Goal: Task Accomplishment & Management: Use online tool/utility

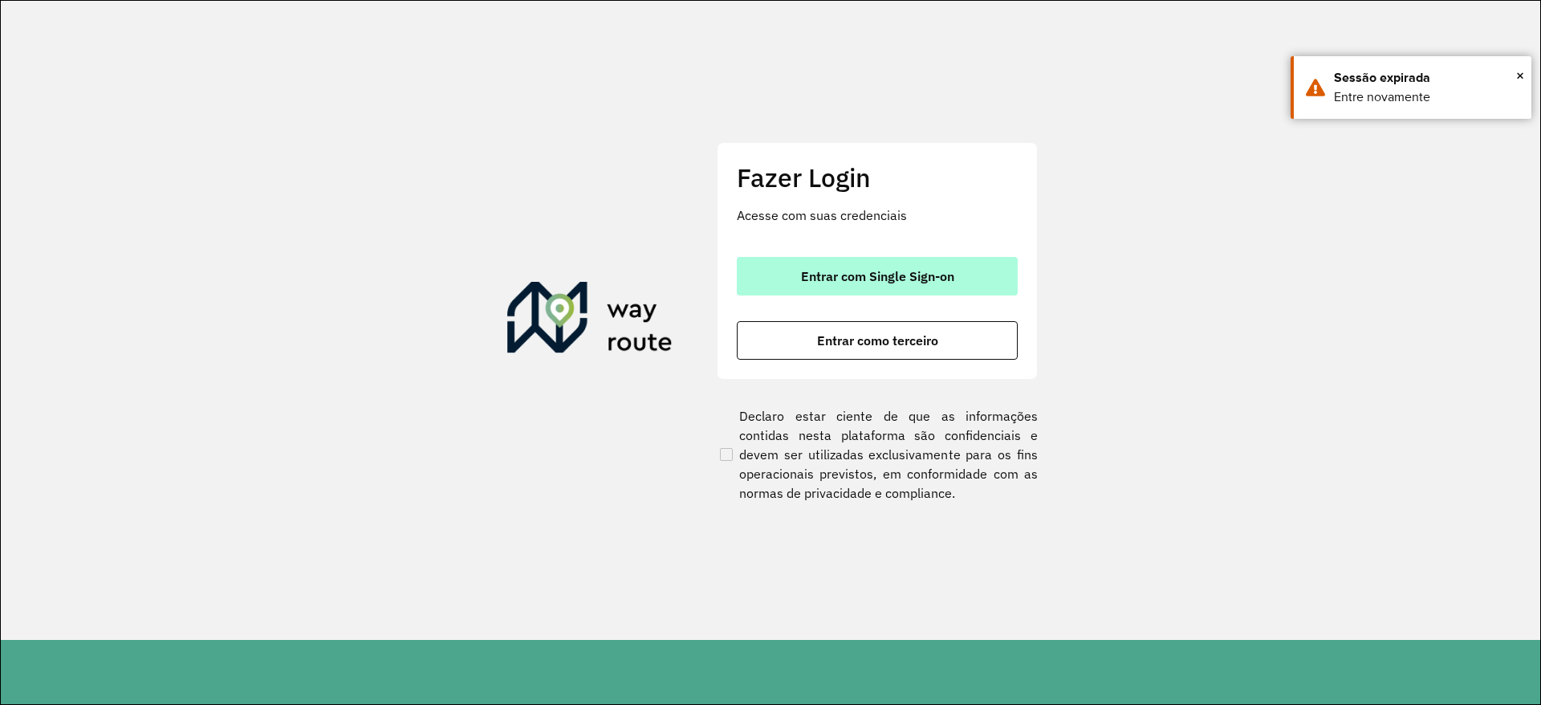
click at [820, 281] on span "Entrar com Single Sign-on" at bounding box center [877, 276] width 153 height 13
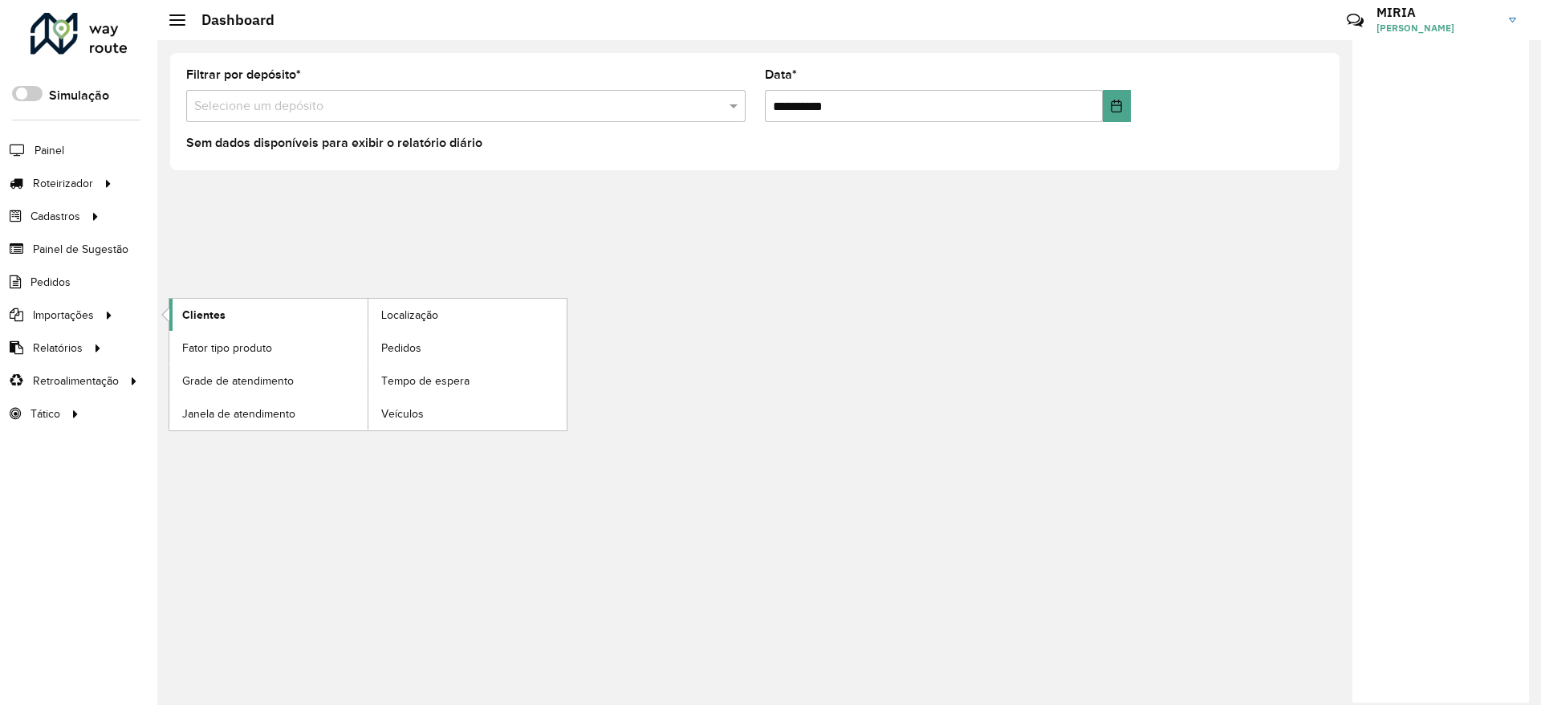
click at [213, 318] on span "Clientes" at bounding box center [203, 315] width 43 height 17
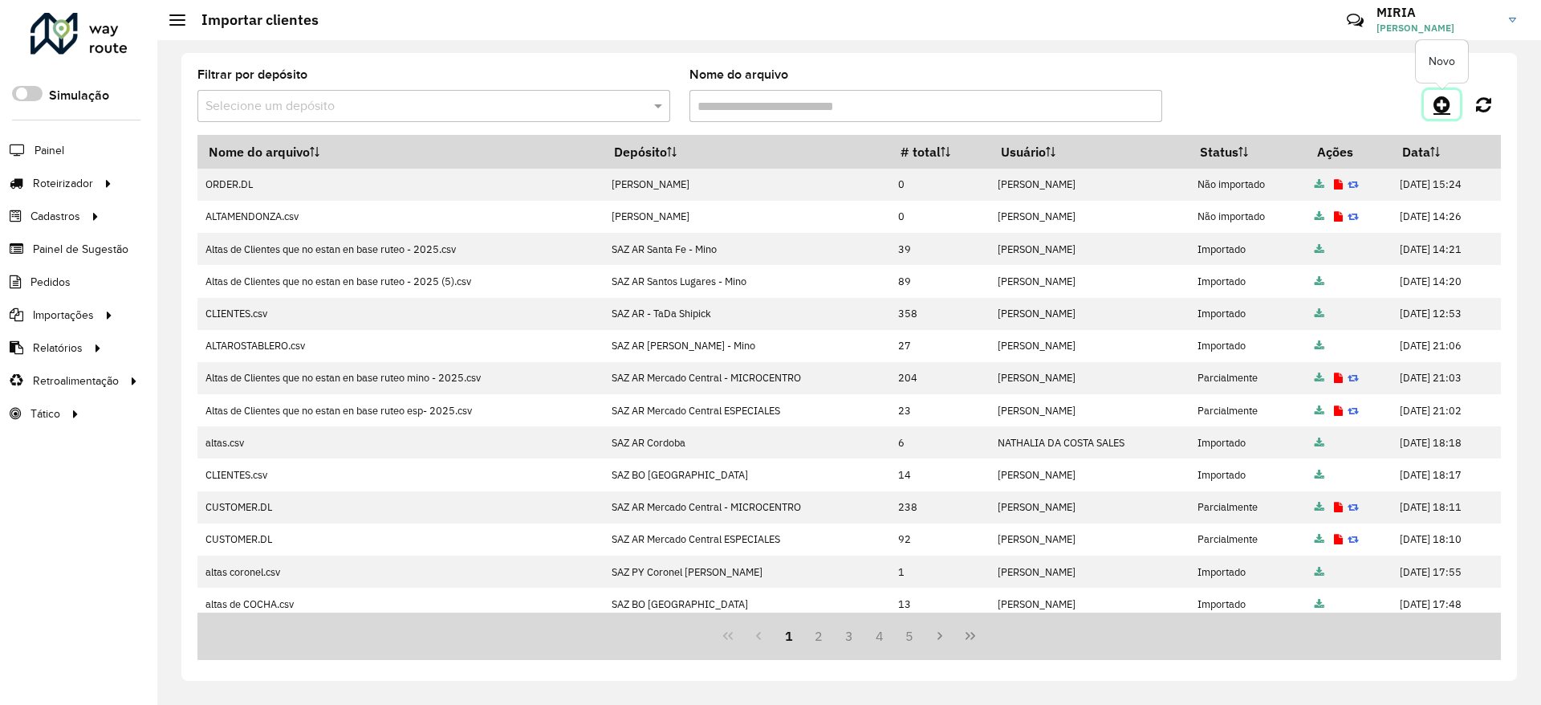
click at [1441, 98] on icon at bounding box center [1442, 104] width 17 height 19
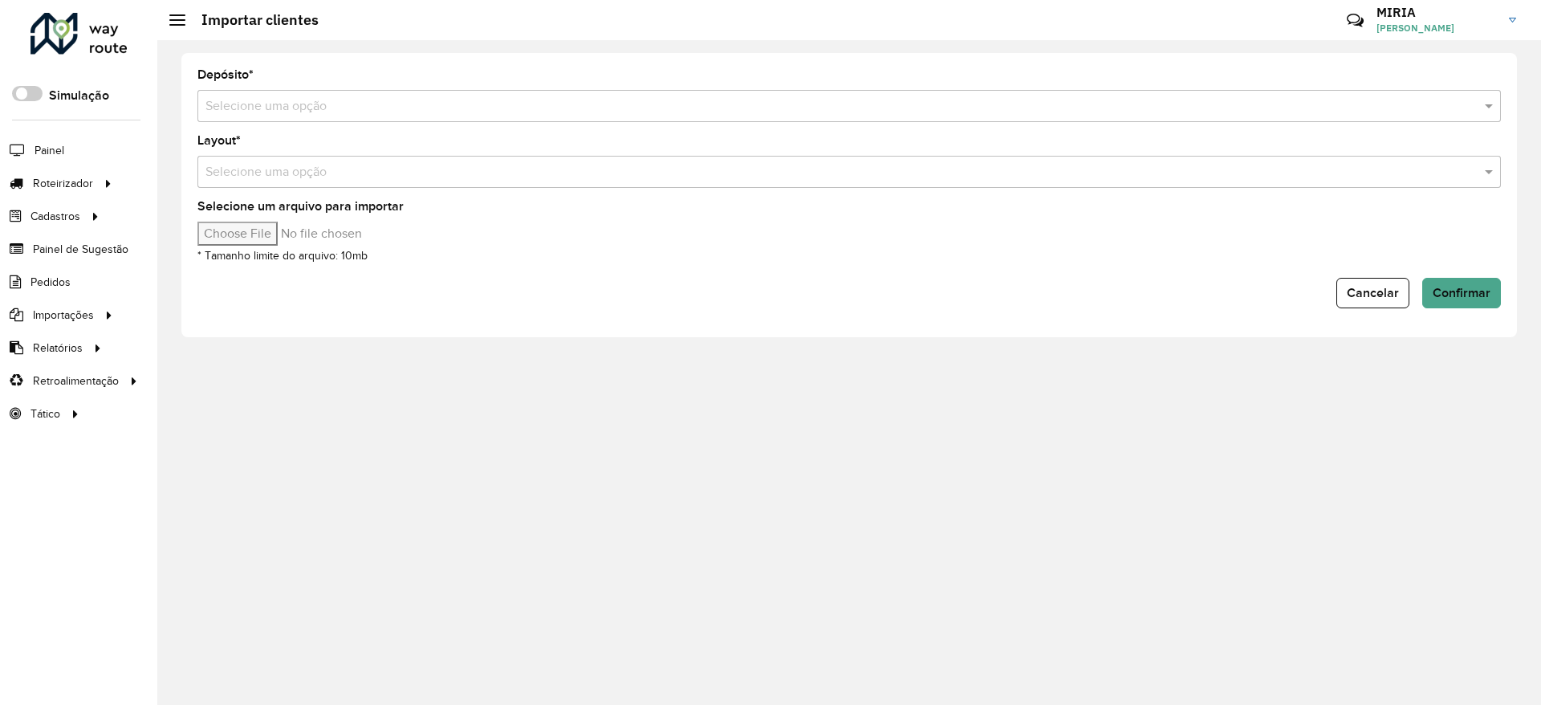
click at [1263, 105] on input "text" at bounding box center [832, 106] width 1255 height 19
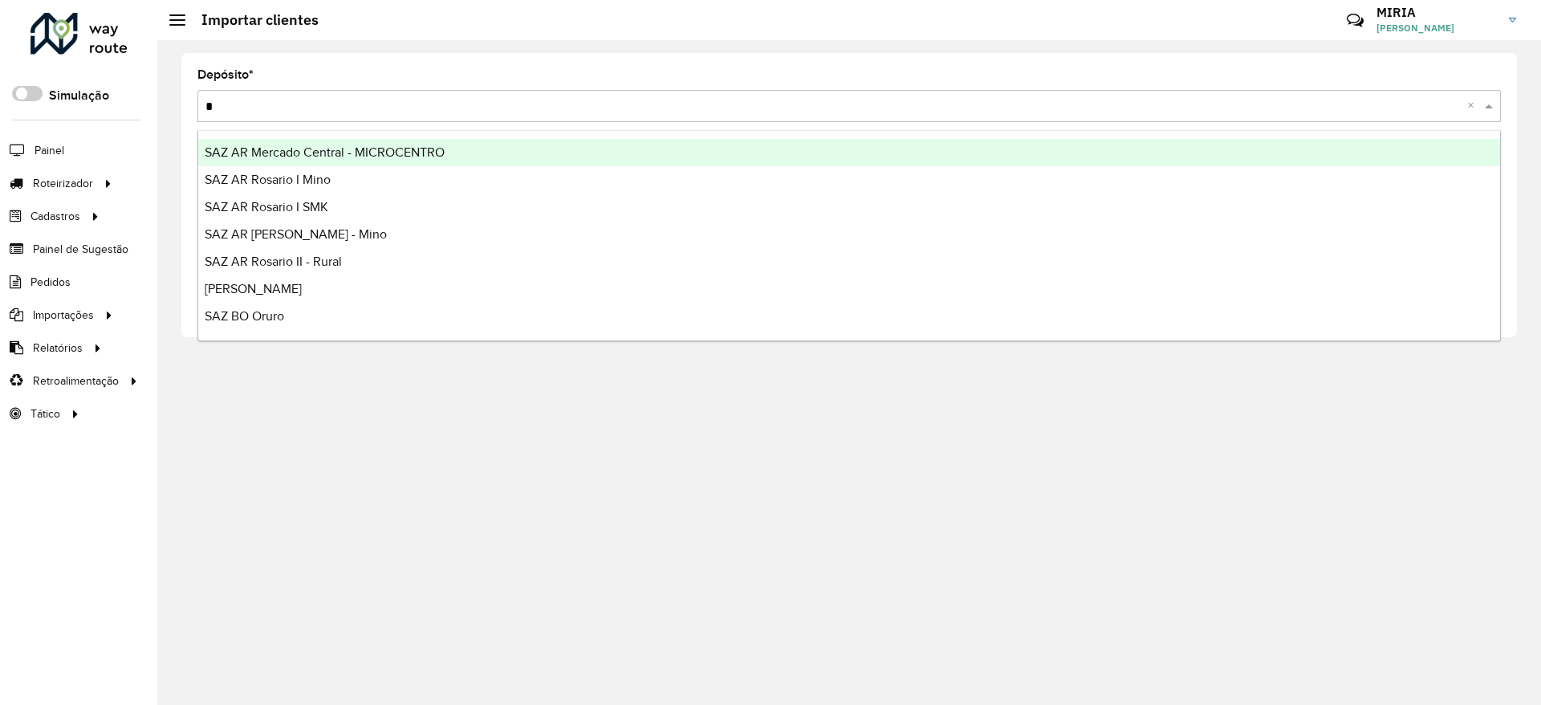
type input "**"
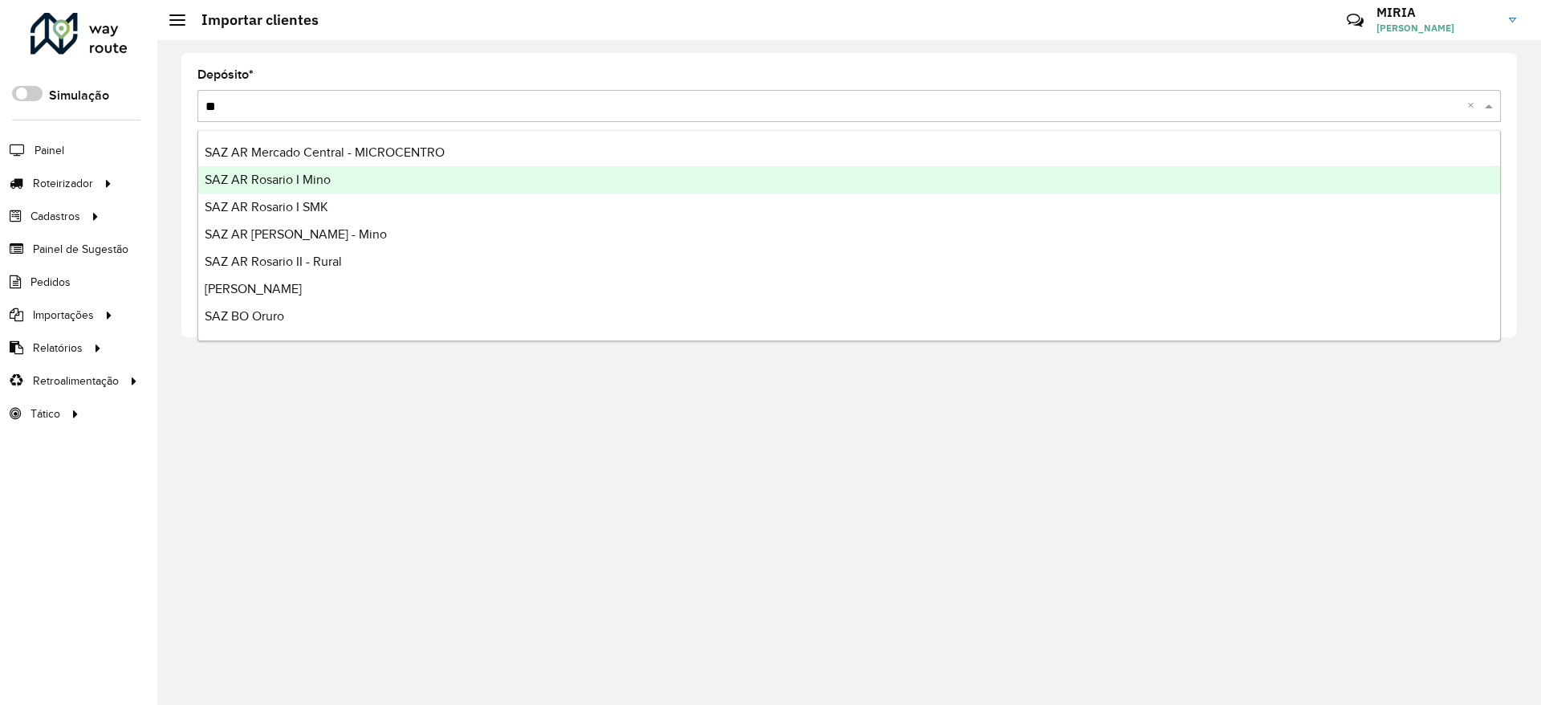
click at [396, 180] on div "SAZ AR Rosario I Mino" at bounding box center [849, 179] width 1302 height 27
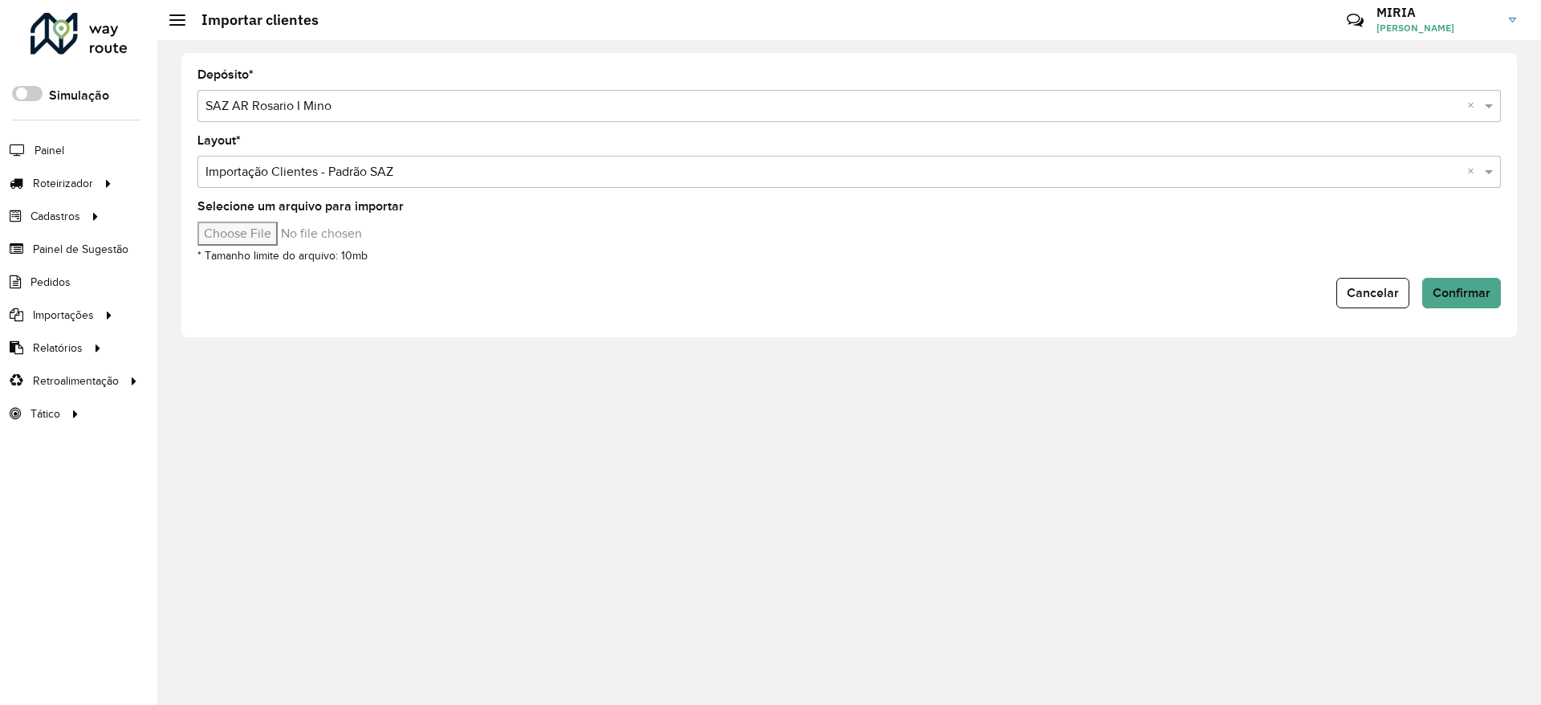
click at [280, 245] on div "Selecione um arquivo para importar * Tamanho limite do arquivo: 10mb" at bounding box center [848, 233] width 1303 height 64
click at [293, 231] on input "Selecione um arquivo para importar" at bounding box center [333, 234] width 273 height 24
type input "**********"
click at [1478, 287] on span "Confirmar" at bounding box center [1462, 293] width 58 height 14
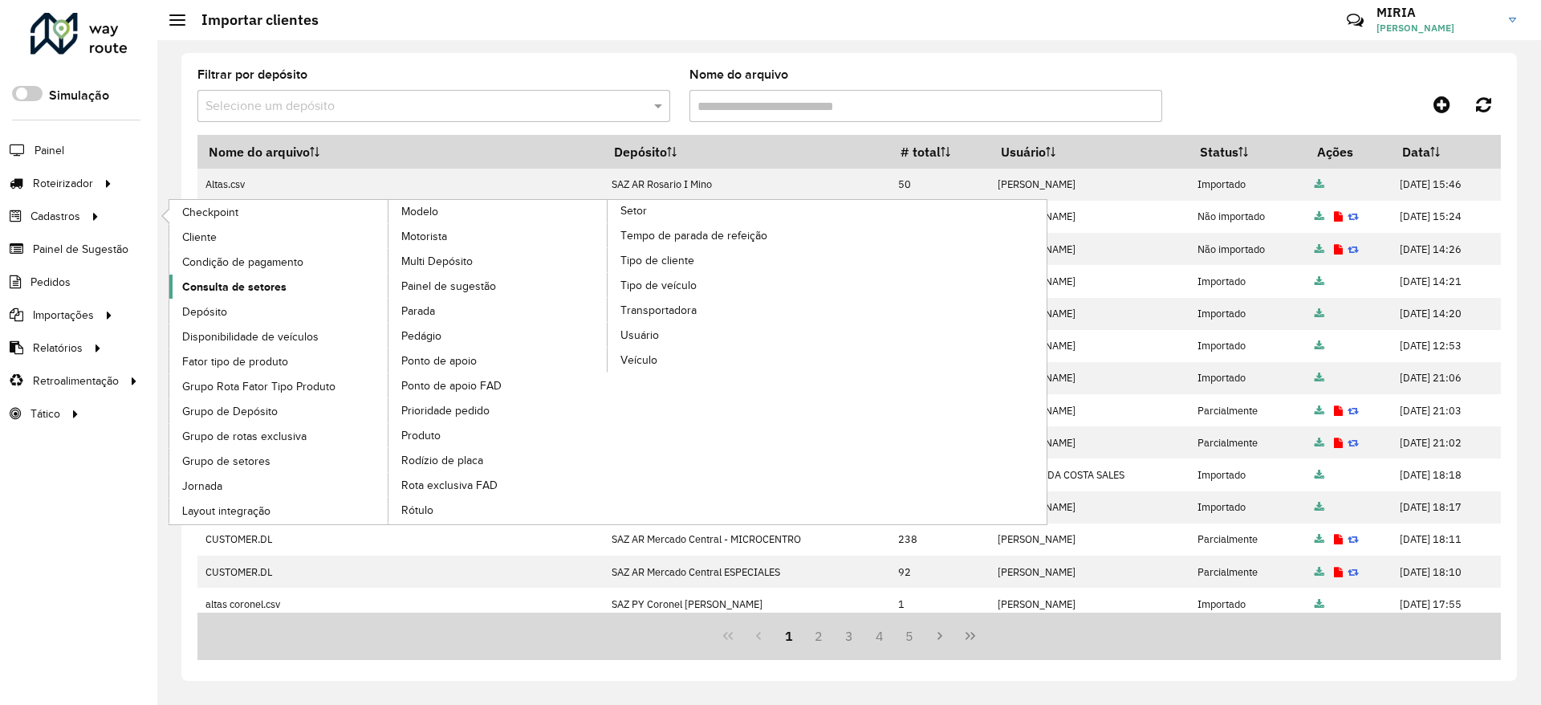
click at [238, 285] on span "Consulta de setores" at bounding box center [234, 287] width 104 height 17
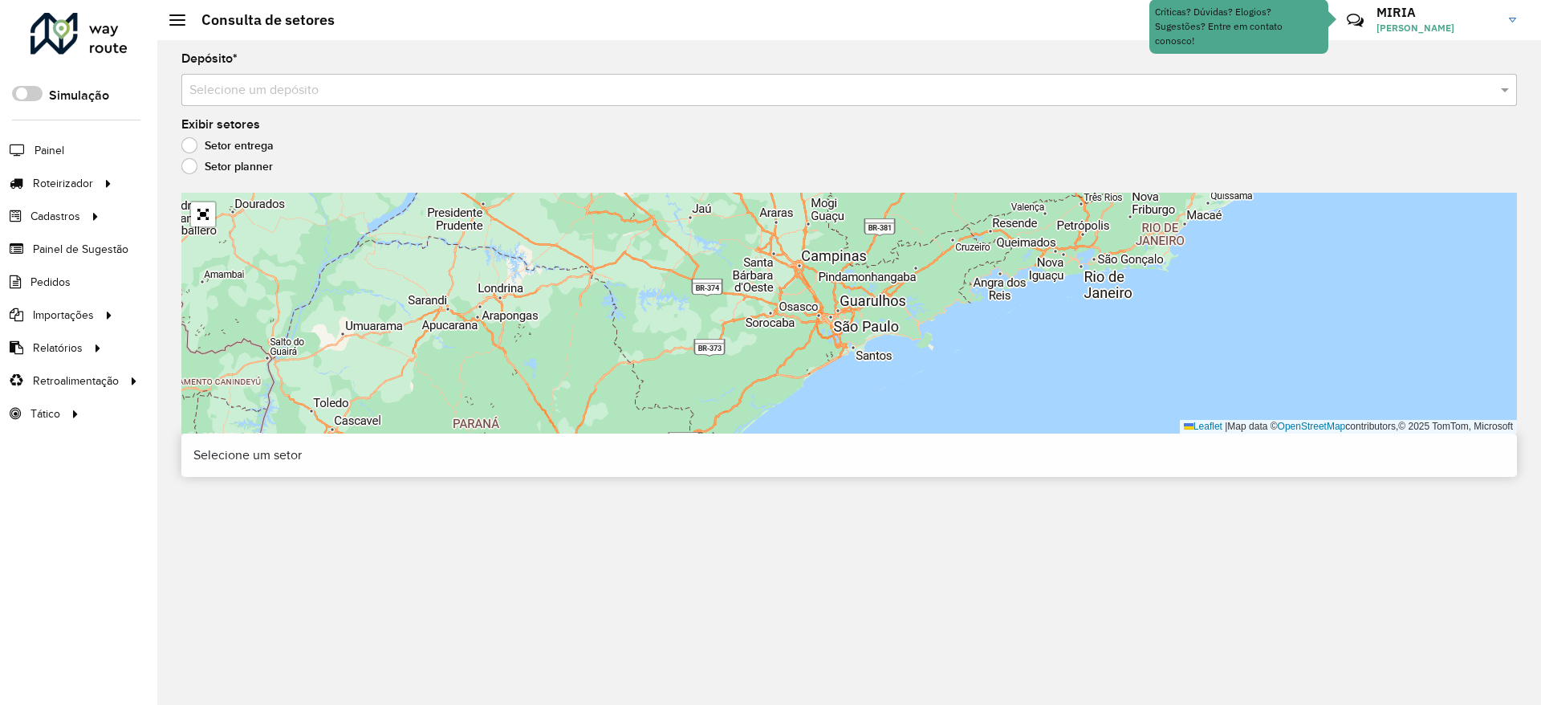
click at [504, 87] on input "text" at bounding box center [832, 90] width 1287 height 19
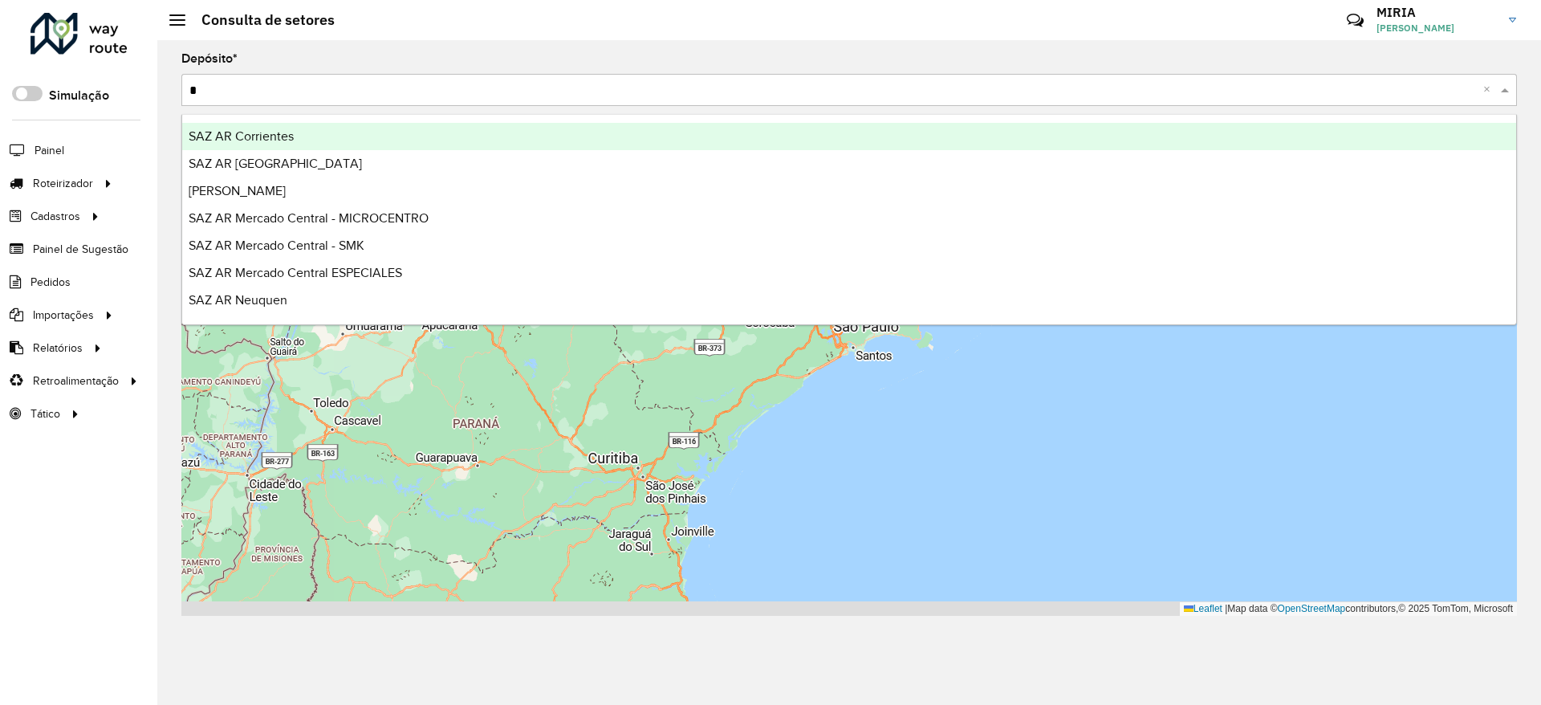
type input "**"
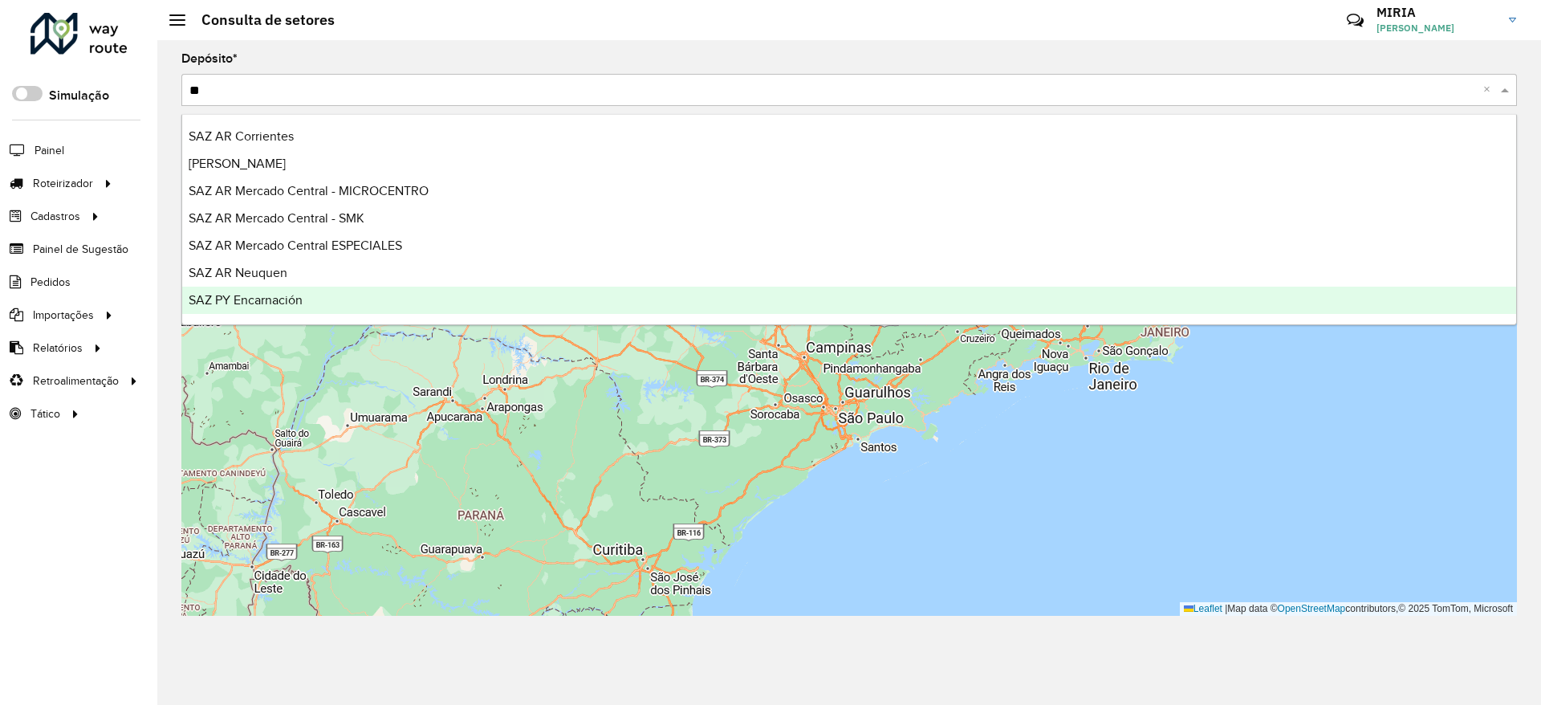
click at [291, 301] on span "SAZ PY Encarnación" at bounding box center [246, 300] width 114 height 14
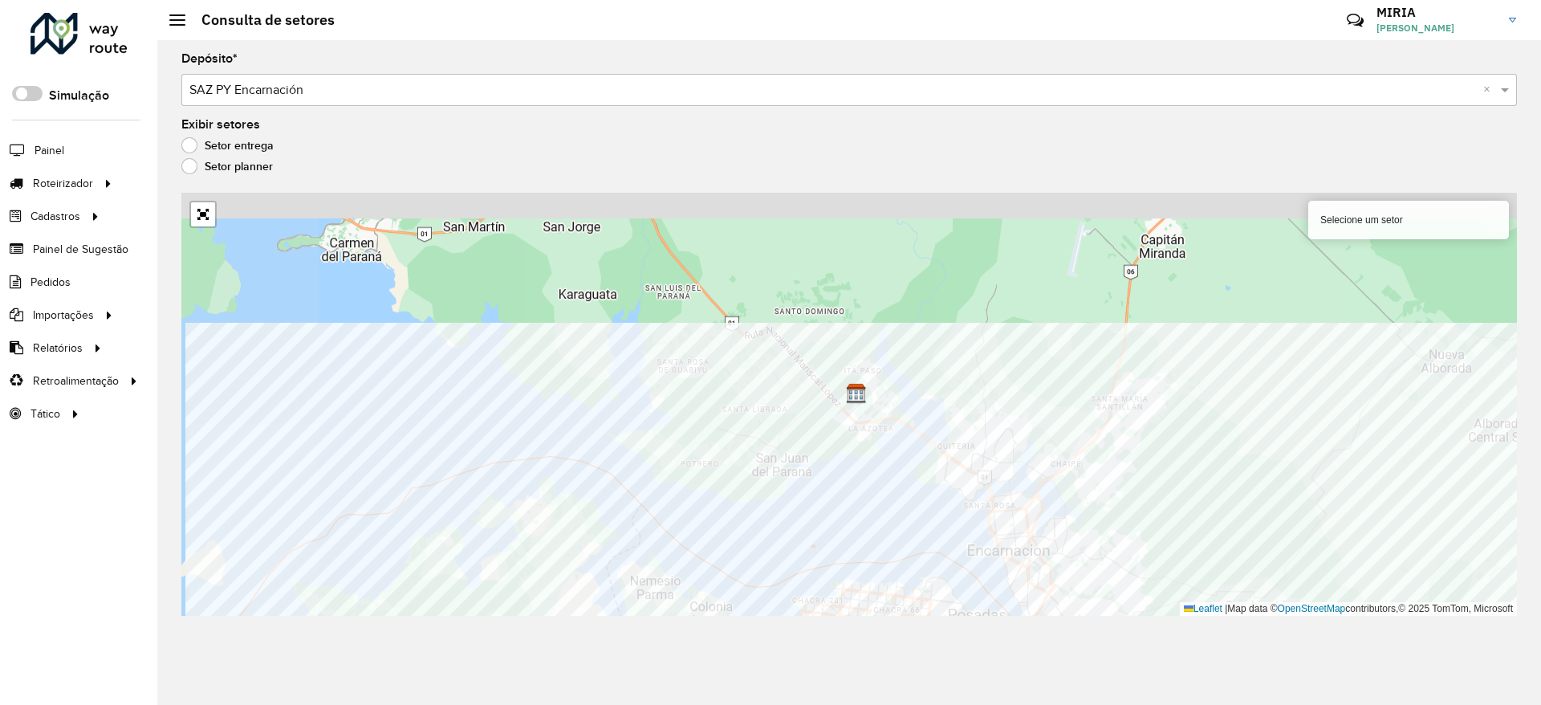
click at [950, 698] on div "Depósito * Selecione um depósito × SAZ PY Encarnación × Exibir setores Setor en…" at bounding box center [849, 372] width 1384 height 665
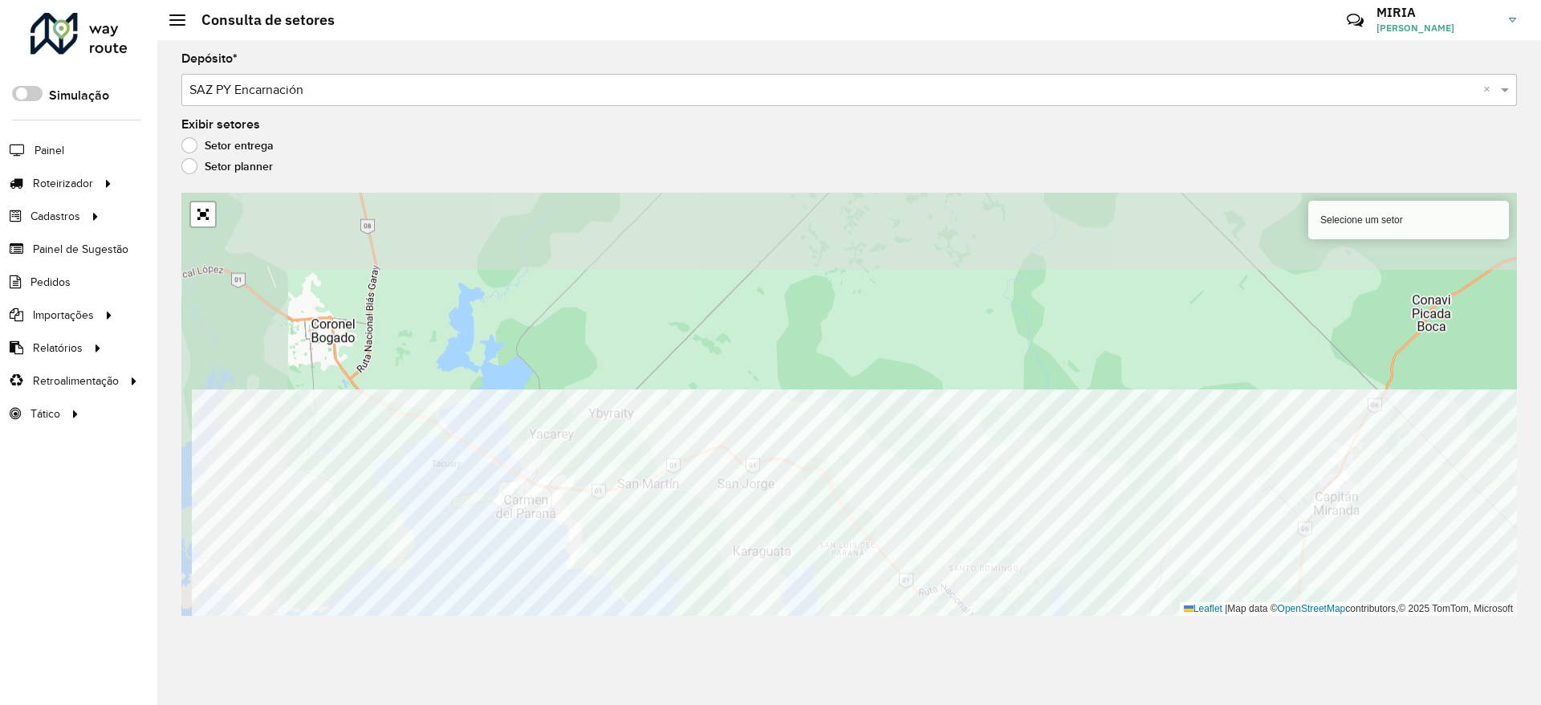
click at [921, 653] on div "Depósito * Selecione um depósito × SAZ PY Encarnación × Exibir setores Setor en…" at bounding box center [849, 372] width 1384 height 665
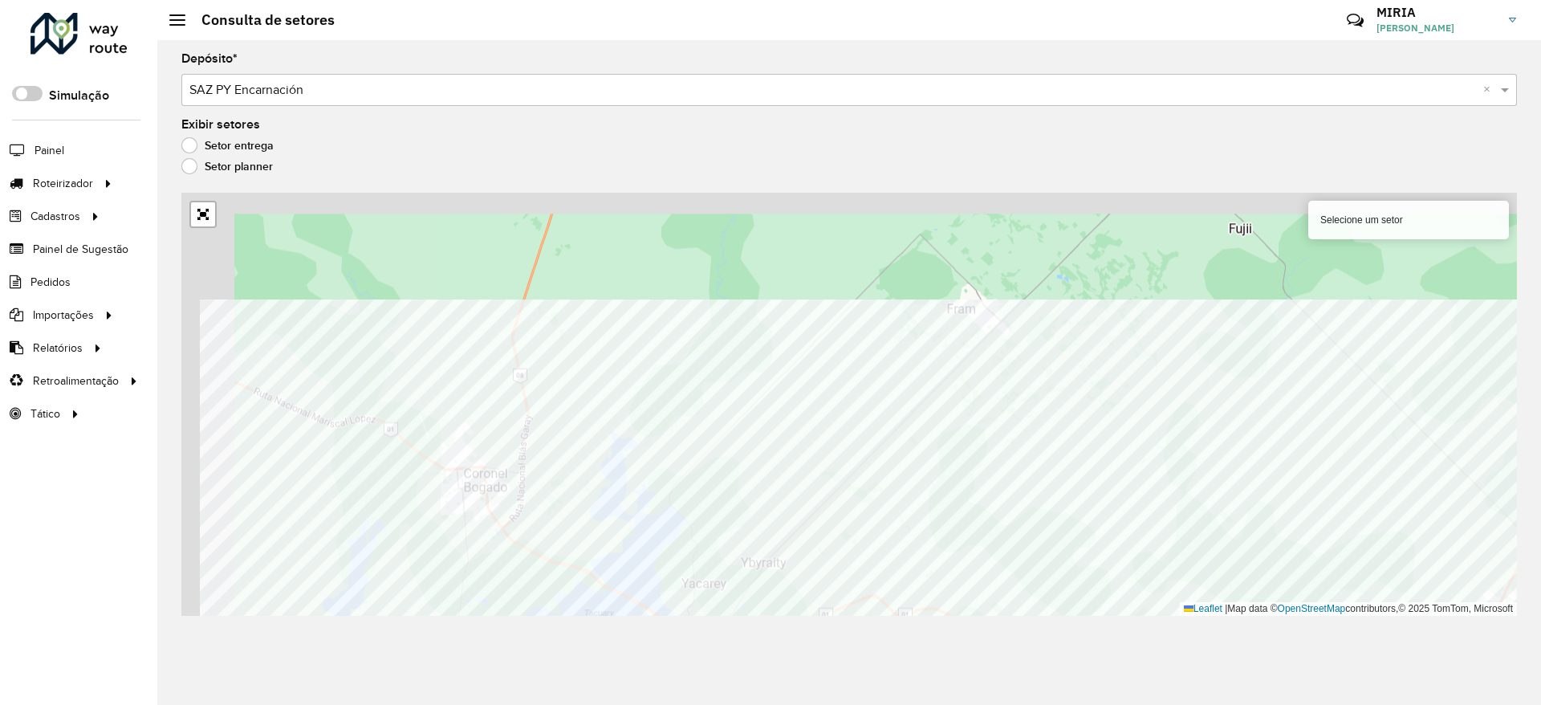
click at [1109, 690] on div "Depósito * Selecione um depósito × SAZ PY Encarnación × Exibir setores Setor en…" at bounding box center [849, 372] width 1384 height 665
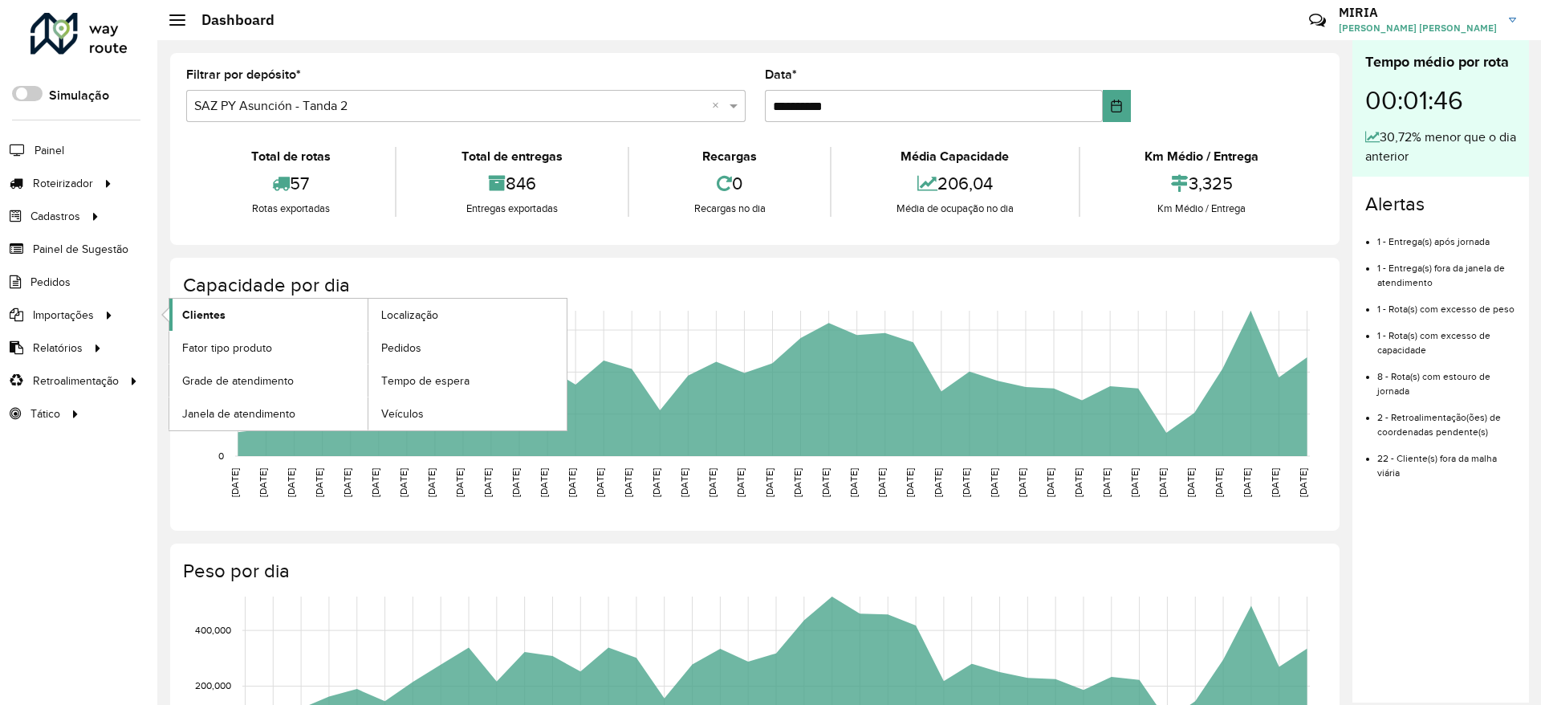
click at [216, 318] on span "Clientes" at bounding box center [203, 315] width 43 height 17
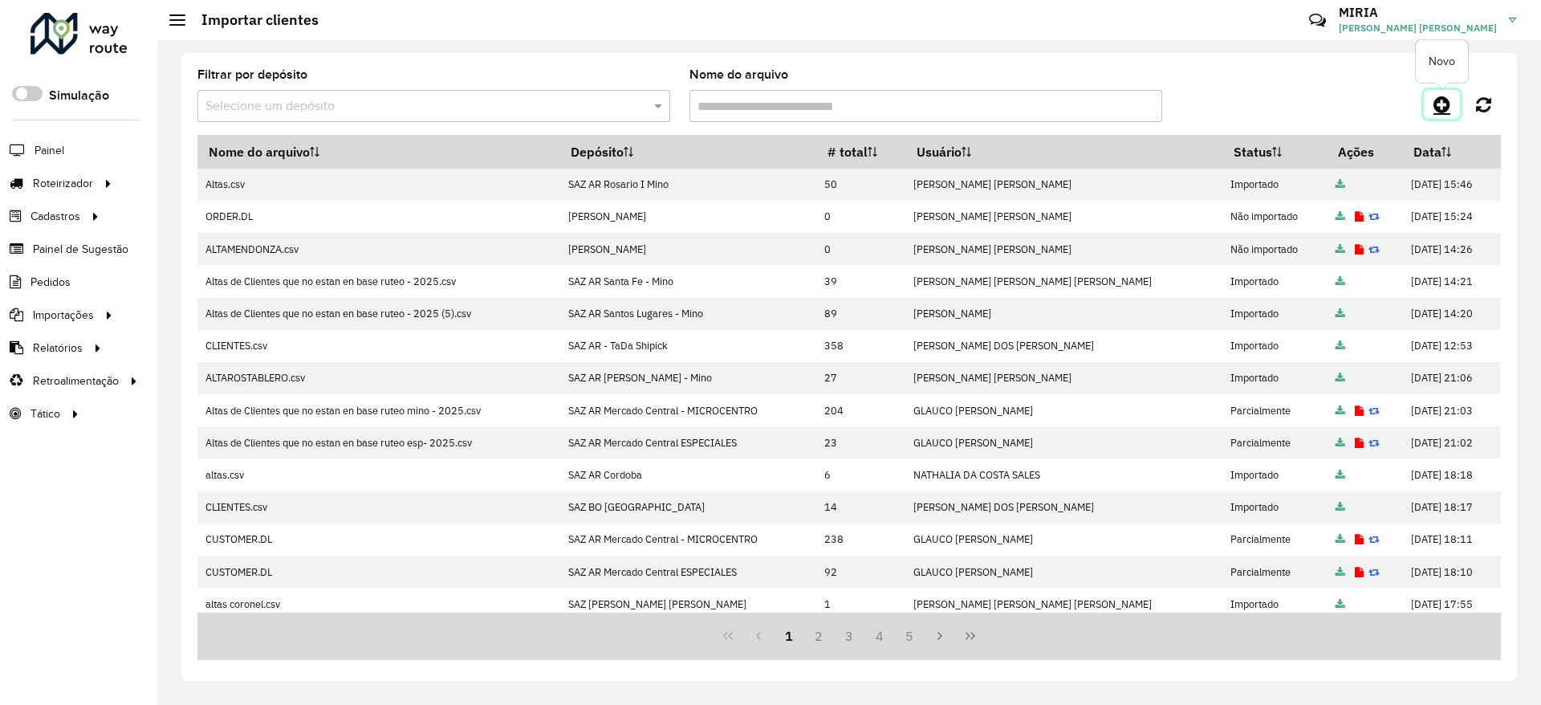
click at [1441, 108] on icon at bounding box center [1442, 104] width 17 height 19
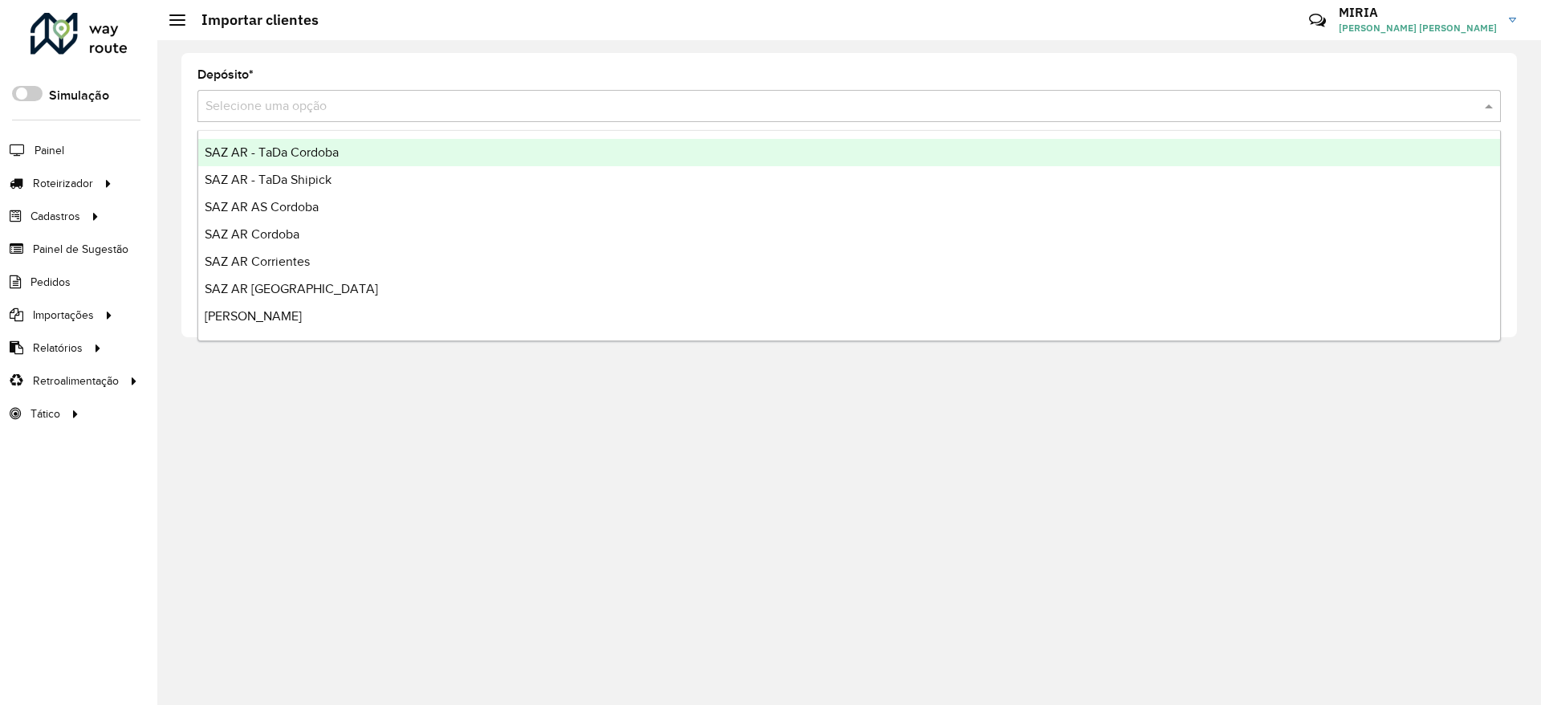
click at [1320, 110] on input "text" at bounding box center [832, 106] width 1255 height 19
type input "***"
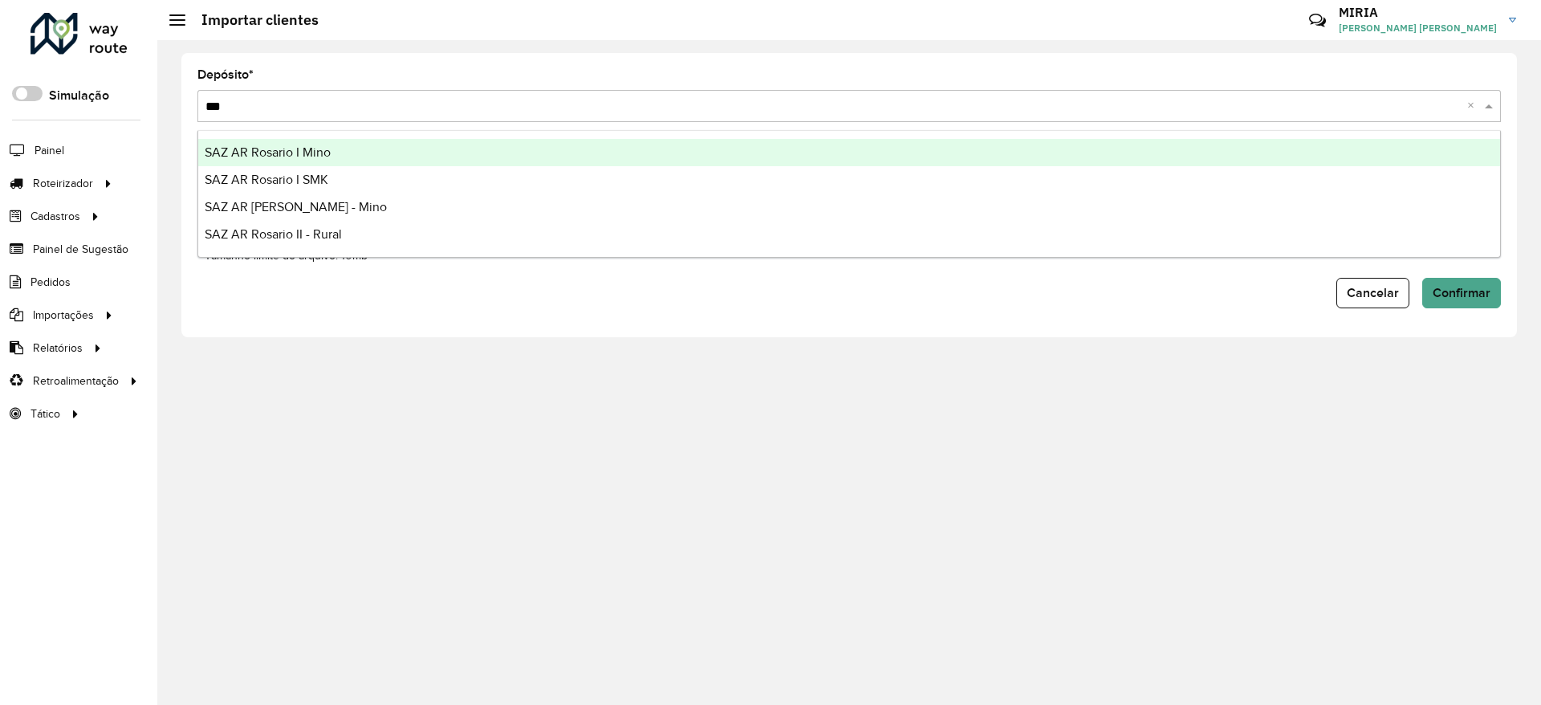
click at [386, 151] on div "SAZ AR Rosario I Mino" at bounding box center [849, 152] width 1302 height 27
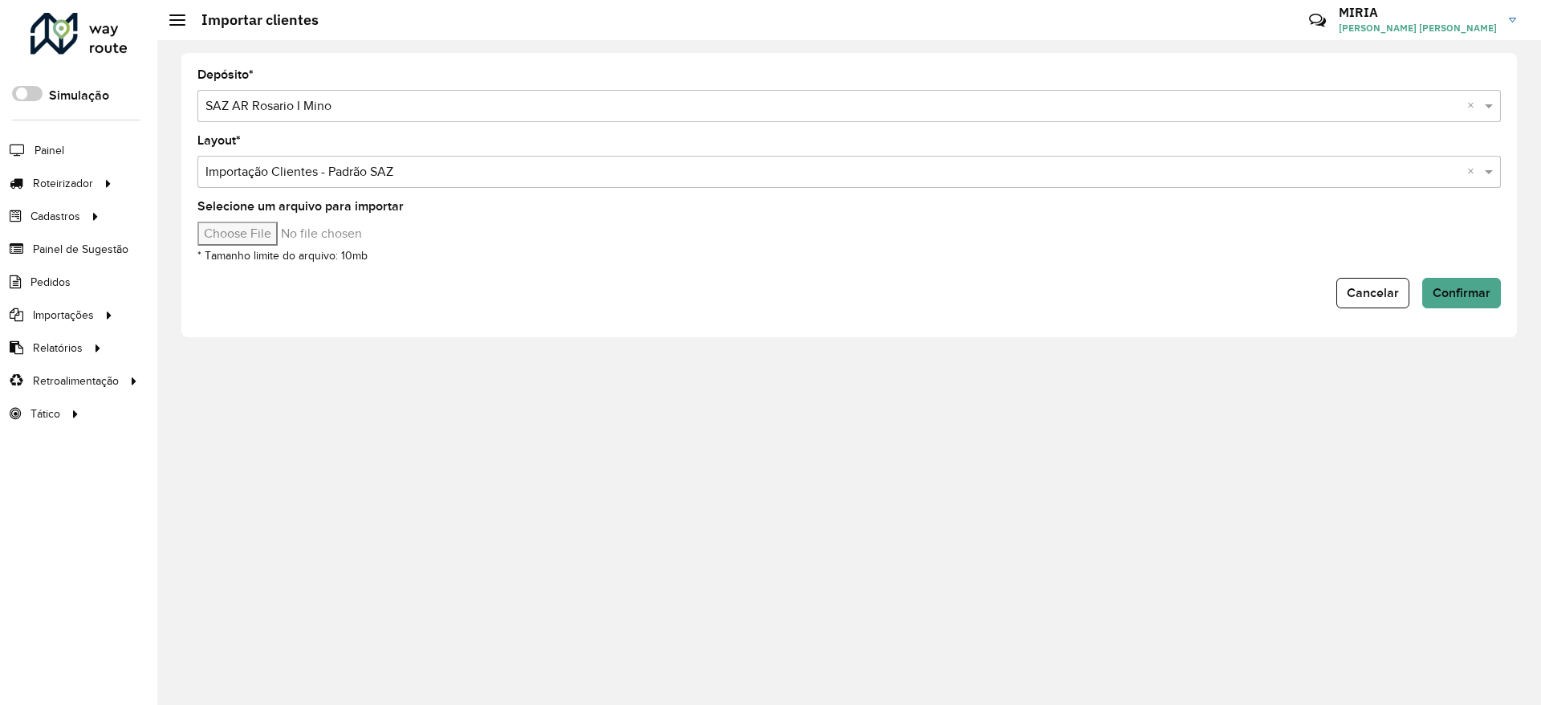
click at [277, 234] on input "Selecione um arquivo para importar" at bounding box center [333, 234] width 273 height 24
type input "**********"
click at [1458, 296] on span "Confirmar" at bounding box center [1462, 293] width 58 height 14
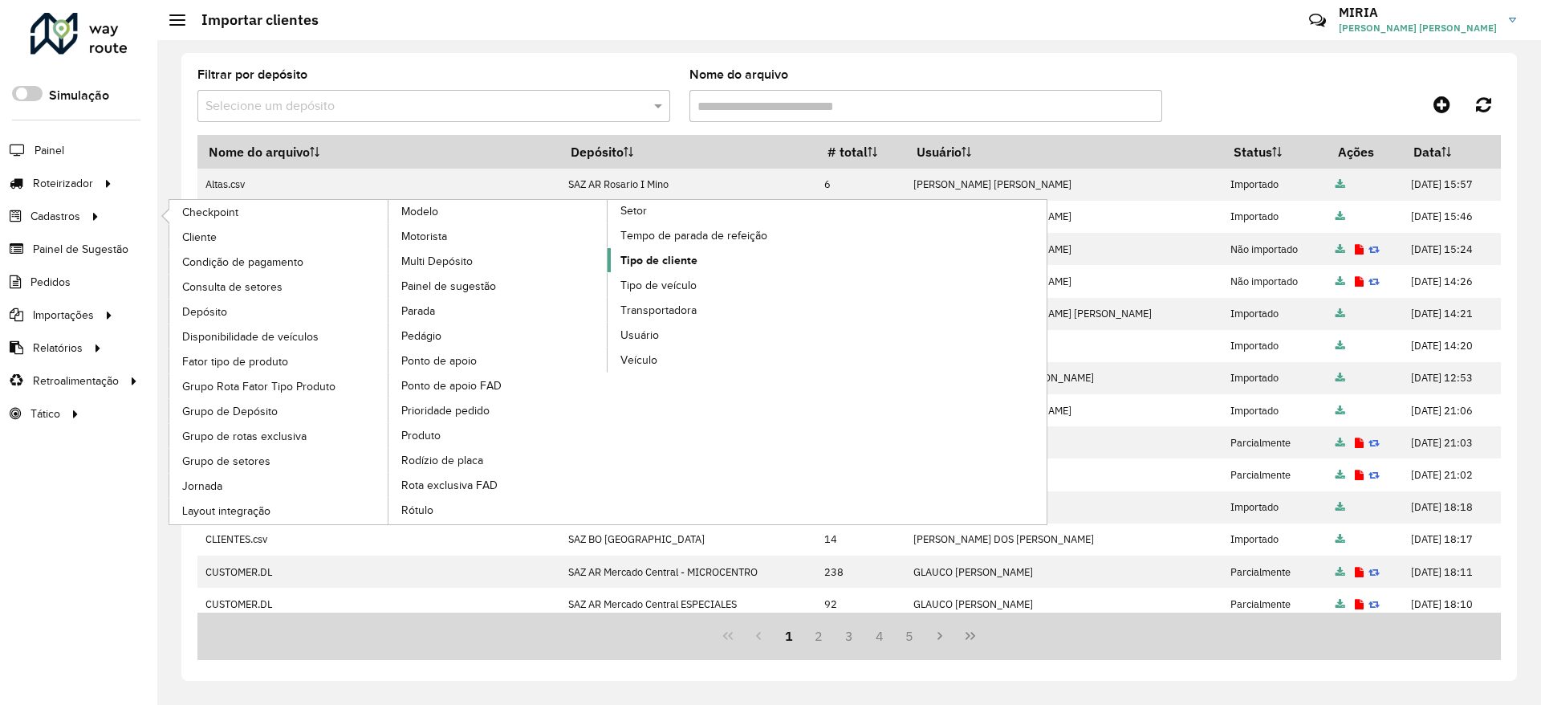
click at [660, 266] on span "Tipo de cliente" at bounding box center [658, 260] width 77 height 17
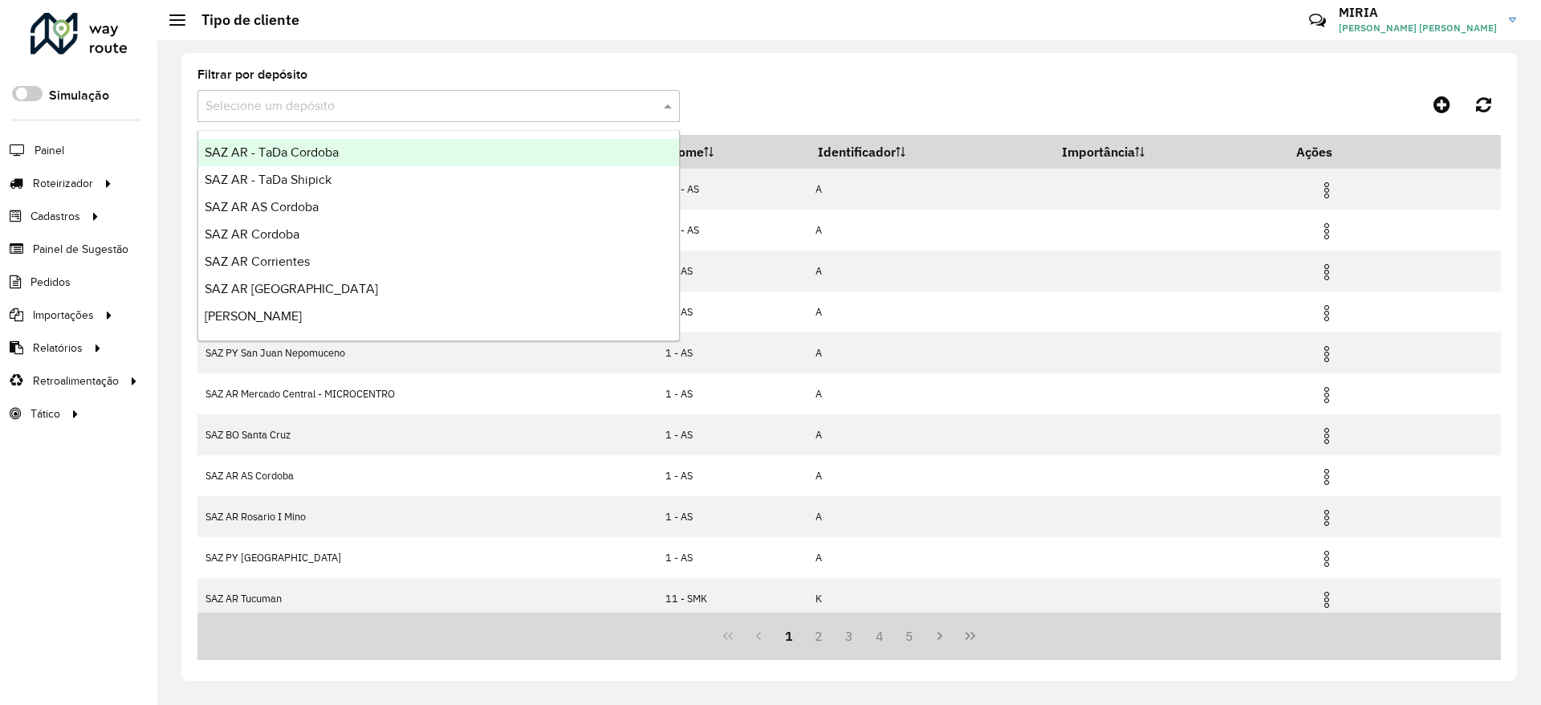
click at [537, 100] on input "text" at bounding box center [422, 106] width 434 height 19
type input "**"
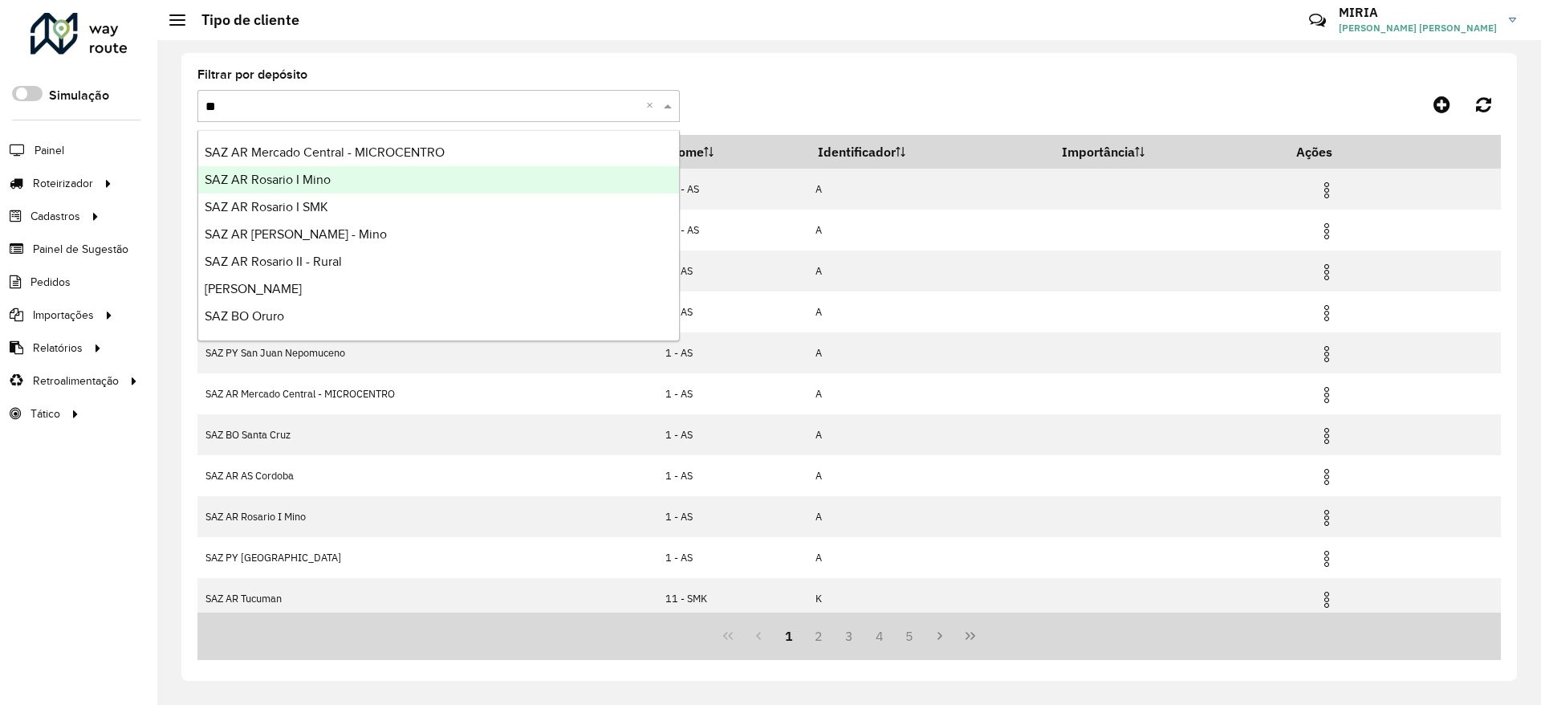
click at [370, 189] on div "SAZ AR Rosario I Mino" at bounding box center [438, 179] width 481 height 27
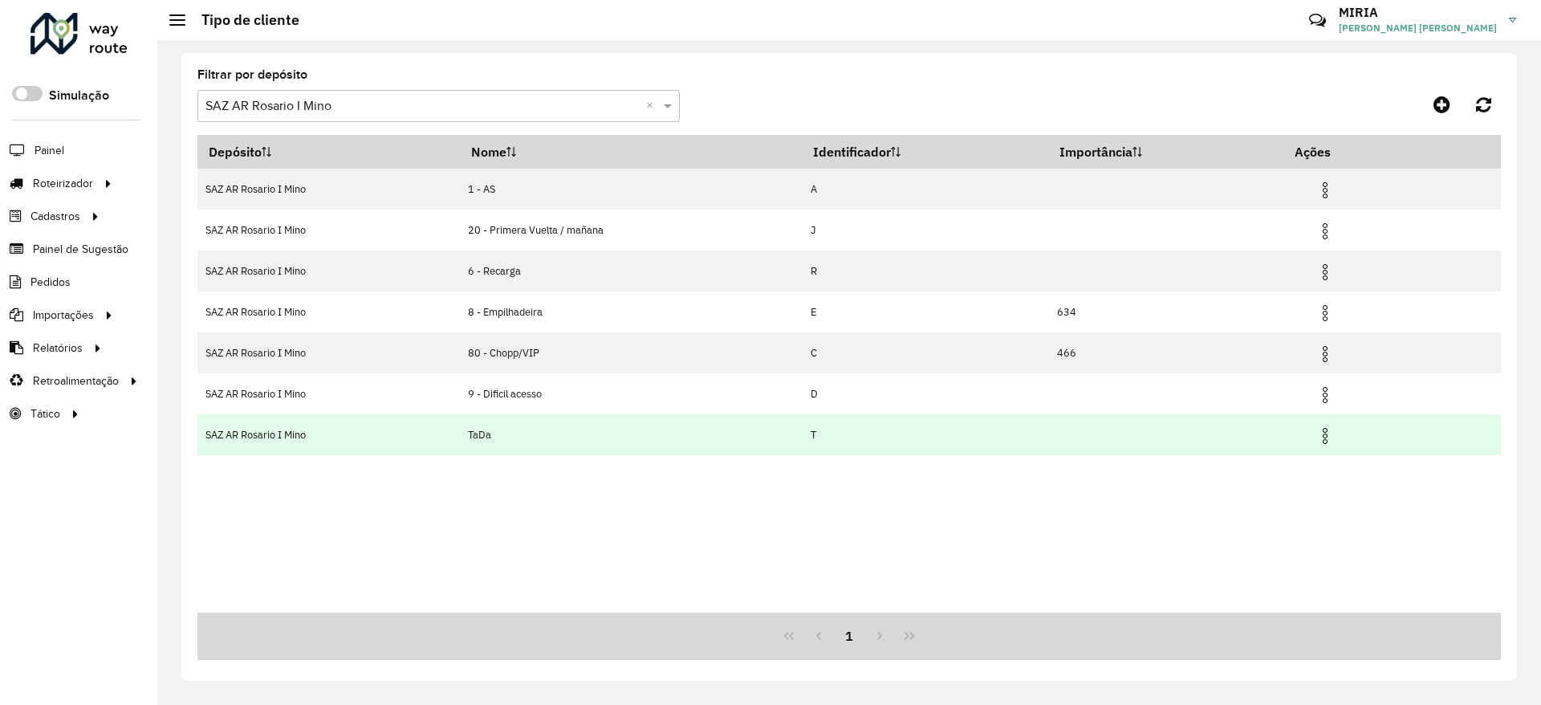
click at [1328, 433] on img at bounding box center [1325, 435] width 19 height 19
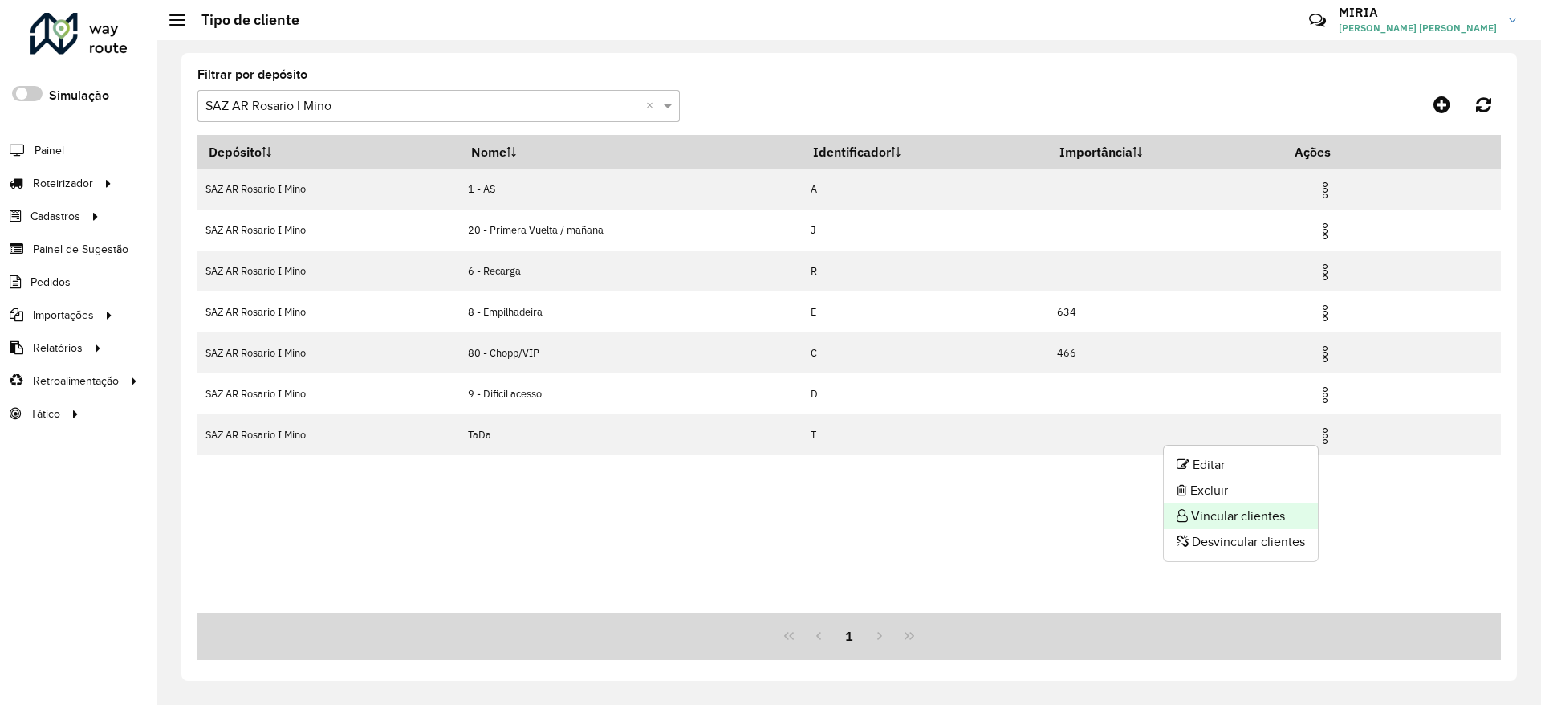
click at [1245, 509] on li "Vincular clientes" at bounding box center [1241, 516] width 154 height 26
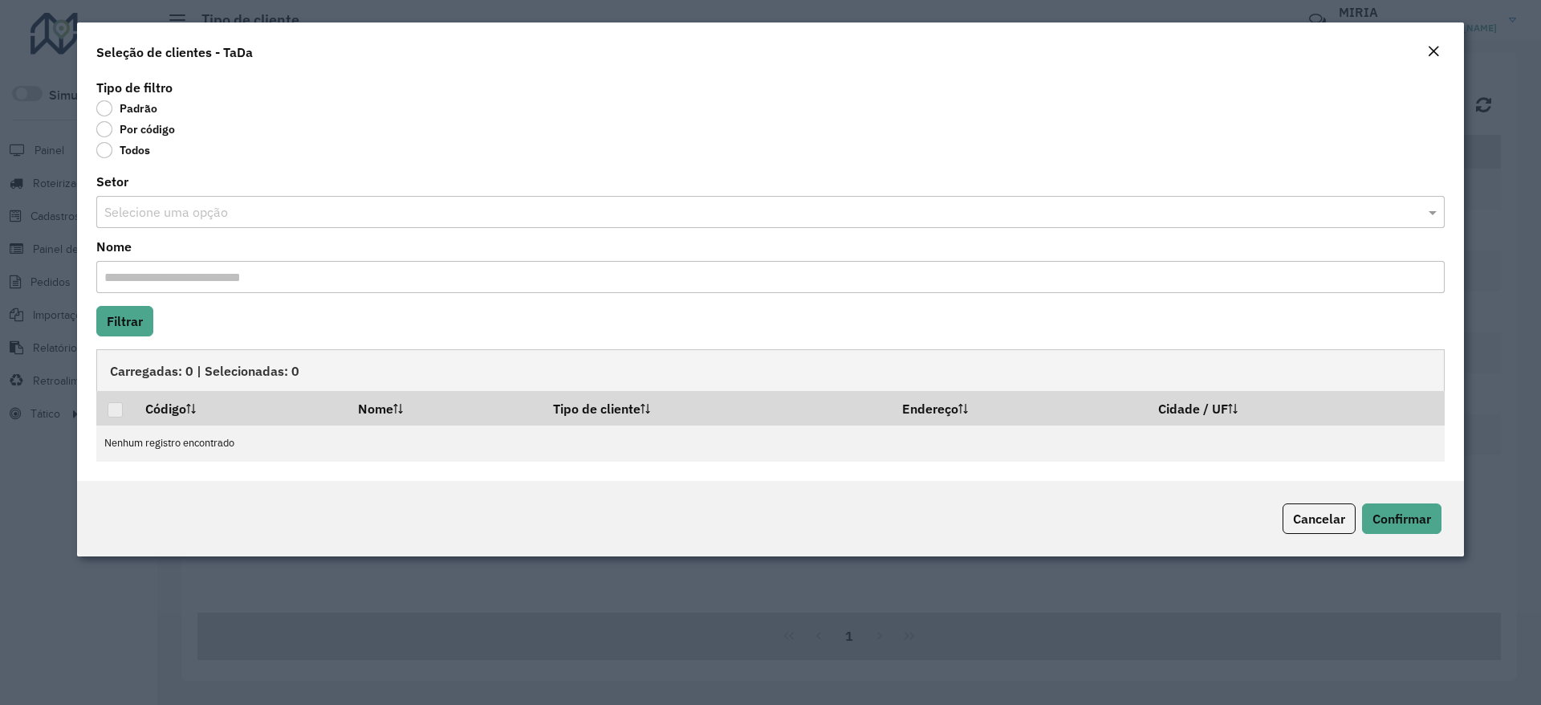
click at [166, 132] on label "Por código" at bounding box center [135, 129] width 79 height 16
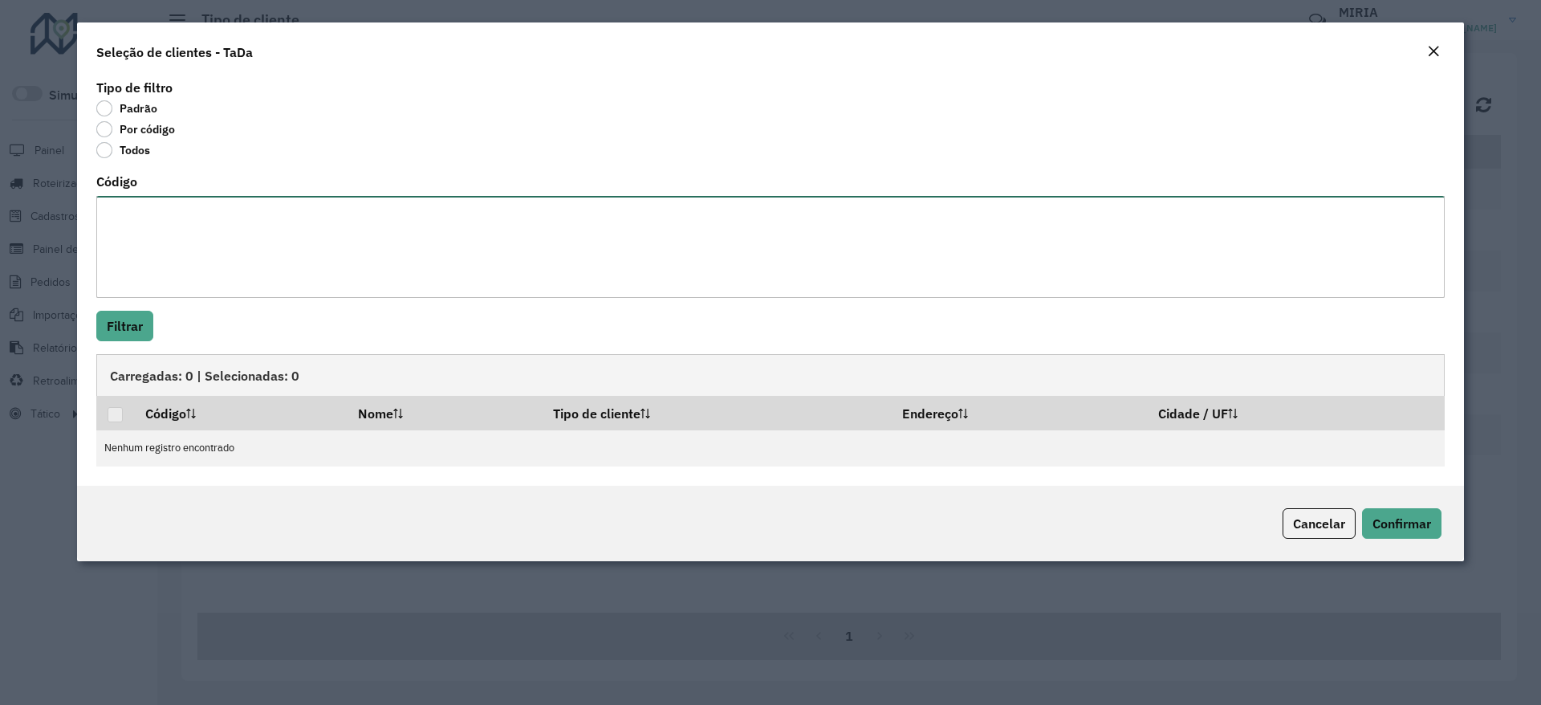
click at [200, 220] on textarea "Código" at bounding box center [770, 247] width 1348 height 102
paste textarea "**********"
type textarea "**********"
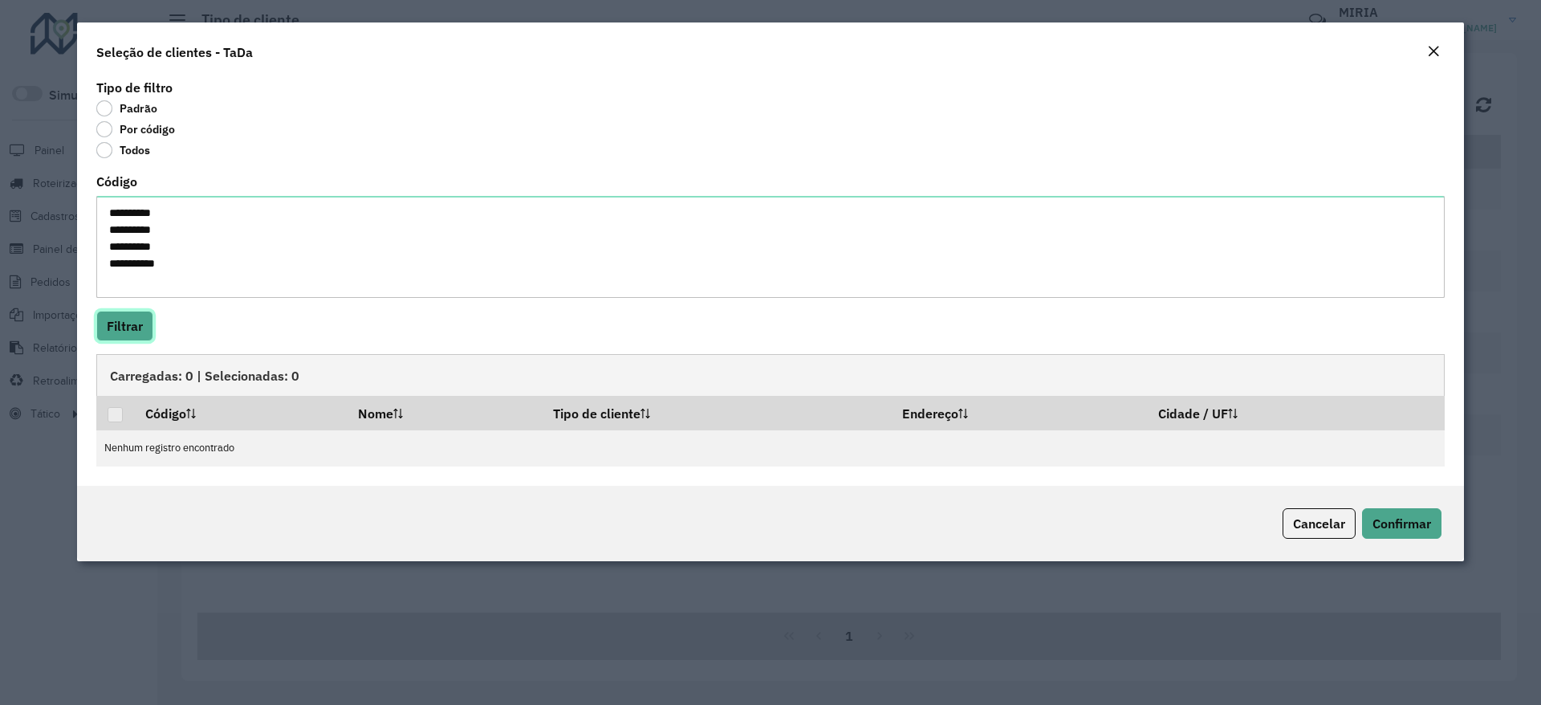
click at [126, 328] on button "Filtrar" at bounding box center [124, 326] width 57 height 31
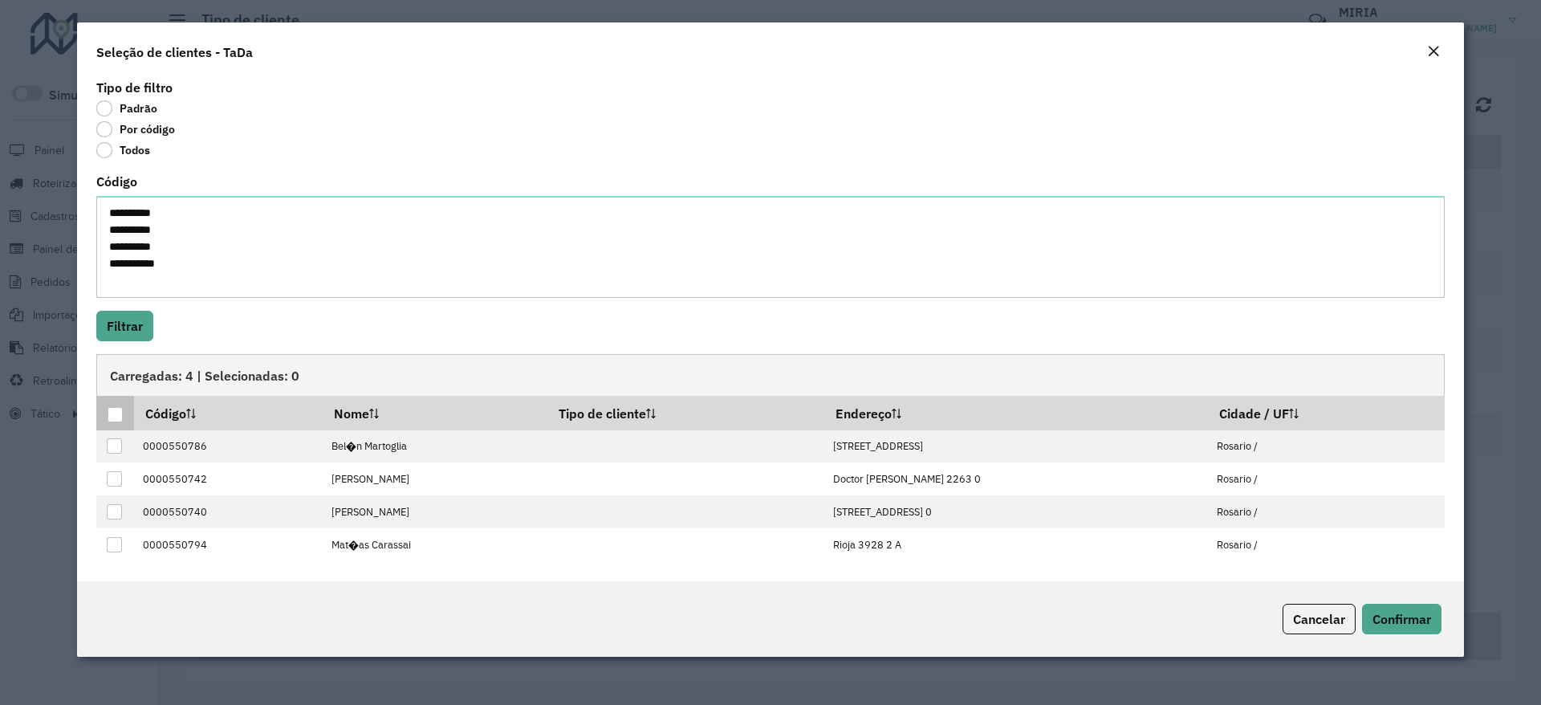
click at [111, 409] on div at bounding box center [115, 414] width 15 height 15
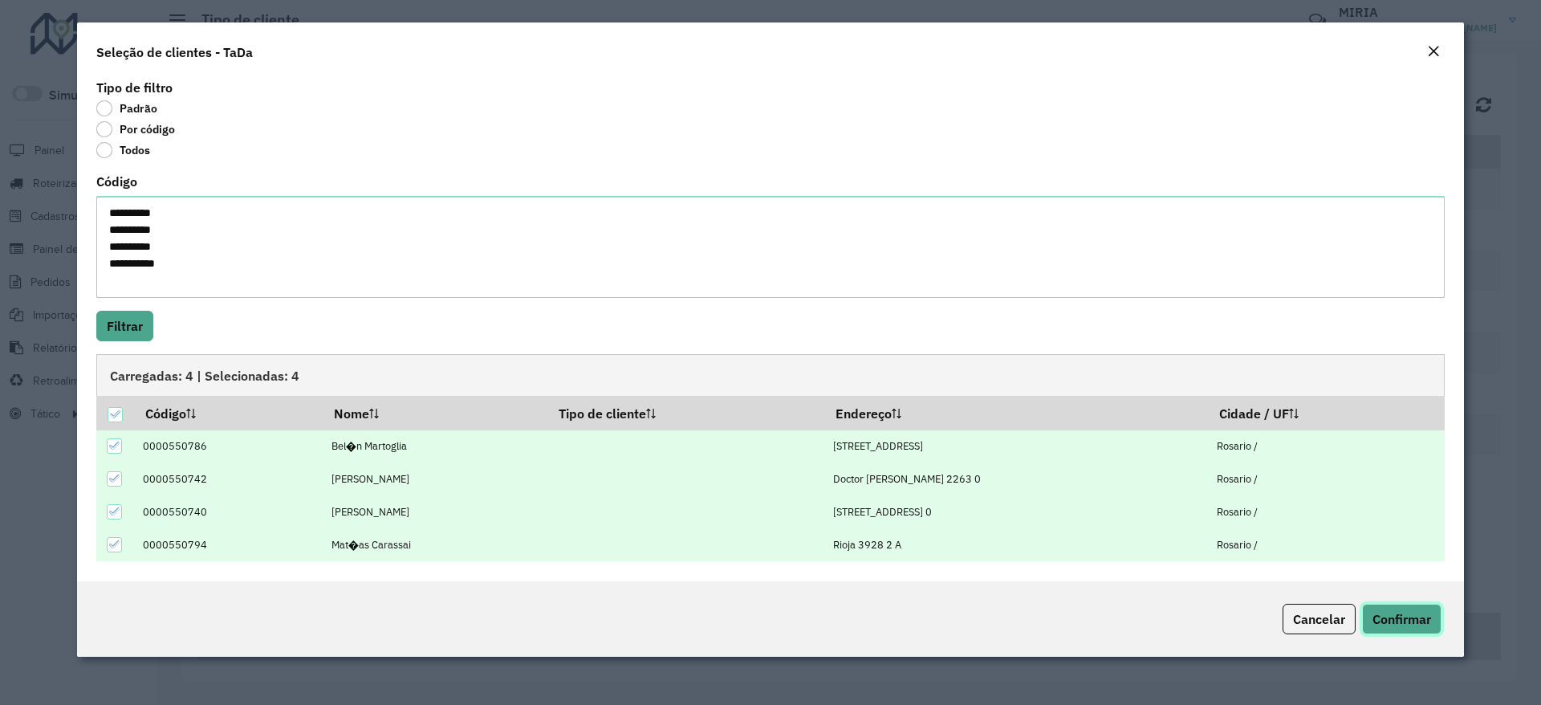
click at [1419, 616] on span "Confirmar" at bounding box center [1402, 619] width 59 height 16
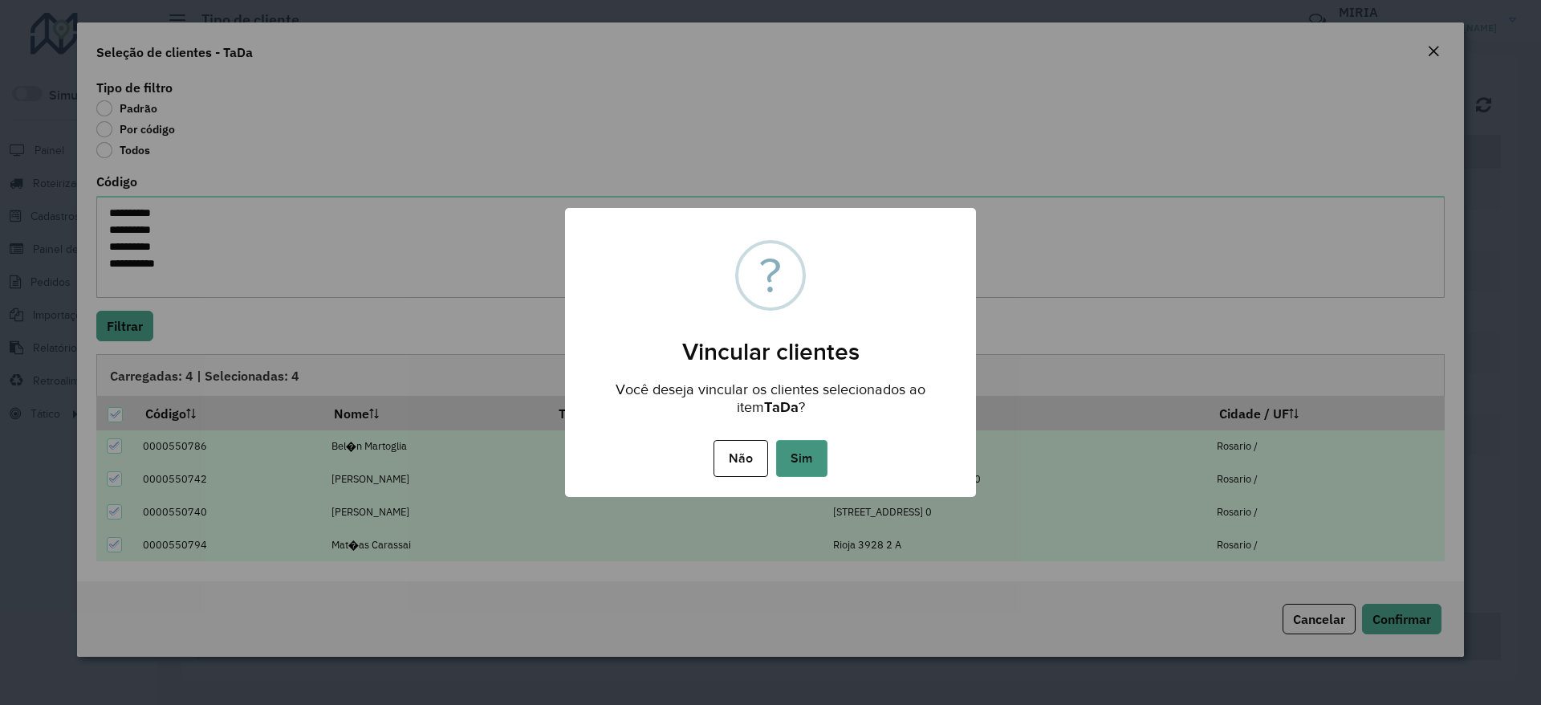
click at [804, 461] on button "Sim" at bounding box center [801, 458] width 51 height 37
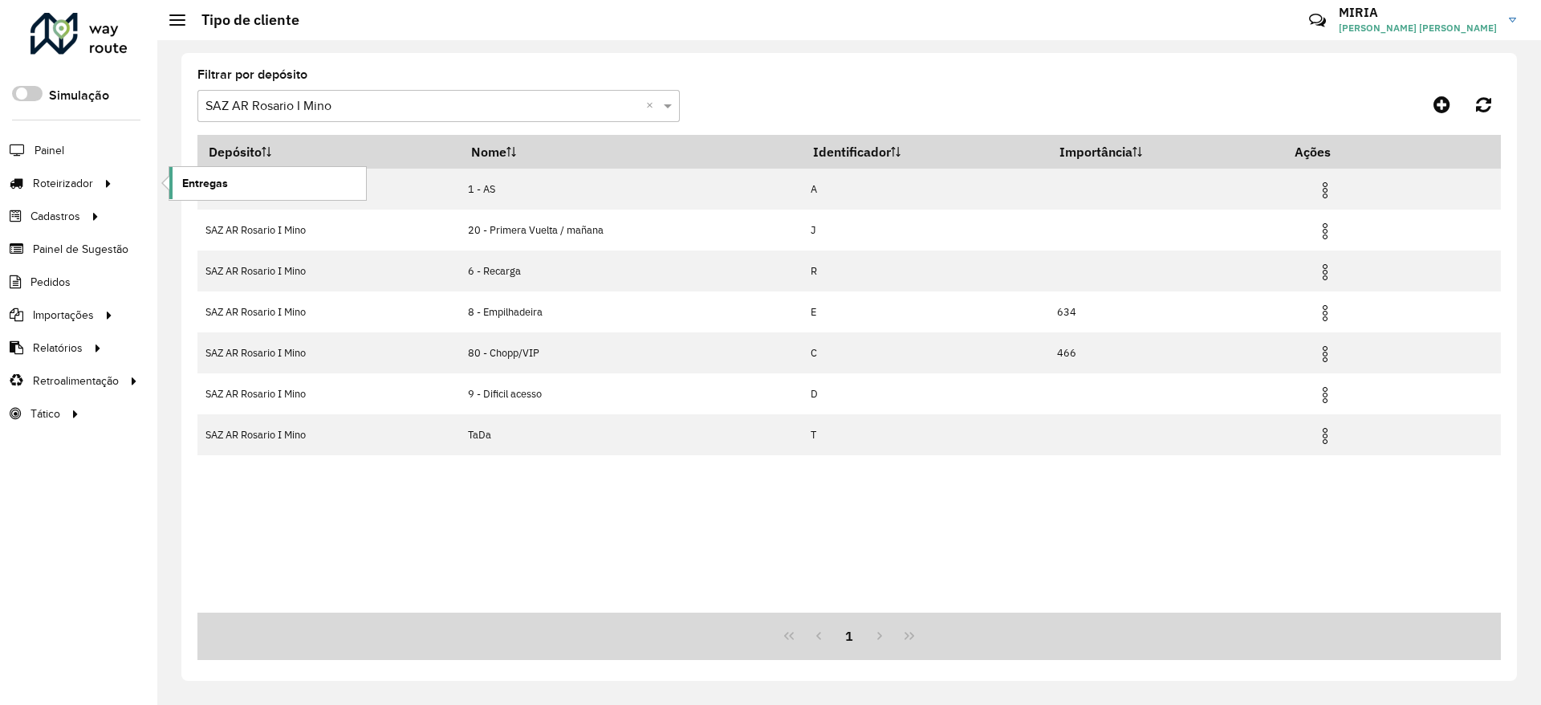
click at [230, 174] on link "Entregas" at bounding box center [267, 183] width 197 height 32
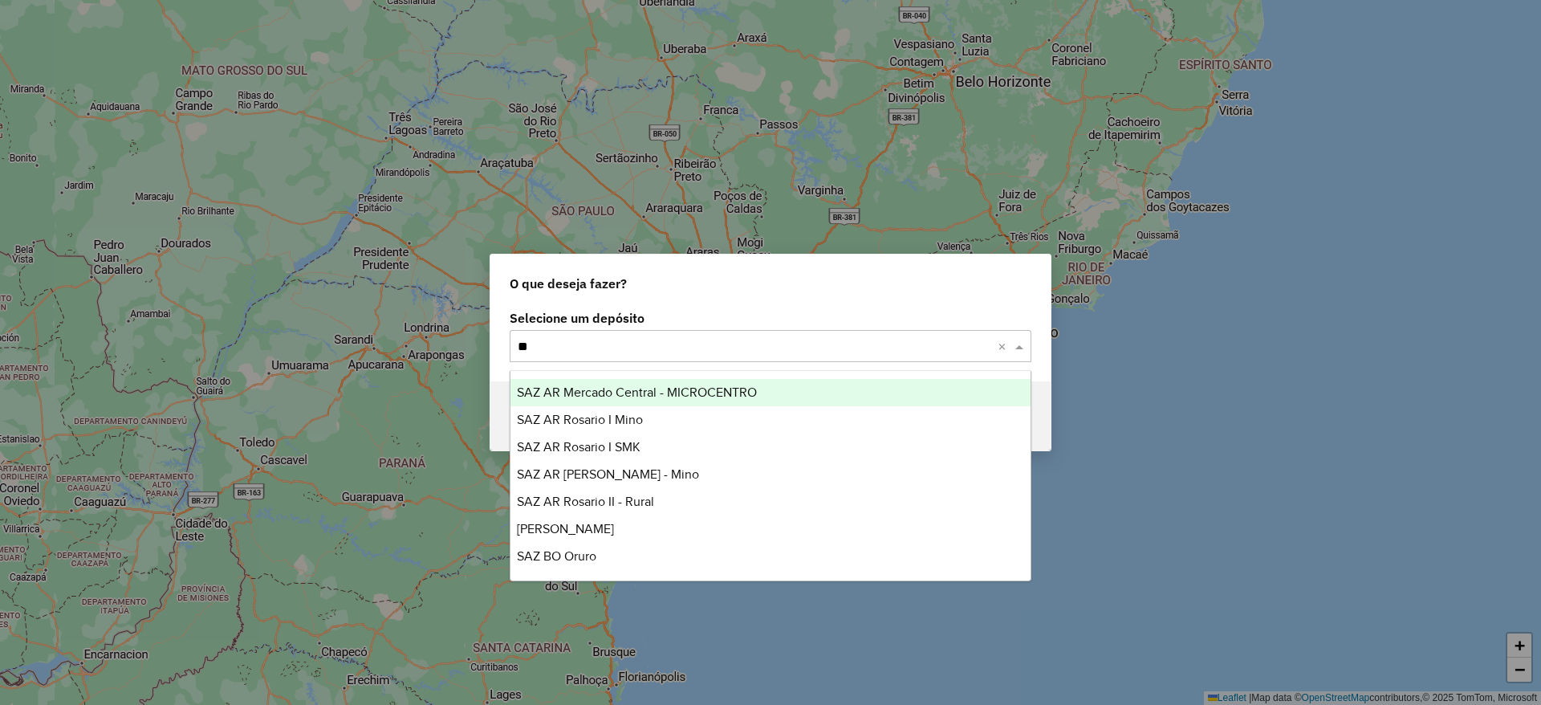
type input "***"
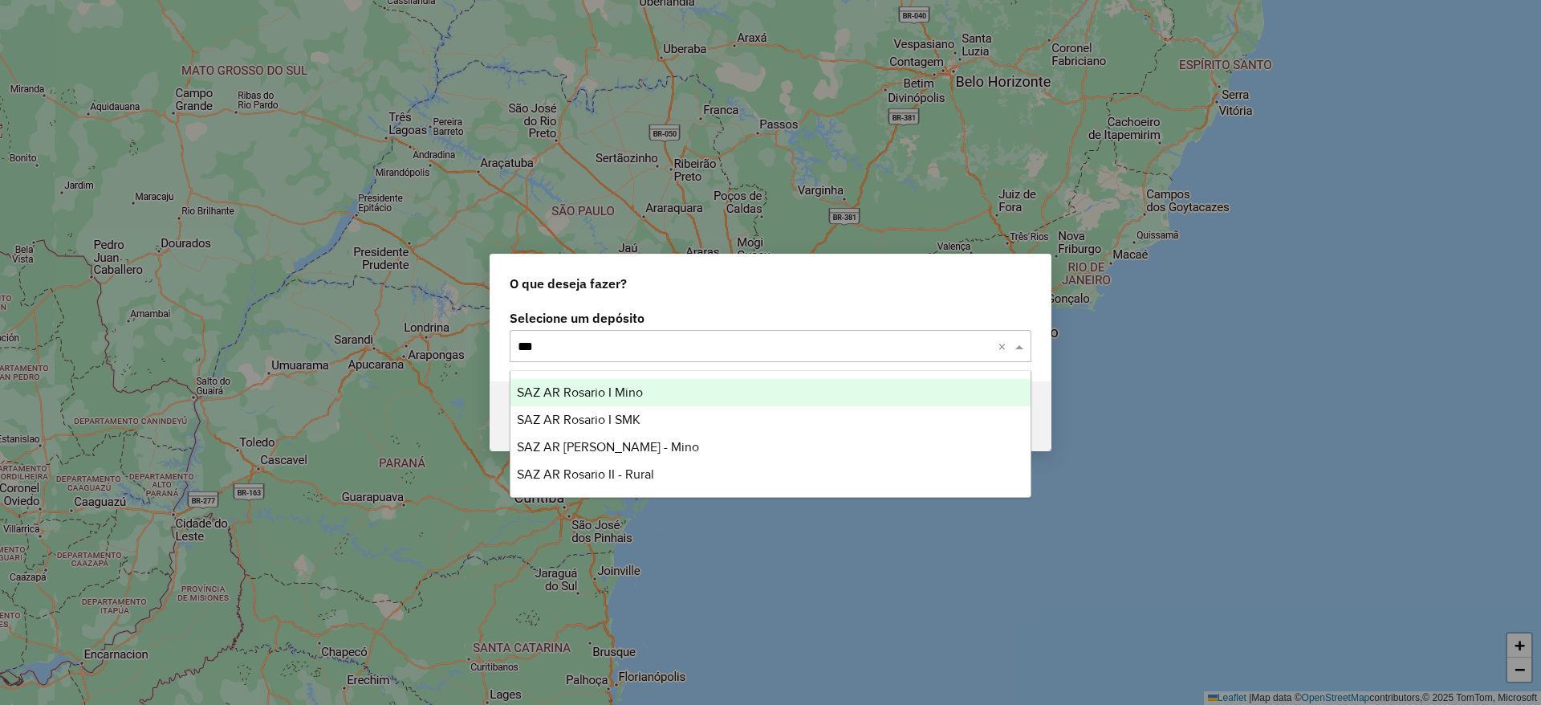
click at [588, 394] on span "SAZ AR Rosario I Mino" at bounding box center [580, 392] width 126 height 14
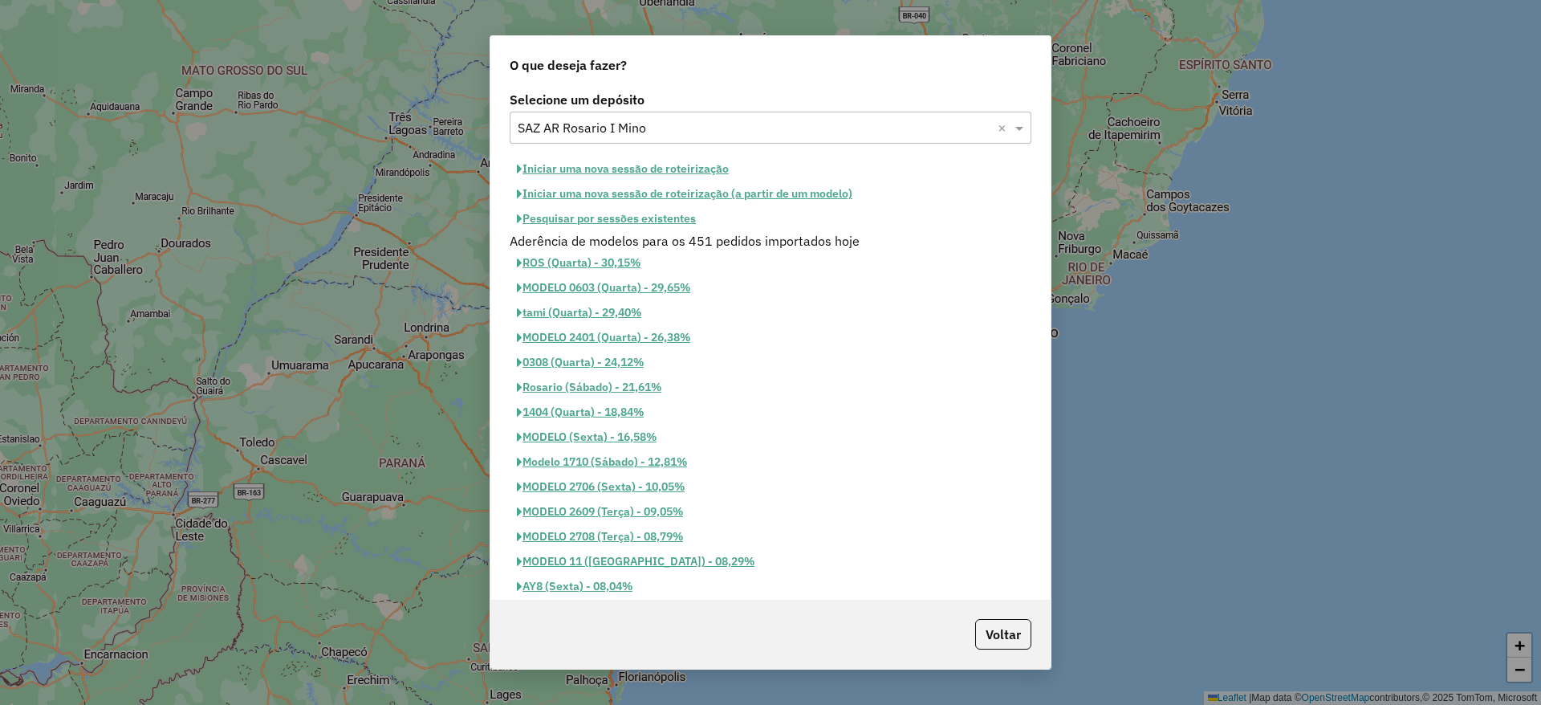
click at [606, 165] on button "Iniciar uma nova sessão de roteirização" at bounding box center [623, 169] width 226 height 25
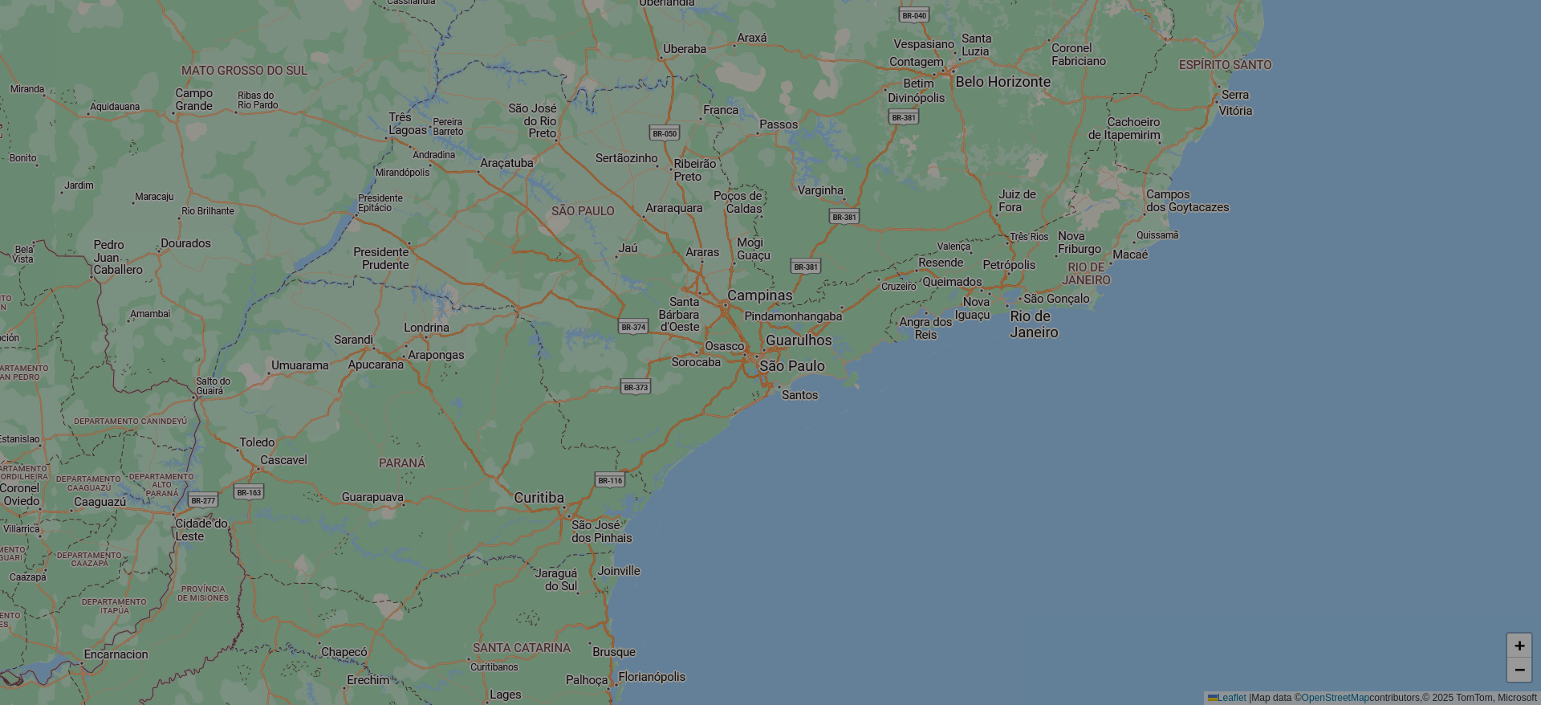
select select "*"
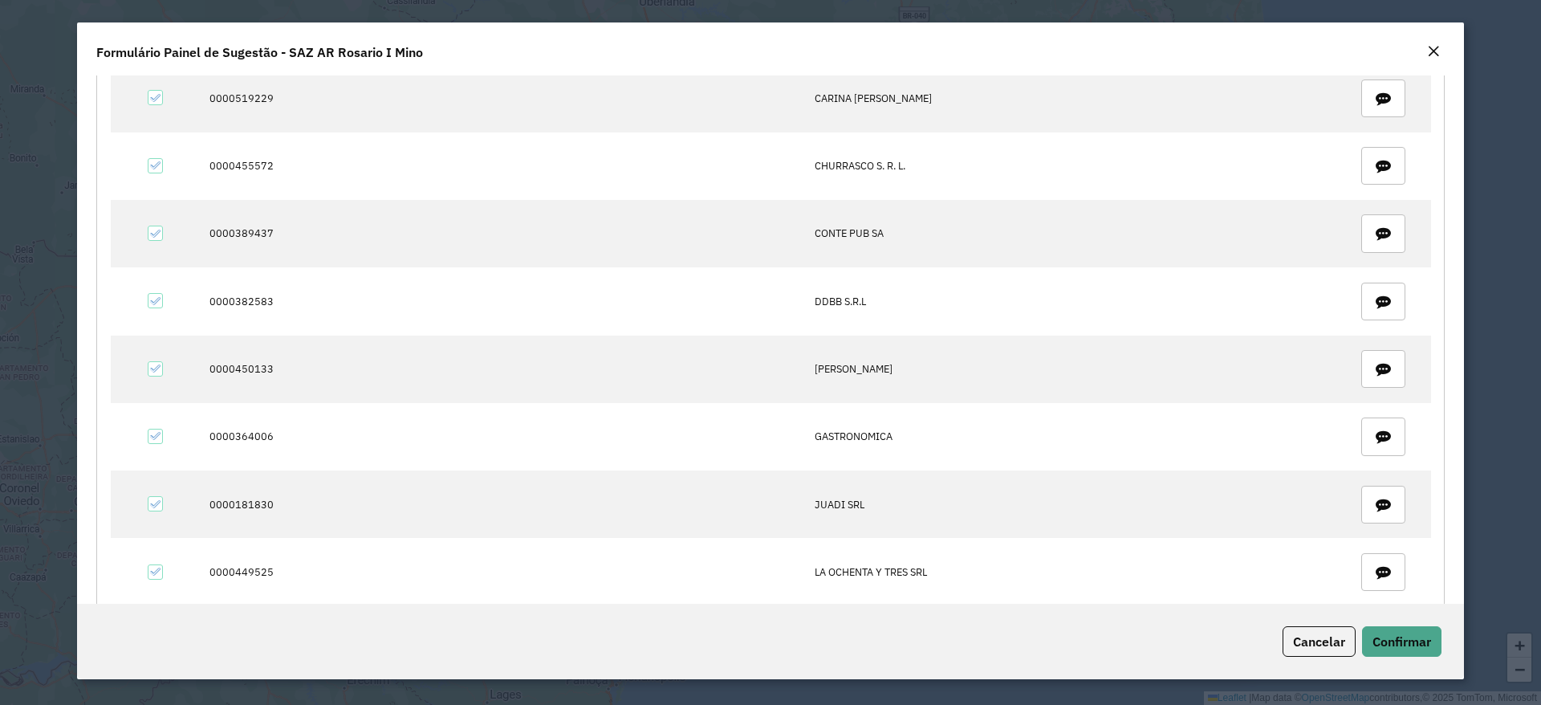
scroll to position [843, 0]
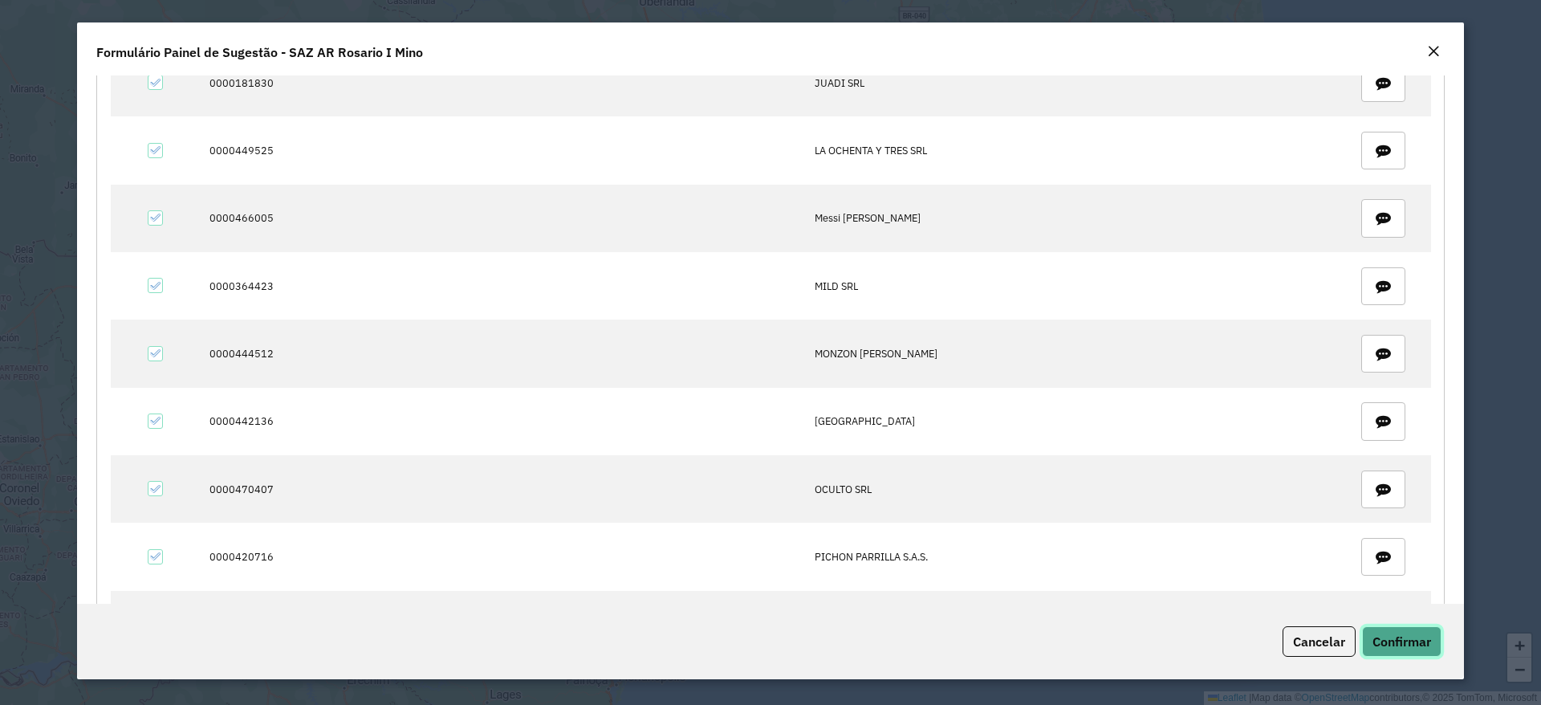
click at [1410, 650] on button "Confirmar" at bounding box center [1401, 641] width 79 height 31
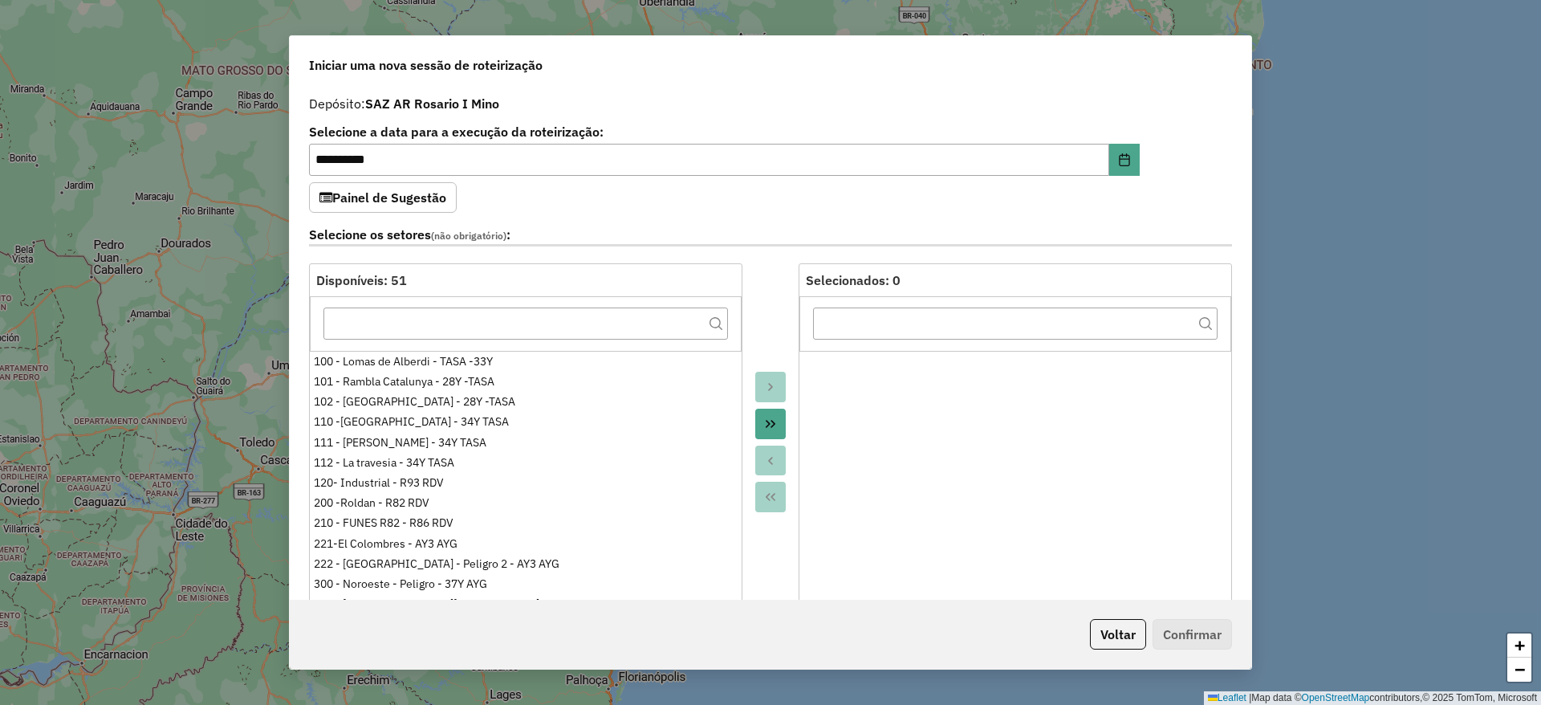
click at [766, 421] on icon "Move All to Target" at bounding box center [770, 423] width 13 height 13
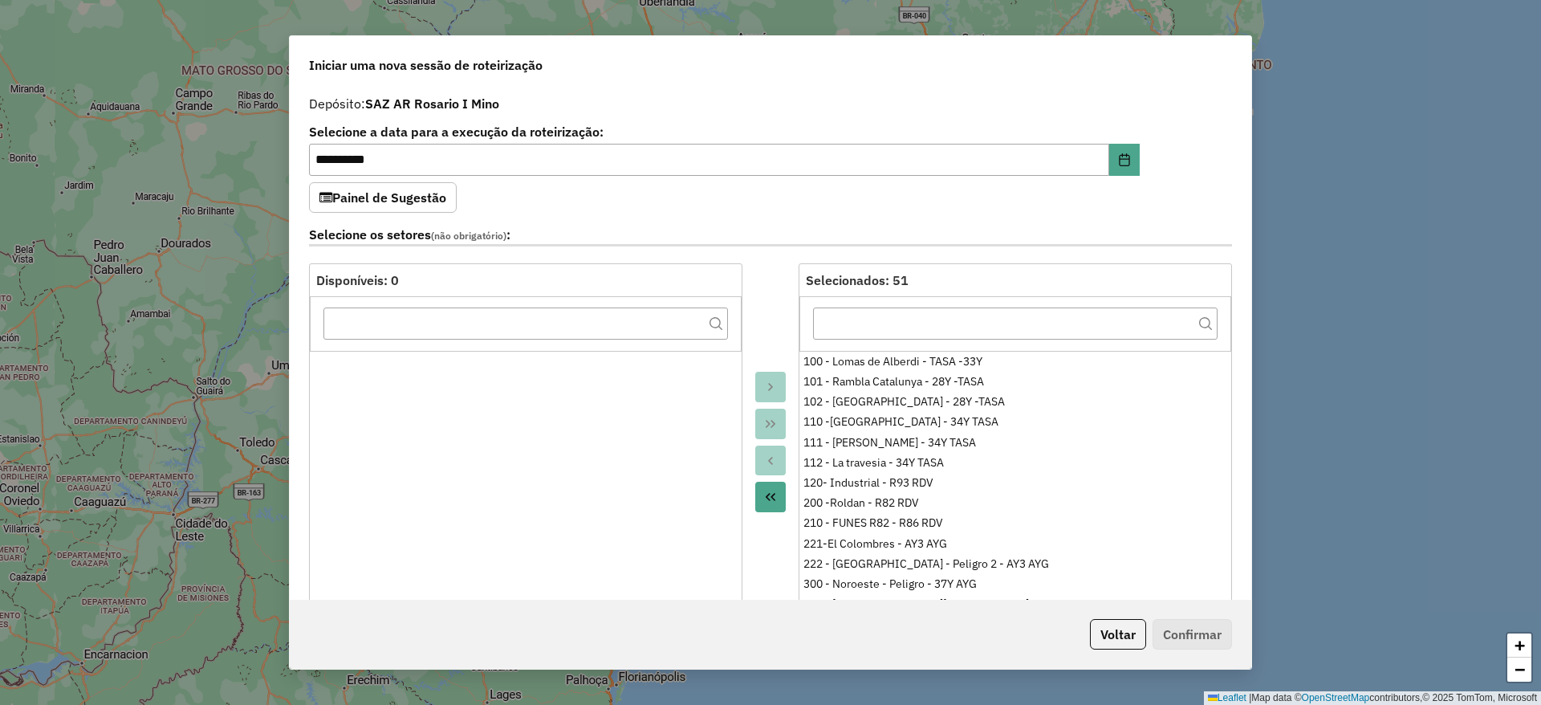
scroll to position [482, 0]
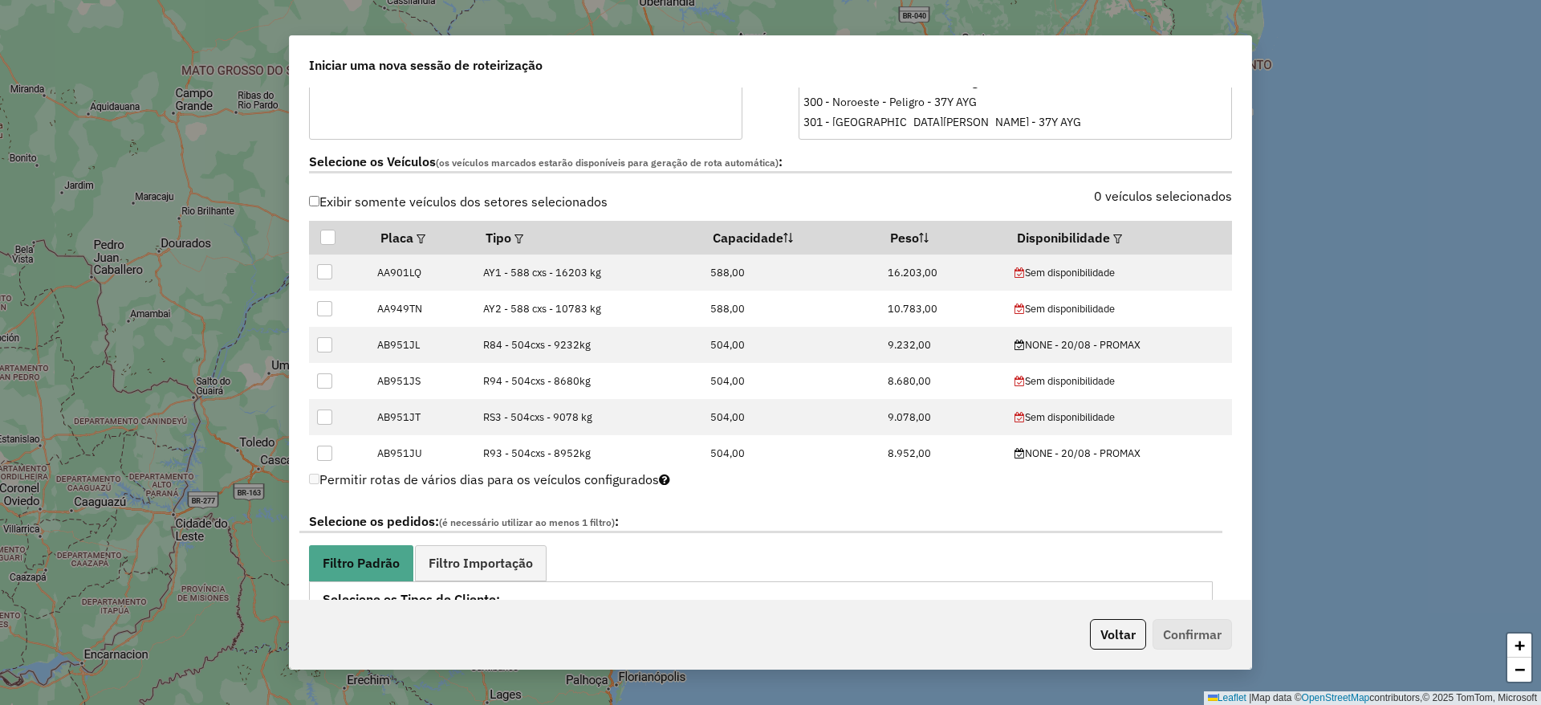
click at [363, 189] on label "Exibir somente veículos dos setores selecionados" at bounding box center [458, 201] width 299 height 31
click at [1113, 234] on em at bounding box center [1117, 238] width 9 height 9
click at [1215, 268] on div "Selecione uma opção" at bounding box center [1187, 273] width 135 height 31
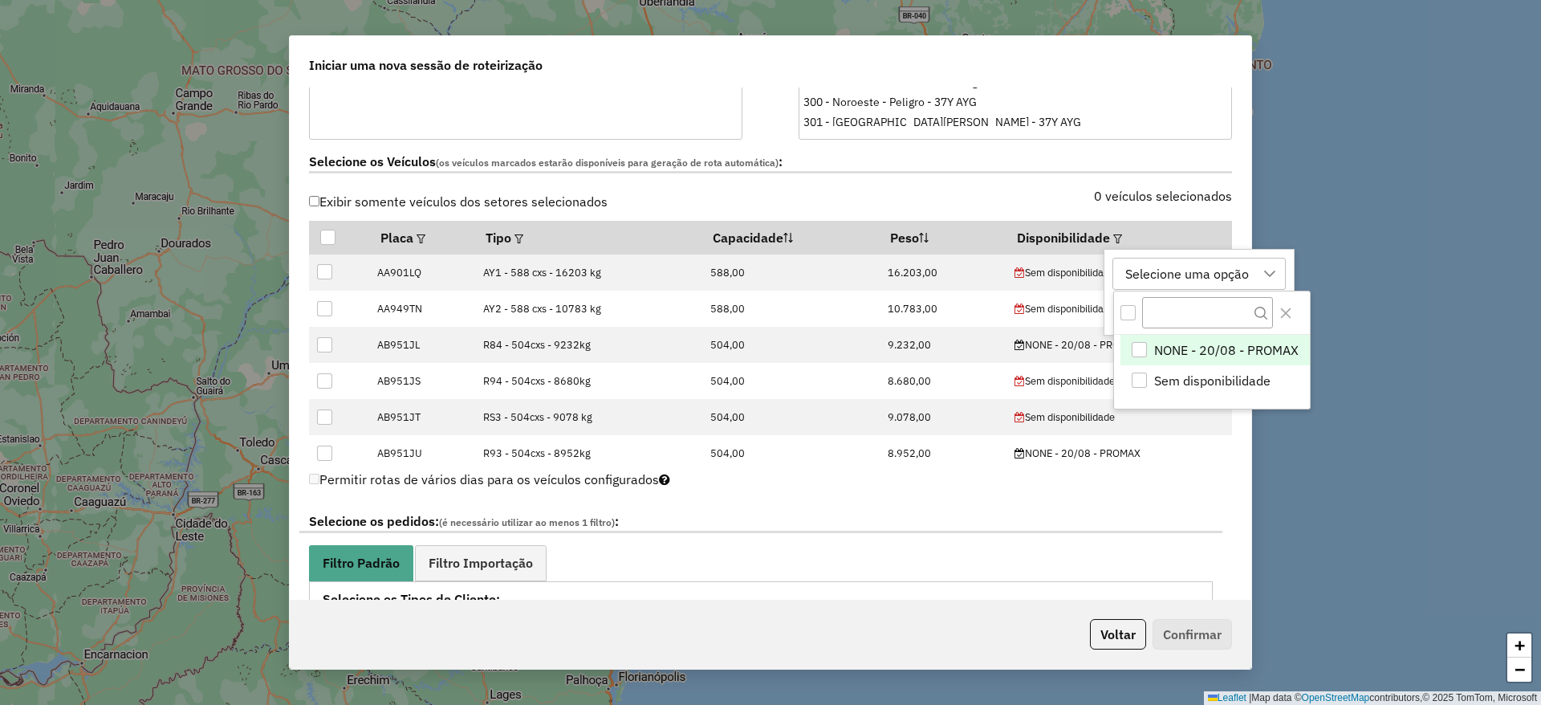
scroll to position [12, 73]
click at [1193, 356] on span "NONE - 20/08 - PROMAX" at bounding box center [1226, 349] width 144 height 19
click at [1285, 300] on button "Close" at bounding box center [1286, 313] width 26 height 26
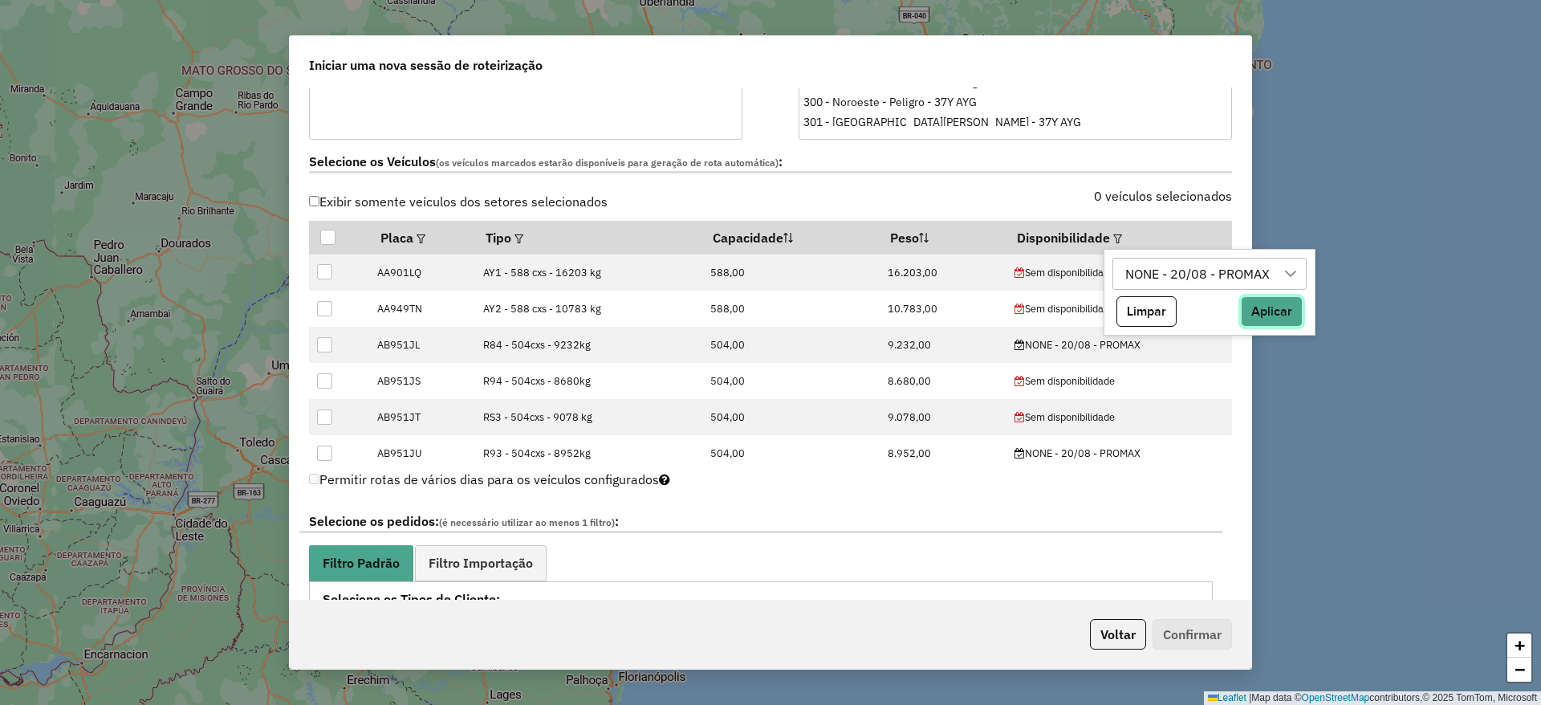
click at [1279, 324] on button "Aplicar" at bounding box center [1272, 311] width 62 height 31
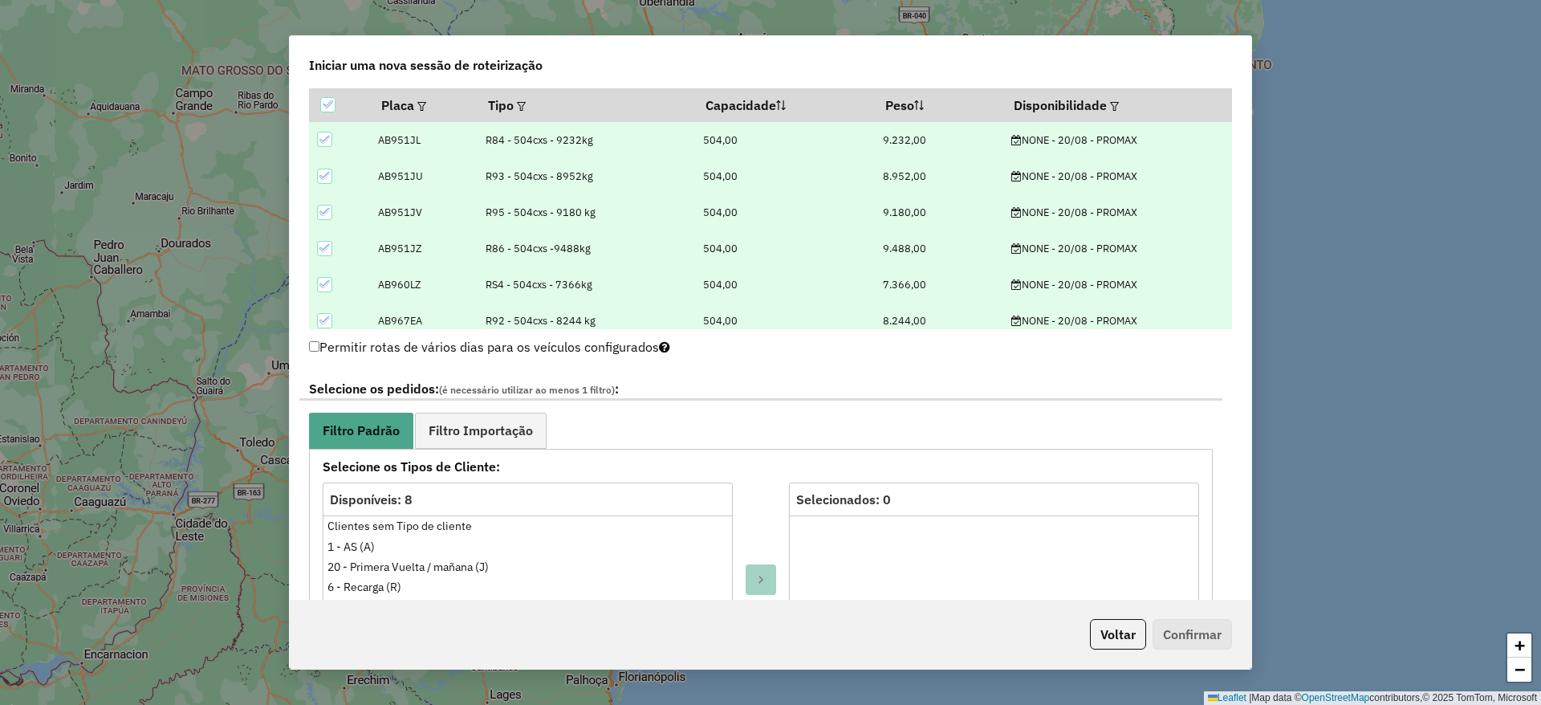
scroll to position [722, 0]
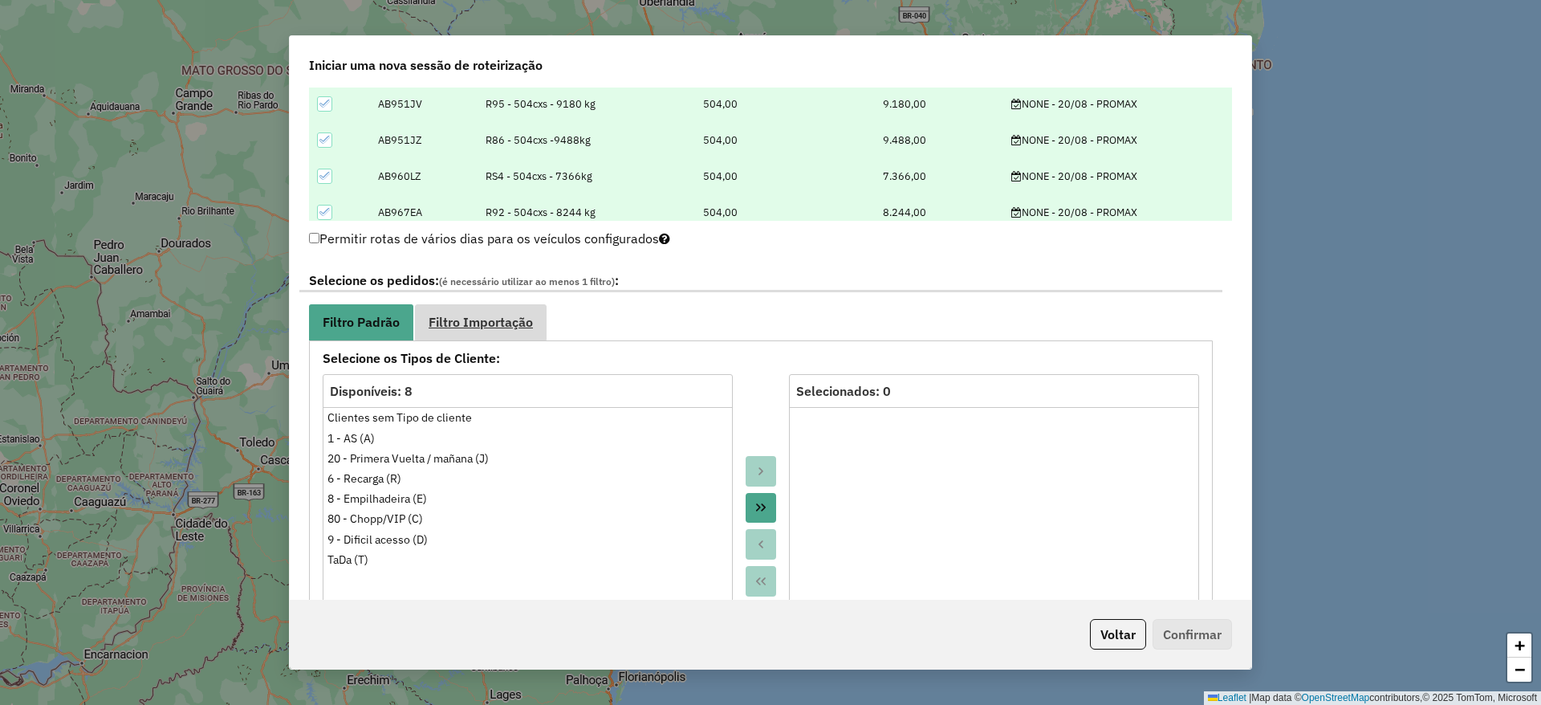
drag, startPoint x: 476, startPoint y: 352, endPoint x: 486, endPoint y: 319, distance: 34.5
click at [479, 345] on div "**********" at bounding box center [761, 638] width 904 height 596
click at [486, 319] on span "Filtro Importação" at bounding box center [481, 321] width 104 height 13
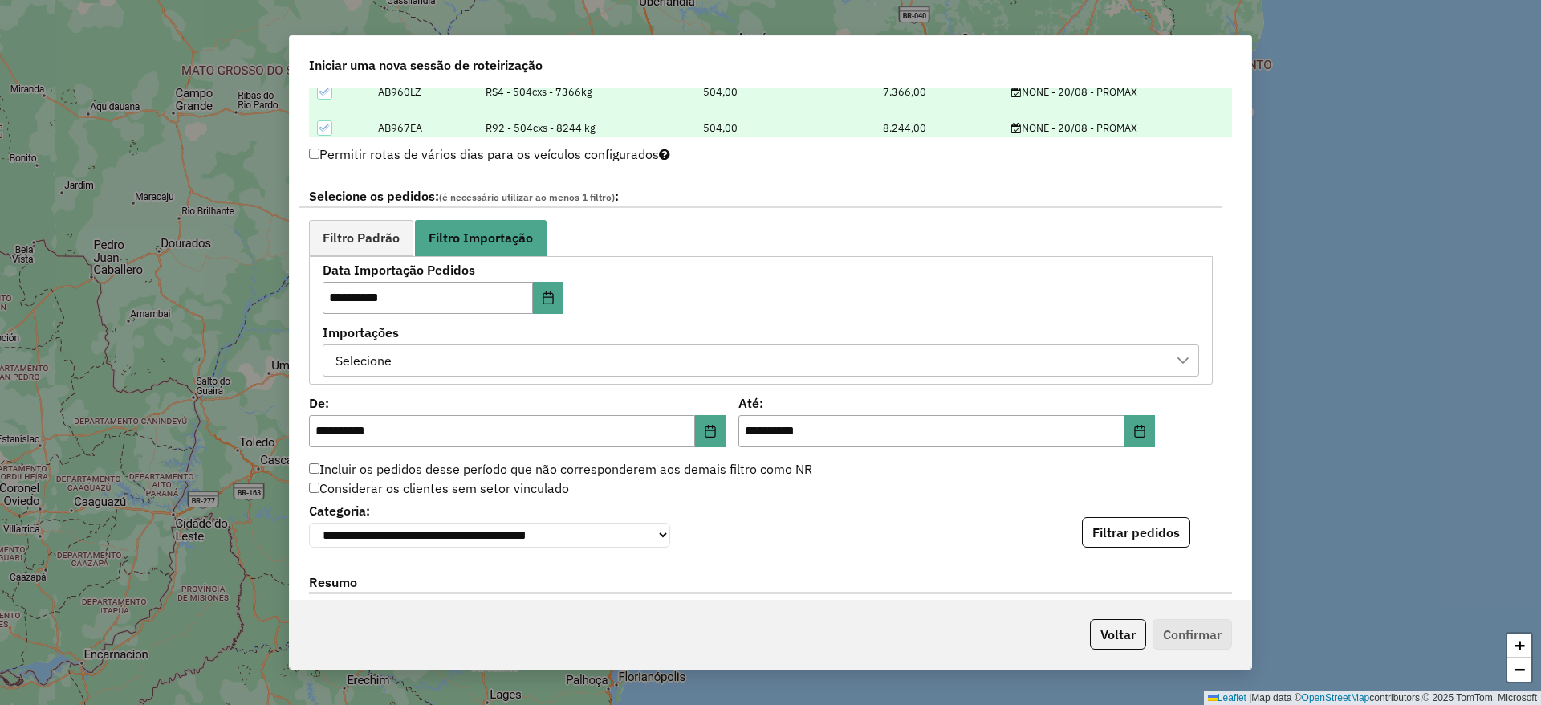
scroll to position [843, 0]
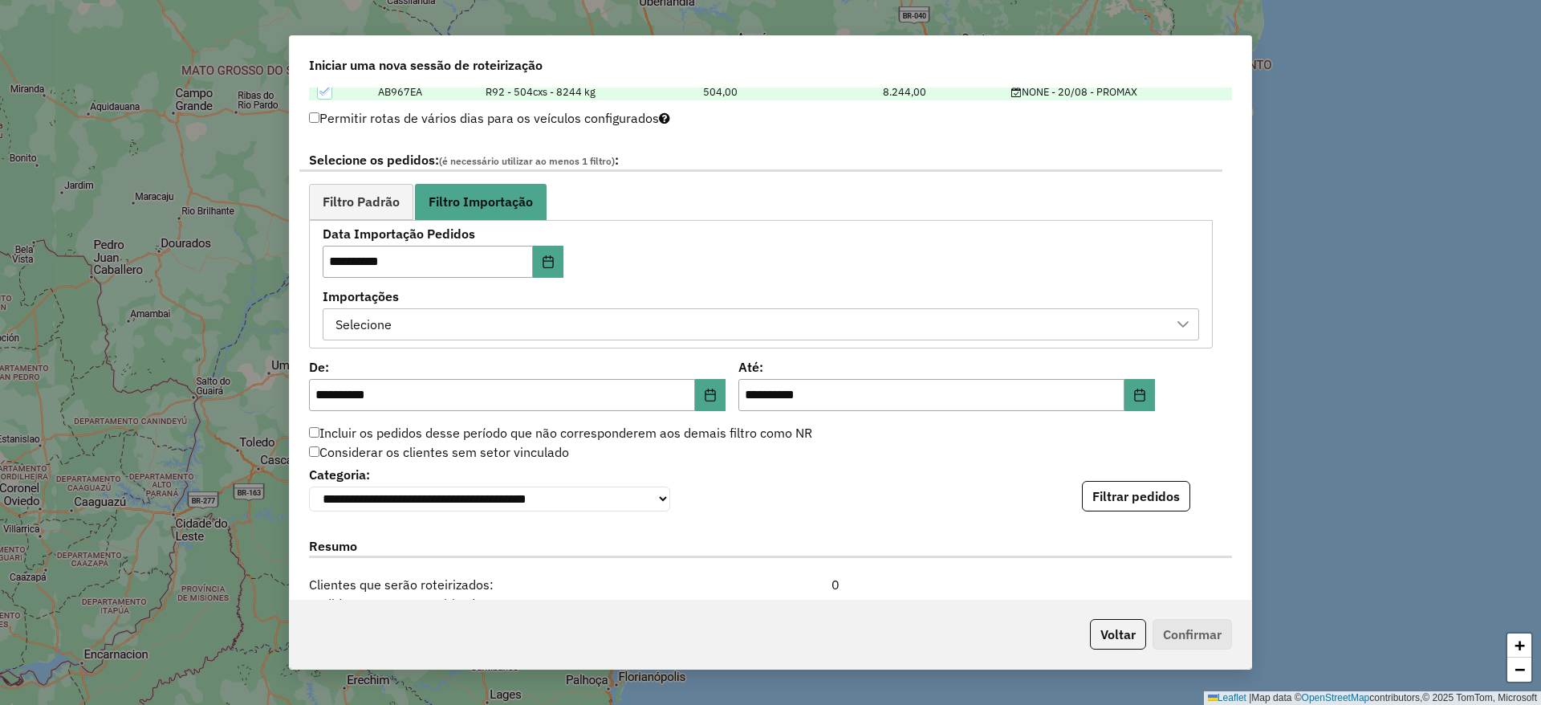
click at [680, 312] on div "Selecione" at bounding box center [749, 324] width 838 height 31
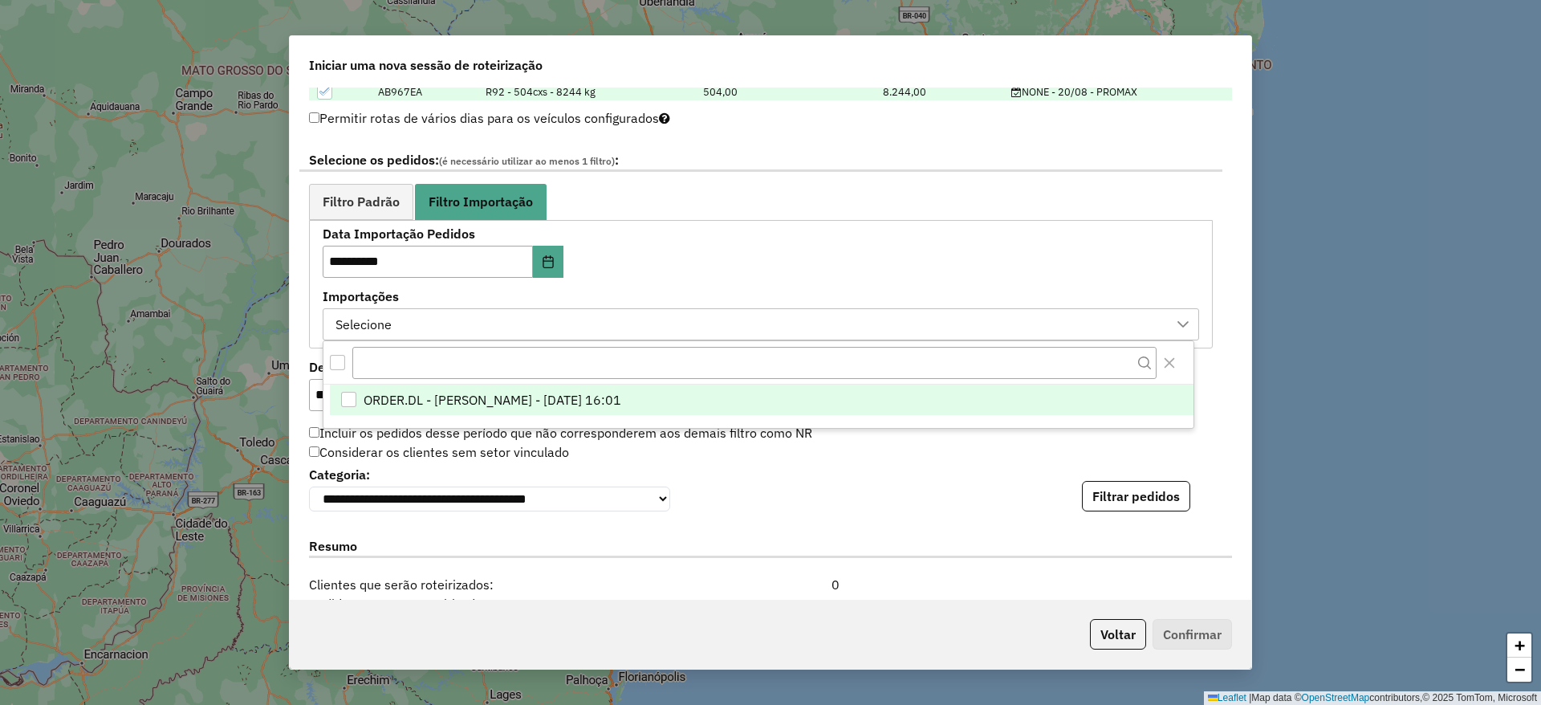
click at [621, 407] on span "ORDER.DL - MIRIA ANDRADE THEODORO - 19/08/2025 16:01" at bounding box center [493, 399] width 258 height 19
click at [356, 190] on link "Filtro Padrão" at bounding box center [361, 202] width 104 height 36
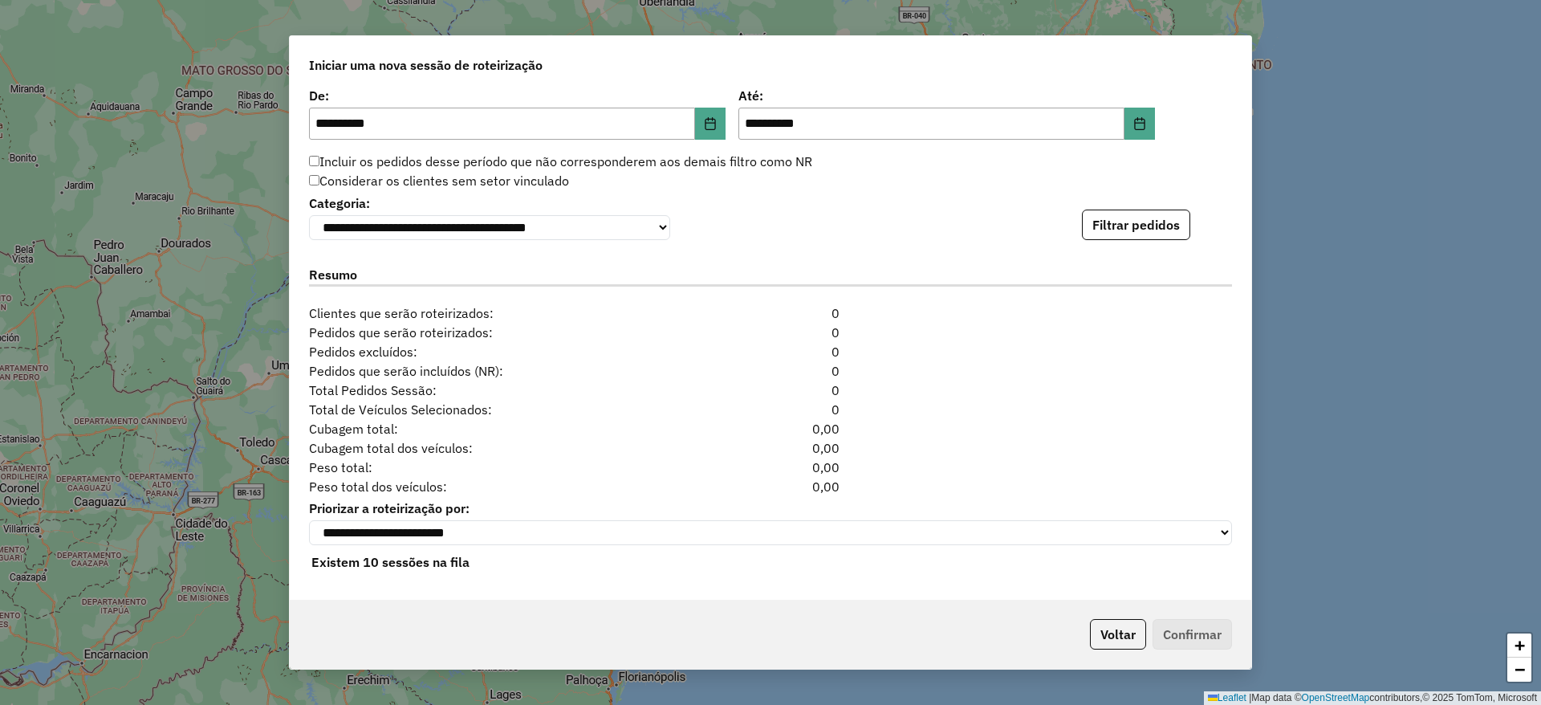
scroll to position [1589, 0]
click at [1114, 209] on button "Filtrar pedidos" at bounding box center [1136, 224] width 108 height 31
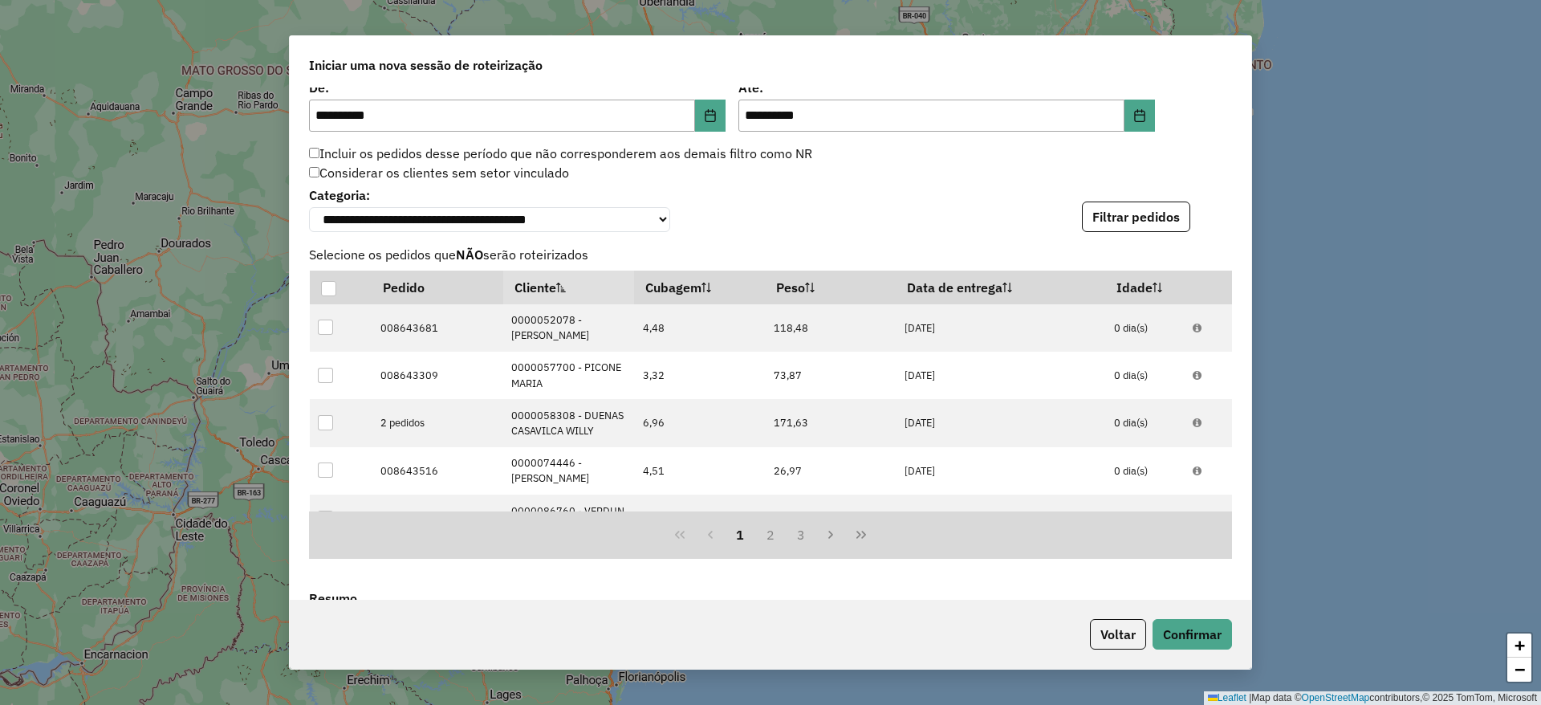
scroll to position [1921, 0]
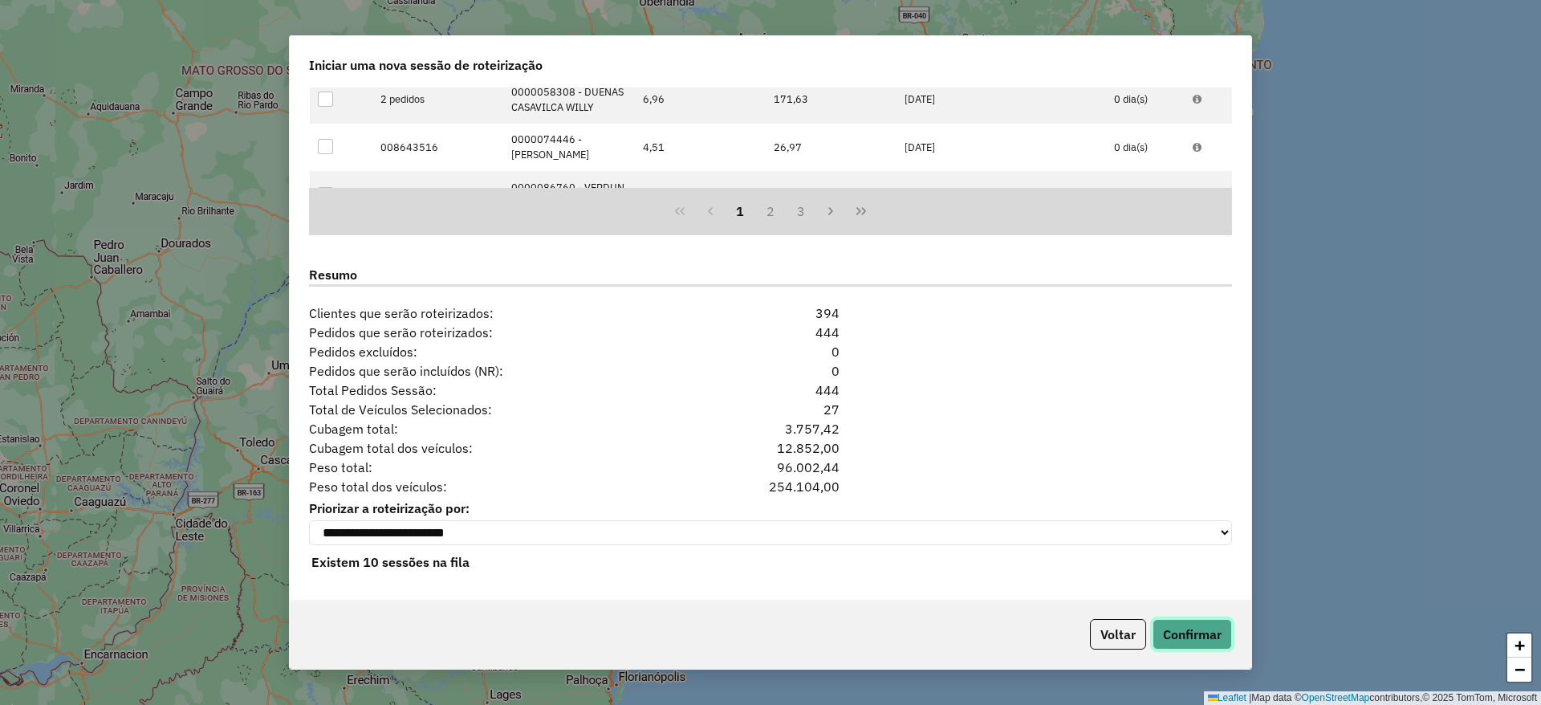
click at [1215, 640] on button "Confirmar" at bounding box center [1192, 634] width 79 height 31
click at [1206, 636] on button "Confirmar" at bounding box center [1192, 634] width 79 height 31
click at [1201, 628] on button "Confirmar" at bounding box center [1192, 634] width 79 height 31
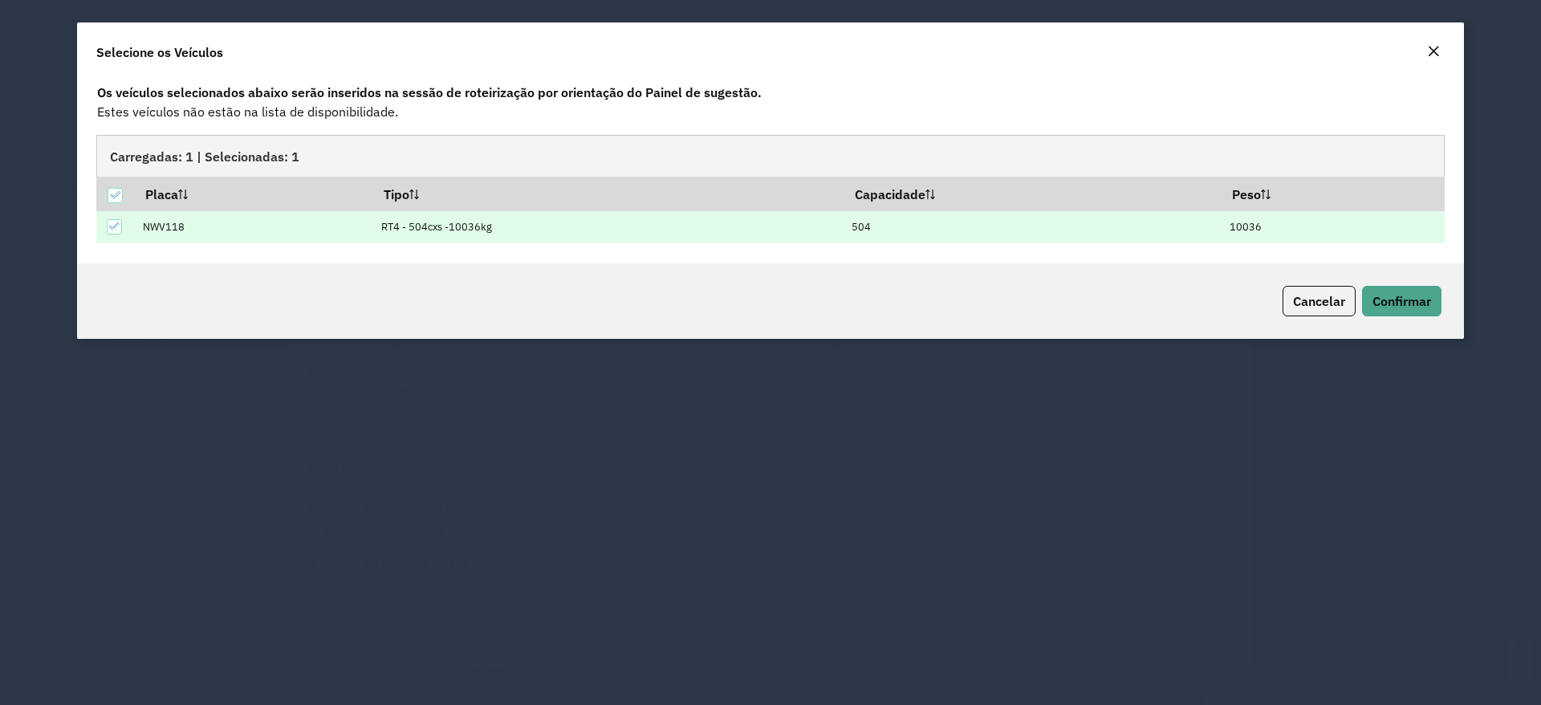
click at [1417, 316] on div "Cancelar Confirmar" at bounding box center [770, 300] width 1387 height 75
click at [1406, 306] on span "Confirmar" at bounding box center [1402, 301] width 59 height 16
click at [1388, 305] on span "Confirmar" at bounding box center [1402, 301] width 59 height 16
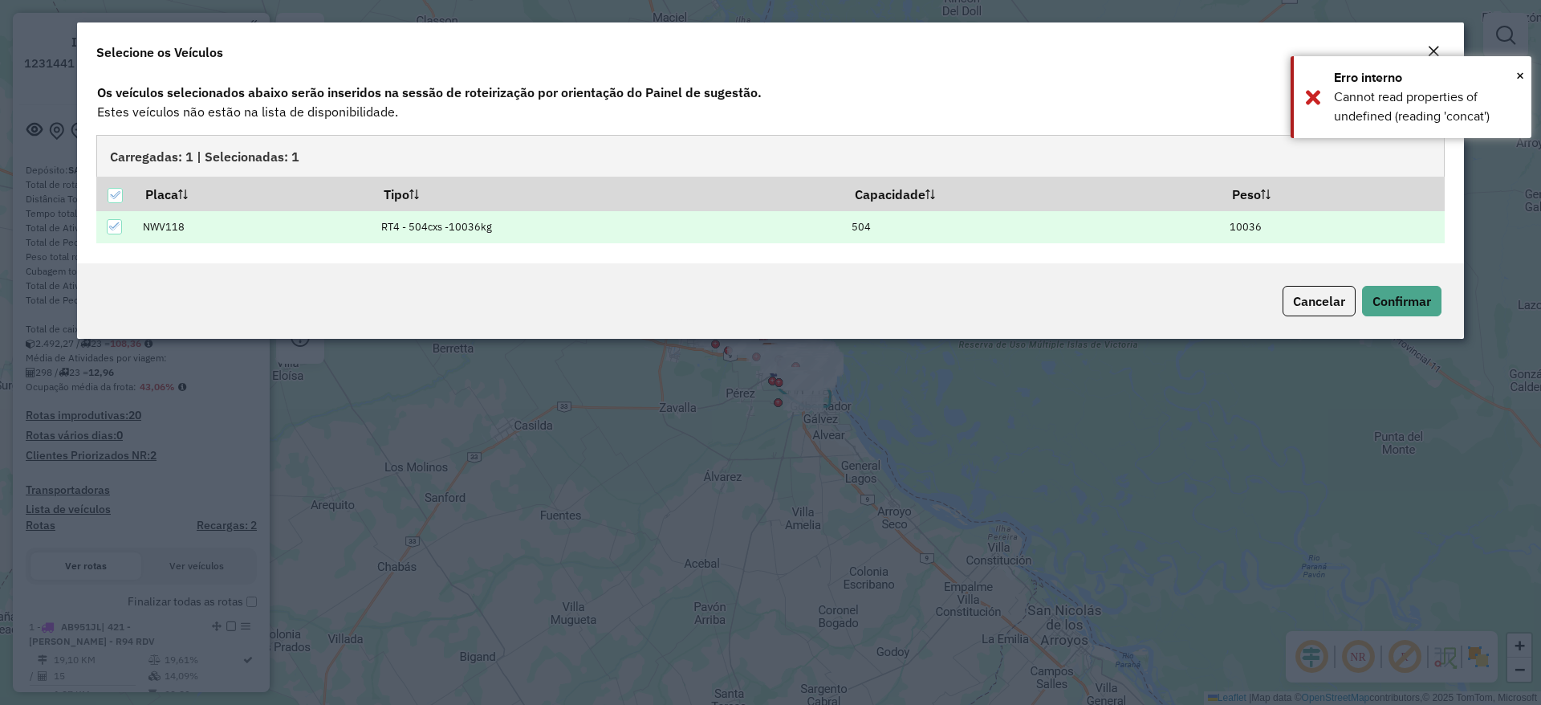
click at [1425, 45] on button "Close" at bounding box center [1433, 52] width 22 height 21
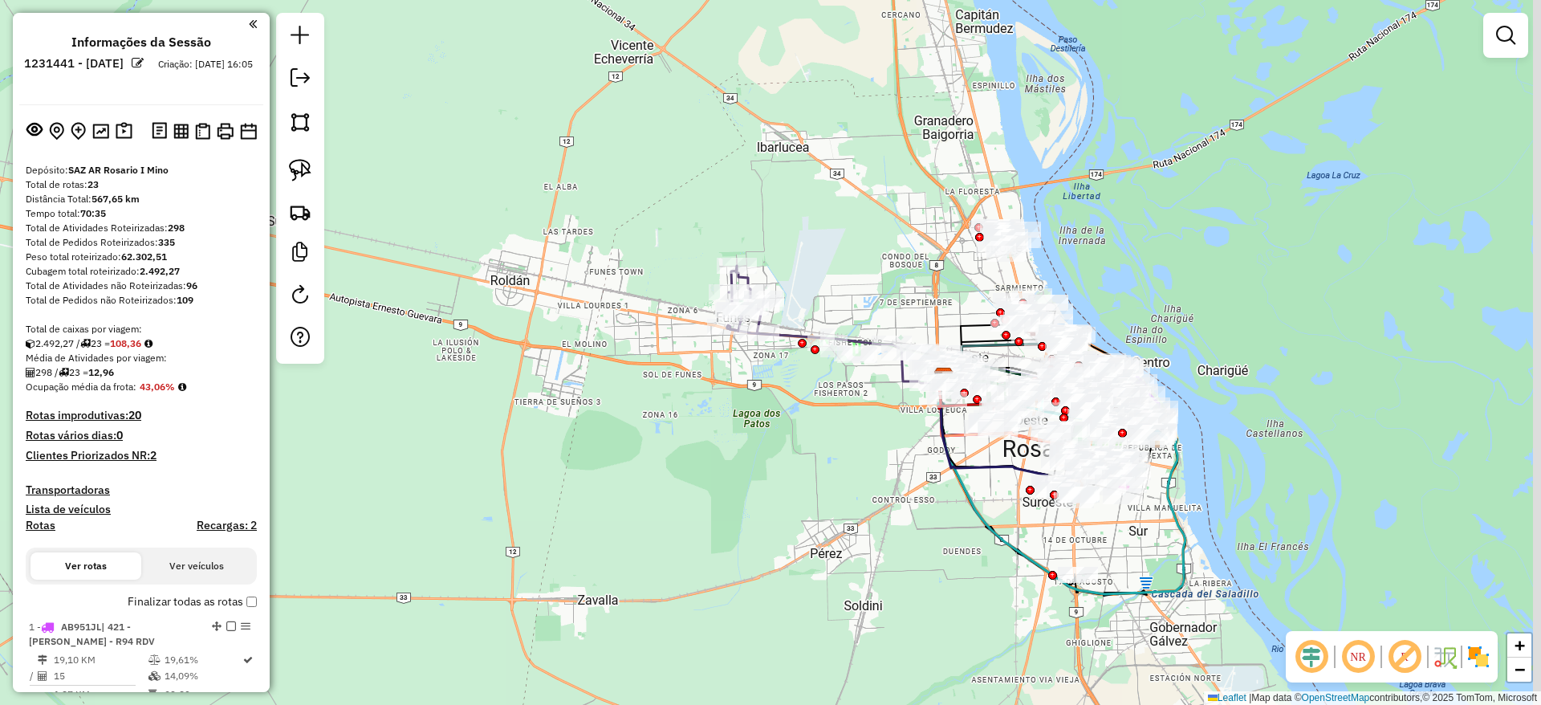
drag, startPoint x: 872, startPoint y: 250, endPoint x: 815, endPoint y: 150, distance: 115.0
click at [815, 150] on div "Janela de atendimento Grade de atendimento Capacidade Transportadoras Veículos …" at bounding box center [770, 352] width 1541 height 705
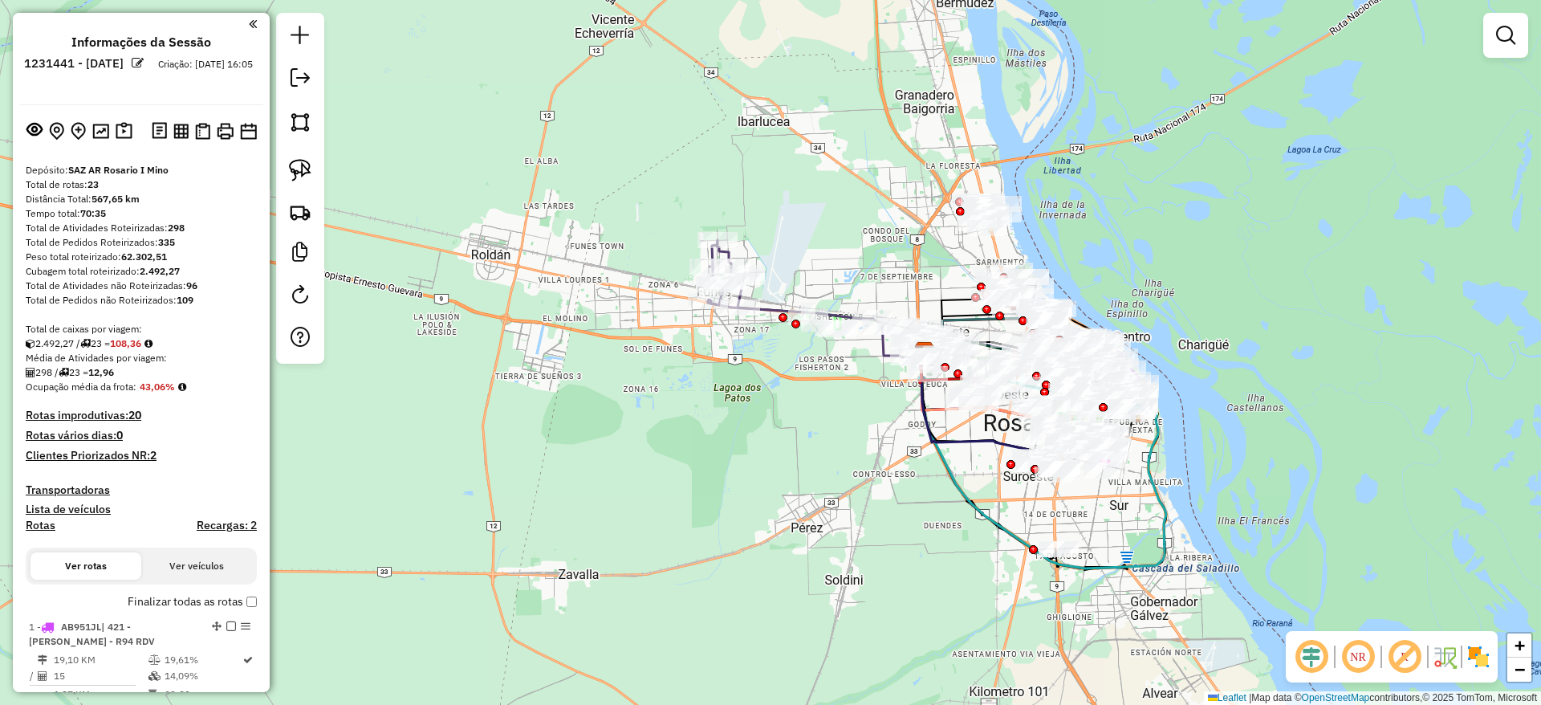
click at [1481, 652] on img at bounding box center [1479, 657] width 26 height 26
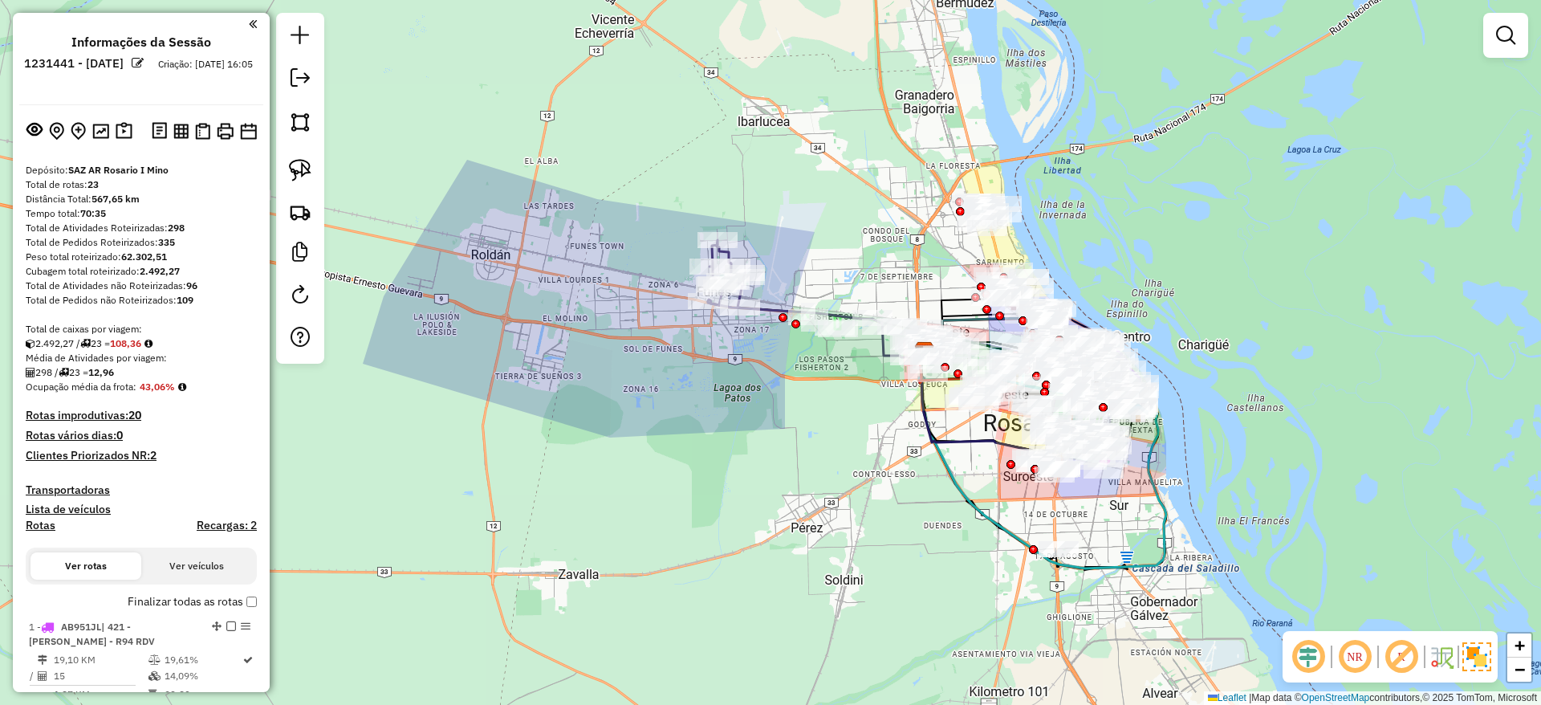
drag, startPoint x: 716, startPoint y: 548, endPoint x: 715, endPoint y: 517, distance: 31.3
click at [715, 522] on div "Janela de atendimento Grade de atendimento Capacidade Transportadoras Veículos …" at bounding box center [770, 352] width 1541 height 705
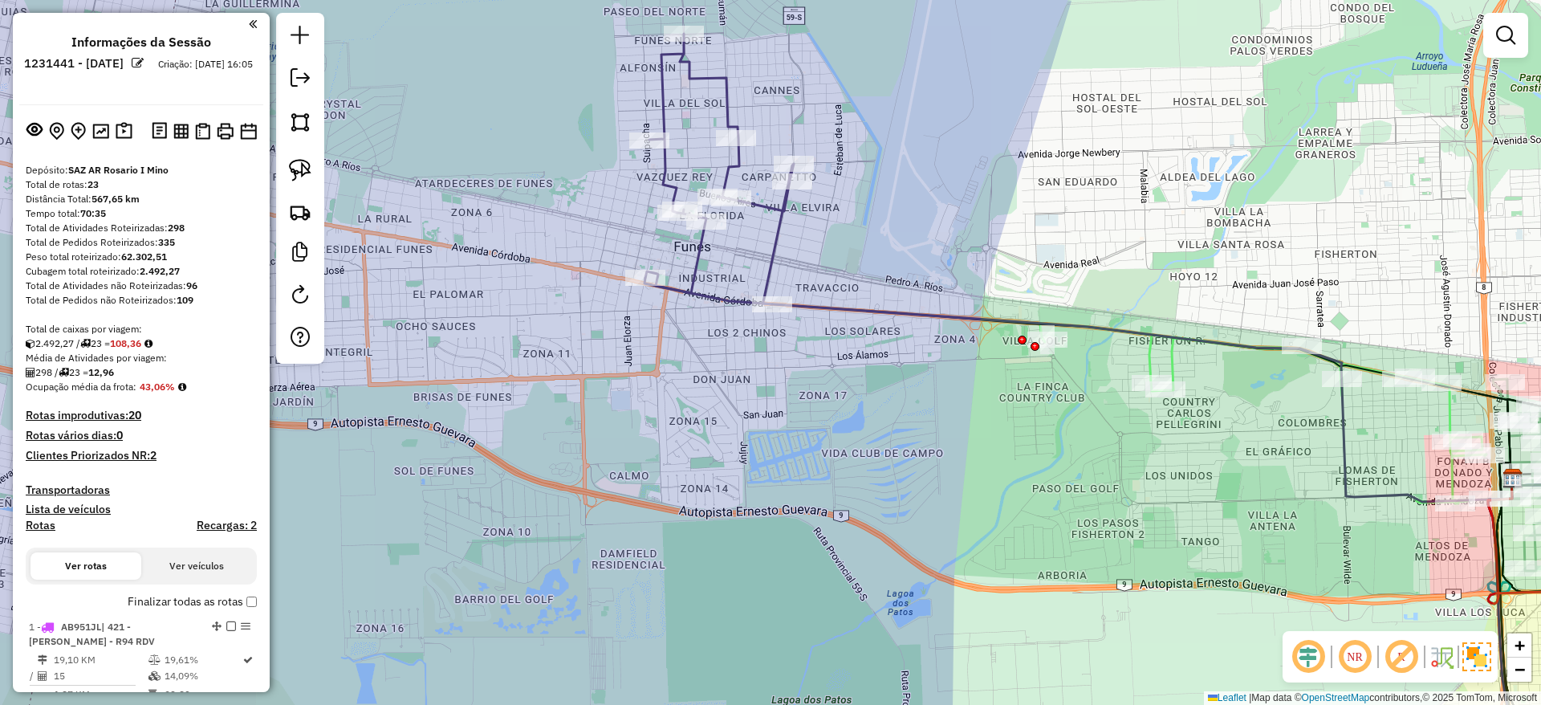
click at [770, 265] on icon at bounding box center [719, 169] width 149 height 270
select select "**********"
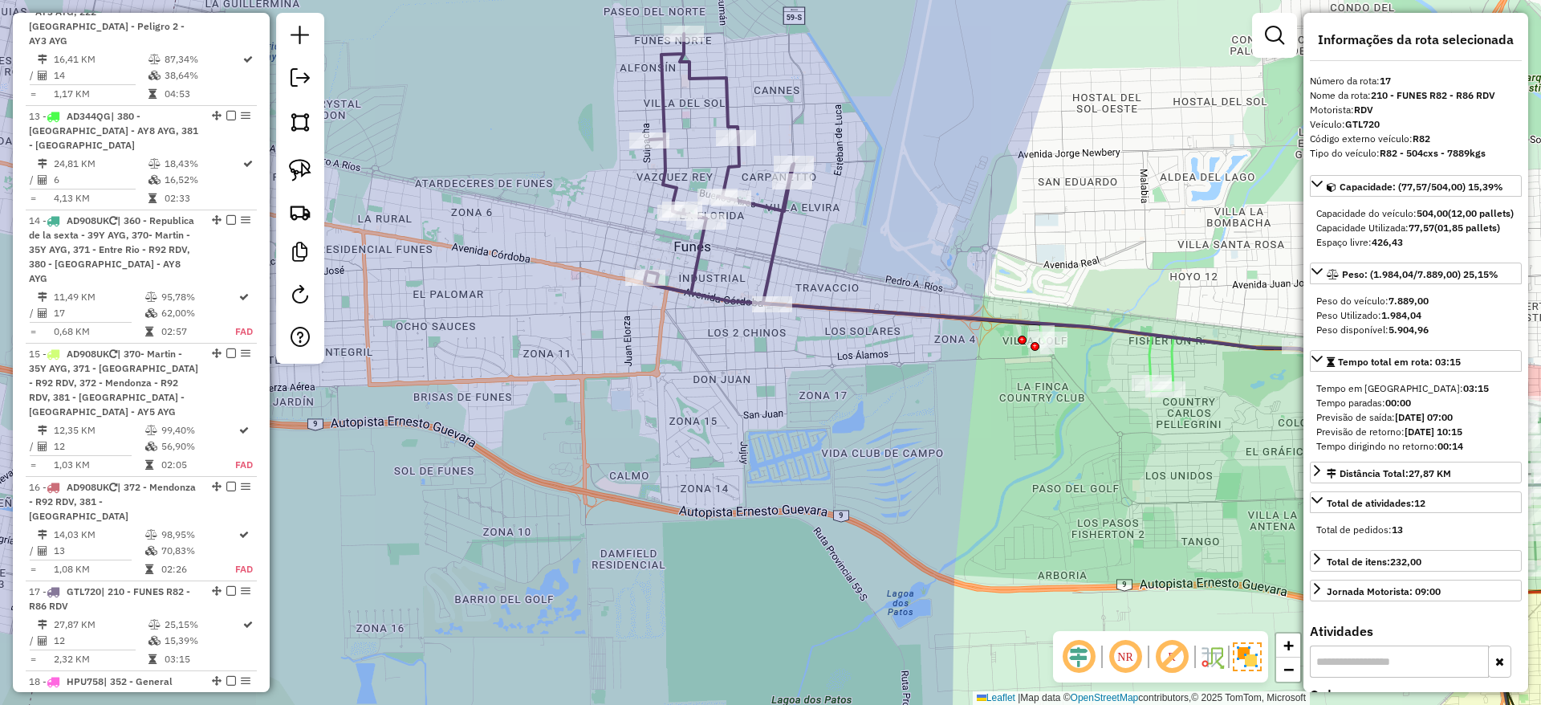
scroll to position [2215, 0]
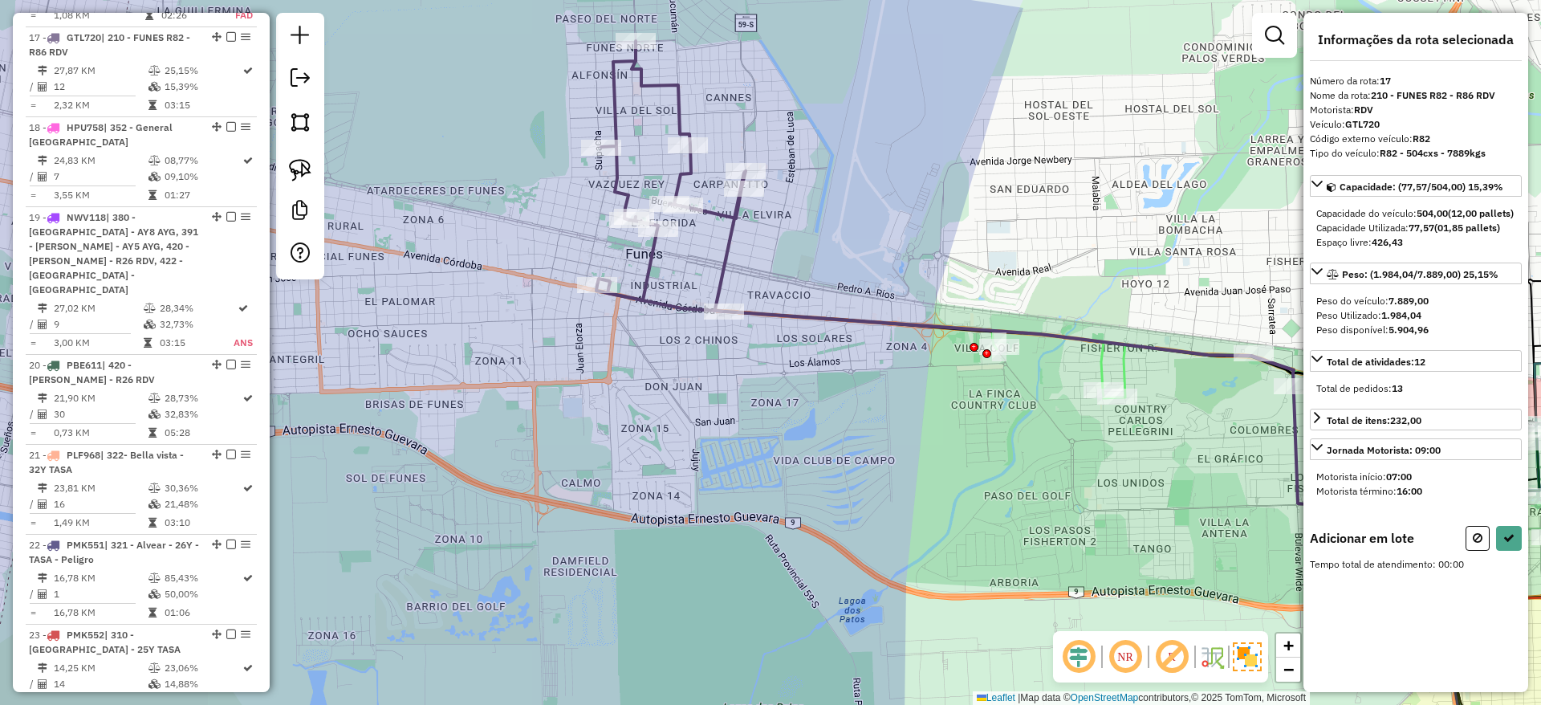
drag, startPoint x: 812, startPoint y: 400, endPoint x: 780, endPoint y: 397, distance: 32.2
click at [802, 401] on div "Janela de atendimento Grade de atendimento Capacidade Transportadoras Veículos …" at bounding box center [770, 352] width 1541 height 705
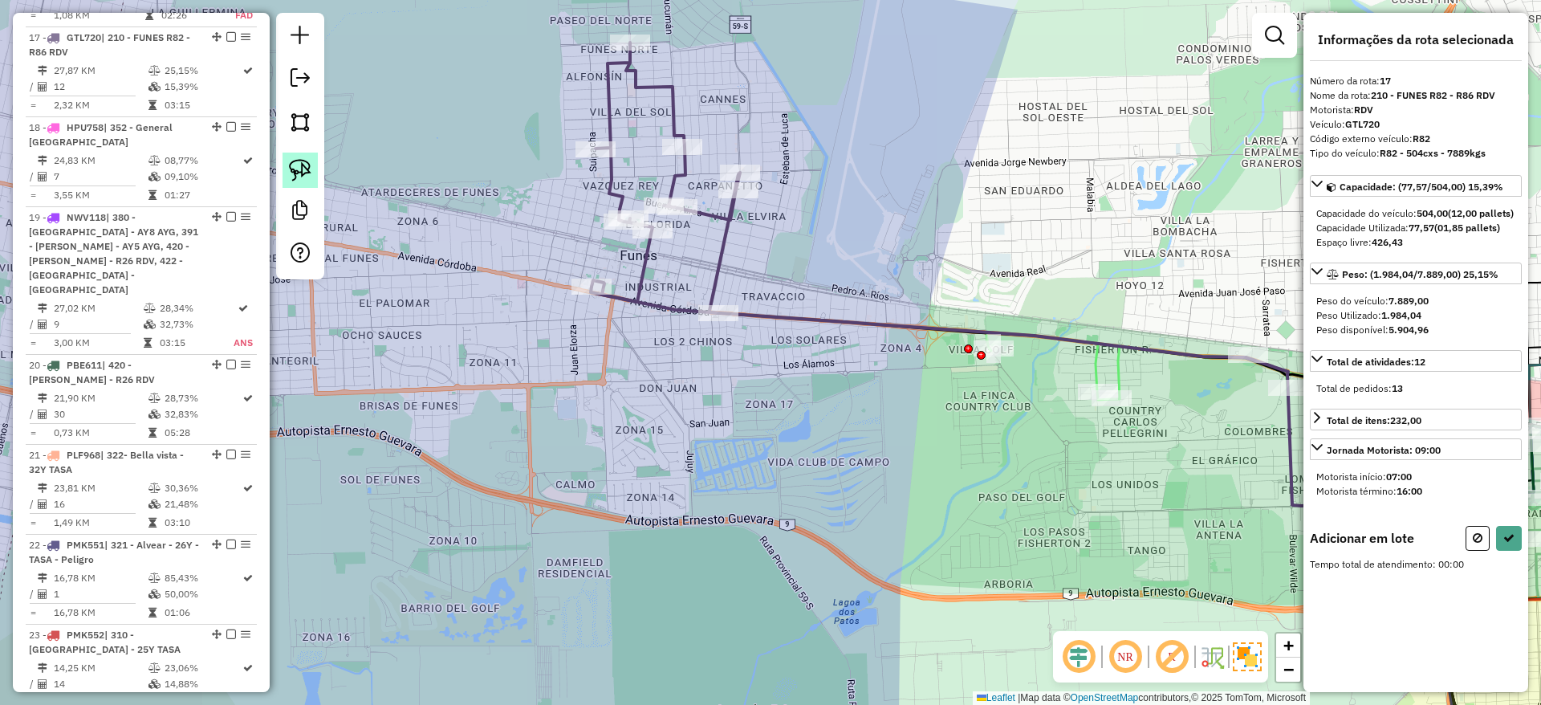
click at [294, 168] on img at bounding box center [300, 170] width 22 height 22
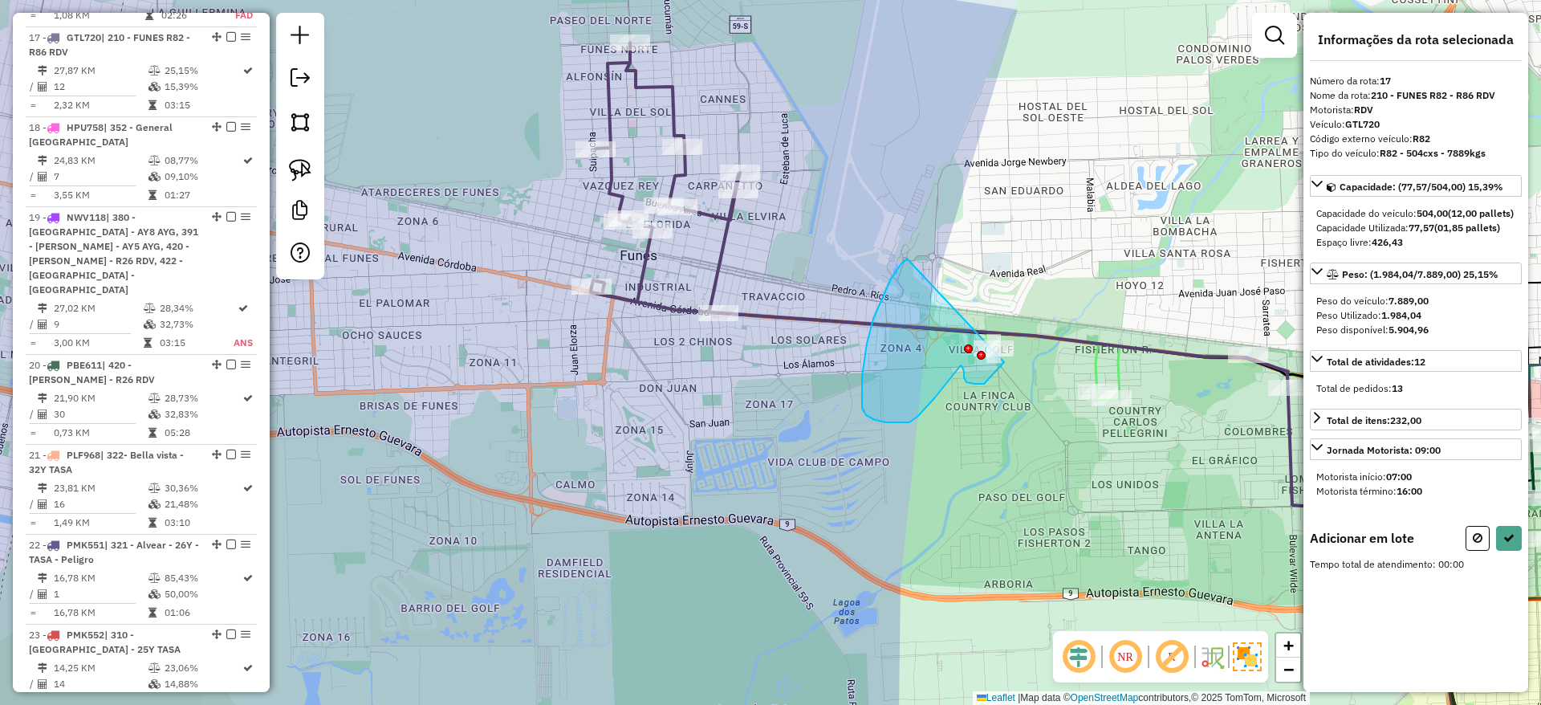
drag, startPoint x: 907, startPoint y: 259, endPoint x: 1015, endPoint y: 336, distance: 132.5
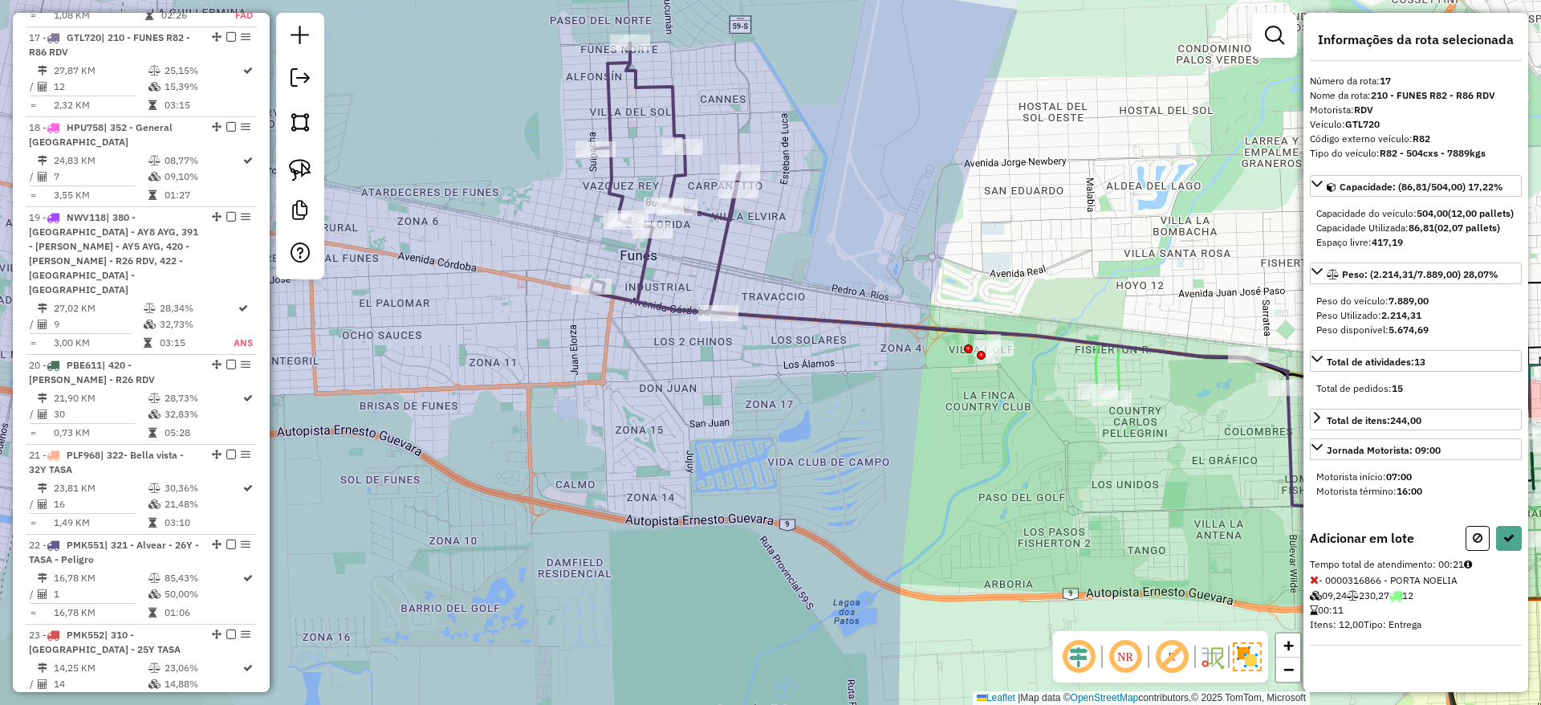
click at [1504, 537] on div "Informações da rota selecionada Número da rota: 17 Nome da rota: 210 - FUNES R8…" at bounding box center [1415, 352] width 225 height 679
click at [1503, 551] on button at bounding box center [1509, 538] width 26 height 25
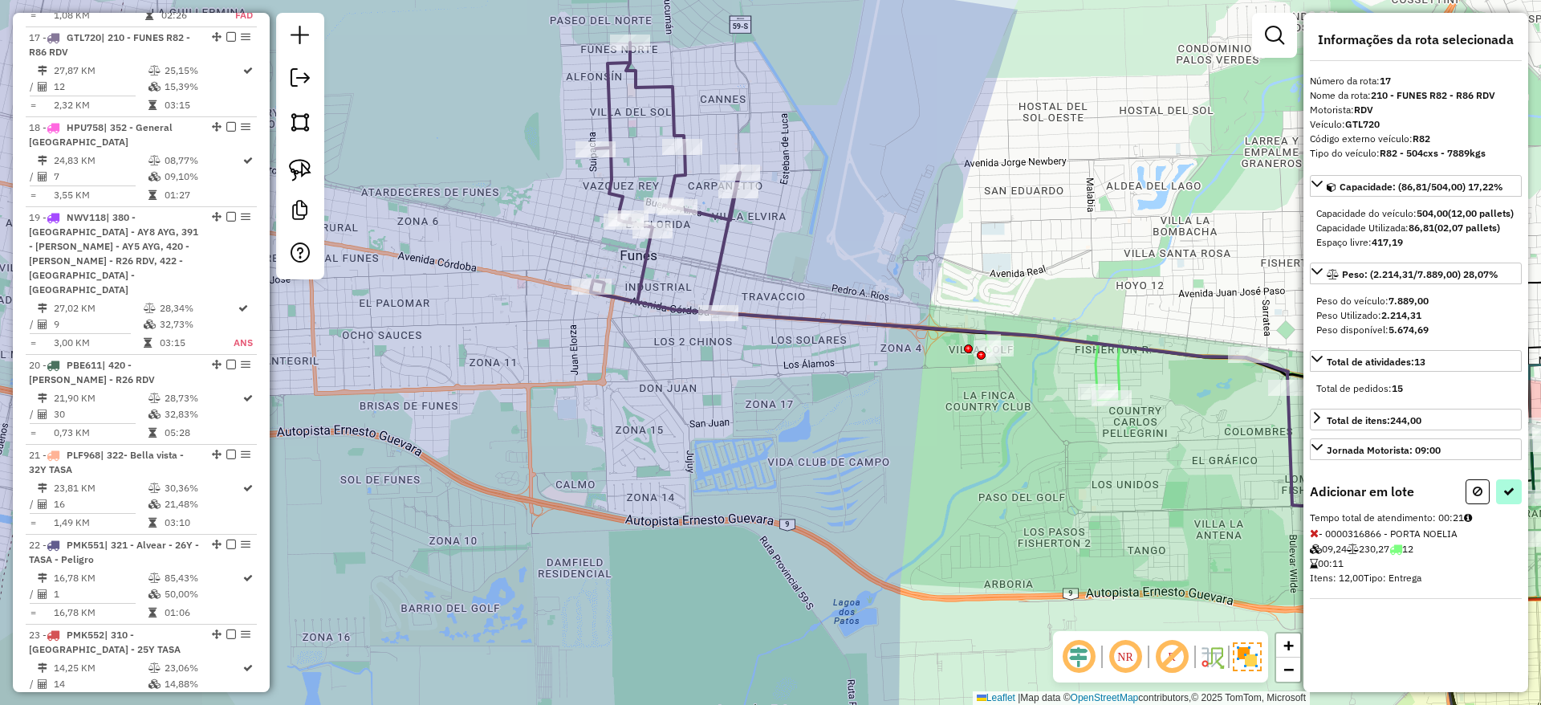
select select "**********"
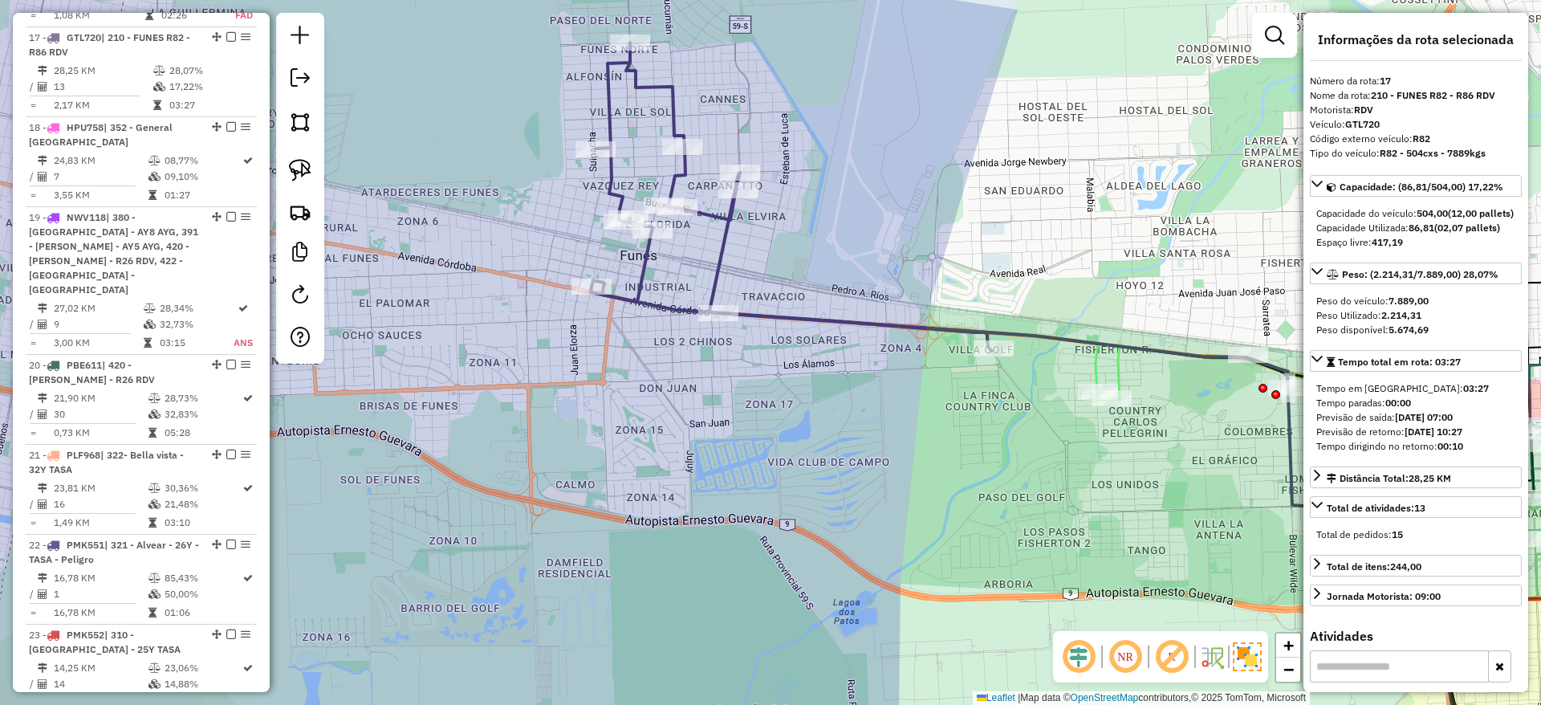
click at [720, 254] on icon at bounding box center [791, 197] width 401 height 308
click at [719, 254] on icon at bounding box center [791, 197] width 401 height 308
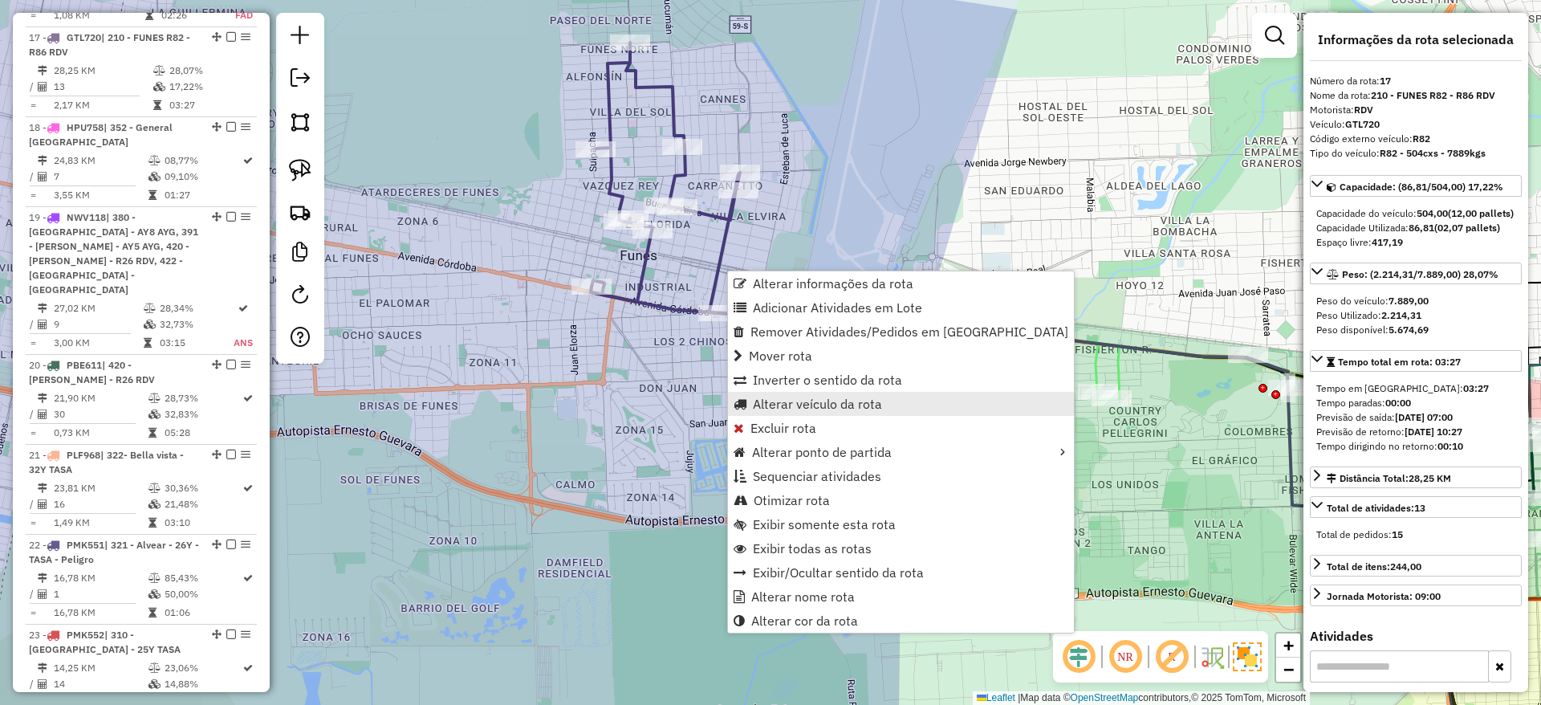
click at [776, 400] on span "Alterar veículo da rota" at bounding box center [817, 403] width 129 height 13
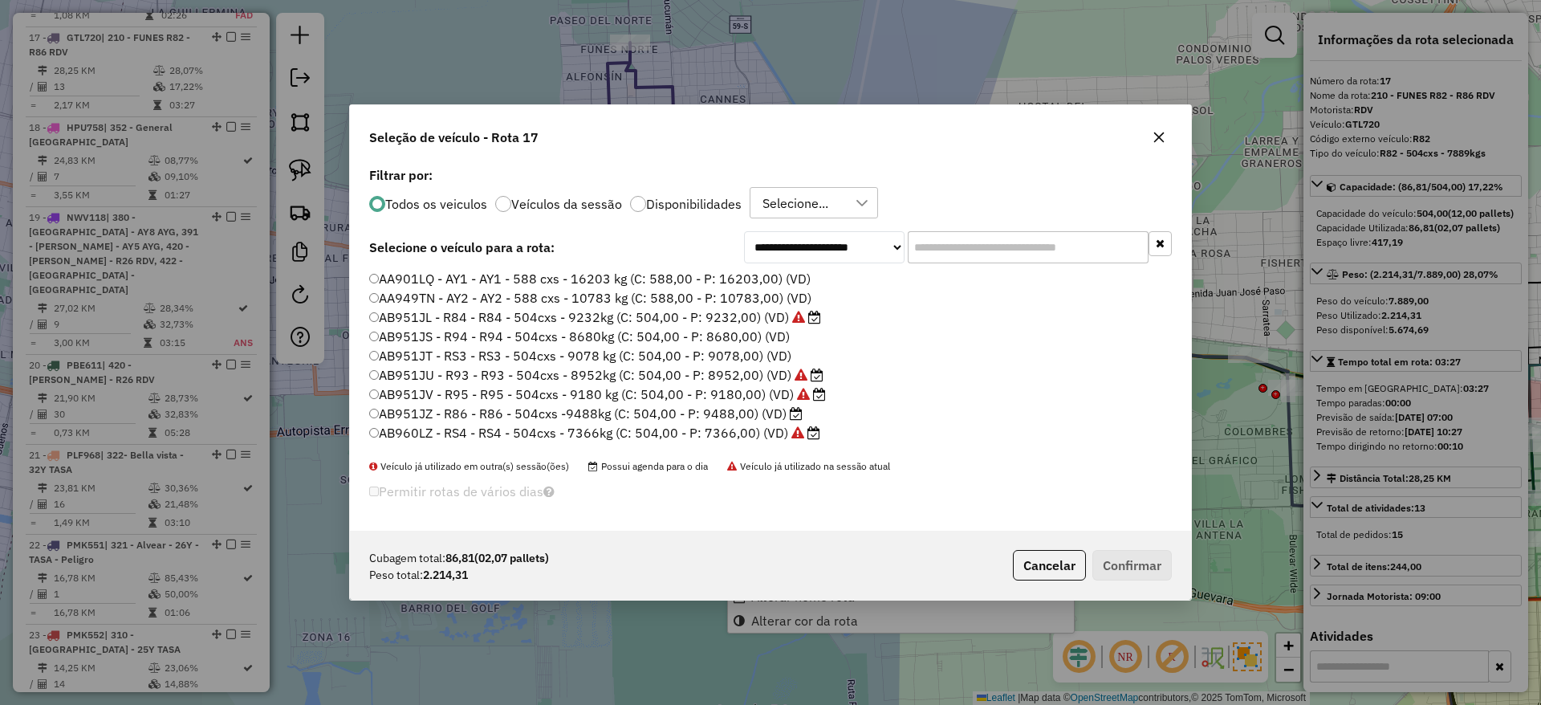
scroll to position [9, 5]
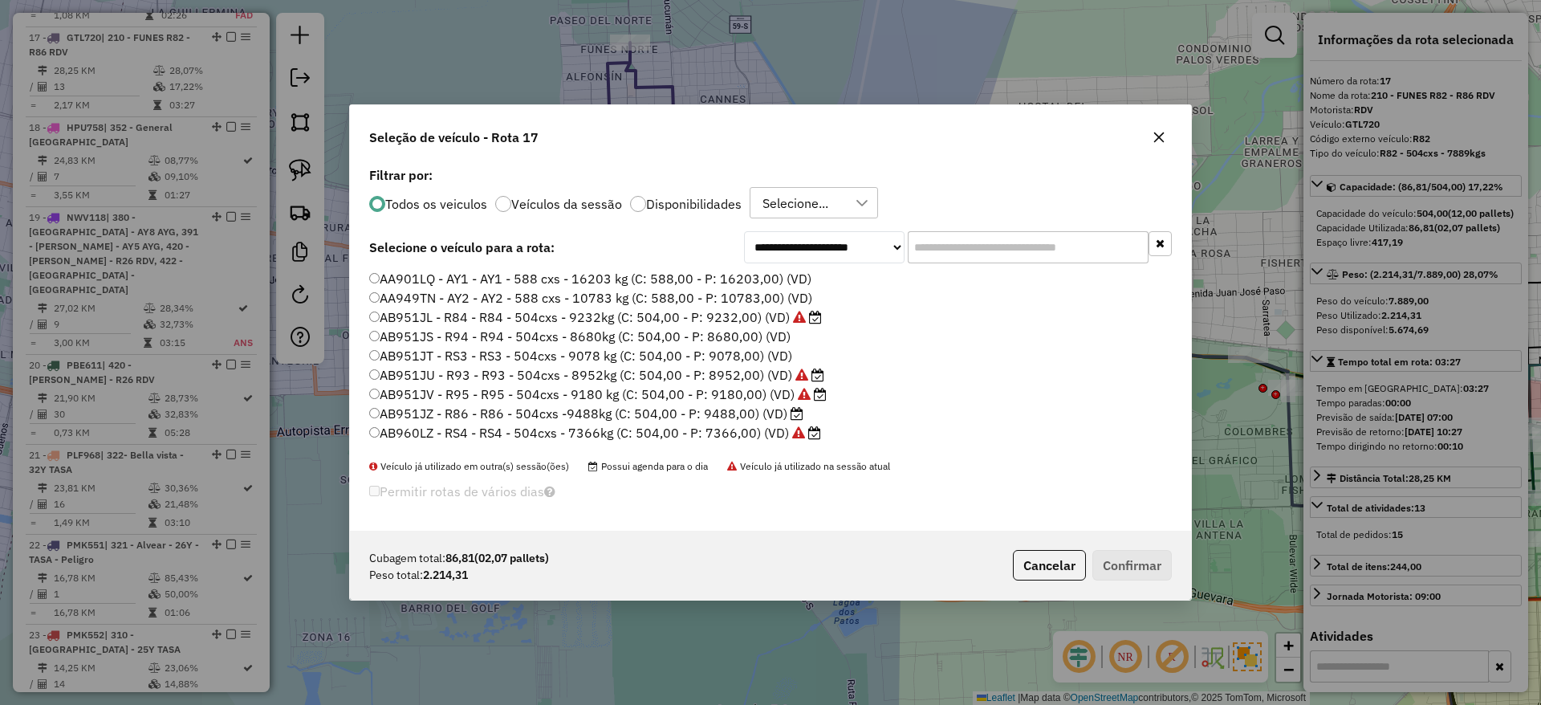
click at [959, 242] on input "text" at bounding box center [1028, 247] width 241 height 32
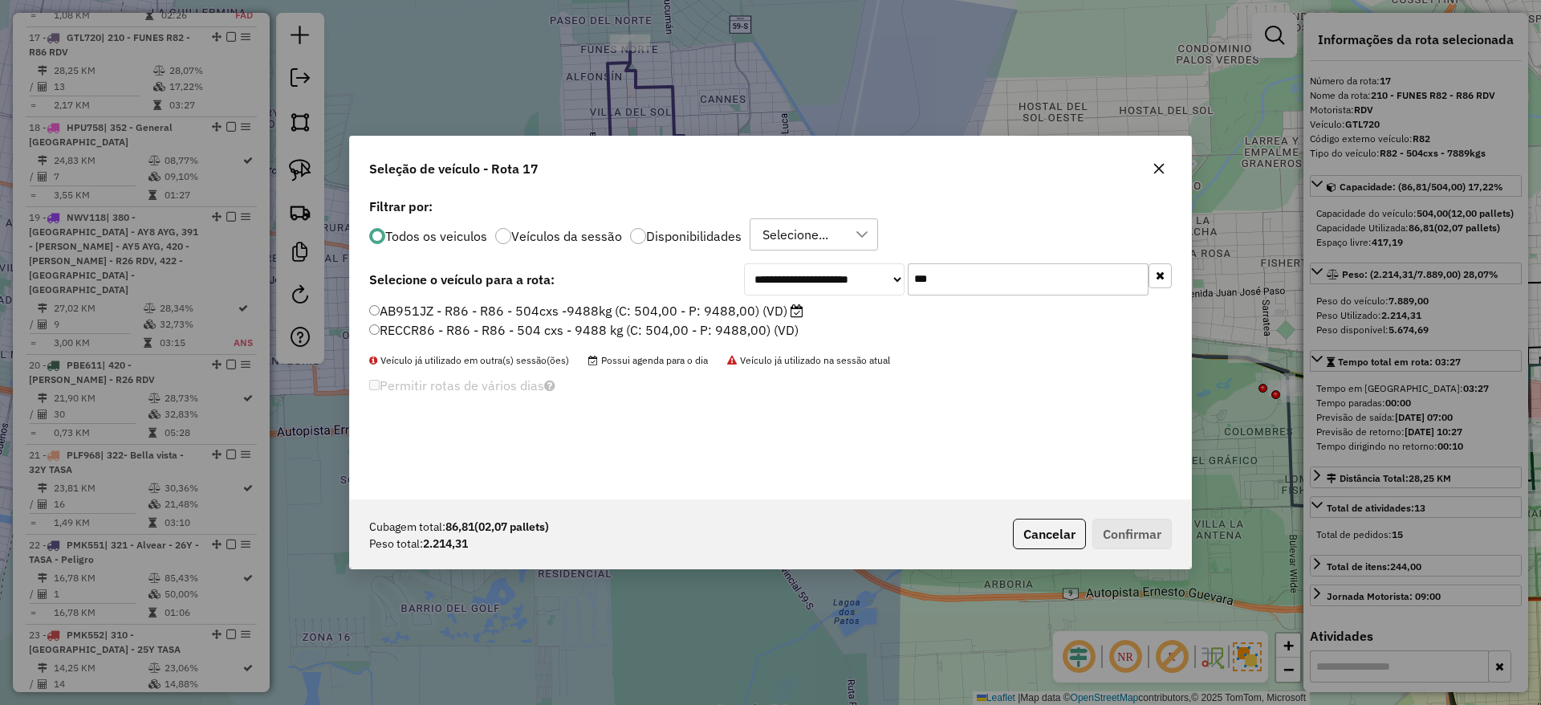
type input "***"
click at [728, 315] on label "AB951JZ - R86 - R86 - 504cxs -9488kg (C: 504,00 - P: 9488,00) (VD)" at bounding box center [586, 310] width 434 height 19
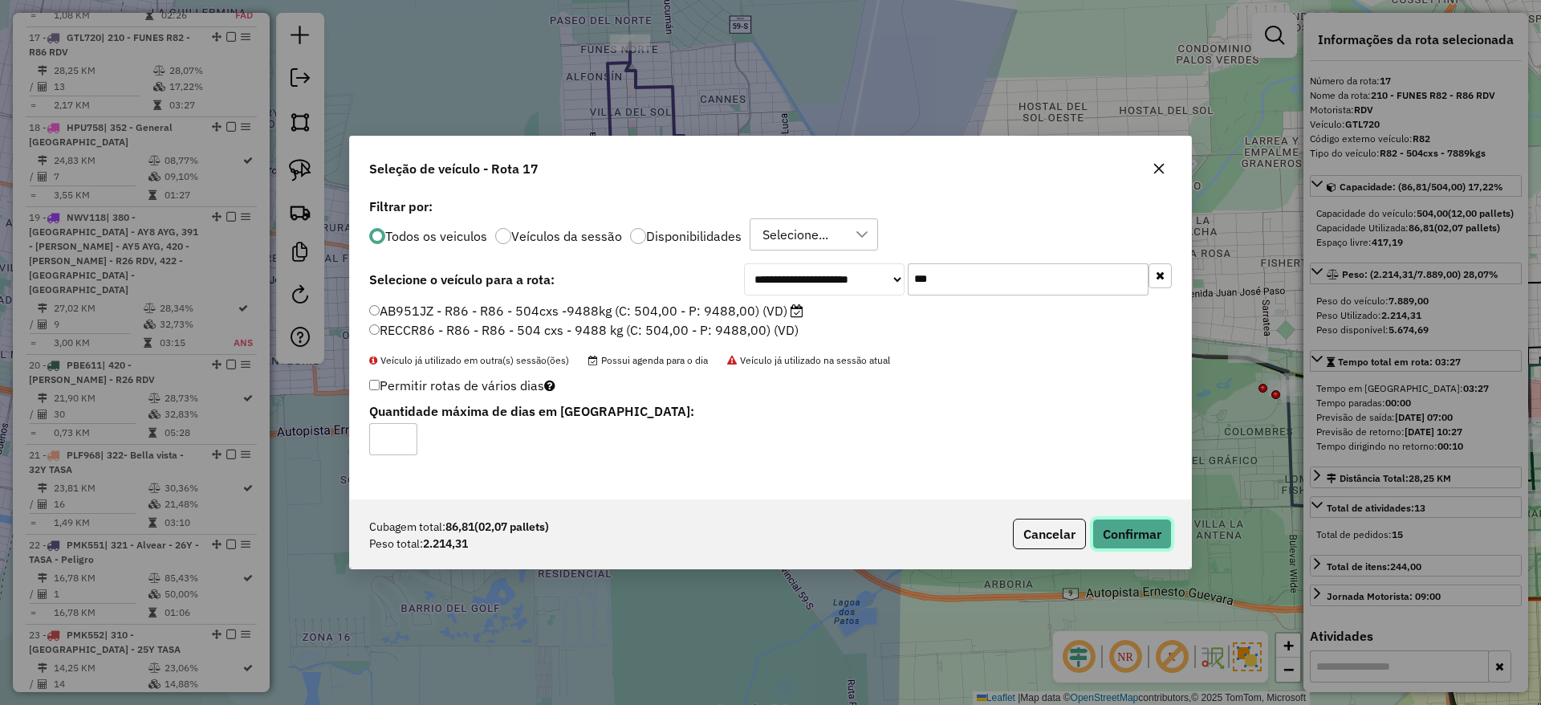
click at [1152, 537] on button "Confirmar" at bounding box center [1131, 534] width 79 height 31
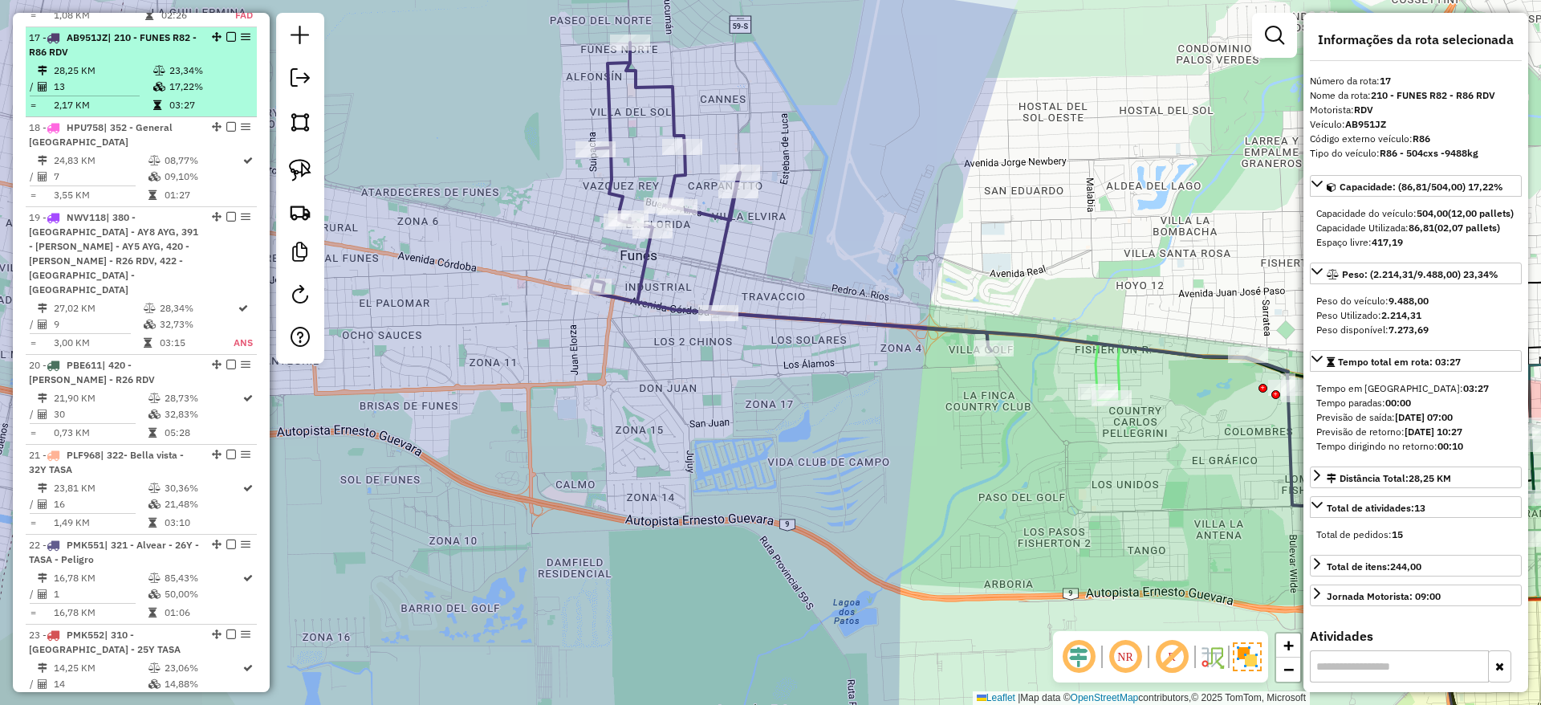
click at [227, 32] on em at bounding box center [231, 37] width 10 height 10
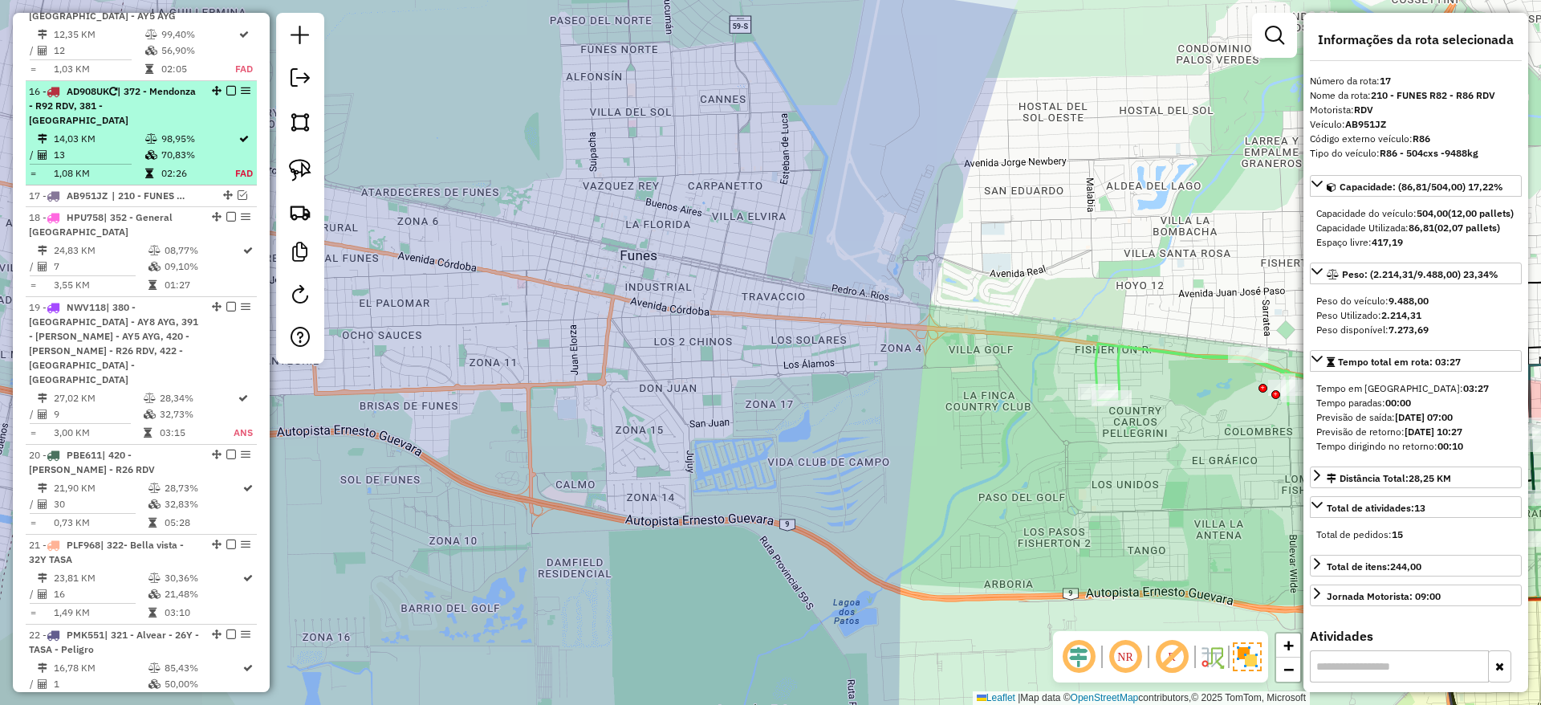
scroll to position [2027, 0]
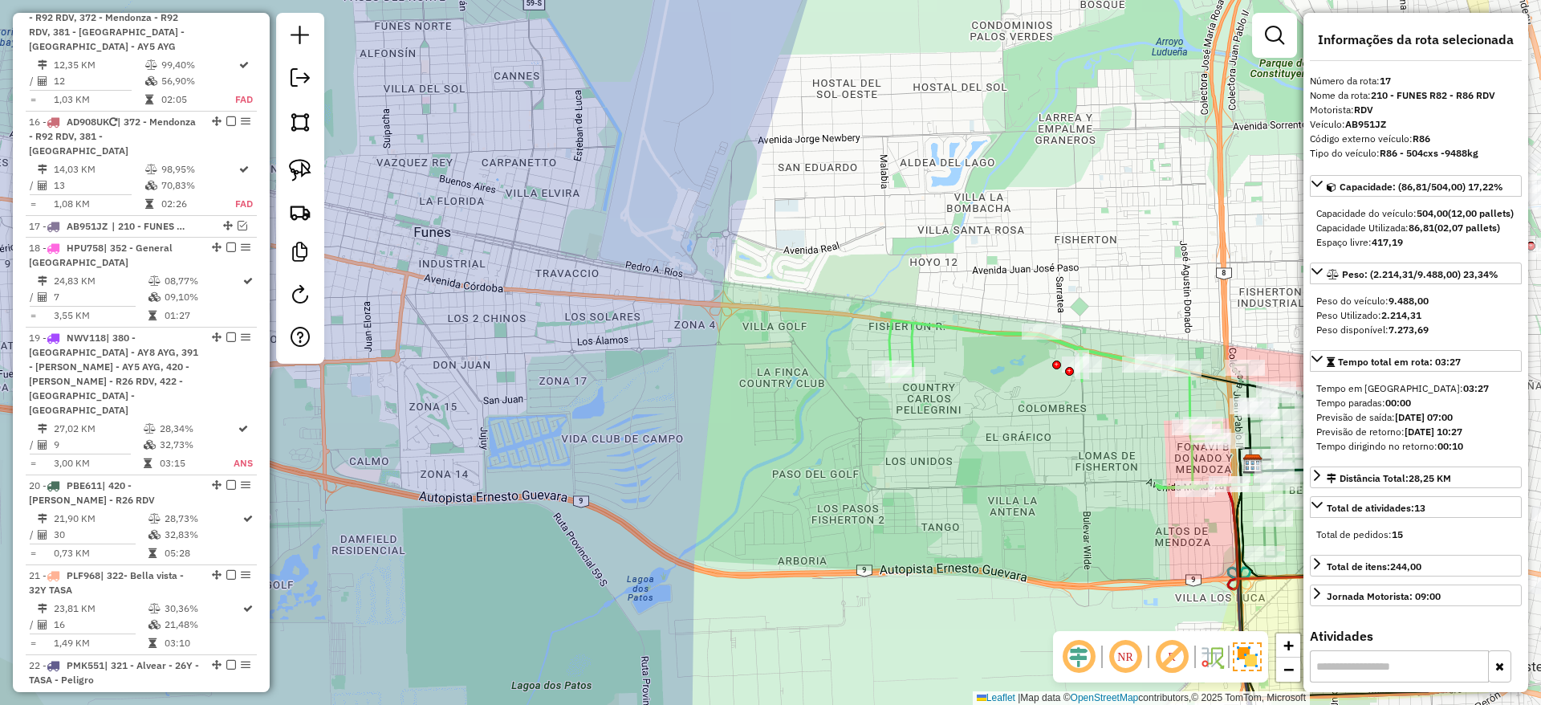
drag, startPoint x: 670, startPoint y: 253, endPoint x: 352, endPoint y: 197, distance: 322.6
click at [383, 205] on div "Janela de atendimento Grade de atendimento Capacidade Transportadoras Veículos …" at bounding box center [770, 352] width 1541 height 705
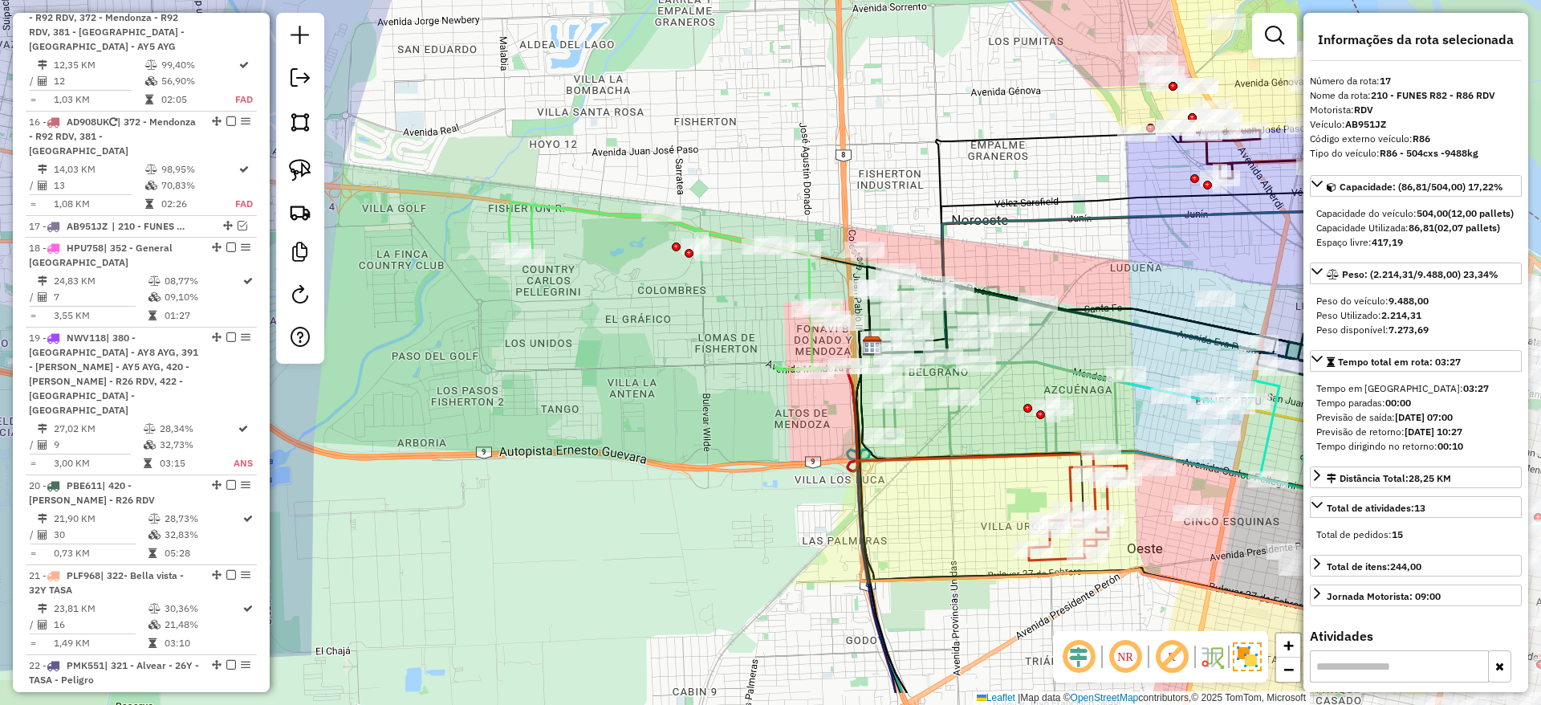
drag, startPoint x: 787, startPoint y: 172, endPoint x: 454, endPoint y: 71, distance: 347.3
click at [490, 80] on div "Janela de atendimento Grade de atendimento Capacidade Transportadoras Veículos …" at bounding box center [770, 352] width 1541 height 705
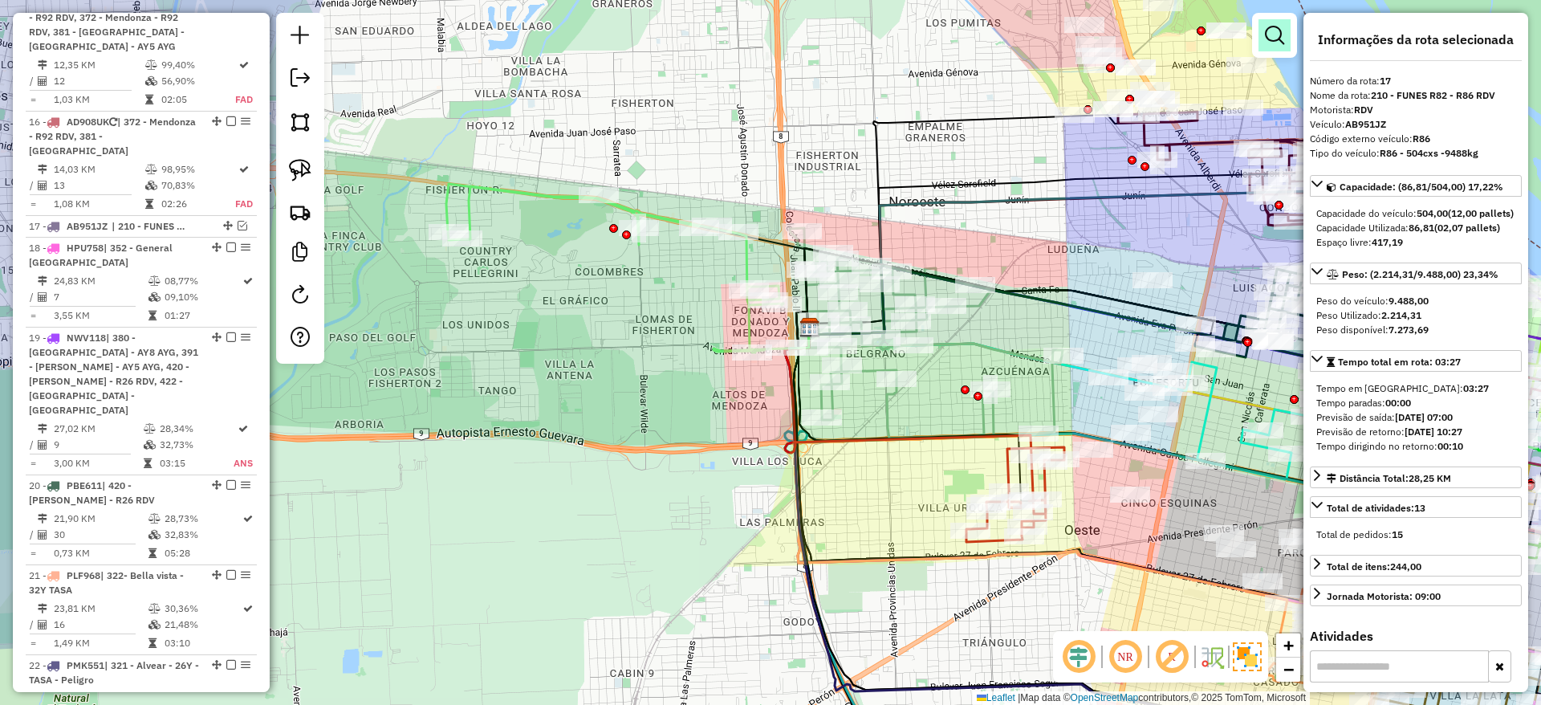
click at [1275, 37] on em at bounding box center [1274, 35] width 19 height 19
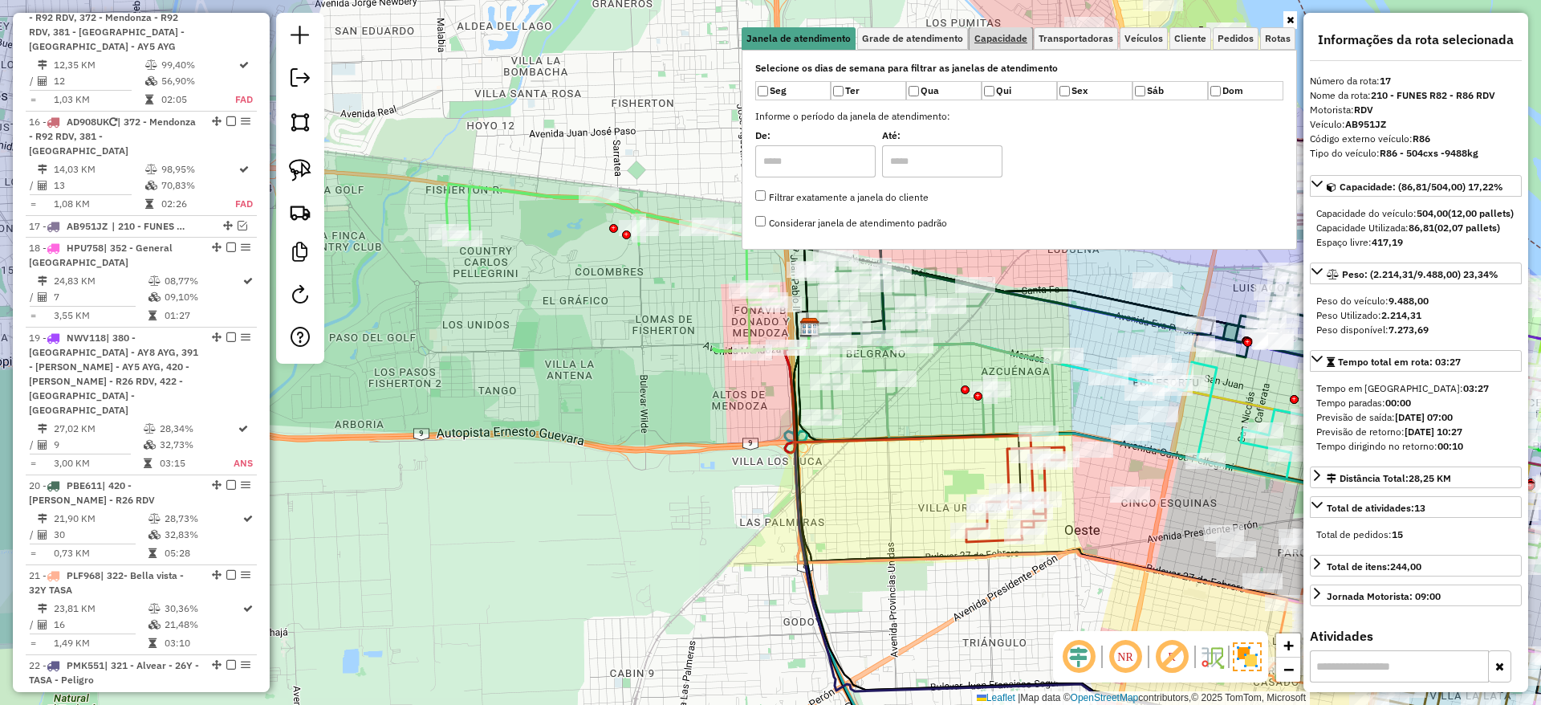
click at [992, 36] on span "Capacidade" at bounding box center [1000, 39] width 53 height 10
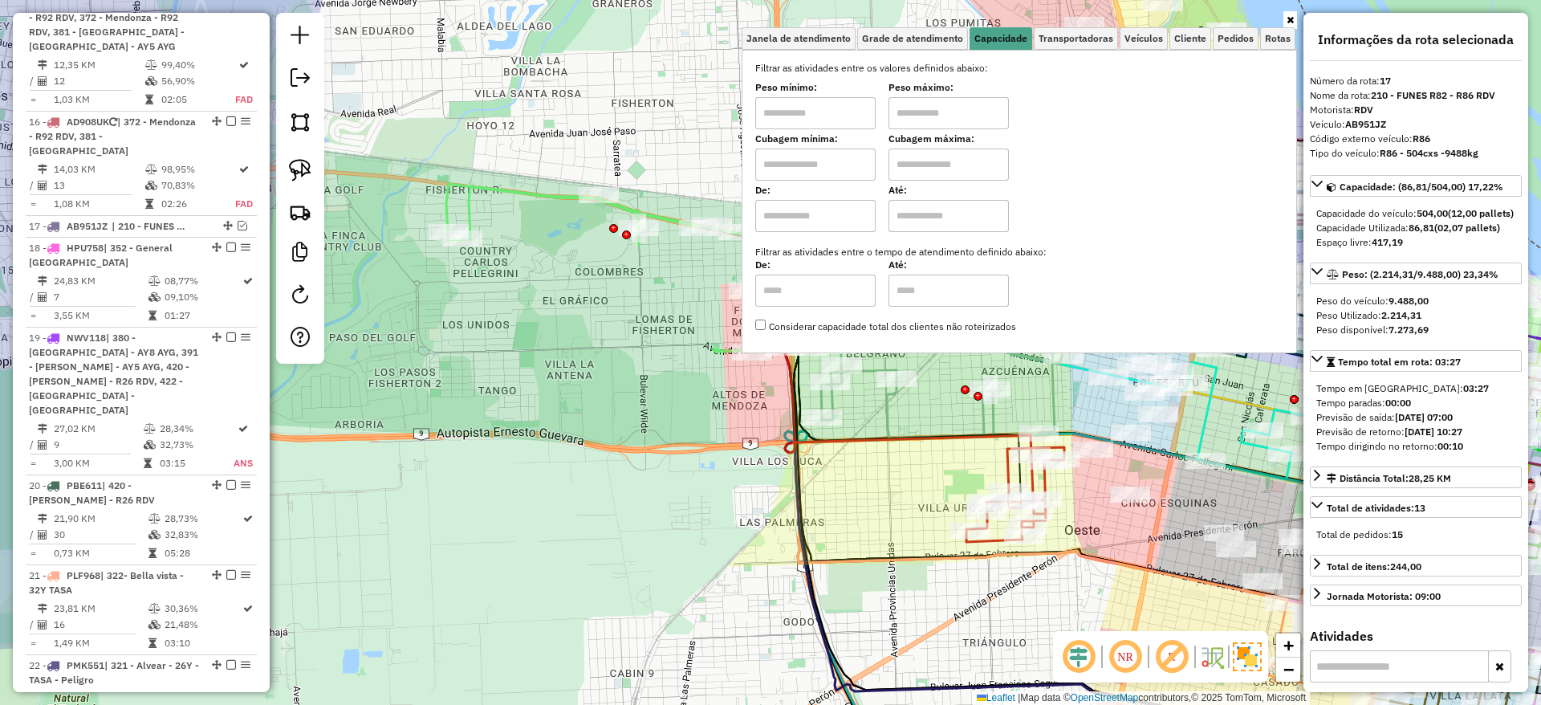
click at [815, 211] on input "text" at bounding box center [815, 216] width 120 height 32
click at [1188, 36] on span "Cliente" at bounding box center [1190, 39] width 32 height 10
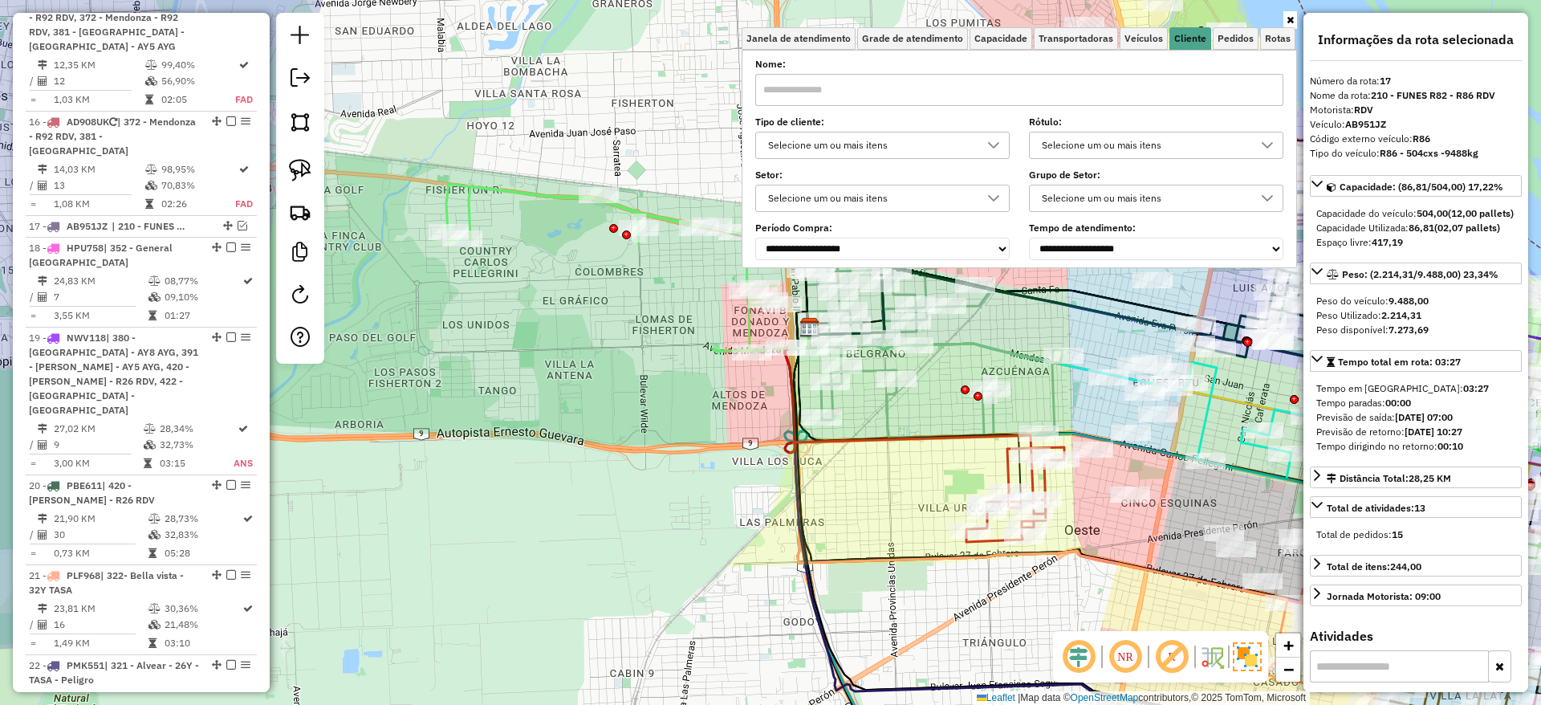
click at [945, 133] on div "Selecione um ou mais itens" at bounding box center [871, 145] width 216 height 26
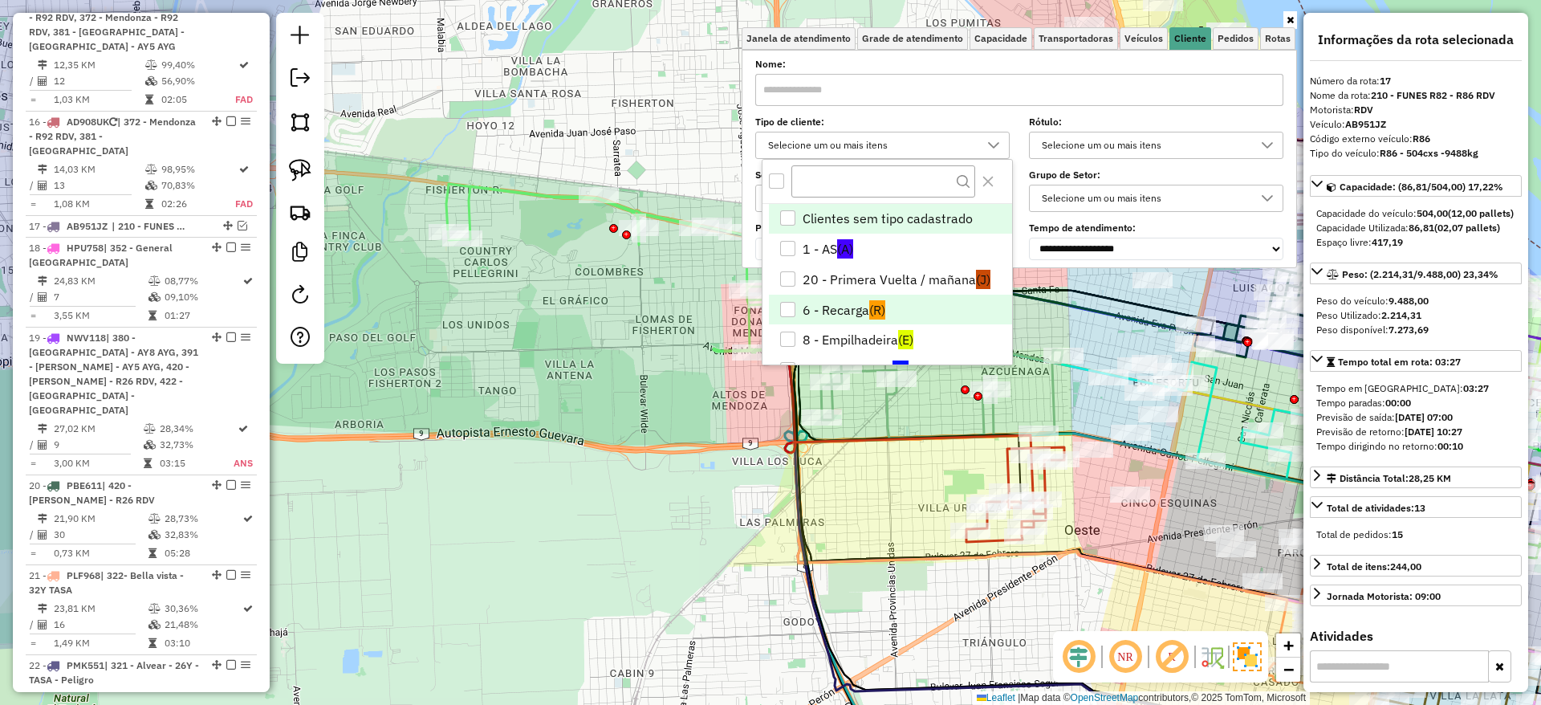
scroll to position [94, 0]
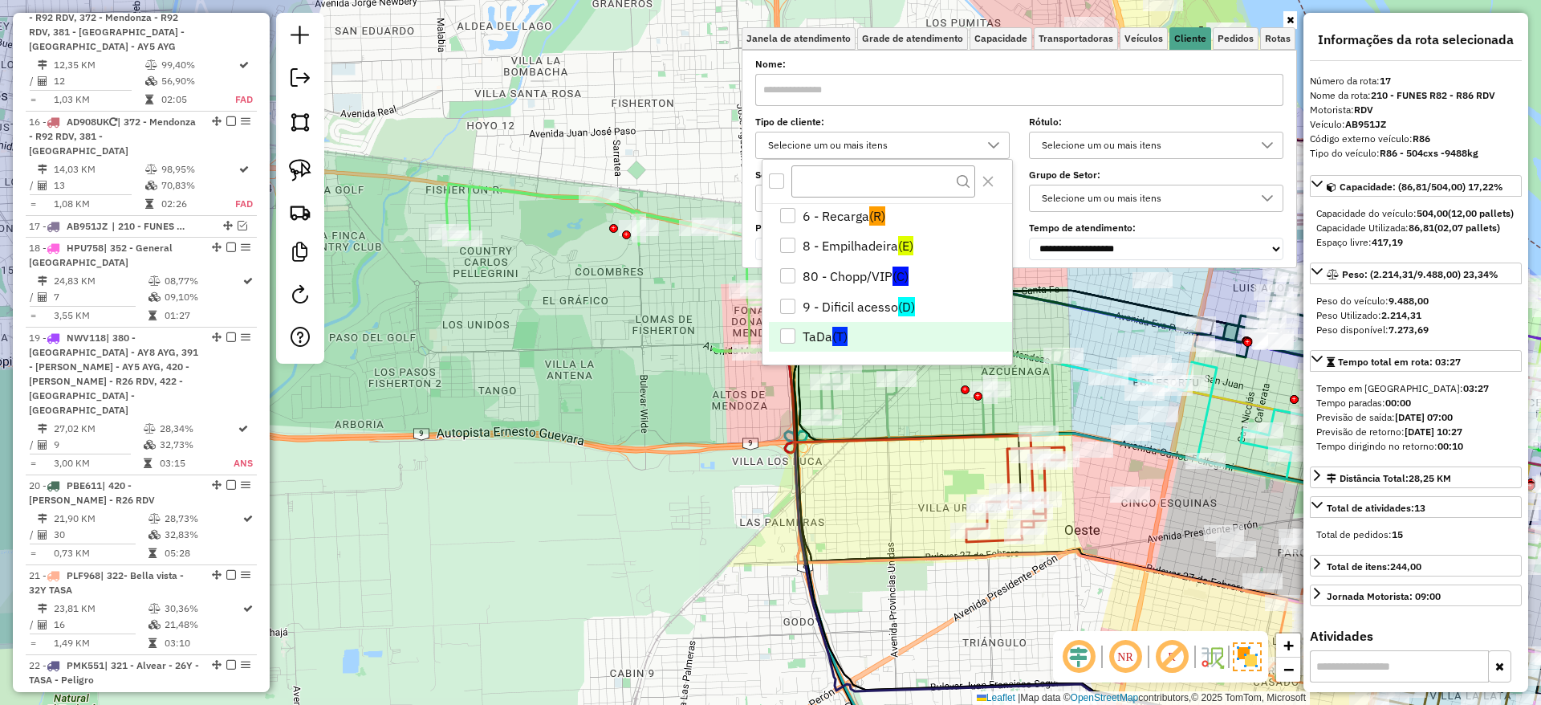
click at [861, 323] on li "TaDa (T)" at bounding box center [890, 337] width 243 height 31
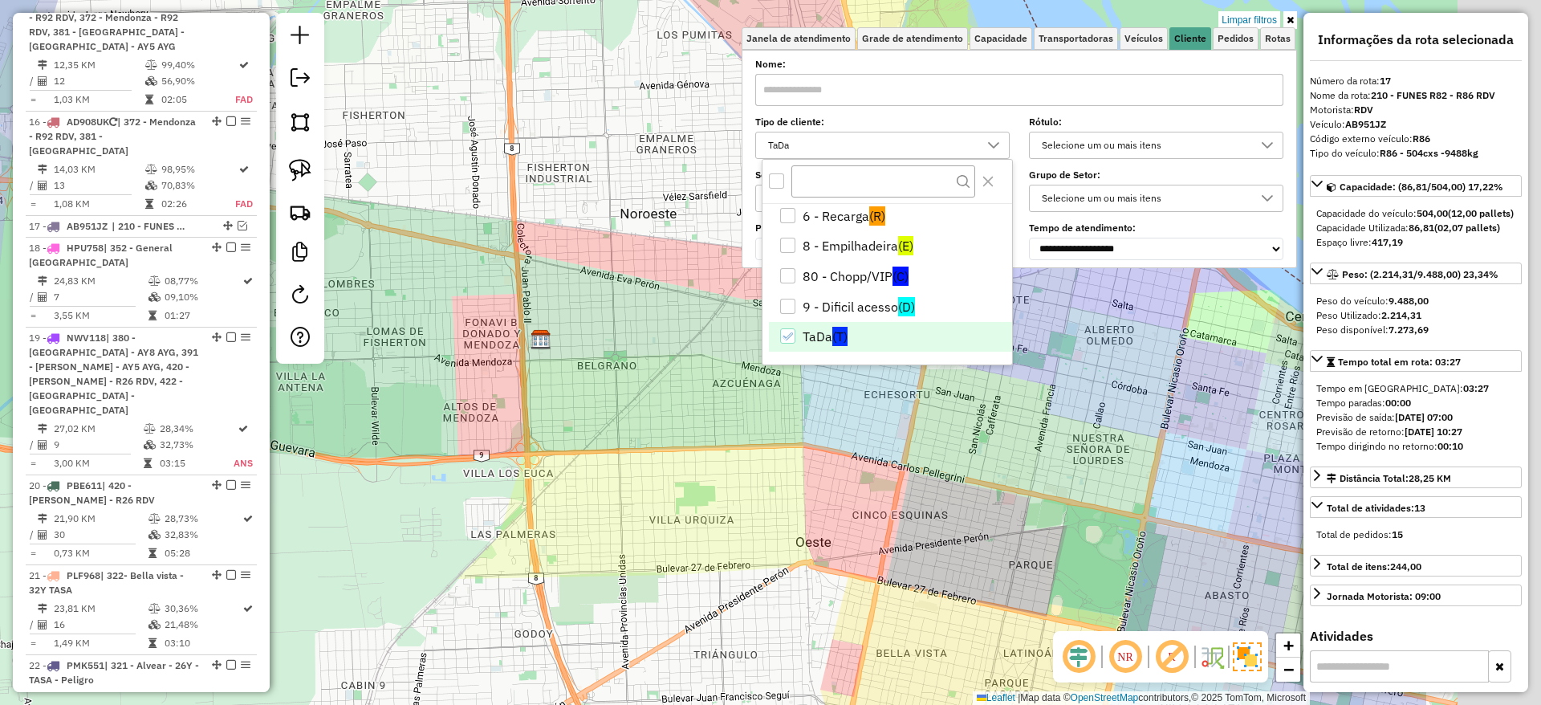
drag, startPoint x: 922, startPoint y: 514, endPoint x: 639, endPoint y: 534, distance: 284.0
click at [639, 534] on div "Limpar filtros Janela de atendimento Grade de atendimento Capacidade Transporta…" at bounding box center [770, 352] width 1541 height 705
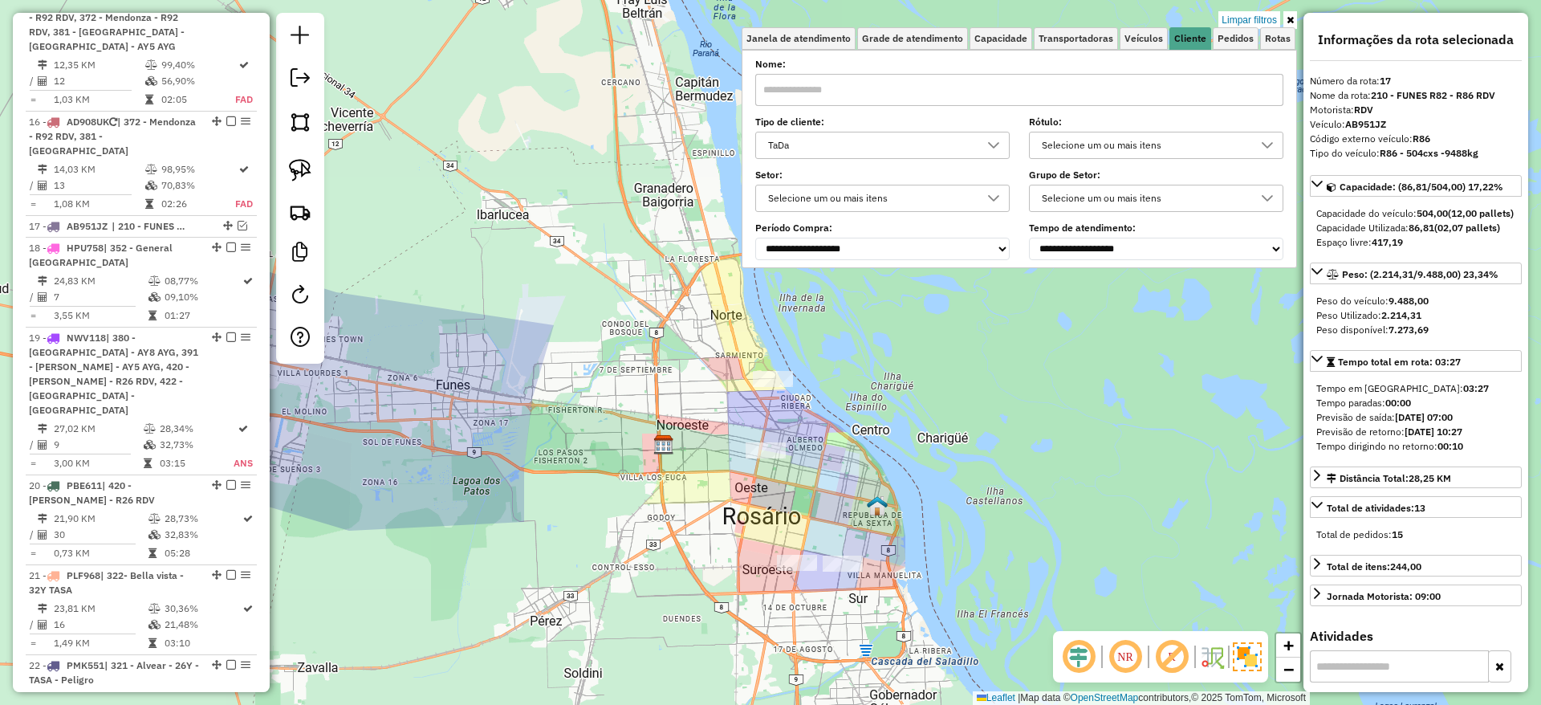
drag, startPoint x: 661, startPoint y: 460, endPoint x: 607, endPoint y: 342, distance: 129.7
click at [607, 342] on div "Limpar filtros Janela de atendimento Grade de atendimento Capacidade Transporta…" at bounding box center [770, 352] width 1541 height 705
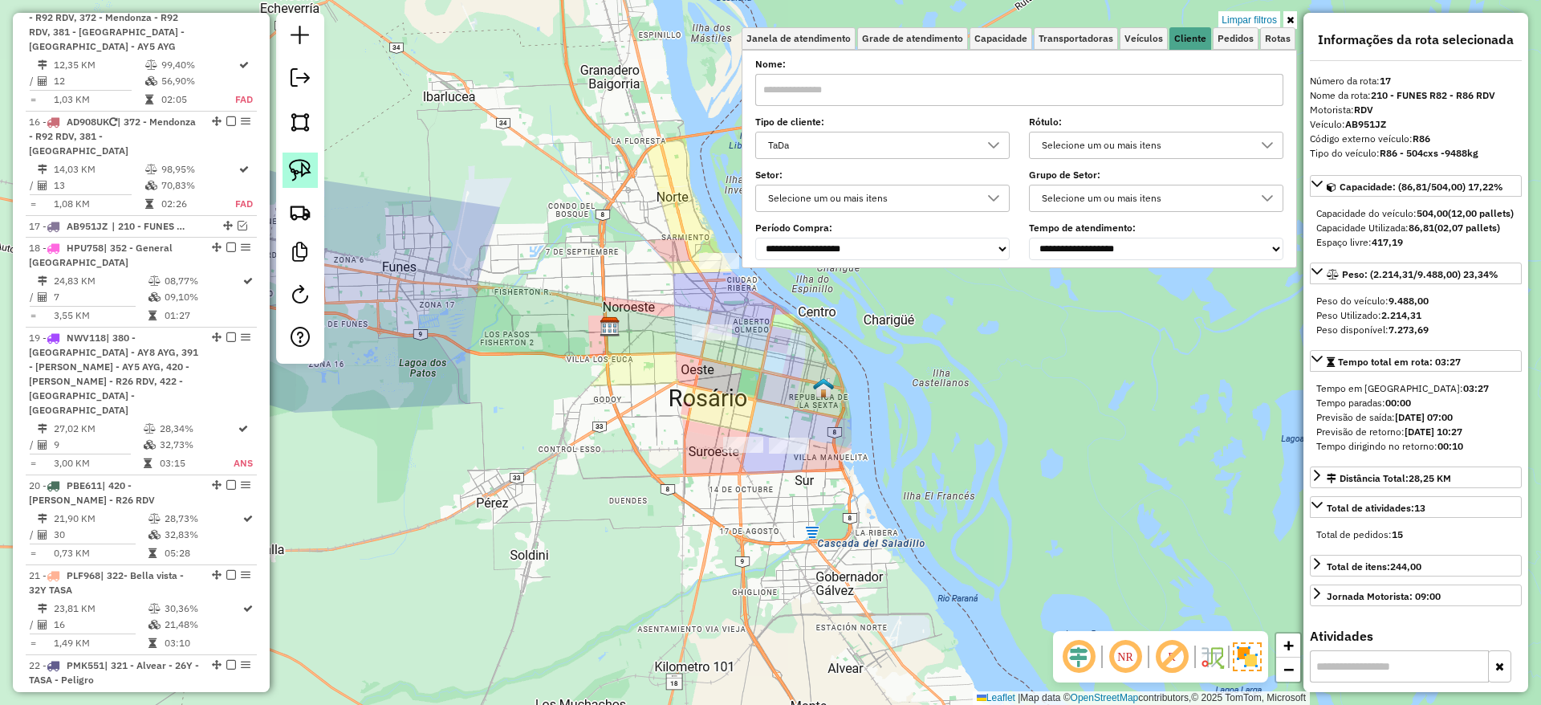
click at [309, 177] on img at bounding box center [300, 170] width 22 height 22
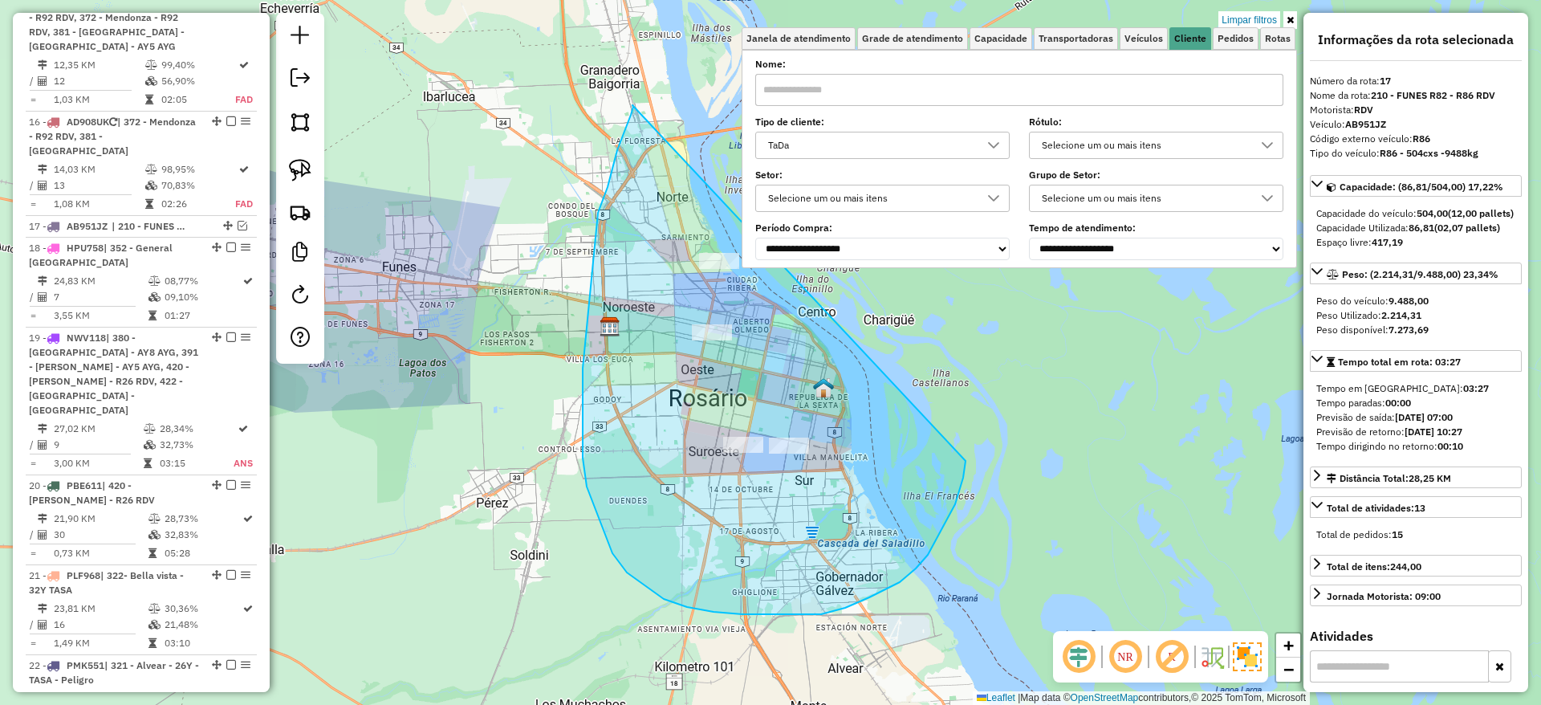
drag, startPoint x: 632, startPoint y: 105, endPoint x: 967, endPoint y: 456, distance: 484.8
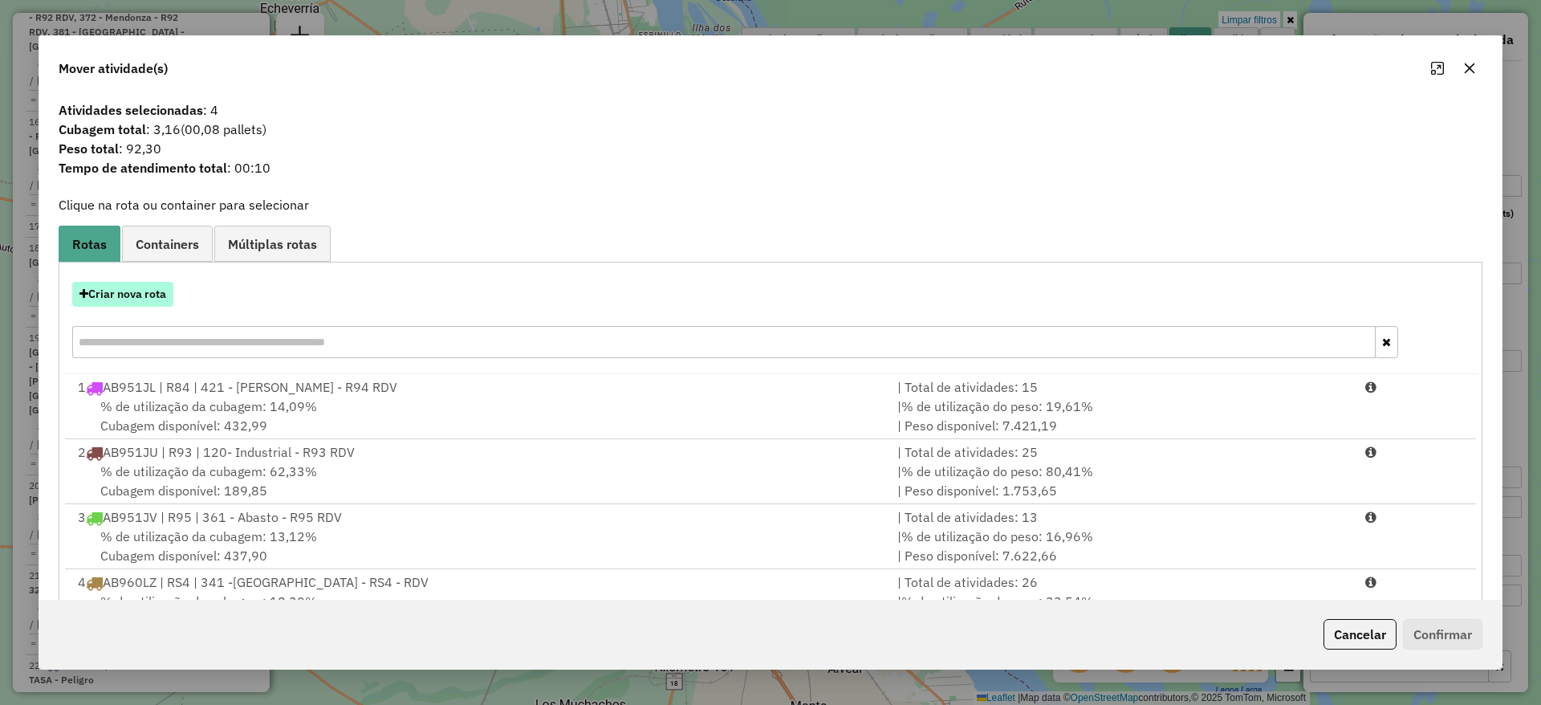
click at [118, 301] on button "Criar nova rota" at bounding box center [122, 294] width 101 height 25
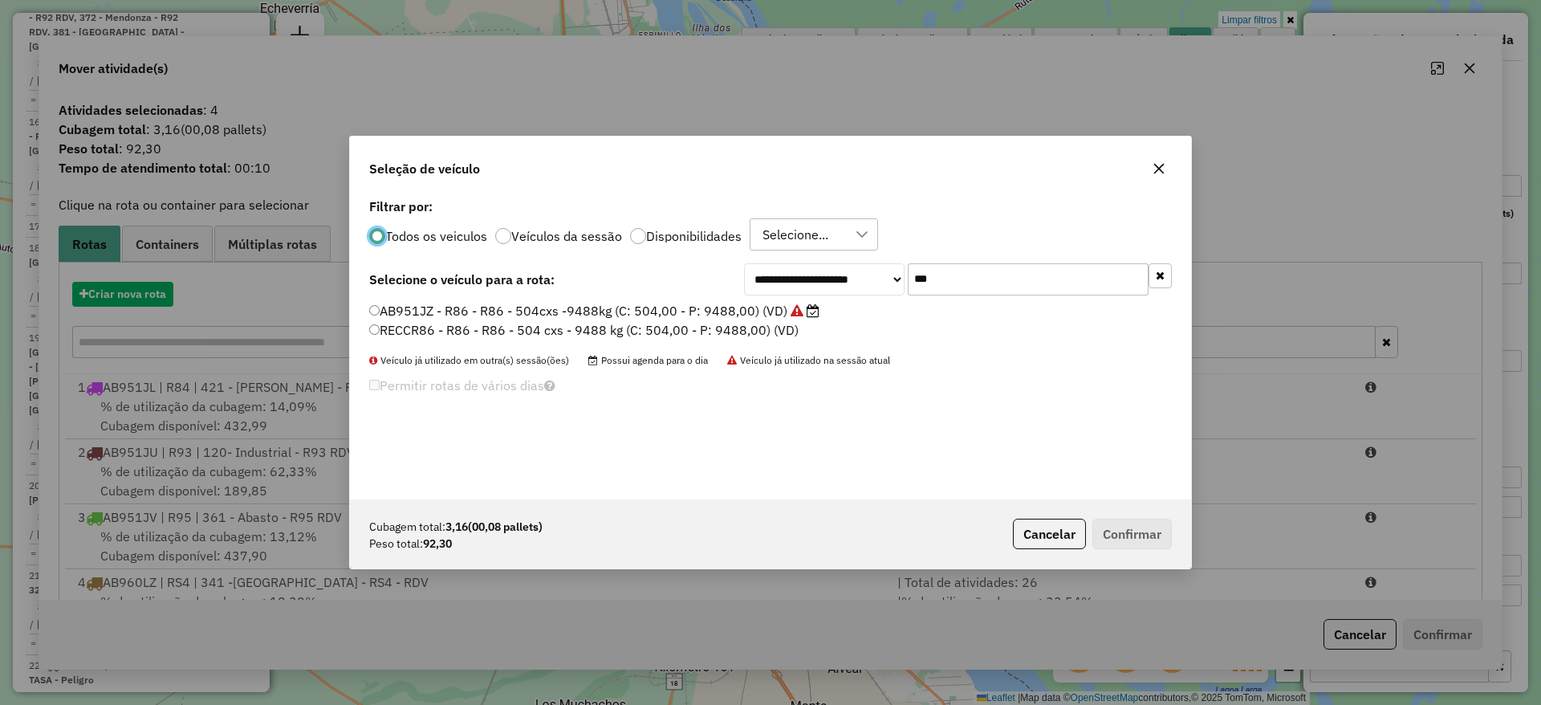
scroll to position [9, 5]
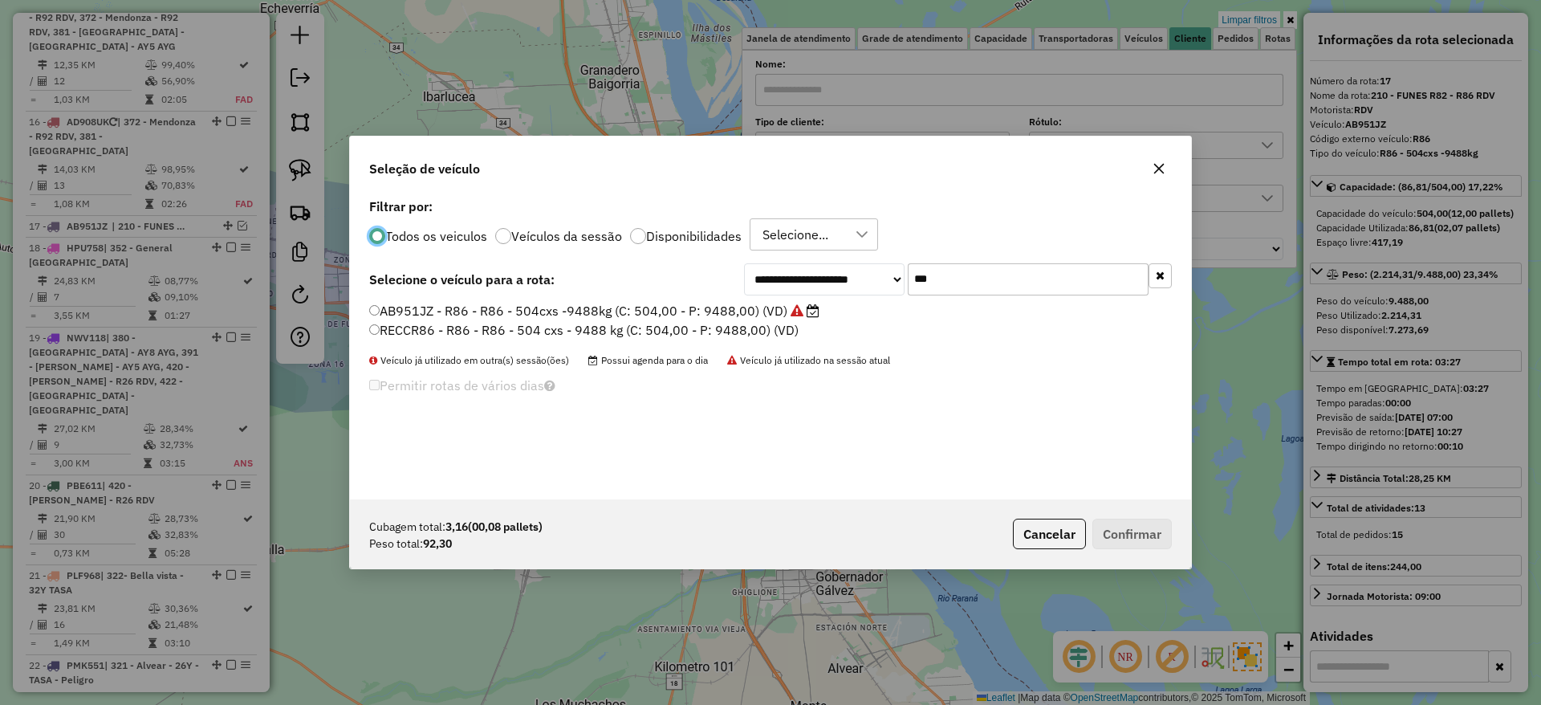
click at [1001, 287] on input "***" at bounding box center [1028, 279] width 241 height 32
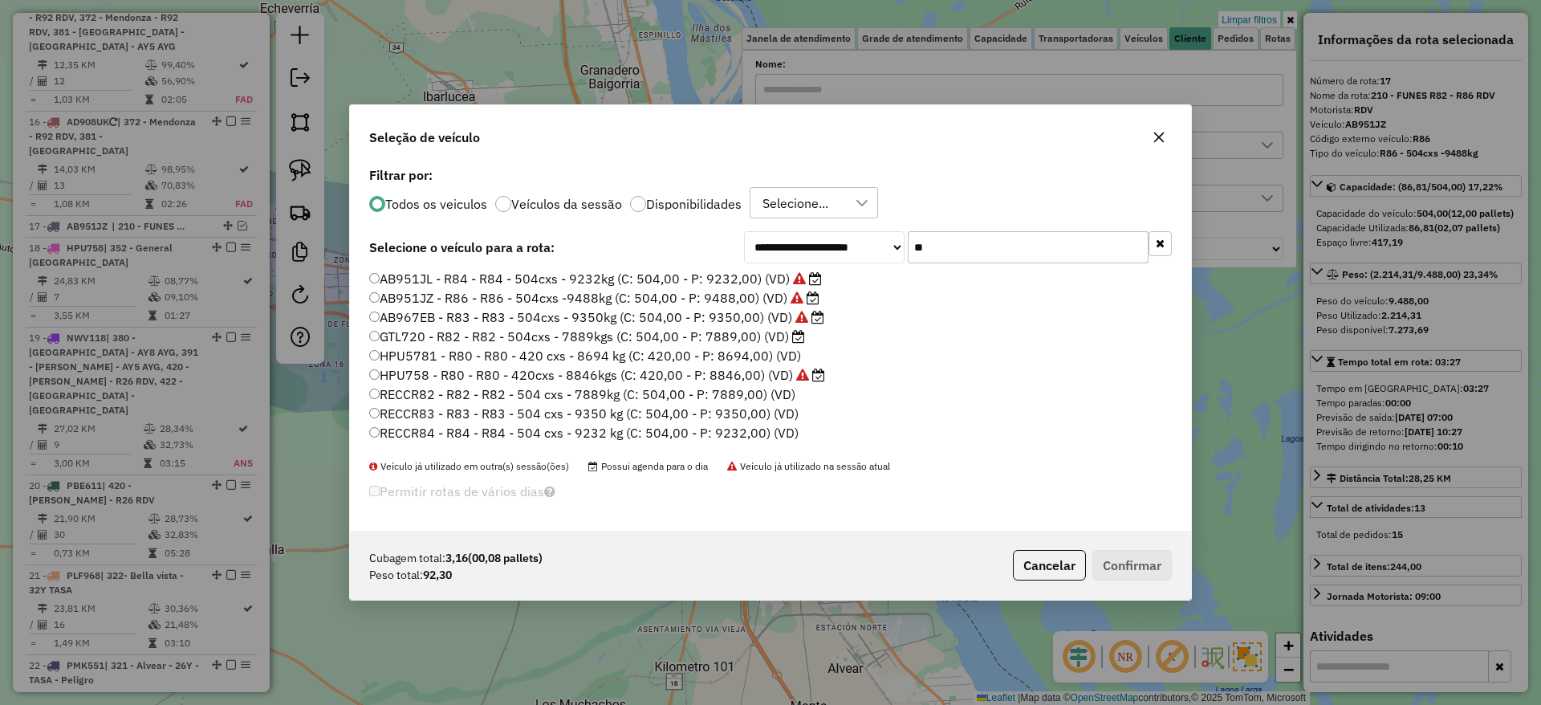
type input "*"
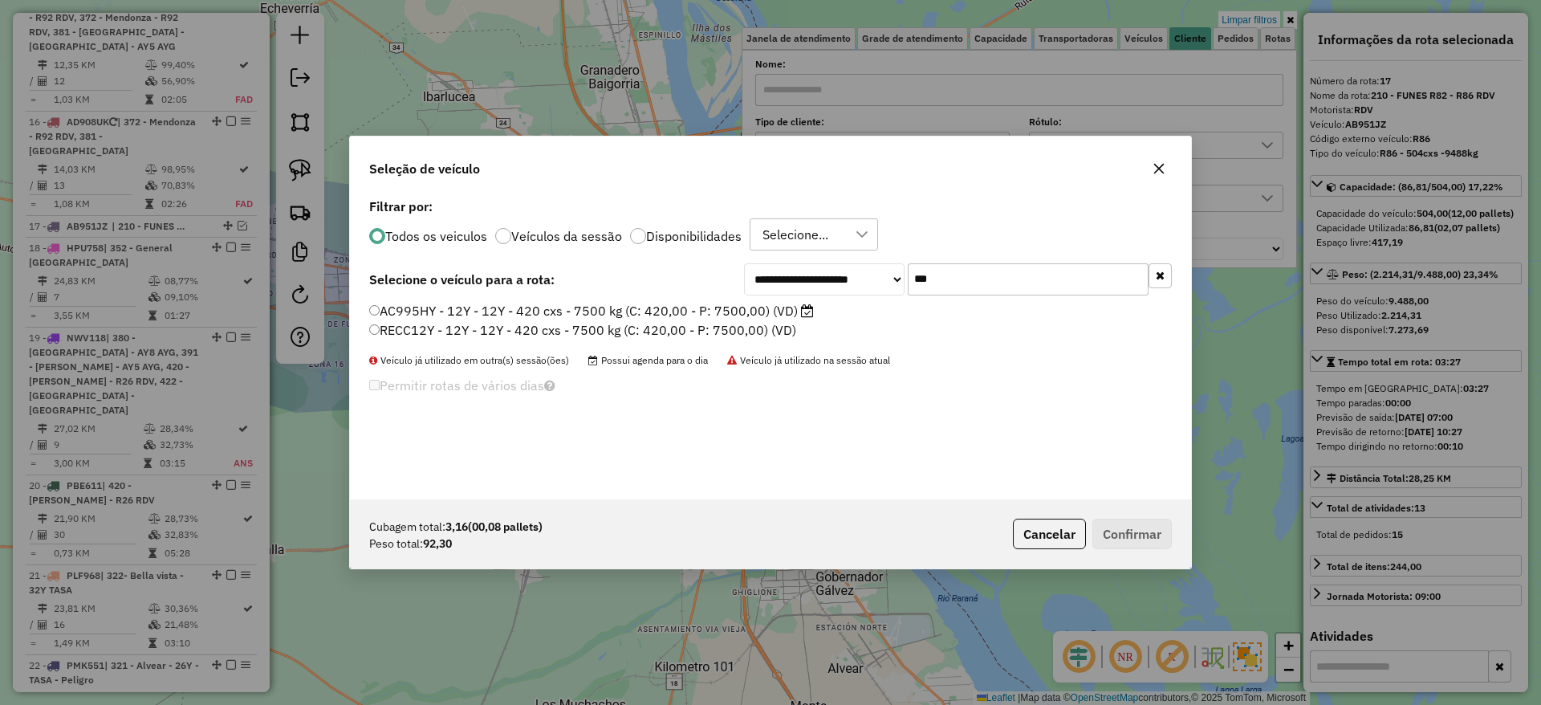
type input "***"
click at [802, 311] on icon at bounding box center [807, 310] width 13 height 13
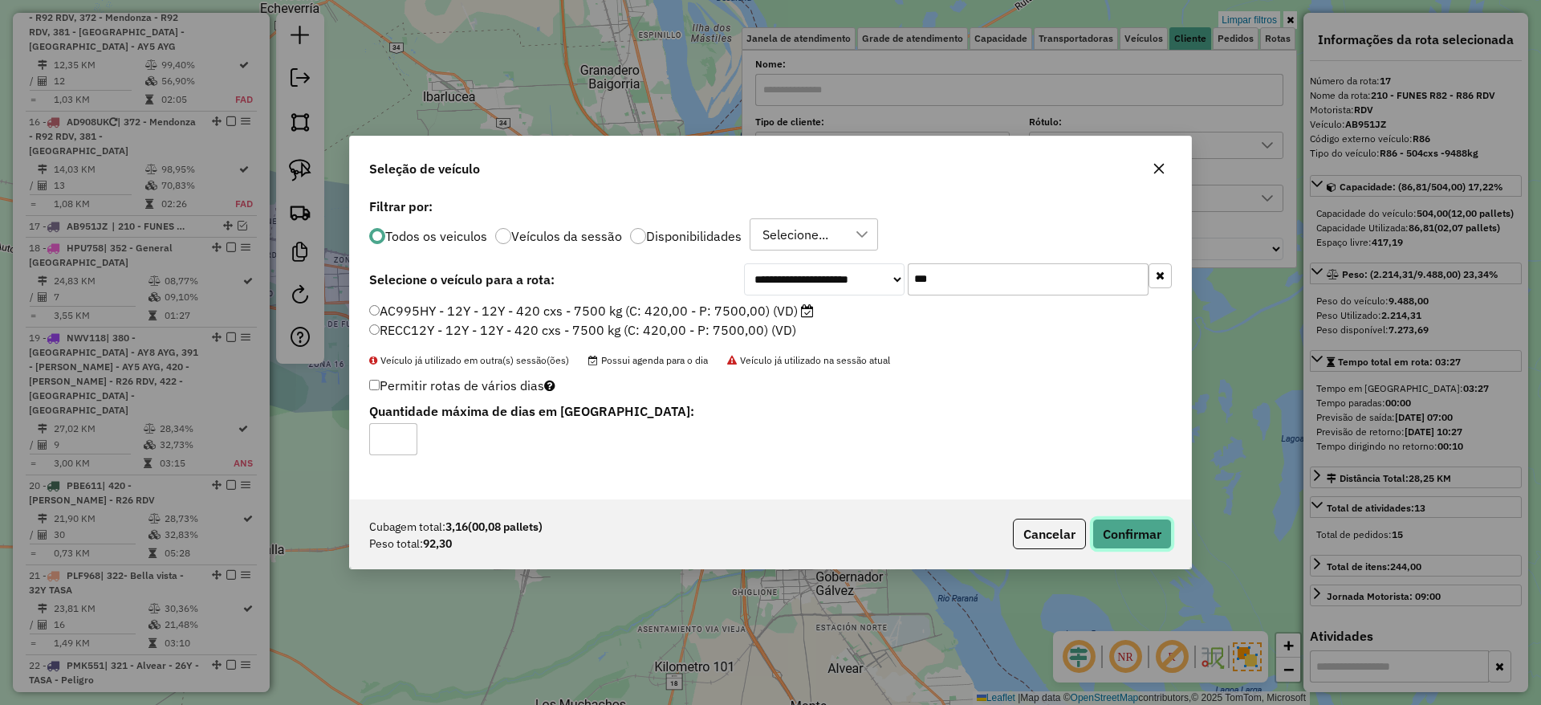
click at [1127, 524] on button "Confirmar" at bounding box center [1131, 534] width 79 height 31
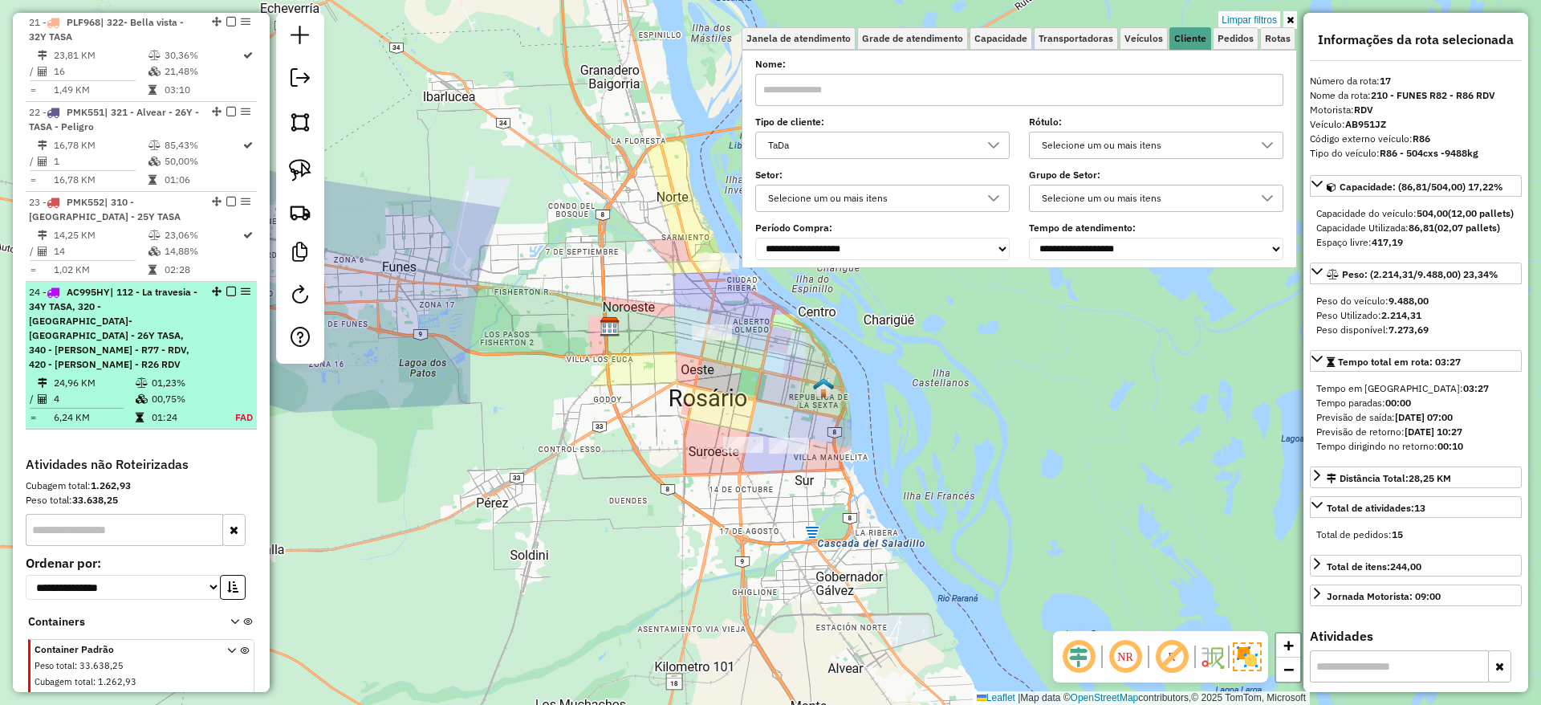
scroll to position [2633, 0]
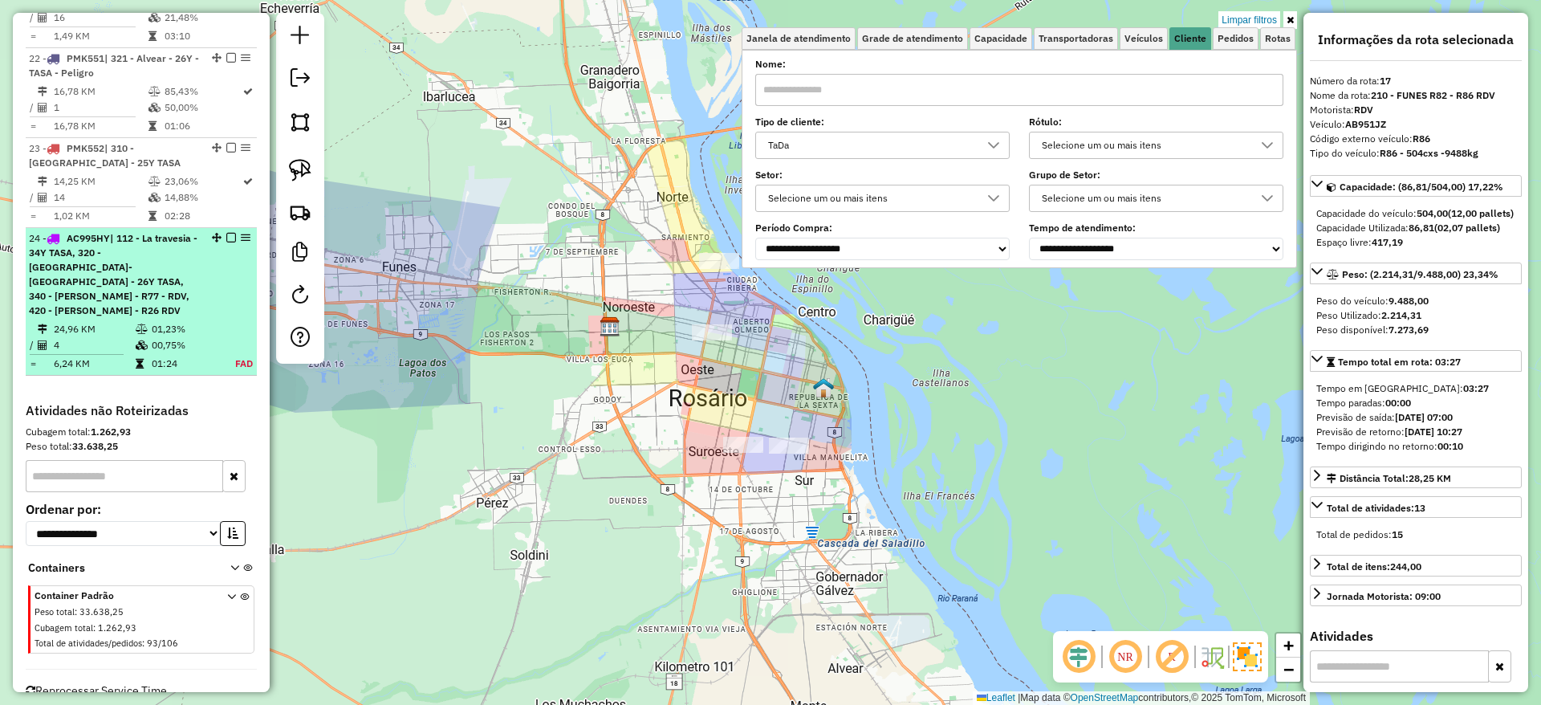
click at [226, 233] on em at bounding box center [231, 238] width 10 height 10
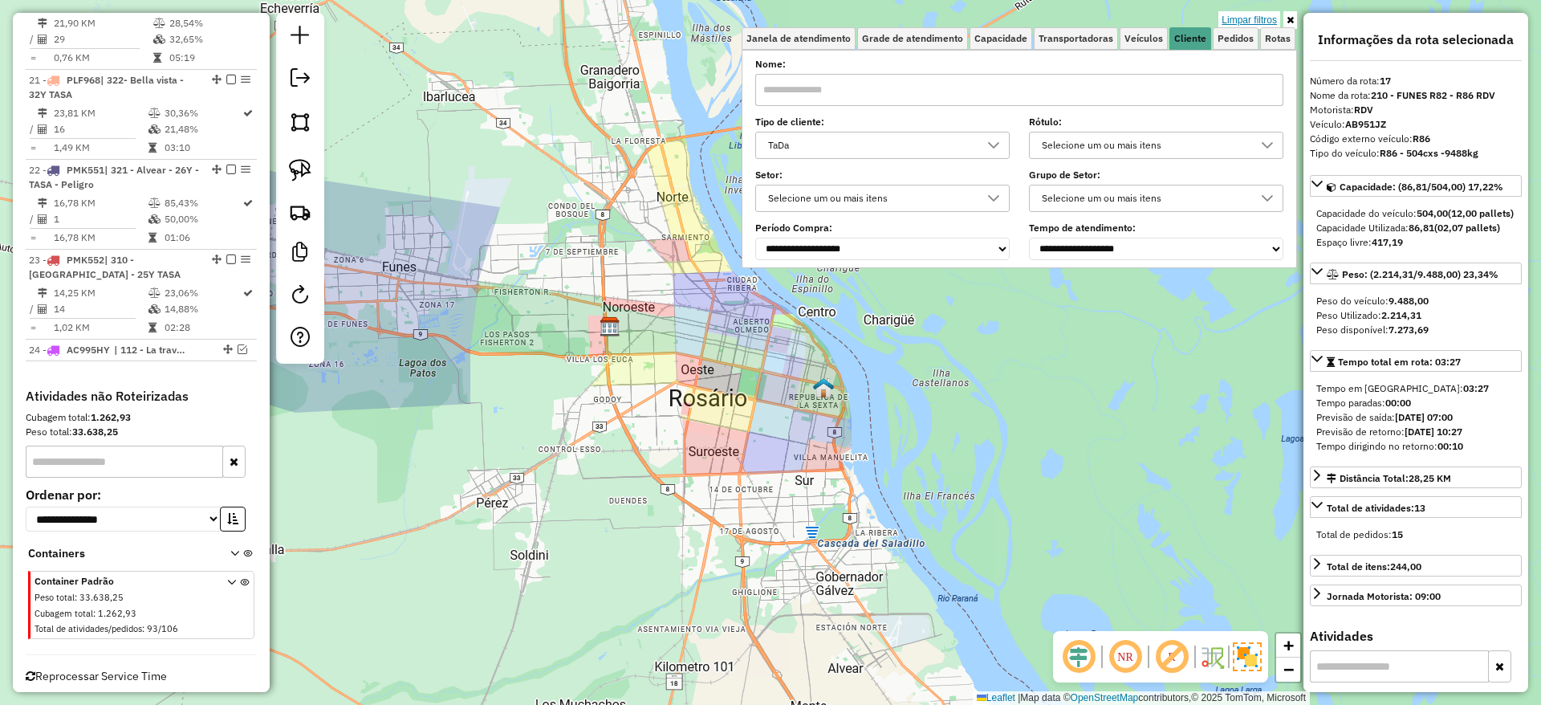
click at [1248, 14] on link "Limpar filtros" at bounding box center [1249, 20] width 62 height 18
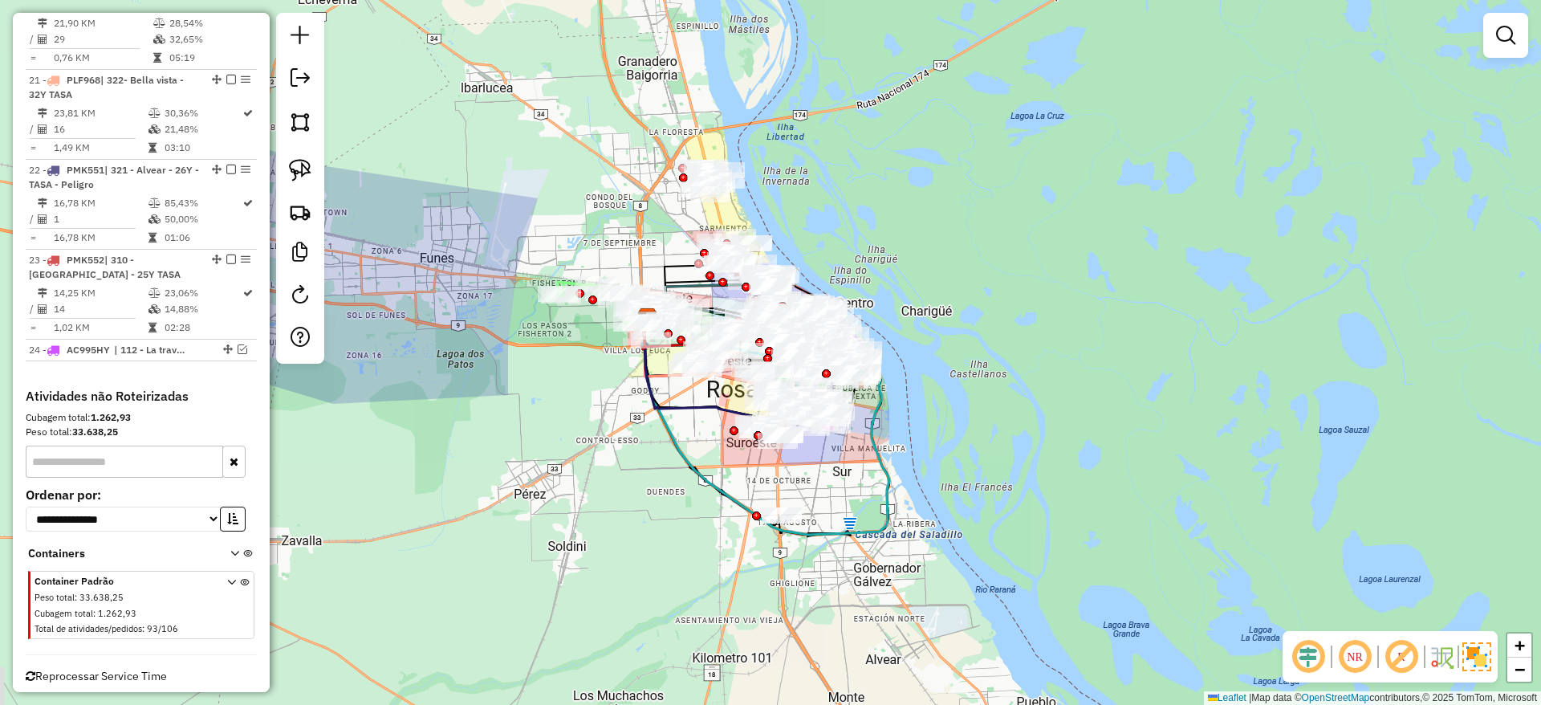
drag, startPoint x: 900, startPoint y: 455, endPoint x: 983, endPoint y: 432, distance: 86.7
click at [983, 432] on div "Janela de atendimento Grade de atendimento Capacidade Transportadoras Veículos …" at bounding box center [770, 352] width 1541 height 705
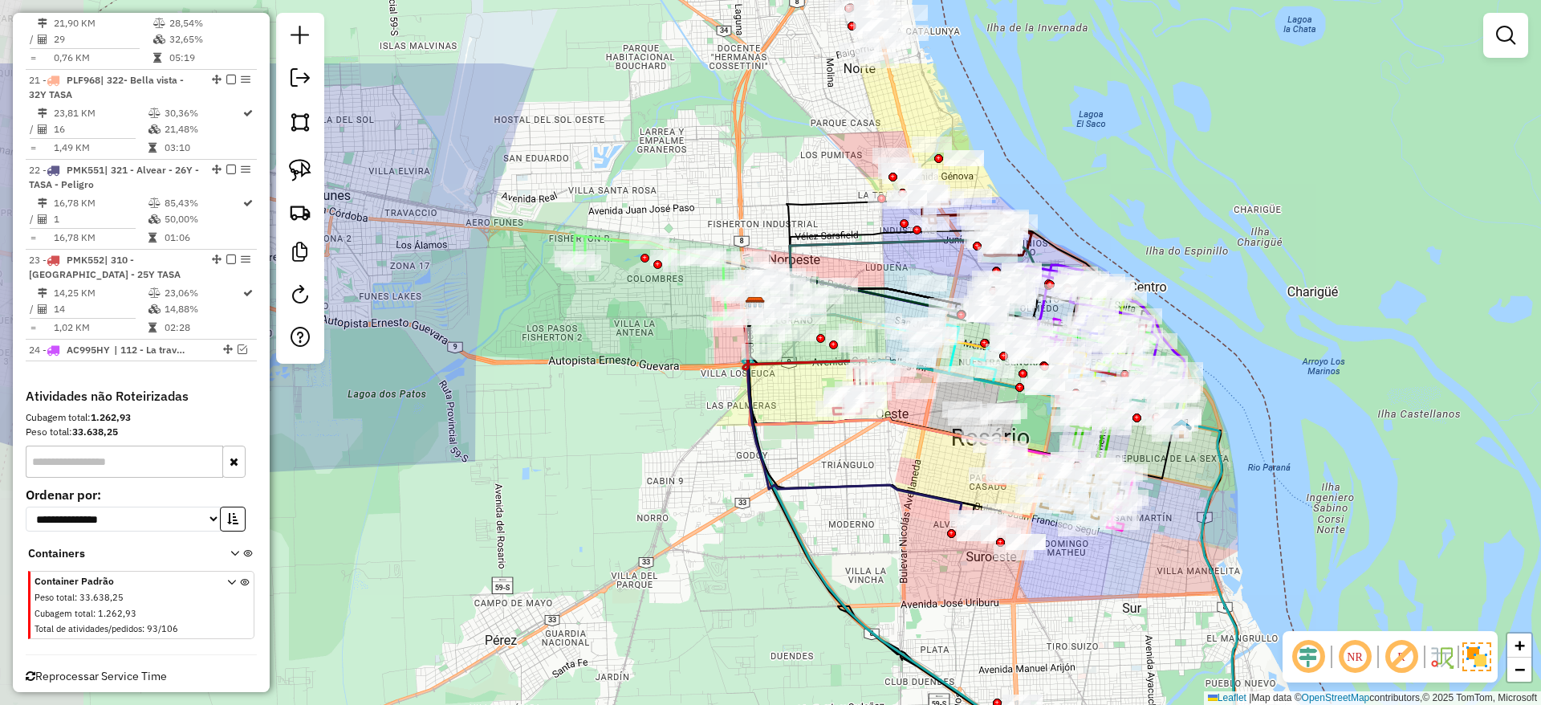
drag, startPoint x: 734, startPoint y: 460, endPoint x: 859, endPoint y: 621, distance: 204.2
click at [859, 621] on icon at bounding box center [989, 523] width 494 height 433
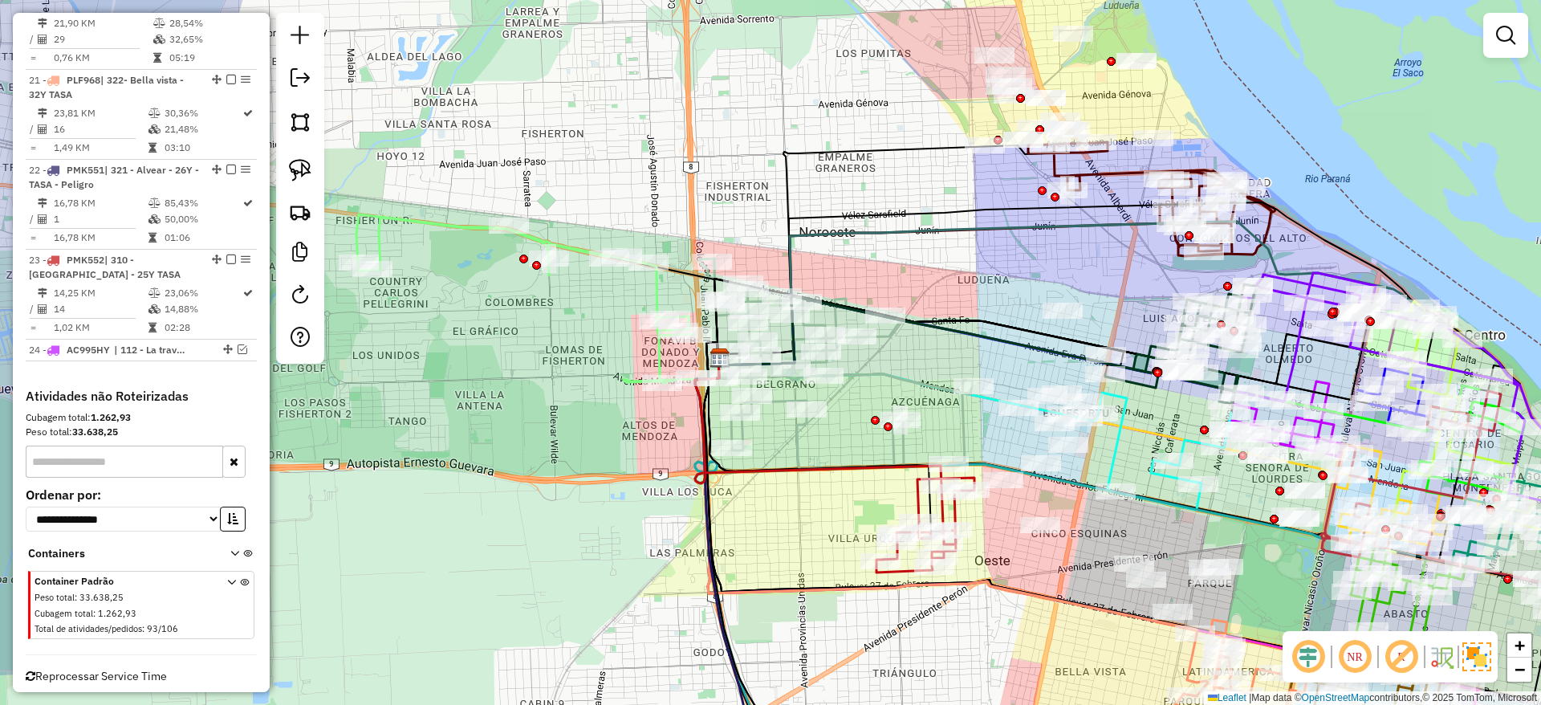
click at [877, 364] on icon at bounding box center [836, 363] width 273 height 210
select select "**********"
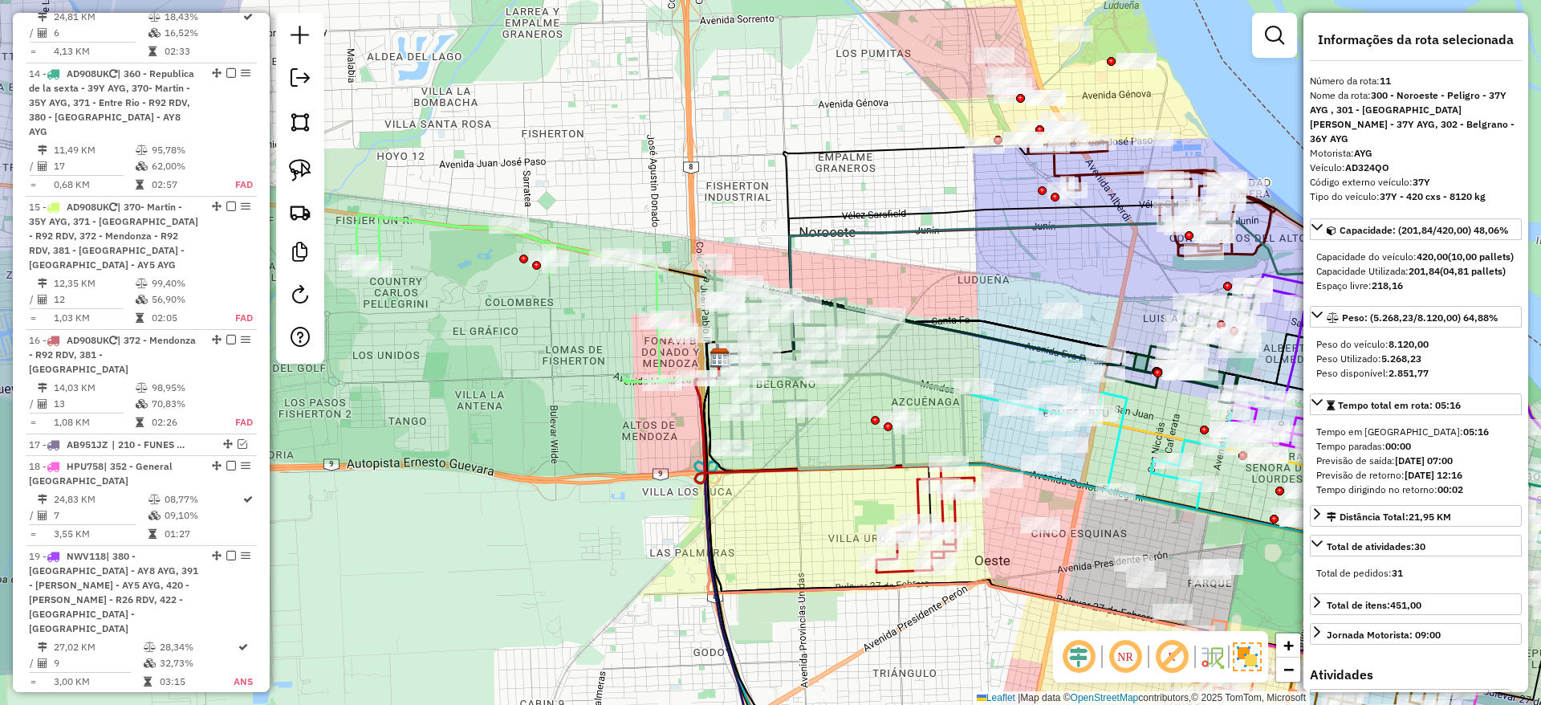
scroll to position [1503, 0]
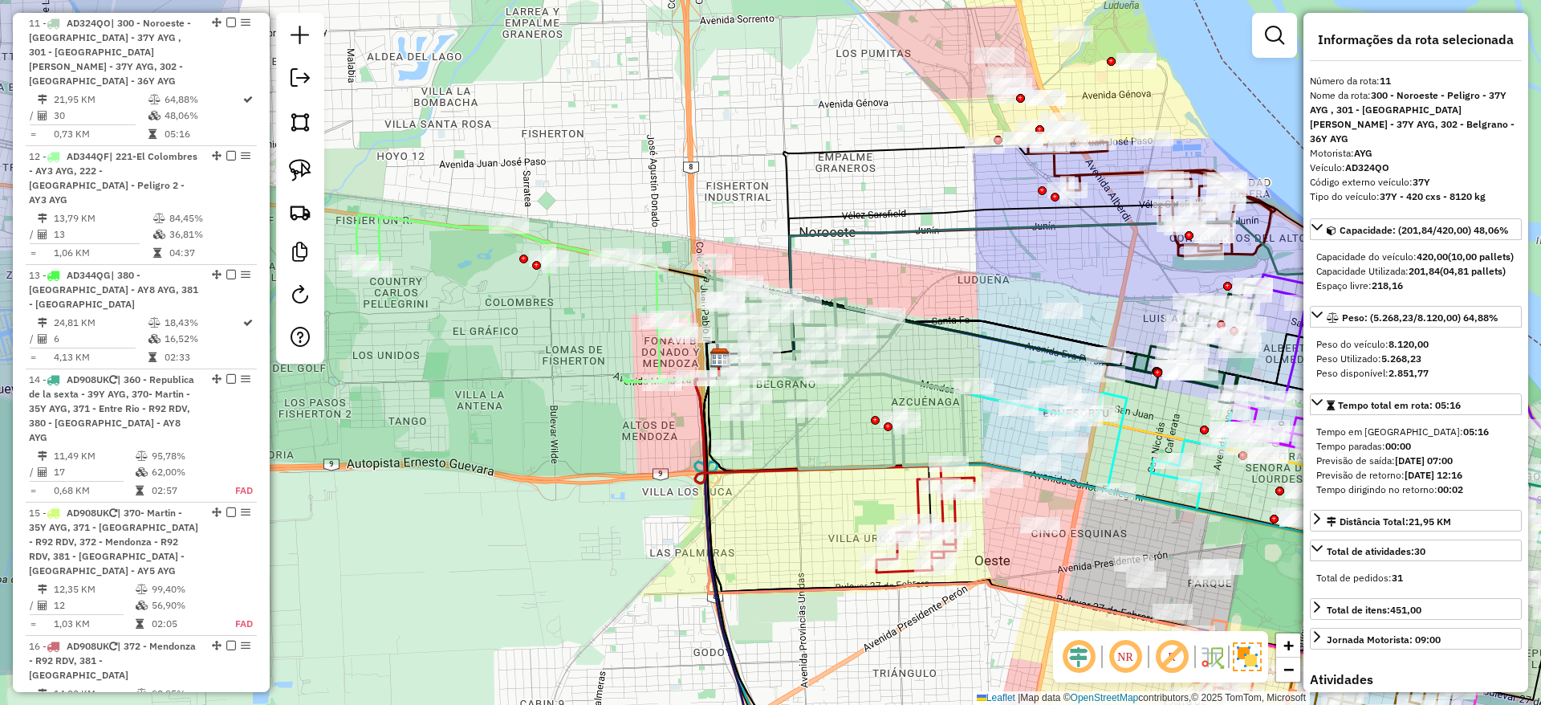
click at [660, 293] on icon at bounding box center [526, 298] width 340 height 169
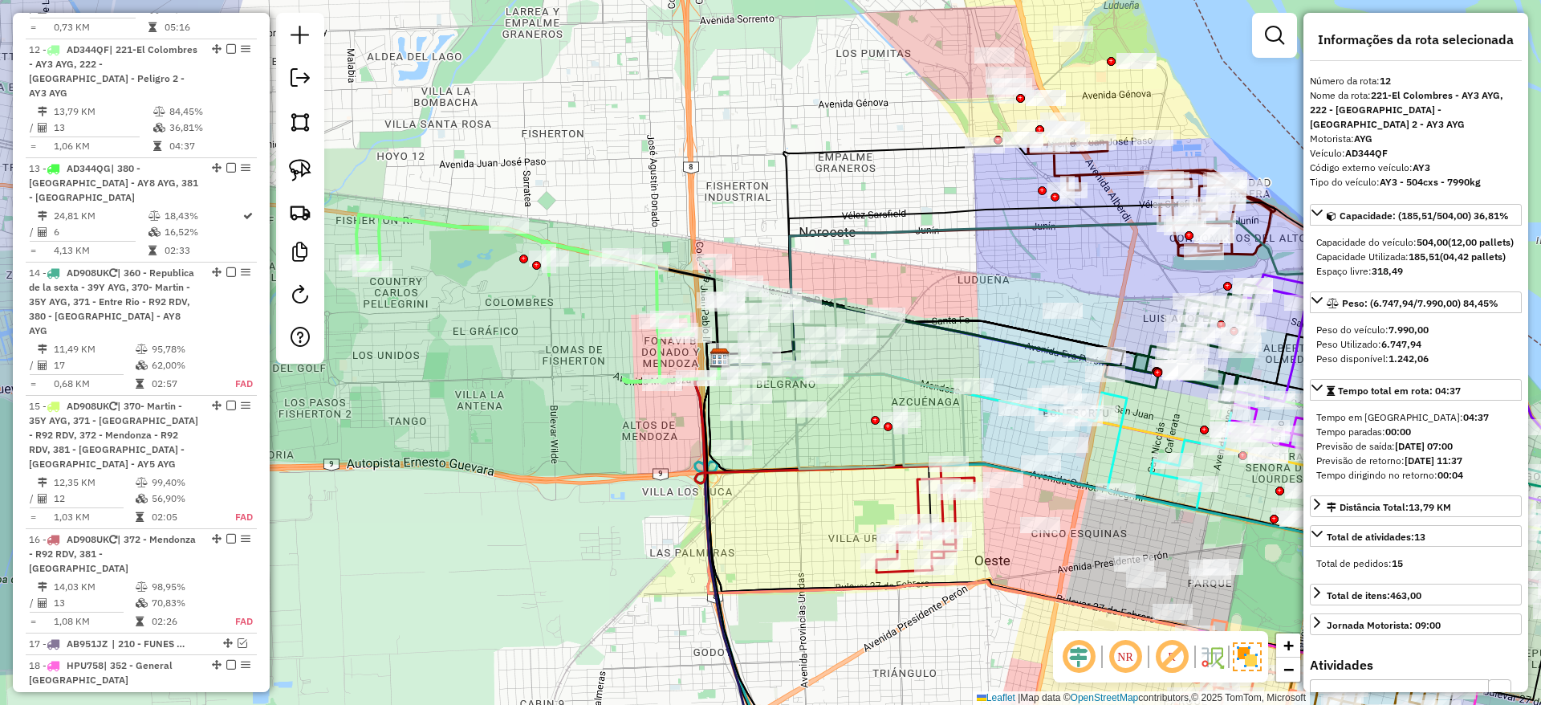
scroll to position [1621, 0]
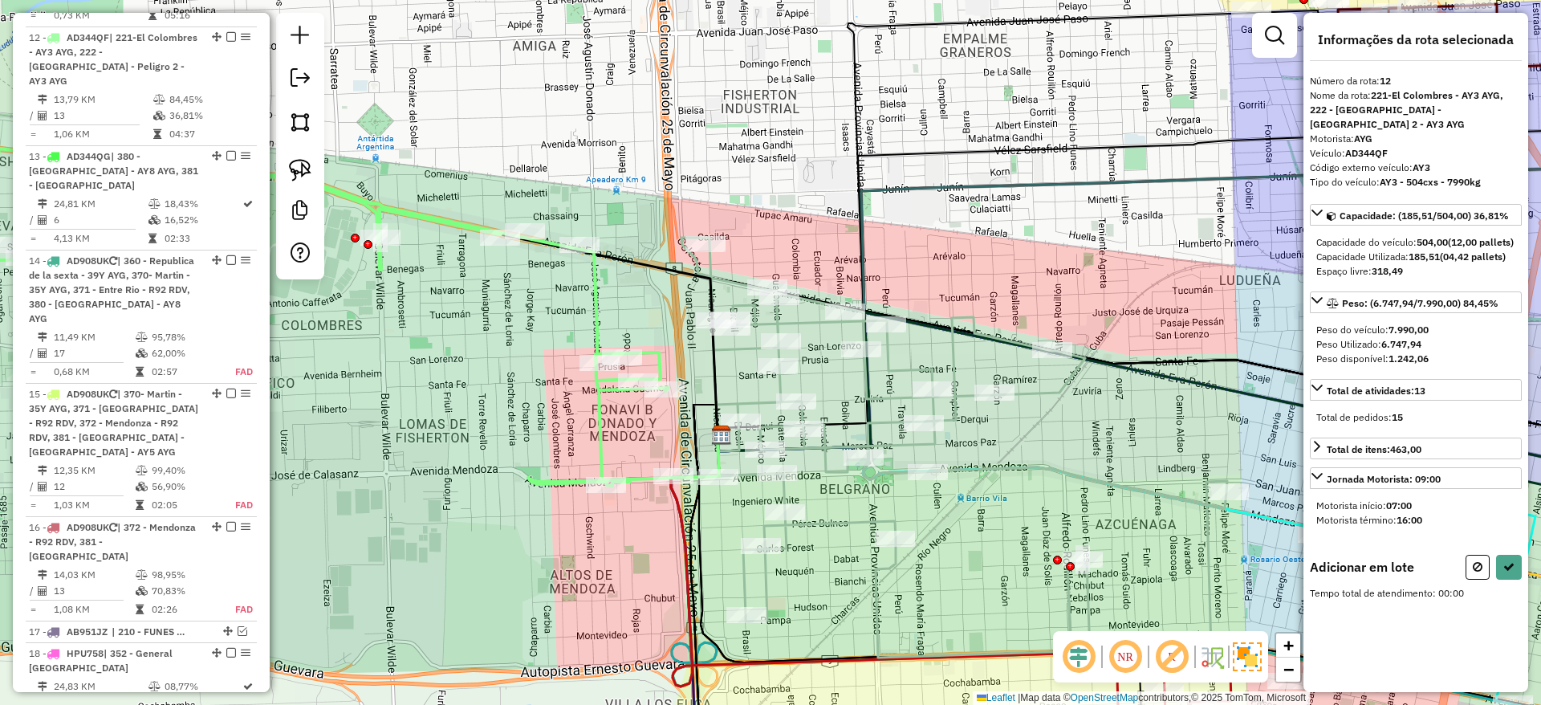
drag, startPoint x: 657, startPoint y: 331, endPoint x: 646, endPoint y: 365, distance: 35.5
click at [646, 365] on div "Janela de atendimento Grade de atendimento Capacidade Transportadoras Veículos …" at bounding box center [770, 352] width 1541 height 705
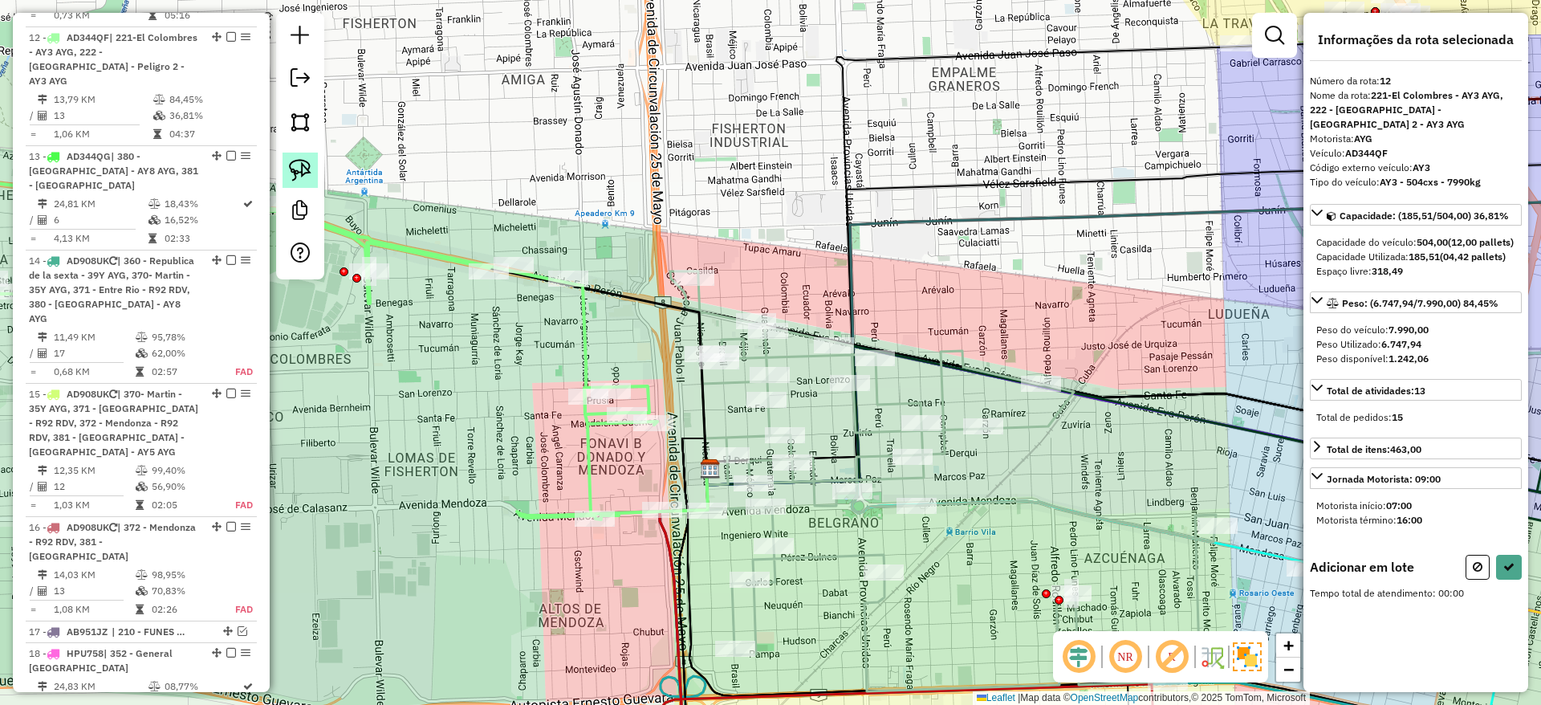
click at [301, 168] on img at bounding box center [300, 170] width 22 height 22
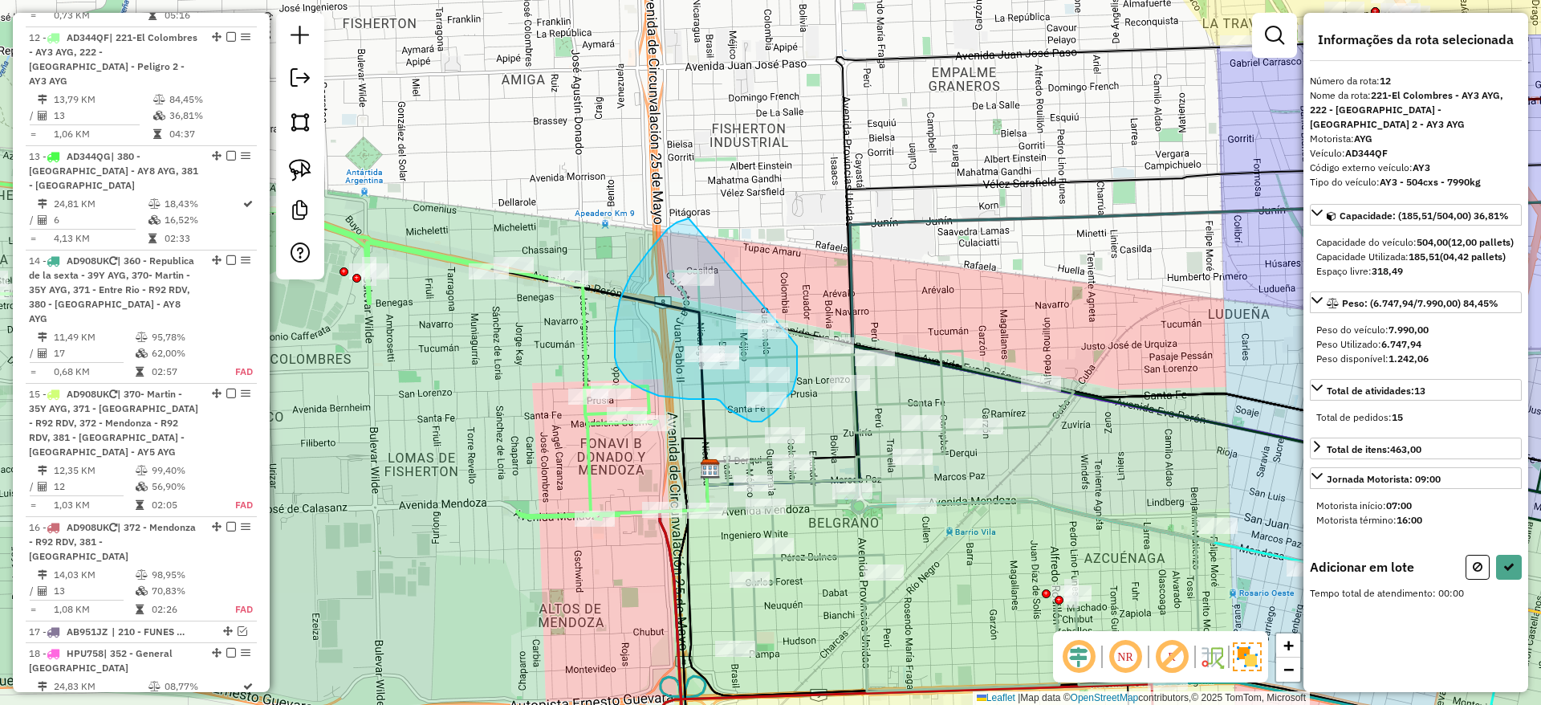
drag, startPoint x: 685, startPoint y: 220, endPoint x: 791, endPoint y: 339, distance: 159.7
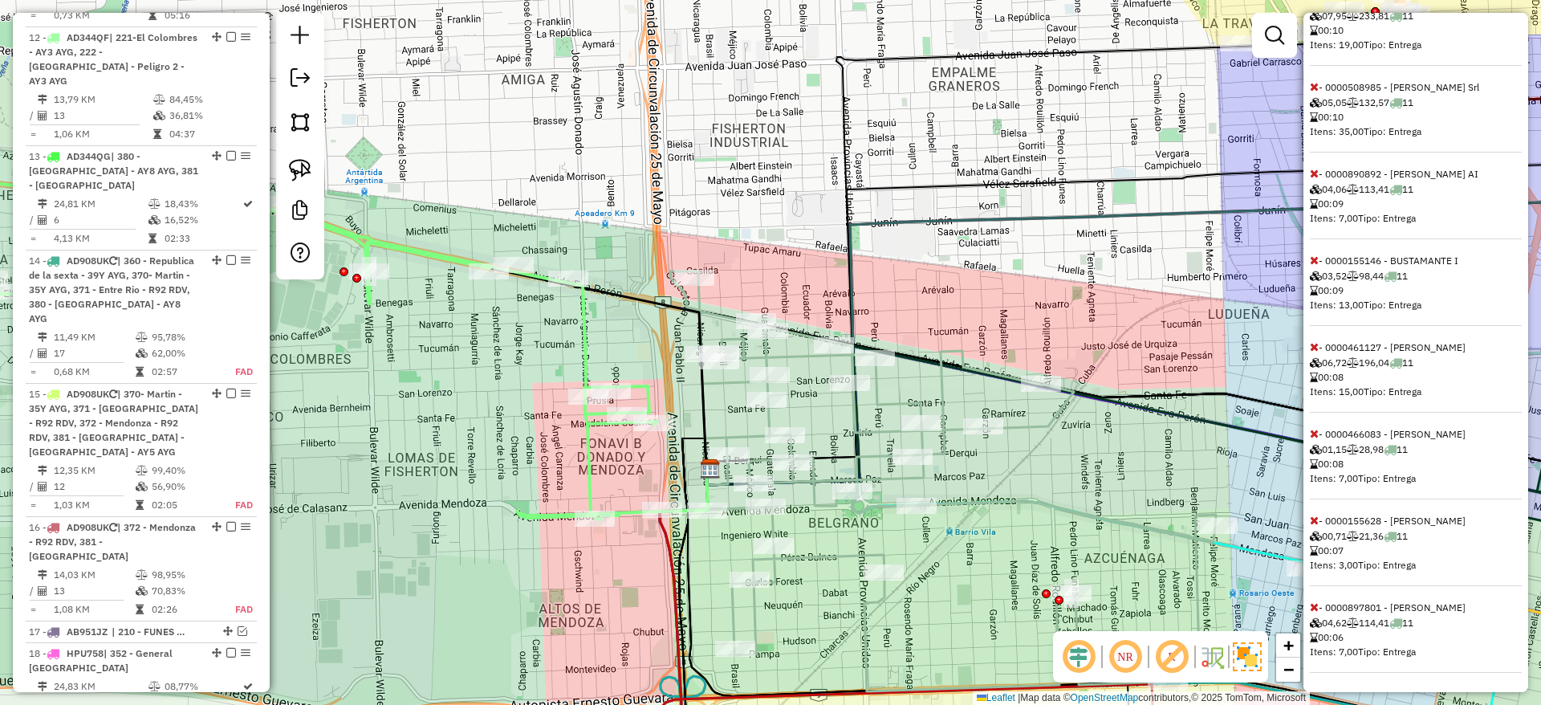
scroll to position [141, 0]
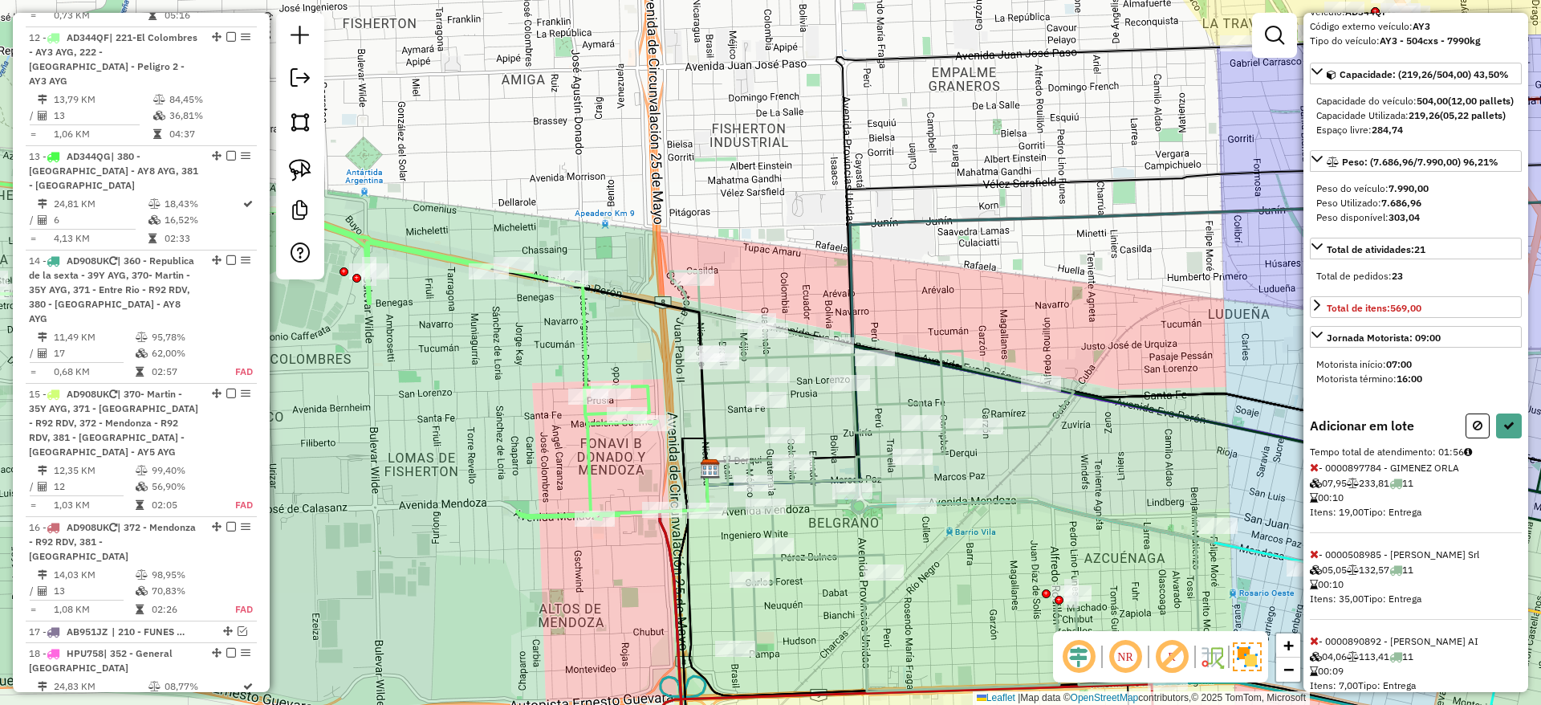
click at [1316, 473] on icon at bounding box center [1314, 467] width 9 height 11
click at [1499, 438] on button at bounding box center [1509, 425] width 26 height 25
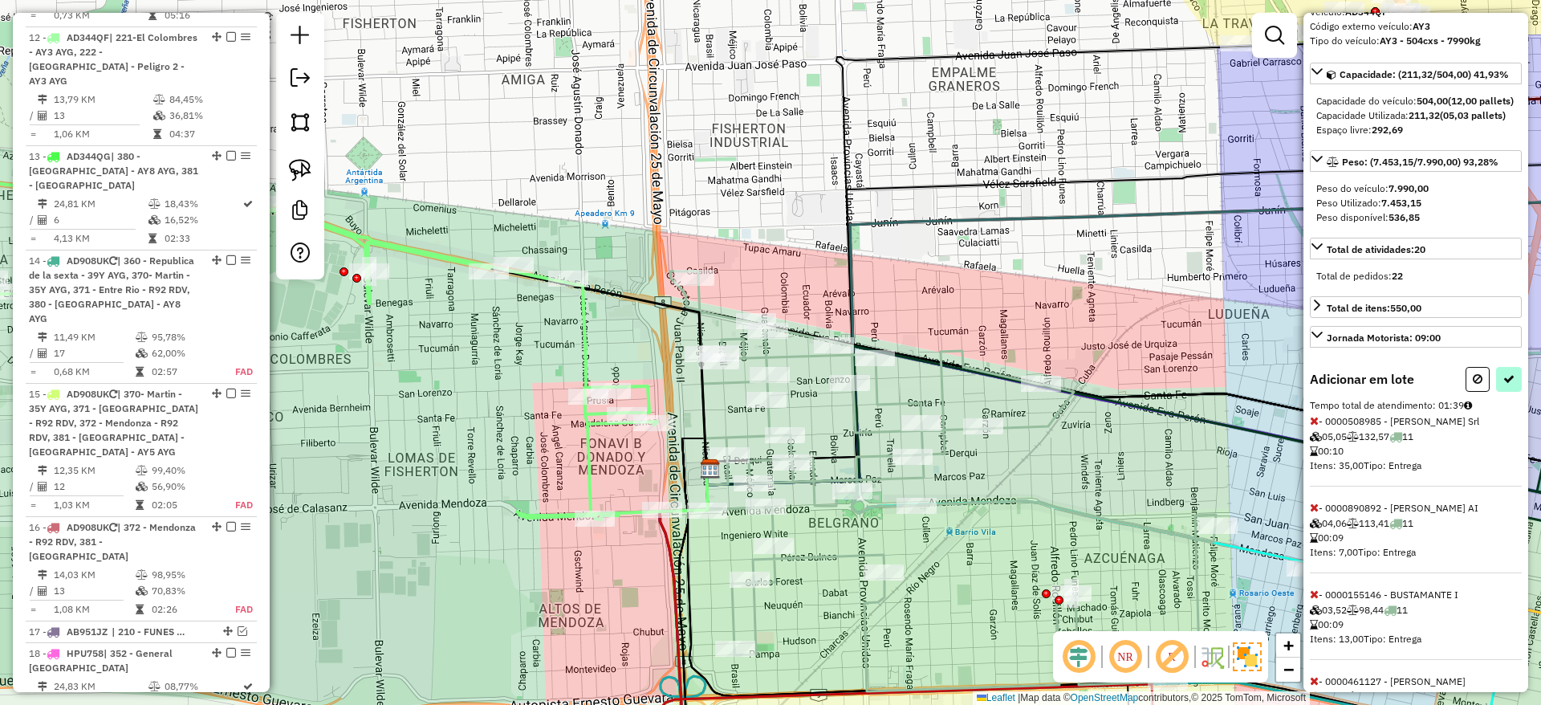
select select "**********"
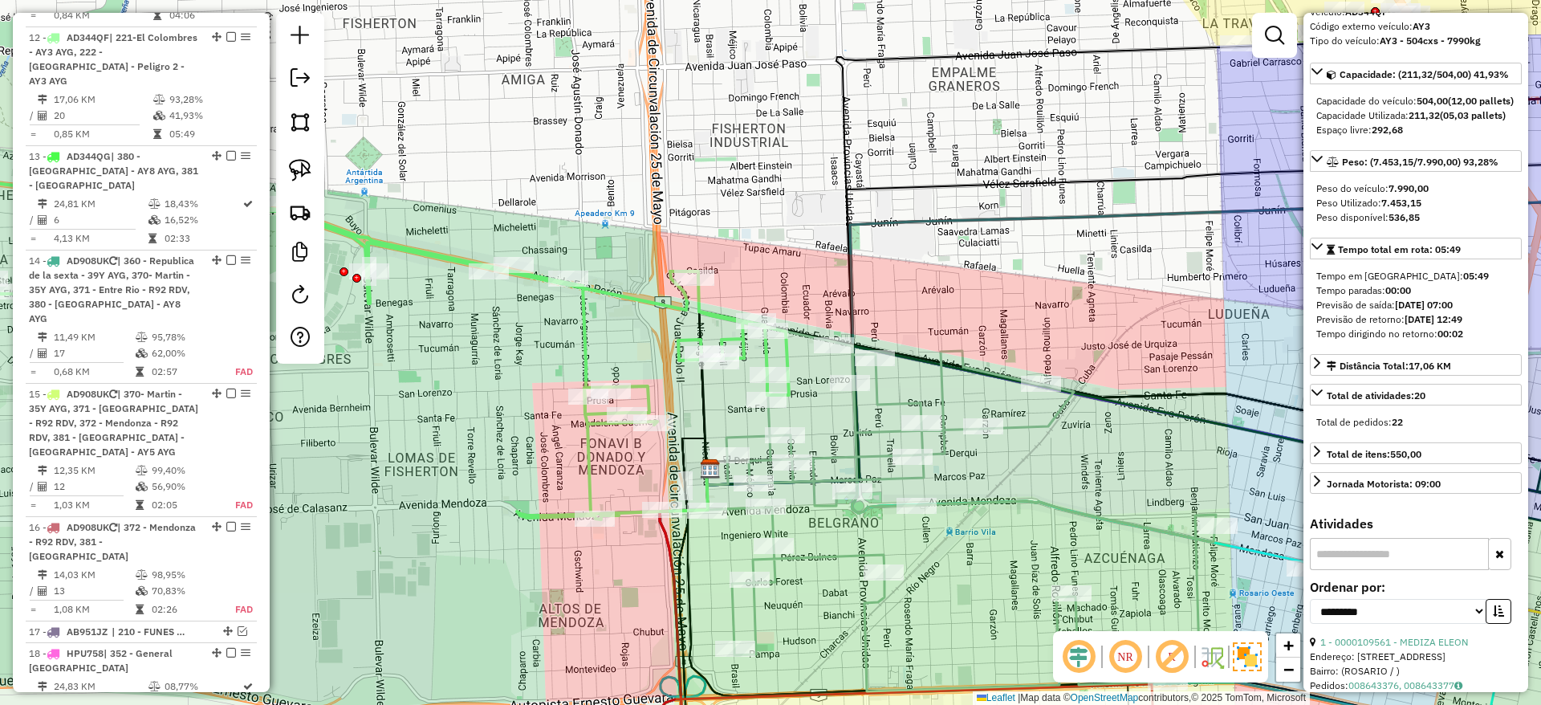
click at [1011, 500] on icon at bounding box center [961, 509] width 509 height 364
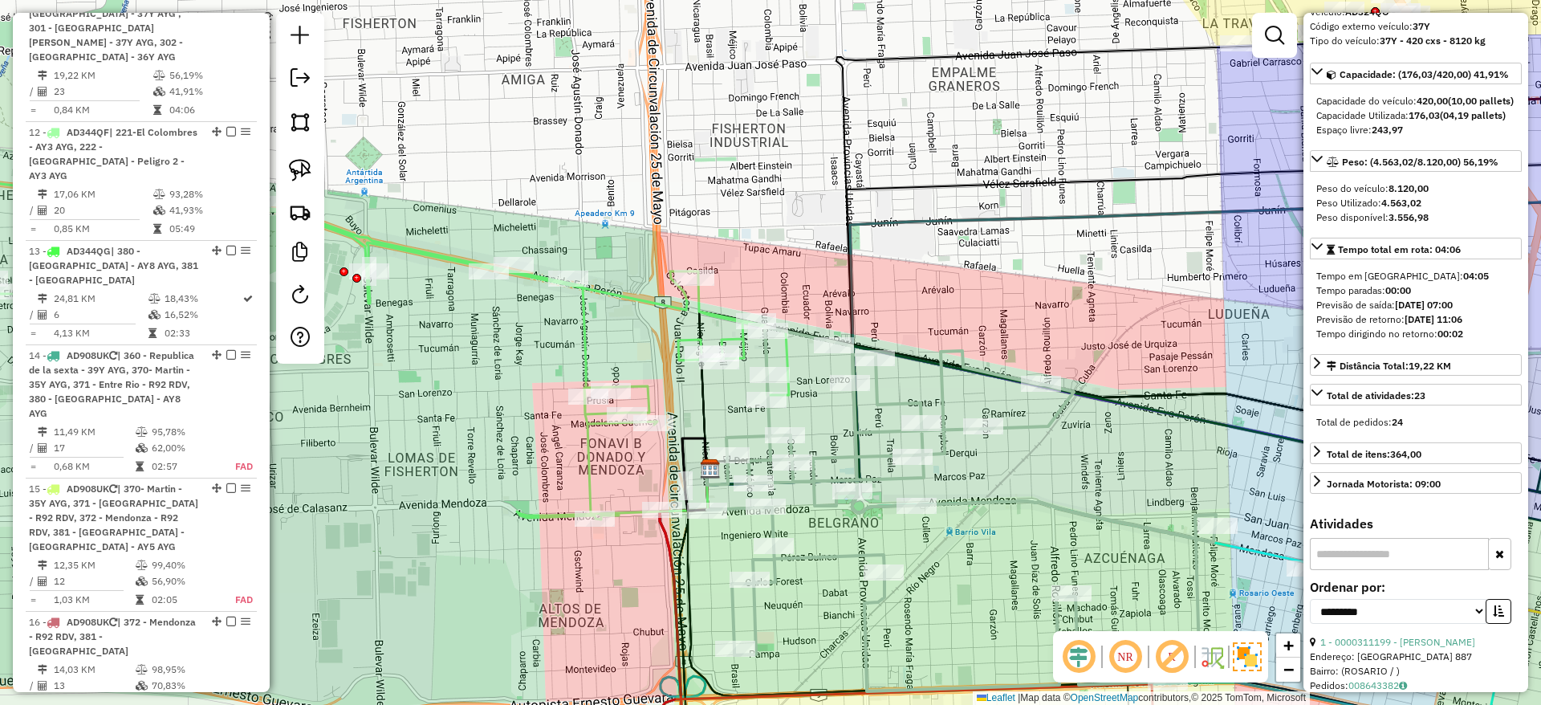
scroll to position [1503, 0]
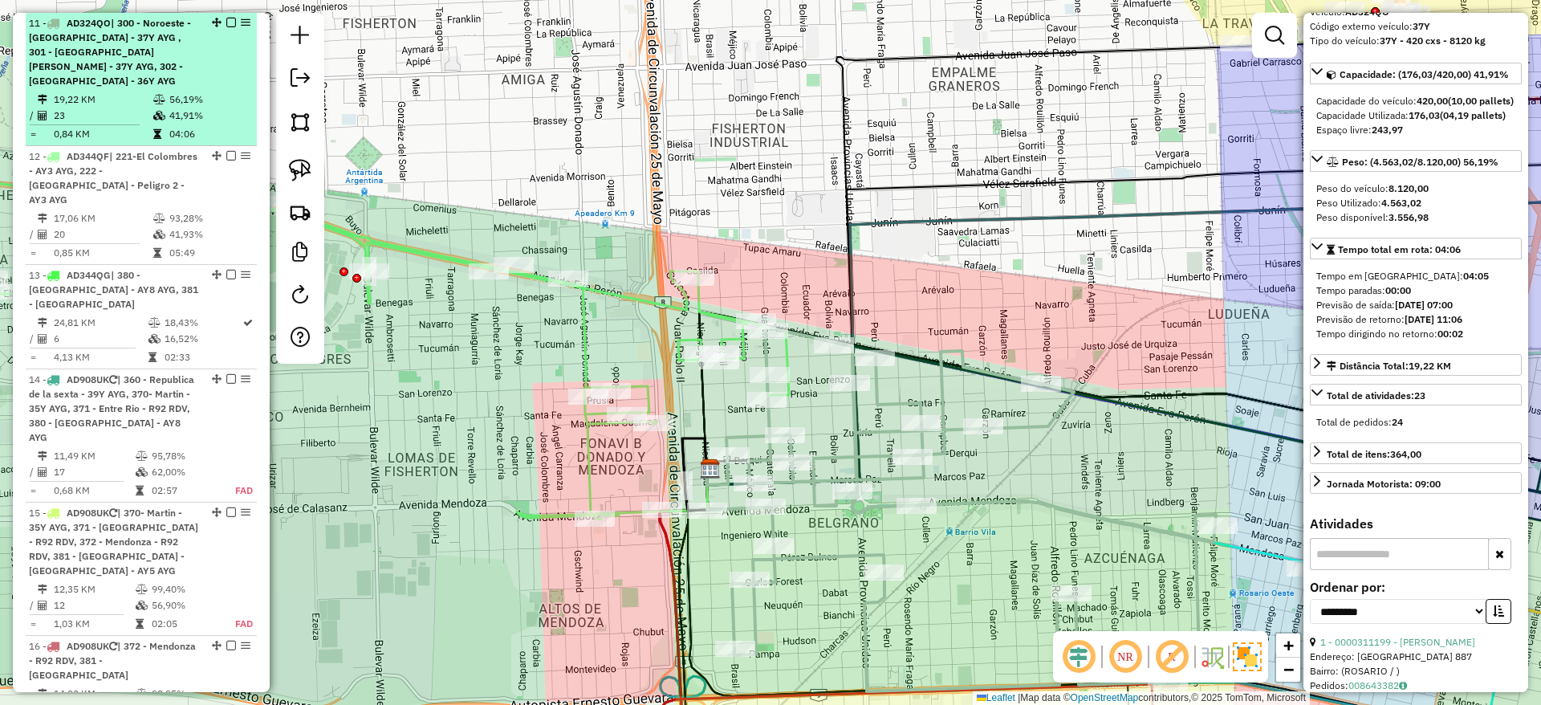
click at [227, 20] on em at bounding box center [231, 23] width 10 height 10
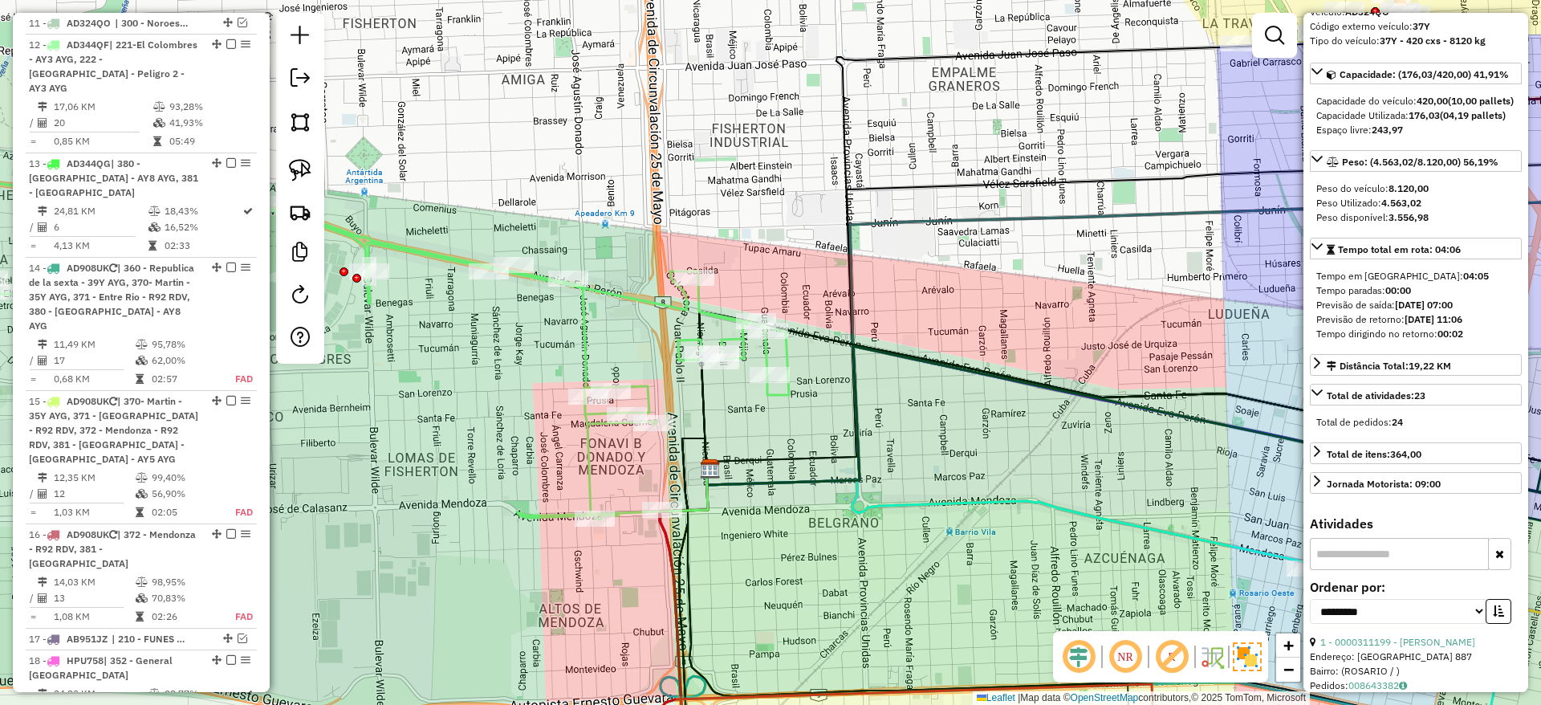
click at [642, 295] on icon at bounding box center [386, 350] width 805 height 337
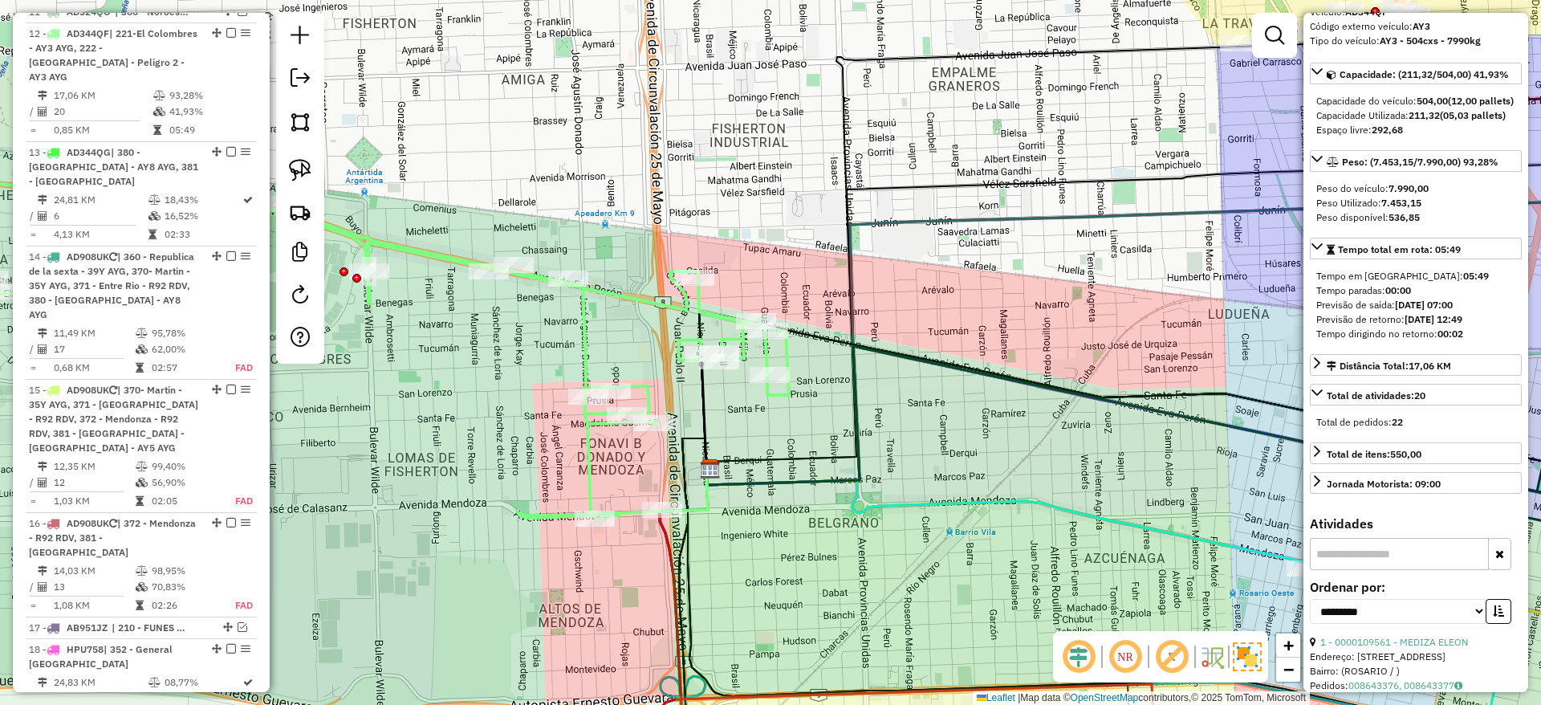
scroll to position [1524, 0]
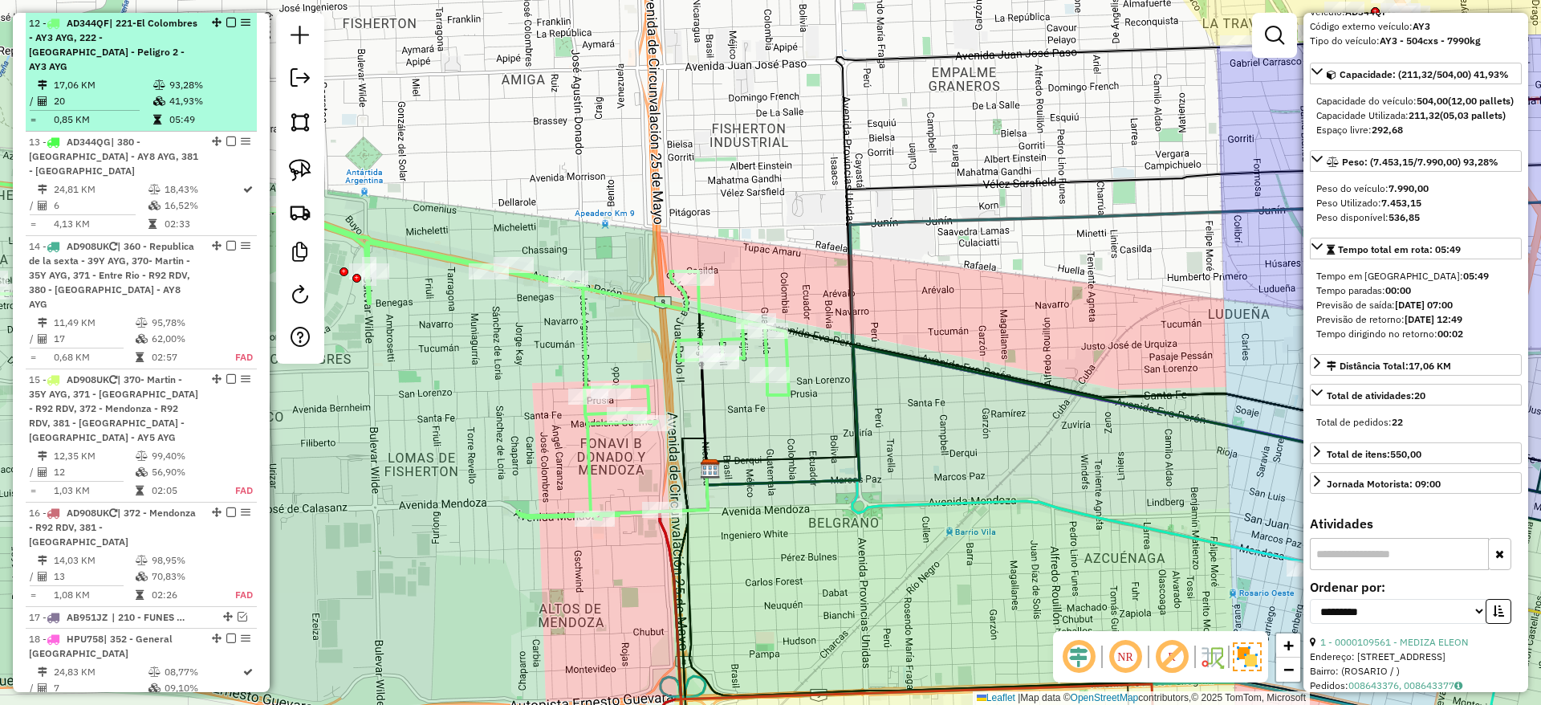
click at [227, 22] on em at bounding box center [231, 23] width 10 height 10
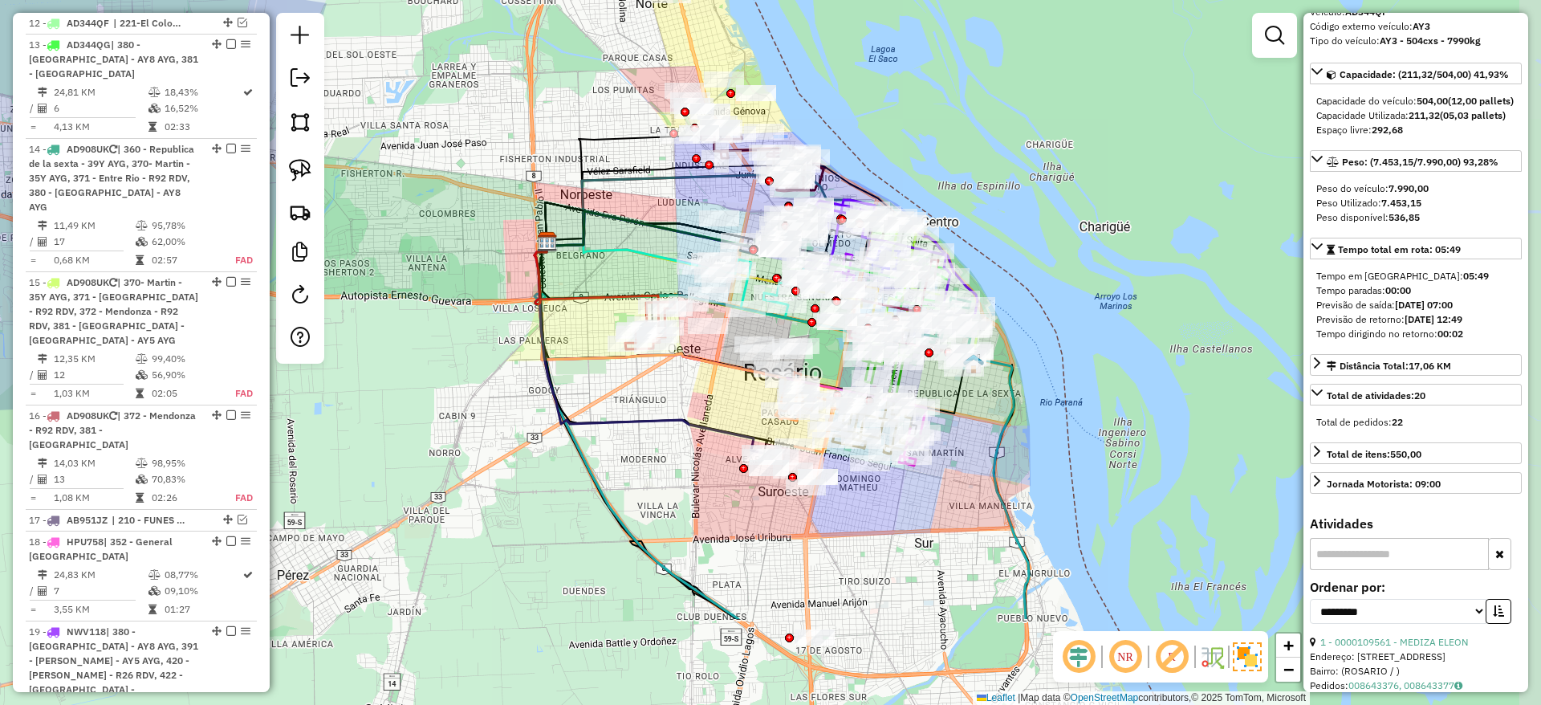
drag, startPoint x: 708, startPoint y: 266, endPoint x: 610, endPoint y: 110, distance: 184.6
click at [610, 110] on div "Janela de atendimento Grade de atendimento Capacidade Transportadoras Veículos …" at bounding box center [770, 352] width 1541 height 705
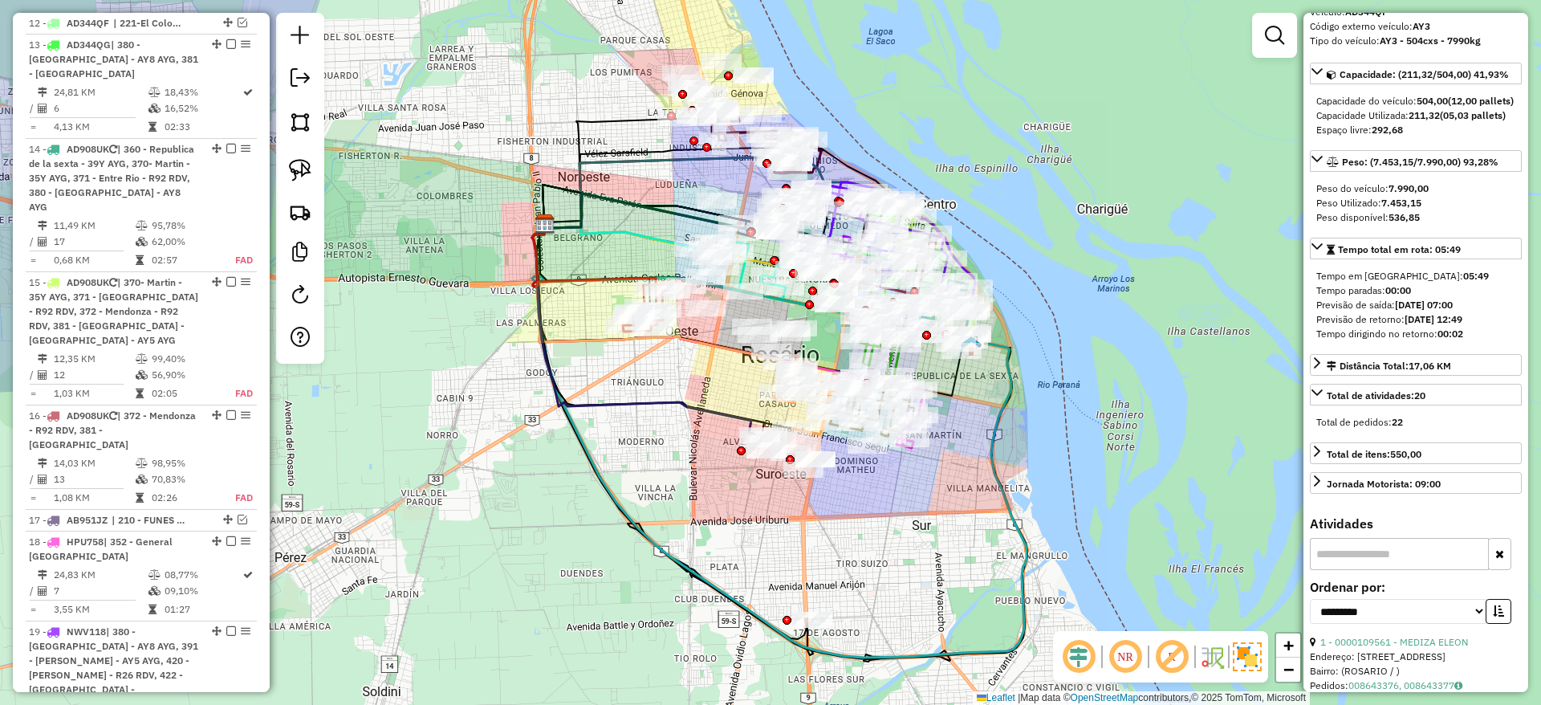
drag, startPoint x: 657, startPoint y: 482, endPoint x: 648, endPoint y: 458, distance: 25.9
click at [648, 458] on div "Janela de atendimento Grade de atendimento Capacidade Transportadoras Veículos …" at bounding box center [770, 352] width 1541 height 705
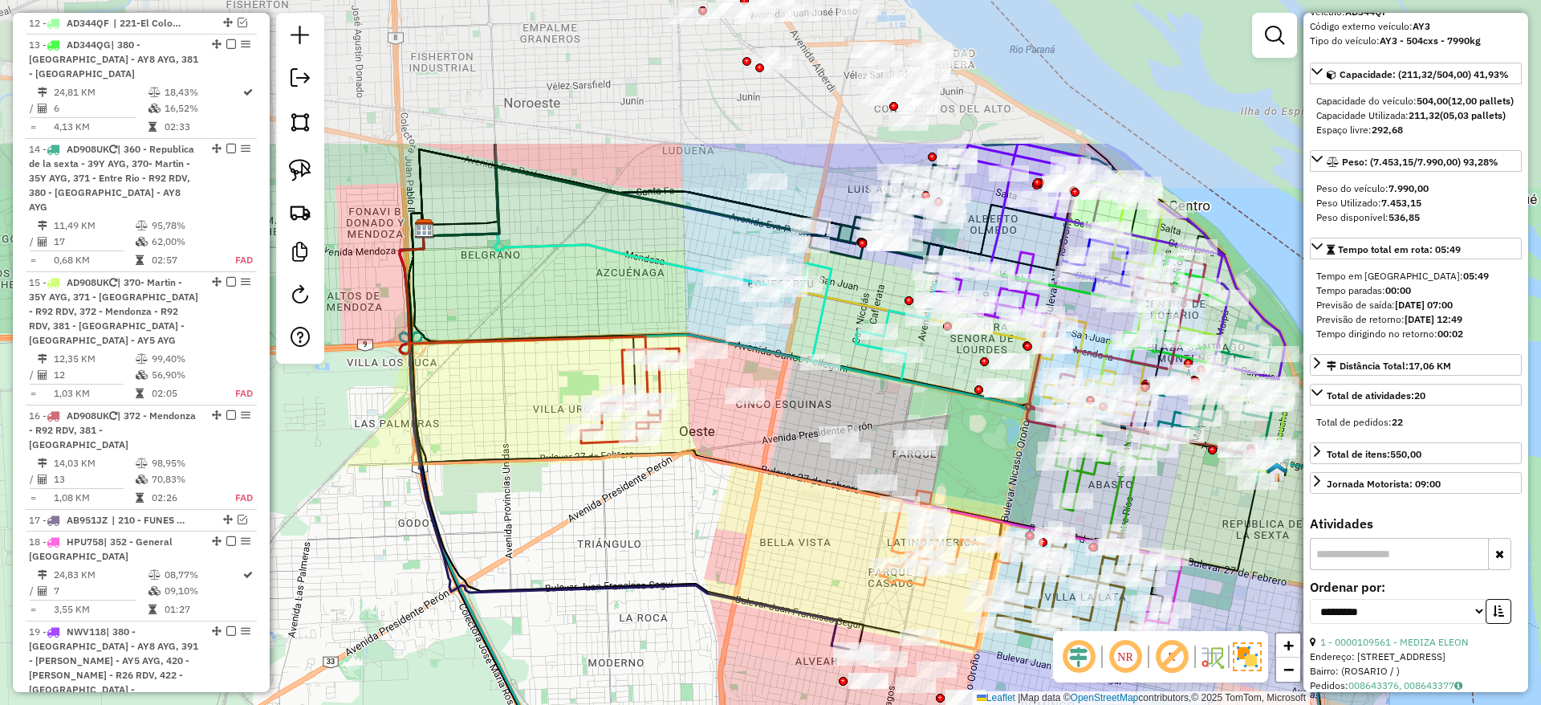
drag, startPoint x: 627, startPoint y: 391, endPoint x: 706, endPoint y: 561, distance: 187.8
click at [706, 561] on div "Janela de atendimento Grade de atendimento Capacidade Transportadoras Veículos …" at bounding box center [770, 352] width 1541 height 705
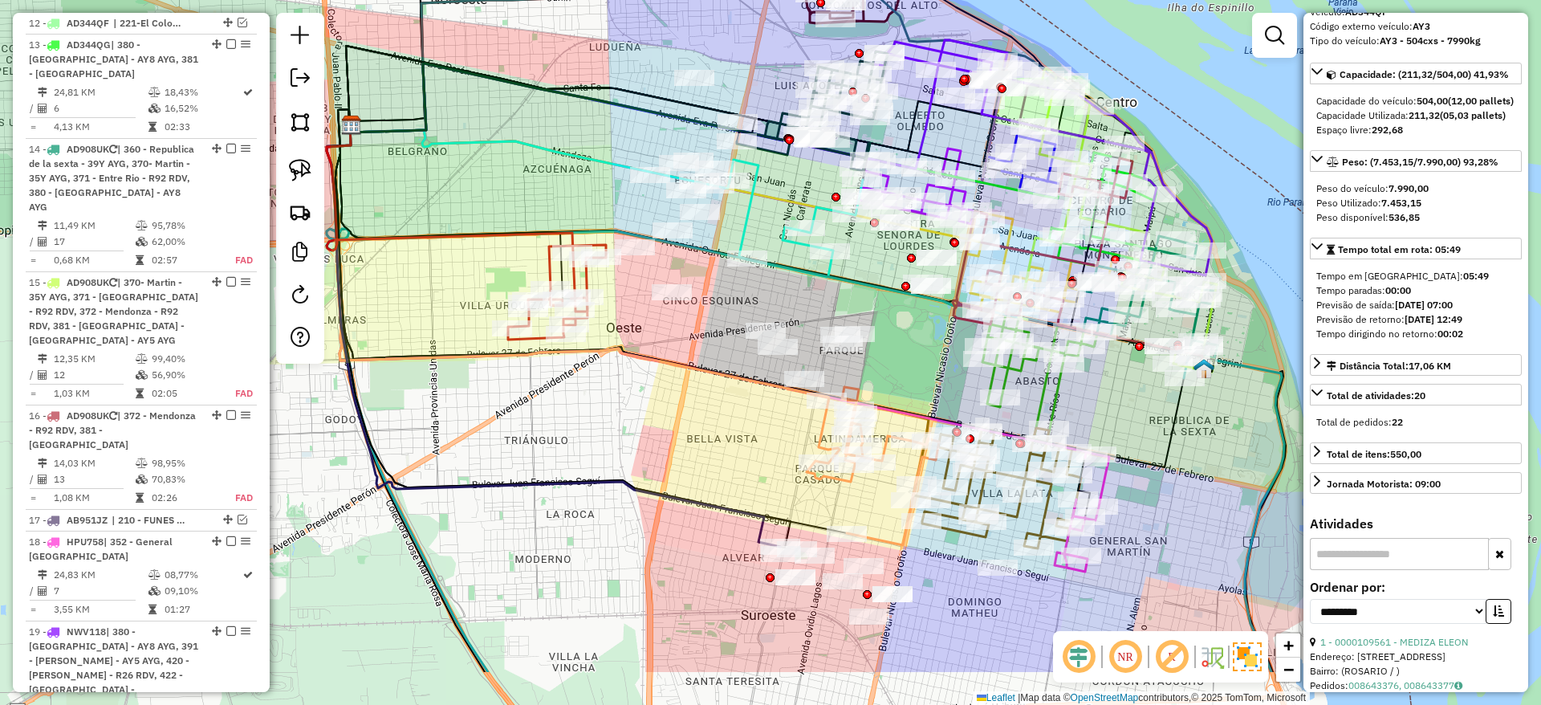
drag, startPoint x: 742, startPoint y: 521, endPoint x: 613, endPoint y: 400, distance: 176.6
click at [616, 401] on div "Janela de atendimento Grade de atendimento Capacidade Transportadoras Veículos …" at bounding box center [770, 352] width 1541 height 705
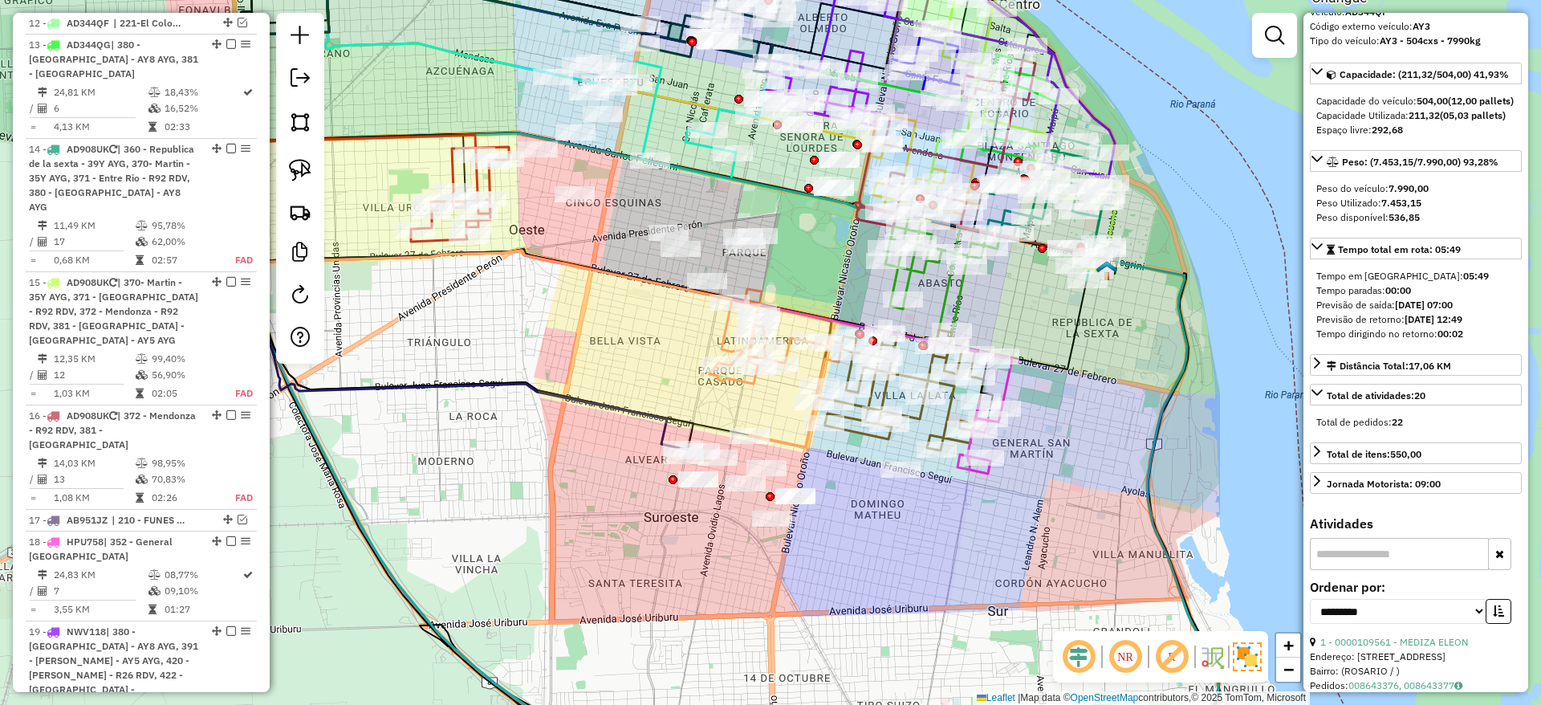
drag, startPoint x: 607, startPoint y: 391, endPoint x: 585, endPoint y: 357, distance: 40.1
click at [585, 357] on div "Janela de atendimento Grade de atendimento Capacidade Transportadoras Veículos …" at bounding box center [770, 352] width 1541 height 705
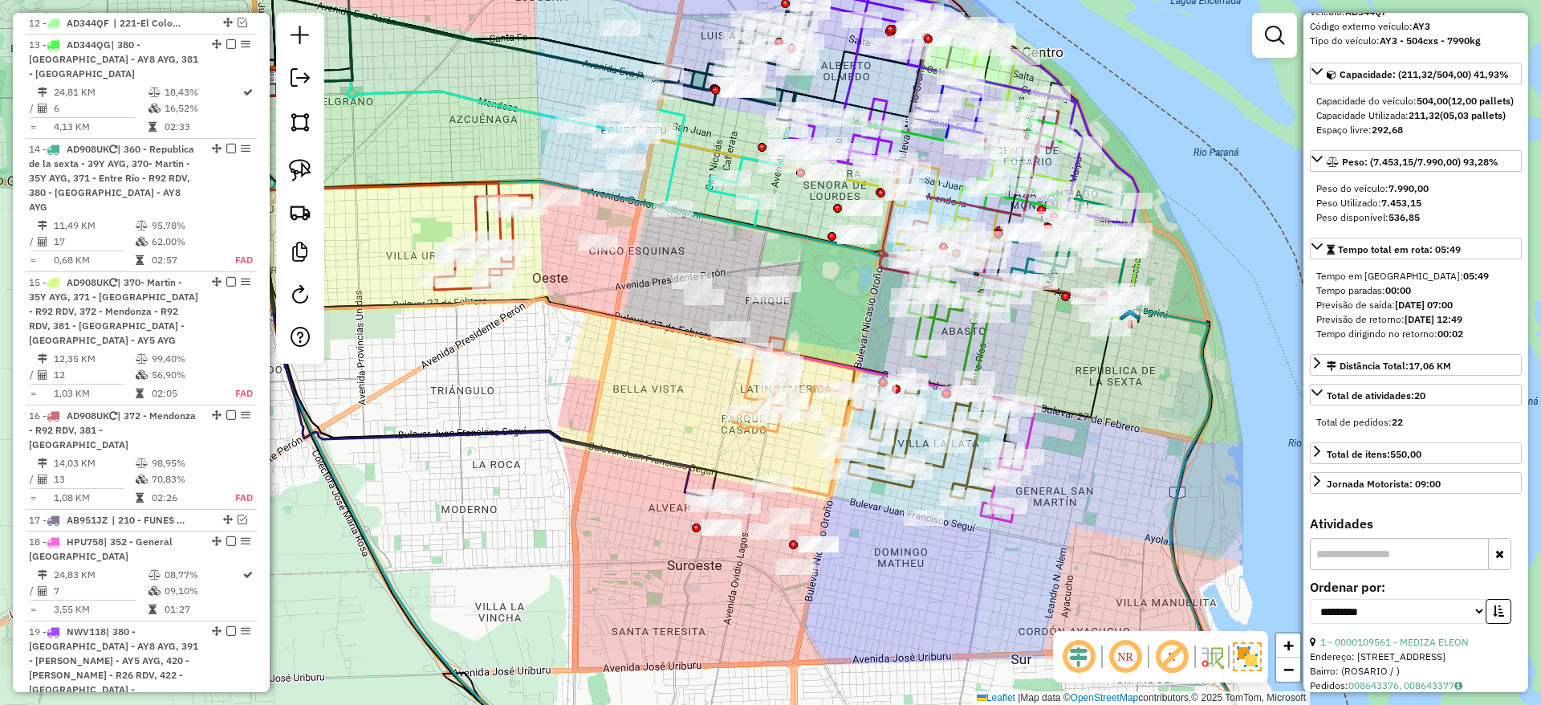
drag, startPoint x: 585, startPoint y: 357, endPoint x: 809, endPoint y: 599, distance: 329.4
click at [809, 599] on div "Janela de atendimento Grade de atendimento Capacidade Transportadoras Veículos …" at bounding box center [770, 352] width 1541 height 705
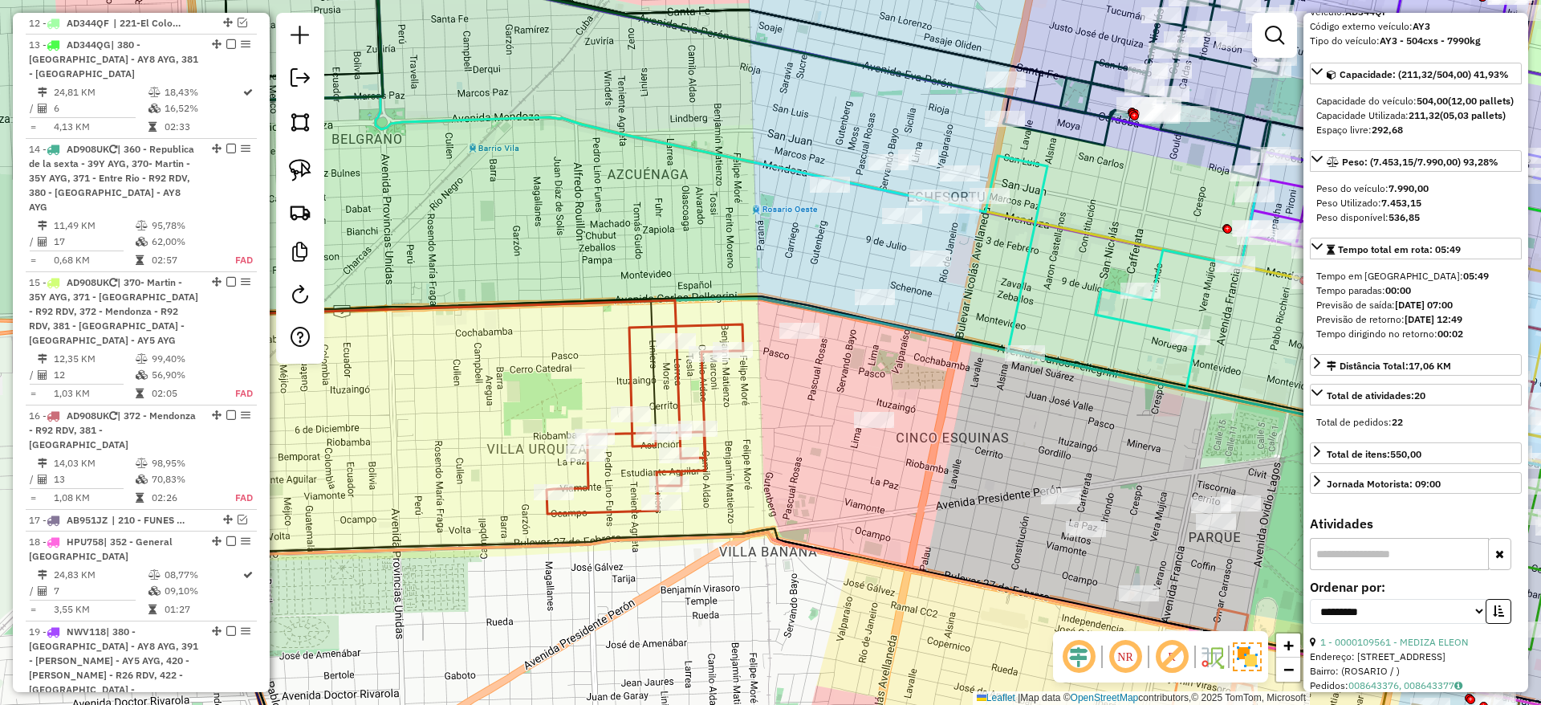
click at [708, 399] on icon at bounding box center [645, 418] width 197 height 189
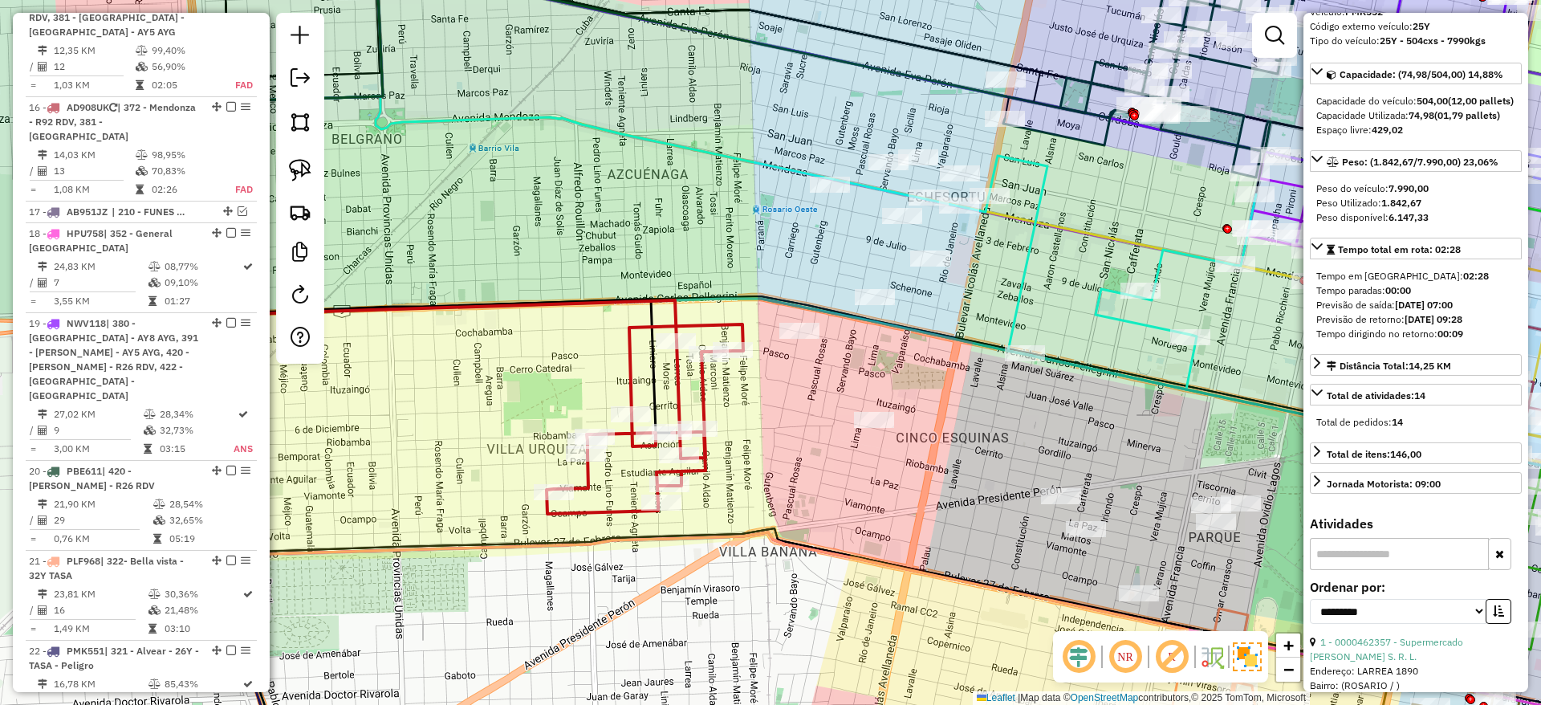
scroll to position [2342, 0]
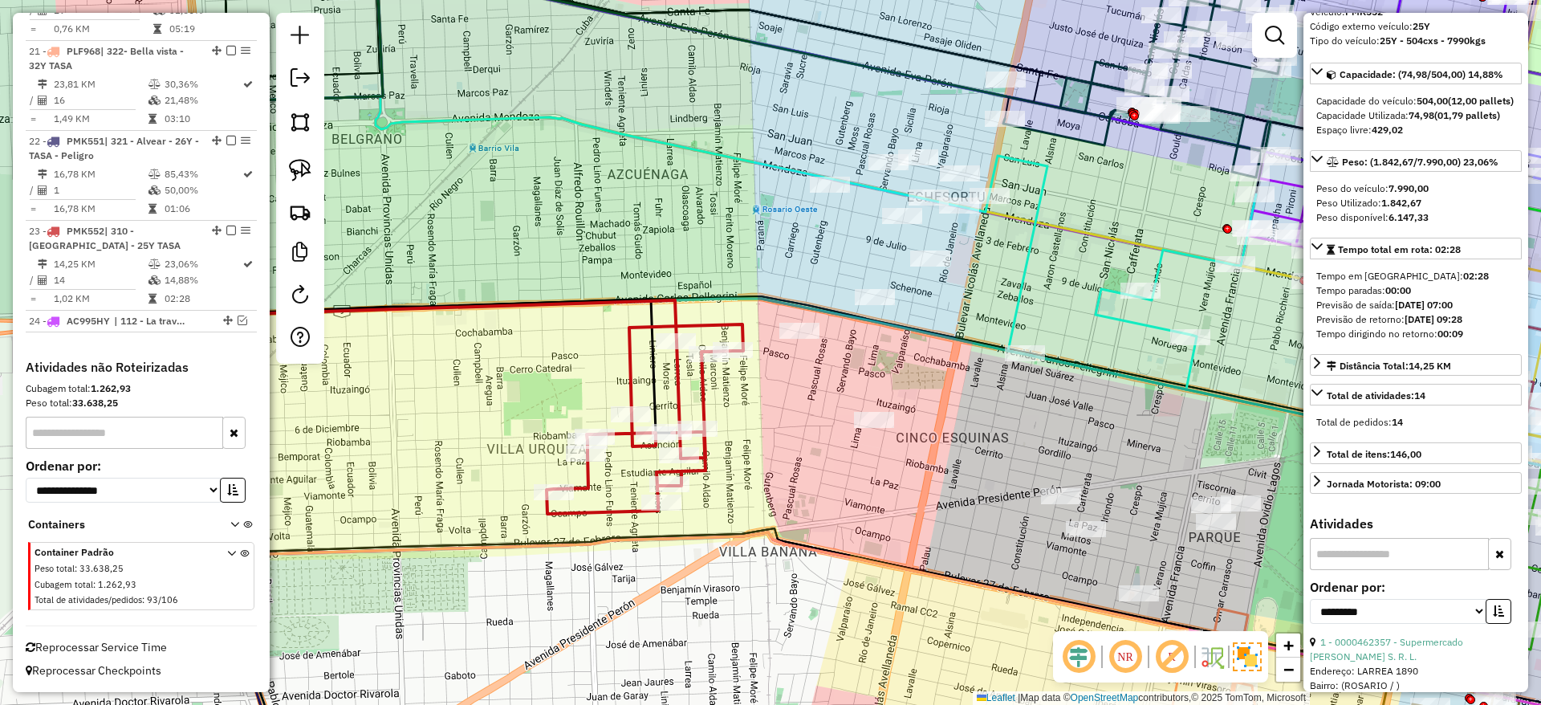
click at [708, 399] on icon at bounding box center [645, 418] width 197 height 189
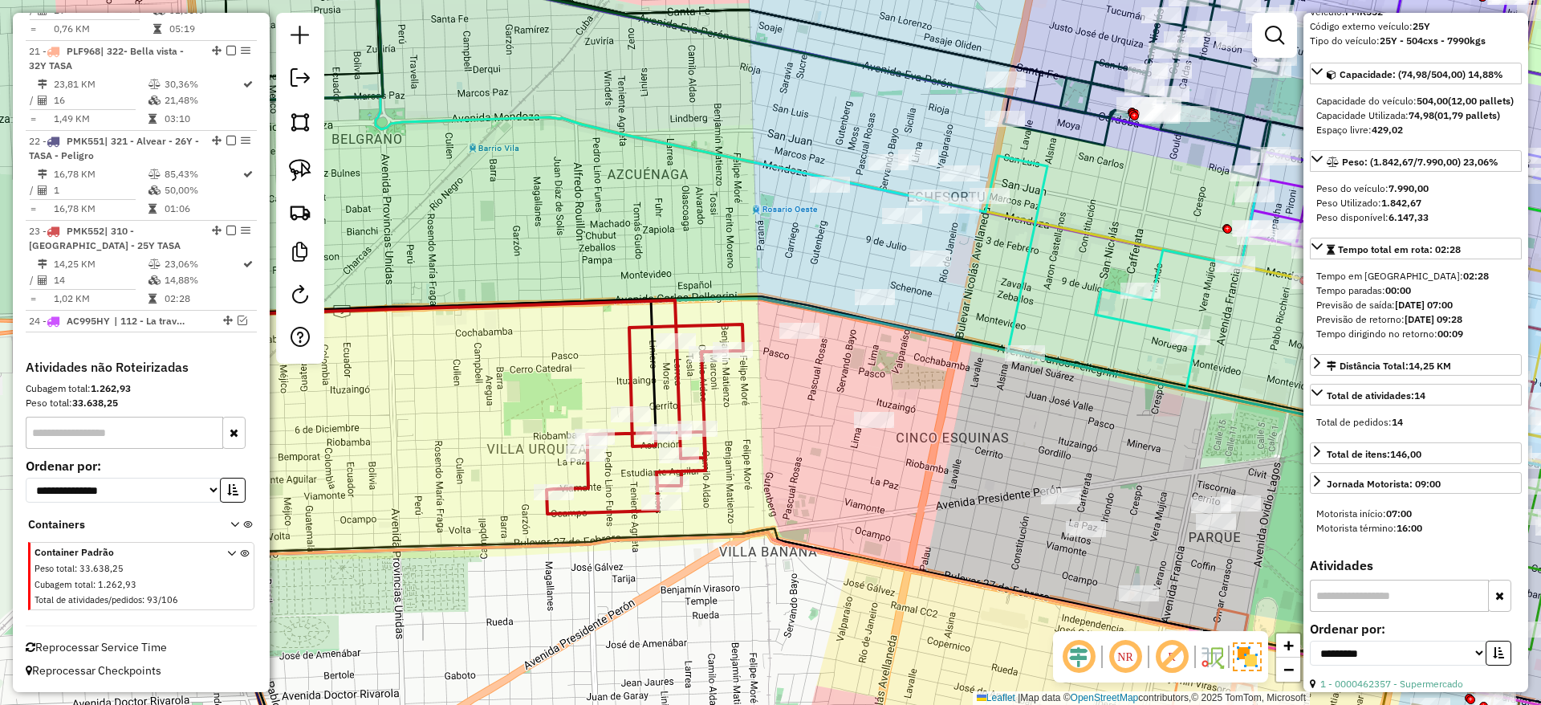
scroll to position [0, 0]
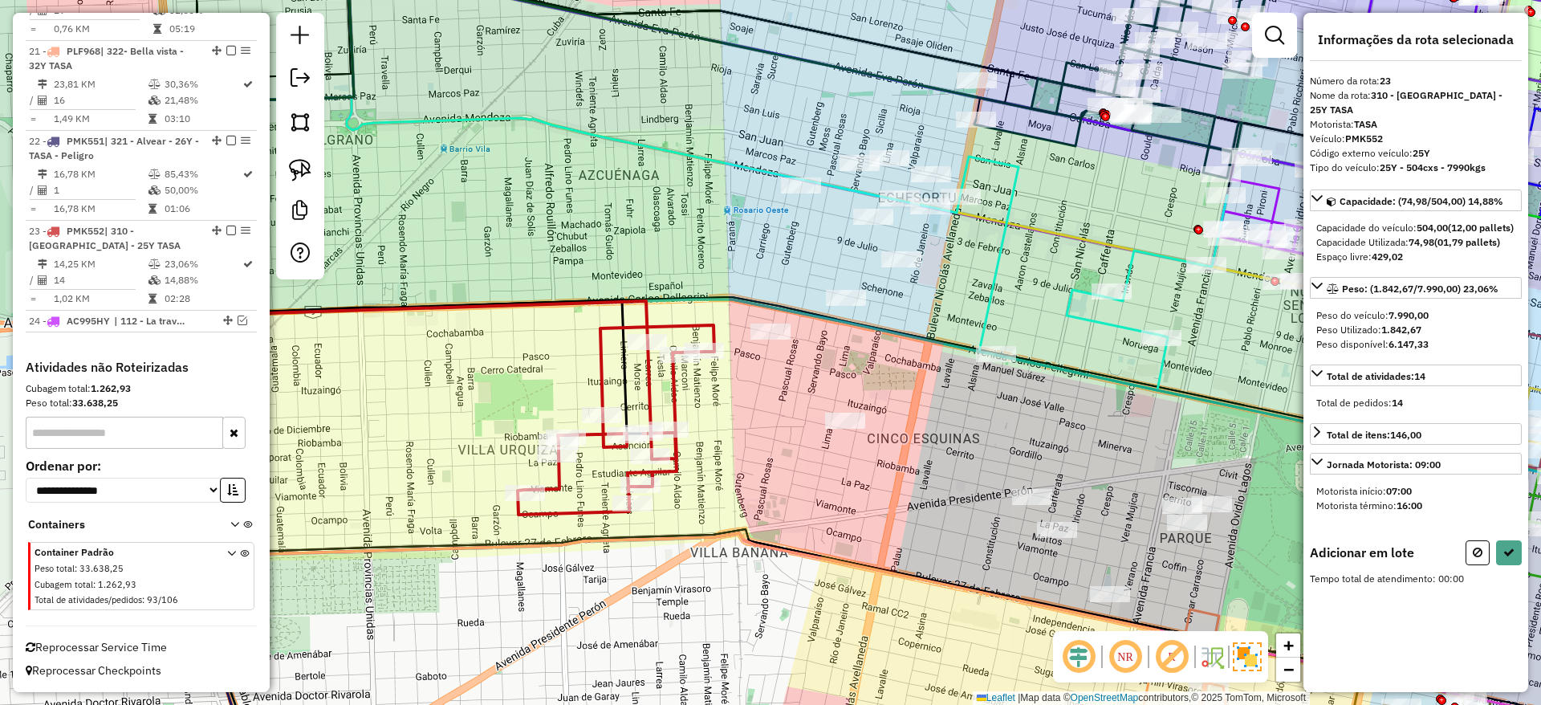
drag, startPoint x: 595, startPoint y: 208, endPoint x: 580, endPoint y: 209, distance: 14.5
click at [584, 209] on div "Janela de atendimento Grade de atendimento Capacidade Transportadoras Veículos …" at bounding box center [770, 352] width 1541 height 705
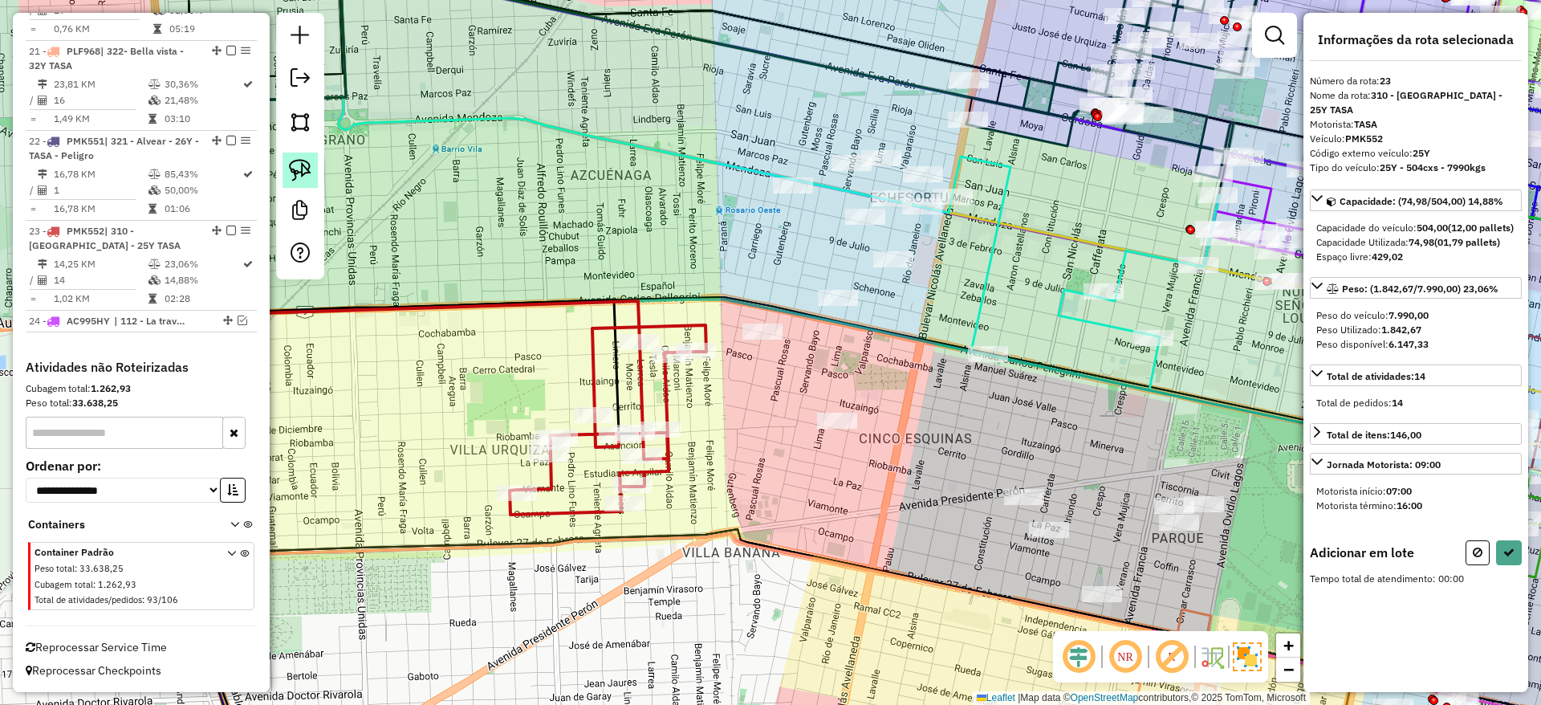
click at [305, 167] on img at bounding box center [300, 170] width 22 height 22
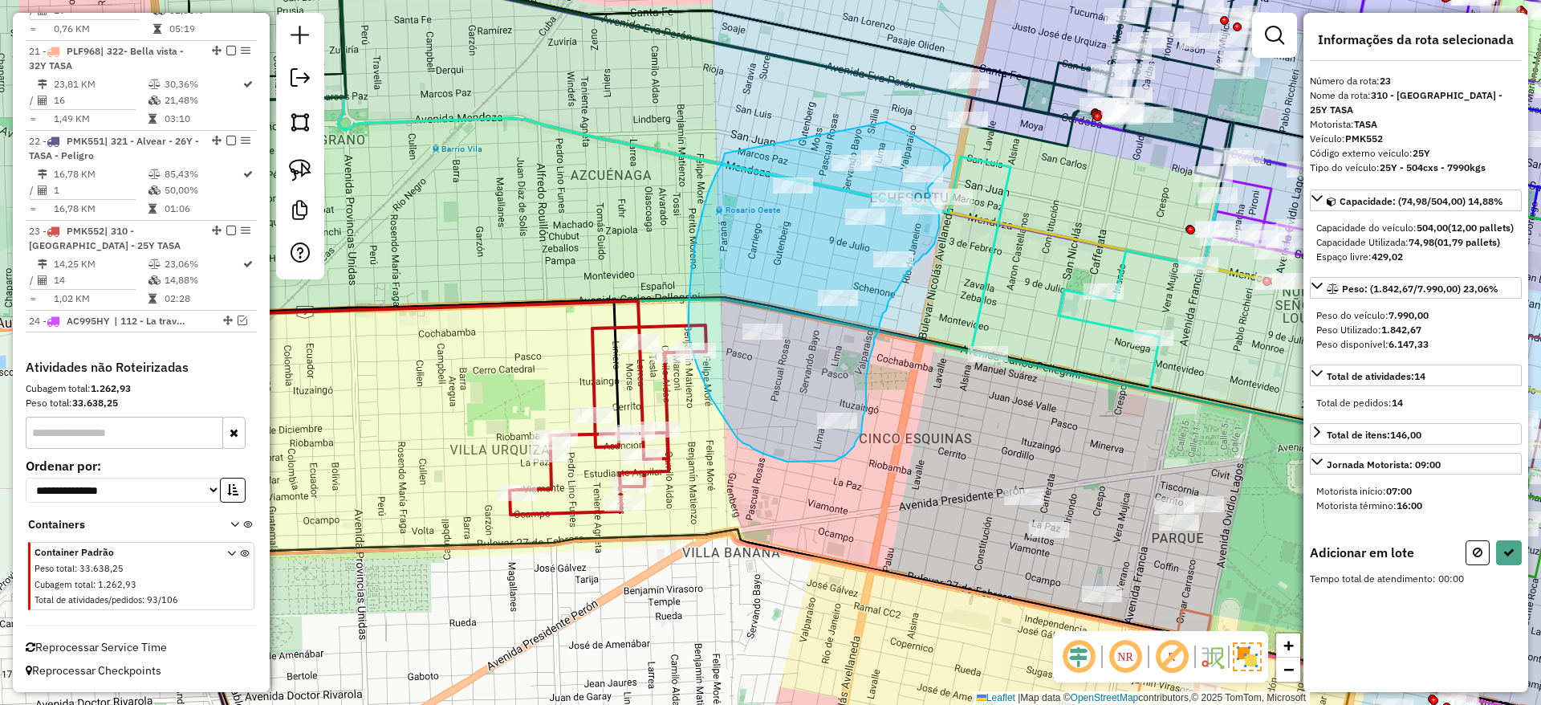
drag, startPoint x: 706, startPoint y: 201, endPoint x: 886, endPoint y: 122, distance: 197.3
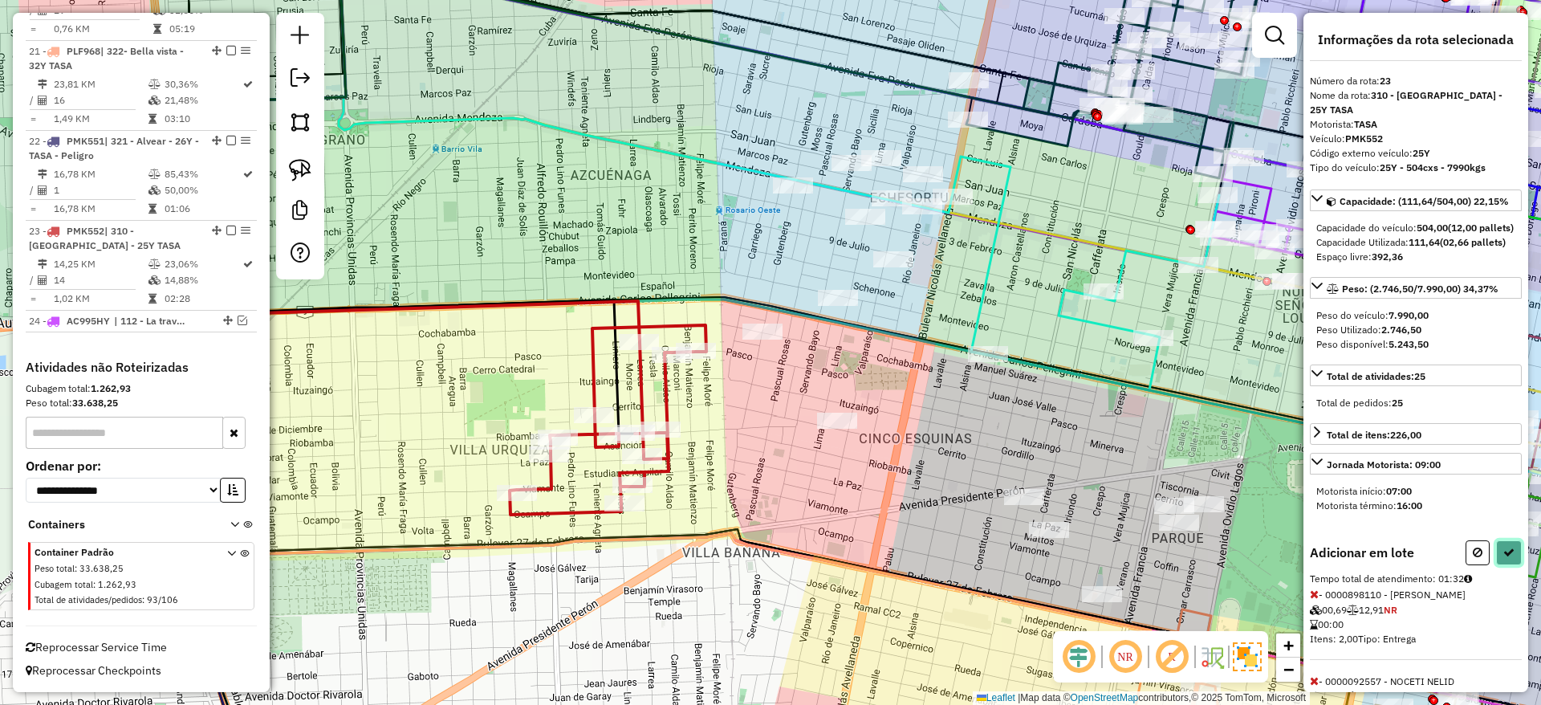
click at [1501, 556] on button at bounding box center [1509, 552] width 26 height 25
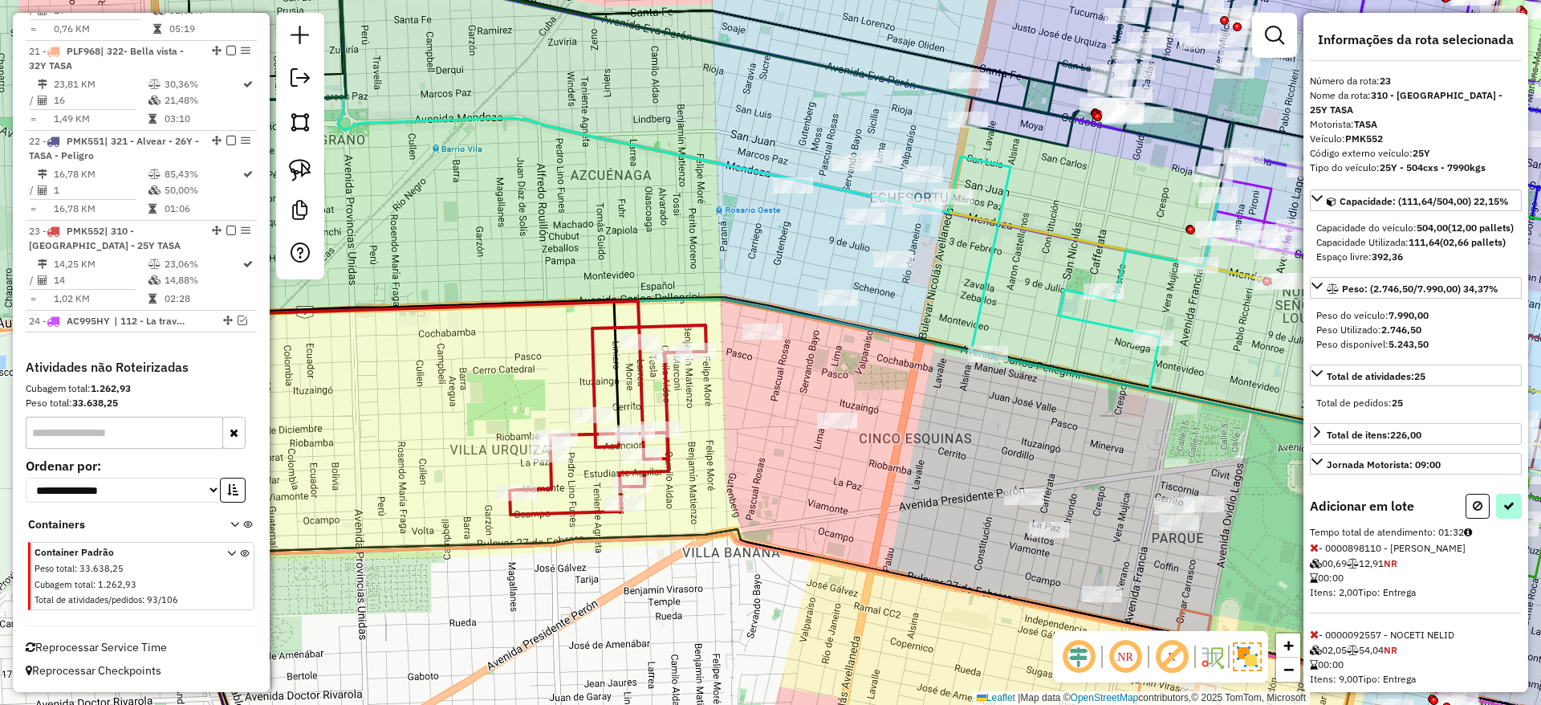
select select "**********"
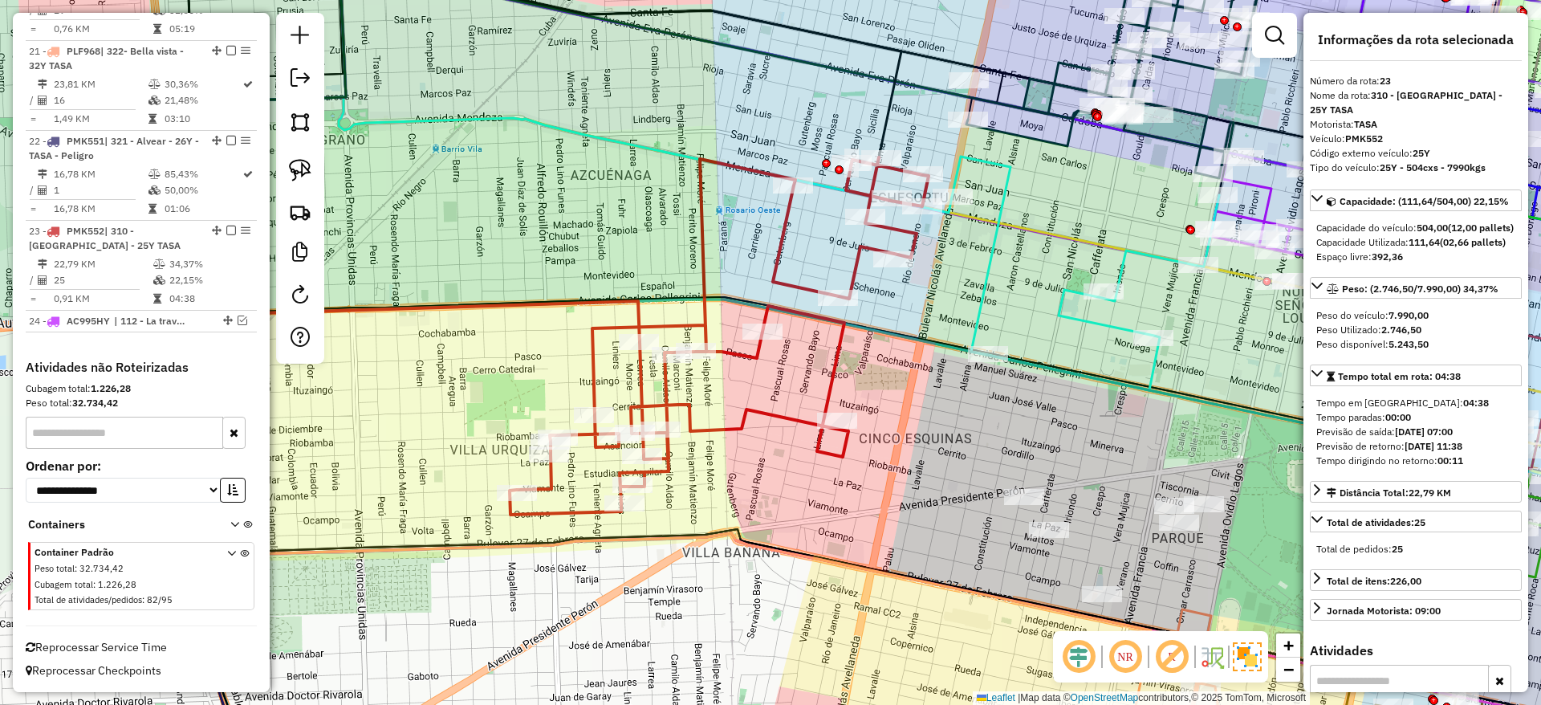
click at [771, 418] on icon at bounding box center [719, 335] width 419 height 357
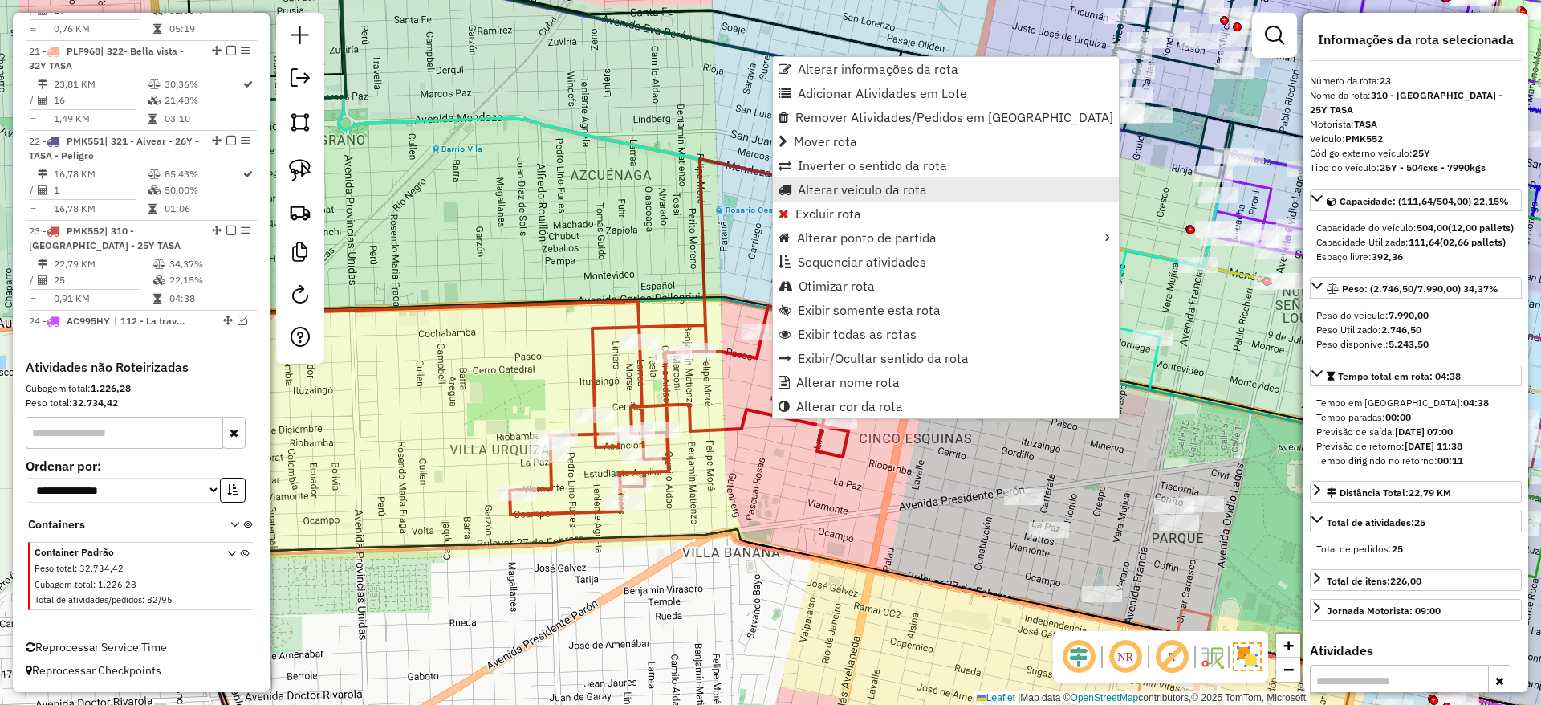
click at [830, 196] on span "Alterar veículo da rota" at bounding box center [862, 189] width 129 height 13
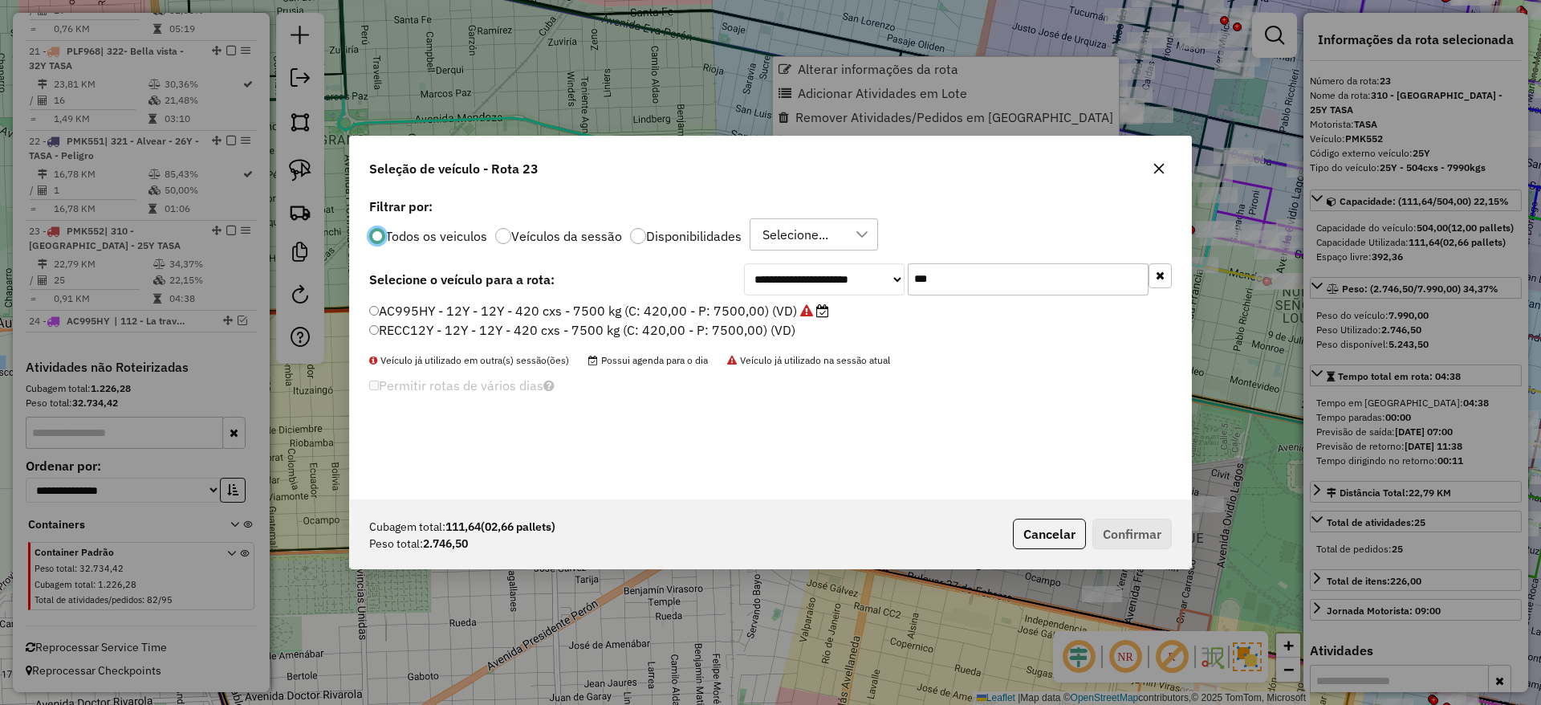
scroll to position [9, 5]
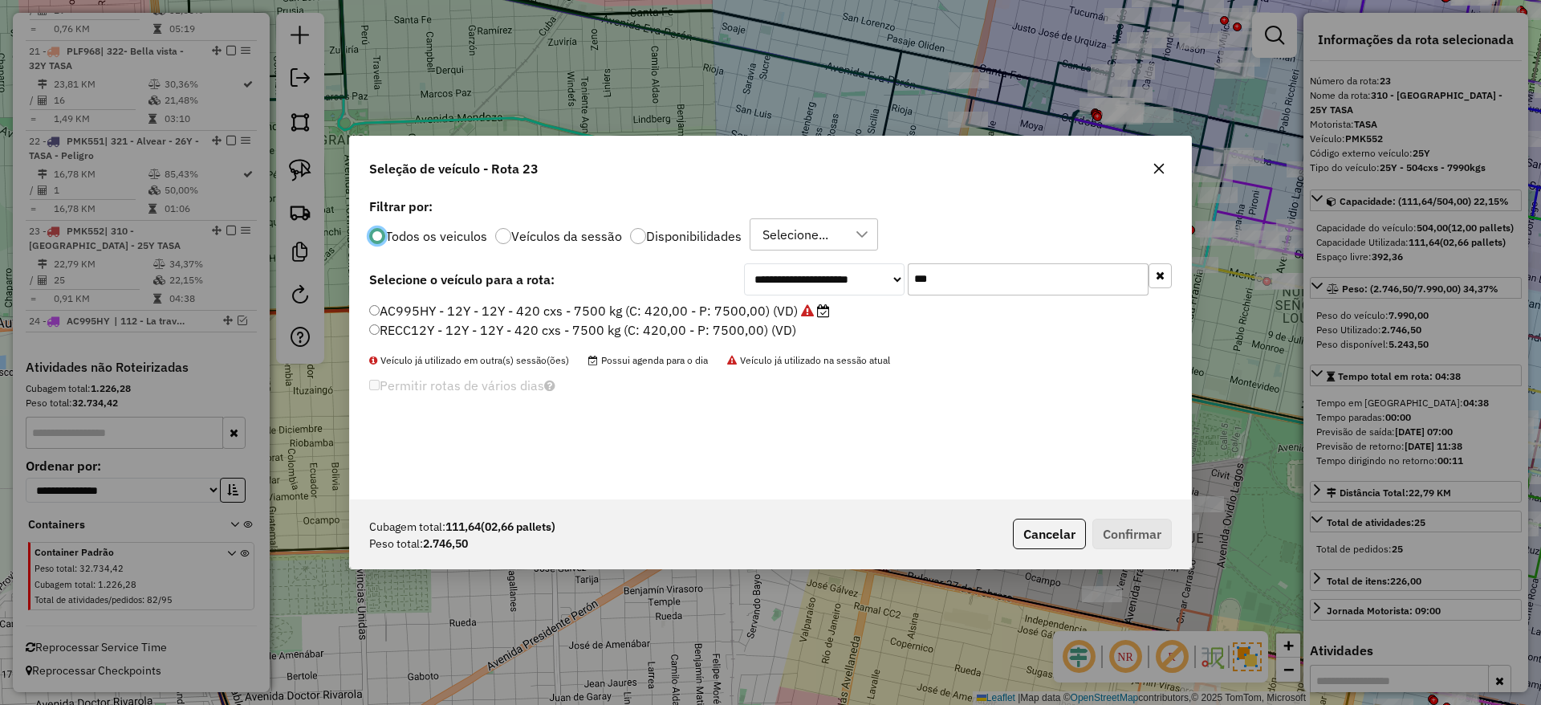
click at [943, 276] on input "***" at bounding box center [1028, 279] width 241 height 32
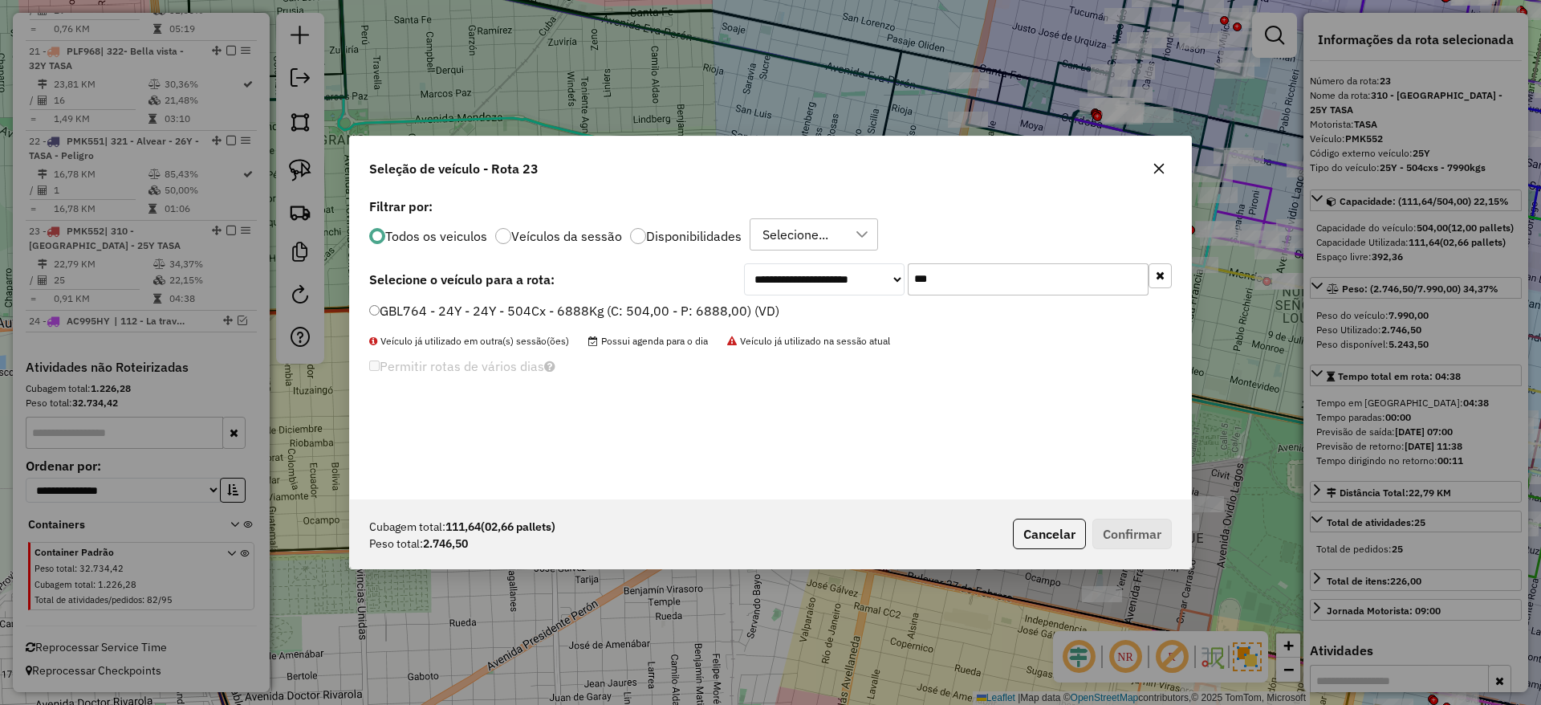
type input "***"
click at [706, 291] on div "**********" at bounding box center [770, 279] width 803 height 32
drag, startPoint x: 702, startPoint y: 303, endPoint x: 901, endPoint y: 430, distance: 235.3
click at [702, 305] on label "GBL764 - 24Y - 24Y - 504Cx - 6888Kg (C: 504,00 - P: 6888,00) (VD)" at bounding box center [574, 310] width 410 height 19
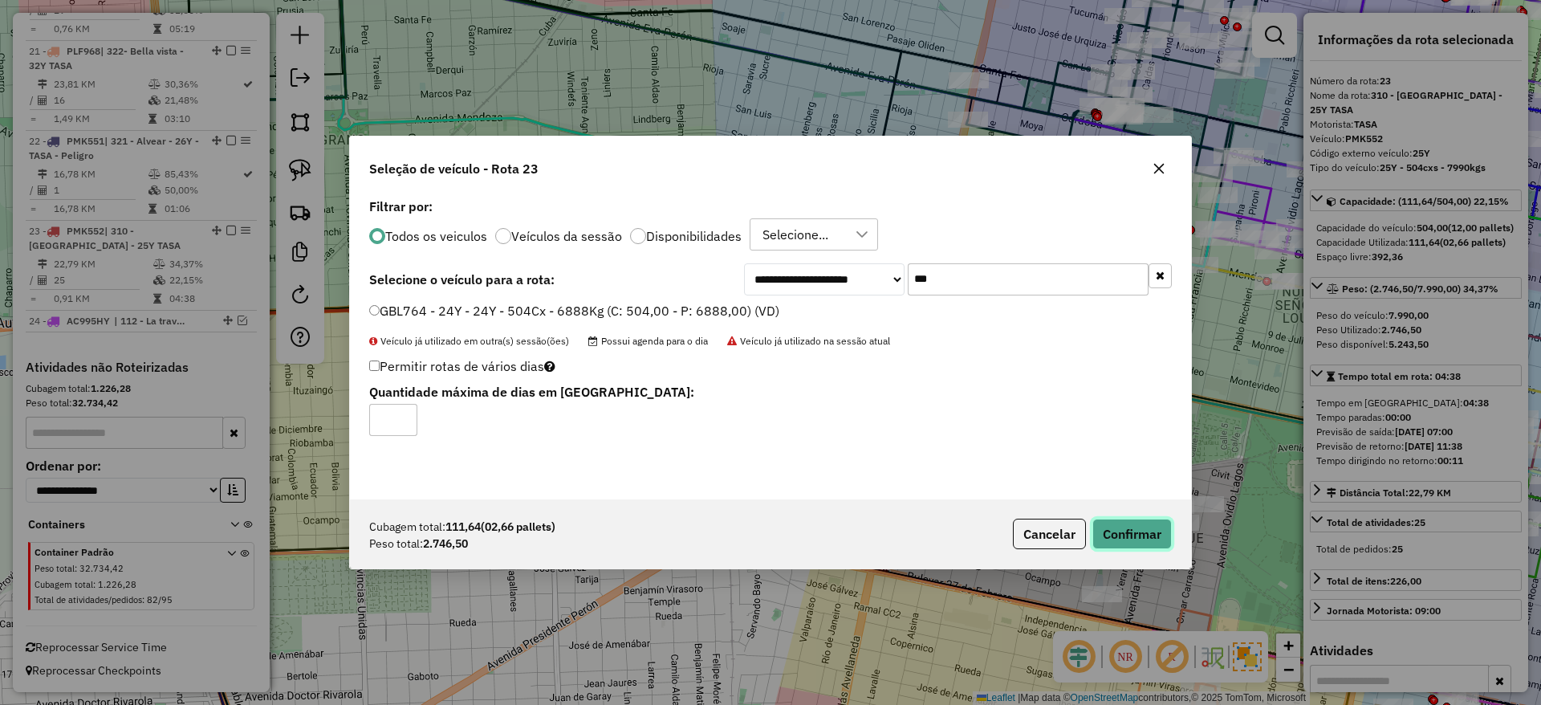
click at [1125, 533] on button "Confirmar" at bounding box center [1131, 534] width 79 height 31
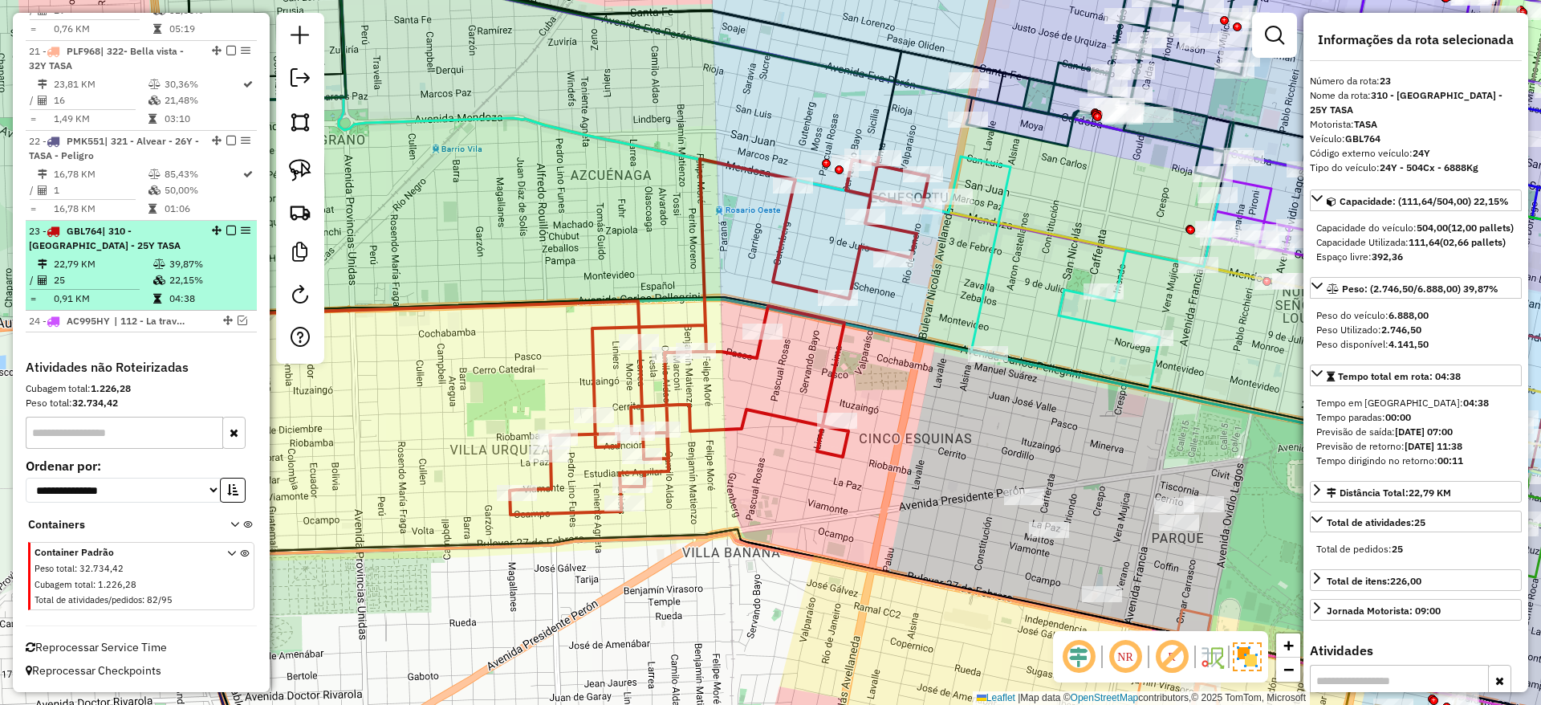
click at [230, 228] on em at bounding box center [231, 231] width 10 height 10
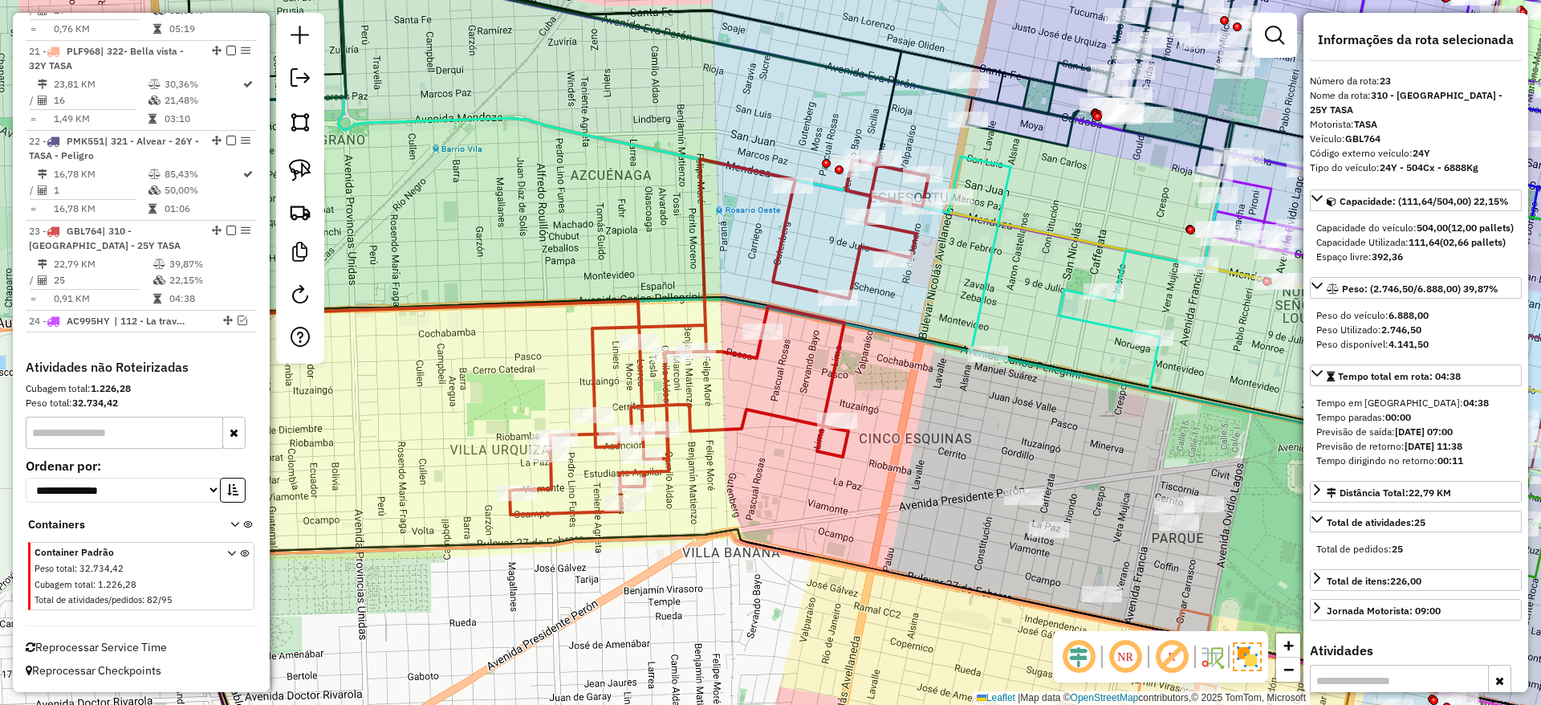
scroll to position [2274, 0]
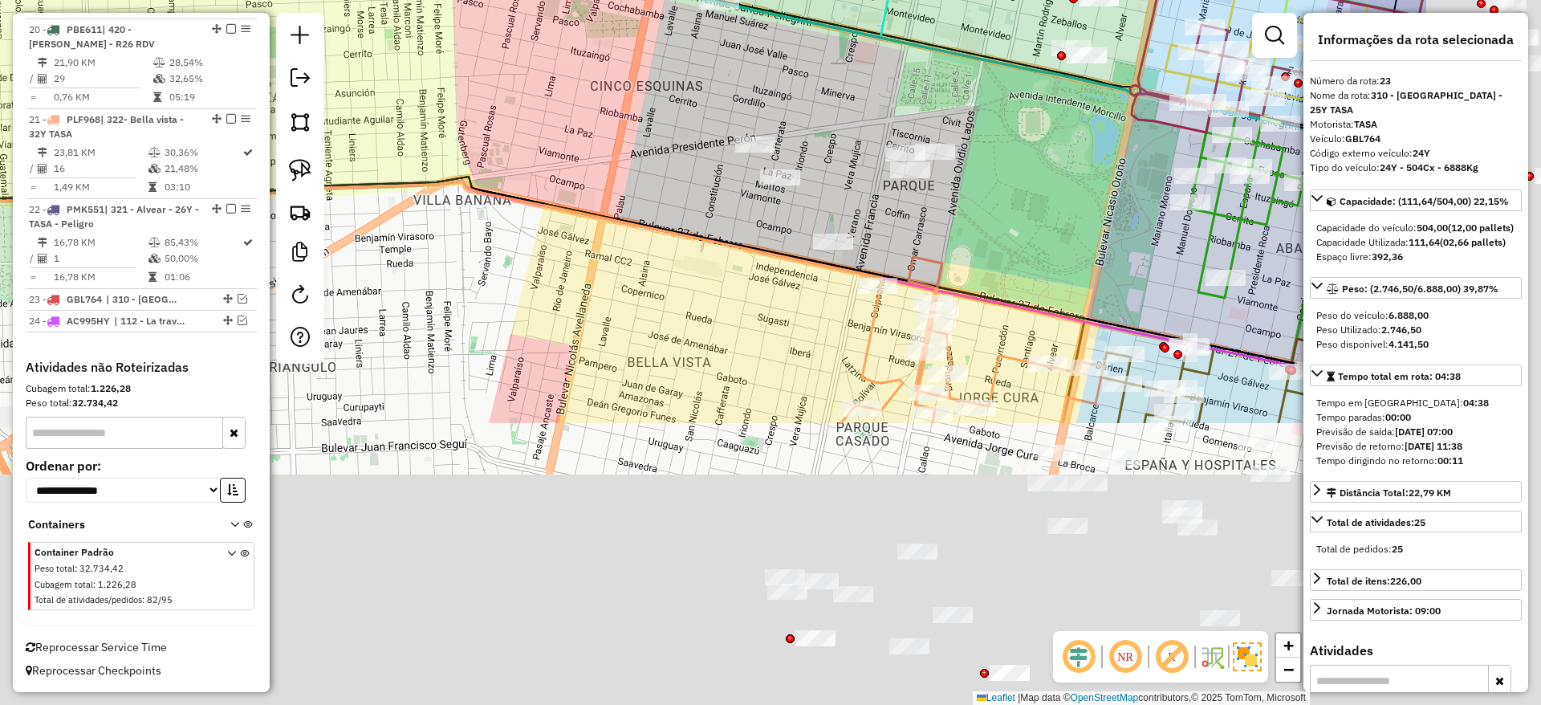
drag, startPoint x: 860, startPoint y: 417, endPoint x: 567, endPoint y: 53, distance: 467.1
click at [567, 53] on div "Janela de atendimento Grade de atendimento Capacidade Transportadoras Veículos …" at bounding box center [770, 352] width 1541 height 705
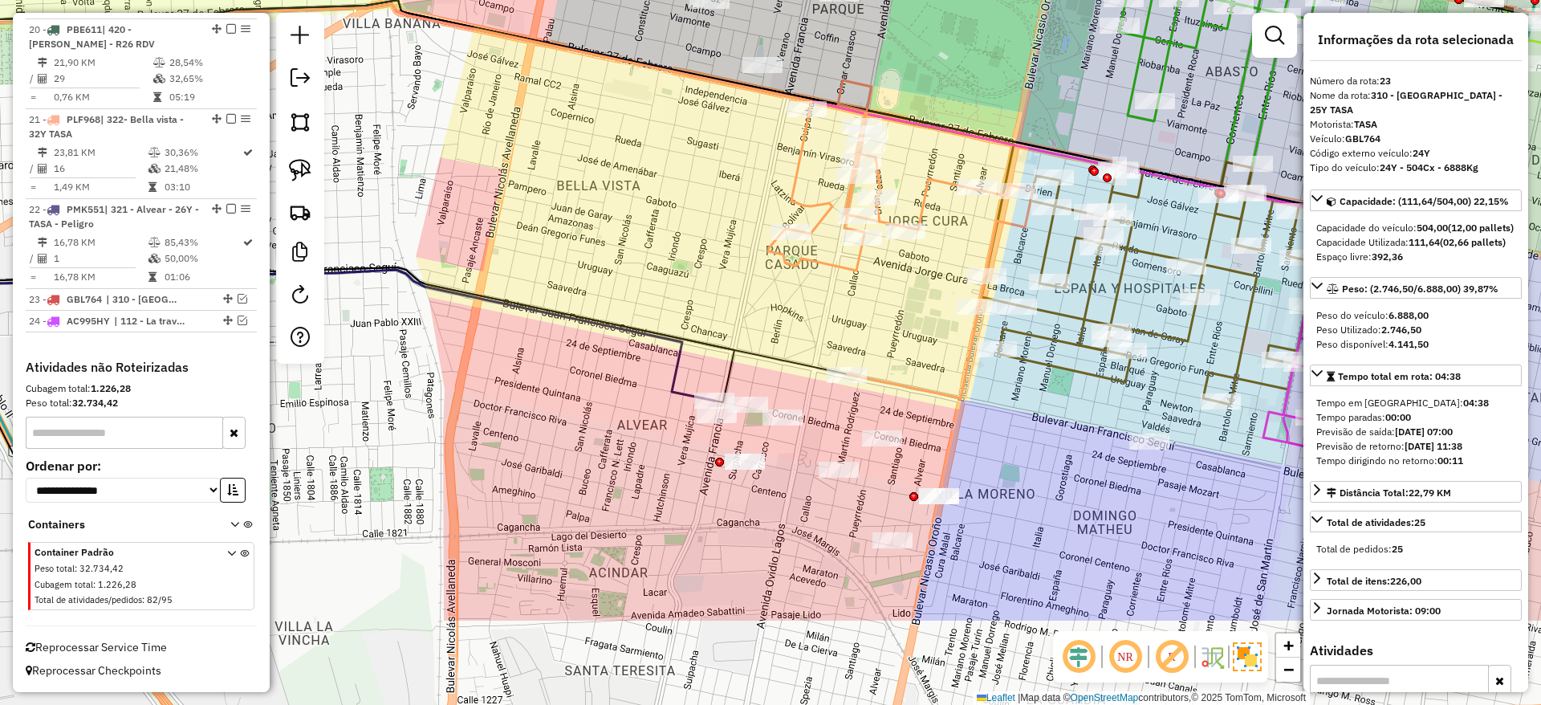
drag, startPoint x: 728, startPoint y: 397, endPoint x: 669, endPoint y: 197, distance: 207.5
click at [669, 197] on div "Janela de atendimento Grade de atendimento Capacidade Transportadoras Veículos …" at bounding box center [770, 352] width 1541 height 705
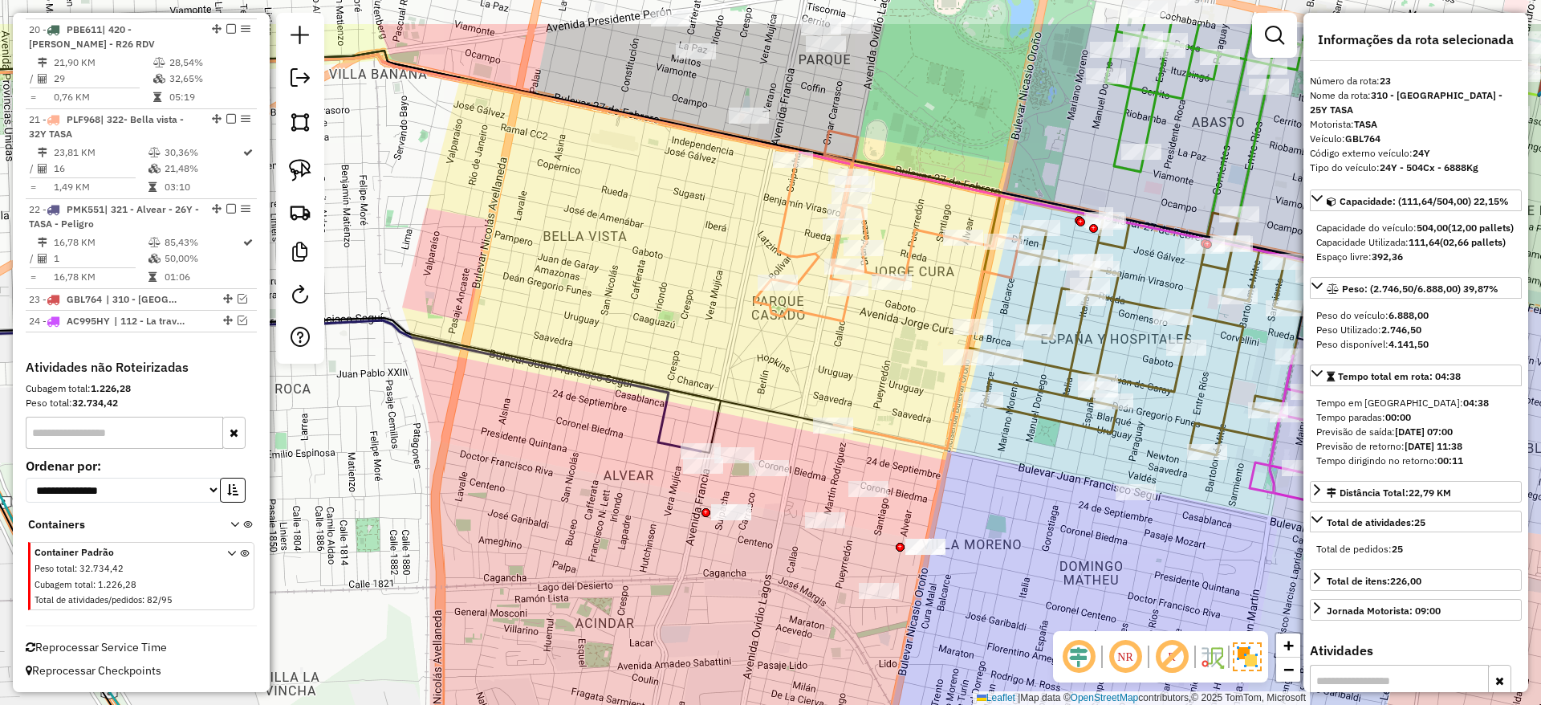
drag, startPoint x: 722, startPoint y: 187, endPoint x: 722, endPoint y: 282, distance: 94.7
click at [722, 282] on div "Janela de atendimento Grade de atendimento Capacidade Transportadoras Veículos …" at bounding box center [770, 352] width 1541 height 705
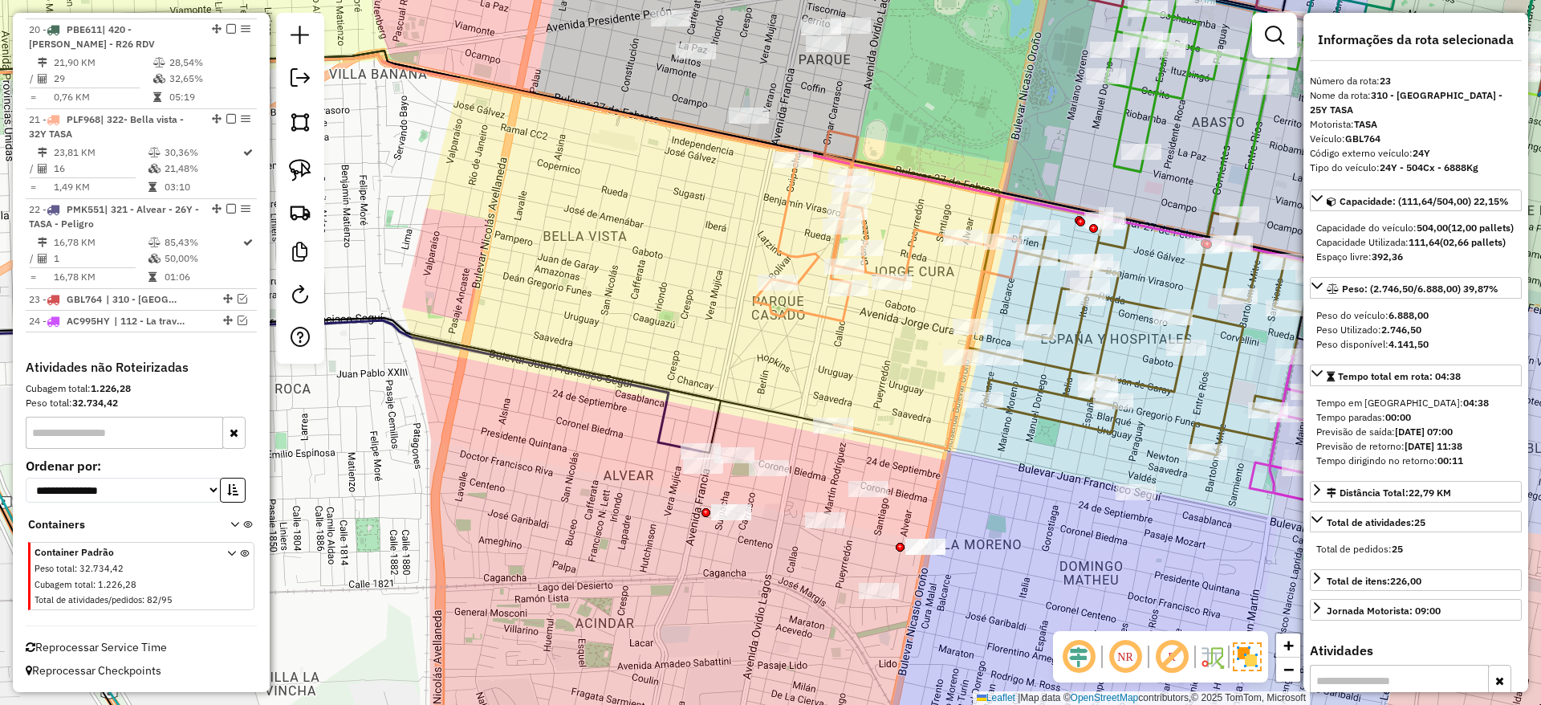
click at [779, 251] on icon at bounding box center [886, 290] width 265 height 318
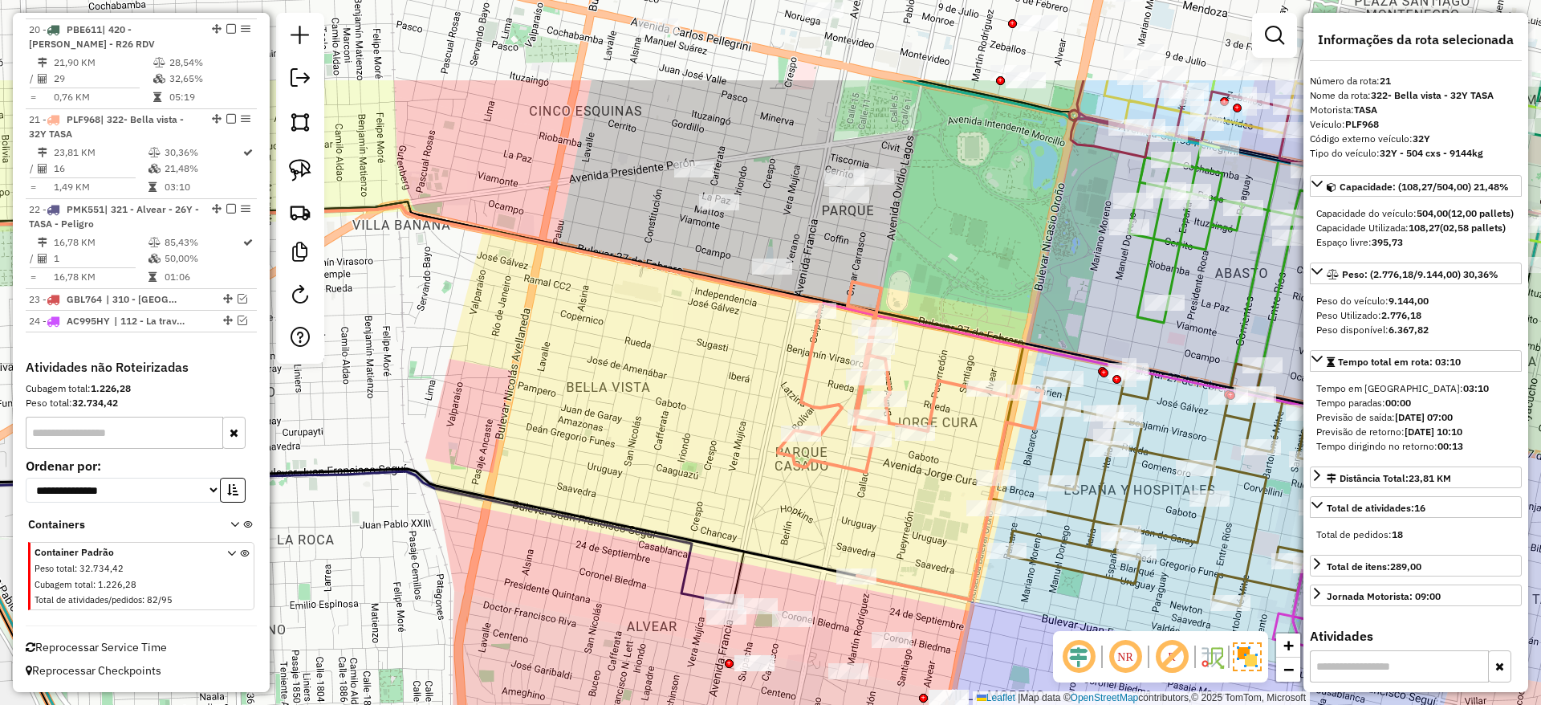
drag, startPoint x: 779, startPoint y: 251, endPoint x: 803, endPoint y: 402, distance: 152.7
click at [803, 402] on icon at bounding box center [910, 441] width 265 height 318
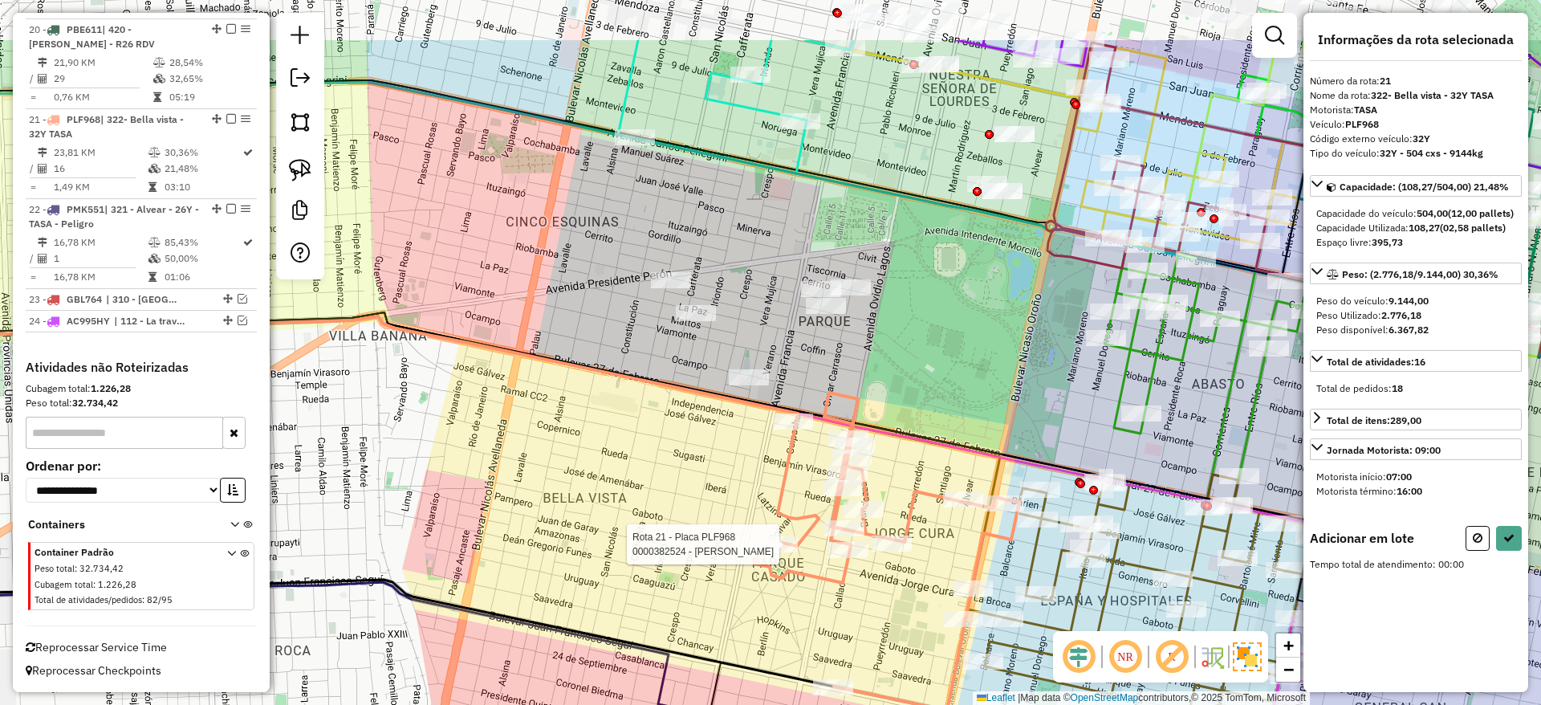
click at [674, 486] on div "Rota 21 - Placa PLF968 0000382524 - BRAVO MARTIN Janela de atendimento Grade de…" at bounding box center [770, 352] width 1541 height 705
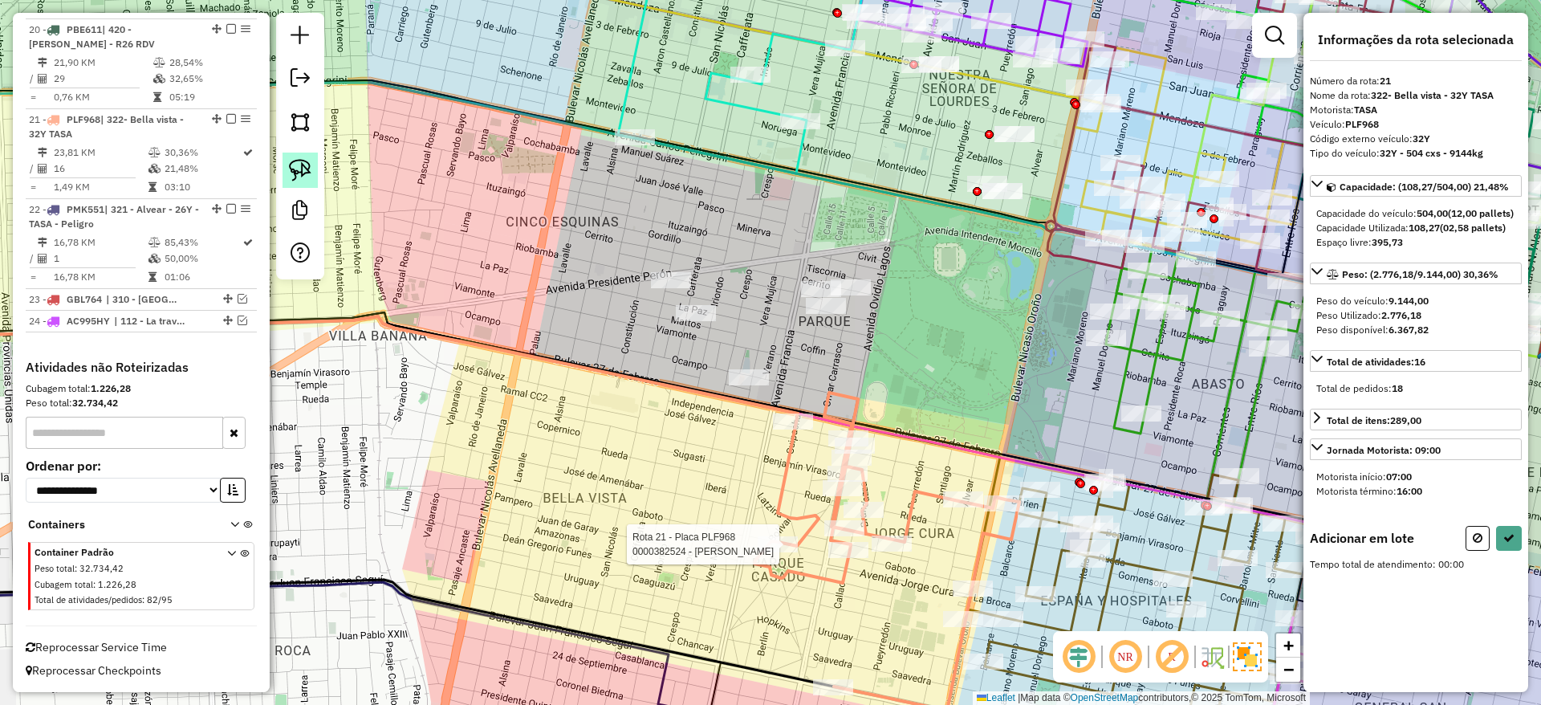
click at [310, 176] on img at bounding box center [300, 170] width 22 height 22
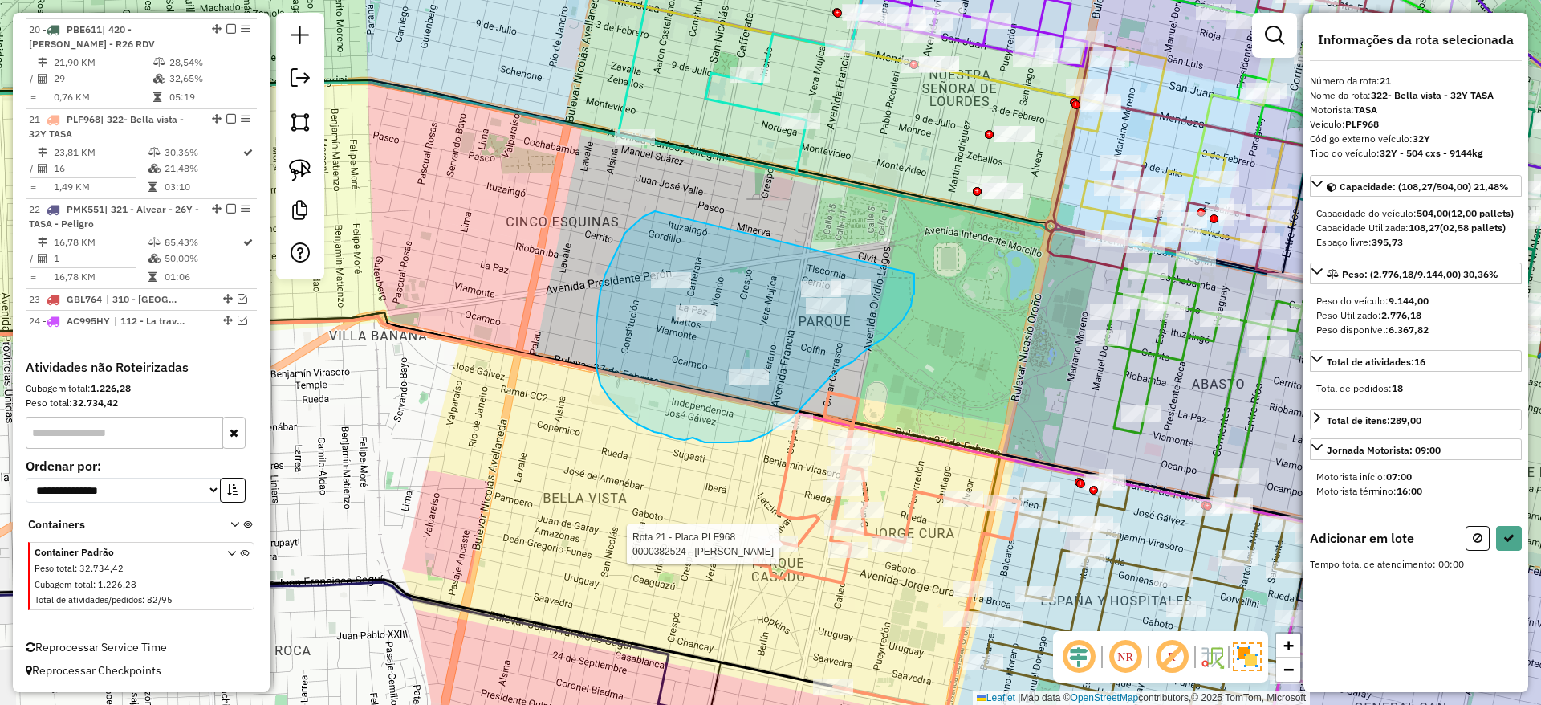
drag, startPoint x: 655, startPoint y: 211, endPoint x: 914, endPoint y: 270, distance: 266.0
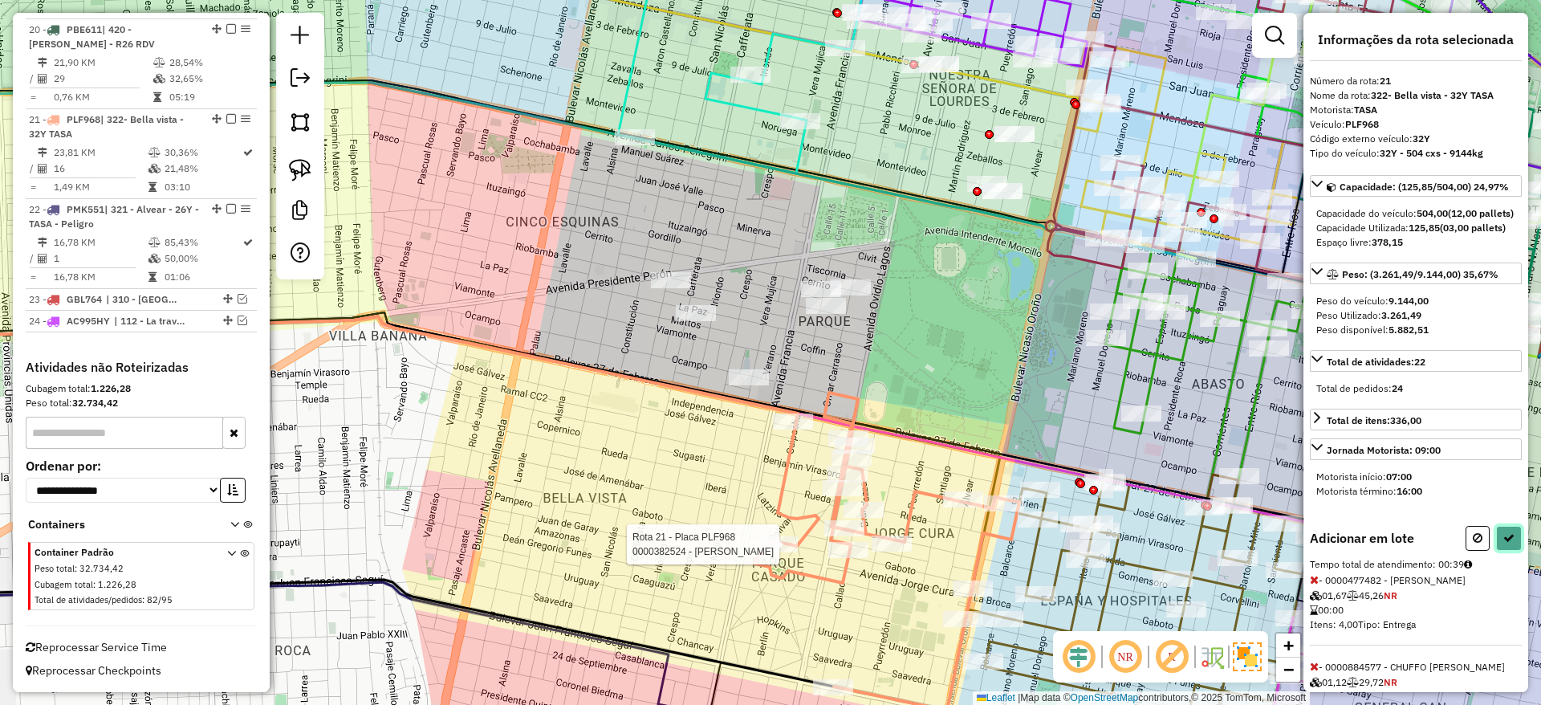
click at [1503, 543] on icon at bounding box center [1508, 537] width 11 height 11
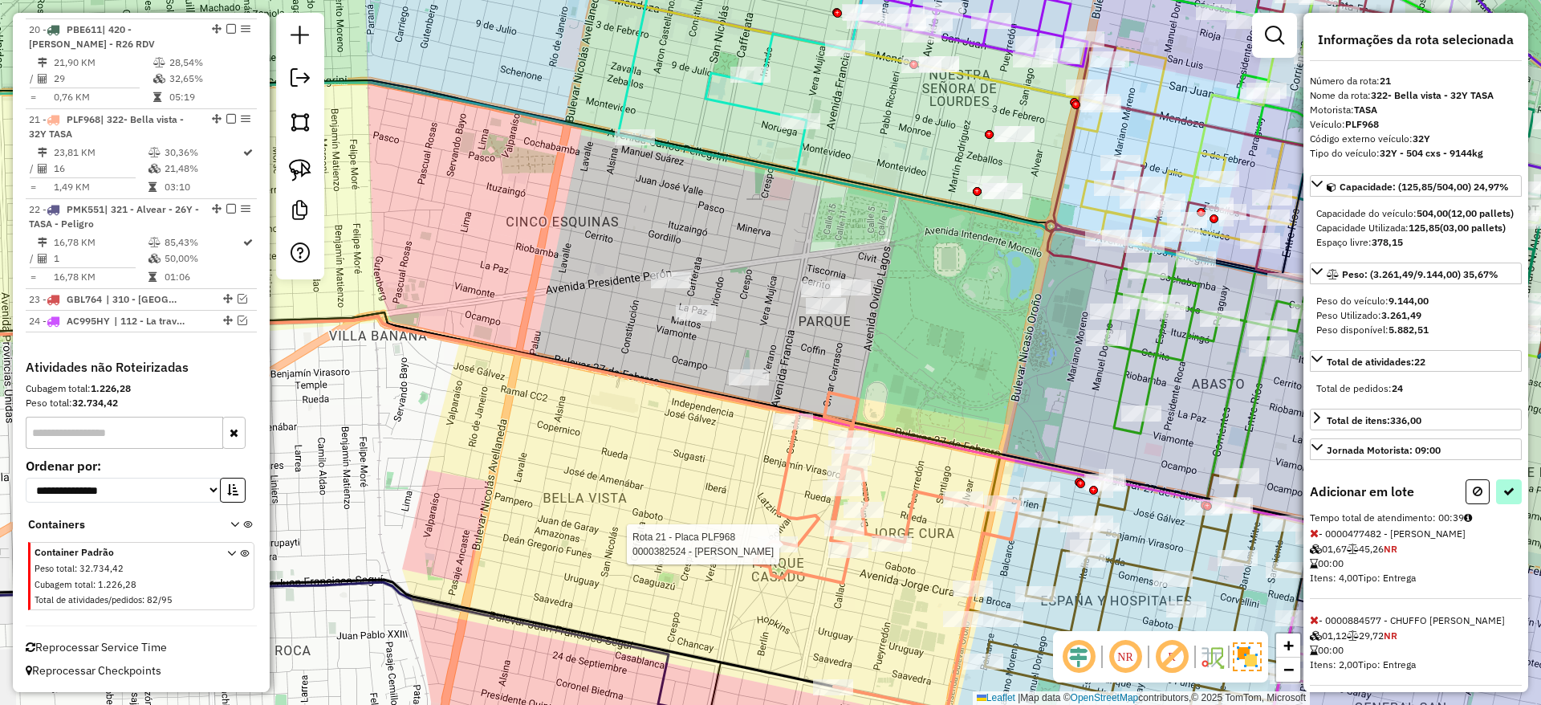
select select "**********"
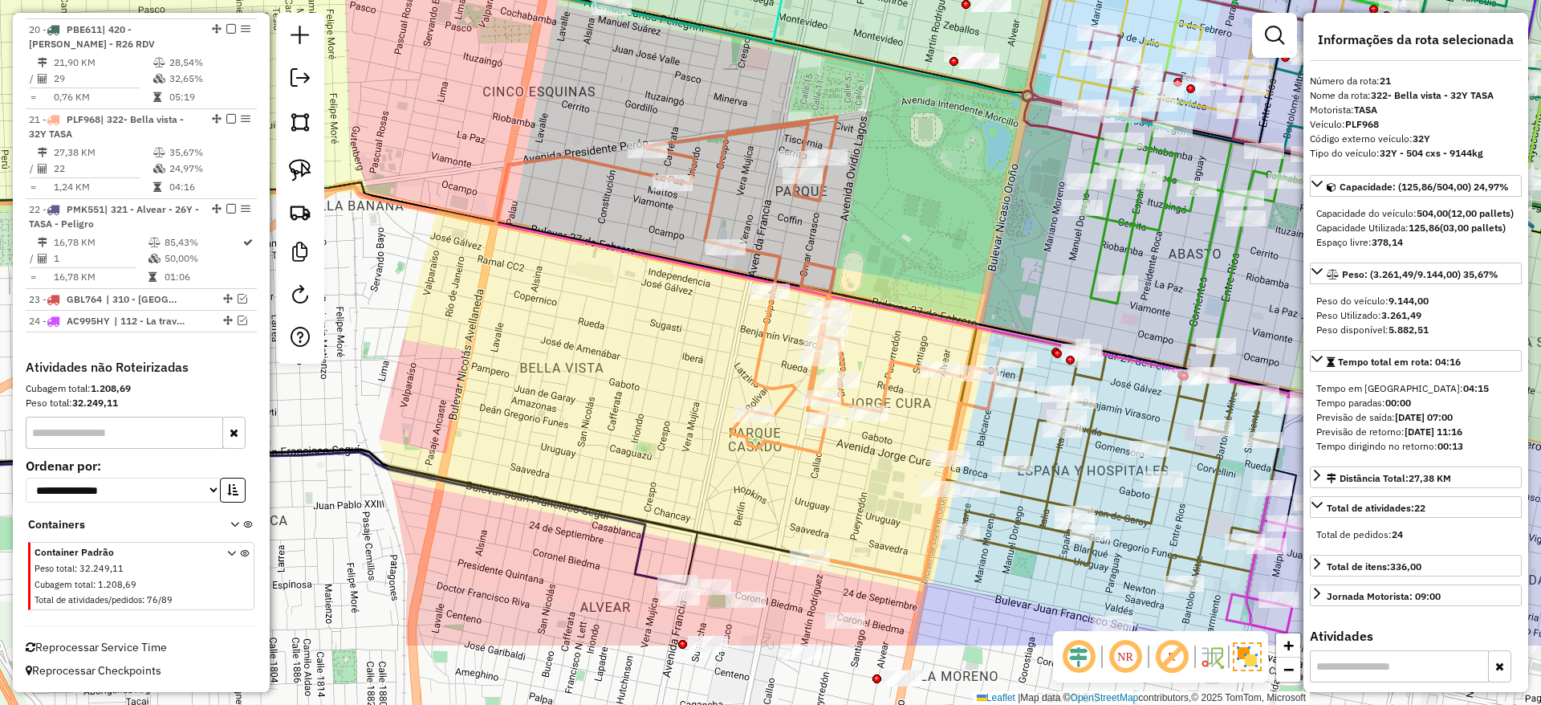
drag, startPoint x: 751, startPoint y: 474, endPoint x: 715, endPoint y: 305, distance: 173.2
click at [715, 305] on div "Janela de atendimento Grade de atendimento Capacidade Transportadoras Veículos …" at bounding box center [770, 352] width 1541 height 705
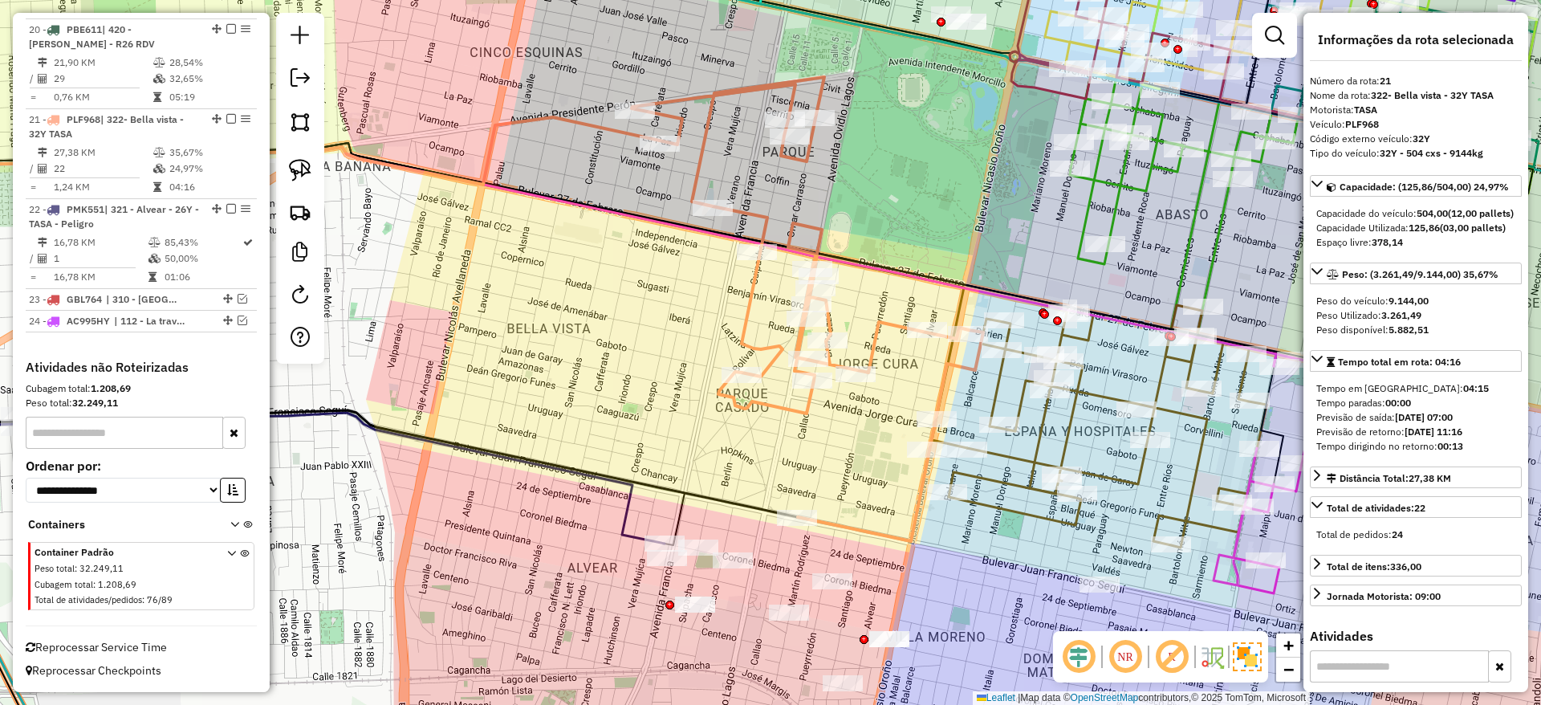
click at [617, 533] on icon at bounding box center [255, 452] width 819 height 184
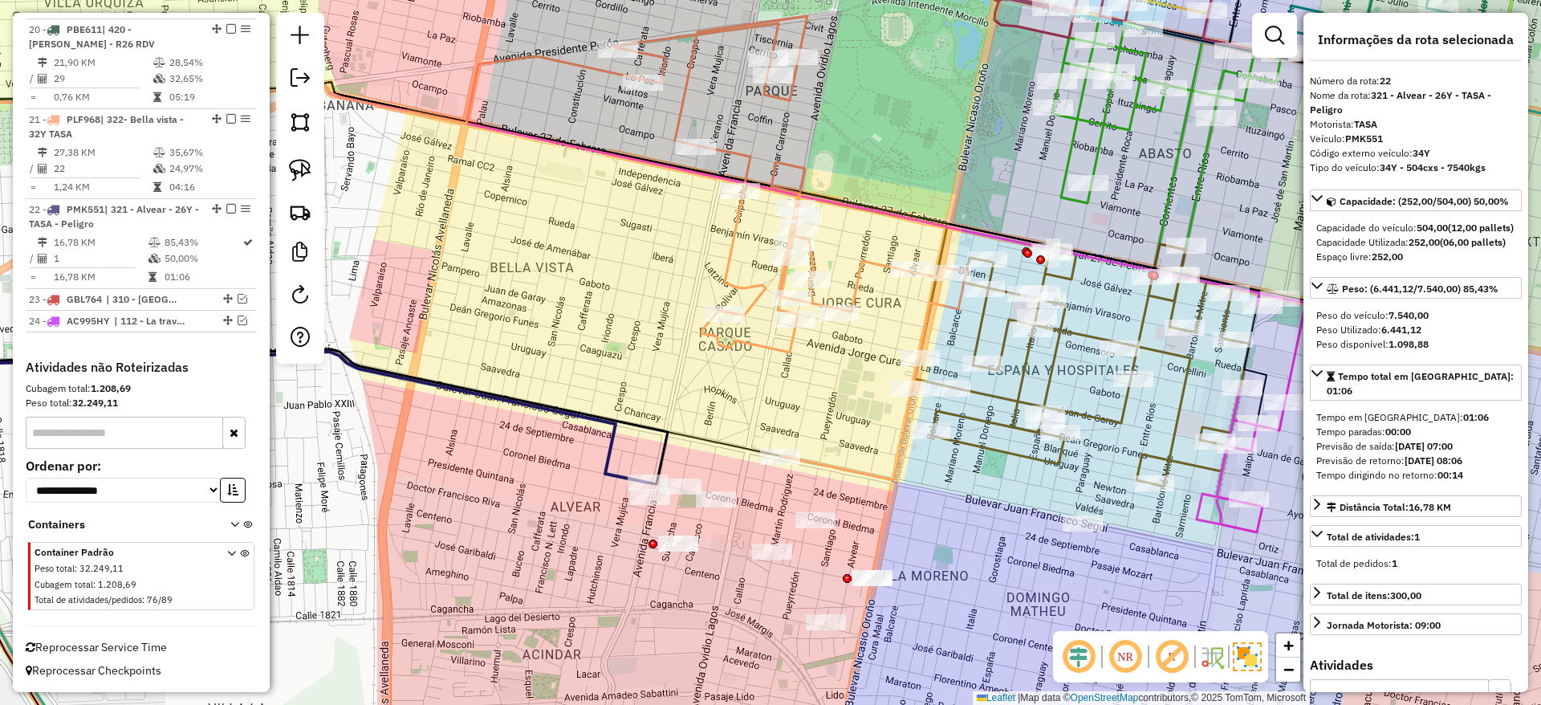
drag, startPoint x: 623, startPoint y: 533, endPoint x: 601, endPoint y: 457, distance: 79.3
click at [601, 457] on icon at bounding box center [238, 391] width 819 height 184
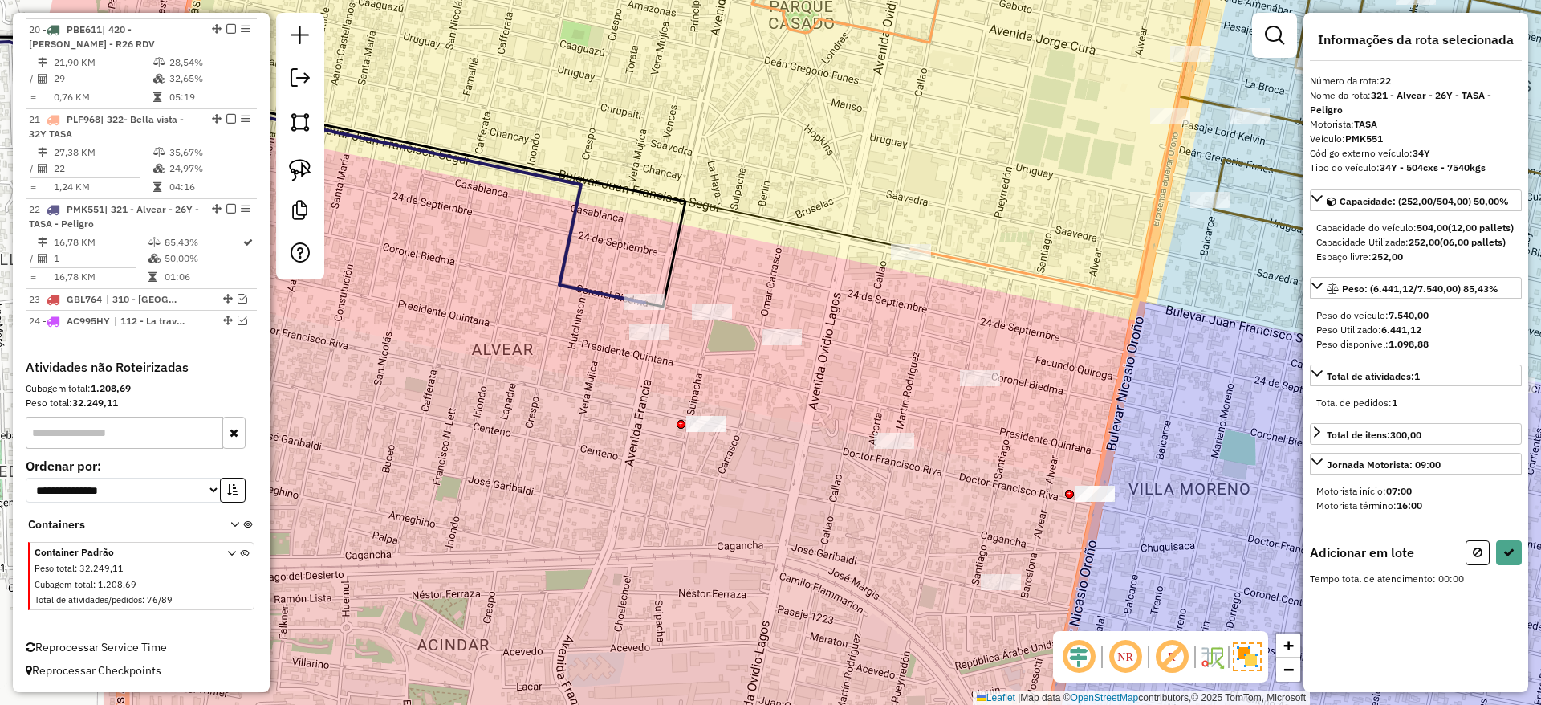
drag, startPoint x: 669, startPoint y: 474, endPoint x: 543, endPoint y: 423, distance: 135.8
click at [543, 423] on div "Janela de atendimento Grade de atendimento Capacidade Transportadoras Veículos …" at bounding box center [770, 352] width 1541 height 705
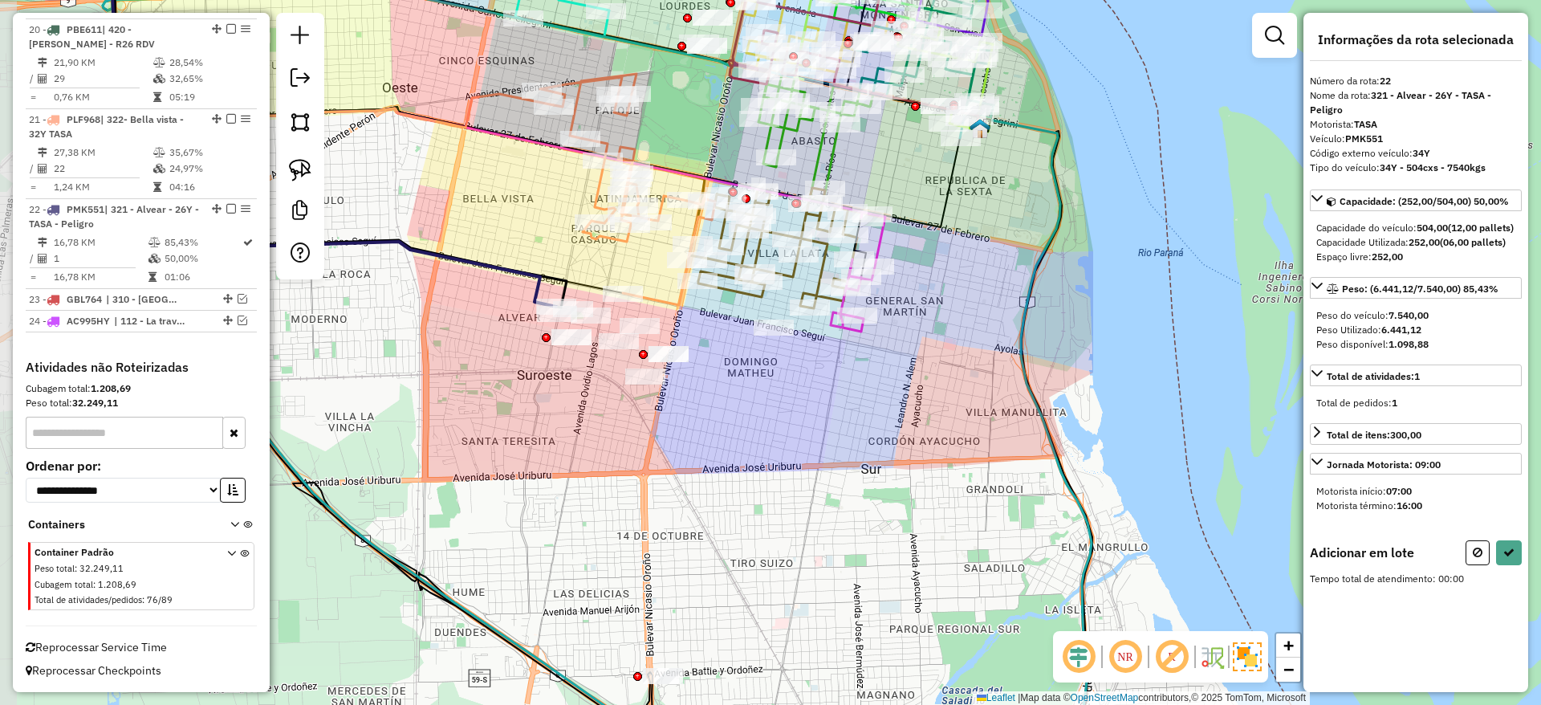
drag, startPoint x: 417, startPoint y: 325, endPoint x: 493, endPoint y: 387, distance: 97.5
click at [490, 388] on div "Janela de atendimento Grade de atendimento Capacidade Transportadoras Veículos …" at bounding box center [770, 352] width 1541 height 705
click at [304, 172] on img at bounding box center [300, 170] width 22 height 22
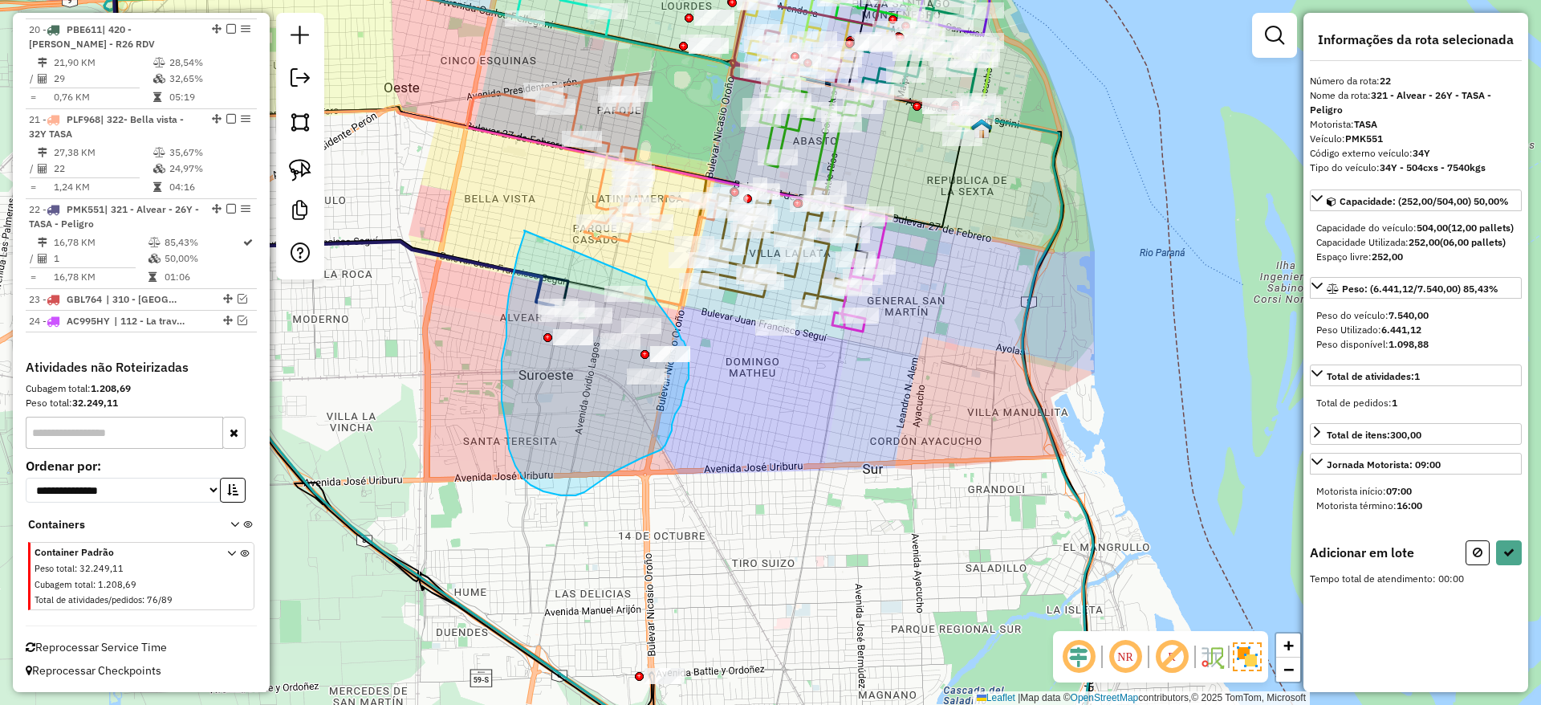
drag, startPoint x: 524, startPoint y: 230, endPoint x: 646, endPoint y: 281, distance: 132.1
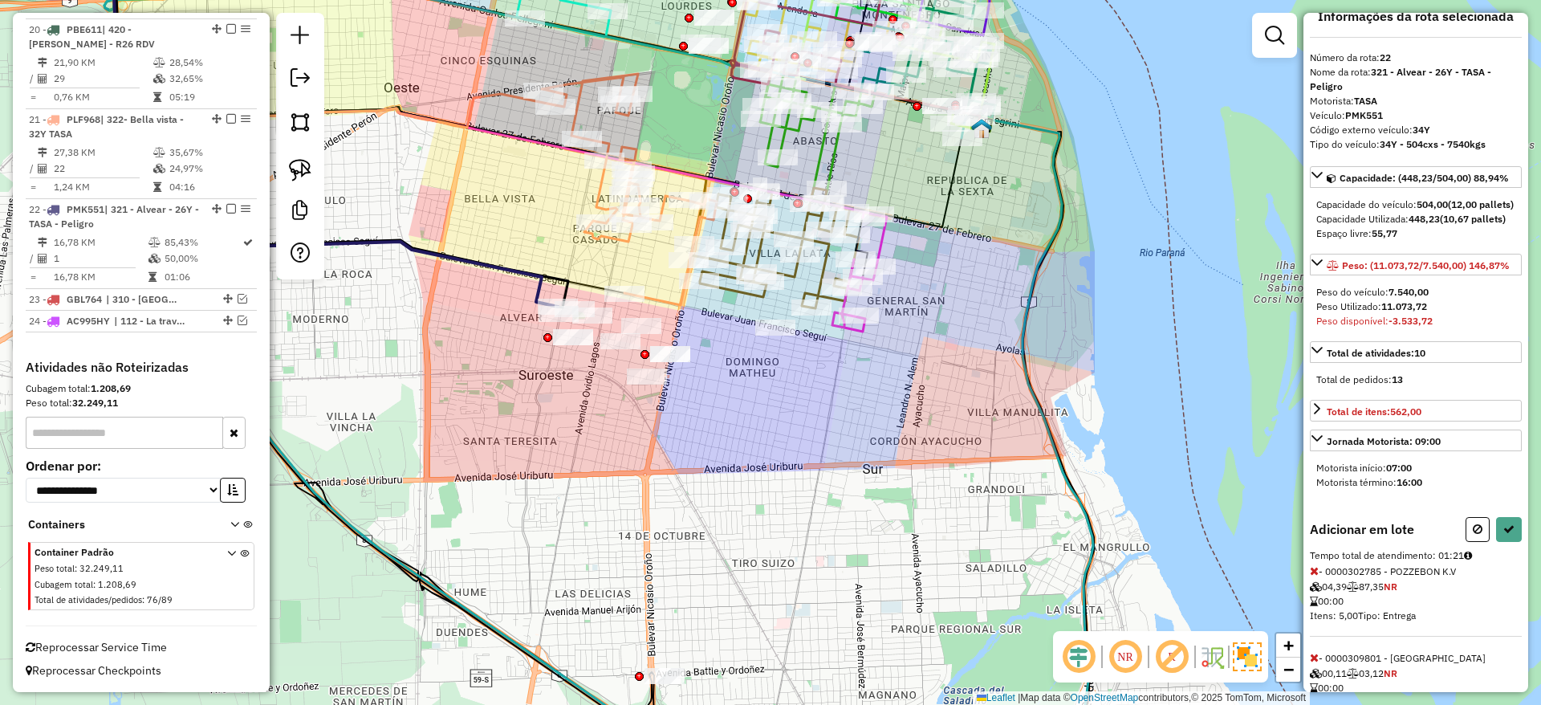
scroll to position [6, 0]
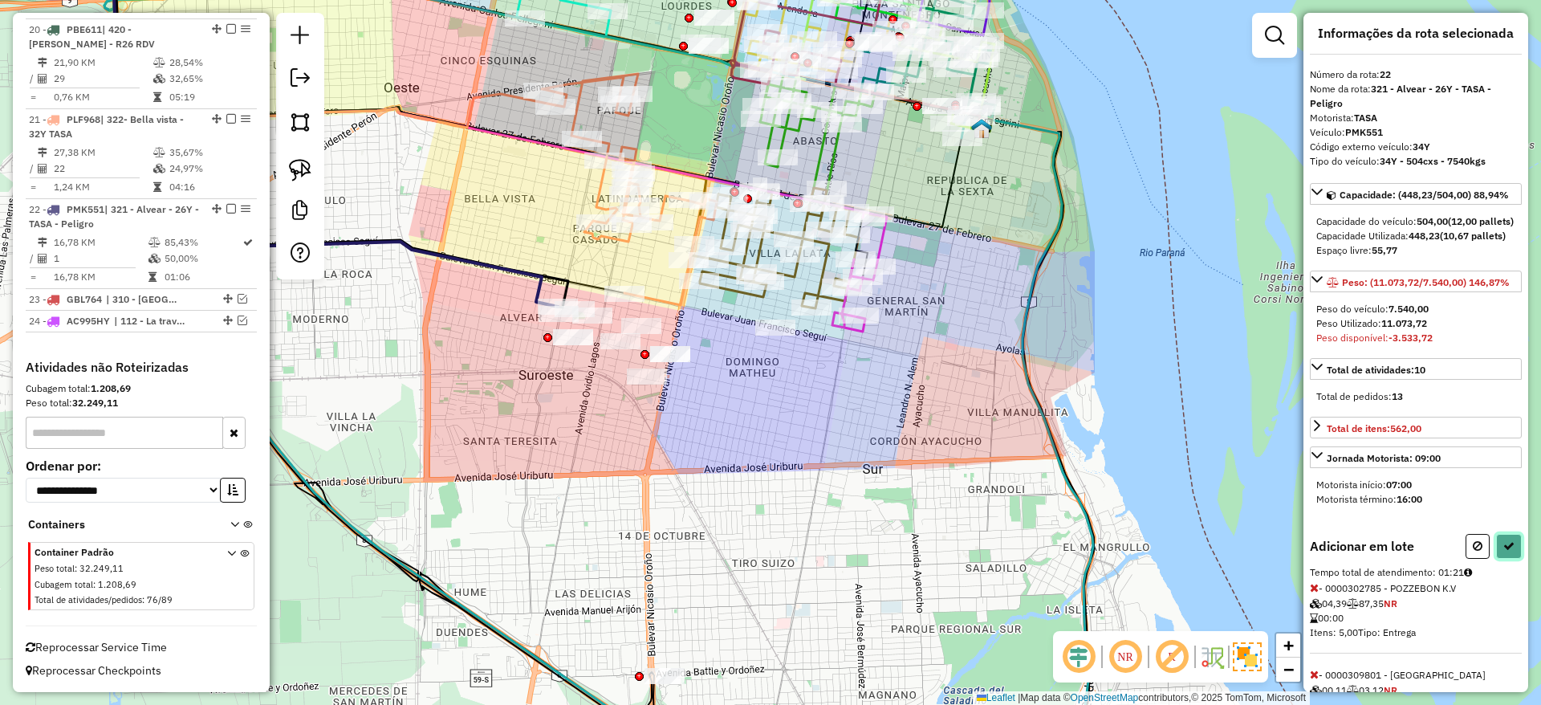
click at [1507, 551] on icon at bounding box center [1508, 545] width 11 height 11
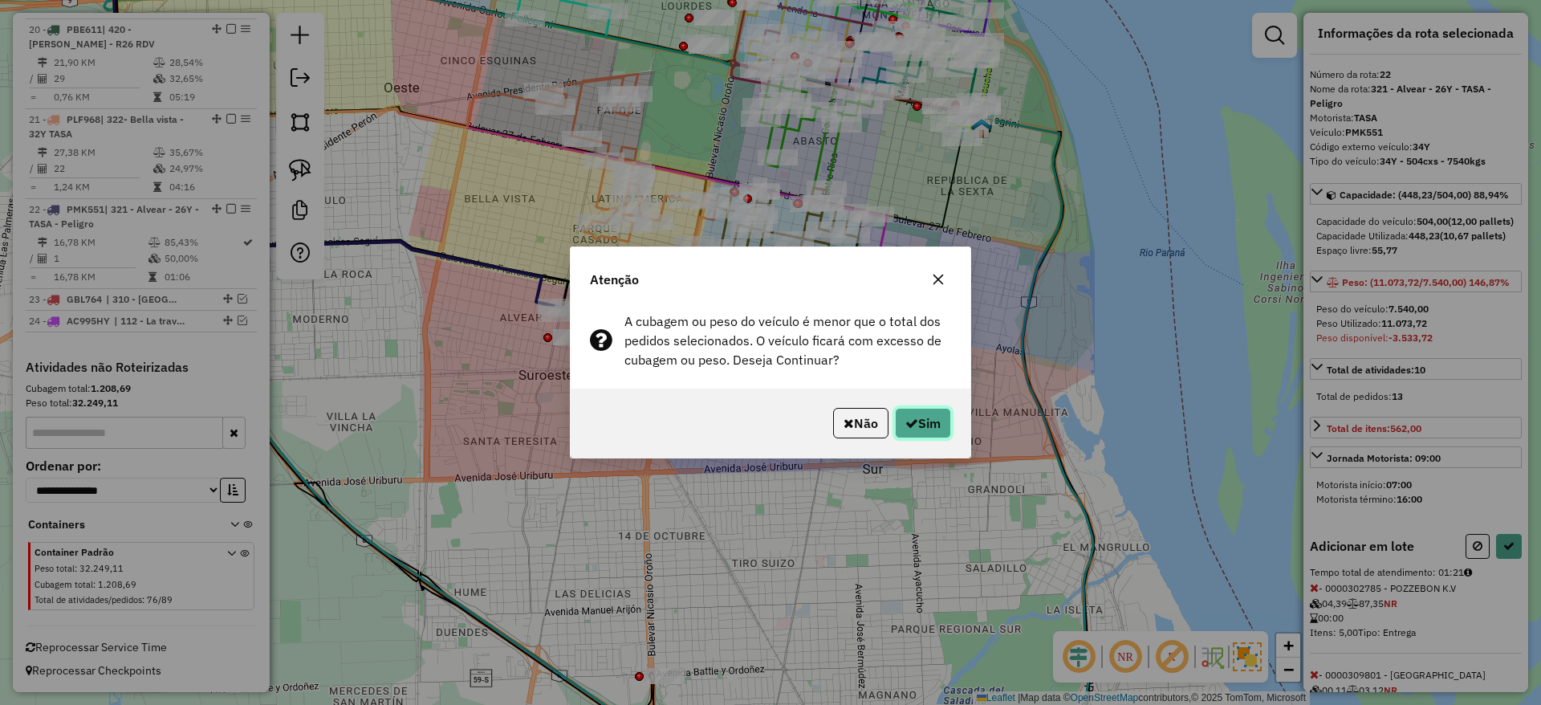
click at [932, 424] on button "Sim" at bounding box center [923, 423] width 56 height 31
select select "**********"
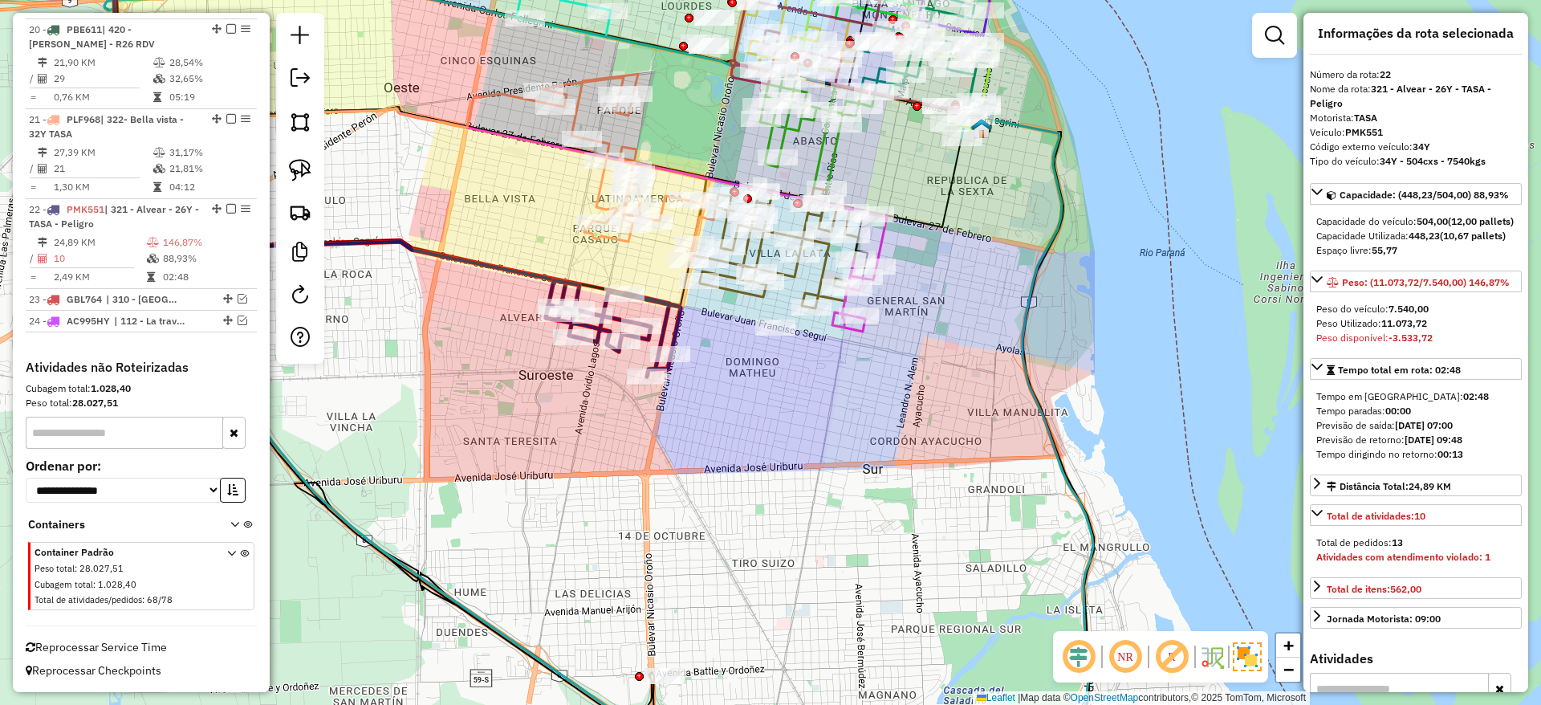
click at [1309, 306] on div "**********" at bounding box center [1415, 352] width 225 height 679
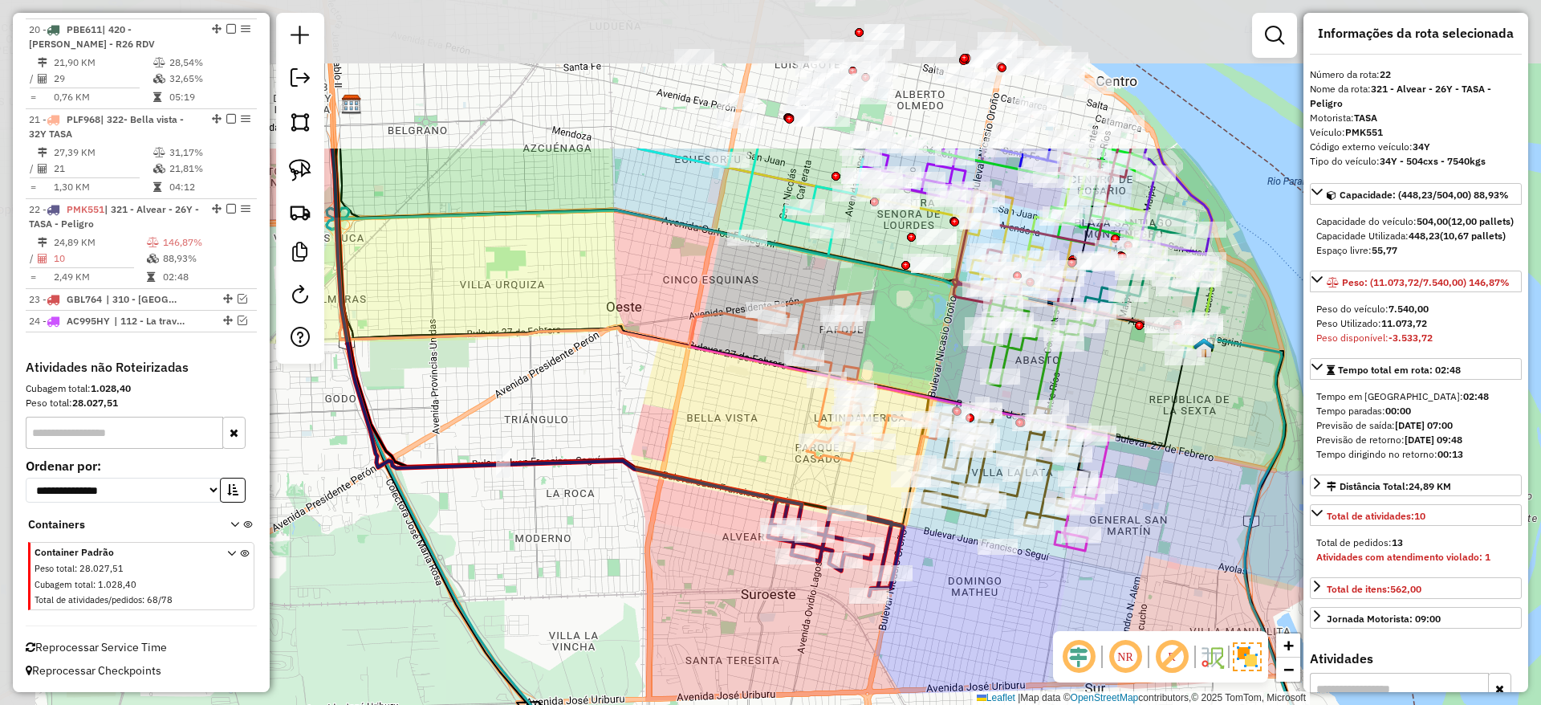
drag, startPoint x: 436, startPoint y: 225, endPoint x: 658, endPoint y: 444, distance: 312.2
click at [658, 444] on div "Janela de atendimento Grade de atendimento Capacidade Transportadoras Veículos …" at bounding box center [770, 352] width 1541 height 705
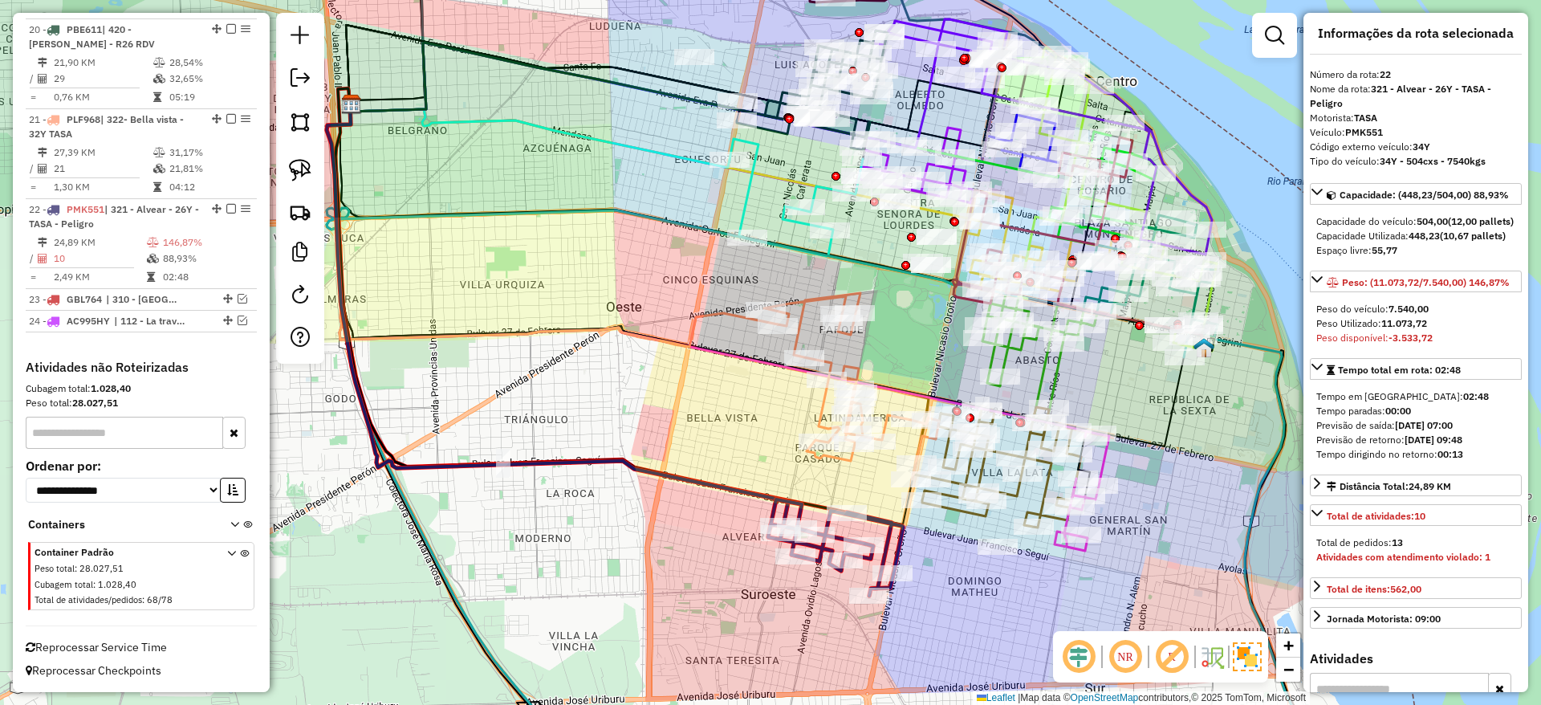
click at [531, 287] on div "Janela de atendimento Grade de atendimento Capacidade Transportadoras Veículos …" at bounding box center [770, 352] width 1541 height 705
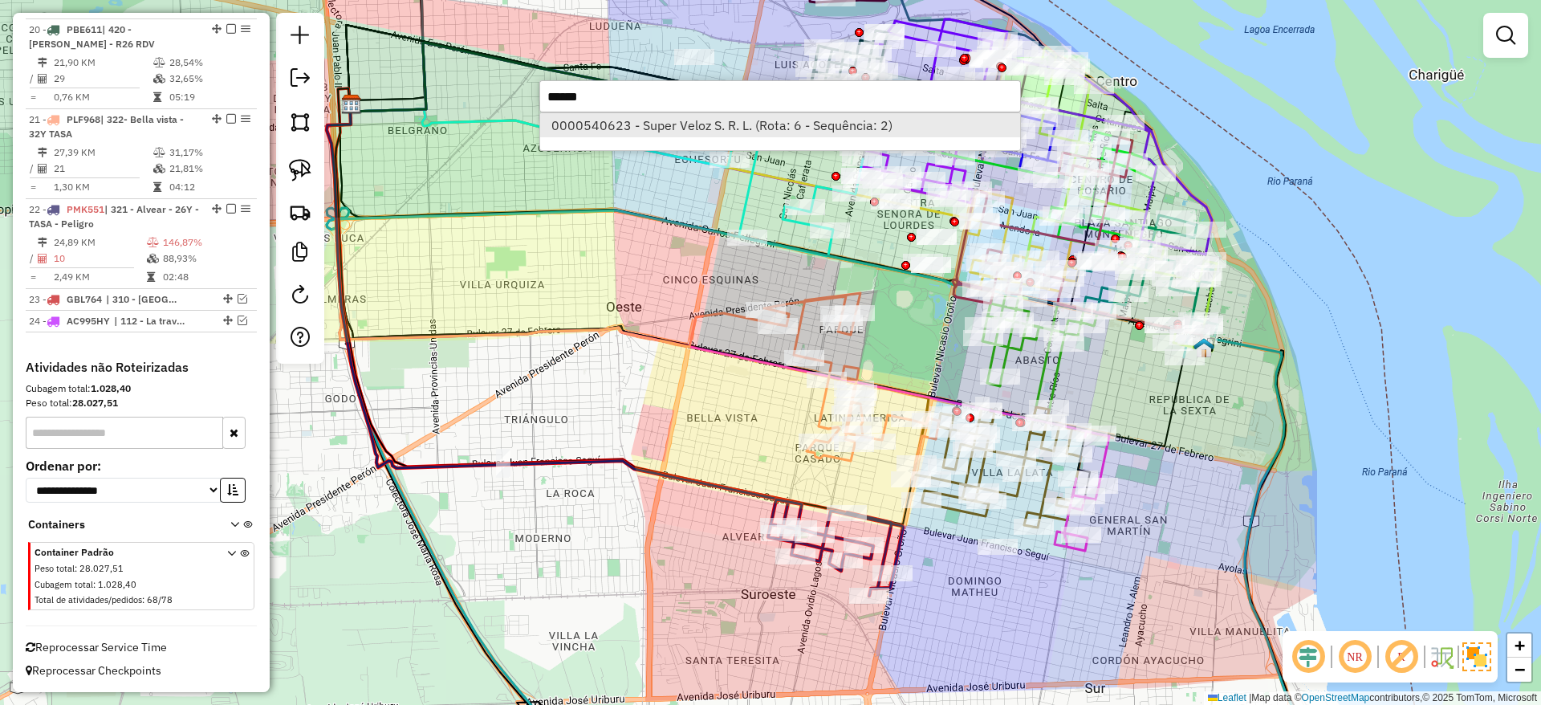
type input "******"
click at [626, 113] on li "0000540623 - Super Veloz S. R. L. (Rota: 6 - Sequência: 2)" at bounding box center [780, 125] width 480 height 24
select select "**********"
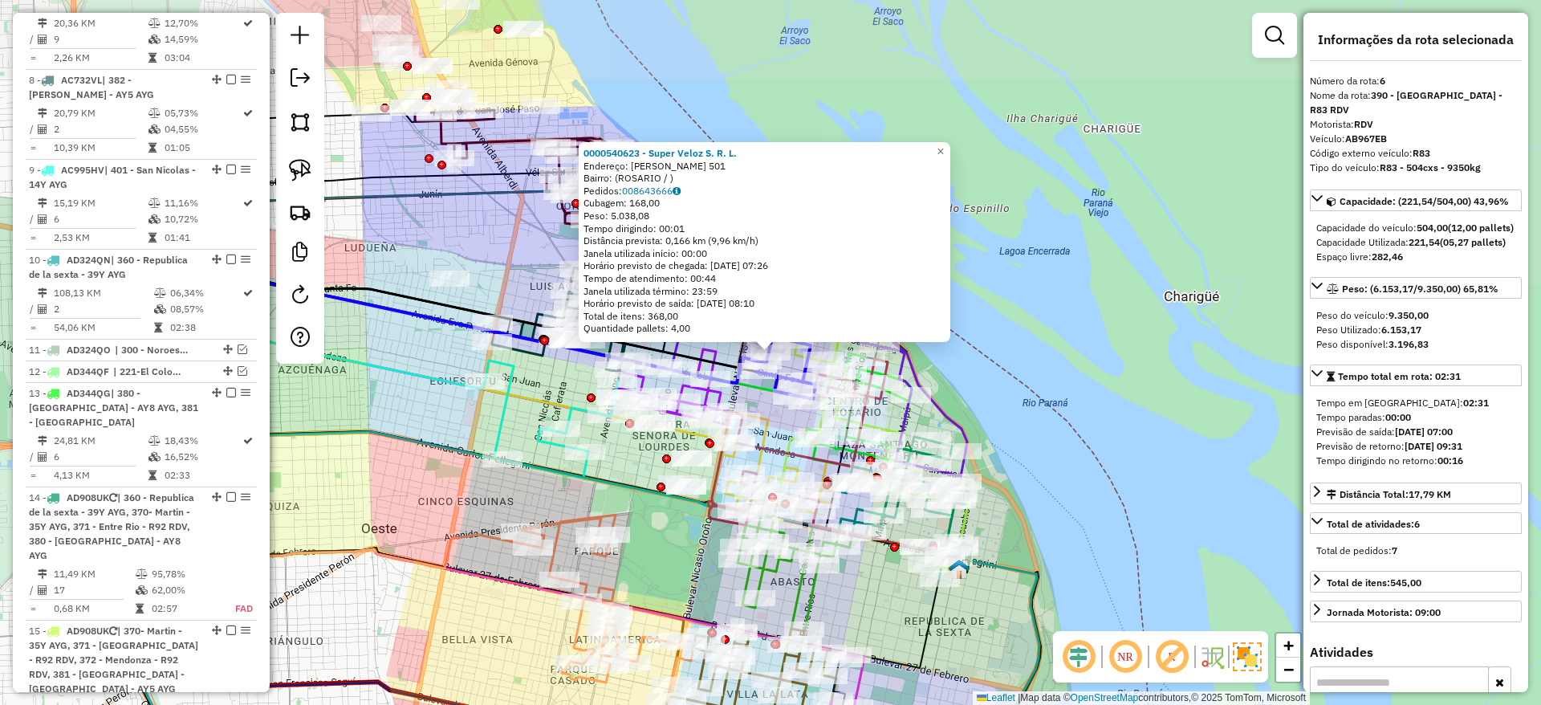
scroll to position [1053, 0]
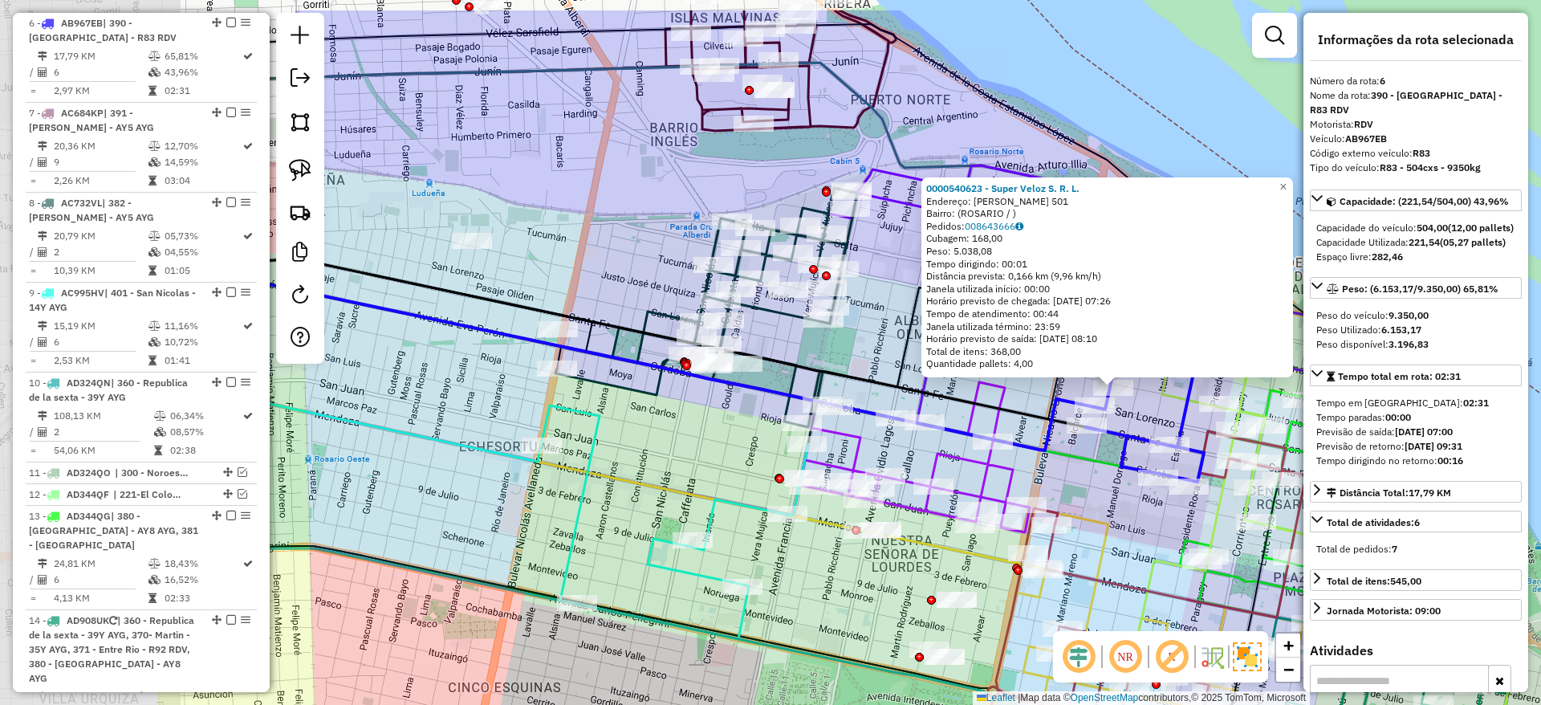
drag, startPoint x: 816, startPoint y: 405, endPoint x: 1186, endPoint y: 478, distance: 377.2
click at [1186, 478] on icon at bounding box center [775, 374] width 1235 height 226
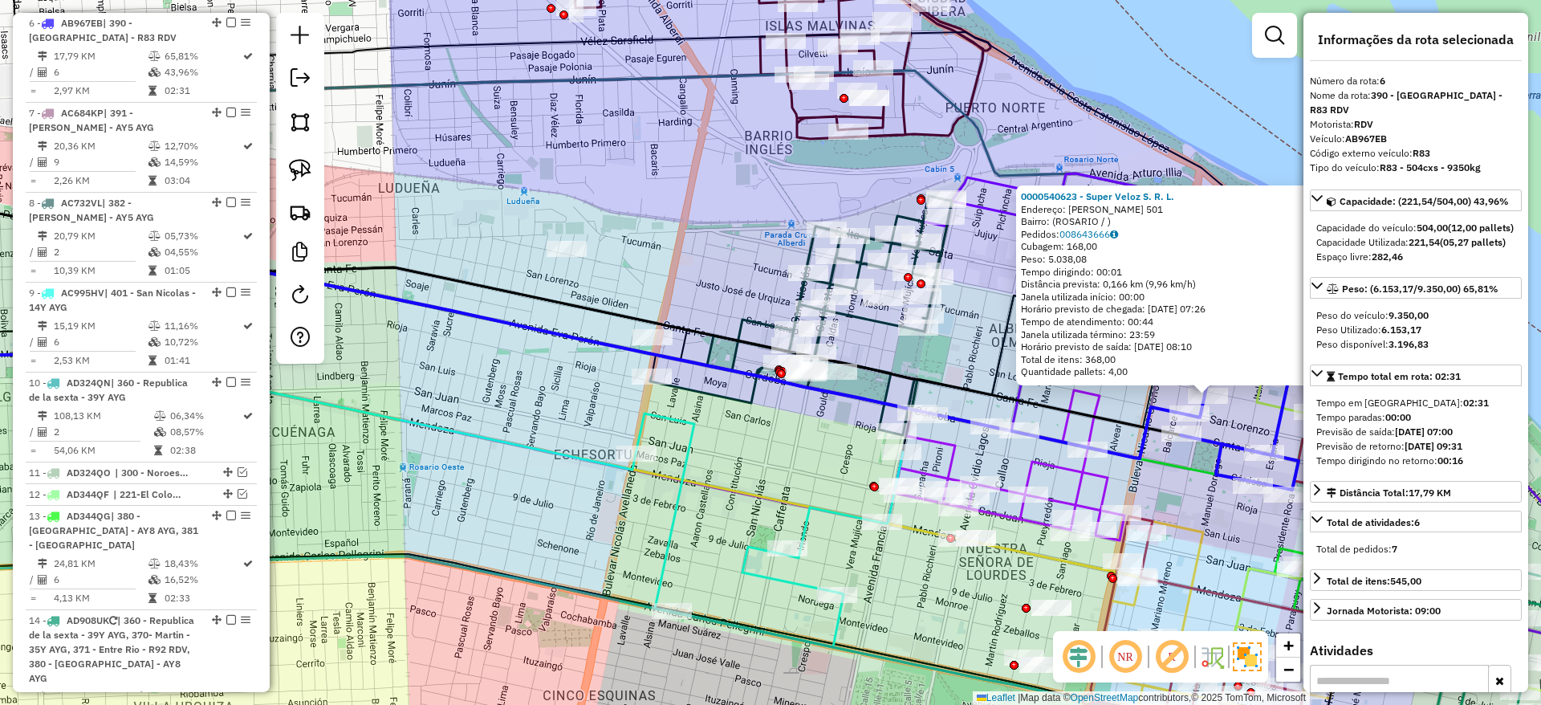
click at [1218, 129] on div "0000540623 - Super Veloz S. R. L. Endereço: MARIANO MORENO 501 Bairro: (ROSARIO…" at bounding box center [770, 352] width 1541 height 705
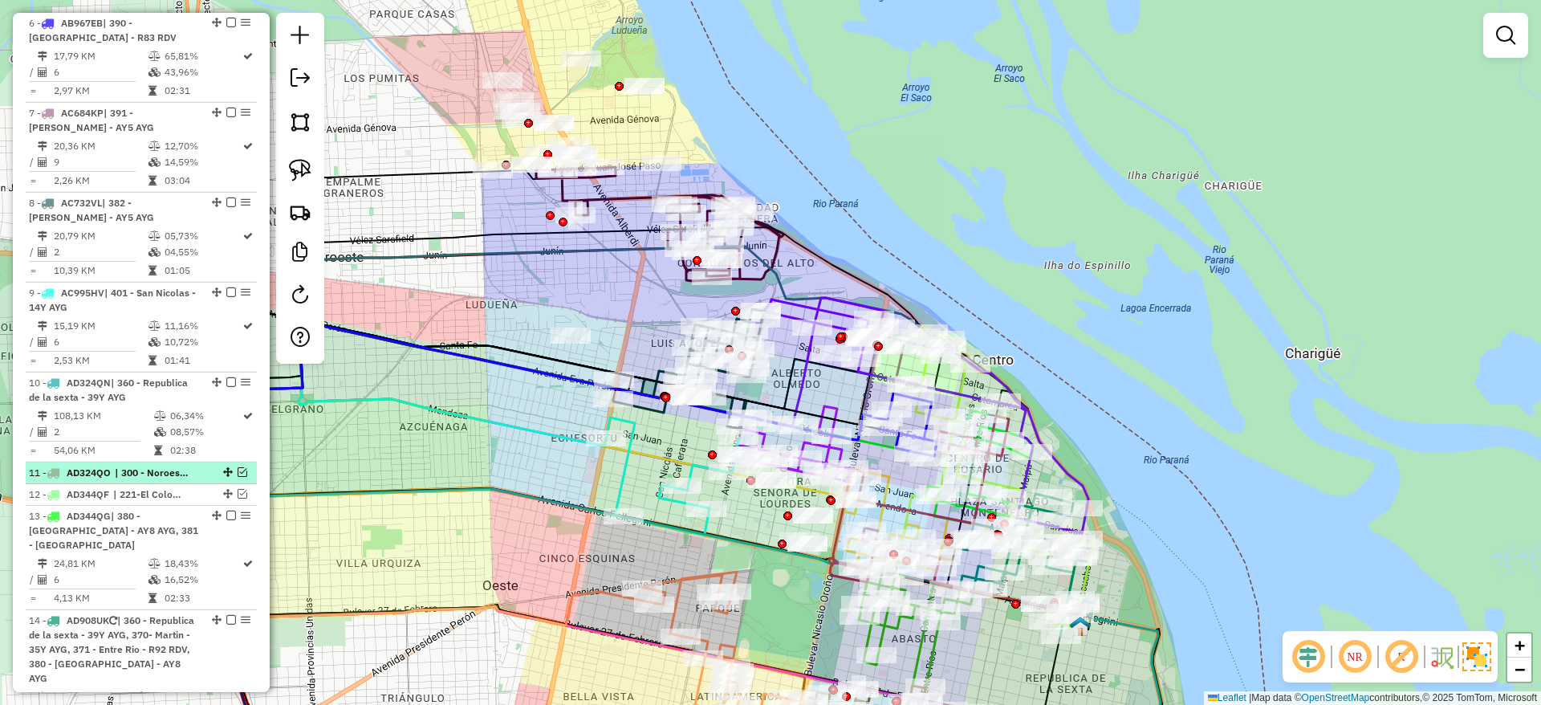
click at [238, 474] on em at bounding box center [243, 472] width 10 height 10
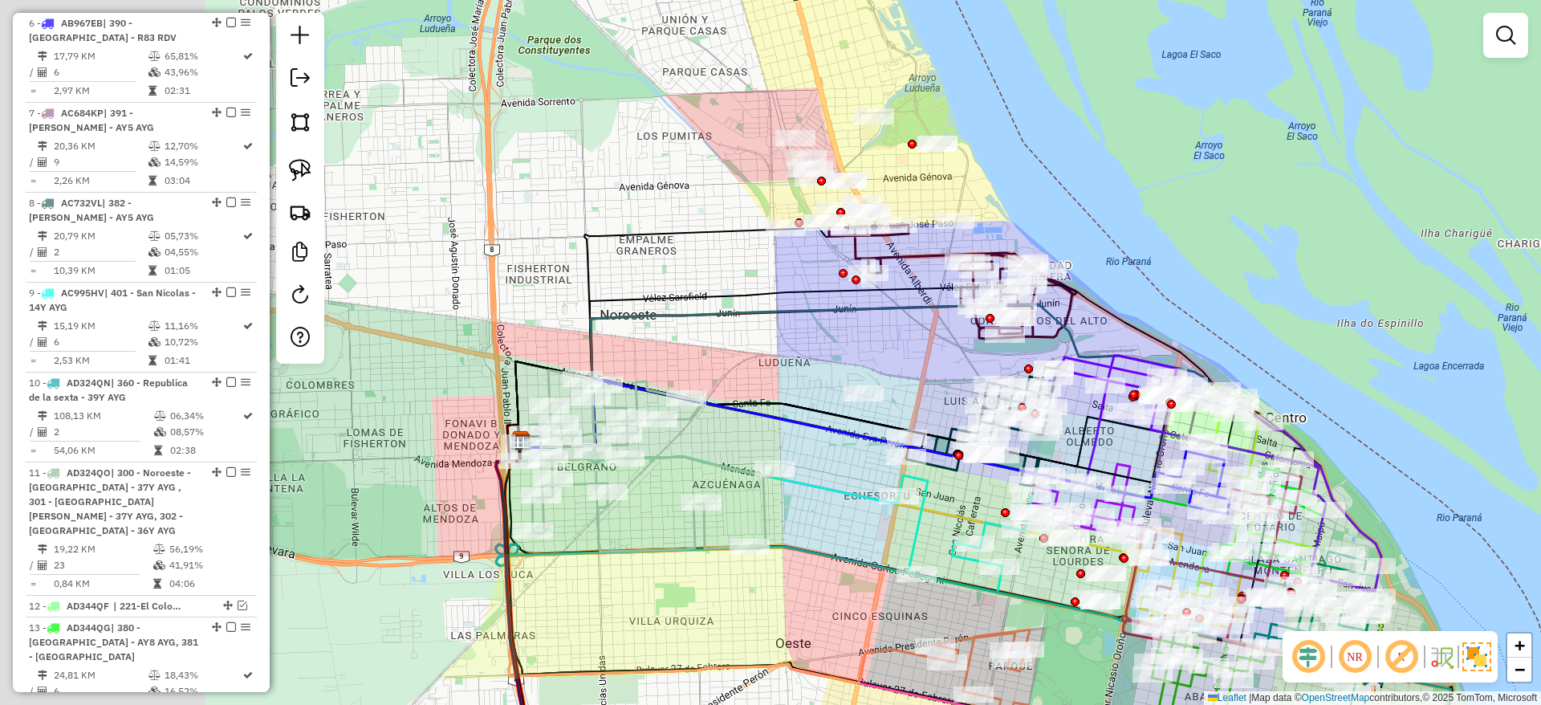
drag, startPoint x: 517, startPoint y: 517, endPoint x: 1181, endPoint y: 624, distance: 673.2
click at [1181, 624] on div "Janela de atendimento Grade de atendimento Capacidade Transportadoras Veículos …" at bounding box center [770, 352] width 1541 height 705
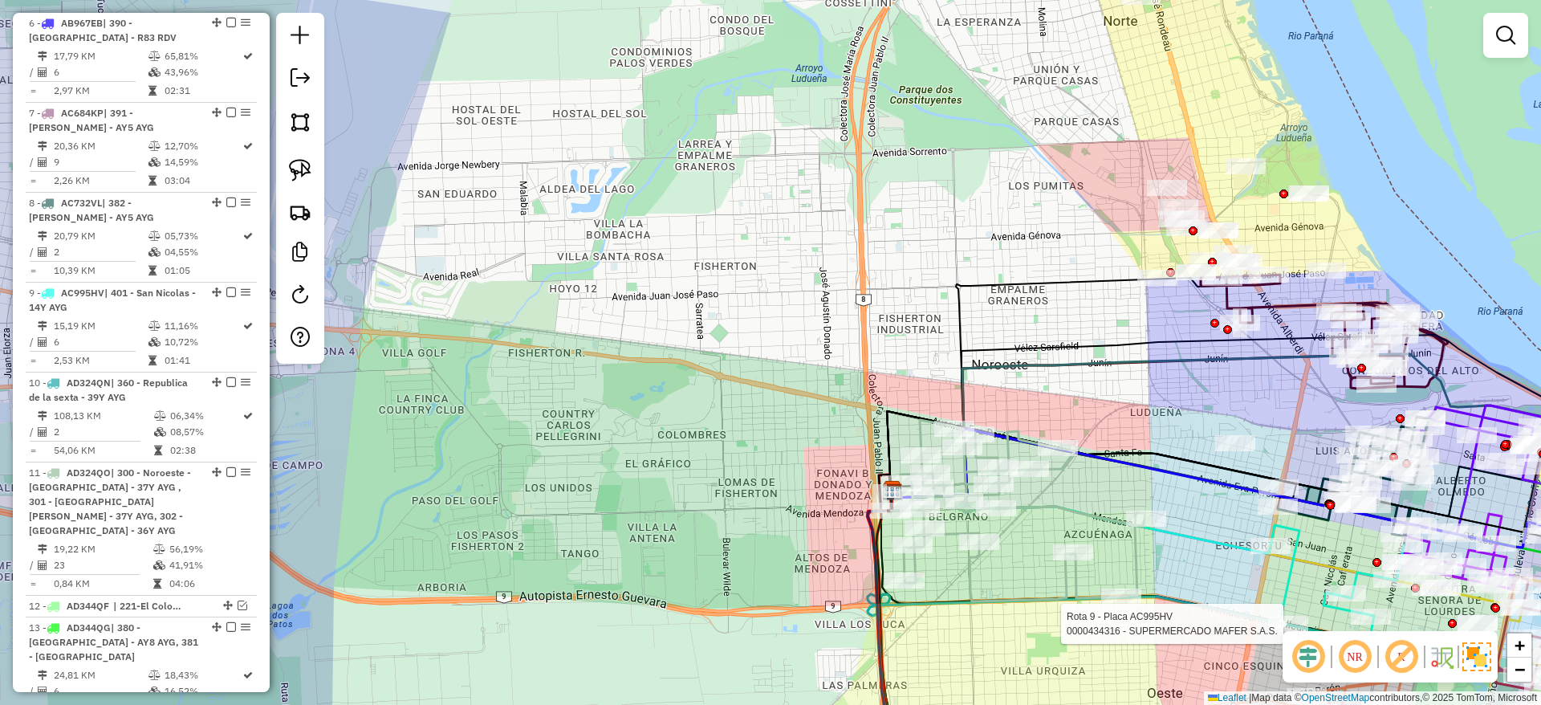
click at [1073, 507] on icon at bounding box center [1018, 510] width 254 height 181
select select "**********"
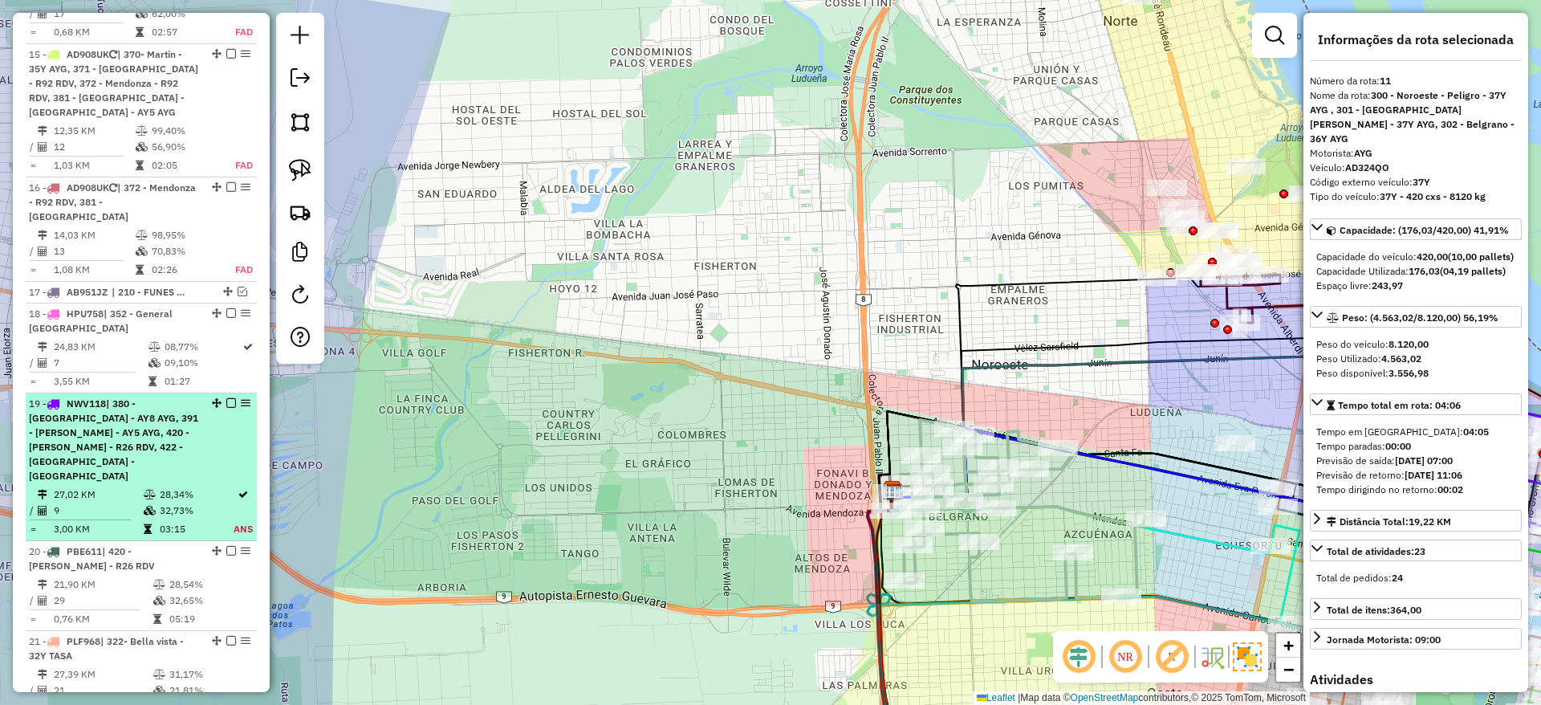
scroll to position [2105, 0]
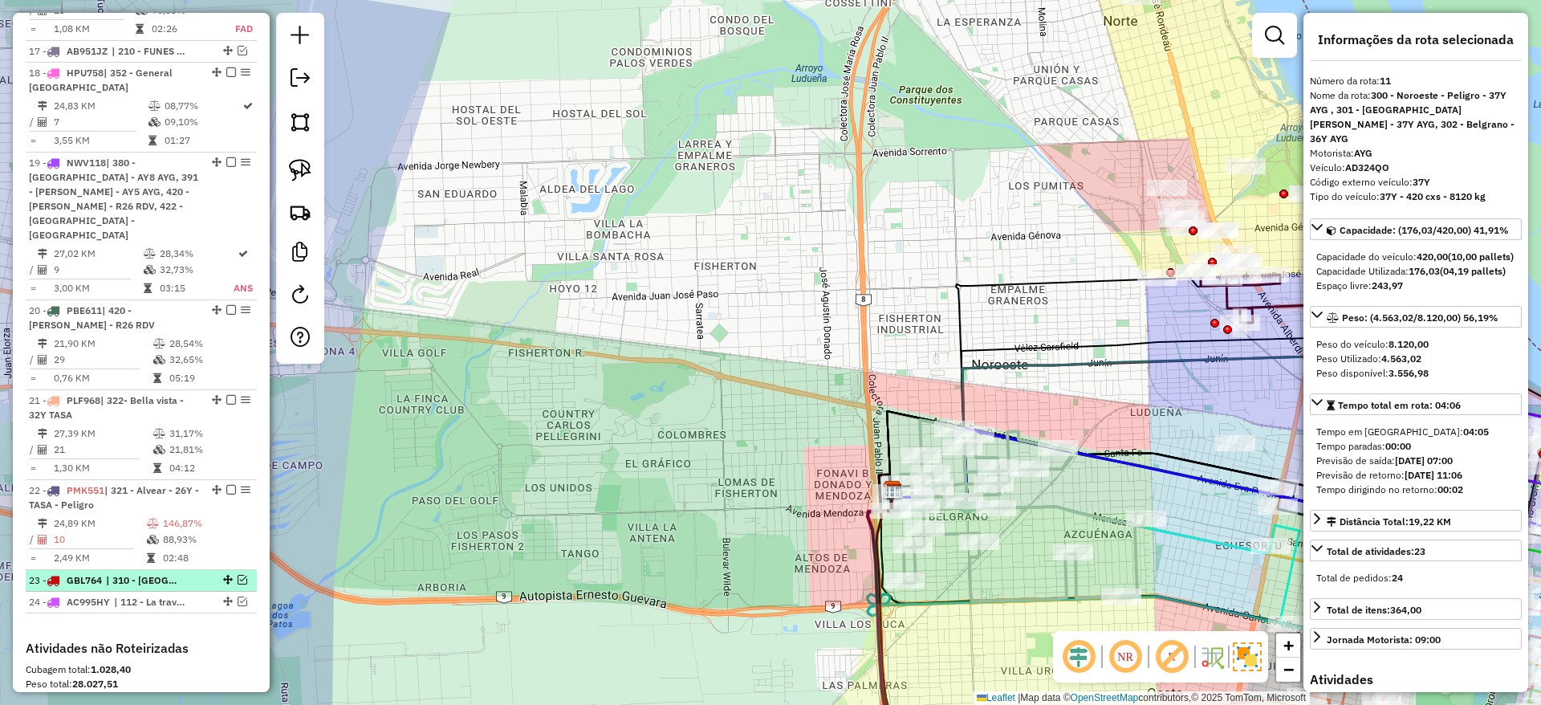
click at [195, 573] on div "23 - GBL764 | 310 - Villa Urquiza - 25Y TASA" at bounding box center [141, 580] width 225 height 14
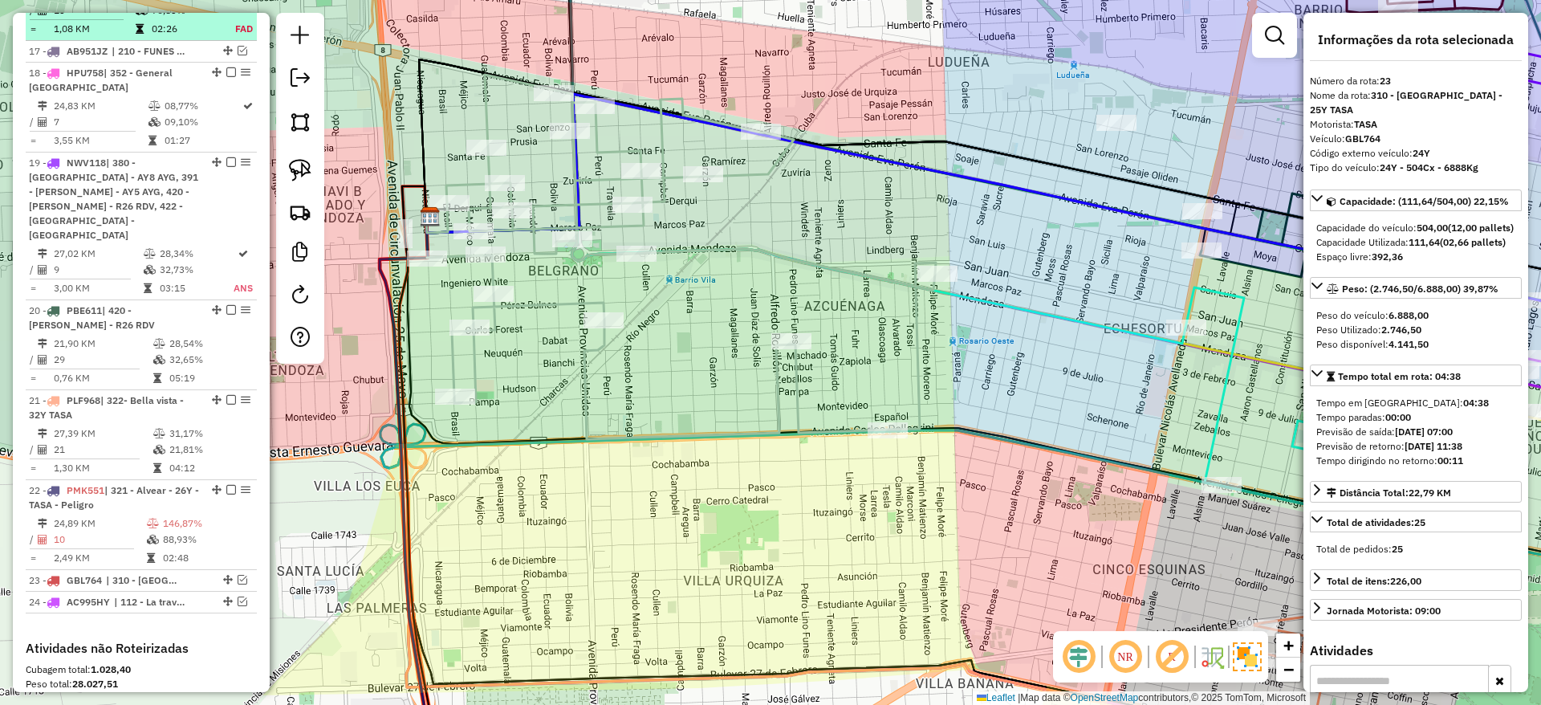
scroll to position [1743, 0]
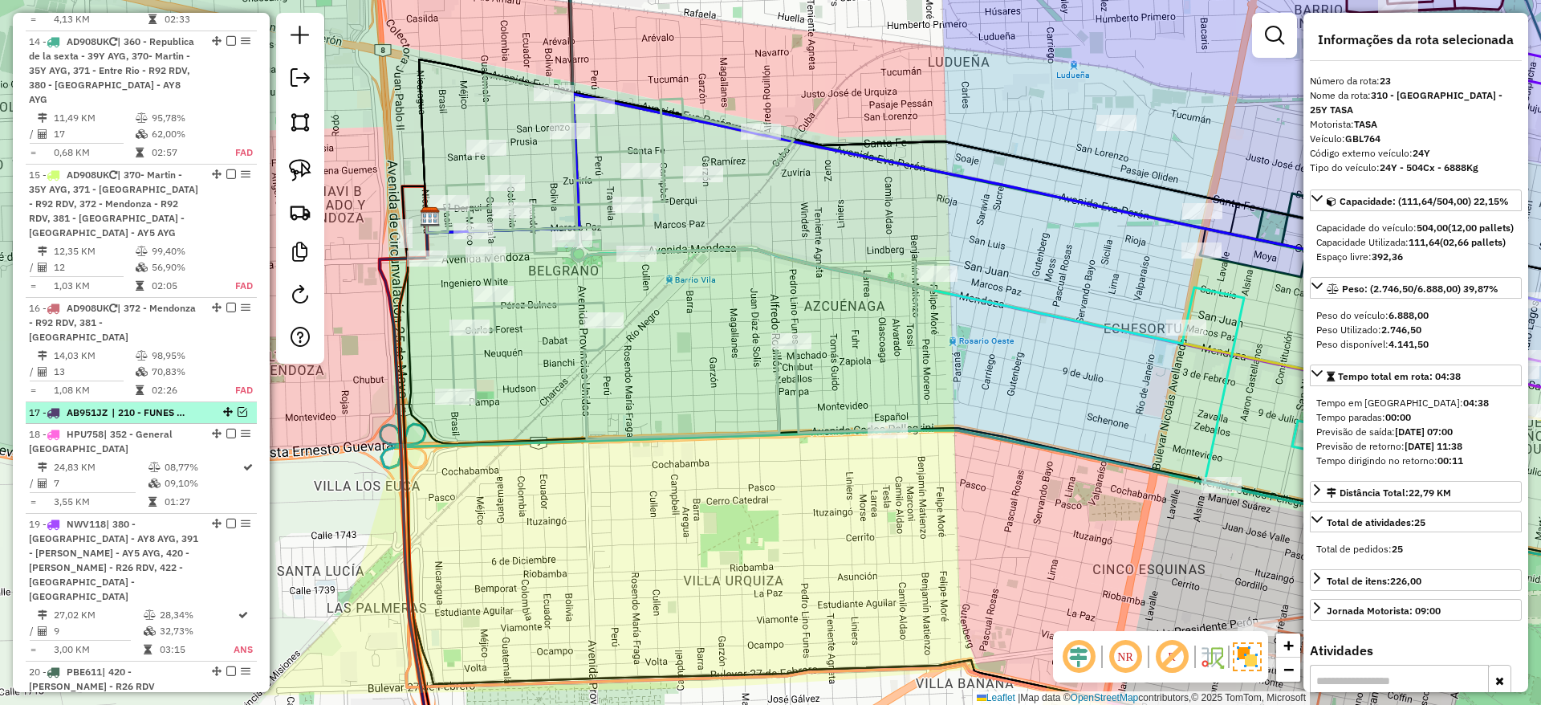
click at [238, 413] on em at bounding box center [243, 412] width 10 height 10
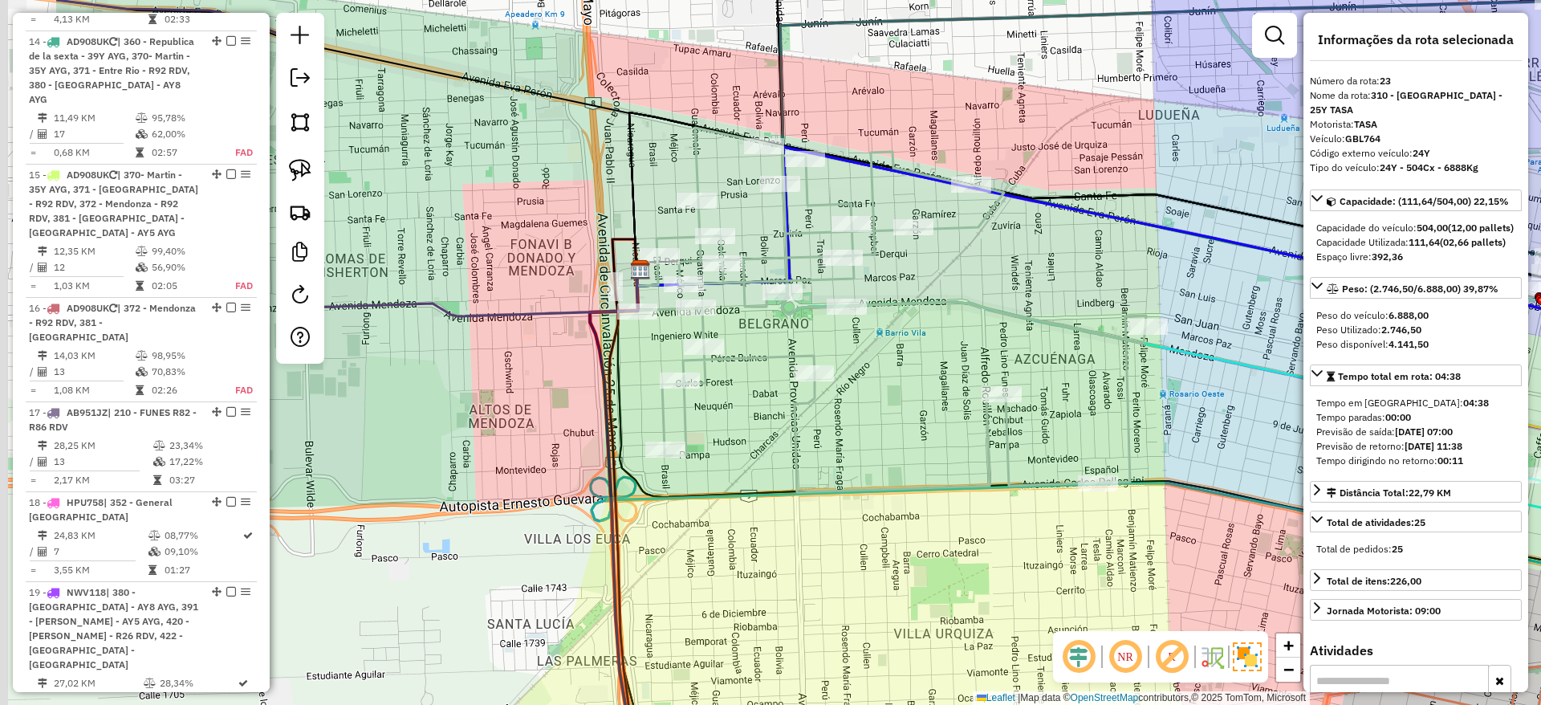
drag, startPoint x: 692, startPoint y: 497, endPoint x: 916, endPoint y: 548, distance: 229.8
click at [916, 548] on div "Janela de atendimento Grade de atendimento Capacidade Transportadoras Veículos …" at bounding box center [770, 352] width 1541 height 705
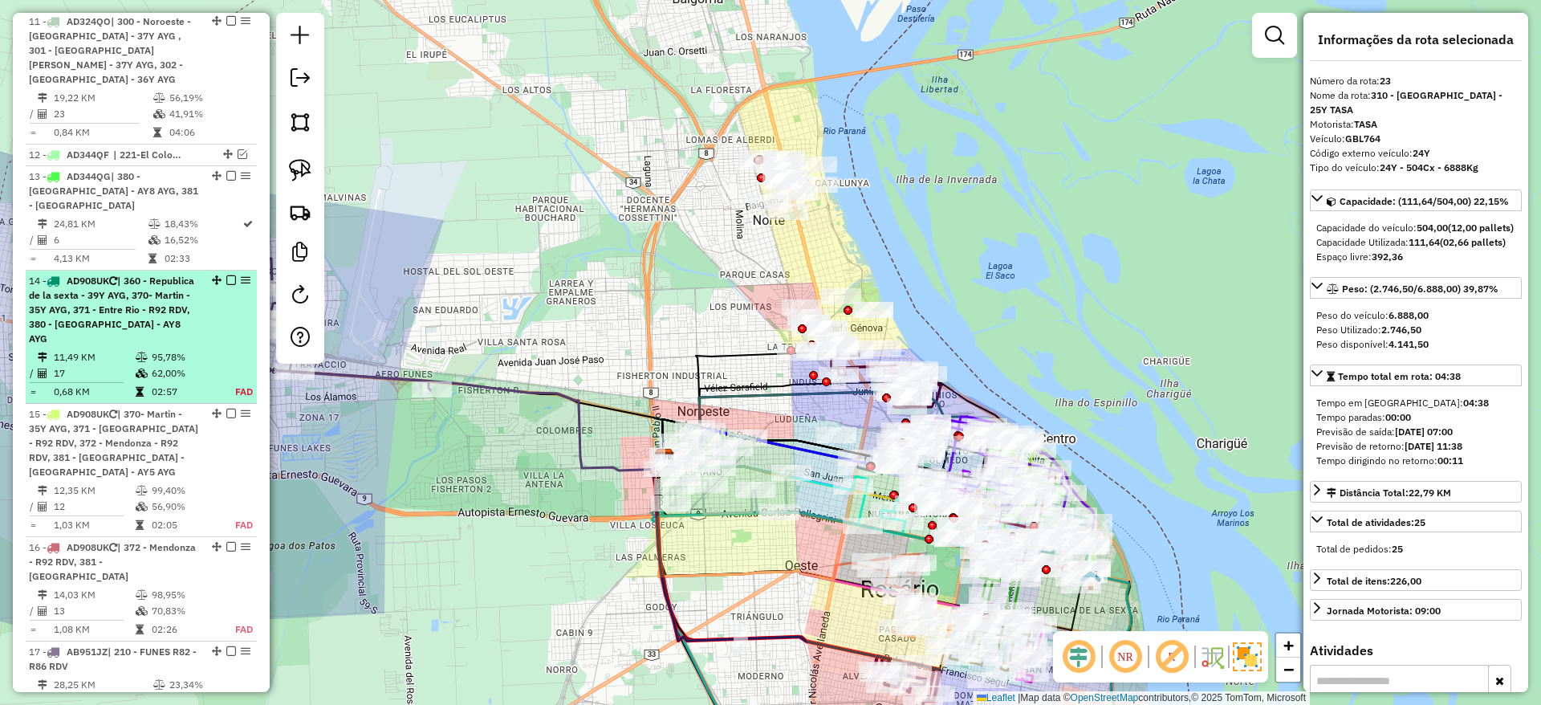
scroll to position [1503, 0]
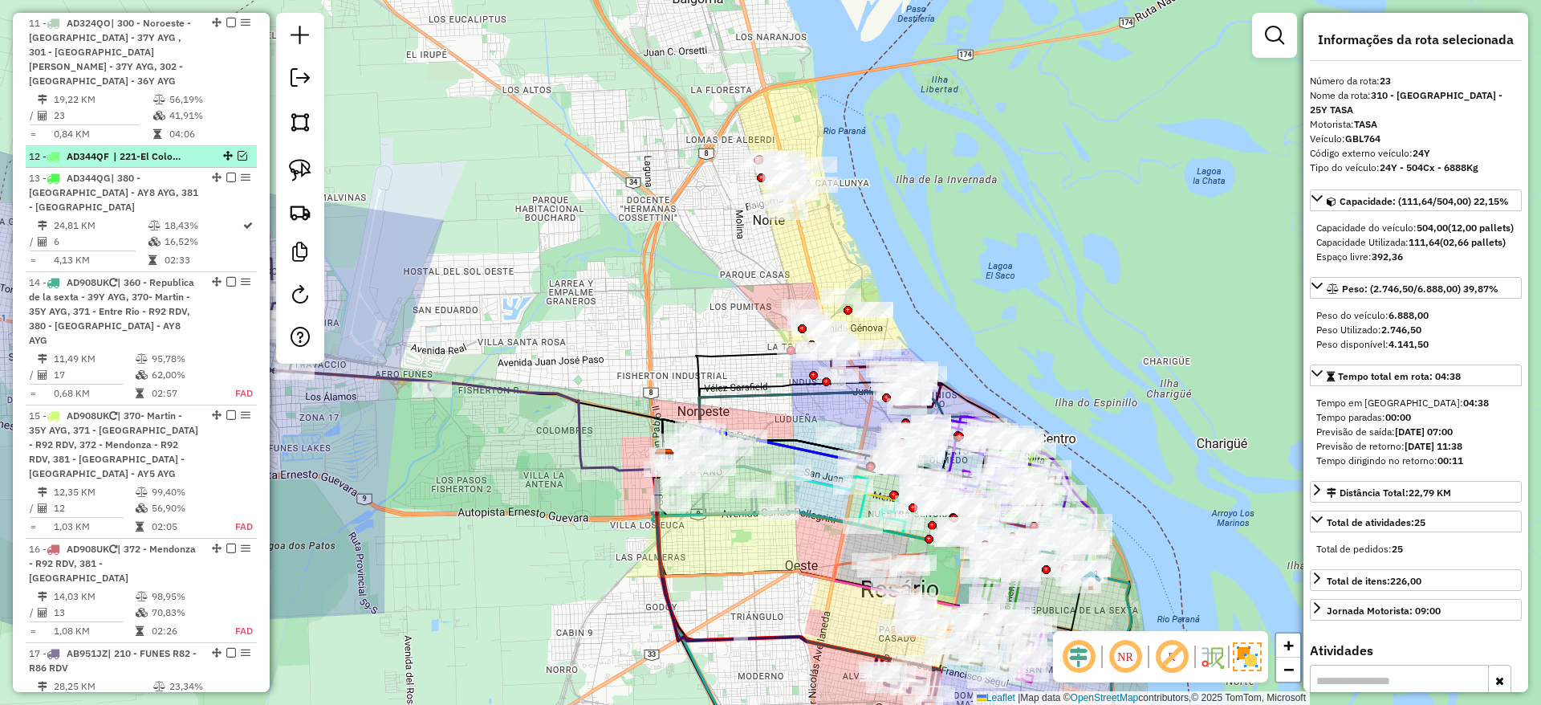
click at [238, 151] on em at bounding box center [243, 156] width 10 height 10
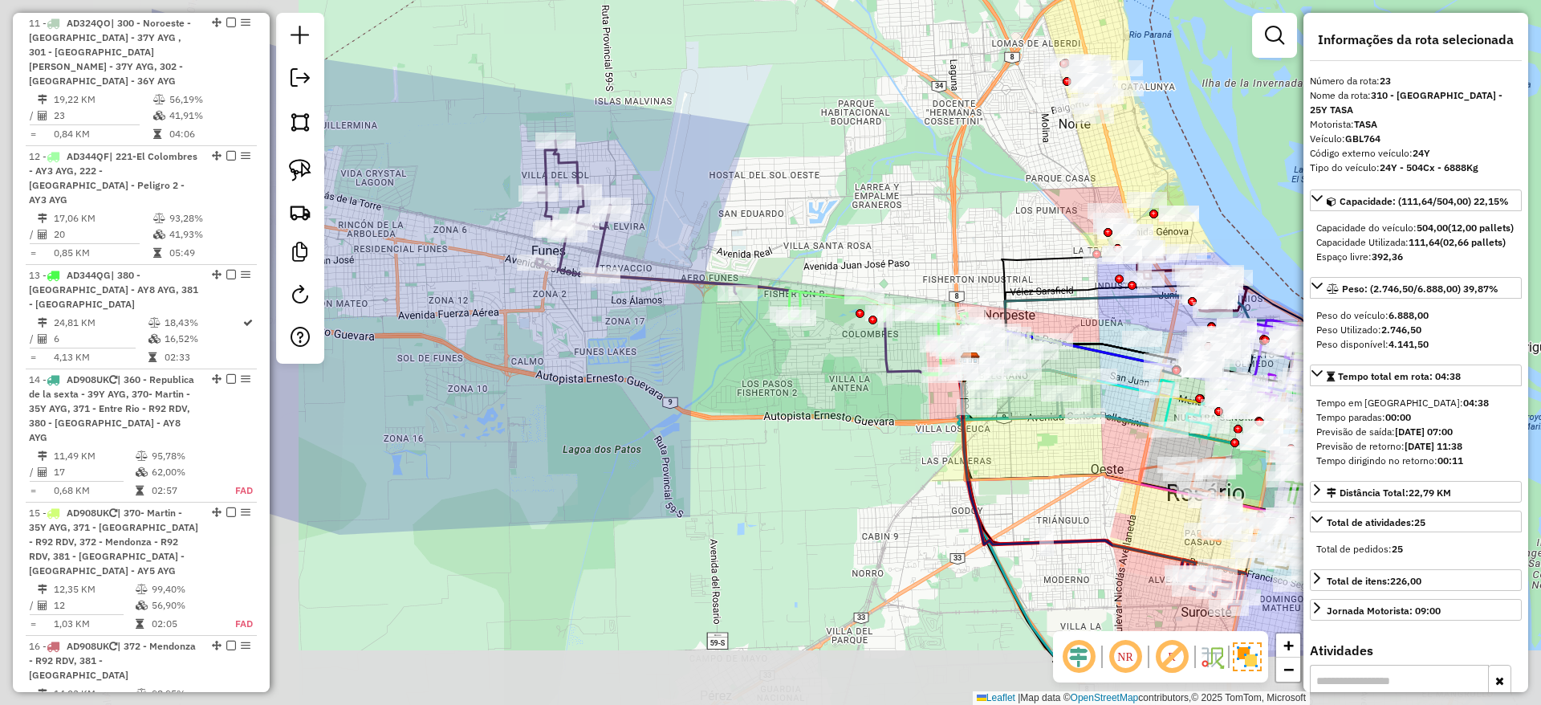
drag, startPoint x: 497, startPoint y: 540, endPoint x: 803, endPoint y: 444, distance: 320.6
click at [803, 444] on div "Janela de atendimento Grade de atendimento Capacidade Transportadoras Veículos …" at bounding box center [770, 352] width 1541 height 705
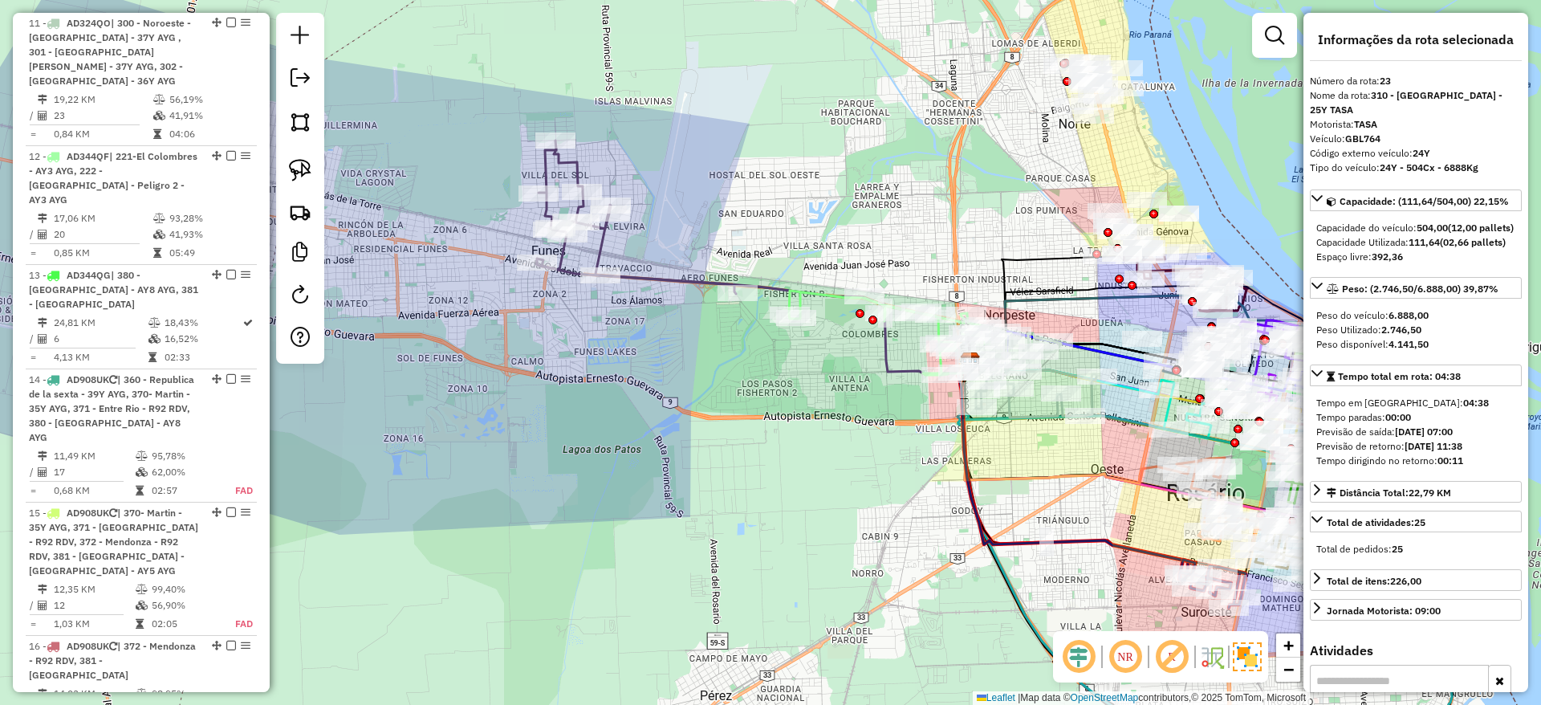
click at [686, 291] on div "Janela de atendimento Grade de atendimento Capacidade Transportadoras Veículos …" at bounding box center [770, 352] width 1541 height 705
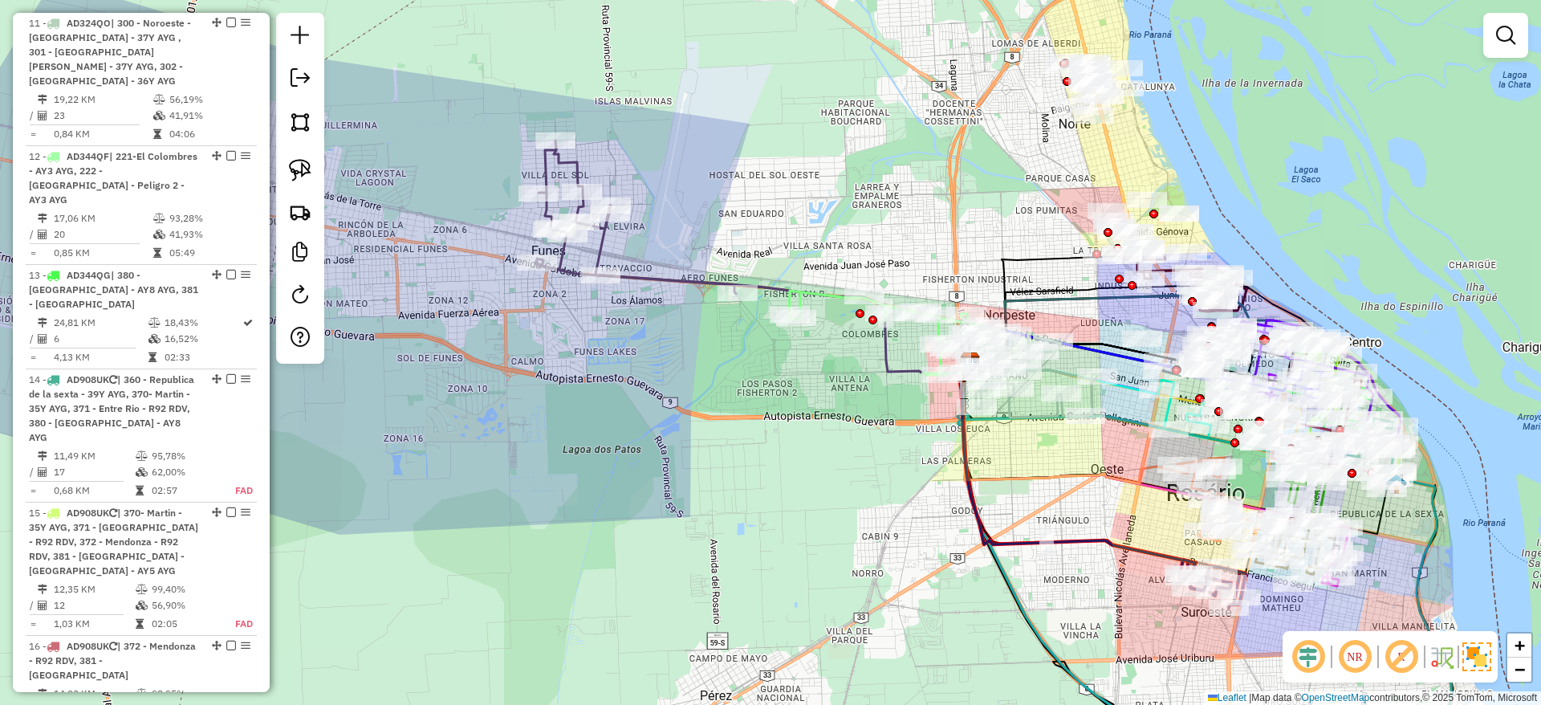
click at [677, 291] on div "Janela de atendimento Grade de atendimento Capacidade Transportadoras Veículos …" at bounding box center [770, 352] width 1541 height 705
click at [577, 170] on icon at bounding box center [636, 216] width 200 height 153
select select "**********"
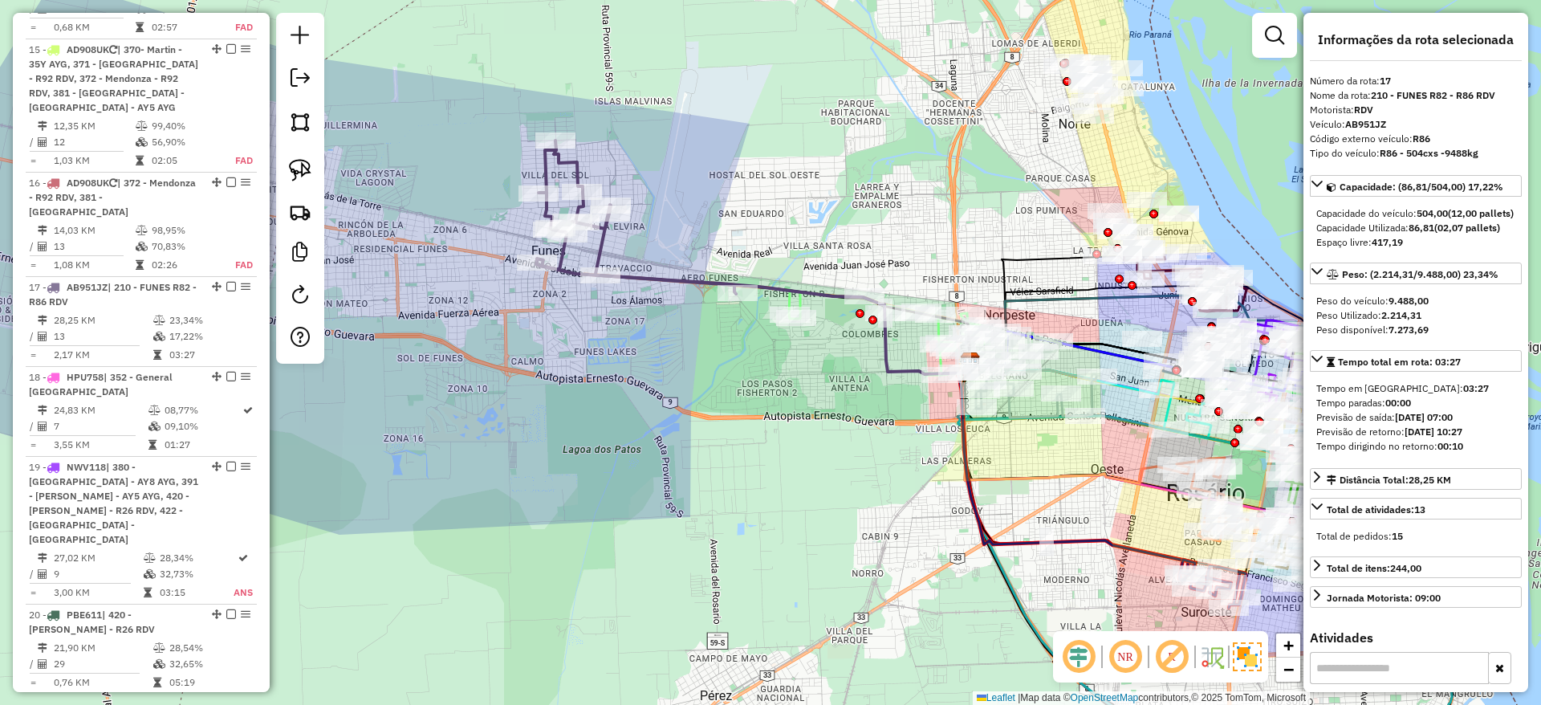
scroll to position [2215, 0]
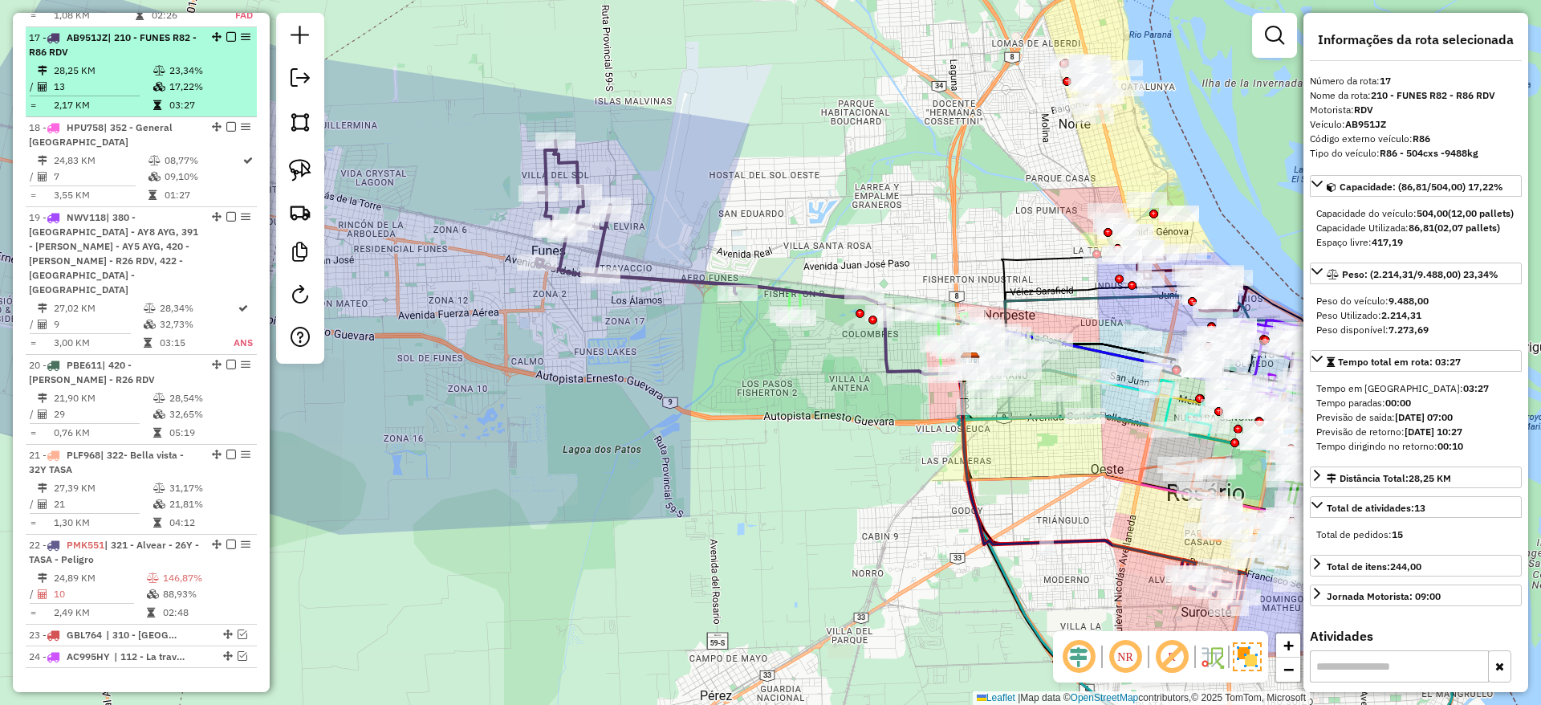
click at [226, 32] on em at bounding box center [231, 37] width 10 height 10
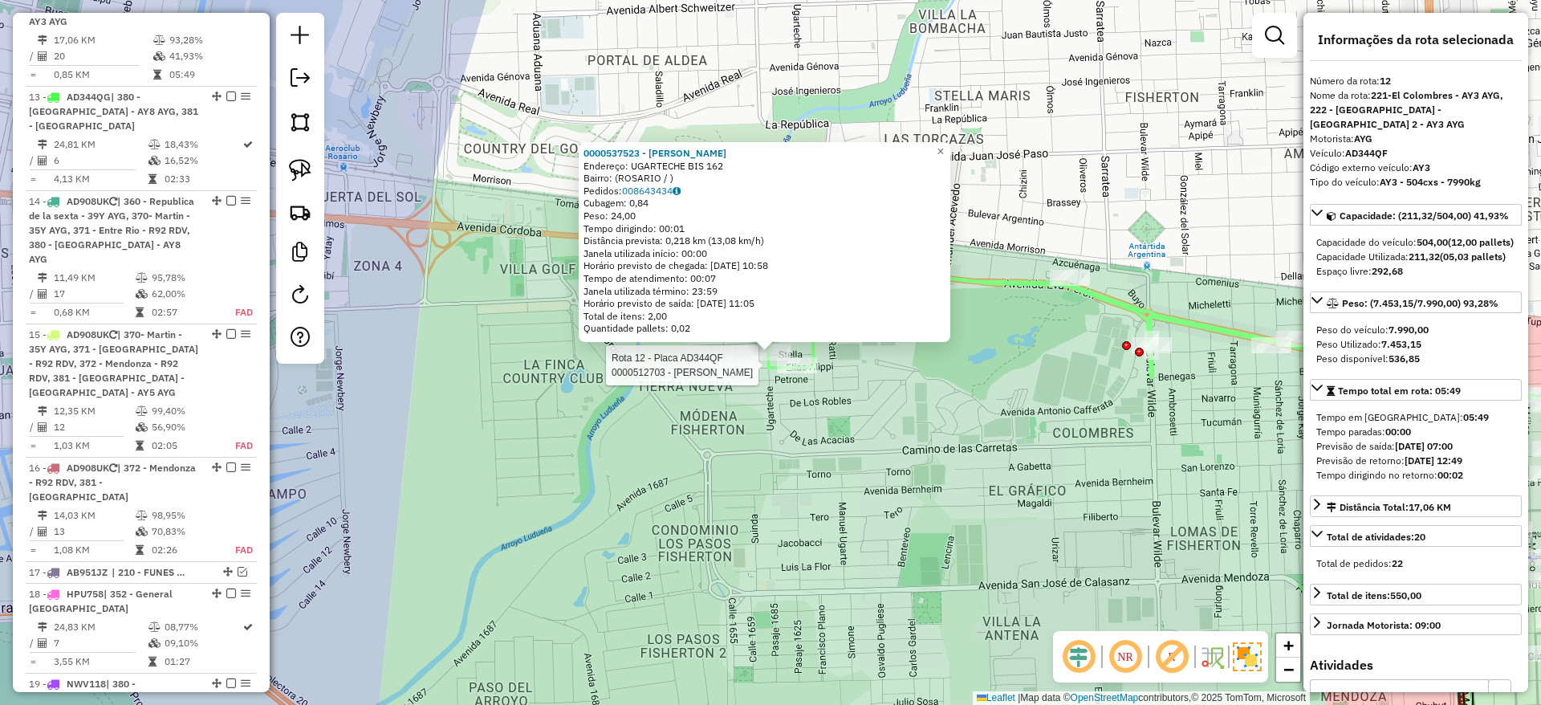
scroll to position [1621, 0]
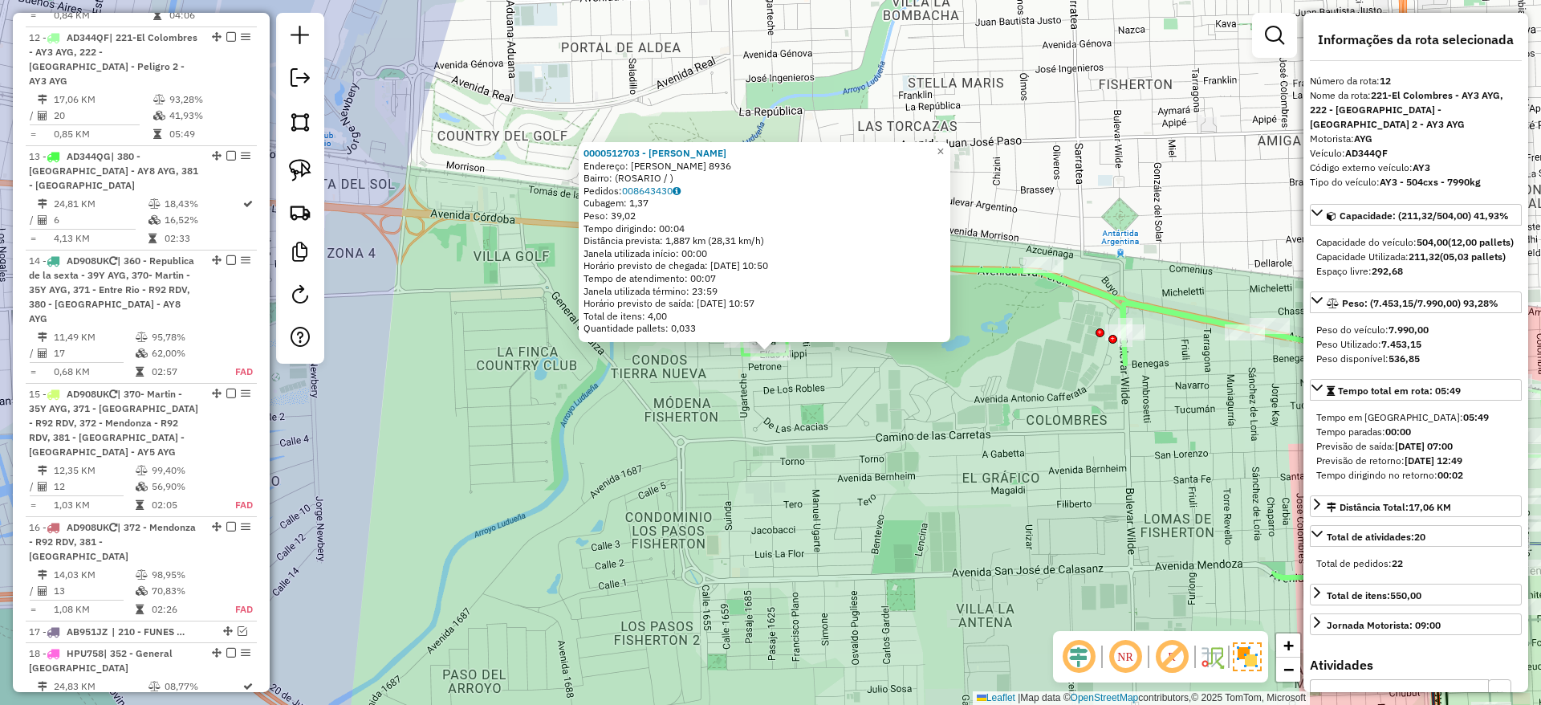
click at [807, 472] on div "0000512703 - ARGUELLO SOFIA AILEN Endereço: ALIPPI 8936 Bairro: (ROSARIO / ) Pe…" at bounding box center [770, 352] width 1541 height 705
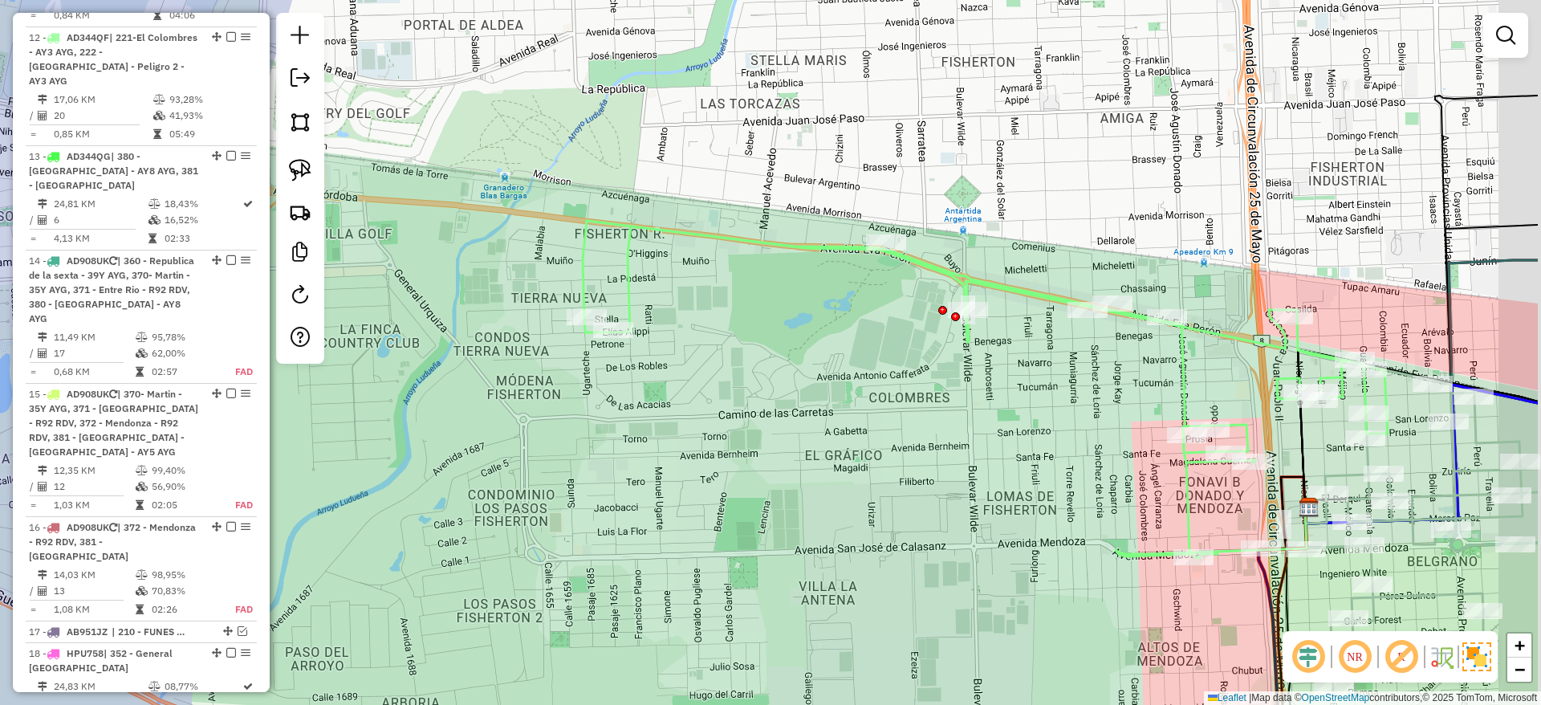
drag, startPoint x: 962, startPoint y: 458, endPoint x: 613, endPoint y: 409, distance: 352.7
click at [613, 409] on div "Janela de atendimento Grade de atendimento Capacidade Transportadoras Veículos …" at bounding box center [770, 352] width 1541 height 705
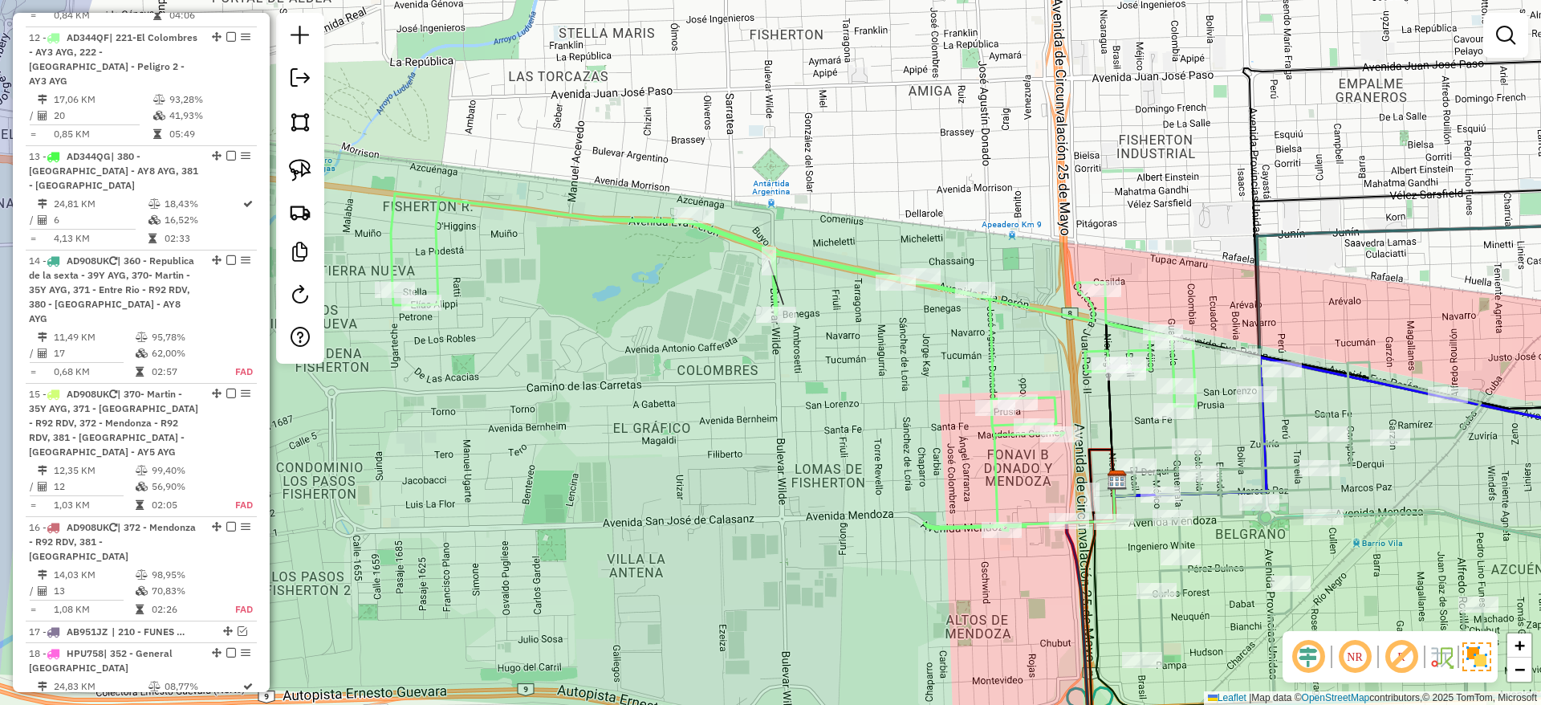
click at [802, 379] on div "Janela de atendimento Grade de atendimento Capacidade Transportadoras Veículos …" at bounding box center [770, 352] width 1541 height 705
click at [828, 275] on icon at bounding box center [793, 361] width 805 height 337
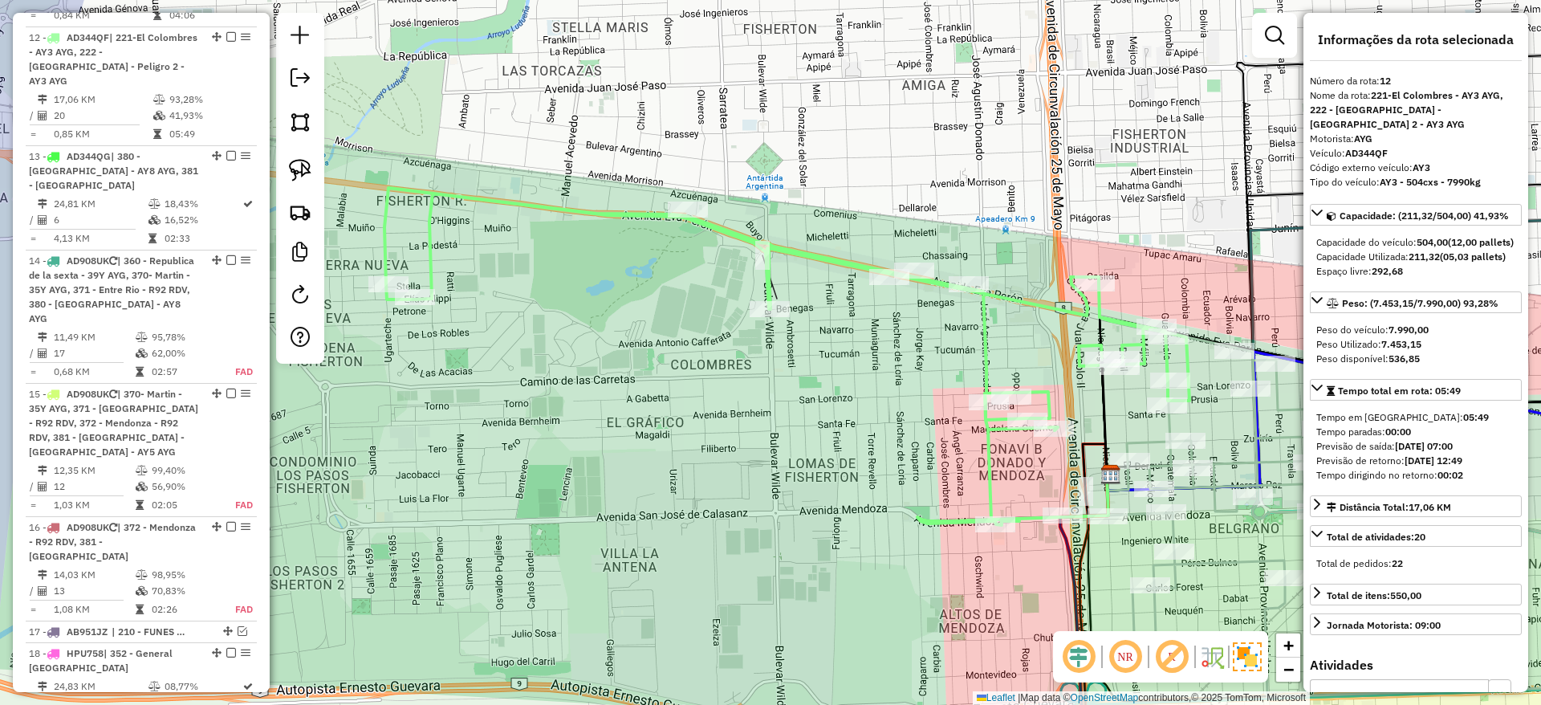
drag, startPoint x: 827, startPoint y: 268, endPoint x: 761, endPoint y: 254, distance: 67.4
click at [750, 254] on icon at bounding box center [786, 356] width 805 height 337
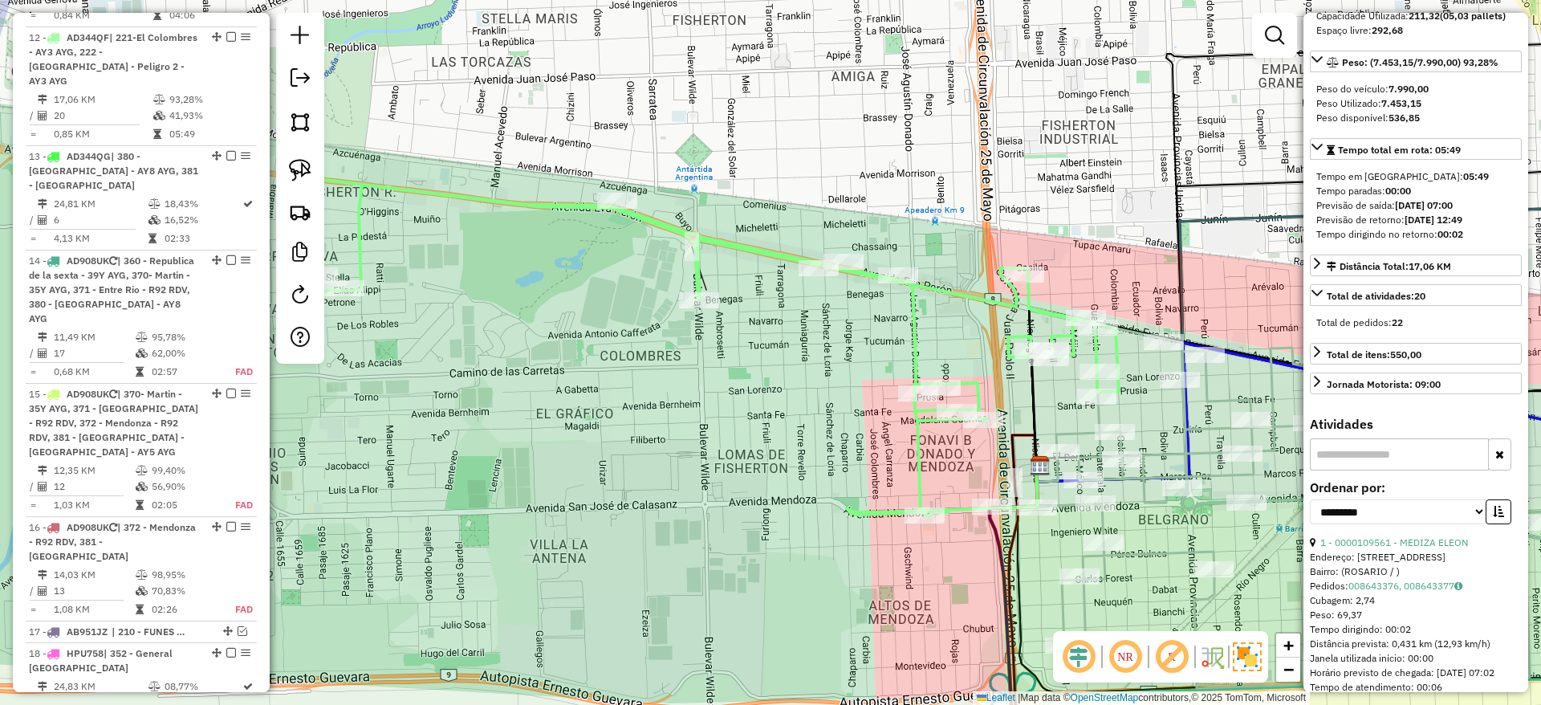
scroll to position [361, 0]
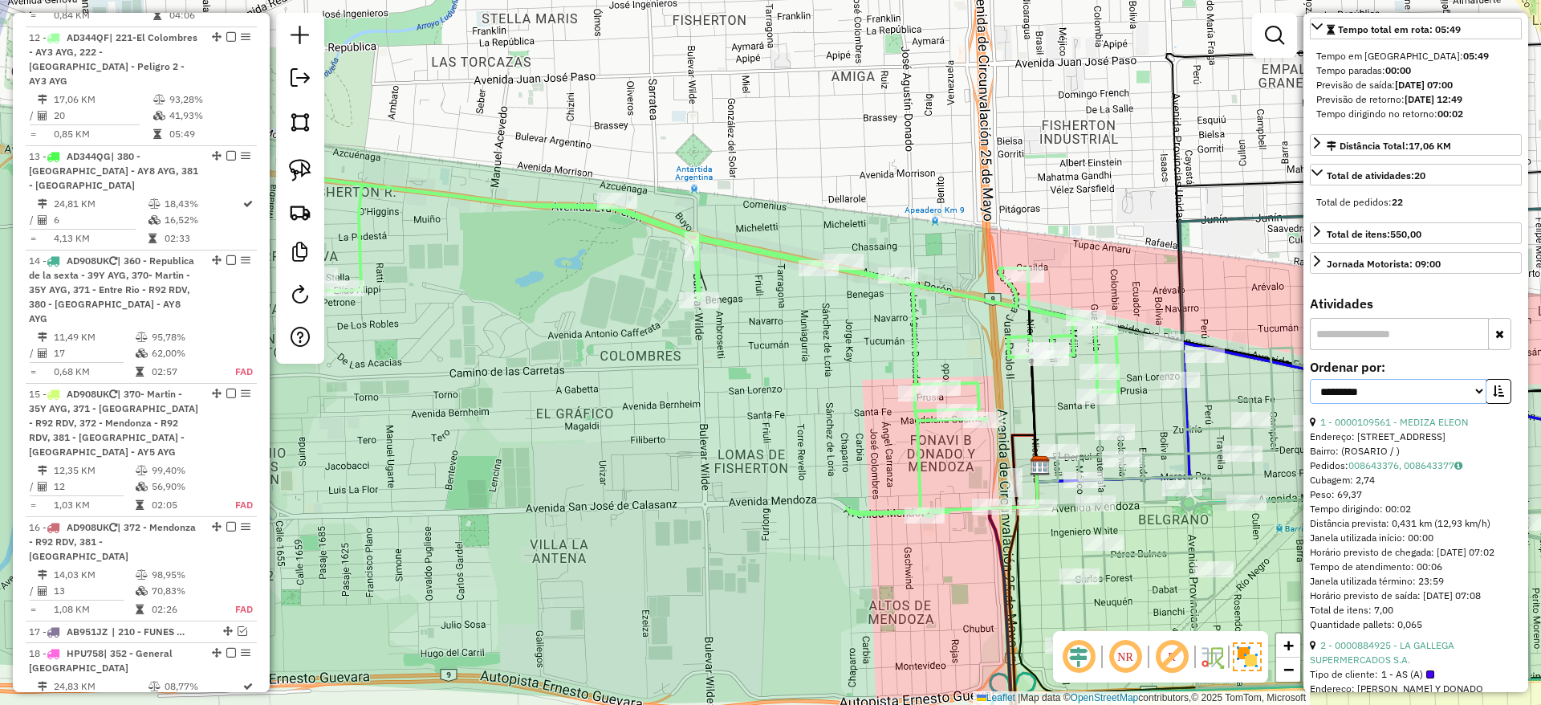
click at [1458, 404] on select "**********" at bounding box center [1398, 391] width 177 height 25
select select "**********"
click at [1310, 393] on select "**********" at bounding box center [1398, 391] width 177 height 25
click at [1493, 397] on icon "button" at bounding box center [1498, 390] width 11 height 11
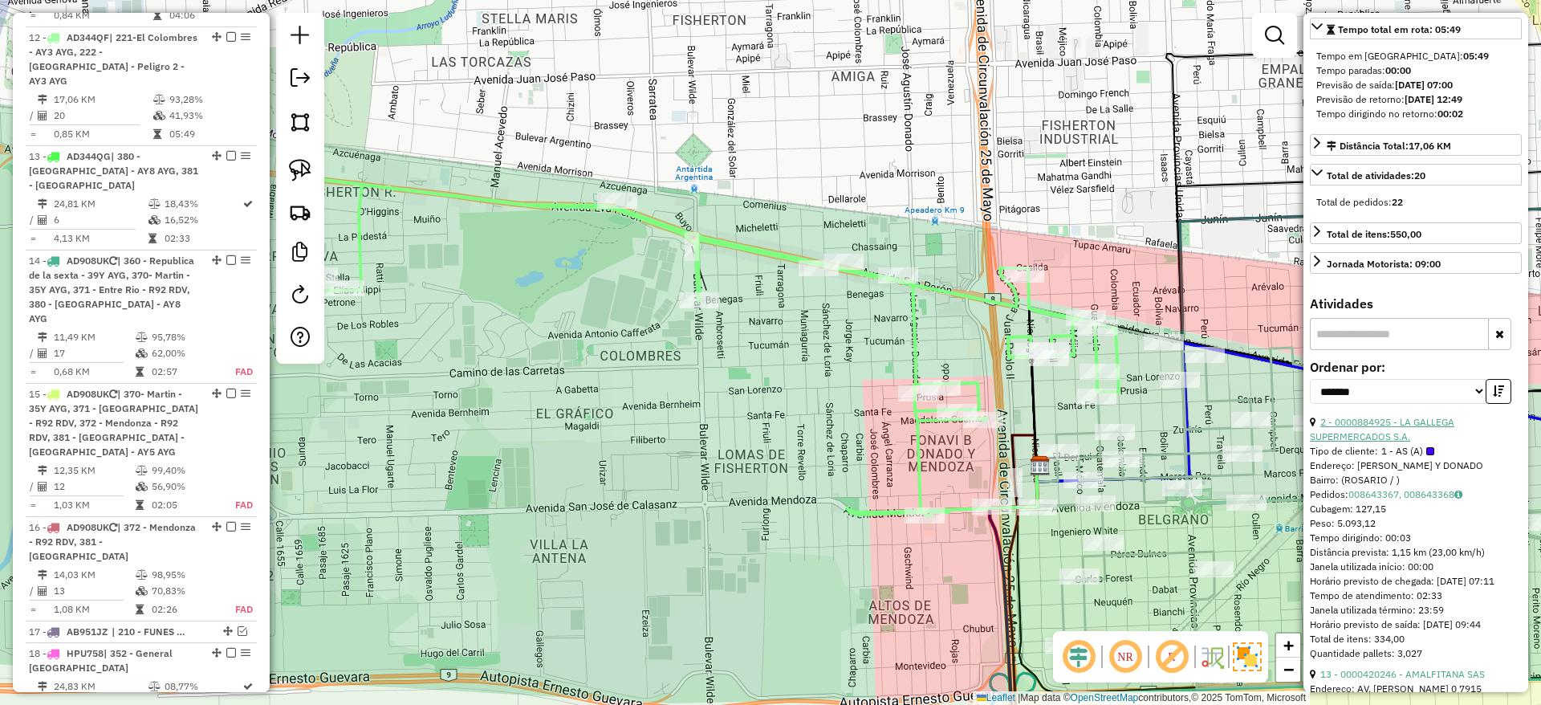
click at [1439, 438] on link "2 - 0000884925 - LA GALLEGA SUPERMERCADOS S.A." at bounding box center [1382, 429] width 144 height 26
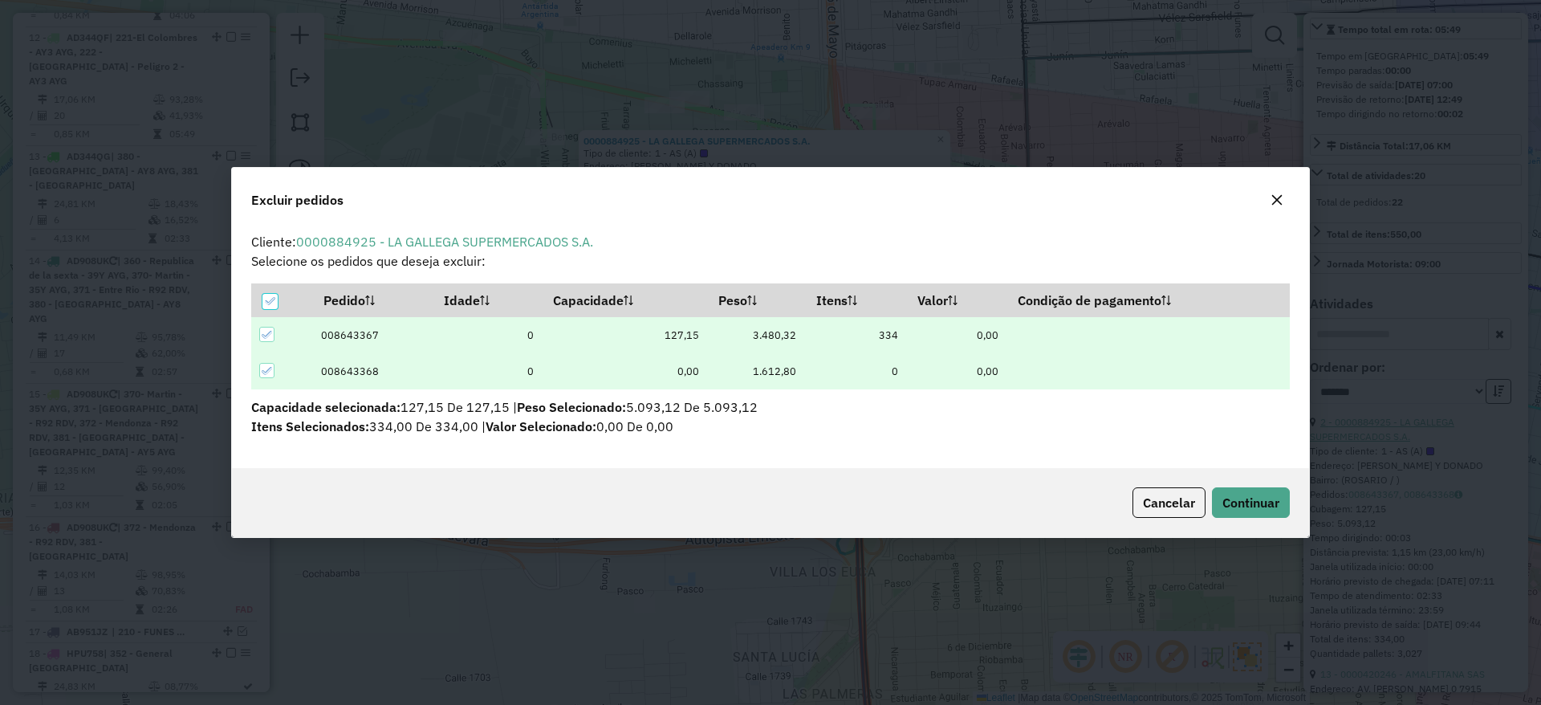
scroll to position [0, 0]
click at [1260, 490] on button "Continuar" at bounding box center [1251, 502] width 78 height 31
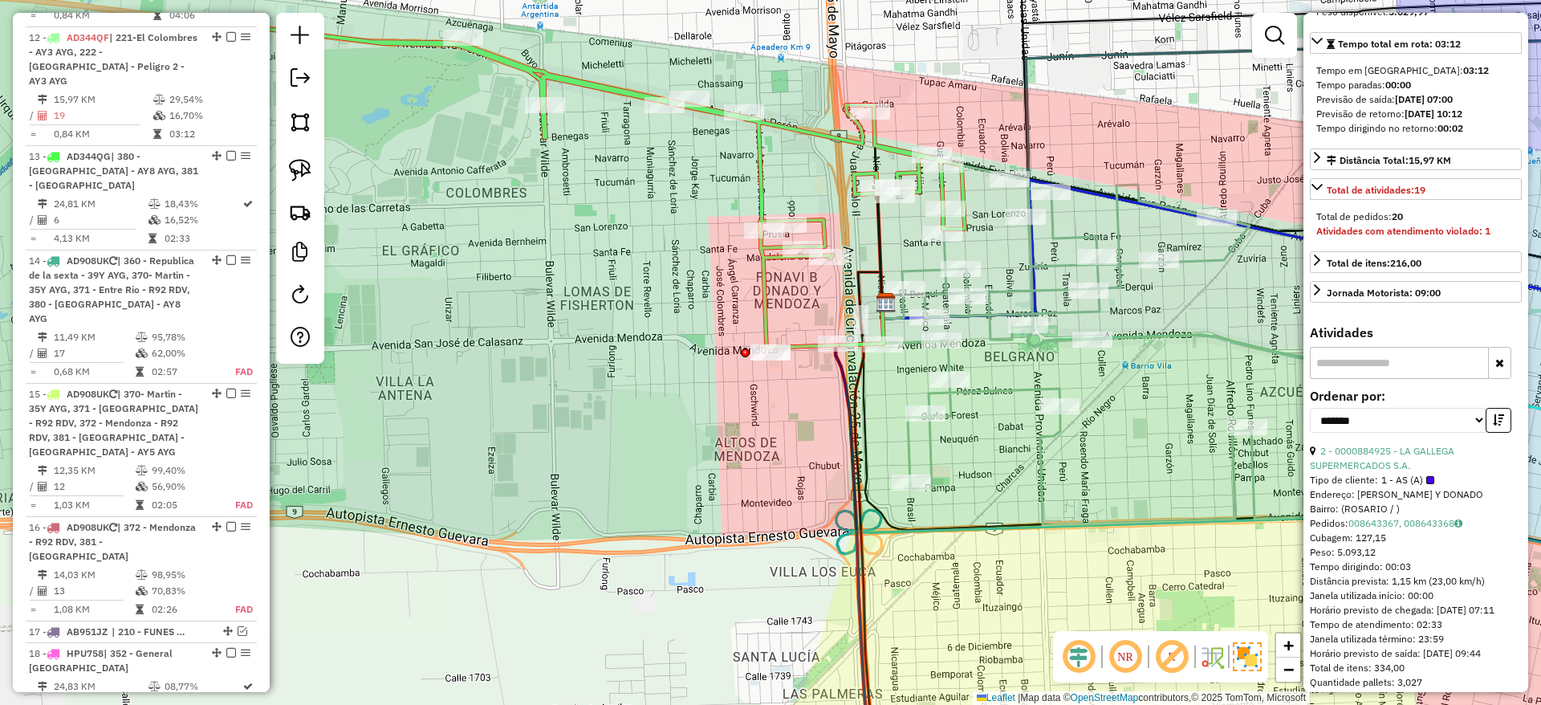
click at [936, 438] on icon at bounding box center [1137, 343] width 509 height 364
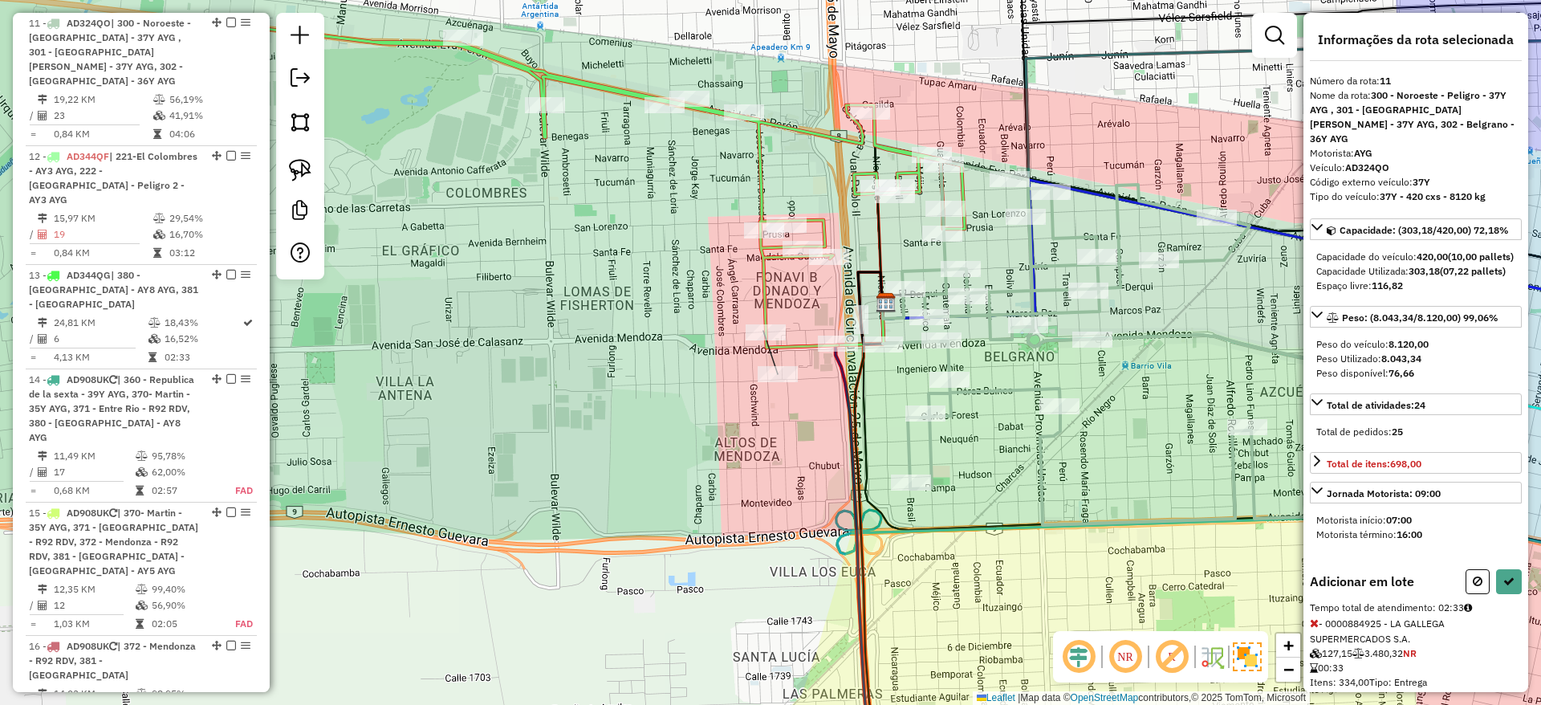
click at [768, 322] on icon at bounding box center [562, 181] width 805 height 331
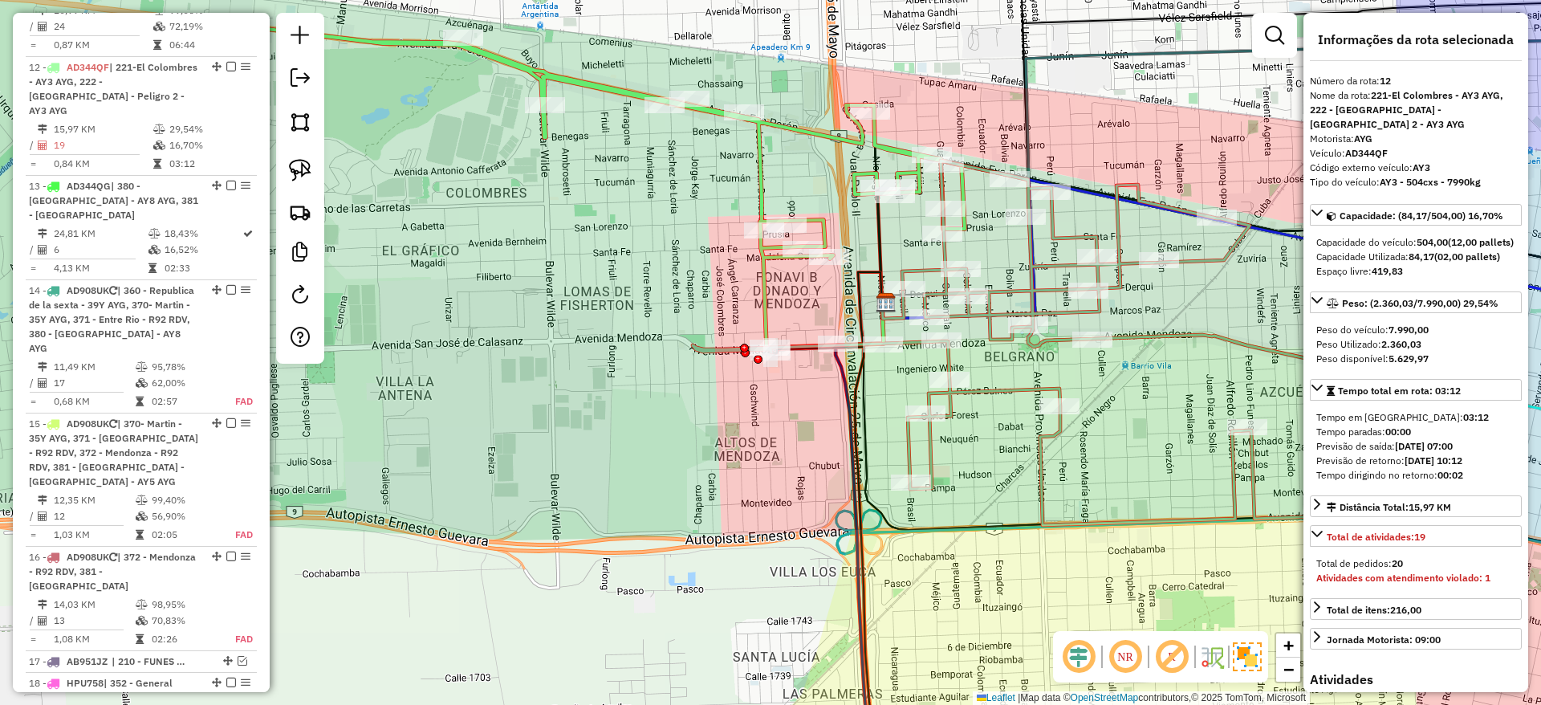
scroll to position [1621, 0]
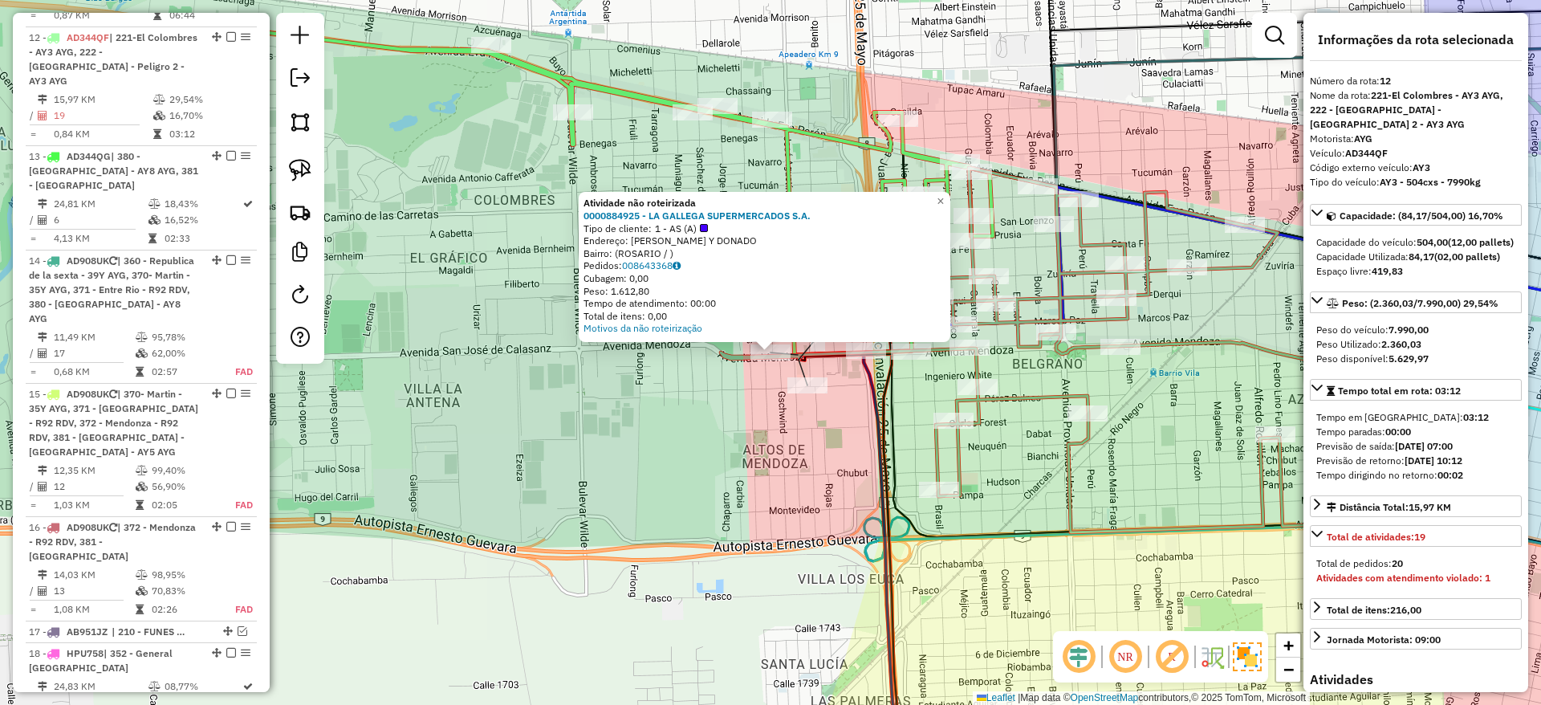
click at [810, 400] on div "Rota 11 - Placa AD324QO 0000884925 - LA GALLEGA SUPERMERCADOS S.A. Atividade nã…" at bounding box center [770, 352] width 1541 height 705
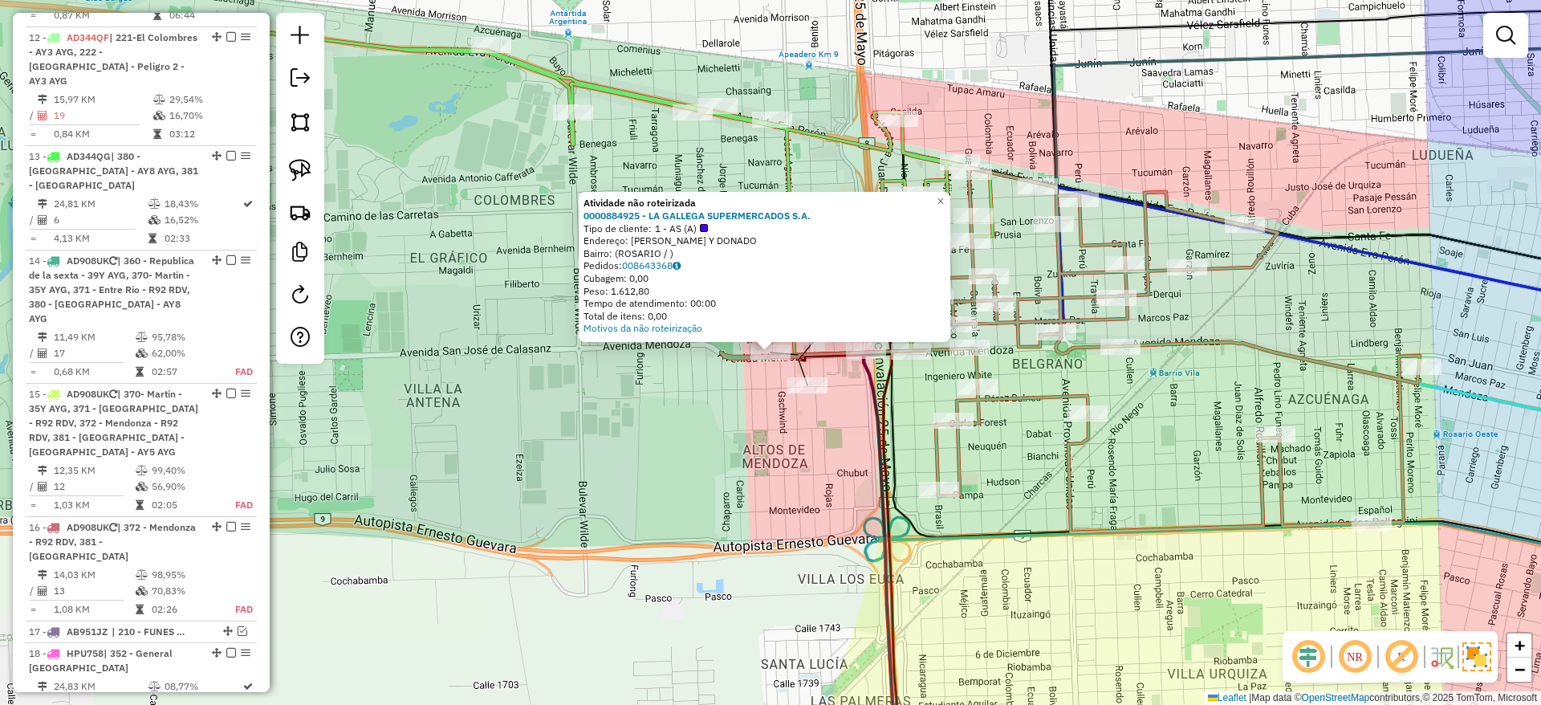
click at [1002, 396] on icon at bounding box center [1070, 350] width 699 height 364
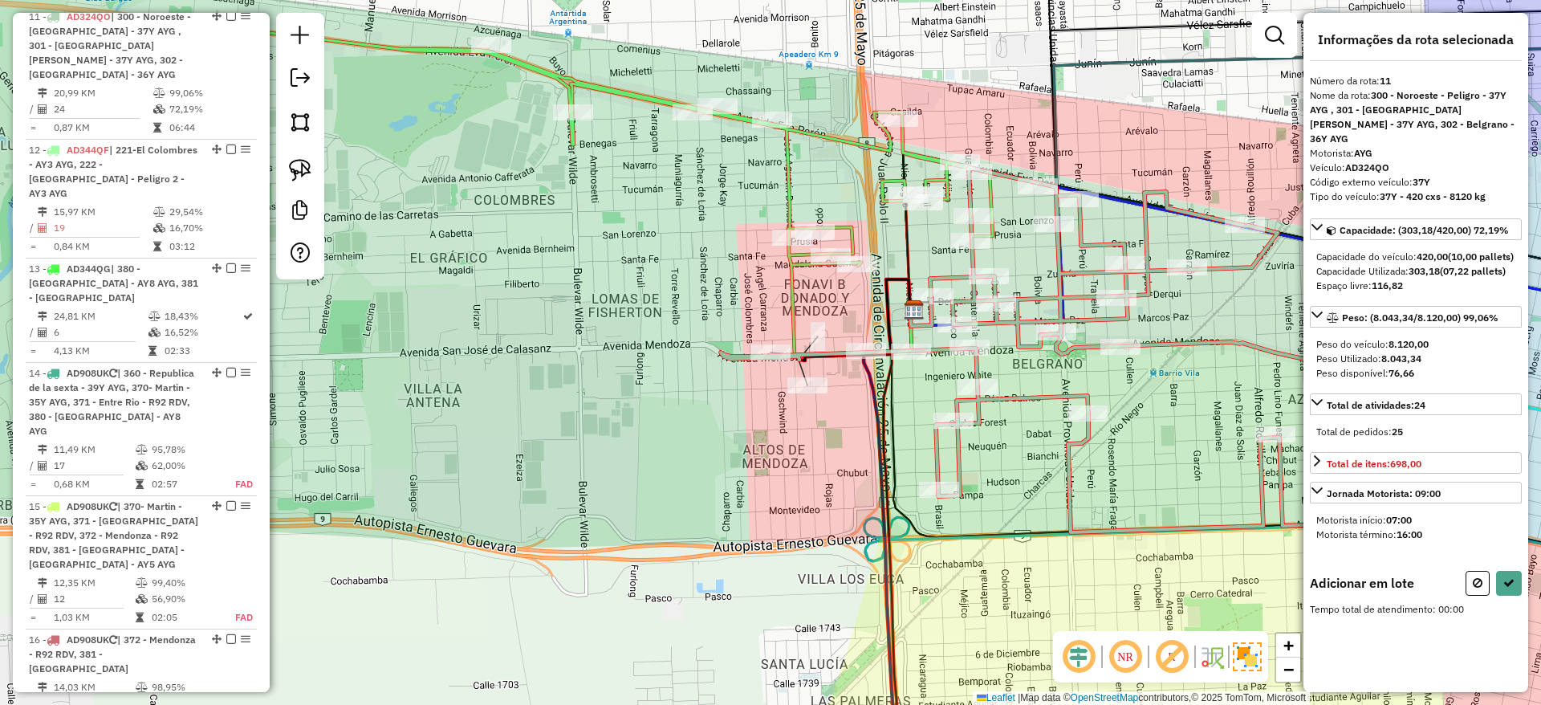
scroll to position [1503, 0]
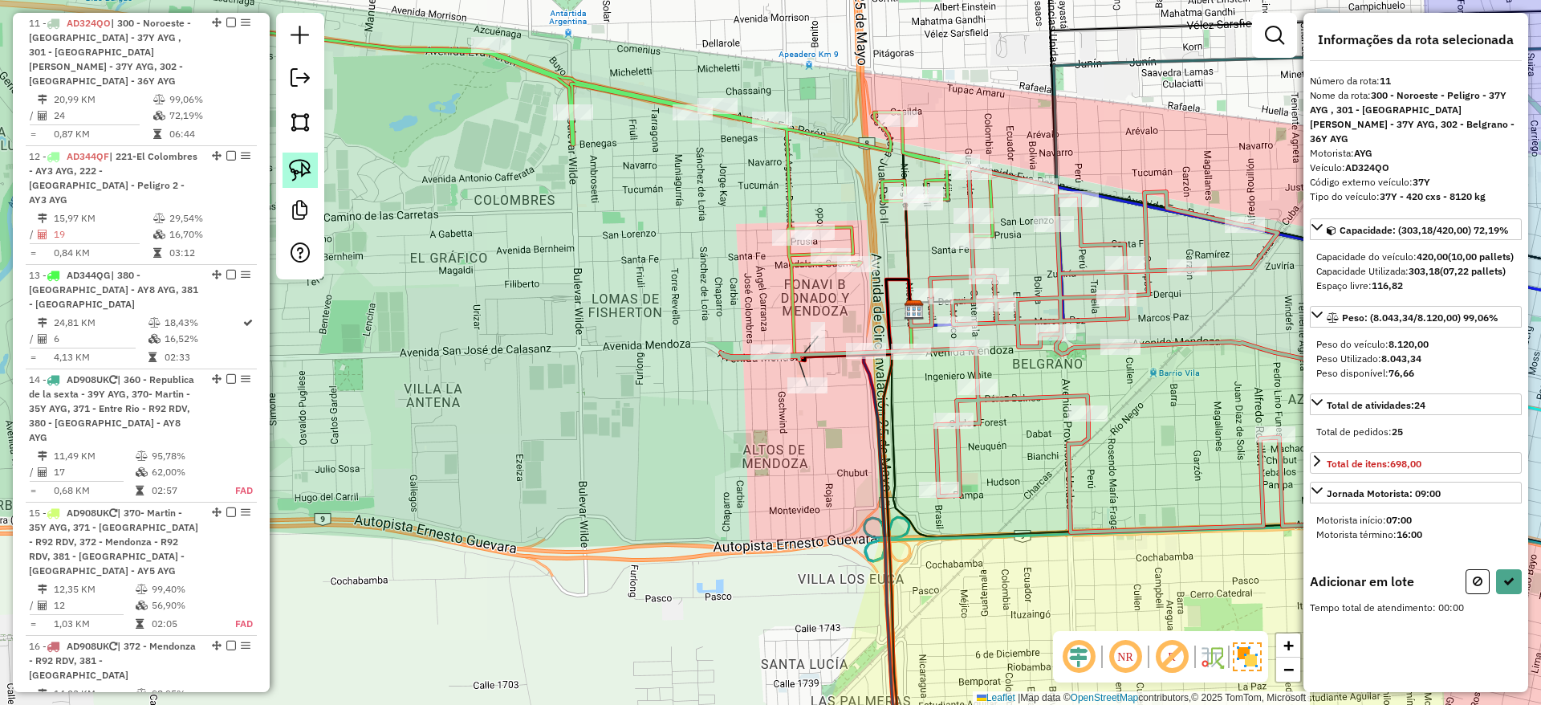
click at [310, 170] on img at bounding box center [300, 170] width 22 height 22
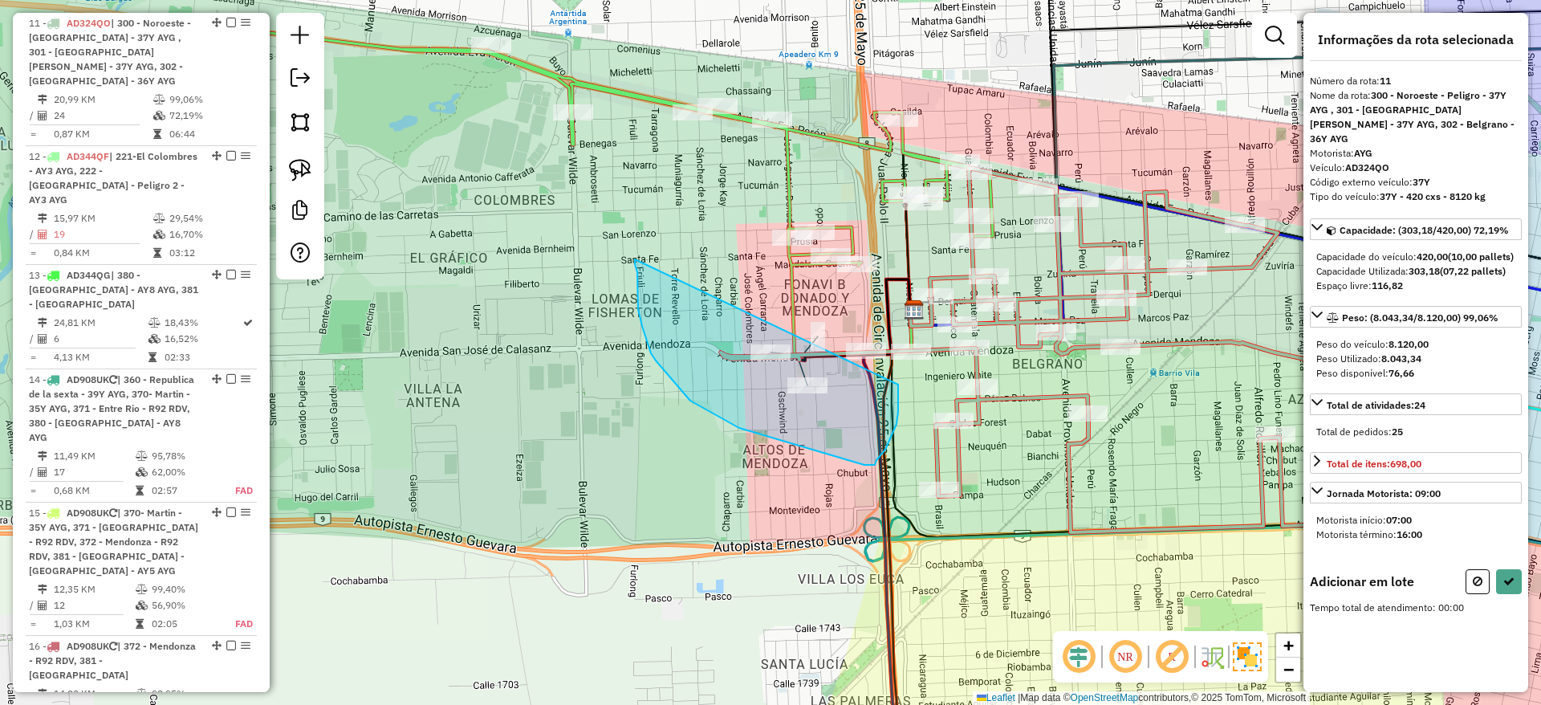
drag, startPoint x: 656, startPoint y: 360, endPoint x: 898, endPoint y: 382, distance: 243.4
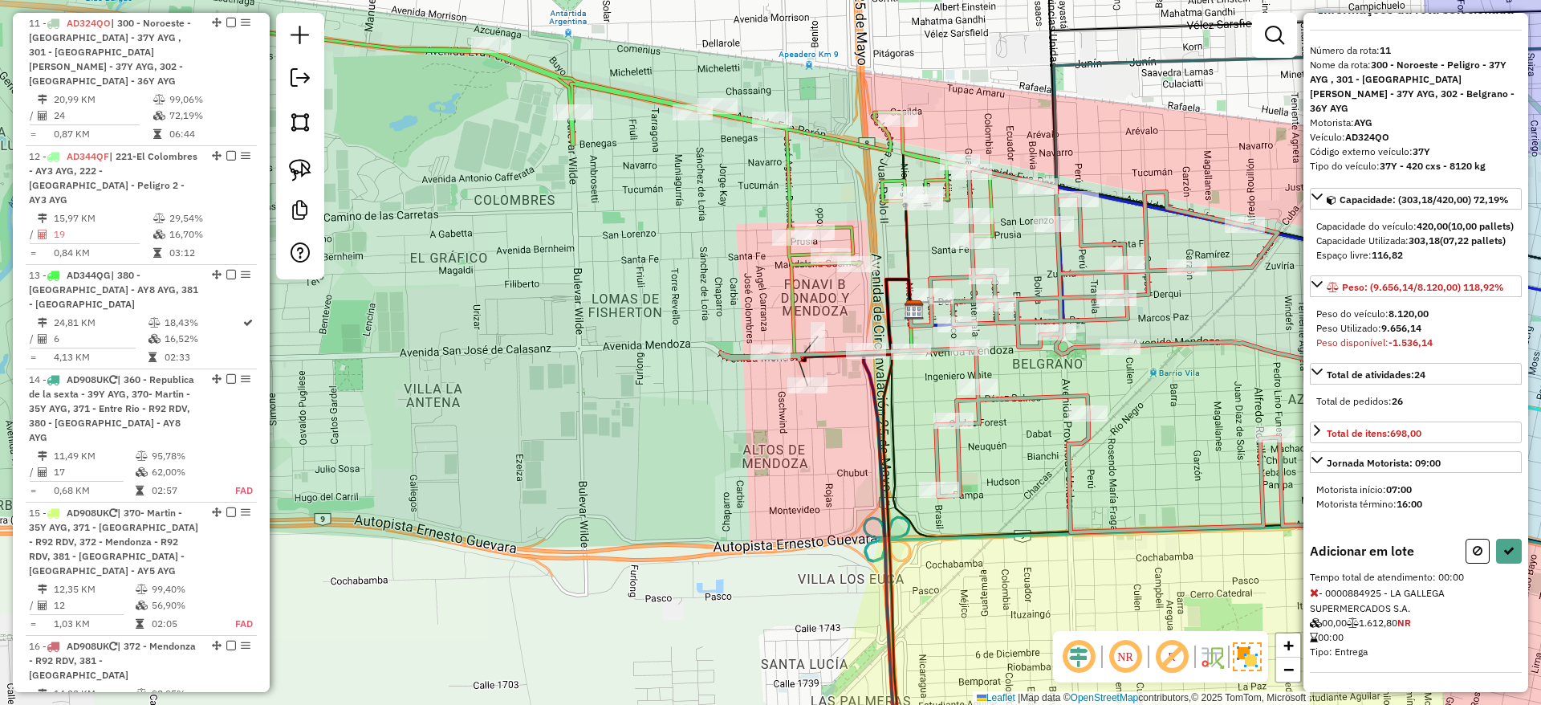
scroll to position [45, 0]
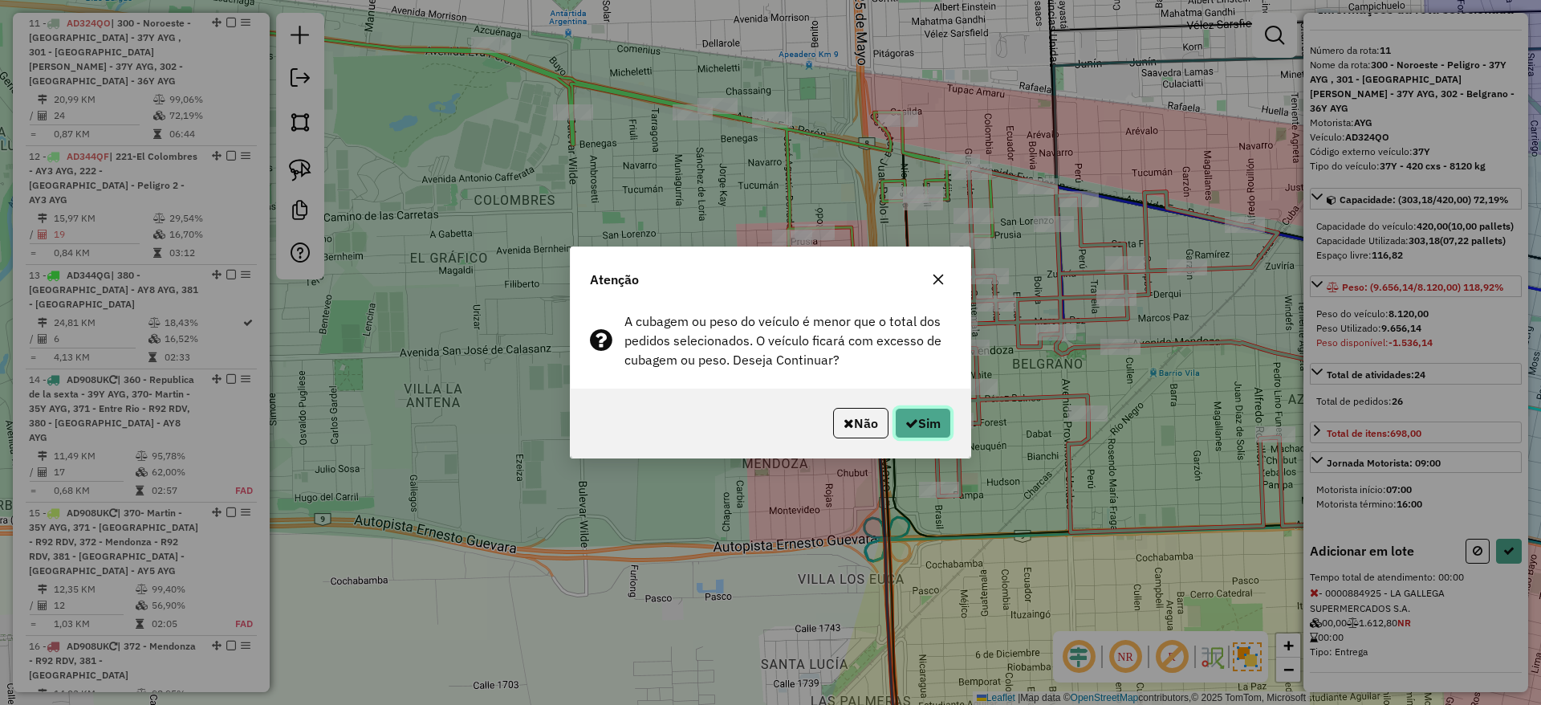
click at [911, 419] on icon "button" at bounding box center [911, 423] width 13 height 13
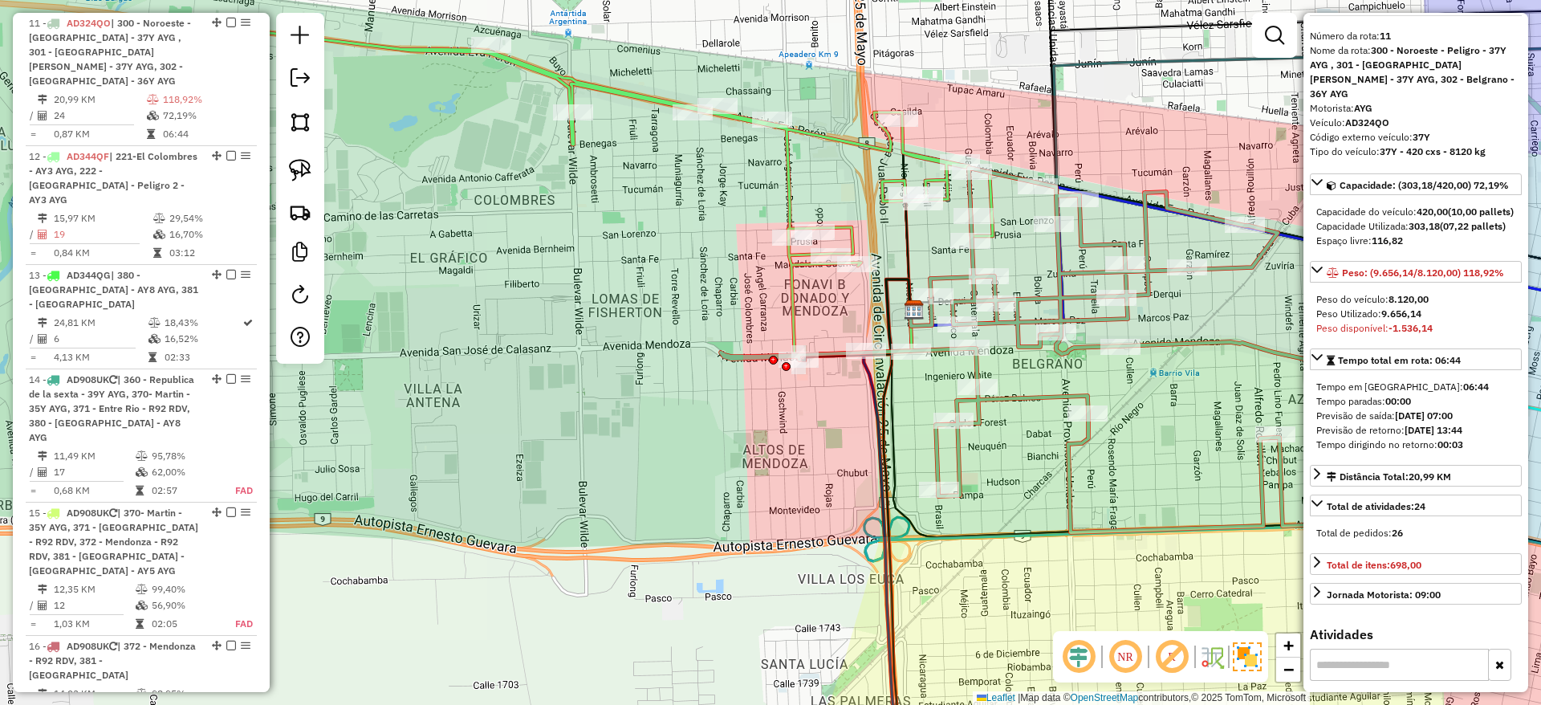
click at [776, 169] on div "Janela de atendimento Grade de atendimento Capacidade Transportadoras Veículos …" at bounding box center [770, 352] width 1541 height 705
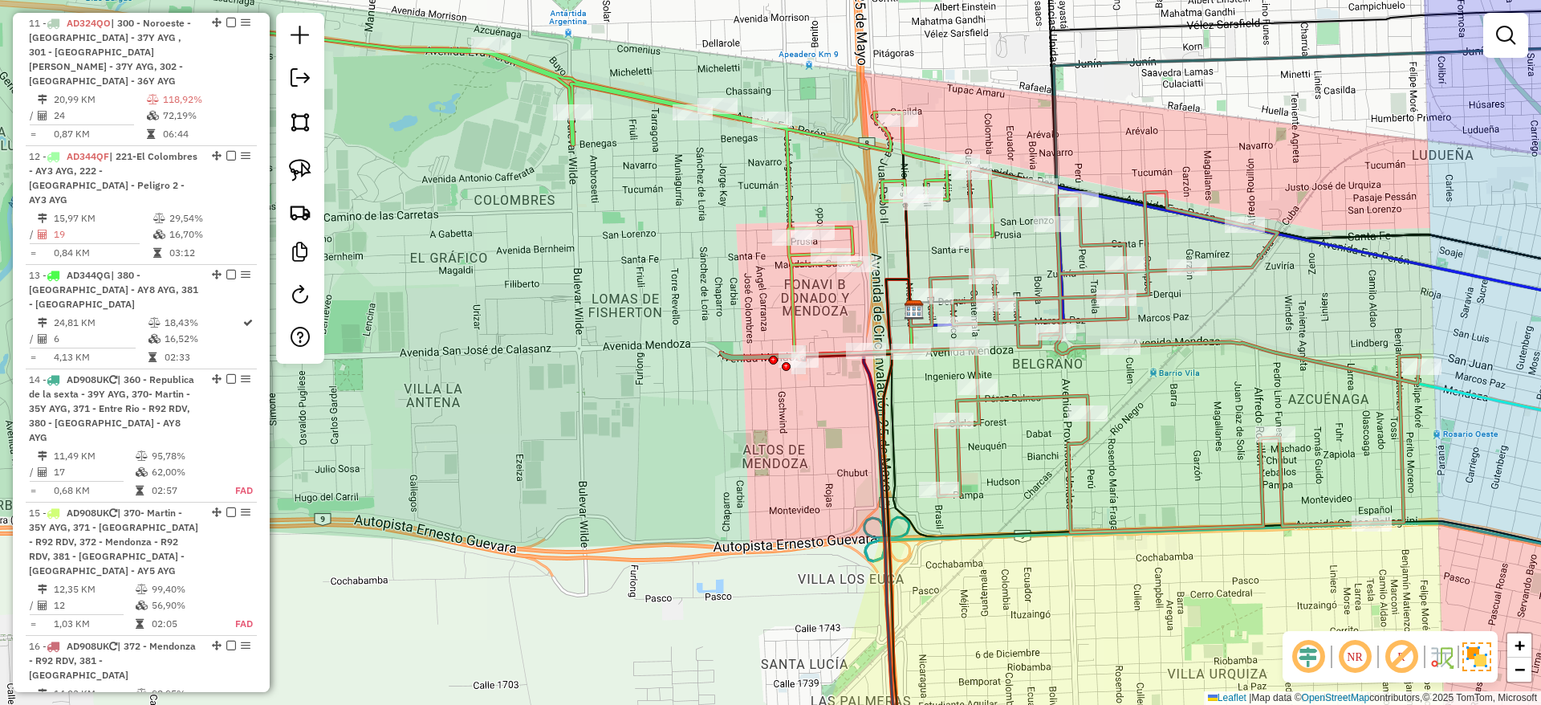
click at [789, 168] on icon at bounding box center [590, 188] width 805 height 331
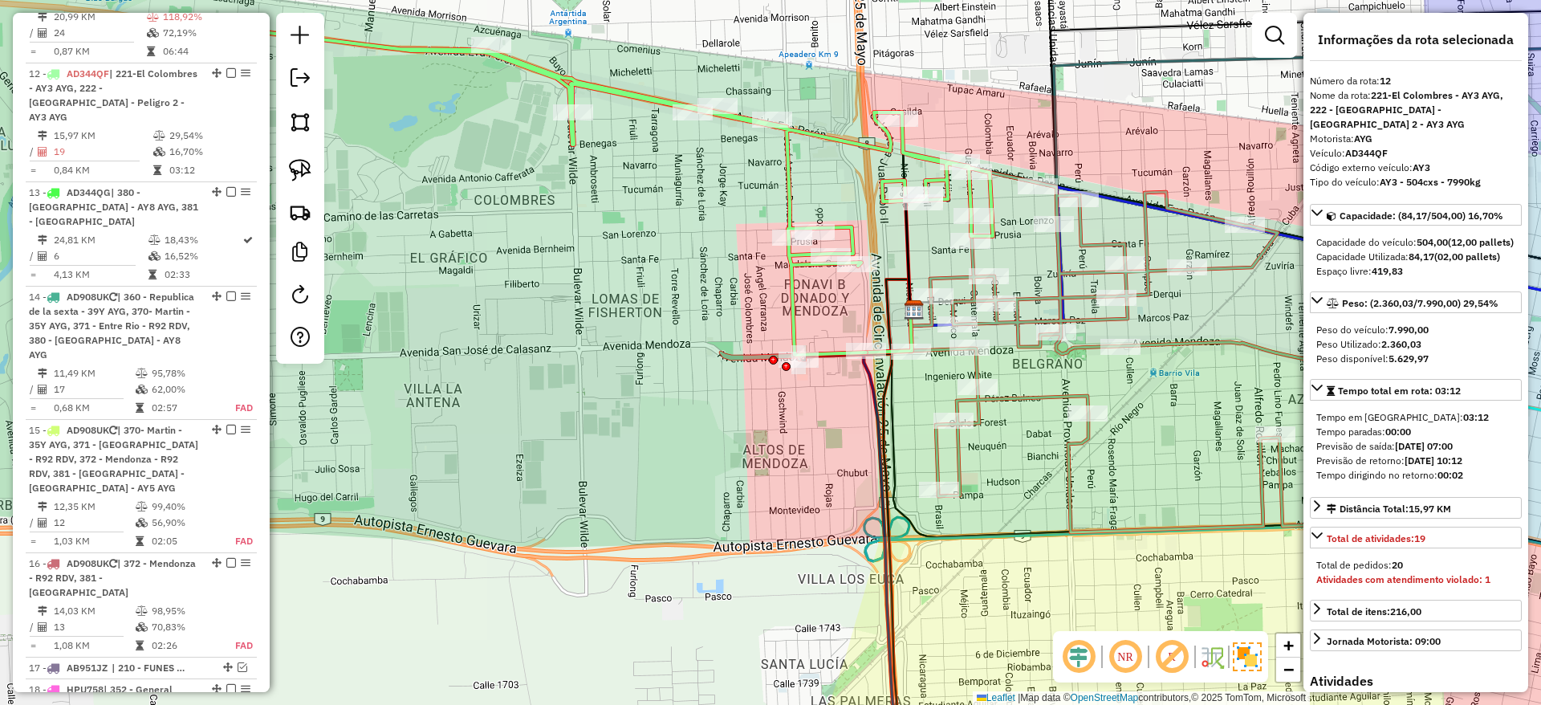
scroll to position [1621, 0]
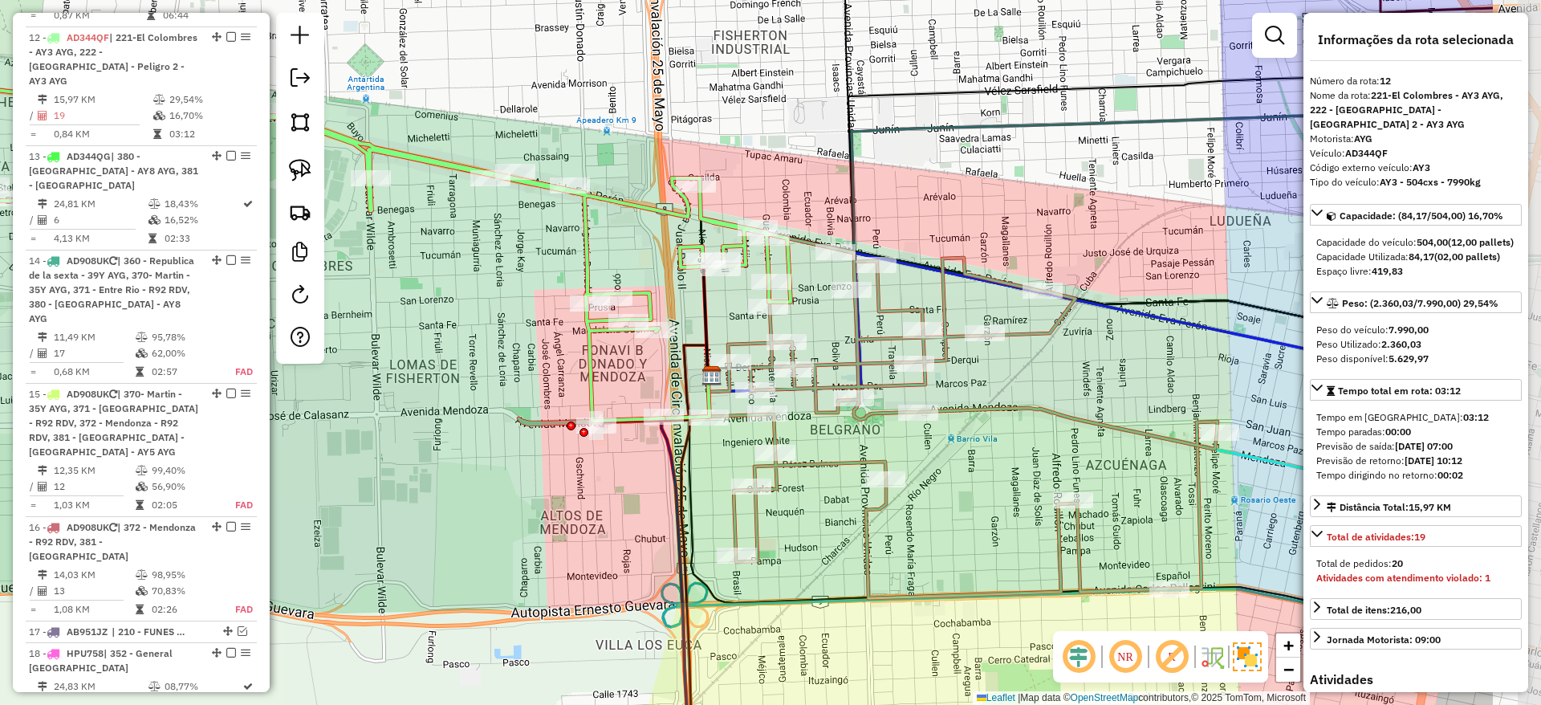
drag, startPoint x: 789, startPoint y: 168, endPoint x: 587, endPoint y: 234, distance: 212.7
click at [587, 234] on icon at bounding box center [388, 254] width 805 height 331
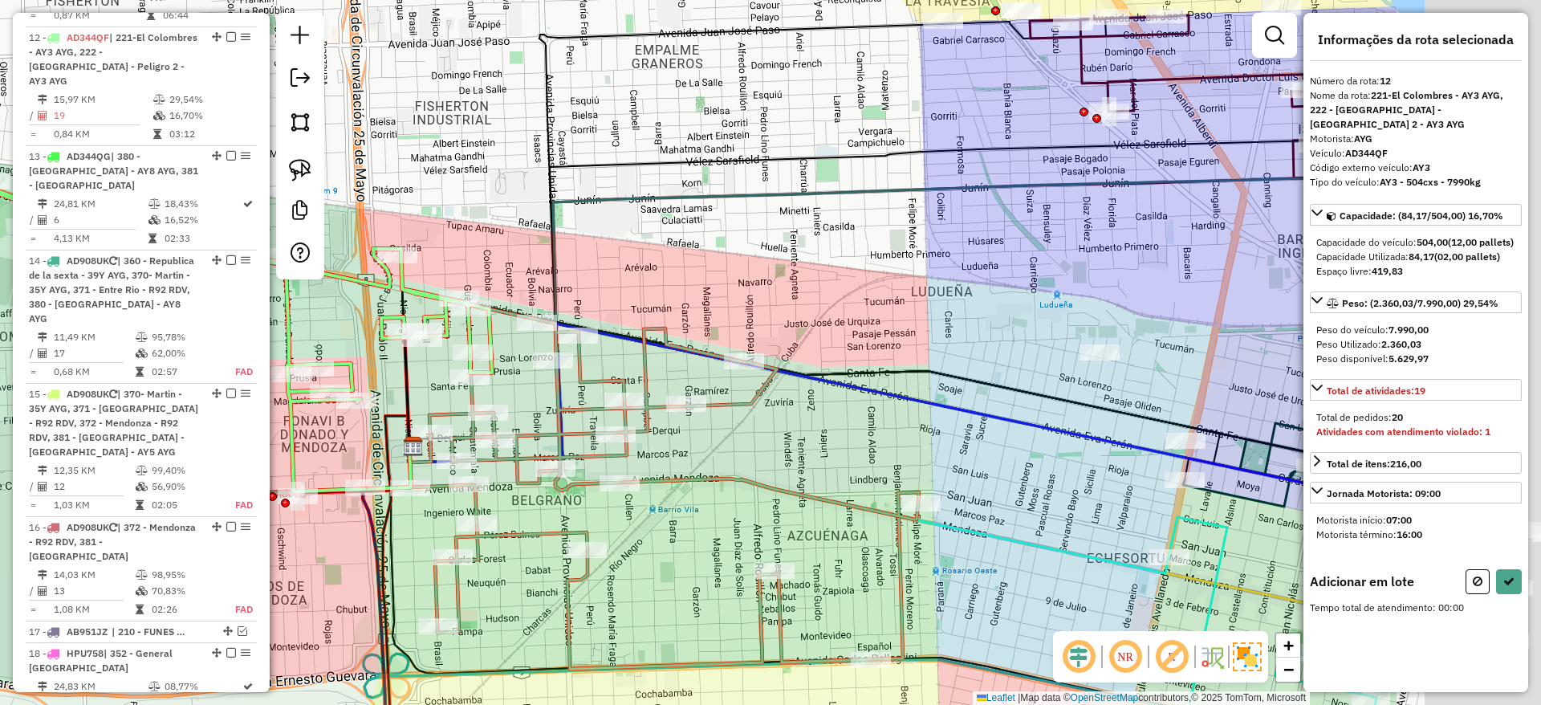
drag, startPoint x: 710, startPoint y: 161, endPoint x: 514, endPoint y: 183, distance: 196.2
click at [516, 183] on div "Janela de atendimento Grade de atendimento Capacidade Transportadoras Veículos …" at bounding box center [770, 352] width 1541 height 705
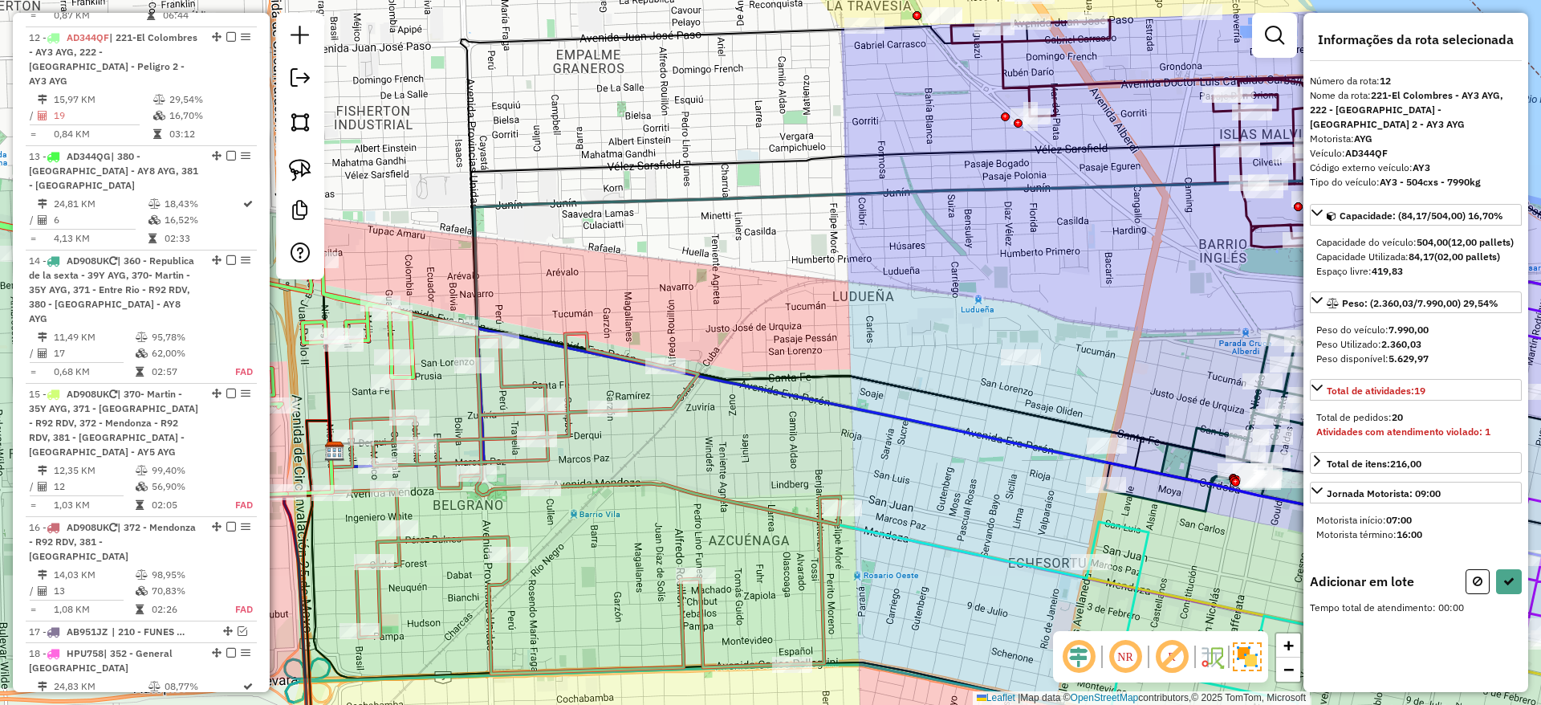
drag, startPoint x: 870, startPoint y: 327, endPoint x: 670, endPoint y: 270, distance: 207.8
click at [670, 270] on div "Janela de atendimento Grade de atendimento Capacidade Transportadoras Veículos …" at bounding box center [770, 352] width 1541 height 705
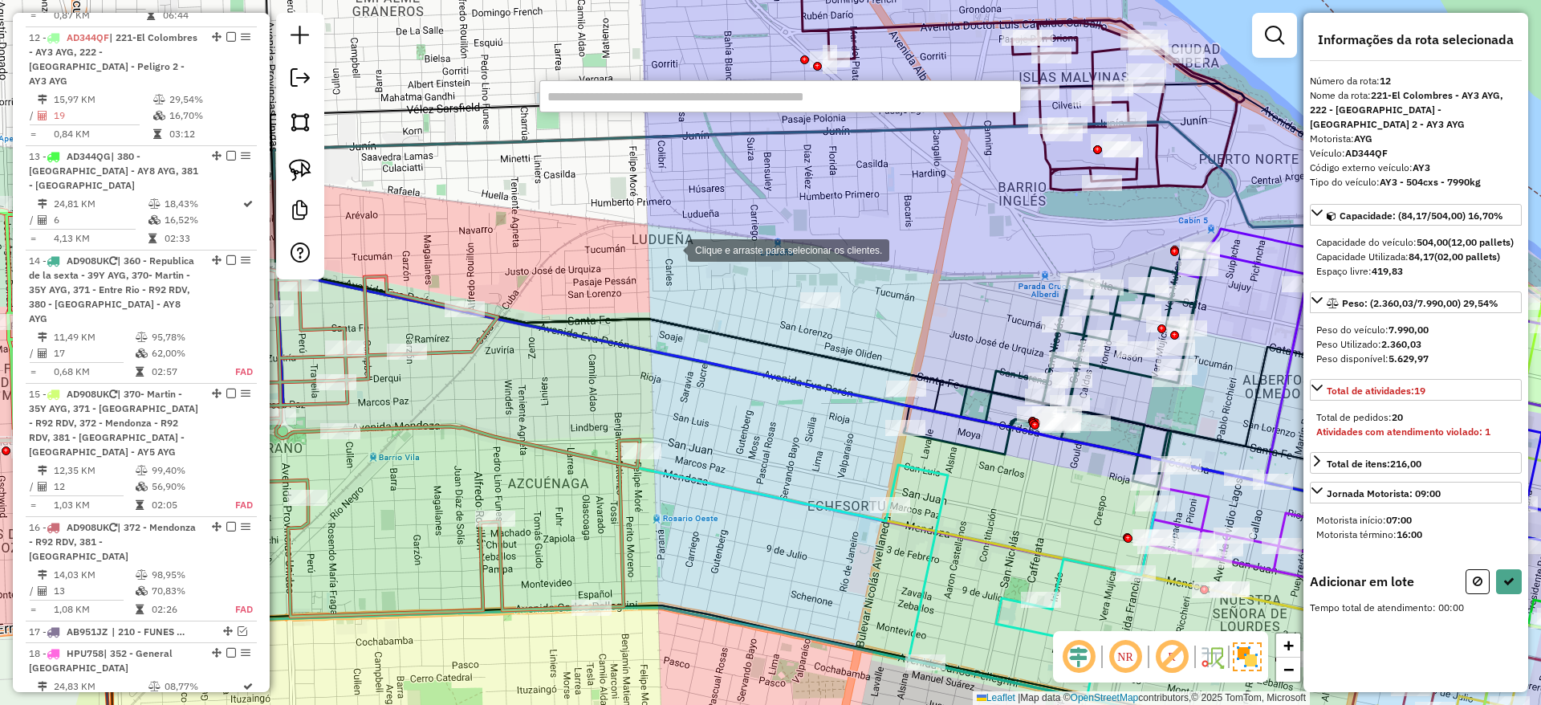
paste input "******"
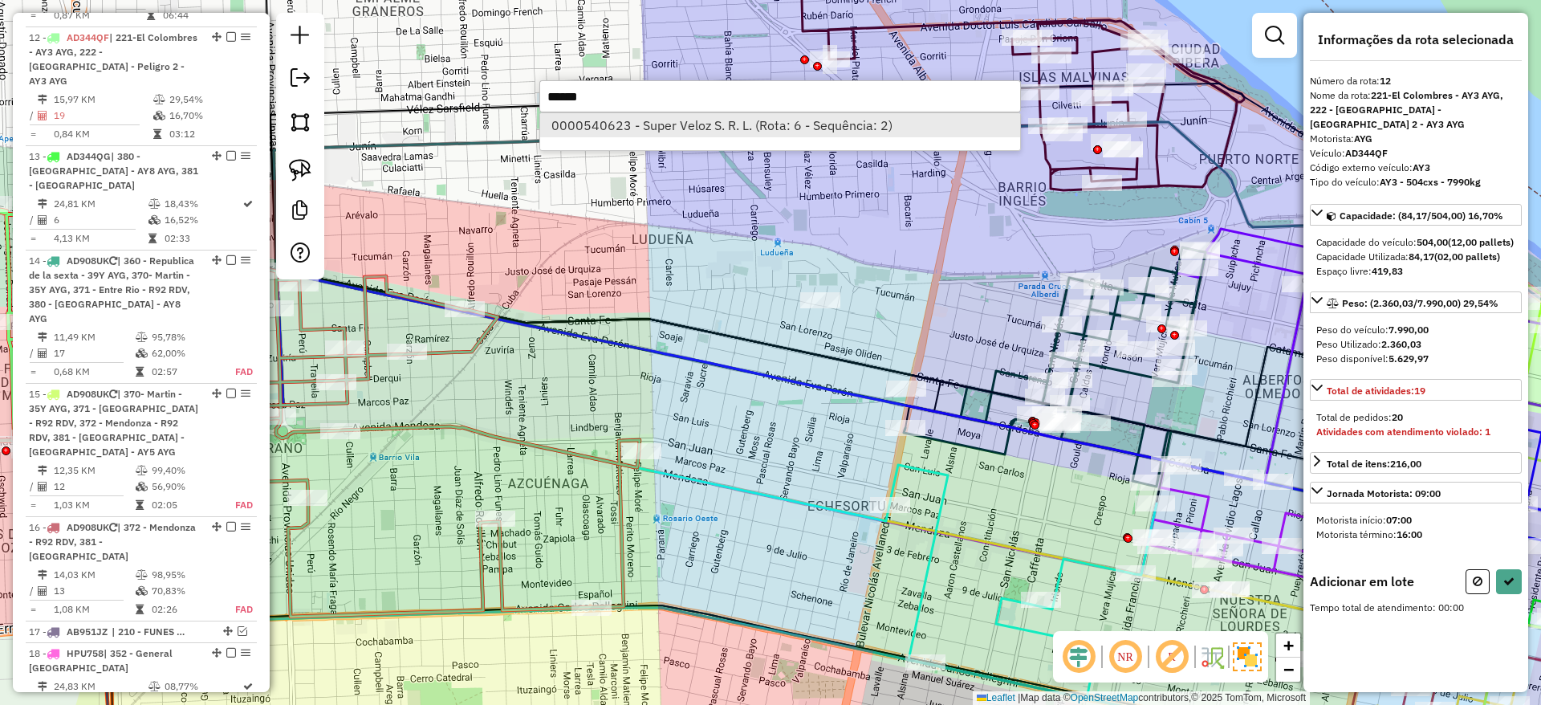
type input "******"
click at [632, 128] on li "0000540623 - Super Veloz S. R. L. (Rota: 6 - Sequência: 2)" at bounding box center [780, 125] width 480 height 24
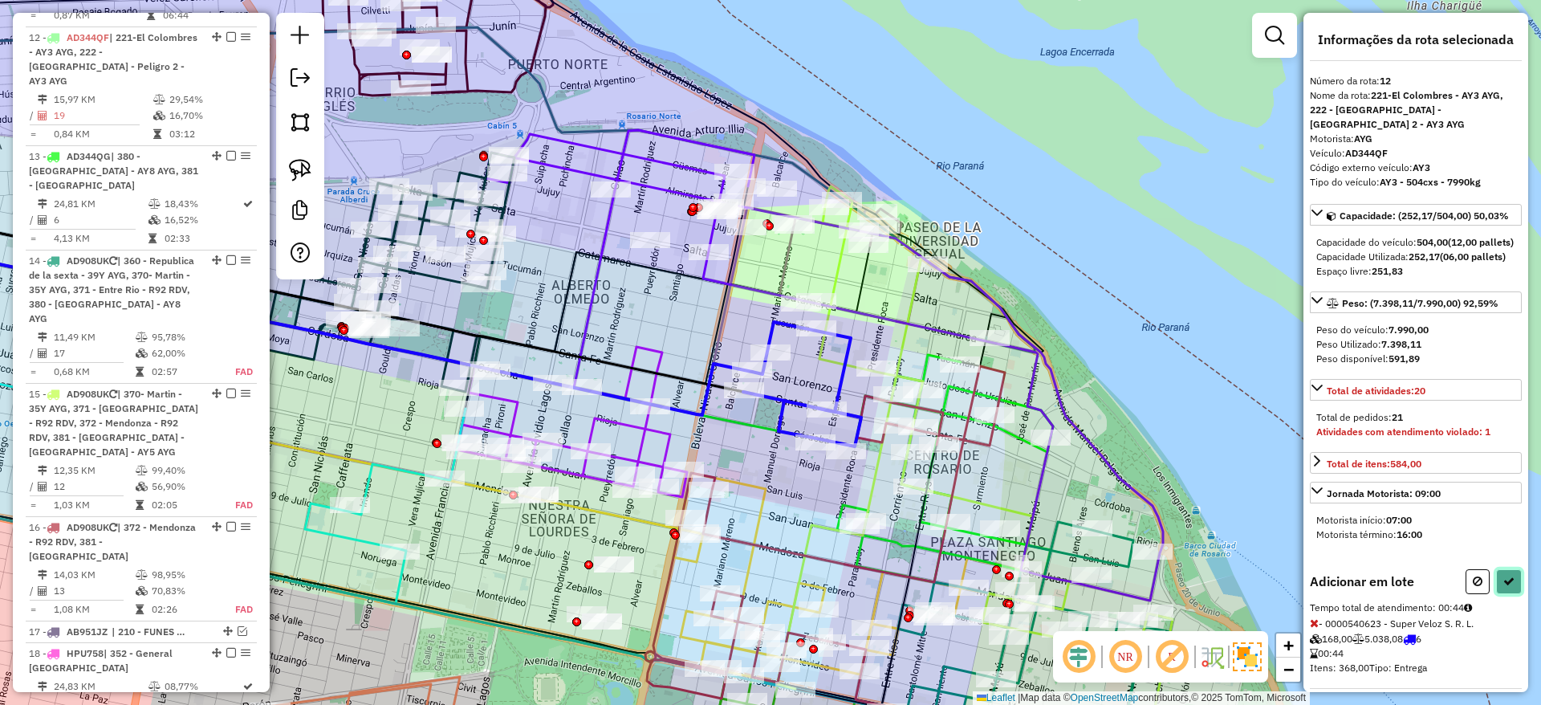
click at [1503, 587] on icon at bounding box center [1508, 580] width 11 height 11
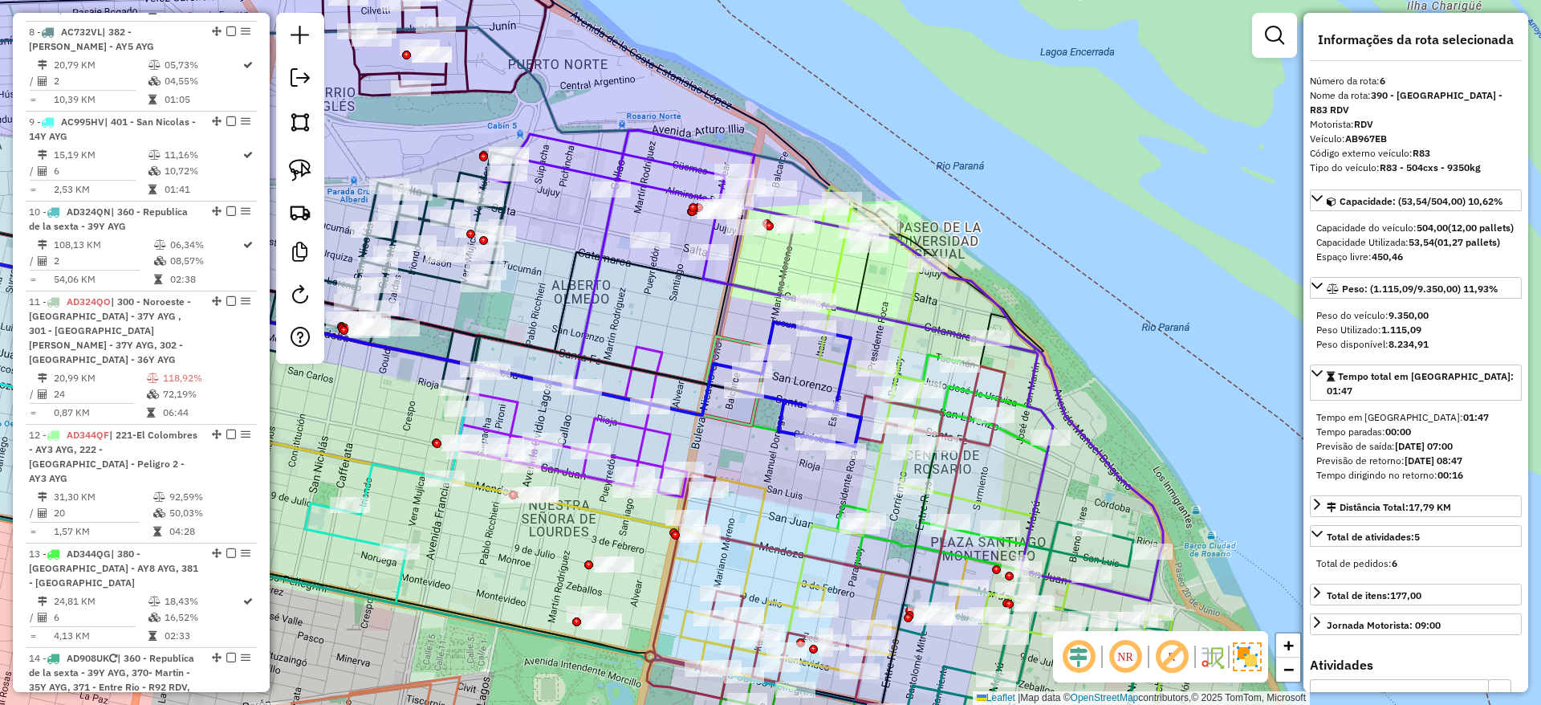
scroll to position [1053, 0]
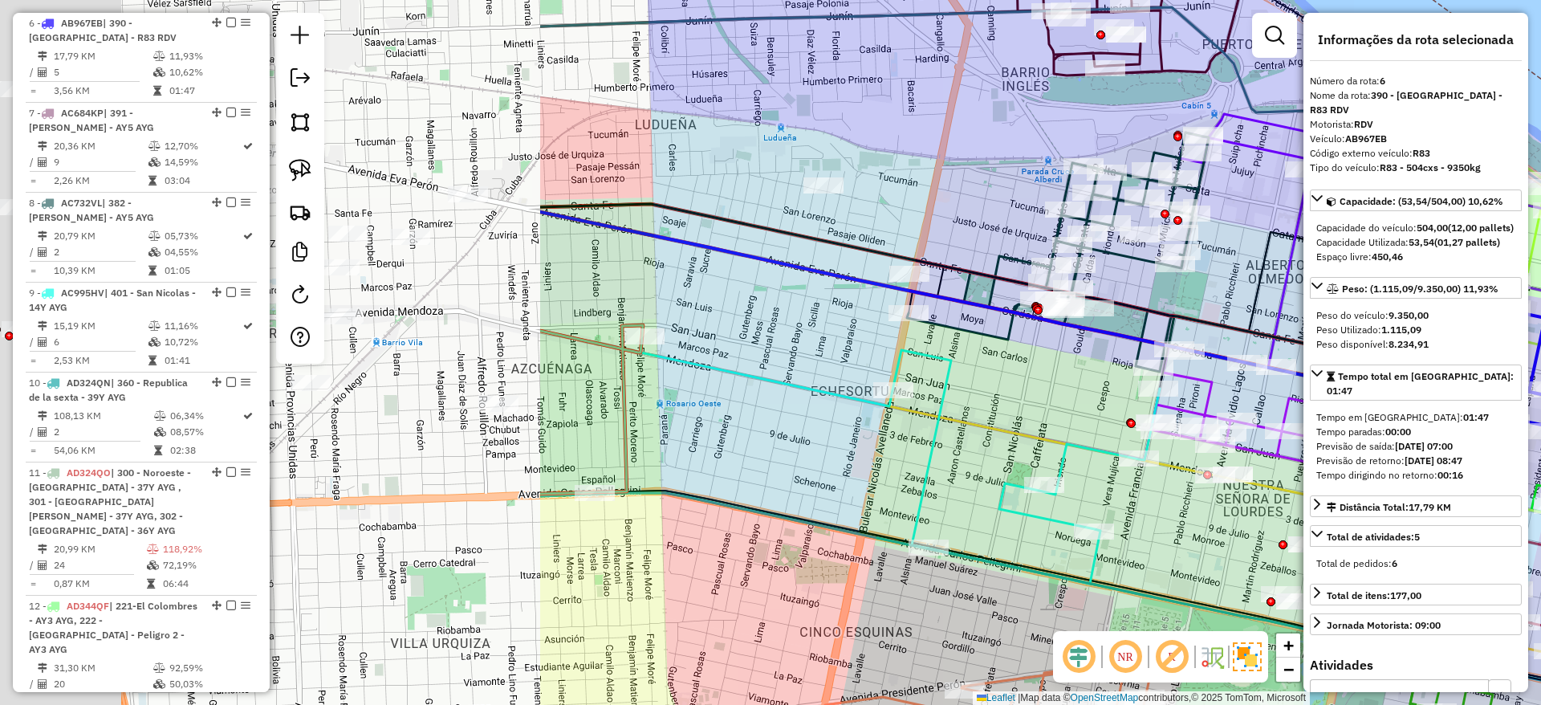
drag, startPoint x: 612, startPoint y: 316, endPoint x: 1496, endPoint y: 295, distance: 884.0
click at [1496, 295] on hb-router-mapa "Informações da Sessão 1231441 - 20/08/2025 Criação: 19/08/2025 16:05 Depósito: …" at bounding box center [770, 352] width 1541 height 705
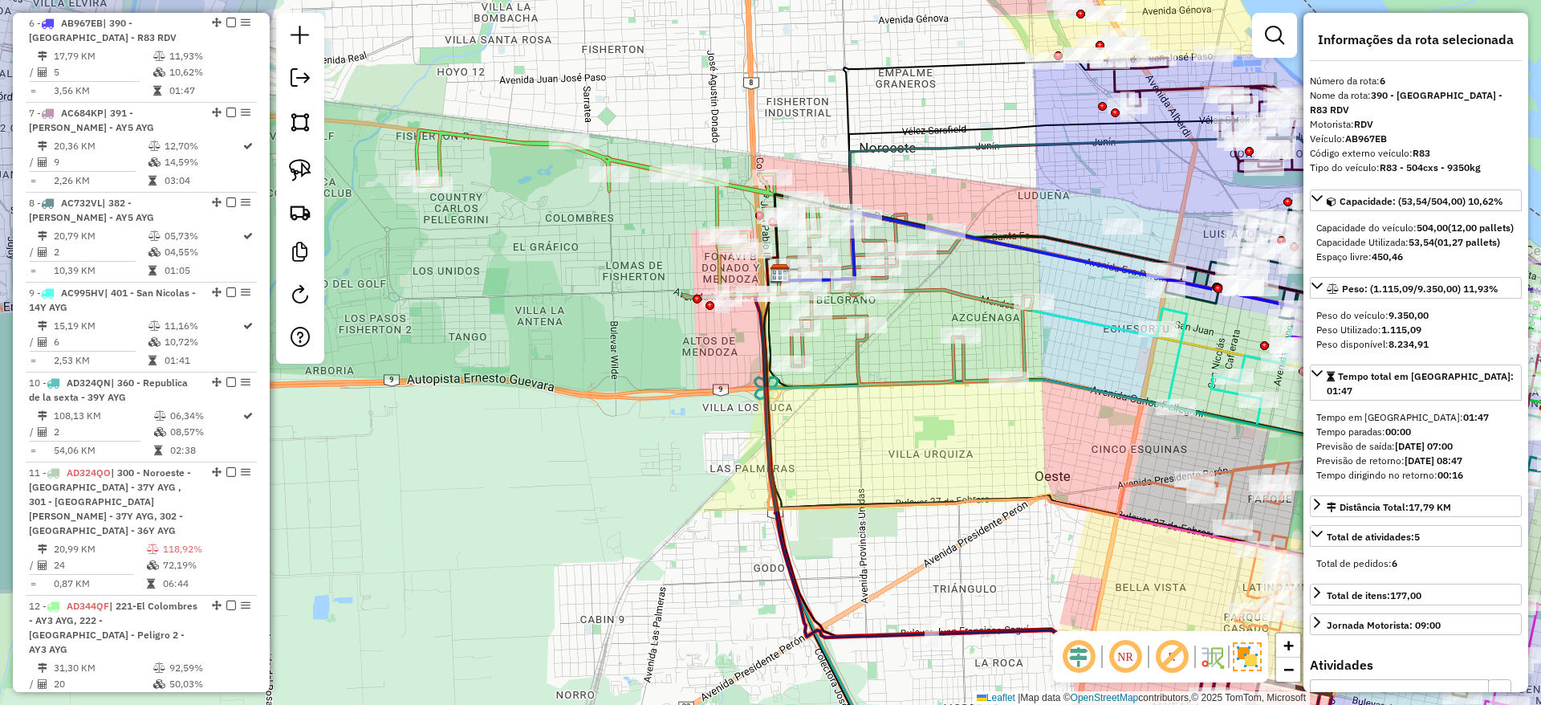
click at [520, 140] on icon at bounding box center [930, 233] width 1026 height 206
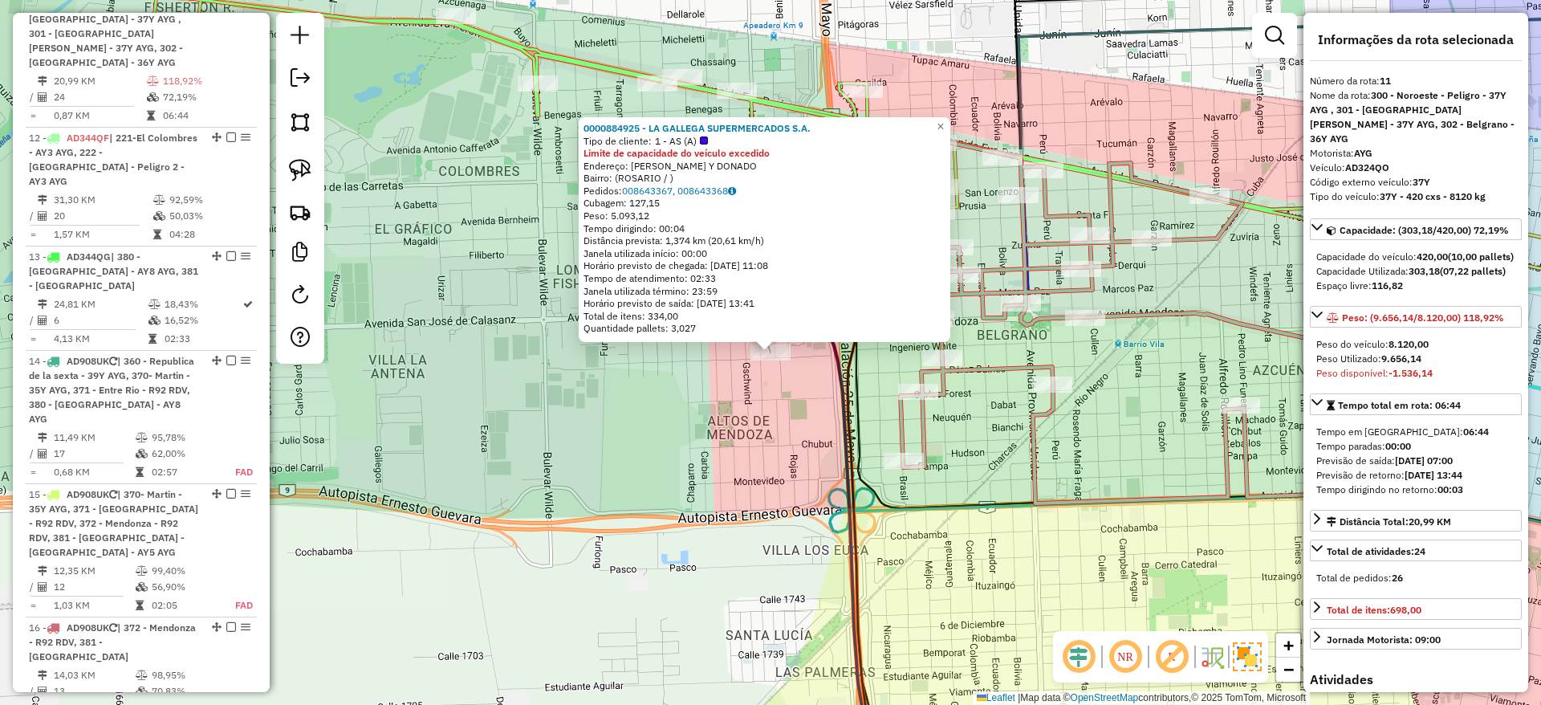
scroll to position [1503, 0]
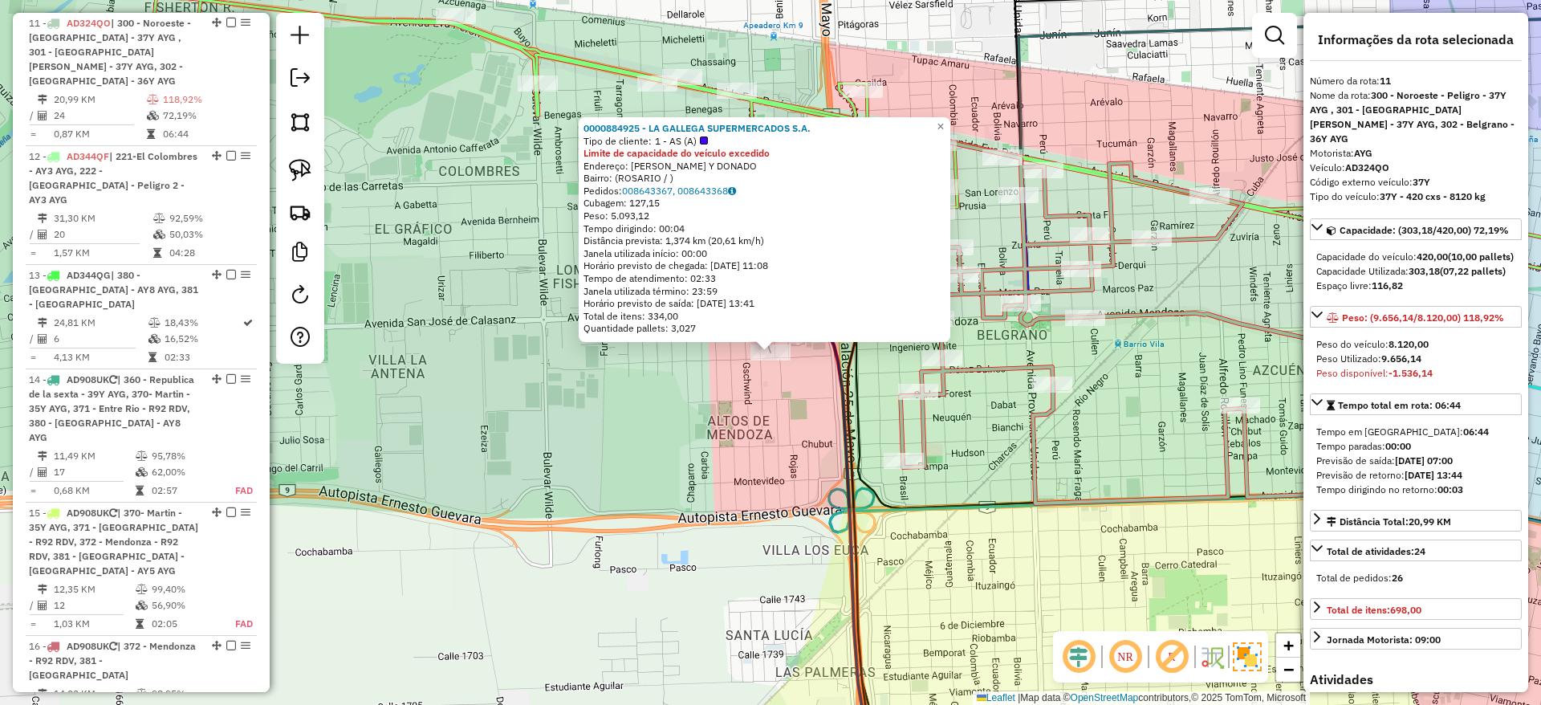
click at [1019, 359] on icon at bounding box center [1034, 321] width 699 height 364
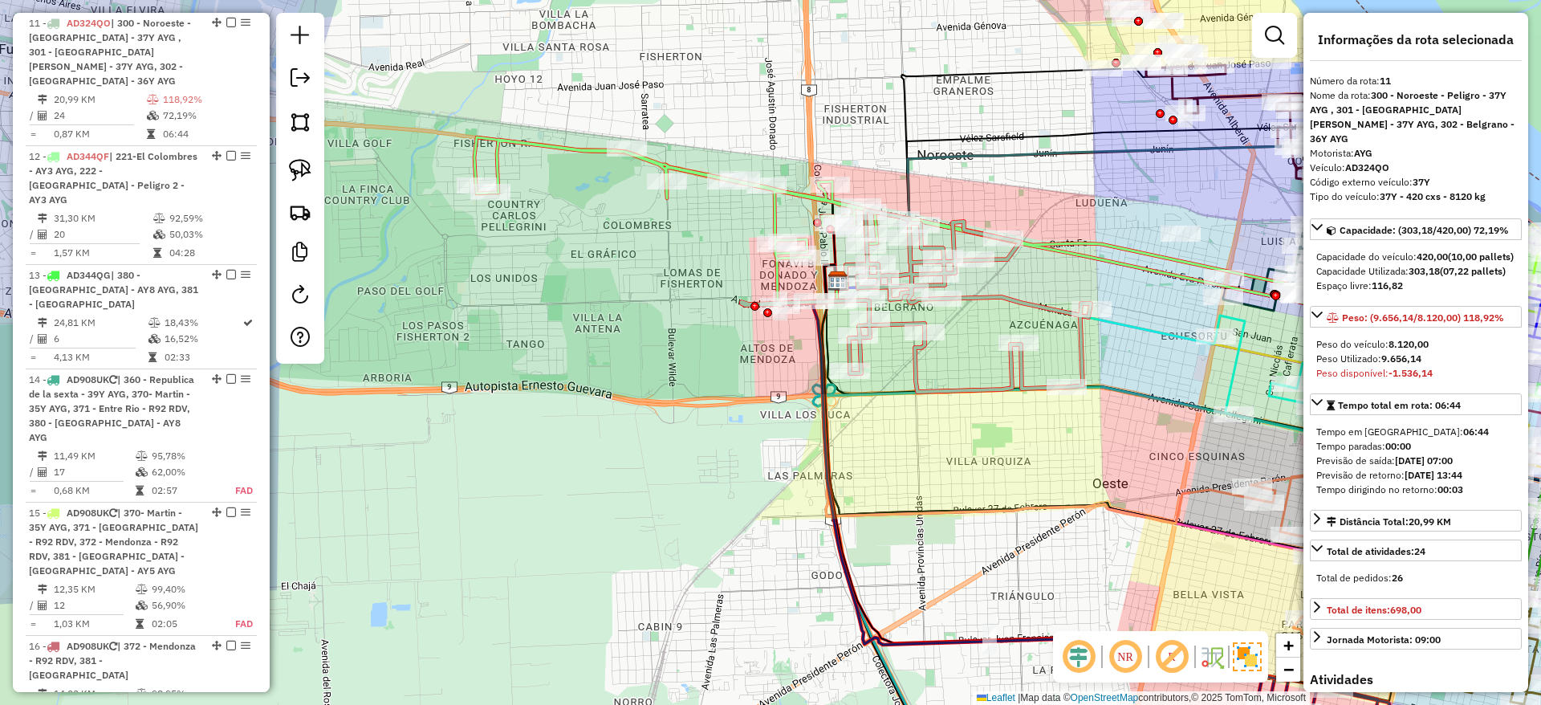
click at [697, 168] on icon at bounding box center [987, 240] width 1026 height 206
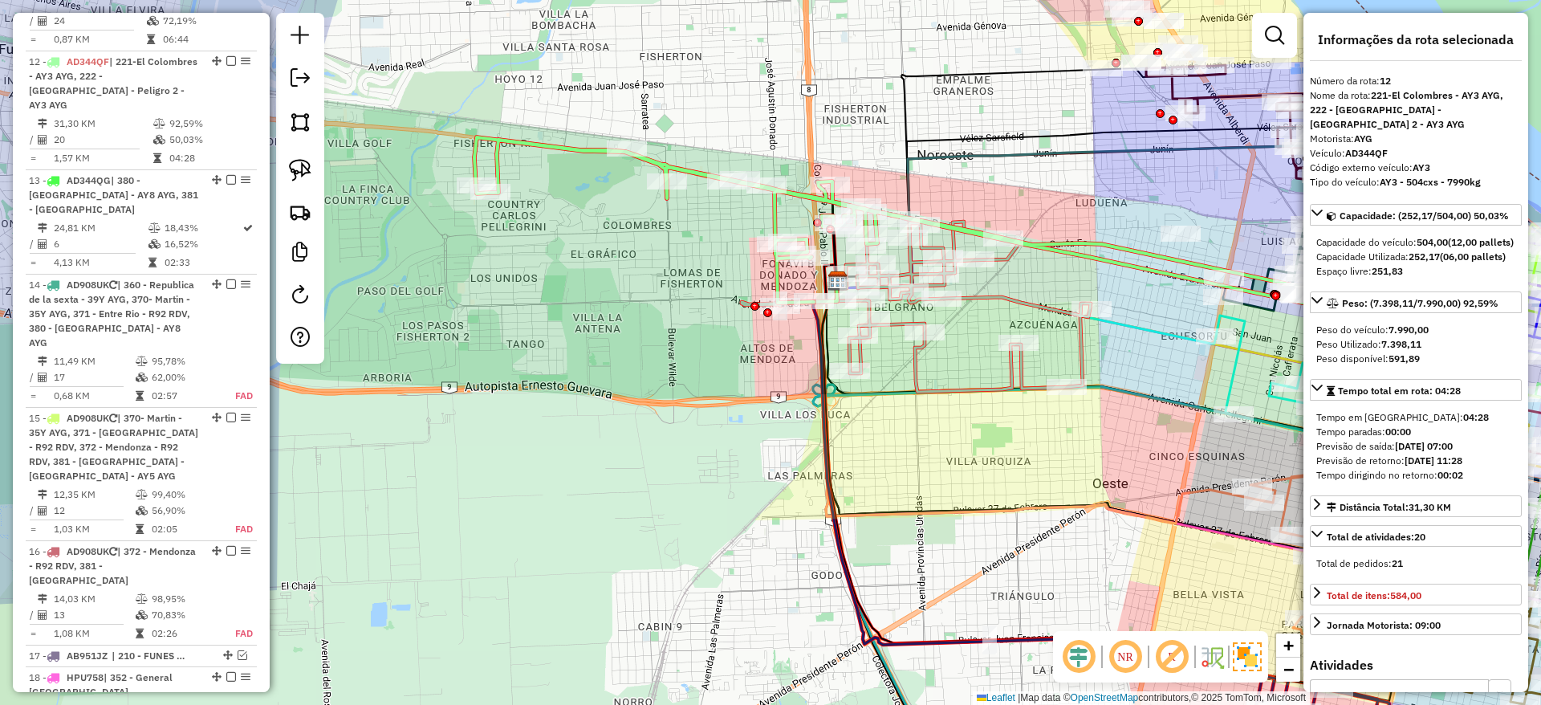
scroll to position [1621, 0]
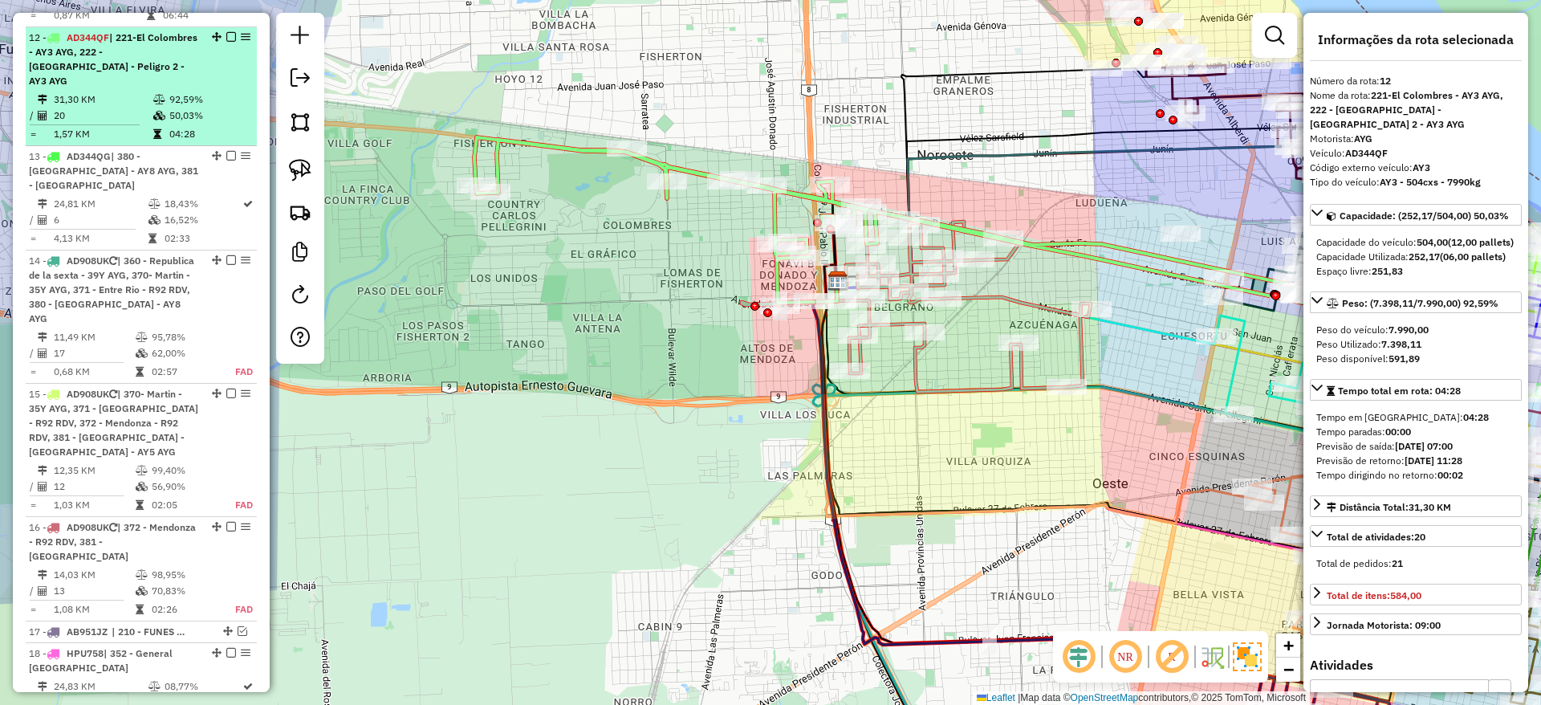
drag, startPoint x: 231, startPoint y: 18, endPoint x: 226, endPoint y: 69, distance: 50.8
click at [226, 69] on li "12 - AD344QF | 221-El Colombres - AY3 AYG, 222 - Altos de Mendonza - Peligro 2 …" at bounding box center [141, 86] width 231 height 119
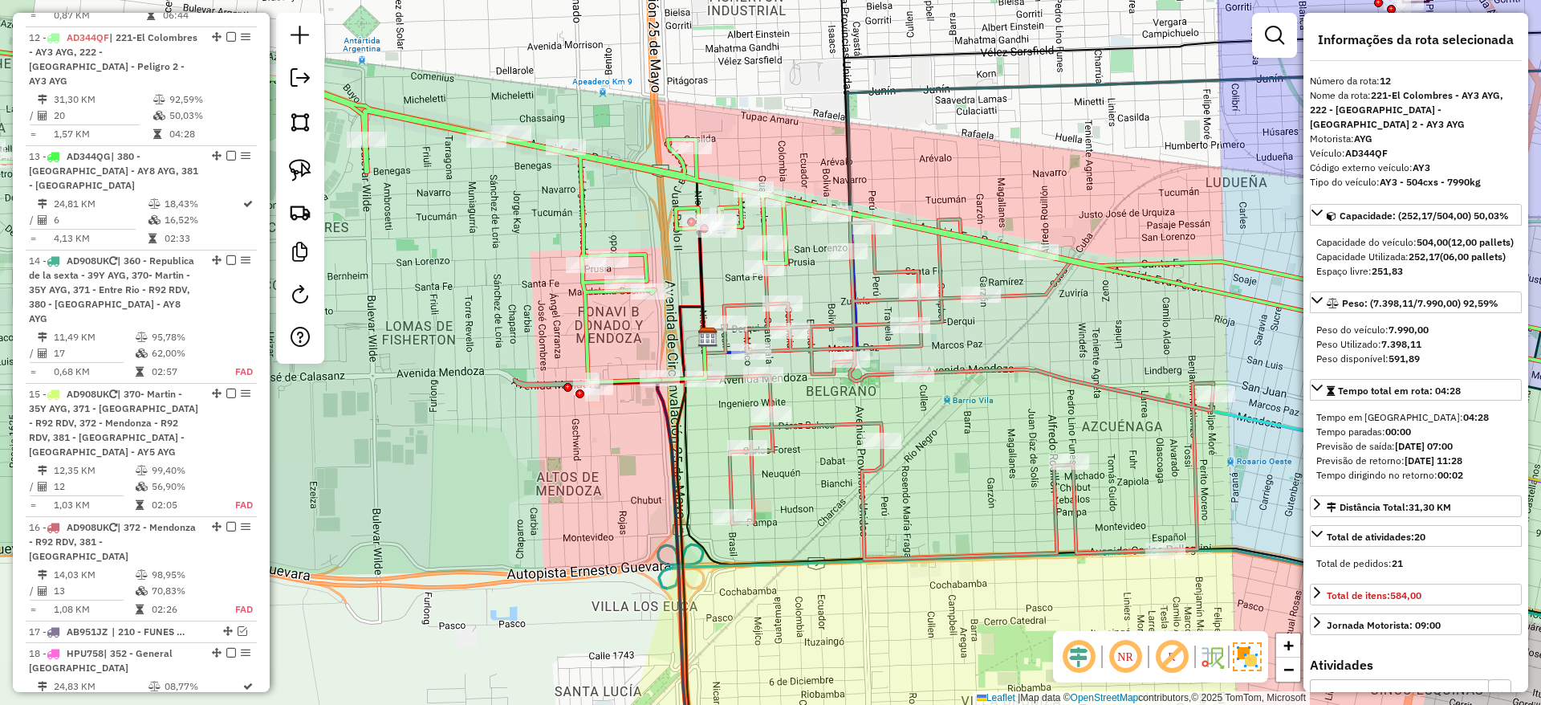
drag, startPoint x: 444, startPoint y: 360, endPoint x: 543, endPoint y: 298, distance: 117.6
click at [540, 301] on div "Janela de atendimento Grade de atendimento Capacidade Transportadoras Veículos …" at bounding box center [770, 352] width 1541 height 705
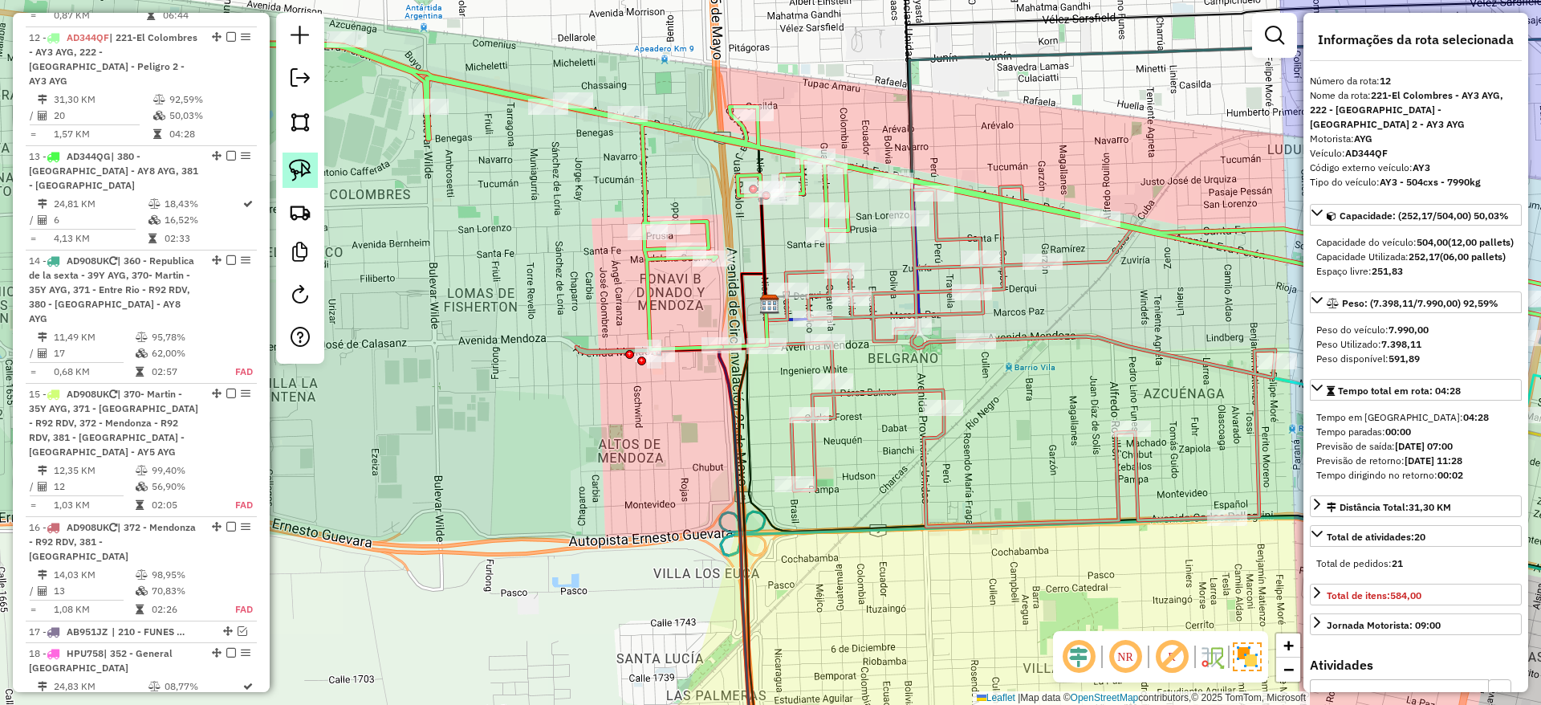
click at [295, 169] on img at bounding box center [300, 170] width 22 height 22
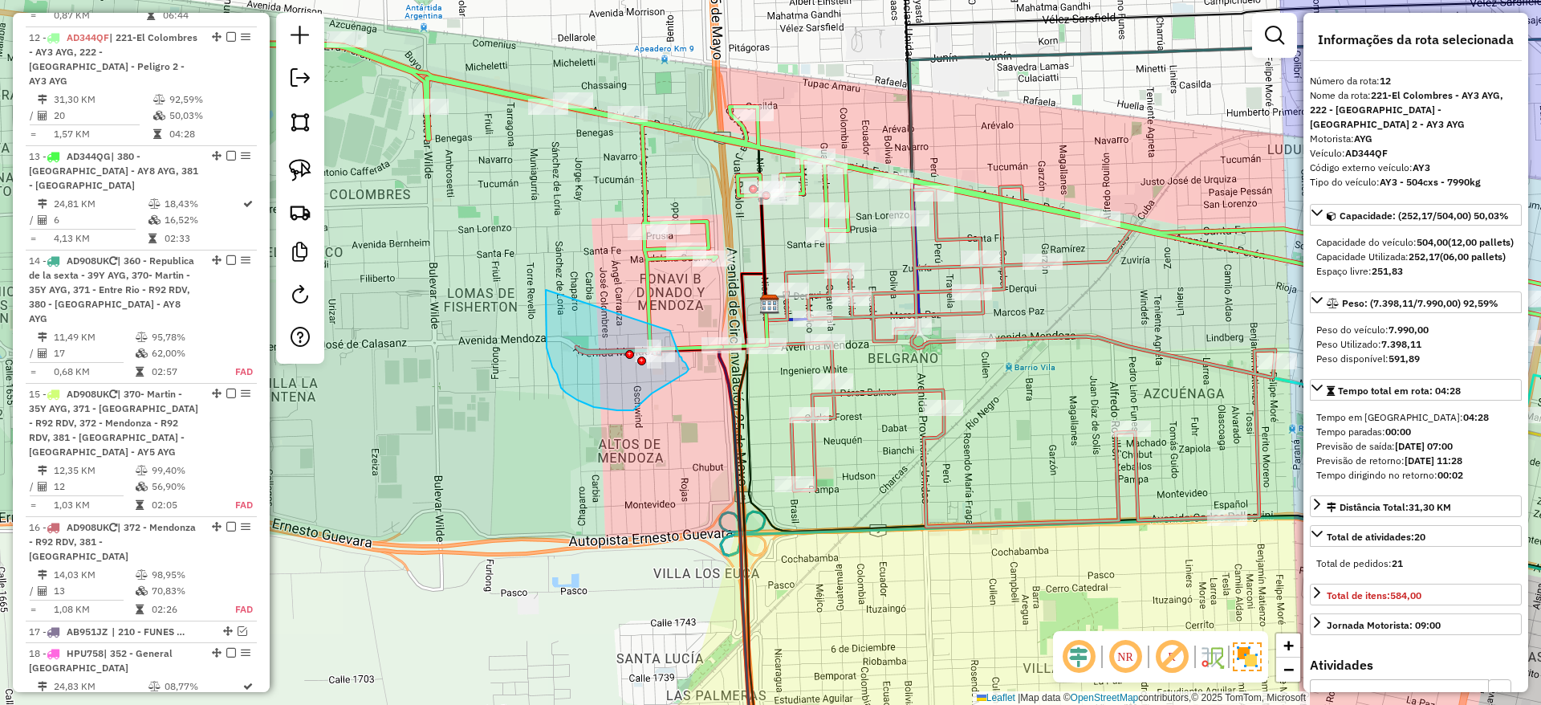
drag, startPoint x: 546, startPoint y: 290, endPoint x: 669, endPoint y: 330, distance: 130.0
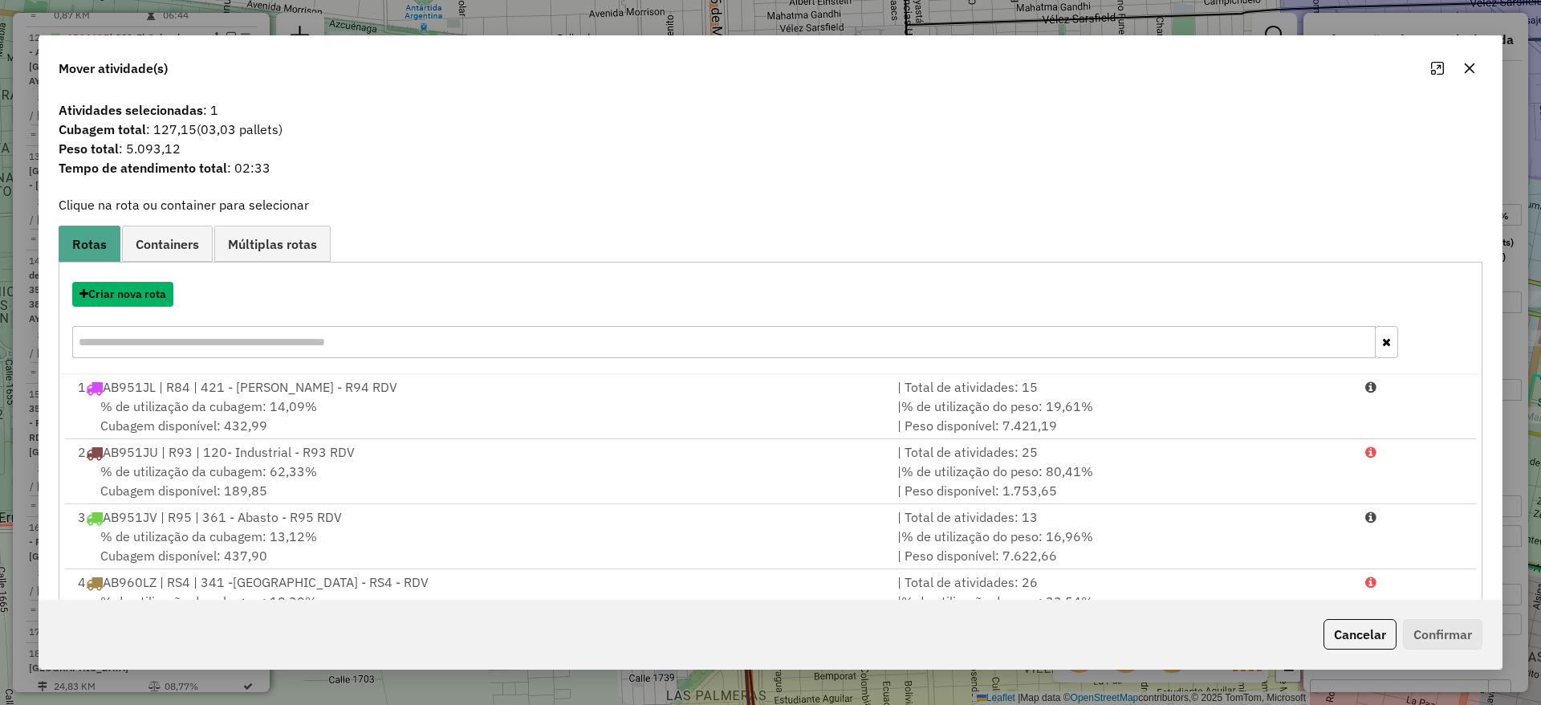
click at [138, 289] on button "Criar nova rota" at bounding box center [122, 294] width 101 height 25
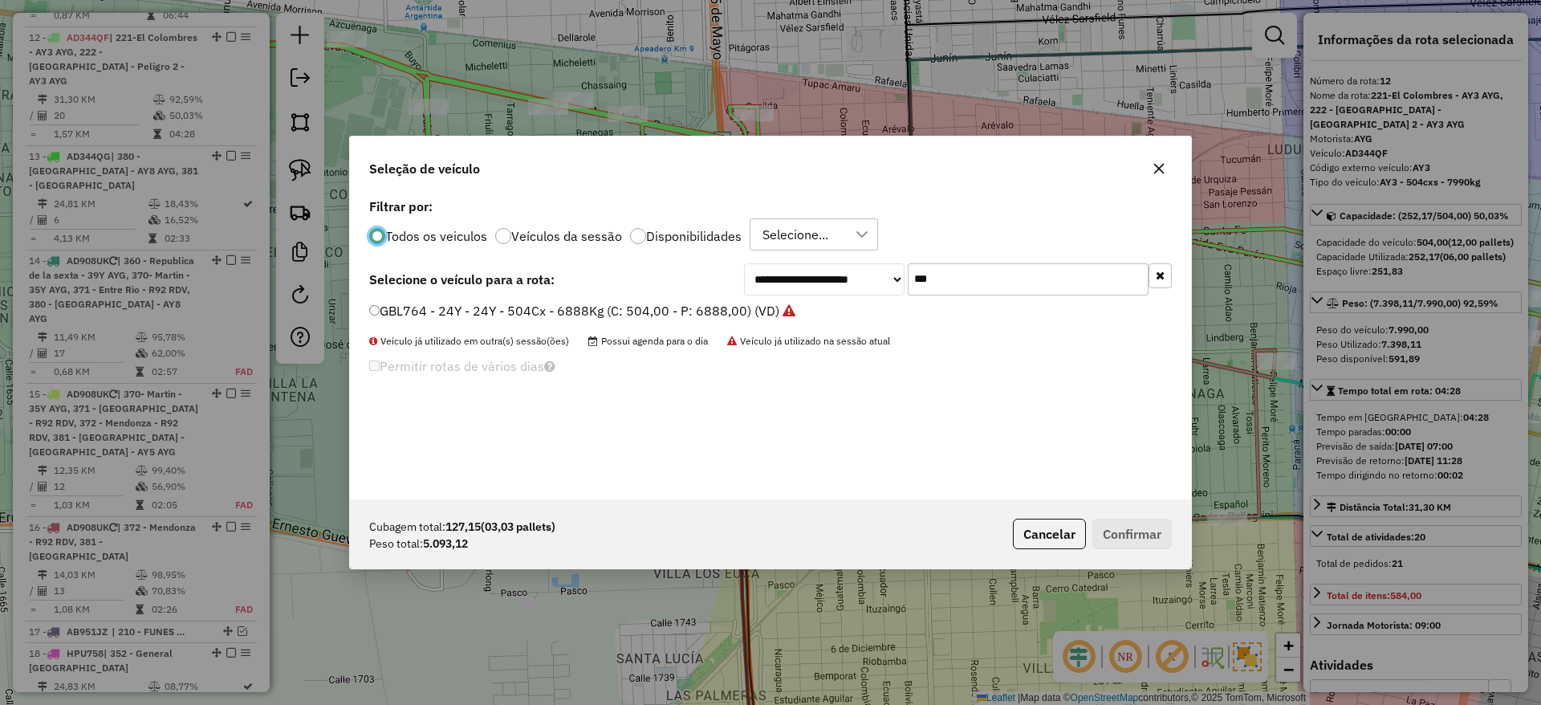
scroll to position [9, 5]
click at [943, 277] on input "***" at bounding box center [1028, 279] width 241 height 32
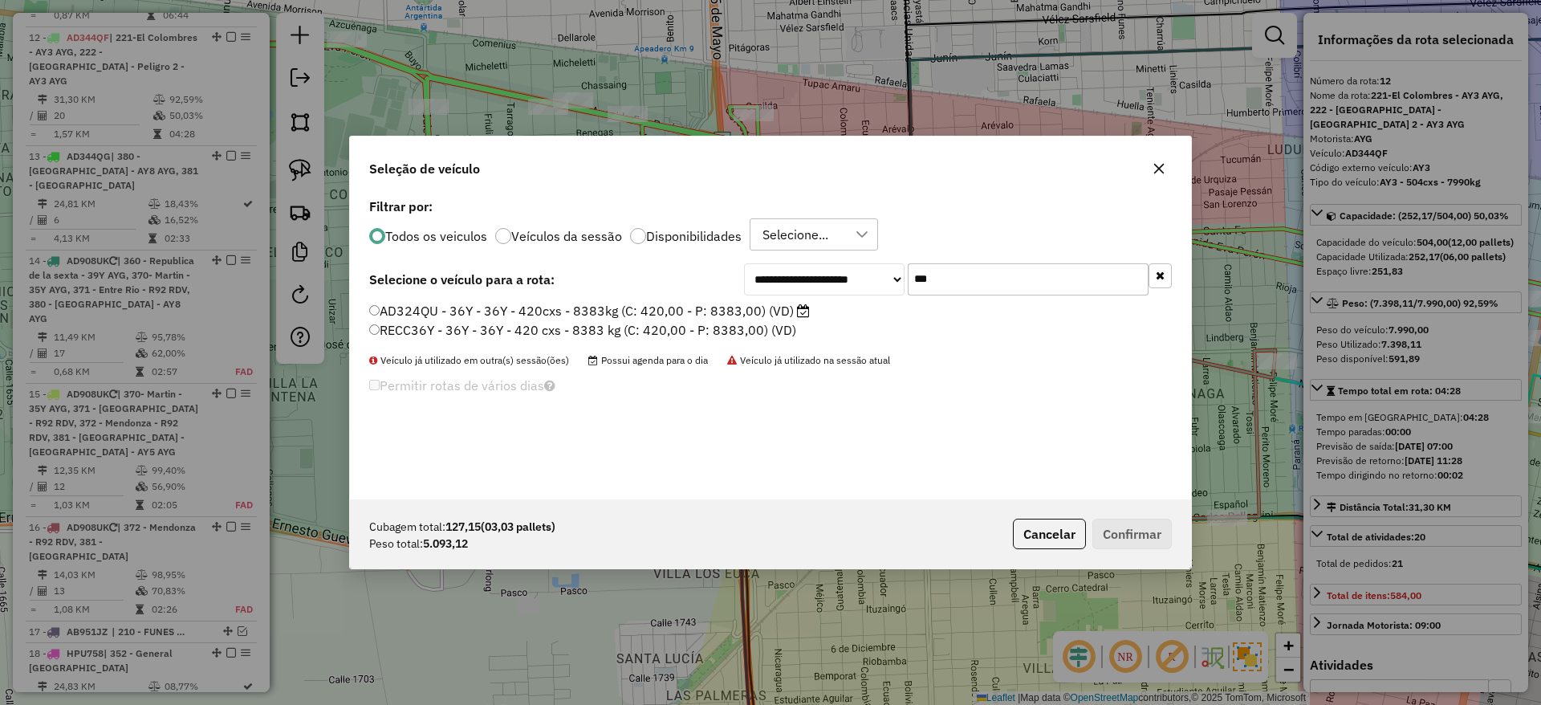
type input "***"
click at [775, 315] on label "AD324QU - 36Y - 36Y - 420cxs - 8383kg (C: 420,00 - P: 8383,00) (VD)" at bounding box center [589, 310] width 441 height 19
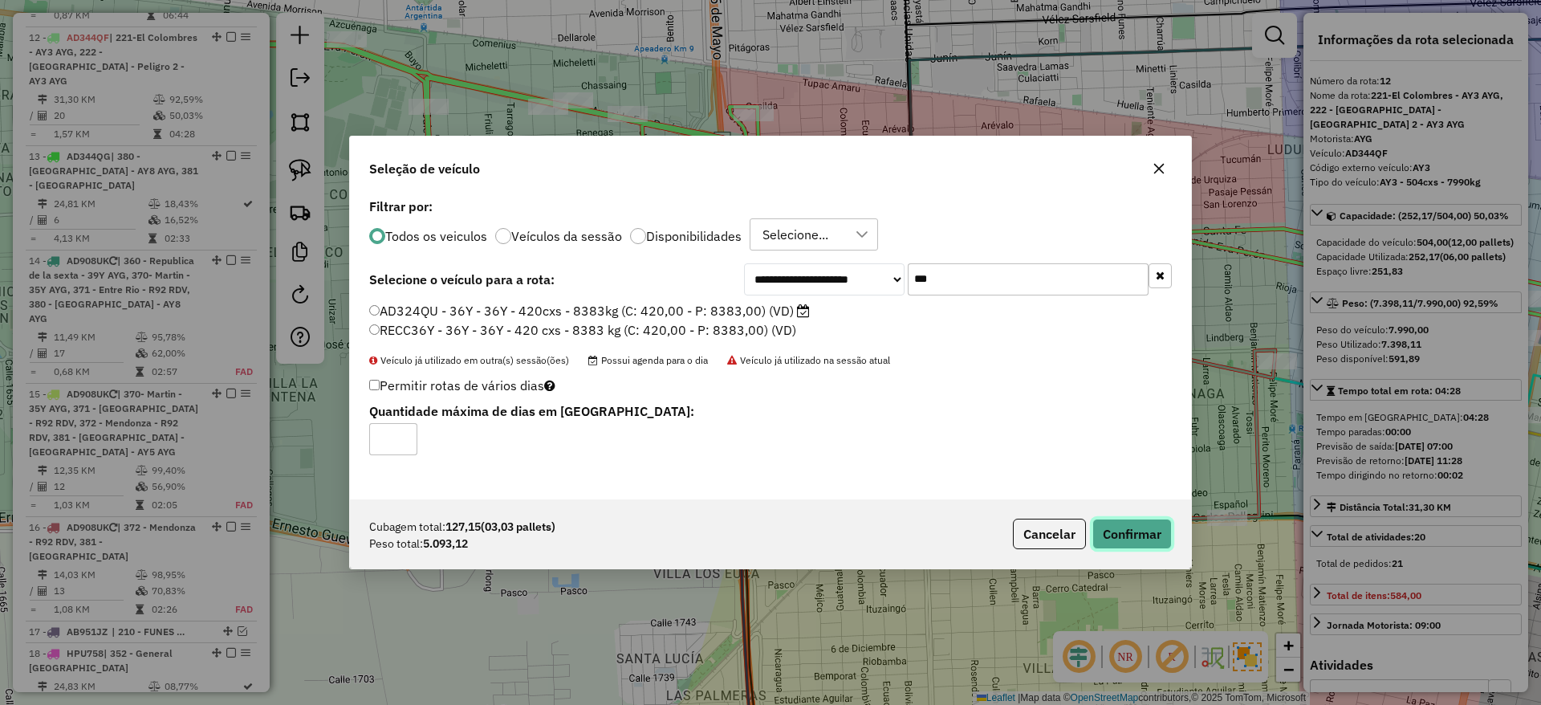
click at [1129, 527] on button "Confirmar" at bounding box center [1131, 534] width 79 height 31
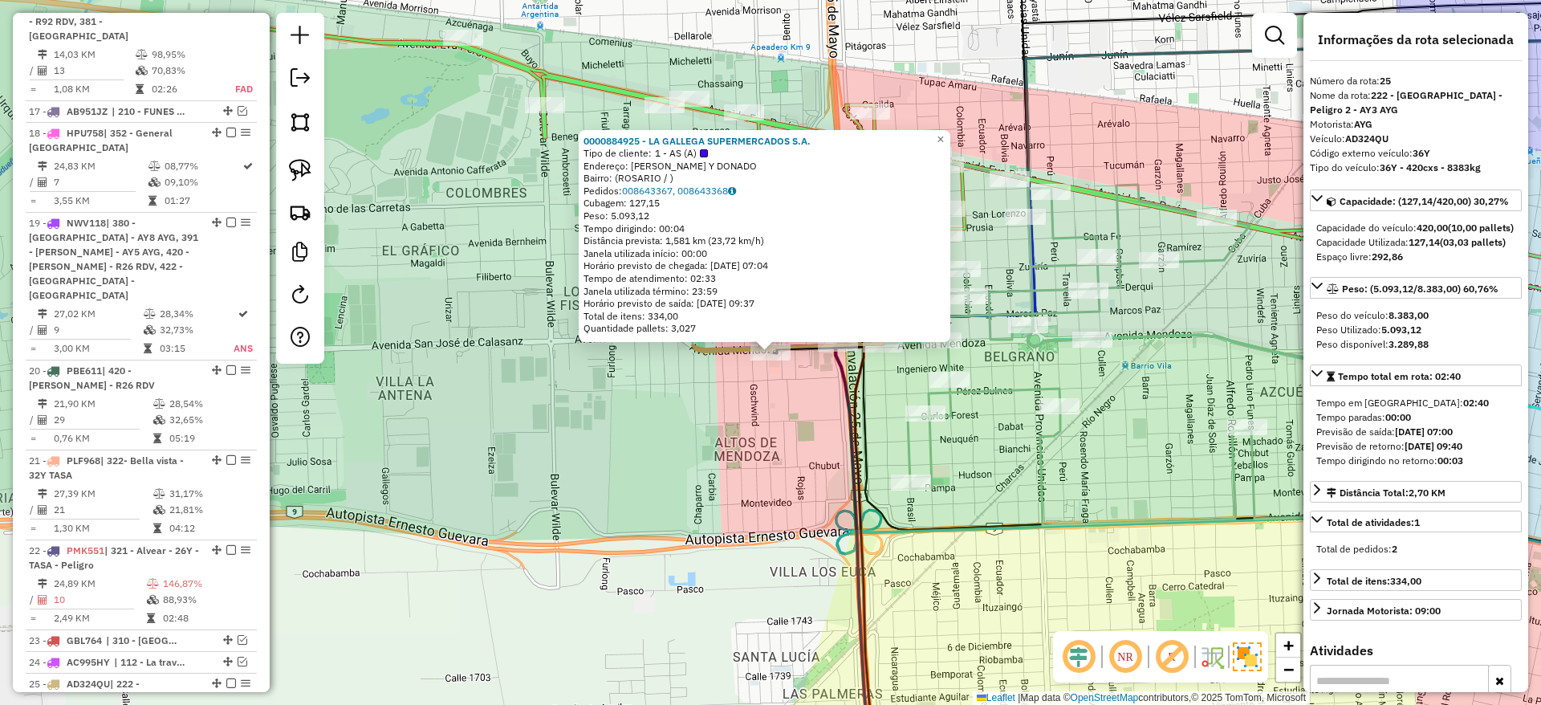
scroll to position [2544, 0]
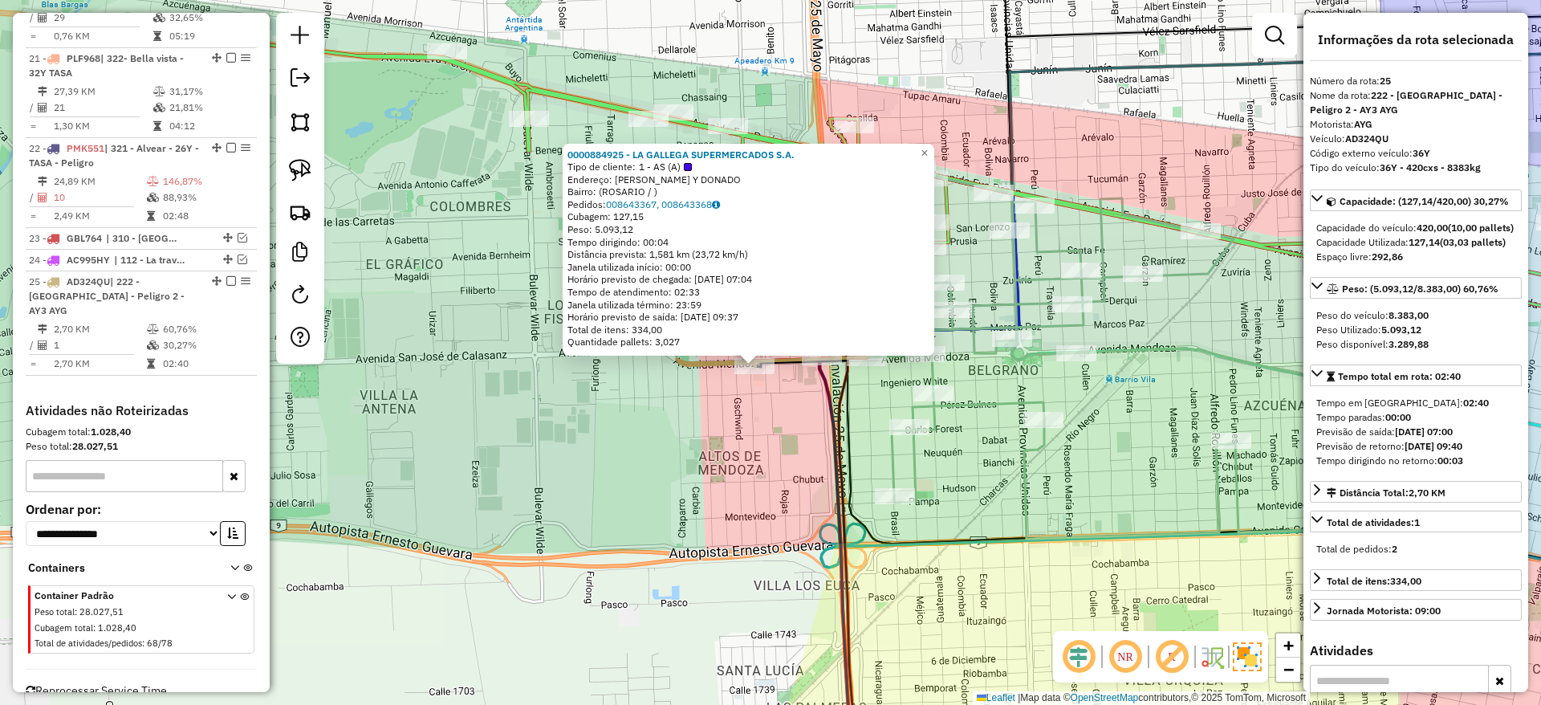
drag, startPoint x: 727, startPoint y: 425, endPoint x: 689, endPoint y: 442, distance: 42.4
click at [691, 442] on div "0000884925 - LA GALLEGA SUPERMERCADOS S.A. Tipo de cliente: 1 - AS (A) Endereço…" at bounding box center [770, 352] width 1541 height 705
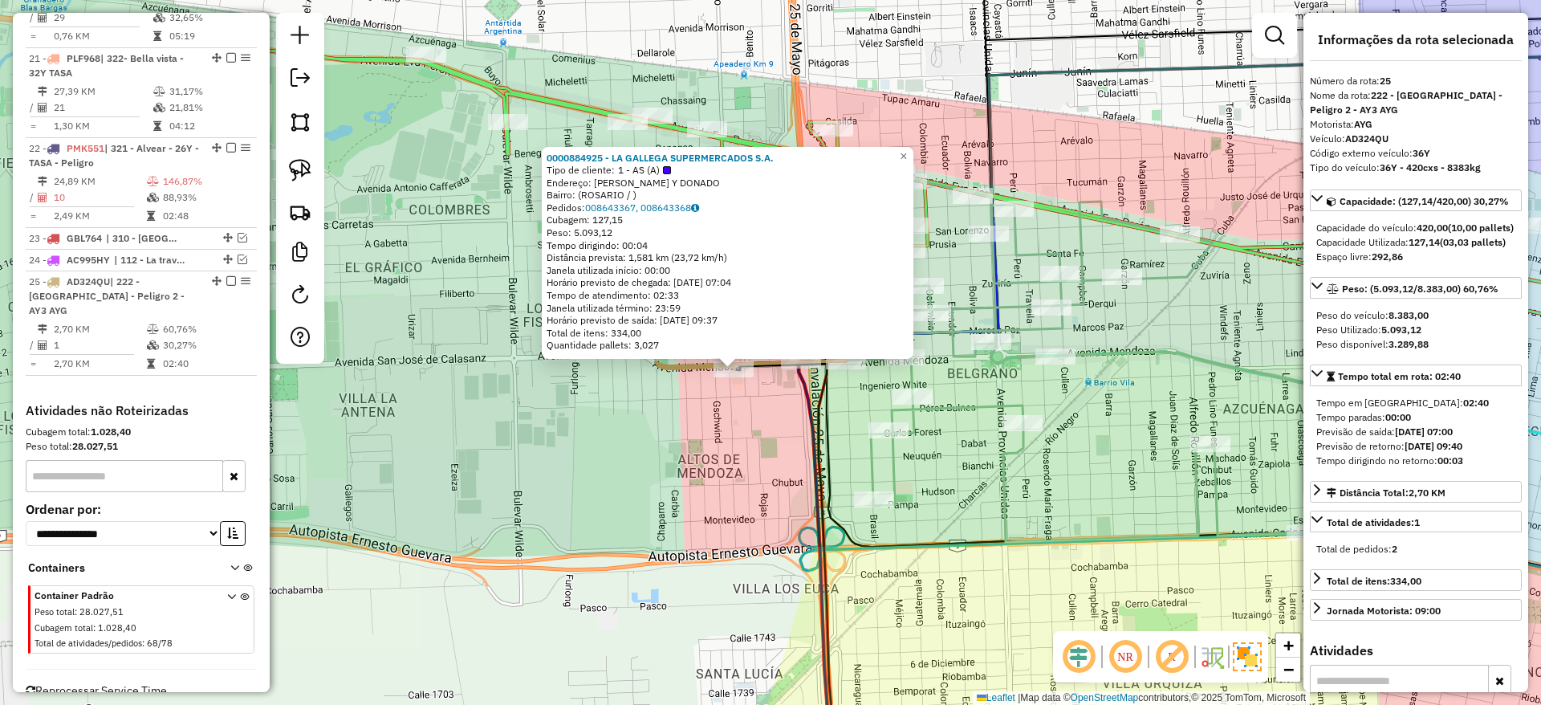
click at [980, 405] on icon at bounding box center [1100, 359] width 509 height 364
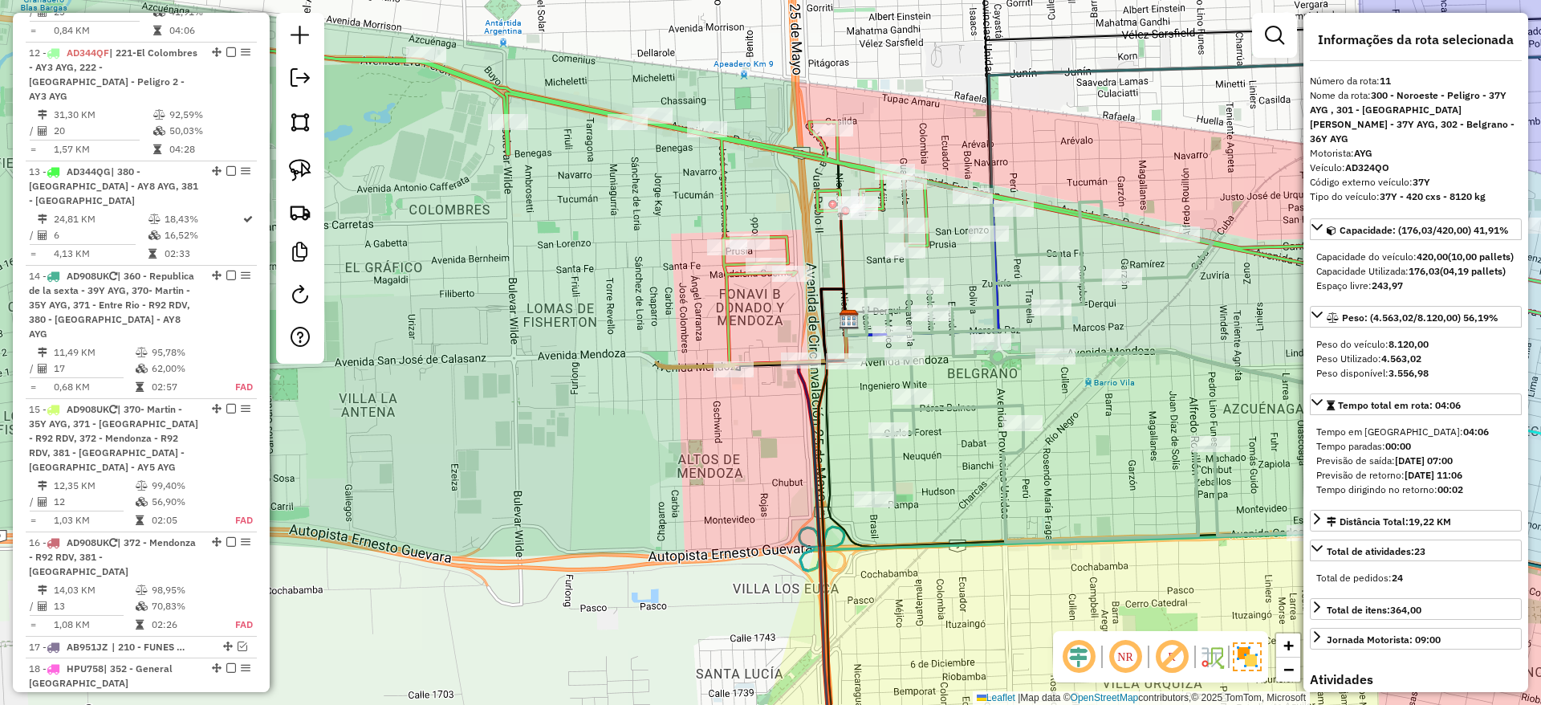
scroll to position [1503, 0]
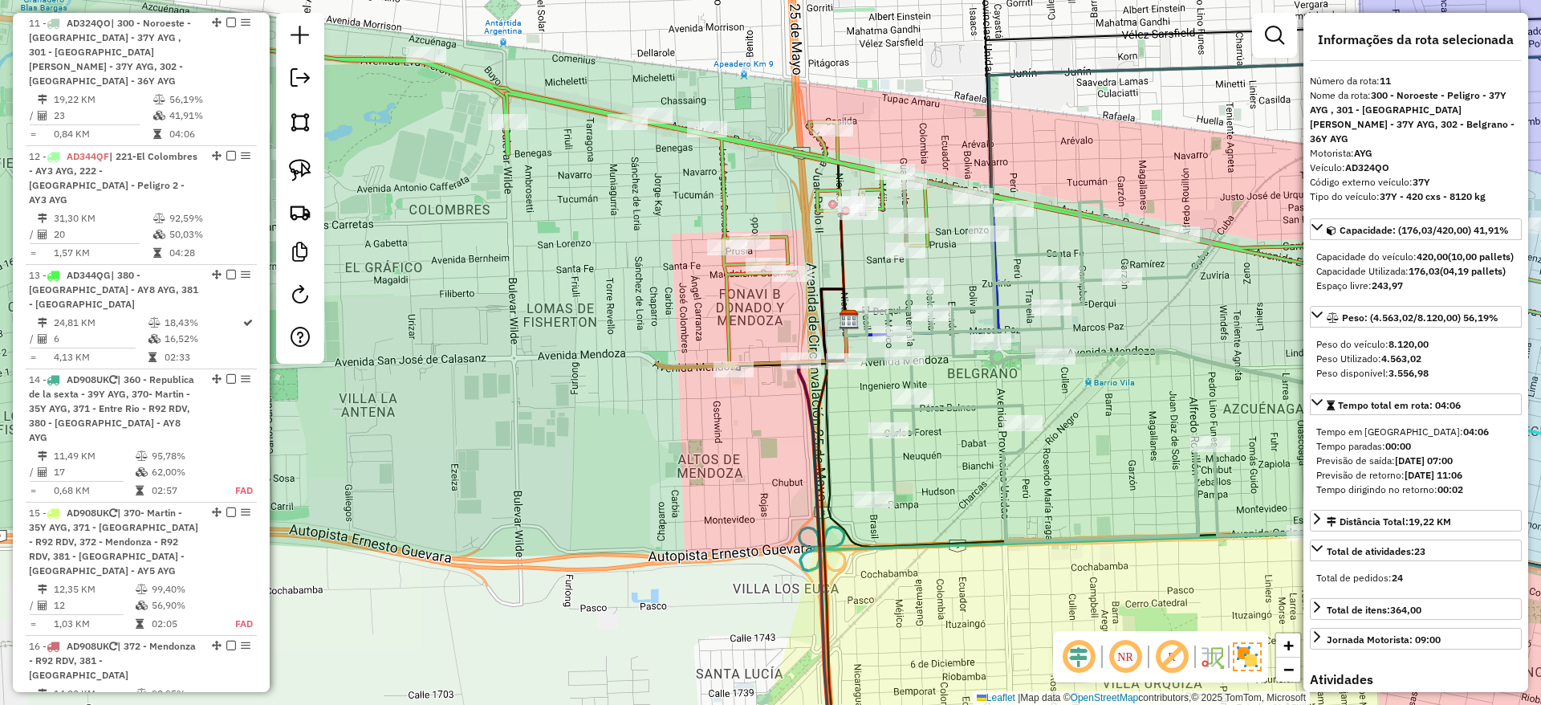
click at [981, 406] on icon at bounding box center [1100, 359] width 509 height 364
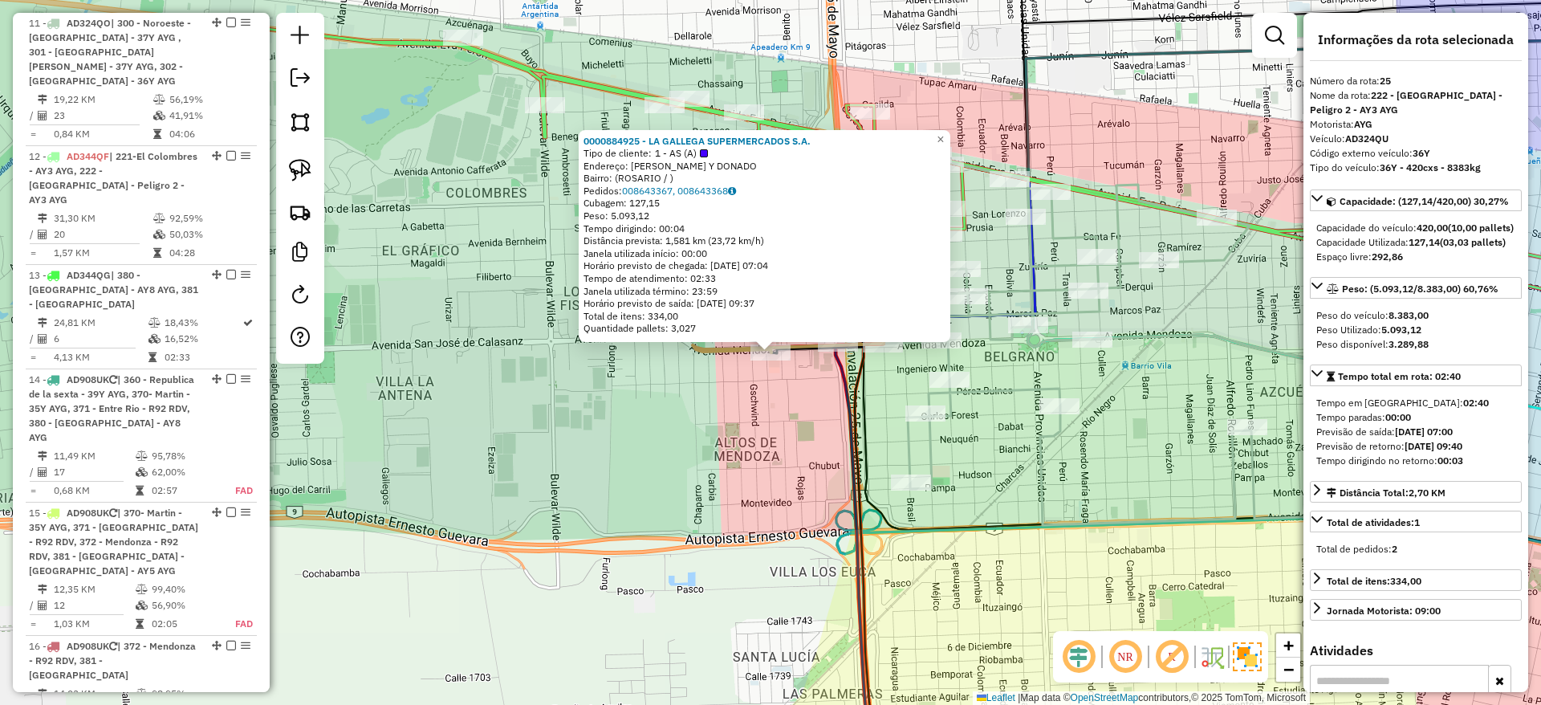
scroll to position [2544, 0]
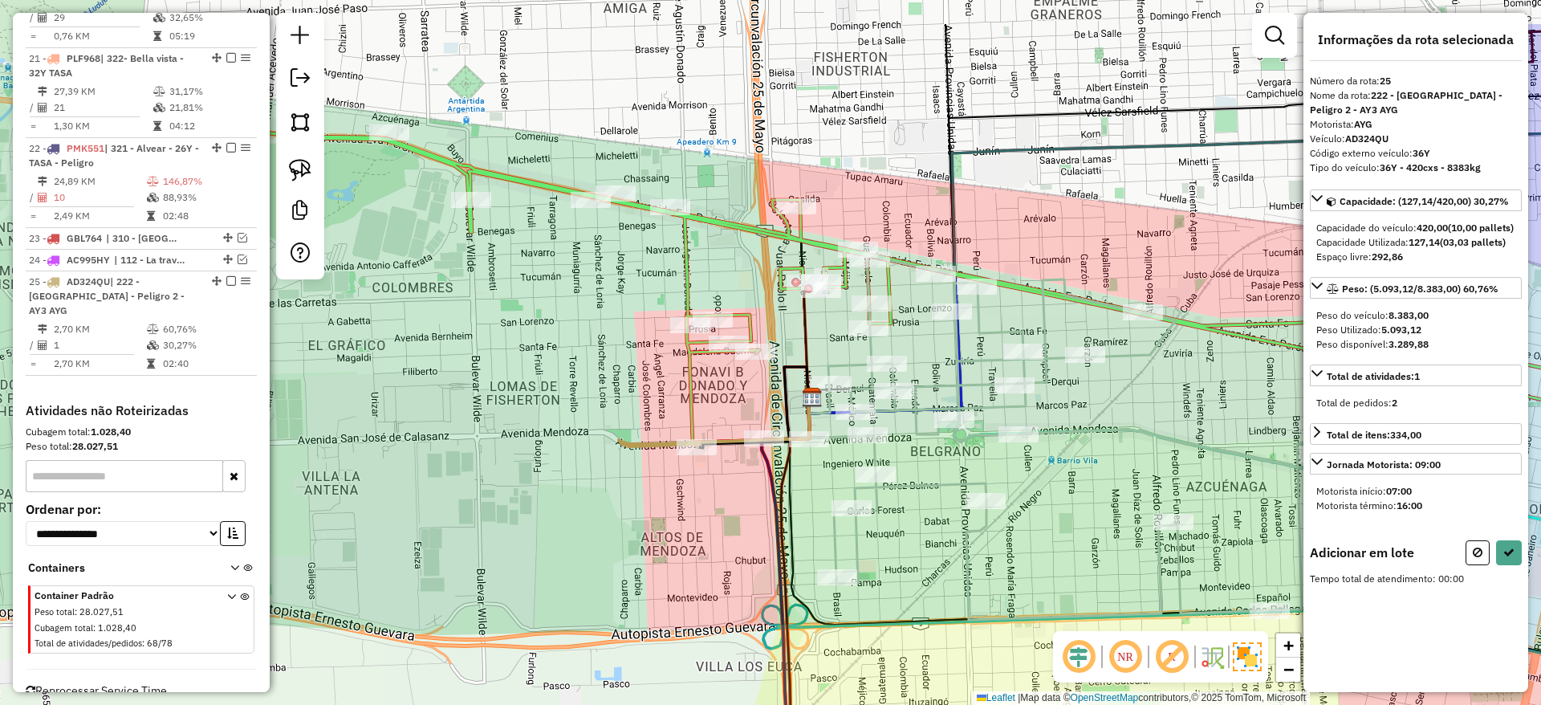
drag, startPoint x: 593, startPoint y: 414, endPoint x: 549, endPoint y: 469, distance: 70.2
click at [539, 484] on div "Janela de atendimento Grade de atendimento Capacidade Transportadoras Veículos …" at bounding box center [770, 352] width 1541 height 705
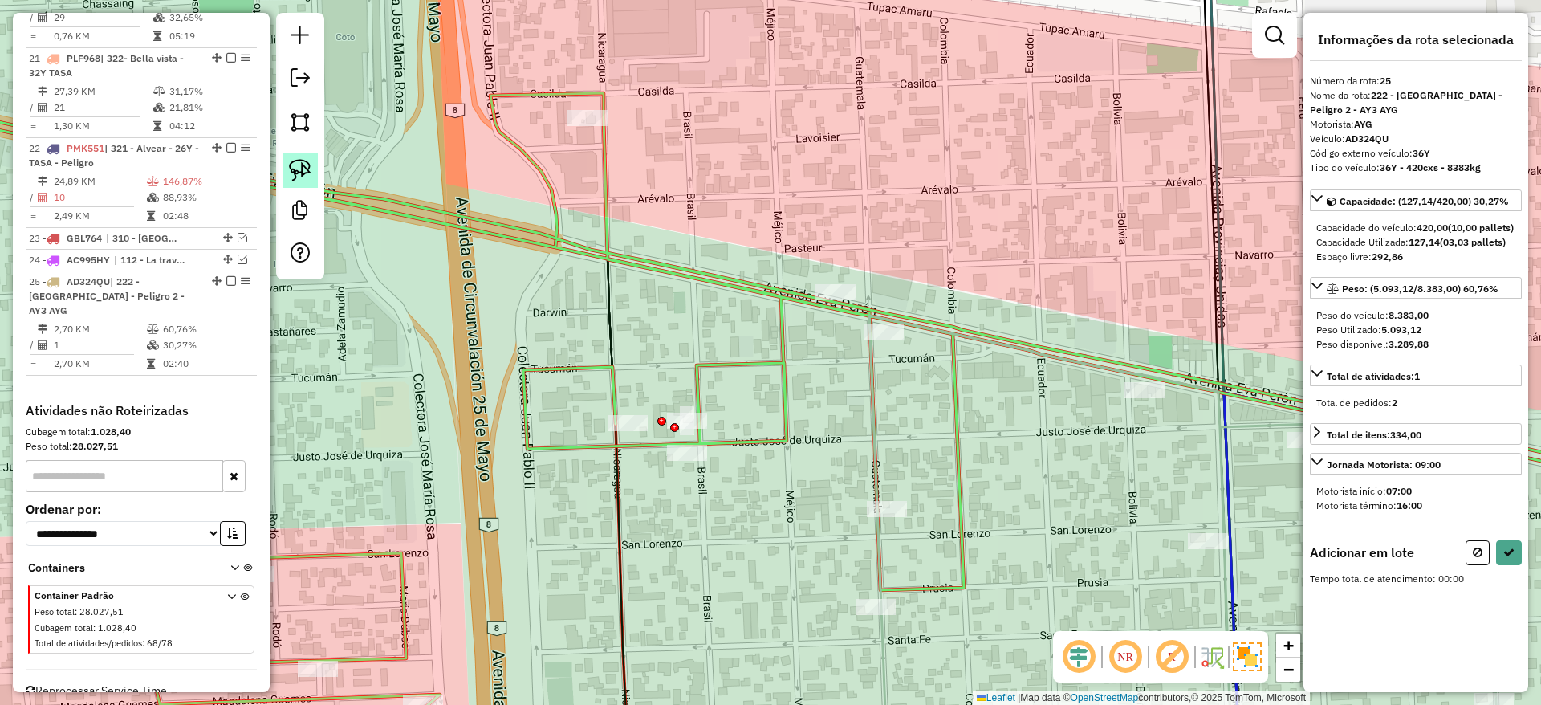
click at [311, 160] on img at bounding box center [300, 170] width 22 height 22
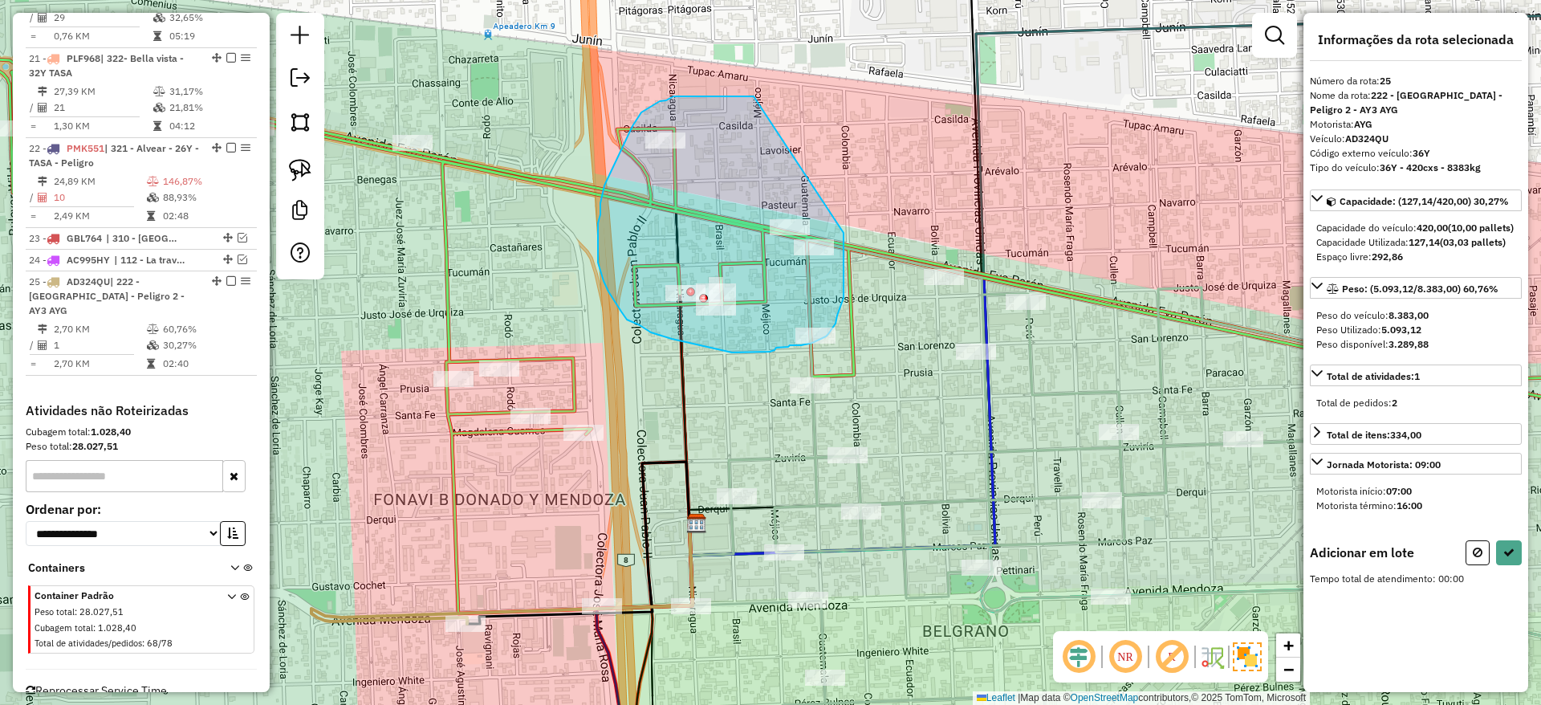
drag, startPoint x: 742, startPoint y: 96, endPoint x: 844, endPoint y: 233, distance: 170.5
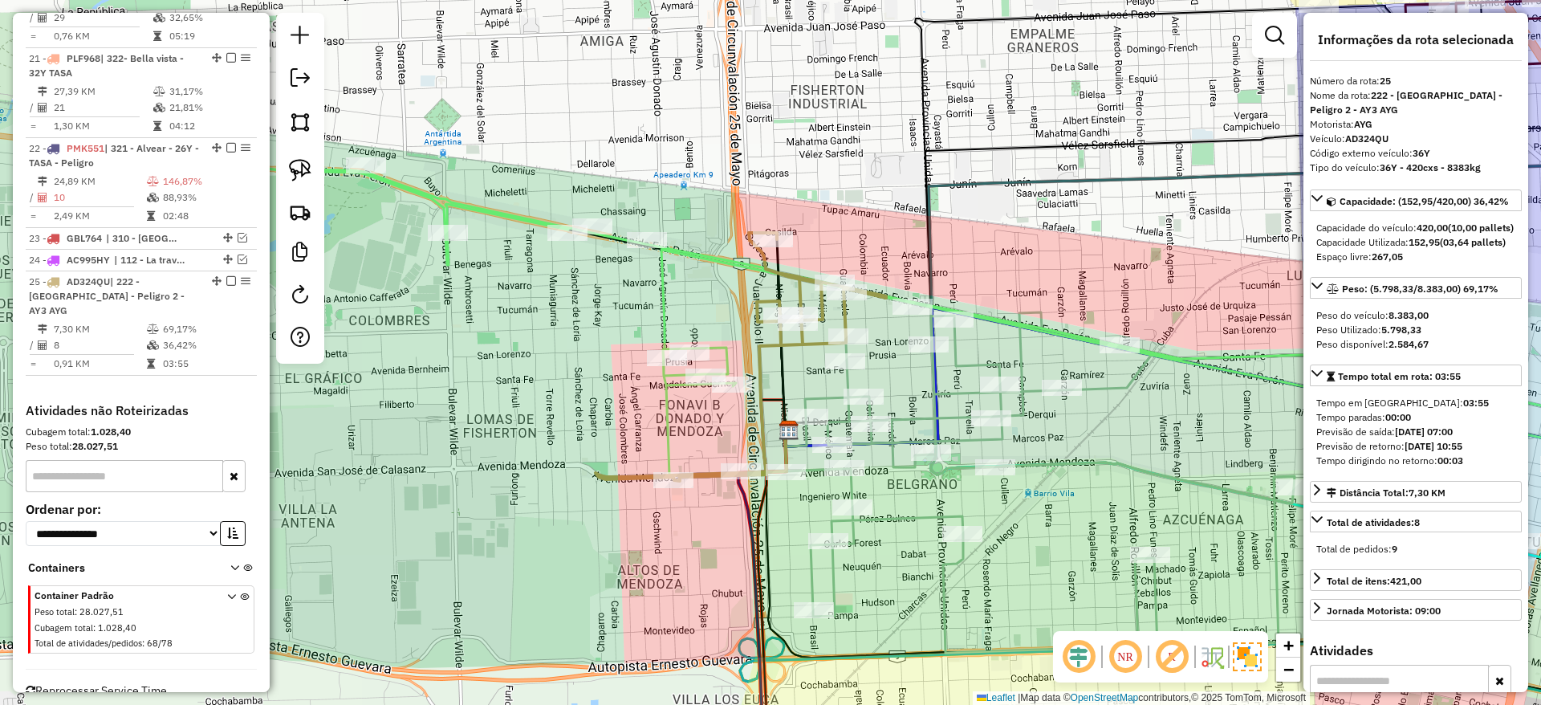
click at [673, 291] on icon at bounding box center [879, 309] width 1633 height 331
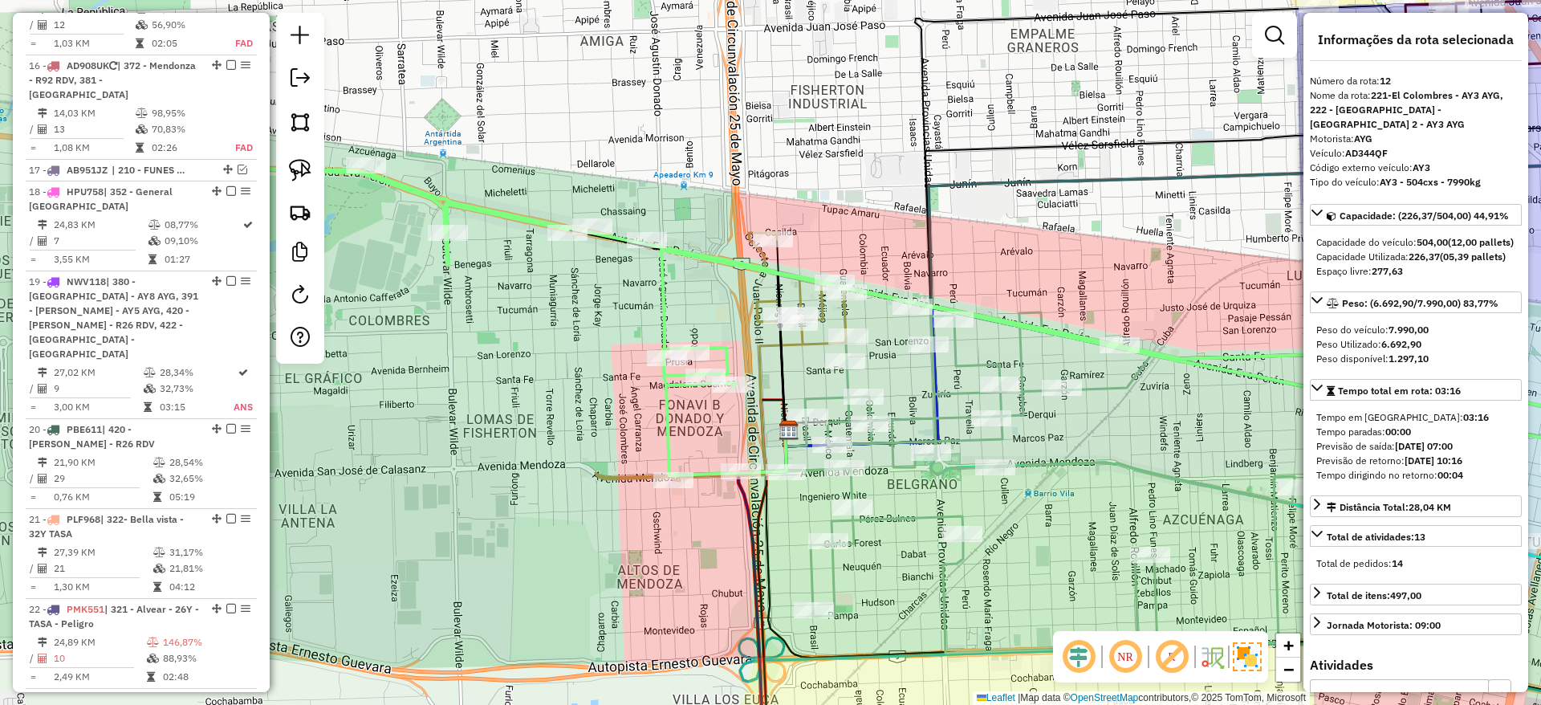
scroll to position [1621, 0]
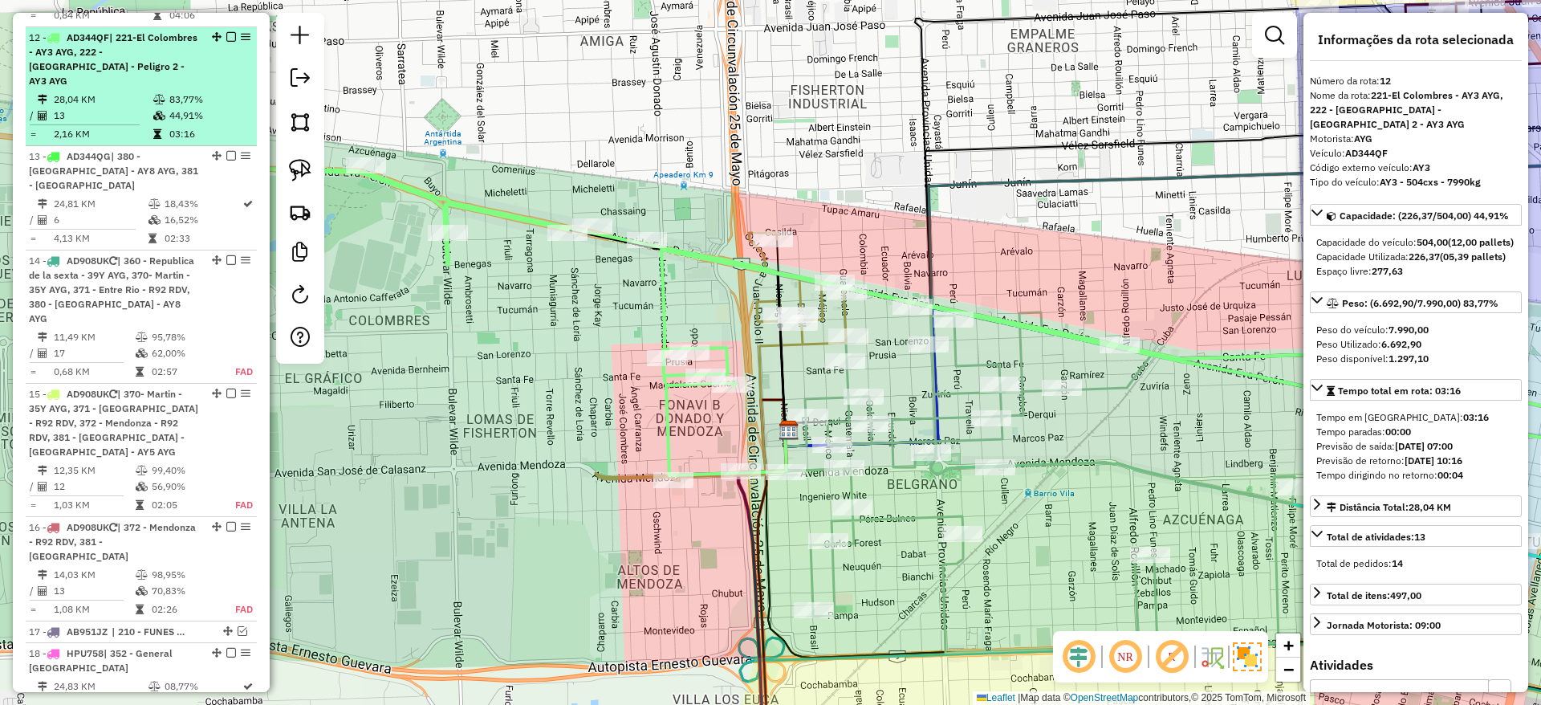
click at [226, 32] on em at bounding box center [231, 37] width 10 height 10
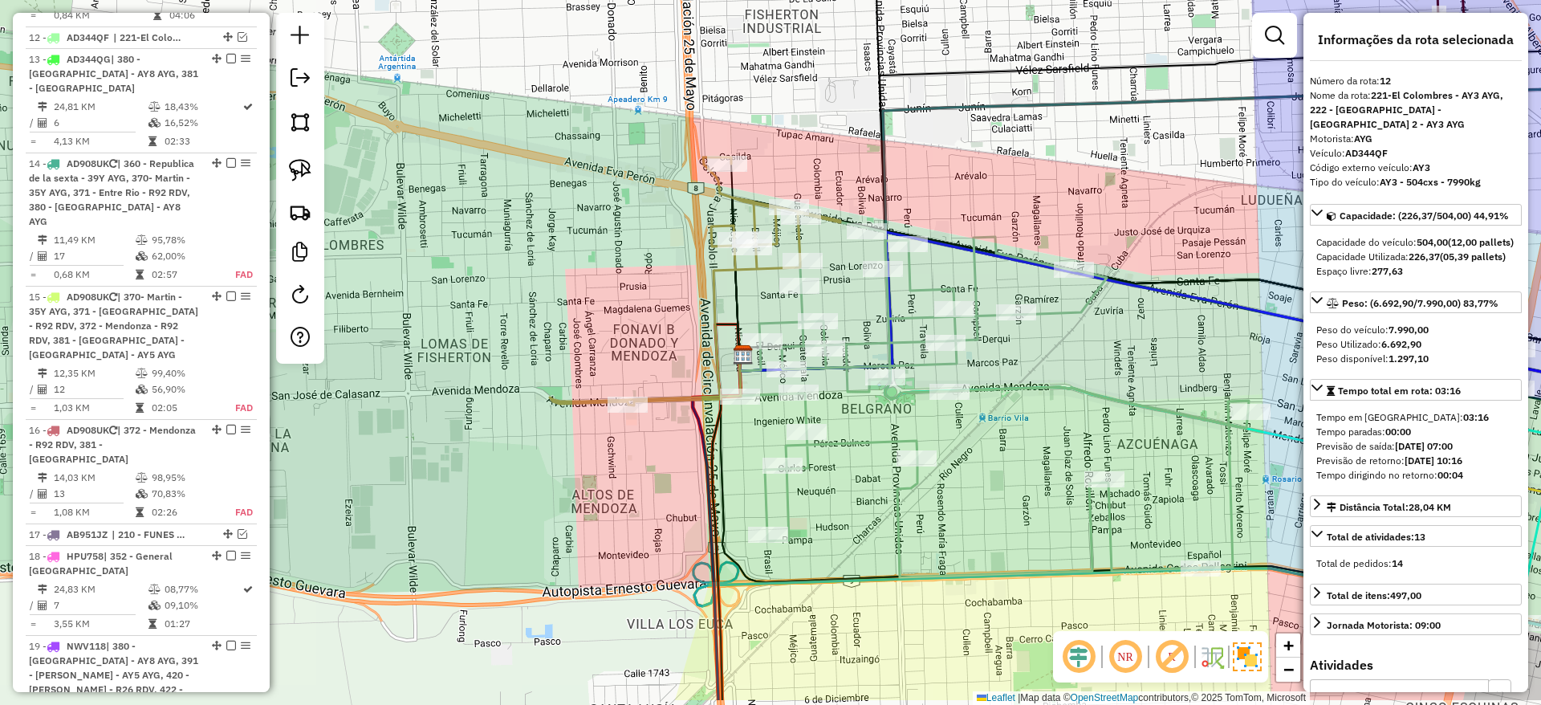
drag, startPoint x: 592, startPoint y: 226, endPoint x: 517, endPoint y: 124, distance: 126.8
click at [517, 124] on div "Janela de atendimento Grade de atendimento Capacidade Transportadoras Veículos …" at bounding box center [770, 352] width 1541 height 705
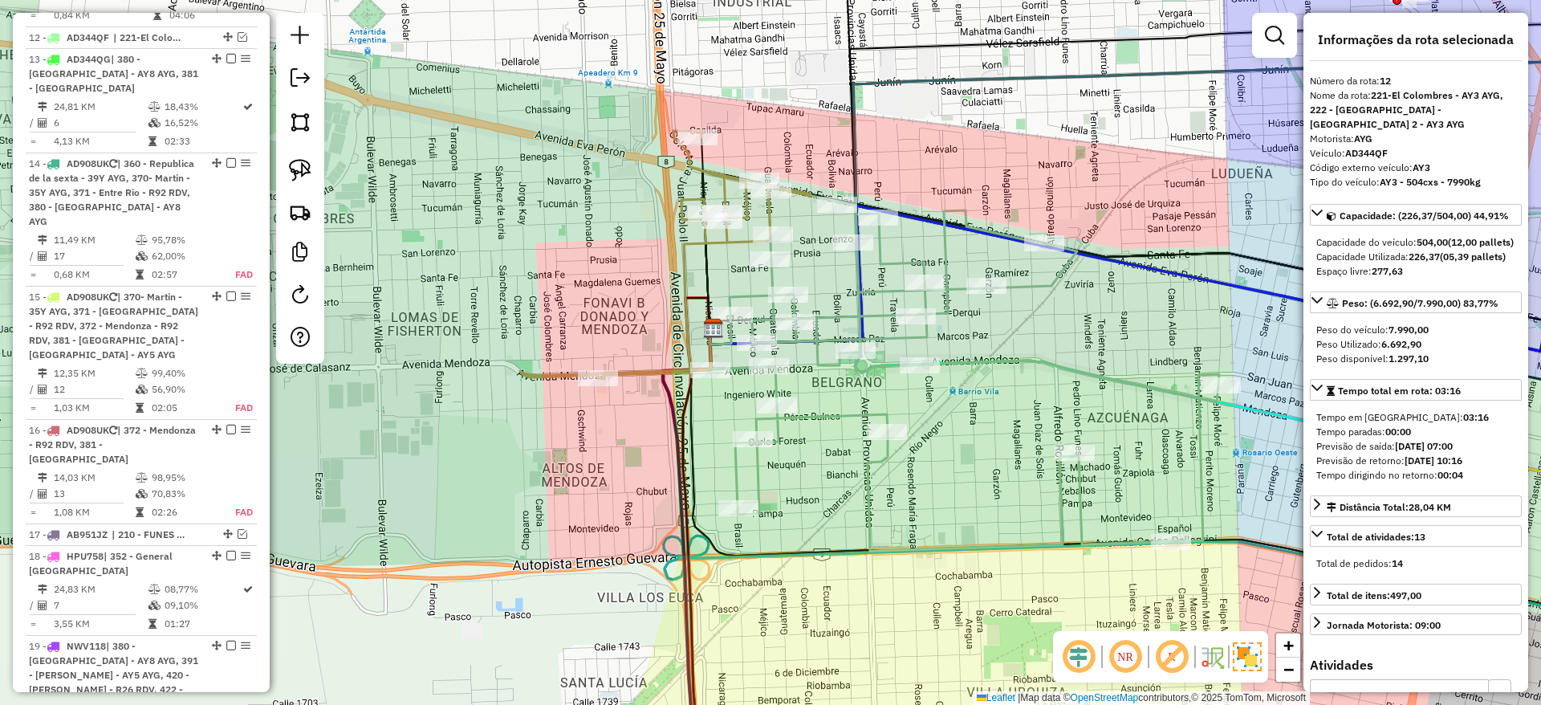
click at [755, 419] on icon at bounding box center [964, 368] width 509 height 364
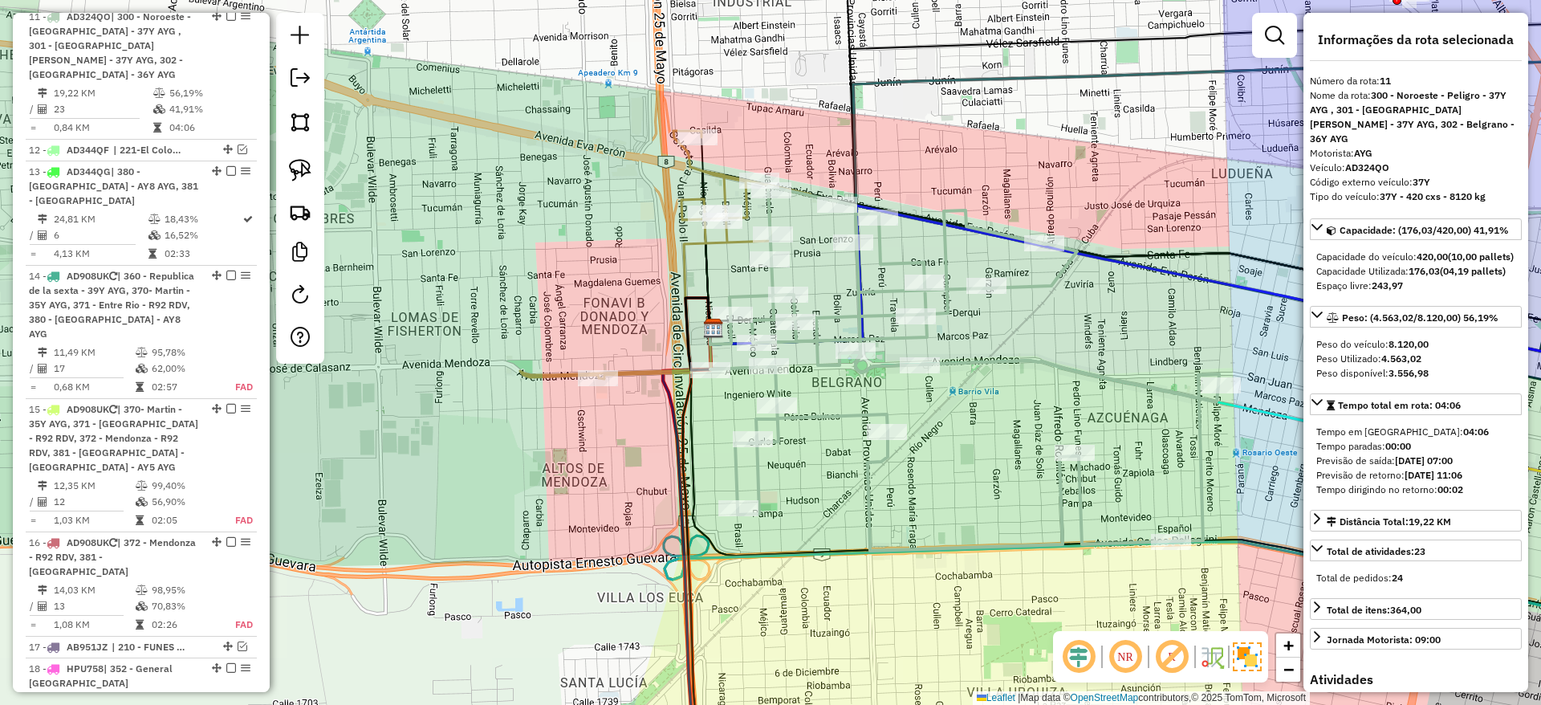
scroll to position [1503, 0]
click at [632, 374] on icon at bounding box center [705, 255] width 212 height 248
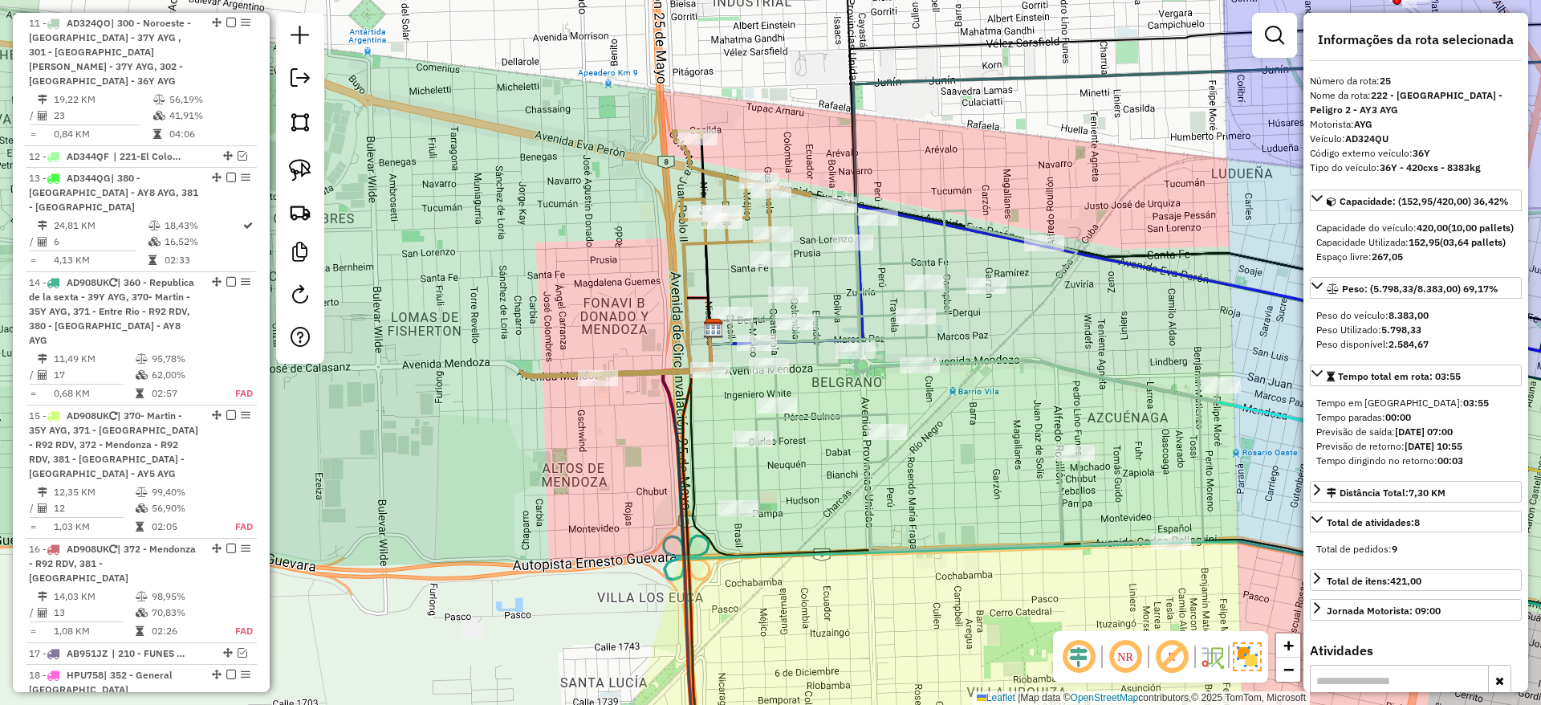
scroll to position [2461, 0]
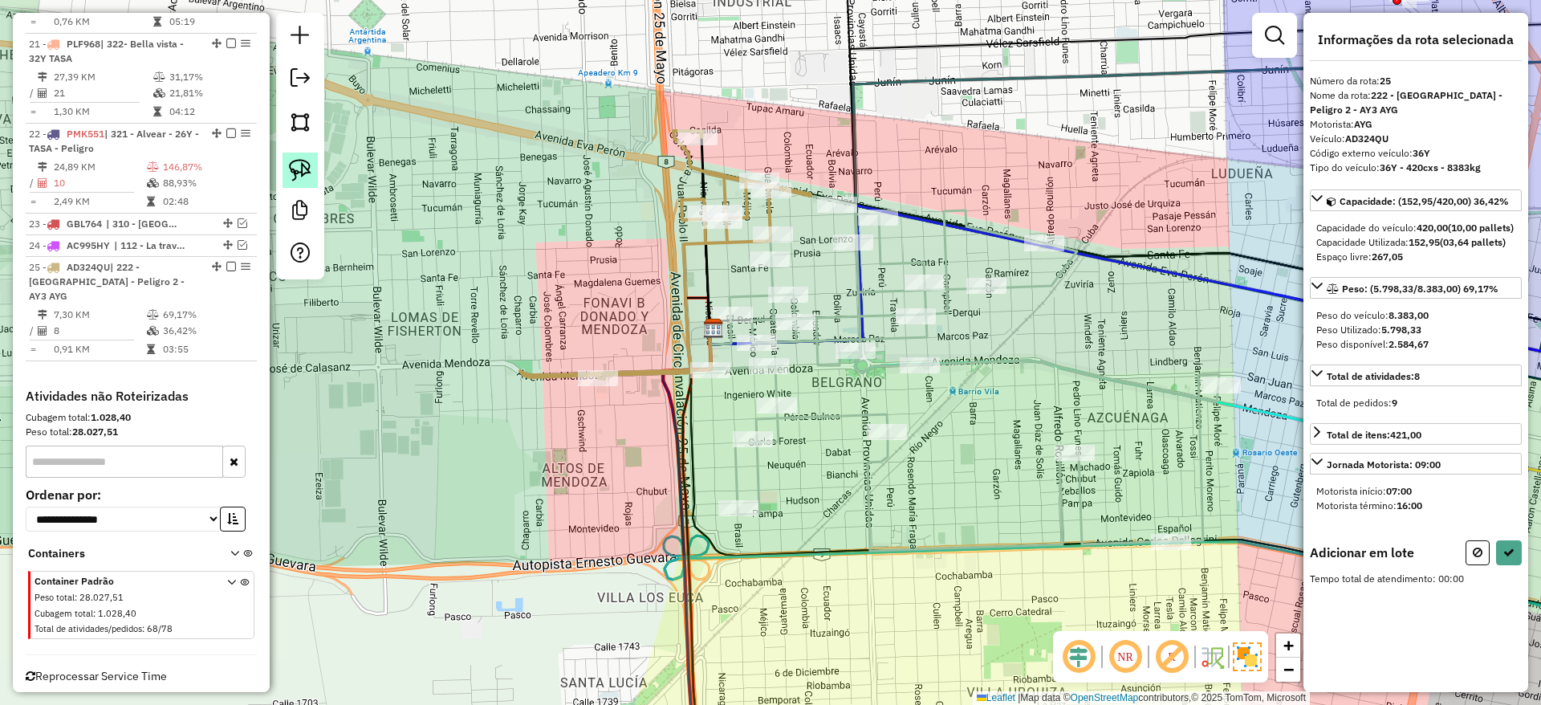
click at [316, 169] on link at bounding box center [300, 170] width 35 height 35
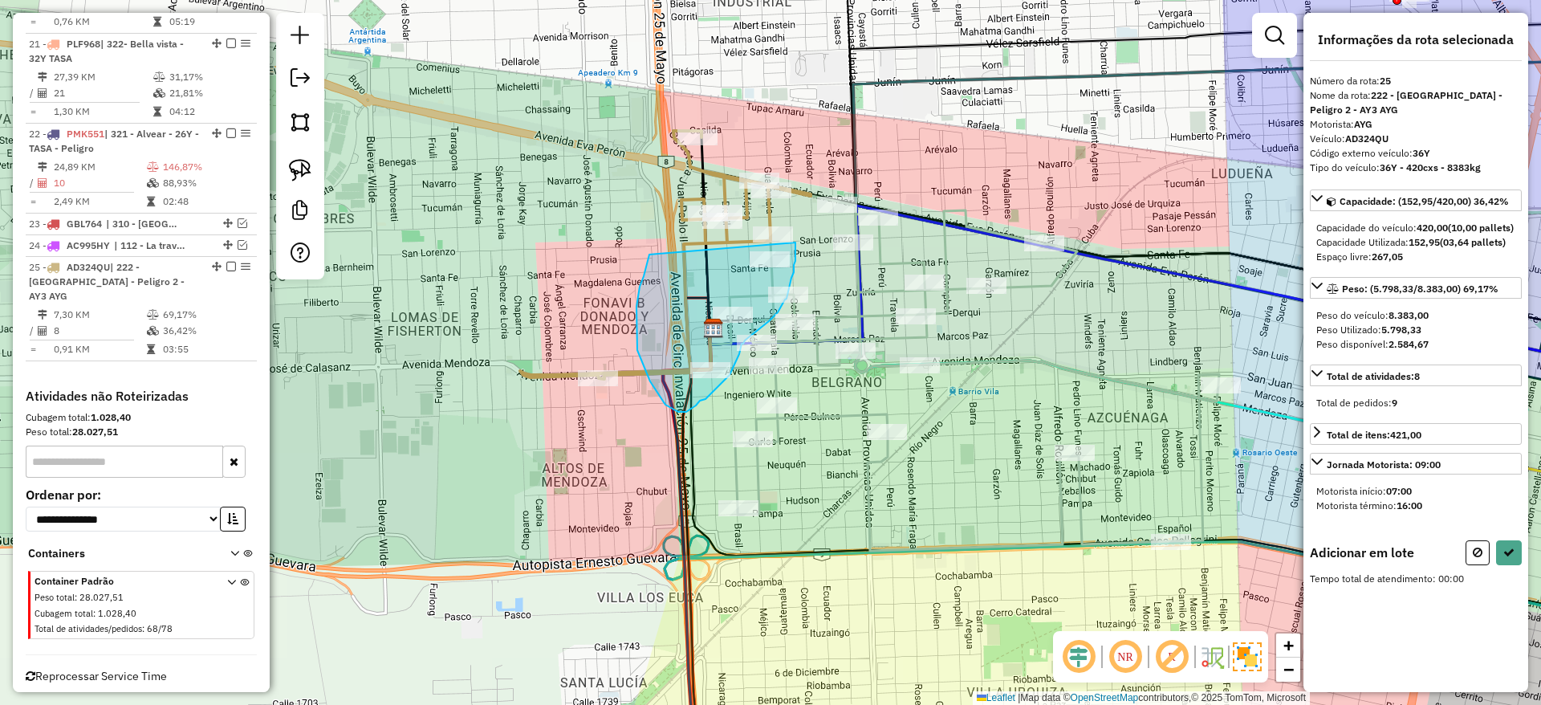
drag, startPoint x: 649, startPoint y: 256, endPoint x: 795, endPoint y: 242, distance: 146.7
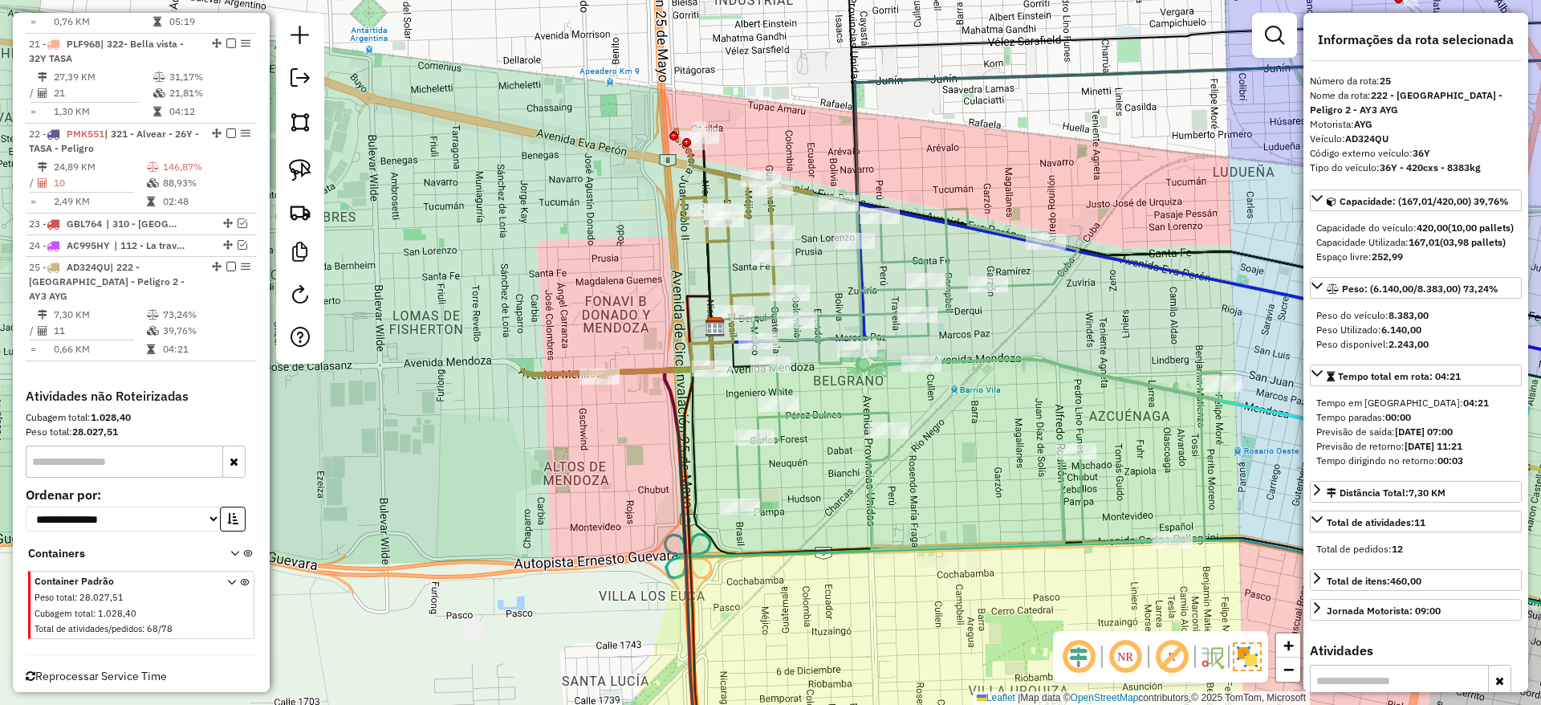
click at [1011, 352] on icon at bounding box center [979, 374] width 484 height 349
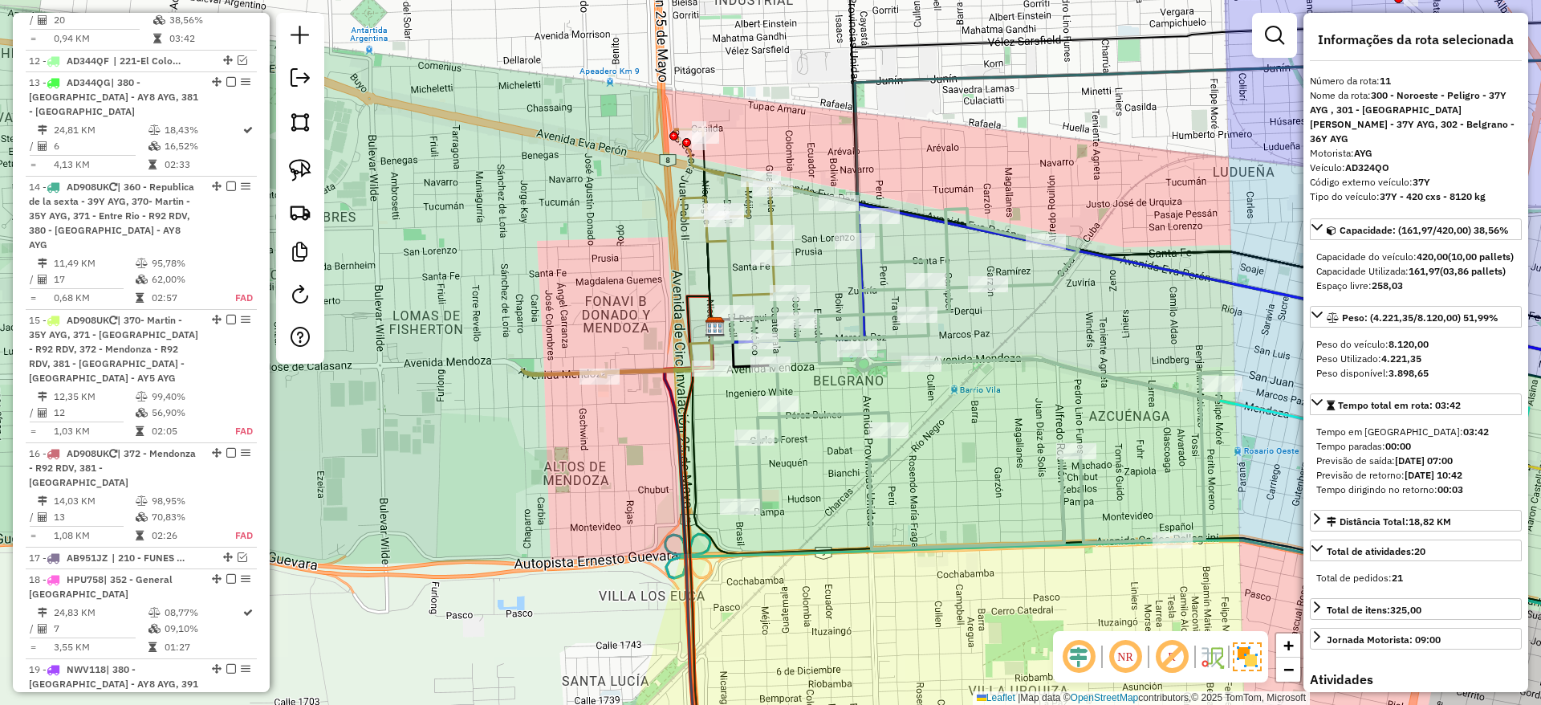
scroll to position [1503, 0]
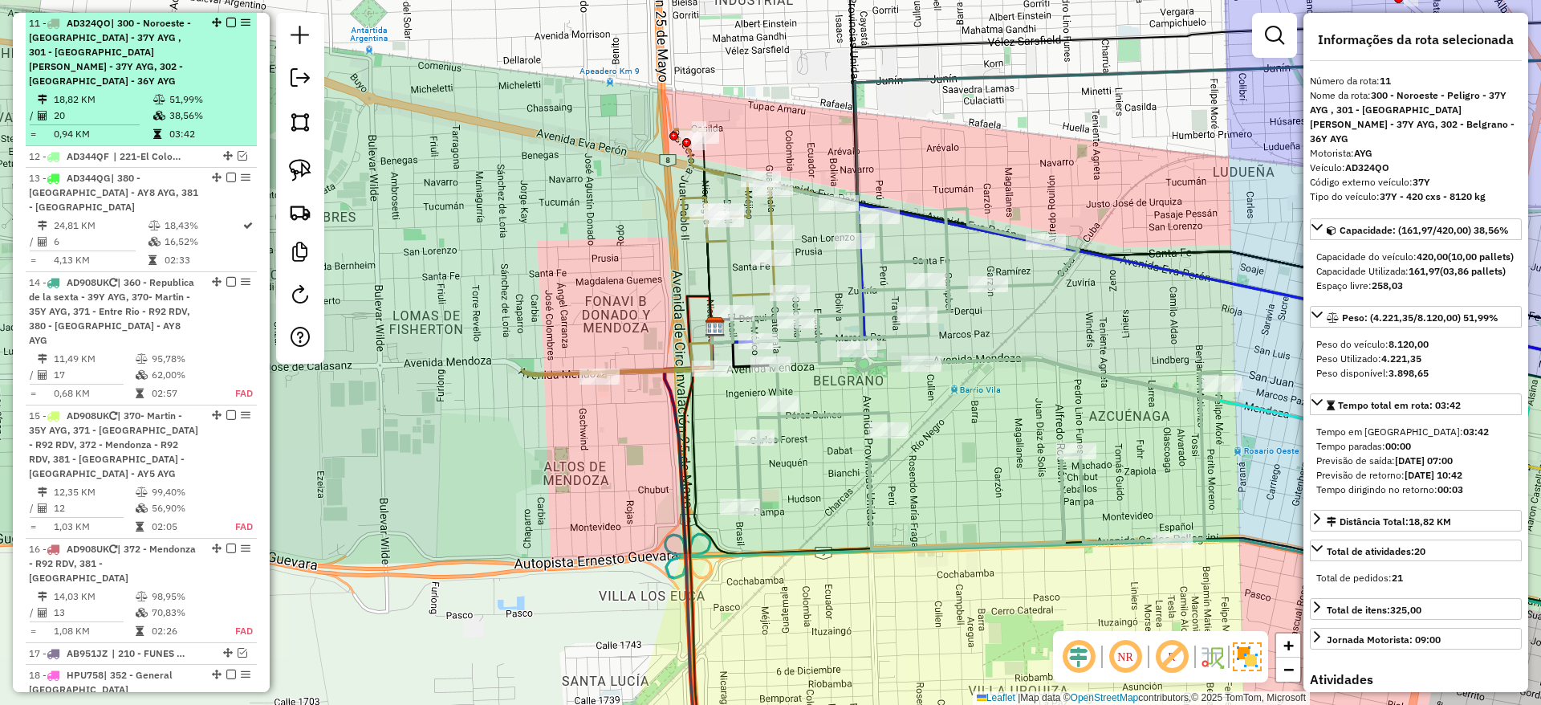
click at [228, 19] on em at bounding box center [231, 23] width 10 height 10
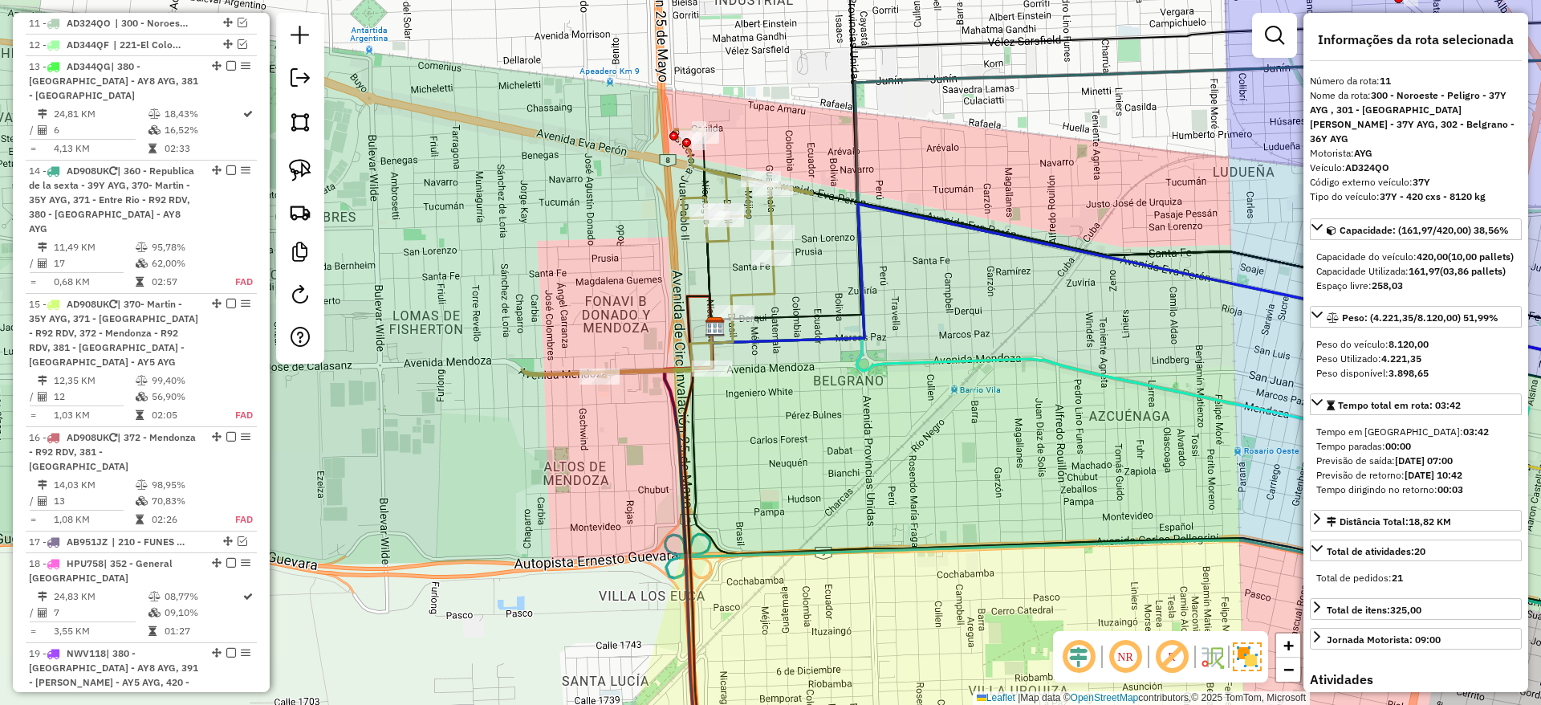
click at [750, 291] on icon at bounding box center [667, 253] width 291 height 248
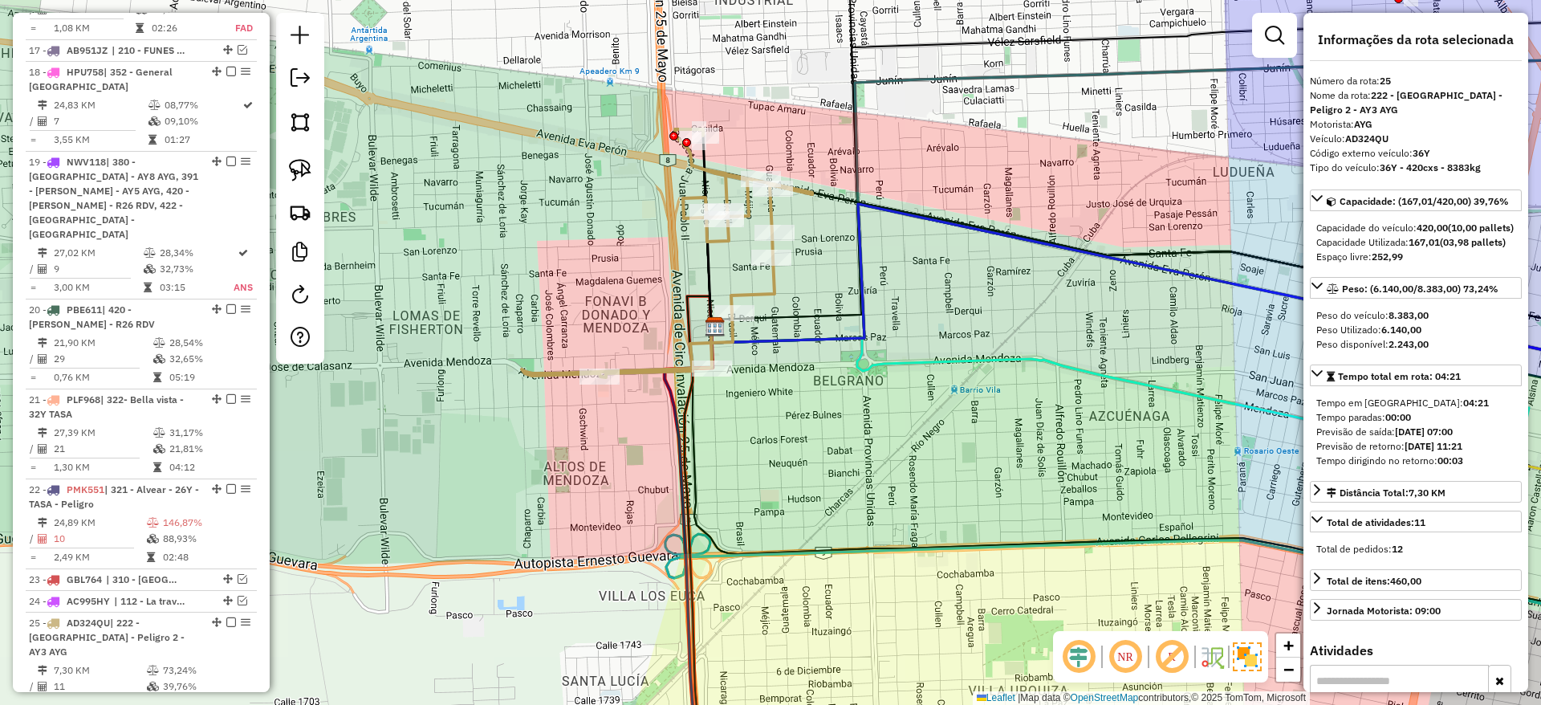
scroll to position [2364, 0]
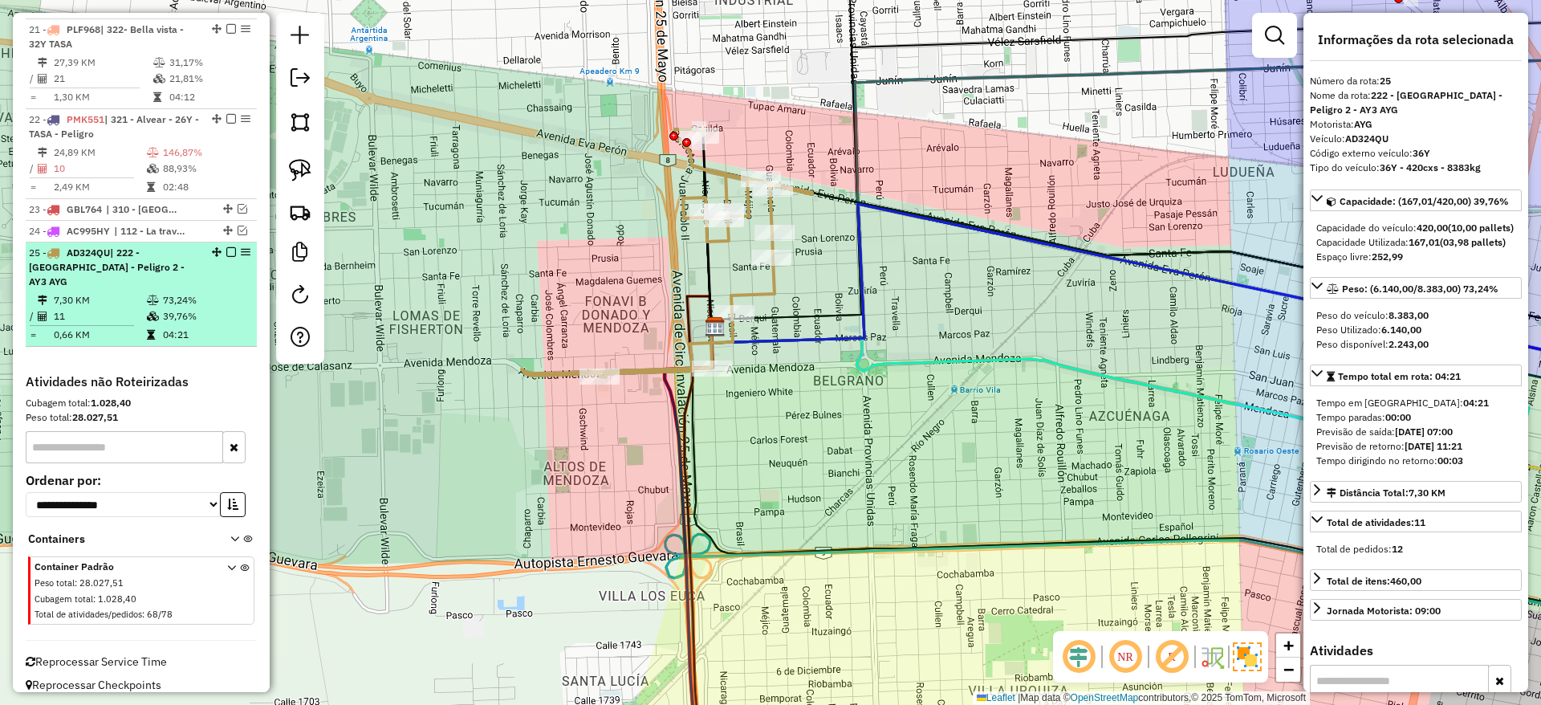
click at [229, 248] on em at bounding box center [231, 252] width 10 height 10
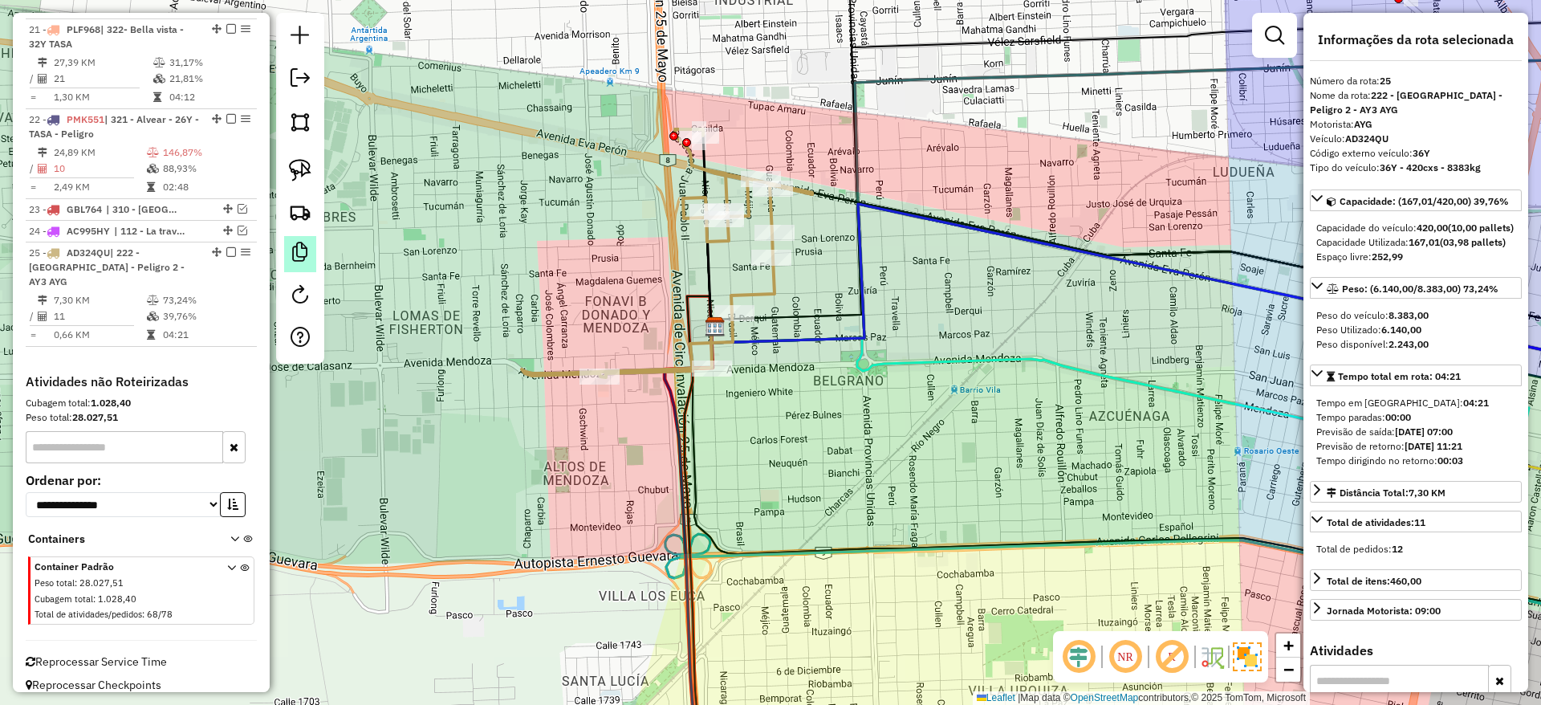
scroll to position [2296, 0]
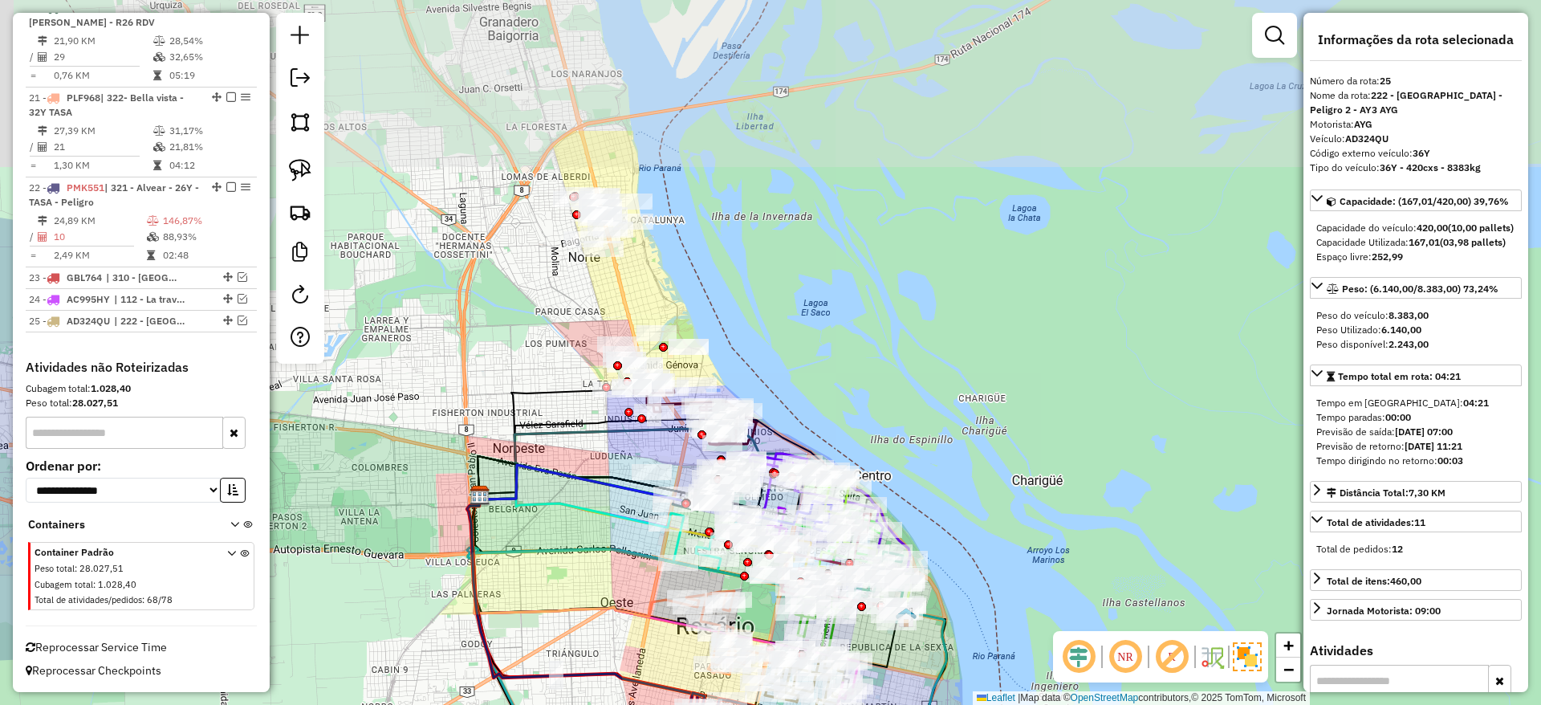
drag, startPoint x: 602, startPoint y: 318, endPoint x: 557, endPoint y: 463, distance: 152.1
click at [537, 534] on div "Janela de atendimento Grade de atendimento Capacidade Transportadoras Veículos …" at bounding box center [770, 352] width 1541 height 705
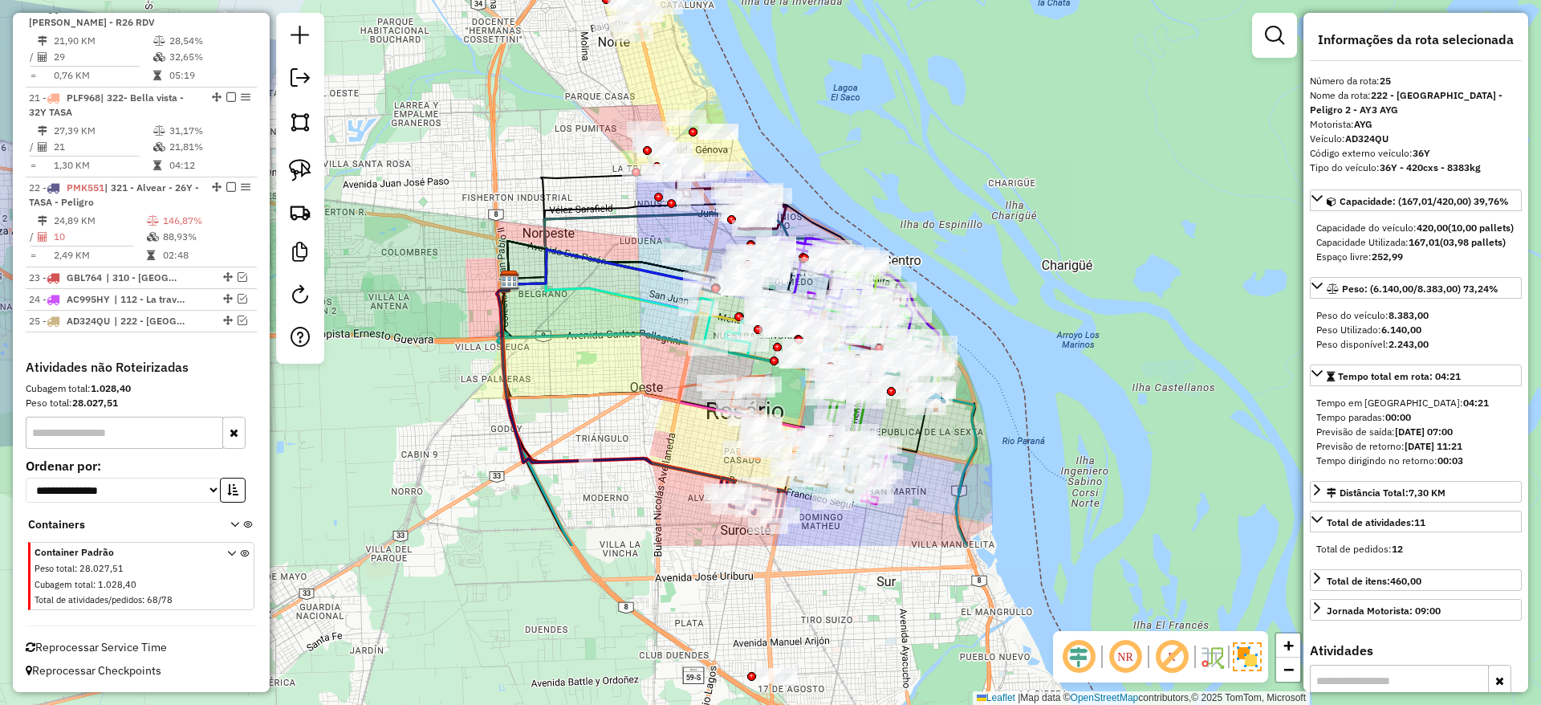
drag, startPoint x: 486, startPoint y: 220, endPoint x: 501, endPoint y: 7, distance: 213.2
click at [501, 7] on div "Janela de atendimento Grade de atendimento Capacidade Transportadoras Veículos …" at bounding box center [770, 352] width 1541 height 705
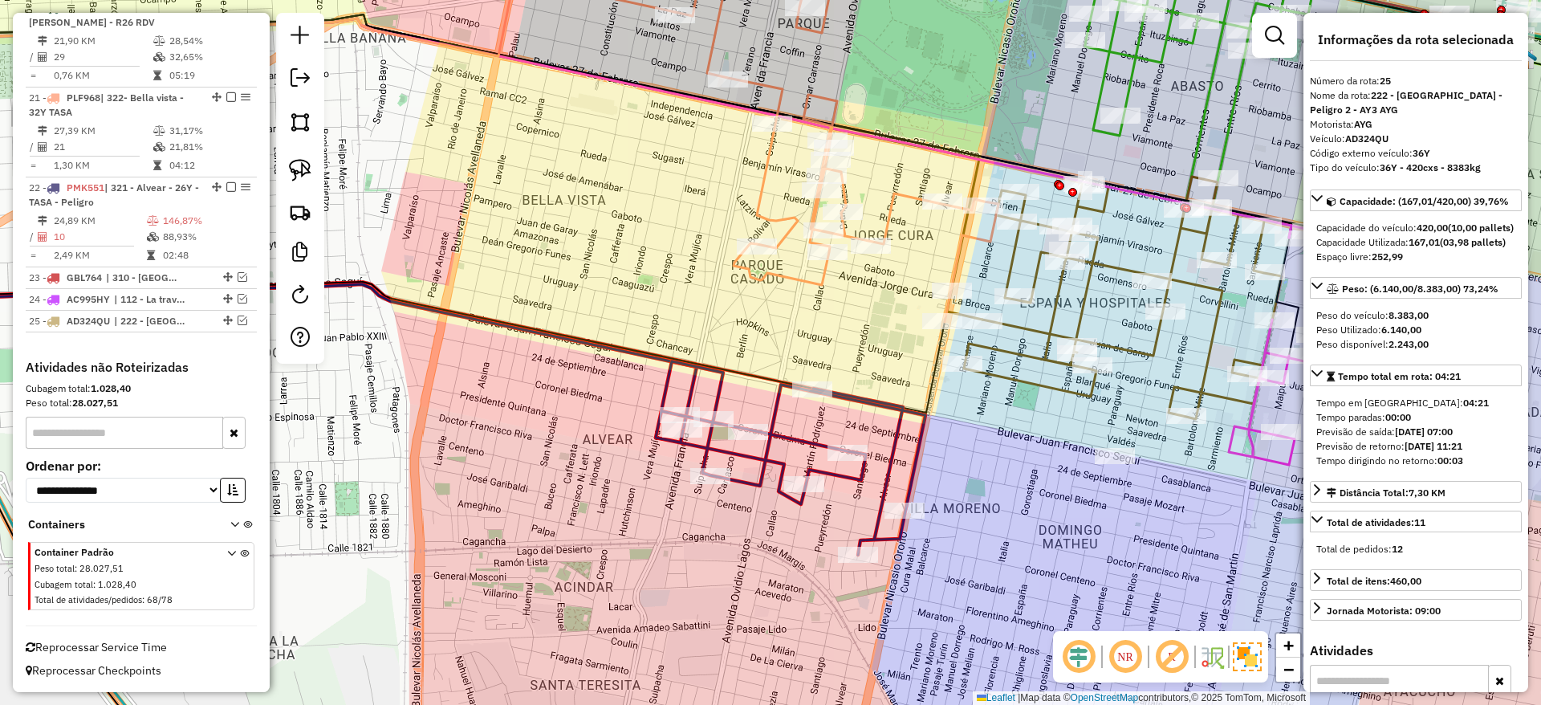
click at [885, 476] on icon at bounding box center [791, 457] width 270 height 193
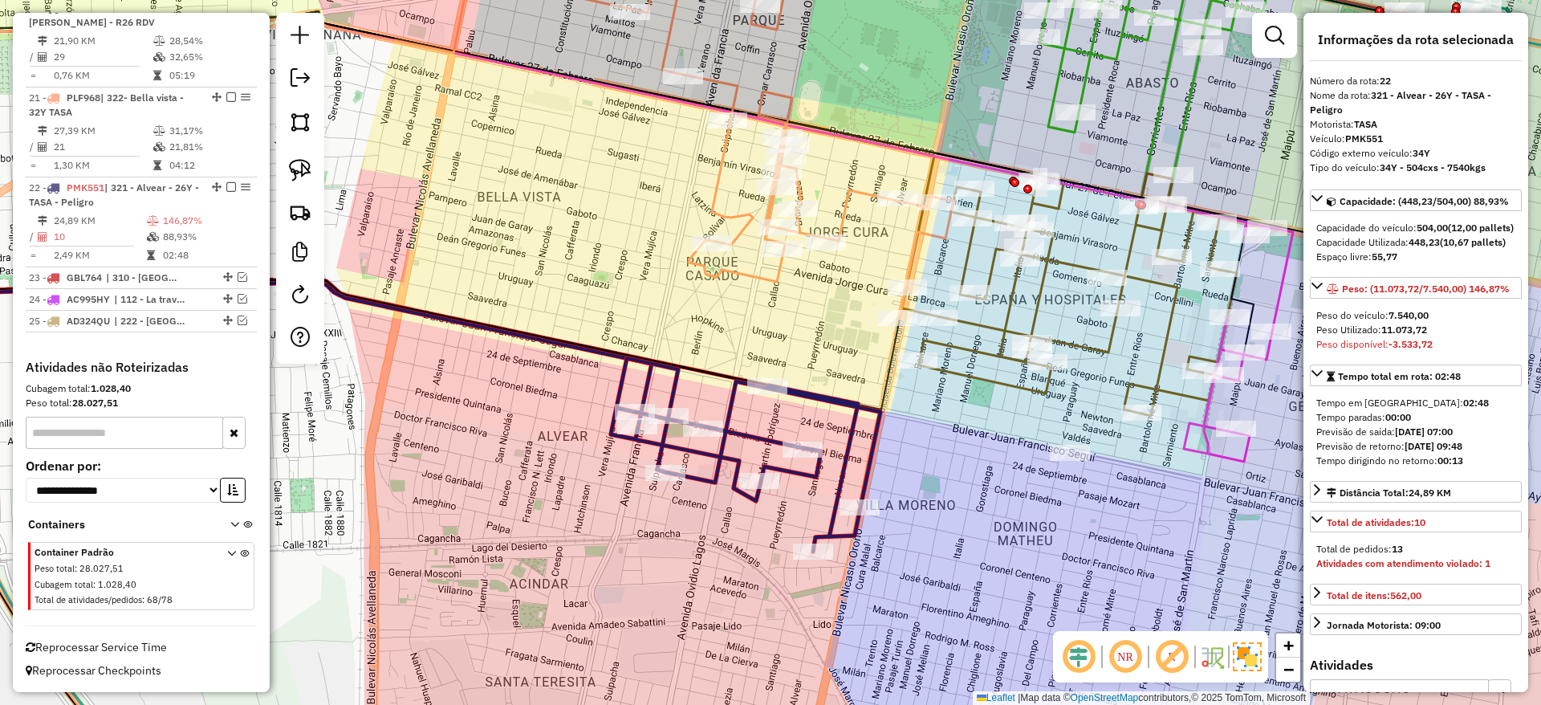
drag, startPoint x: 628, startPoint y: 256, endPoint x: 584, endPoint y: 253, distance: 45.1
click at [584, 253] on div "Janela de atendimento Grade de atendimento Capacidade Transportadoras Veículos …" at bounding box center [770, 352] width 1541 height 705
click at [728, 397] on icon at bounding box center [746, 454] width 270 height 193
click at [768, 291] on div "Janela de atendimento Grade de atendimento Capacidade Transportadoras Veículos …" at bounding box center [770, 352] width 1541 height 705
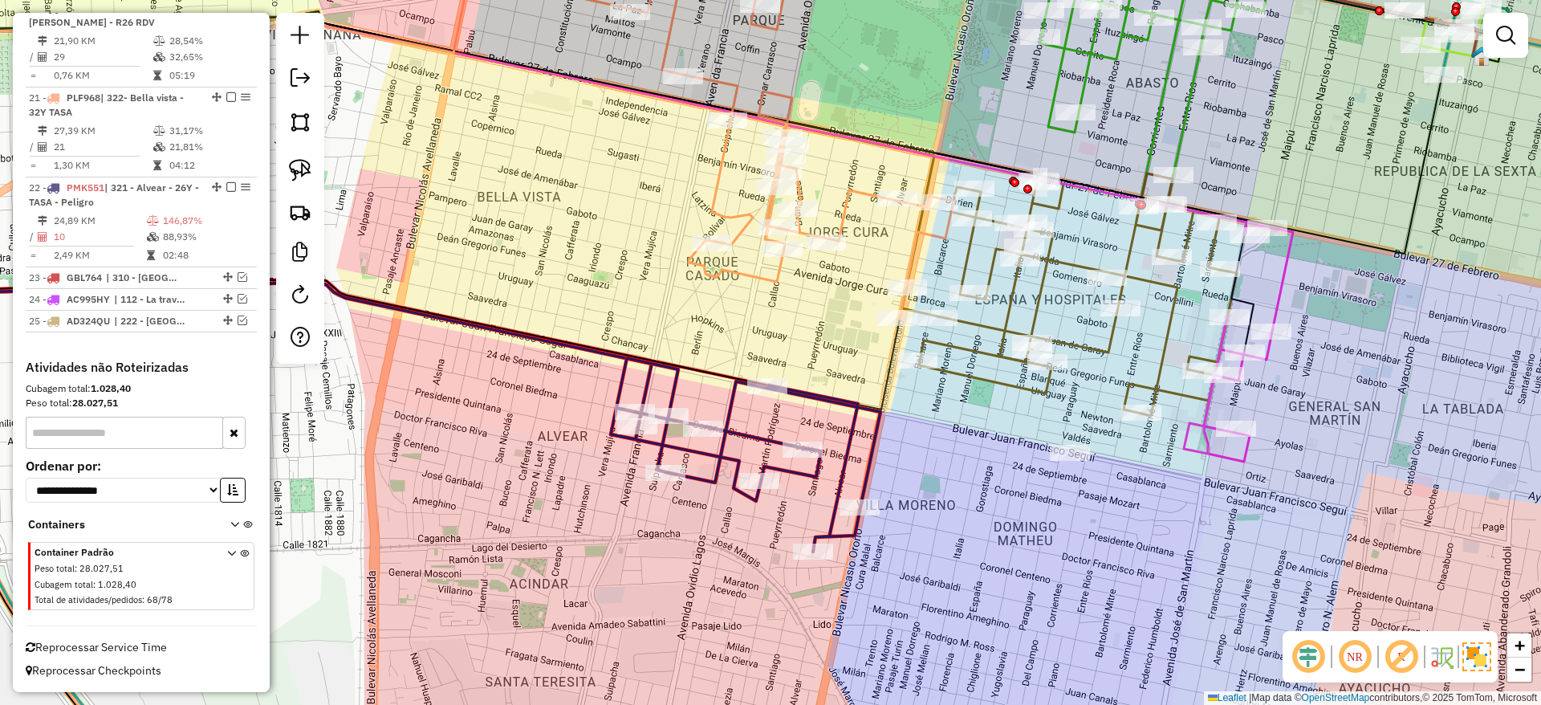
click at [770, 287] on icon at bounding box center [778, 131] width 352 height 373
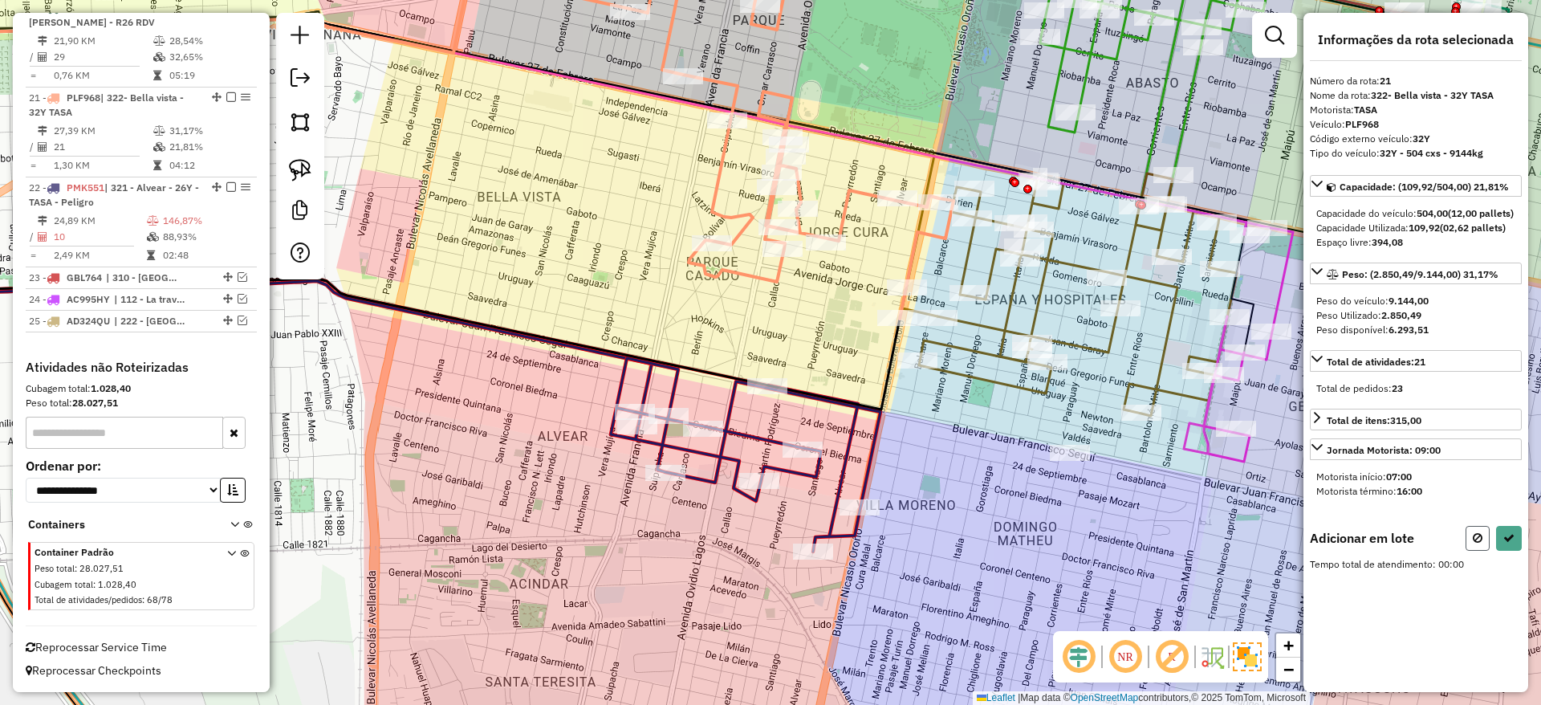
click at [1478, 543] on icon at bounding box center [1478, 537] width 10 height 11
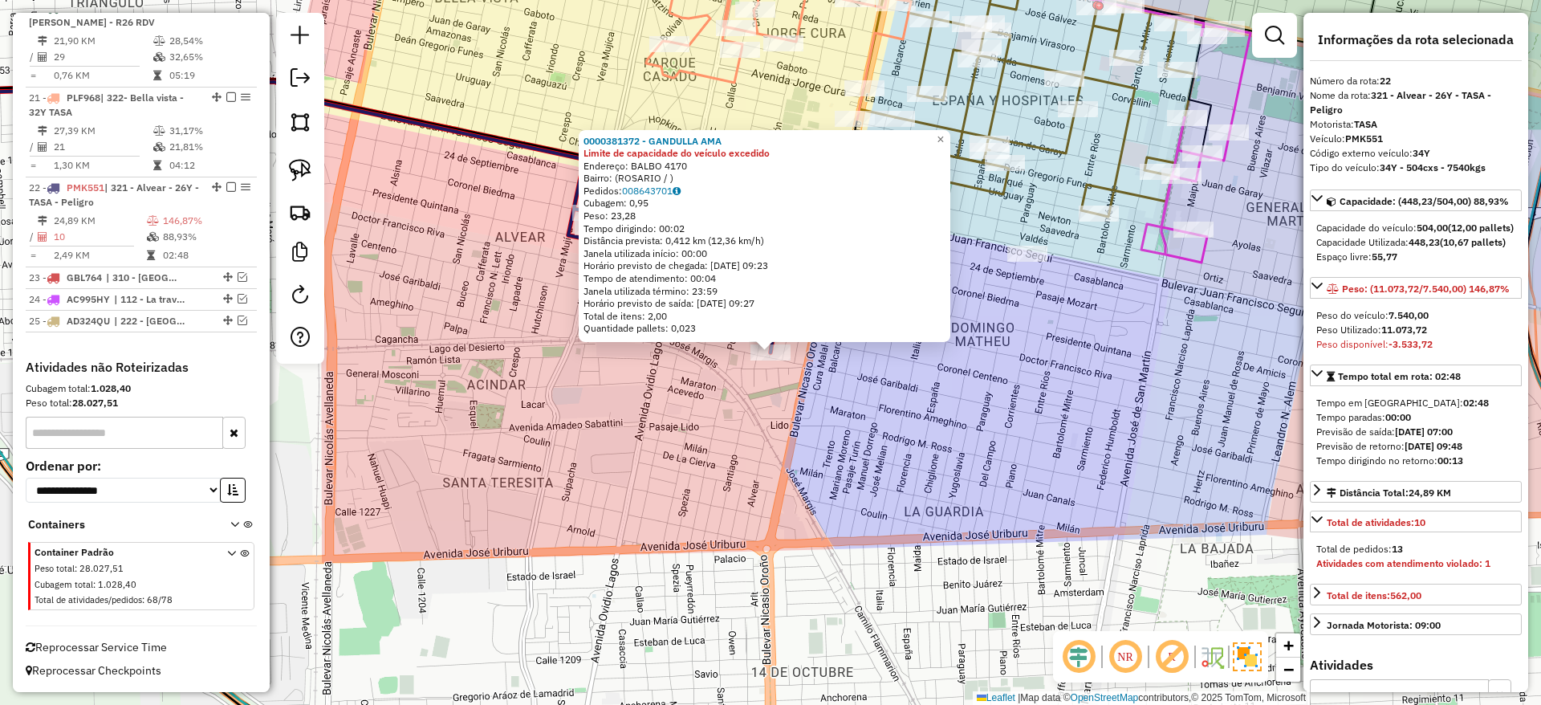
drag, startPoint x: 646, startPoint y: 492, endPoint x: 685, endPoint y: 472, distance: 43.4
click at [646, 490] on div "0000381372 - GANDULLA AMA Limite de capacidade do veículo excedido Endereço: BA…" at bounding box center [770, 352] width 1541 height 705
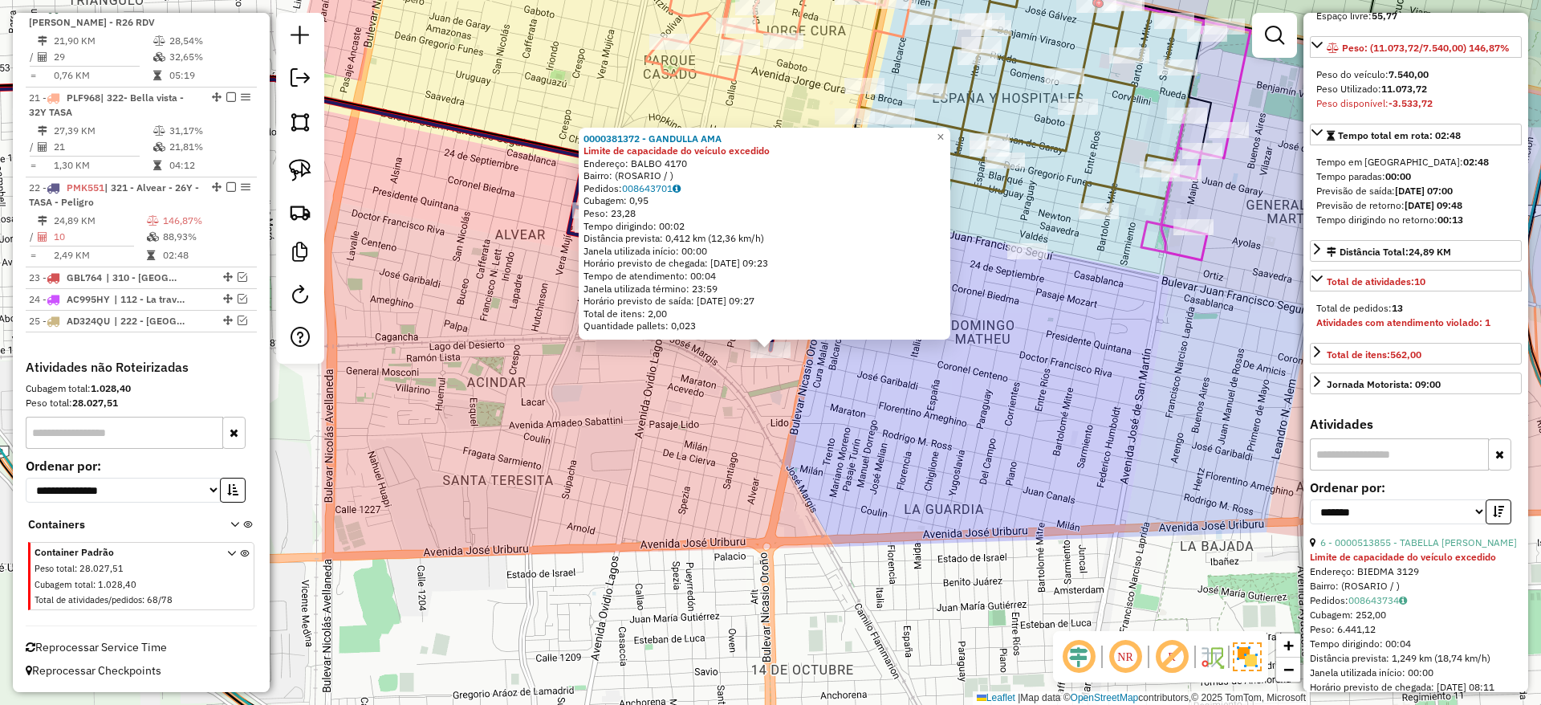
scroll to position [361, 0]
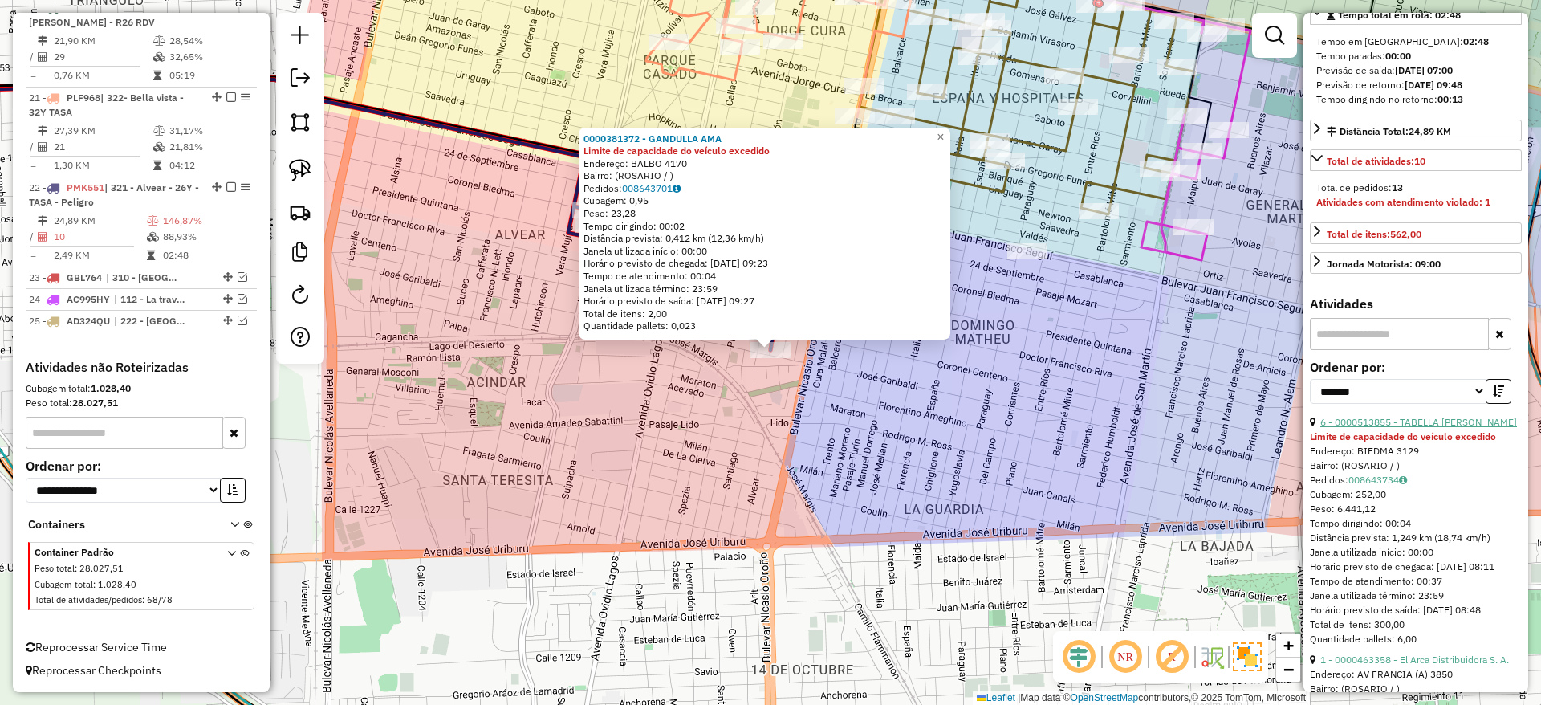
click at [1403, 428] on link "6 - 0000513855 - TABELLA DANIEL ALBERTO" at bounding box center [1418, 422] width 197 height 12
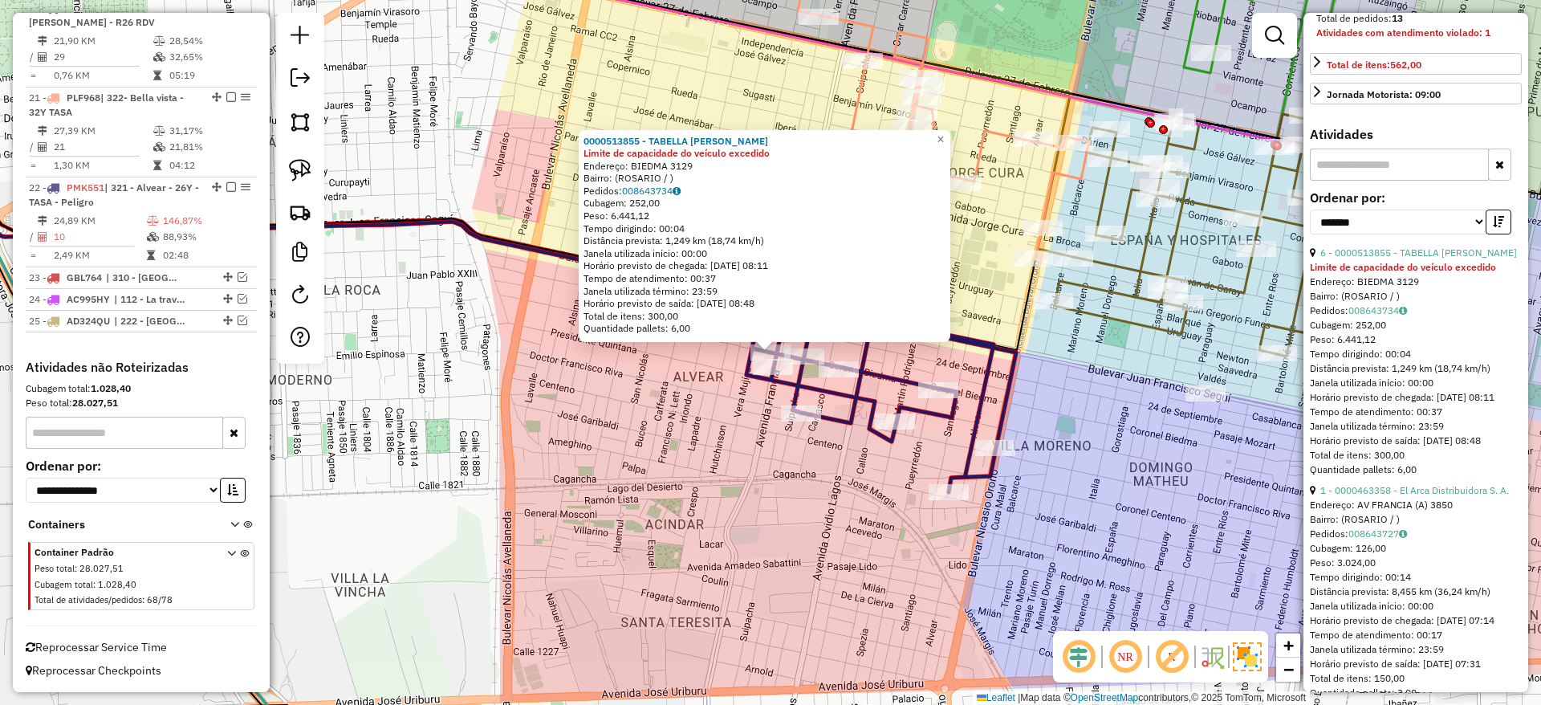
scroll to position [602, 0]
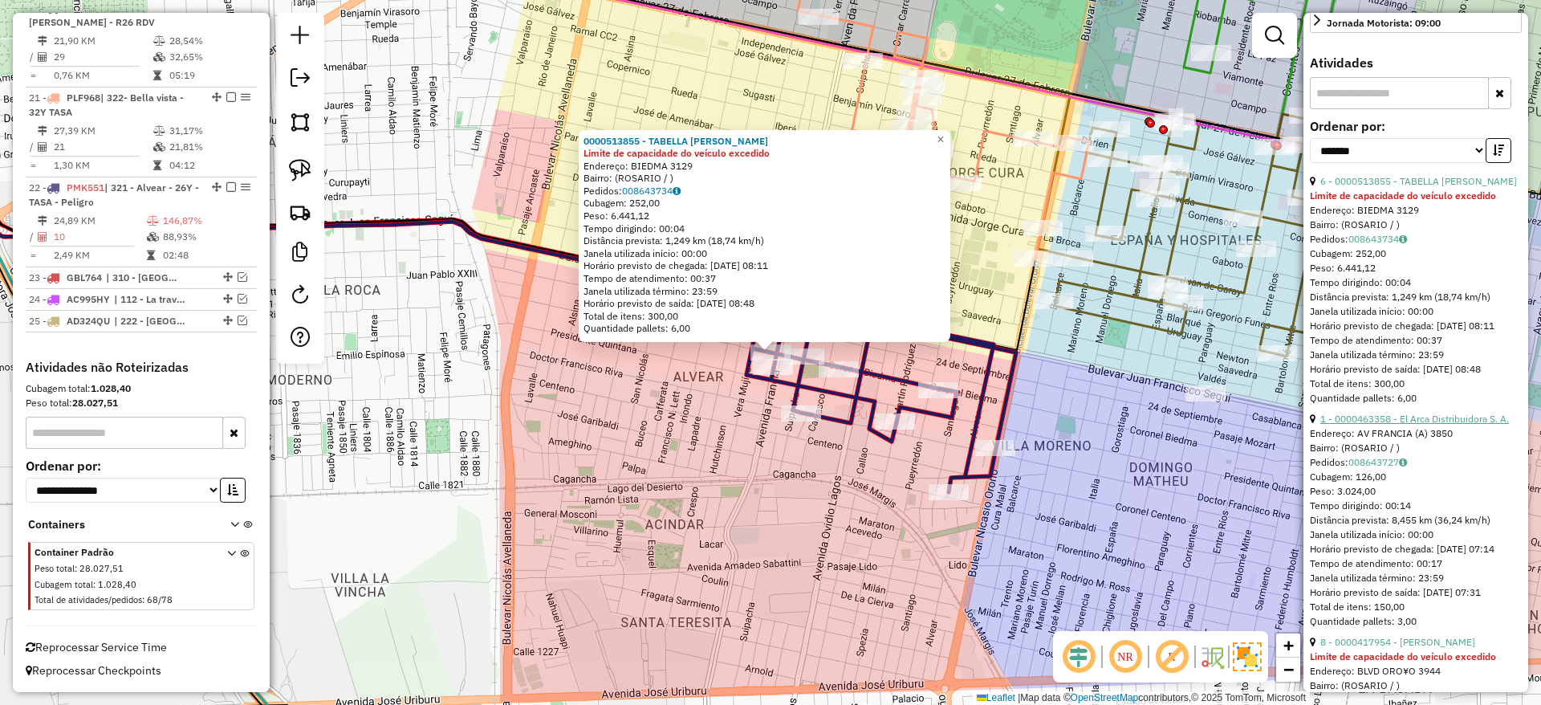
click at [1385, 425] on link "1 - 0000463358 - El Arca Distribuidora S. A." at bounding box center [1414, 419] width 189 height 12
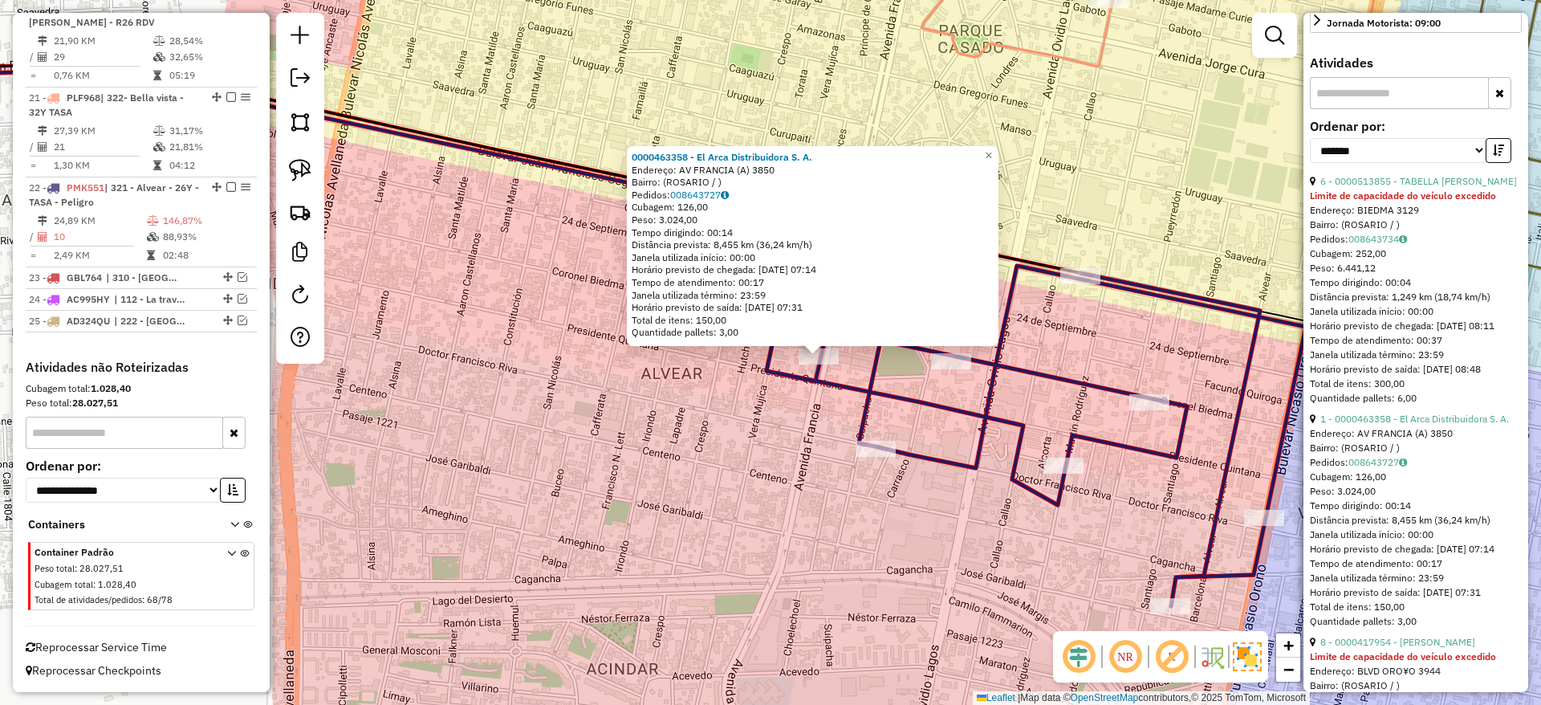
click at [719, 388] on div "0000463358 - El Arca Distribuidora S. A. Endereço: AV FRANCIA (A) 3850 Bairro: …" at bounding box center [770, 352] width 1541 height 705
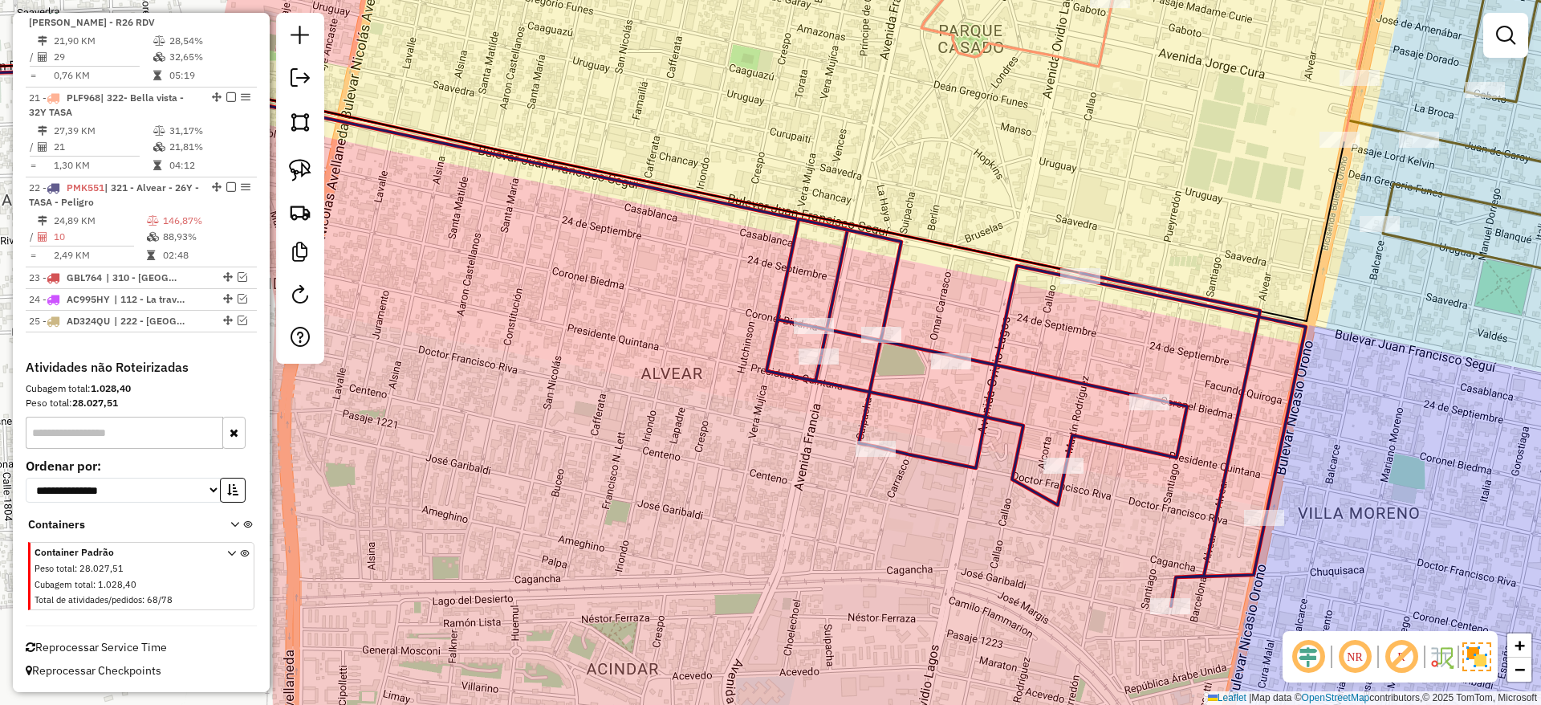
click at [1025, 55] on icon at bounding box center [1184, 34] width 526 height 211
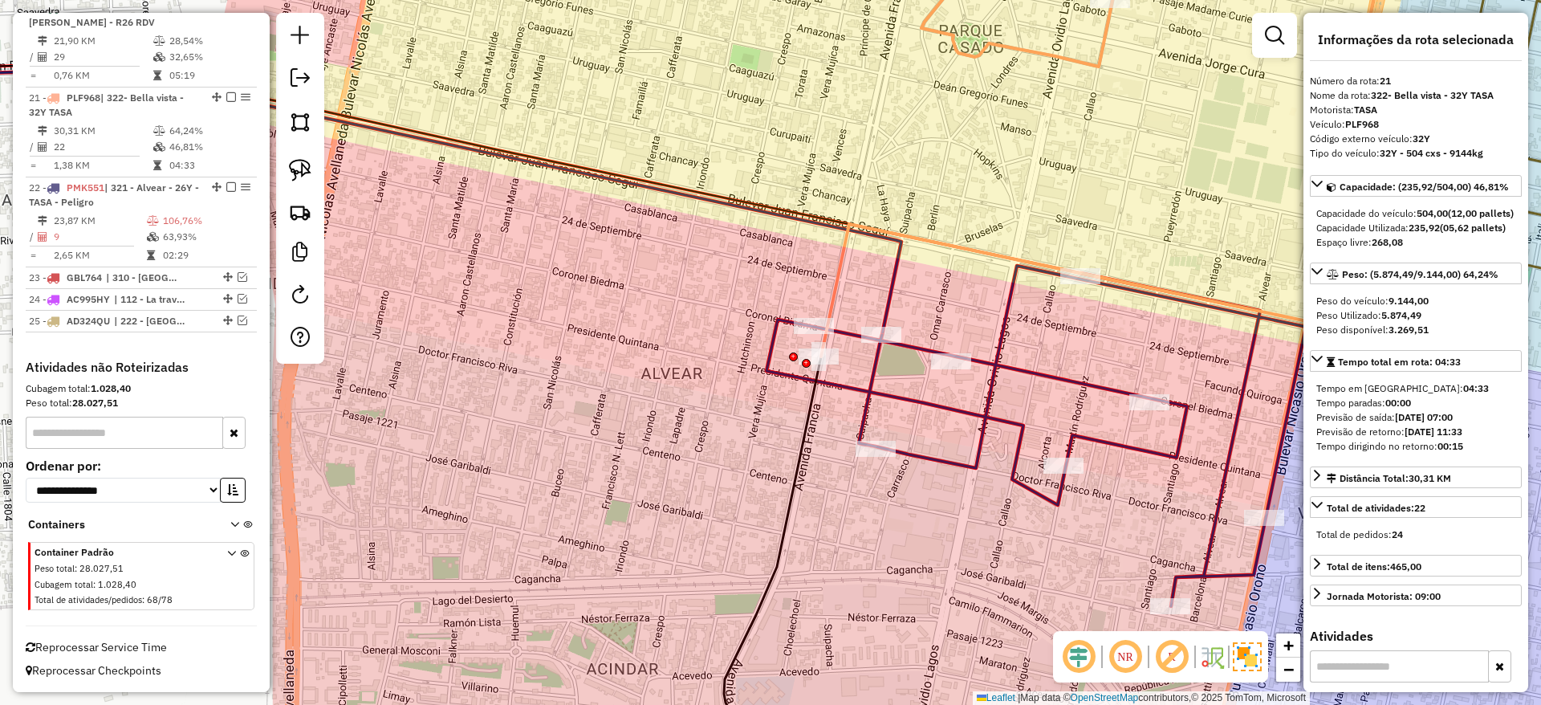
click at [892, 275] on icon at bounding box center [373, 200] width 1055 height 269
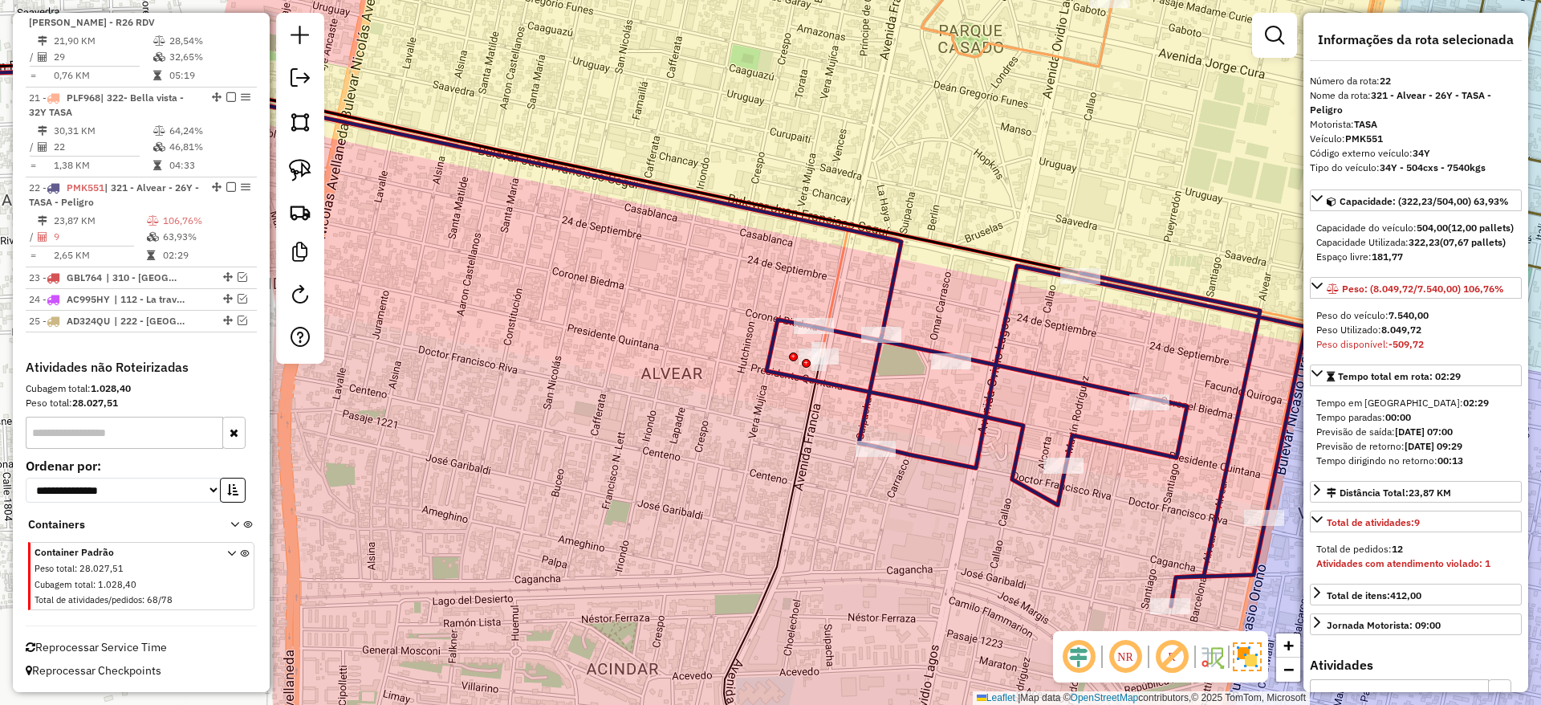
click at [892, 275] on icon at bounding box center [373, 200] width 1055 height 269
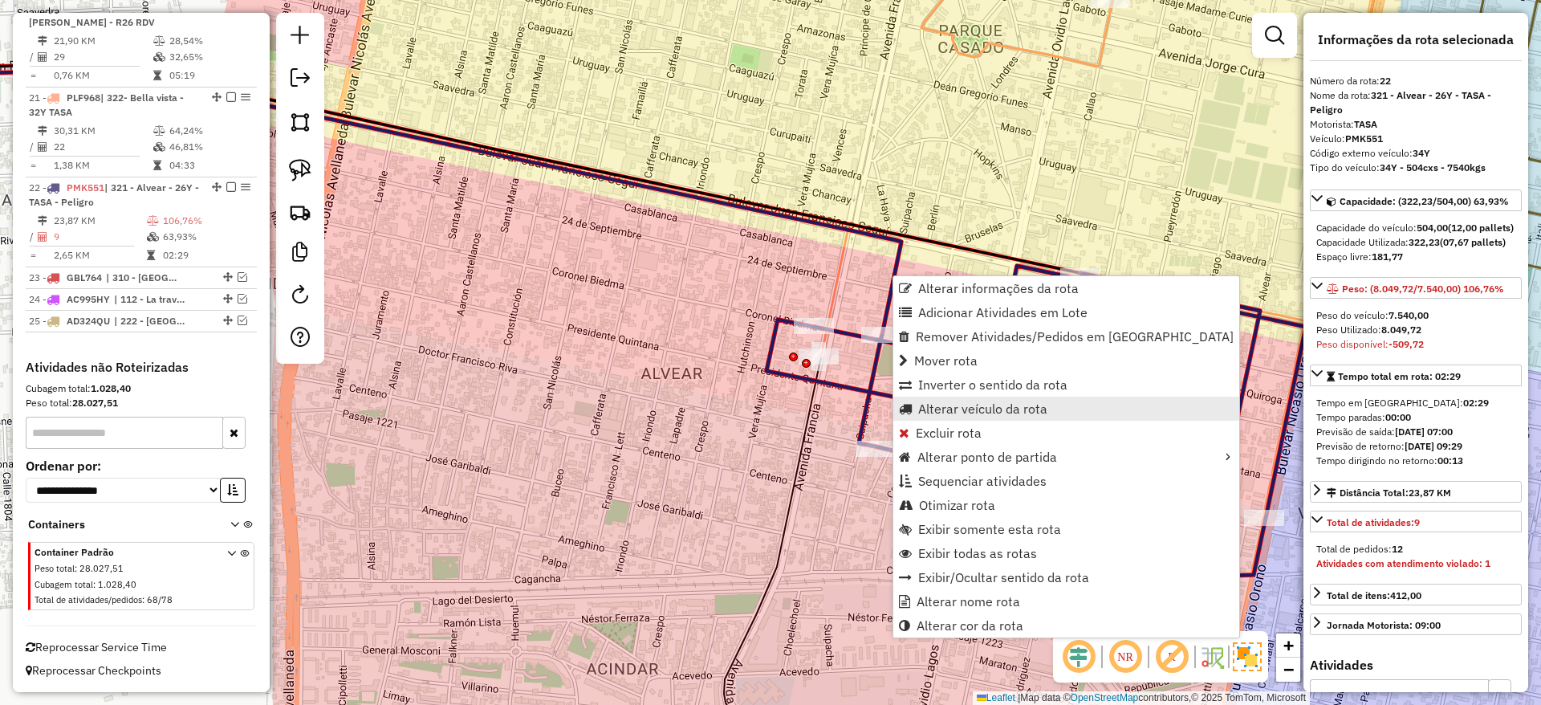
click at [949, 414] on span "Alterar veículo da rota" at bounding box center [982, 408] width 129 height 13
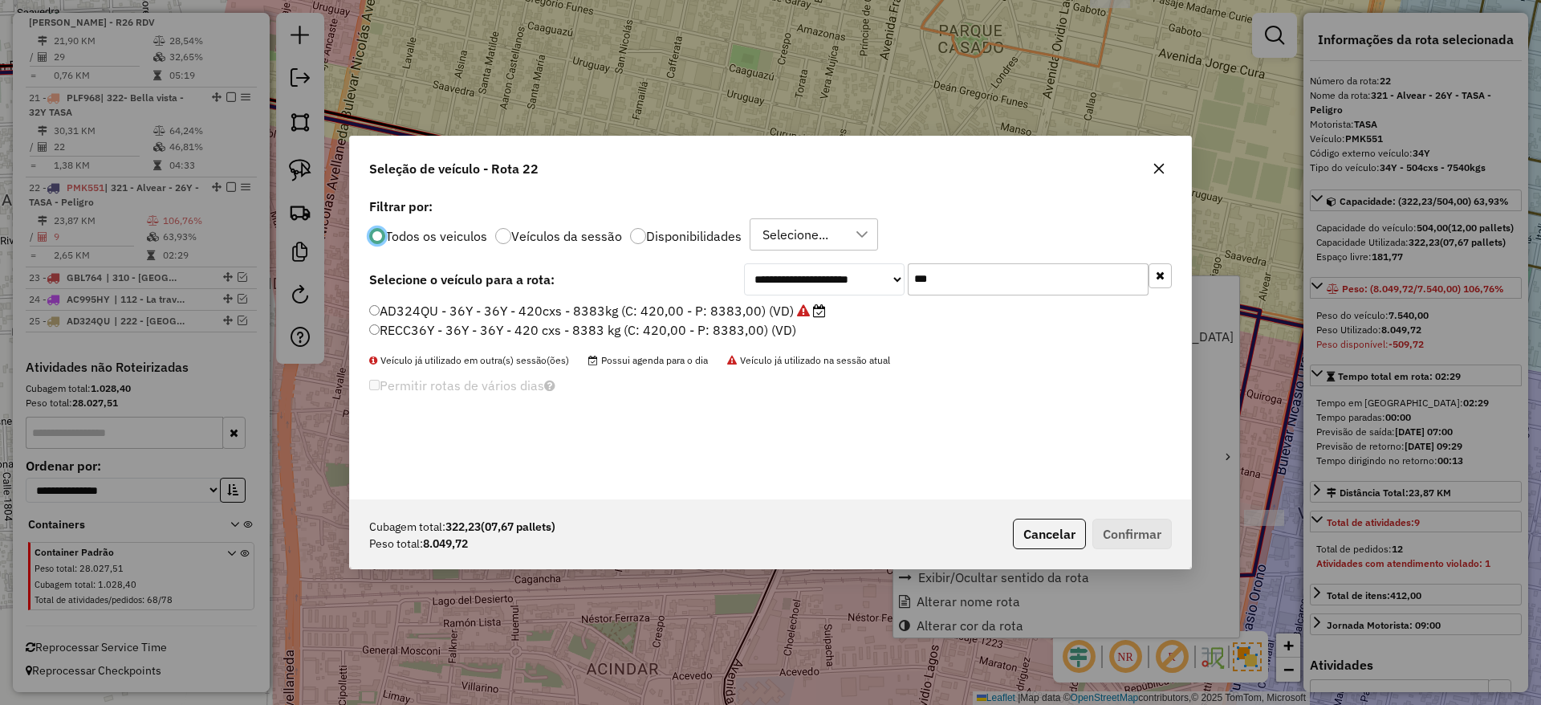
scroll to position [9, 5]
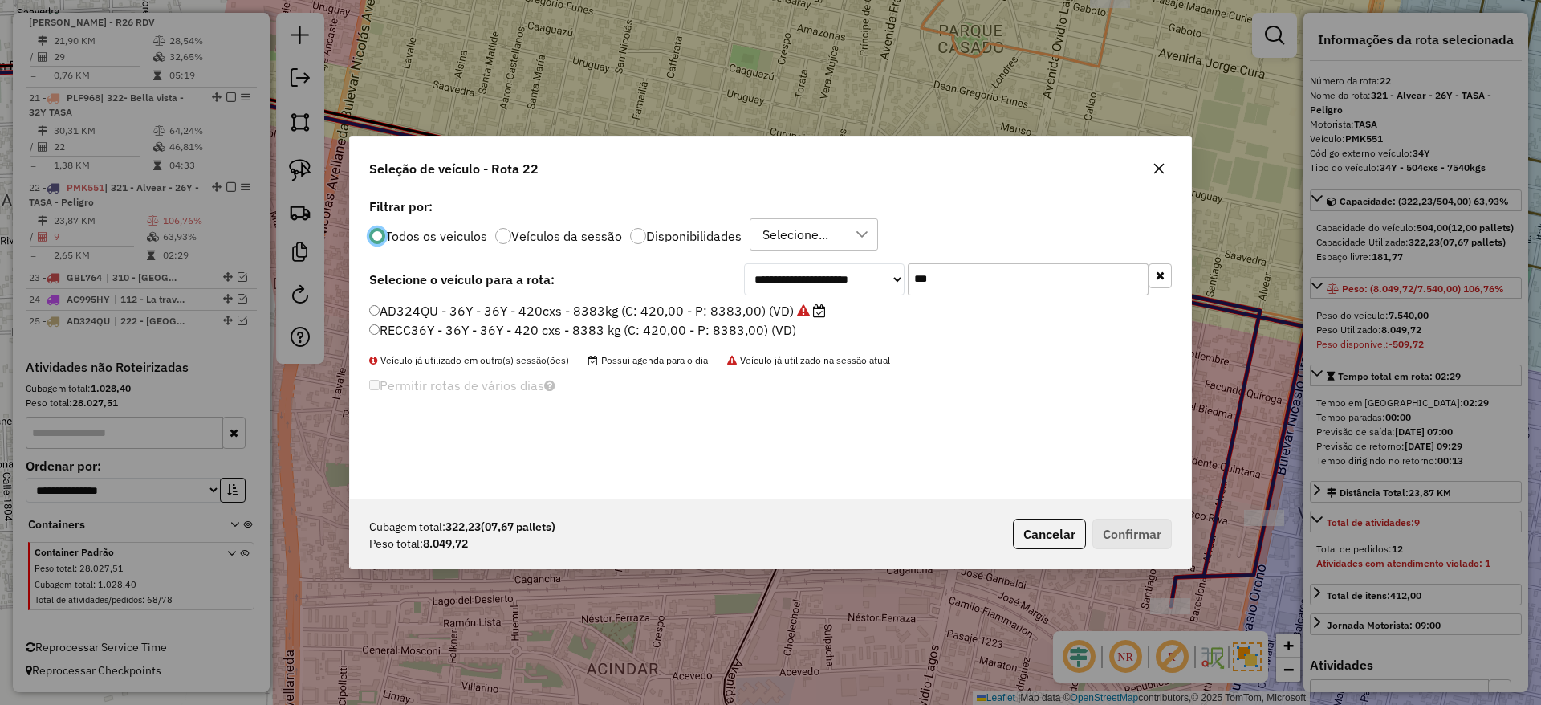
click at [986, 284] on input "***" at bounding box center [1028, 279] width 241 height 32
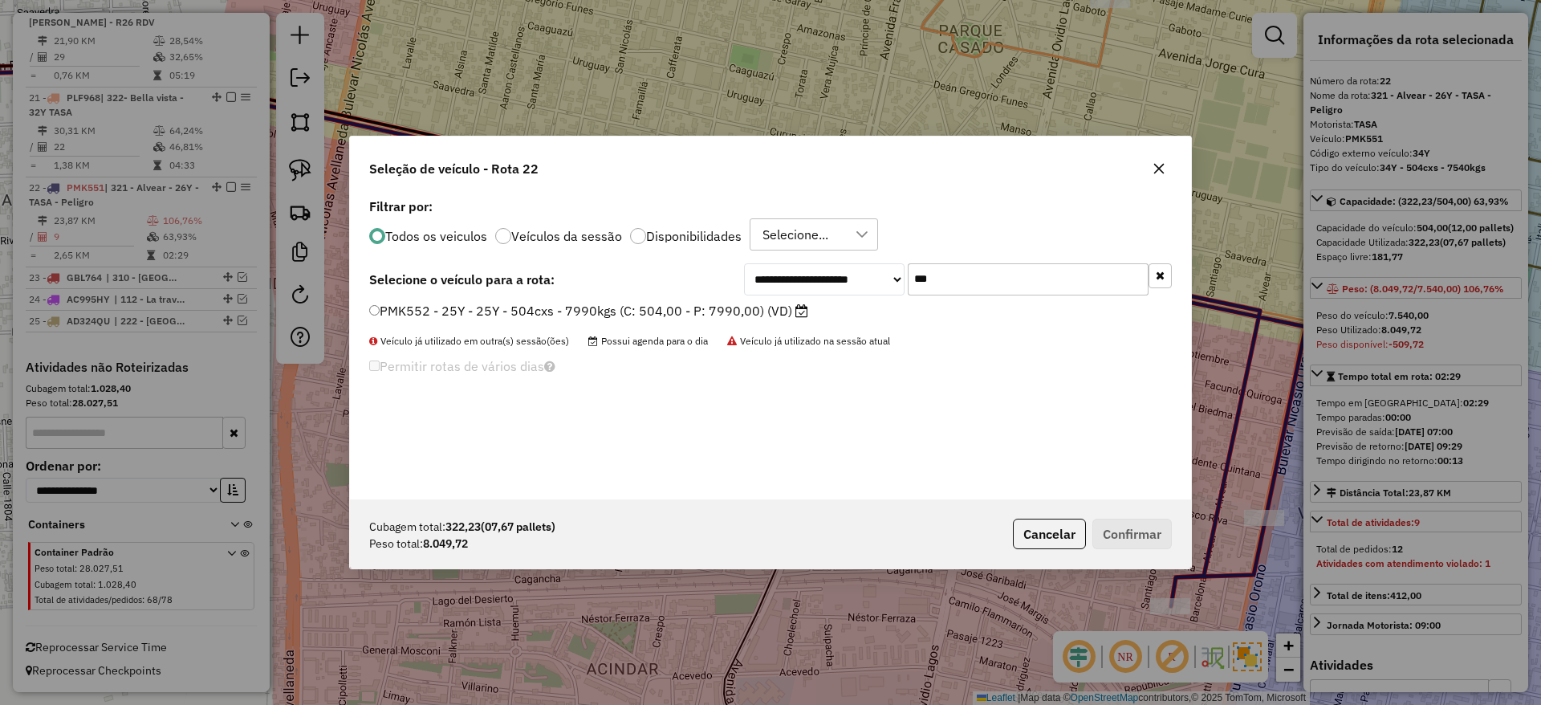
type input "***"
click at [755, 306] on label "PMK552 - 25Y - 25Y - 504cxs - 7990kgs (C: 504,00 - P: 7990,00) (VD)" at bounding box center [588, 310] width 439 height 19
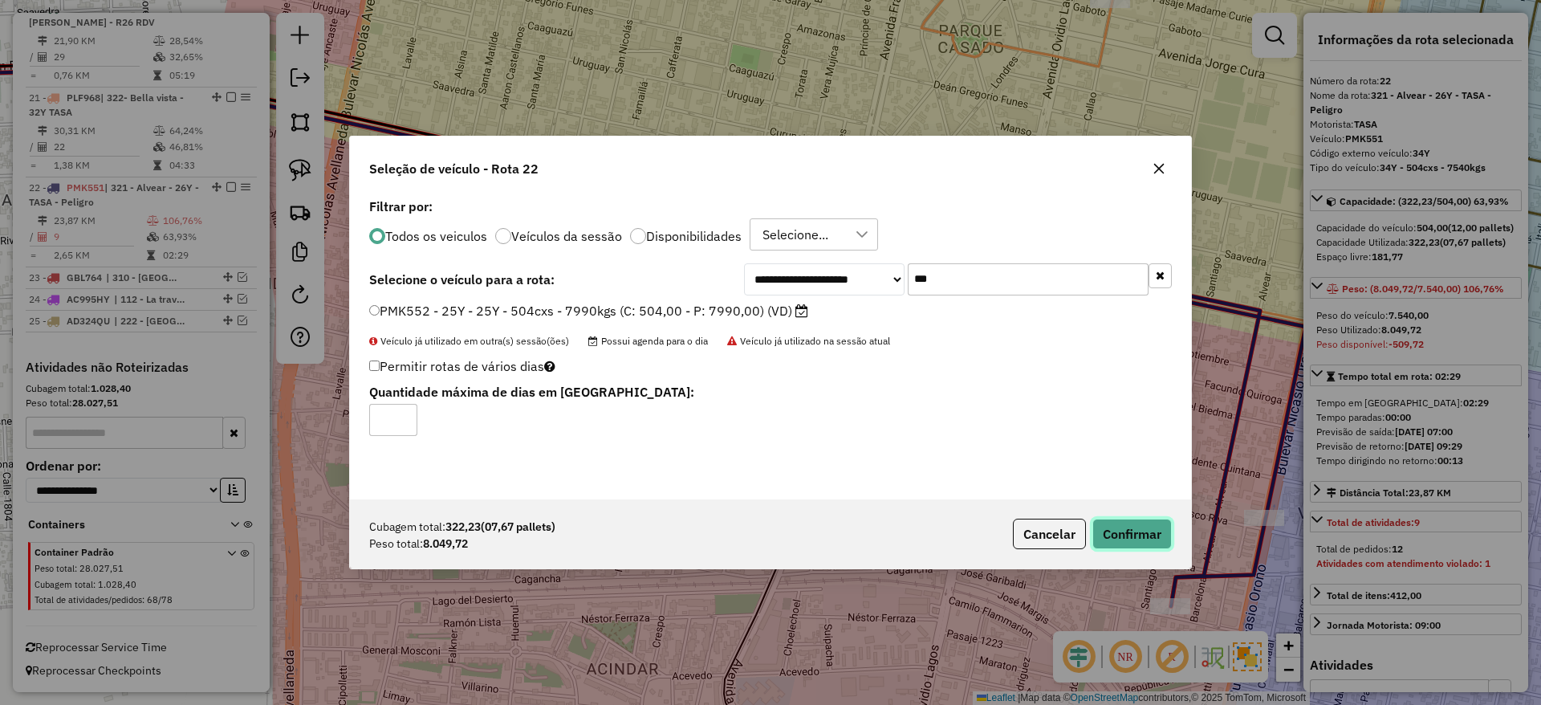
click at [1129, 541] on button "Confirmar" at bounding box center [1131, 534] width 79 height 31
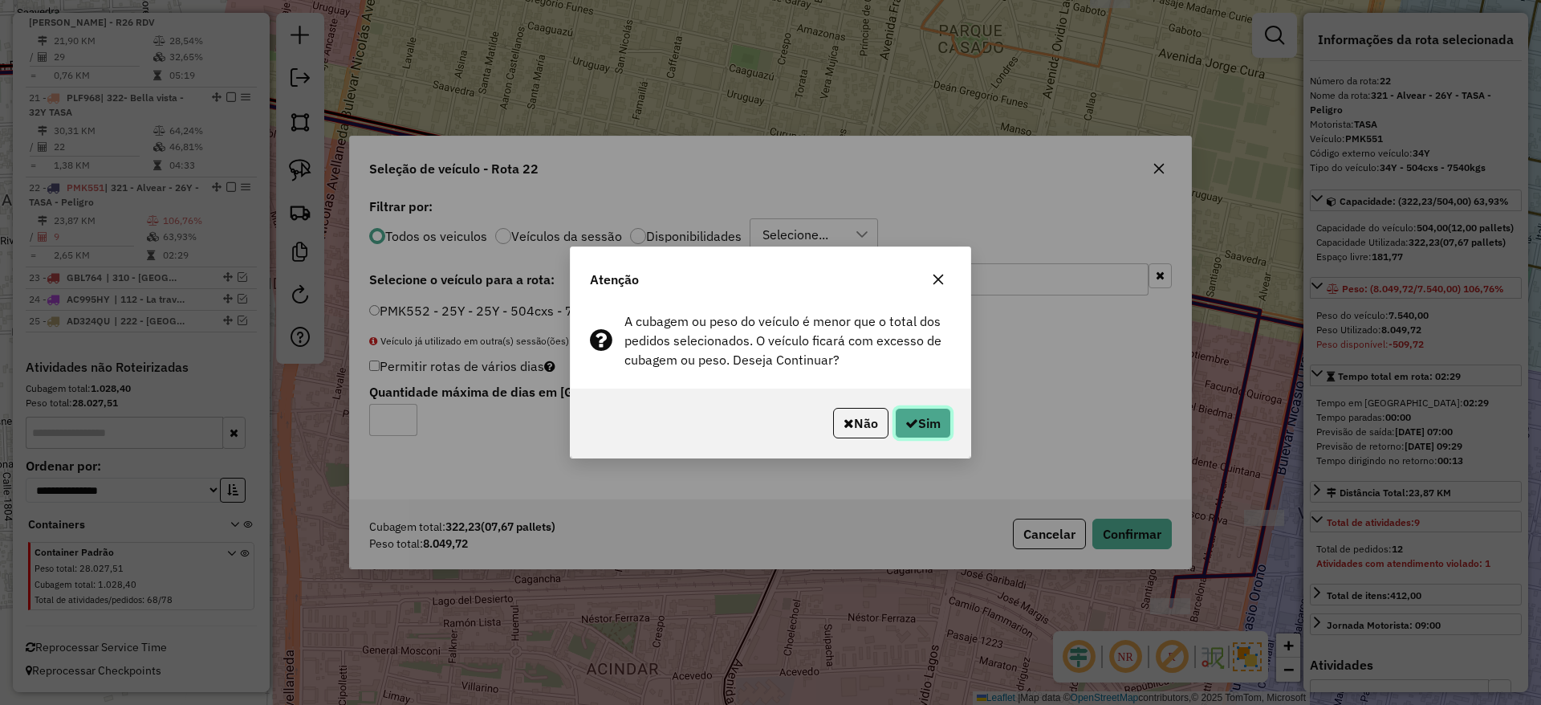
click at [917, 422] on button "Sim" at bounding box center [923, 423] width 56 height 31
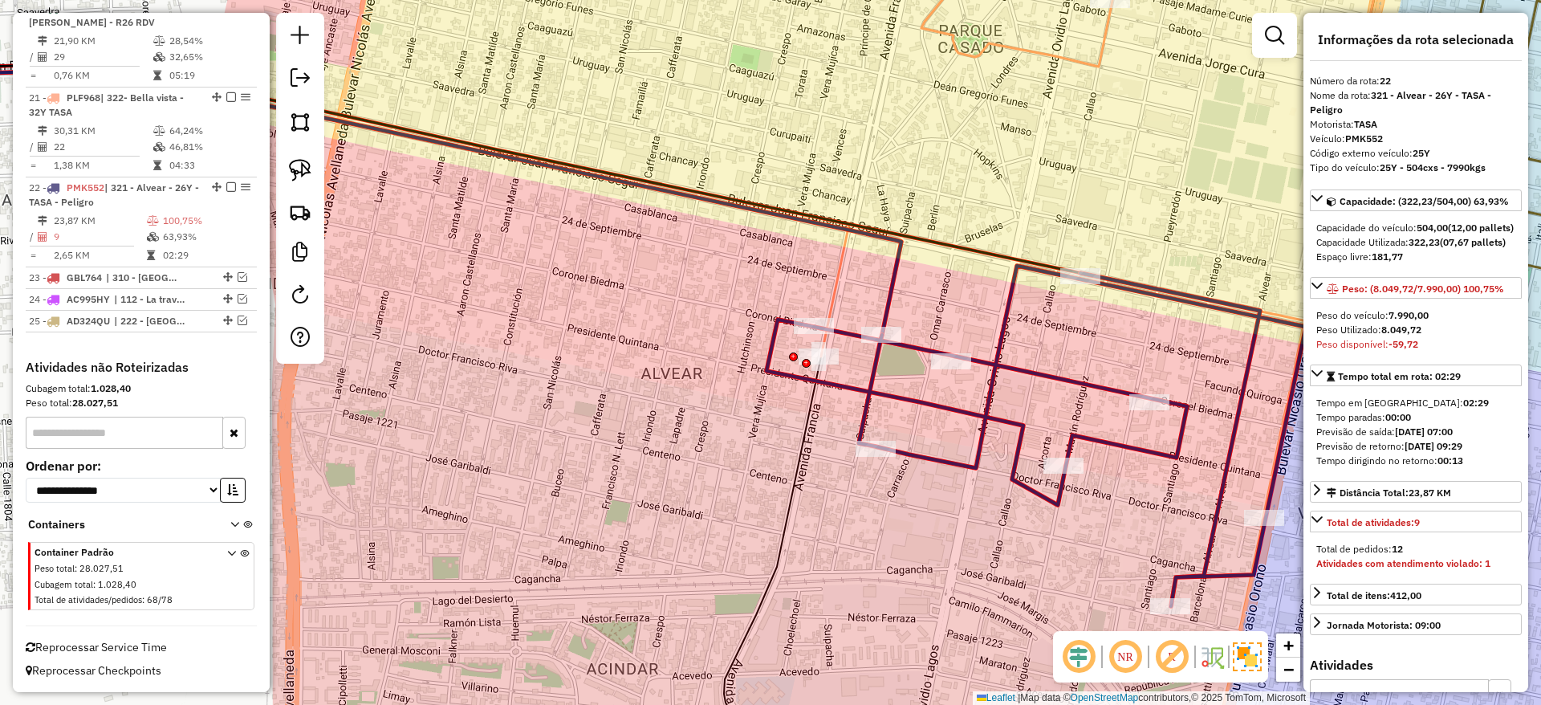
click at [892, 295] on icon at bounding box center [373, 200] width 1055 height 269
click at [886, 294] on icon at bounding box center [373, 200] width 1055 height 269
click at [839, 274] on icon at bounding box center [1134, 142] width 626 height 427
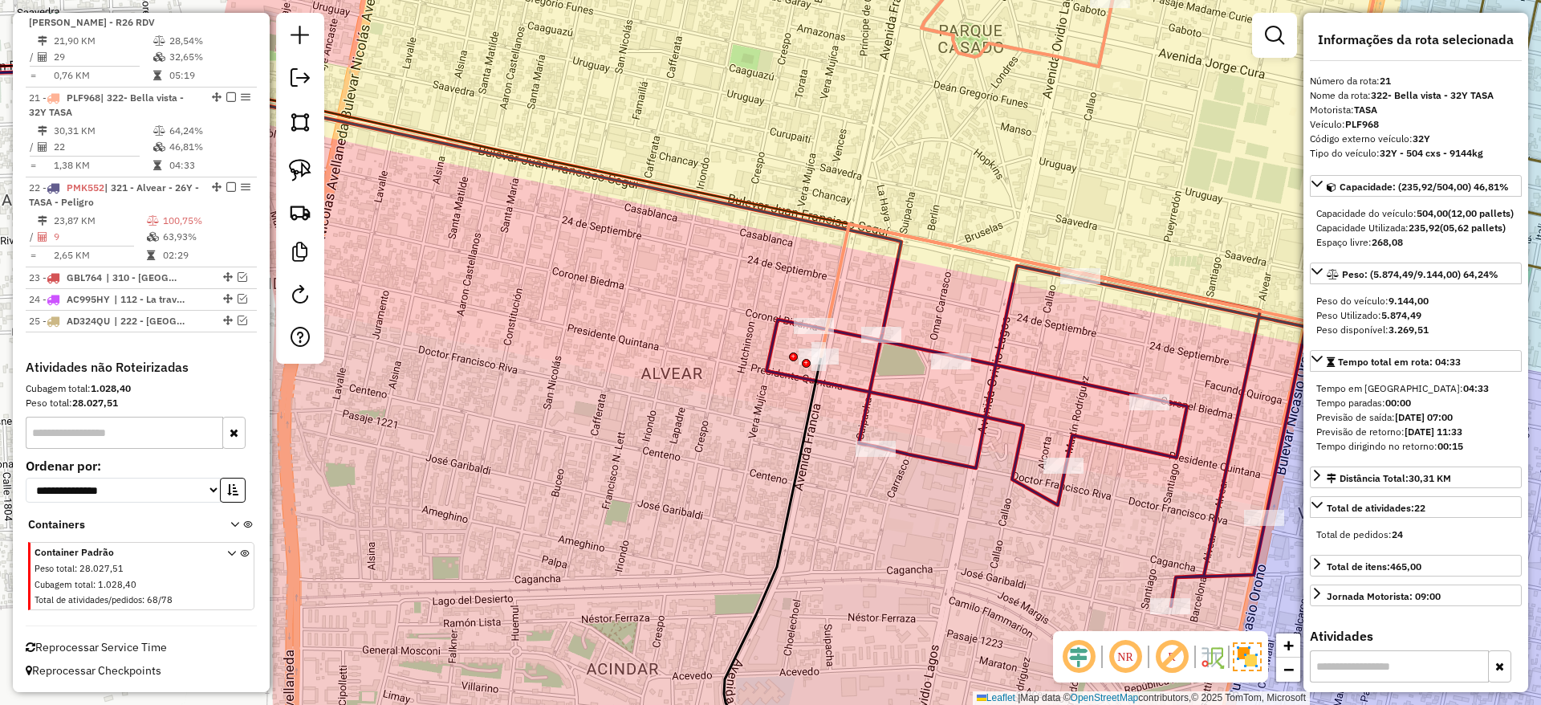
click at [839, 274] on icon at bounding box center [1134, 142] width 626 height 427
click at [1049, 57] on icon at bounding box center [1134, 142] width 626 height 427
click at [905, 385] on div "Janela de atendimento Grade de atendimento Capacidade Transportadoras Veículos …" at bounding box center [770, 352] width 1541 height 705
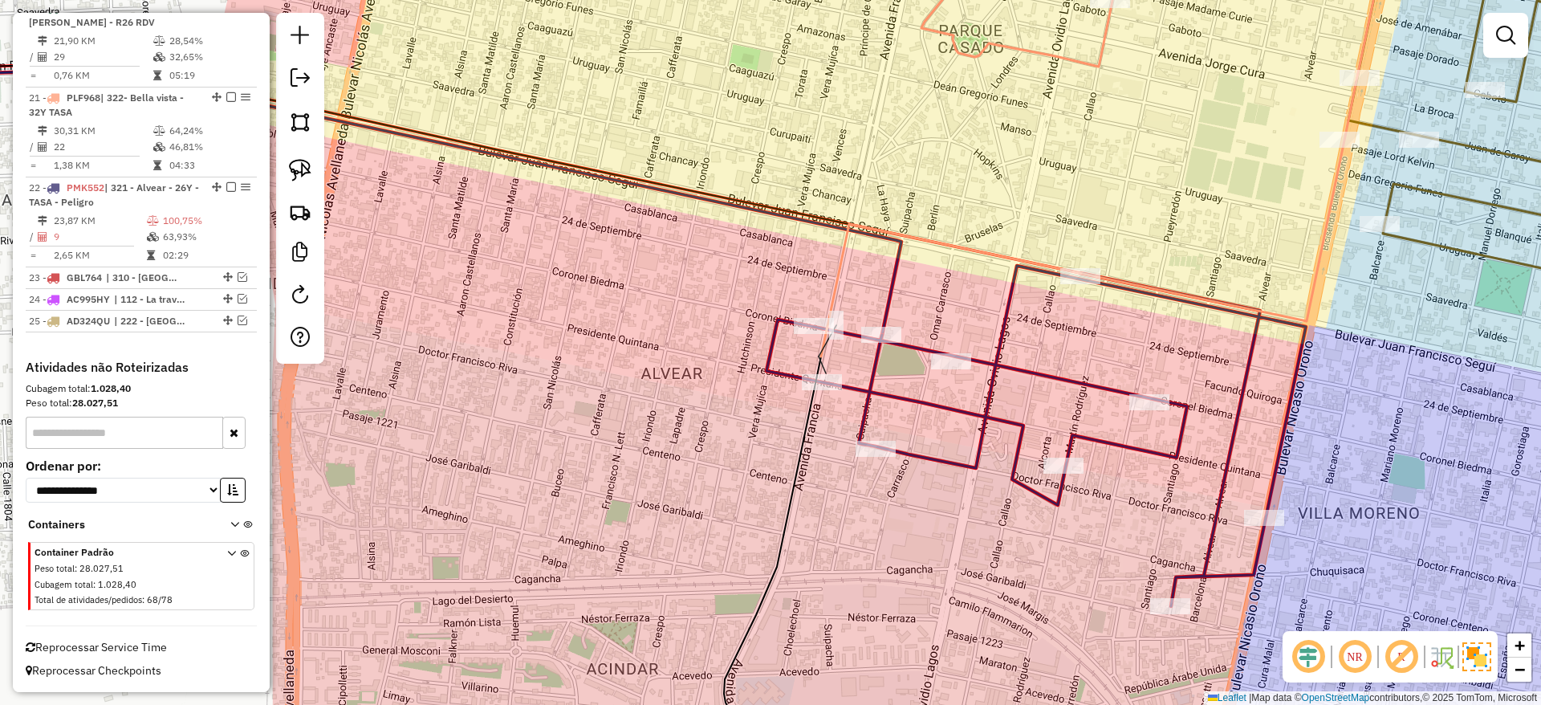
click at [905, 397] on icon at bounding box center [1036, 436] width 539 height 340
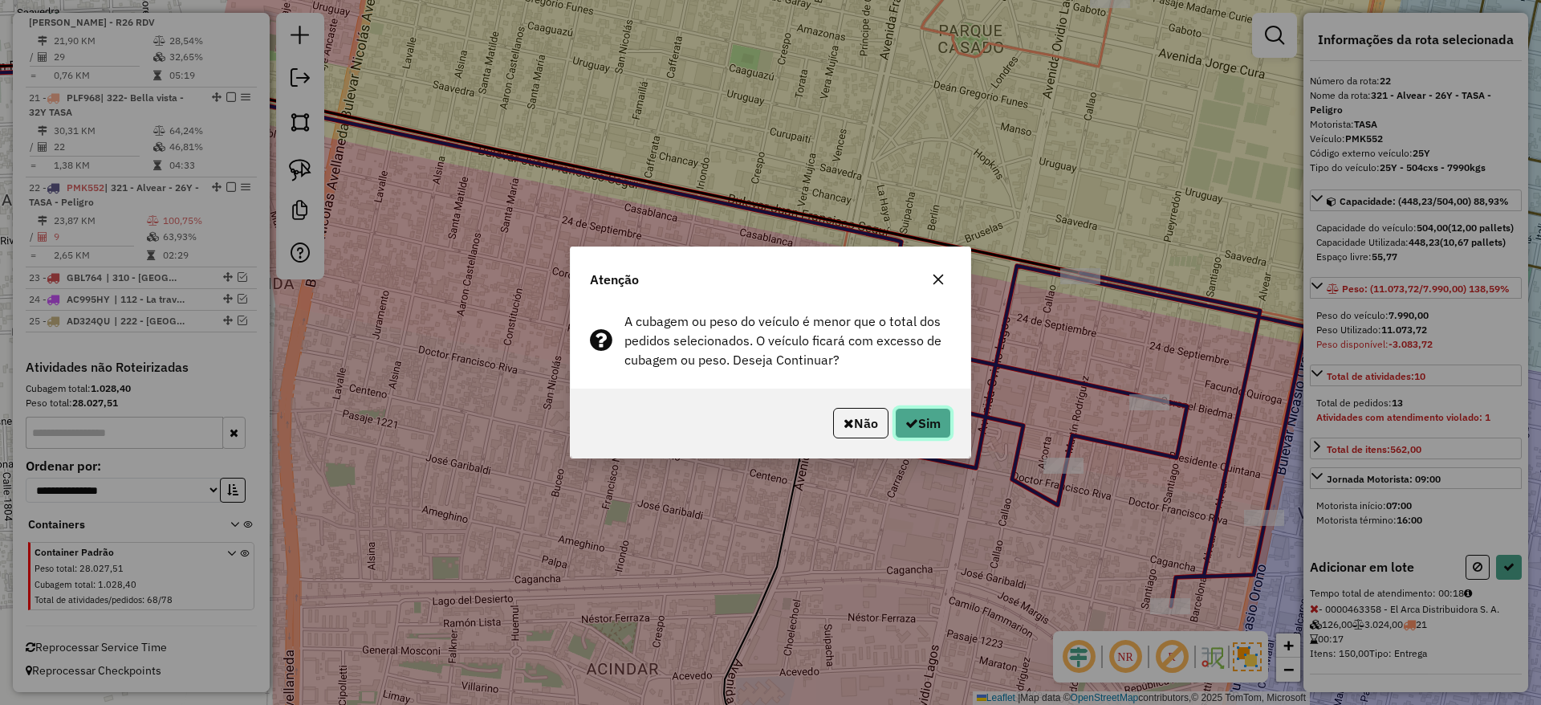
click at [937, 428] on button "Sim" at bounding box center [923, 423] width 56 height 31
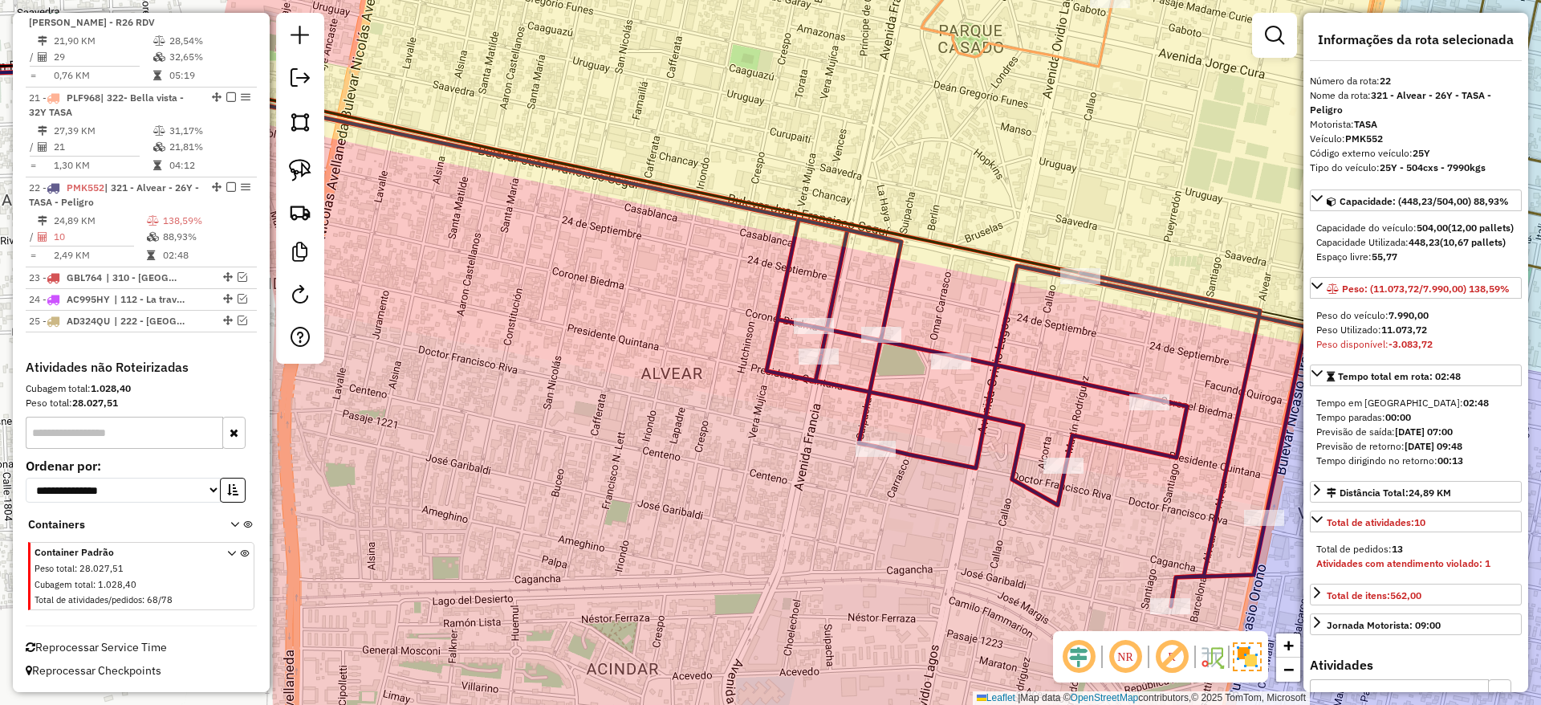
click at [982, 51] on icon at bounding box center [1184, 34] width 526 height 211
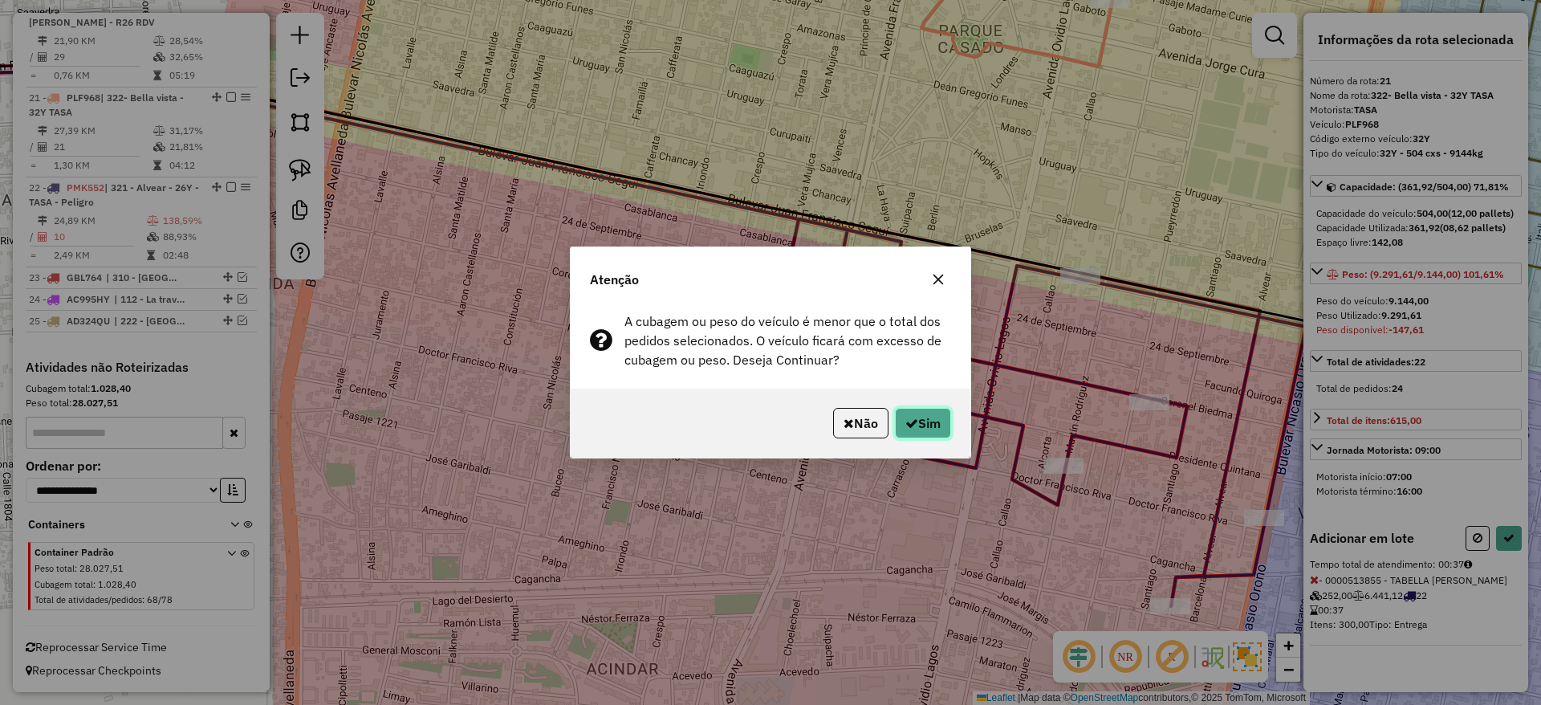
click at [917, 430] on button "Sim" at bounding box center [923, 423] width 56 height 31
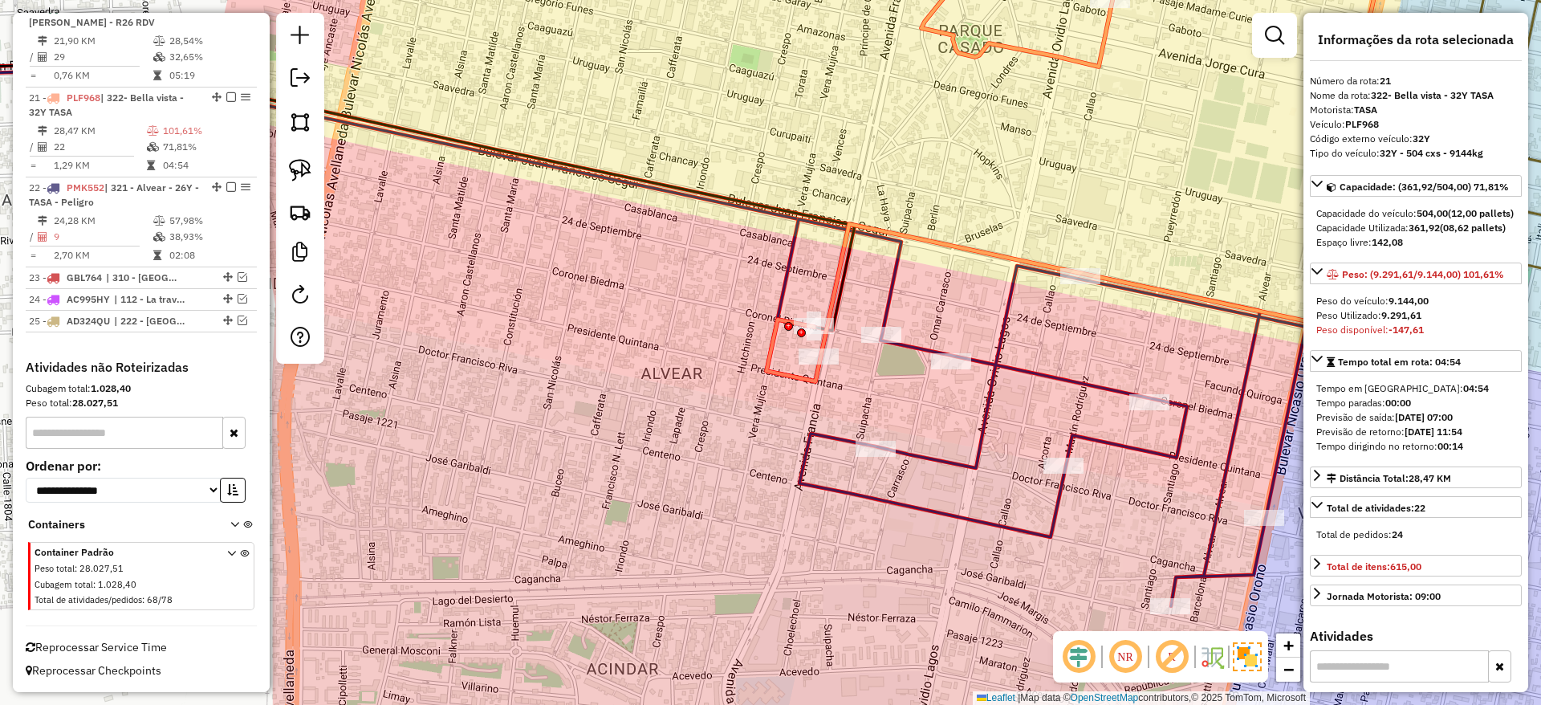
click at [1009, 297] on icon at bounding box center [1036, 412] width 539 height 387
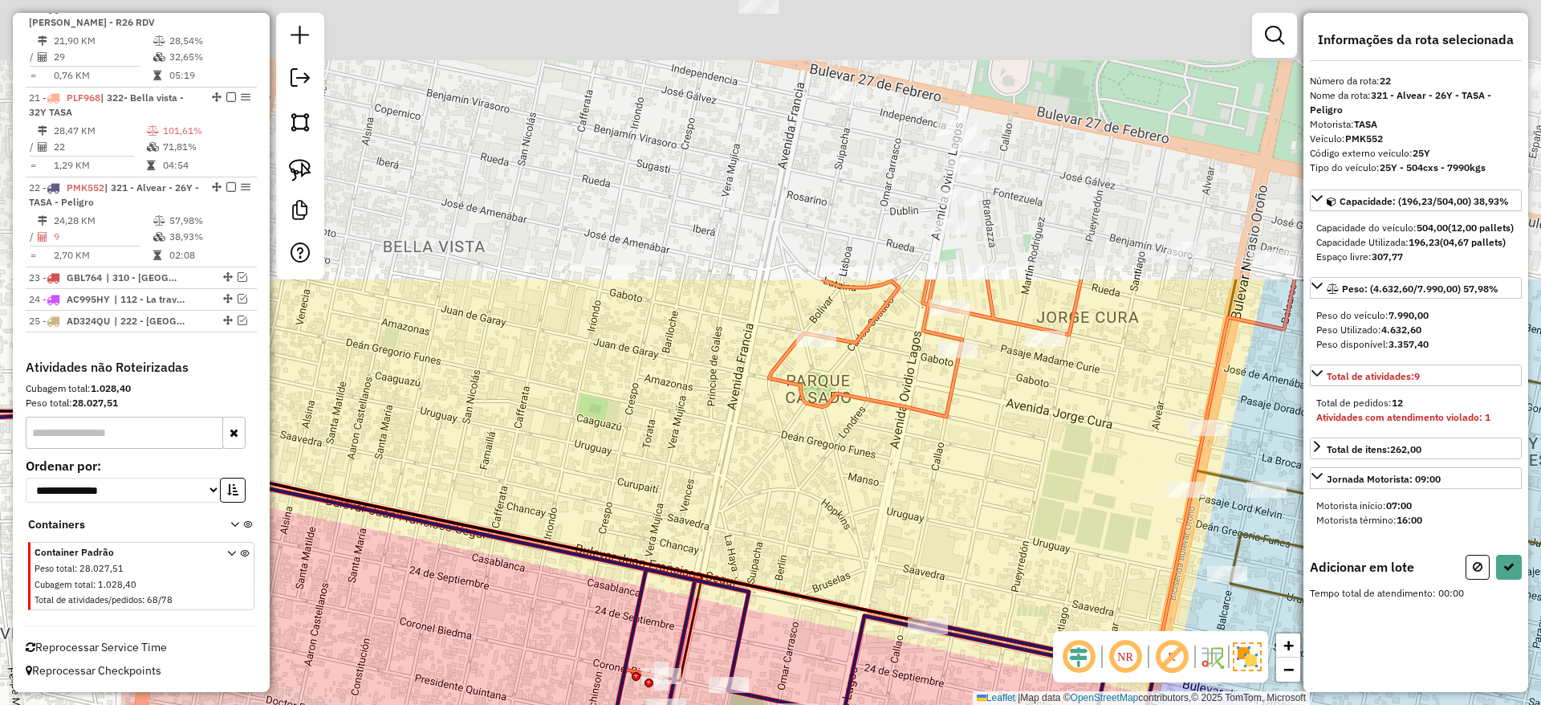
drag, startPoint x: 922, startPoint y: 204, endPoint x: 815, endPoint y: 477, distance: 293.0
click at [815, 477] on div "Janela de atendimento Grade de atendimento Capacidade Transportadoras Veículos …" at bounding box center [770, 352] width 1541 height 705
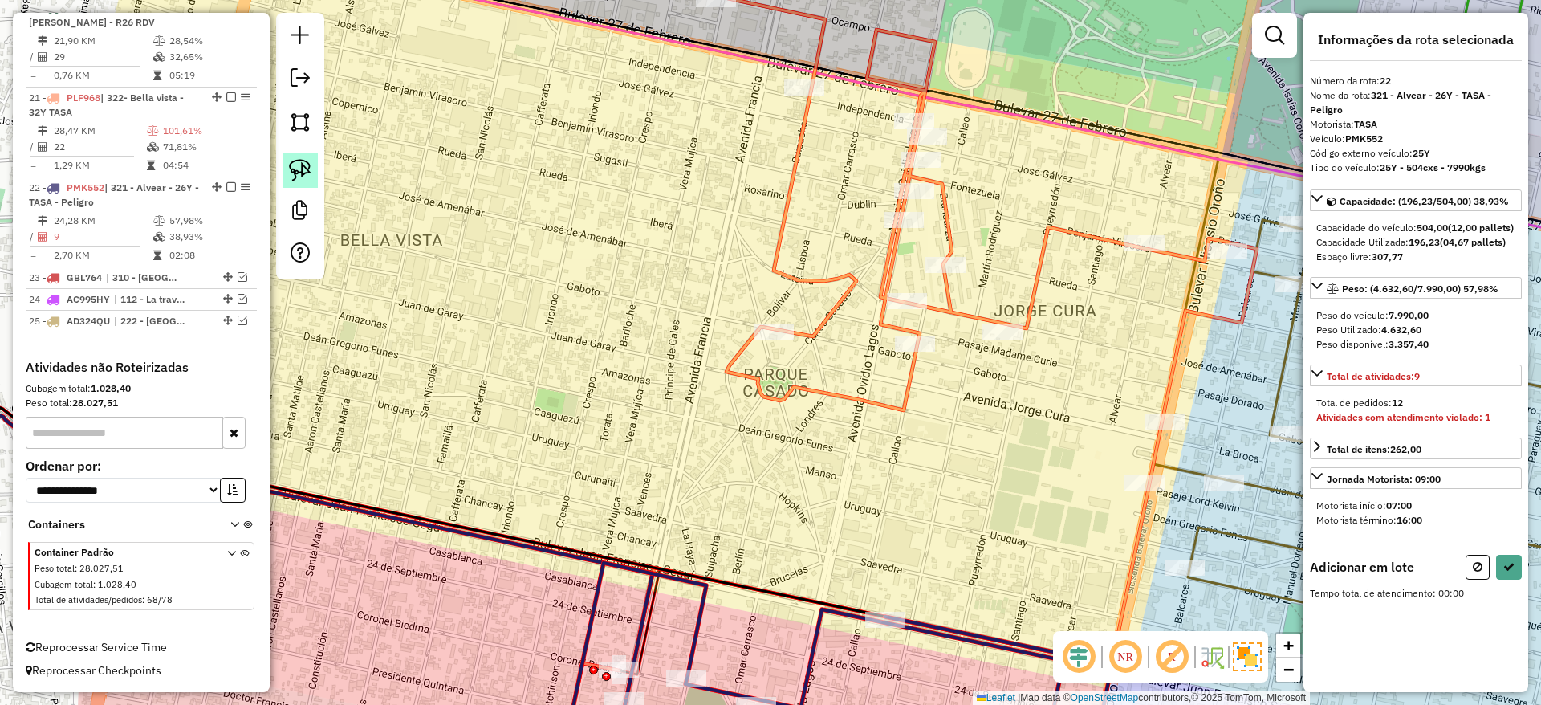
click at [311, 168] on img at bounding box center [300, 170] width 22 height 22
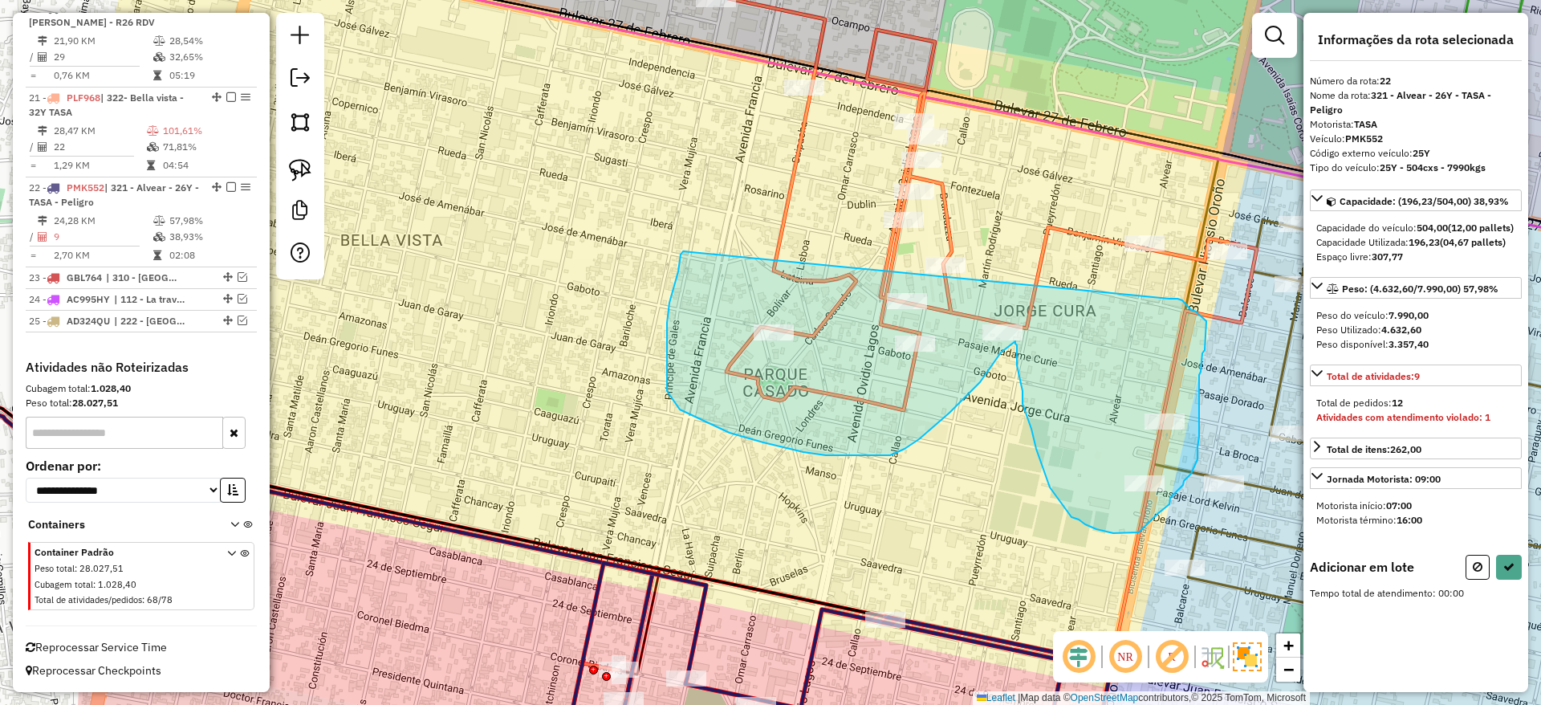
drag, startPoint x: 681, startPoint y: 254, endPoint x: 1169, endPoint y: 299, distance: 490.8
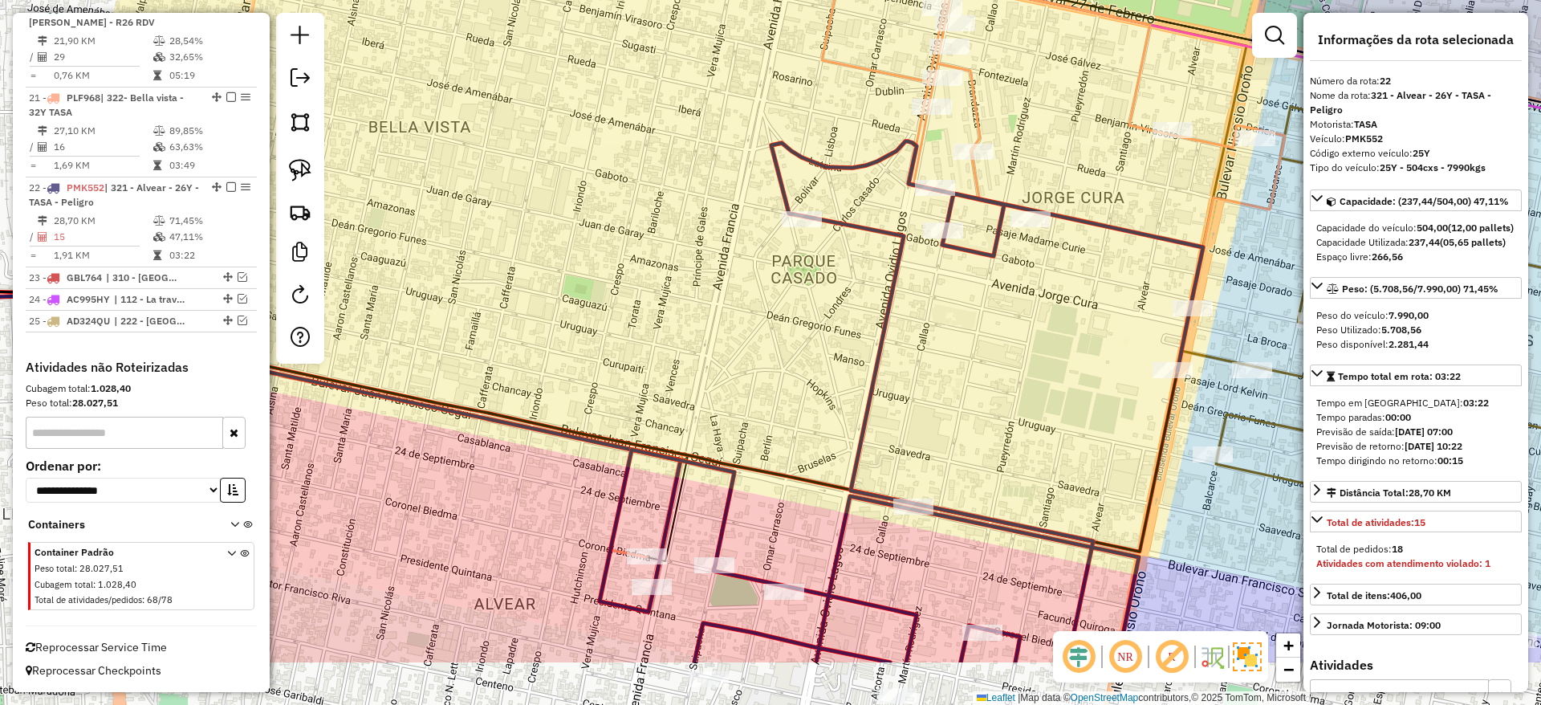
drag, startPoint x: 926, startPoint y: 458, endPoint x: 978, endPoint y: 262, distance: 202.7
click at [978, 262] on div "Janela de atendimento Grade de atendimento Capacidade Transportadoras Veículos …" at bounding box center [770, 352] width 1541 height 705
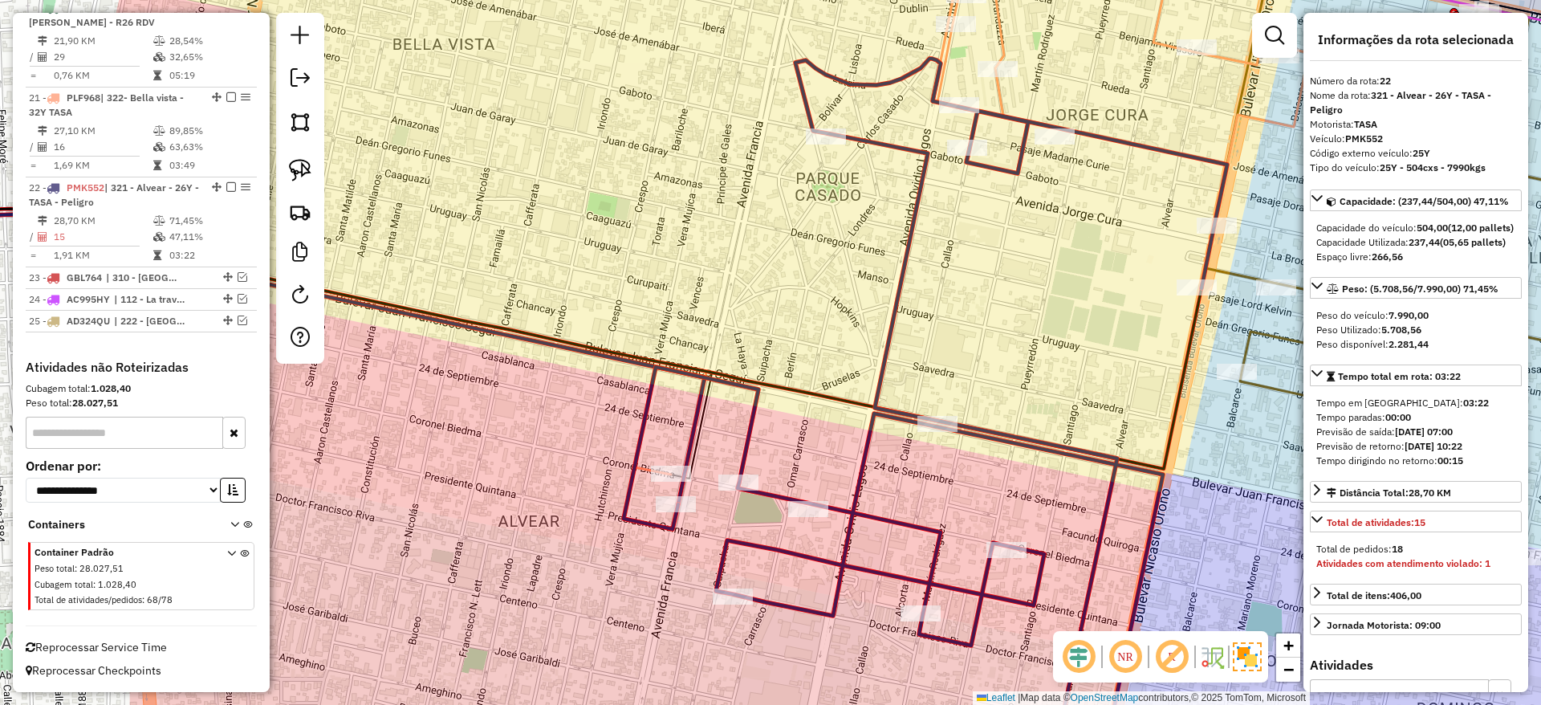
click at [858, 490] on icon at bounding box center [926, 406] width 604 height 695
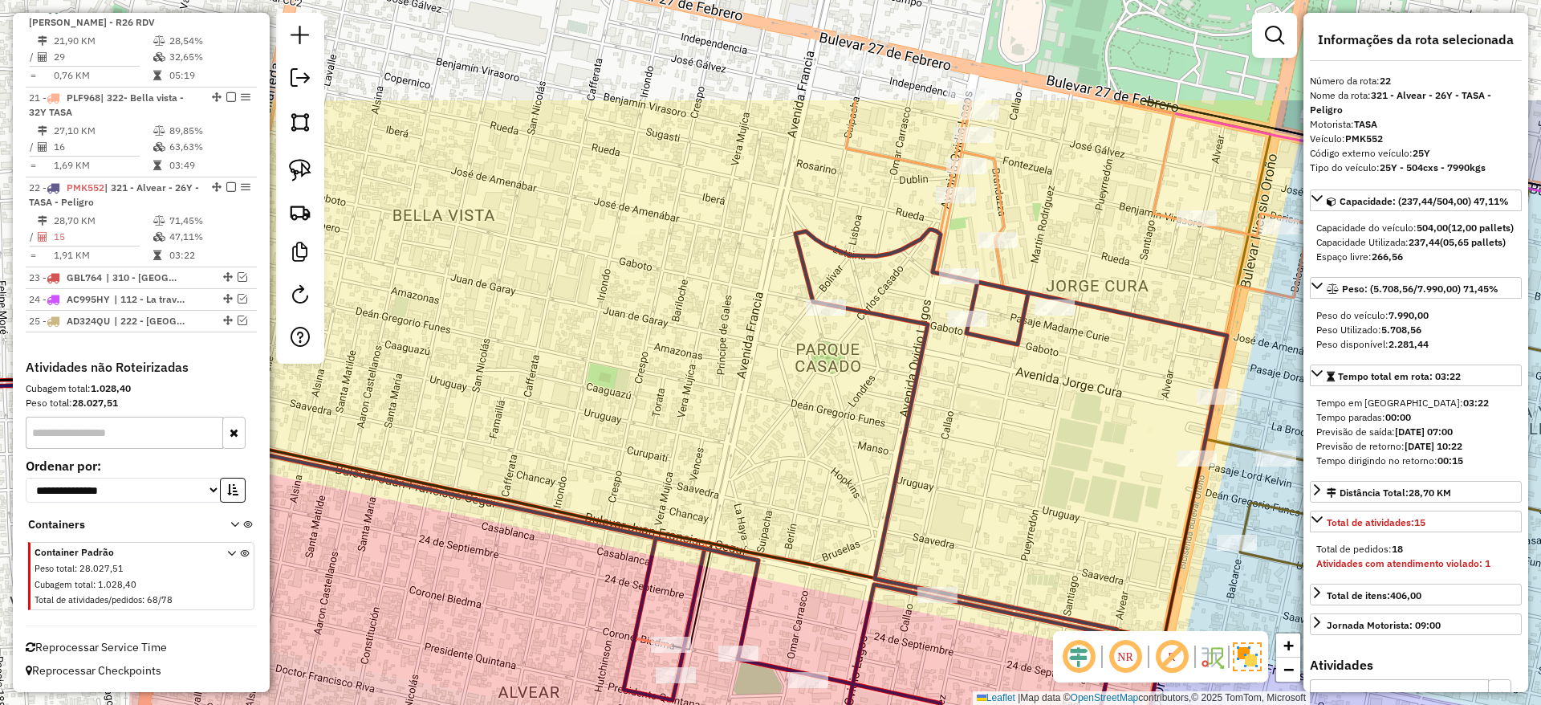
drag, startPoint x: 759, startPoint y: 242, endPoint x: 762, endPoint y: 438, distance: 195.9
click at [758, 440] on div "Janela de atendimento Grade de atendimento Capacidade Transportadoras Veículos …" at bounding box center [770, 352] width 1541 height 705
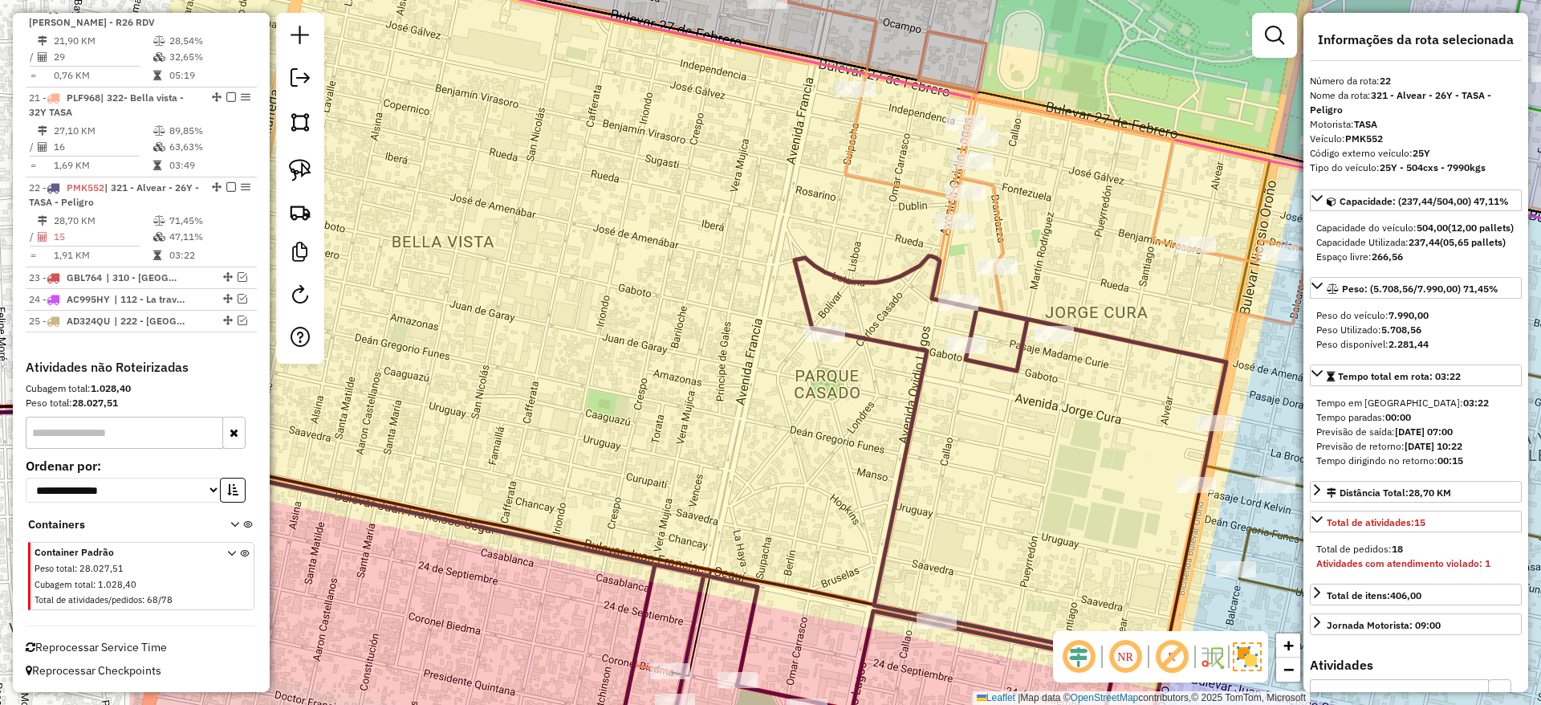
click at [1004, 225] on icon at bounding box center [965, 327] width 685 height 797
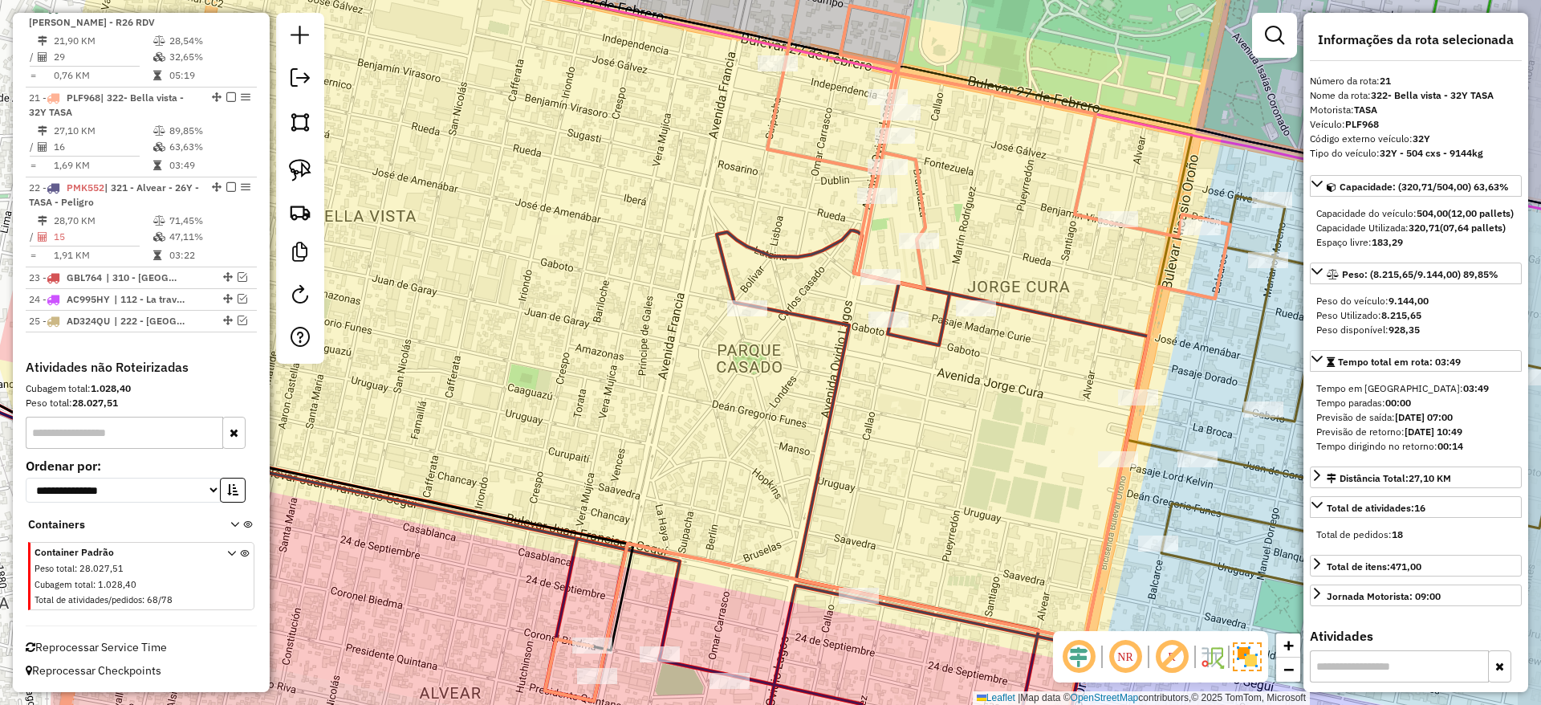
drag, startPoint x: 1003, startPoint y: 224, endPoint x: 926, endPoint y: 198, distance: 81.2
click at [926, 198] on icon at bounding box center [887, 302] width 685 height 797
click at [791, 633] on icon at bounding box center [847, 502] width 604 height 545
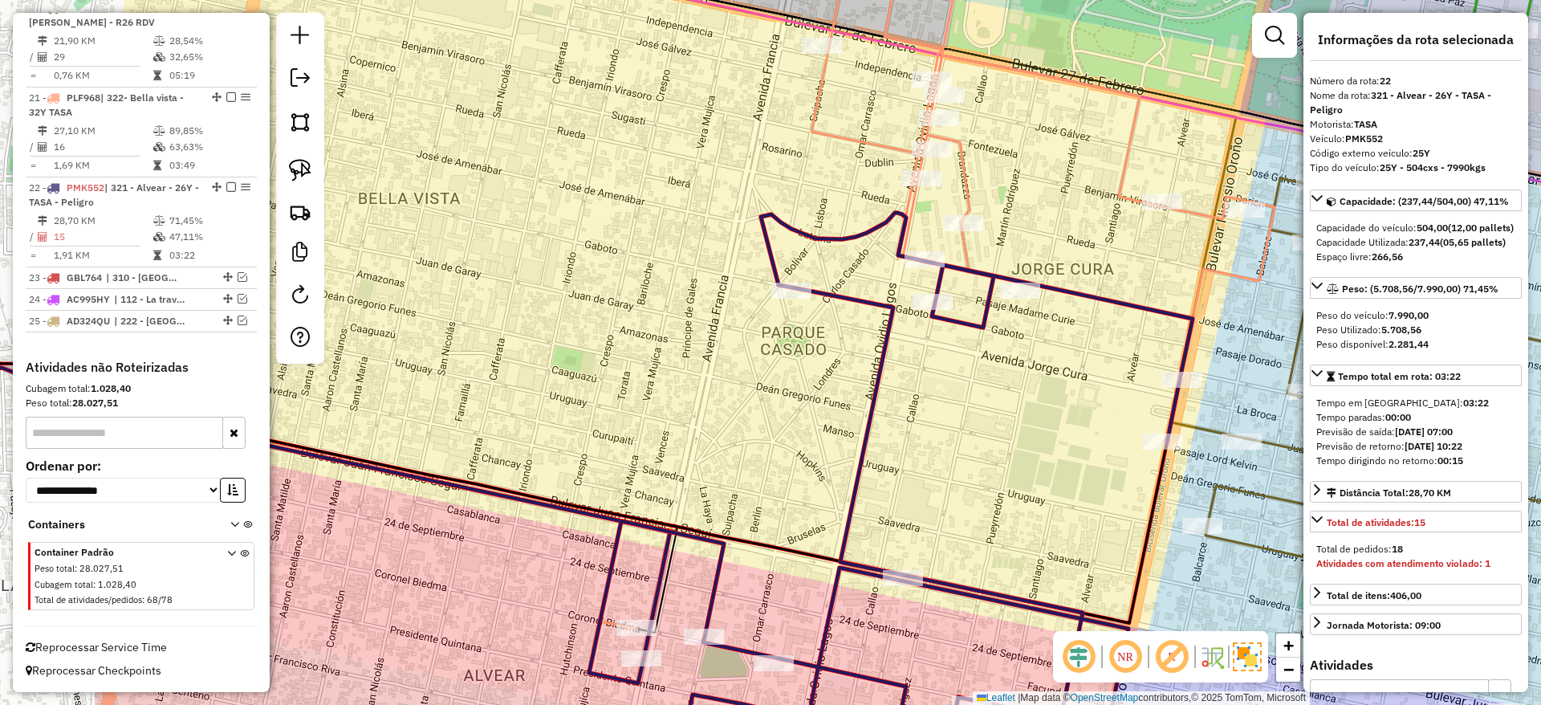
drag, startPoint x: 791, startPoint y: 633, endPoint x: 848, endPoint y: 603, distance: 65.3
click at [841, 612] on icon at bounding box center [891, 485] width 604 height 545
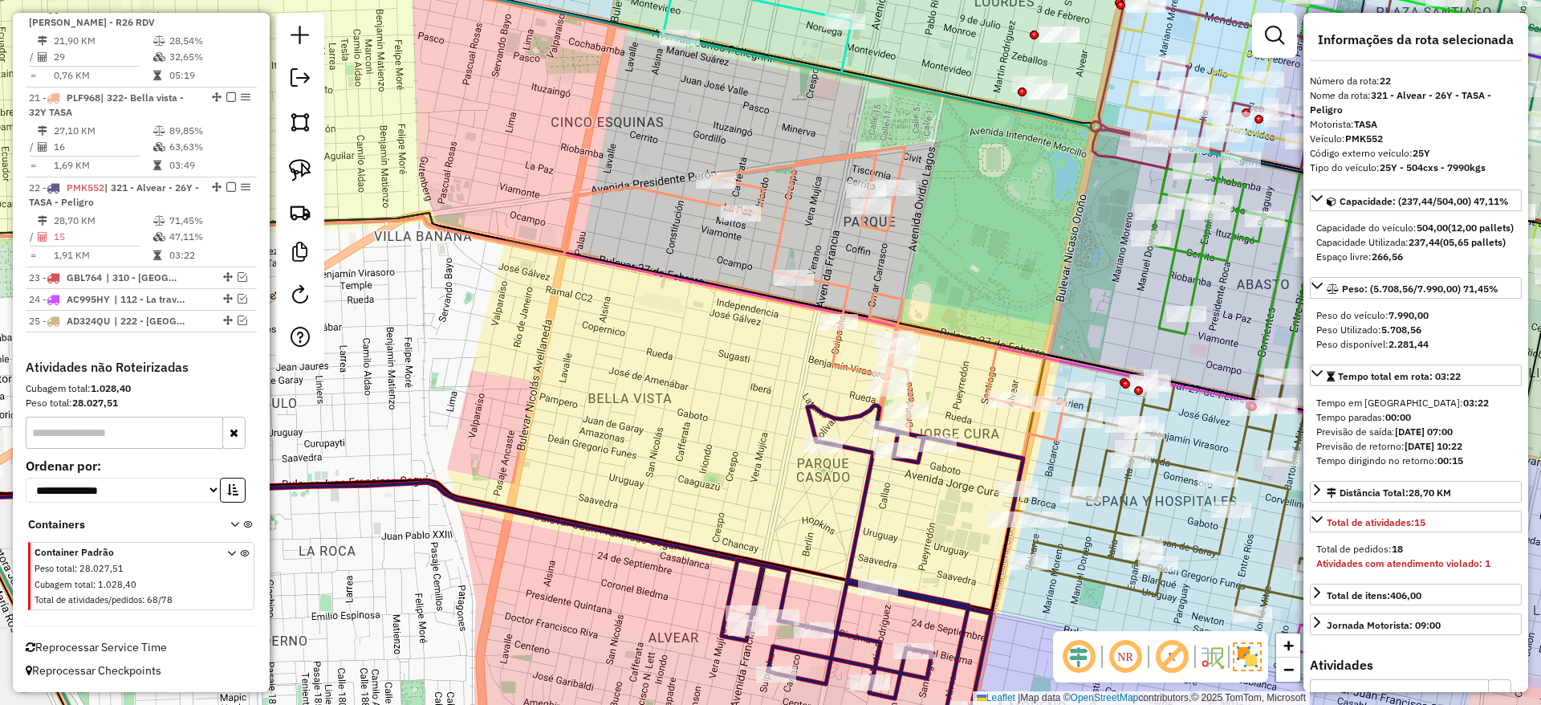
click at [835, 275] on icon at bounding box center [889, 394] width 352 height 494
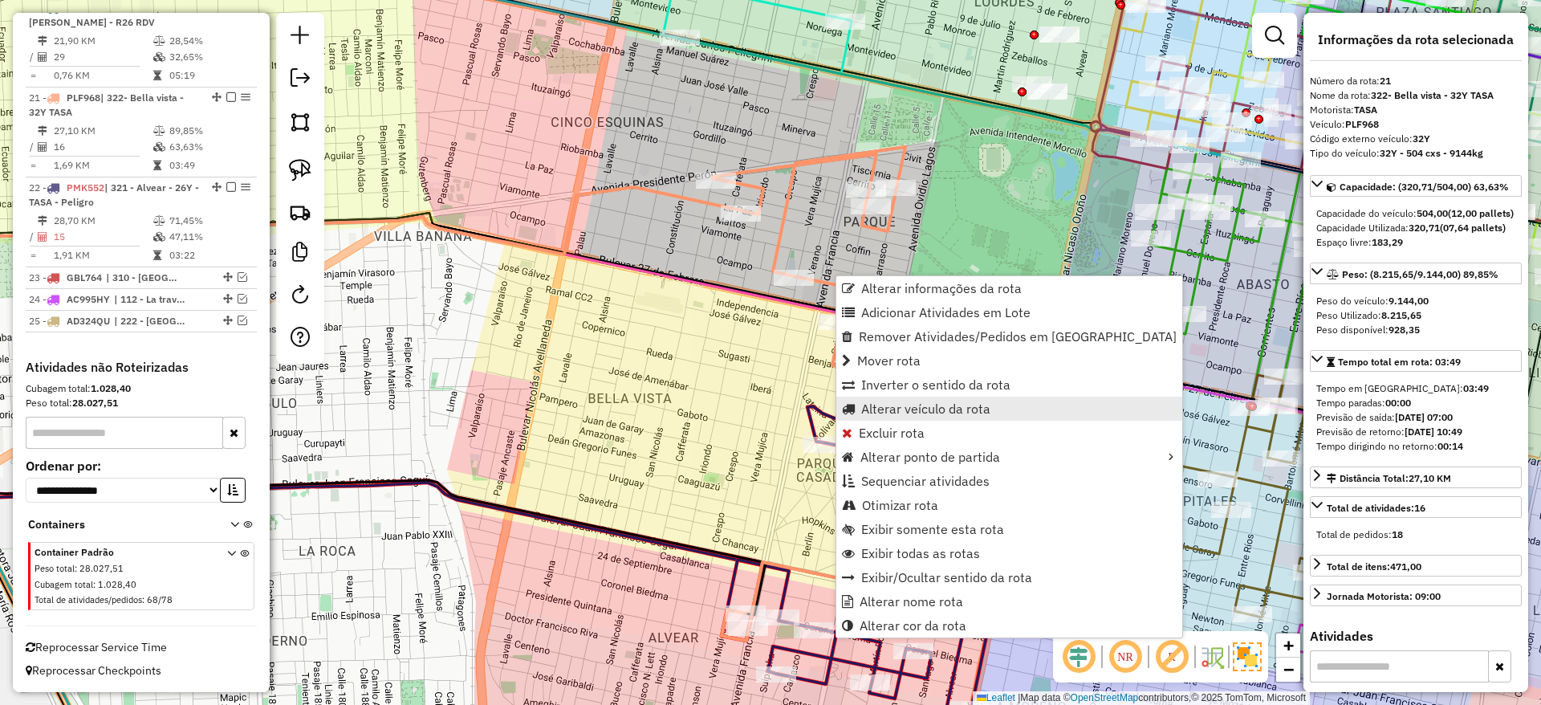
click at [909, 414] on span "Alterar veículo da rota" at bounding box center [925, 408] width 129 height 13
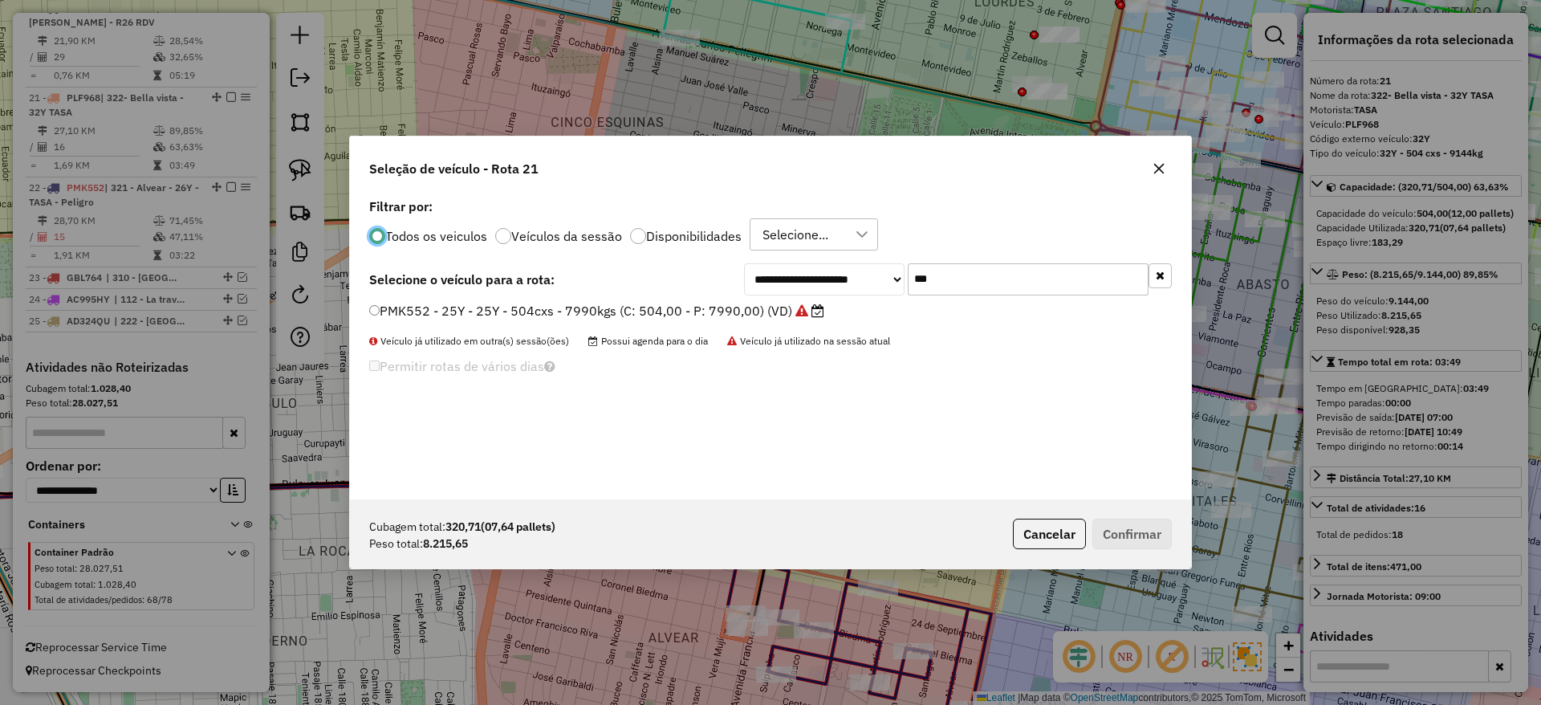
click at [962, 286] on input "***" at bounding box center [1028, 279] width 241 height 32
type input "***"
click at [776, 311] on label "PLF967 - 27Y - 27Y - 504cxs - 8508gs (C: 504,00 - P: 8508,00) (VD)" at bounding box center [583, 310] width 428 height 19
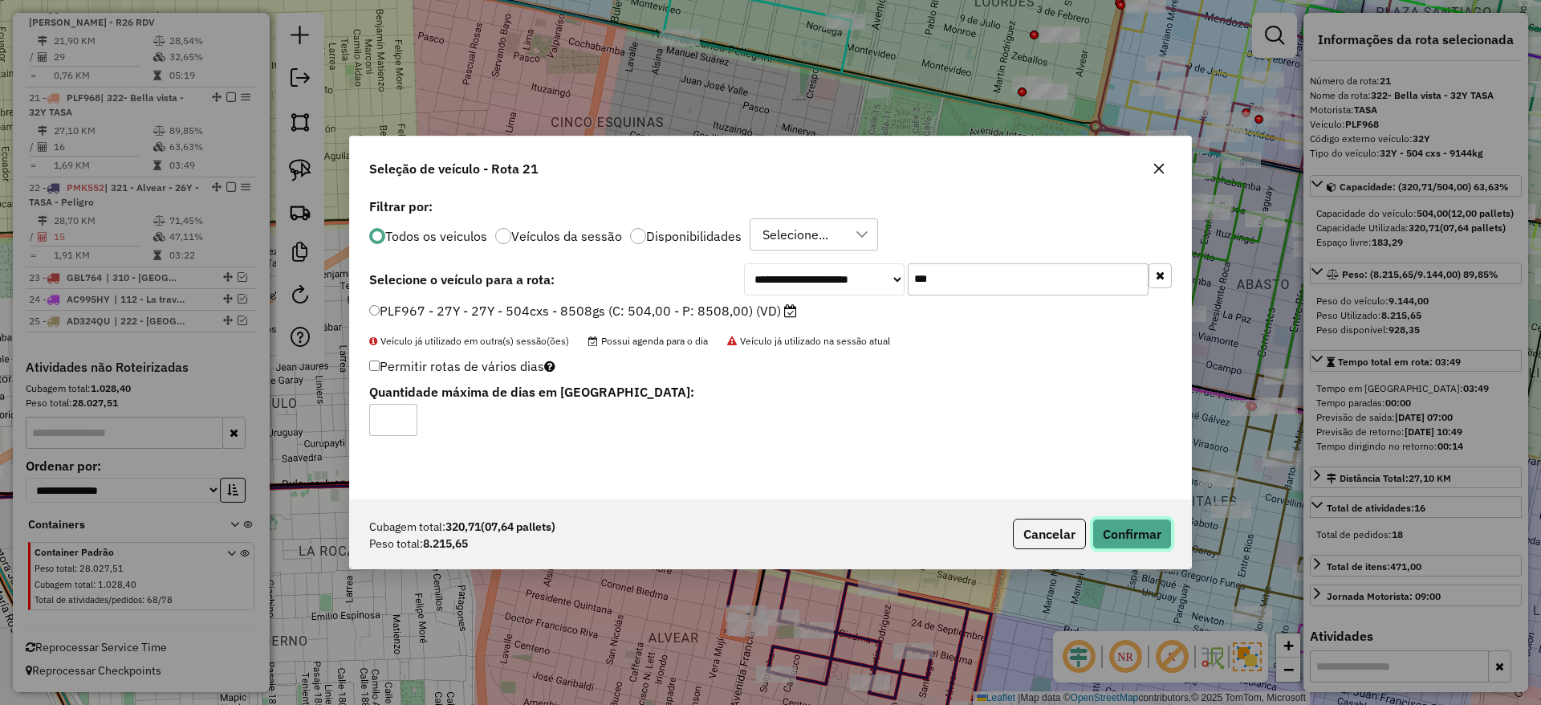
click at [1149, 535] on button "Confirmar" at bounding box center [1131, 534] width 79 height 31
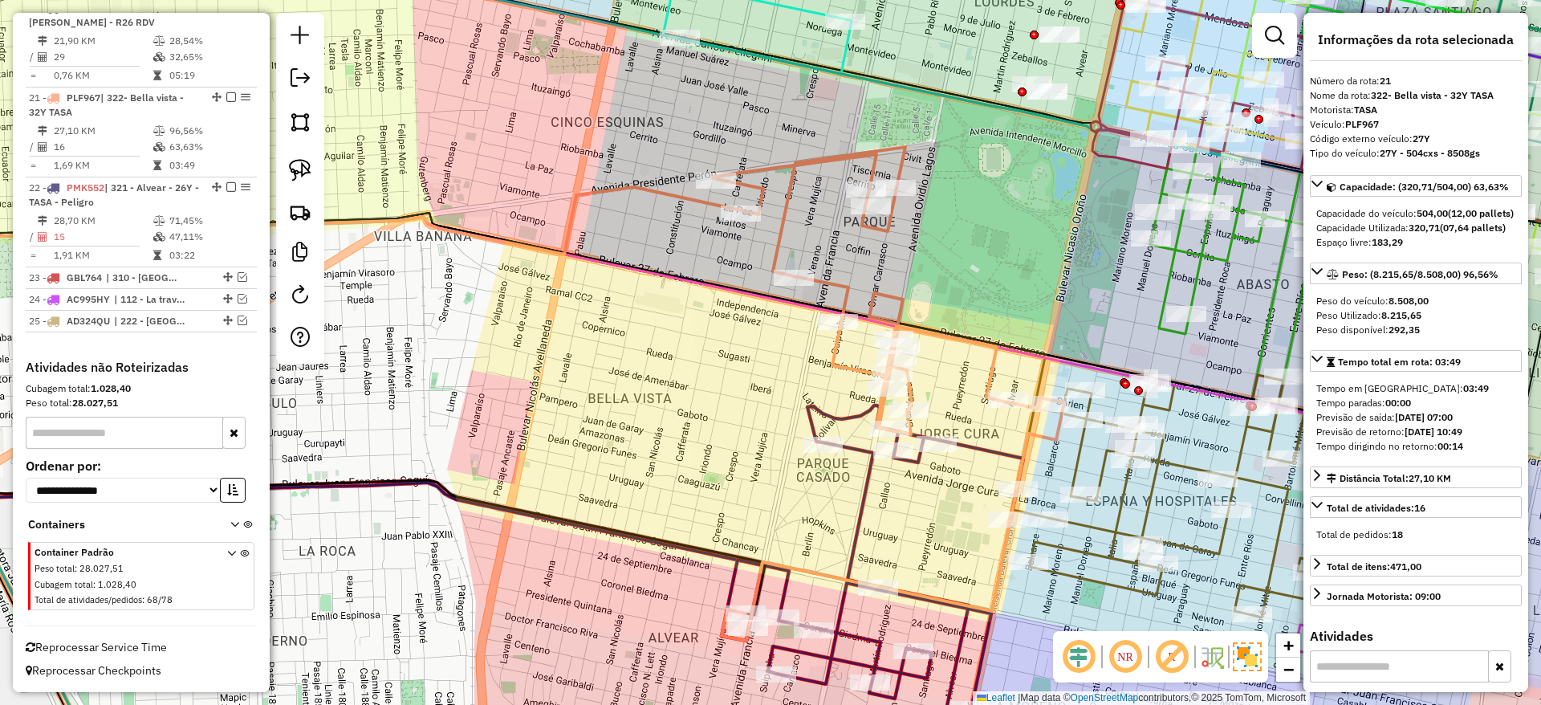
click at [877, 638] on icon at bounding box center [873, 579] width 302 height 348
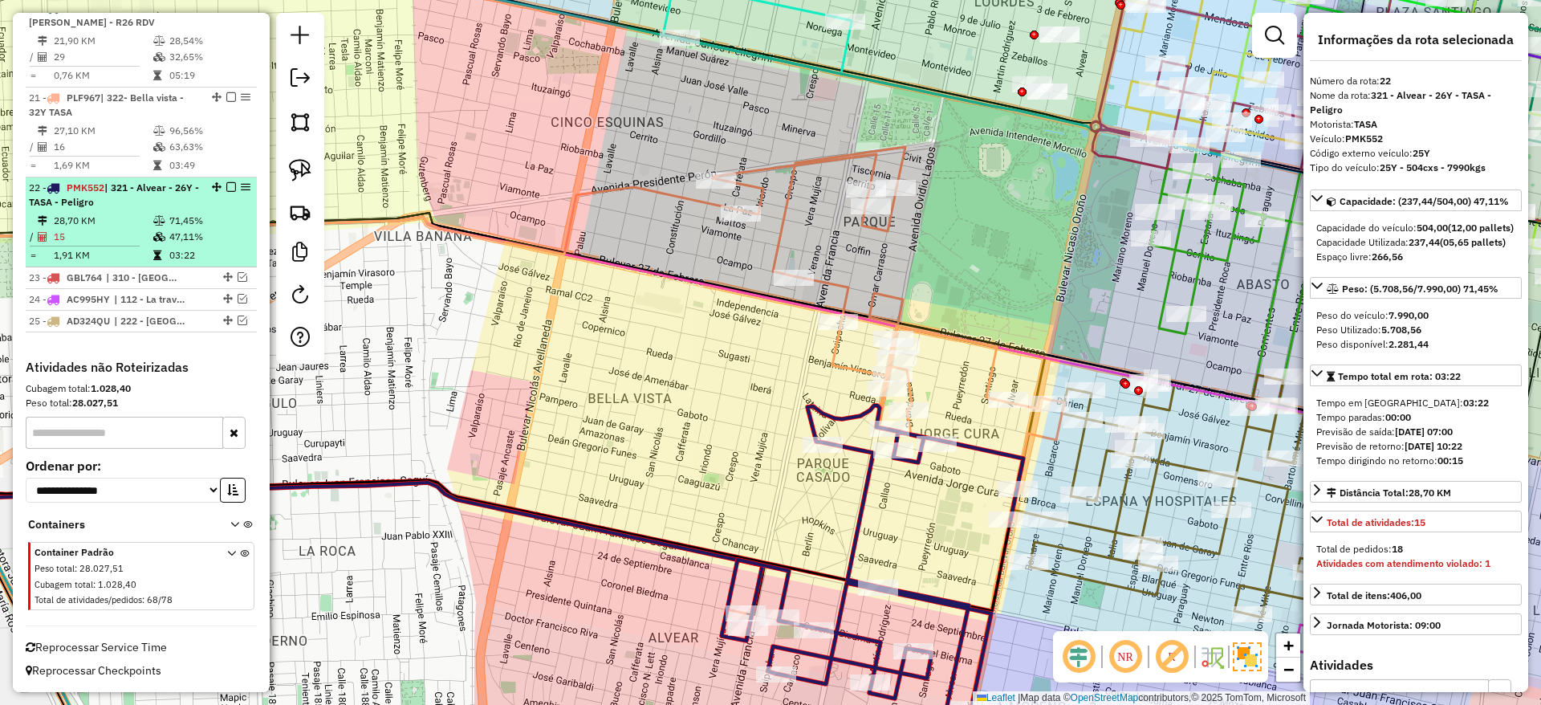
click at [226, 189] on em at bounding box center [231, 187] width 10 height 10
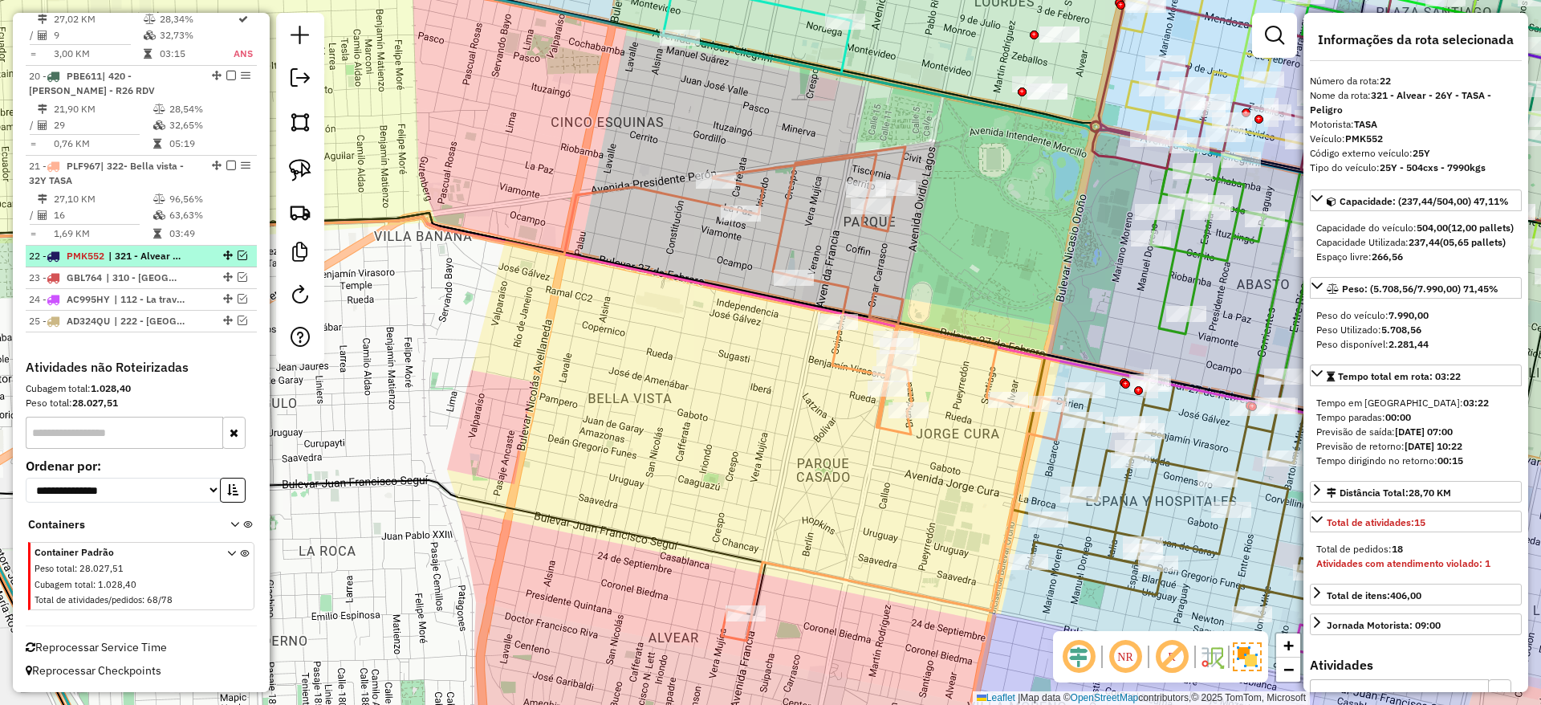
scroll to position [2227, 0]
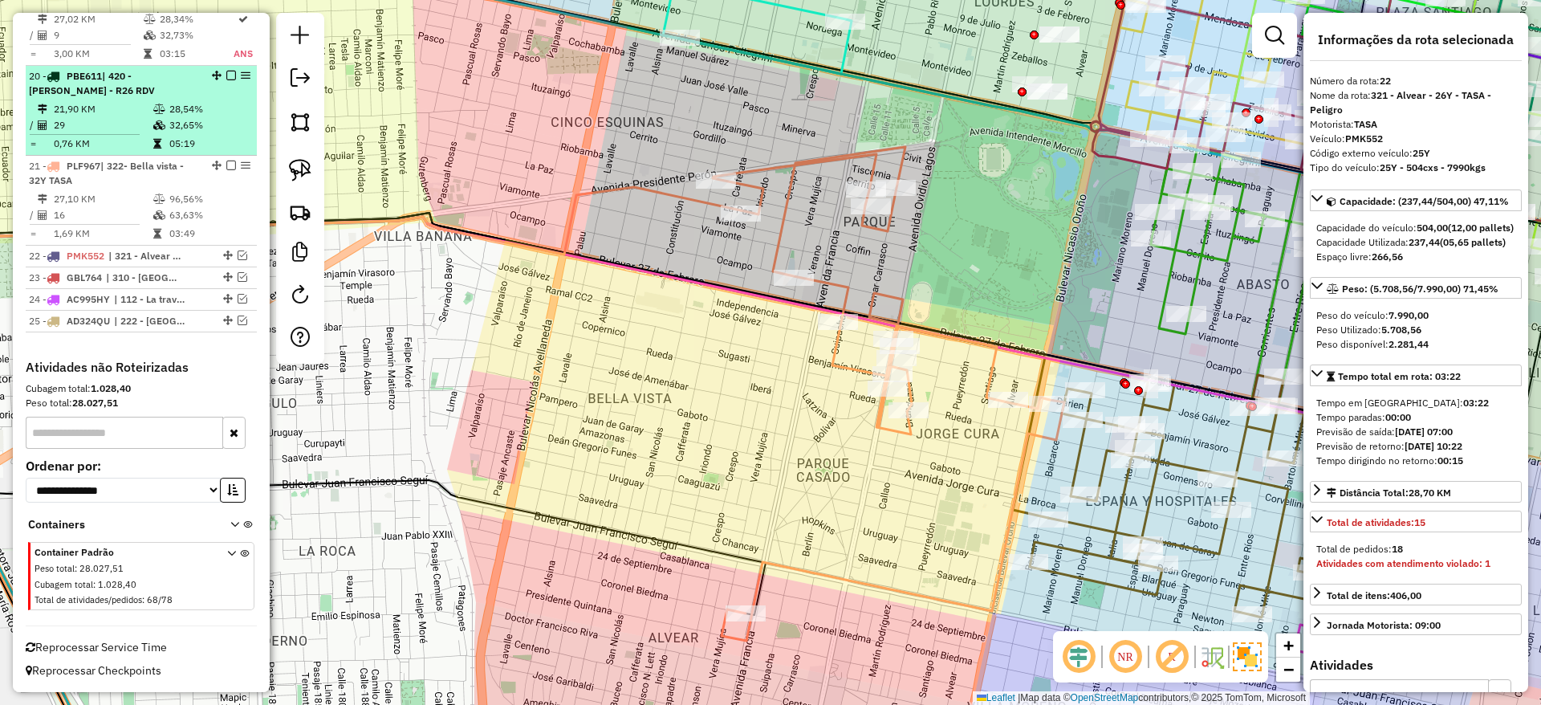
drag, startPoint x: 230, startPoint y: 75, endPoint x: 203, endPoint y: 101, distance: 37.5
click at [203, 101] on li "20 - PBE611 | 420 - Luis Agote - R26 RDV 21,90 KM 28,54% / 29 32,65% = 0,76 KM …" at bounding box center [141, 111] width 231 height 90
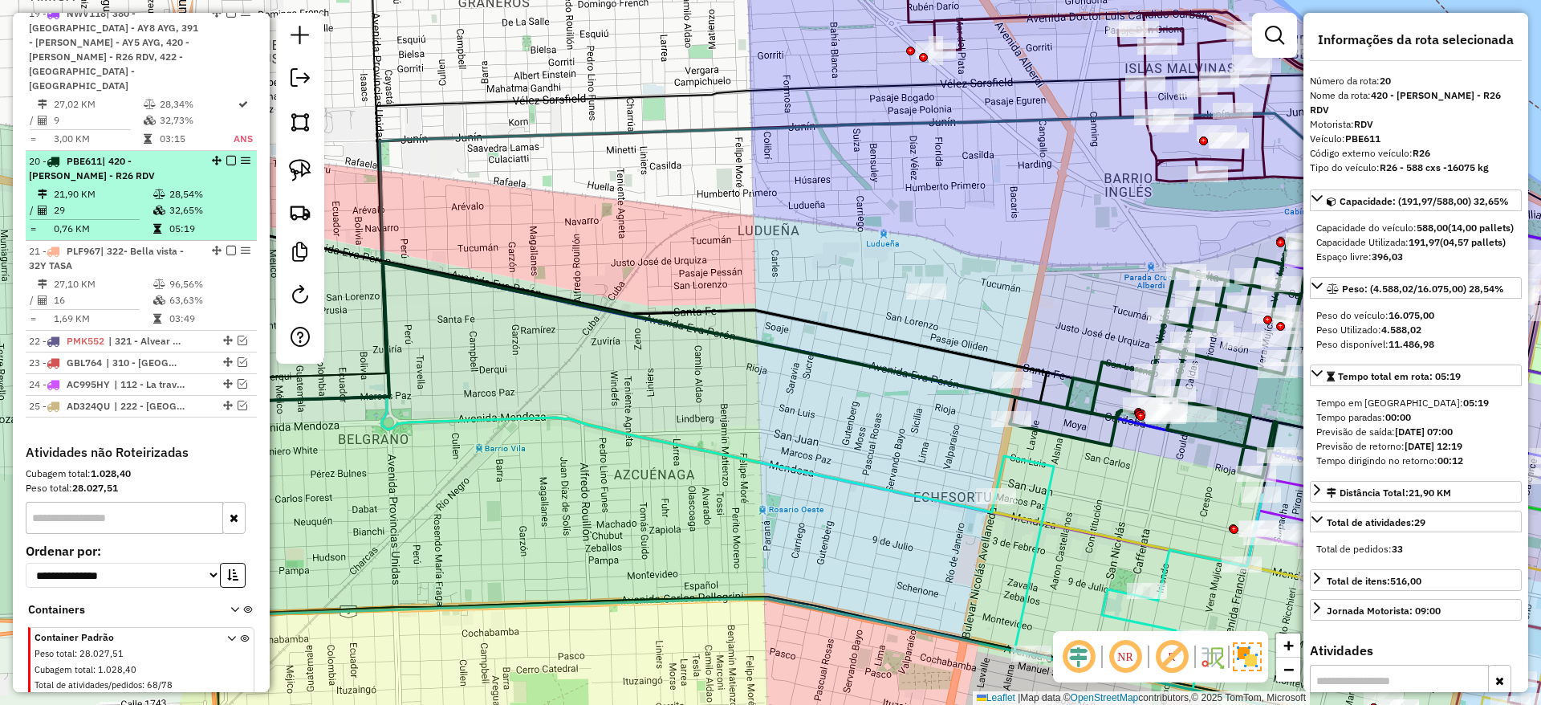
scroll to position [2107, 0]
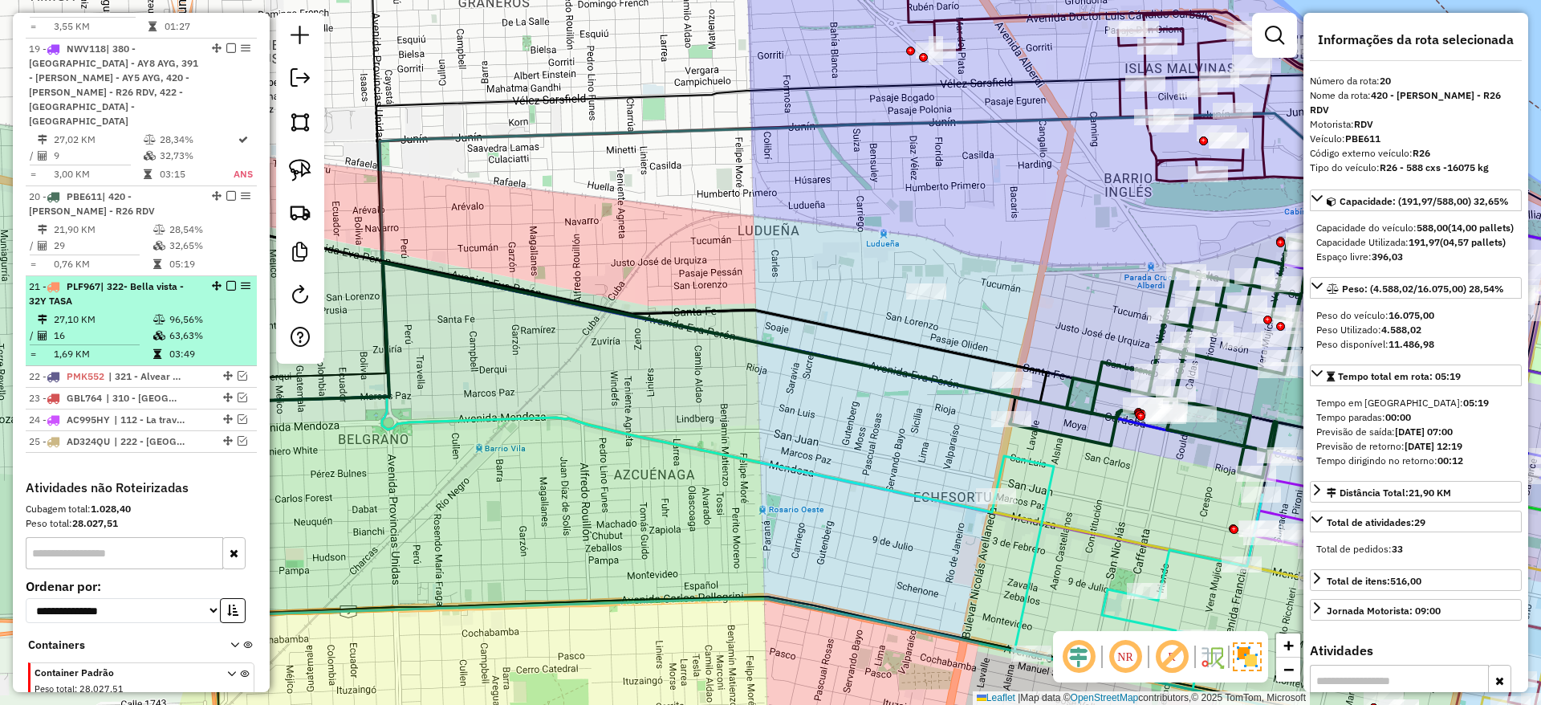
click at [211, 303] on div "21 - PLF967 | 322- Bella vista - 32Y TASA" at bounding box center [141, 293] width 225 height 29
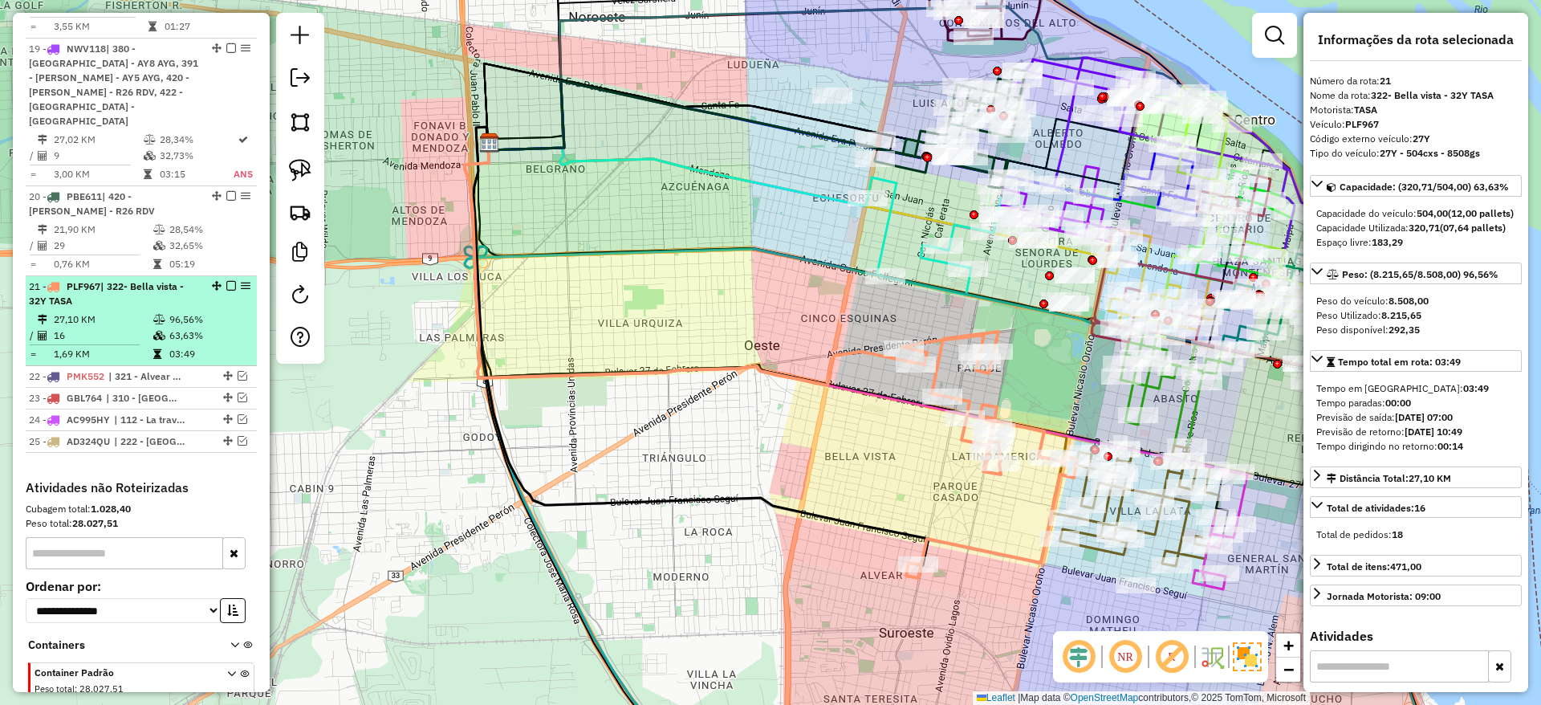
click at [227, 287] on em at bounding box center [231, 286] width 10 height 10
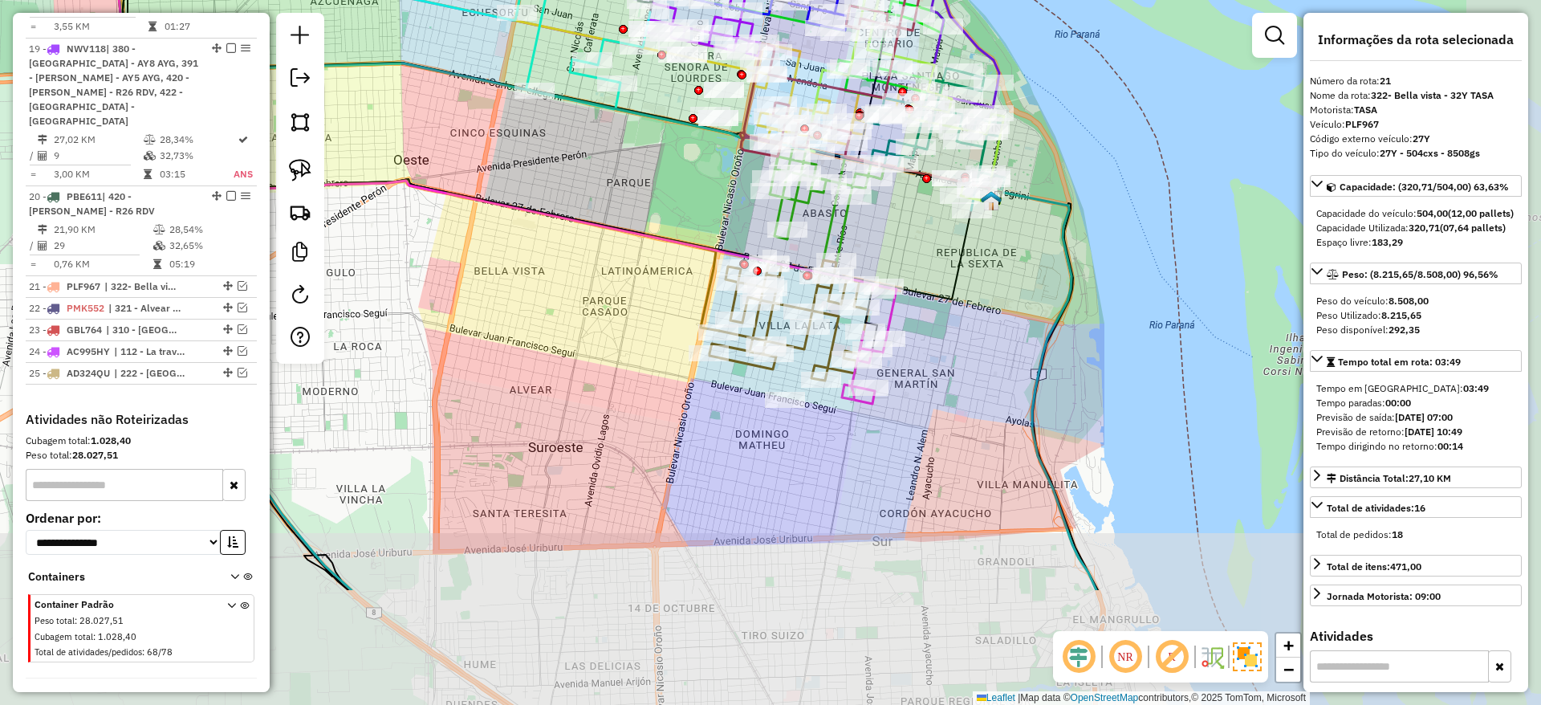
drag, startPoint x: 905, startPoint y: 468, endPoint x: 531, endPoint y: 231, distance: 442.7
click at [531, 240] on div "Janela de atendimento Grade de atendimento Capacidade Transportadoras Veículos …" at bounding box center [770, 352] width 1541 height 705
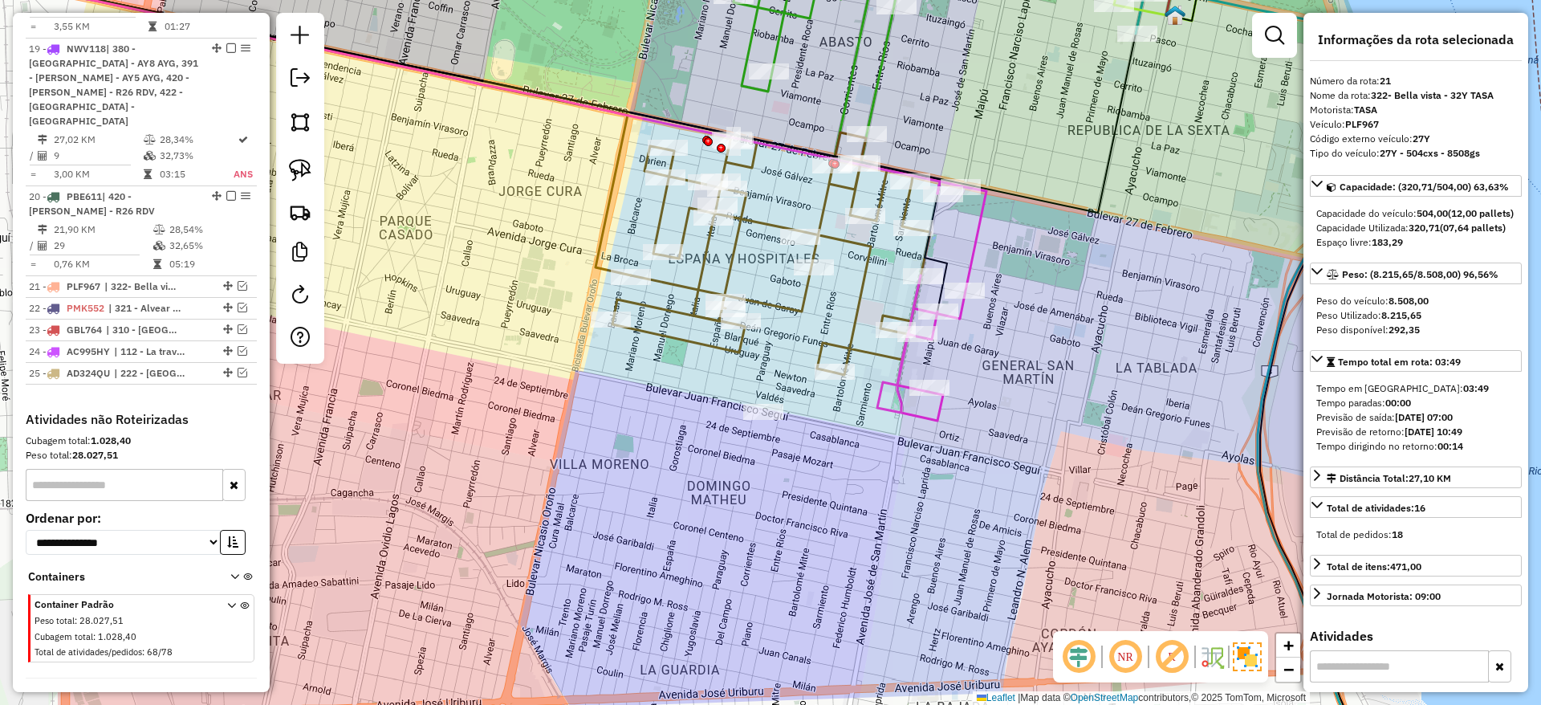
click at [986, 253] on div "Janela de atendimento Grade de atendimento Capacidade Transportadoras Veículos …" at bounding box center [770, 352] width 1541 height 705
click at [974, 253] on icon at bounding box center [933, 299] width 109 height 239
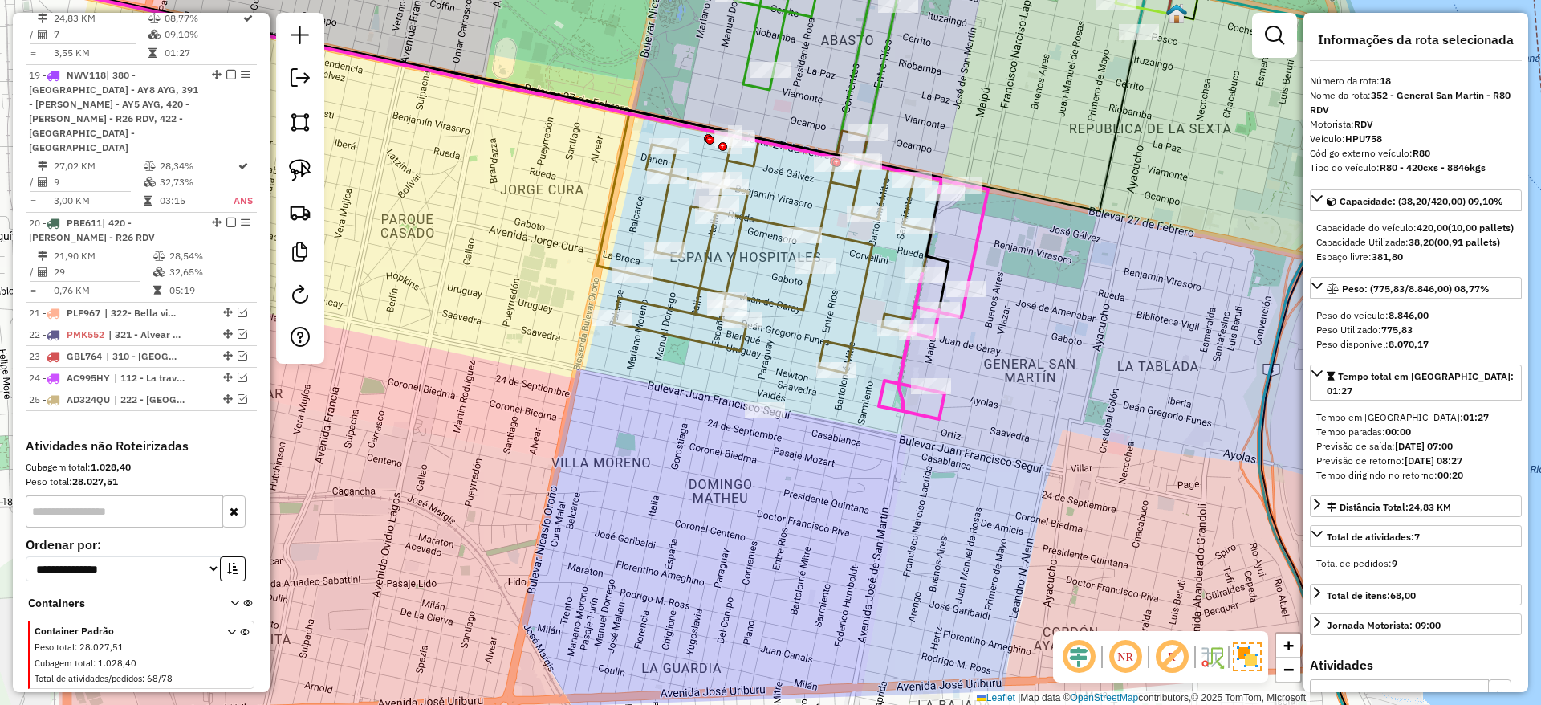
scroll to position [2057, 0]
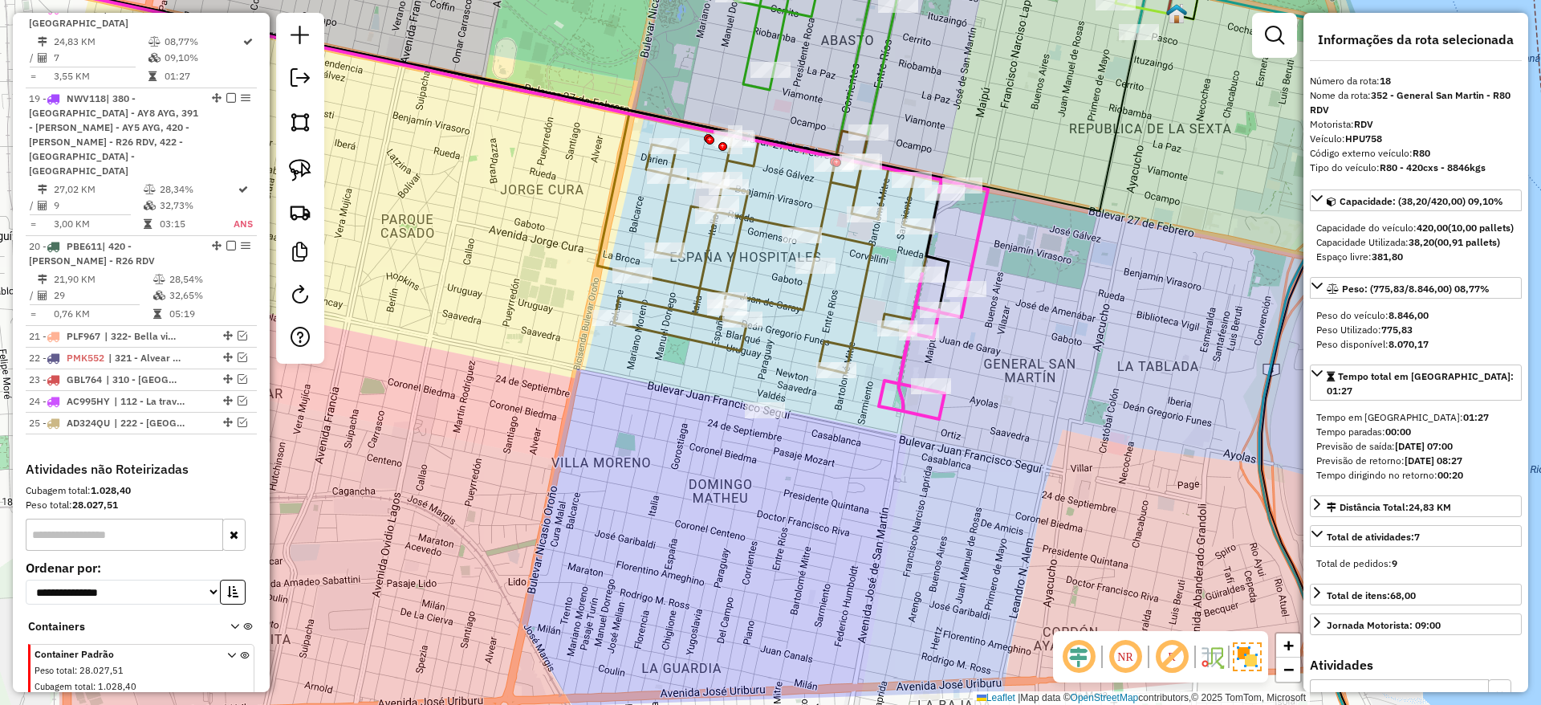
click at [866, 279] on icon at bounding box center [773, 252] width 318 height 242
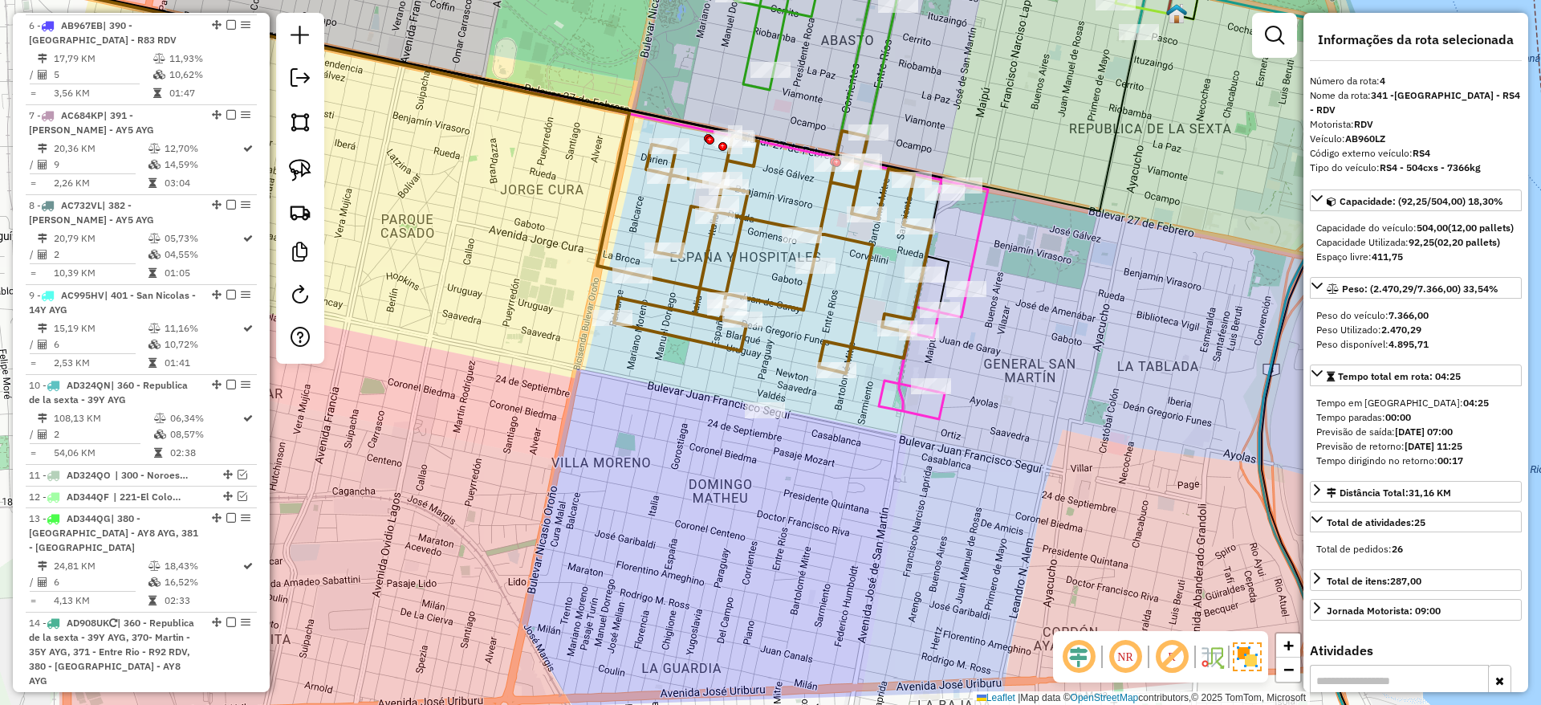
scroll to position [873, 0]
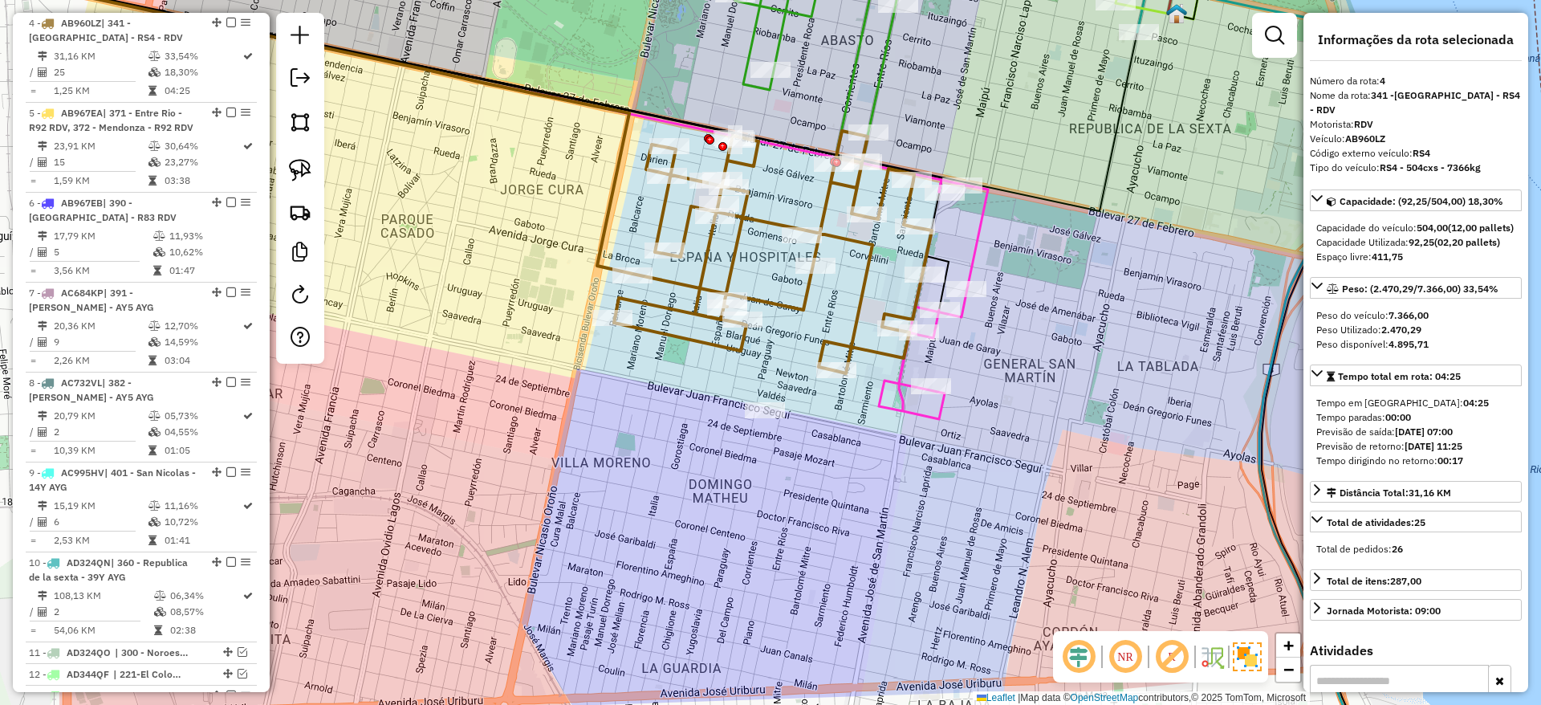
click at [972, 255] on icon at bounding box center [933, 299] width 109 height 239
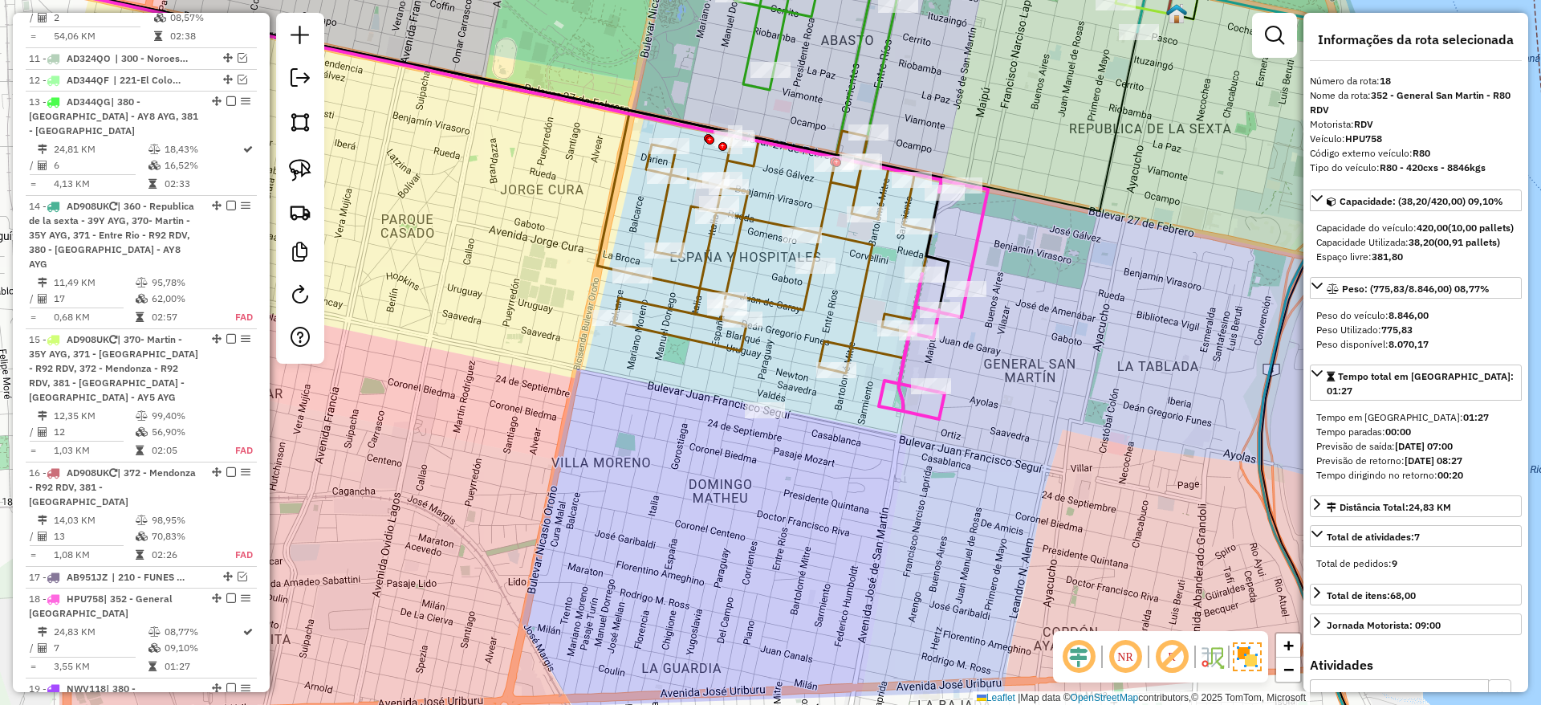
scroll to position [2057, 0]
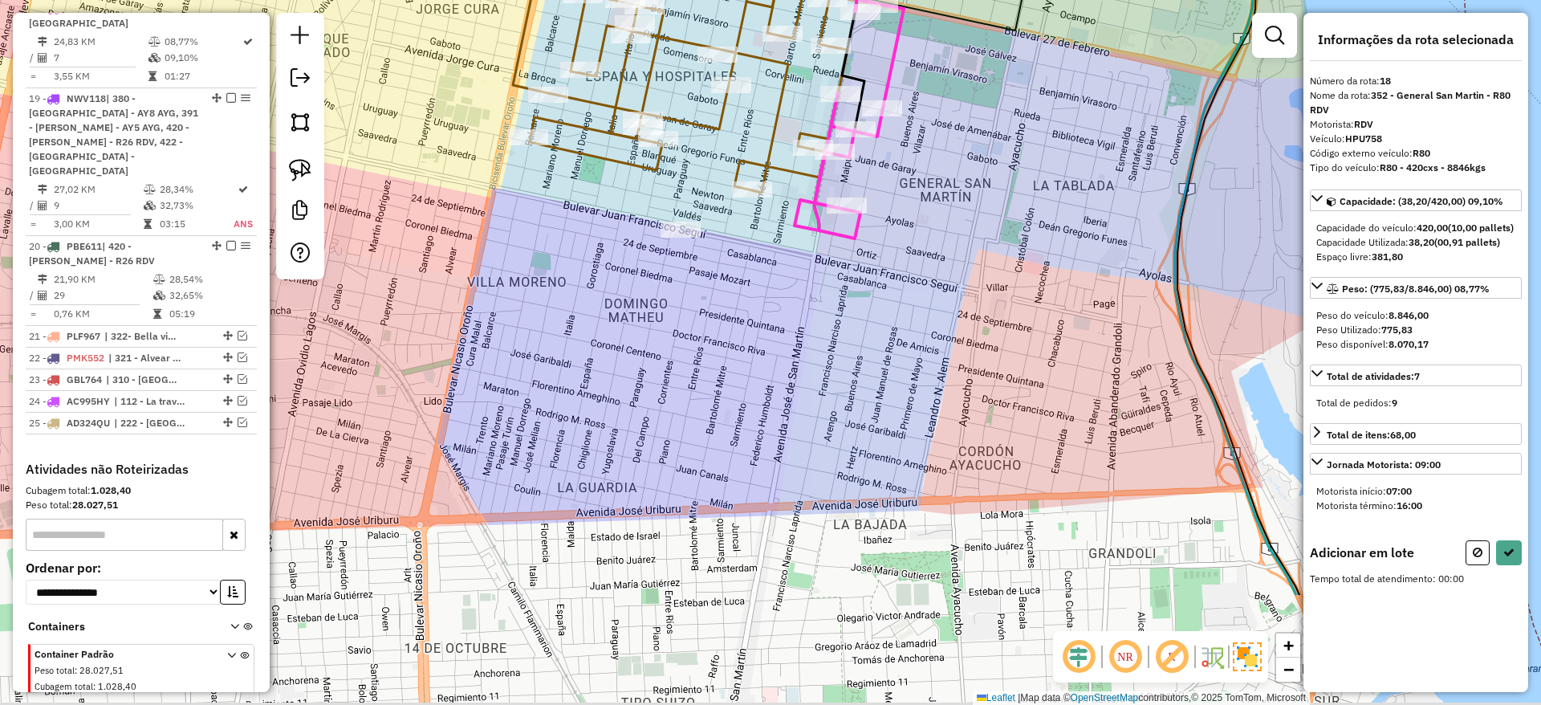
drag, startPoint x: 1039, startPoint y: 411, endPoint x: 872, endPoint y: 118, distance: 337.6
click at [872, 119] on div "Janela de atendimento Grade de atendimento Capacidade Transportadoras Veículos …" at bounding box center [770, 352] width 1541 height 705
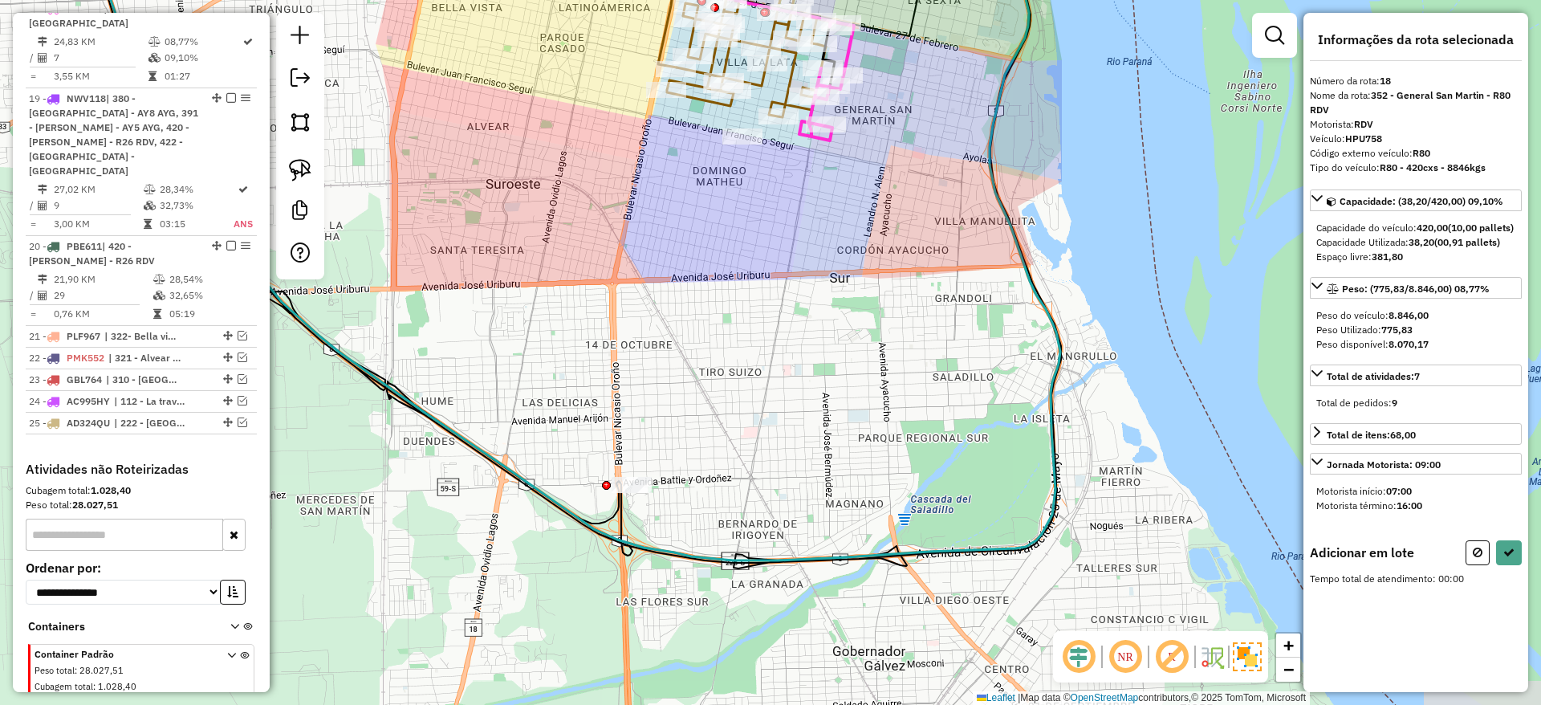
click at [682, 336] on div "Janela de atendimento Grade de atendimento Capacidade Transportadoras Veículos …" at bounding box center [770, 352] width 1541 height 705
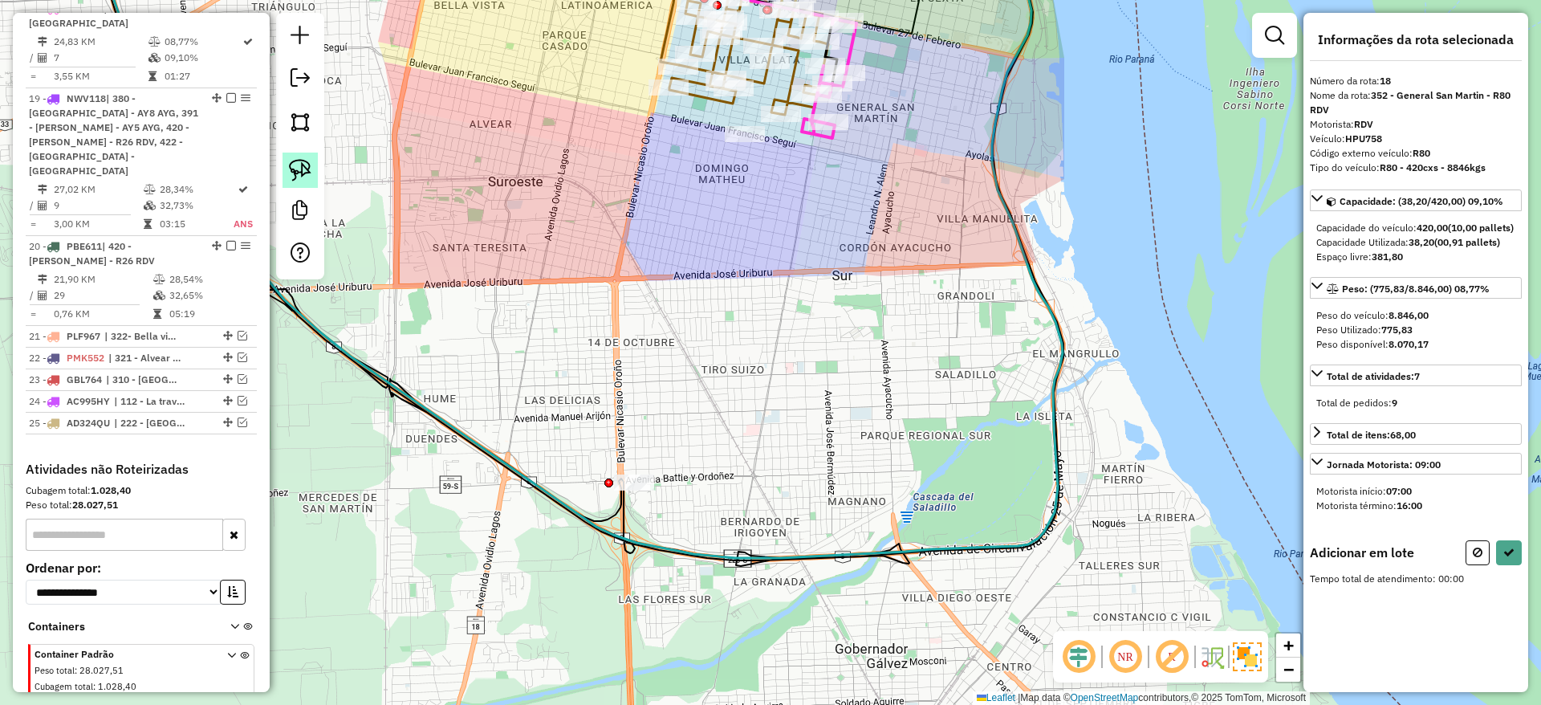
click at [296, 159] on img at bounding box center [300, 170] width 22 height 22
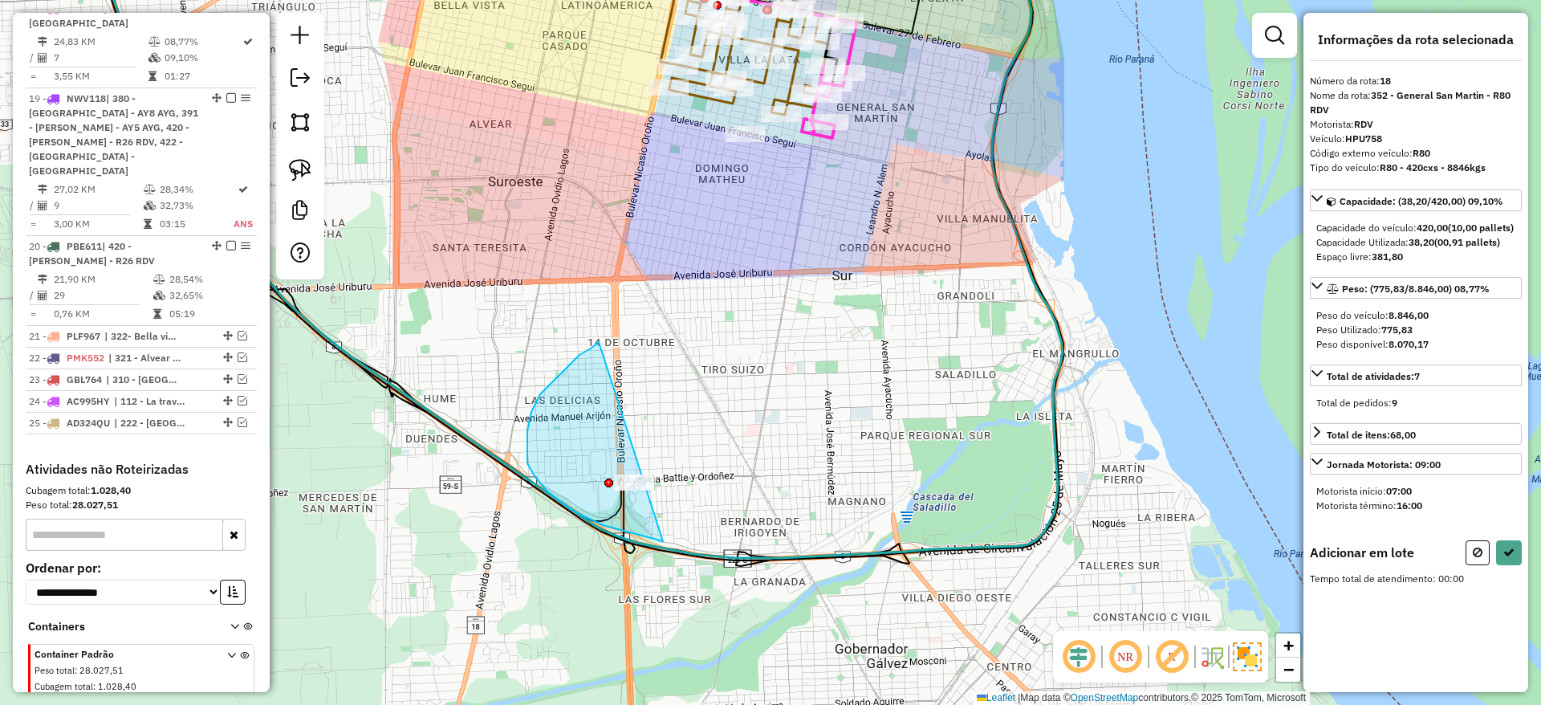
drag, startPoint x: 572, startPoint y: 362, endPoint x: 827, endPoint y: 445, distance: 267.5
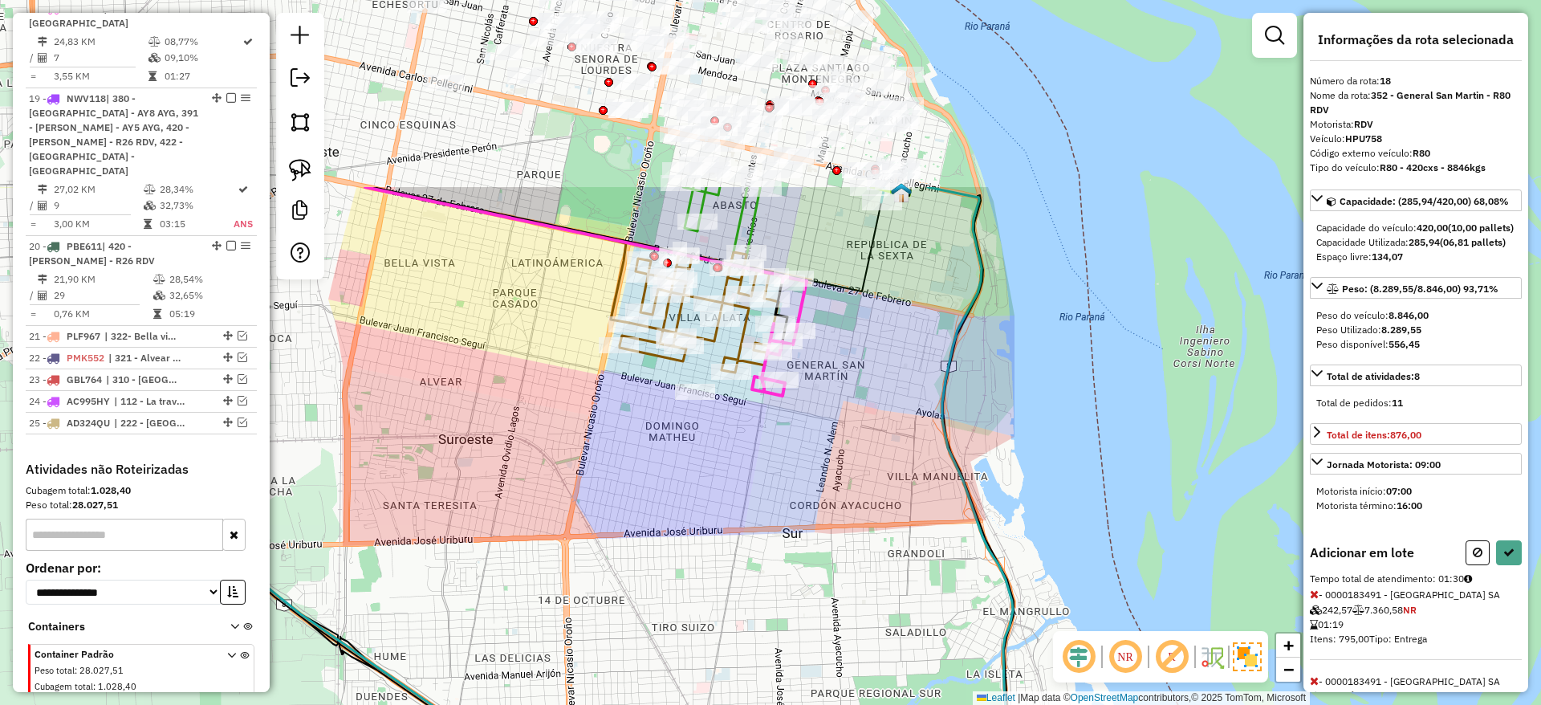
drag, startPoint x: 846, startPoint y: 267, endPoint x: 795, endPoint y: 524, distance: 261.9
click at [795, 524] on div "Janela de atendimento Grade de atendimento Capacidade Transportadoras Veículos …" at bounding box center [770, 352] width 1541 height 705
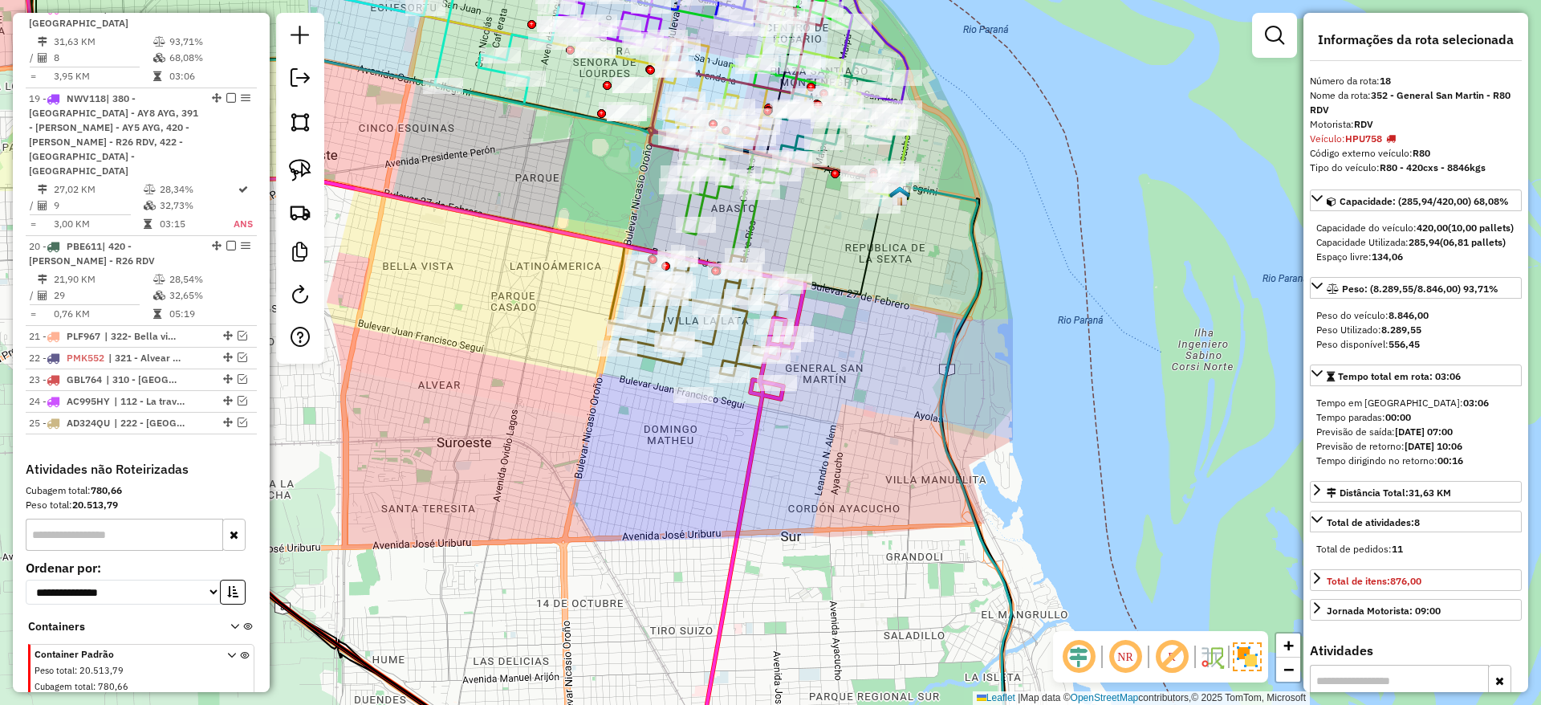
click at [668, 367] on icon at bounding box center [697, 315] width 159 height 120
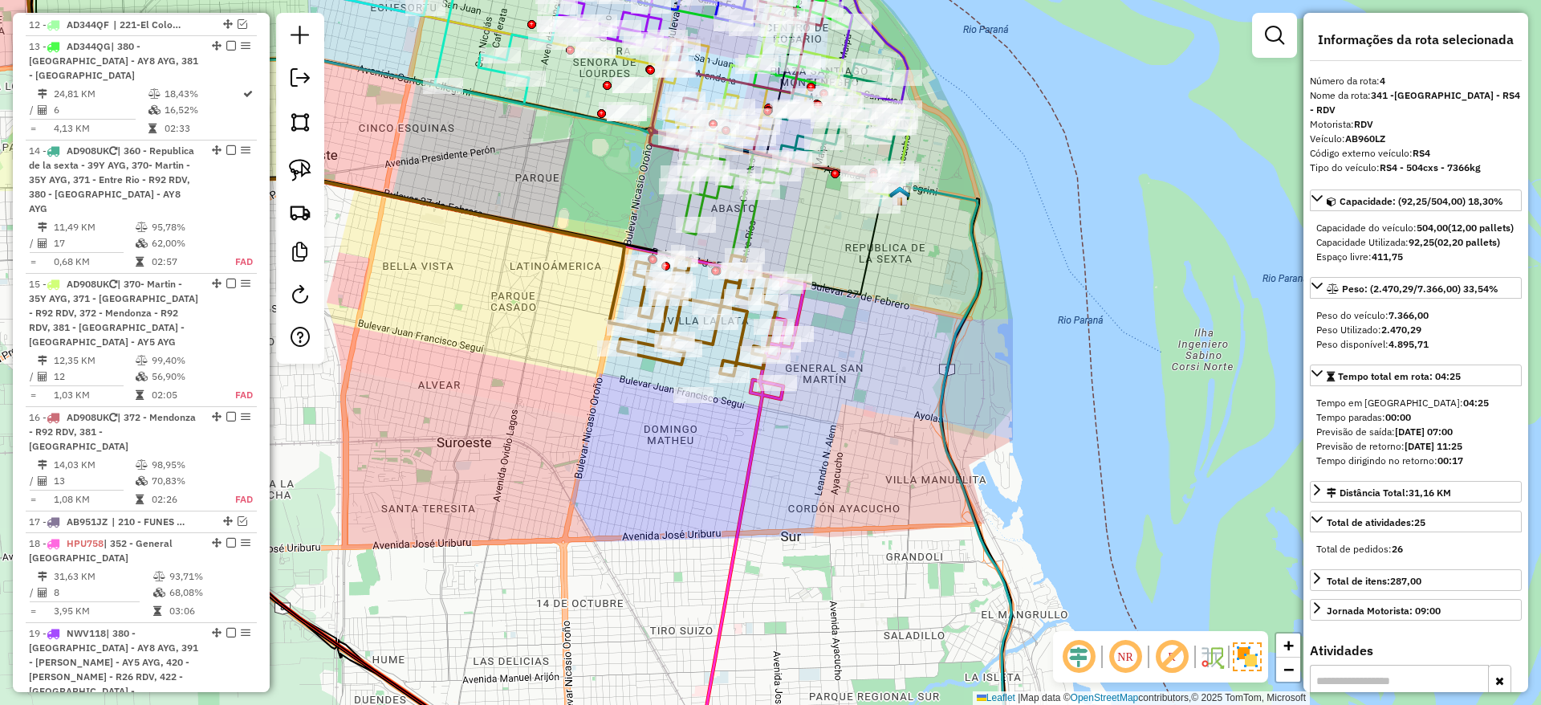
scroll to position [873, 0]
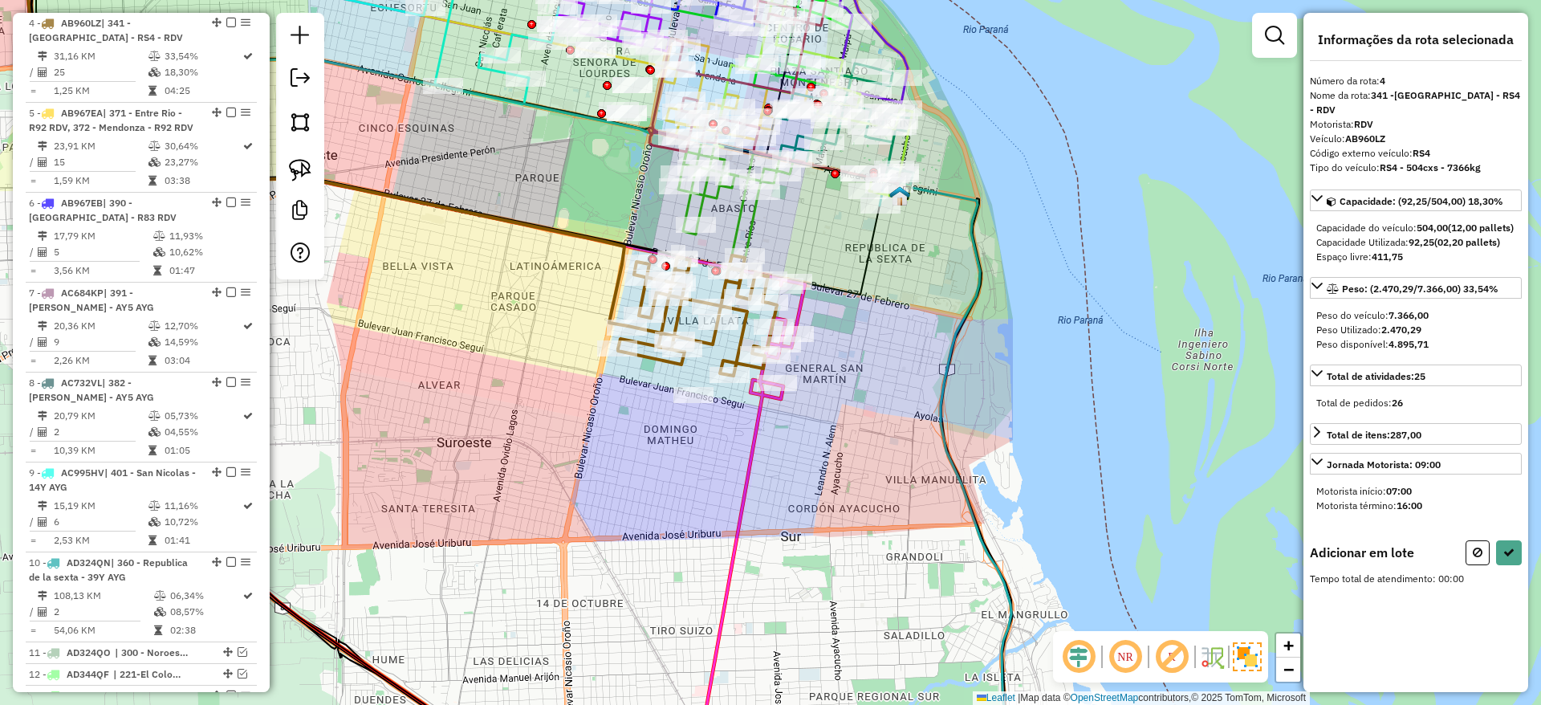
click at [671, 405] on div "Janela de atendimento Grade de atendimento Capacidade Transportadoras Veículos …" at bounding box center [770, 352] width 1541 height 705
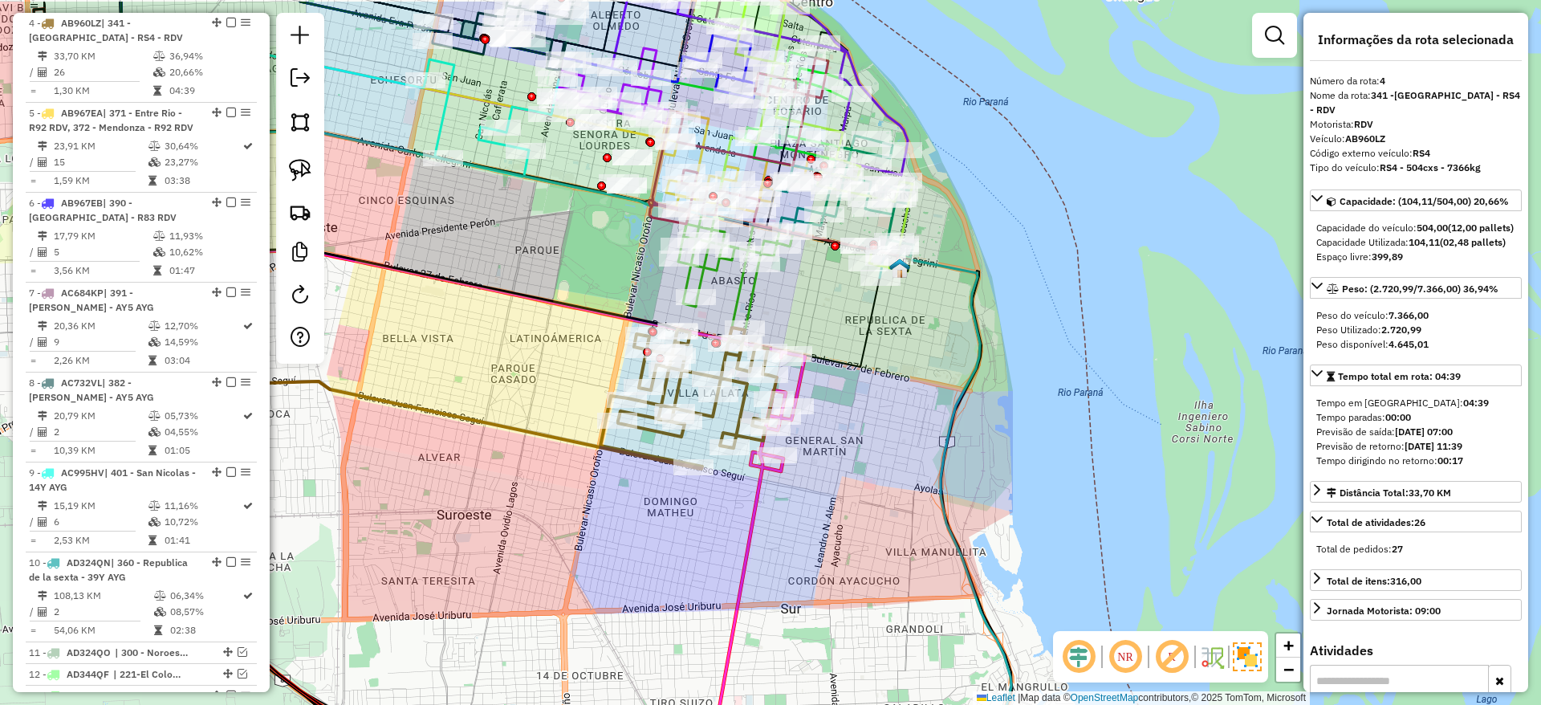
drag, startPoint x: 698, startPoint y: 462, endPoint x: 698, endPoint y: 526, distance: 64.2
click at [698, 526] on div "Janela de atendimento Grade de atendimento Capacidade Transportadoras Veículos …" at bounding box center [770, 352] width 1541 height 705
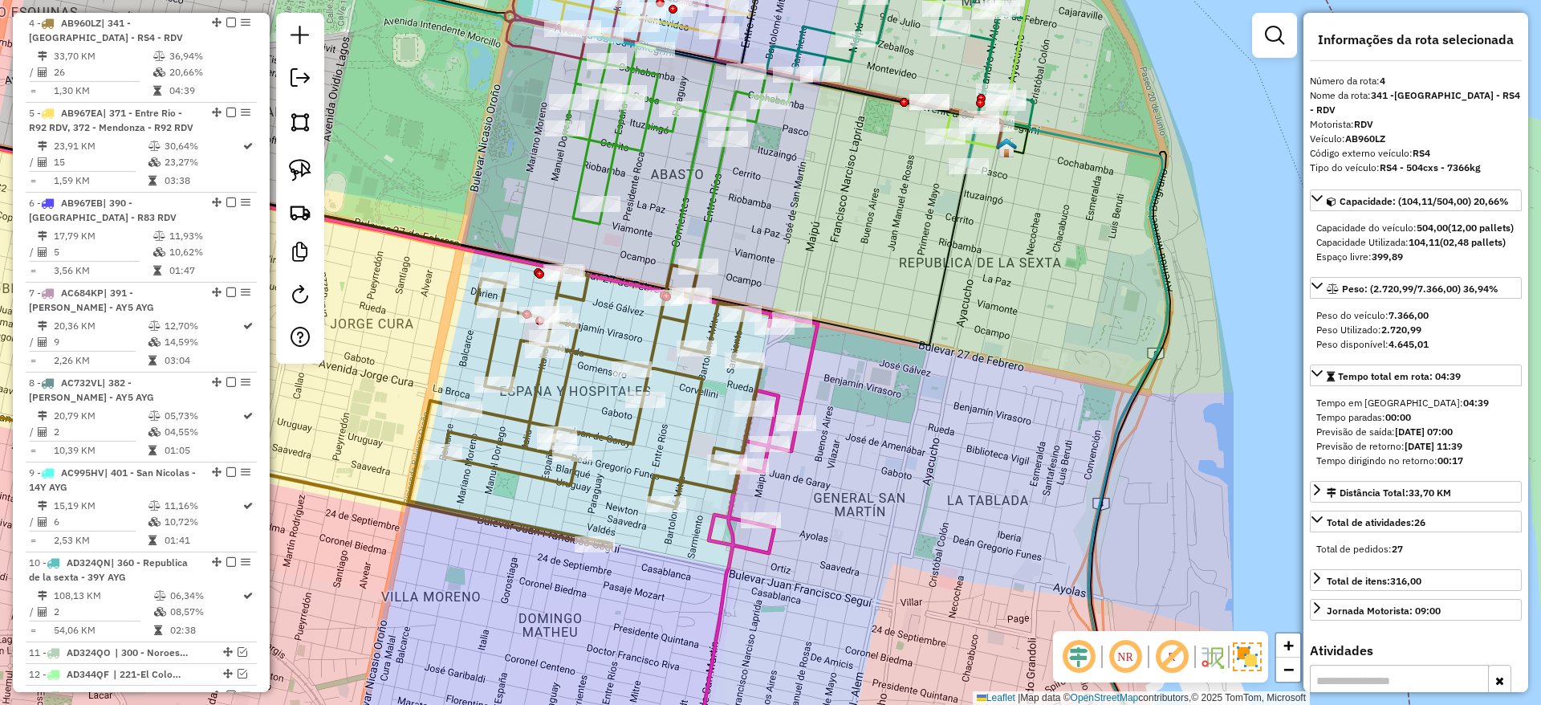
click at [828, 380] on div "Janela de atendimento Grade de atendimento Capacidade Transportadoras Veículos …" at bounding box center [770, 352] width 1541 height 705
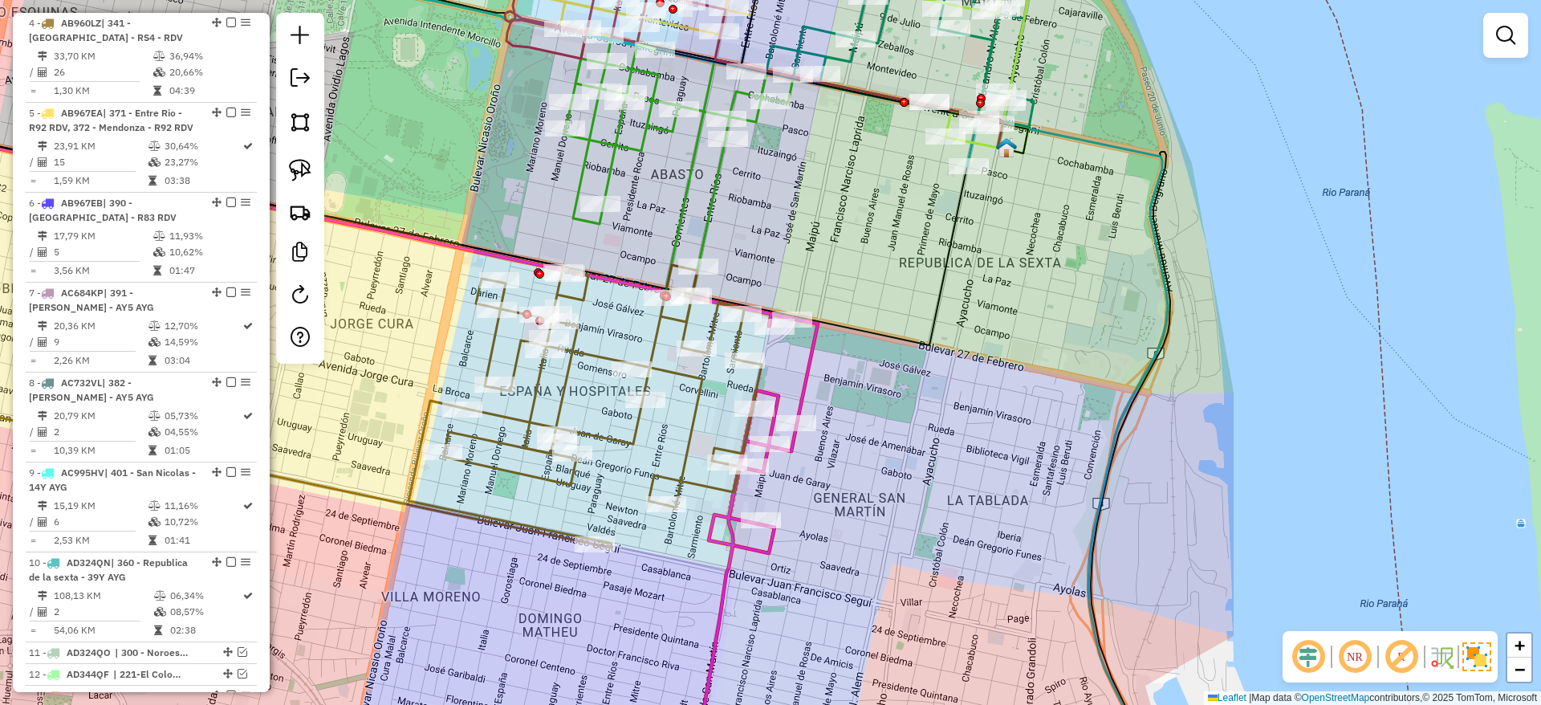
click at [811, 366] on icon at bounding box center [755, 545] width 126 height 462
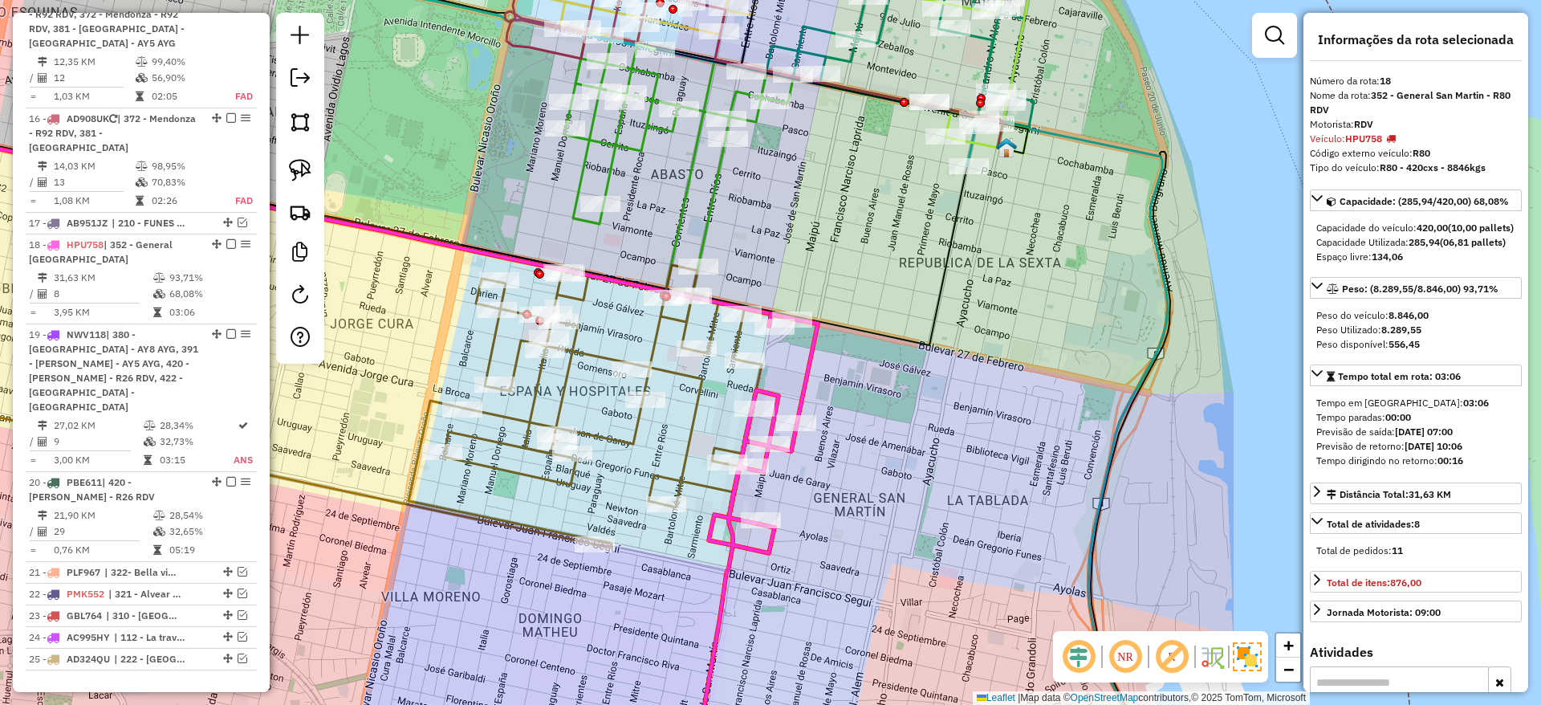
scroll to position [2057, 0]
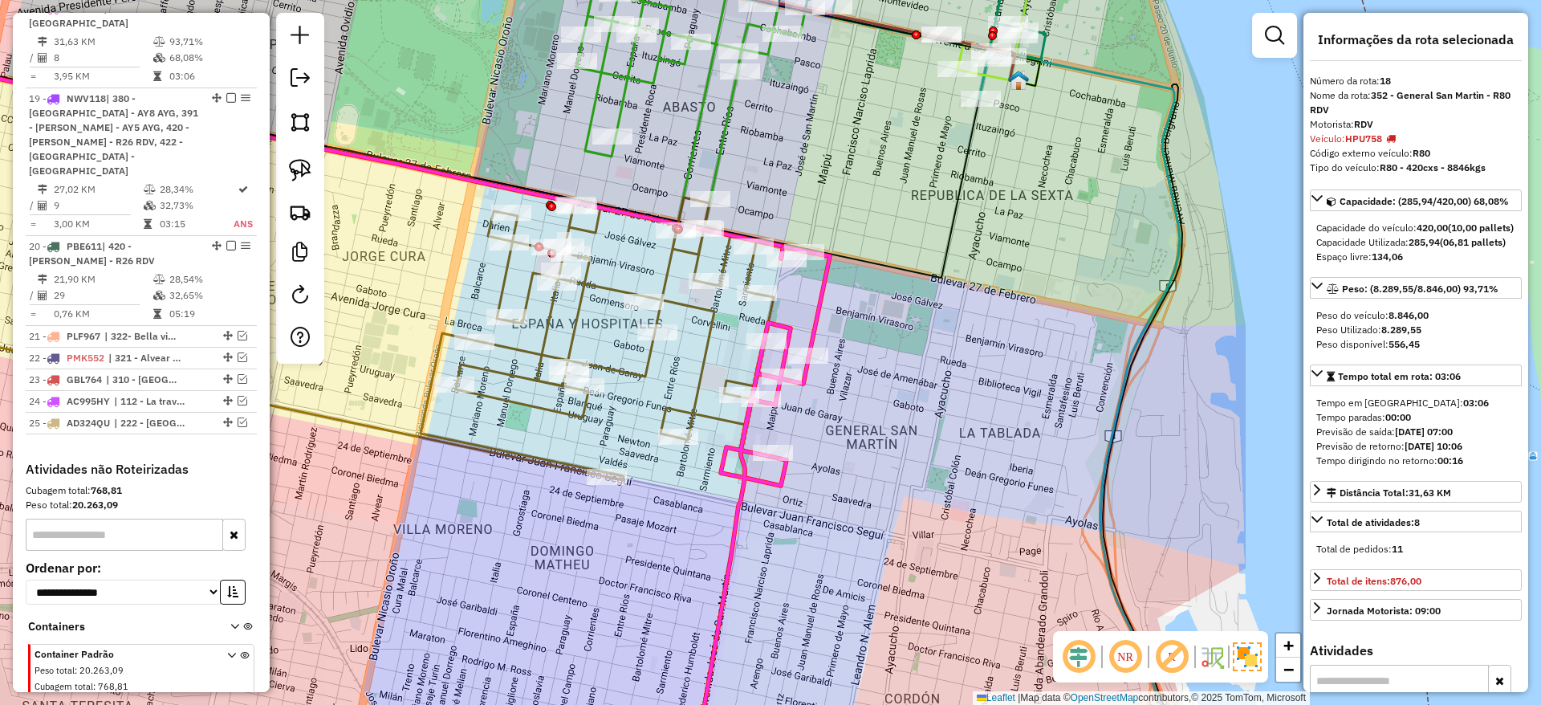
drag, startPoint x: 811, startPoint y: 366, endPoint x: 873, endPoint y: 162, distance: 213.3
click at [830, 246] on icon at bounding box center [767, 477] width 126 height 462
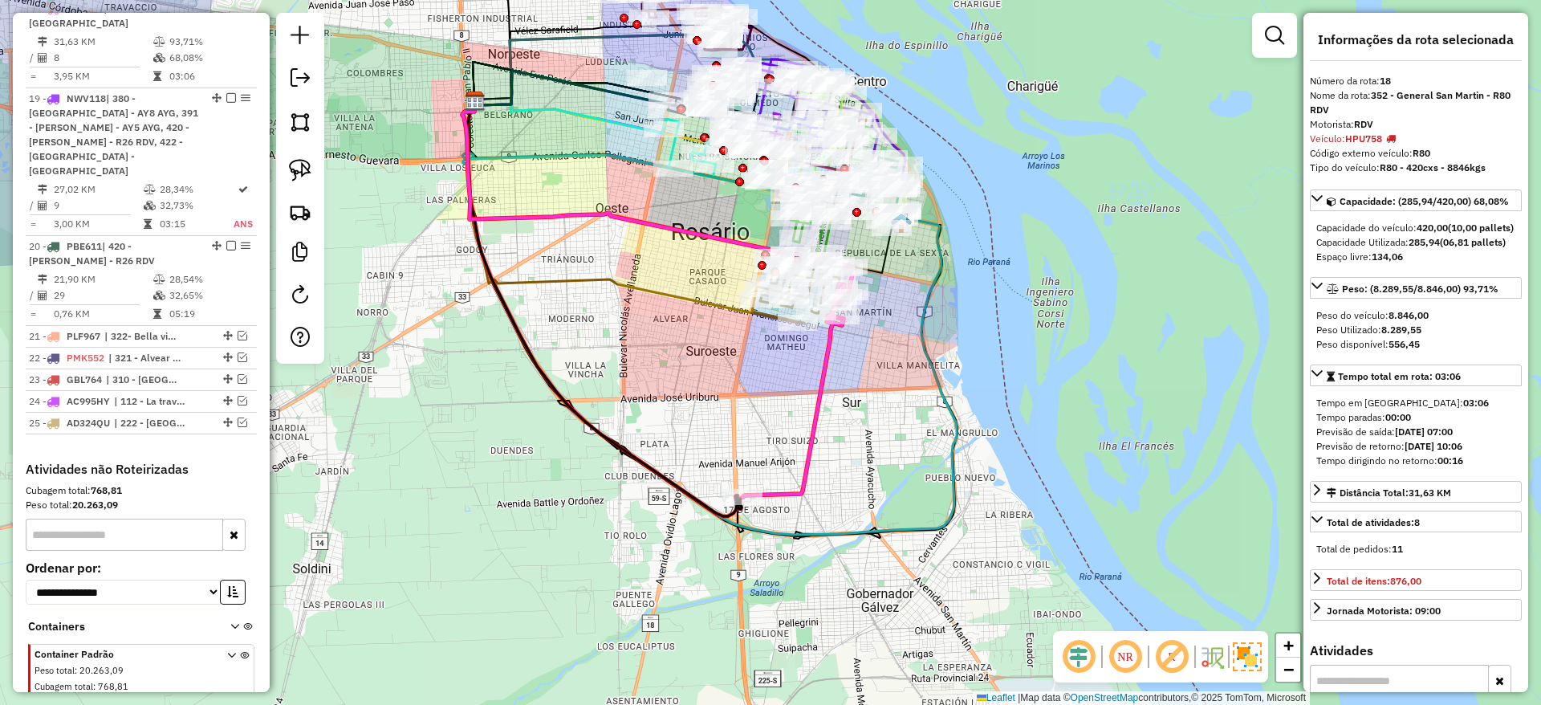
click at [787, 497] on icon at bounding box center [798, 381] width 111 height 232
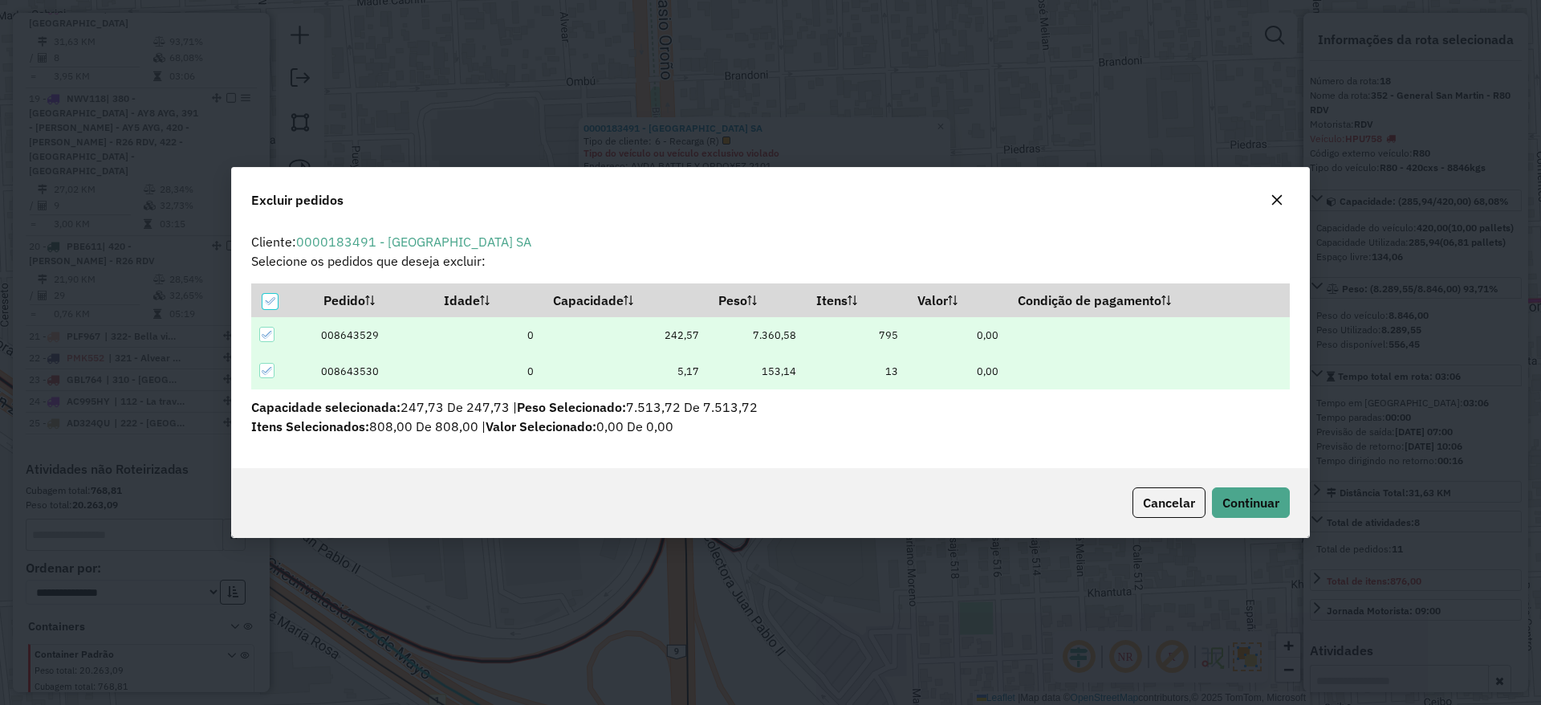
click at [1275, 196] on icon "button" at bounding box center [1277, 199] width 10 height 10
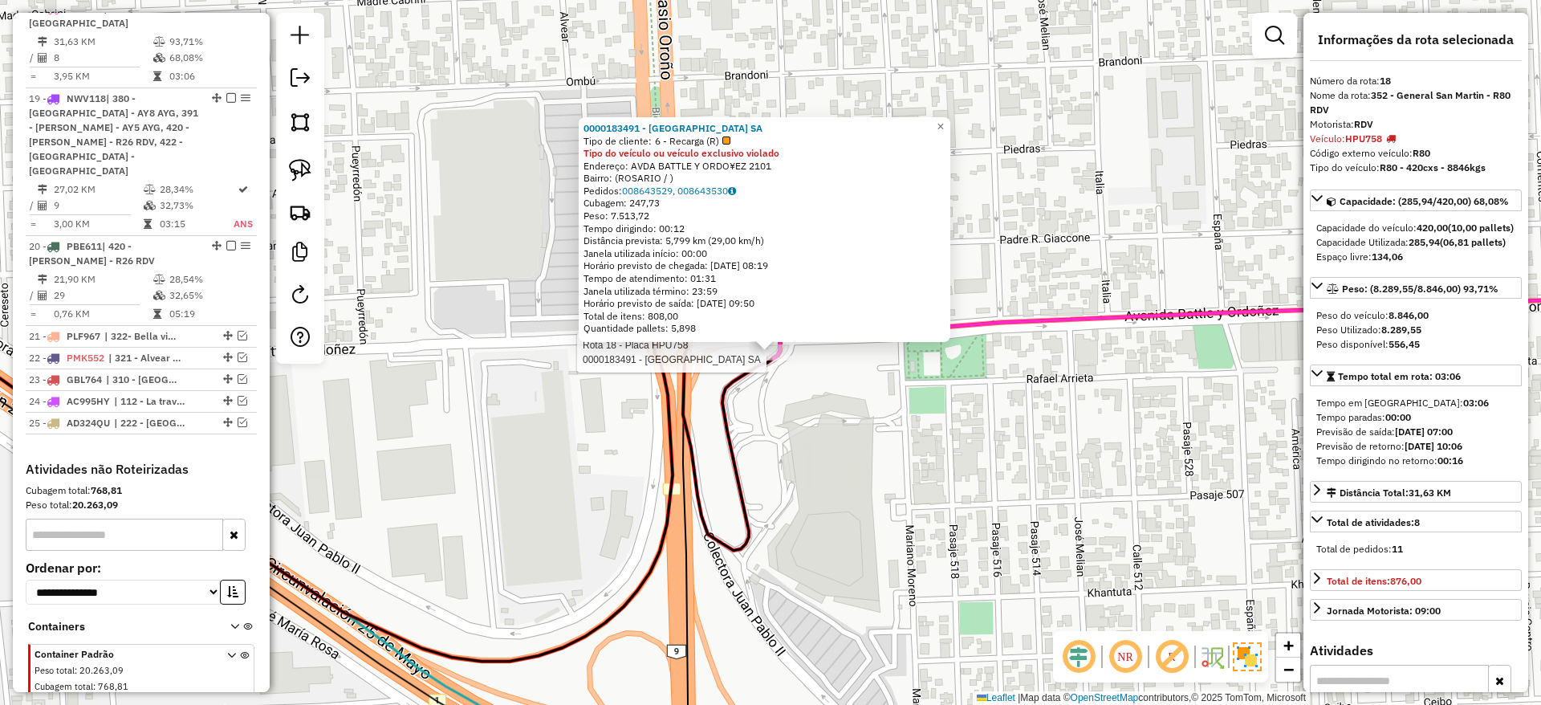
click at [963, 124] on div "Rota 18 - Placa HPU758 0000183491 - CASINO DE ROSARIO SA 0000183491 - CASINO DE…" at bounding box center [770, 352] width 1541 height 705
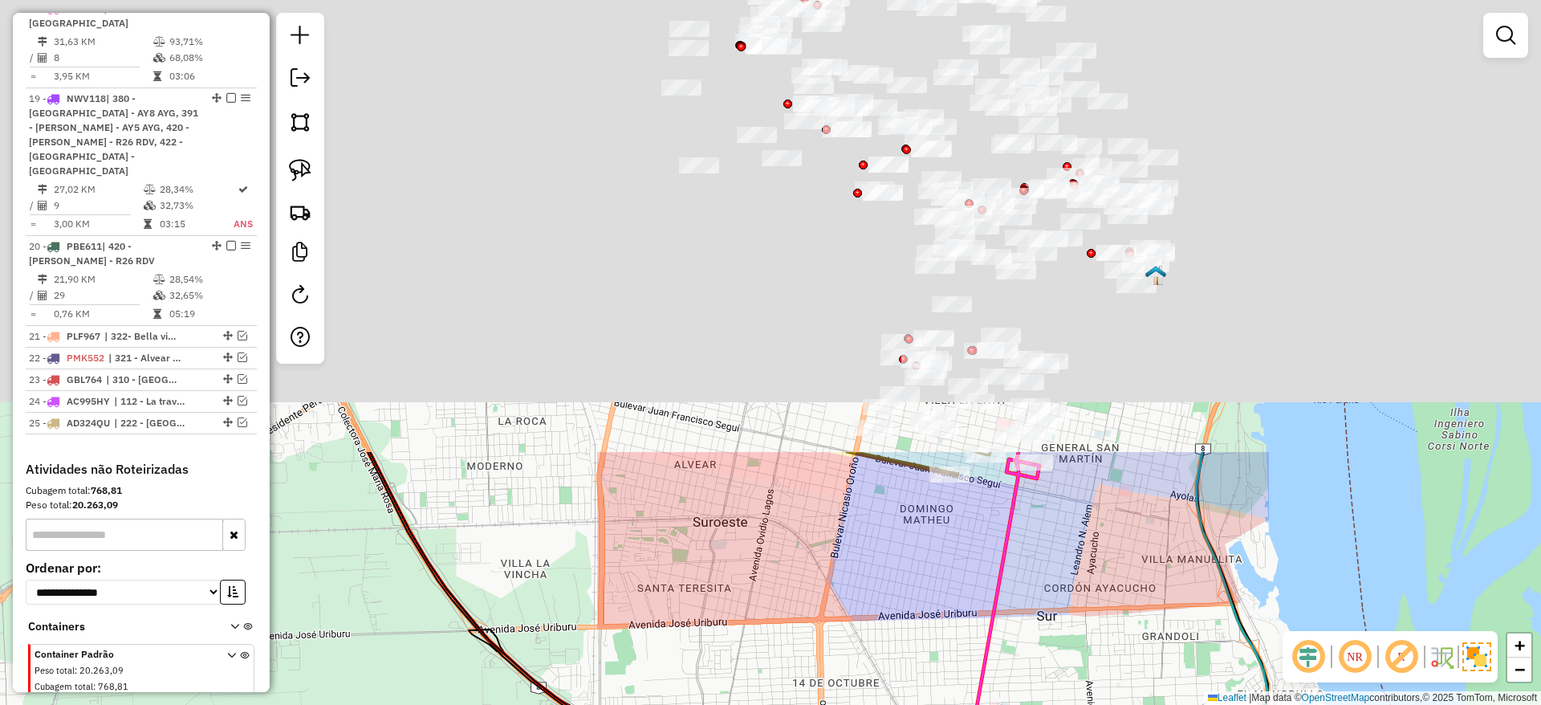
drag, startPoint x: 760, startPoint y: 195, endPoint x: 697, endPoint y: 761, distance: 569.3
click at [697, 704] on html "Aguarde... Pop-up bloqueado! Seu navegador bloqueou automáticamente a abertura …" at bounding box center [770, 352] width 1541 height 705
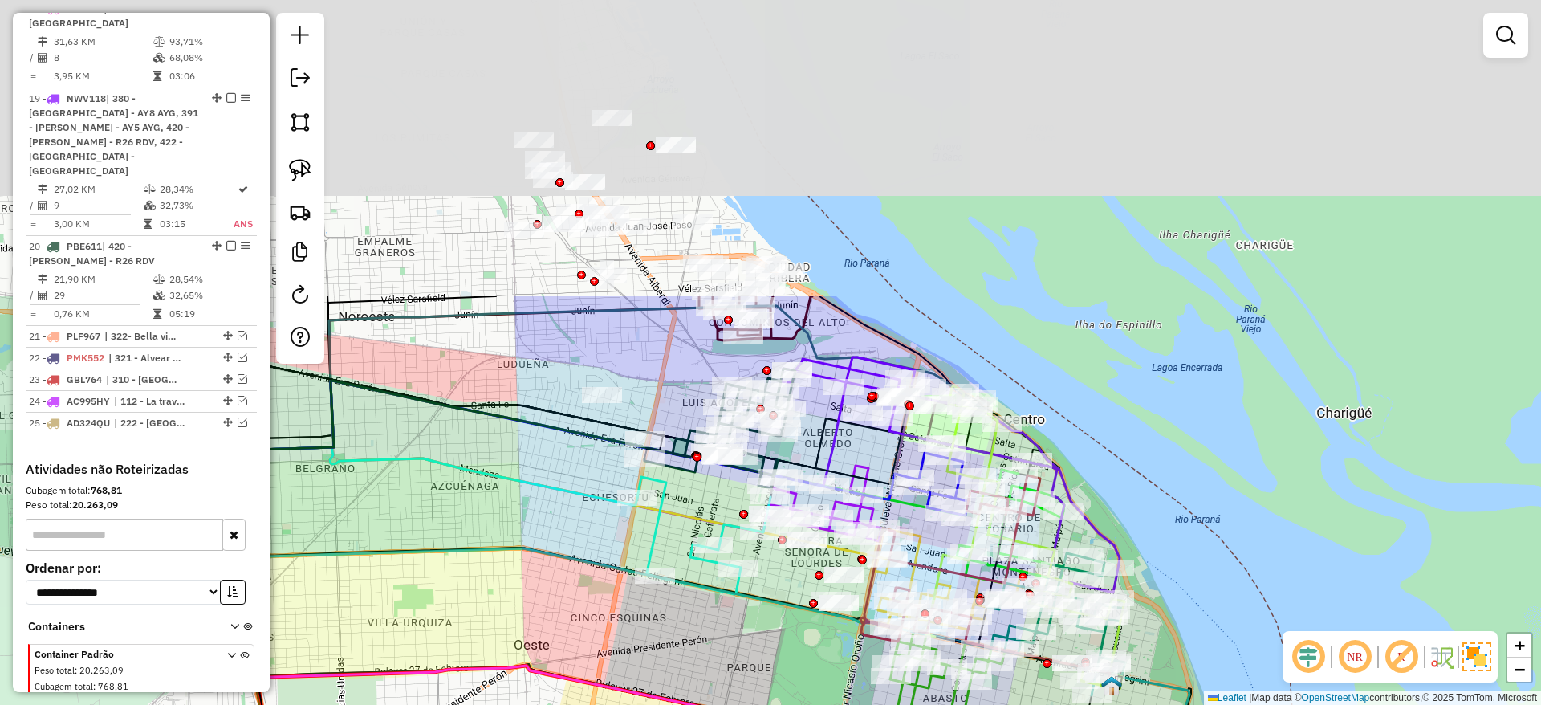
drag, startPoint x: 607, startPoint y: 394, endPoint x: 579, endPoint y: 761, distance: 367.9
click at [579, 704] on html "Aguarde... Pop-up bloqueado! Seu navegador bloqueou automáticamente a abertura …" at bounding box center [770, 352] width 1541 height 705
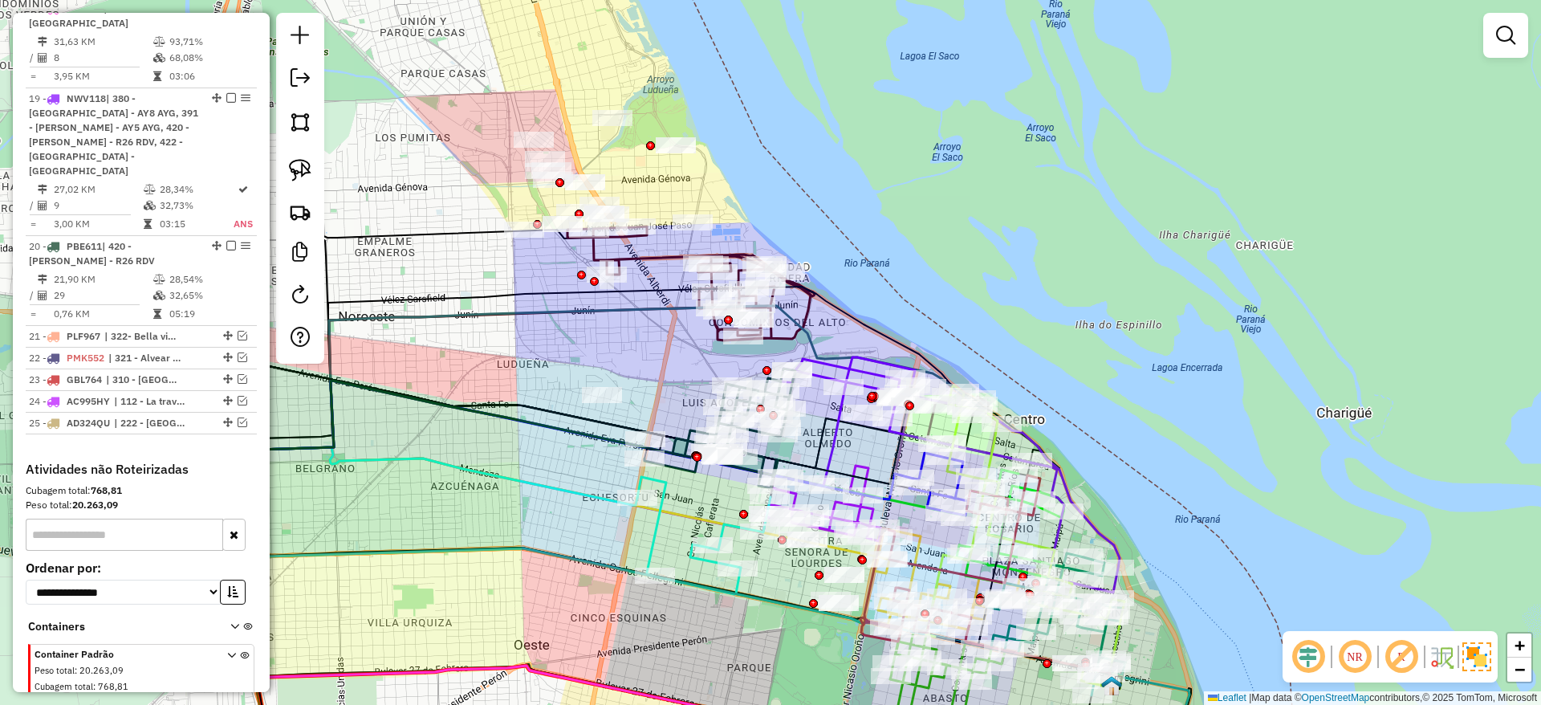
click at [845, 357] on icon at bounding box center [950, 474] width 339 height 235
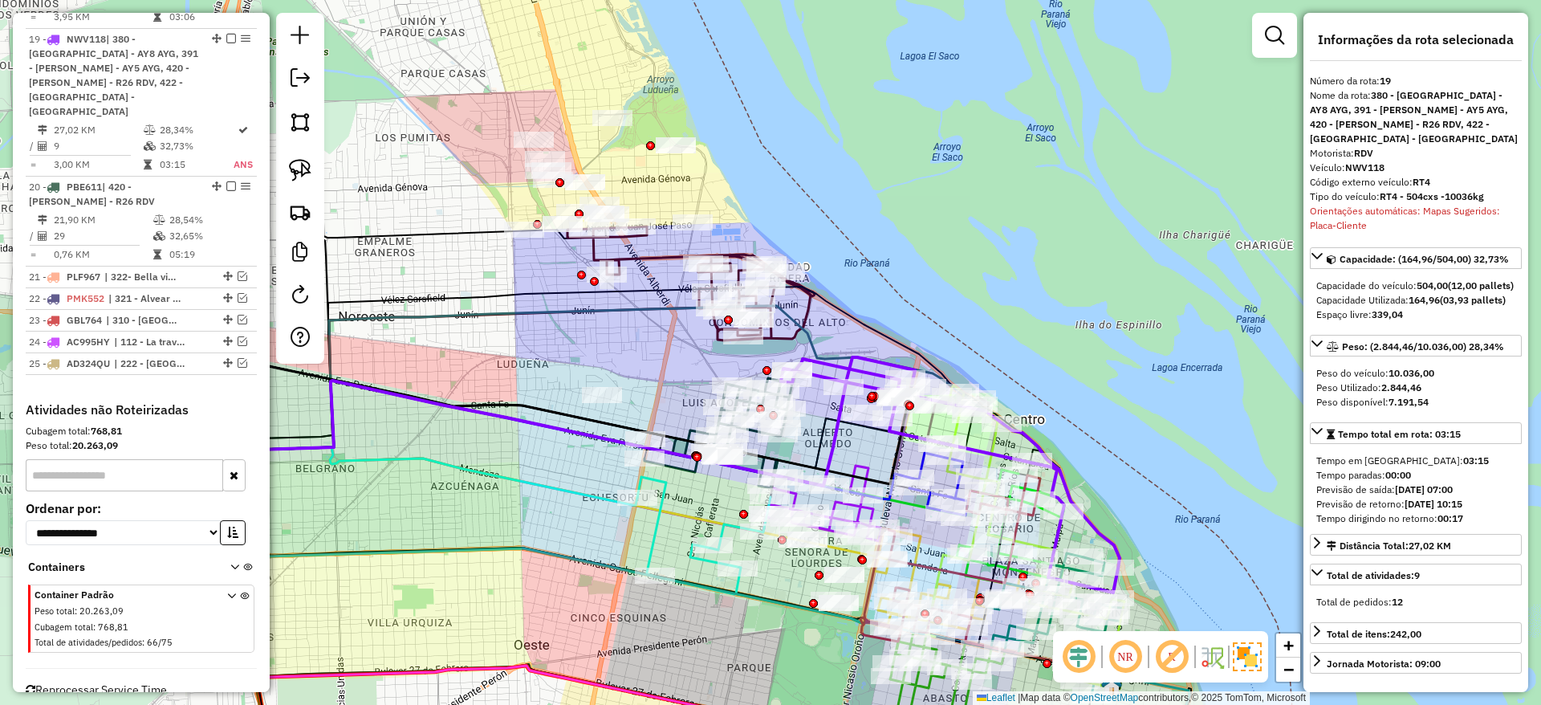
scroll to position [2147, 0]
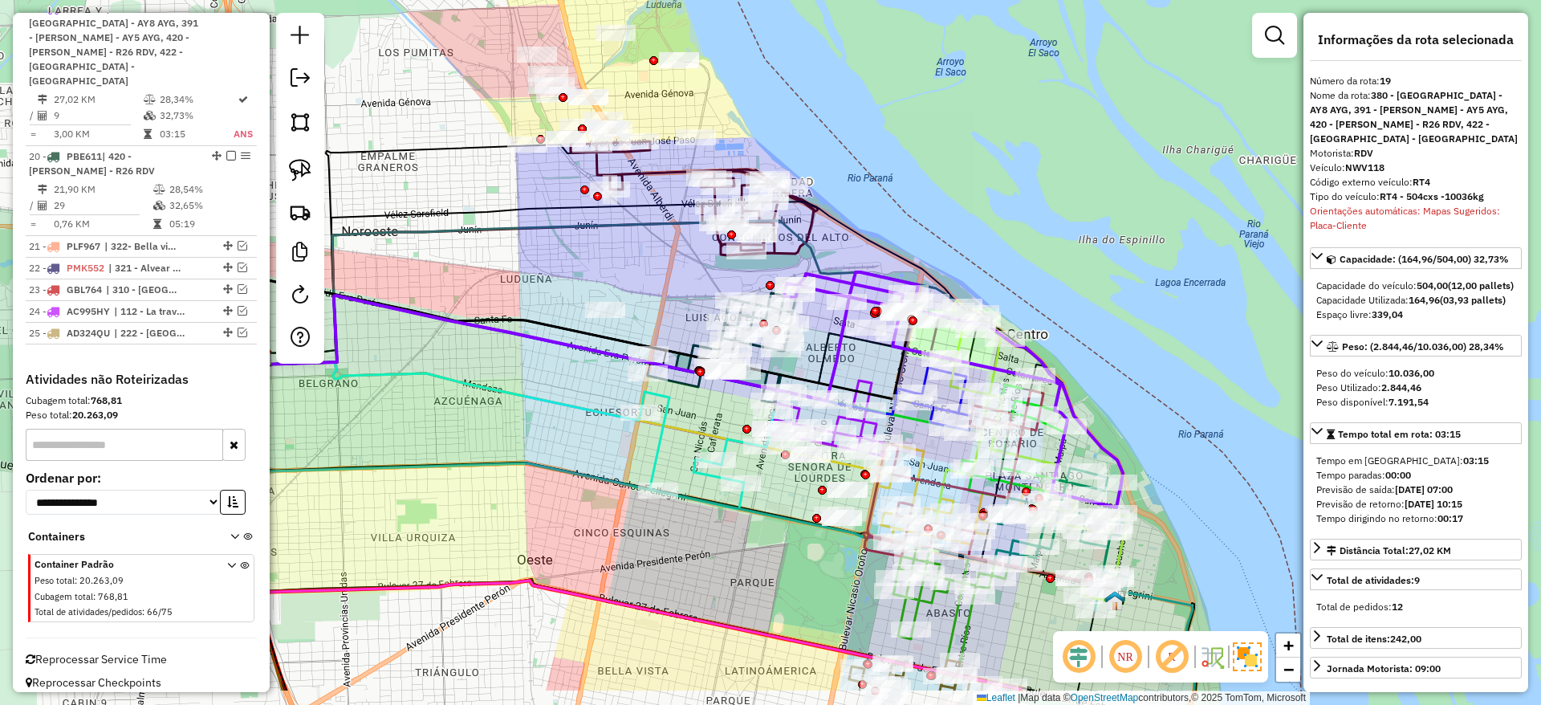
drag, startPoint x: 846, startPoint y: 360, endPoint x: 849, endPoint y: 275, distance: 84.3
click at [849, 275] on icon at bounding box center [953, 389] width 339 height 235
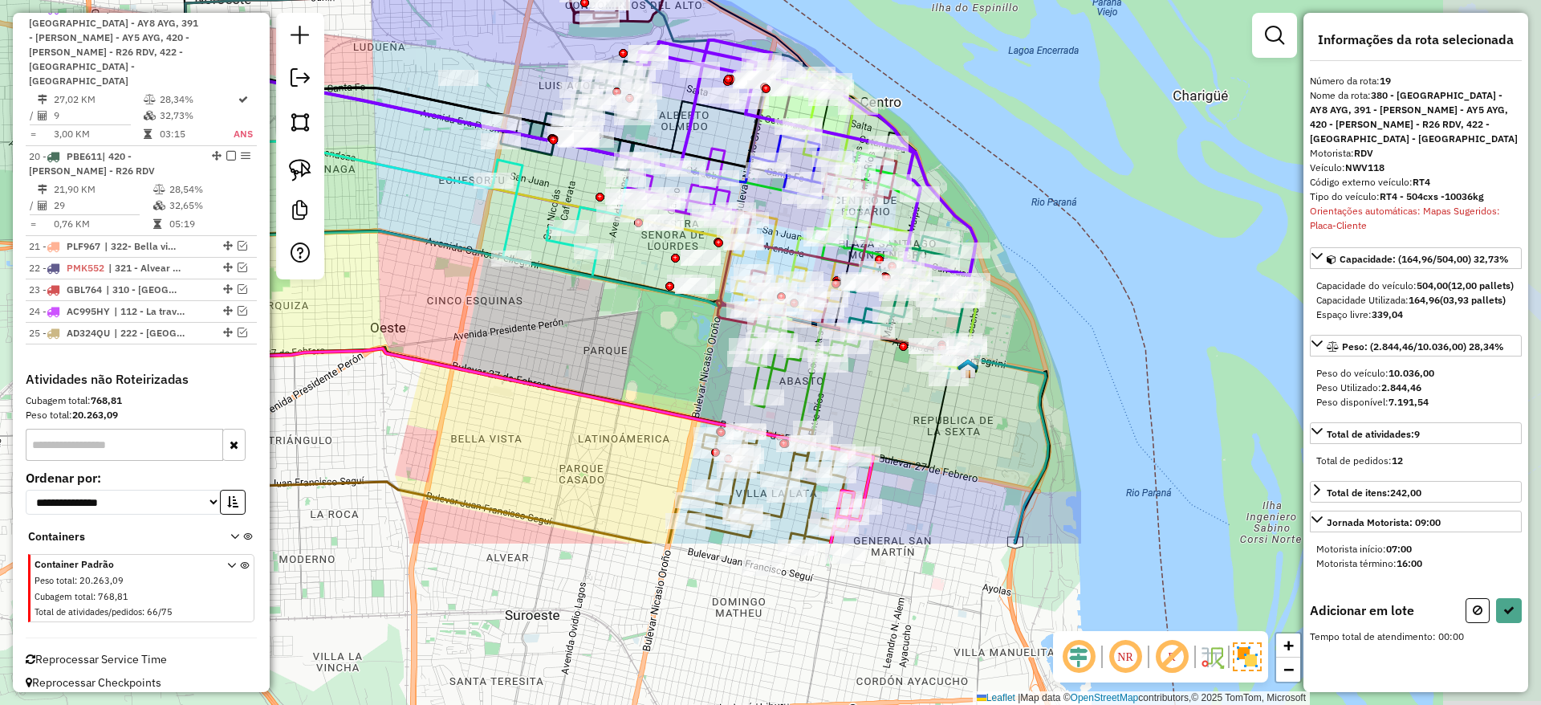
drag, startPoint x: 1028, startPoint y: 166, endPoint x: 881, endPoint y: -66, distance: 274.6
click at [881, 0] on html "Aguarde... Pop-up bloqueado! Seu navegador bloqueou automáticamente a abertura …" at bounding box center [770, 352] width 1541 height 705
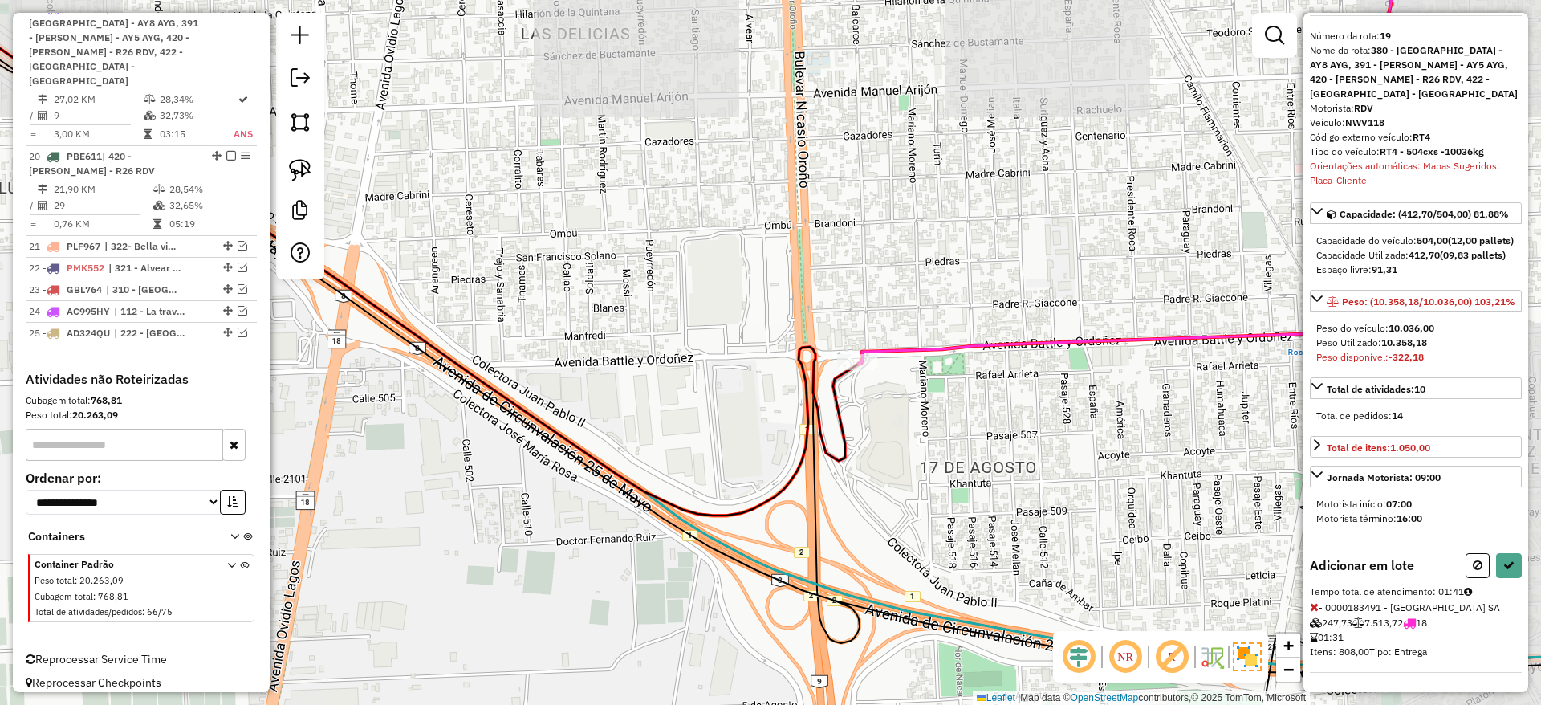
scroll to position [88, 0]
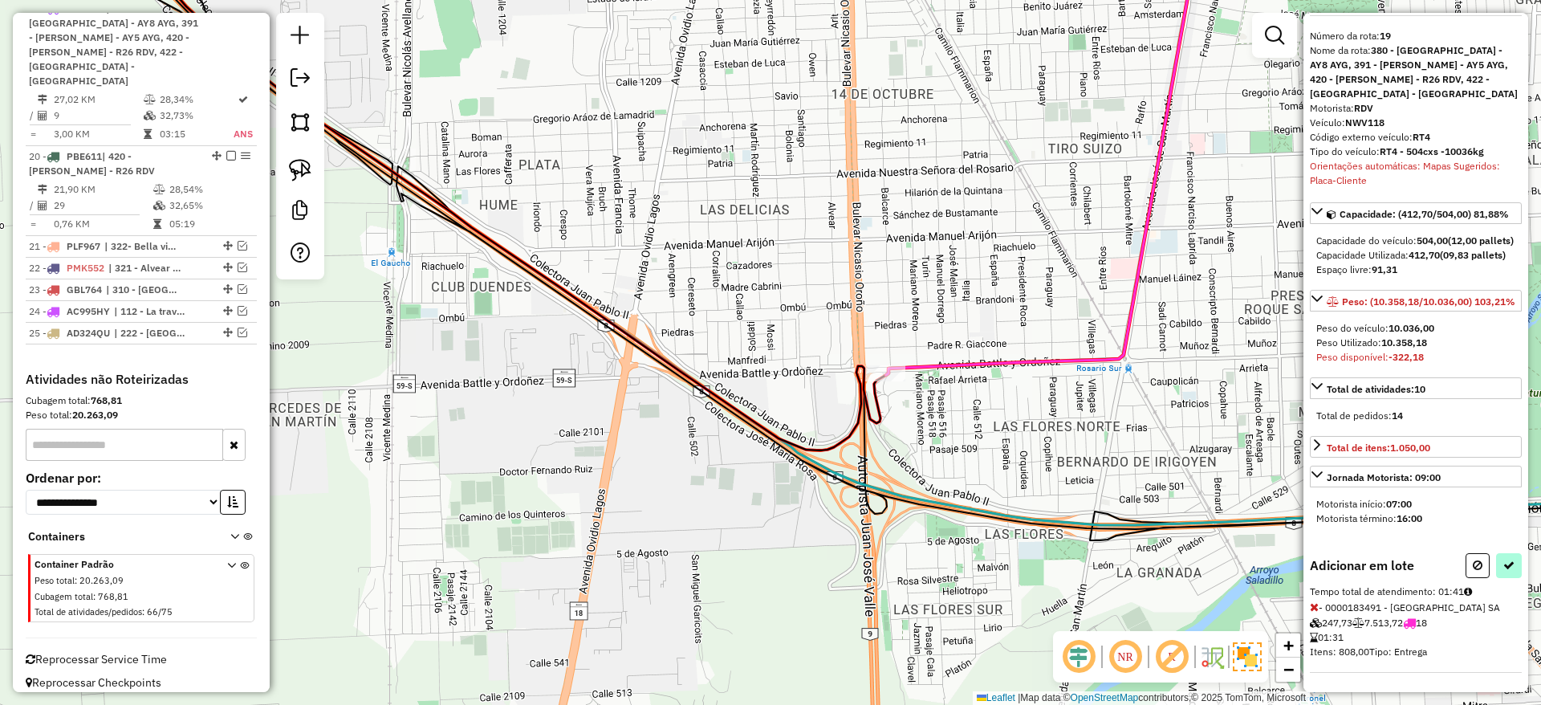
drag, startPoint x: 1475, startPoint y: 564, endPoint x: 1496, endPoint y: 562, distance: 21.0
click at [1496, 562] on div at bounding box center [1494, 565] width 56 height 25
click at [1504, 553] on button at bounding box center [1509, 565] width 26 height 25
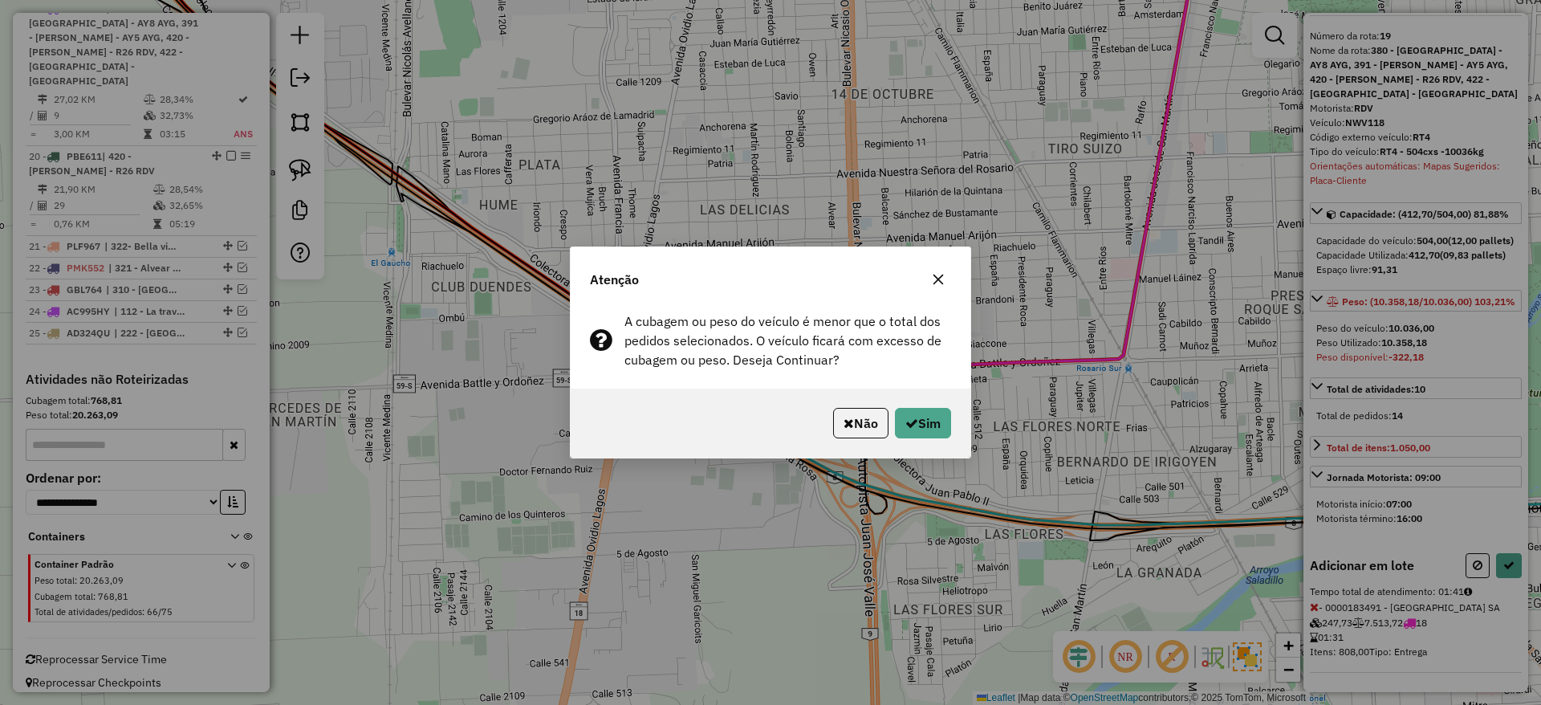
click at [939, 271] on button "button" at bounding box center [938, 279] width 26 height 26
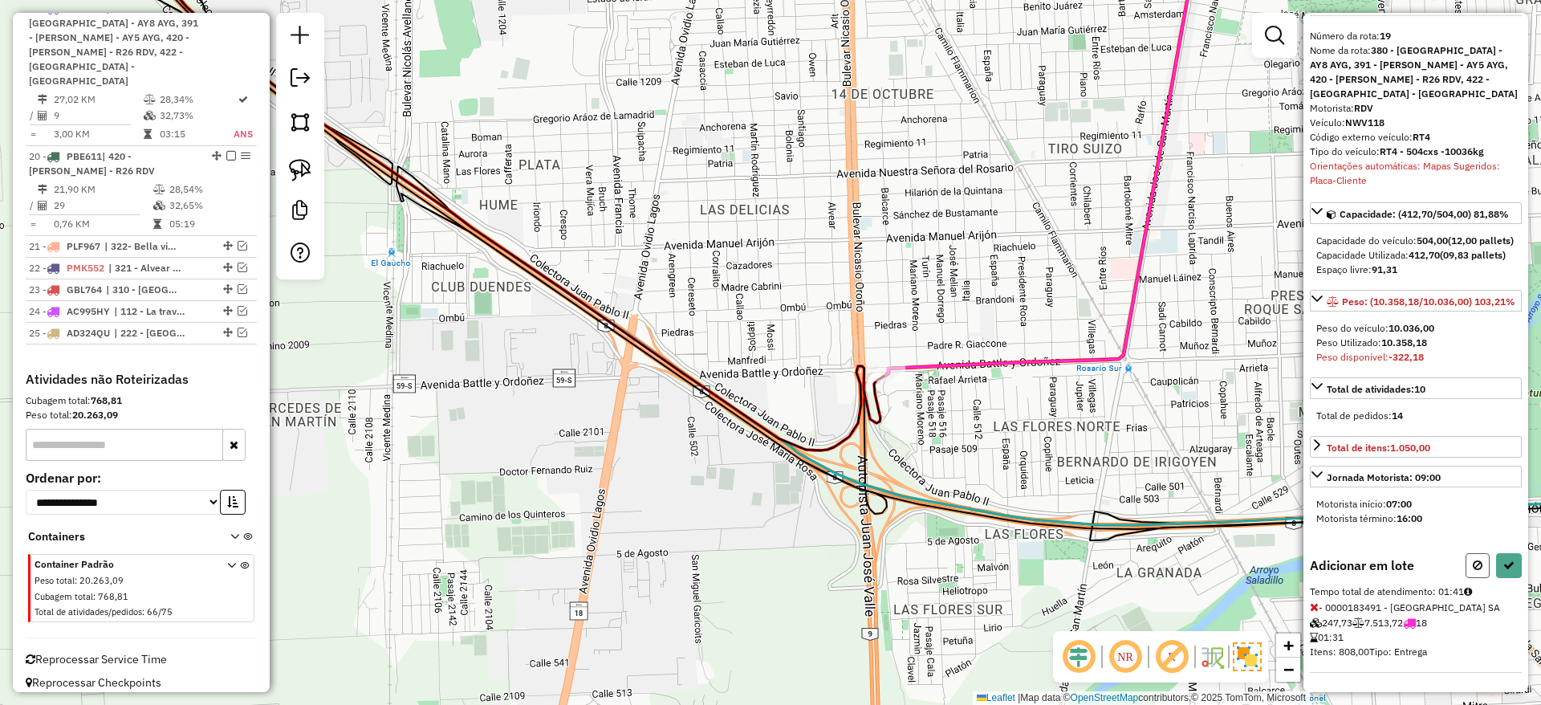
click at [1466, 560] on button at bounding box center [1478, 565] width 24 height 25
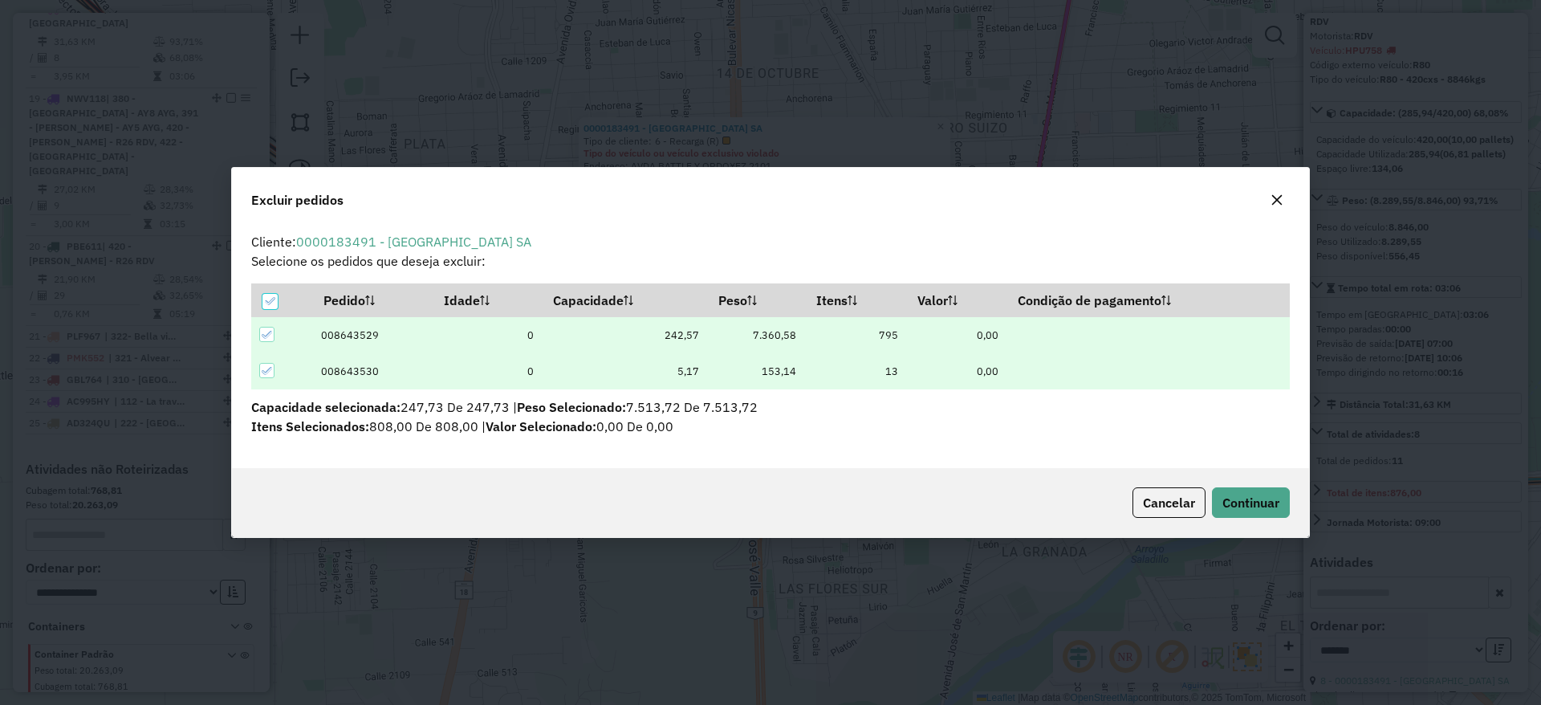
scroll to position [9, 5]
click at [1228, 510] on span "Continuar" at bounding box center [1250, 502] width 57 height 16
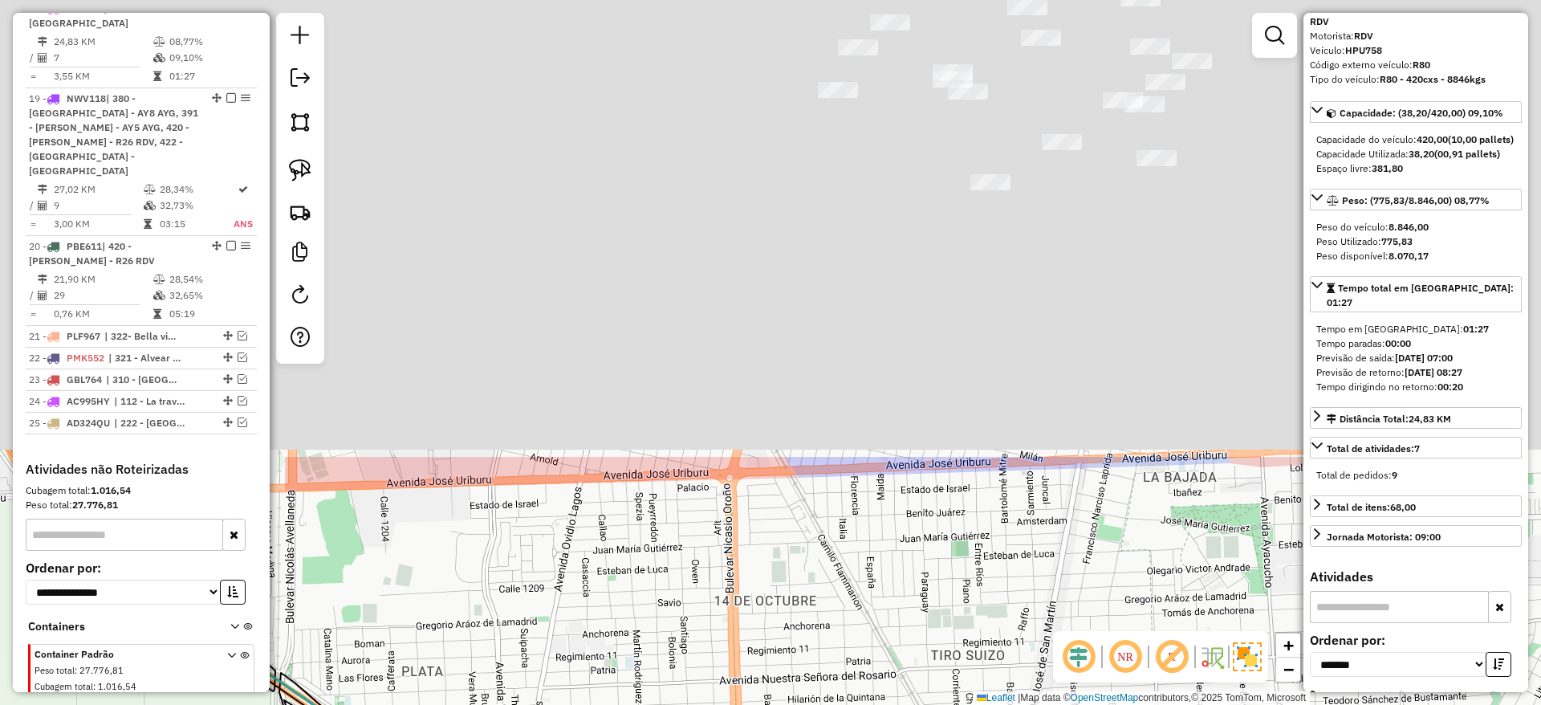
drag, startPoint x: 836, startPoint y: 205, endPoint x: 822, endPoint y: 635, distance: 430.5
click at [834, 704] on html "Aguarde... Pop-up bloqueado! Seu navegador bloqueou automáticamente a abertura …" at bounding box center [770, 352] width 1541 height 705
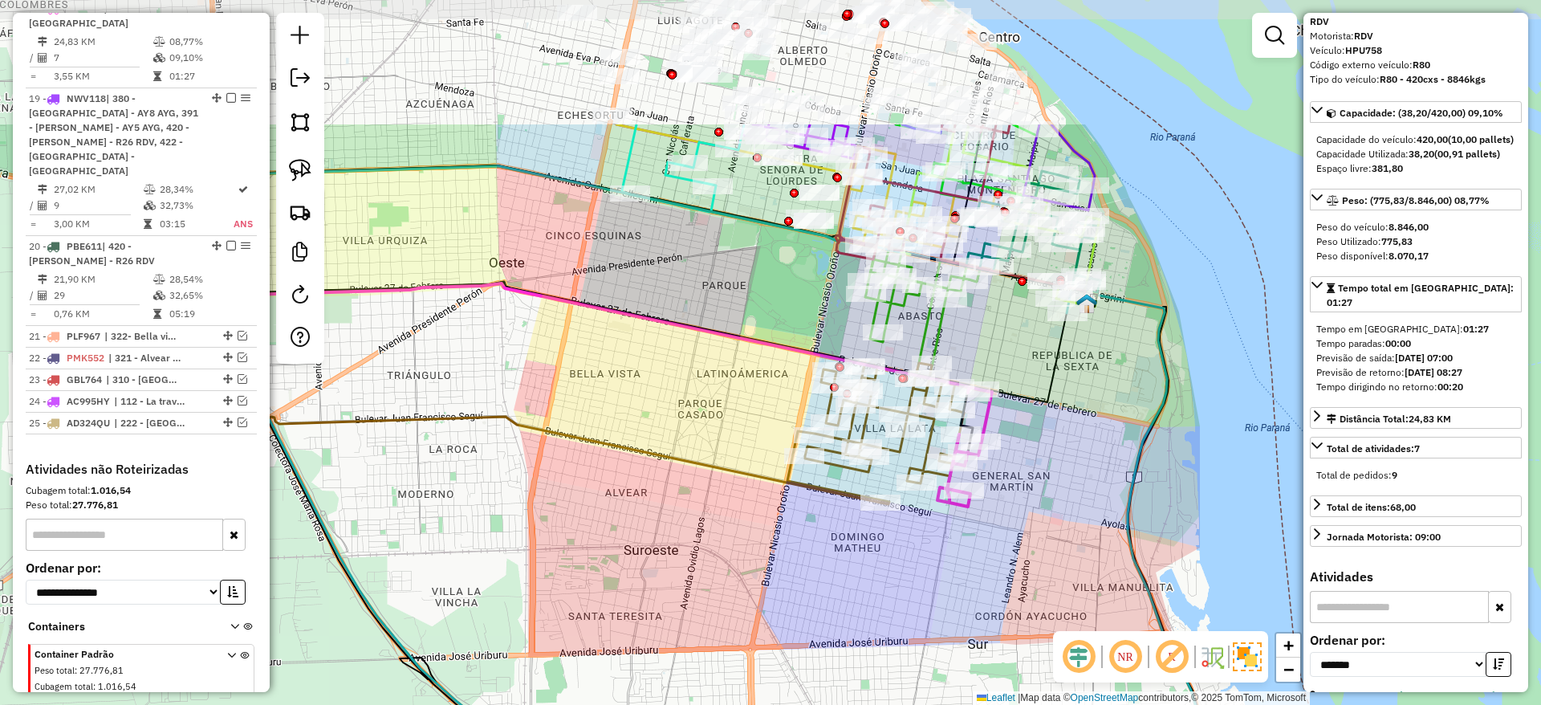
drag, startPoint x: 750, startPoint y: 411, endPoint x: 750, endPoint y: 523, distance: 111.6
click at [750, 523] on div "Janela de atendimento Grade de atendimento Capacidade Transportadoras Veículos …" at bounding box center [770, 352] width 1541 height 705
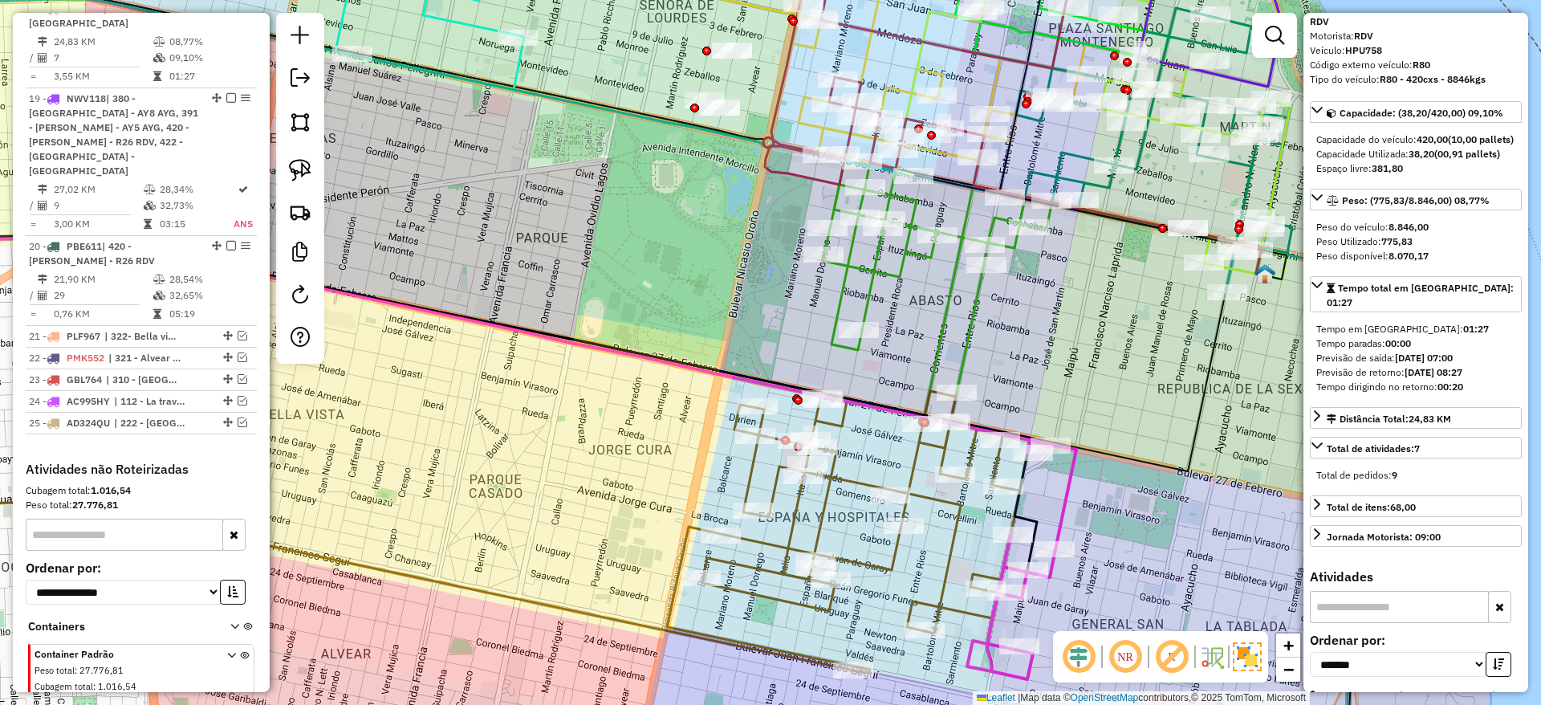
click at [1075, 500] on icon at bounding box center [1021, 559] width 109 height 239
click at [1065, 500] on icon at bounding box center [1021, 559] width 109 height 239
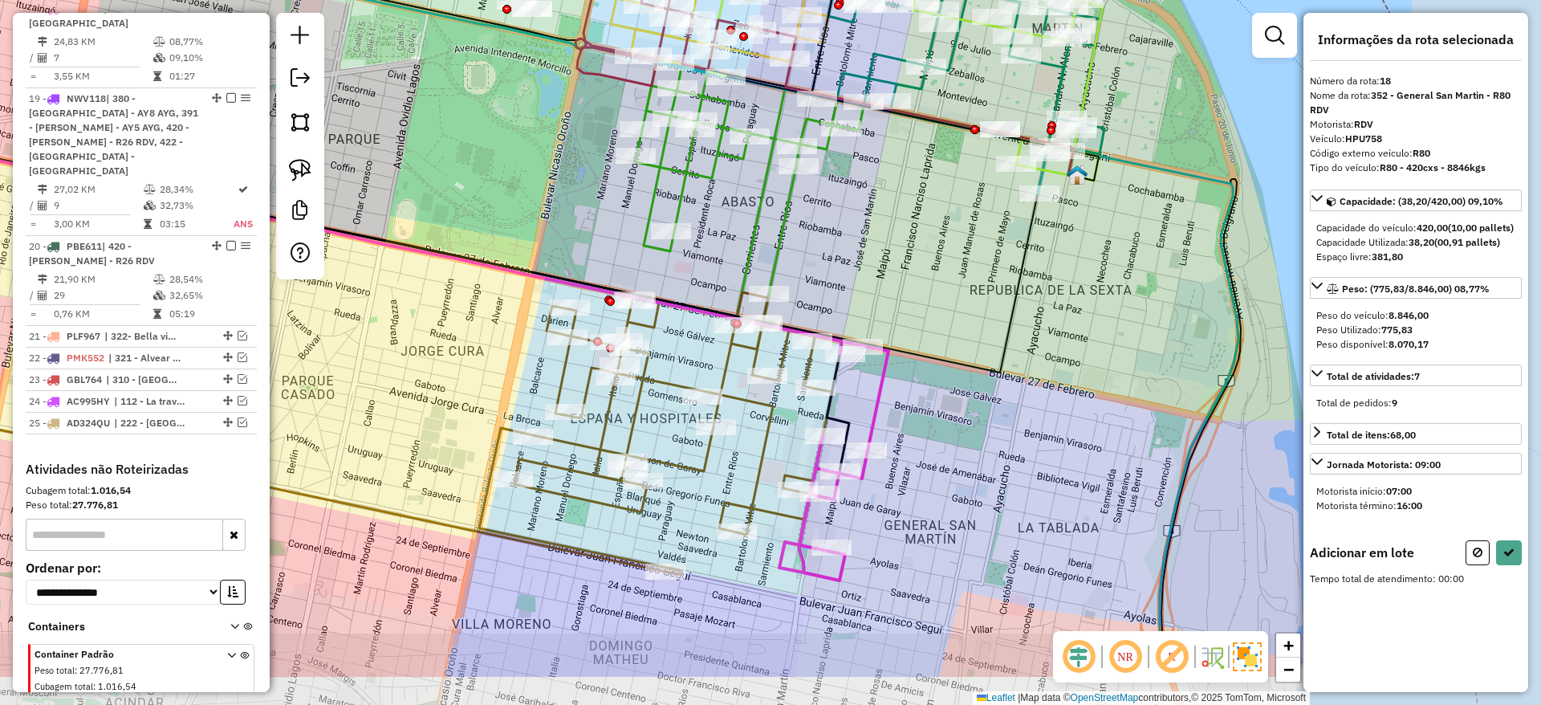
drag, startPoint x: 1053, startPoint y: 493, endPoint x: 868, endPoint y: 399, distance: 207.1
click at [868, 399] on icon at bounding box center [833, 460] width 109 height 239
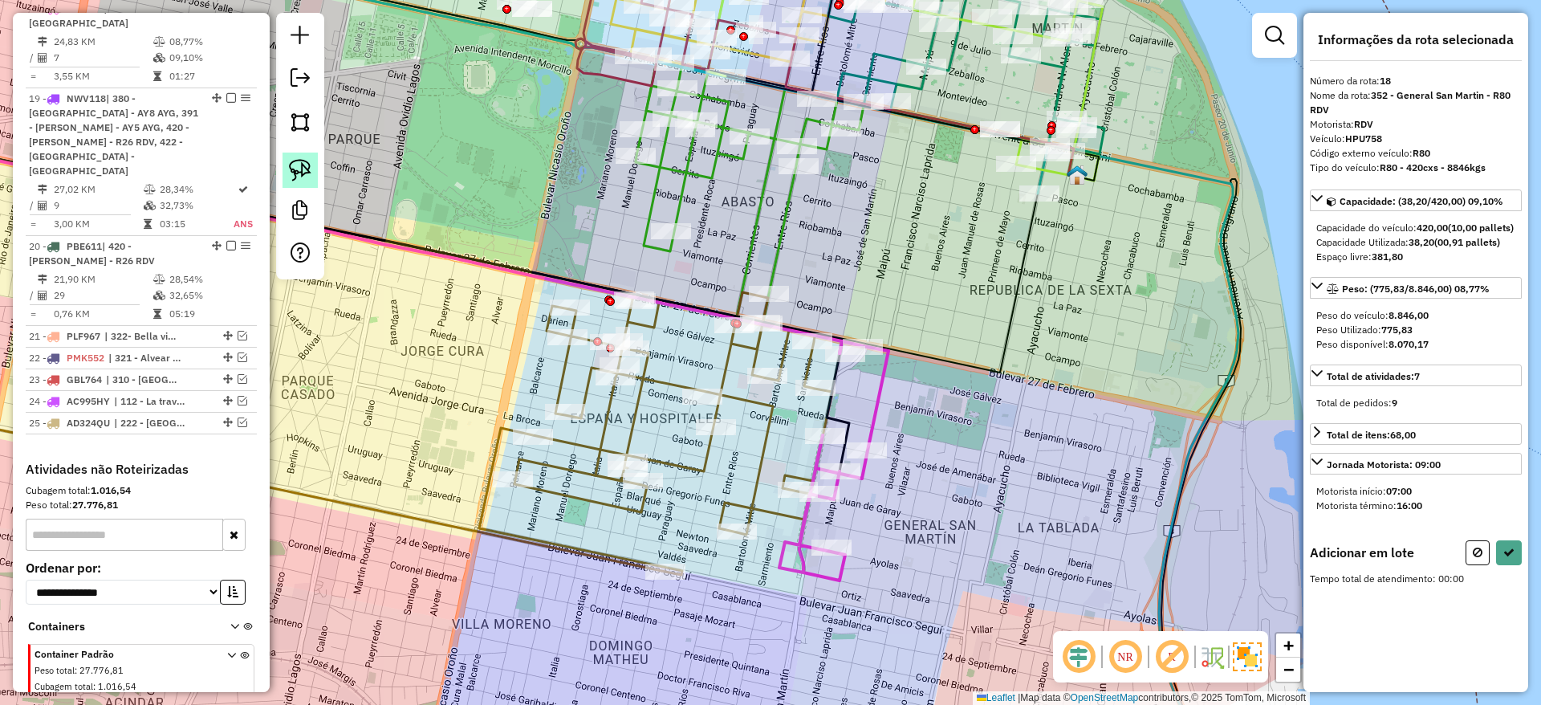
click at [303, 169] on img at bounding box center [300, 170] width 22 height 22
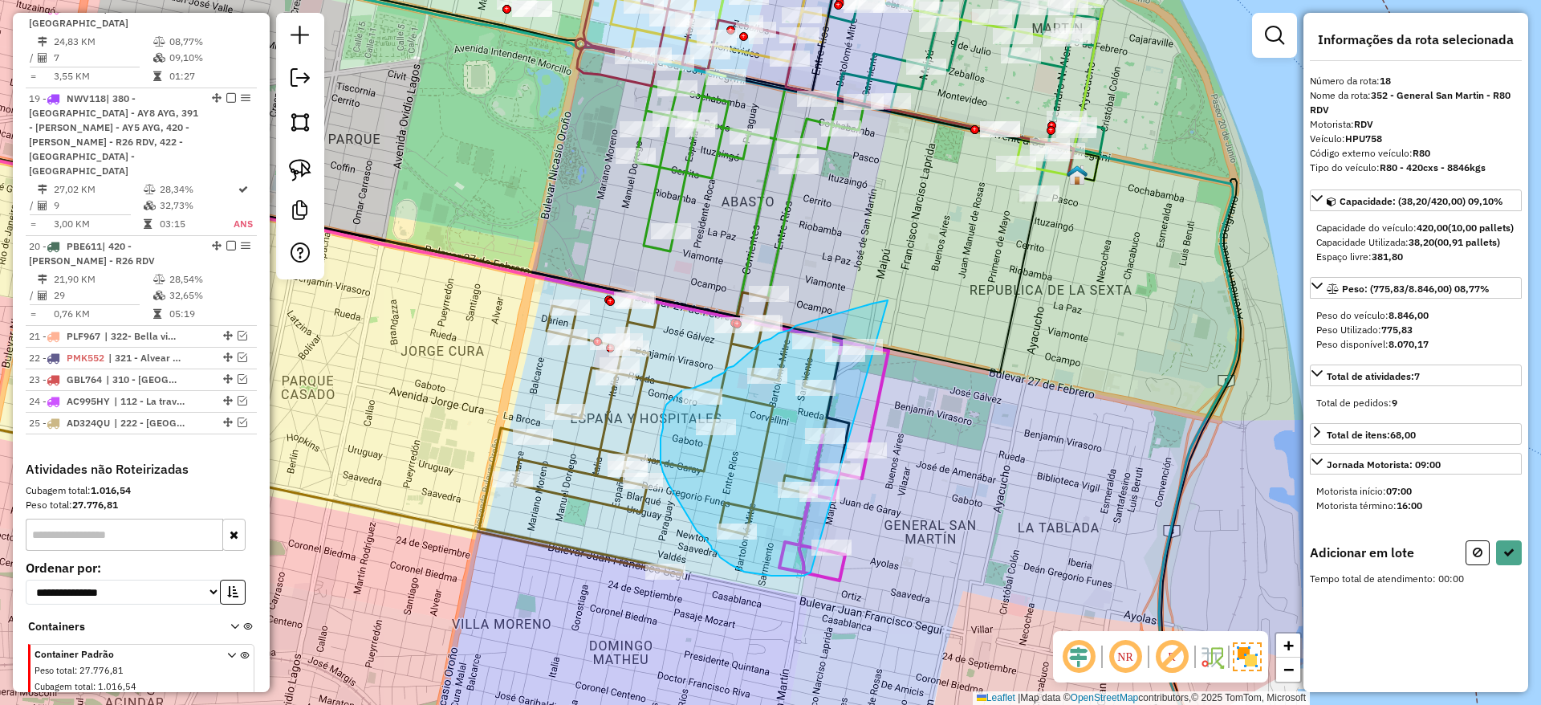
drag, startPoint x: 872, startPoint y: 303, endPoint x: 837, endPoint y: 555, distance: 254.5
click at [837, 555] on div "Janela de atendimento Grade de atendimento Capacidade Transportadoras Veículos …" at bounding box center [770, 352] width 1541 height 705
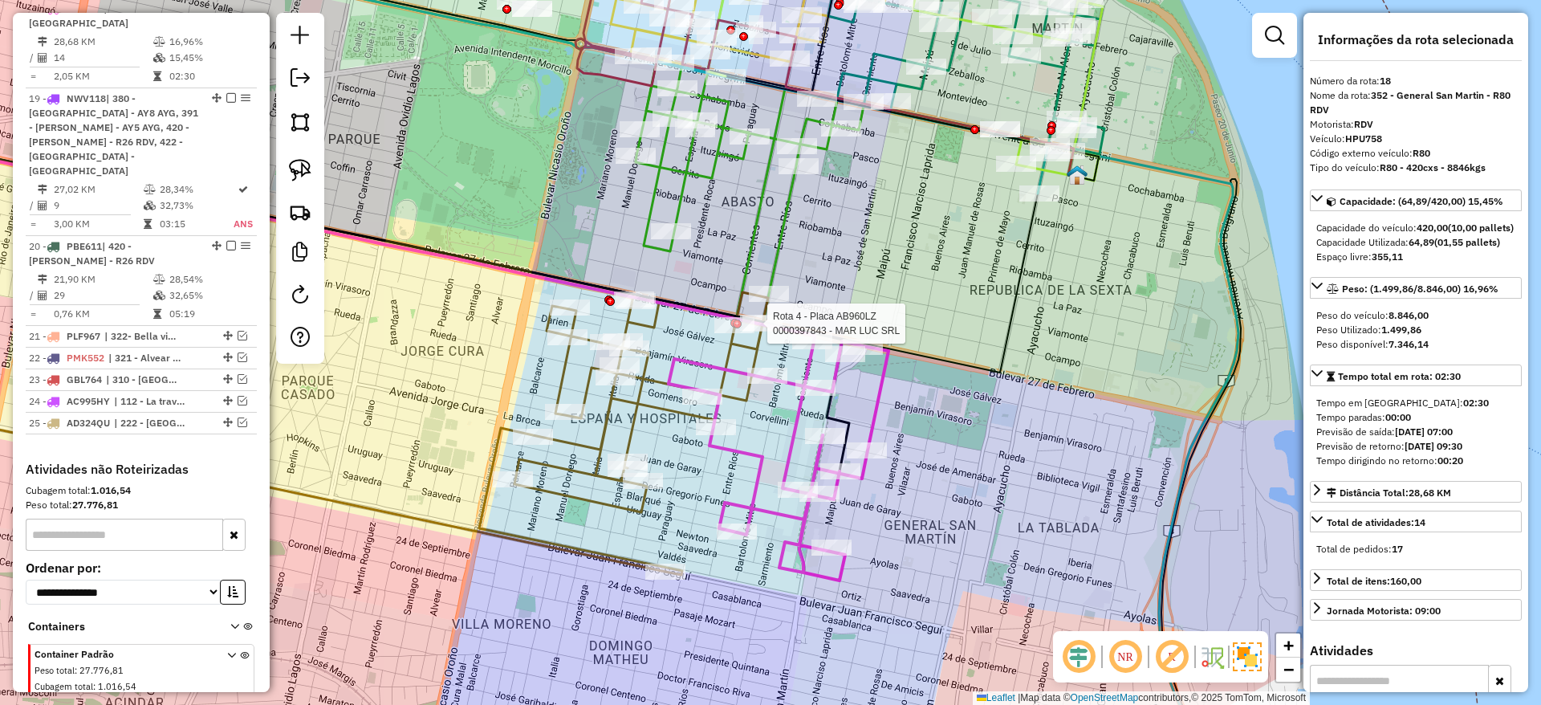
click at [737, 328] on div at bounding box center [737, 323] width 9 height 9
click at [616, 505] on icon at bounding box center [623, 433] width 289 height 283
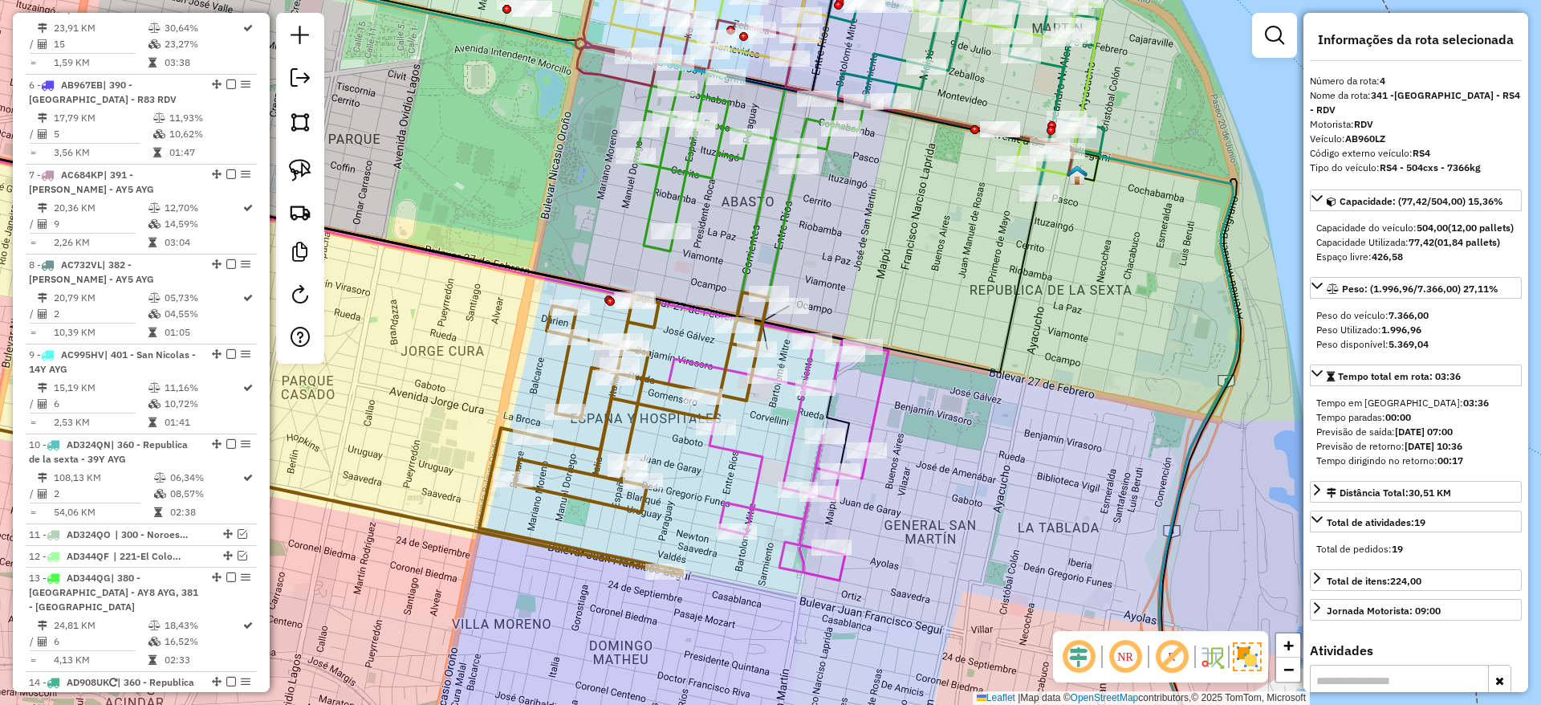
scroll to position [873, 0]
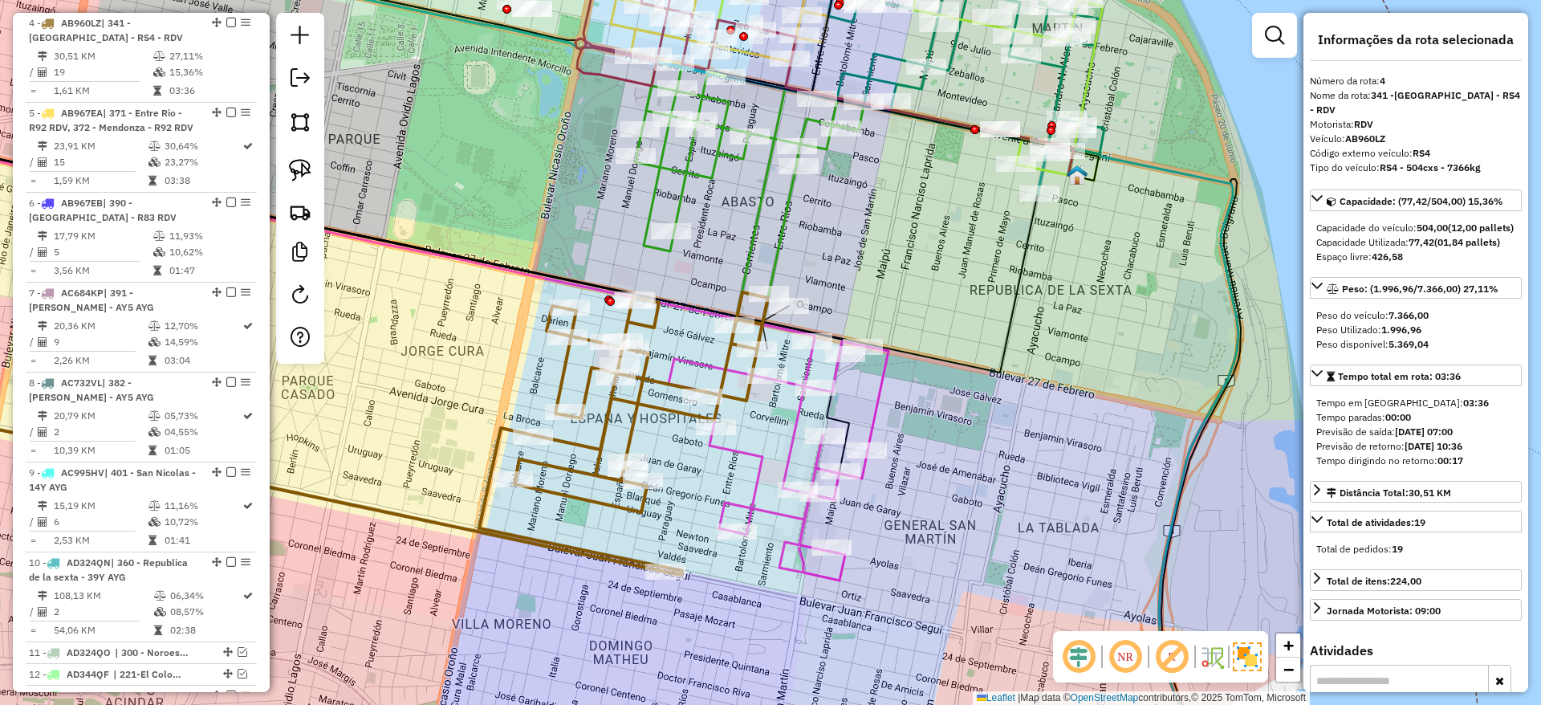
click at [759, 476] on icon at bounding box center [779, 460] width 220 height 239
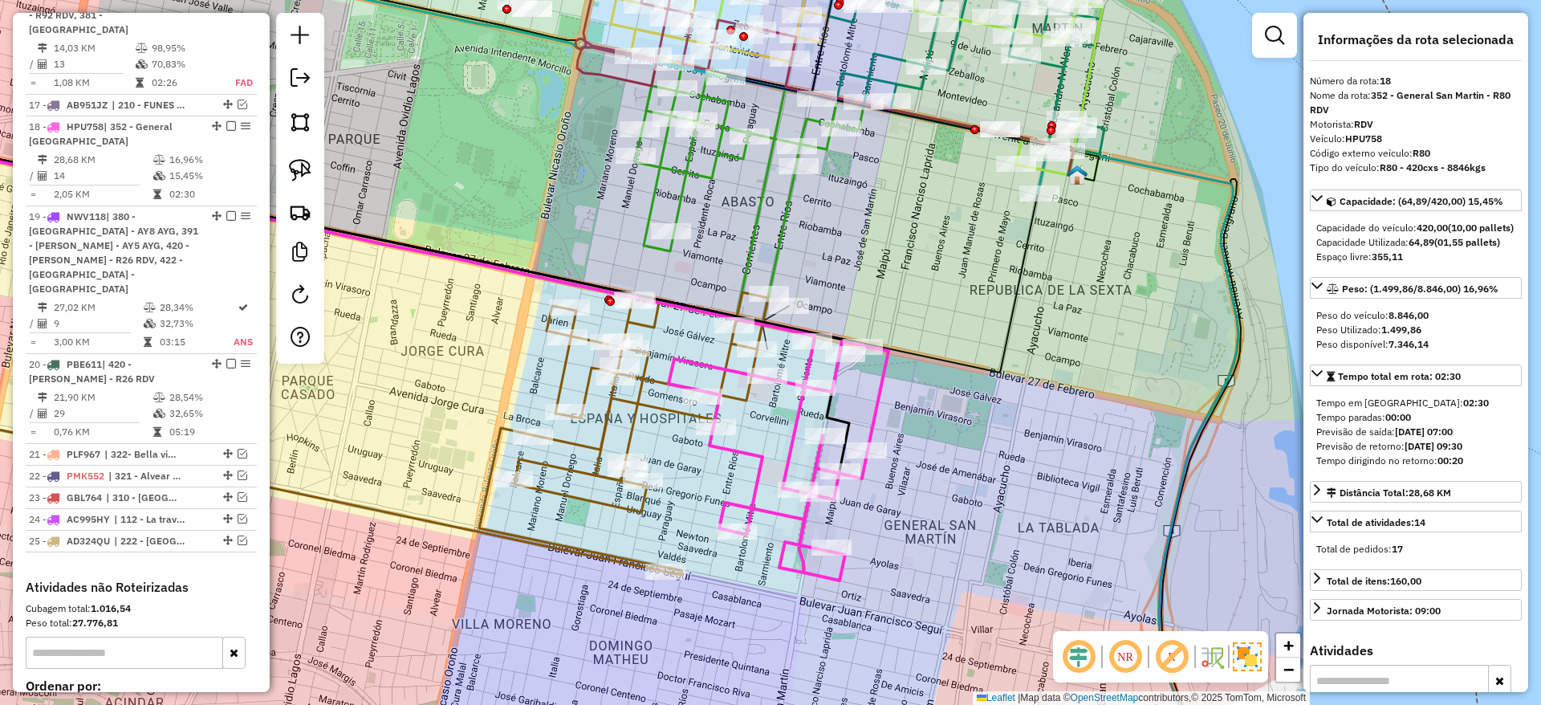
scroll to position [2057, 0]
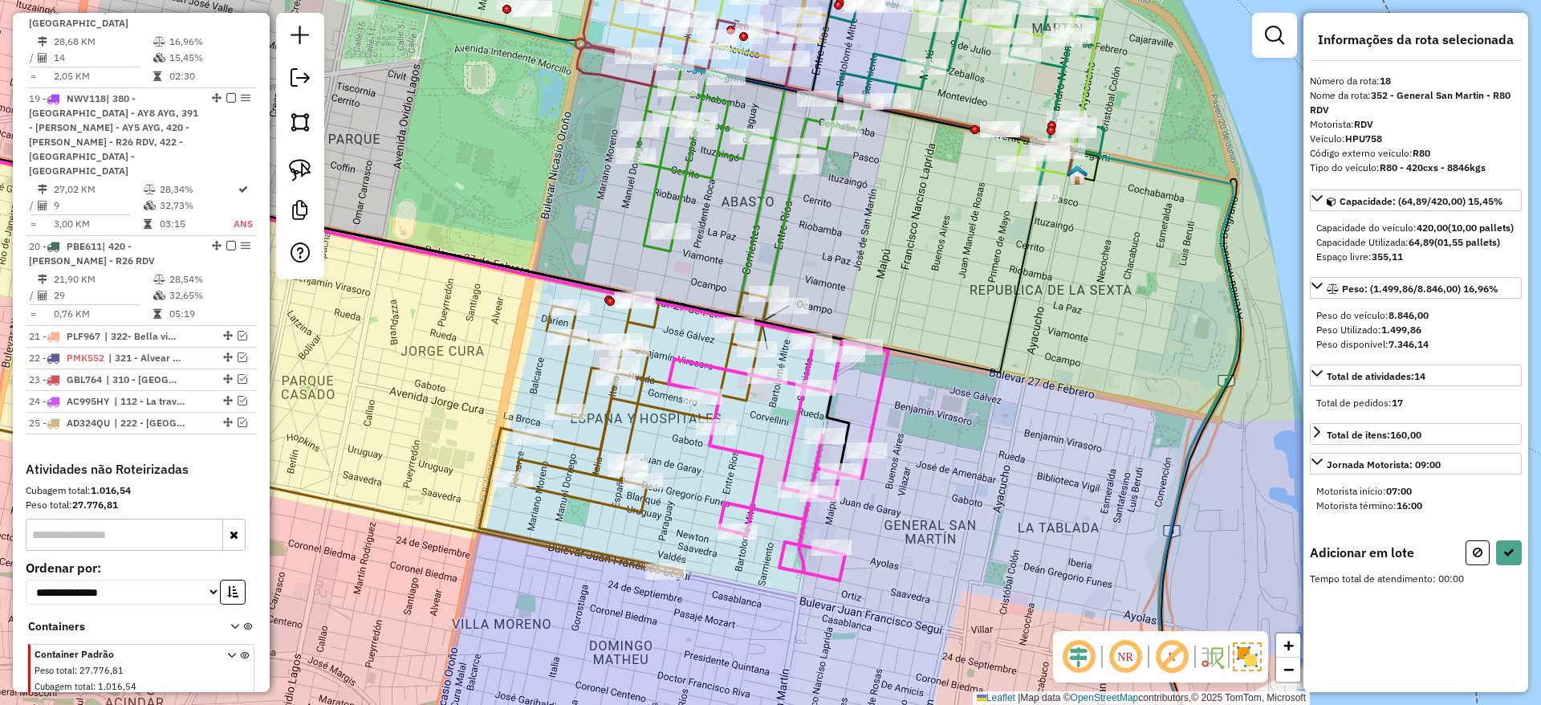
drag, startPoint x: 709, startPoint y: 506, endPoint x: 700, endPoint y: 467, distance: 39.5
click at [700, 467] on div "Janela de atendimento Grade de atendimento Capacidade Transportadoras Veículos …" at bounding box center [770, 352] width 1541 height 705
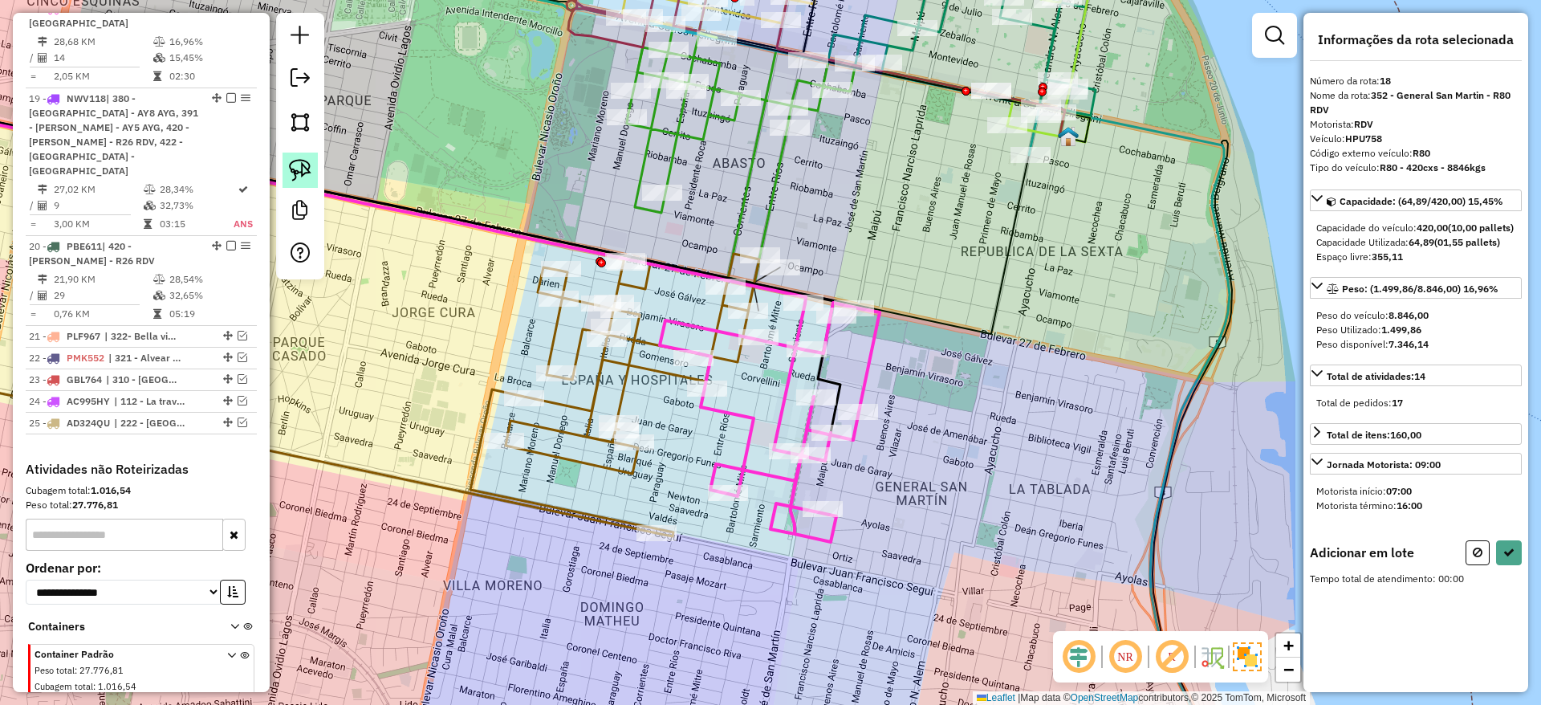
click at [310, 168] on img at bounding box center [300, 170] width 22 height 22
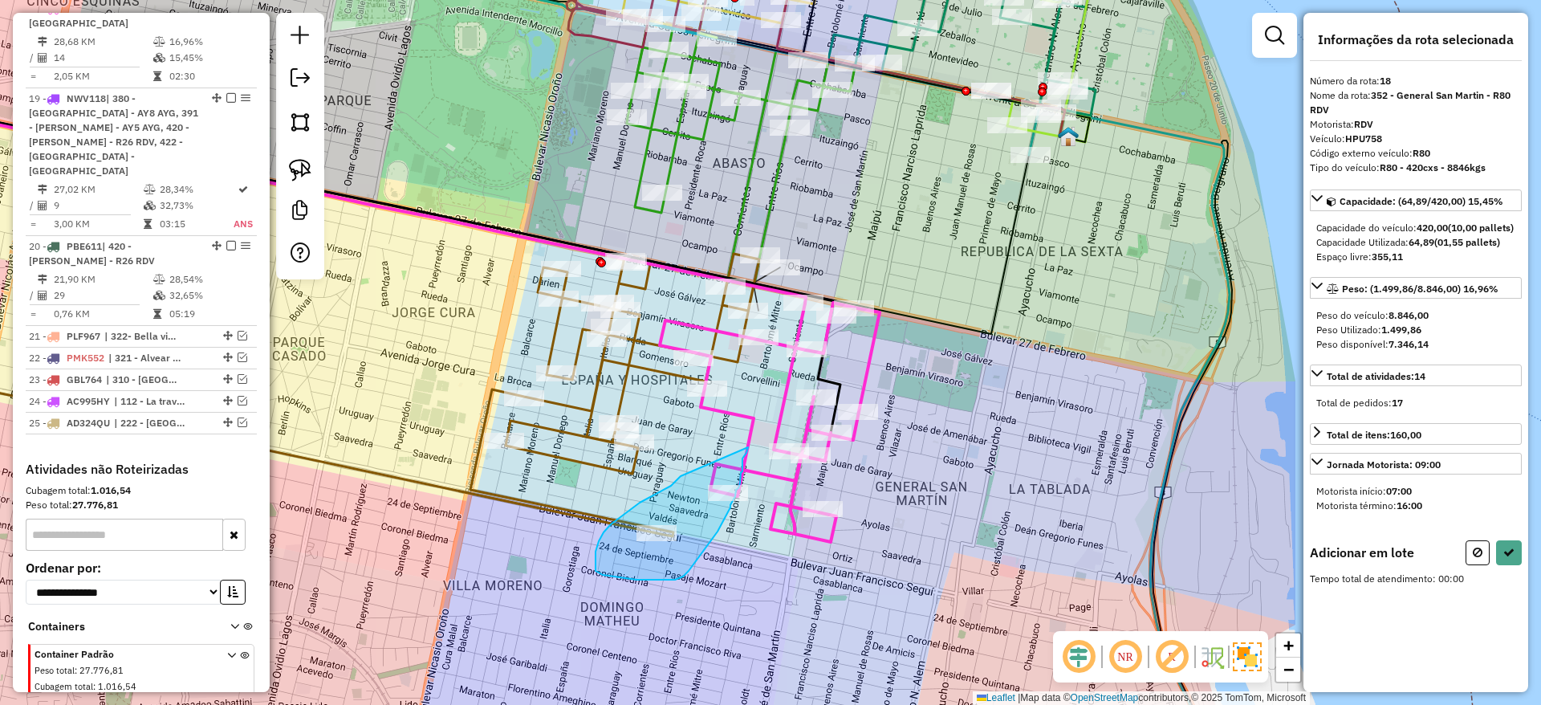
drag, startPoint x: 671, startPoint y: 486, endPoint x: 748, endPoint y: 447, distance: 86.1
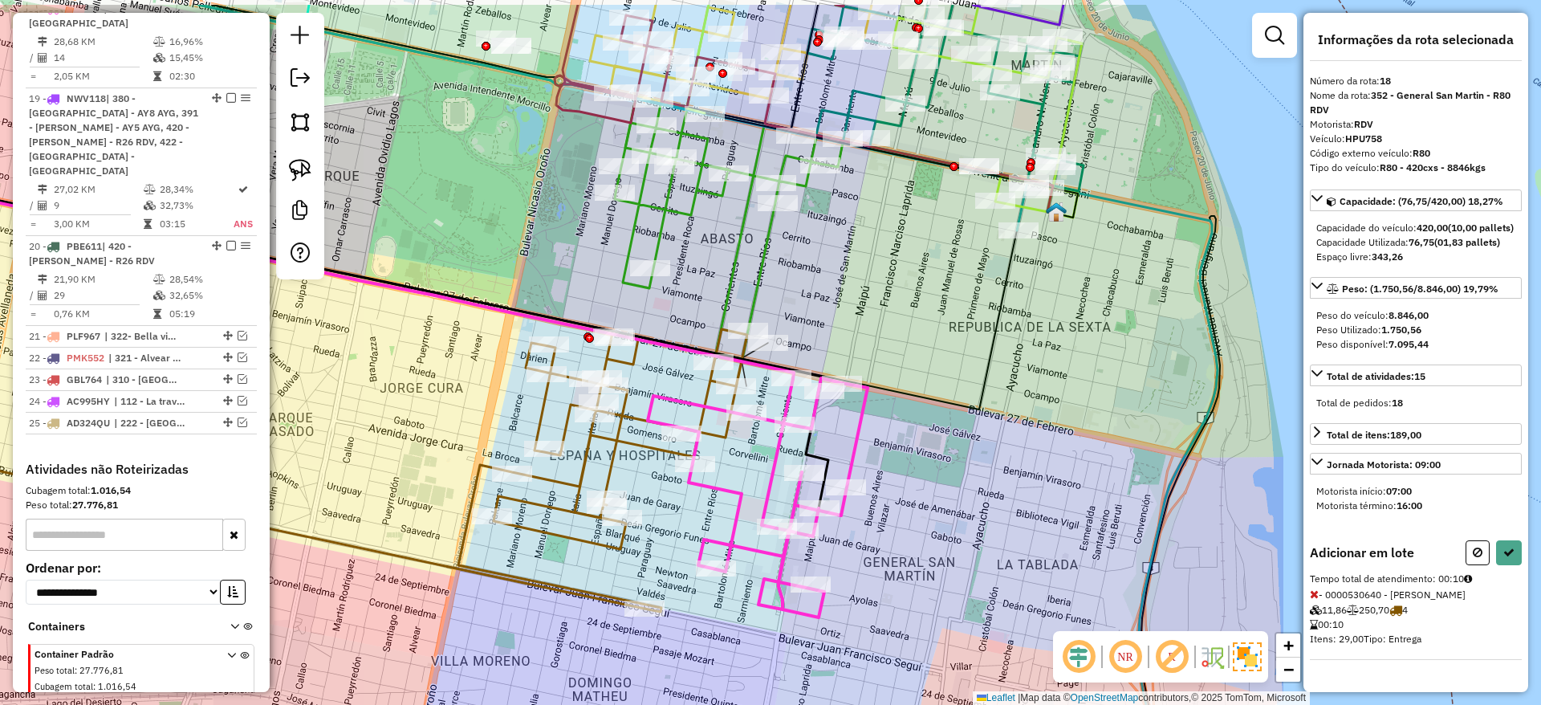
drag, startPoint x: 750, startPoint y: 392, endPoint x: 734, endPoint y: 474, distance: 83.3
click at [734, 474] on div "Janela de atendimento Grade de atendimento Capacidade Transportadoras Veículos …" at bounding box center [770, 352] width 1541 height 705
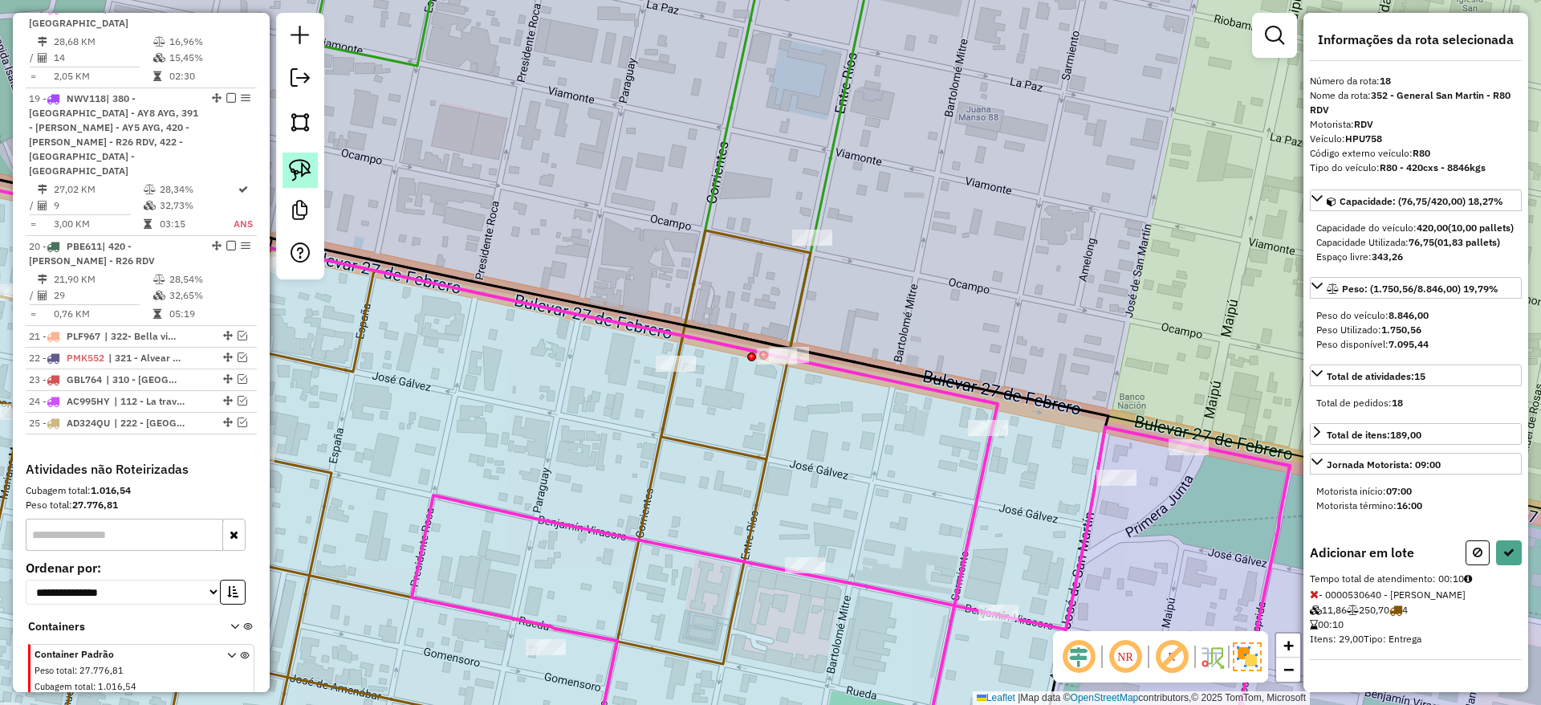
click at [308, 162] on img at bounding box center [300, 170] width 22 height 22
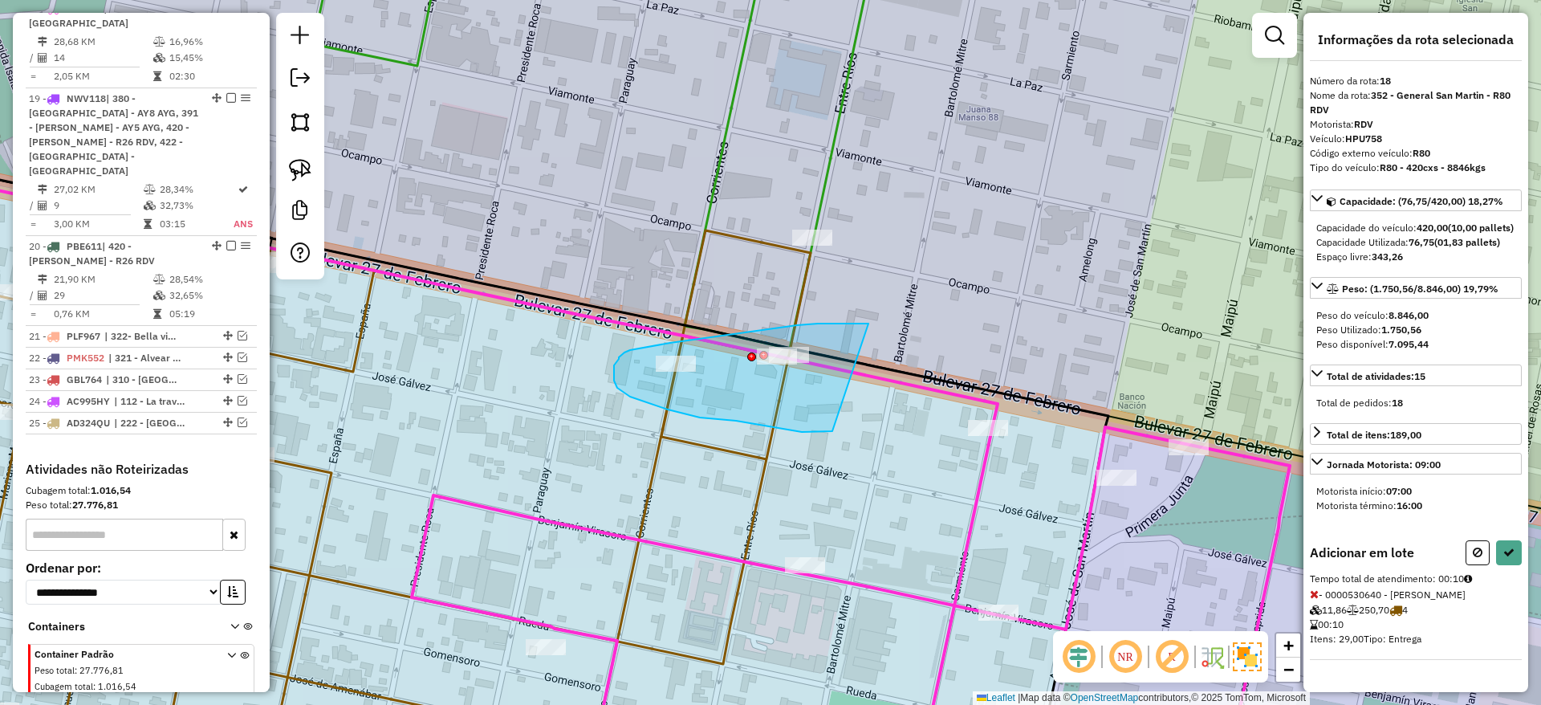
drag, startPoint x: 797, startPoint y: 325, endPoint x: 838, endPoint y: 429, distance: 112.1
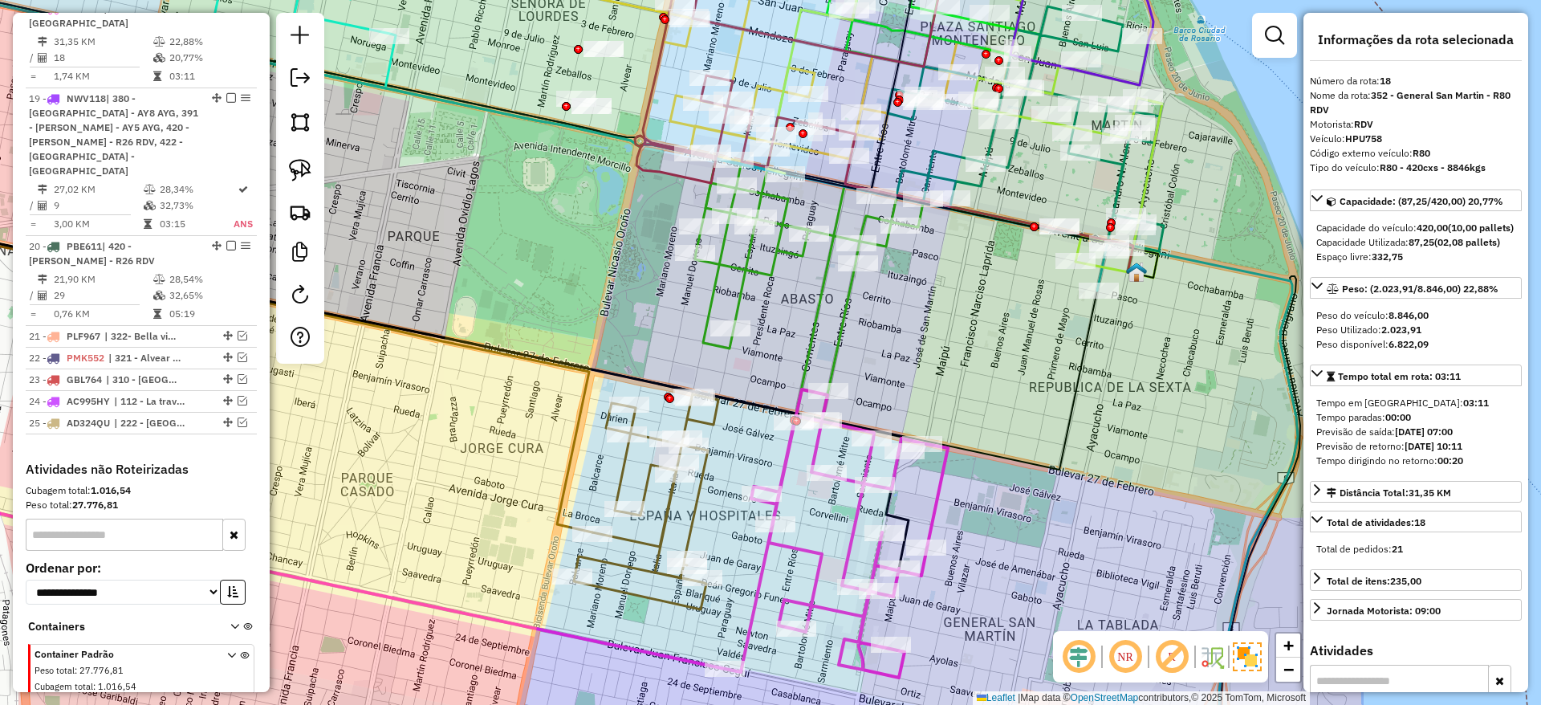
click at [684, 501] on div "Janela de atendimento Grade de atendimento Capacidade Transportadoras Veículos …" at bounding box center [770, 352] width 1541 height 705
click at [684, 497] on div "Janela de atendimento Grade de atendimento Capacidade Transportadoras Veículos …" at bounding box center [770, 352] width 1541 height 705
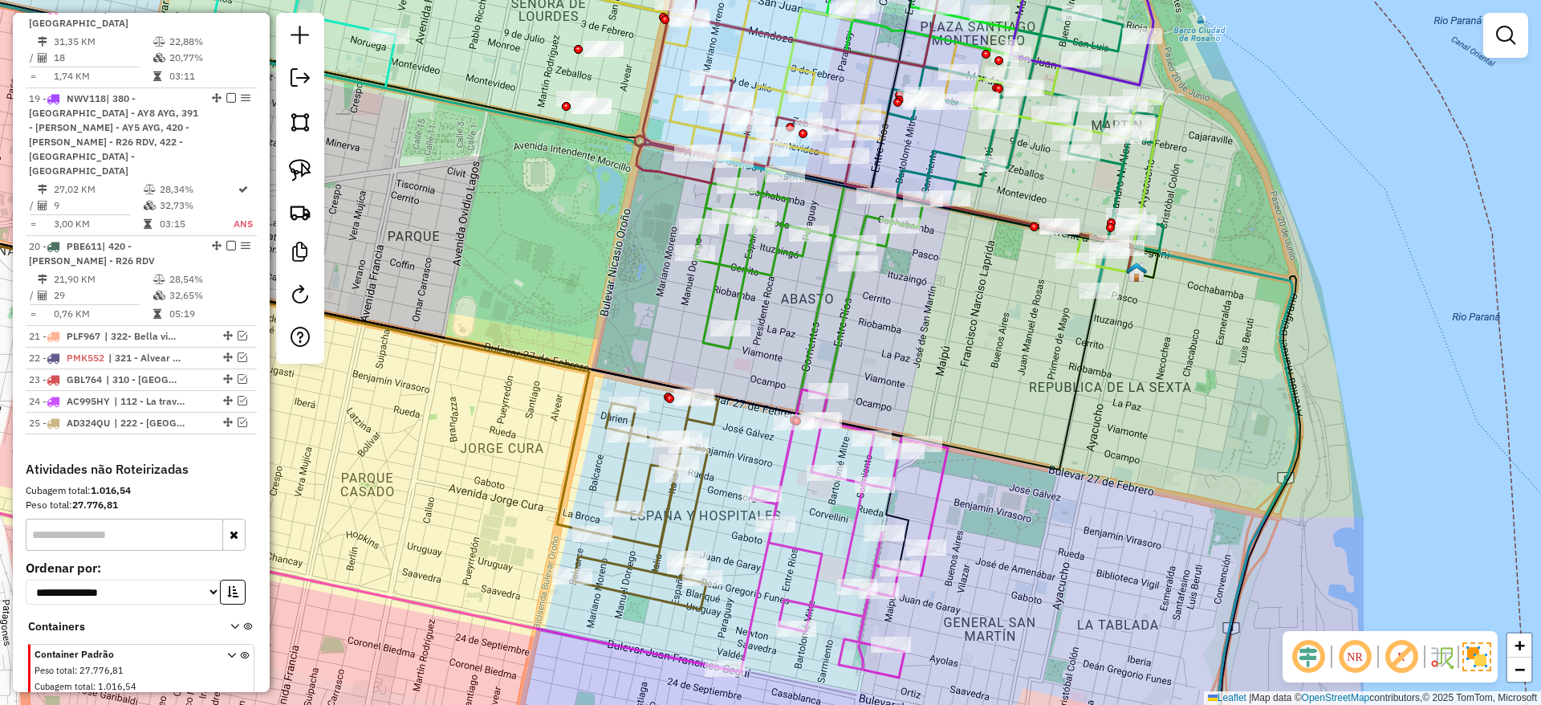
click at [693, 502] on icon at bounding box center [646, 501] width 144 height 215
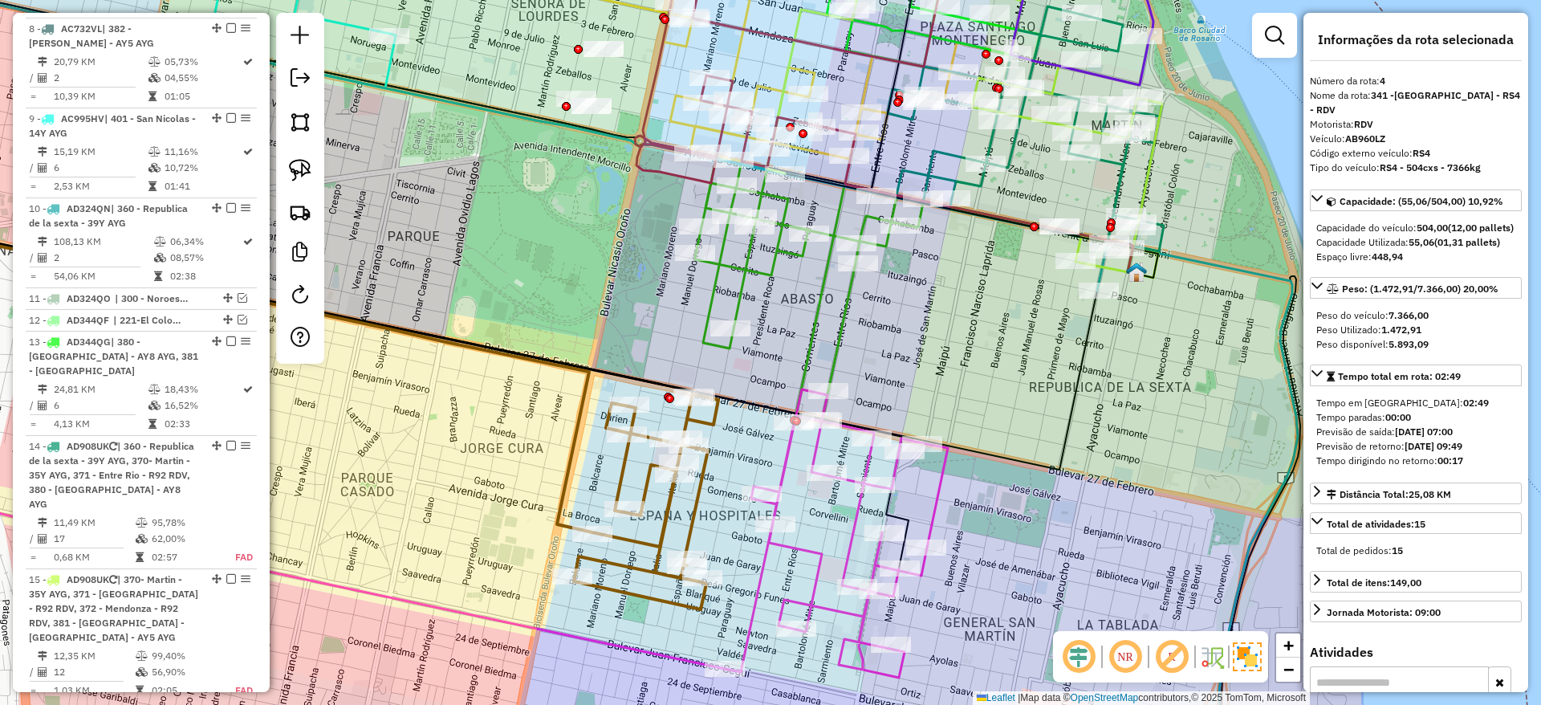
scroll to position [873, 0]
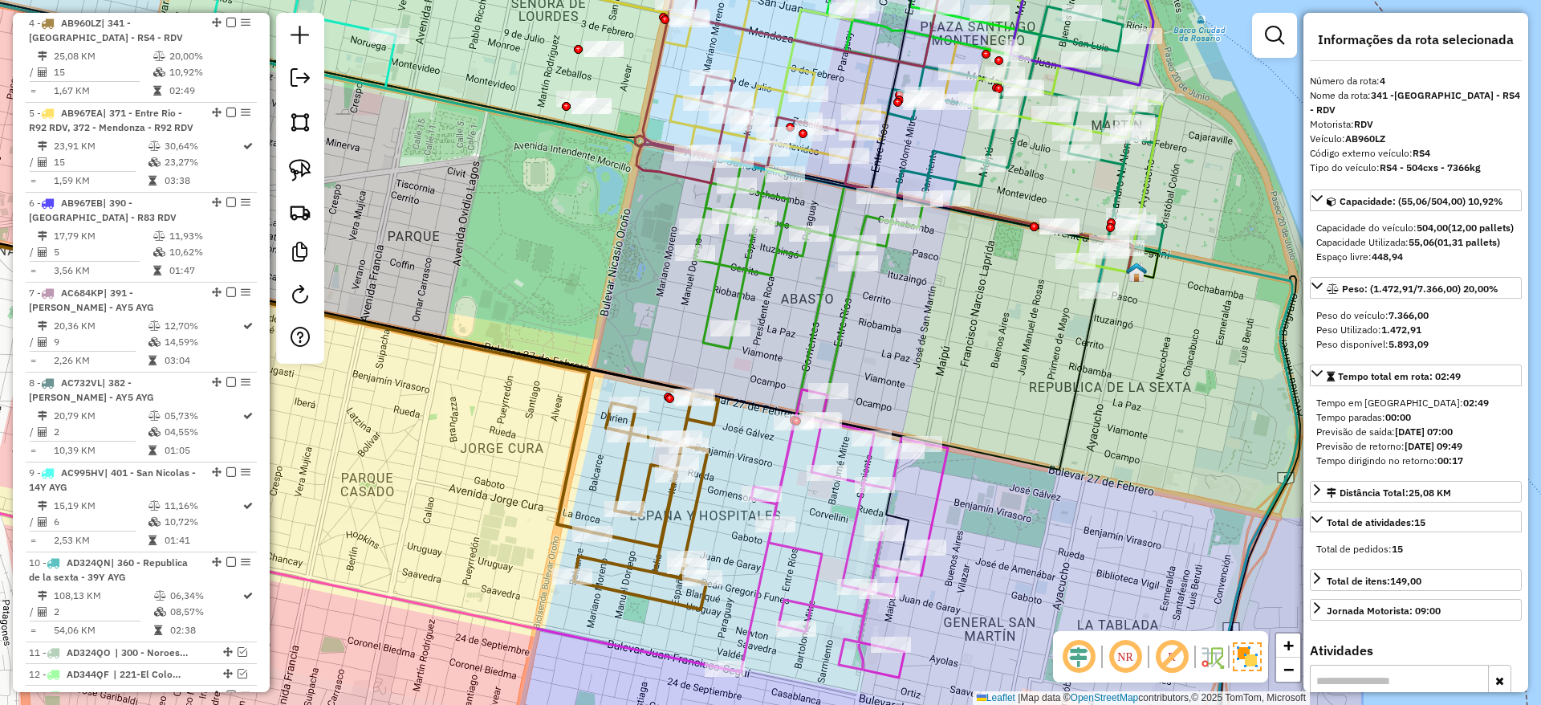
click at [797, 551] on icon at bounding box center [836, 533] width 223 height 288
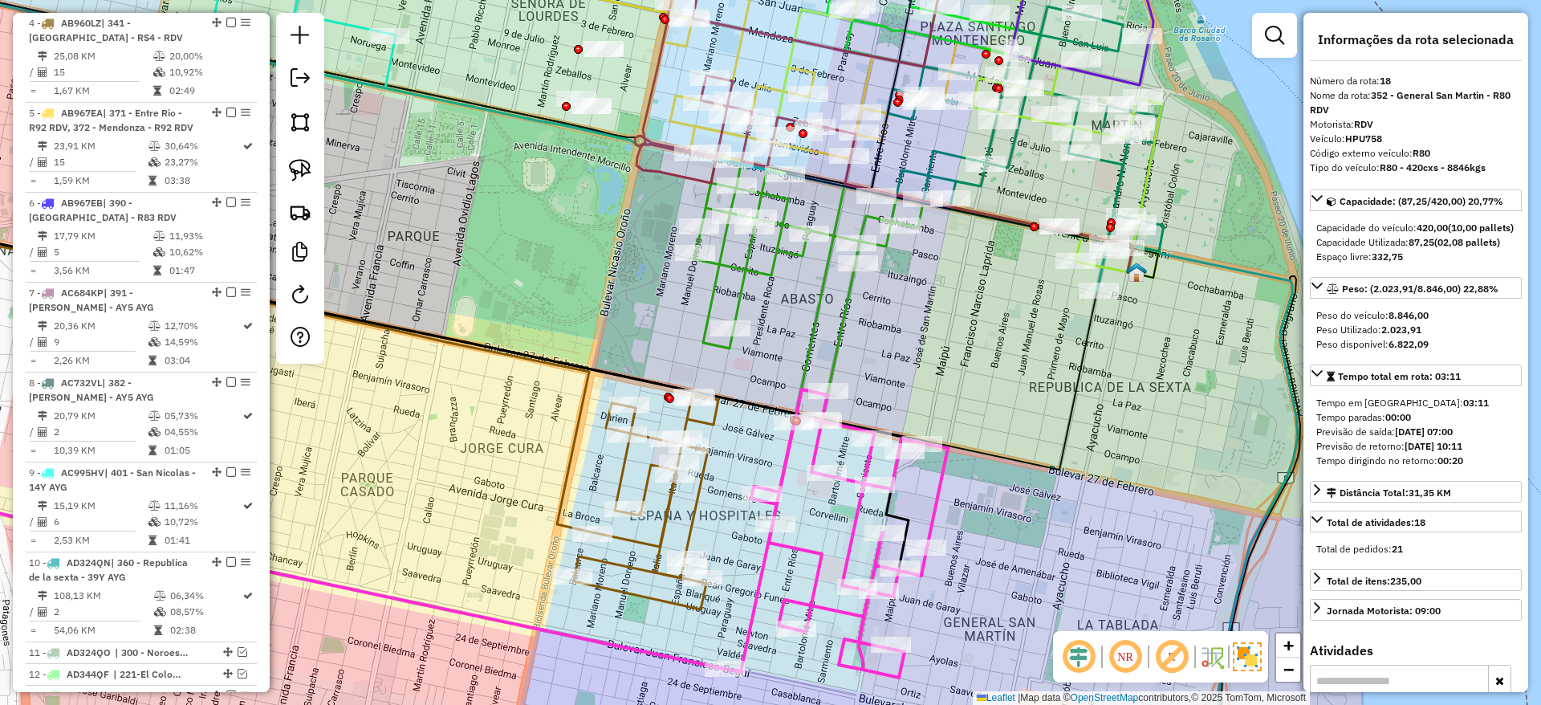
scroll to position [2057, 0]
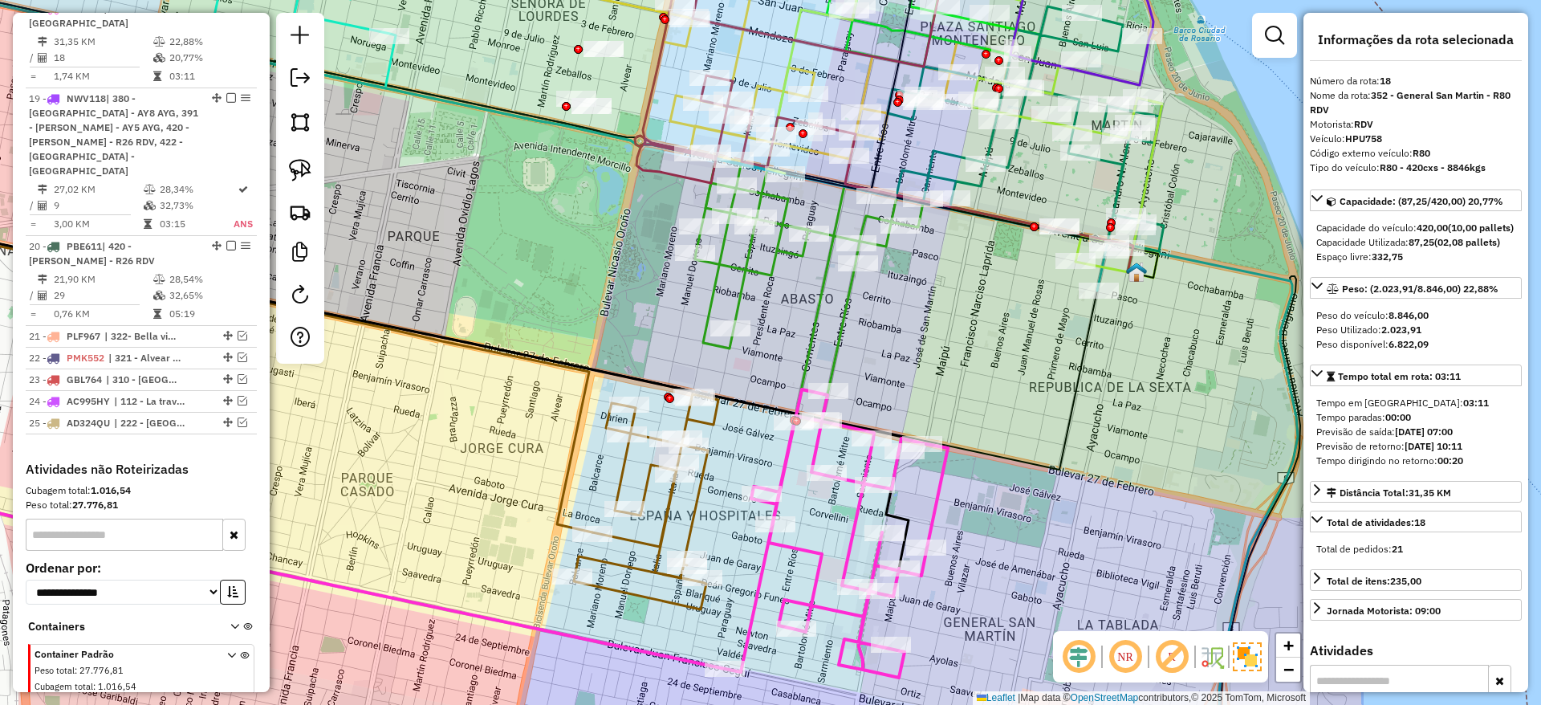
click at [688, 507] on icon at bounding box center [646, 501] width 144 height 215
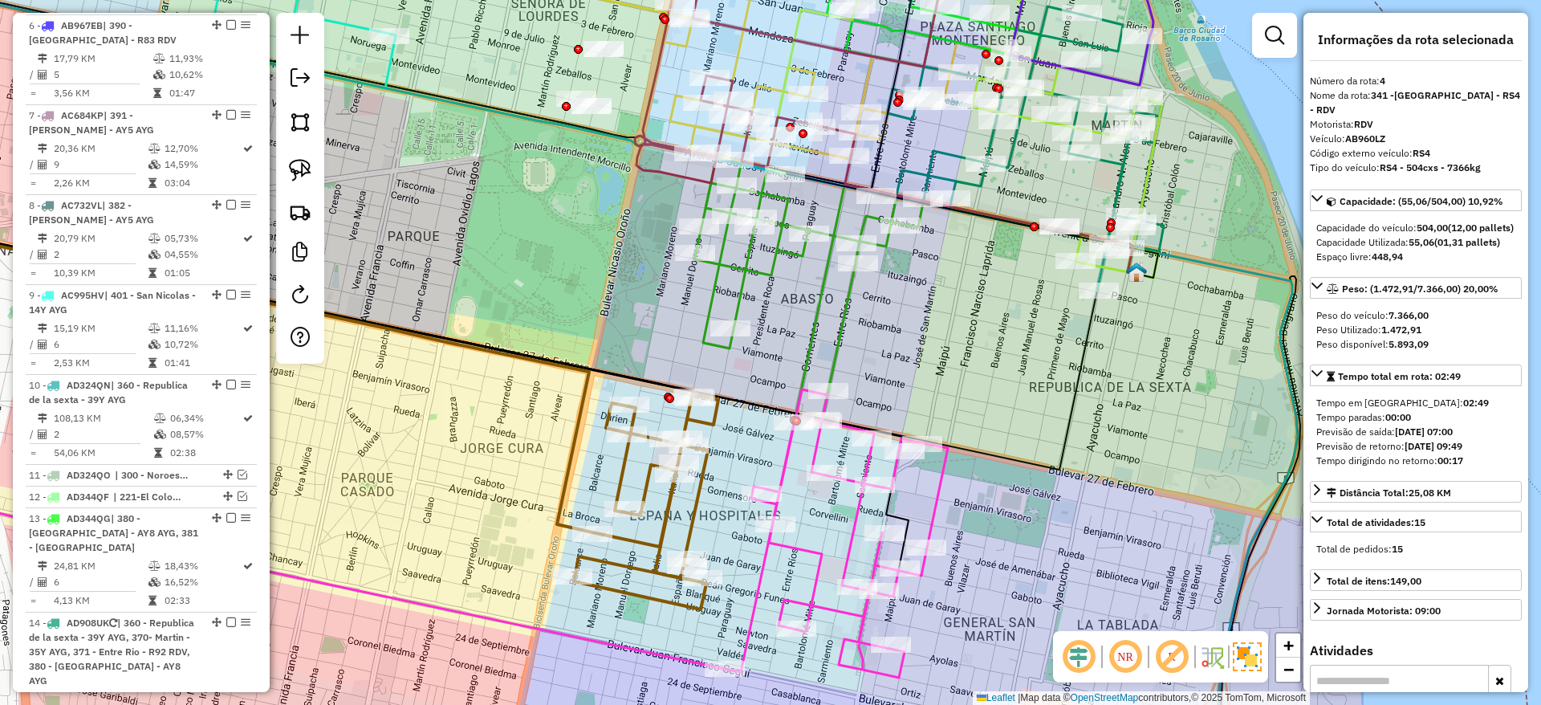
scroll to position [873, 0]
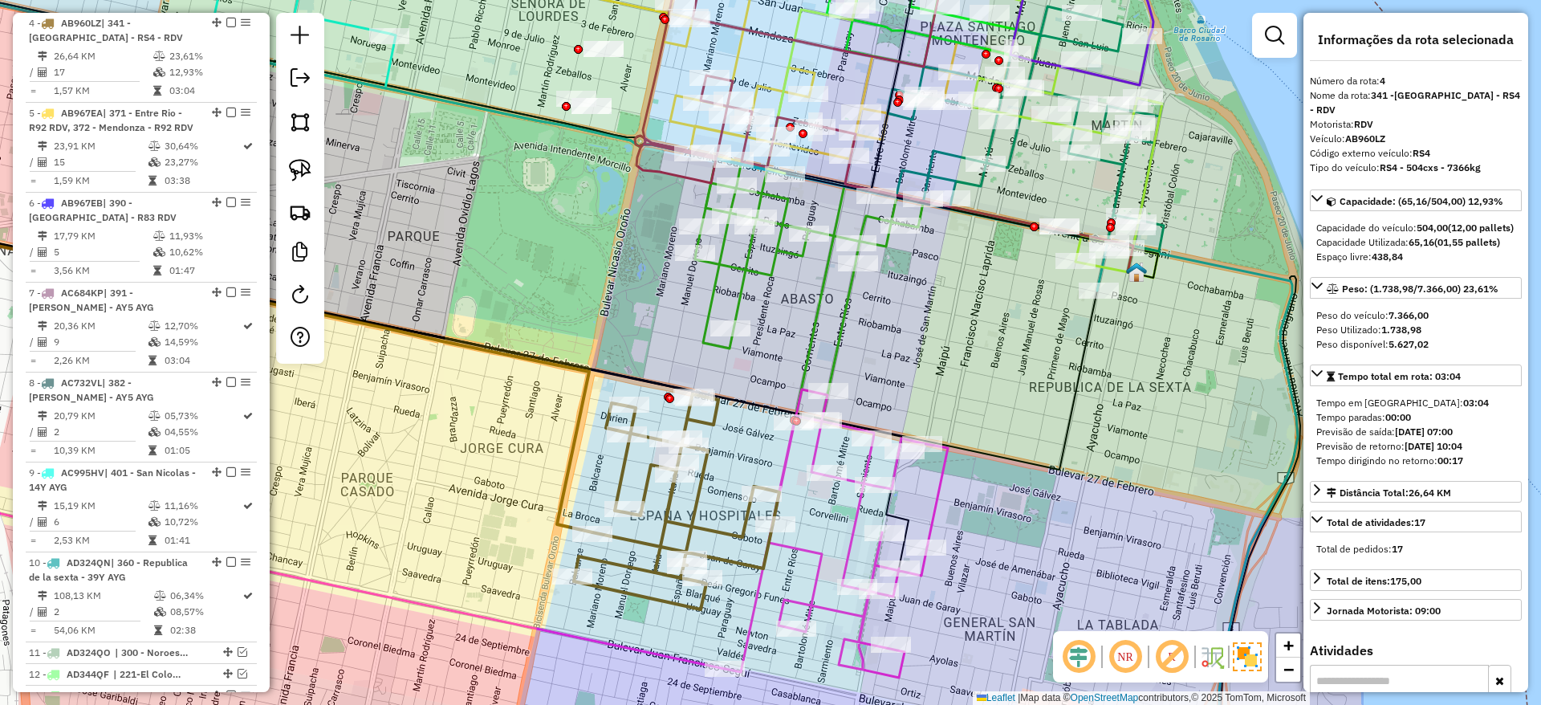
click at [869, 519] on div "Janela de atendimento Grade de atendimento Capacidade Transportadoras Veículos …" at bounding box center [770, 352] width 1541 height 705
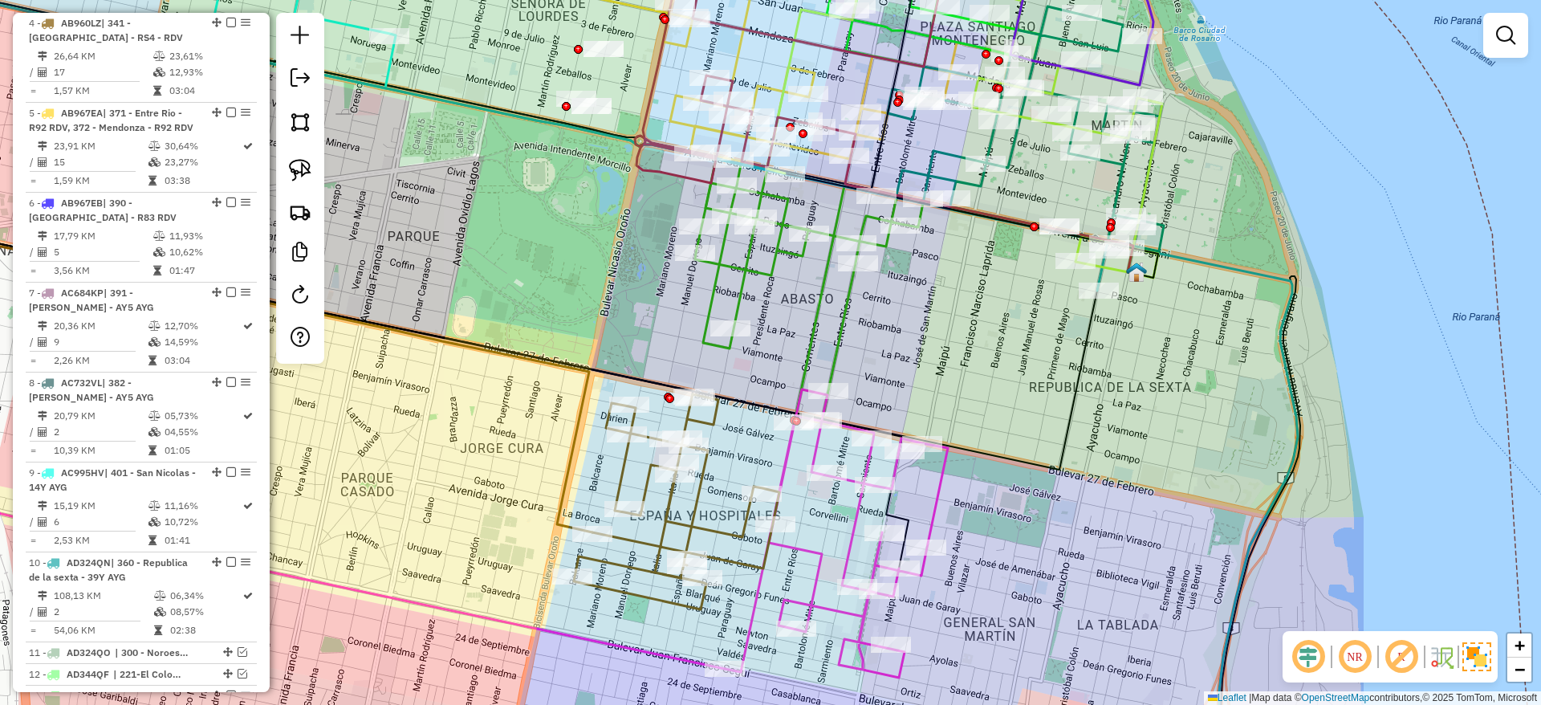
click at [850, 521] on icon at bounding box center [836, 533] width 223 height 288
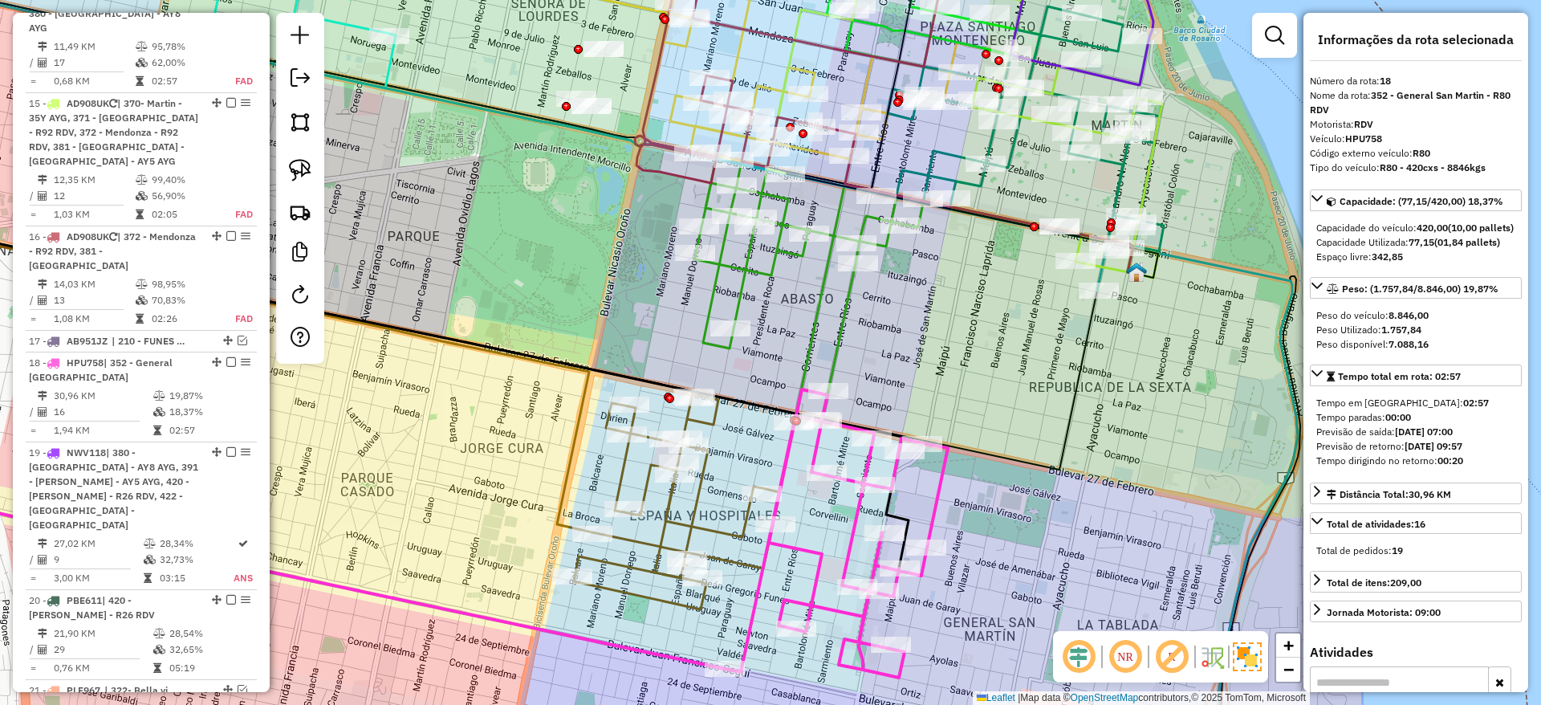
scroll to position [2057, 0]
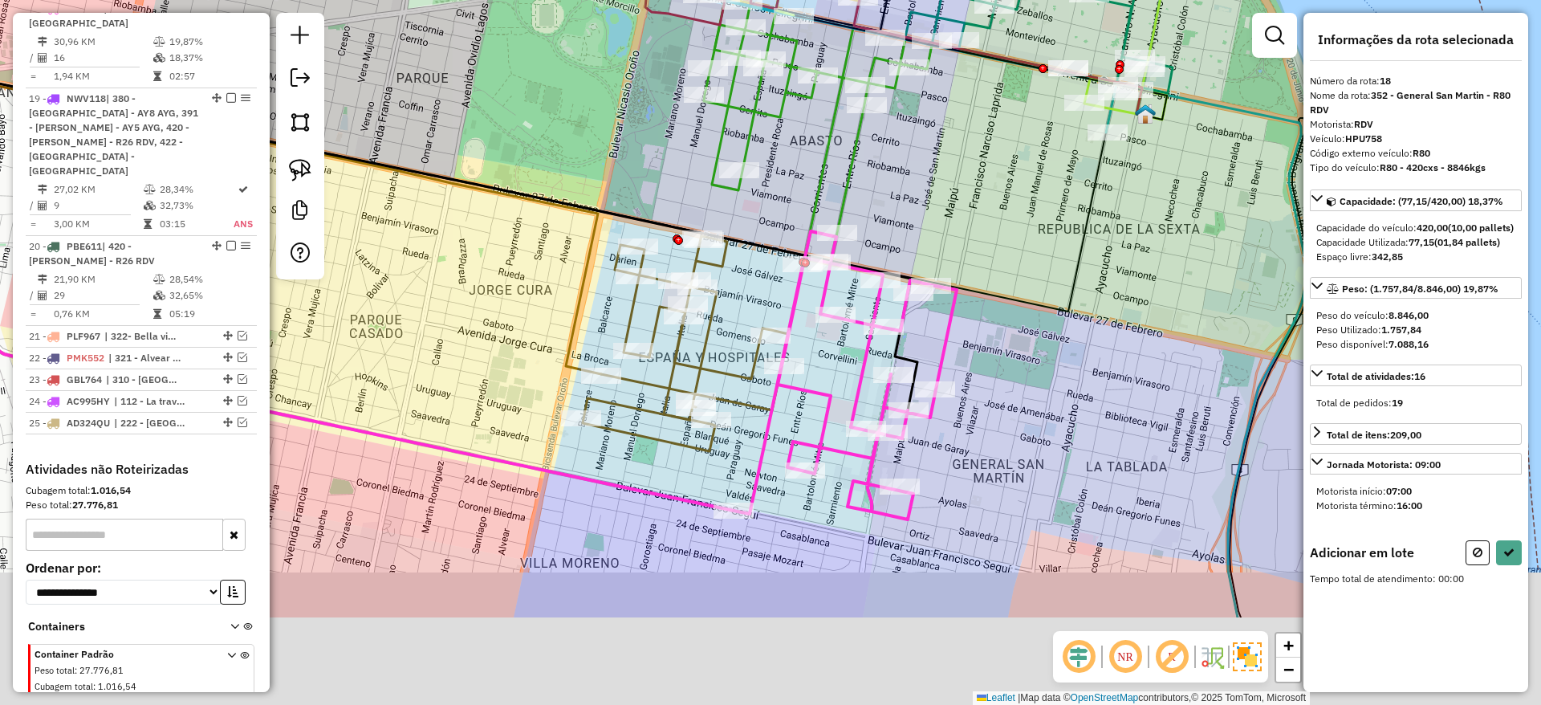
drag, startPoint x: 806, startPoint y: 547, endPoint x: 822, endPoint y: 334, distance: 214.1
click at [822, 334] on icon at bounding box center [845, 375] width 223 height 288
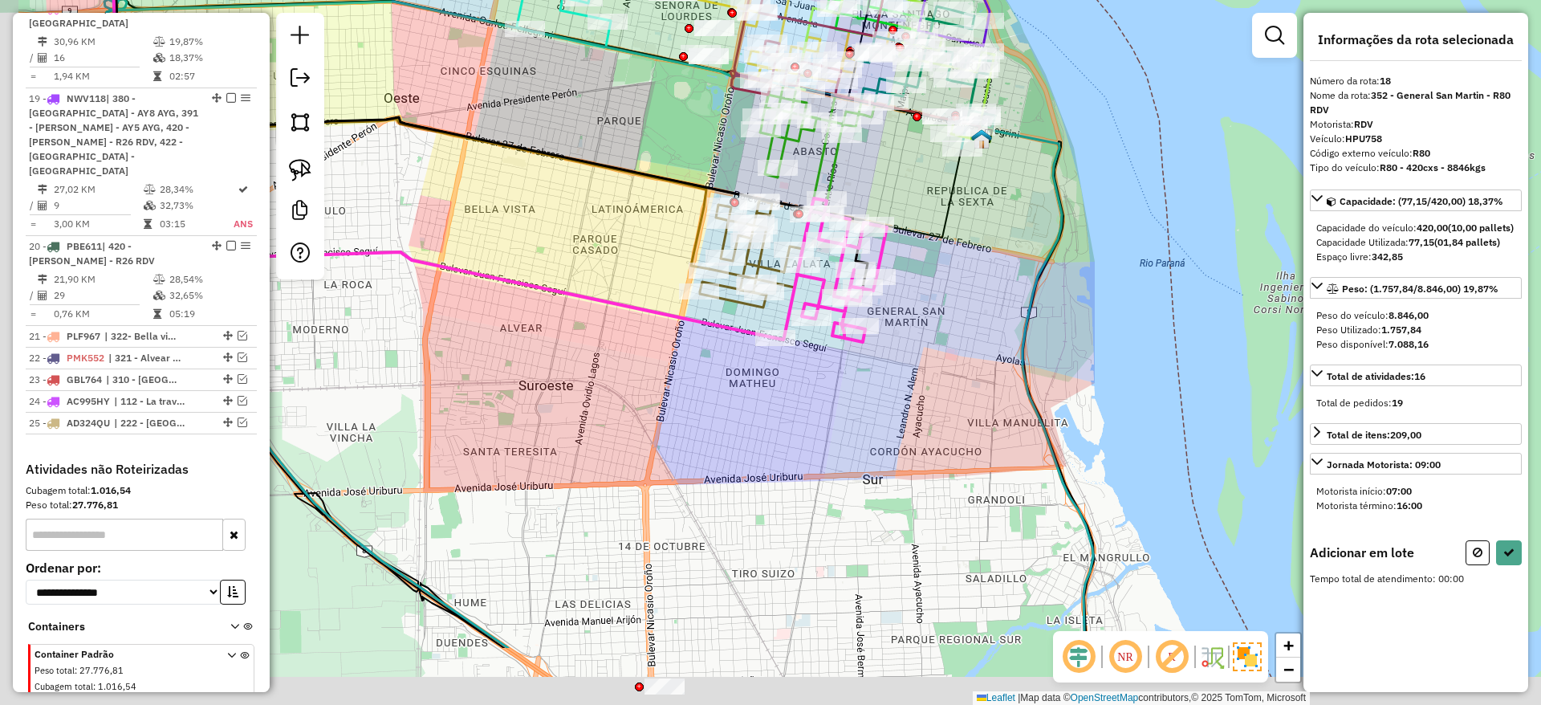
drag, startPoint x: 703, startPoint y: 534, endPoint x: 738, endPoint y: 395, distance: 143.1
click at [738, 395] on div "Janela de atendimento Grade de atendimento Capacidade Transportadoras Veículos …" at bounding box center [770, 352] width 1541 height 705
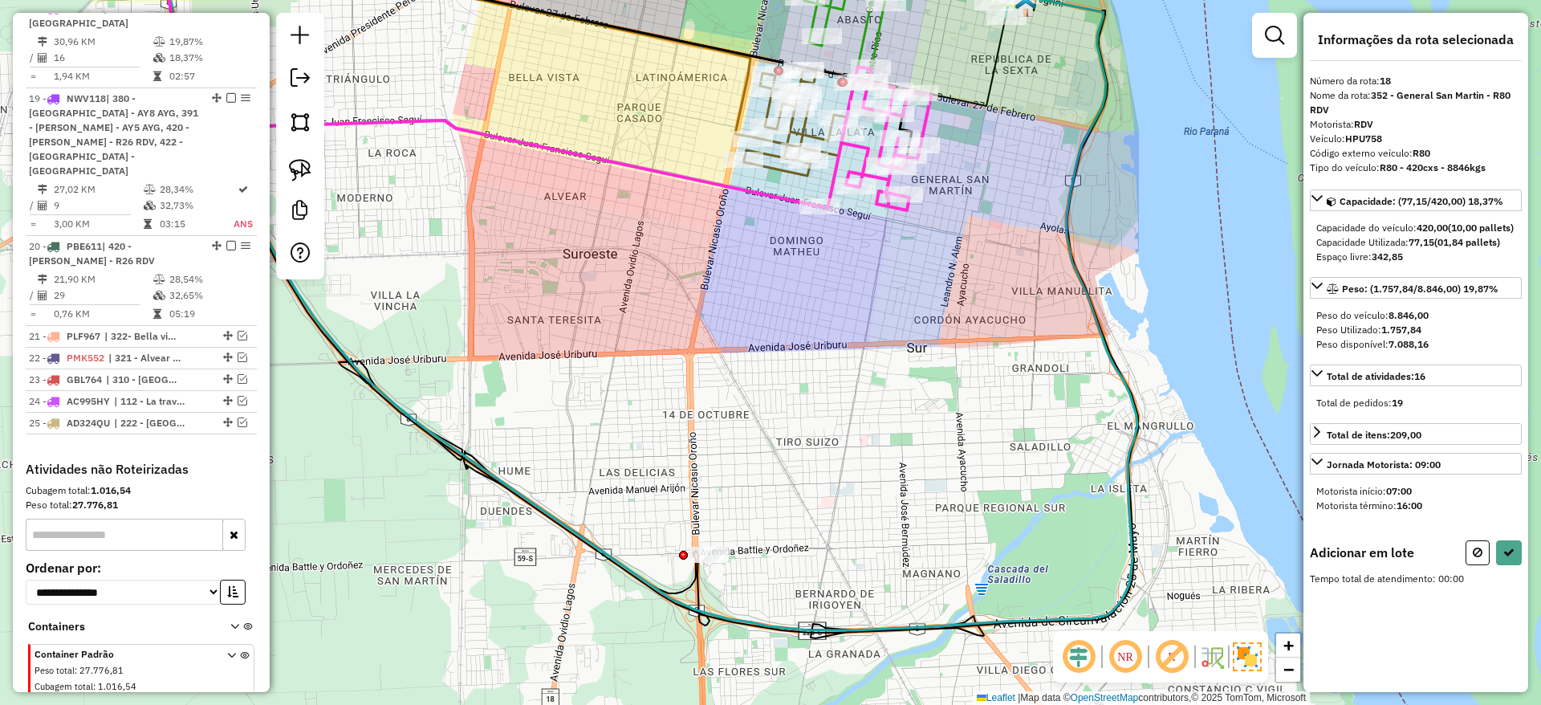
drag, startPoint x: 719, startPoint y: 450, endPoint x: 762, endPoint y: 327, distance: 130.0
click at [762, 327] on div "Janela de atendimento Grade de atendimento Capacidade Transportadoras Veículos …" at bounding box center [770, 352] width 1541 height 705
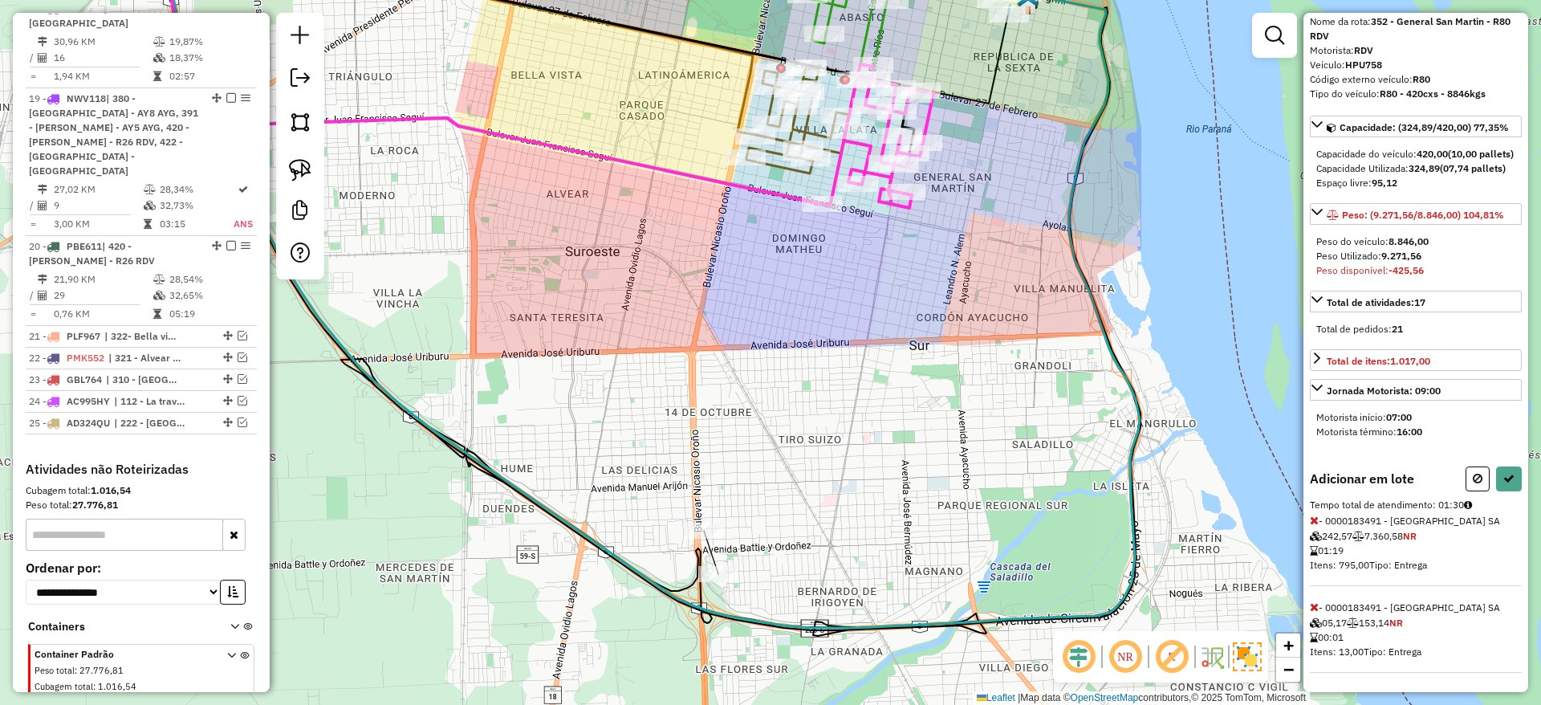
scroll to position [103, 0]
click at [1504, 486] on button at bounding box center [1509, 478] width 26 height 25
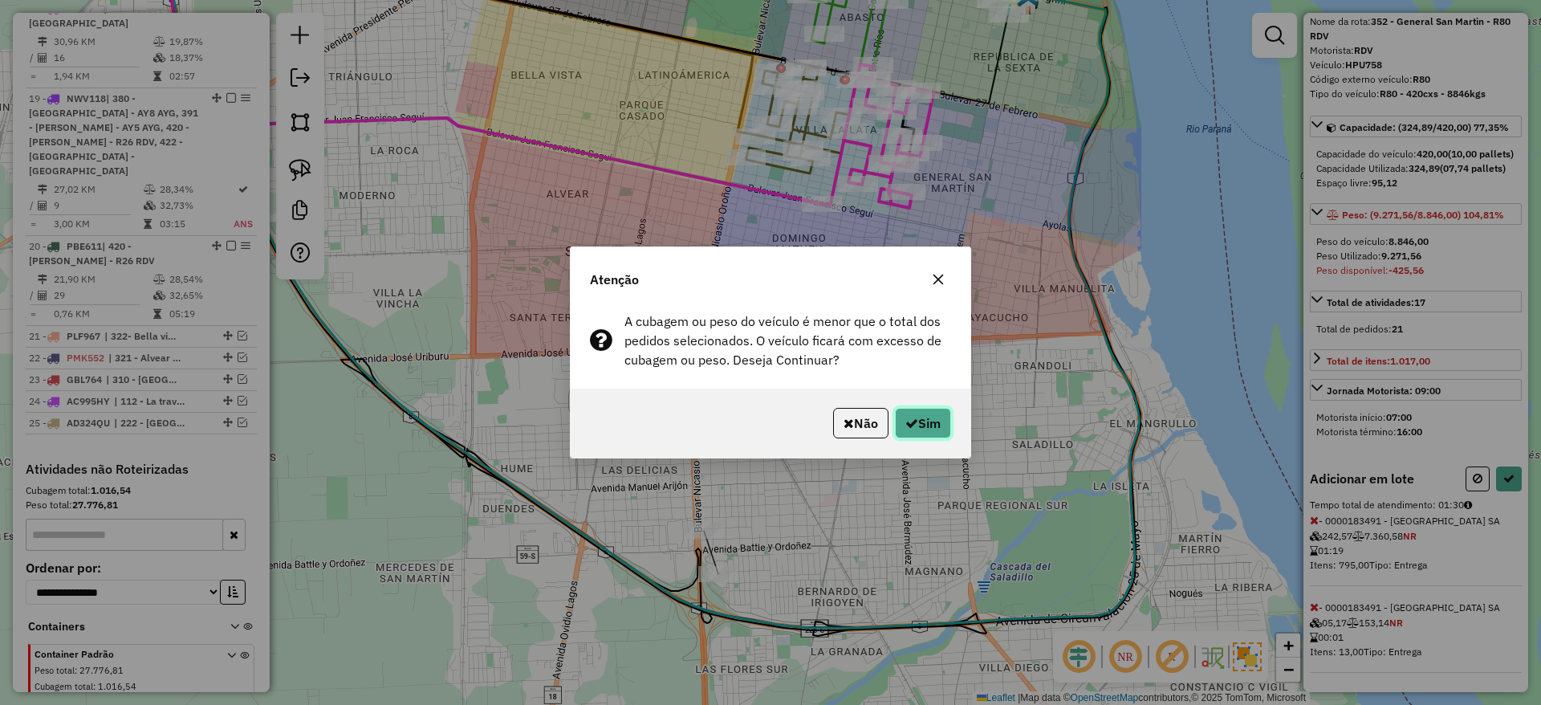
click at [926, 435] on button "Sim" at bounding box center [923, 423] width 56 height 31
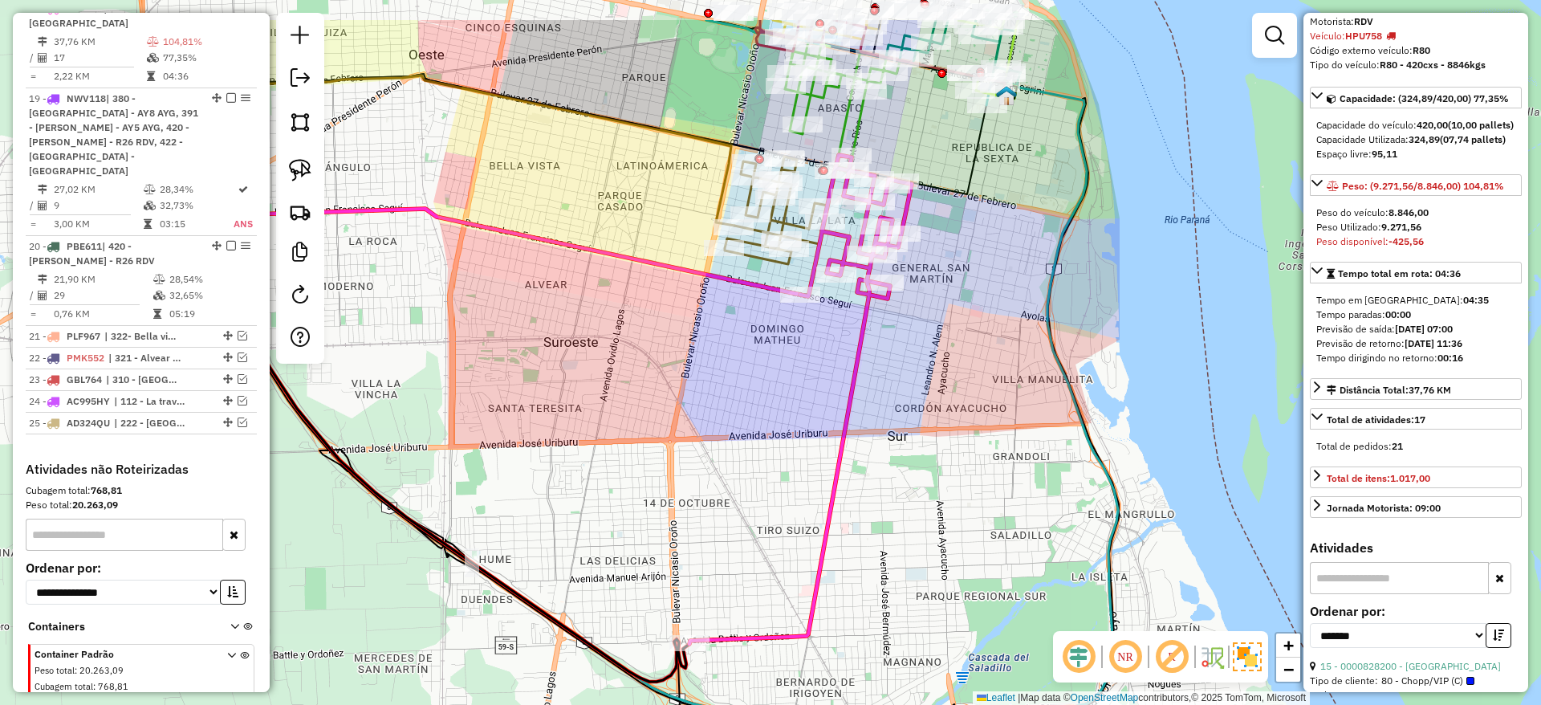
drag, startPoint x: 956, startPoint y: 368, endPoint x: 929, endPoint y: 468, distance: 103.8
click at [931, 473] on div "Janela de atendimento Grade de atendimento Capacidade Transportadoras Veículos …" at bounding box center [770, 352] width 1541 height 705
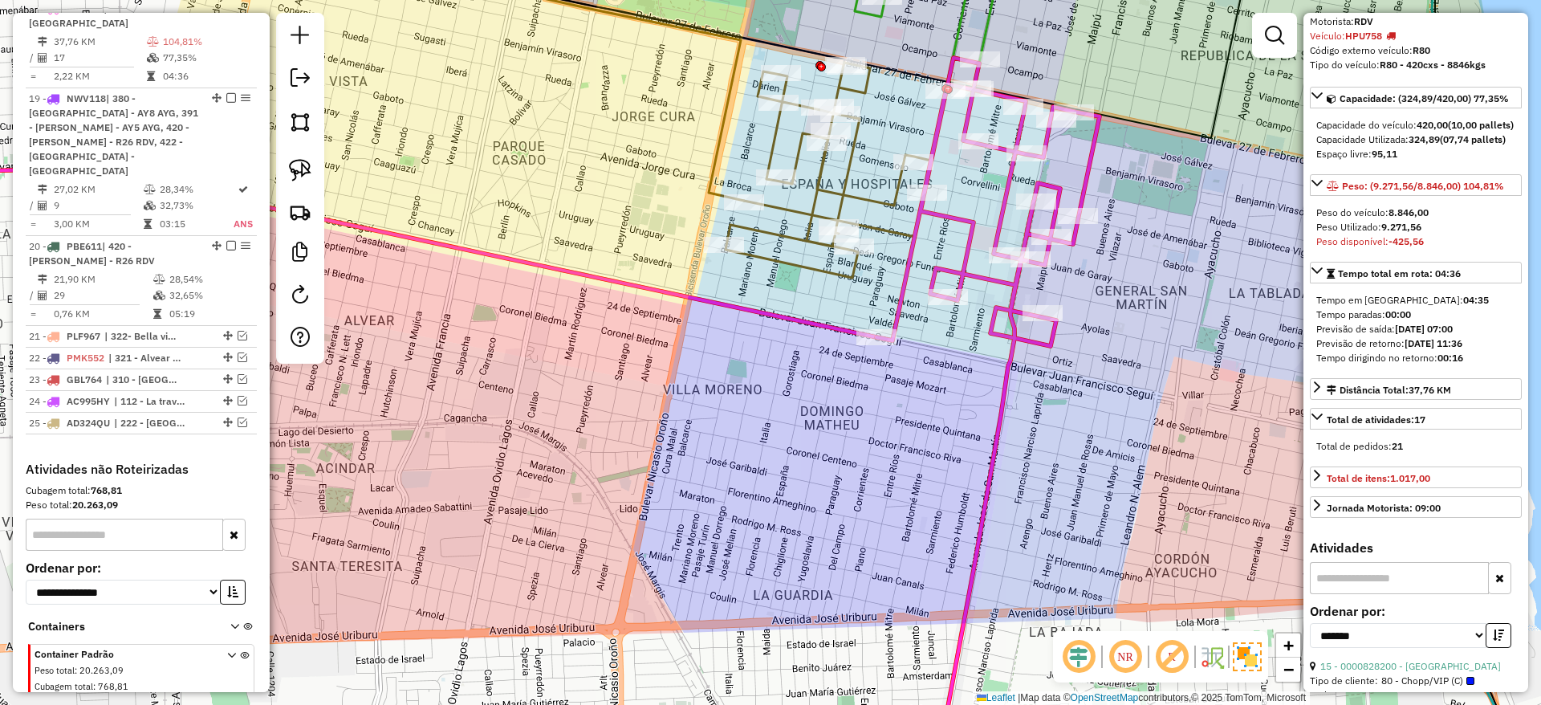
click at [789, 240] on icon at bounding box center [828, 170] width 205 height 215
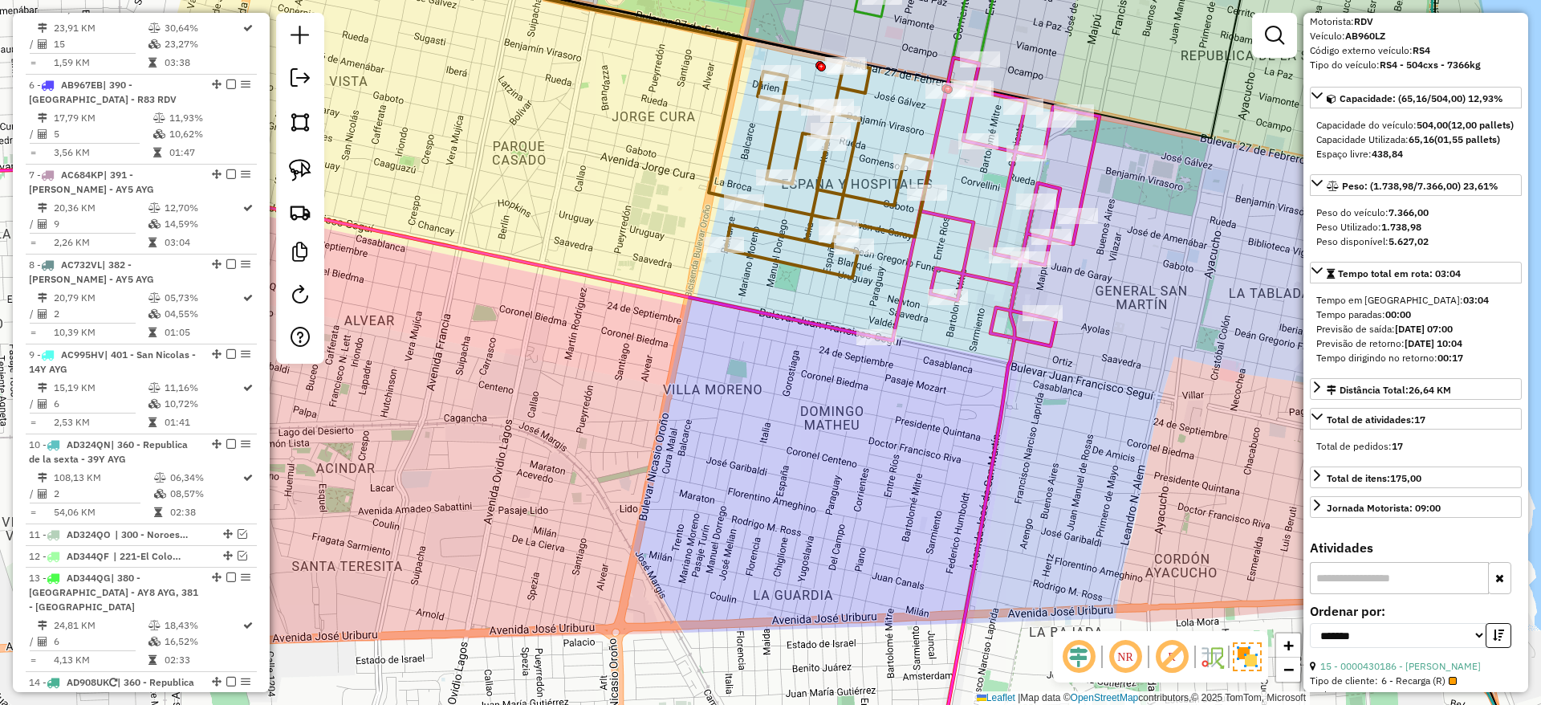
scroll to position [873, 0]
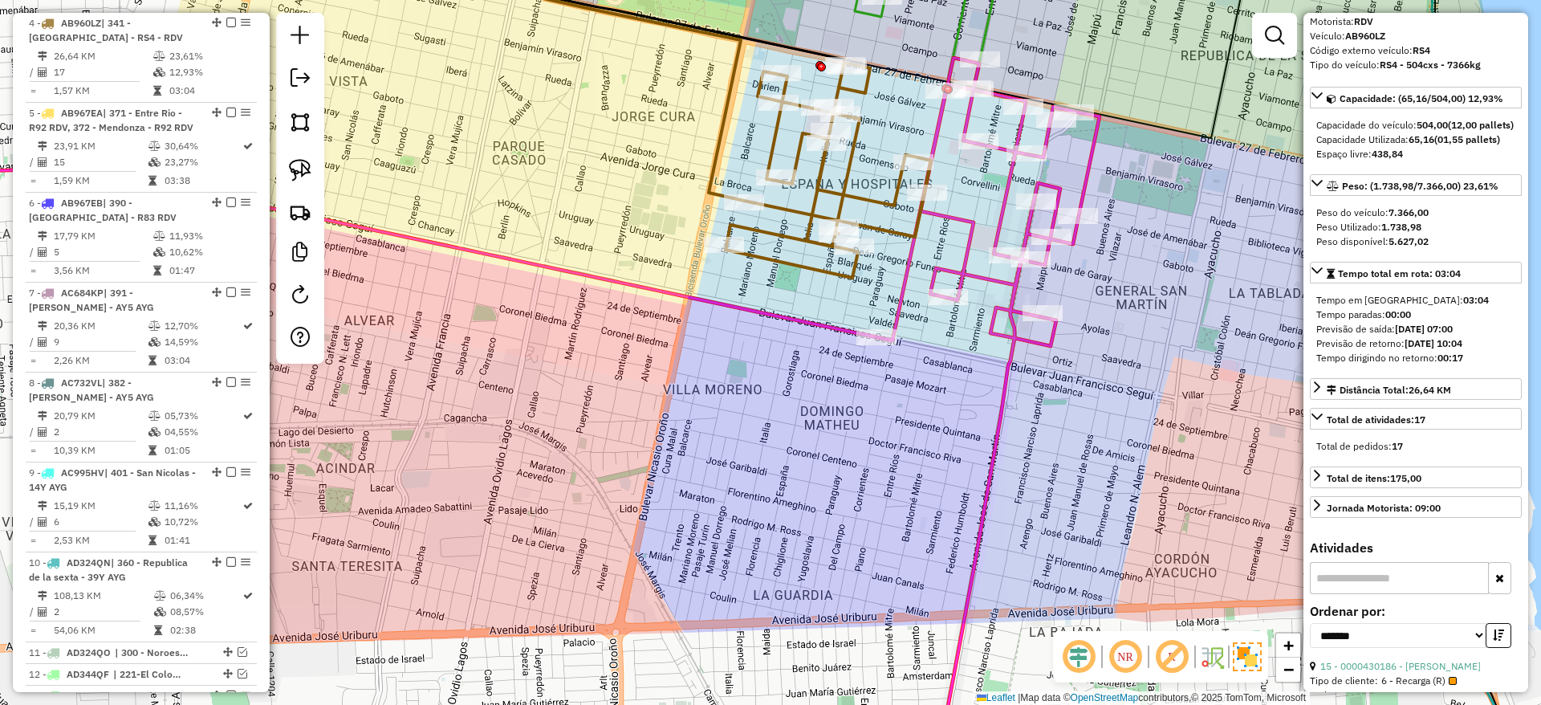
click at [789, 259] on icon at bounding box center [828, 170] width 205 height 215
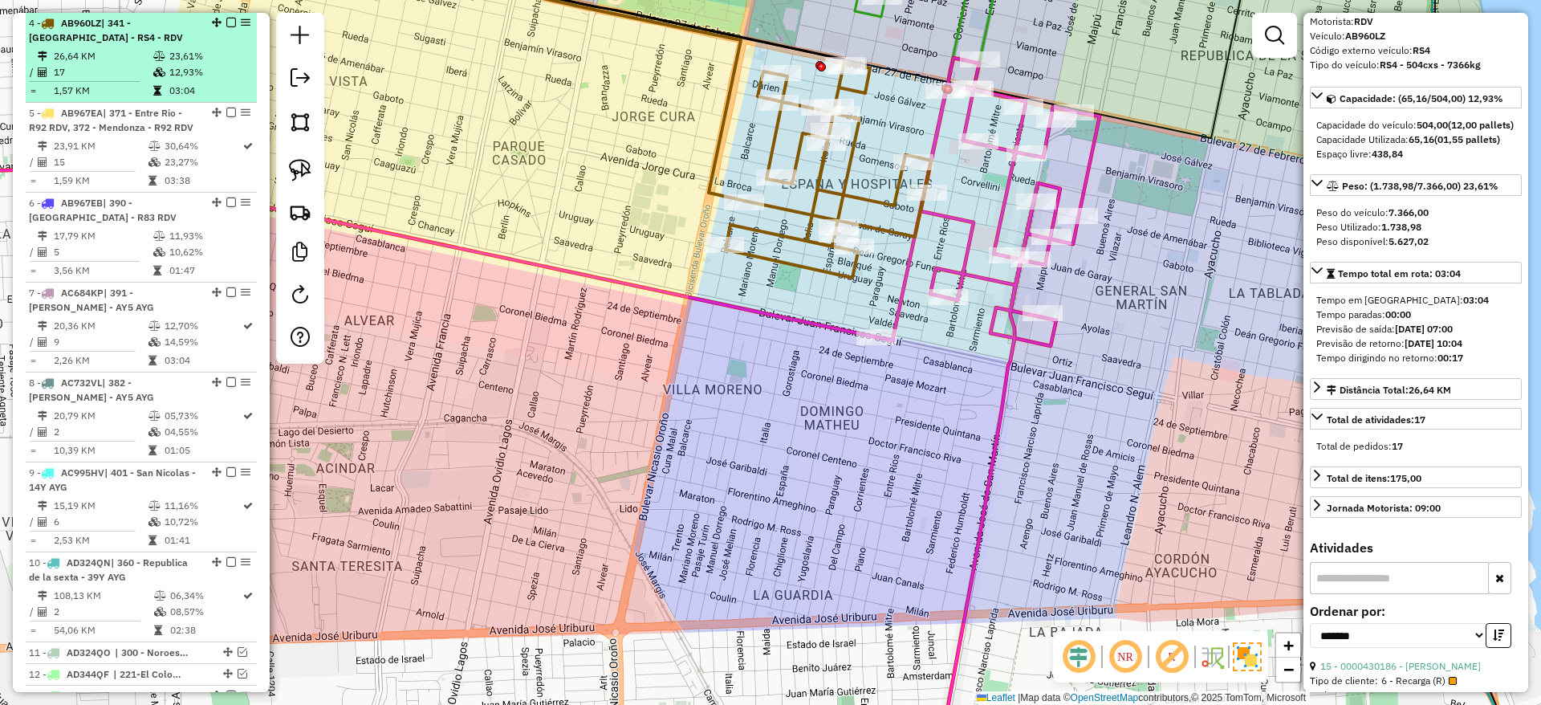
click at [226, 22] on em at bounding box center [231, 23] width 10 height 10
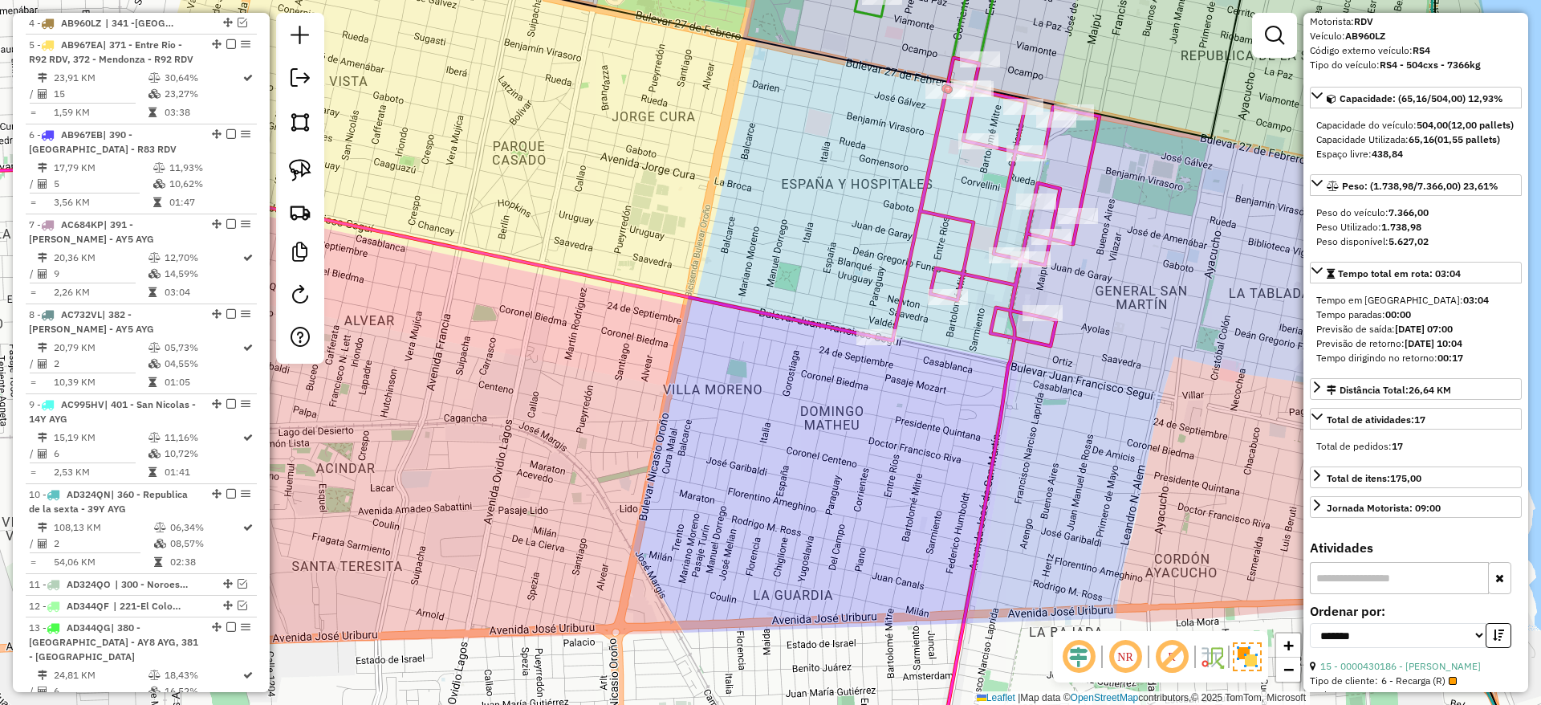
click at [969, 232] on icon at bounding box center [987, 417] width 223 height 718
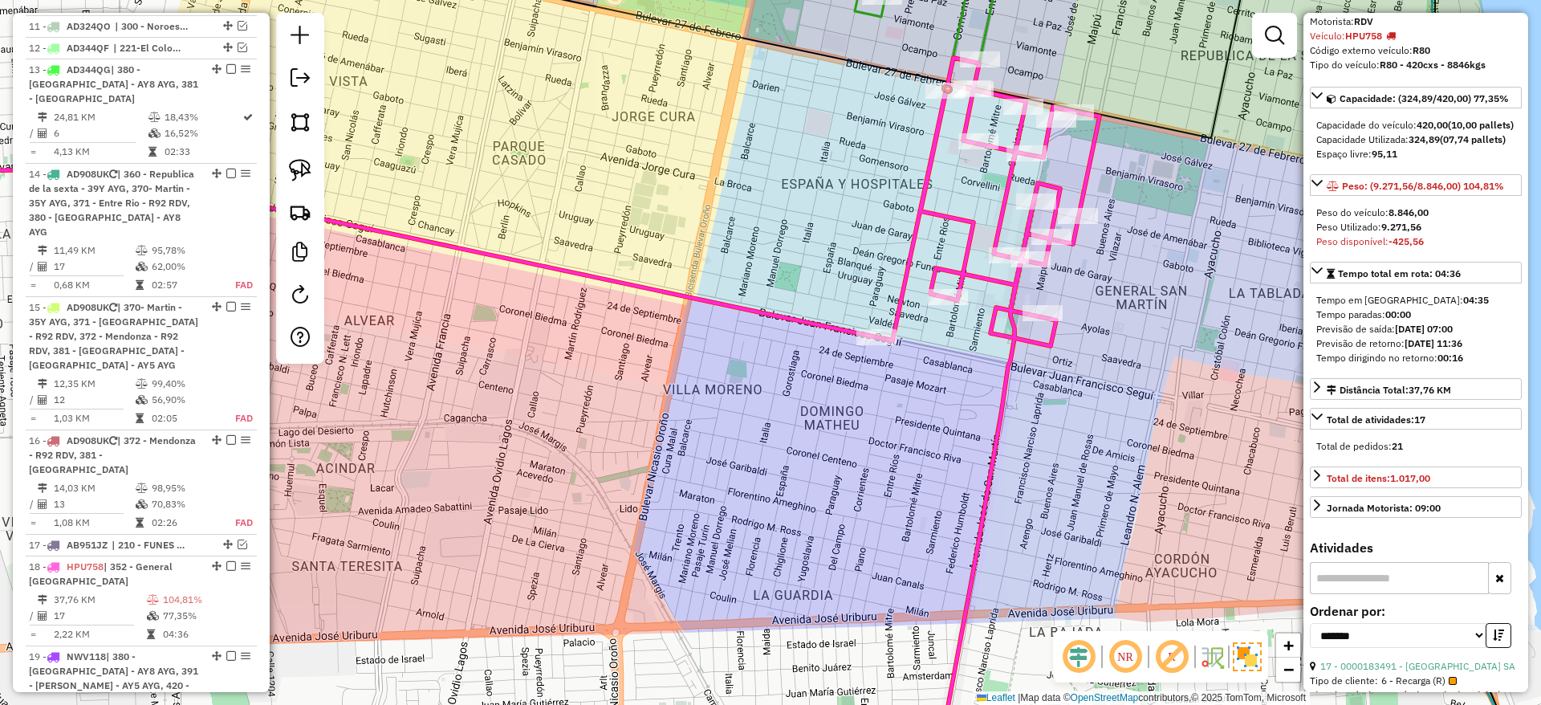
scroll to position [1989, 0]
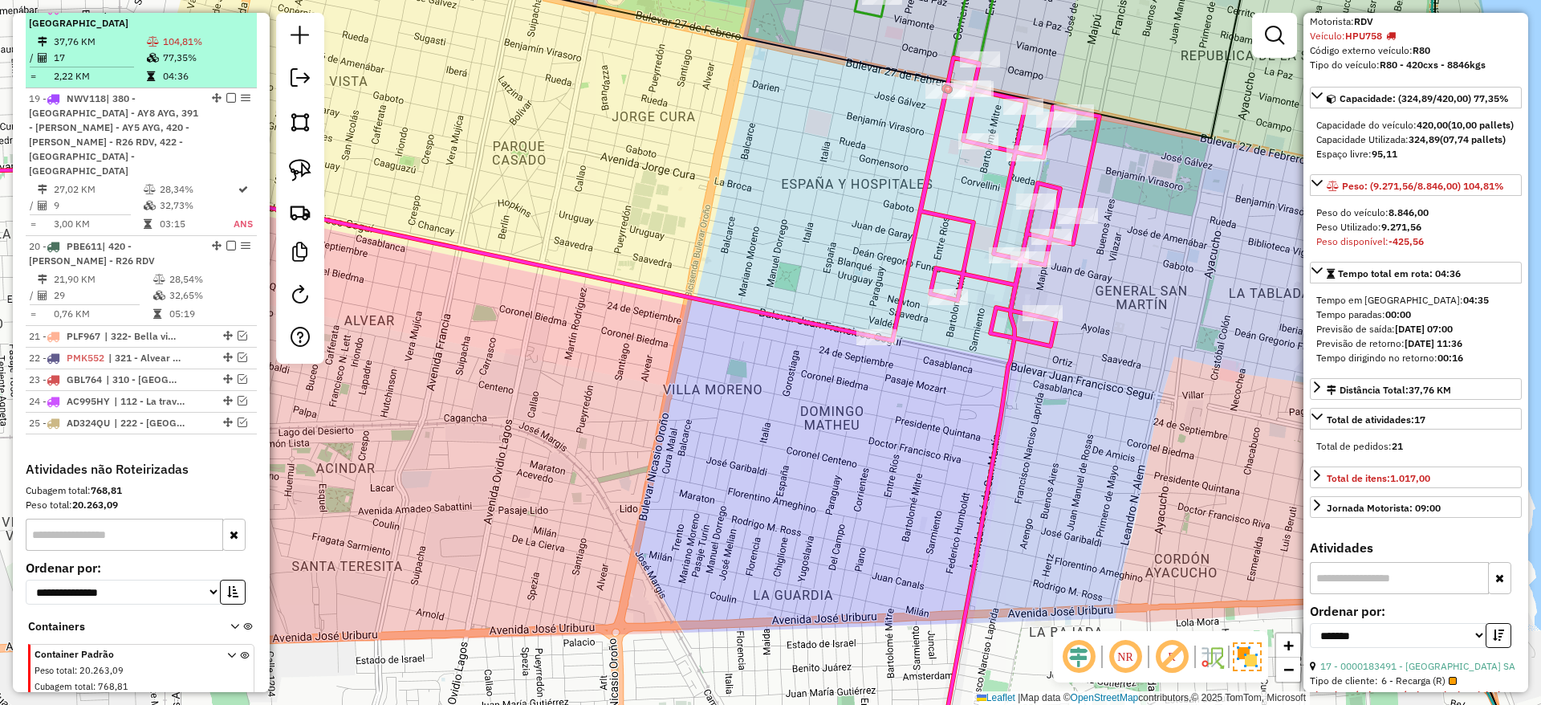
click at [230, 13] on em at bounding box center [231, 8] width 10 height 10
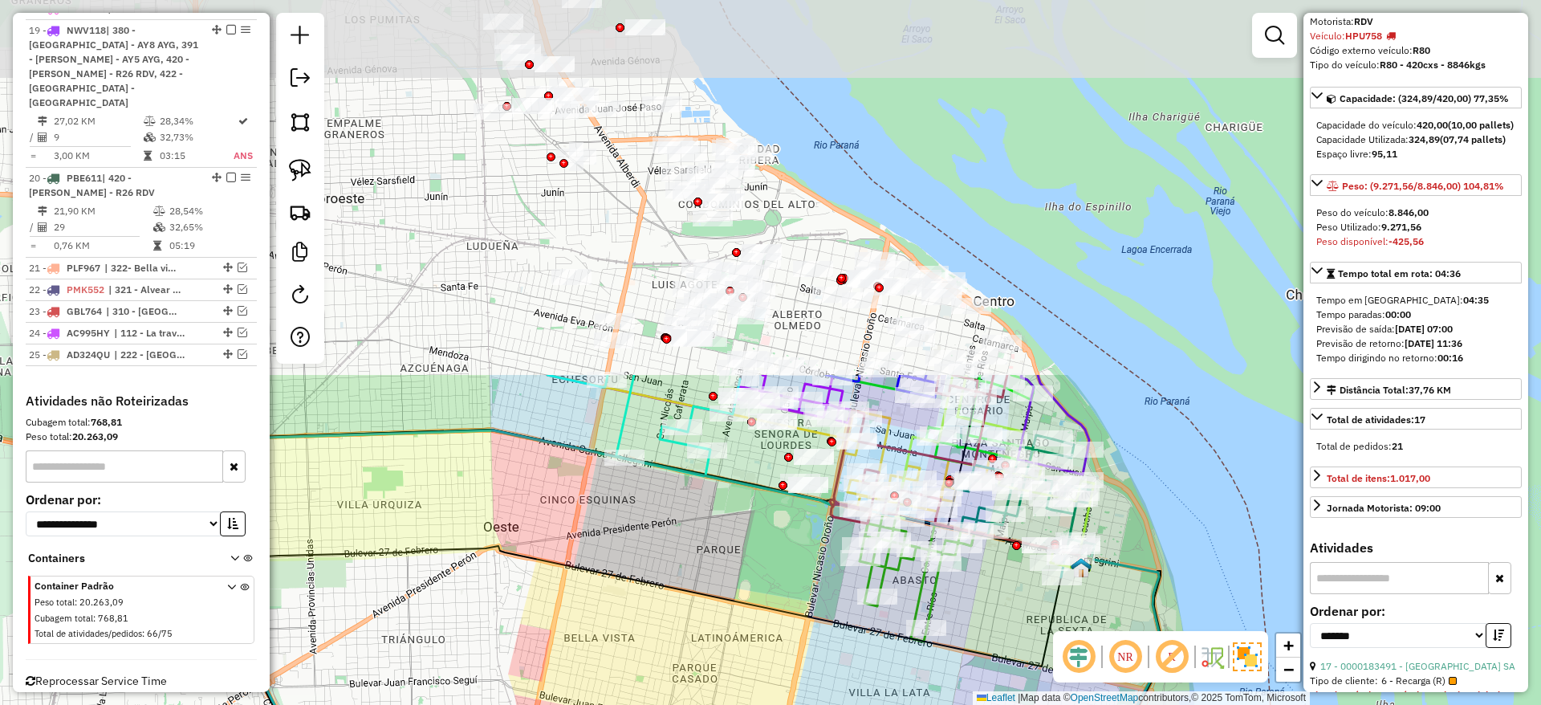
drag, startPoint x: 893, startPoint y: 331, endPoint x: 890, endPoint y: 761, distance: 430.2
click at [890, 704] on html "Aguarde... Pop-up bloqueado! Seu navegador bloqueou automáticamente a abertura …" at bounding box center [770, 352] width 1541 height 705
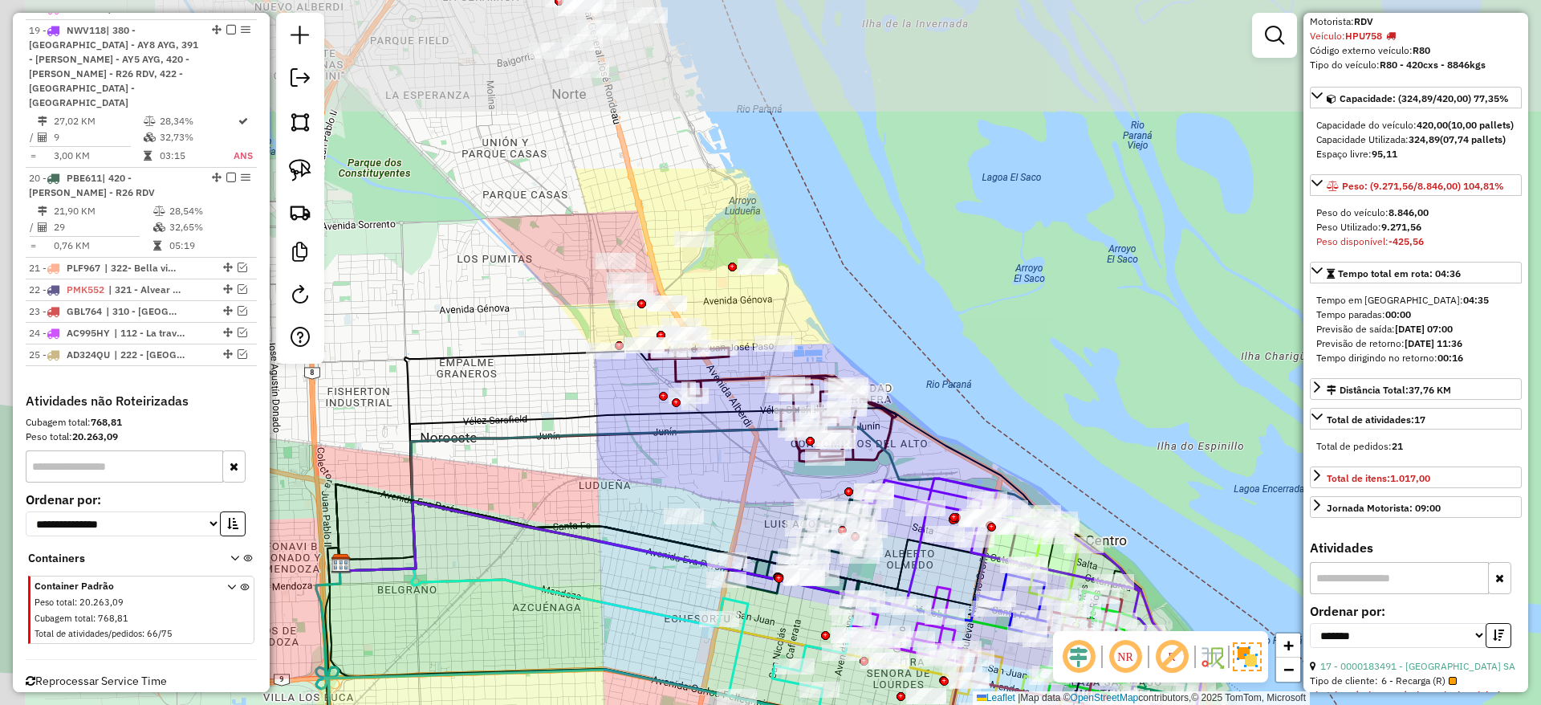
drag, startPoint x: 534, startPoint y: 222, endPoint x: 654, endPoint y: 483, distance: 288.0
click at [654, 483] on div "Janela de atendimento Grade de atendimento Capacidade Transportadoras Veículos …" at bounding box center [770, 352] width 1541 height 705
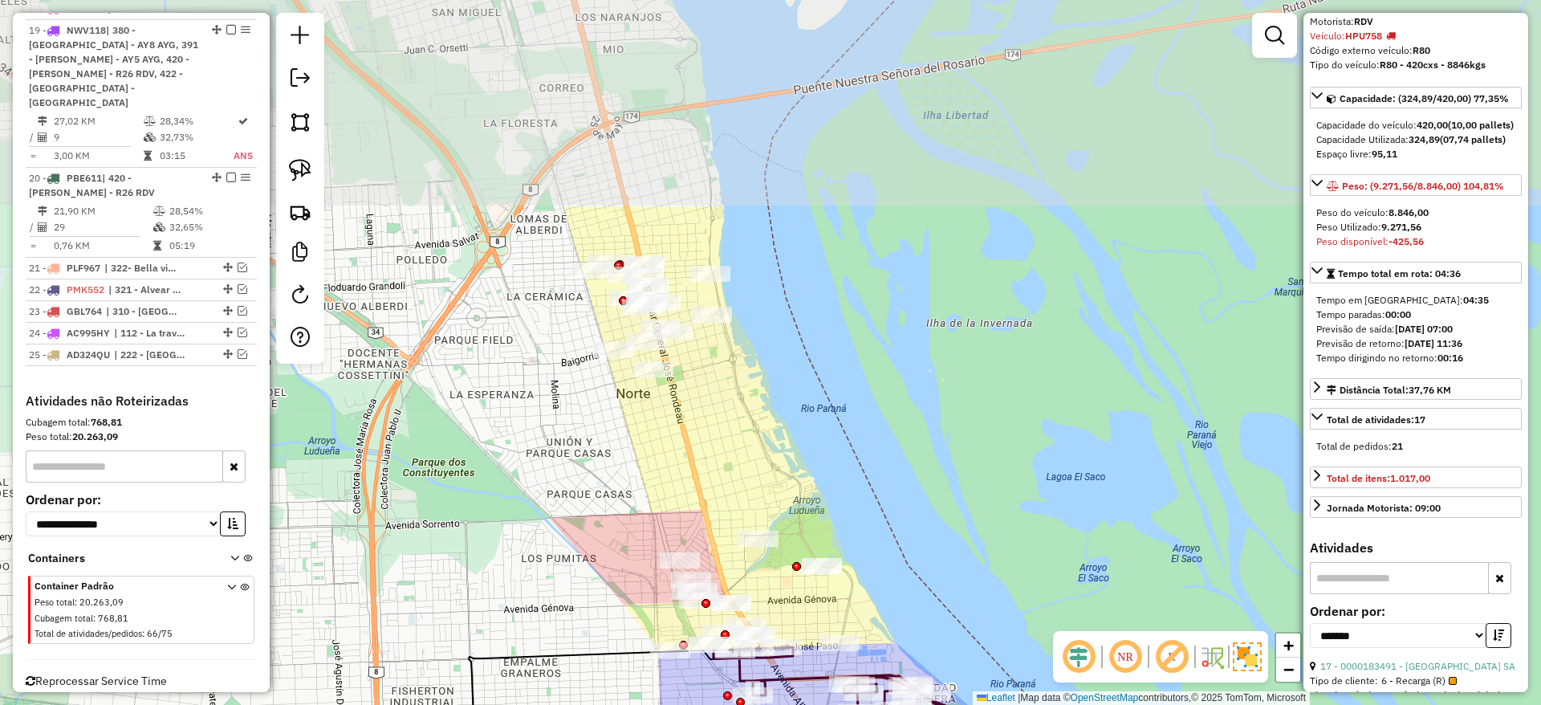
drag, startPoint x: 460, startPoint y: 153, endPoint x: 523, endPoint y: 428, distance: 281.7
click at [510, 441] on div "Janela de atendimento Grade de atendimento Capacidade Transportadoras Veículos …" at bounding box center [770, 352] width 1541 height 705
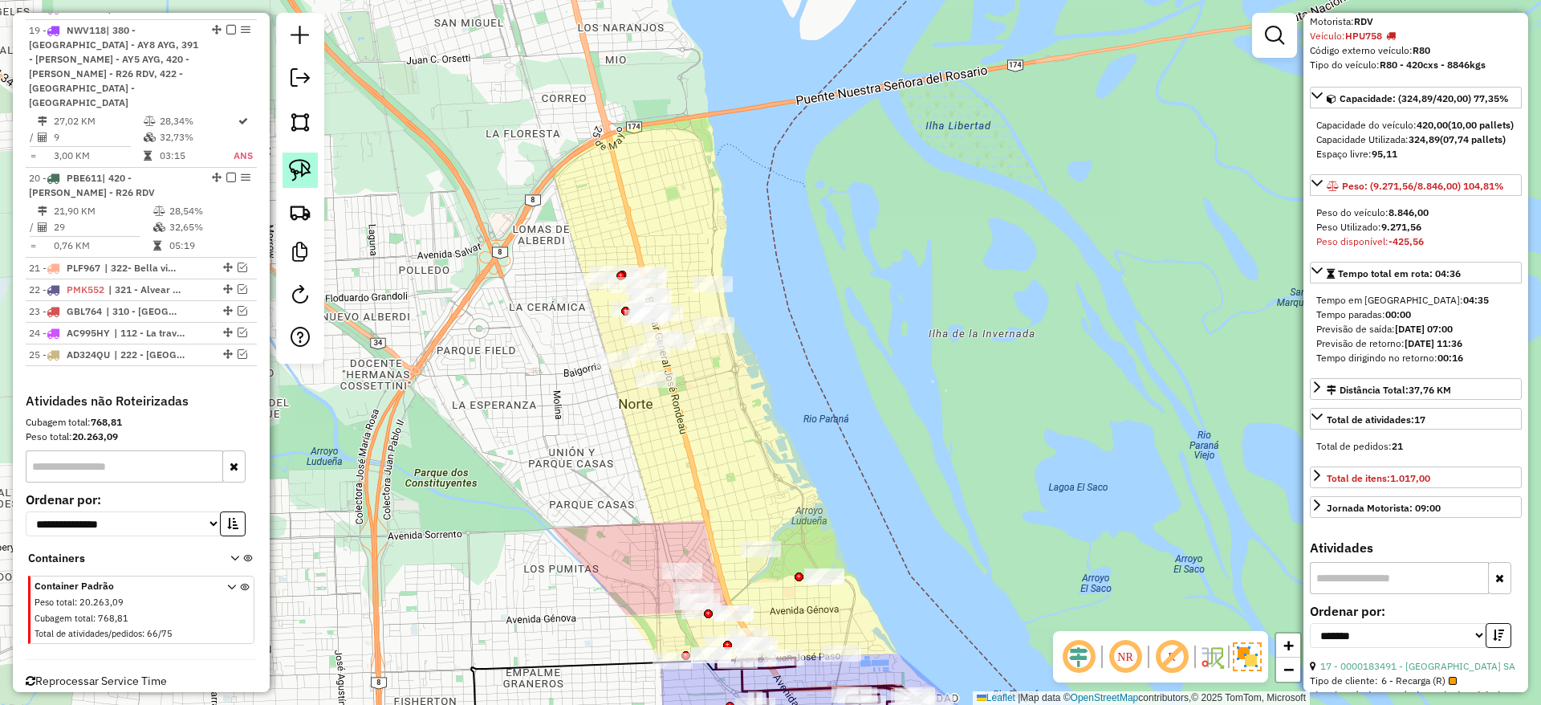
click at [297, 156] on link at bounding box center [300, 170] width 35 height 35
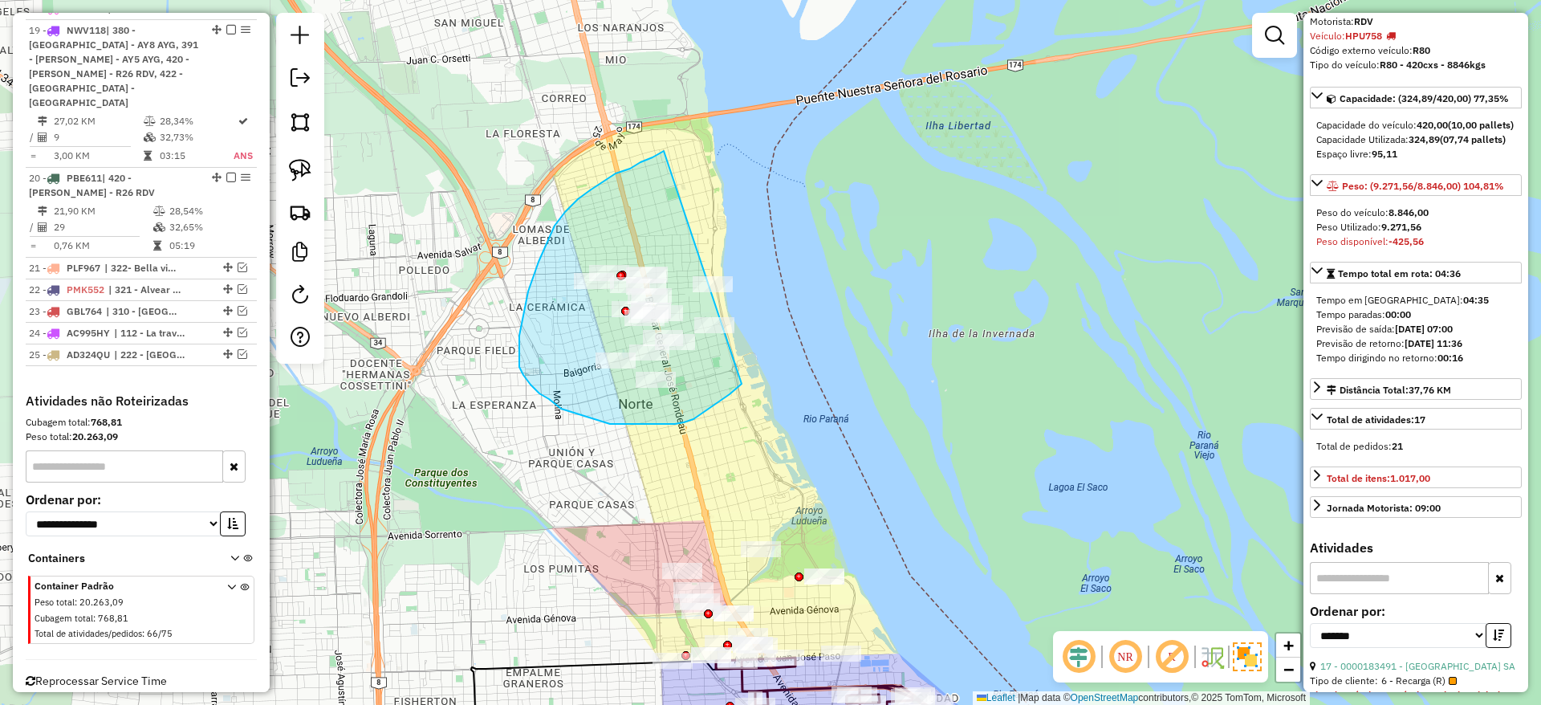
drag, startPoint x: 578, startPoint y: 199, endPoint x: 804, endPoint y: 308, distance: 251.3
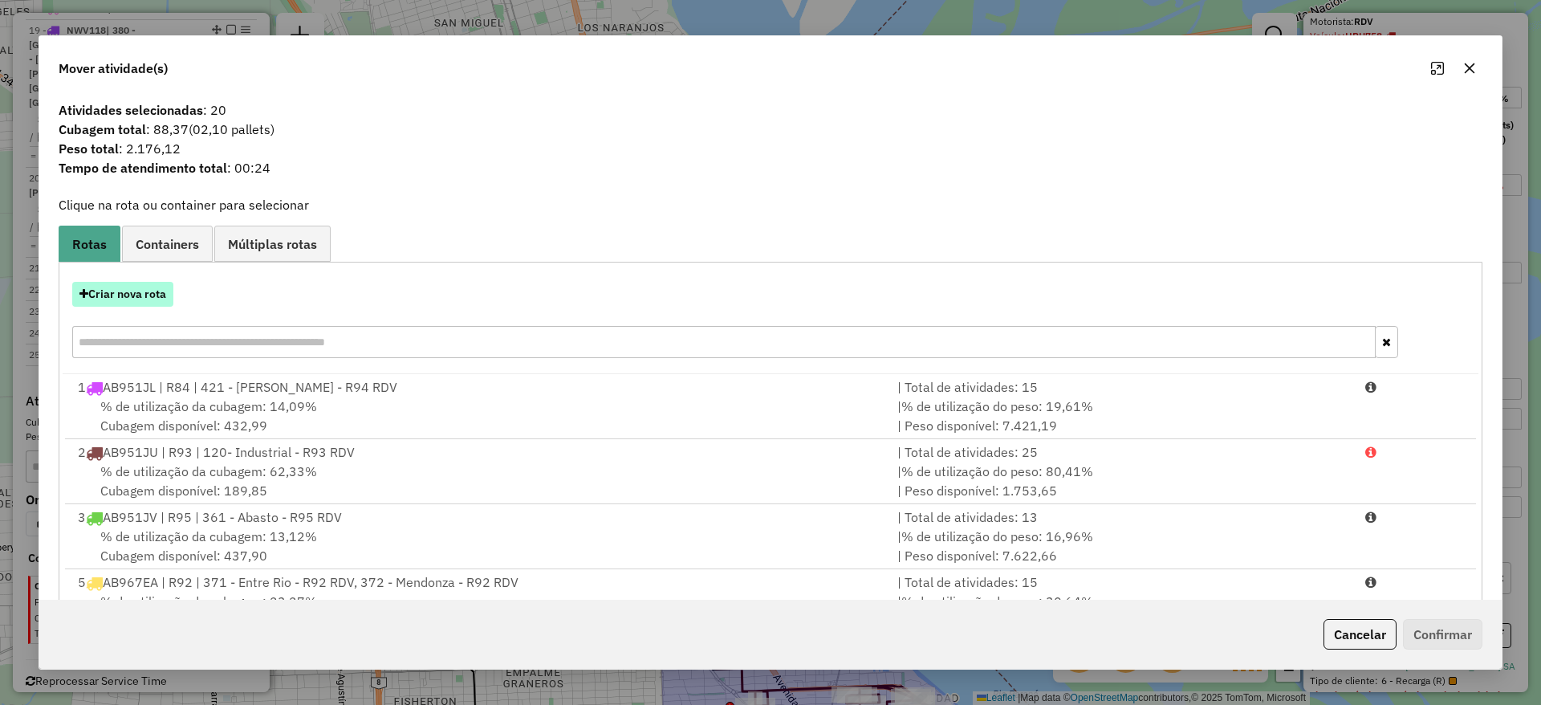
click at [155, 300] on button "Criar nova rota" at bounding box center [122, 294] width 101 height 25
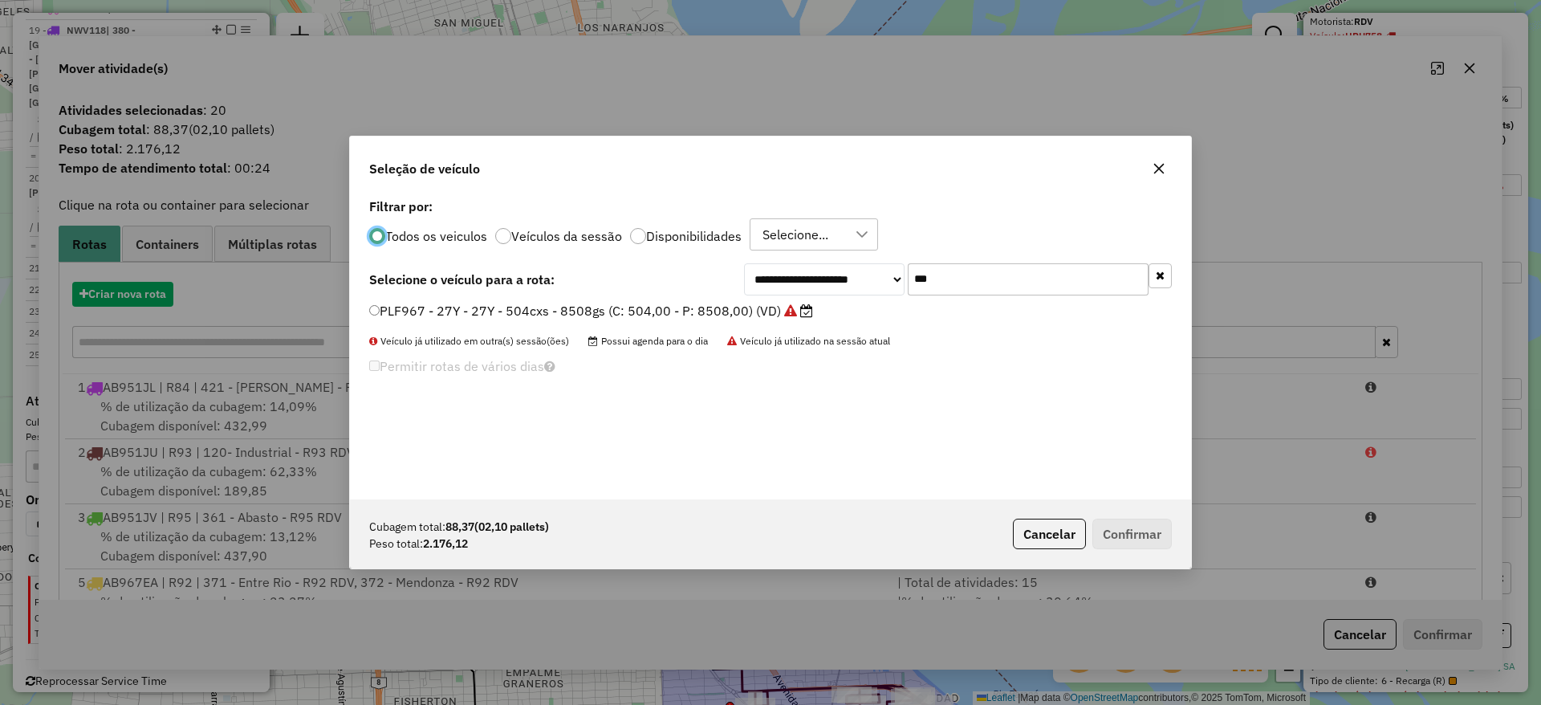
scroll to position [9, 5]
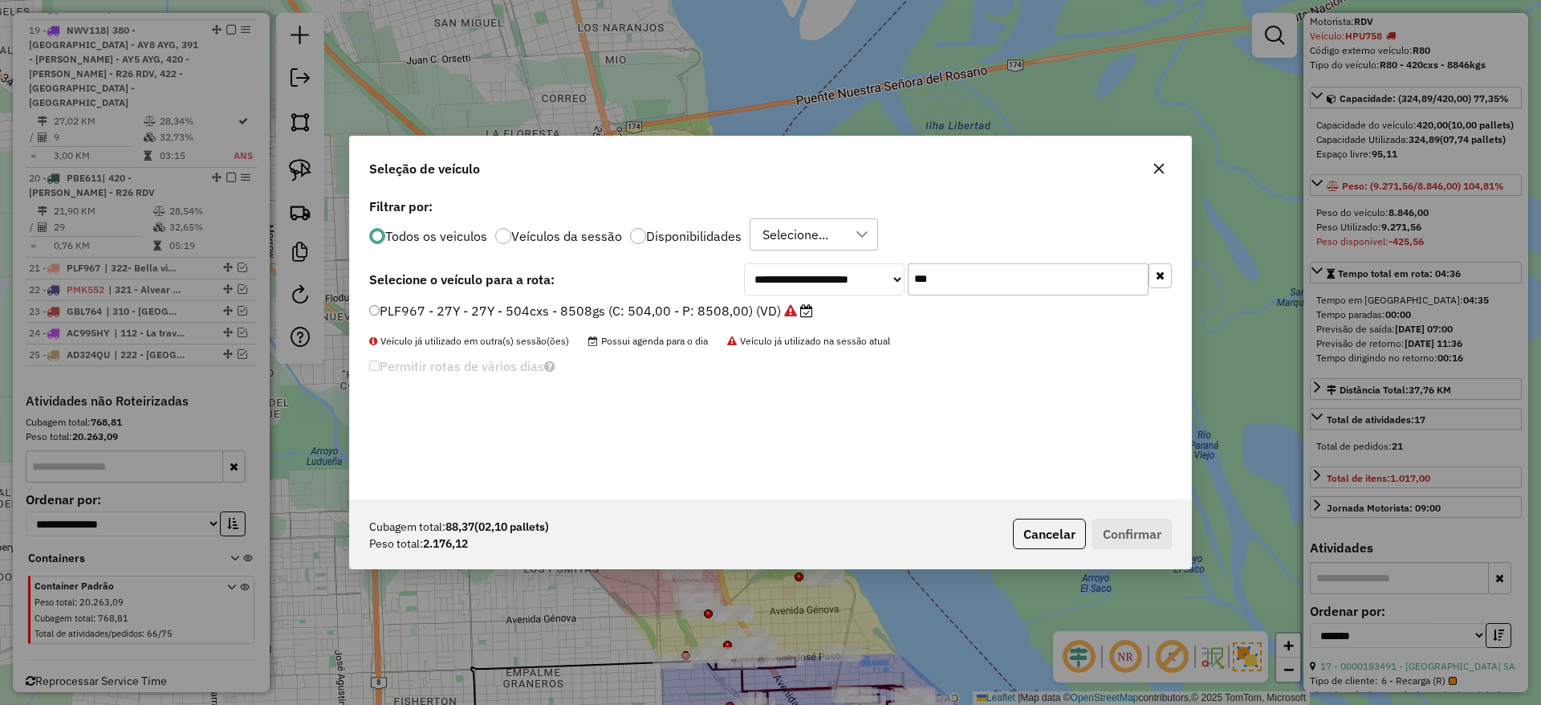
click at [1023, 284] on input "***" at bounding box center [1028, 279] width 241 height 32
type input "***"
click at [774, 307] on label "PMK551 - 34Y - 34Y - 504cxs - 7540kgs (C: 504,00 - P: 7540,00) (VD)" at bounding box center [588, 310] width 439 height 19
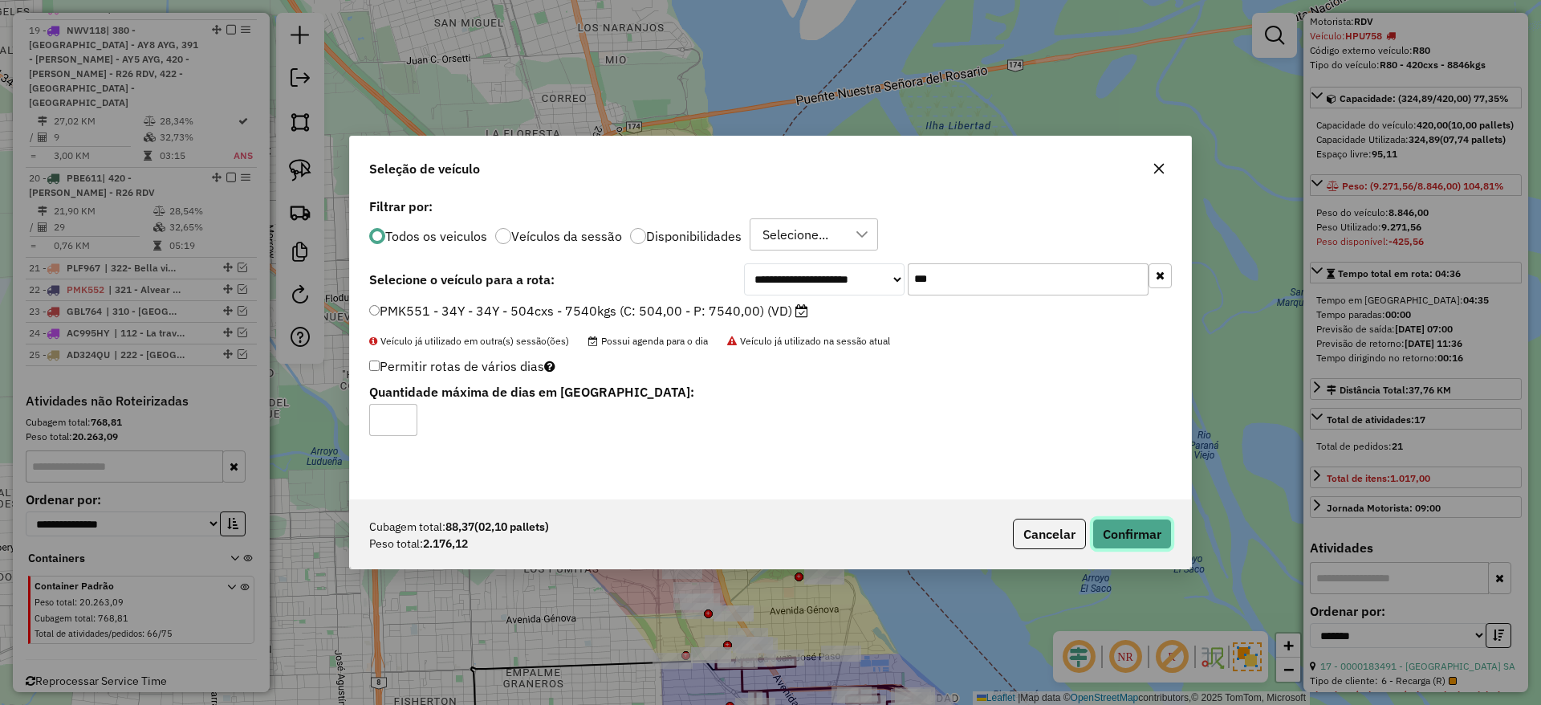
click at [1141, 540] on button "Confirmar" at bounding box center [1131, 534] width 79 height 31
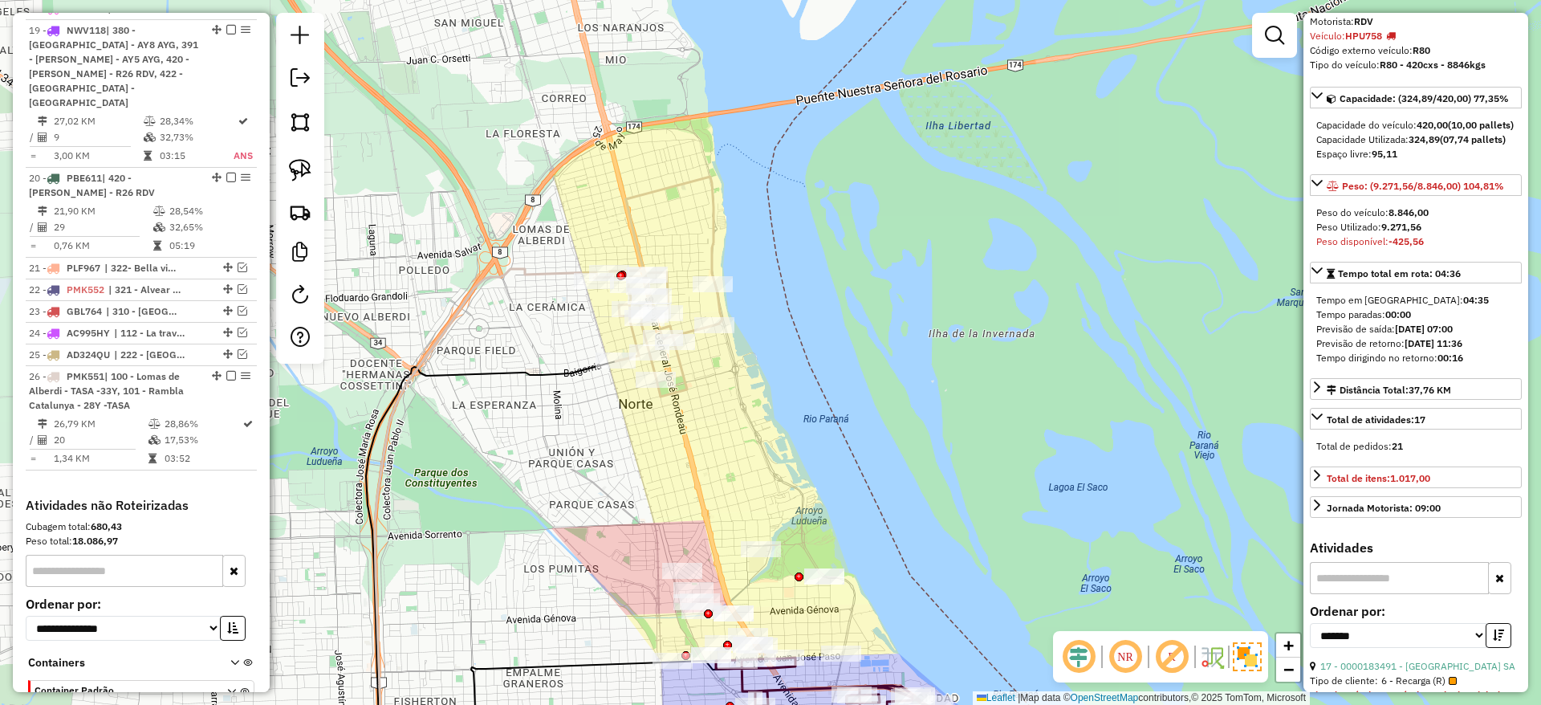
click at [1196, 301] on div "Janela de atendimento Grade de atendimento Capacidade Transportadoras Veículos …" at bounding box center [770, 352] width 1541 height 705
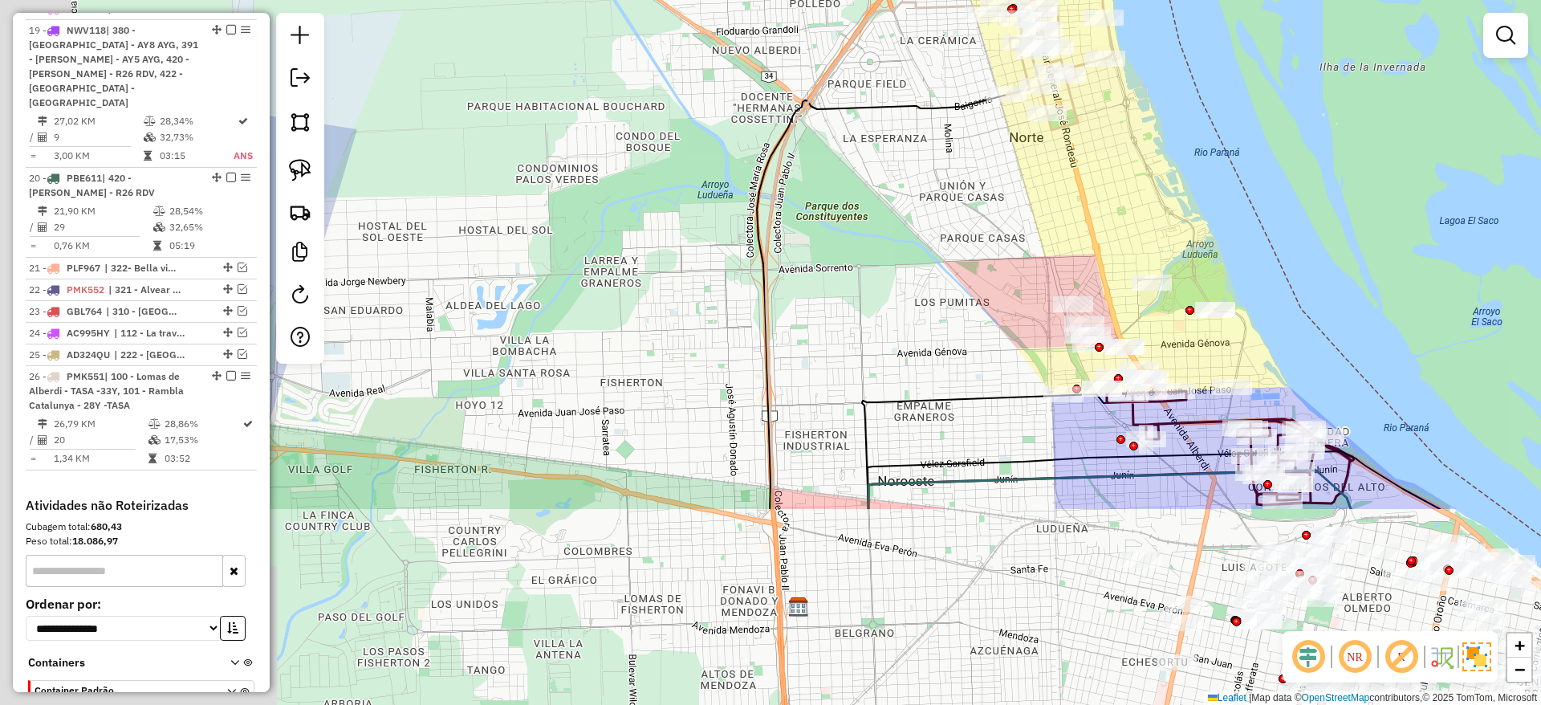
drag, startPoint x: 509, startPoint y: 347, endPoint x: 824, endPoint y: 80, distance: 412.3
click at [824, 80] on icon at bounding box center [877, 255] width 222 height 506
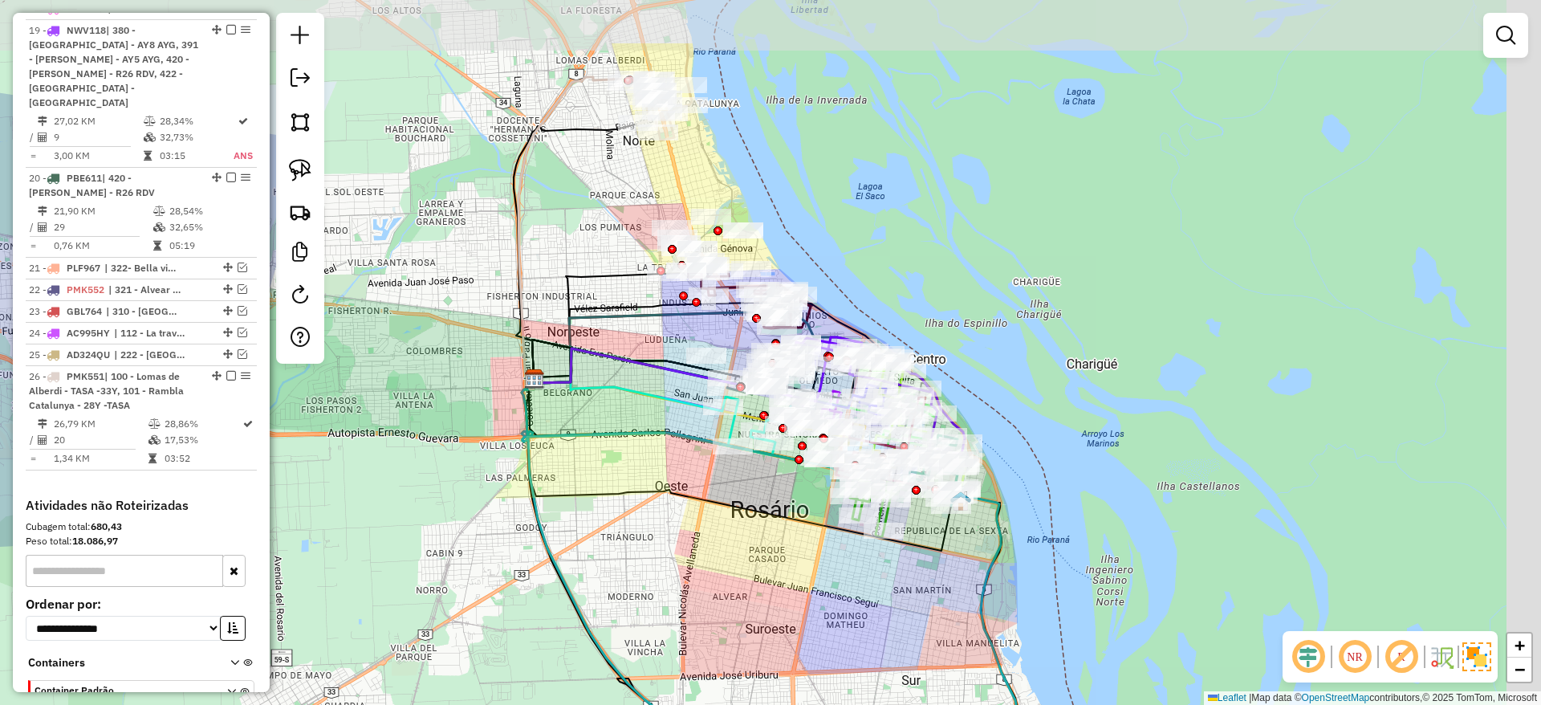
drag, startPoint x: 653, startPoint y: 247, endPoint x: 412, endPoint y: 311, distance: 249.0
click at [410, 348] on div "Janela de atendimento Grade de atendimento Capacidade Transportadoras Veículos …" at bounding box center [770, 352] width 1541 height 705
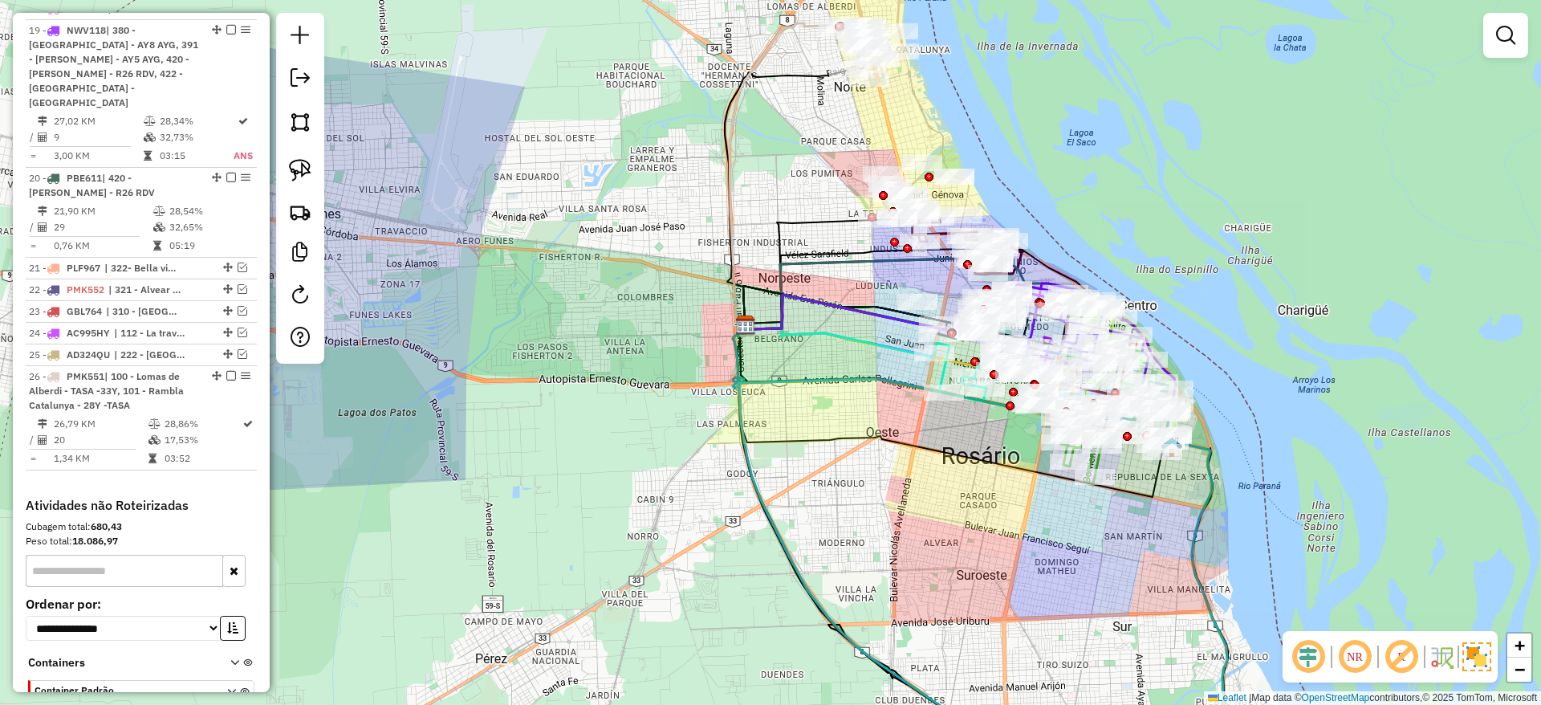
drag, startPoint x: 473, startPoint y: 238, endPoint x: 684, endPoint y: 185, distance: 217.6
click at [684, 185] on div "Janela de atendimento Grade de atendimento Capacidade Transportadoras Veículos …" at bounding box center [770, 352] width 1541 height 705
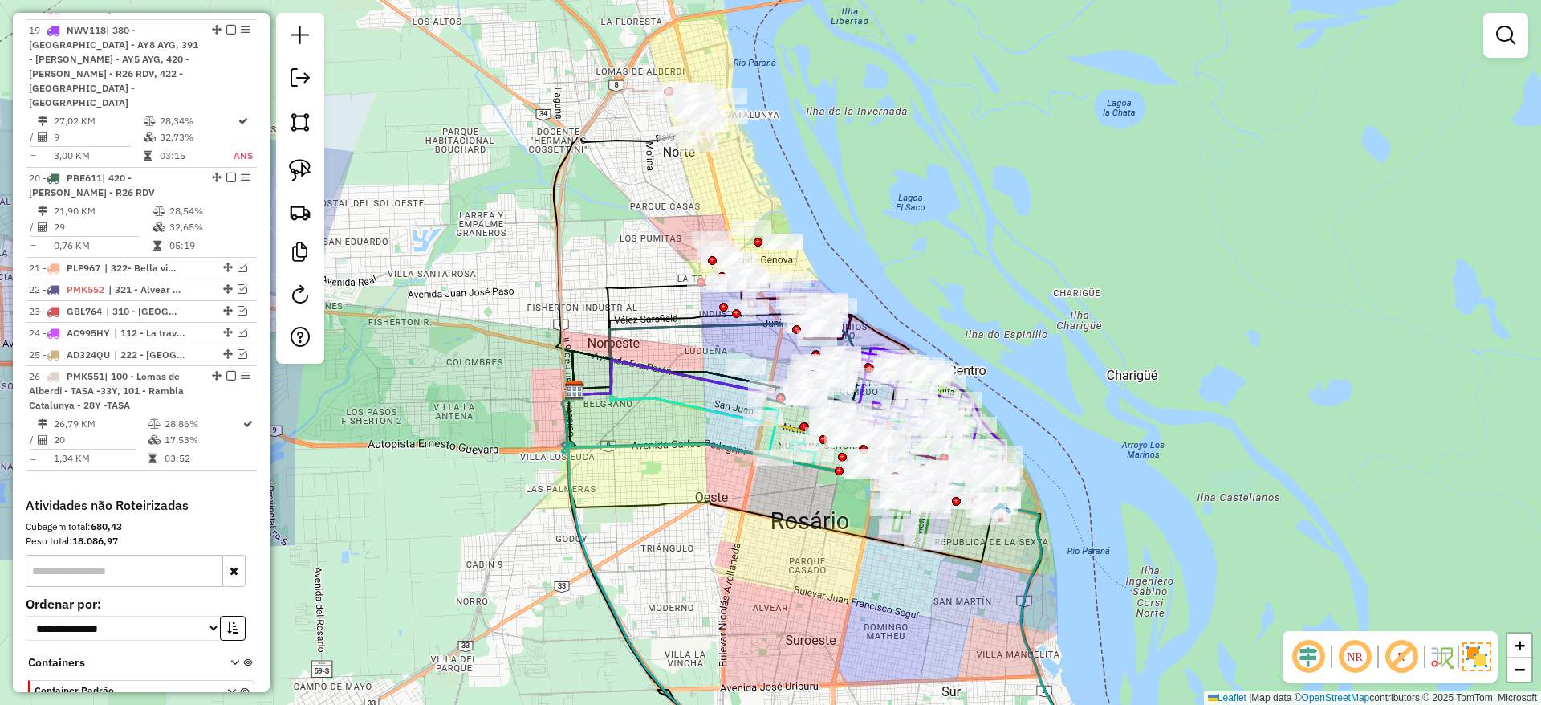
drag, startPoint x: 531, startPoint y: 249, endPoint x: 362, endPoint y: 249, distance: 168.6
click at [364, 258] on div "Janela de atendimento Grade de atendimento Capacidade Transportadoras Veículos …" at bounding box center [770, 352] width 1541 height 705
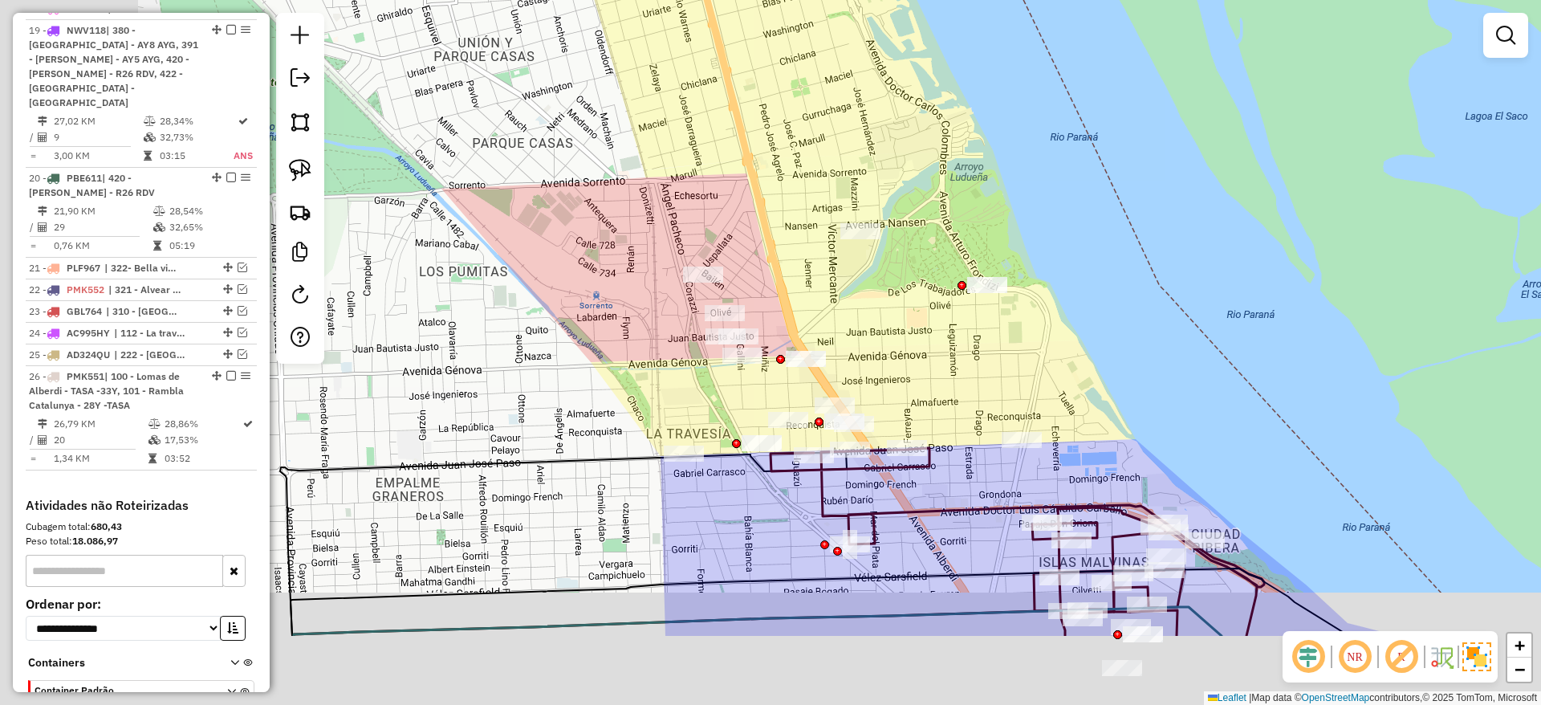
drag, startPoint x: 696, startPoint y: 213, endPoint x: 1016, endPoint y: 59, distance: 355.1
click at [1016, 59] on div "Janela de atendimento Grade de atendimento Capacidade Transportadoras Veículos …" at bounding box center [770, 352] width 1541 height 705
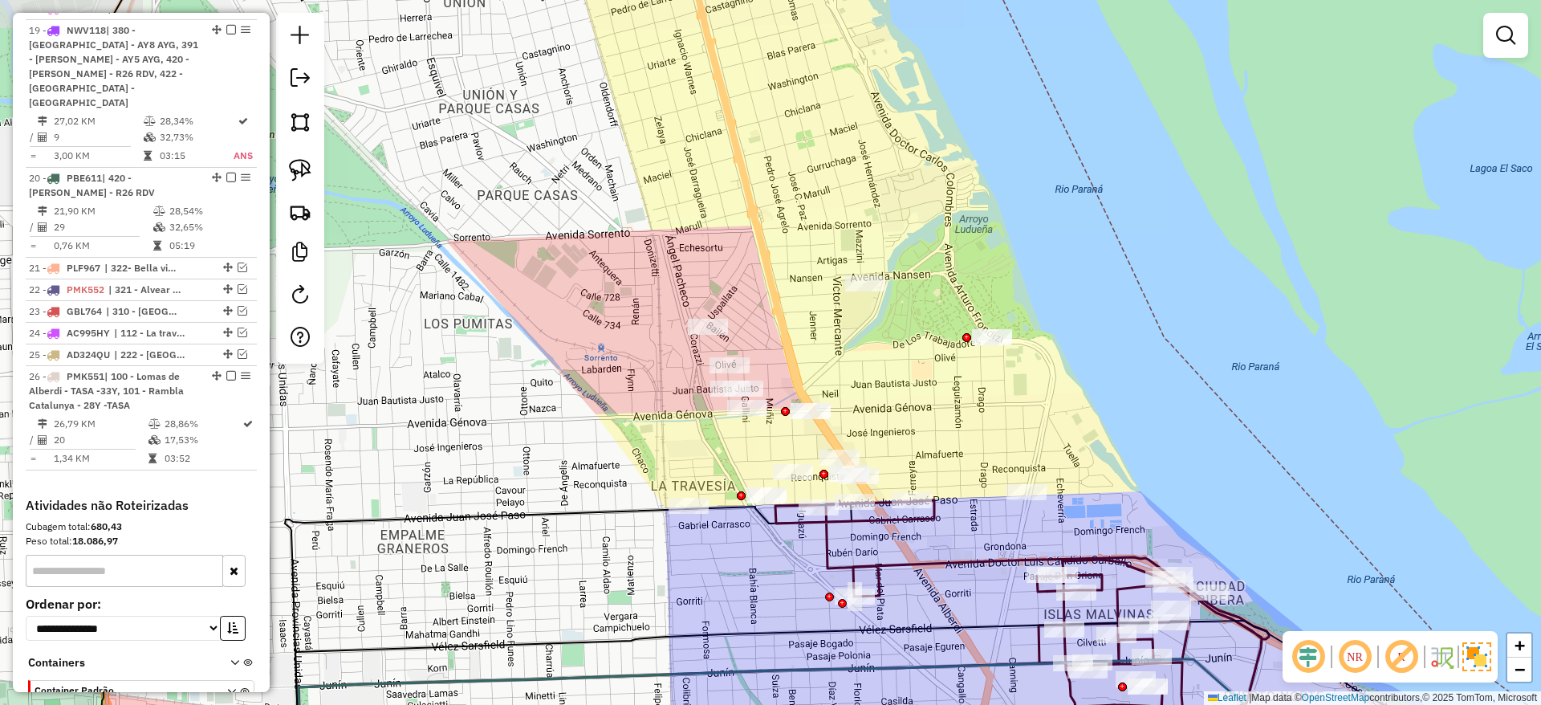
drag, startPoint x: 703, startPoint y: 165, endPoint x: 692, endPoint y: 202, distance: 38.6
click at [689, 206] on div "Janela de atendimento Grade de atendimento Capacidade Transportadoras Veículos …" at bounding box center [770, 352] width 1541 height 705
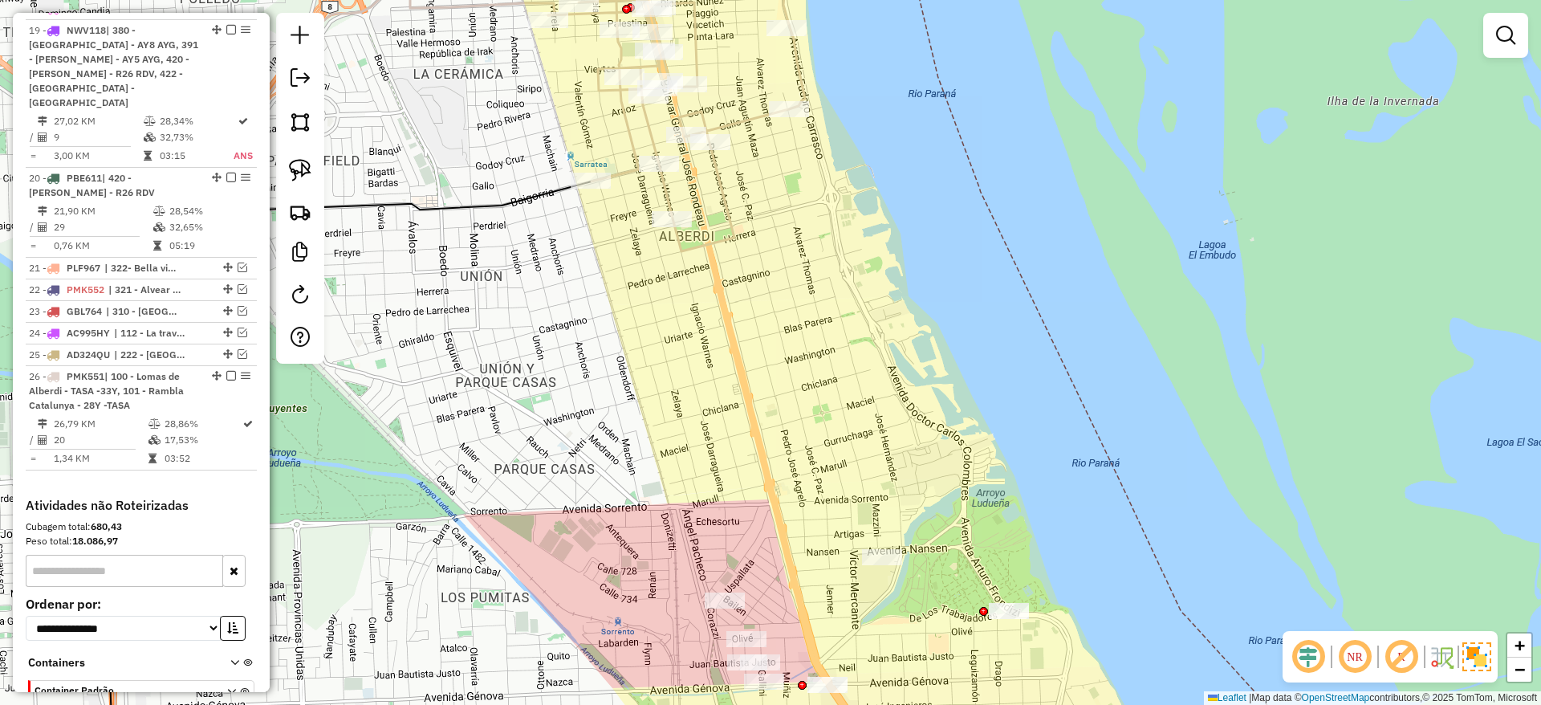
click at [724, 113] on div "Janela de atendimento Grade de atendimento Capacidade Transportadoras Veículos …" at bounding box center [770, 352] width 1541 height 705
click at [742, 126] on icon at bounding box center [676, 90] width 257 height 322
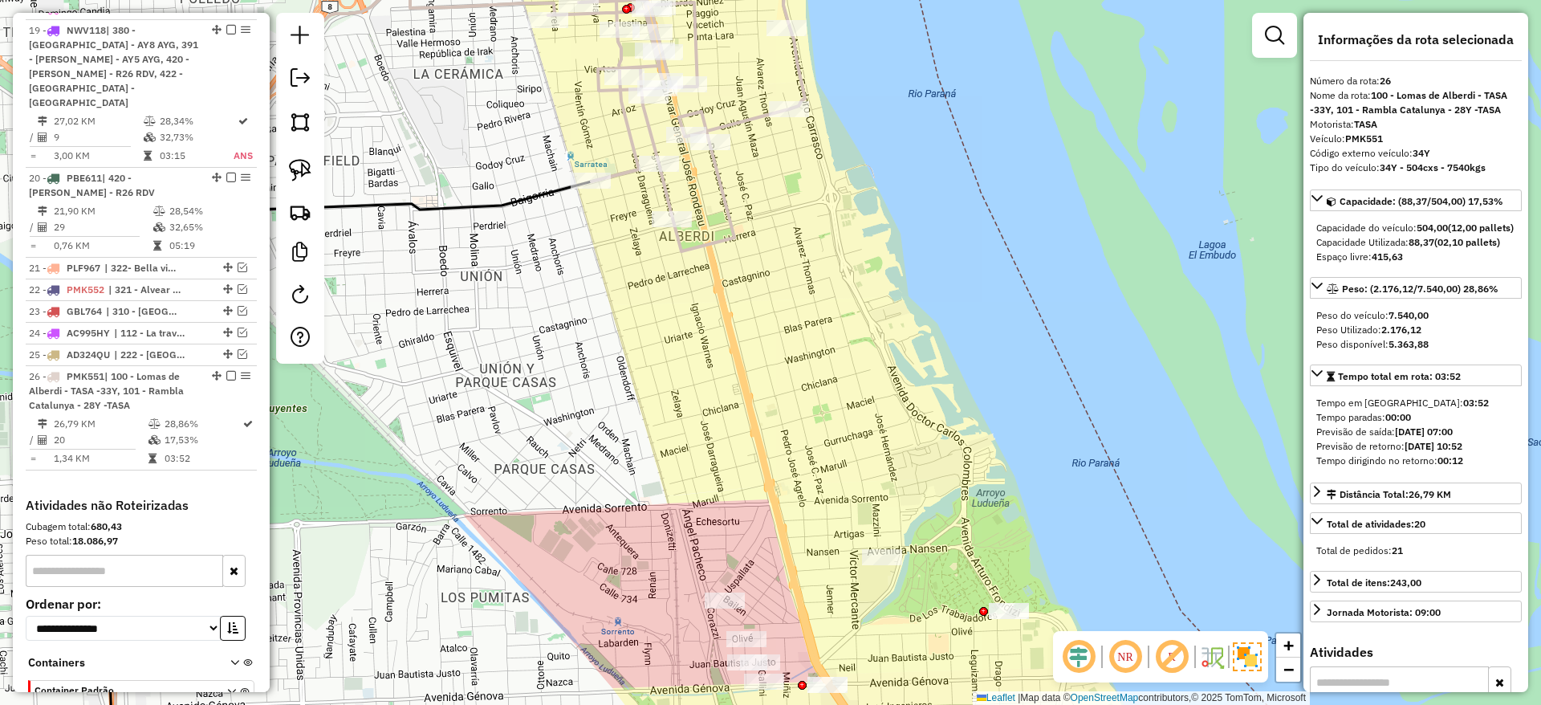
scroll to position [2127, 0]
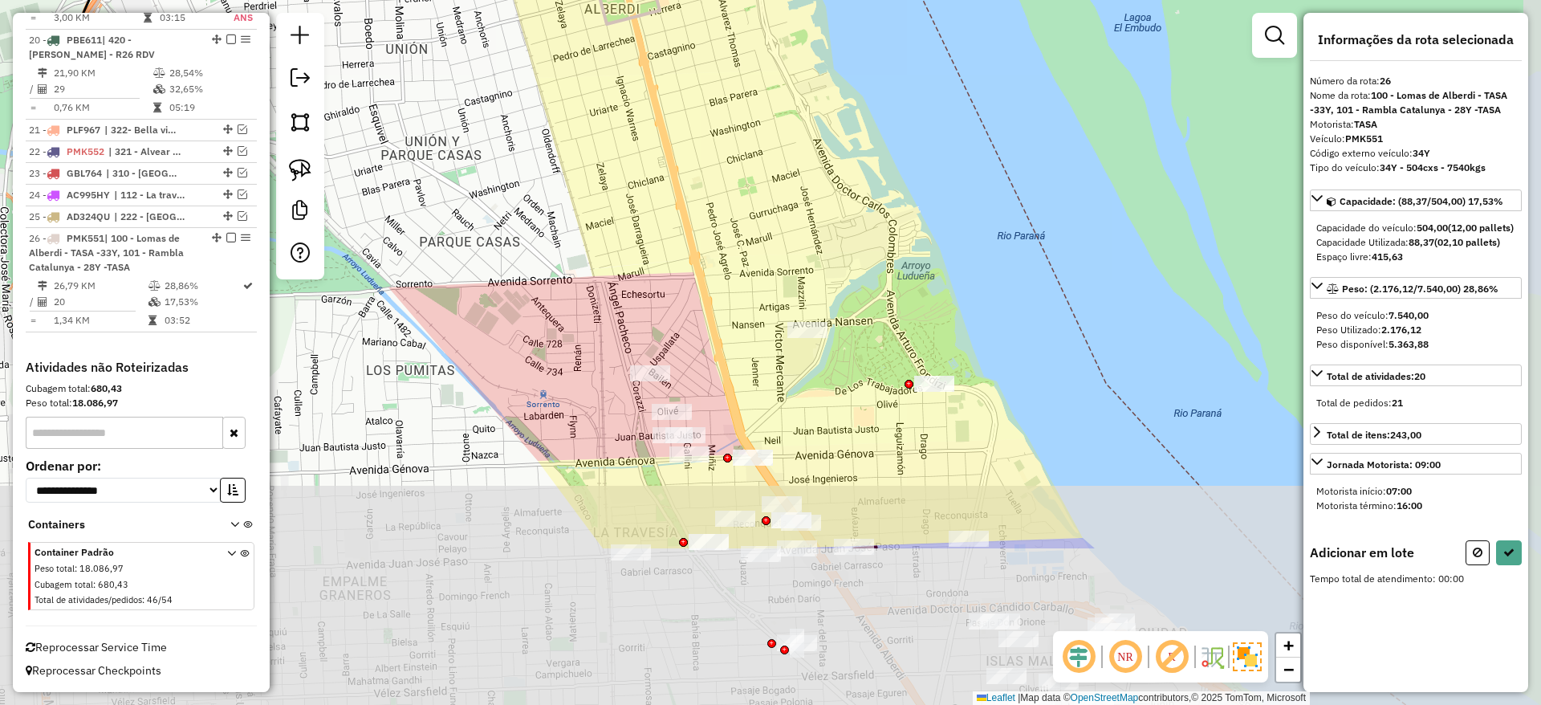
drag, startPoint x: 881, startPoint y: 369, endPoint x: 806, endPoint y: 142, distance: 239.1
click at [806, 142] on div "Janela de atendimento Grade de atendimento Capacidade Transportadoras Veículos …" at bounding box center [770, 352] width 1541 height 705
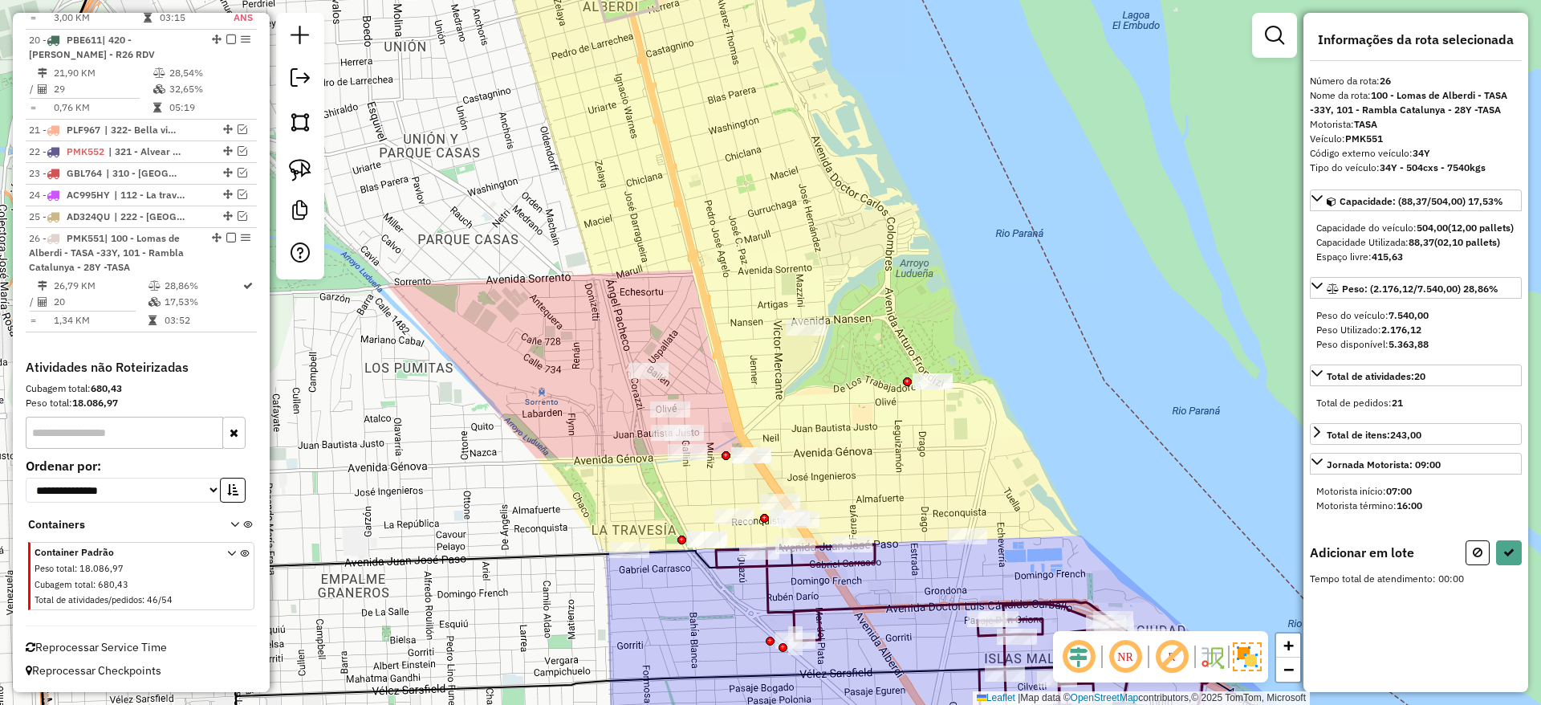
drag, startPoint x: 751, startPoint y: 181, endPoint x: 735, endPoint y: 143, distance: 41.7
click at [735, 143] on div "Janela de atendimento Grade de atendimento Capacidade Transportadoras Veículos …" at bounding box center [770, 352] width 1541 height 705
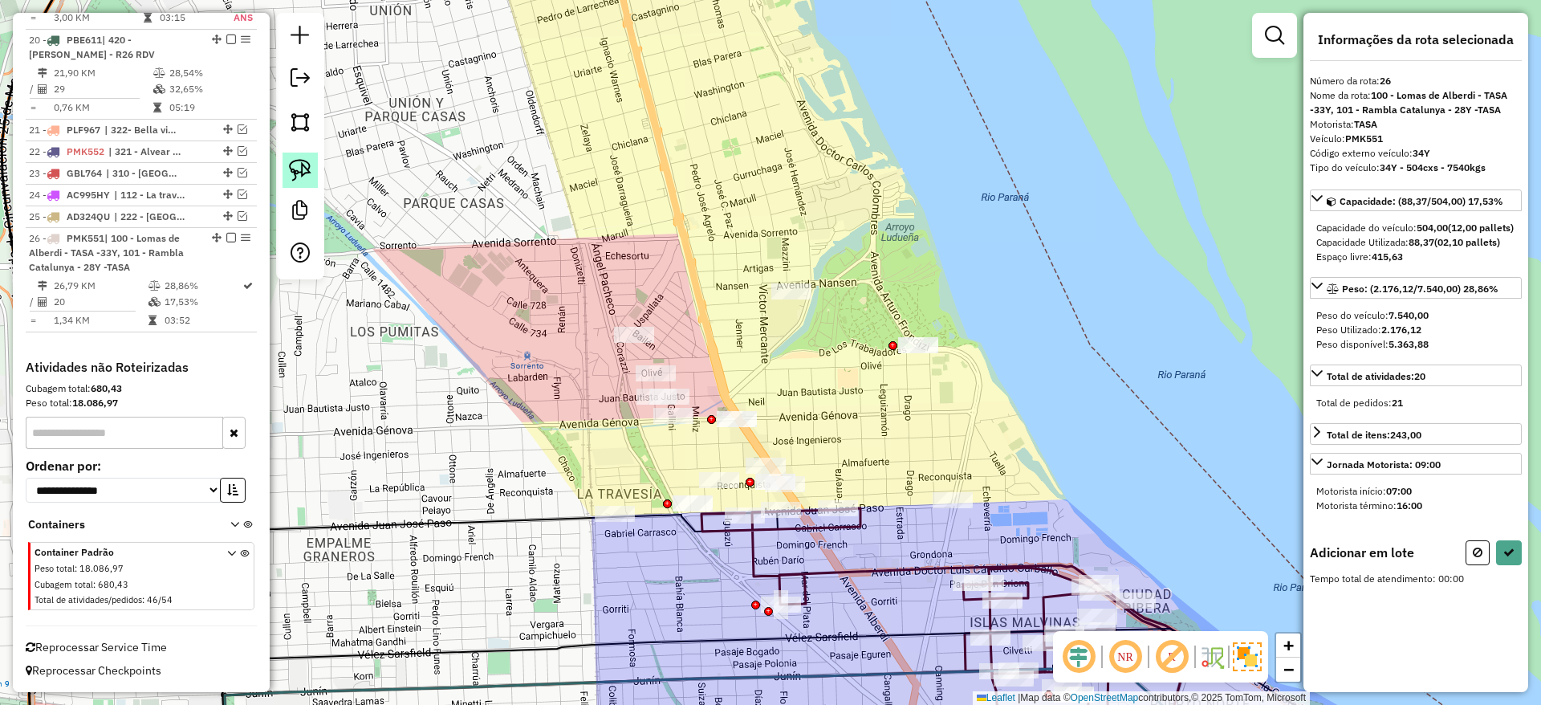
drag, startPoint x: 294, startPoint y: 174, endPoint x: 315, endPoint y: 163, distance: 23.7
click at [292, 175] on img at bounding box center [300, 170] width 22 height 22
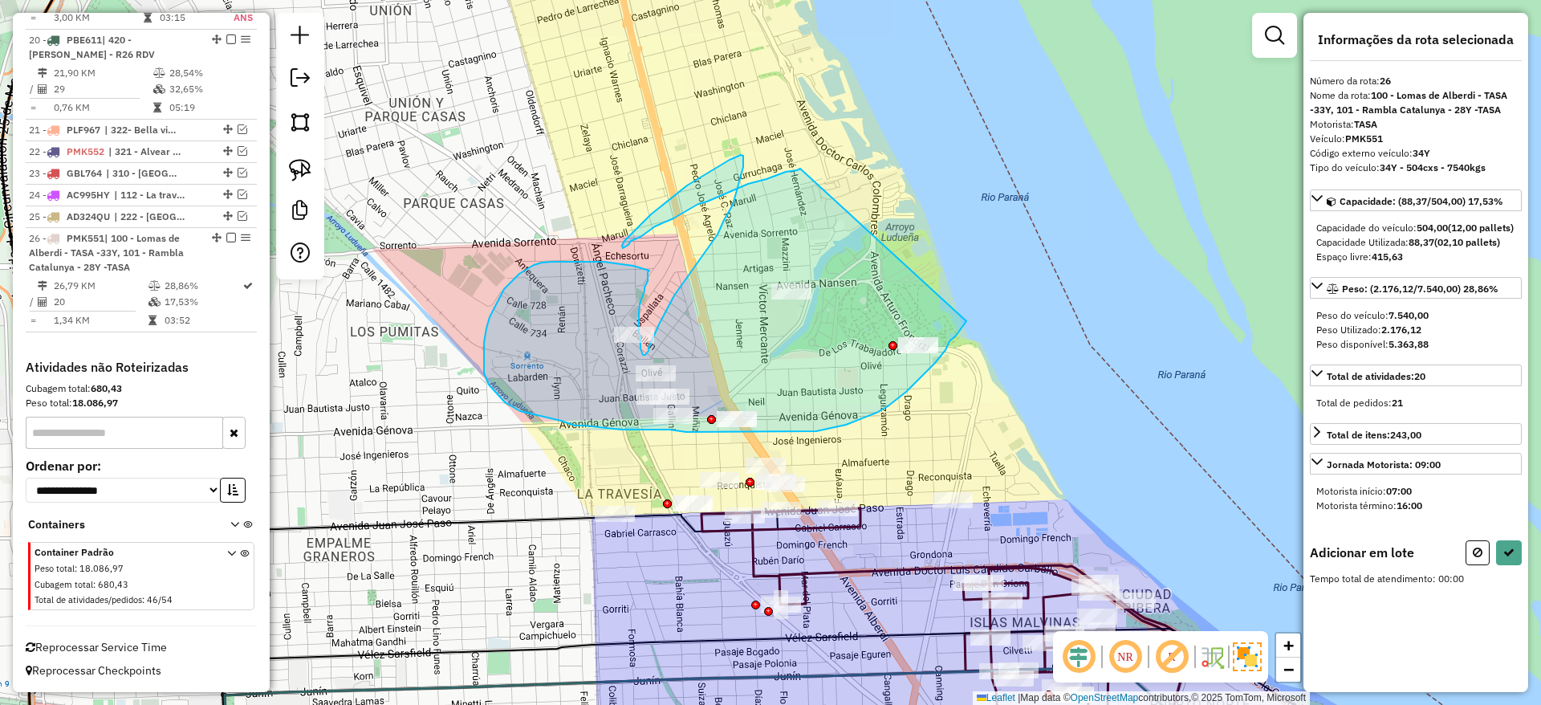
drag, startPoint x: 797, startPoint y: 170, endPoint x: 986, endPoint y: 296, distance: 227.5
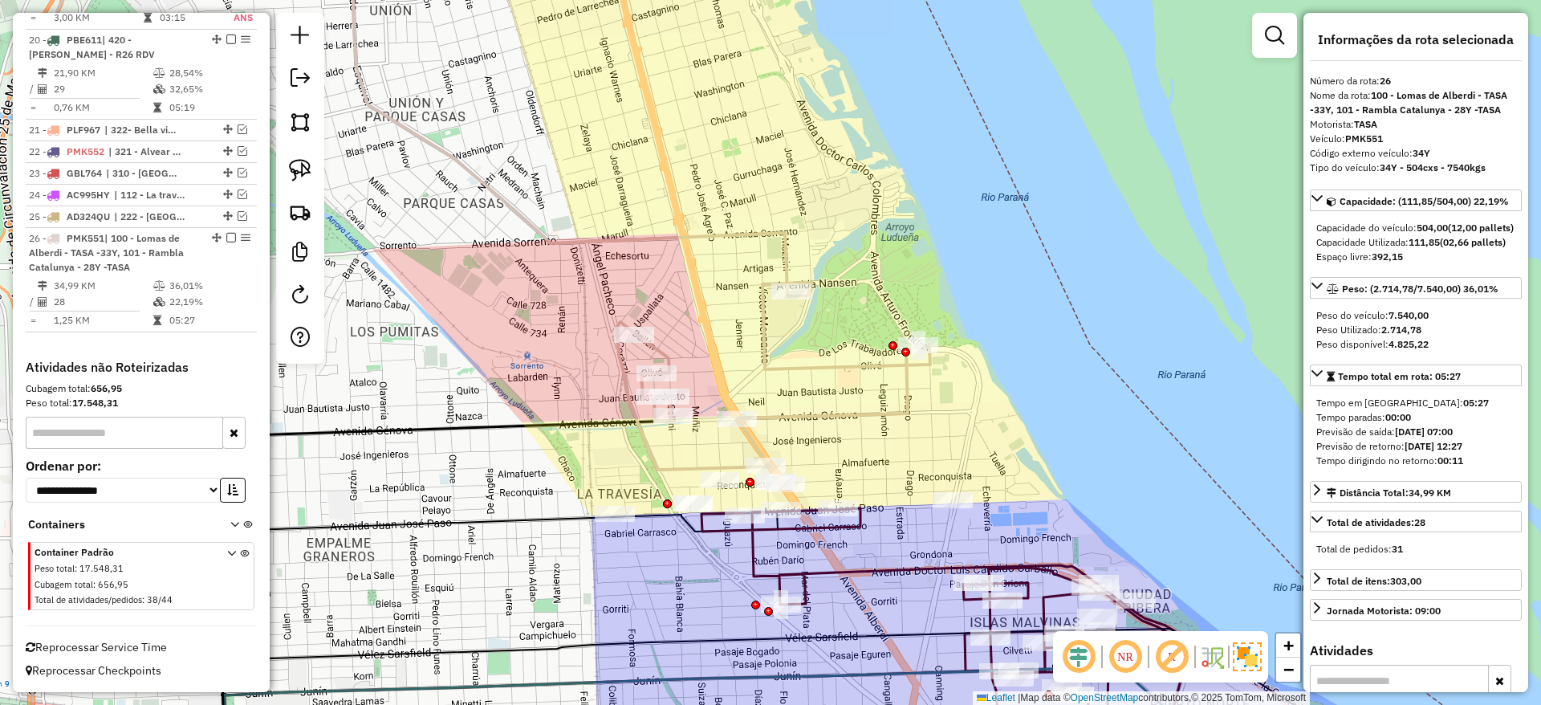
click at [837, 375] on icon at bounding box center [641, 199] width 579 height 540
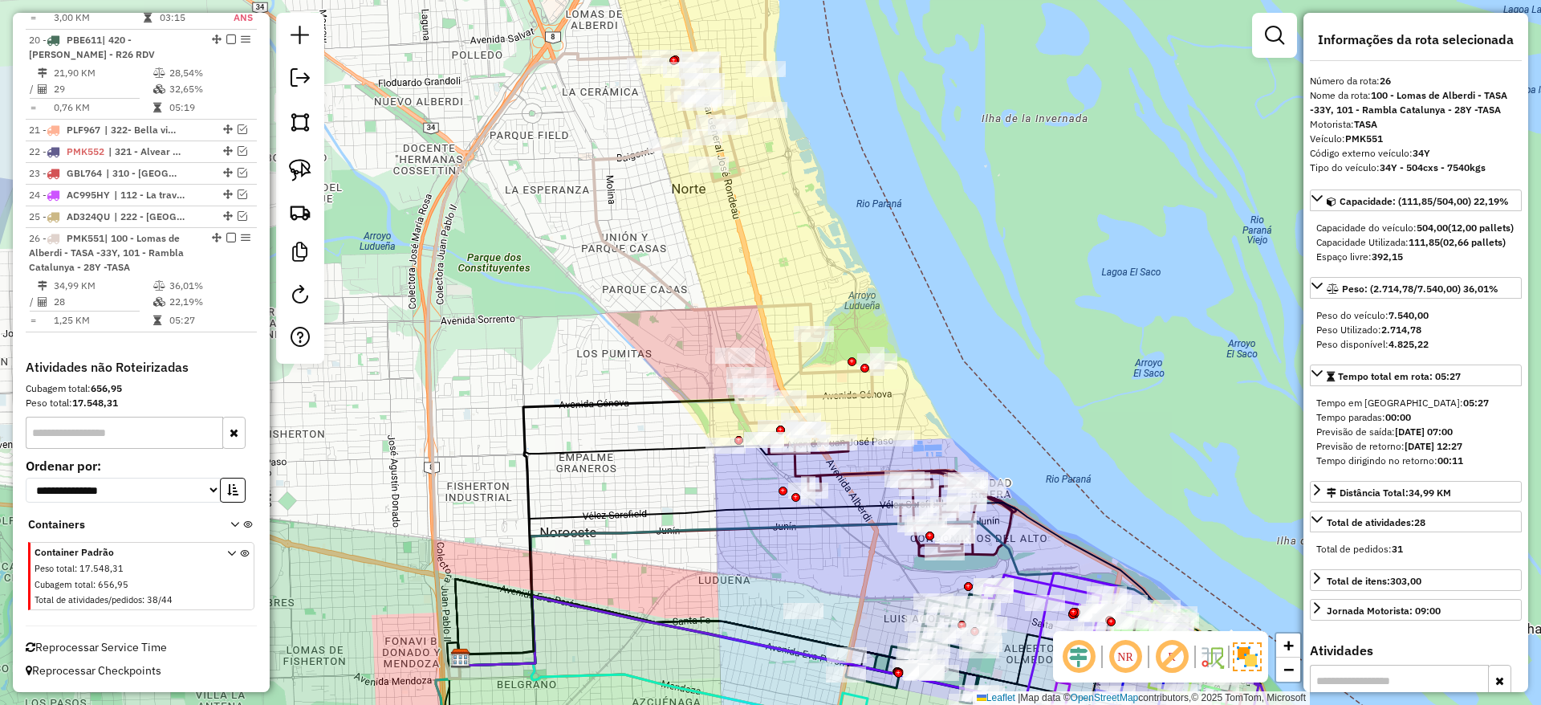
click at [840, 366] on icon at bounding box center [738, 192] width 290 height 462
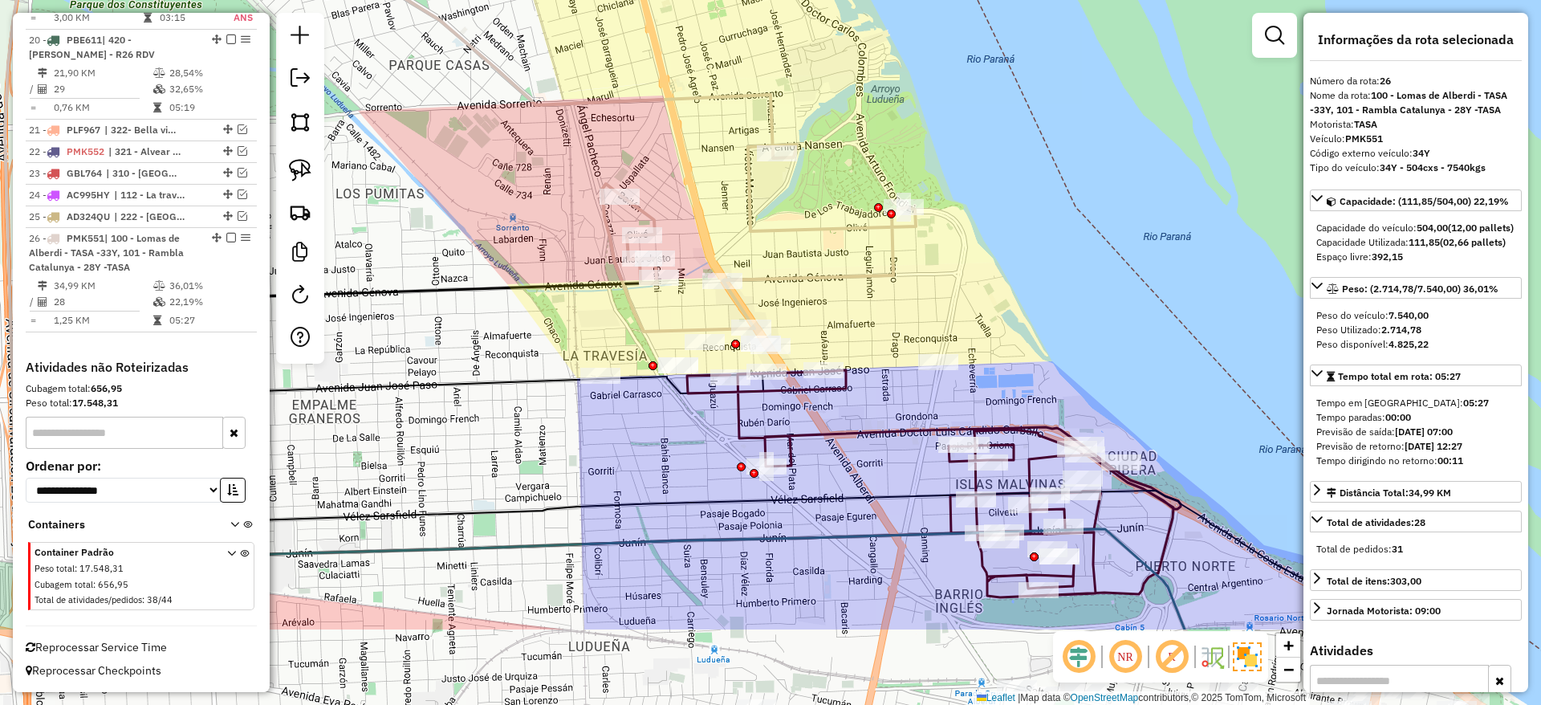
drag, startPoint x: 831, startPoint y: 368, endPoint x: 811, endPoint y: 222, distance: 147.5
click at [811, 222] on icon at bounding box center [626, 57] width 579 height 548
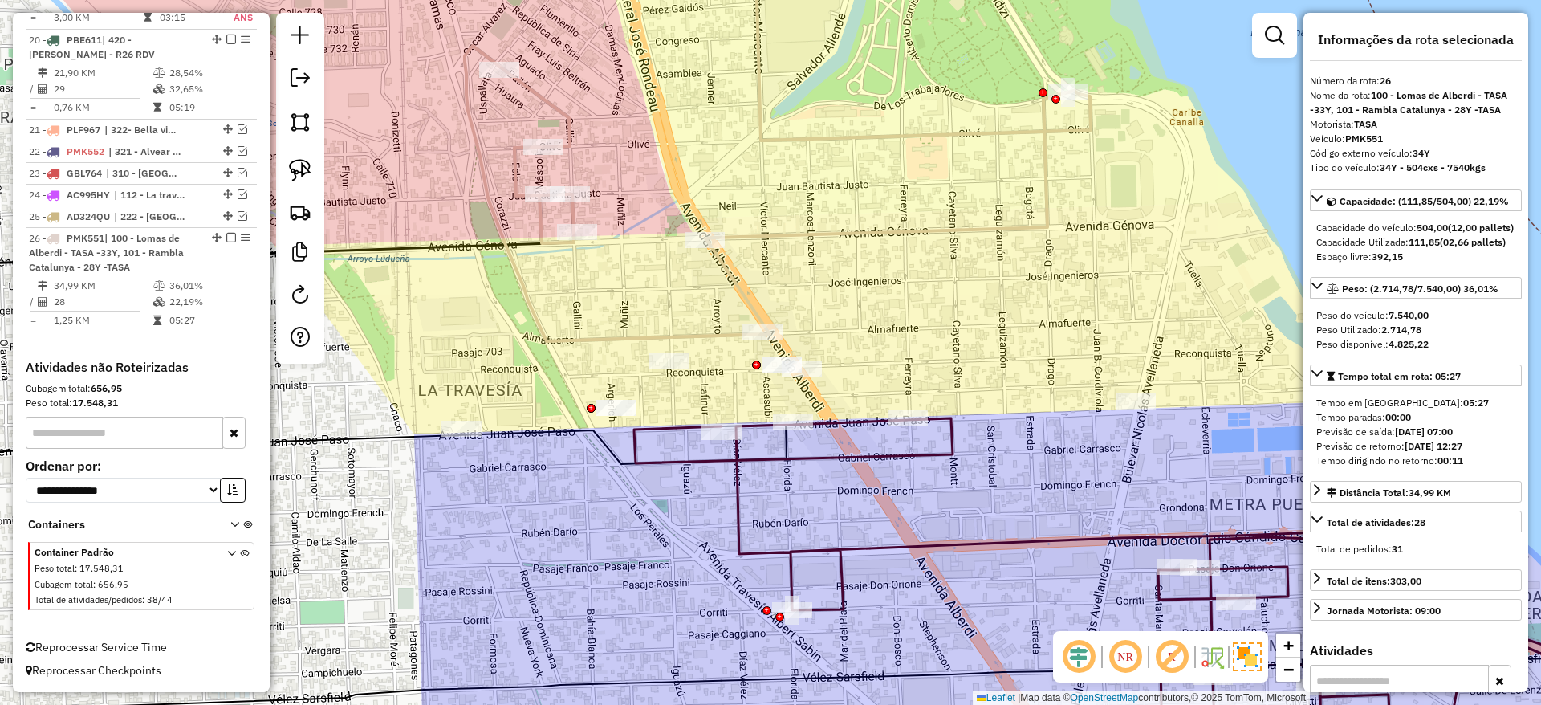
click at [865, 453] on icon at bounding box center [1127, 596] width 987 height 357
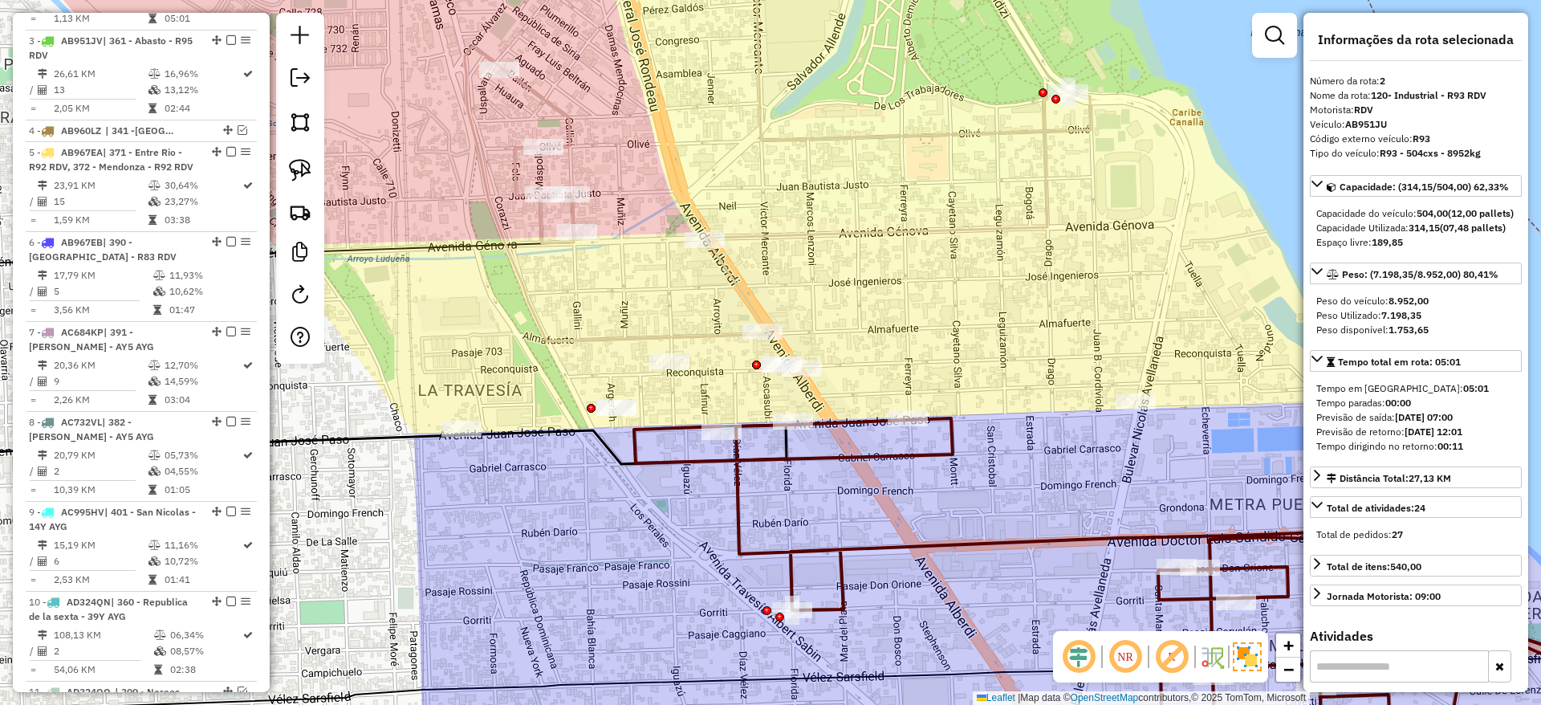
scroll to position [693, 0]
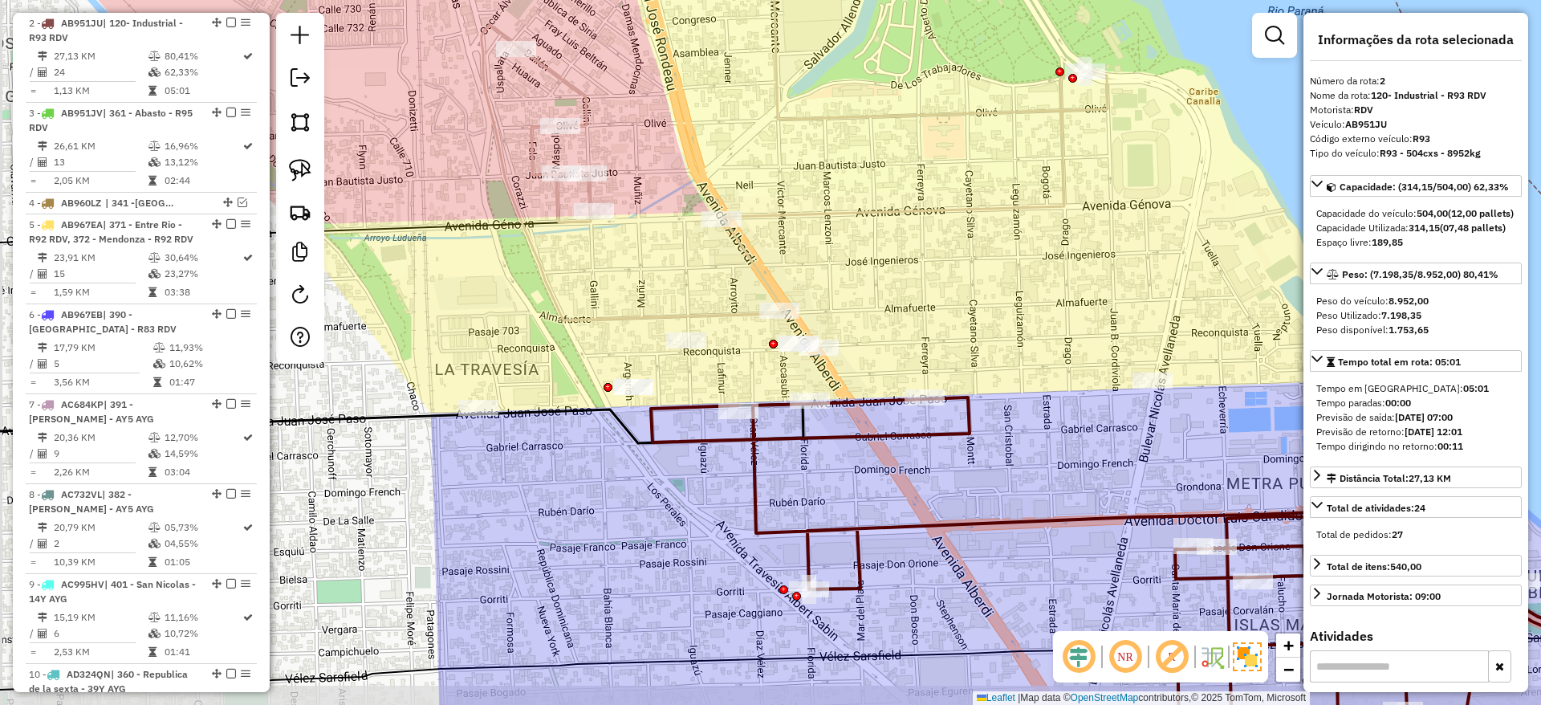
drag, startPoint x: 524, startPoint y: 300, endPoint x: 559, endPoint y: 283, distance: 38.4
click at [559, 283] on div "Janela de atendimento Grade de atendimento Capacidade Transportadoras Veículos …" at bounding box center [770, 352] width 1541 height 705
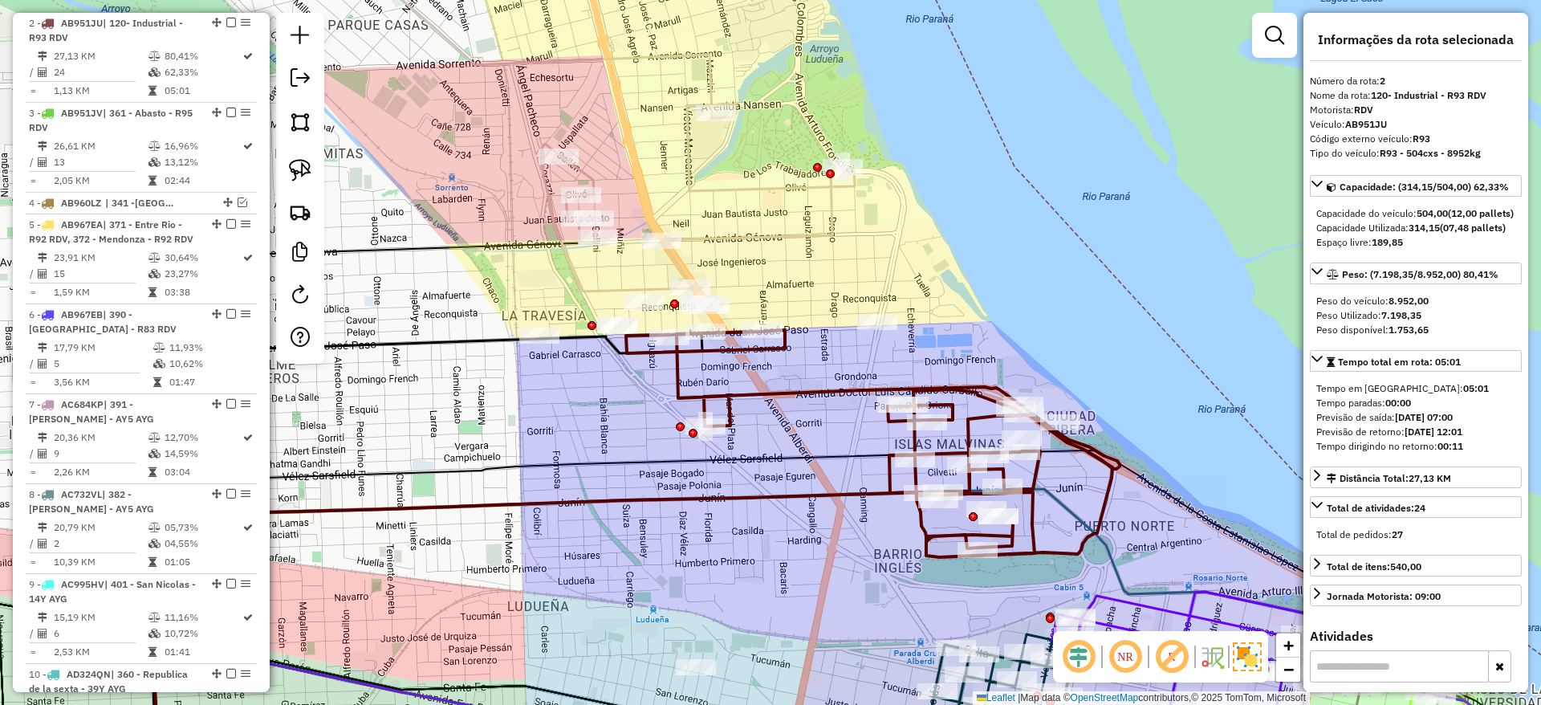
click at [477, 248] on div "Janela de atendimento Grade de atendimento Capacidade Transportadoras Veículos …" at bounding box center [770, 352] width 1541 height 705
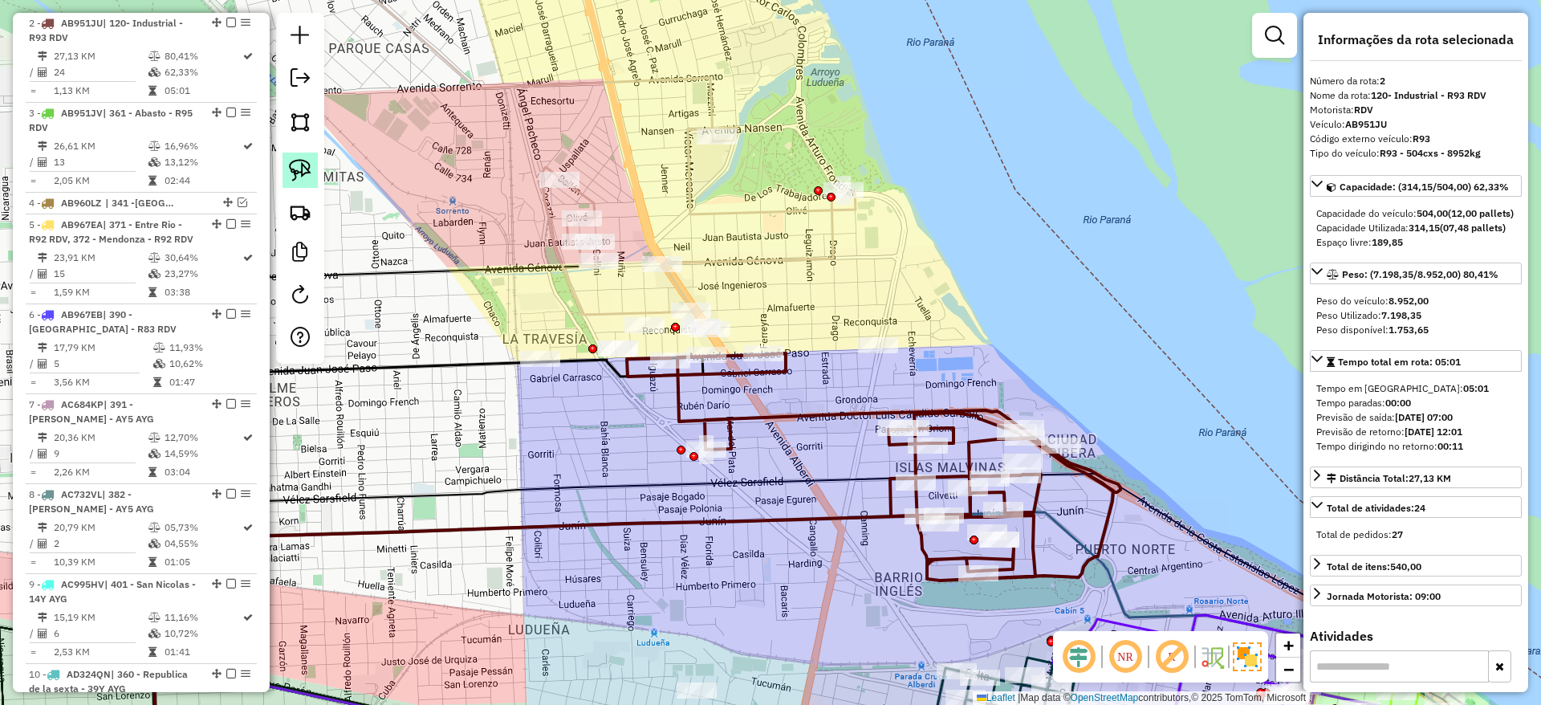
click at [305, 173] on img at bounding box center [300, 170] width 22 height 22
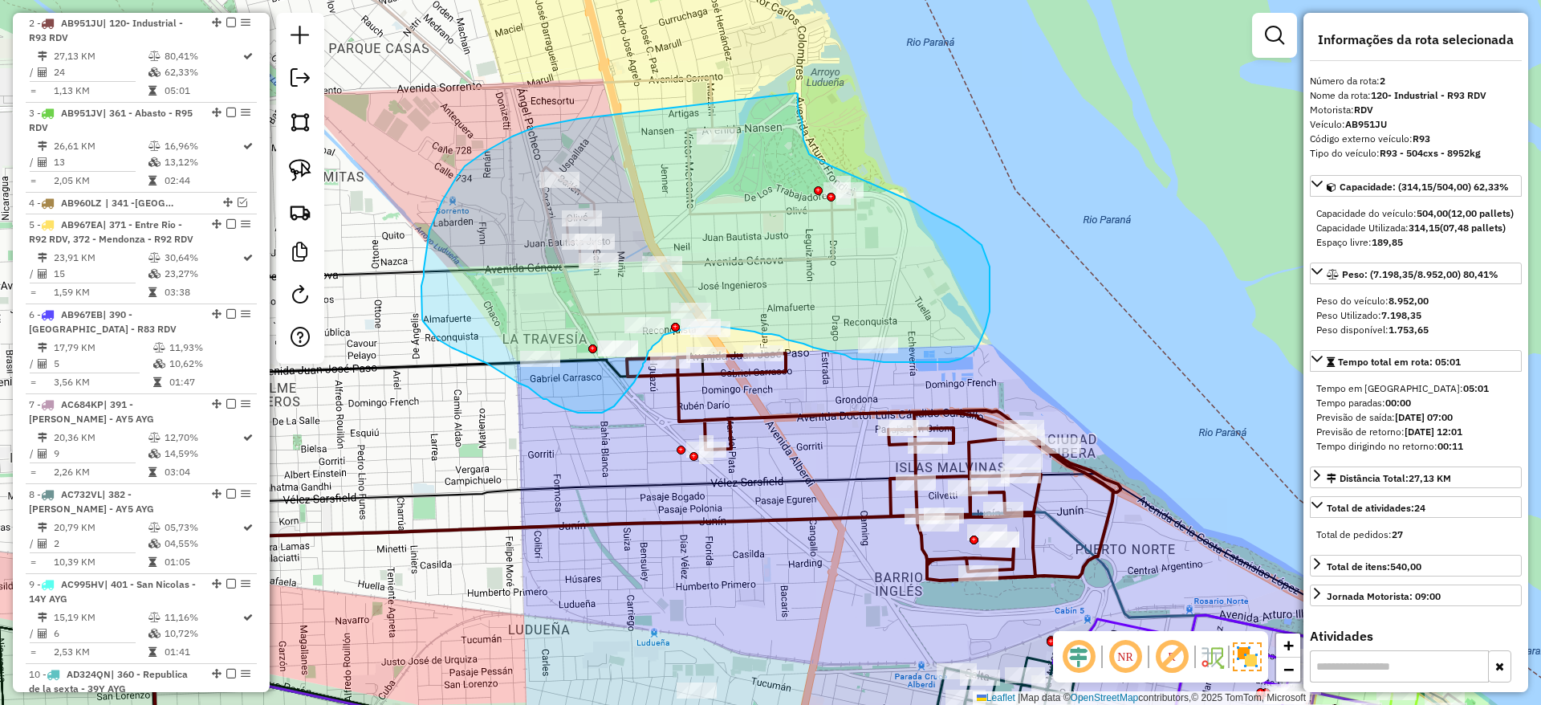
drag, startPoint x: 559, startPoint y: 122, endPoint x: 796, endPoint y: 93, distance: 239.3
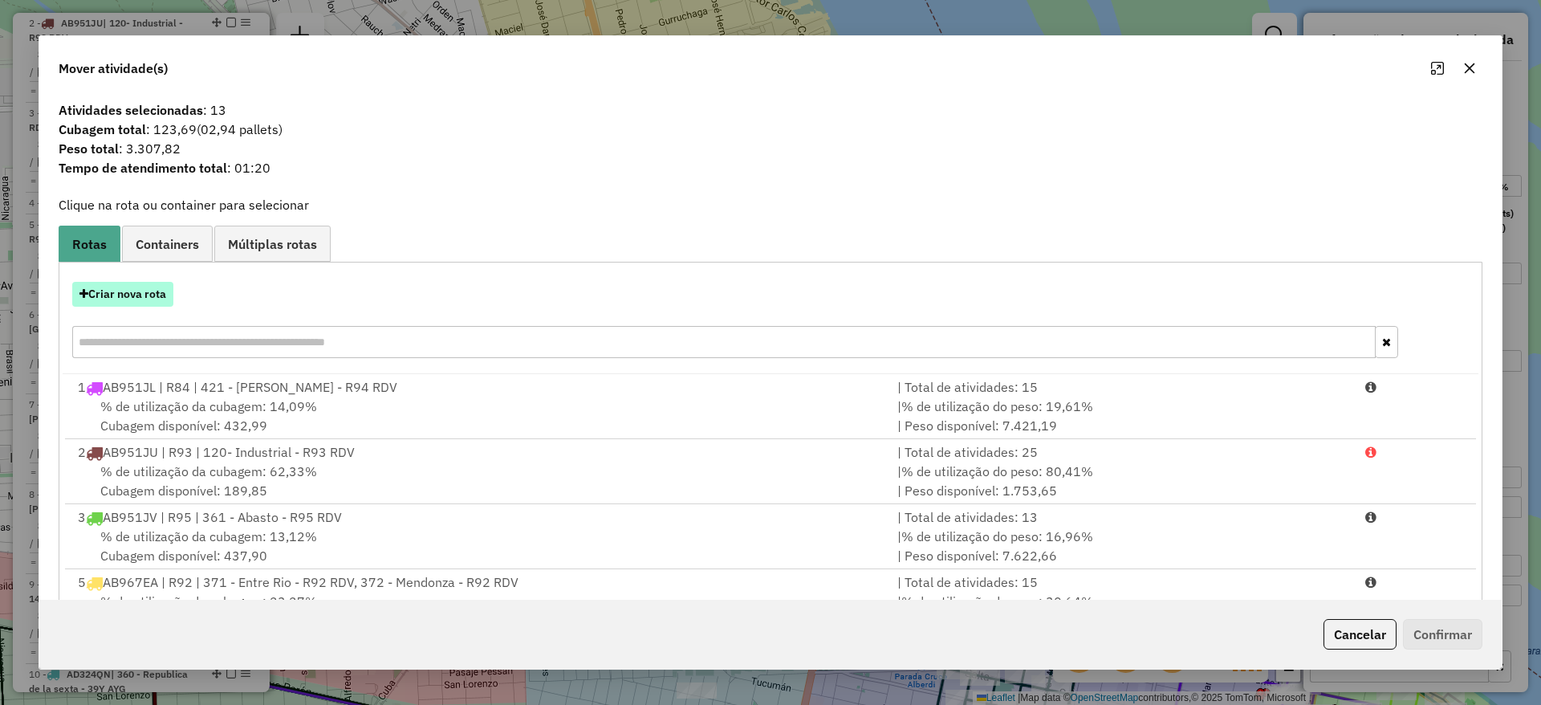
click at [148, 287] on button "Criar nova rota" at bounding box center [122, 294] width 101 height 25
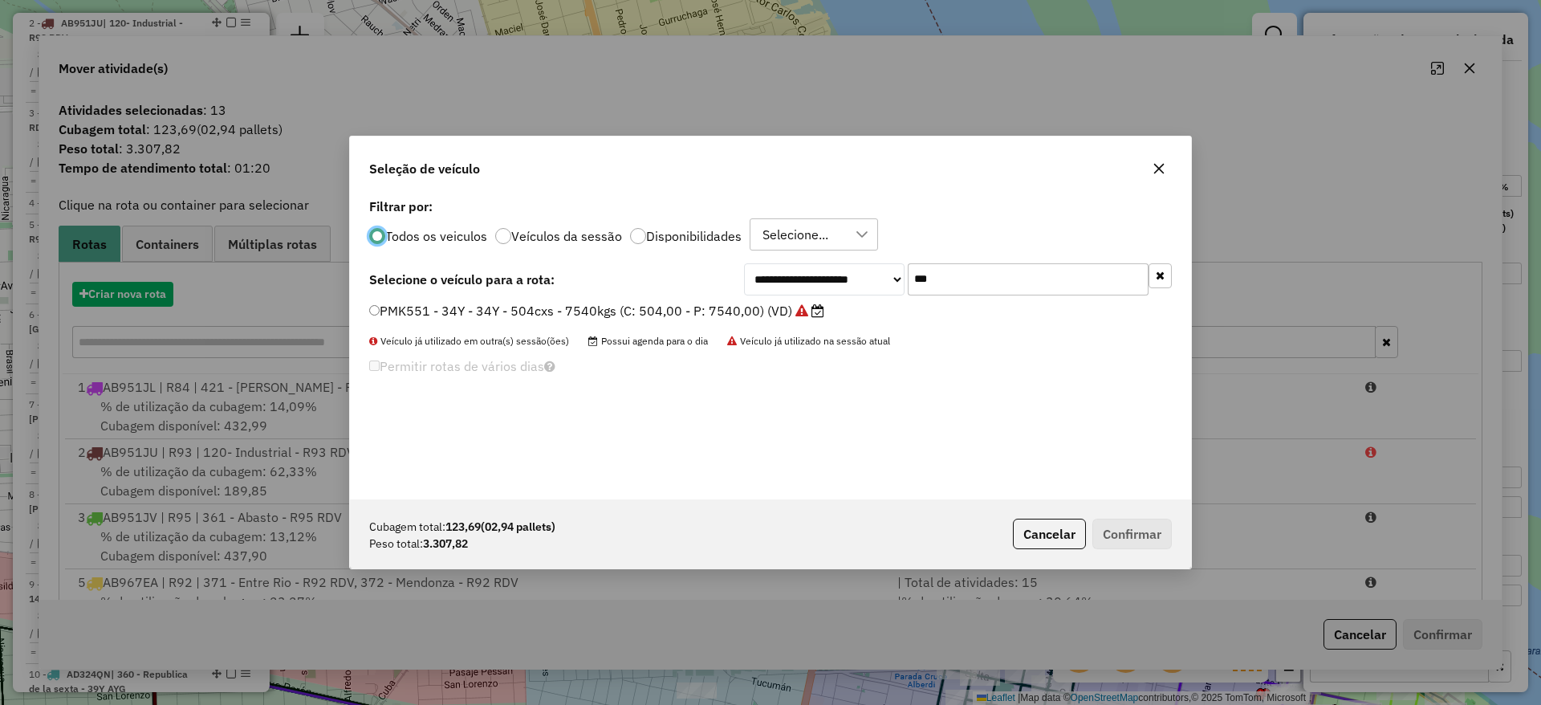
scroll to position [9, 5]
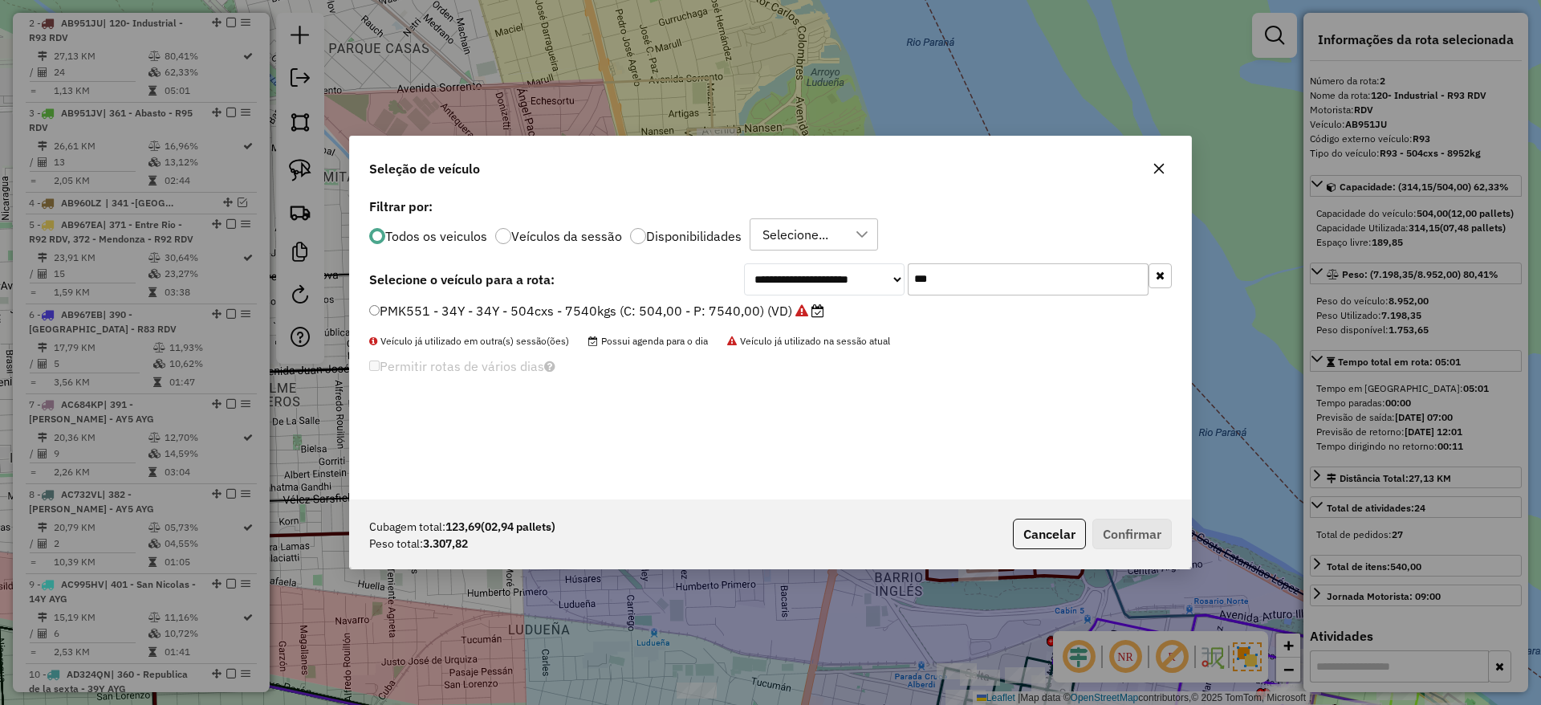
click at [990, 283] on input "***" at bounding box center [1028, 279] width 241 height 32
type input "***"
click at [763, 302] on label "PLF972 - 28Y - 28Y - 504cxs - 8482kgs (C: 504,00 - P: 8482,00) (VD)" at bounding box center [578, 310] width 418 height 19
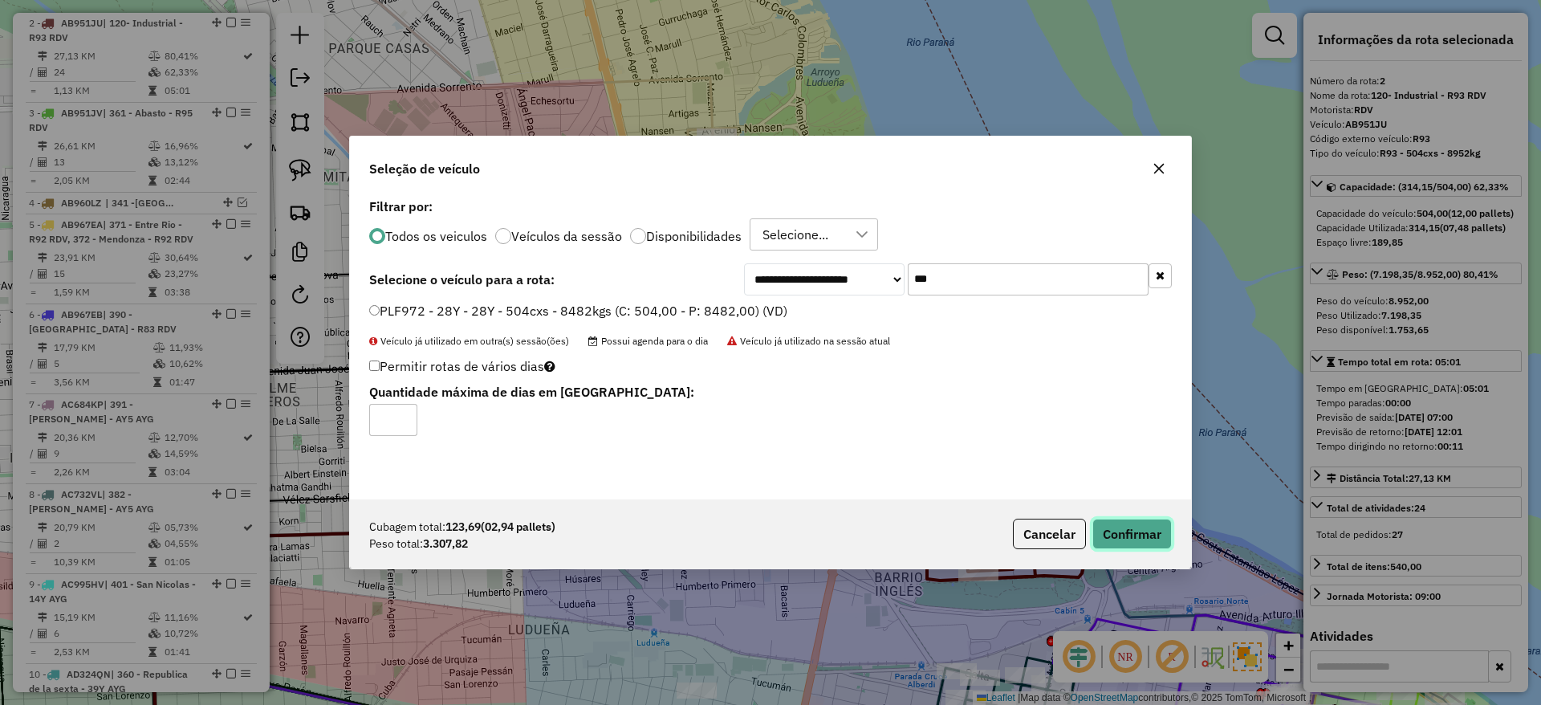
click at [1119, 523] on button "Confirmar" at bounding box center [1131, 534] width 79 height 31
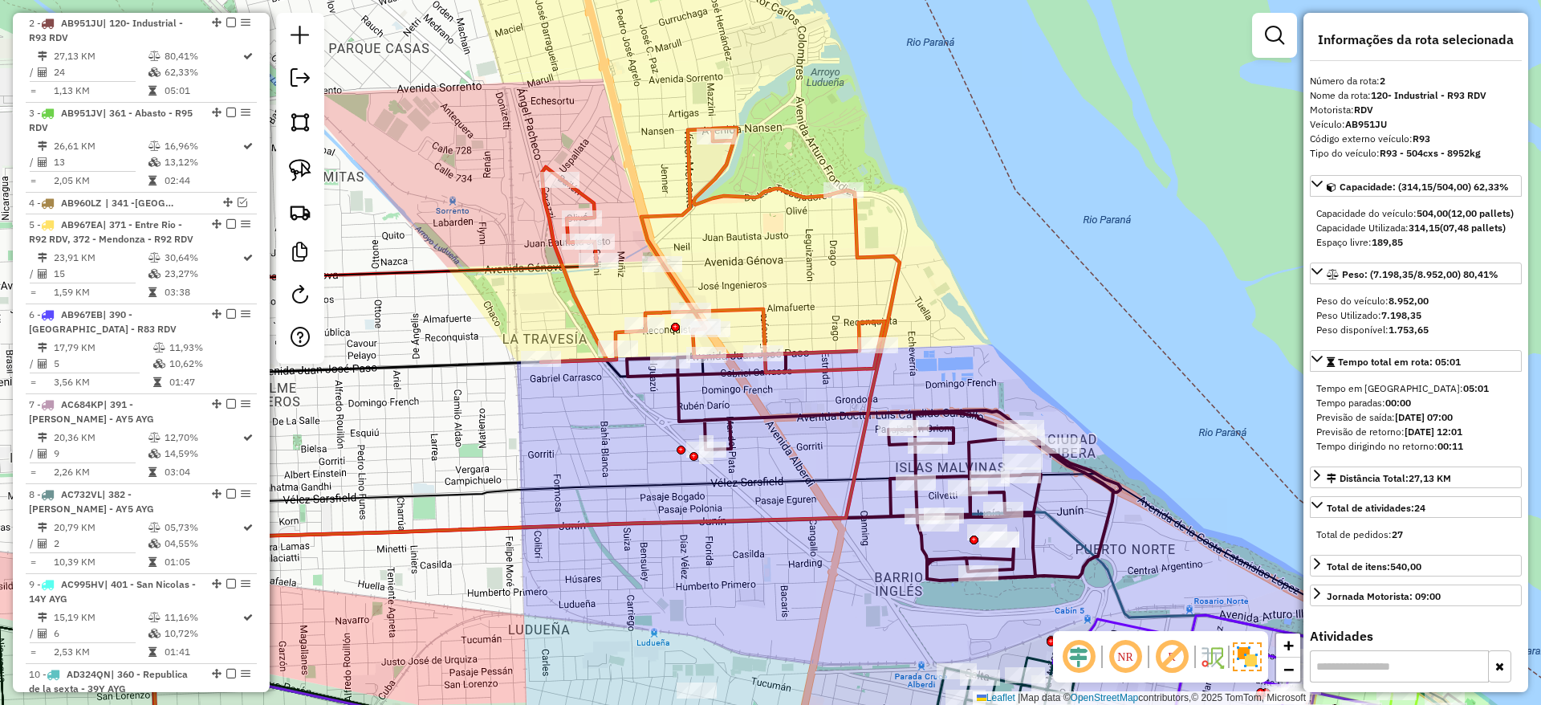
click at [839, 316] on div "Janela de atendimento Grade de atendimento Capacidade Transportadoras Veículos …" at bounding box center [770, 352] width 1541 height 705
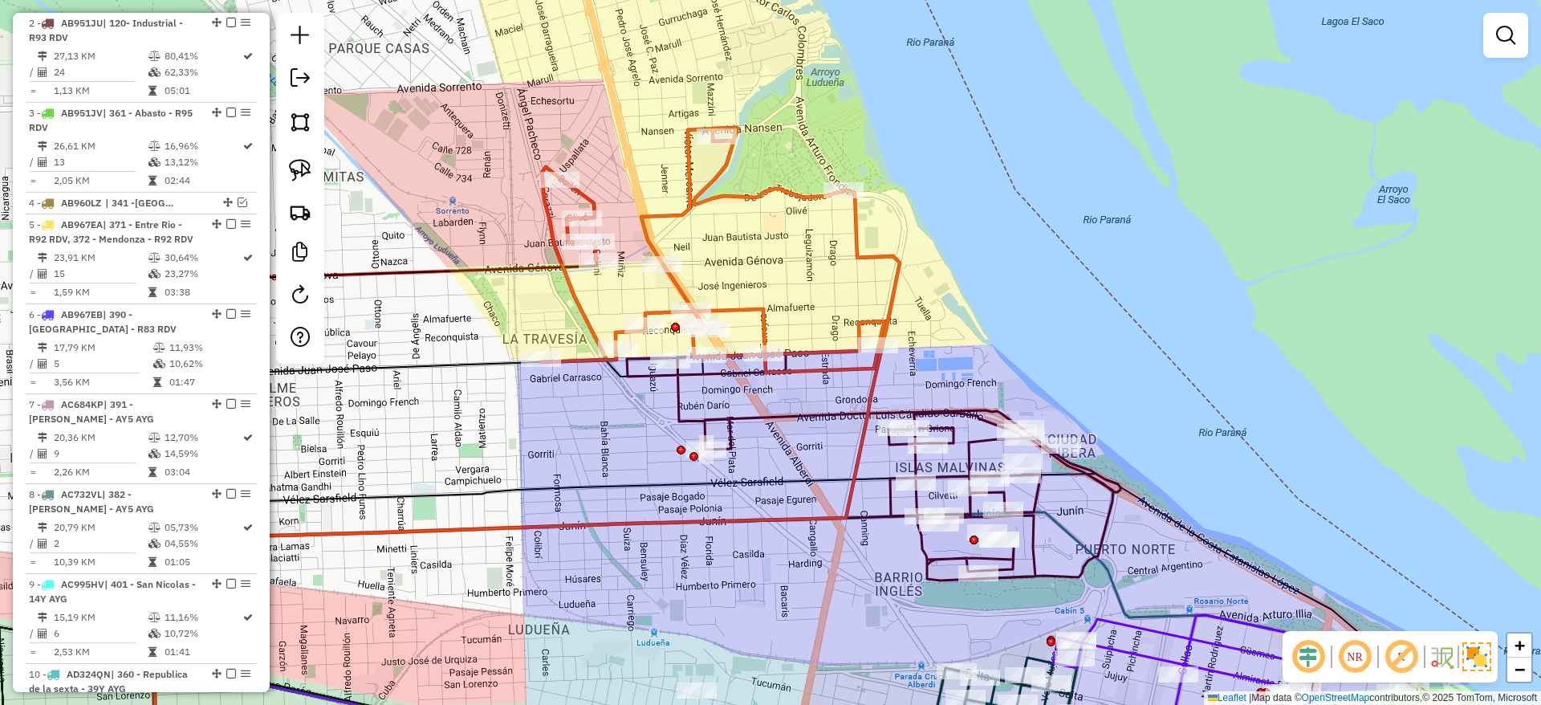
click at [864, 319] on icon at bounding box center [713, 250] width 344 height 245
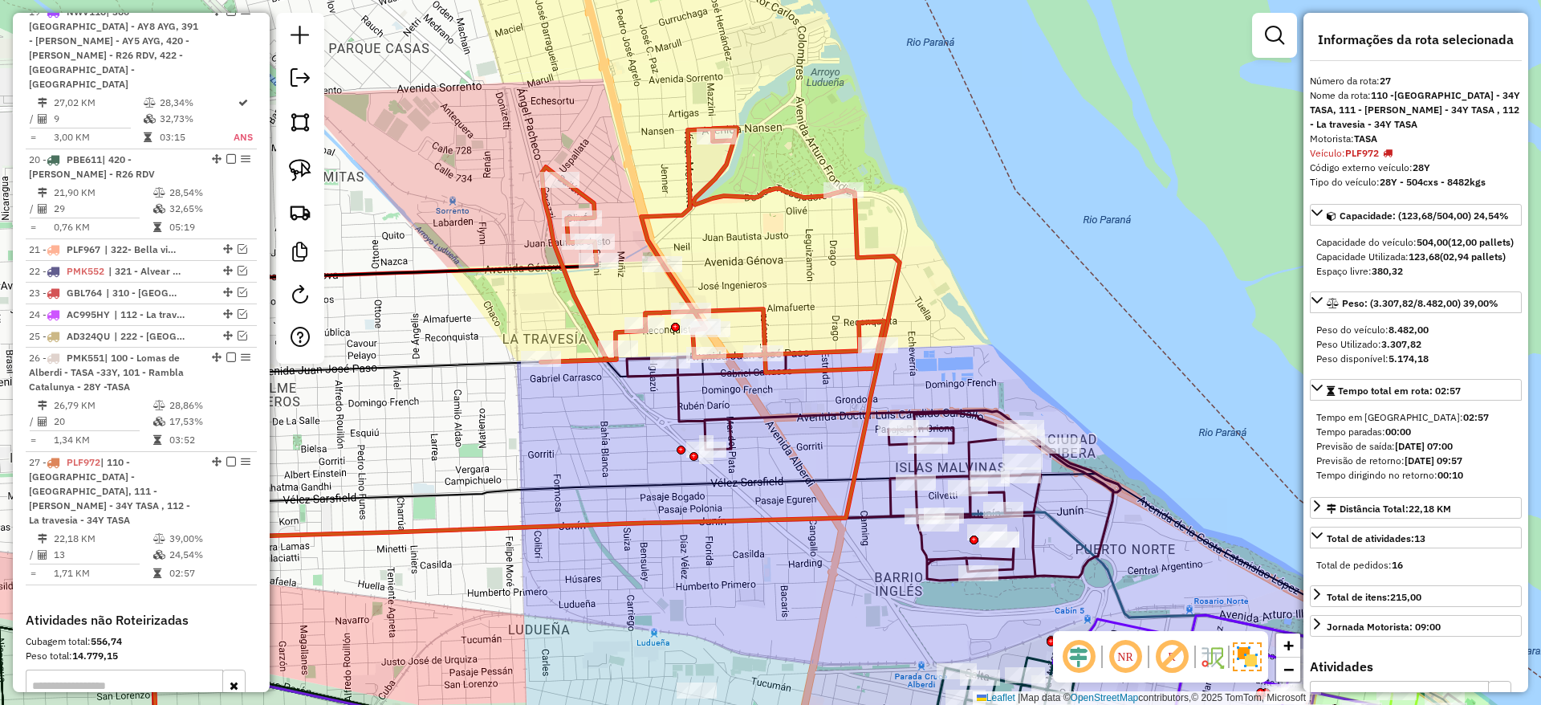
scroll to position [2246, 0]
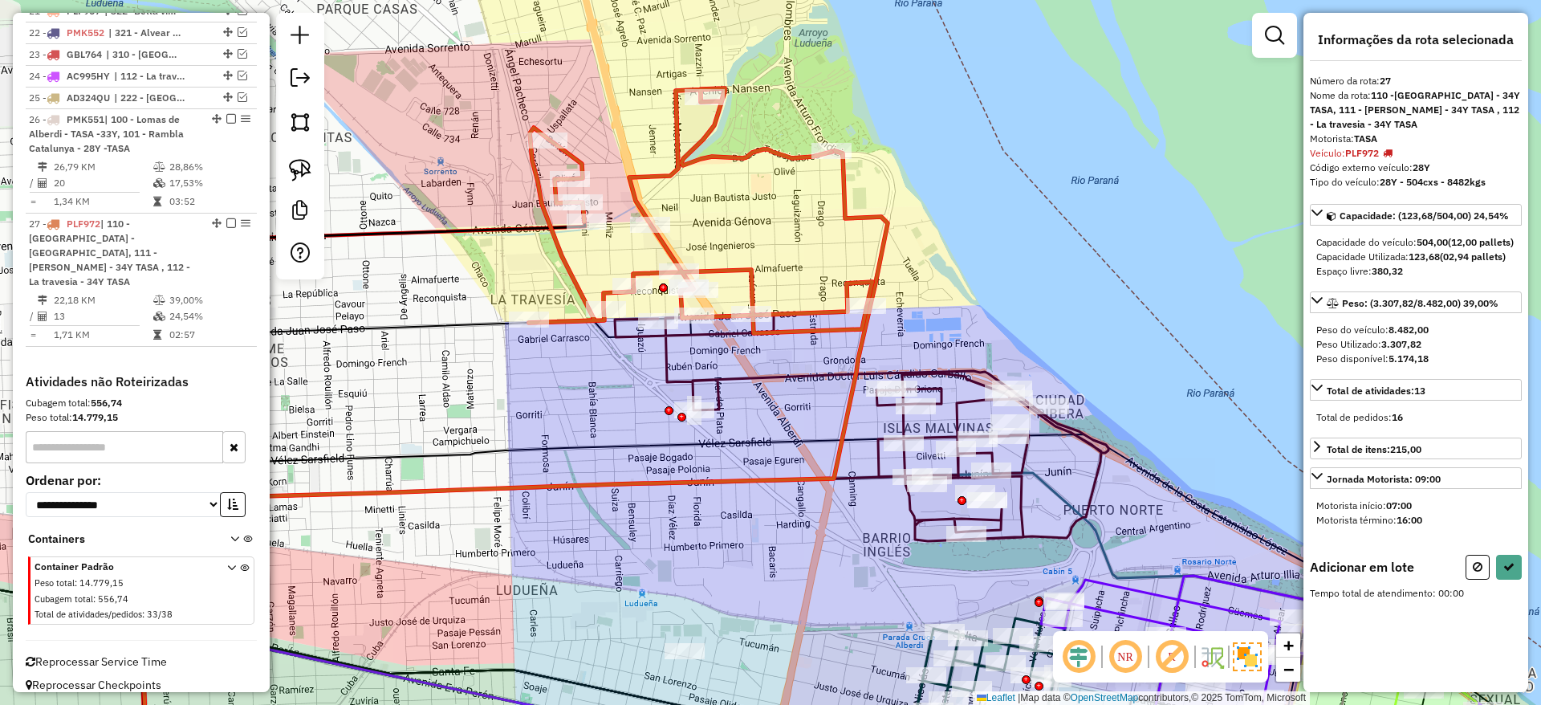
drag, startPoint x: 540, startPoint y: 404, endPoint x: 528, endPoint y: 364, distance: 41.1
click at [528, 364] on div "Janela de atendimento Grade de atendimento Capacidade Transportadoras Veículos …" at bounding box center [770, 352] width 1541 height 705
click at [291, 164] on img at bounding box center [300, 170] width 22 height 22
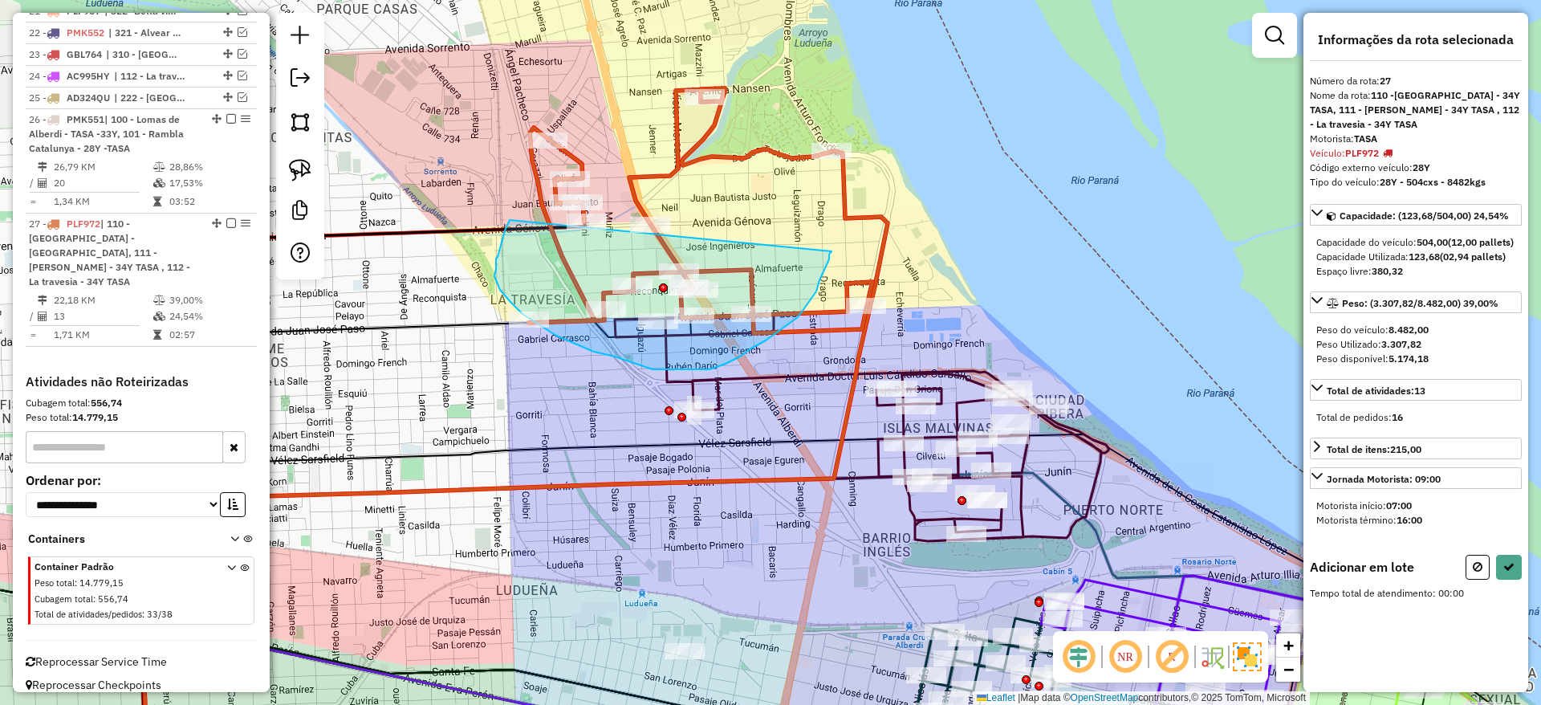
drag, startPoint x: 496, startPoint y: 262, endPoint x: 832, endPoint y: 251, distance: 335.7
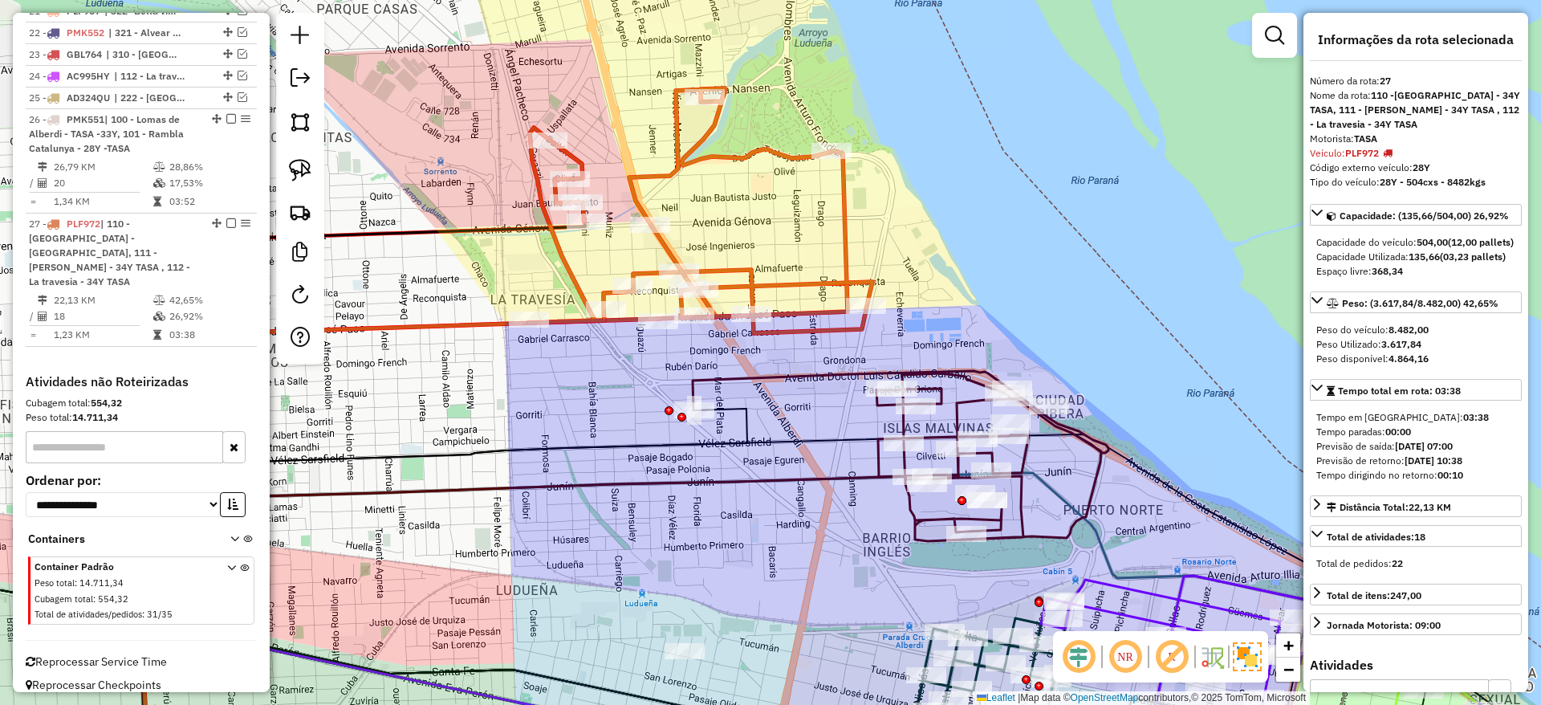
click at [791, 315] on icon at bounding box center [701, 210] width 344 height 245
click at [806, 372] on icon at bounding box center [901, 456] width 416 height 170
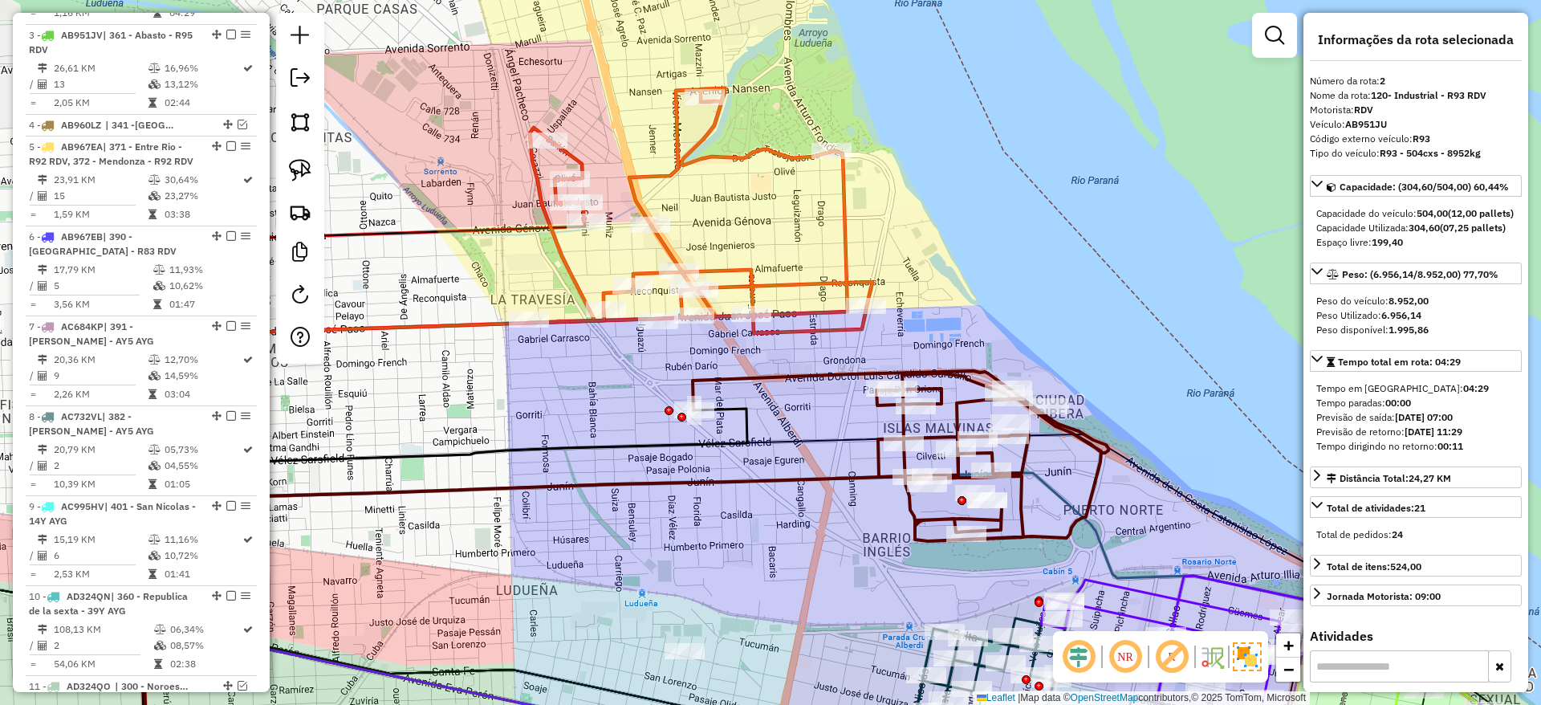
scroll to position [693, 0]
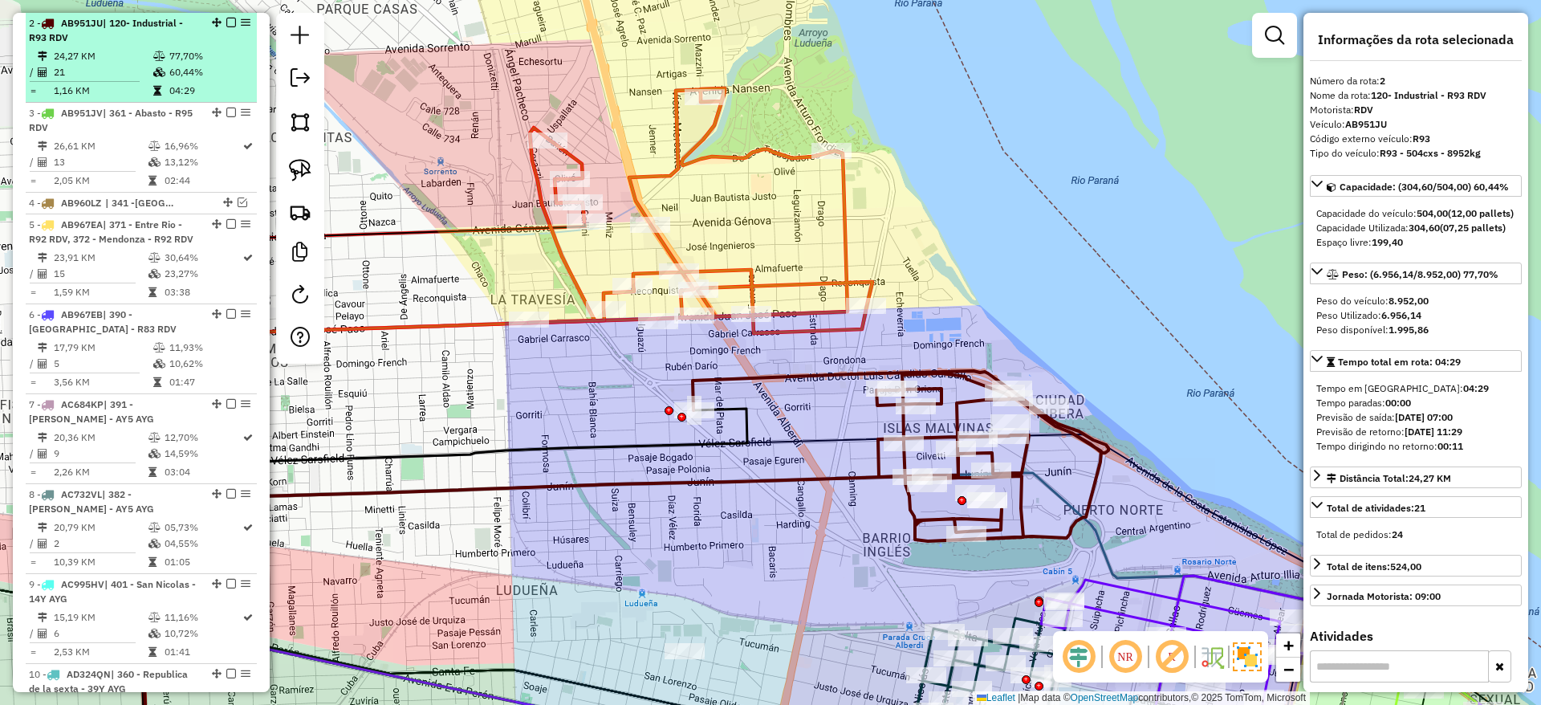
click at [232, 22] on div at bounding box center [226, 23] width 48 height 10
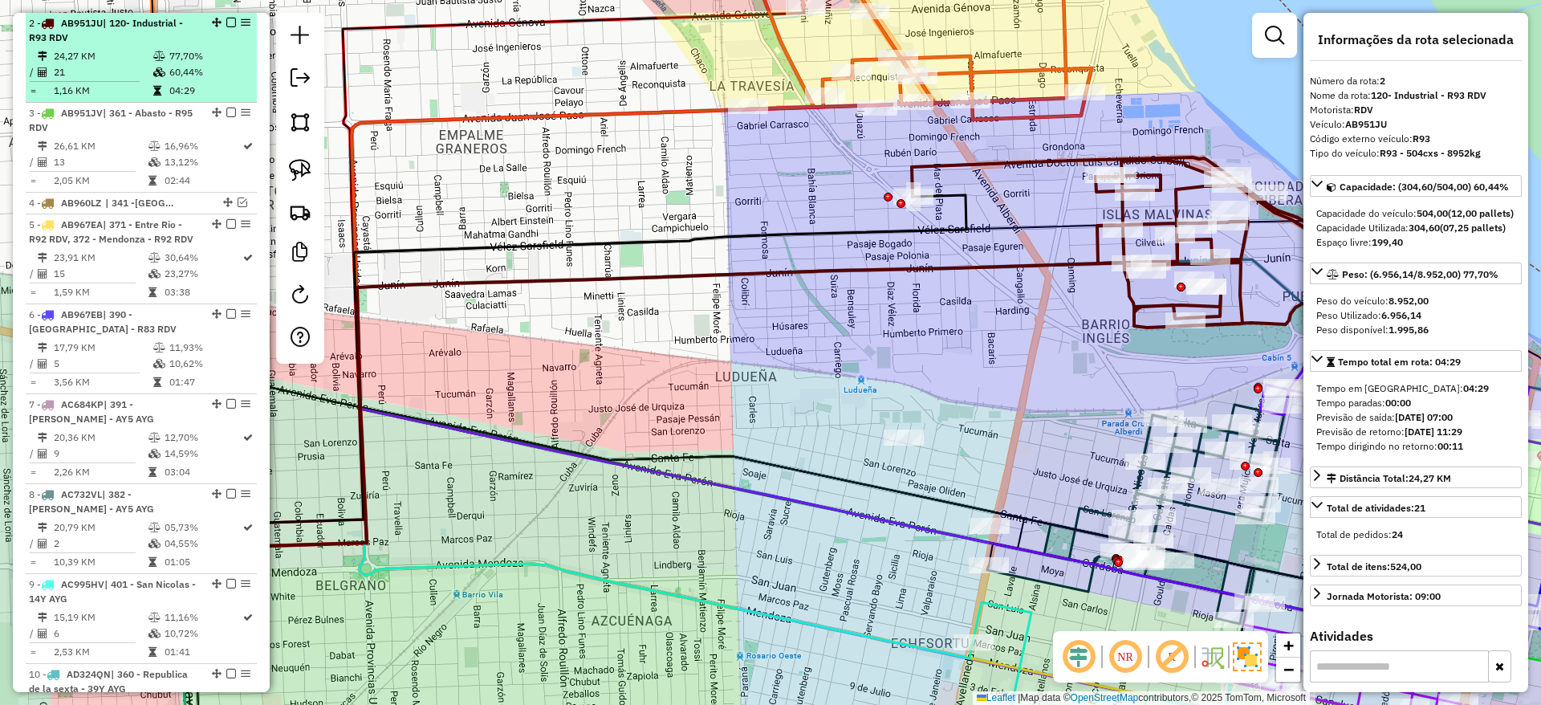
click at [221, 16] on div "2 - AB951JU | 120- Industrial - R93 RDV" at bounding box center [141, 30] width 225 height 29
click at [229, 19] on em at bounding box center [231, 23] width 10 height 10
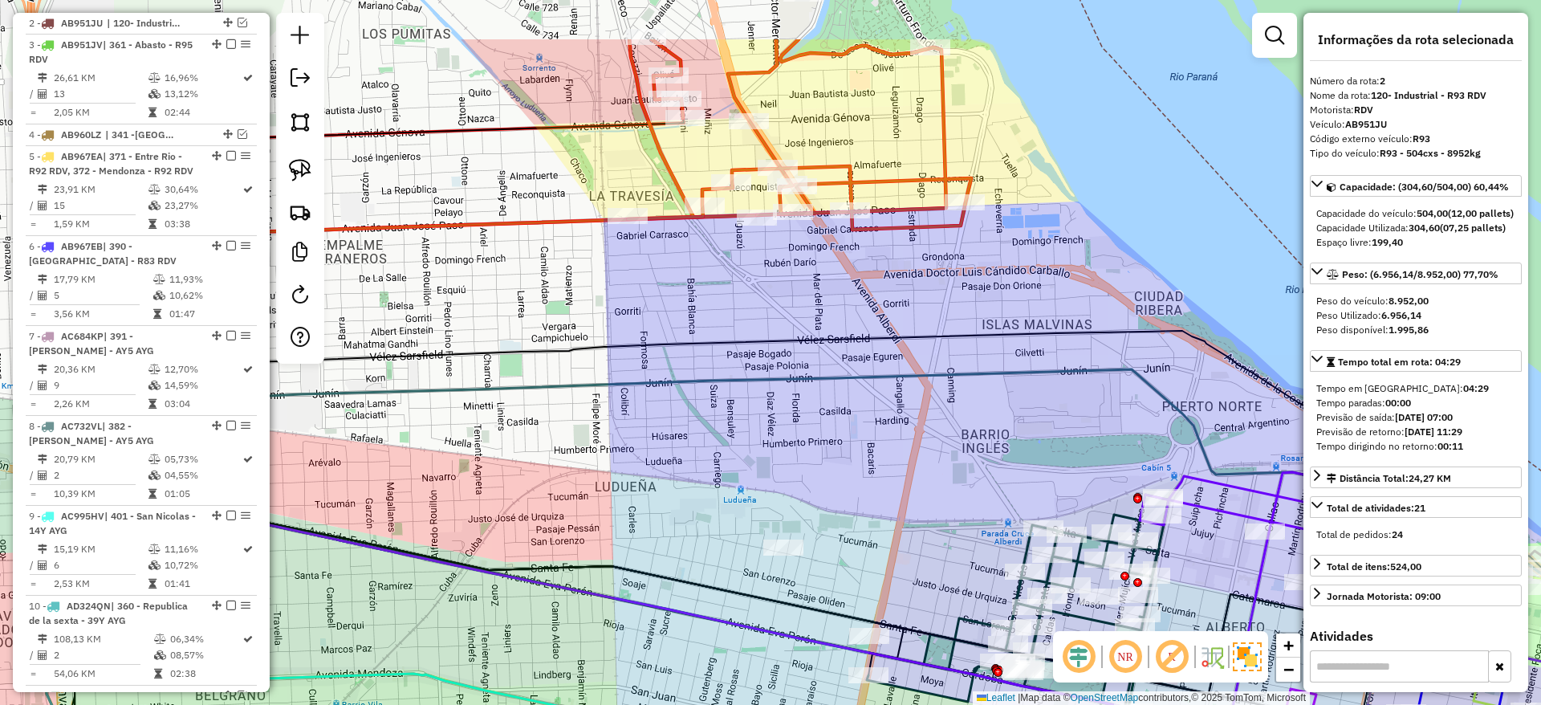
drag, startPoint x: 891, startPoint y: 396, endPoint x: 798, endPoint y: 479, distance: 125.0
click at [798, 494] on div "Janela de atendimento Grade de atendimento Capacidade Transportadoras Veículos …" at bounding box center [770, 352] width 1541 height 705
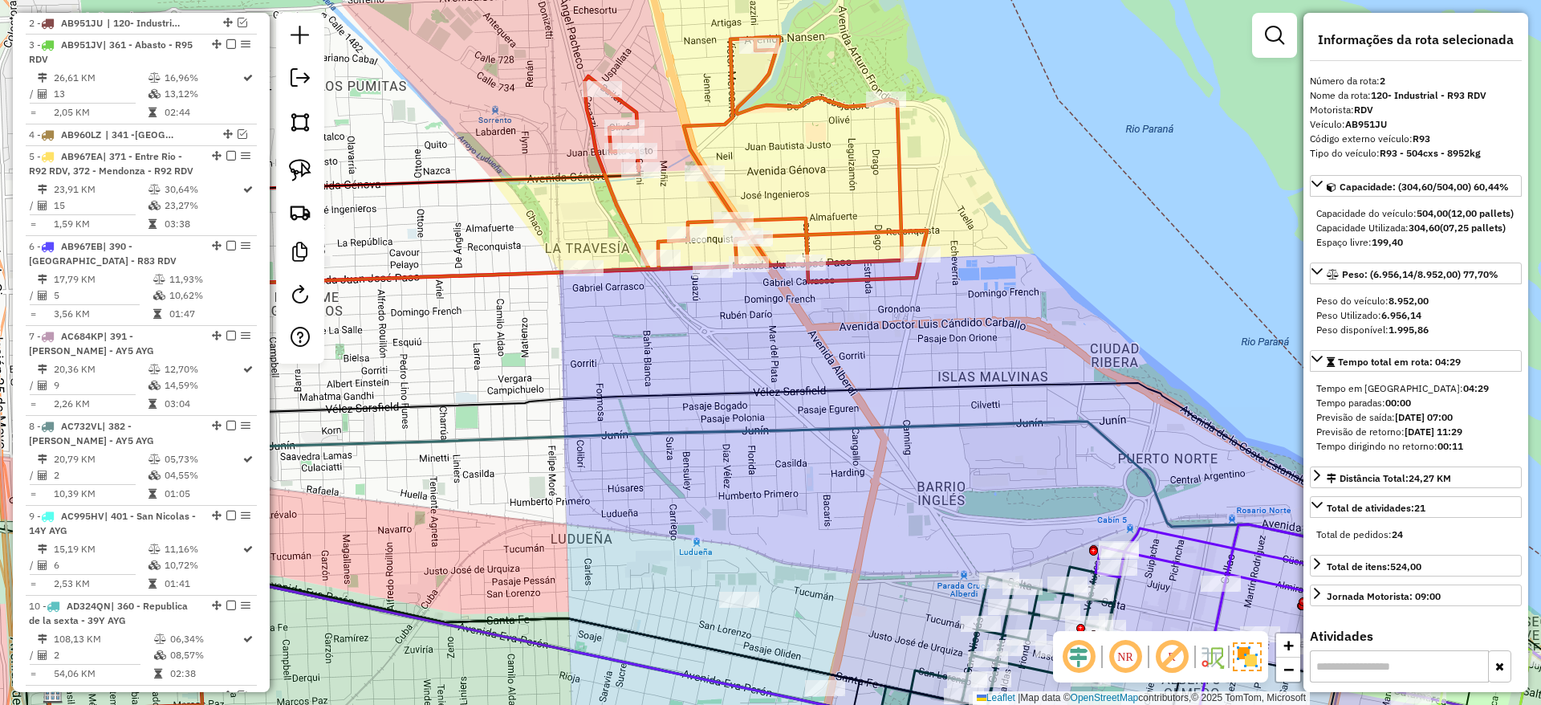
click at [896, 212] on icon at bounding box center [756, 159] width 344 height 245
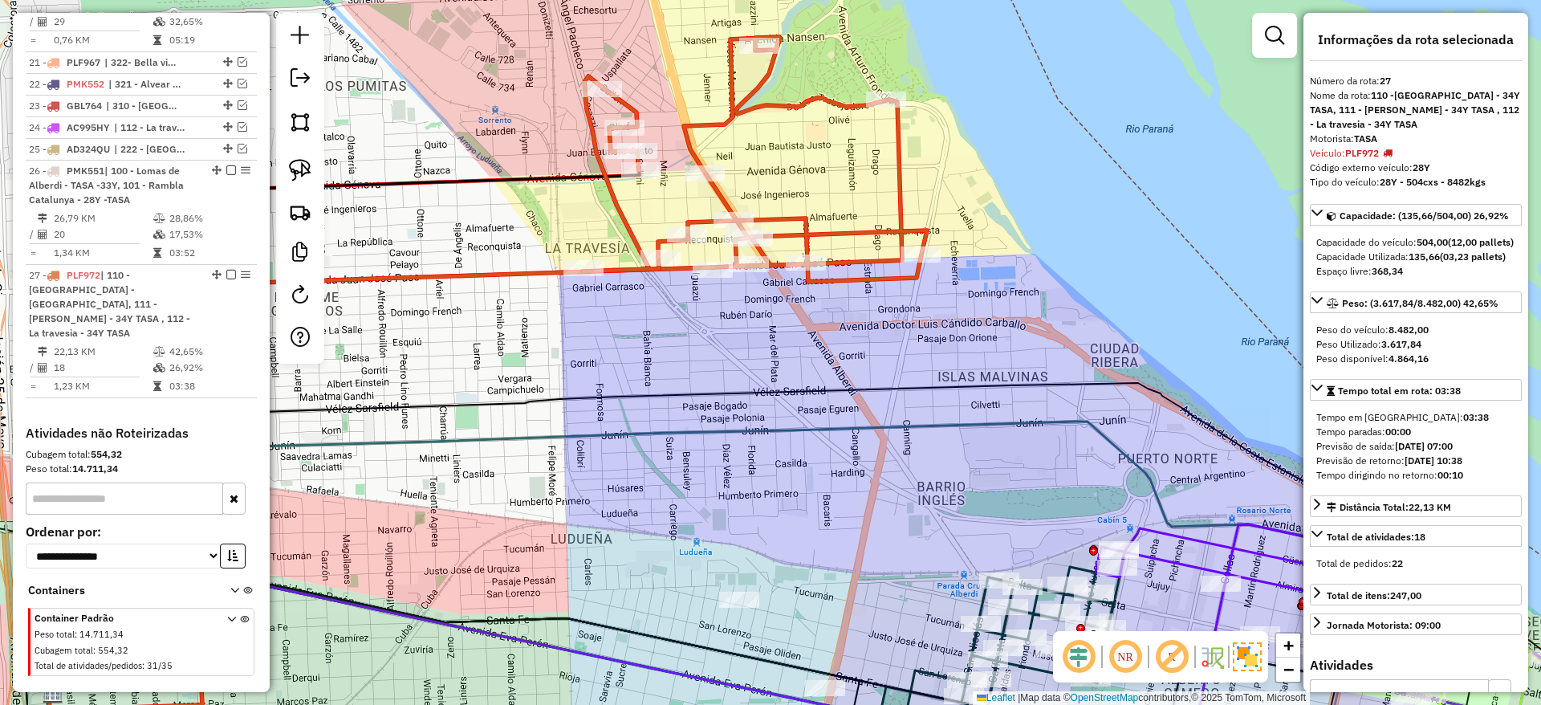
scroll to position [2178, 0]
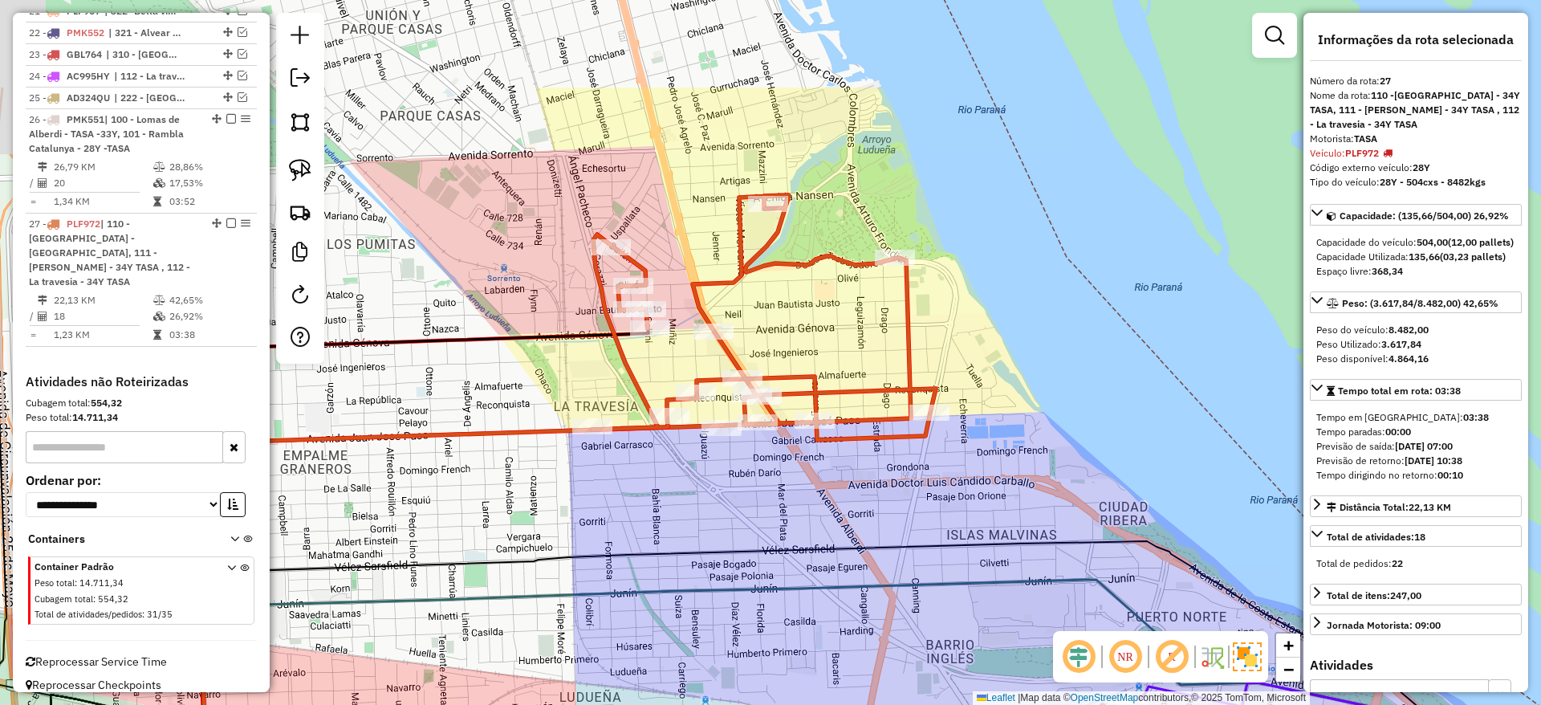
drag, startPoint x: 525, startPoint y: 275, endPoint x: 580, endPoint y: 510, distance: 241.6
click at [580, 511] on div "Janela de atendimento Grade de atendimento Capacidade Transportadoras Veículos …" at bounding box center [770, 352] width 1541 height 705
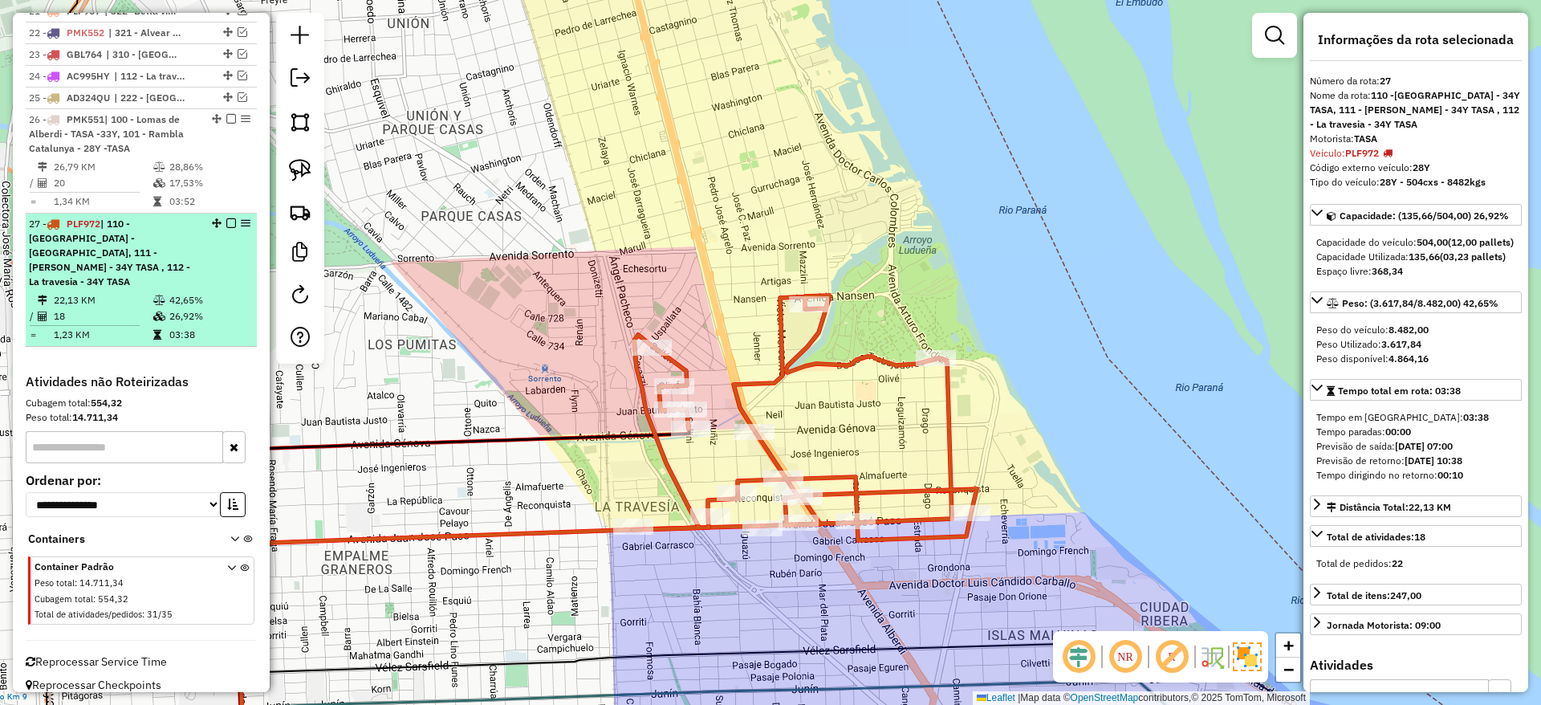
click at [226, 219] on em at bounding box center [231, 223] width 10 height 10
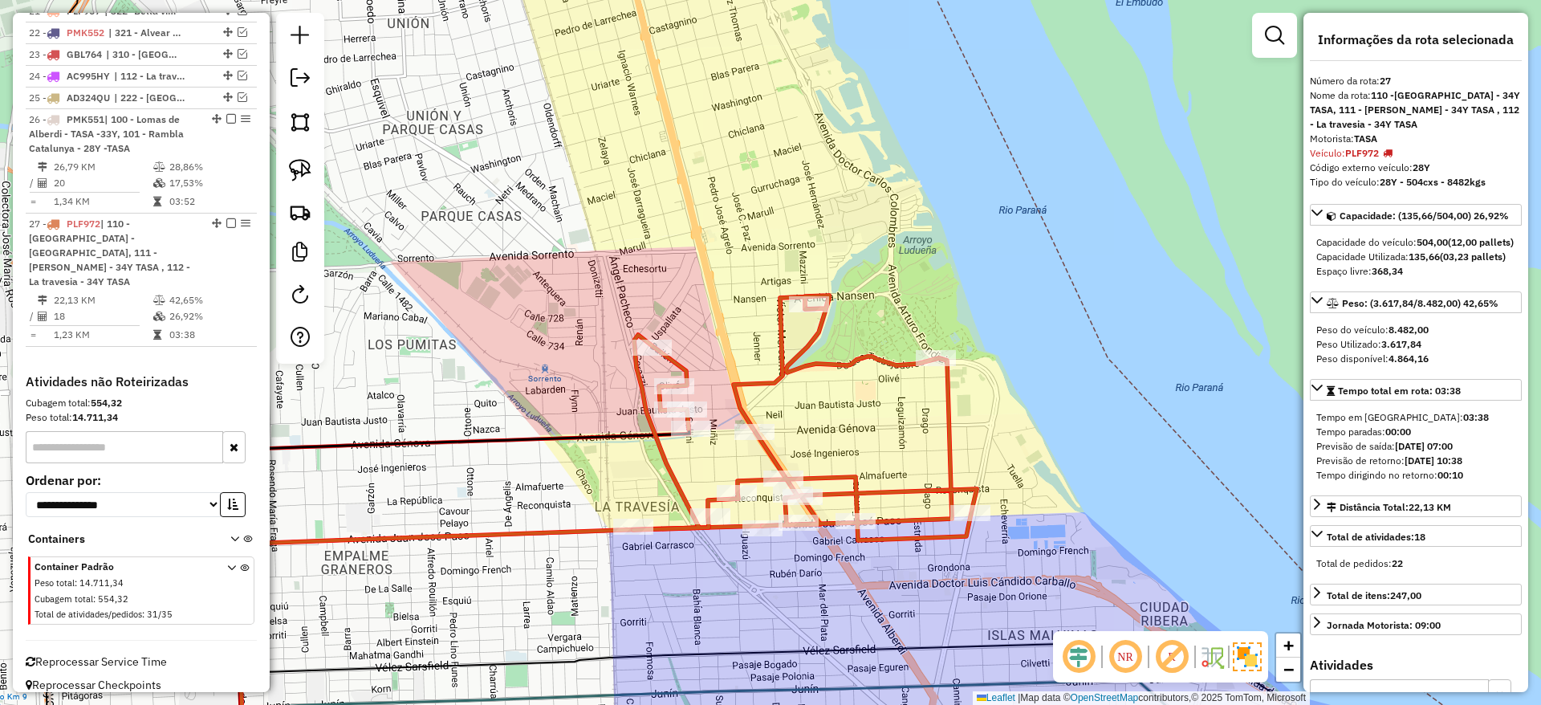
scroll to position [2080, 0]
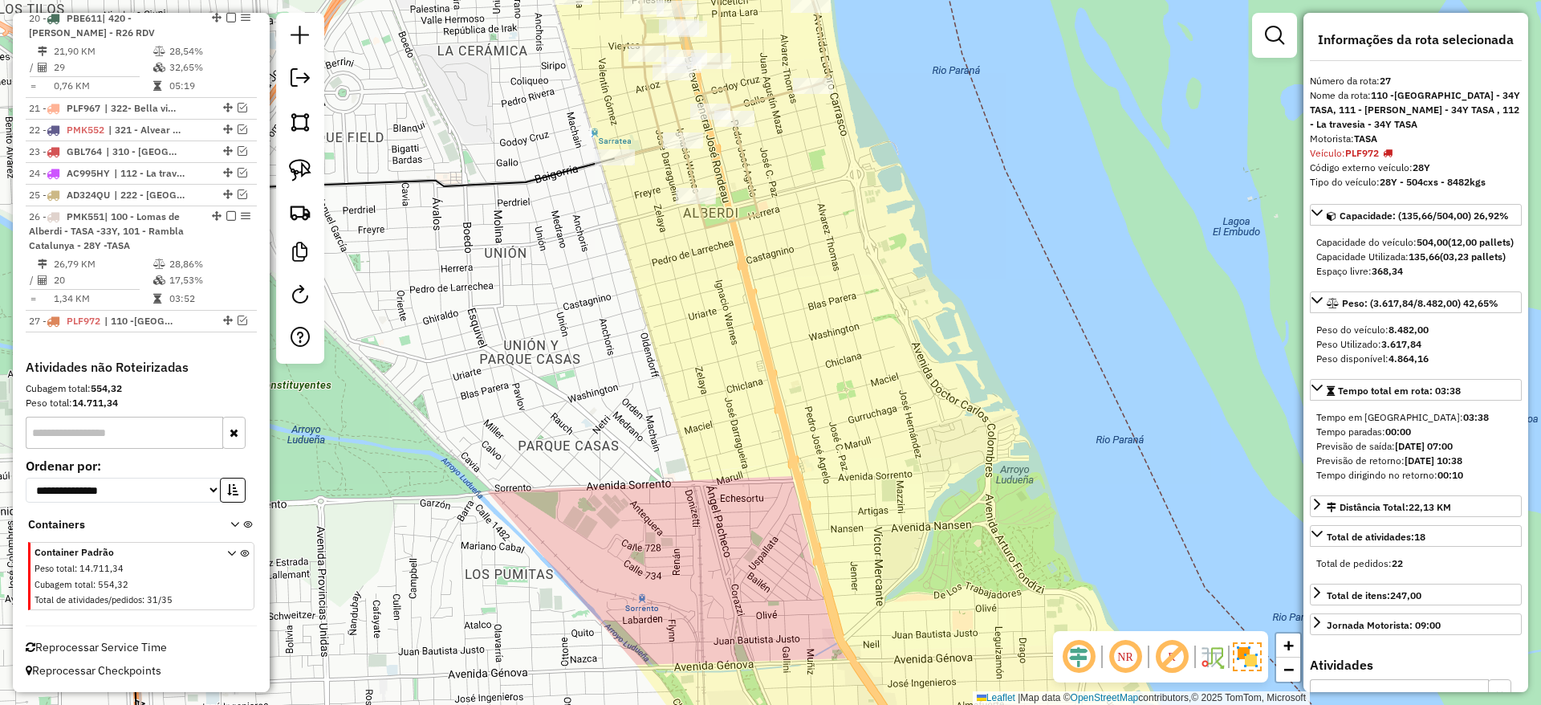
click at [741, 100] on icon at bounding box center [700, 78] width 257 height 299
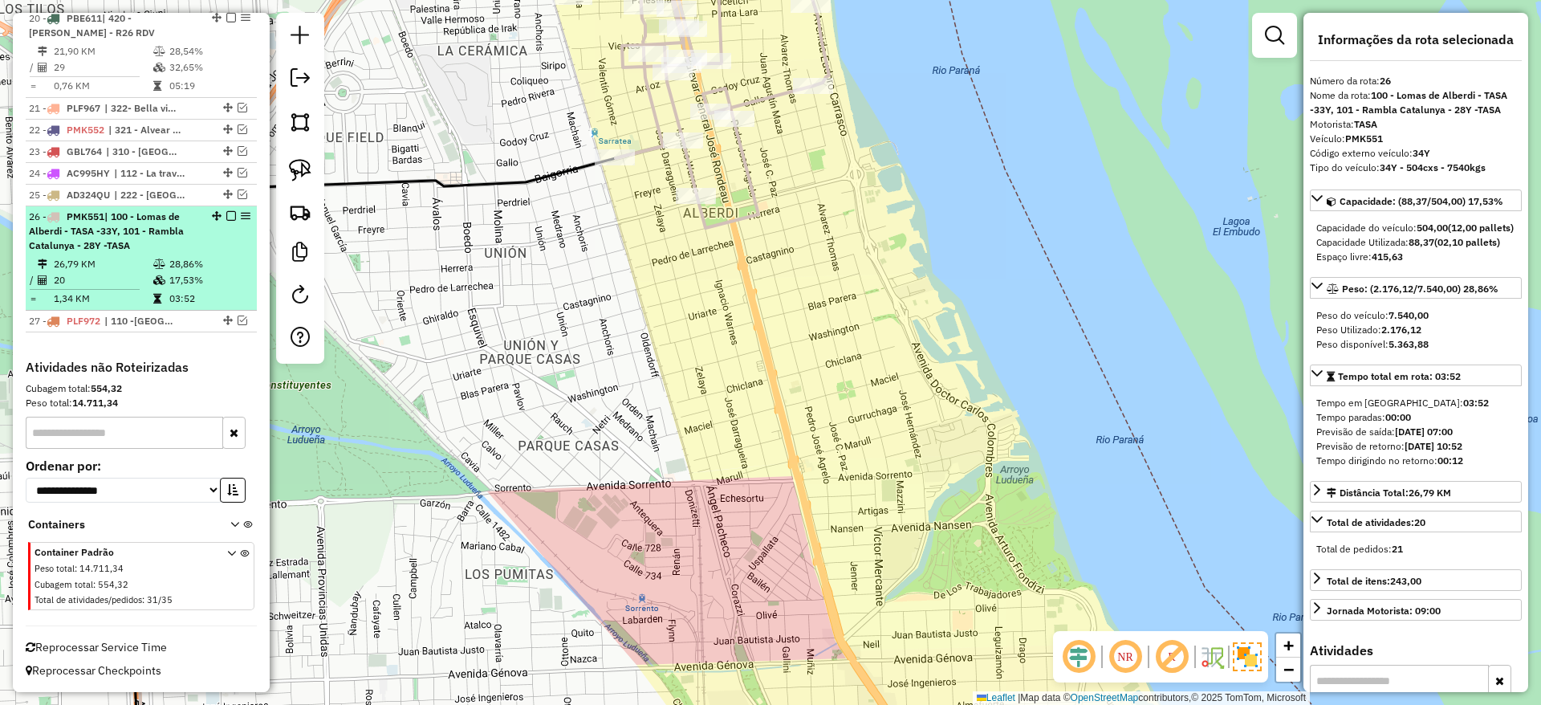
click at [227, 220] on em at bounding box center [231, 216] width 10 height 10
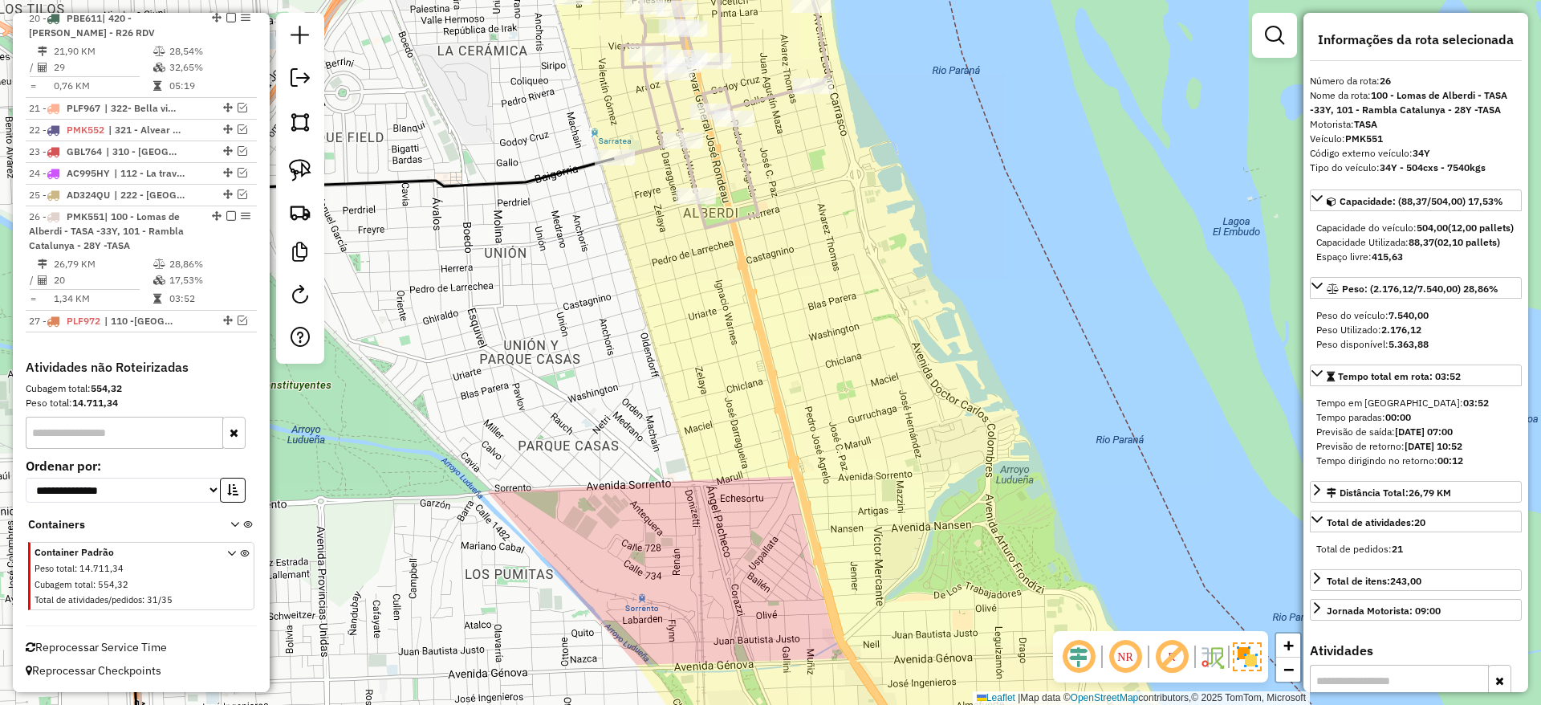
scroll to position [1998, 0]
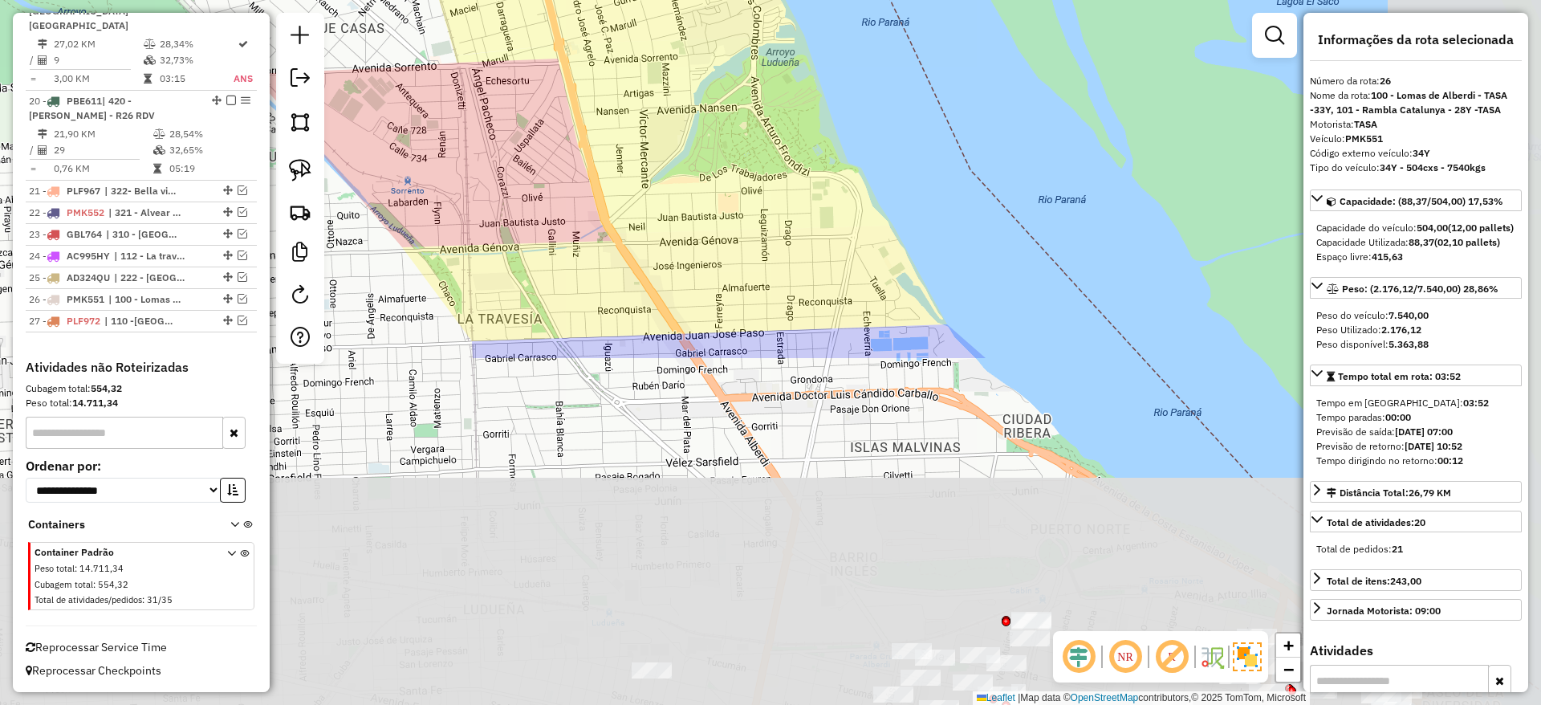
drag, startPoint x: 839, startPoint y: 312, endPoint x: 433, endPoint y: -105, distance: 581.8
click at [433, 0] on html "Aguarde... Pop-up bloqueado! Seu navegador bloqueou automáticamente a abertura …" at bounding box center [770, 352] width 1541 height 705
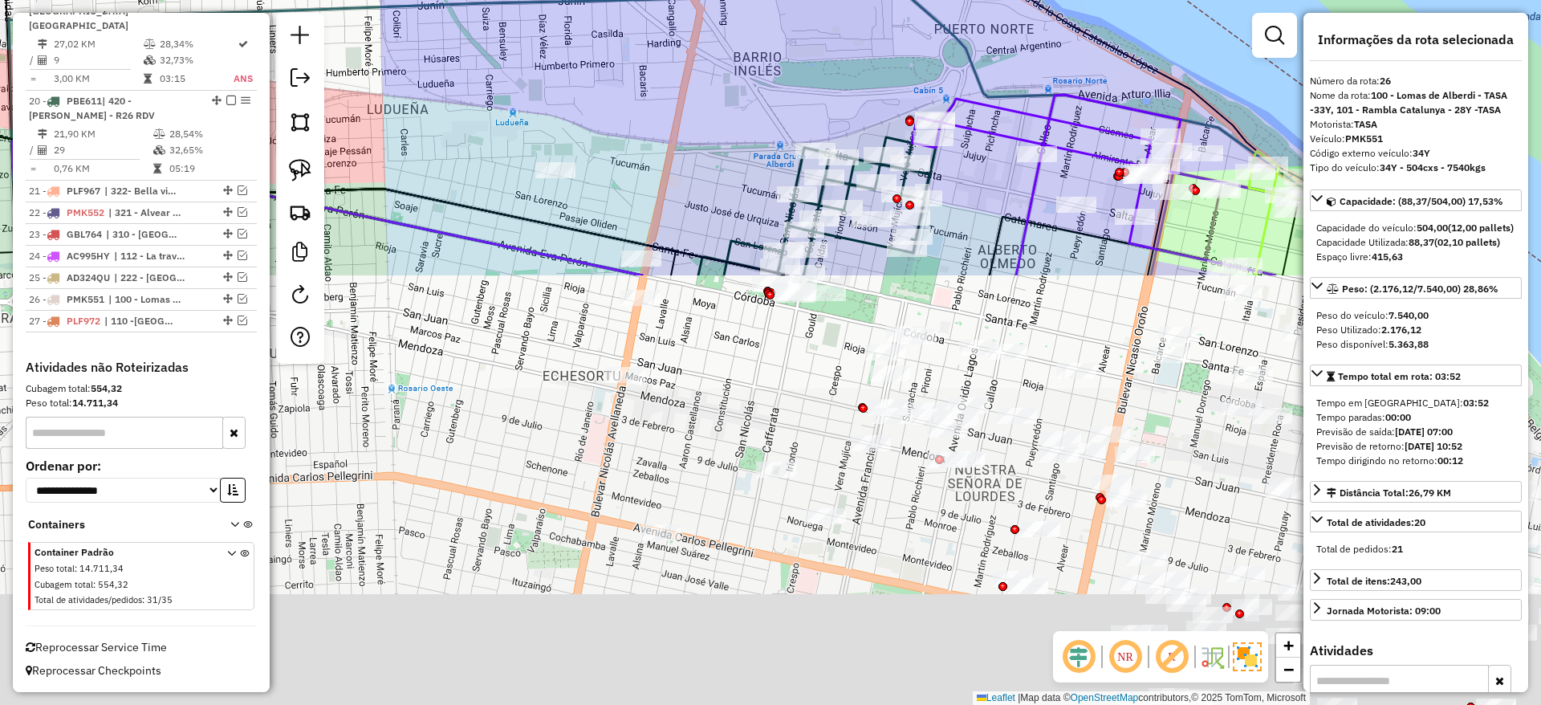
drag, startPoint x: 681, startPoint y: 527, endPoint x: 754, endPoint y: 29, distance: 502.9
click at [754, 29] on div "Janela de atendimento Grade de atendimento Capacidade Transportadoras Veículos …" at bounding box center [770, 352] width 1541 height 705
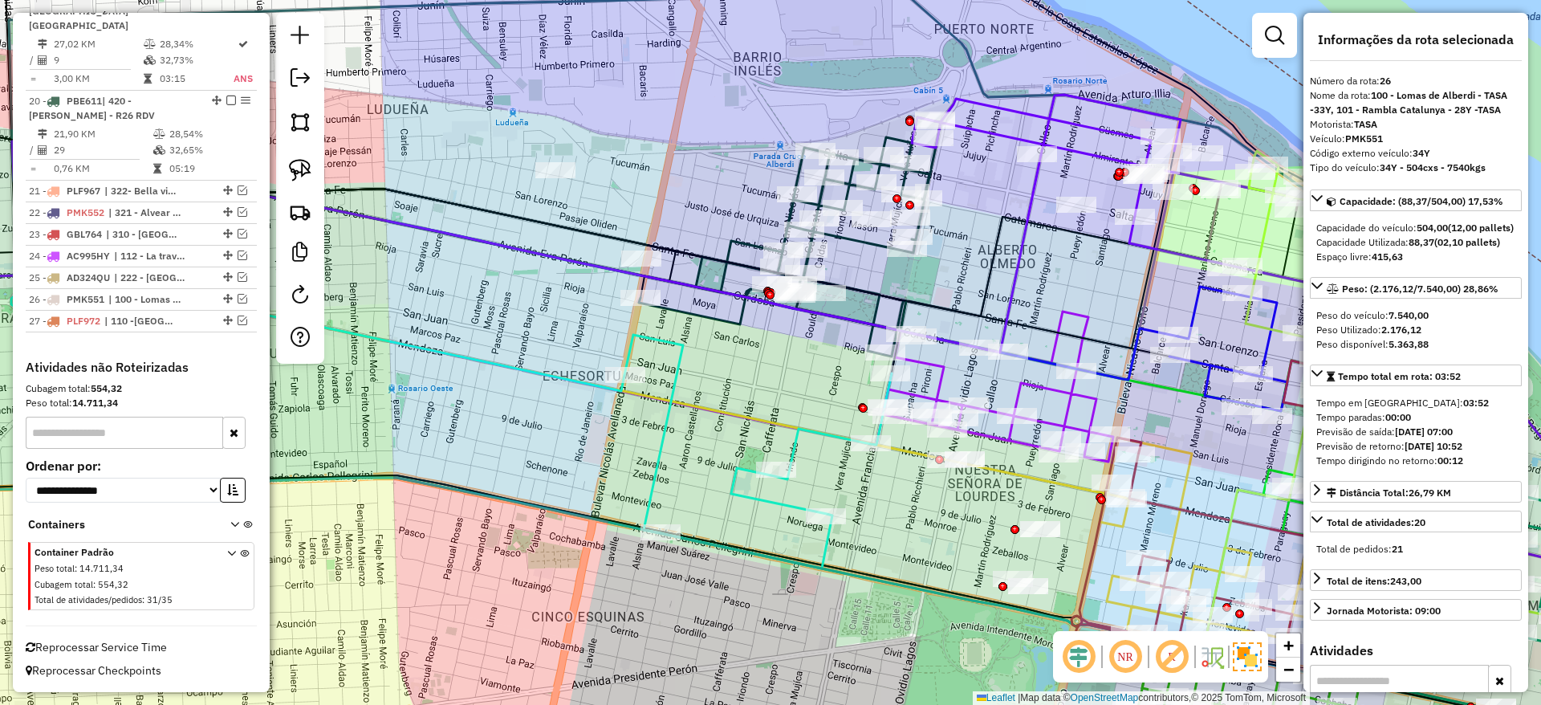
drag, startPoint x: 659, startPoint y: 159, endPoint x: 666, endPoint y: 189, distance: 30.6
click at [665, 188] on div "Janela de atendimento Grade de atendimento Capacidade Transportadoras Veículos …" at bounding box center [770, 352] width 1541 height 705
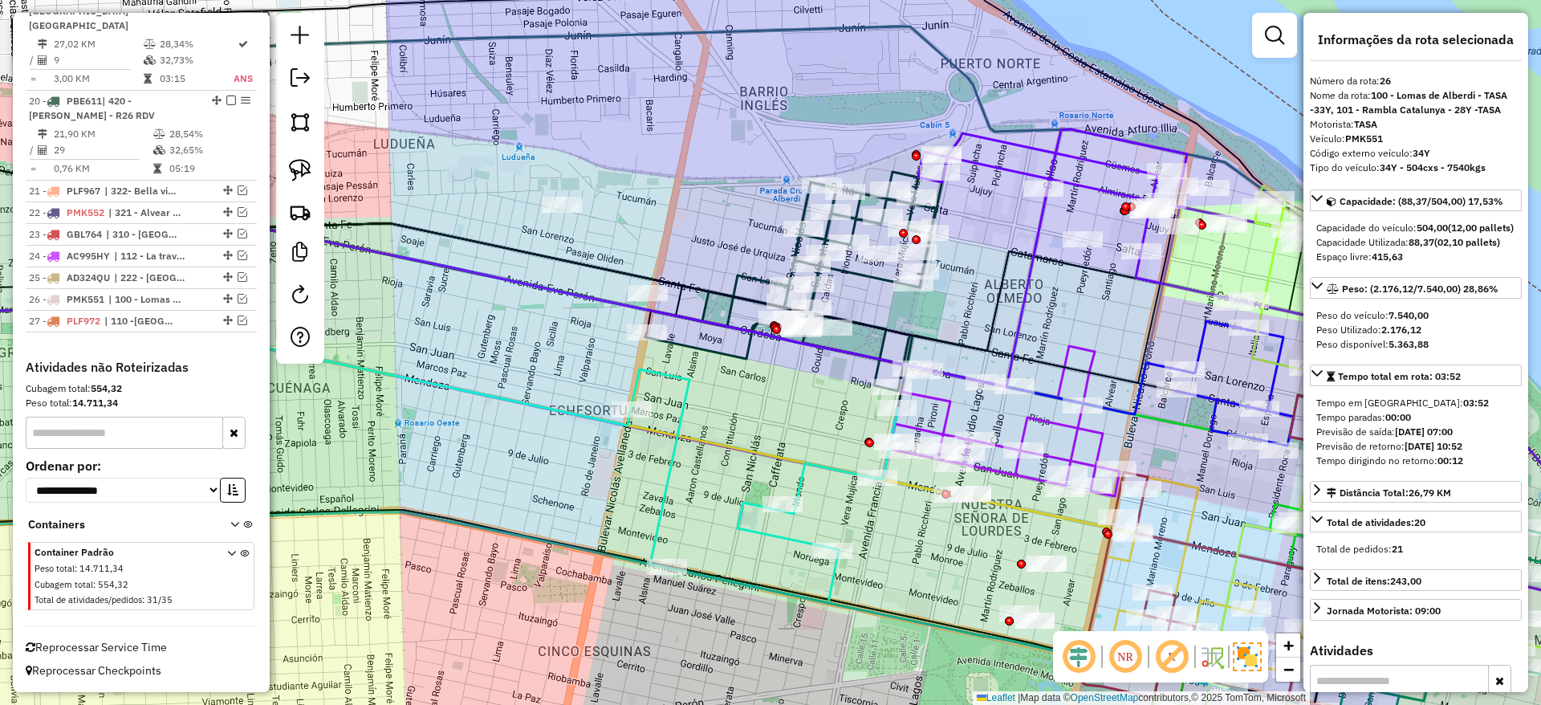
click at [734, 288] on icon at bounding box center [522, 262] width 1316 height 242
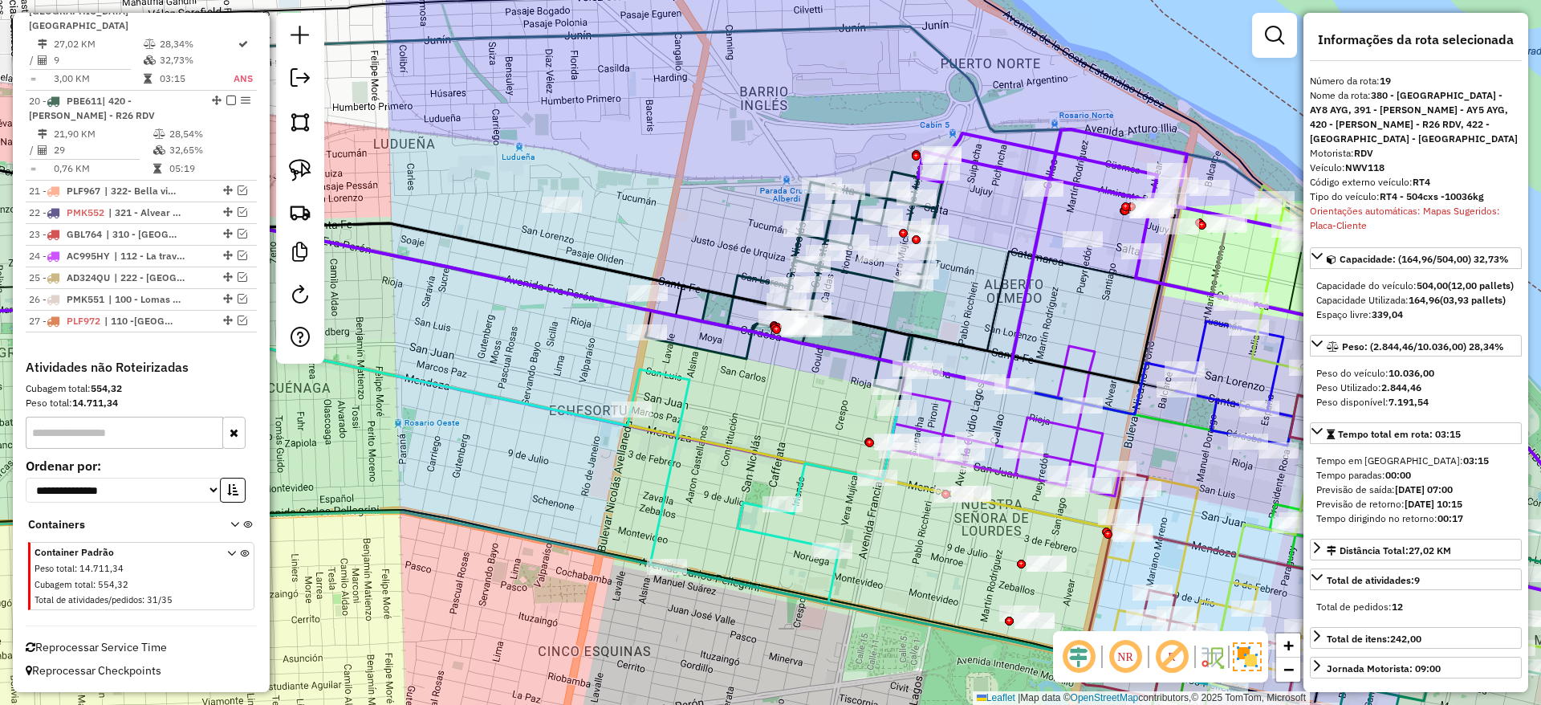
scroll to position [1942, 0]
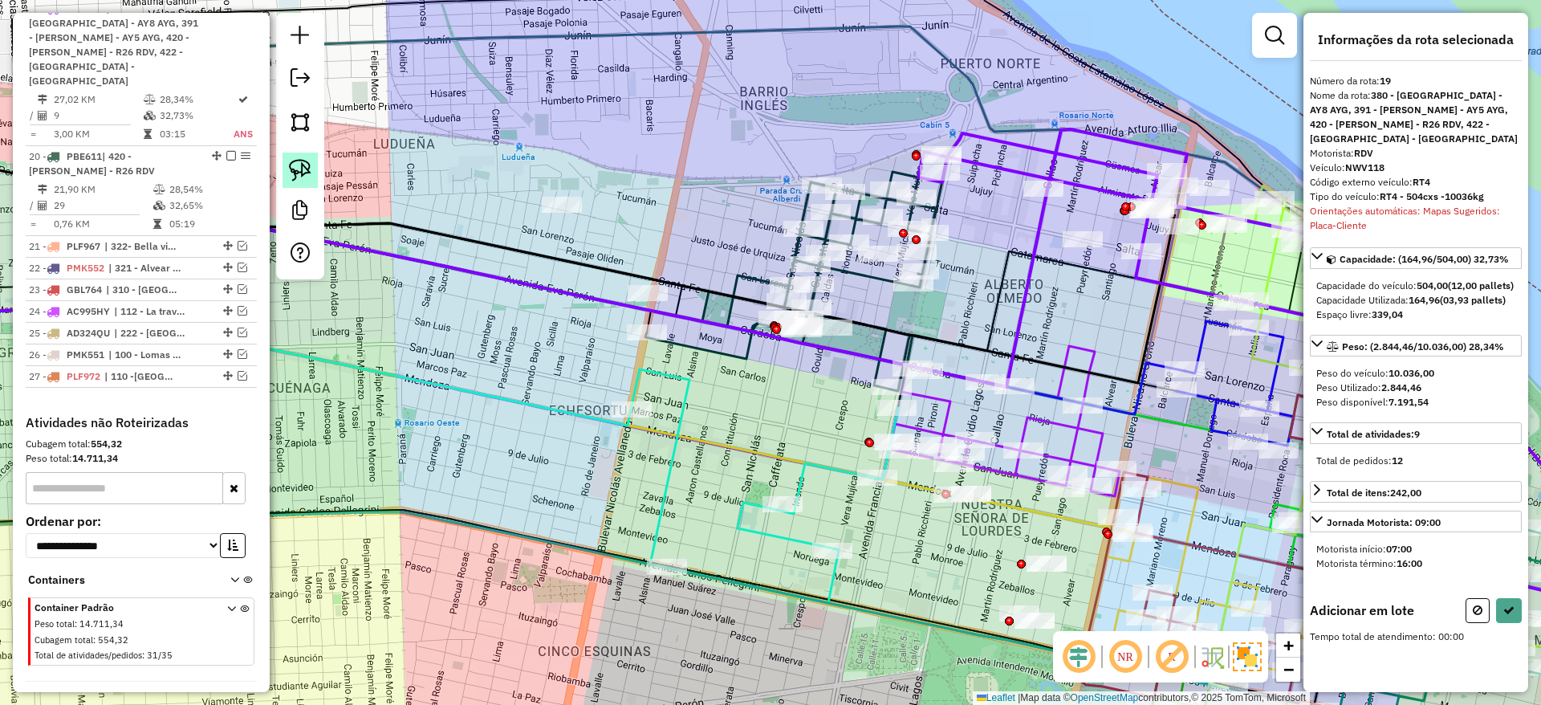
click at [312, 168] on link at bounding box center [300, 170] width 35 height 35
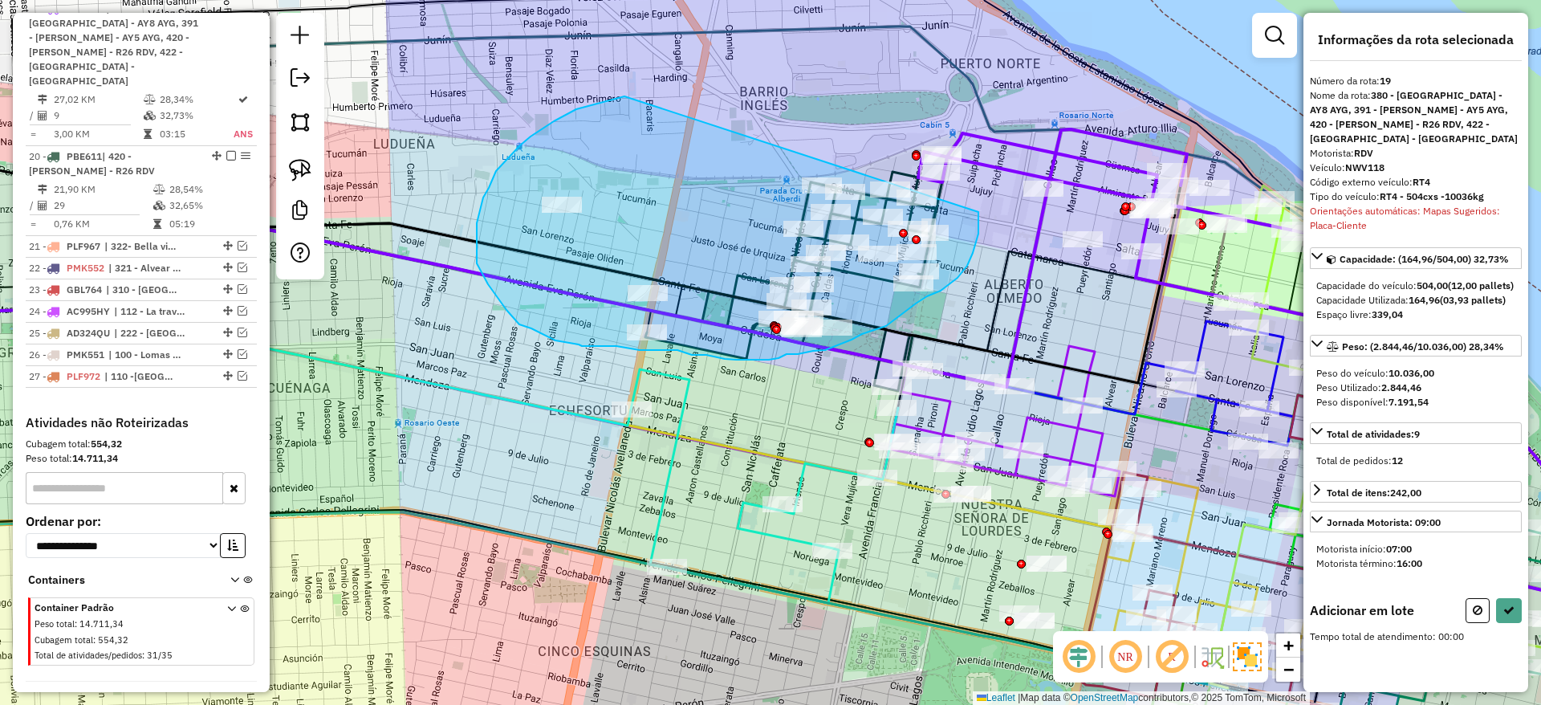
drag, startPoint x: 624, startPoint y: 96, endPoint x: 978, endPoint y: 212, distance: 372.4
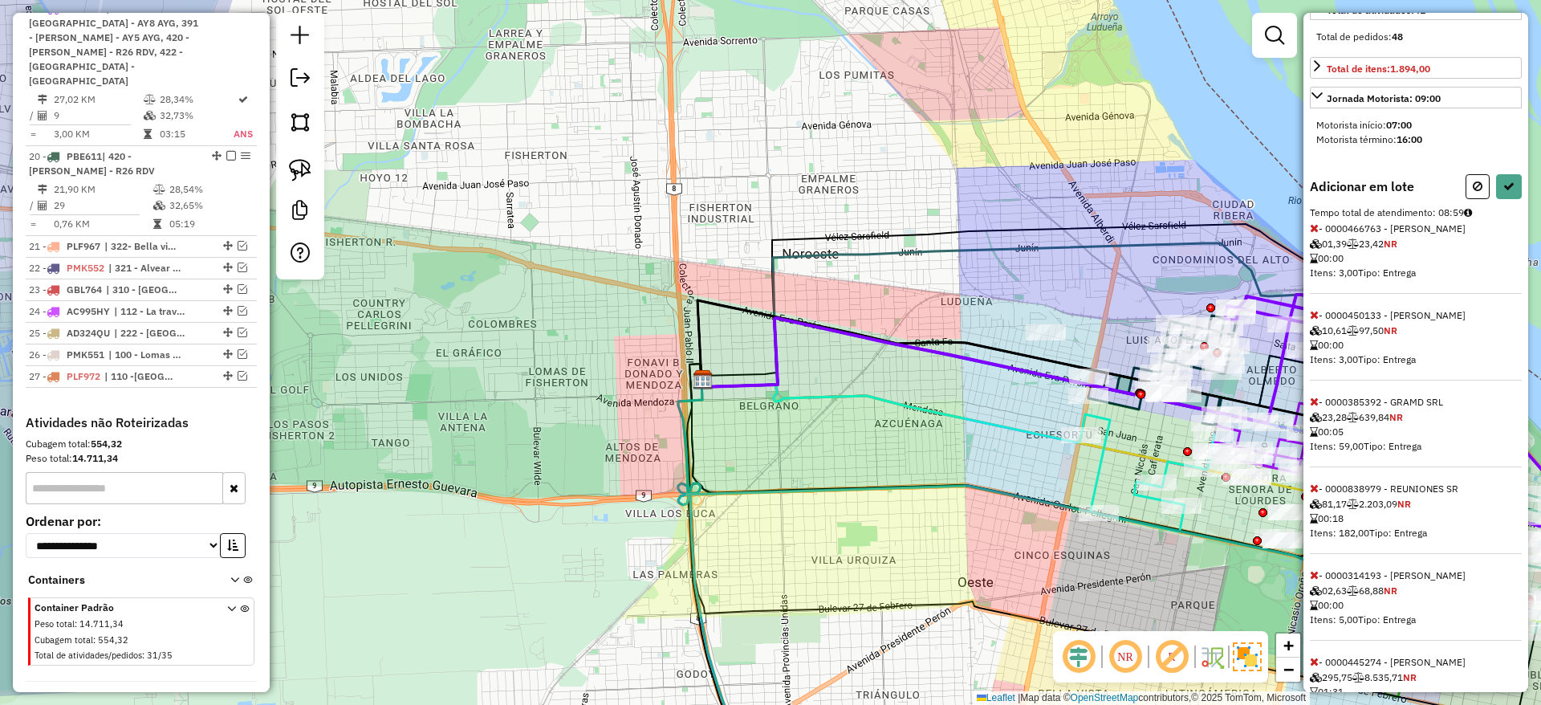
scroll to position [602, 0]
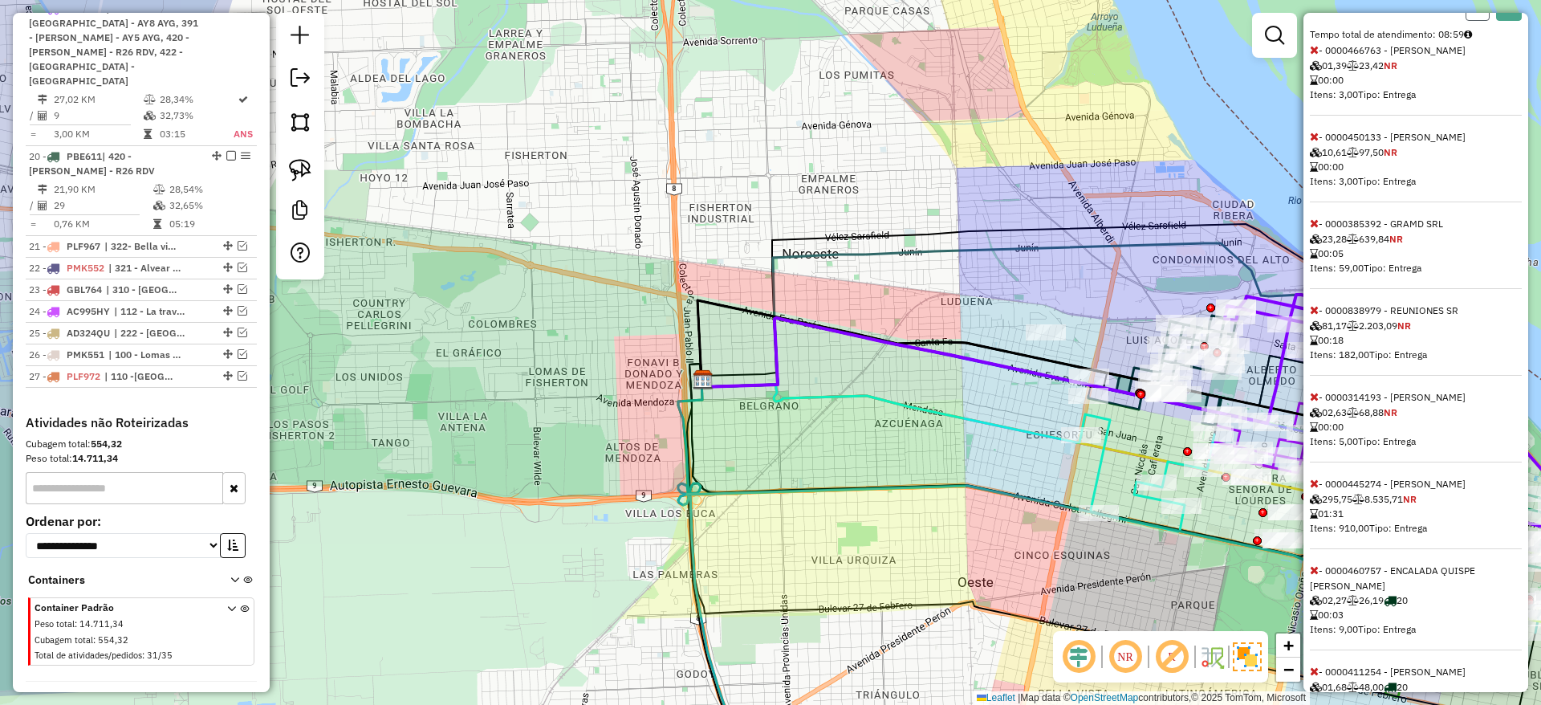
click at [1475, 14] on icon at bounding box center [1478, 7] width 10 height 11
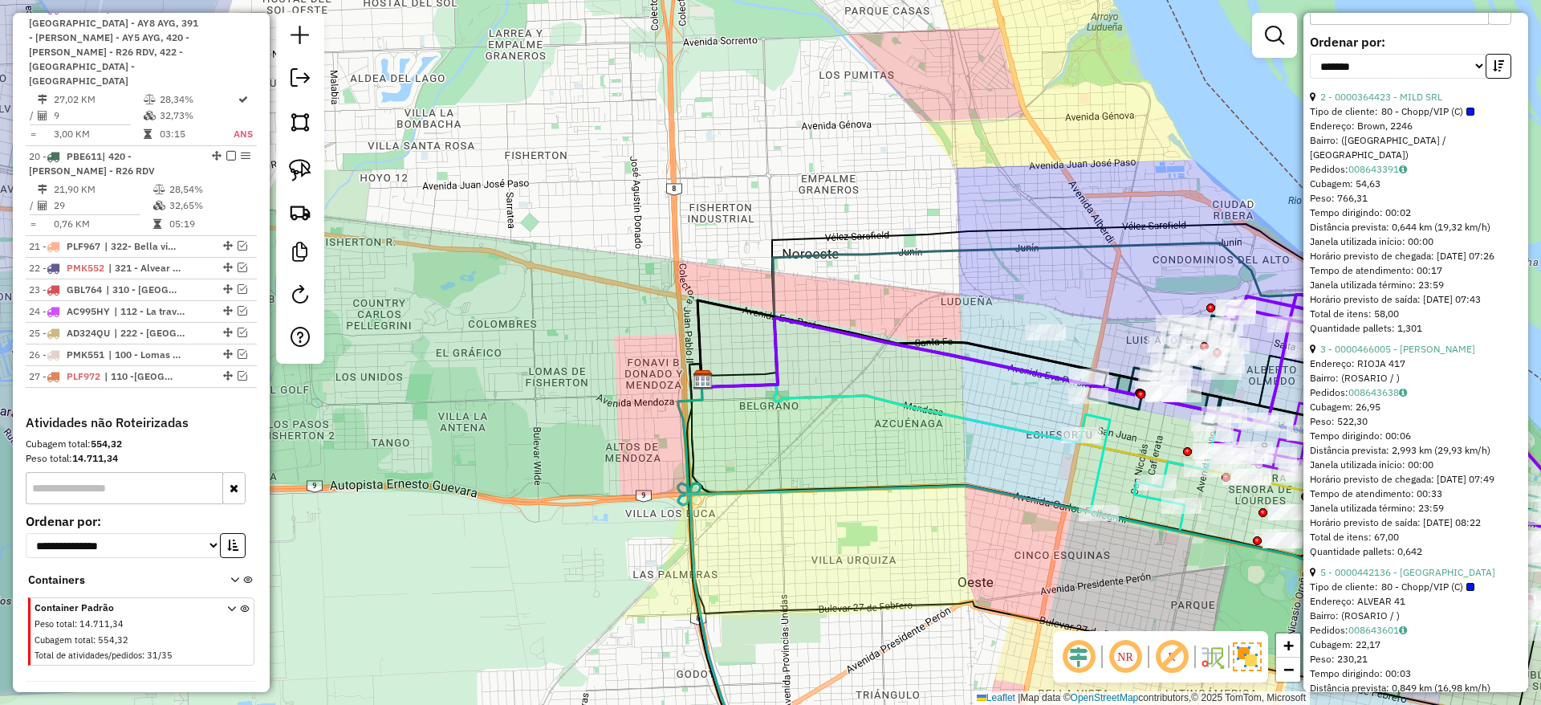
scroll to position [785, 0]
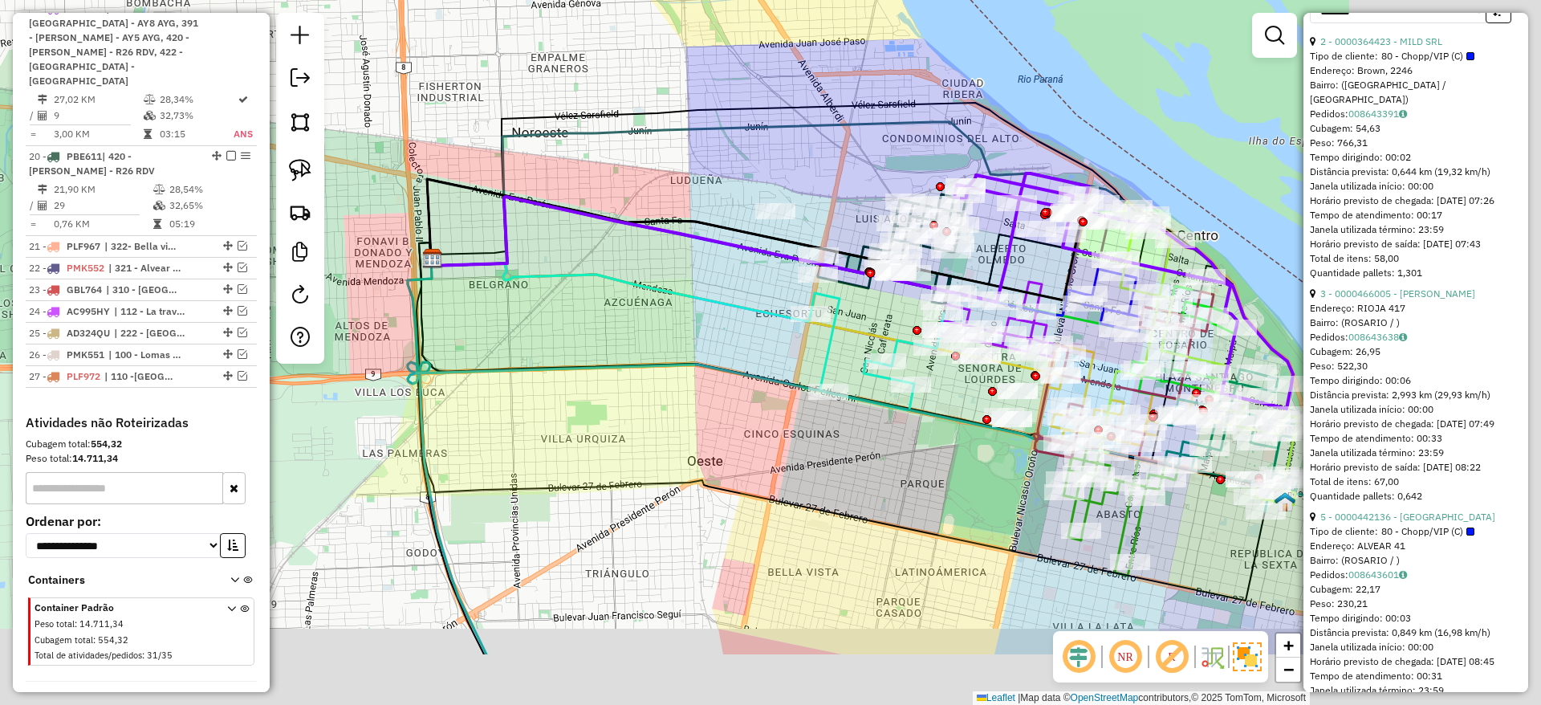
drag, startPoint x: 978, startPoint y: 201, endPoint x: 791, endPoint y: 133, distance: 199.1
click at [791, 133] on div "Janela de atendimento Grade de atendimento Capacidade Transportadoras Veículos …" at bounding box center [770, 352] width 1541 height 705
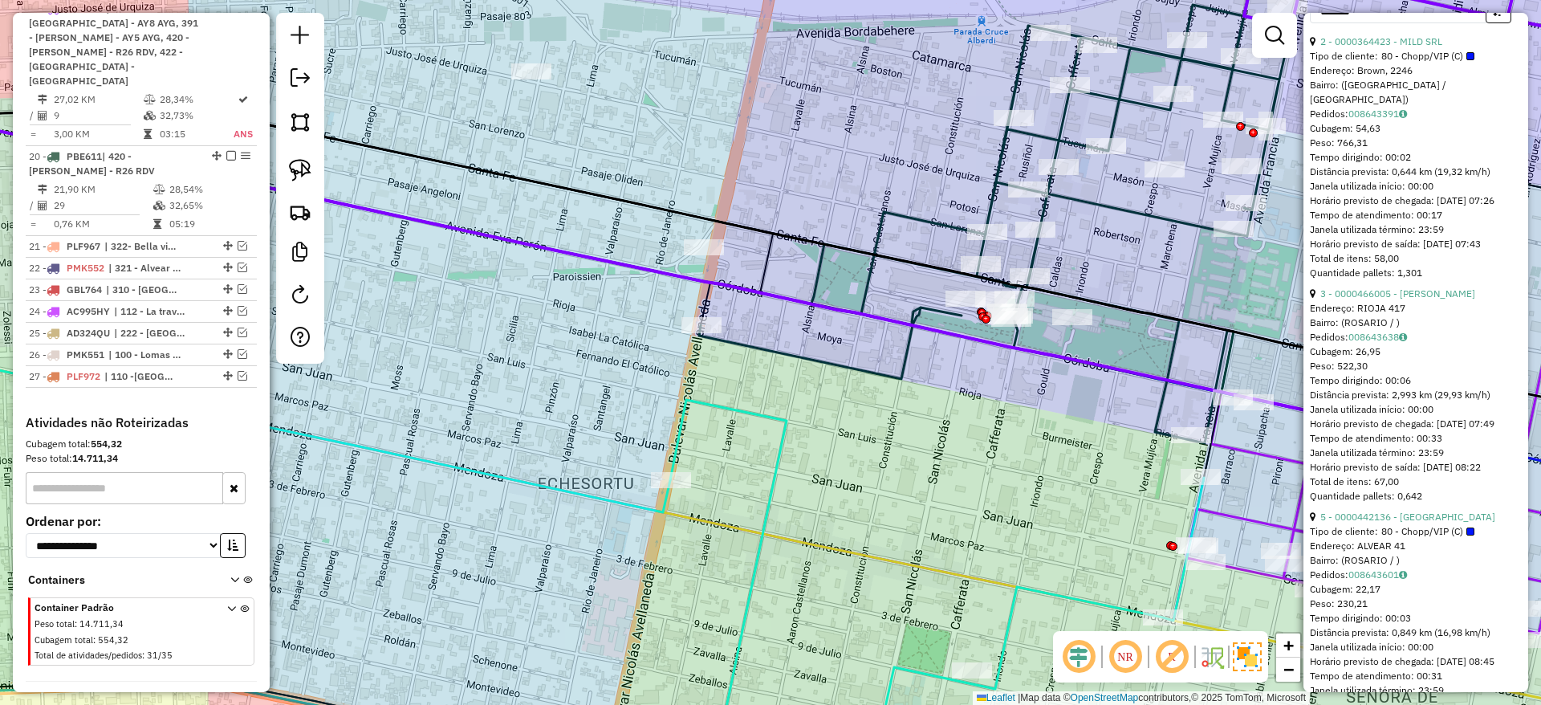
click at [872, 233] on icon at bounding box center [416, 207] width 1140 height 214
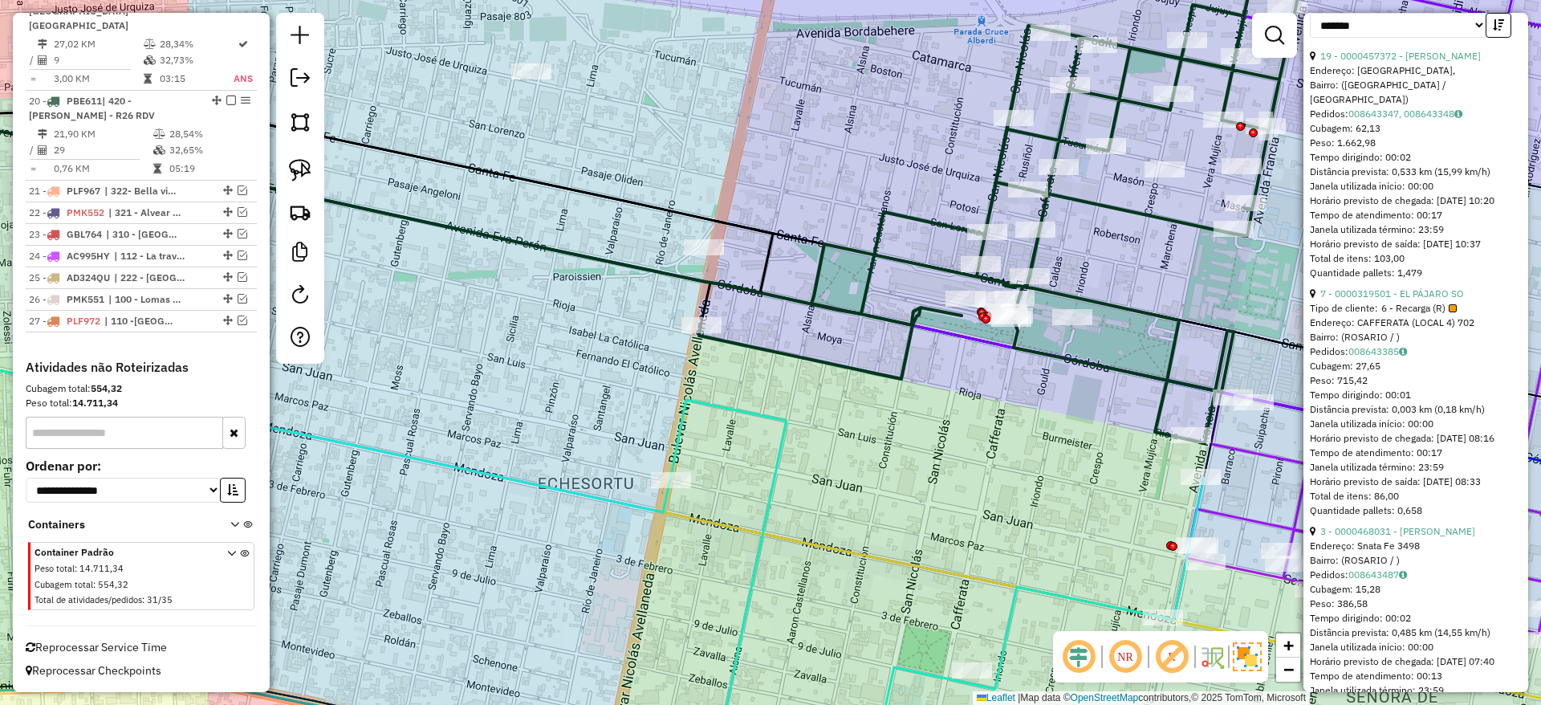
scroll to position [0, 0]
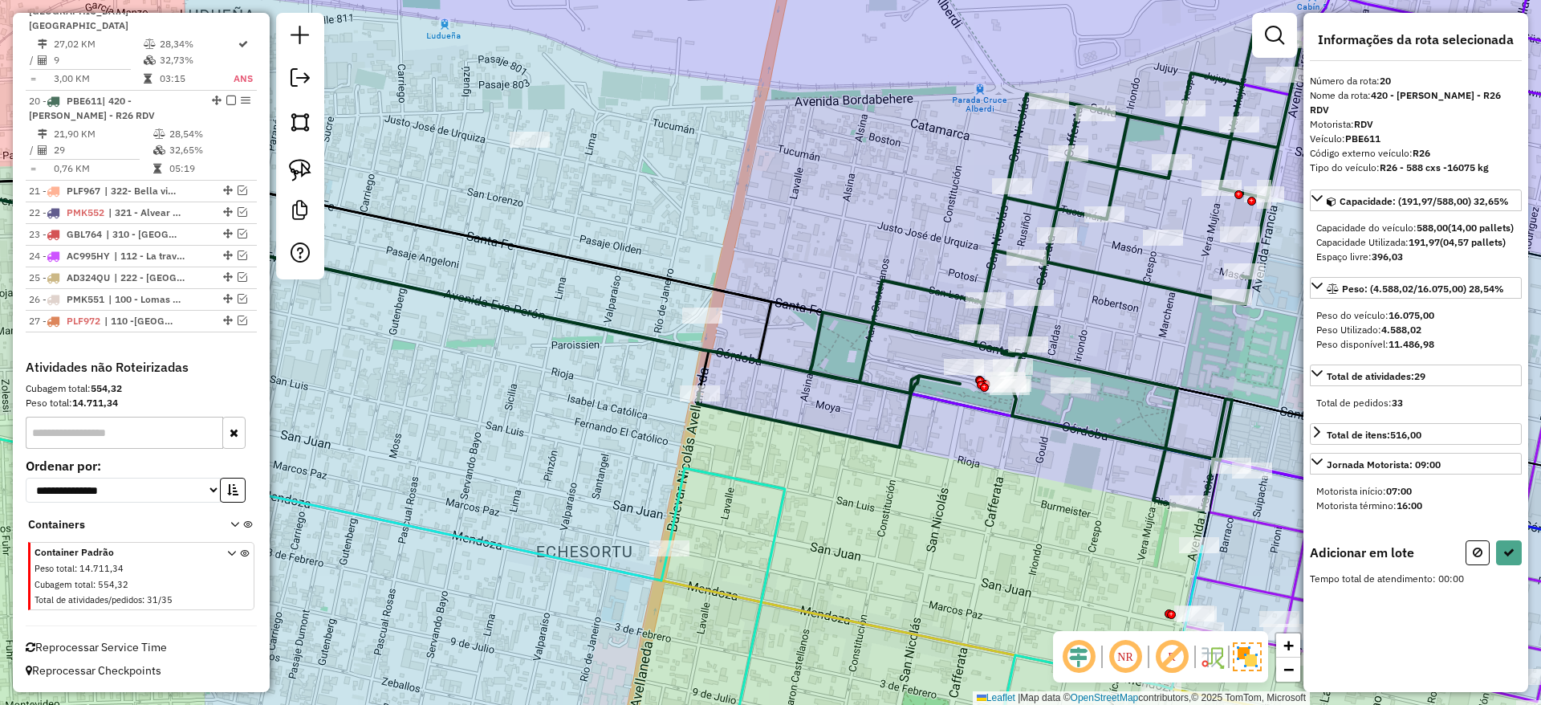
drag, startPoint x: 717, startPoint y: 143, endPoint x: 717, endPoint y: 206, distance: 63.4
click at [717, 206] on div "Janela de atendimento Grade de atendimento Capacidade Transportadoras Veículos …" at bounding box center [770, 352] width 1541 height 705
drag, startPoint x: 299, startPoint y: 177, endPoint x: 575, endPoint y: 165, distance: 275.6
click at [298, 176] on img at bounding box center [300, 170] width 22 height 22
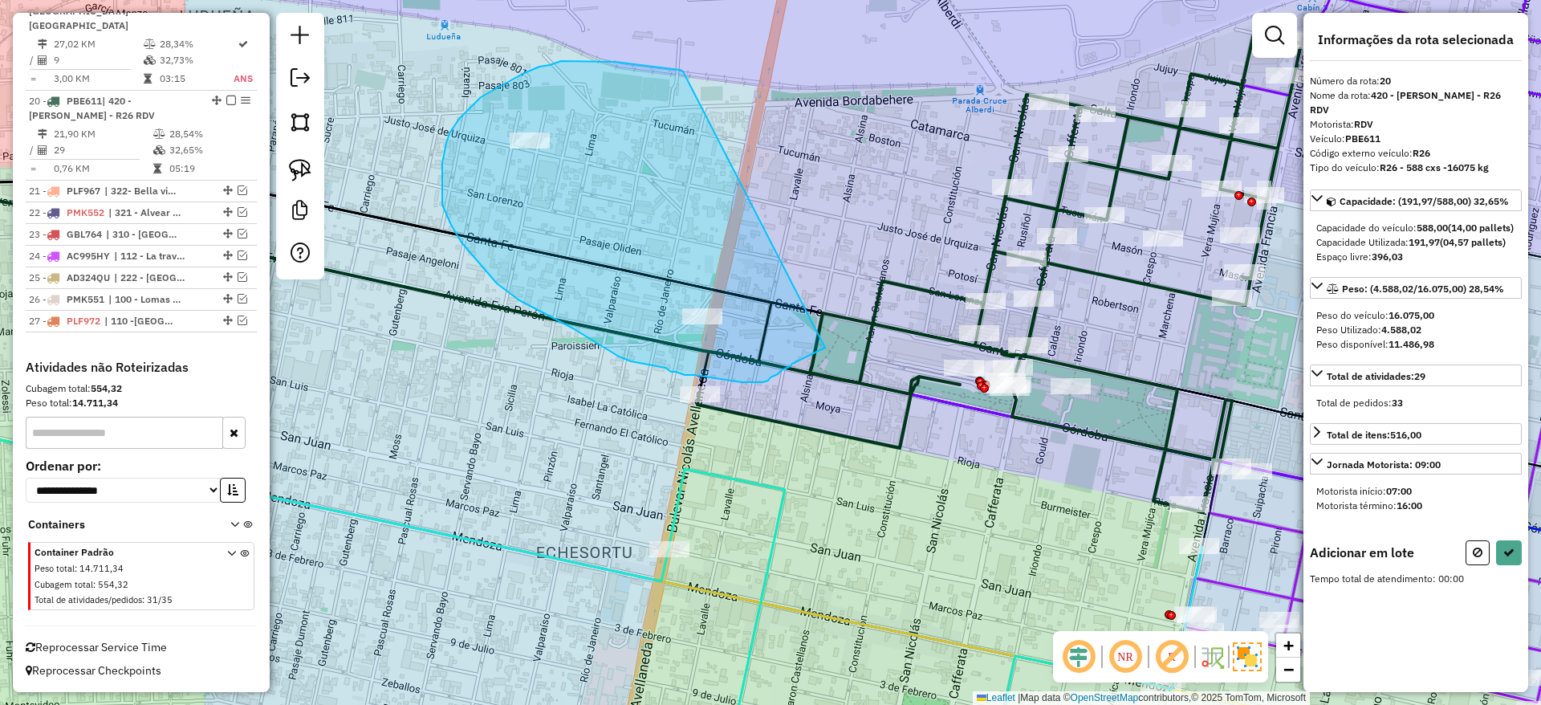
drag, startPoint x: 603, startPoint y: 61, endPoint x: 834, endPoint y: 343, distance: 364.4
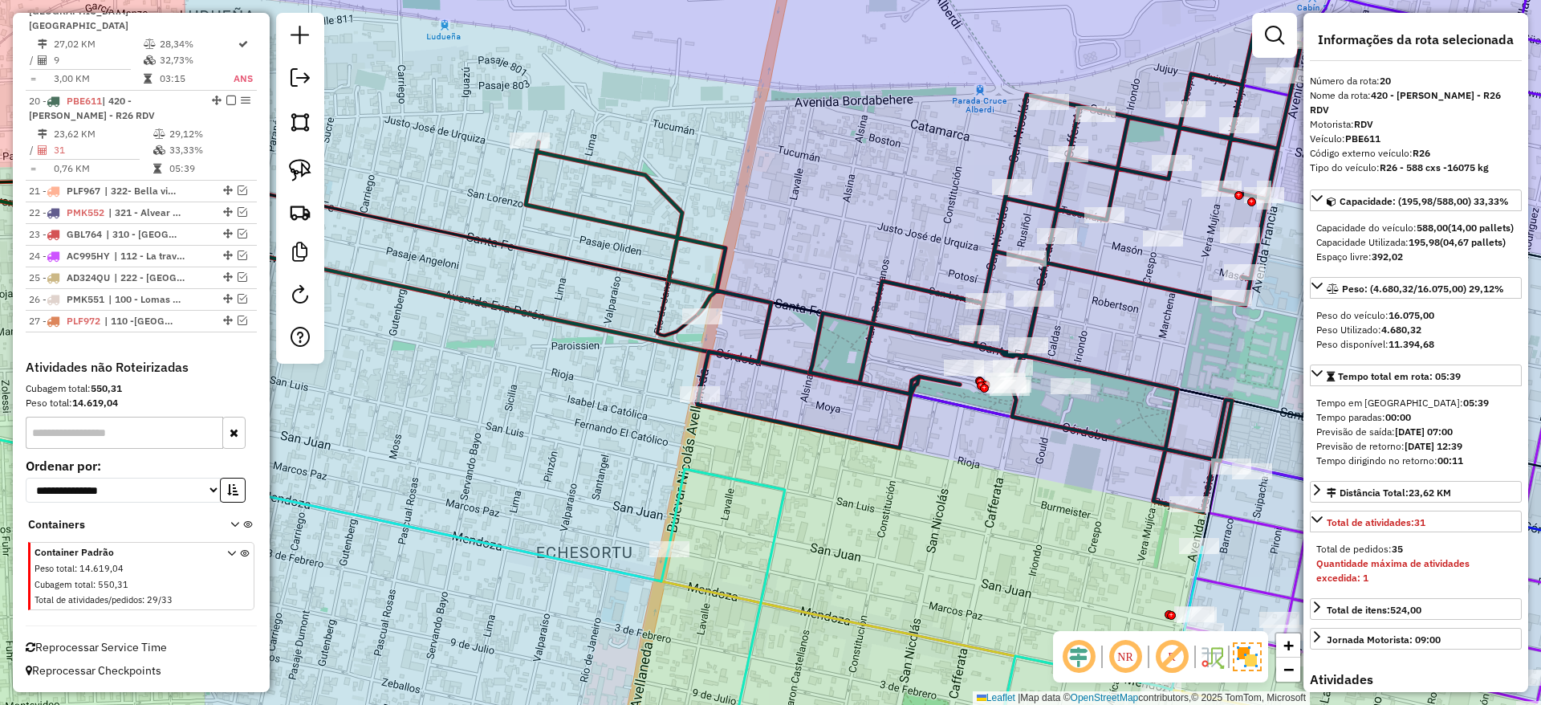
click at [755, 470] on div "Janela de atendimento Grade de atendimento Capacidade Transportadoras Veículos …" at bounding box center [770, 352] width 1541 height 705
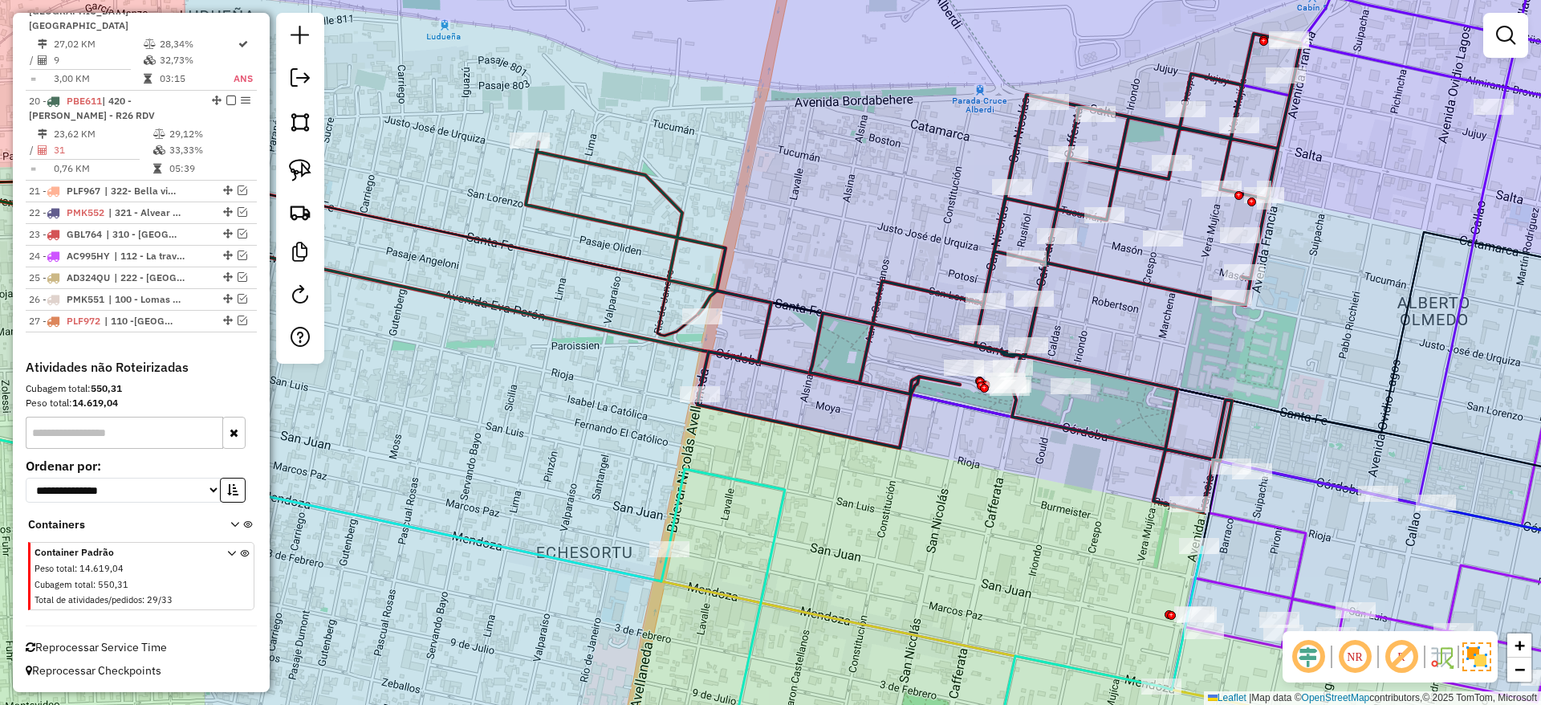
click at [749, 482] on icon at bounding box center [936, 622] width 534 height 307
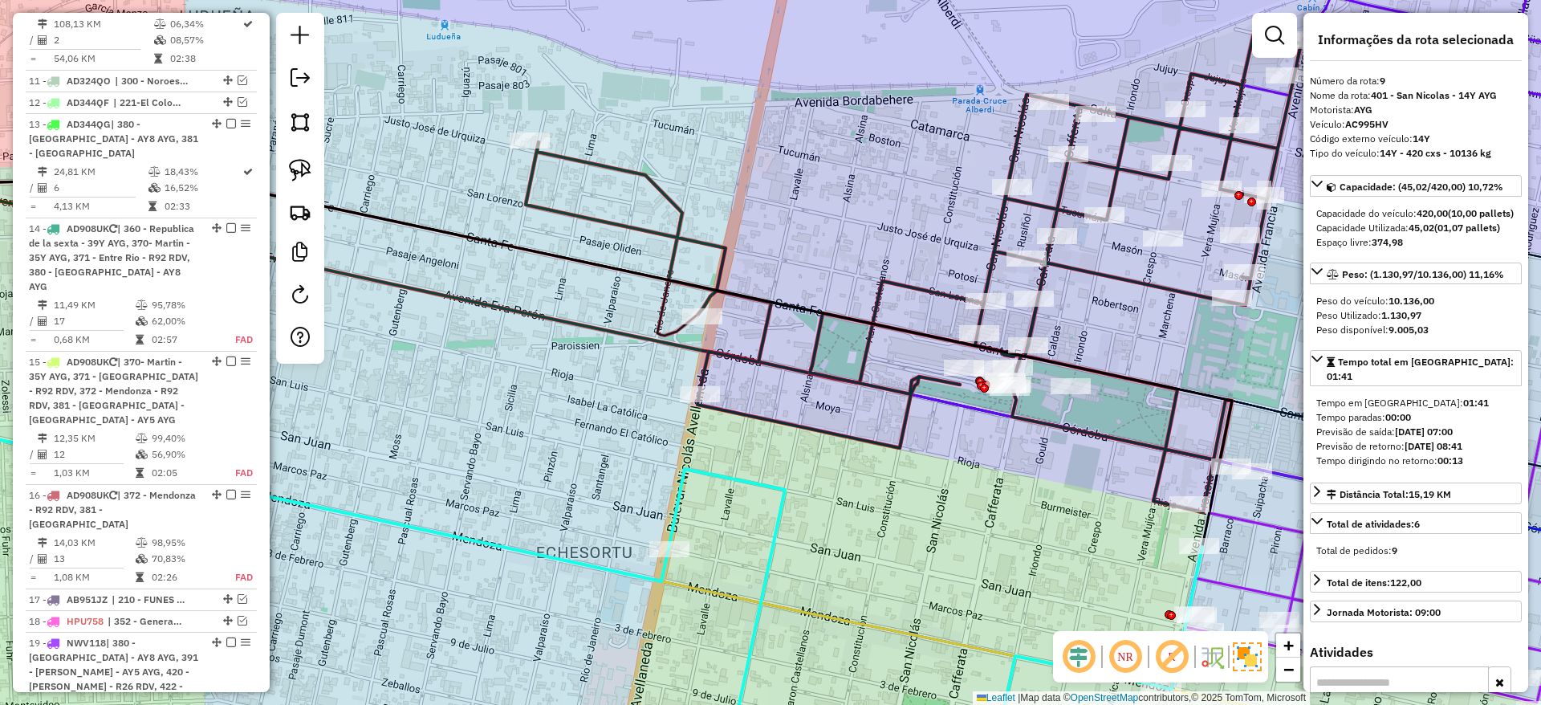
scroll to position [1186, 0]
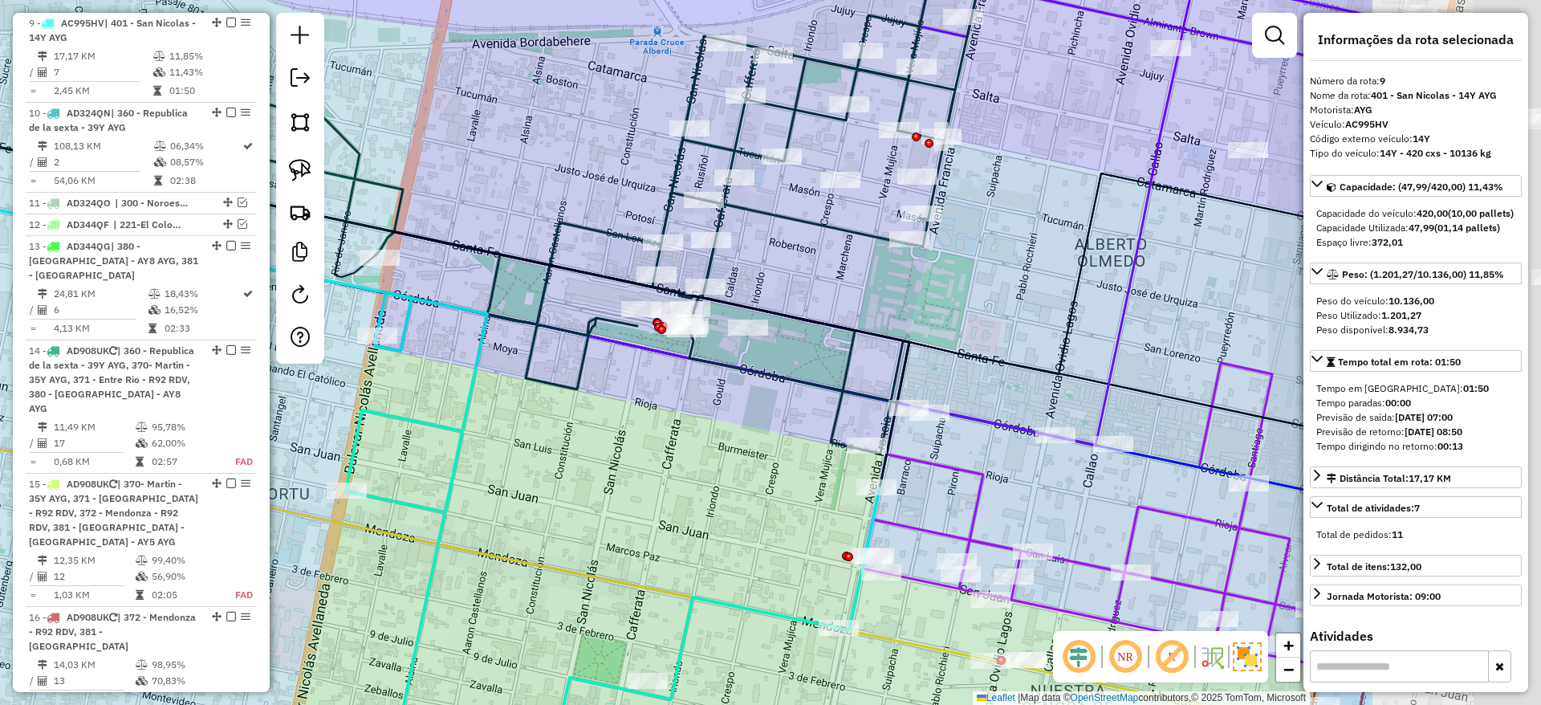
drag, startPoint x: 1002, startPoint y: 502, endPoint x: 620, endPoint y: 430, distance: 388.8
click at [620, 430] on div "Janela de atendimento Grade de atendimento Capacidade Transportadoras Veículos …" at bounding box center [770, 352] width 1541 height 705
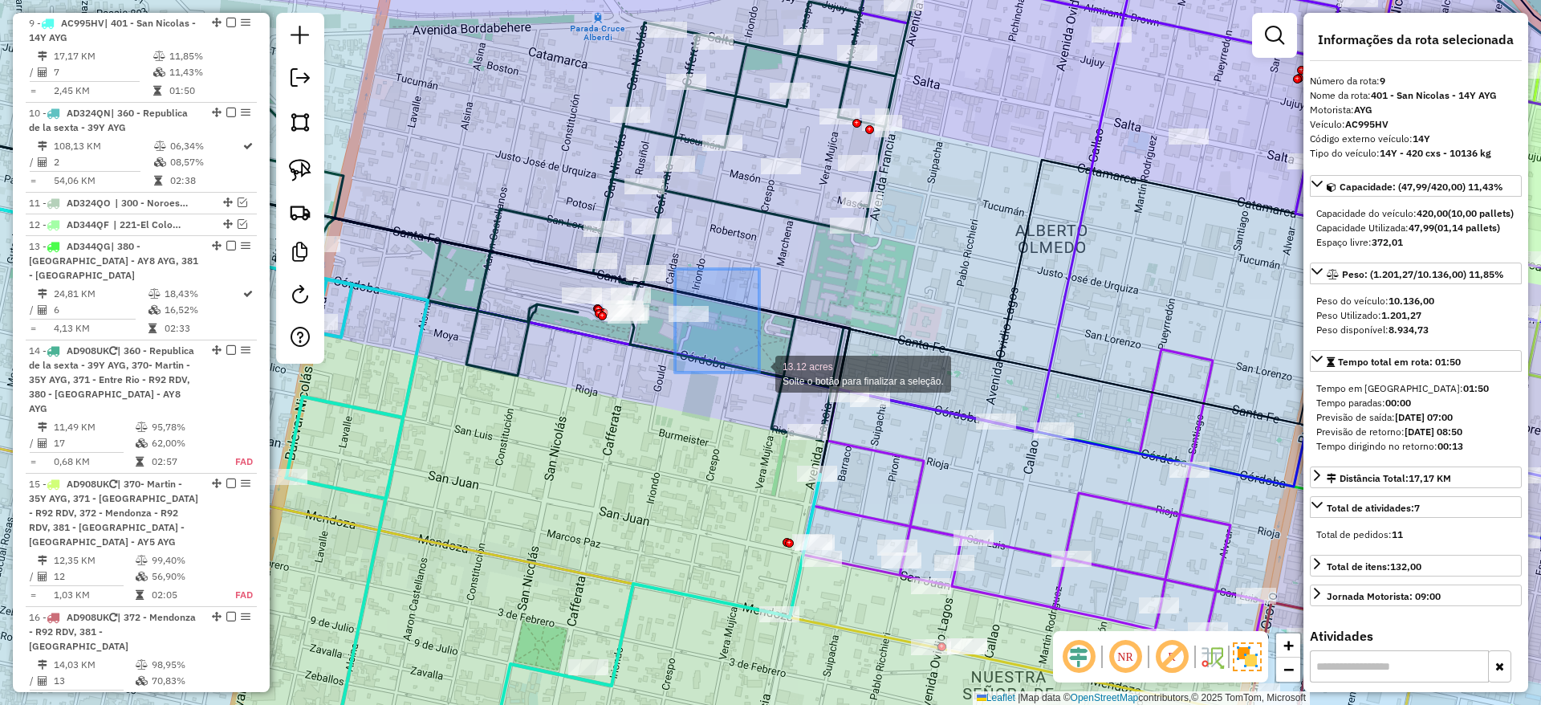
drag, startPoint x: 675, startPoint y: 269, endPoint x: 759, endPoint y: 372, distance: 133.5
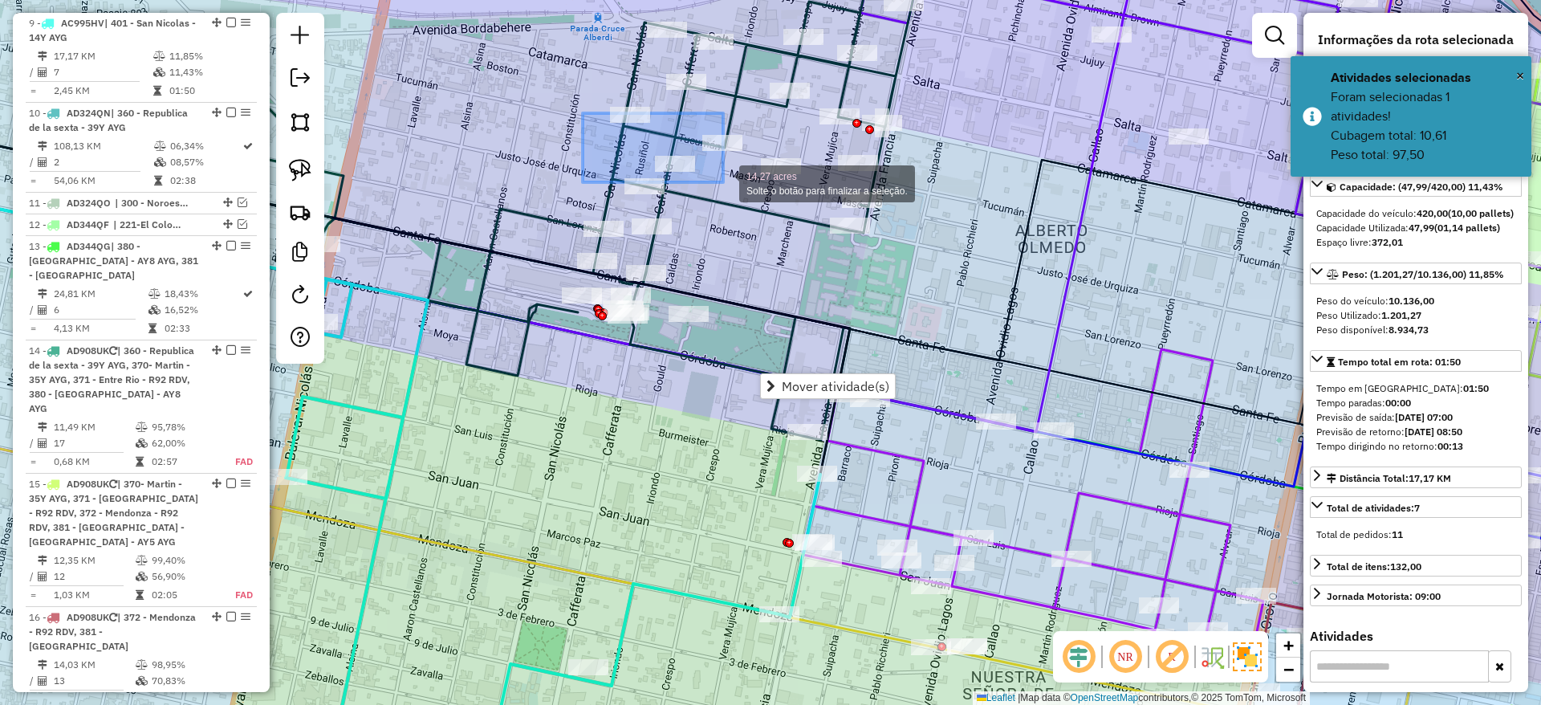
drag, startPoint x: 643, startPoint y: 148, endPoint x: 723, endPoint y: 182, distance: 87.1
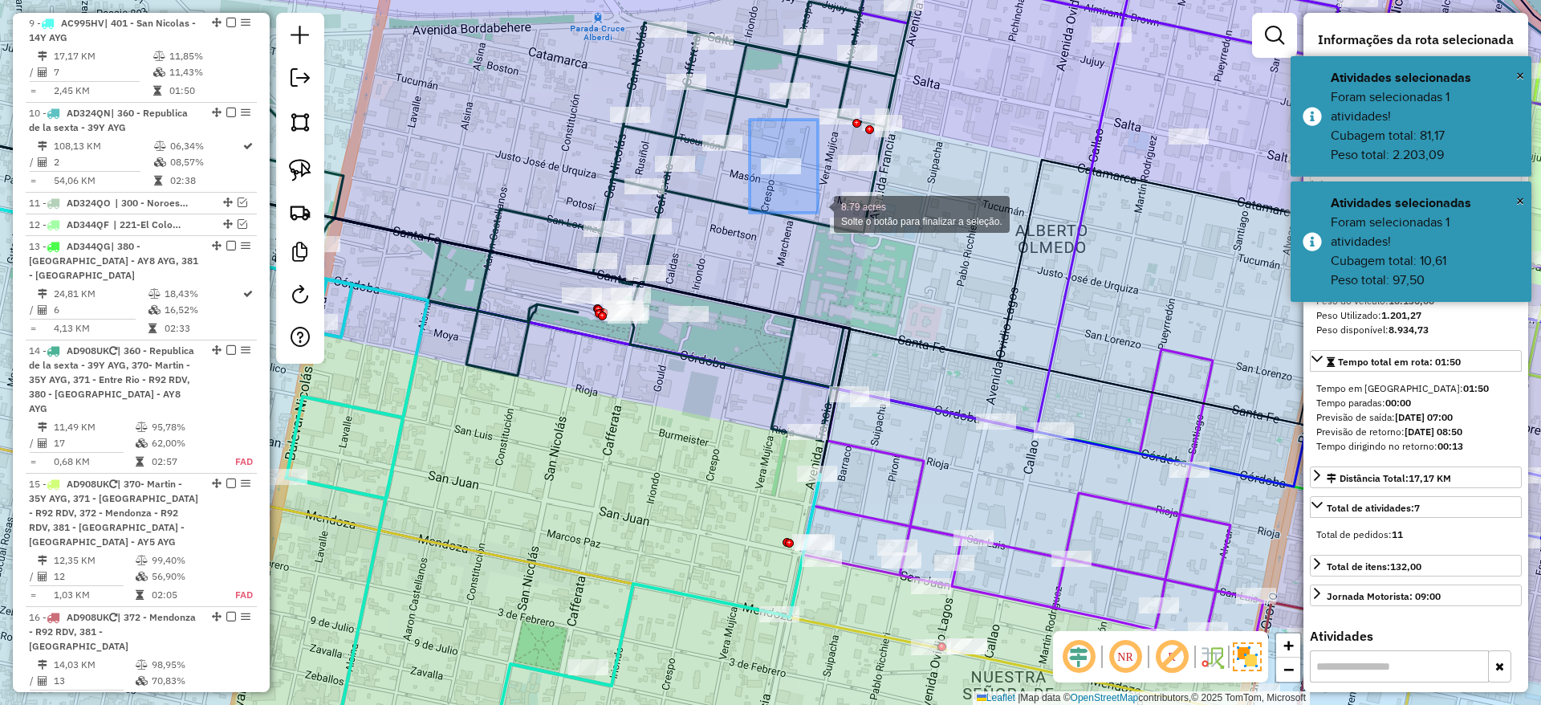
drag, startPoint x: 750, startPoint y: 120, endPoint x: 821, endPoint y: 215, distance: 119.3
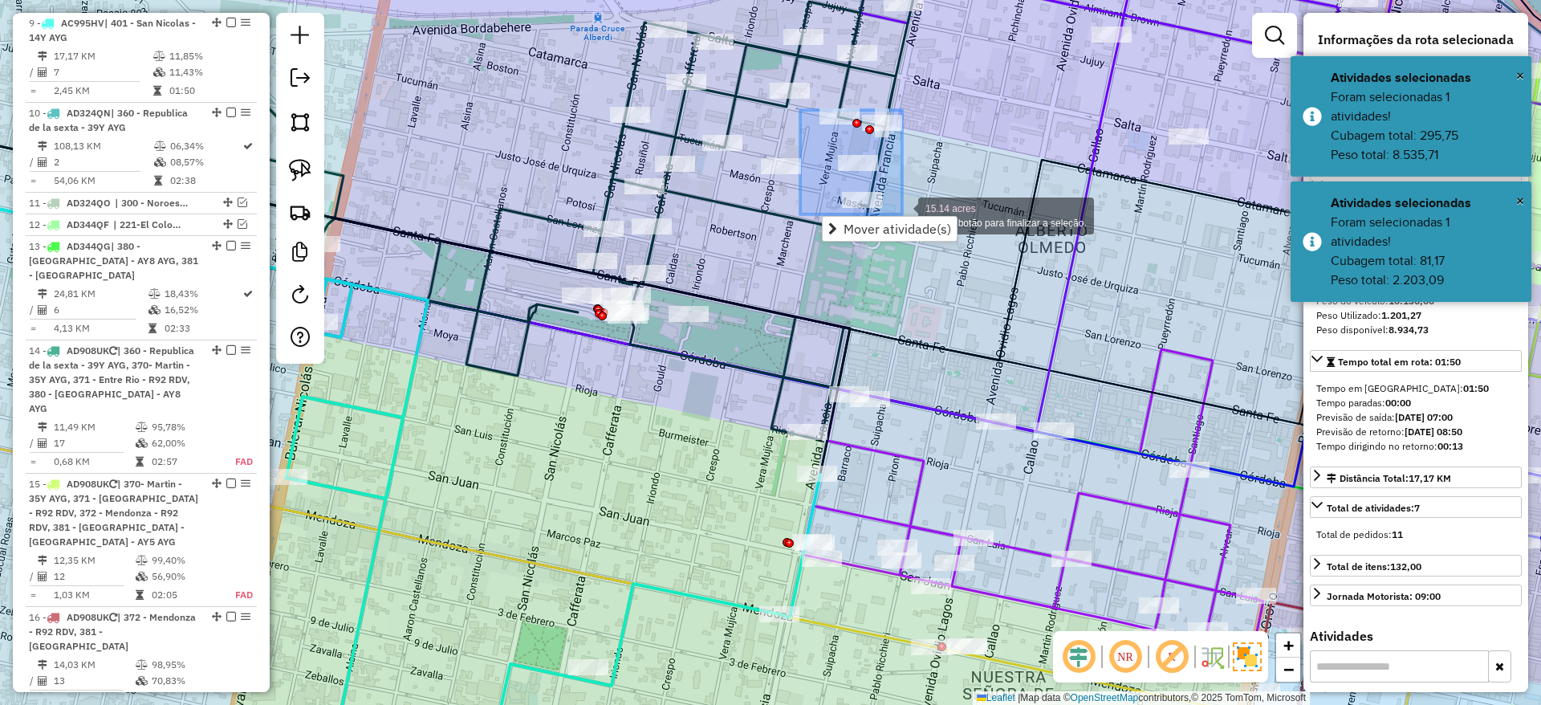
drag, startPoint x: 800, startPoint y: 109, endPoint x: 902, endPoint y: 214, distance: 146.4
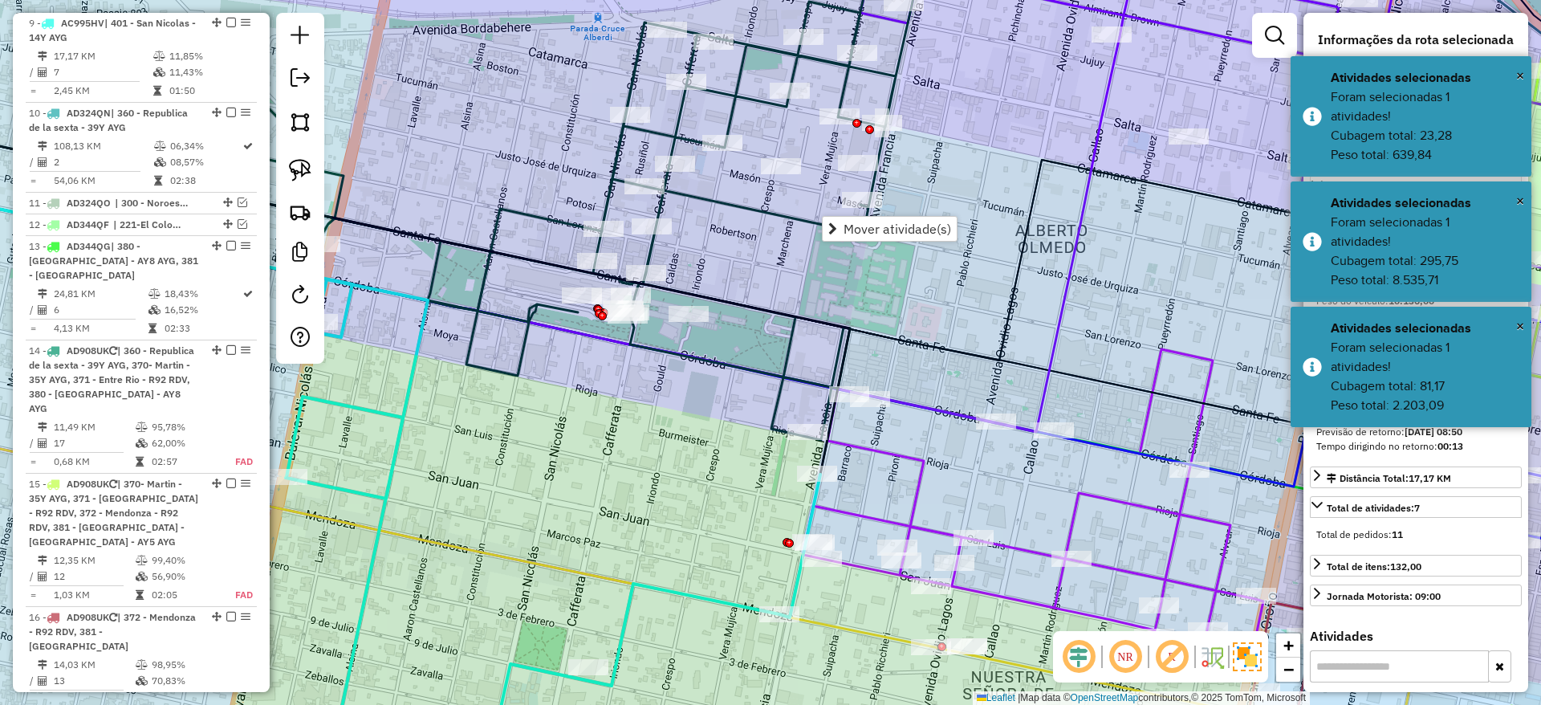
click at [722, 345] on div "Janela de atendimento Grade de atendimento Capacidade Transportadoras Veículos …" at bounding box center [770, 352] width 1541 height 705
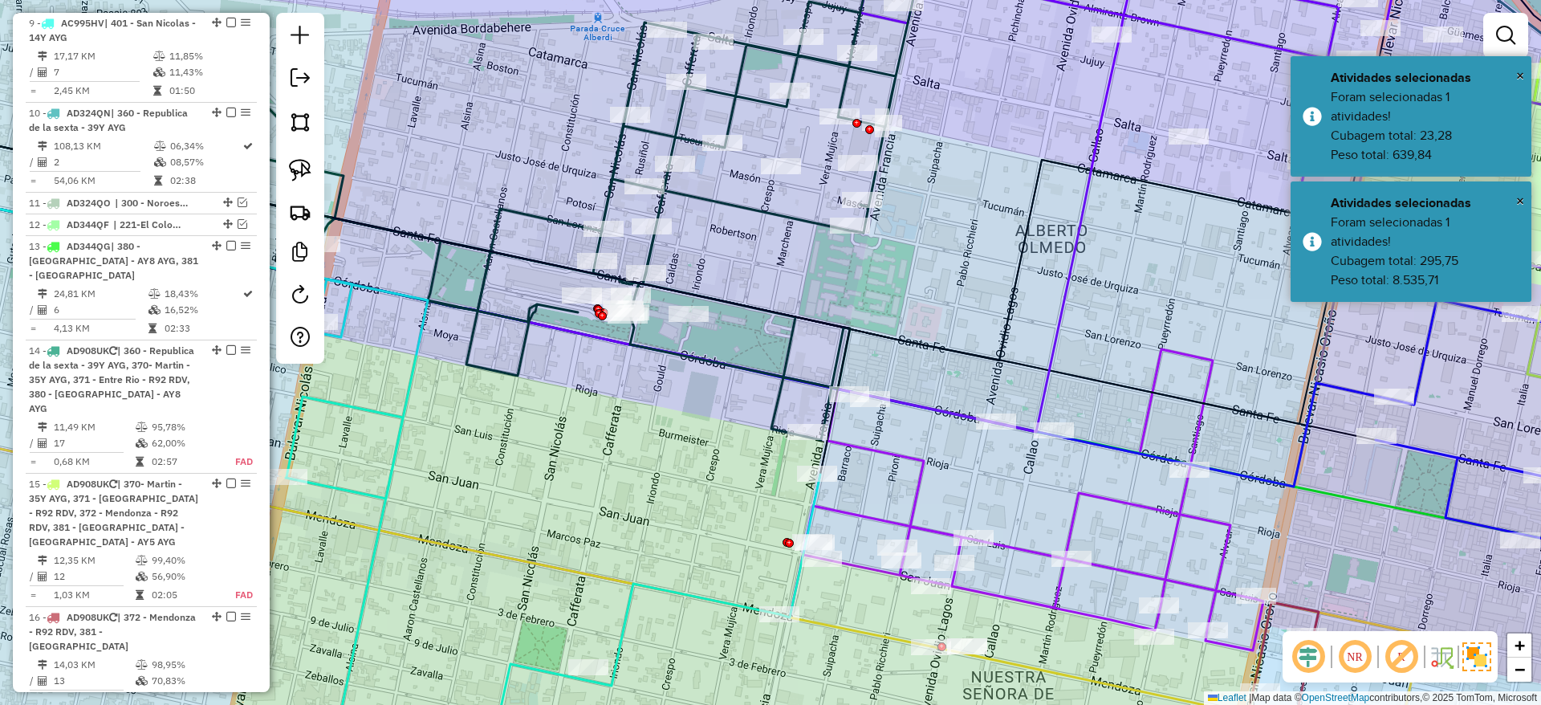
click at [771, 212] on icon at bounding box center [531, 200] width 775 height 478
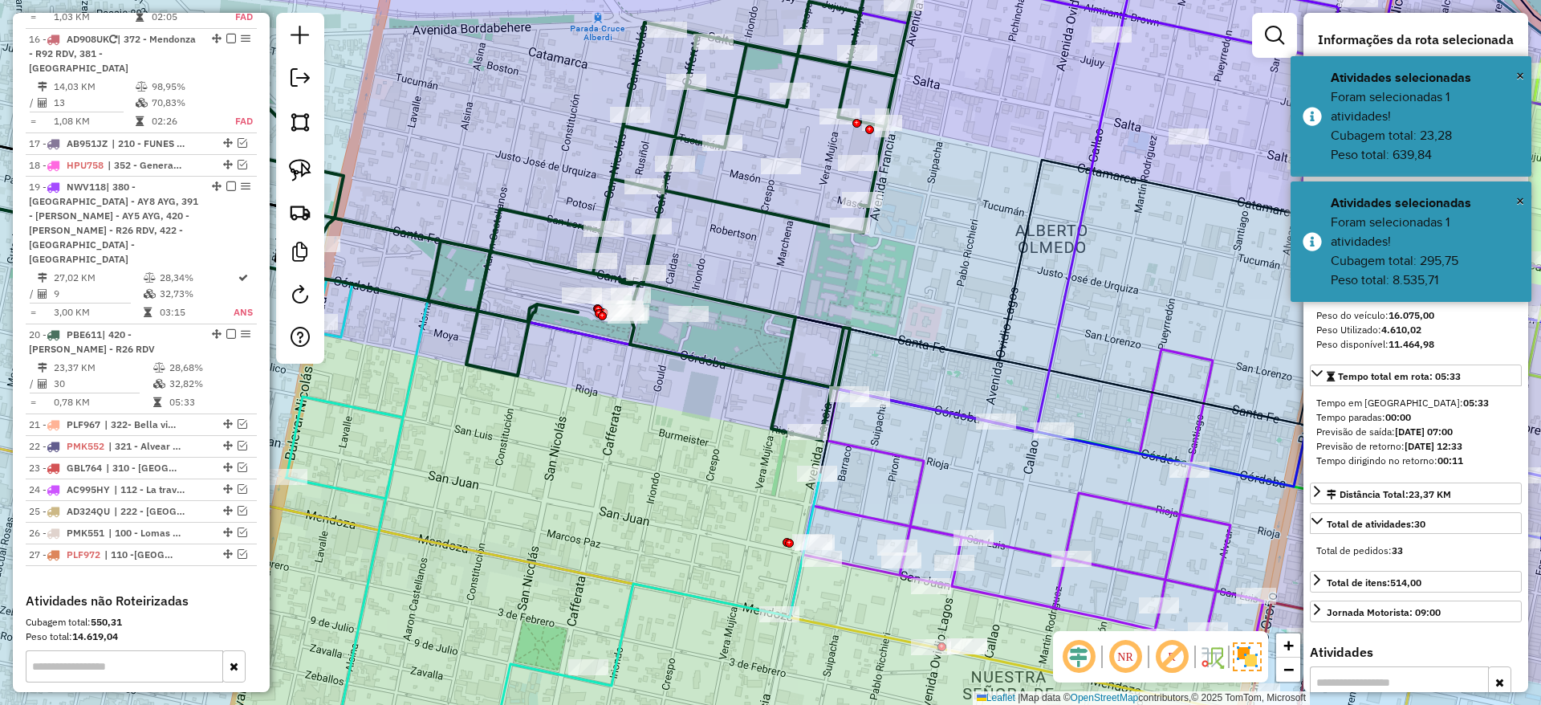
scroll to position [1998, 0]
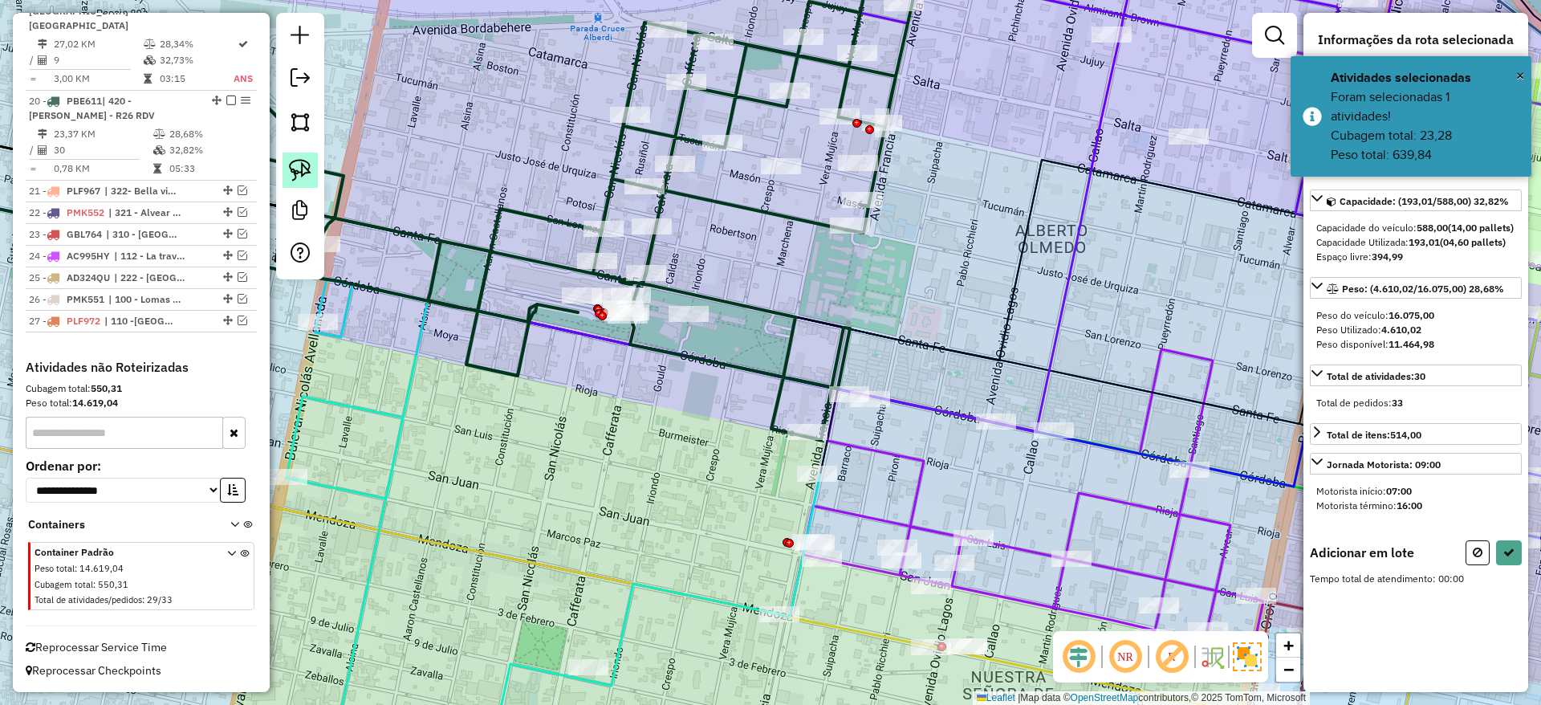
click at [300, 162] on img at bounding box center [300, 170] width 22 height 22
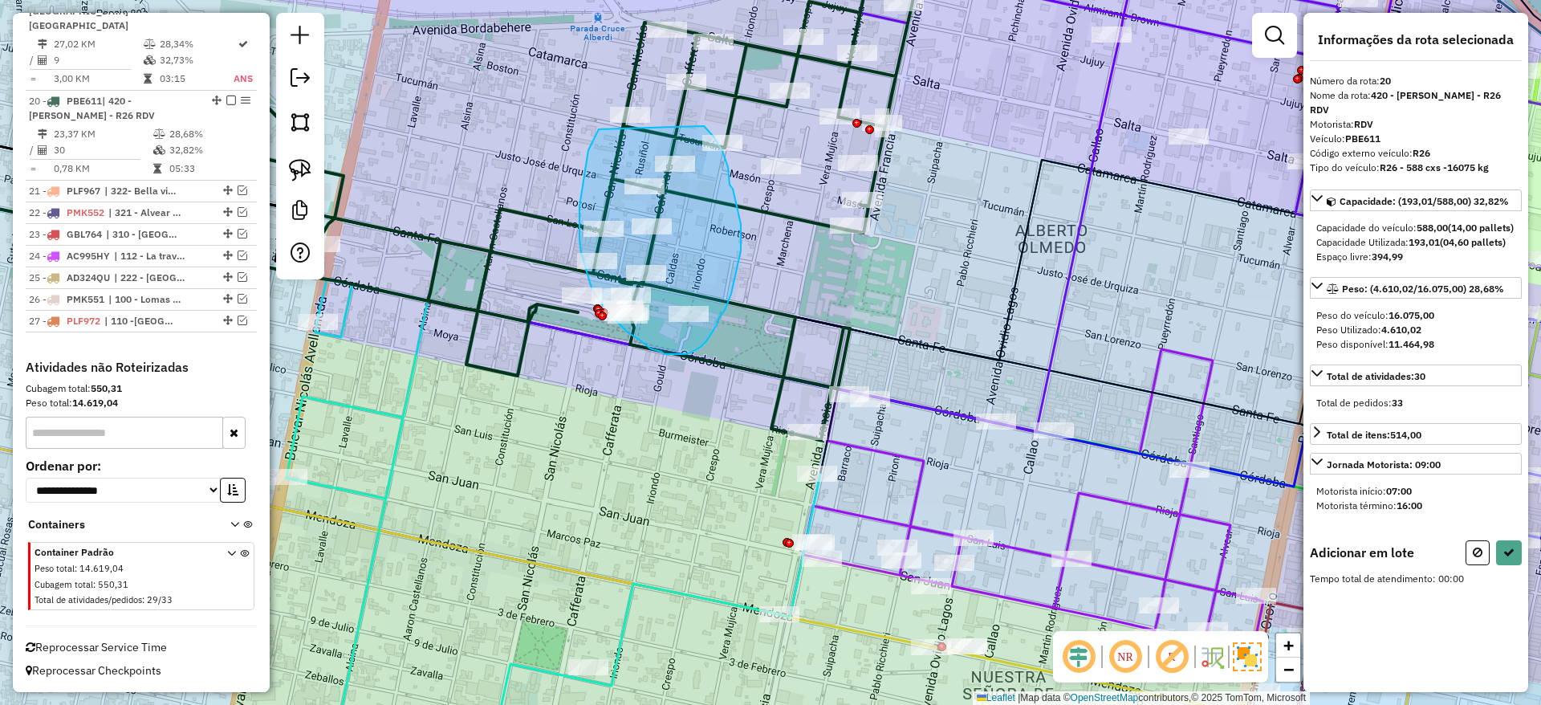
drag, startPoint x: 582, startPoint y: 187, endPoint x: 704, endPoint y: 126, distance: 136.4
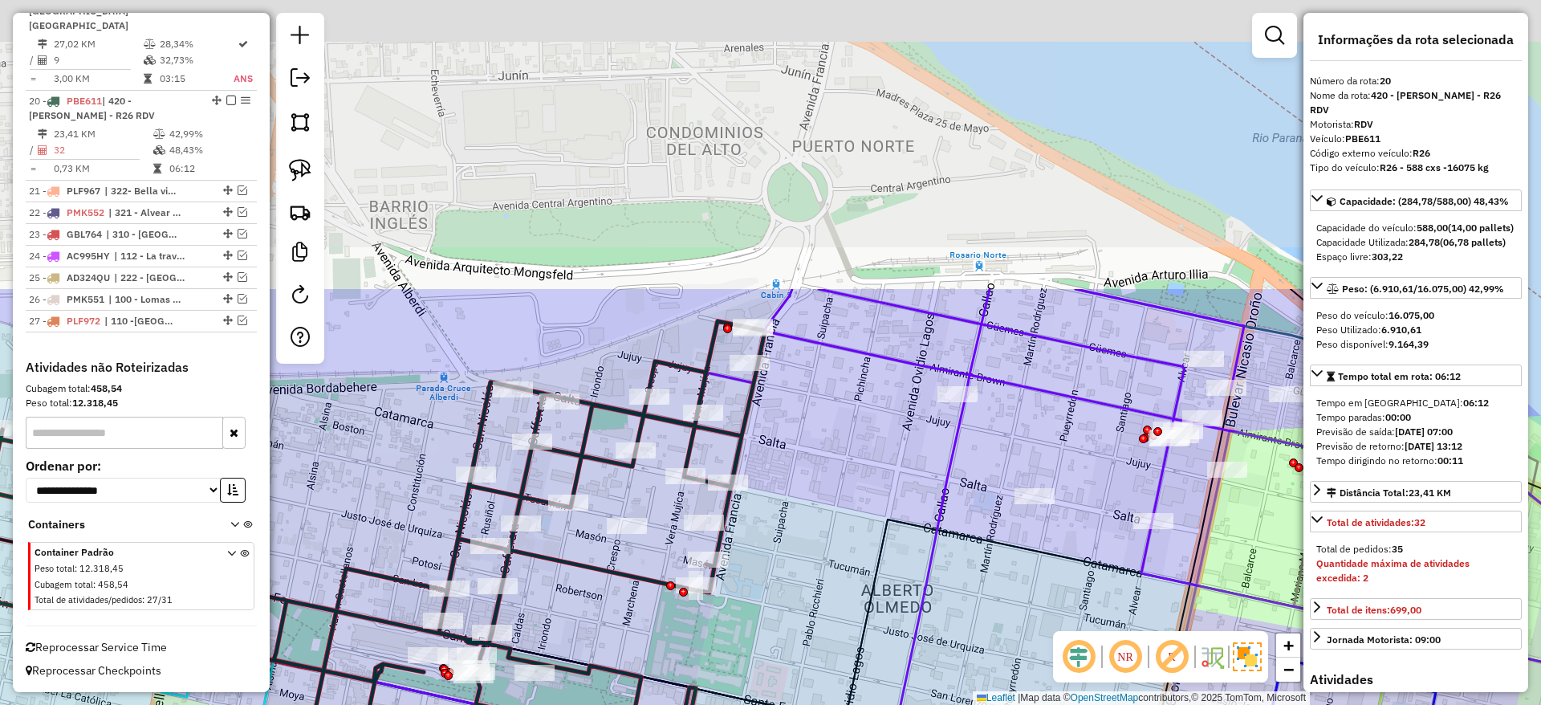
drag, startPoint x: 977, startPoint y: 153, endPoint x: 831, endPoint y: 511, distance: 386.6
click at [831, 511] on div "Janela de atendimento Grade de atendimento Capacidade Transportadoras Veículos …" at bounding box center [770, 352] width 1541 height 705
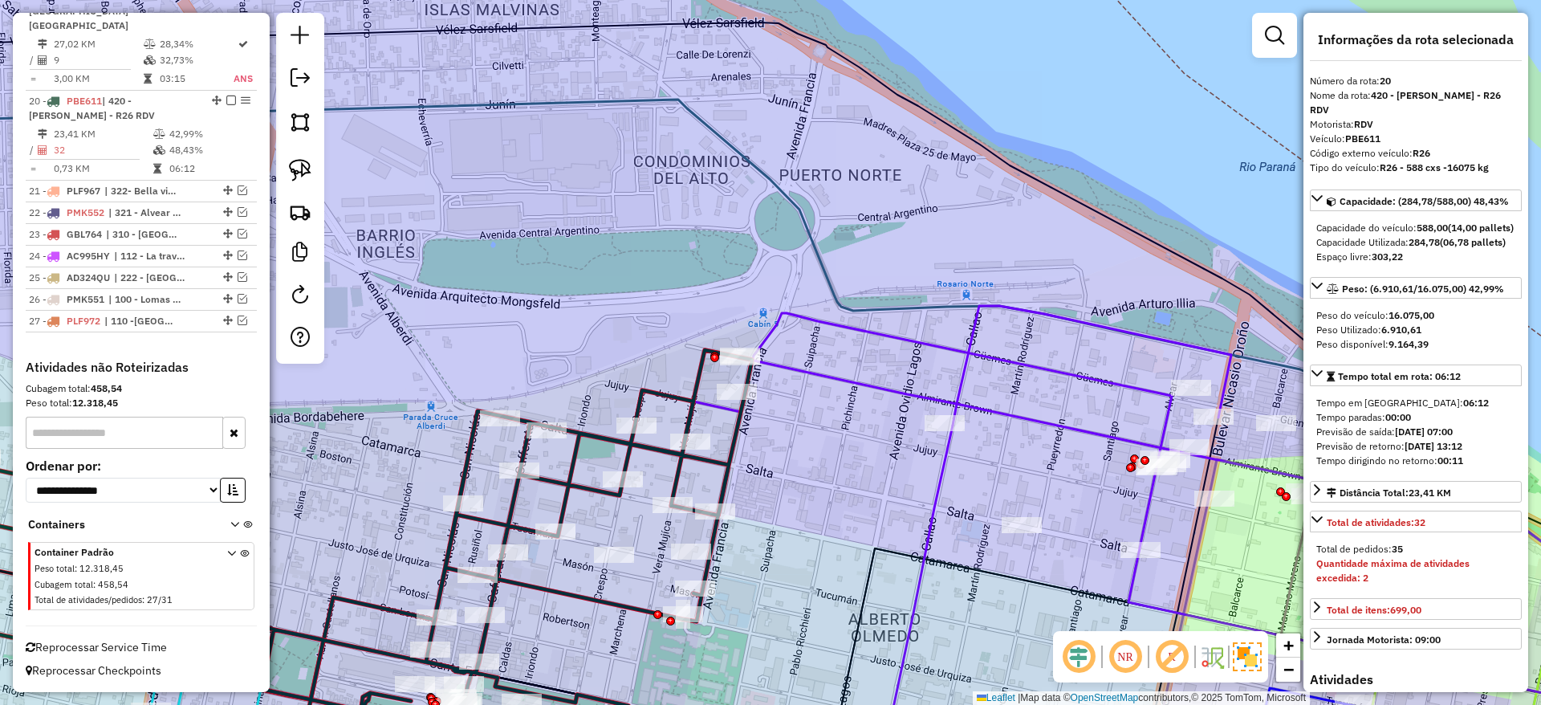
click at [967, 342] on icon at bounding box center [1194, 516] width 1002 height 421
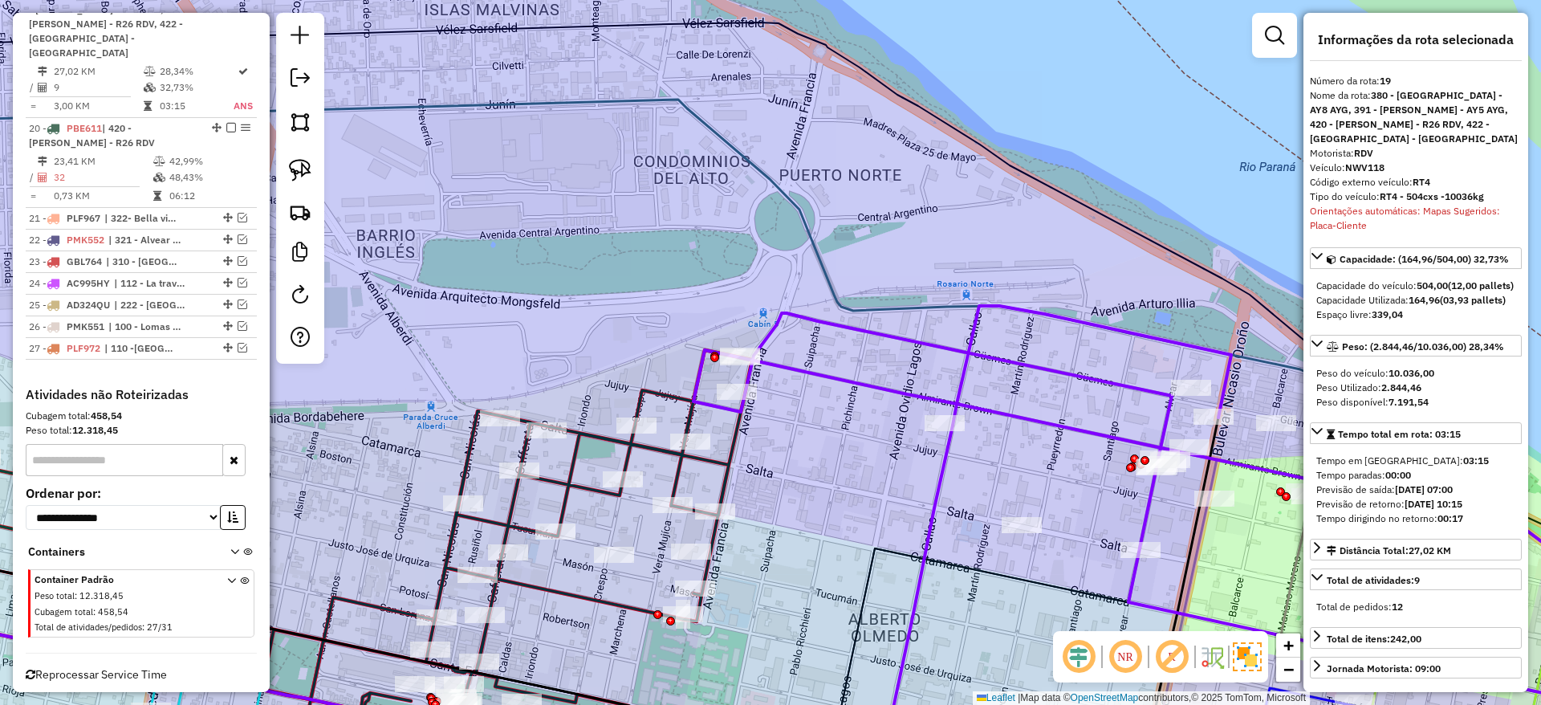
scroll to position [1942, 0]
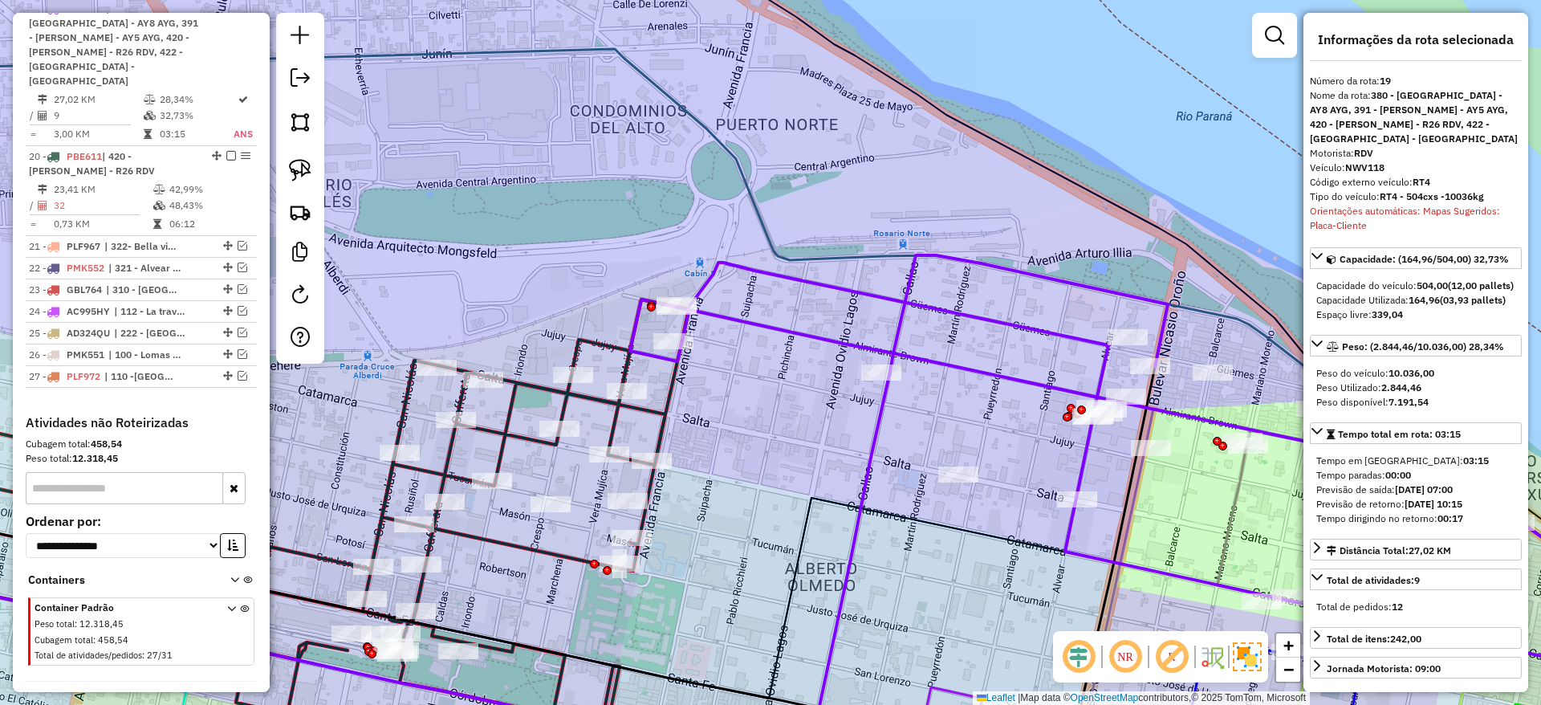
drag, startPoint x: 937, startPoint y: 323, endPoint x: 895, endPoint y: 290, distance: 53.8
click at [895, 290] on icon at bounding box center [1131, 465] width 1002 height 421
click at [893, 300] on icon at bounding box center [1162, 473] width 1065 height 436
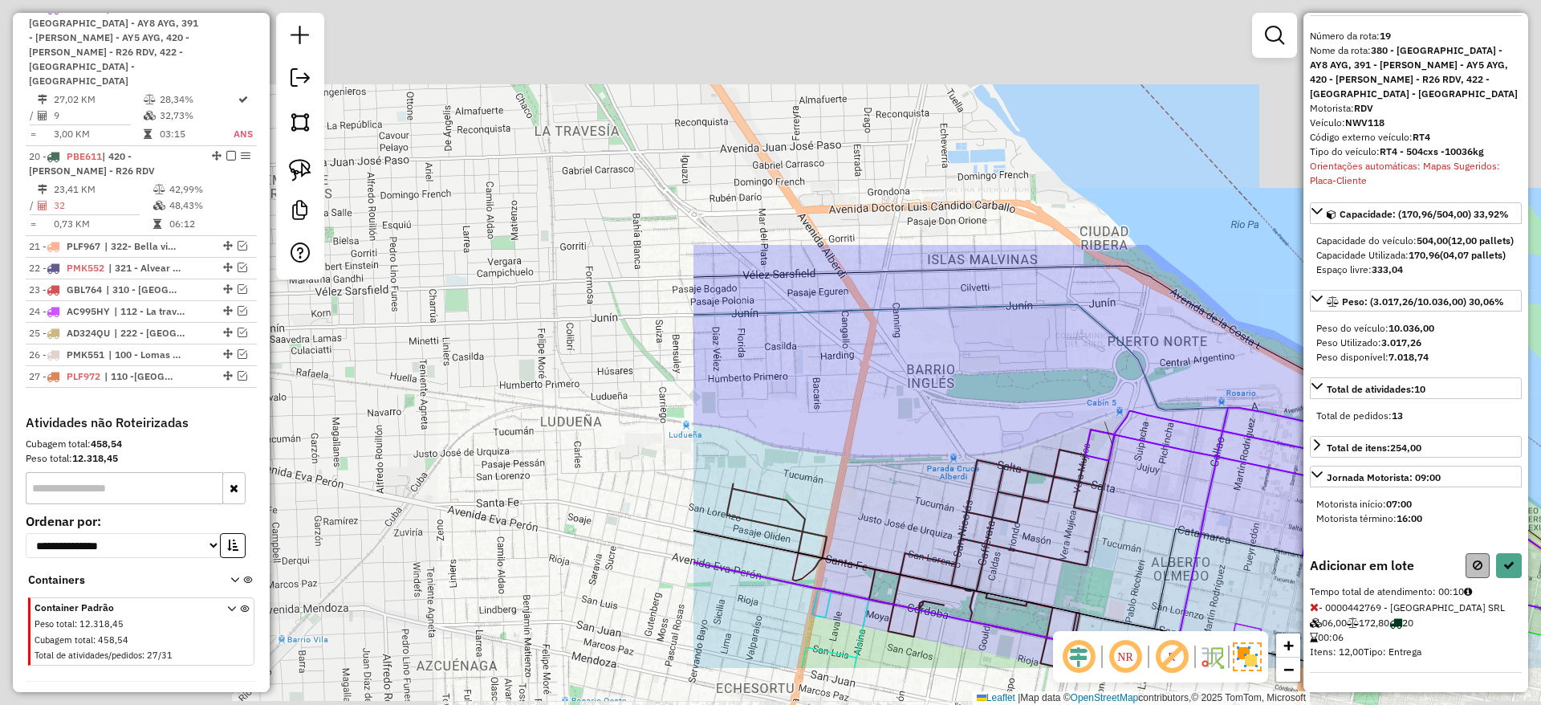
scroll to position [74, 0]
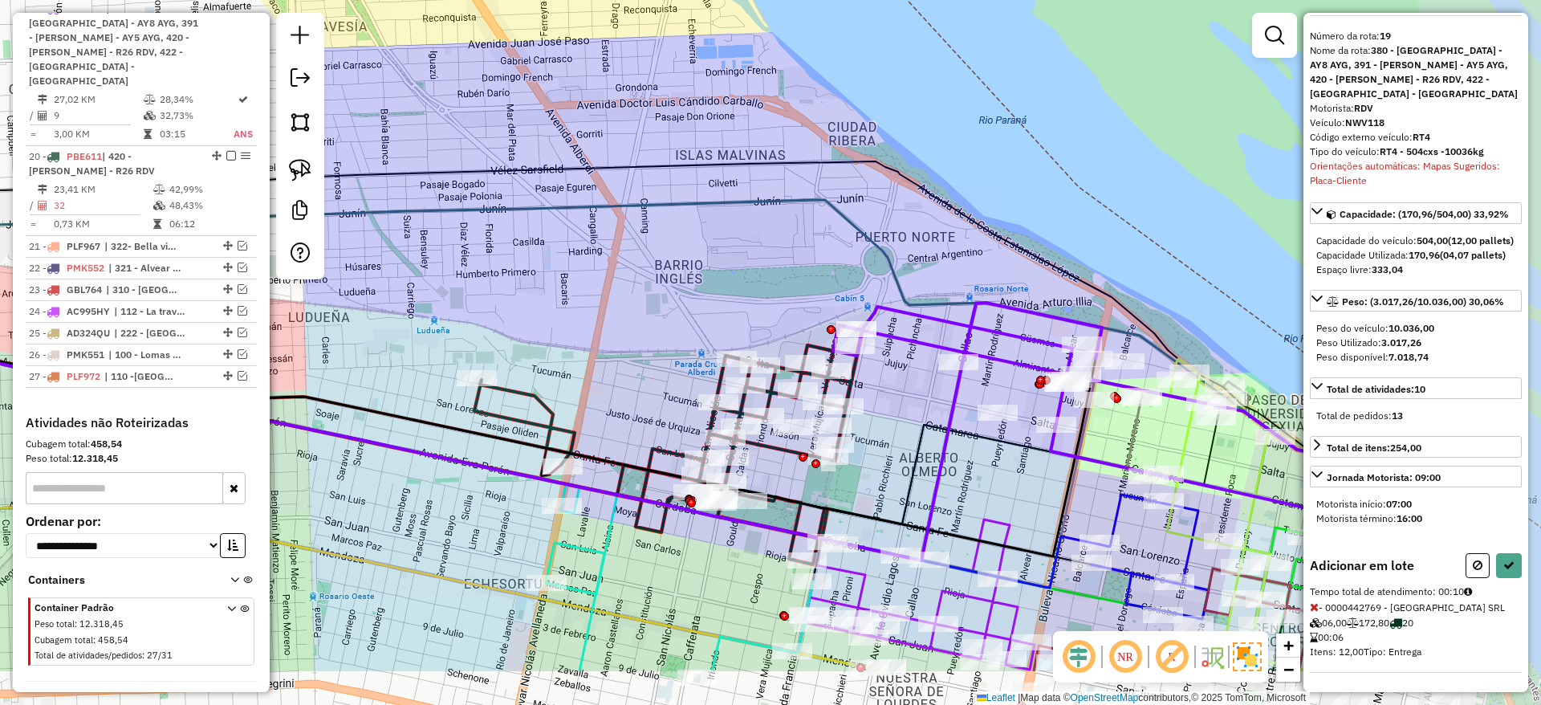
drag, startPoint x: 1010, startPoint y: 348, endPoint x: 771, endPoint y: 262, distance: 254.4
click at [771, 262] on div "Janela de atendimento Grade de atendimento Capacidade Transportadoras Veículos …" at bounding box center [770, 352] width 1541 height 705
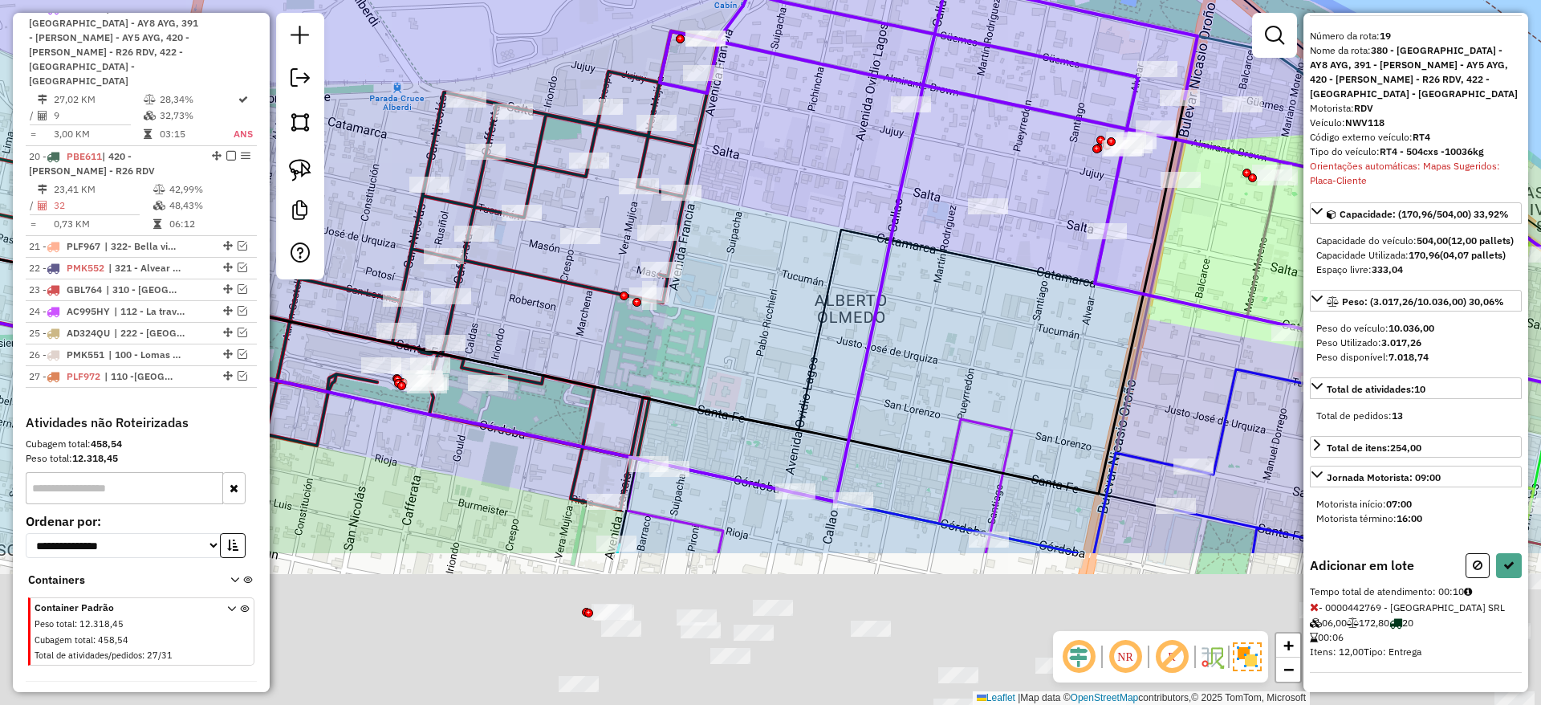
drag, startPoint x: 923, startPoint y: 240, endPoint x: 897, endPoint y: 152, distance: 92.0
click at [897, 152] on icon at bounding box center [357, 304] width 1125 height 395
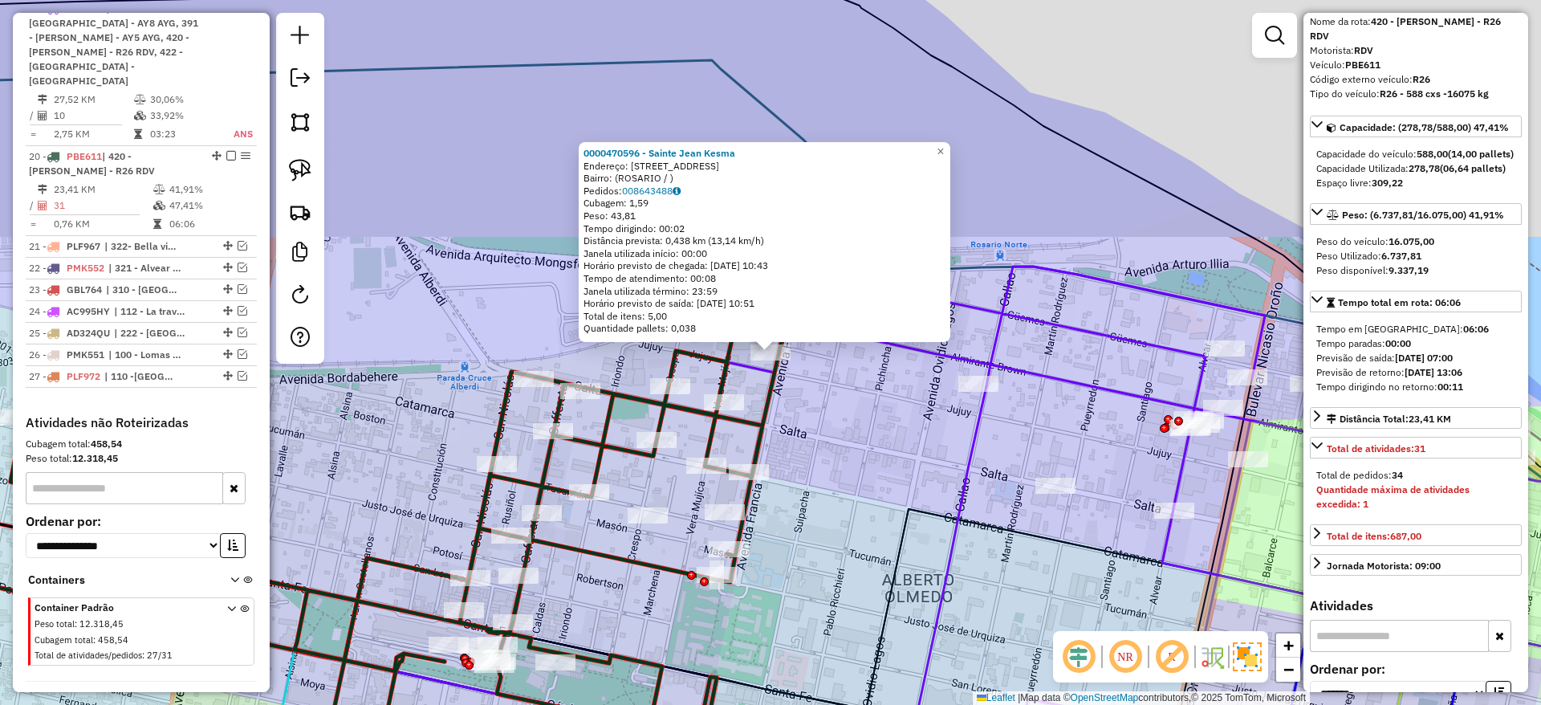
scroll to position [1998, 0]
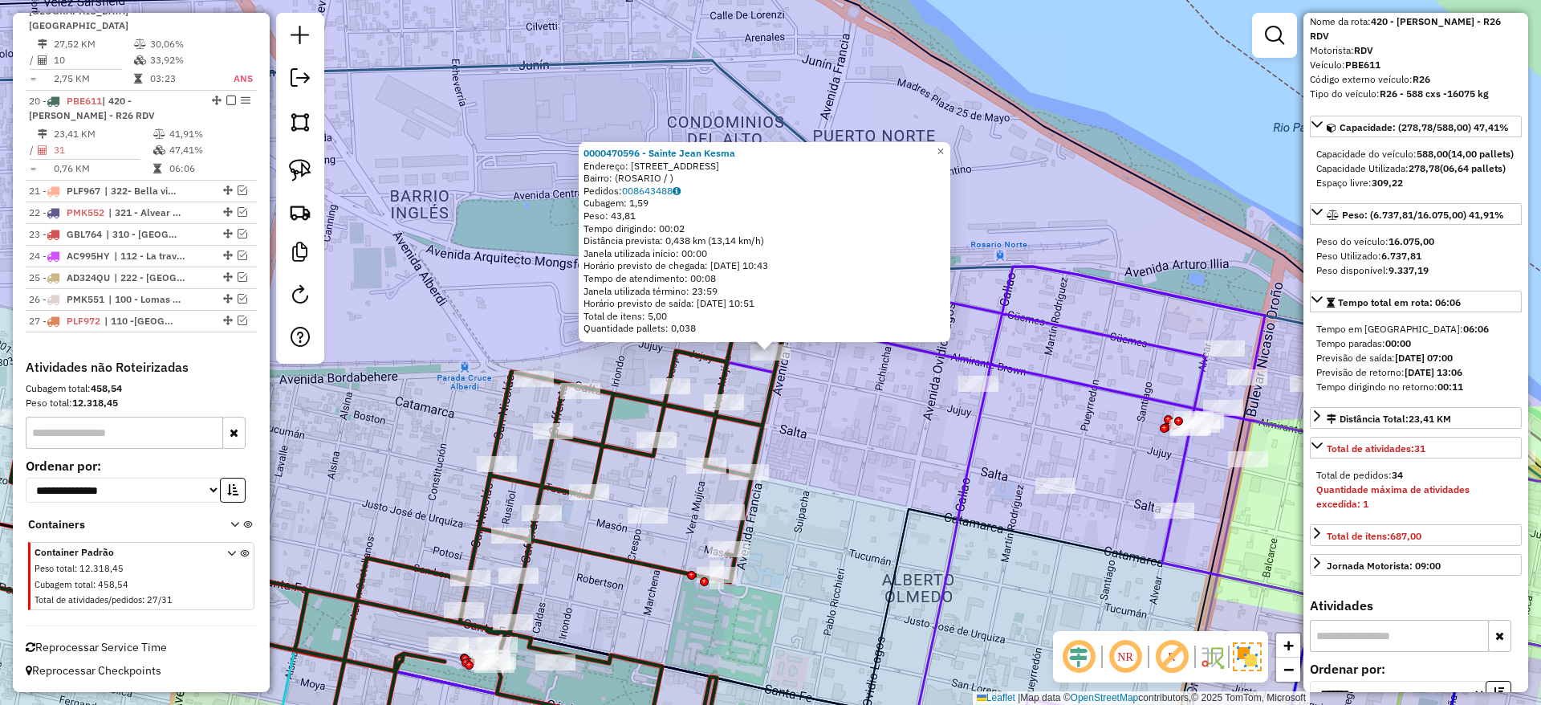
click at [881, 370] on div "0000470596 - Sainte Jean Kesma Endereço: AV FRANCIA 58 Bairro: (ROSARIO / ) Ped…" at bounding box center [770, 352] width 1541 height 705
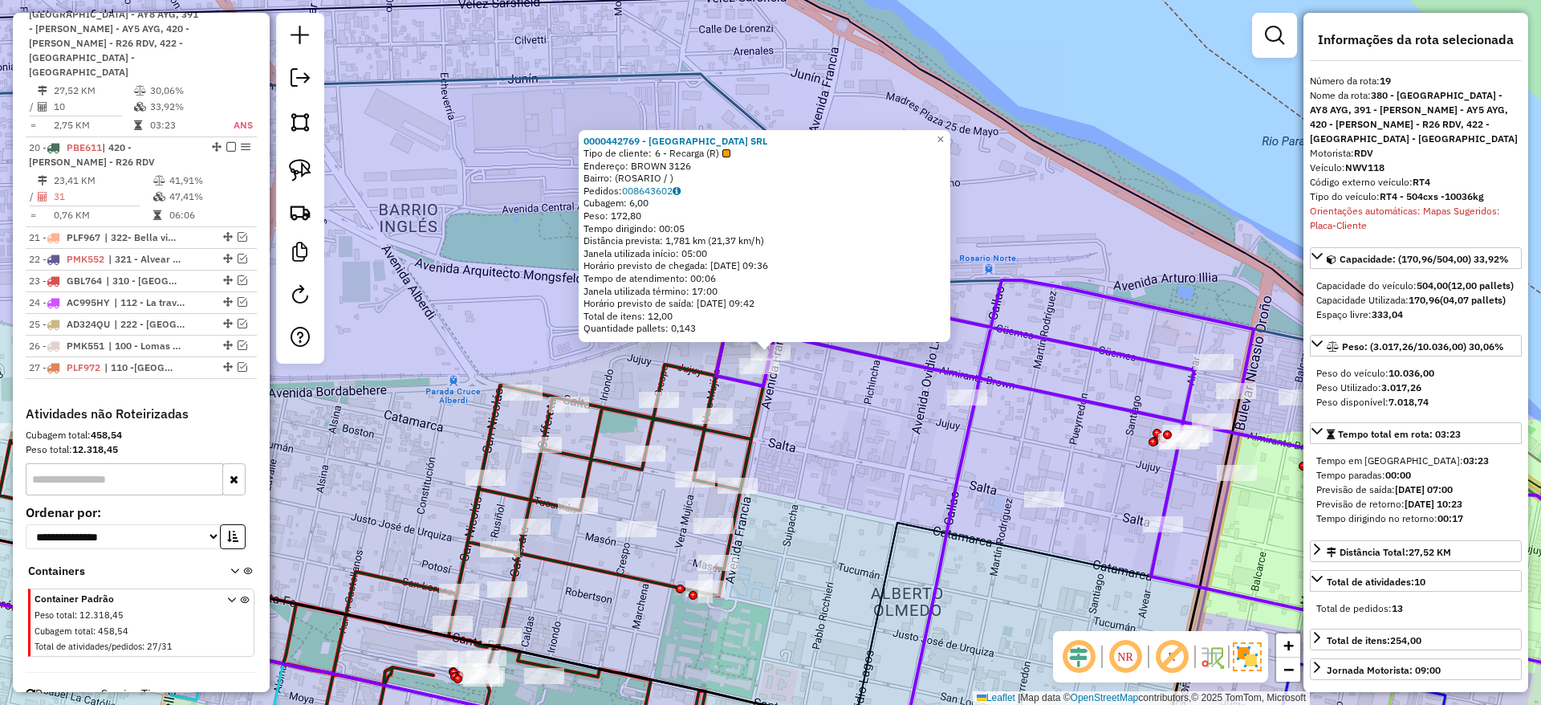
scroll to position [1942, 0]
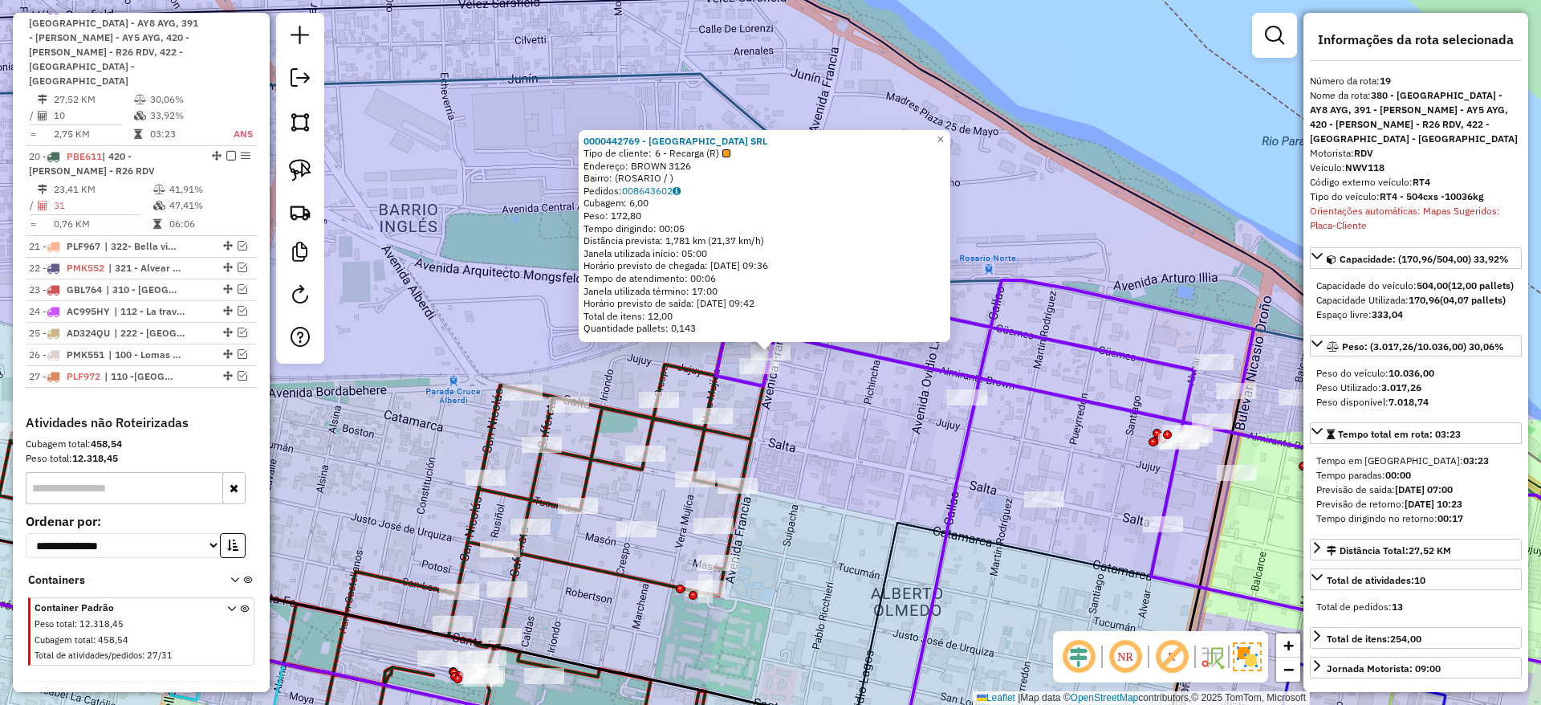
click at [830, 404] on div "0000442769 - GARDEN ISLAND SRL Tipo de cliente: 6 - Recarga (R) Endereço: BROWN…" at bounding box center [770, 352] width 1541 height 705
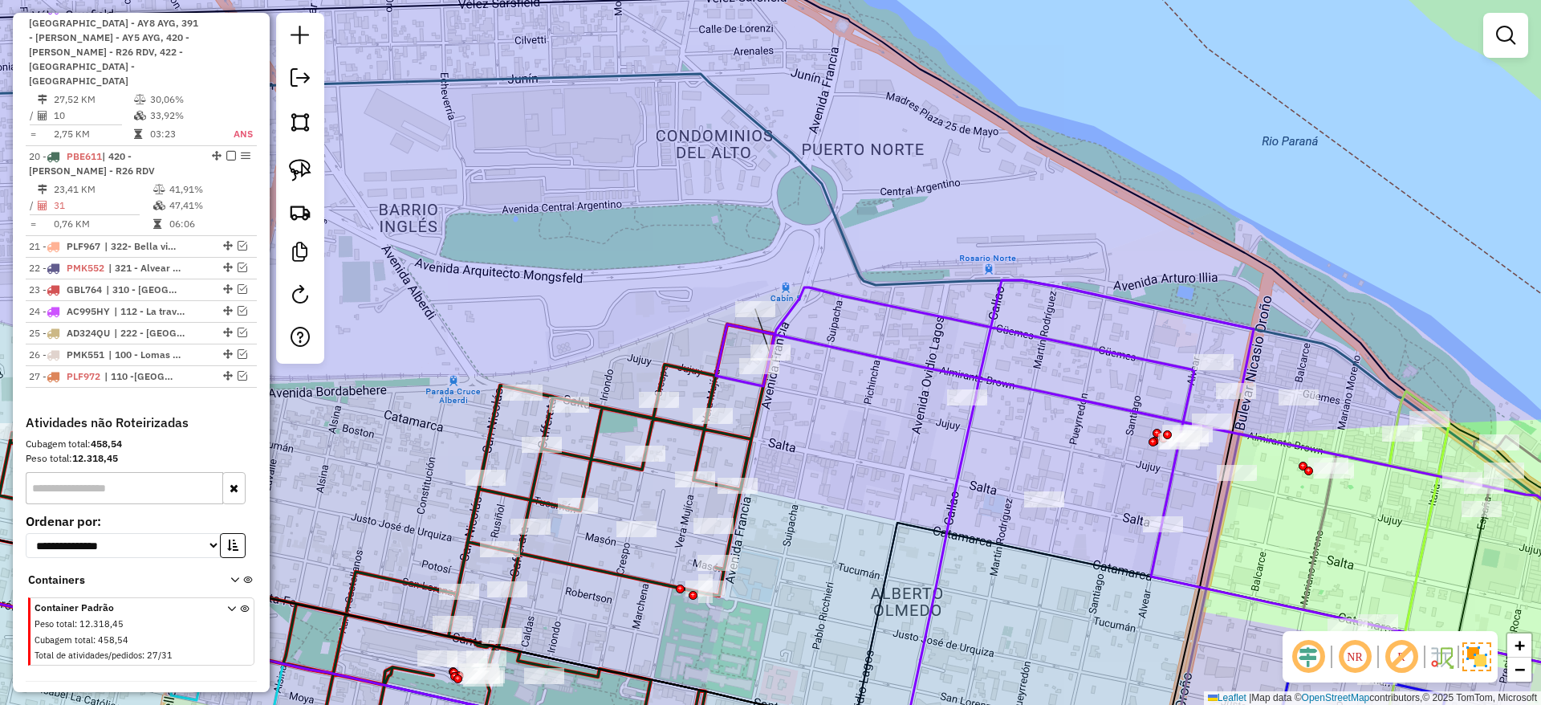
click at [861, 364] on div "Janela de atendimento Grade de atendimento Capacidade Transportadoras Veículos …" at bounding box center [770, 352] width 1541 height 705
click at [868, 356] on icon at bounding box center [1205, 488] width 979 height 416
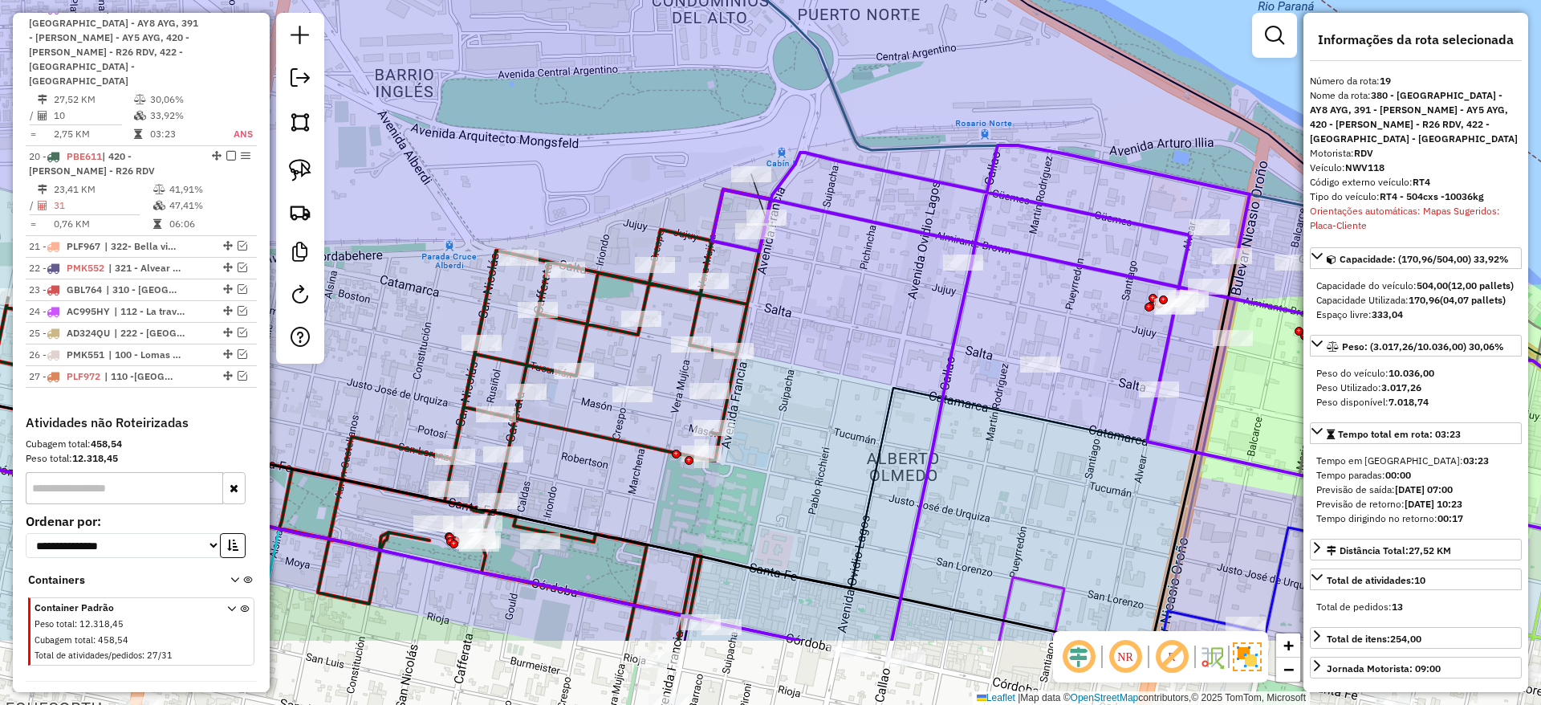
drag, startPoint x: 864, startPoint y: 425, endPoint x: 860, endPoint y: 291, distance: 134.9
click at [860, 291] on div "Janela de atendimento Grade de atendimento Capacidade Transportadoras Veículos …" at bounding box center [770, 352] width 1541 height 705
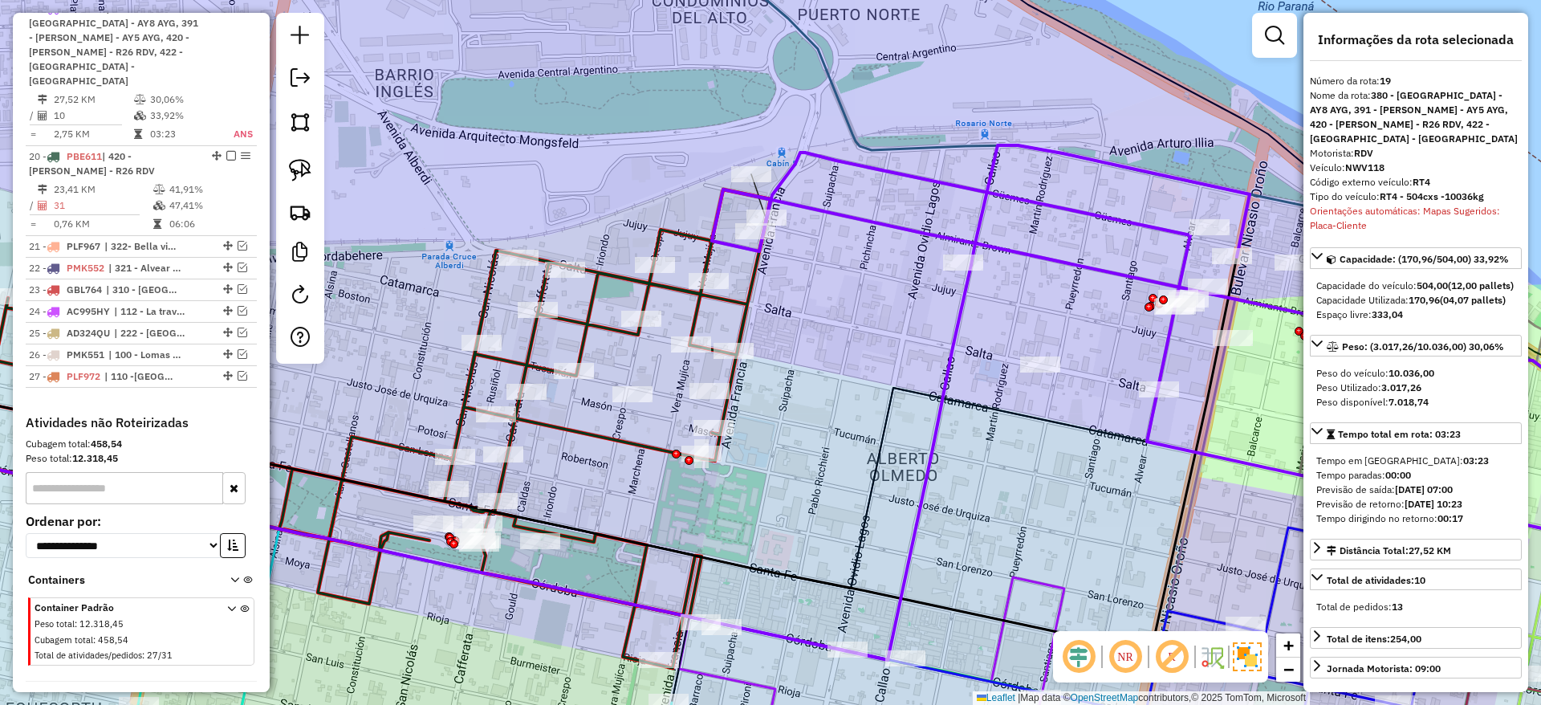
click at [709, 309] on div "Janela de atendimento Grade de atendimento Capacidade Transportadoras Veículos …" at bounding box center [770, 352] width 1541 height 705
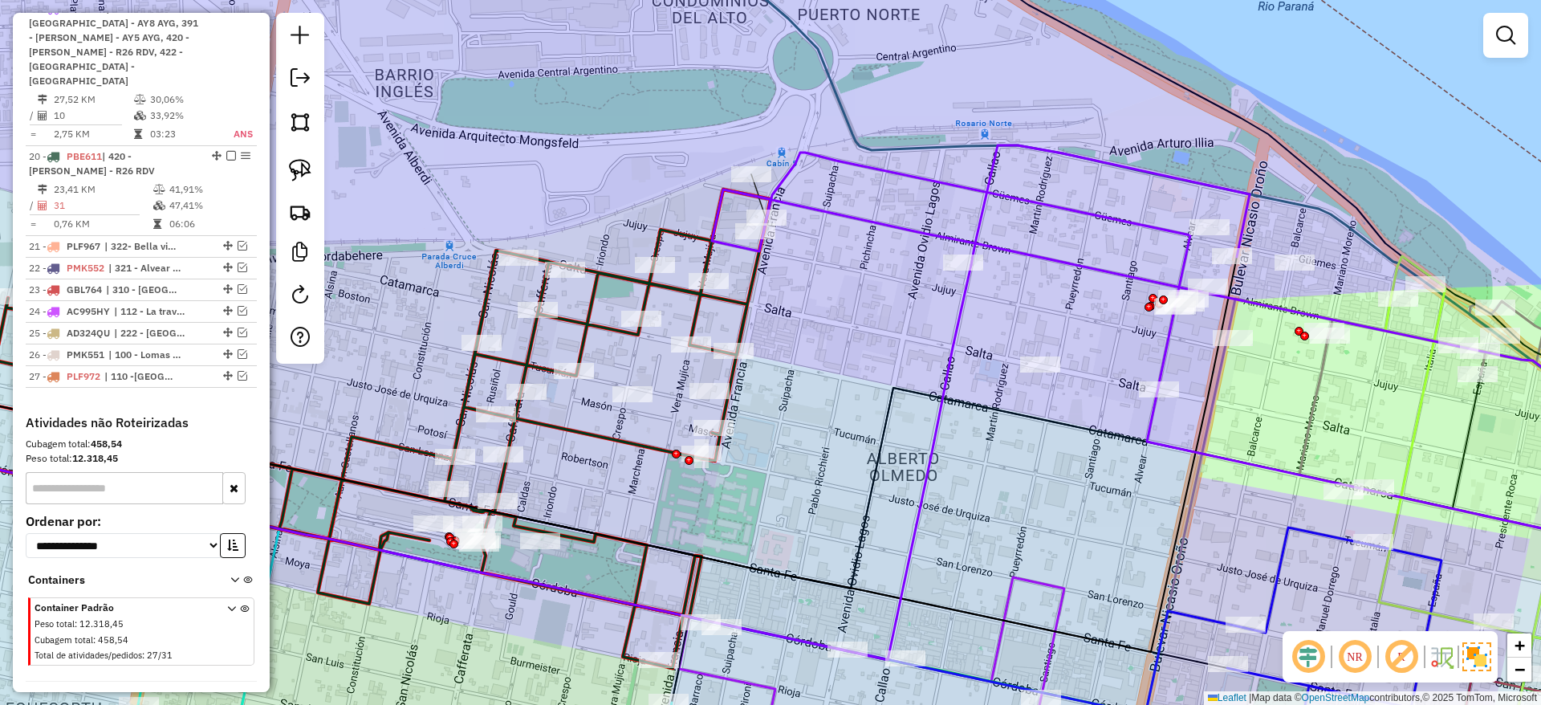
drag, startPoint x: 860, startPoint y: 271, endPoint x: 843, endPoint y: 120, distance: 152.7
click at [843, 120] on div "Janela de atendimento Grade de atendimento Capacidade Transportadoras Veículos …" at bounding box center [770, 352] width 1541 height 705
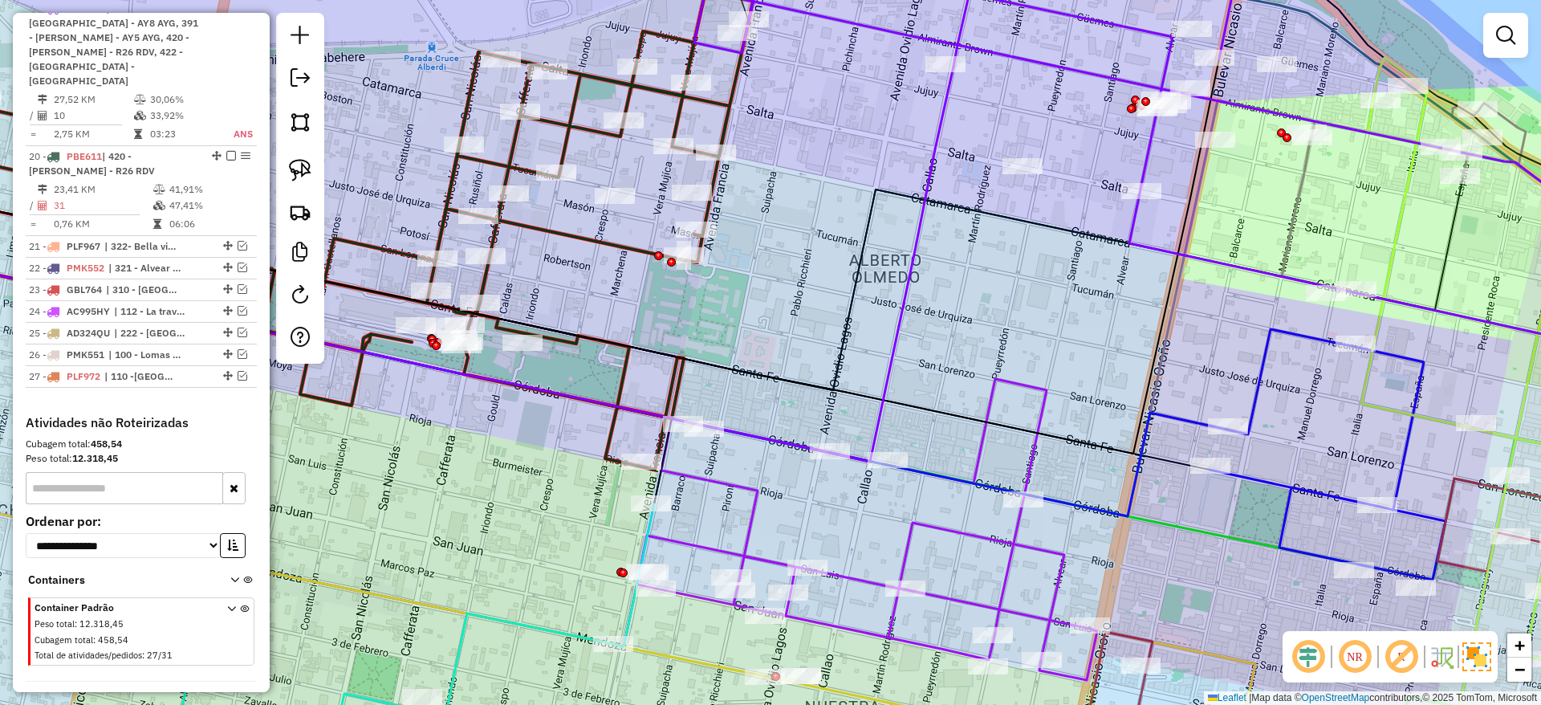
click at [987, 401] on icon at bounding box center [867, 529] width 460 height 301
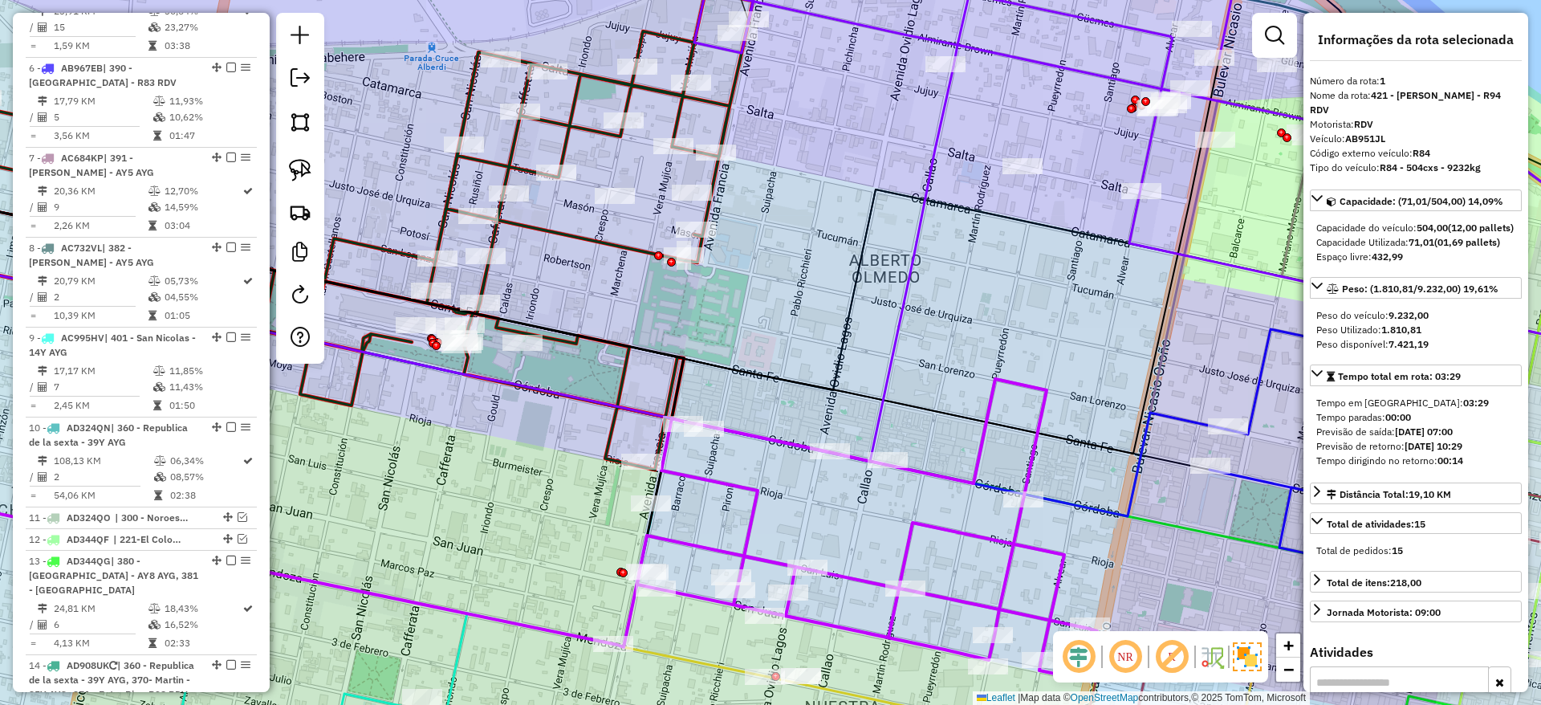
scroll to position [604, 0]
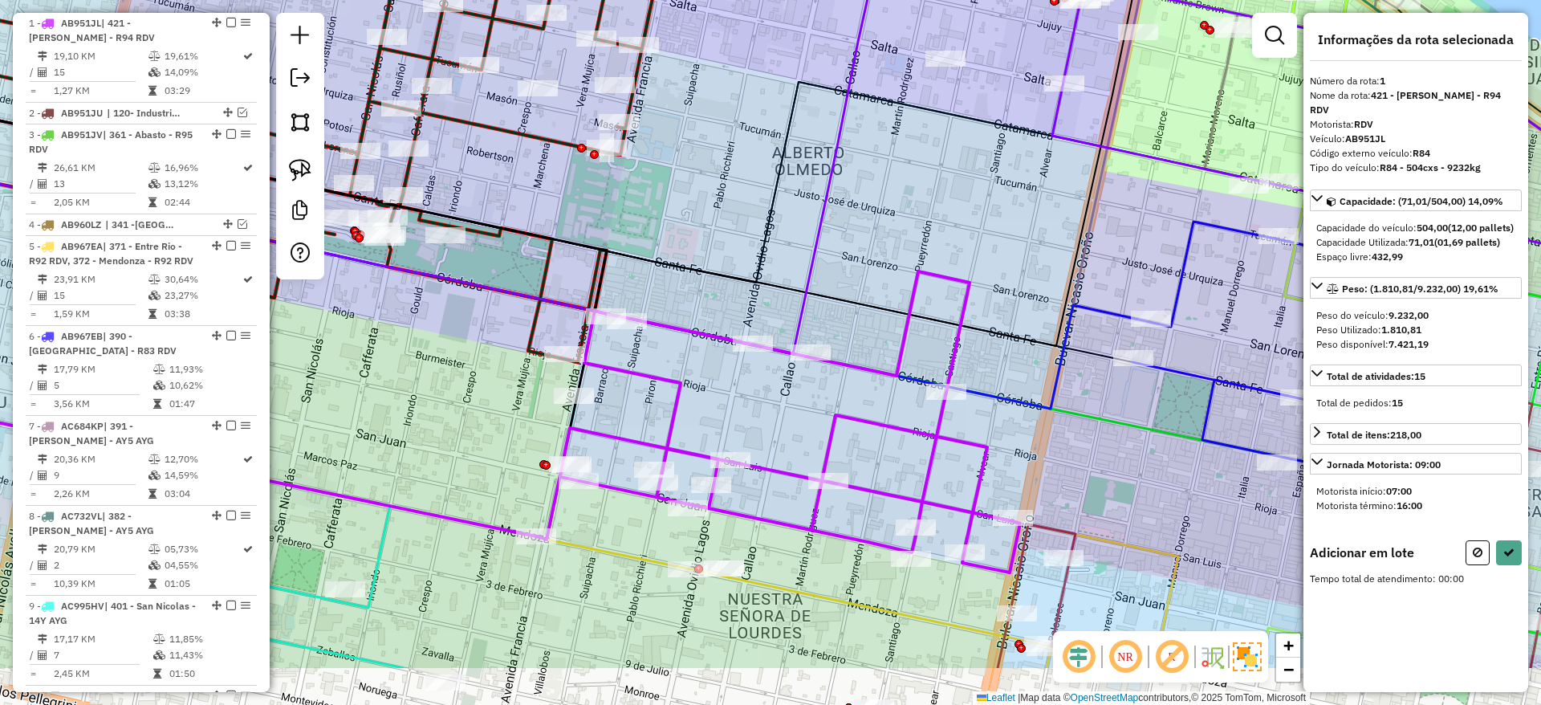
drag, startPoint x: 1003, startPoint y: 320, endPoint x: 926, endPoint y: 213, distance: 132.3
click at [926, 213] on div "Janela de atendimento Grade de atendimento Capacidade Transportadoras Veículos …" at bounding box center [770, 352] width 1541 height 705
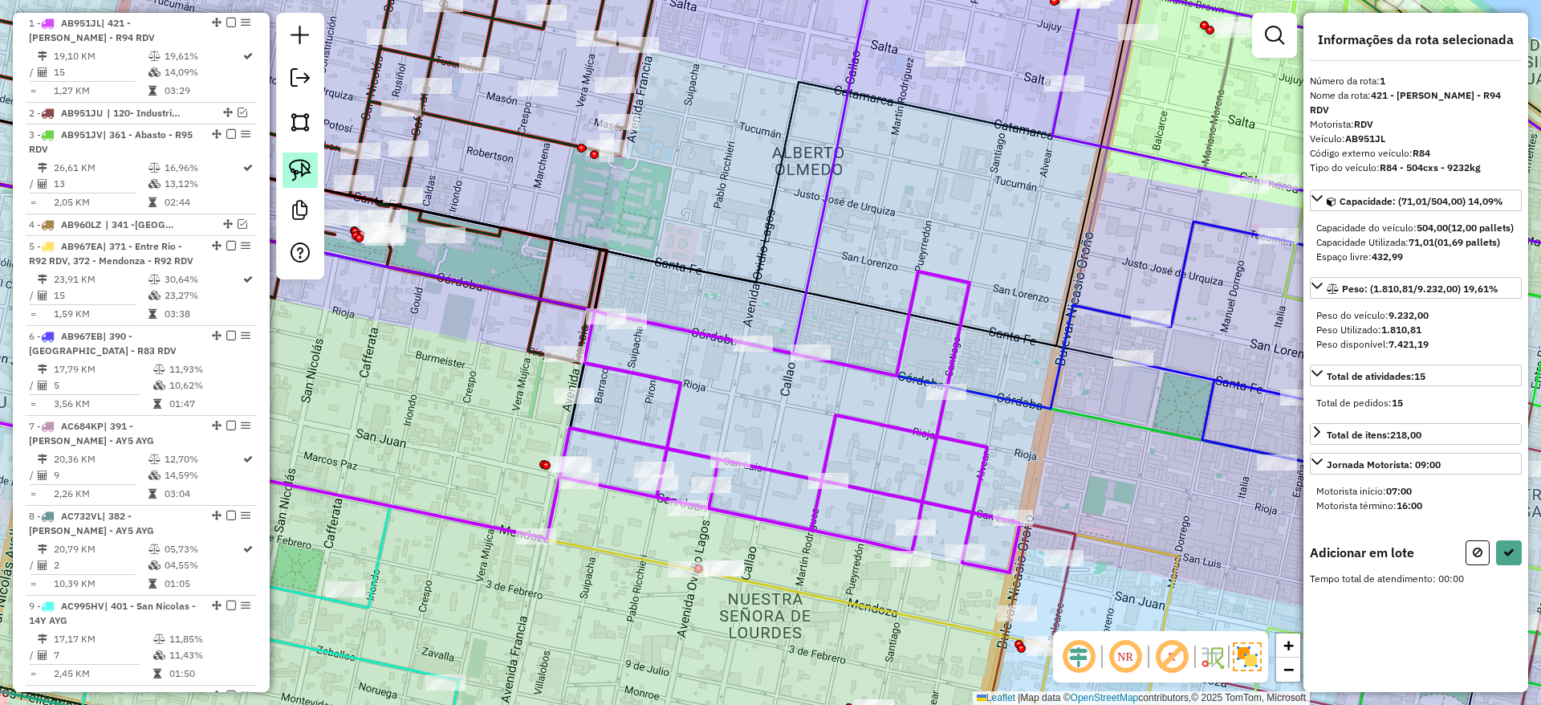
click at [304, 162] on img at bounding box center [300, 170] width 22 height 22
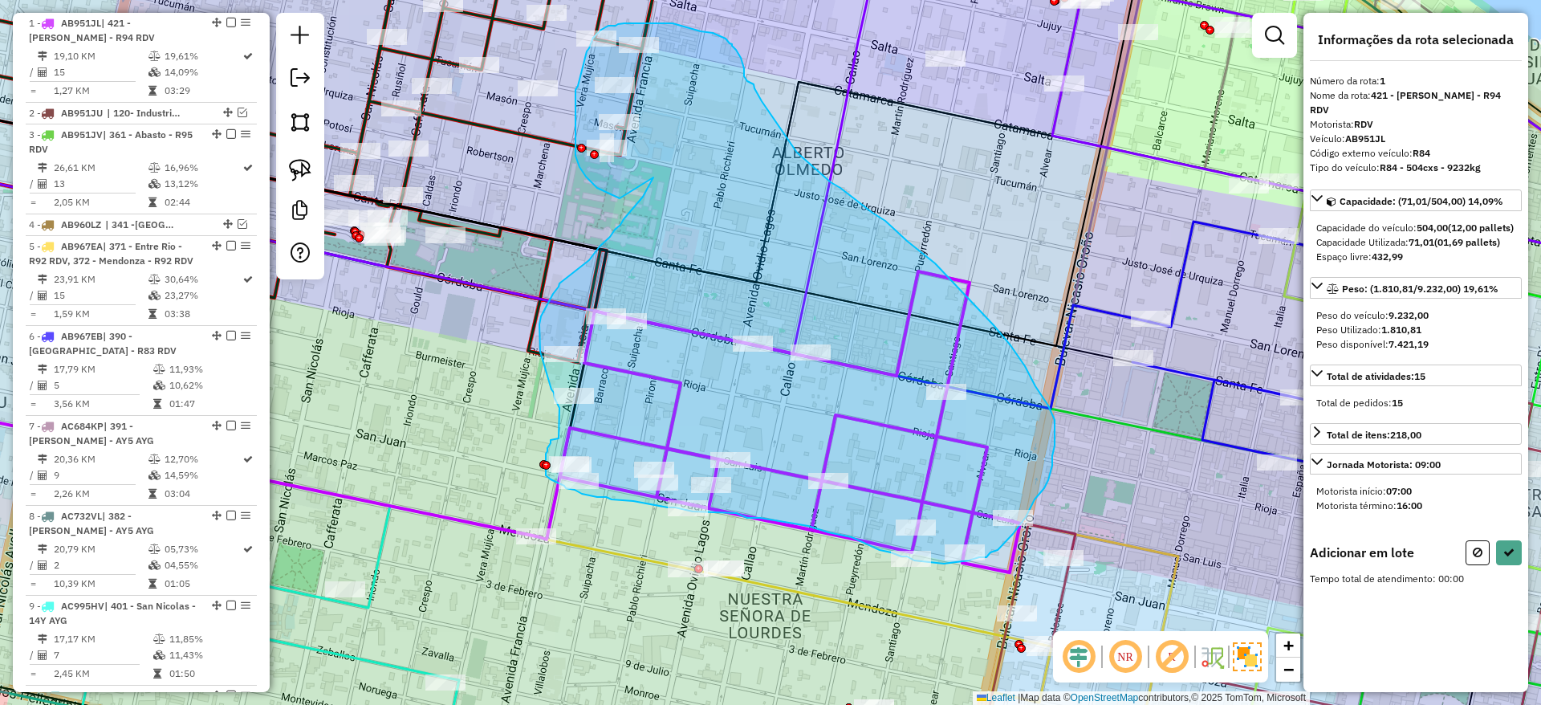
drag, startPoint x: 649, startPoint y: 184, endPoint x: 620, endPoint y: 198, distance: 33.0
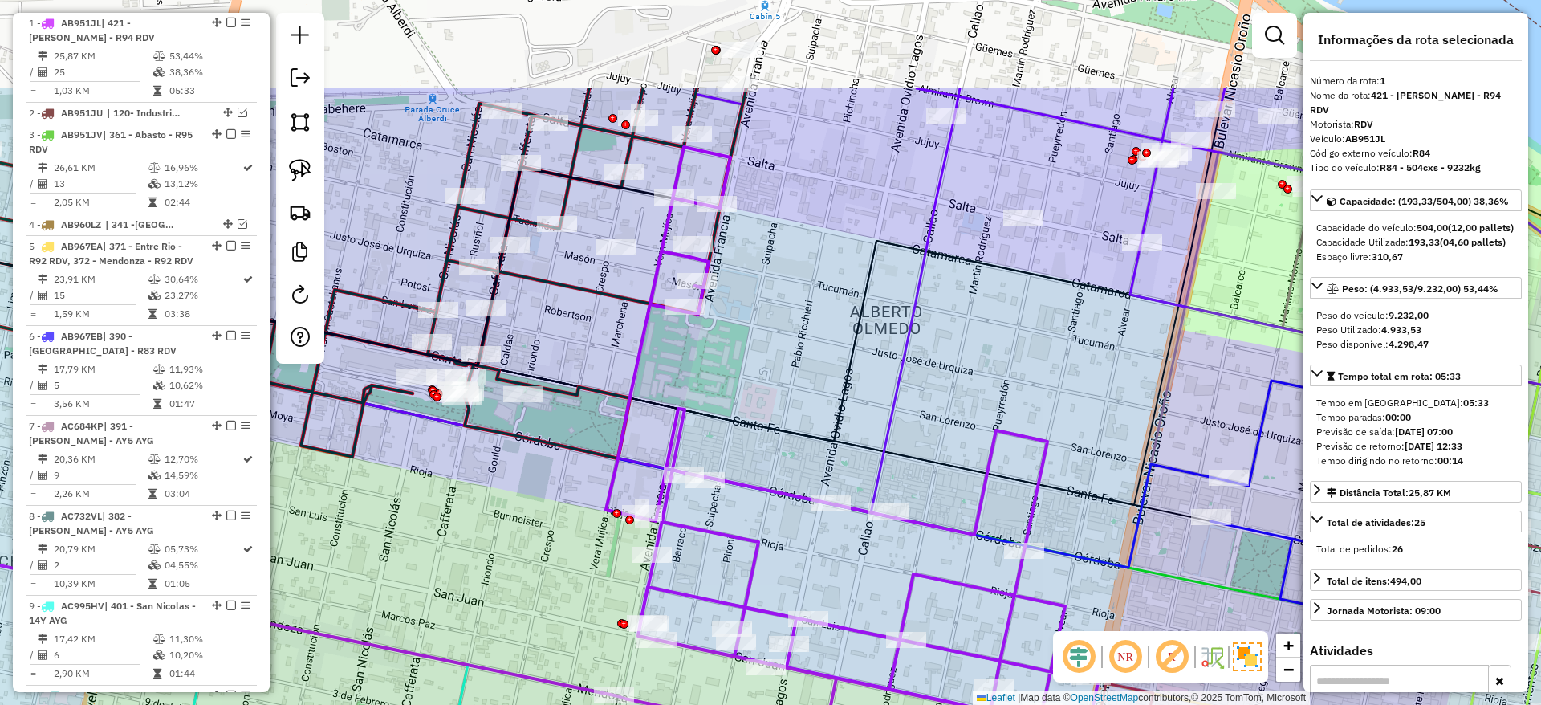
drag, startPoint x: 719, startPoint y: 143, endPoint x: 833, endPoint y: 354, distance: 239.9
click at [833, 354] on div "Janela de atendimento Grade de atendimento Capacidade Transportadoras Veículos …" at bounding box center [770, 352] width 1541 height 705
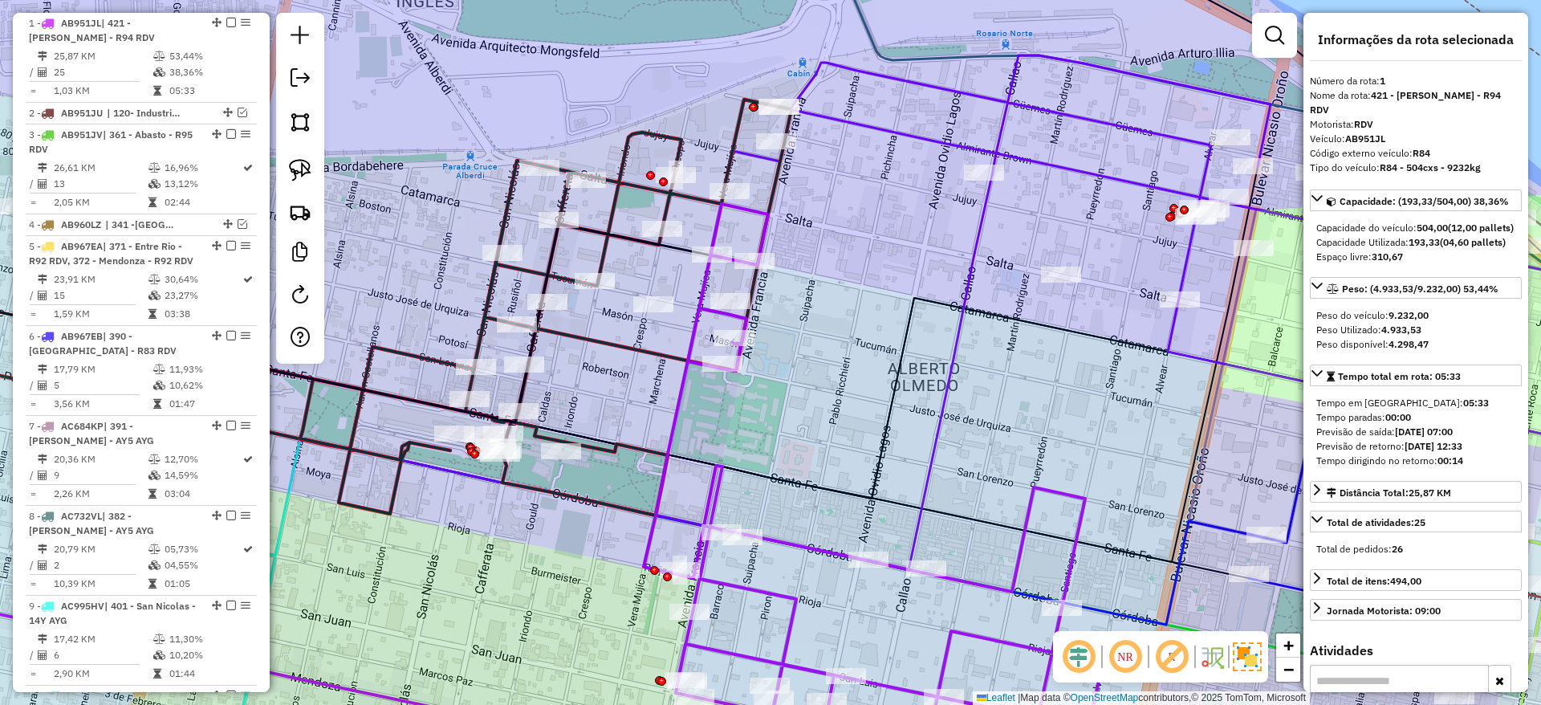
click at [611, 229] on icon at bounding box center [300, 323] width 908 height 198
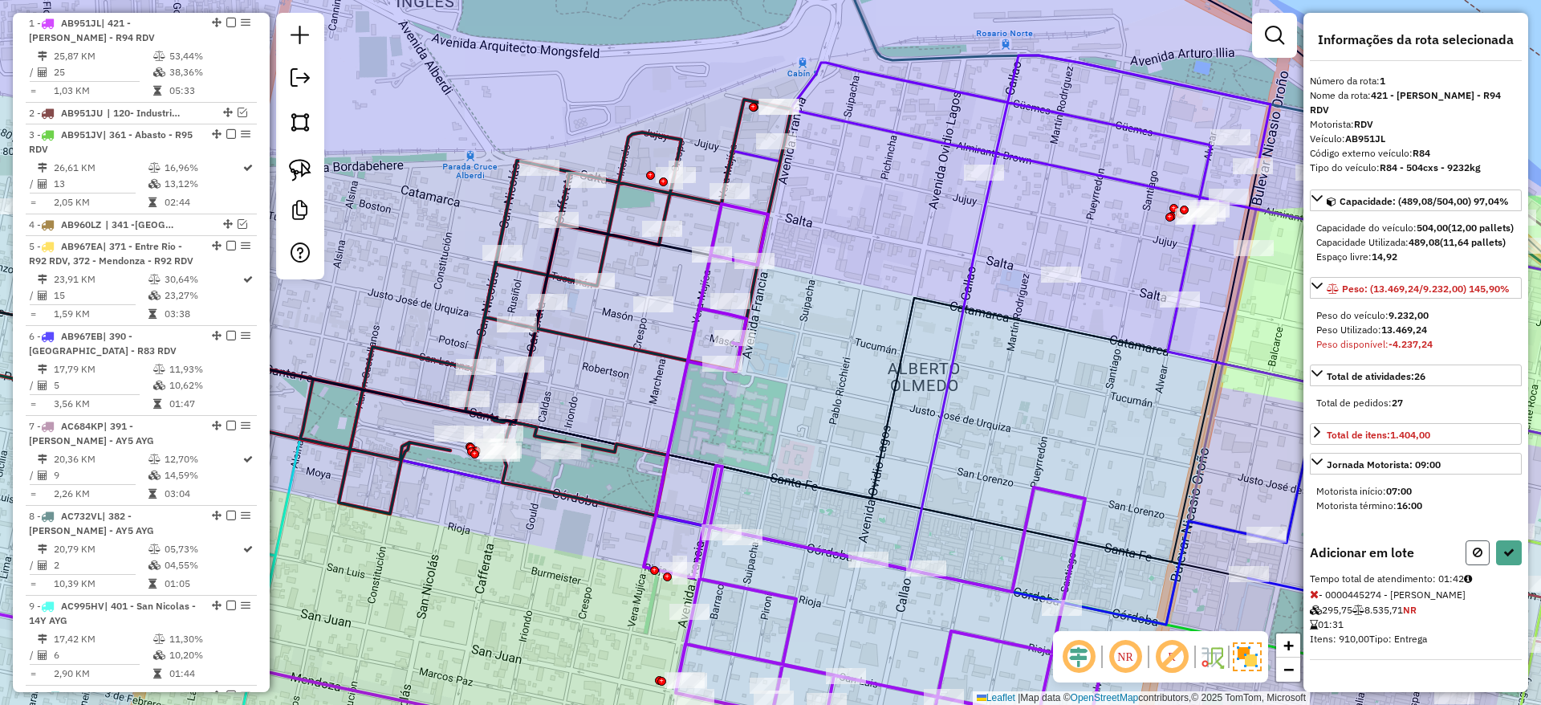
click at [1466, 554] on button at bounding box center [1478, 552] width 24 height 25
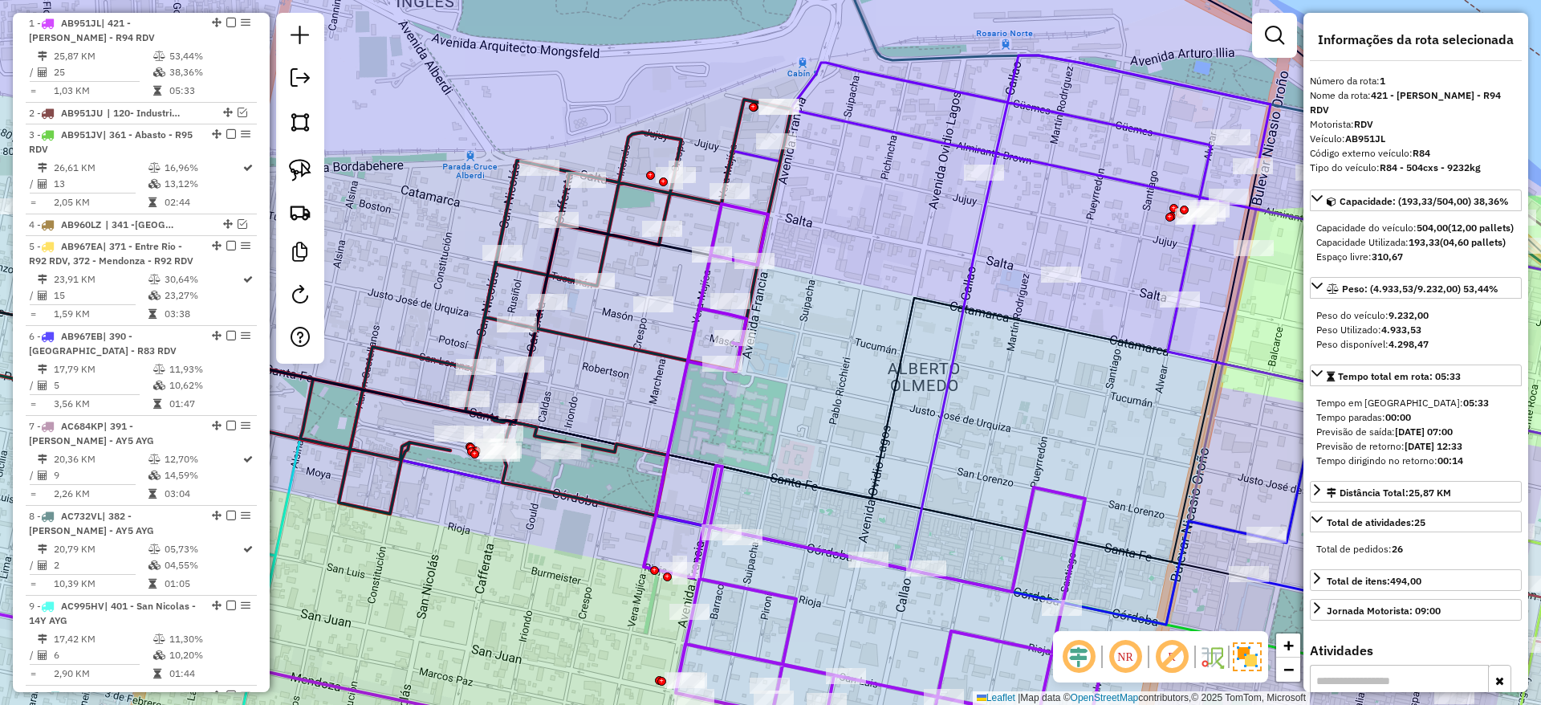
click at [660, 132] on icon at bounding box center [403, 308] width 775 height 416
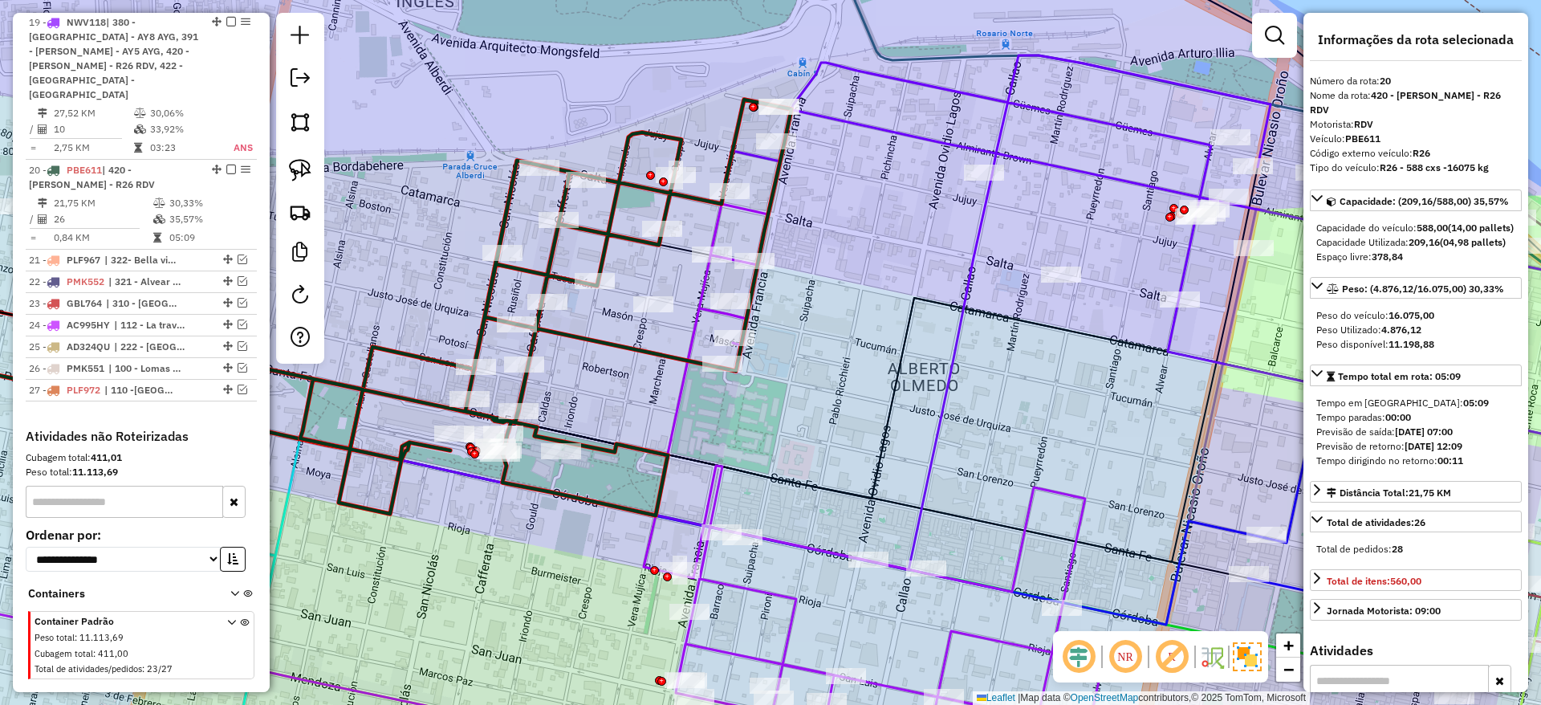
scroll to position [1998, 0]
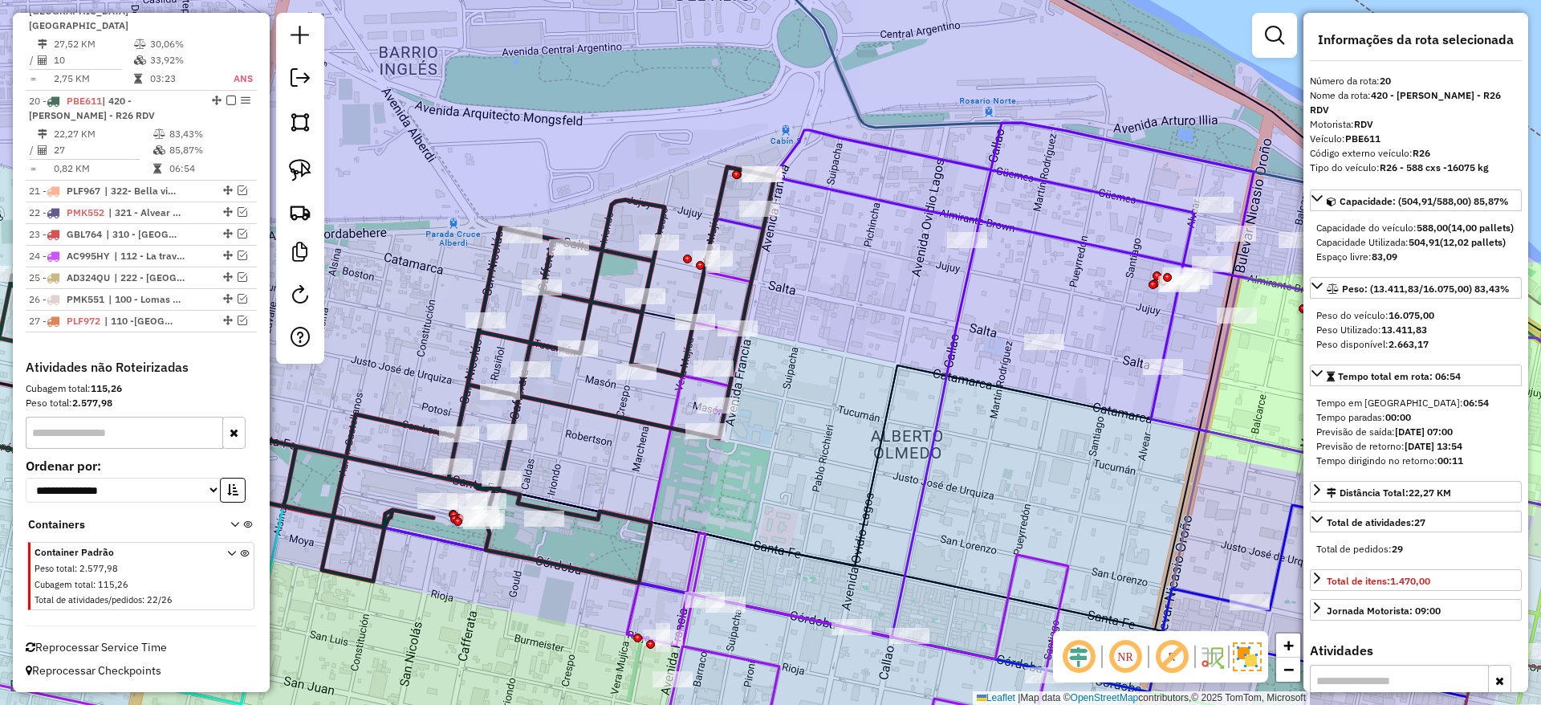
drag, startPoint x: 905, startPoint y: 238, endPoint x: 888, endPoint y: 307, distance: 71.1
click at [888, 307] on div "Janela de atendimento Grade de atendimento Capacidade Transportadoras Veículos …" at bounding box center [770, 352] width 1541 height 705
click at [888, 214] on div "Janela de atendimento Grade de atendimento Capacidade Transportadoras Veículos …" at bounding box center [770, 352] width 1541 height 705
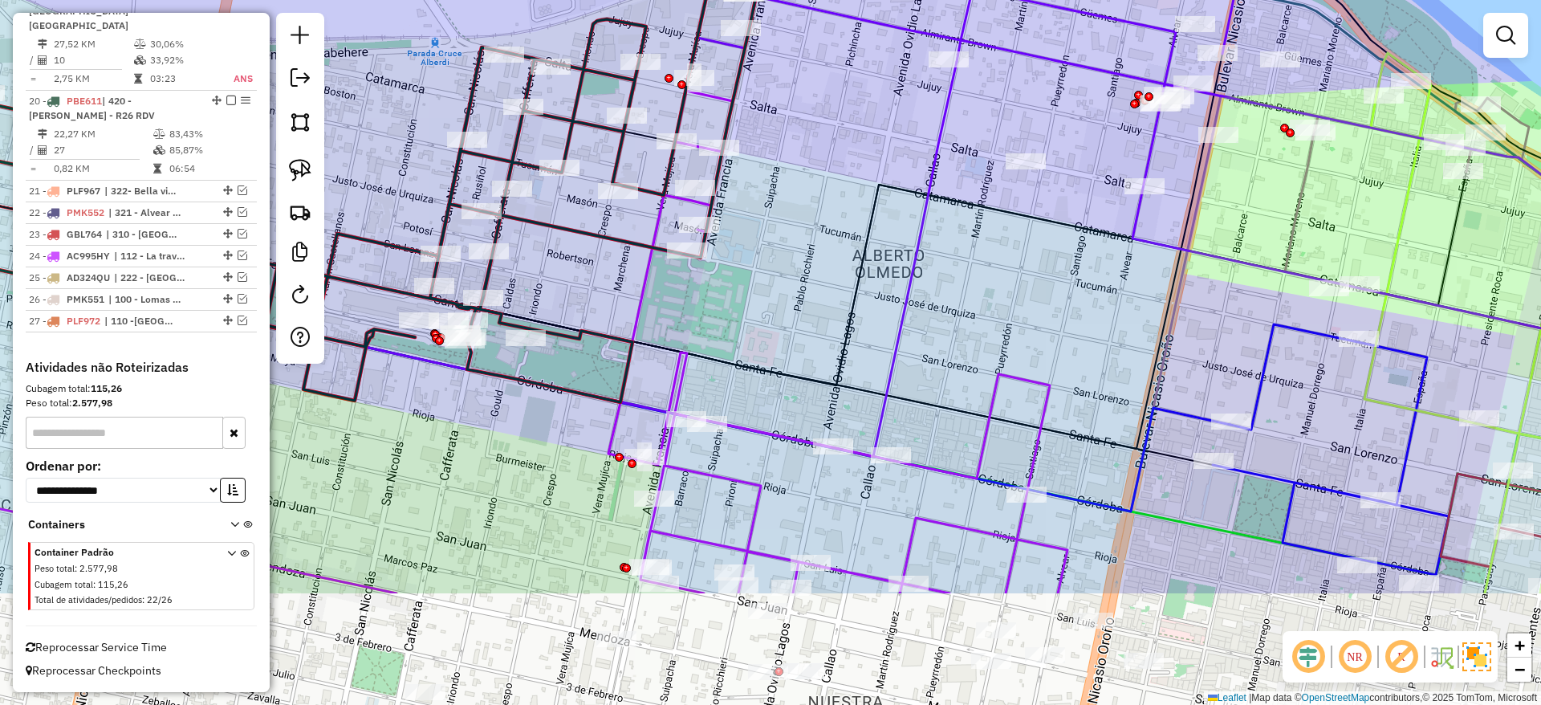
drag, startPoint x: 888, startPoint y: 214, endPoint x: 858, endPoint y: -35, distance: 250.6
click at [858, 0] on html "Aguarde... Pop-up bloqueado! Seu navegador bloqueou automáticamente a abertura …" at bounding box center [770, 352] width 1541 height 705
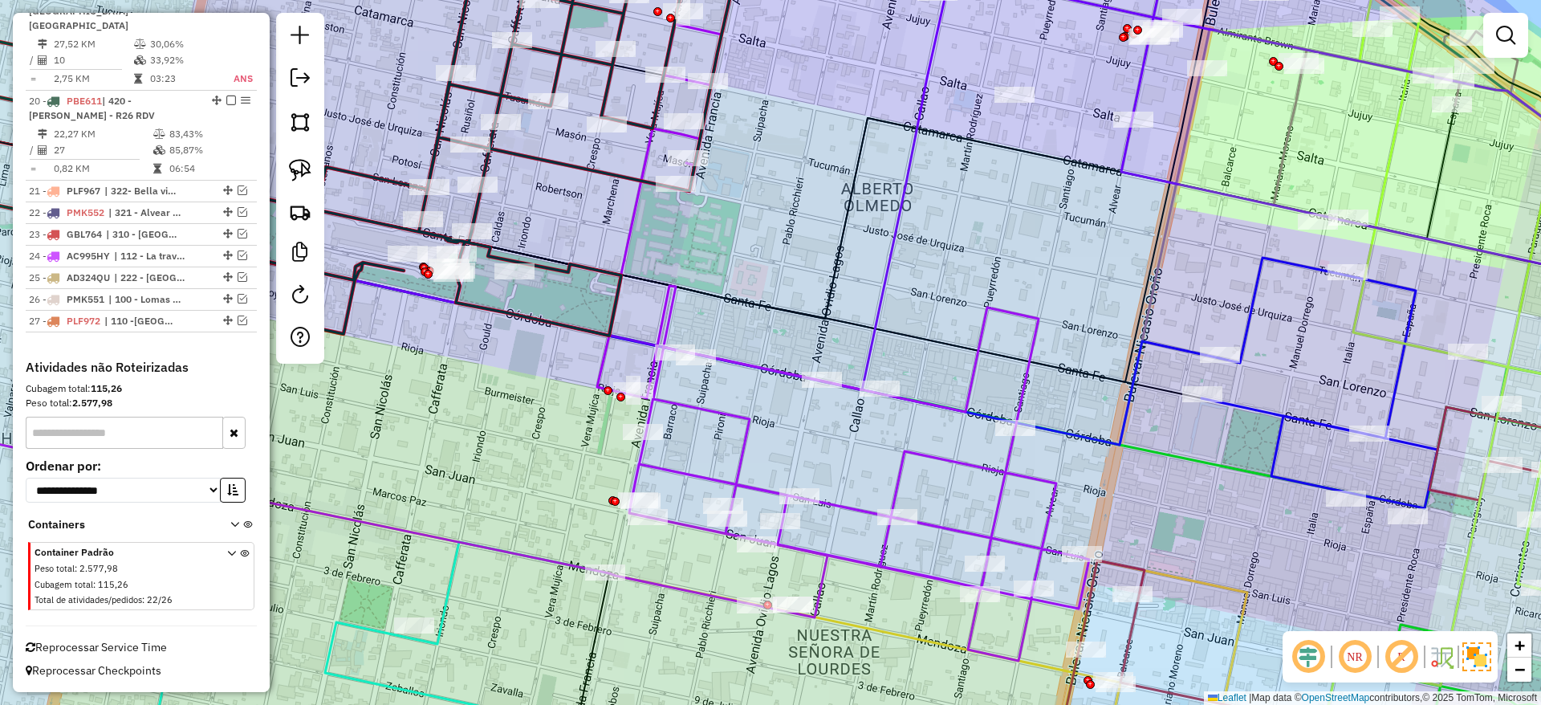
click at [990, 304] on icon at bounding box center [843, 342] width 492 height 636
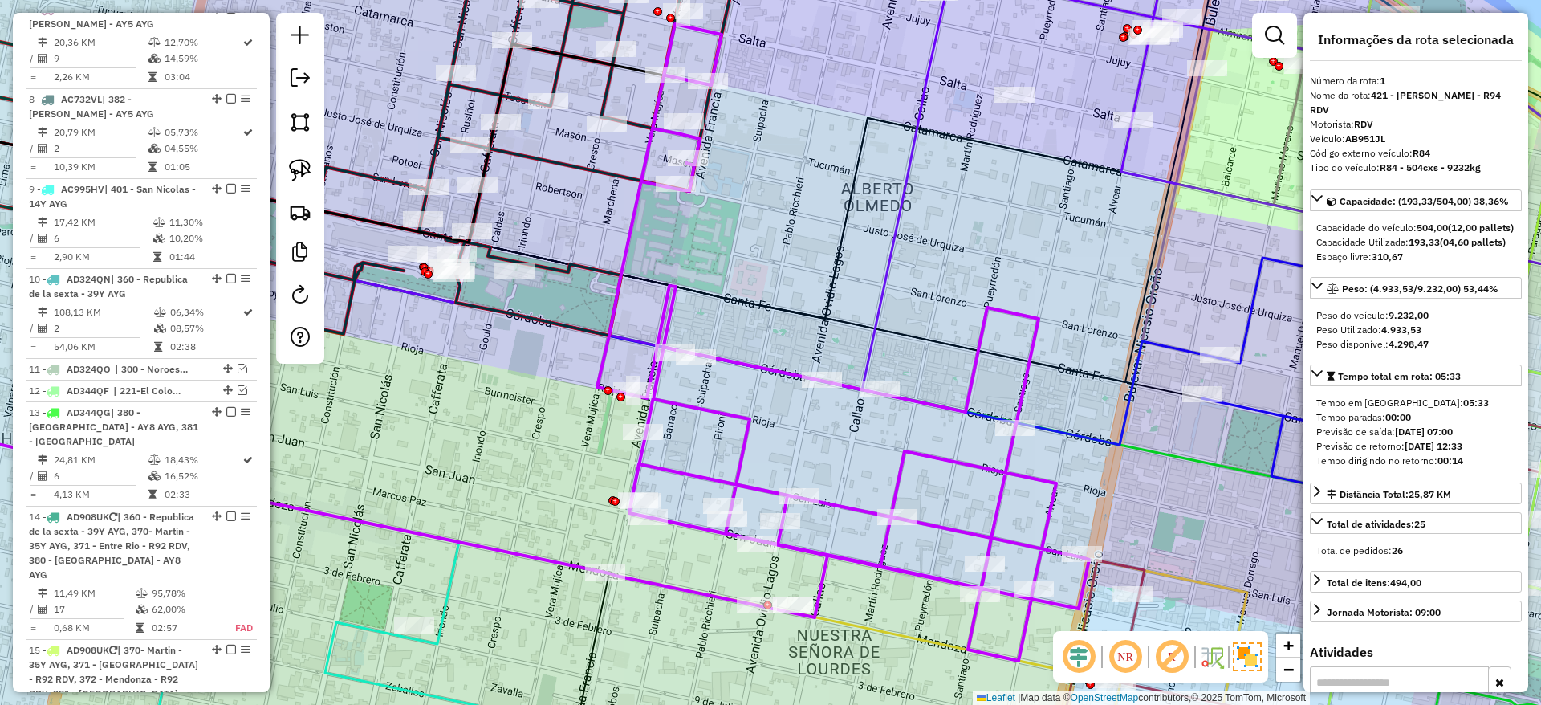
scroll to position [604, 0]
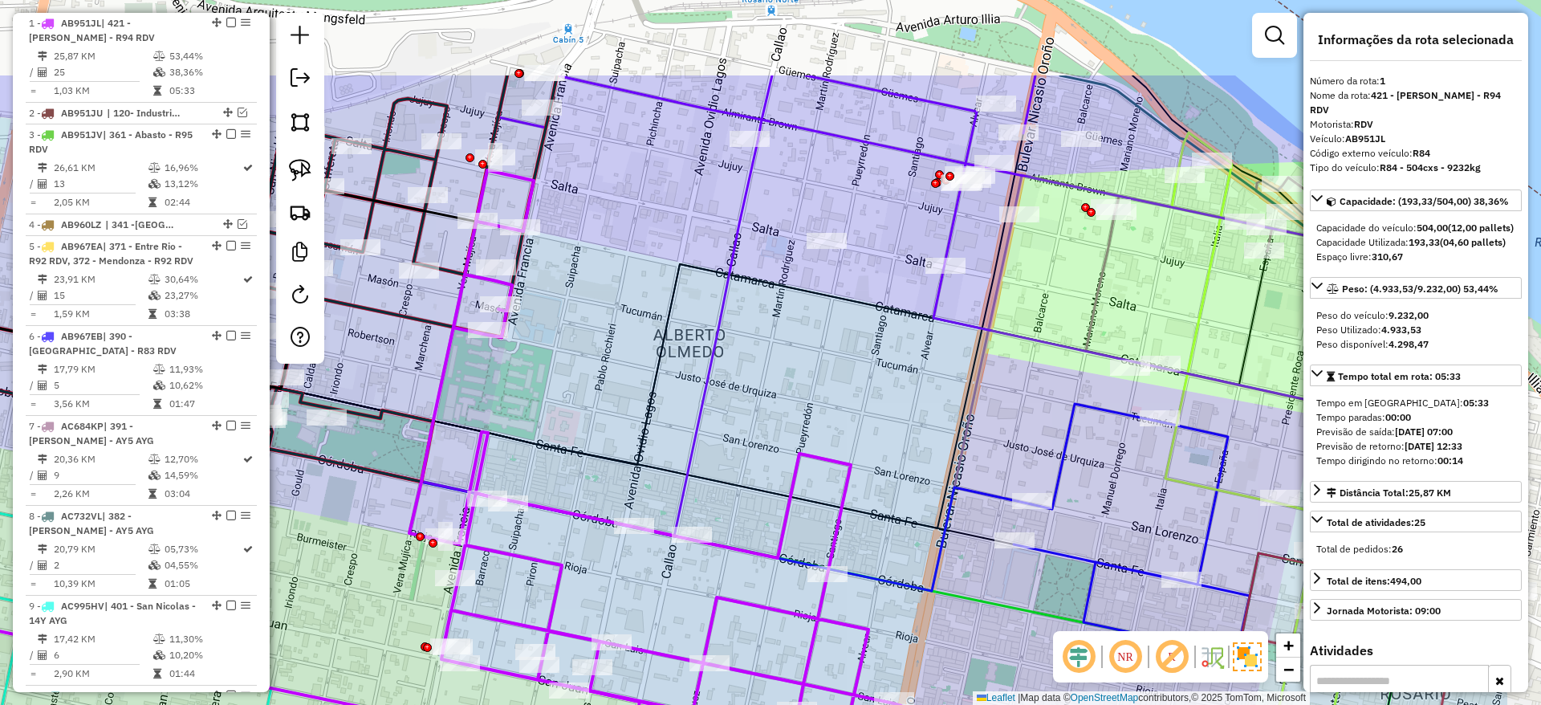
drag, startPoint x: 990, startPoint y: 306, endPoint x: 802, endPoint y: 452, distance: 237.9
click at [802, 452] on icon at bounding box center [655, 488] width 492 height 636
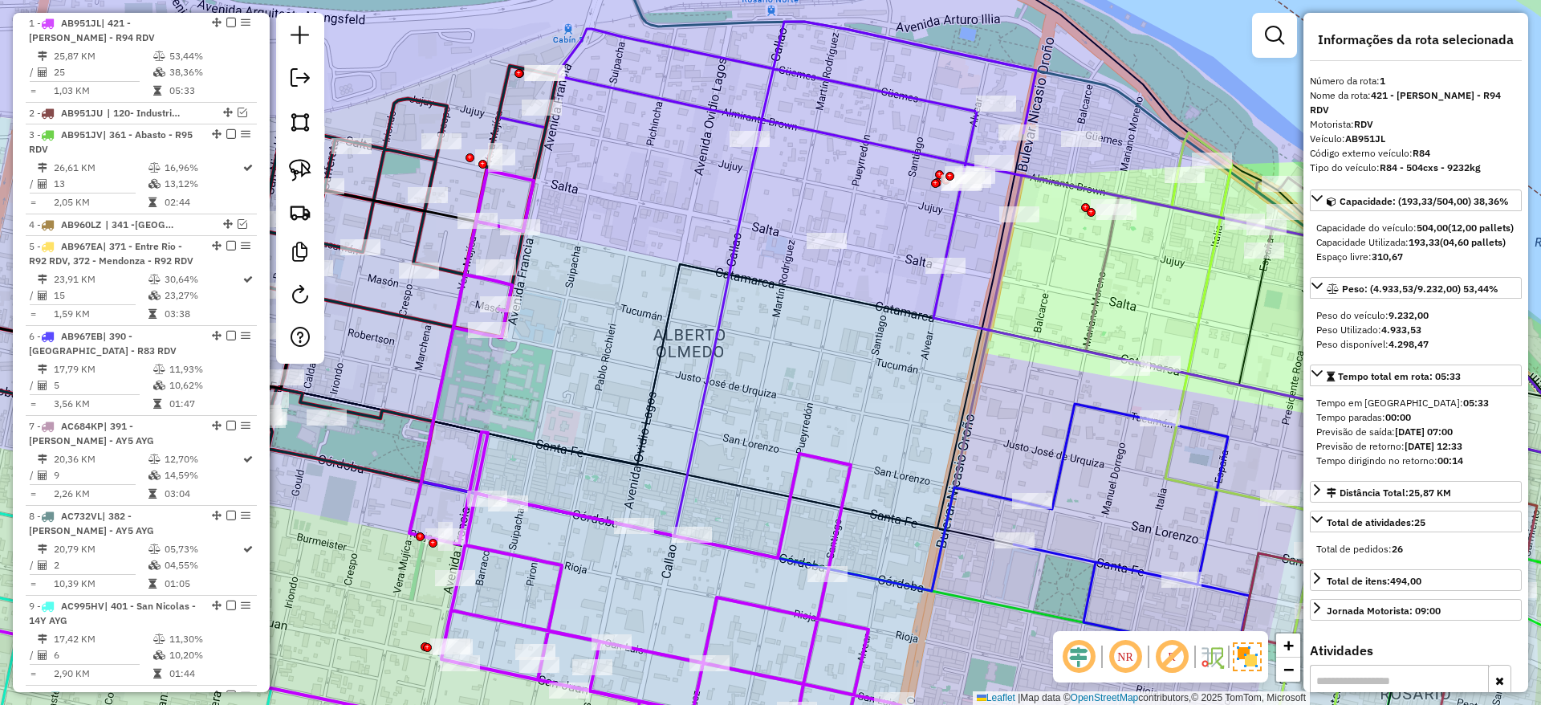
click at [841, 120] on div "Janela de atendimento Grade de atendimento Capacidade Transportadoras Veículos …" at bounding box center [770, 352] width 1541 height 705
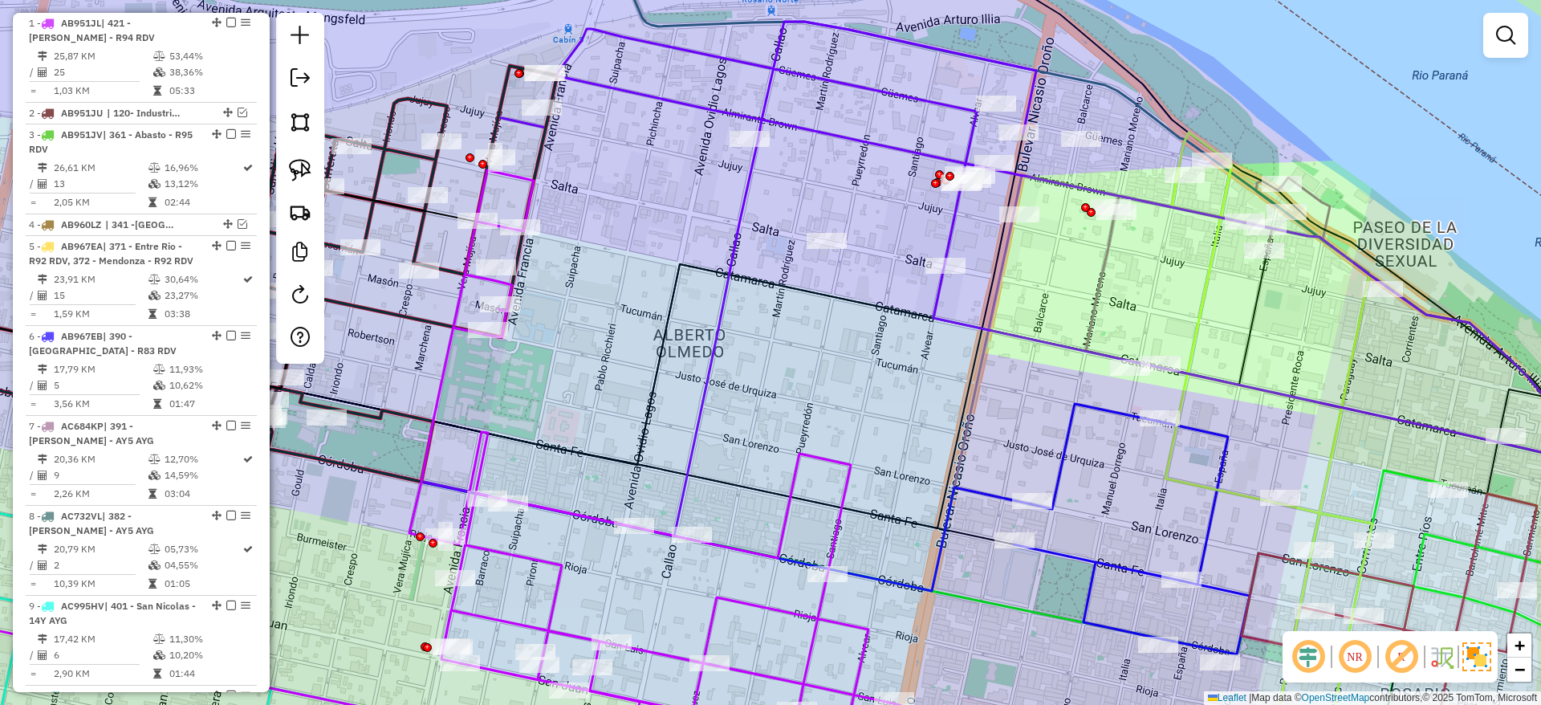
click at [836, 138] on icon at bounding box center [1096, 399] width 1197 height 754
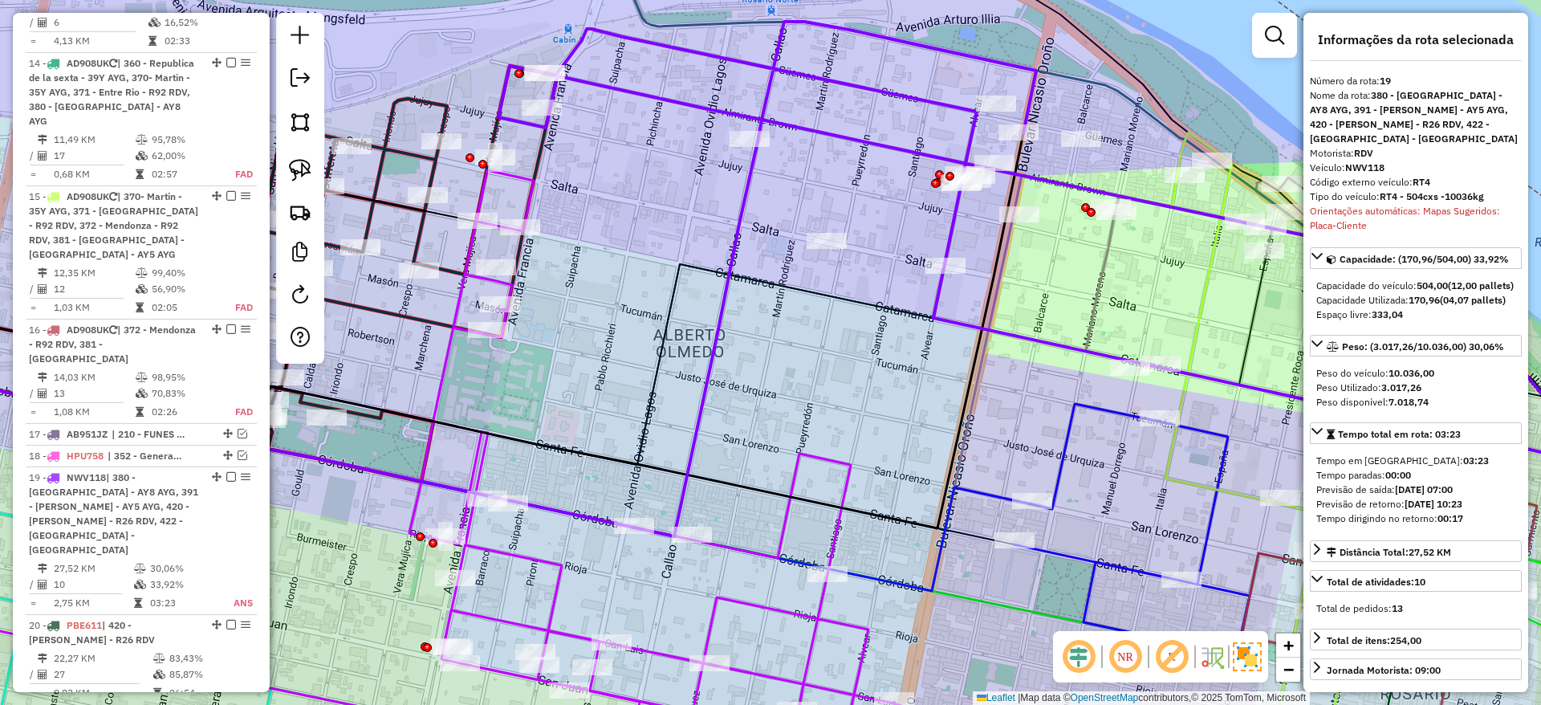
scroll to position [1942, 0]
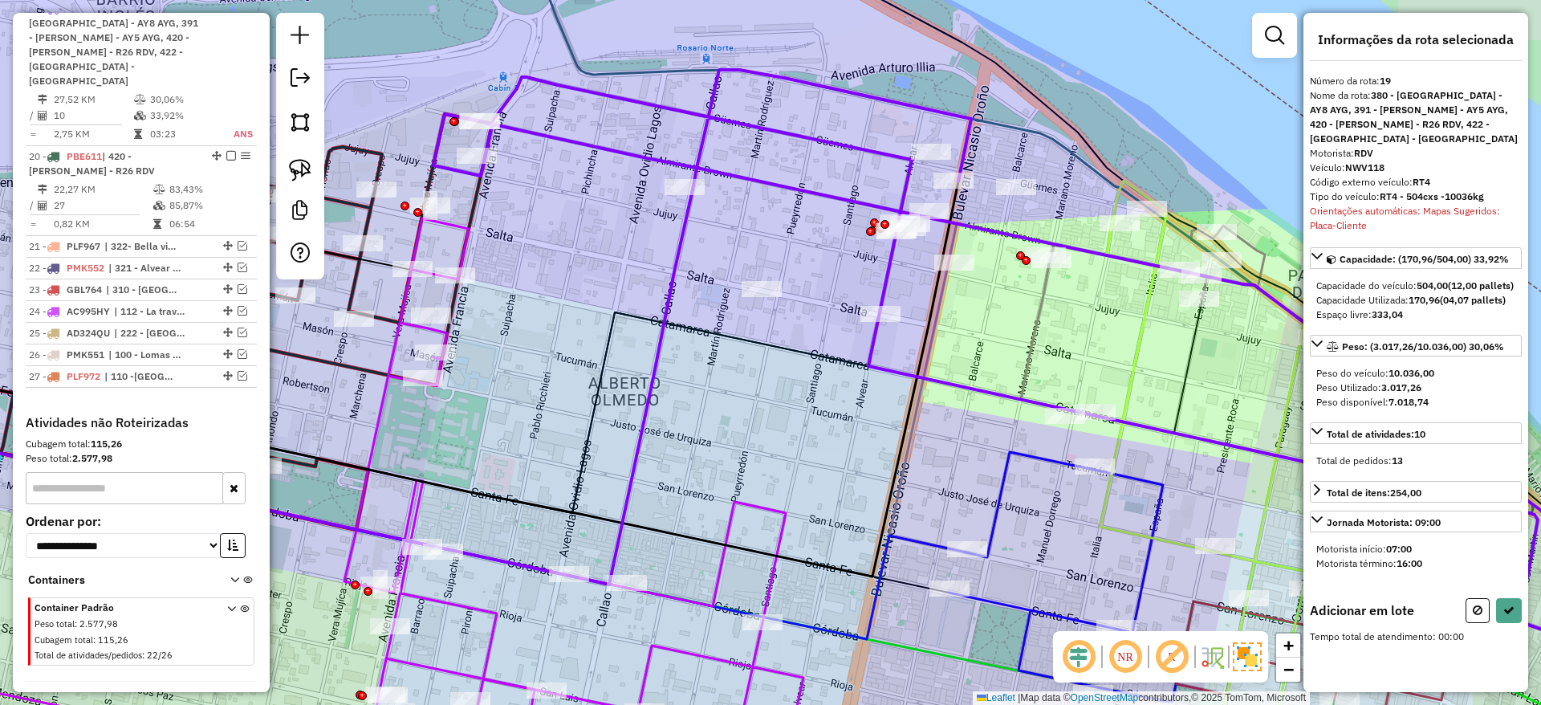
drag, startPoint x: 834, startPoint y: 199, endPoint x: 774, endPoint y: 242, distance: 73.7
click at [774, 242] on div "Janela de atendimento Grade de atendimento Capacidade Transportadoras Veículos …" at bounding box center [770, 352] width 1541 height 705
click at [306, 162] on img at bounding box center [300, 170] width 22 height 22
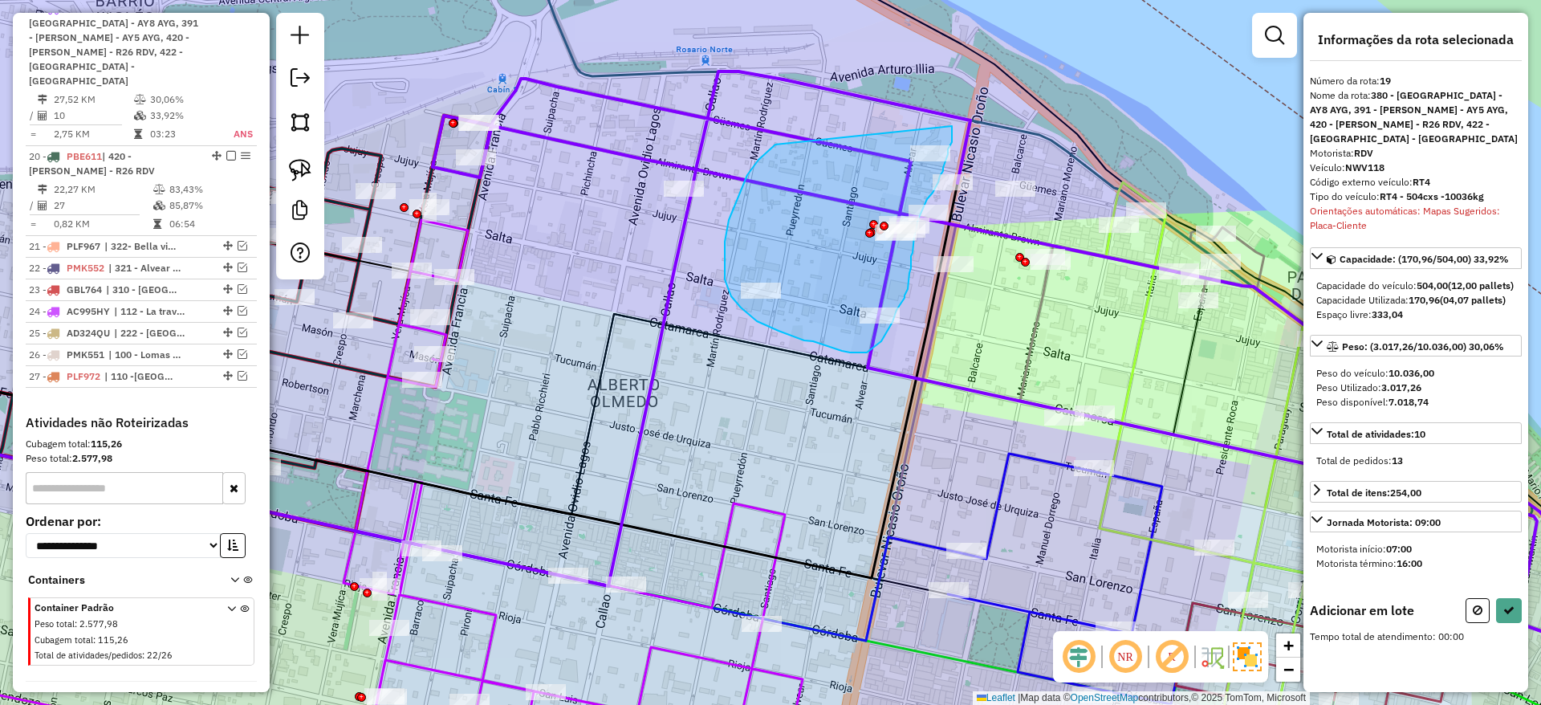
drag, startPoint x: 737, startPoint y: 199, endPoint x: 952, endPoint y: 126, distance: 227.2
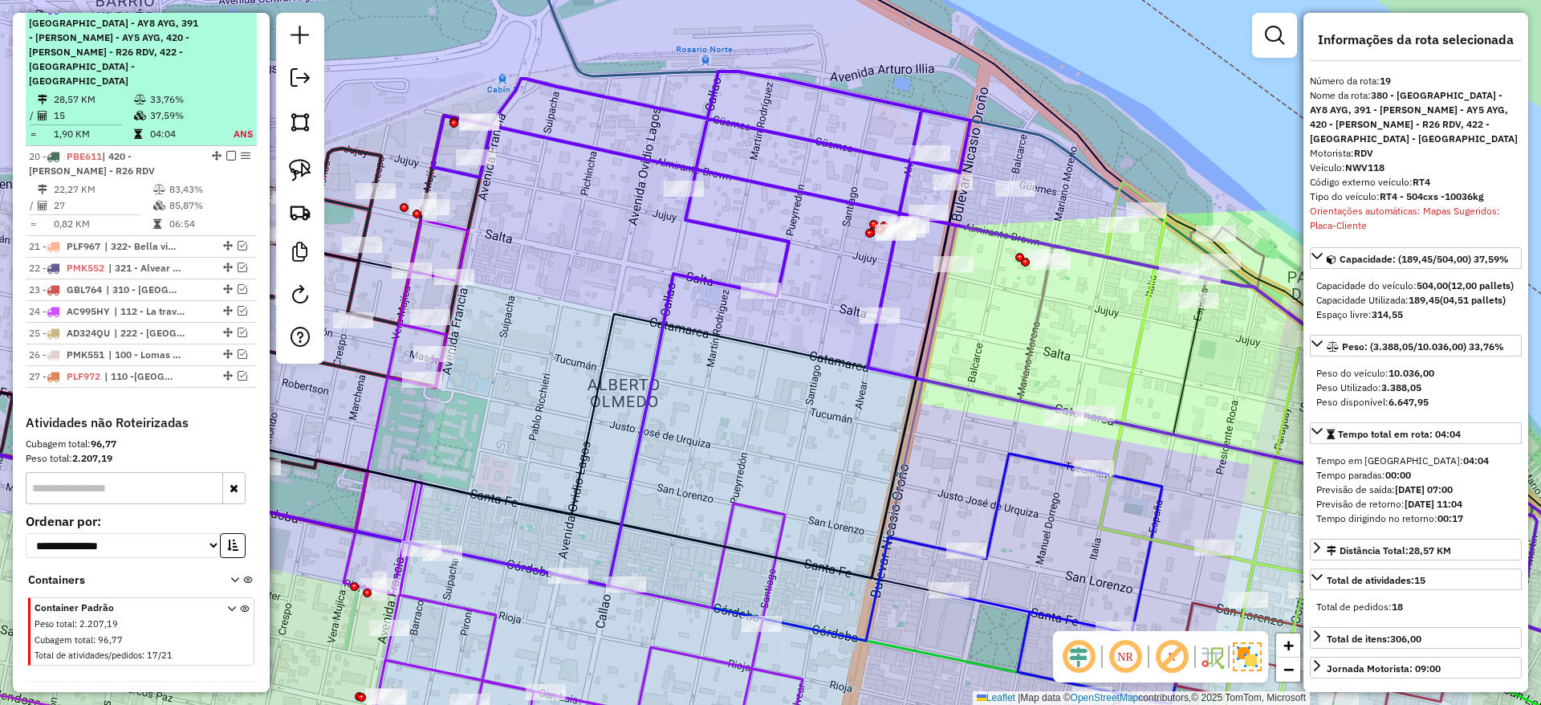
click at [226, 13] on em at bounding box center [231, 8] width 10 height 10
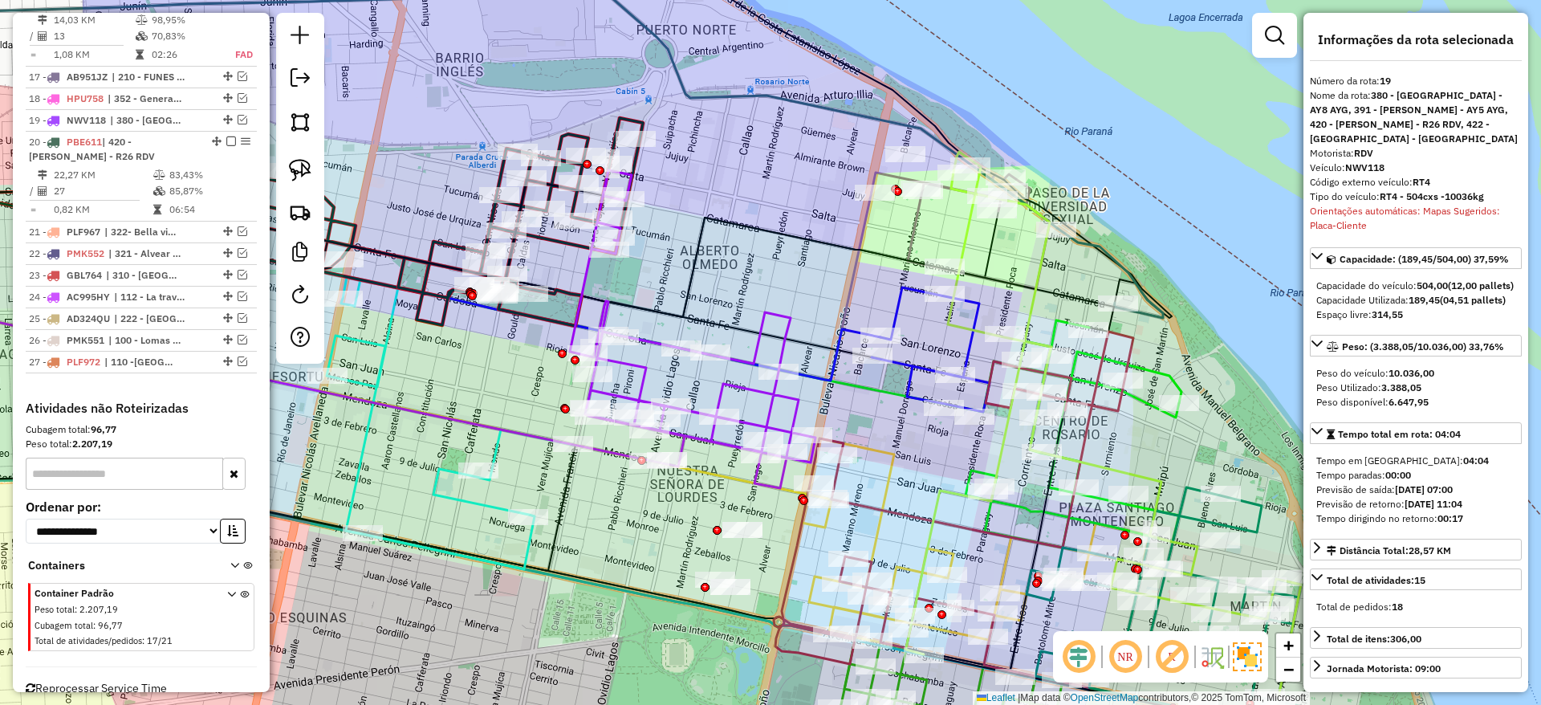
drag, startPoint x: 764, startPoint y: 214, endPoint x: 781, endPoint y: 141, distance: 75.0
click at [781, 141] on div "Janela de atendimento Grade de atendimento Capacidade Transportadoras Veículos …" at bounding box center [770, 352] width 1541 height 705
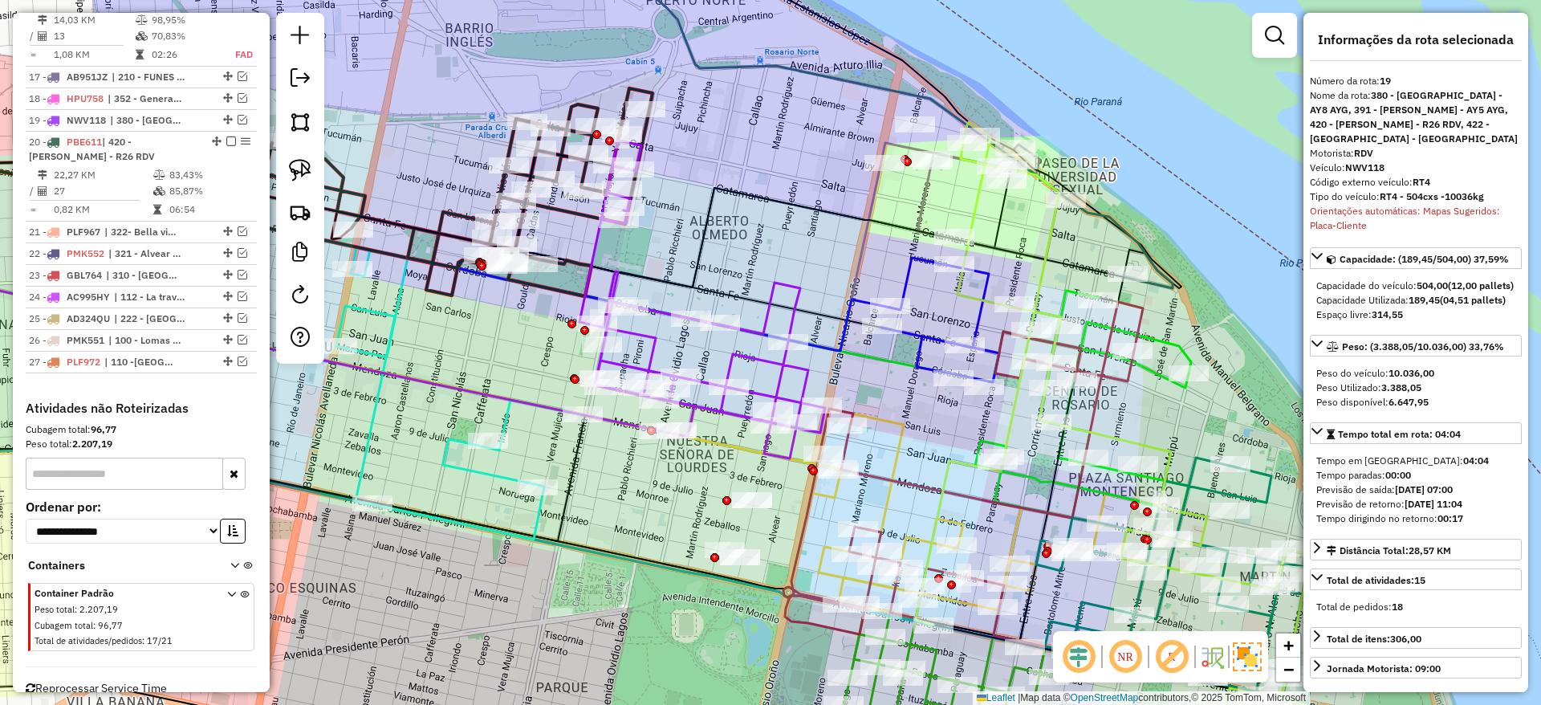
click at [783, 295] on div "Janela de atendimento Grade de atendimento Capacidade Transportadoras Veículos …" at bounding box center [770, 352] width 1541 height 705
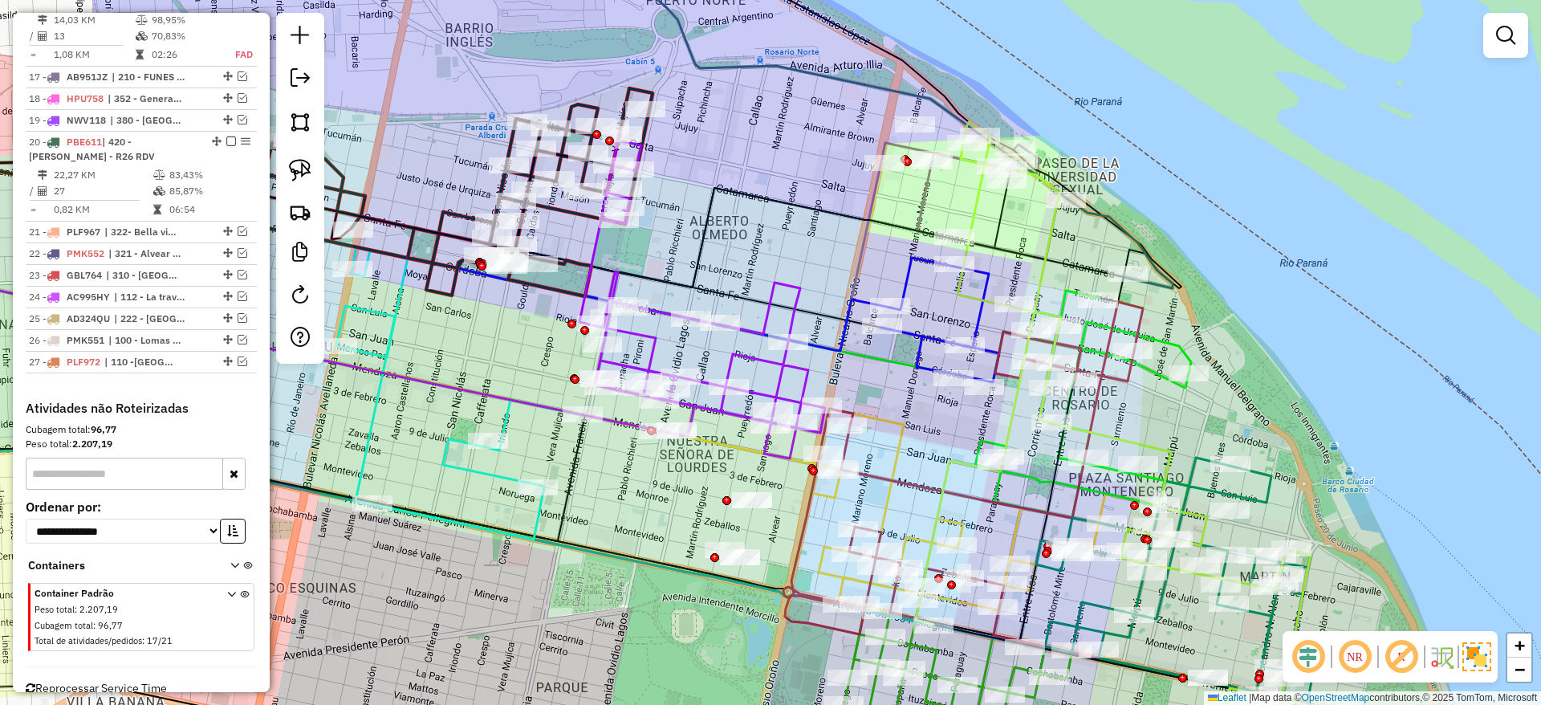
click at [779, 294] on icon at bounding box center [703, 299] width 246 height 318
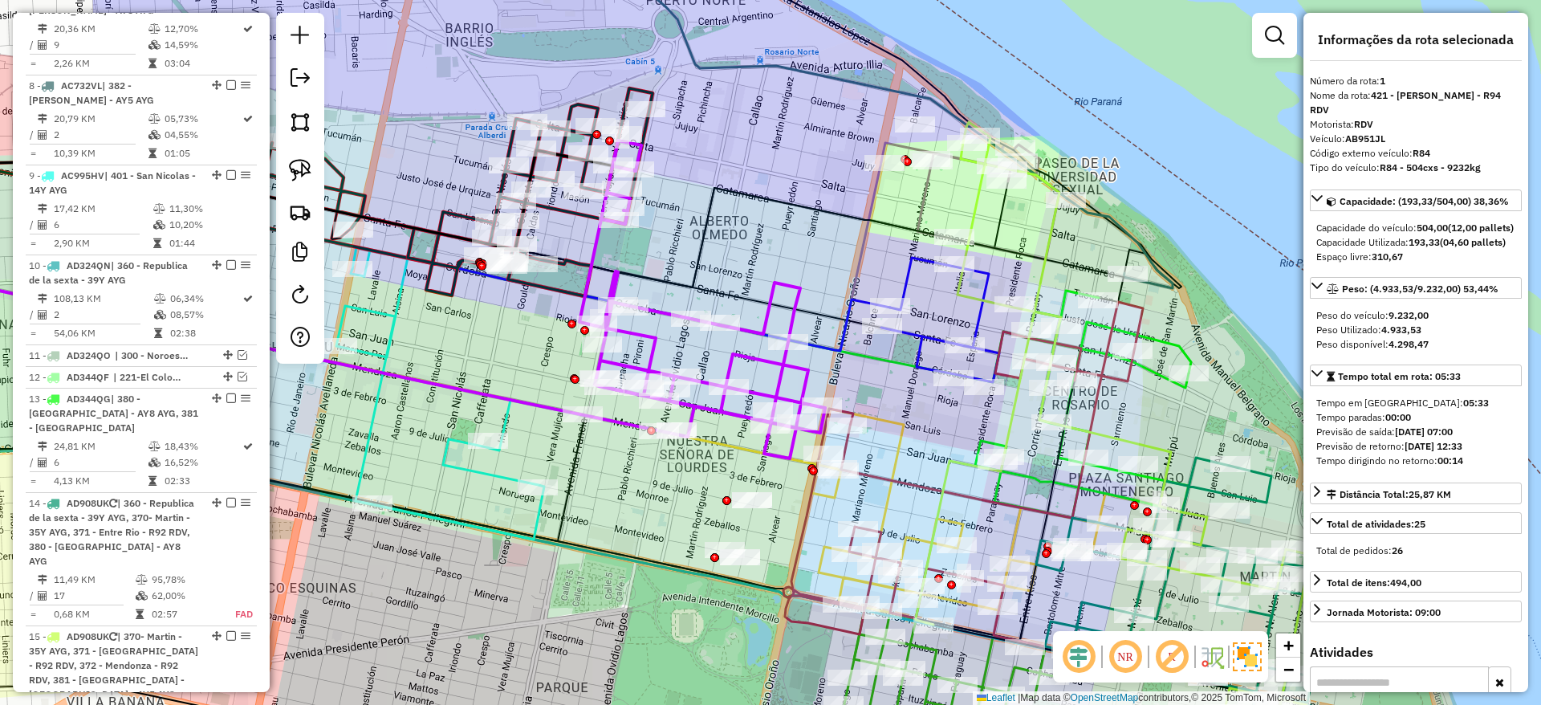
scroll to position [604, 0]
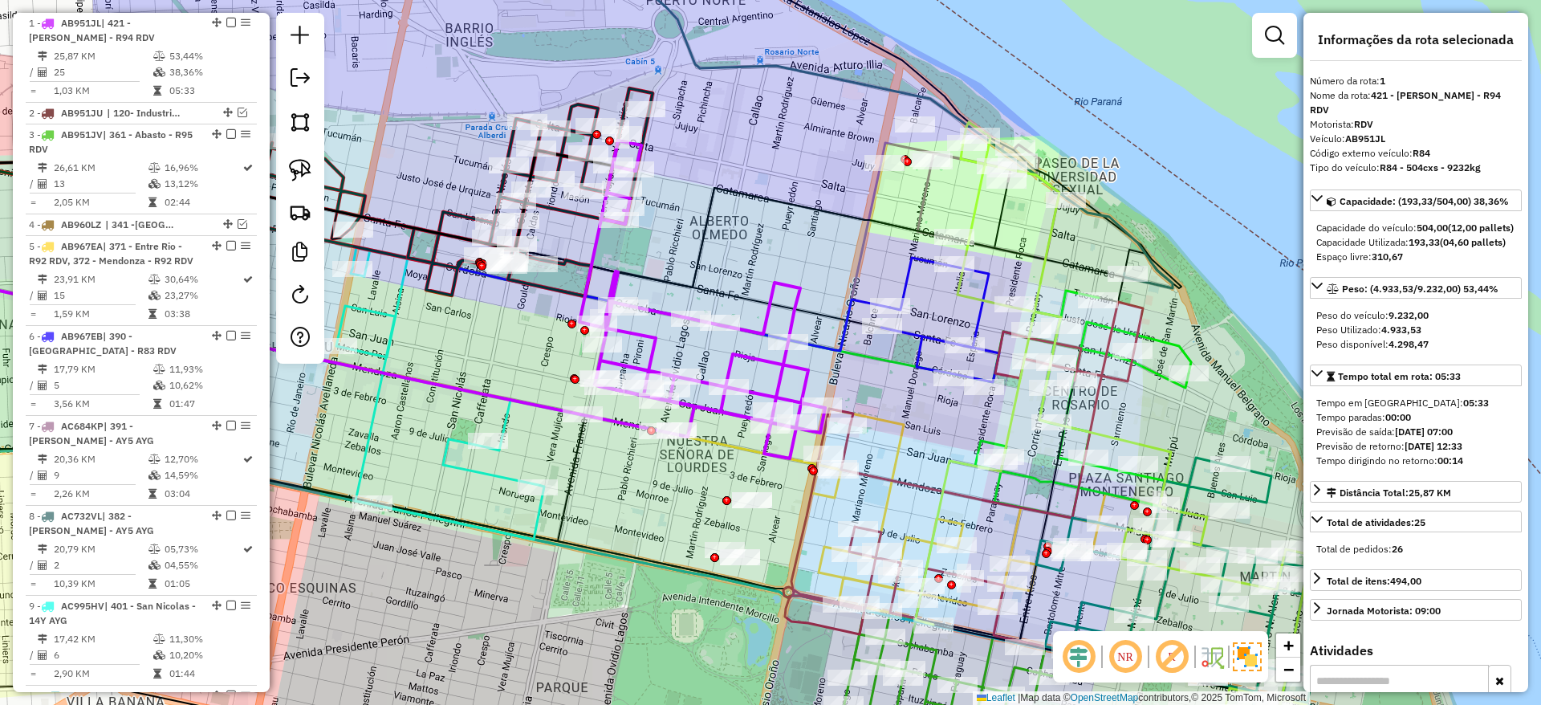
click at [772, 295] on icon at bounding box center [703, 299] width 246 height 318
click at [771, 293] on icon at bounding box center [703, 299] width 246 height 318
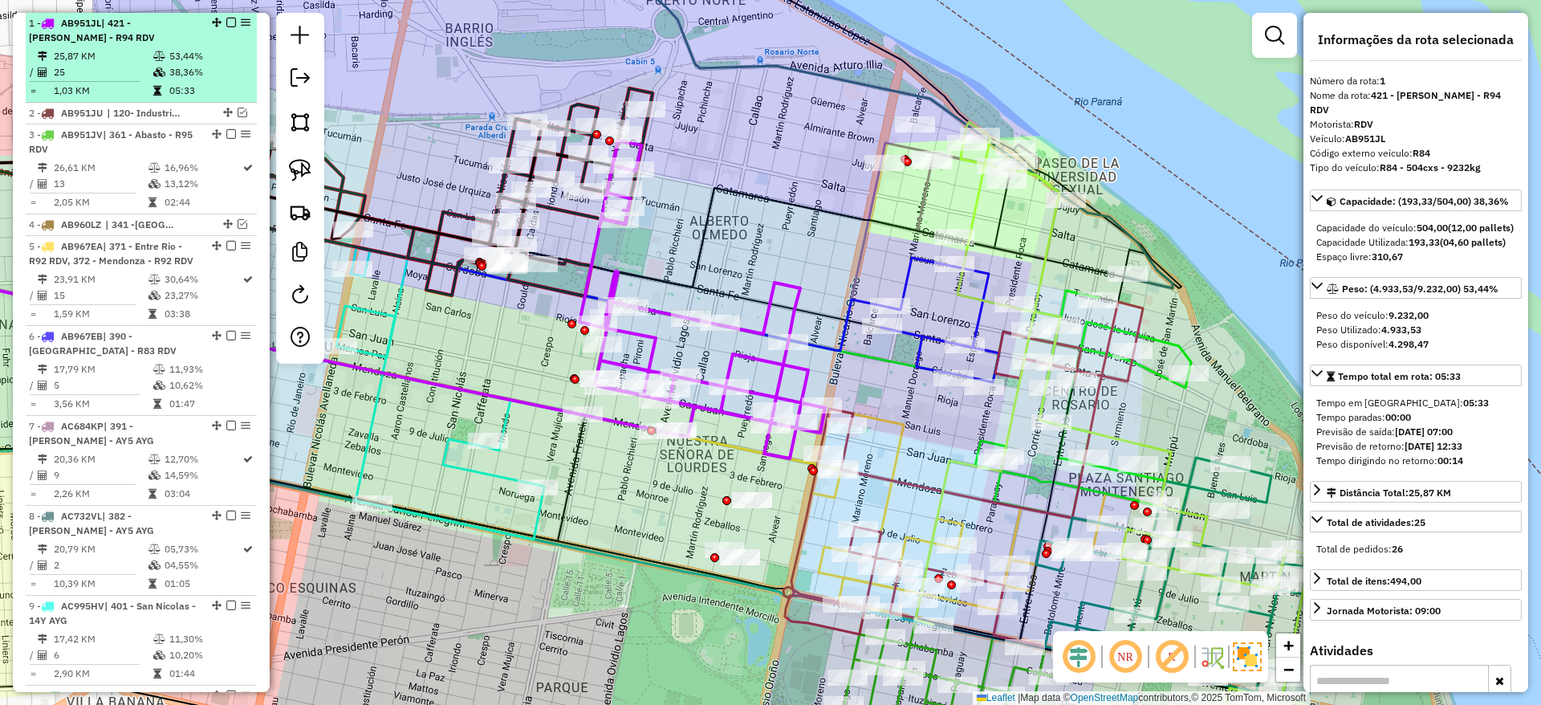
click at [226, 21] on em at bounding box center [231, 23] width 10 height 10
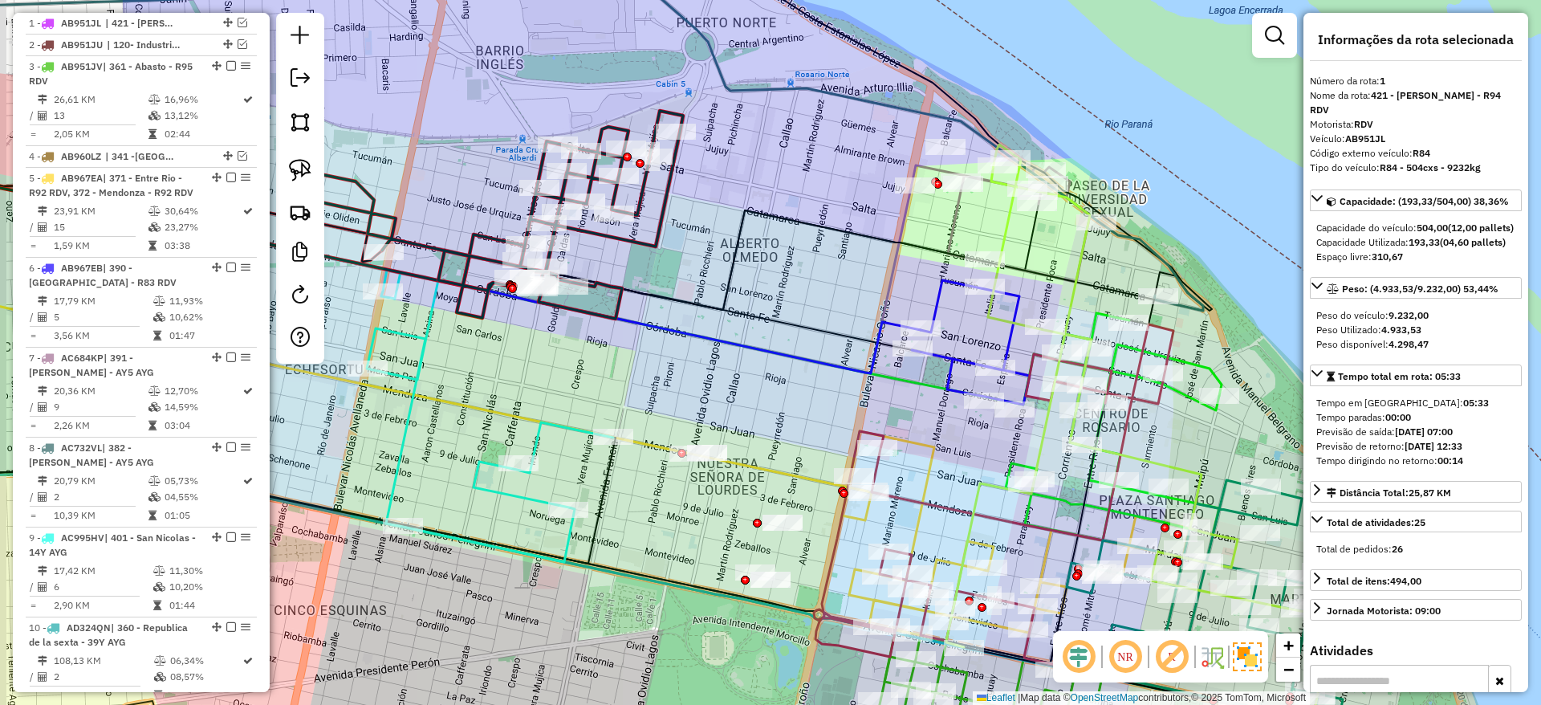
drag, startPoint x: 682, startPoint y: 276, endPoint x: 755, endPoint y: 303, distance: 77.7
click at [755, 303] on div "Janela de atendimento Grade de atendimento Capacidade Transportadoras Veículos …" at bounding box center [770, 352] width 1541 height 705
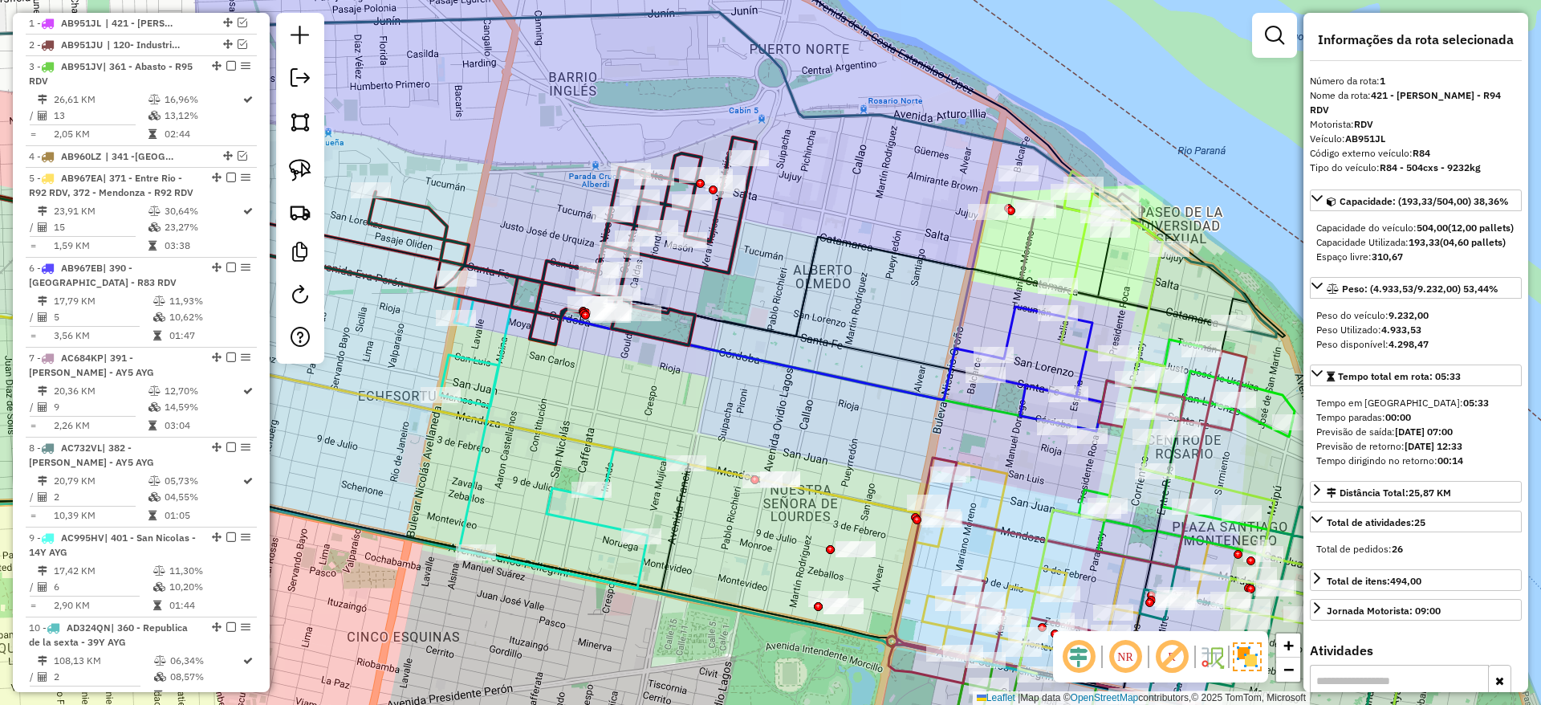
click at [728, 232] on icon at bounding box center [562, 241] width 388 height 208
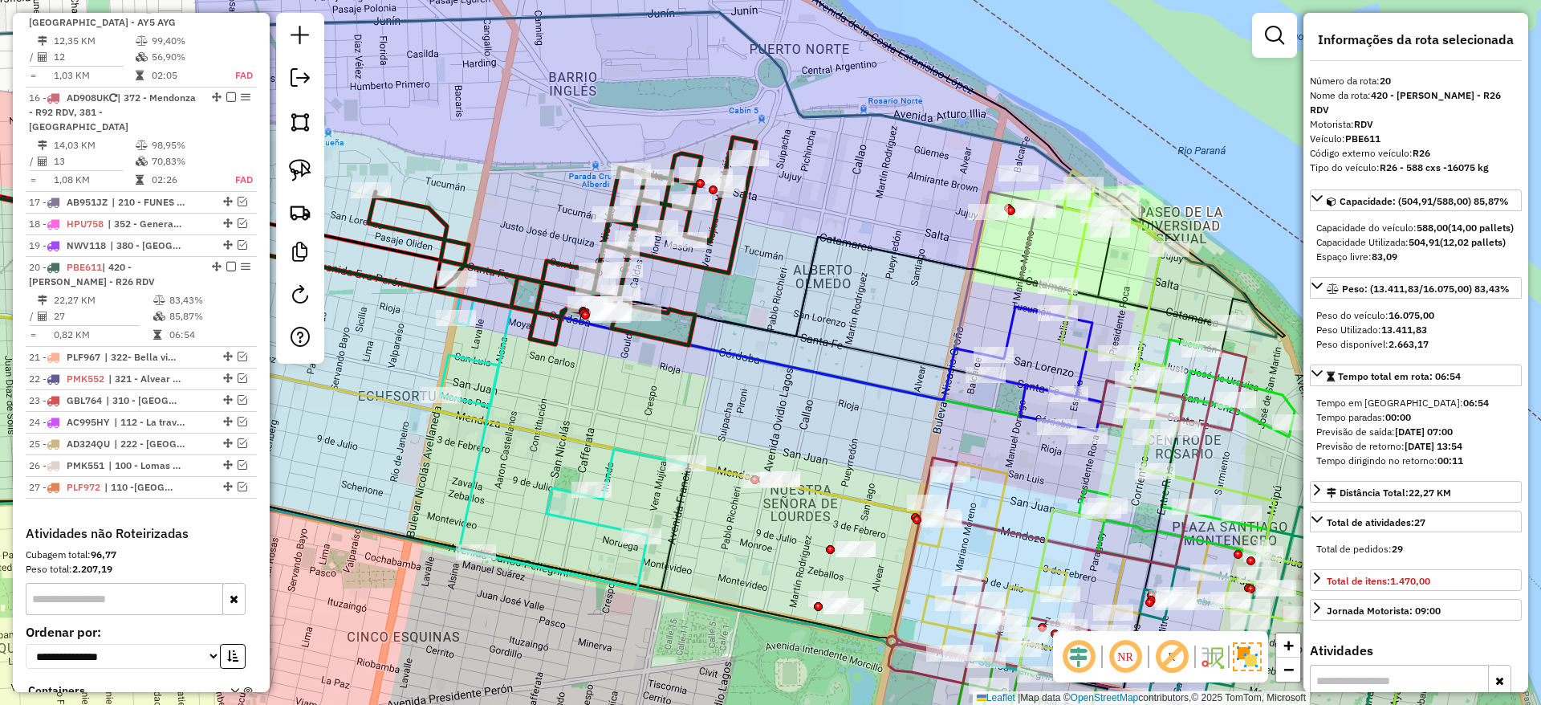
scroll to position [1818, 0]
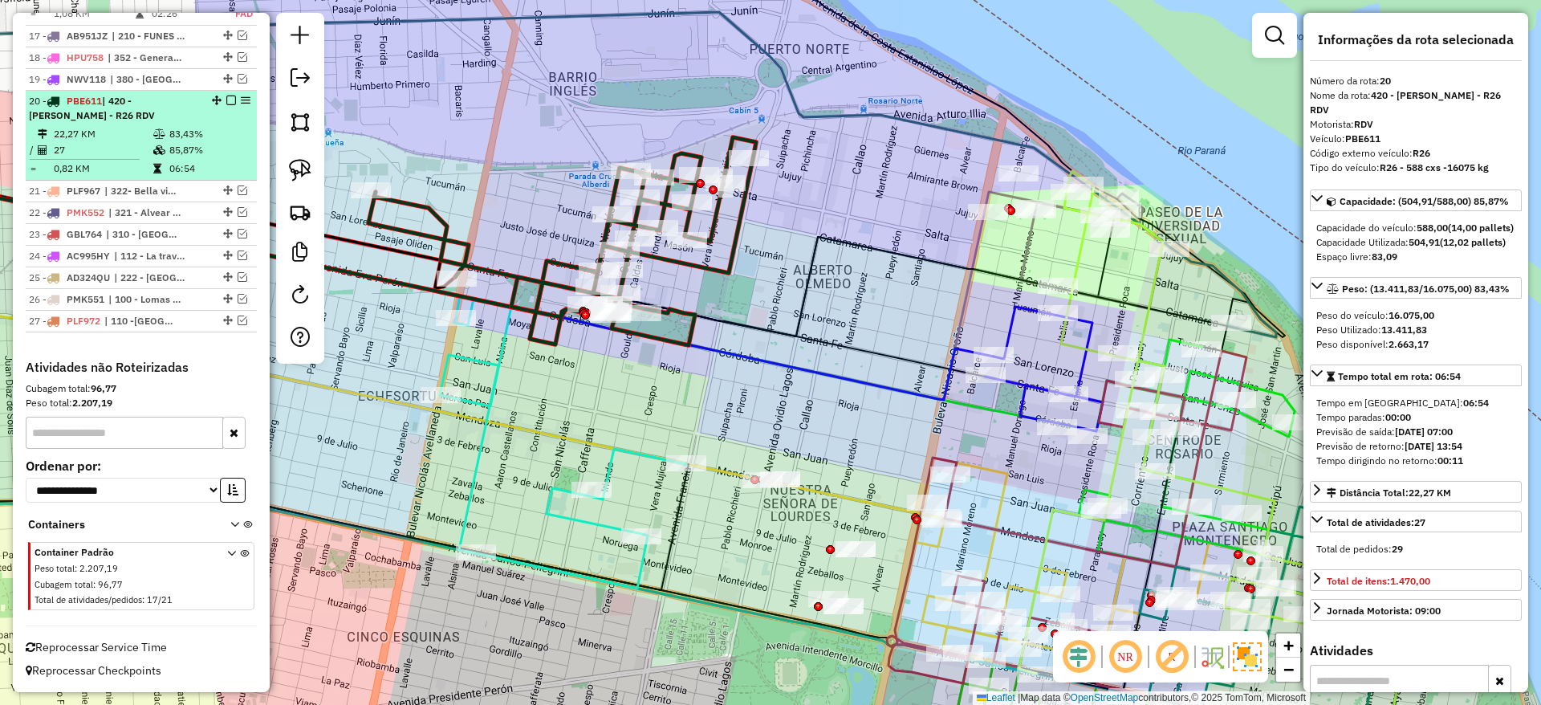
click at [229, 100] on em at bounding box center [231, 101] width 10 height 10
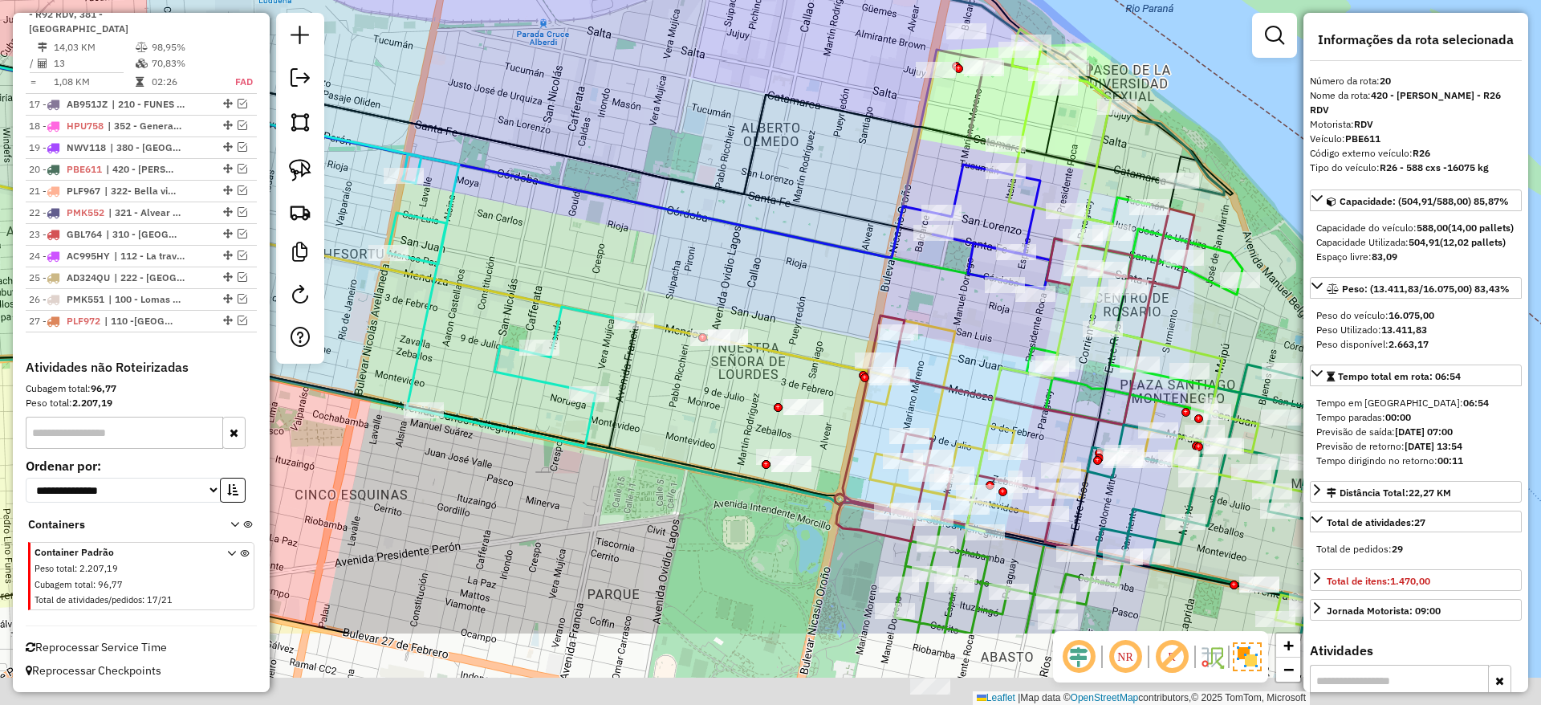
drag, startPoint x: 771, startPoint y: 262, endPoint x: 697, endPoint y: 89, distance: 188.1
click at [697, 89] on div "Janela de atendimento Grade de atendimento Capacidade Transportadoras Veículos …" at bounding box center [770, 352] width 1541 height 705
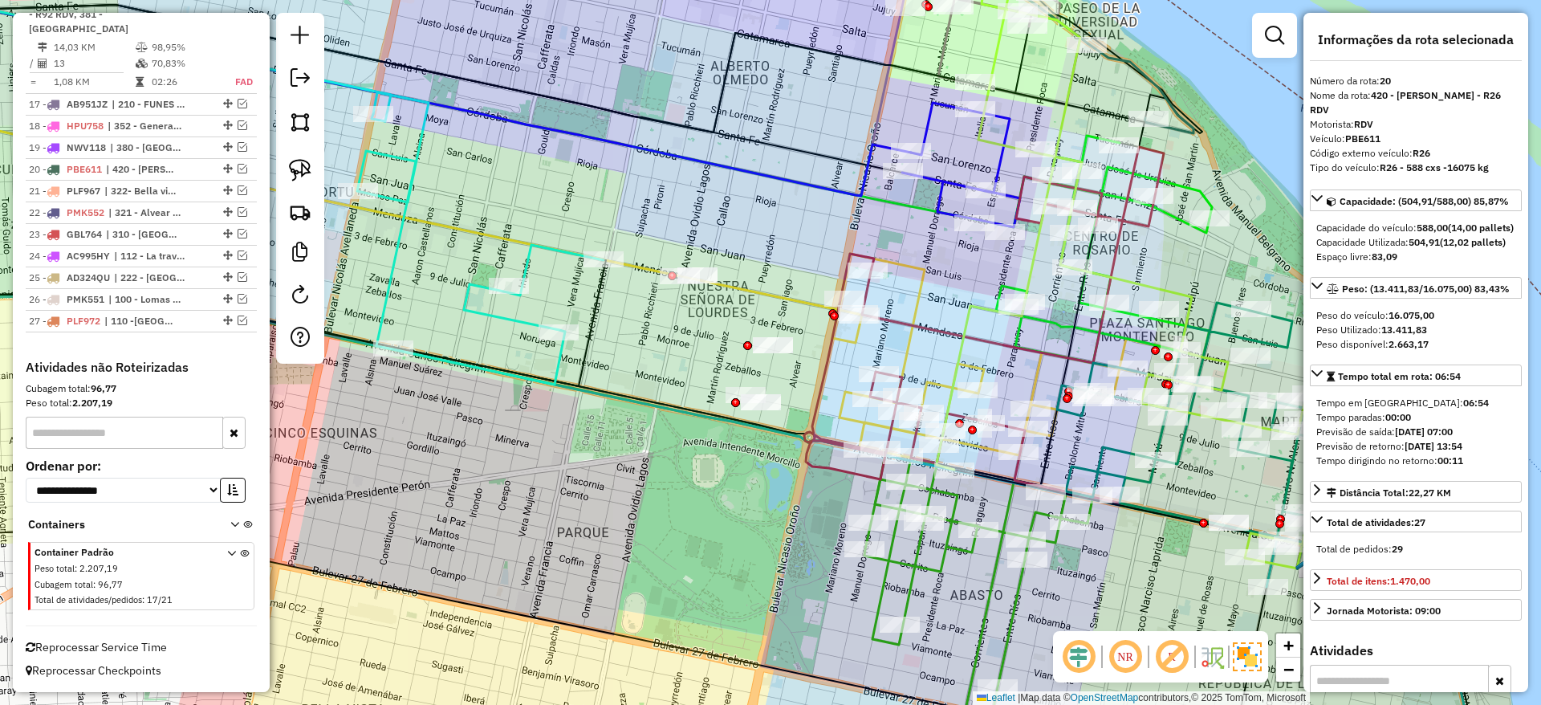
click at [514, 323] on icon at bounding box center [480, 238] width 246 height 292
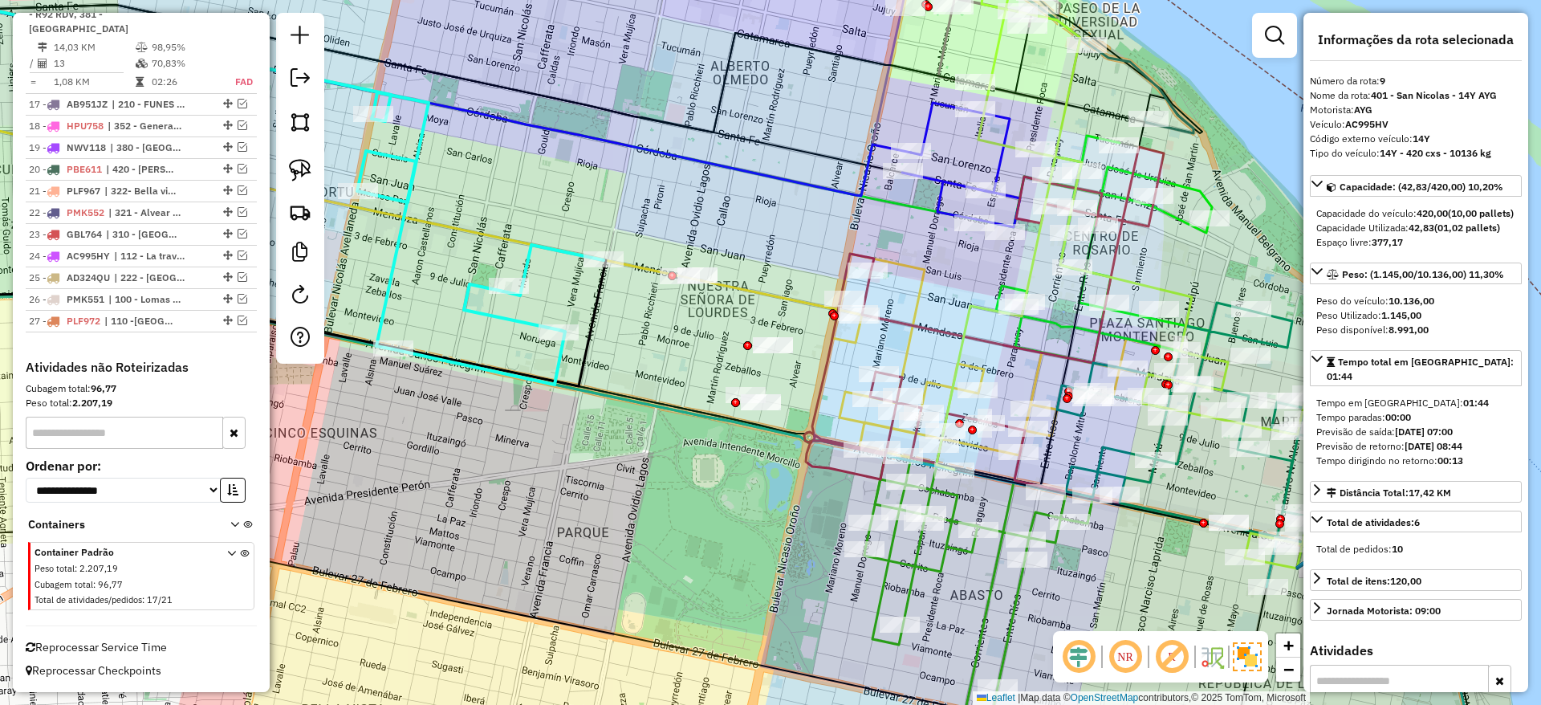
scroll to position [1118, 0]
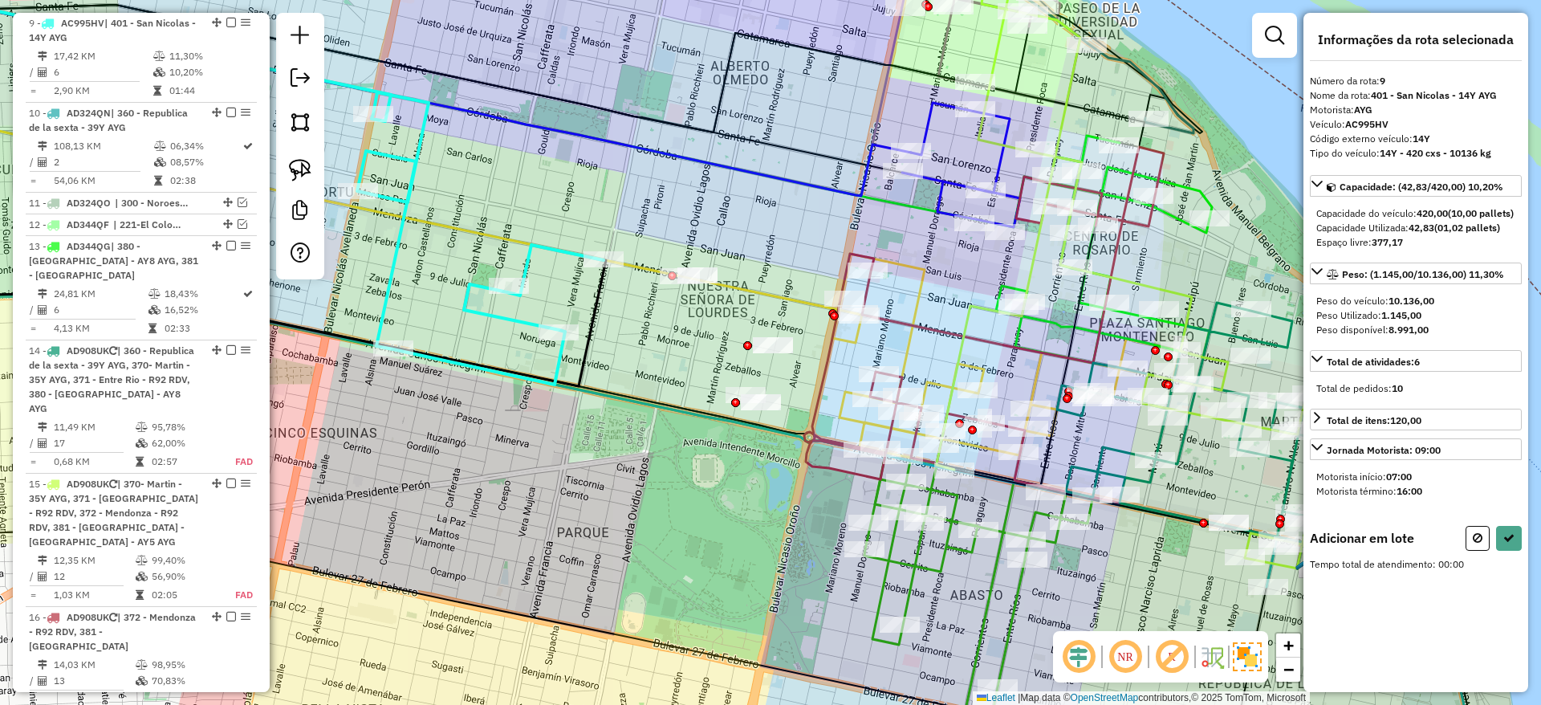
click at [304, 150] on div at bounding box center [300, 146] width 48 height 266
click at [303, 154] on link at bounding box center [300, 170] width 35 height 35
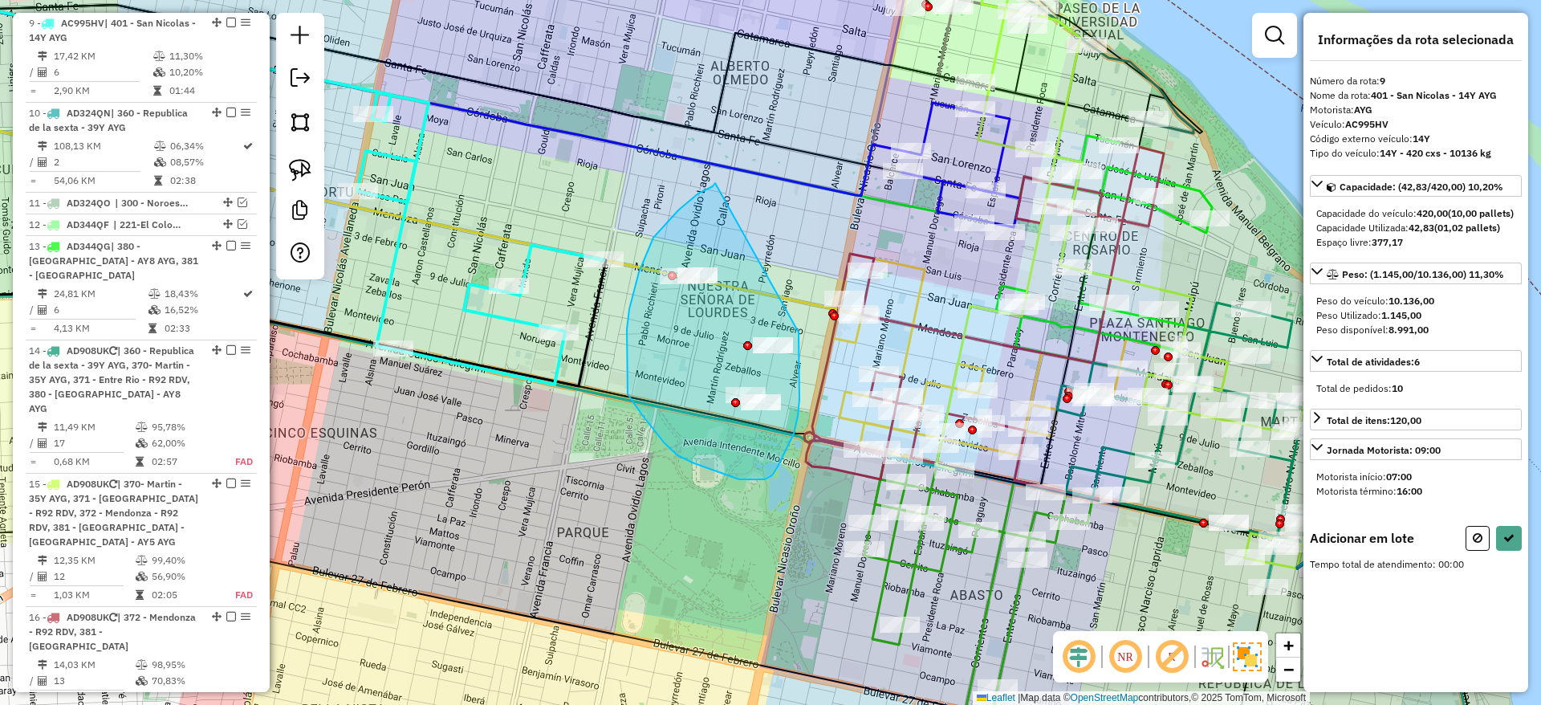
drag, startPoint x: 698, startPoint y: 193, endPoint x: 799, endPoint y: 330, distance: 169.4
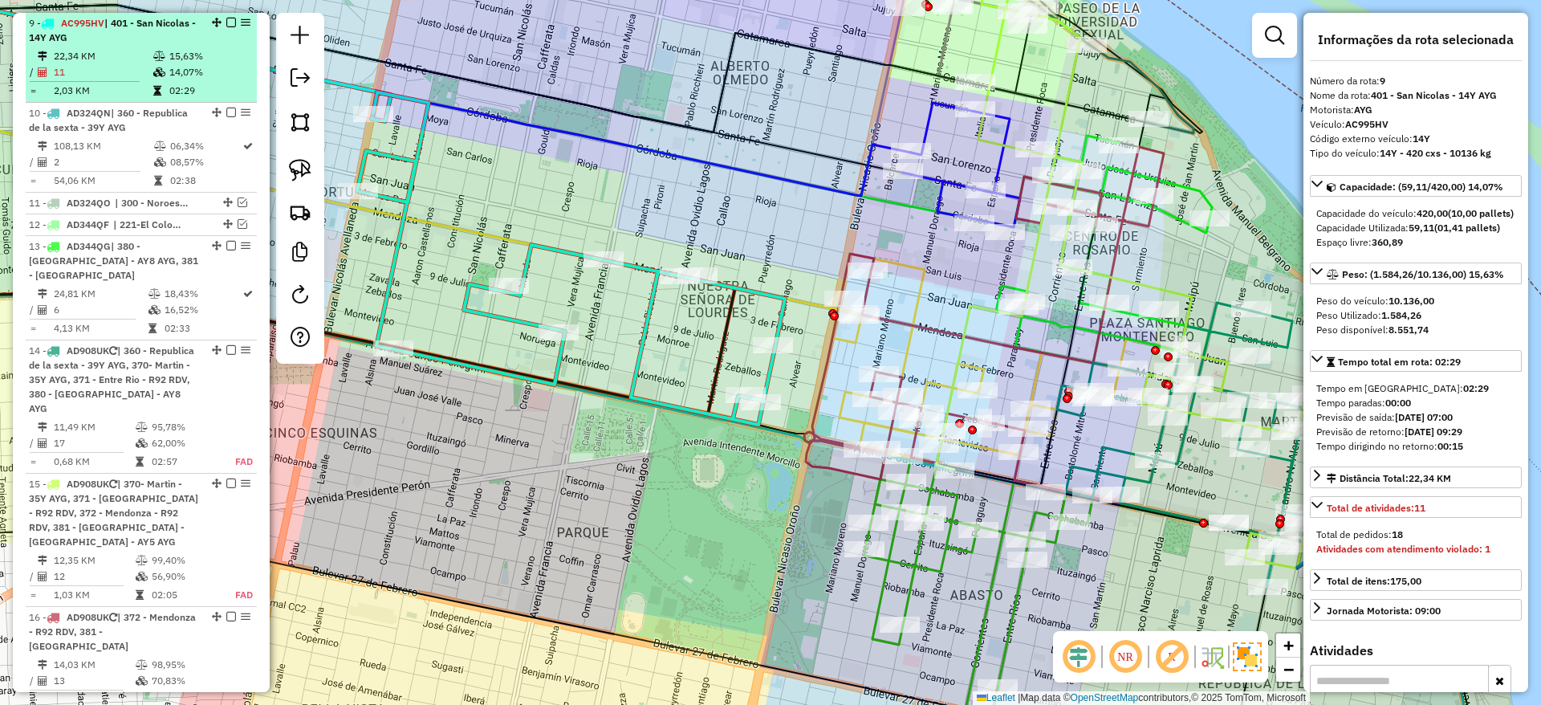
click at [226, 22] on em at bounding box center [231, 23] width 10 height 10
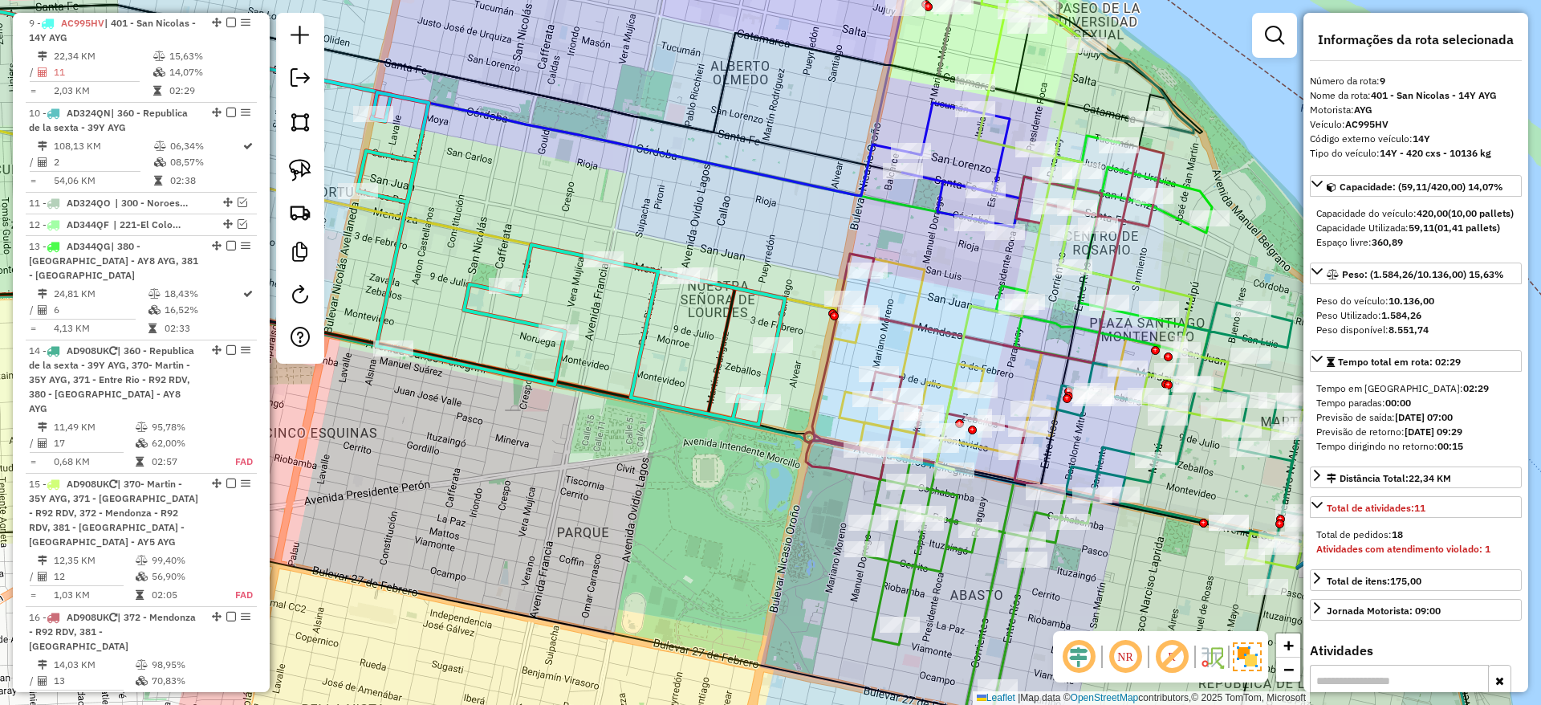
scroll to position [1050, 0]
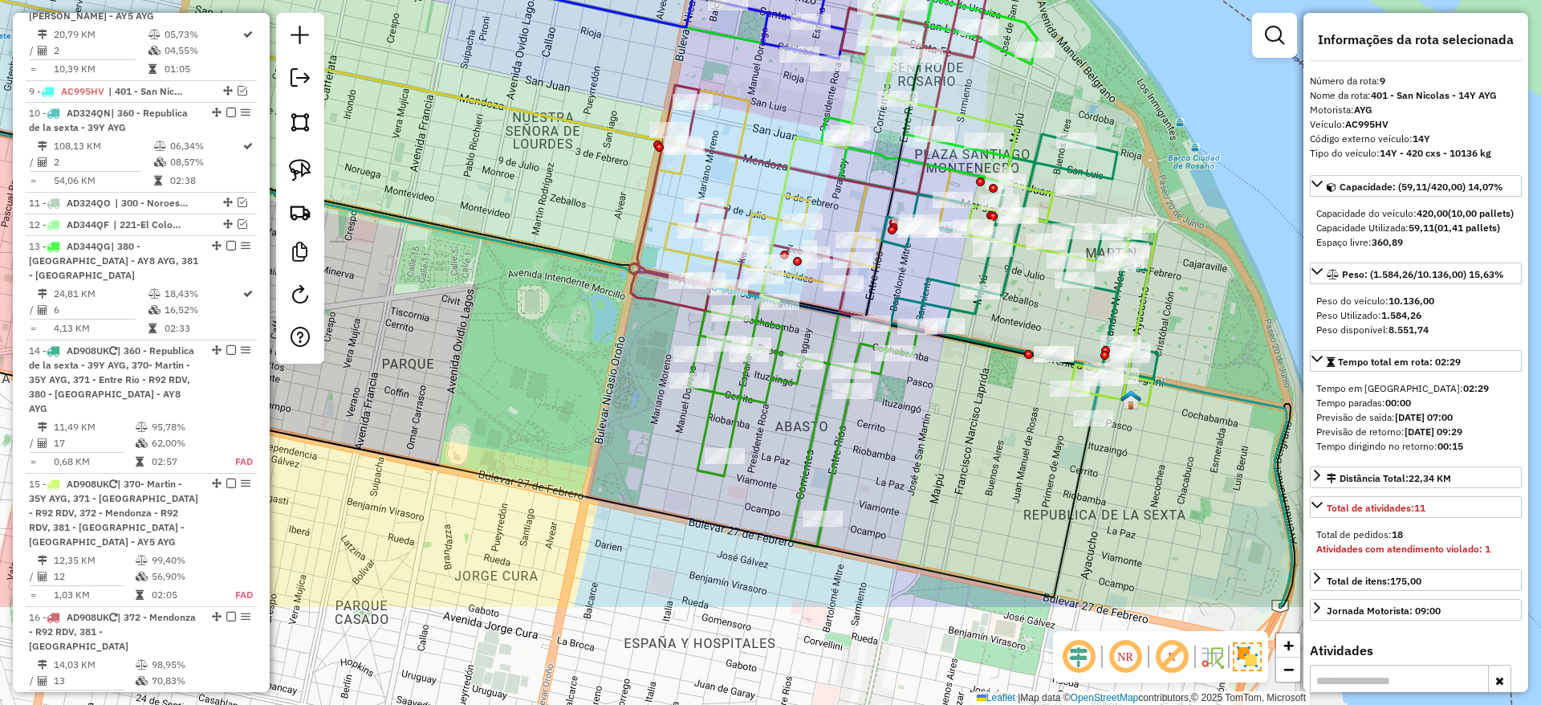
drag, startPoint x: 730, startPoint y: 233, endPoint x: 552, endPoint y: 123, distance: 209.4
click at [552, 123] on icon at bounding box center [177, 44] width 1012 height 201
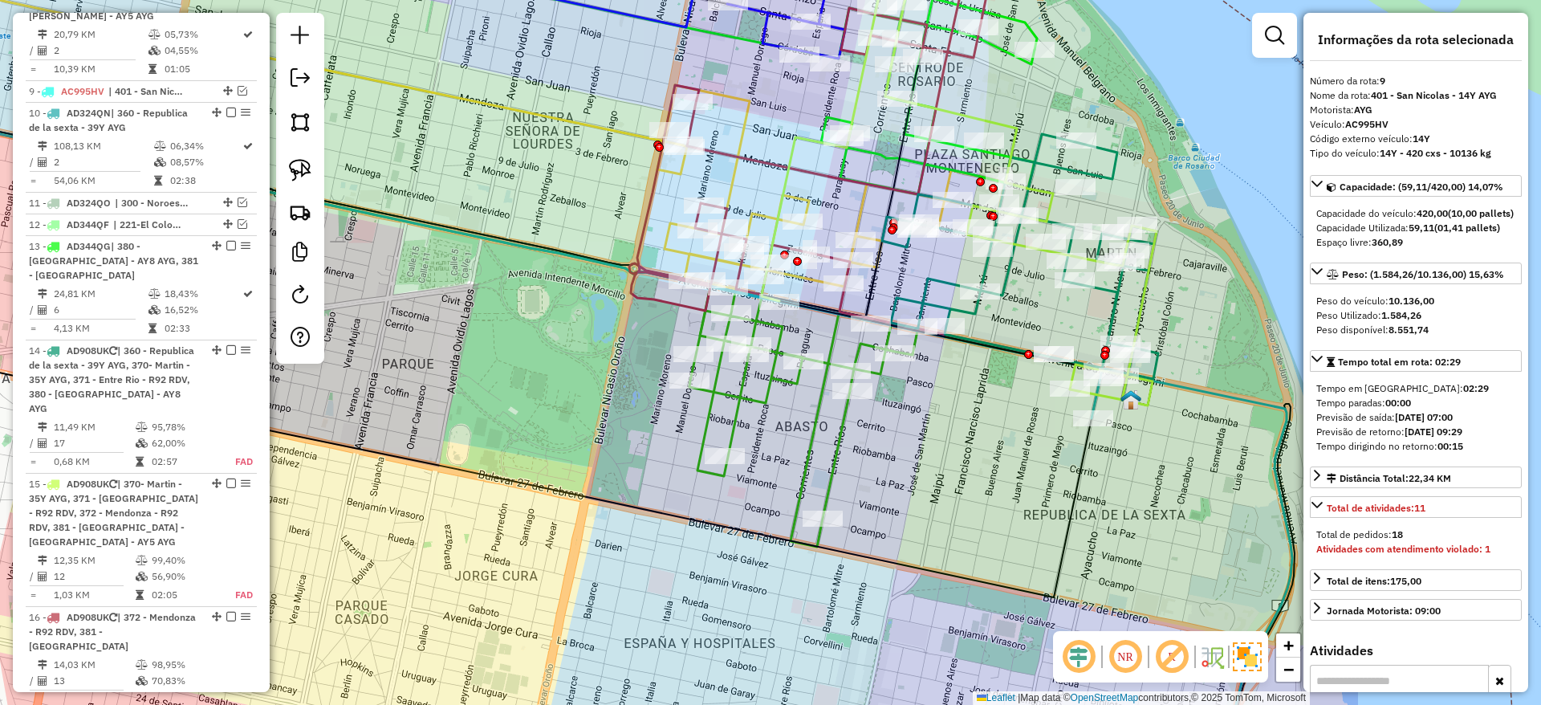
click at [812, 420] on icon at bounding box center [803, 419] width 228 height 254
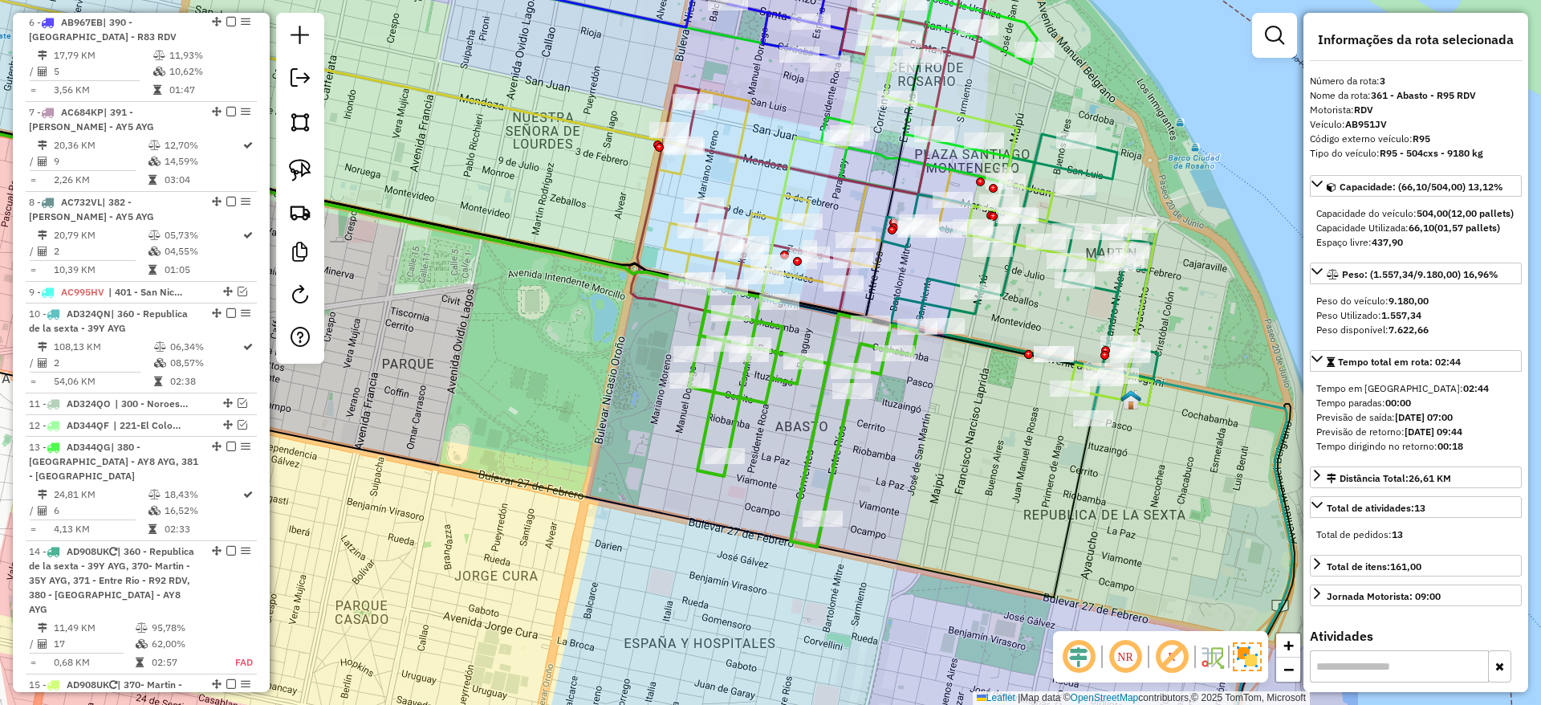
scroll to position [647, 0]
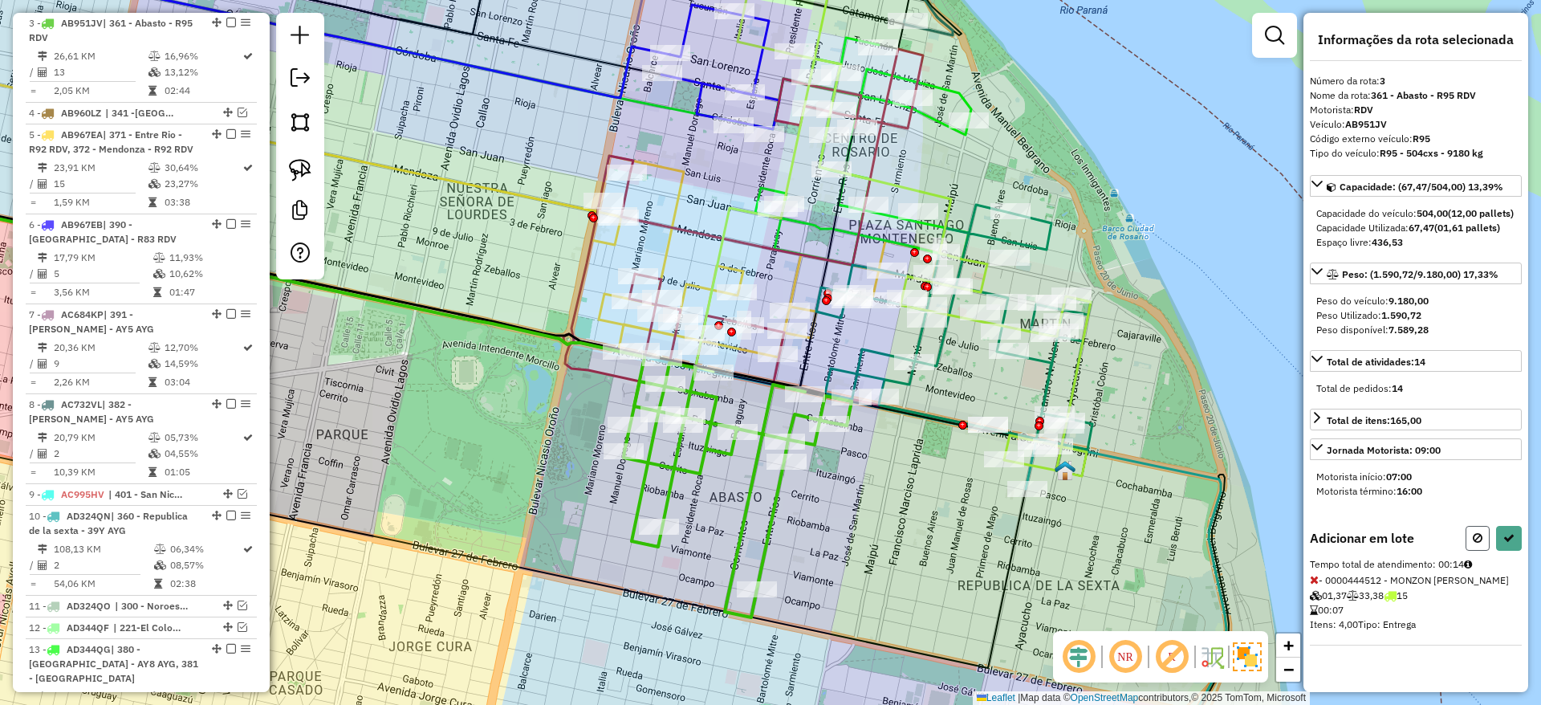
click at [1470, 546] on button at bounding box center [1478, 538] width 24 height 25
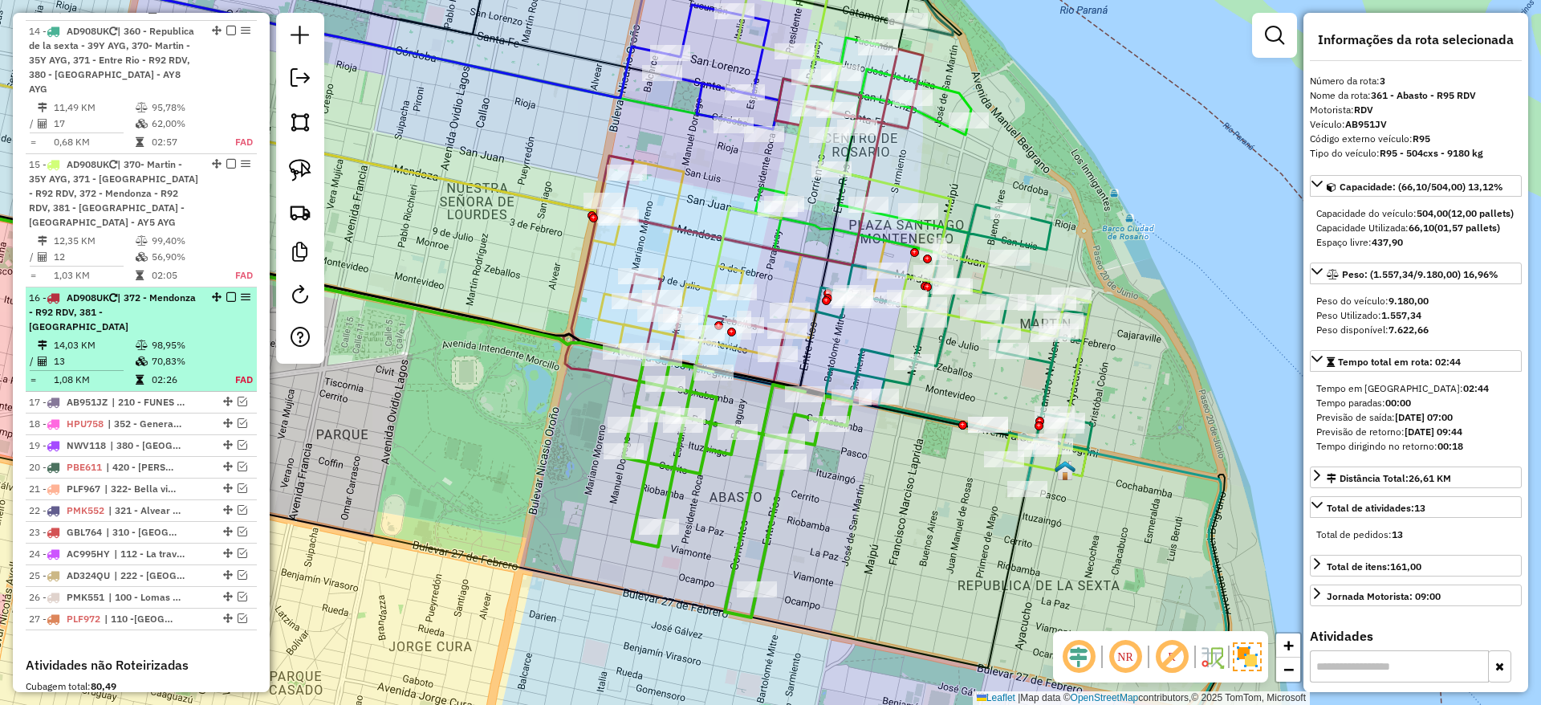
scroll to position [1682, 0]
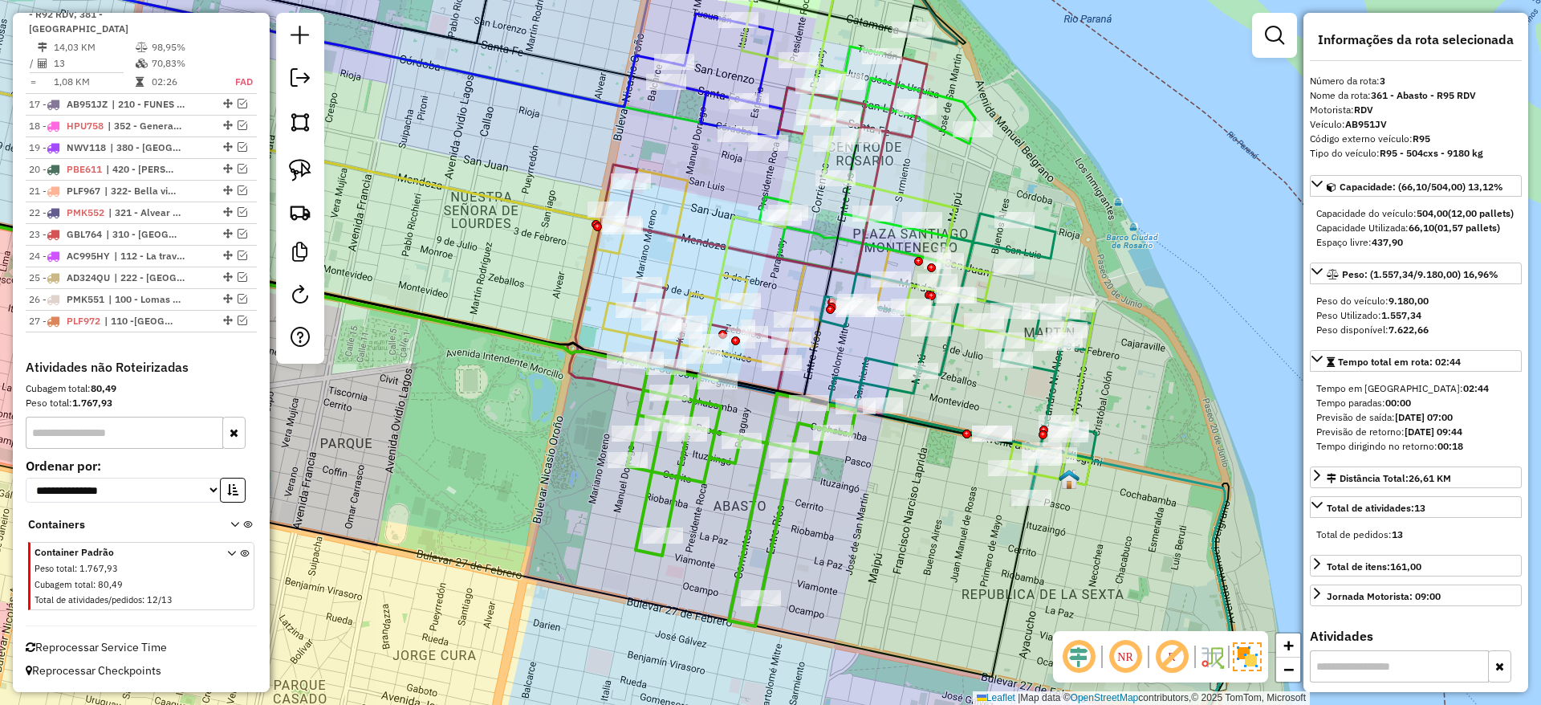
drag, startPoint x: 922, startPoint y: 476, endPoint x: 926, endPoint y: 485, distance: 9.7
click at [926, 485] on div "Janela de atendimento Grade de atendimento Capacidade Transportadoras Veículos …" at bounding box center [770, 352] width 1541 height 705
click at [204, 317] on div at bounding box center [226, 320] width 48 height 10
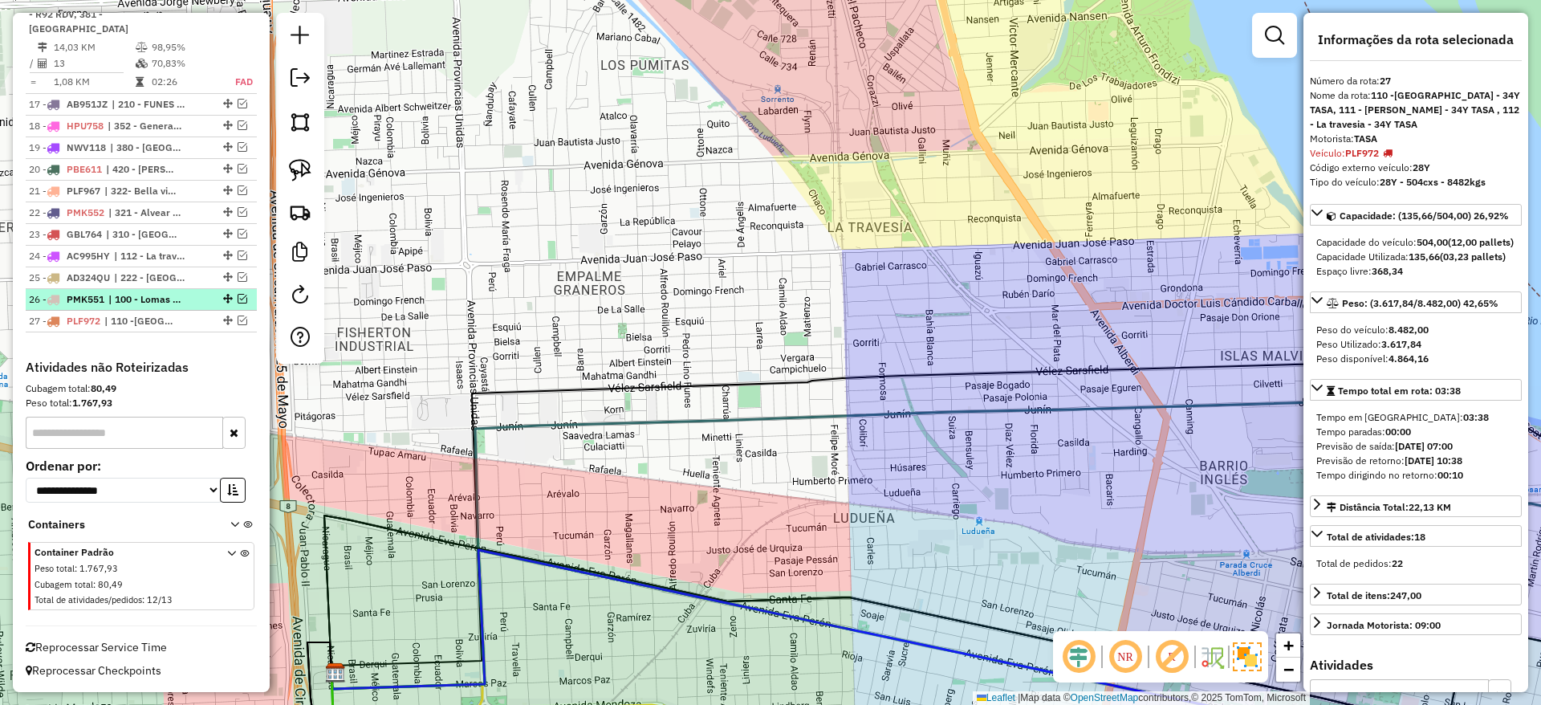
click at [205, 297] on div at bounding box center [226, 299] width 48 height 10
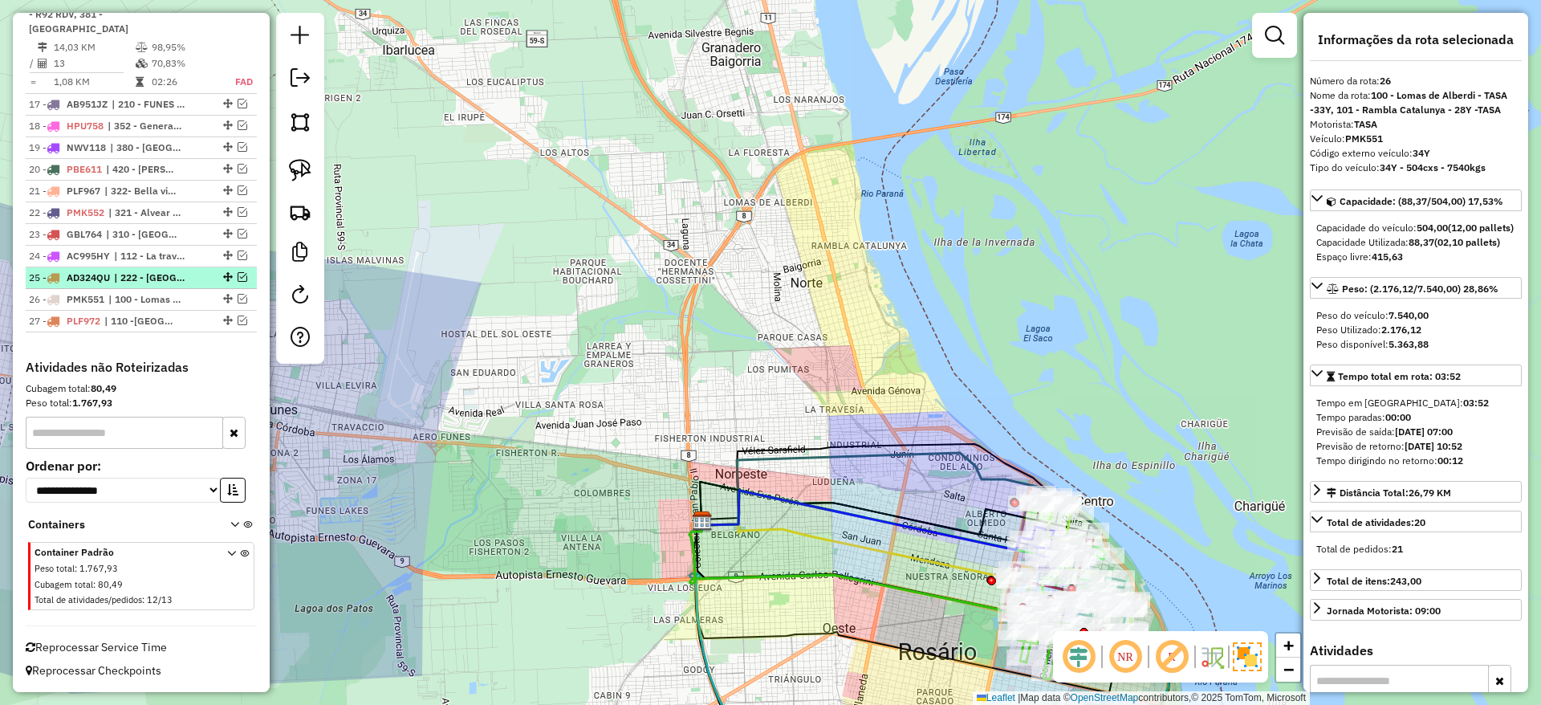
click at [205, 280] on div at bounding box center [226, 277] width 48 height 10
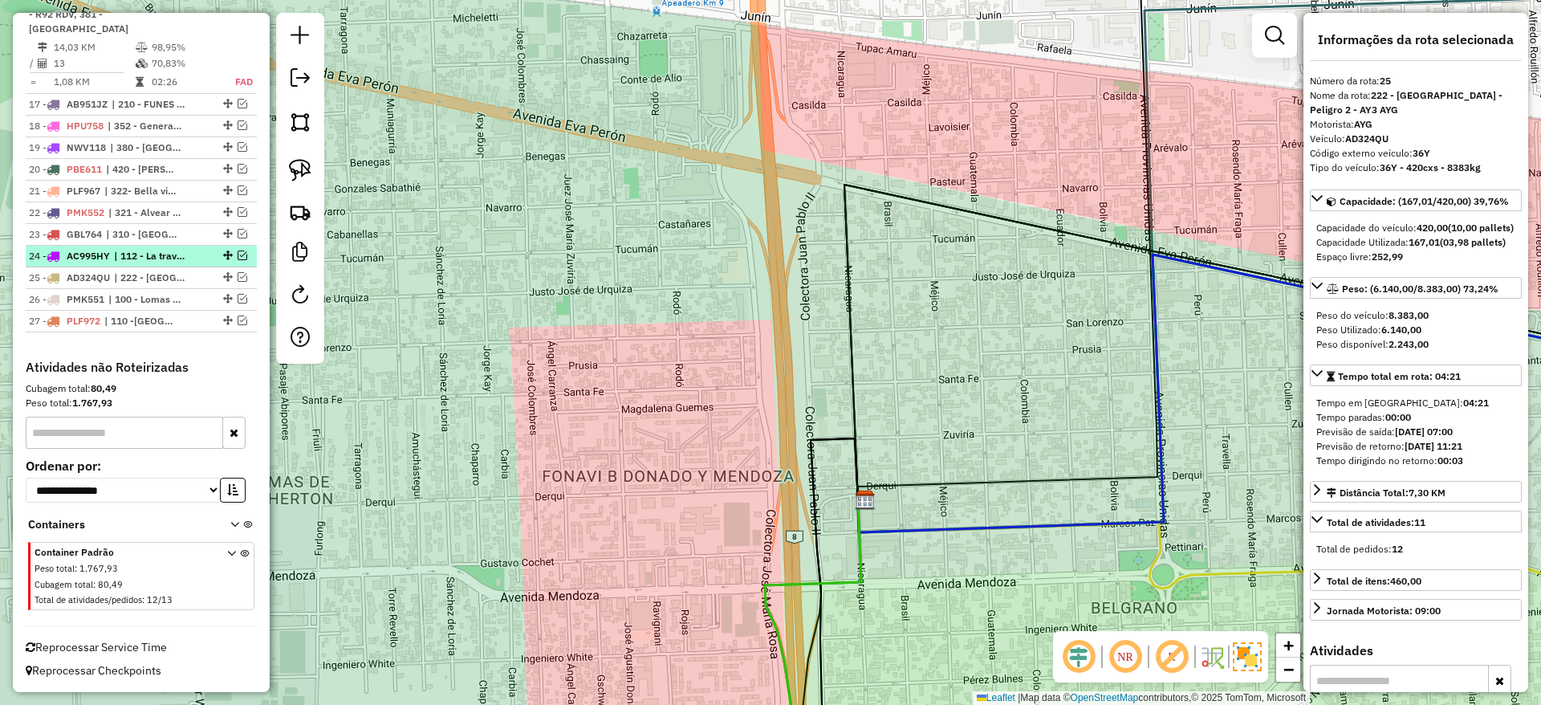
click at [201, 246] on li "24 - AC995HY | 112 - La travesia - 34Y TASA, 320 - Santa Teresina- Peligro - 26…" at bounding box center [141, 257] width 231 height 22
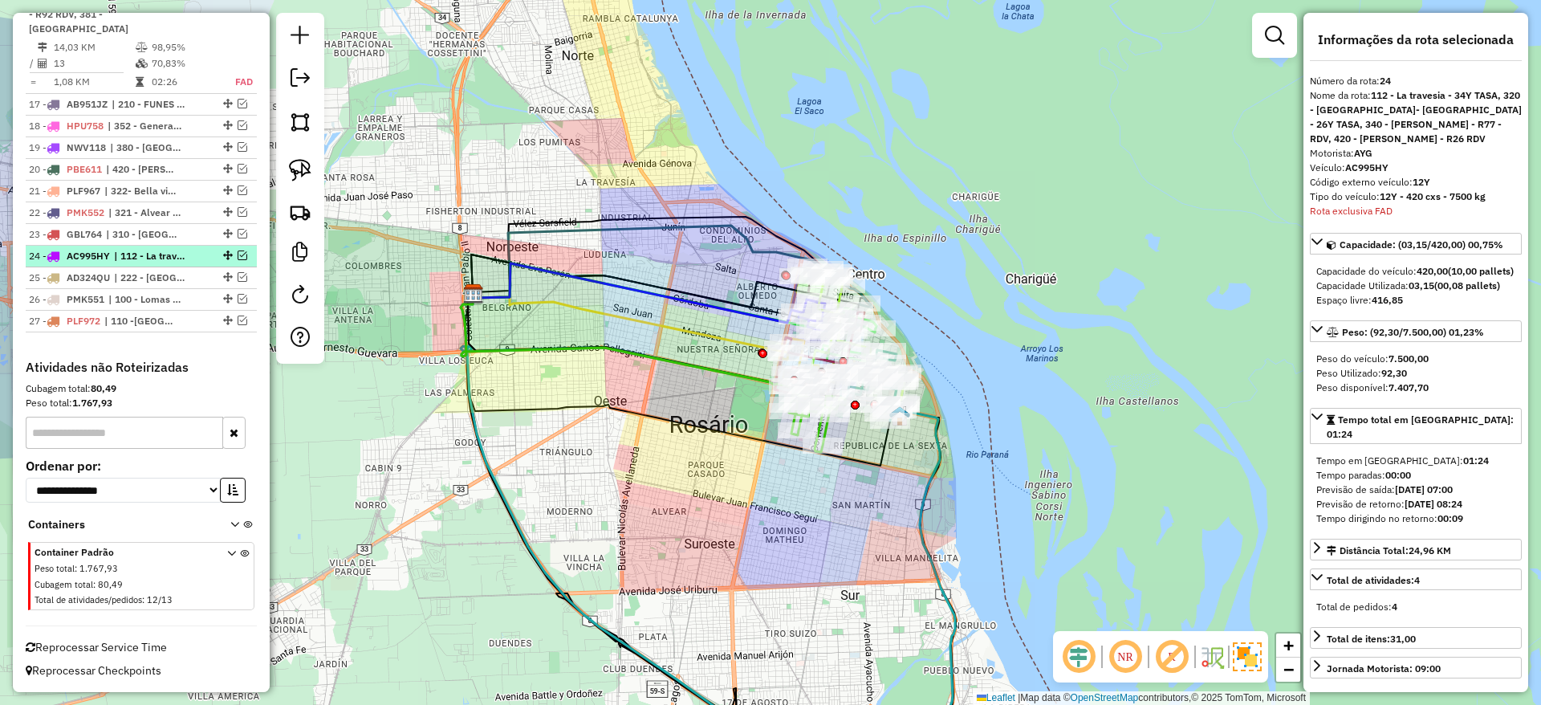
click at [242, 251] on em at bounding box center [243, 255] width 10 height 10
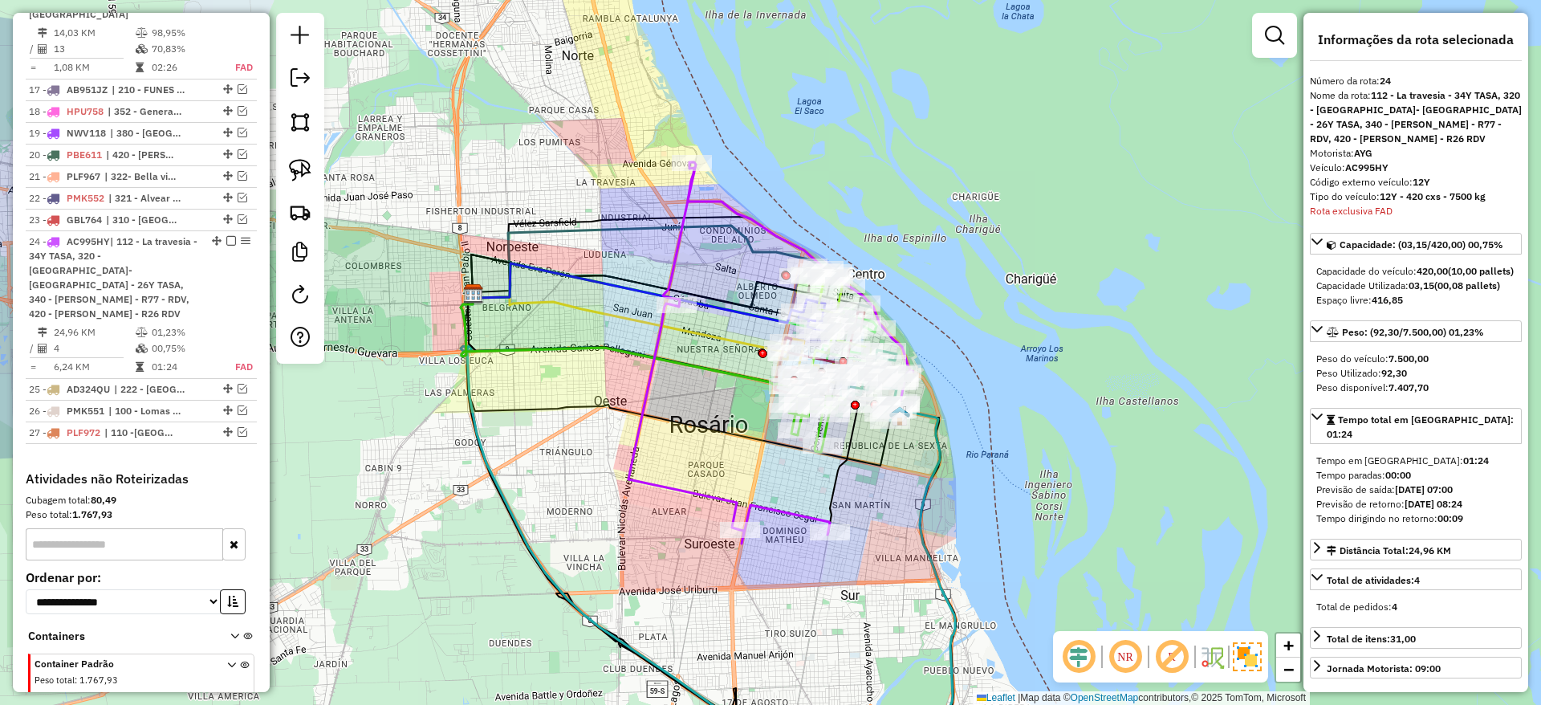
click at [653, 355] on icon at bounding box center [728, 352] width 201 height 381
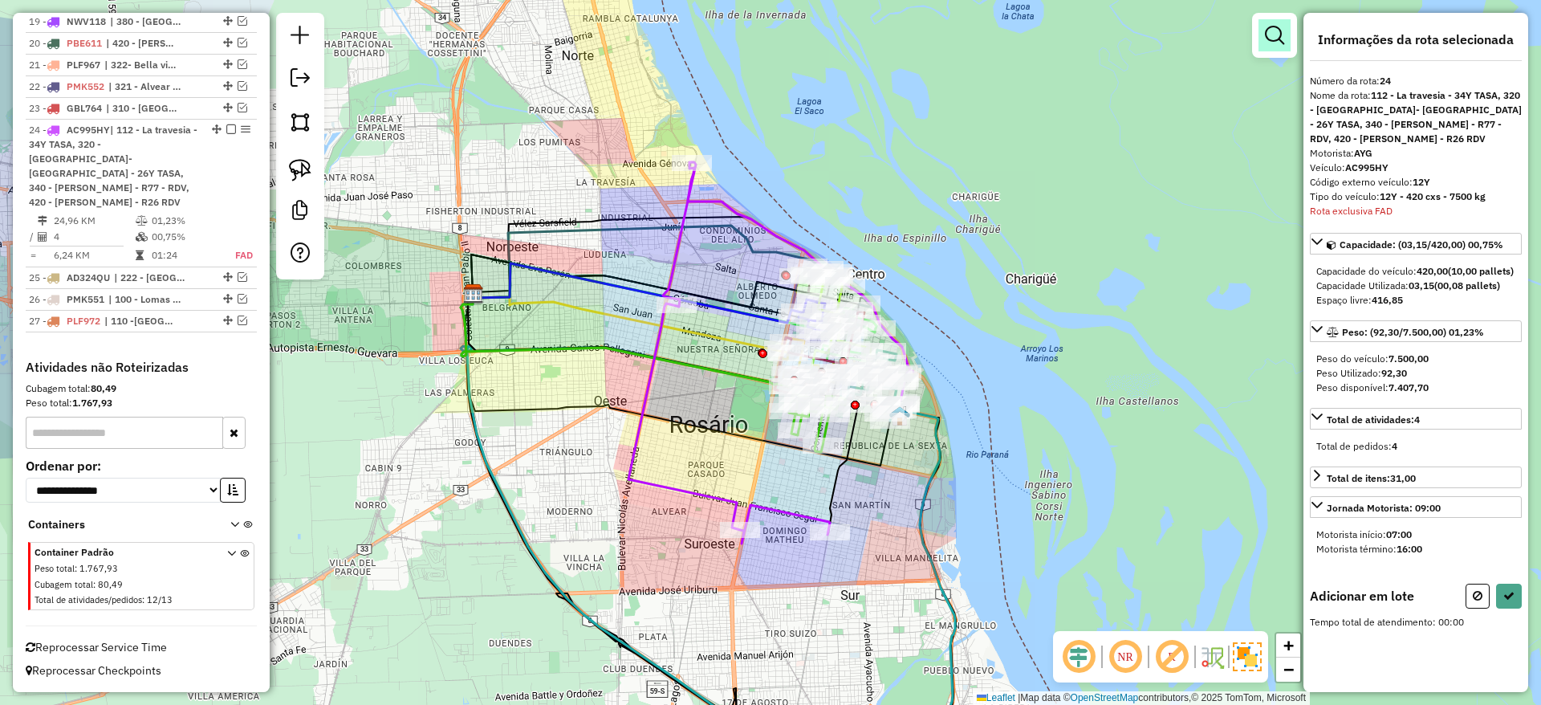
click at [1282, 36] on em at bounding box center [1274, 35] width 19 height 19
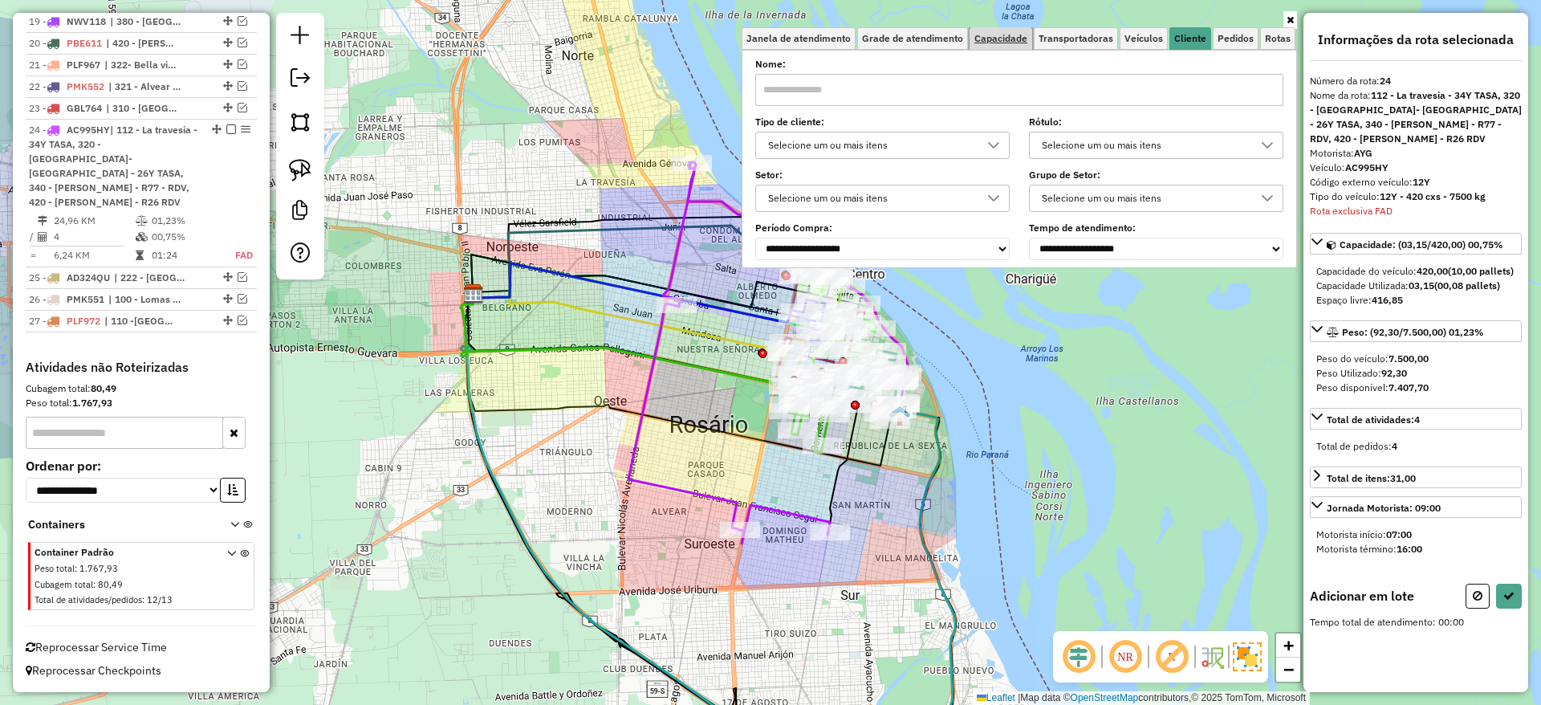
click at [1000, 43] on span "Capacidade" at bounding box center [1000, 39] width 53 height 10
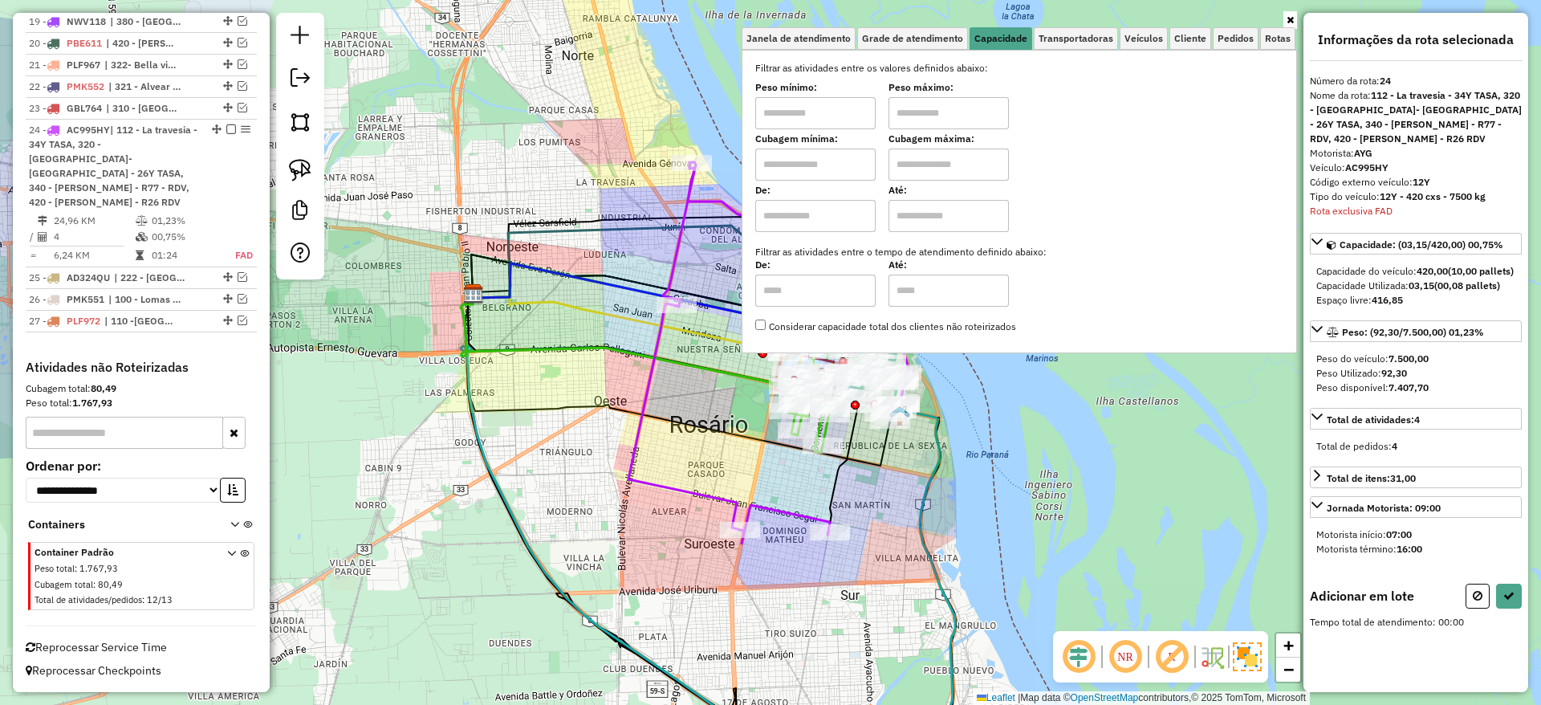
click at [806, 226] on input "text" at bounding box center [815, 216] width 120 height 32
type input "****"
click at [937, 200] on input "text" at bounding box center [949, 216] width 120 height 32
type input "*****"
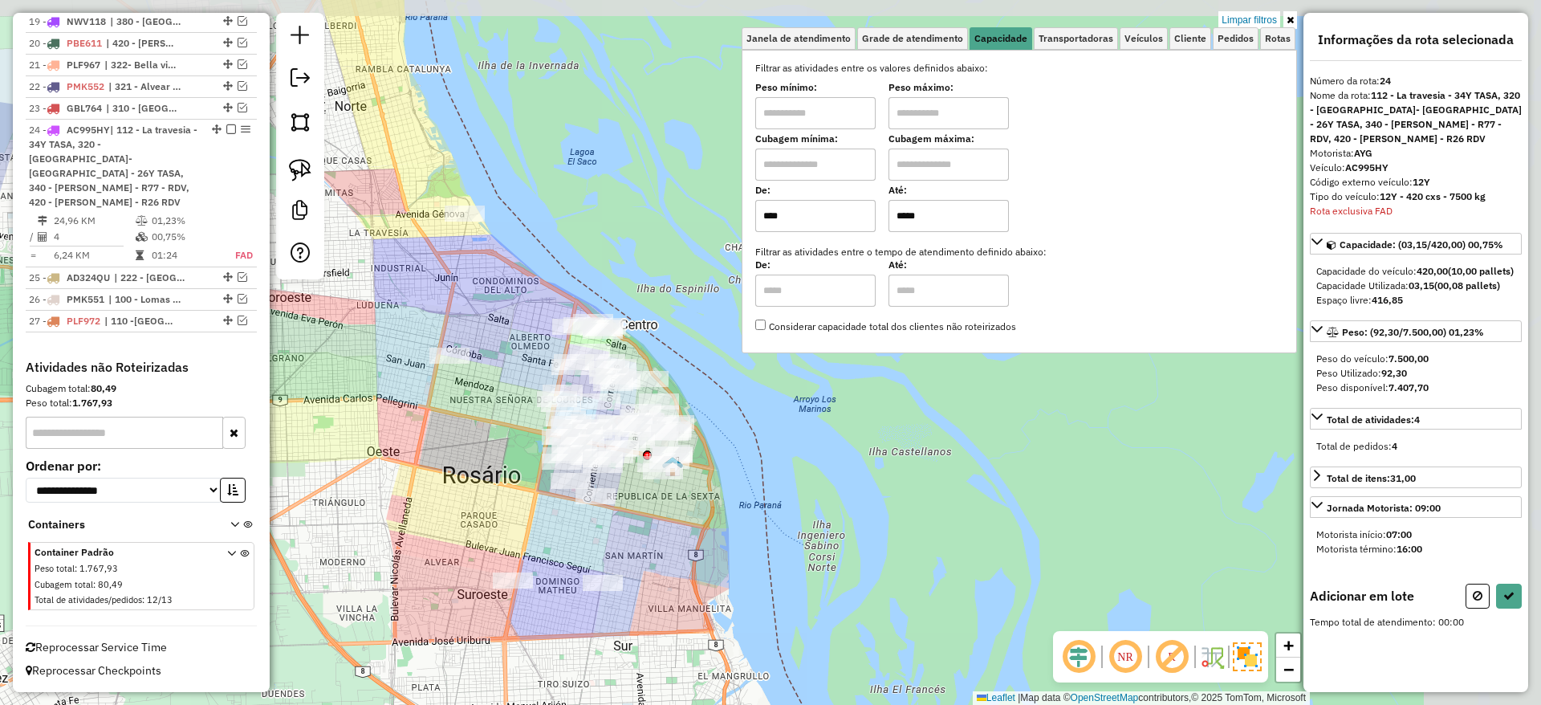
drag, startPoint x: 680, startPoint y: 398, endPoint x: 427, endPoint y: 456, distance: 259.4
click at [427, 456] on div "Limpar filtros Janela de atendimento Grade de atendimento Capacidade Transporta…" at bounding box center [770, 352] width 1541 height 705
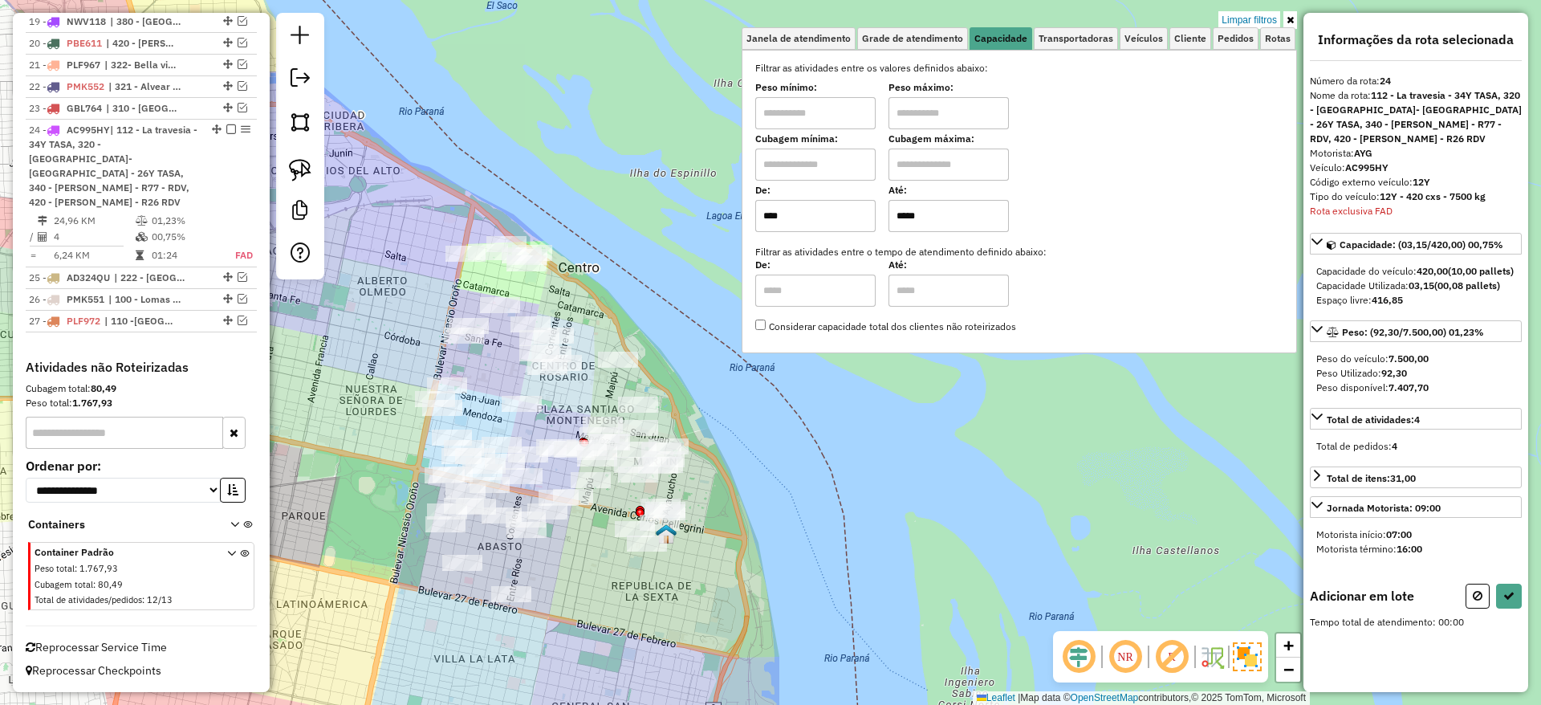
drag, startPoint x: 693, startPoint y: 452, endPoint x: 701, endPoint y: 483, distance: 32.3
click at [701, 483] on div "Limpar filtros Janela de atendimento Grade de atendimento Capacidade Transporta…" at bounding box center [770, 352] width 1541 height 705
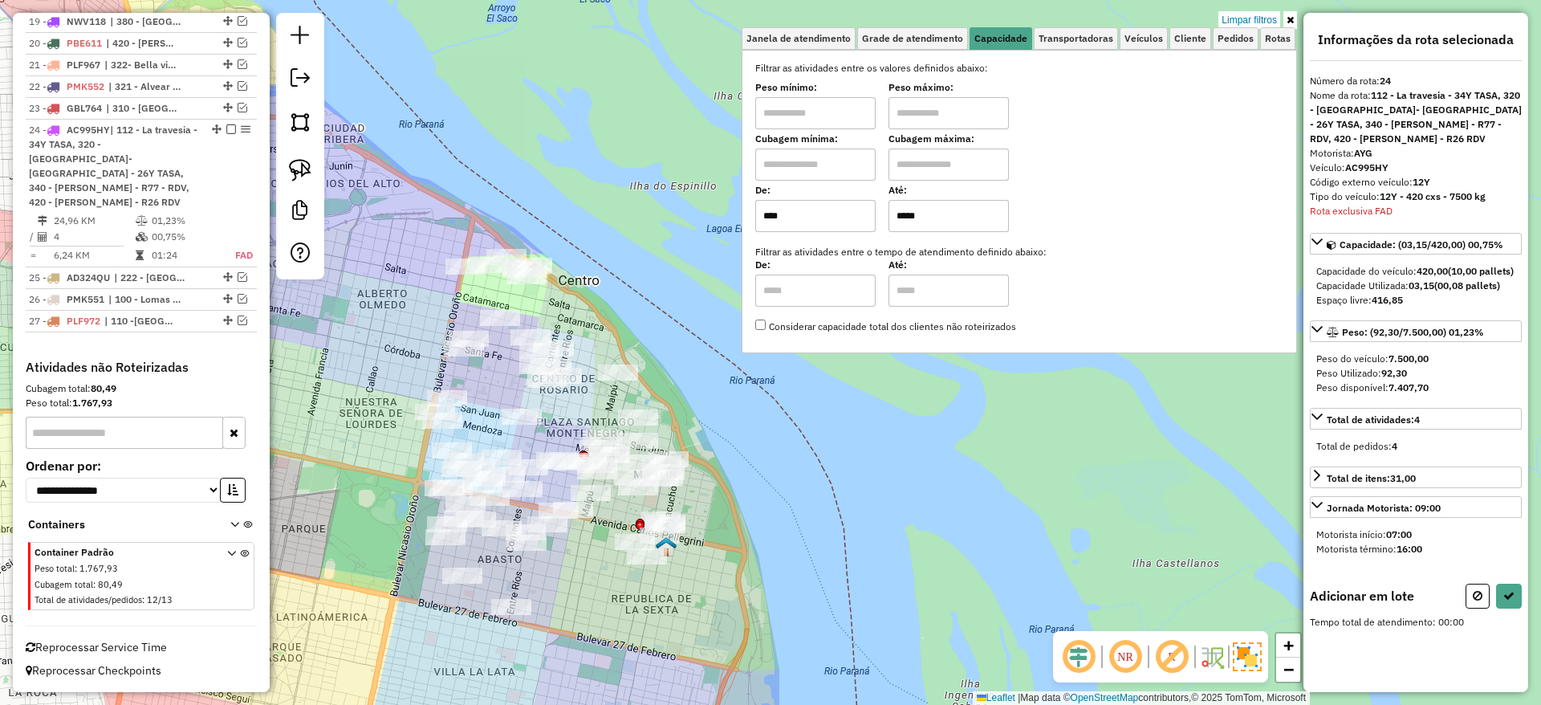
drag, startPoint x: 563, startPoint y: 140, endPoint x: 562, endPoint y: 155, distance: 14.5
click at [563, 155] on div "Limpar filtros Janela de atendimento Grade de atendimento Capacidade Transporta…" at bounding box center [770, 352] width 1541 height 705
click at [295, 168] on img at bounding box center [300, 170] width 22 height 22
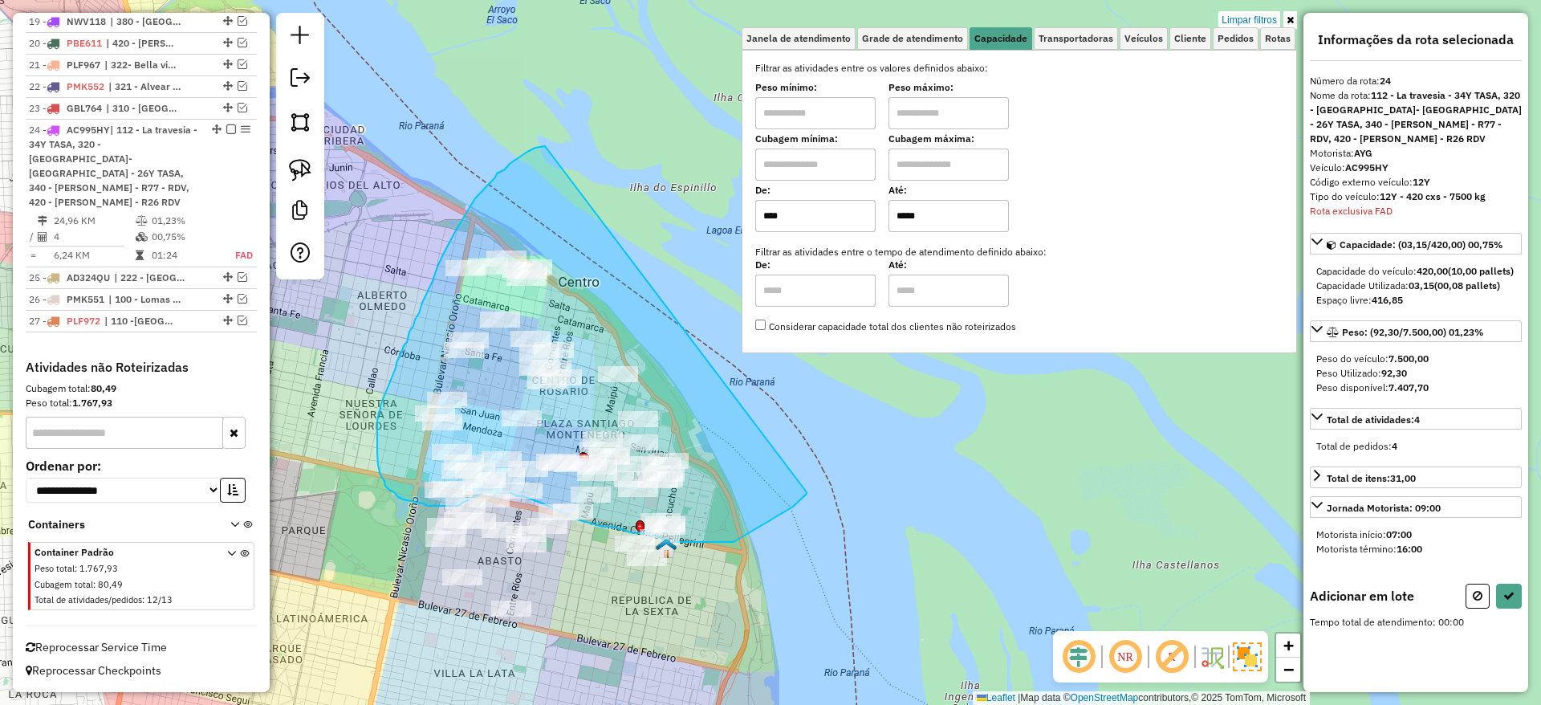
drag, startPoint x: 510, startPoint y: 164, endPoint x: 807, endPoint y: 492, distance: 442.7
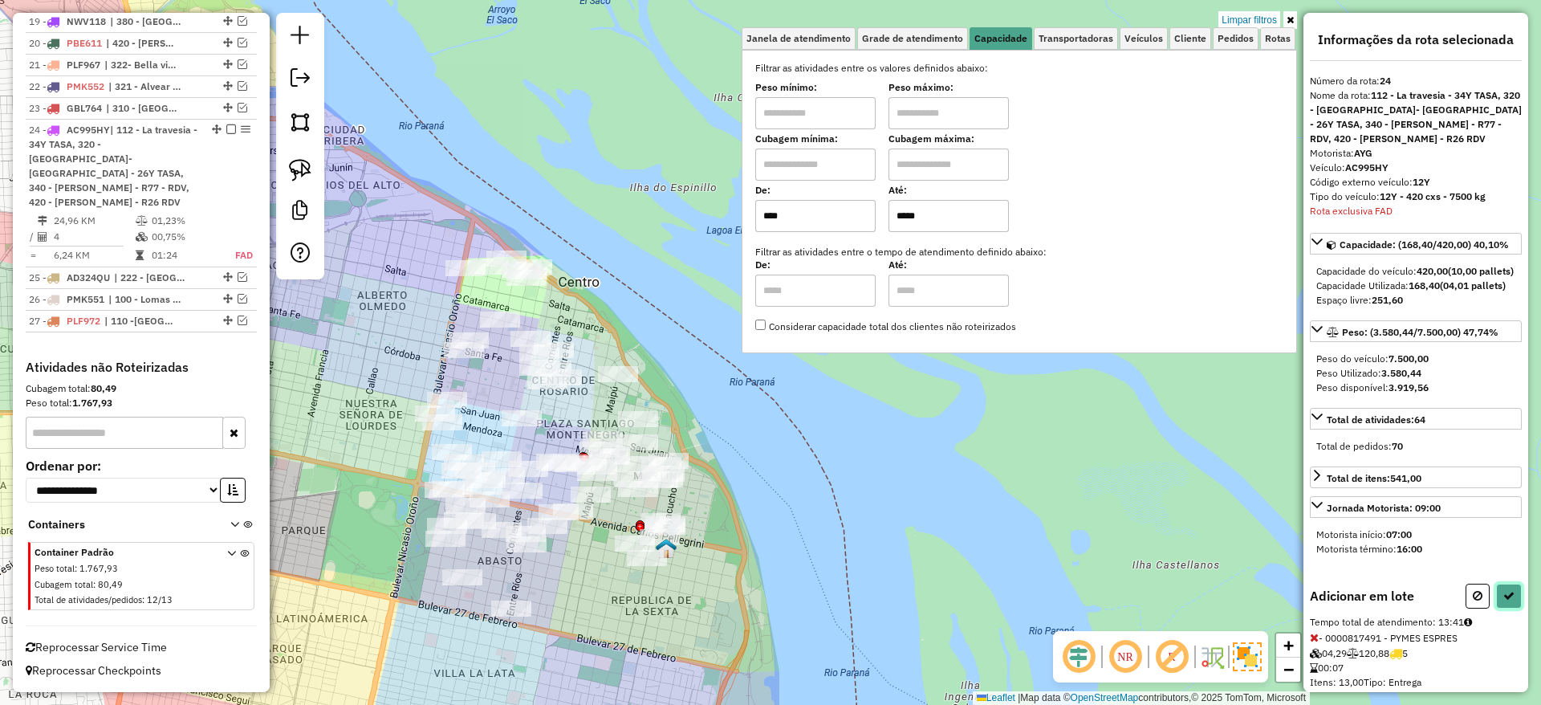
click at [1503, 601] on icon at bounding box center [1508, 595] width 11 height 11
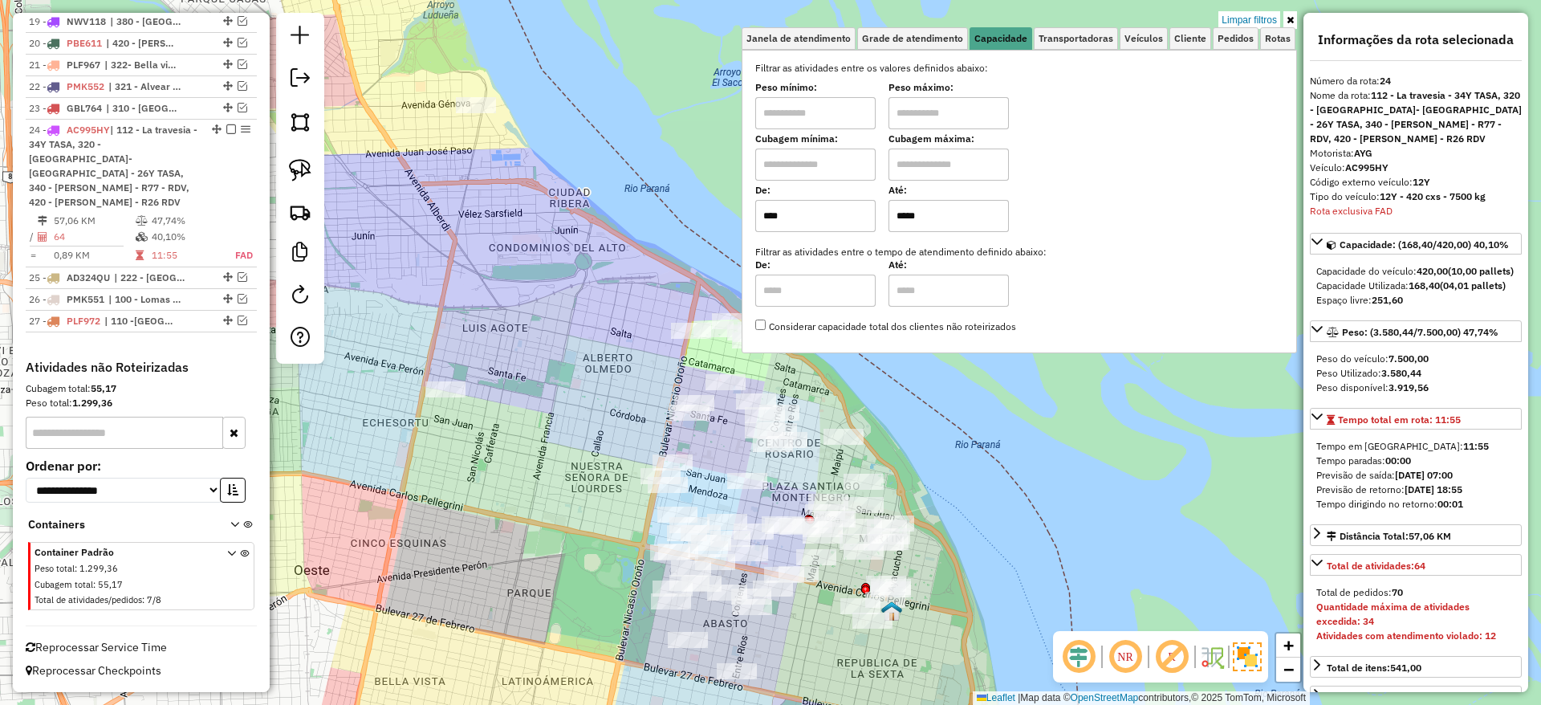
drag, startPoint x: 920, startPoint y: 492, endPoint x: 1188, endPoint y: 635, distance: 303.8
click at [1188, 635] on hb-router-mapa "Informações da Sessão 1231441 - 20/08/2025 Criação: 19/08/2025 16:05 Depósito: …" at bounding box center [770, 352] width 1541 height 705
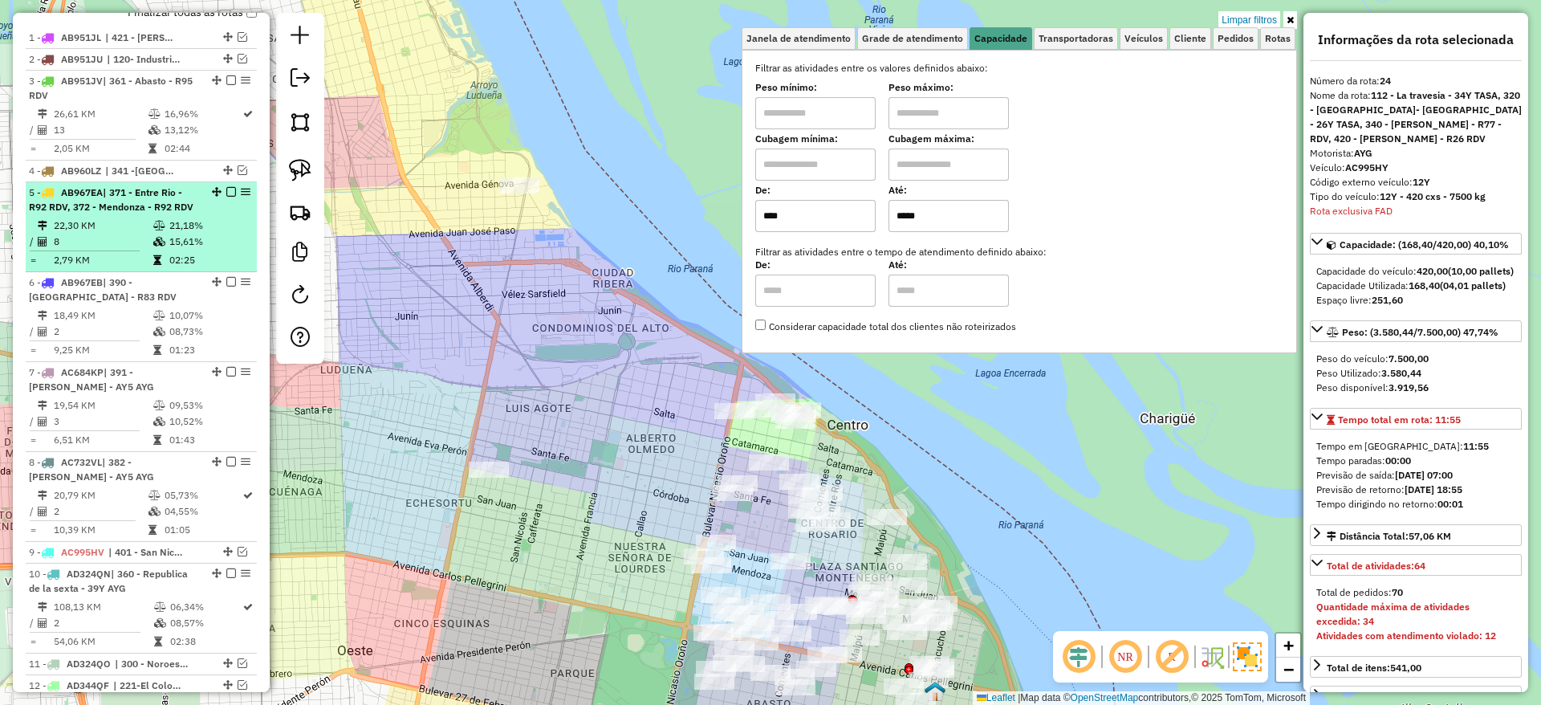
scroll to position [0, 0]
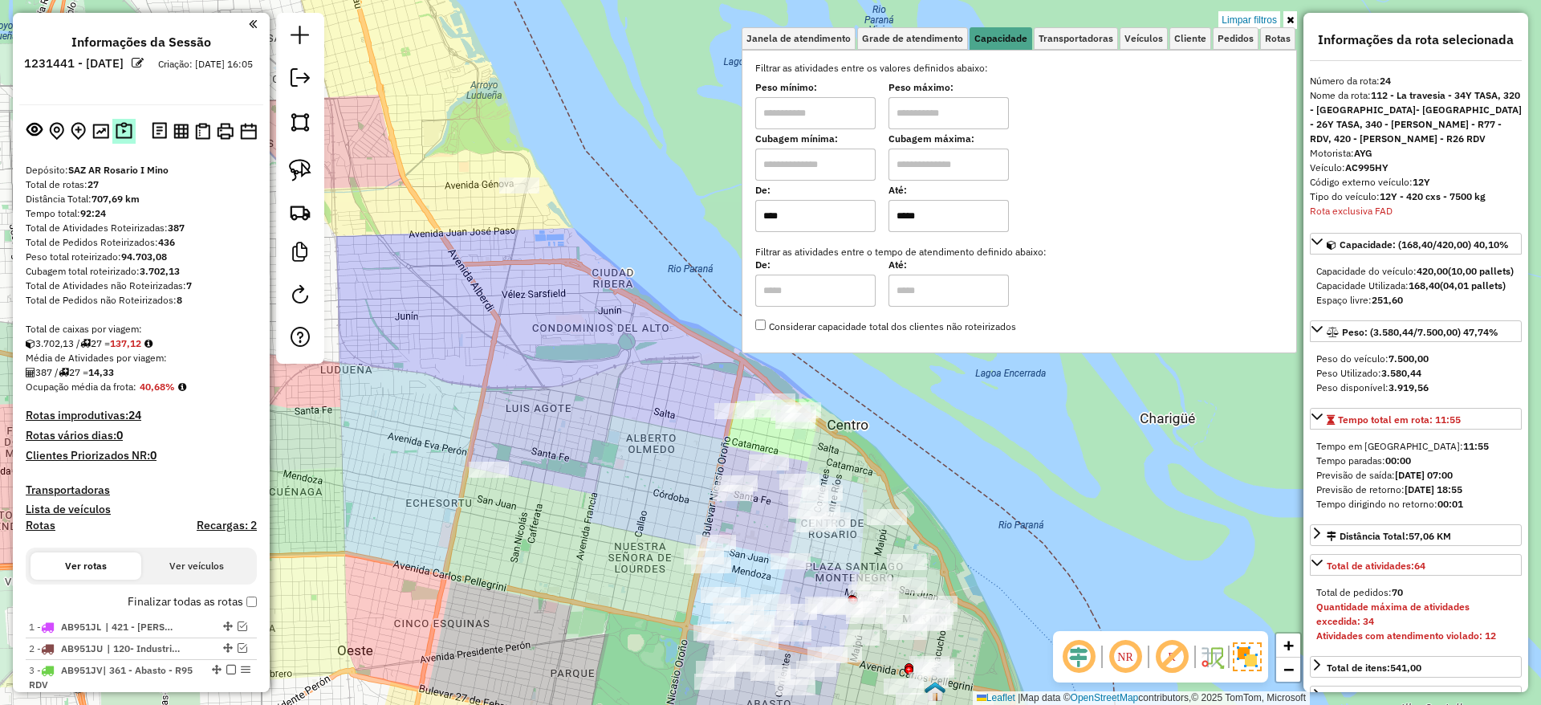
click at [122, 125] on img at bounding box center [124, 131] width 17 height 18
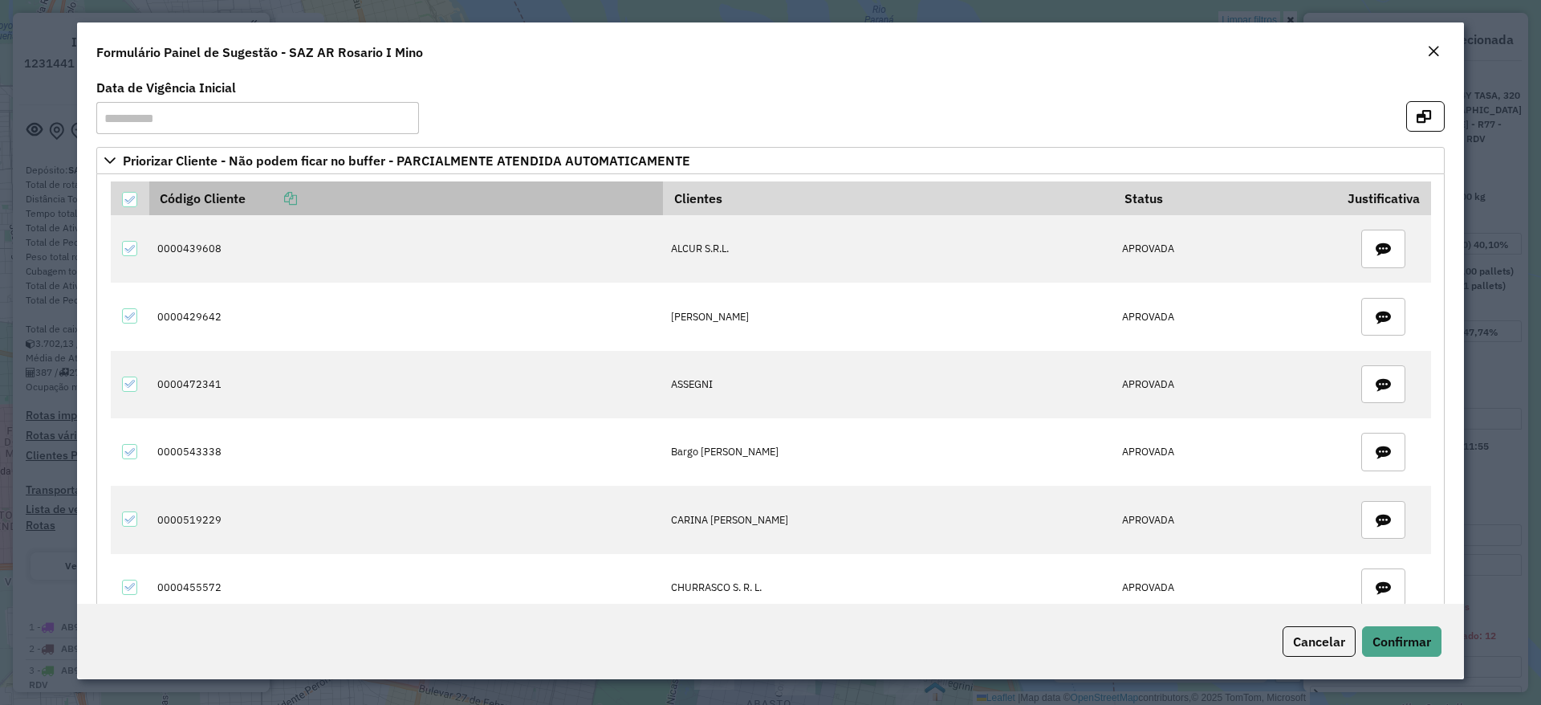
click at [295, 194] on icon at bounding box center [290, 198] width 13 height 13
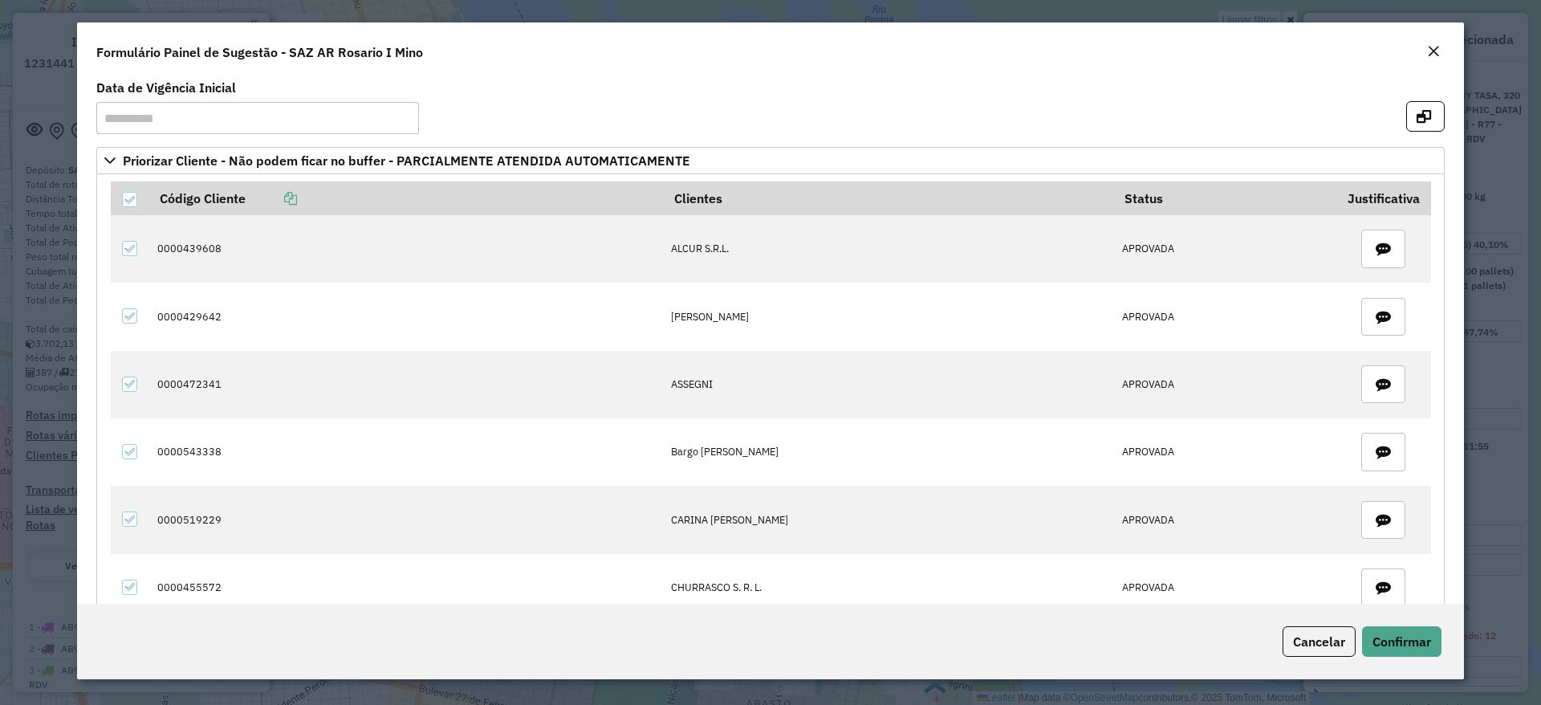
click at [1436, 48] on em "Close" at bounding box center [1433, 51] width 13 height 13
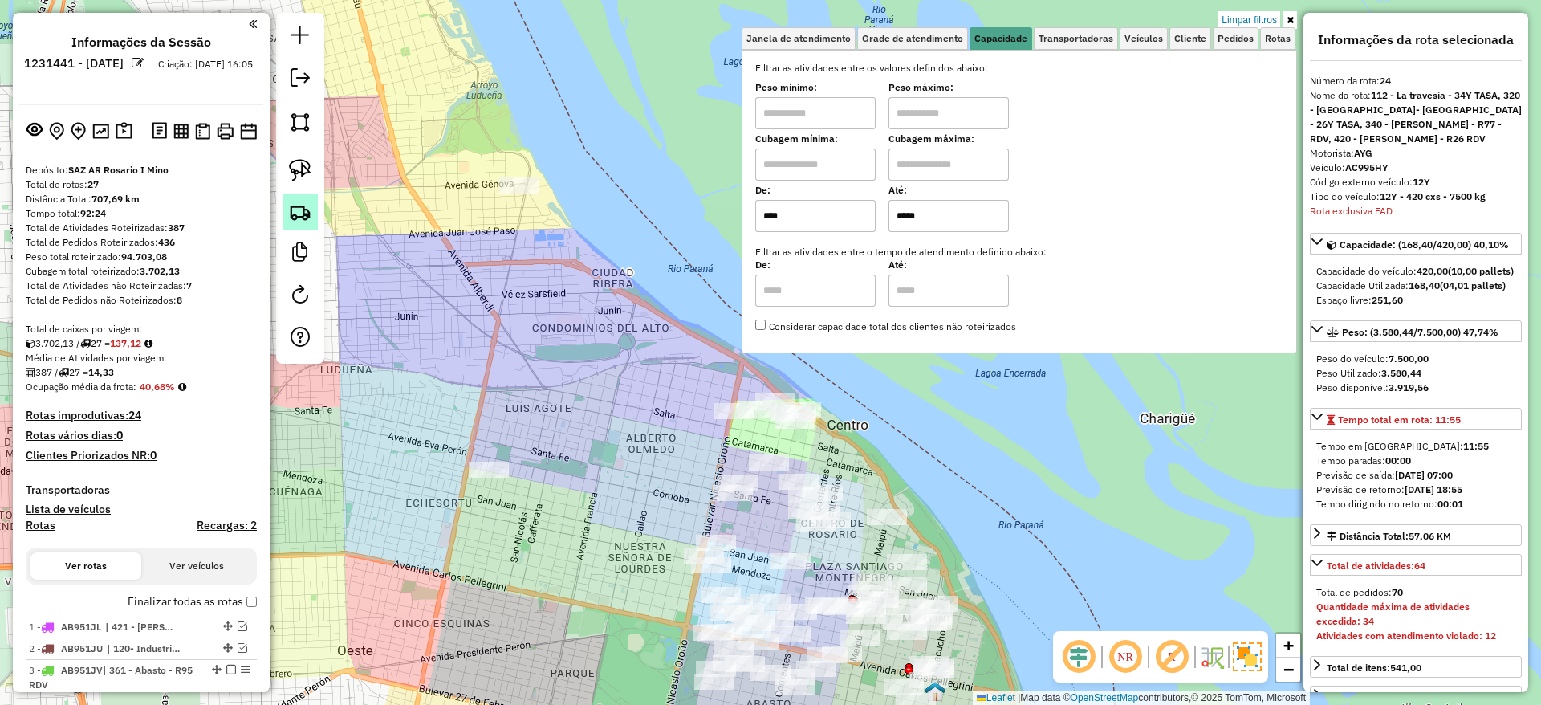
click at [298, 211] on img at bounding box center [300, 212] width 22 height 22
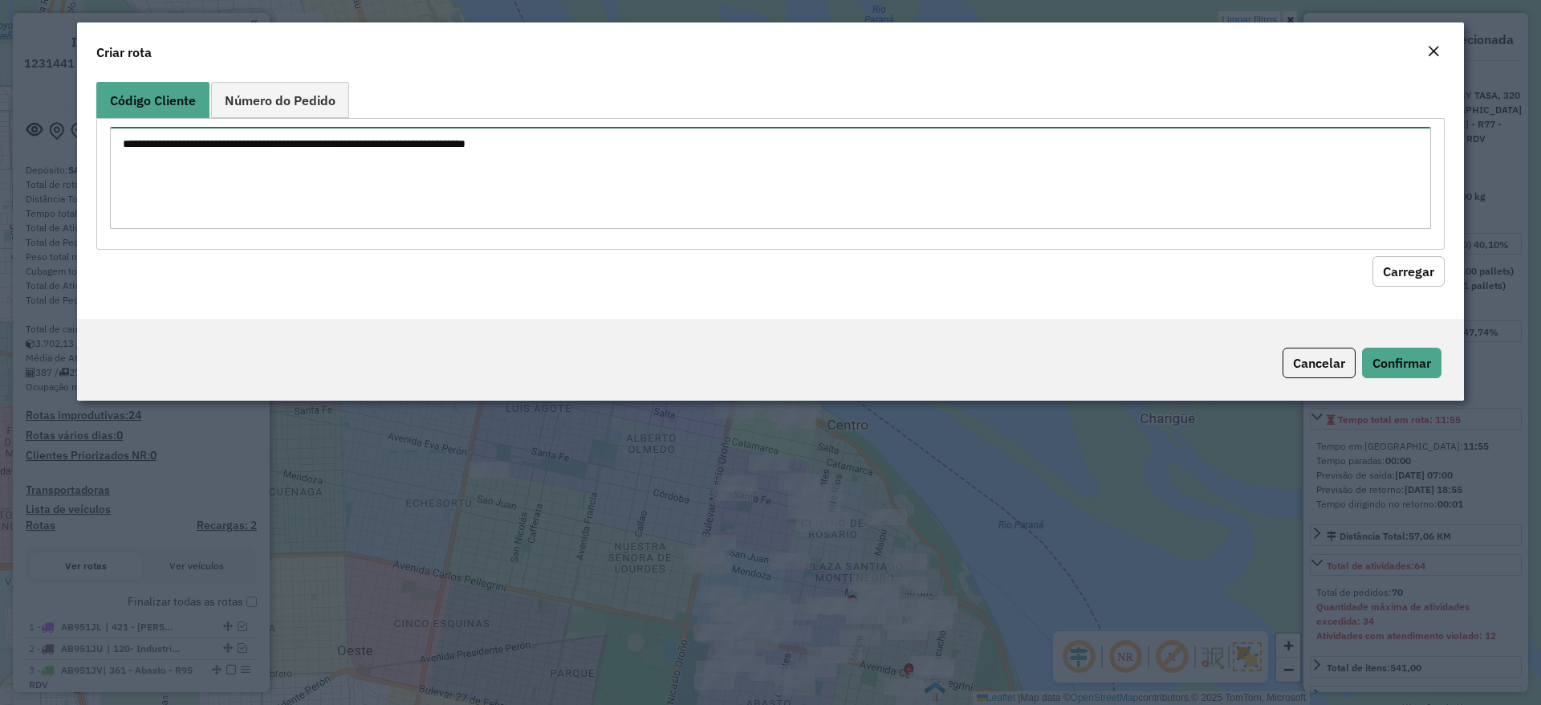
click at [319, 153] on textarea at bounding box center [770, 178] width 1321 height 102
paste textarea "**********"
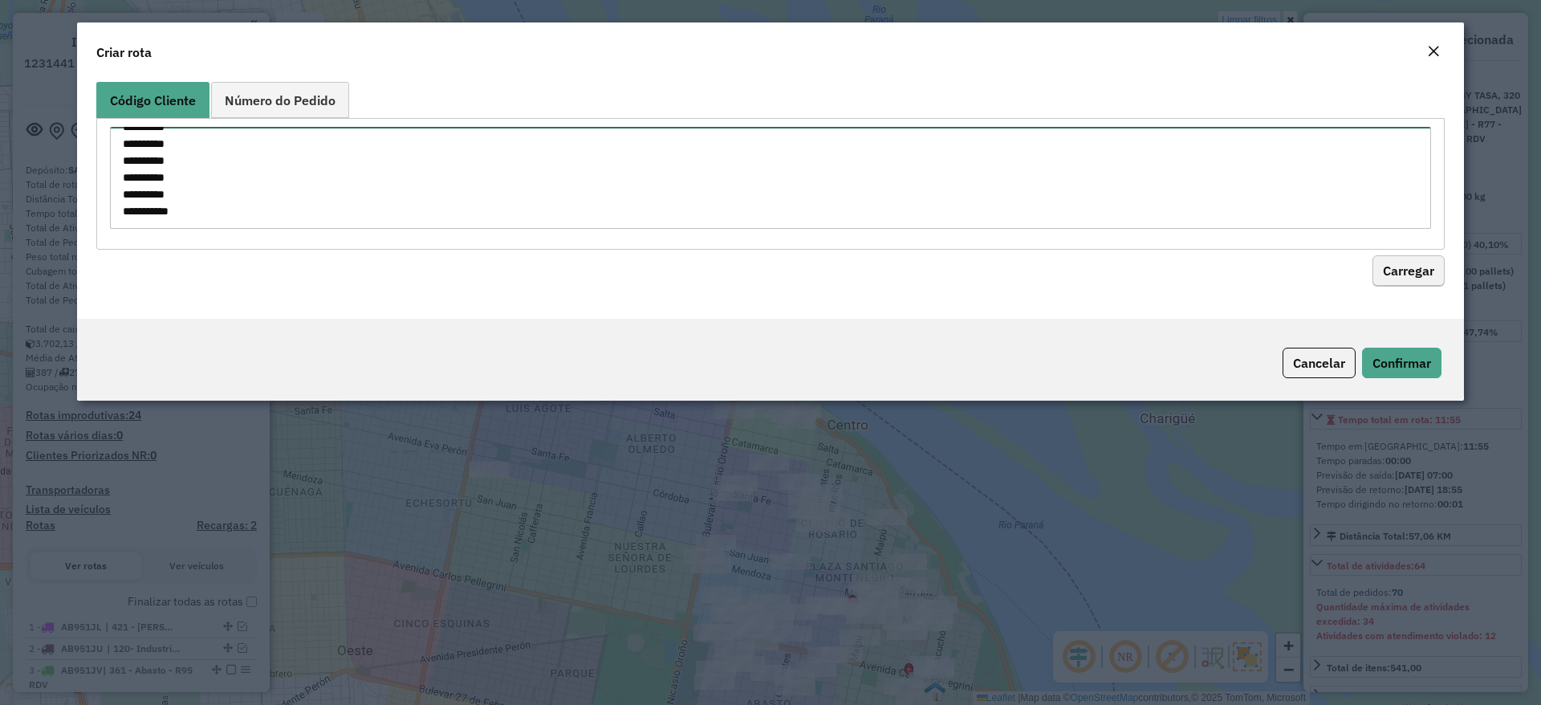
type textarea "**********"
drag, startPoint x: 1427, startPoint y: 262, endPoint x: 1135, endPoint y: 288, distance: 293.4
click at [1422, 261] on button "Carregar" at bounding box center [1409, 271] width 72 height 31
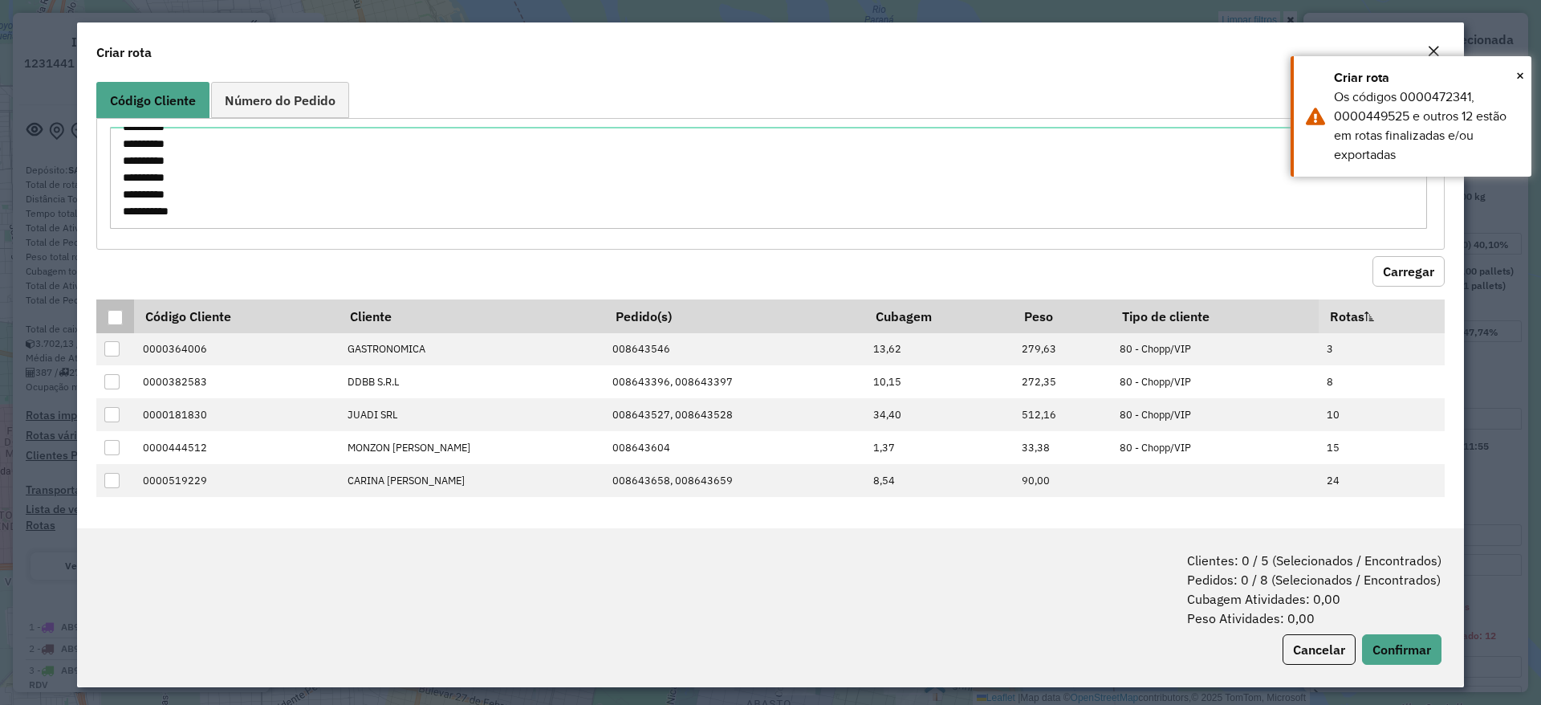
click at [111, 319] on div at bounding box center [115, 317] width 15 height 15
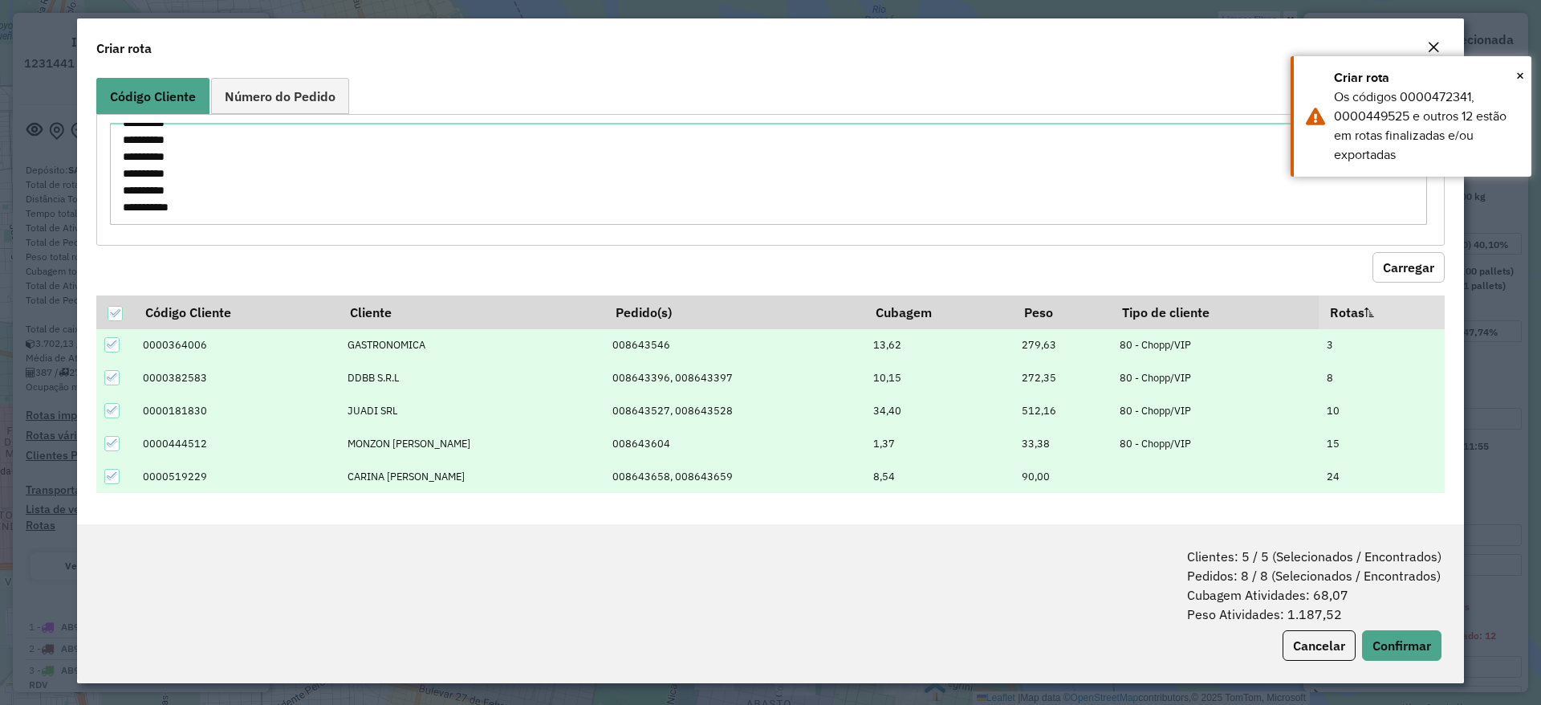
scroll to position [5, 0]
click at [1385, 647] on button "Confirmar" at bounding box center [1401, 644] width 79 height 31
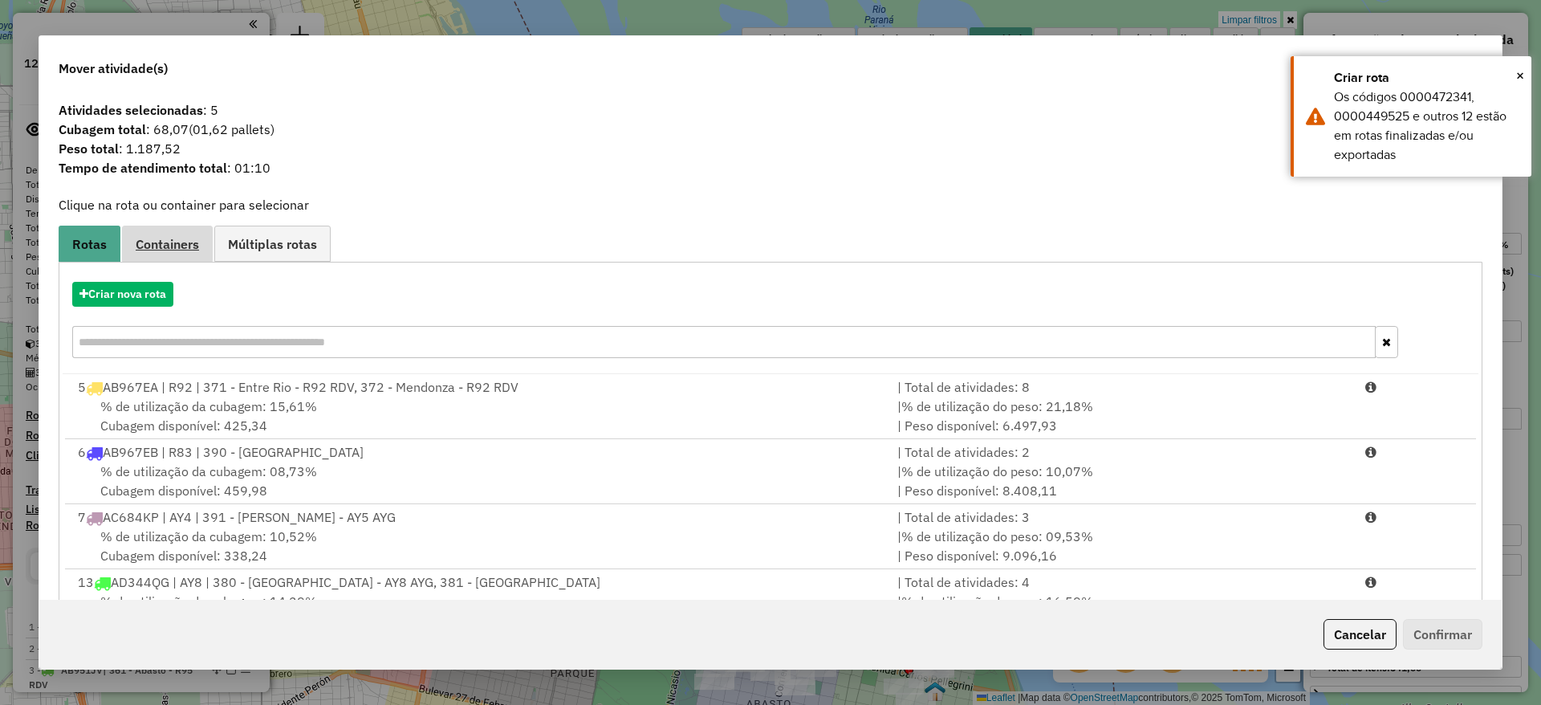
click at [183, 248] on span "Containers" at bounding box center [167, 244] width 63 height 13
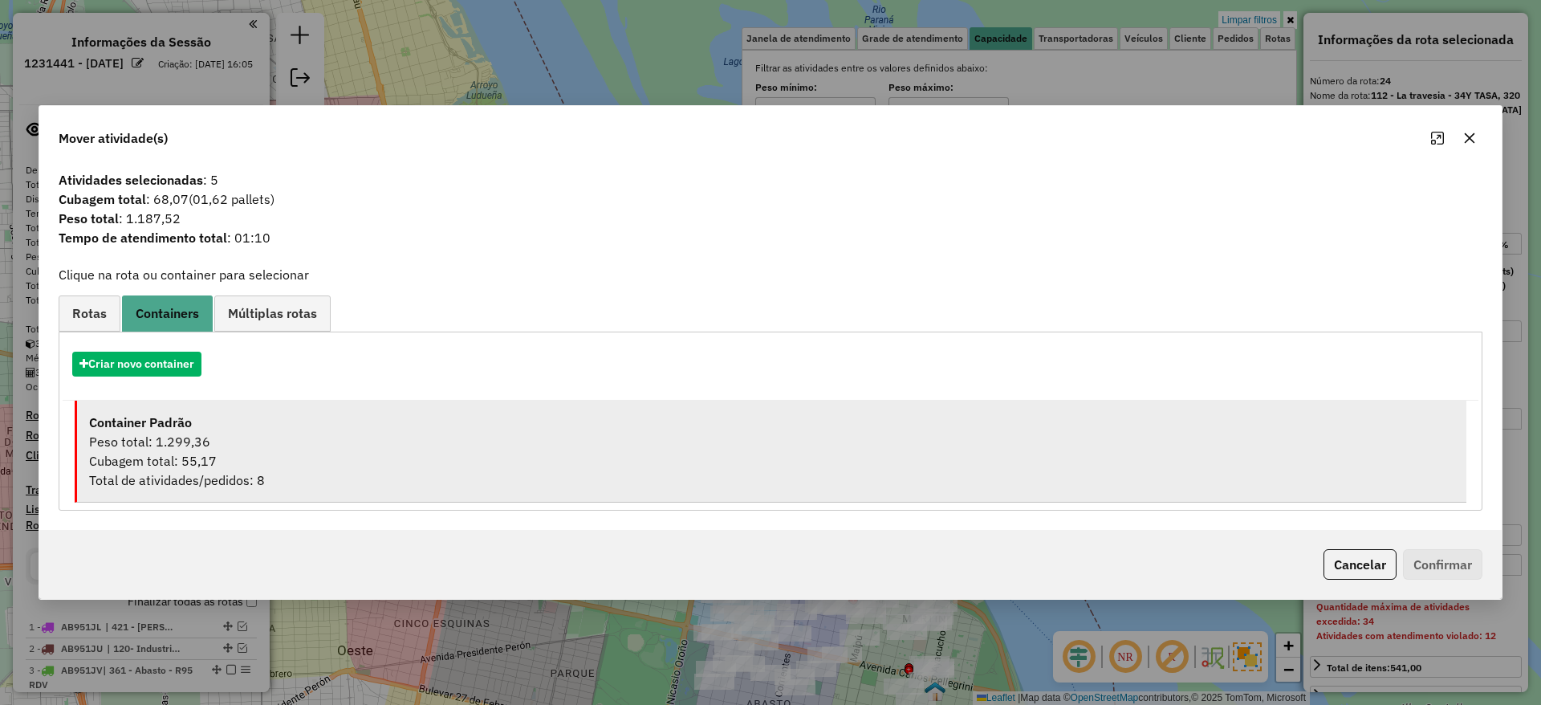
click at [197, 470] on div "Cubagem total: 55,17" at bounding box center [771, 460] width 1365 height 19
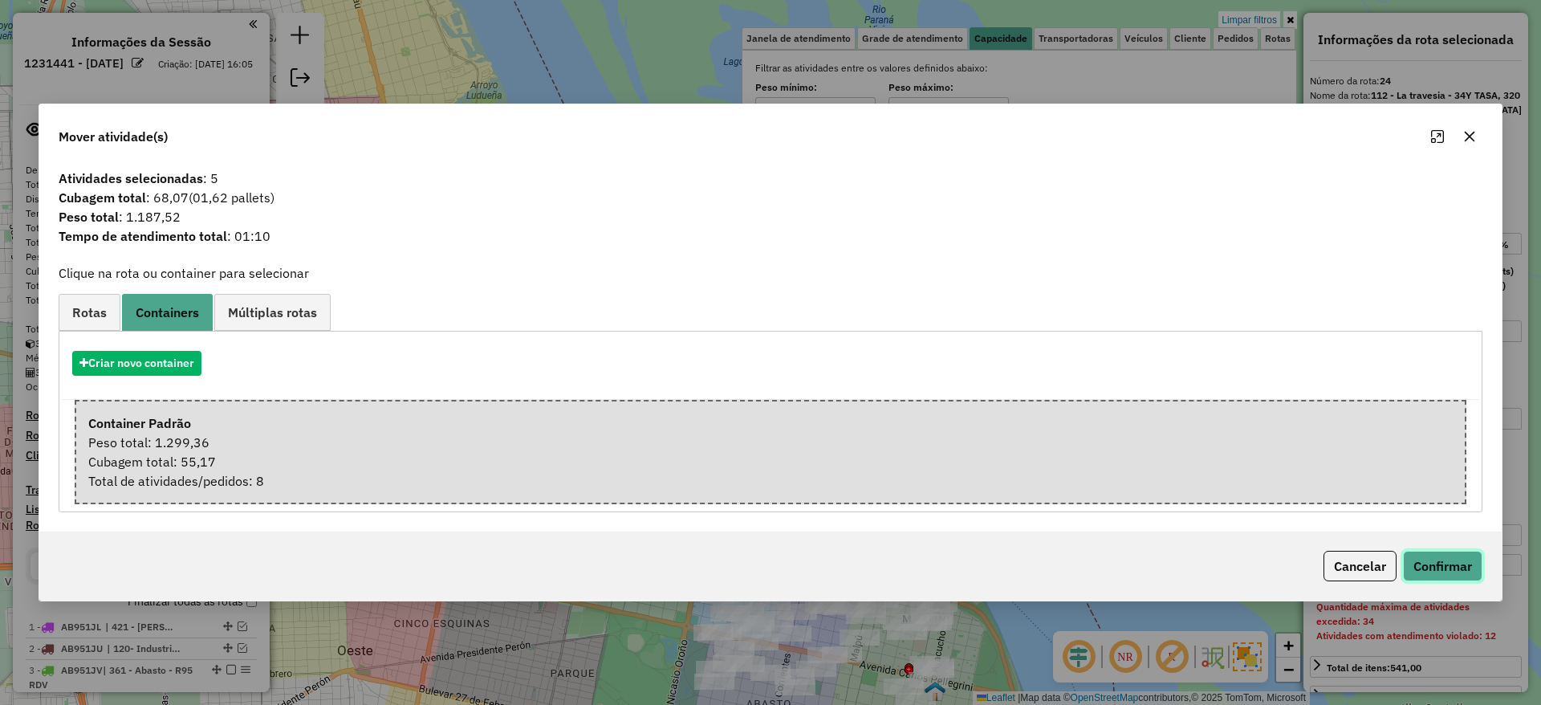
click at [1443, 561] on button "Confirmar" at bounding box center [1442, 566] width 79 height 31
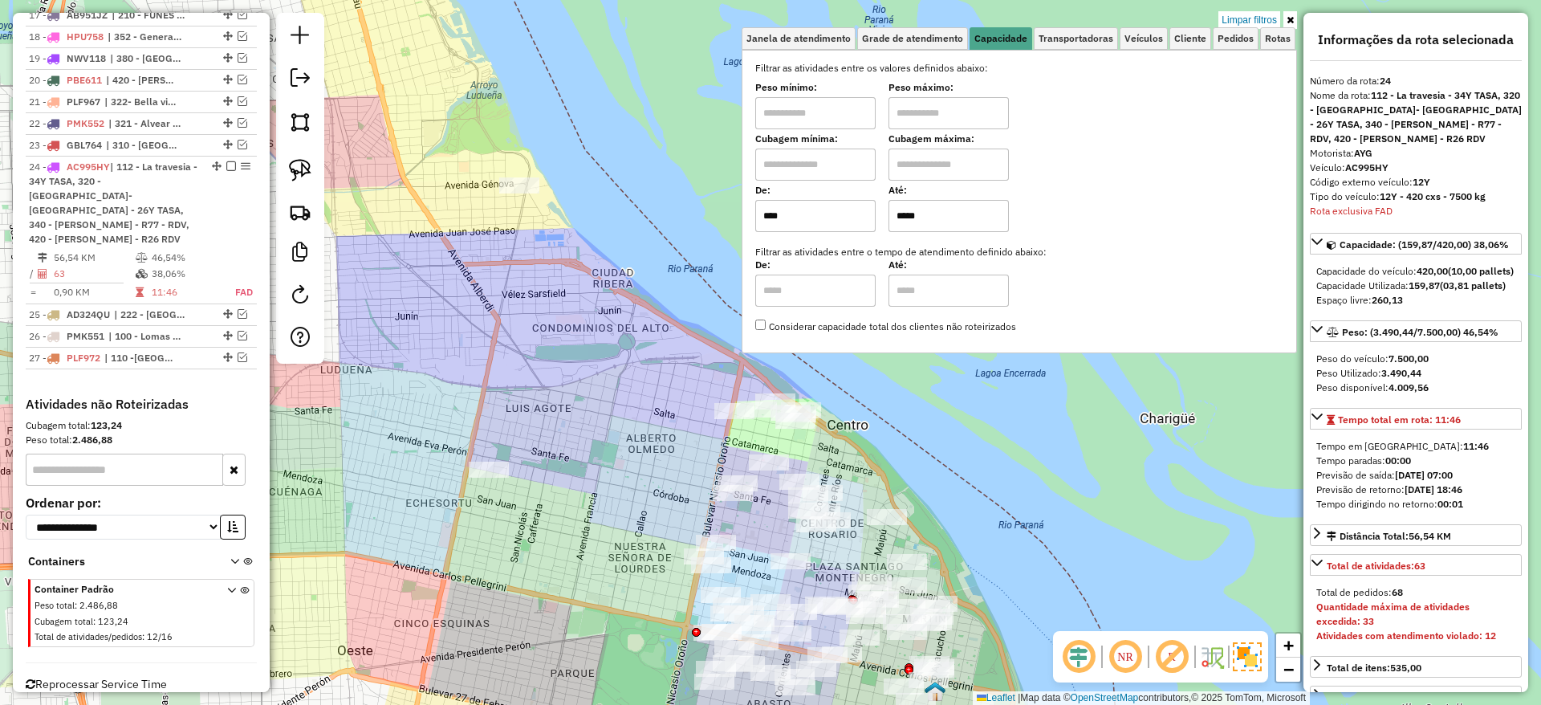
scroll to position [1793, 0]
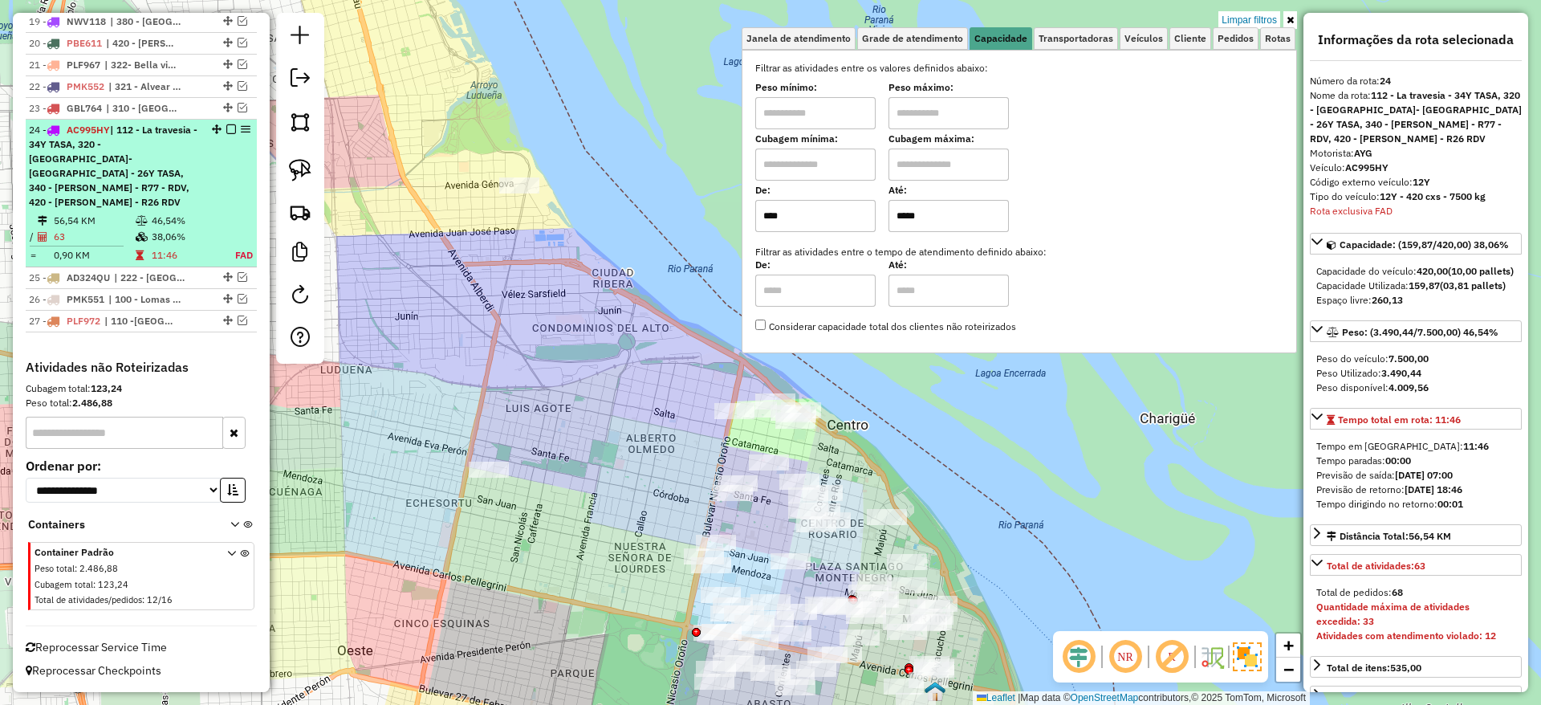
click at [228, 134] on em at bounding box center [231, 129] width 10 height 10
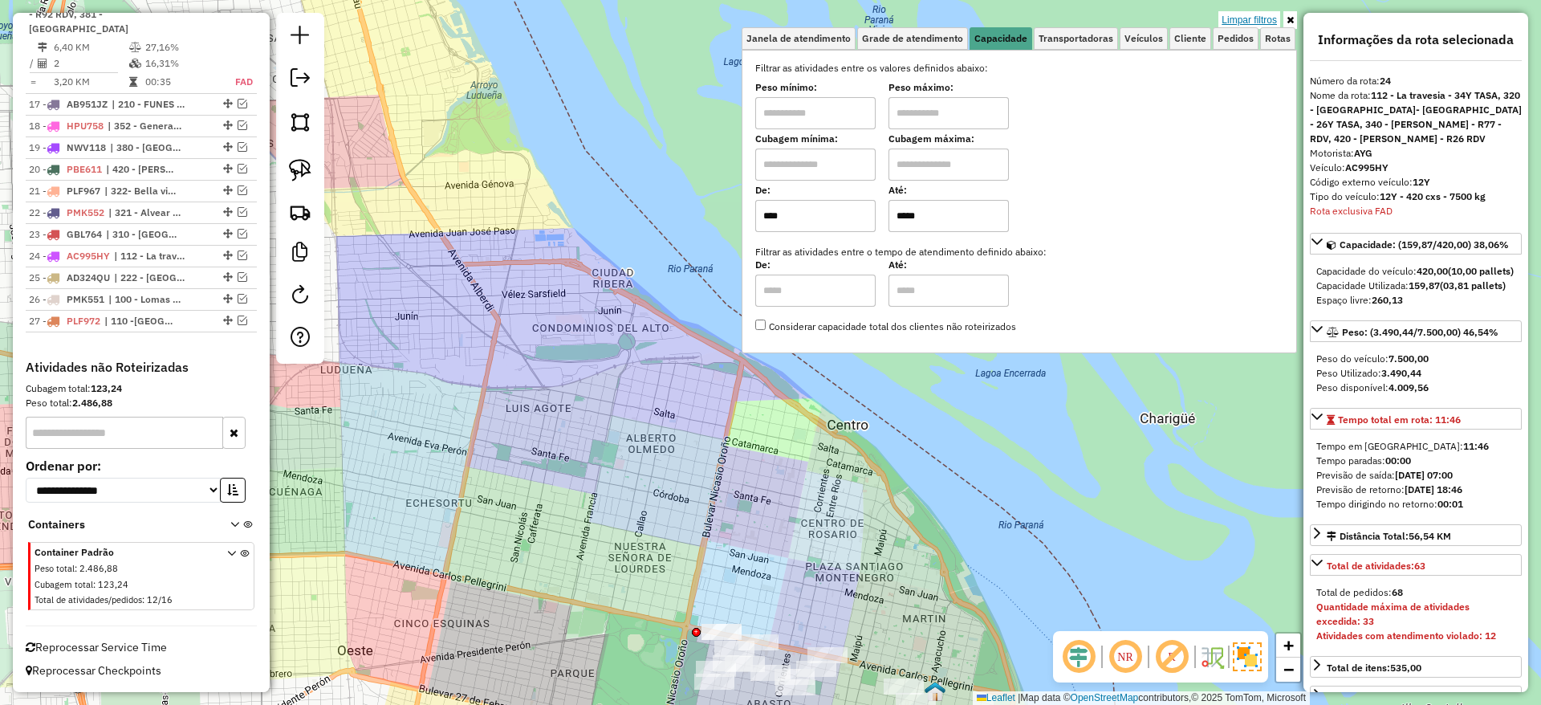
click at [1246, 18] on link "Limpar filtros" at bounding box center [1249, 20] width 62 height 18
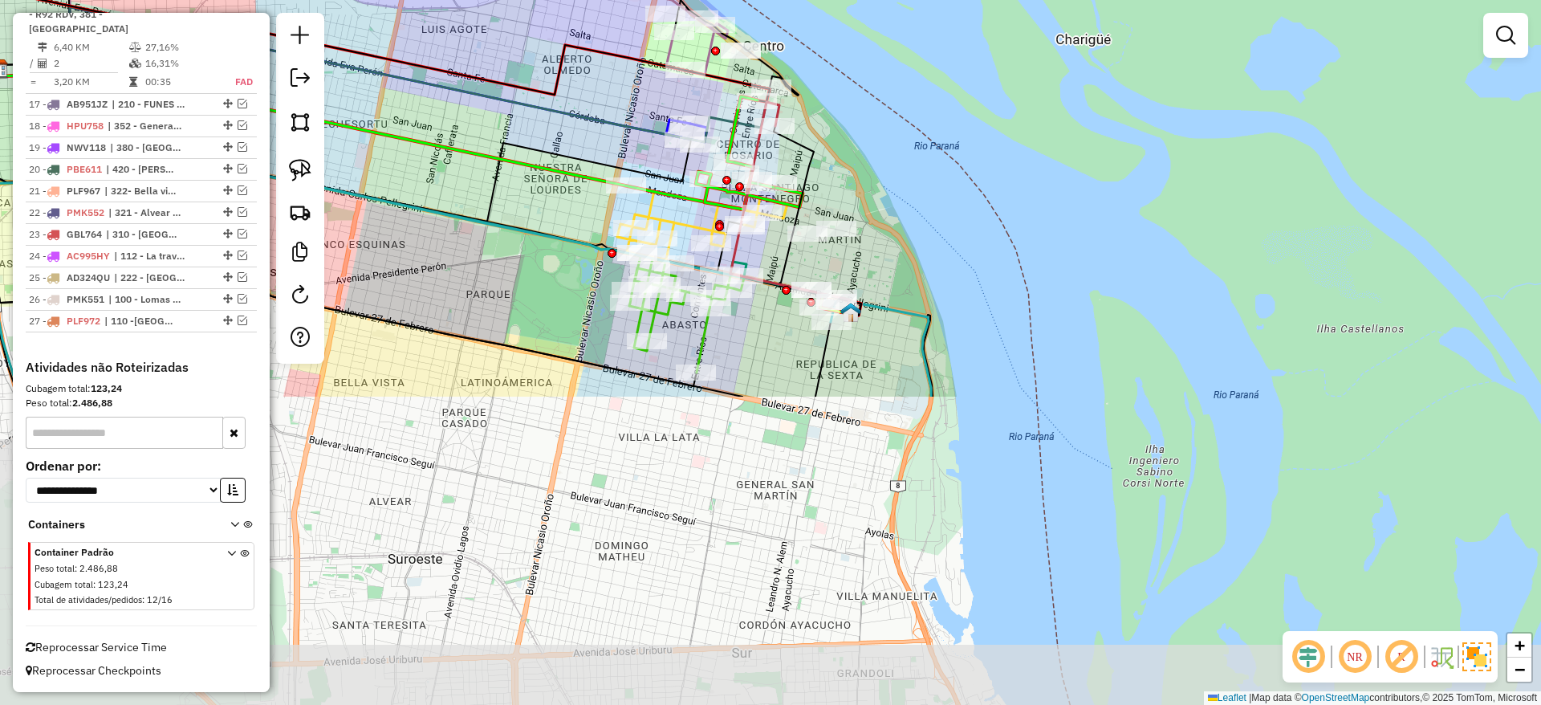
drag, startPoint x: 1133, startPoint y: 300, endPoint x: 1051, endPoint y: -76, distance: 385.4
click at [1051, 0] on html "Aplicando filtros Pop-up bloqueado! Seu navegador bloqueou automáticamente a ab…" at bounding box center [770, 352] width 1541 height 705
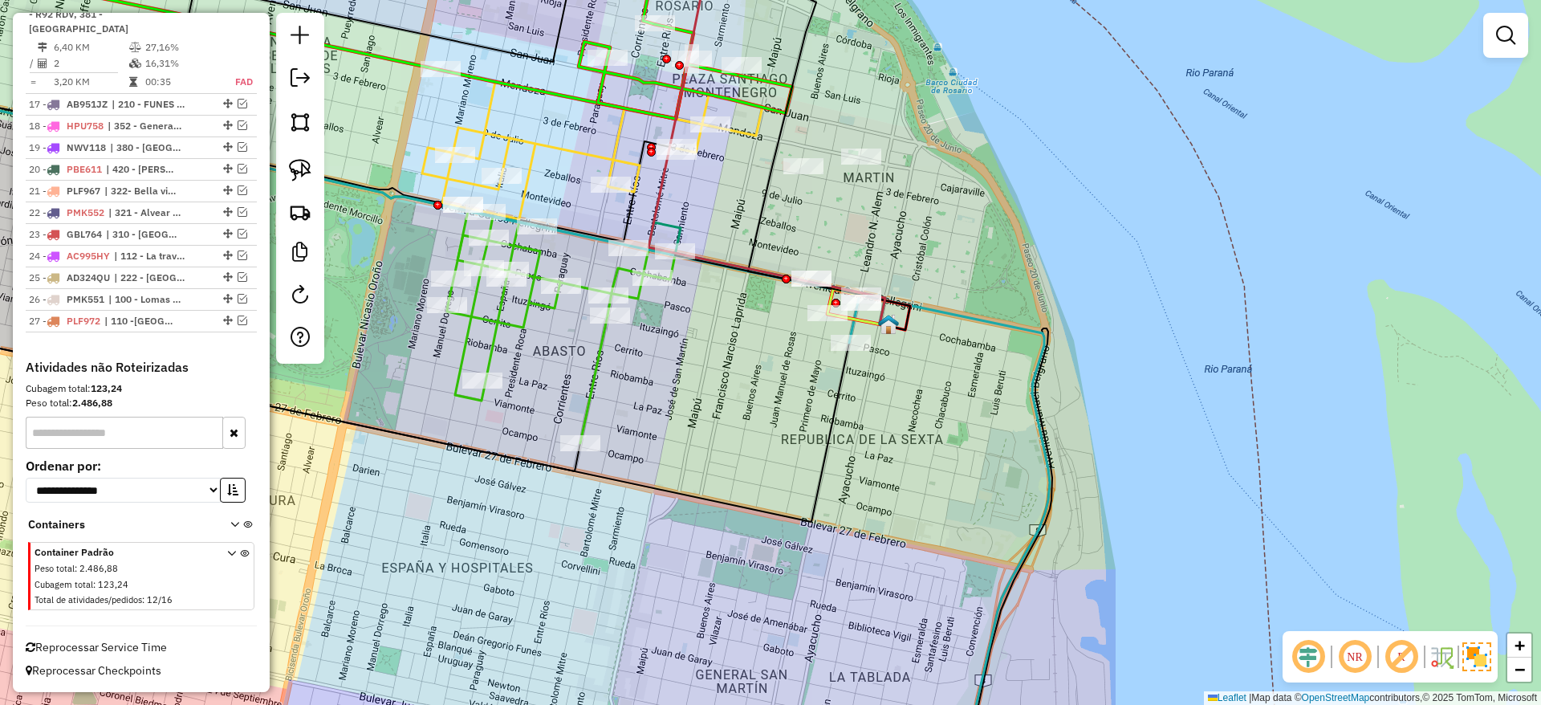
click at [596, 365] on icon at bounding box center [561, 330] width 228 height 226
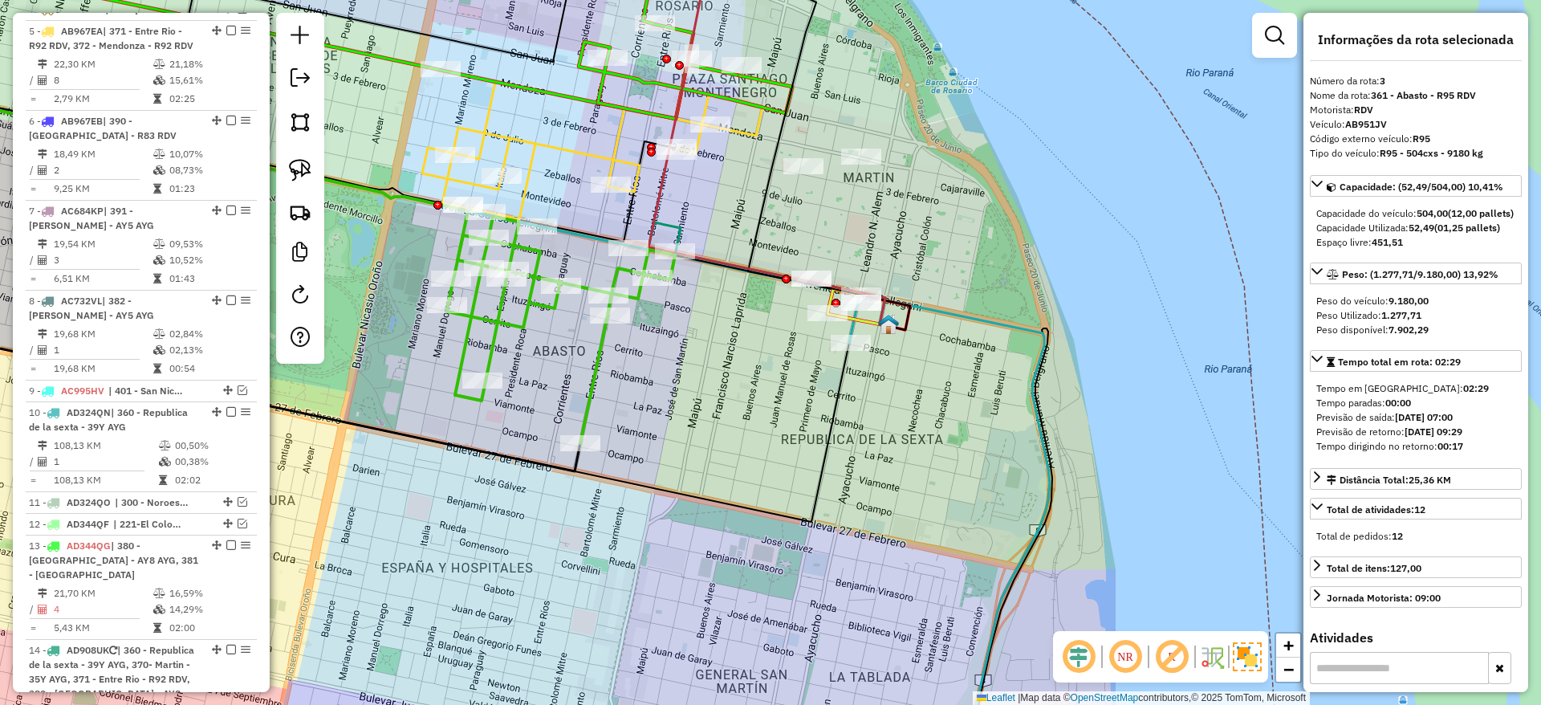
scroll to position [647, 0]
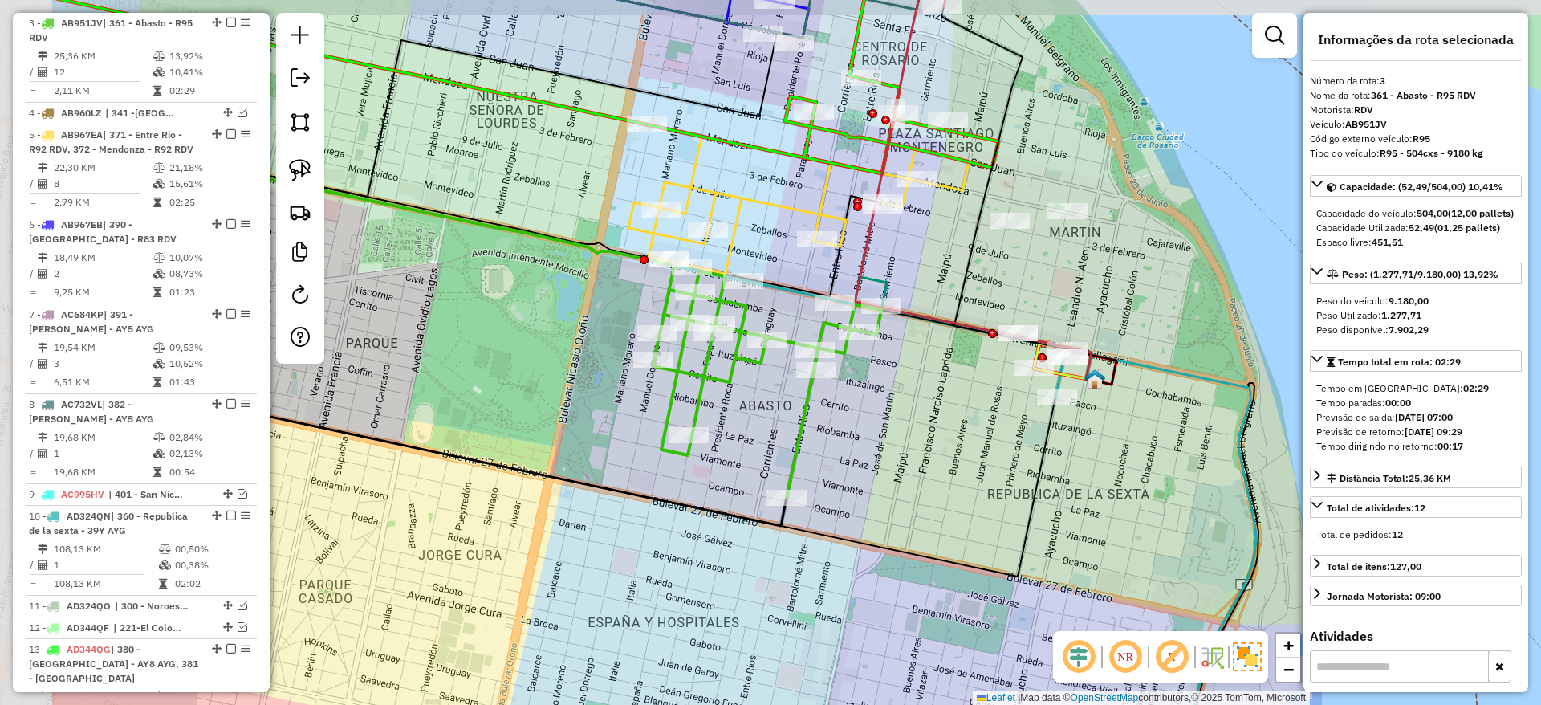
drag, startPoint x: 596, startPoint y: 365, endPoint x: 809, endPoint y: 421, distance: 220.0
click at [809, 421] on icon at bounding box center [767, 384] width 228 height 226
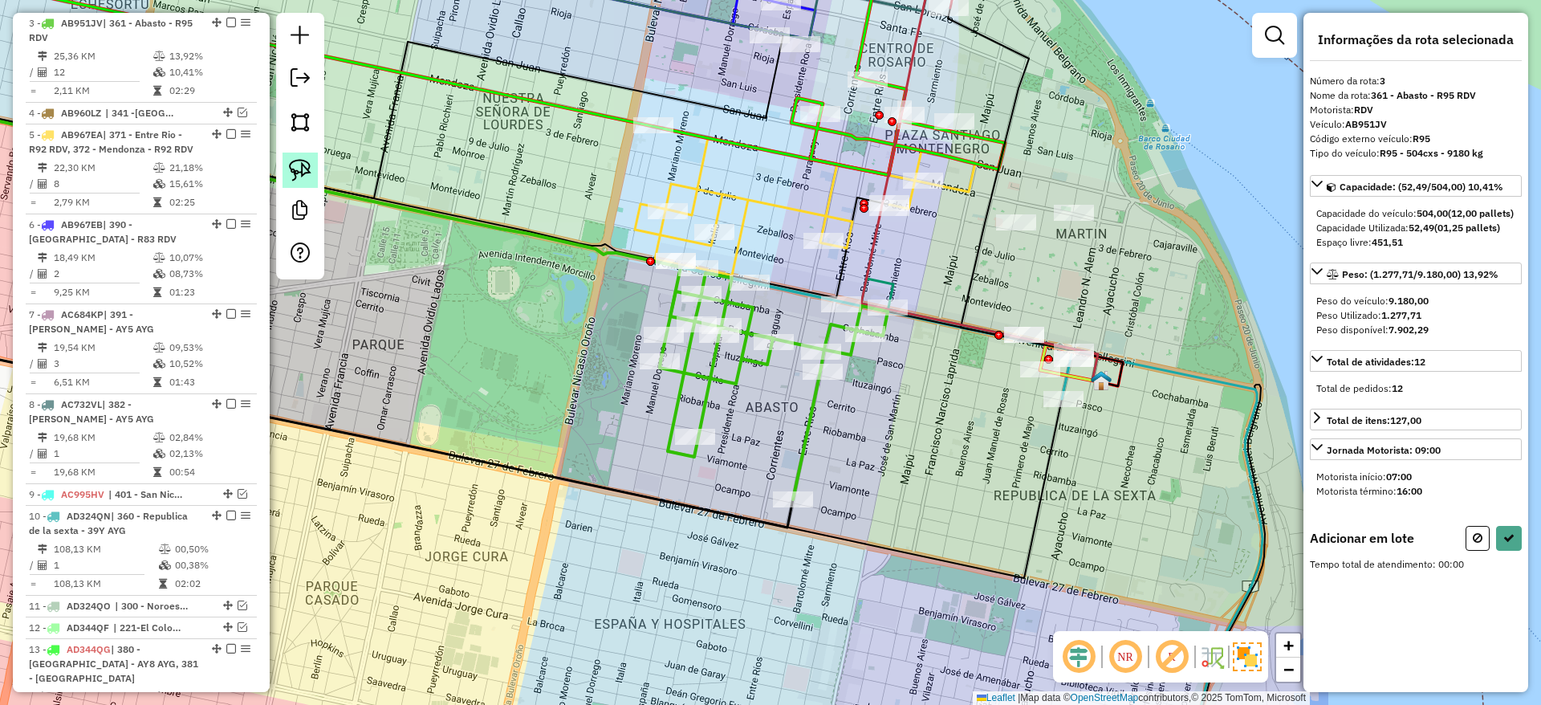
click at [314, 173] on link at bounding box center [300, 170] width 35 height 35
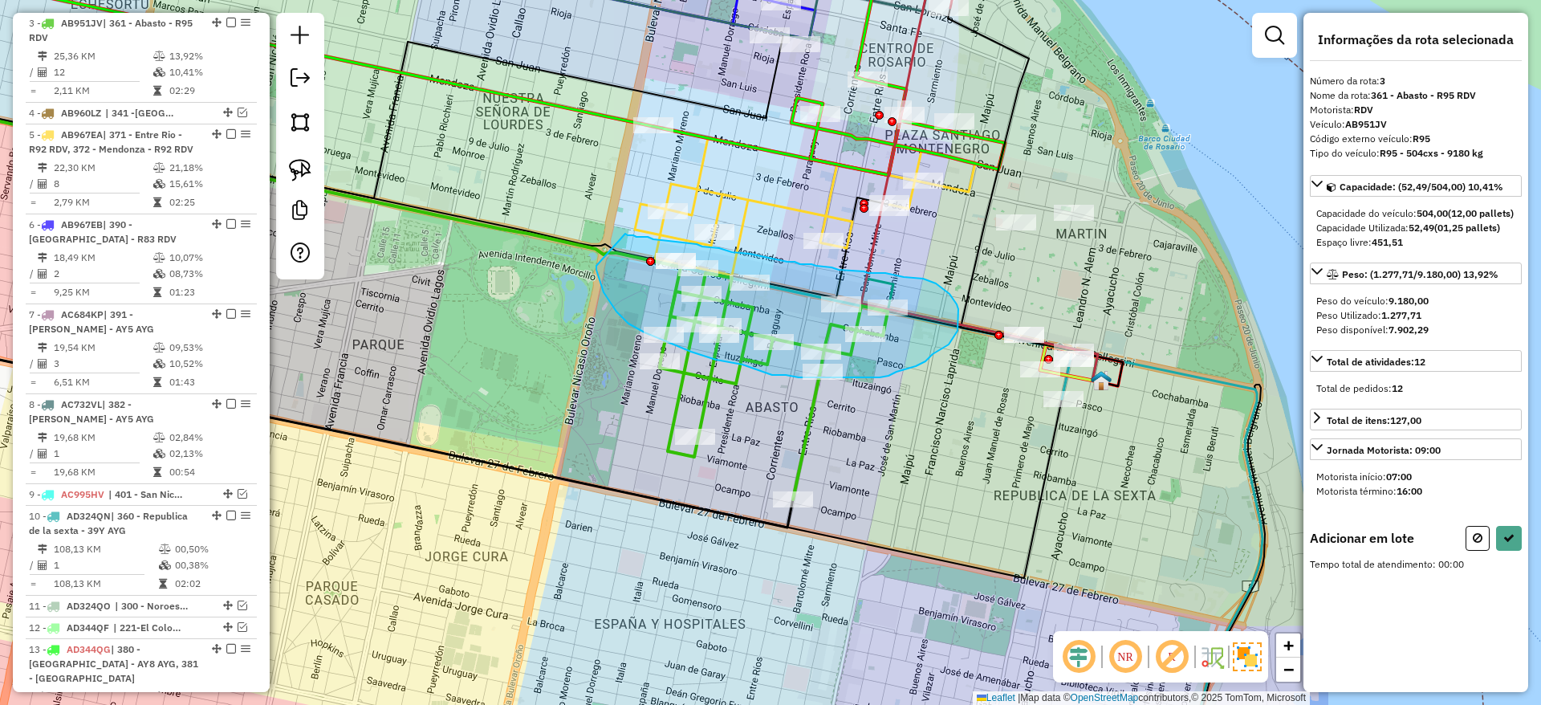
drag, startPoint x: 628, startPoint y: 323, endPoint x: 625, endPoint y: 234, distance: 90.0
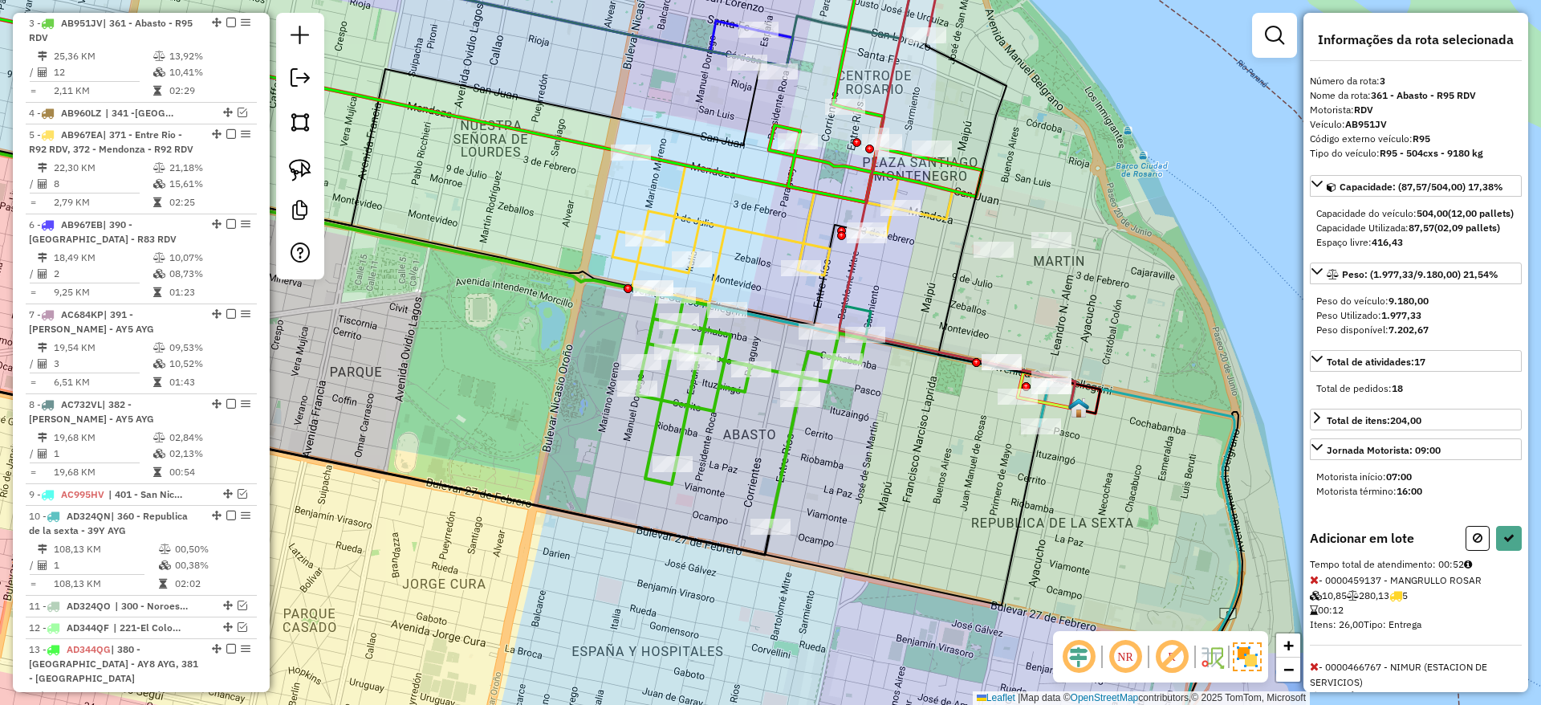
click at [589, 152] on icon at bounding box center [376, 92] width 1106 height 221
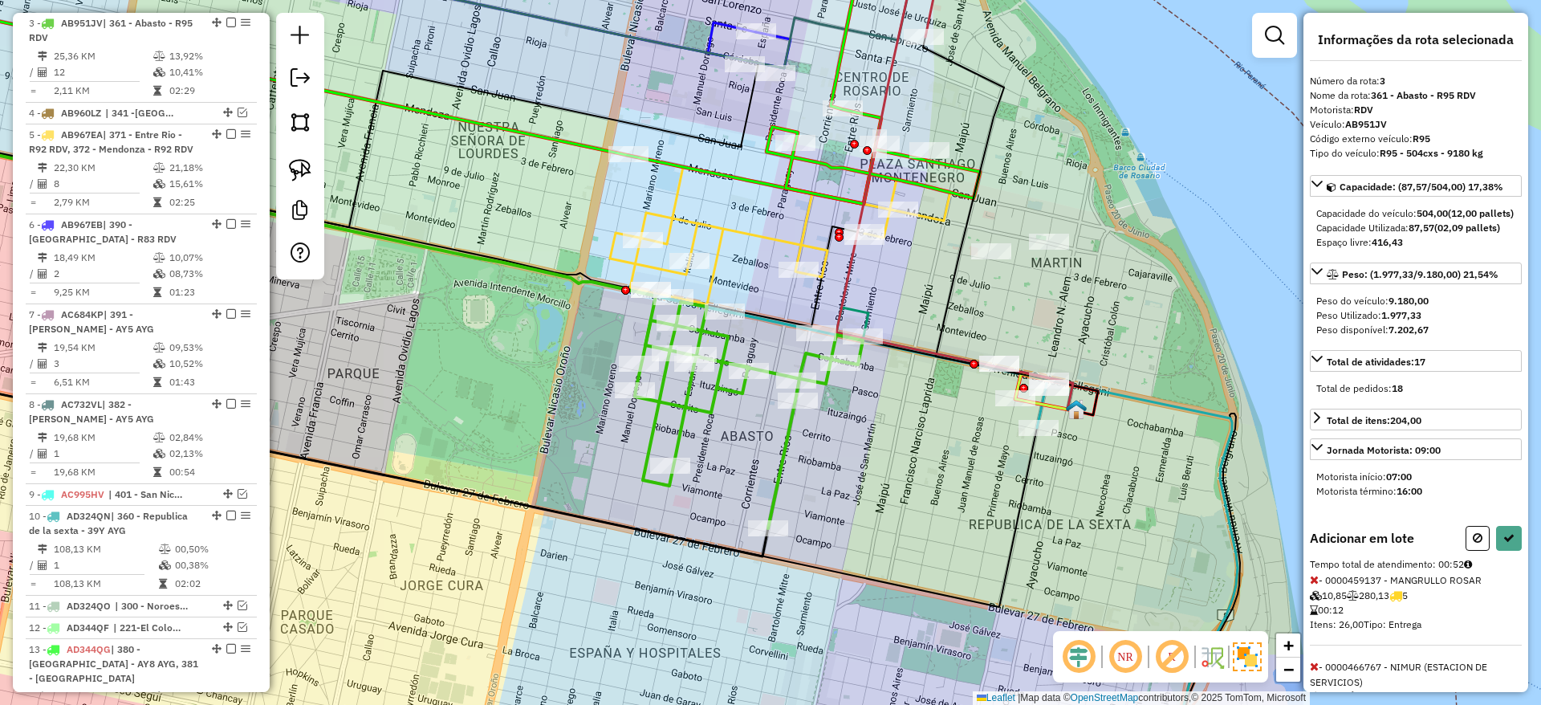
click at [714, 224] on icon at bounding box center [780, 229] width 340 height 149
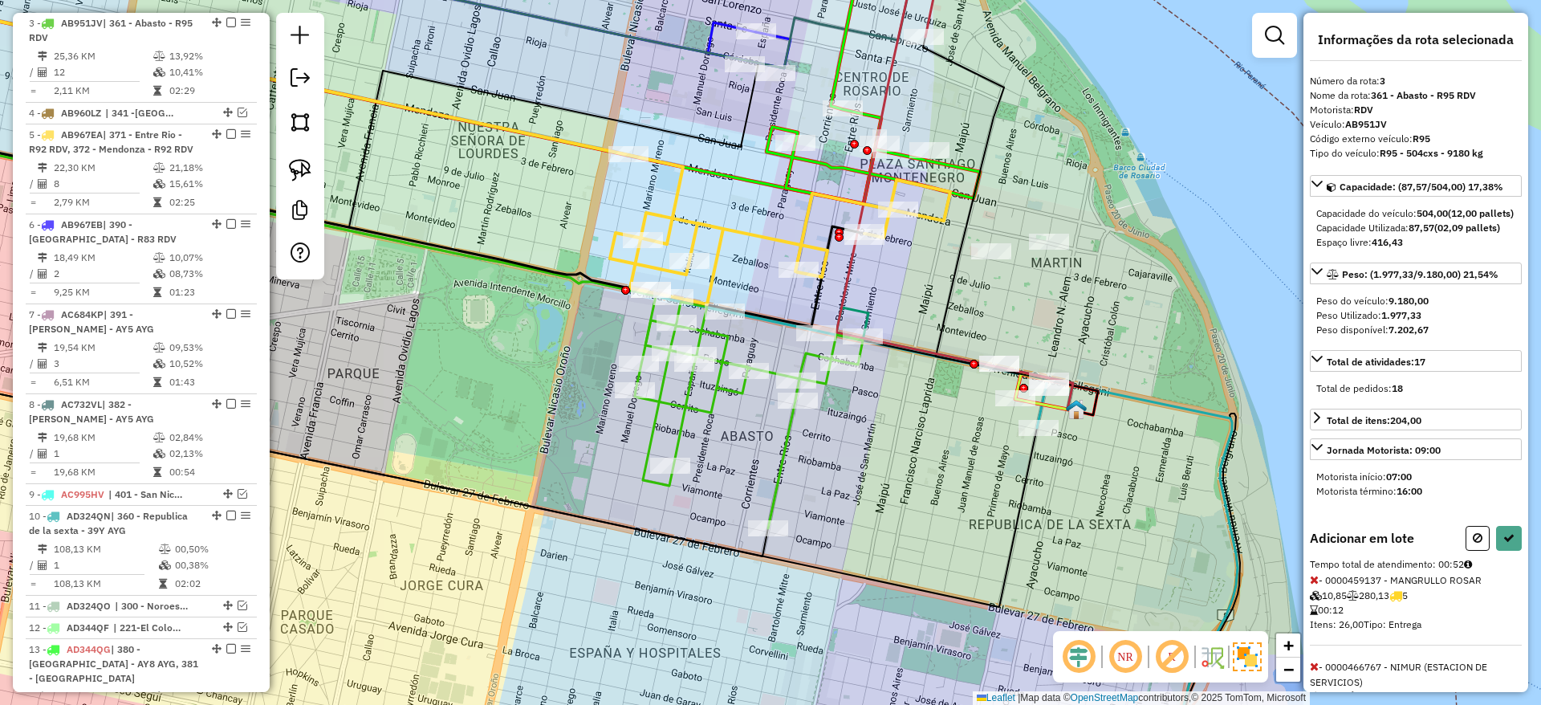
click at [714, 224] on icon at bounding box center [780, 229] width 340 height 149
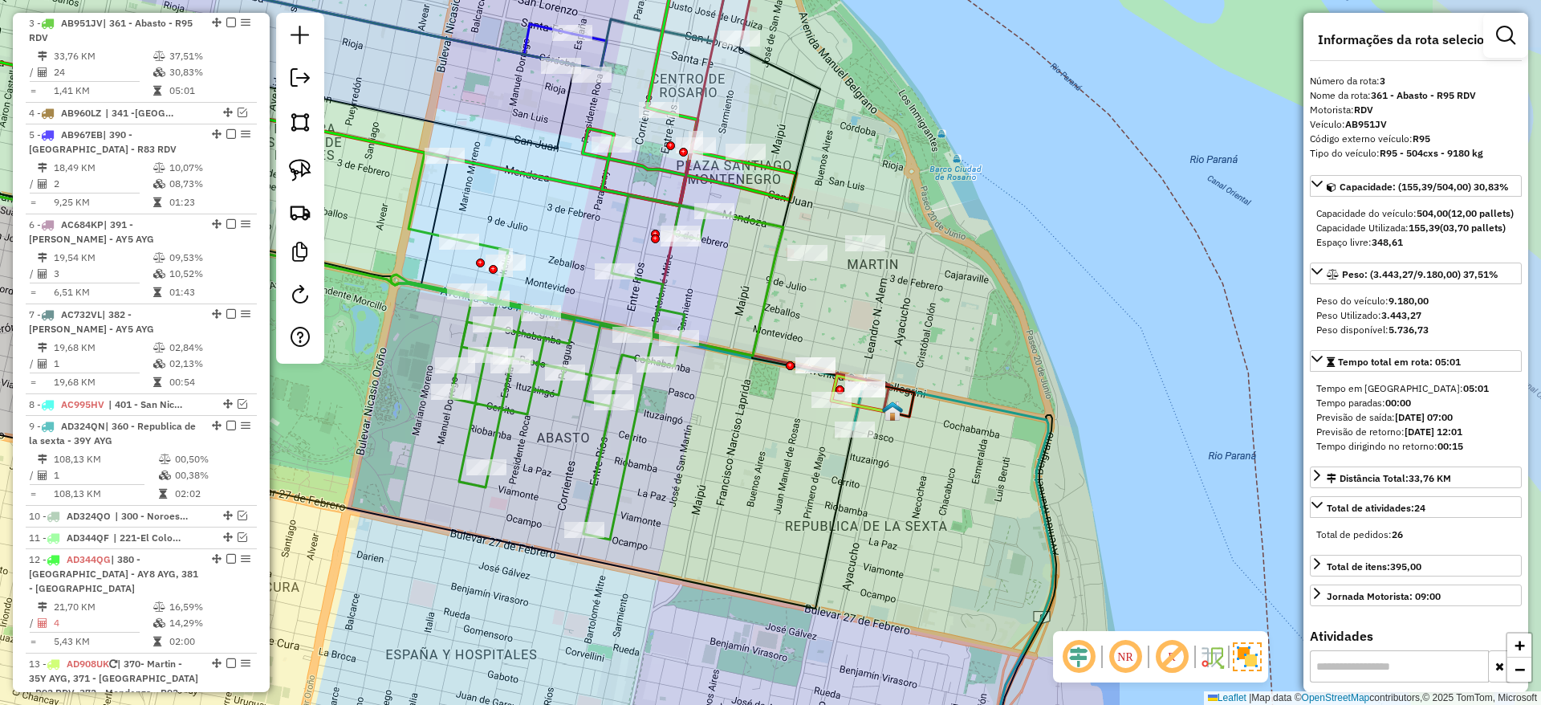
drag, startPoint x: 918, startPoint y: 304, endPoint x: 734, endPoint y: 306, distance: 183.8
click at [734, 306] on div "Janela de atendimento Grade de atendimento Capacidade Transportadoras Veículos …" at bounding box center [770, 352] width 1541 height 705
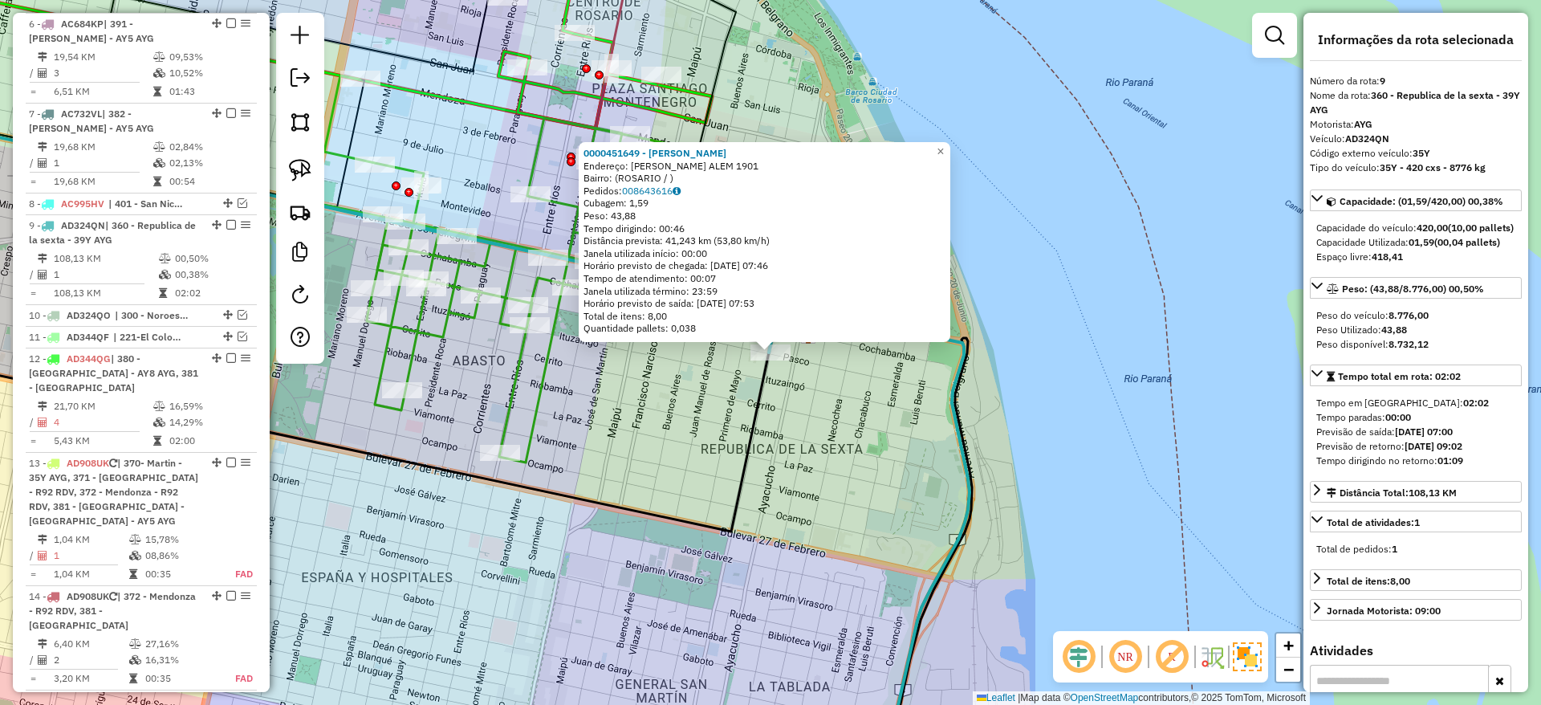
scroll to position [1050, 0]
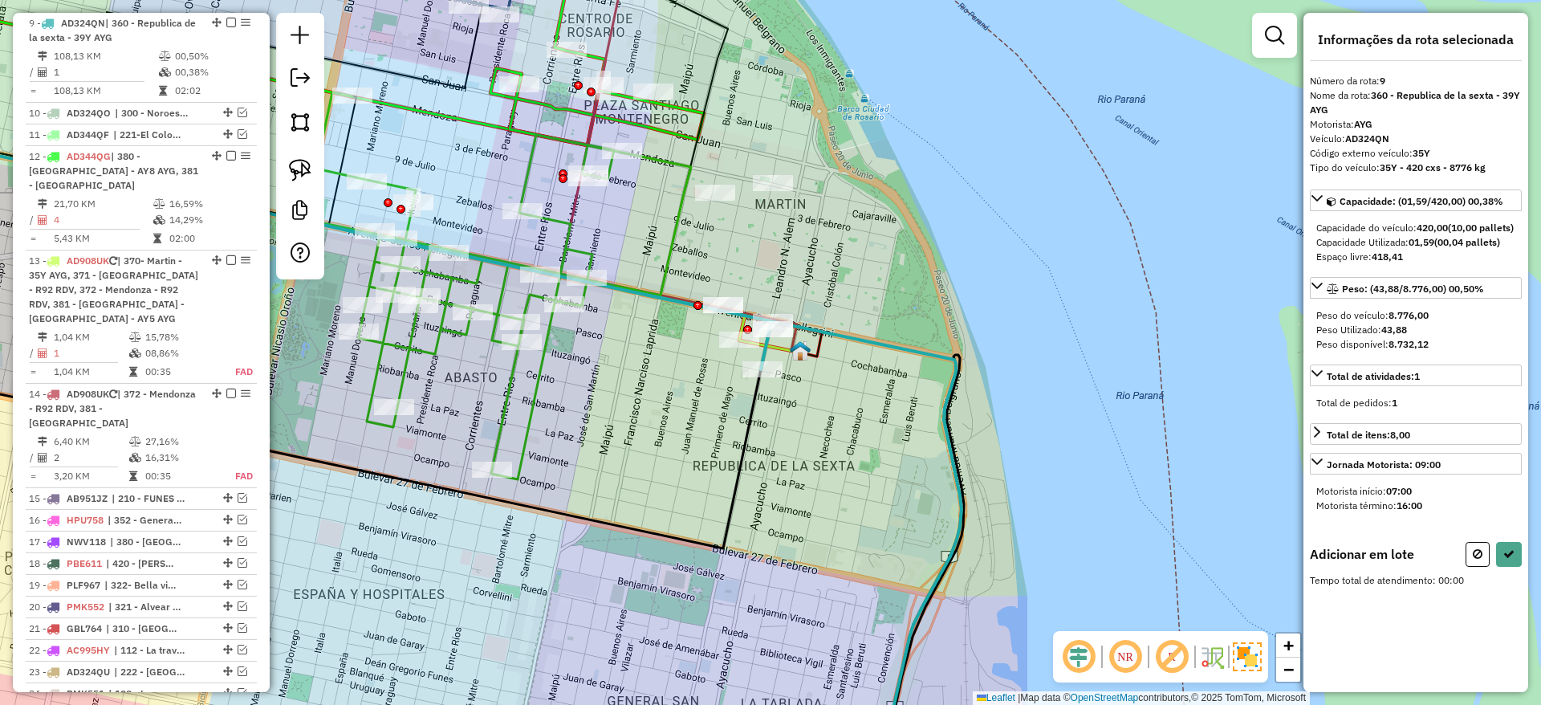
drag, startPoint x: 745, startPoint y: 445, endPoint x: 732, endPoint y: 486, distance: 42.9
click at [732, 486] on icon at bounding box center [401, 573] width 1126 height 437
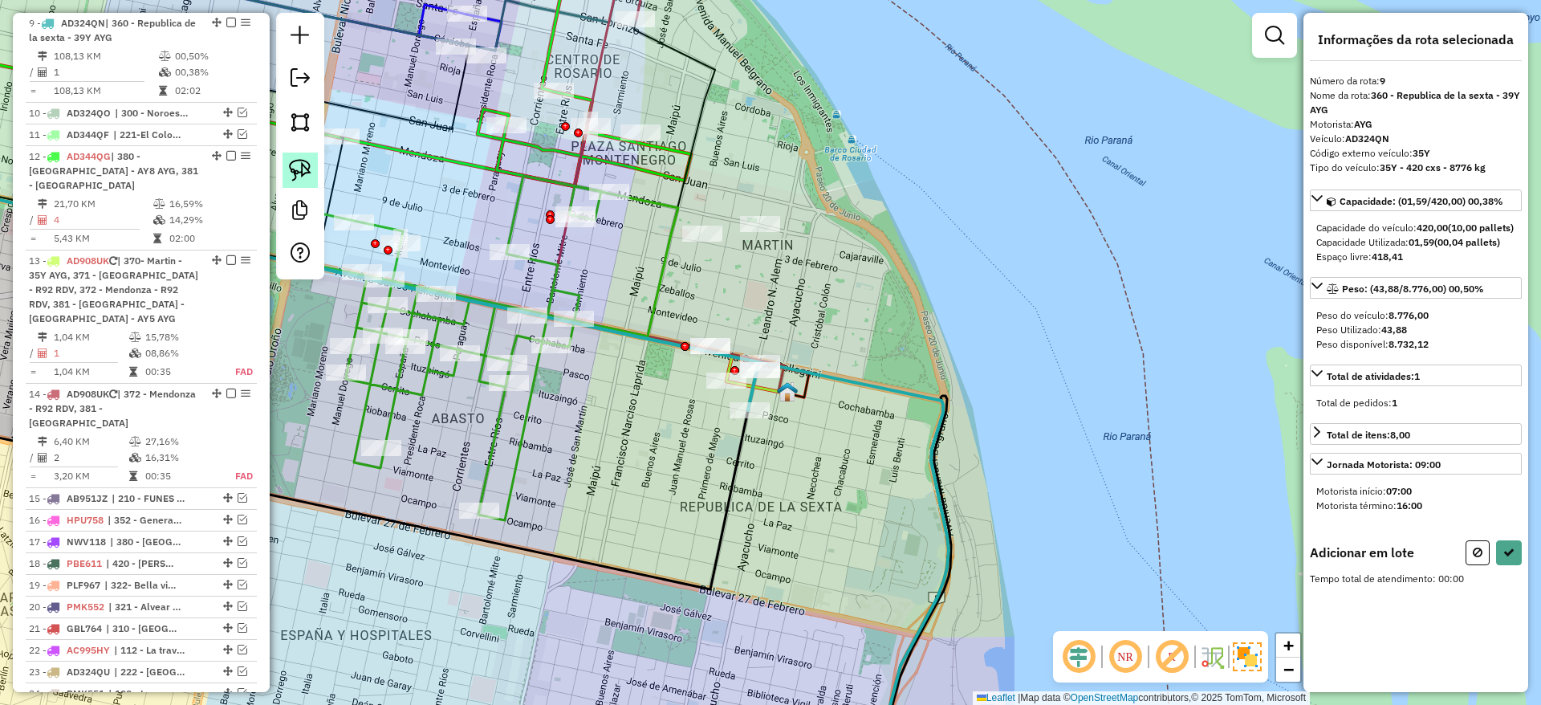
click at [304, 159] on img at bounding box center [300, 170] width 22 height 22
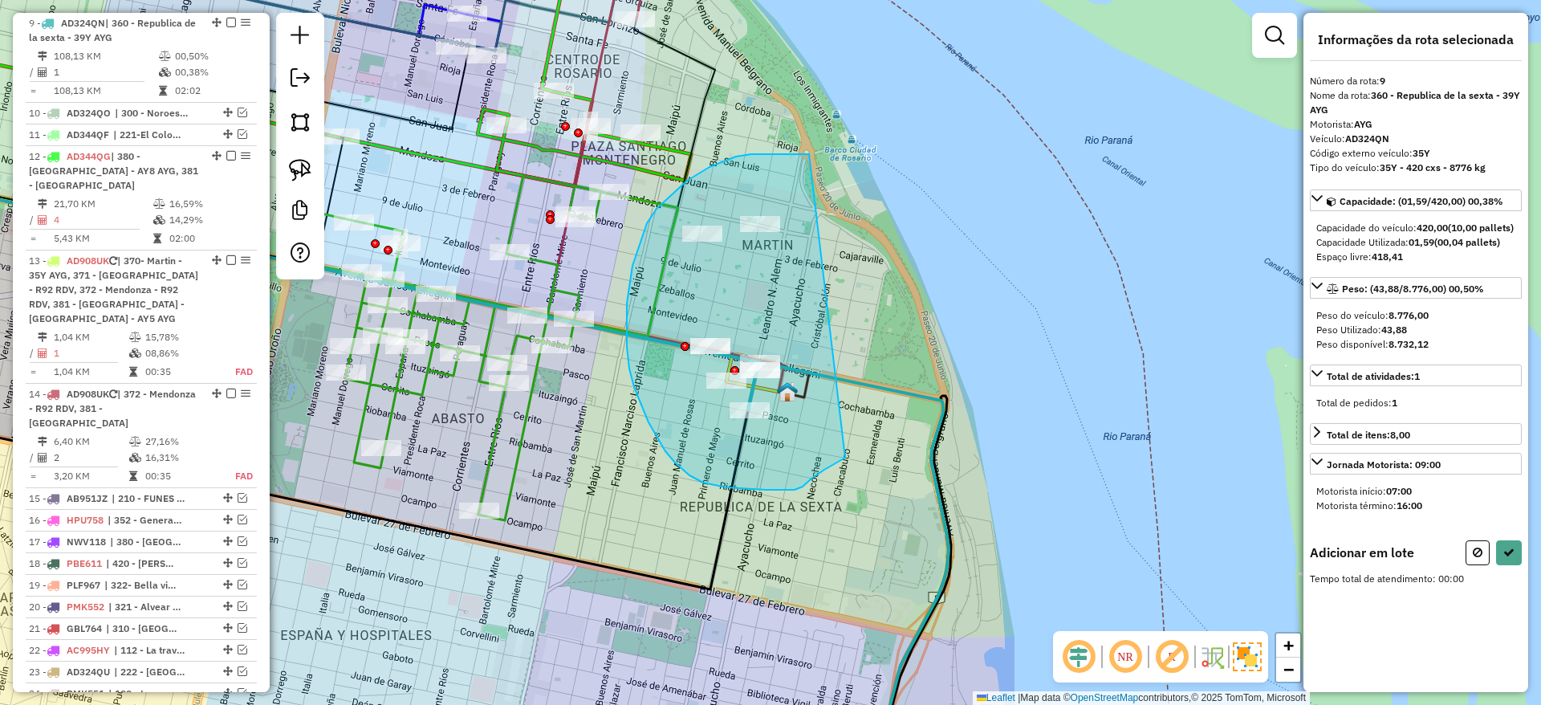
drag, startPoint x: 736, startPoint y: 157, endPoint x: 864, endPoint y: 437, distance: 307.8
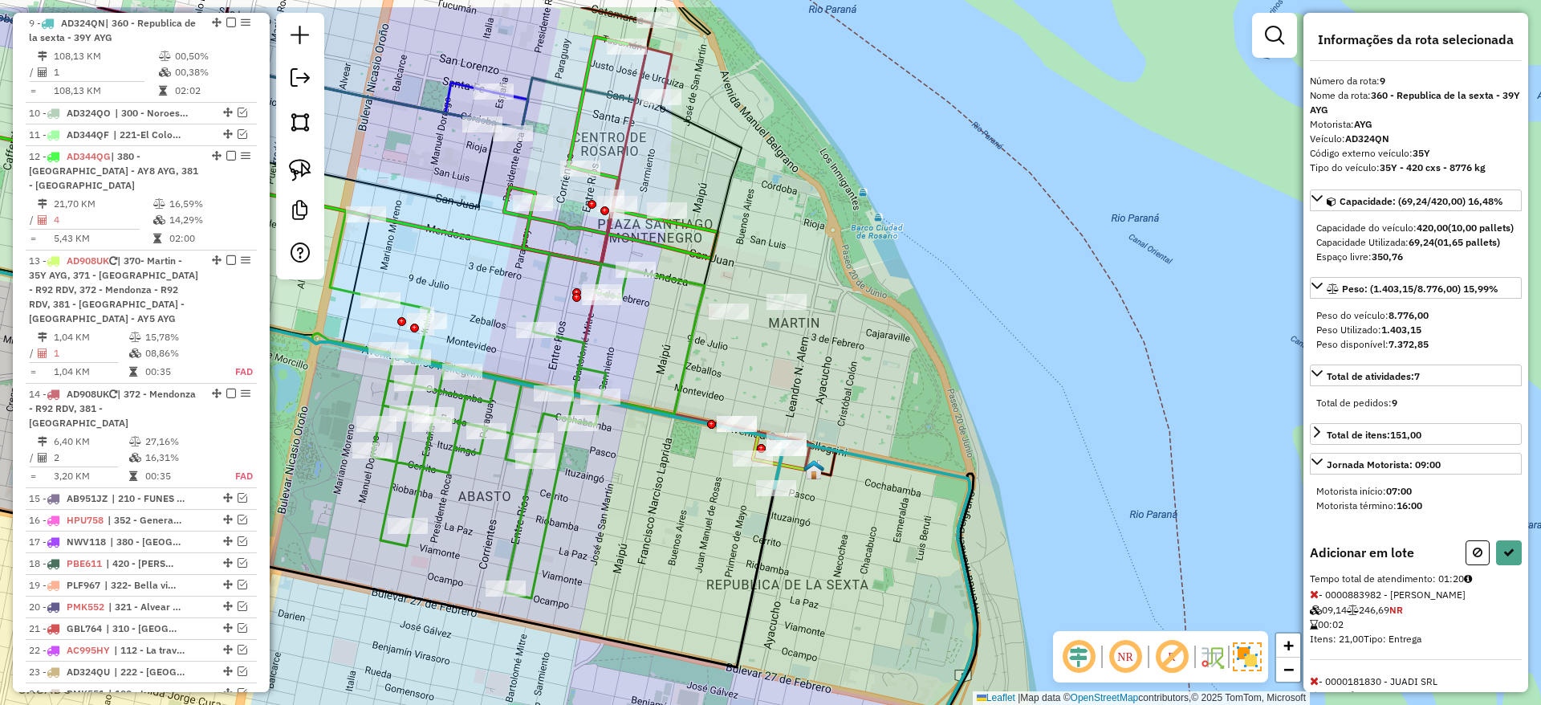
drag, startPoint x: 794, startPoint y: 169, endPoint x: 835, endPoint y: 276, distance: 114.3
click at [835, 276] on div "Janela de atendimento Grade de atendimento Capacidade Transportadoras Veículos …" at bounding box center [770, 352] width 1541 height 705
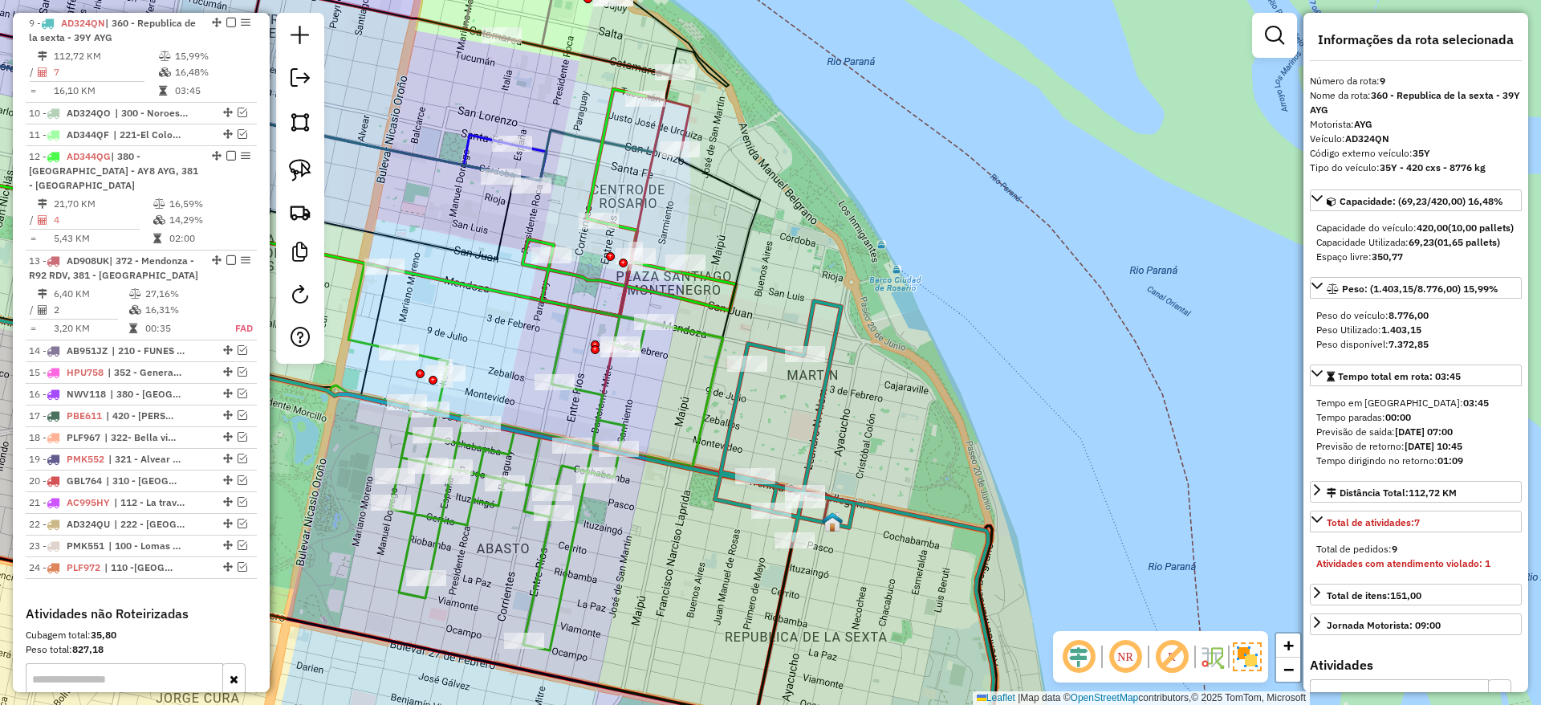
drag, startPoint x: 763, startPoint y: 230, endPoint x: 779, endPoint y: 298, distance: 70.3
click at [772, 289] on div "Janela de atendimento Grade de atendimento Capacidade Transportadoras Veículos …" at bounding box center [770, 352] width 1541 height 705
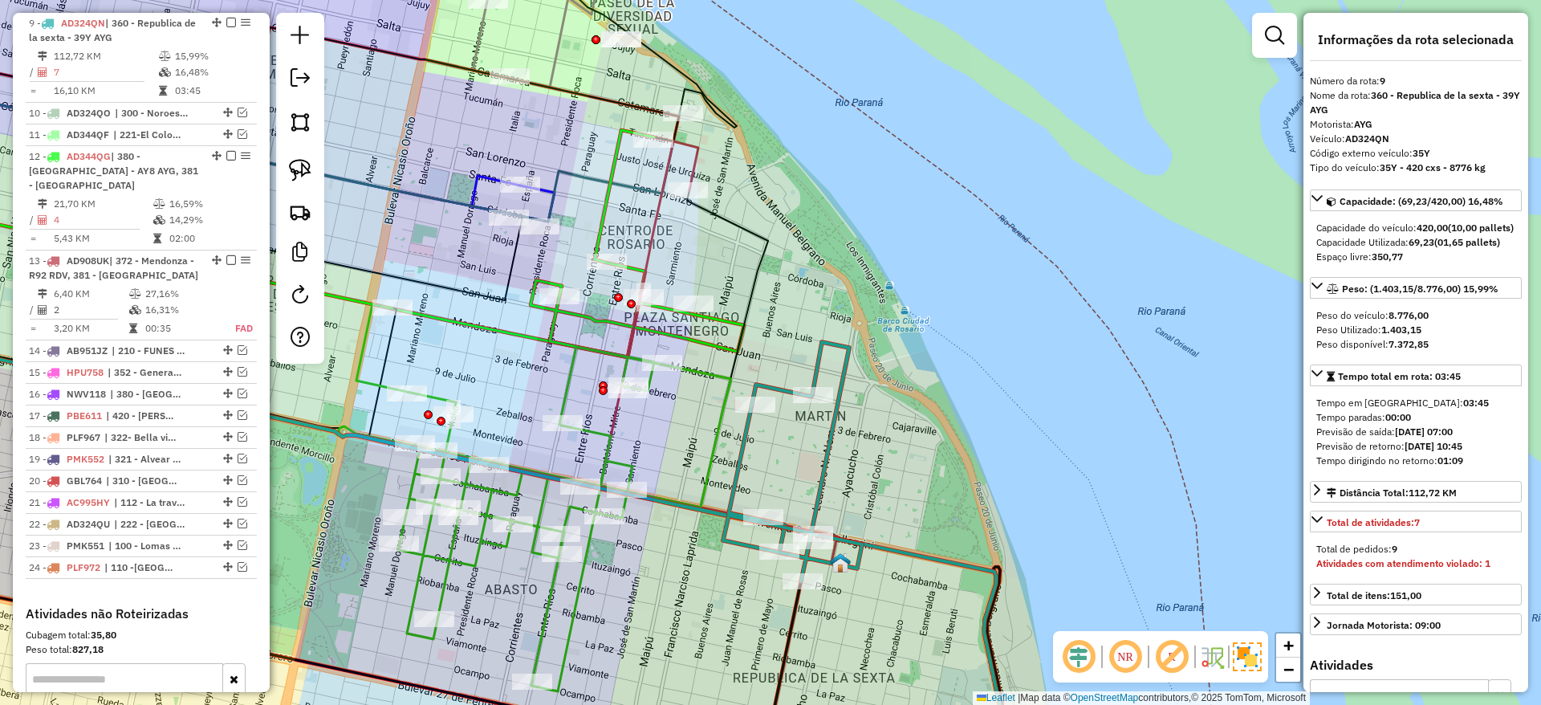
click at [820, 364] on icon at bounding box center [792, 461] width 139 height 239
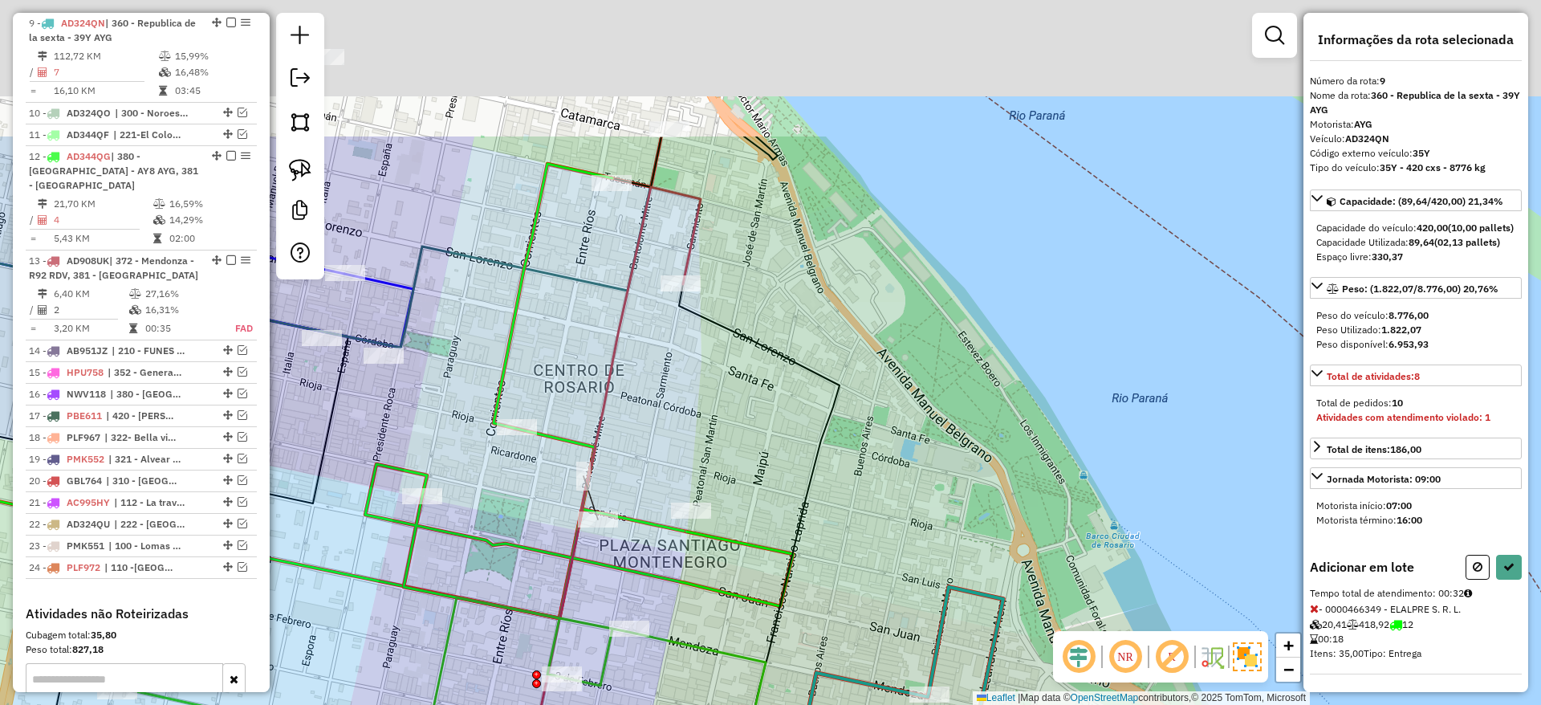
drag, startPoint x: 691, startPoint y: 339, endPoint x: 693, endPoint y: 421, distance: 82.7
click at [693, 421] on div "Janela de atendimento Grade de atendimento Capacidade Transportadoras Veículos …" at bounding box center [770, 352] width 1541 height 705
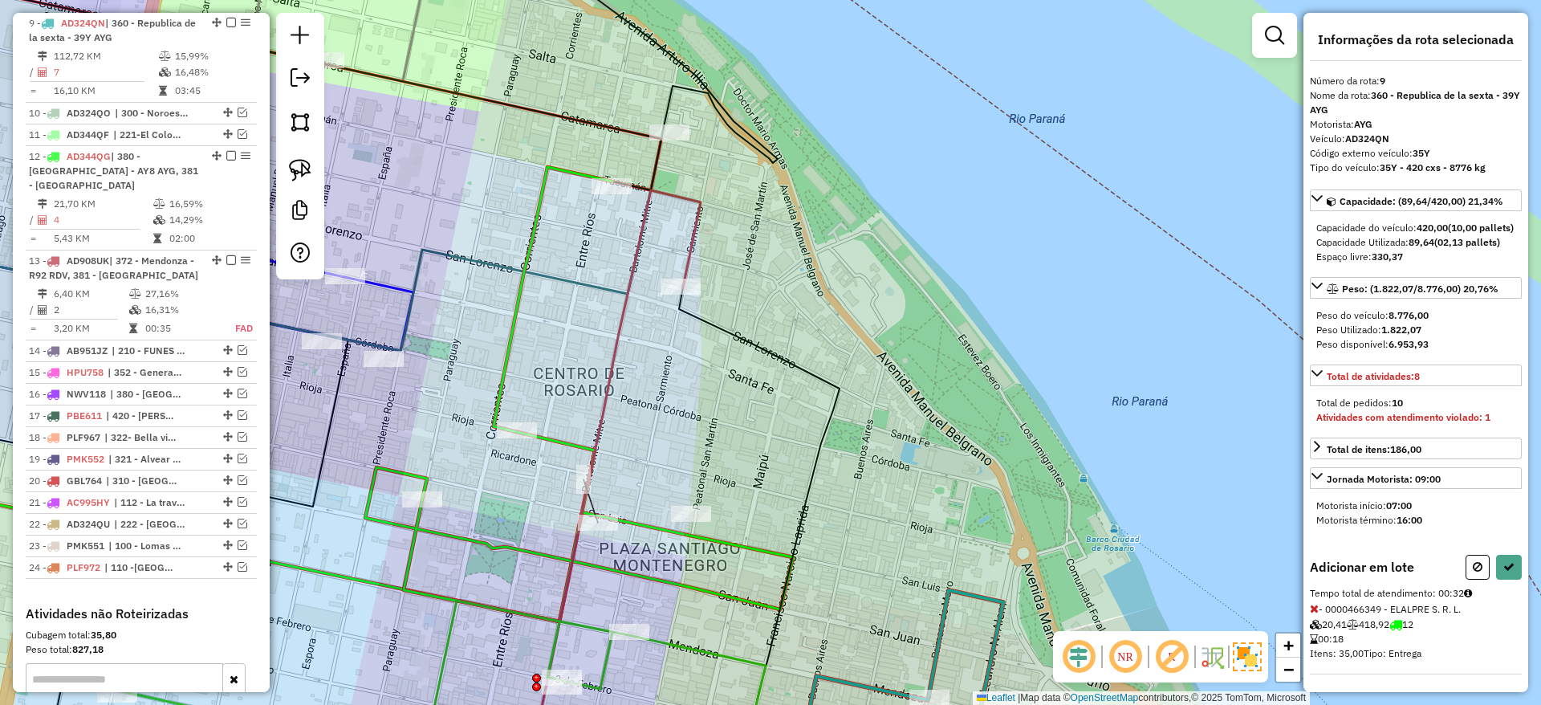
click at [692, 246] on icon at bounding box center [642, 344] width 116 height 309
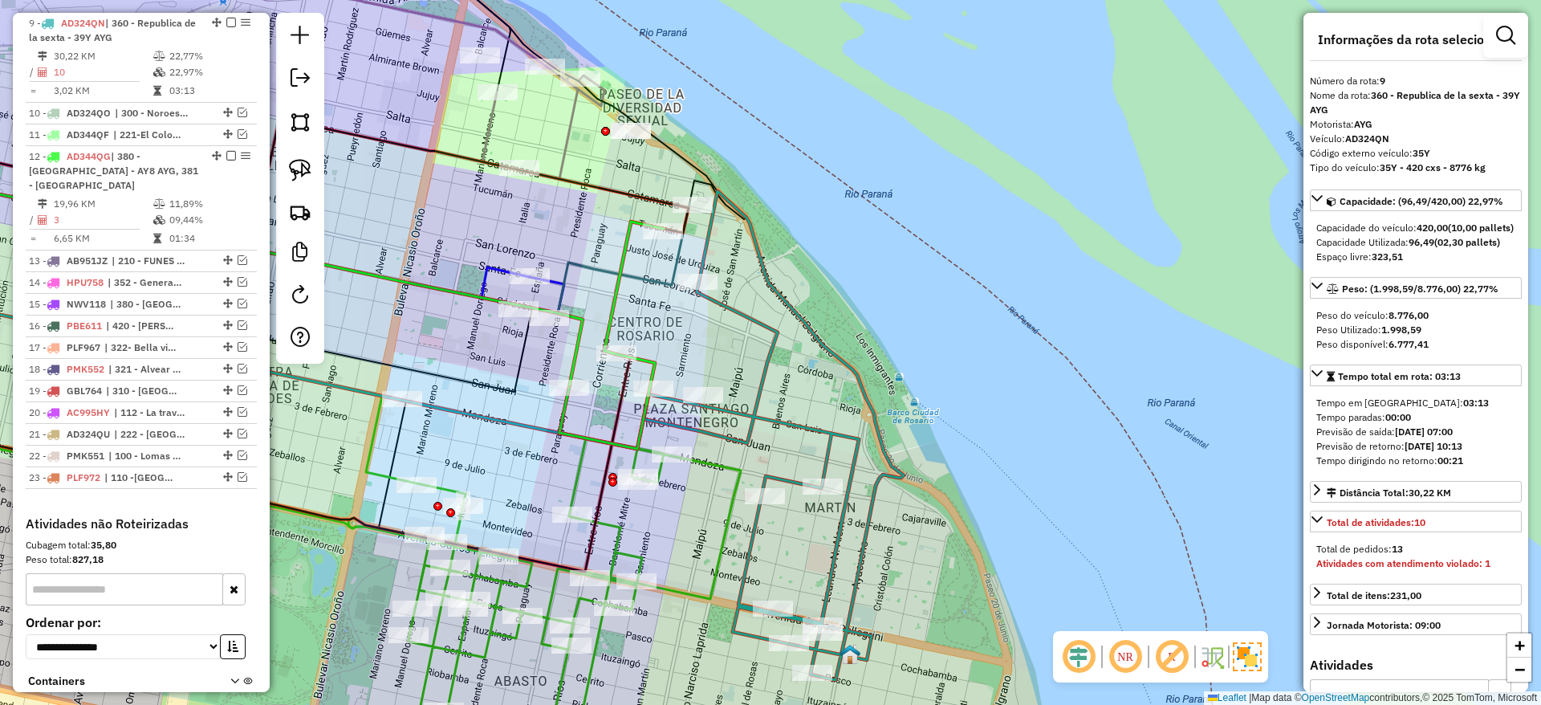
click at [489, 278] on icon at bounding box center [506, 286] width 48 height 38
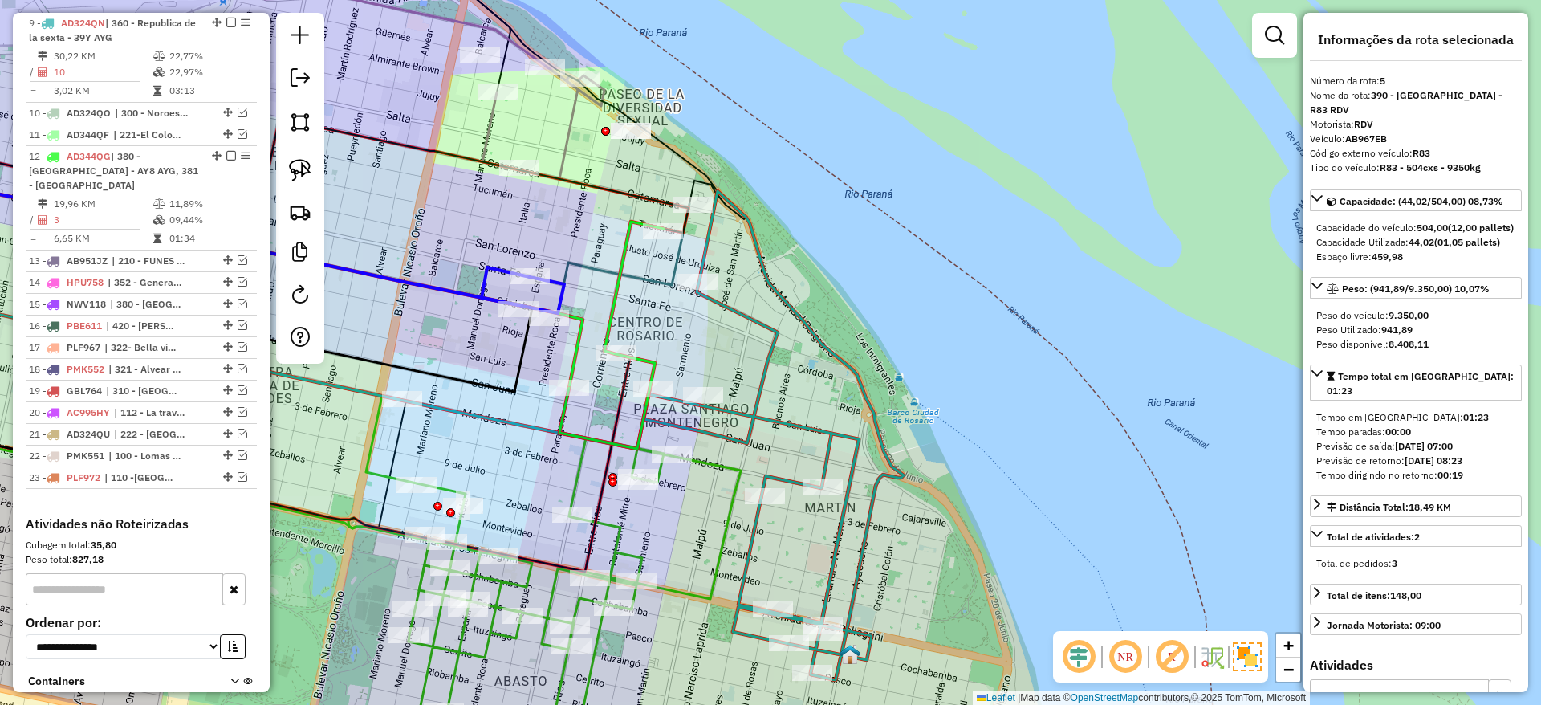
scroll to position [758, 0]
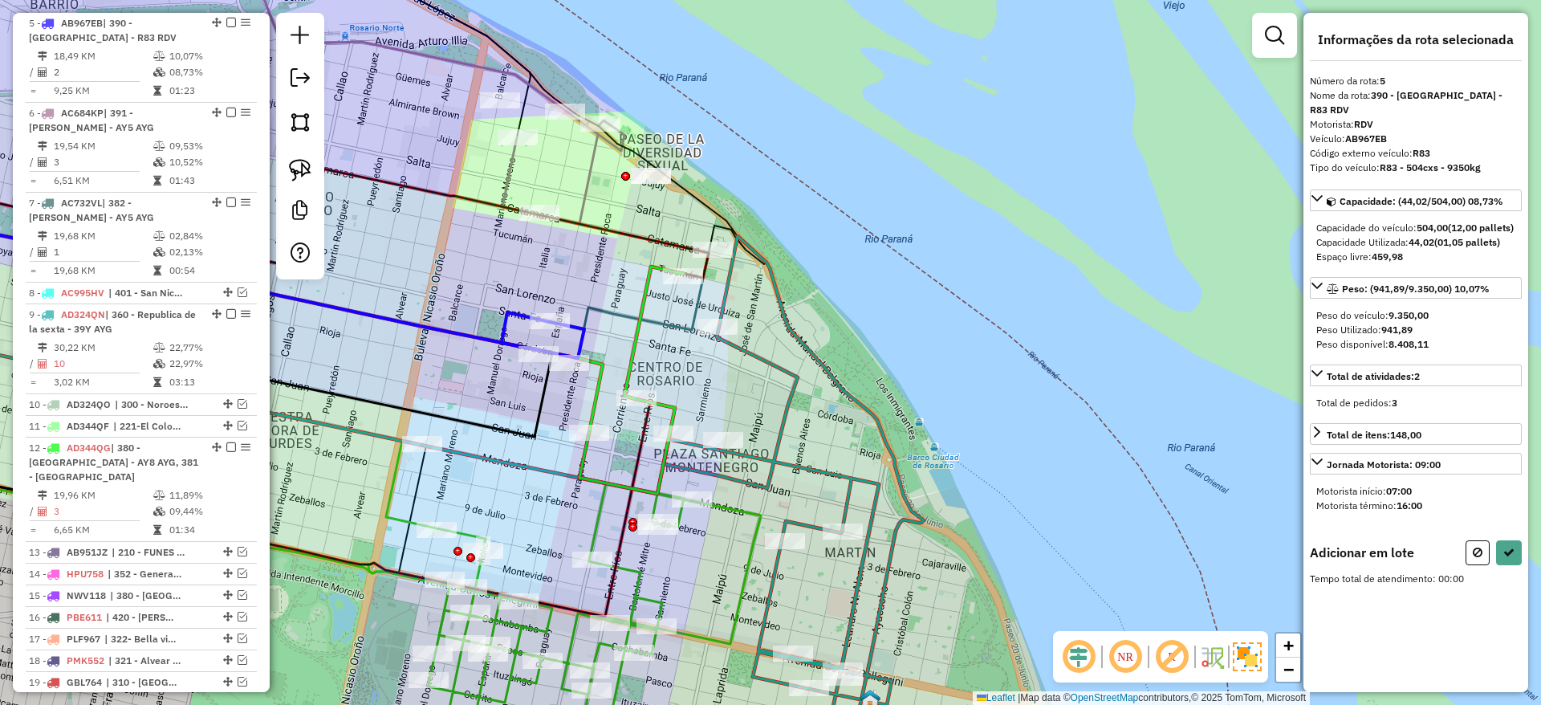
drag, startPoint x: 491, startPoint y: 214, endPoint x: 511, endPoint y: 259, distance: 49.2
click at [511, 259] on div "Janela de atendimento Grade de atendimento Capacidade Transportadoras Veículos …" at bounding box center [770, 352] width 1541 height 705
click at [309, 177] on img at bounding box center [300, 170] width 22 height 22
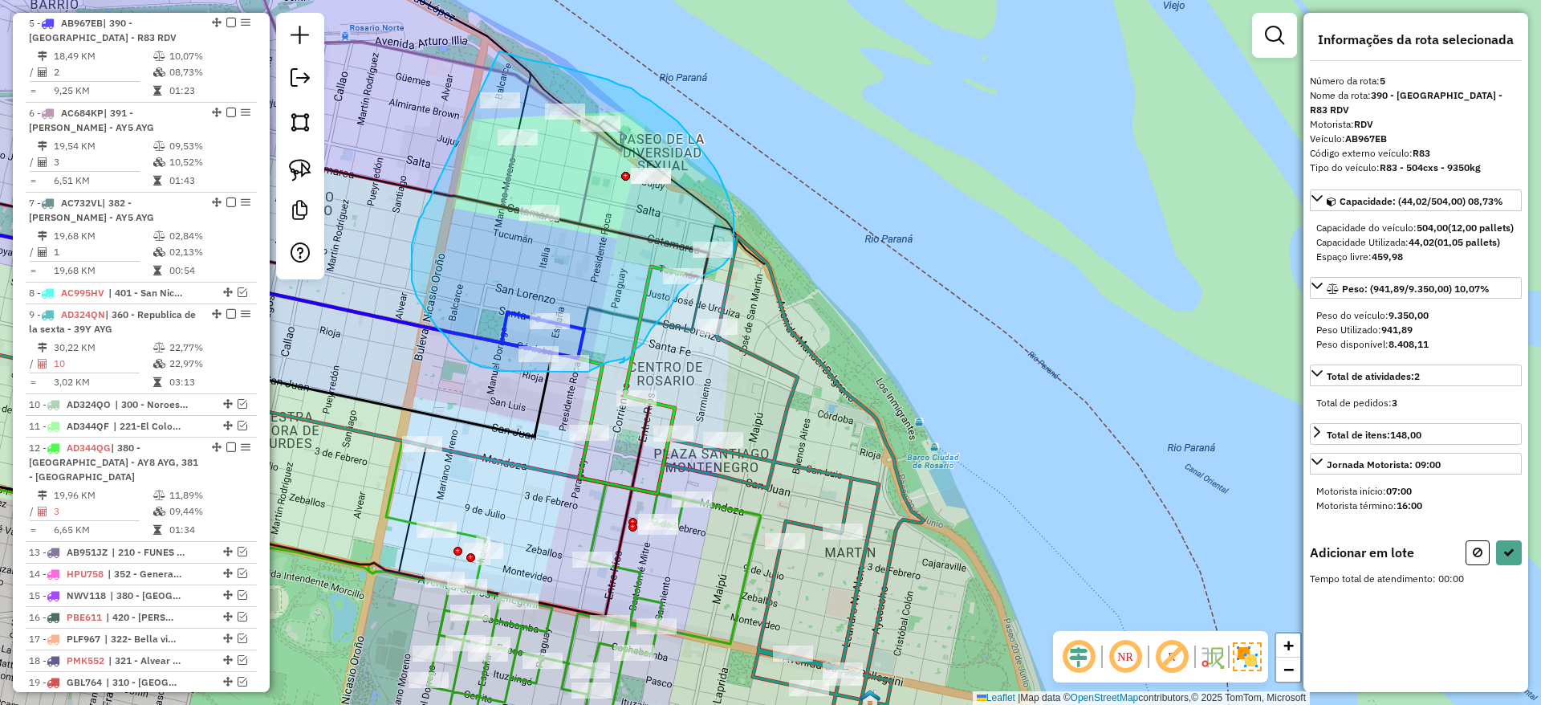
drag, startPoint x: 425, startPoint y: 208, endPoint x: 477, endPoint y: 51, distance: 165.0
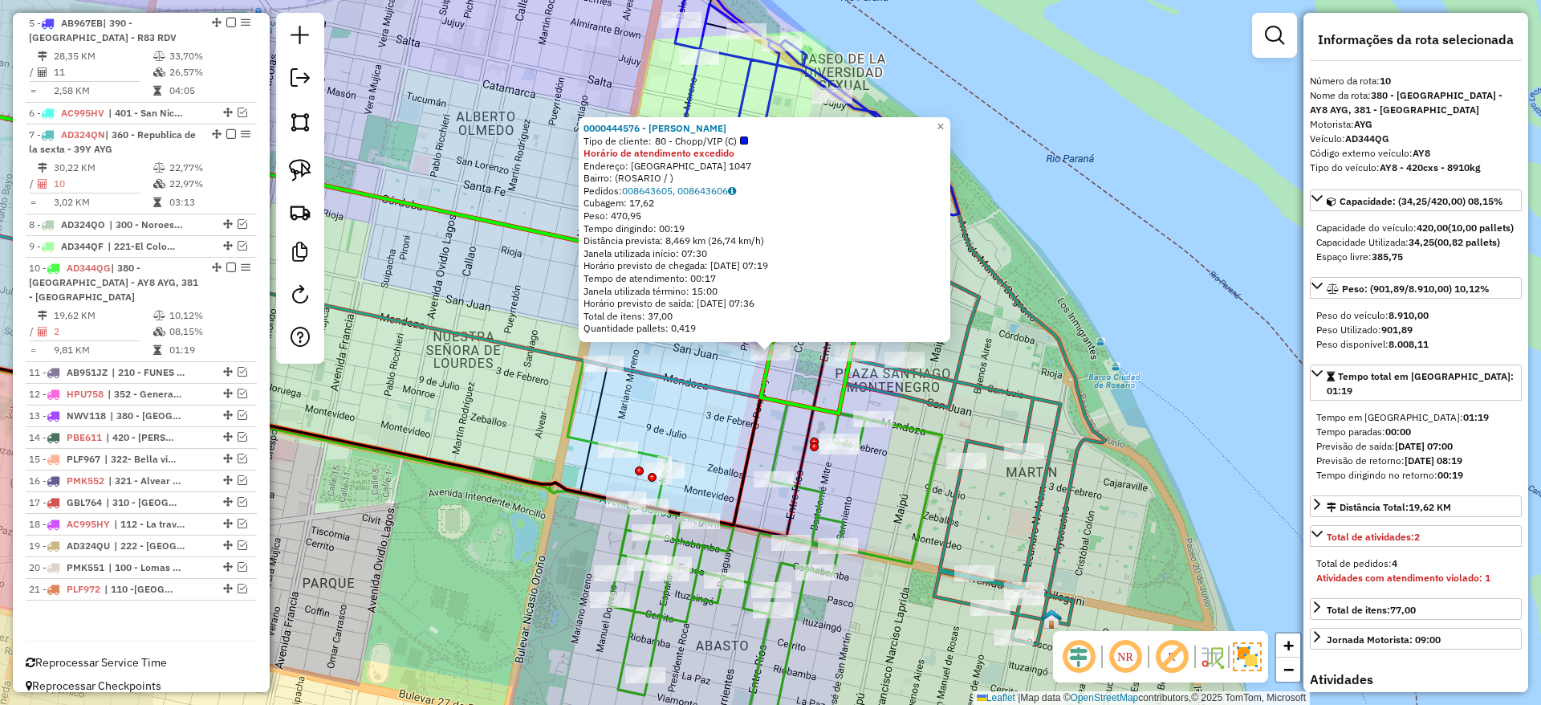
scroll to position [774, 0]
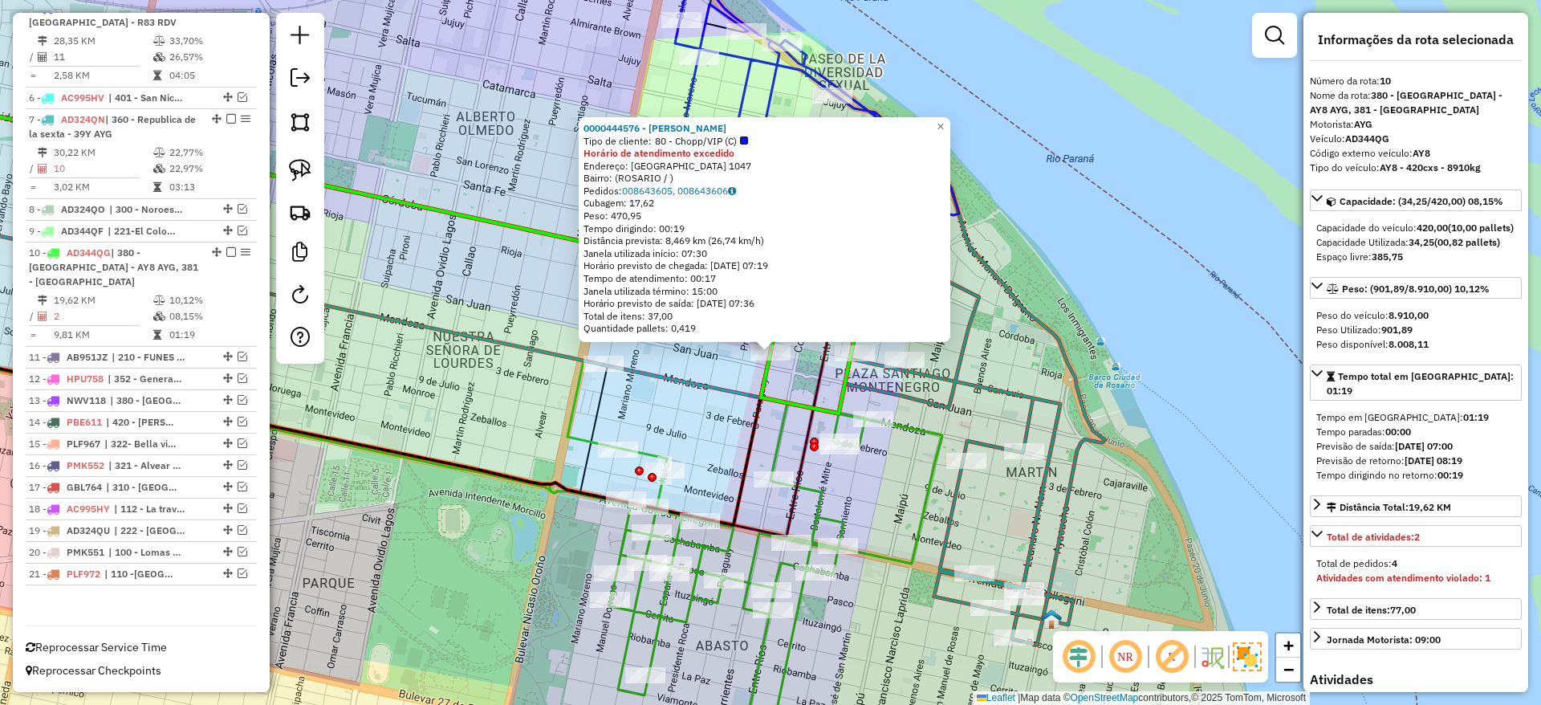
click at [661, 364] on div "0000444576 - JOMAR Tipo de cliente: 80 - Chopp/VIP (C) Horário de atendimento e…" at bounding box center [770, 352] width 1541 height 705
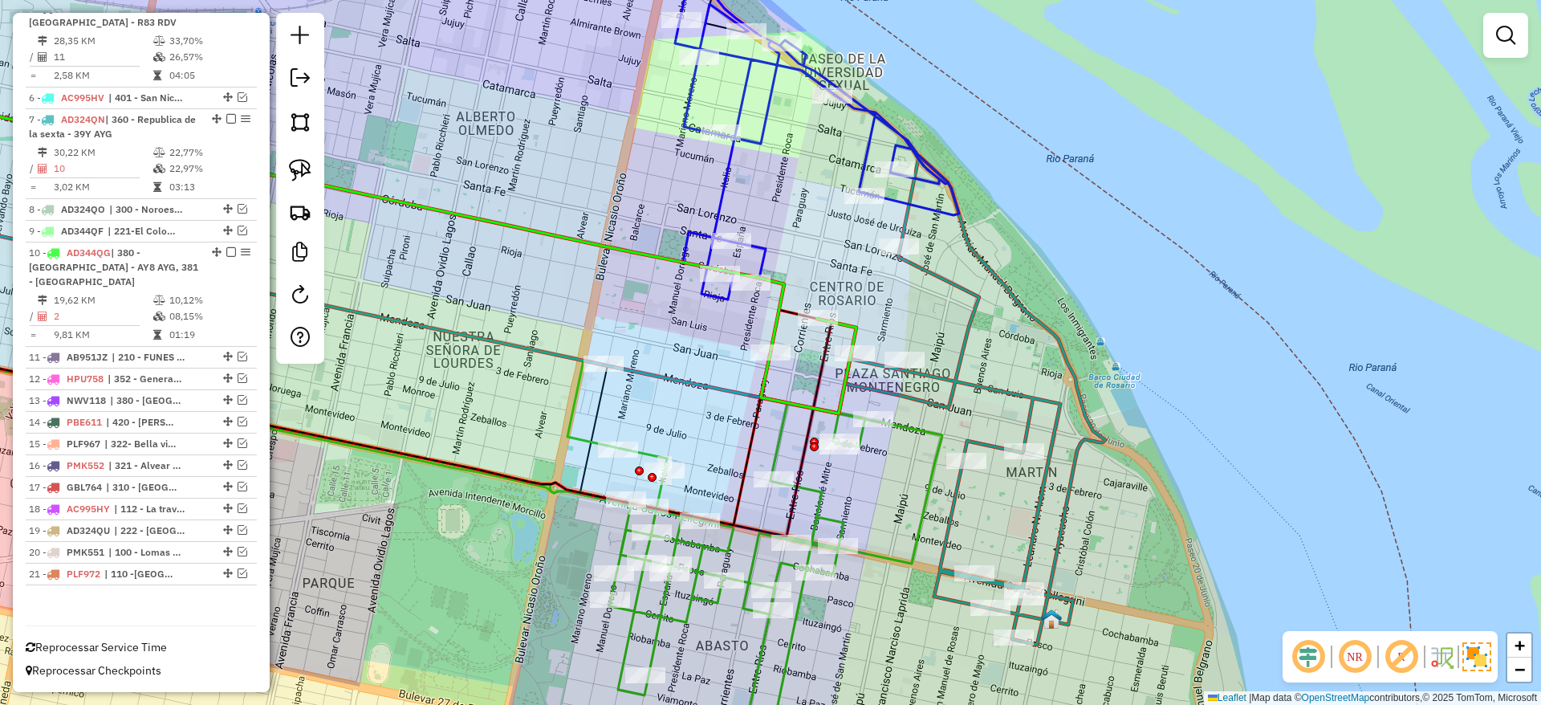
click at [766, 377] on icon at bounding box center [809, 366] width 96 height 95
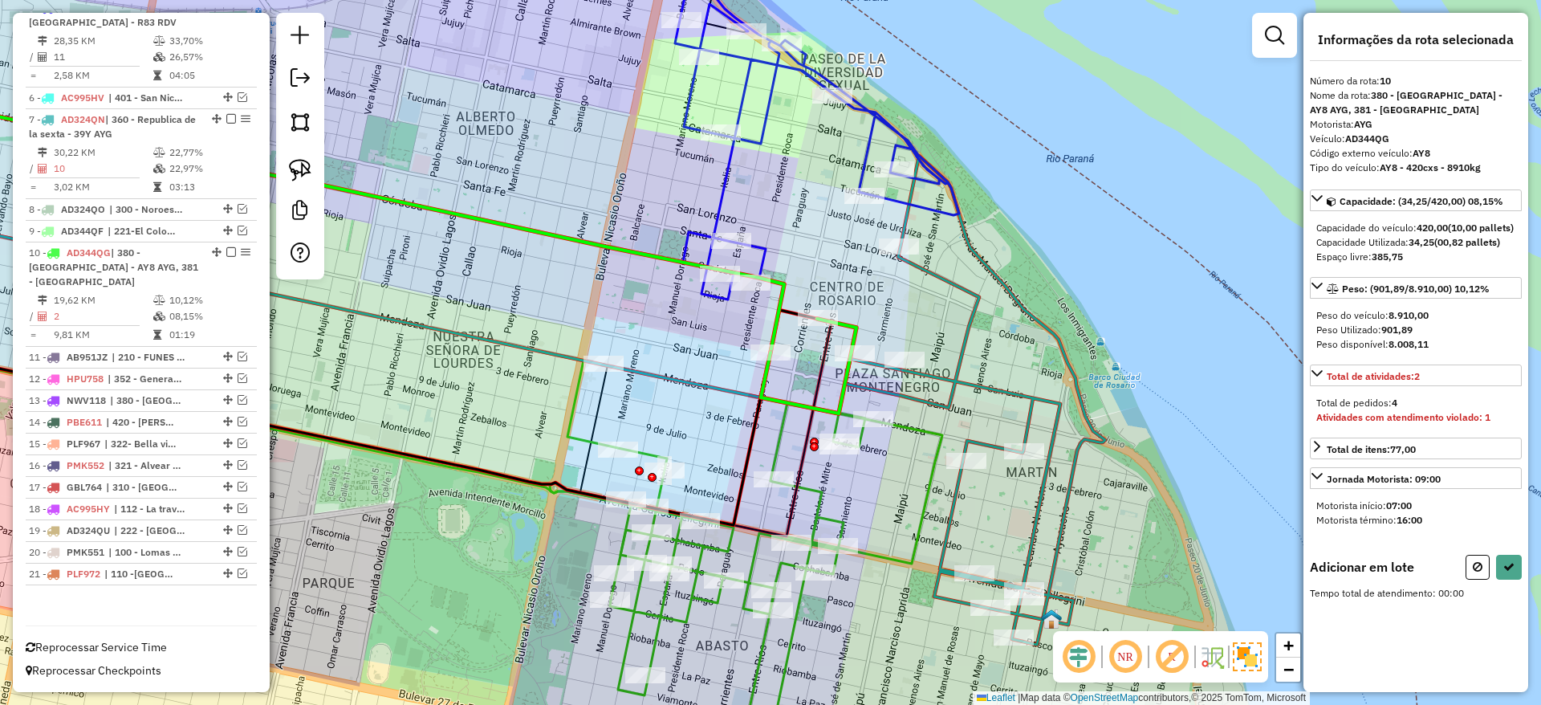
click at [863, 167] on icon at bounding box center [817, 138] width 284 height 321
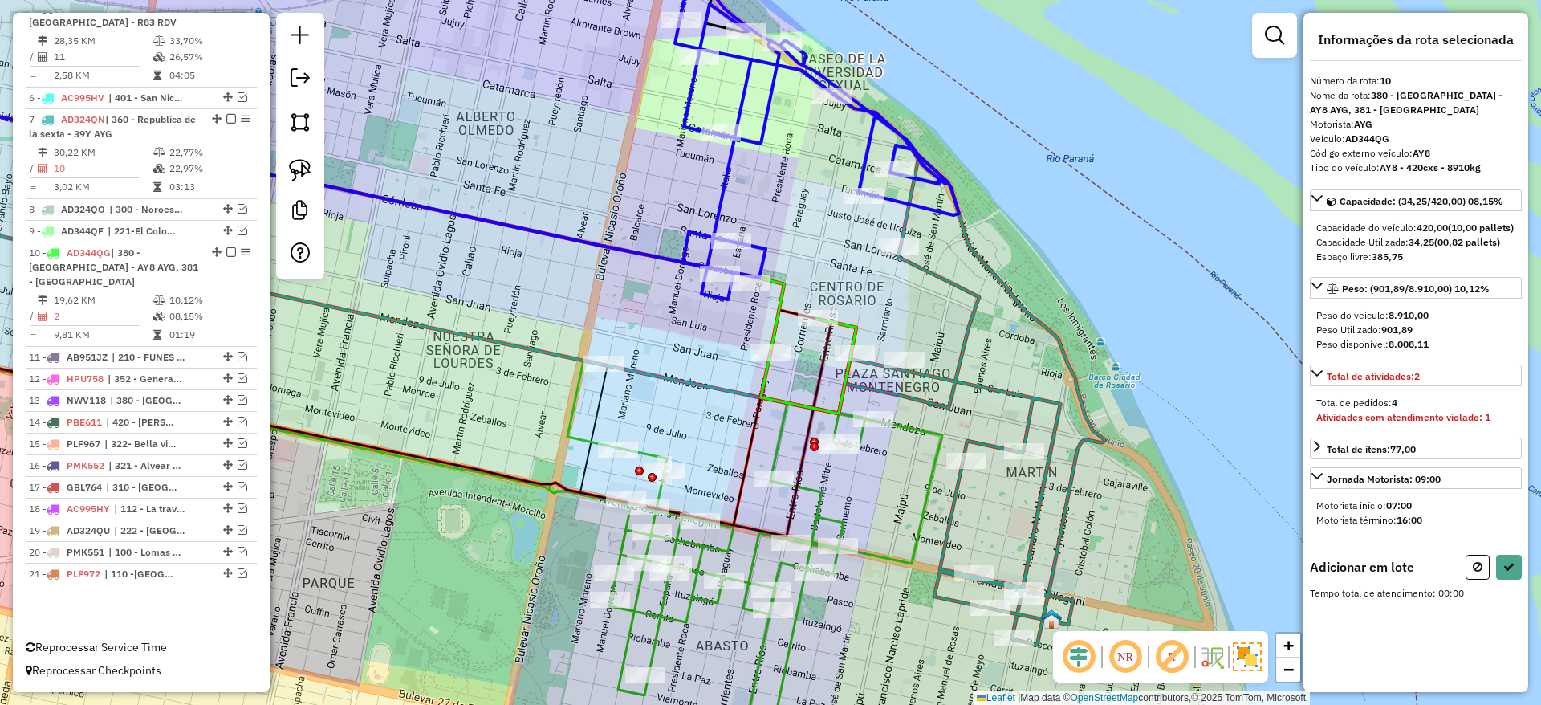
click at [863, 167] on icon at bounding box center [817, 138] width 284 height 321
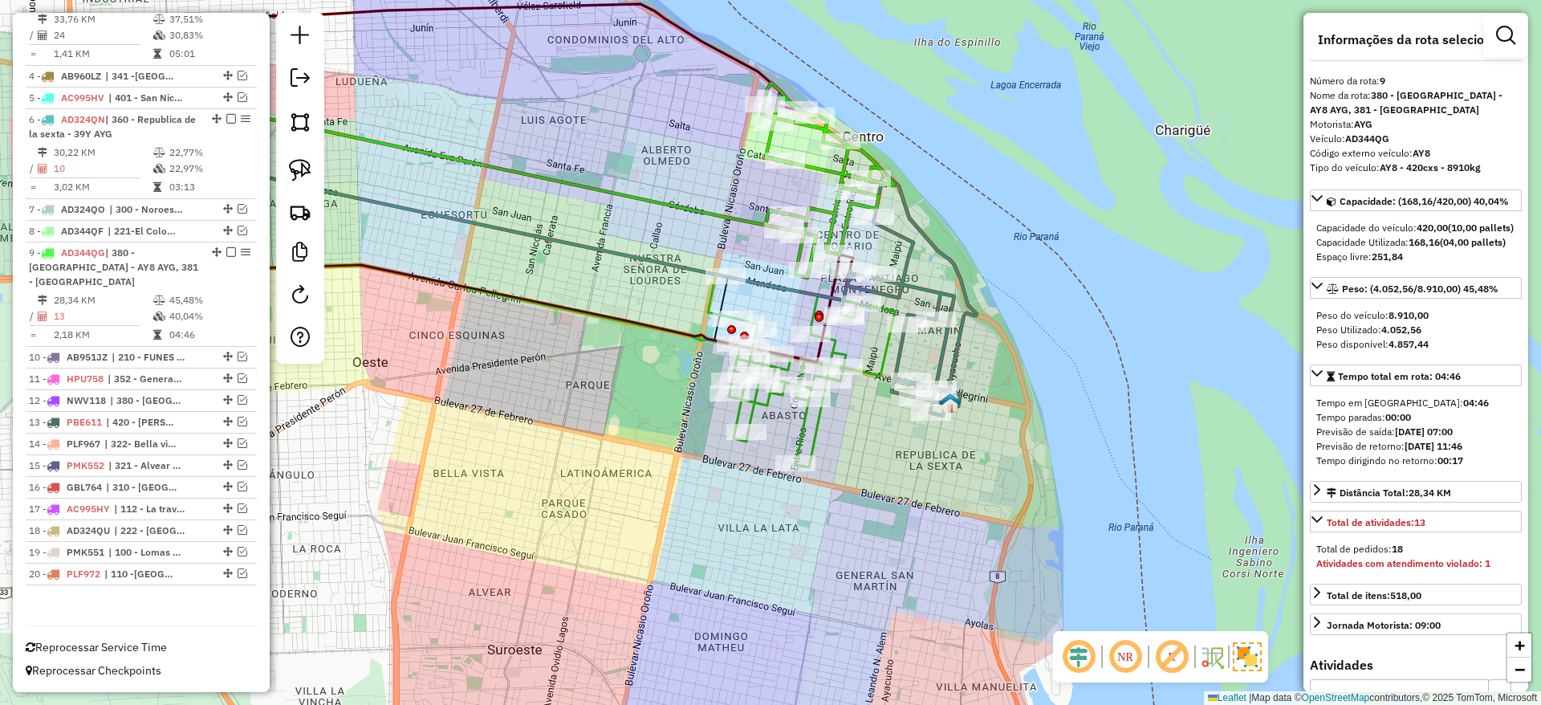
scroll to position [684, 0]
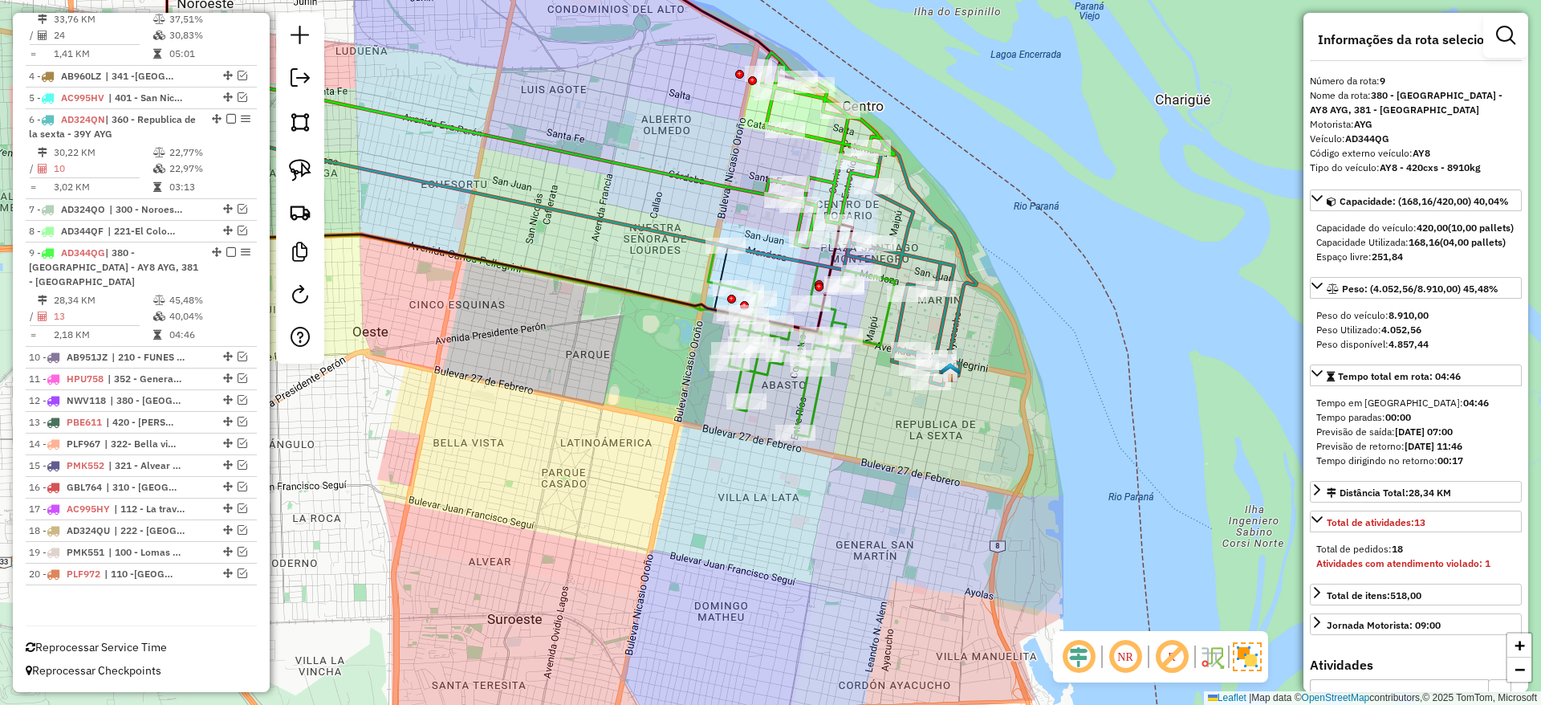
drag, startPoint x: 934, startPoint y: 214, endPoint x: 934, endPoint y: 183, distance: 30.5
click at [934, 183] on div "Janela de atendimento Grade de atendimento Capacidade Transportadoras Veículos …" at bounding box center [770, 352] width 1541 height 705
click at [905, 205] on icon at bounding box center [912, 263] width 129 height 244
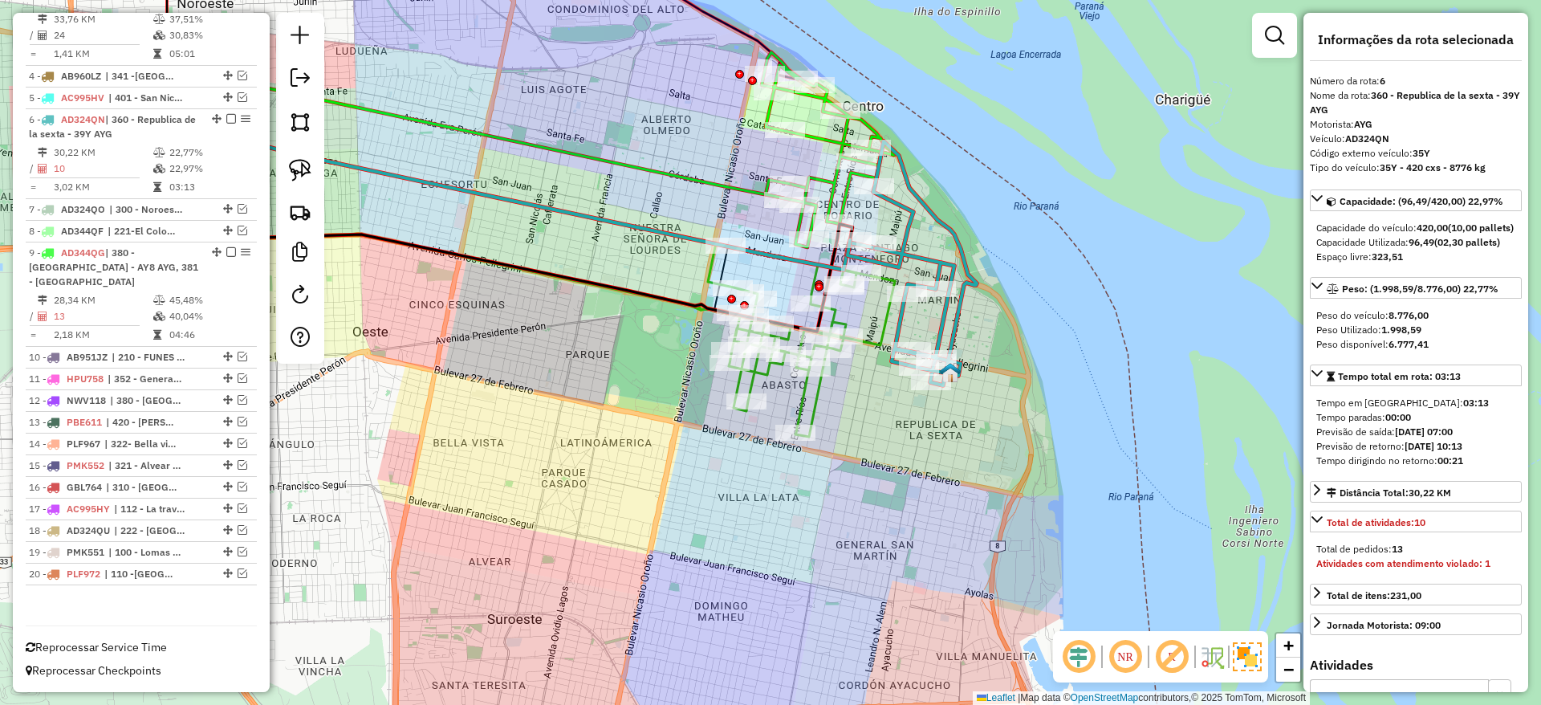
click at [882, 323] on icon at bounding box center [797, 339] width 196 height 193
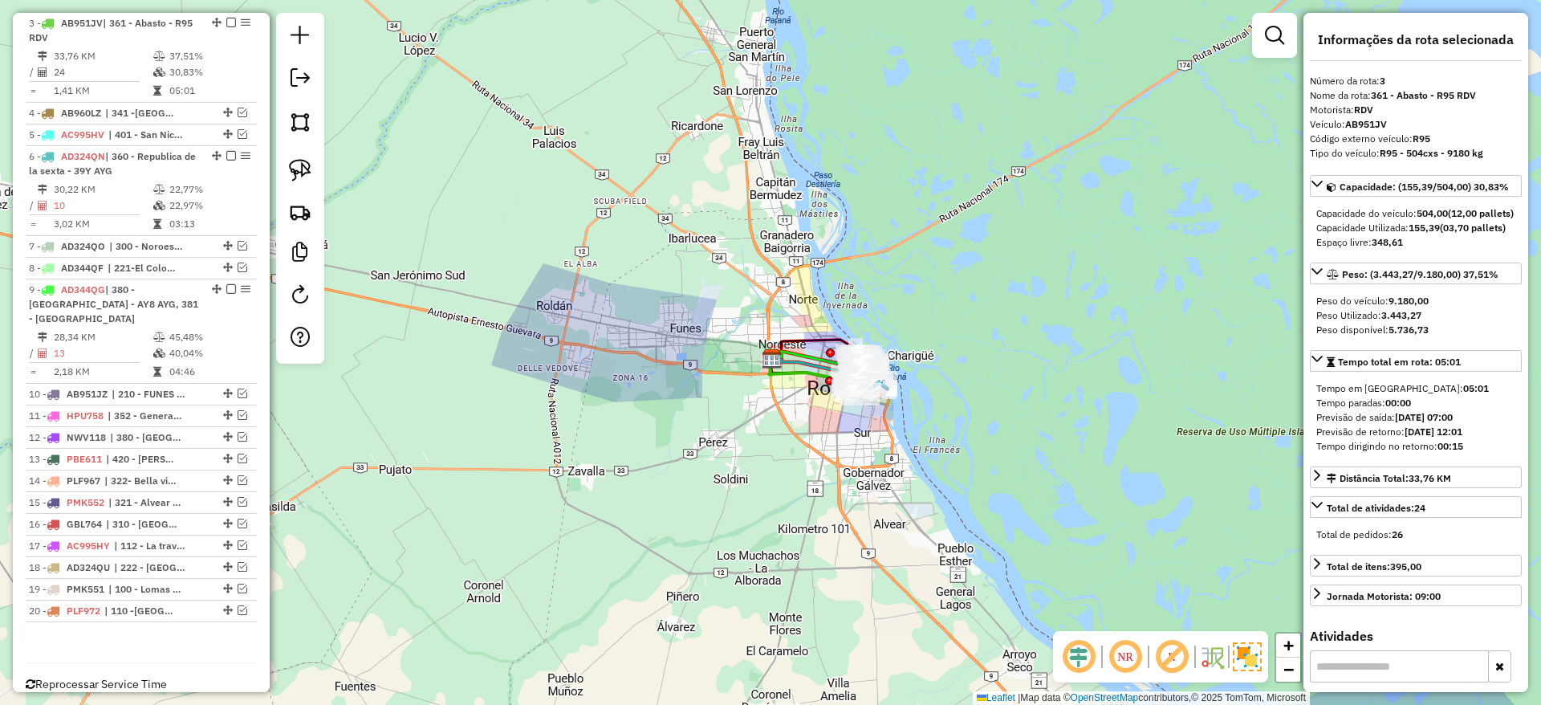
scroll to position [45, 0]
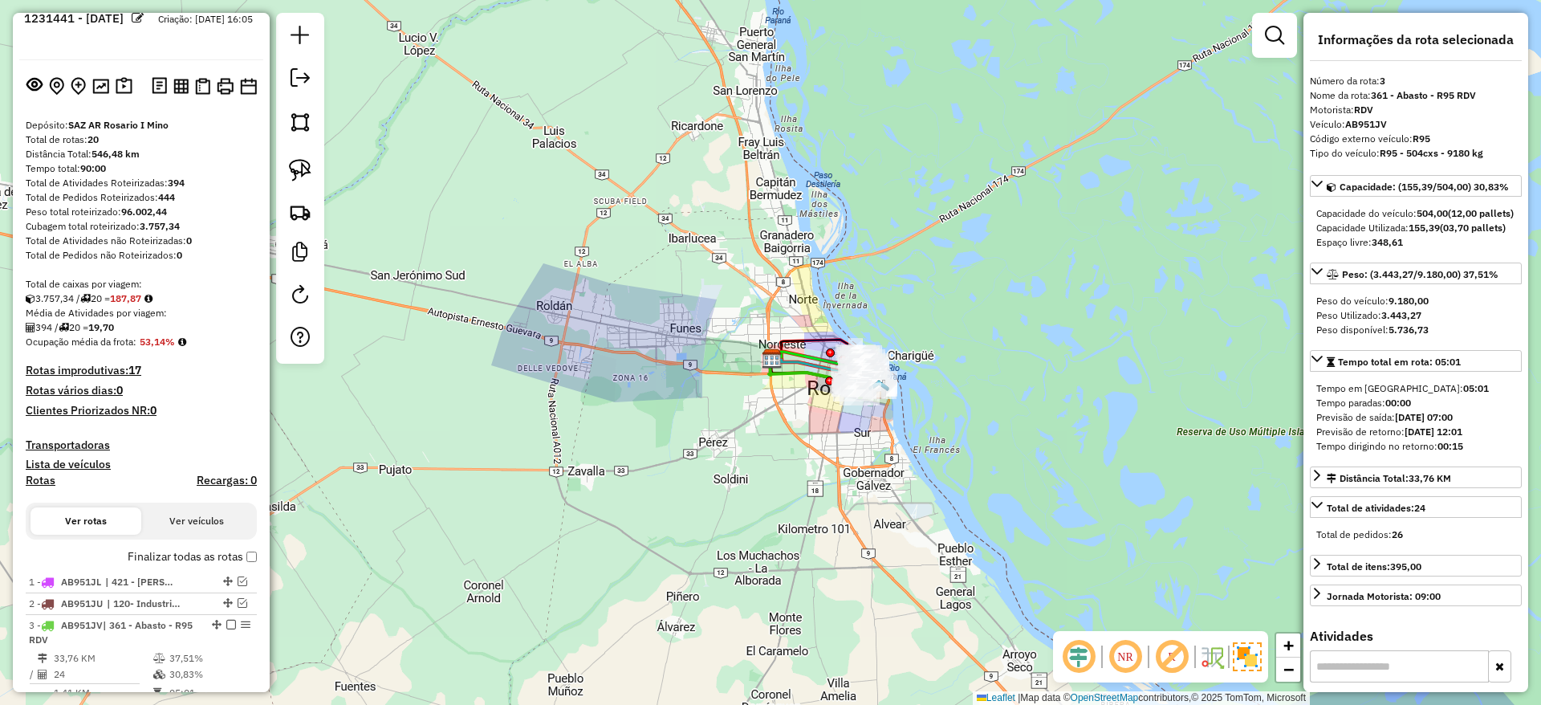
click at [241, 557] on label "Finalizar todas as rotas" at bounding box center [192, 556] width 129 height 17
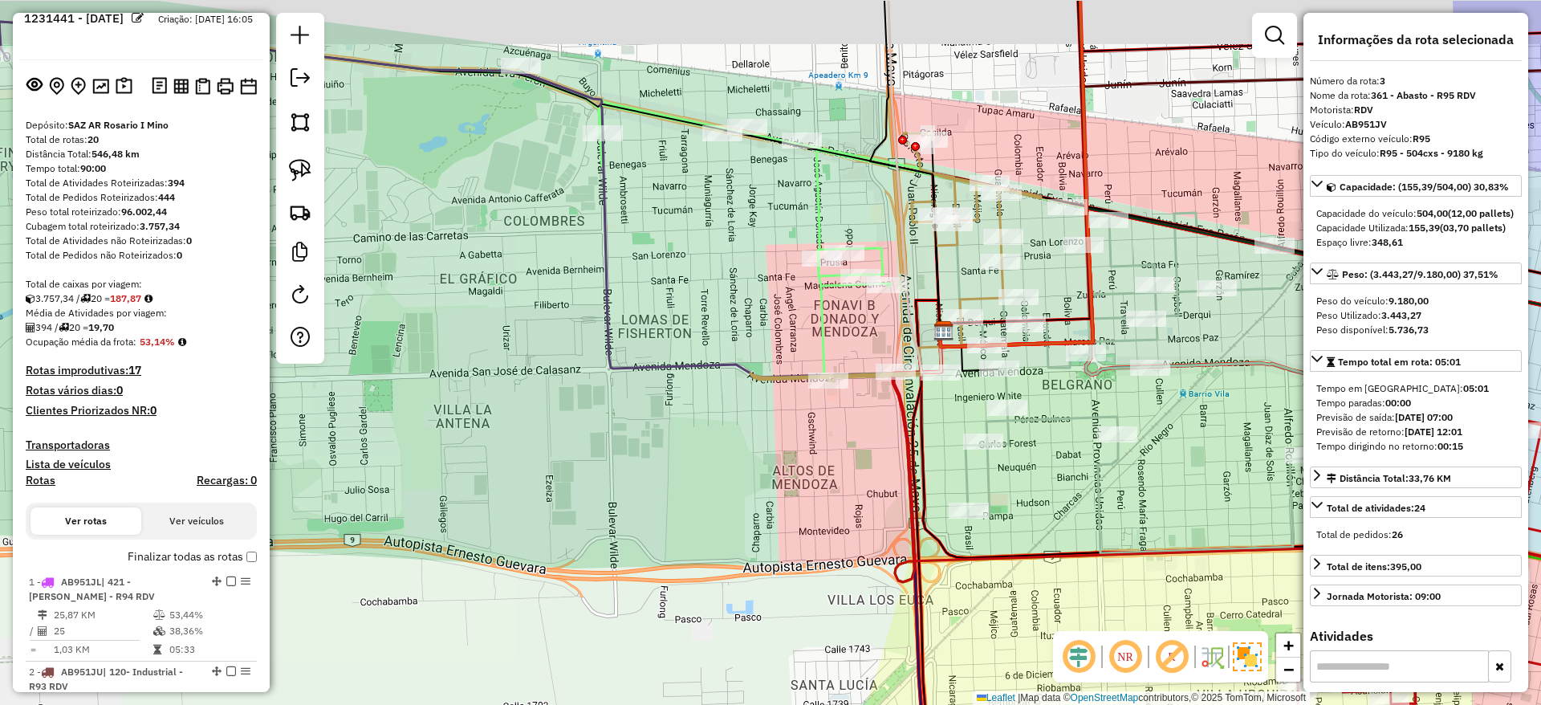
drag, startPoint x: 734, startPoint y: 323, endPoint x: 681, endPoint y: 450, distance: 137.1
click at [681, 450] on div "Janela de atendimento Grade de atendimento Capacidade Transportadoras Veículos …" at bounding box center [770, 352] width 1541 height 705
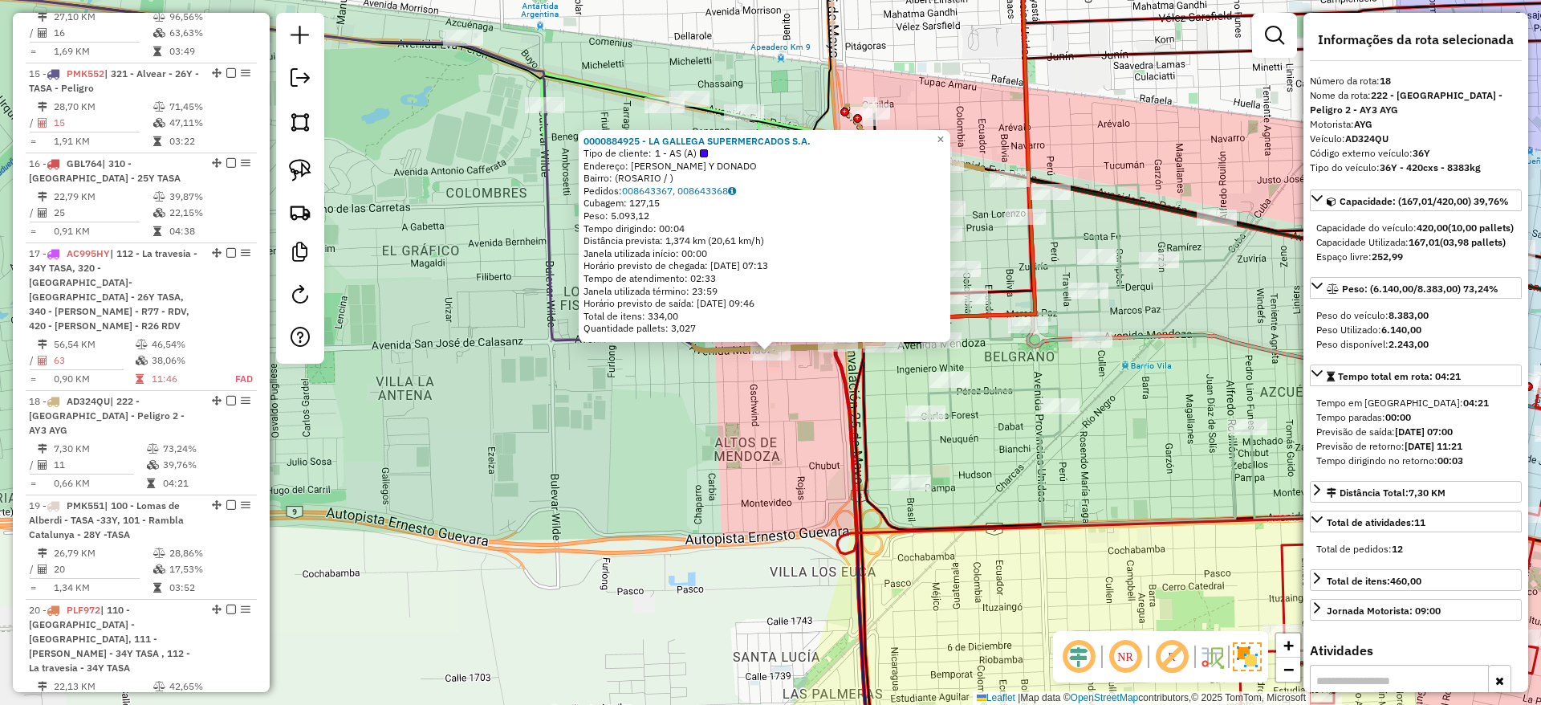
scroll to position [2017, 0]
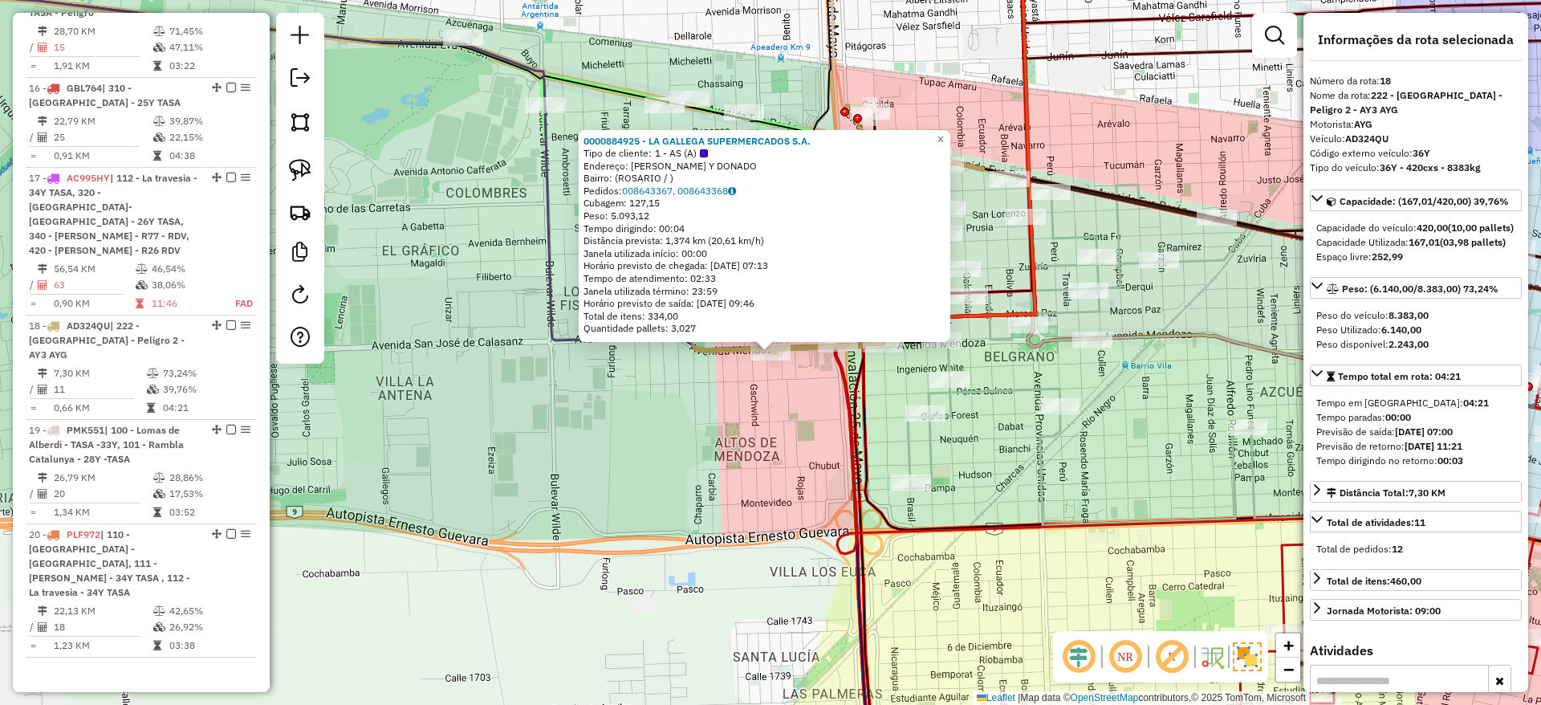
click at [711, 397] on div "Rota 18 - Placa AD324QU 0000311199 - Sartari Juan Ariel Rota 18 - Placa AD324QU…" at bounding box center [770, 352] width 1541 height 705
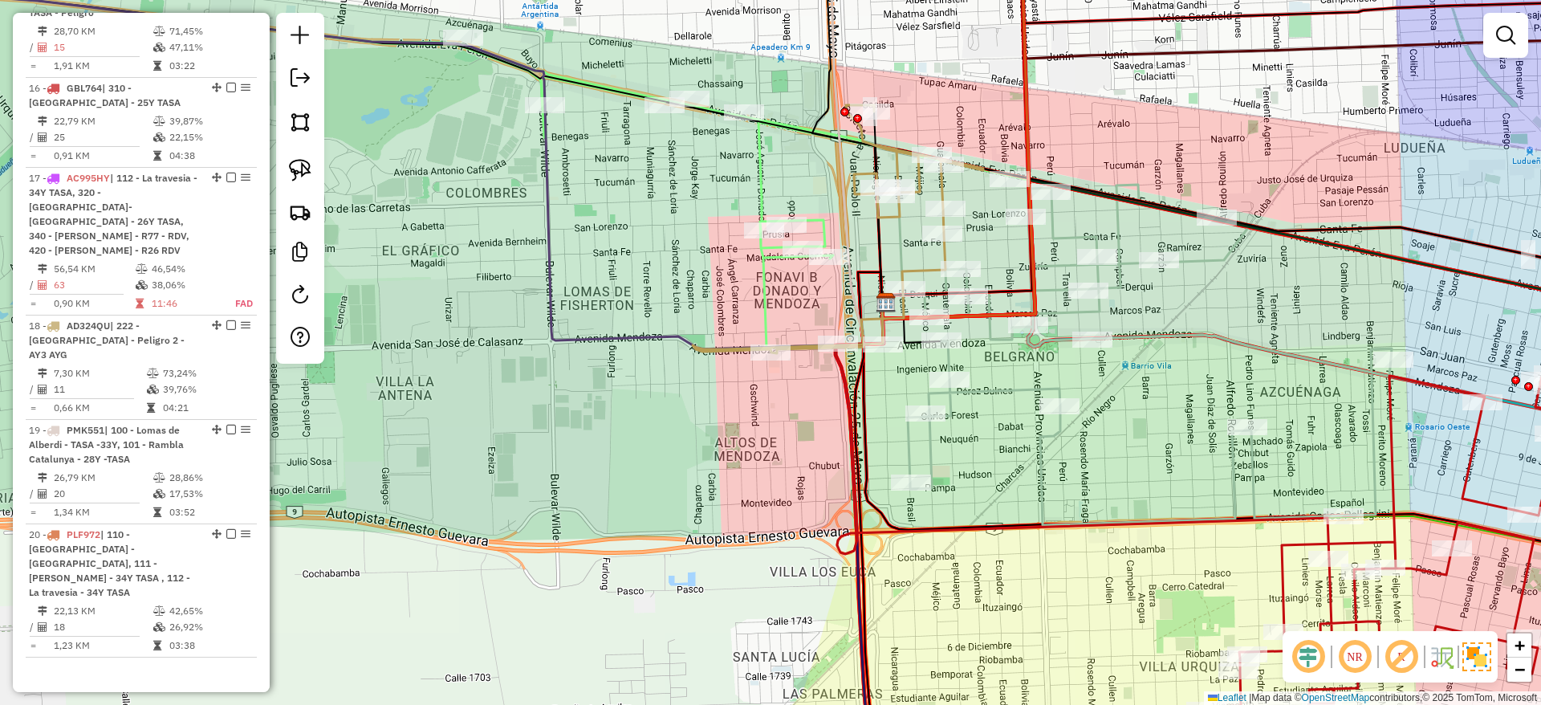
click at [770, 278] on icon at bounding box center [927, 181] width 1535 height 331
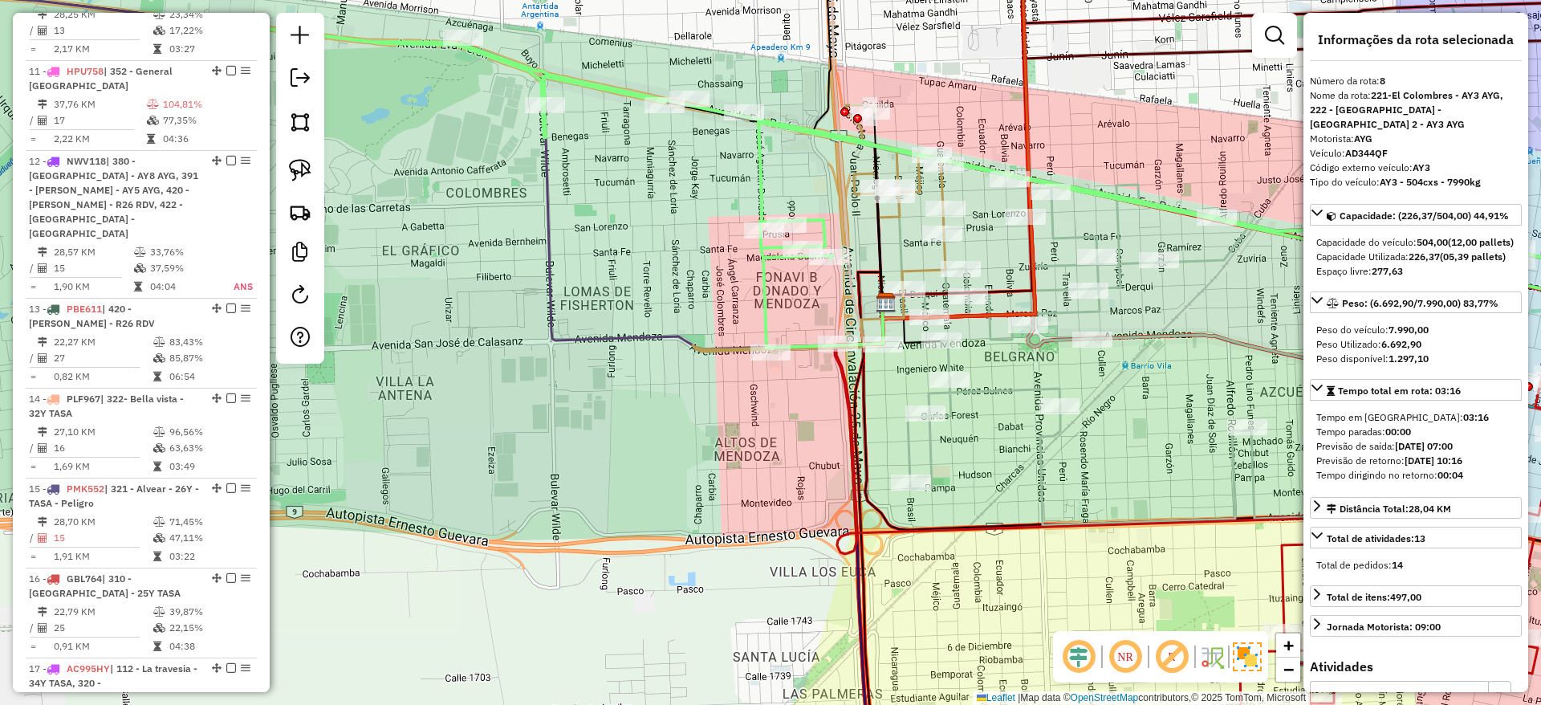
scroll to position [1262, 0]
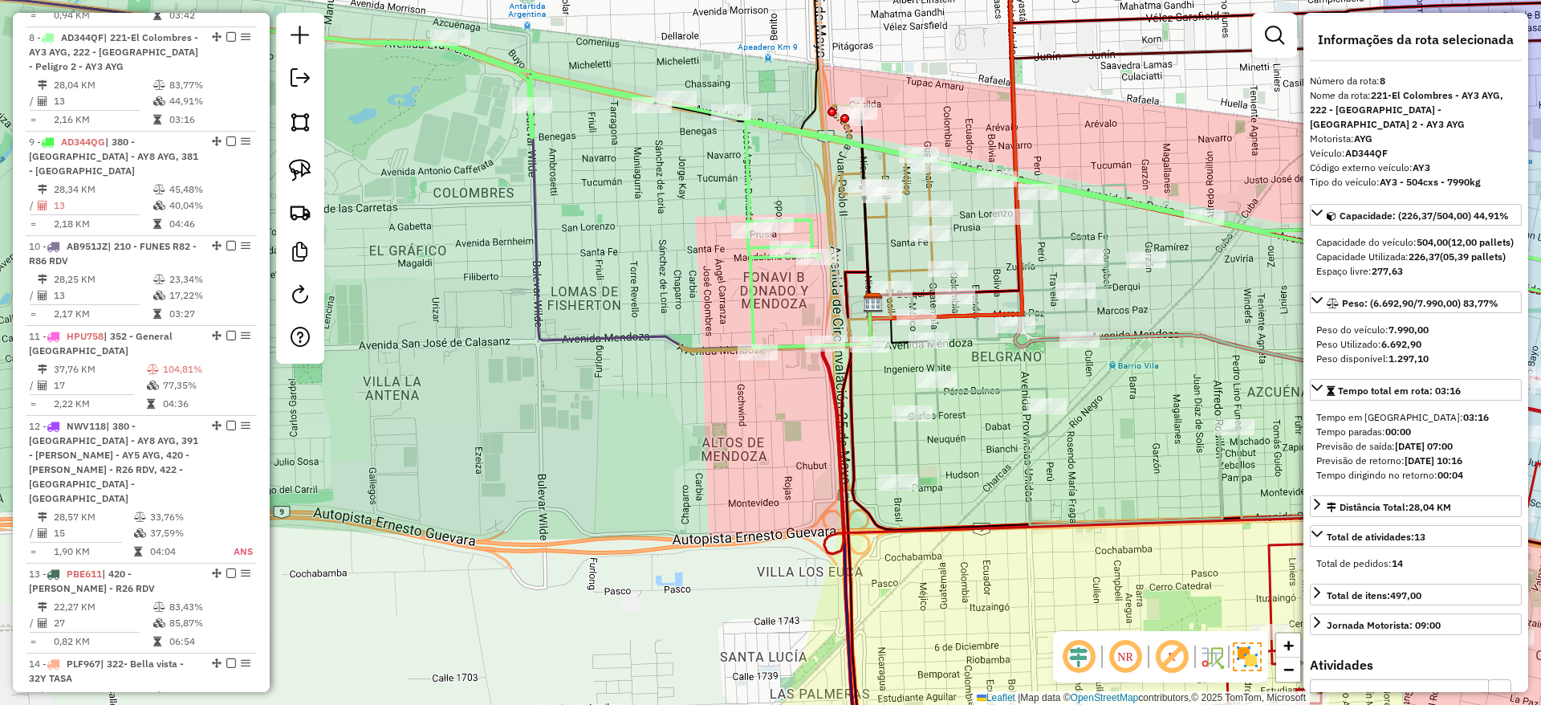
drag, startPoint x: 760, startPoint y: 275, endPoint x: 746, endPoint y: 276, distance: 14.5
click at [746, 276] on icon at bounding box center [914, 181] width 1535 height 331
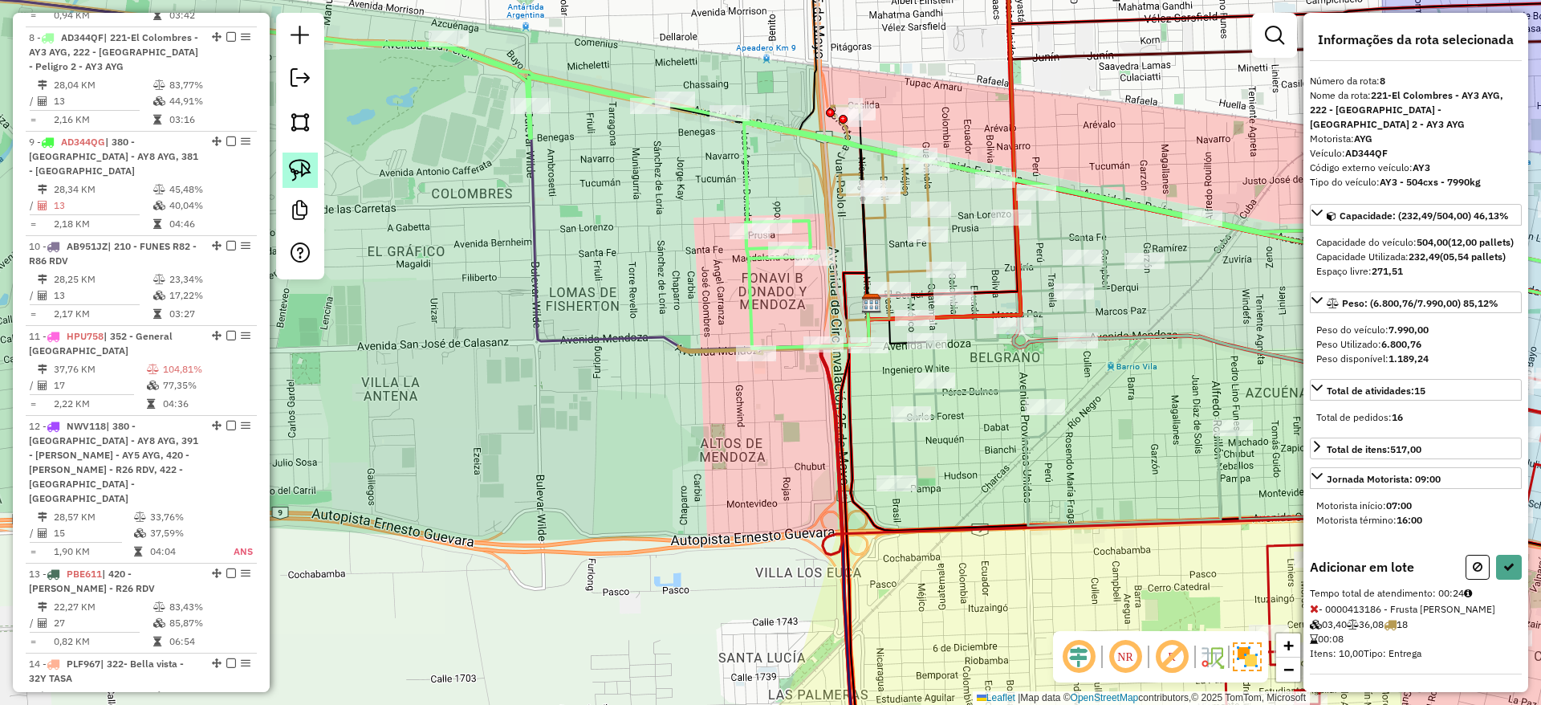
click at [310, 165] on img at bounding box center [300, 170] width 22 height 22
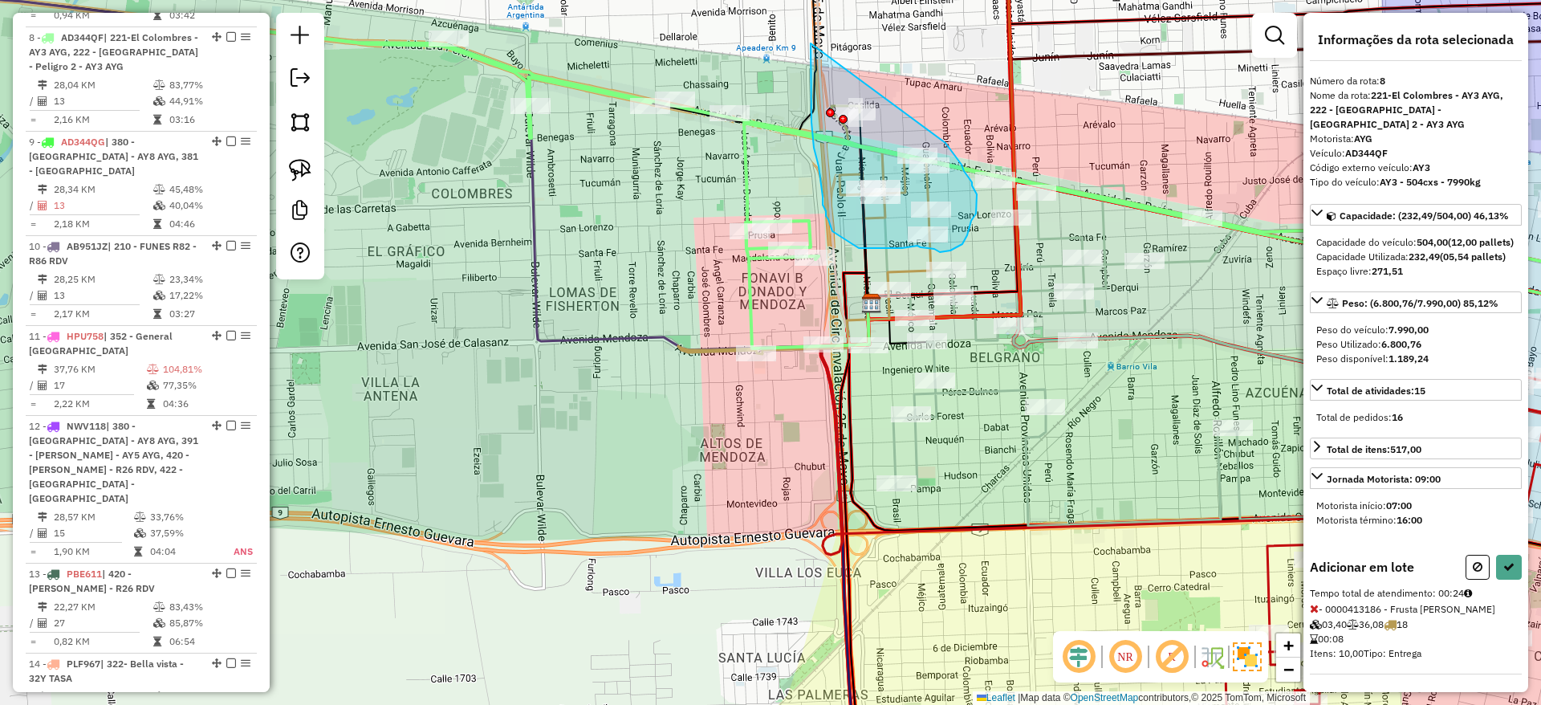
drag, startPoint x: 811, startPoint y: 43, endPoint x: 935, endPoint y: 124, distance: 148.1
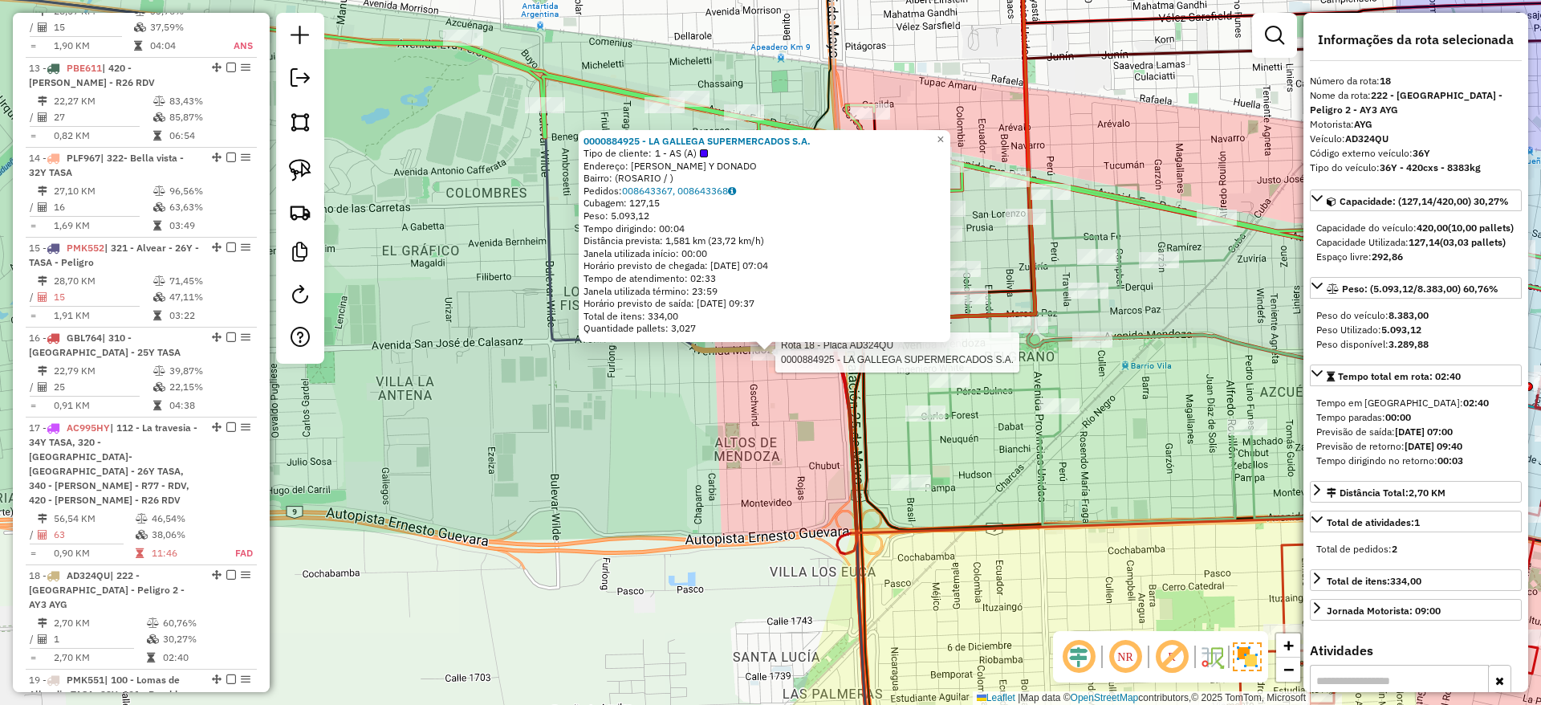
scroll to position [2017, 0]
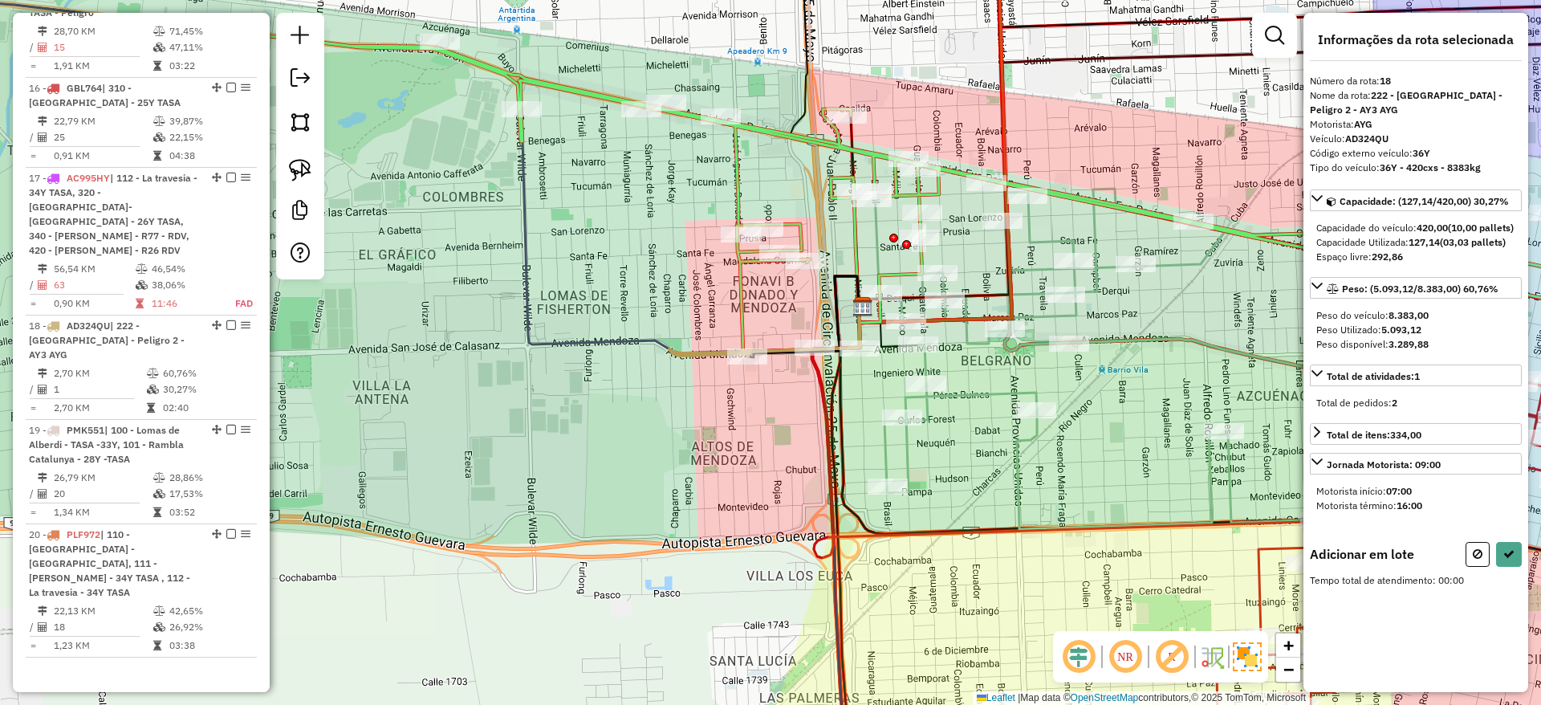
drag, startPoint x: 748, startPoint y: 428, endPoint x: 416, endPoint y: 459, distance: 333.8
click at [397, 472] on div "Janela de atendimento Grade de atendimento Capacidade Transportadoras Veículos …" at bounding box center [770, 352] width 1541 height 705
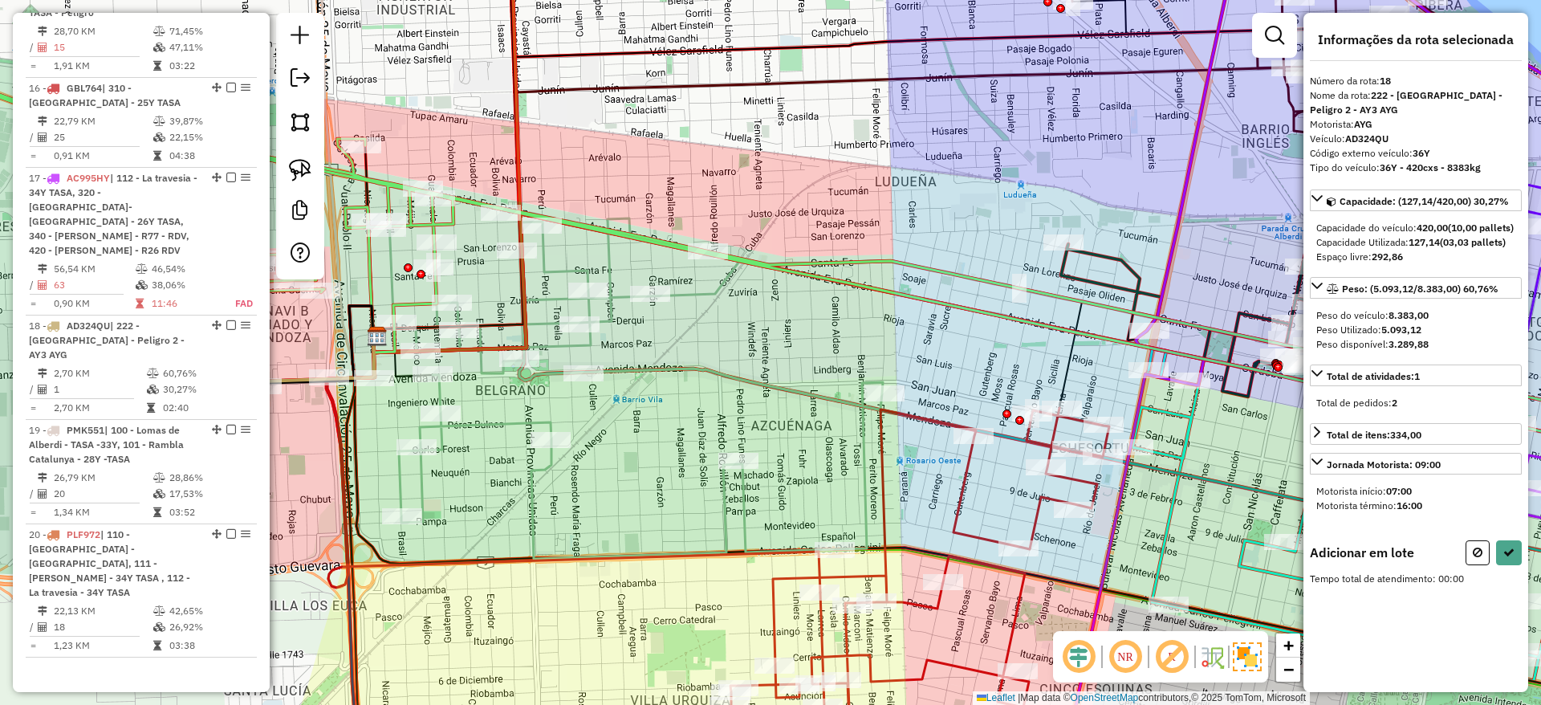
drag, startPoint x: 869, startPoint y: 193, endPoint x: 413, endPoint y: 186, distance: 456.0
click at [413, 186] on div "Janela de atendimento Grade de atendimento Capacidade Transportadoras Veículos …" at bounding box center [770, 352] width 1541 height 705
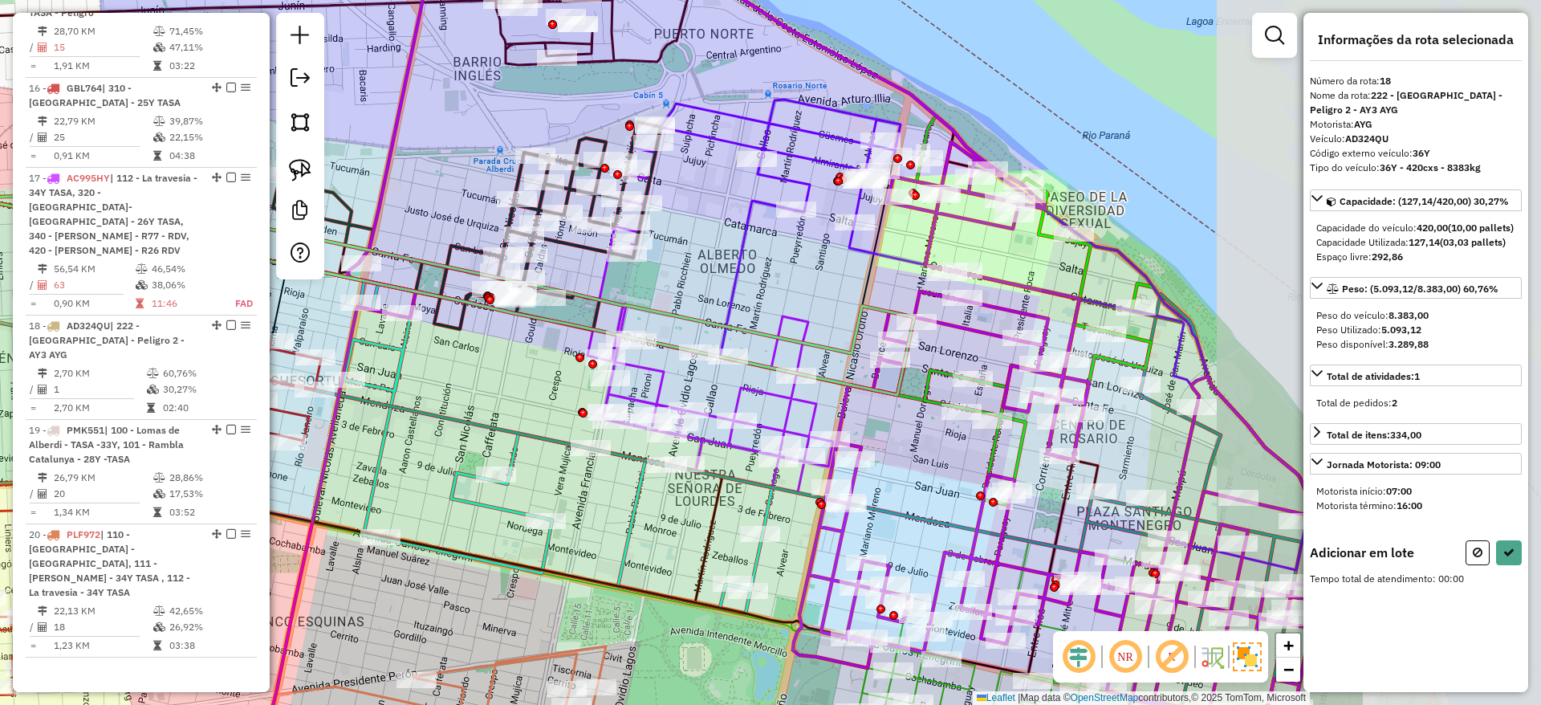
drag, startPoint x: 1098, startPoint y: 297, endPoint x: 659, endPoint y: 201, distance: 449.3
click at [659, 201] on div "Janela de atendimento Grade de atendimento Capacidade Transportadoras Veículos …" at bounding box center [770, 352] width 1541 height 705
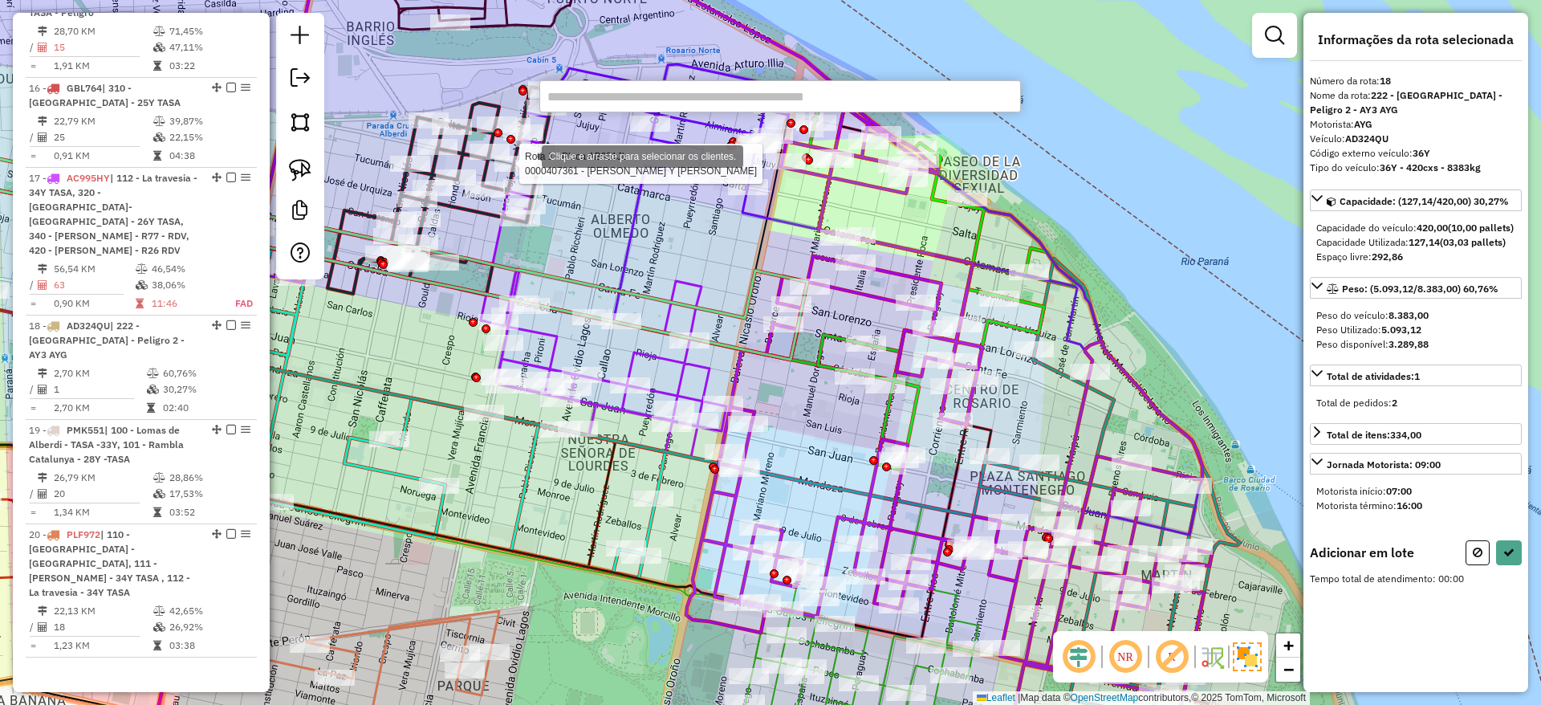
paste input "******"
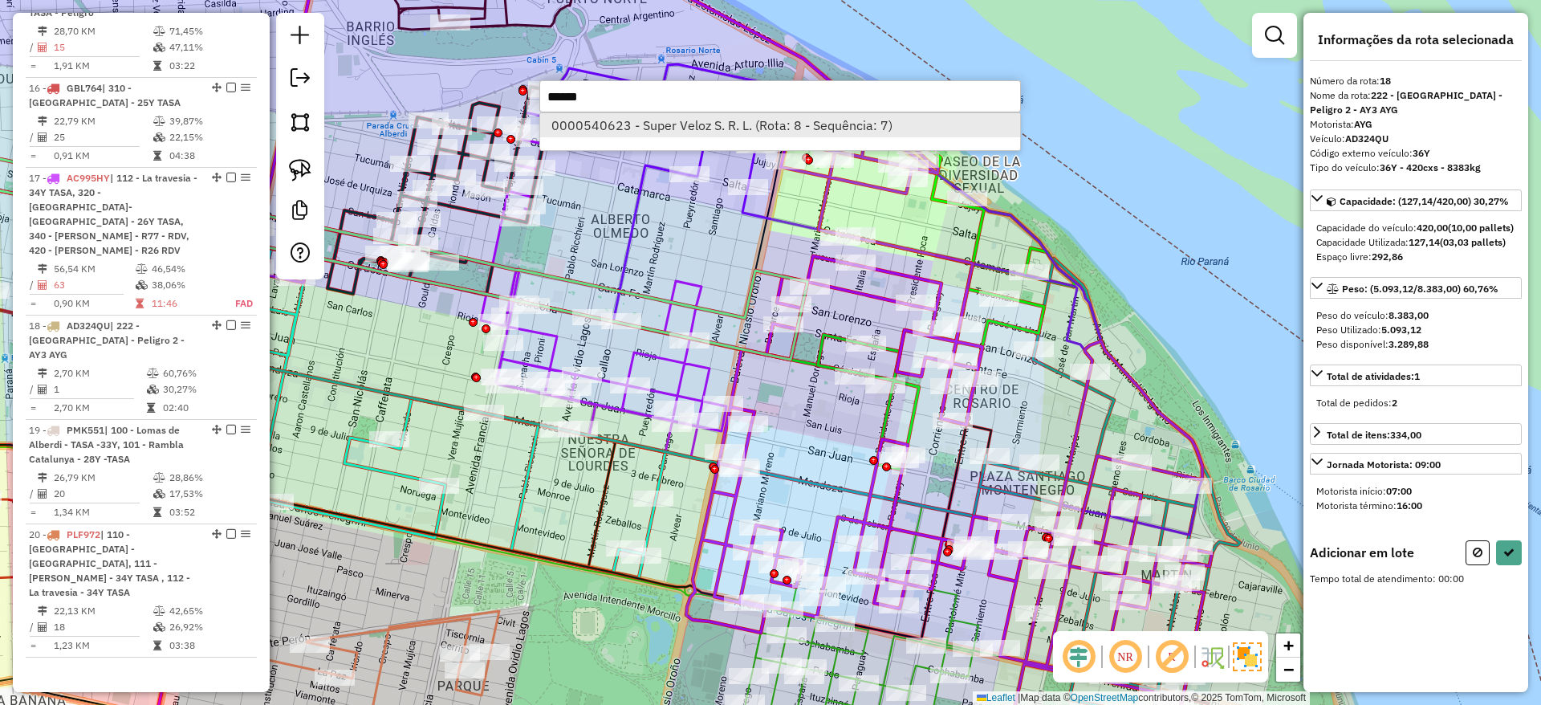
type input "******"
click at [588, 130] on li "0000540623 - Super Veloz S. R. L. (Rota: 8 - Sequência: 7)" at bounding box center [780, 125] width 480 height 24
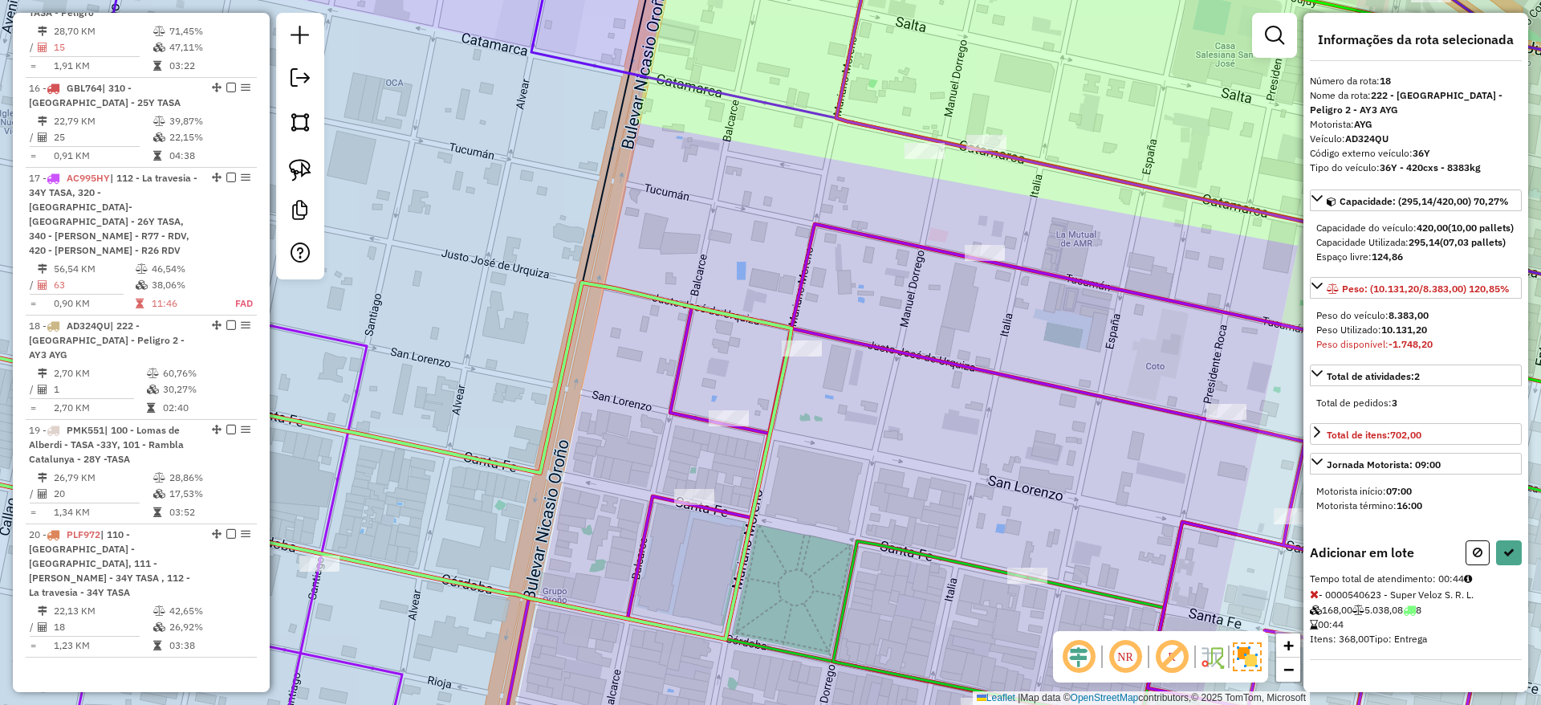
scroll to position [16, 0]
click at [1504, 558] on icon at bounding box center [1508, 552] width 11 height 11
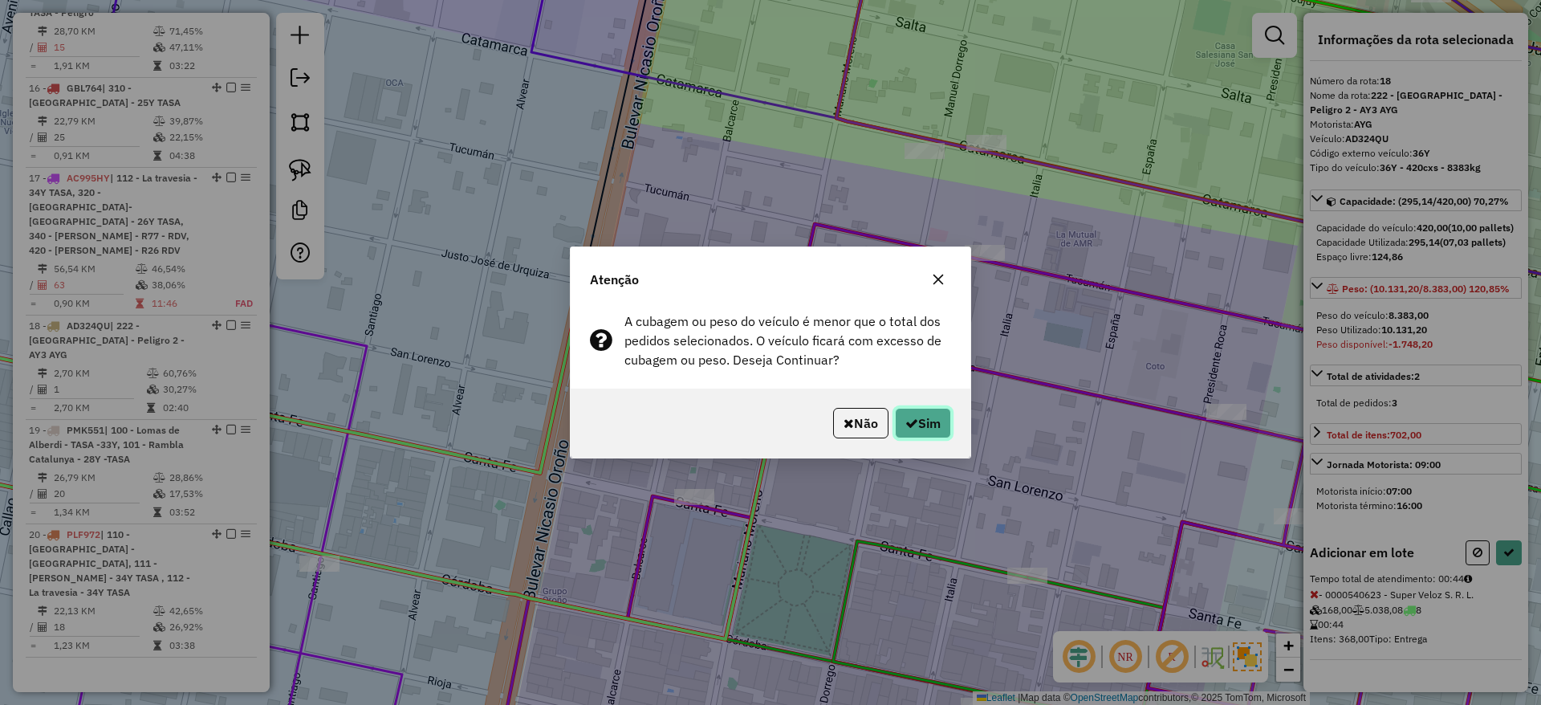
click at [932, 429] on button "Sim" at bounding box center [923, 423] width 56 height 31
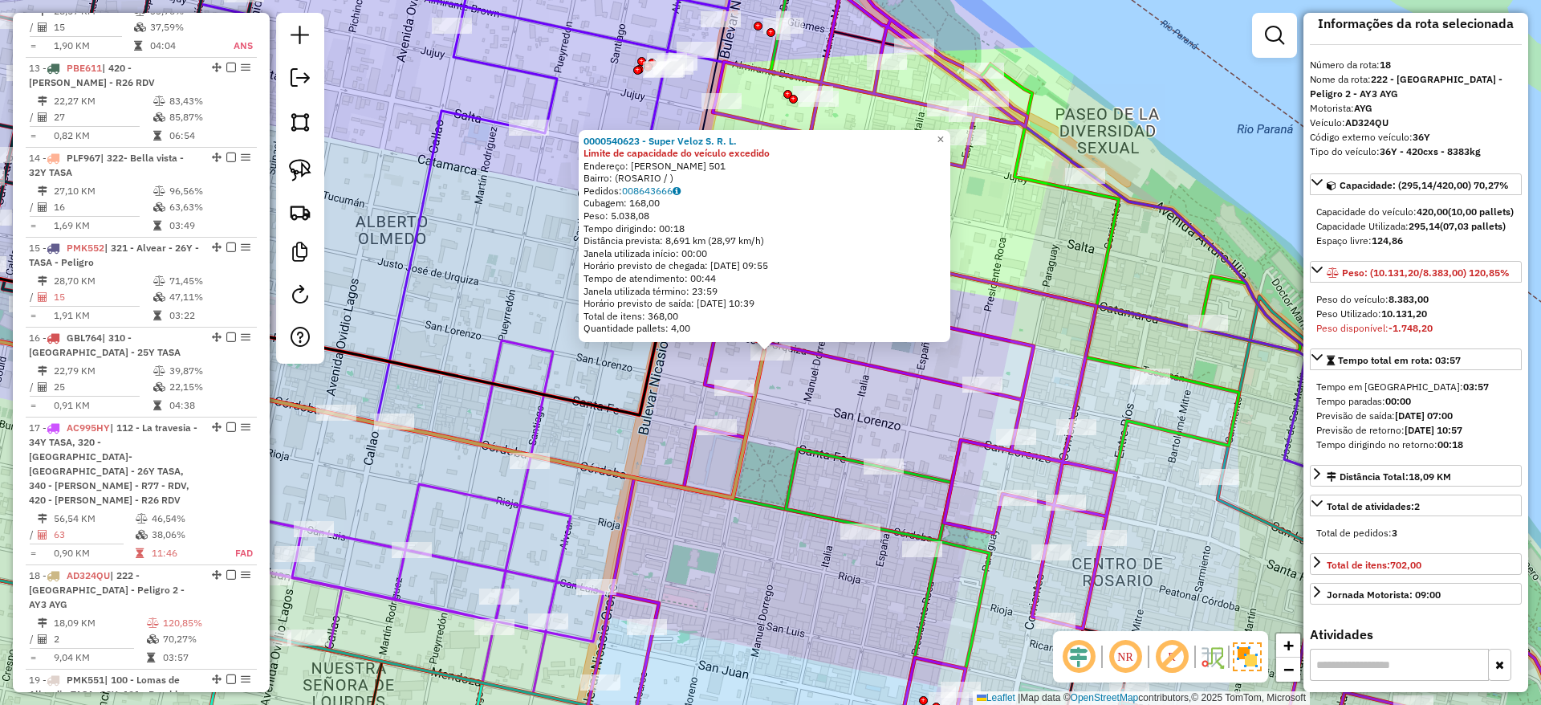
scroll to position [2017, 0]
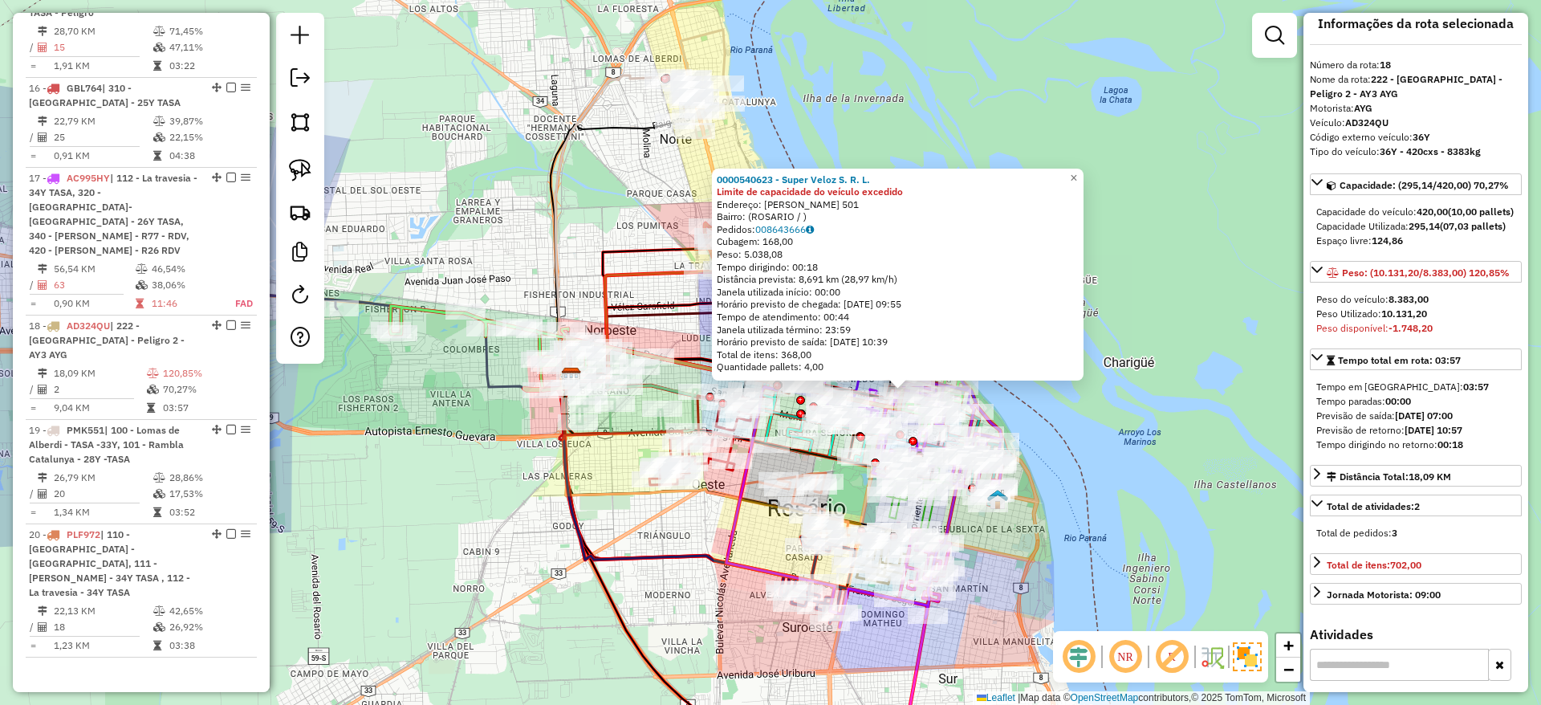
drag, startPoint x: 456, startPoint y: 482, endPoint x: 555, endPoint y: 459, distance: 102.2
click at [535, 466] on div "0000540623 - Super Veloz S. R. L. Limite de capacidade do veículo excedido Ende…" at bounding box center [770, 352] width 1541 height 705
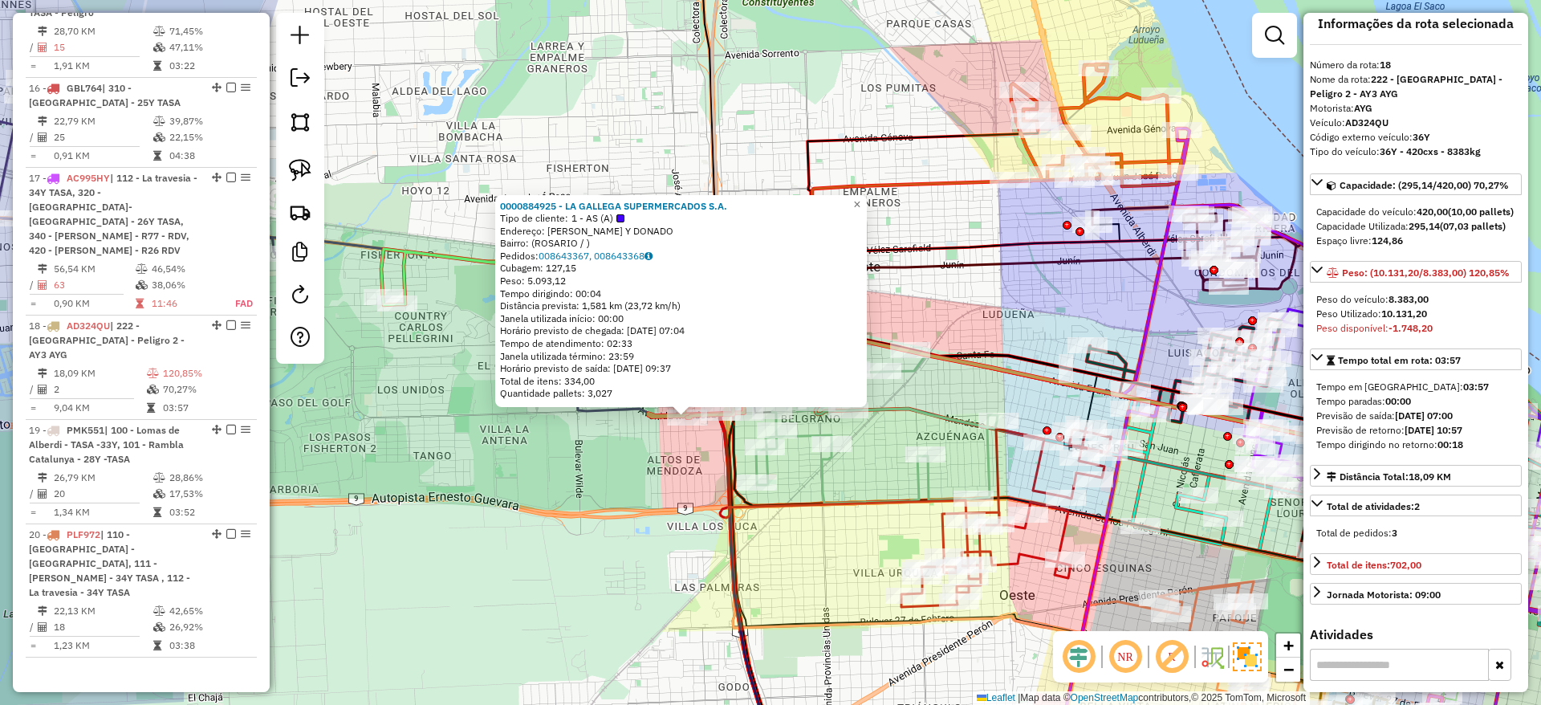
click at [661, 456] on div "0000884925 - LA GALLEGA SUPERMERCADOS S.A. Tipo de cliente: 1 - AS (A) Endereço…" at bounding box center [770, 352] width 1541 height 705
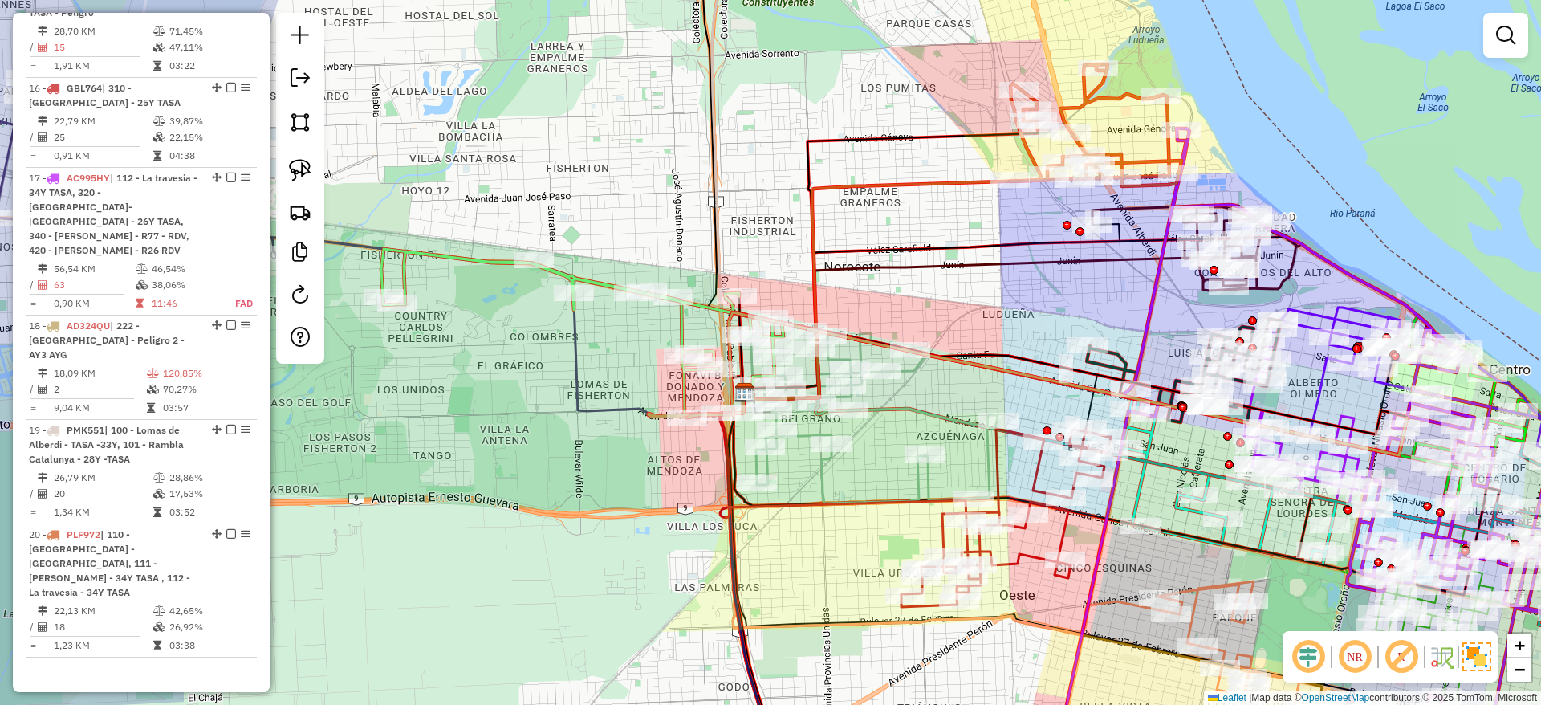
click at [672, 407] on icon at bounding box center [697, 404] width 96 height 25
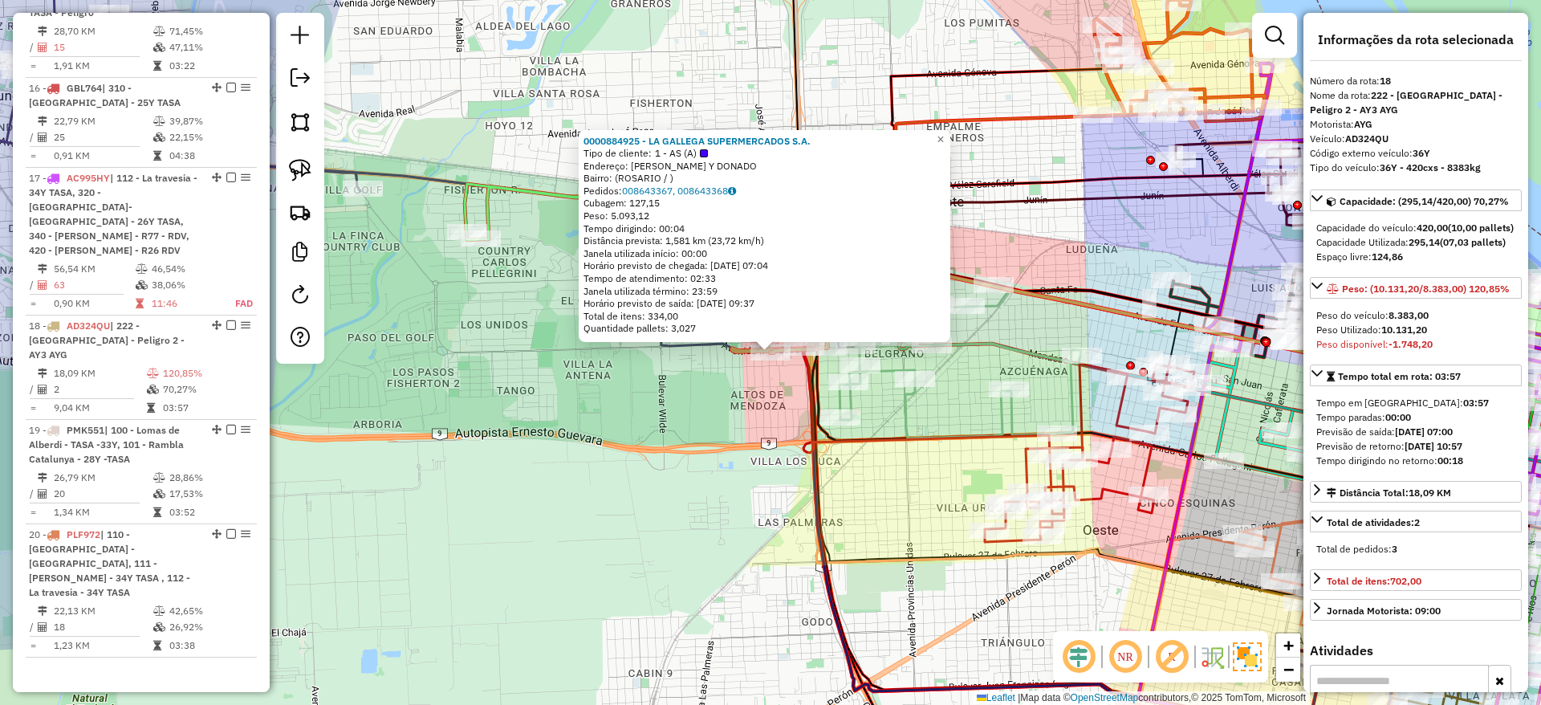
drag, startPoint x: 706, startPoint y: 448, endPoint x: 712, endPoint y: 439, distance: 10.5
click at [706, 448] on div "Rota 18 - Placa AD324QU 0000884925 - LA GALLEGA SUPERMERCADOS S.A. 0000884925 -…" at bounding box center [770, 352] width 1541 height 705
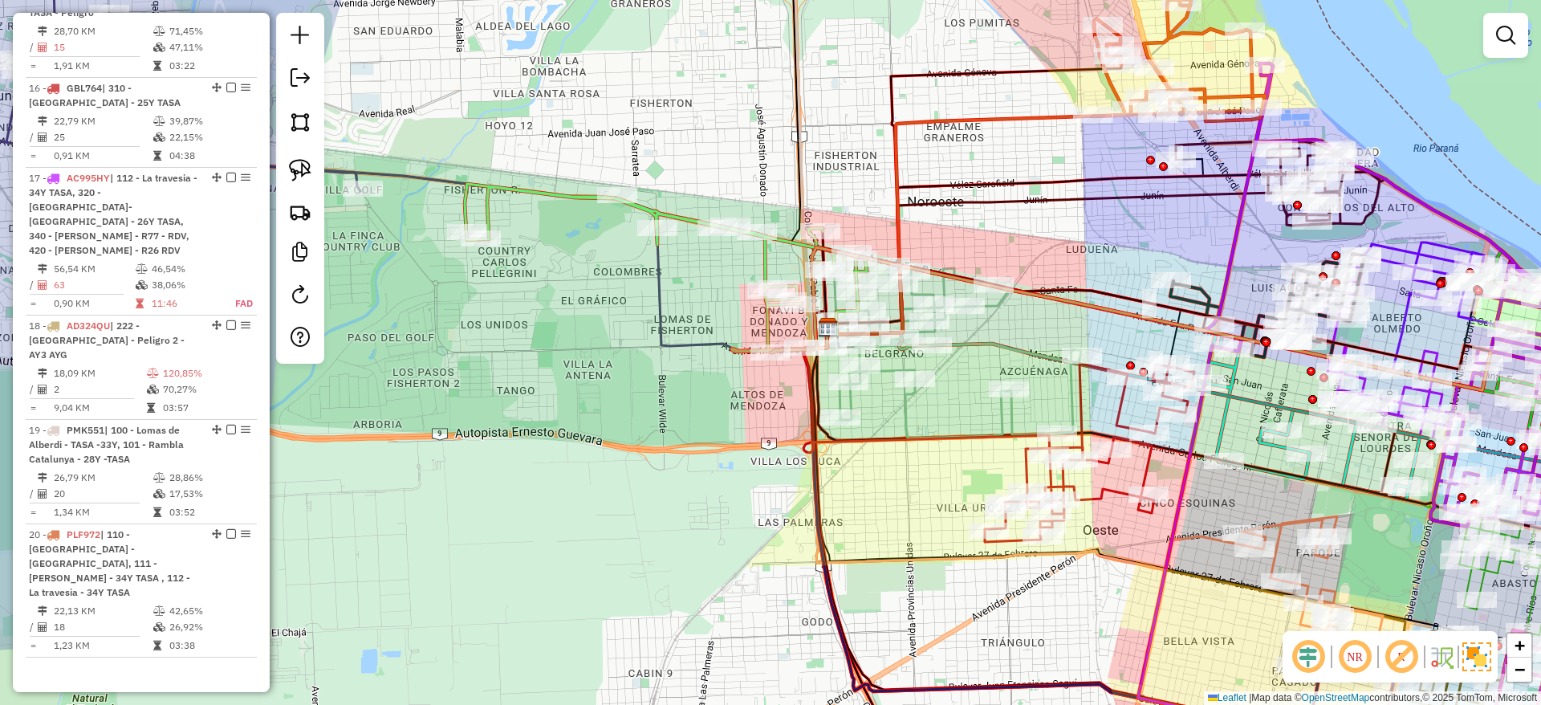
click at [1011, 352] on icon at bounding box center [961, 350] width 242 height 175
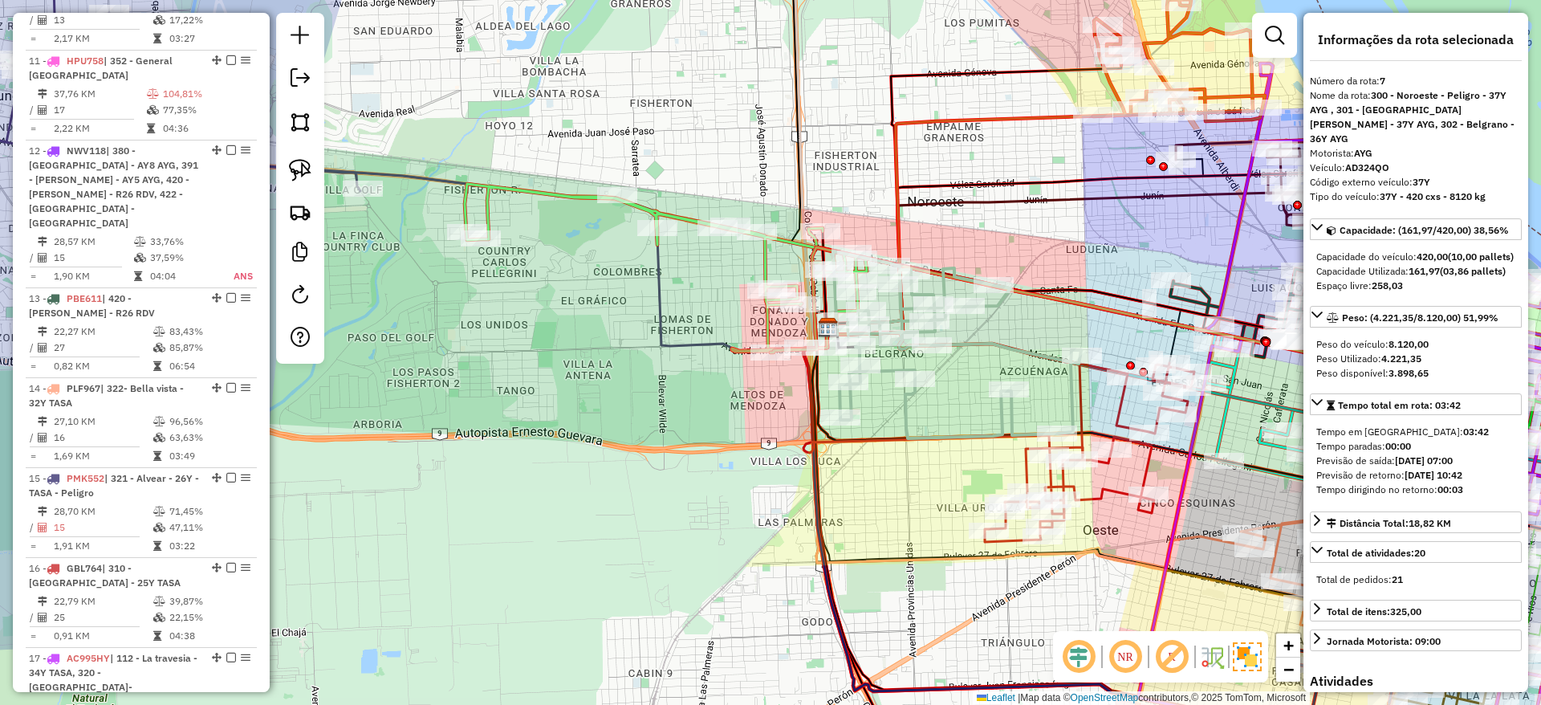
scroll to position [1143, 0]
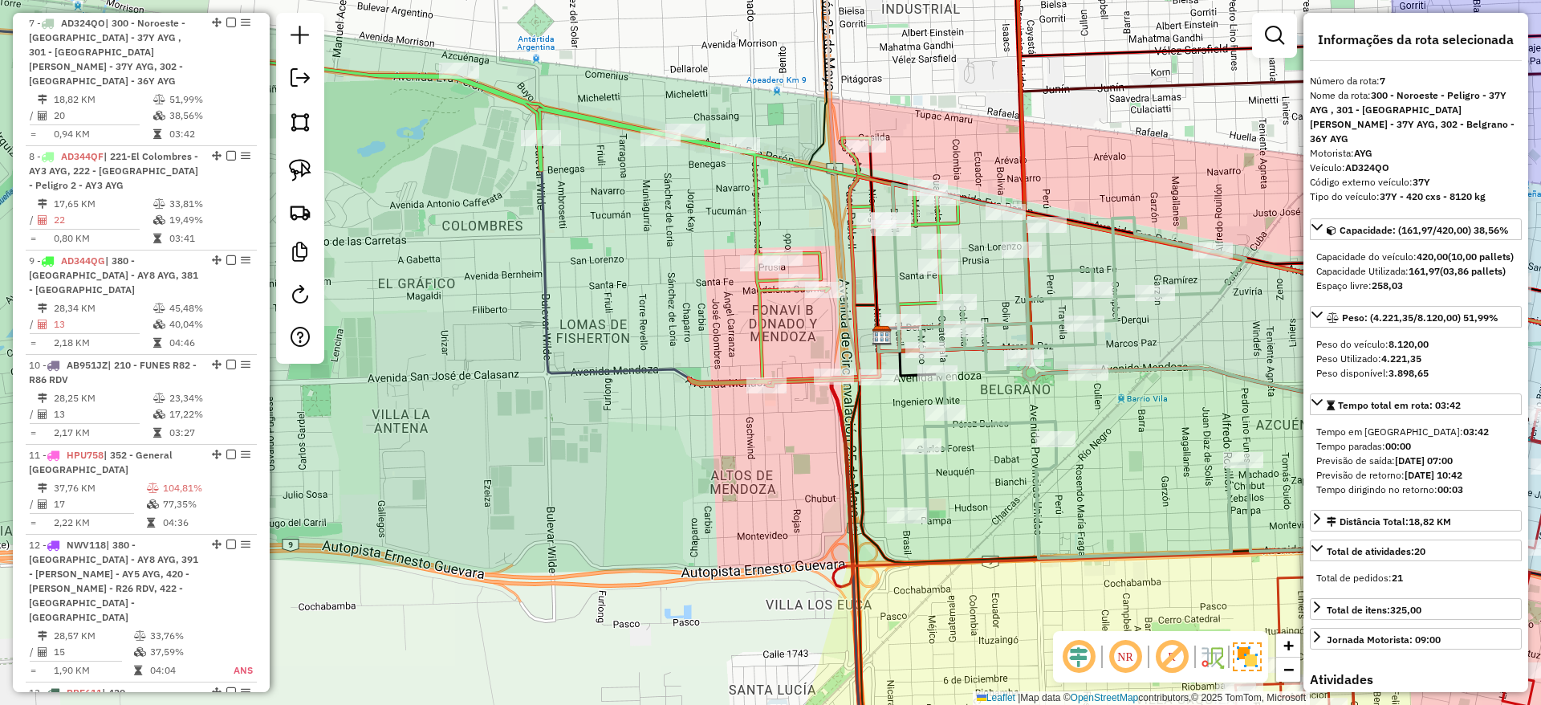
click at [761, 207] on icon at bounding box center [557, 214] width 803 height 331
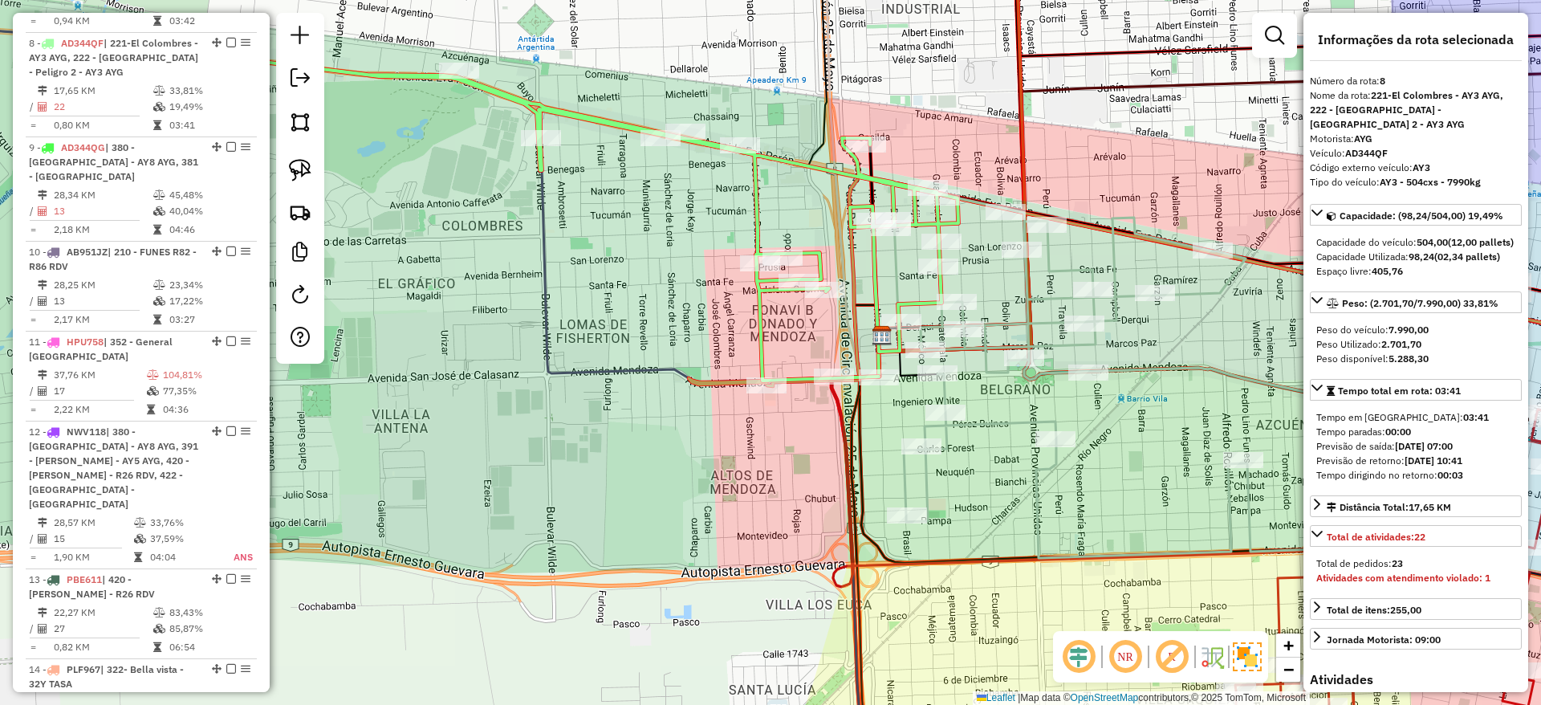
scroll to position [1262, 0]
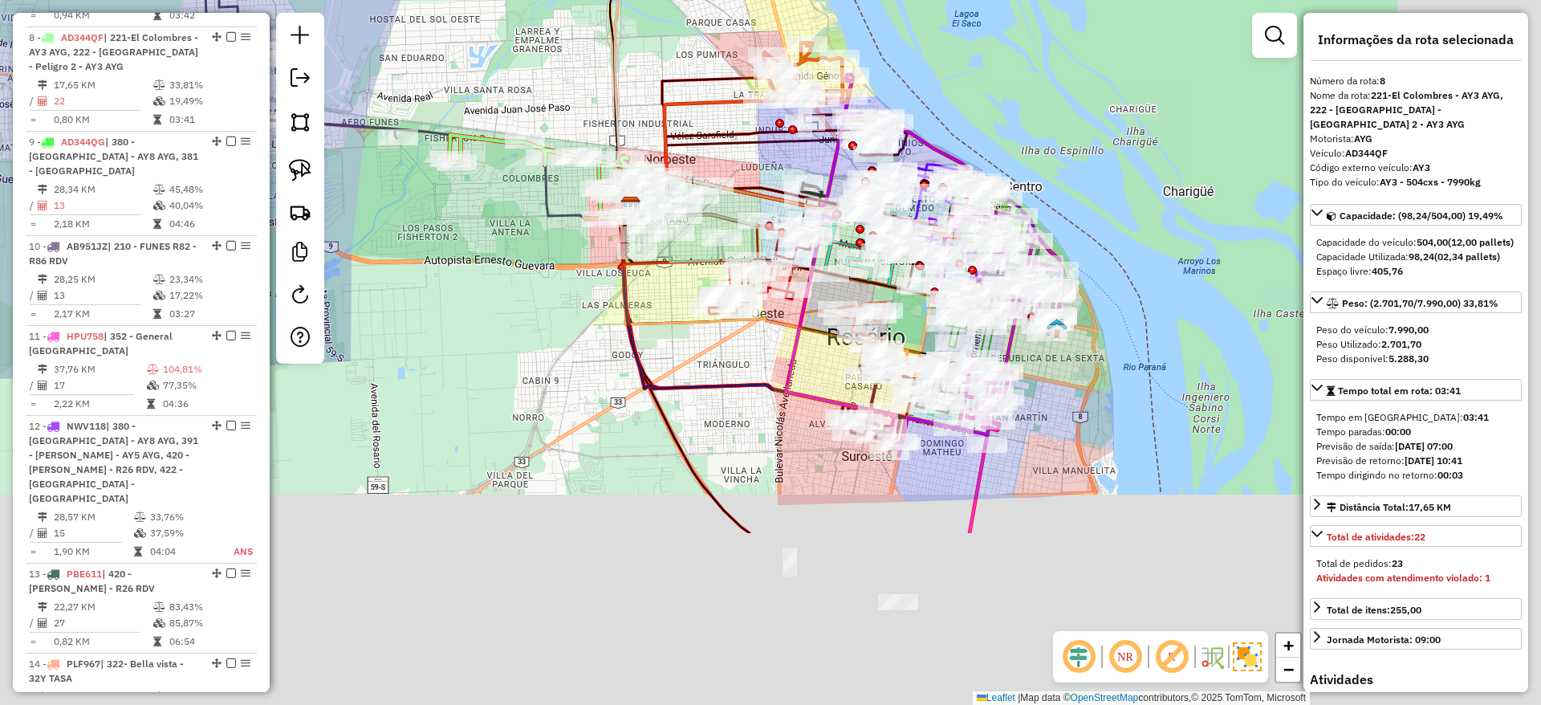
drag, startPoint x: 694, startPoint y: 47, endPoint x: 566, endPoint y: -55, distance: 164.0
click at [566, 0] on html "Aguarde... Pop-up bloqueado! Seu navegador bloqueou automáticamente a abertura …" at bounding box center [770, 352] width 1541 height 705
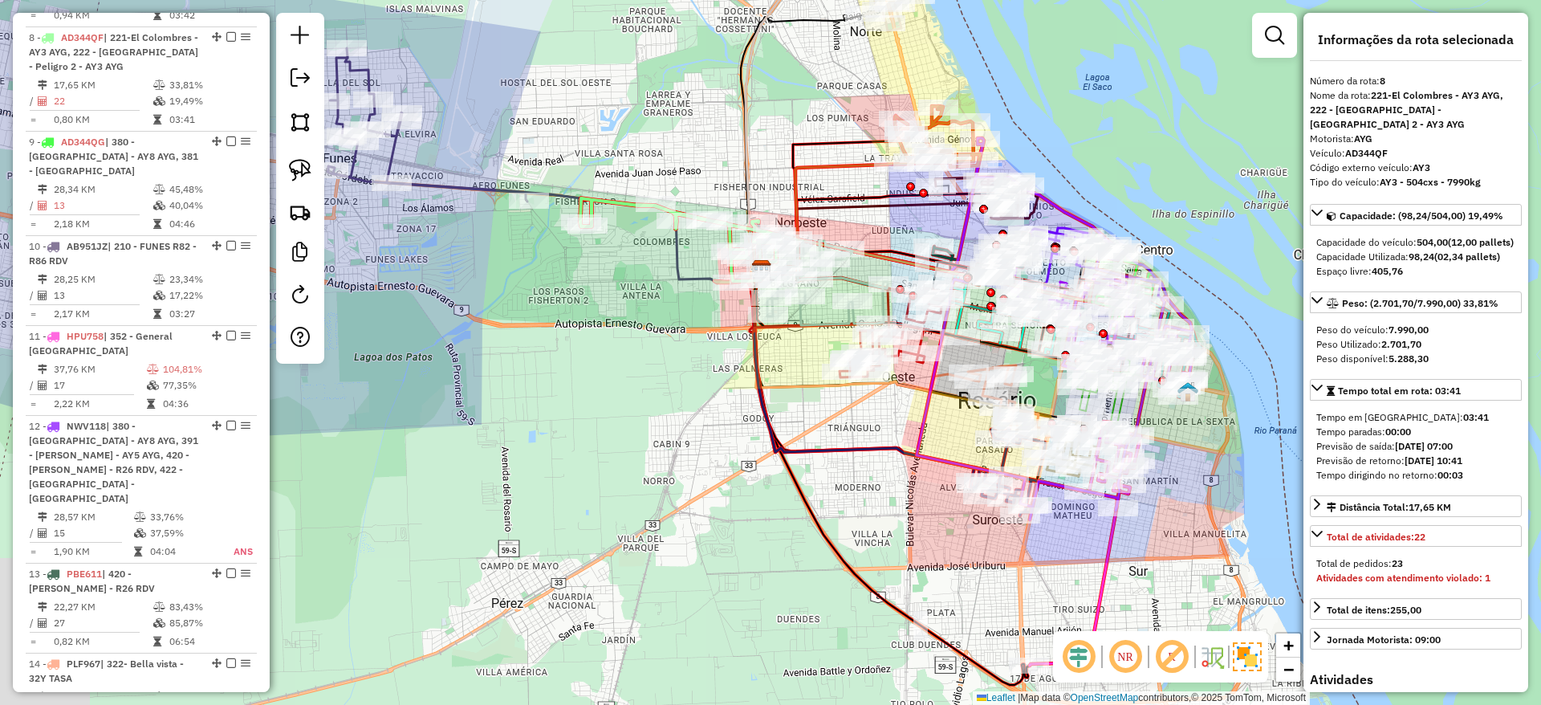
drag, startPoint x: 744, startPoint y: 486, endPoint x: 934, endPoint y: 539, distance: 197.7
click at [934, 539] on div "Janela de atendimento Grade de atendimento Capacidade Transportadoras Veículos …" at bounding box center [770, 352] width 1541 height 705
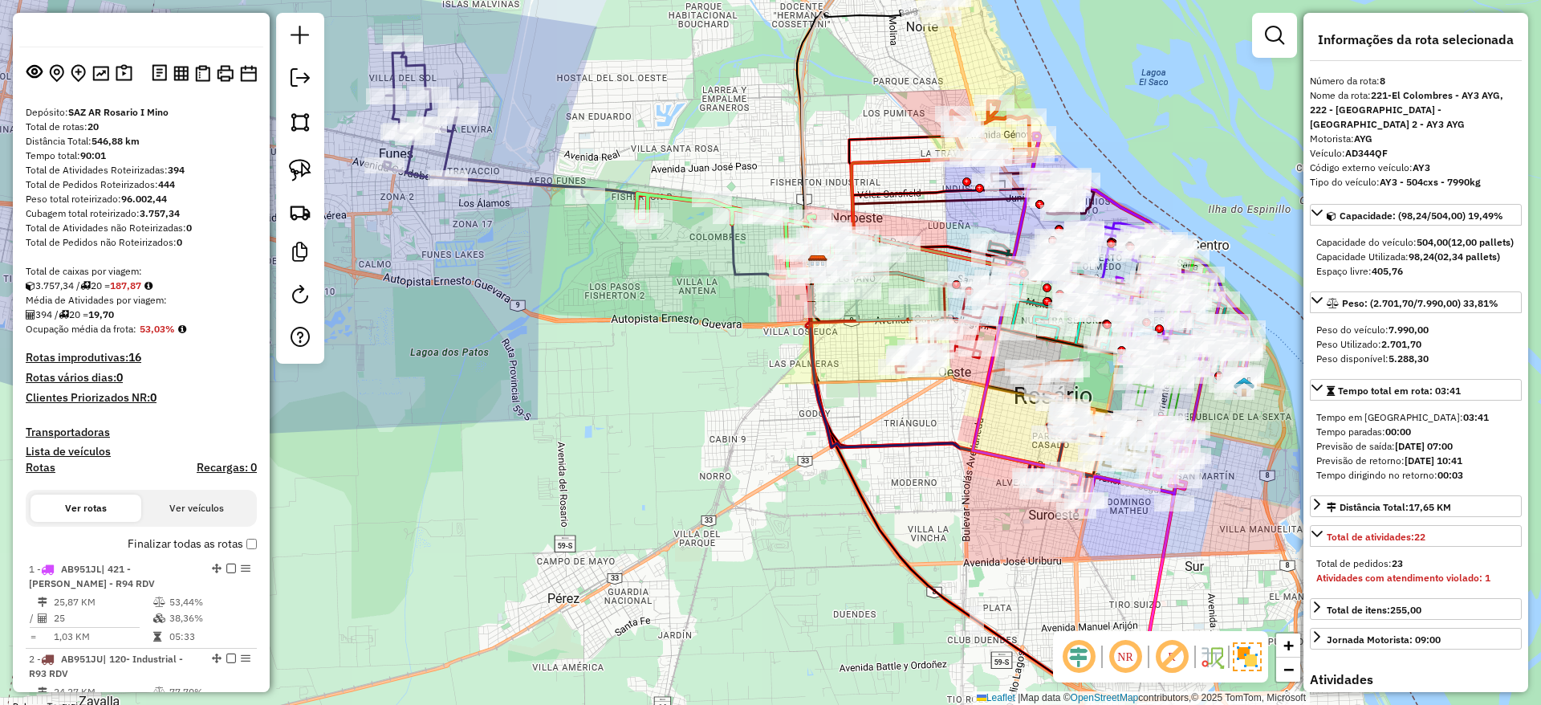
scroll to position [0, 0]
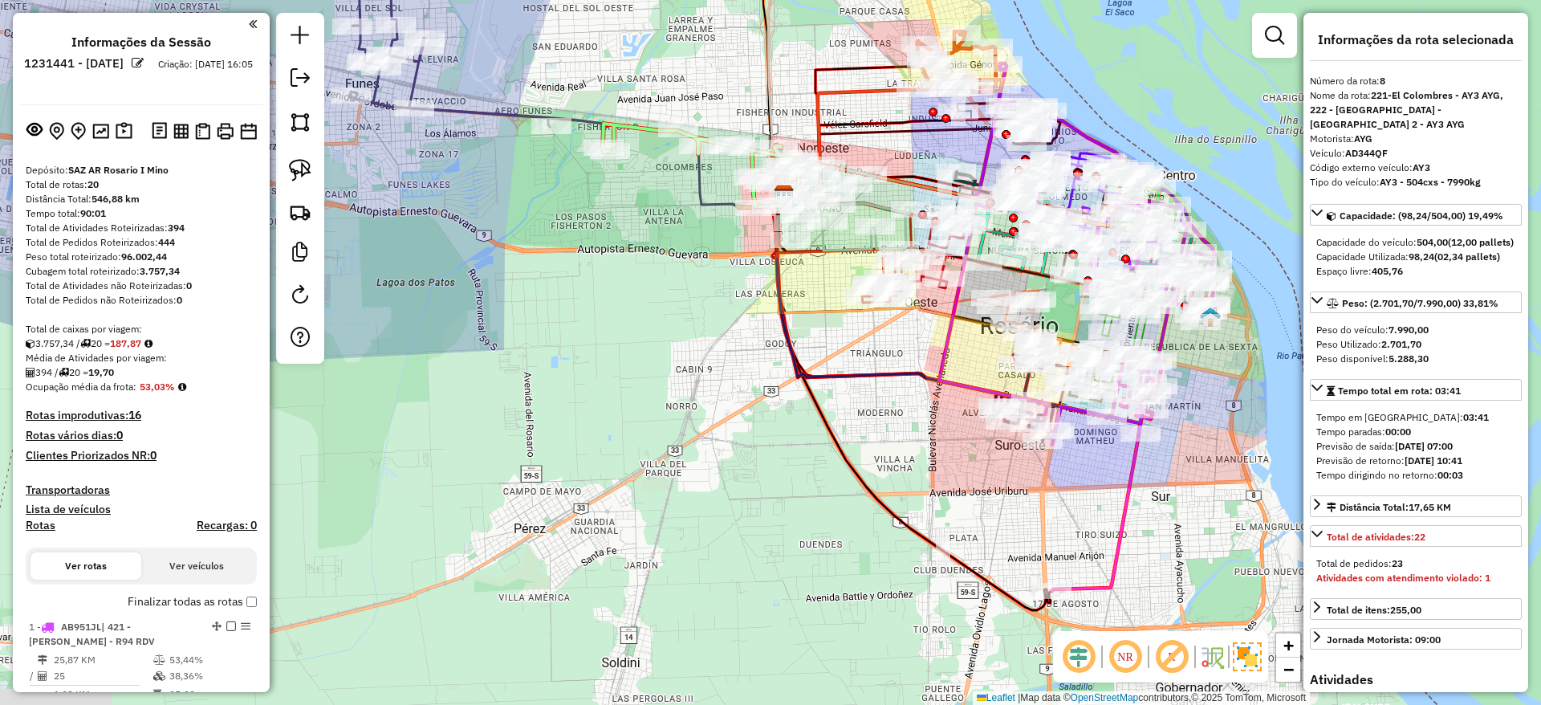
drag, startPoint x: 674, startPoint y: 449, endPoint x: 636, endPoint y: 371, distance: 87.6
click at [643, 371] on div "Janela de atendimento Grade de atendimento Capacidade Transportadoras Veículos …" at bounding box center [770, 352] width 1541 height 705
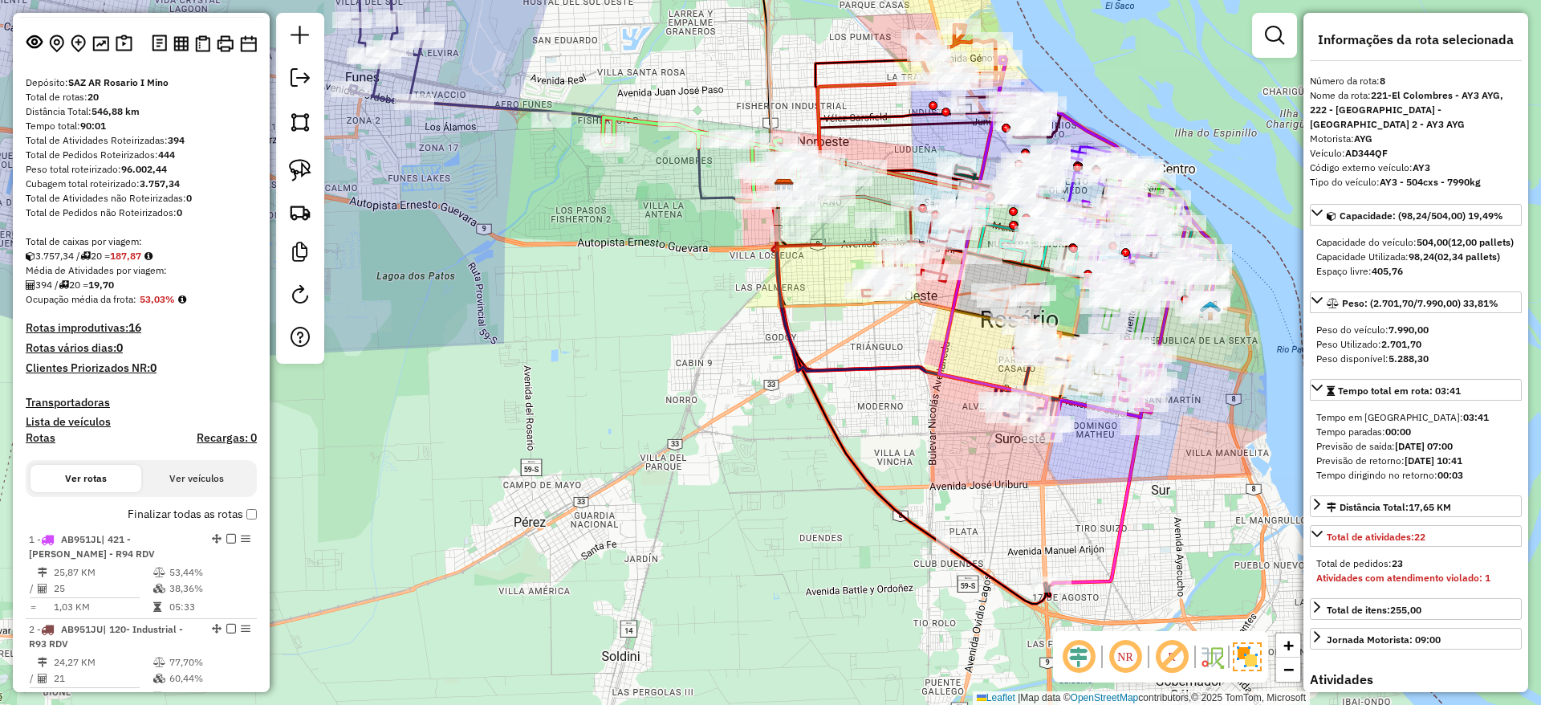
scroll to position [120, 0]
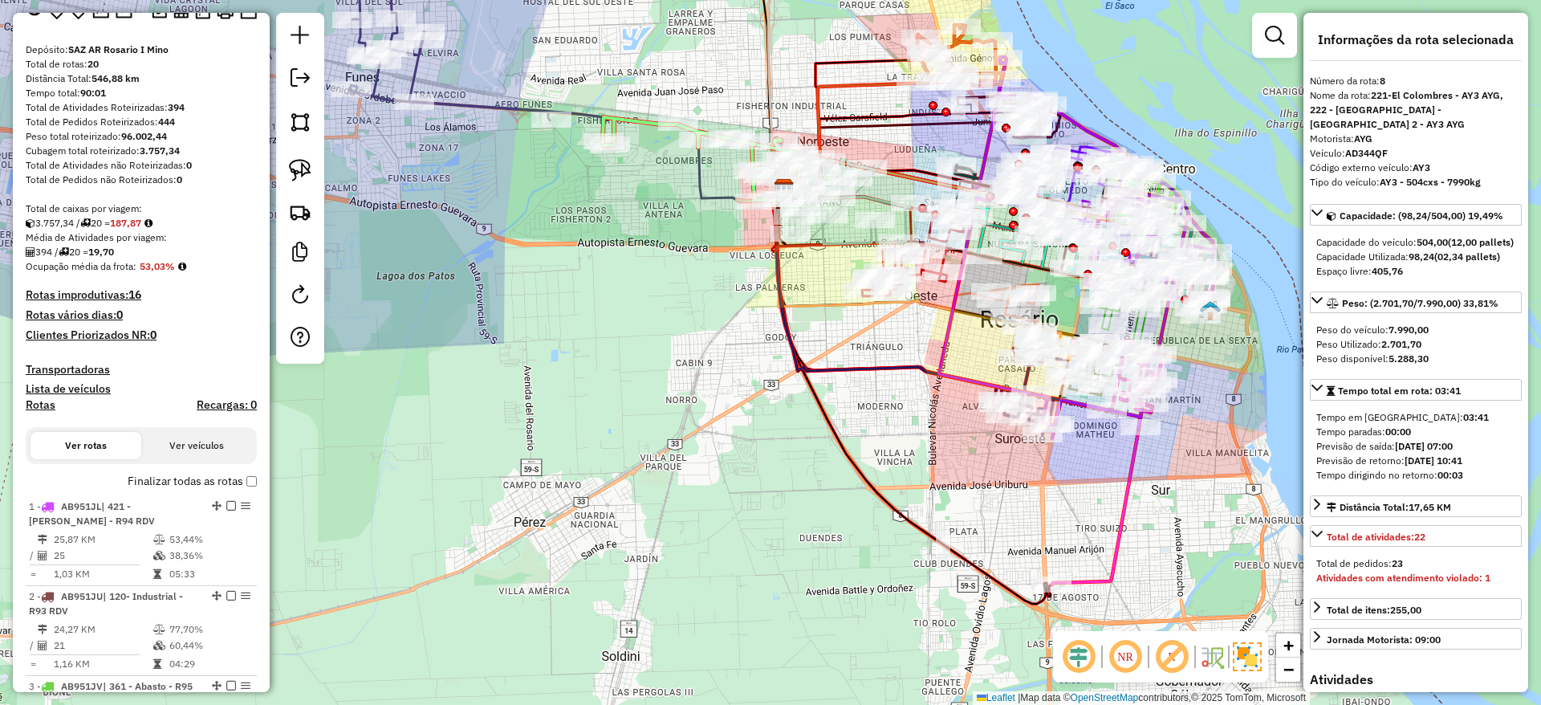
click at [28, 404] on h4 "Rotas" at bounding box center [41, 405] width 30 height 14
select select "*"
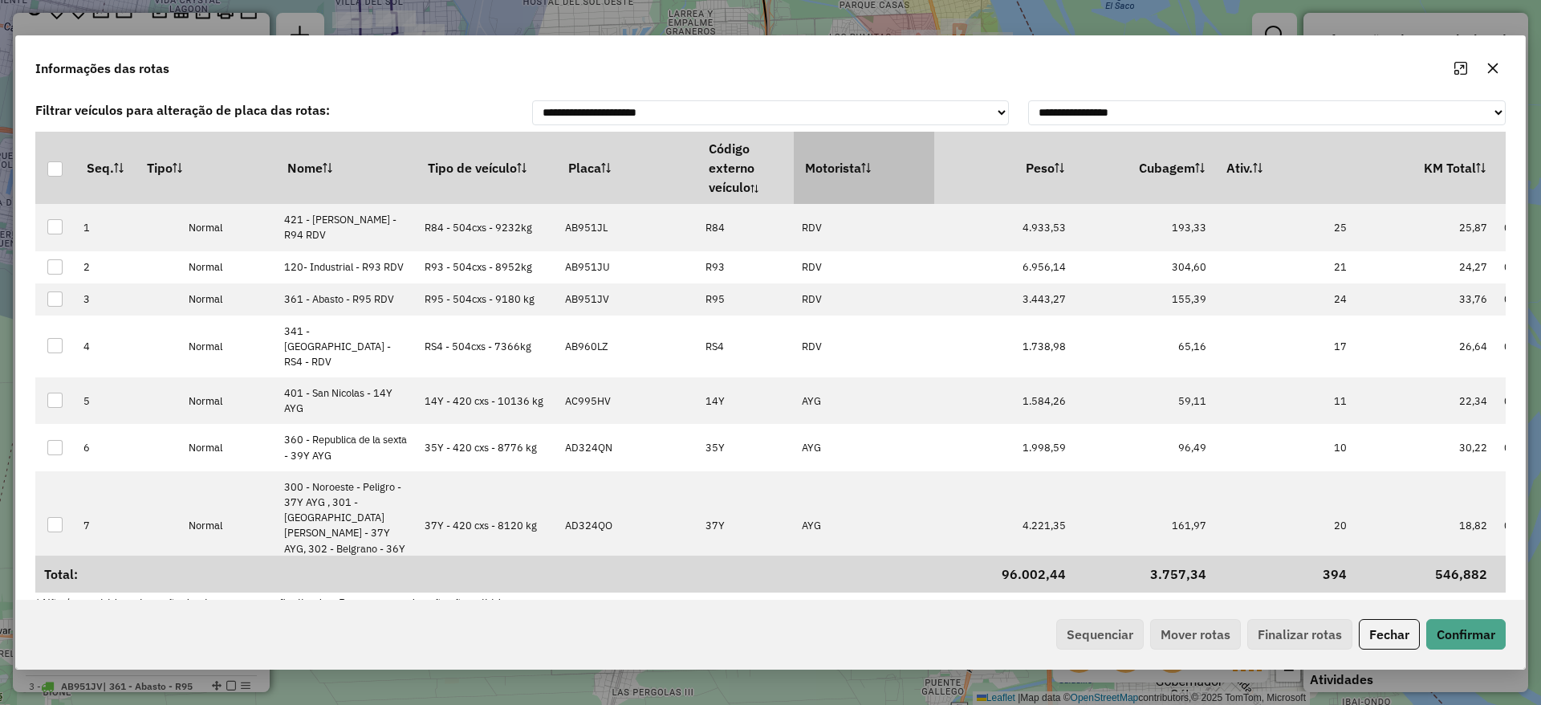
click at [820, 178] on th "Motorista" at bounding box center [864, 168] width 140 height 72
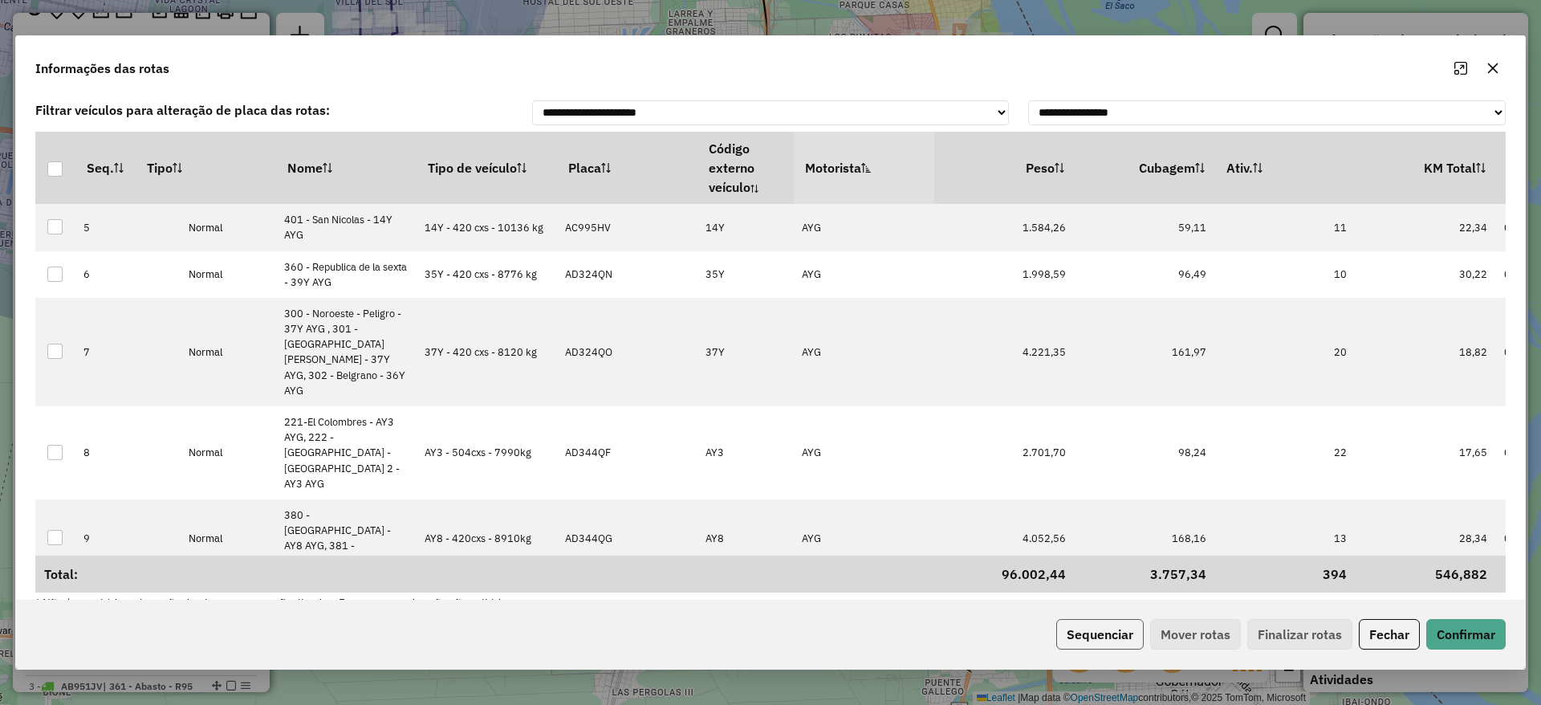
click at [1101, 634] on button "Sequenciar" at bounding box center [1099, 634] width 87 height 31
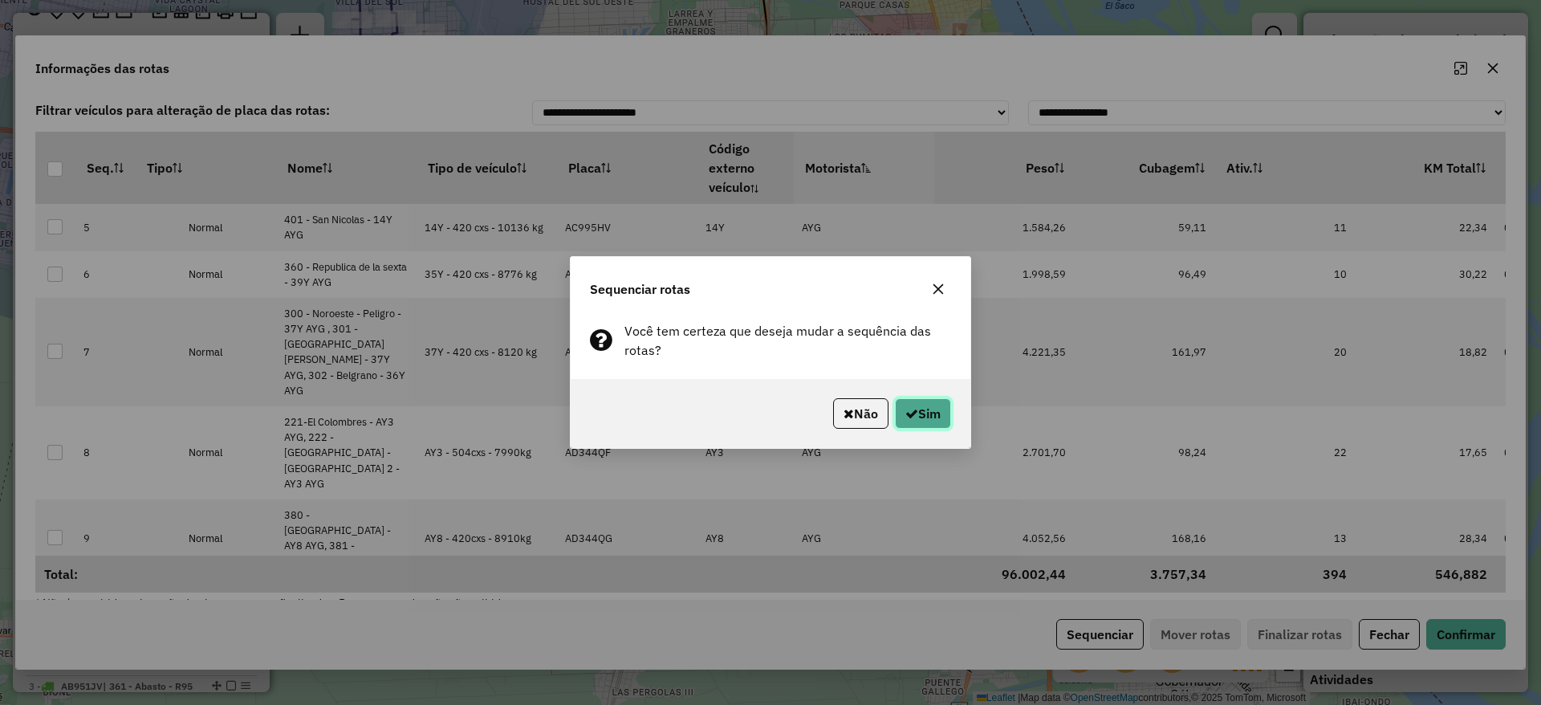
click at [933, 409] on button "Sim" at bounding box center [923, 413] width 56 height 31
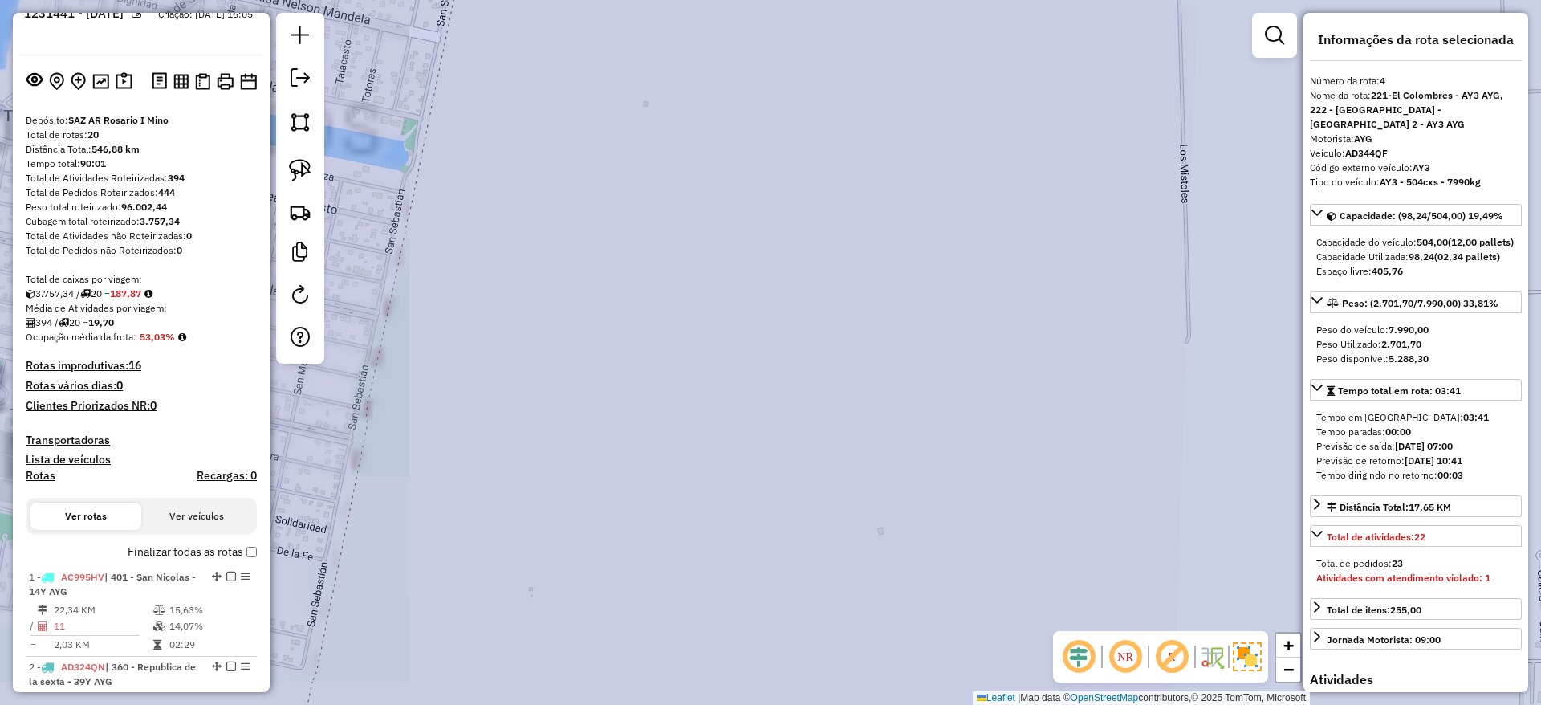
scroll to position [0, 0]
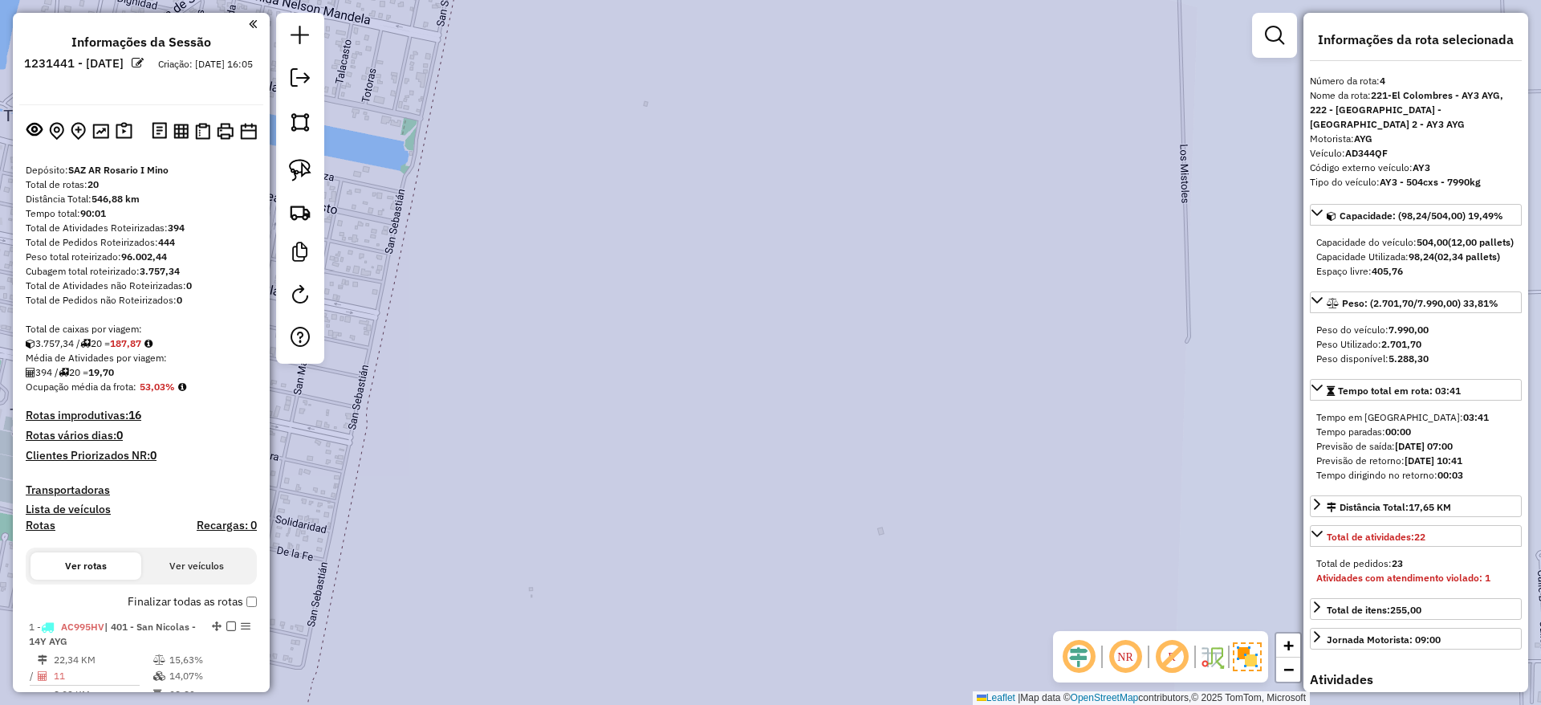
click at [44, 531] on h4 "Rotas" at bounding box center [41, 526] width 30 height 14
select select "*"
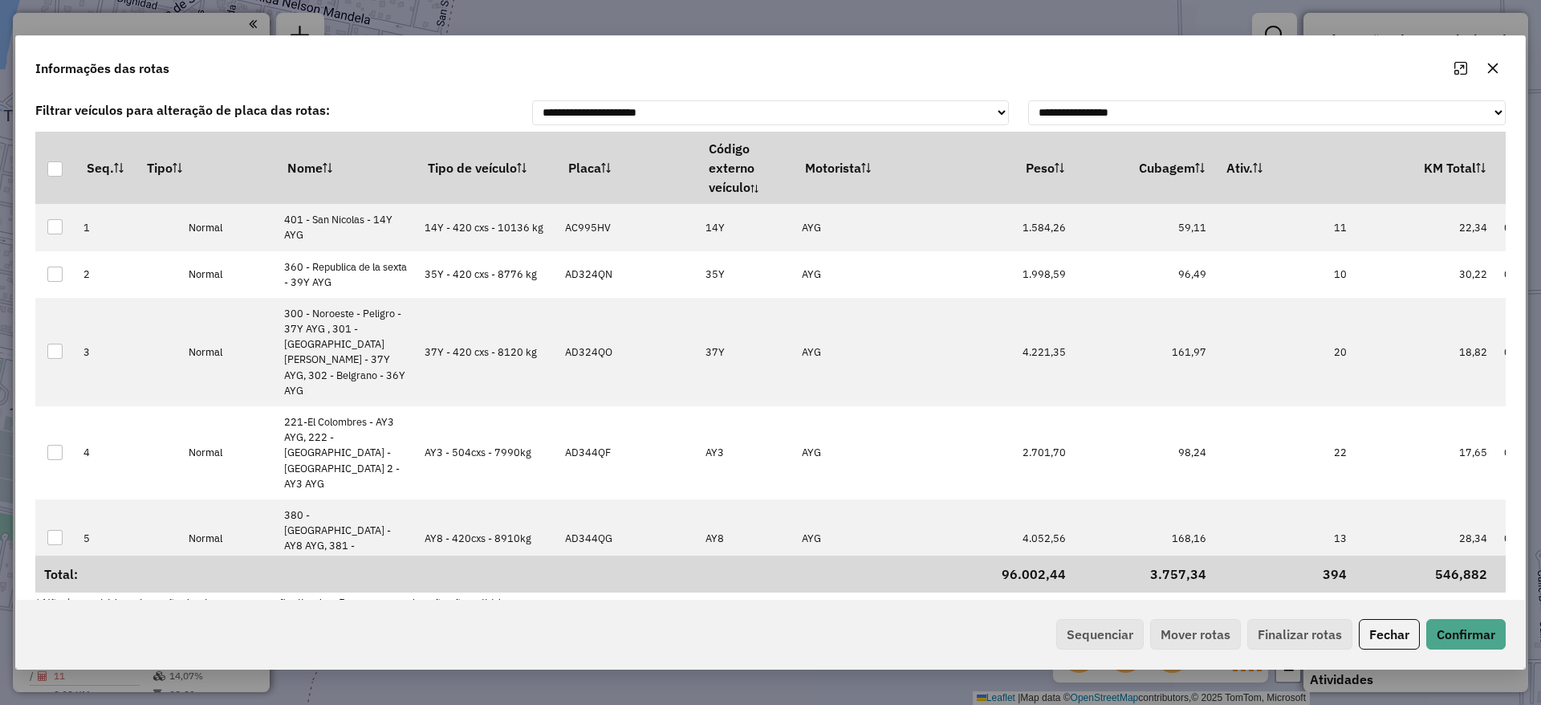
click at [1491, 72] on icon "button" at bounding box center [1492, 68] width 13 height 13
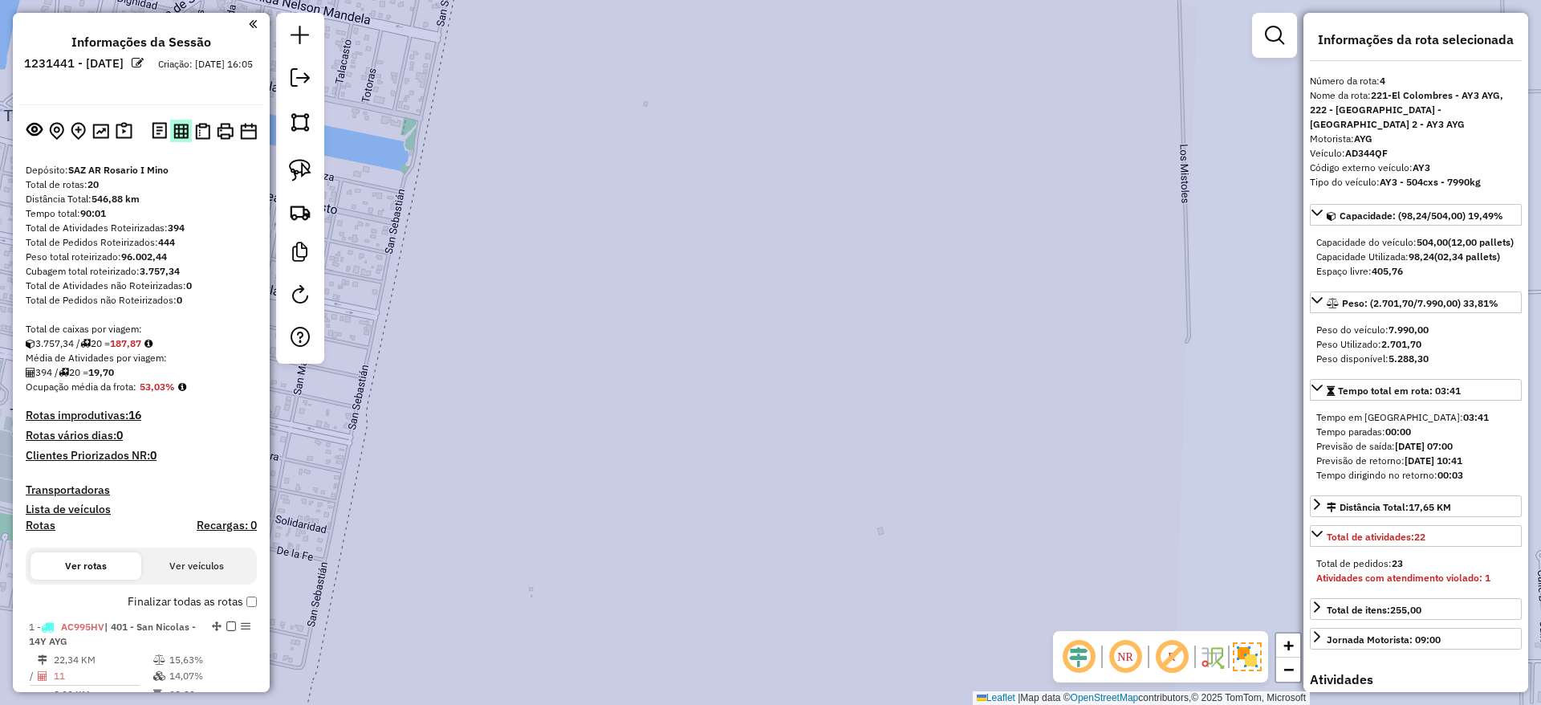
click at [182, 132] on img at bounding box center [180, 131] width 15 height 15
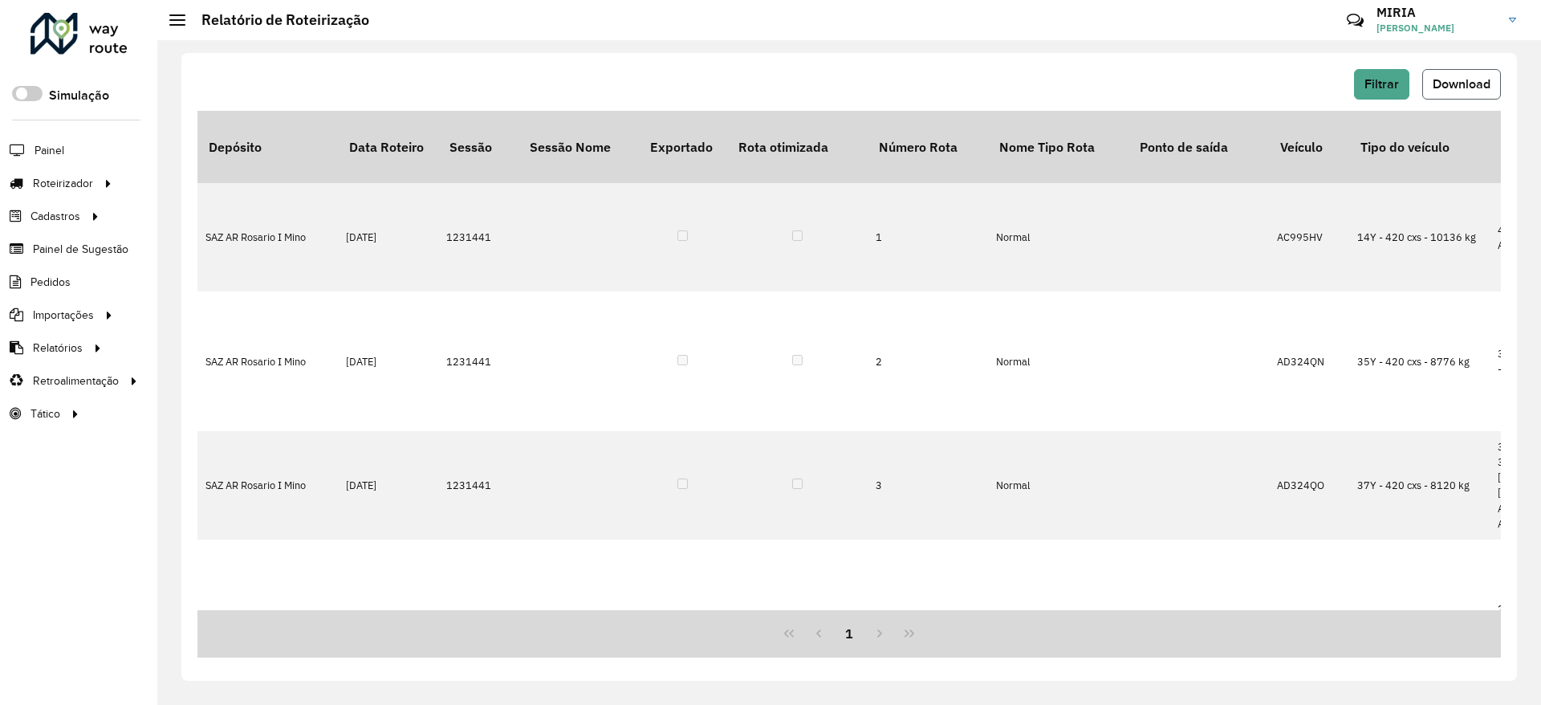
click at [1470, 85] on span "Download" at bounding box center [1462, 84] width 58 height 14
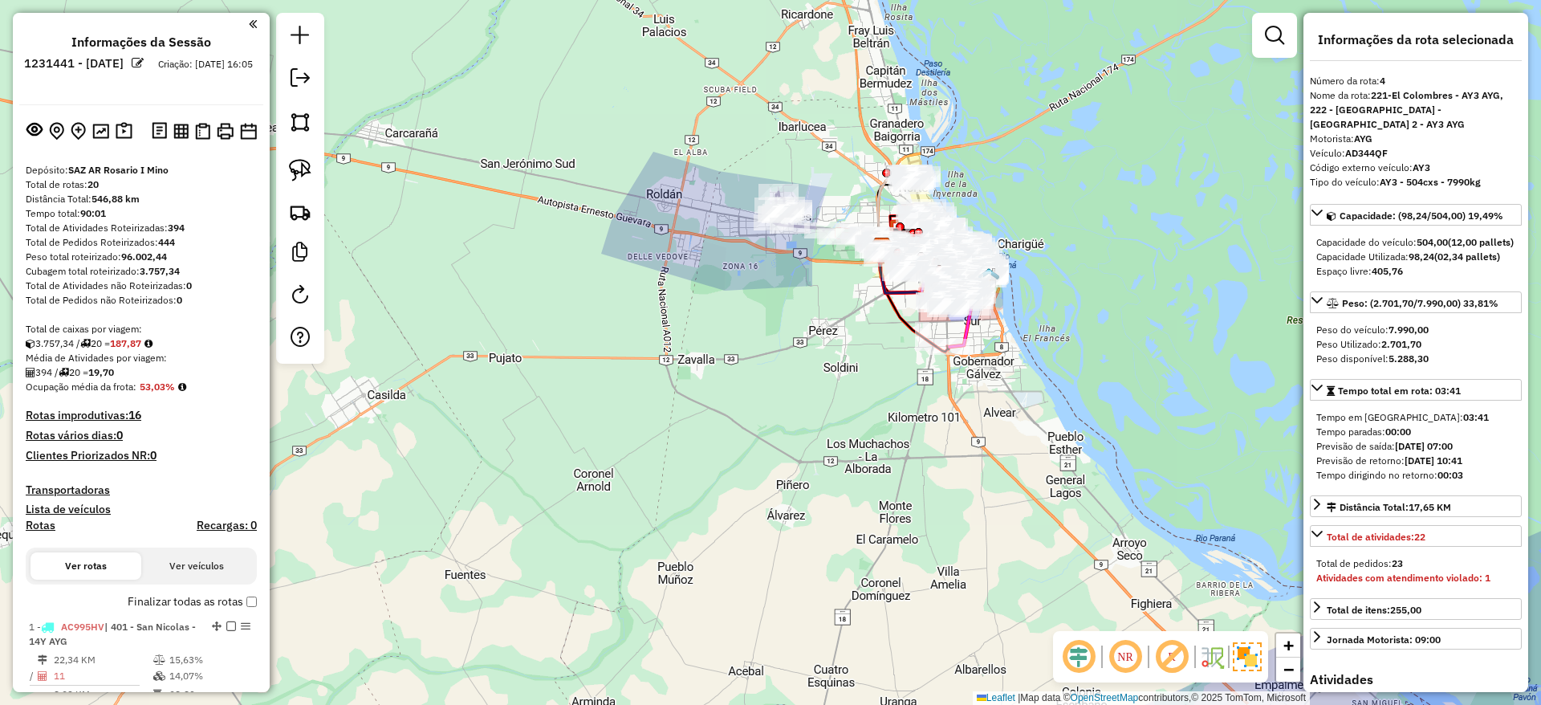
drag, startPoint x: 708, startPoint y: 337, endPoint x: 651, endPoint y: 329, distance: 57.6
click at [651, 329] on div "Janela de atendimento Grade de atendimento Capacidade Transportadoras Veículos …" at bounding box center [770, 352] width 1541 height 705
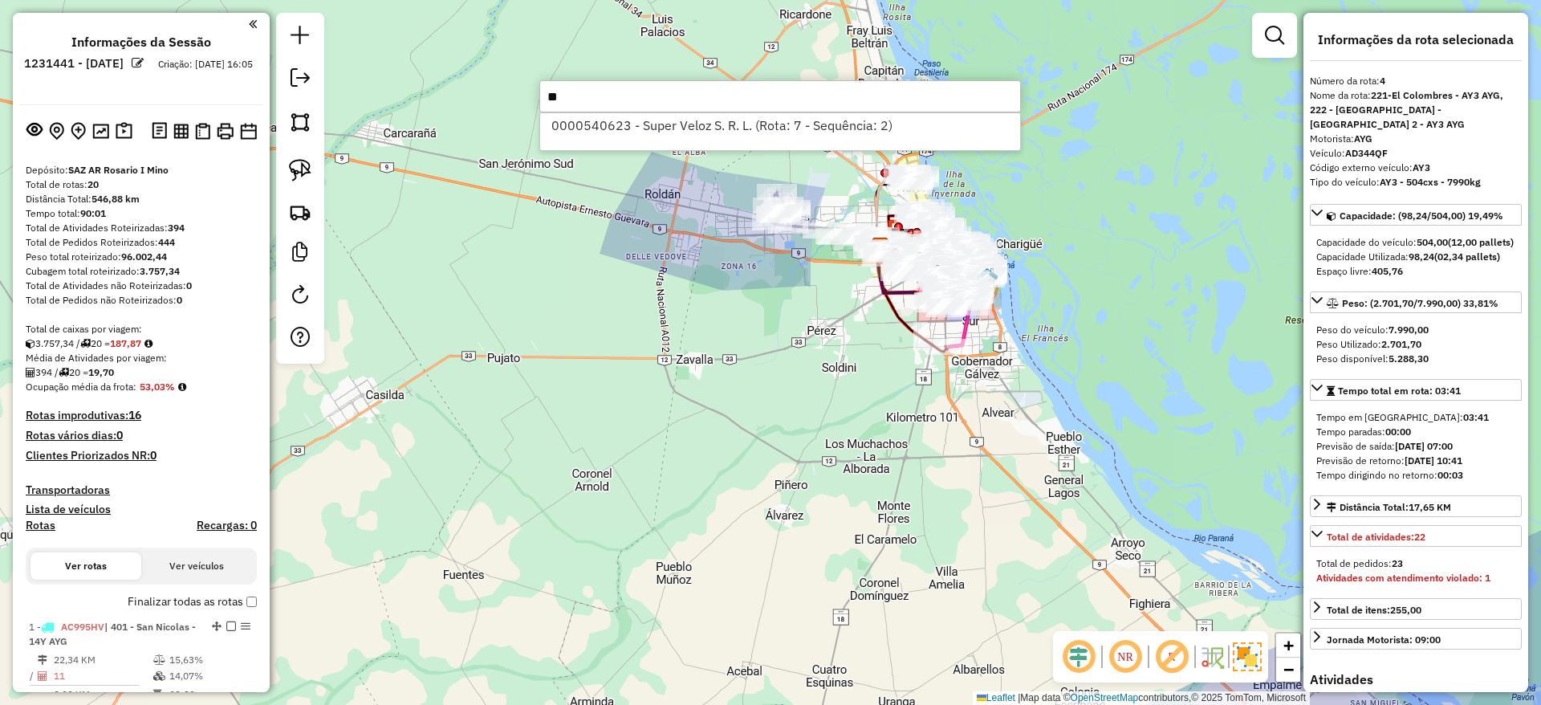
type input "*"
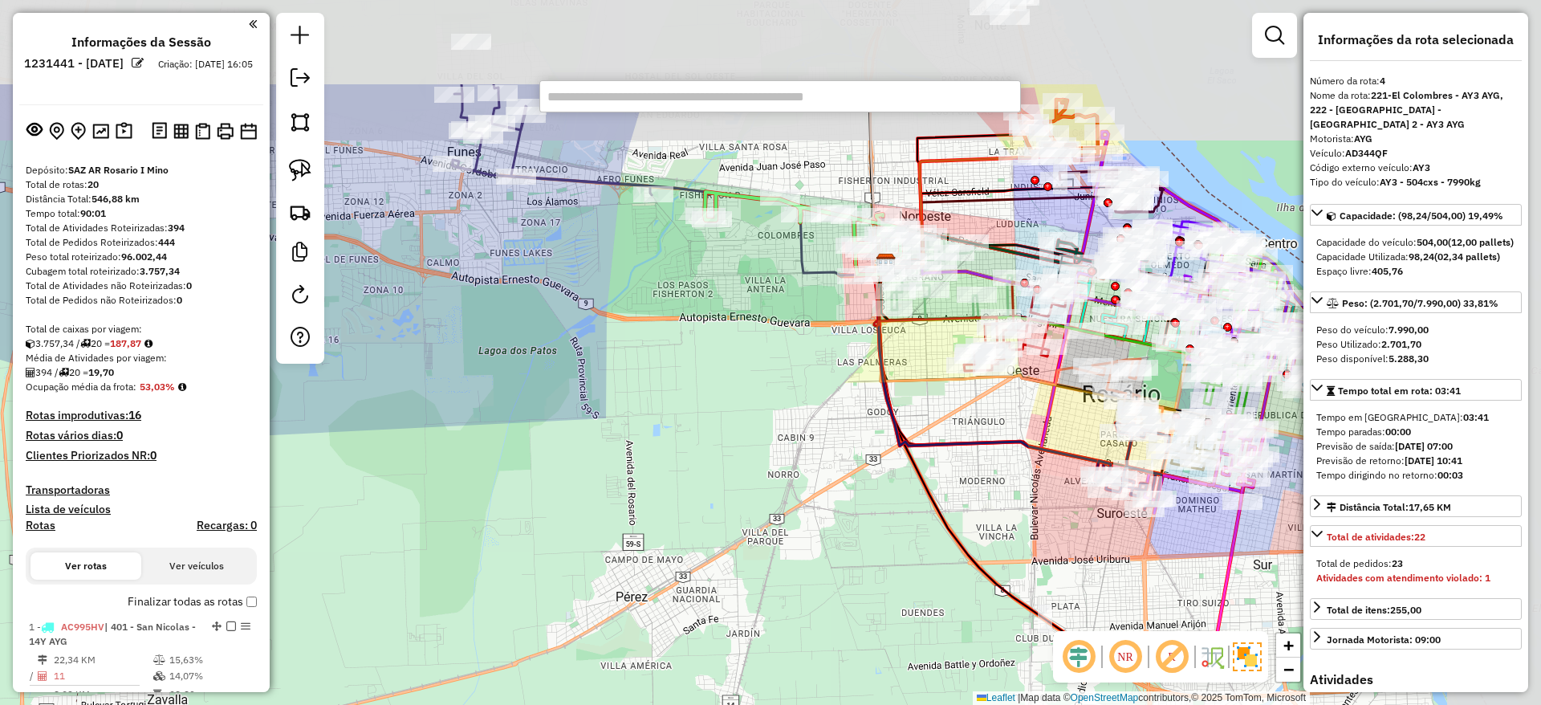
drag, startPoint x: 881, startPoint y: 258, endPoint x: 733, endPoint y: 417, distance: 217.5
click at [733, 419] on div "Janela de atendimento Grade de atendimento Capacidade Transportadoras Veículos …" at bounding box center [770, 352] width 1541 height 705
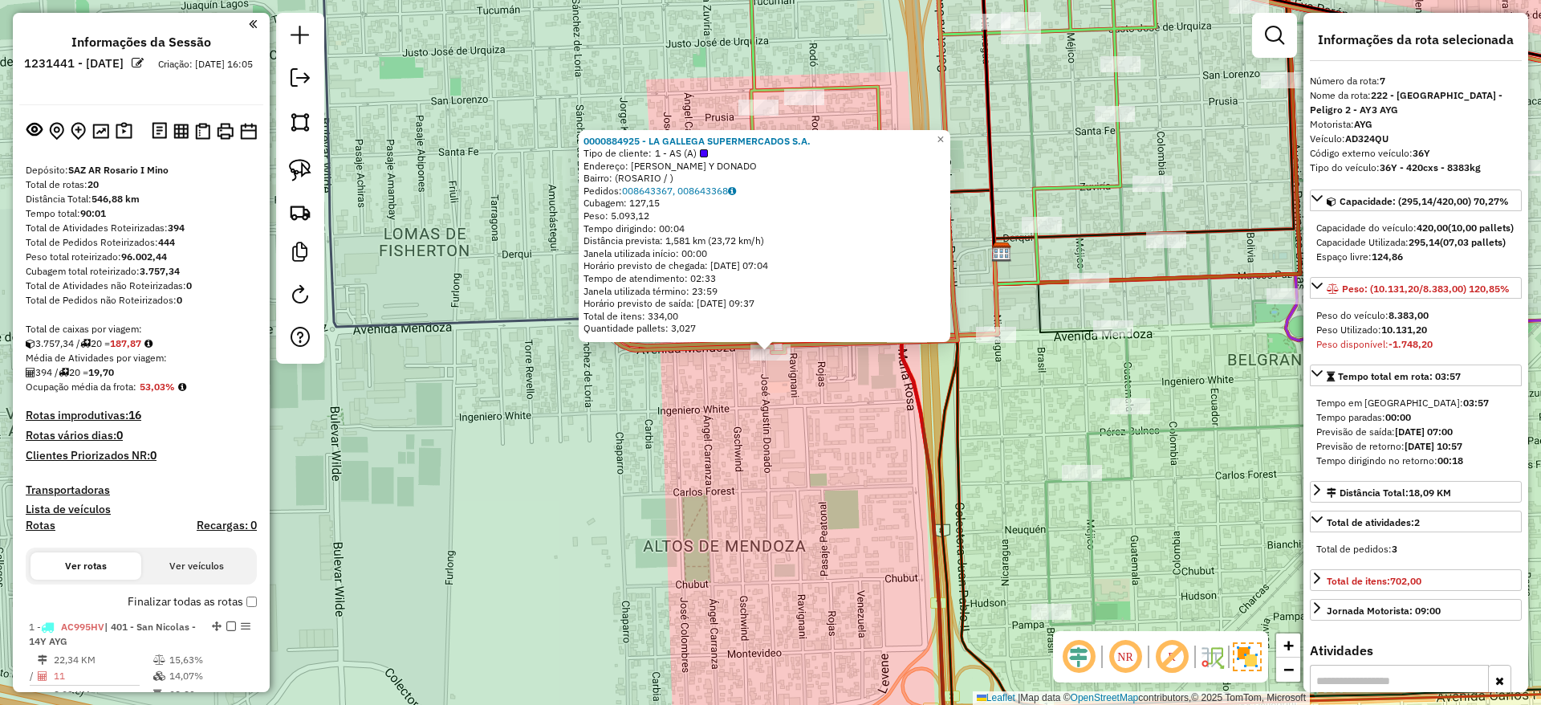
scroll to position [1244, 0]
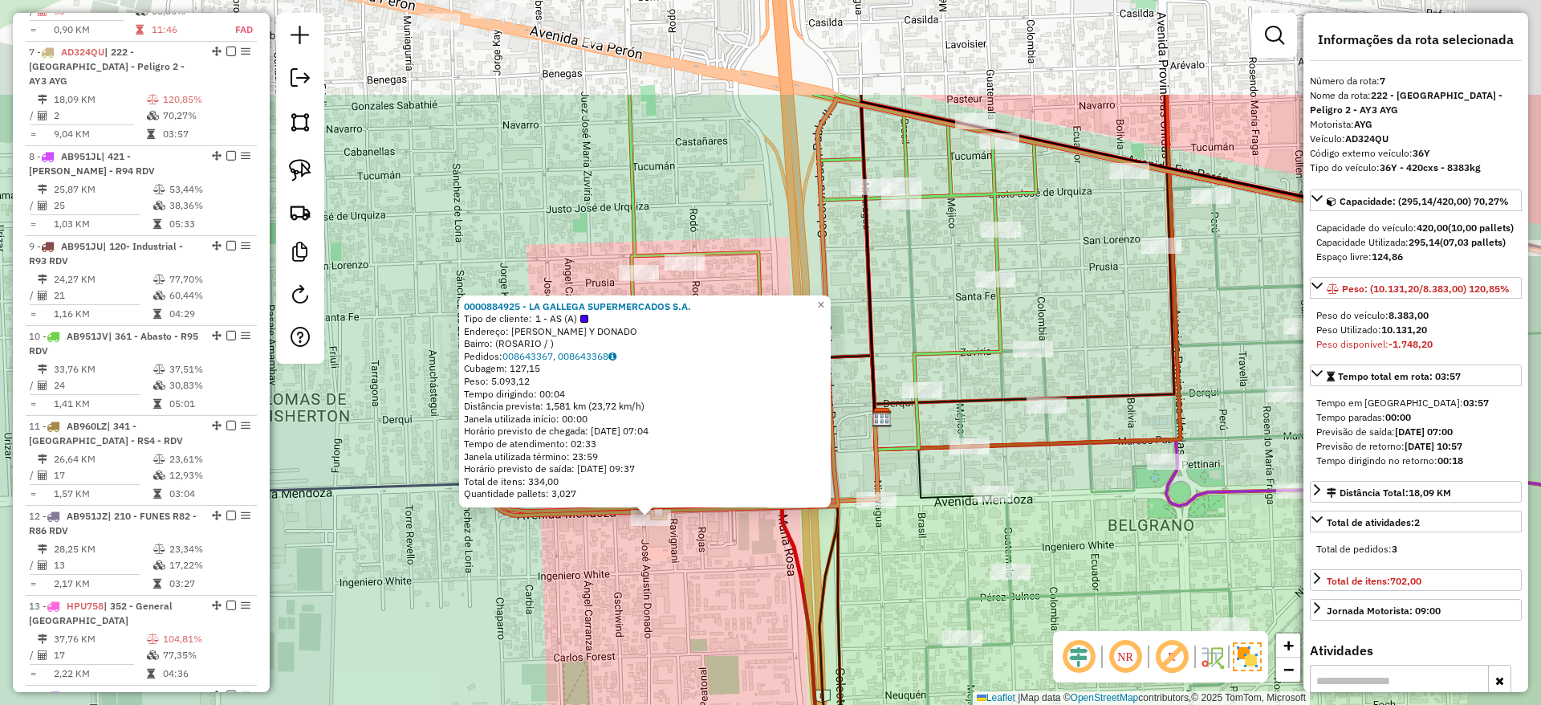
drag, startPoint x: 694, startPoint y: 588, endPoint x: 636, endPoint y: 645, distance: 81.7
click at [636, 650] on div "0000884925 - LA GALLEGA SUPERMERCADOS S.A. Tipo de cliente: 1 - AS (A) Endereço…" at bounding box center [770, 352] width 1541 height 705
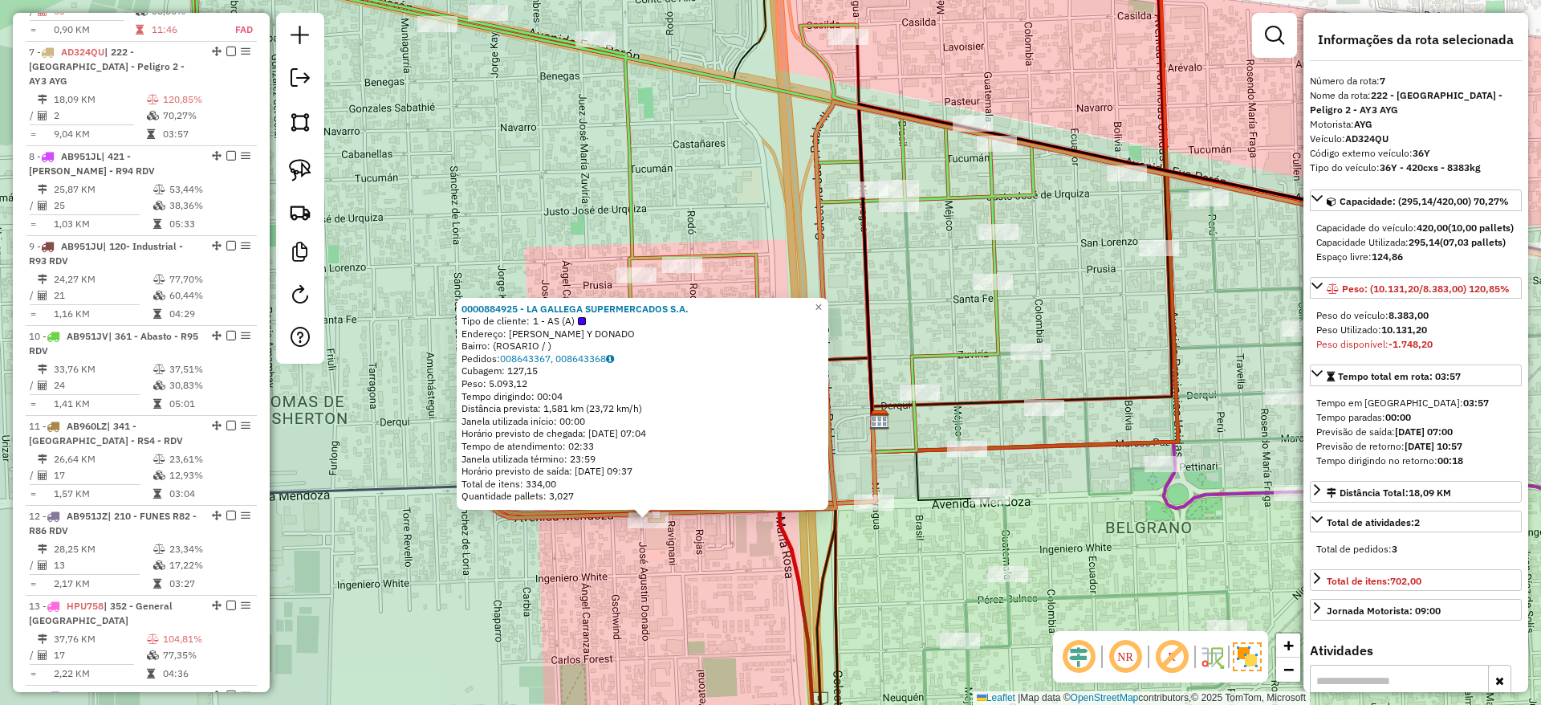
click at [879, 272] on div "0000884925 - LA GALLEGA SUPERMERCADOS S.A. Tipo de cliente: 1 - AS (A) Endereço…" at bounding box center [770, 352] width 1541 height 705
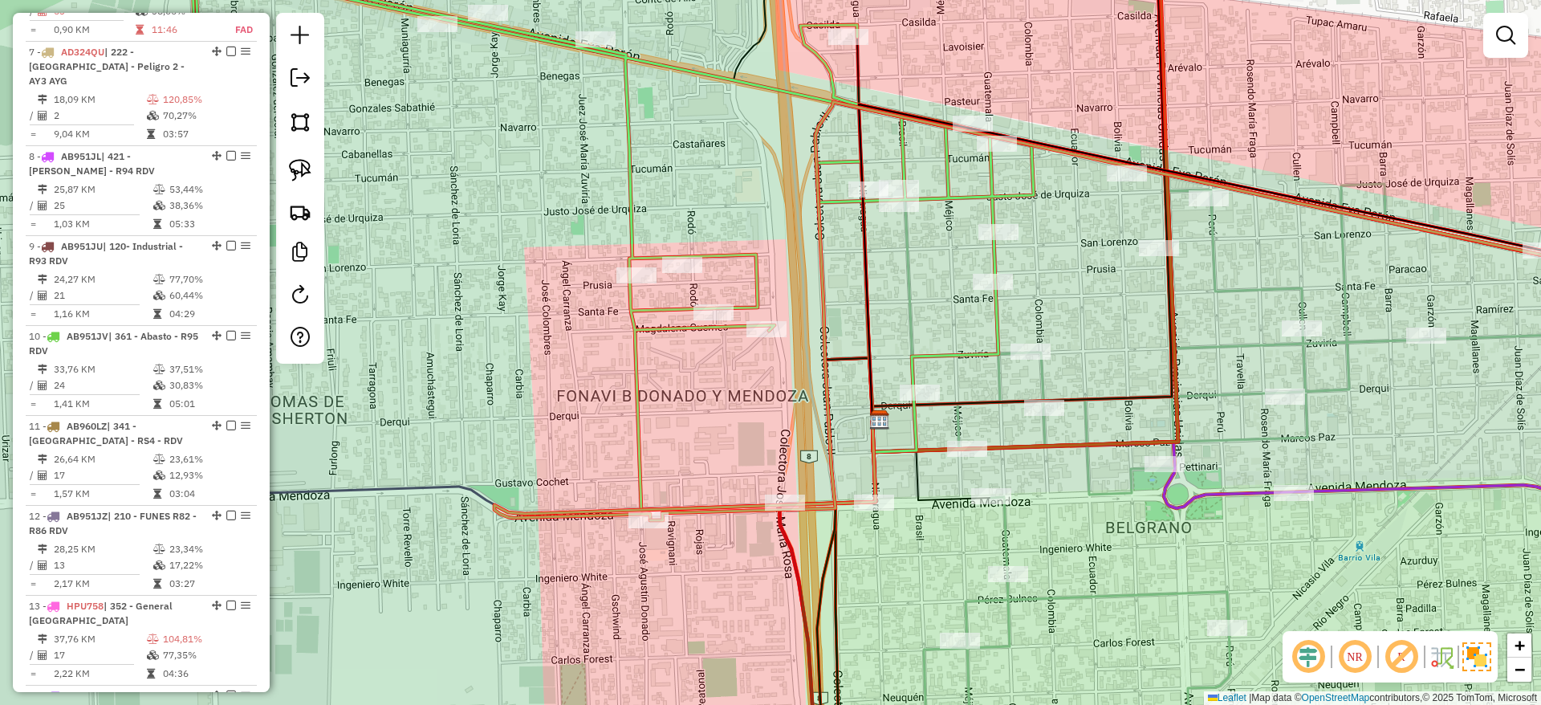
click at [624, 205] on icon at bounding box center [563, 219] width 942 height 580
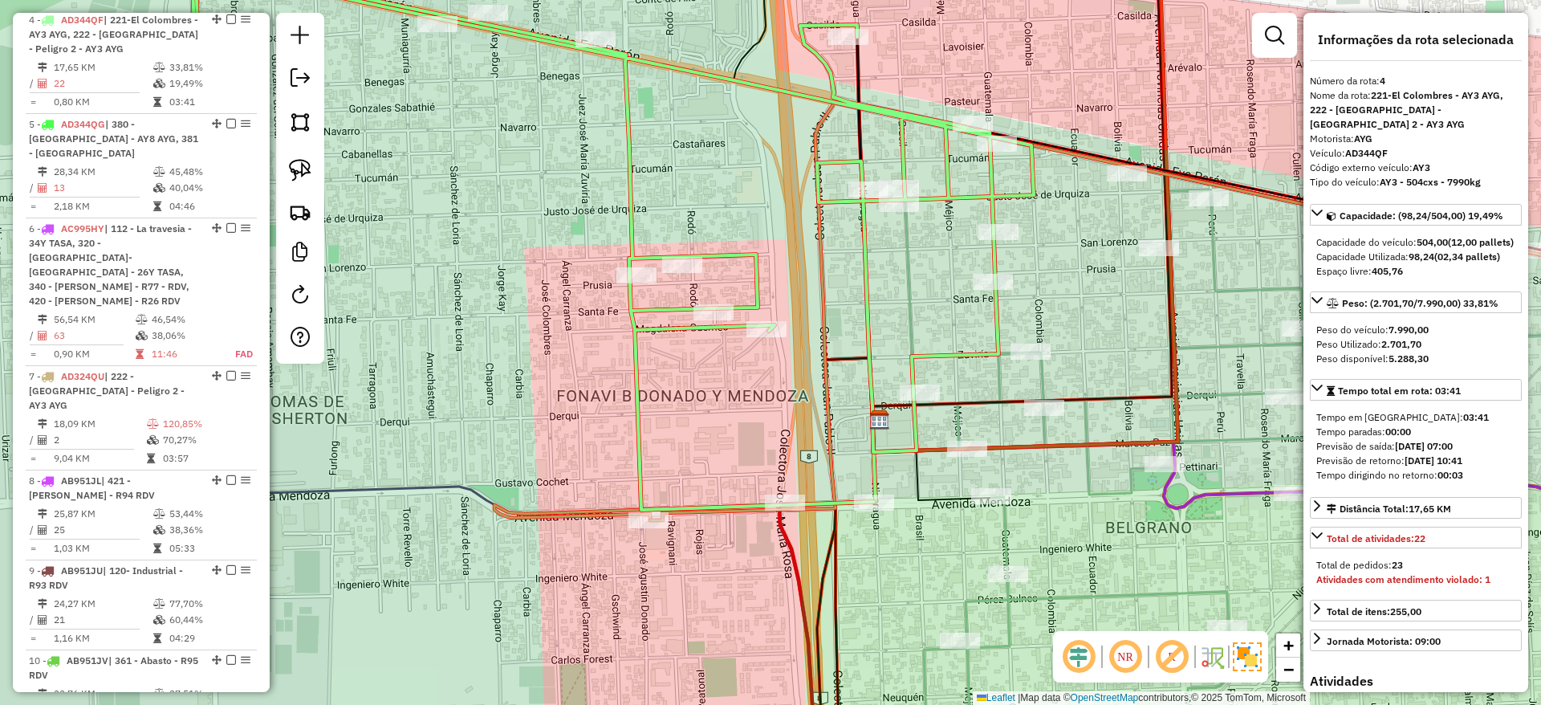
scroll to position [902, 0]
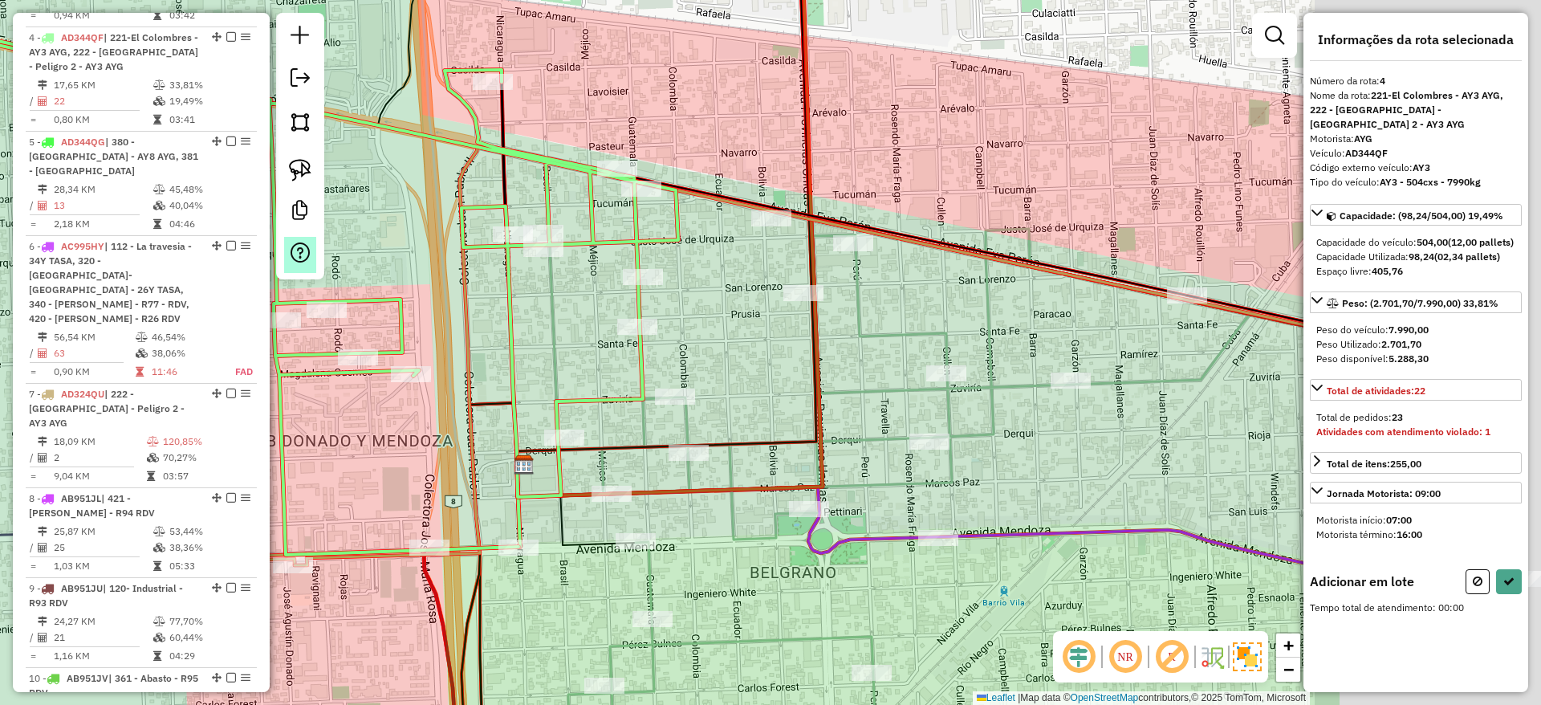
drag, startPoint x: 630, startPoint y: 205, endPoint x: 300, endPoint y: 247, distance: 332.5
click at [251, 254] on hb-router-mapa "Informações da Sessão 1231441 - 20/08/2025 Criação: 19/08/2025 16:05 Depósito: …" at bounding box center [770, 352] width 1541 height 705
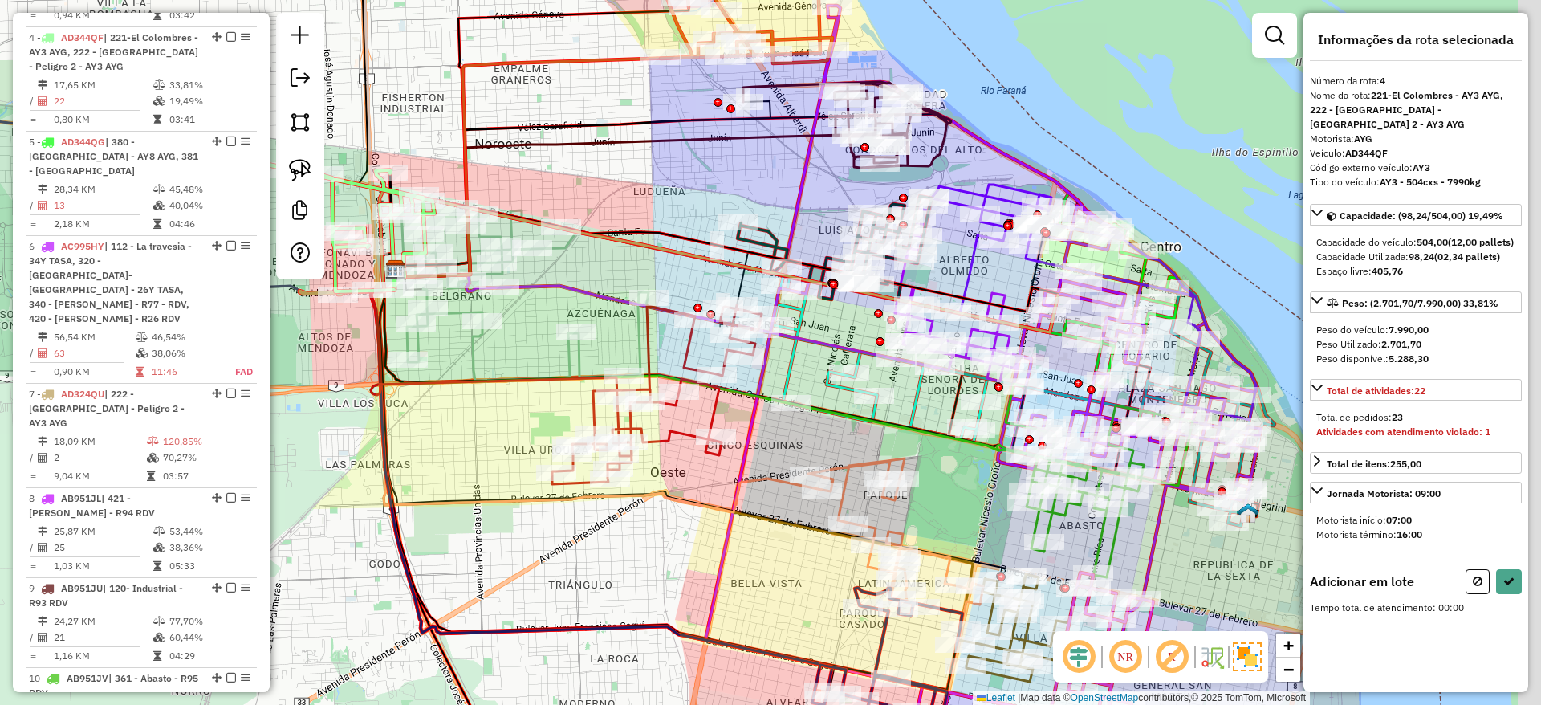
drag, startPoint x: 1110, startPoint y: 298, endPoint x: 901, endPoint y: 252, distance: 213.6
click at [901, 252] on div "Janela de atendimento Grade de atendimento Capacidade Transportadoras Veículos …" at bounding box center [770, 352] width 1541 height 705
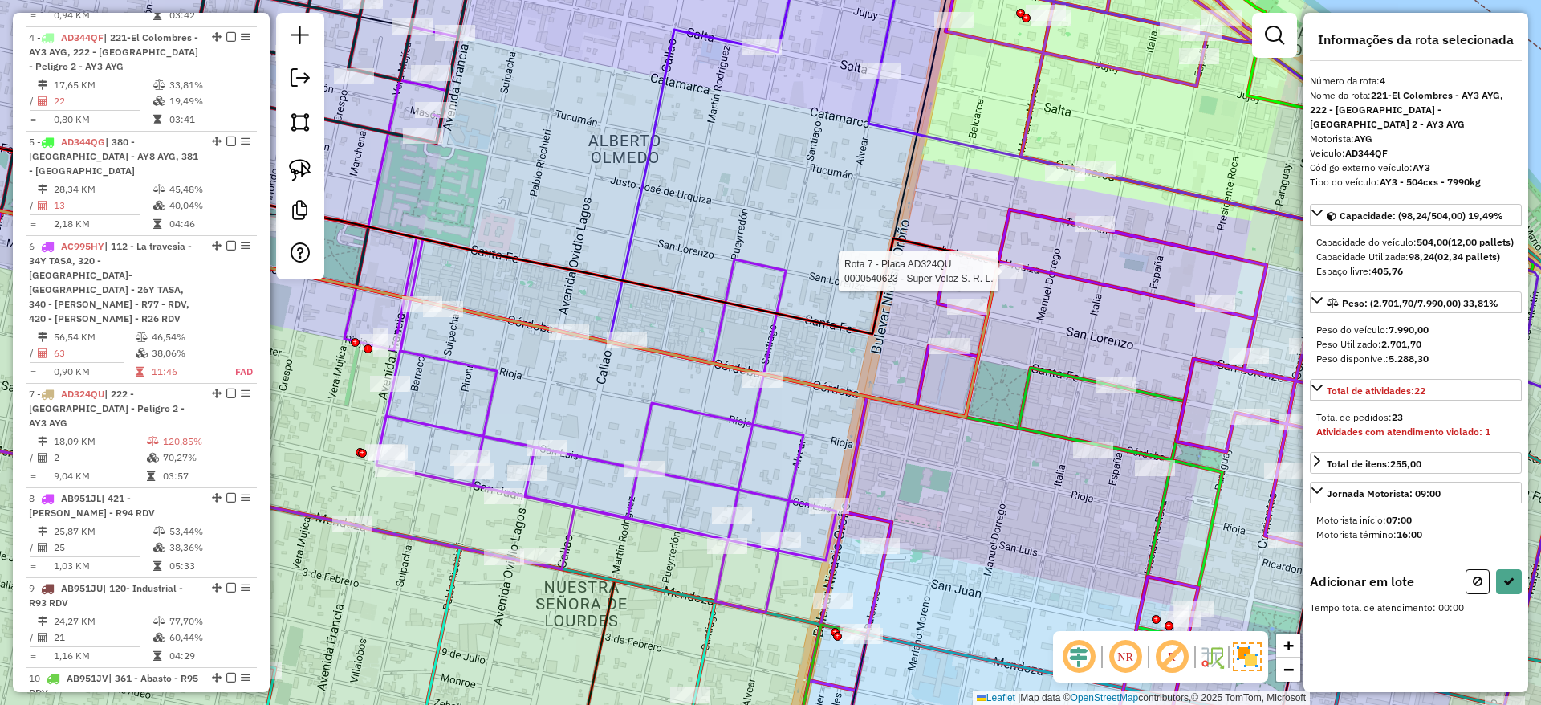
click at [1002, 279] on div at bounding box center [1003, 271] width 40 height 16
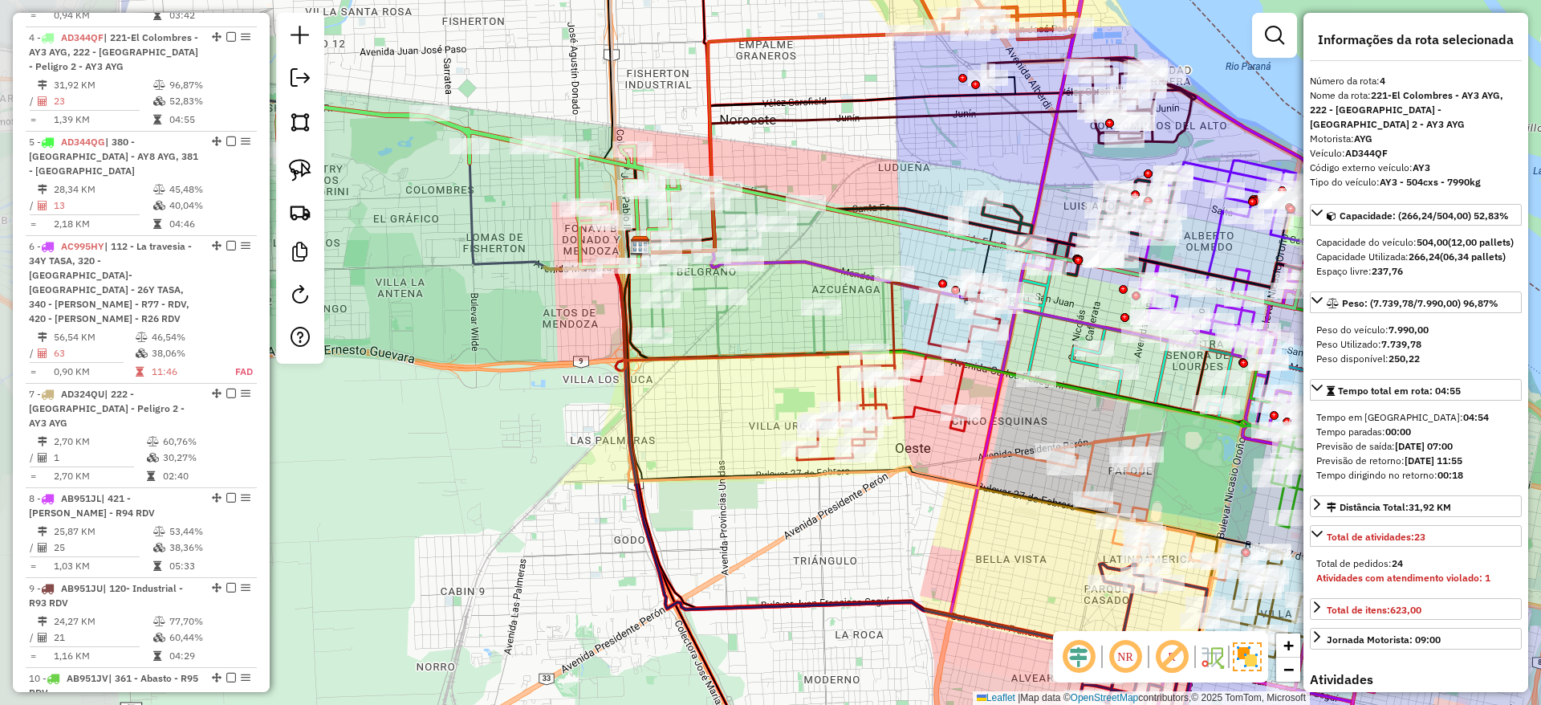
drag, startPoint x: 554, startPoint y: 397, endPoint x: 891, endPoint y: 355, distance: 339.7
click at [862, 355] on icon at bounding box center [739, 310] width 246 height 128
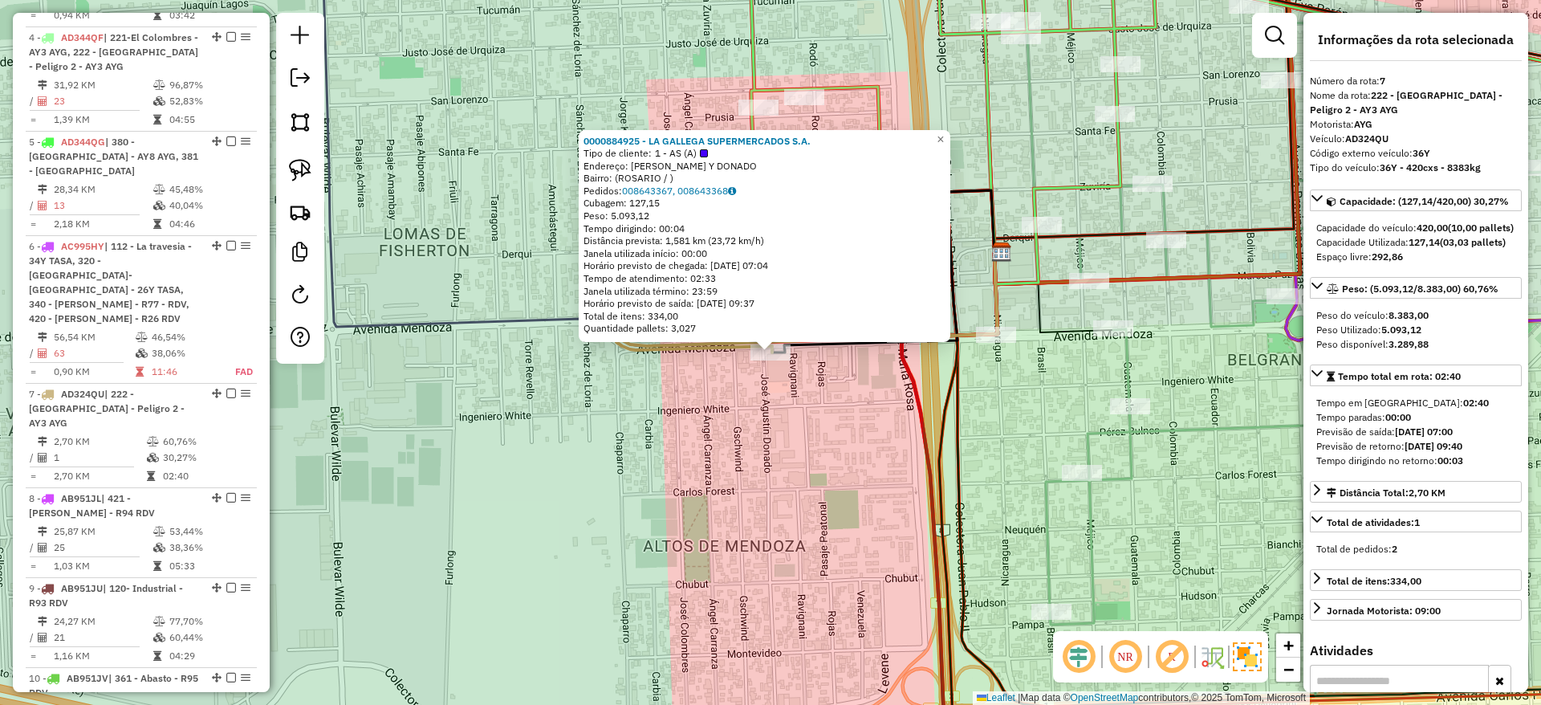
scroll to position [1244, 0]
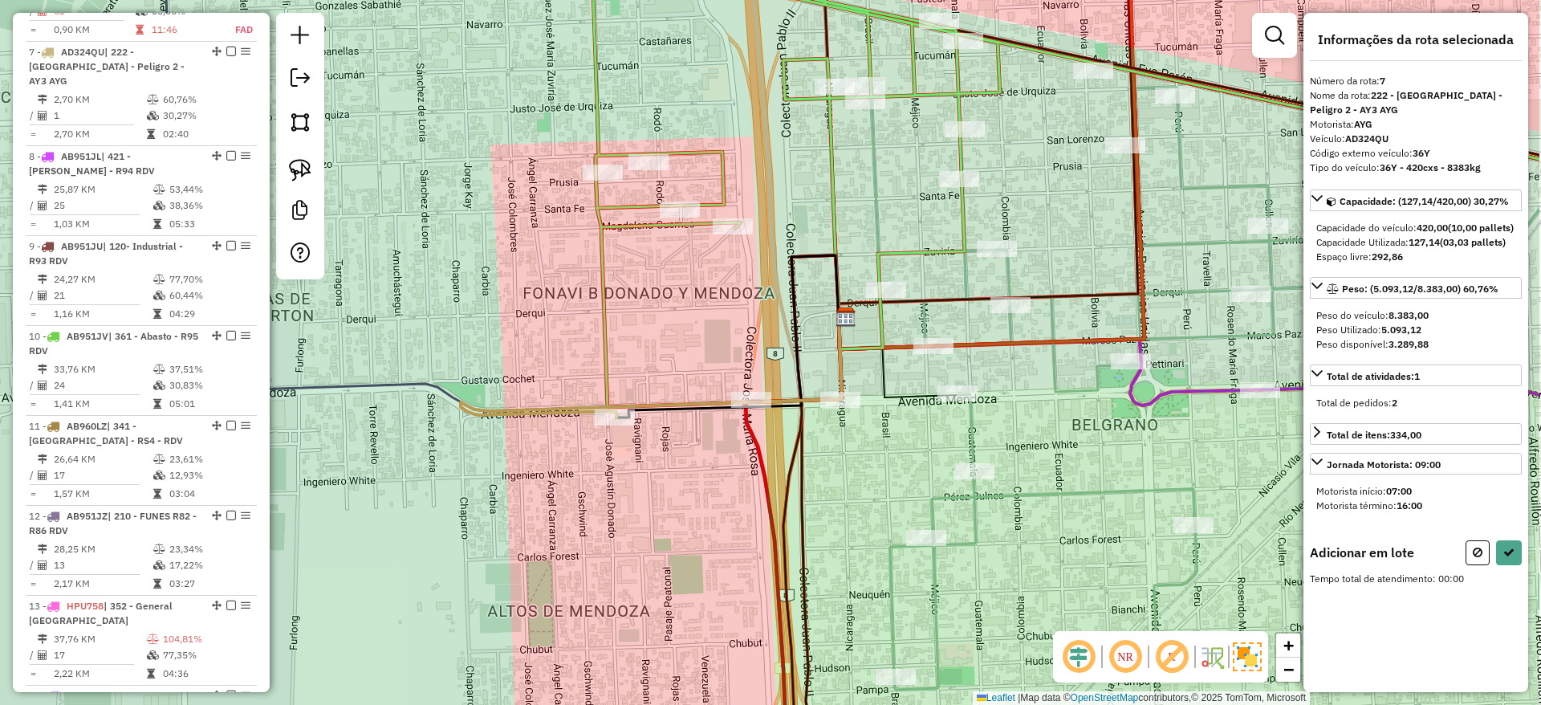
drag, startPoint x: 834, startPoint y: 437, endPoint x: 636, endPoint y: 482, distance: 202.5
click at [648, 510] on div "Janela de atendimento Grade de atendimento Capacidade Transportadoras Veículos …" at bounding box center [770, 352] width 1541 height 705
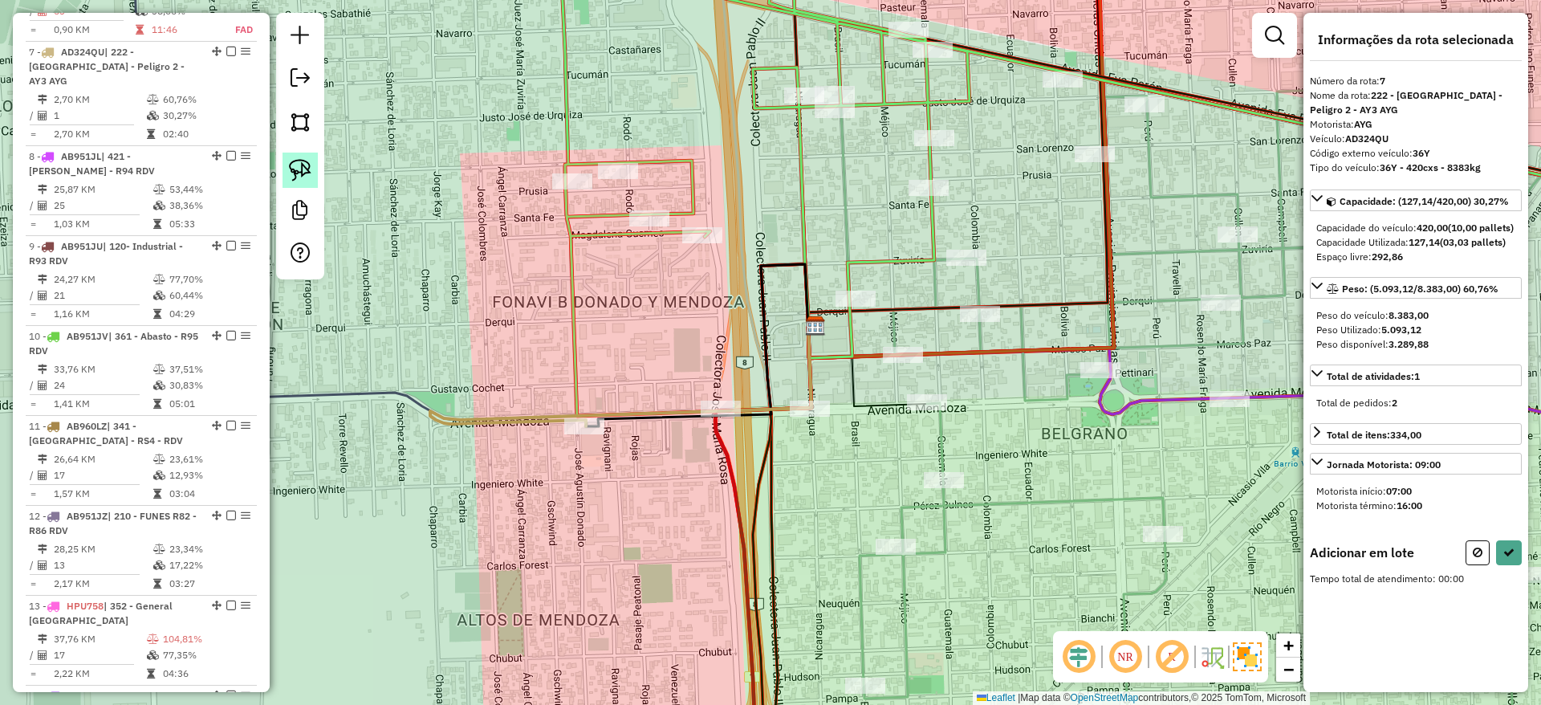
click at [309, 165] on img at bounding box center [300, 170] width 22 height 22
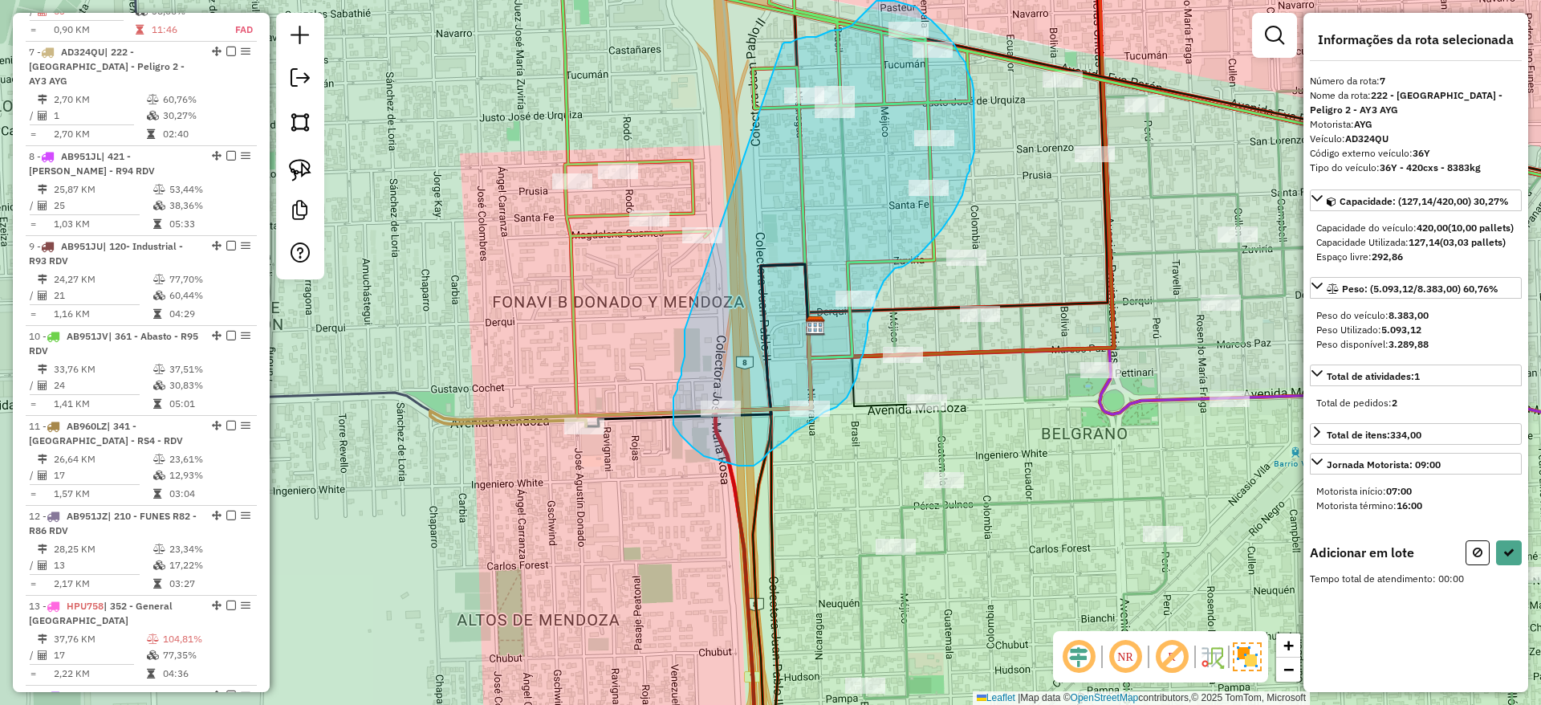
drag, startPoint x: 685, startPoint y: 337, endPoint x: 783, endPoint y: 44, distance: 308.9
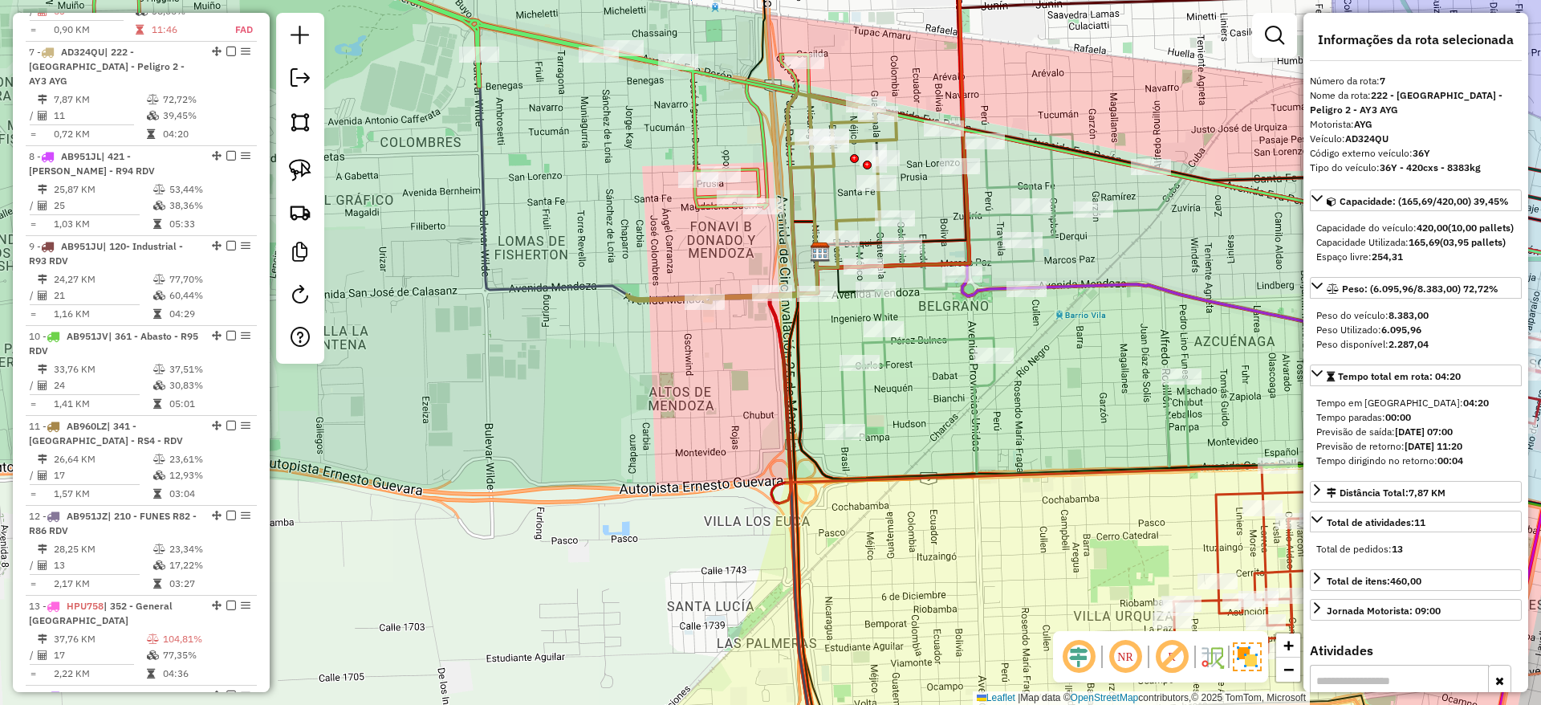
click at [700, 144] on icon at bounding box center [894, 124] width 1601 height 319
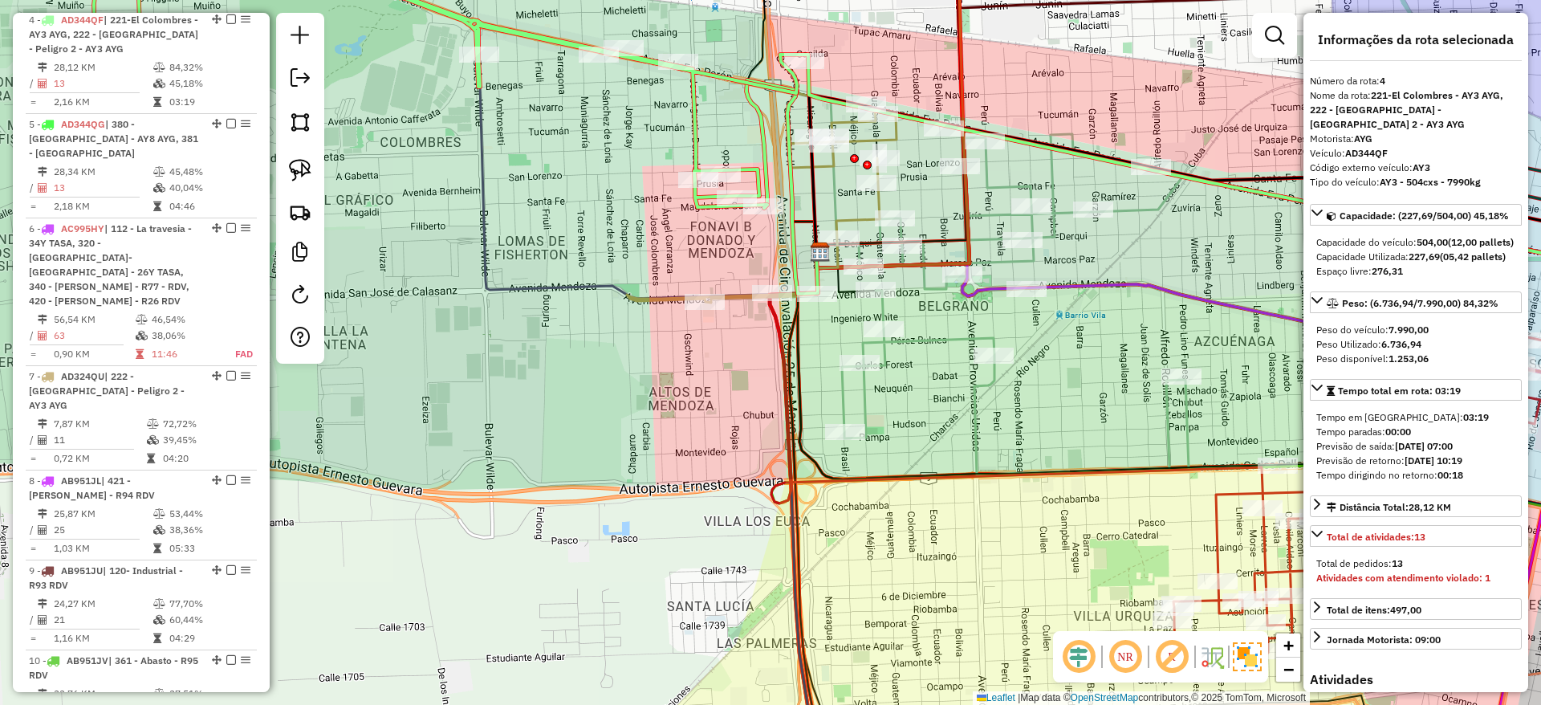
scroll to position [902, 0]
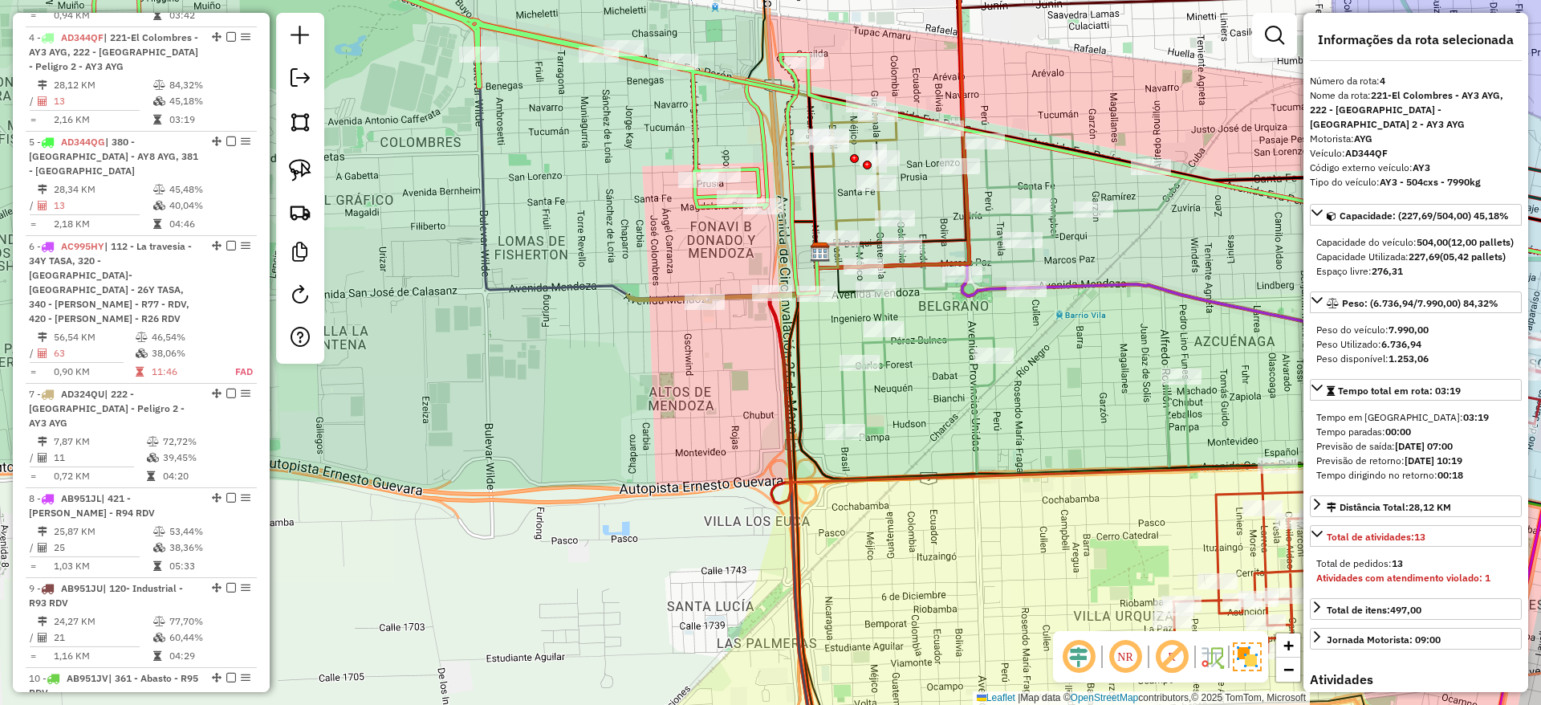
click at [992, 214] on icon at bounding box center [1084, 299] width 484 height 349
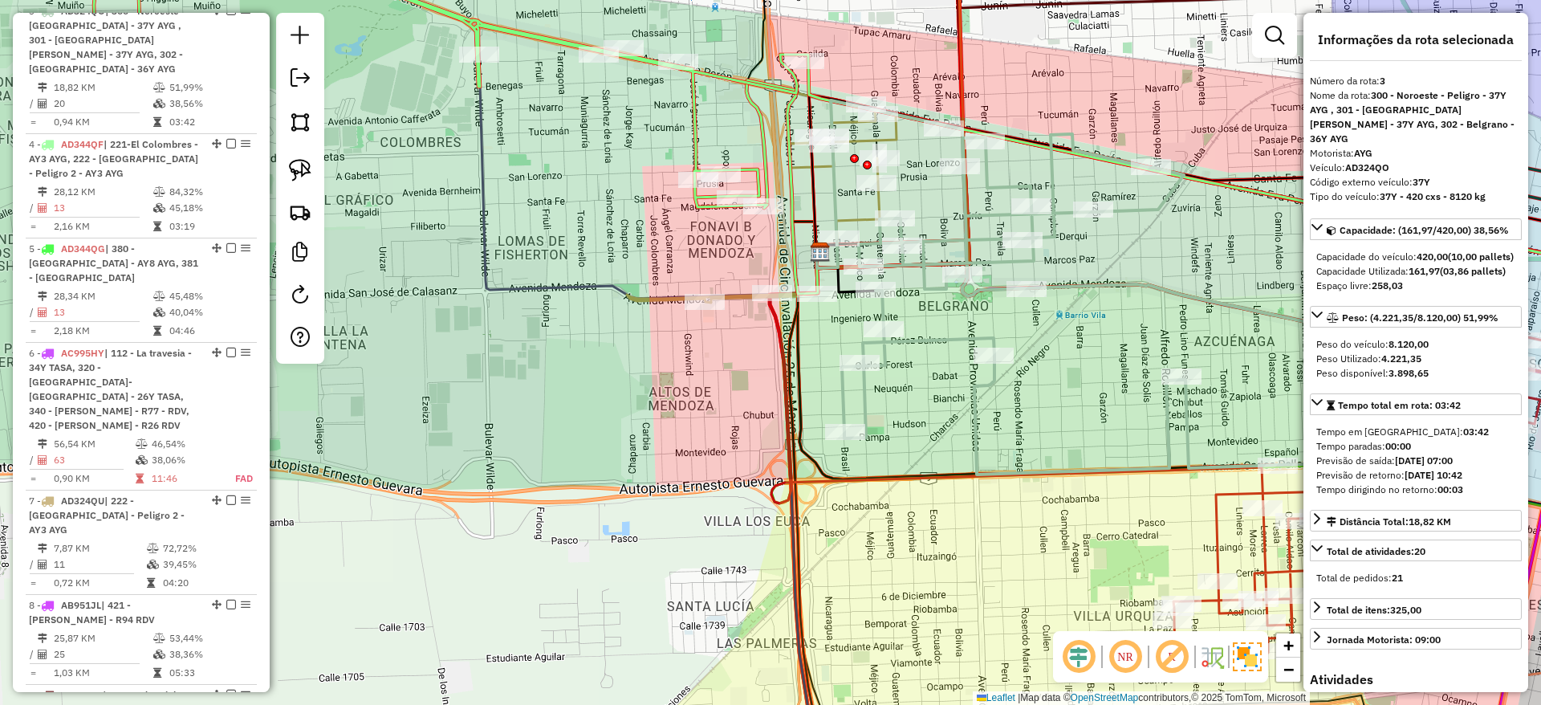
scroll to position [783, 0]
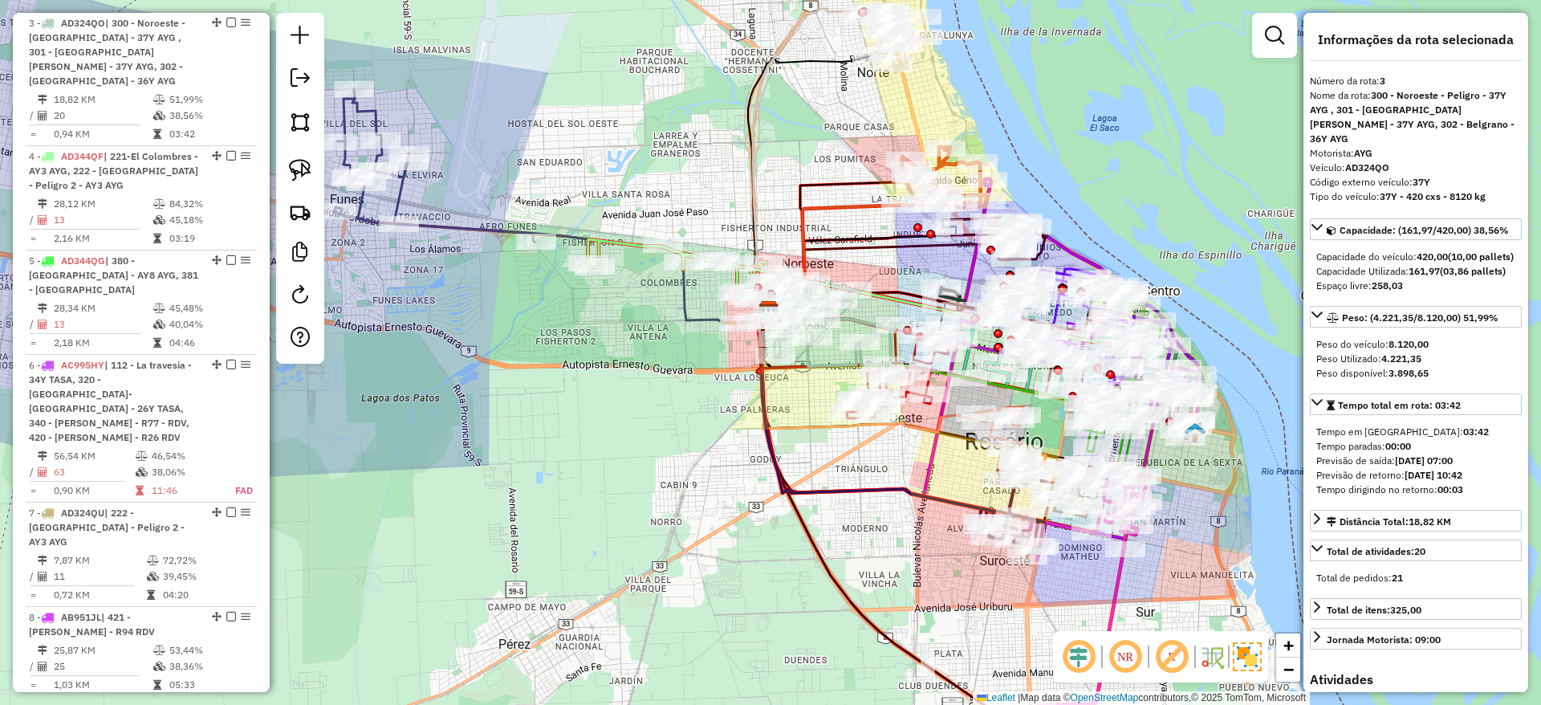
drag, startPoint x: 629, startPoint y: 446, endPoint x: 671, endPoint y: 457, distance: 43.0
click at [671, 457] on div "Janela de atendimento Grade de atendimento Capacidade Transportadoras Veículos …" at bounding box center [770, 352] width 1541 height 705
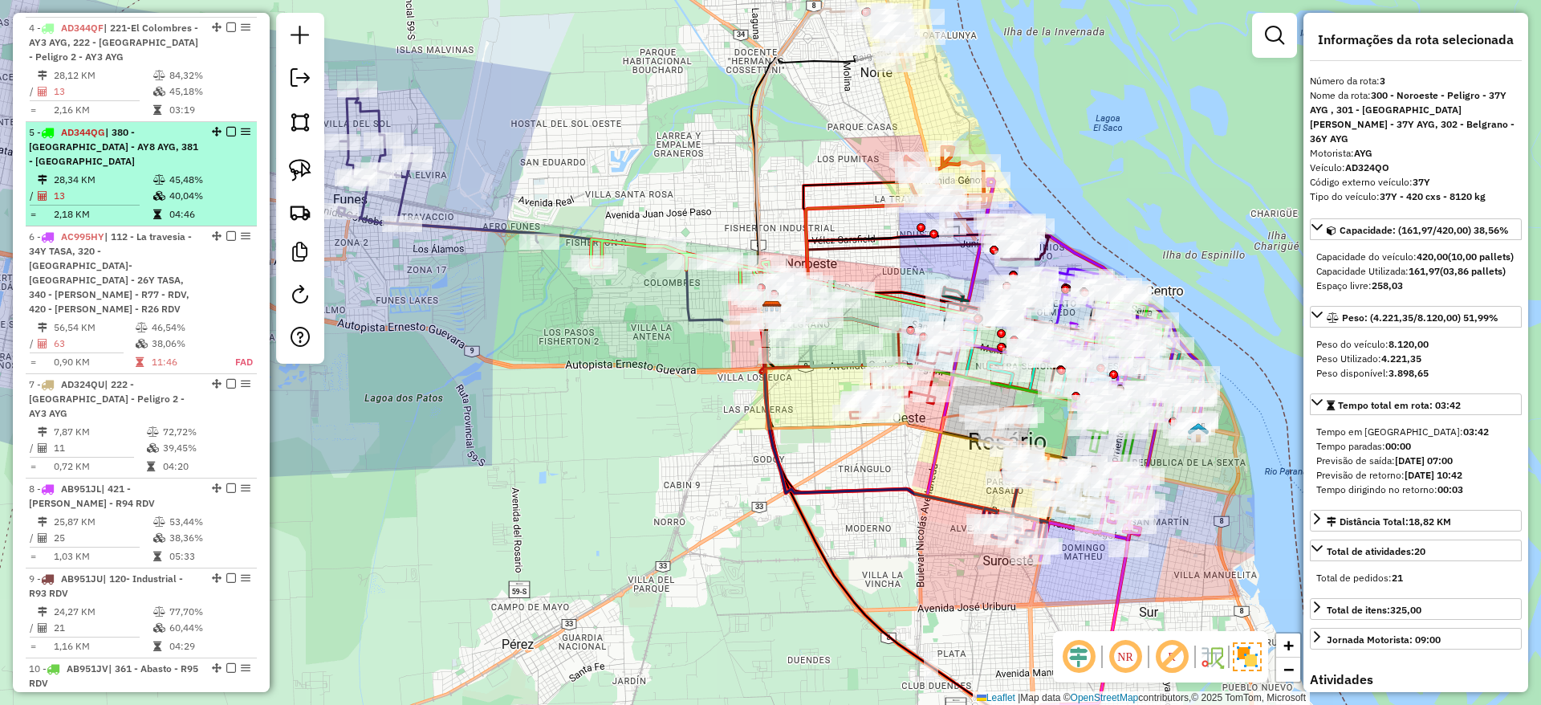
scroll to position [904, 0]
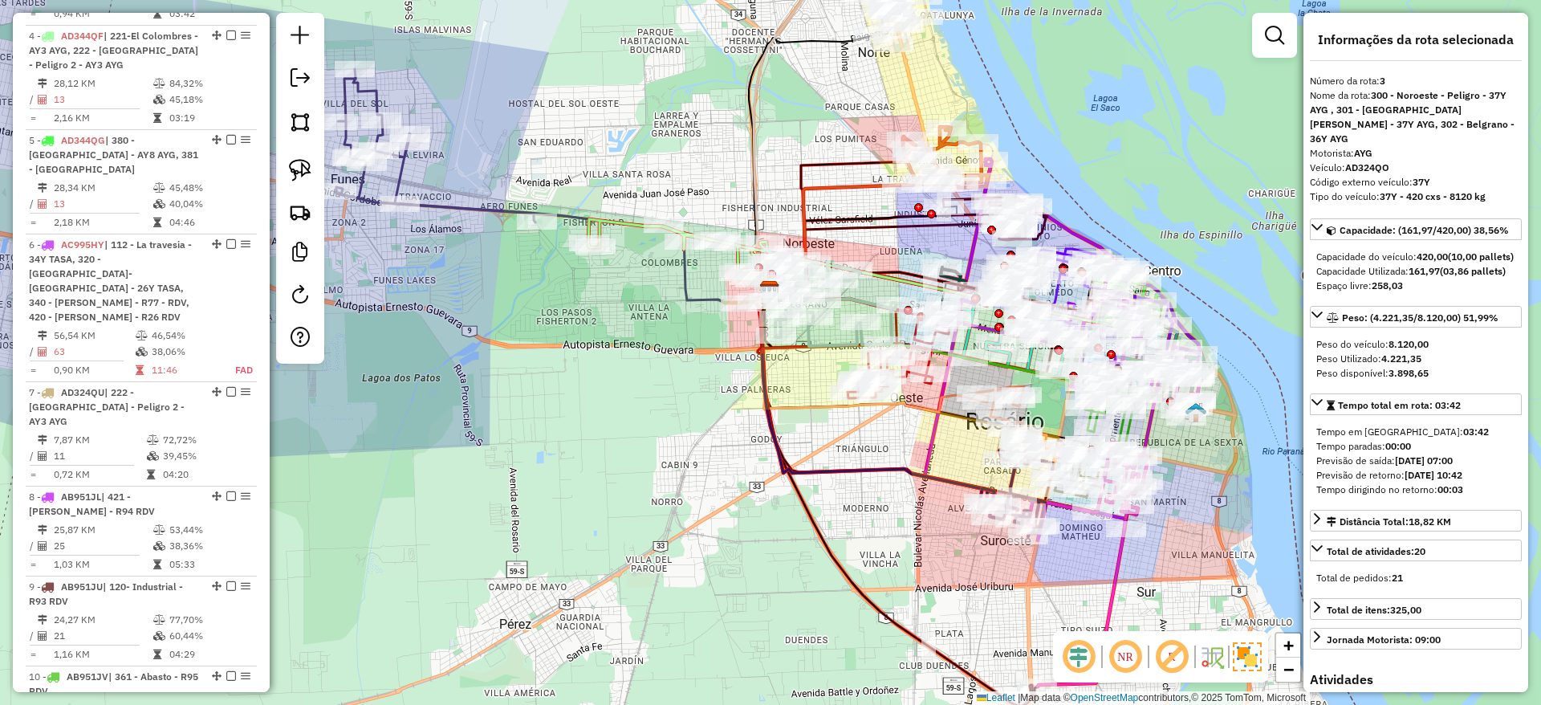
click at [624, 417] on div "Janela de atendimento Grade de atendimento Capacidade Transportadoras Veículos …" at bounding box center [770, 352] width 1541 height 705
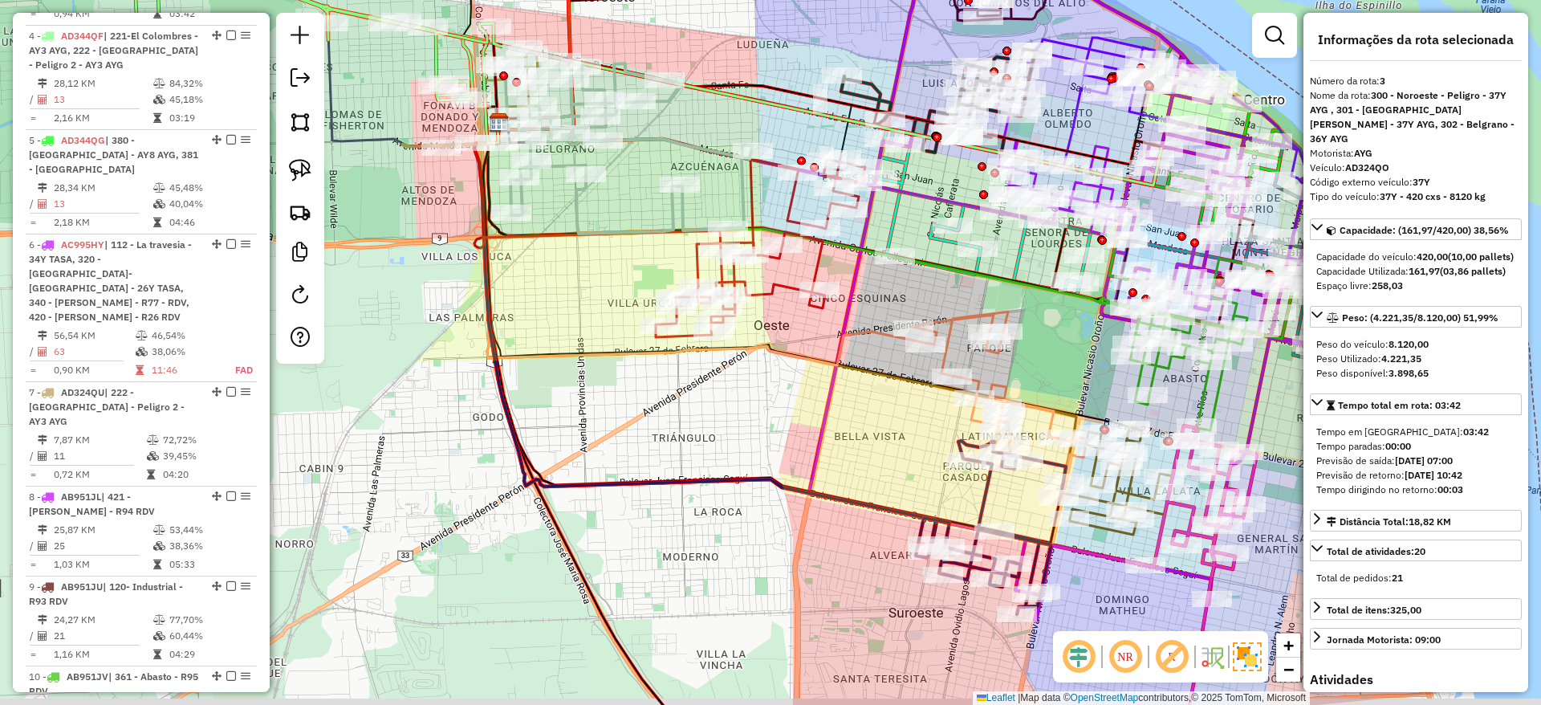
drag, startPoint x: 1005, startPoint y: 470, endPoint x: 882, endPoint y: 449, distance: 124.6
click at [882, 449] on div "Janela de atendimento Grade de atendimento Capacidade Transportadoras Veículos …" at bounding box center [770, 352] width 1541 height 705
click at [954, 337] on icon at bounding box center [999, 434] width 175 height 246
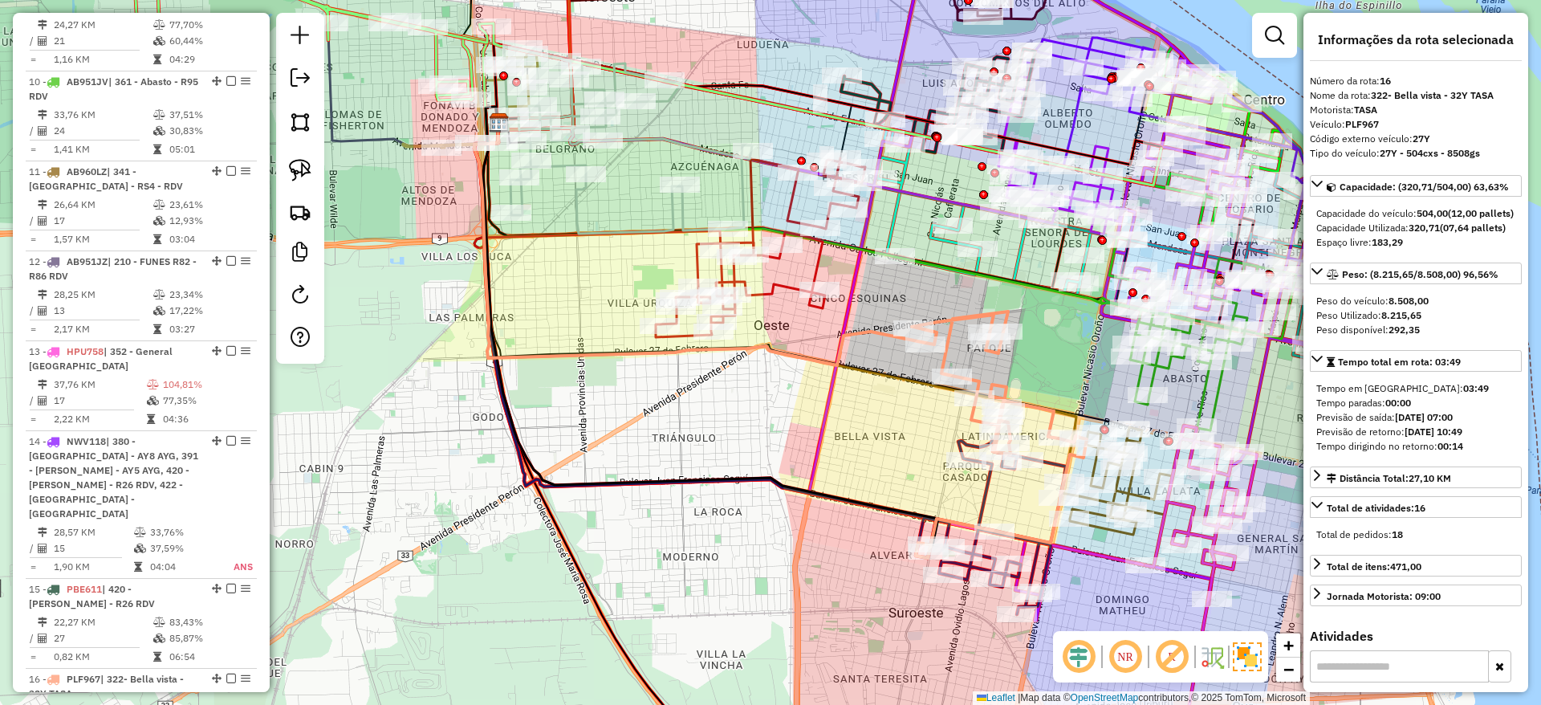
scroll to position [2017, 0]
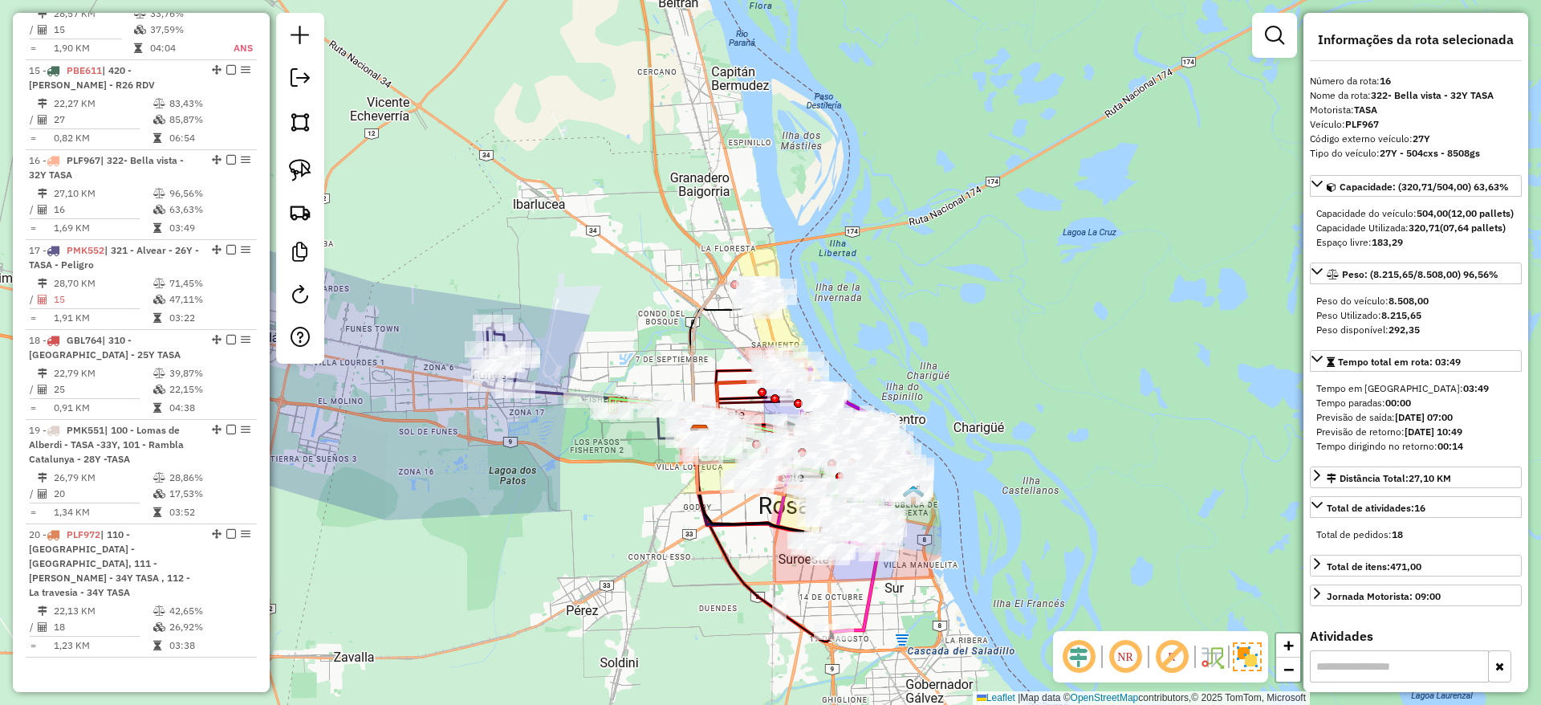
drag, startPoint x: 580, startPoint y: 527, endPoint x: 585, endPoint y: 546, distance: 19.9
click at [585, 546] on div "Janela de atendimento Grade de atendimento Capacidade Transportadoras Veículos …" at bounding box center [770, 352] width 1541 height 705
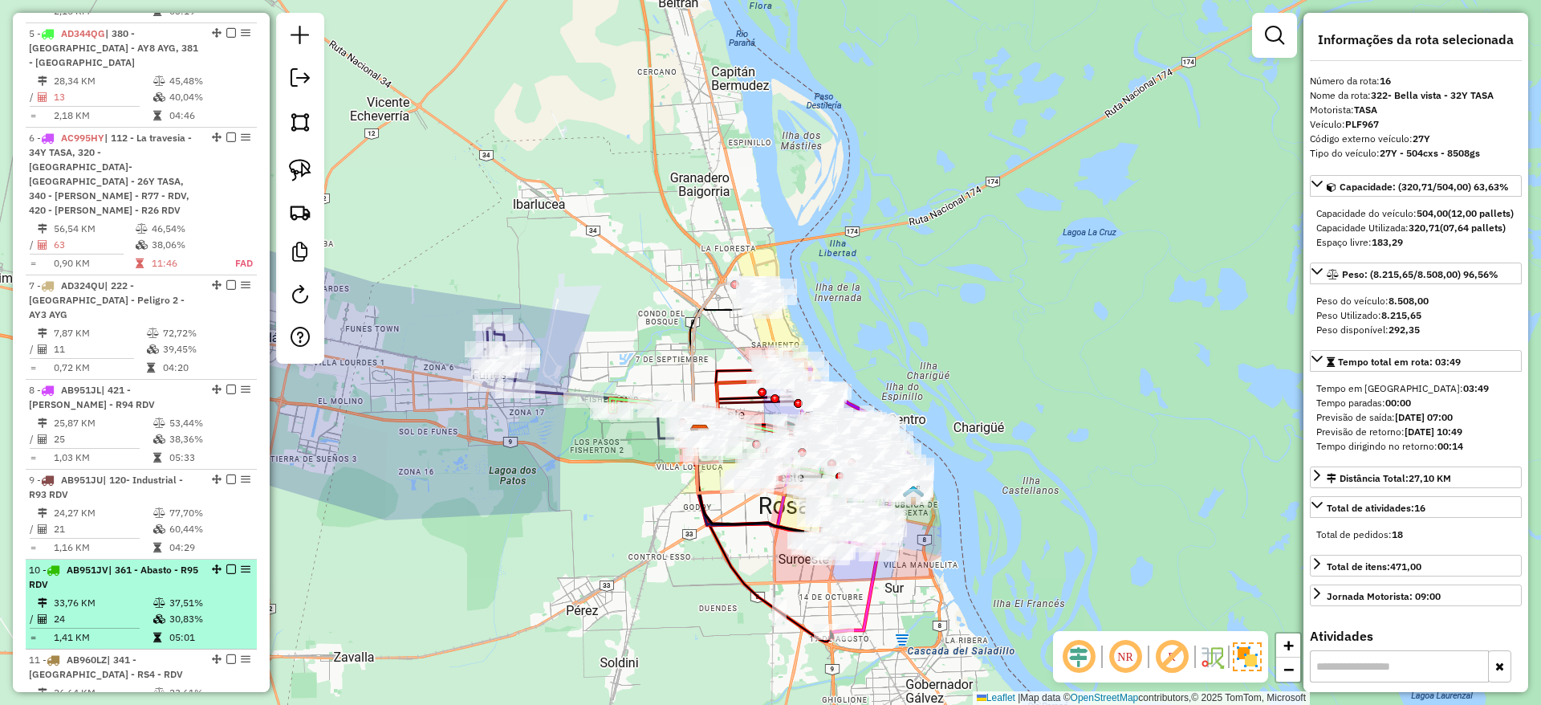
scroll to position [693, 0]
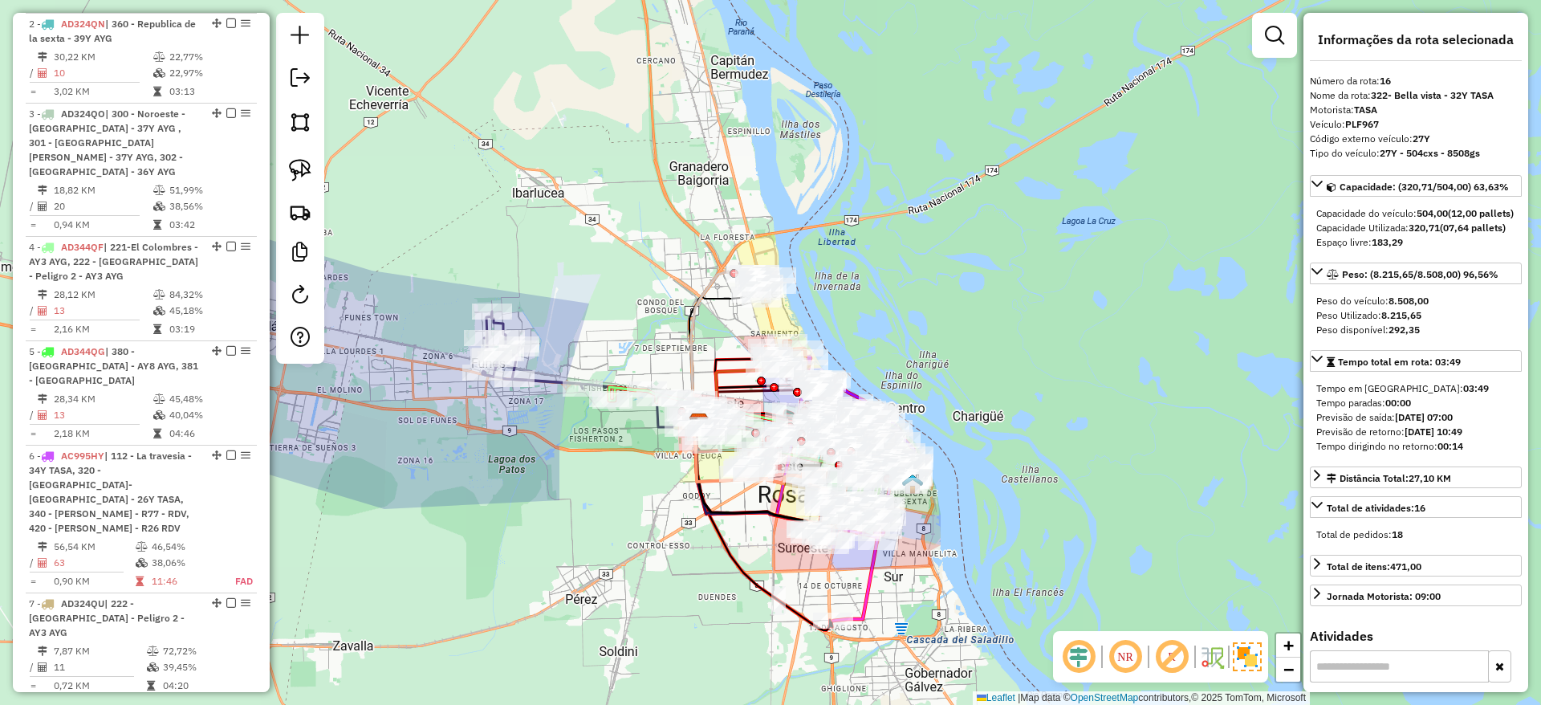
drag, startPoint x: 622, startPoint y: 530, endPoint x: 623, endPoint y: 506, distance: 23.3
click at [623, 506] on div "Janela de atendimento Grade de atendimento Capacidade Transportadoras Veículos …" at bounding box center [770, 352] width 1541 height 705
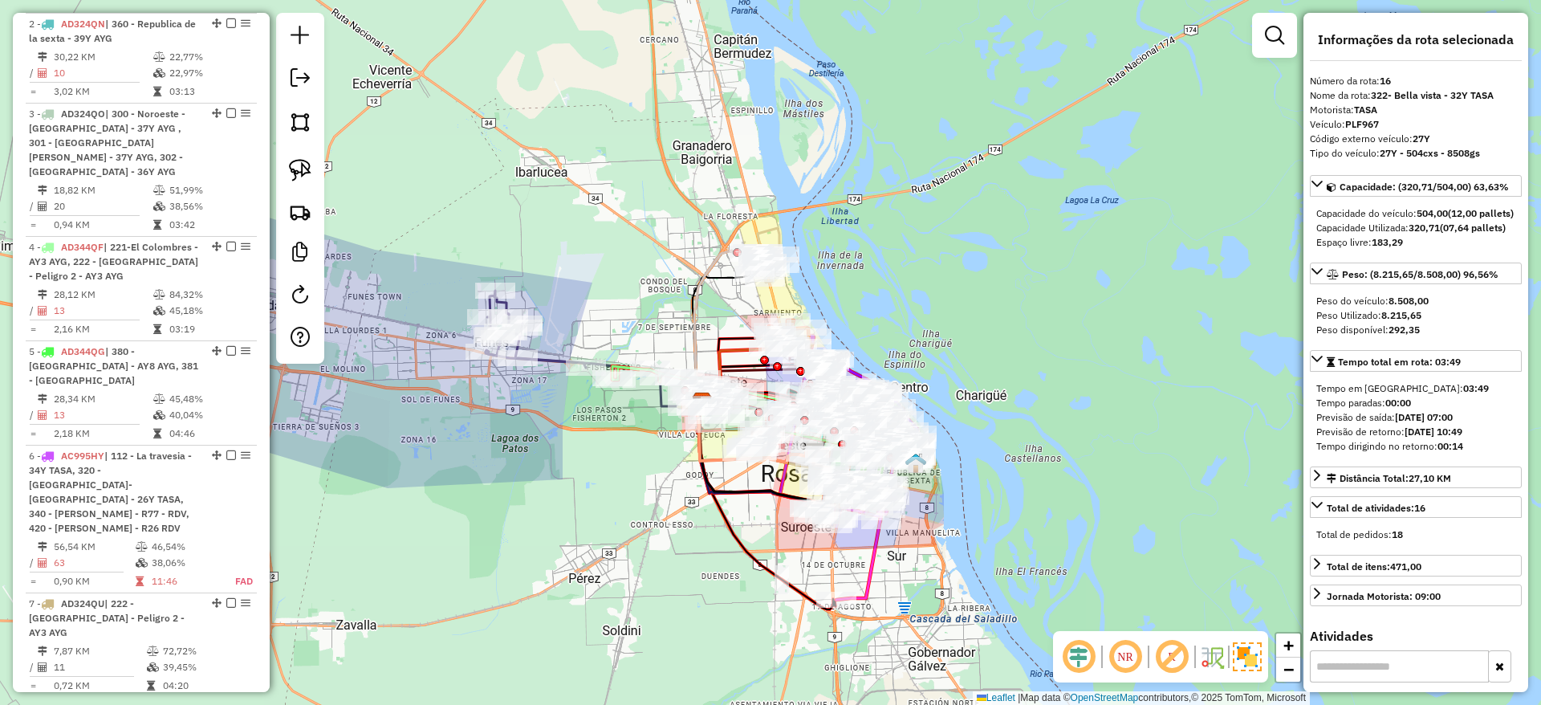
click at [1052, 162] on div "Janela de atendimento Grade de atendimento Capacidade Transportadoras Veículos …" at bounding box center [770, 352] width 1541 height 705
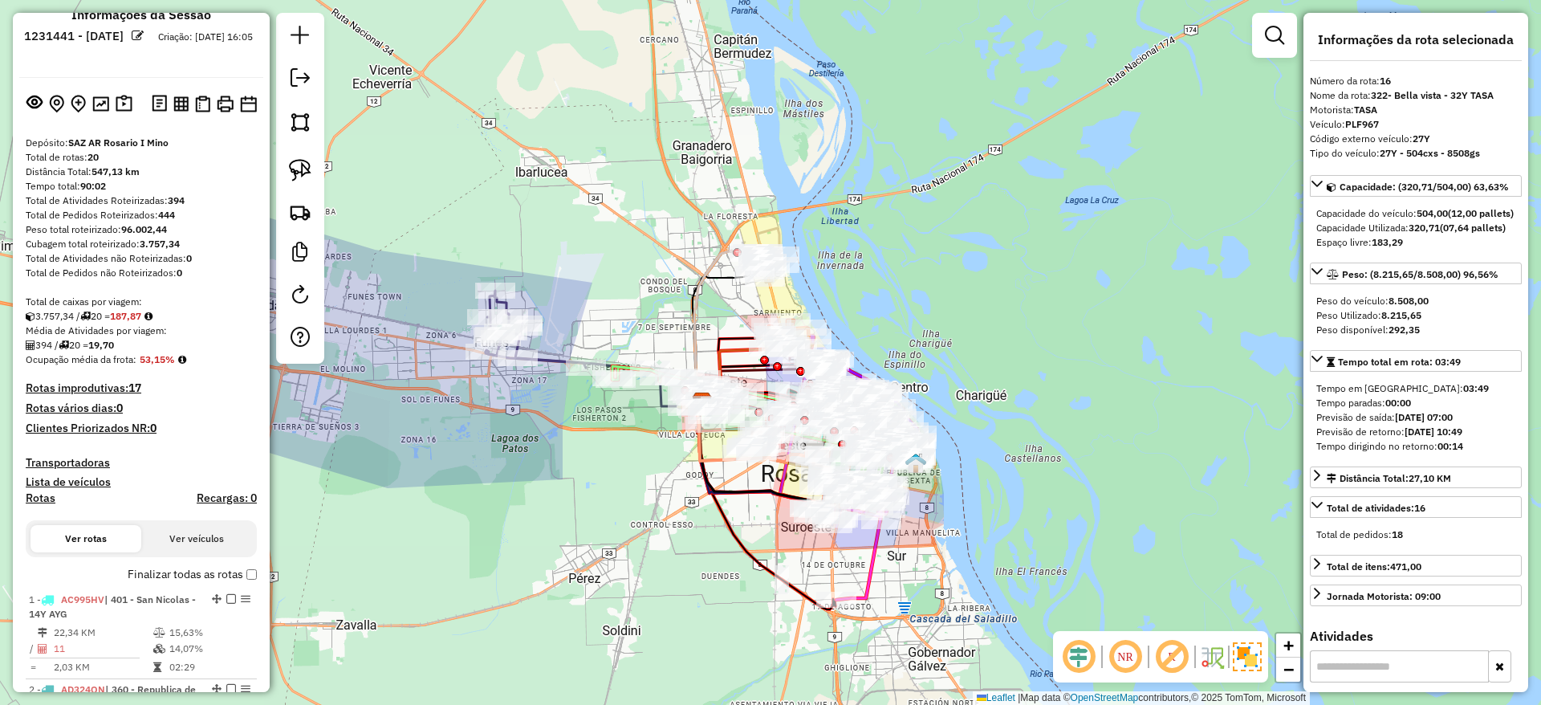
scroll to position [0, 0]
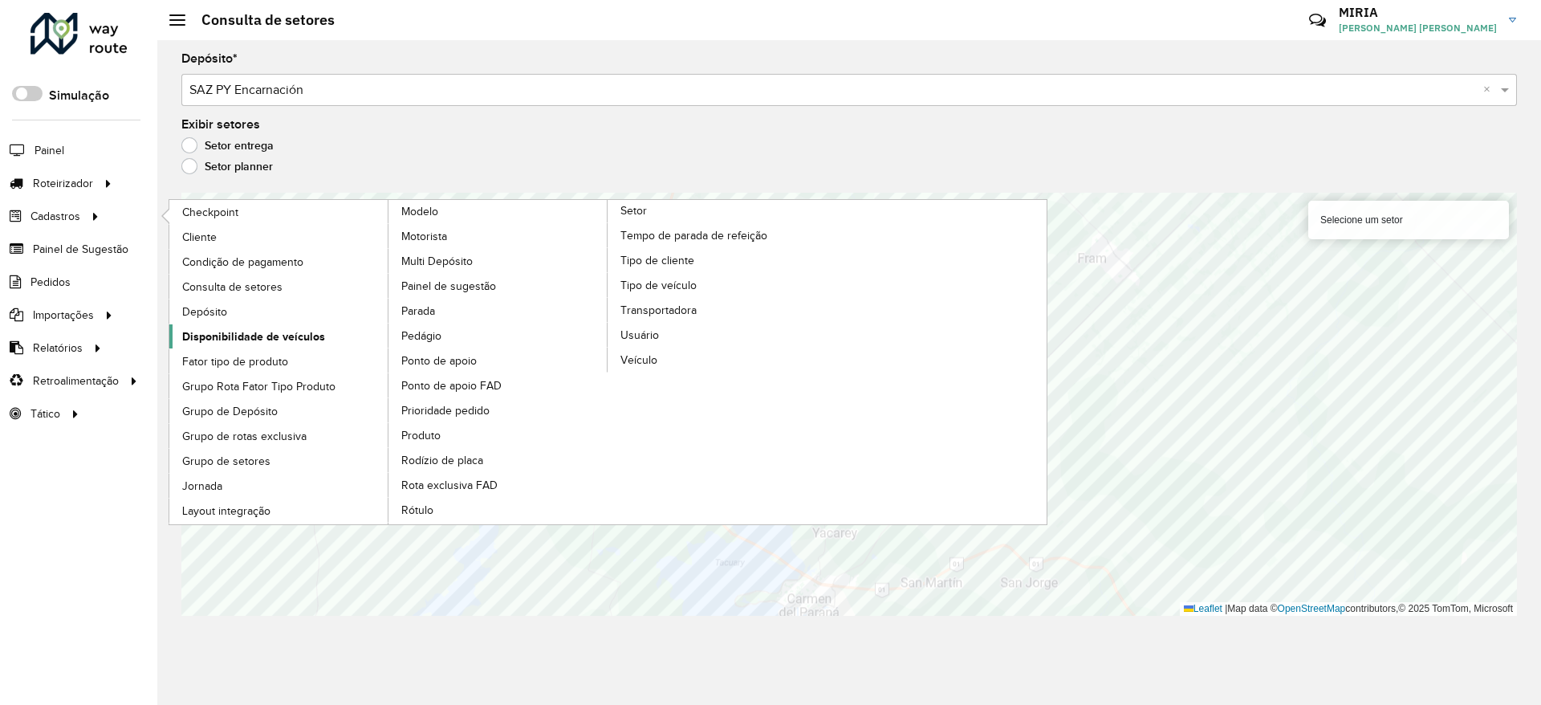
click at [253, 326] on link "Disponibilidade de veículos" at bounding box center [279, 336] width 220 height 24
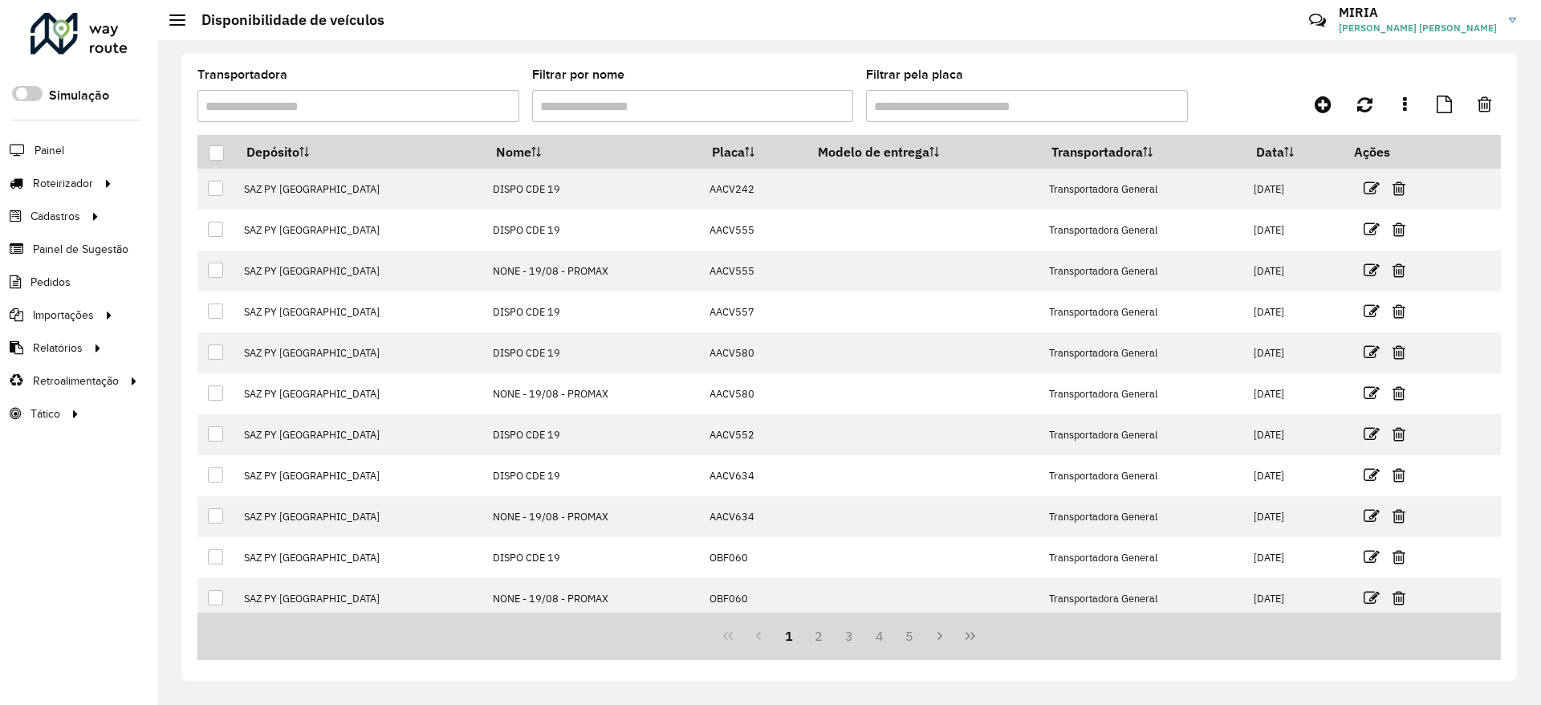
click at [958, 102] on input "Filtrar pela placa" at bounding box center [1027, 106] width 322 height 32
type input "*"
click at [1325, 113] on icon at bounding box center [1323, 104] width 17 height 19
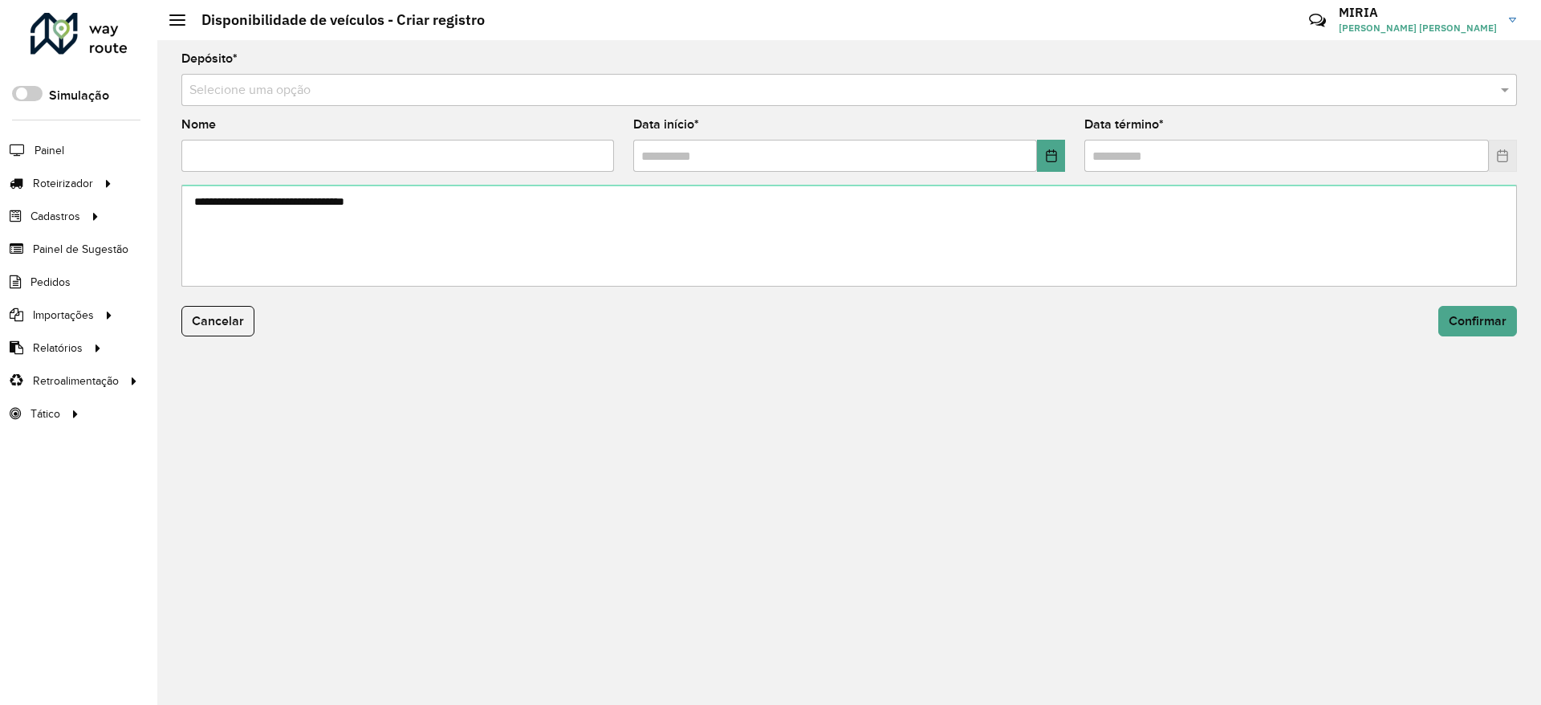
click at [1047, 94] on input "text" at bounding box center [832, 90] width 1287 height 19
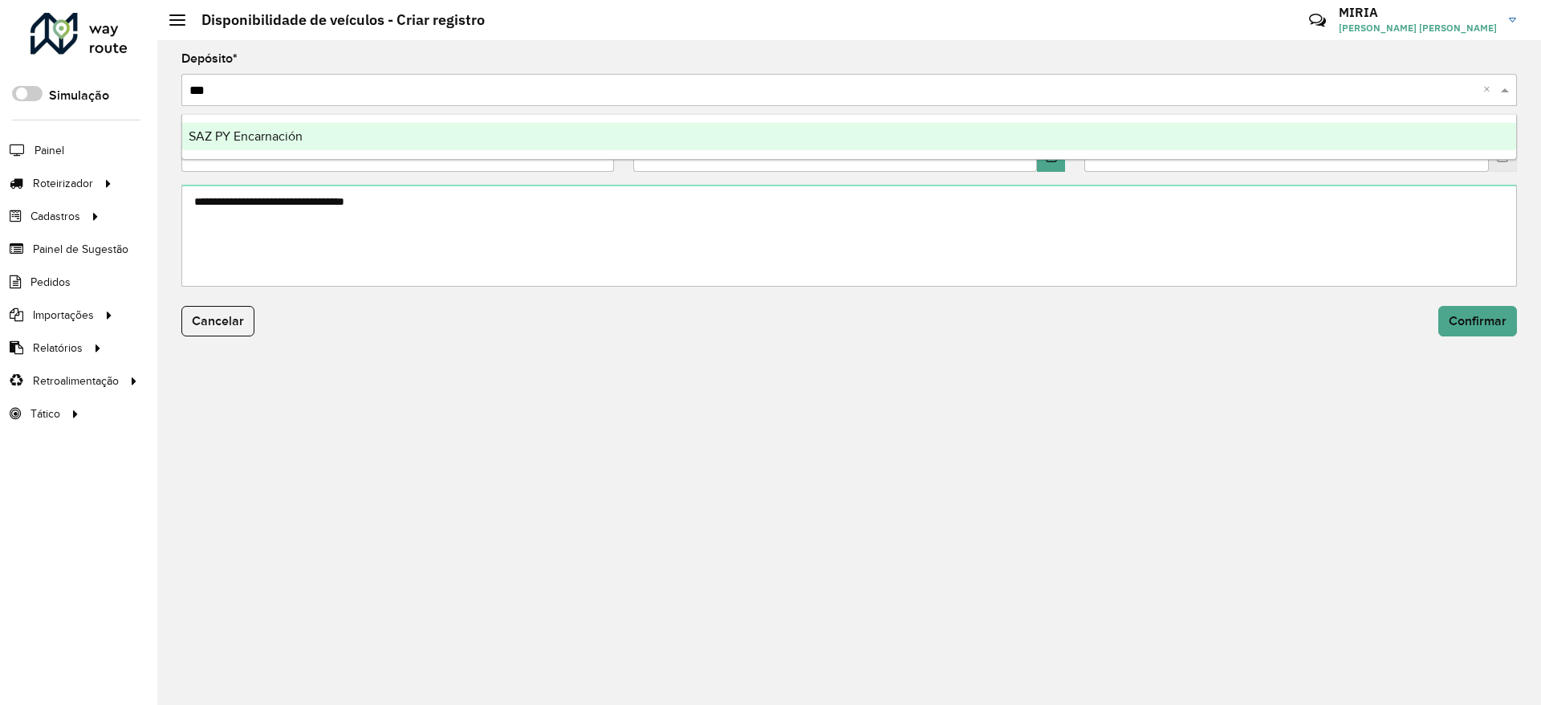
type input "****"
click at [992, 140] on div "SAZ PY Encarnación" at bounding box center [849, 136] width 1334 height 27
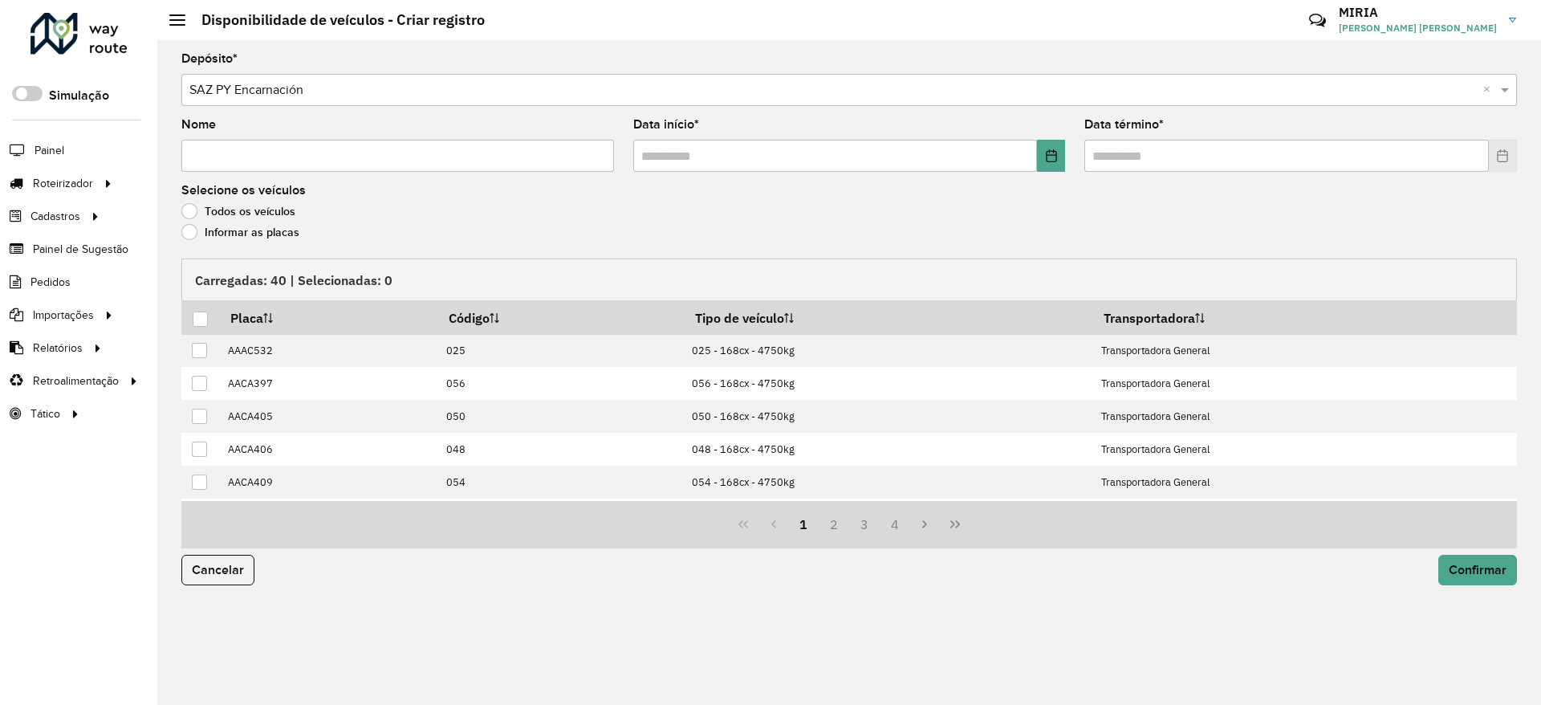
click at [587, 161] on input "Nome" at bounding box center [397, 156] width 433 height 32
type input "****"
click at [1061, 150] on button "Choose Date" at bounding box center [1051, 156] width 28 height 32
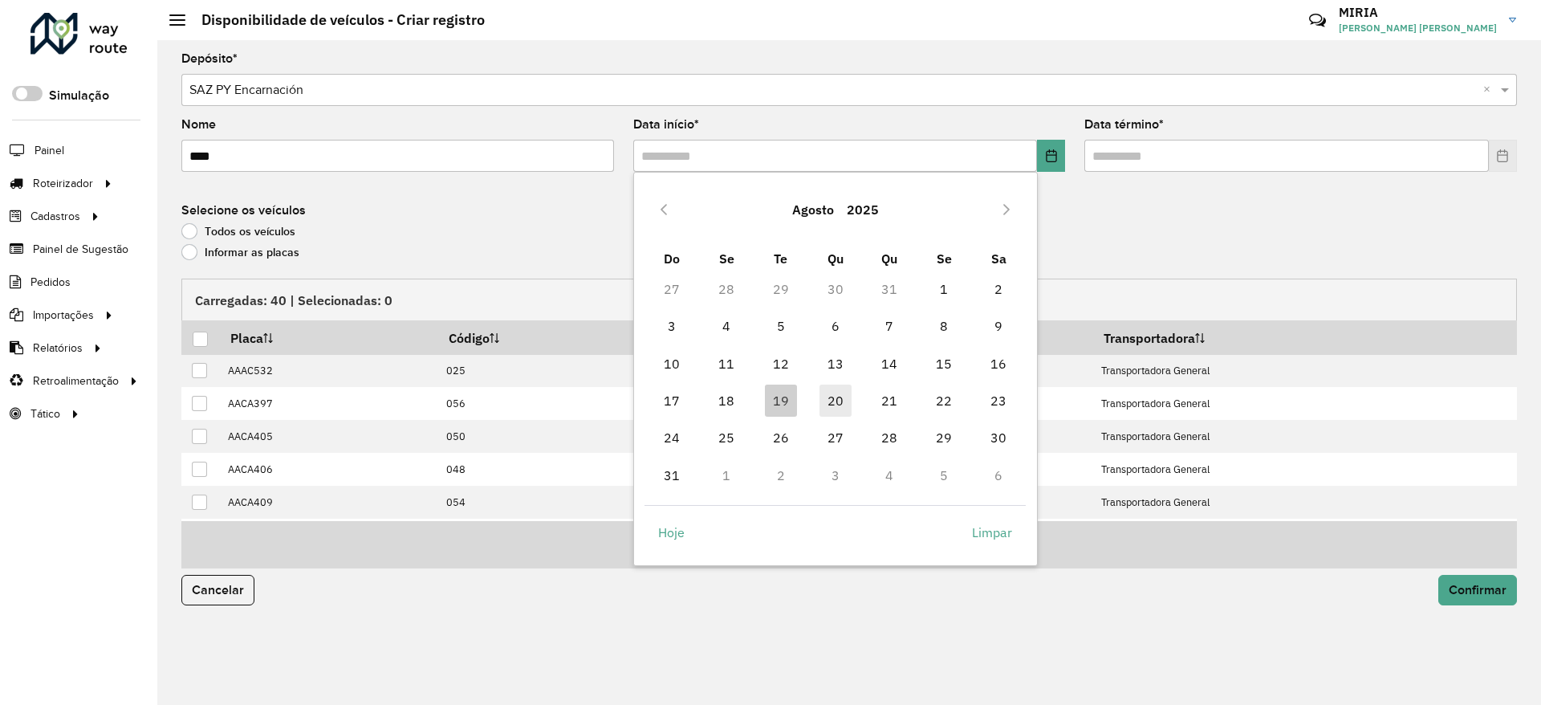
click at [831, 398] on span "20" at bounding box center [836, 400] width 32 height 32
type input "**********"
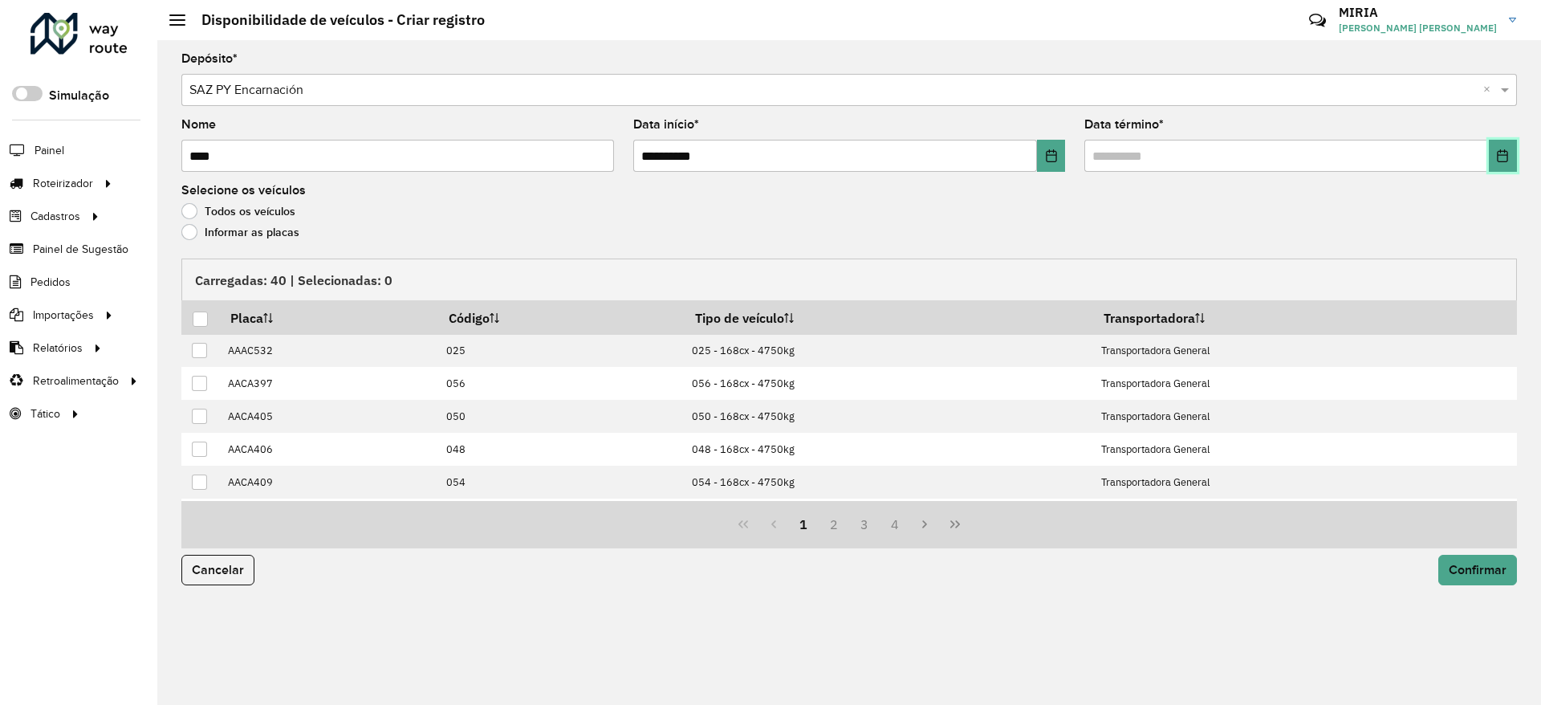
click at [1503, 161] on icon "Choose Date" at bounding box center [1502, 155] width 13 height 13
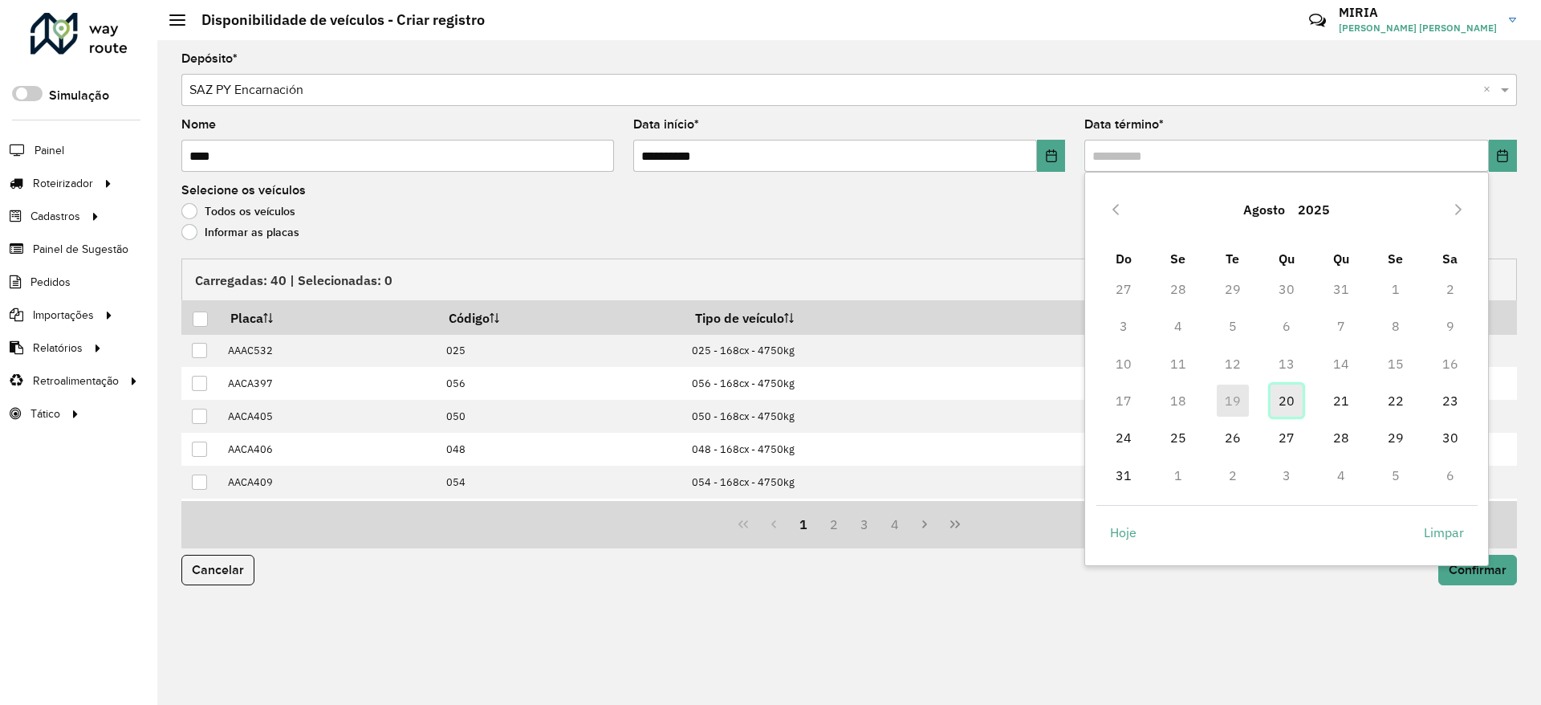
click at [1278, 400] on span "20" at bounding box center [1287, 400] width 32 height 32
type input "**********"
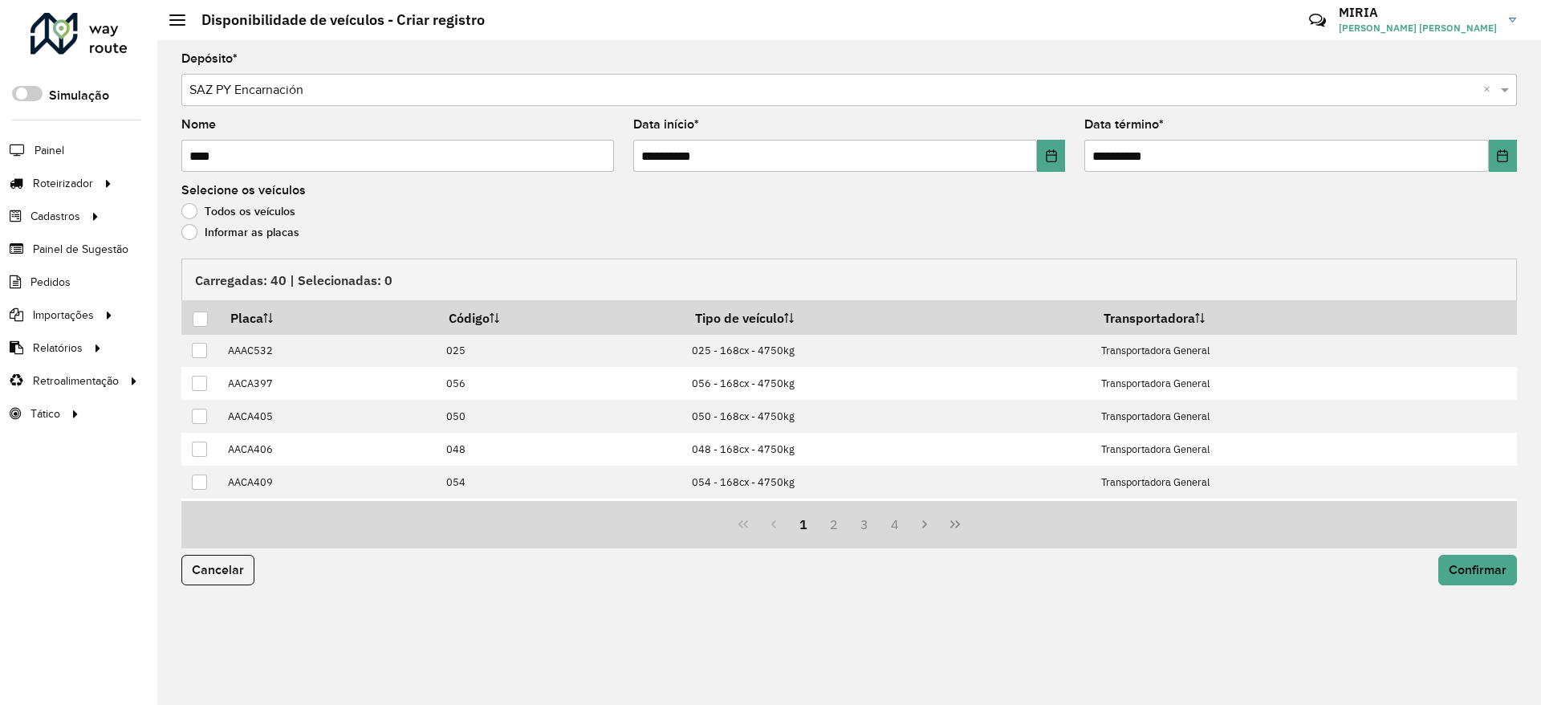
click at [268, 239] on label "Informar as placas" at bounding box center [240, 232] width 118 height 16
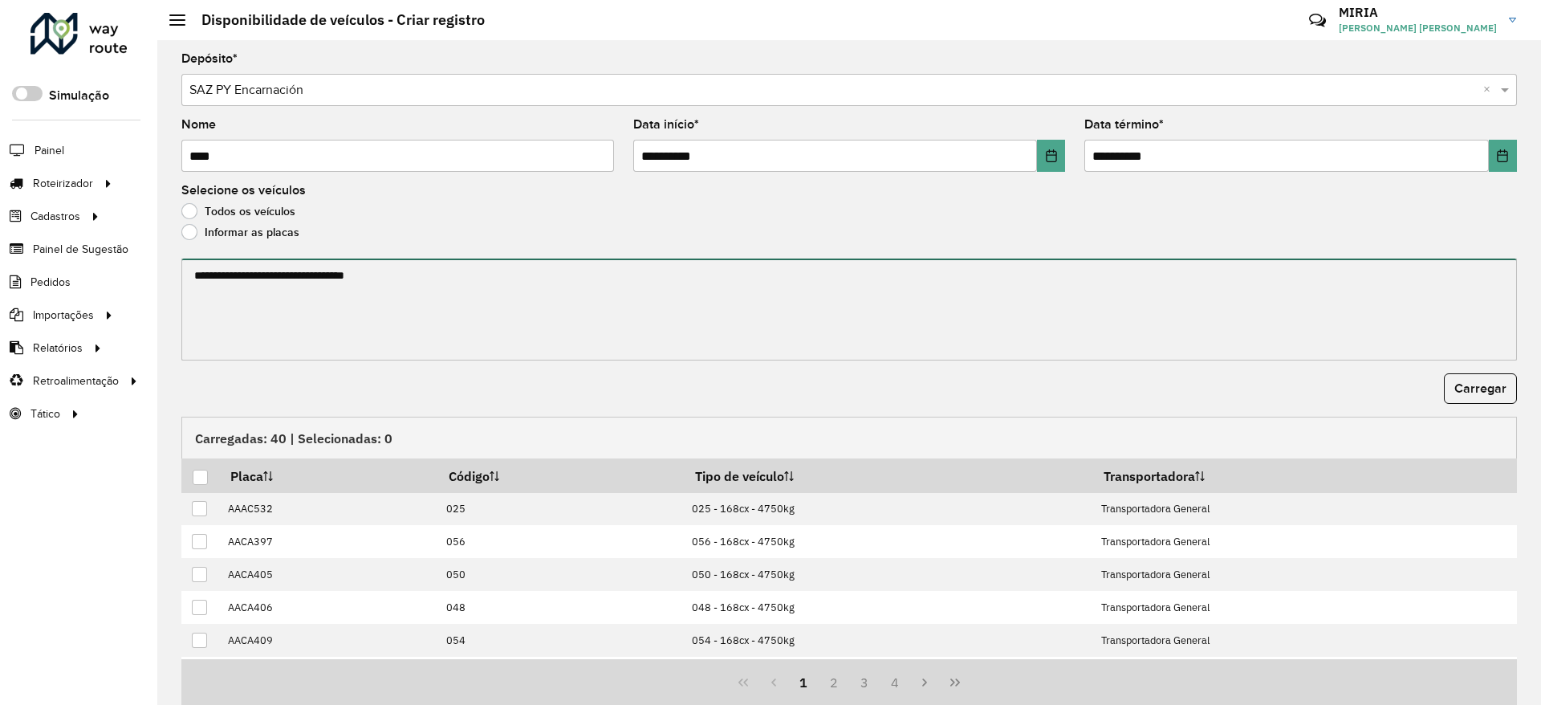
click at [255, 295] on textarea at bounding box center [849, 309] width 1336 height 102
paste textarea "******* ******* ******* ******* ******* ******* ******* ******* ******* *******…"
type textarea "******* ******* ******* ******* ******* ******* ******* ******* ******* *******…"
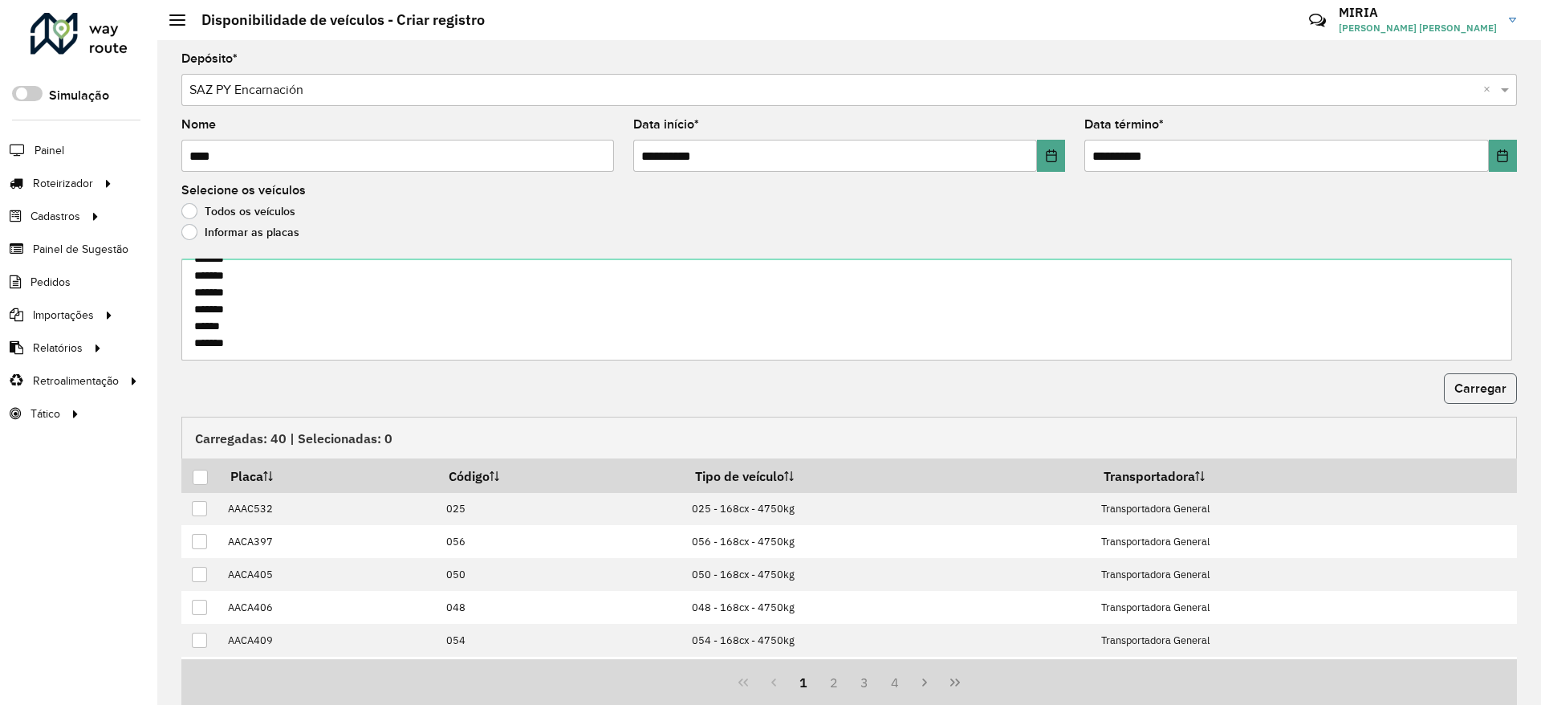
click at [1486, 382] on span "Carregar" at bounding box center [1480, 388] width 52 height 14
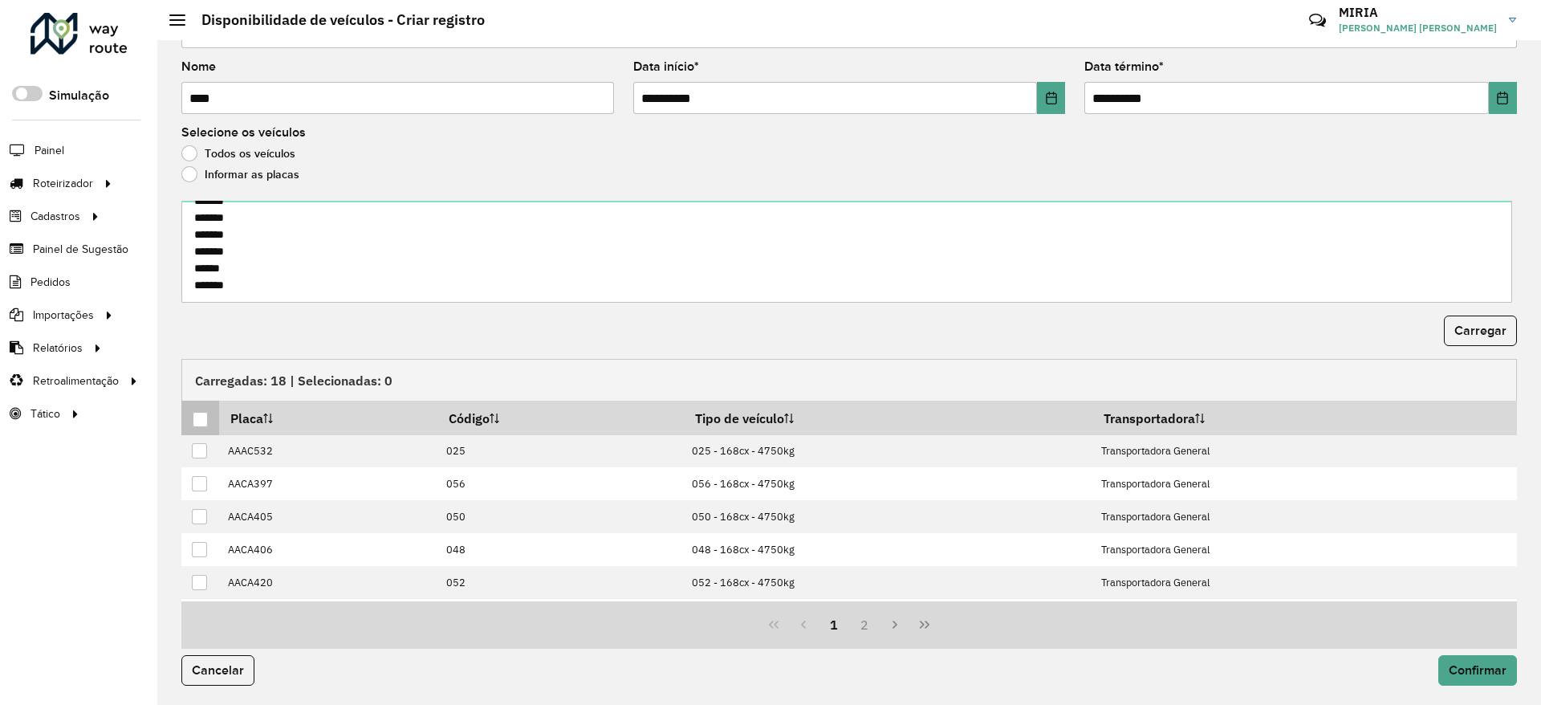
click at [194, 412] on div at bounding box center [200, 419] width 15 height 15
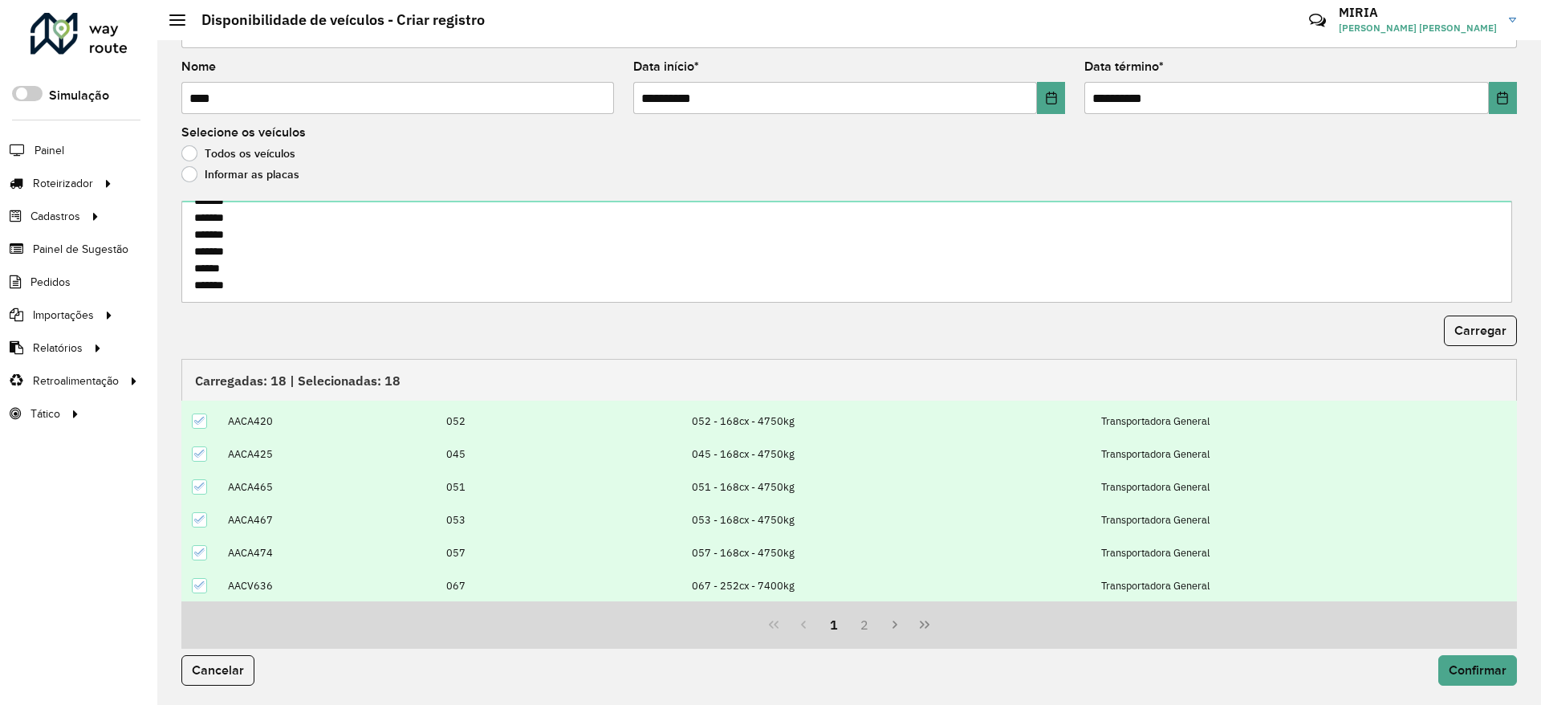
scroll to position [162, 0]
click at [1483, 672] on span "Confirmar" at bounding box center [1478, 670] width 58 height 14
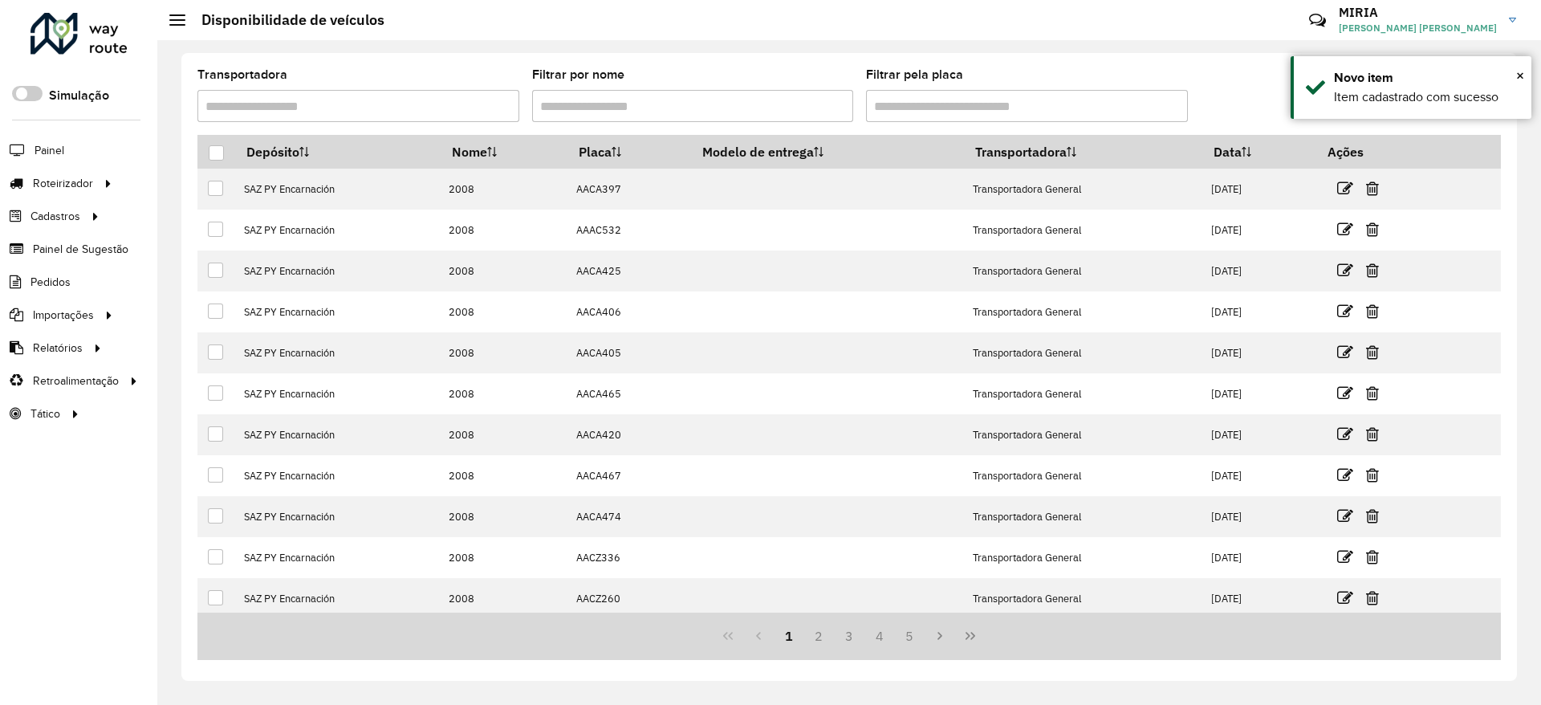
click at [1224, 49] on div "Transportadora Filtrar por nome Filtrar pela placa Depósito Nome Placa Modelo d…" at bounding box center [849, 372] width 1384 height 665
click at [1247, 46] on div "Transportadora Filtrar por nome Filtrar pela placa Depósito Nome Placa Modelo d…" at bounding box center [849, 372] width 1384 height 665
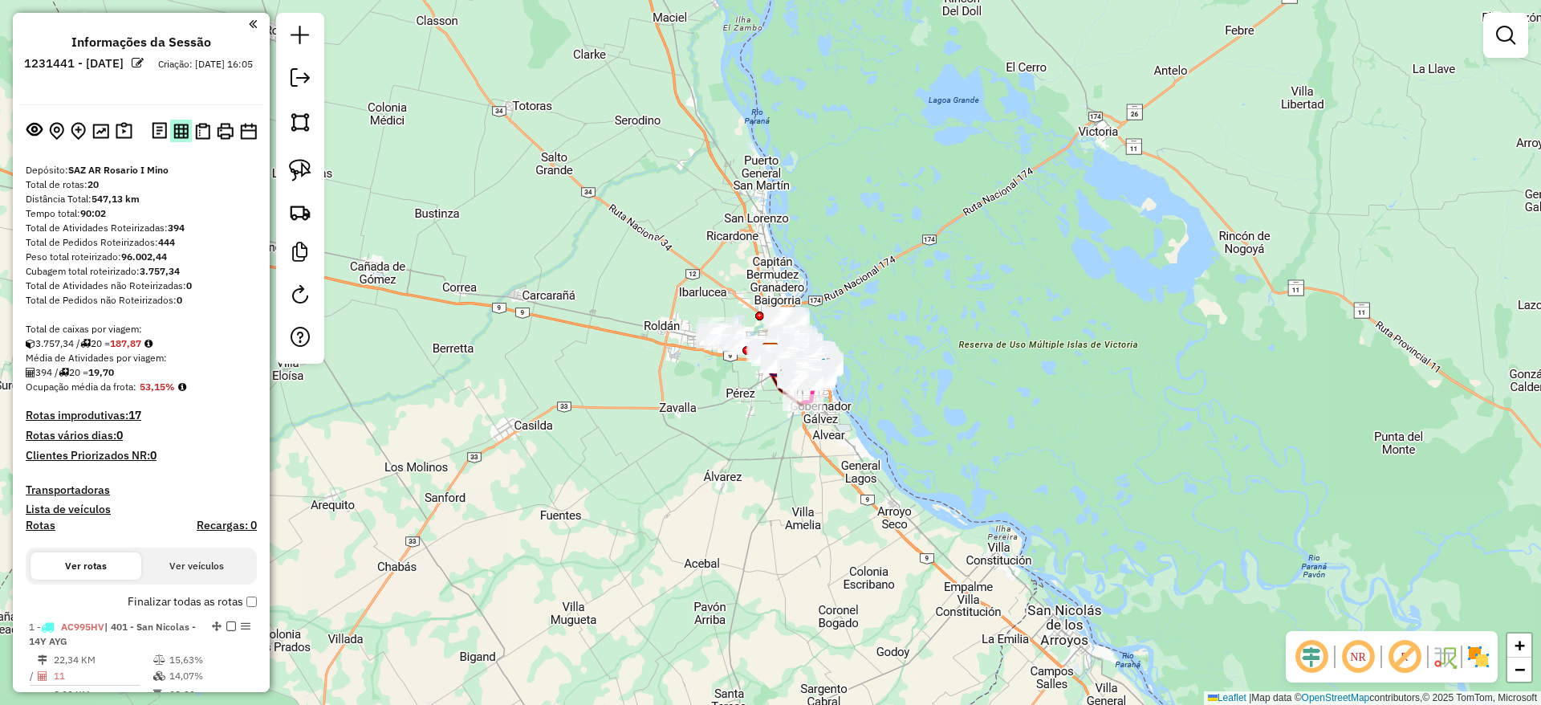
click at [177, 136] on img at bounding box center [180, 131] width 15 height 15
click at [224, 131] on img at bounding box center [225, 131] width 17 height 17
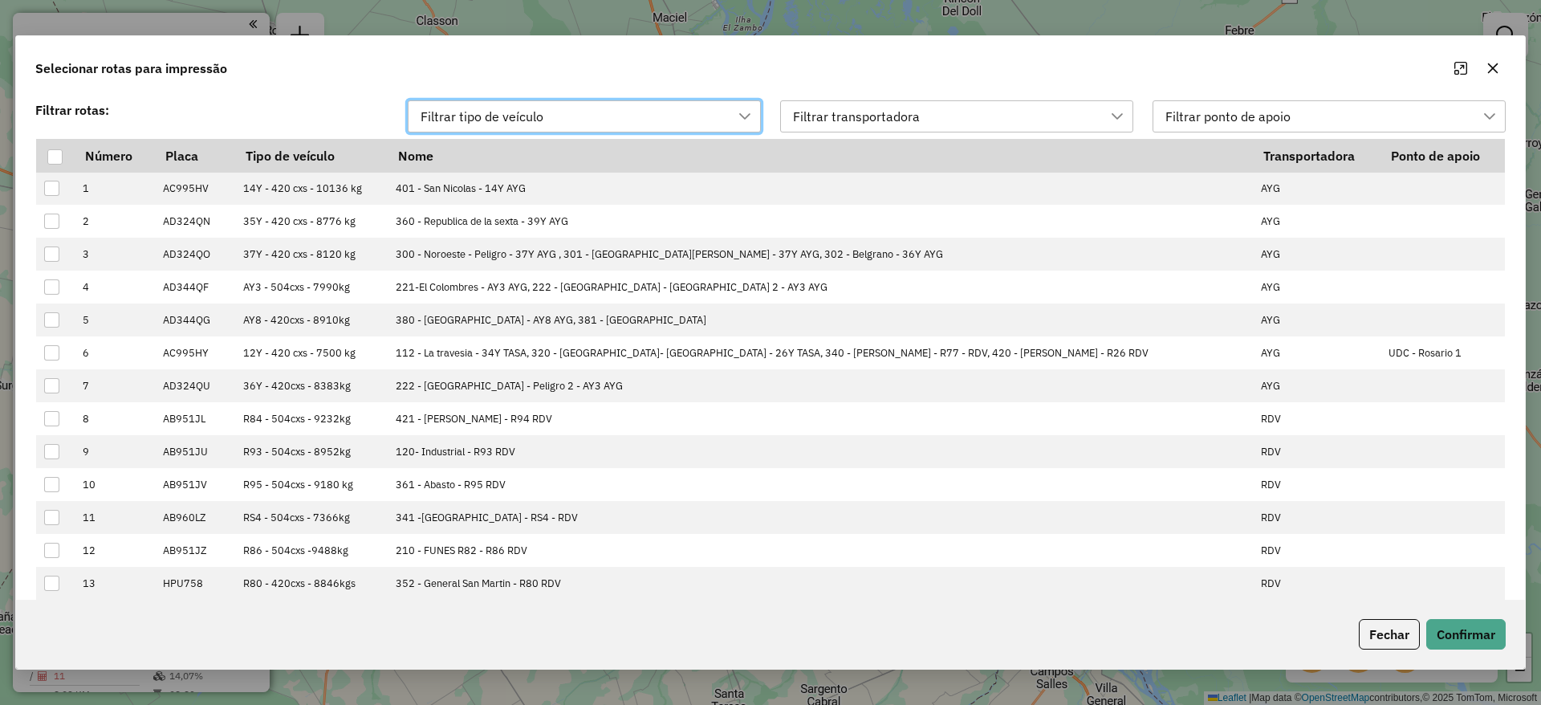
scroll to position [12, 73]
click at [854, 112] on div "Filtrar transportadora" at bounding box center [856, 116] width 138 height 31
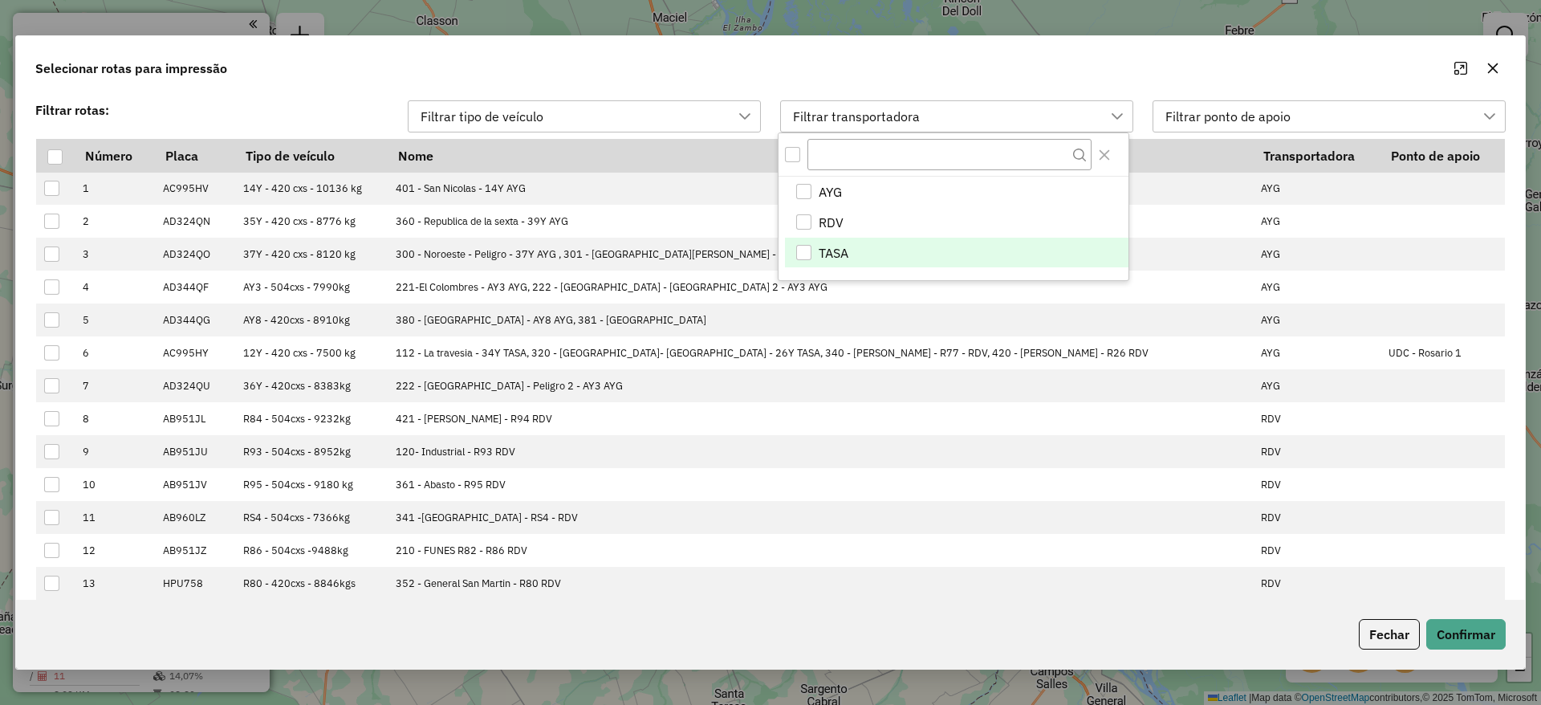
click at [837, 239] on li "TASA" at bounding box center [957, 253] width 344 height 31
click at [1479, 626] on button "Confirmar" at bounding box center [1465, 634] width 79 height 31
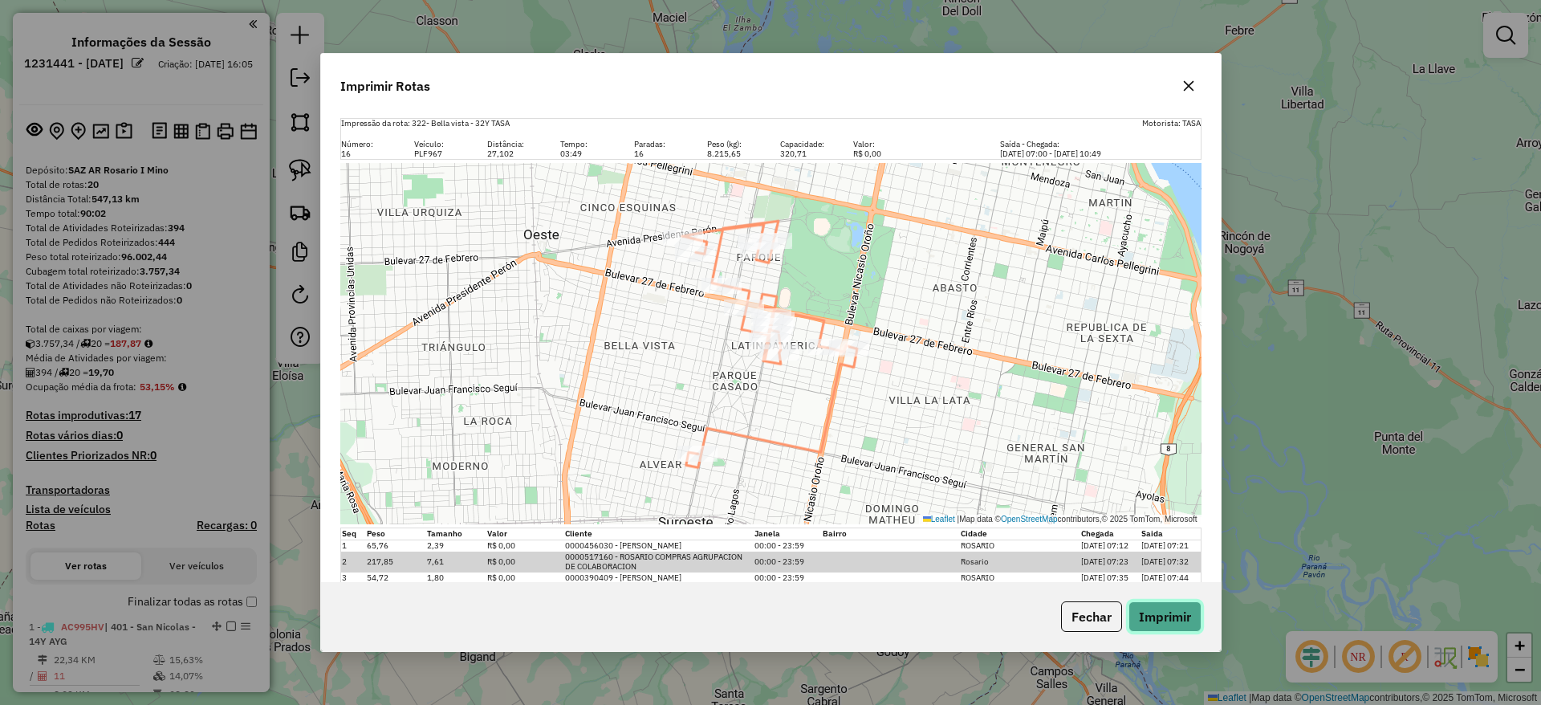
click at [1152, 619] on button "Imprimir" at bounding box center [1165, 616] width 73 height 31
click at [1182, 88] on icon "button" at bounding box center [1188, 85] width 13 height 13
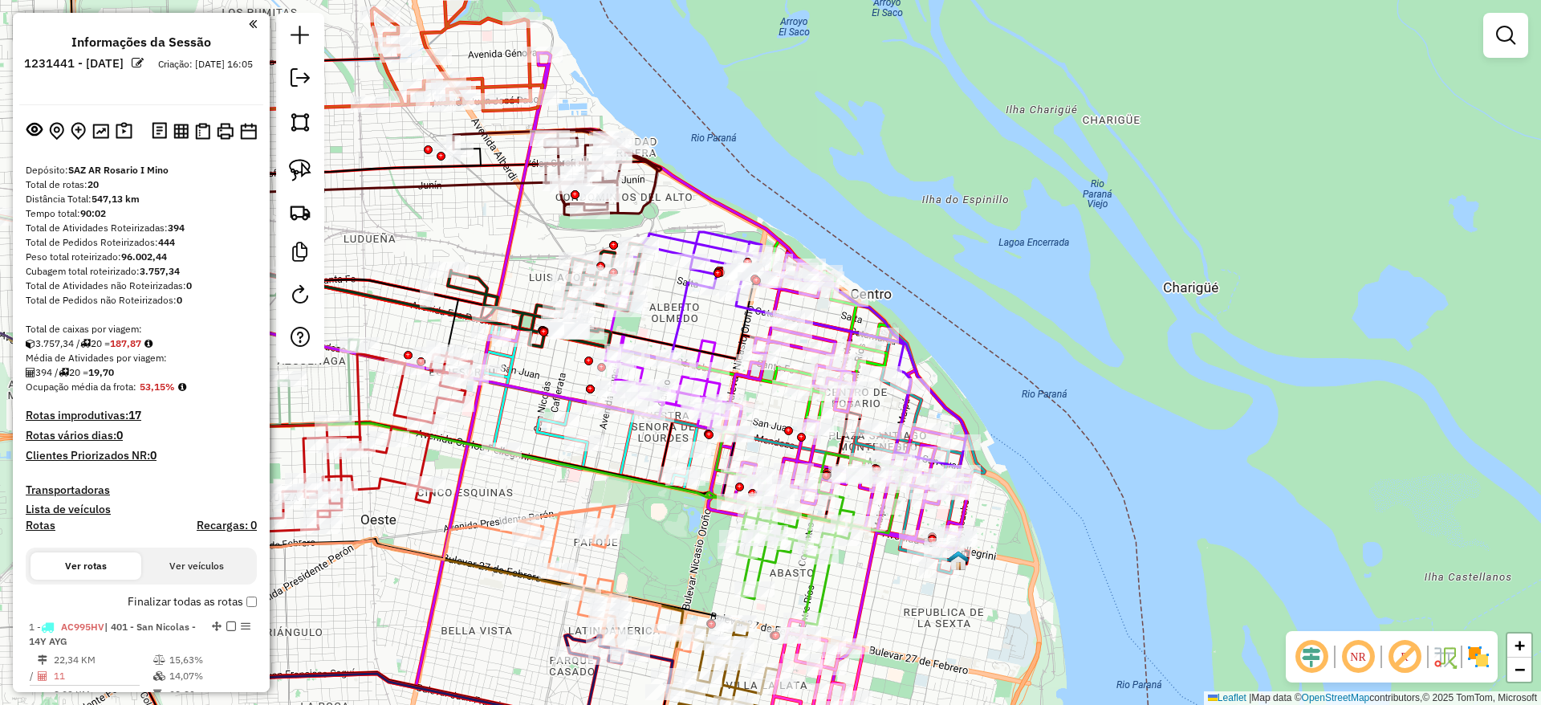
drag, startPoint x: 694, startPoint y: 137, endPoint x: 942, endPoint y: 234, distance: 266.1
click at [942, 234] on div "Janela de atendimento Grade de atendimento Capacidade Transportadoras Veículos …" at bounding box center [770, 352] width 1541 height 705
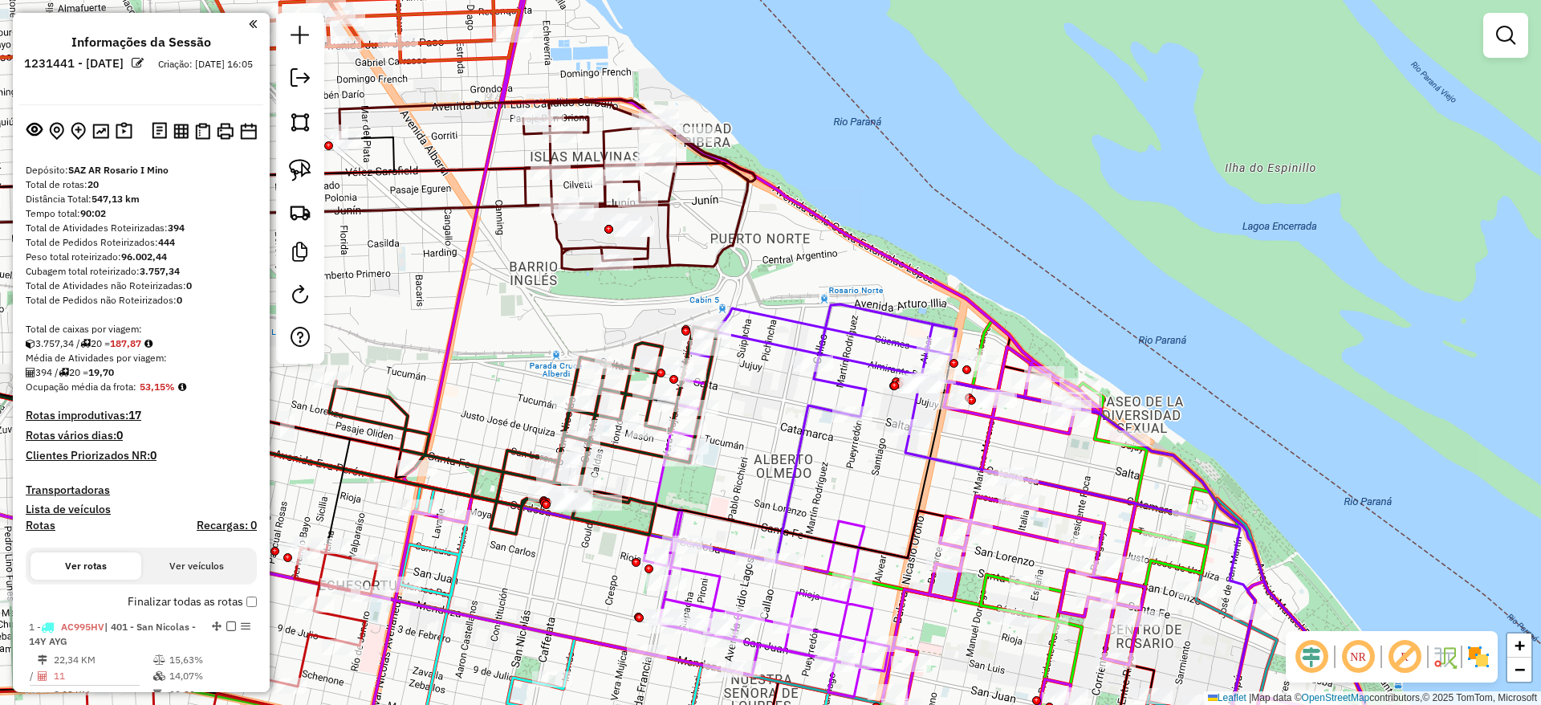
click at [840, 309] on icon at bounding box center [1026, 539] width 677 height 470
select select "**********"
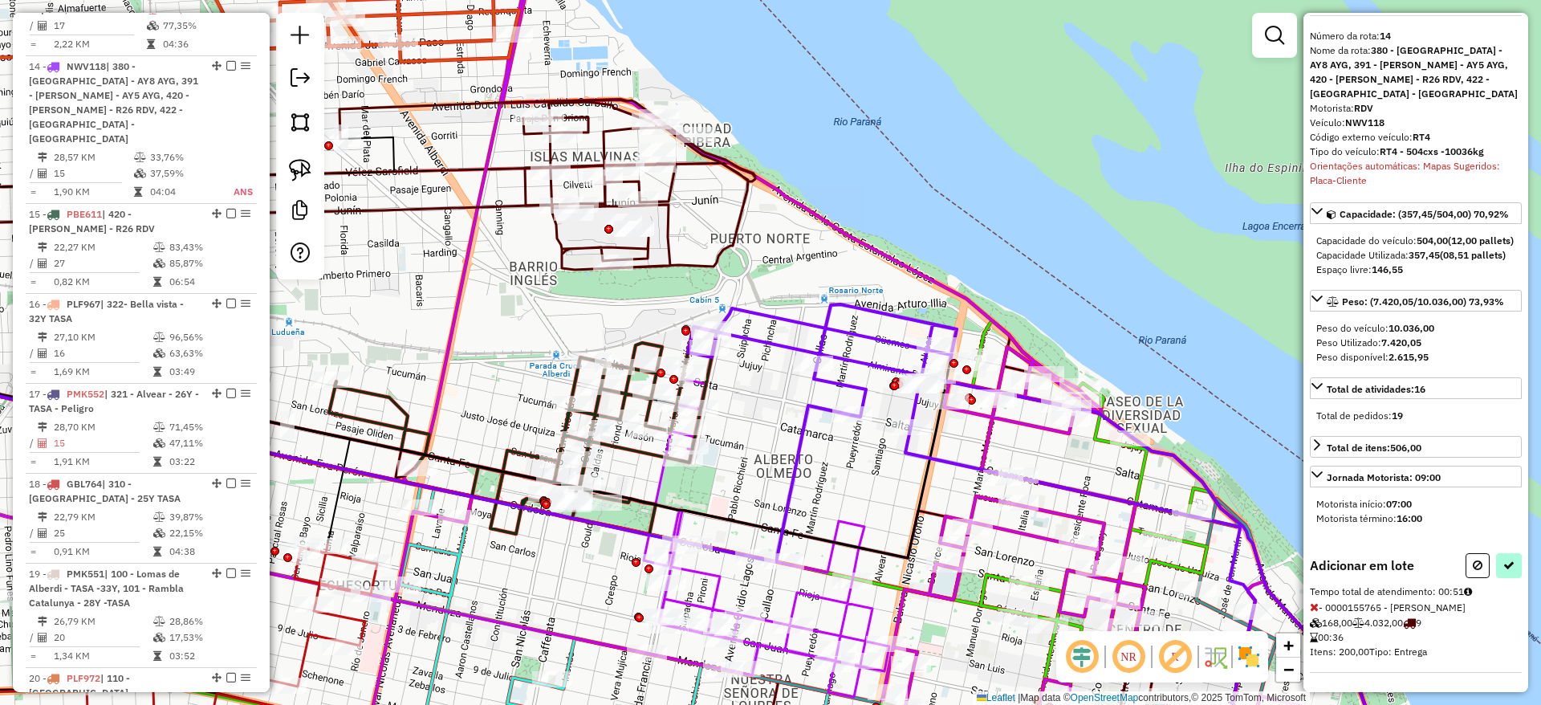
scroll to position [74, 0]
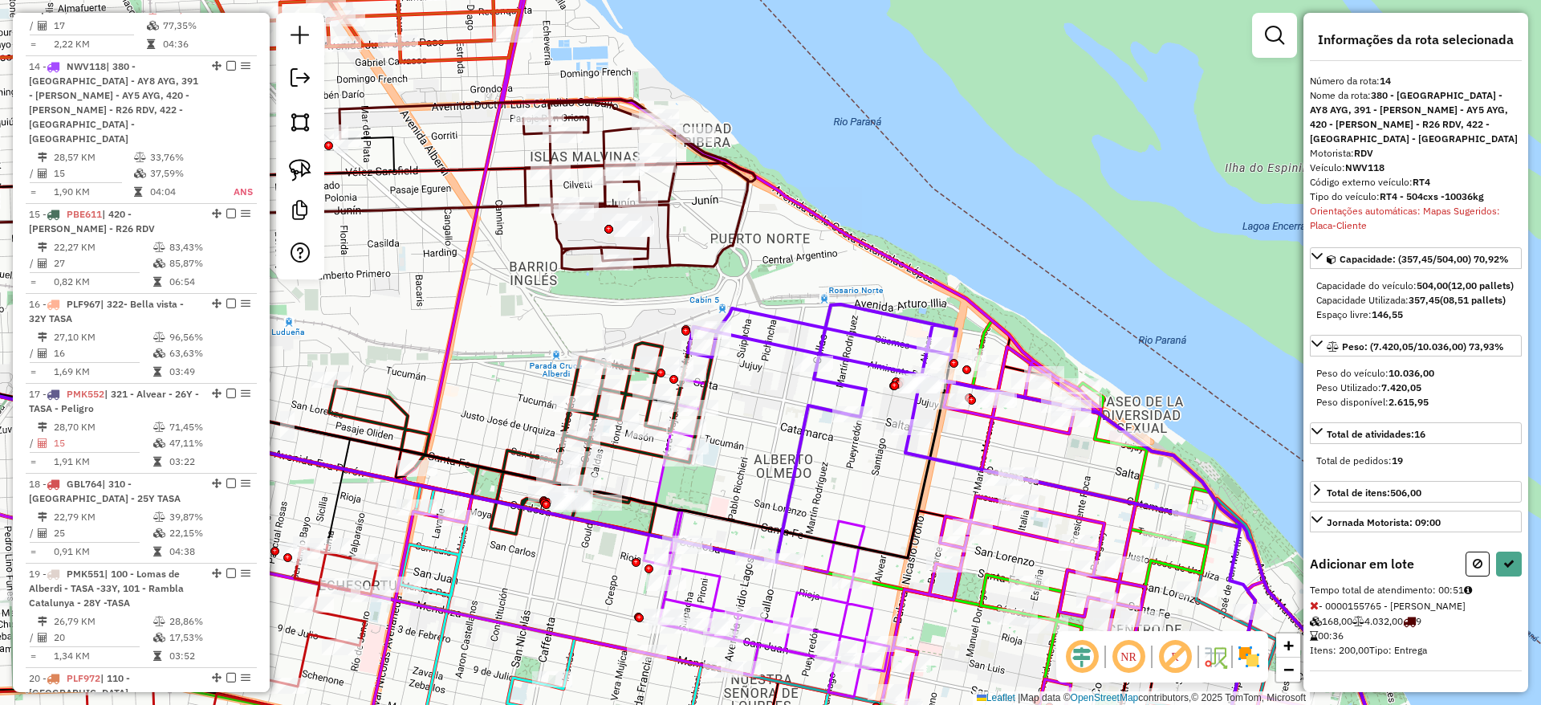
select select "**********"
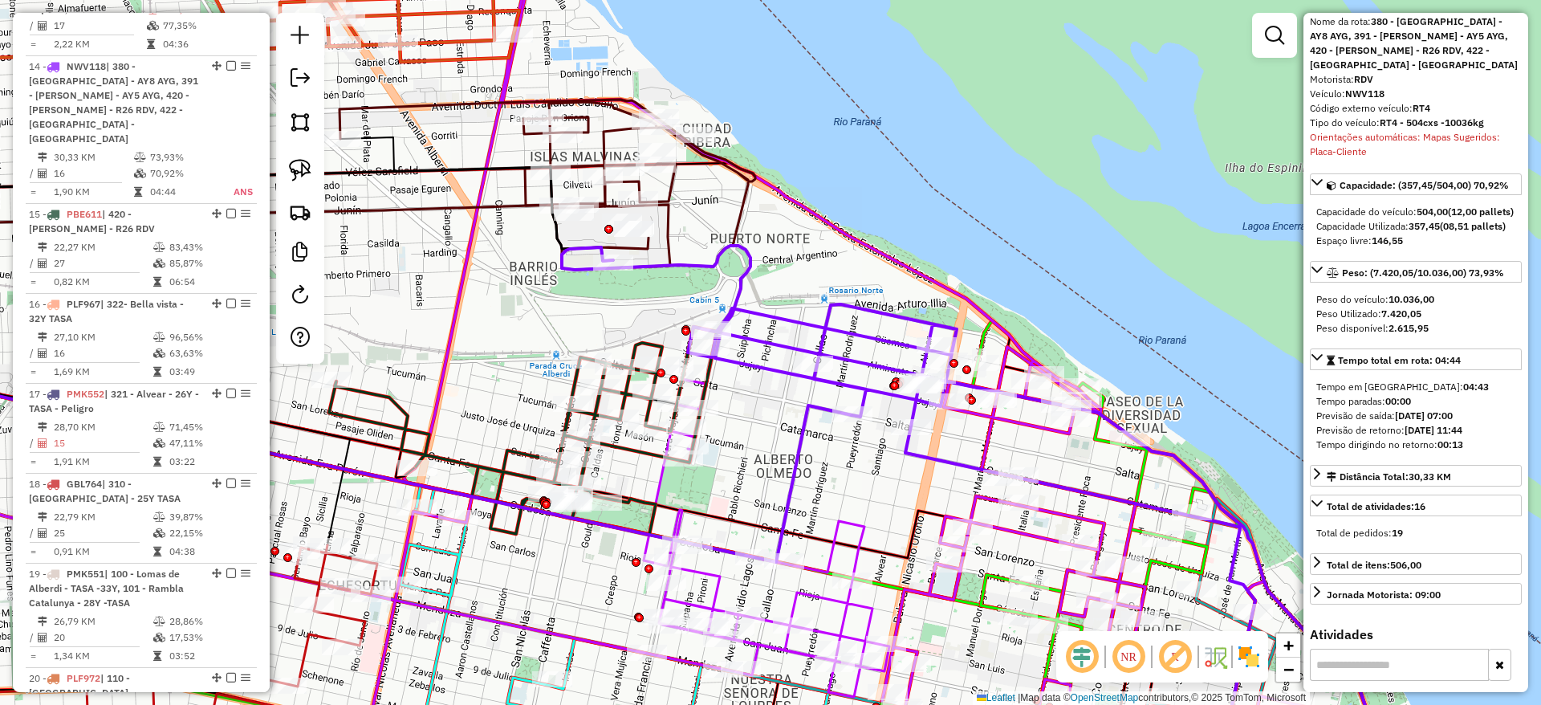
click at [454, 169] on icon at bounding box center [229, 214] width 767 height 94
click at [384, 137] on icon at bounding box center [120, 164] width 548 height 55
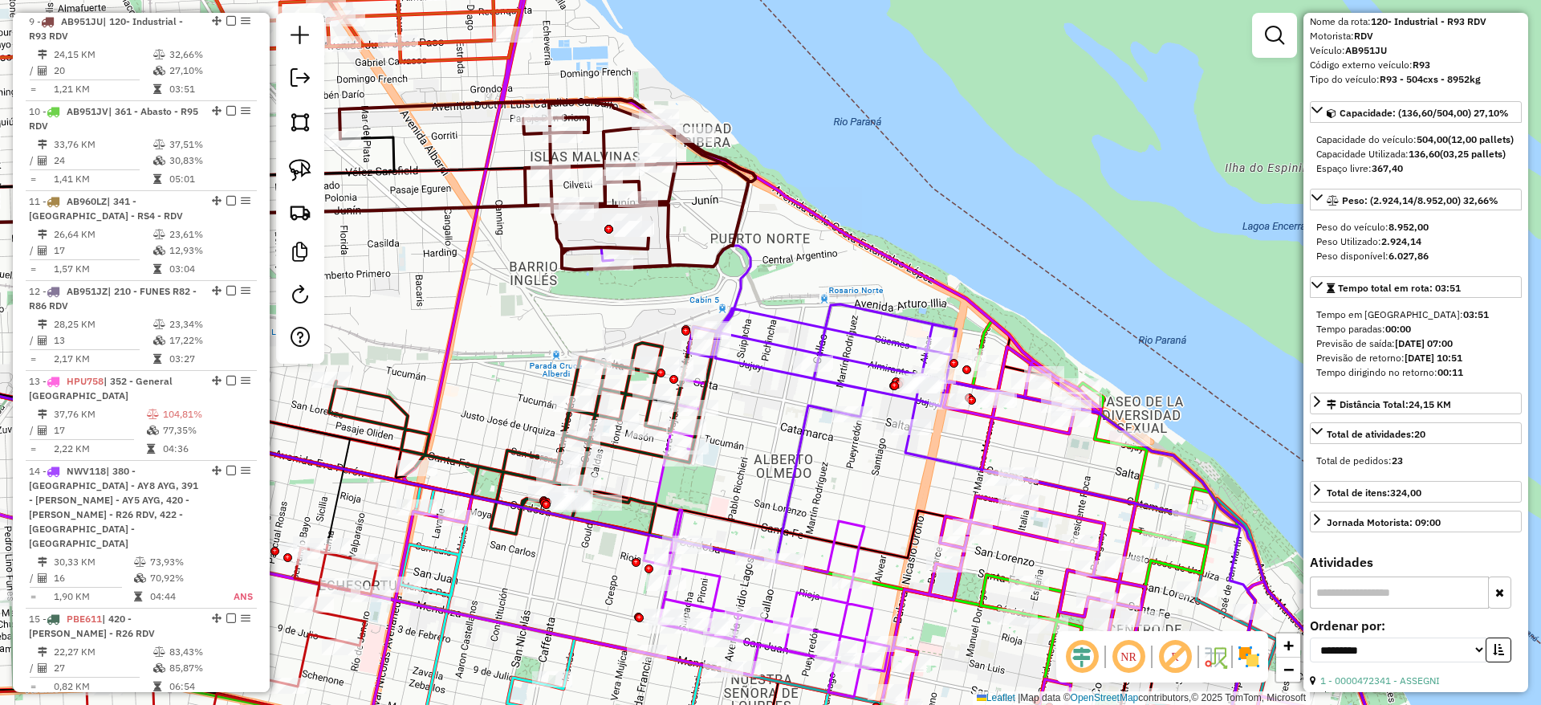
scroll to position [1424, 0]
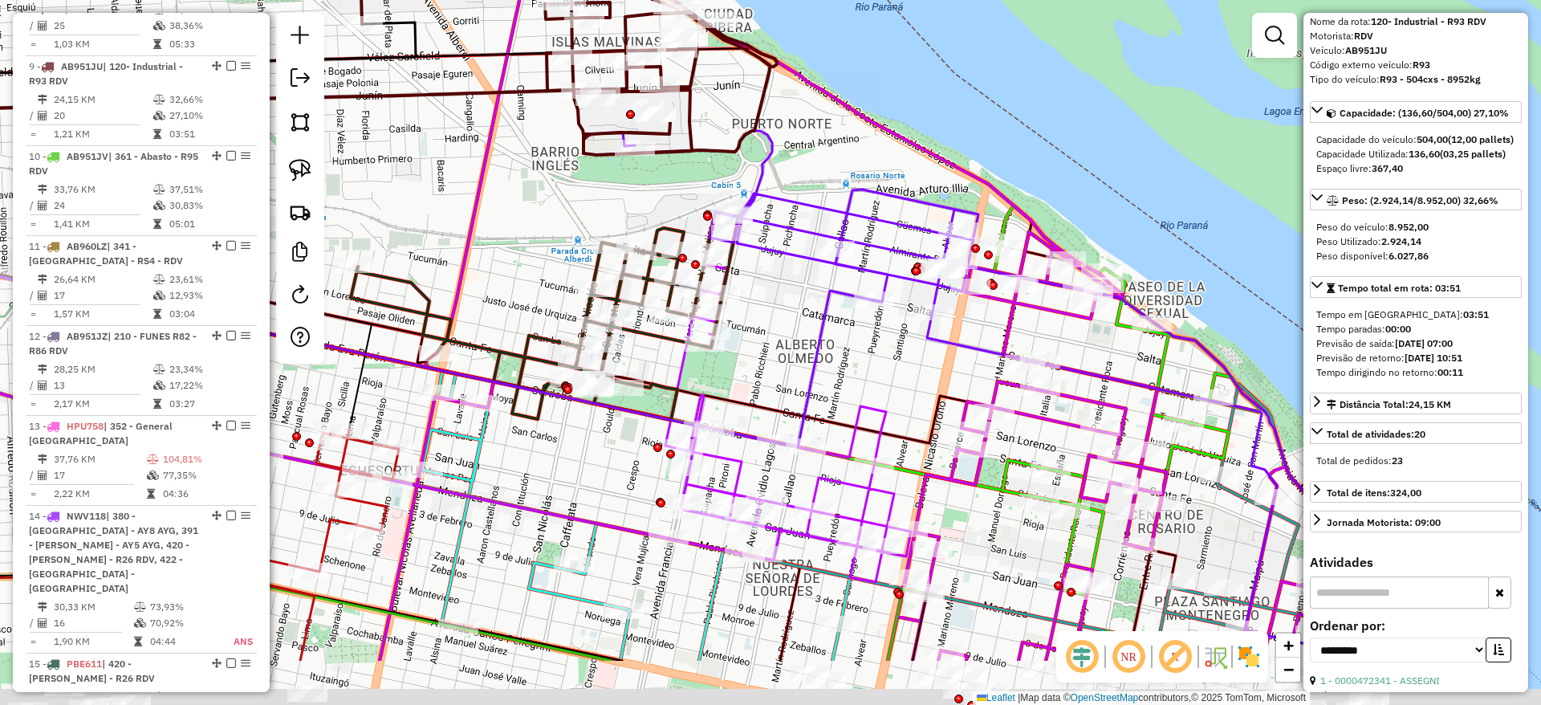
drag, startPoint x: 883, startPoint y: 57, endPoint x: 875, endPoint y: 19, distance: 38.6
click at [883, 32] on div "Janela de atendimento Grade de atendimento Capacidade Transportadoras Veículos …" at bounding box center [770, 352] width 1541 height 705
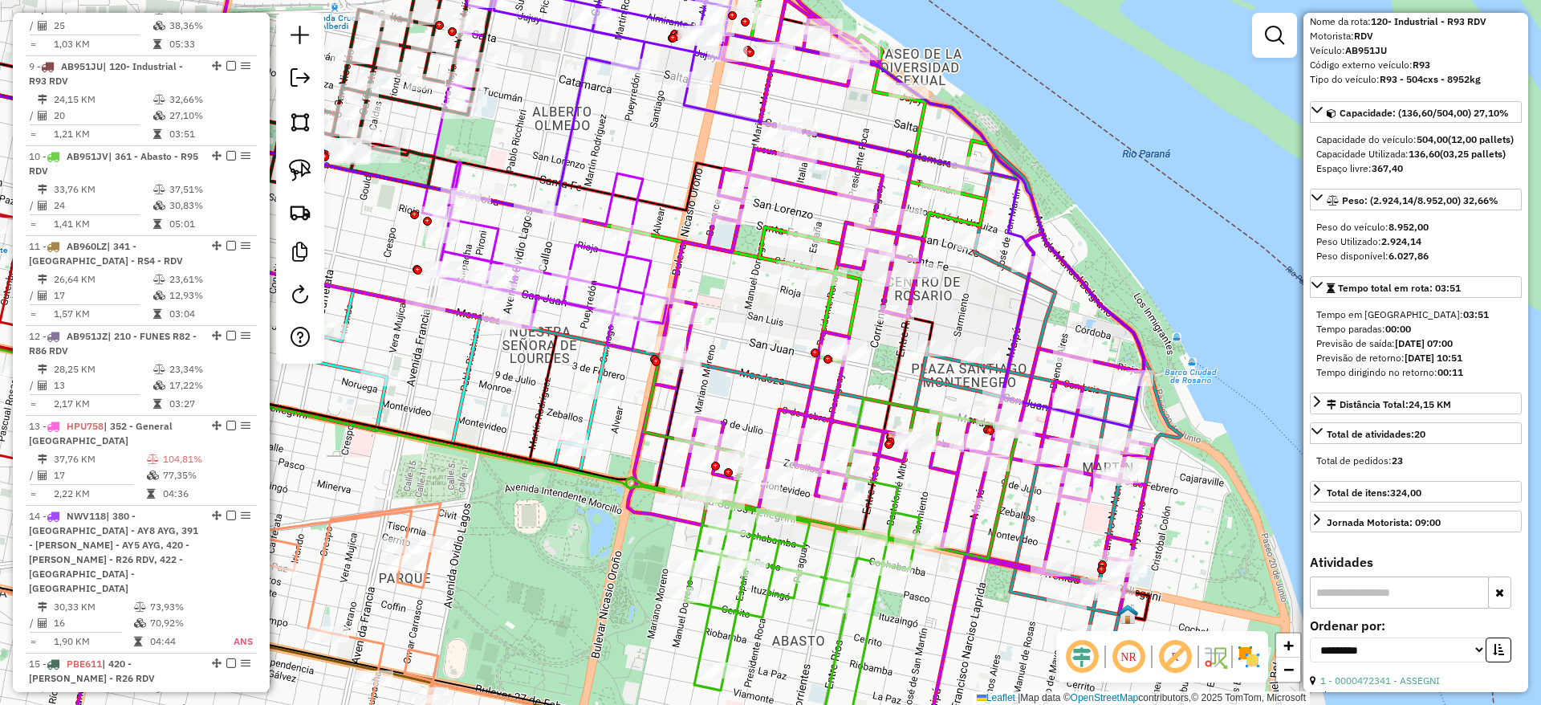
click at [1043, 376] on icon at bounding box center [1051, 395] width 260 height 489
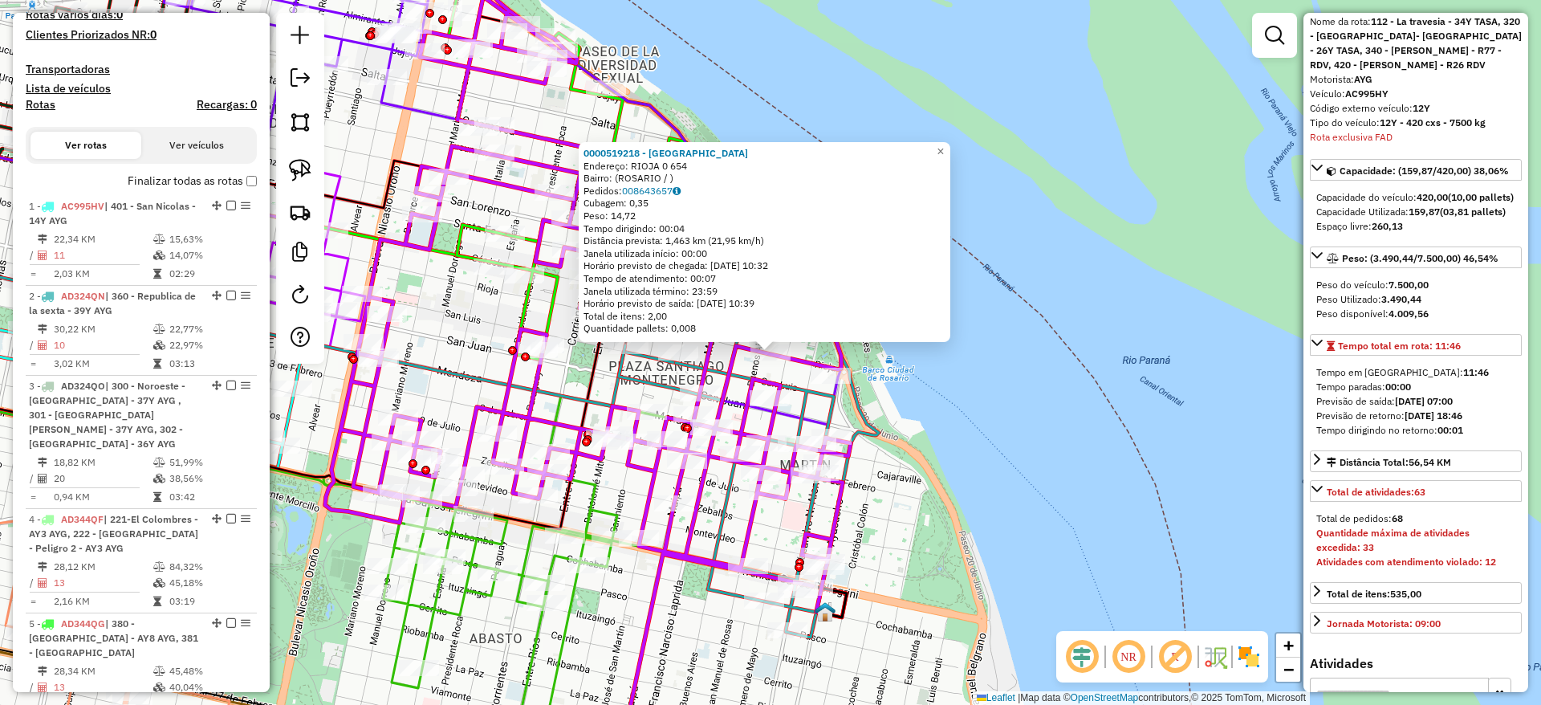
scroll to position [388, 0]
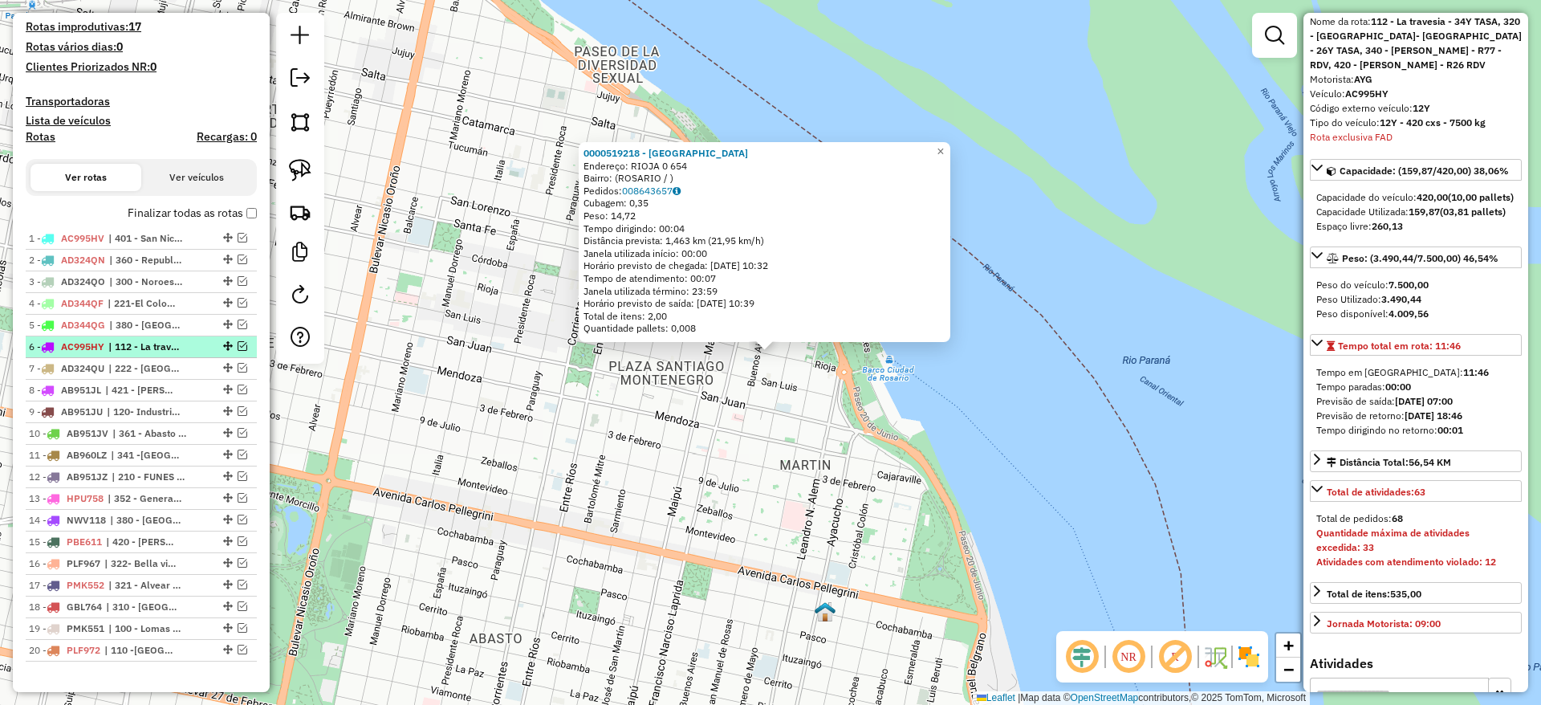
click at [241, 346] on em at bounding box center [243, 346] width 10 height 10
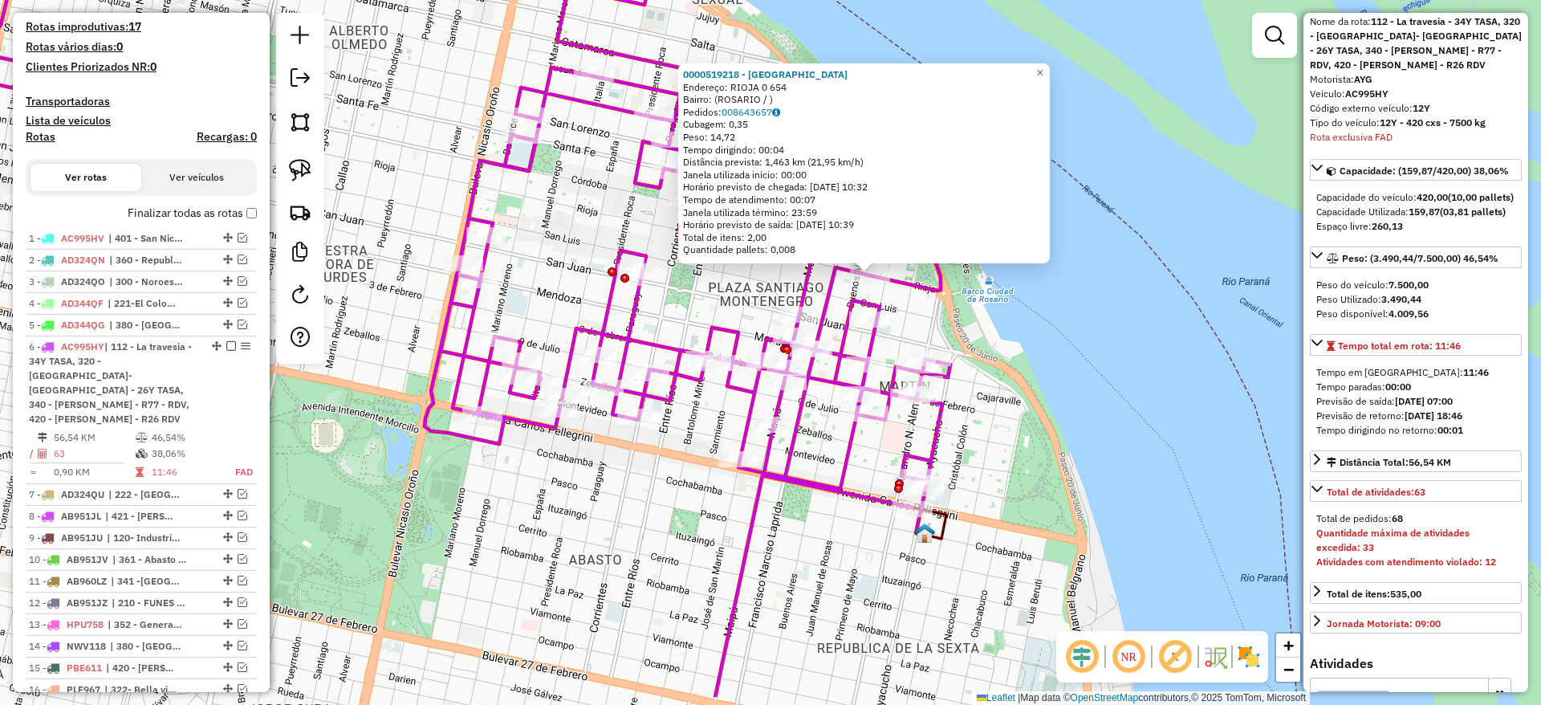
drag, startPoint x: 500, startPoint y: 575, endPoint x: 601, endPoint y: 490, distance: 131.6
click at [601, 493] on div "0000519218 - [GEOGRAPHIC_DATA] Endereço: RIOJA 0 654 Bairro: ([GEOGRAPHIC_DATA]…" at bounding box center [770, 352] width 1541 height 705
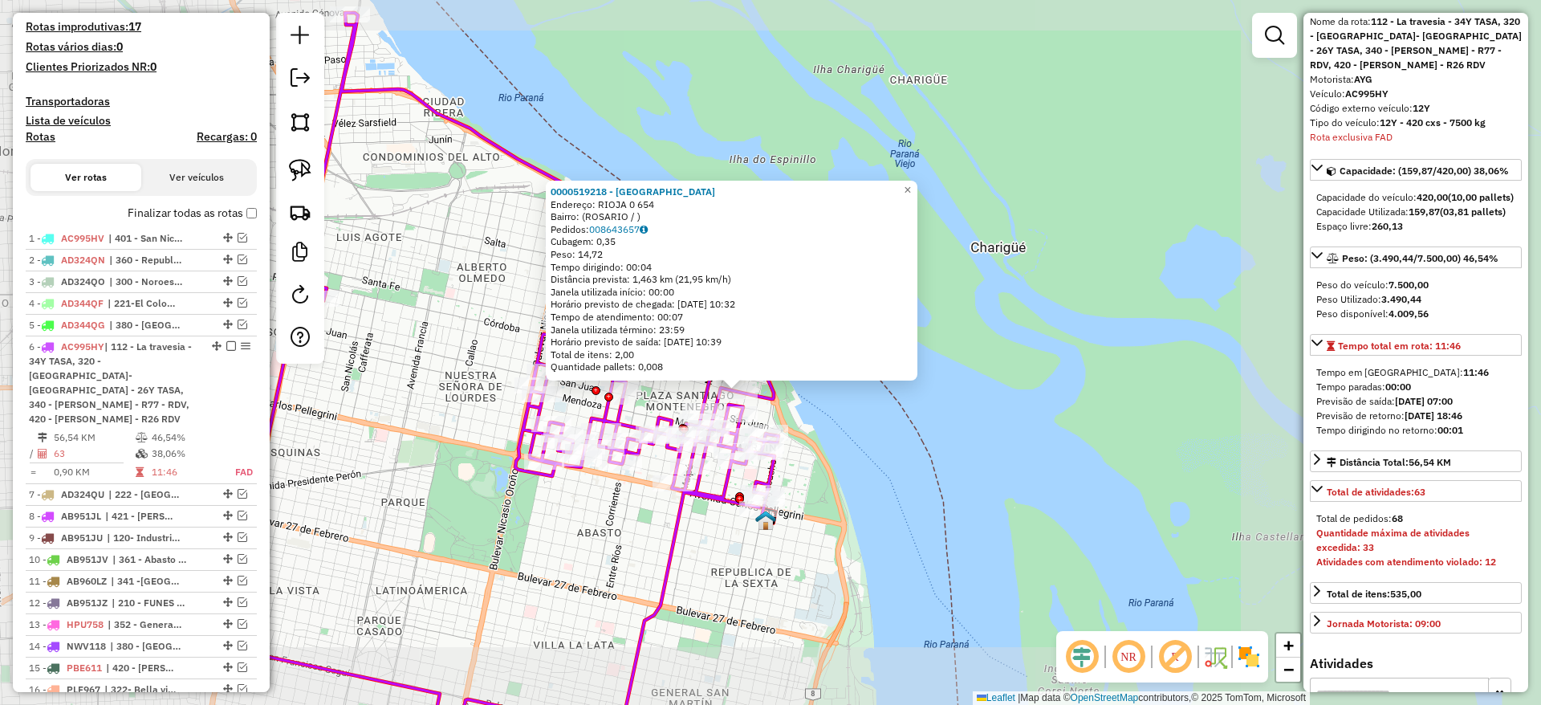
click at [645, 551] on div "0000519218 - [GEOGRAPHIC_DATA] Endereço: RIOJA 0 654 Bairro: ([GEOGRAPHIC_DATA]…" at bounding box center [770, 352] width 1541 height 705
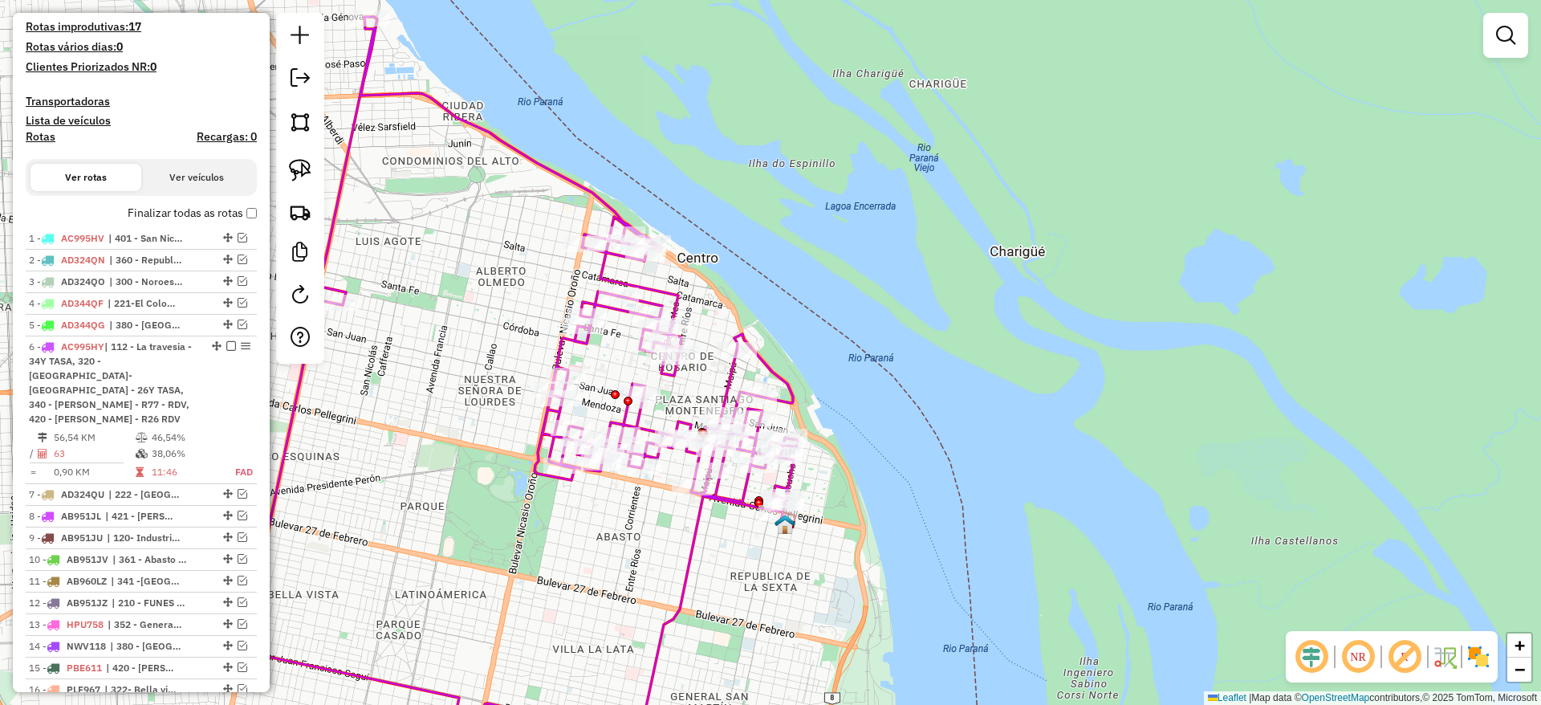
drag, startPoint x: 602, startPoint y: 526, endPoint x: 736, endPoint y: 526, distance: 134.0
click at [736, 526] on div "Janela de atendimento Grade de atendimento Capacidade Transportadoras Veículos …" at bounding box center [770, 352] width 1541 height 705
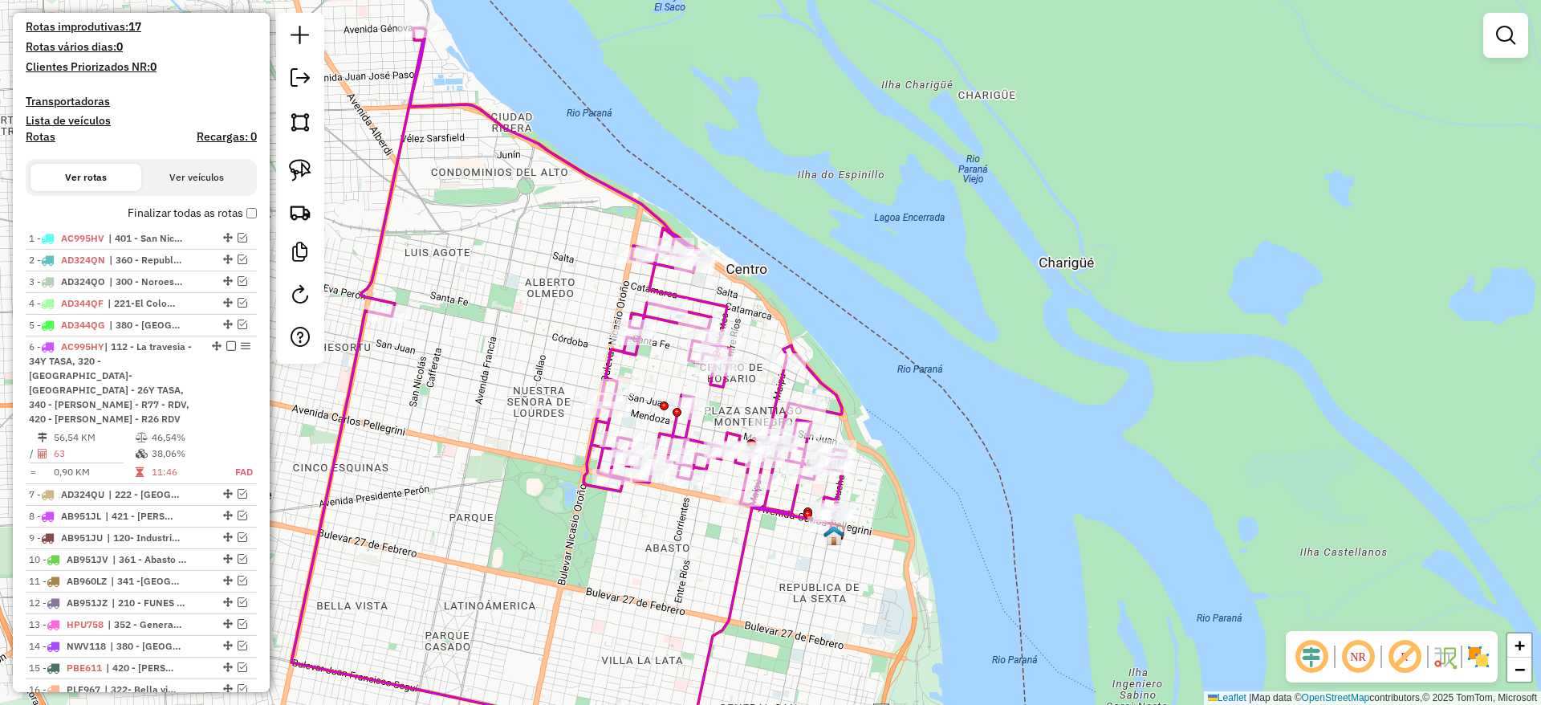
drag, startPoint x: 793, startPoint y: 186, endPoint x: 708, endPoint y: 197, distance: 85.8
click at [708, 197] on div "Janela de atendimento Grade de atendimento Capacidade Transportadoras Veículos …" at bounding box center [770, 352] width 1541 height 705
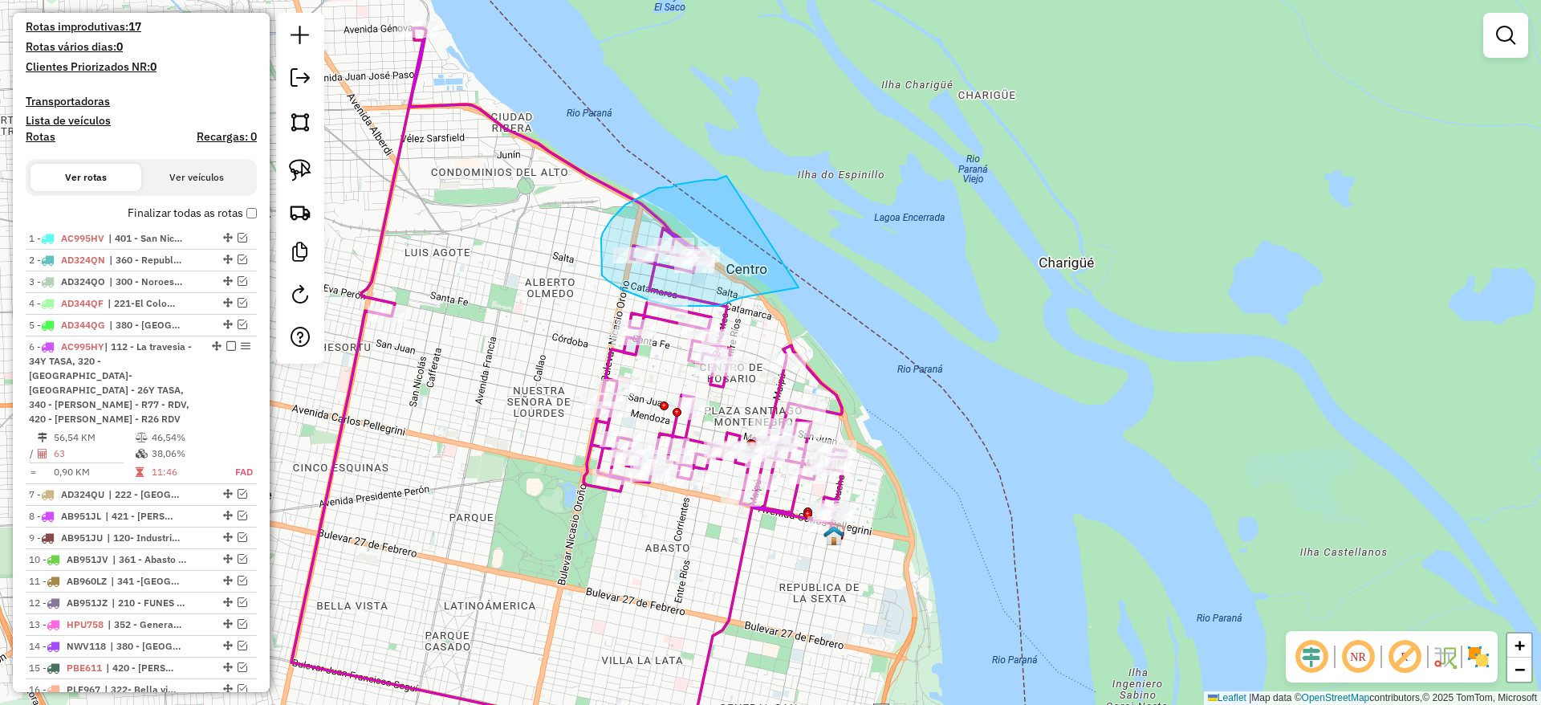
drag, startPoint x: 652, startPoint y: 192, endPoint x: 800, endPoint y: 285, distance: 175.3
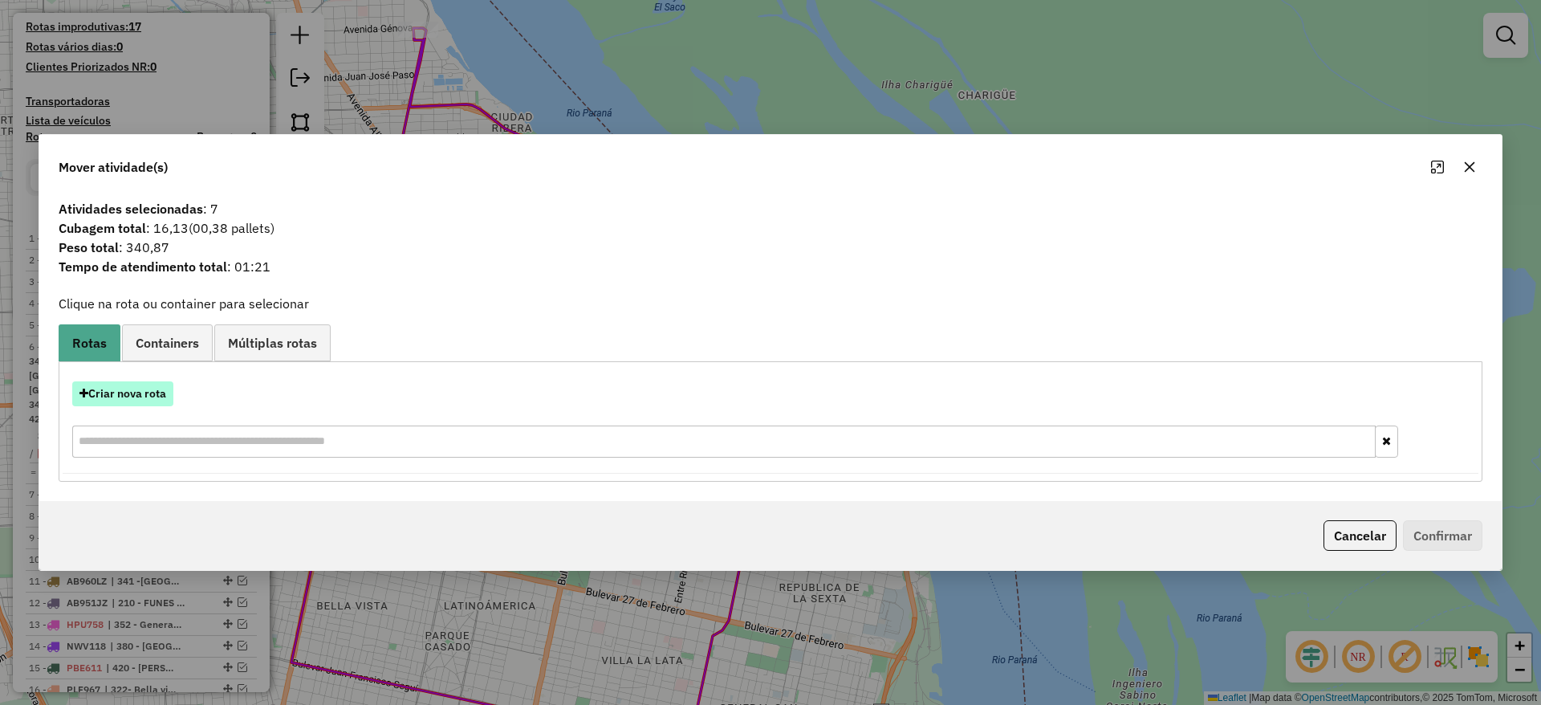
click at [152, 389] on button "Criar nova rota" at bounding box center [122, 393] width 101 height 25
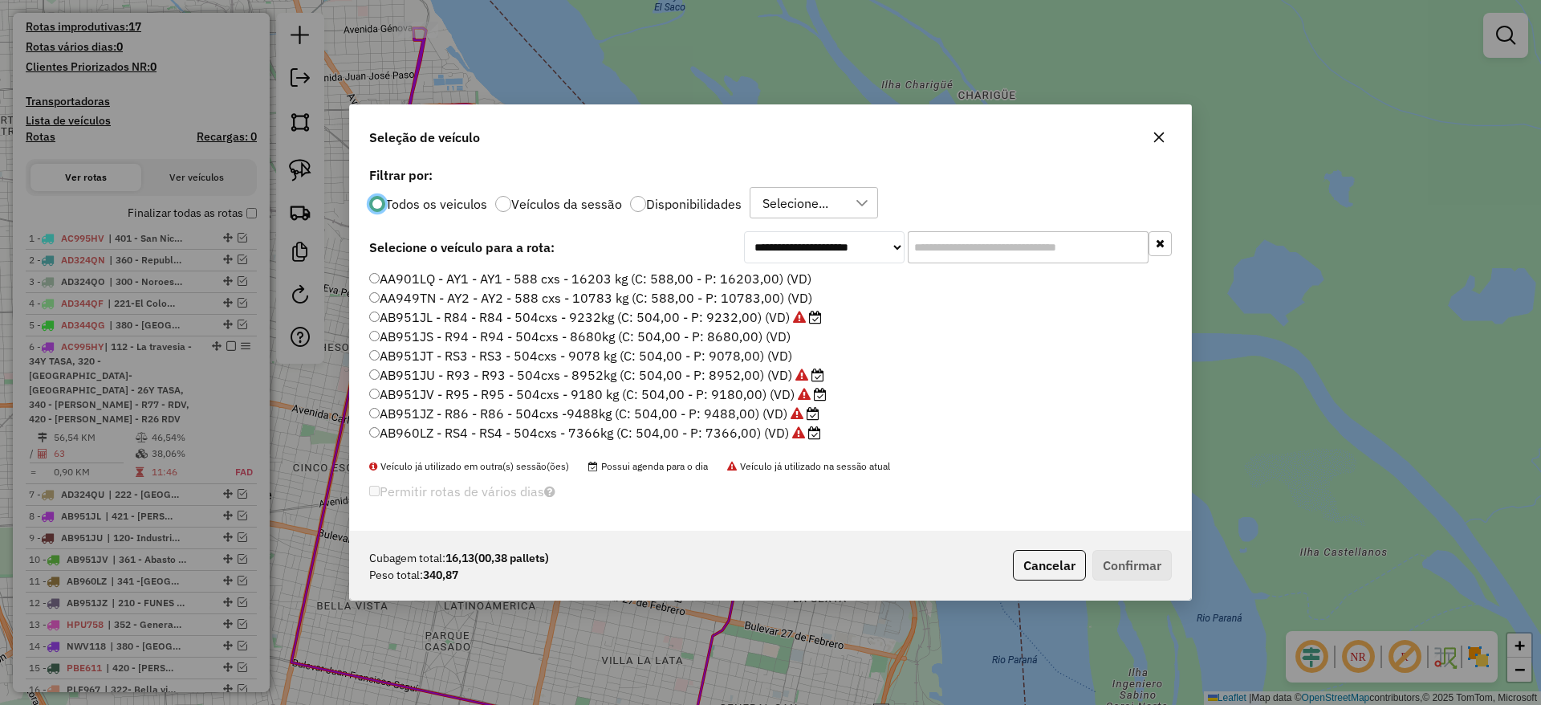
scroll to position [9, 5]
click at [963, 247] on input "text" at bounding box center [1028, 247] width 241 height 32
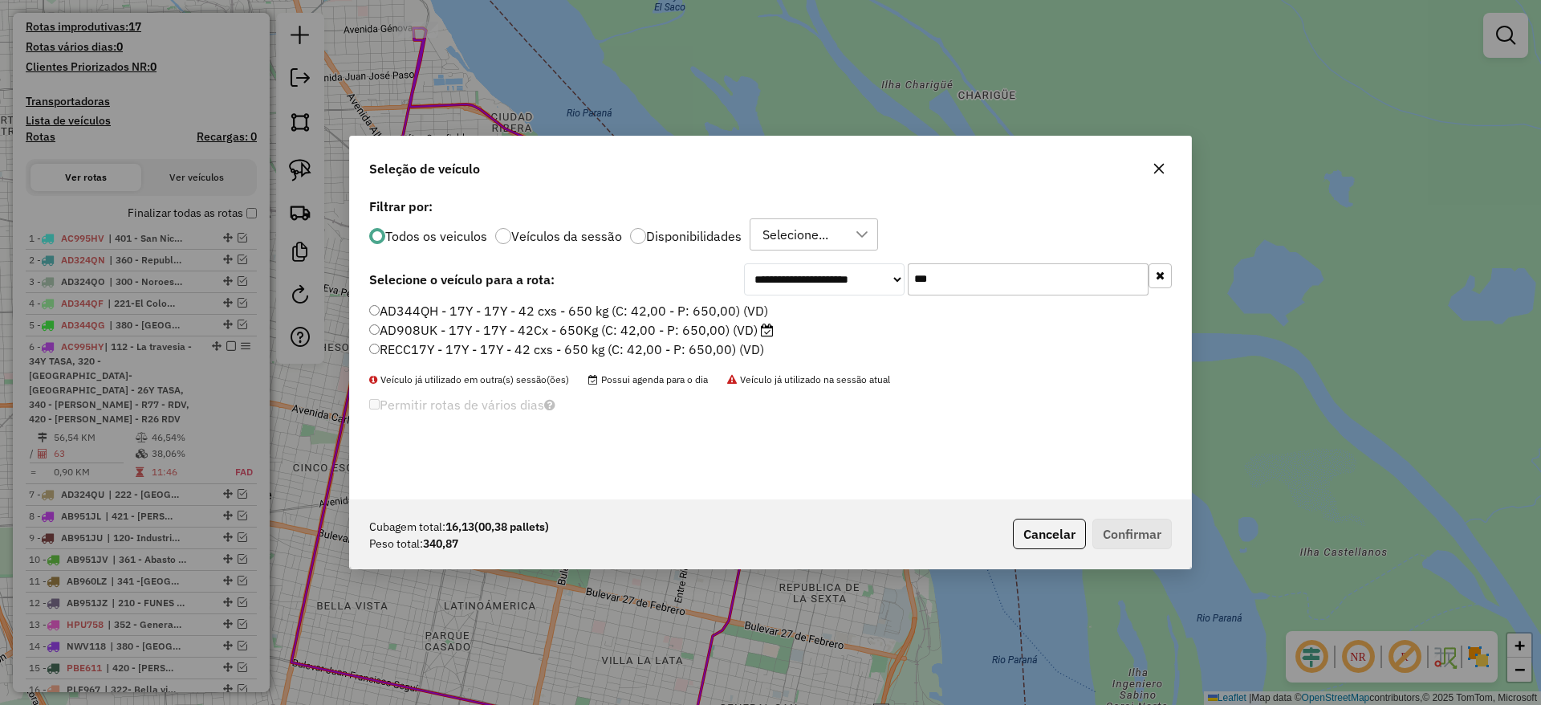
type input "***"
click at [726, 327] on label "AD908UK - 17Y - 17Y - 42Cx - 650Kg (C: 42,00 - P: 650,00) (VD)" at bounding box center [571, 329] width 405 height 19
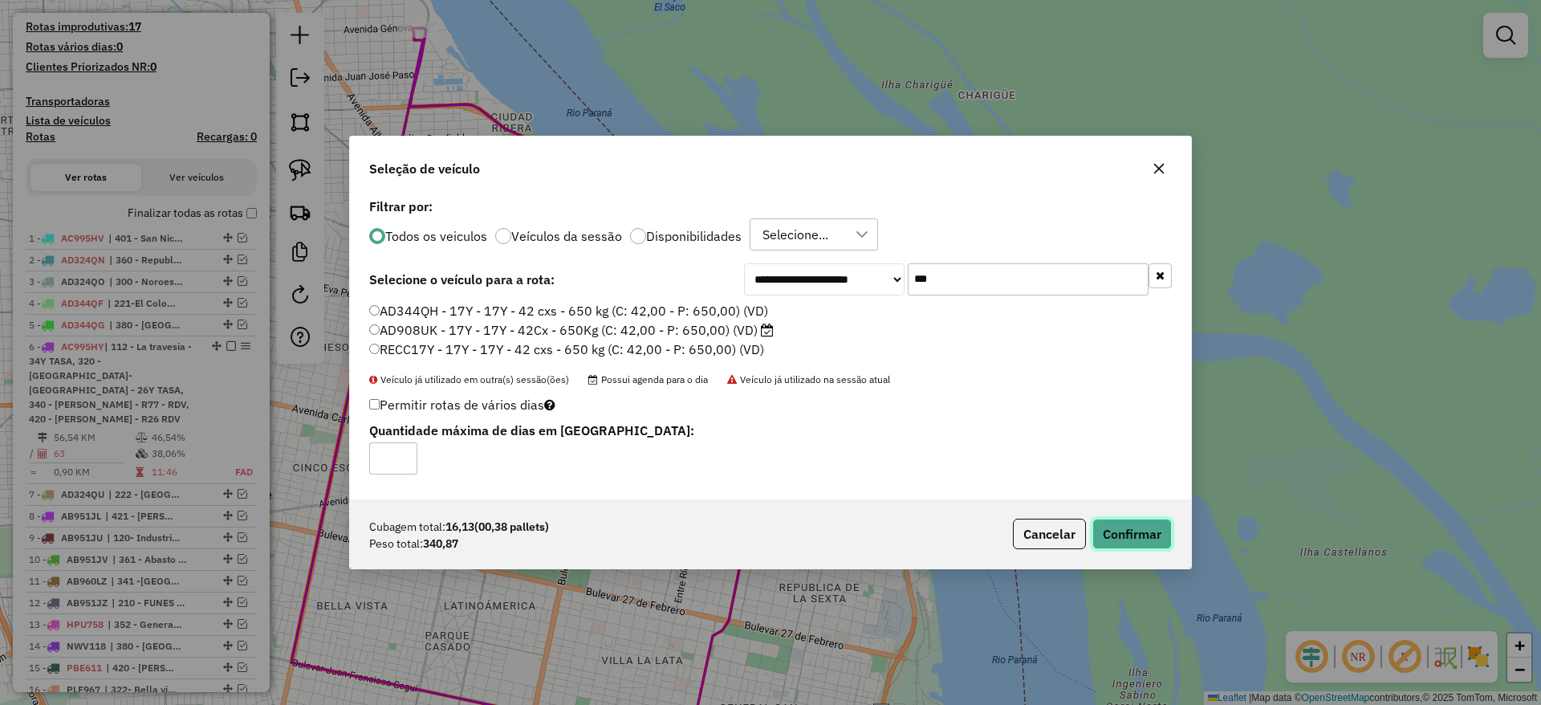
click at [1141, 523] on button "Confirmar" at bounding box center [1131, 534] width 79 height 31
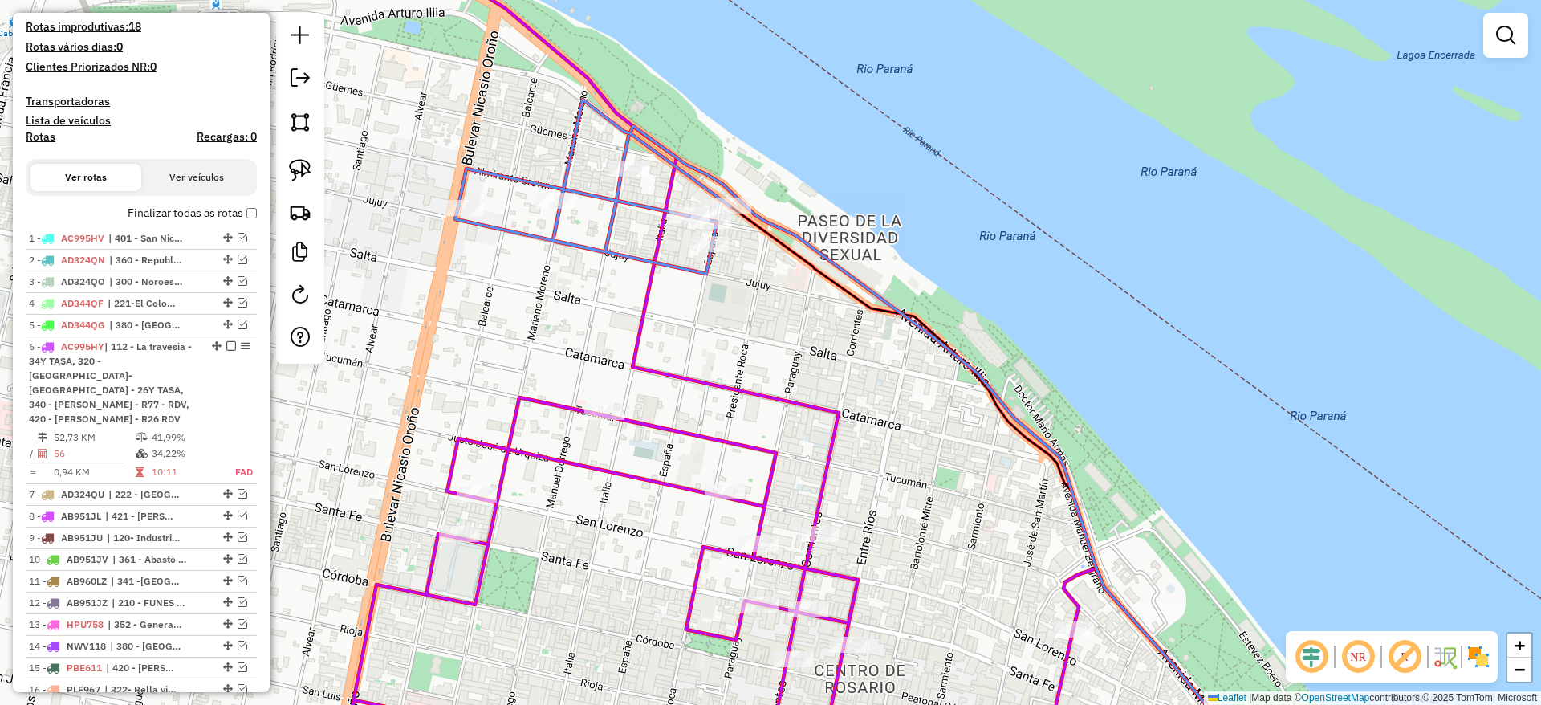
click at [688, 268] on icon at bounding box center [592, 187] width 275 height 174
select select "**********"
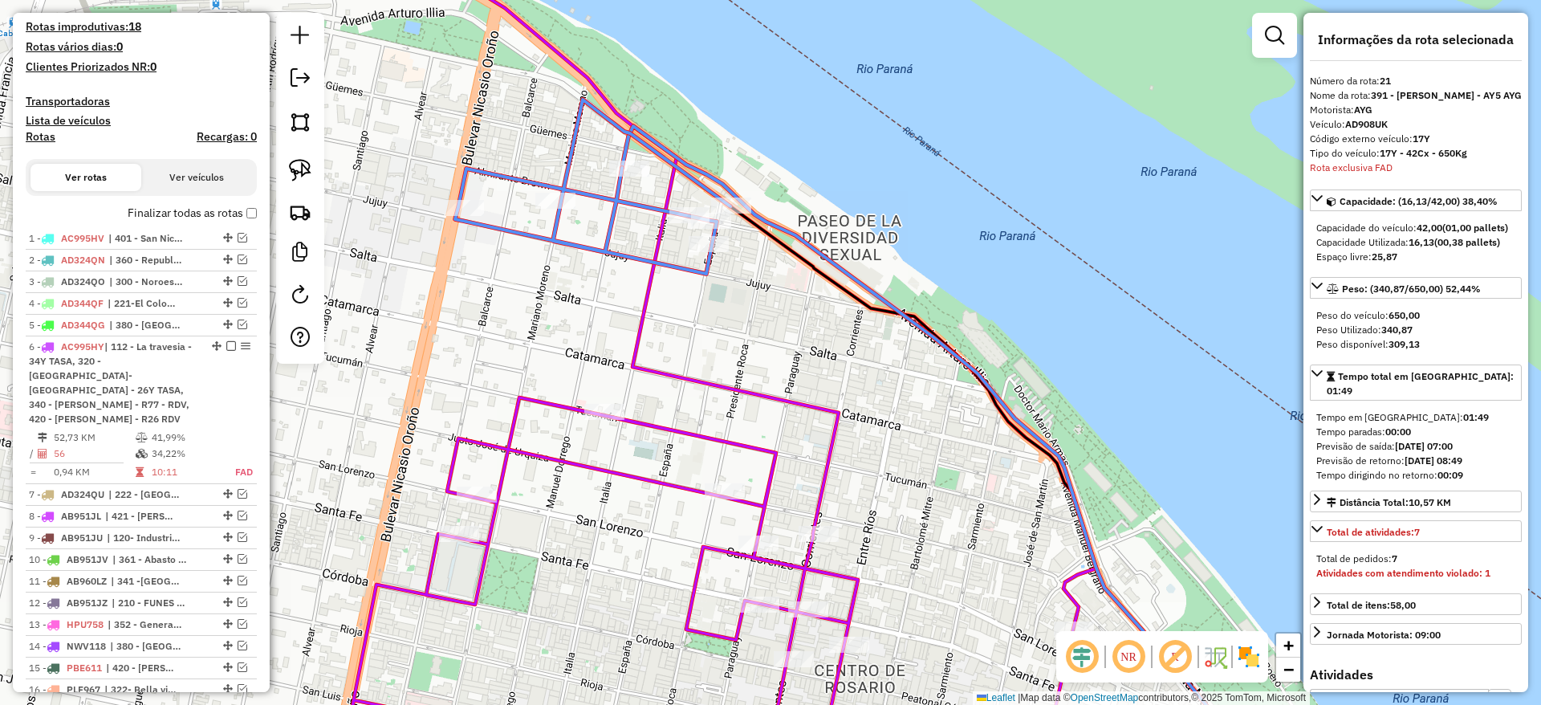
scroll to position [666, 0]
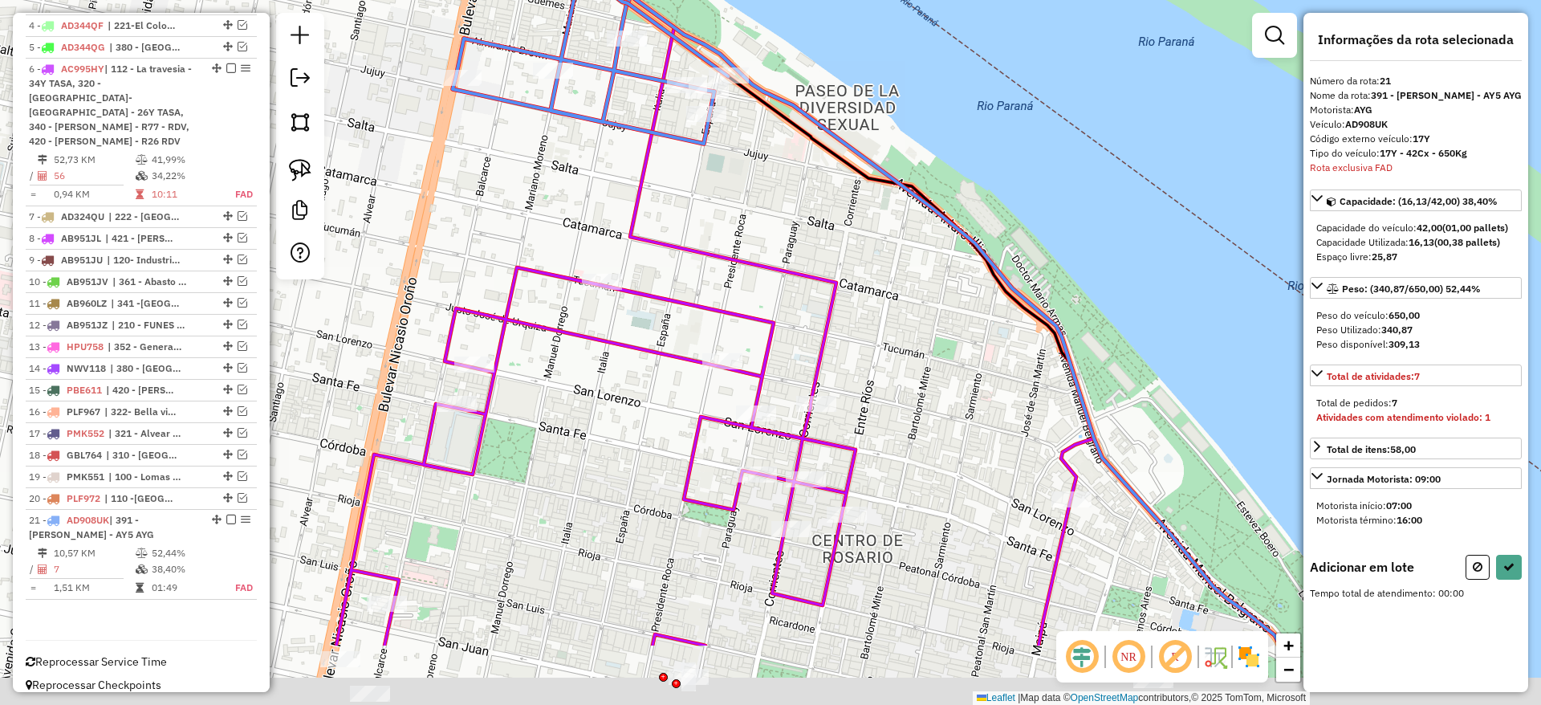
drag, startPoint x: 718, startPoint y: 343, endPoint x: 710, endPoint y: 188, distance: 155.1
click at [710, 188] on div "Janela de atendimento Grade de atendimento Capacidade Transportadoras Veículos …" at bounding box center [770, 352] width 1541 height 705
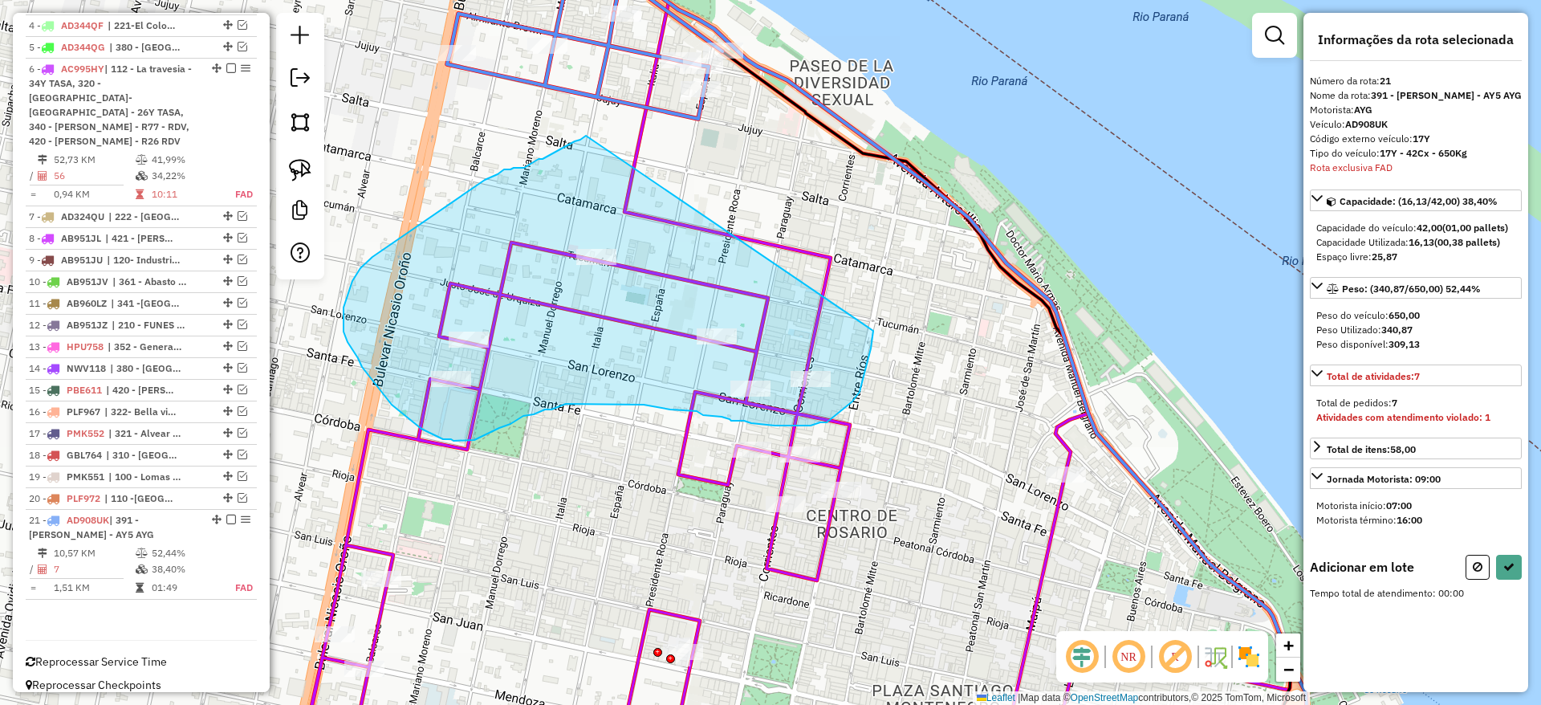
drag, startPoint x: 543, startPoint y: 159, endPoint x: 873, endPoint y: 331, distance: 372.6
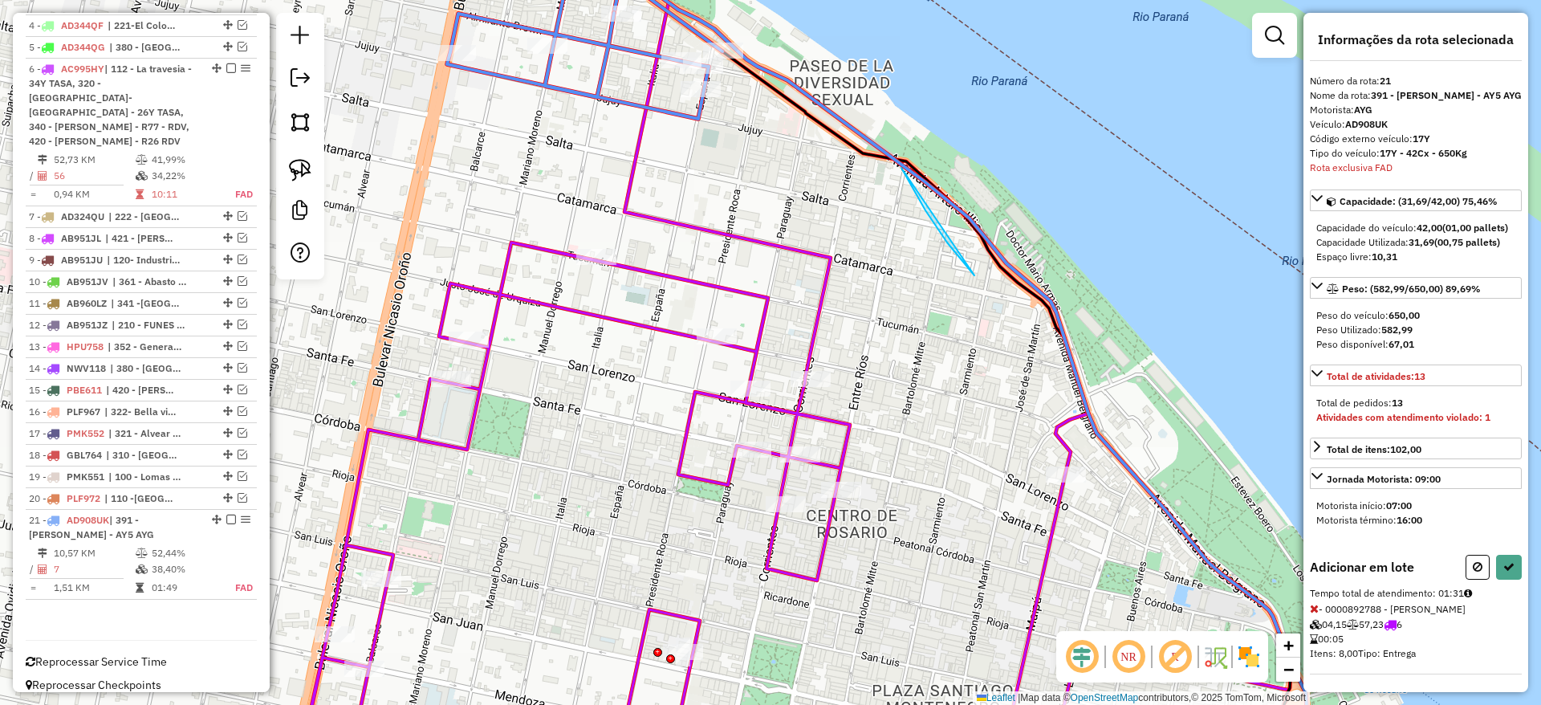
drag, startPoint x: 973, startPoint y: 273, endPoint x: 887, endPoint y: 128, distance: 168.8
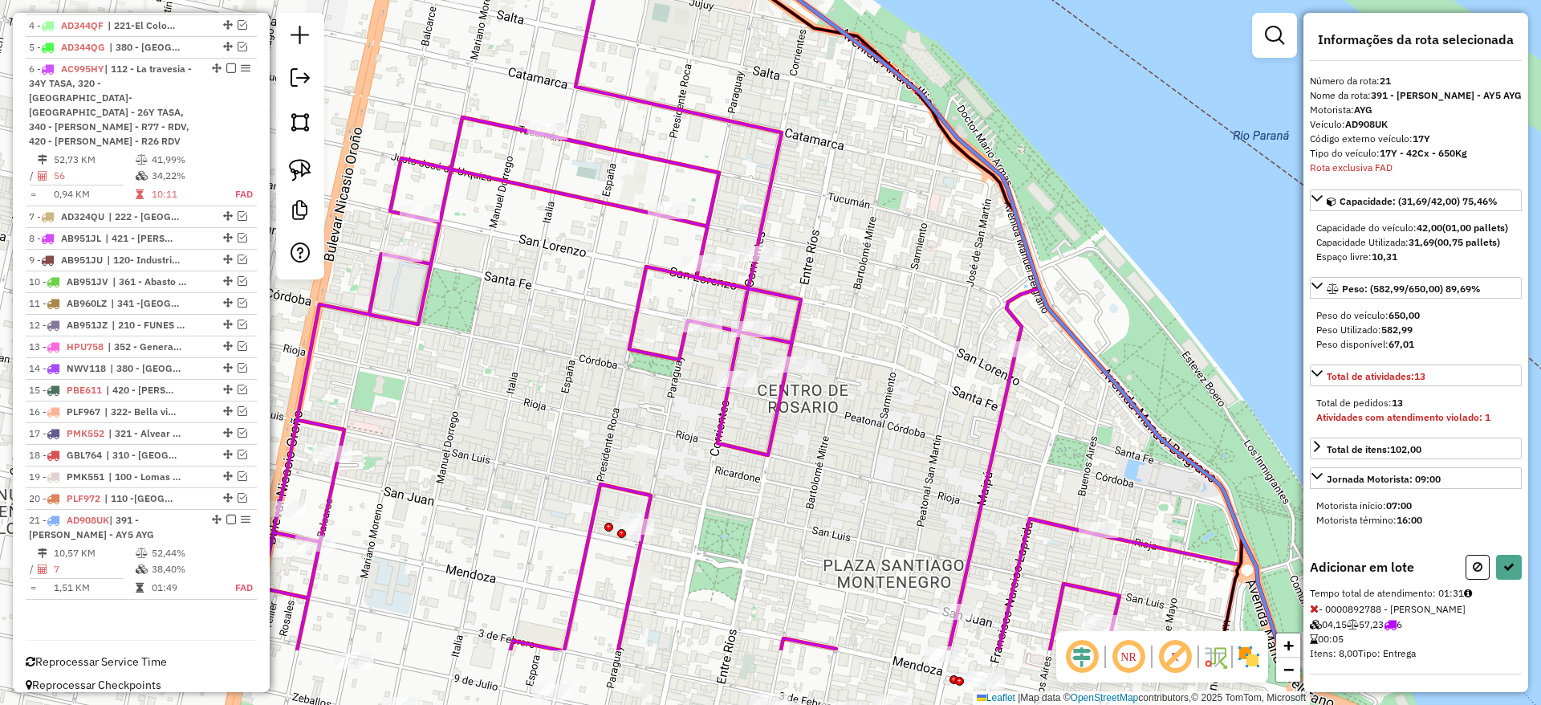
drag, startPoint x: 641, startPoint y: 324, endPoint x: 607, endPoint y: 233, distance: 97.5
click at [607, 233] on div "Janela de atendimento Grade de atendimento Capacidade Transportadoras Veículos …" at bounding box center [770, 352] width 1541 height 705
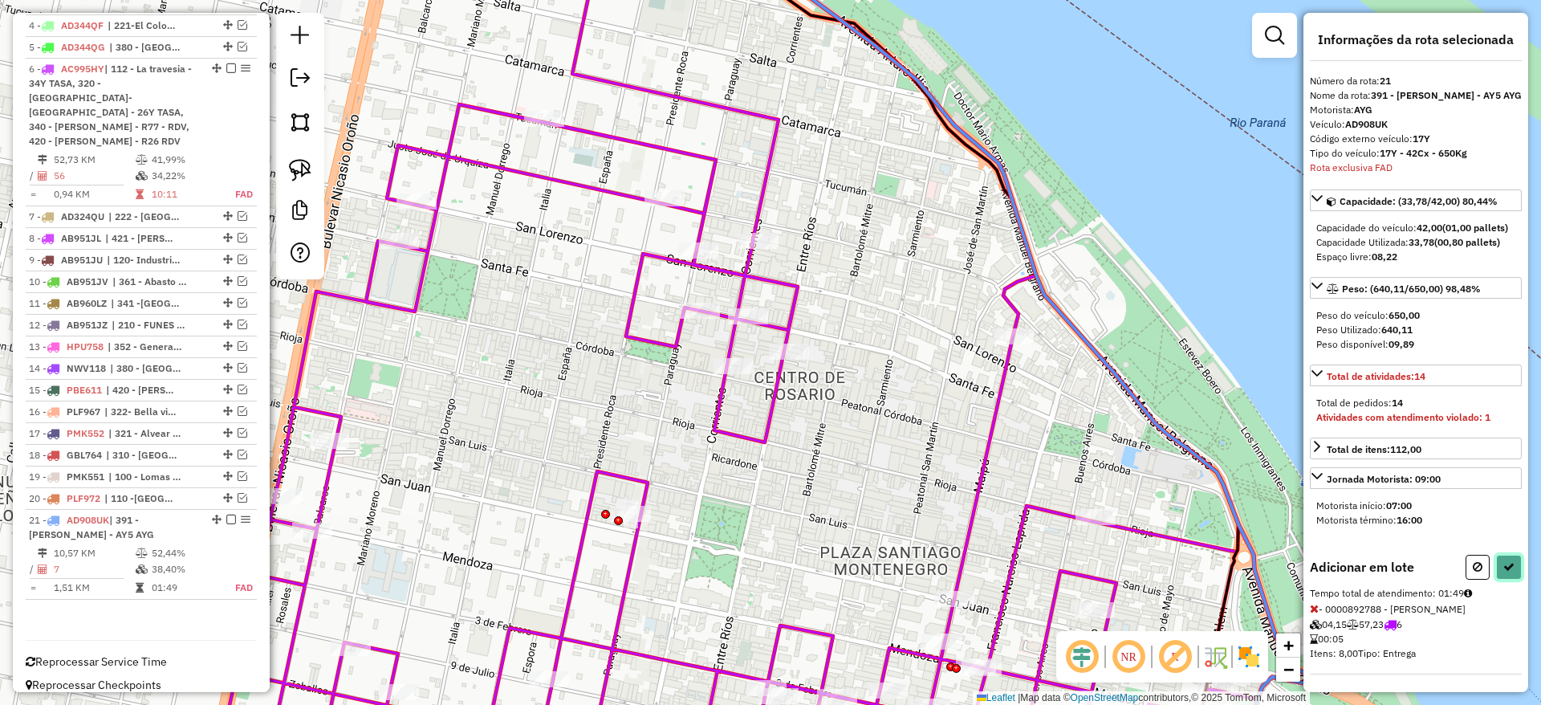
click at [1503, 572] on icon at bounding box center [1508, 566] width 11 height 11
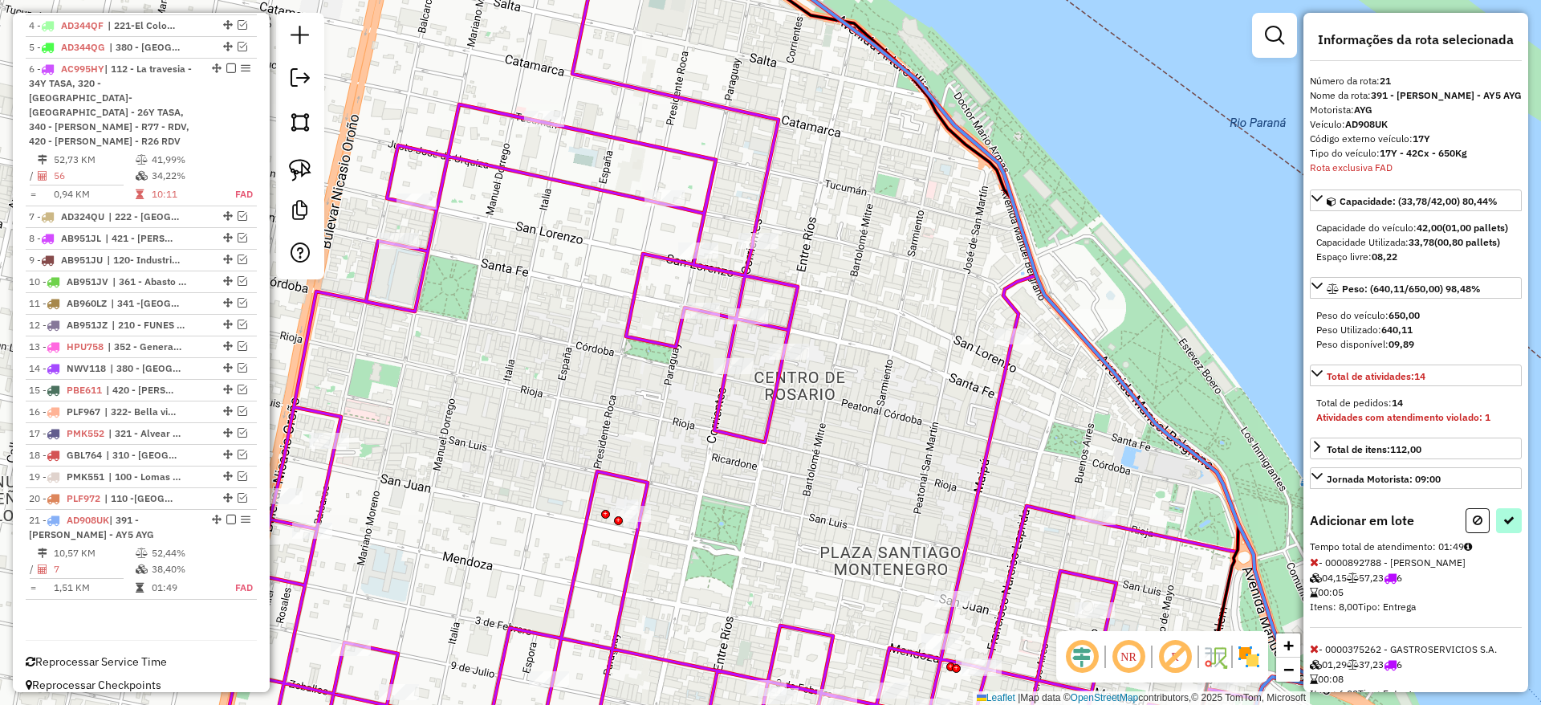
select select "**********"
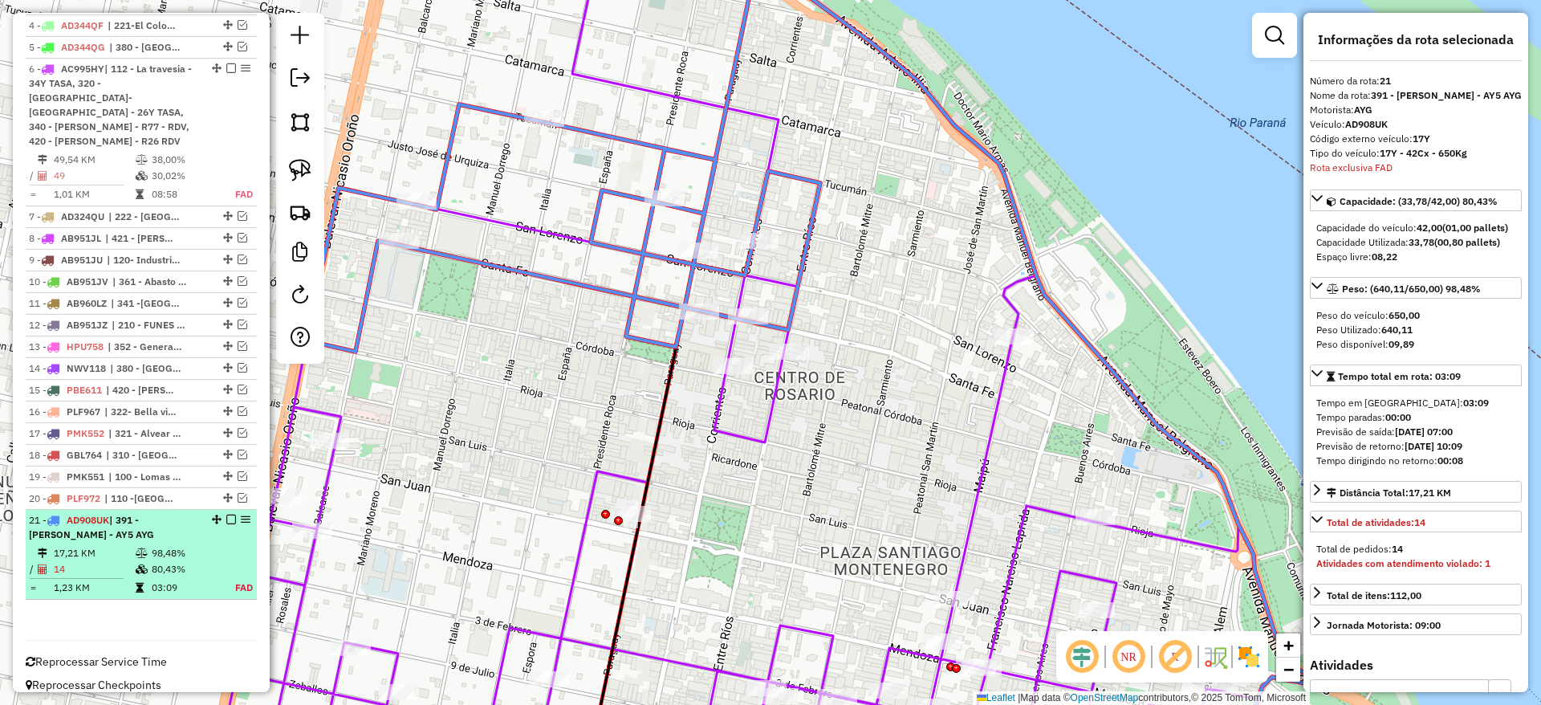
click at [226, 514] on em at bounding box center [231, 519] width 10 height 10
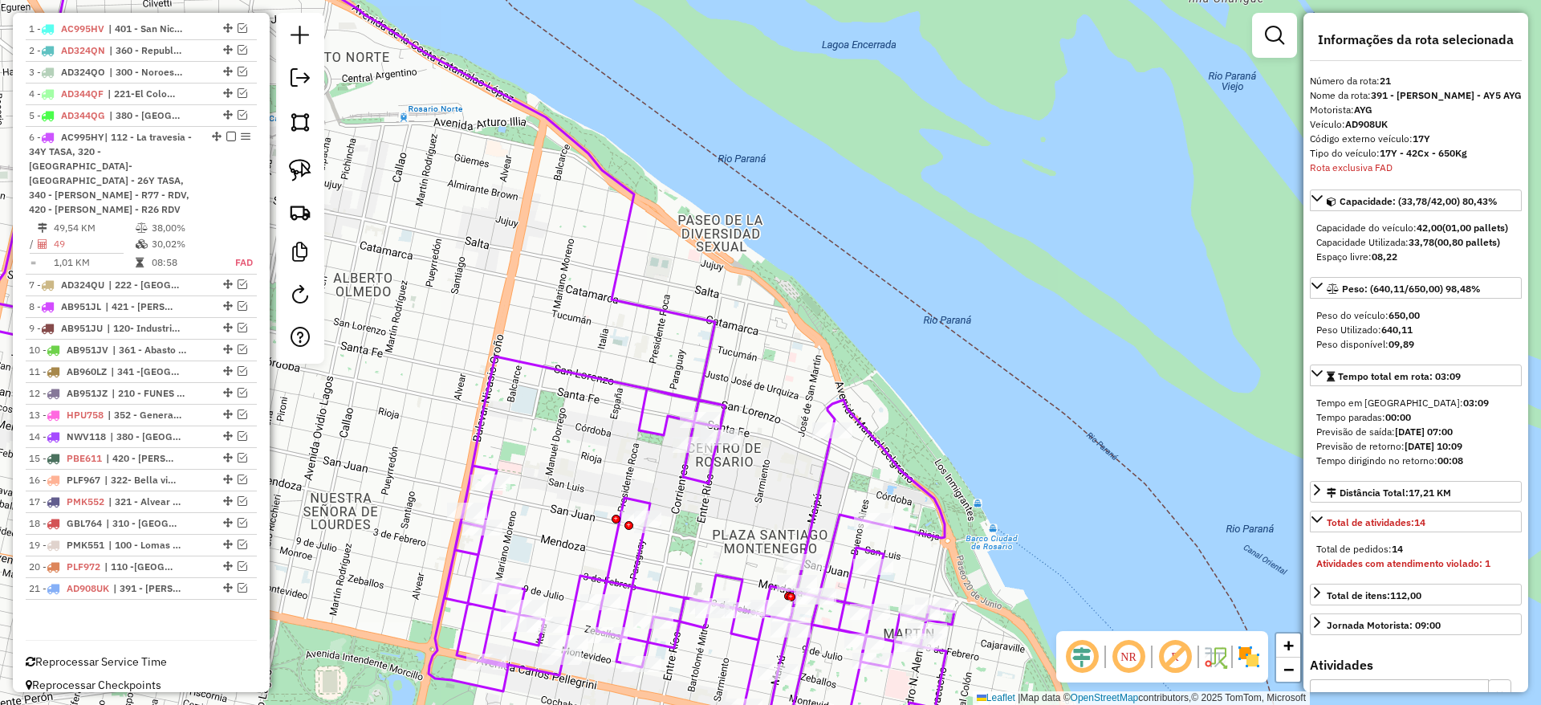
drag, startPoint x: 510, startPoint y: 401, endPoint x: 514, endPoint y: 364, distance: 37.9
click at [514, 365] on div "Janela de atendimento Grade de atendimento Capacidade Transportadoras Veículos …" at bounding box center [770, 352] width 1541 height 705
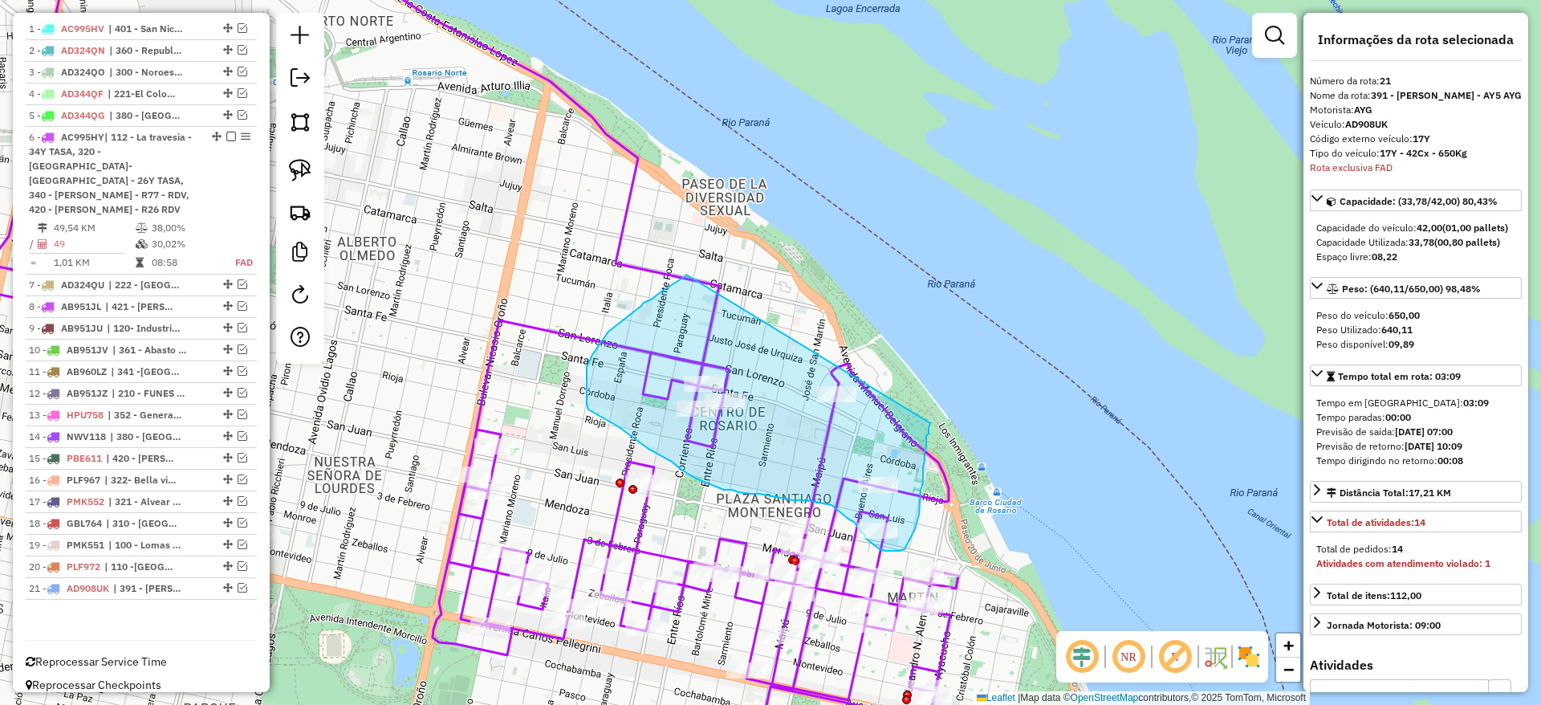
drag, startPoint x: 677, startPoint y: 282, endPoint x: 930, endPoint y: 423, distance: 290.3
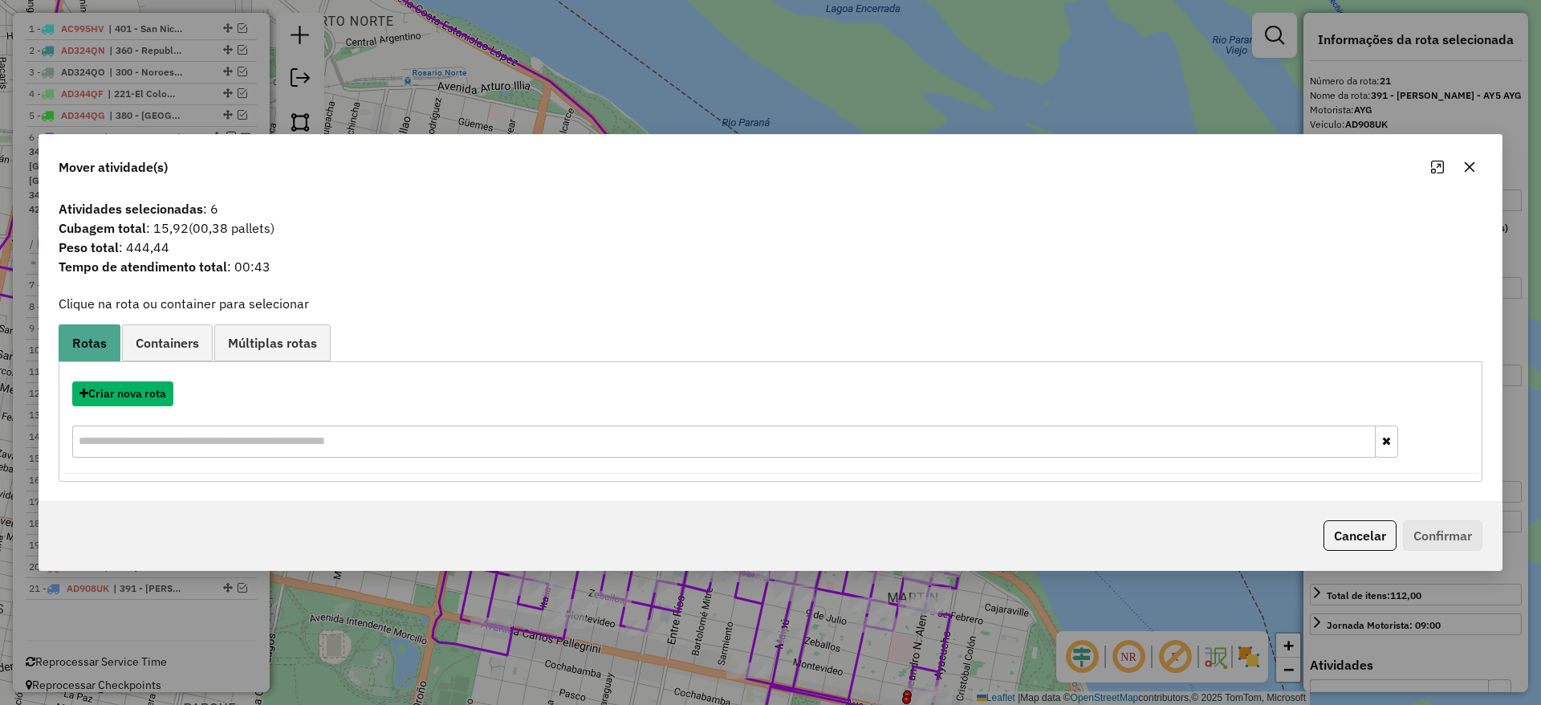
click at [148, 400] on button "Criar nova rota" at bounding box center [122, 393] width 101 height 25
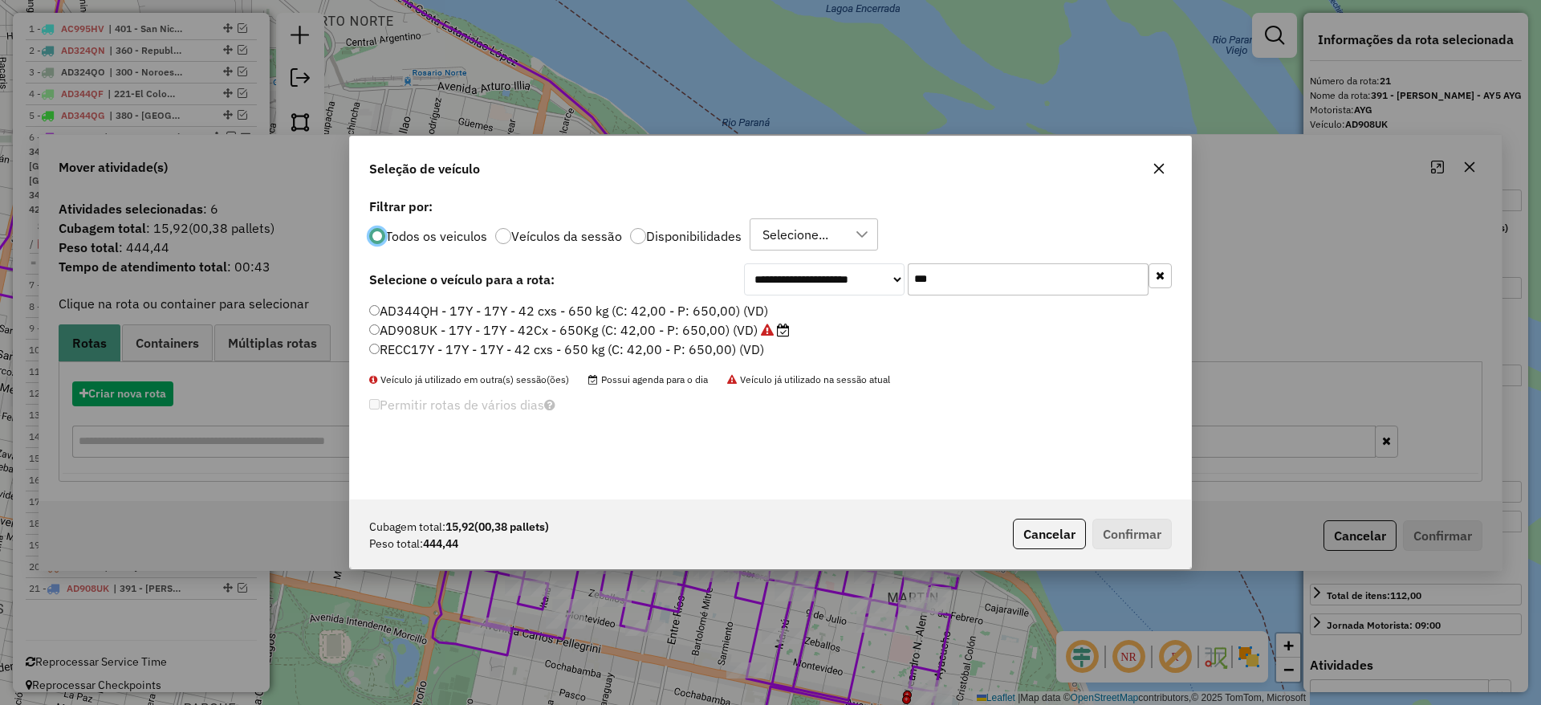
scroll to position [9, 5]
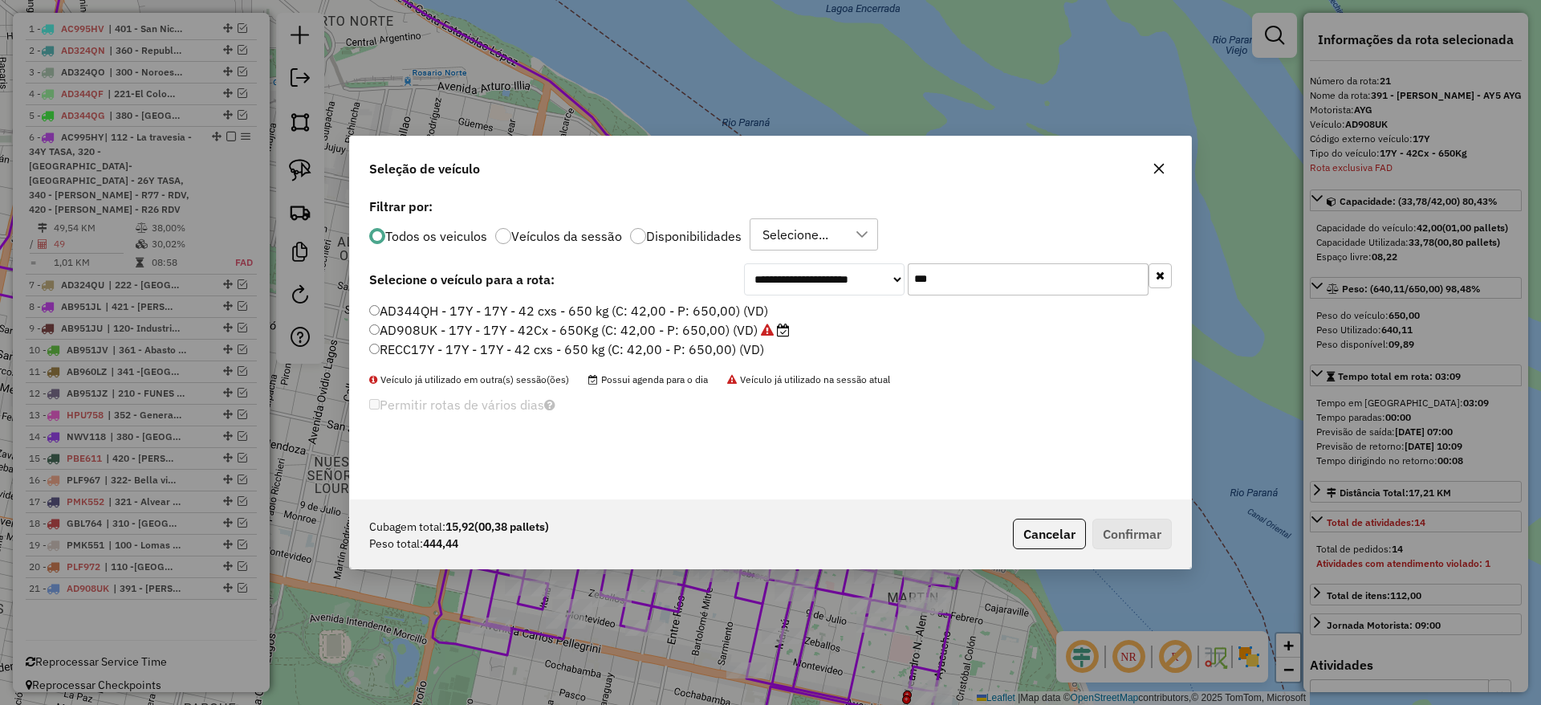
click at [677, 336] on label "AD908UK - 17Y - 17Y - 42Cx - 650Kg (C: 42,00 - P: 650,00) (VD)" at bounding box center [579, 329] width 421 height 19
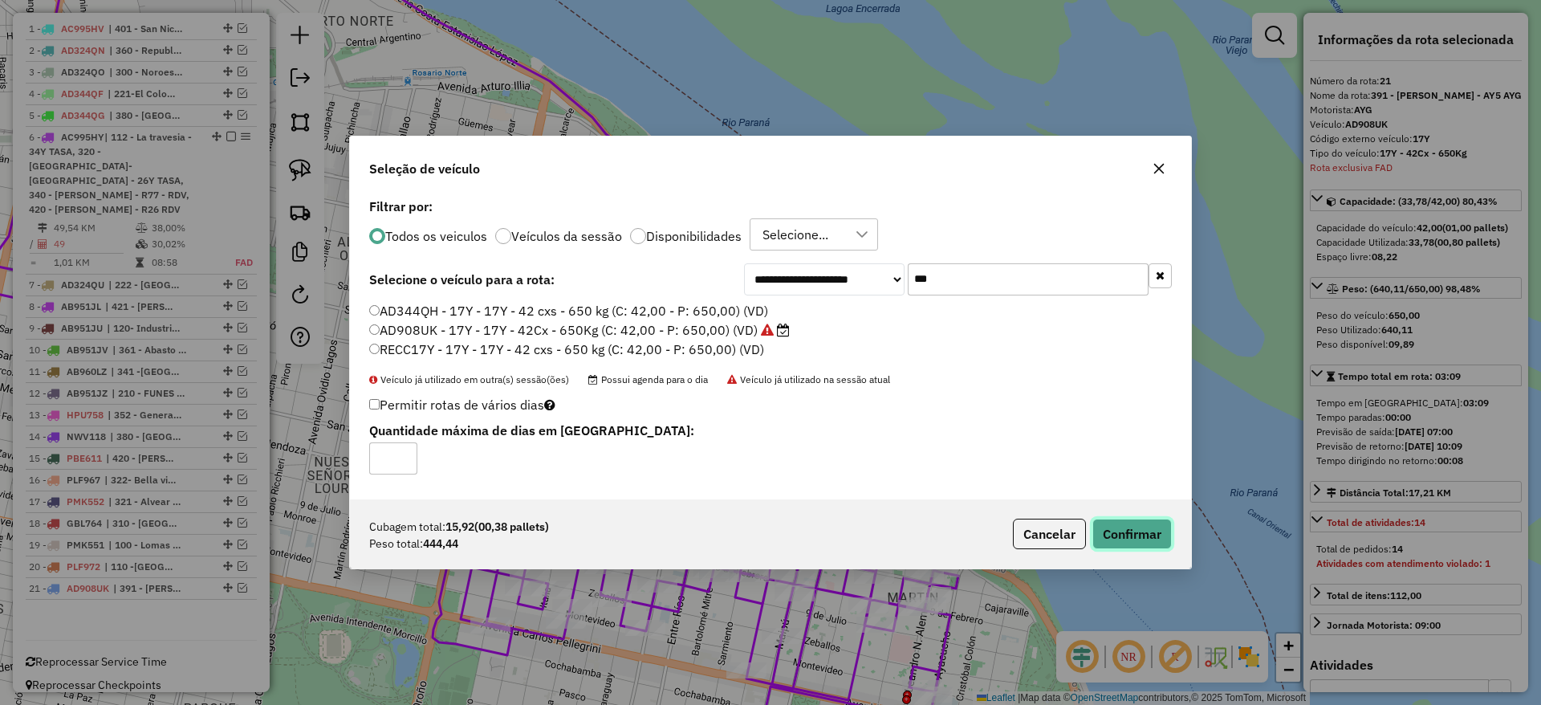
click at [1103, 531] on button "Confirmar" at bounding box center [1131, 534] width 79 height 31
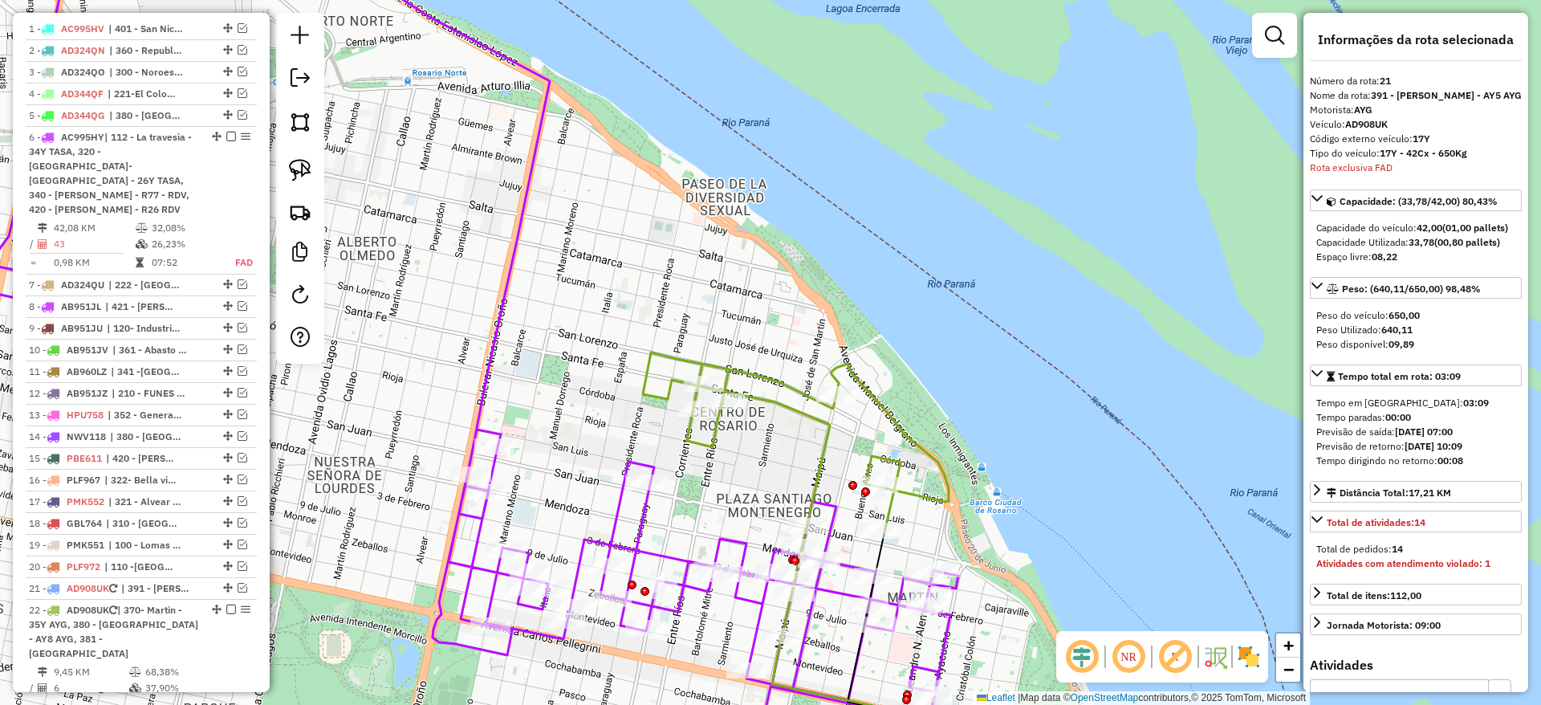
scroll to position [717, 0]
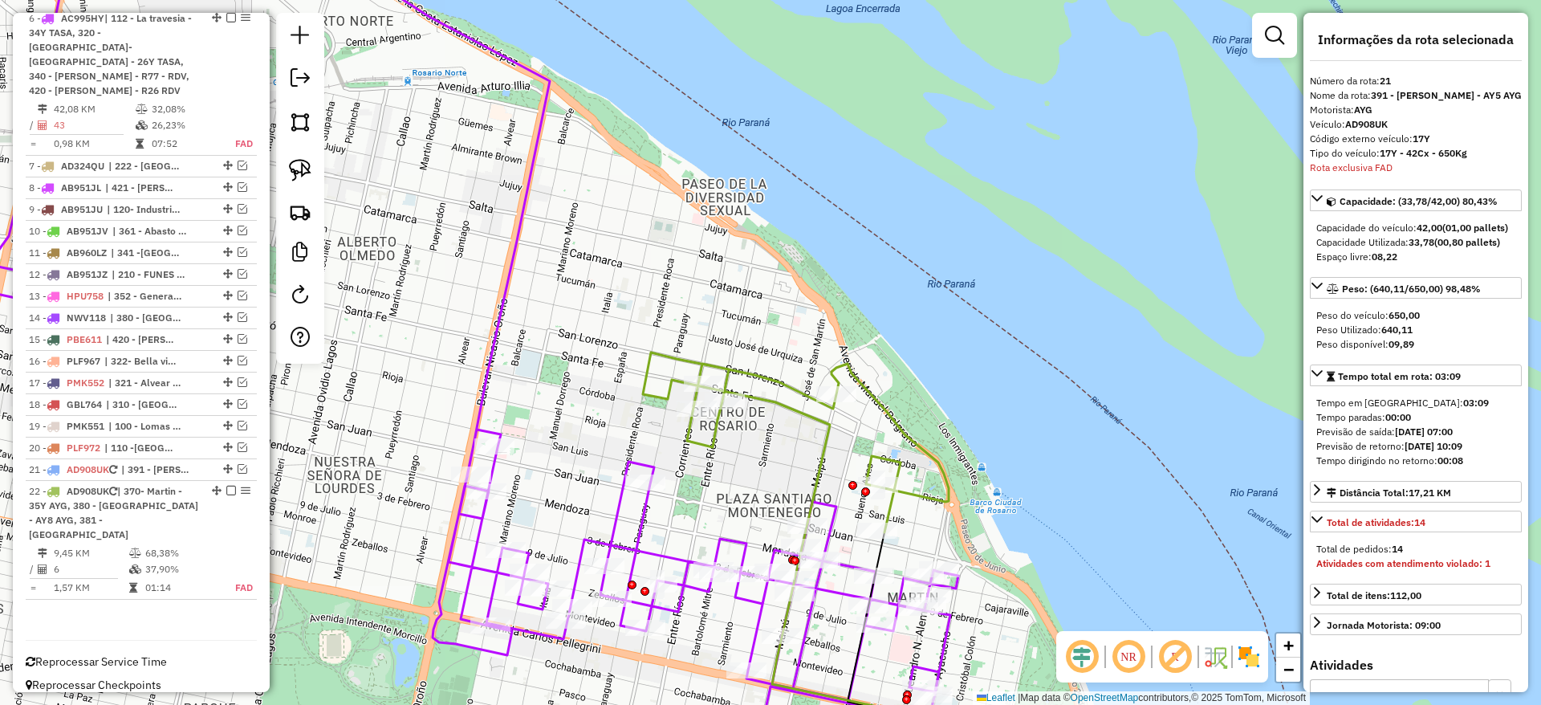
click at [785, 393] on icon at bounding box center [796, 442] width 306 height 180
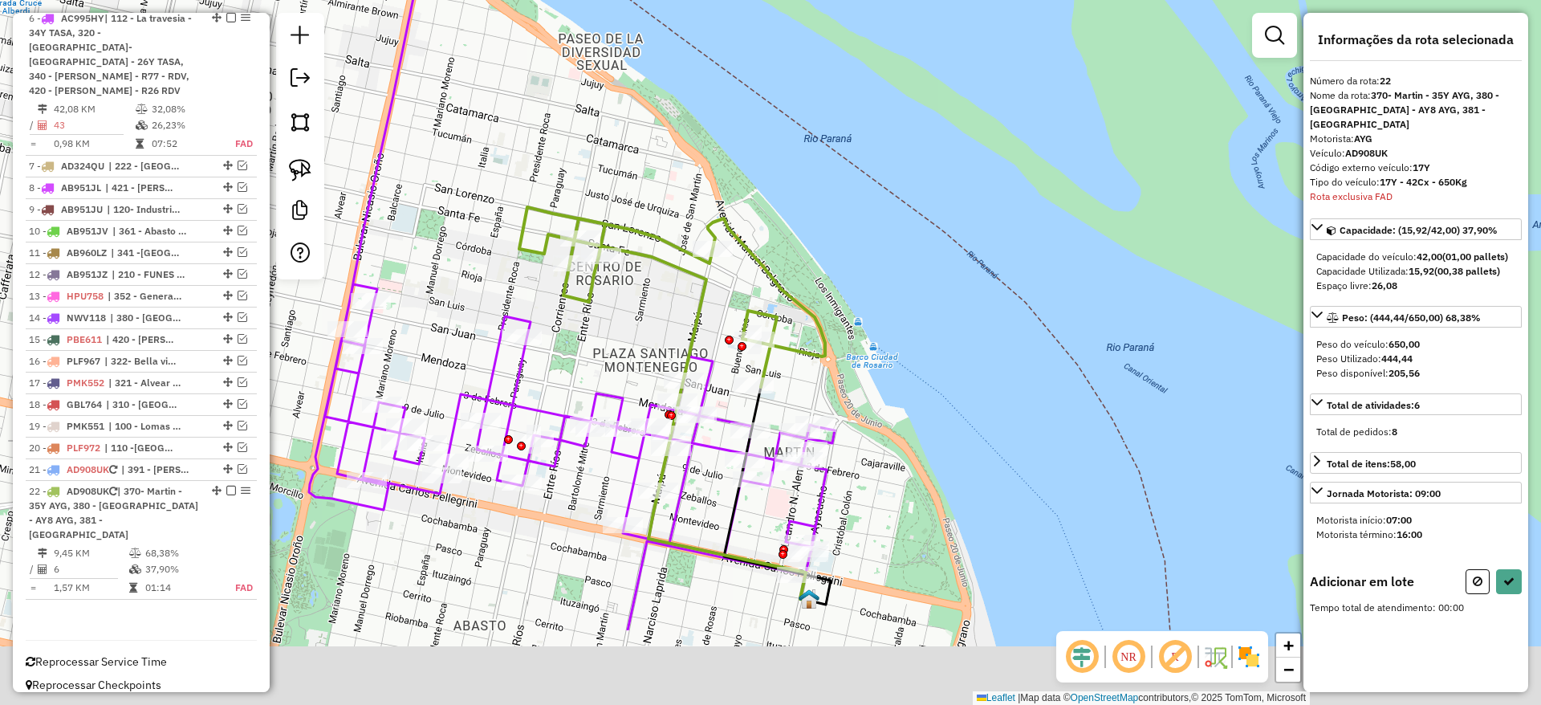
drag, startPoint x: 723, startPoint y: 451, endPoint x: 600, endPoint y: 306, distance: 190.7
click at [600, 306] on div "Janela de atendimento Grade de atendimento Capacidade Transportadoras Veículos …" at bounding box center [770, 352] width 1541 height 705
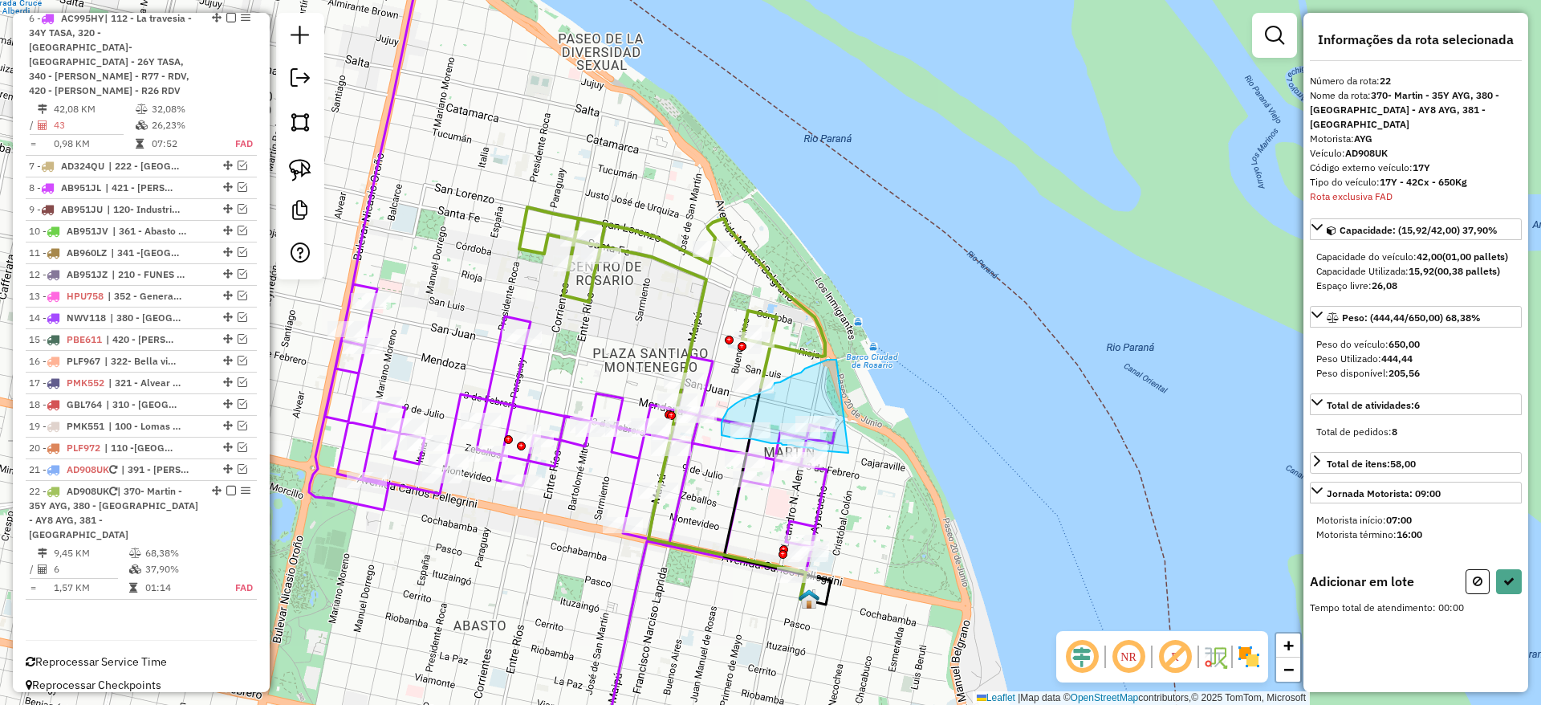
drag, startPoint x: 775, startPoint y: 383, endPoint x: 884, endPoint y: 438, distance: 122.4
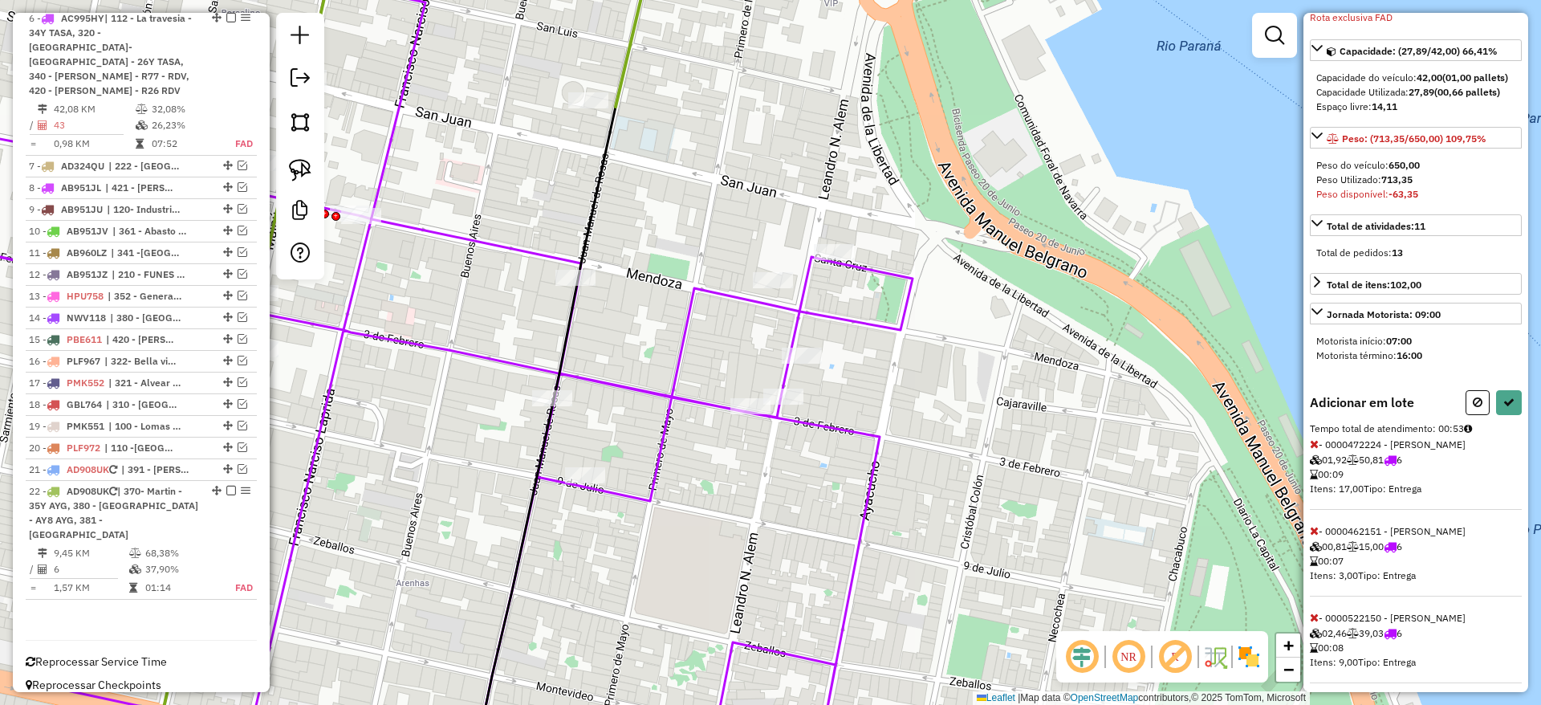
scroll to position [361, 0]
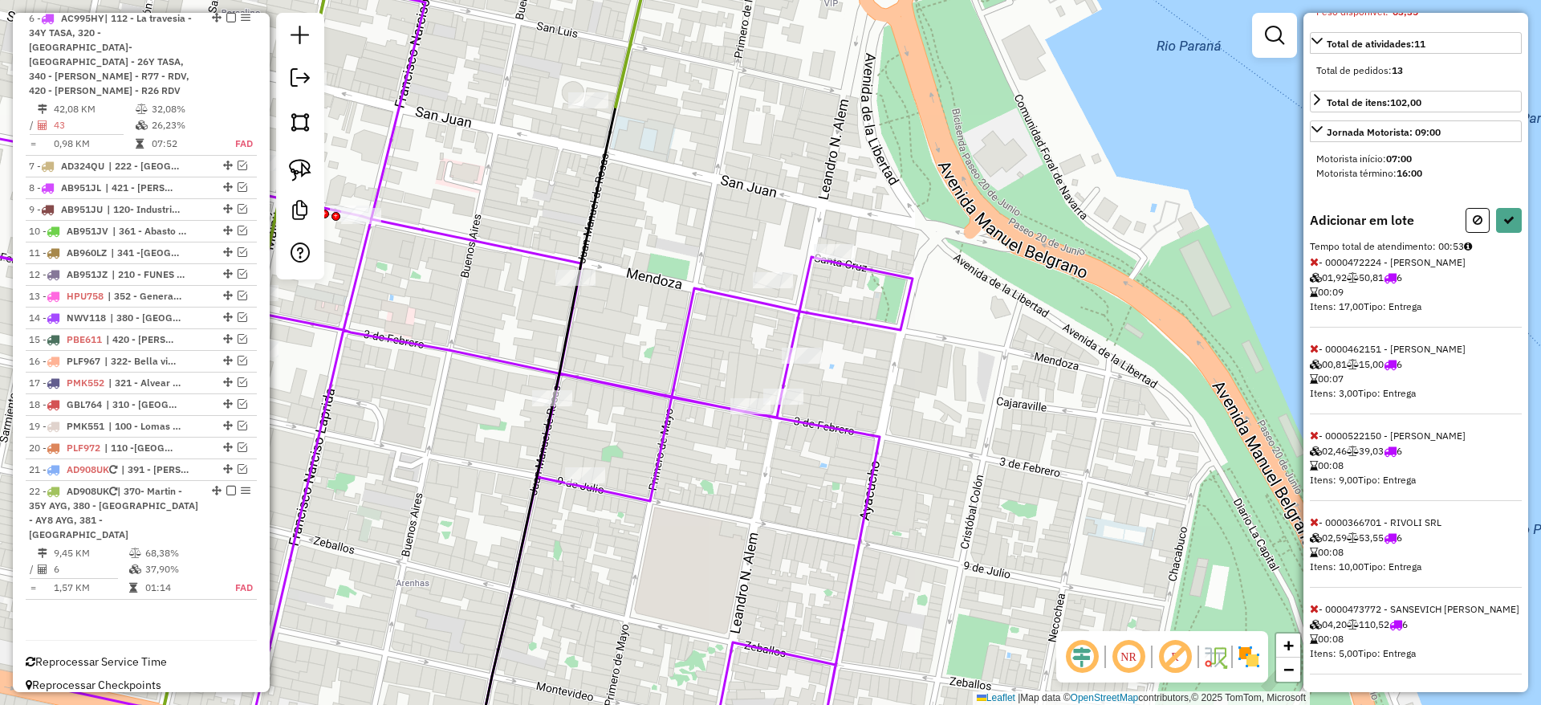
click at [1317, 527] on icon at bounding box center [1314, 521] width 9 height 11
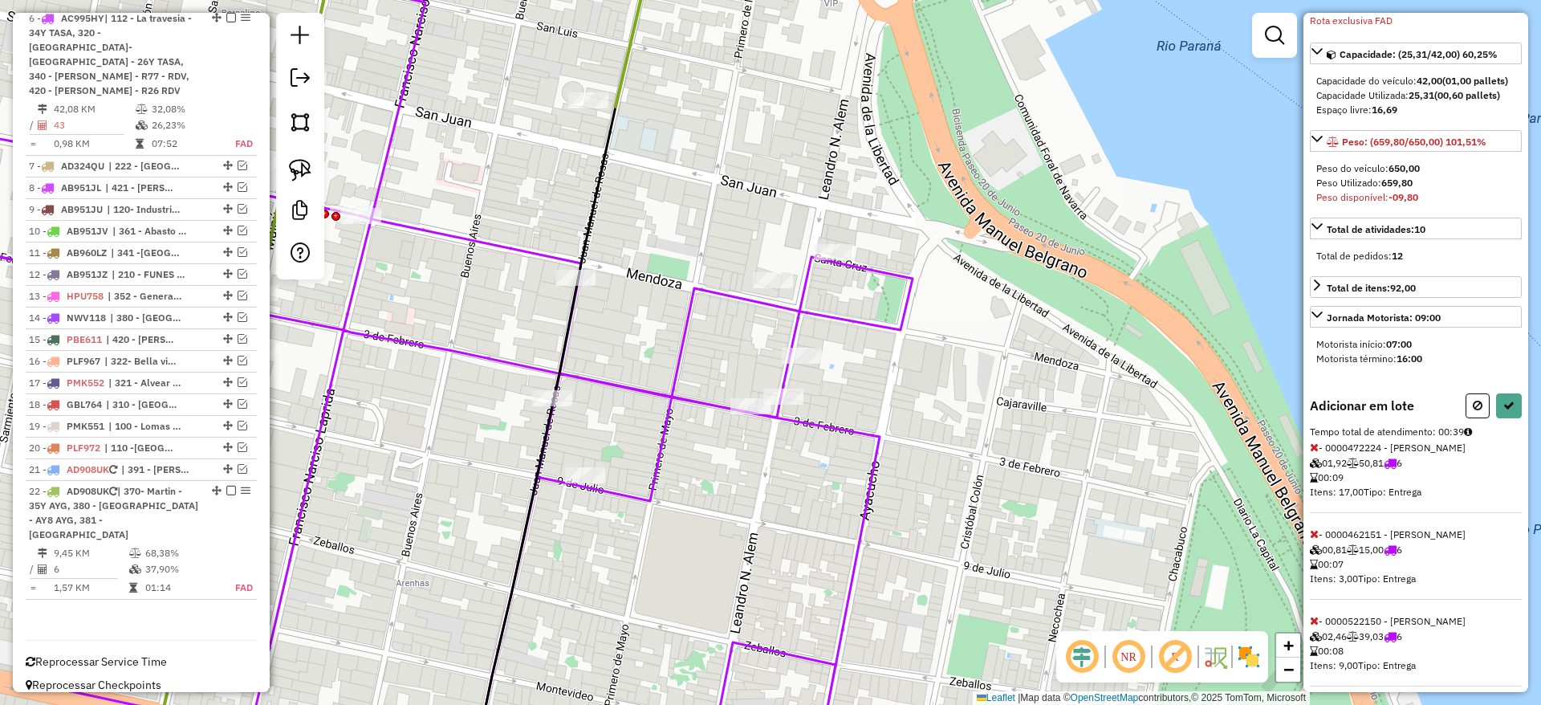
scroll to position [319, 0]
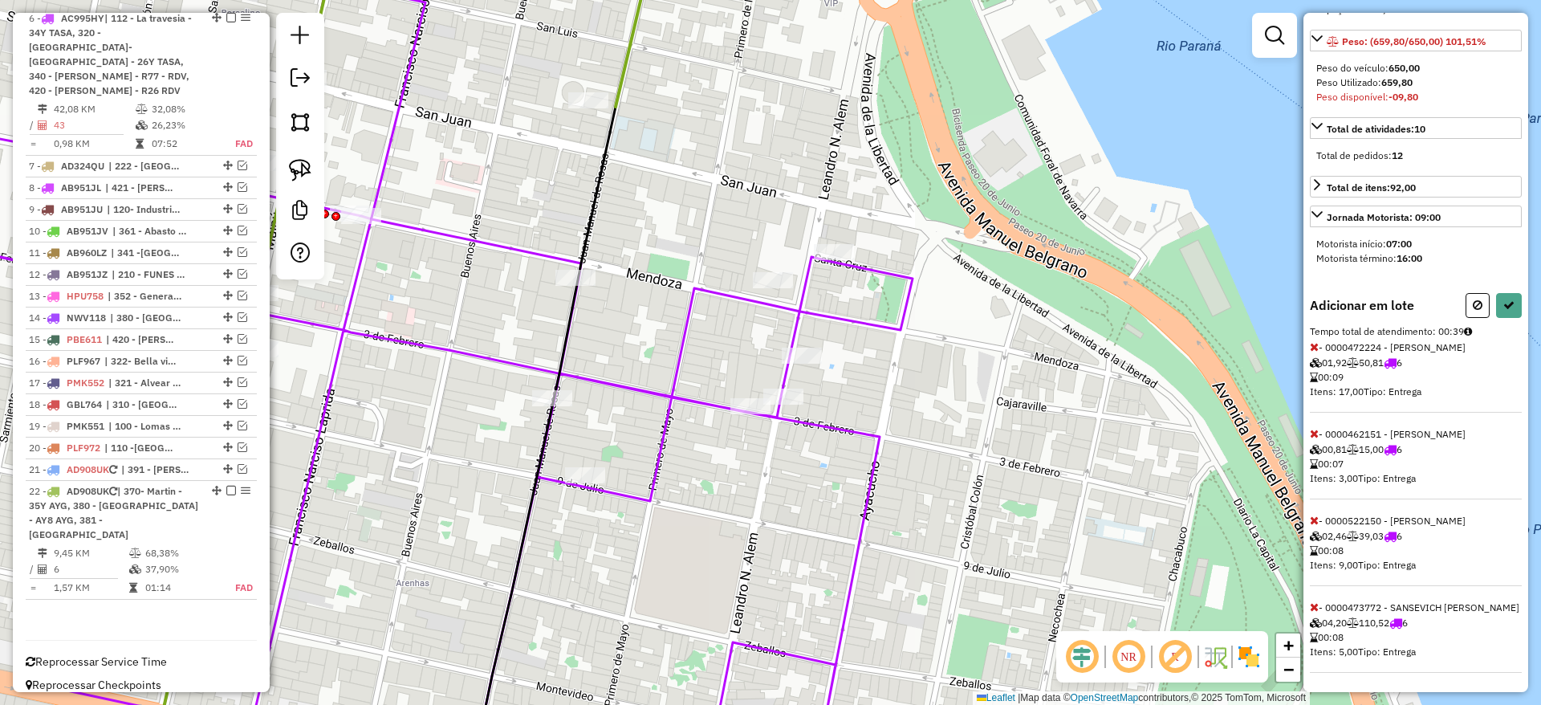
click at [1316, 428] on icon at bounding box center [1314, 433] width 9 height 11
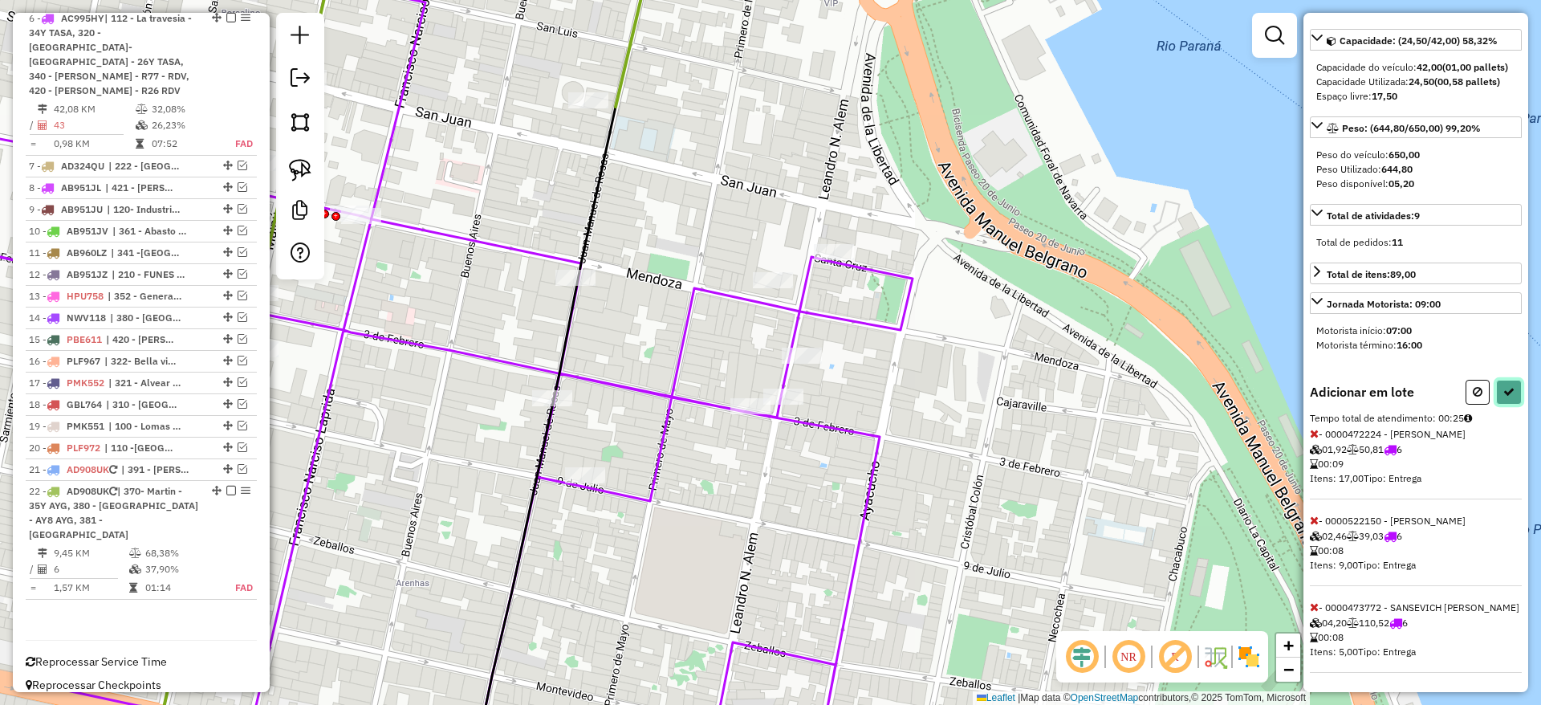
click at [1512, 380] on button at bounding box center [1509, 392] width 26 height 25
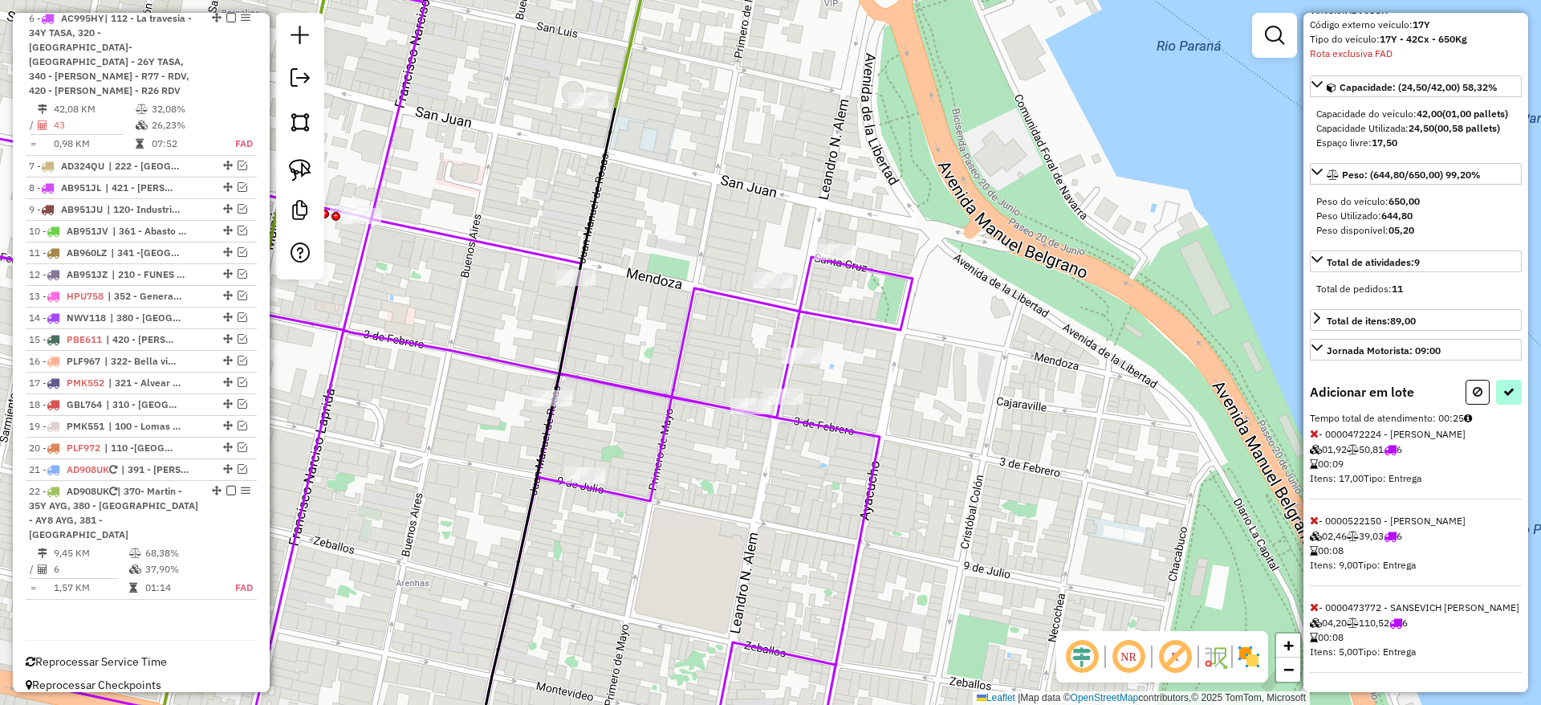
select select "**********"
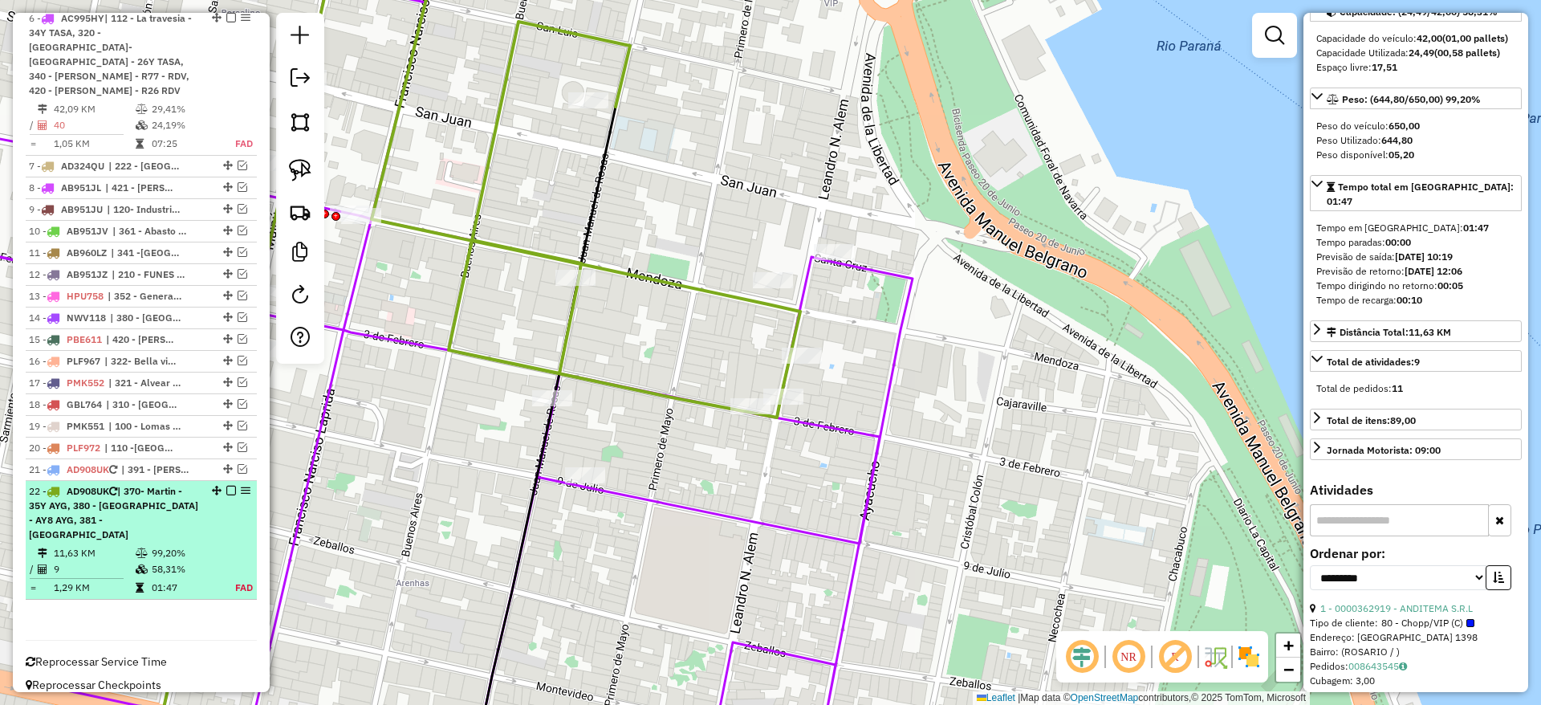
click at [229, 486] on em at bounding box center [231, 491] width 10 height 10
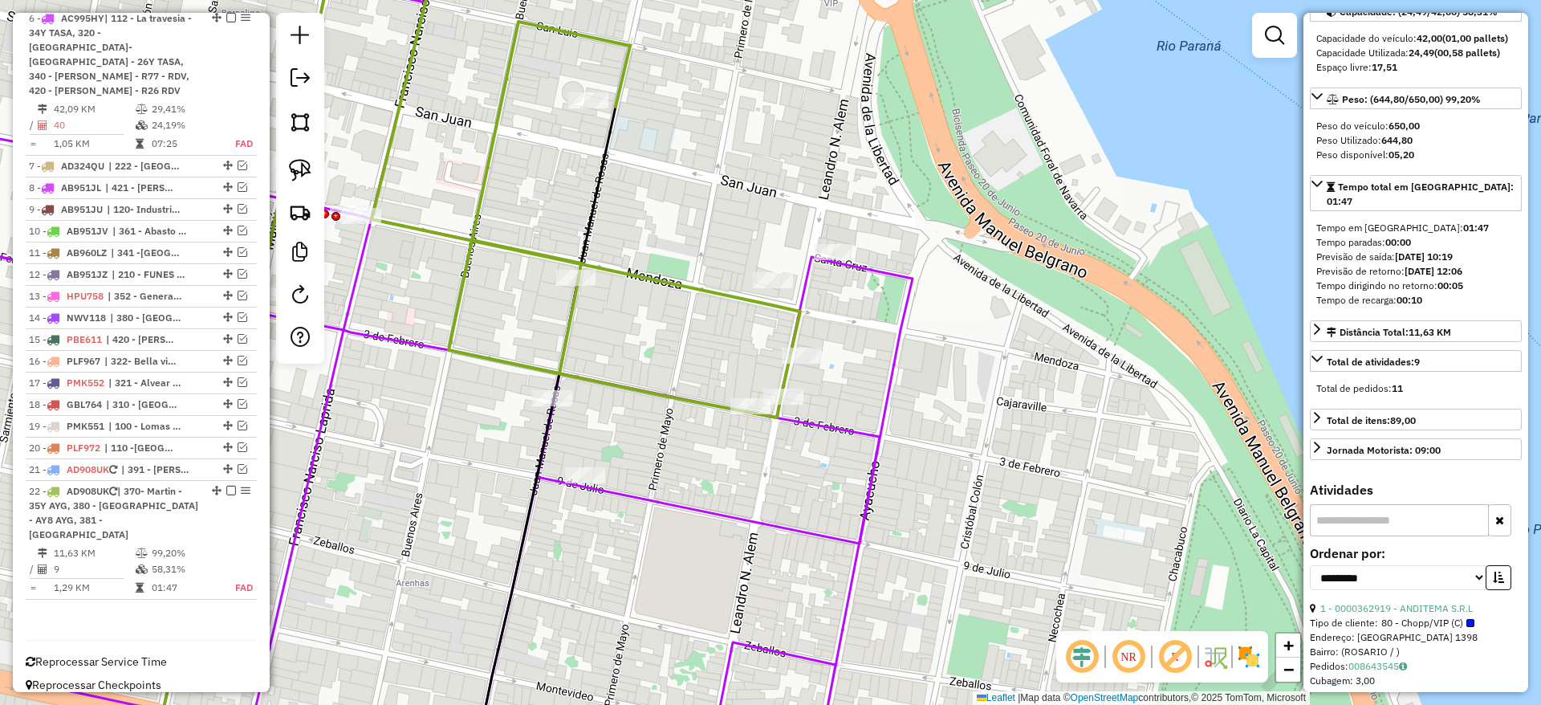
scroll to position [620, 0]
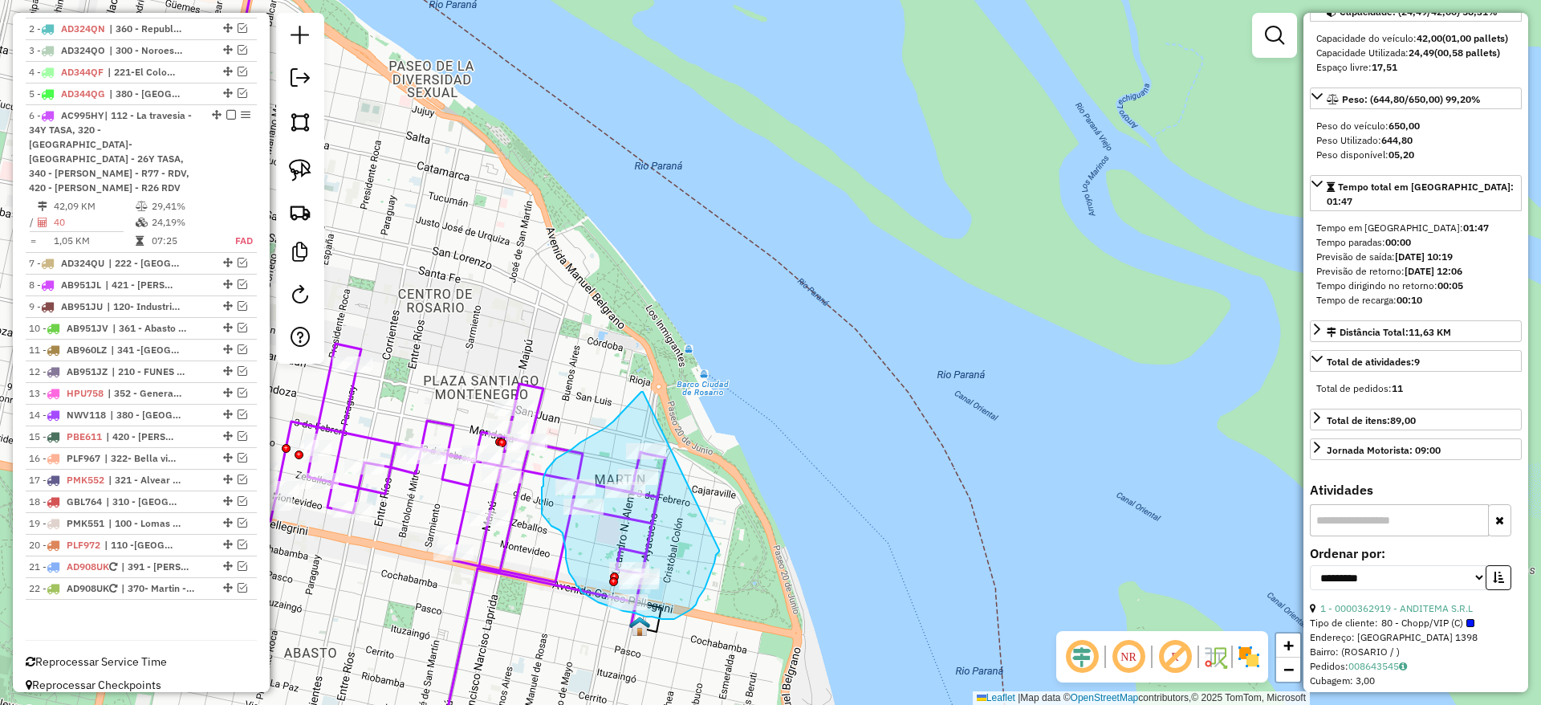
drag, startPoint x: 643, startPoint y: 392, endPoint x: 719, endPoint y: 548, distance: 174.1
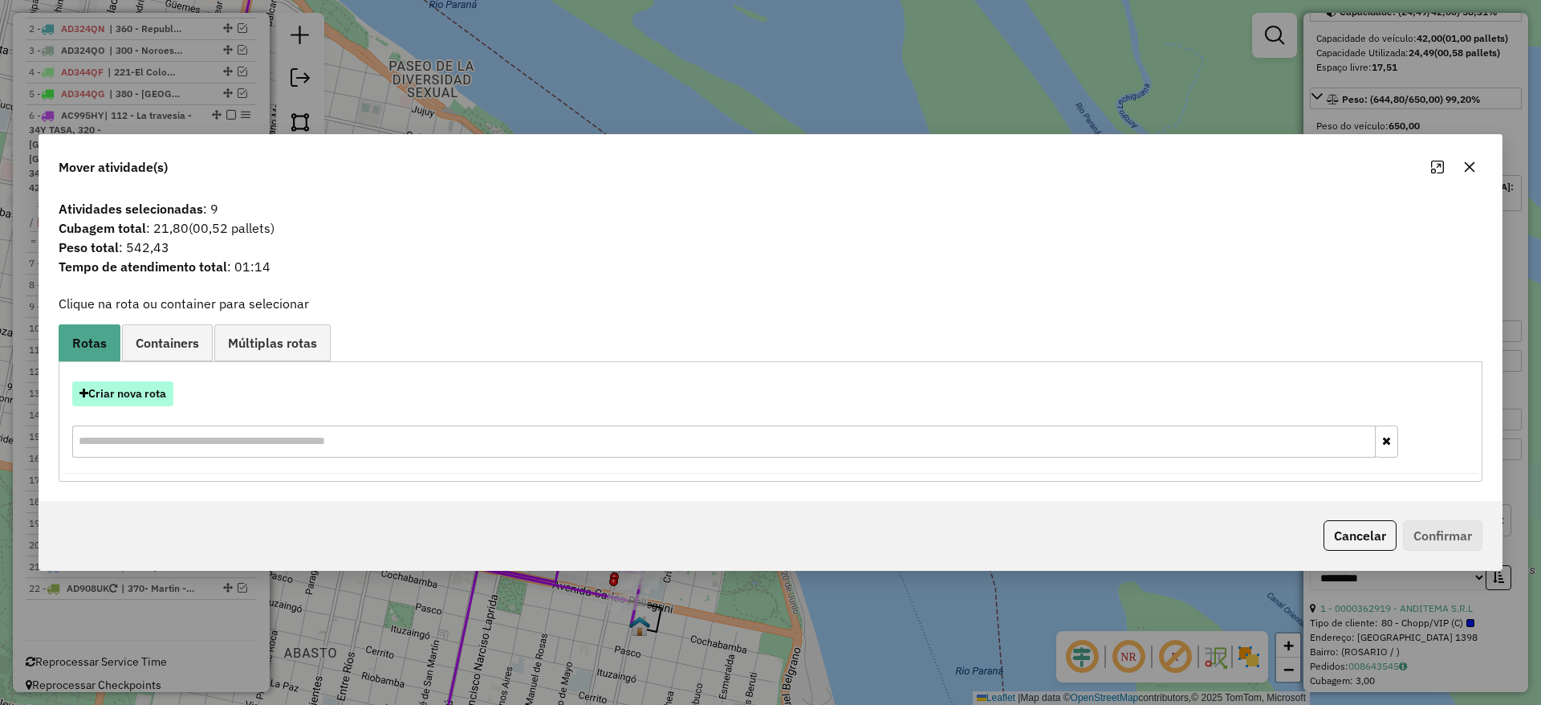
click at [146, 389] on button "Criar nova rota" at bounding box center [122, 393] width 101 height 25
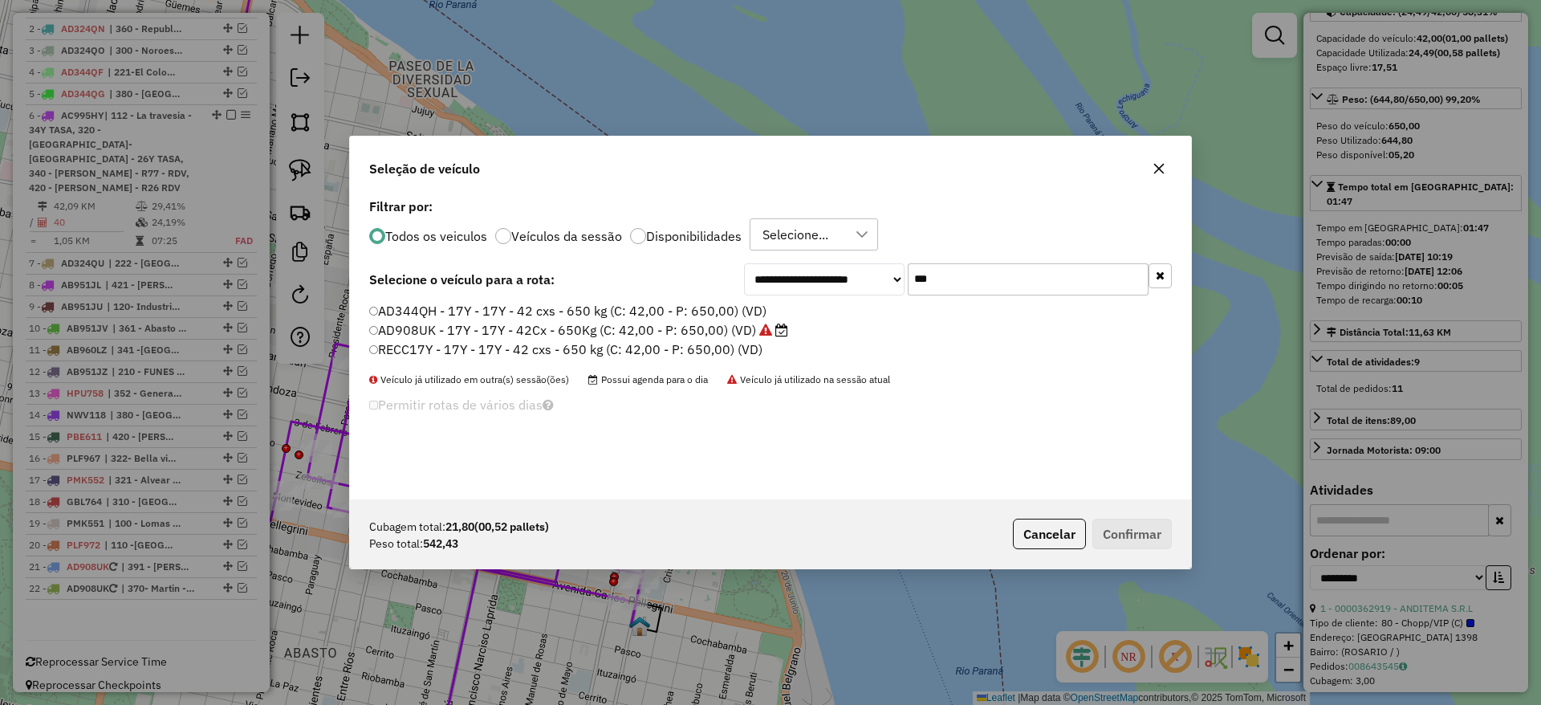
scroll to position [9, 5]
click at [421, 327] on label "AD908UK - 17Y - 17Y - 42Cx - 650Kg (C: 42,00 - P: 650,00) (VD)" at bounding box center [579, 329] width 420 height 19
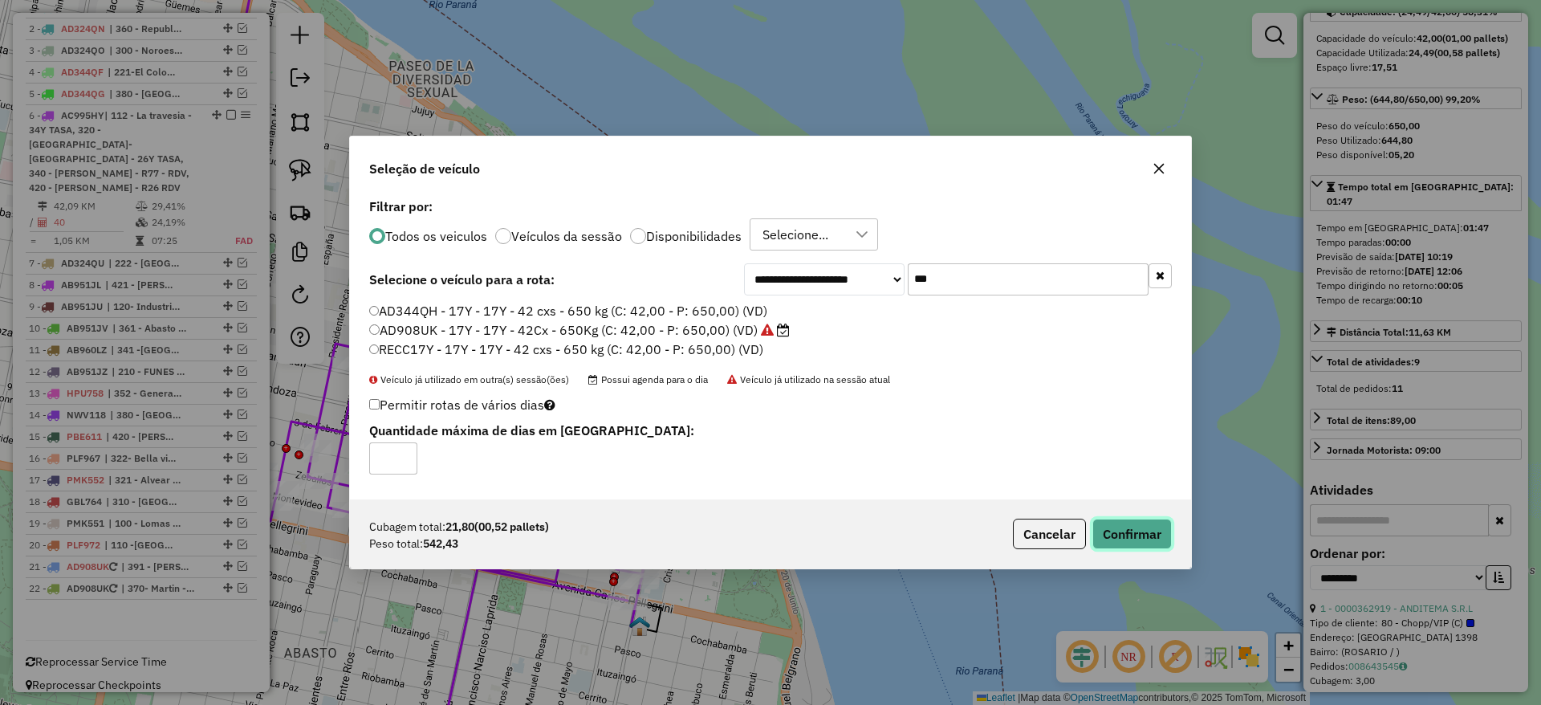
click at [1138, 542] on button "Confirmar" at bounding box center [1131, 534] width 79 height 31
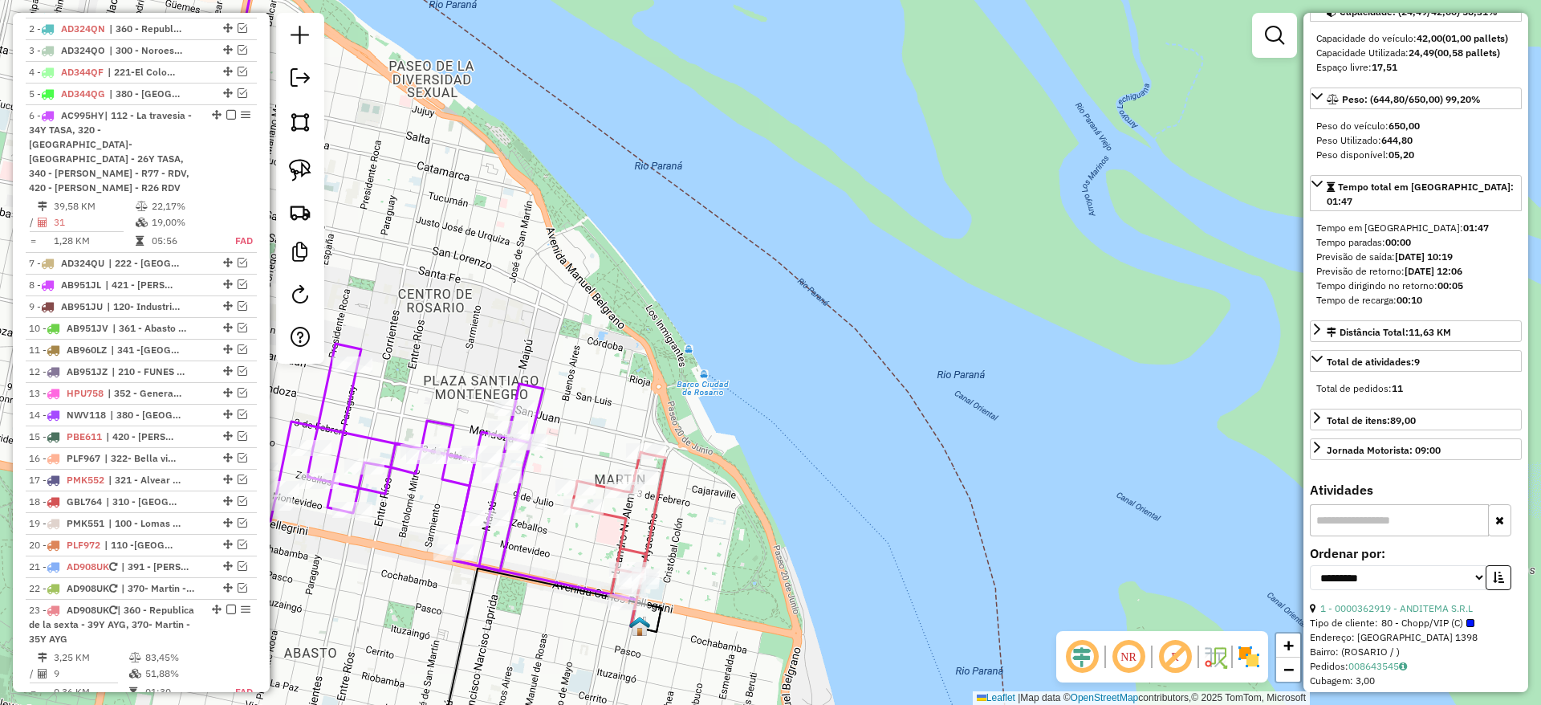
scroll to position [724, 0]
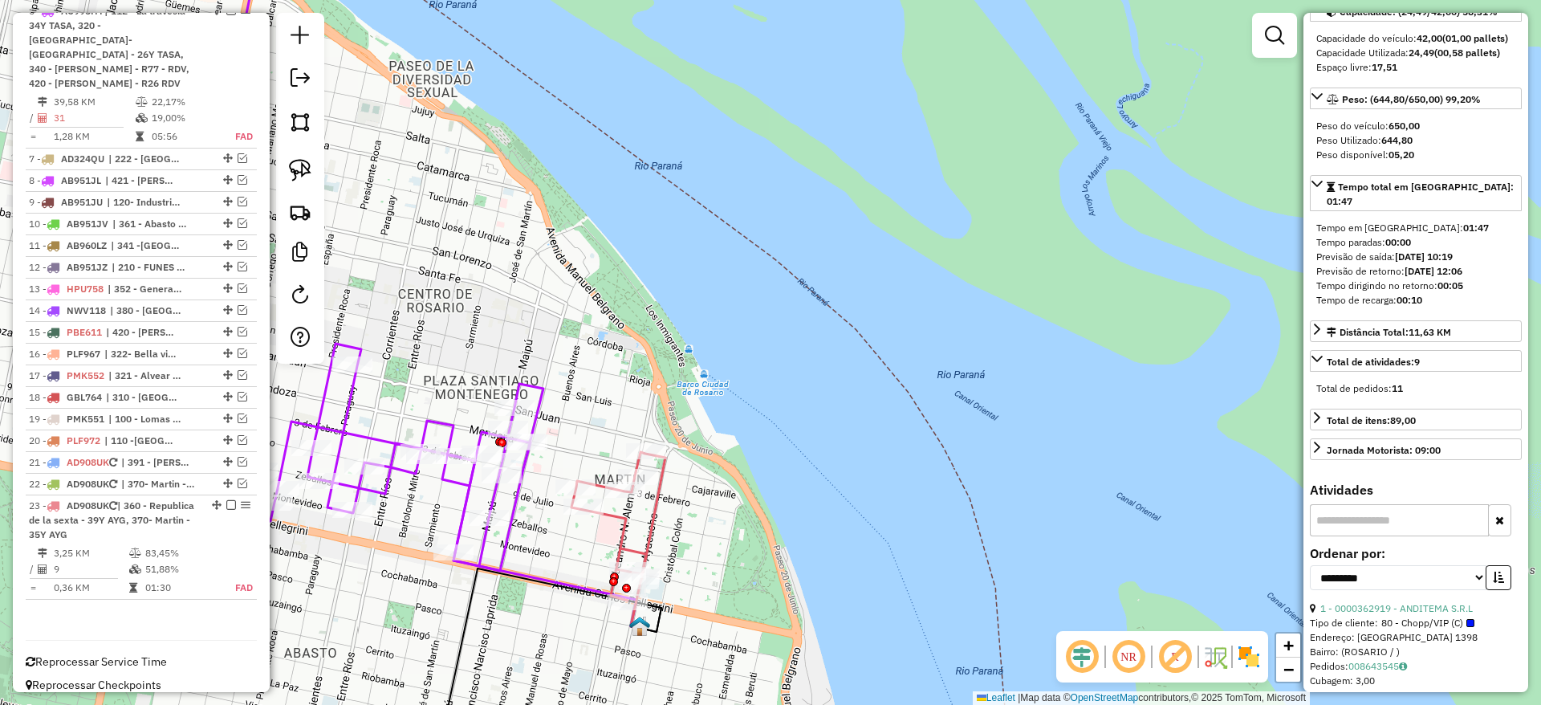
click at [622, 524] on icon at bounding box center [618, 526] width 94 height 148
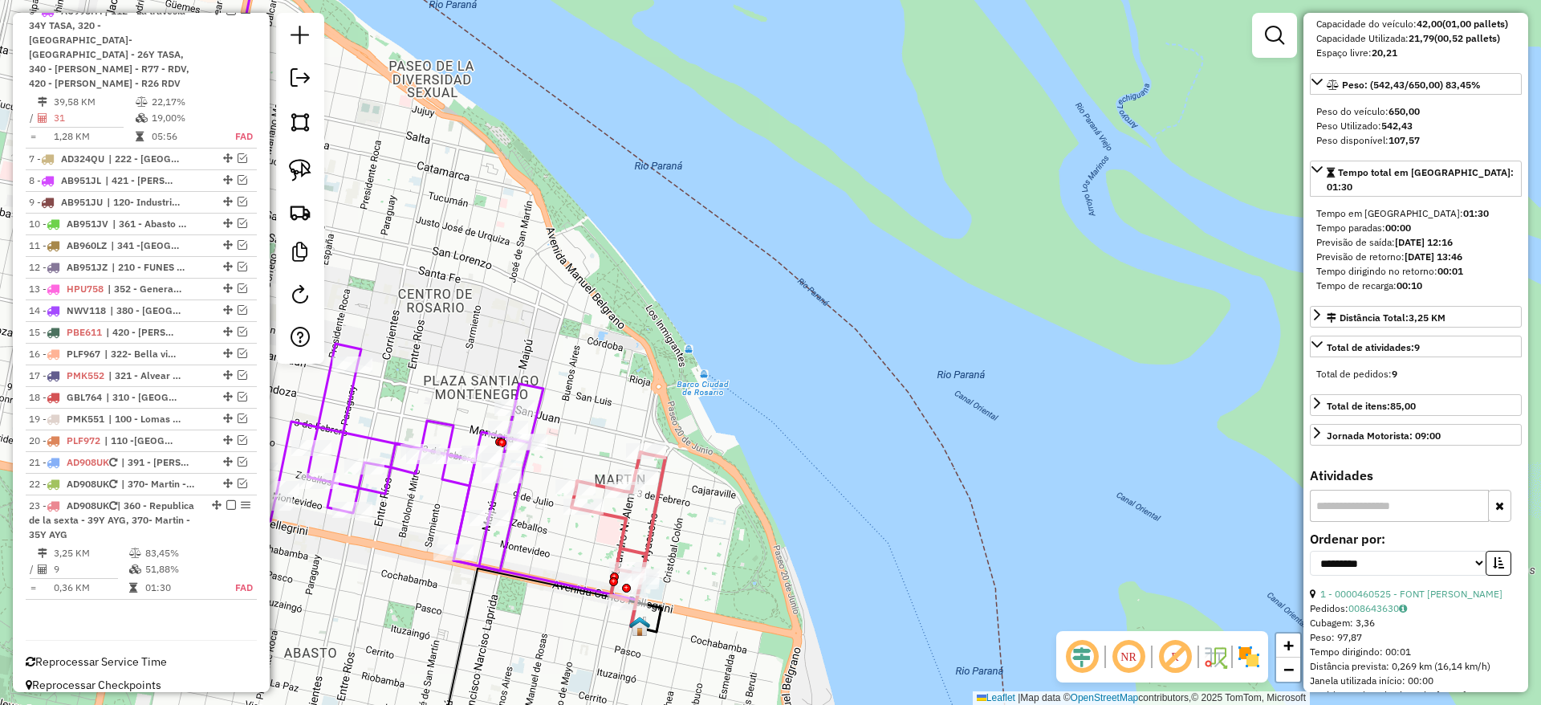
scroll to position [204, 0]
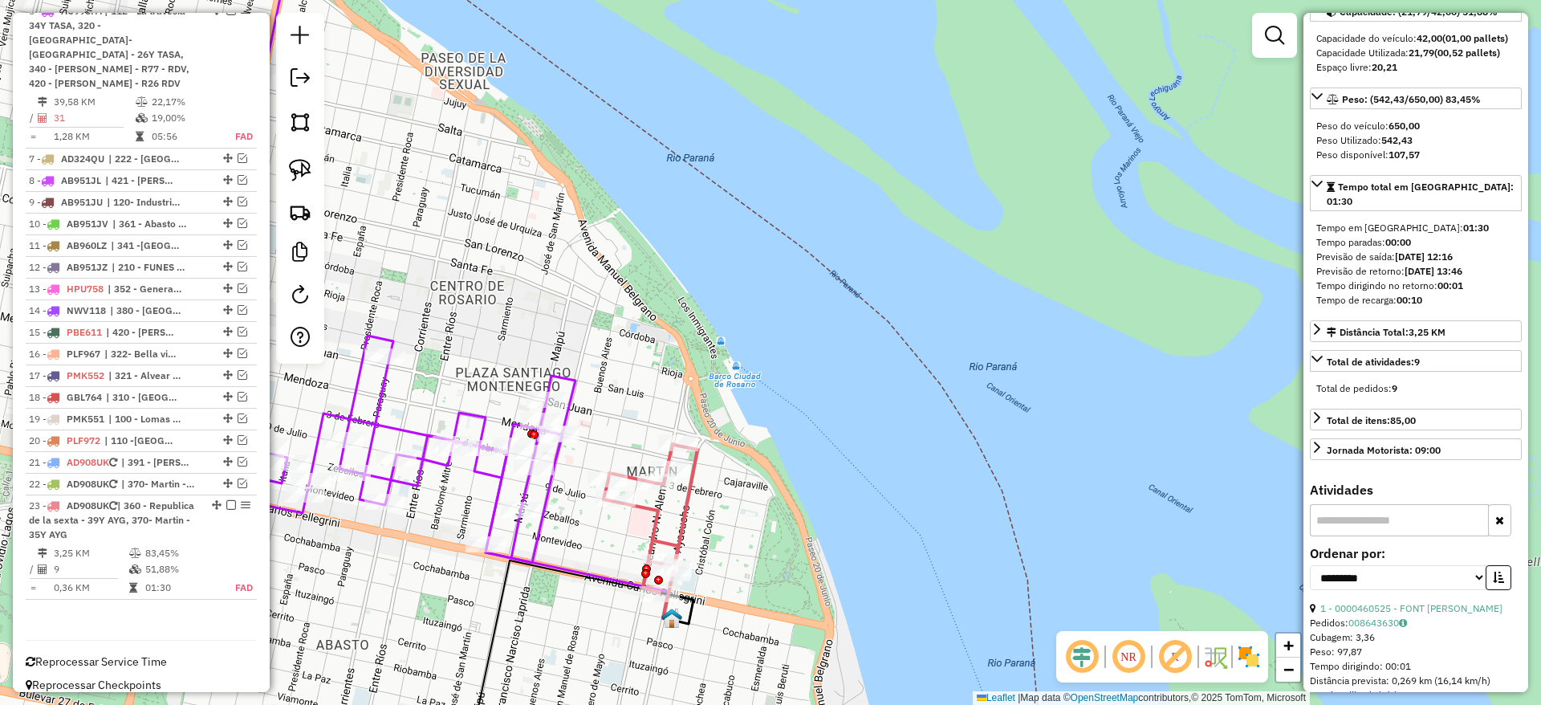
drag, startPoint x: 622, startPoint y: 523, endPoint x: 847, endPoint y: 469, distance: 231.3
click at [697, 469] on icon at bounding box center [651, 518] width 94 height 148
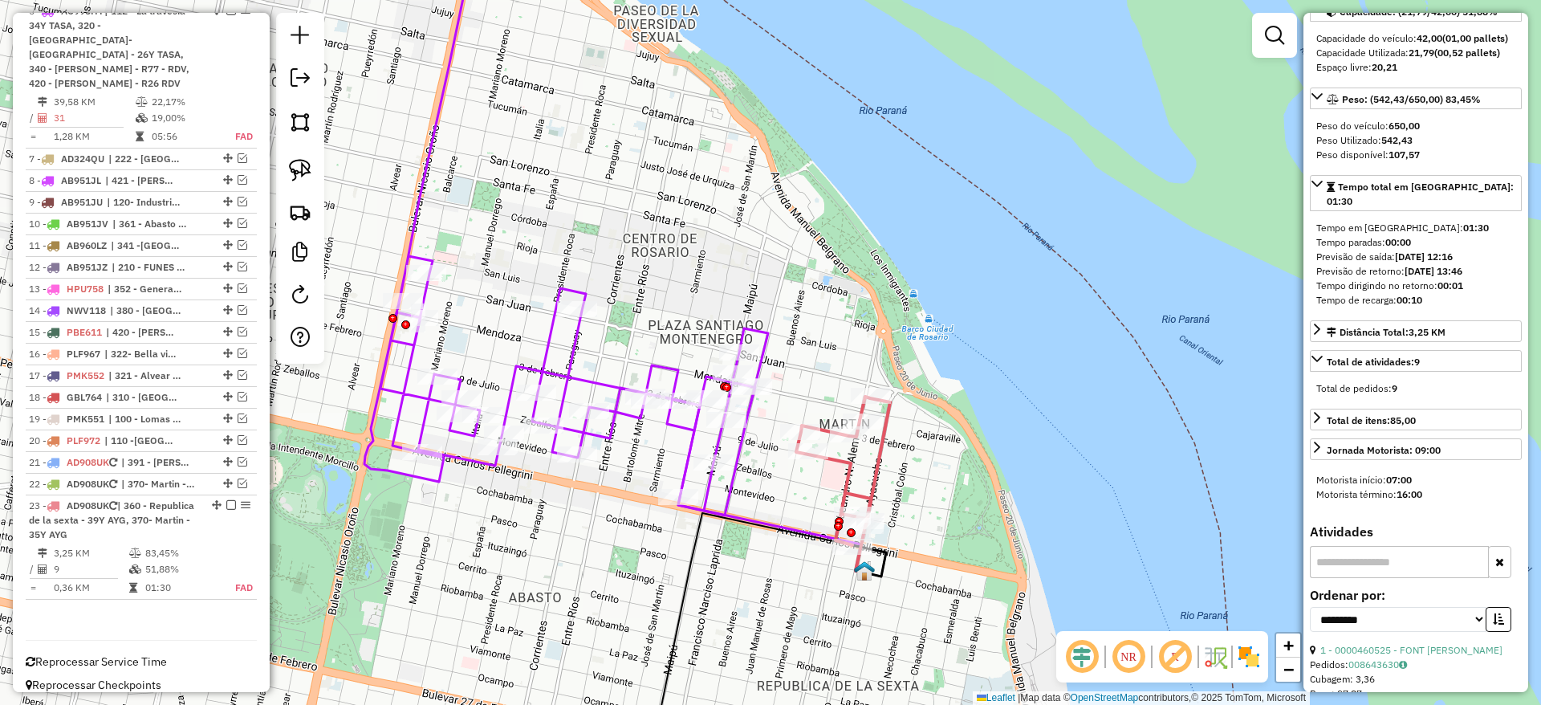
scroll to position [0, 0]
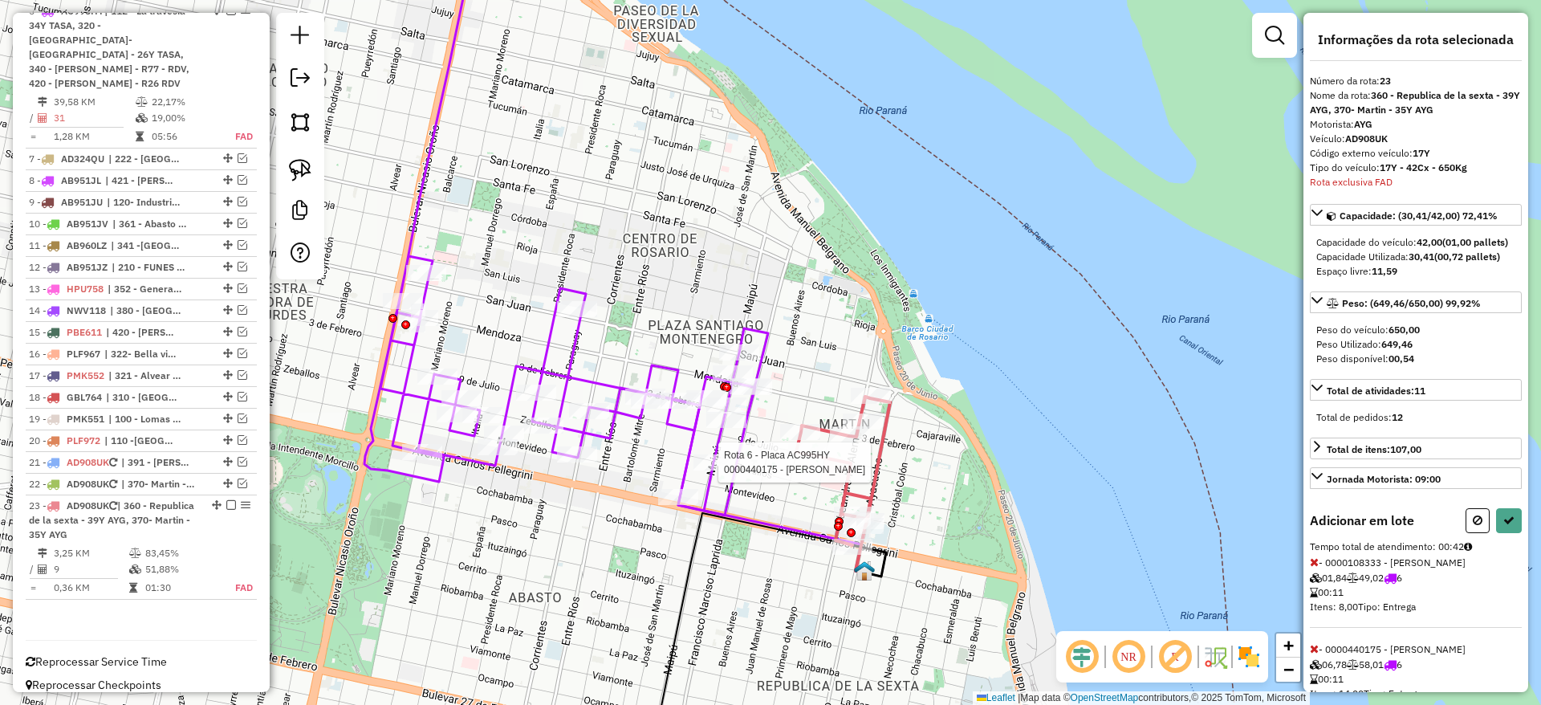
select select "**********"
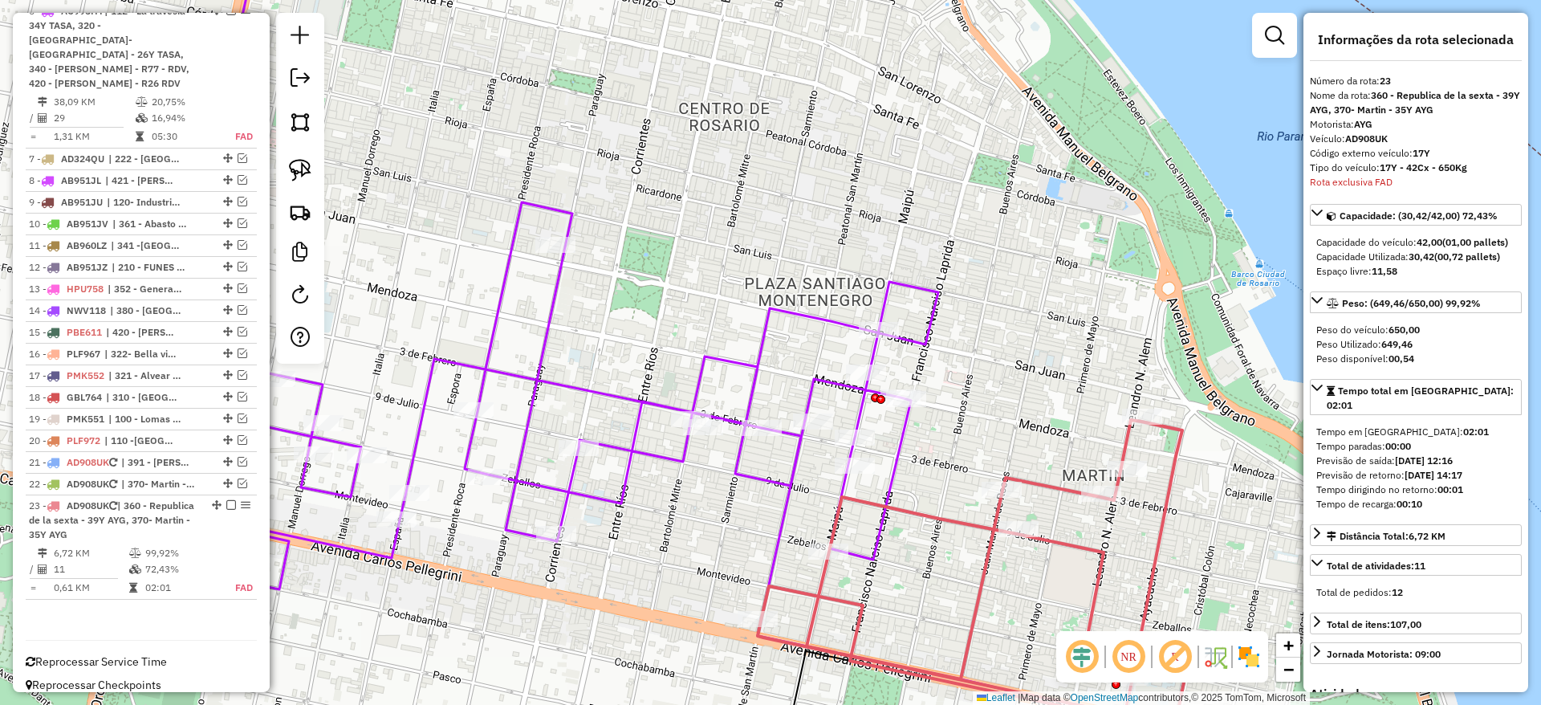
click at [607, 334] on div "Janela de atendimento Grade de atendimento Capacidade Transportadoras Veículos …" at bounding box center [770, 352] width 1541 height 705
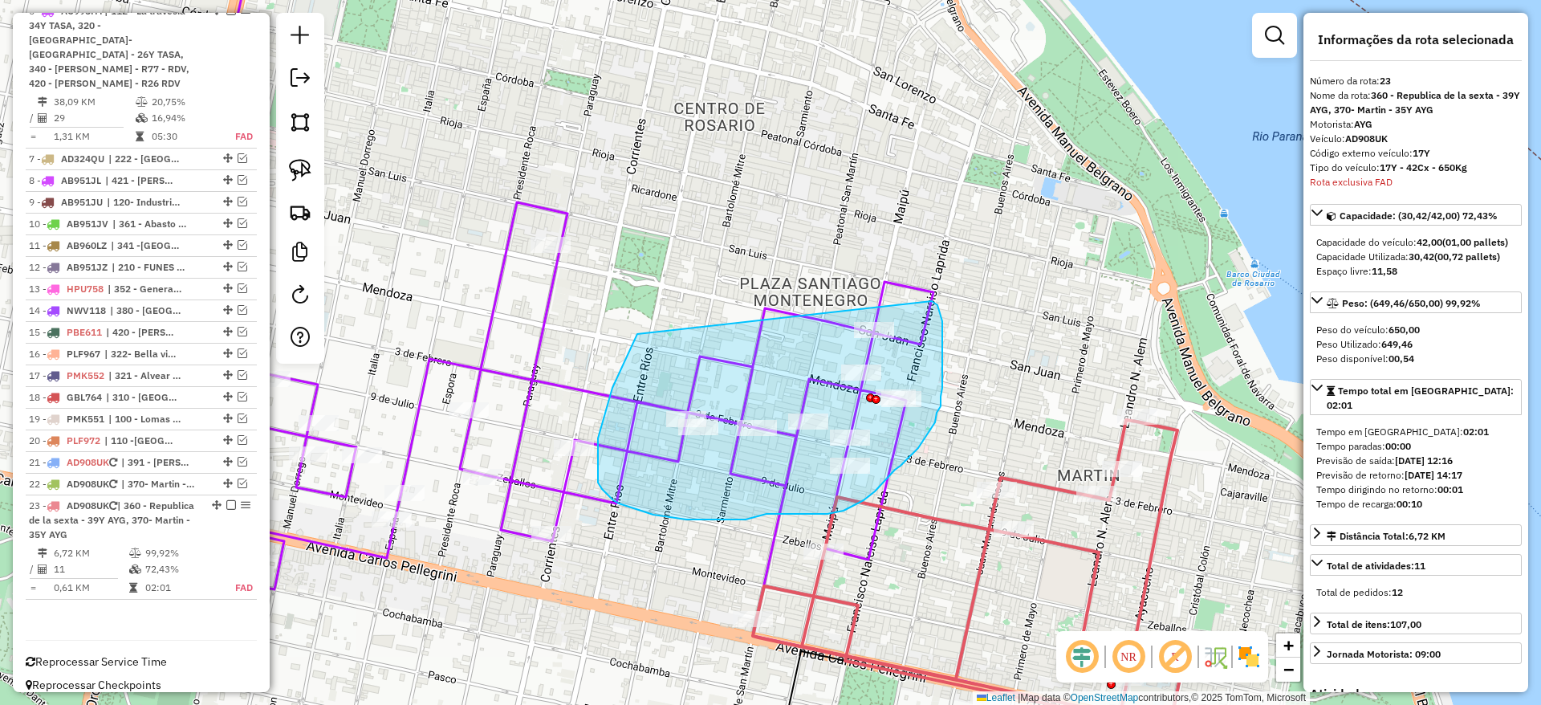
drag, startPoint x: 598, startPoint y: 449, endPoint x: 926, endPoint y: 297, distance: 361.6
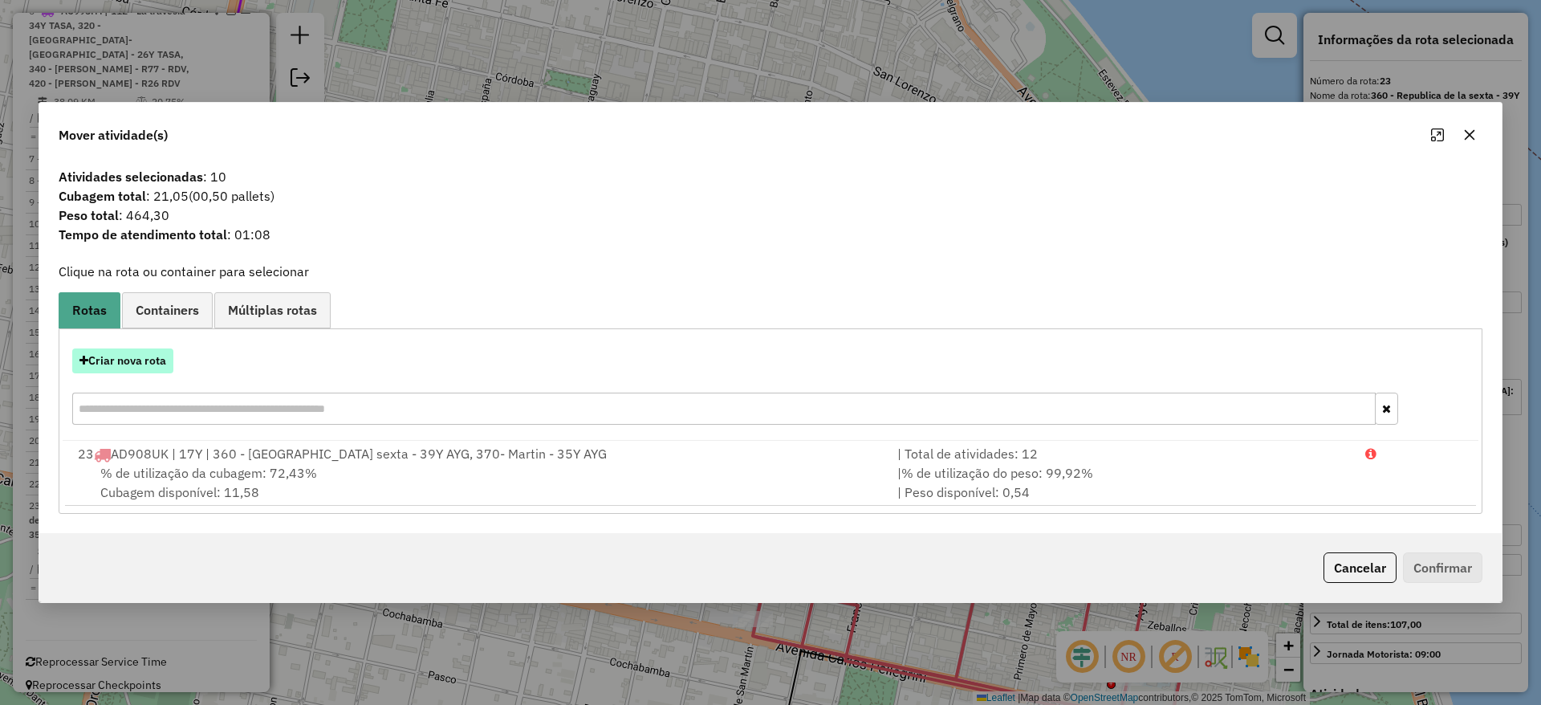
click at [125, 355] on button "Criar nova rota" at bounding box center [122, 360] width 101 height 25
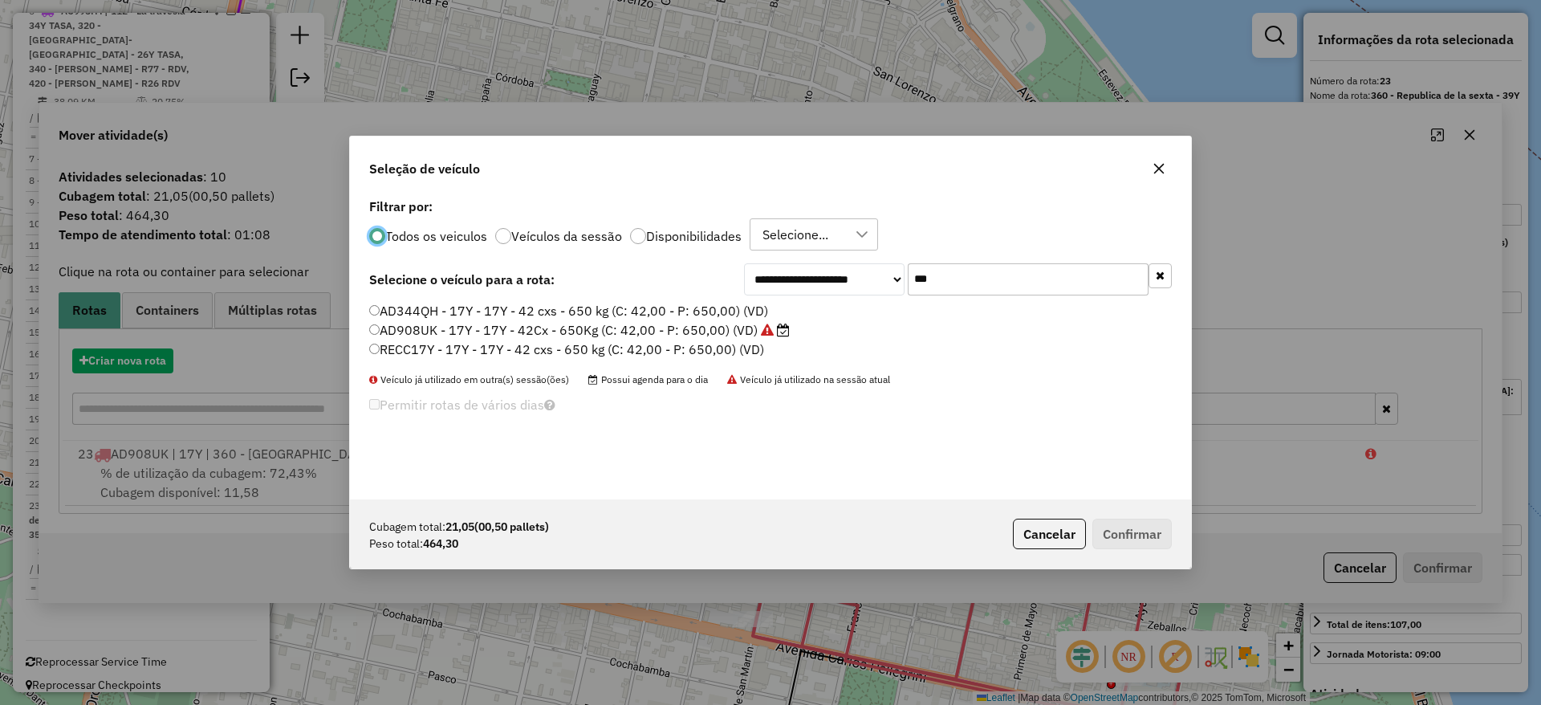
scroll to position [9, 5]
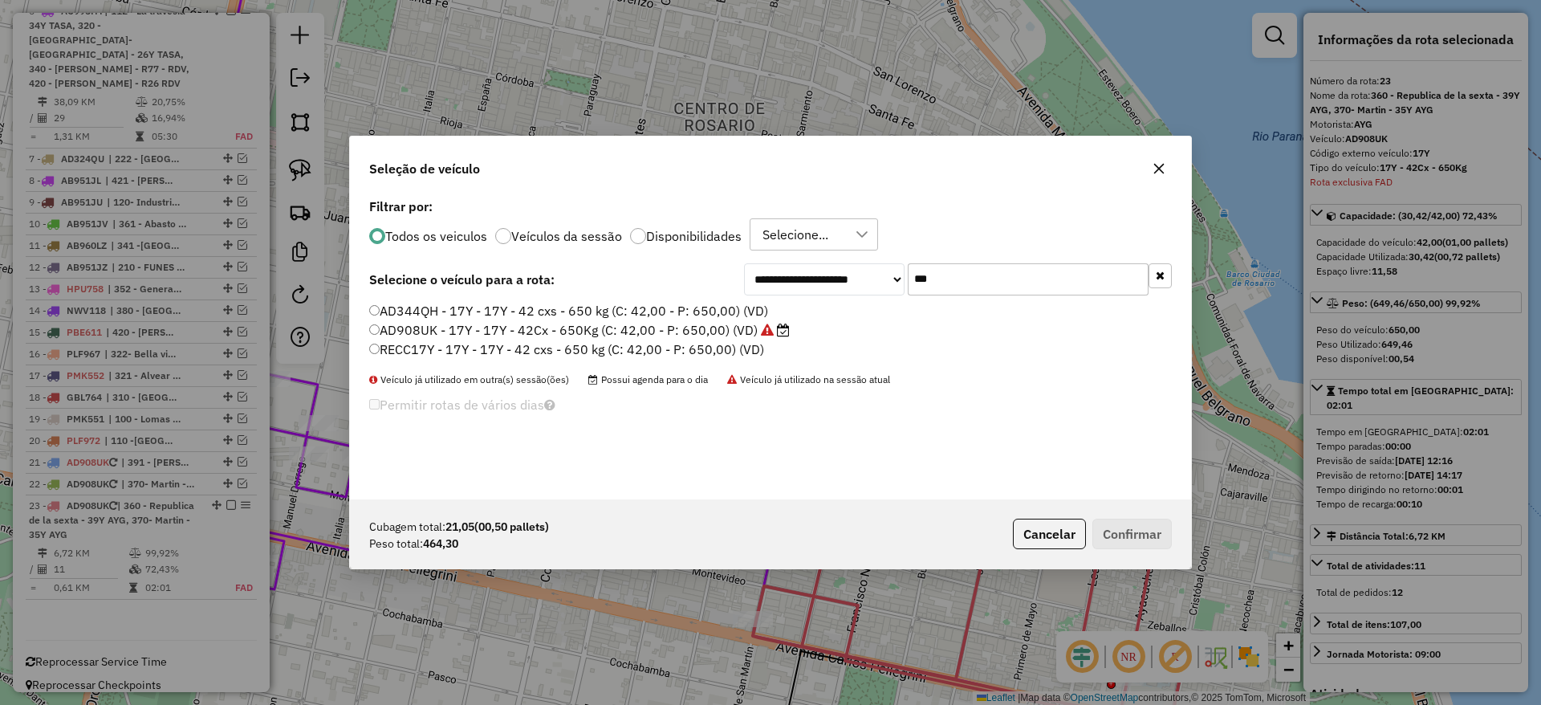
click at [507, 323] on label "AD908UK - 17Y - 17Y - 42Cx - 650Kg (C: 42,00 - P: 650,00) (VD)" at bounding box center [579, 329] width 421 height 19
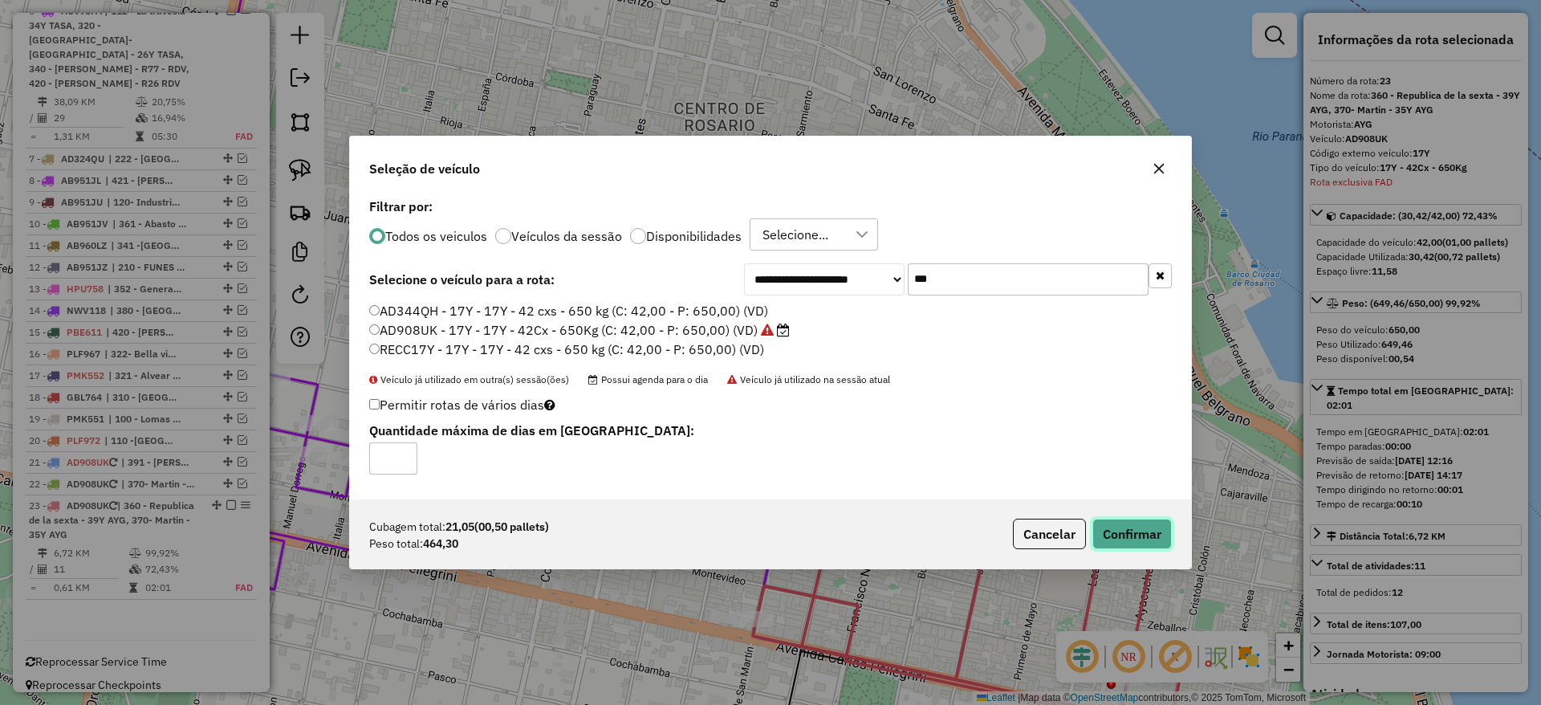
click at [1134, 530] on button "Confirmar" at bounding box center [1131, 534] width 79 height 31
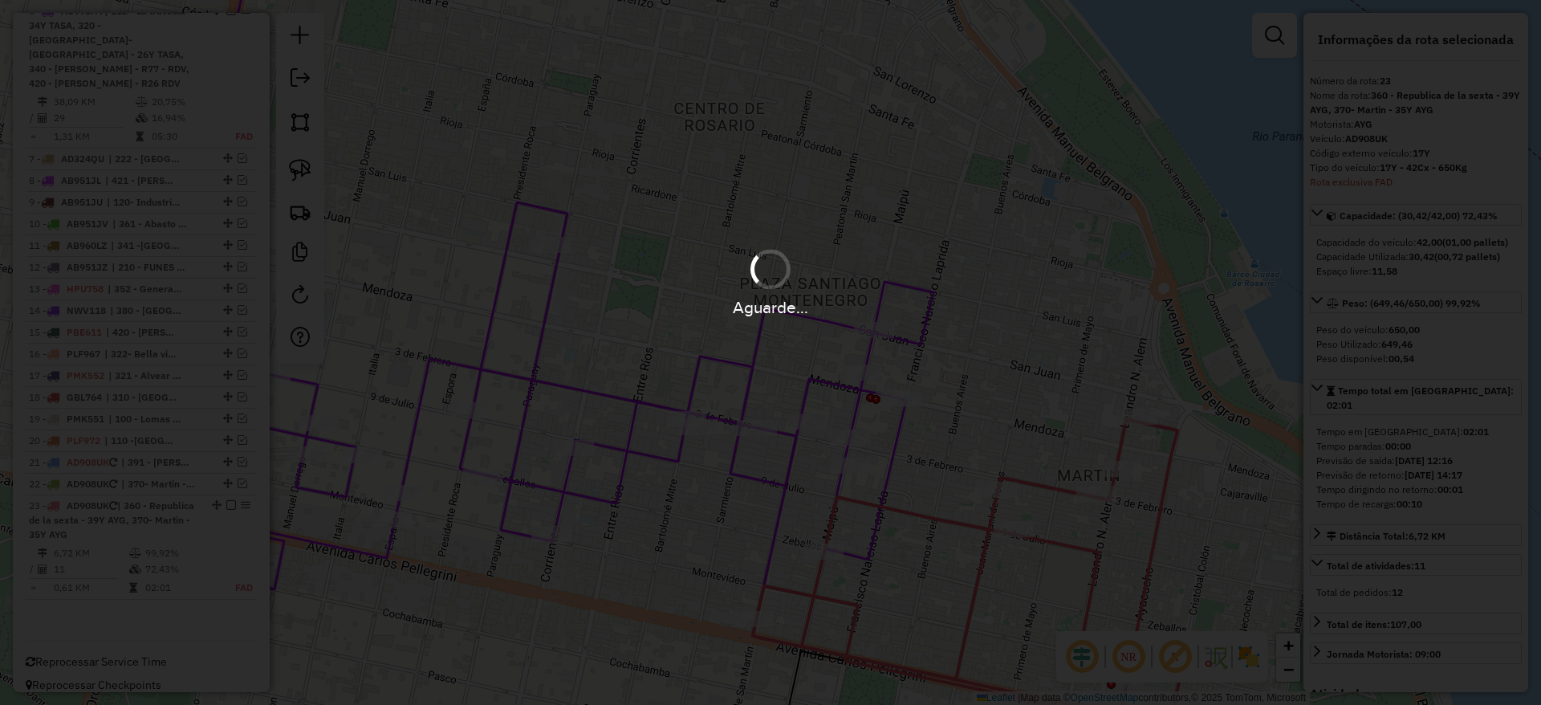
scroll to position [814, 0]
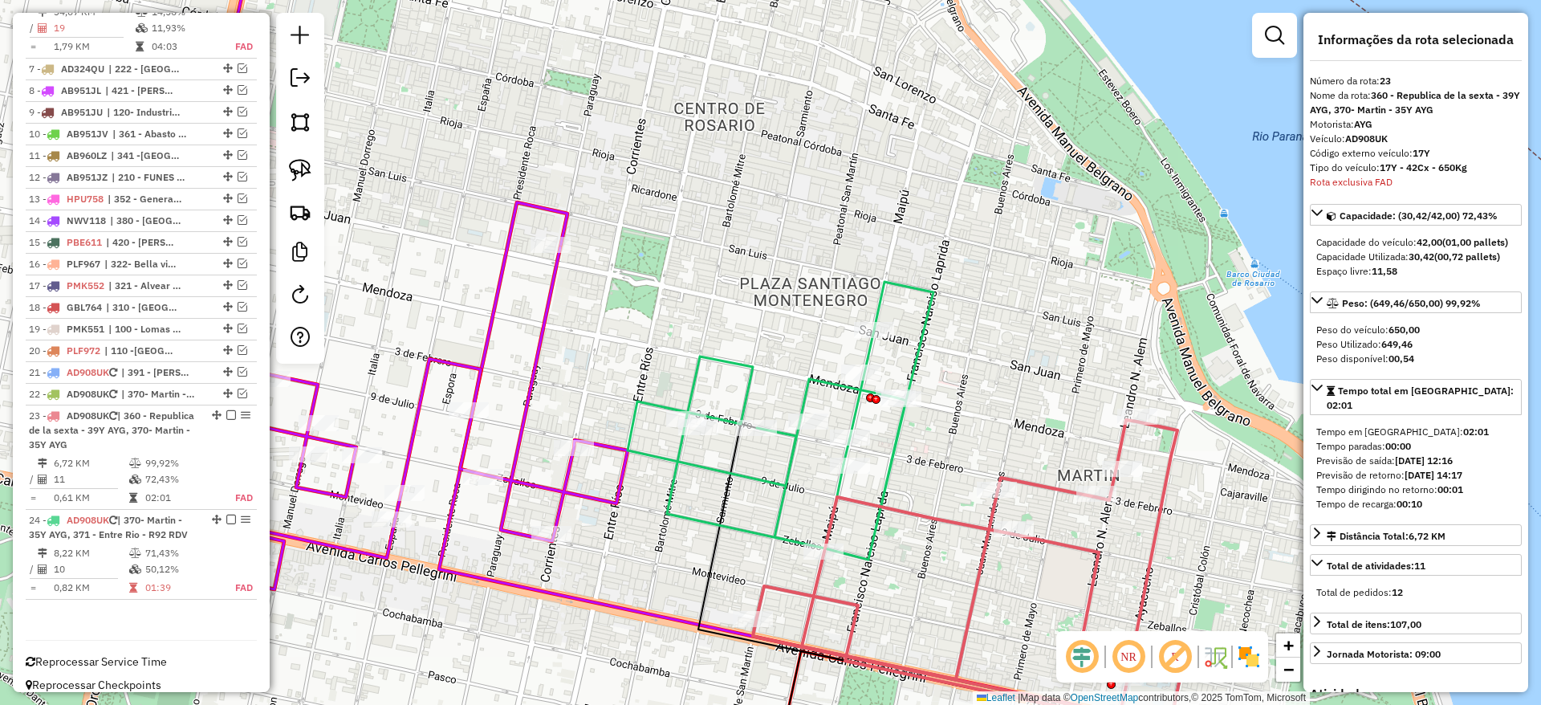
click at [741, 382] on icon at bounding box center [781, 421] width 306 height 278
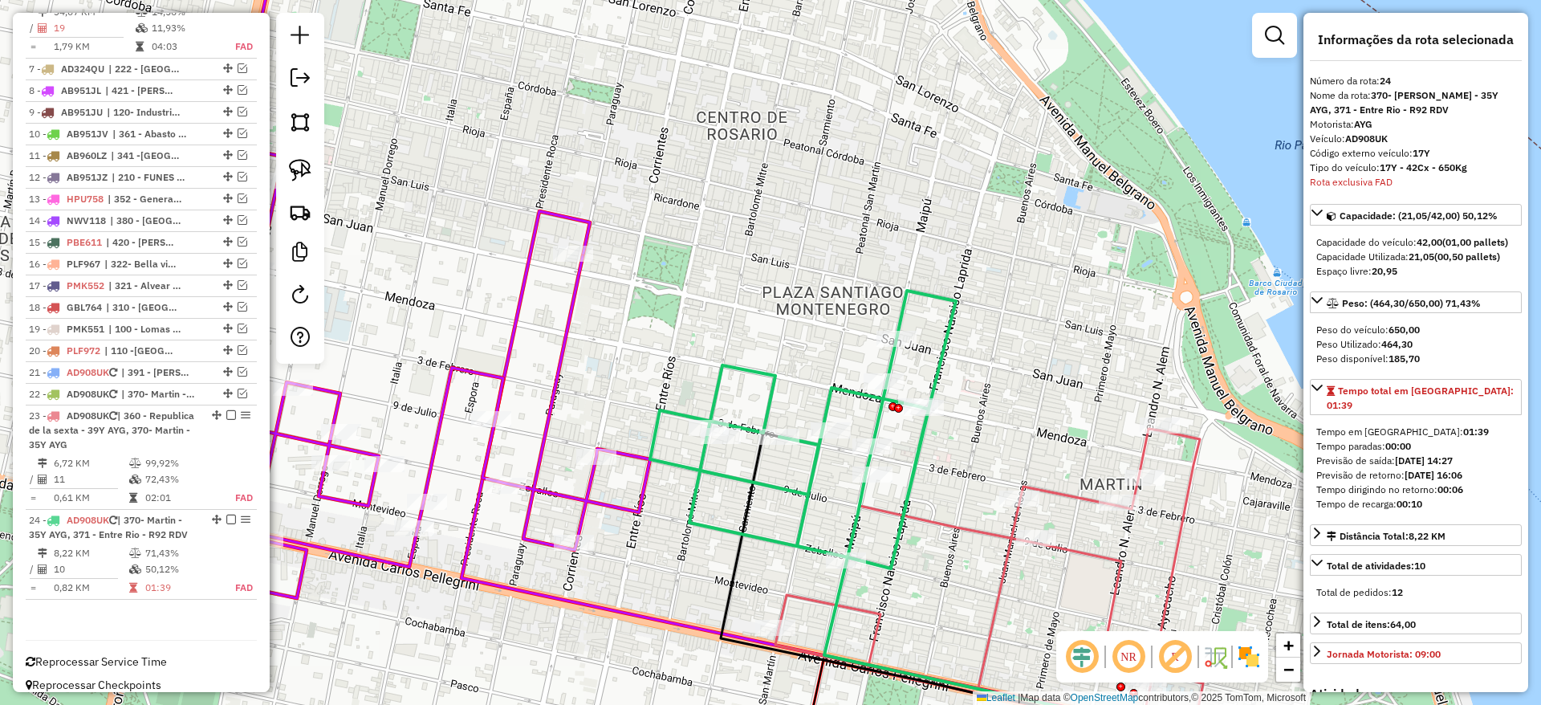
drag, startPoint x: 749, startPoint y: 381, endPoint x: 779, endPoint y: 392, distance: 31.5
click at [779, 392] on icon at bounding box center [803, 430] width 306 height 278
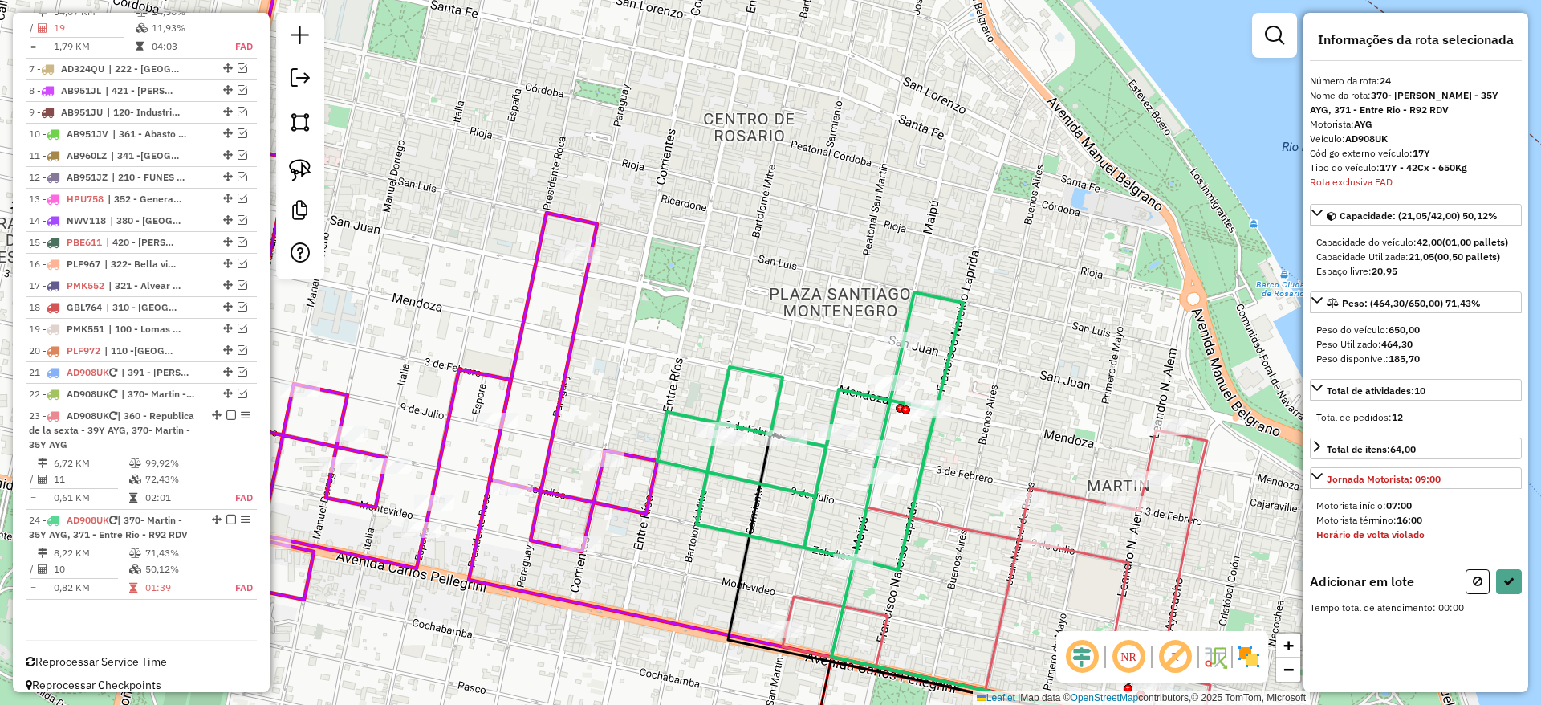
click at [609, 470] on icon at bounding box center [406, 264] width 502 height 670
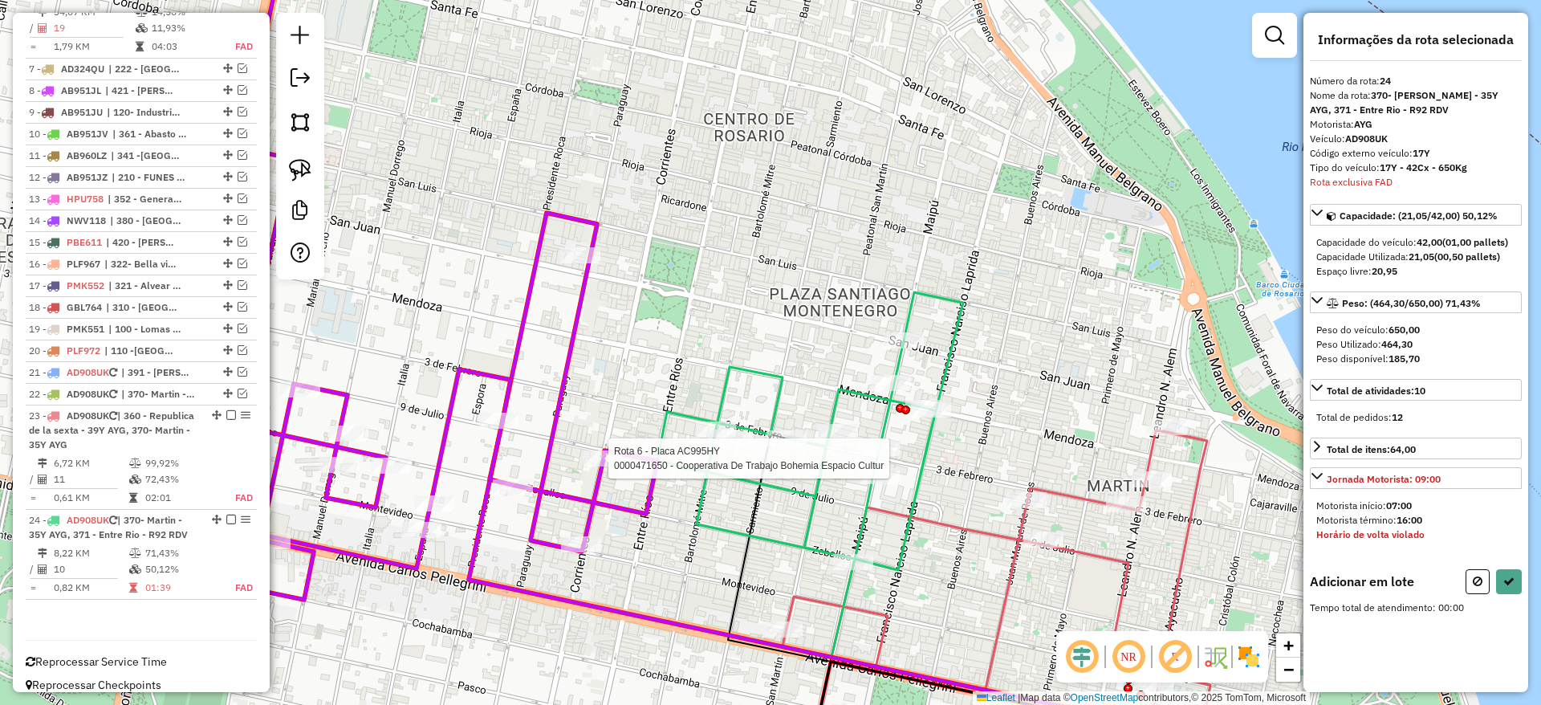
click at [608, 466] on div at bounding box center [604, 458] width 40 height 16
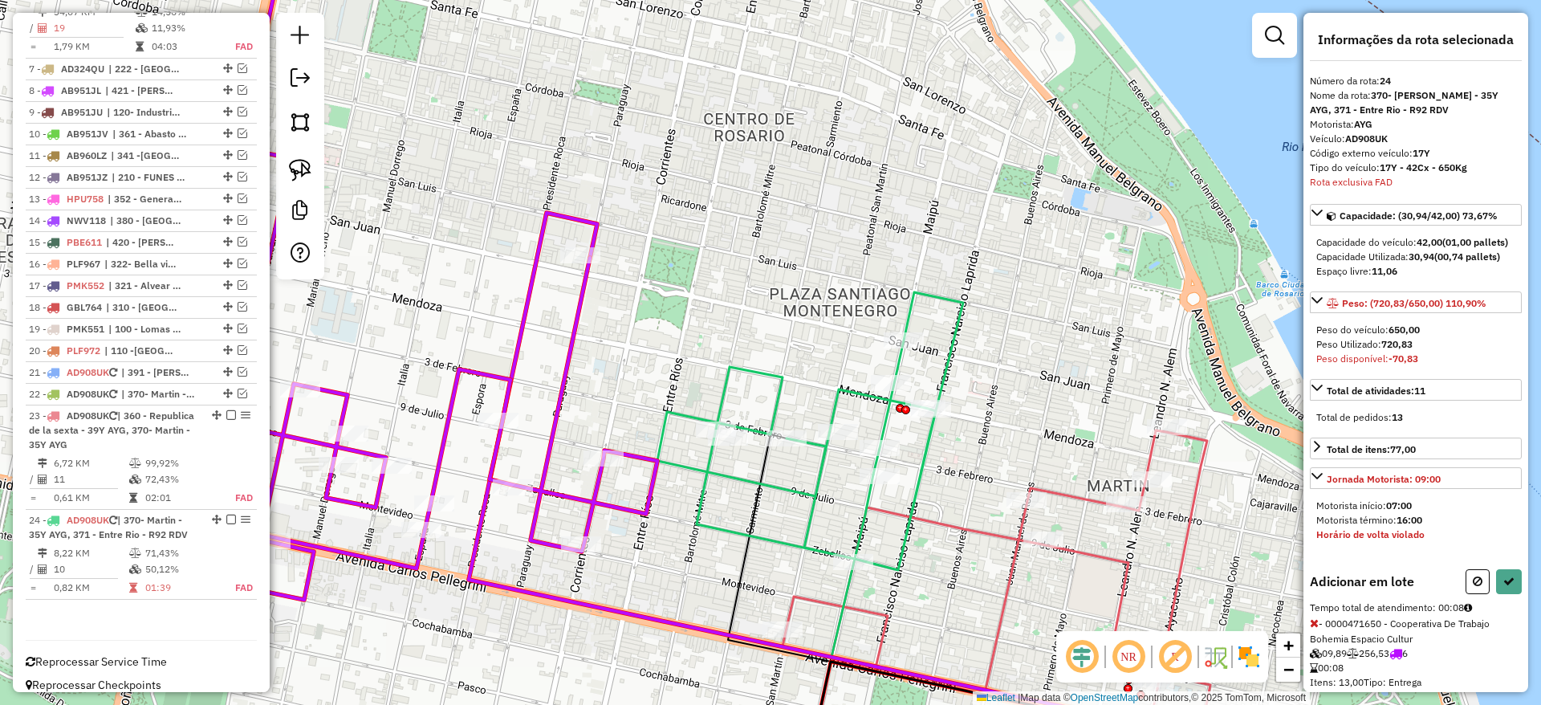
scroll to position [45, 0]
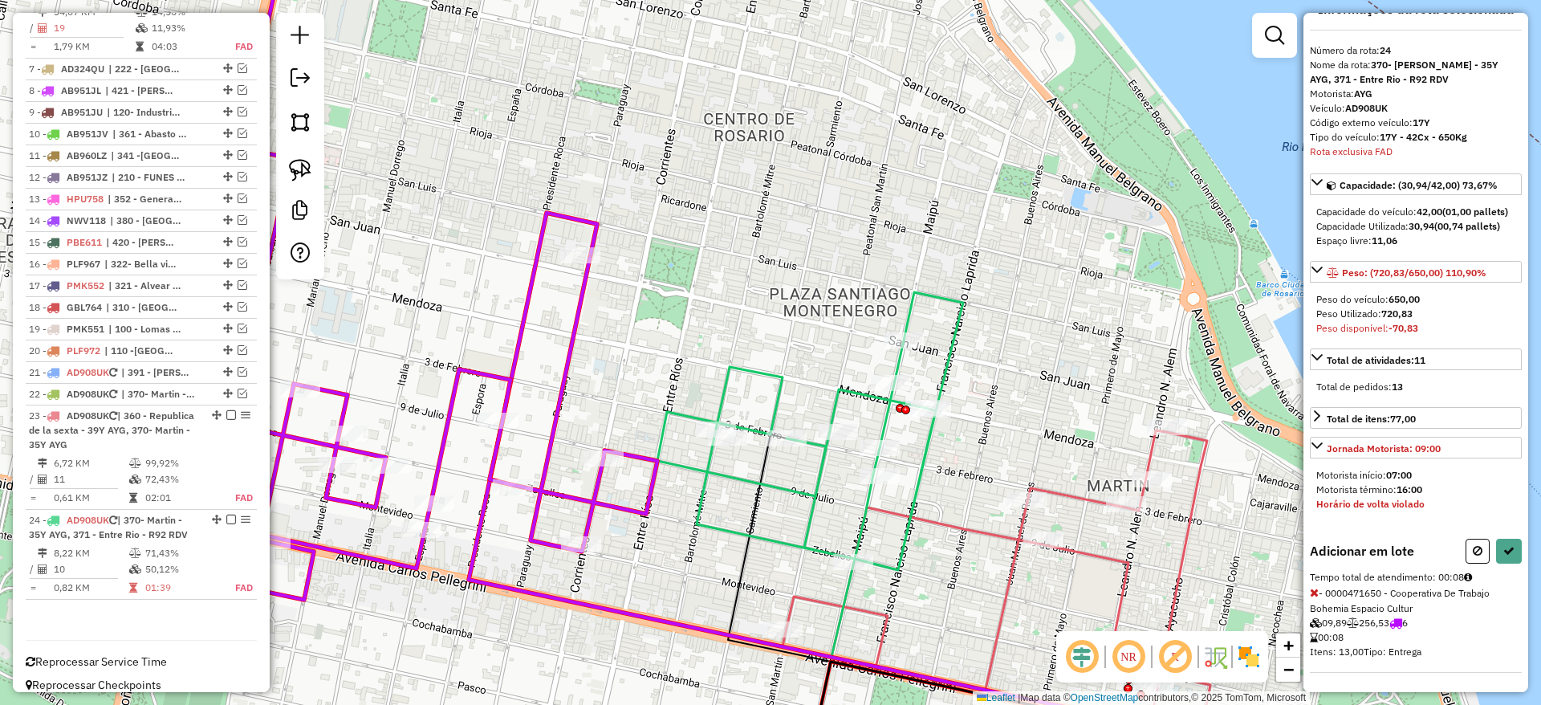
click at [1316, 593] on icon at bounding box center [1314, 592] width 9 height 11
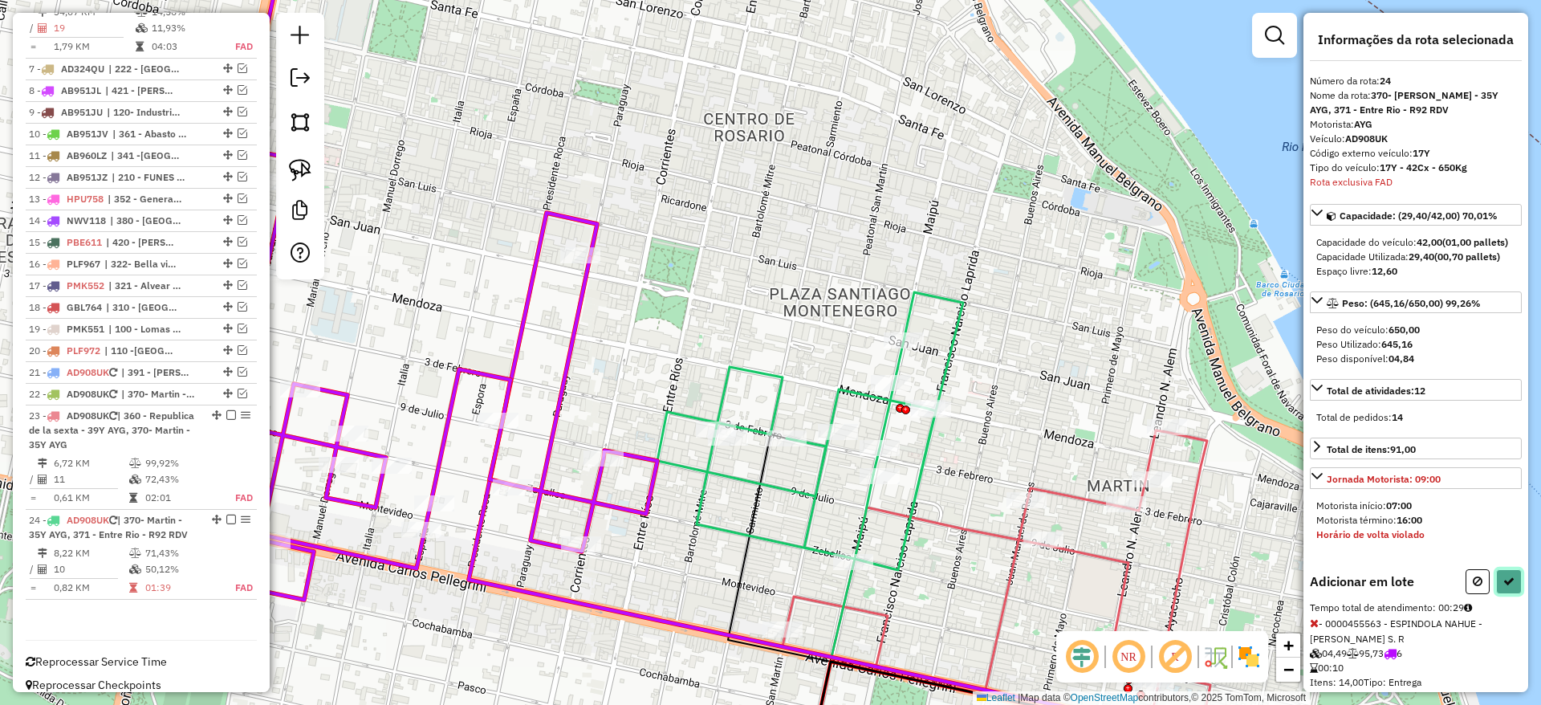
click at [1499, 587] on button at bounding box center [1509, 581] width 26 height 25
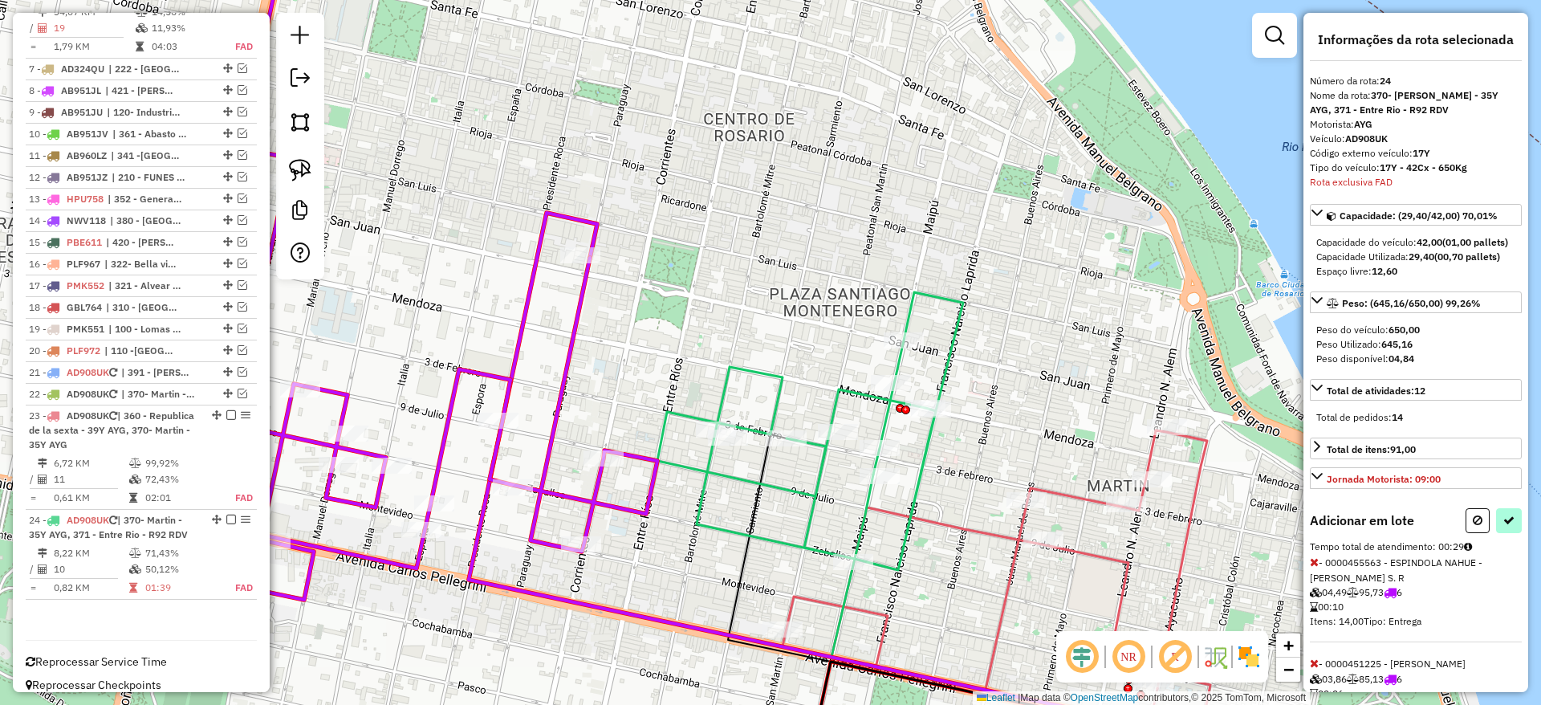
select select "**********"
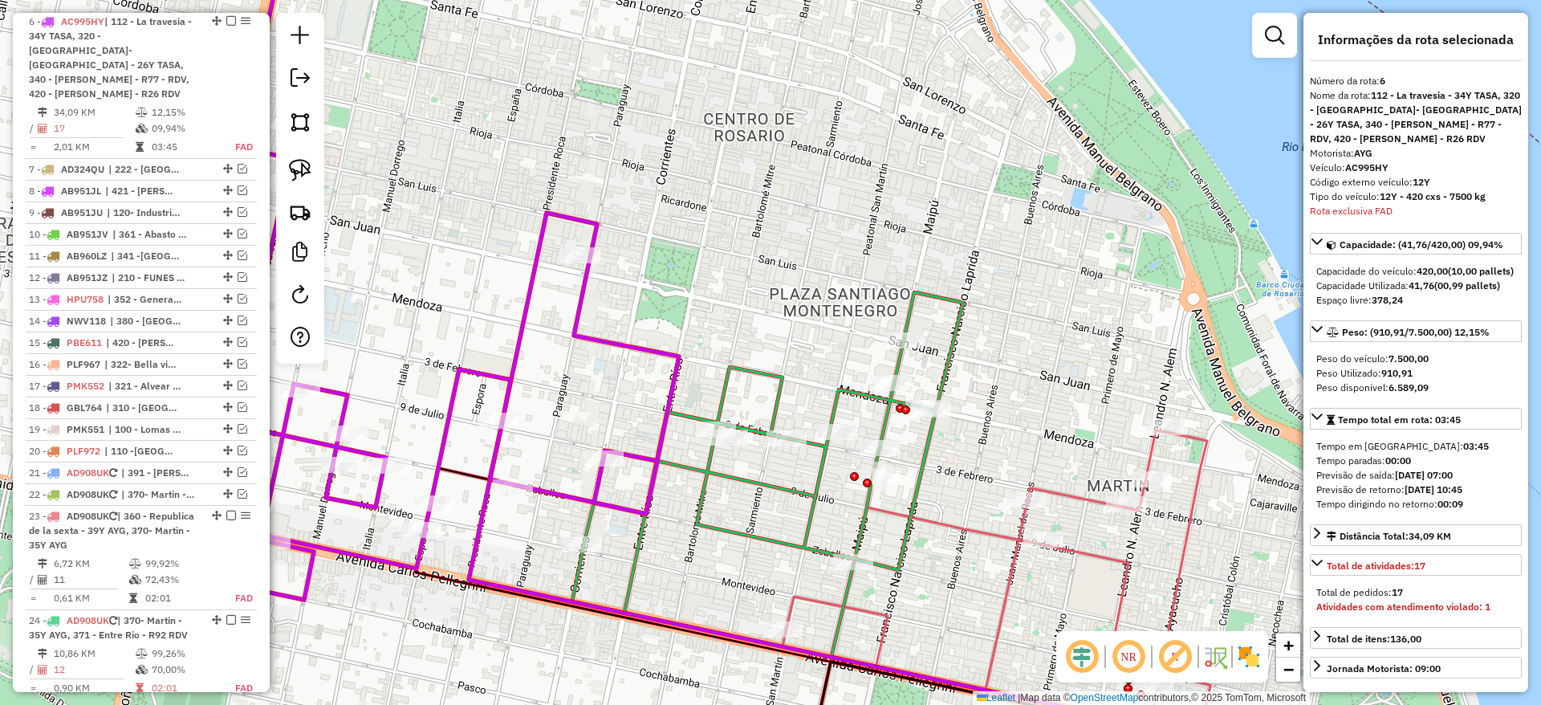
scroll to position [712, 0]
click at [744, 378] on icon at bounding box center [738, 452] width 450 height 320
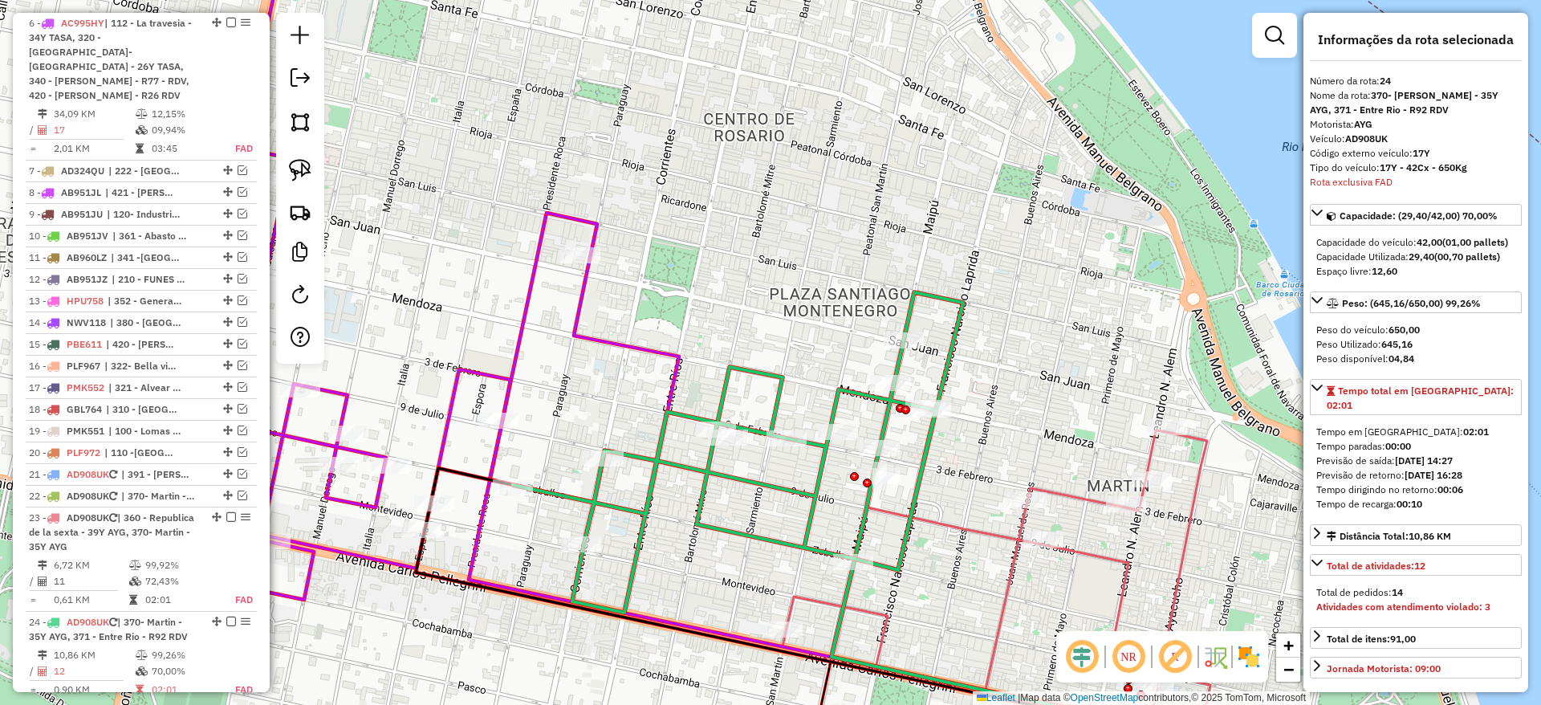
scroll to position [814, 0]
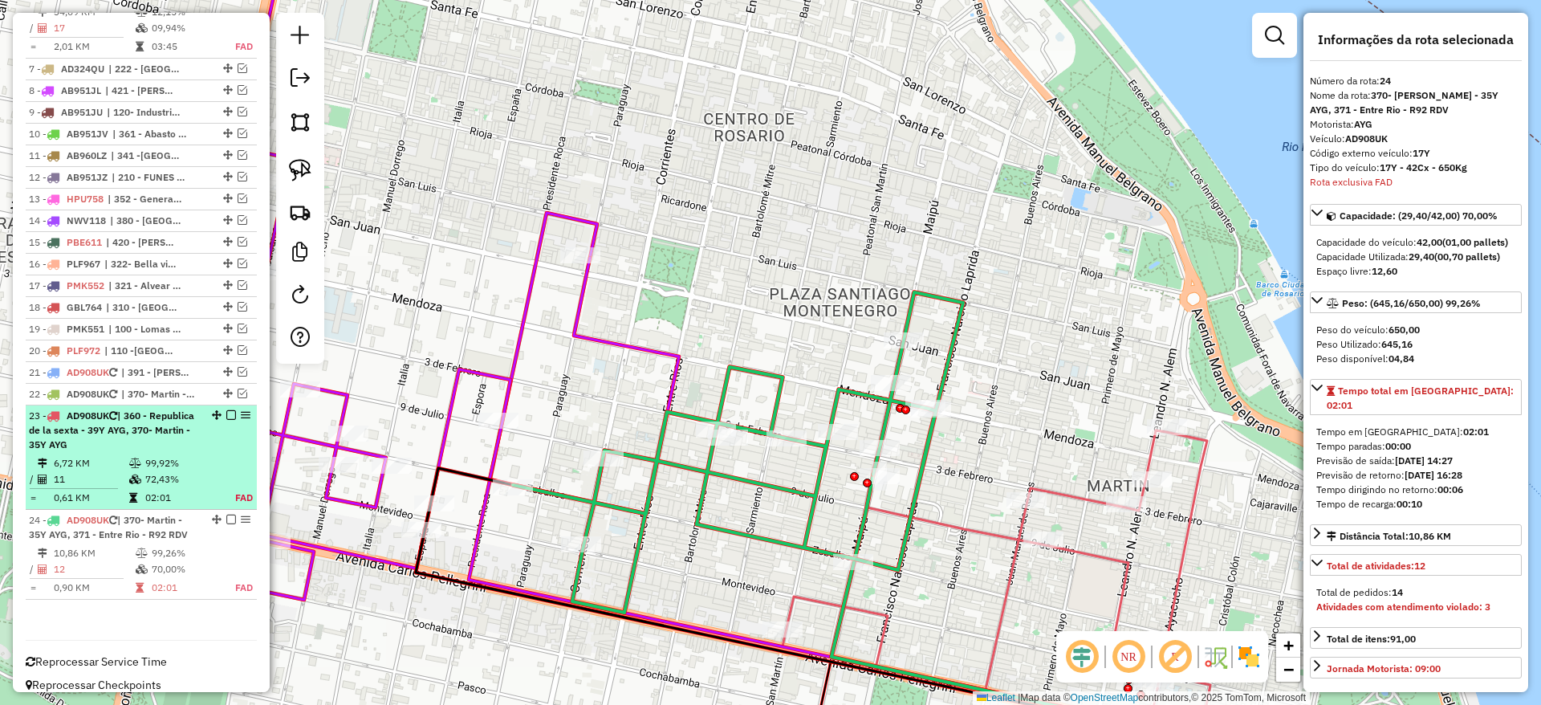
click at [226, 410] on em at bounding box center [231, 415] width 10 height 10
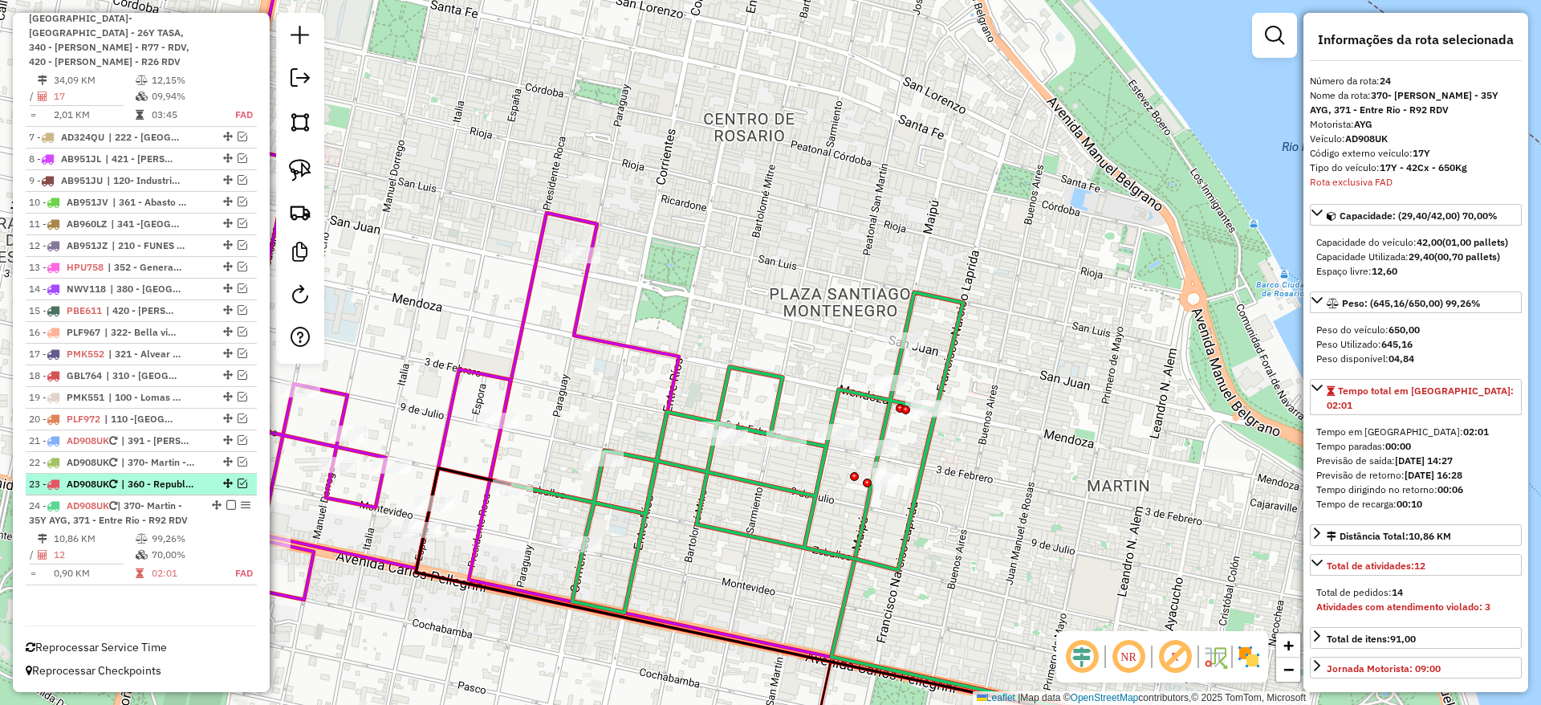
scroll to position [731, 0]
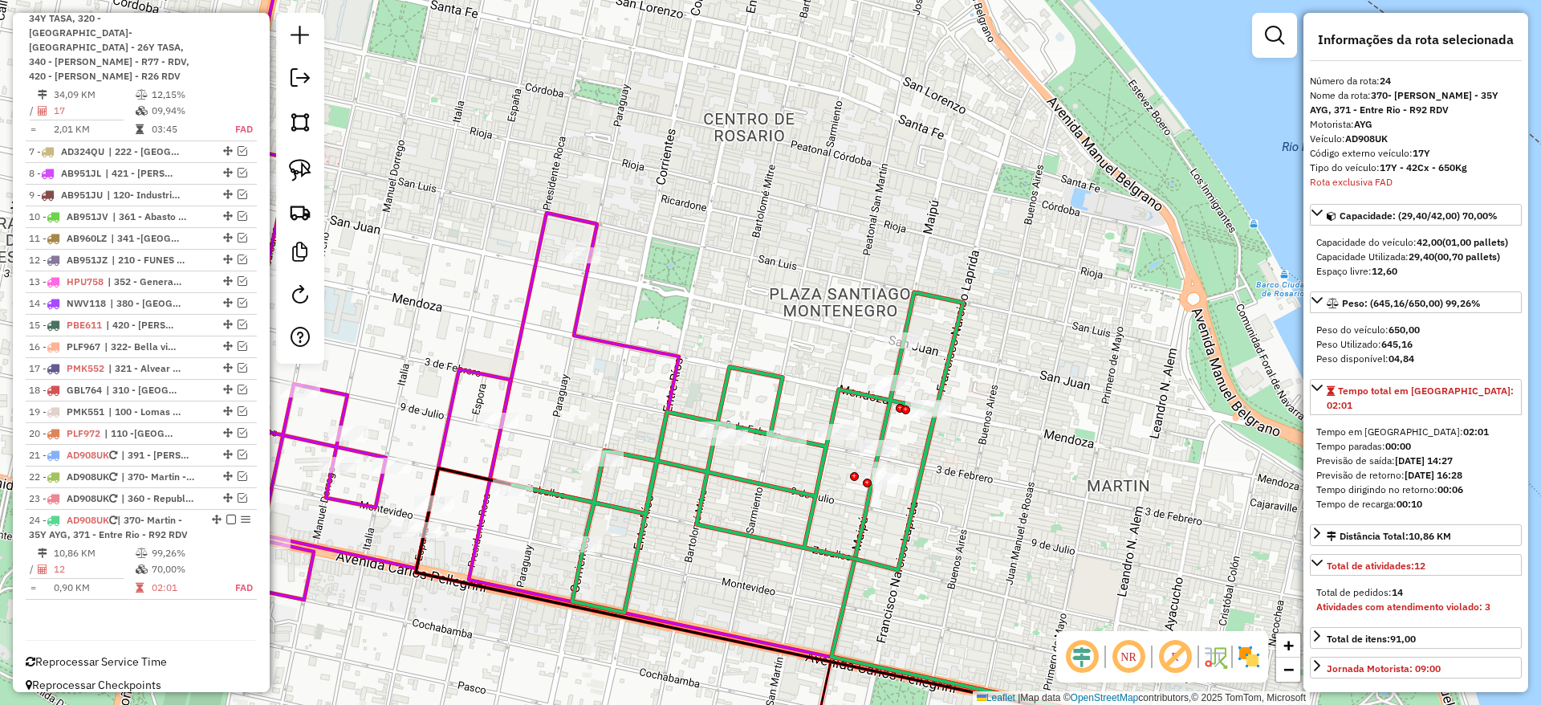
click at [683, 458] on icon at bounding box center [738, 452] width 450 height 320
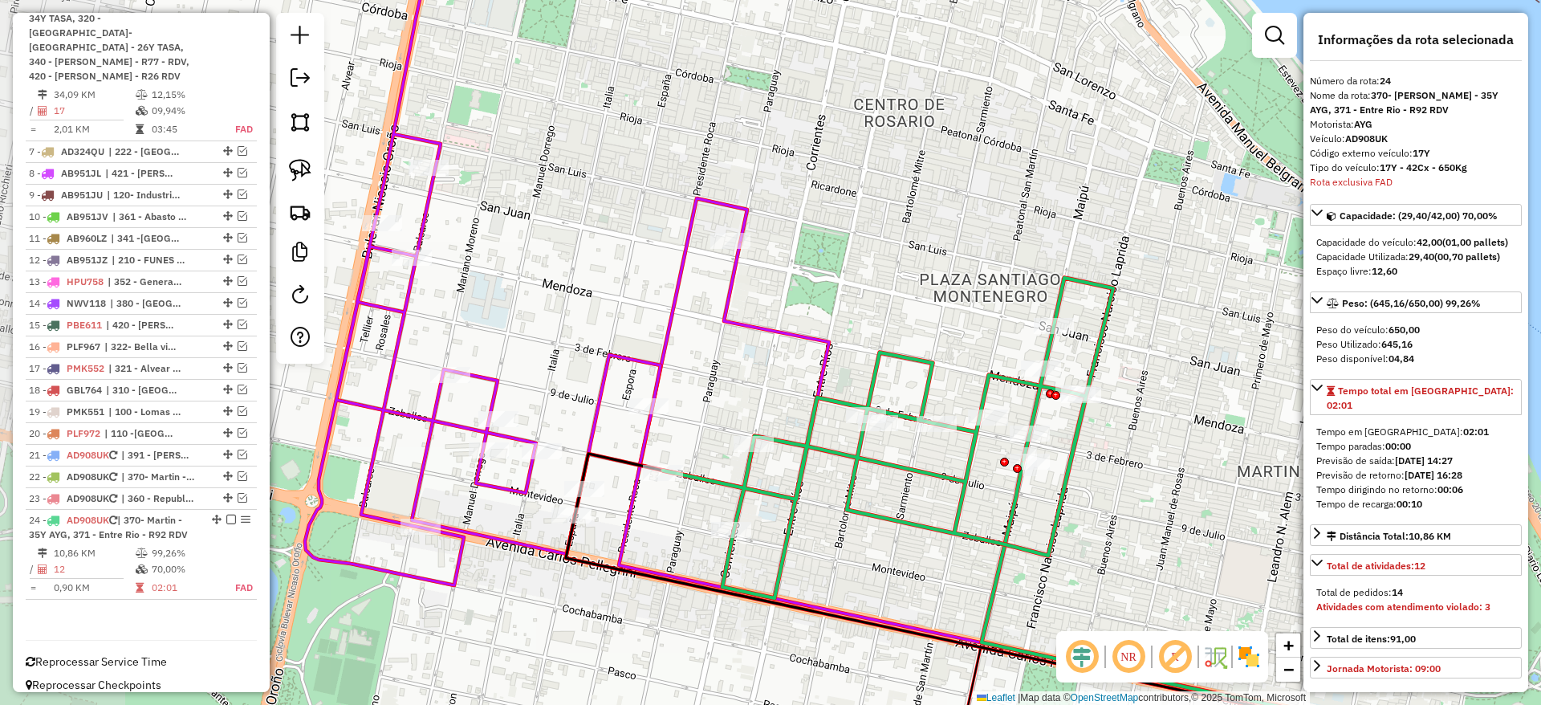
drag, startPoint x: 686, startPoint y: 468, endPoint x: 836, endPoint y: 452, distance: 150.2
click at [836, 452] on icon at bounding box center [888, 438] width 450 height 320
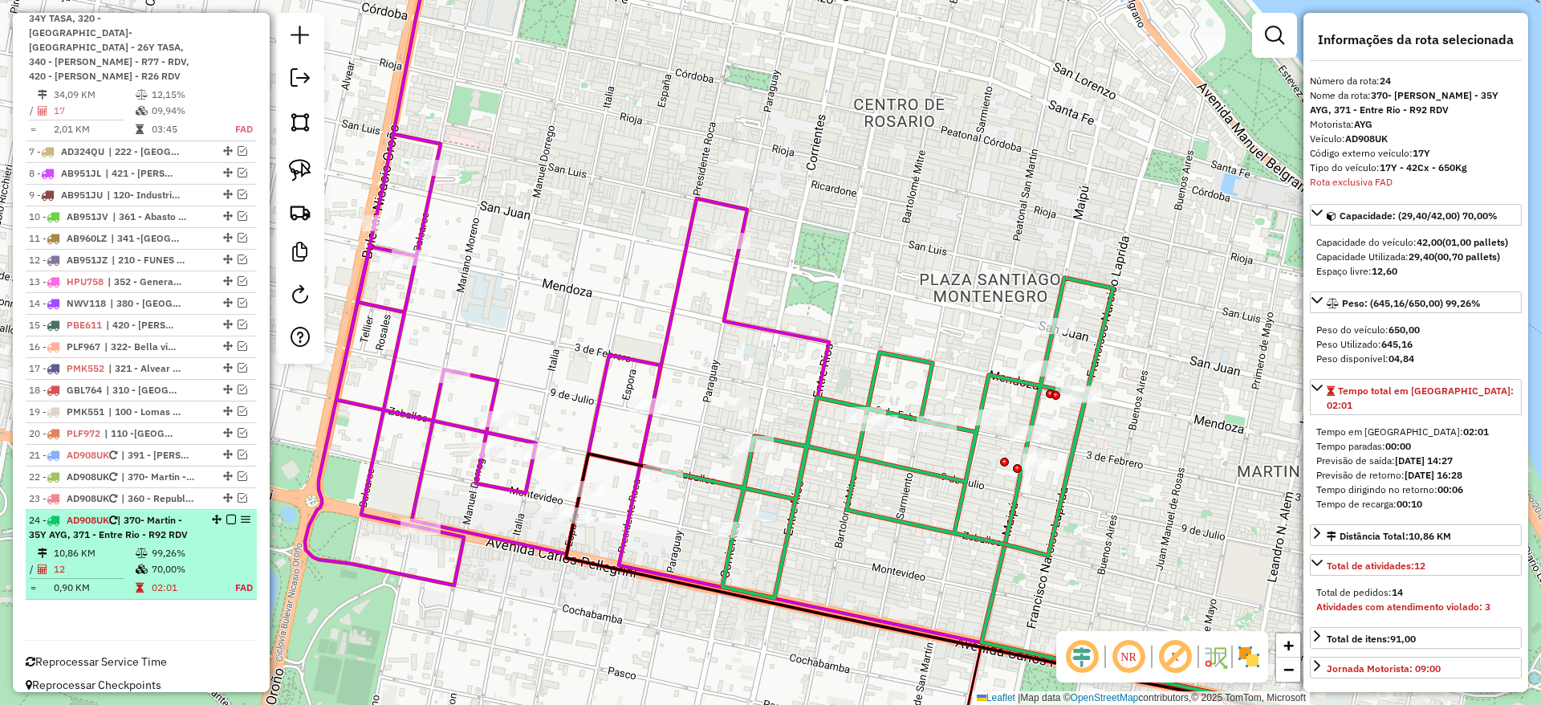
click at [226, 514] on em at bounding box center [231, 519] width 10 height 10
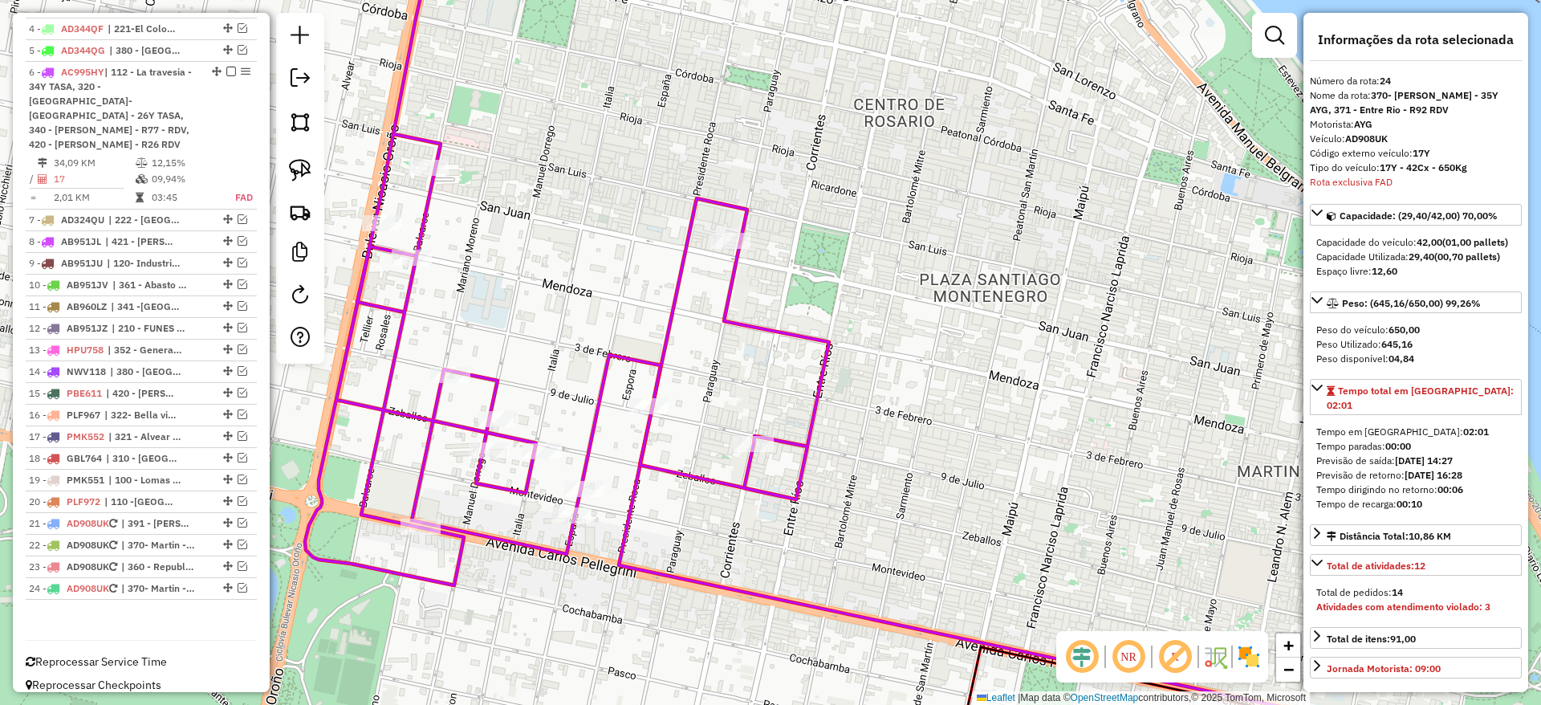
drag, startPoint x: 1150, startPoint y: 609, endPoint x: 1203, endPoint y: 606, distance: 53.1
click at [1203, 606] on div "Janela de atendimento Grade de atendimento Capacidade Transportadoras Veículos …" at bounding box center [770, 352] width 1541 height 705
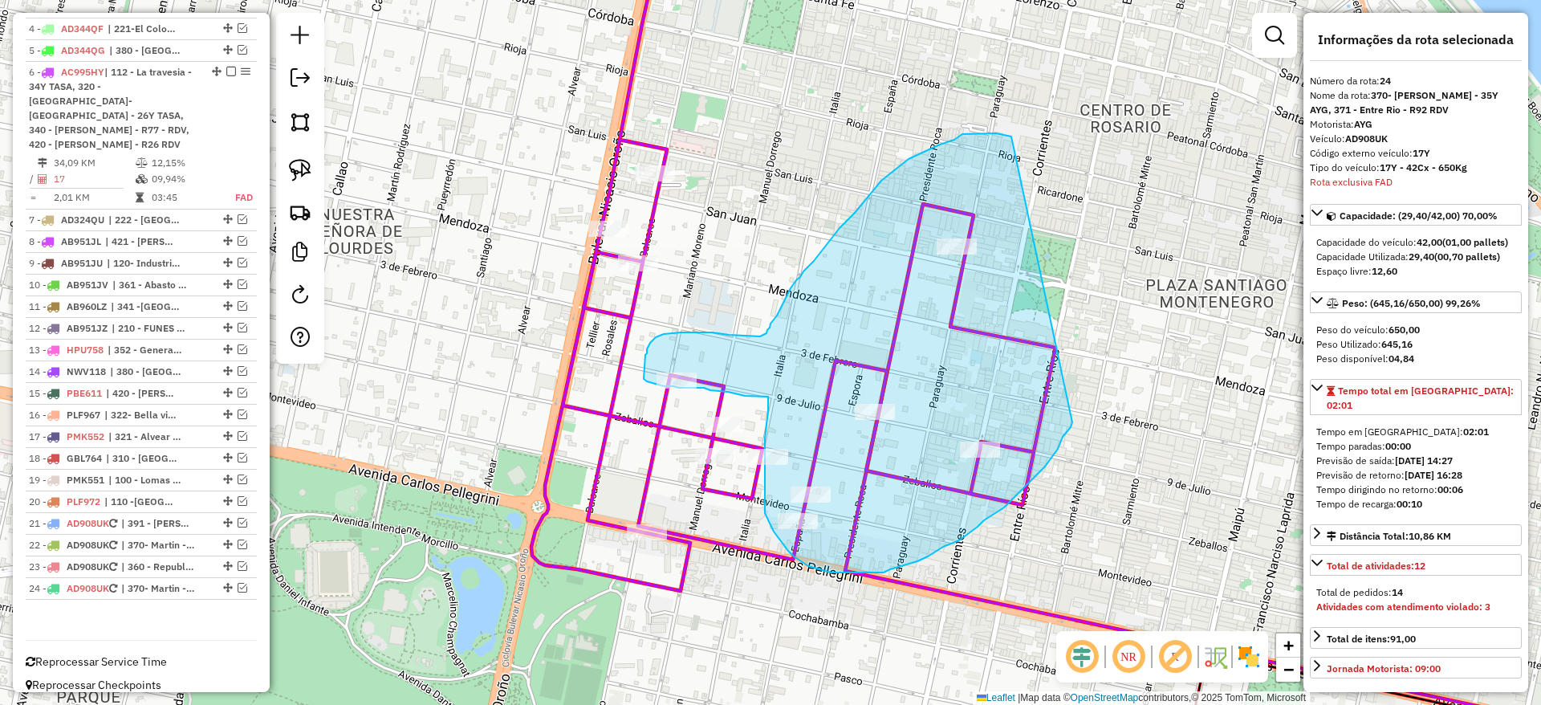
drag, startPoint x: 1011, startPoint y: 136, endPoint x: 1072, endPoint y: 422, distance: 292.2
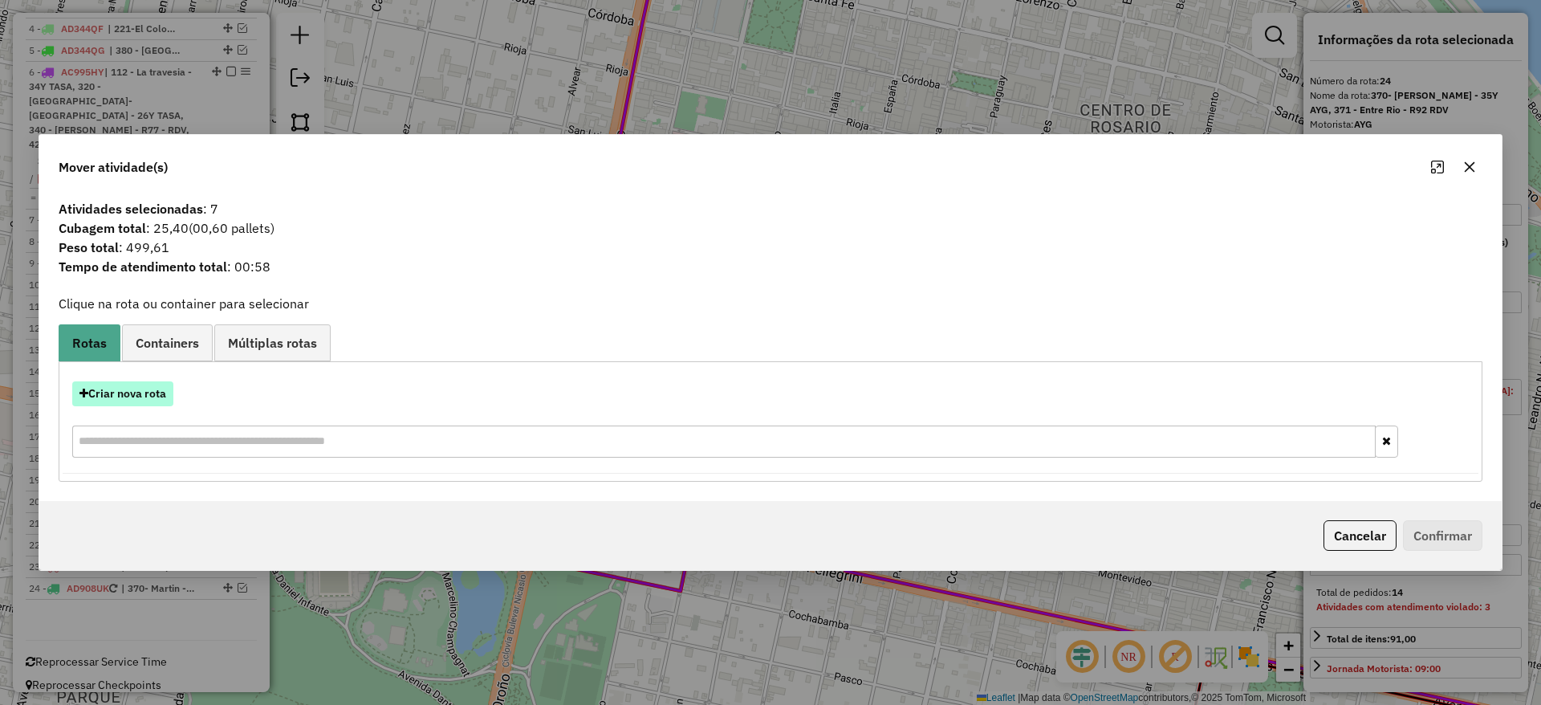
click at [140, 390] on button "Criar nova rota" at bounding box center [122, 393] width 101 height 25
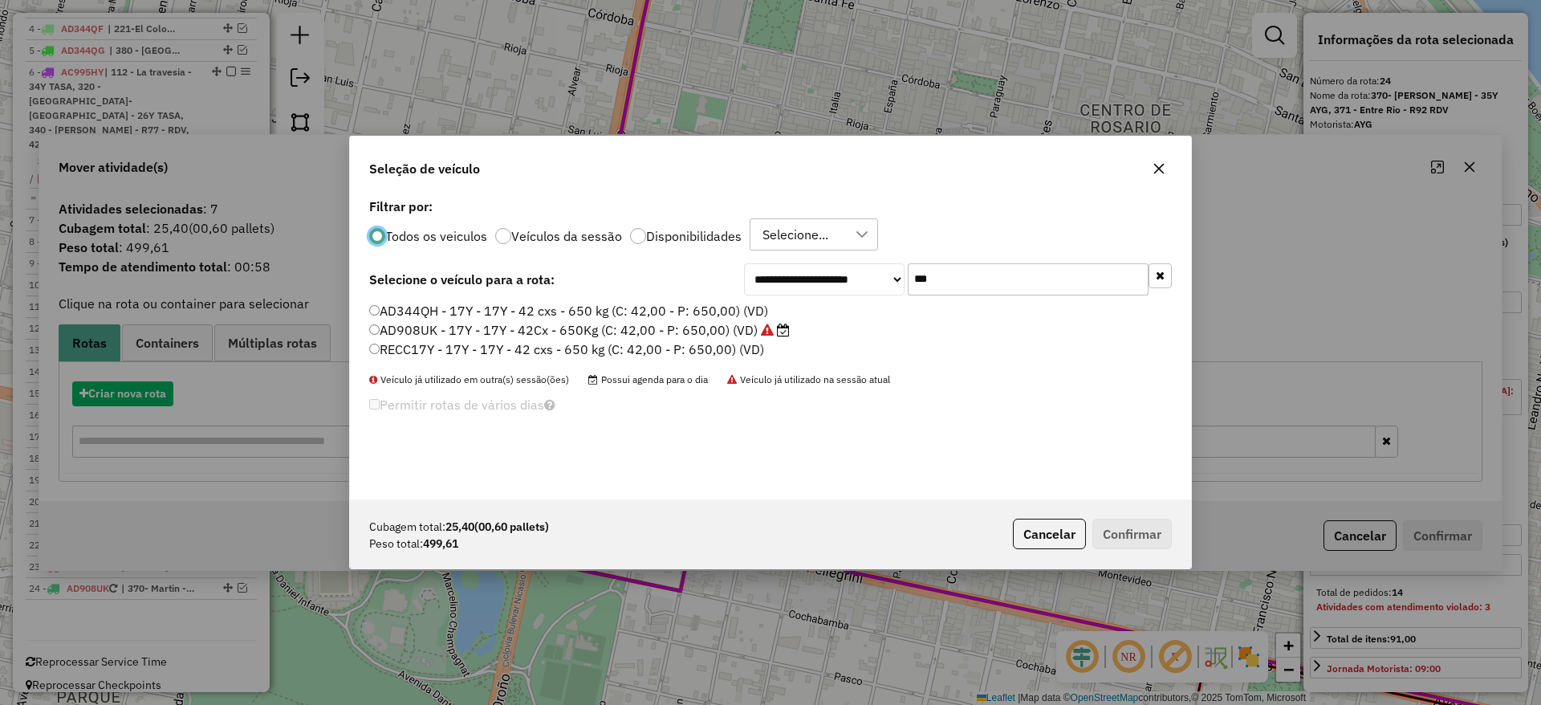
scroll to position [9, 5]
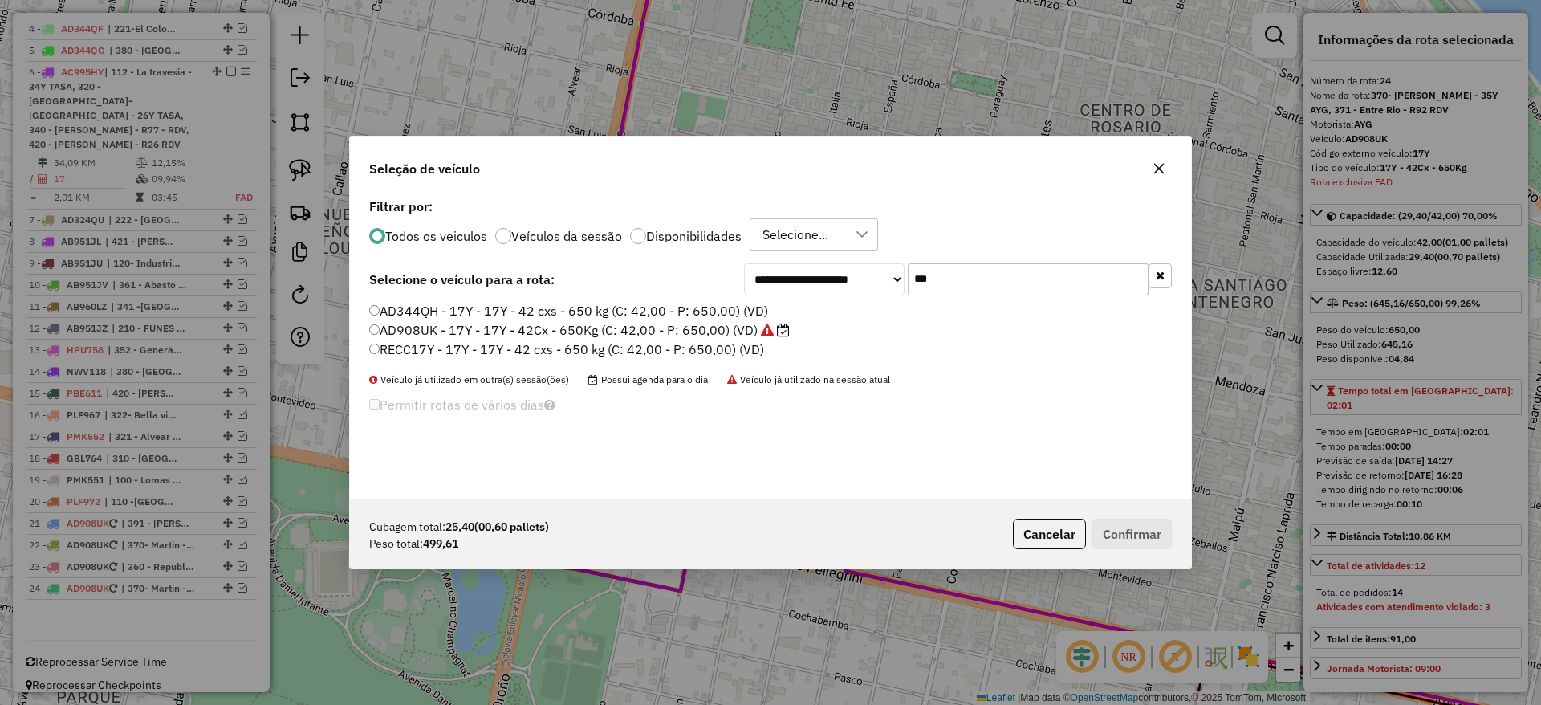
click at [441, 331] on label "AD908UK - 17Y - 17Y - 42Cx - 650Kg (C: 42,00 - P: 650,00) (VD)" at bounding box center [579, 329] width 421 height 19
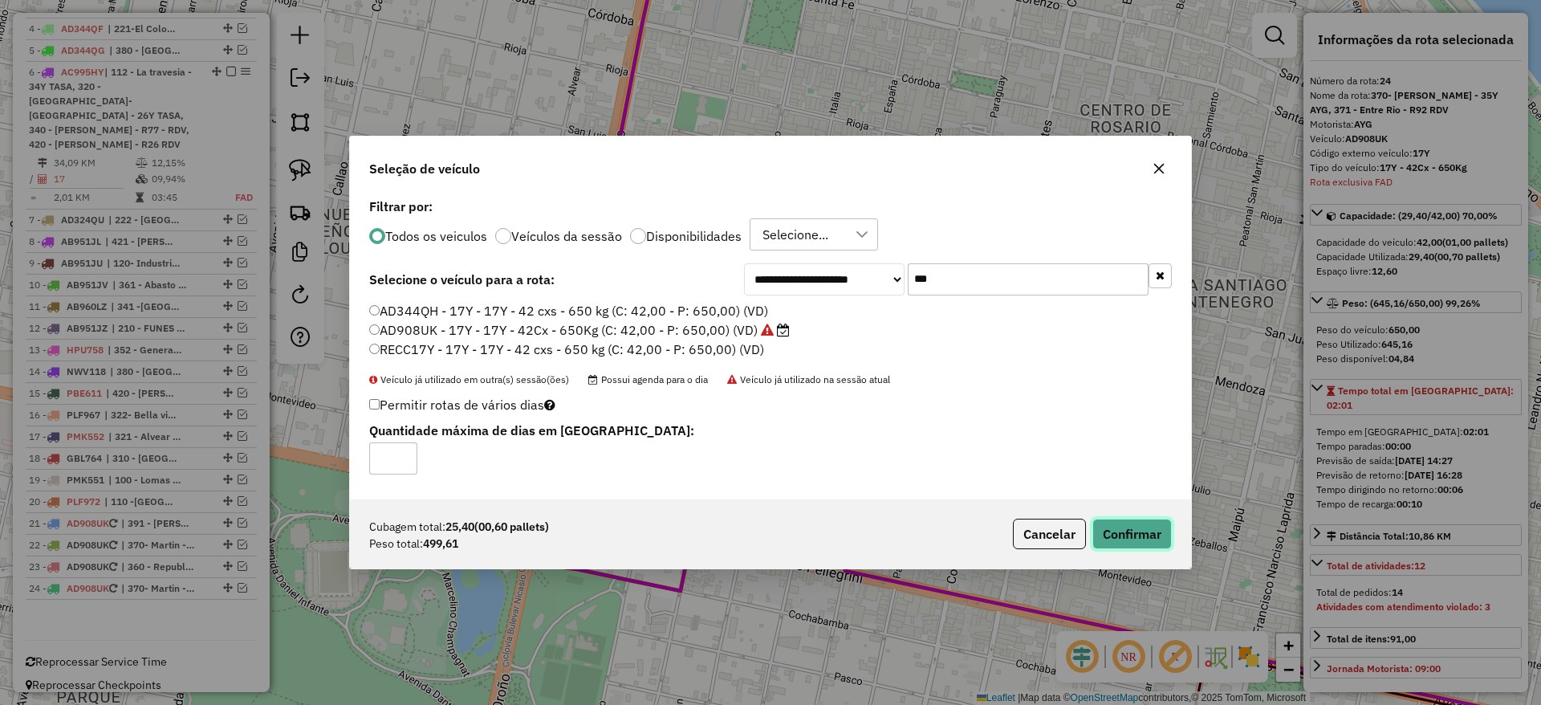
click at [1133, 540] on button "Confirmar" at bounding box center [1131, 534] width 79 height 31
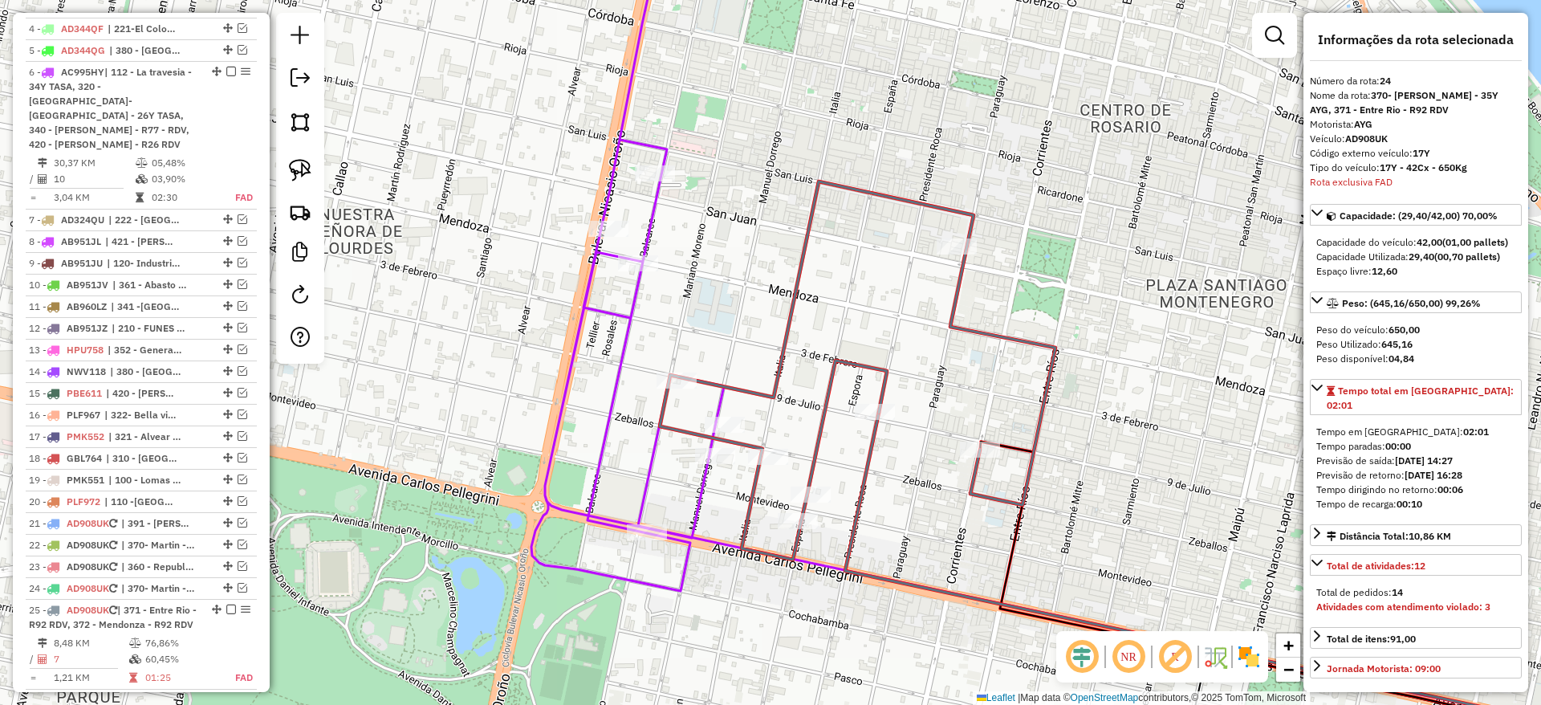
scroll to position [767, 0]
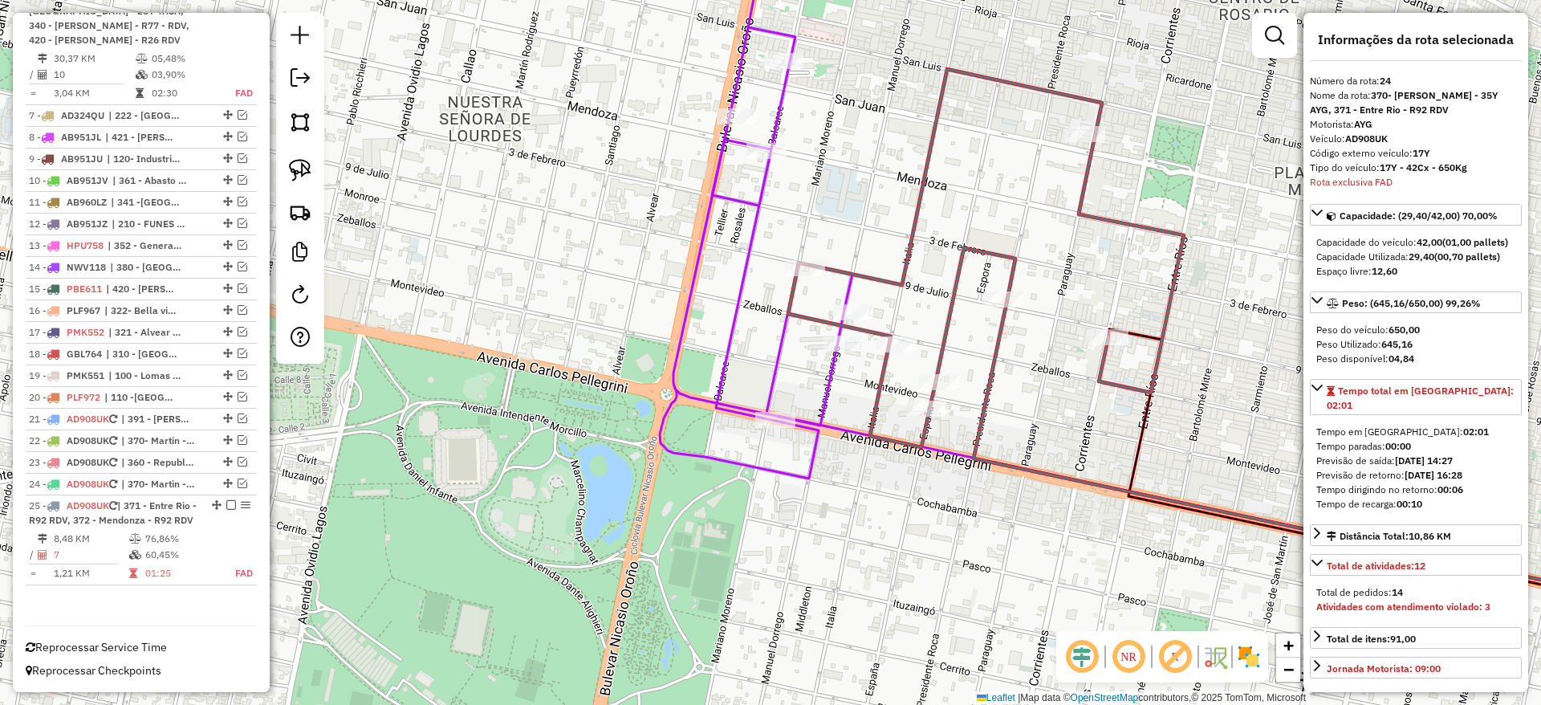
click at [764, 190] on icon at bounding box center [752, 203] width 185 height 549
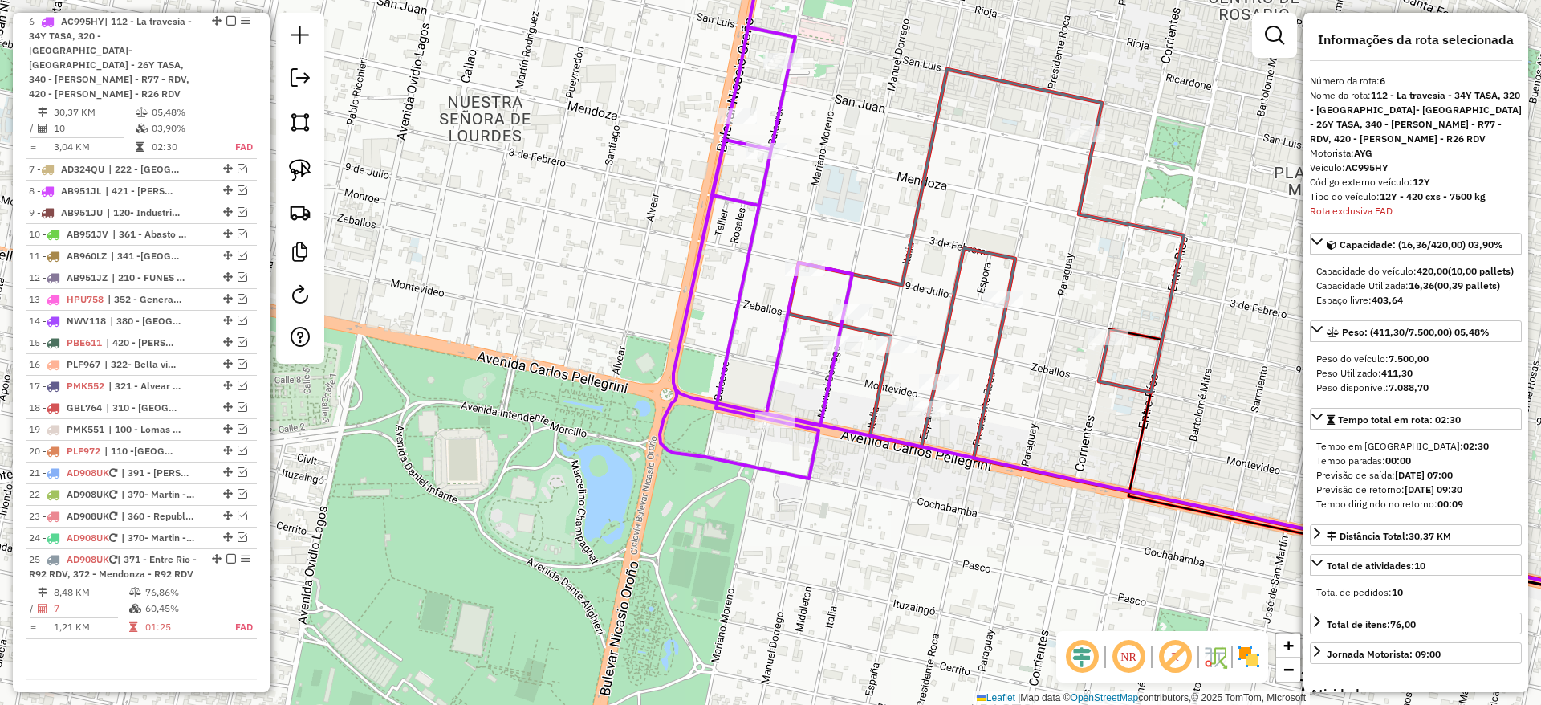
scroll to position [712, 0]
click at [958, 246] on icon at bounding box center [986, 258] width 396 height 378
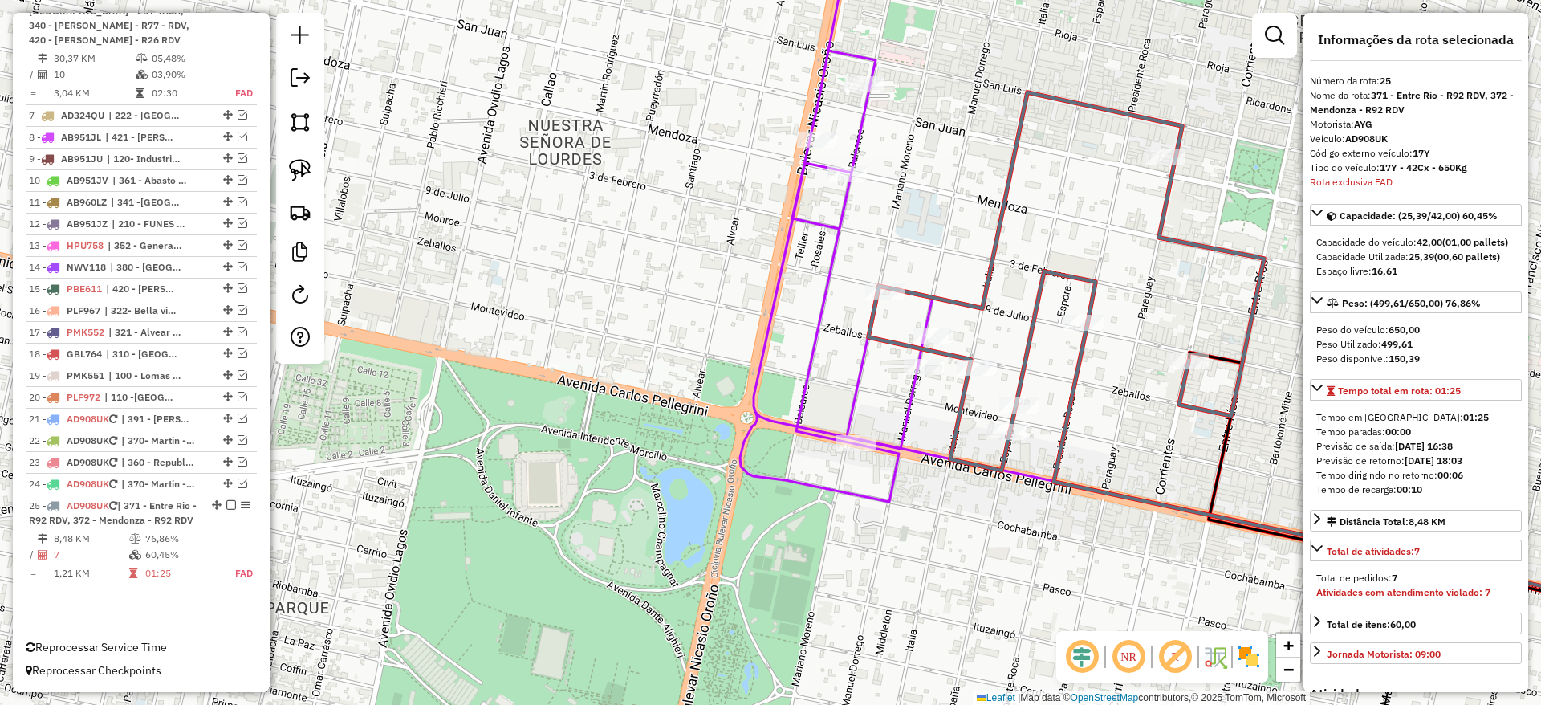
drag, startPoint x: 972, startPoint y: 254, endPoint x: 1046, endPoint y: 274, distance: 76.5
click at [1046, 274] on icon at bounding box center [1066, 281] width 396 height 378
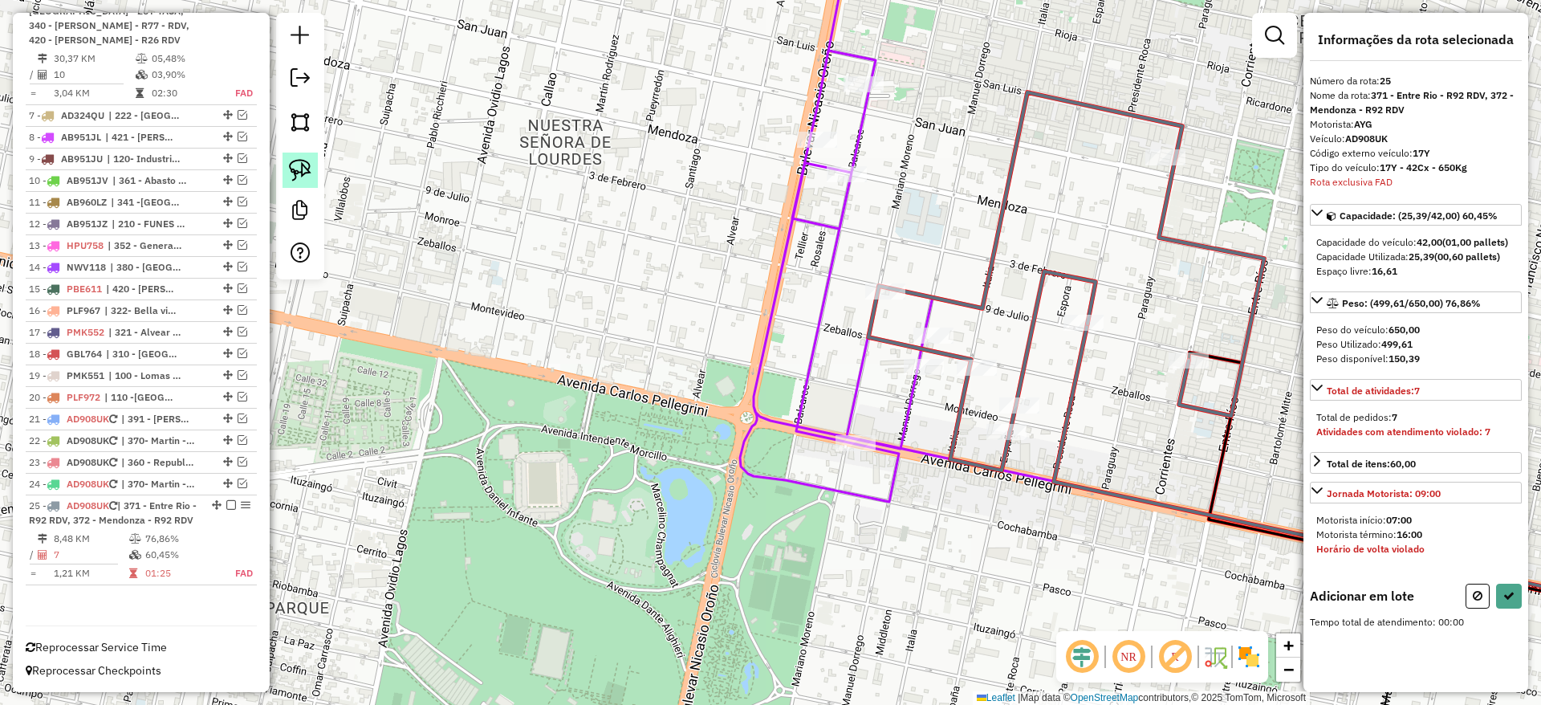
click at [296, 168] on img at bounding box center [300, 170] width 22 height 22
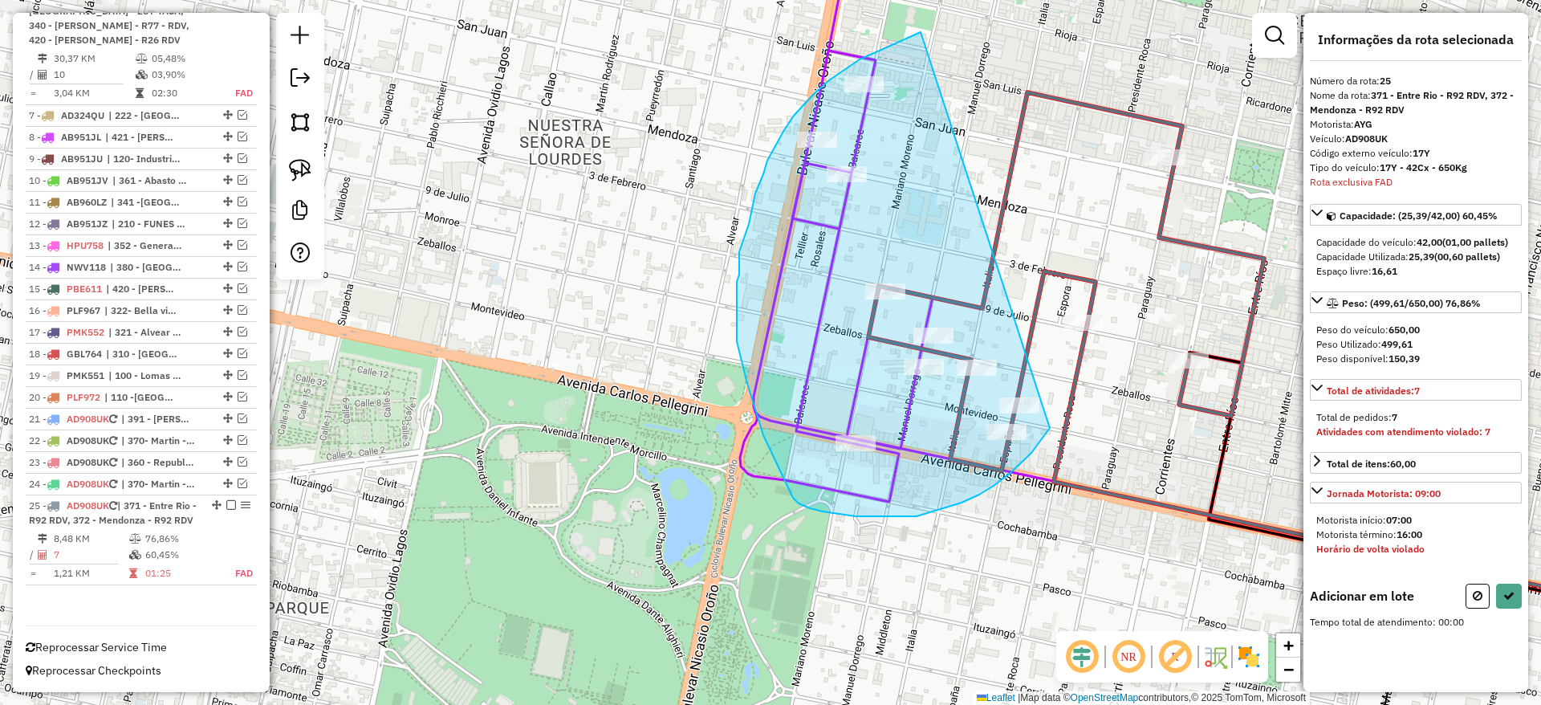
drag, startPoint x: 842, startPoint y: 72, endPoint x: 1051, endPoint y: 424, distance: 409.2
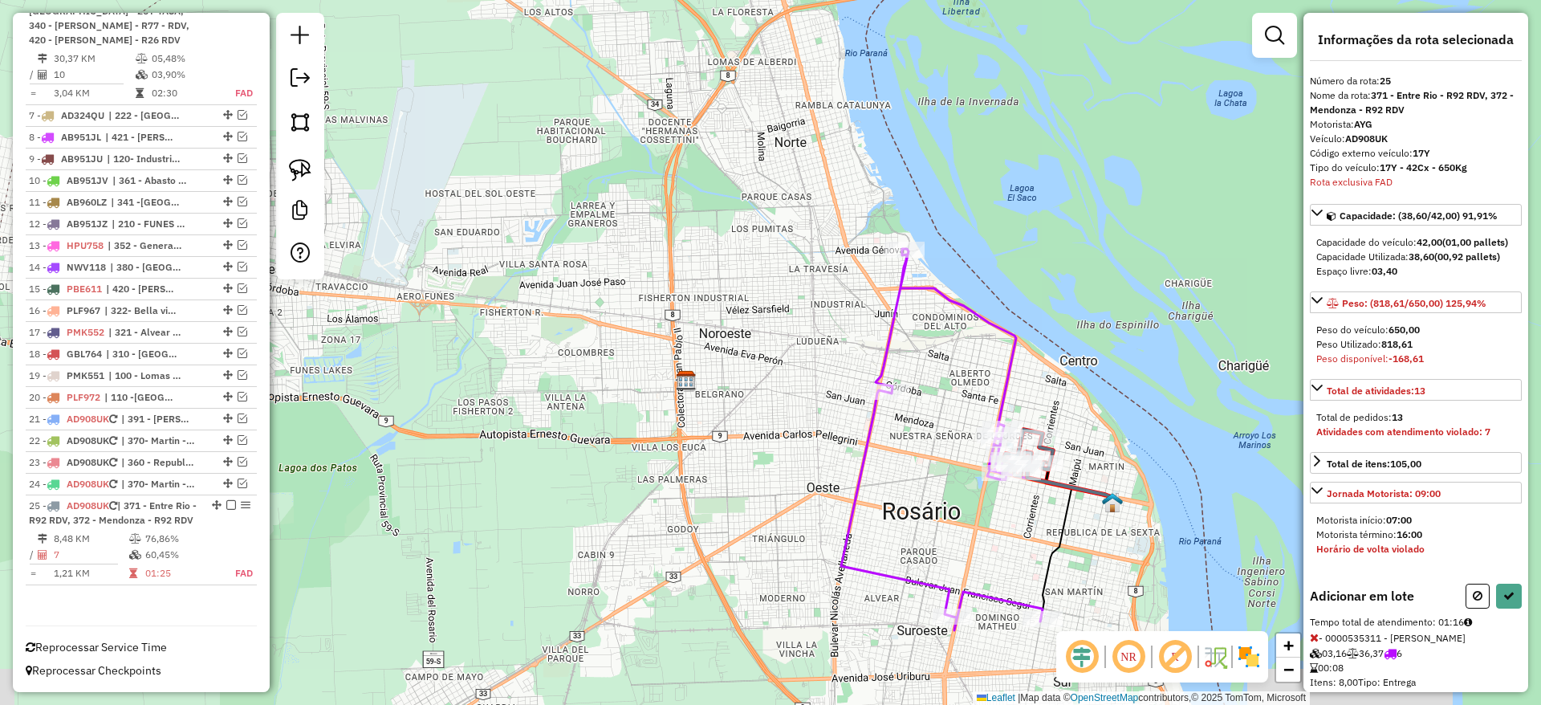
click at [1482, 590] on div "Informações da rota selecionada Número da rota: 25 Nome da rota: 371 - Entre Ri…" at bounding box center [1415, 352] width 225 height 679
click at [1481, 606] on button at bounding box center [1478, 596] width 24 height 25
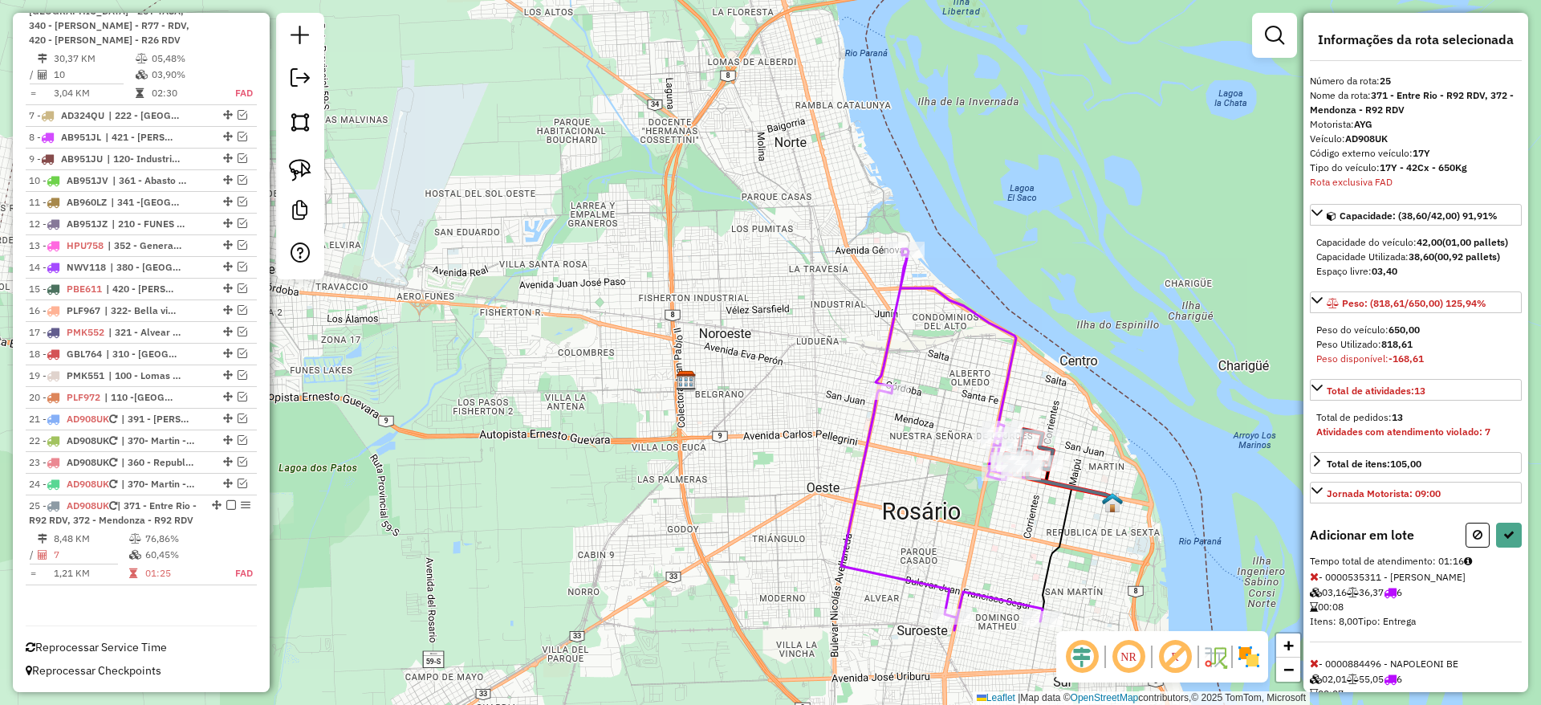
select select "**********"
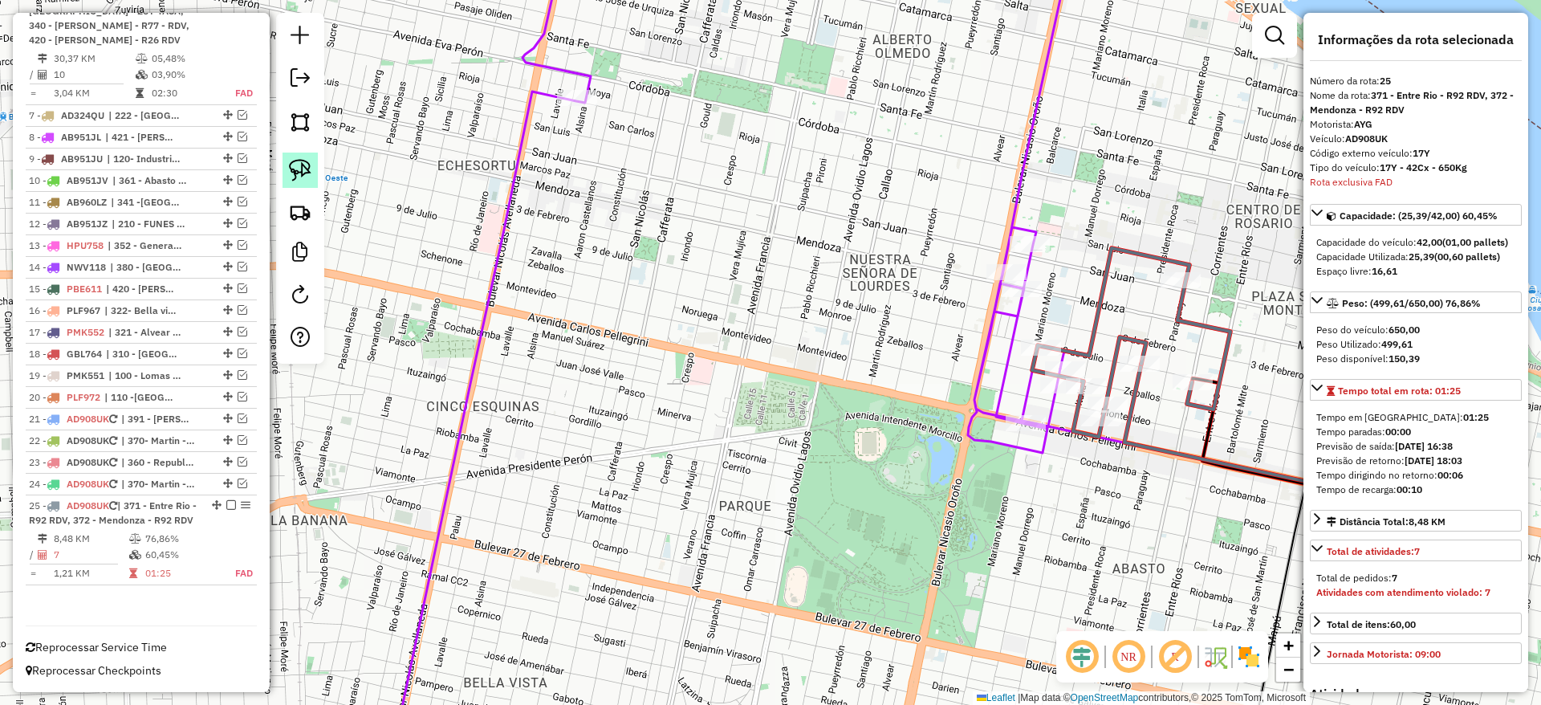
click at [303, 156] on link at bounding box center [300, 170] width 35 height 35
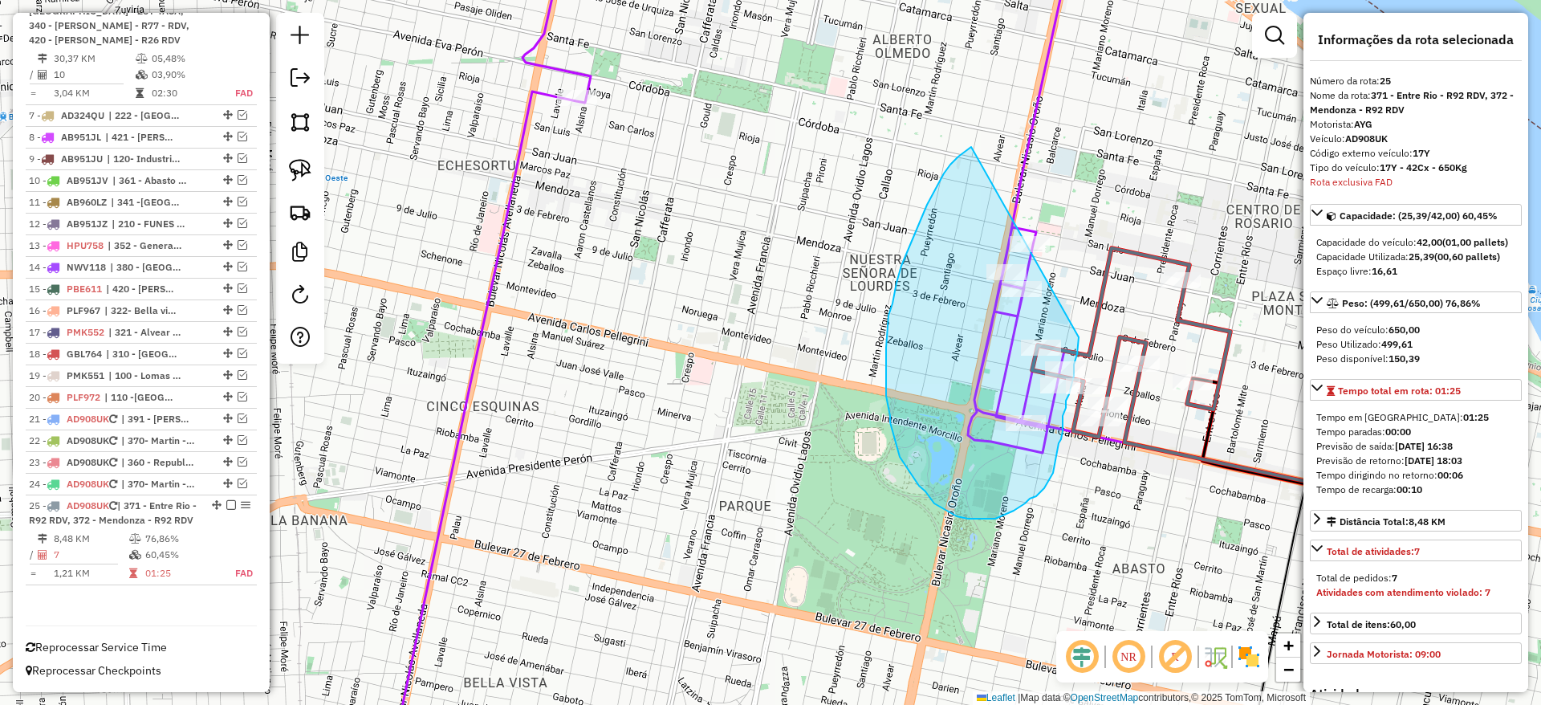
drag, startPoint x: 901, startPoint y: 266, endPoint x: 1079, endPoint y: 336, distance: 190.6
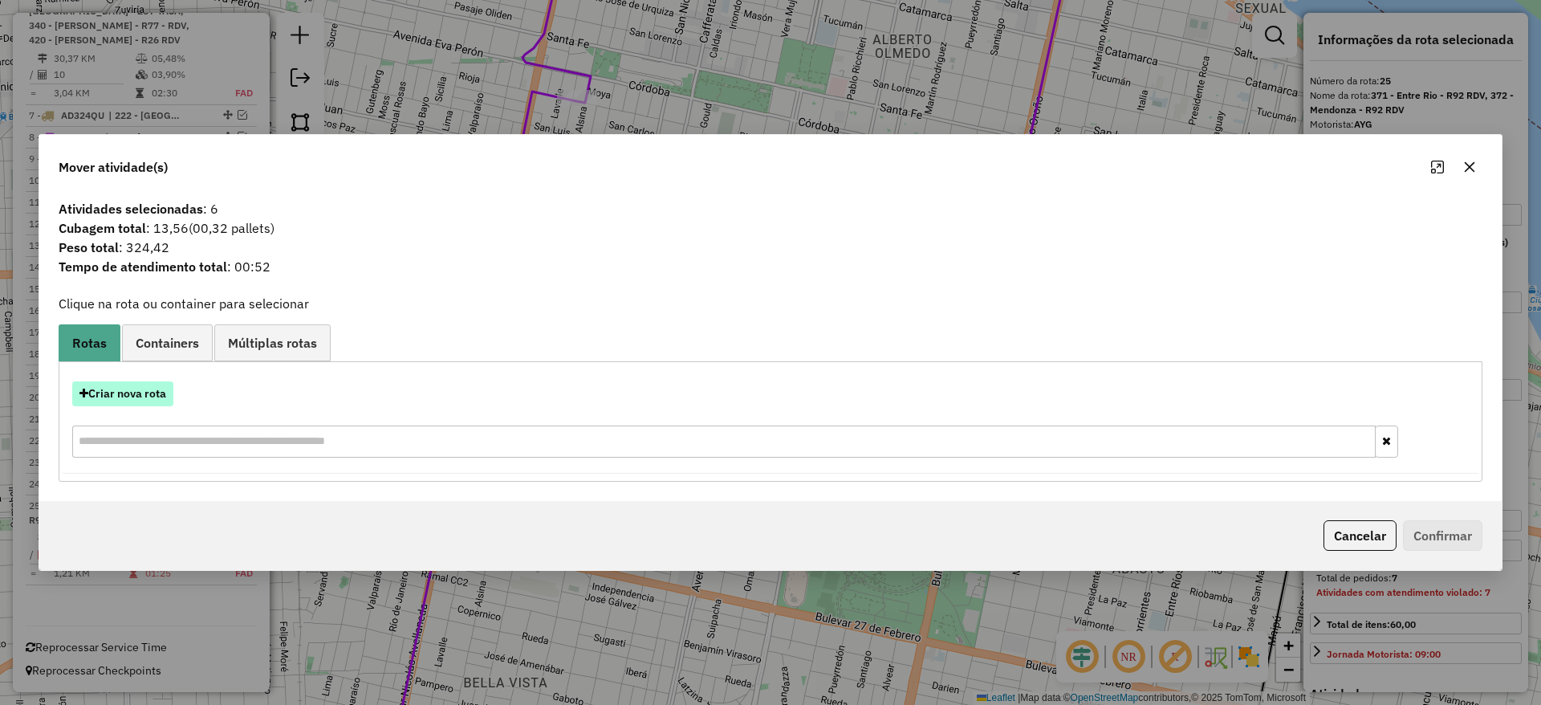
click at [144, 401] on button "Criar nova rota" at bounding box center [122, 393] width 101 height 25
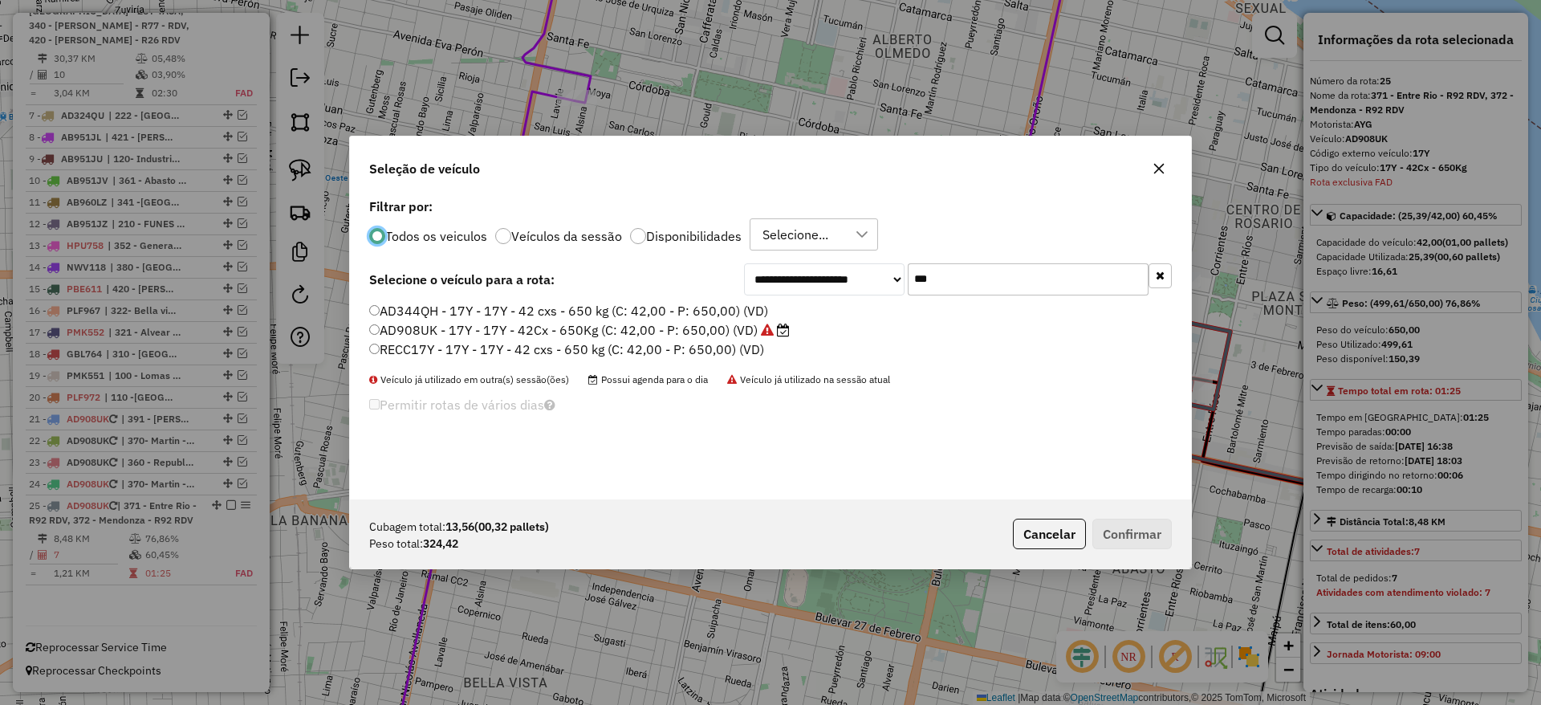
scroll to position [9, 5]
click at [482, 328] on label "AD908UK - 17Y - 17Y - 42Cx - 650Kg (C: 42,00 - P: 650,00) (VD)" at bounding box center [579, 329] width 421 height 19
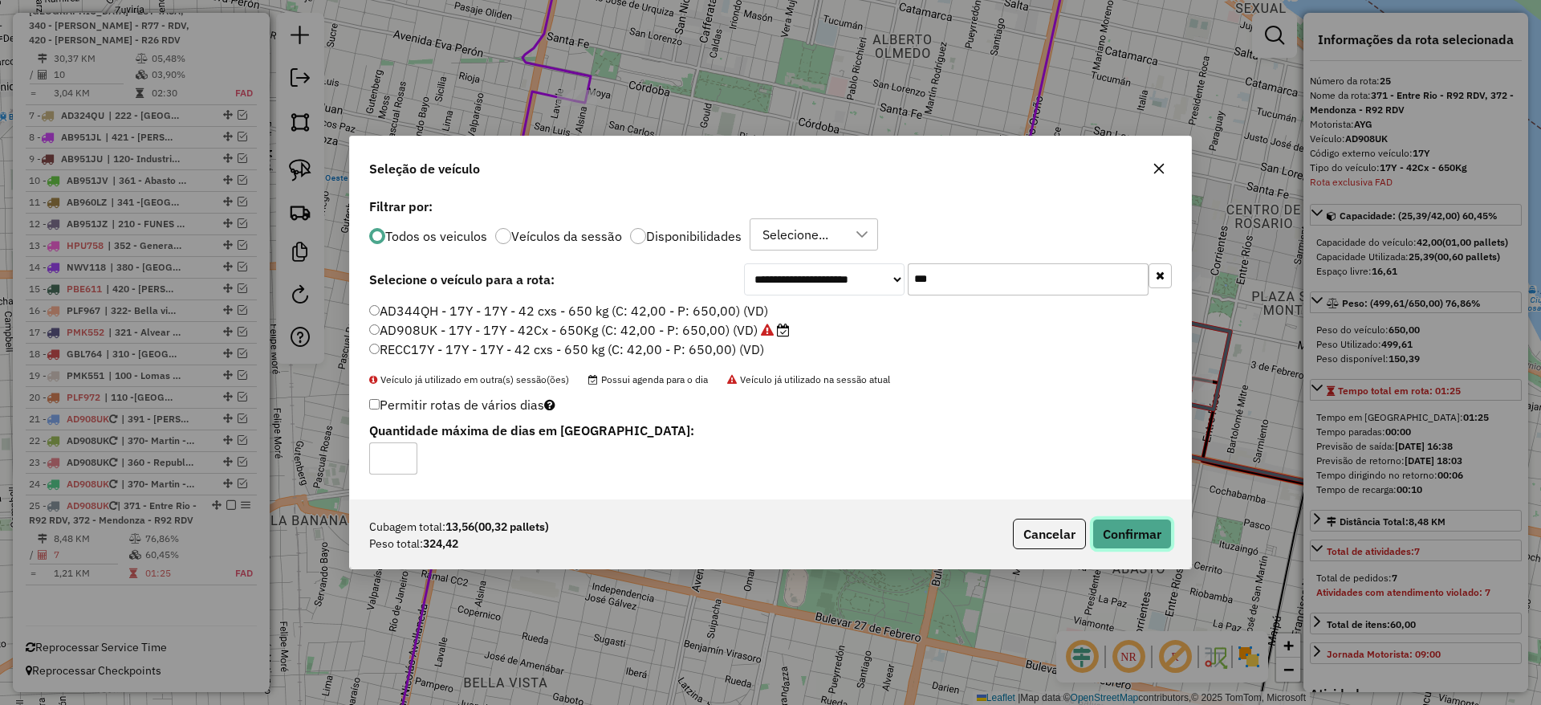
click at [1137, 536] on button "Confirmar" at bounding box center [1131, 534] width 79 height 31
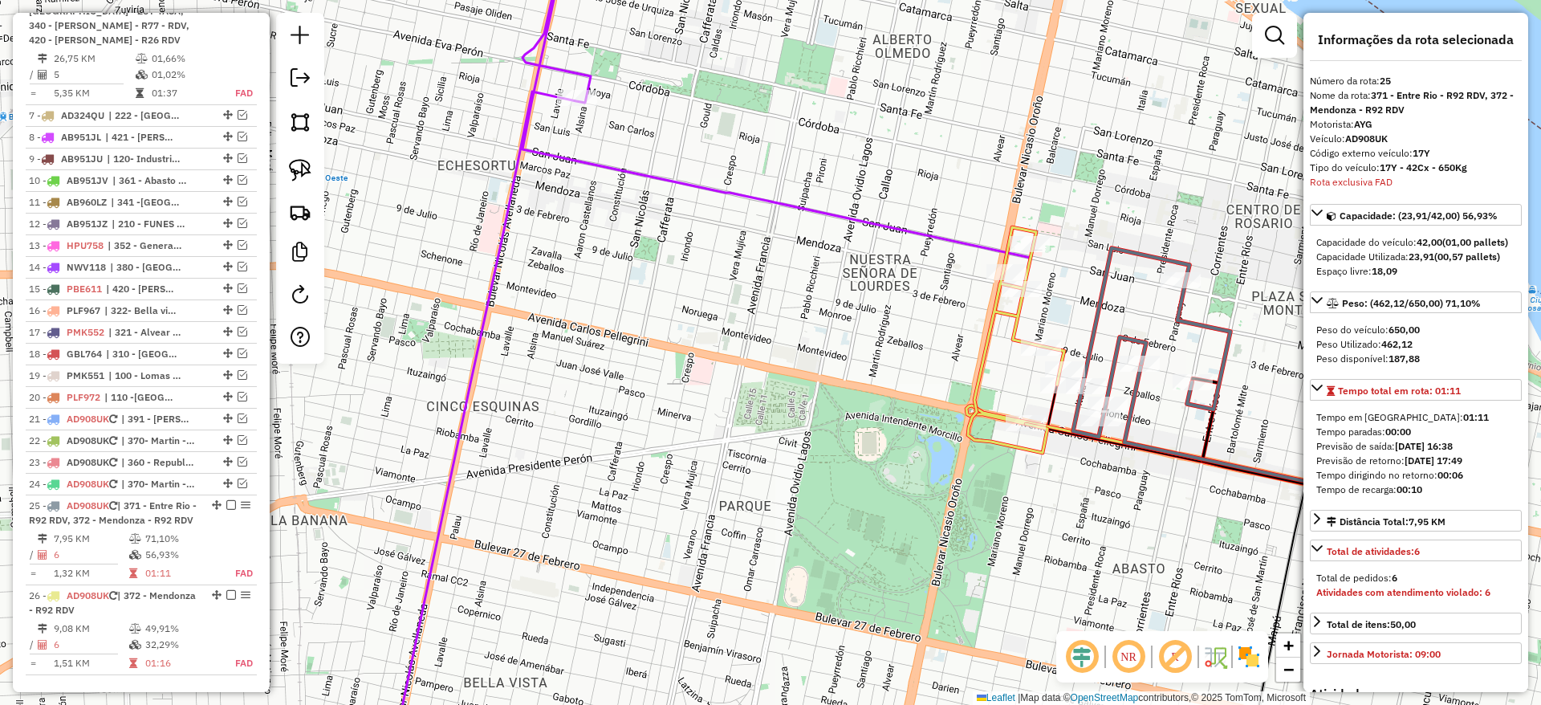
scroll to position [857, 0]
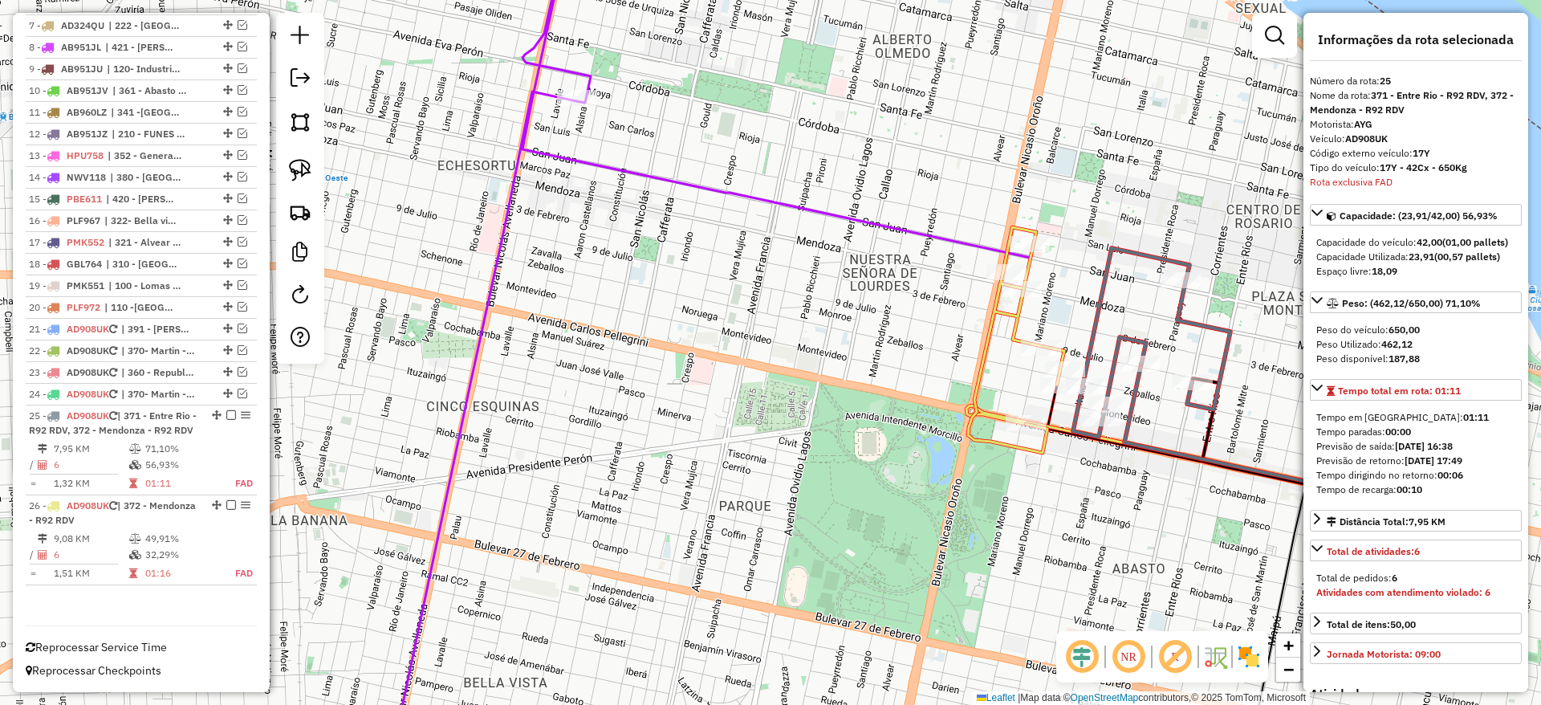
click at [1022, 331] on icon at bounding box center [1016, 340] width 96 height 226
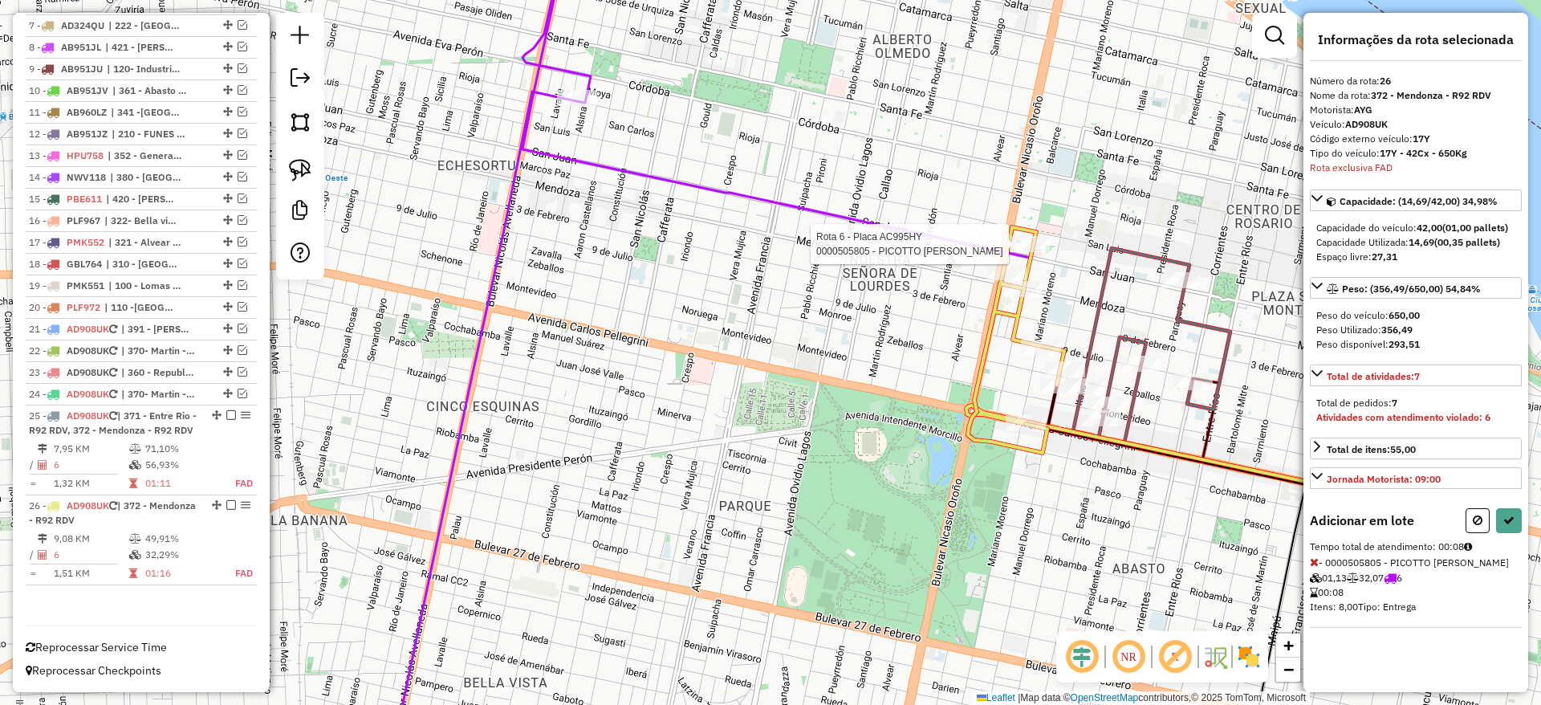
select select "**********"
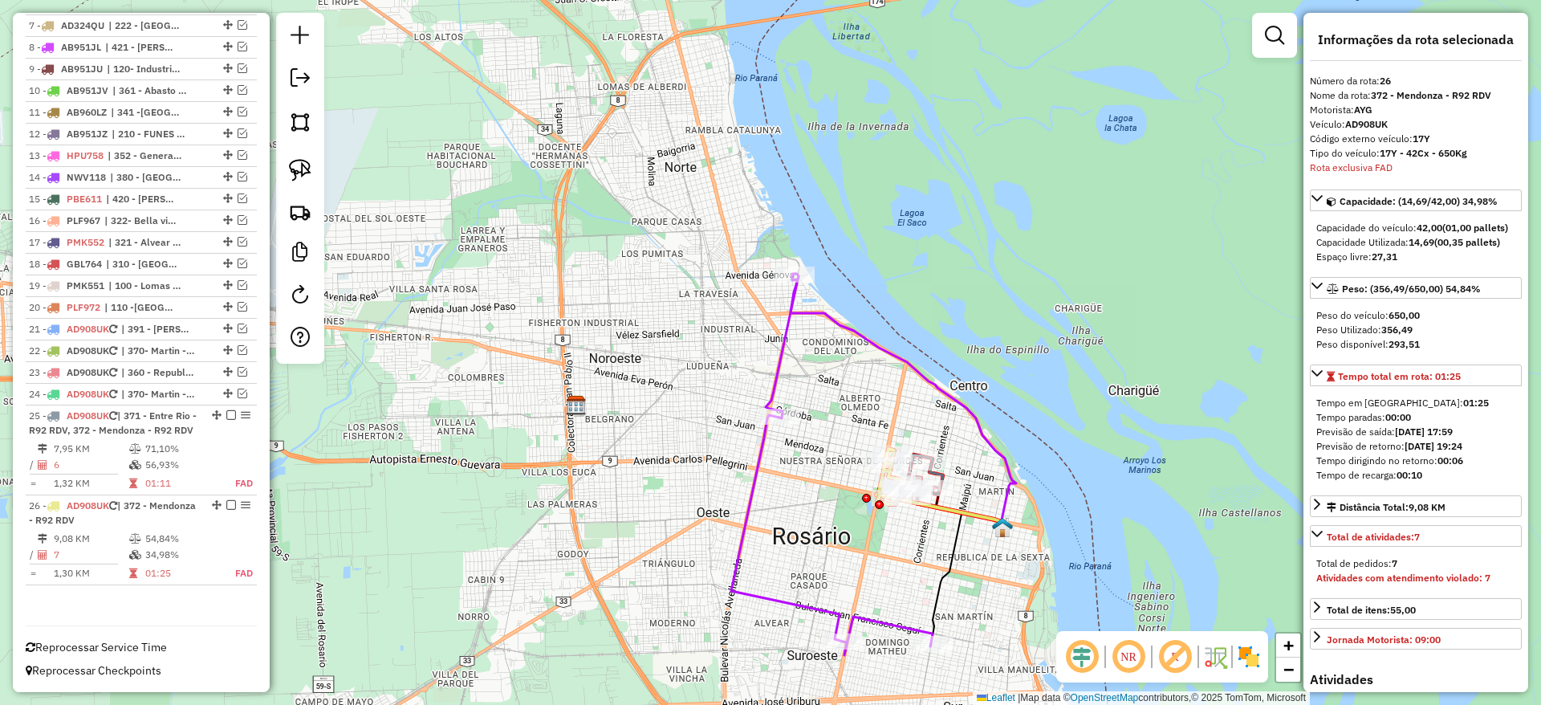
click at [796, 323] on icon at bounding box center [831, 464] width 201 height 381
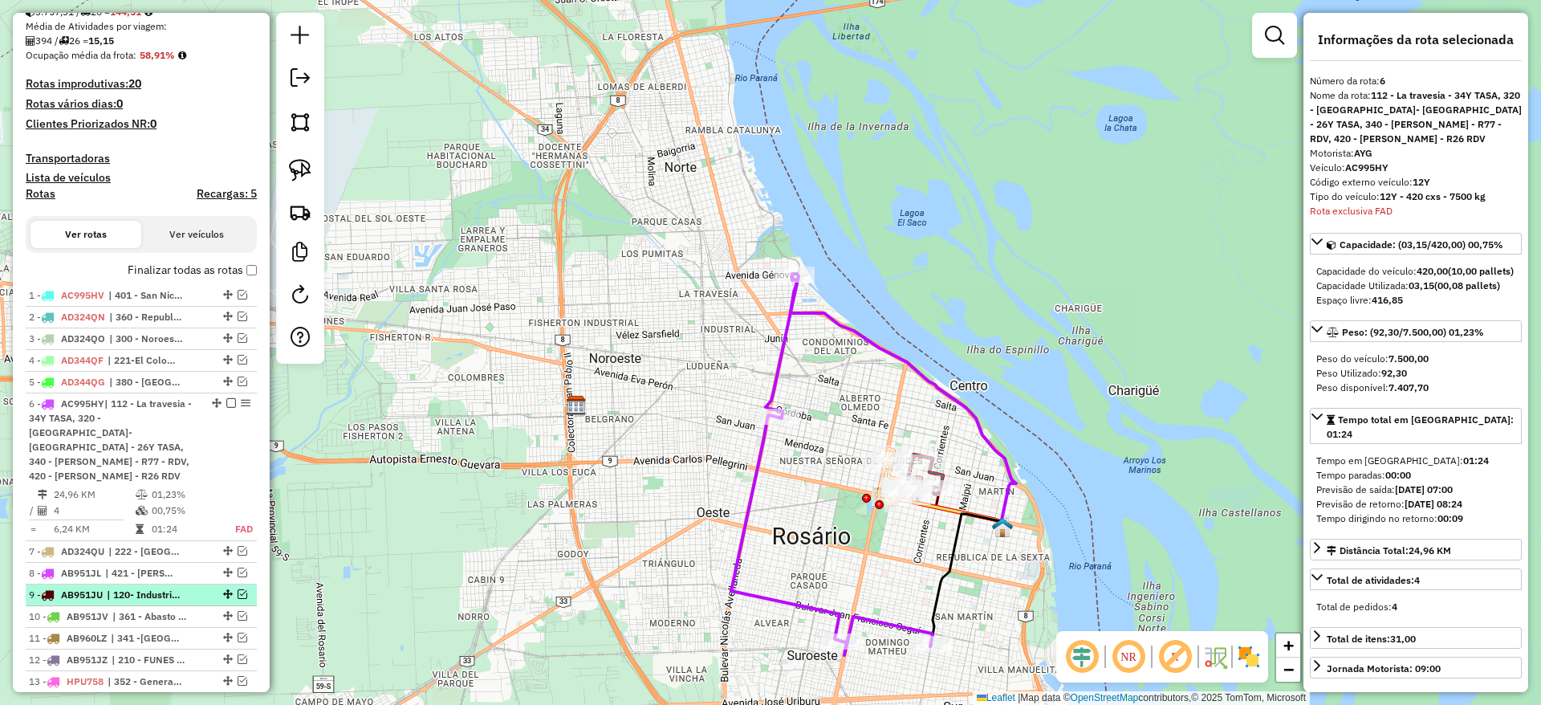
scroll to position [230, 0]
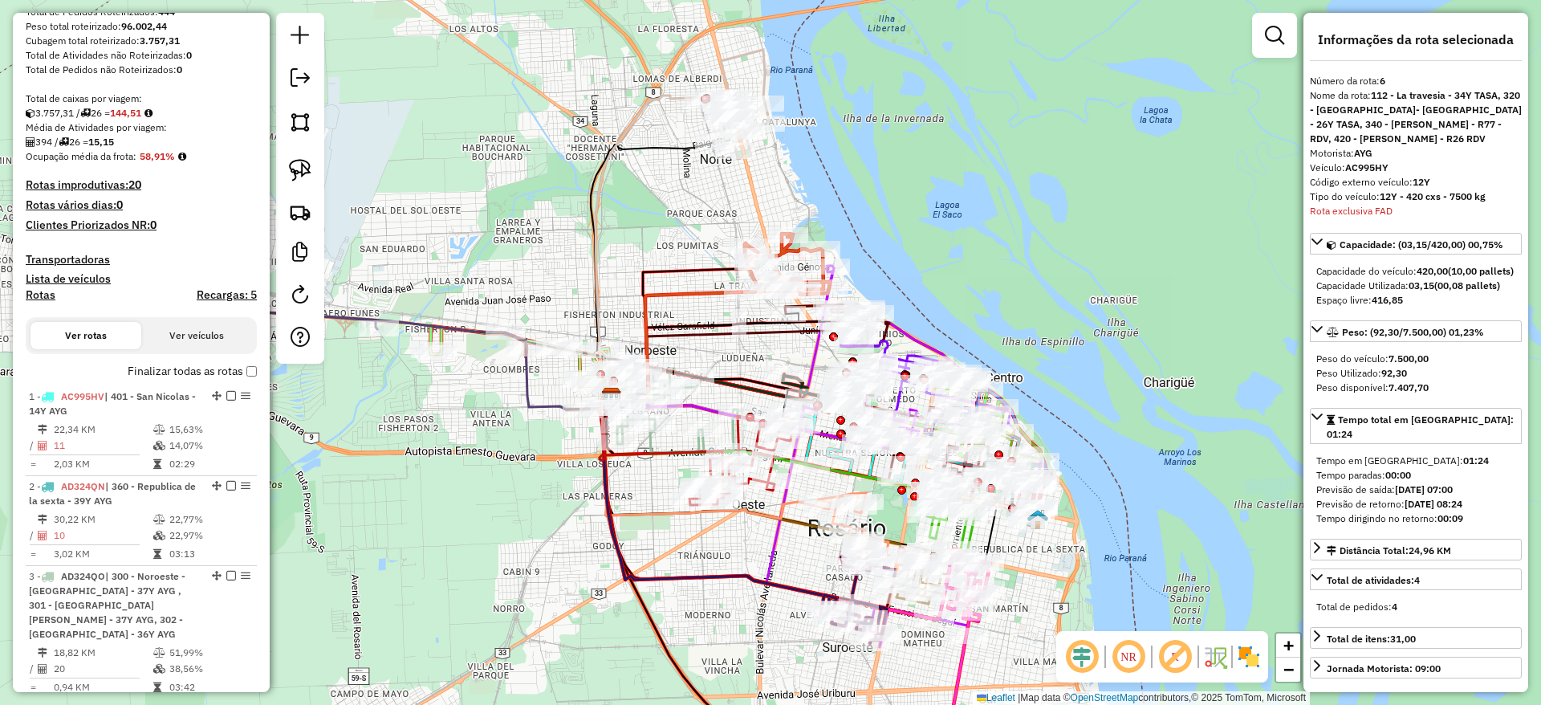
drag, startPoint x: 604, startPoint y: 580, endPoint x: 826, endPoint y: 497, distance: 236.7
click at [826, 497] on div "Janela de atendimento Grade de atendimento Capacidade Transportadoras Veículos …" at bounding box center [770, 352] width 1541 height 705
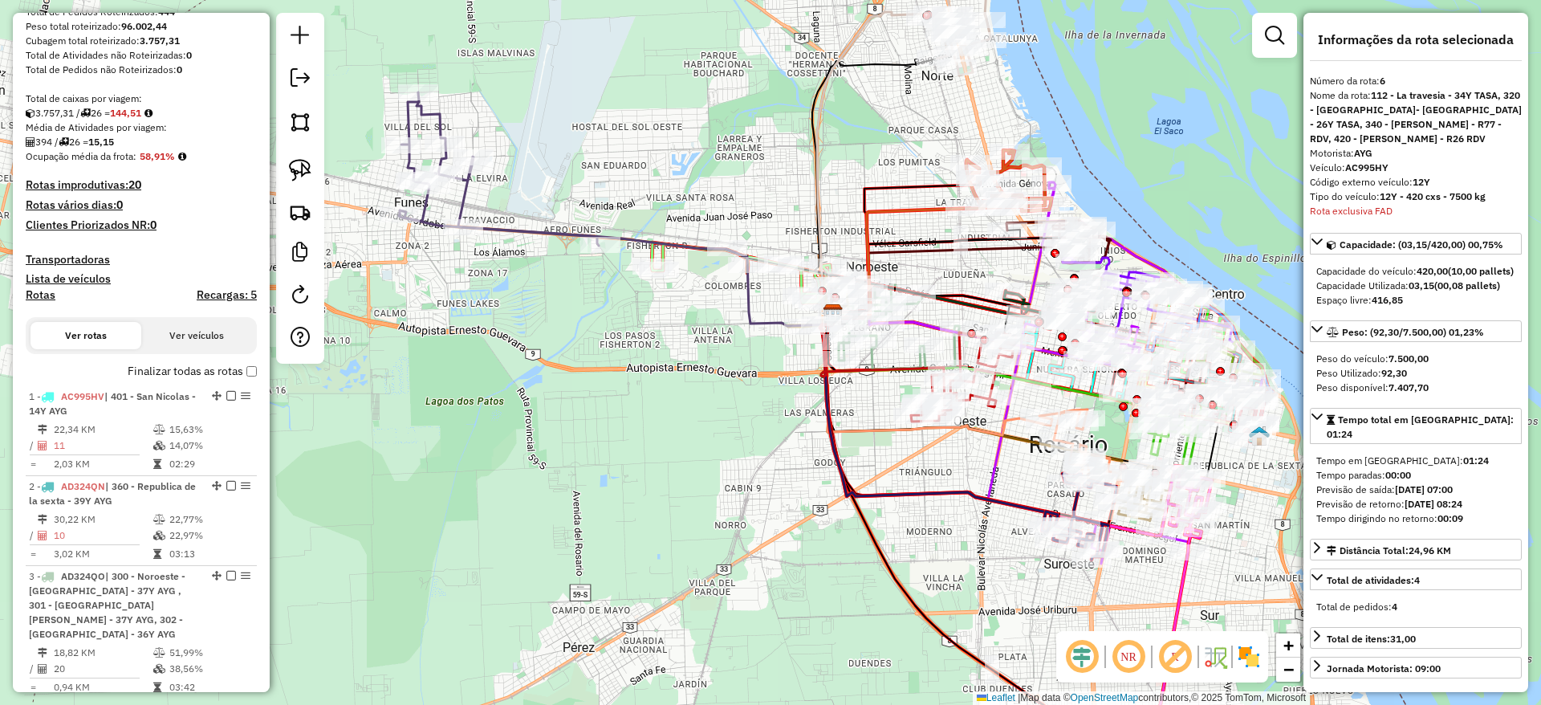
click at [42, 292] on h4 "Rotas" at bounding box center [41, 295] width 30 height 14
select select "*"
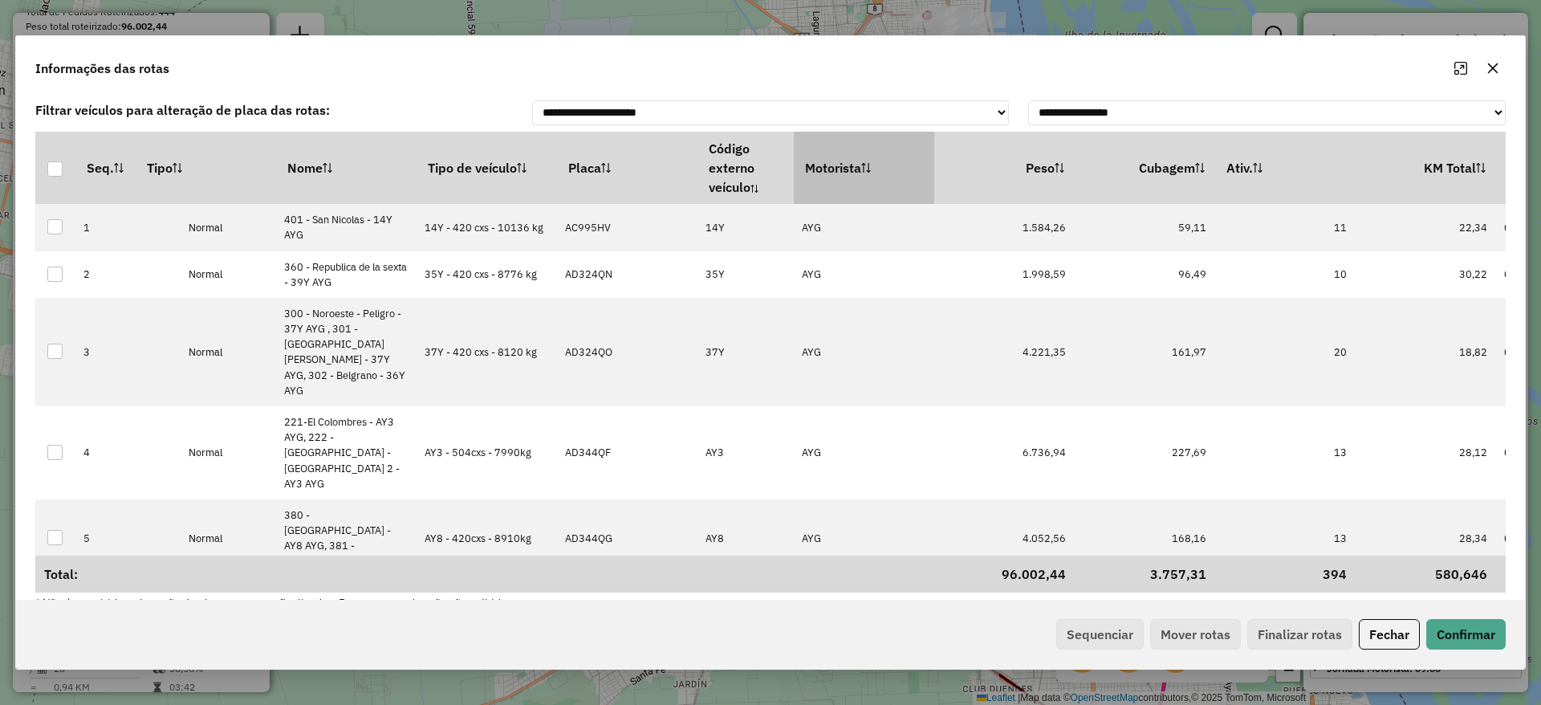
click at [849, 169] on th "Motorista" at bounding box center [864, 168] width 140 height 72
click at [1087, 641] on button "Sequenciar" at bounding box center [1099, 634] width 87 height 31
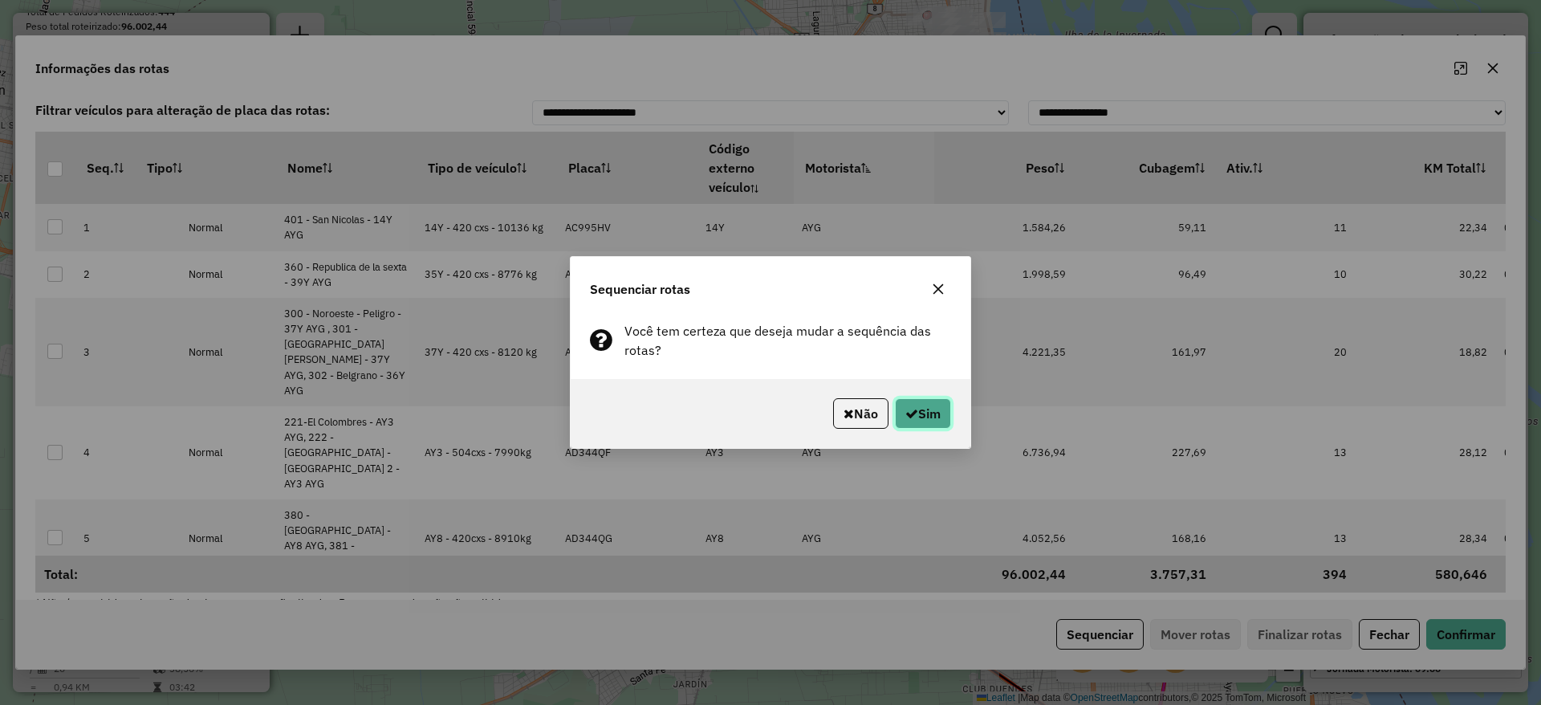
click at [936, 410] on button "Sim" at bounding box center [923, 413] width 56 height 31
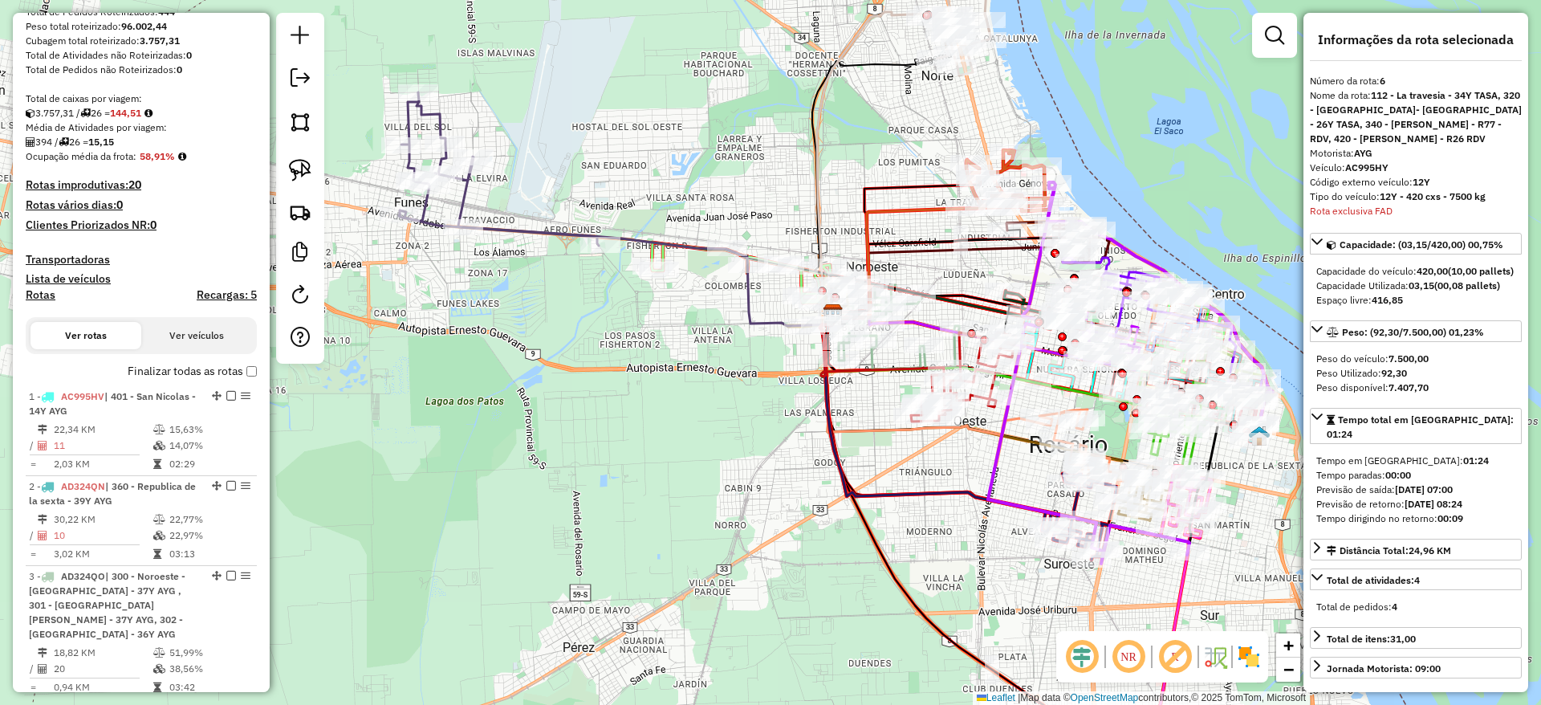
scroll to position [1111, 0]
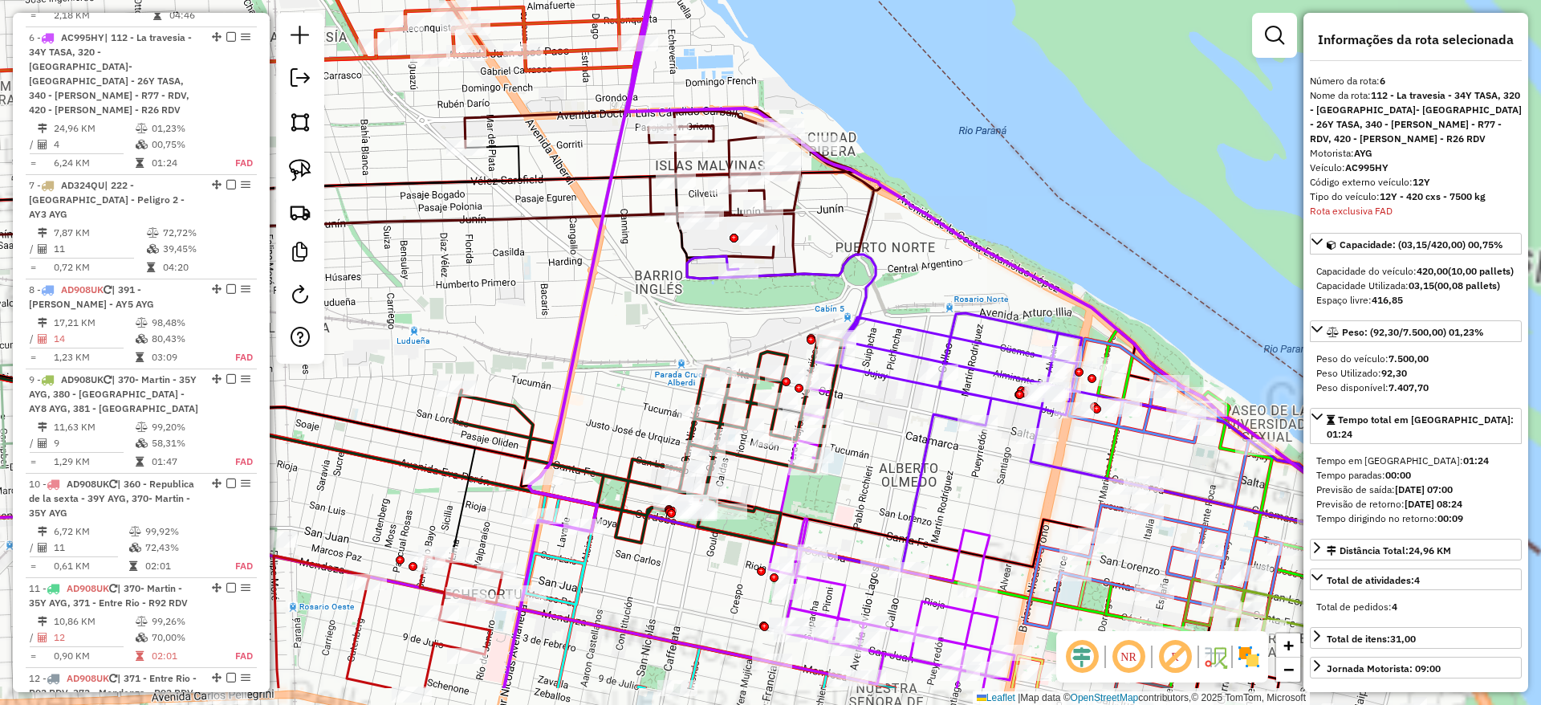
drag, startPoint x: 1169, startPoint y: 235, endPoint x: 802, endPoint y: 78, distance: 399.1
click at [802, 78] on div "Janela de atendimento Grade de atendimento Capacidade Transportadoras Veículos …" at bounding box center [770, 352] width 1541 height 705
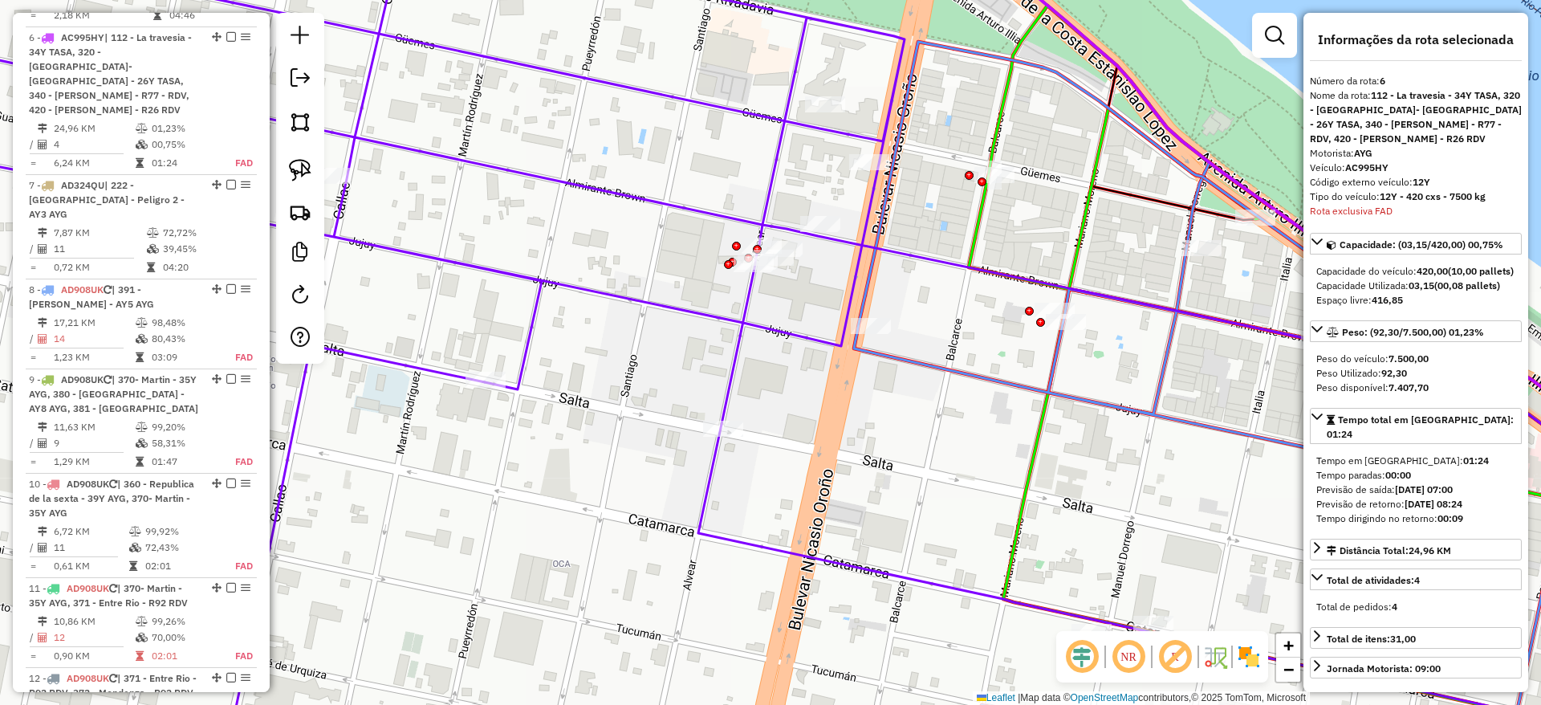
click at [1090, 222] on icon at bounding box center [1332, 391] width 726 height 770
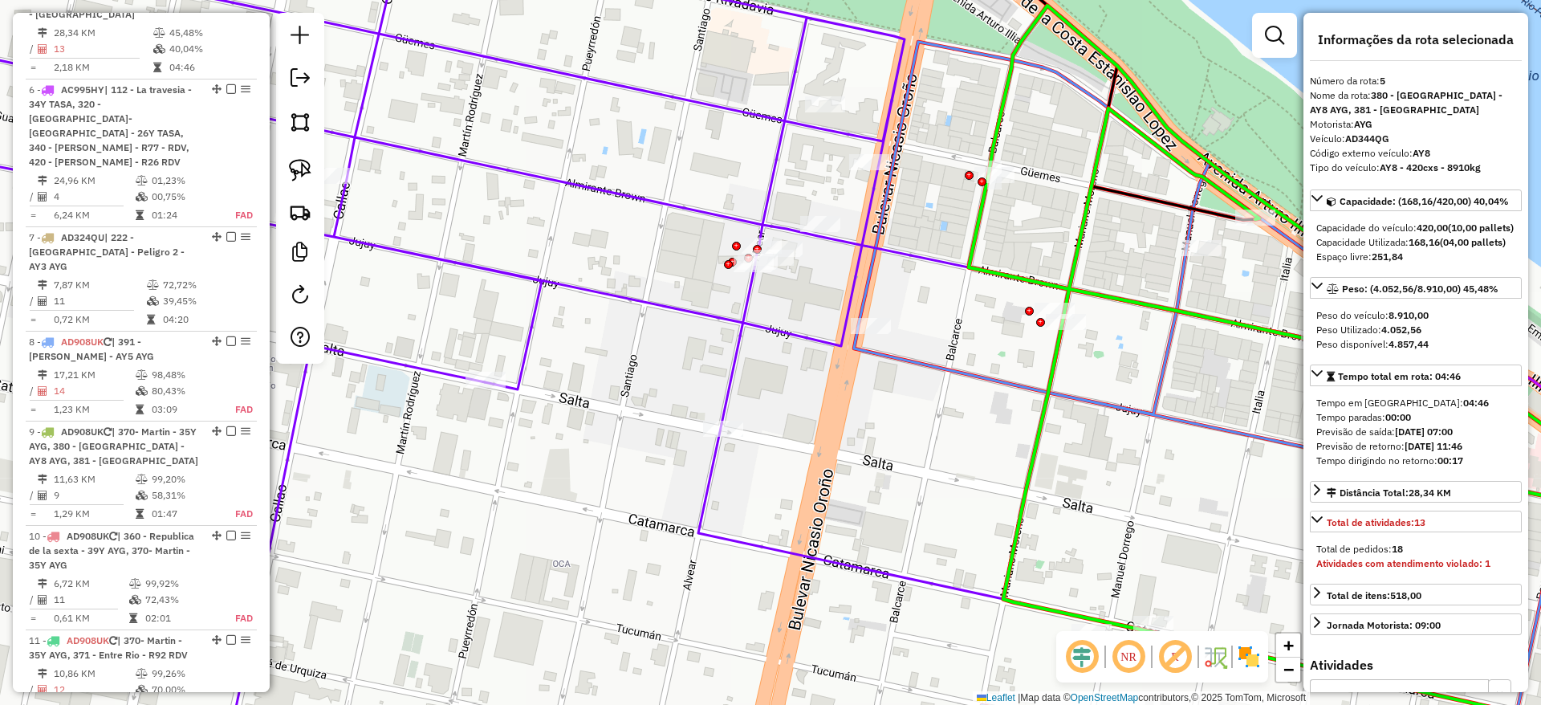
scroll to position [1007, 0]
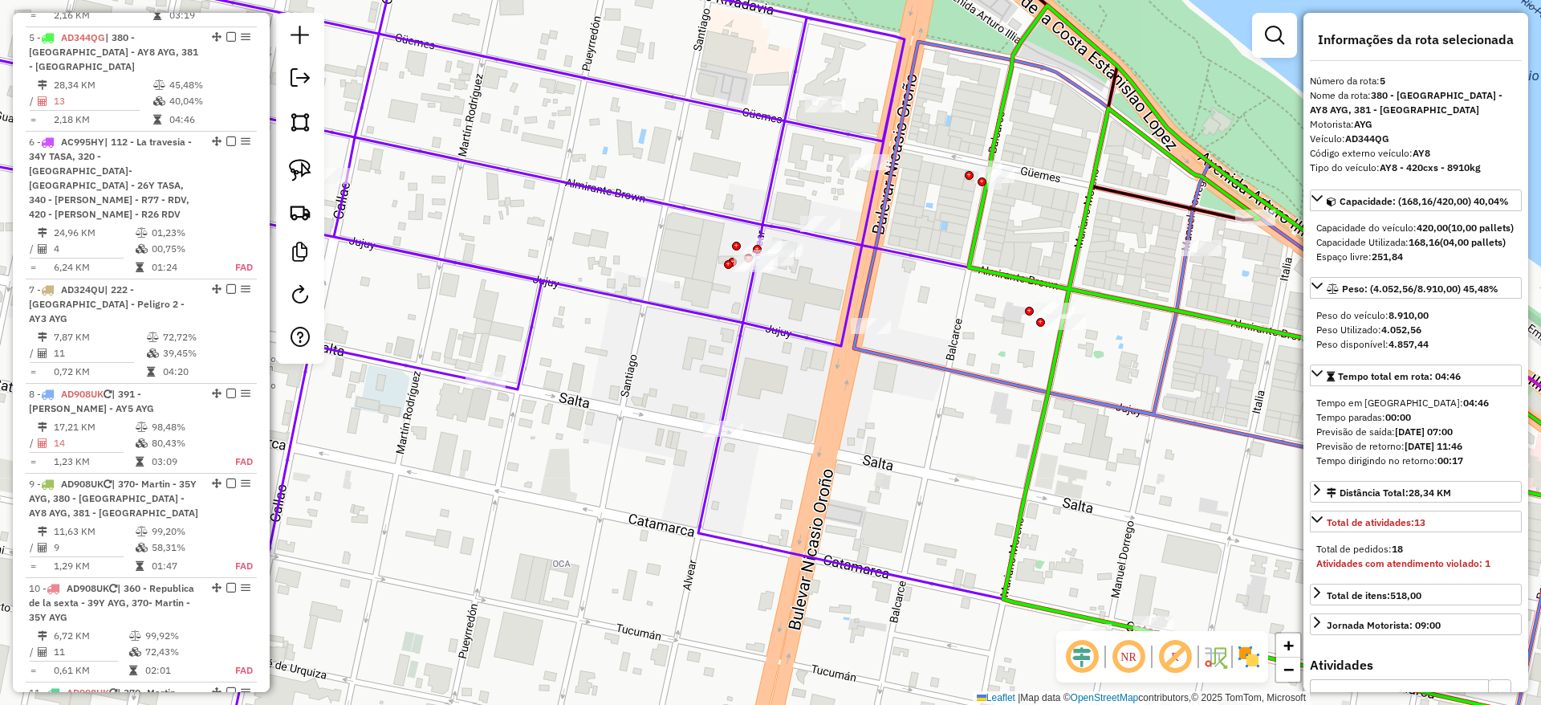
click at [1077, 219] on icon at bounding box center [1332, 391] width 726 height 770
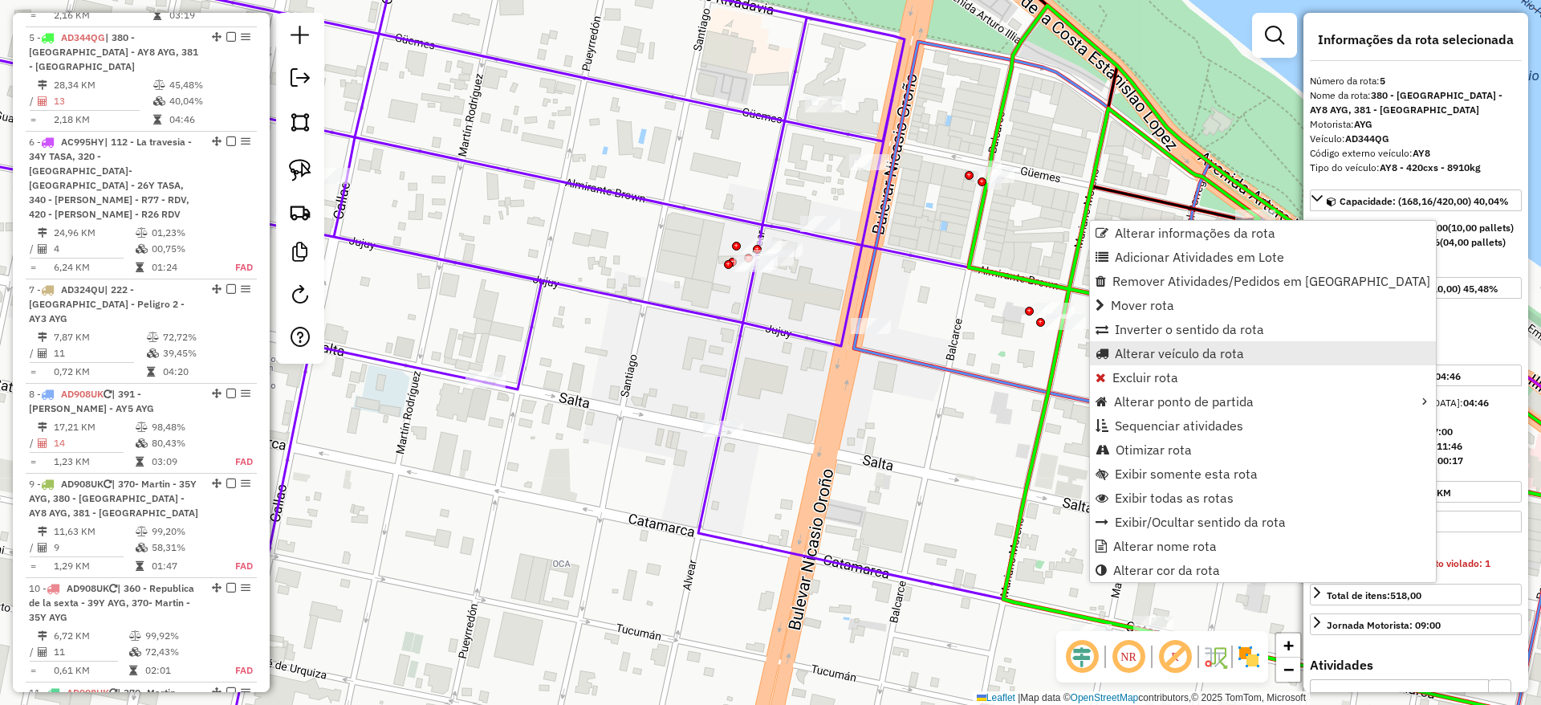
click at [1139, 343] on link "Alterar veículo da rota" at bounding box center [1263, 353] width 346 height 24
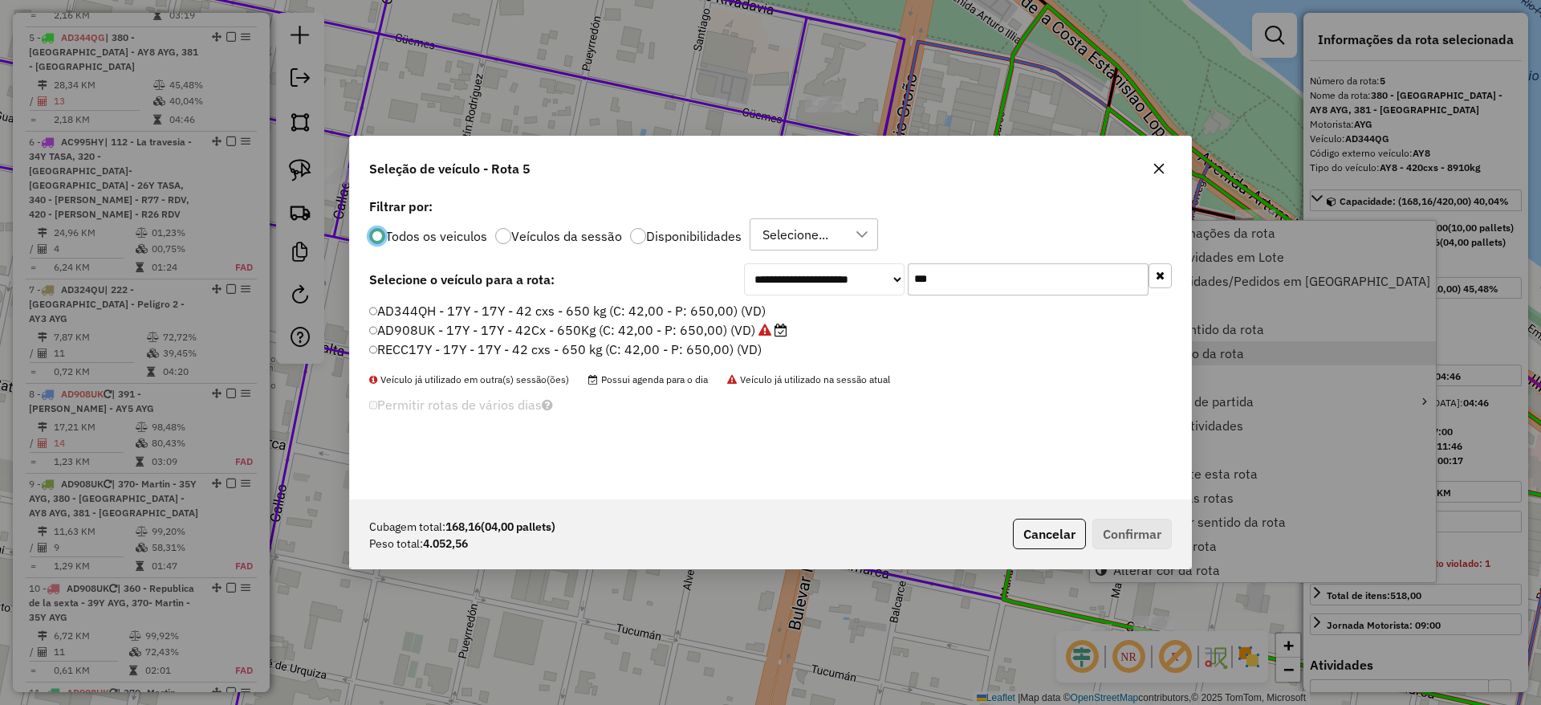
scroll to position [9, 5]
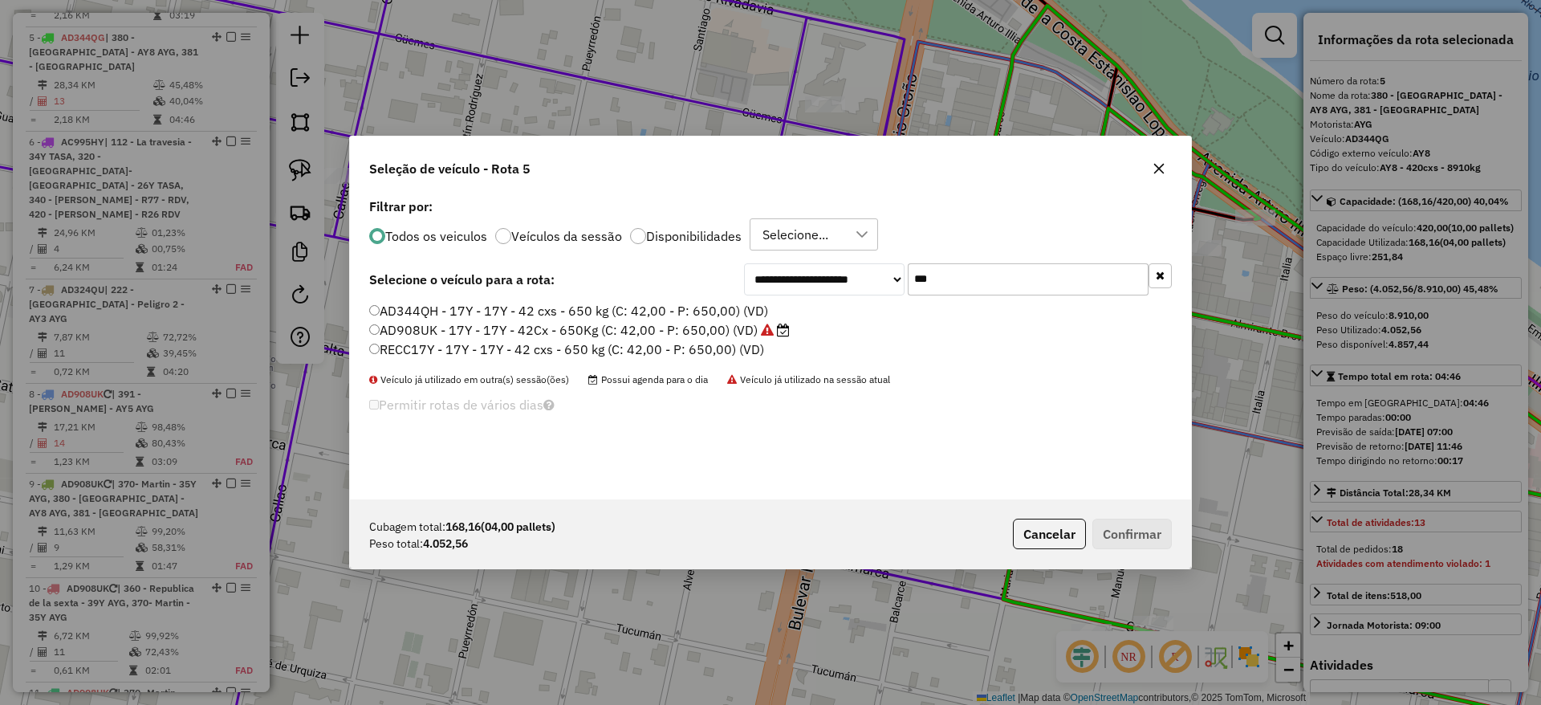
click at [1071, 279] on input "***" at bounding box center [1028, 279] width 241 height 32
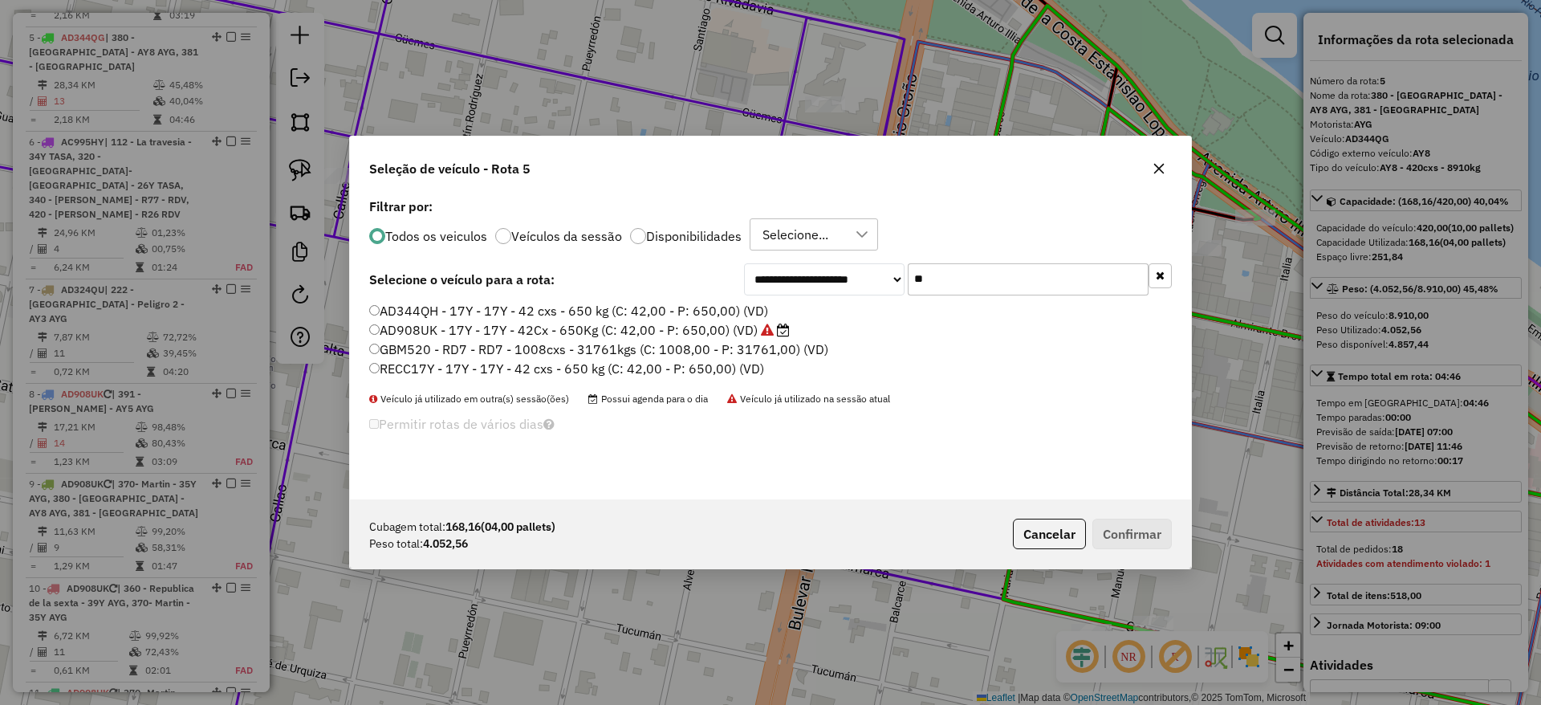
type input "*"
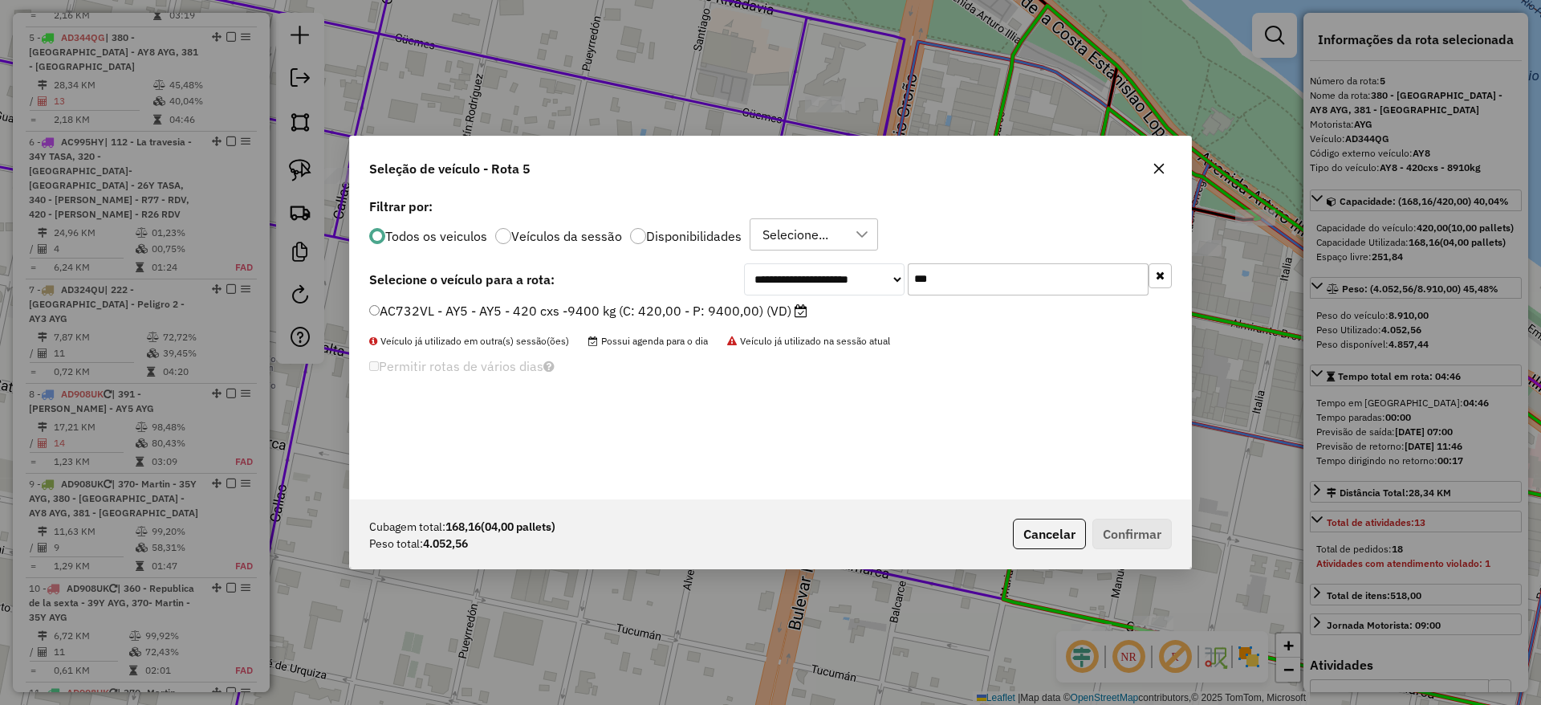
type input "***"
click at [633, 305] on label "AC732VL - AY5 - AY5 - 420 cxs -9400 kg (C: 420,00 - P: 9400,00) (VD)" at bounding box center [588, 310] width 438 height 19
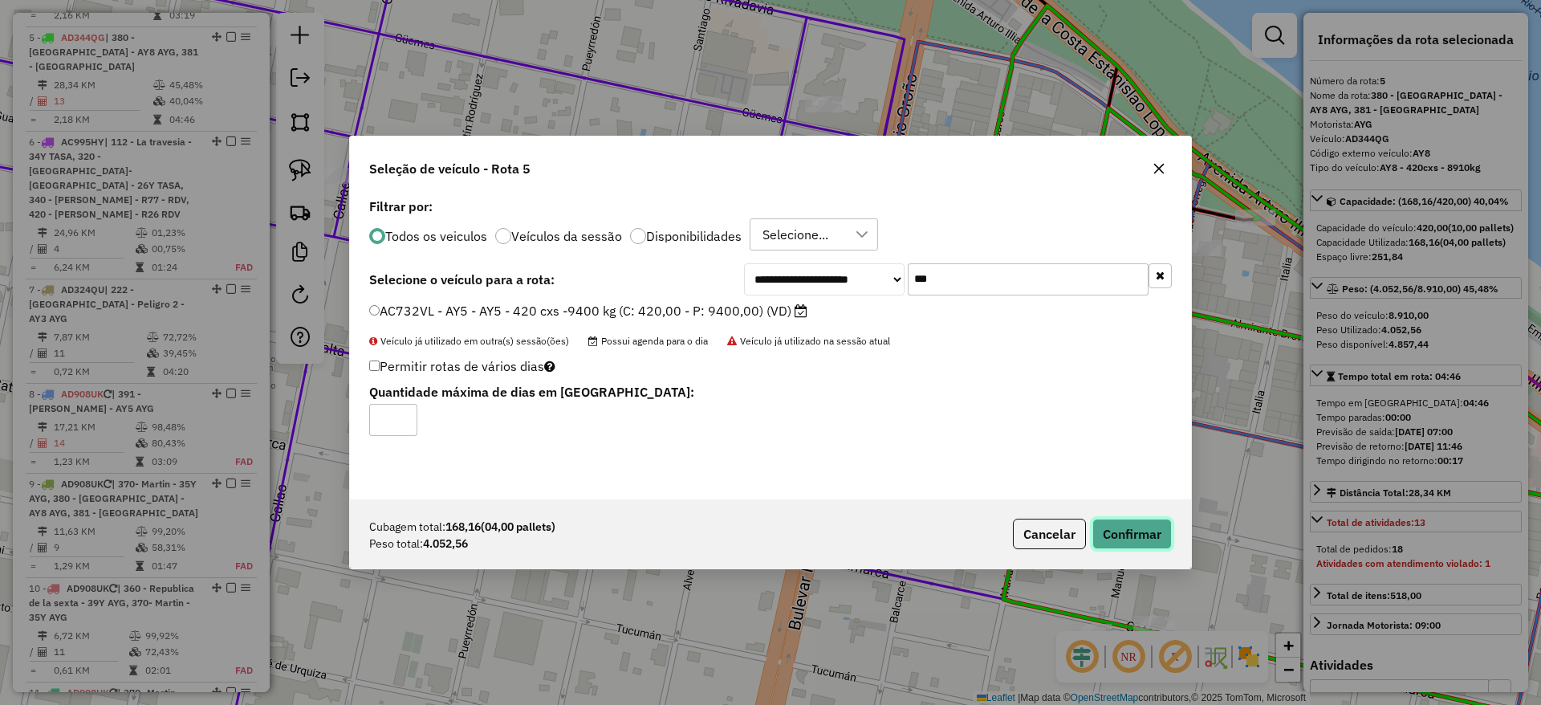
click at [1154, 546] on button "Confirmar" at bounding box center [1131, 534] width 79 height 31
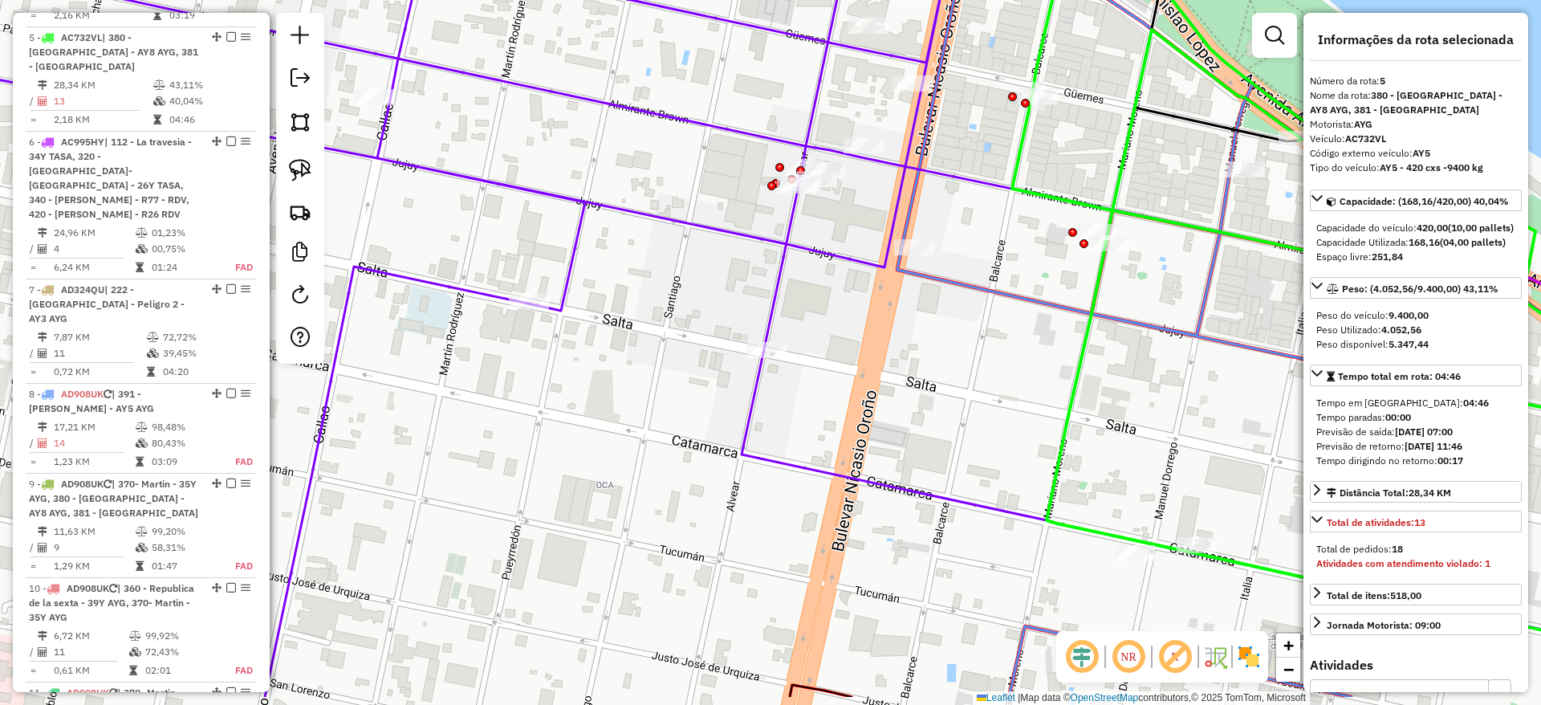
drag, startPoint x: 734, startPoint y: 543, endPoint x: 997, endPoint y: 201, distance: 432.2
click at [993, 203] on icon at bounding box center [813, 262] width 1849 height 823
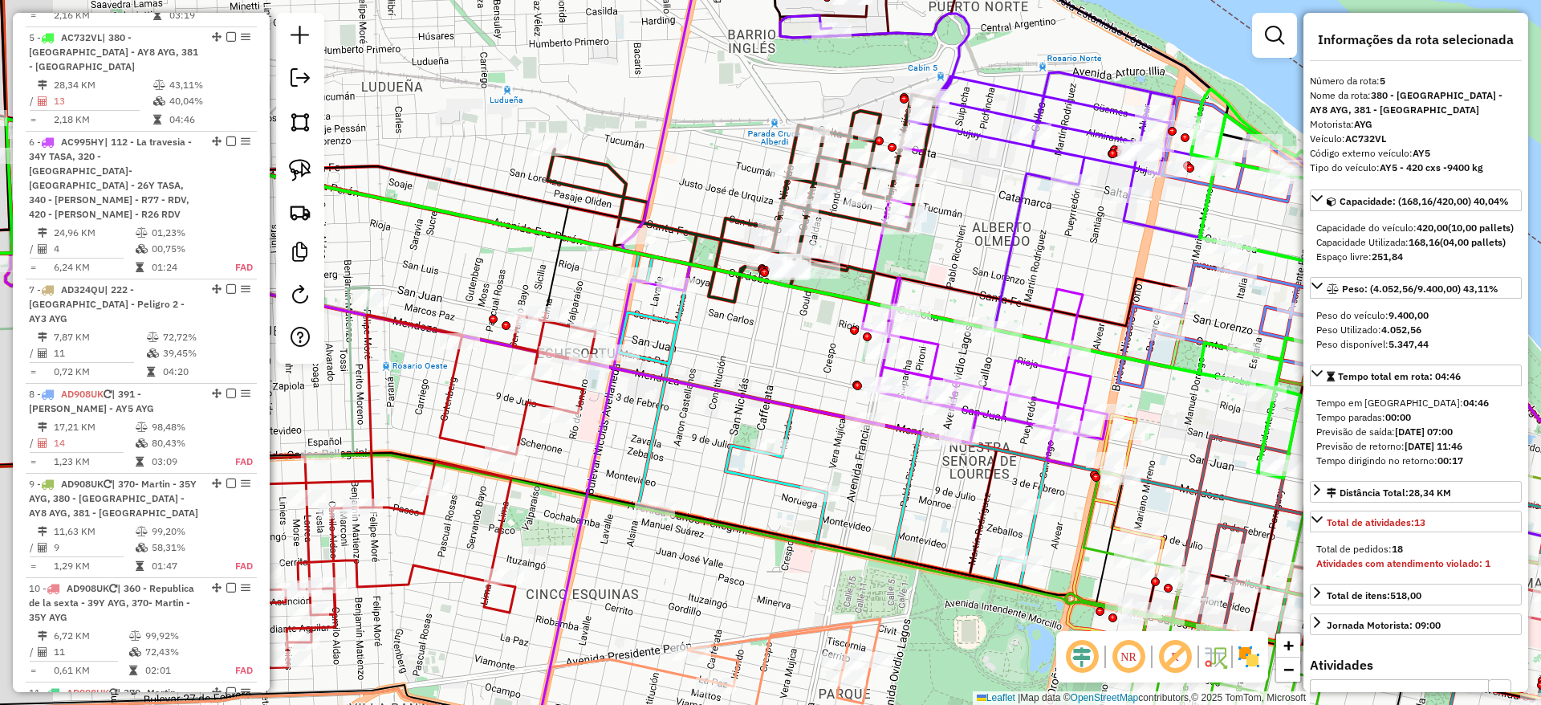
drag, startPoint x: 631, startPoint y: 448, endPoint x: 760, endPoint y: 413, distance: 134.0
click at [760, 413] on div "Janela de atendimento Grade de atendimento Capacidade Transportadoras Veículos …" at bounding box center [770, 352] width 1541 height 705
click at [761, 477] on icon at bounding box center [833, 420] width 428 height 332
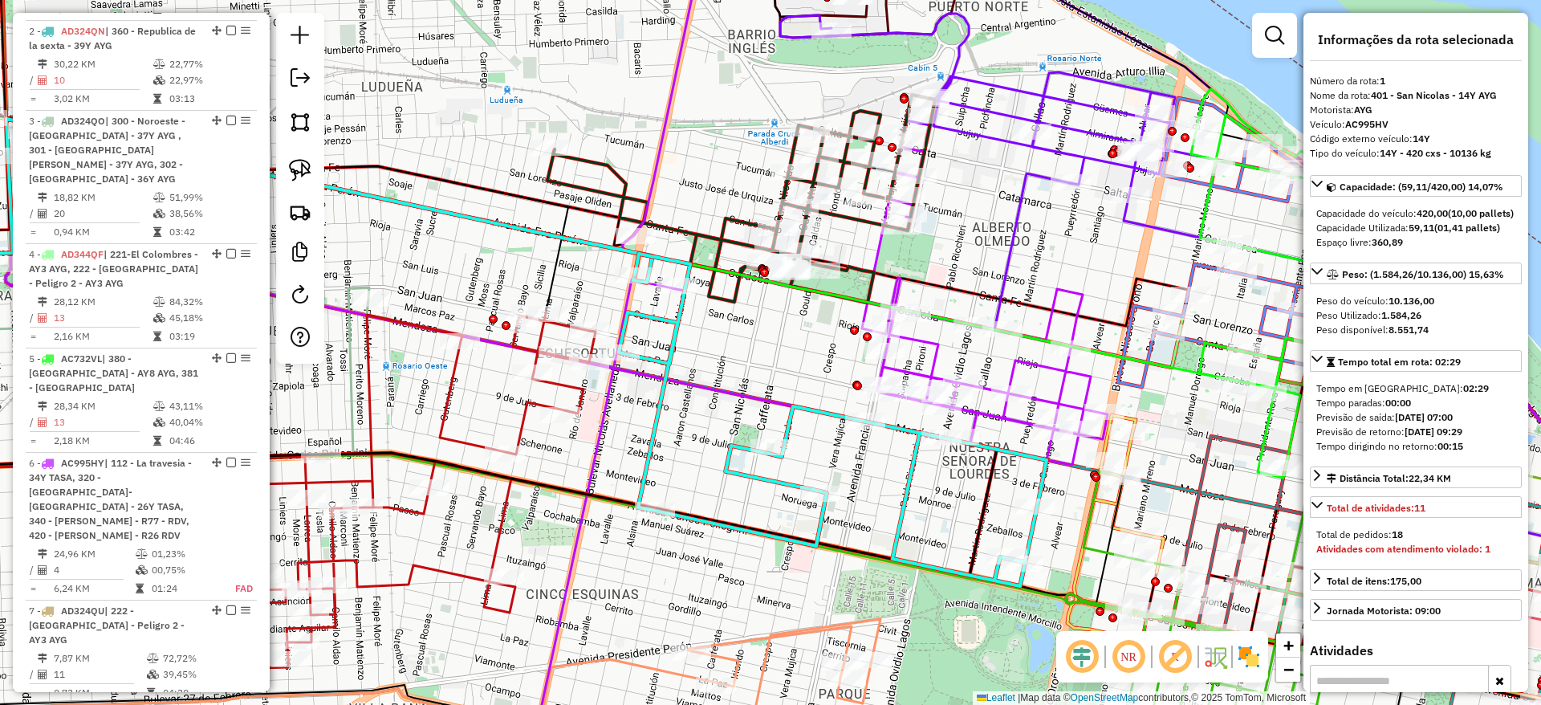
scroll to position [604, 0]
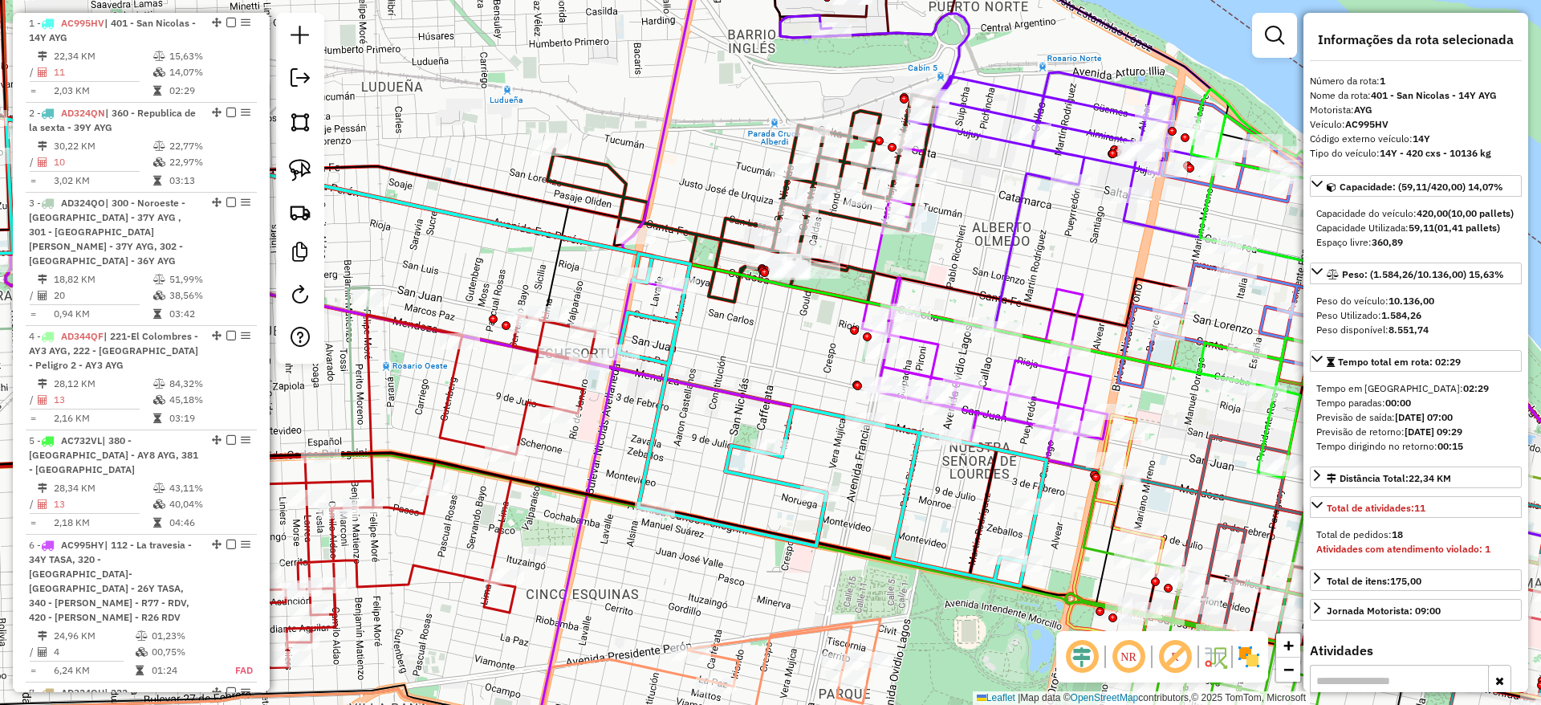
click at [1060, 301] on icon at bounding box center [985, 306] width 246 height 318
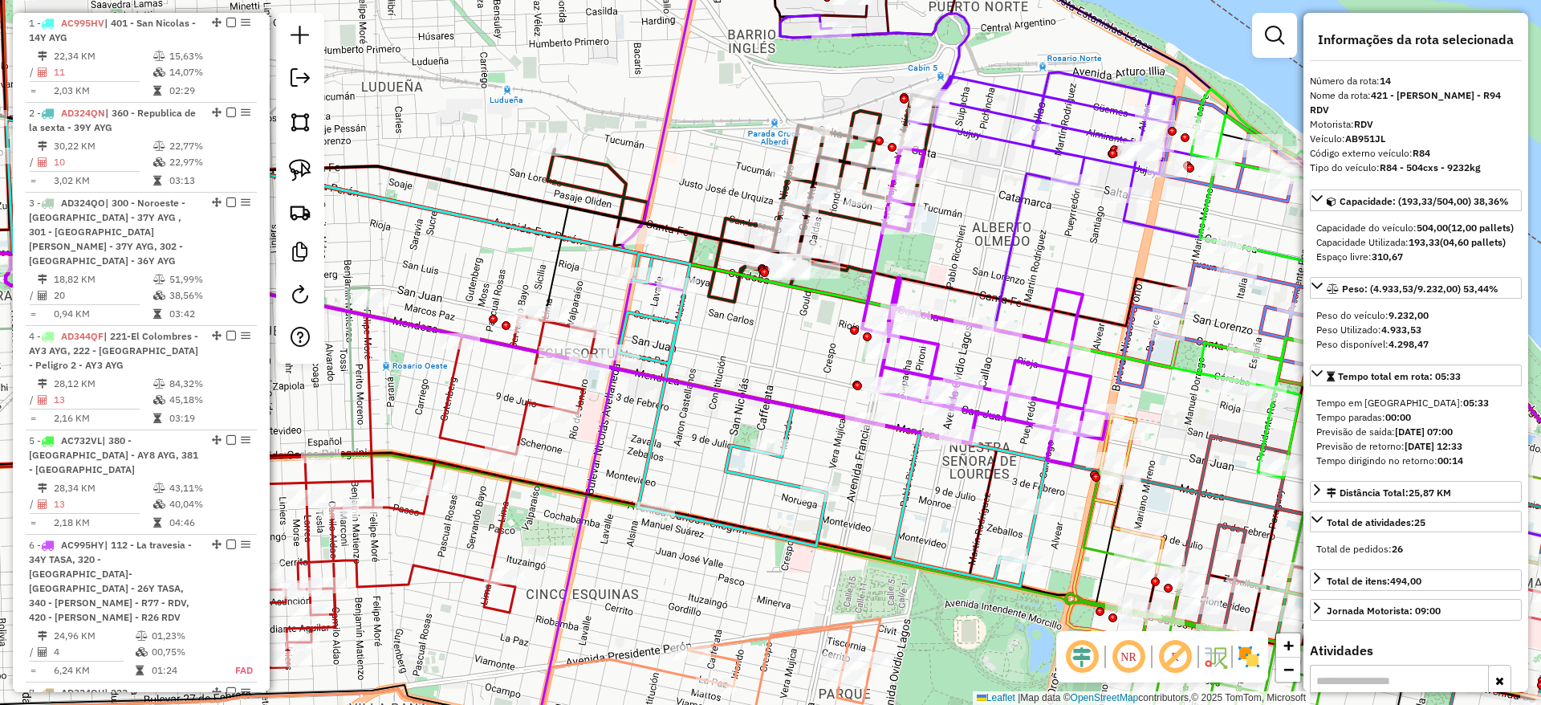
scroll to position [1931, 0]
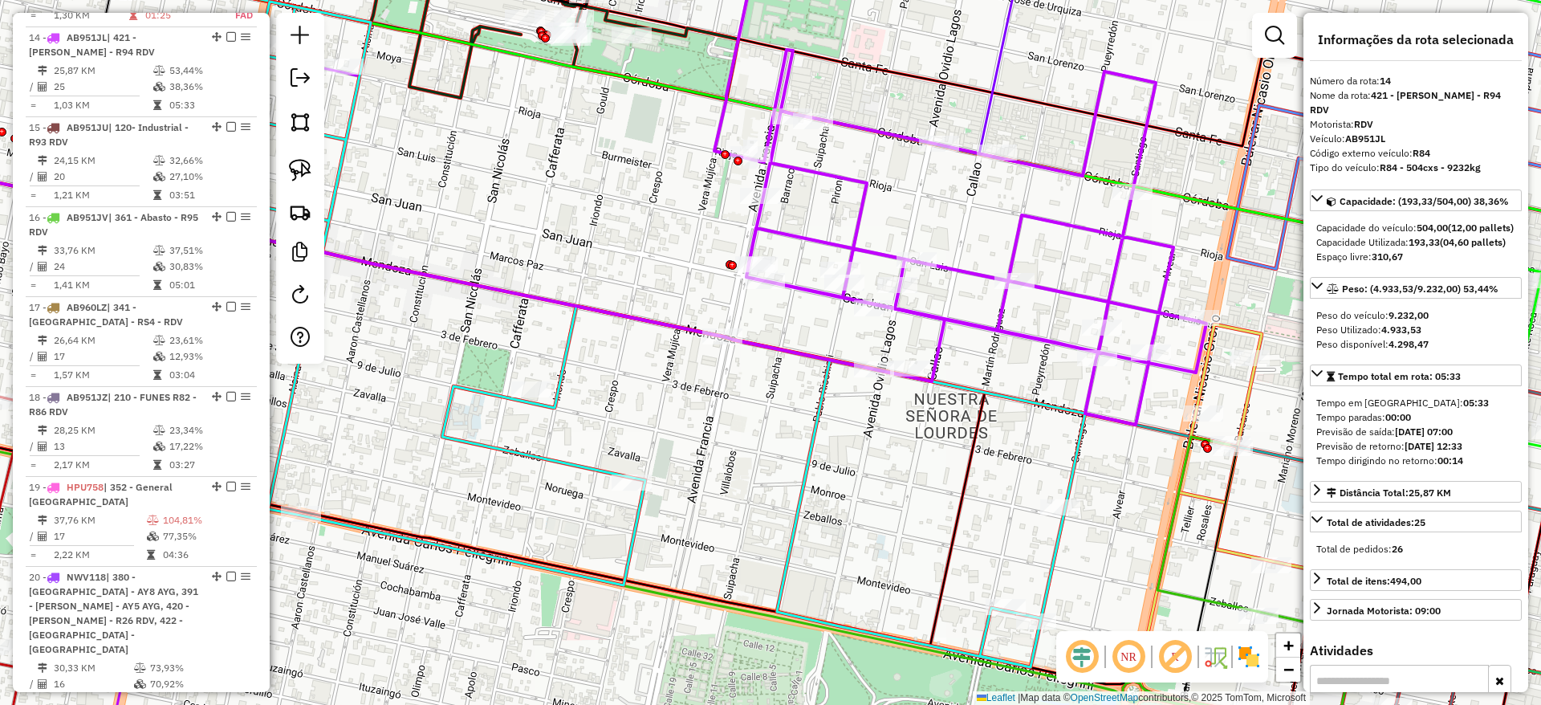
click at [1043, 352] on div "Janela de atendimento Grade de atendimento Capacidade Transportadoras Veículos …" at bounding box center [770, 352] width 1541 height 705
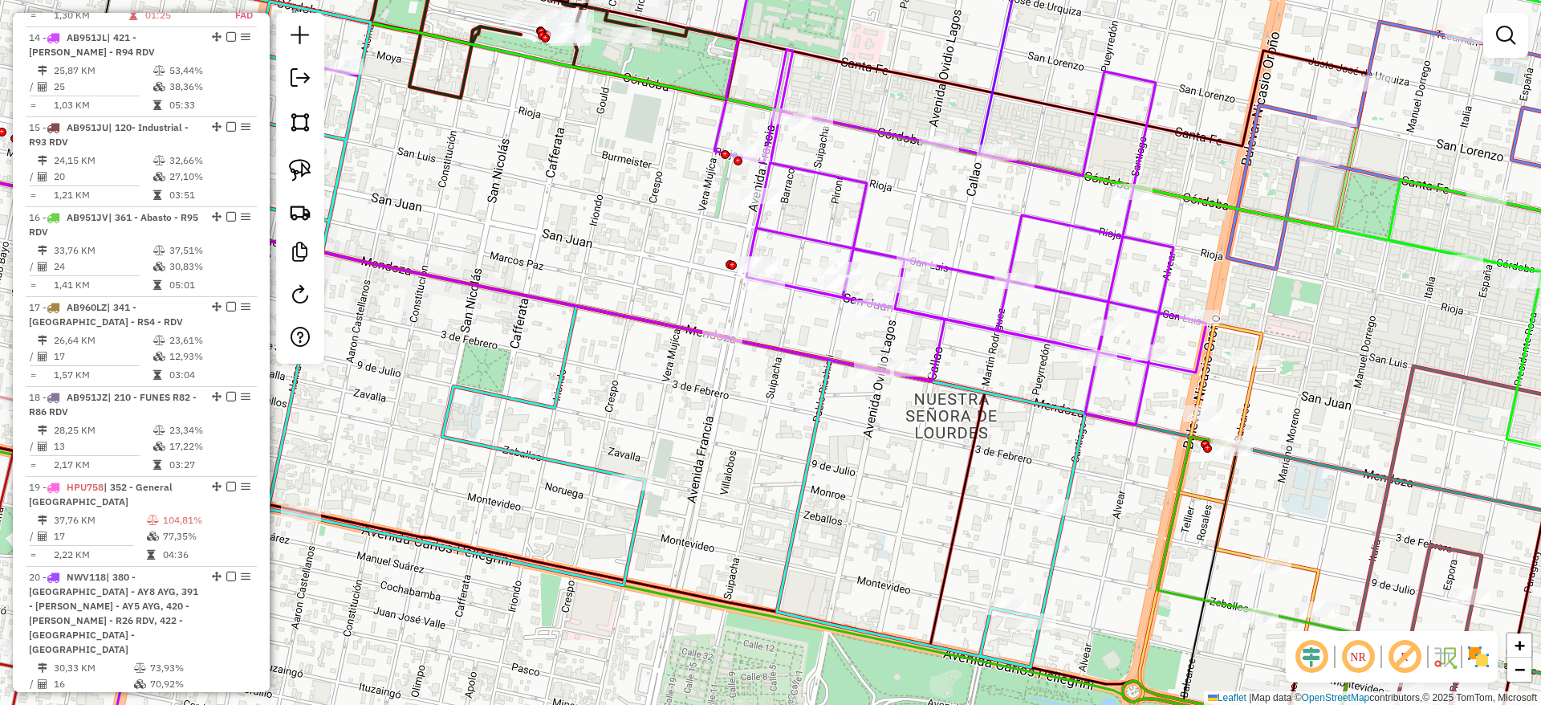
click at [1470, 664] on img at bounding box center [1479, 657] width 26 height 26
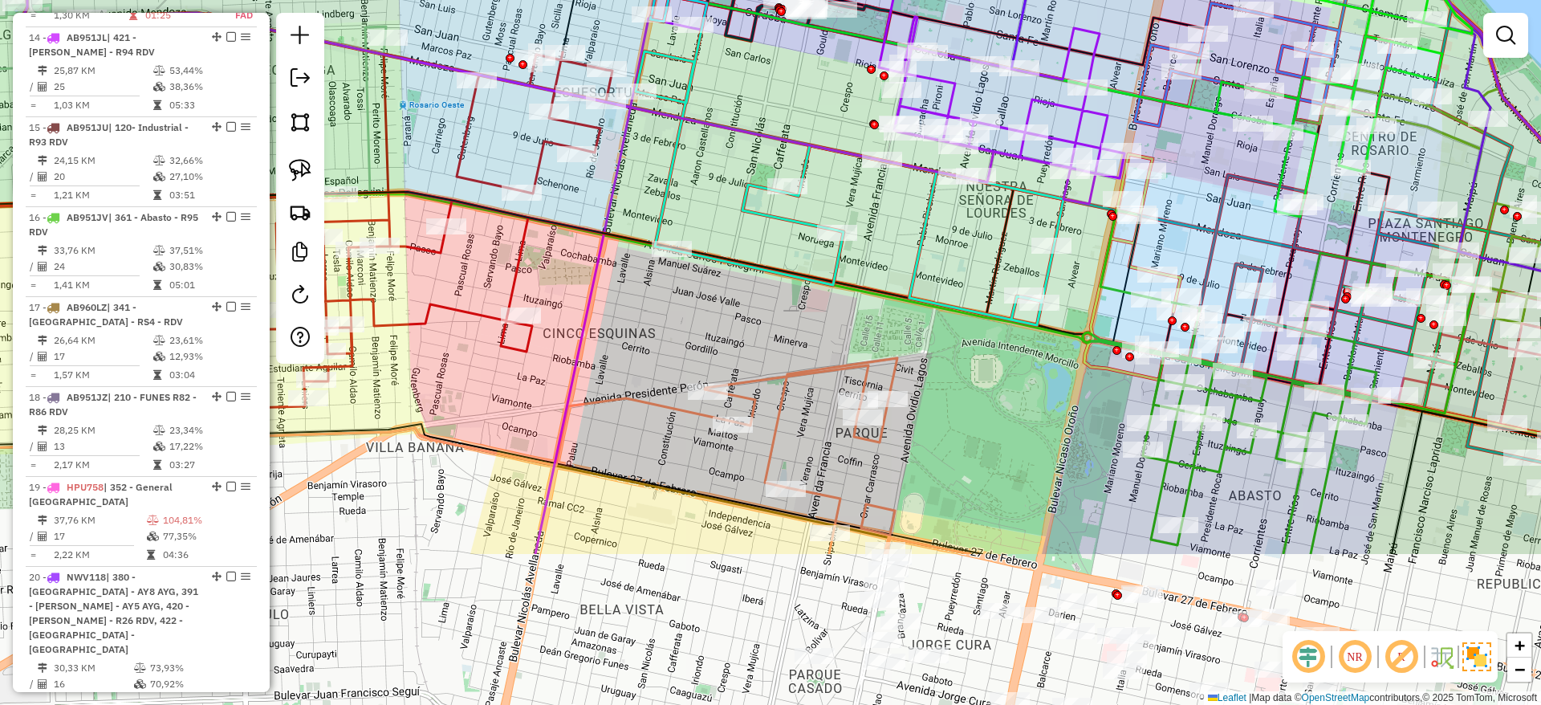
drag, startPoint x: 852, startPoint y: 592, endPoint x: 884, endPoint y: 336, distance: 257.2
click at [884, 336] on div "Janela de atendimento Grade de atendimento Capacidade Transportadoras Veículos …" at bounding box center [770, 352] width 1541 height 705
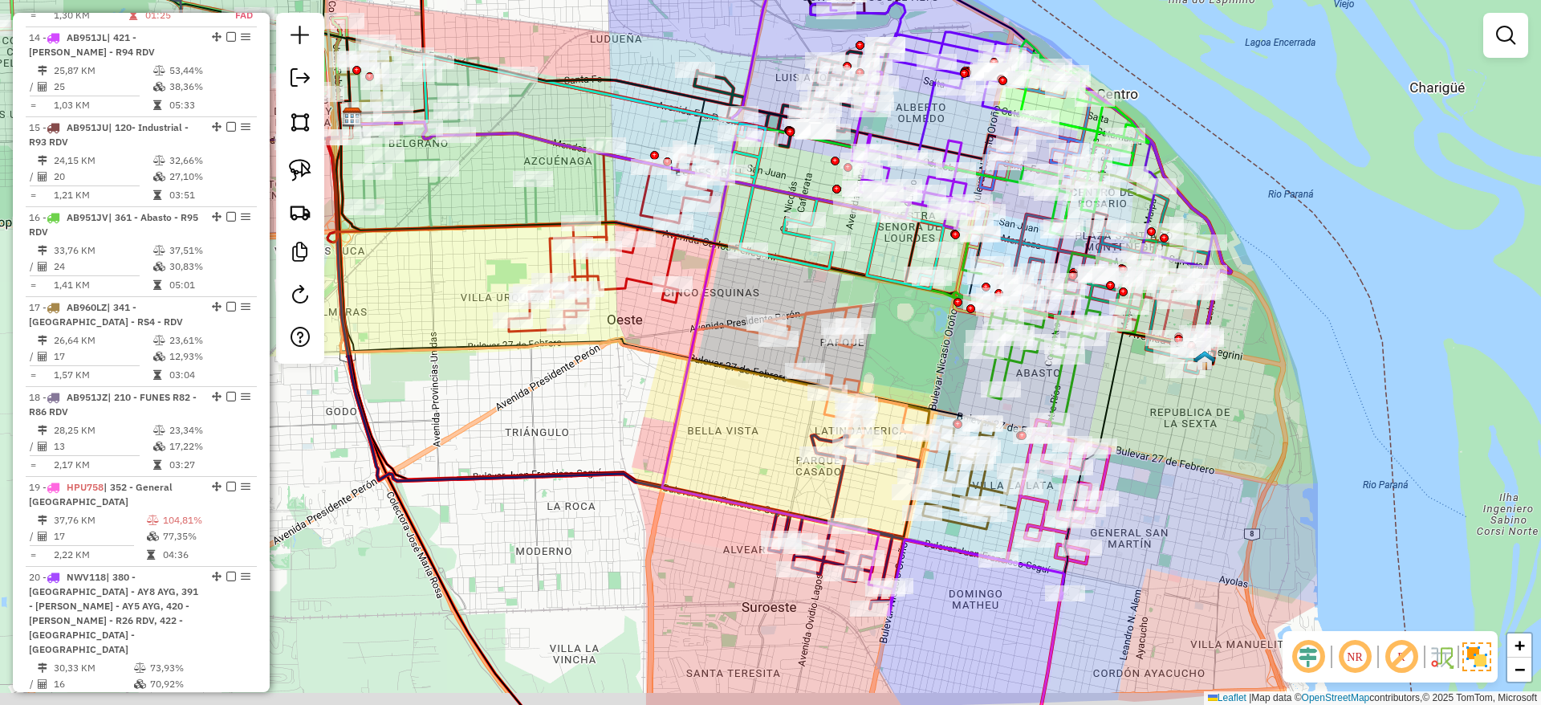
drag, startPoint x: 1214, startPoint y: 568, endPoint x: 1092, endPoint y: 440, distance: 177.1
click at [1092, 440] on div "Janela de atendimento Grade de atendimento Capacidade Transportadoras Veículos …" at bounding box center [770, 352] width 1541 height 705
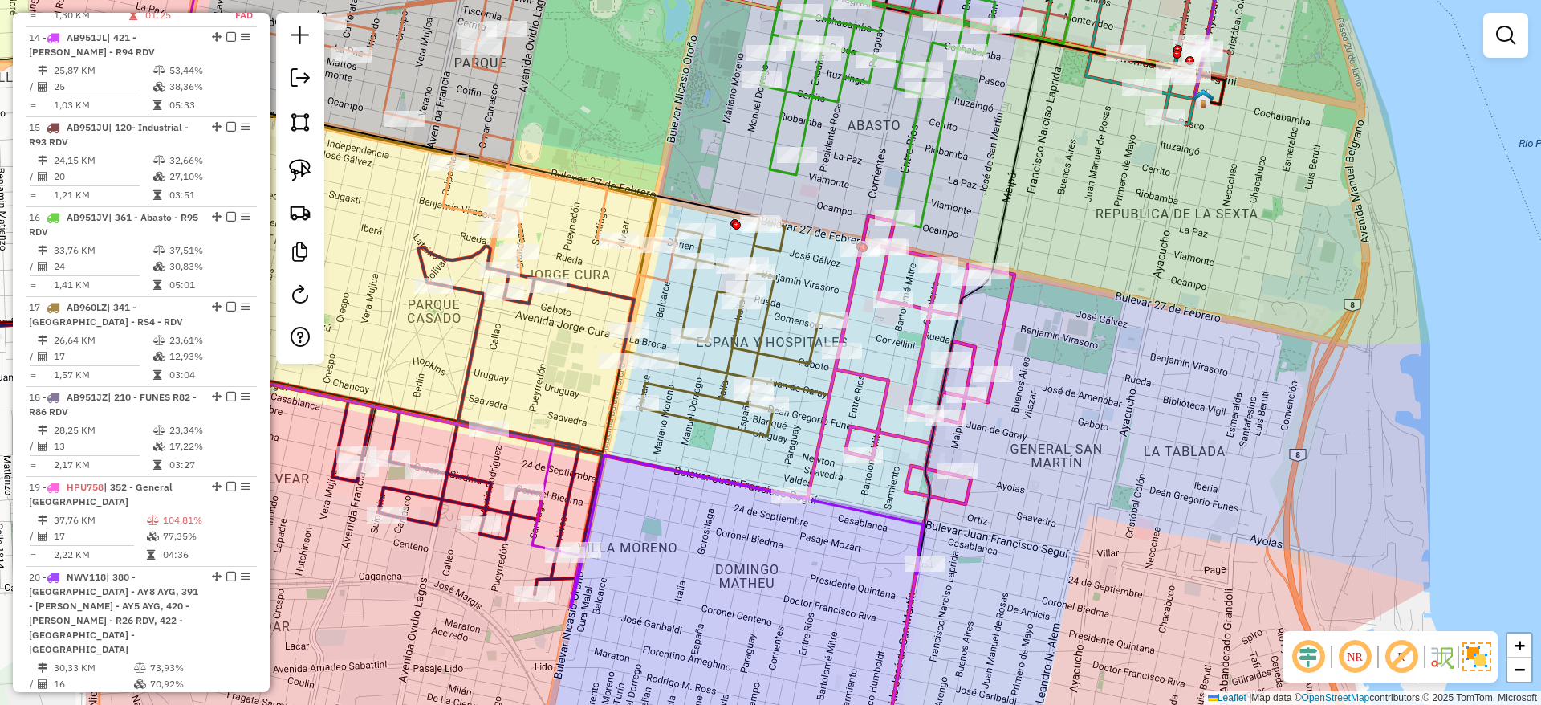
click at [1009, 332] on icon at bounding box center [902, 495] width 223 height 559
select select "**********"
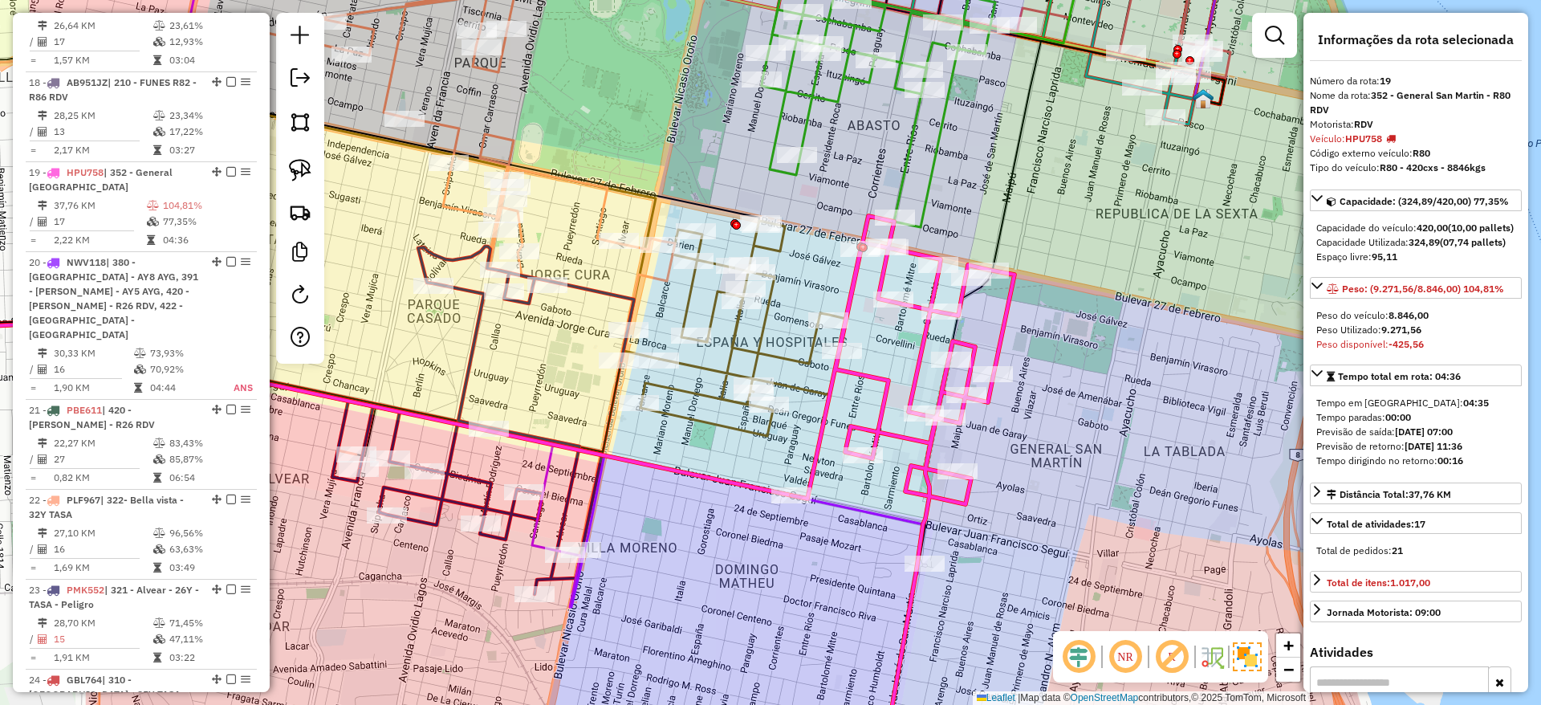
scroll to position [2381, 0]
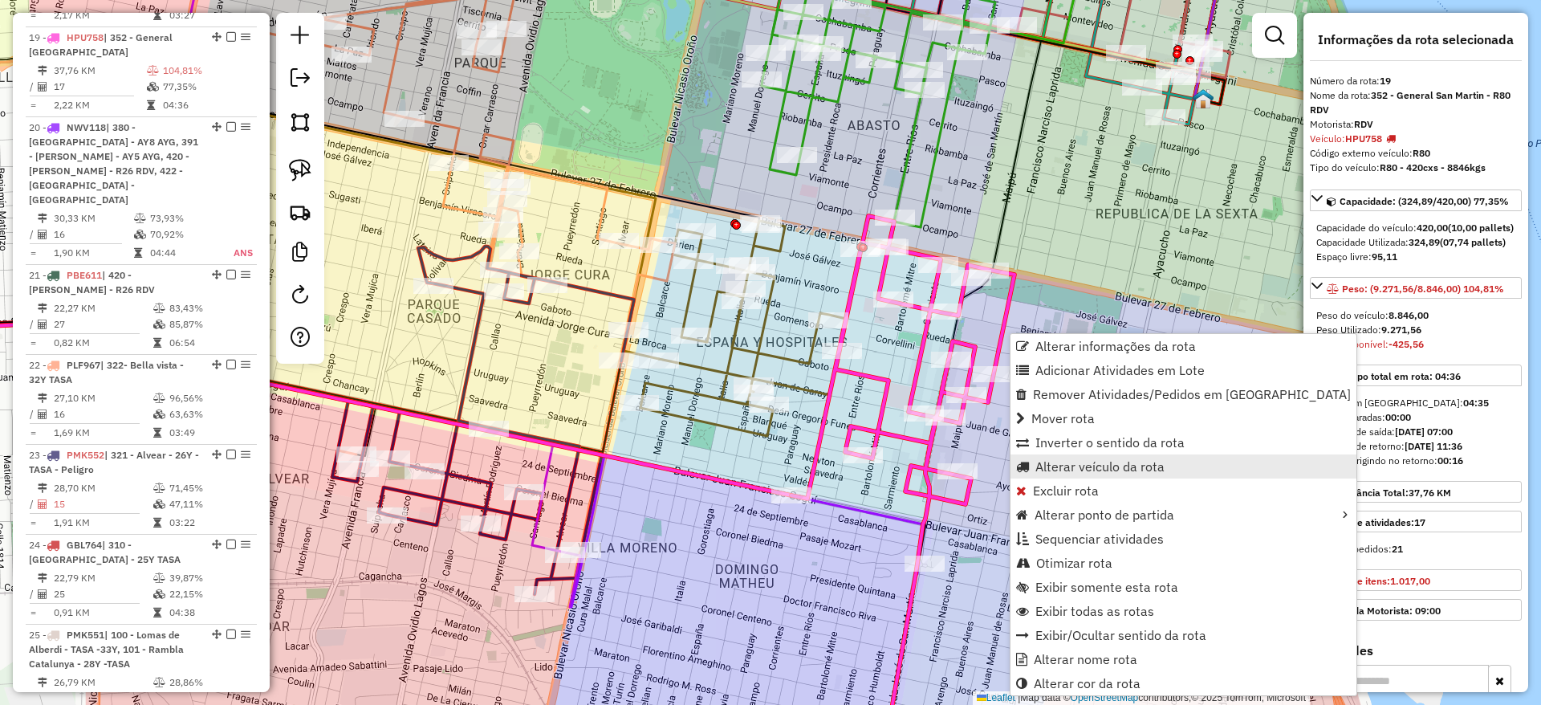
click at [1059, 470] on span "Alterar veículo da rota" at bounding box center [1099, 466] width 129 height 13
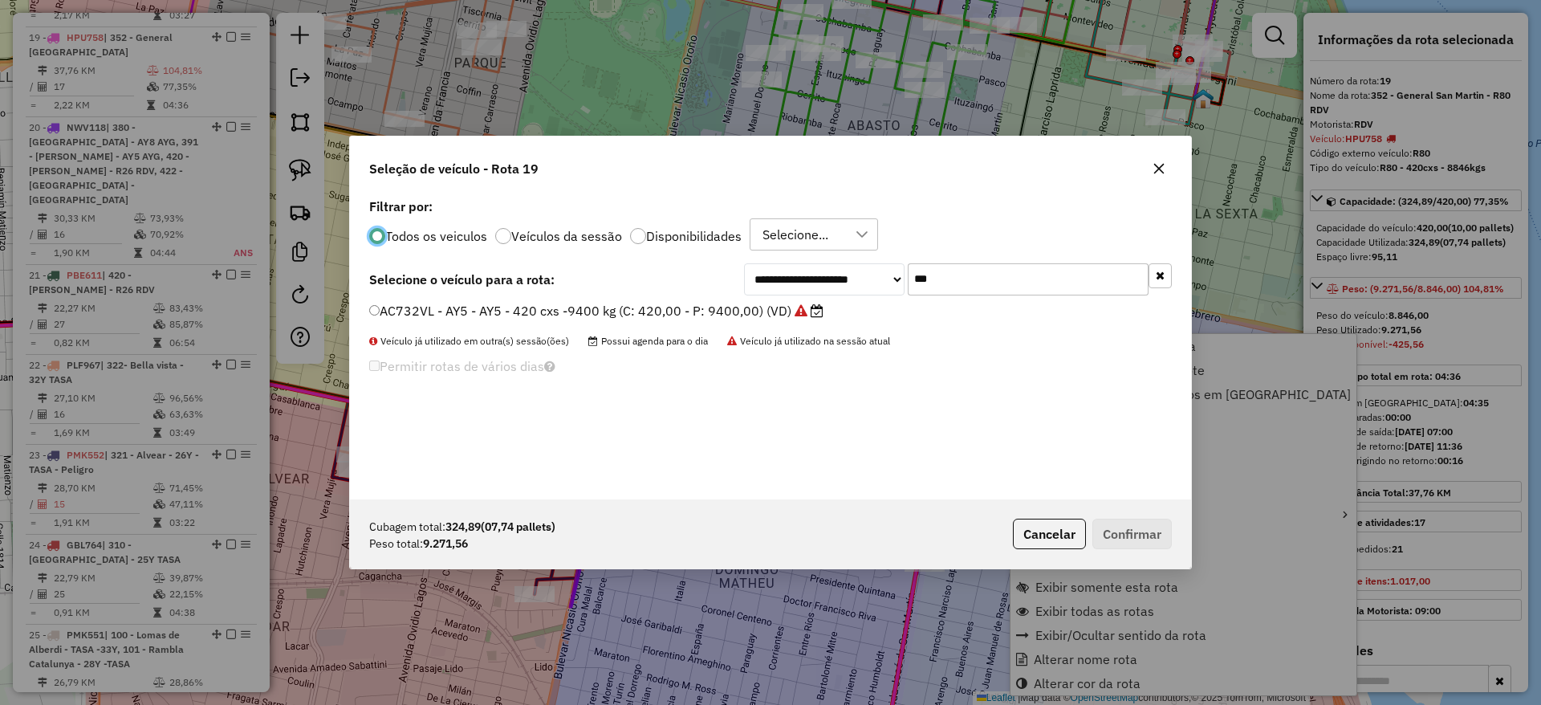
scroll to position [9, 5]
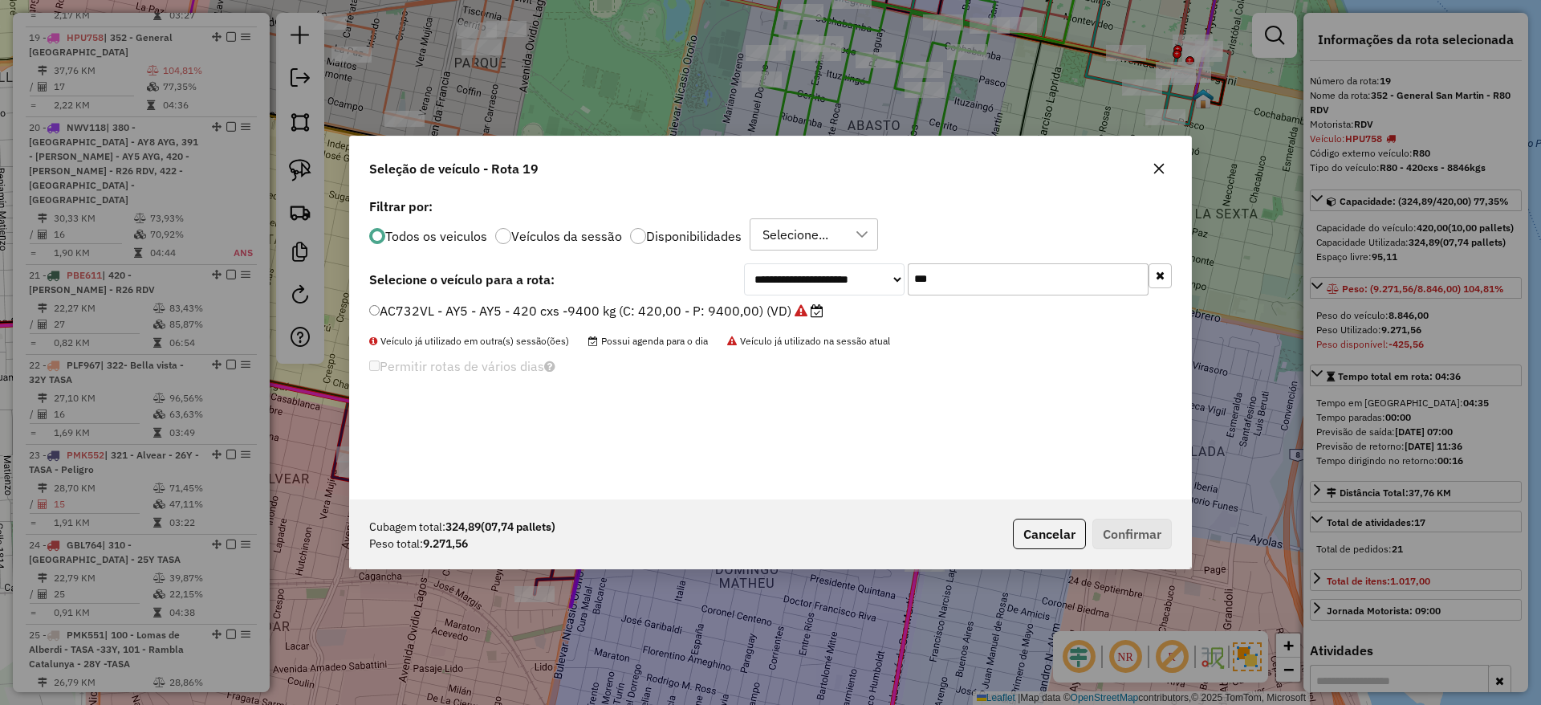
drag, startPoint x: 952, startPoint y: 271, endPoint x: 734, endPoint y: 258, distance: 217.9
click at [775, 270] on div "**********" at bounding box center [958, 279] width 428 height 32
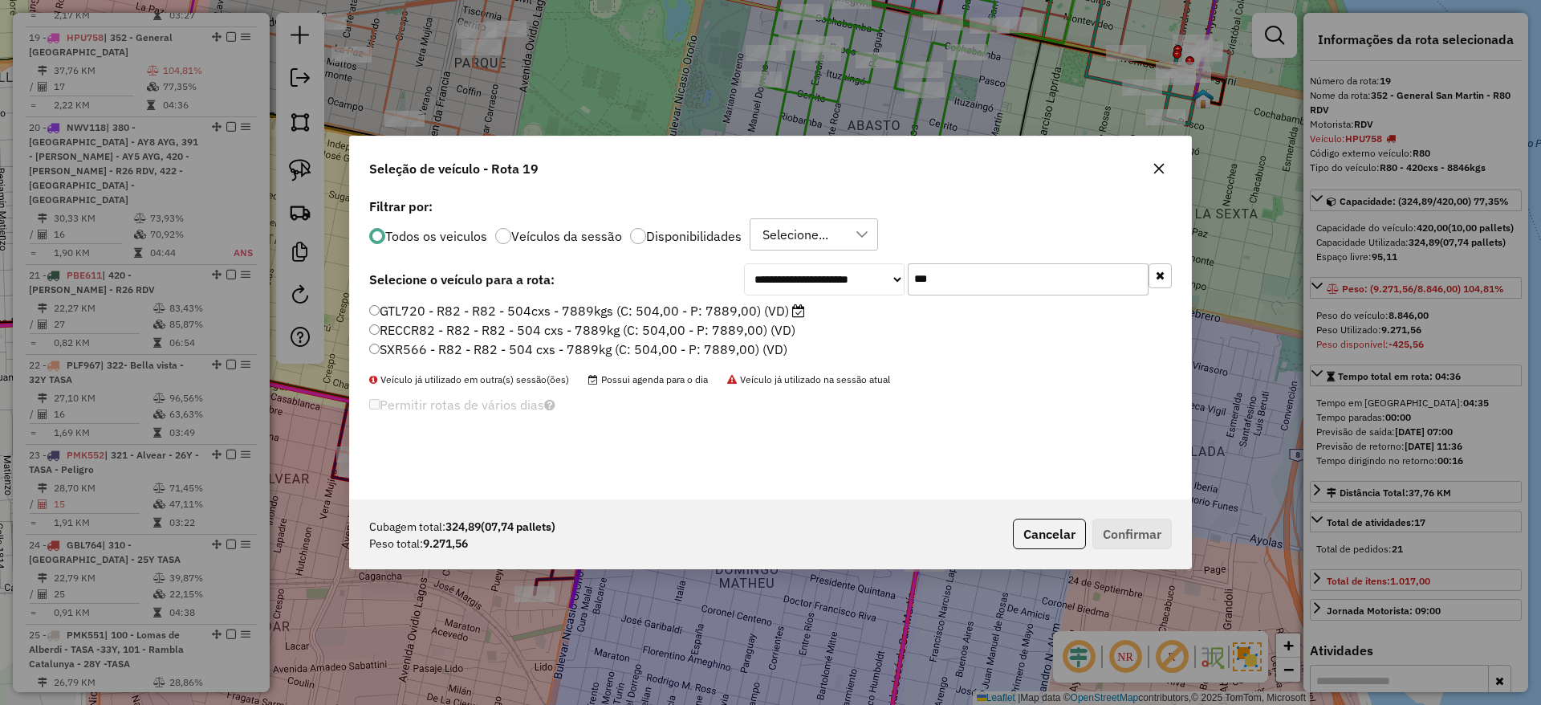
type input "***"
click at [519, 308] on label "GTL720 - R82 - R82 - 504cxs - 7889kgs (C: 504,00 - P: 7889,00) (VD)" at bounding box center [587, 310] width 436 height 19
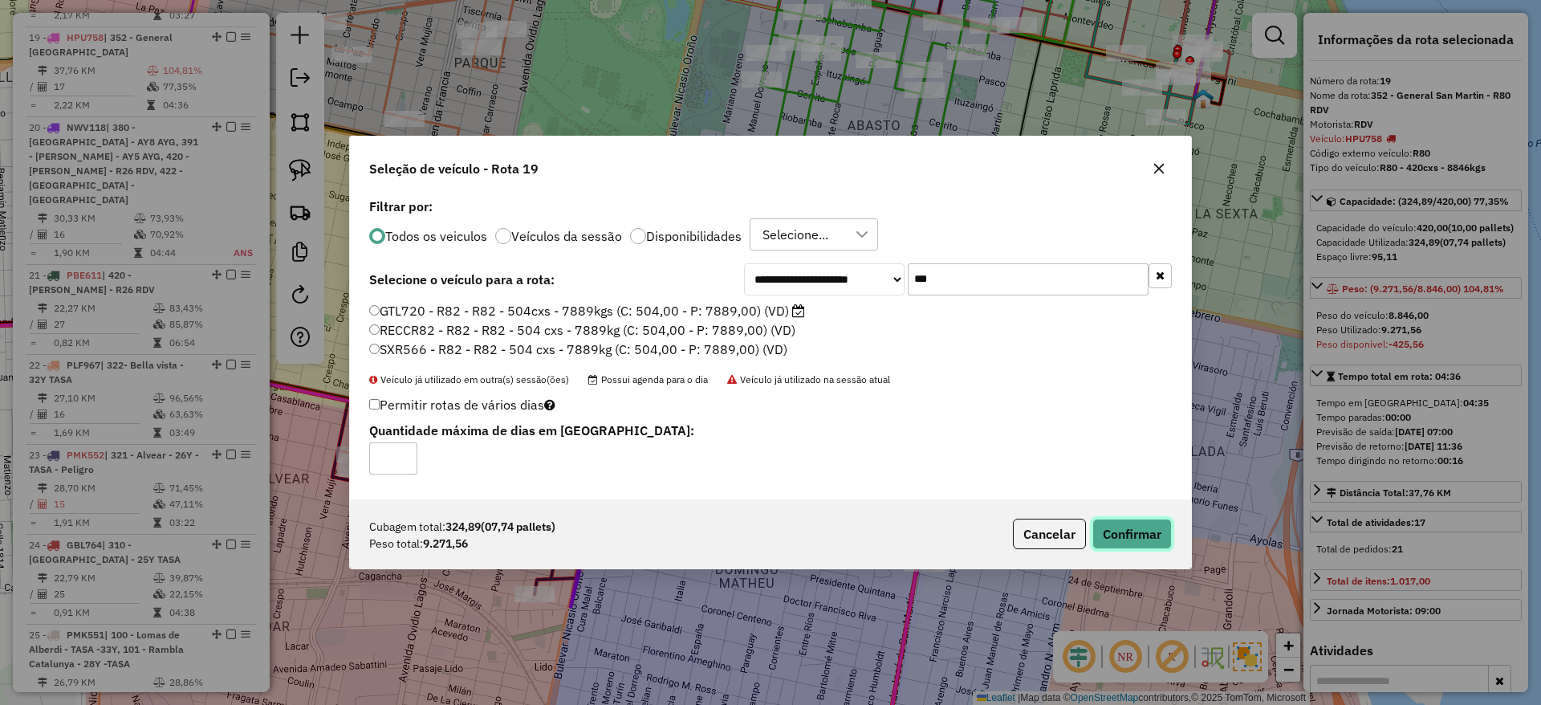
click at [1155, 525] on button "Confirmar" at bounding box center [1131, 534] width 79 height 31
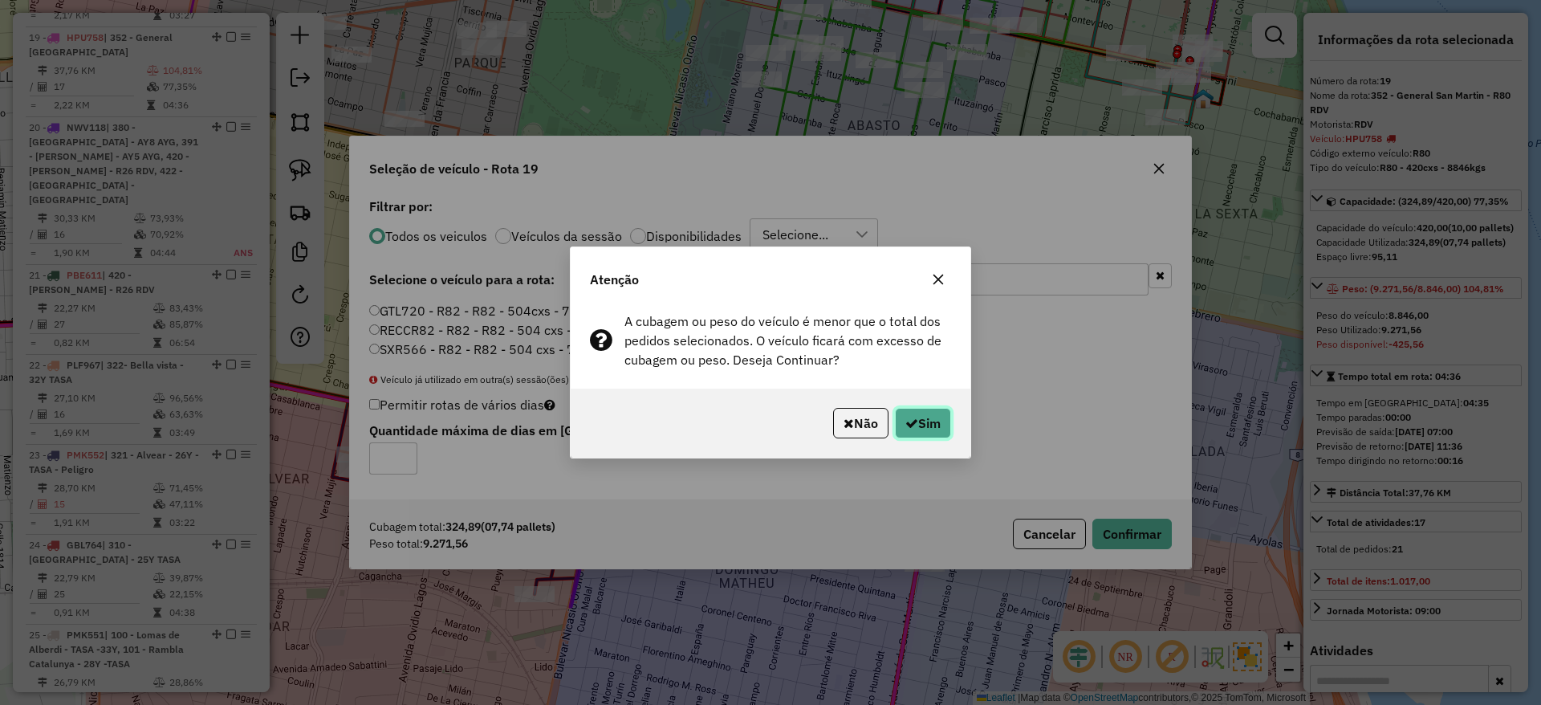
click at [911, 421] on icon "button" at bounding box center [911, 423] width 13 height 13
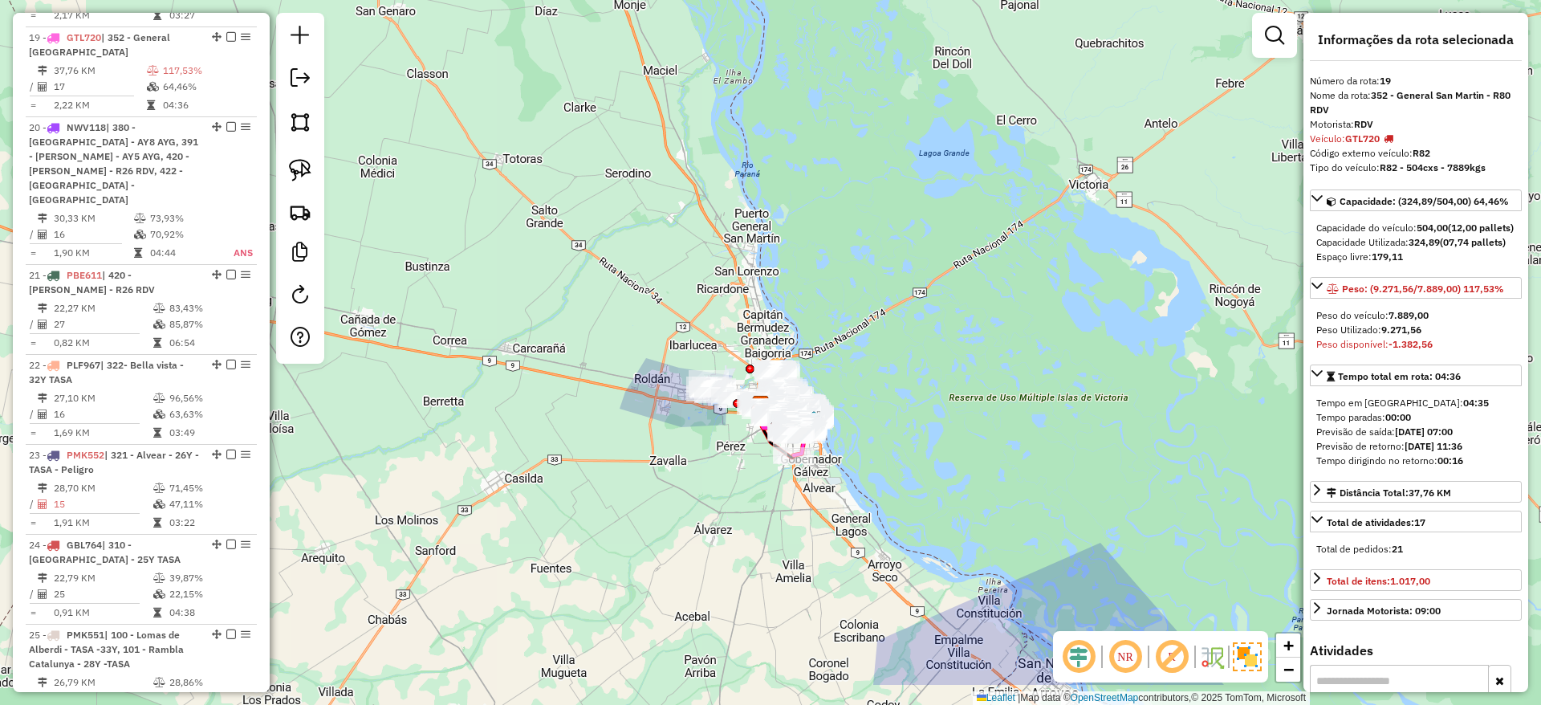
click at [973, 440] on div "Janela de atendimento Grade de atendimento Capacidade Transportadoras Veículos …" at bounding box center [770, 352] width 1541 height 705
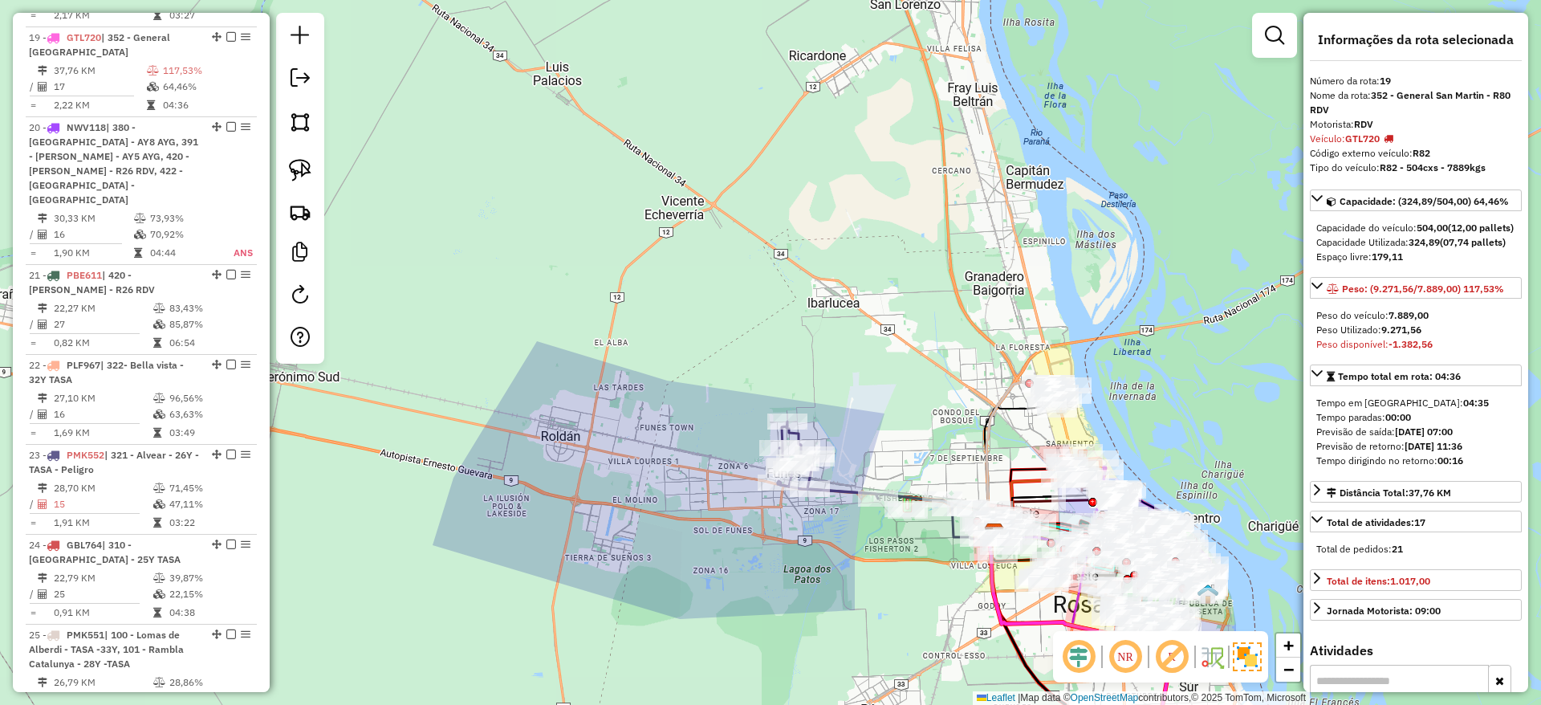
drag, startPoint x: 419, startPoint y: 499, endPoint x: 384, endPoint y: 523, distance: 41.6
click at [384, 523] on div "Janela de atendimento Grade de atendimento Capacidade Transportadoras Veículos …" at bounding box center [770, 352] width 1541 height 705
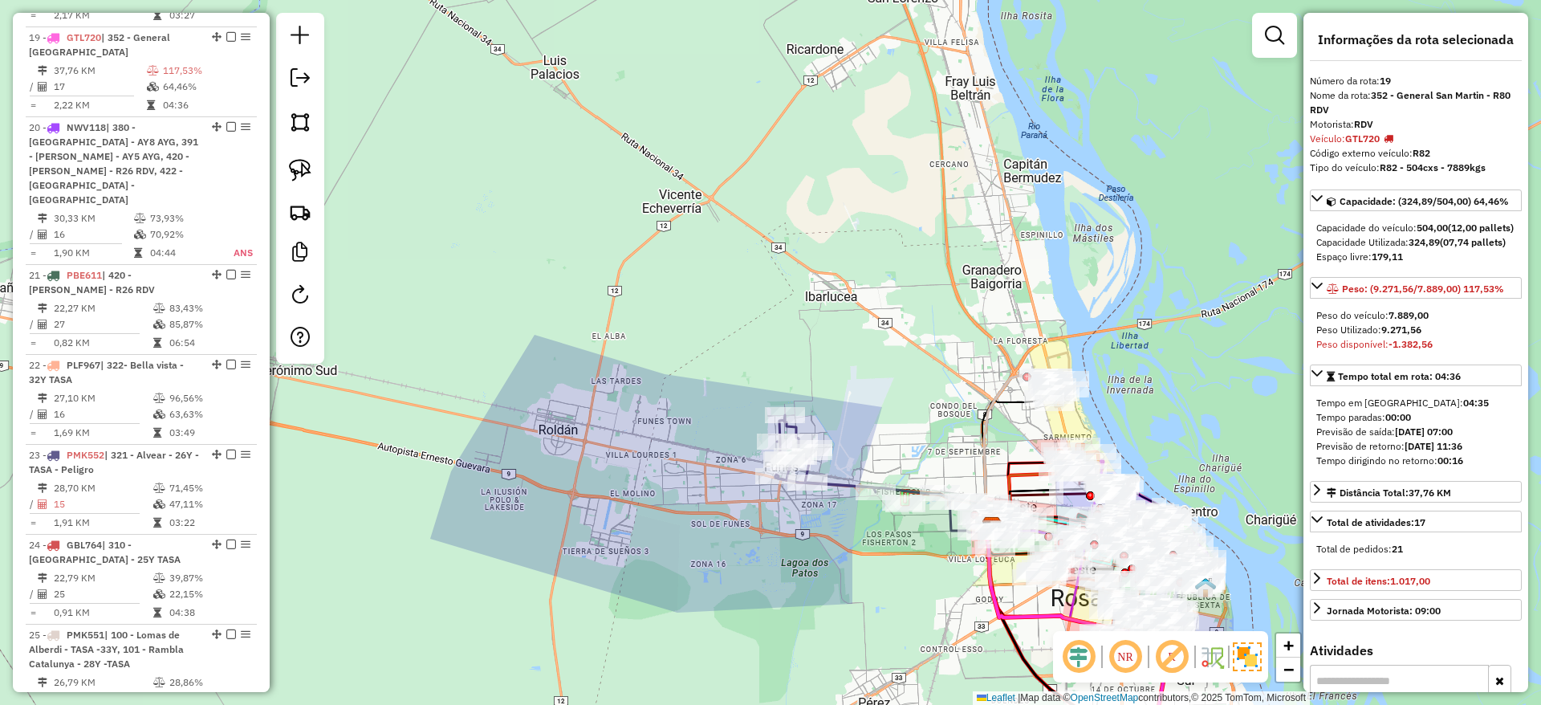
drag, startPoint x: 903, startPoint y: 379, endPoint x: 836, endPoint y: 295, distance: 106.8
click at [836, 295] on div "Janela de atendimento Grade de atendimento Capacidade Transportadoras Veículos …" at bounding box center [770, 352] width 1541 height 705
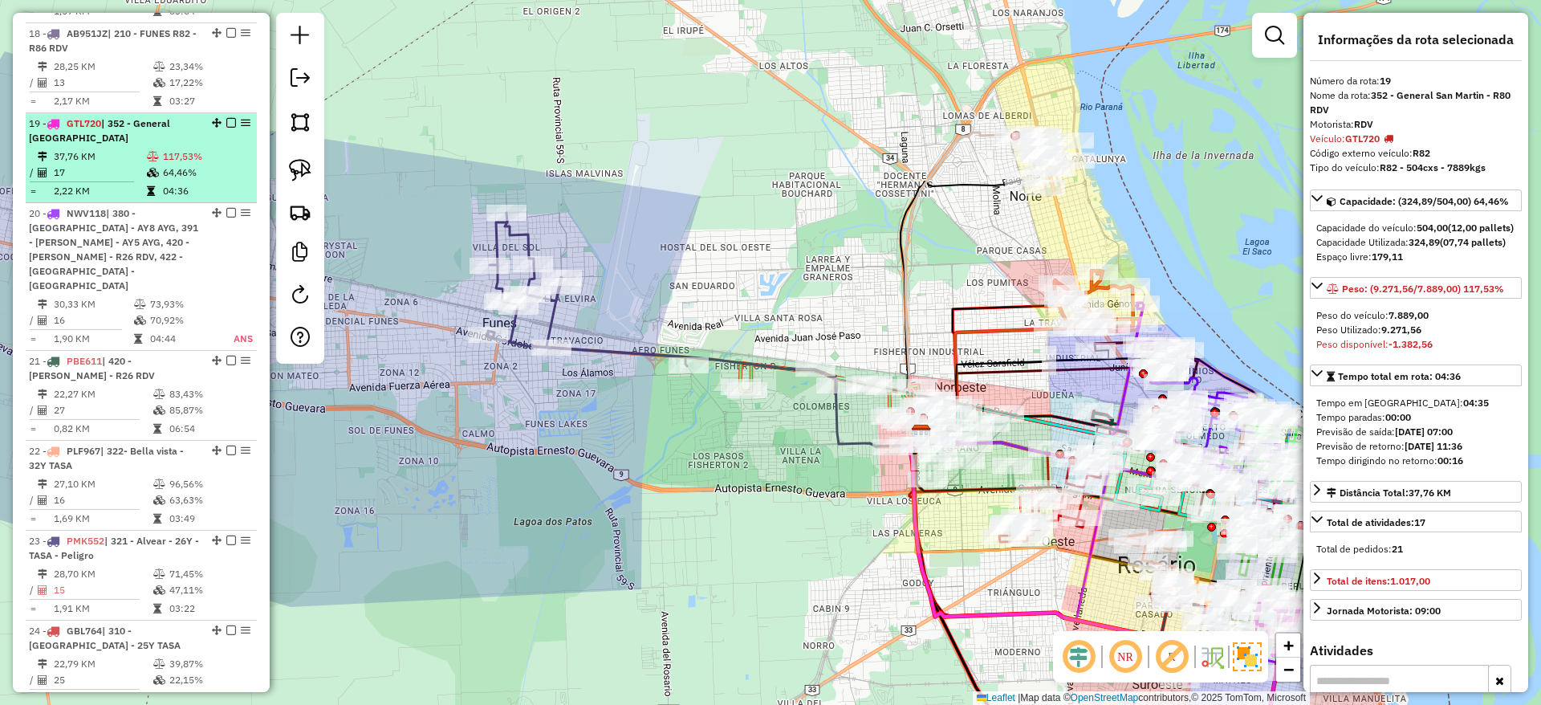
scroll to position [2260, 0]
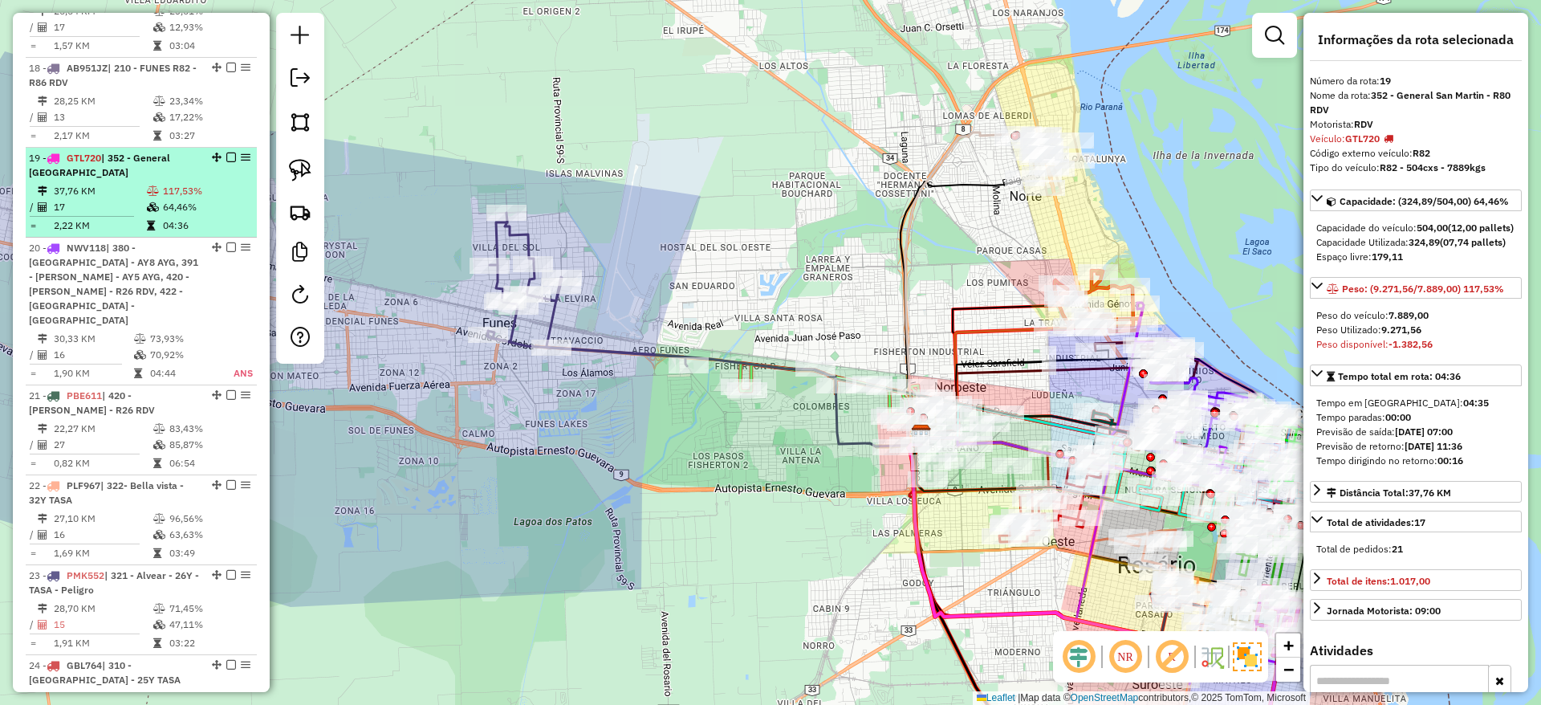
click at [168, 183] on td "117,53%" at bounding box center [206, 191] width 88 height 16
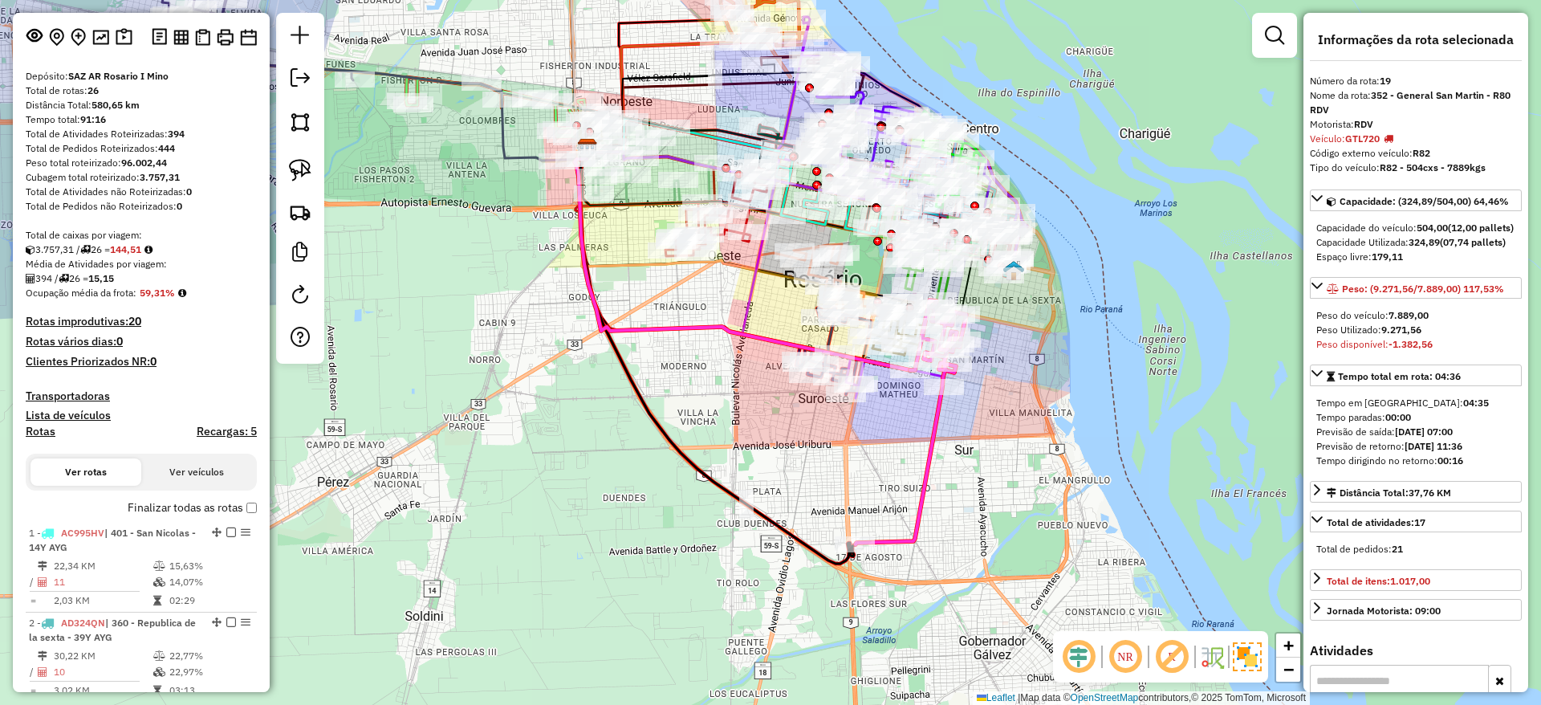
scroll to position [93, 0]
click at [1237, 197] on div "Janela de atendimento Grade de atendimento Capacidade Transportadoras Veículos …" at bounding box center [770, 352] width 1541 height 705
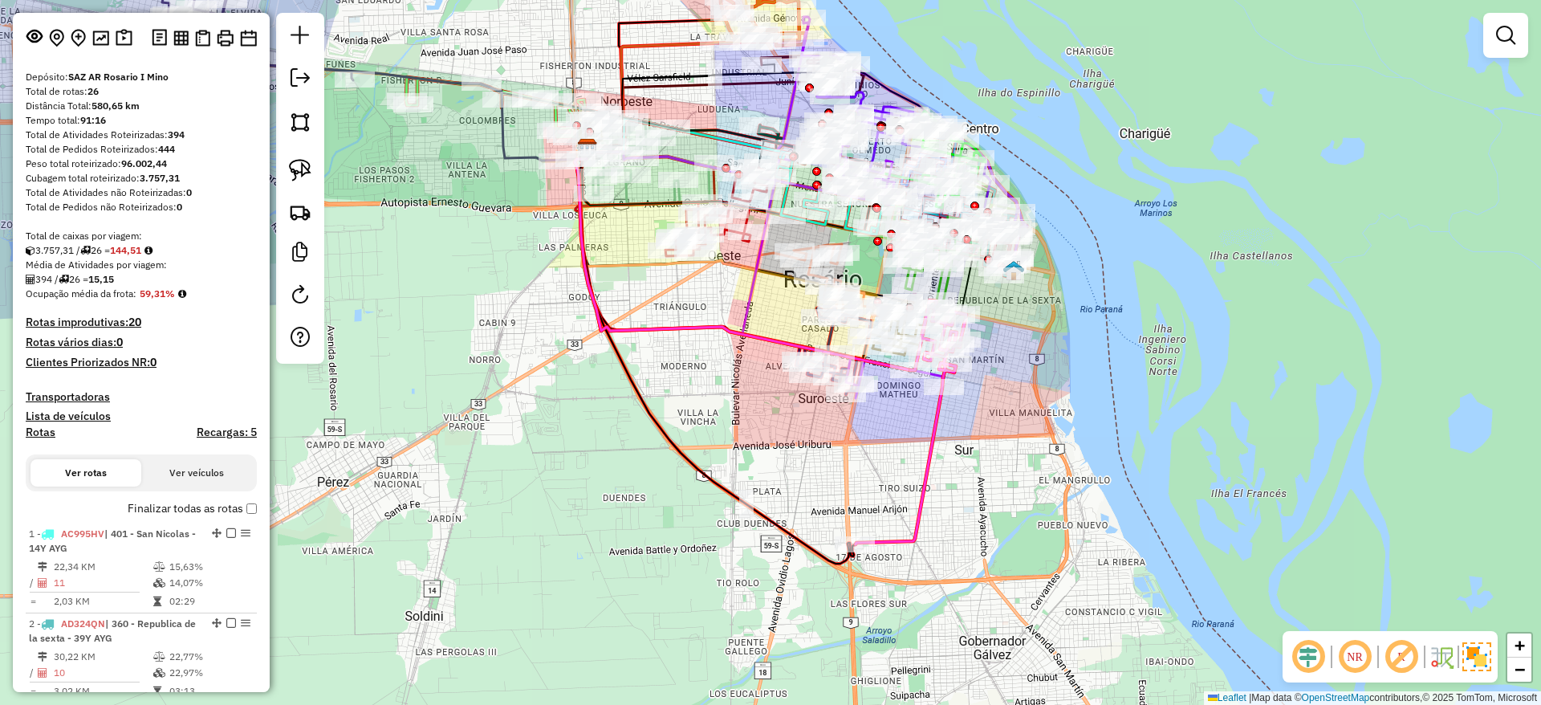
click at [1239, 300] on div "Janela de atendimento Grade de atendimento Capacidade Transportadoras Veículos …" at bounding box center [770, 352] width 1541 height 705
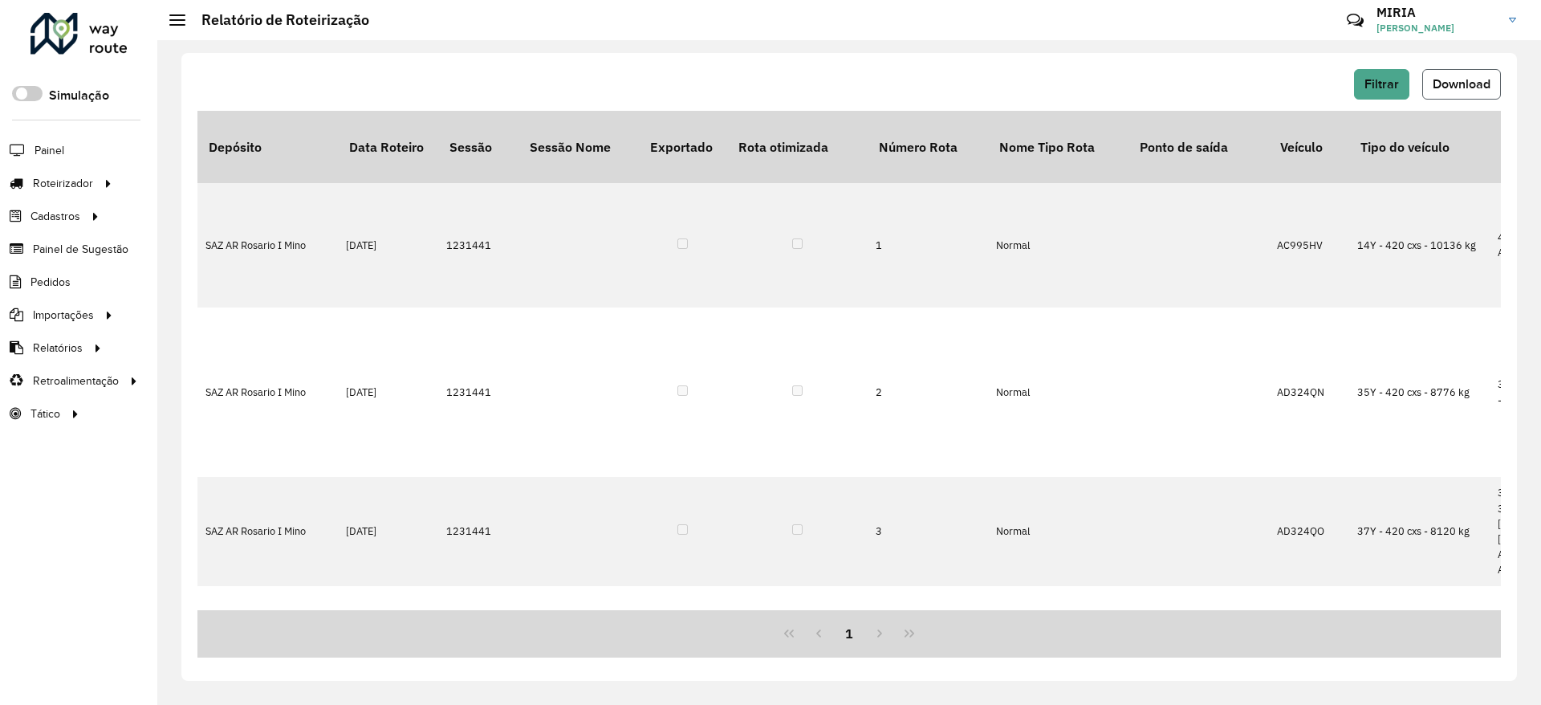
click at [1458, 78] on span "Download" at bounding box center [1462, 84] width 58 height 14
click at [1222, 55] on div "Filtrar Download Depósito Data Roteiro Sessão Sessão Nome Exportado Rota otimiz…" at bounding box center [849, 367] width 1336 height 628
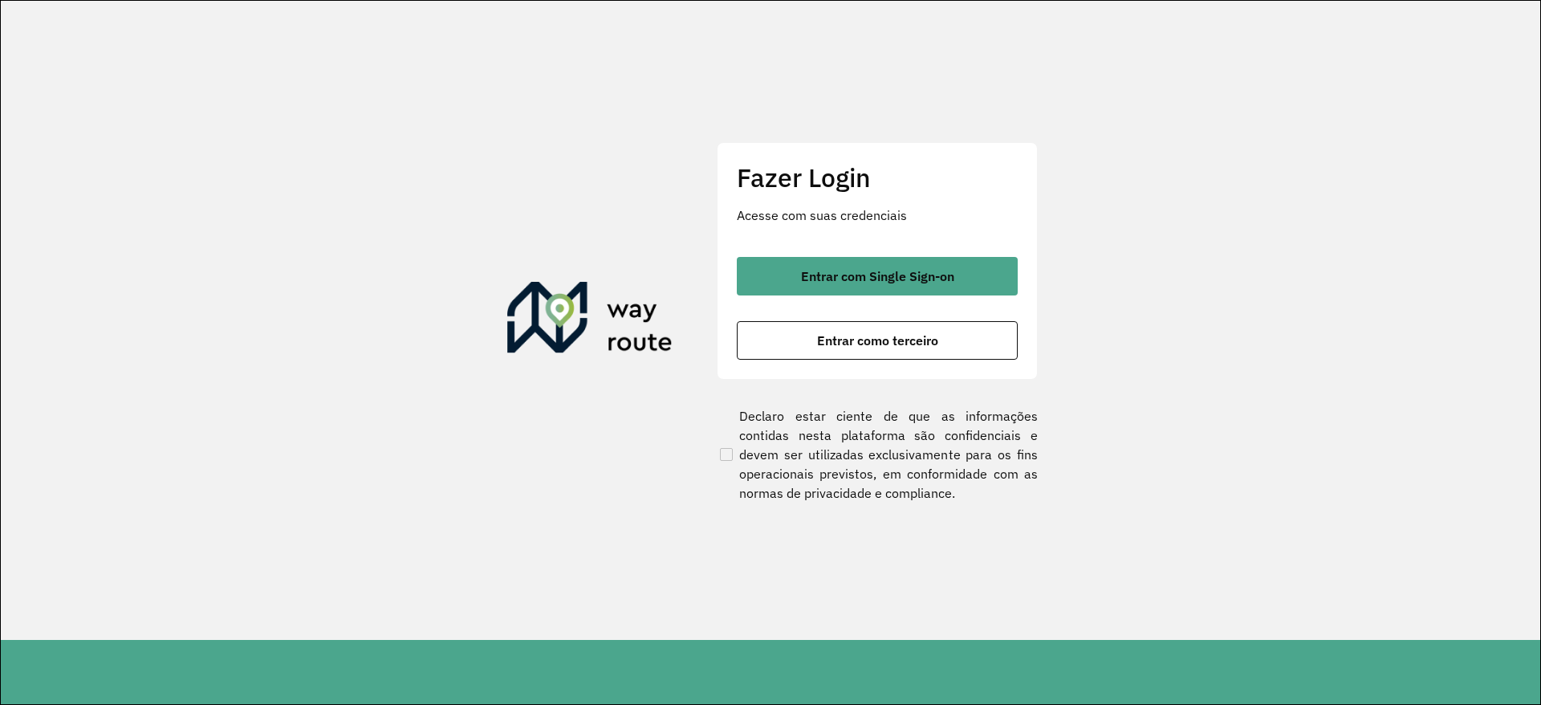
click at [795, 252] on div "Fazer Login Acesse com suas credenciais Entrar com Single Sign-on Entrar como t…" at bounding box center [877, 261] width 321 height 238
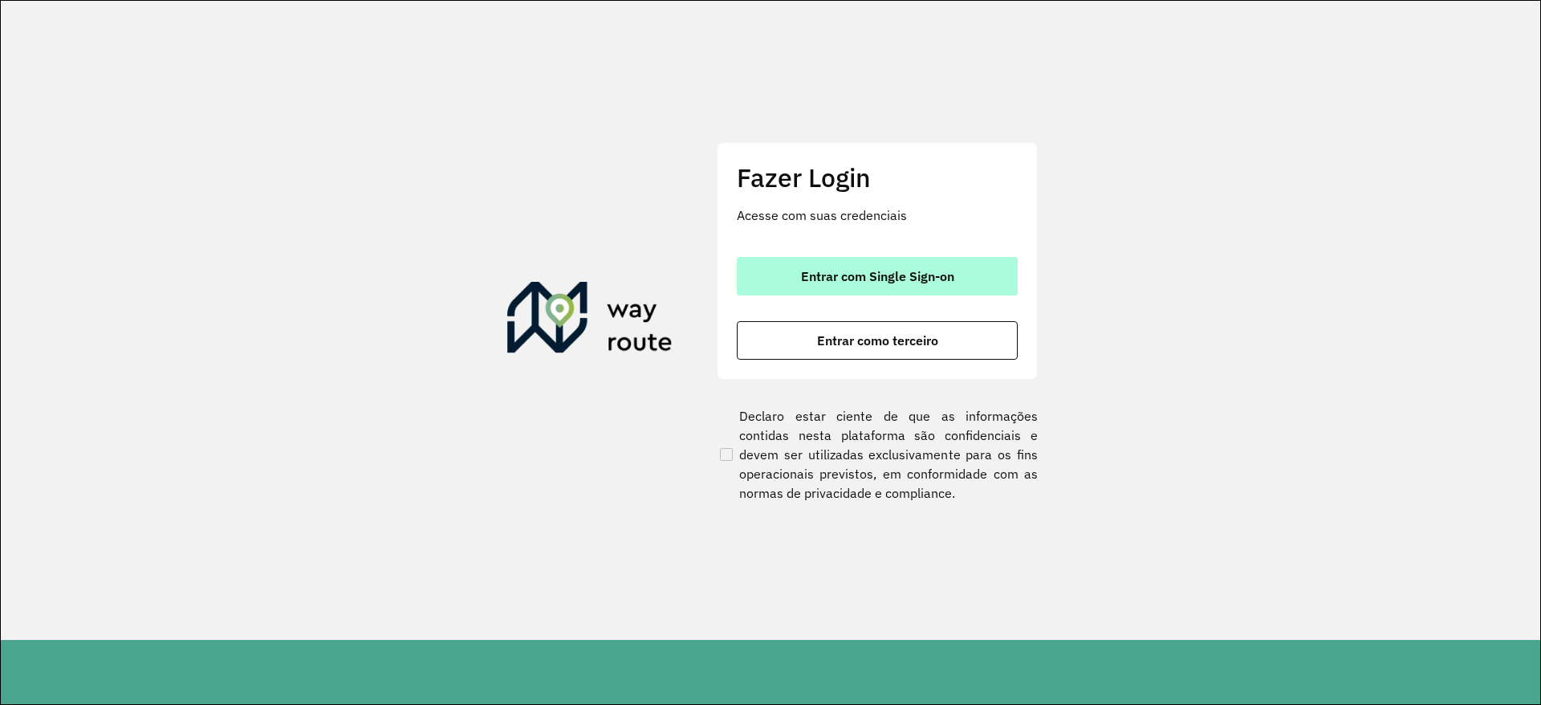
click at [797, 262] on button "Entrar com Single Sign-on" at bounding box center [877, 276] width 281 height 39
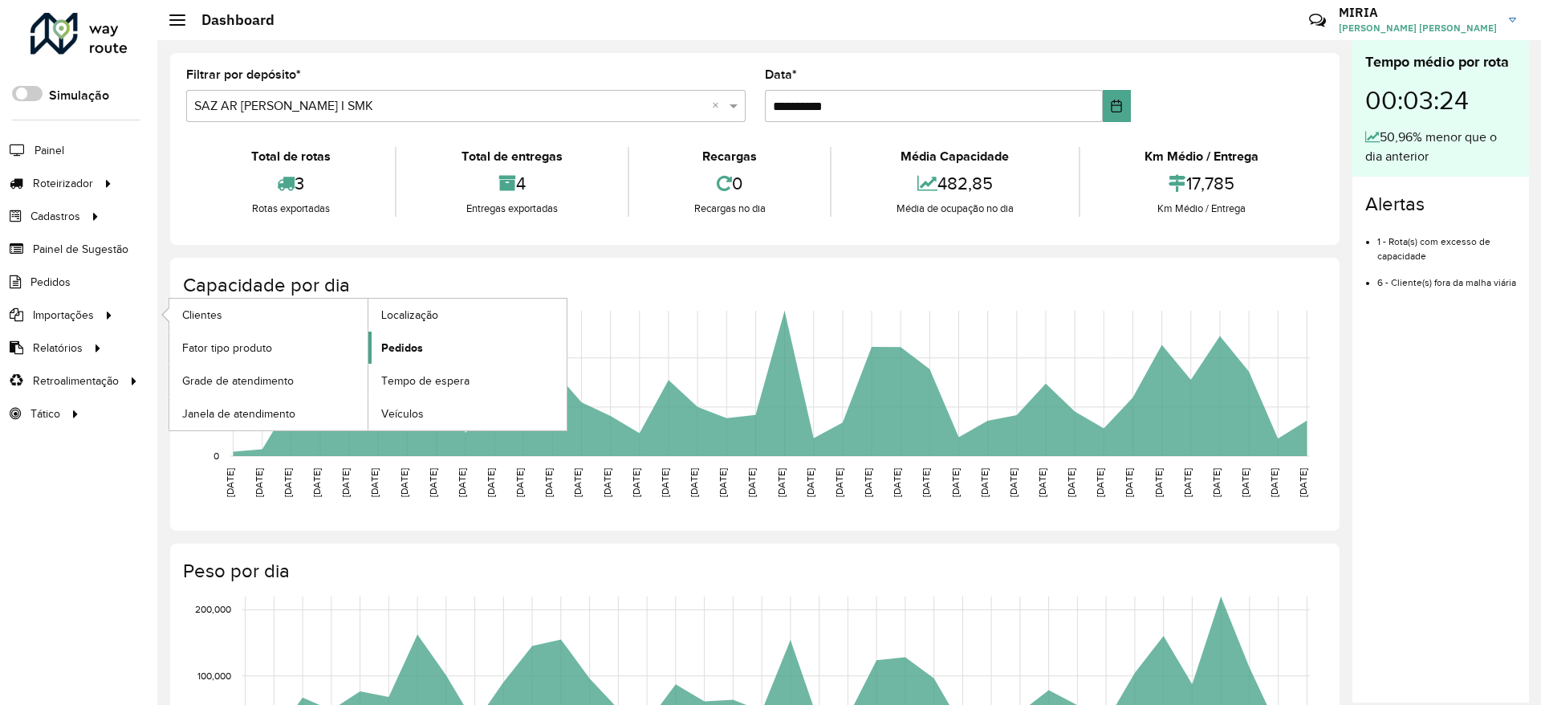
click at [425, 354] on link "Pedidos" at bounding box center [467, 347] width 198 height 32
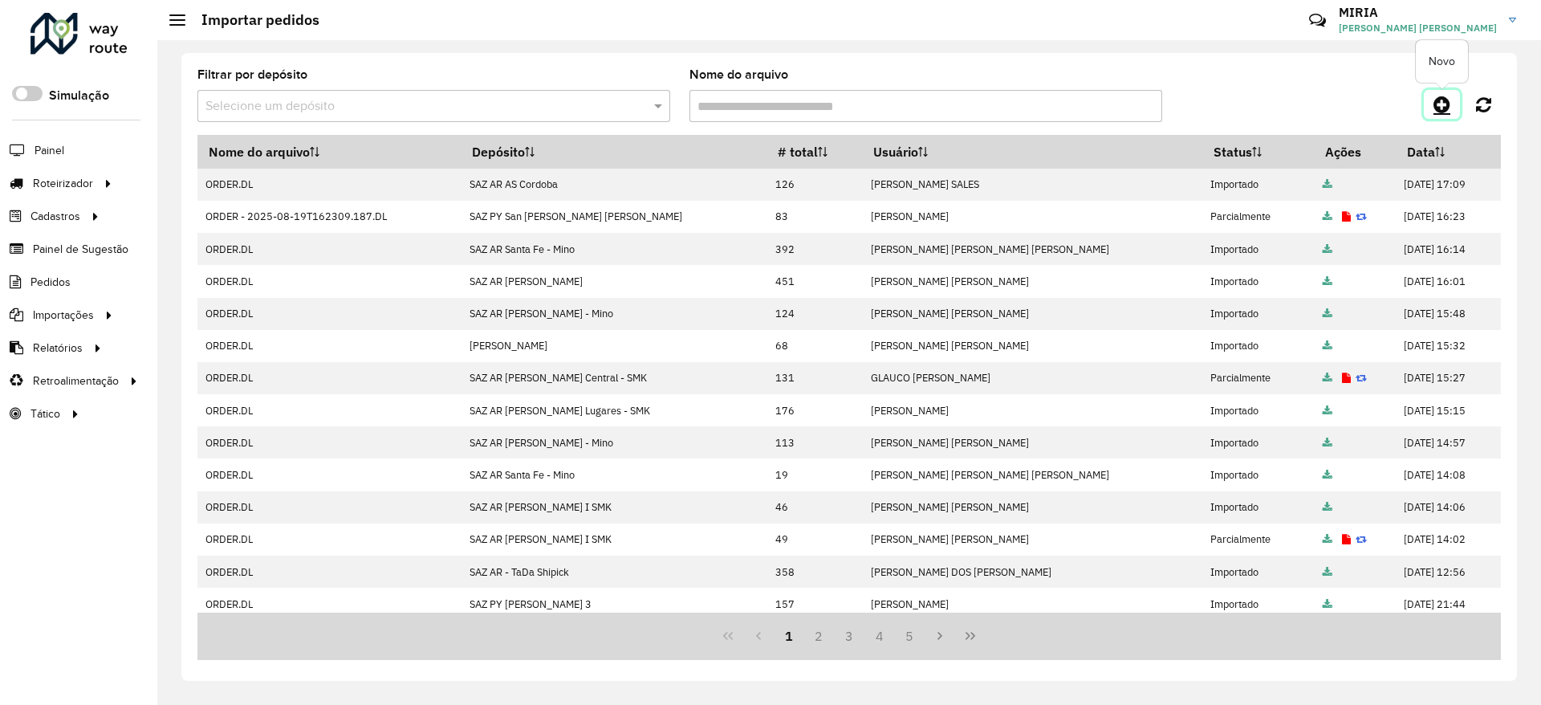
click at [1437, 102] on icon at bounding box center [1442, 104] width 17 height 19
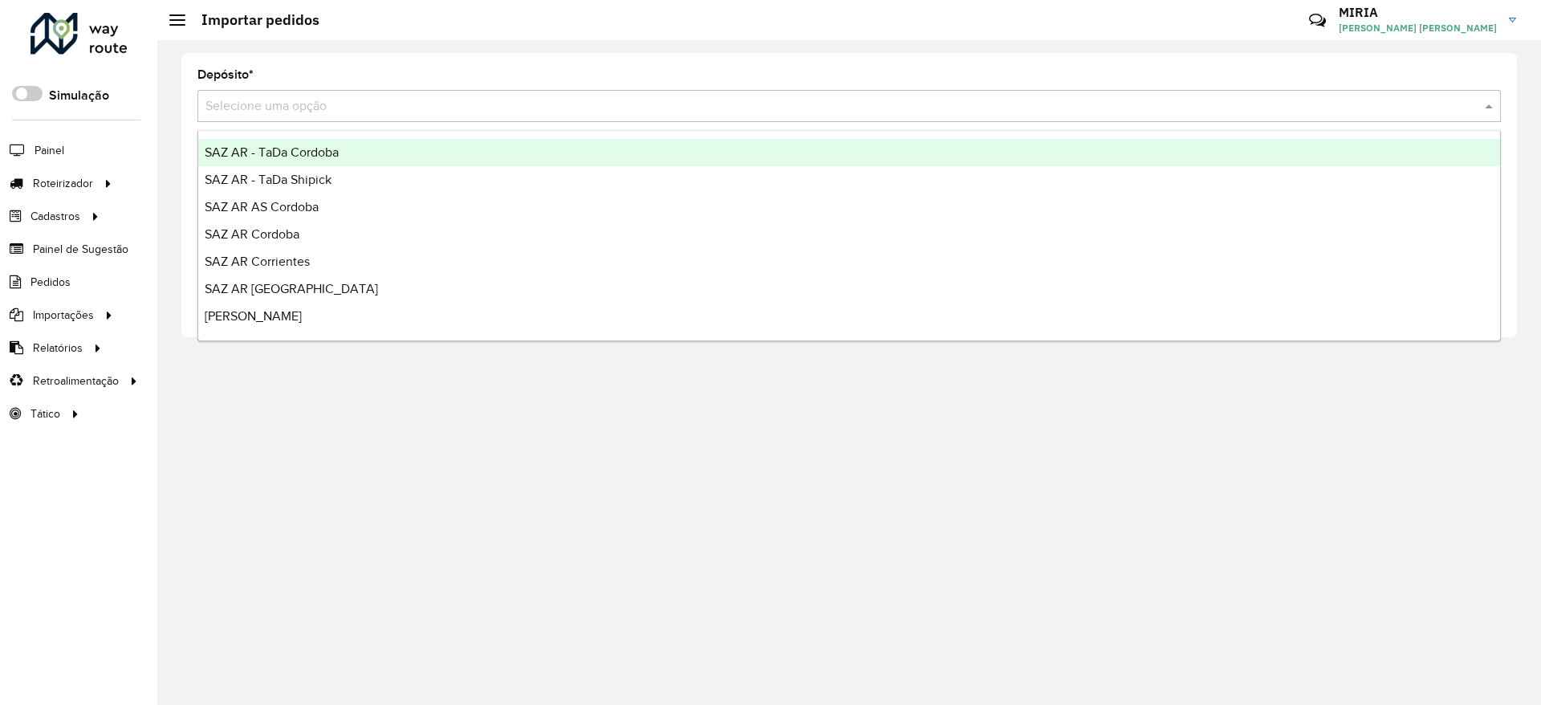
click at [1389, 100] on input "text" at bounding box center [832, 106] width 1255 height 19
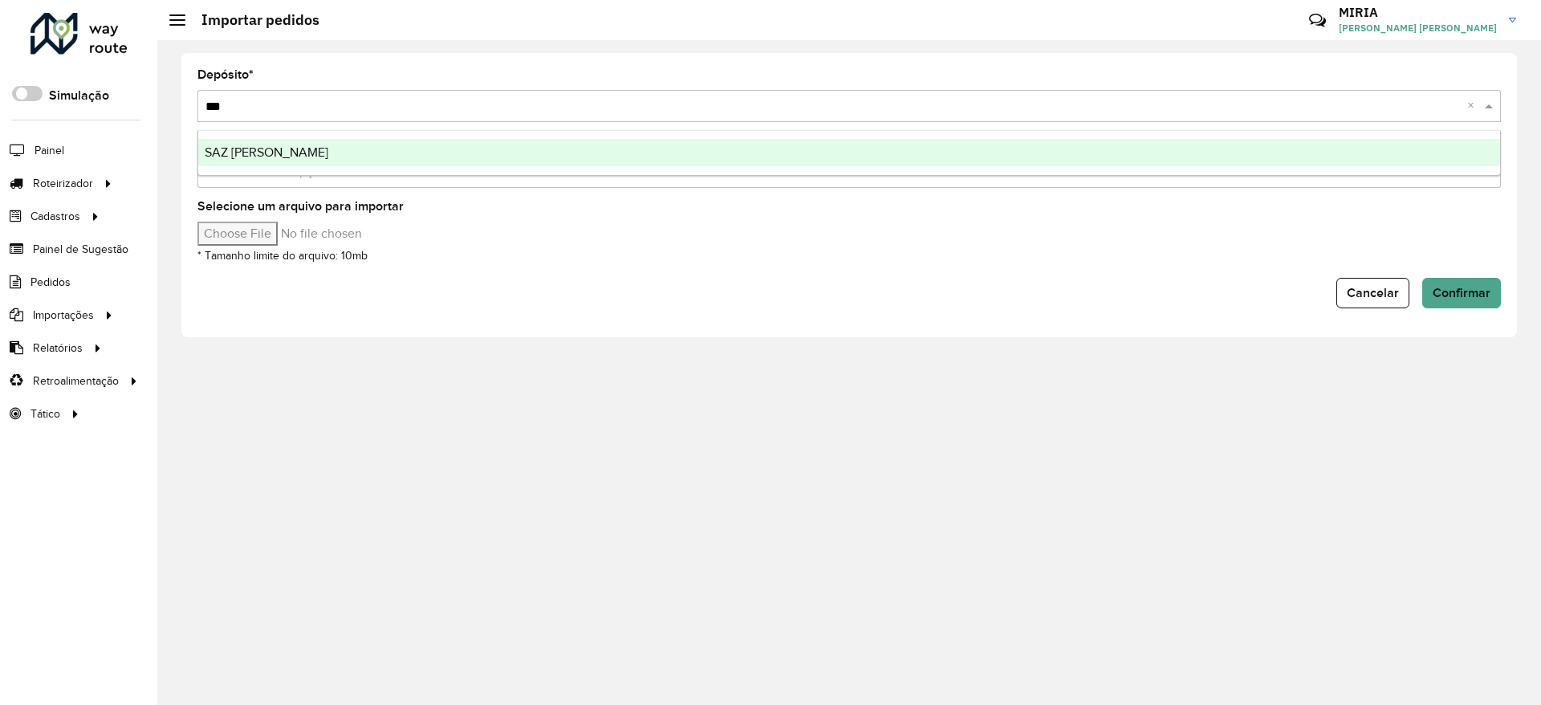
type input "****"
click at [1357, 160] on div "SAZ [PERSON_NAME]" at bounding box center [849, 152] width 1302 height 27
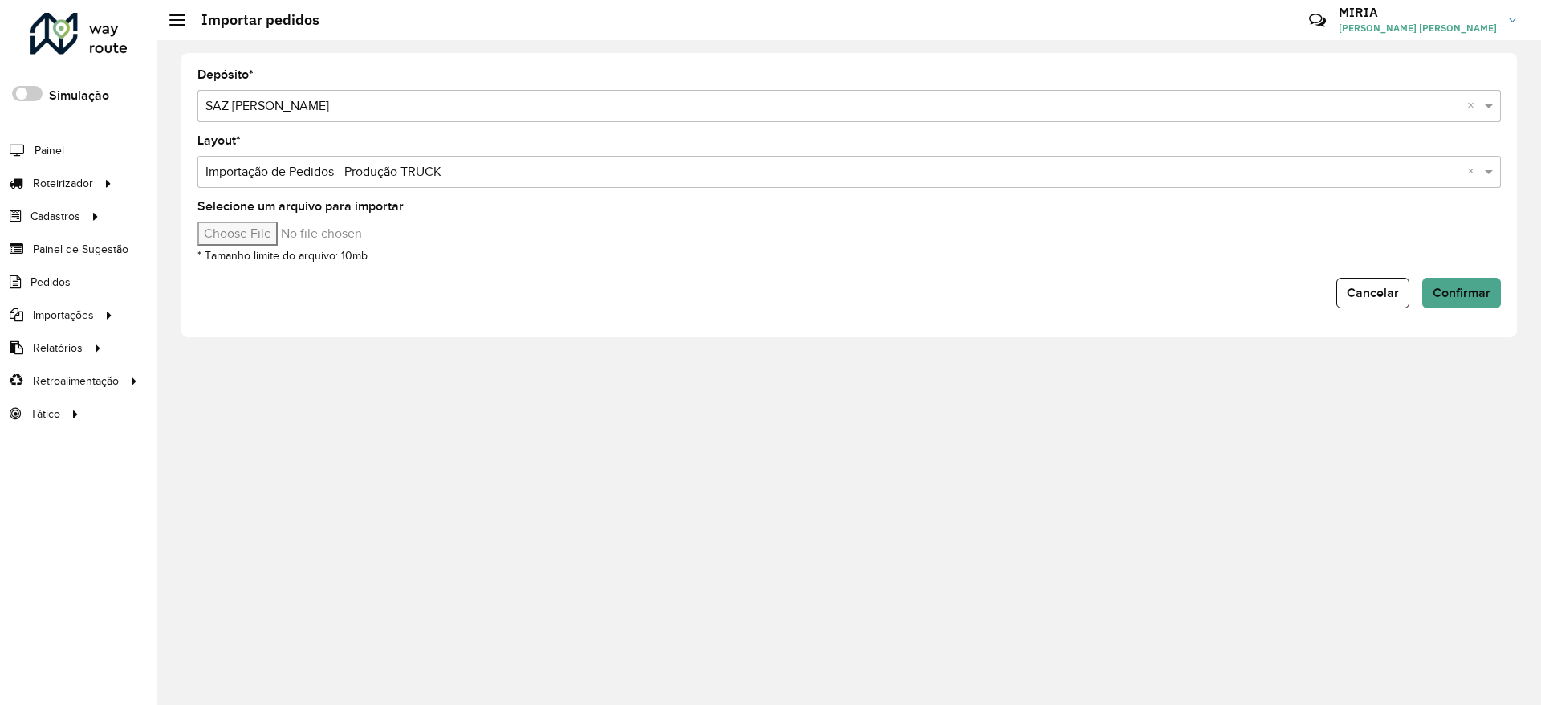
click at [311, 234] on input "Selecione um arquivo para importar" at bounding box center [333, 234] width 273 height 24
click at [845, 402] on div "Depósito * Selecione uma opção × SAZ [PERSON_NAME] × Layout * Selecione uma opç…" at bounding box center [849, 372] width 1384 height 665
click at [275, 238] on input "Selecione um arquivo para importar" at bounding box center [333, 234] width 273 height 24
type input "**********"
click at [1458, 289] on span "Confirmar" at bounding box center [1462, 293] width 58 height 14
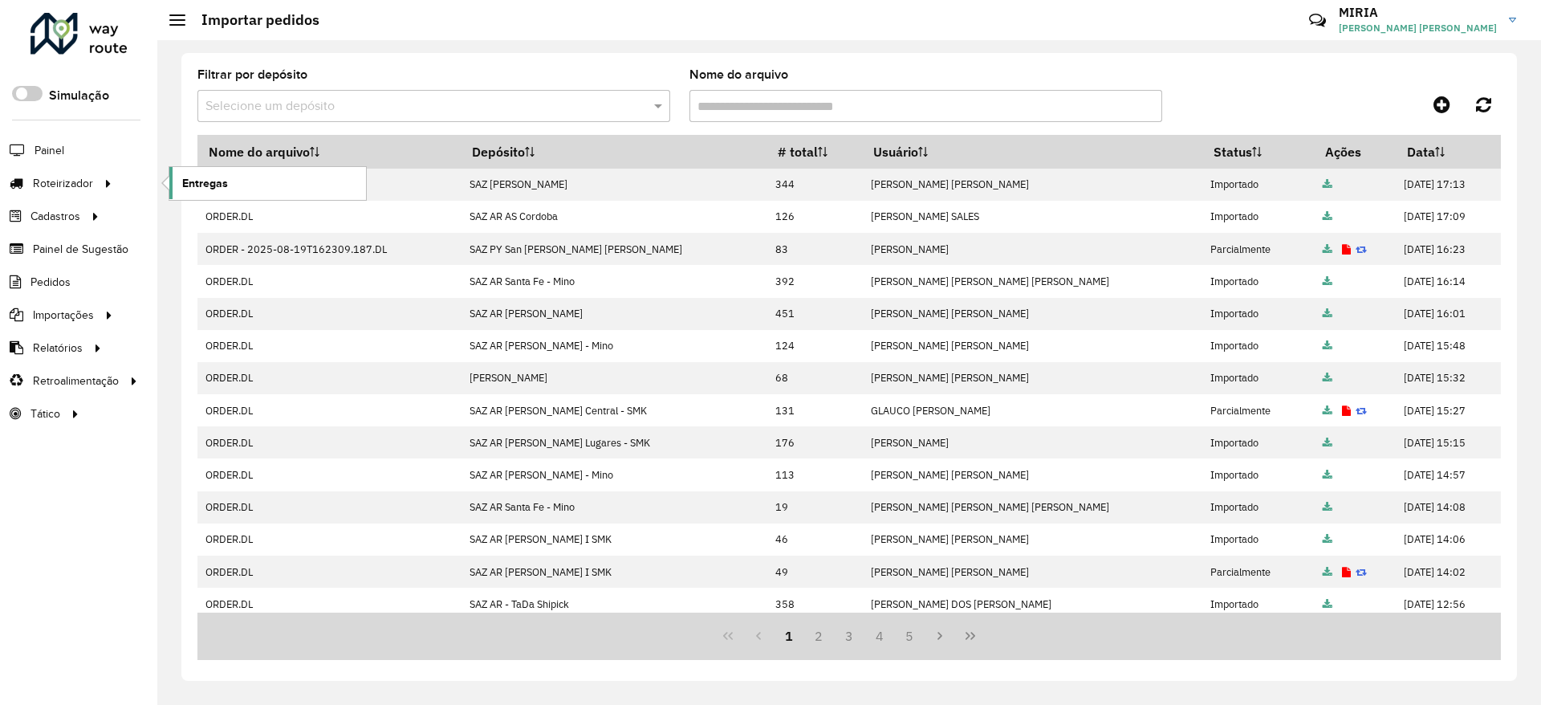
click at [193, 176] on span "Entregas" at bounding box center [205, 183] width 46 height 17
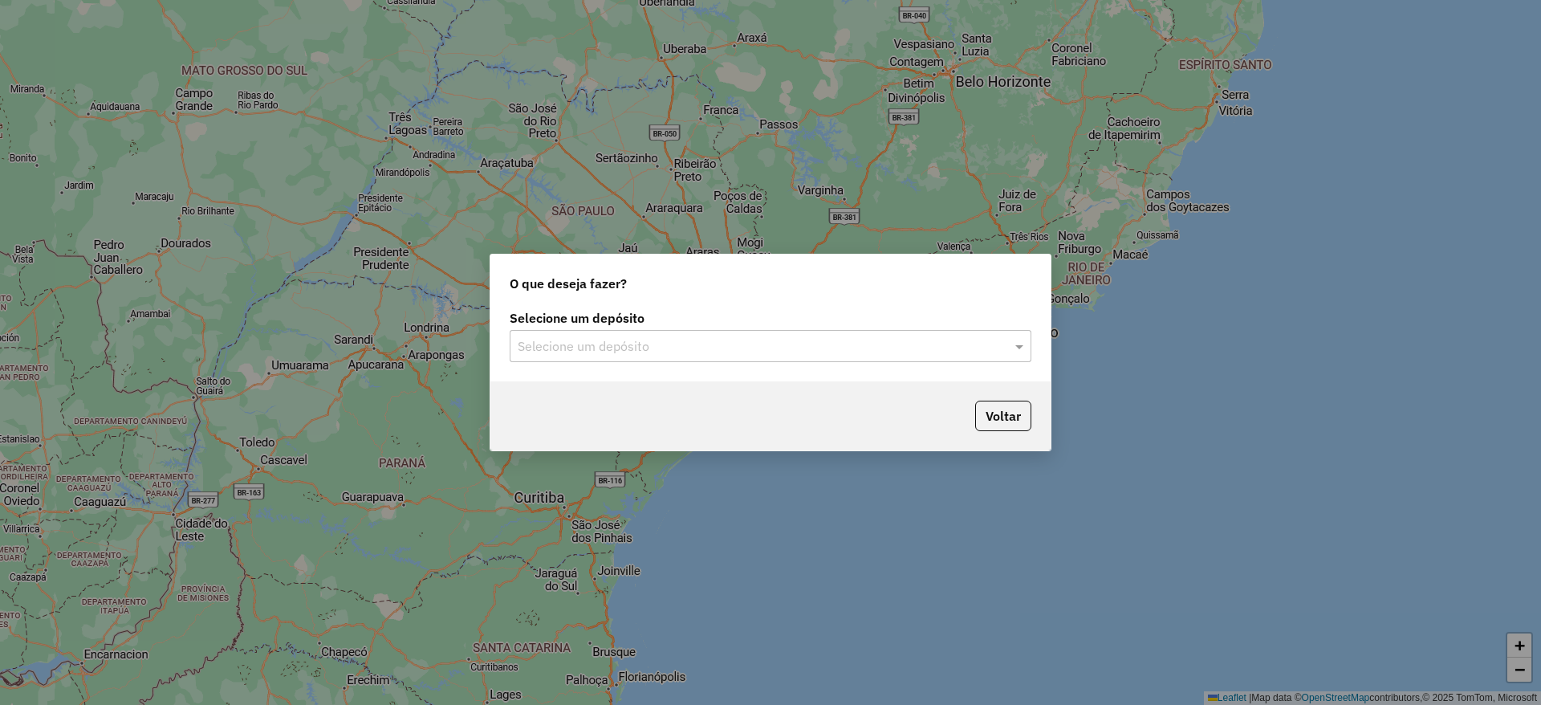
click at [662, 341] on input "text" at bounding box center [755, 346] width 474 height 19
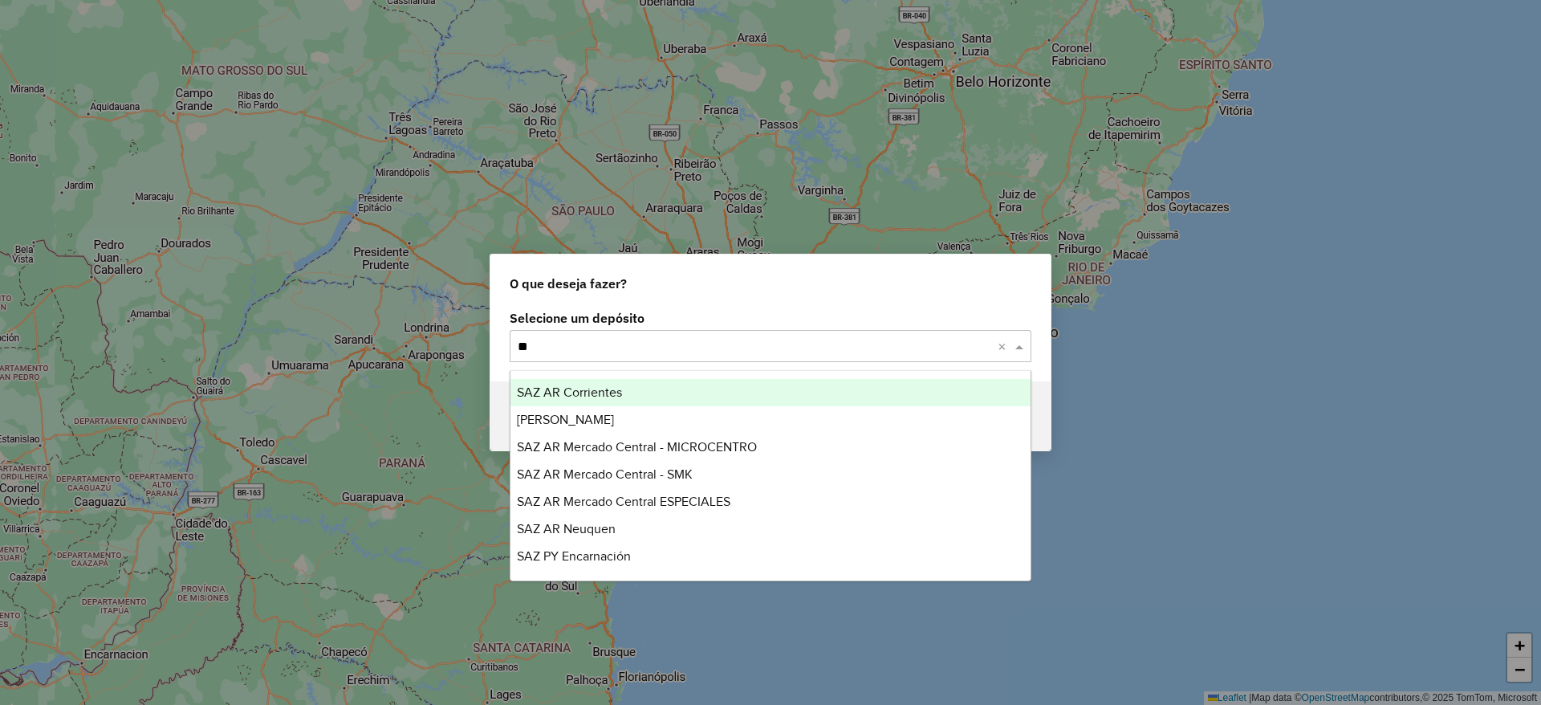
type input "***"
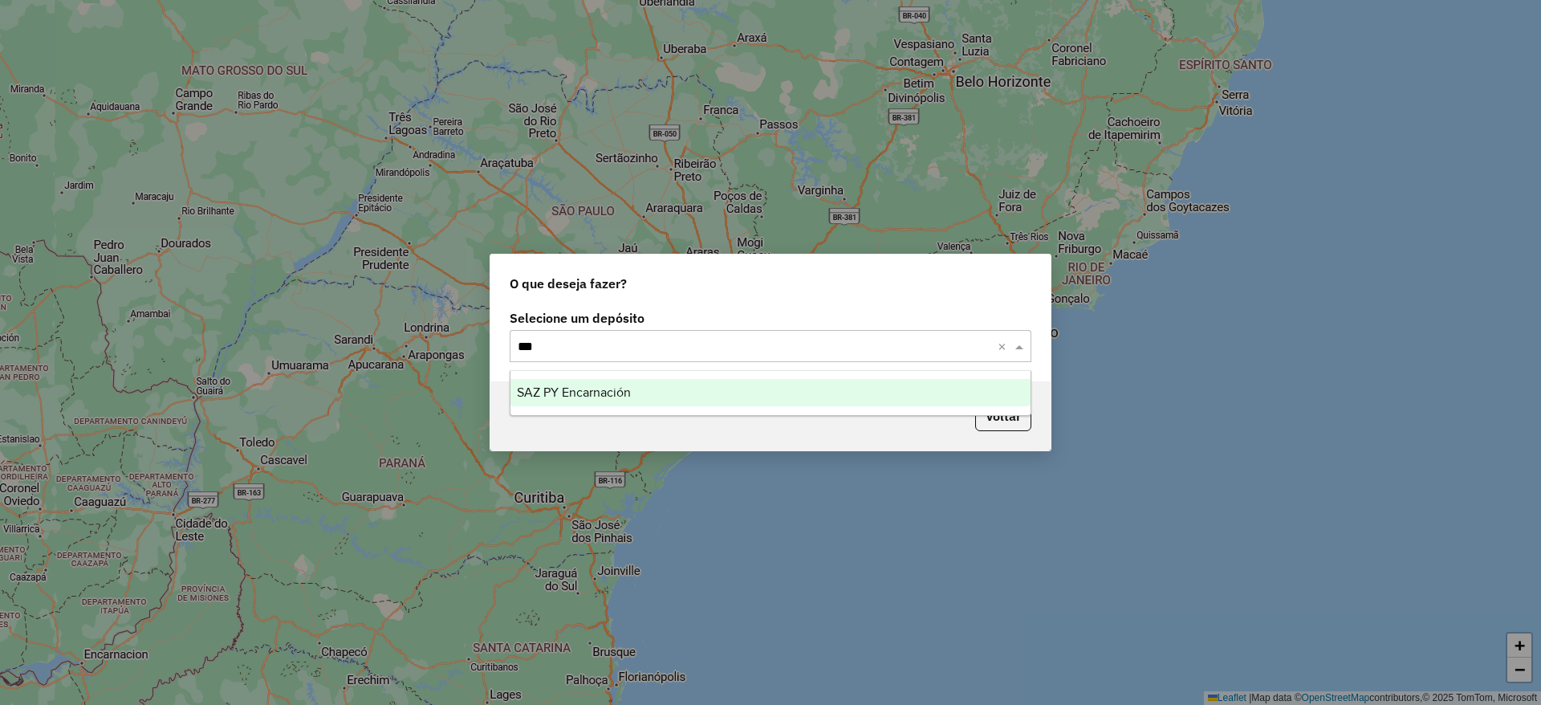
click at [849, 386] on div "SAZ PY Encarnación" at bounding box center [770, 392] width 520 height 27
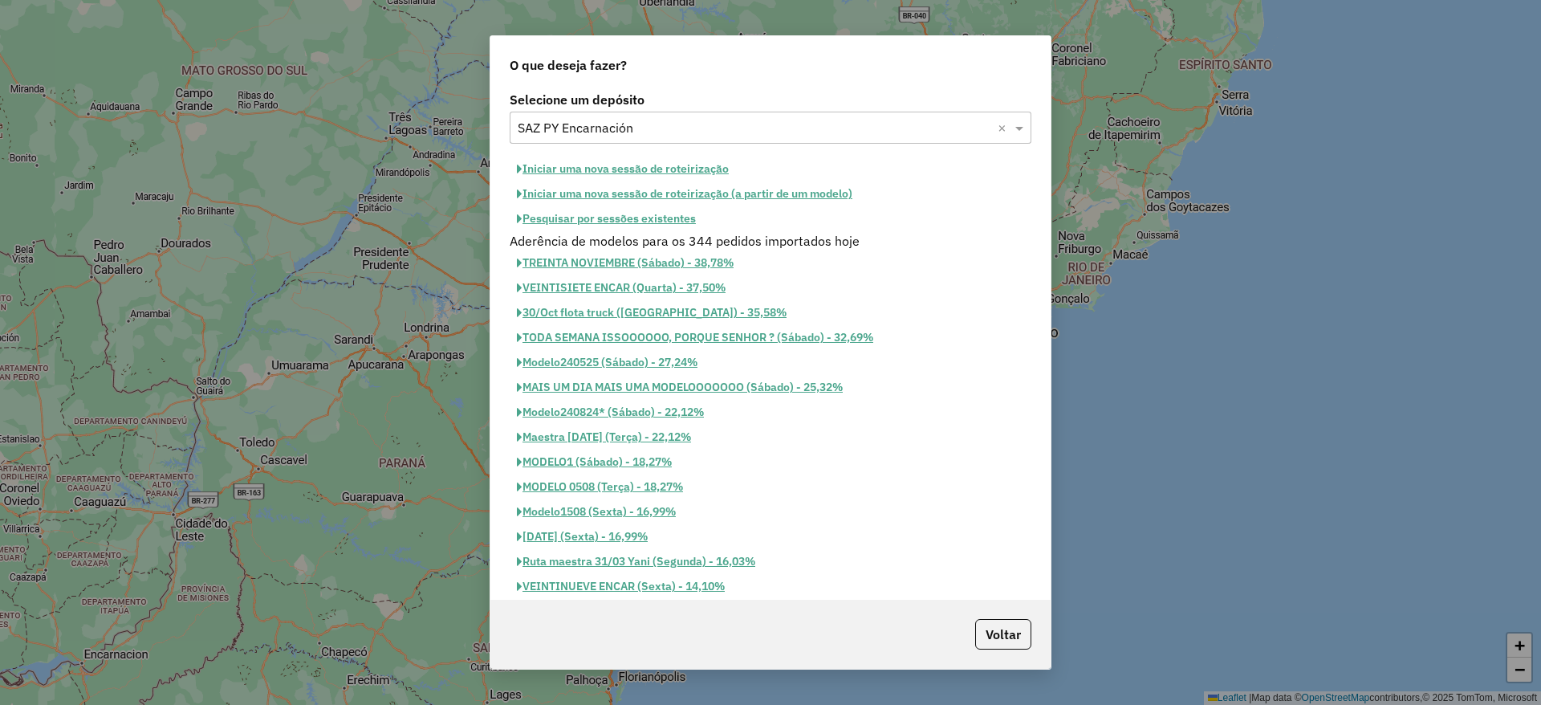
click at [665, 169] on button "Iniciar uma nova sessão de roteirização" at bounding box center [623, 169] width 226 height 25
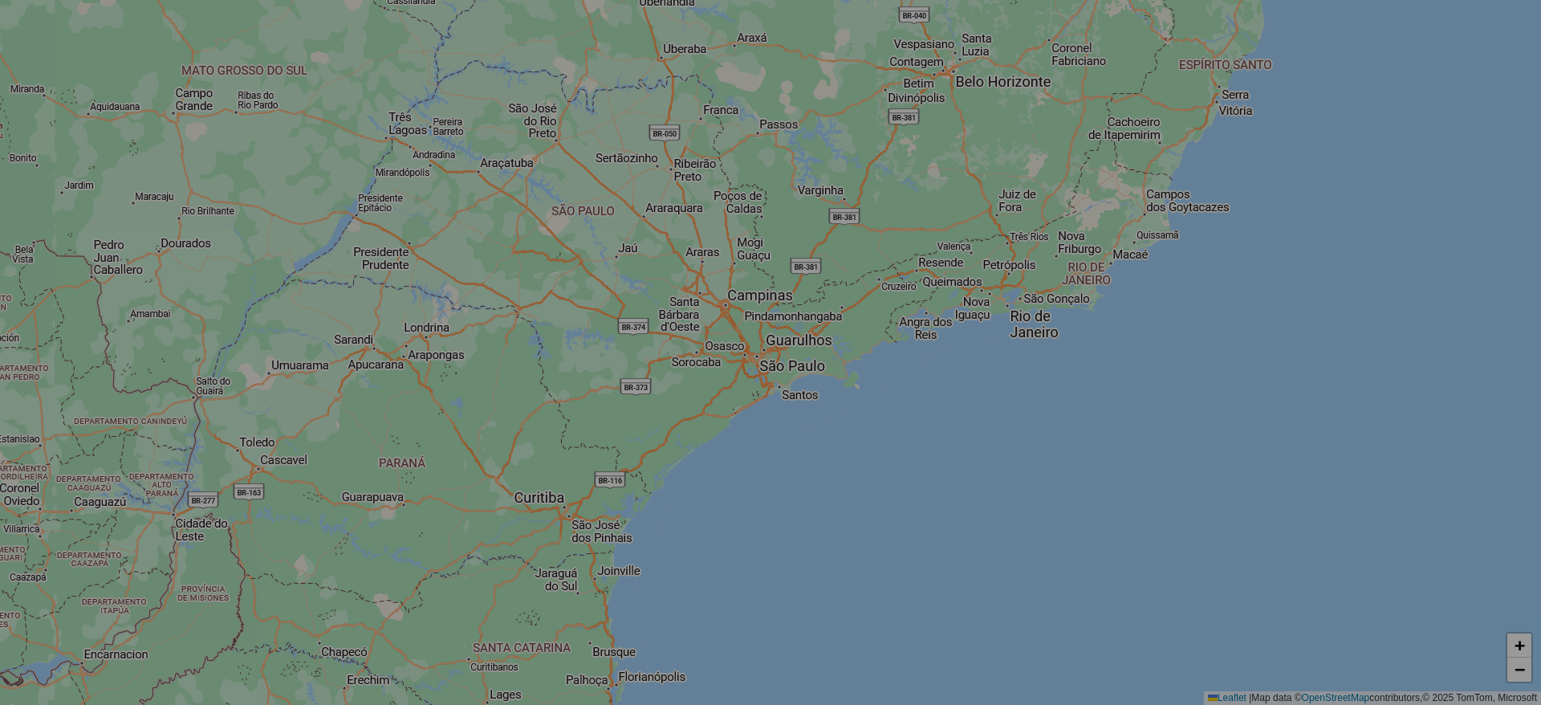
select select "*"
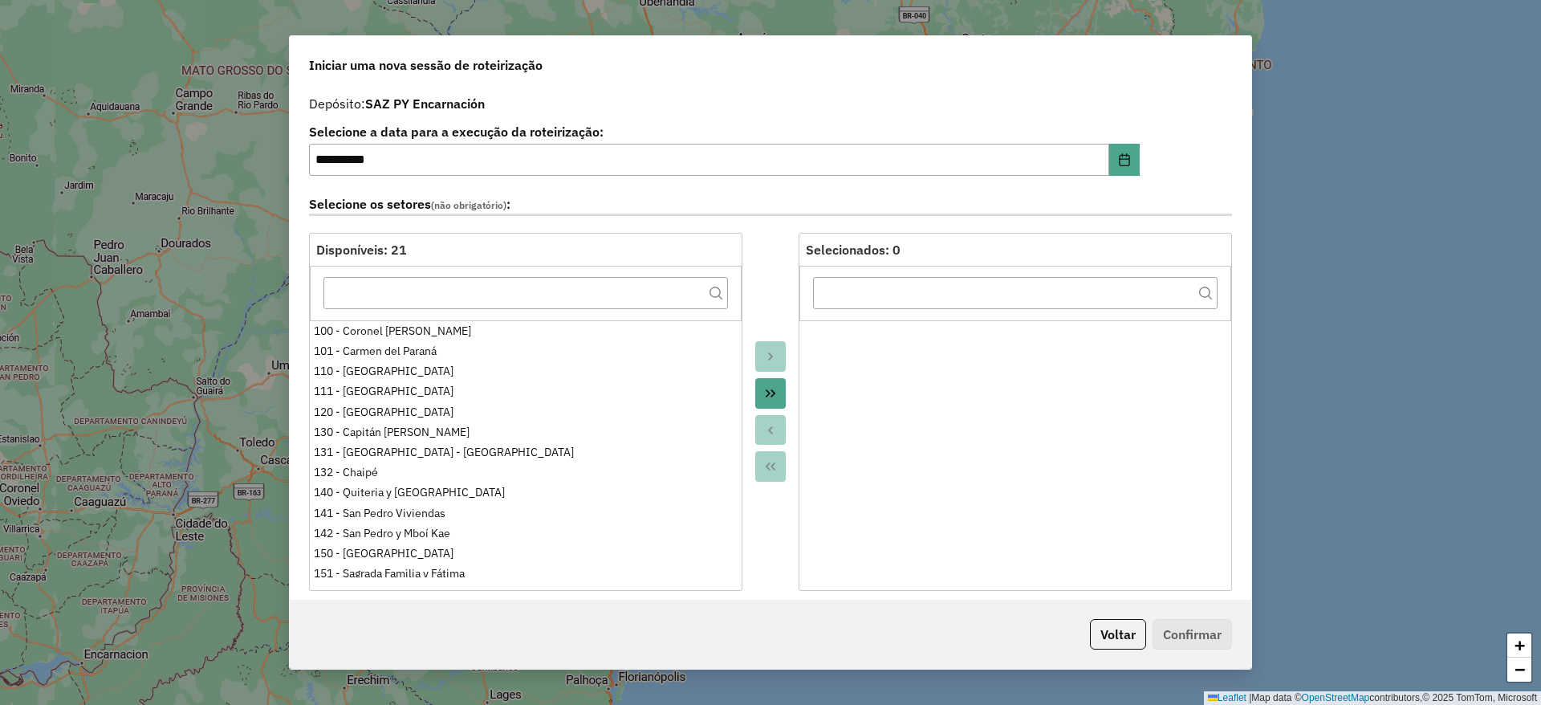
click at [767, 402] on button "Move All to Target" at bounding box center [770, 393] width 31 height 31
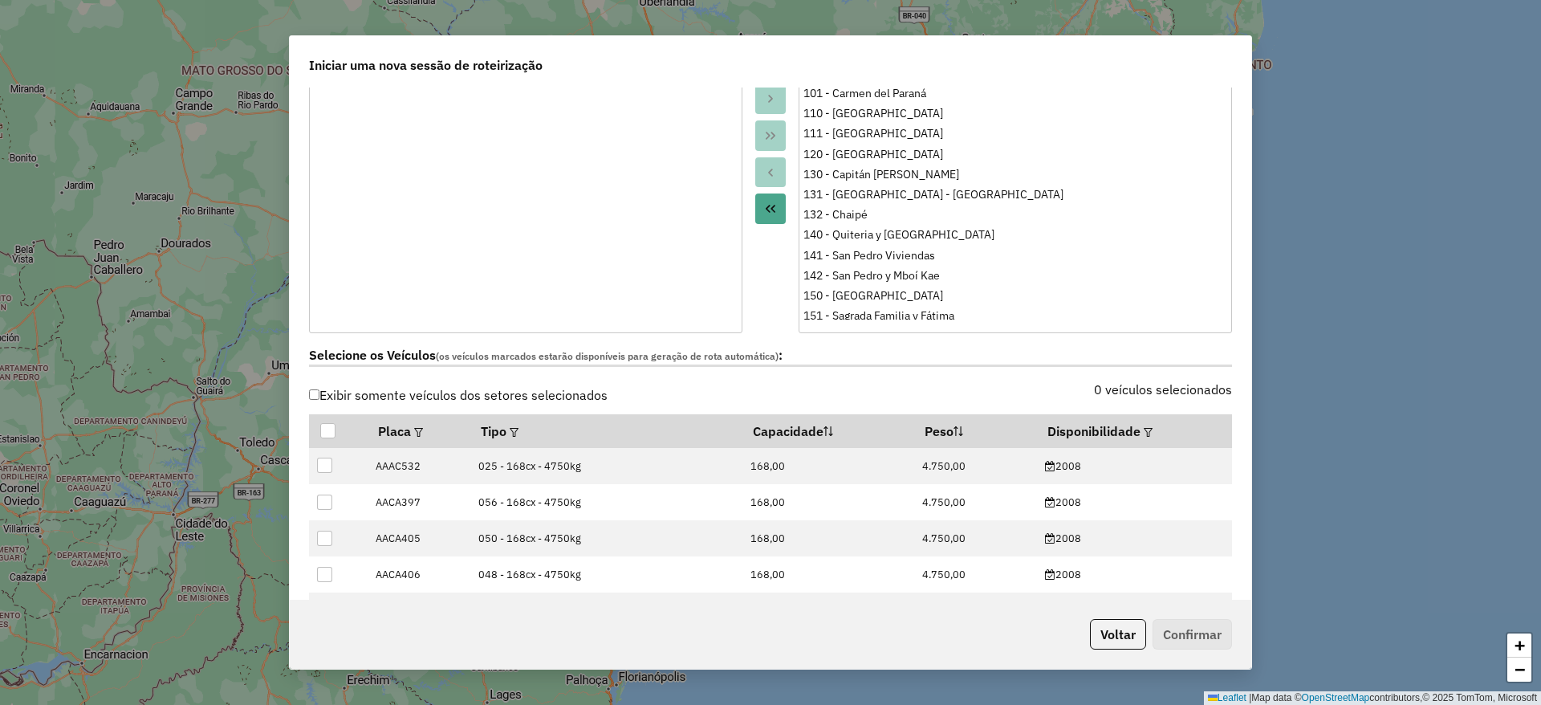
scroll to position [361, 0]
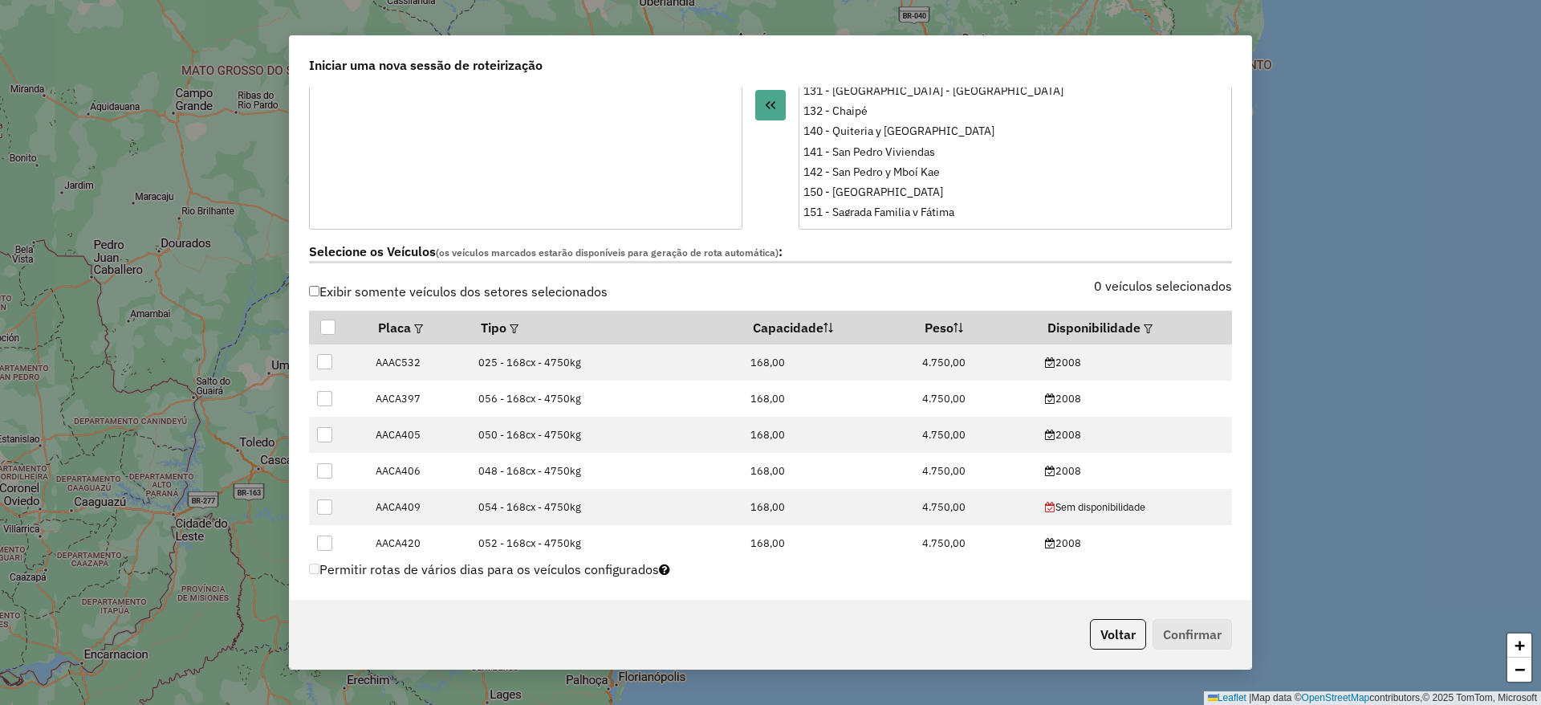
click at [352, 288] on label "Exibir somente veículos dos setores selecionados" at bounding box center [458, 291] width 299 height 31
click at [1144, 325] on em at bounding box center [1148, 328] width 9 height 9
click at [1237, 364] on div "Selecione uma opção" at bounding box center [1216, 363] width 135 height 31
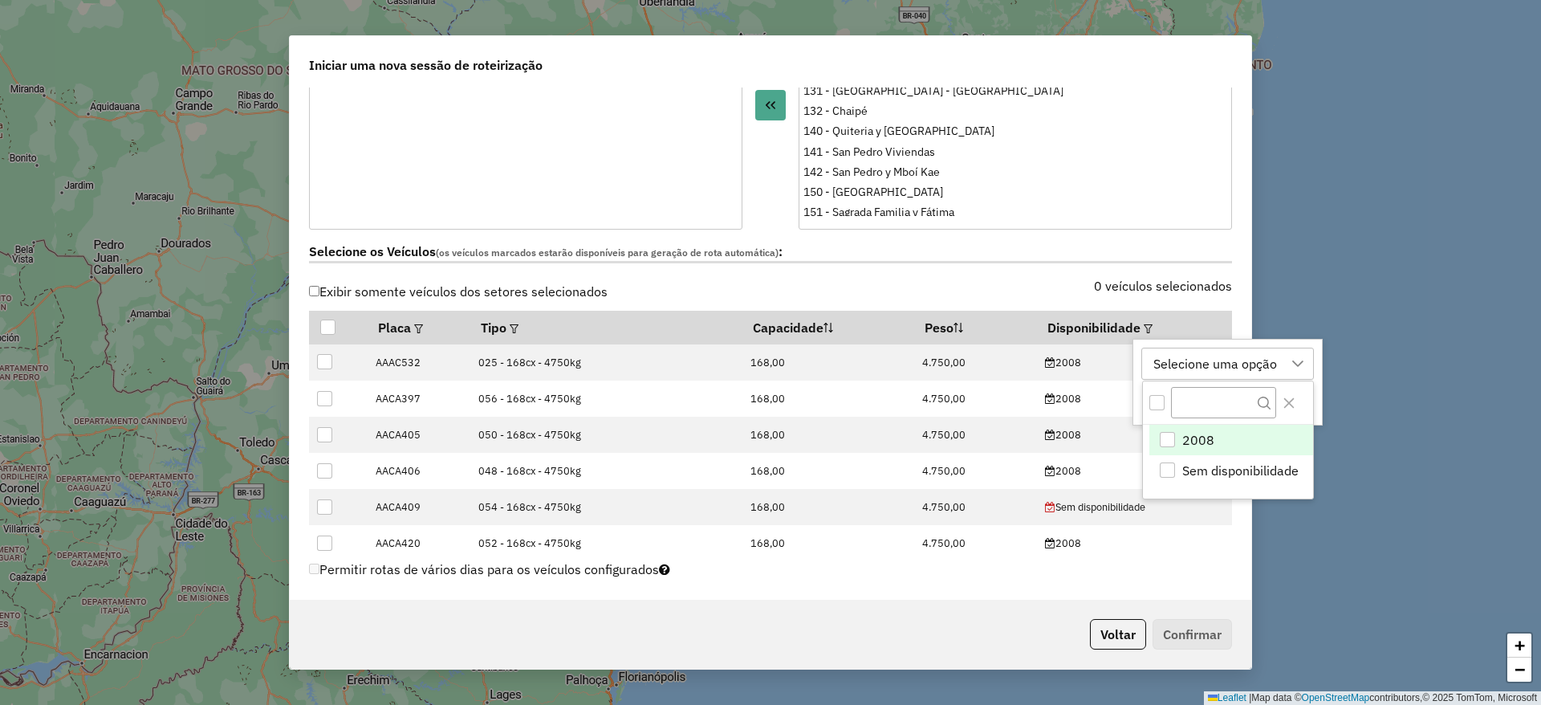
click at [1179, 441] on li "2008" at bounding box center [1231, 440] width 164 height 31
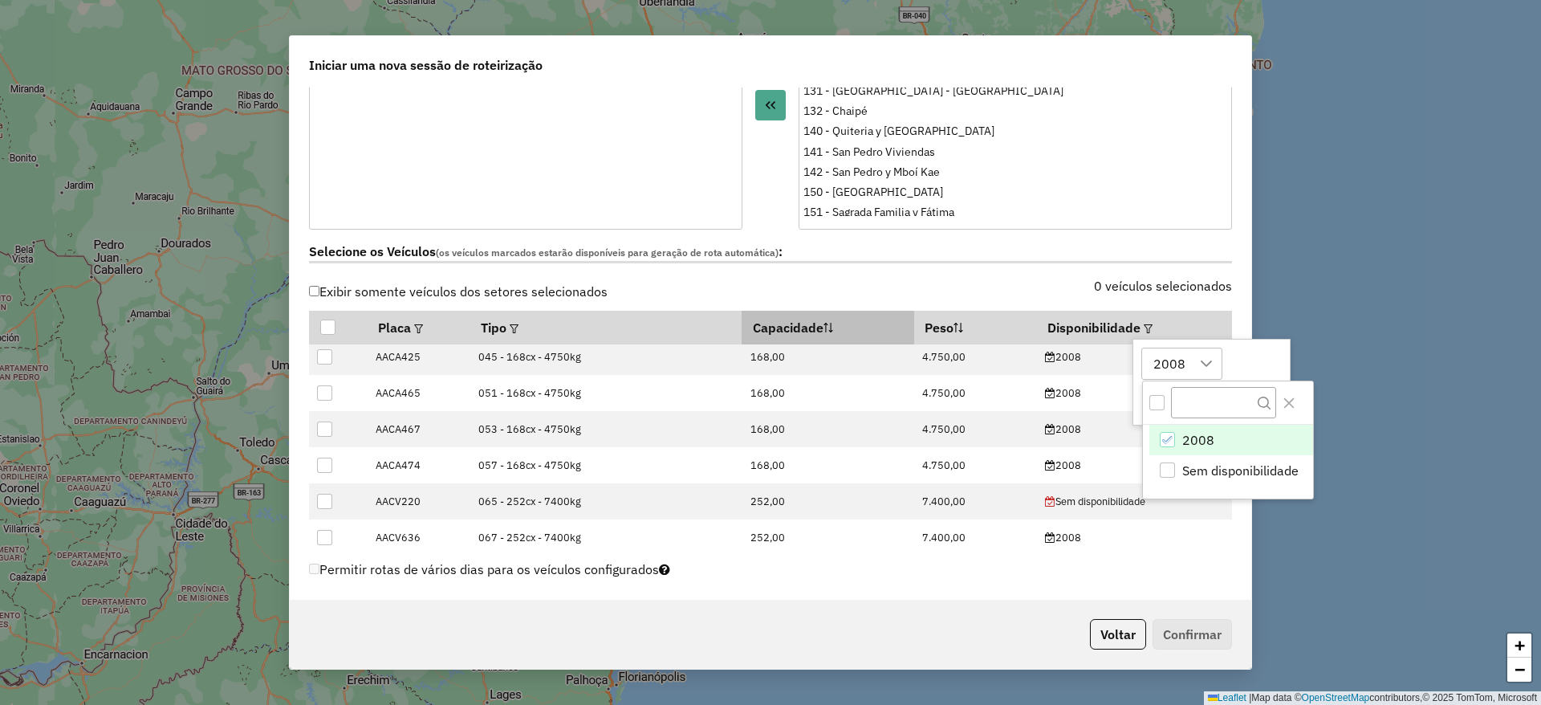
scroll to position [241, 0]
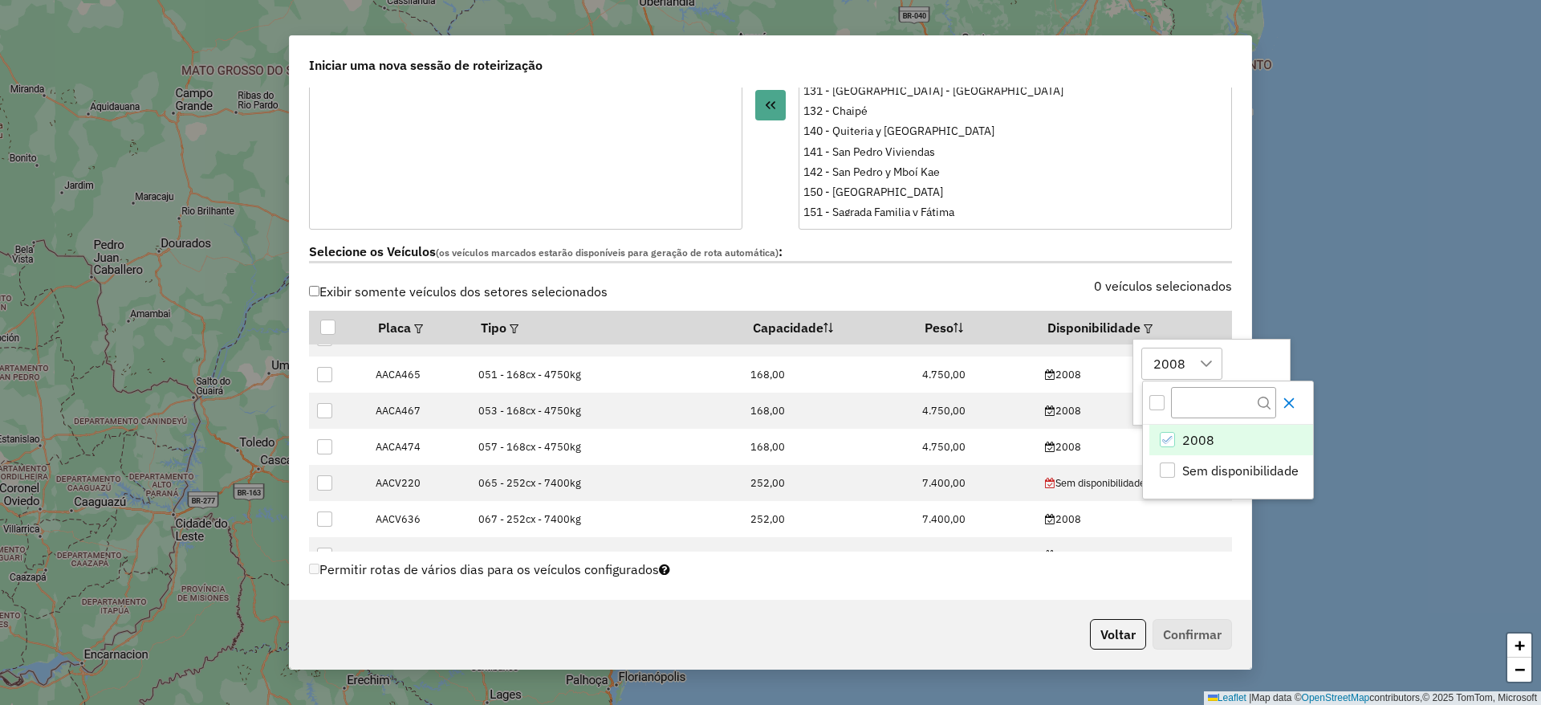
click at [1287, 400] on icon "Close" at bounding box center [1289, 403] width 13 height 13
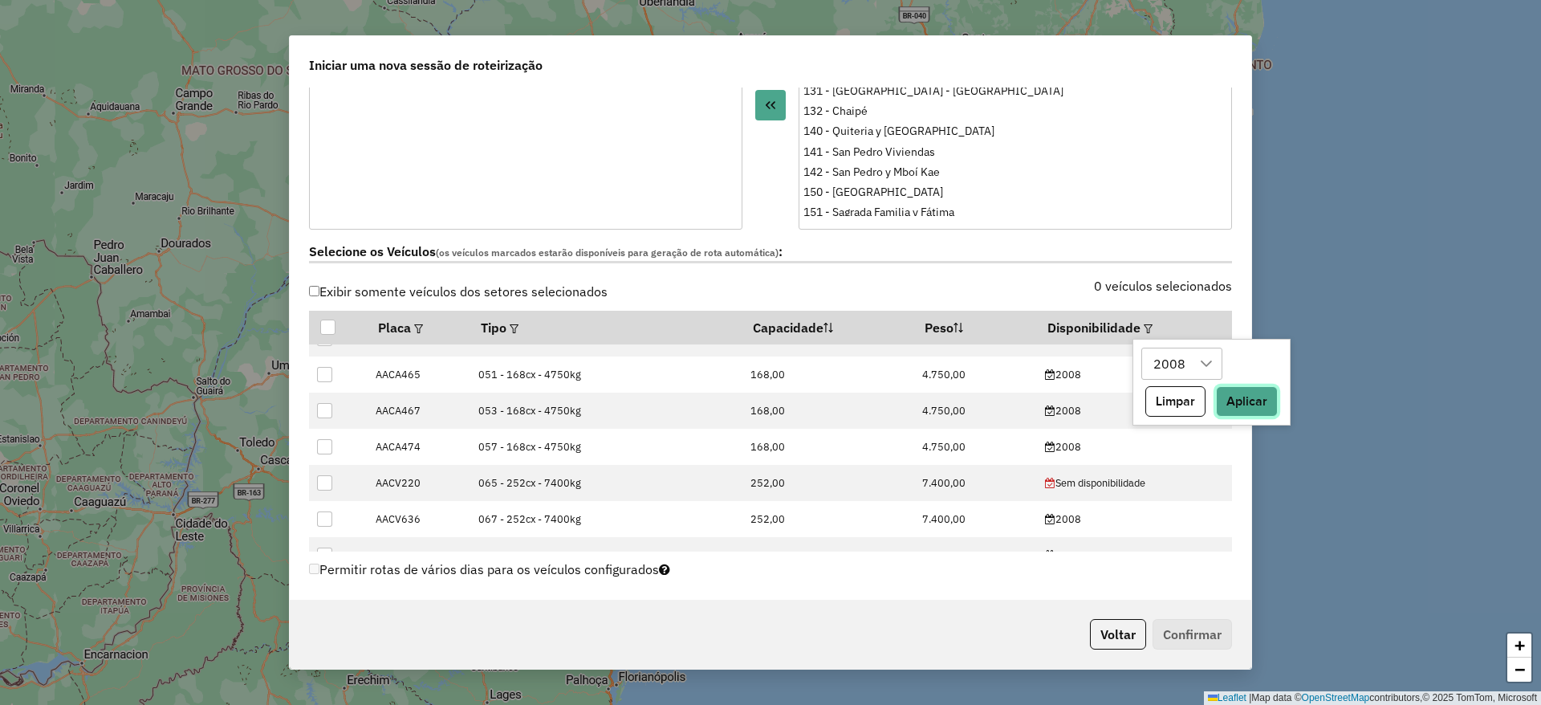
click at [1259, 401] on button "Aplicar" at bounding box center [1247, 401] width 62 height 31
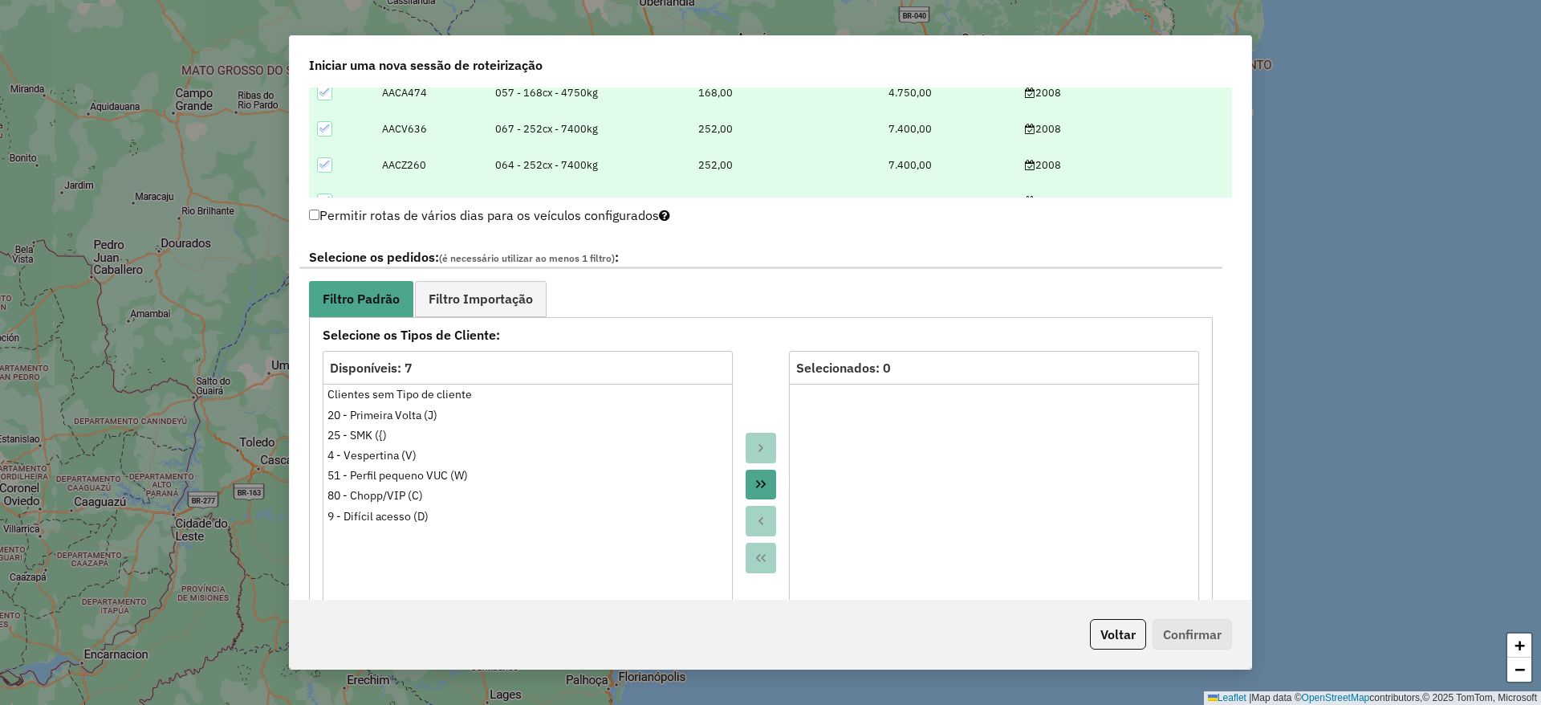
scroll to position [722, 0]
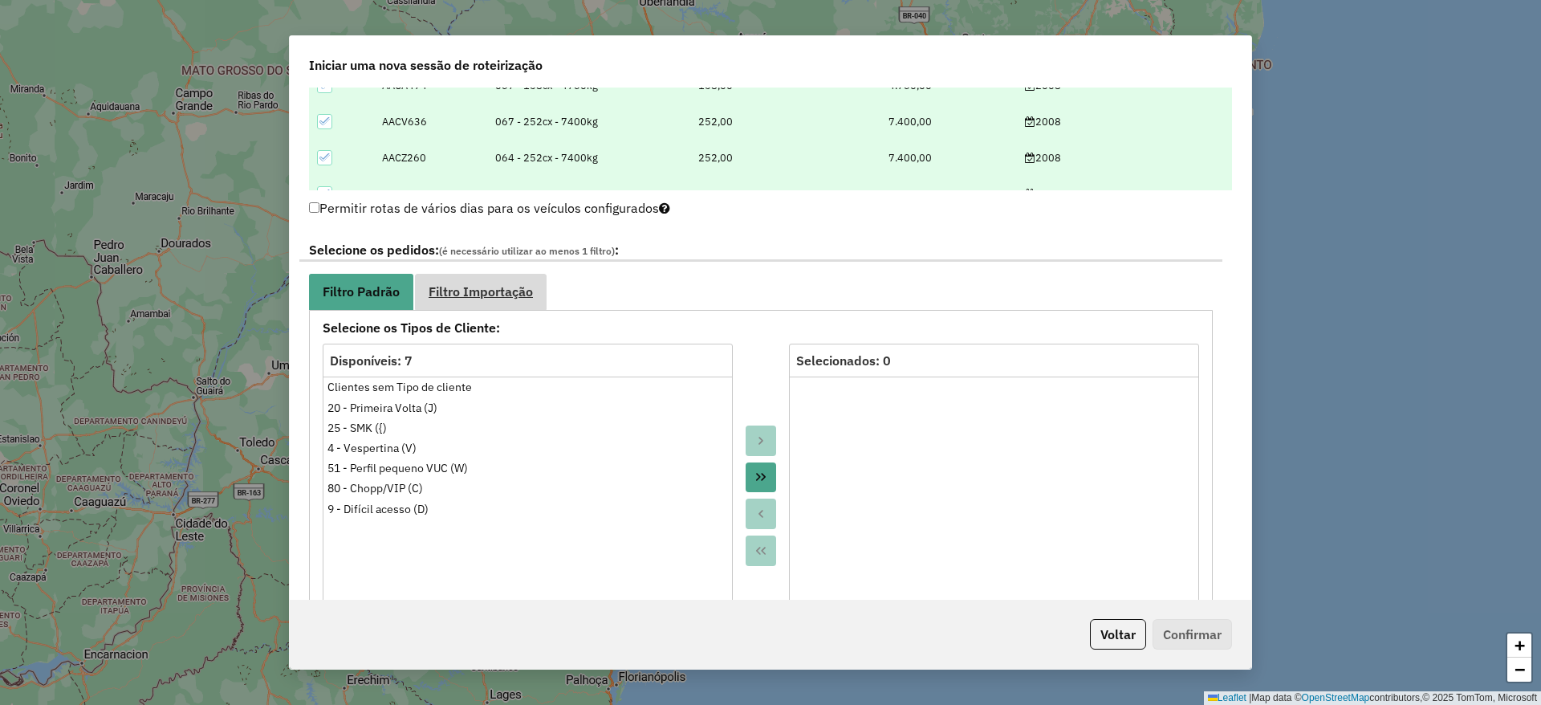
click at [443, 287] on span "Filtro Importação" at bounding box center [481, 291] width 104 height 13
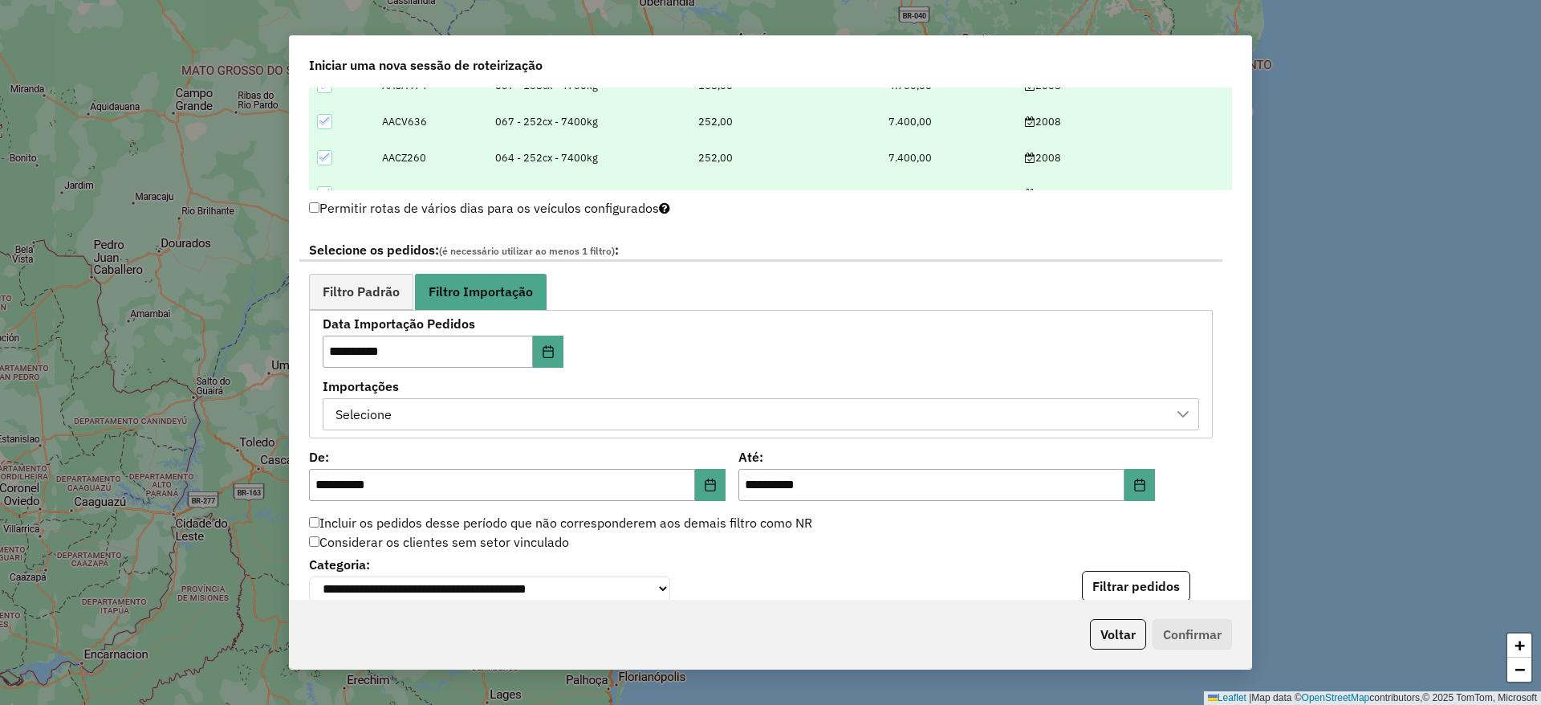
click at [620, 420] on div "Selecione" at bounding box center [749, 414] width 838 height 31
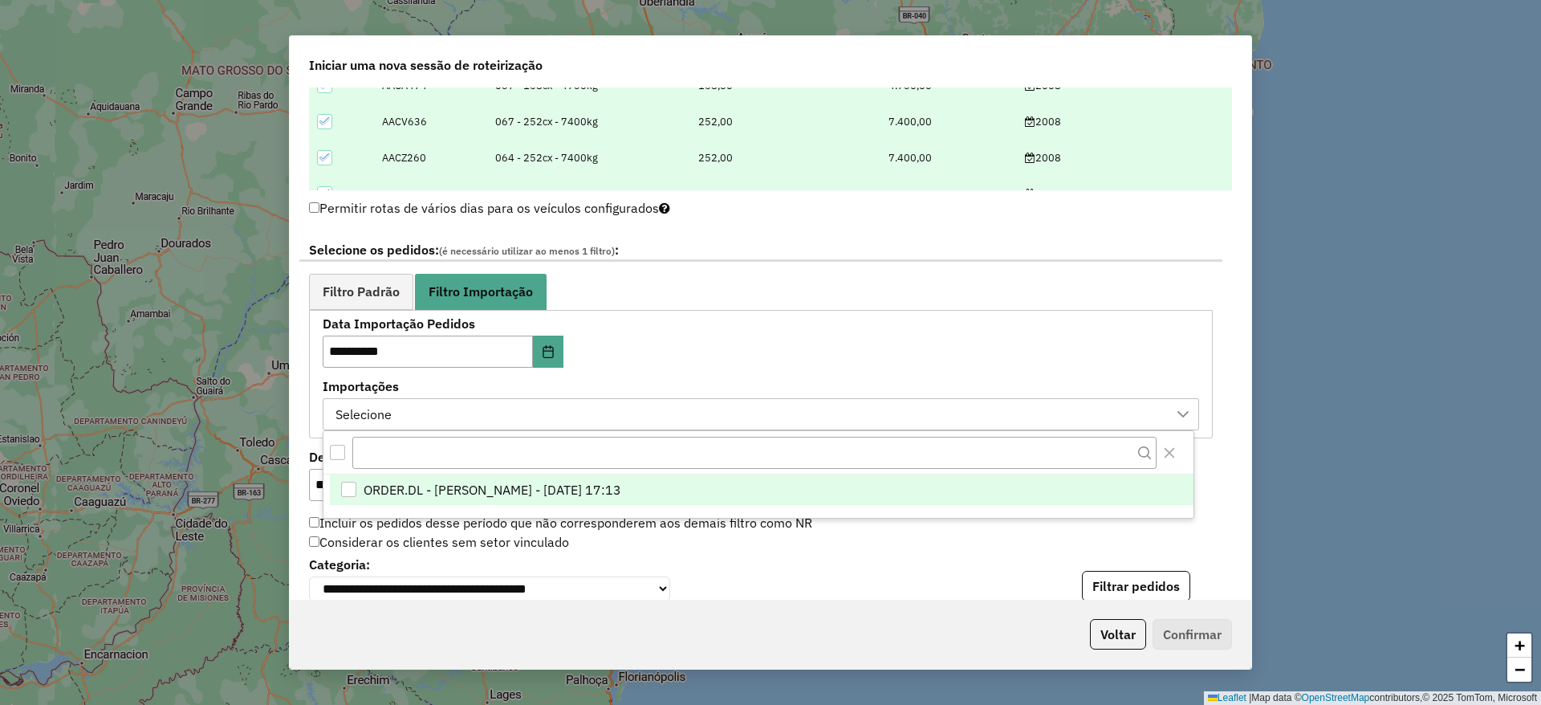
scroll to position [12, 73]
click at [564, 484] on span "ORDER.DL - [PERSON_NAME] - [DATE] 17:13" at bounding box center [493, 489] width 258 height 19
click at [338, 297] on span "Filtro Padrão" at bounding box center [361, 291] width 77 height 13
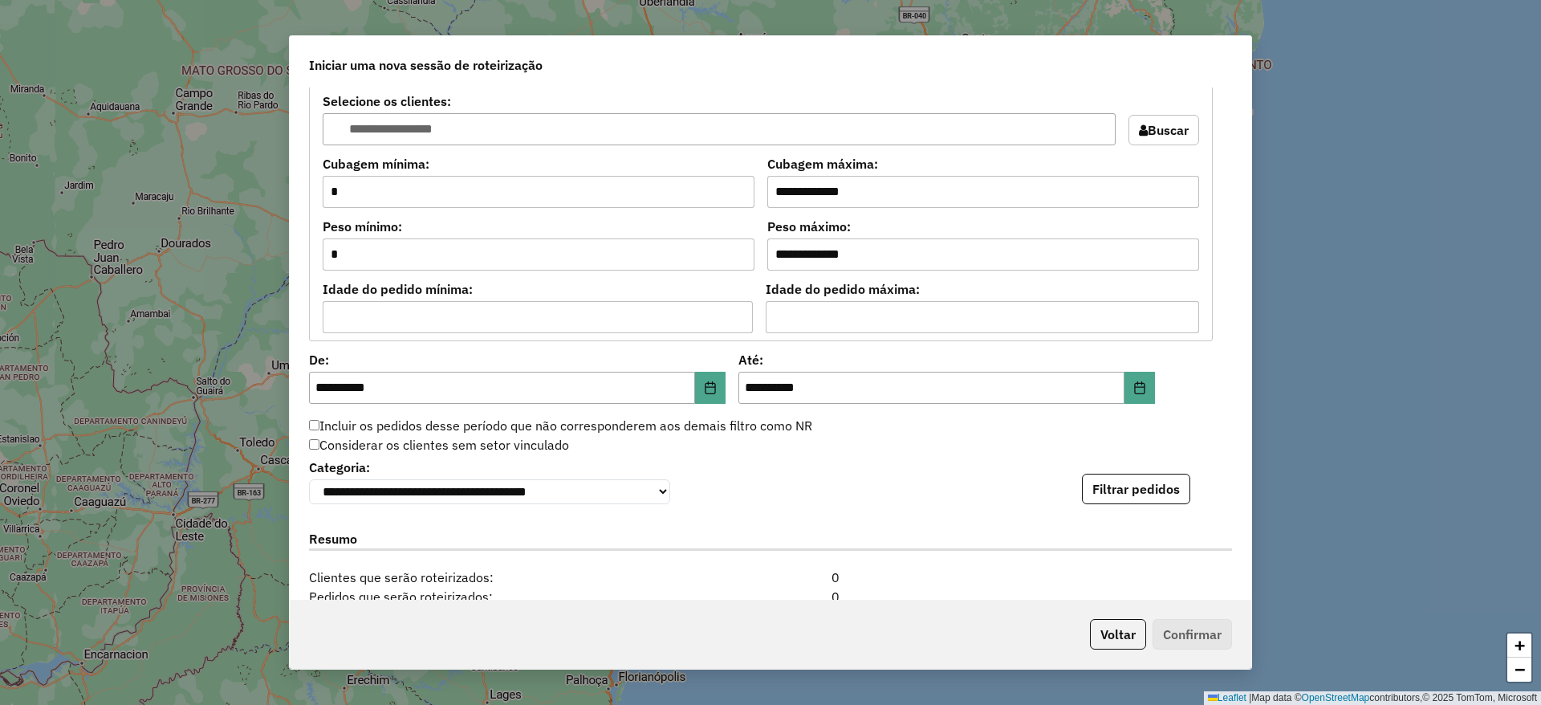
scroll to position [1324, 0]
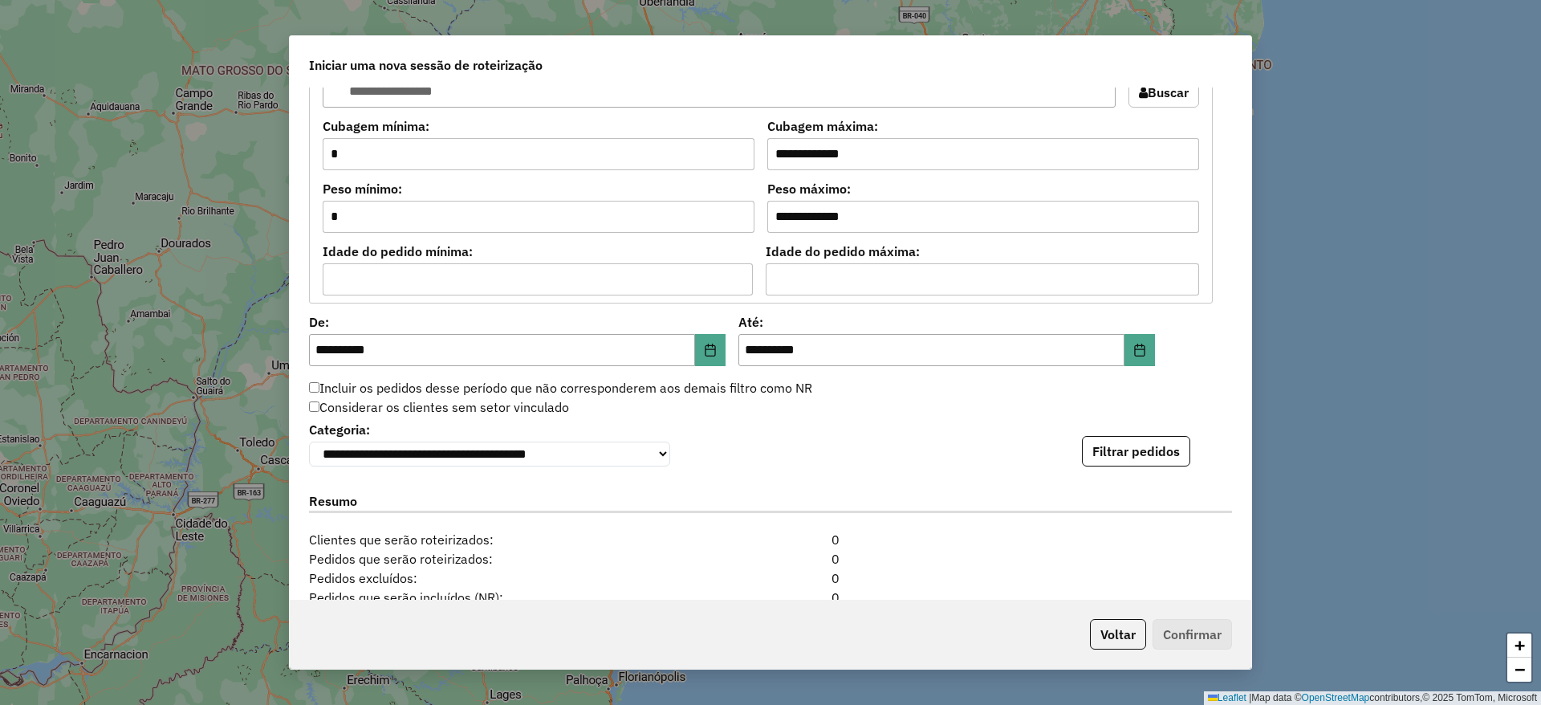
drag, startPoint x: 1125, startPoint y: 458, endPoint x: 883, endPoint y: 484, distance: 243.0
click at [883, 484] on div "**********" at bounding box center [771, 343] width 962 height 512
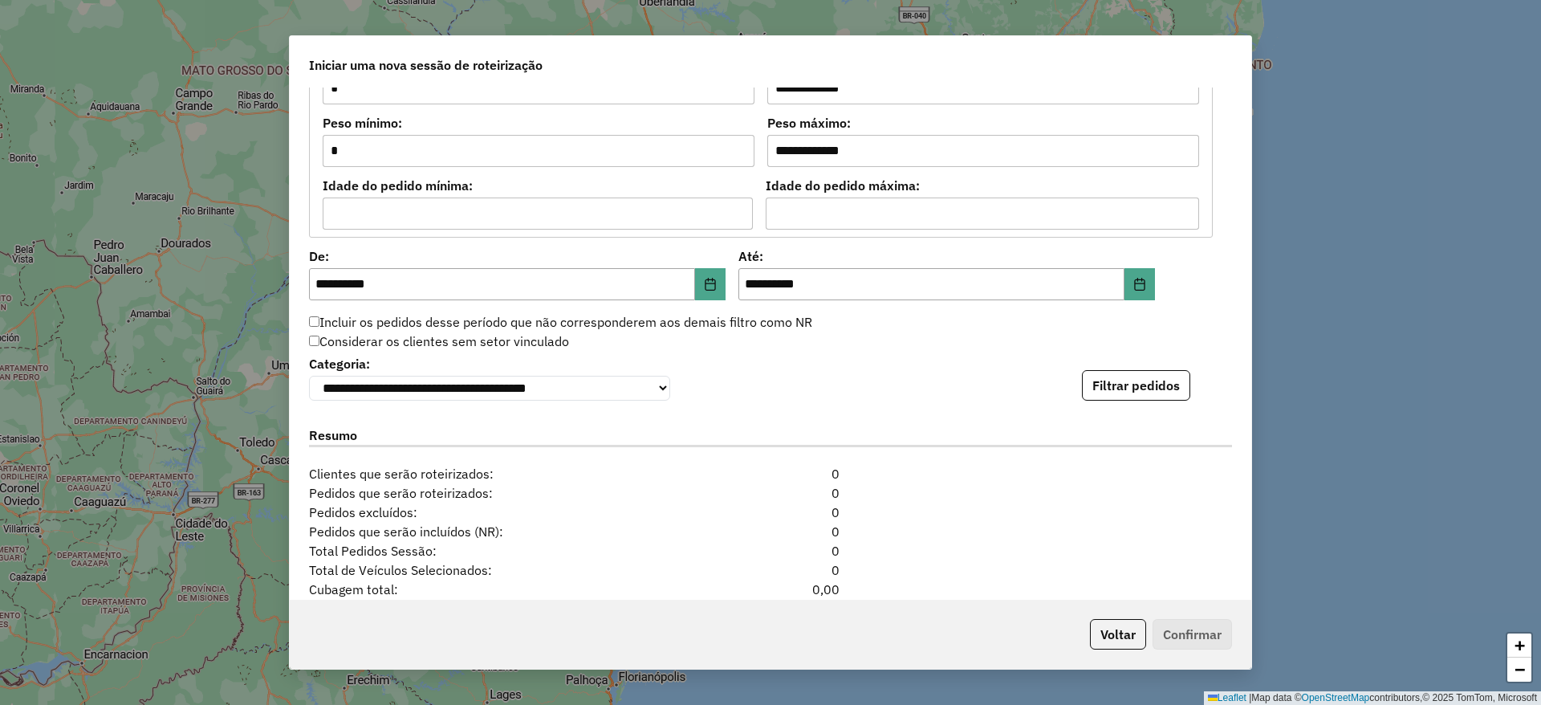
scroll to position [1445, 0]
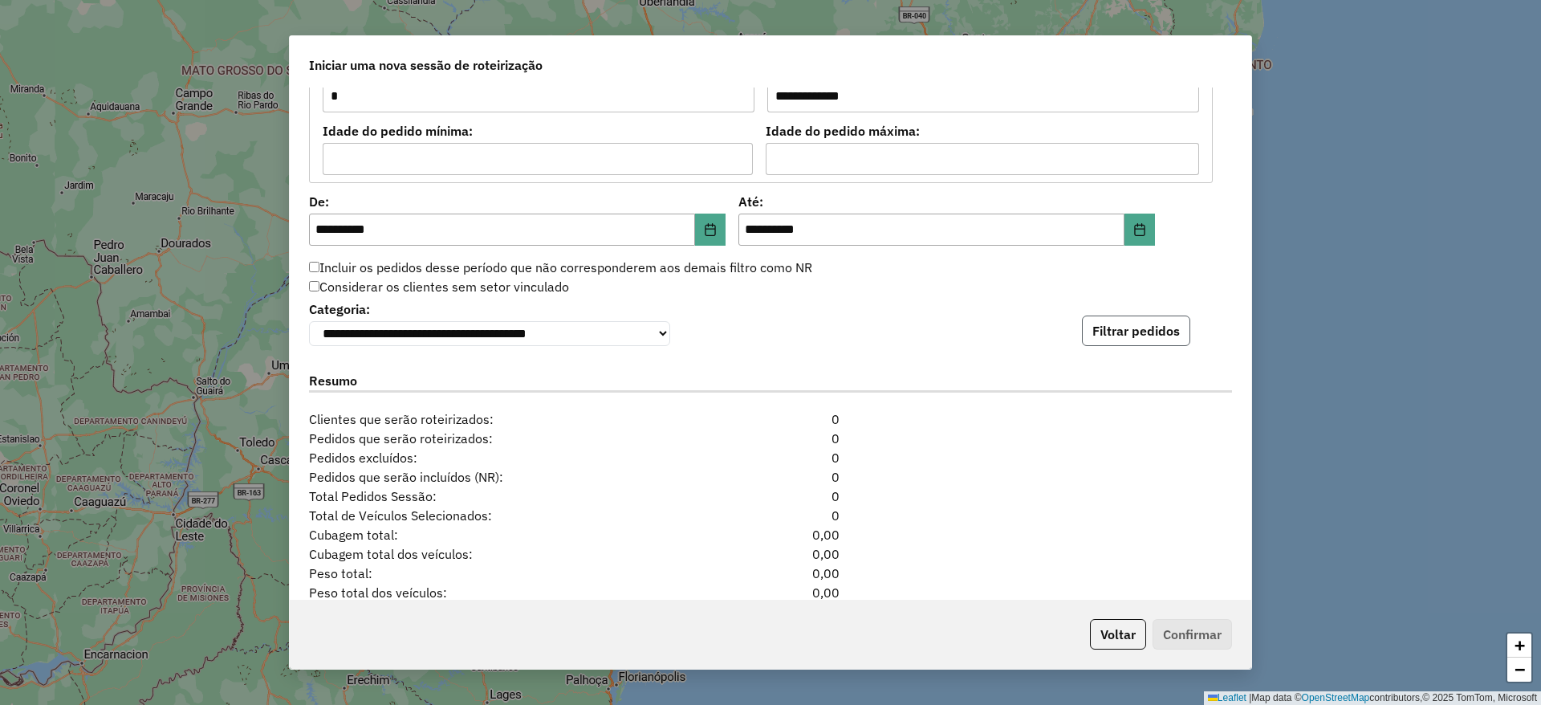
click at [1144, 340] on button "Filtrar pedidos" at bounding box center [1136, 330] width 108 height 31
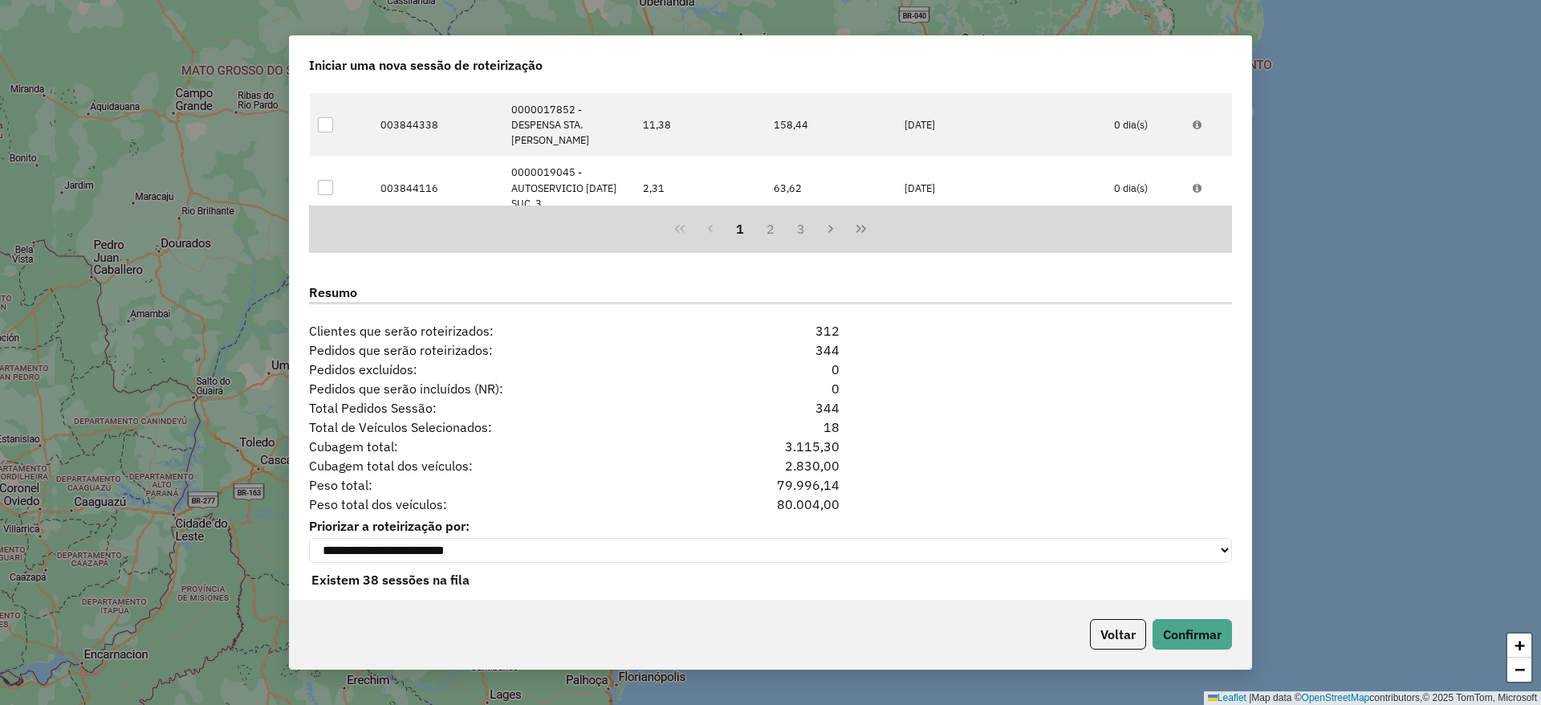
scroll to position [1890, 0]
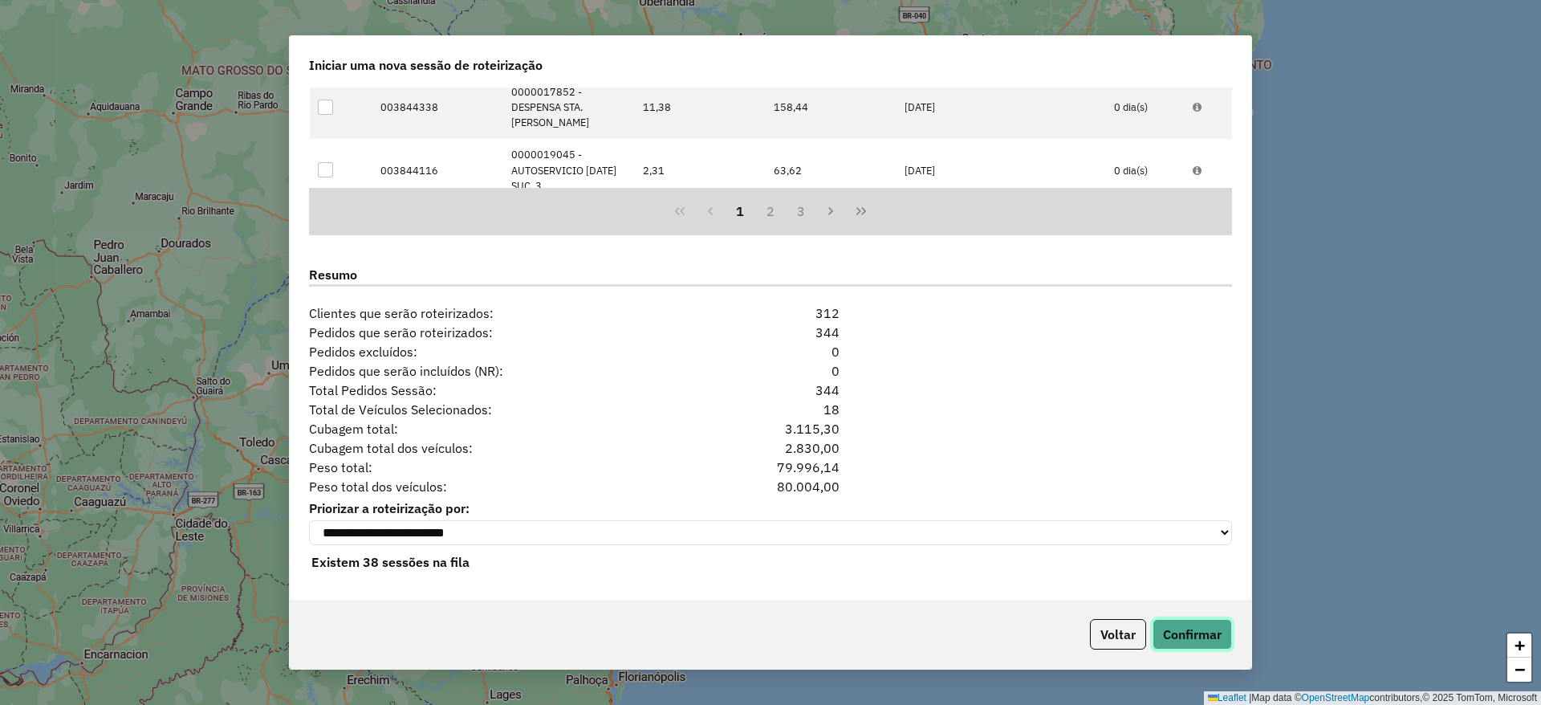
click at [1197, 639] on button "Confirmar" at bounding box center [1192, 634] width 79 height 31
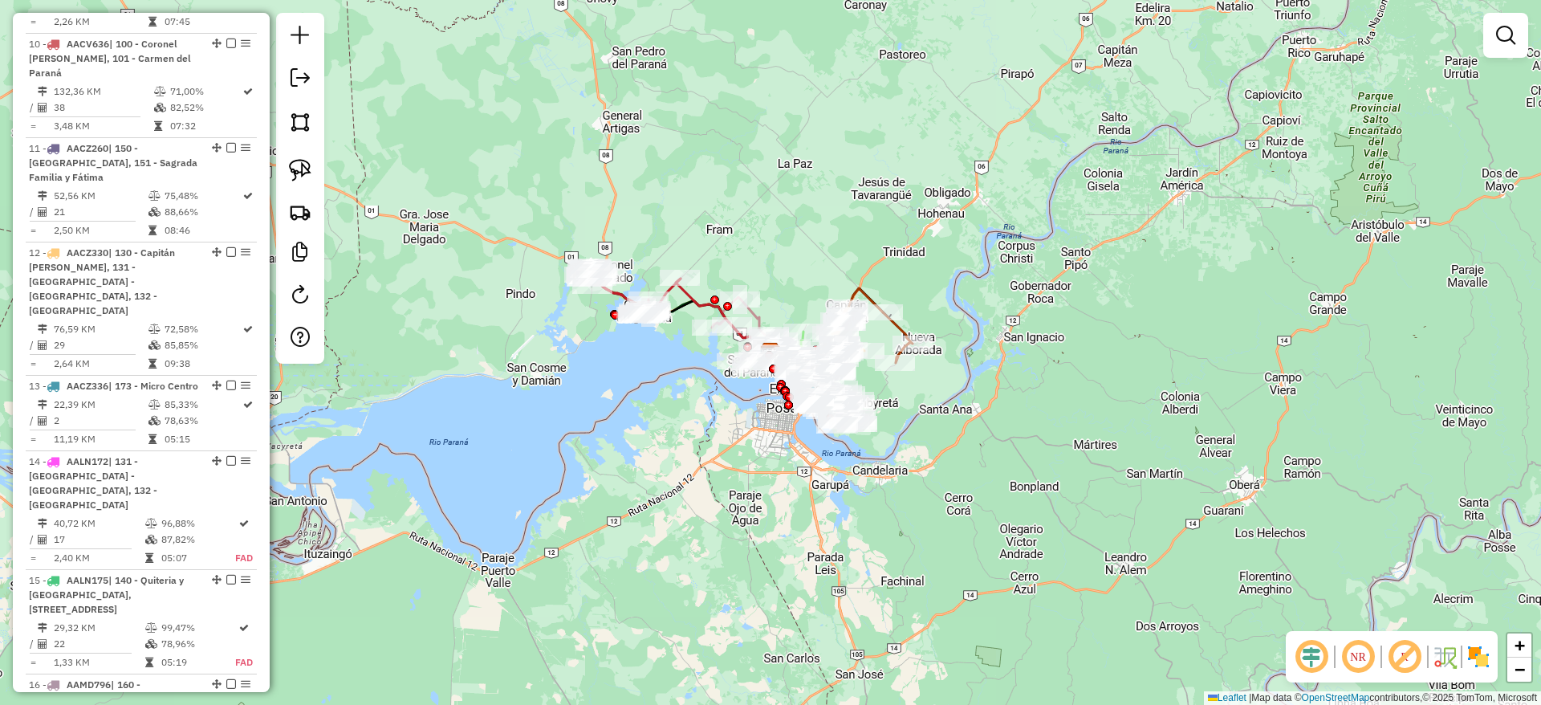
scroll to position [2090, 0]
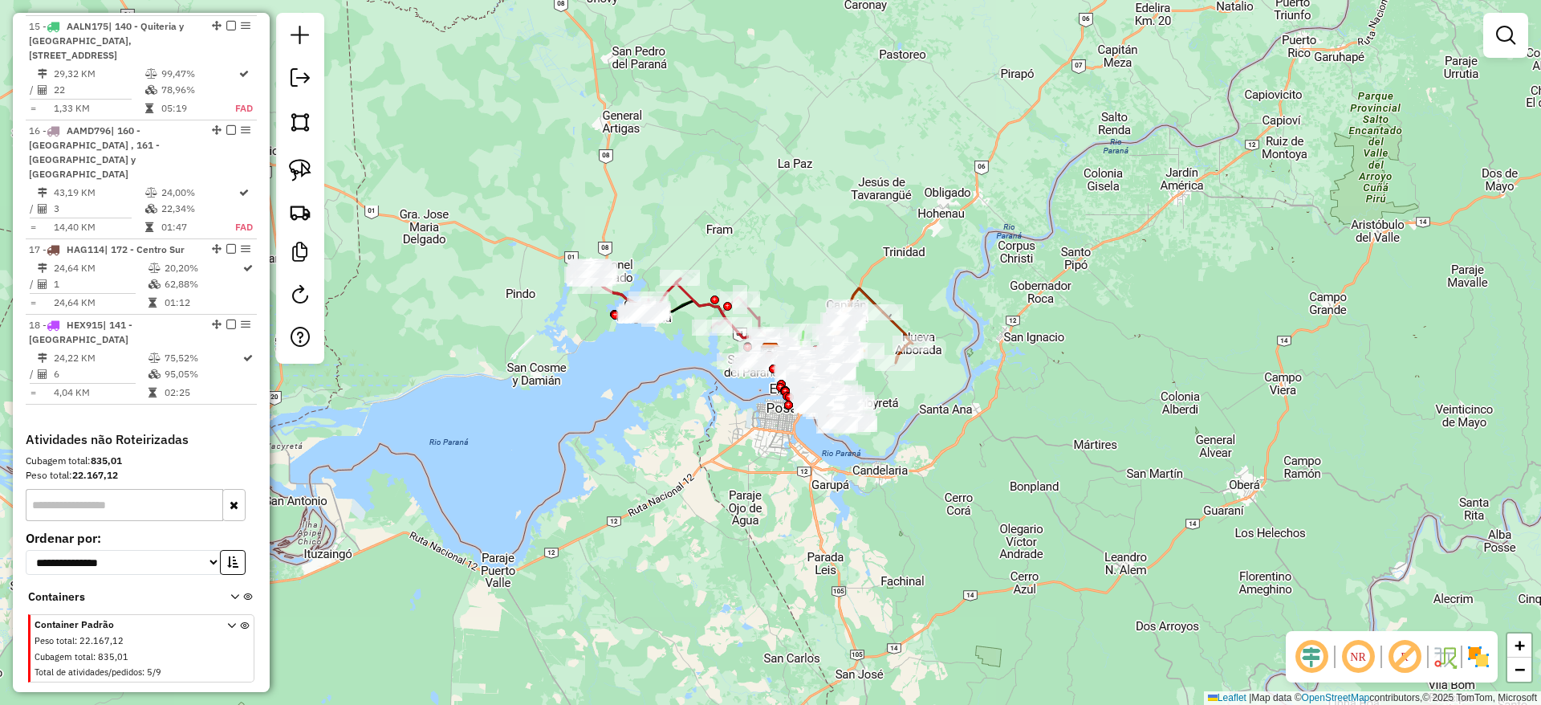
click at [160, 704] on span "Reprocessar Service Time" at bounding box center [96, 719] width 141 height 14
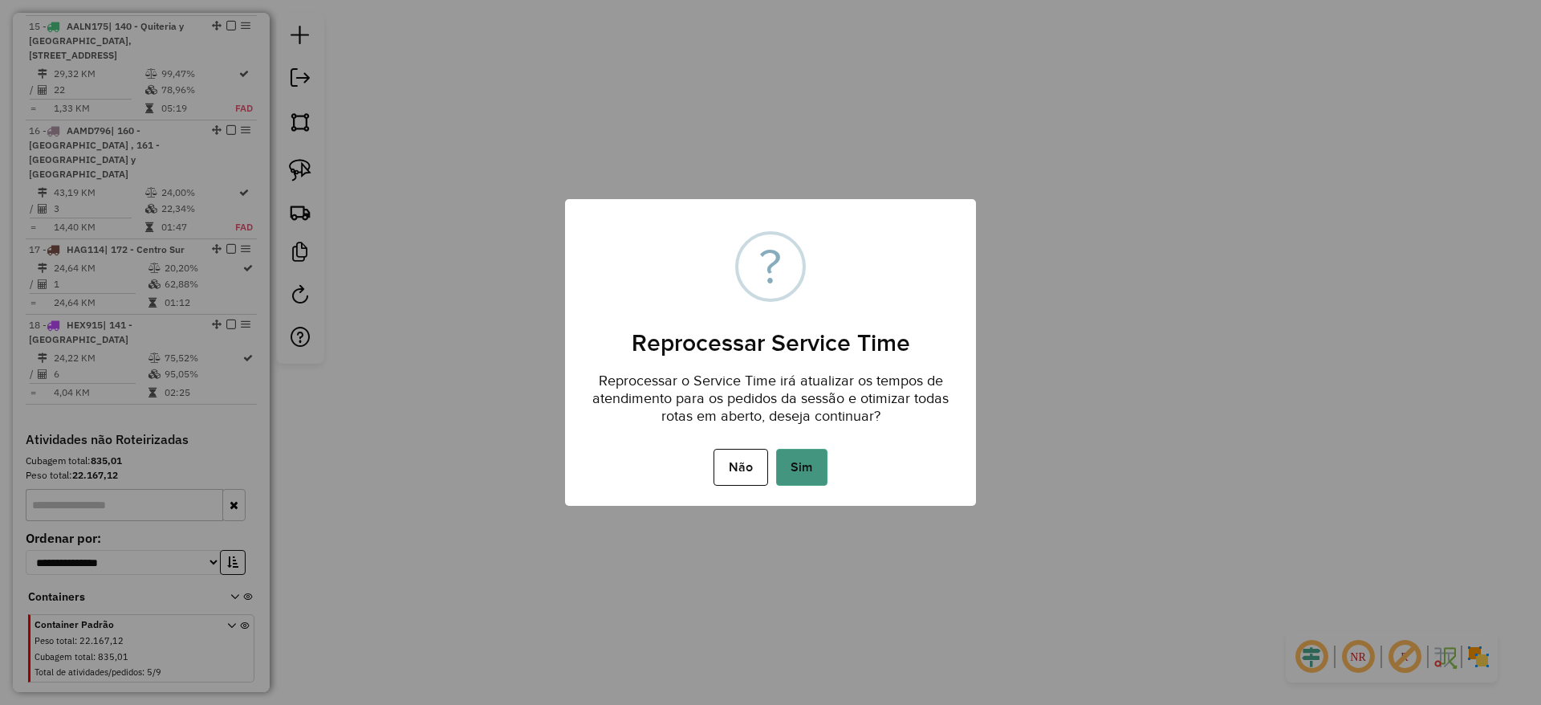
click at [818, 459] on button "Sim" at bounding box center [801, 467] width 51 height 37
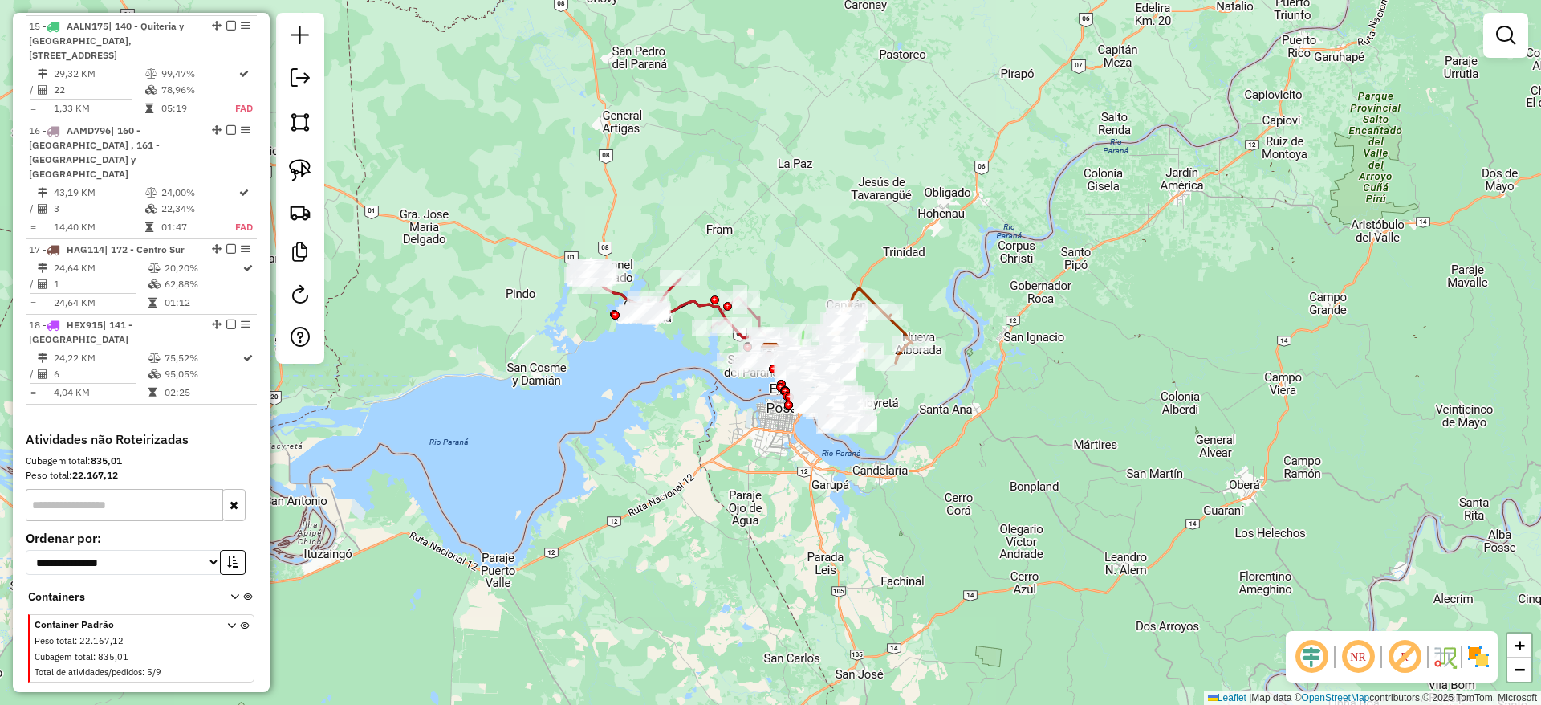
click at [1482, 647] on img at bounding box center [1479, 657] width 26 height 26
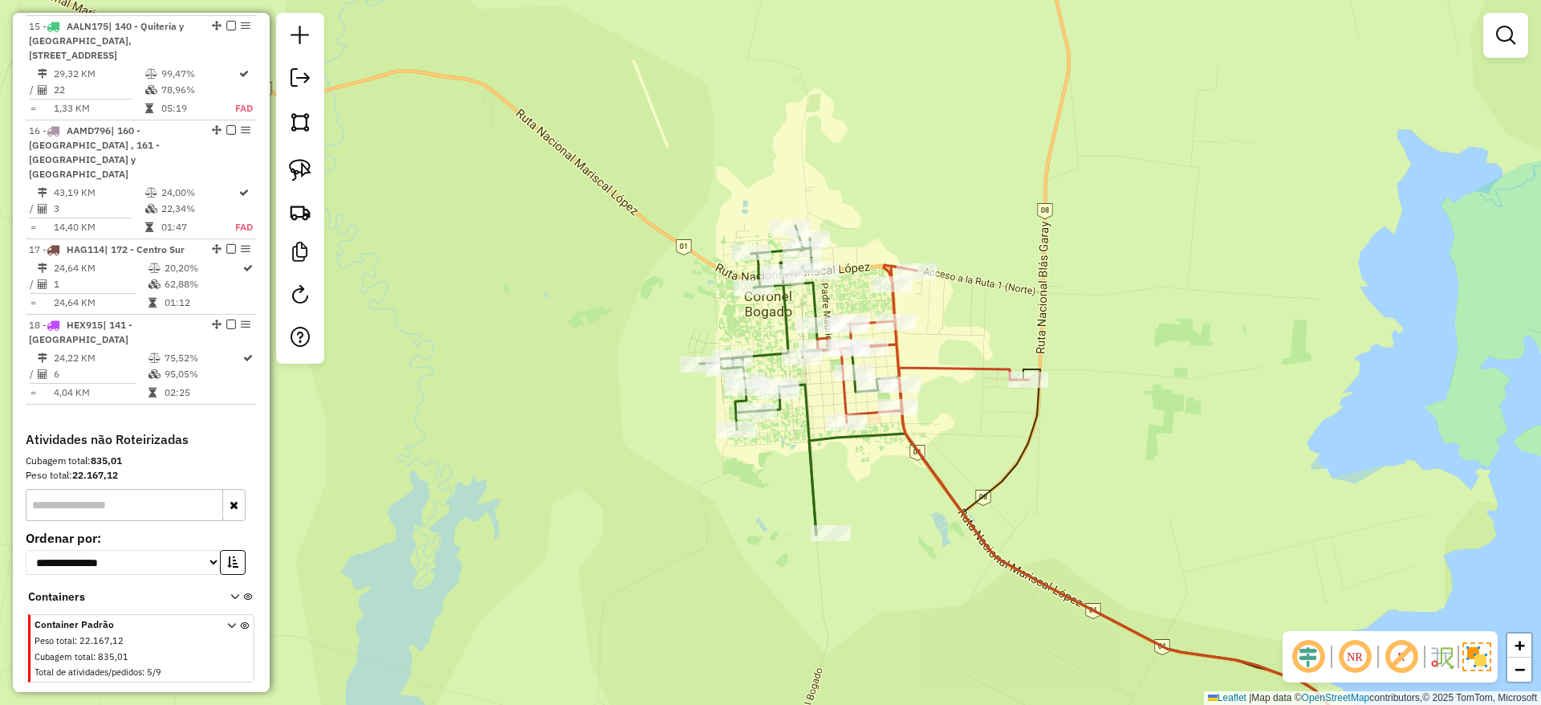
click at [780, 344] on icon at bounding box center [801, 380] width 202 height 309
select select "**********"
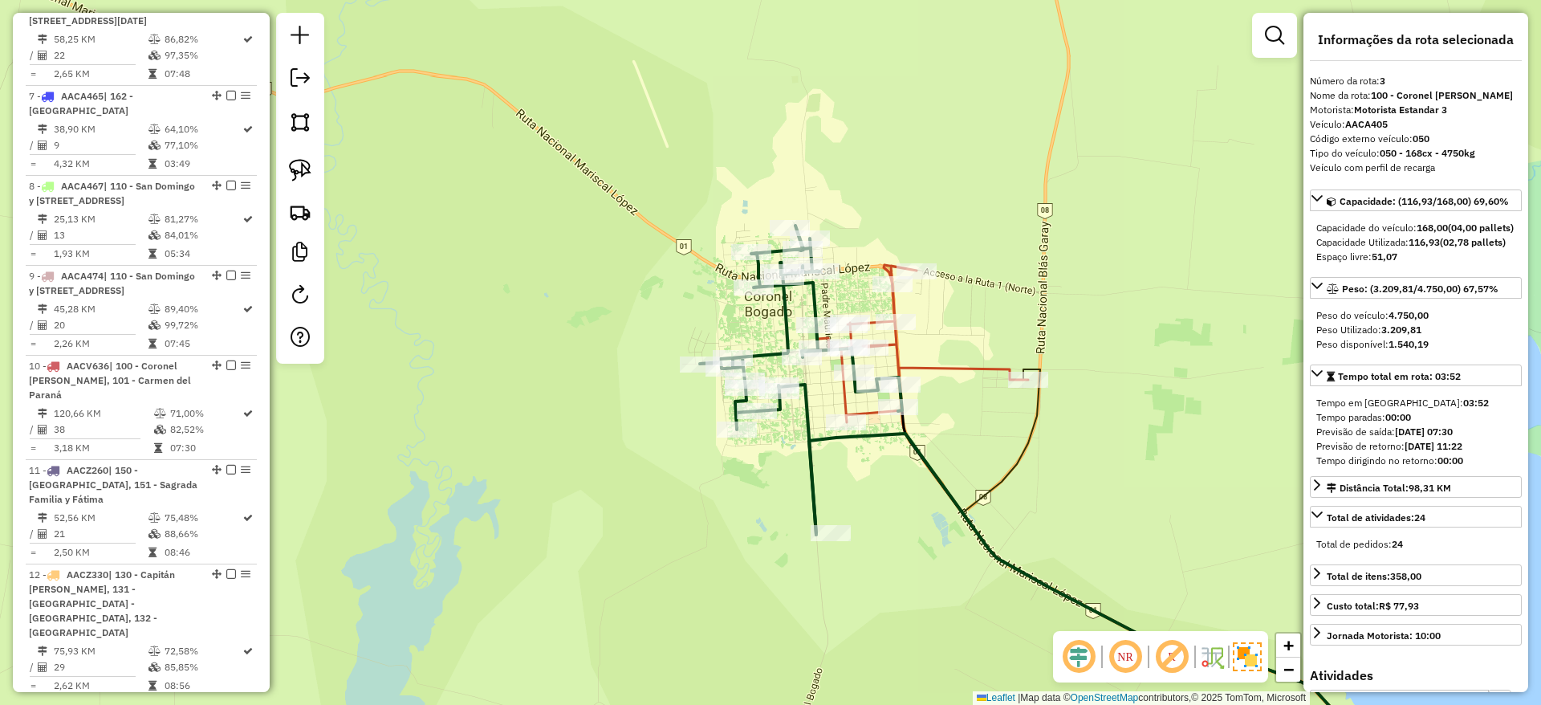
scroll to position [841, 0]
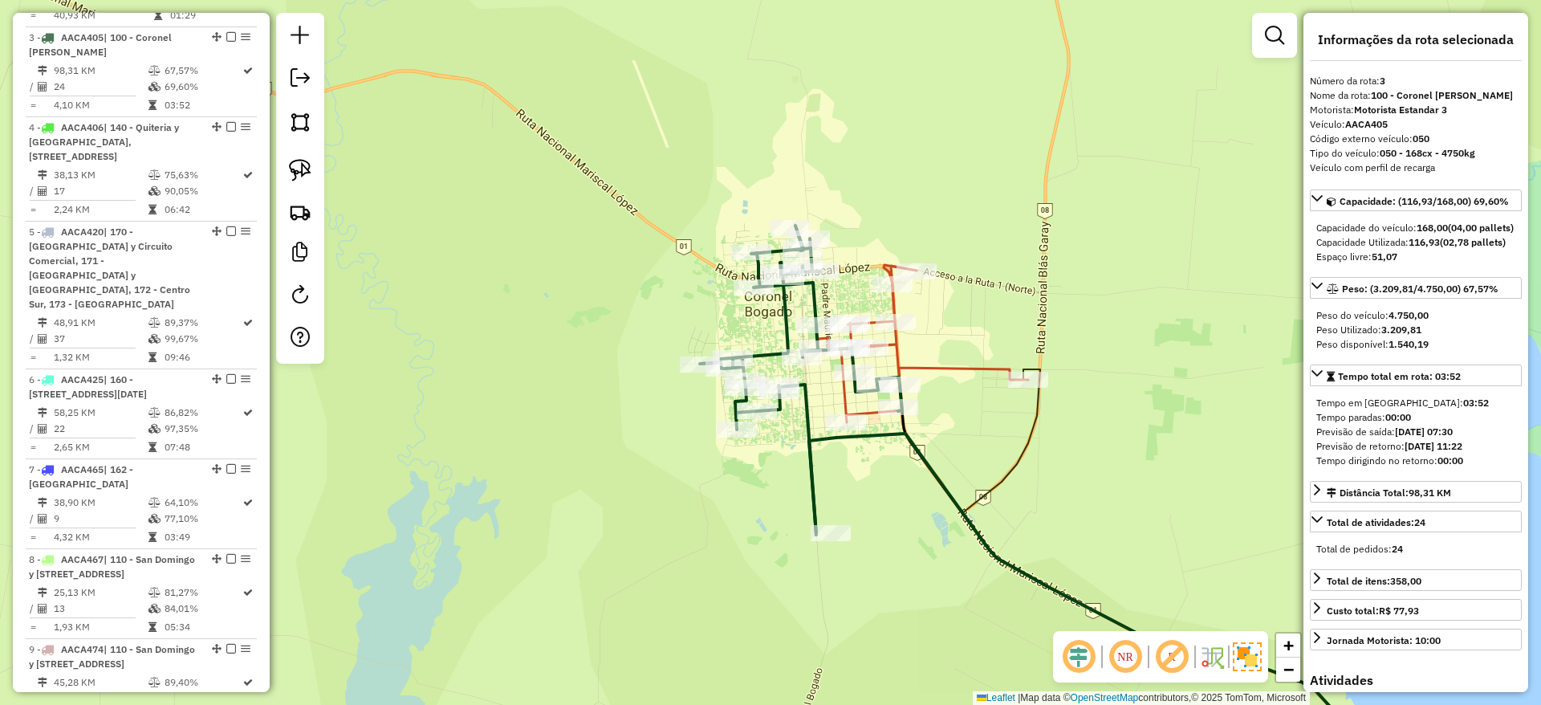
click at [929, 371] on icon at bounding box center [1132, 520] width 628 height 510
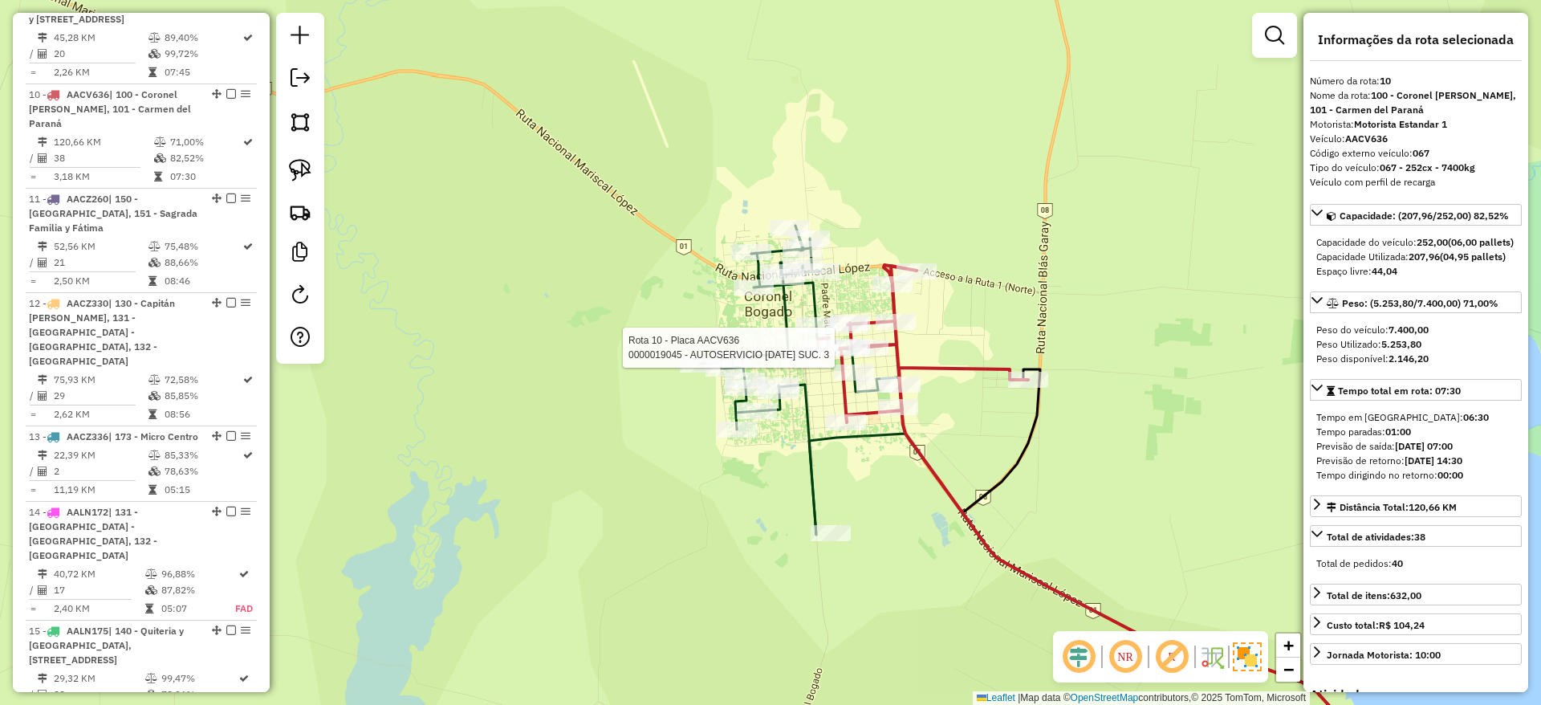
scroll to position [1557, 0]
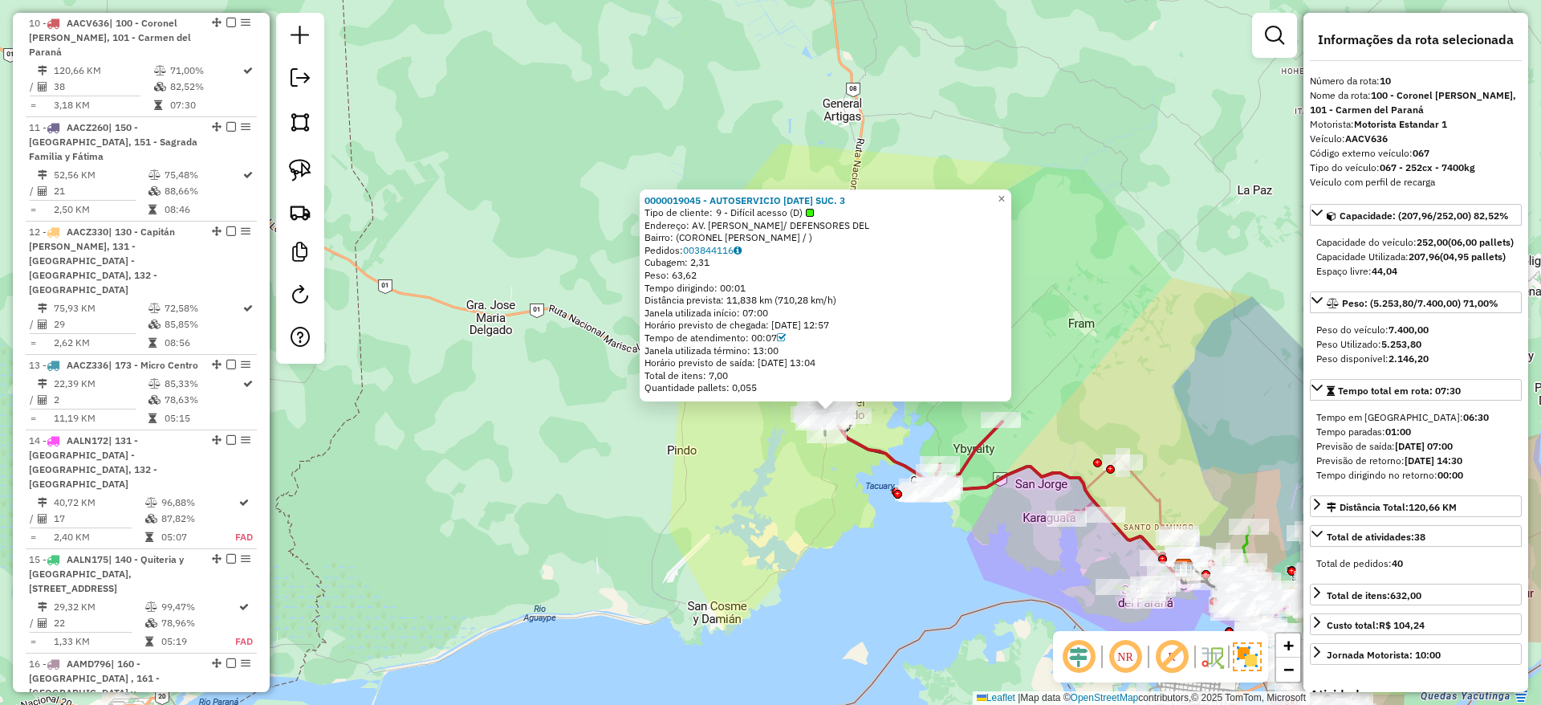
drag, startPoint x: 632, startPoint y: 540, endPoint x: 594, endPoint y: 509, distance: 49.6
click at [594, 517] on div "0000019045 - AUTOSERVICIO [DATE] SUC. 3 Tipo de cliente: 9 - Difícil acesso (D)…" at bounding box center [770, 352] width 1541 height 705
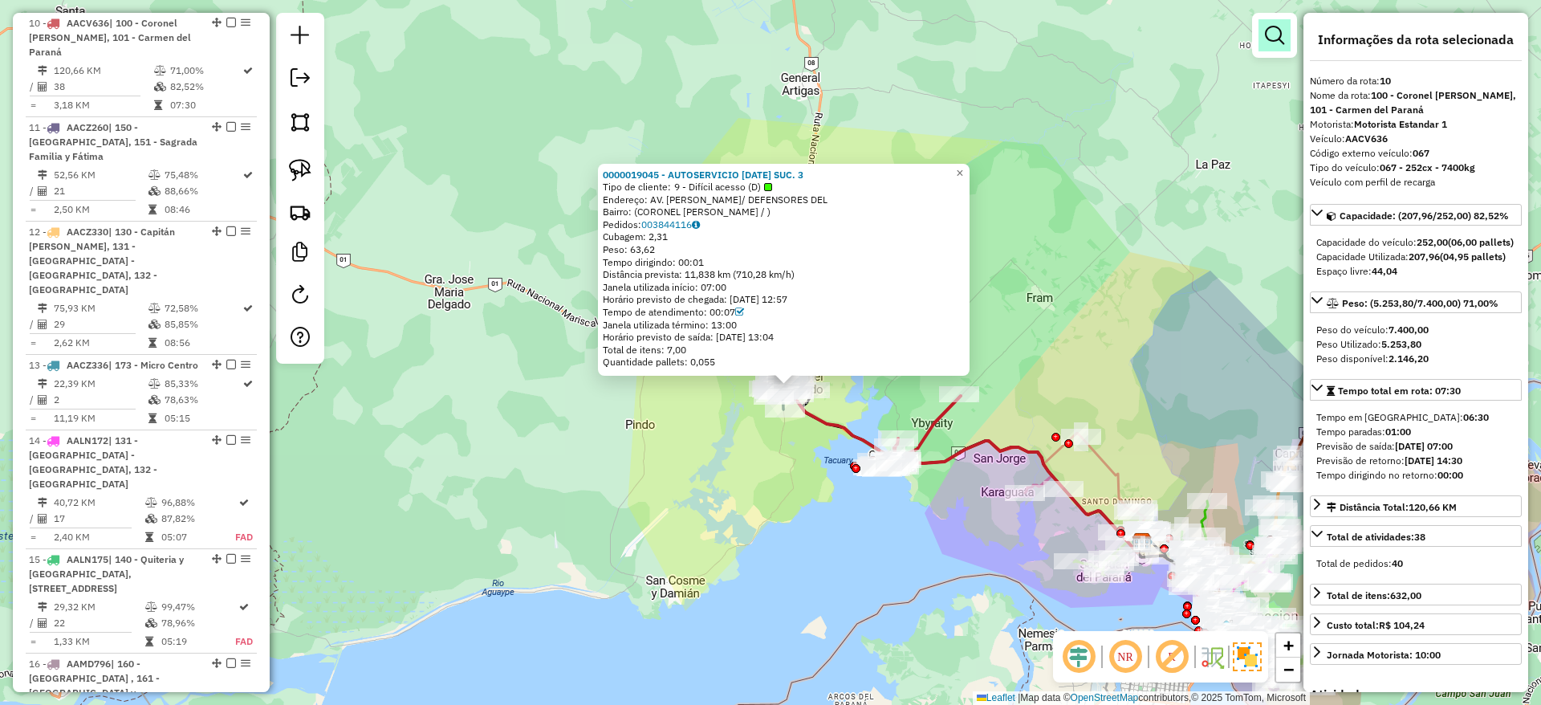
click at [1276, 38] on em at bounding box center [1274, 35] width 19 height 19
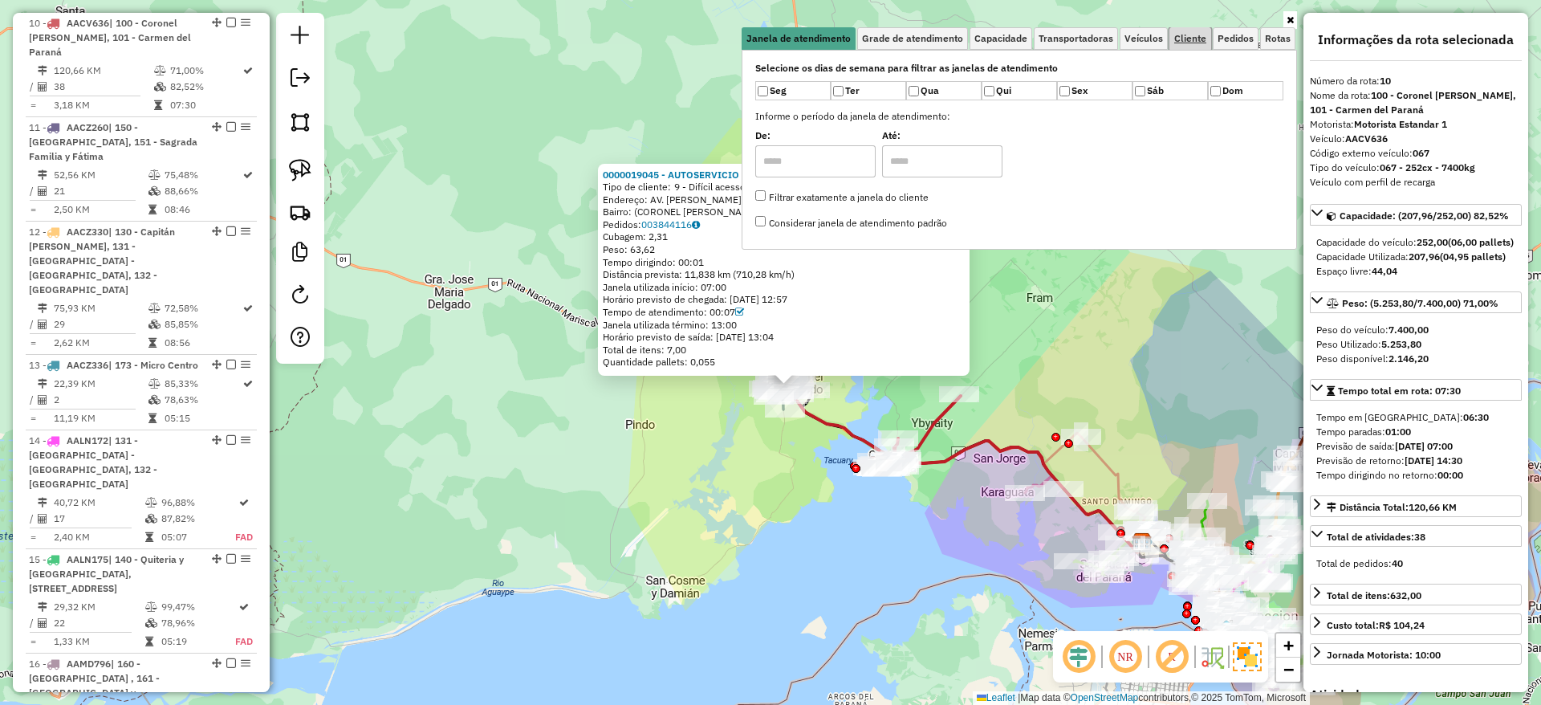
click at [1195, 34] on span "Cliente" at bounding box center [1190, 39] width 32 height 10
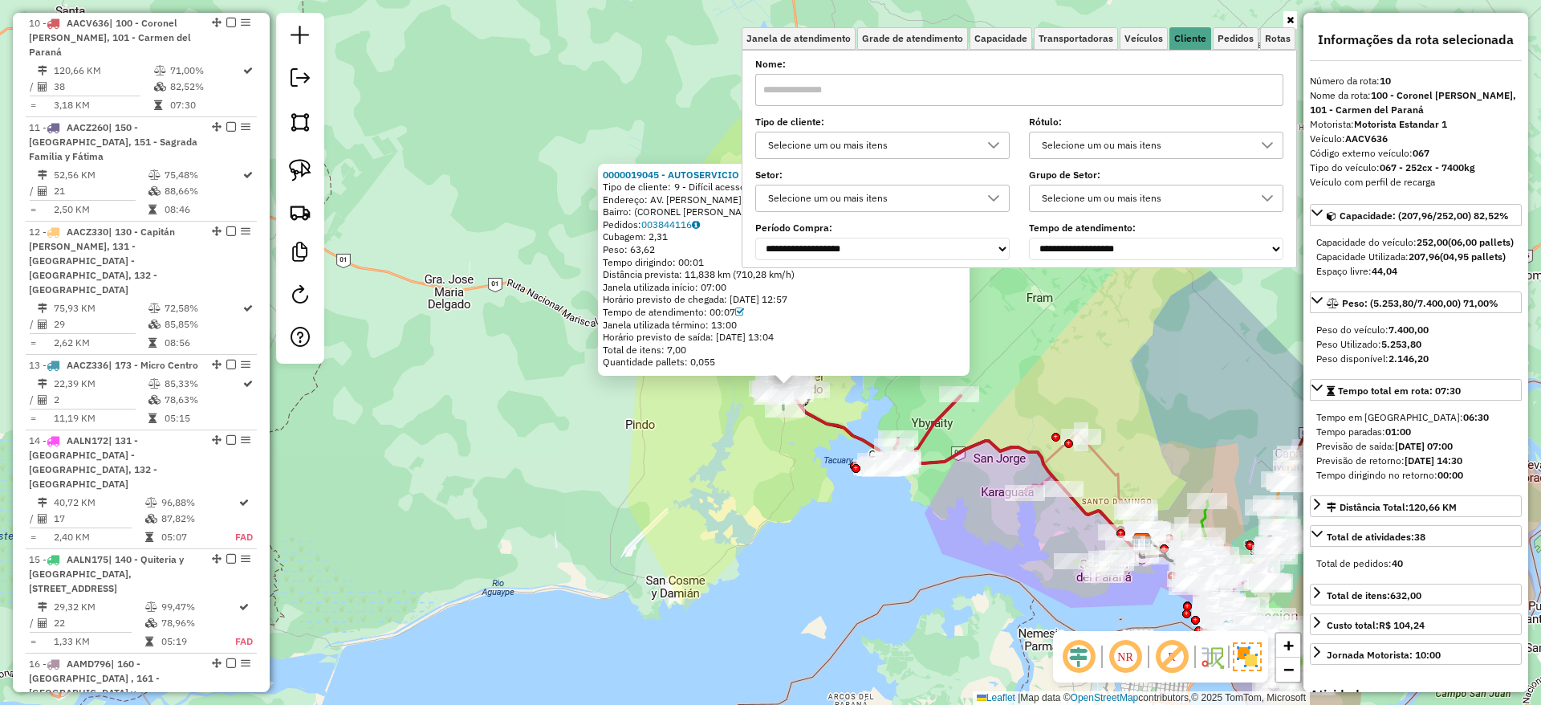
click at [987, 144] on div at bounding box center [993, 145] width 31 height 26
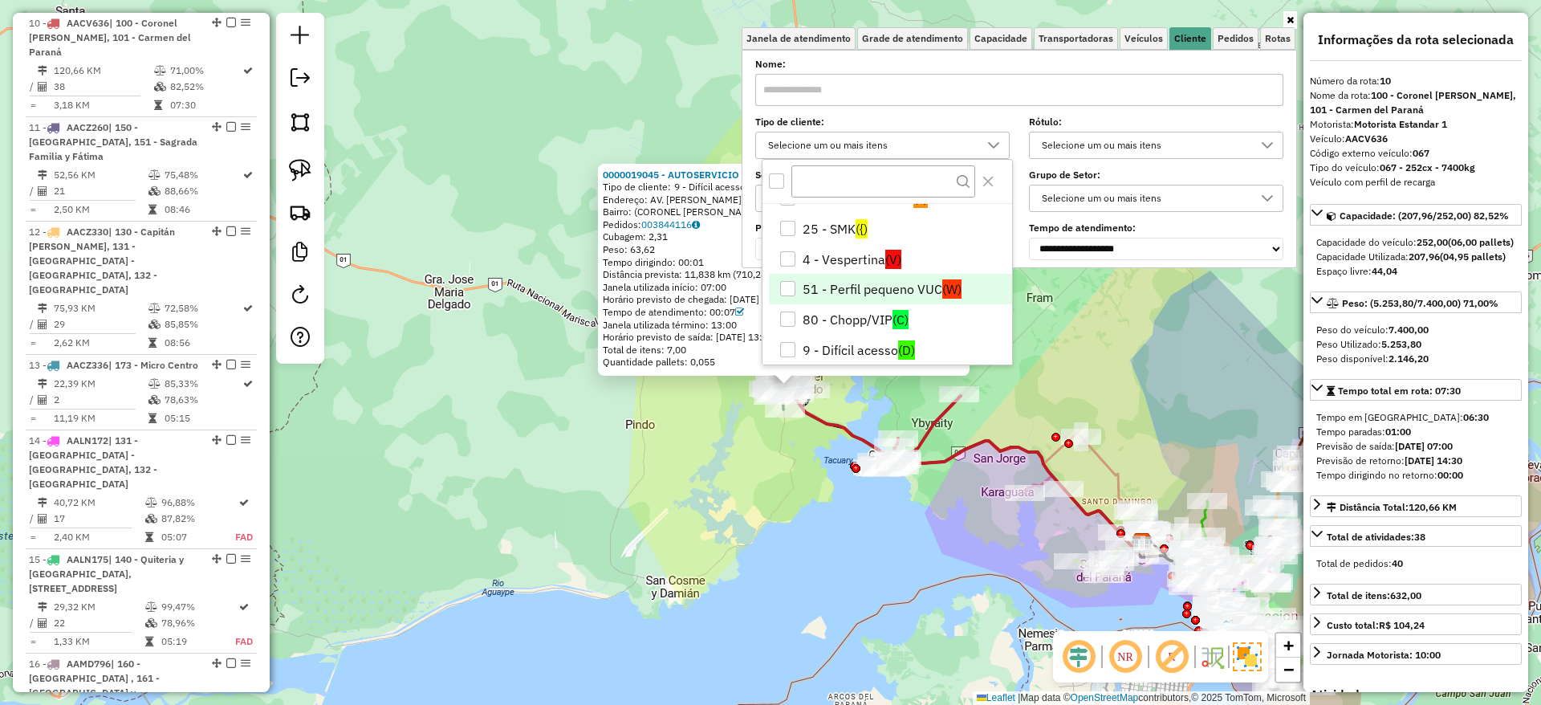
scroll to position [64, 0]
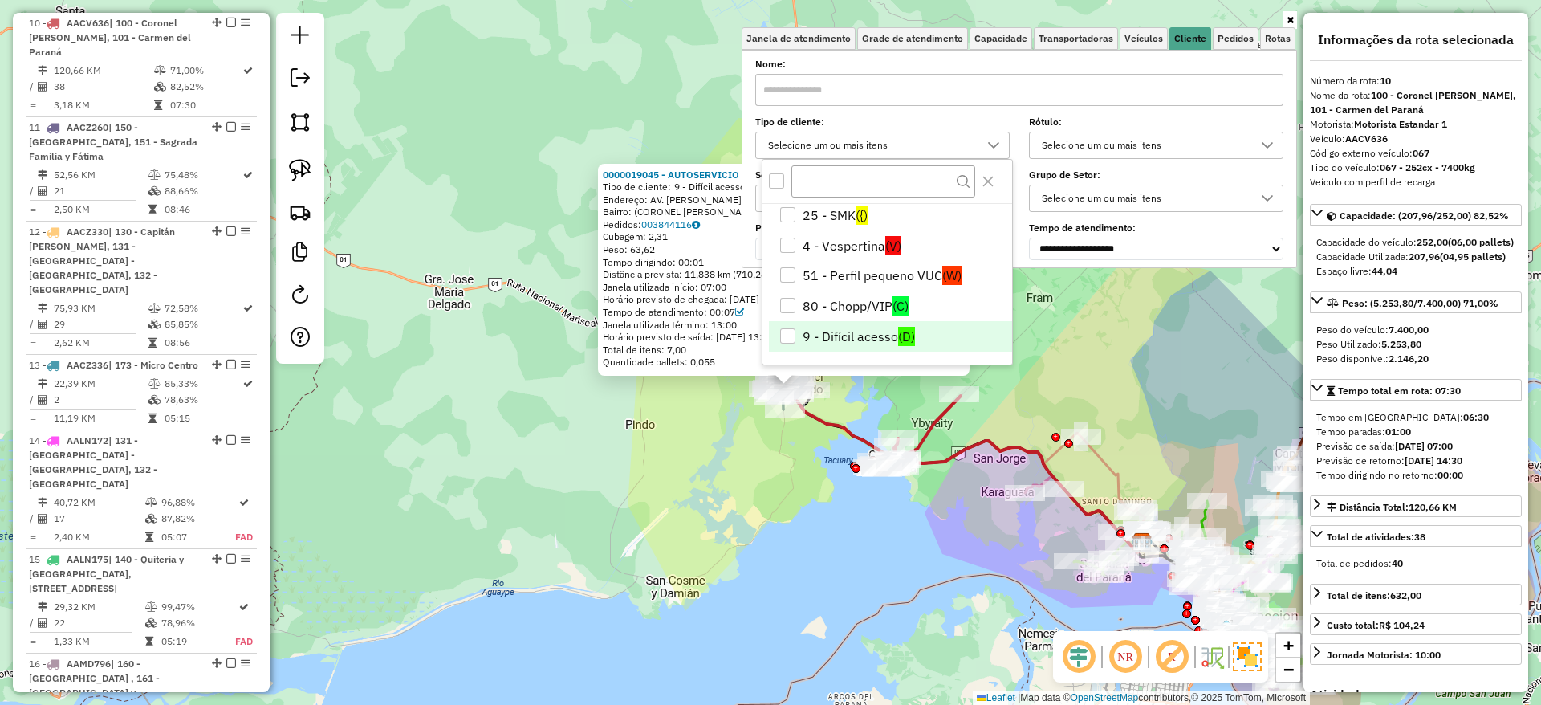
click at [852, 326] on li "9 - Difícil acesso (D)" at bounding box center [890, 336] width 243 height 31
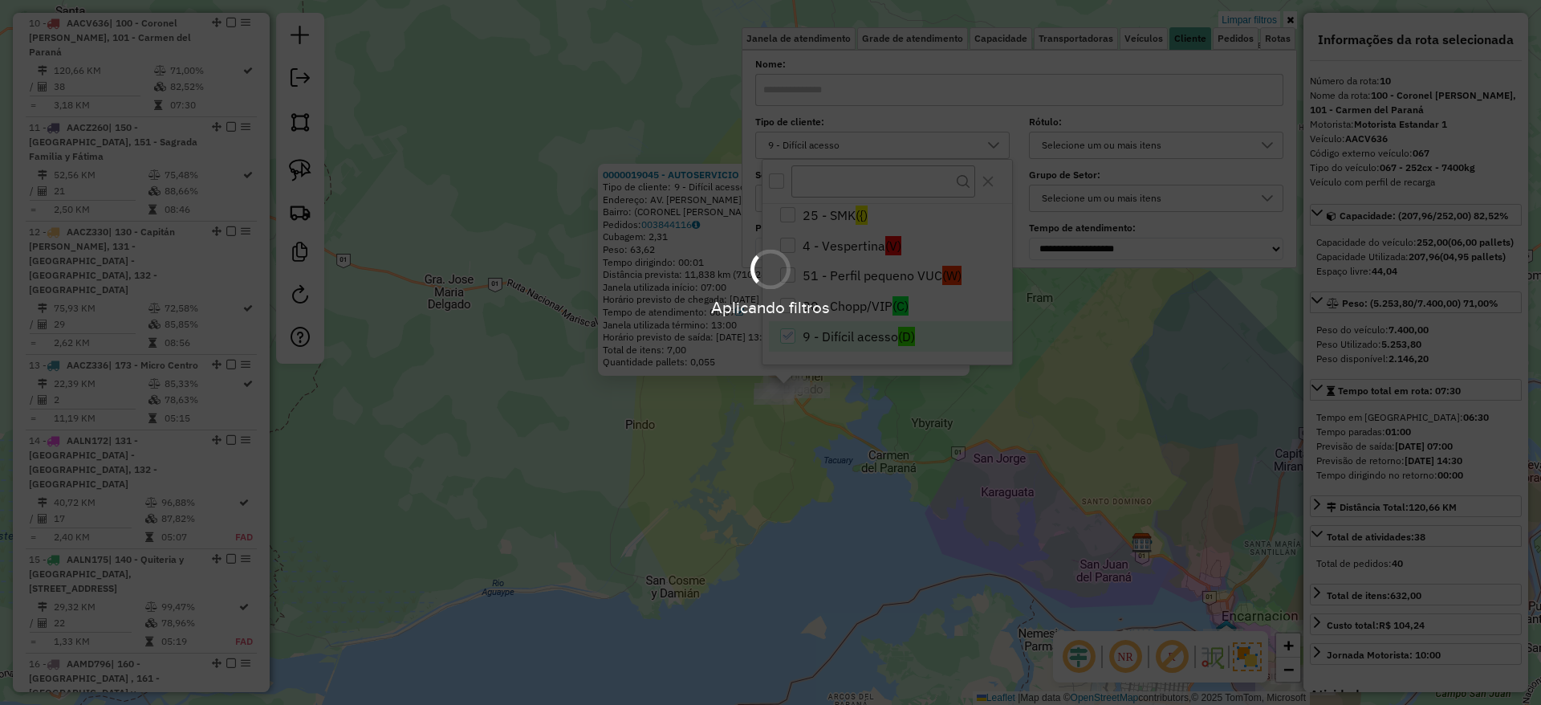
click at [712, 514] on hb-app "Aplicando filtros Pop-up bloqueado! Seu navegador bloqueou automáticamente a ab…" at bounding box center [770, 352] width 1541 height 705
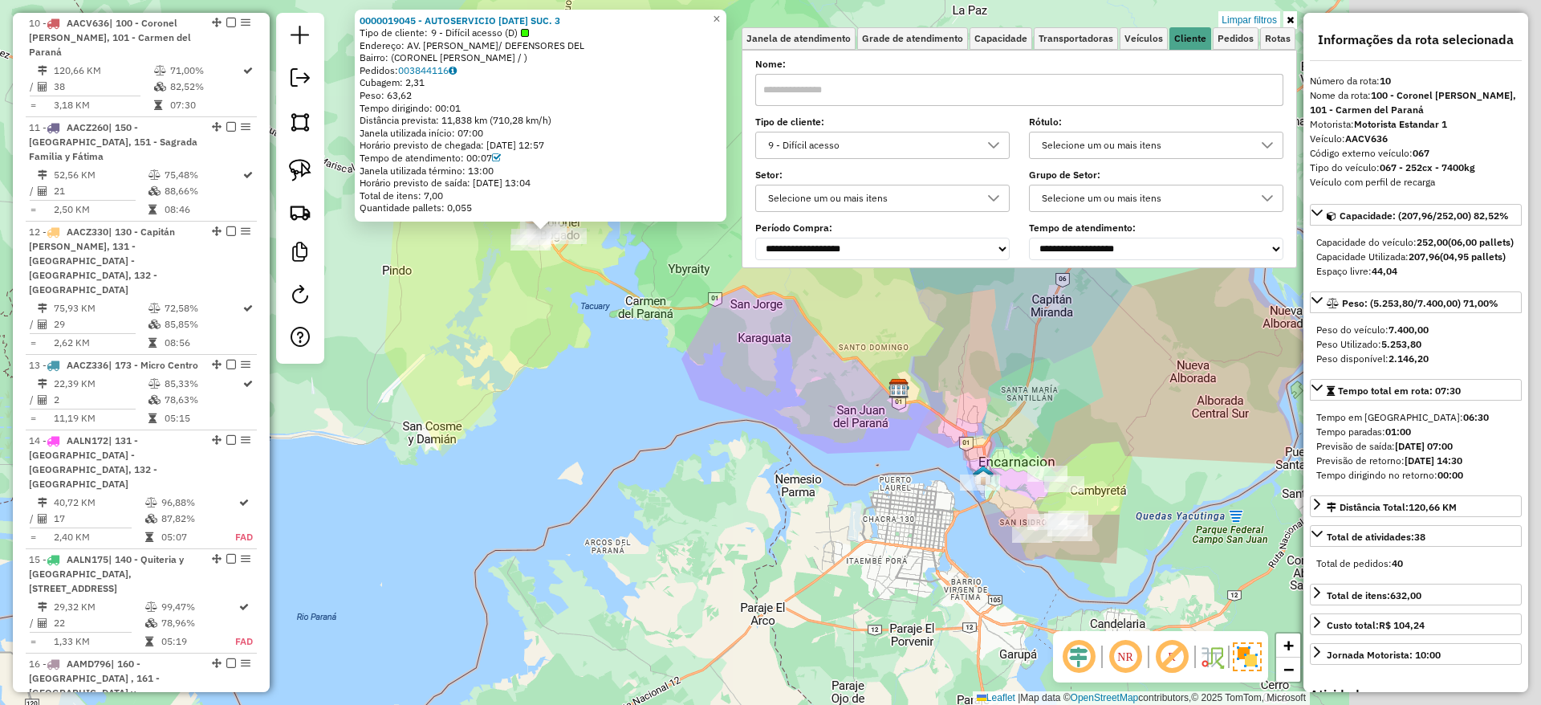
drag, startPoint x: 713, startPoint y: 514, endPoint x: 470, endPoint y: 360, distance: 287.9
click at [470, 360] on div "0000019045 - AUTOSERVICIO [DATE] SUC. 3 Tipo de cliente: 9 - Difícil acesso (D)…" at bounding box center [770, 352] width 1541 height 705
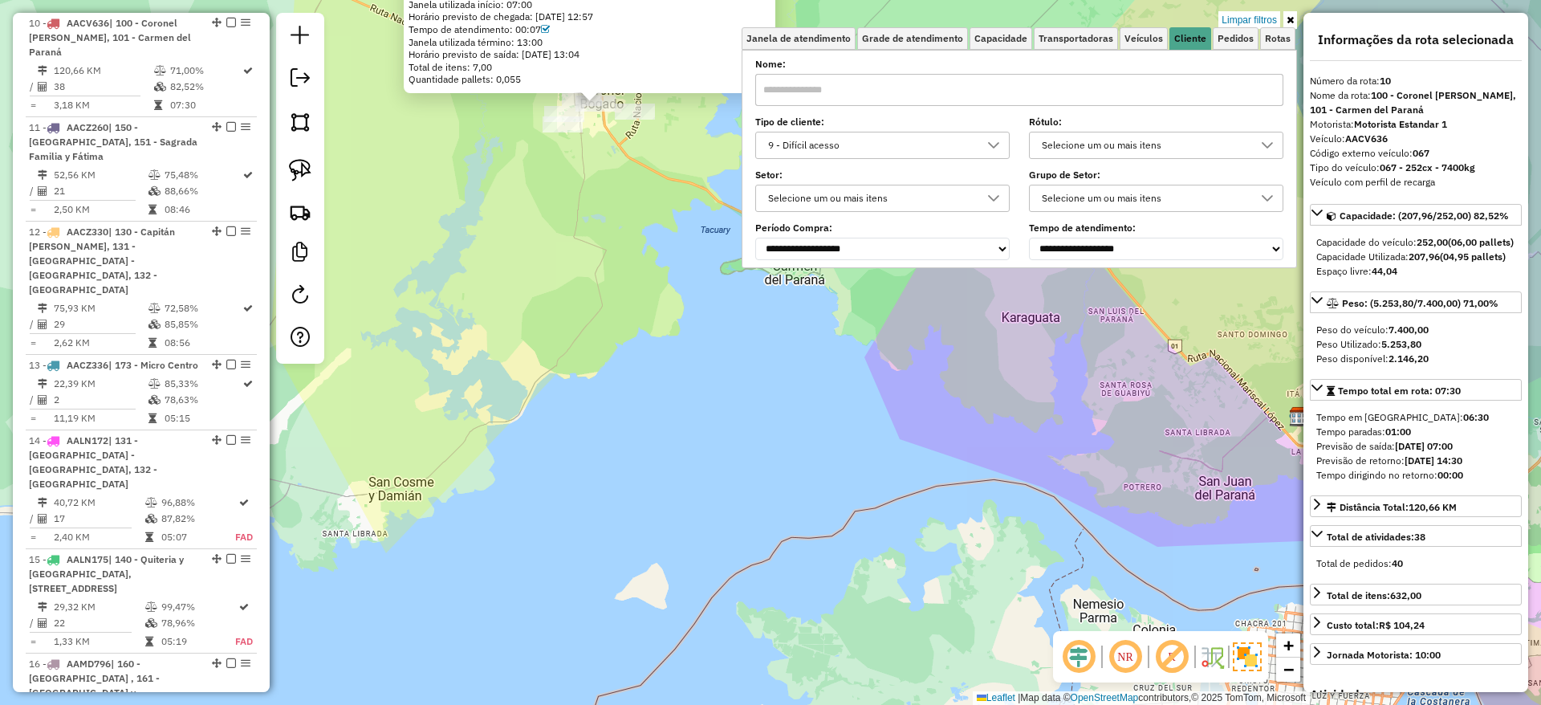
drag, startPoint x: 812, startPoint y: 453, endPoint x: 718, endPoint y: 460, distance: 95.0
click at [718, 460] on div "0000019045 - AUTOSERVICIO [DATE] SUC. 3 Tipo de cliente: 9 - Difícil acesso (D)…" at bounding box center [770, 352] width 1541 height 705
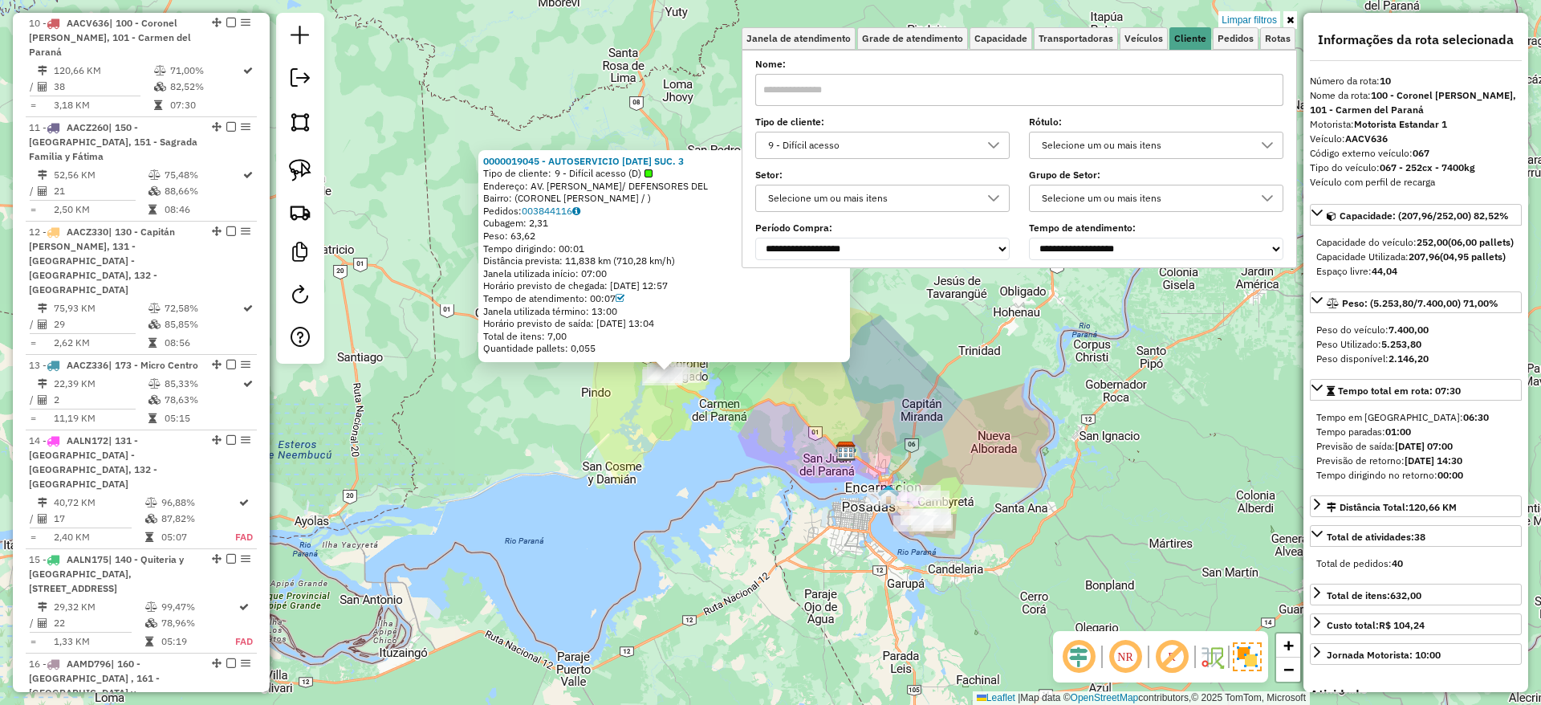
click at [740, 504] on div "0000019045 - AUTOSERVICIO [DATE] SUC. 3 Tipo de cliente: 9 - Difícil acesso (D)…" at bounding box center [770, 352] width 1541 height 705
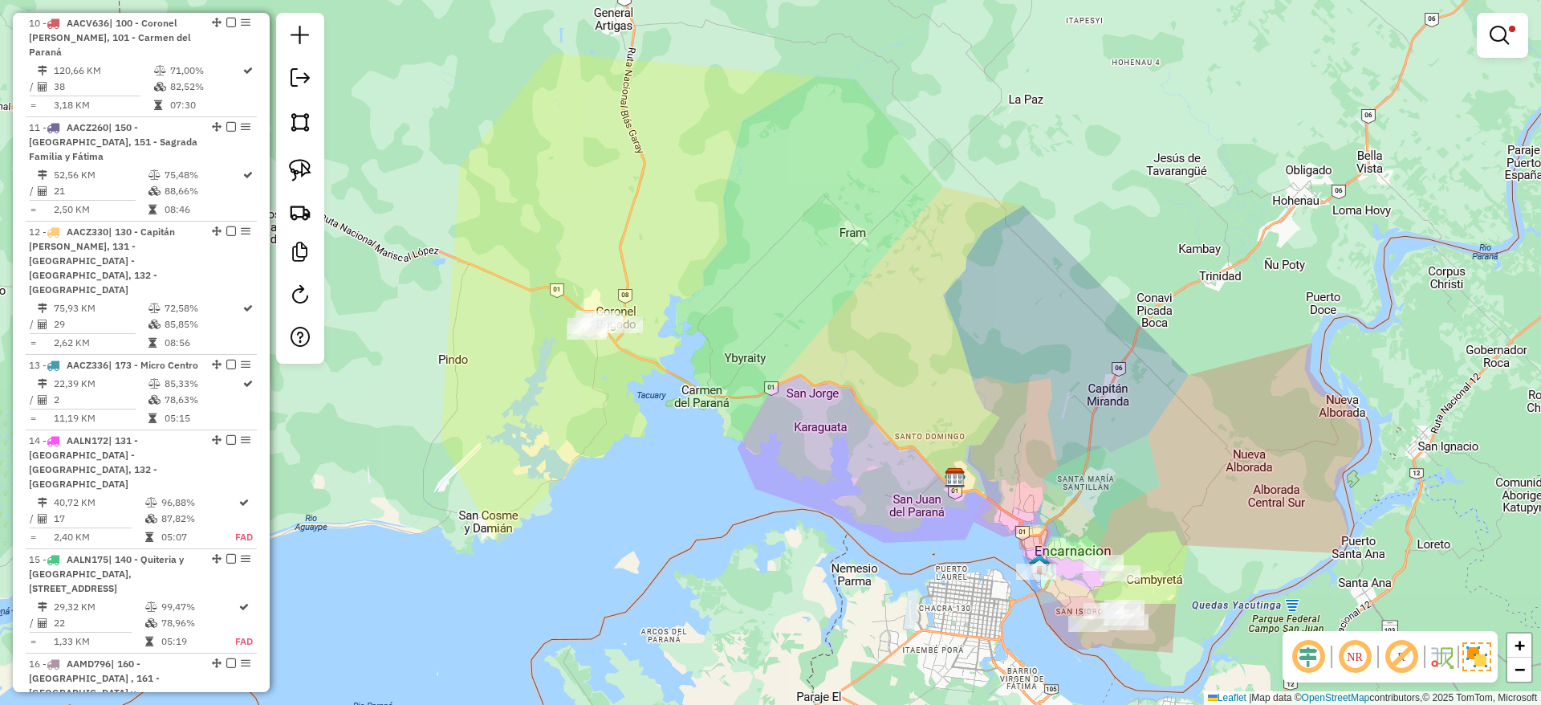
drag, startPoint x: 722, startPoint y: 337, endPoint x: 673, endPoint y: 206, distance: 140.0
click at [676, 212] on div "Limpar filtros Janela de atendimento Grade de atendimento Capacidade Transporta…" at bounding box center [770, 352] width 1541 height 705
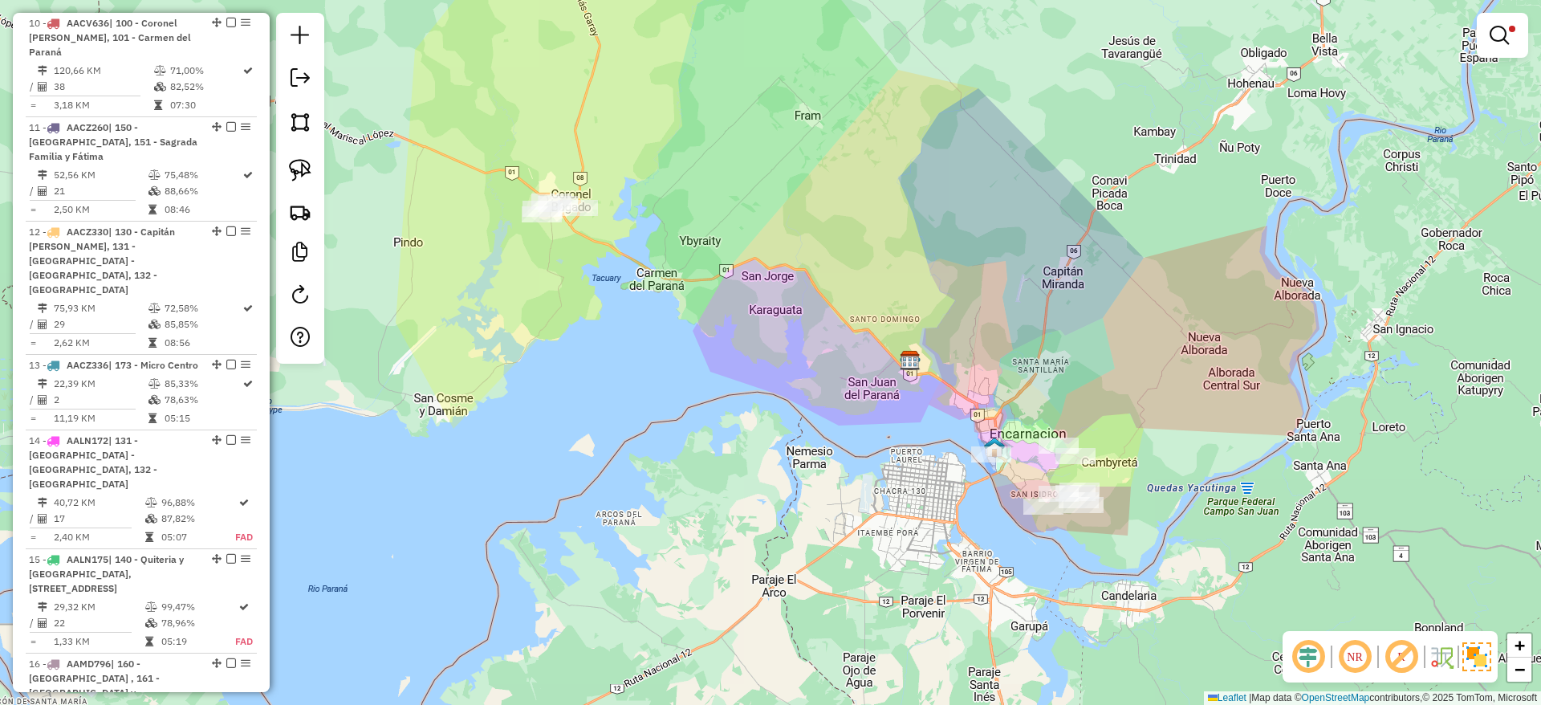
click at [937, 354] on div "Limpar filtros Janela de atendimento Grade de atendimento Capacidade Transporta…" at bounding box center [770, 352] width 1541 height 705
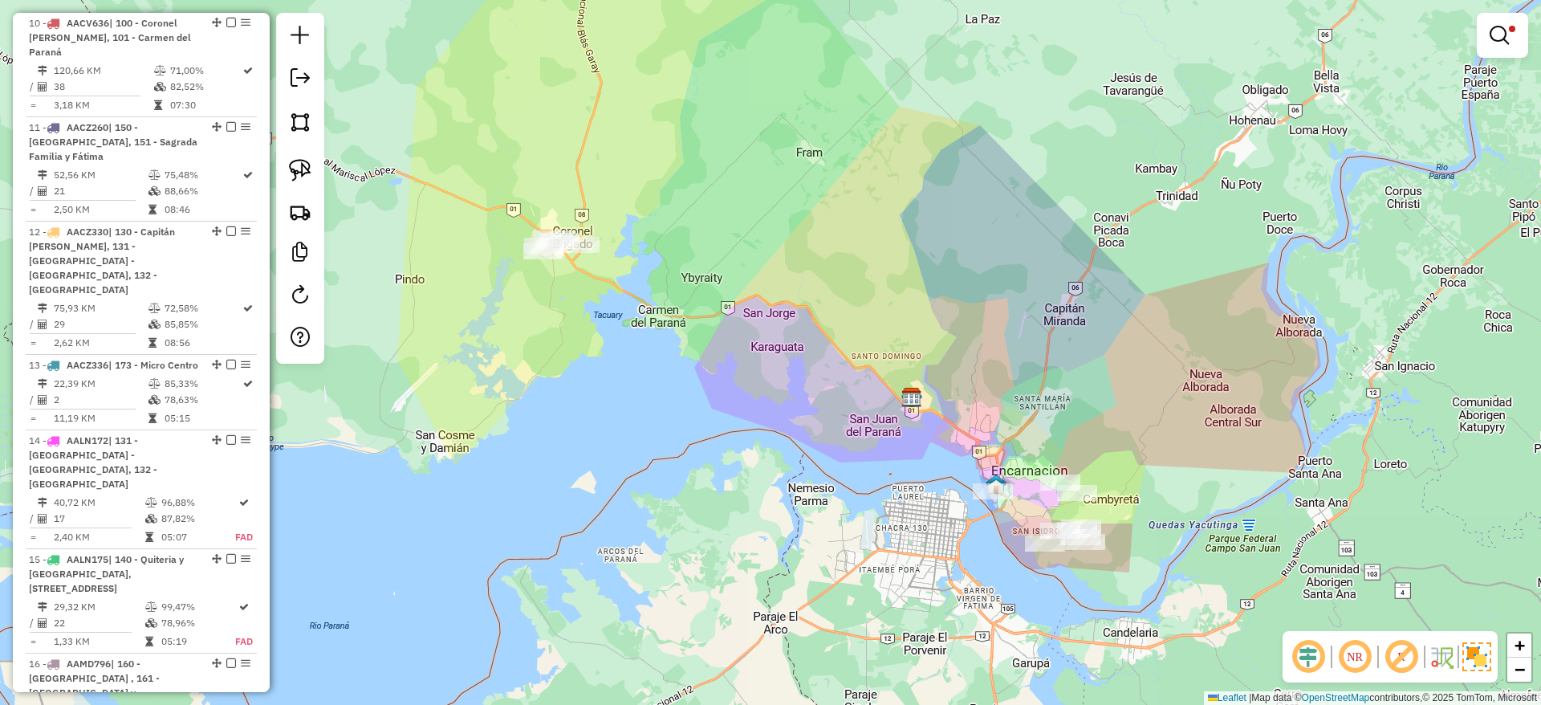
drag, startPoint x: 671, startPoint y: 368, endPoint x: 681, endPoint y: 427, distance: 60.2
click at [681, 427] on div "Limpar filtros Janela de atendimento Grade de atendimento Capacidade Transporta…" at bounding box center [770, 352] width 1541 height 705
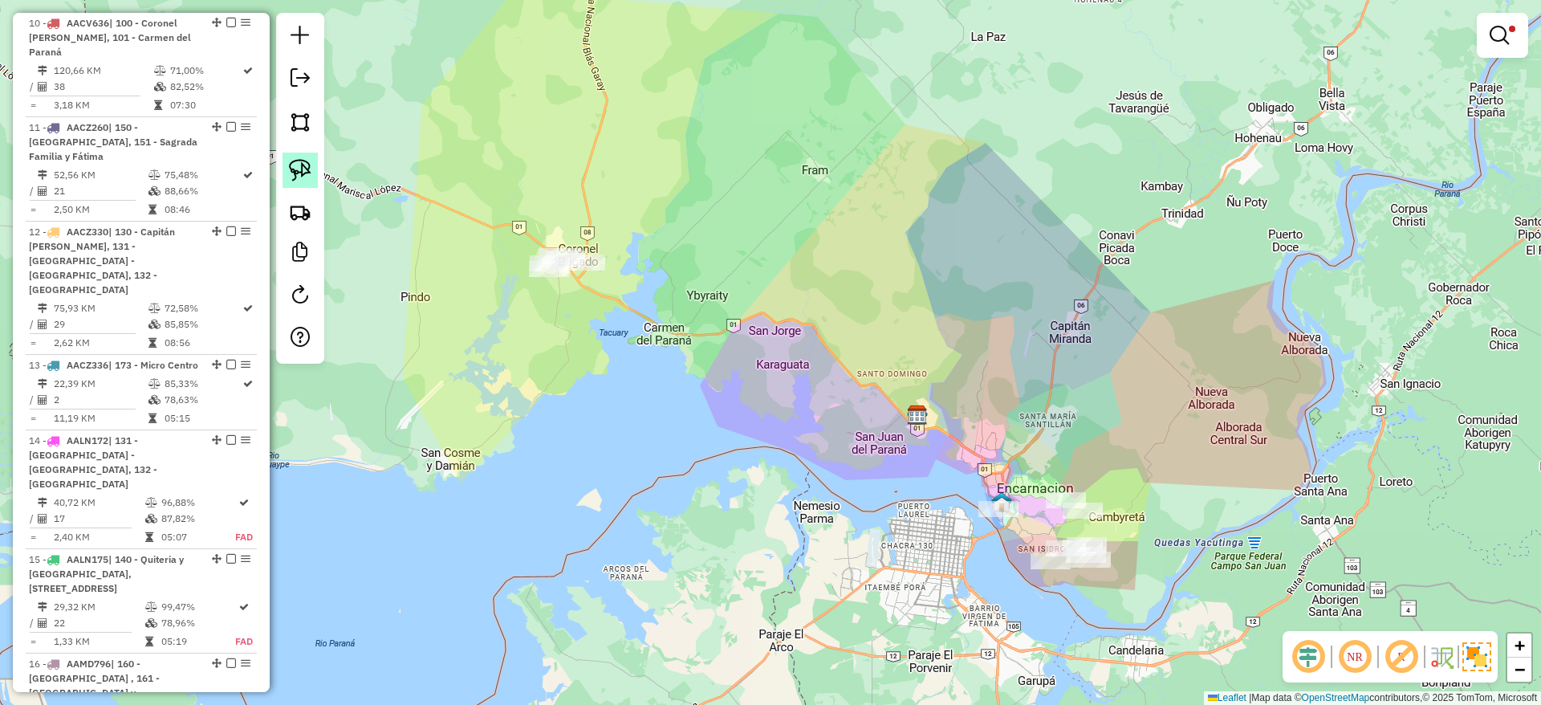
click at [302, 165] on img at bounding box center [300, 170] width 22 height 22
drag, startPoint x: 580, startPoint y: 169, endPoint x: 664, endPoint y: 293, distance: 149.8
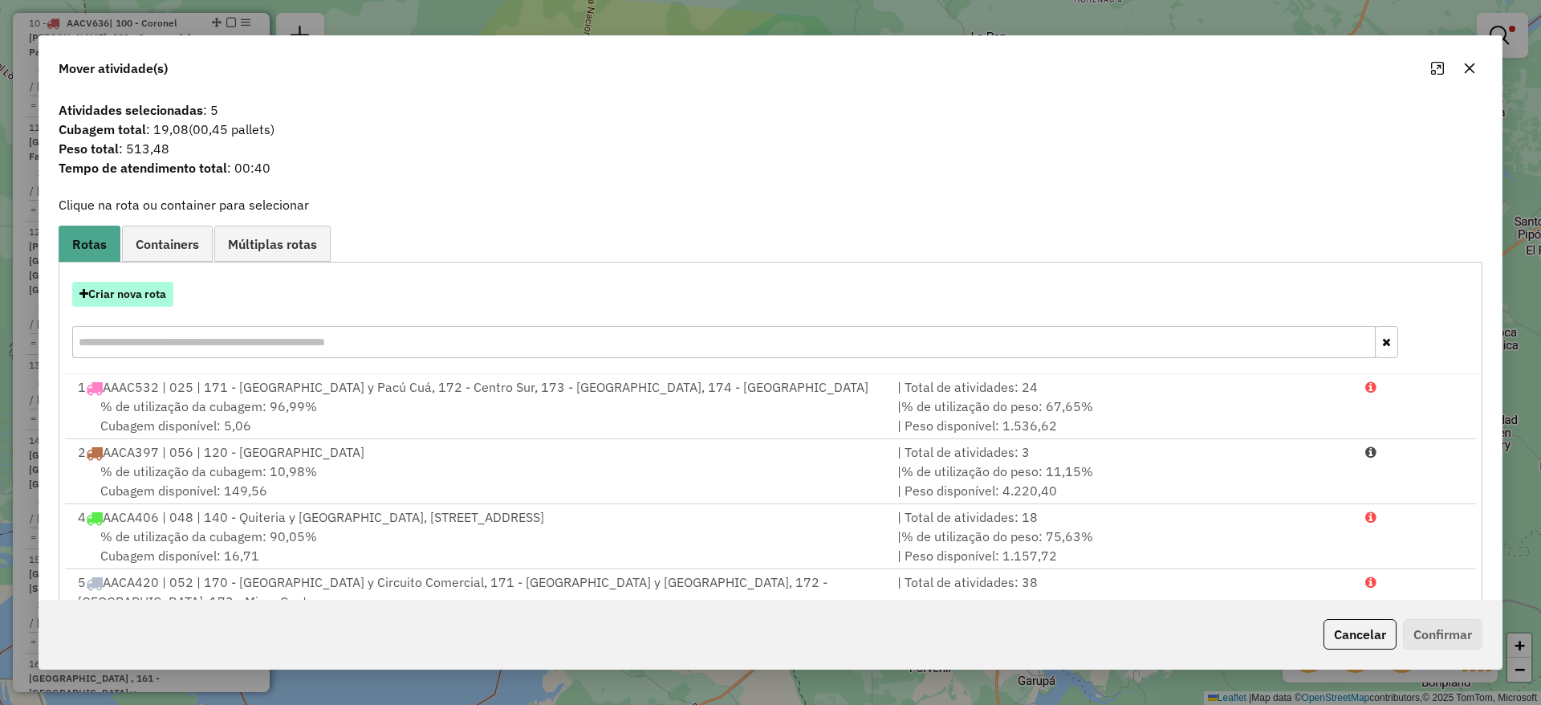
click at [133, 284] on button "Criar nova rota" at bounding box center [122, 294] width 101 height 25
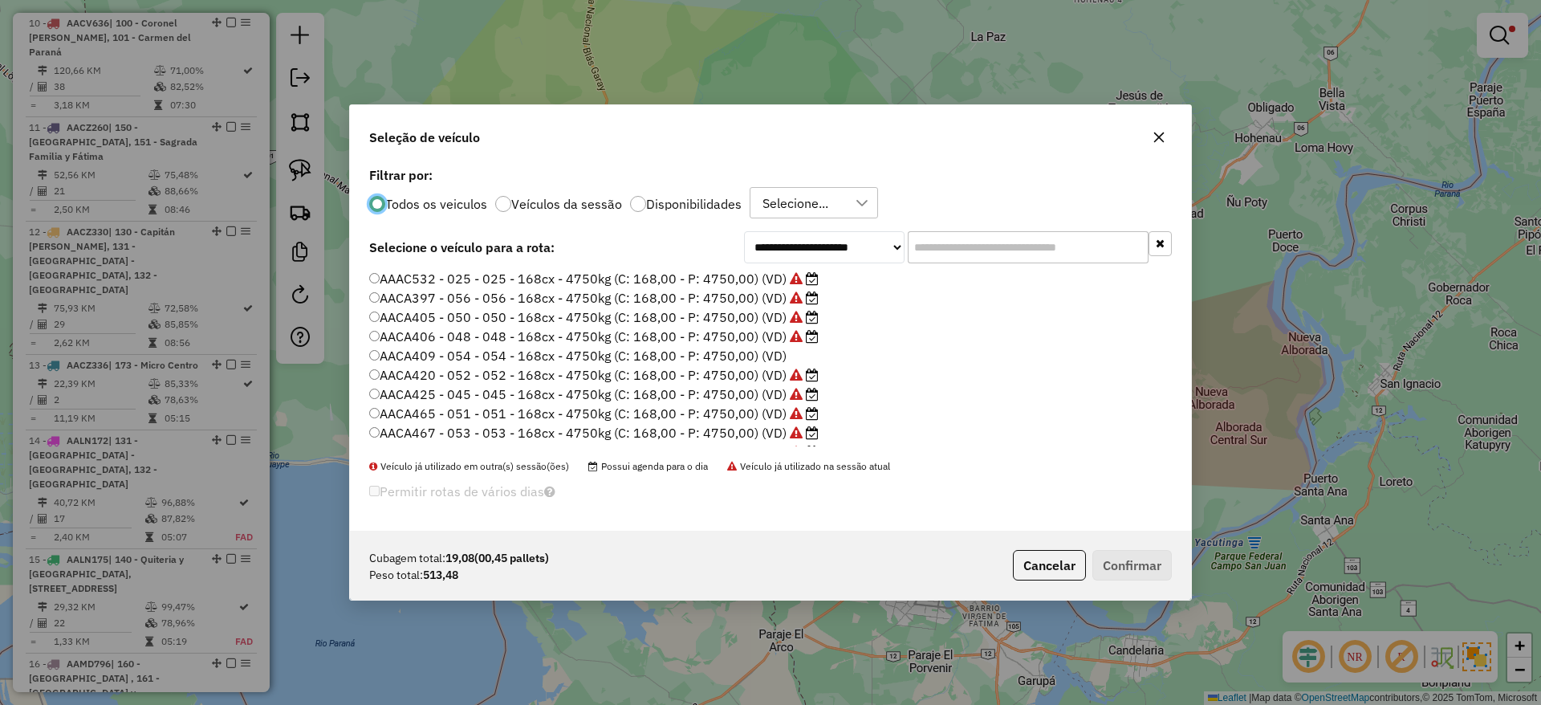
scroll to position [9, 5]
click at [985, 245] on input "text" at bounding box center [1028, 247] width 241 height 32
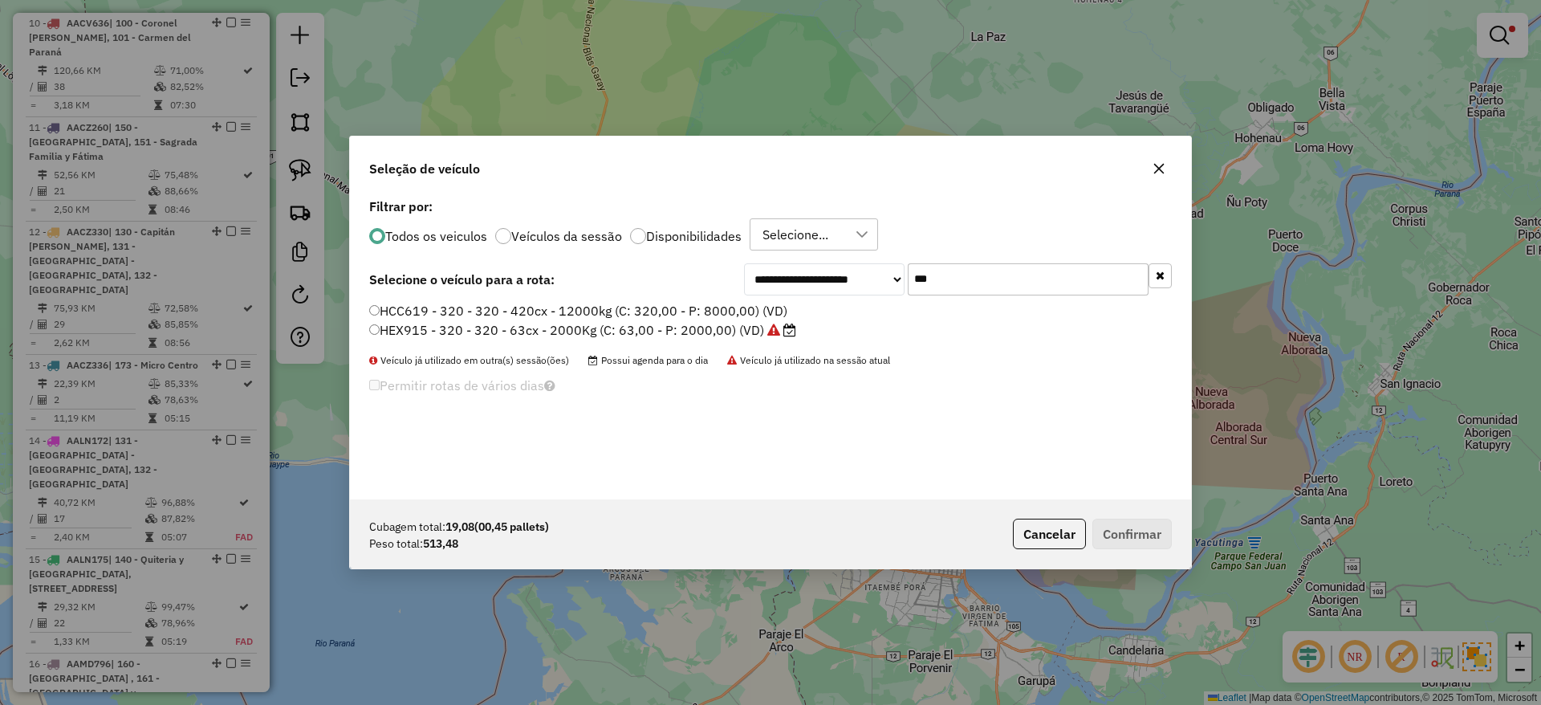
type input "***"
click at [742, 332] on label "HEX915 - 320 - 320 - 63cx - 2000Kg (C: 63,00 - P: 2000,00) (VD)" at bounding box center [582, 329] width 427 height 19
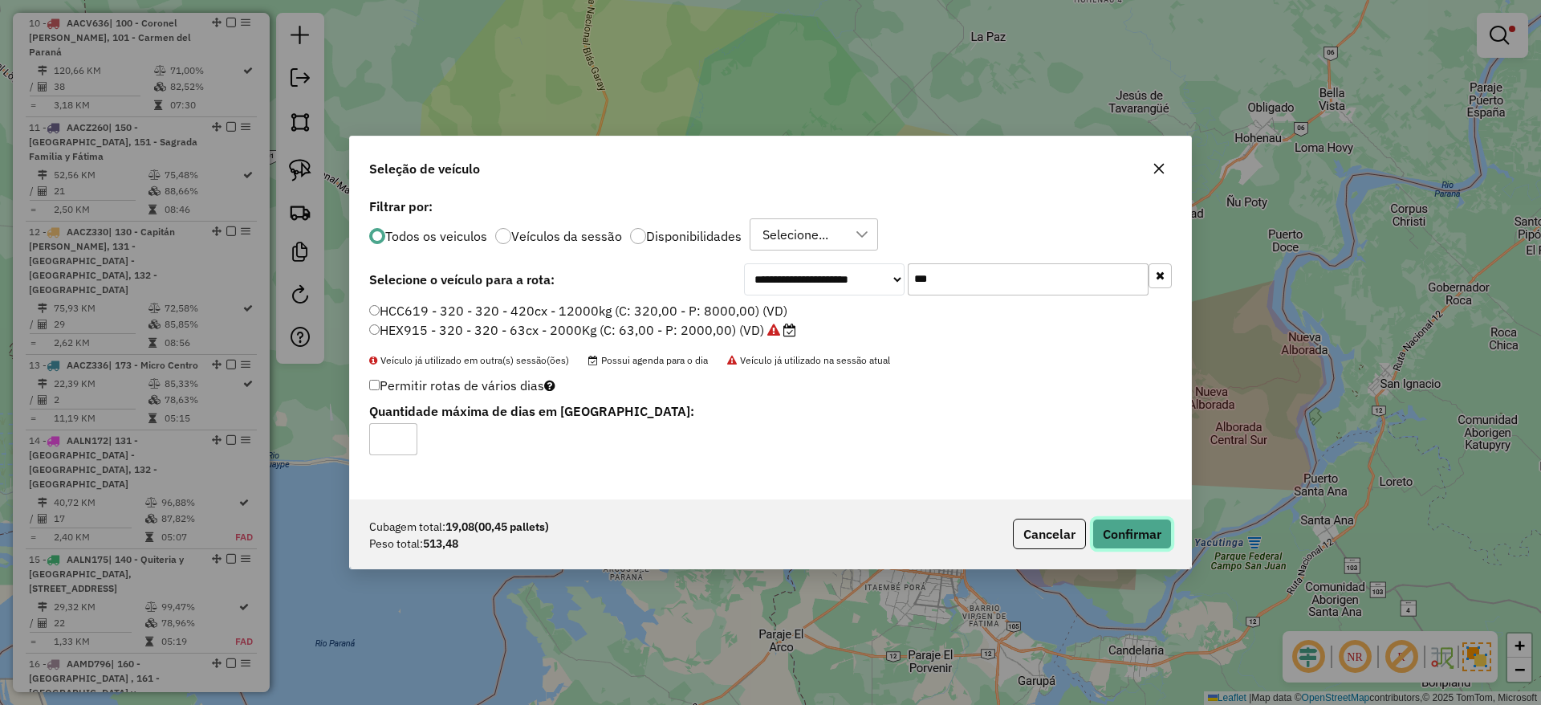
click at [1151, 531] on button "Confirmar" at bounding box center [1131, 534] width 79 height 31
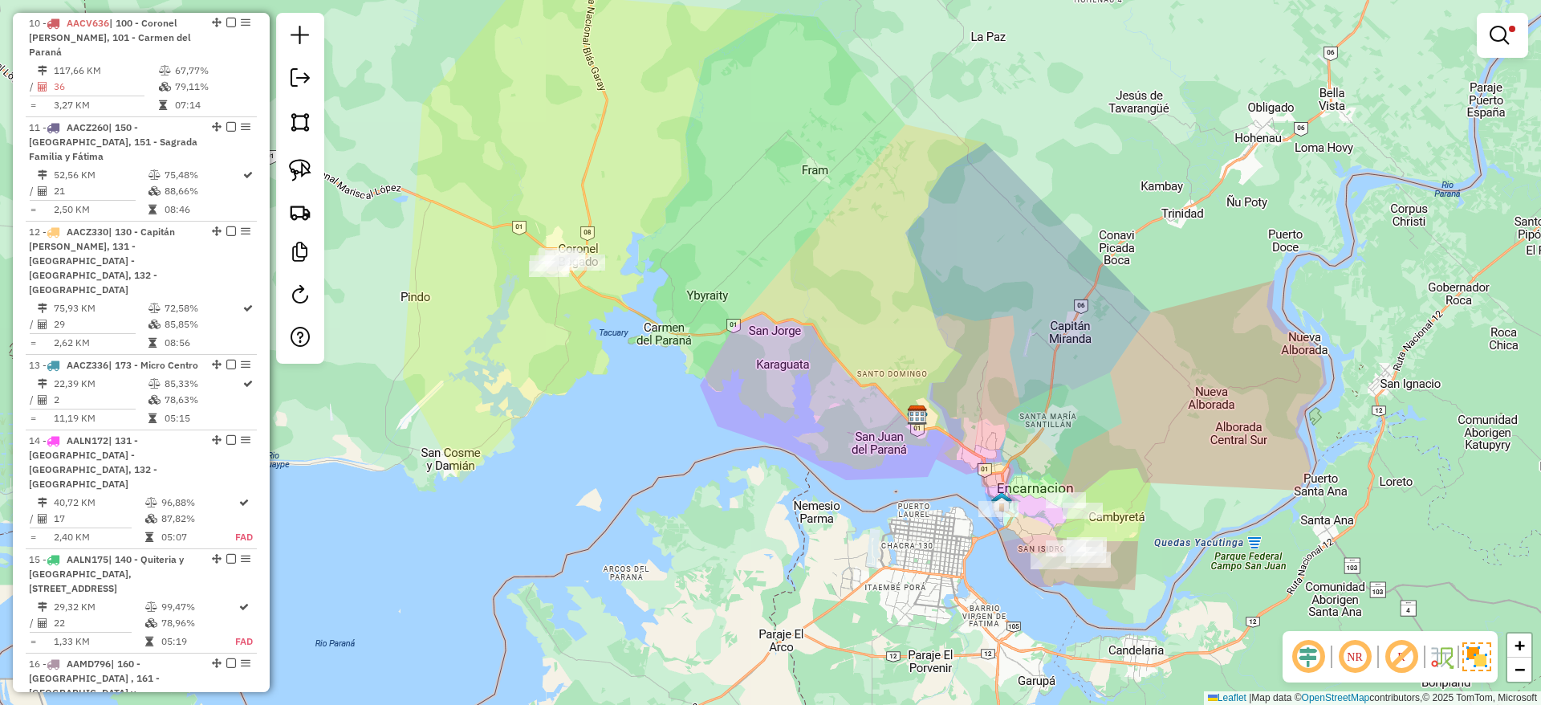
scroll to position [1467, 0]
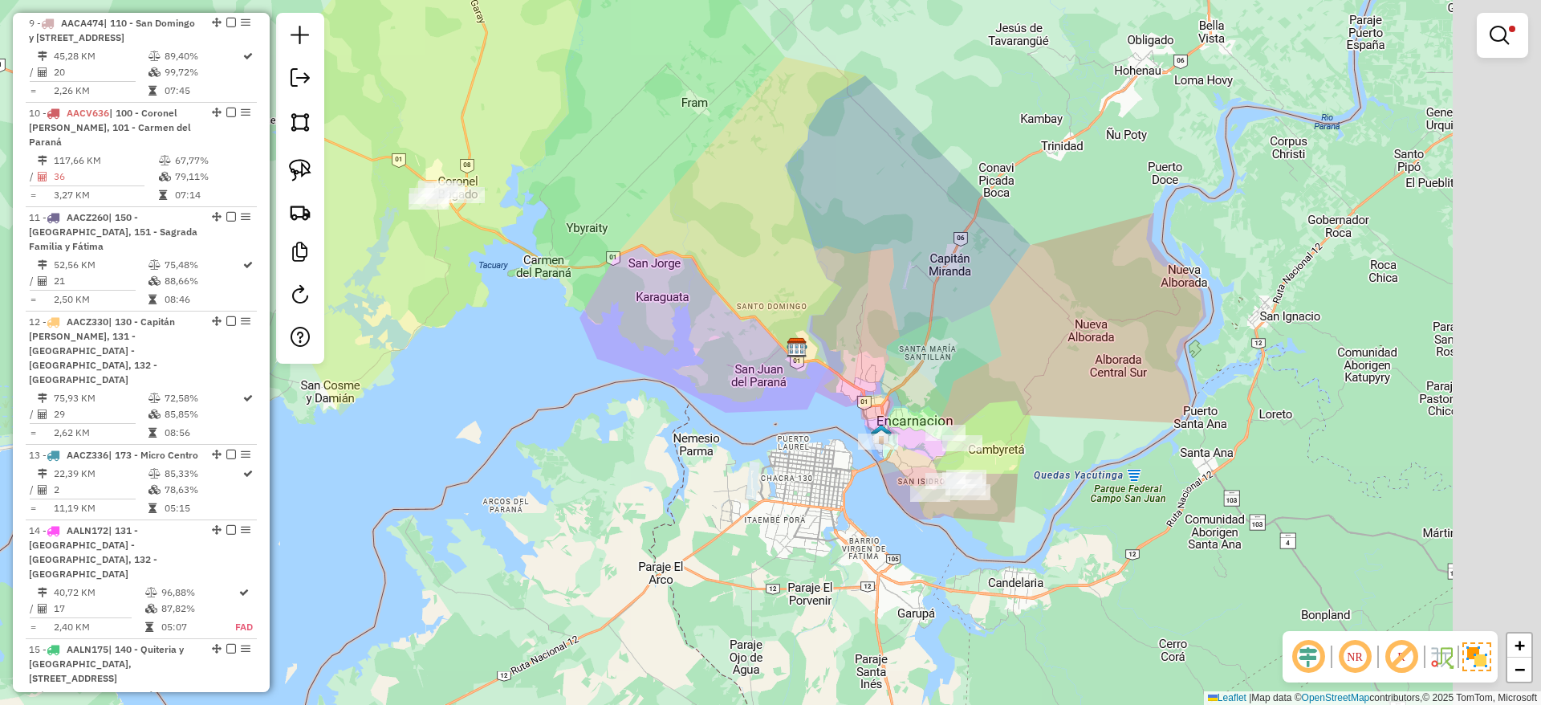
drag, startPoint x: 632, startPoint y: 394, endPoint x: 477, endPoint y: 307, distance: 177.9
click at [477, 307] on div "Limpar filtros Janela de atendimento Grade de atendimento Capacidade Transporta…" at bounding box center [770, 352] width 1541 height 705
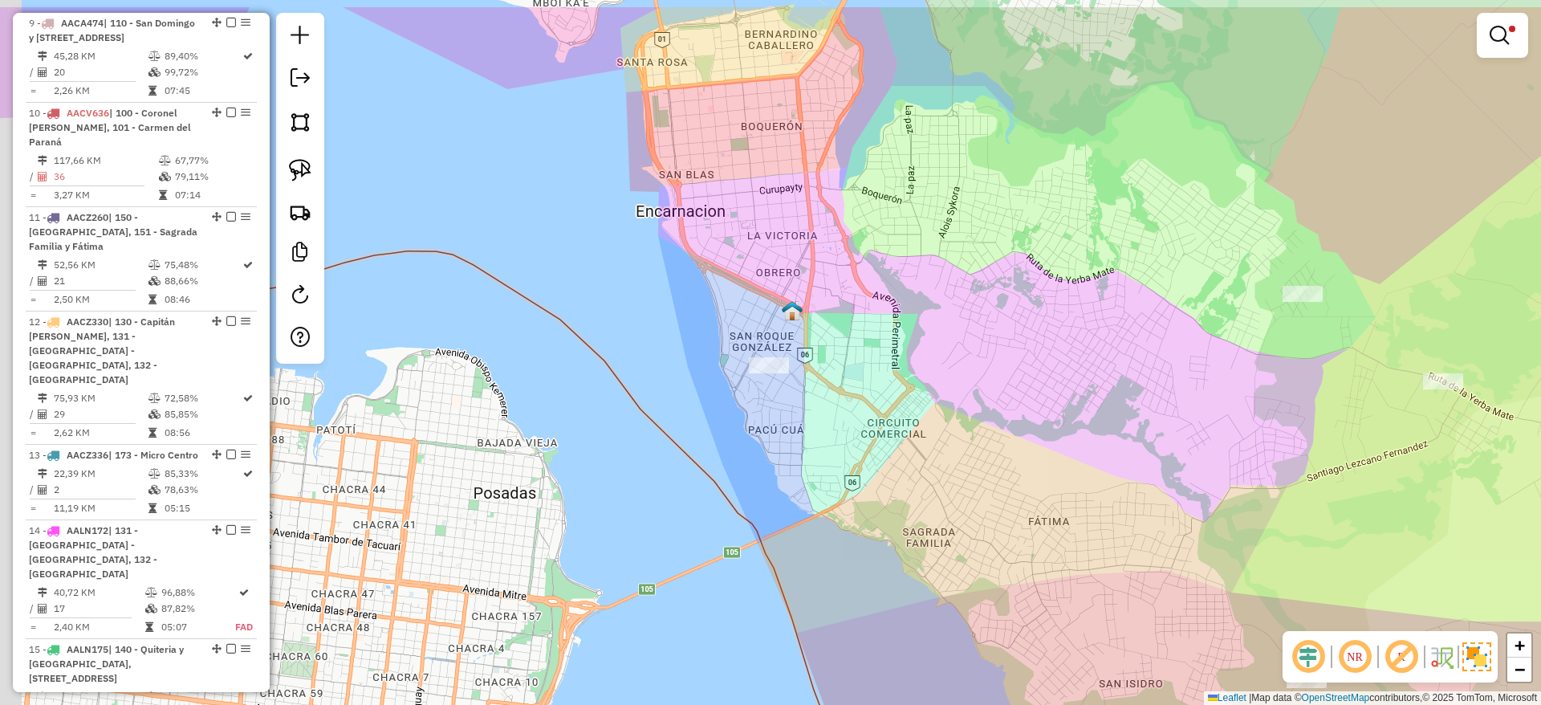
drag, startPoint x: 832, startPoint y: 467, endPoint x: 840, endPoint y: 481, distance: 15.8
click at [839, 480] on div "Limpar filtros Janela de atendimento Grade de atendimento Capacidade Transporta…" at bounding box center [770, 352] width 1541 height 705
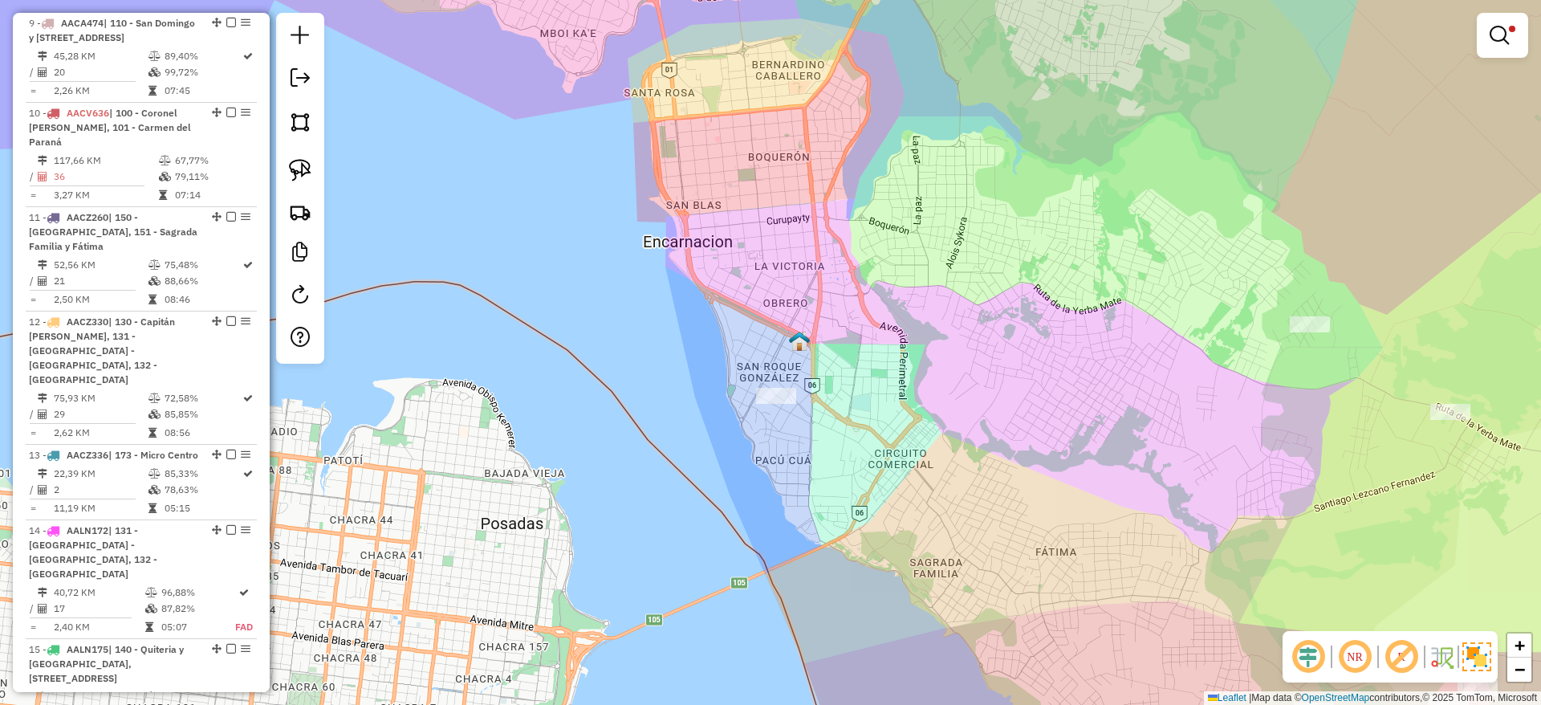
drag, startPoint x: 823, startPoint y: 483, endPoint x: 823, endPoint y: 501, distance: 17.7
click at [823, 501] on div "Limpar filtros Janela de atendimento Grade de atendimento Capacidade Transporta…" at bounding box center [770, 352] width 1541 height 705
click at [303, 169] on img at bounding box center [300, 170] width 22 height 22
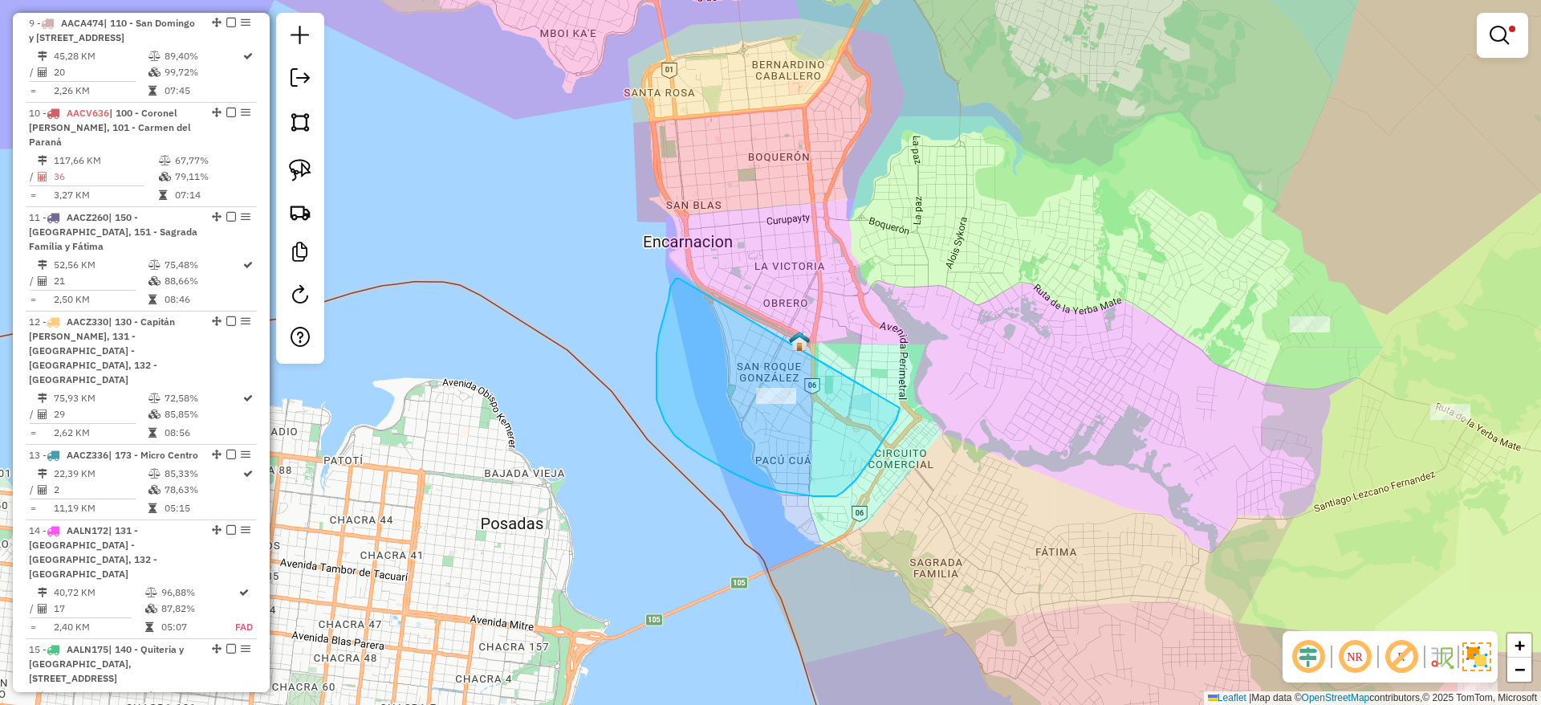
drag, startPoint x: 670, startPoint y: 287, endPoint x: 900, endPoint y: 408, distance: 259.2
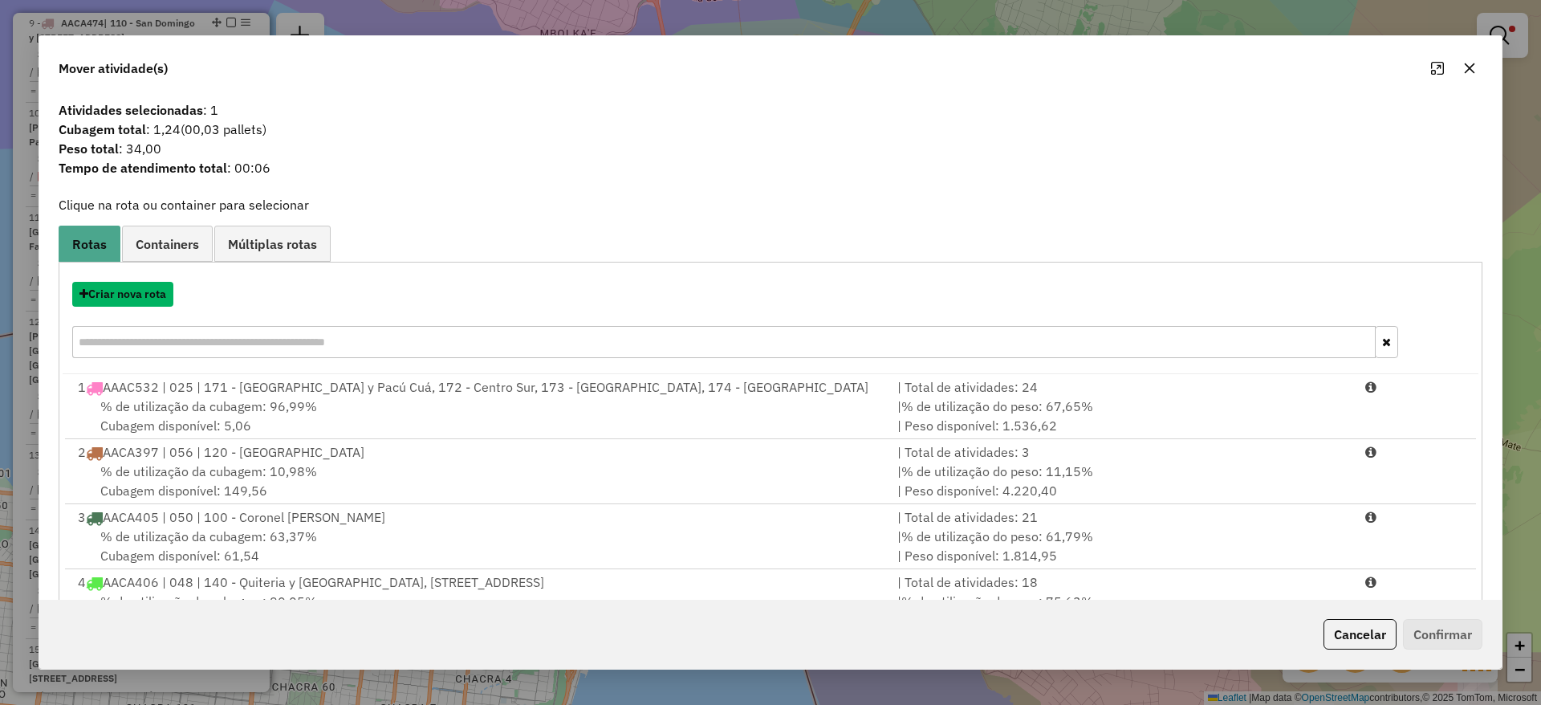
click at [131, 295] on button "Criar nova rota" at bounding box center [122, 294] width 101 height 25
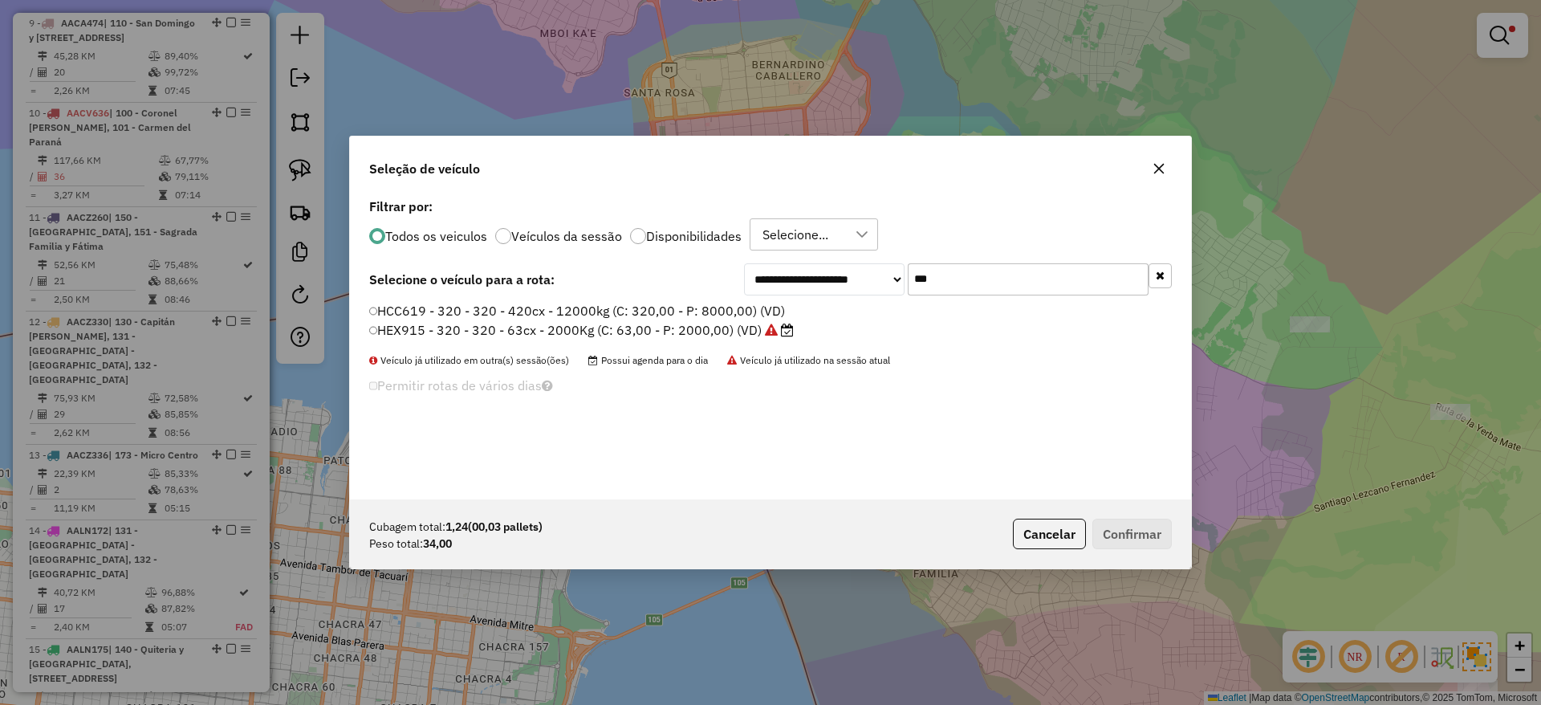
scroll to position [9, 5]
click at [982, 275] on input "***" at bounding box center [1028, 279] width 241 height 32
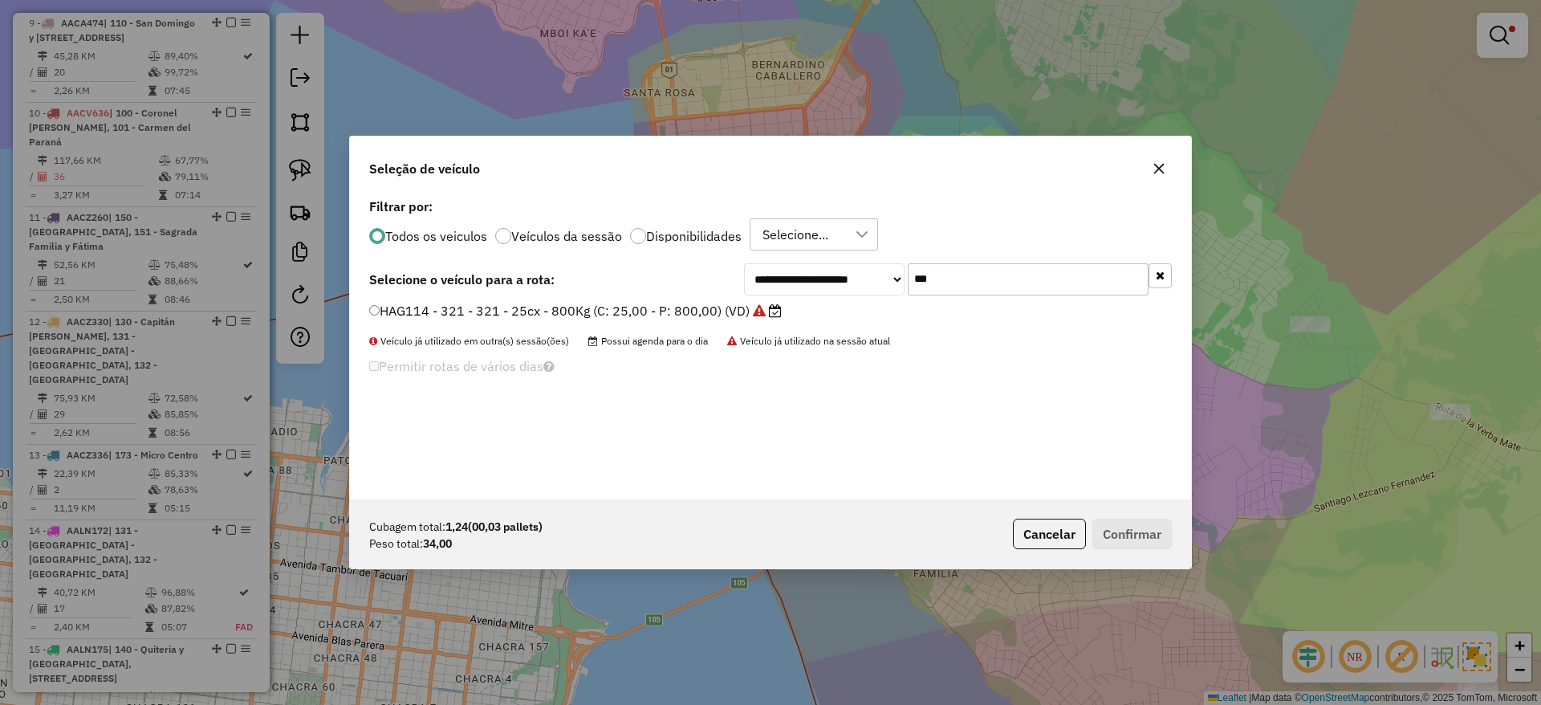
type input "***"
click at [691, 313] on label "HAG114 - 321 - 321 - 25cx - 800Kg (C: 25,00 - P: 800,00) (VD)" at bounding box center [575, 310] width 413 height 19
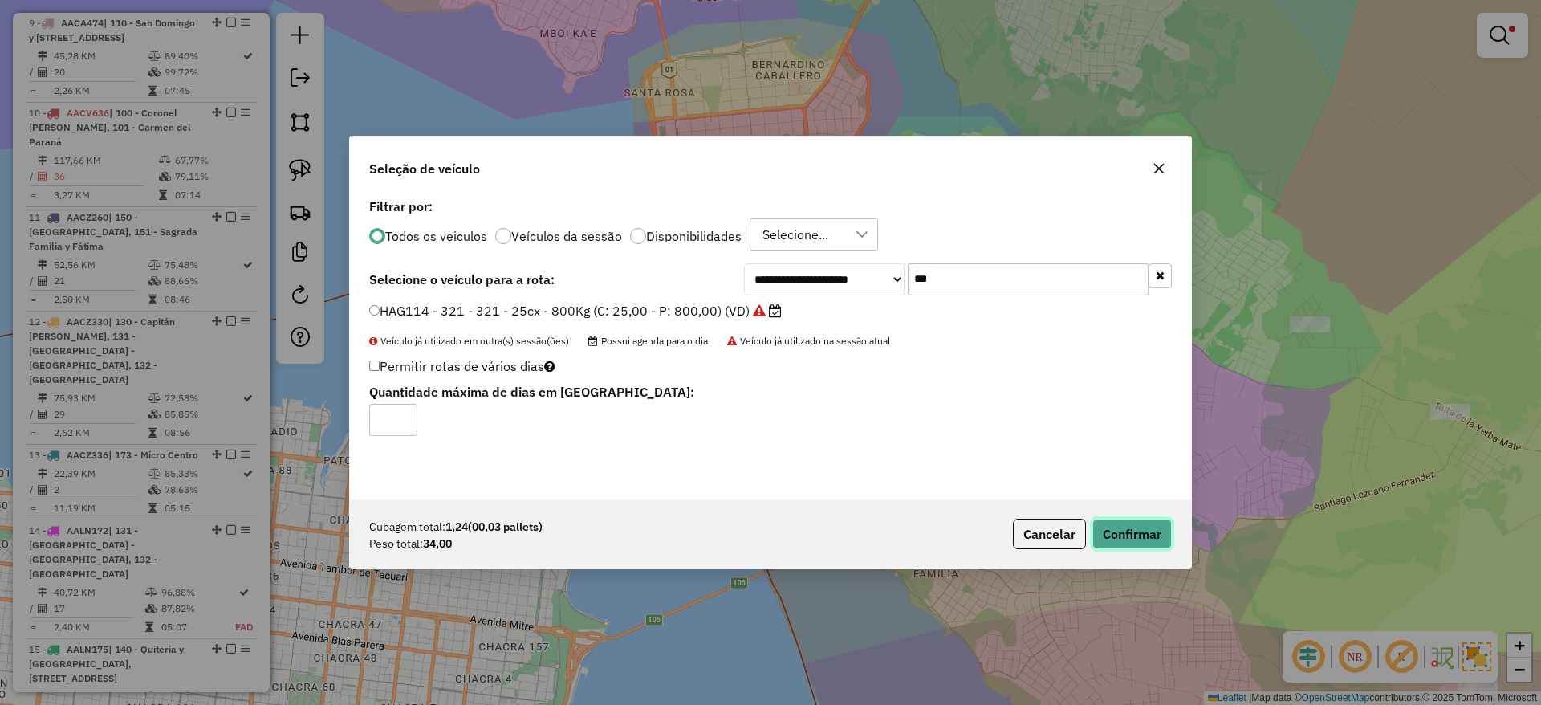
click at [1125, 522] on button "Confirmar" at bounding box center [1131, 534] width 79 height 31
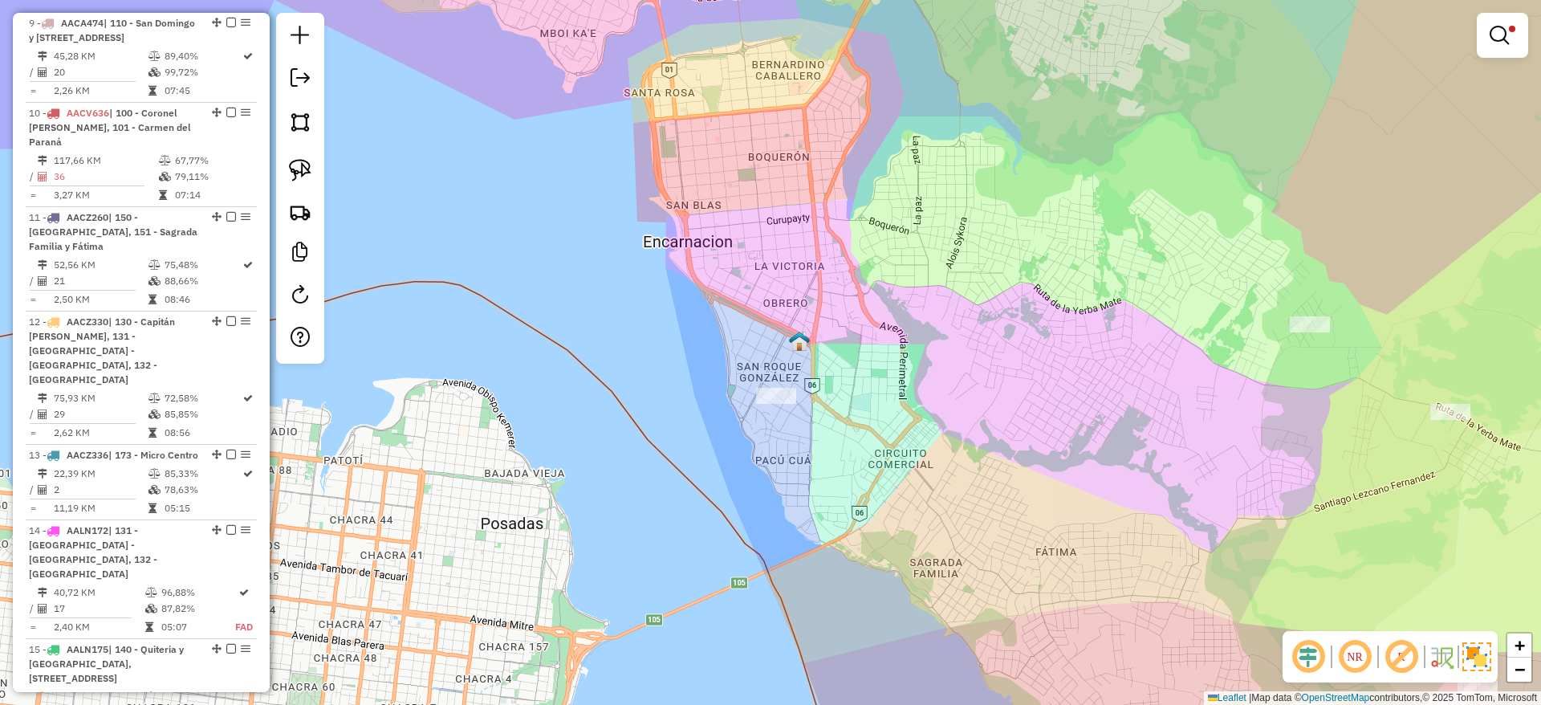
scroll to position [0, 0]
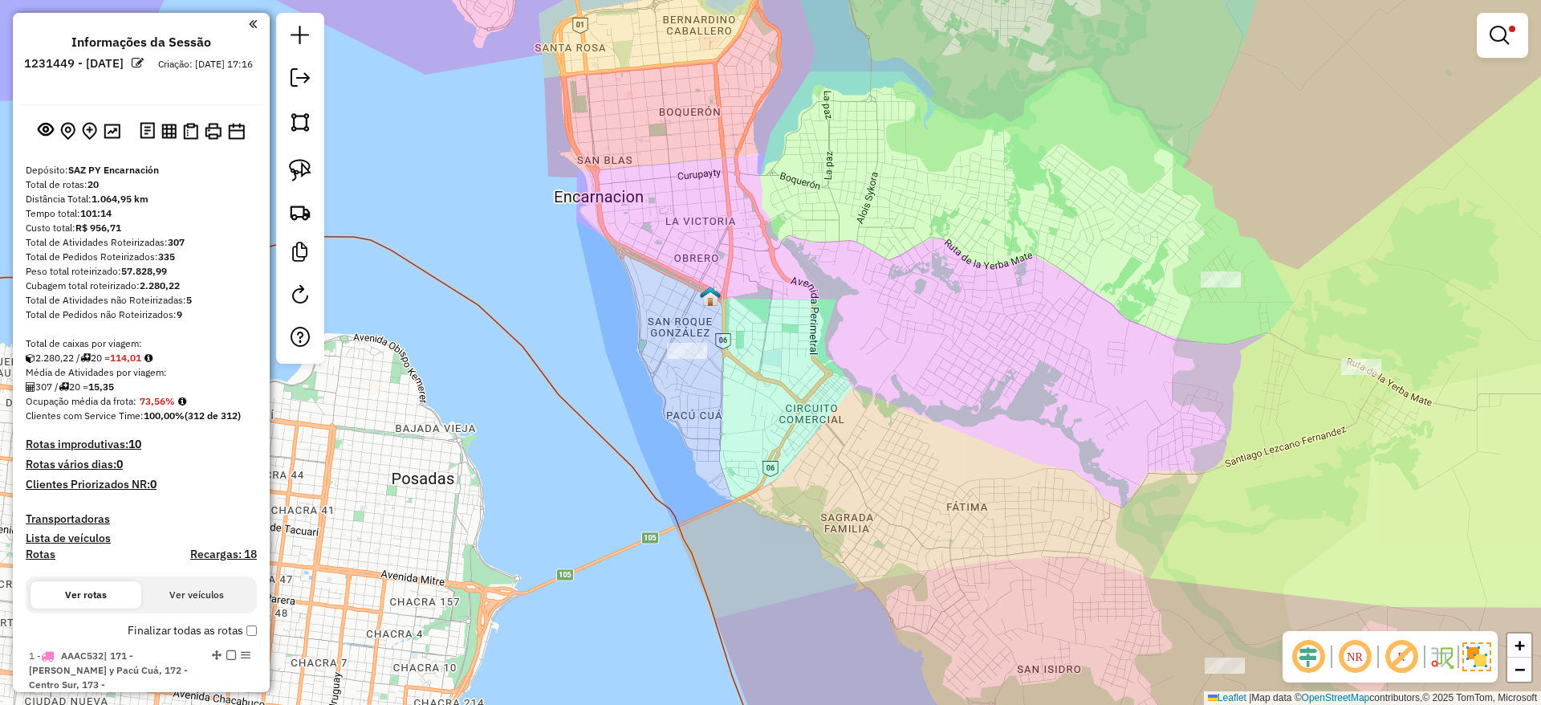
drag, startPoint x: 926, startPoint y: 478, endPoint x: 837, endPoint y: 433, distance: 99.8
click at [837, 433] on div "Limpar filtros Janela de atendimento Grade de atendimento Capacidade Transporta…" at bounding box center [770, 352] width 1541 height 705
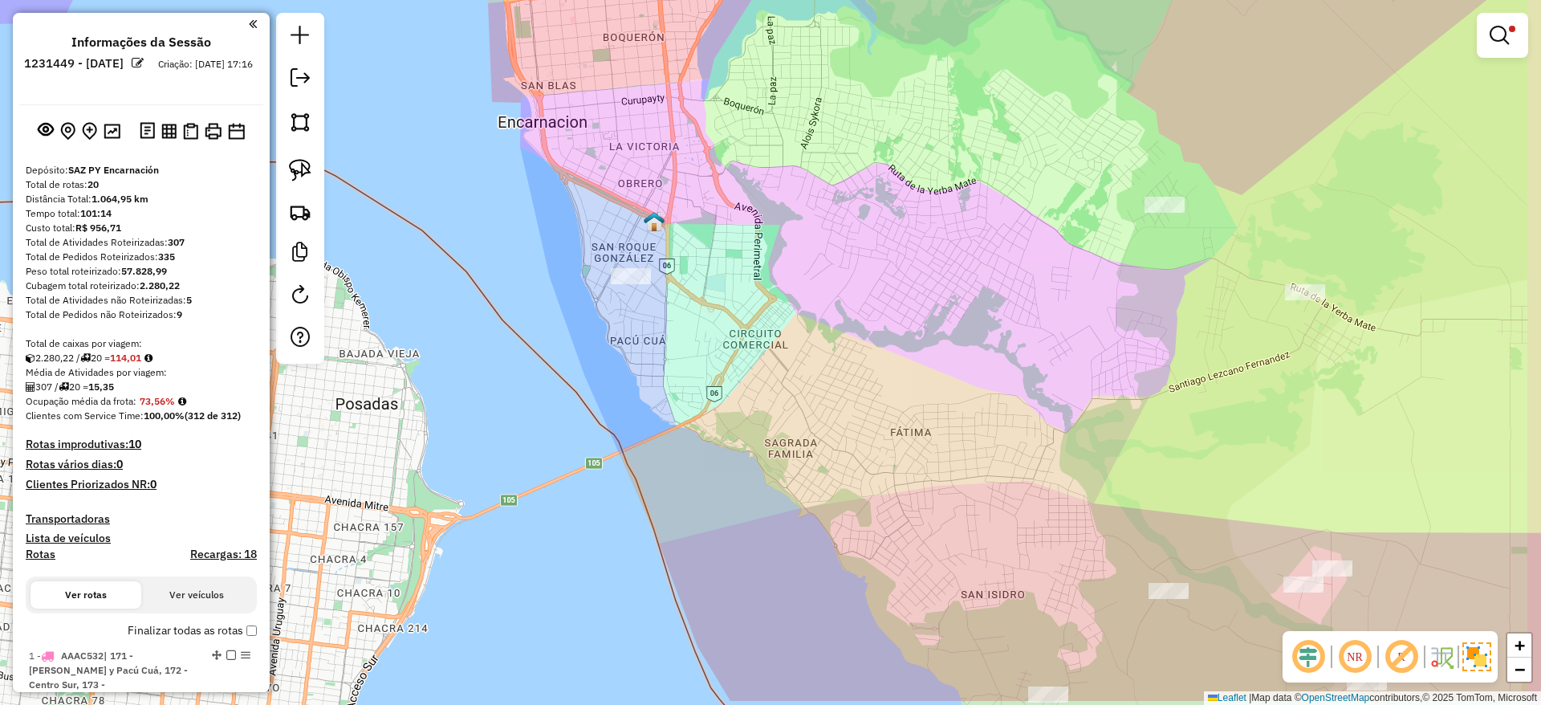
drag, startPoint x: 897, startPoint y: 516, endPoint x: 636, endPoint y: 314, distance: 330.1
click at [647, 315] on div "Limpar filtros Janela de atendimento Grade de atendimento Capacidade Transporta…" at bounding box center [770, 352] width 1541 height 705
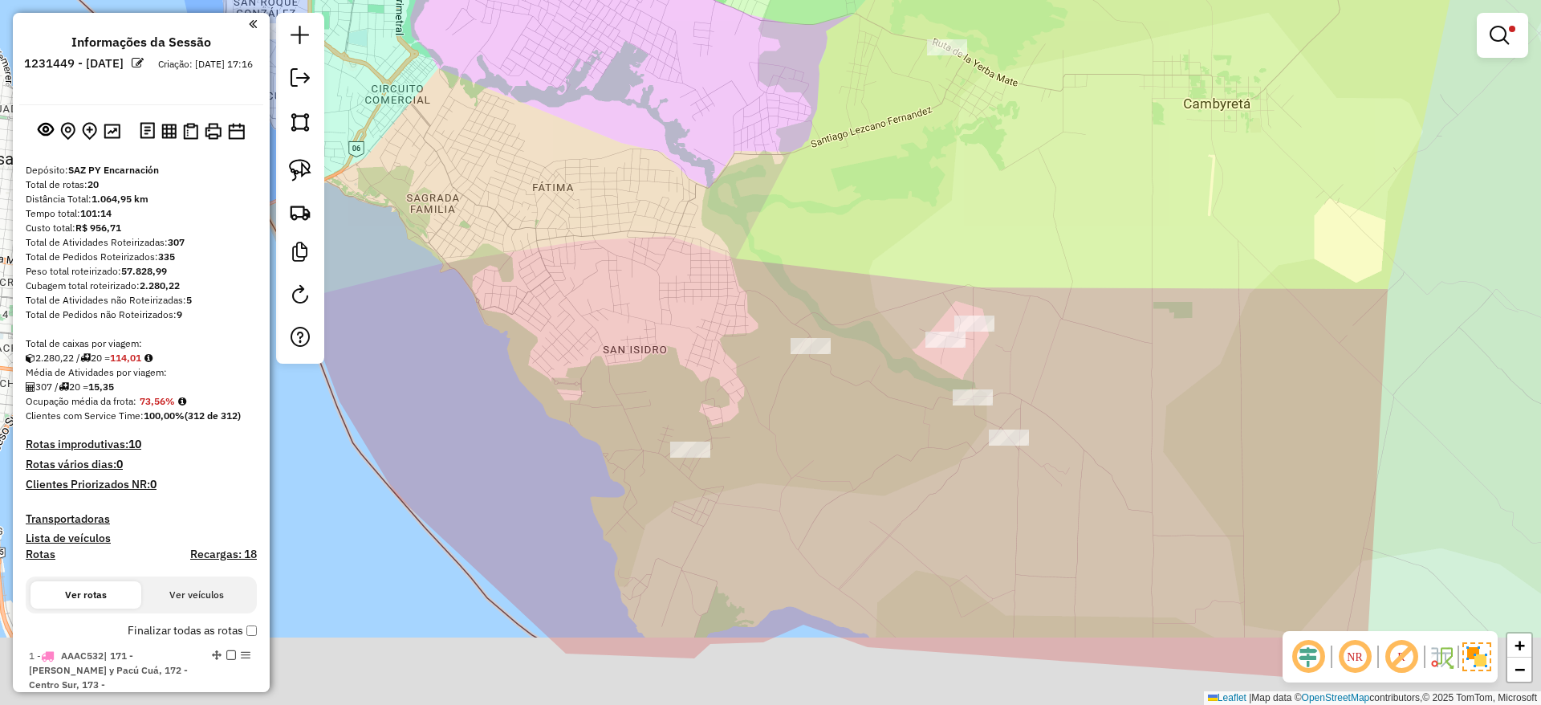
drag, startPoint x: 734, startPoint y: 371, endPoint x: 626, endPoint y: 297, distance: 131.1
click at [626, 297] on div "Limpar filtros Janela de atendimento Grade de atendimento Capacidade Transporta…" at bounding box center [770, 352] width 1541 height 705
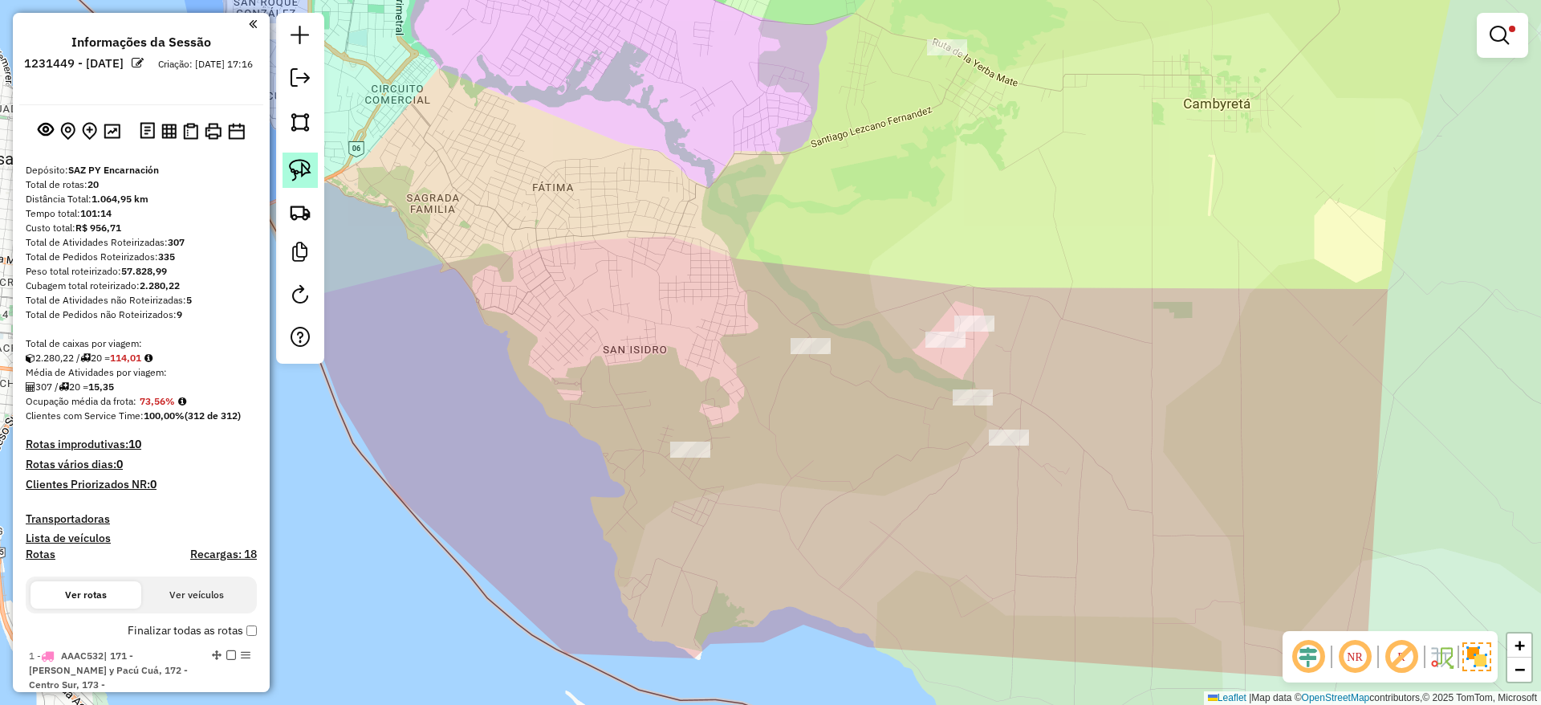
click at [291, 160] on img at bounding box center [300, 170] width 22 height 22
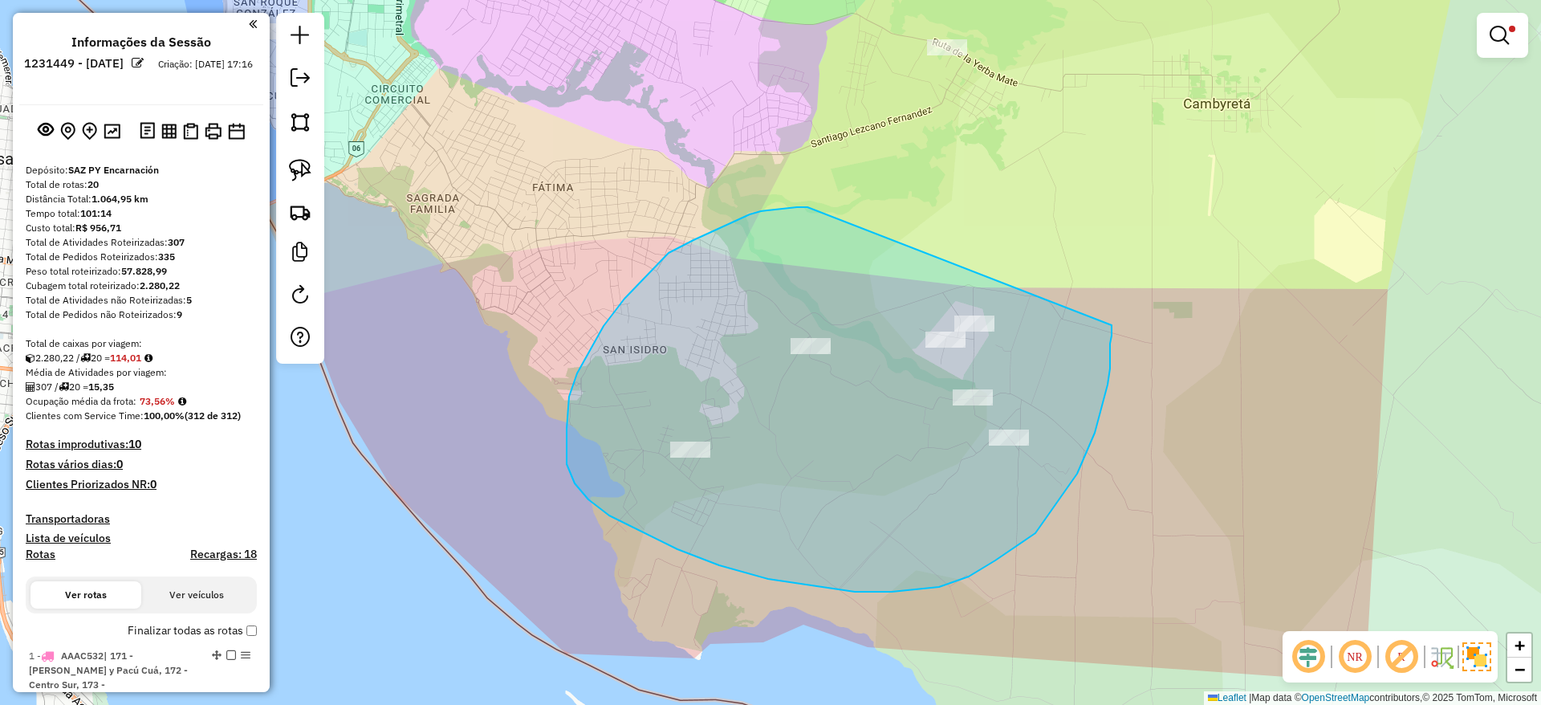
drag, startPoint x: 645, startPoint y: 278, endPoint x: 1112, endPoint y: 315, distance: 468.7
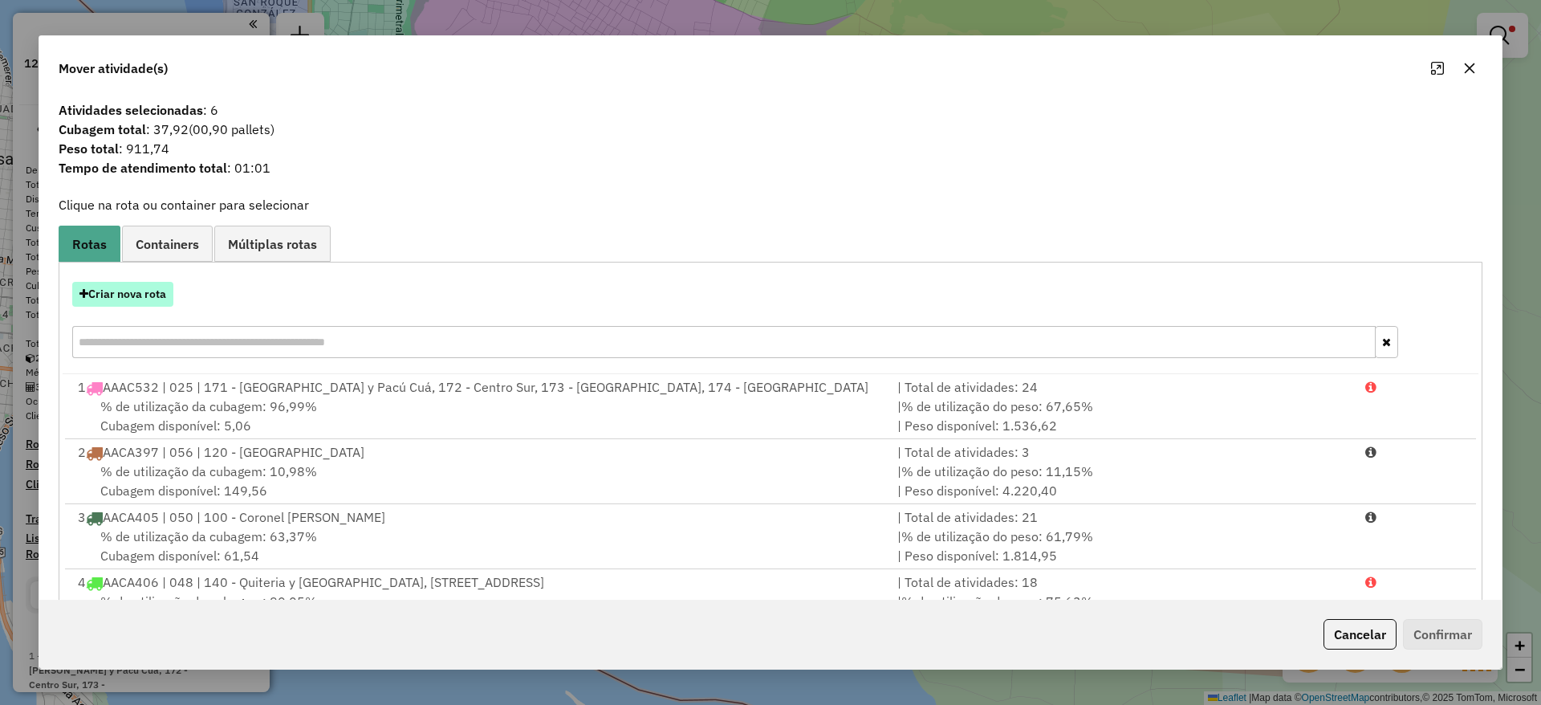
click at [152, 283] on button "Criar nova rota" at bounding box center [122, 294] width 101 height 25
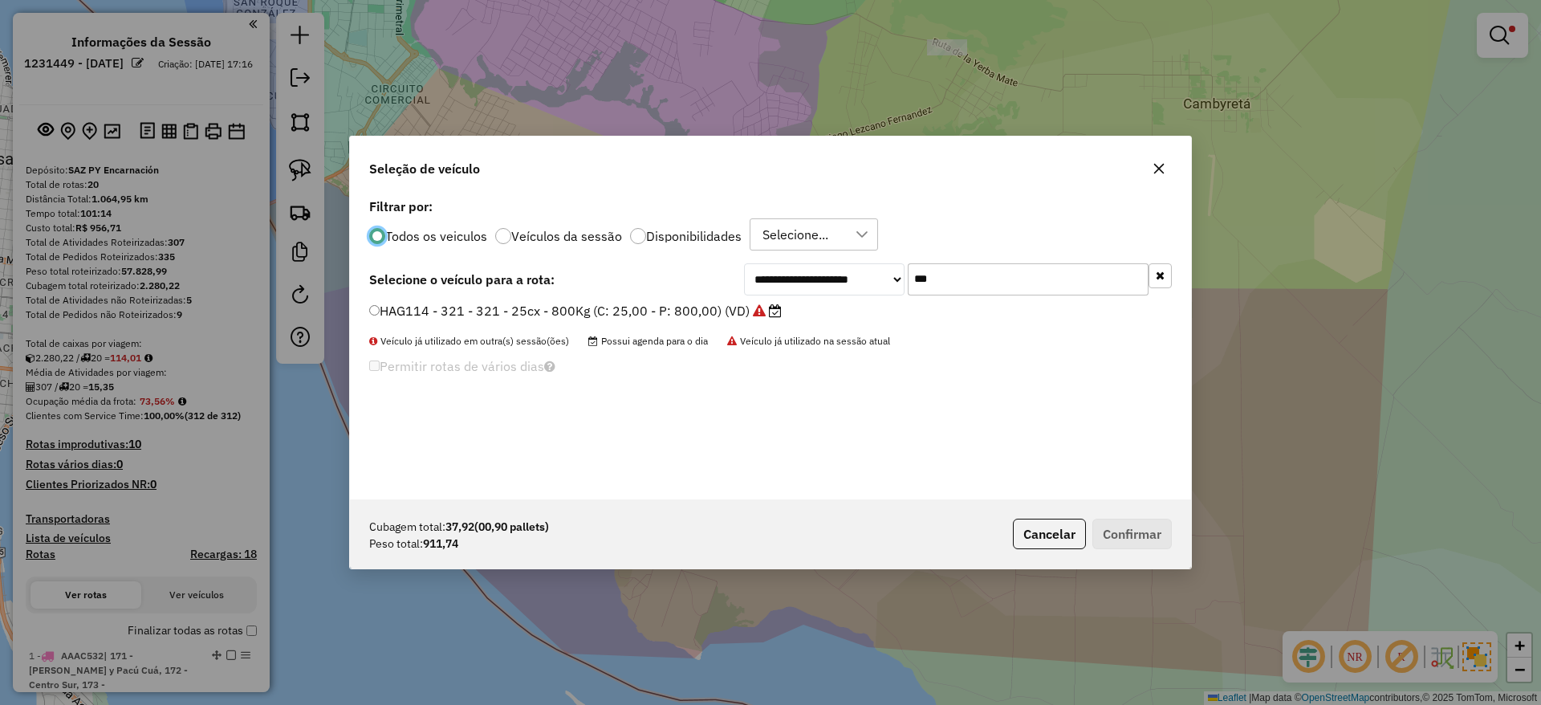
scroll to position [9, 5]
click at [965, 268] on input "***" at bounding box center [1028, 279] width 241 height 32
type input "***"
click at [779, 316] on icon at bounding box center [785, 310] width 13 height 13
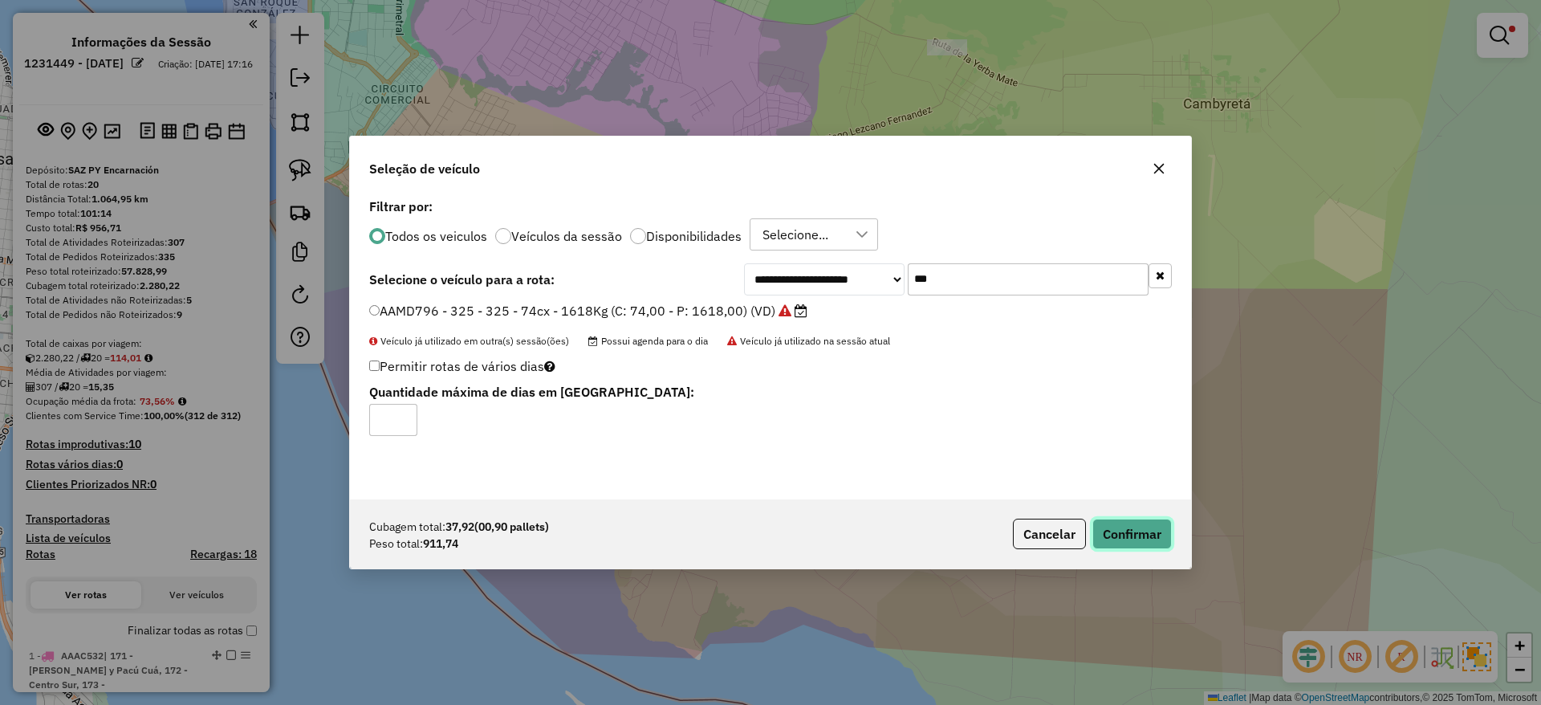
click at [1140, 531] on button "Confirmar" at bounding box center [1131, 534] width 79 height 31
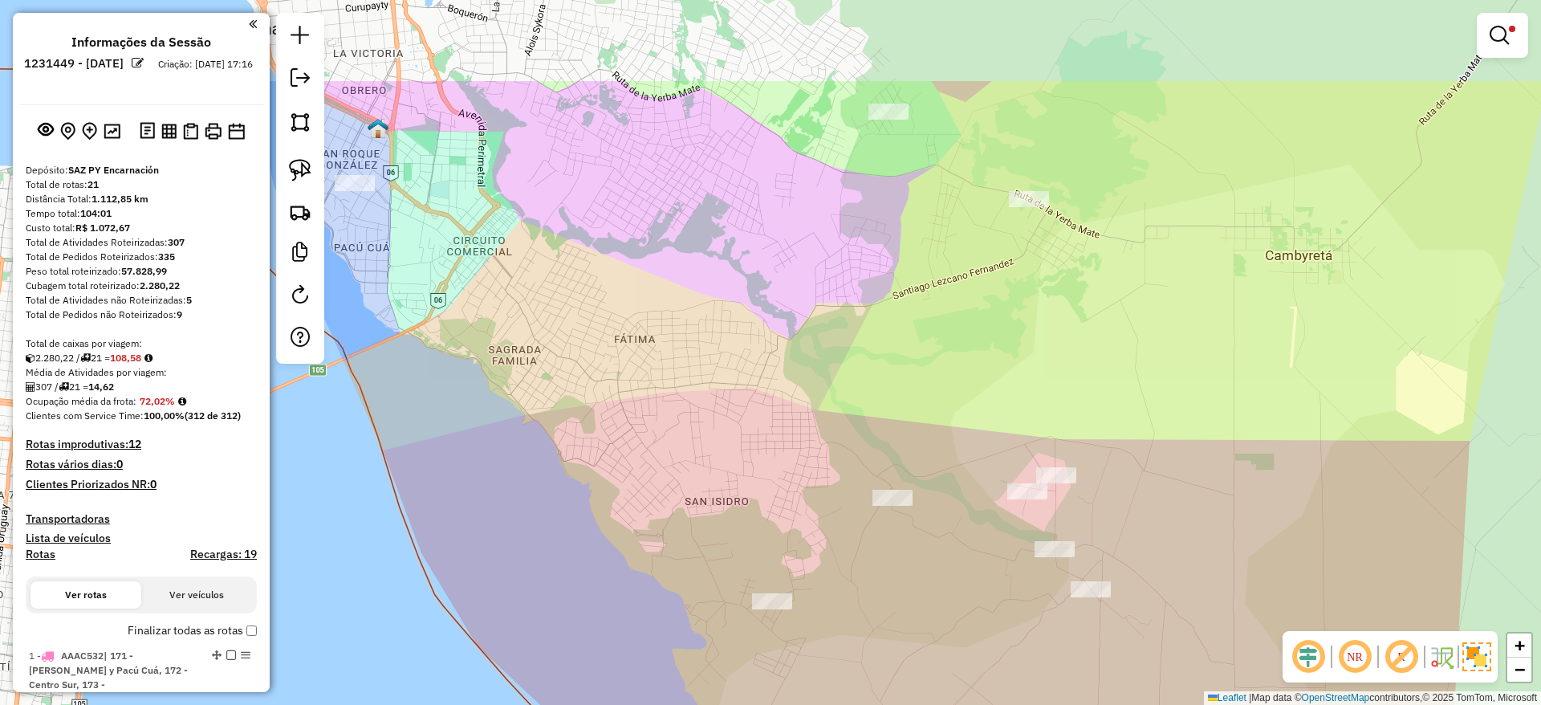
drag, startPoint x: 909, startPoint y: 597, endPoint x: 1102, endPoint y: 675, distance: 207.8
click at [1116, 704] on html "Aguarde... Pop-up bloqueado! Seu navegador bloqueou automáticamente a abertura …" at bounding box center [770, 352] width 1541 height 705
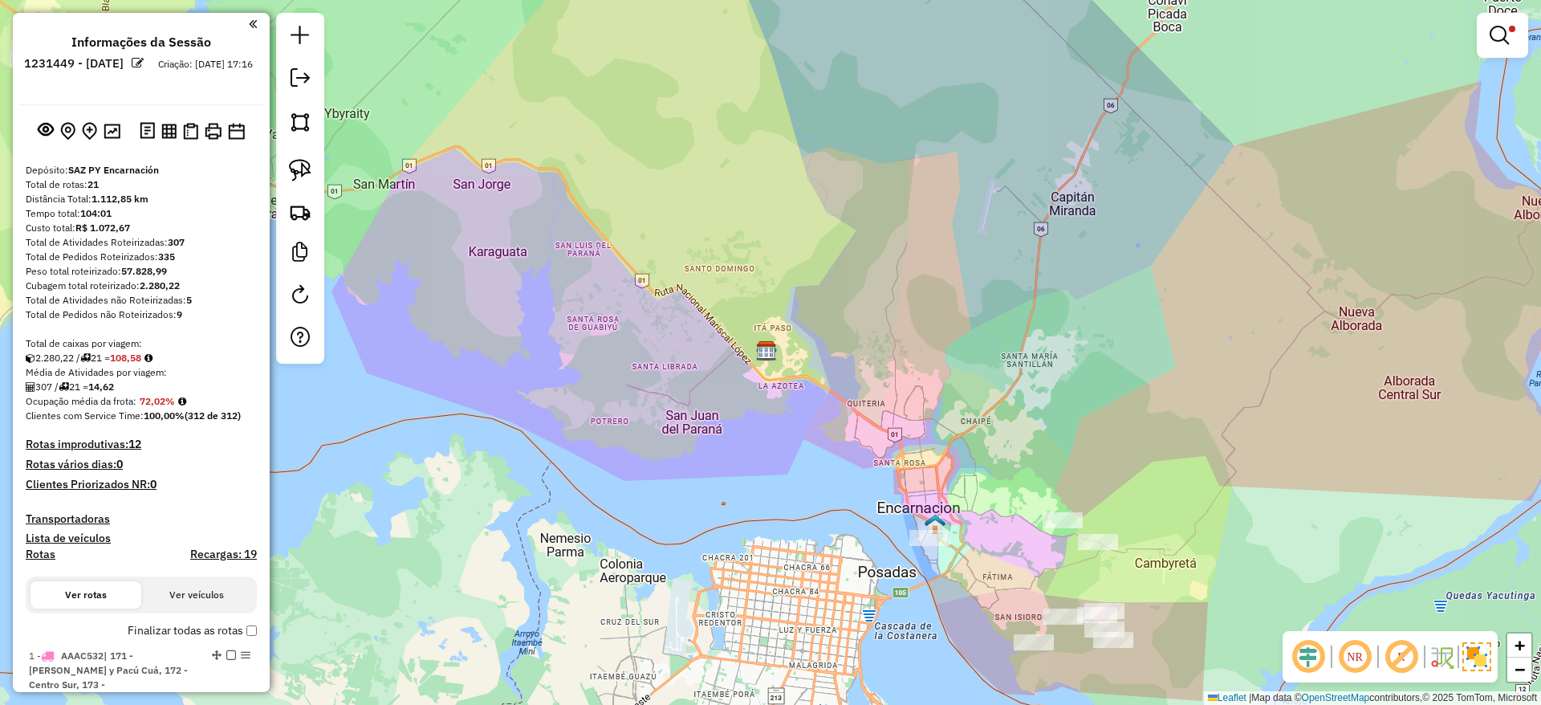
click at [872, 422] on div "Limpar filtros Janela de atendimento Grade de atendimento Capacidade Transporta…" at bounding box center [770, 352] width 1541 height 705
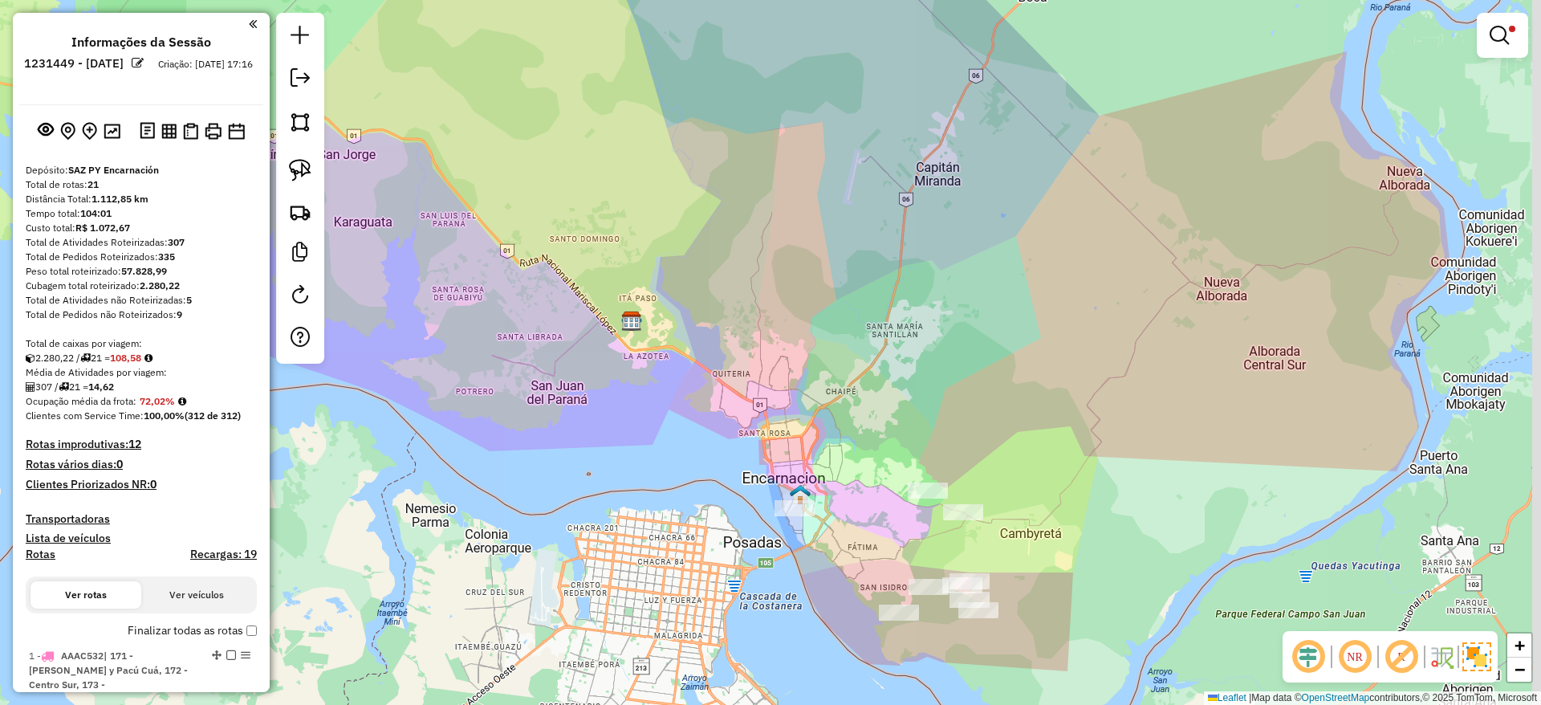
drag, startPoint x: 974, startPoint y: 510, endPoint x: 835, endPoint y: 479, distance: 142.2
click at [836, 480] on div "Limpar filtros Janela de atendimento Grade de atendimento Capacidade Transporta…" at bounding box center [770, 352] width 1541 height 705
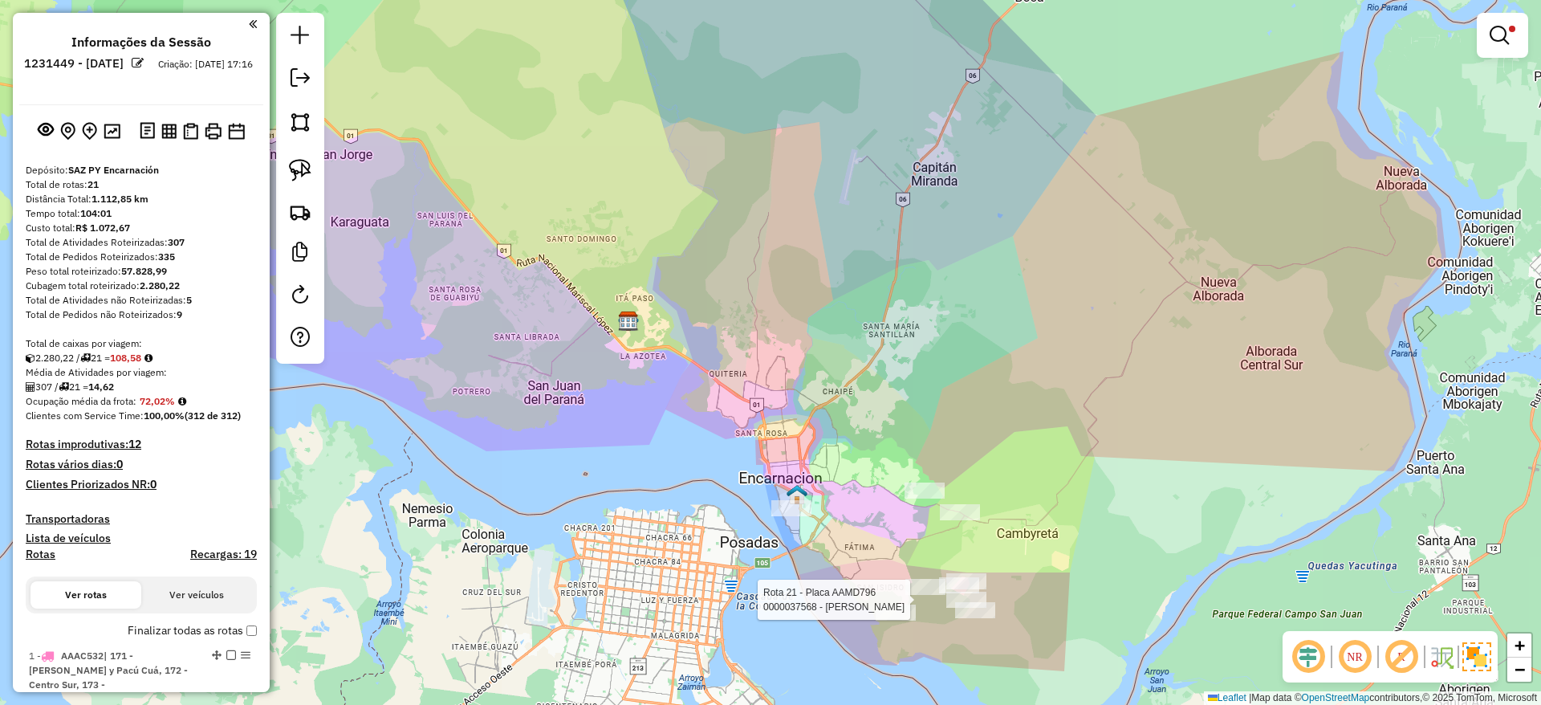
select select "**********"
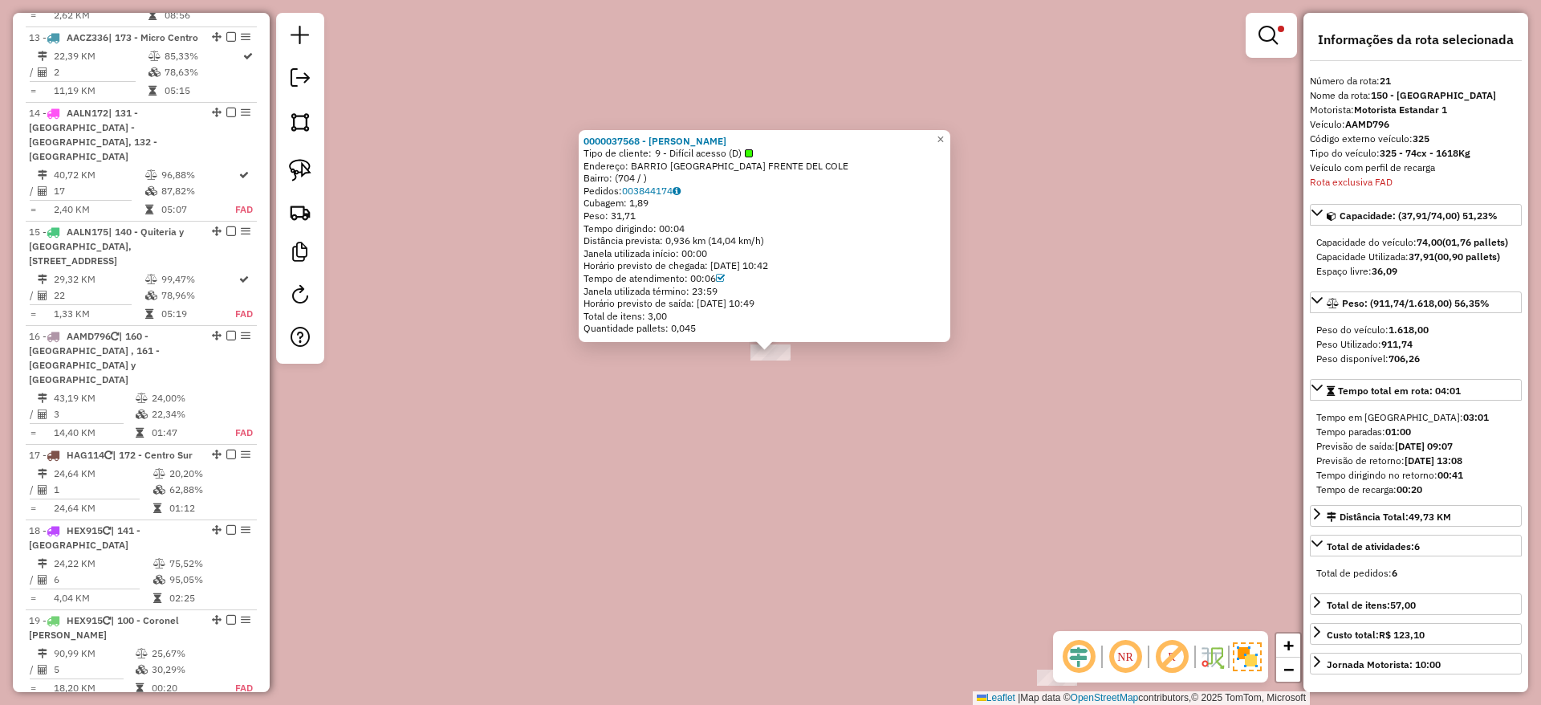
scroll to position [2374, 0]
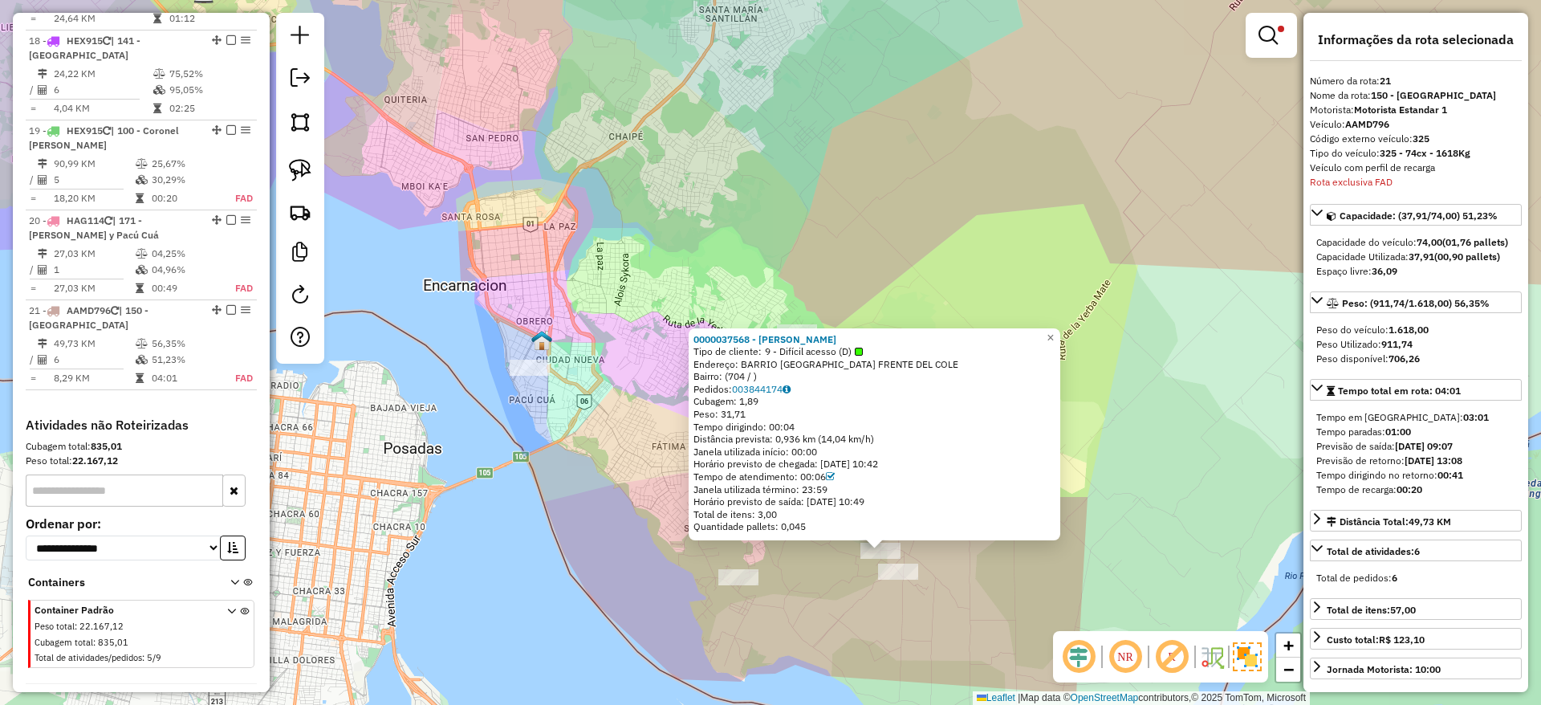
click at [657, 439] on div "0000037568 - LIZ NATALIA LOPEZ ALEGRE Tipo de cliente: 9 - Difícil acesso (D) E…" at bounding box center [770, 352] width 1541 height 705
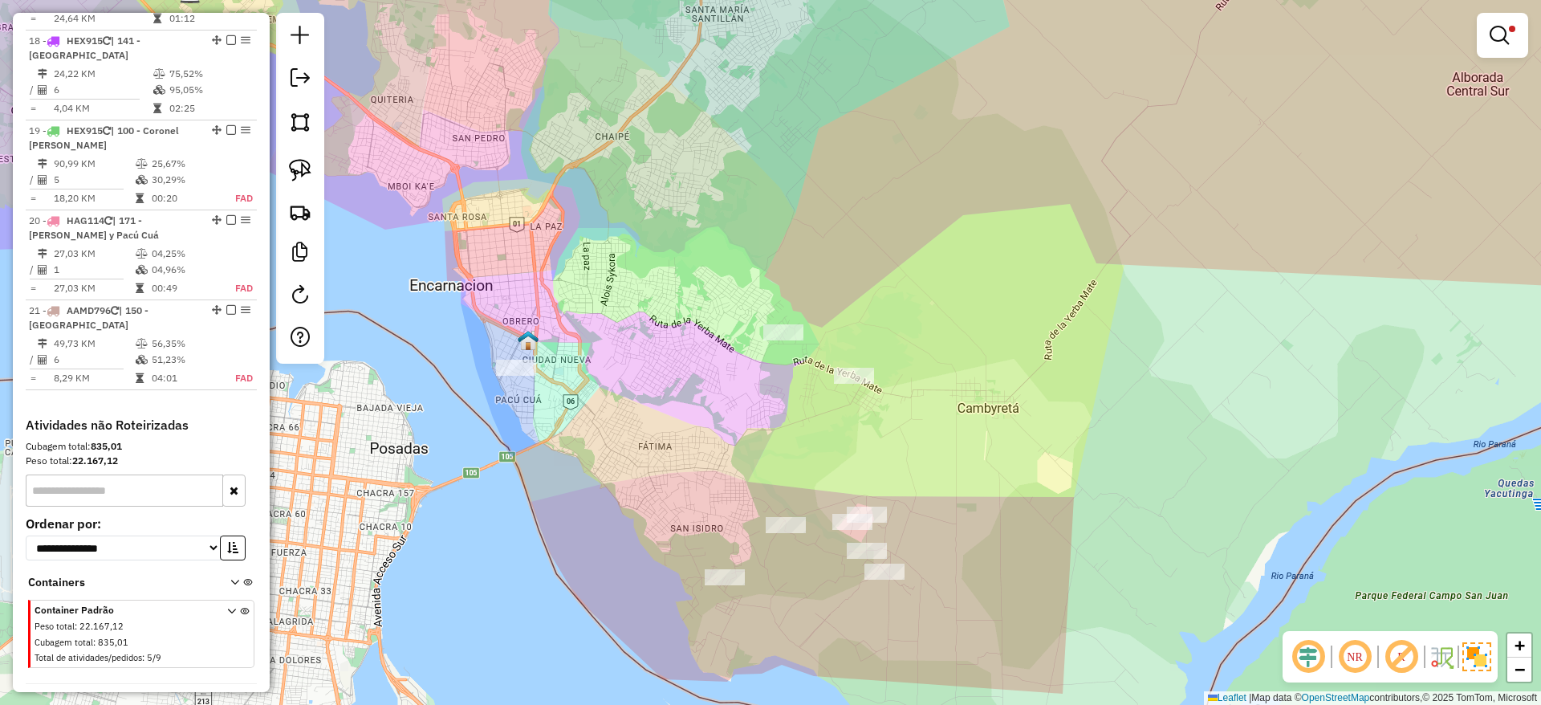
click at [733, 362] on div "Limpar filtros Janela de atendimento Grade de atendimento Capacidade Transporta…" at bounding box center [770, 352] width 1541 height 705
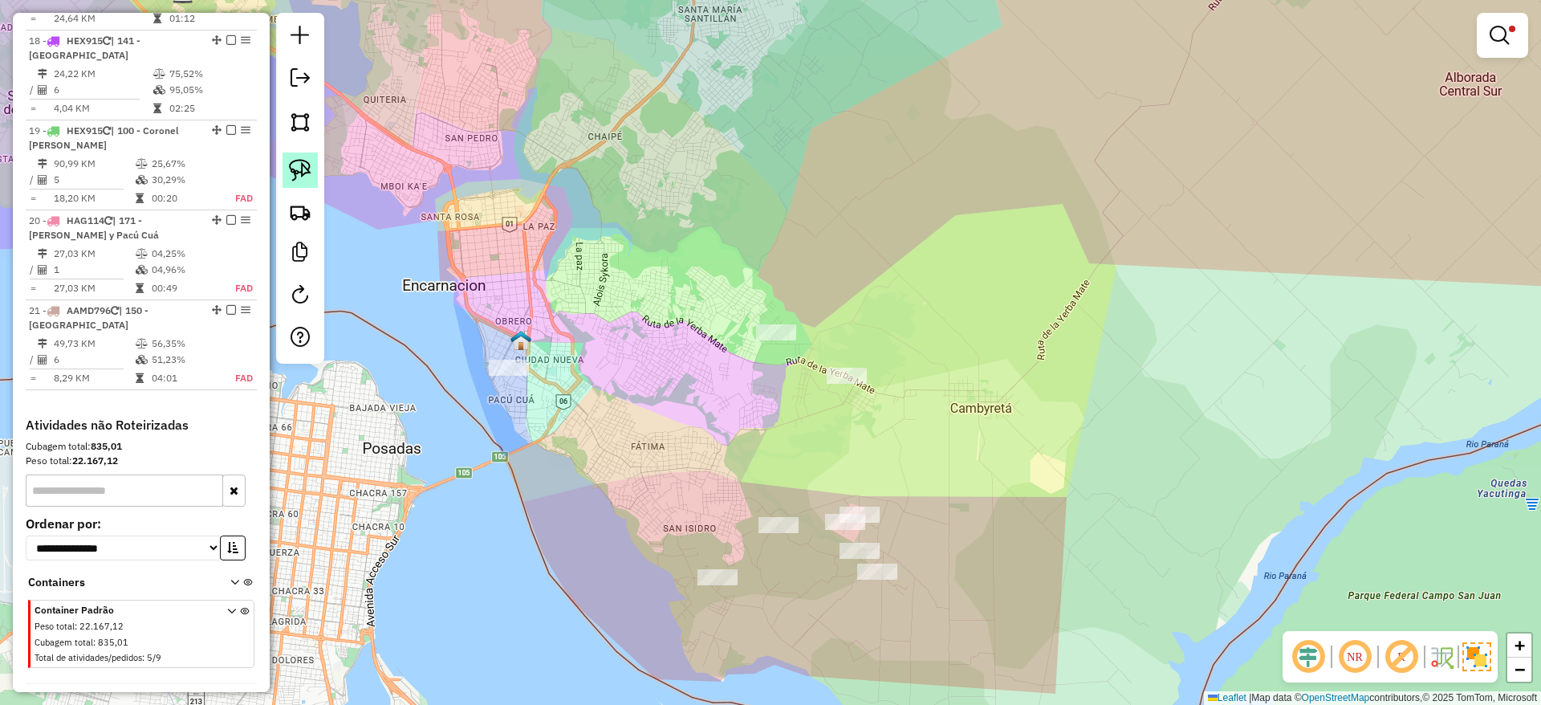
click at [298, 177] on img at bounding box center [300, 170] width 22 height 22
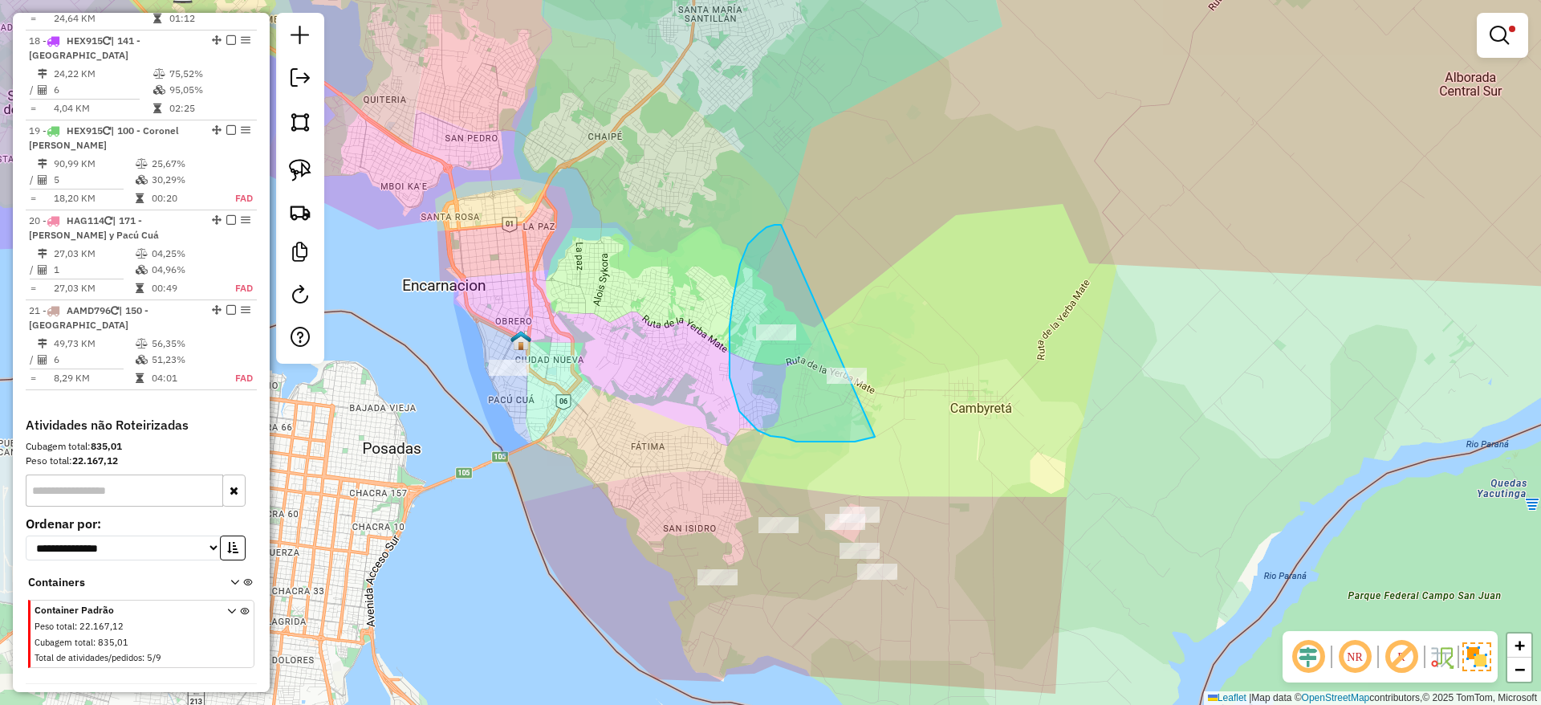
drag, startPoint x: 781, startPoint y: 225, endPoint x: 972, endPoint y: 381, distance: 247.0
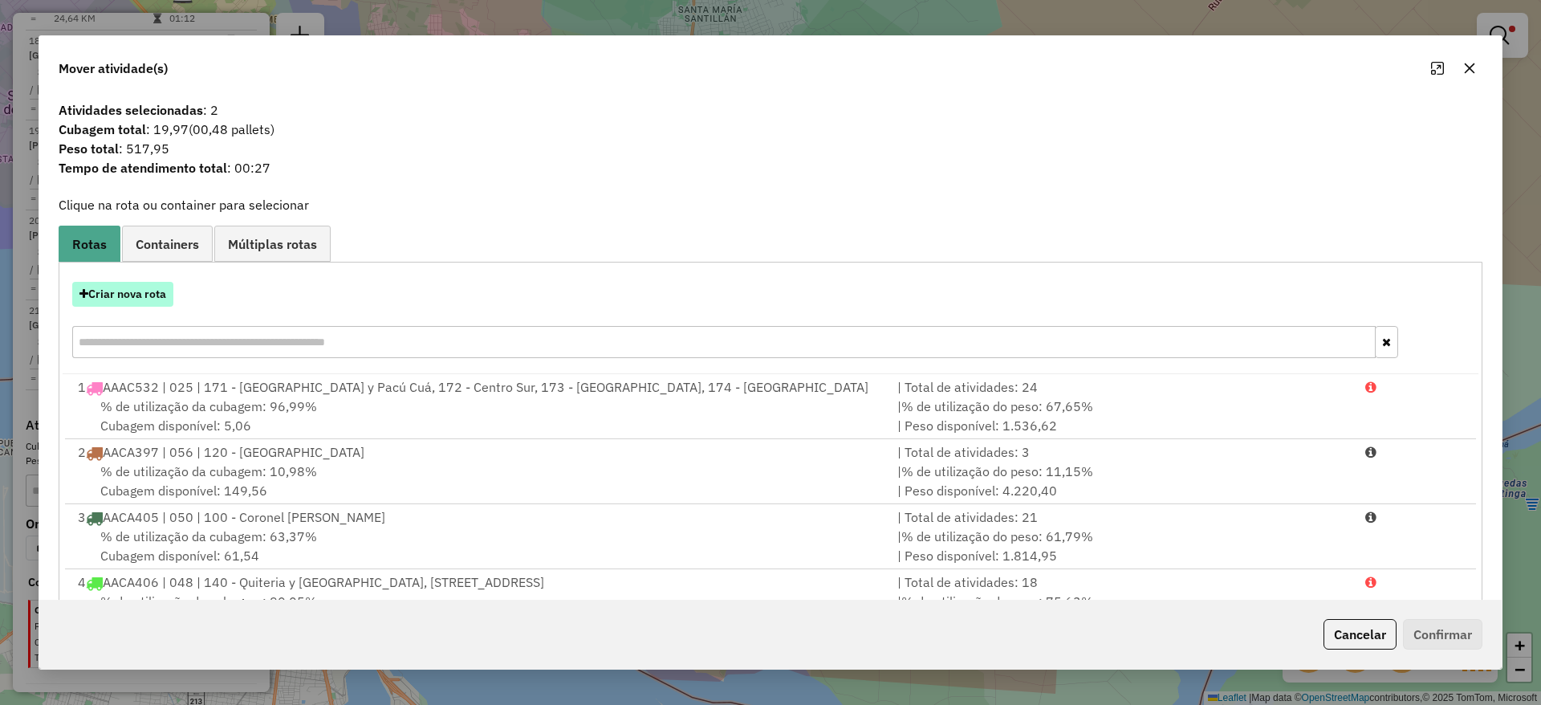
click at [120, 296] on button "Criar nova rota" at bounding box center [122, 294] width 101 height 25
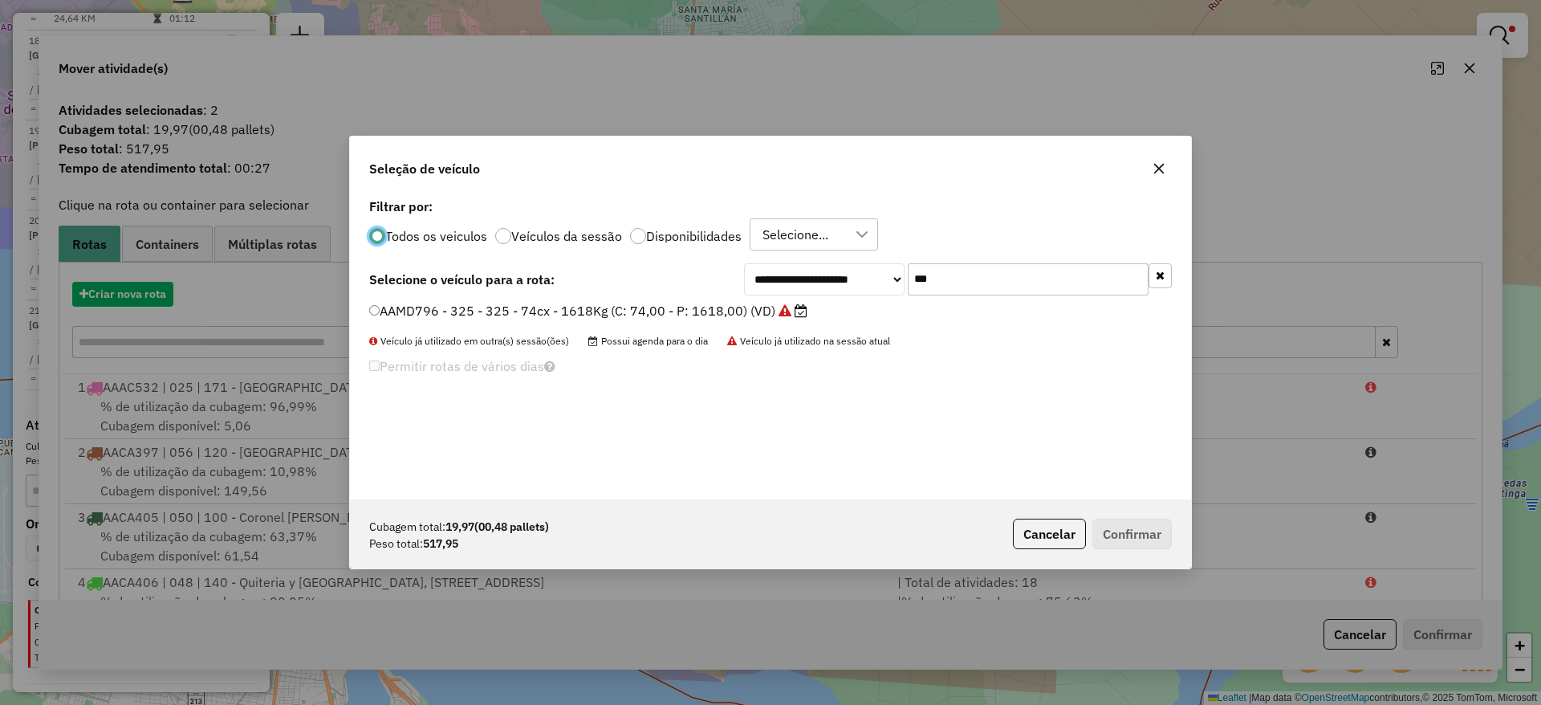
scroll to position [9, 5]
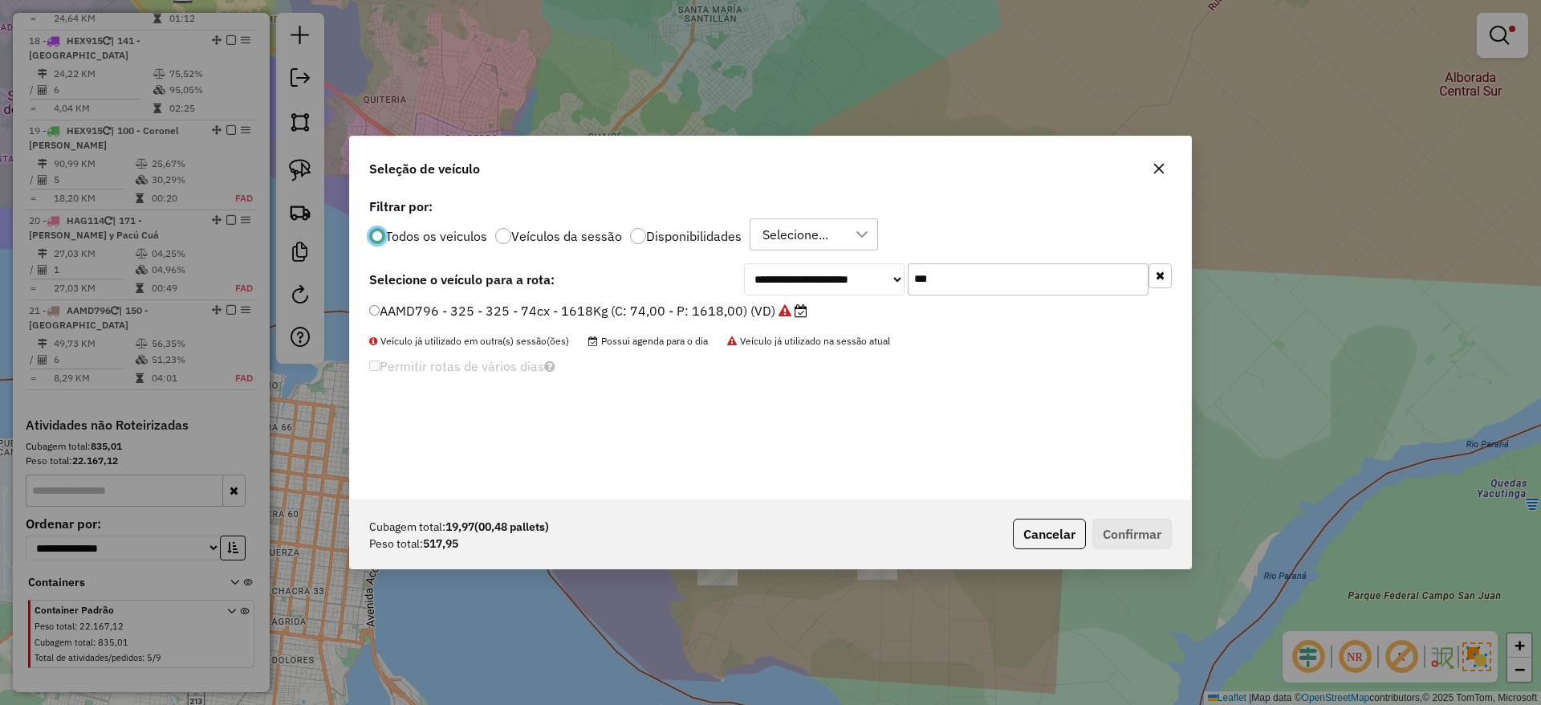
click at [722, 295] on div "**********" at bounding box center [770, 346] width 841 height 305
click at [715, 305] on label "AAMD796 - 325 - 325 - 74cx - 1618Kg (C: 74,00 - P: 1618,00) (VD)" at bounding box center [588, 310] width 438 height 19
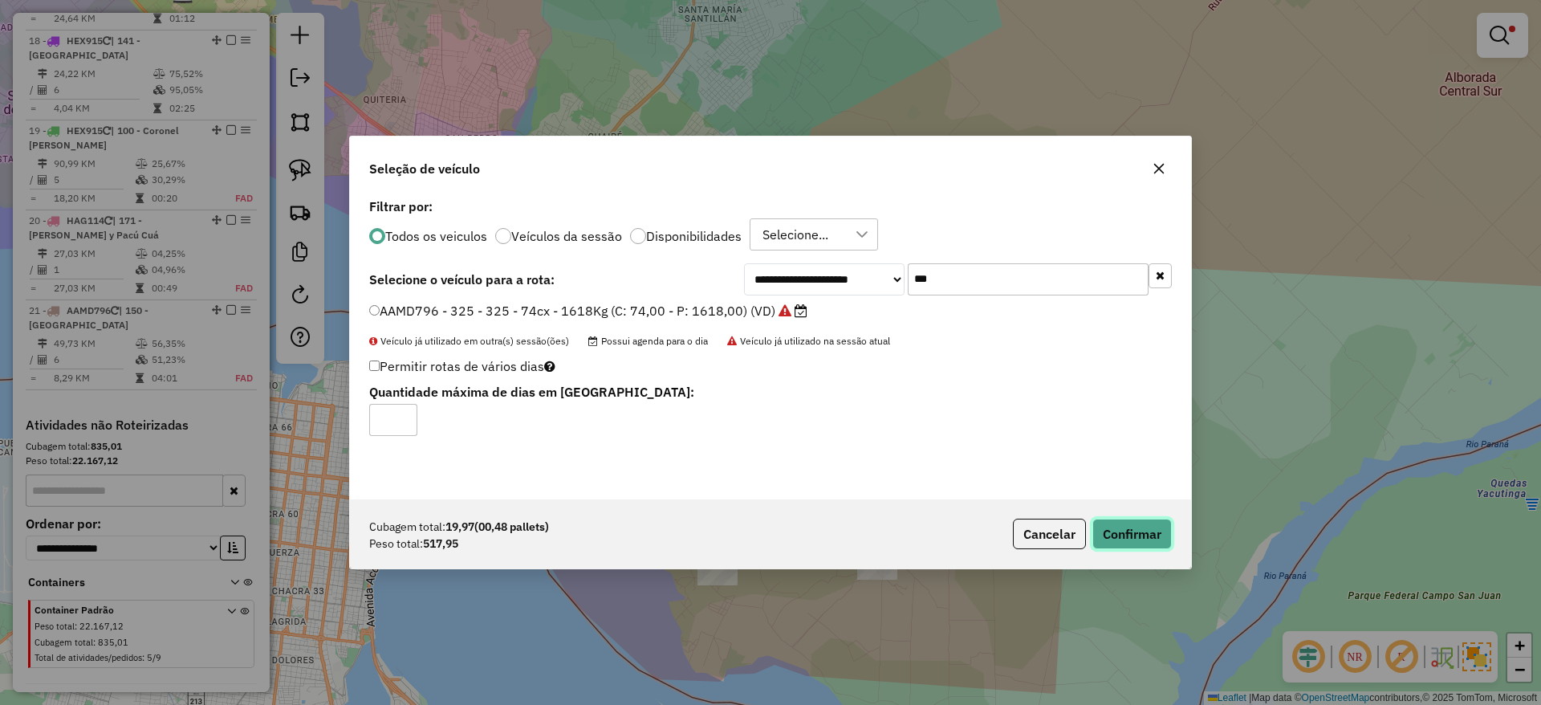
click at [1144, 528] on button "Confirmar" at bounding box center [1131, 534] width 79 height 31
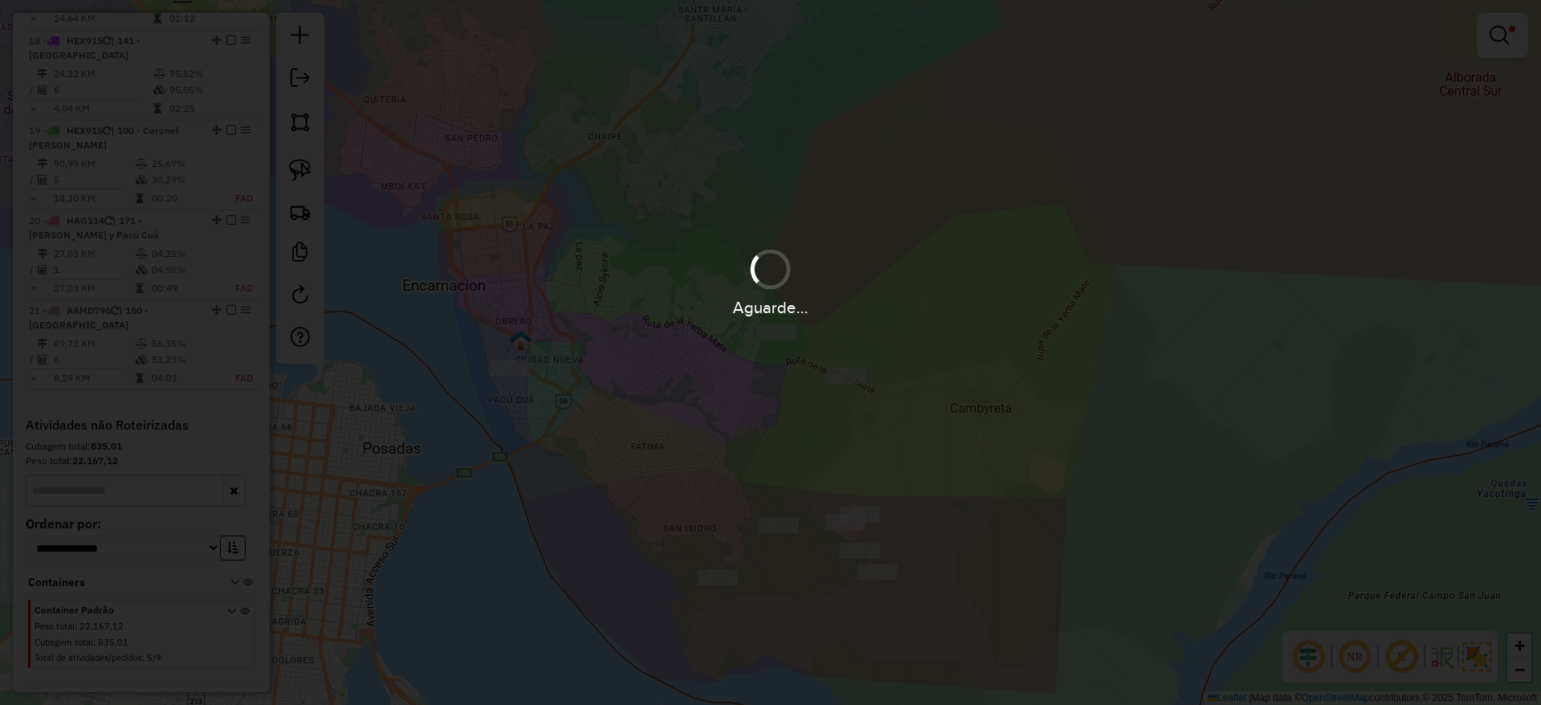
scroll to position [1820, 0]
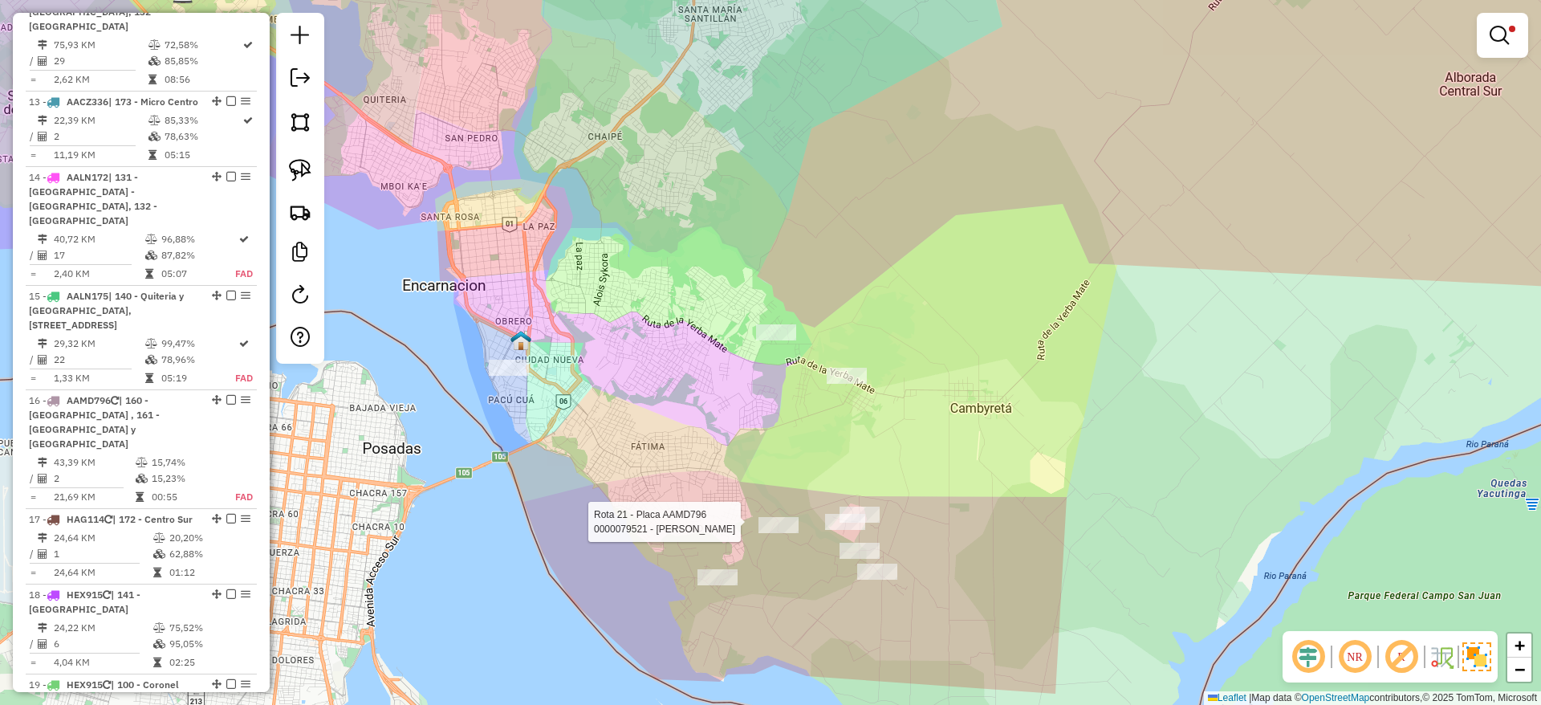
select select "**********"
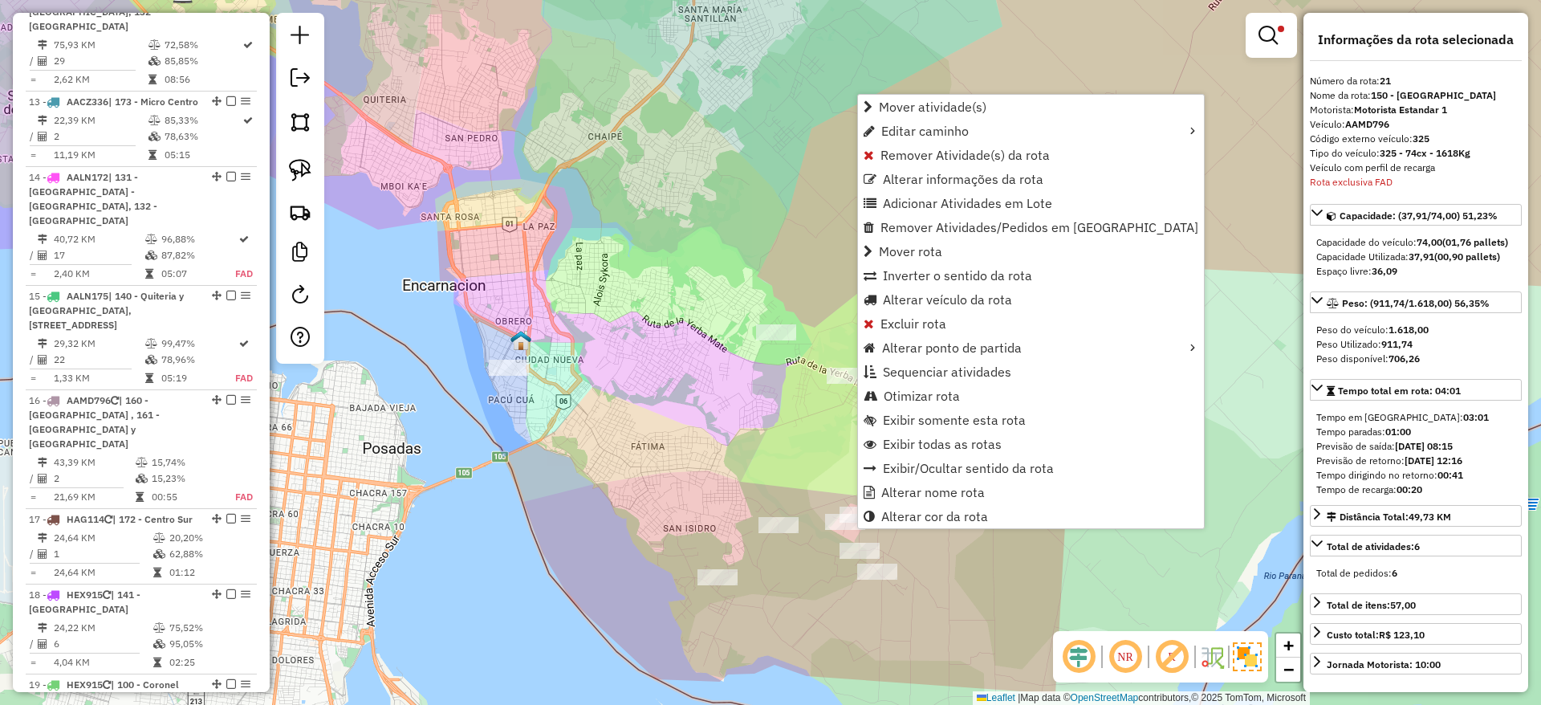
scroll to position [2479, 0]
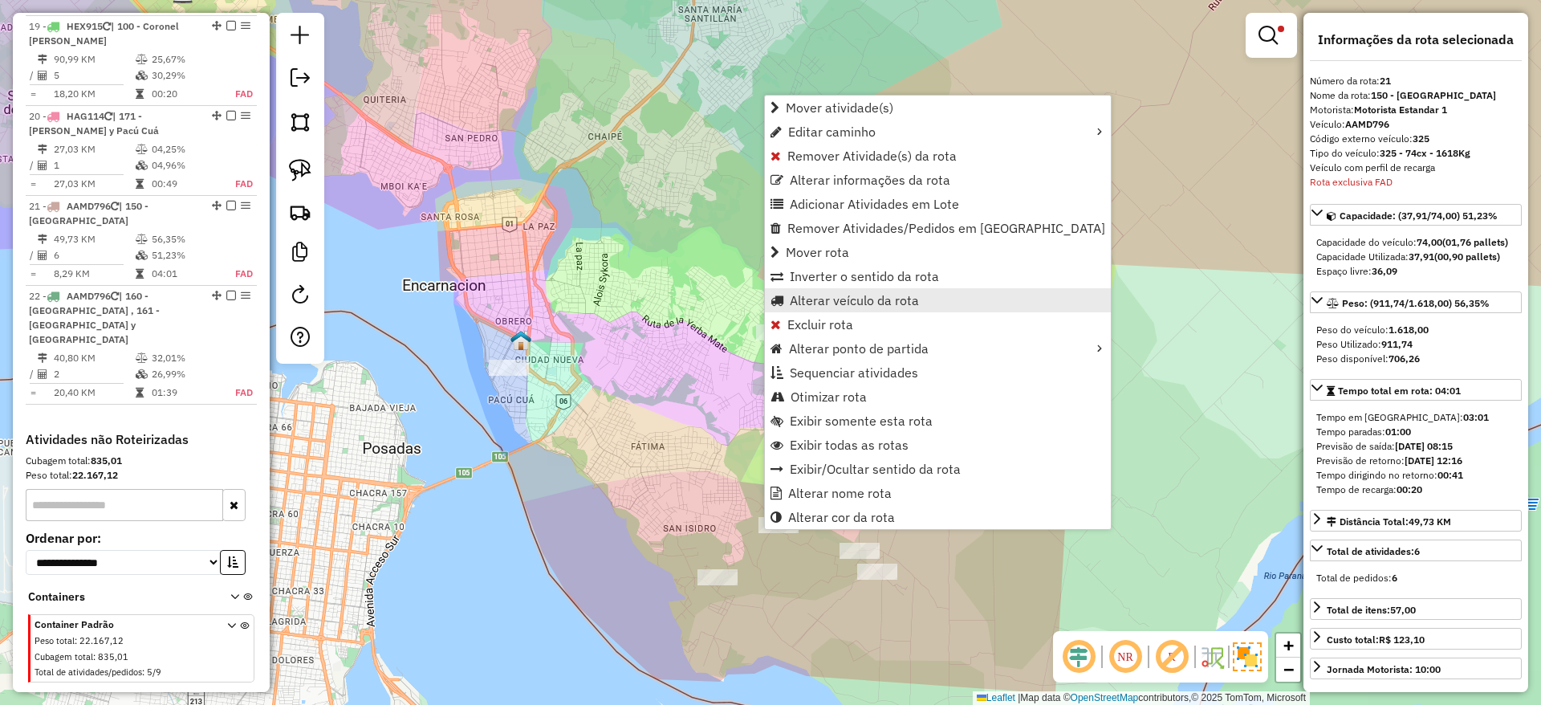
click at [796, 294] on span "Alterar veículo da rota" at bounding box center [854, 300] width 129 height 13
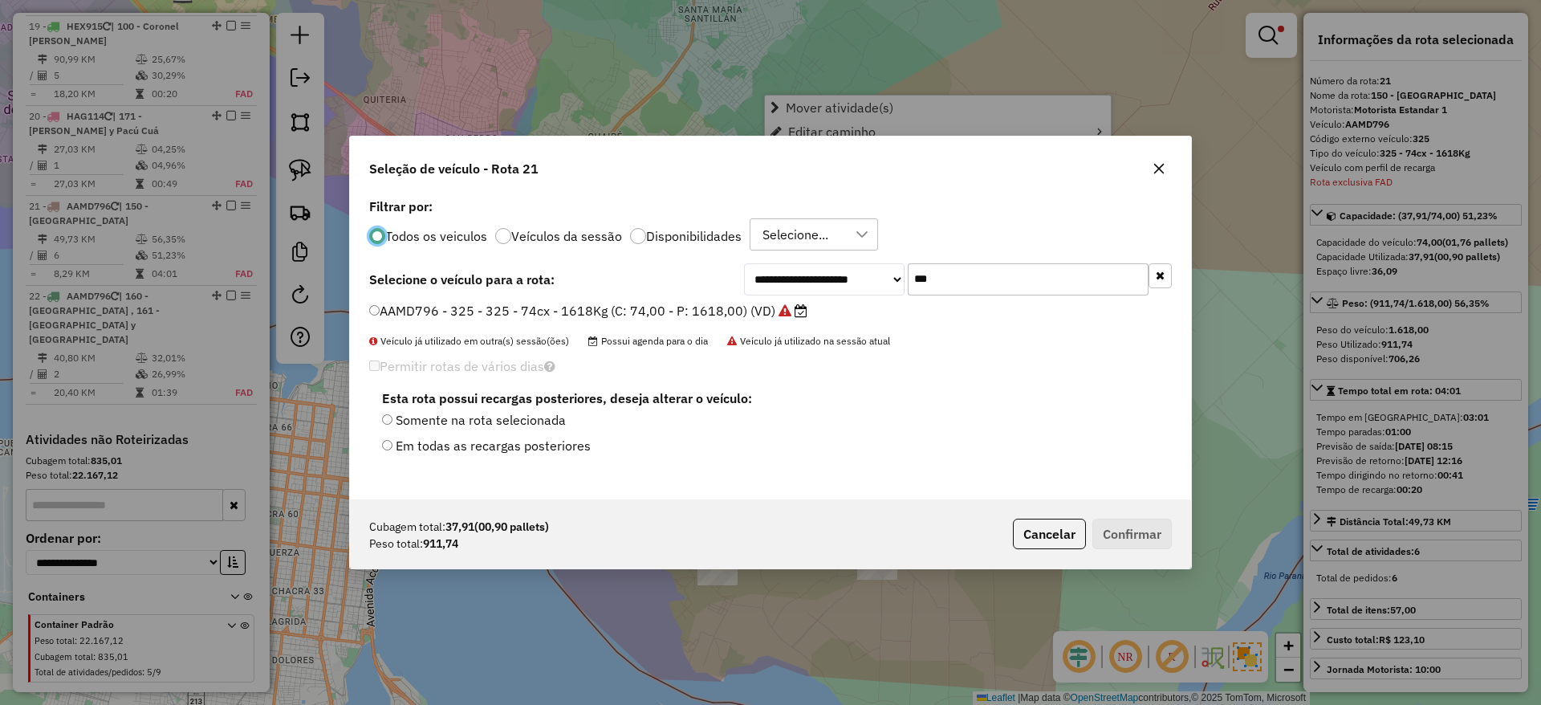
scroll to position [9, 5]
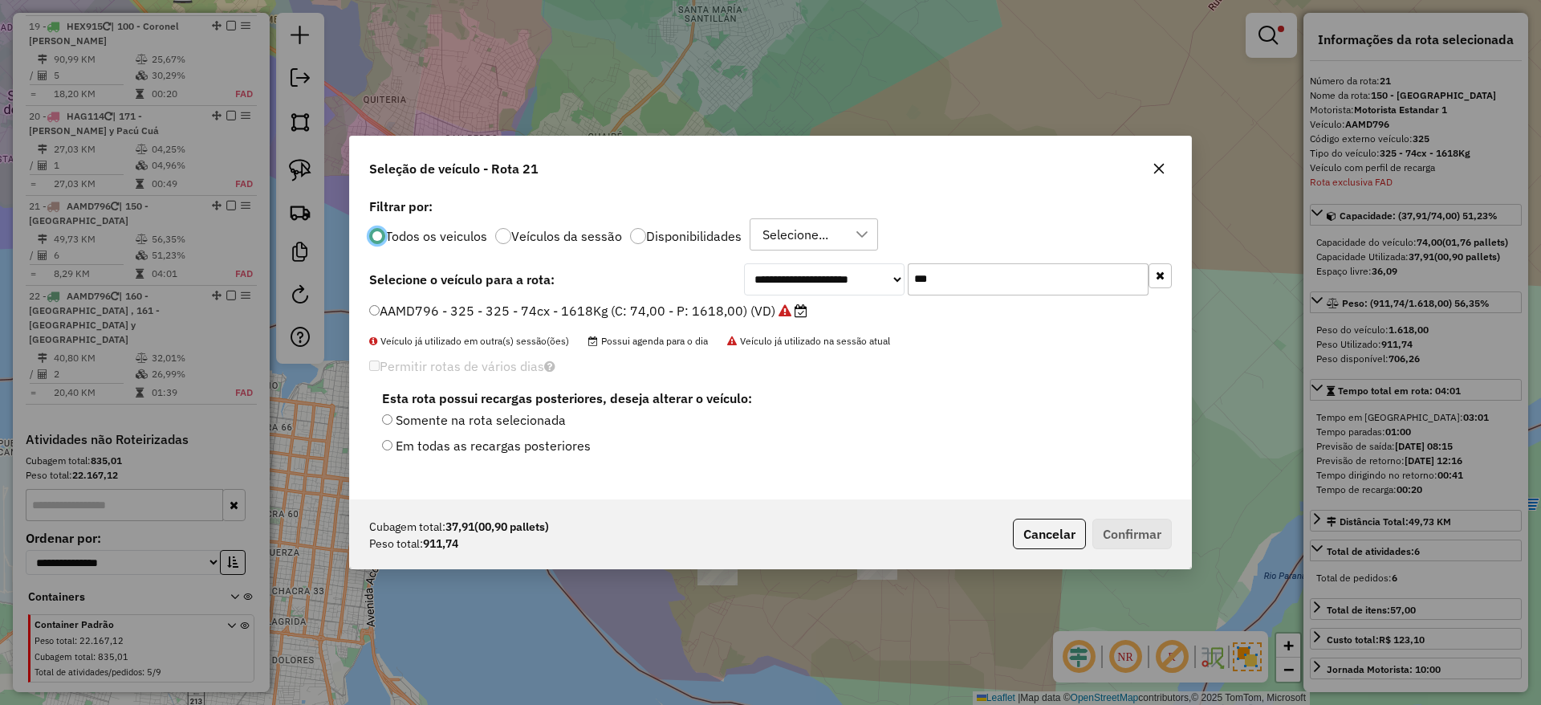
click at [952, 269] on input "***" at bounding box center [1028, 279] width 241 height 32
type input "***"
click at [751, 305] on label "AALN172 - 380 - 380 - 74cx - 1618kg (C: 74,00 - P: 1618,00) (VD)" at bounding box center [585, 310] width 433 height 19
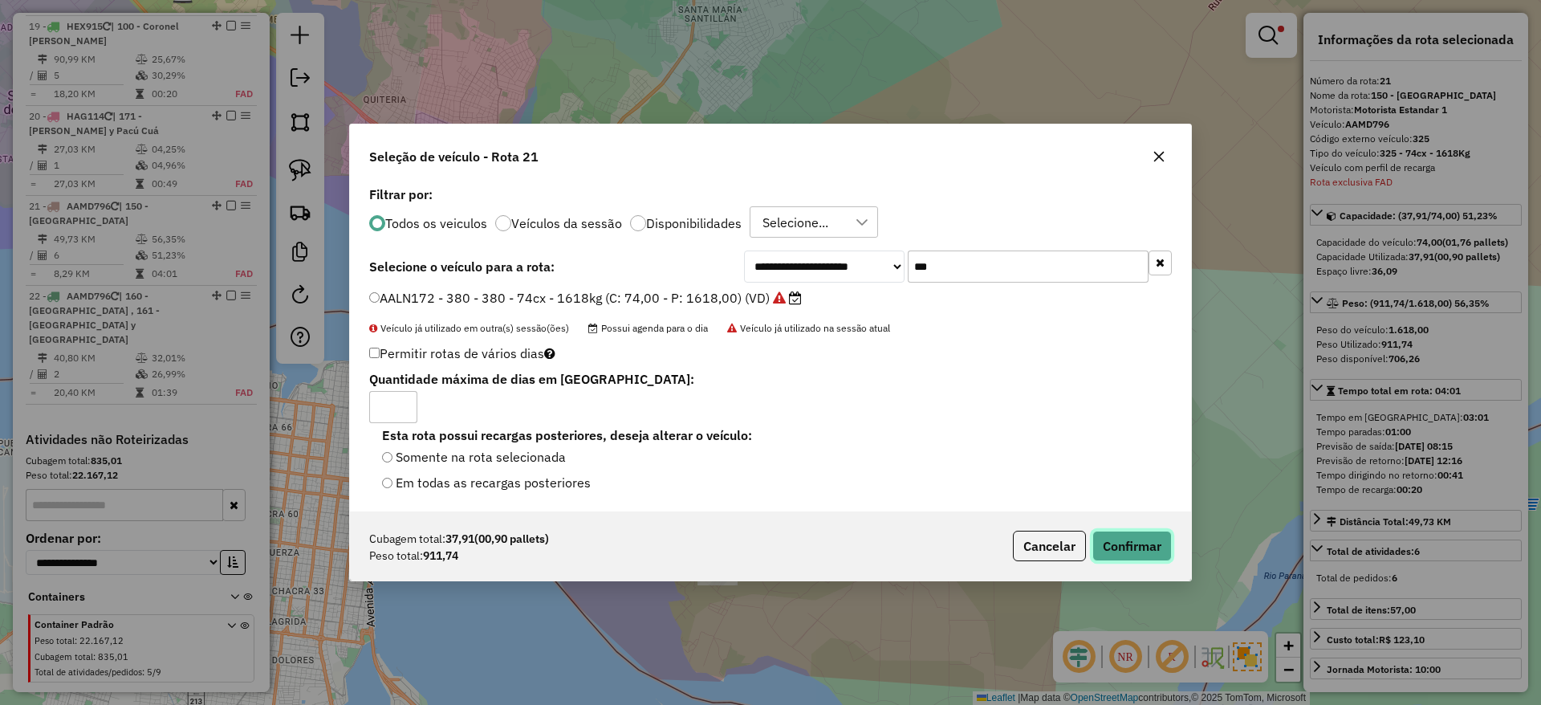
click at [1149, 550] on button "Confirmar" at bounding box center [1131, 546] width 79 height 31
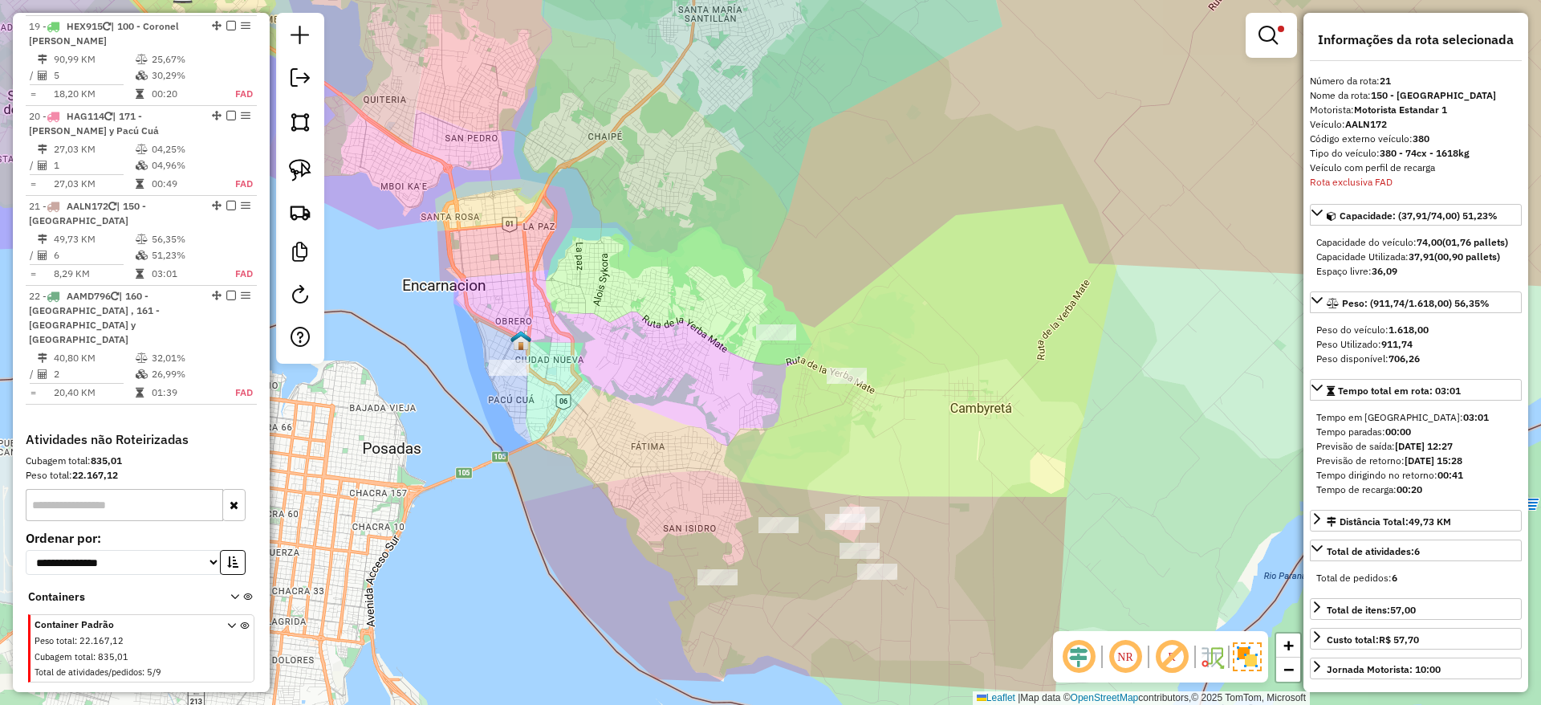
drag, startPoint x: 824, startPoint y: 456, endPoint x: 869, endPoint y: 405, distance: 68.2
click at [824, 451] on div "Limpar filtros Janela de atendimento Grade de atendimento Capacidade Transporta…" at bounding box center [770, 352] width 1541 height 705
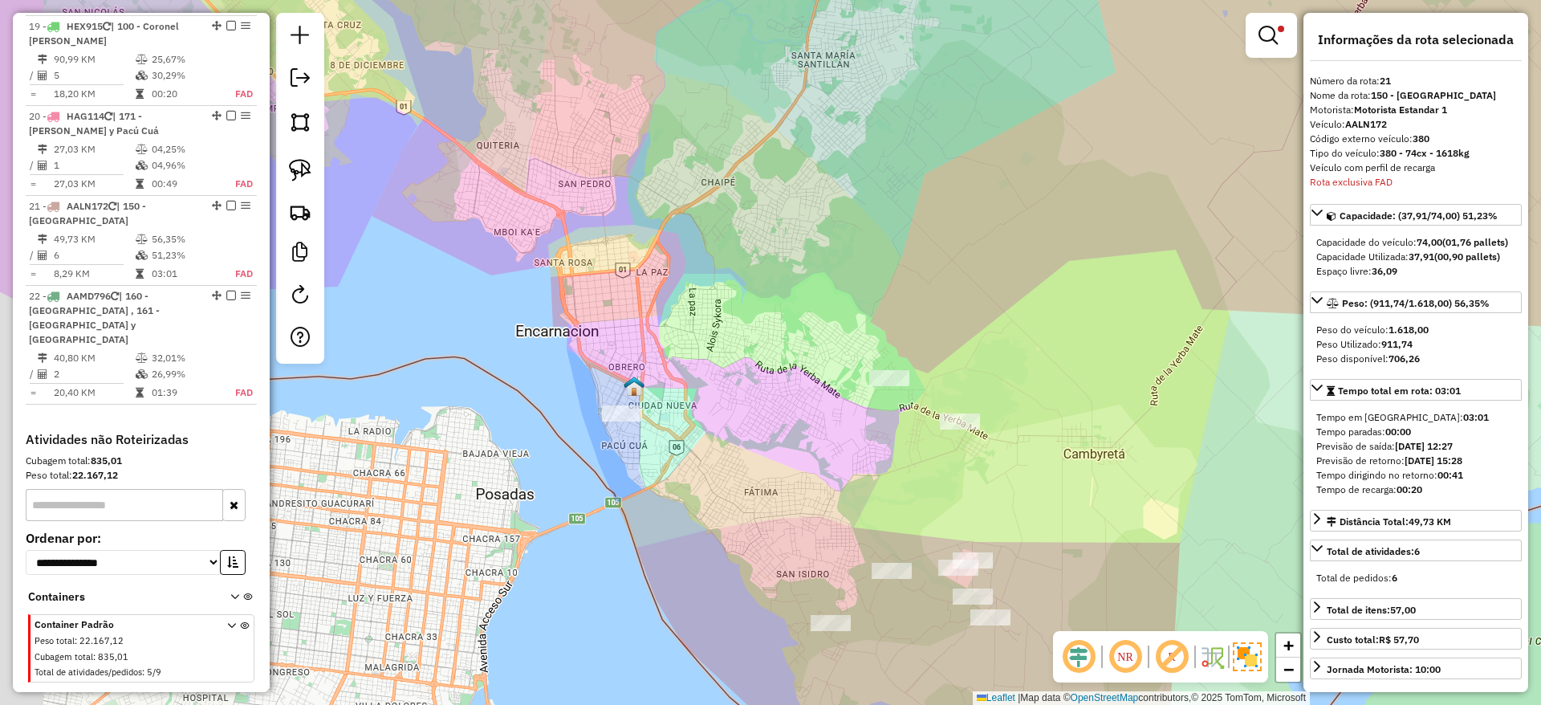
drag, startPoint x: 807, startPoint y: 343, endPoint x: 860, endPoint y: 356, distance: 54.5
click at [860, 356] on div "Limpar filtros Janela de atendimento Grade de atendimento Capacidade Transporta…" at bounding box center [770, 352] width 1541 height 705
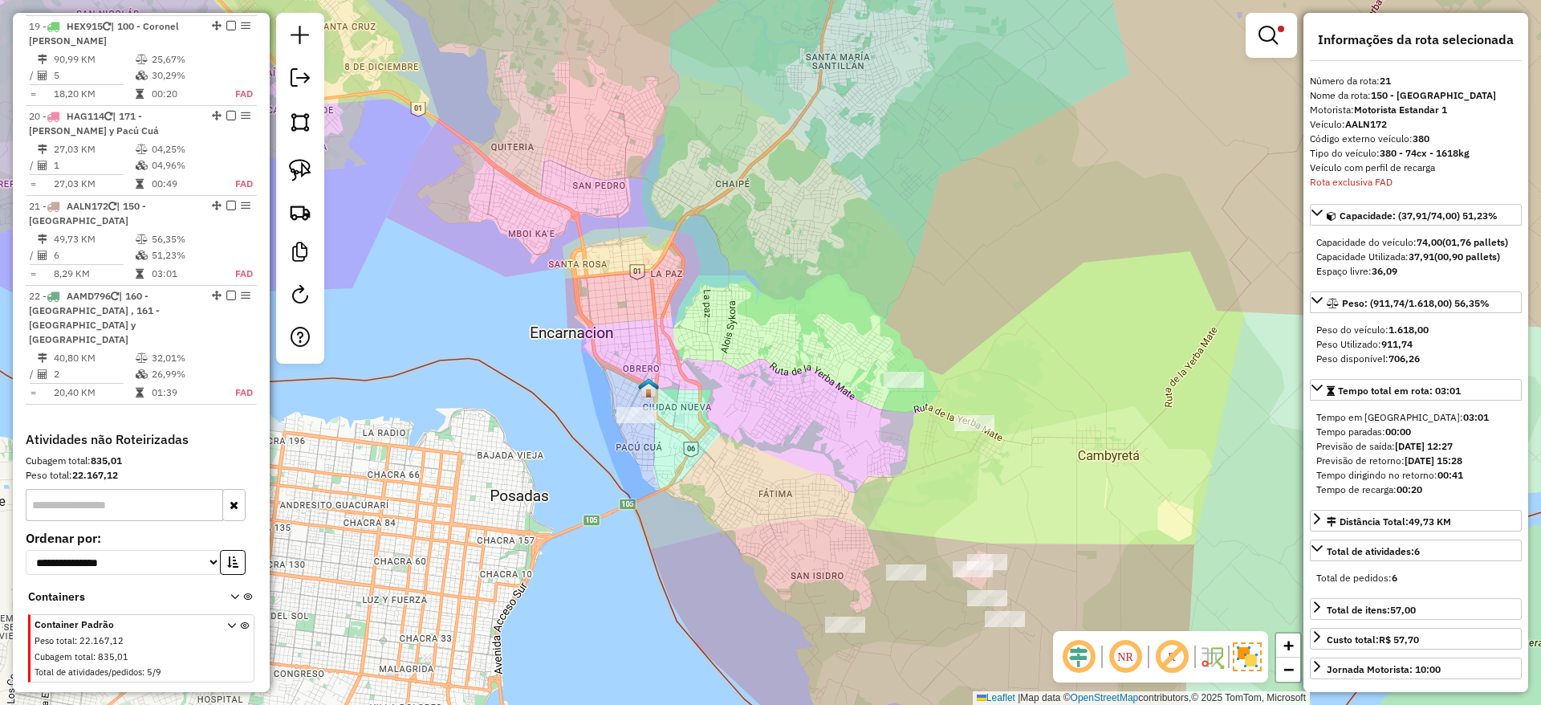
click at [643, 427] on div "Limpar filtros Janela de atendimento Grade de atendimento Capacidade Transporta…" at bounding box center [770, 352] width 1541 height 705
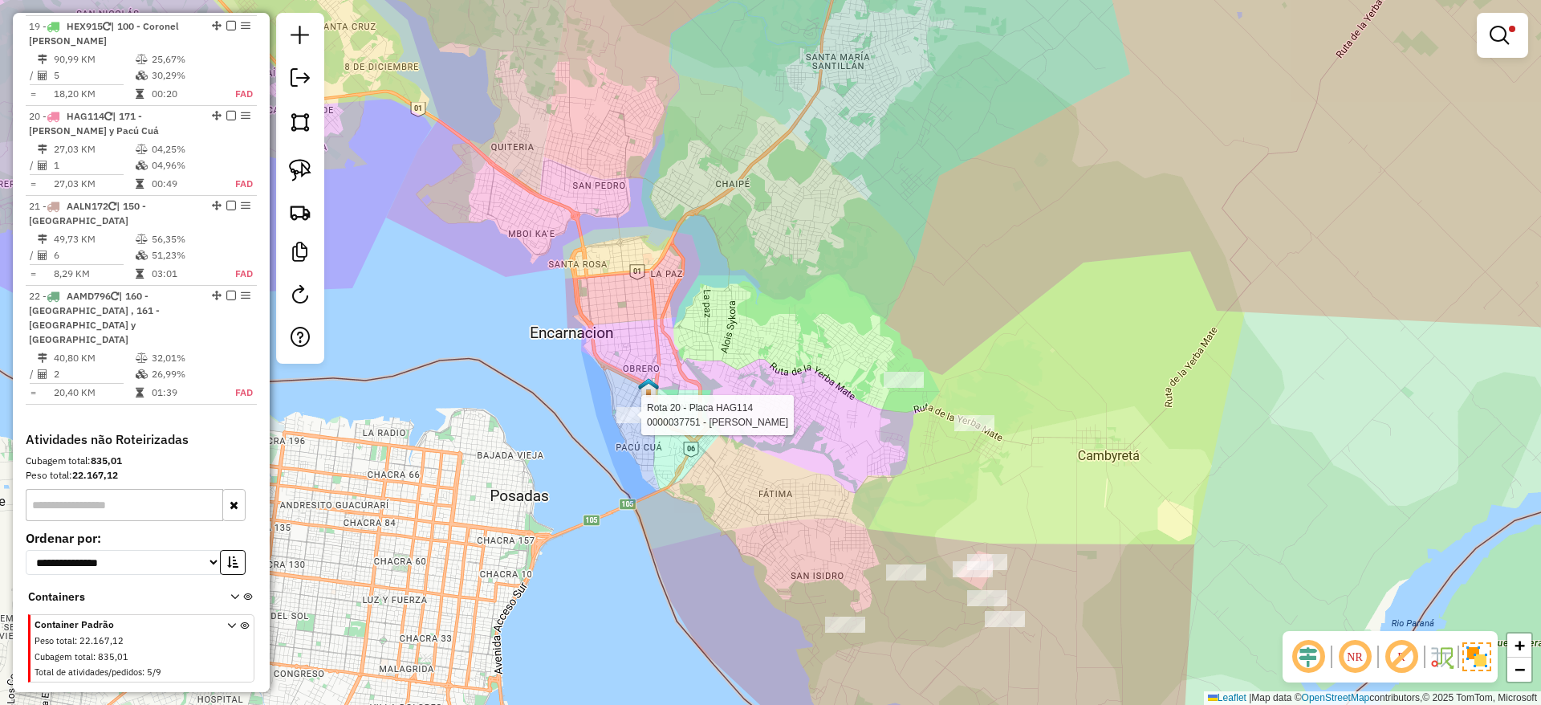
select select "**********"
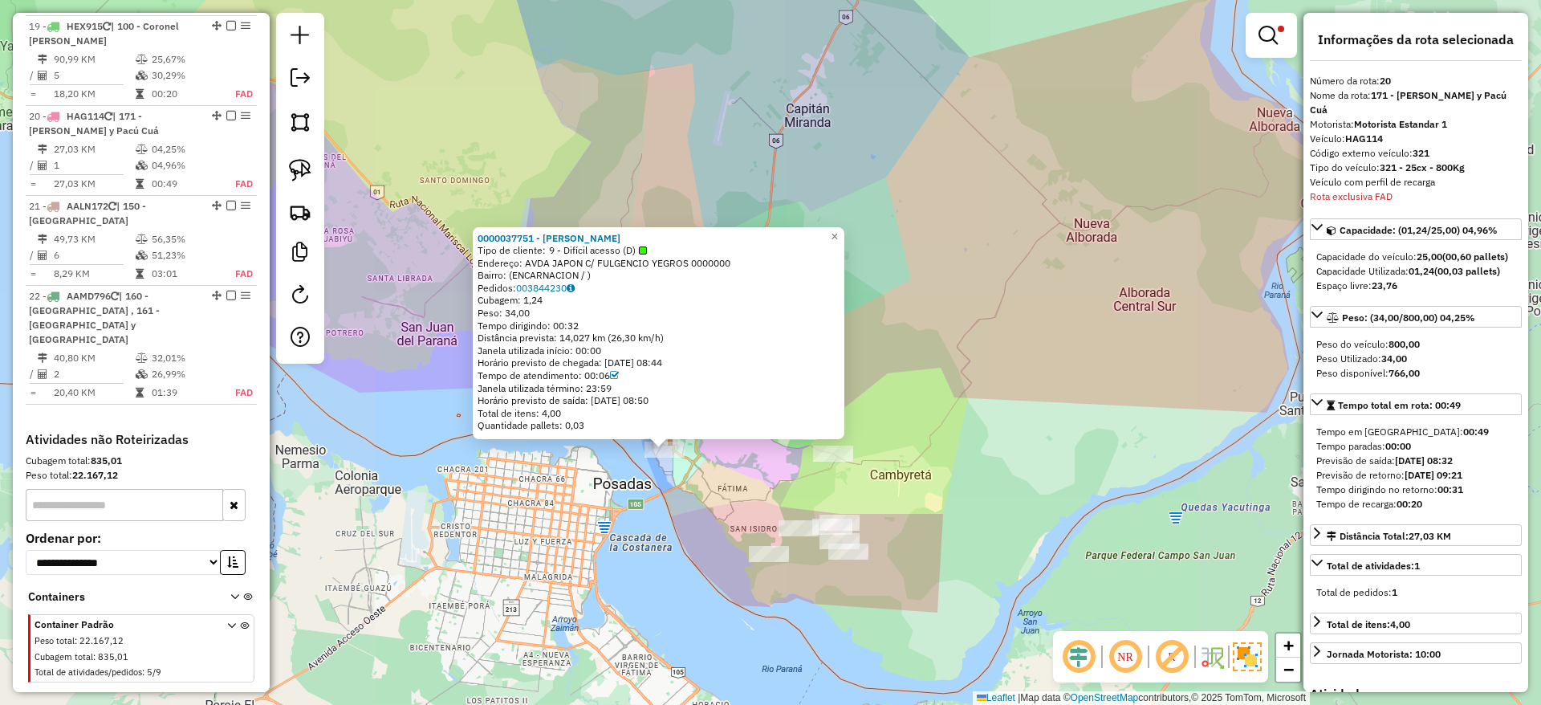
click at [714, 511] on div "0000037751 - MARCO CEL Tipo de cliente: 9 - Difícil acesso (D) Endereço: AVDA J…" at bounding box center [770, 352] width 1541 height 705
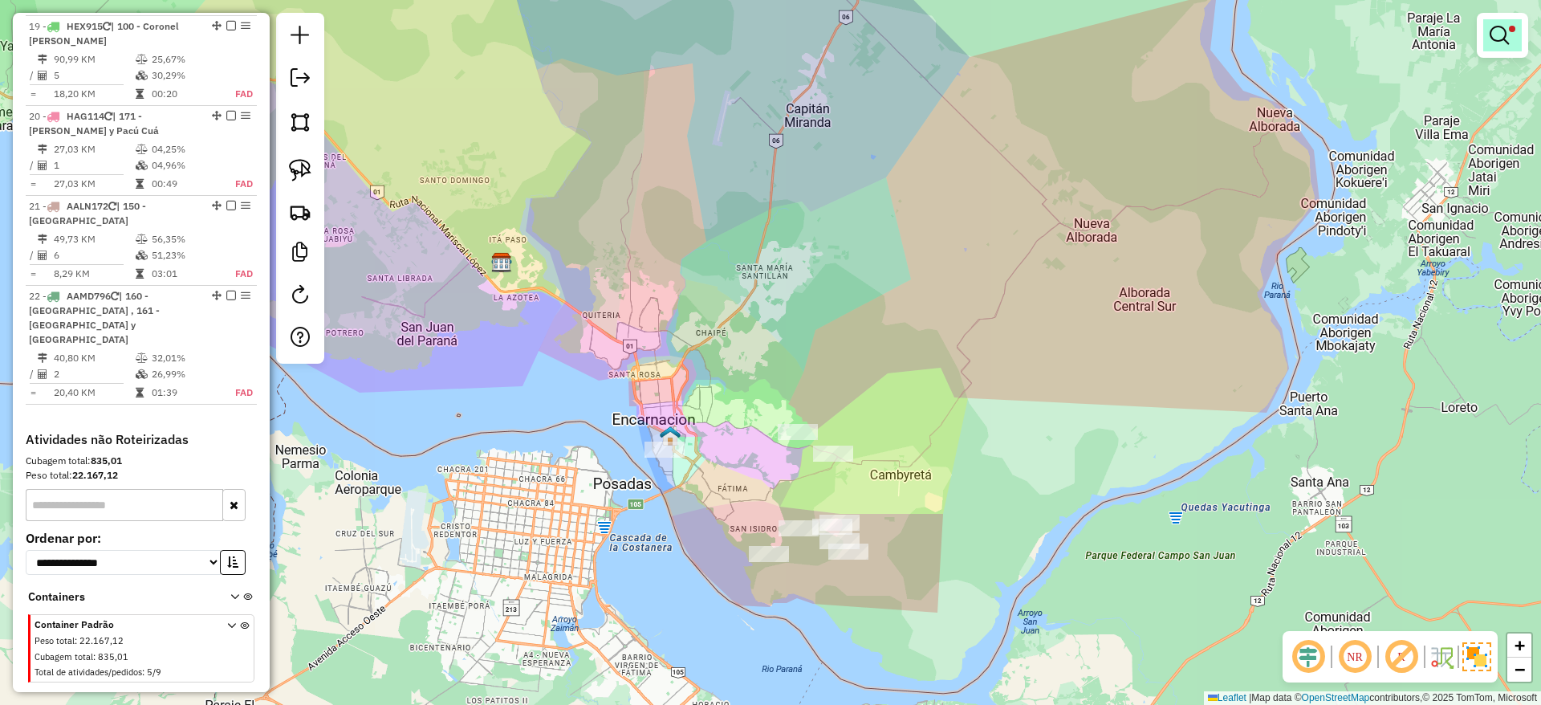
click at [1496, 26] on em at bounding box center [1499, 35] width 19 height 19
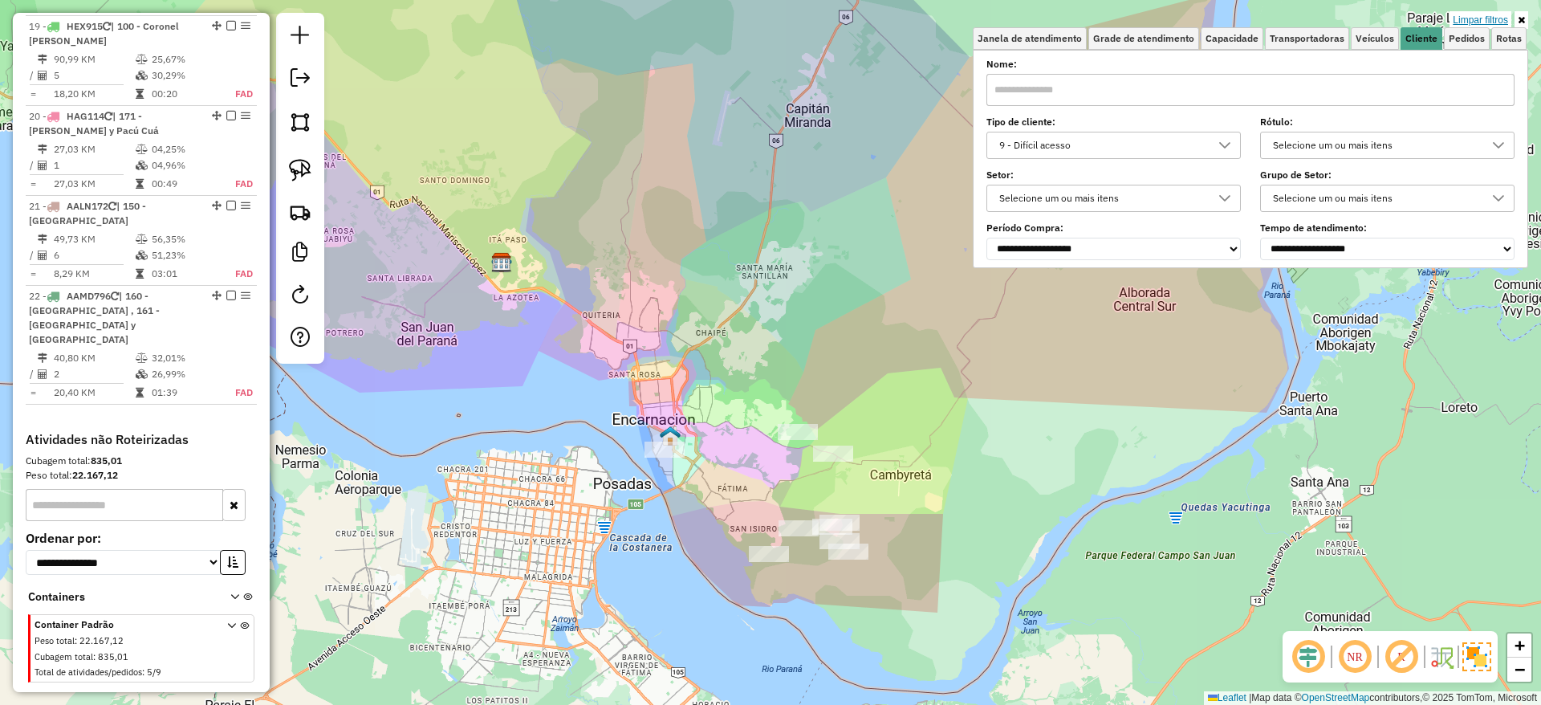
click at [1493, 16] on link "Limpar filtros" at bounding box center [1481, 20] width 62 height 18
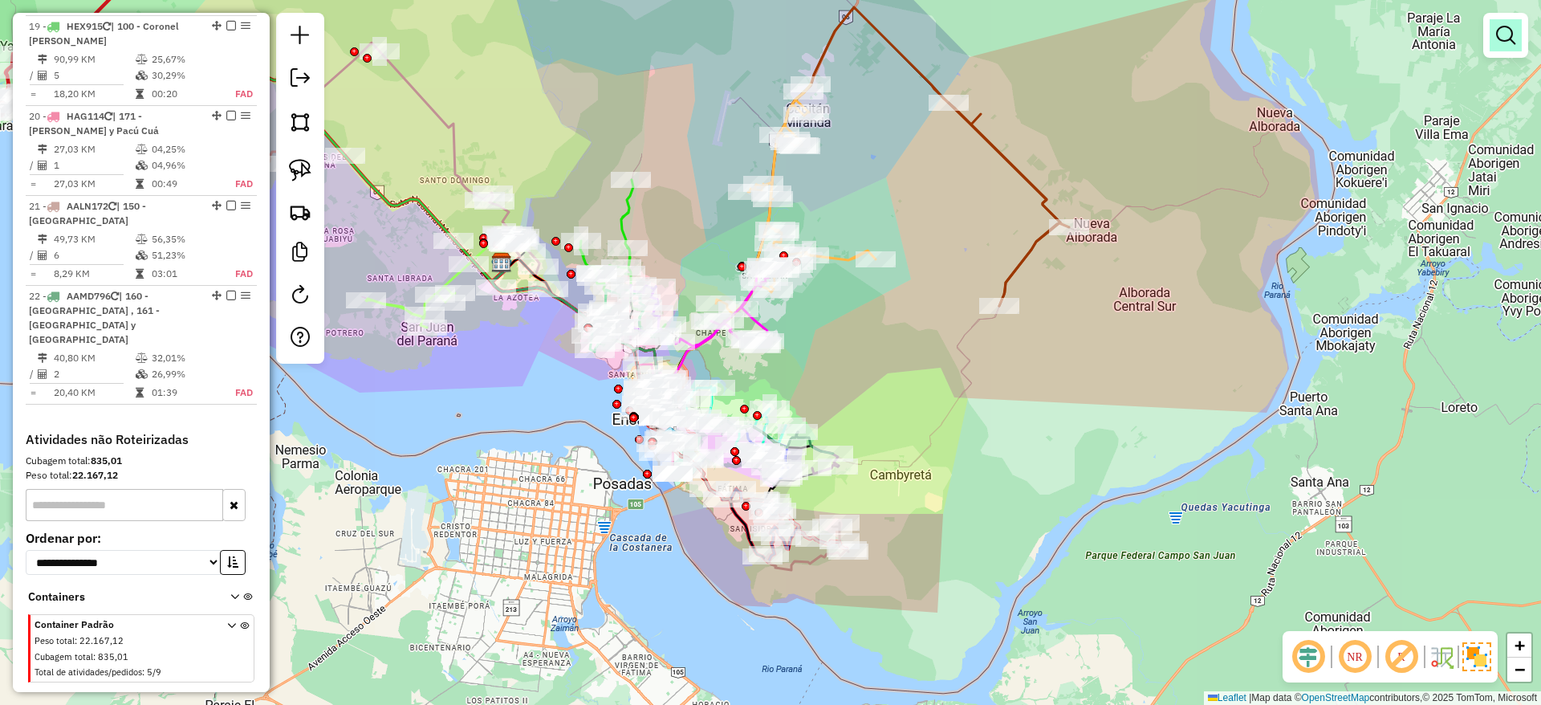
click at [1515, 36] on em at bounding box center [1505, 35] width 19 height 19
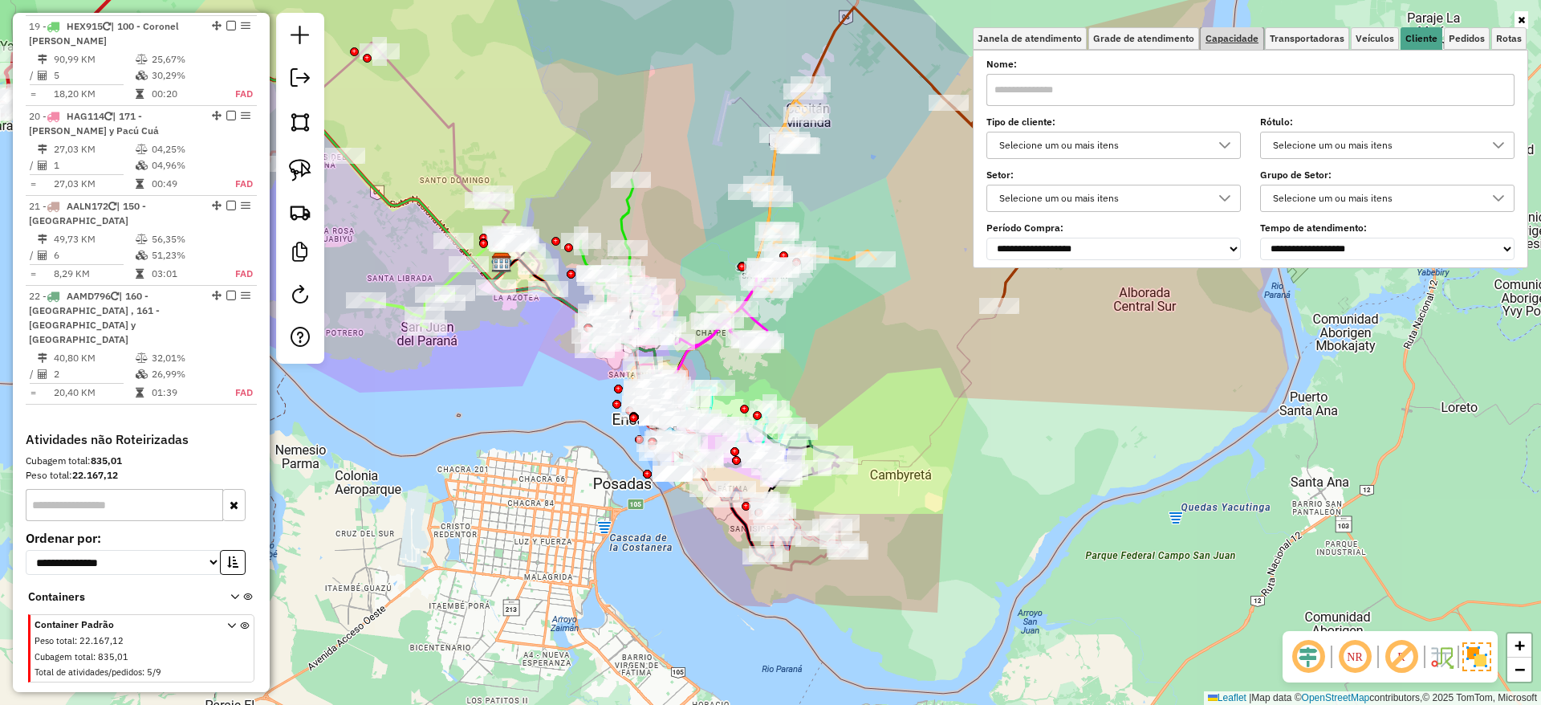
click at [1231, 40] on span "Capacidade" at bounding box center [1232, 39] width 53 height 10
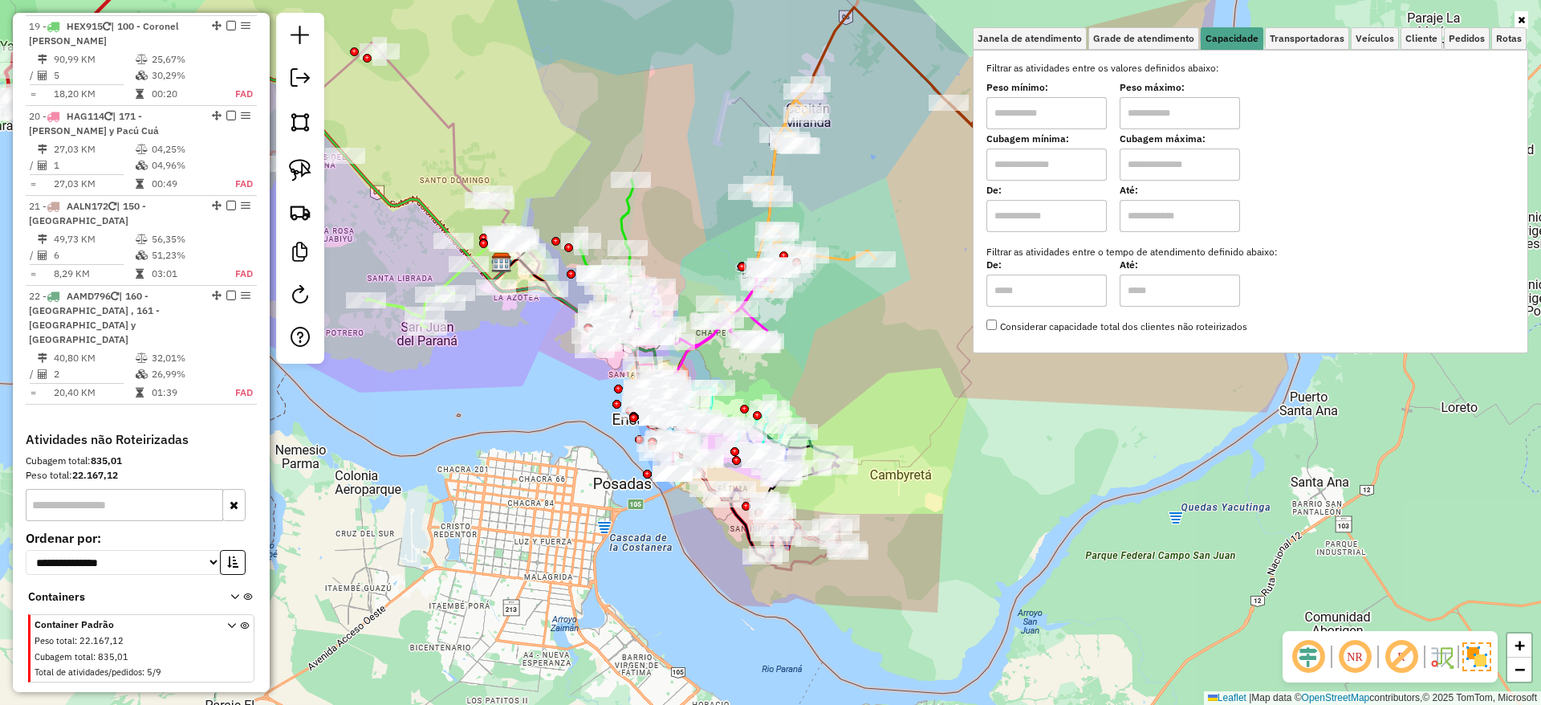
click at [1092, 218] on input "text" at bounding box center [1046, 216] width 120 height 32
type input "****"
click at [1146, 217] on input "text" at bounding box center [1180, 216] width 120 height 32
type input "*****"
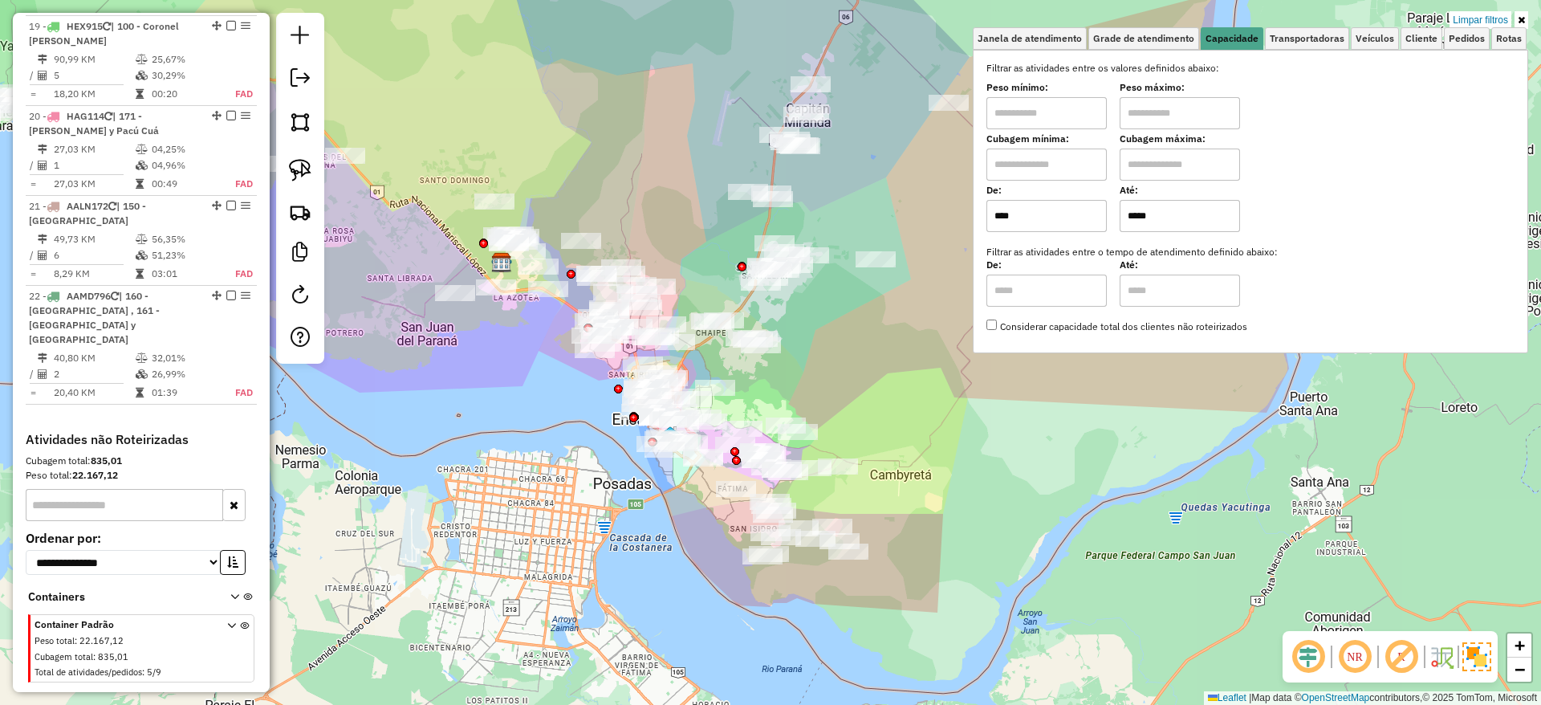
click at [931, 396] on div "Limpar filtros Janela de atendimento Grade de atendimento Capacidade Transporta…" at bounding box center [770, 352] width 1541 height 705
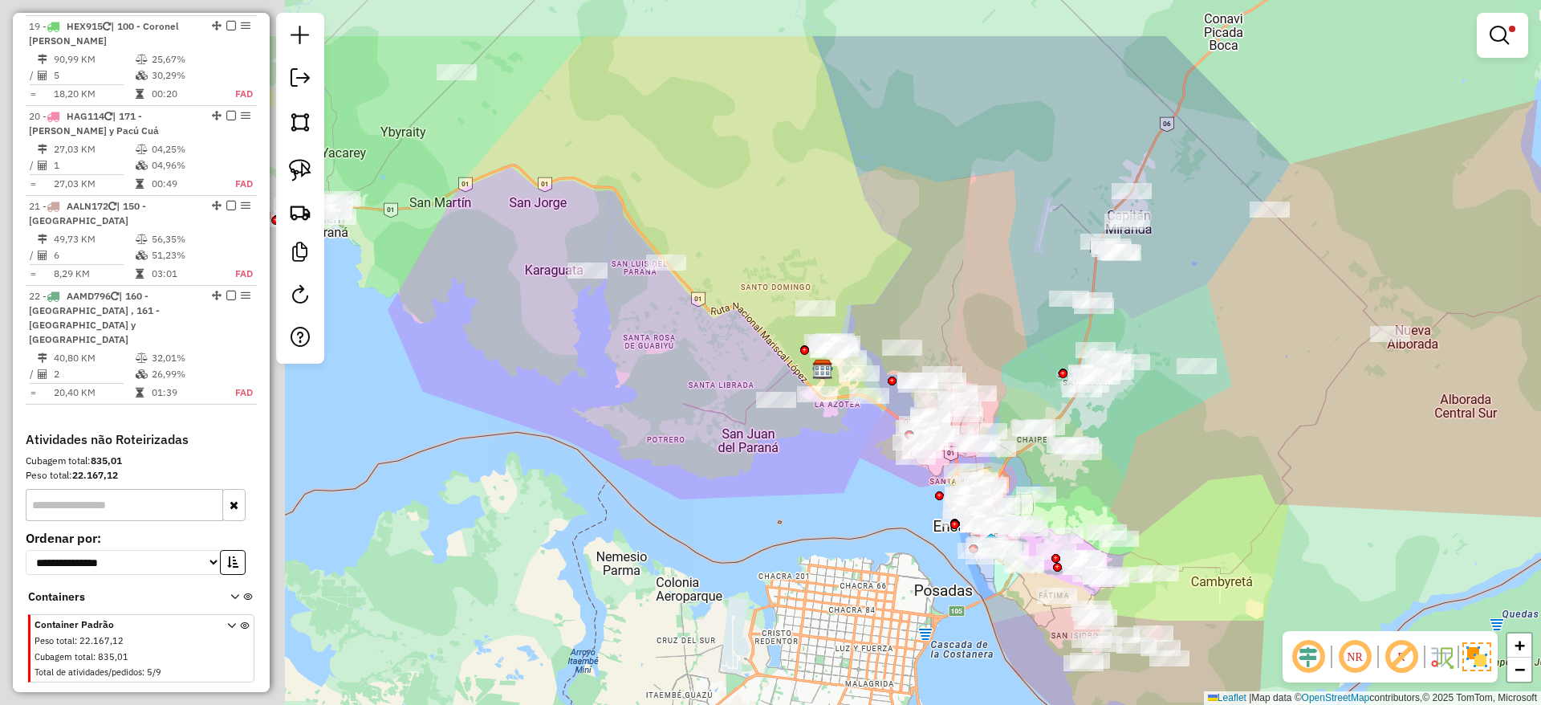
drag, startPoint x: 1033, startPoint y: 449, endPoint x: 1409, endPoint y: 547, distance: 388.4
click at [1444, 571] on div "Limpar filtros Janela de atendimento Grade de atendimento Capacidade Transporta…" at bounding box center [770, 352] width 1541 height 705
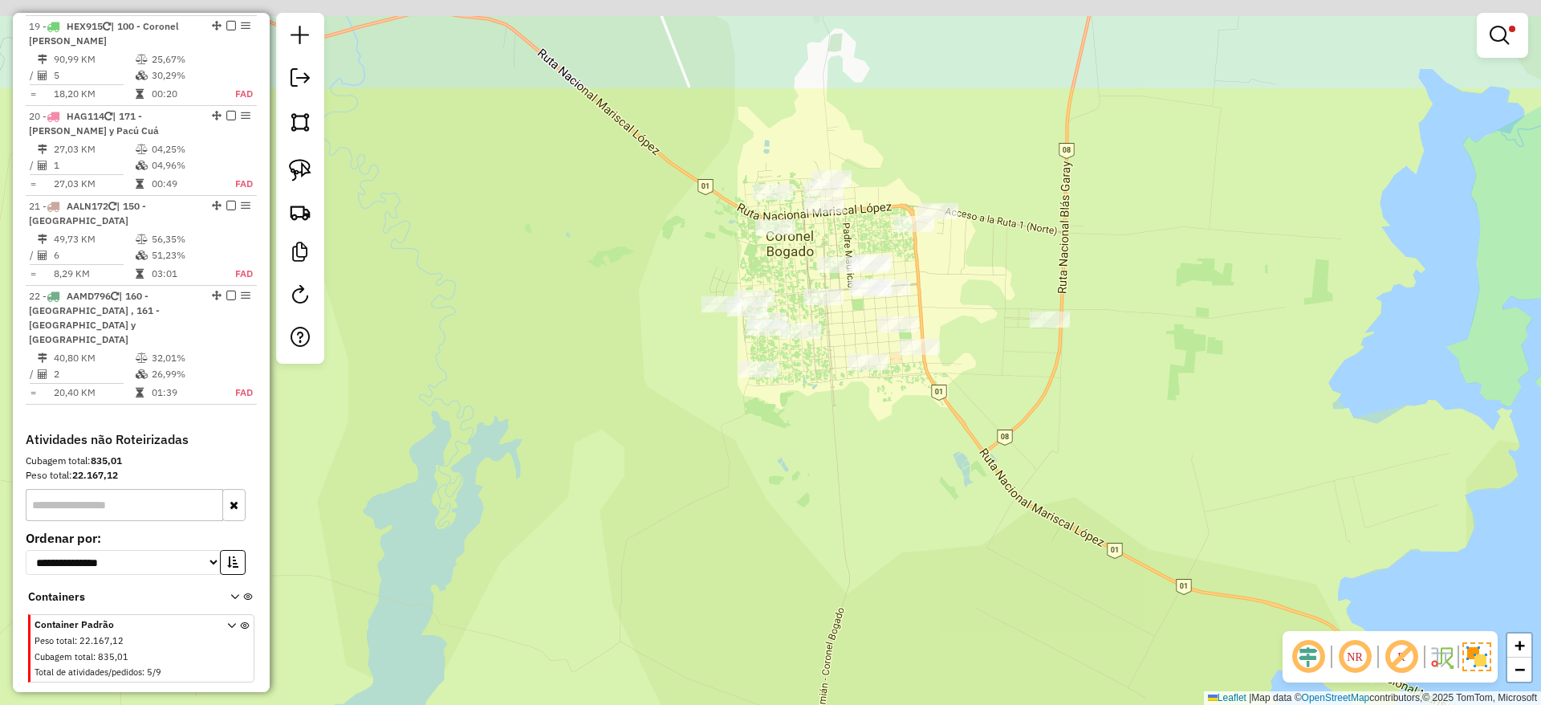
drag, startPoint x: 758, startPoint y: 268, endPoint x: 721, endPoint y: 445, distance: 180.6
click at [721, 445] on div "Limpar filtros Janela de atendimento Grade de atendimento Capacidade Transporta…" at bounding box center [770, 352] width 1541 height 705
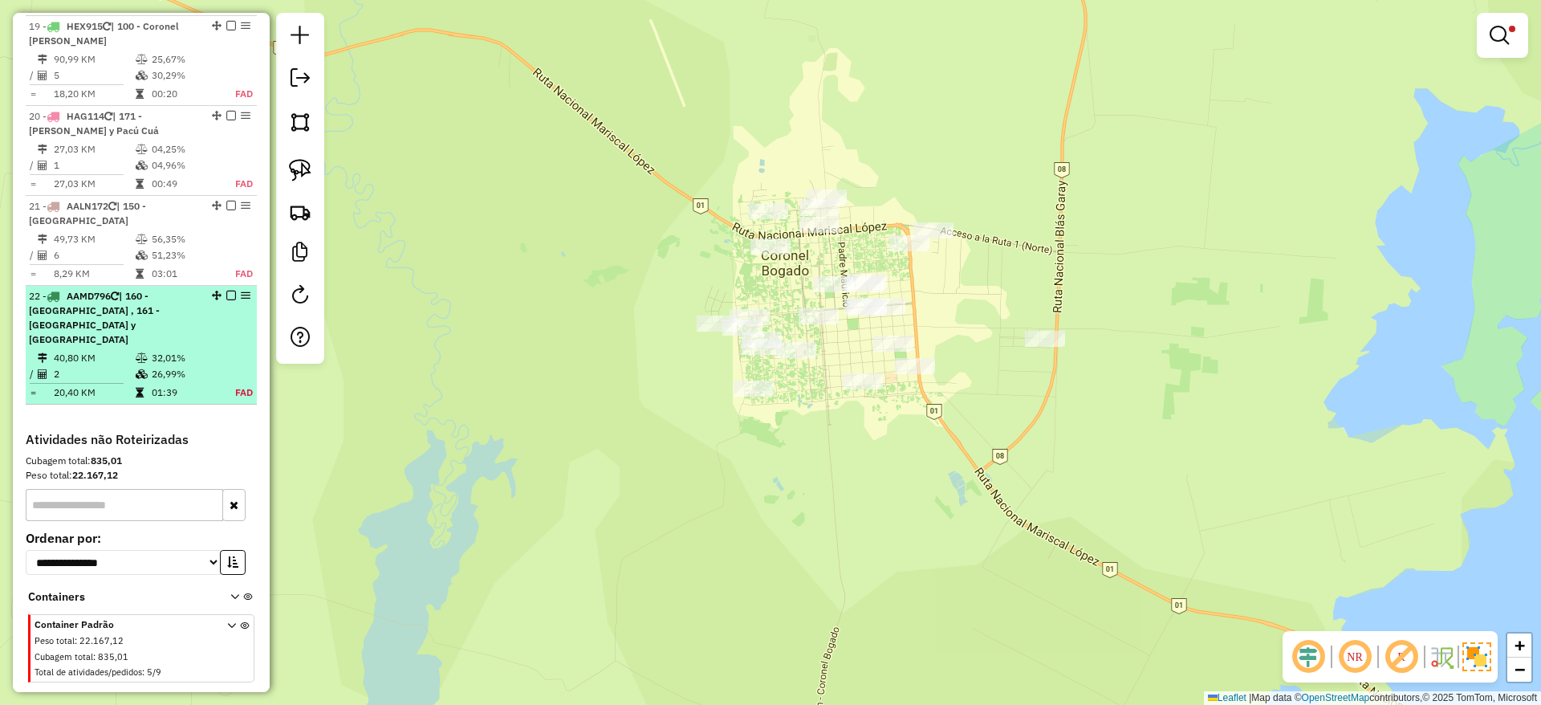
scroll to position [2358, 0]
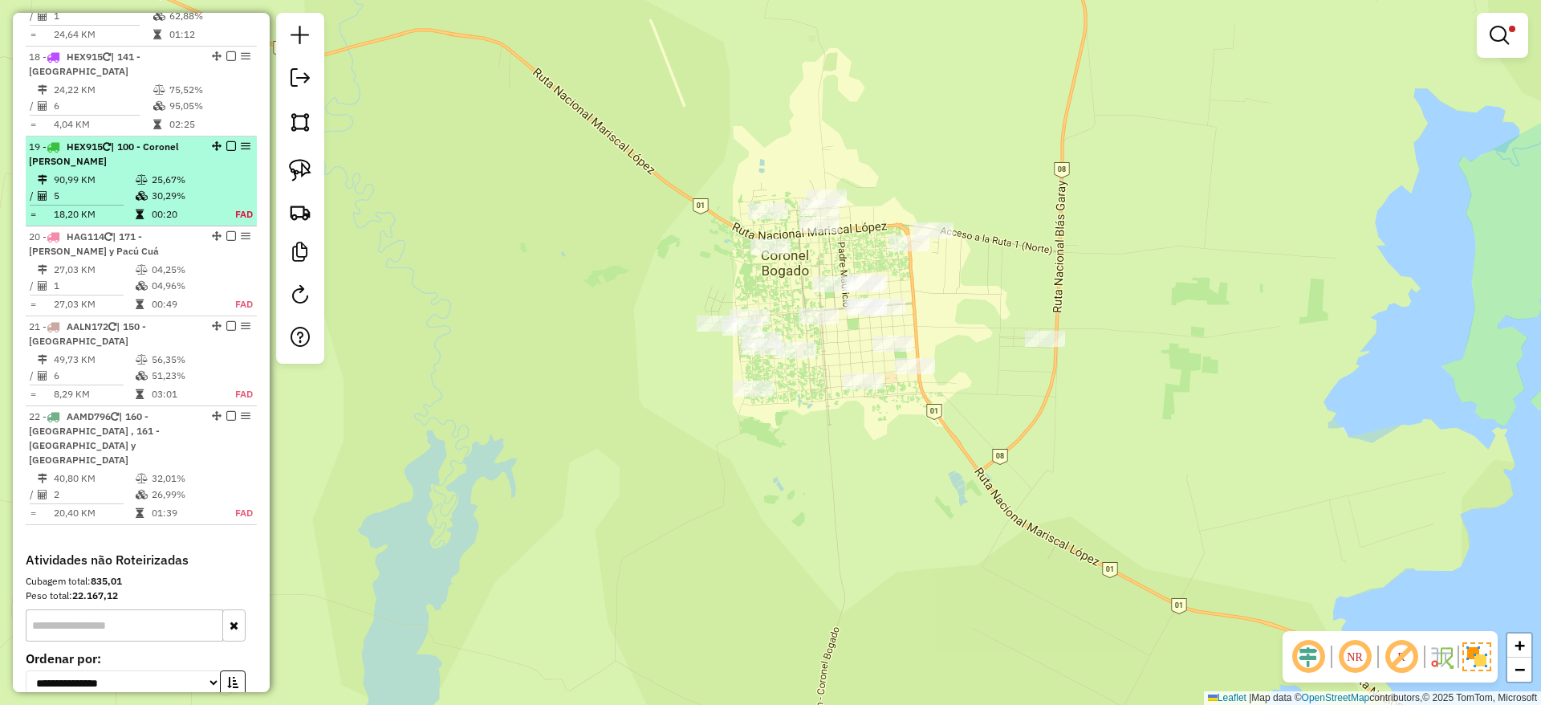
click at [118, 188] on td "5" at bounding box center [94, 196] width 82 height 16
select select "**********"
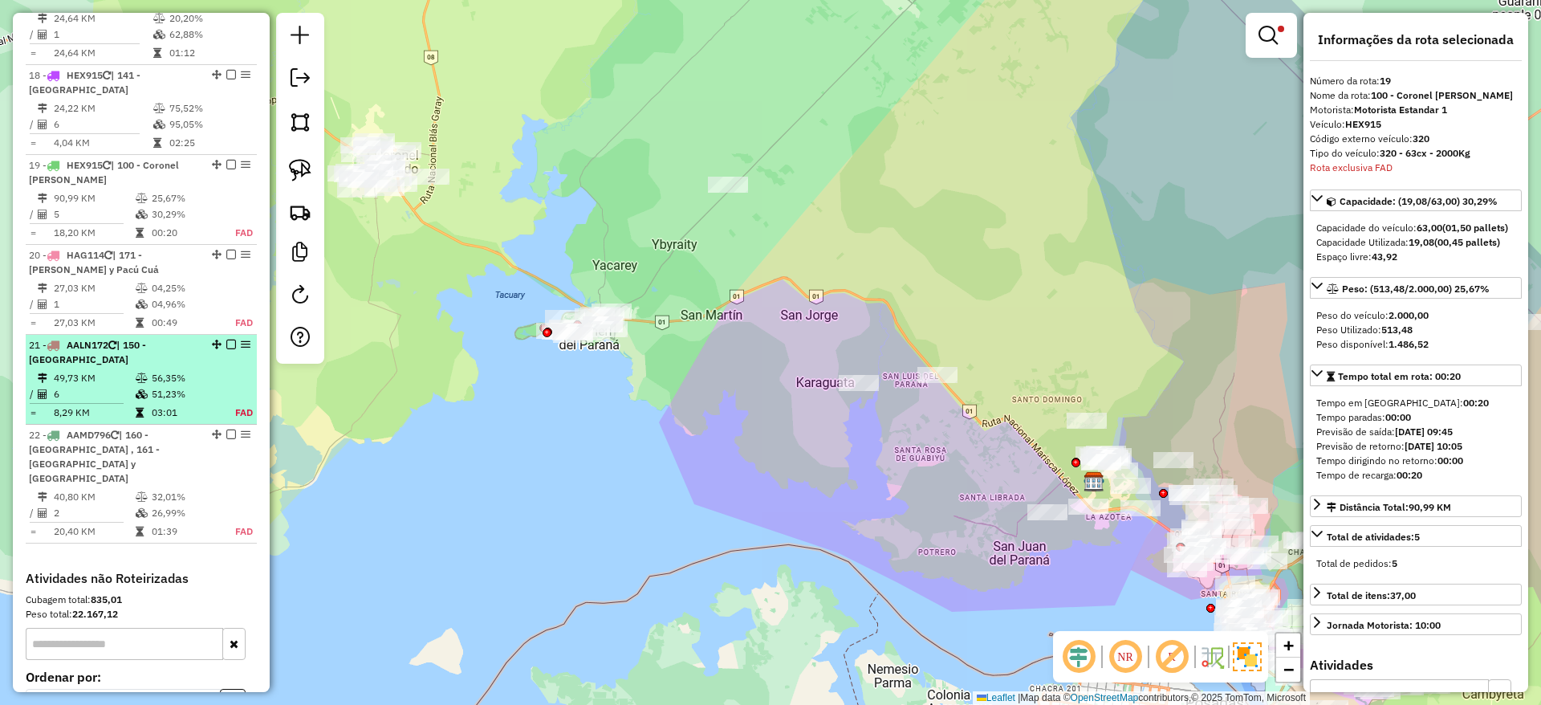
scroll to position [2304, 0]
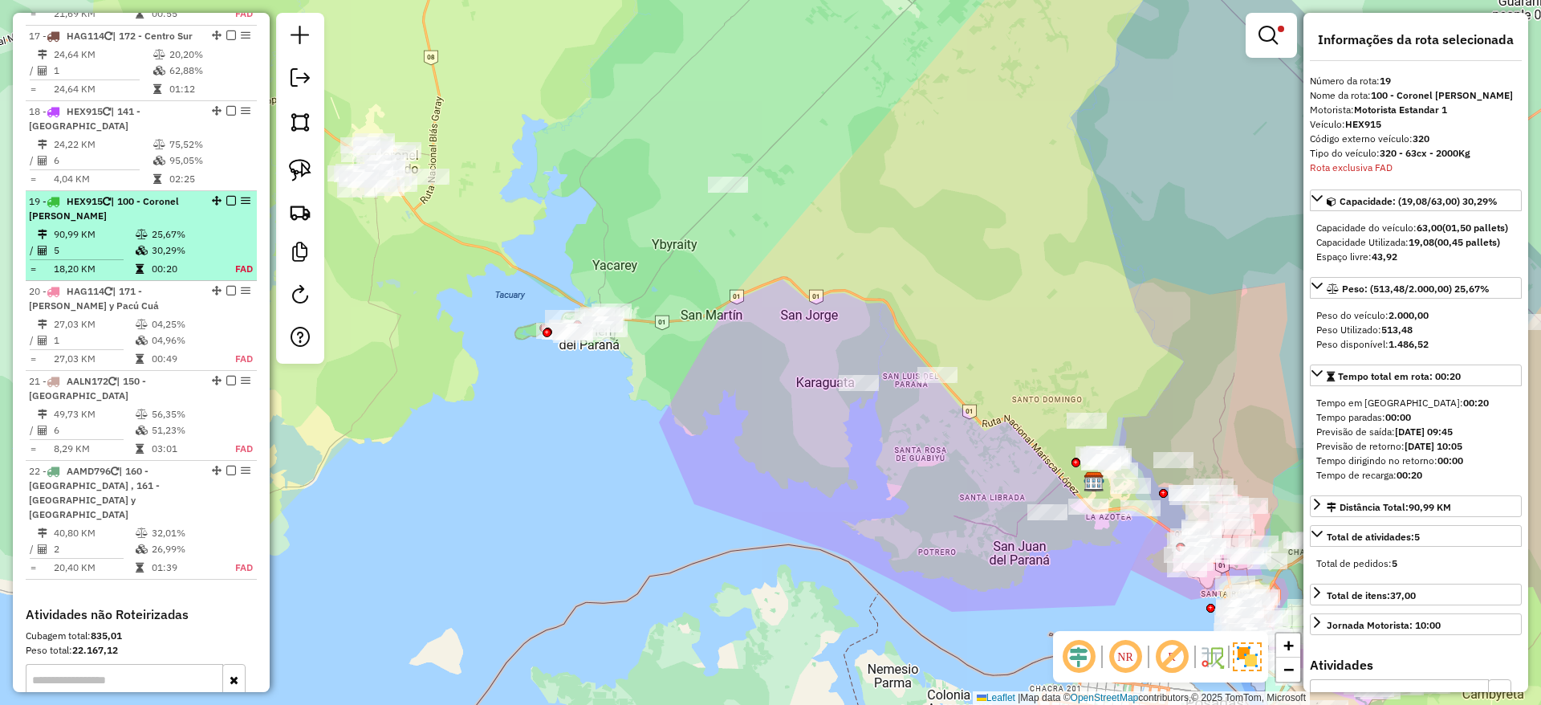
click at [157, 226] on td "25,67%" at bounding box center [184, 234] width 67 height 16
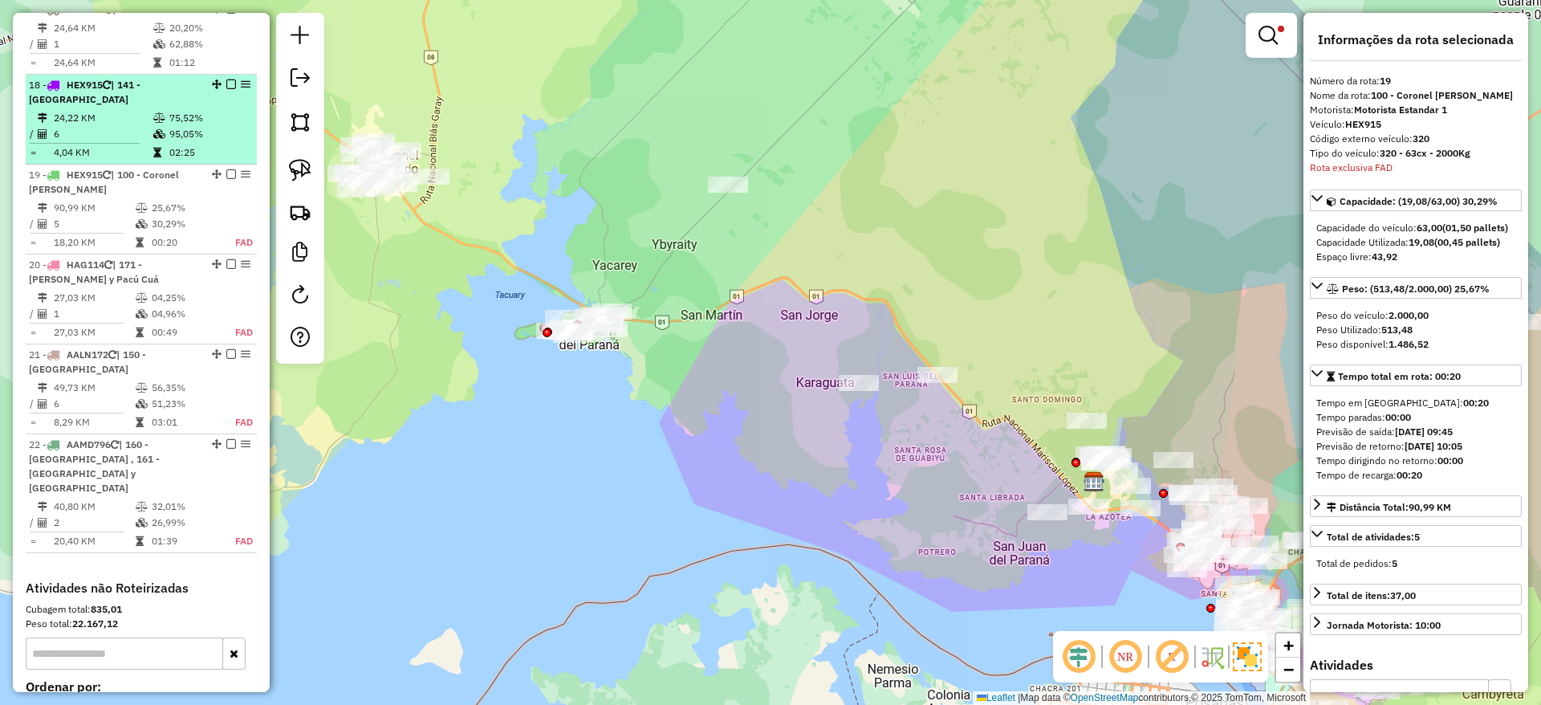
scroll to position [2183, 0]
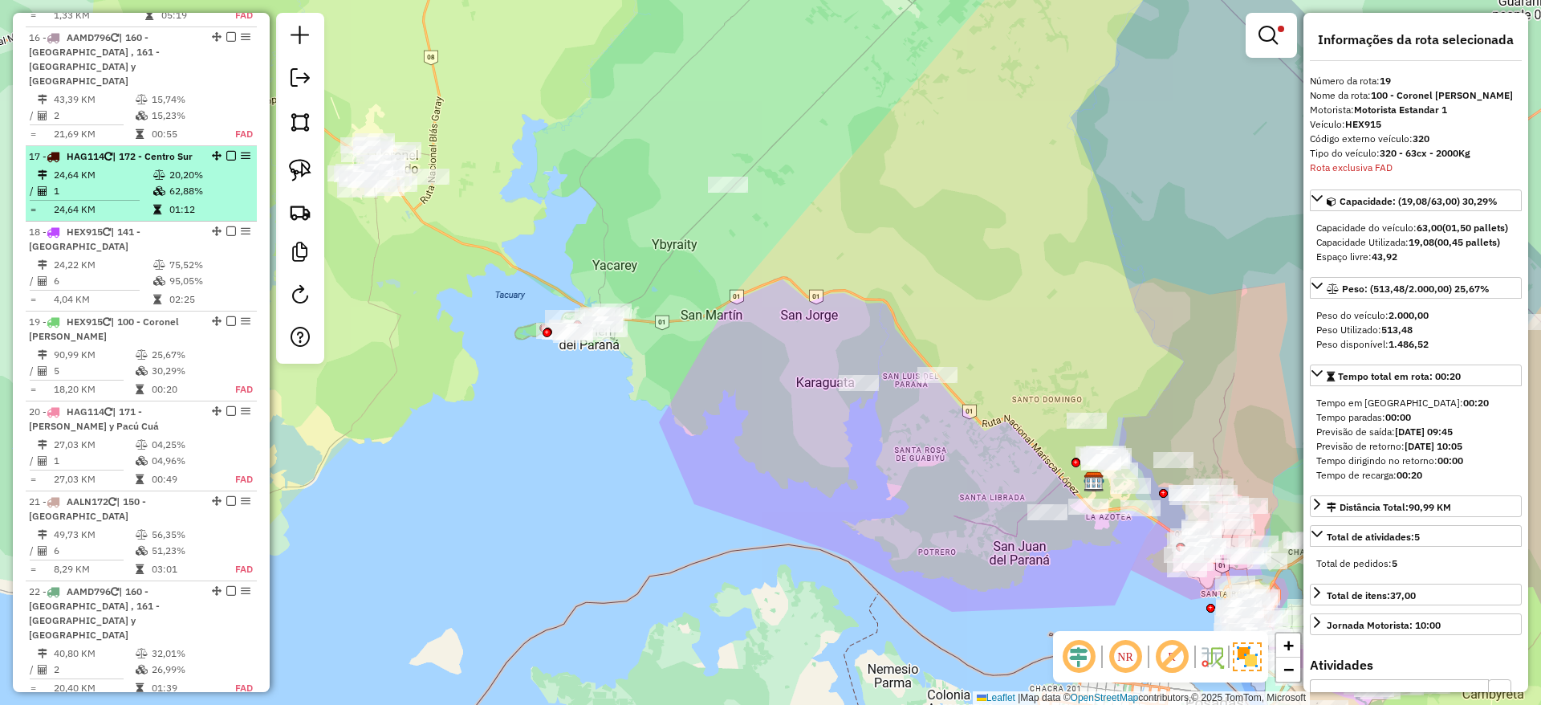
click at [205, 183] on td "62,88%" at bounding box center [209, 191] width 81 height 16
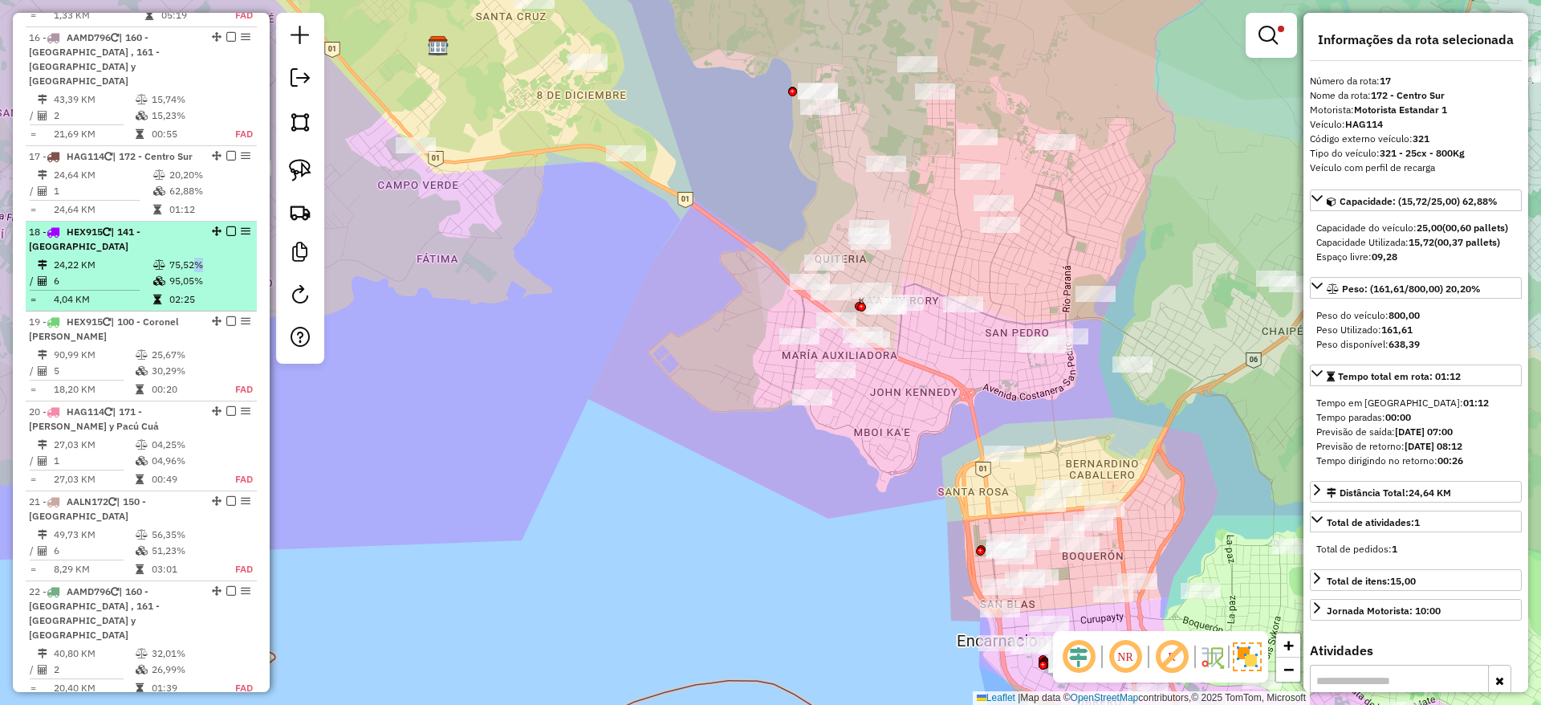
click at [188, 257] on td "75,52%" at bounding box center [209, 265] width 81 height 16
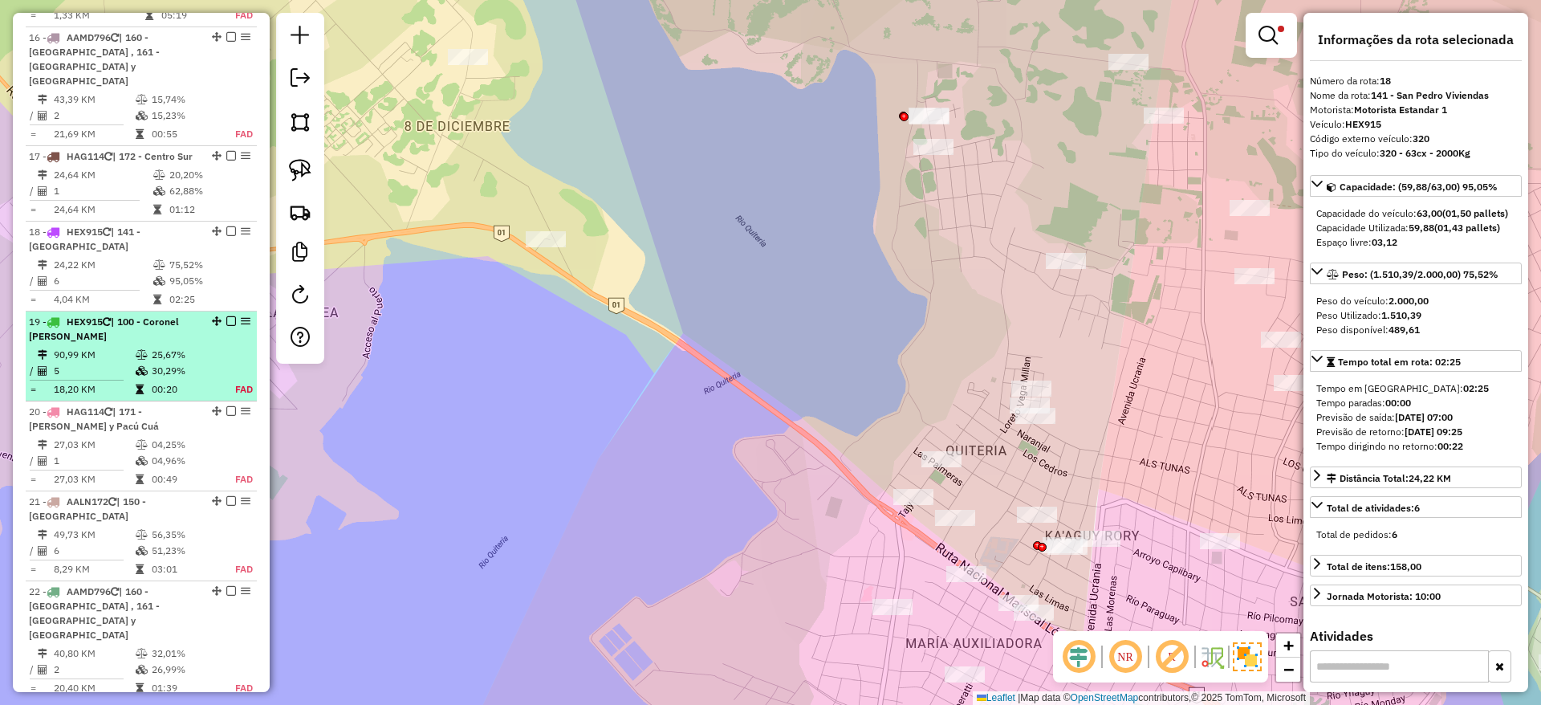
click at [196, 347] on td "25,67%" at bounding box center [184, 355] width 67 height 16
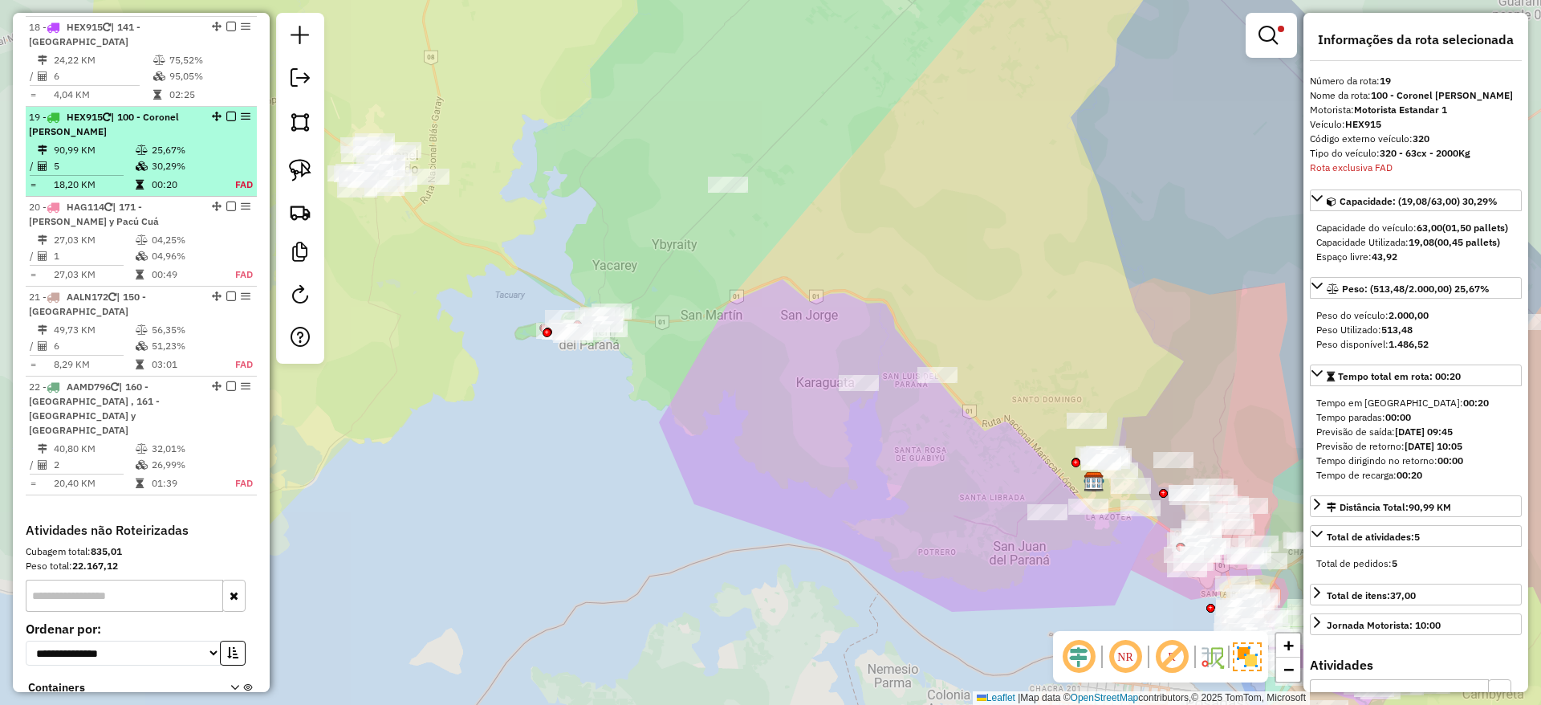
scroll to position [2424, 0]
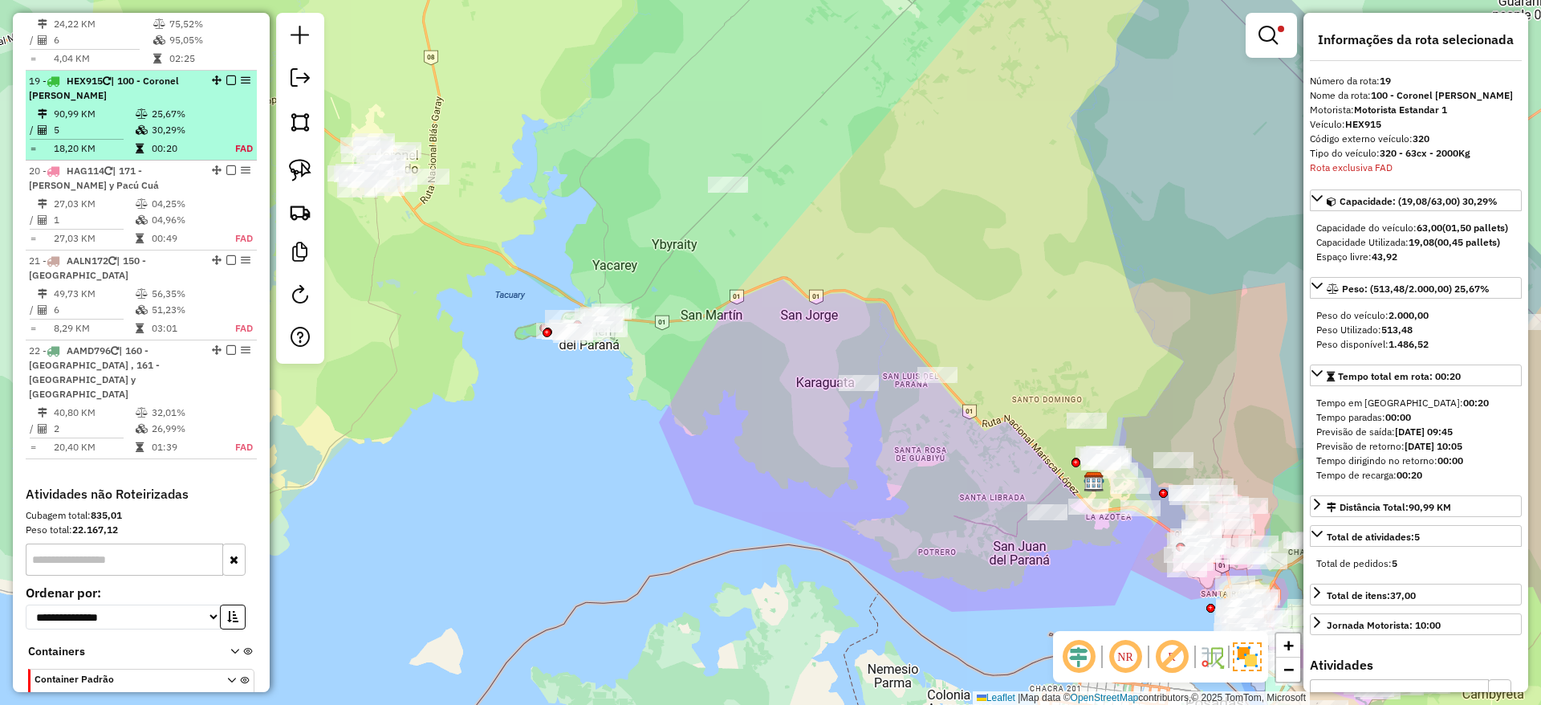
click at [163, 122] on td "30,29%" at bounding box center [184, 130] width 67 height 16
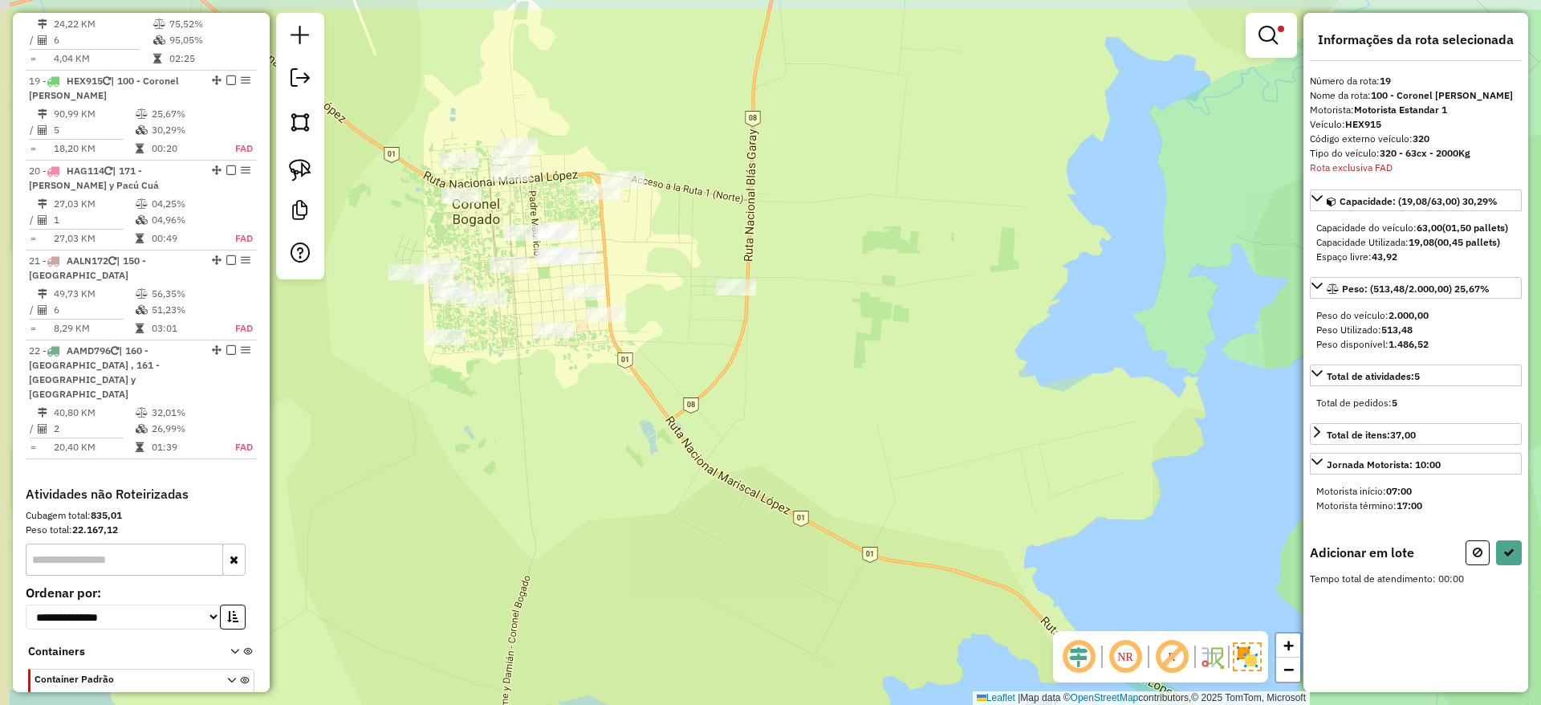
drag, startPoint x: 535, startPoint y: 470, endPoint x: 558, endPoint y: 520, distance: 55.7
click at [558, 520] on div "Limpar filtros Janela de atendimento Grade de atendimento Capacidade Transporta…" at bounding box center [770, 352] width 1541 height 705
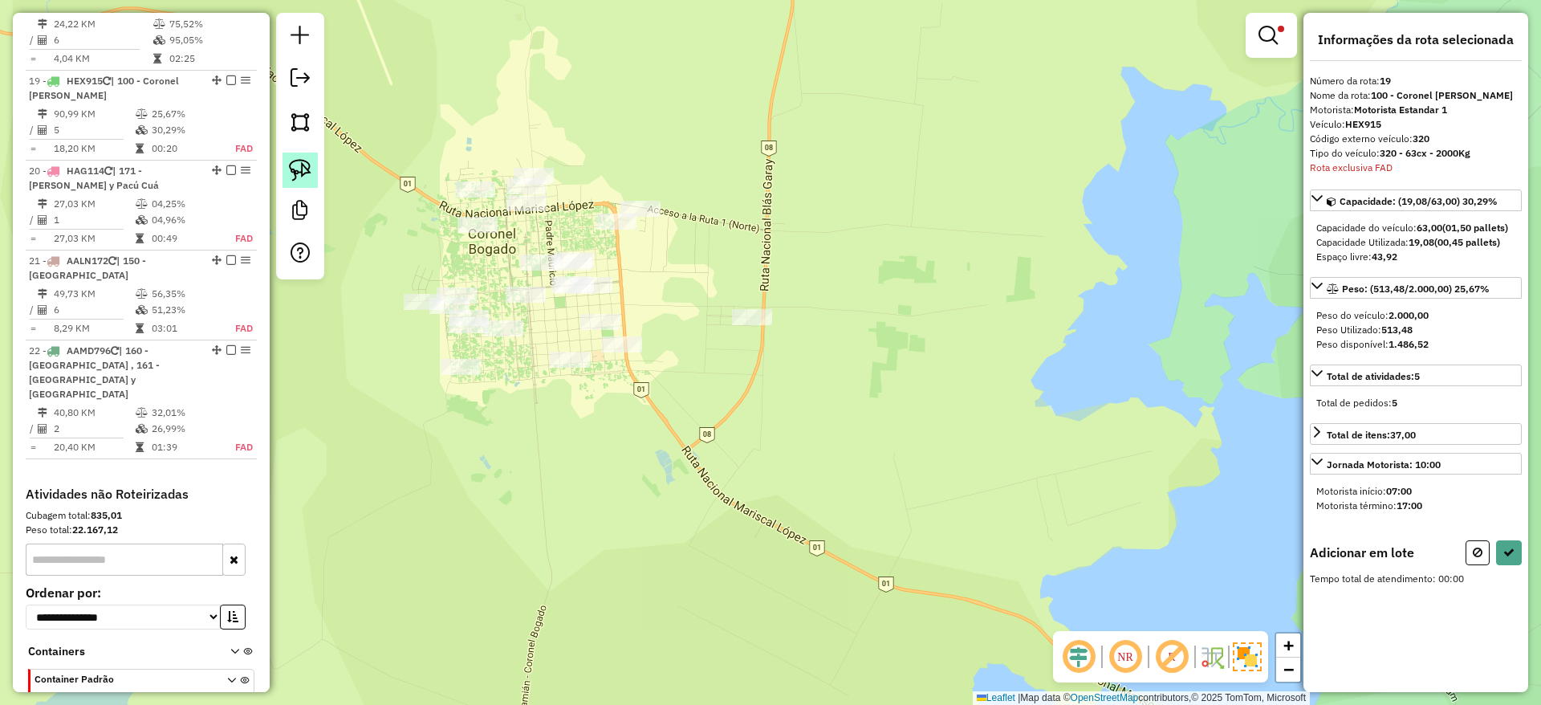
click at [296, 160] on img at bounding box center [300, 170] width 22 height 22
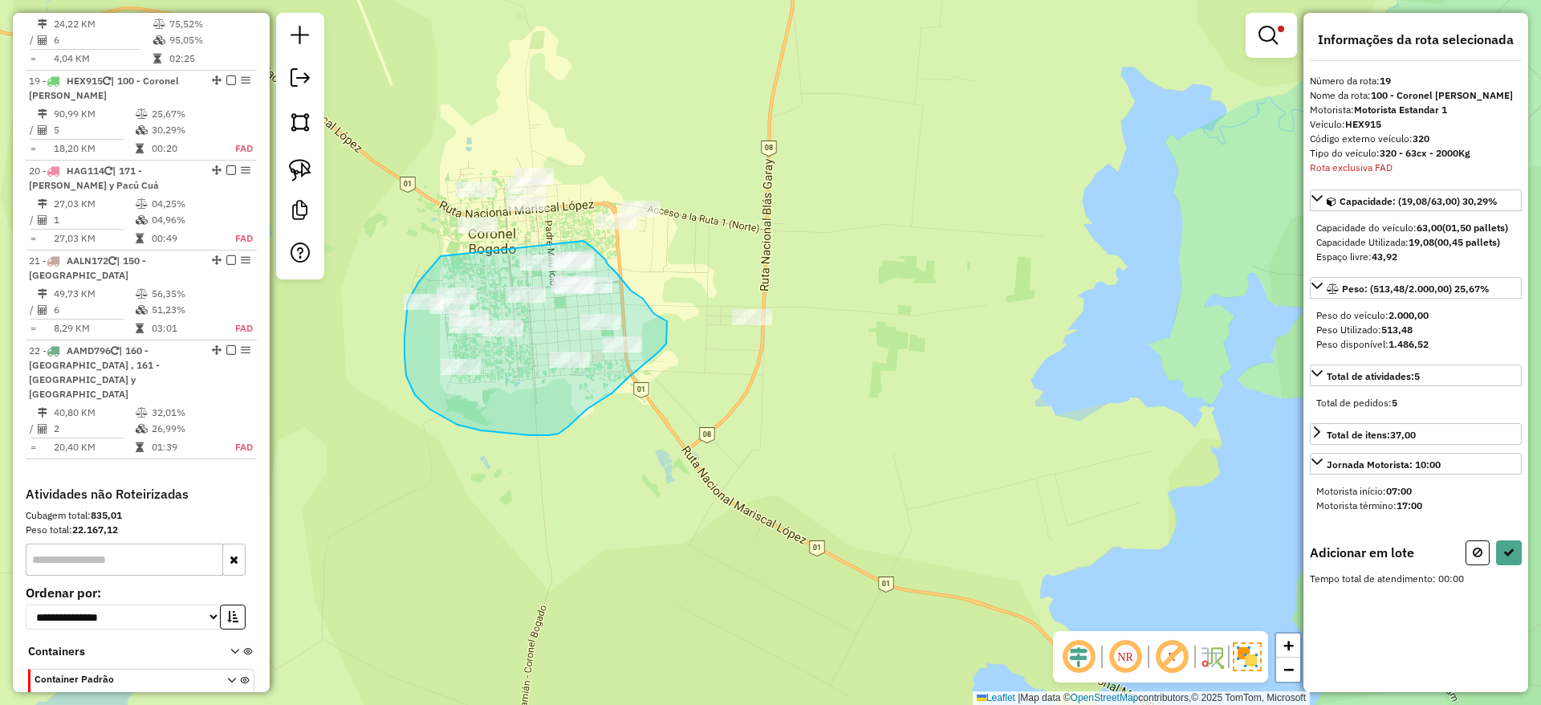
drag, startPoint x: 441, startPoint y: 256, endPoint x: 584, endPoint y: 241, distance: 143.7
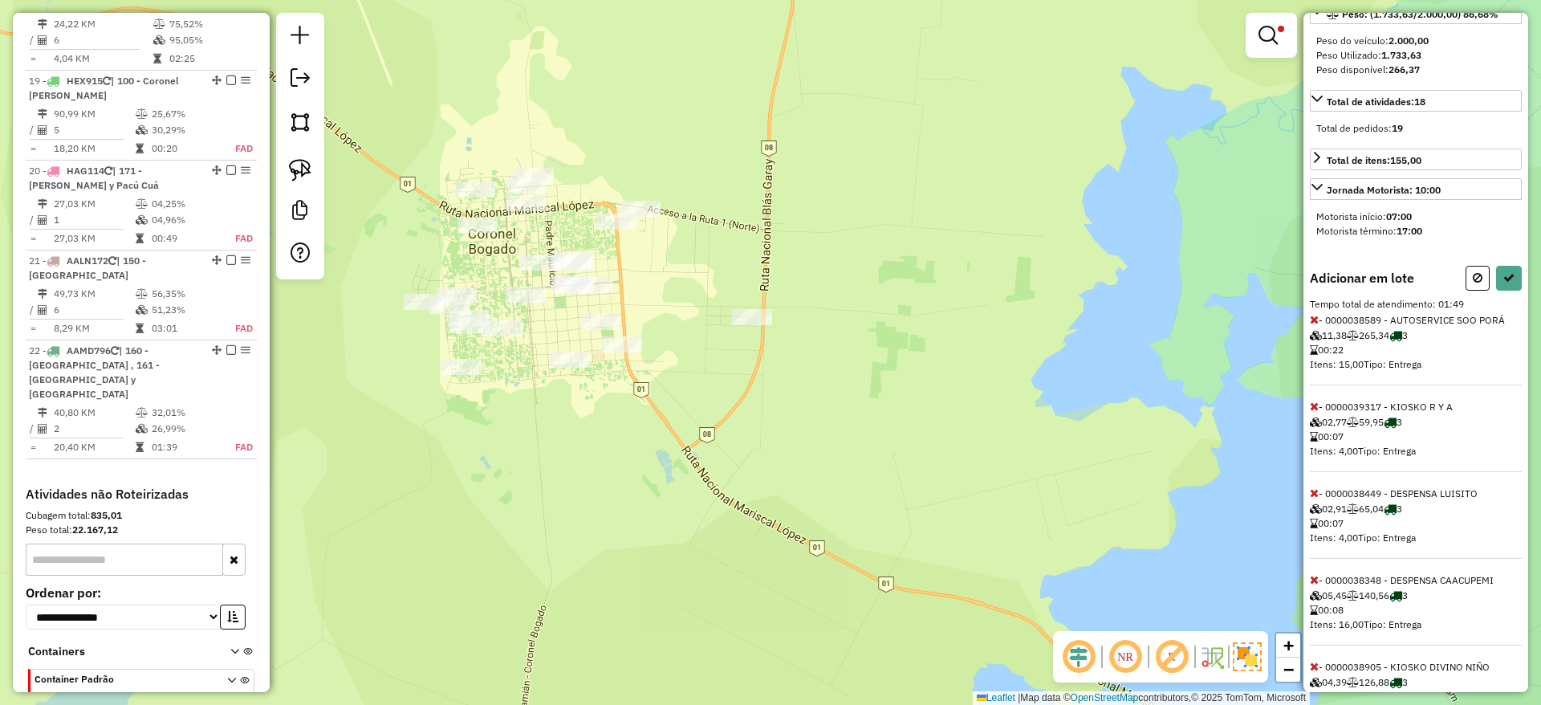
scroll to position [361, 0]
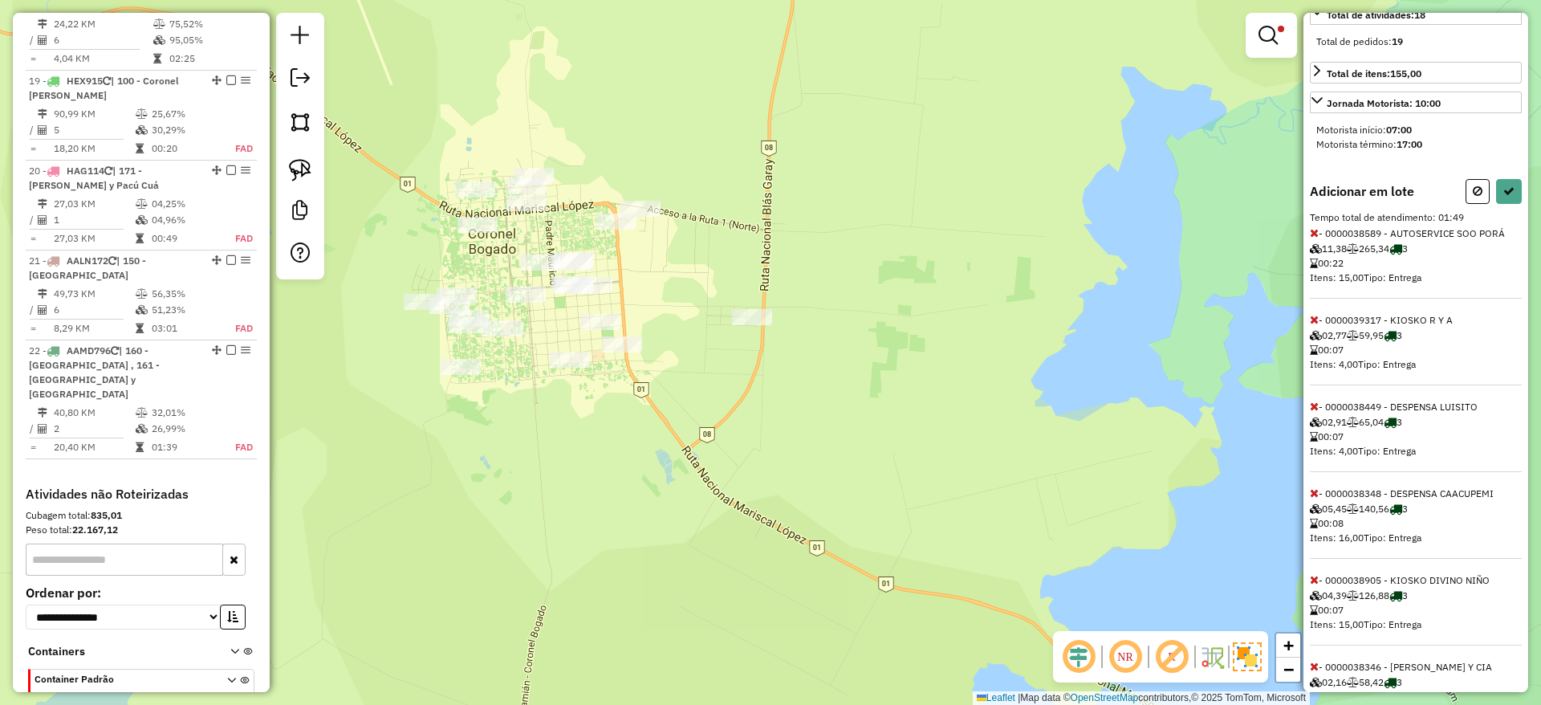
click at [1314, 238] on icon at bounding box center [1314, 232] width 9 height 11
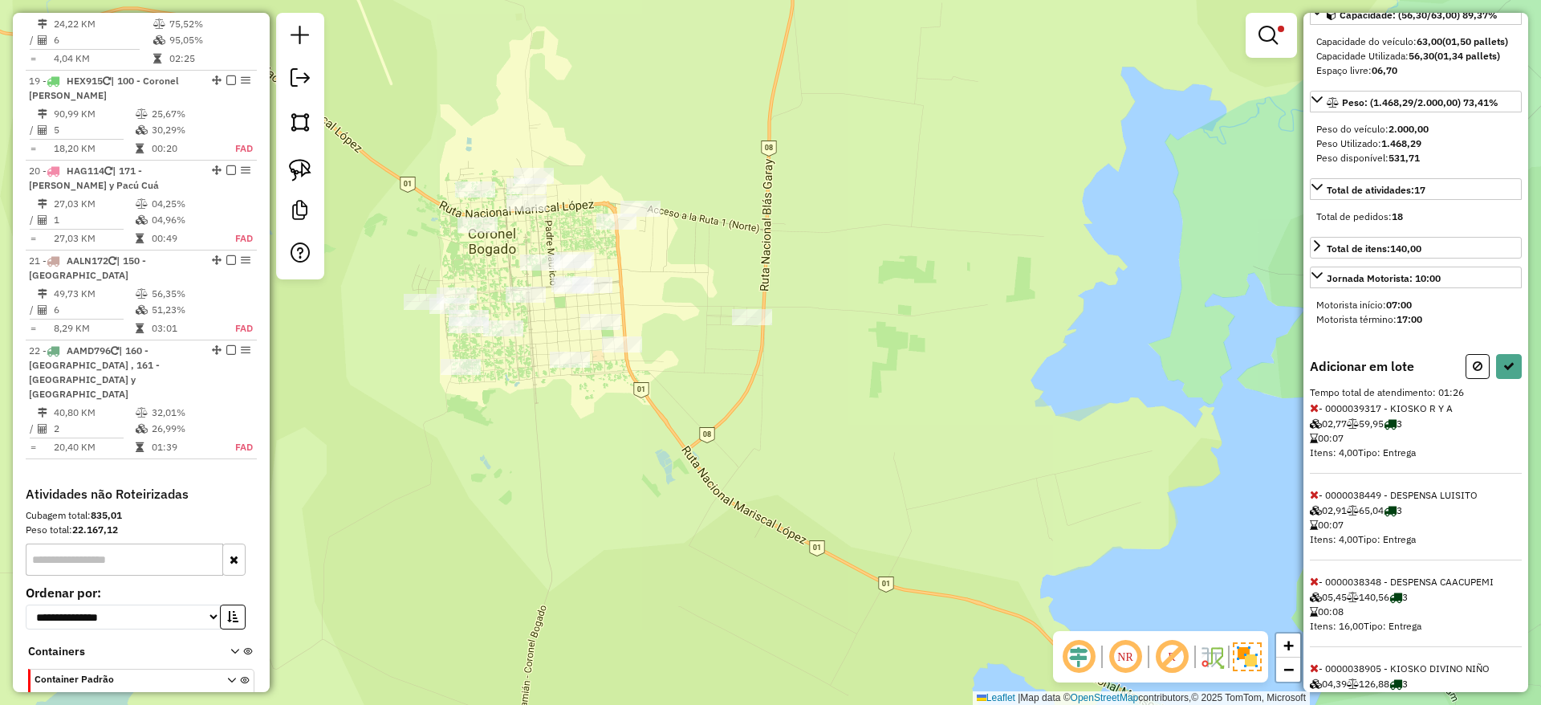
scroll to position [0, 0]
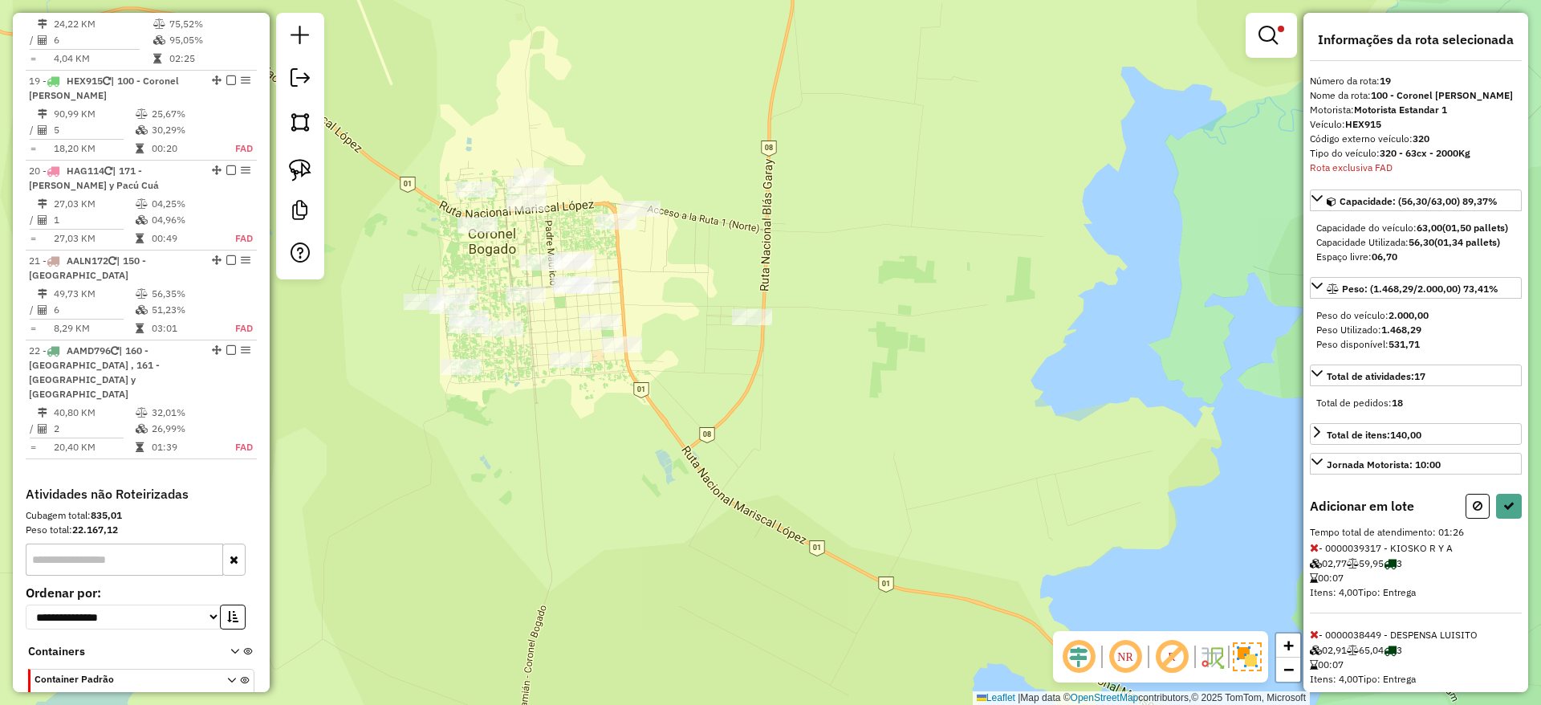
select select "**********"
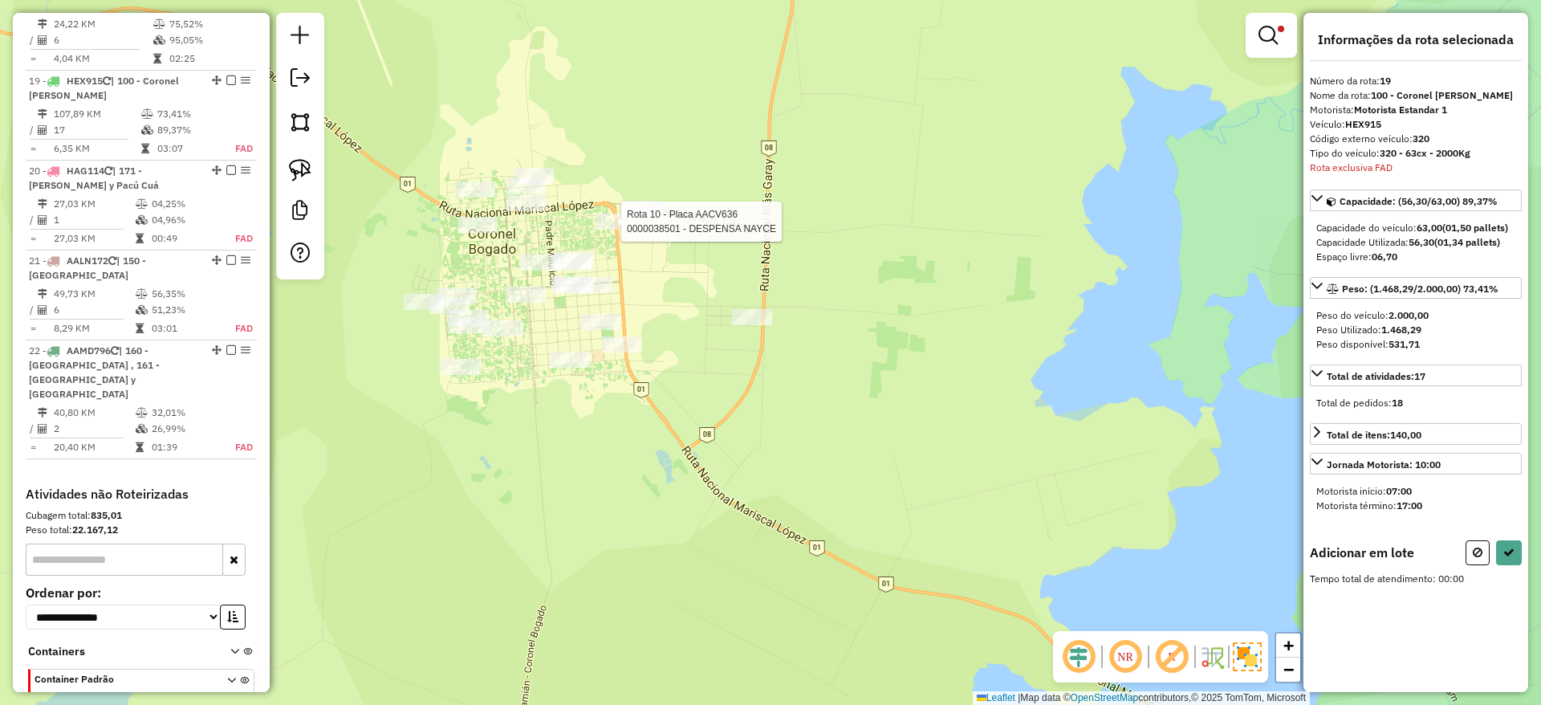
click at [616, 230] on div at bounding box center [616, 222] width 40 height 16
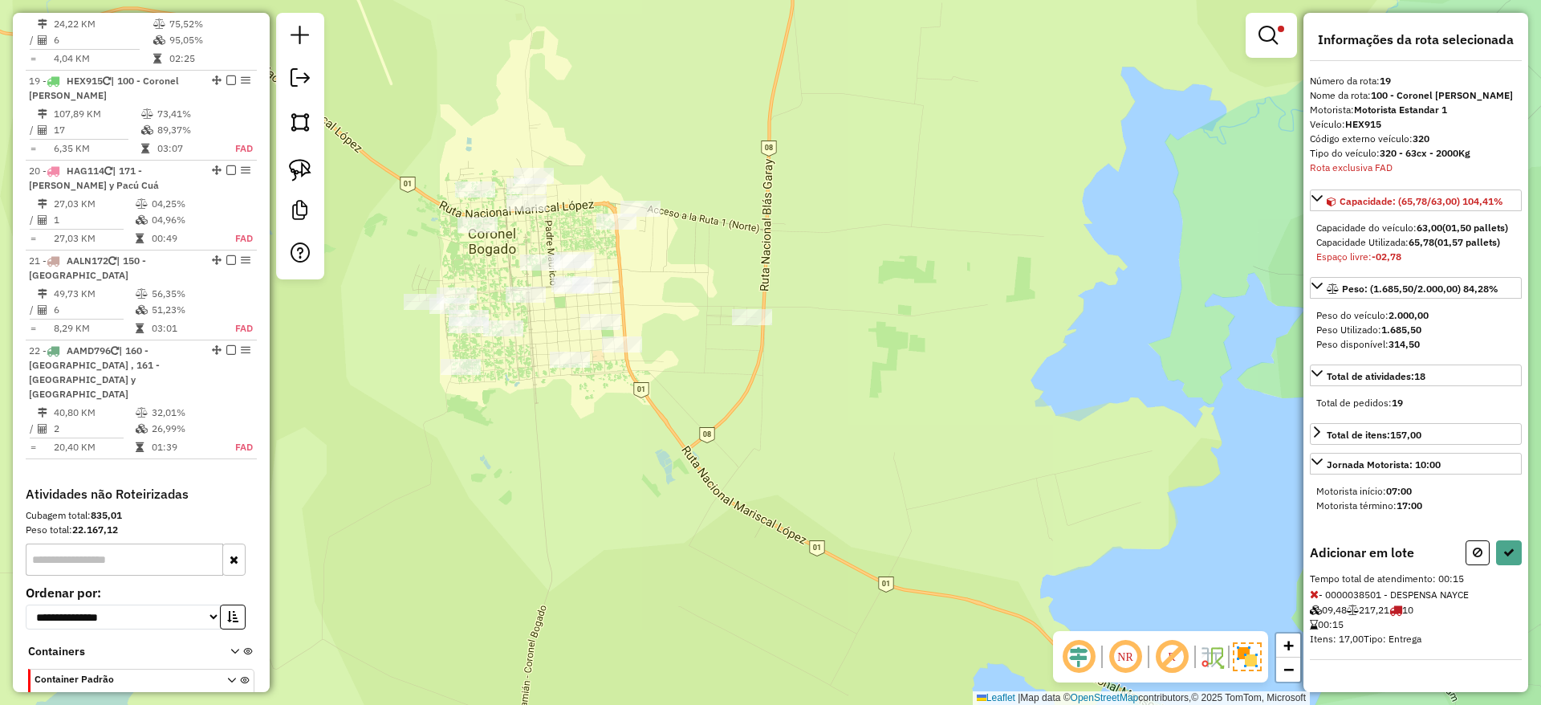
click at [1316, 596] on icon at bounding box center [1314, 593] width 9 height 11
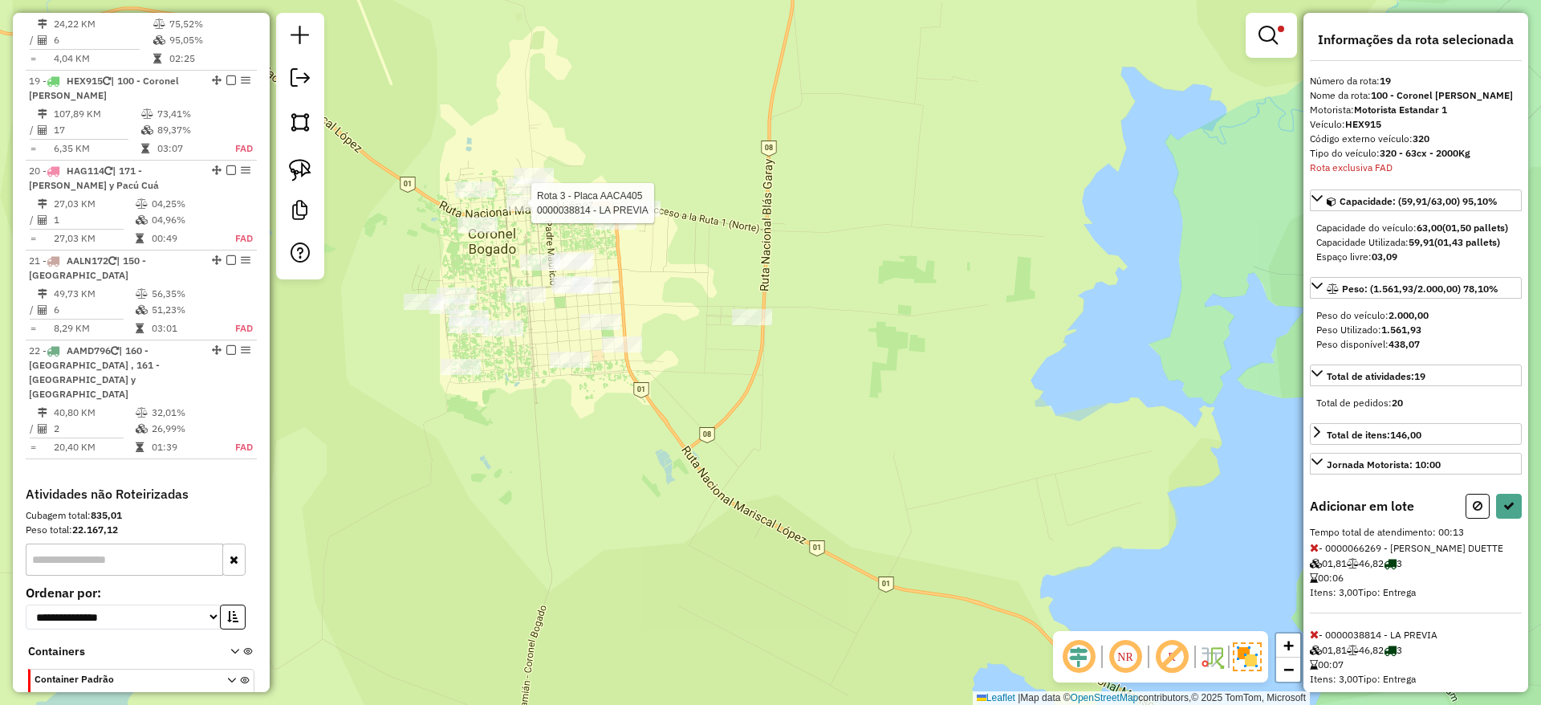
select select "**********"
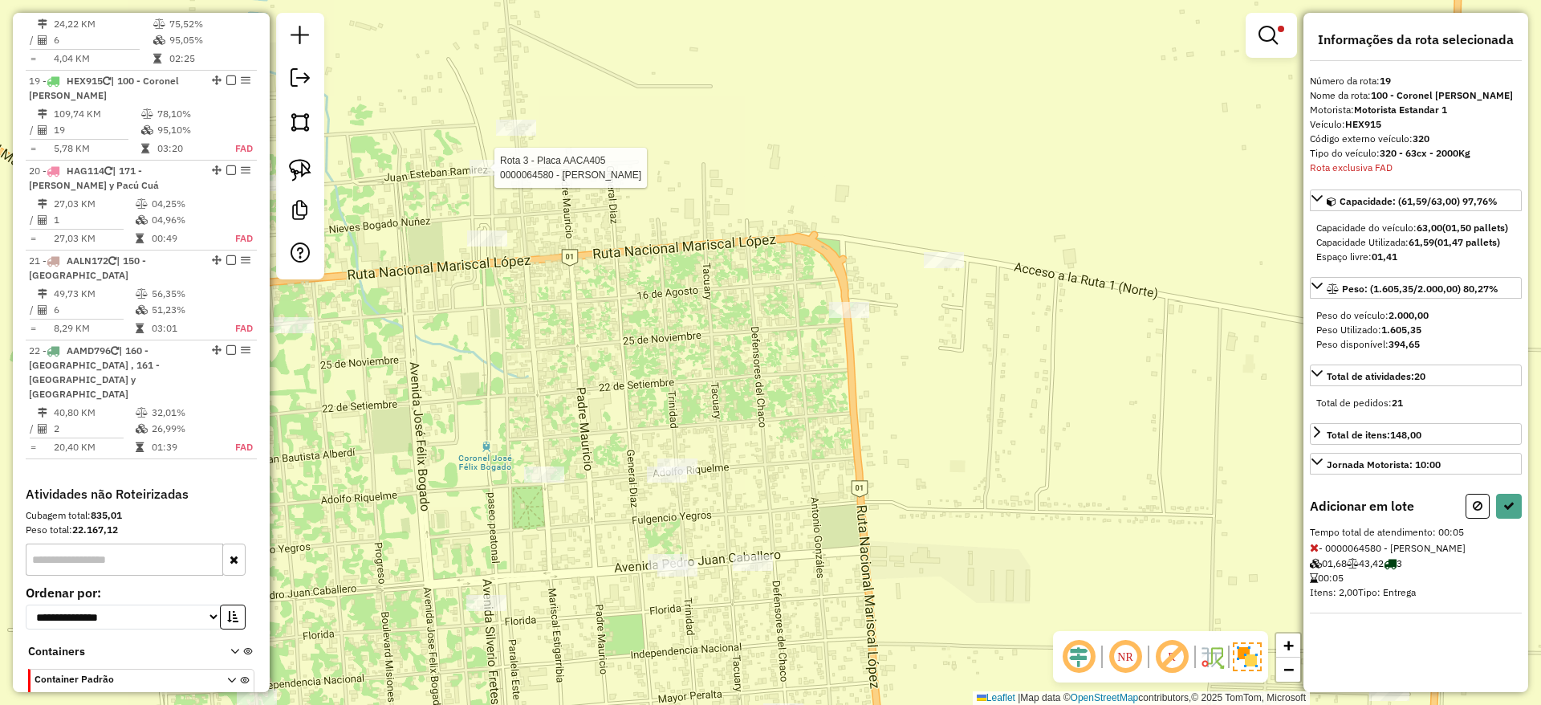
select select "**********"
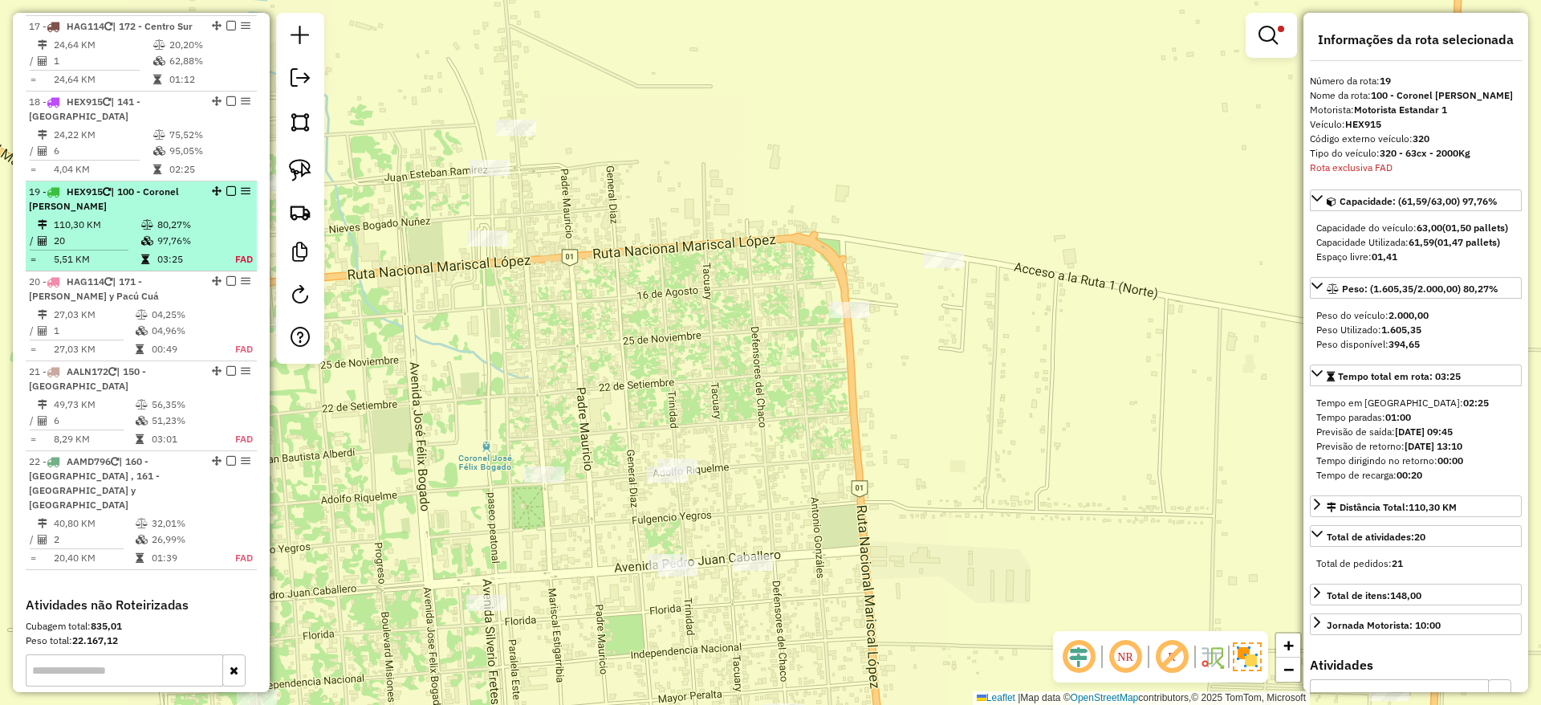
scroll to position [2183, 0]
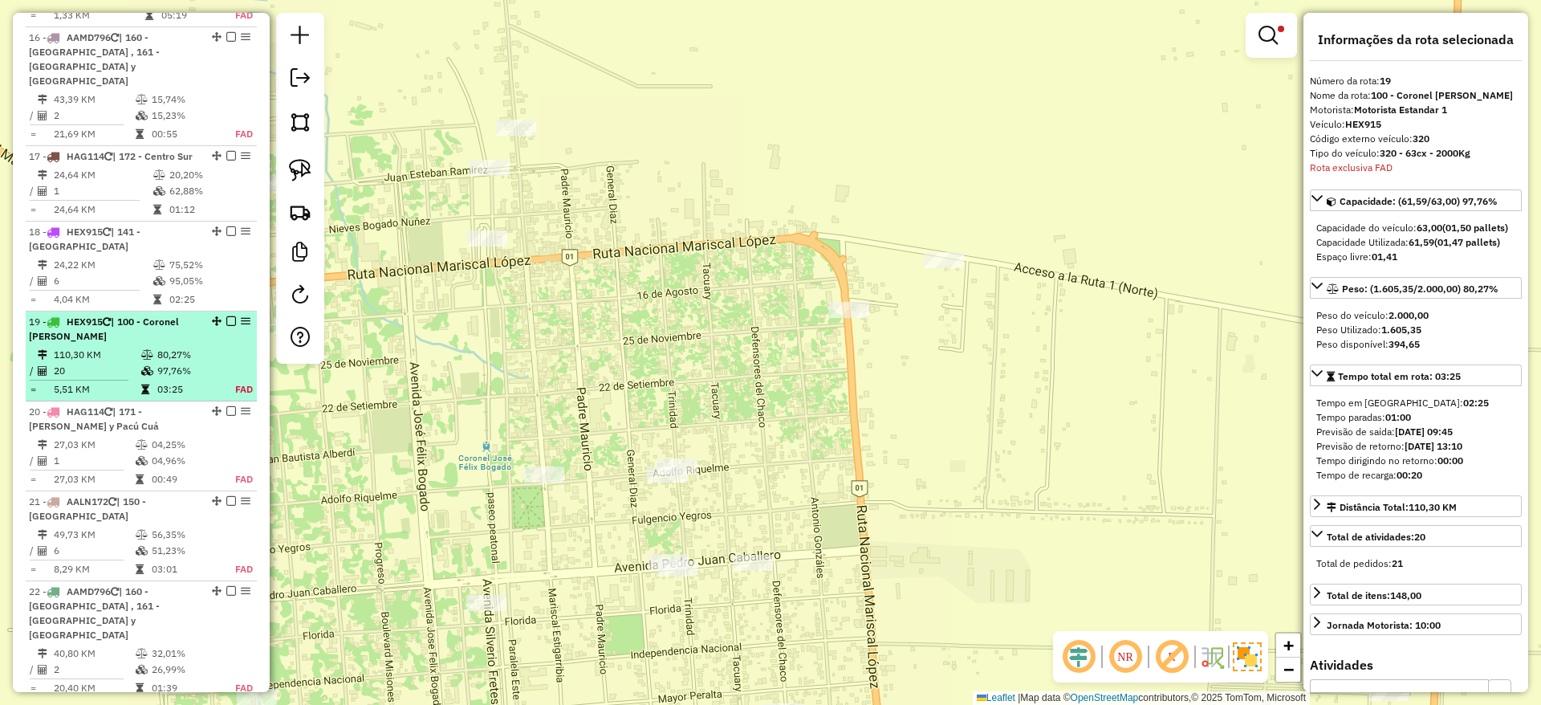
click at [220, 315] on div "19 - HEX915 | 100 - Coronel Bogado" at bounding box center [141, 329] width 225 height 29
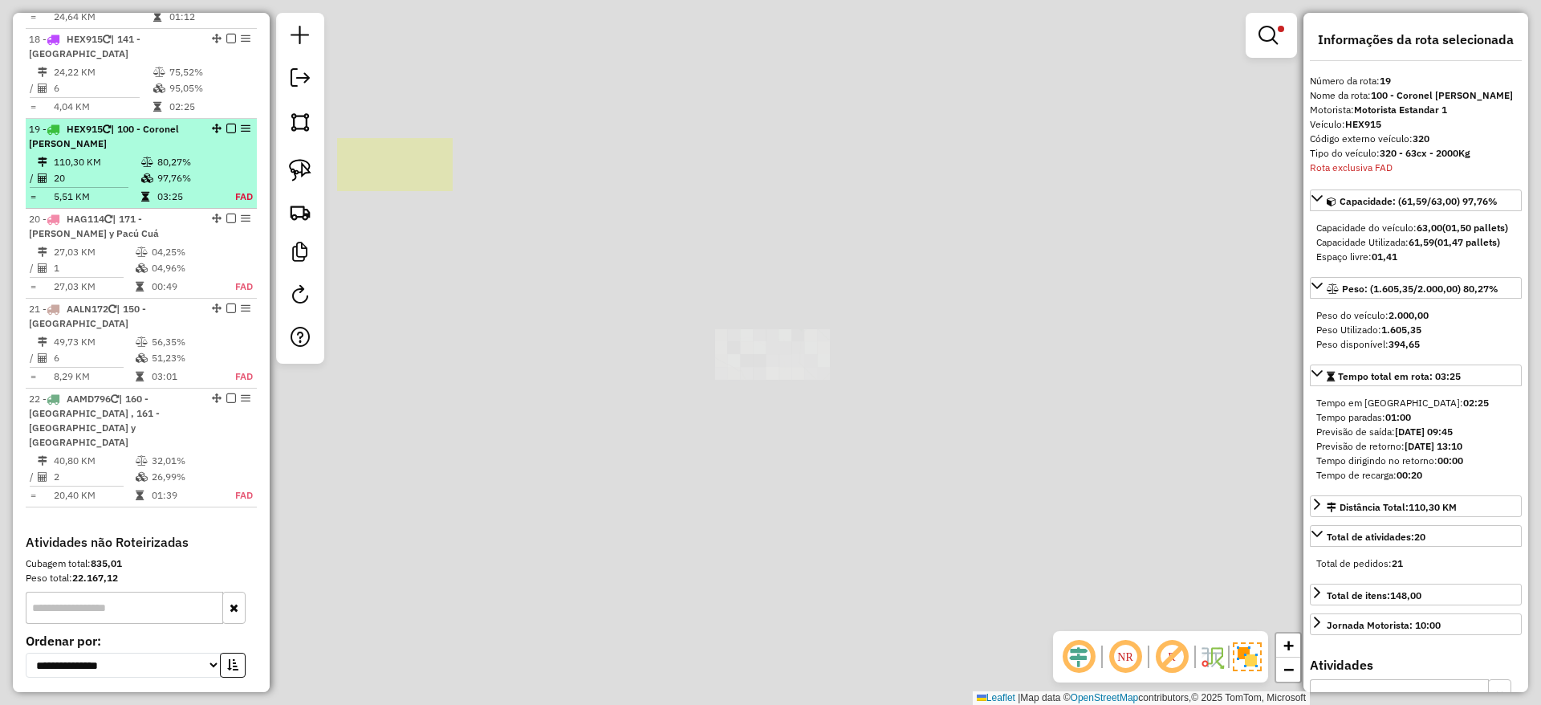
scroll to position [2424, 0]
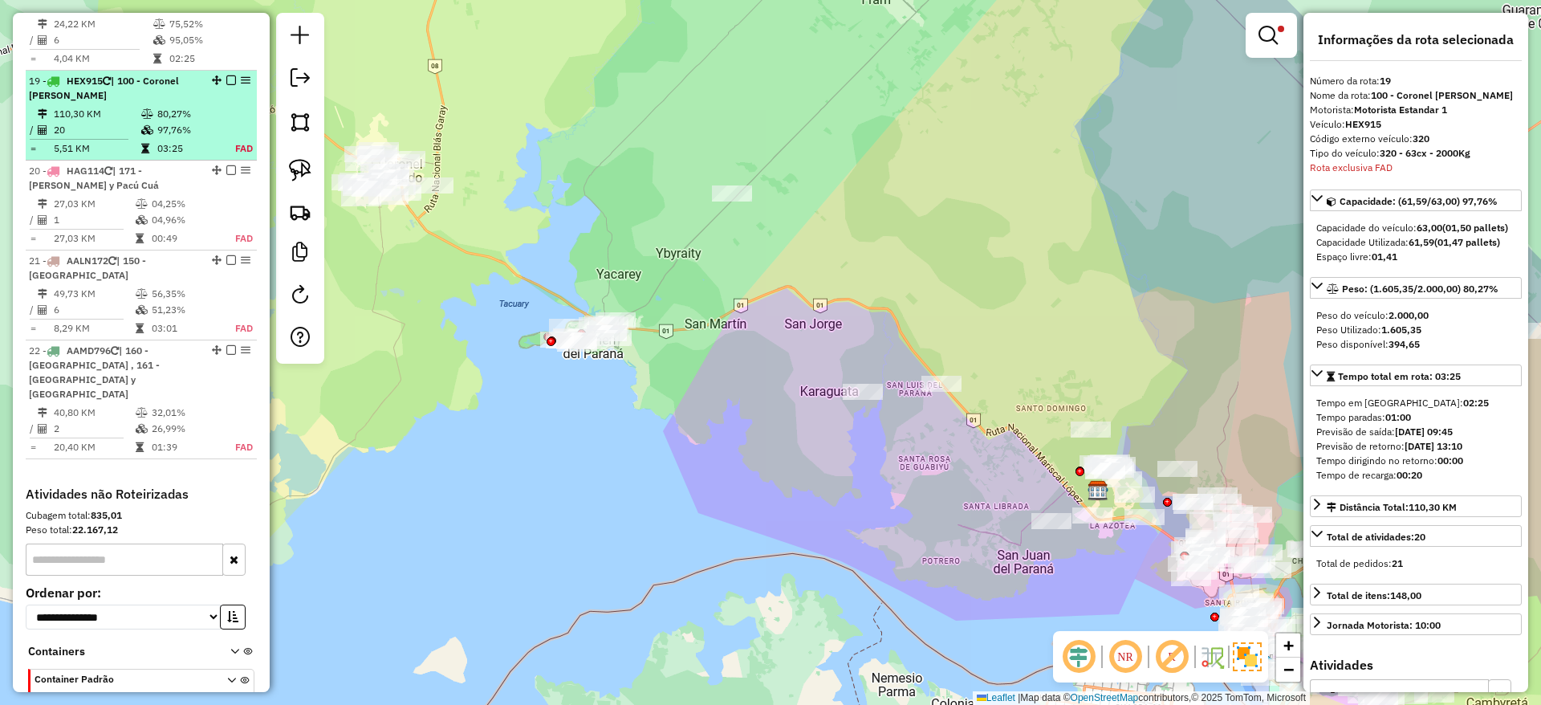
click at [227, 75] on em at bounding box center [231, 80] width 10 height 10
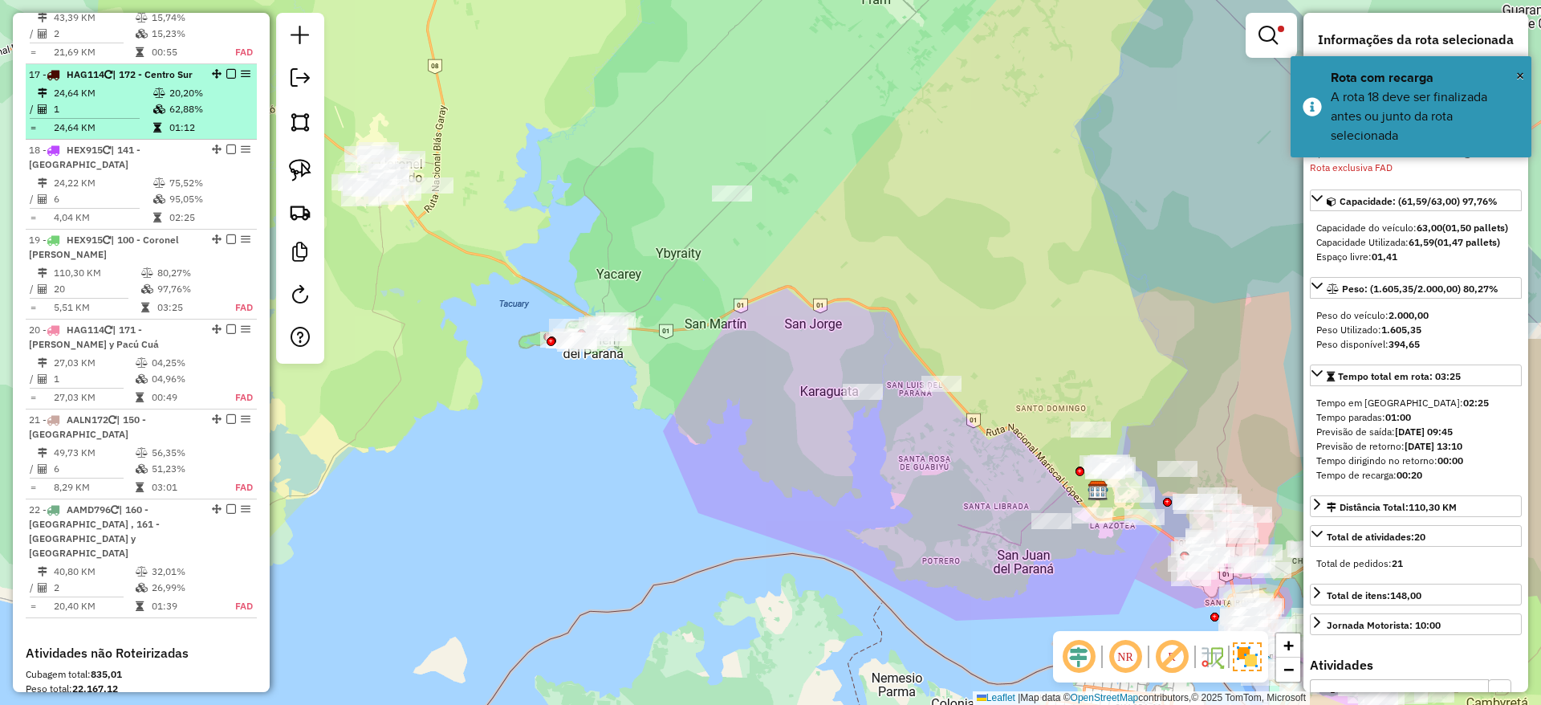
scroll to position [2183, 0]
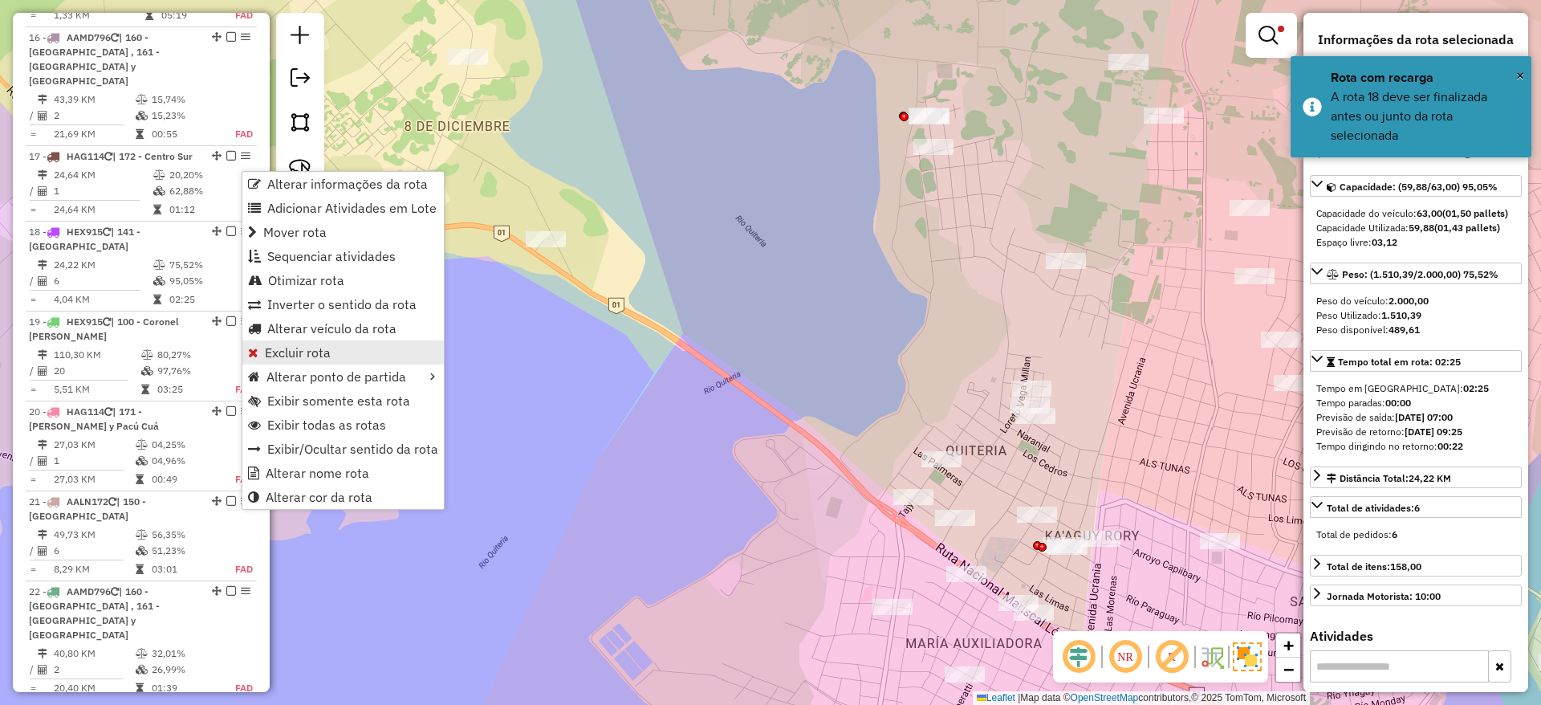
click at [290, 348] on span "Excluir rota" at bounding box center [298, 352] width 66 height 13
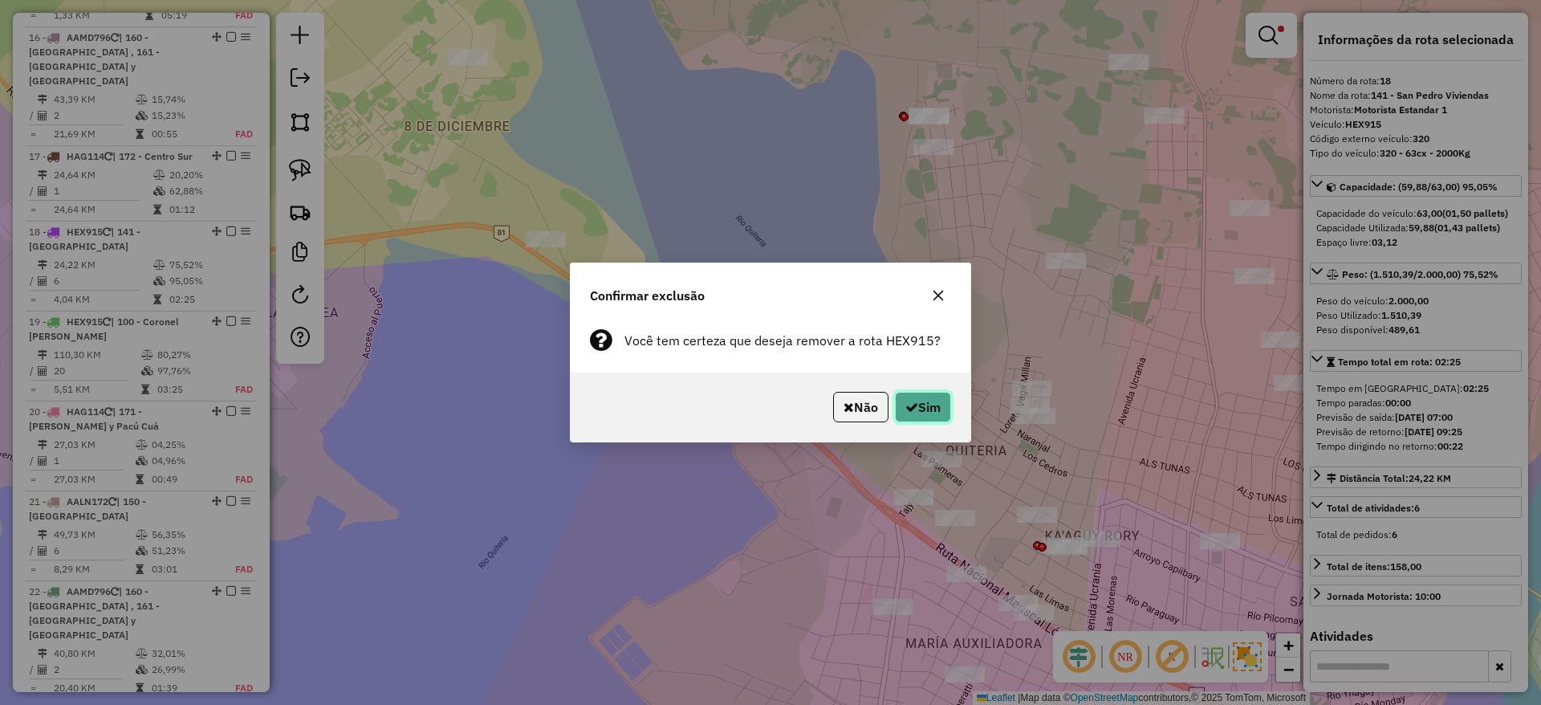
click at [925, 406] on button "Sim" at bounding box center [923, 407] width 56 height 31
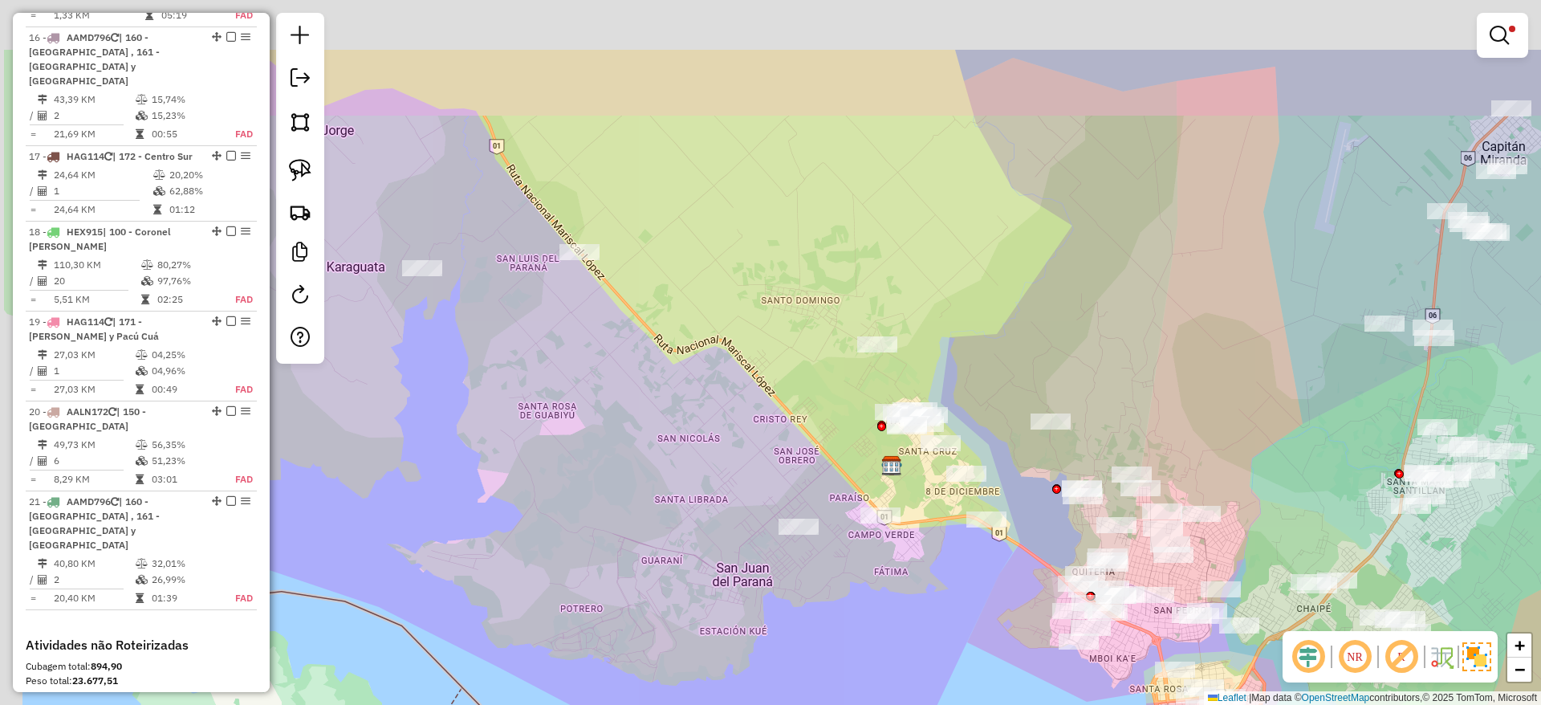
drag, startPoint x: 553, startPoint y: 414, endPoint x: 962, endPoint y: 607, distance: 452.4
click at [957, 628] on div "Limpar filtros Janela de atendimento Grade de atendimento Capacidade Transporta…" at bounding box center [770, 352] width 1541 height 705
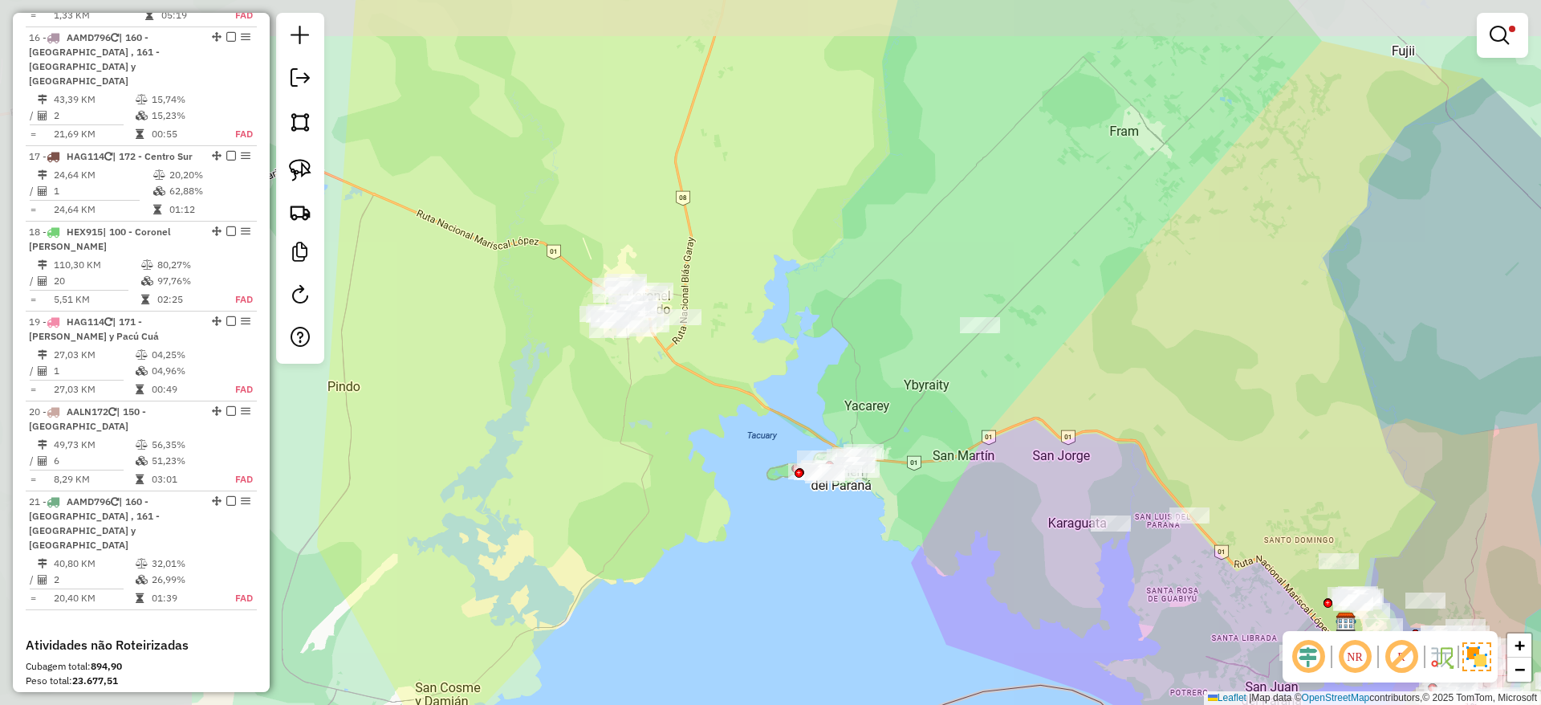
drag, startPoint x: 539, startPoint y: 343, endPoint x: 780, endPoint y: 380, distance: 243.7
click at [780, 380] on div "Limpar filtros Janela de atendimento Grade de atendimento Capacidade Transporta…" at bounding box center [770, 352] width 1541 height 705
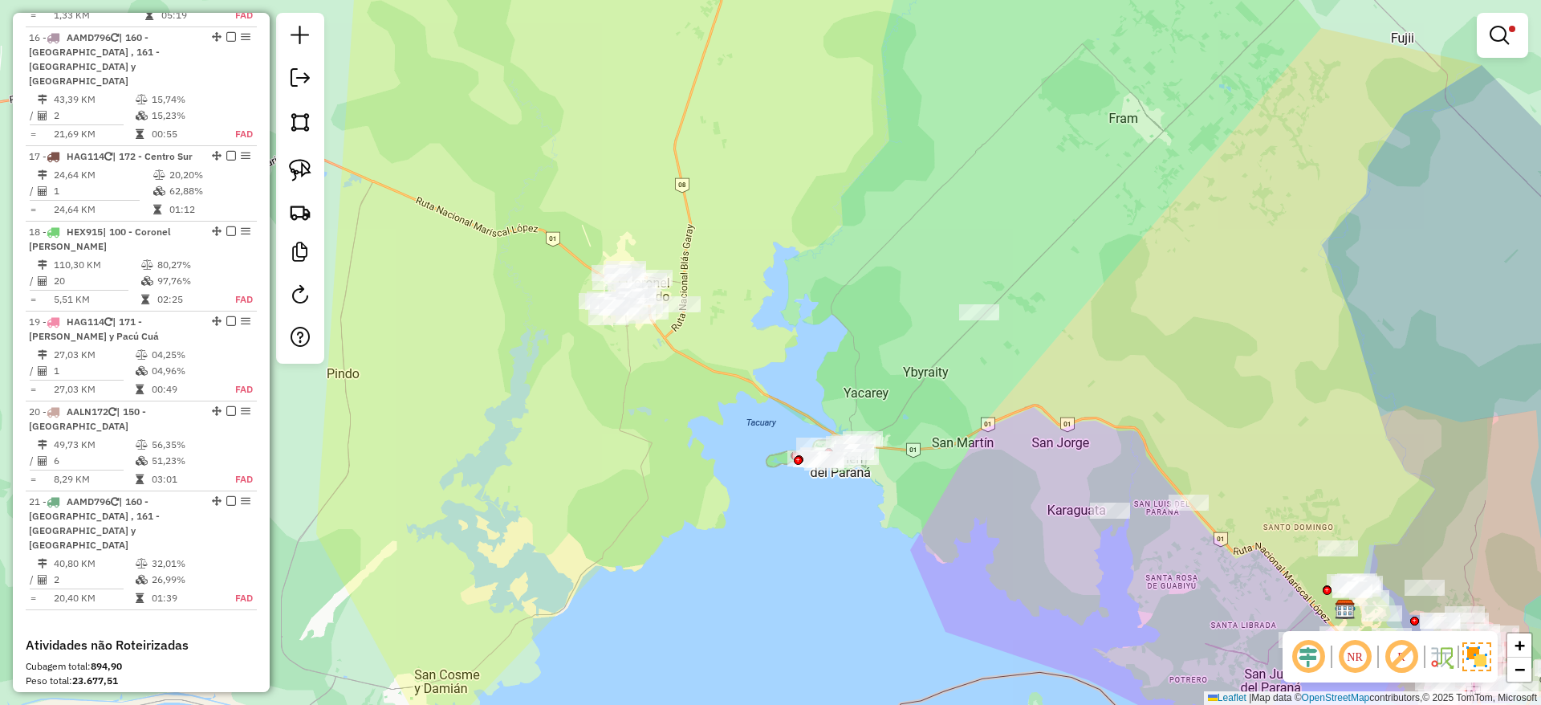
drag, startPoint x: 780, startPoint y: 380, endPoint x: 711, endPoint y: 315, distance: 95.4
click at [711, 315] on div "Limpar filtros Janela de atendimento Grade de atendimento Capacidade Transporta…" at bounding box center [770, 352] width 1541 height 705
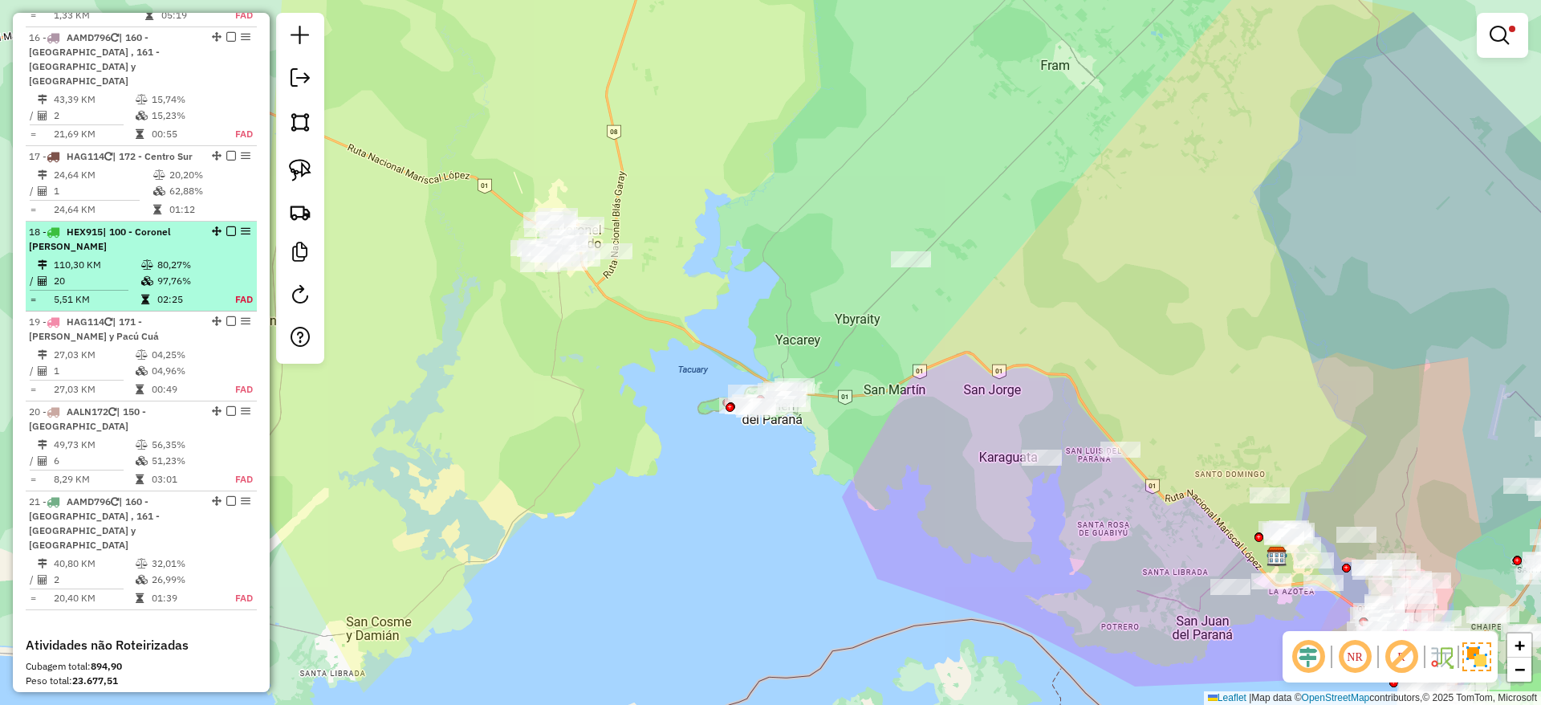
click at [226, 226] on em at bounding box center [231, 231] width 10 height 10
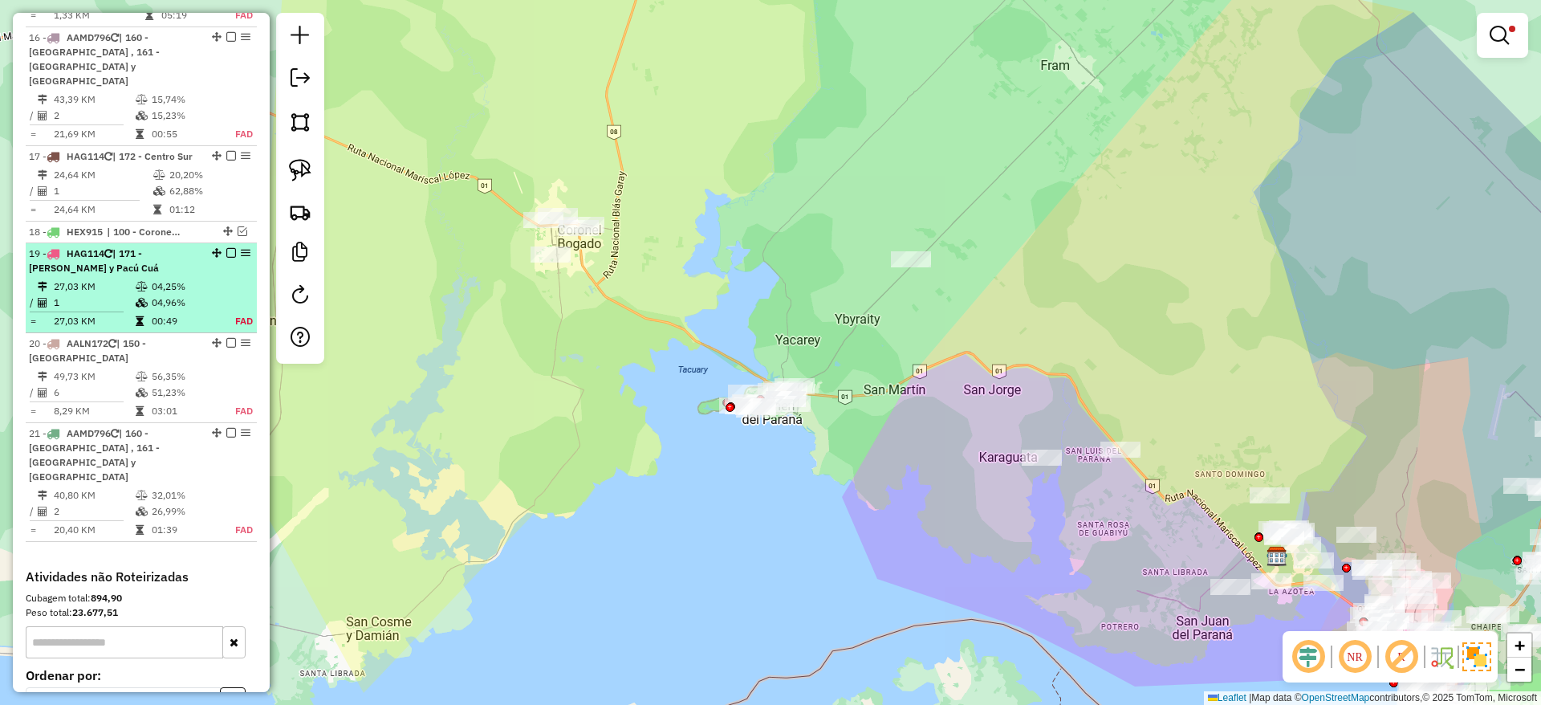
click at [190, 279] on td "04,25%" at bounding box center [184, 287] width 67 height 16
select select "**********"
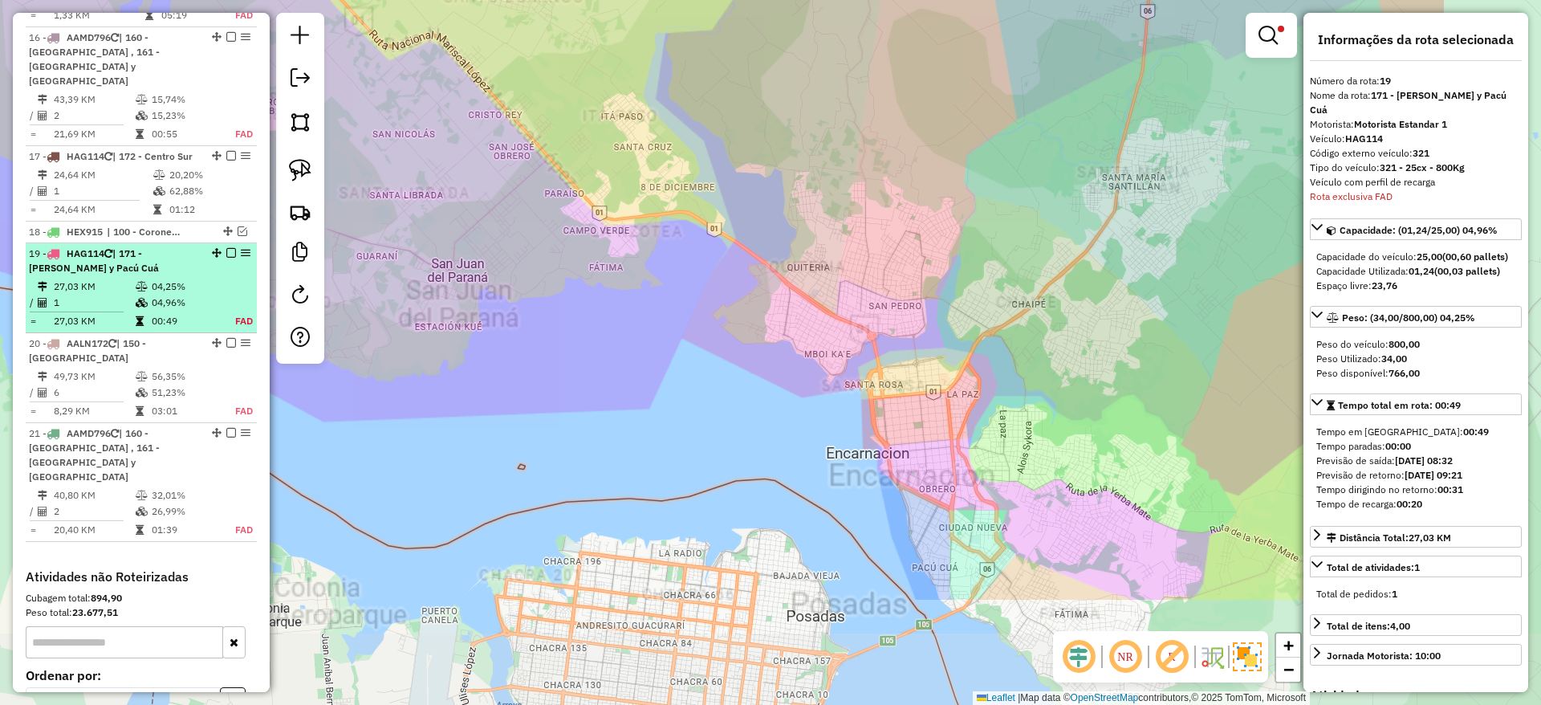
scroll to position [2320, 0]
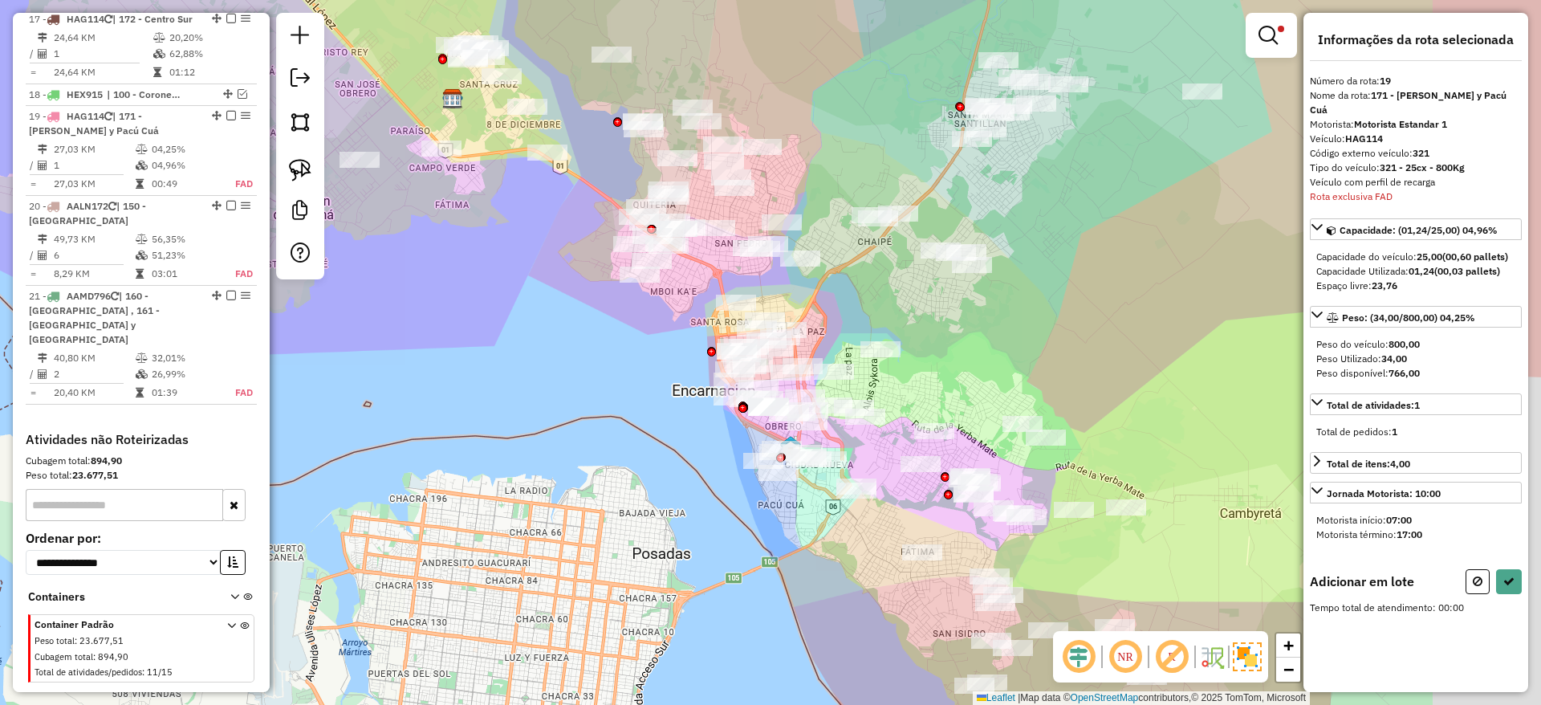
drag, startPoint x: 826, startPoint y: 491, endPoint x: 690, endPoint y: 435, distance: 146.8
click at [690, 435] on div "Limpar filtros Janela de atendimento Grade de atendimento Capacidade Transporta…" at bounding box center [770, 352] width 1541 height 705
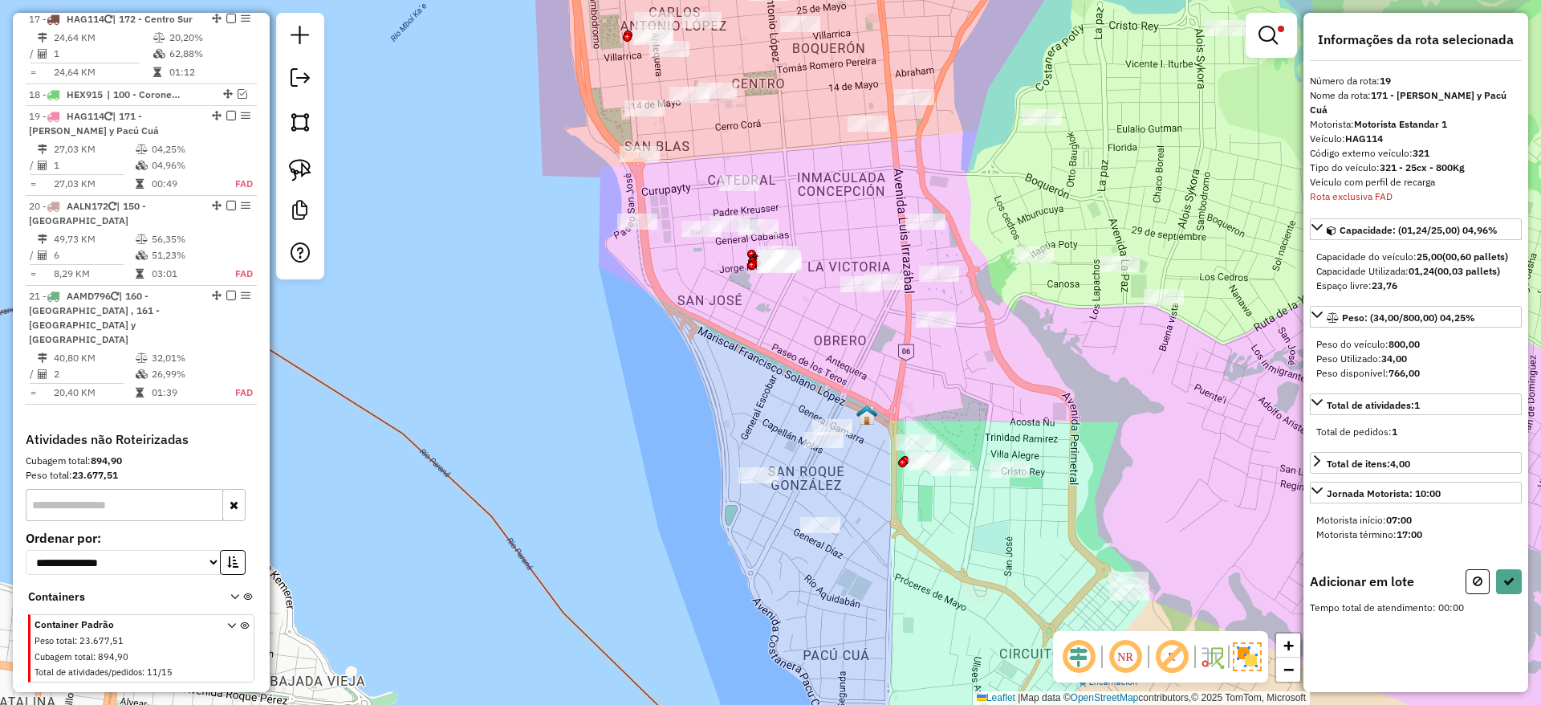
drag, startPoint x: 654, startPoint y: 394, endPoint x: 642, endPoint y: 401, distance: 13.6
click at [642, 401] on div "Limpar filtros Janela de atendimento Grade de atendimento Capacidade Transporta…" at bounding box center [770, 352] width 1541 height 705
click at [298, 169] on img at bounding box center [300, 170] width 22 height 22
drag, startPoint x: 707, startPoint y: 470, endPoint x: 878, endPoint y: 388, distance: 189.9
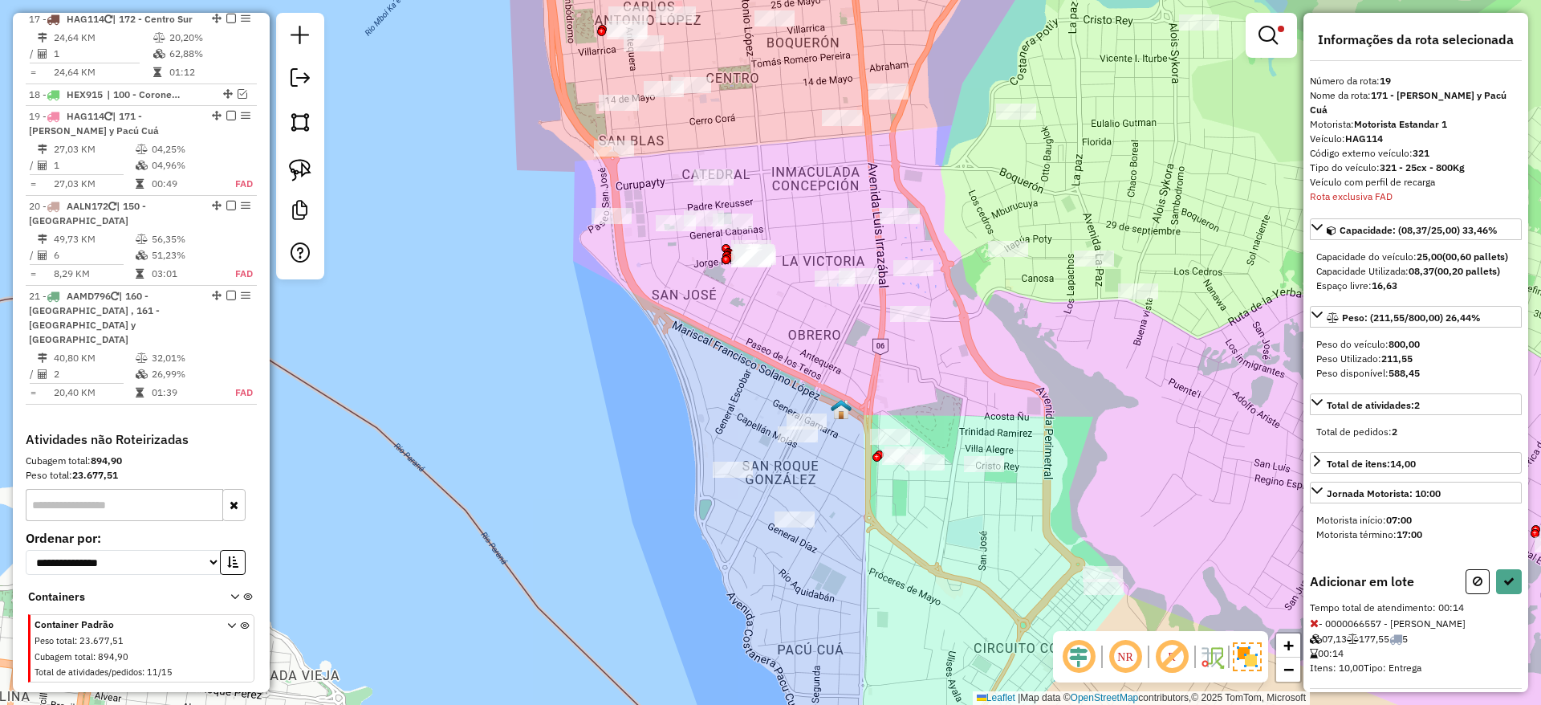
drag, startPoint x: 828, startPoint y: 346, endPoint x: 795, endPoint y: 334, distance: 34.3
click at [795, 334] on div "Limpar filtros Janela de atendimento Grade de atendimento Capacidade Transporta…" at bounding box center [770, 352] width 1541 height 705
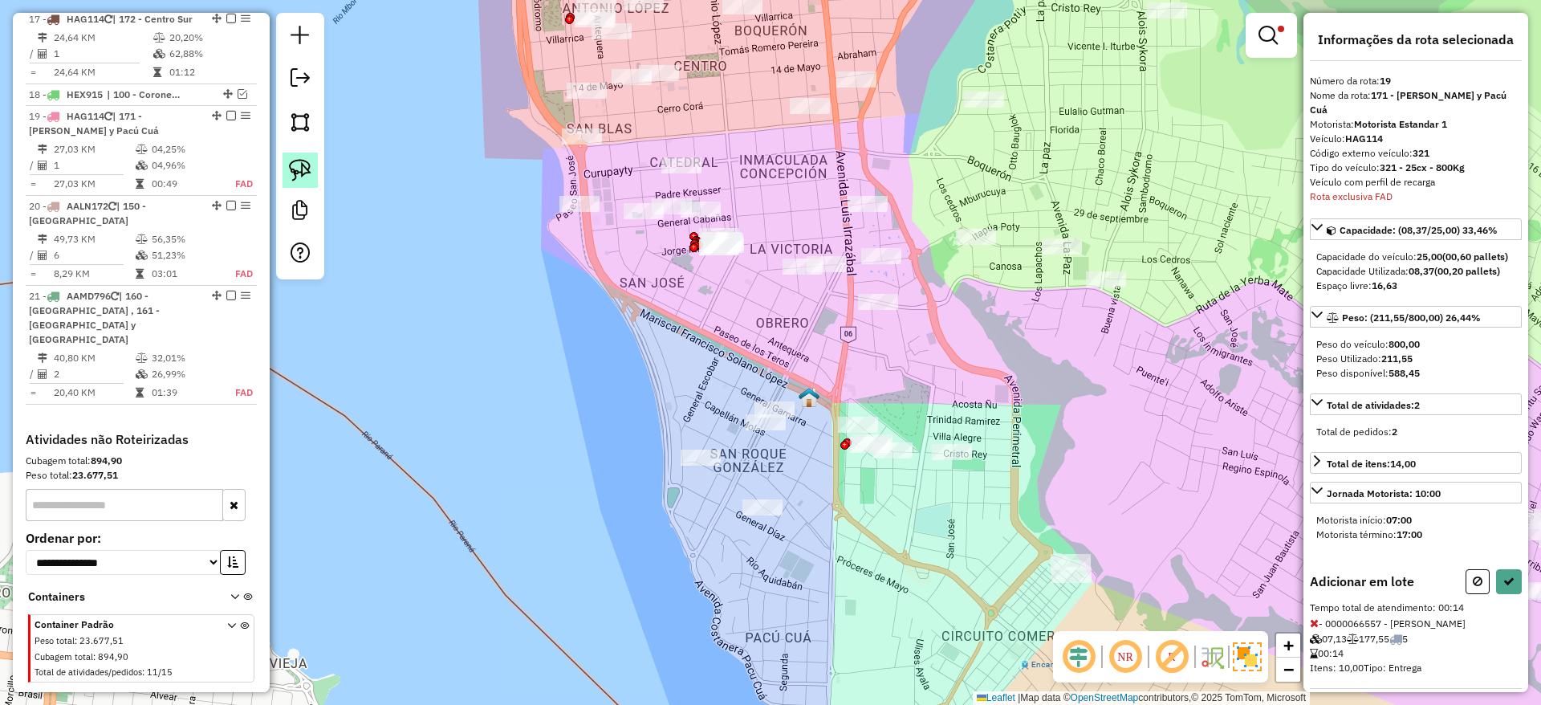
click at [298, 161] on img at bounding box center [300, 170] width 22 height 22
drag, startPoint x: 876, startPoint y: 392, endPoint x: 912, endPoint y: 468, distance: 84.0
select select "**********"
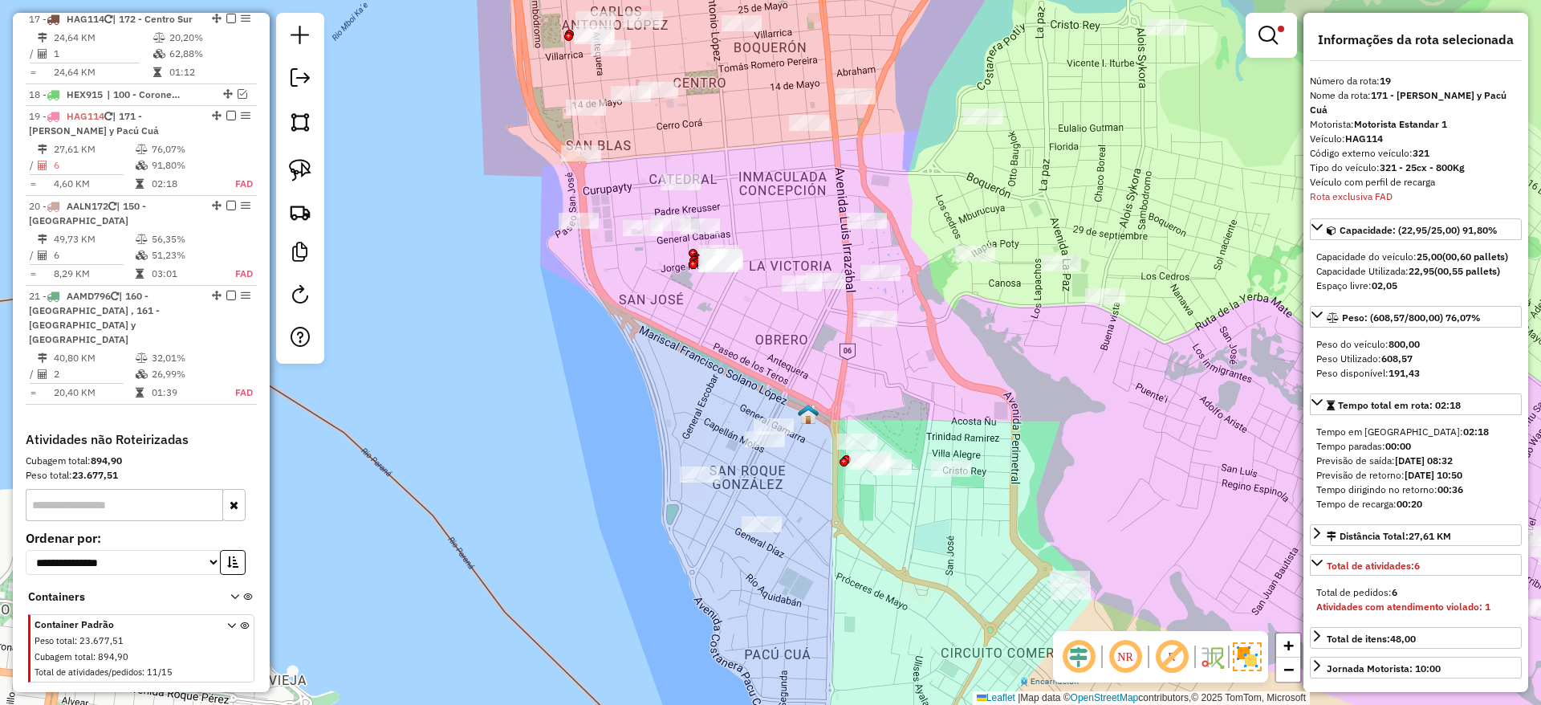
drag, startPoint x: 912, startPoint y: 510, endPoint x: 908, endPoint y: 555, distance: 44.3
click at [908, 555] on div "Limpar filtros Janela de atendimento Grade de atendimento Capacidade Transporta…" at bounding box center [770, 352] width 1541 height 705
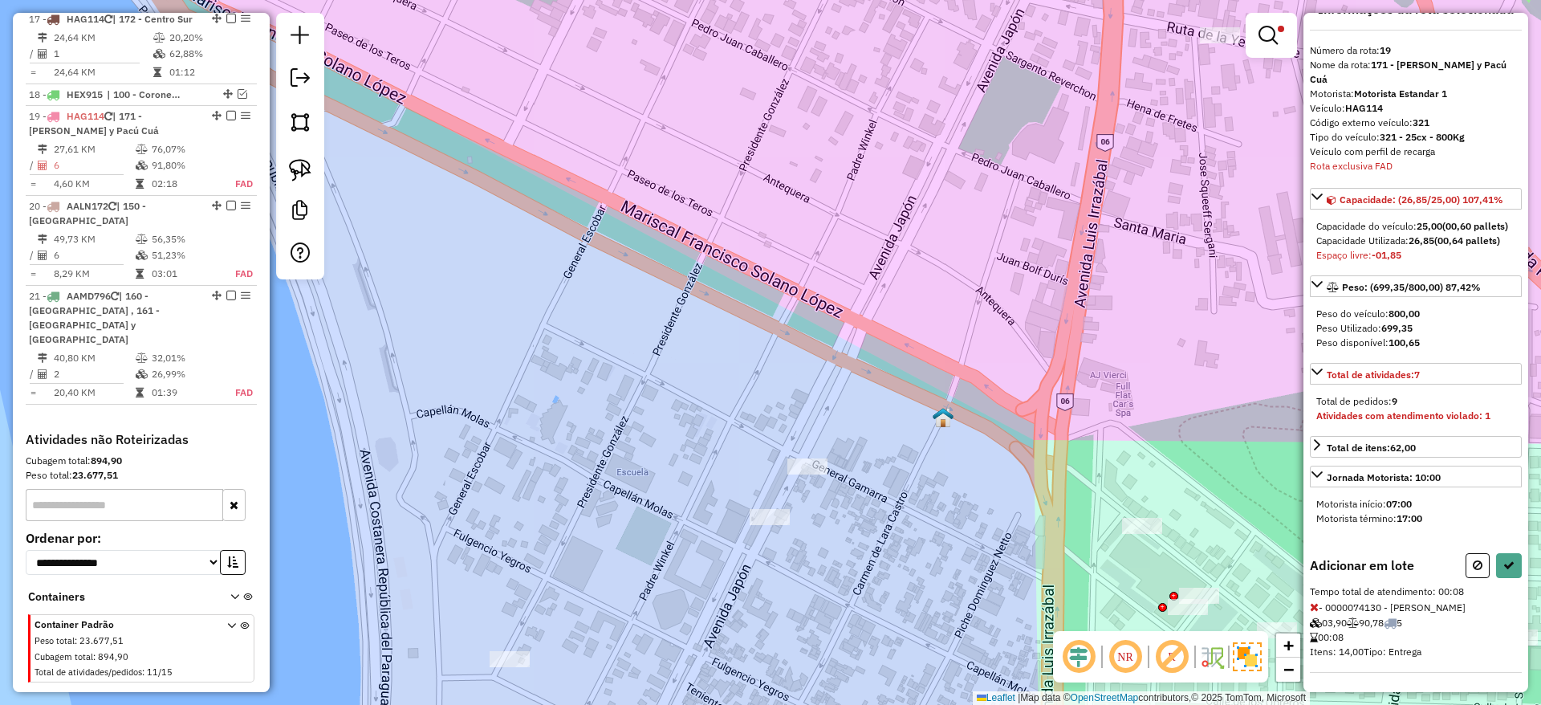
scroll to position [59, 0]
drag, startPoint x: 1312, startPoint y: 592, endPoint x: 1288, endPoint y: 577, distance: 27.4
click at [1312, 601] on icon at bounding box center [1314, 606] width 9 height 11
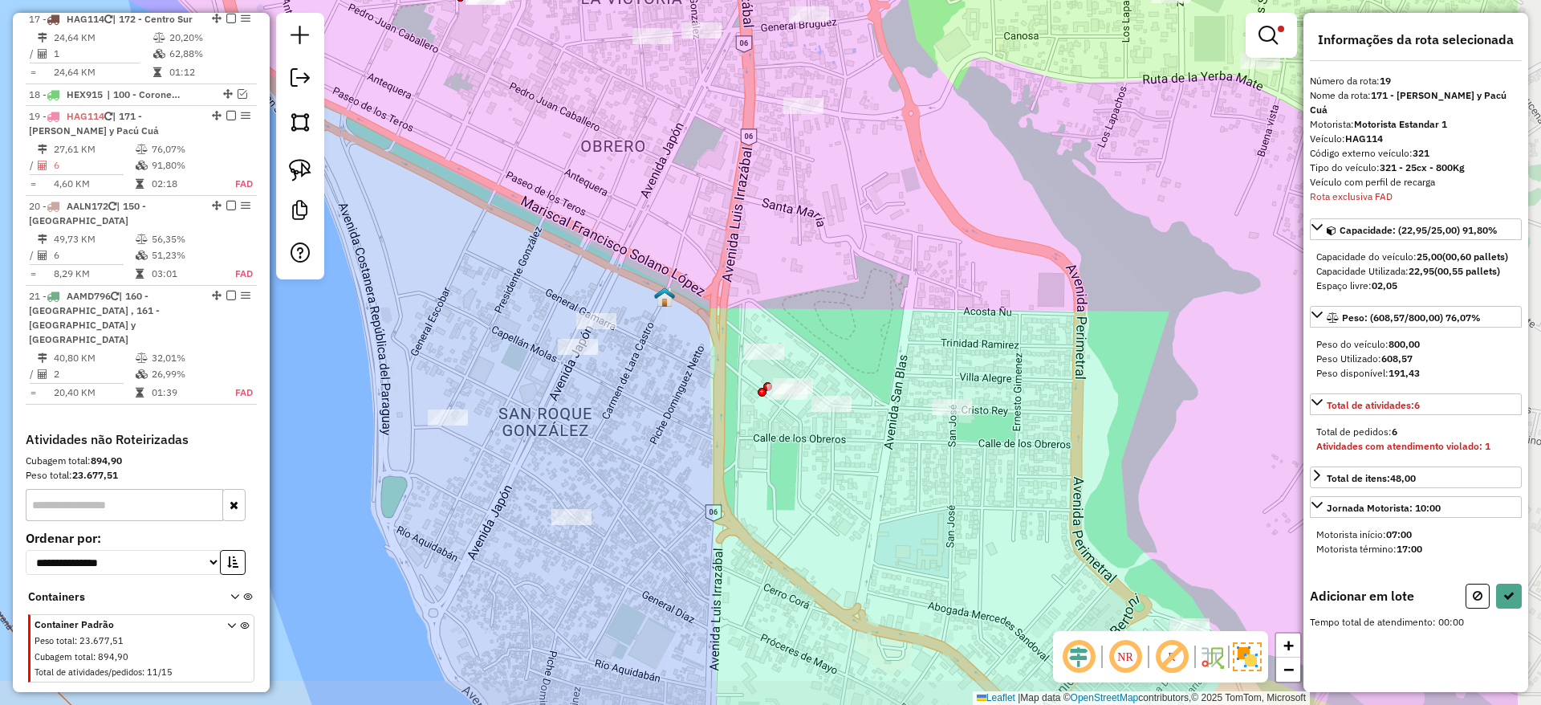
drag, startPoint x: 846, startPoint y: 514, endPoint x: 669, endPoint y: 469, distance: 183.0
click at [669, 469] on div "Limpar filtros Janela de atendimento Grade de atendimento Capacidade Transporta…" at bounding box center [770, 352] width 1541 height 705
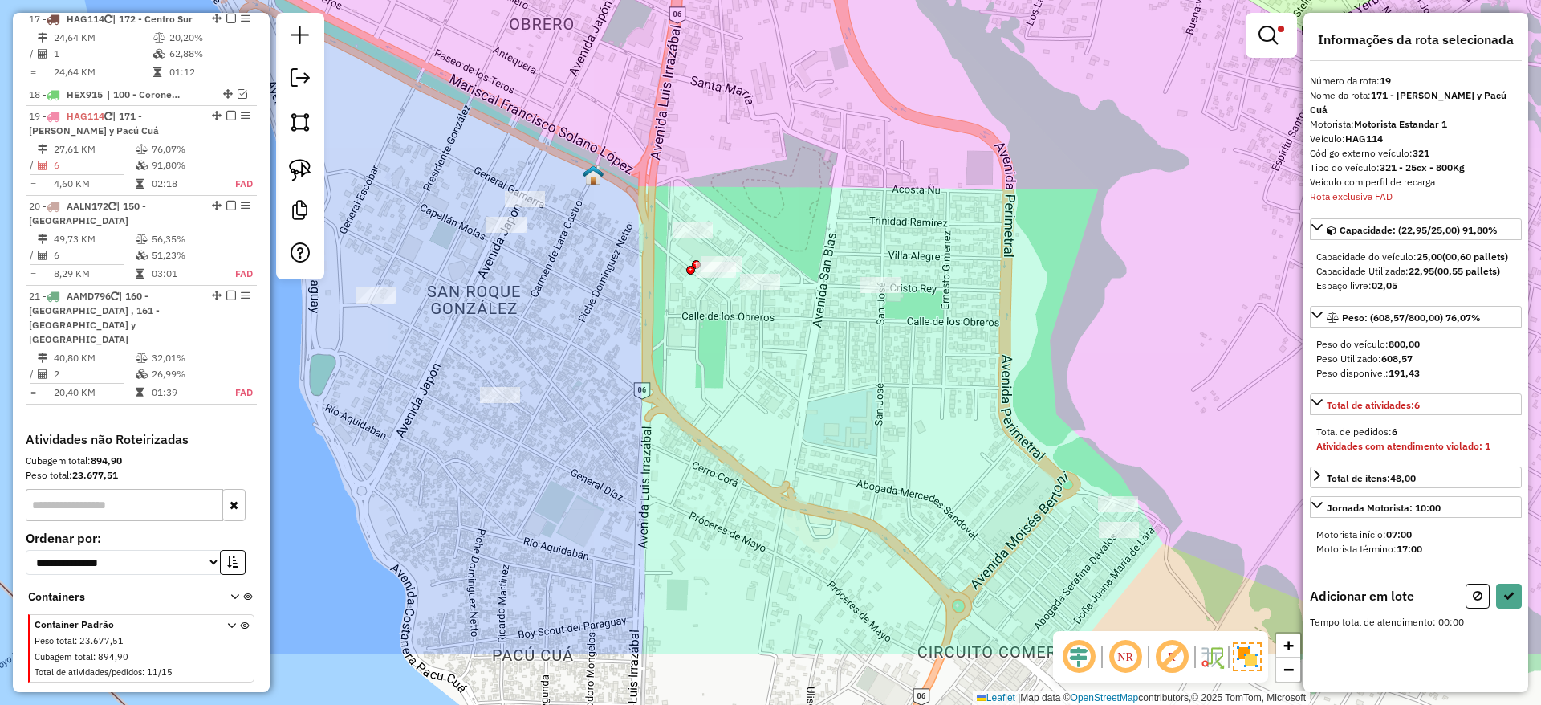
drag, startPoint x: 781, startPoint y: 458, endPoint x: 590, endPoint y: 173, distance: 343.0
click at [590, 173] on div "Limpar filtros Janela de atendimento Grade de atendimento Capacidade Transporta…" at bounding box center [770, 352] width 1541 height 705
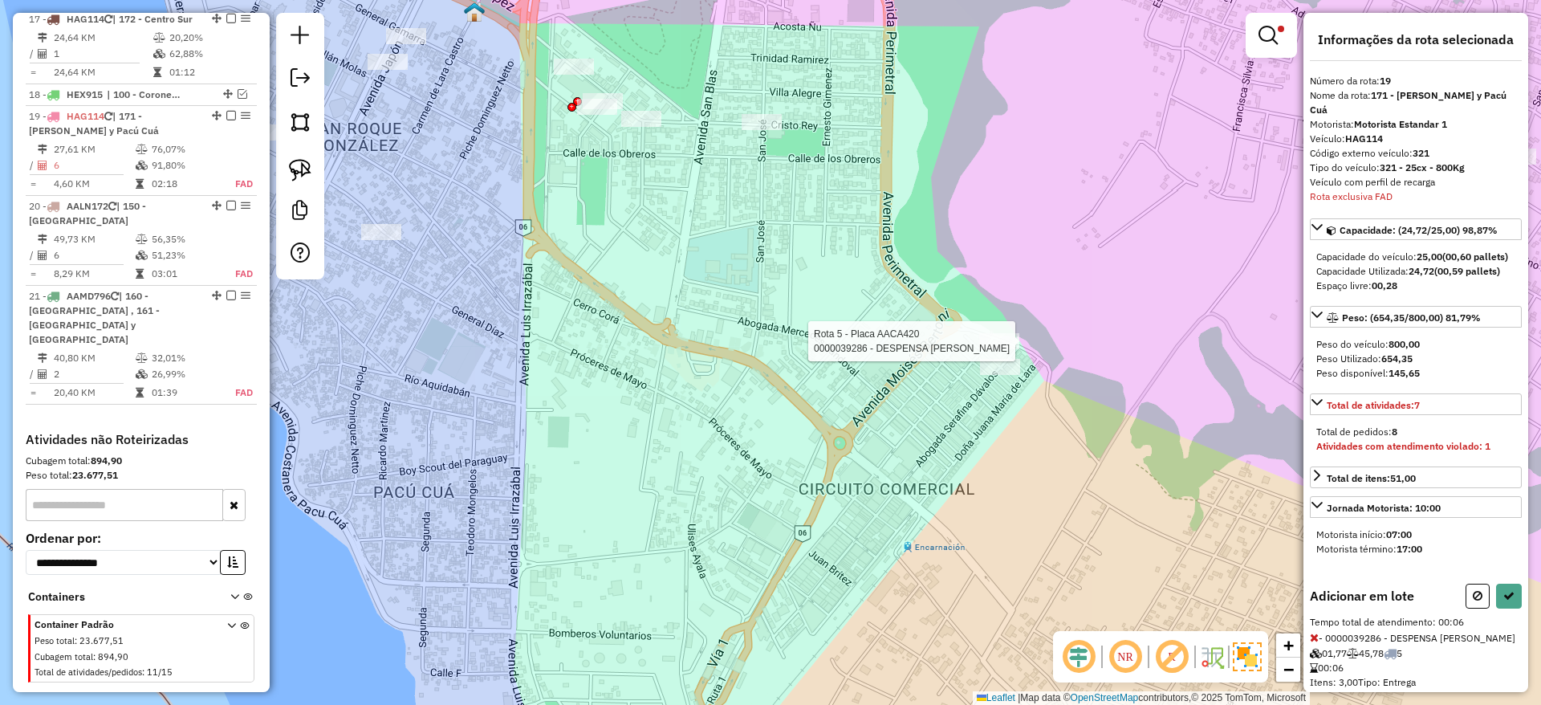
select select "**********"
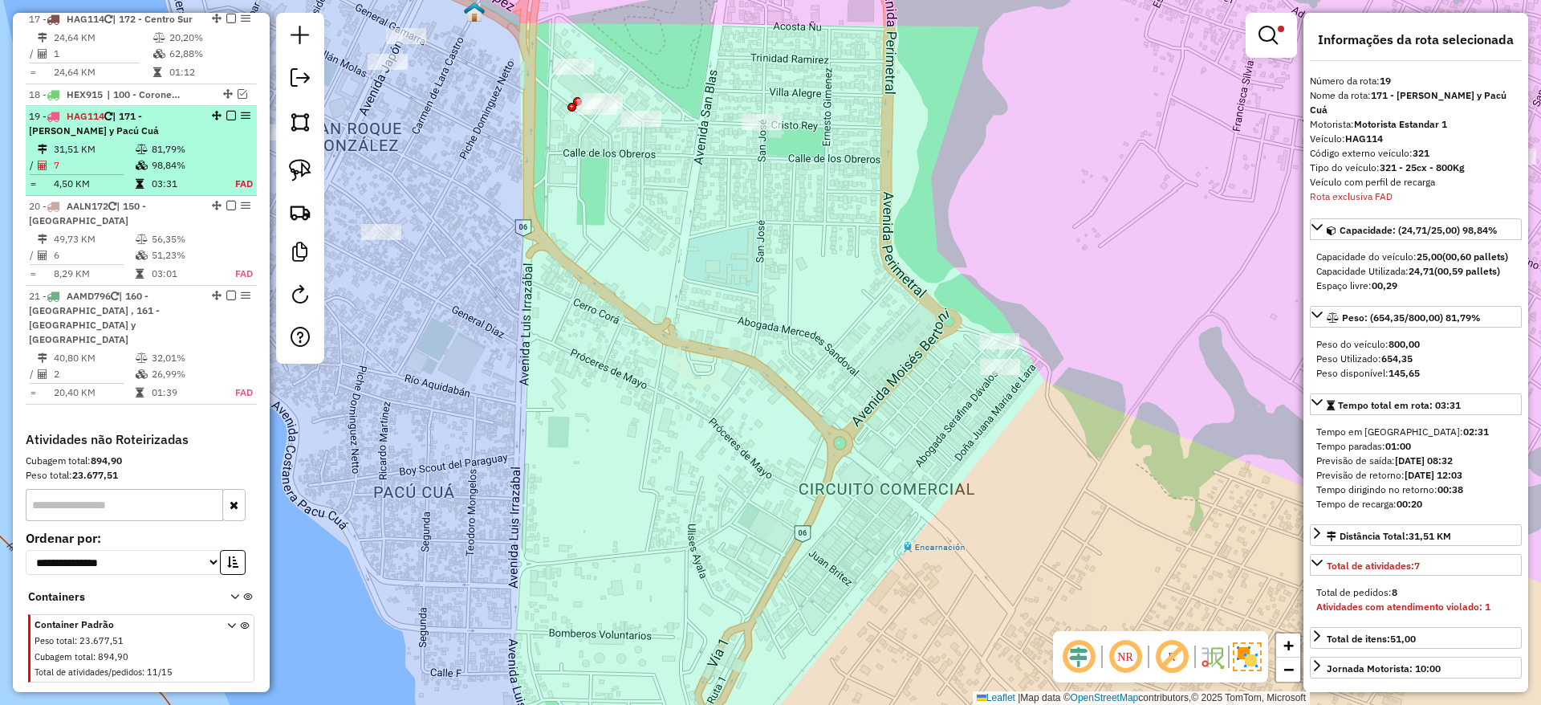
click at [229, 111] on em at bounding box center [231, 116] width 10 height 10
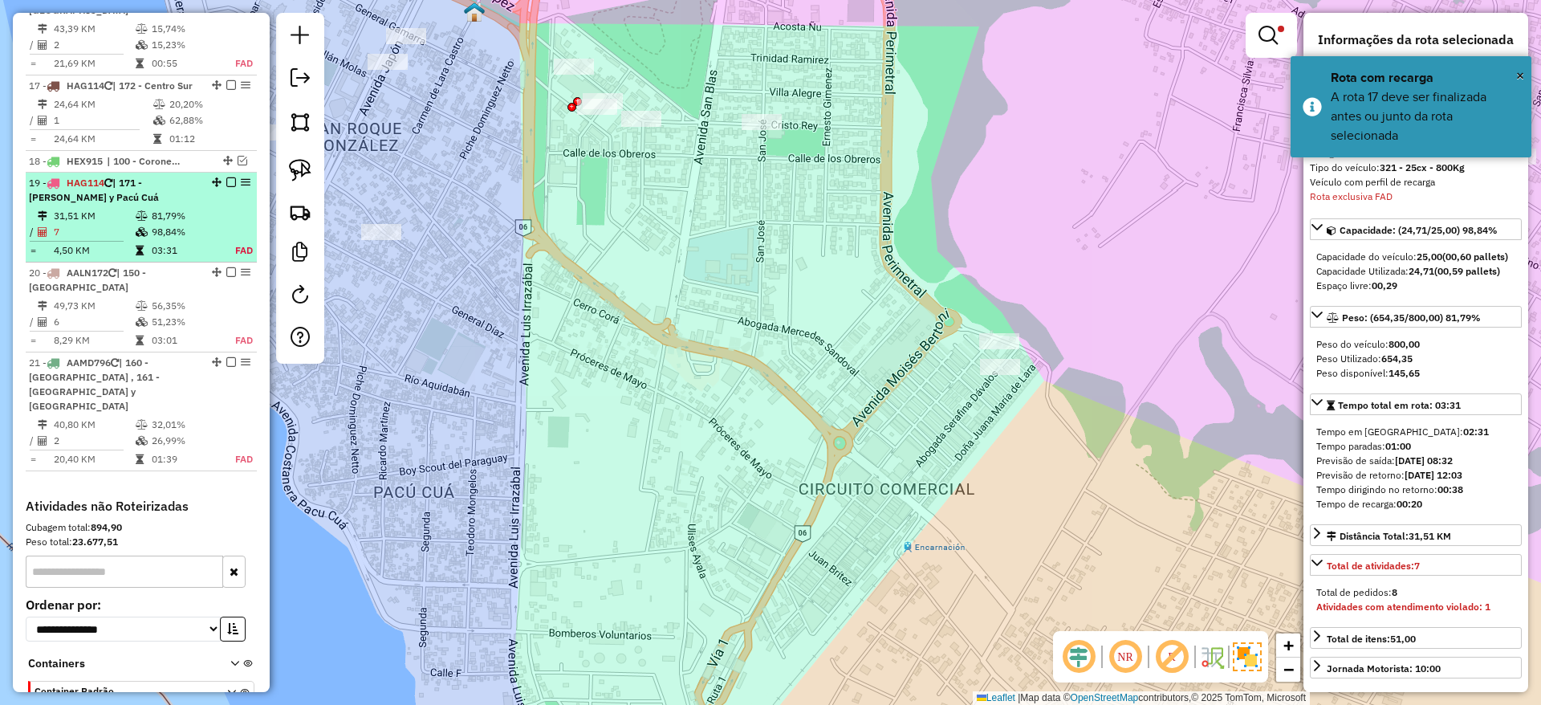
scroll to position [2200, 0]
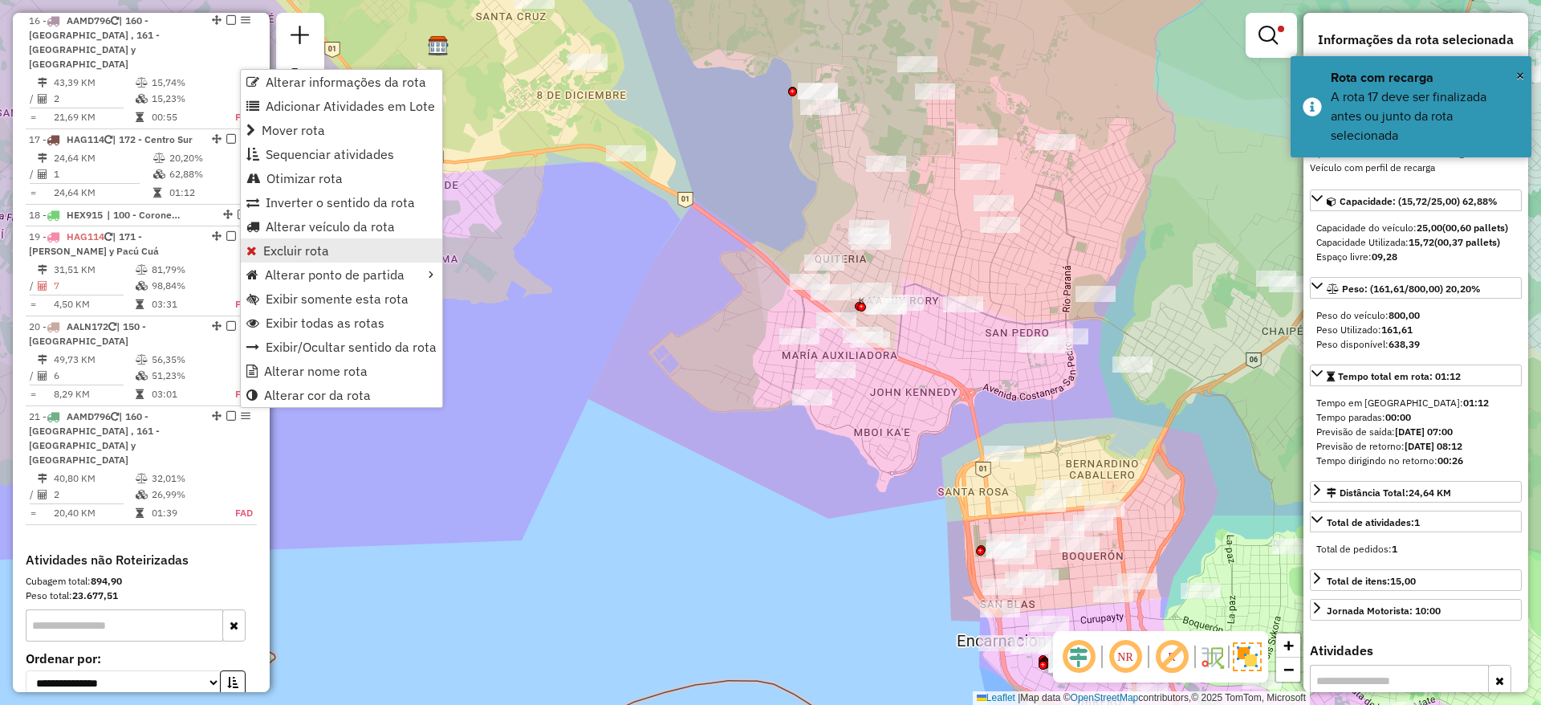
click at [283, 256] on span "Excluir rota" at bounding box center [296, 250] width 66 height 13
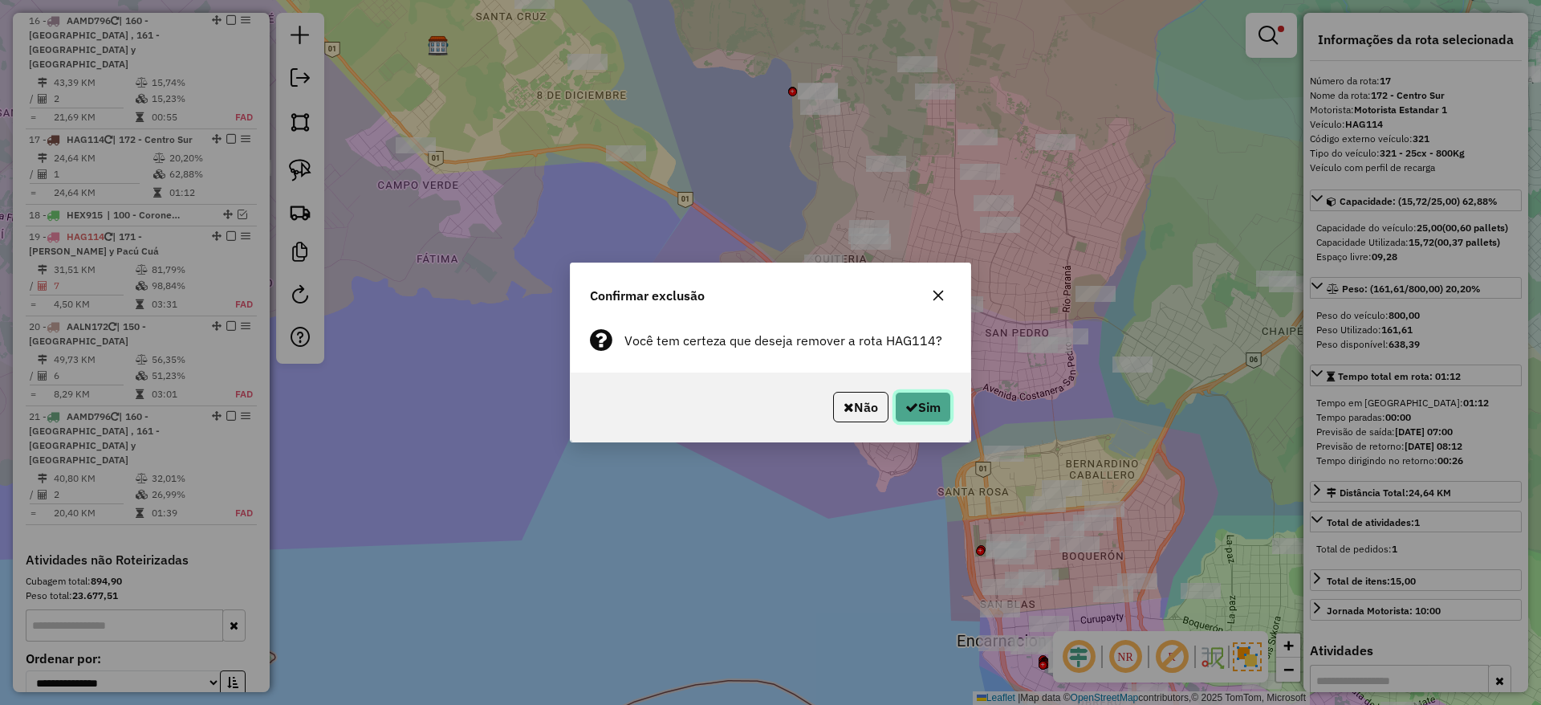
click at [924, 405] on button "Sim" at bounding box center [923, 407] width 56 height 31
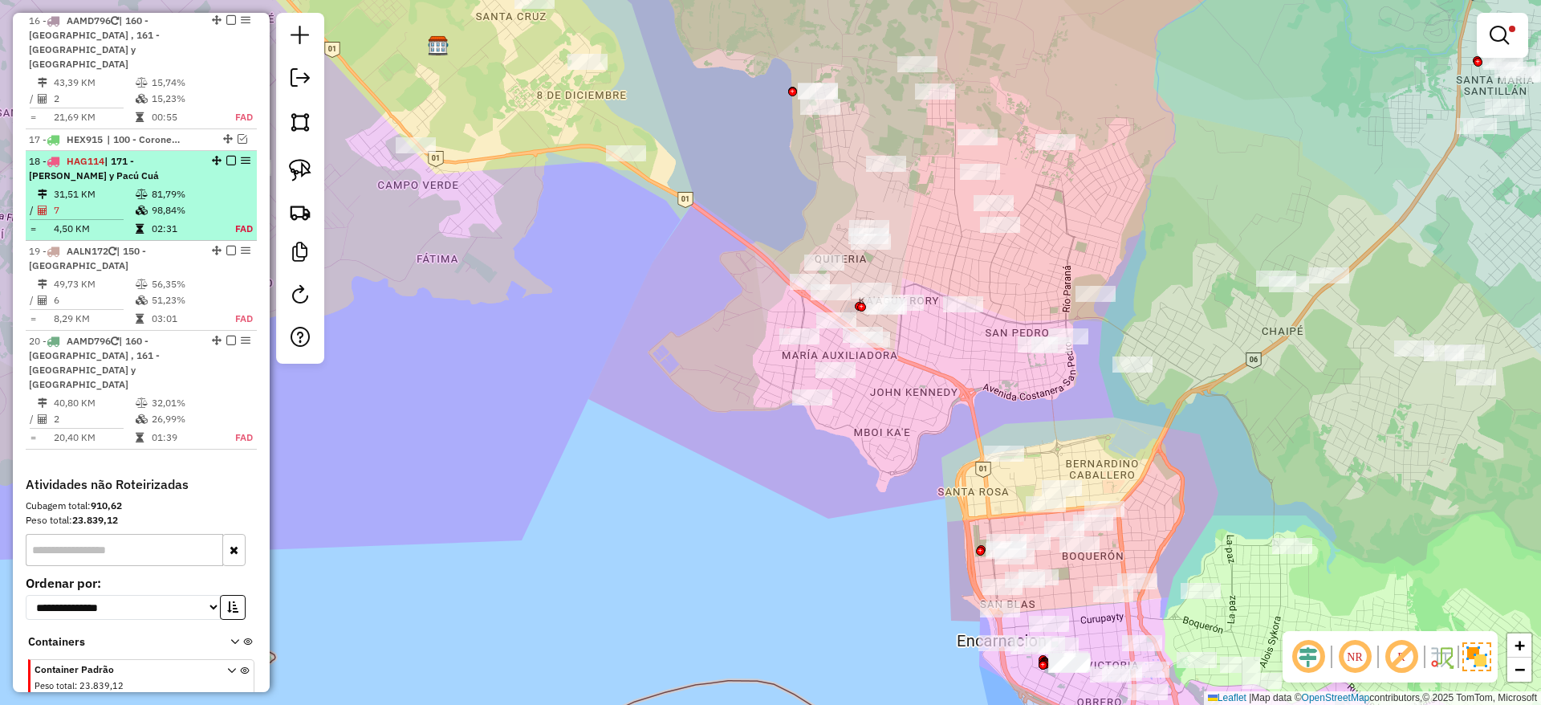
click at [228, 156] on em at bounding box center [231, 161] width 10 height 10
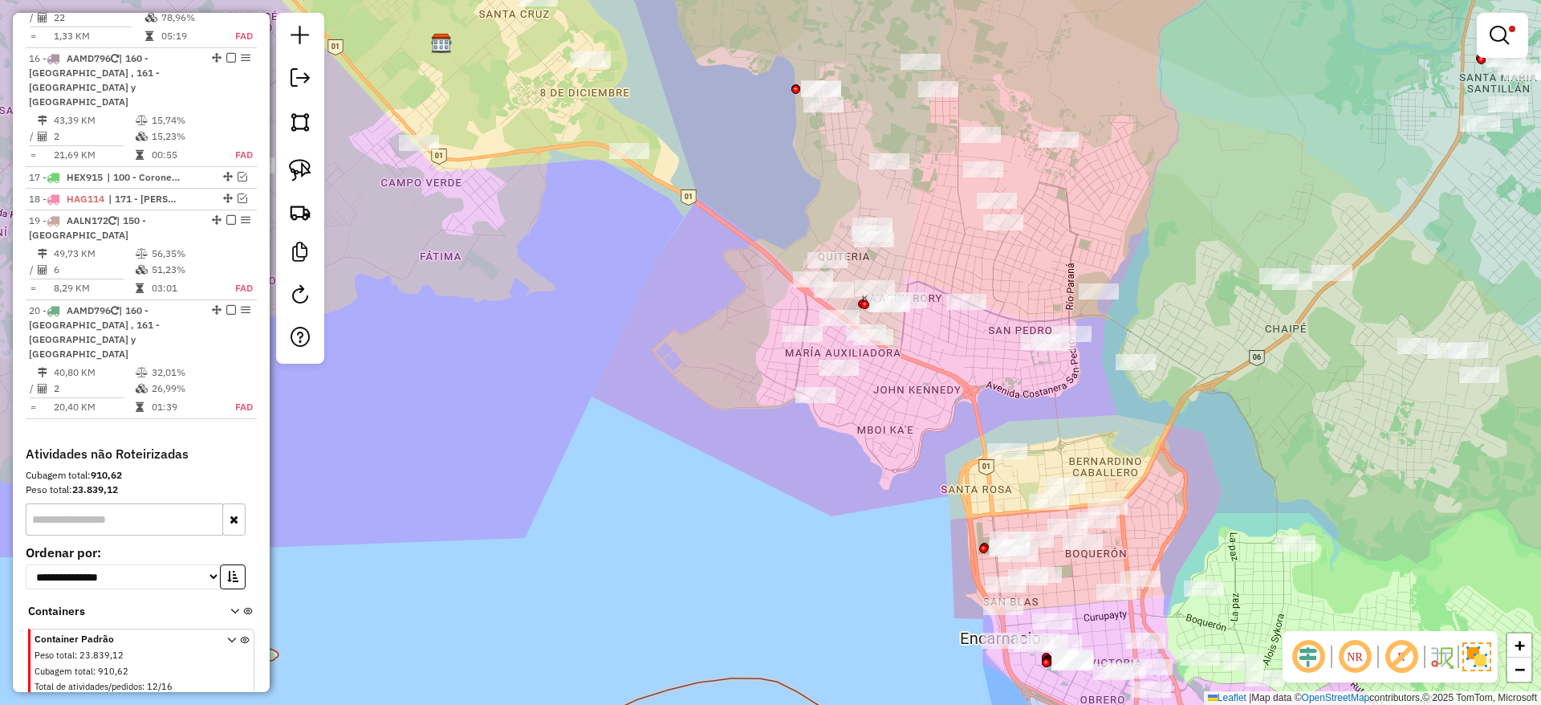
drag, startPoint x: 472, startPoint y: 342, endPoint x: 432, endPoint y: 295, distance: 62.1
click at [477, 325] on div "Limpar filtros Janela de atendimento Grade de atendimento Capacidade Transporta…" at bounding box center [770, 352] width 1541 height 705
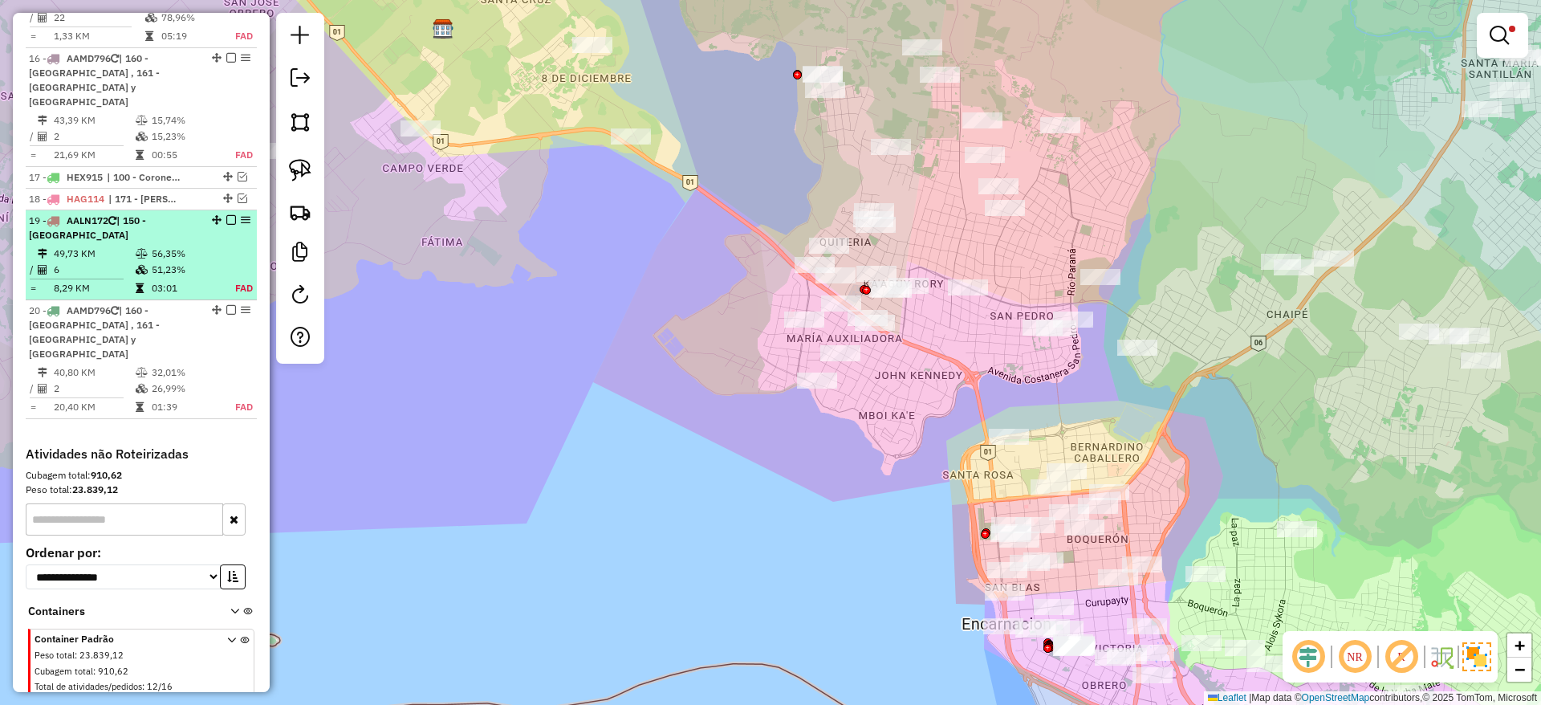
click at [128, 246] on td "49,73 KM" at bounding box center [94, 254] width 82 height 16
select select "**********"
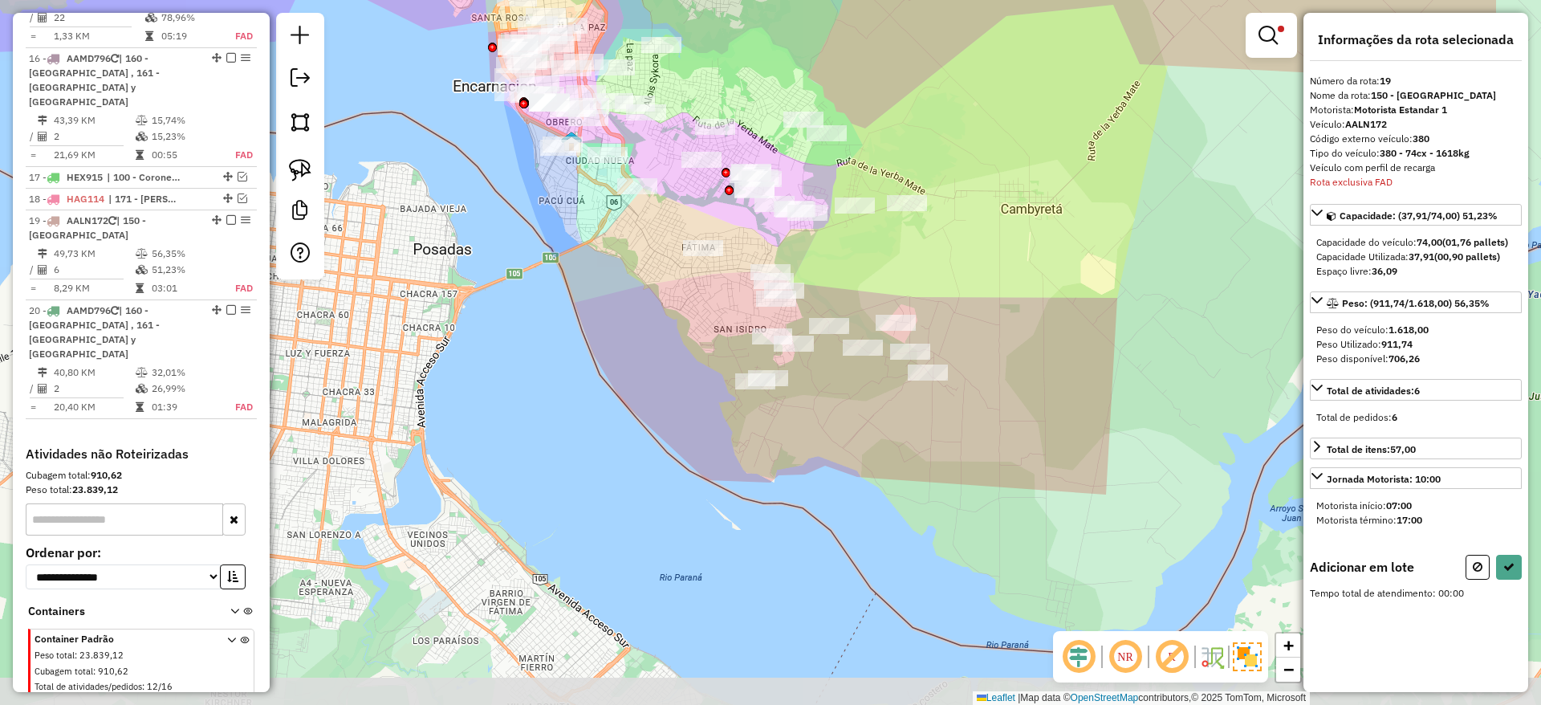
drag, startPoint x: 587, startPoint y: 473, endPoint x: 388, endPoint y: 226, distance: 317.4
click at [388, 226] on div "Limpar filtros Janela de atendimento Grade de atendimento Capacidade Transporta…" at bounding box center [770, 352] width 1541 height 705
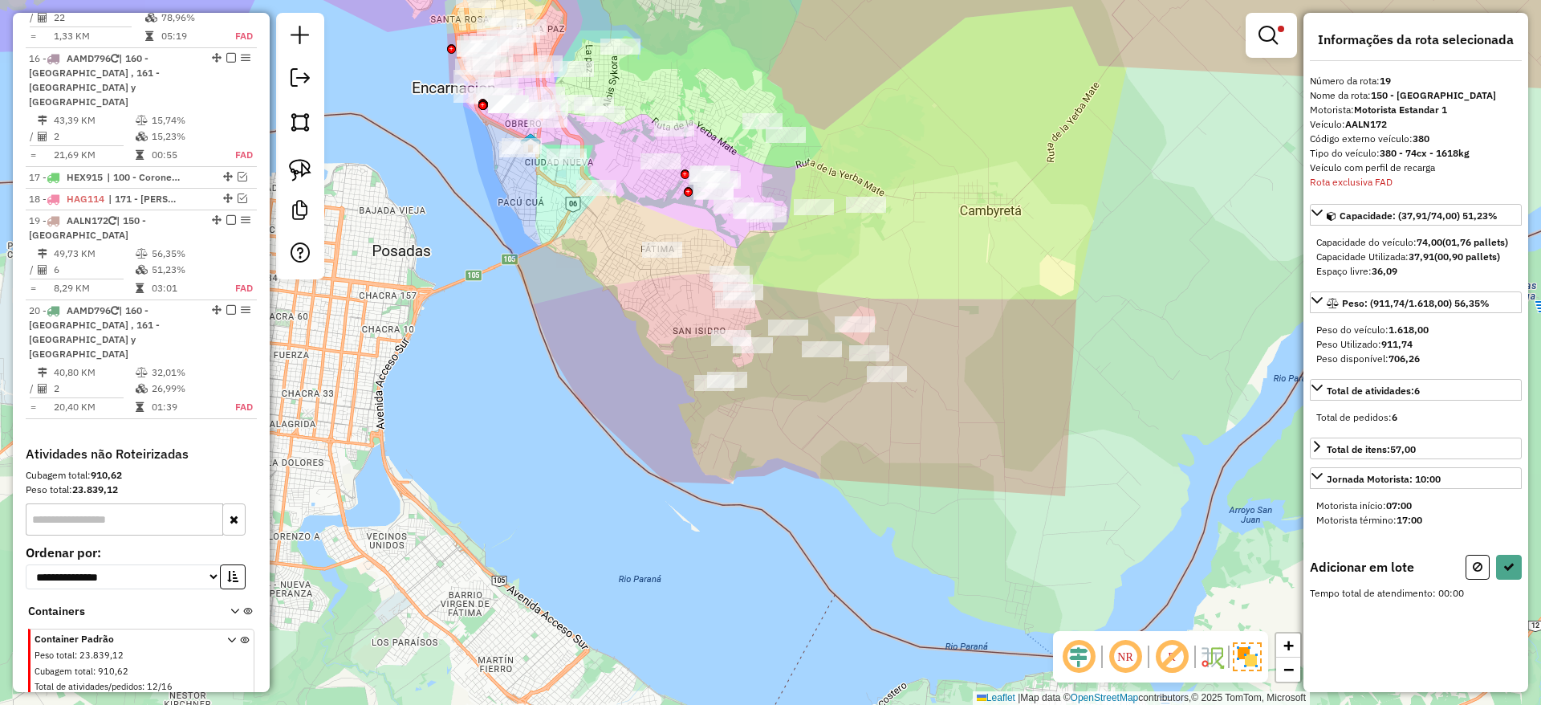
drag, startPoint x: 672, startPoint y: 490, endPoint x: 606, endPoint y: 499, distance: 66.4
click at [608, 499] on div "Limpar filtros Janela de atendimento Grade de atendimento Capacidade Transporta…" at bounding box center [770, 352] width 1541 height 705
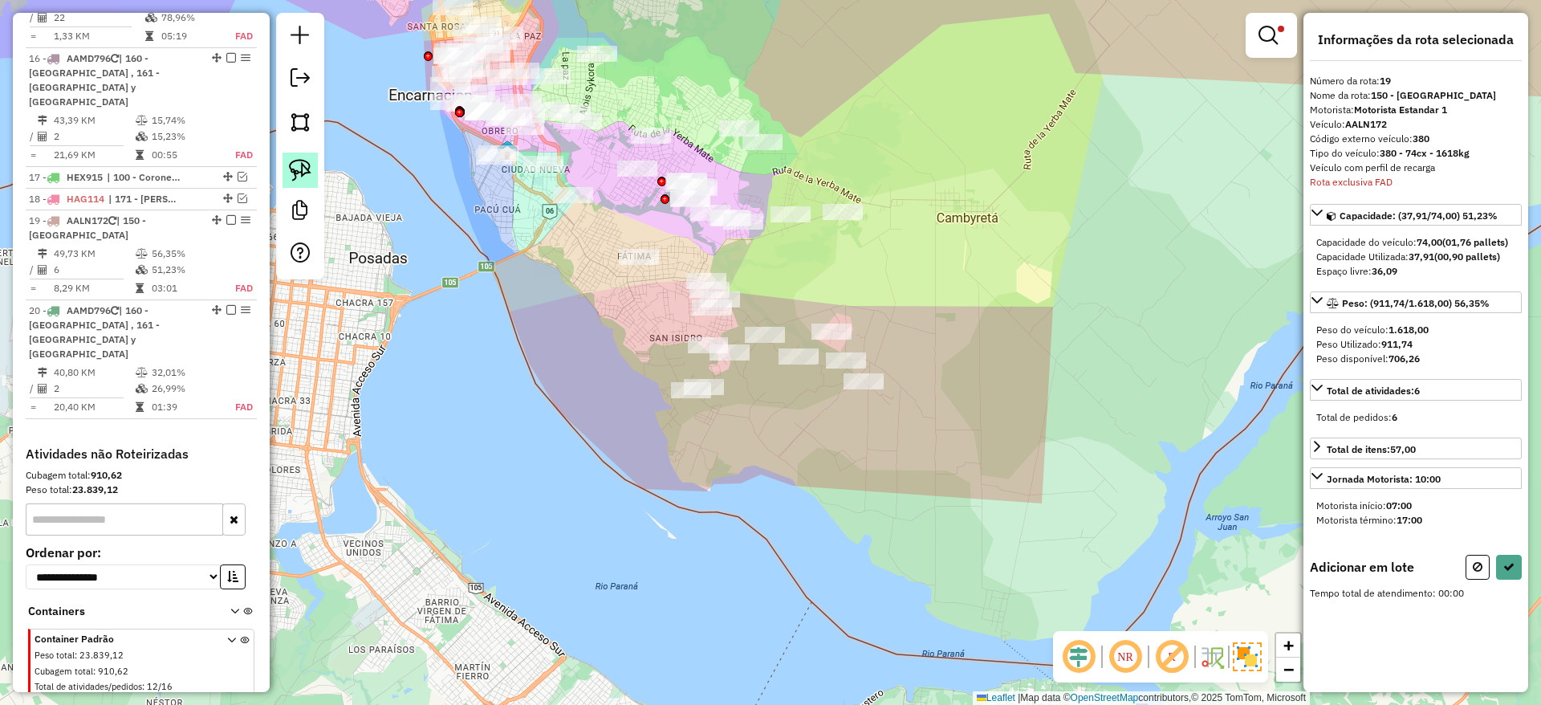
click at [303, 164] on img at bounding box center [300, 170] width 22 height 22
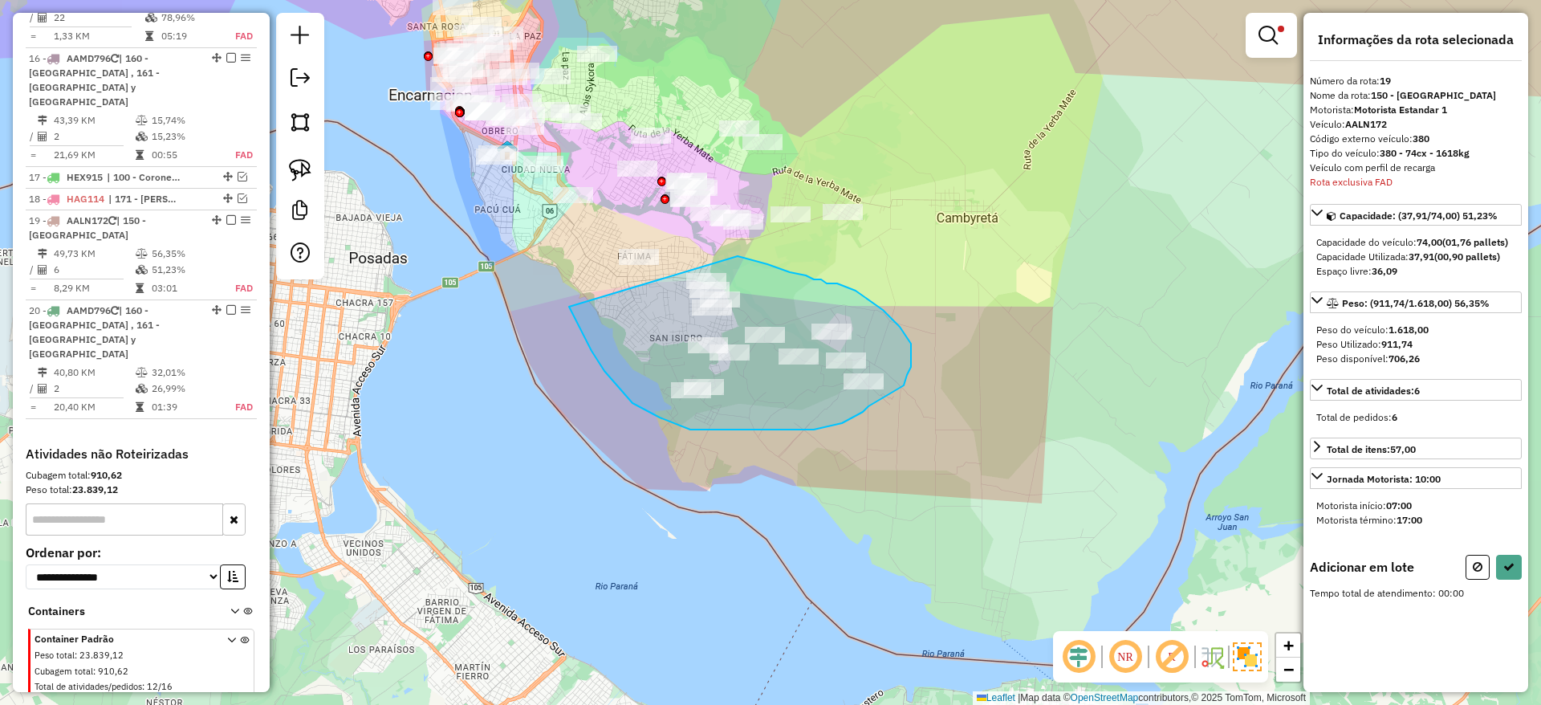
drag, startPoint x: 570, startPoint y: 309, endPoint x: 738, endPoint y: 256, distance: 175.9
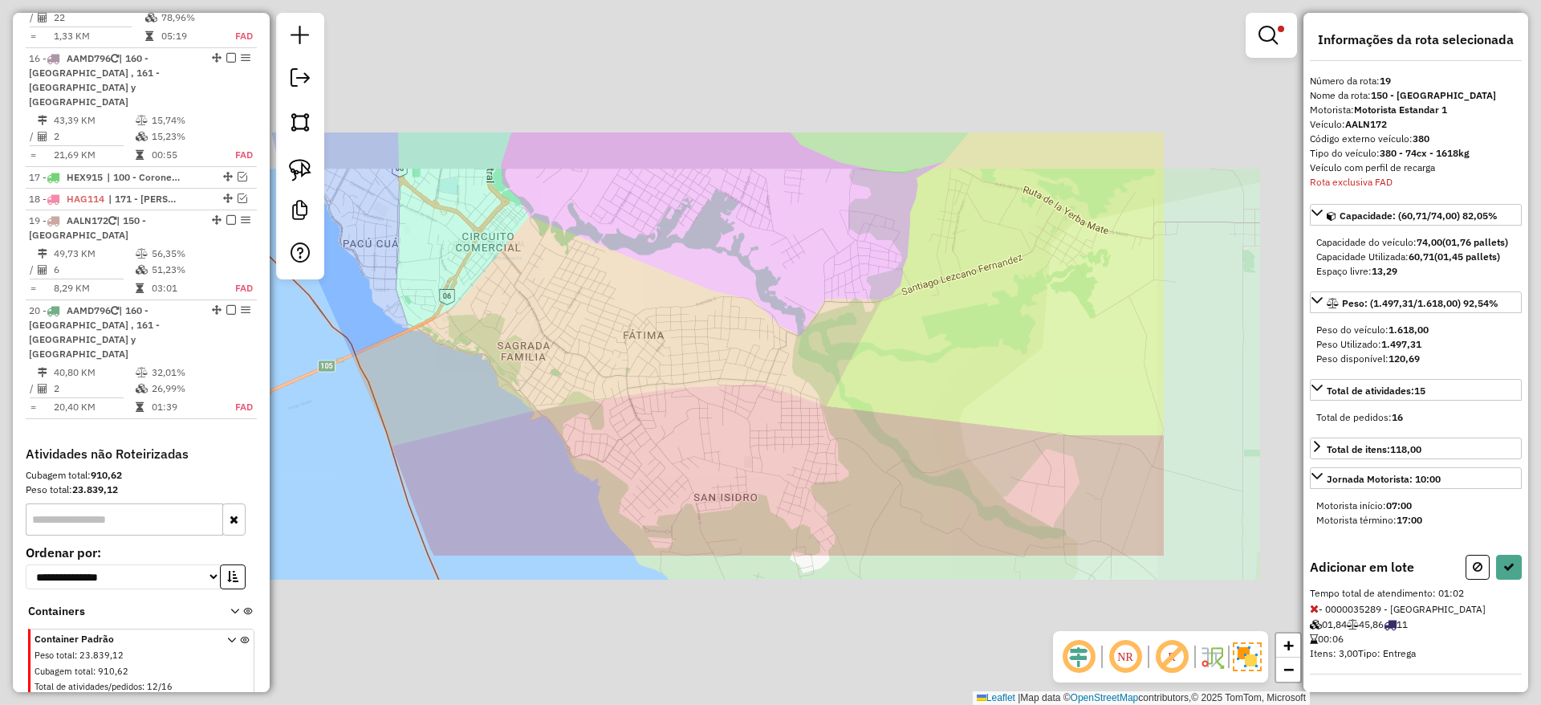
select select "**********"
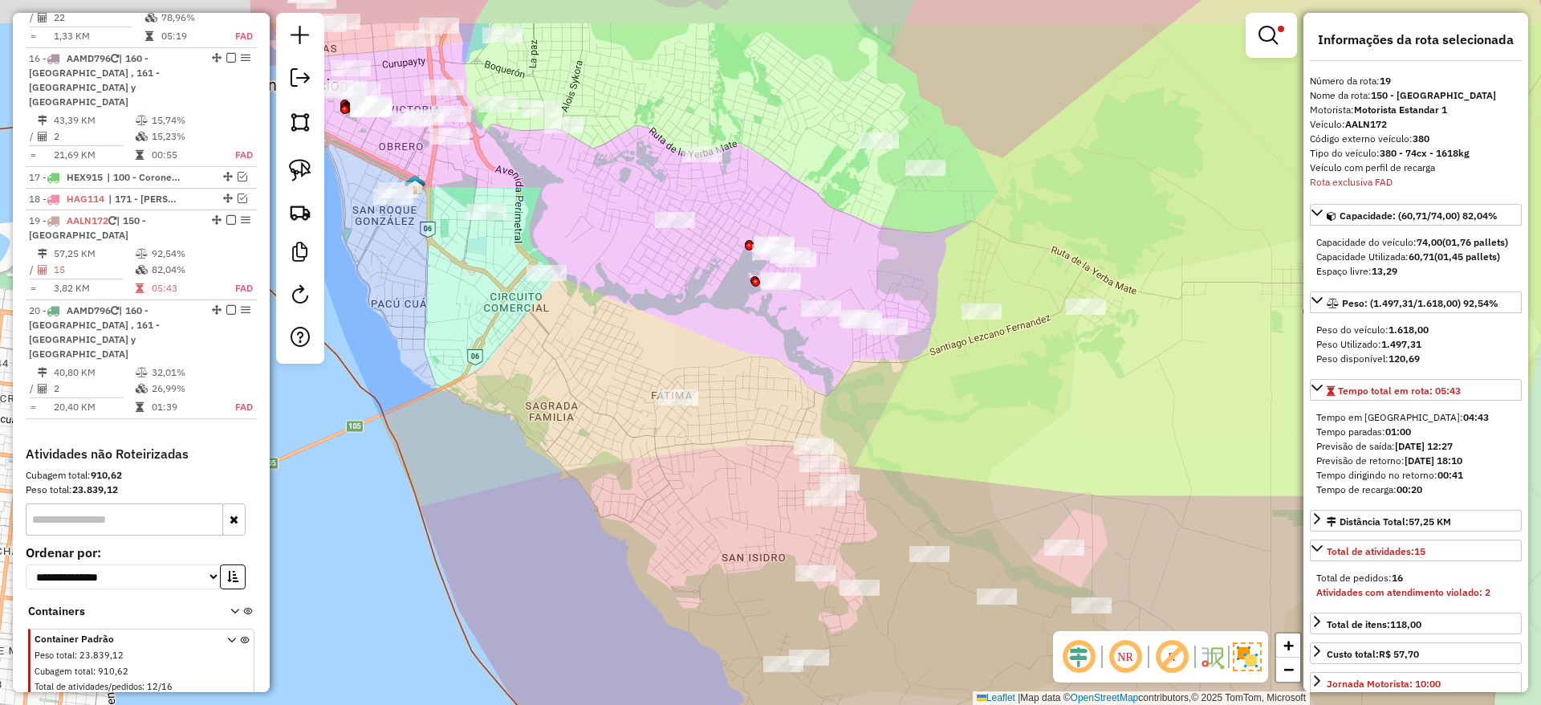
drag, startPoint x: 653, startPoint y: 441, endPoint x: 720, endPoint y: 527, distance: 108.7
click at [720, 527] on div "Limpar filtros Janela de atendimento Grade de atendimento Capacidade Transporta…" at bounding box center [770, 352] width 1541 height 705
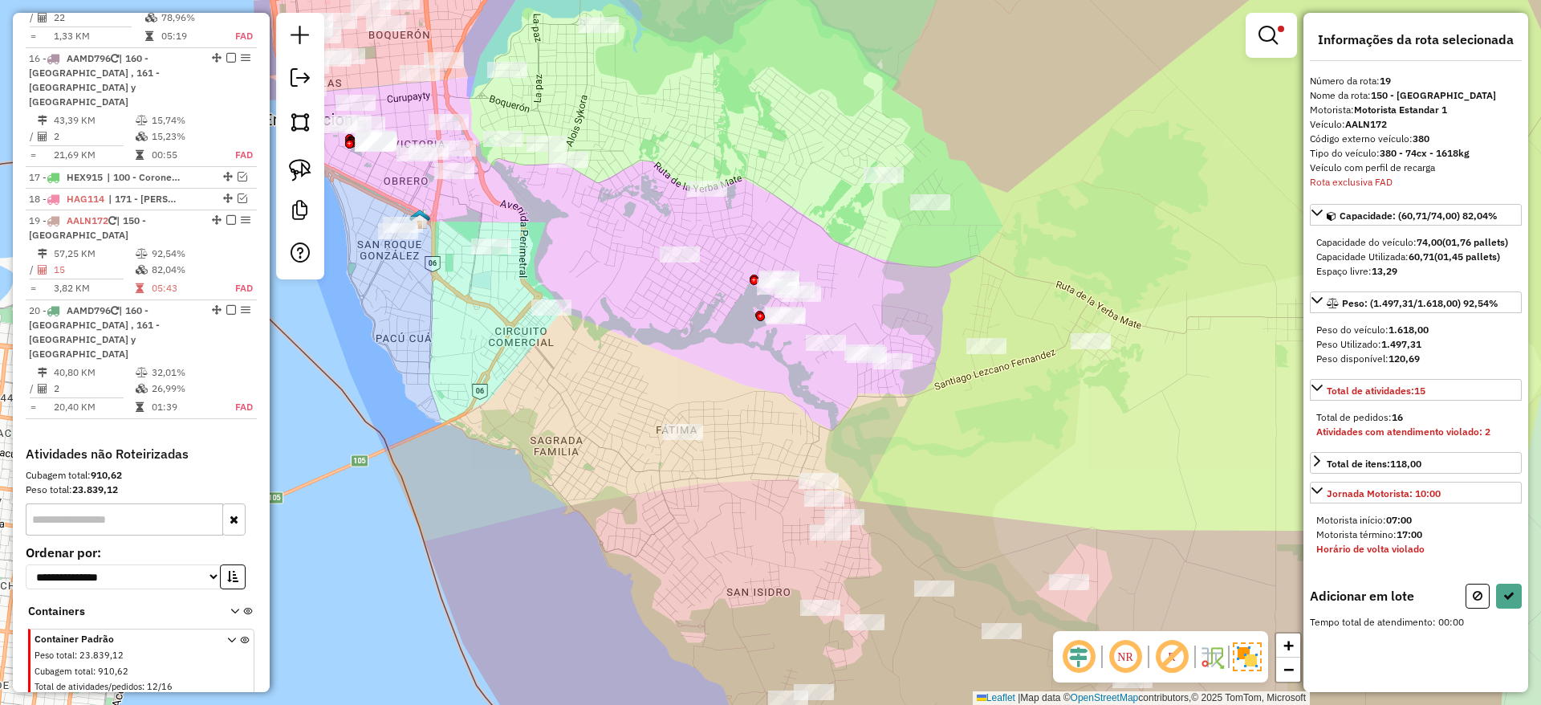
drag, startPoint x: 623, startPoint y: 347, endPoint x: 580, endPoint y: 357, distance: 44.6
click at [580, 357] on div "Limpar filtros Janela de atendimento Grade de atendimento Capacidade Transporta…" at bounding box center [770, 352] width 1541 height 705
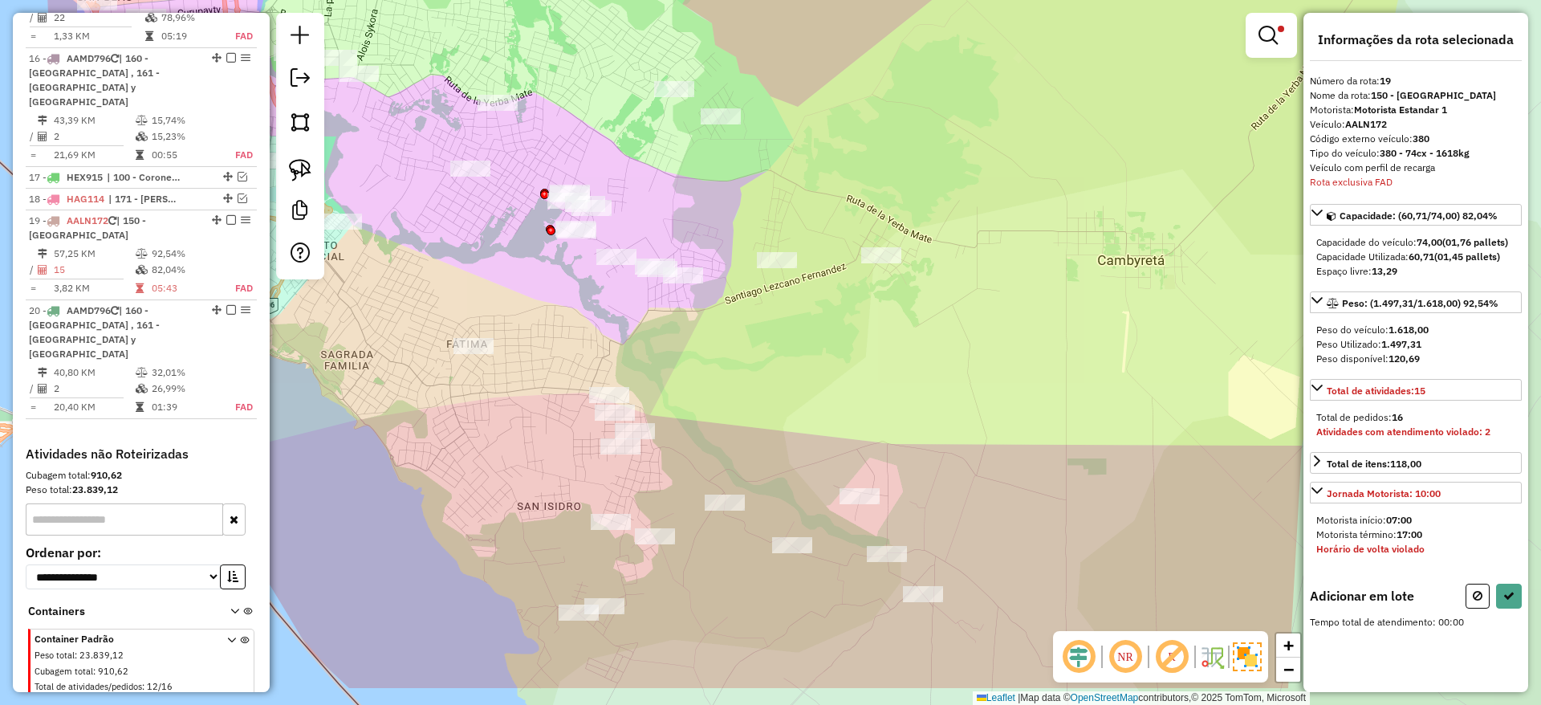
drag, startPoint x: 704, startPoint y: 377, endPoint x: 511, endPoint y: 295, distance: 209.6
click at [511, 295] on div "Limpar filtros Janela de atendimento Grade de atendimento Capacidade Transporta…" at bounding box center [770, 352] width 1541 height 705
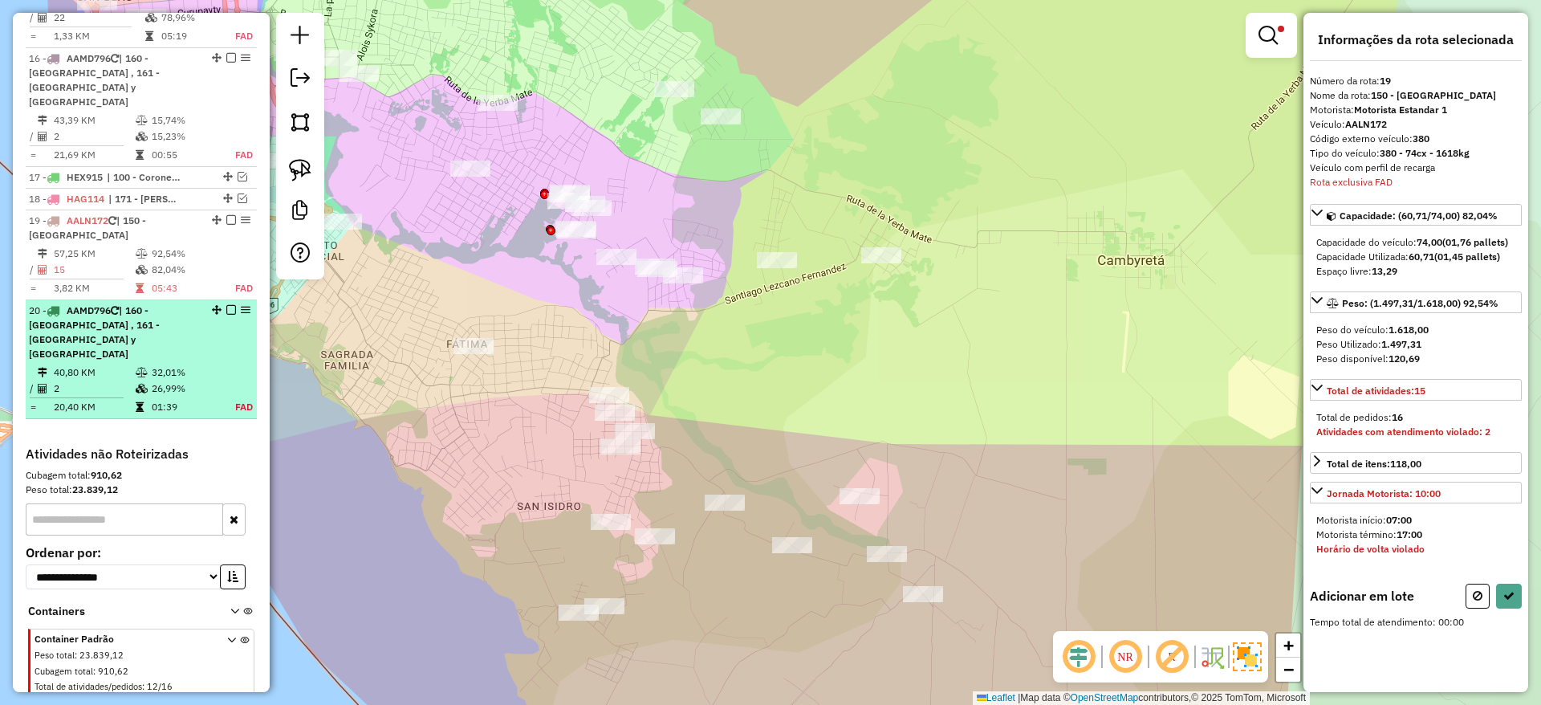
click at [241, 305] on em at bounding box center [246, 310] width 10 height 10
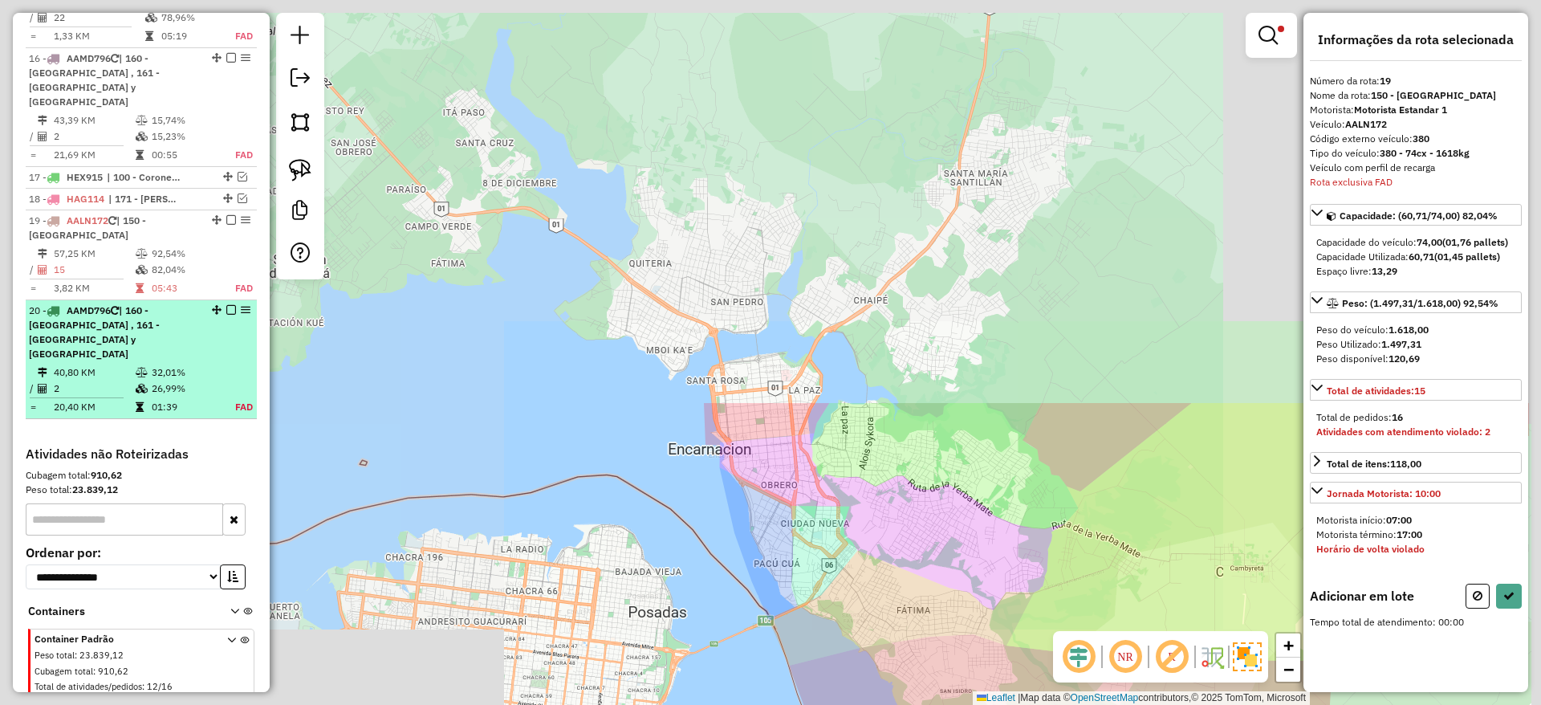
click at [241, 305] on em at bounding box center [246, 310] width 10 height 10
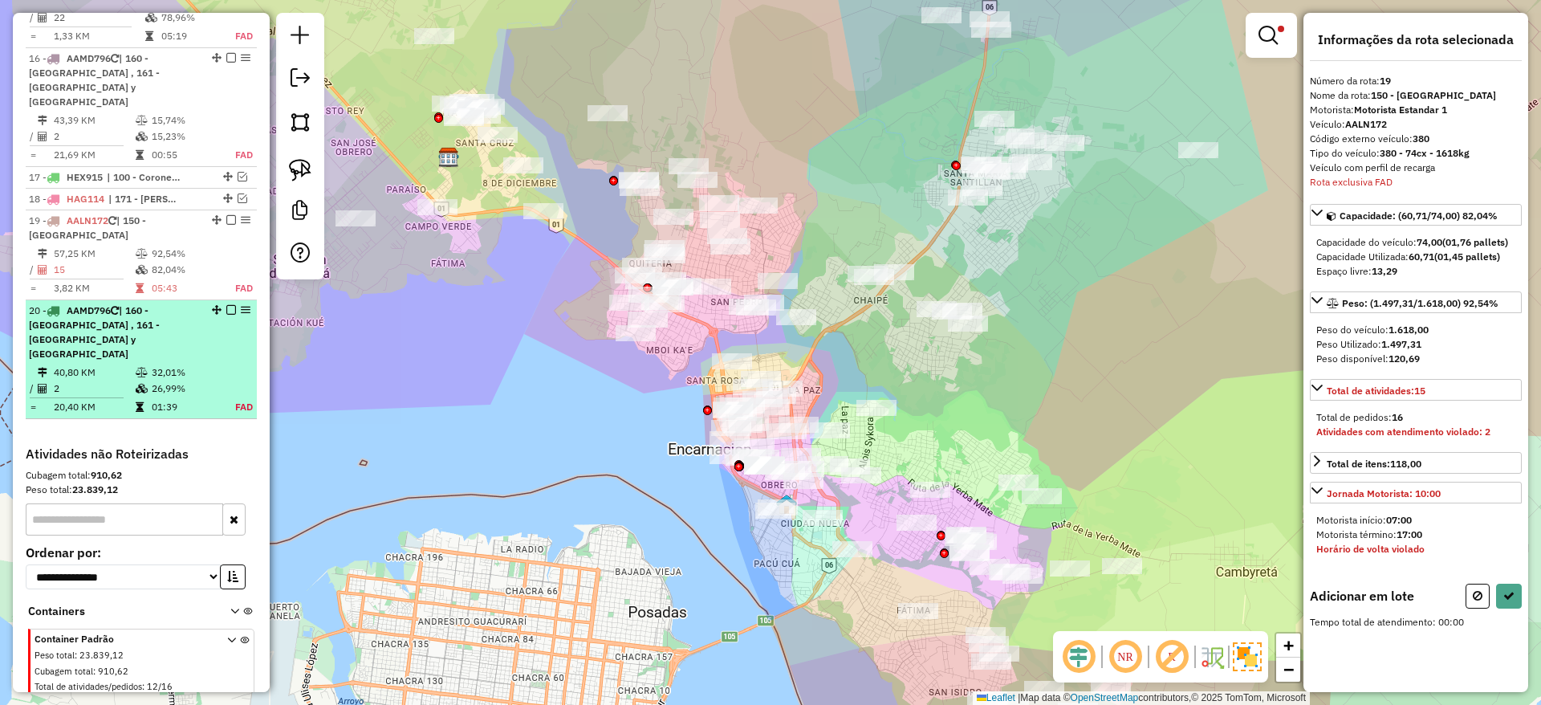
click at [242, 305] on em at bounding box center [246, 310] width 10 height 10
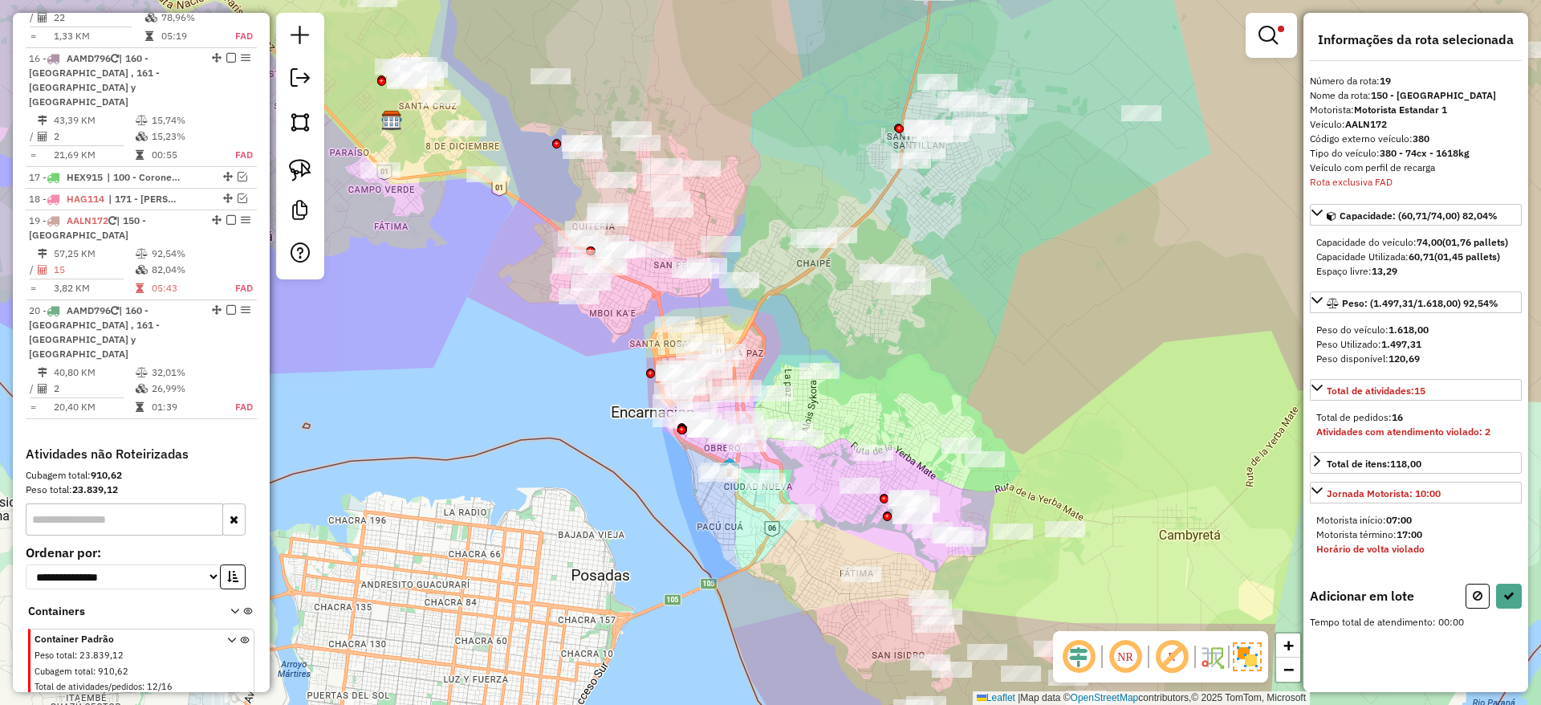
drag, startPoint x: 1078, startPoint y: 416, endPoint x: 917, endPoint y: 342, distance: 176.7
click at [918, 337] on div "Limpar filtros Janela de atendimento Grade de atendimento Capacidade Transporta…" at bounding box center [770, 352] width 1541 height 705
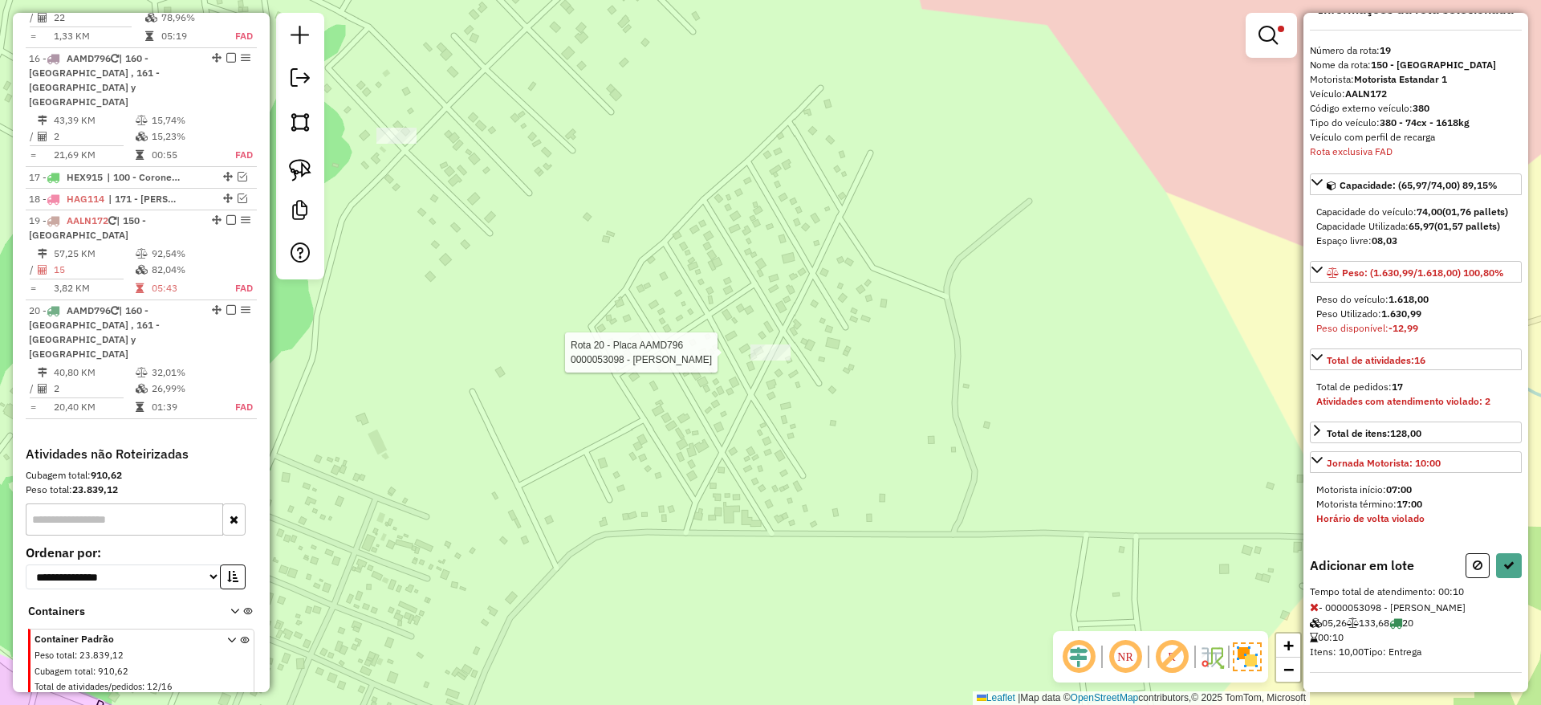
scroll to position [45, 0]
click at [1311, 606] on icon at bounding box center [1314, 606] width 9 height 11
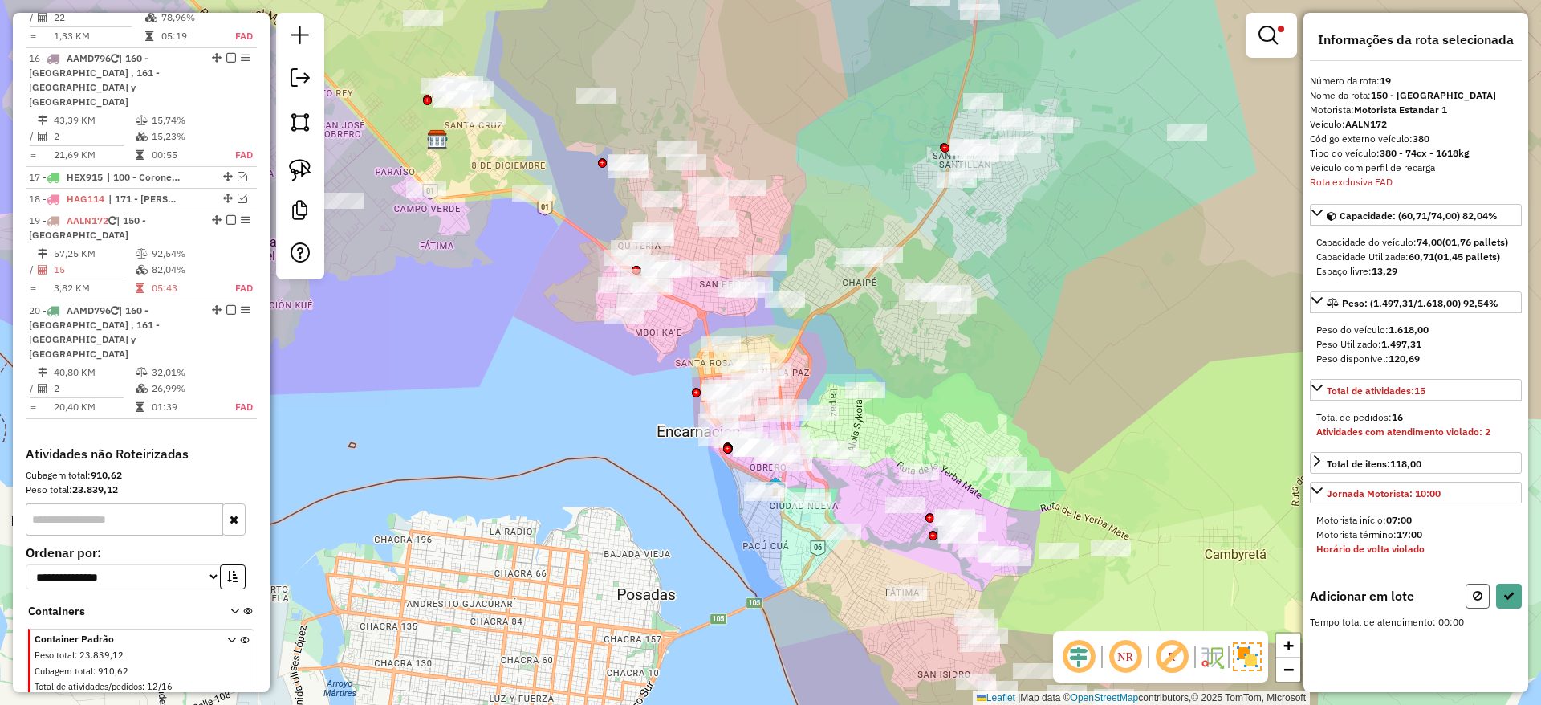
click at [1470, 600] on button at bounding box center [1478, 596] width 24 height 25
select select "**********"
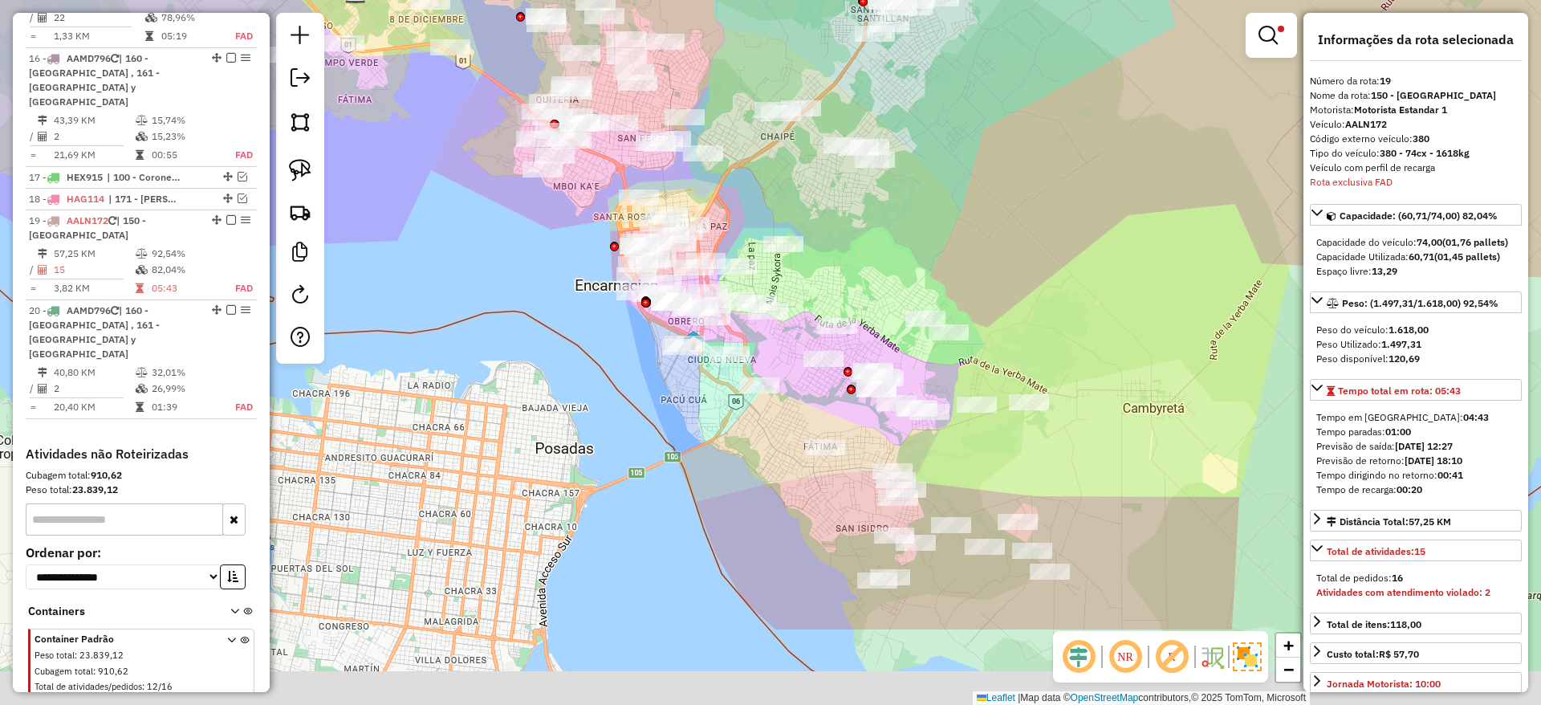
drag, startPoint x: 1147, startPoint y: 373, endPoint x: 1017, endPoint y: 153, distance: 255.5
click at [1017, 153] on div "Limpar filtros Janela de atendimento Grade de atendimento Capacidade Transporta…" at bounding box center [770, 352] width 1541 height 705
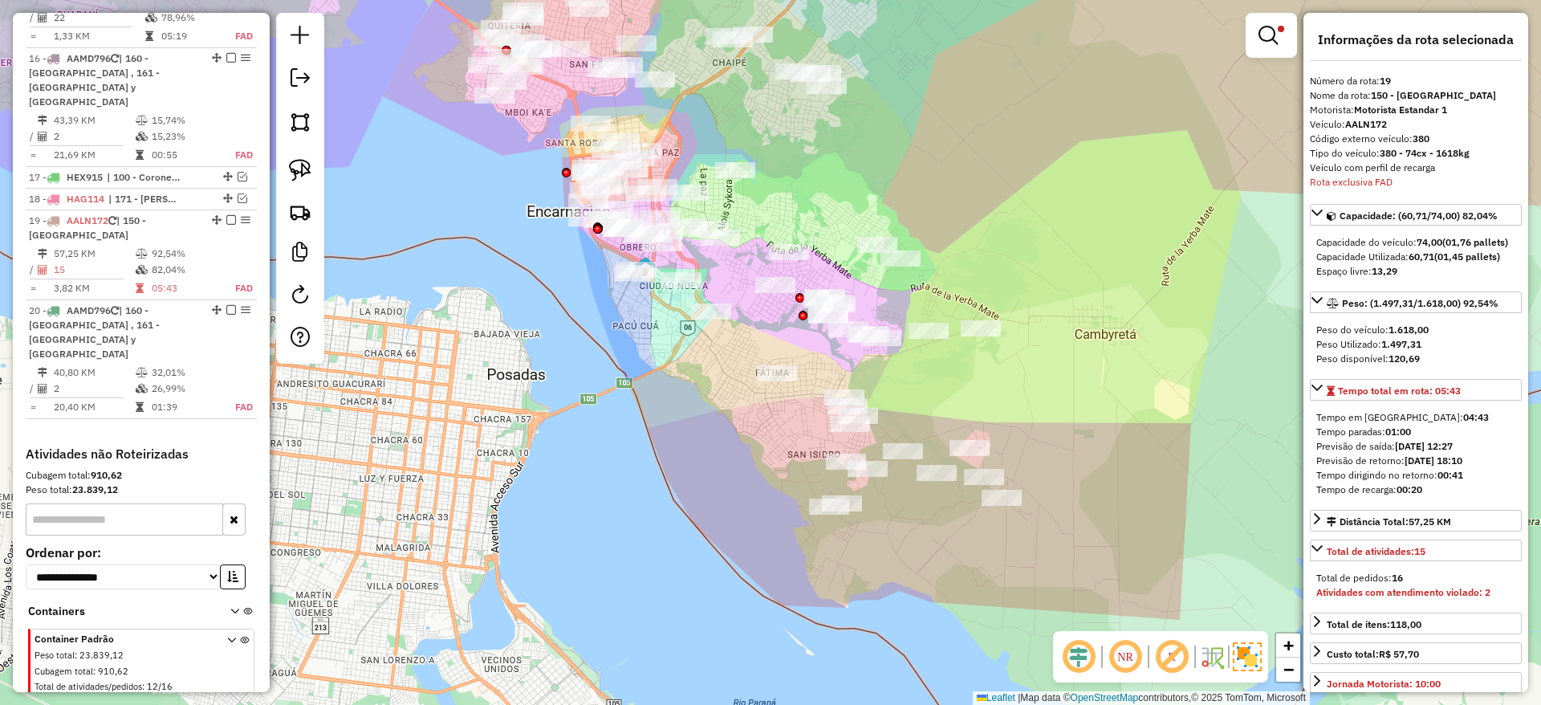
click at [722, 425] on div "Limpar filtros Janela de atendimento Grade de atendimento Capacidade Transporta…" at bounding box center [770, 352] width 1541 height 705
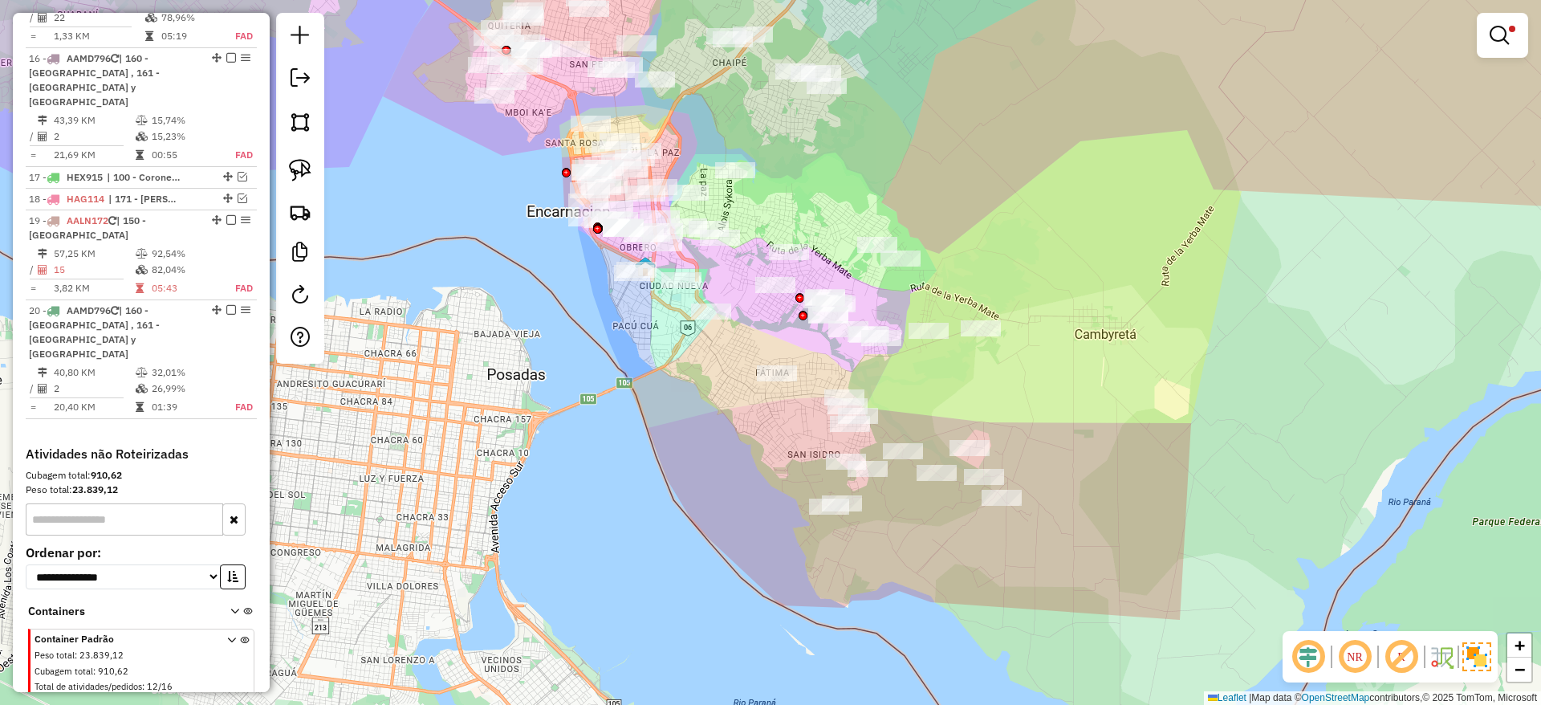
click at [1499, 14] on div at bounding box center [1502, 35] width 51 height 45
click at [1500, 31] on em at bounding box center [1499, 35] width 19 height 19
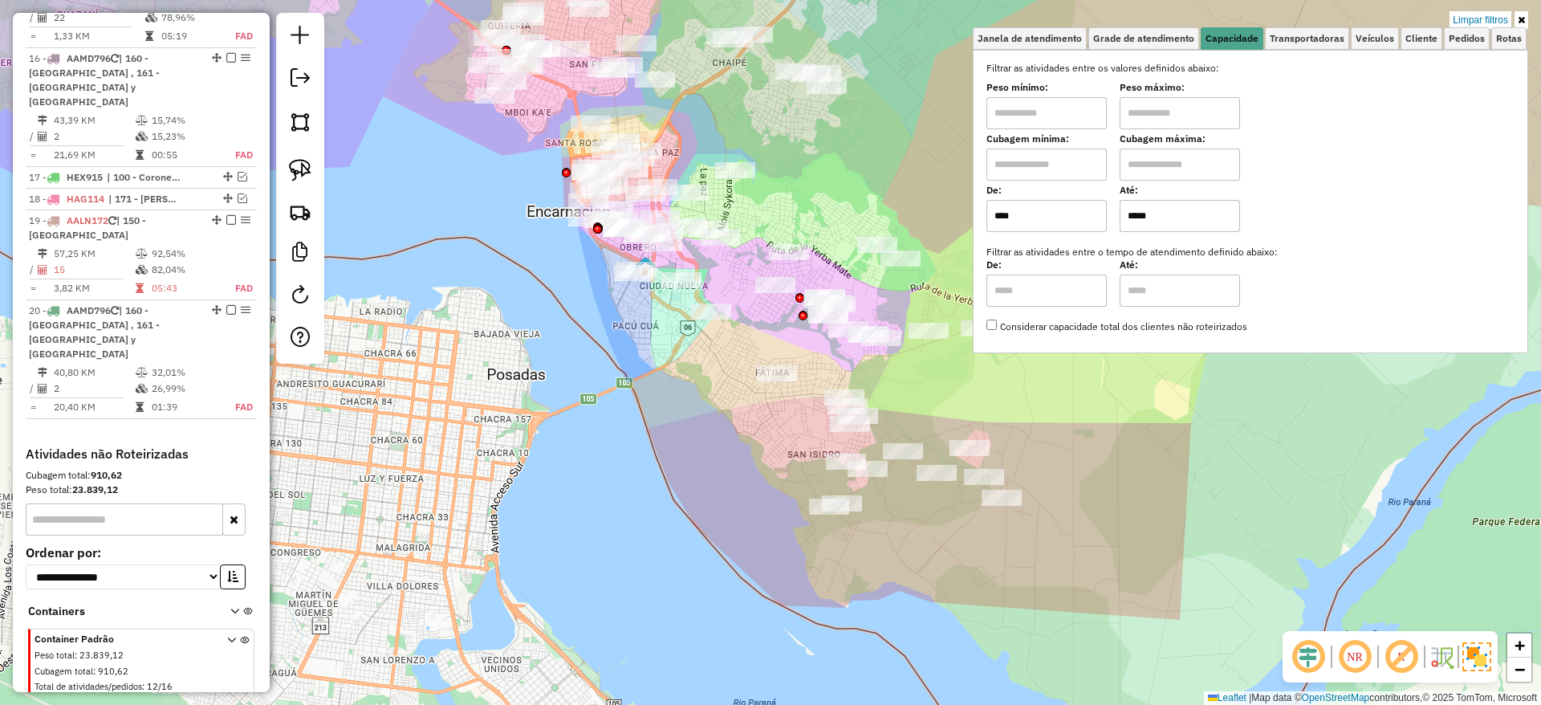
click at [1213, 231] on input "*****" at bounding box center [1180, 216] width 120 height 32
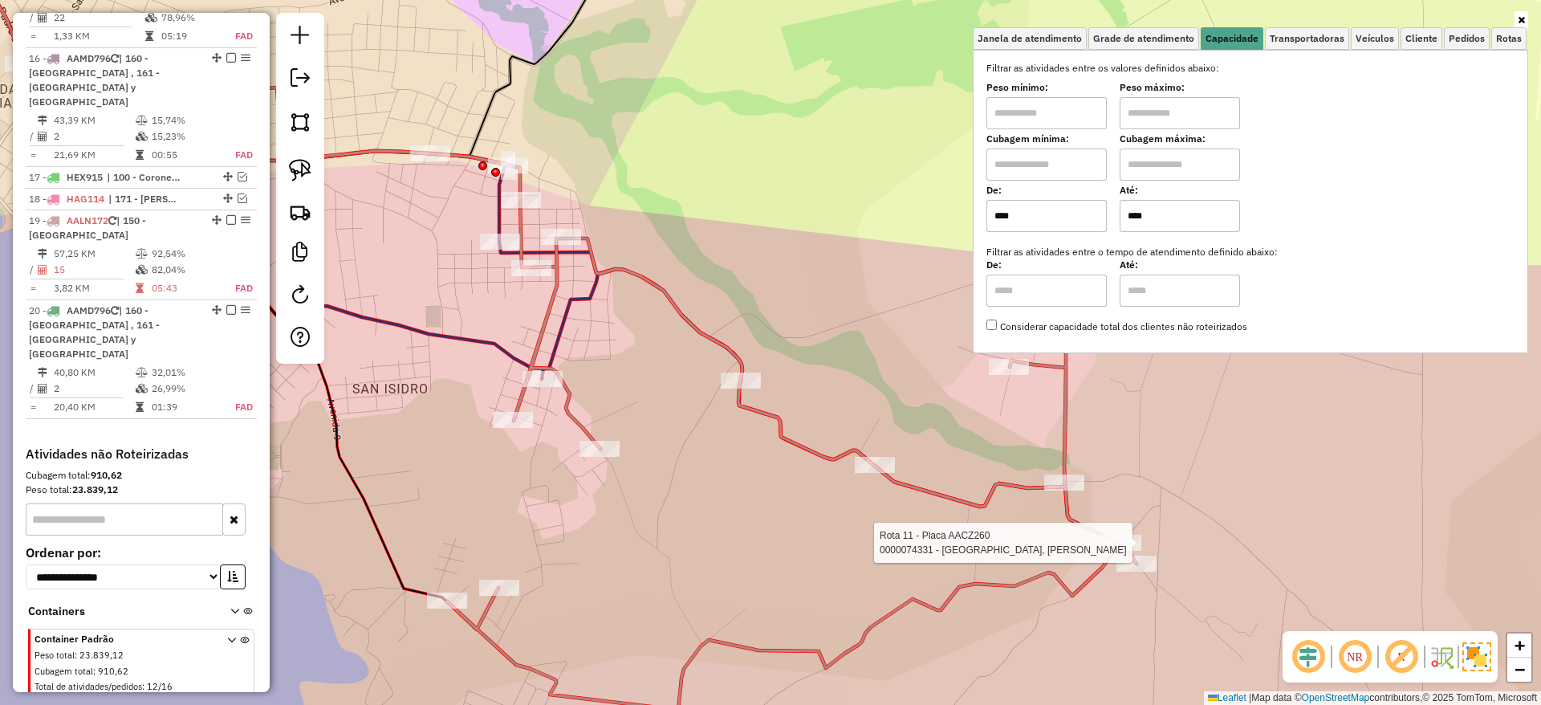
type input "****"
select select "**********"
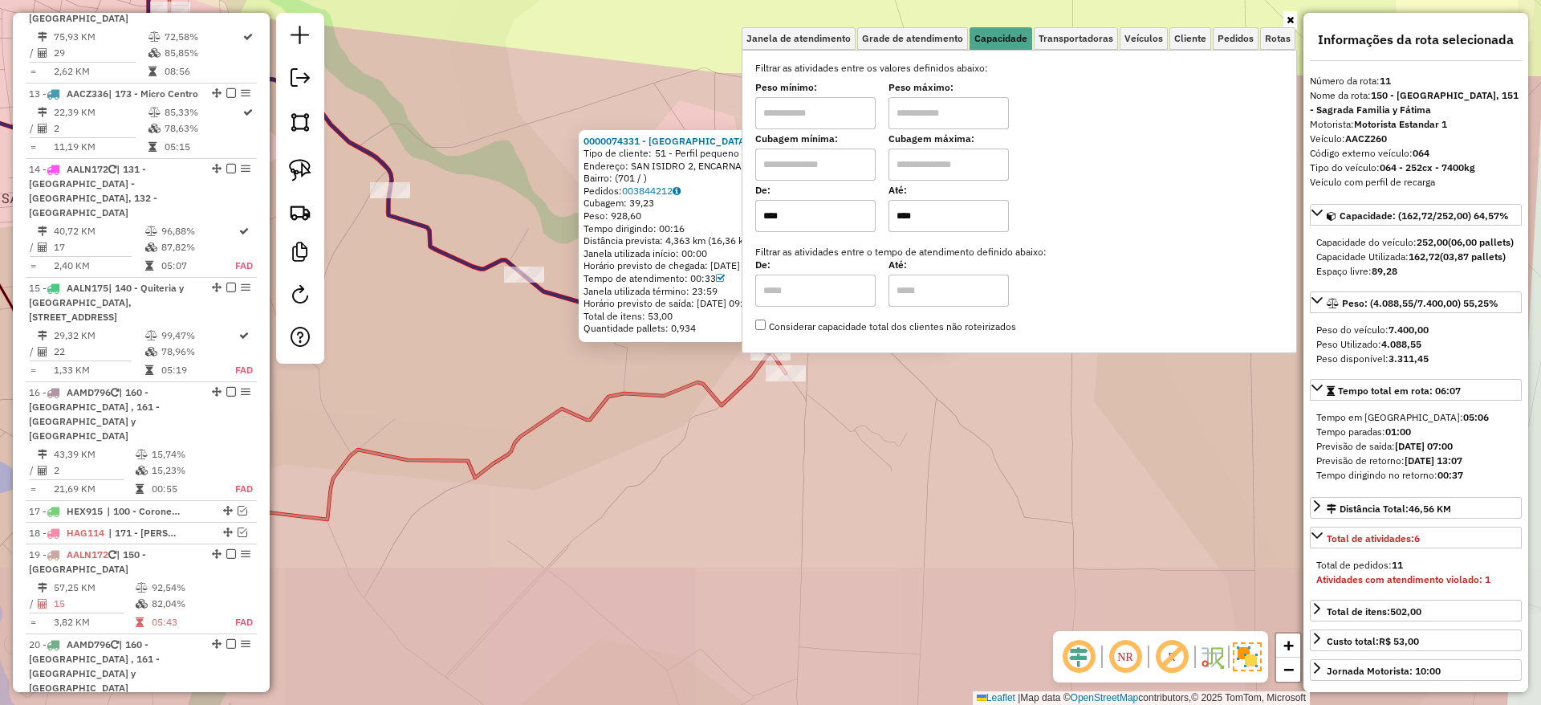
scroll to position [1647, 0]
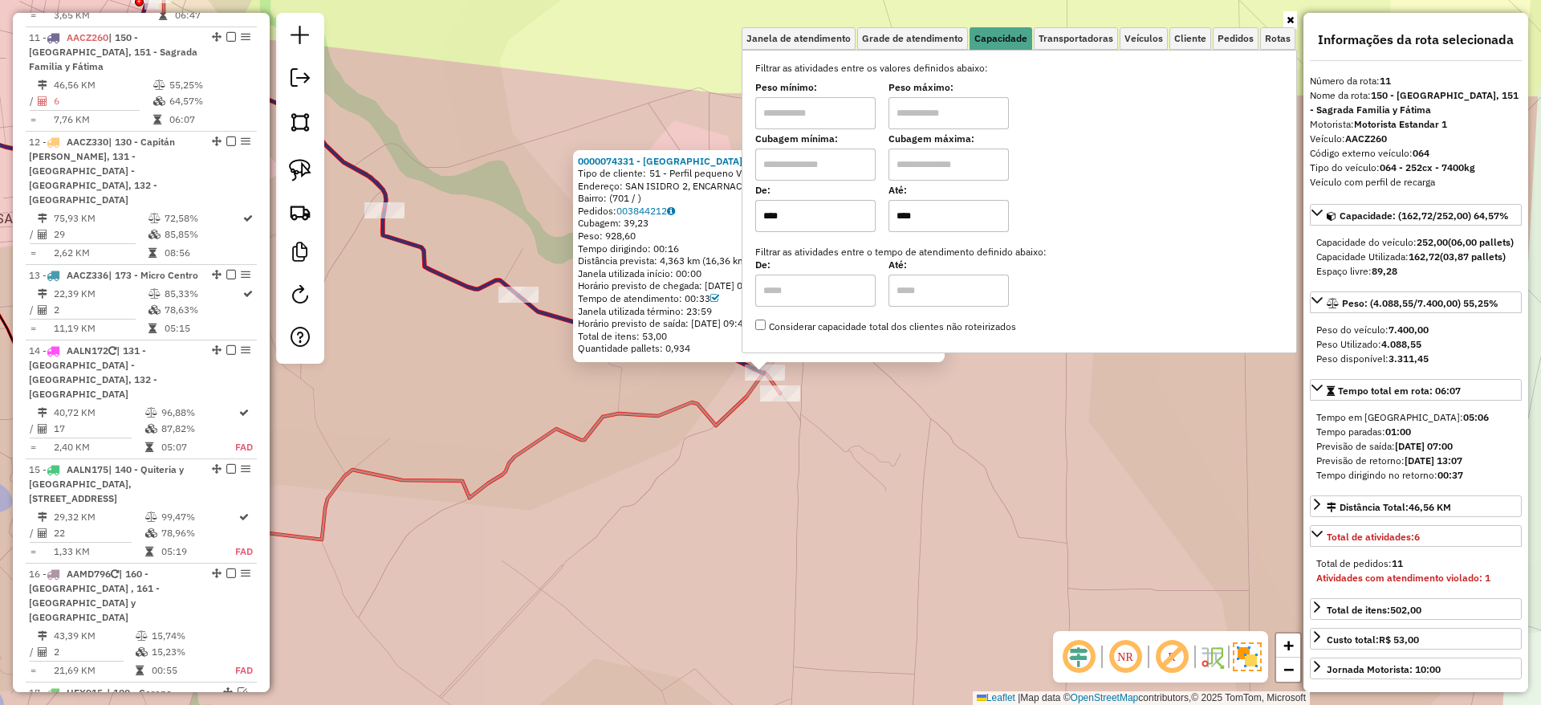
drag, startPoint x: 937, startPoint y: 527, endPoint x: 931, endPoint y: 556, distance: 30.2
click at [931, 556] on div "0000074331 - VILLAR ACOSTA, FELICIANO RAMON Tipo de cliente: 51 - Perfil pequen…" at bounding box center [770, 352] width 1541 height 705
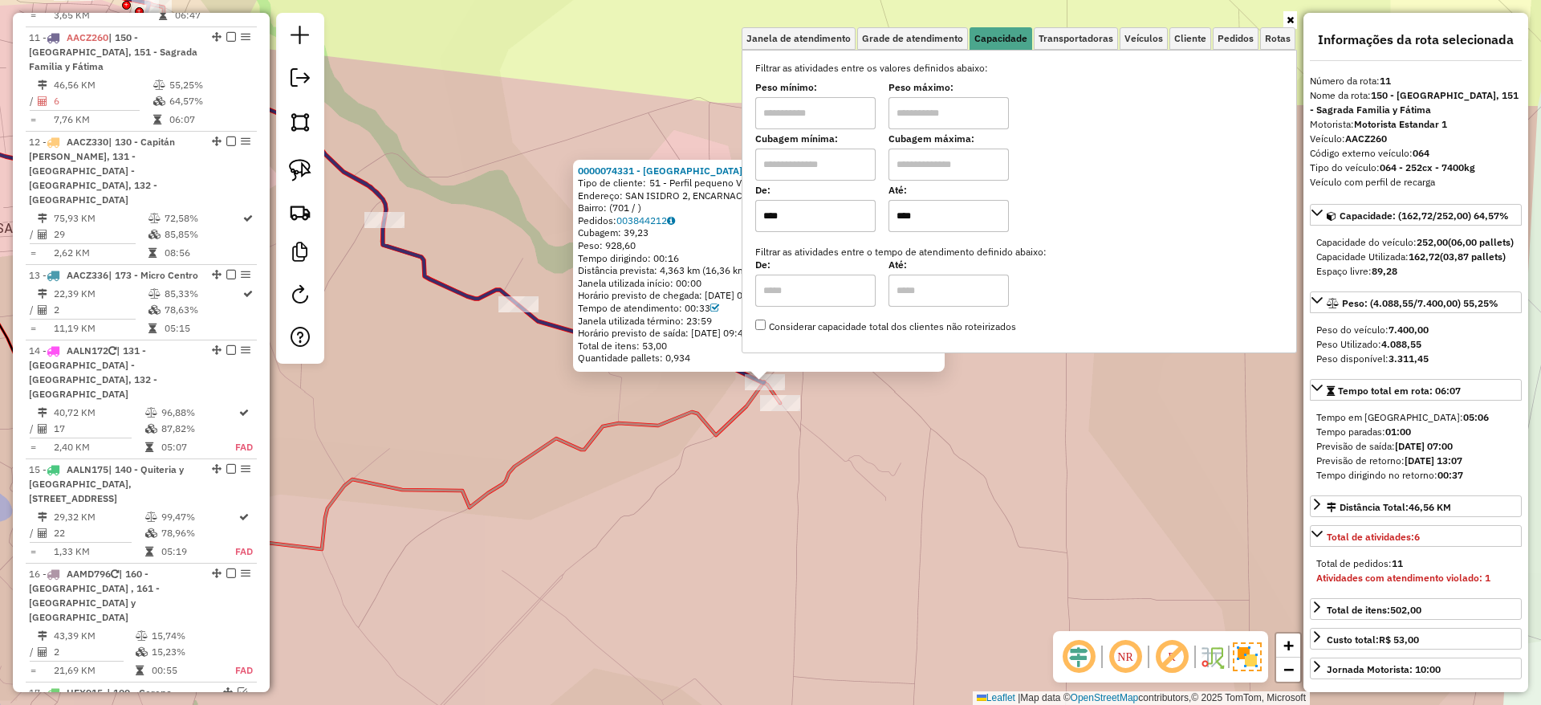
click at [885, 535] on div "0000074331 - VILLAR ACOSTA, FELICIANO RAMON Tipo de cliente: 51 - Perfil pequen…" at bounding box center [770, 352] width 1541 height 705
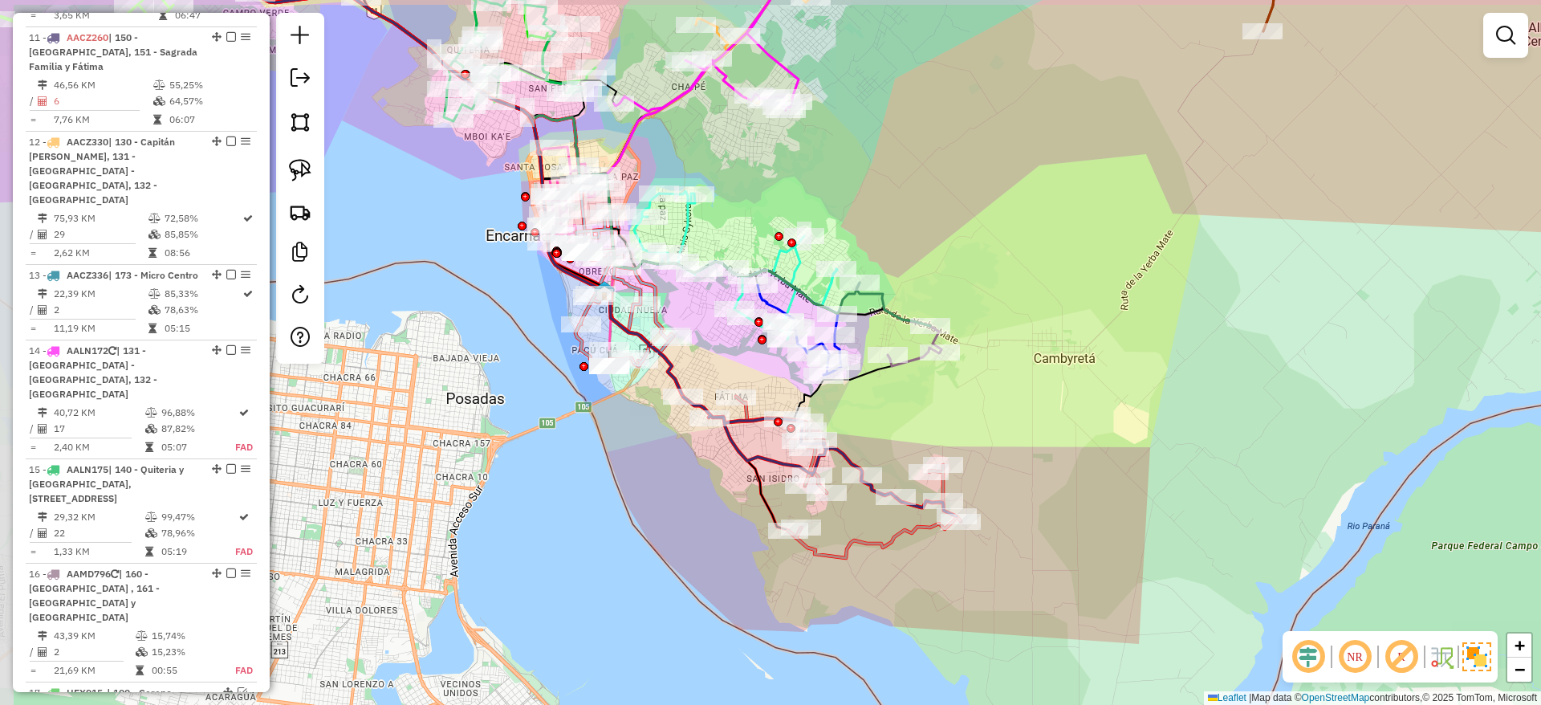
drag, startPoint x: 922, startPoint y: 549, endPoint x: 1003, endPoint y: 569, distance: 82.7
click at [1003, 569] on div "Janela de atendimento Grade de atendimento Capacidade Transportadoras Veículos …" at bounding box center [770, 352] width 1541 height 705
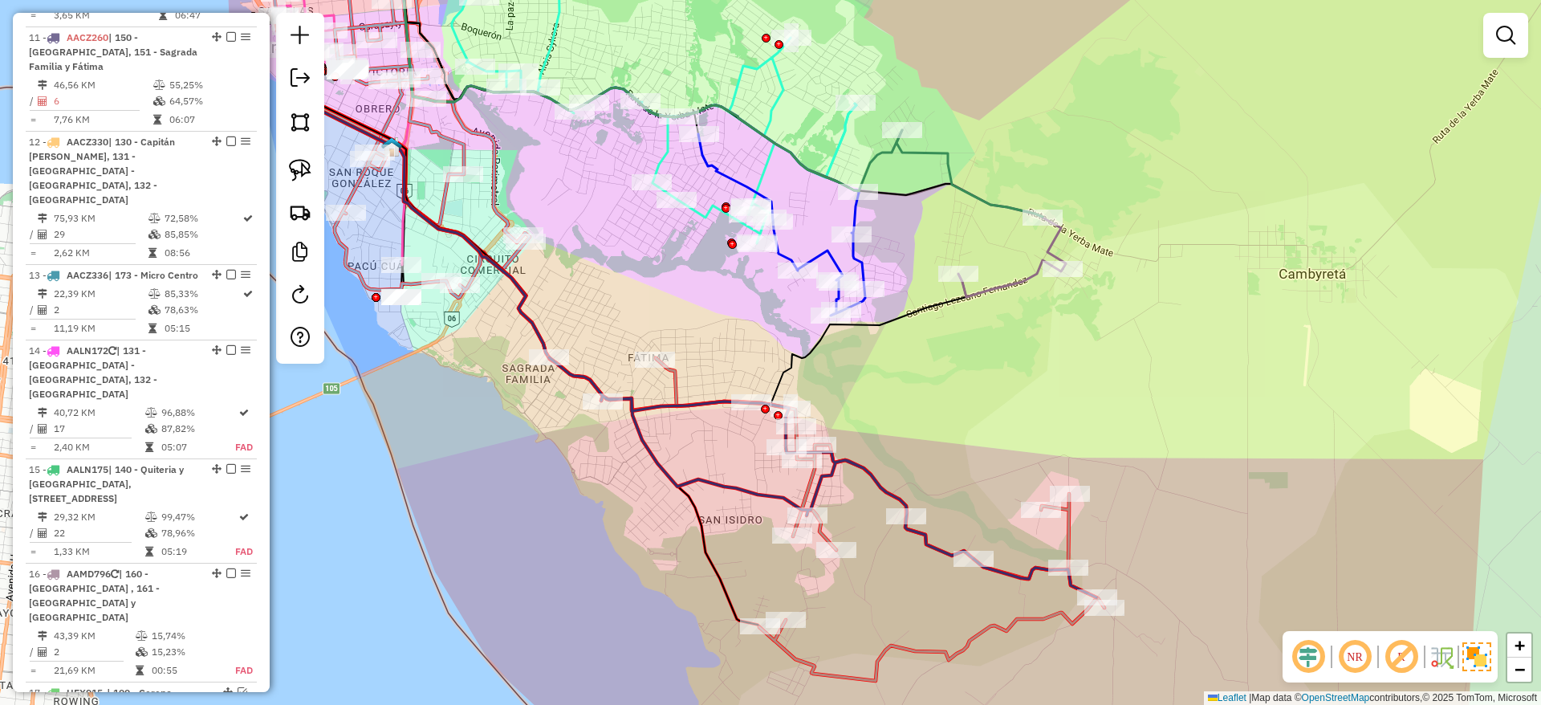
click at [933, 648] on icon at bounding box center [880, 519] width 449 height 323
select select "**********"
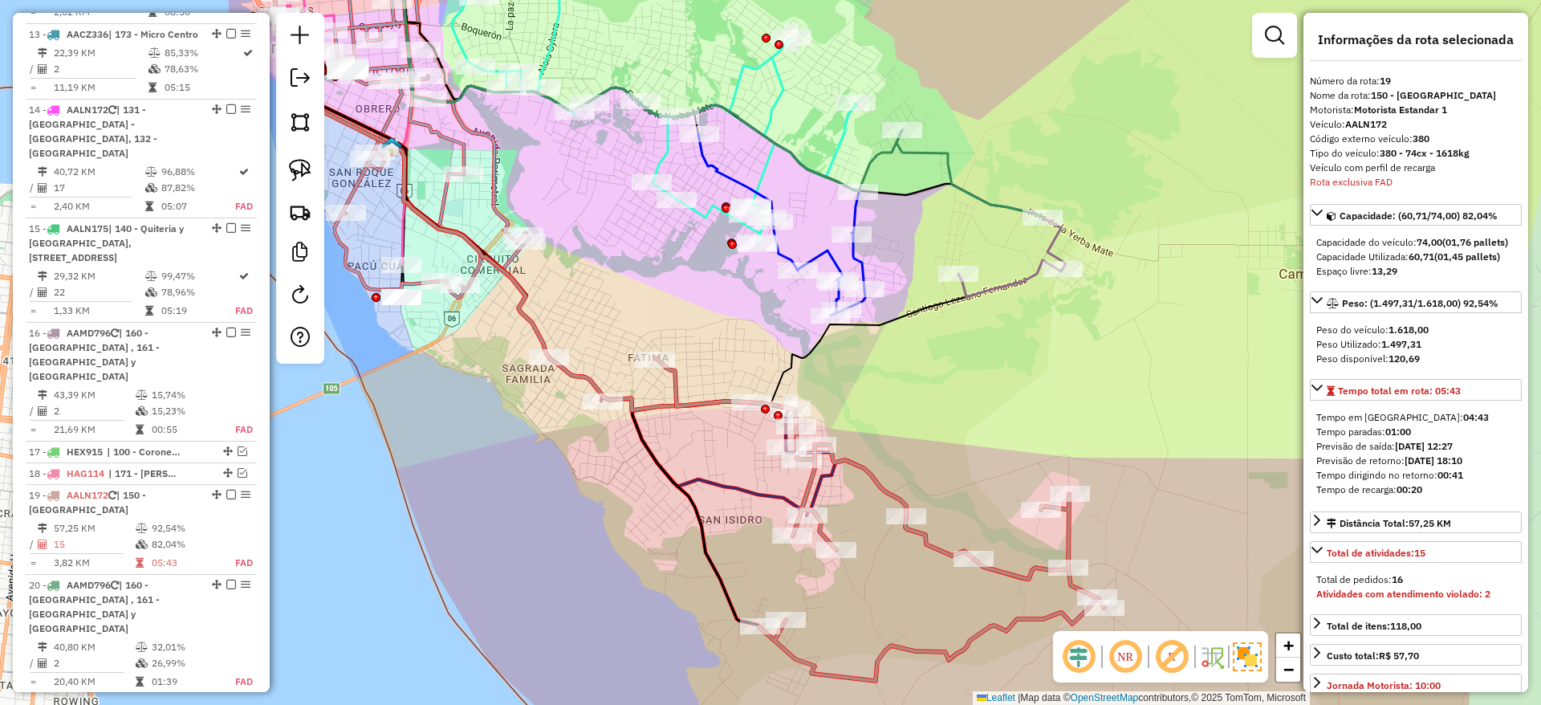
scroll to position [2162, 0]
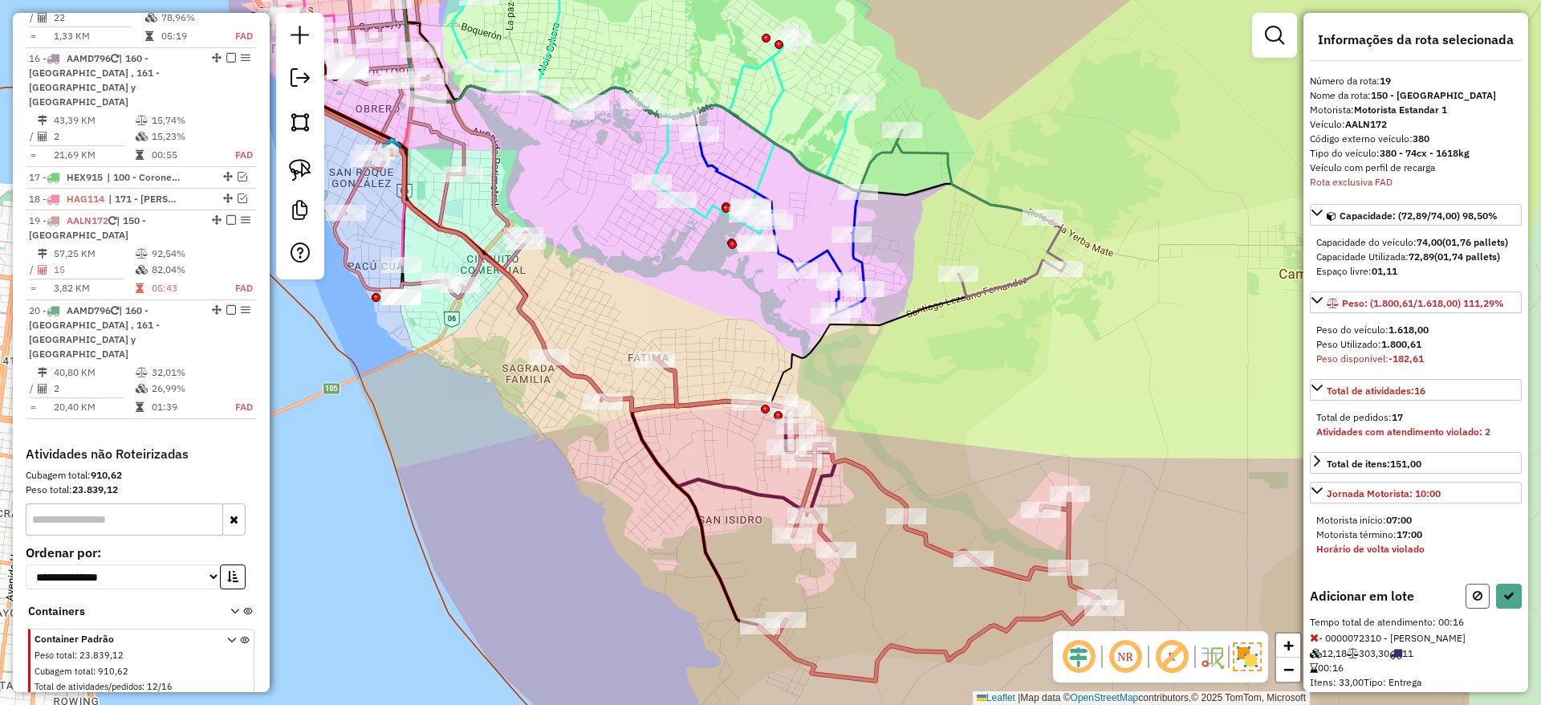
click at [1467, 608] on button at bounding box center [1478, 596] width 24 height 25
select select "**********"
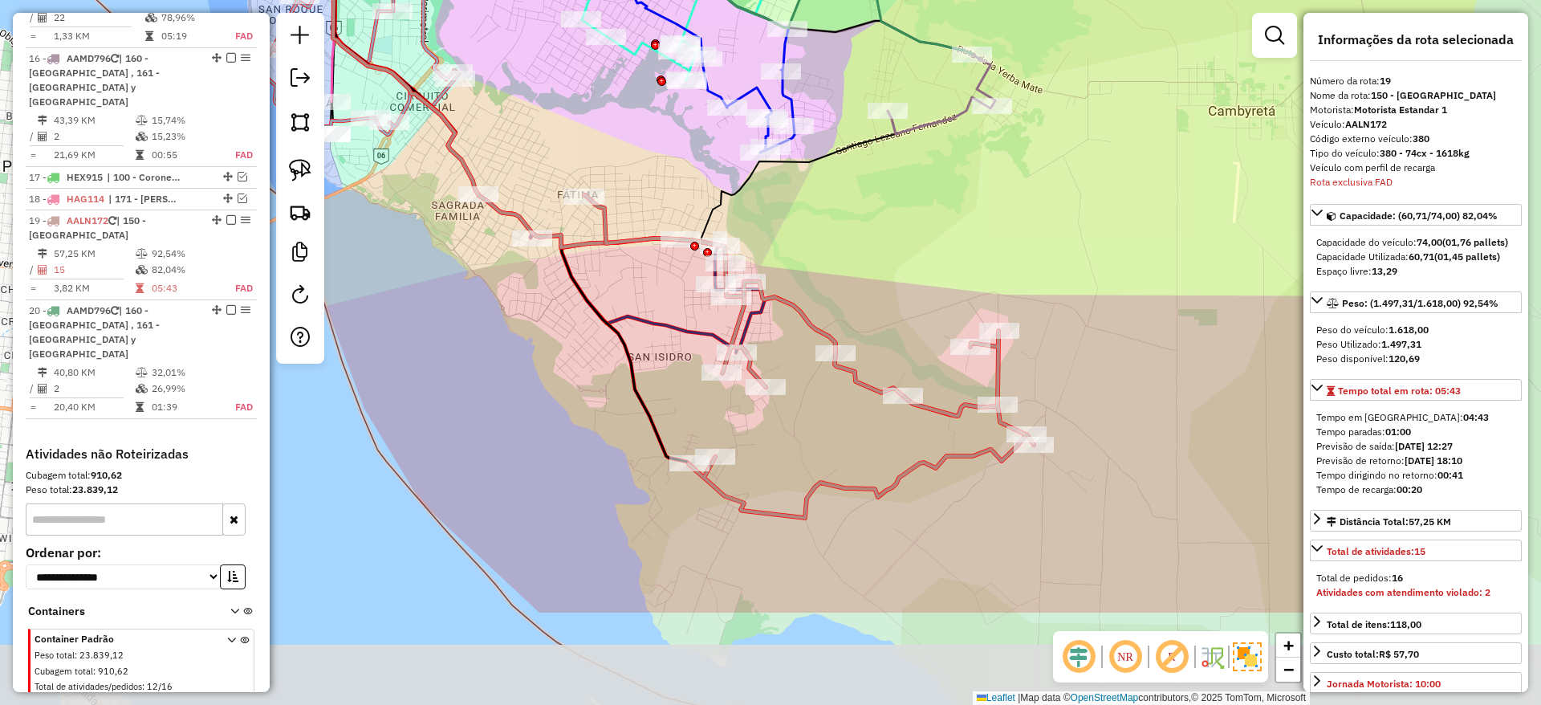
drag, startPoint x: 1036, startPoint y: 349, endPoint x: 965, endPoint y: 186, distance: 177.9
click at [965, 186] on div "Janela de atendimento Grade de atendimento Capacidade Transportadoras Veículos …" at bounding box center [770, 352] width 1541 height 705
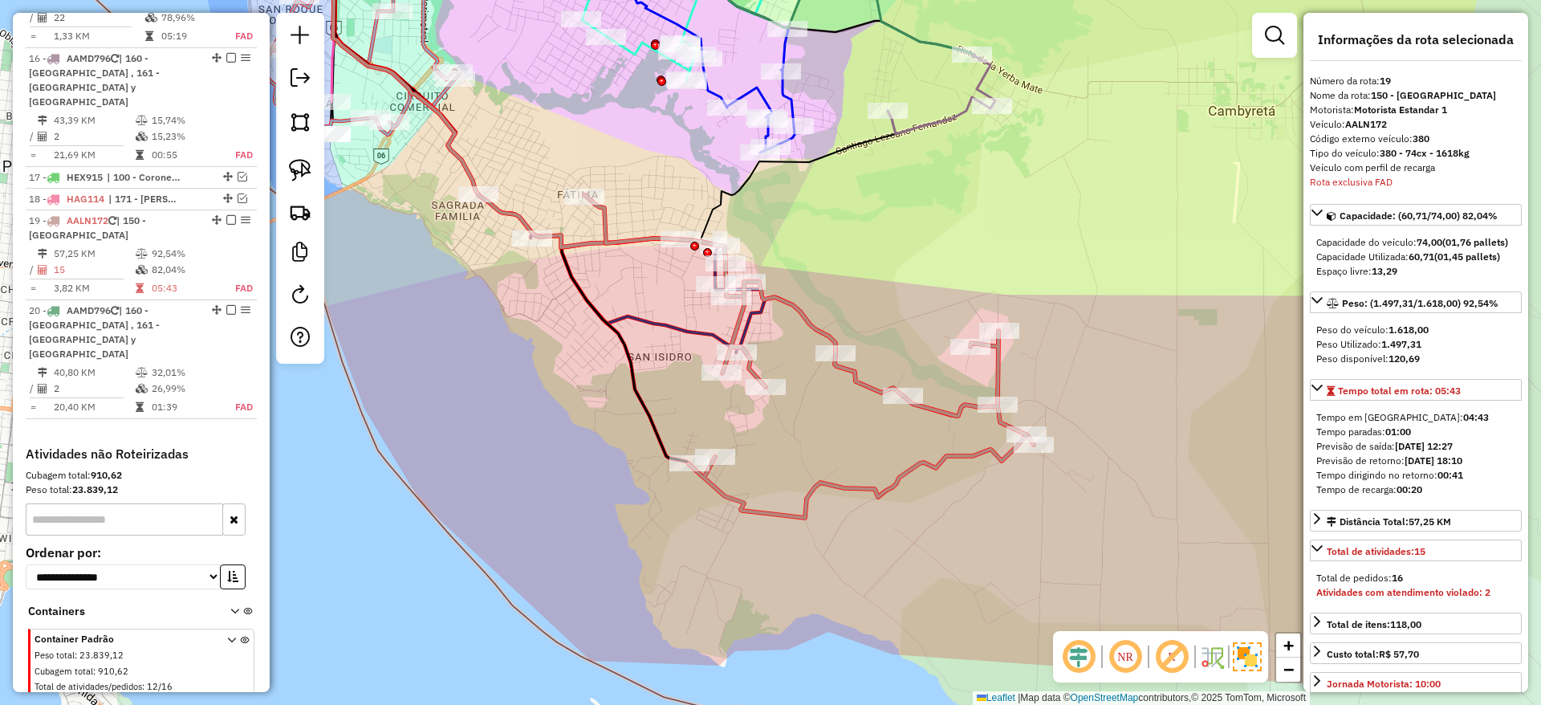
click at [870, 490] on icon at bounding box center [809, 356] width 449 height 323
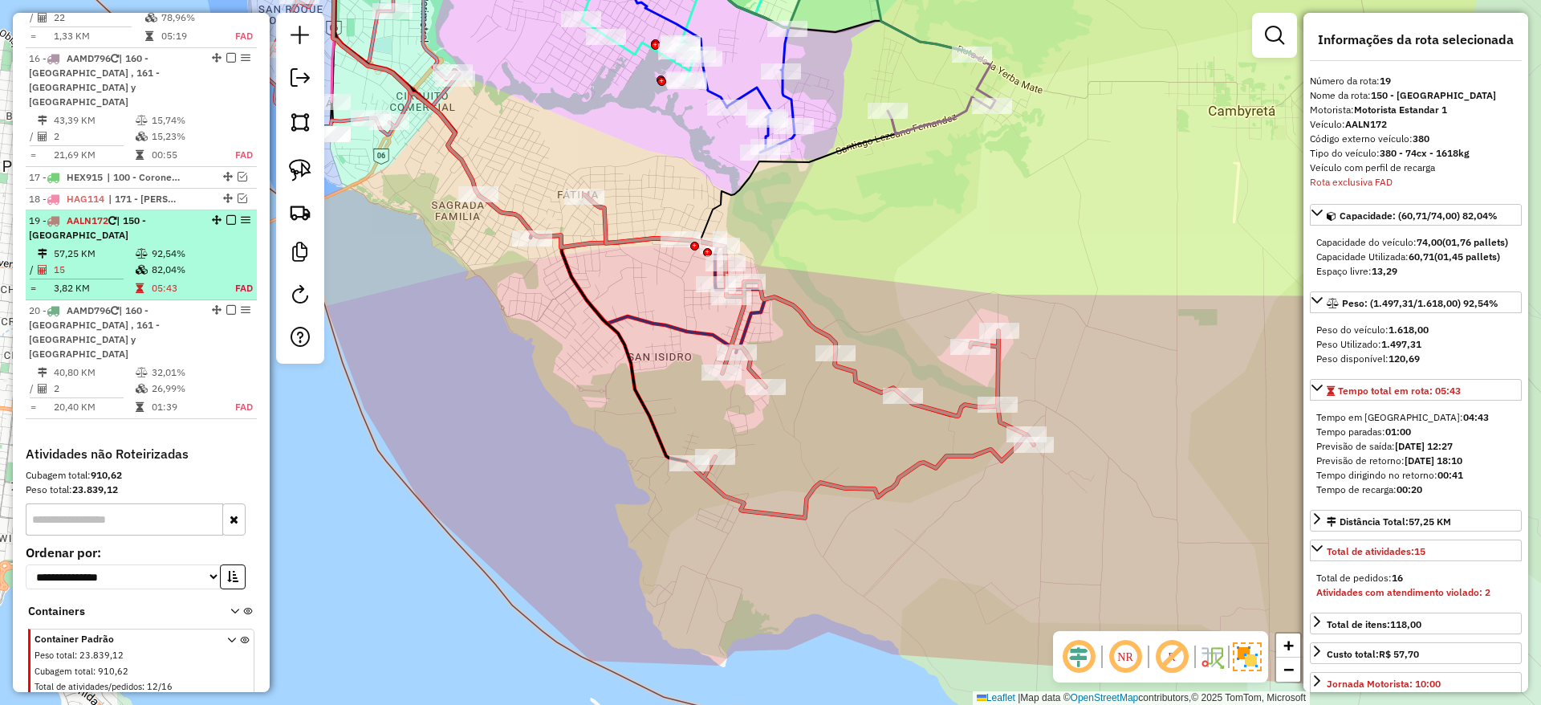
click at [226, 215] on em at bounding box center [231, 220] width 10 height 10
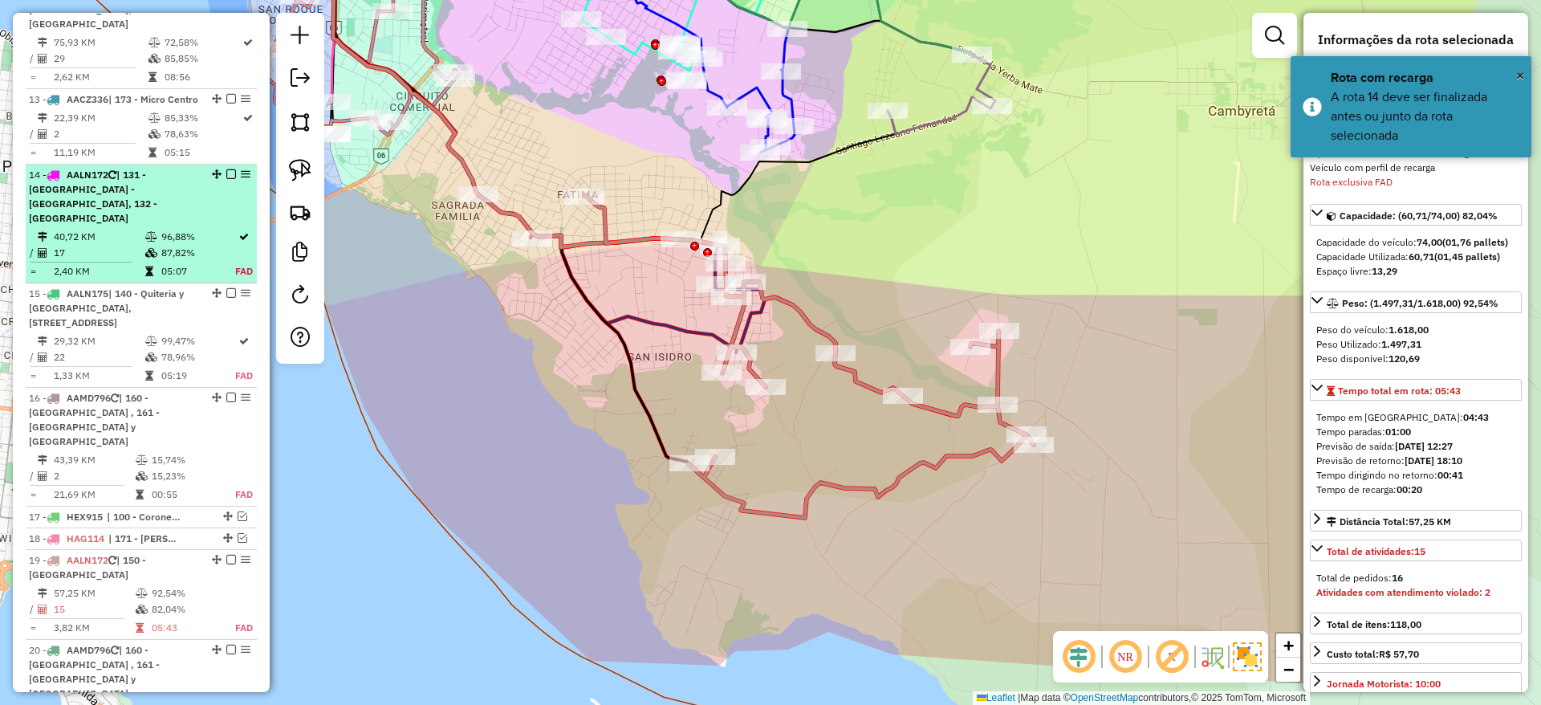
scroll to position [1801, 0]
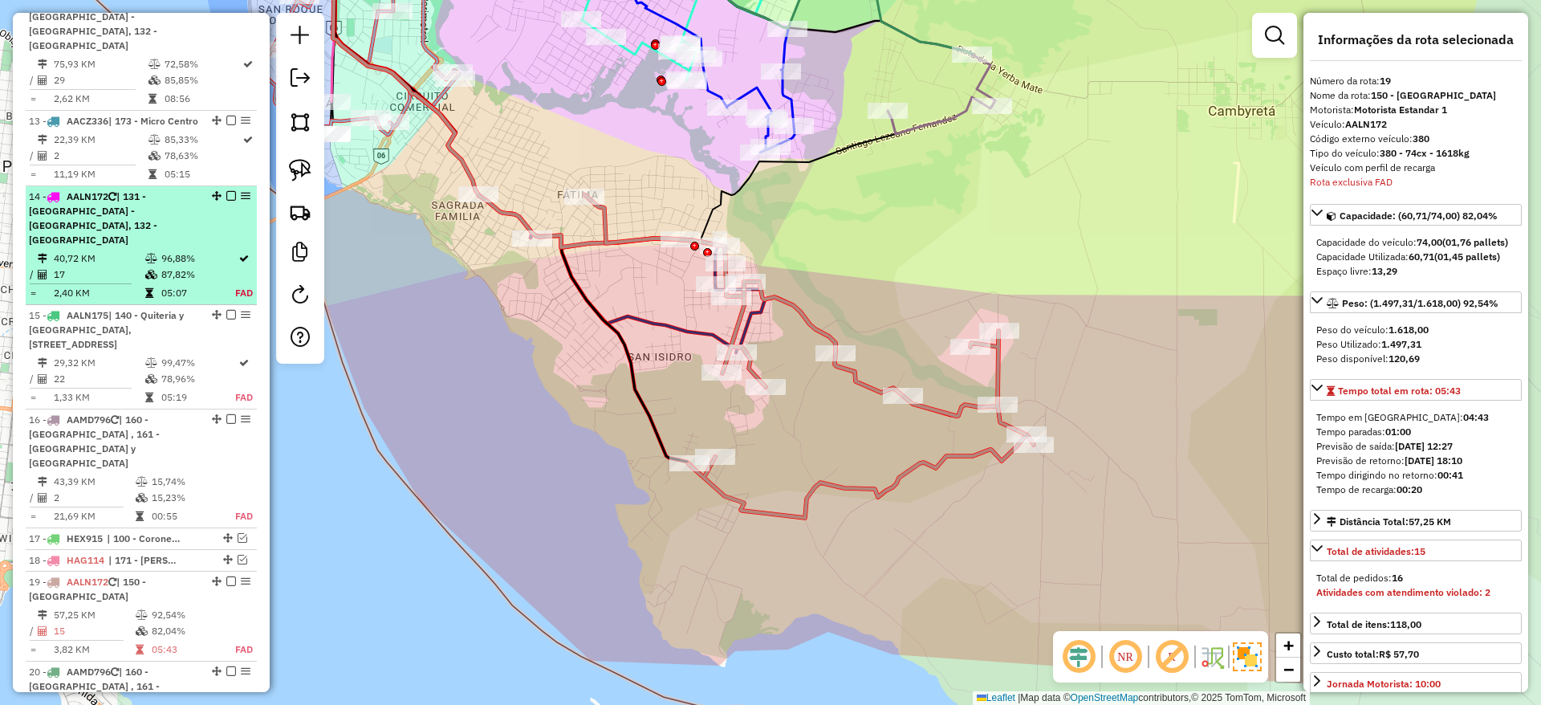
drag, startPoint x: 234, startPoint y: 153, endPoint x: 222, endPoint y: 164, distance: 16.5
click at [222, 189] on div "14 - AALN172 | 131 - Santa María - Zona Peligrosa, 132 - Chaipé" at bounding box center [141, 218] width 225 height 58
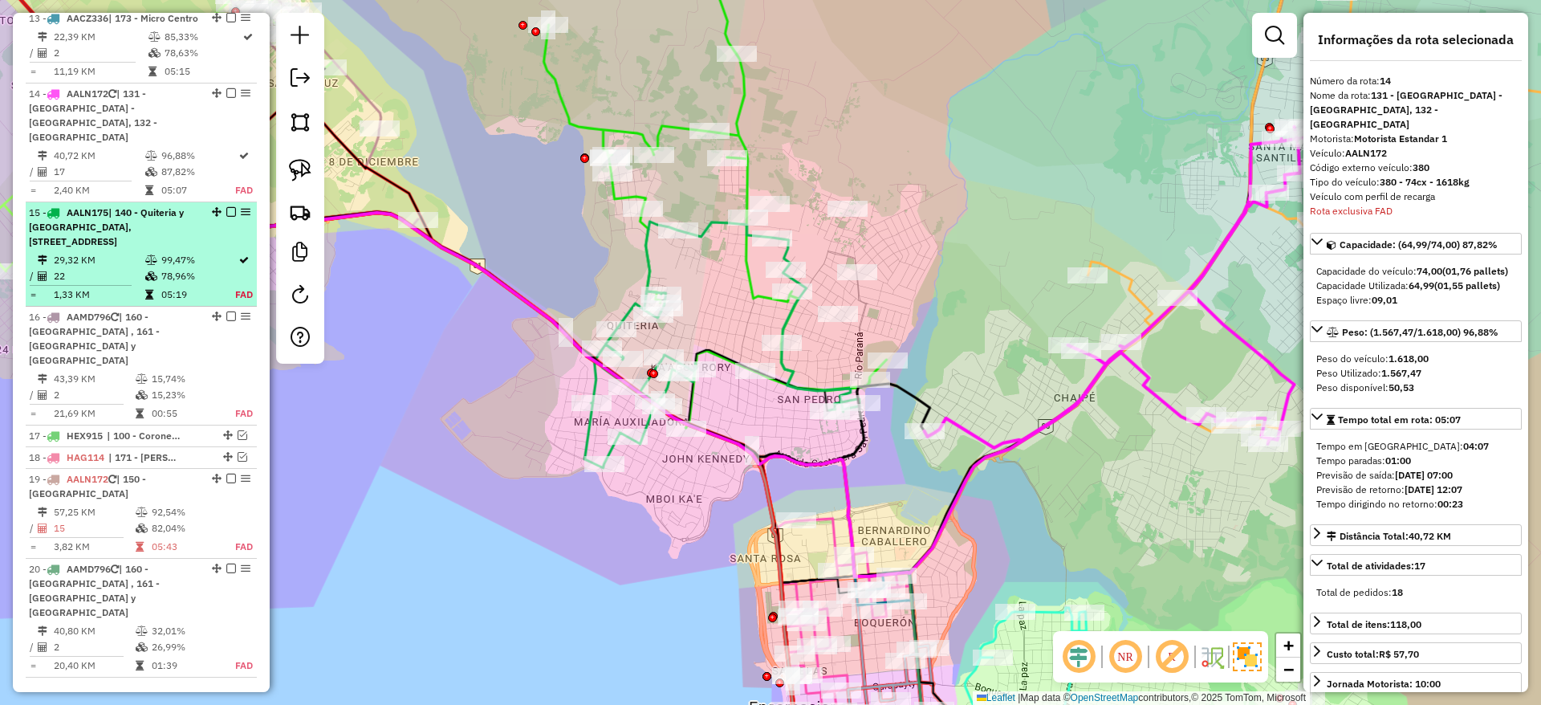
scroll to position [1931, 0]
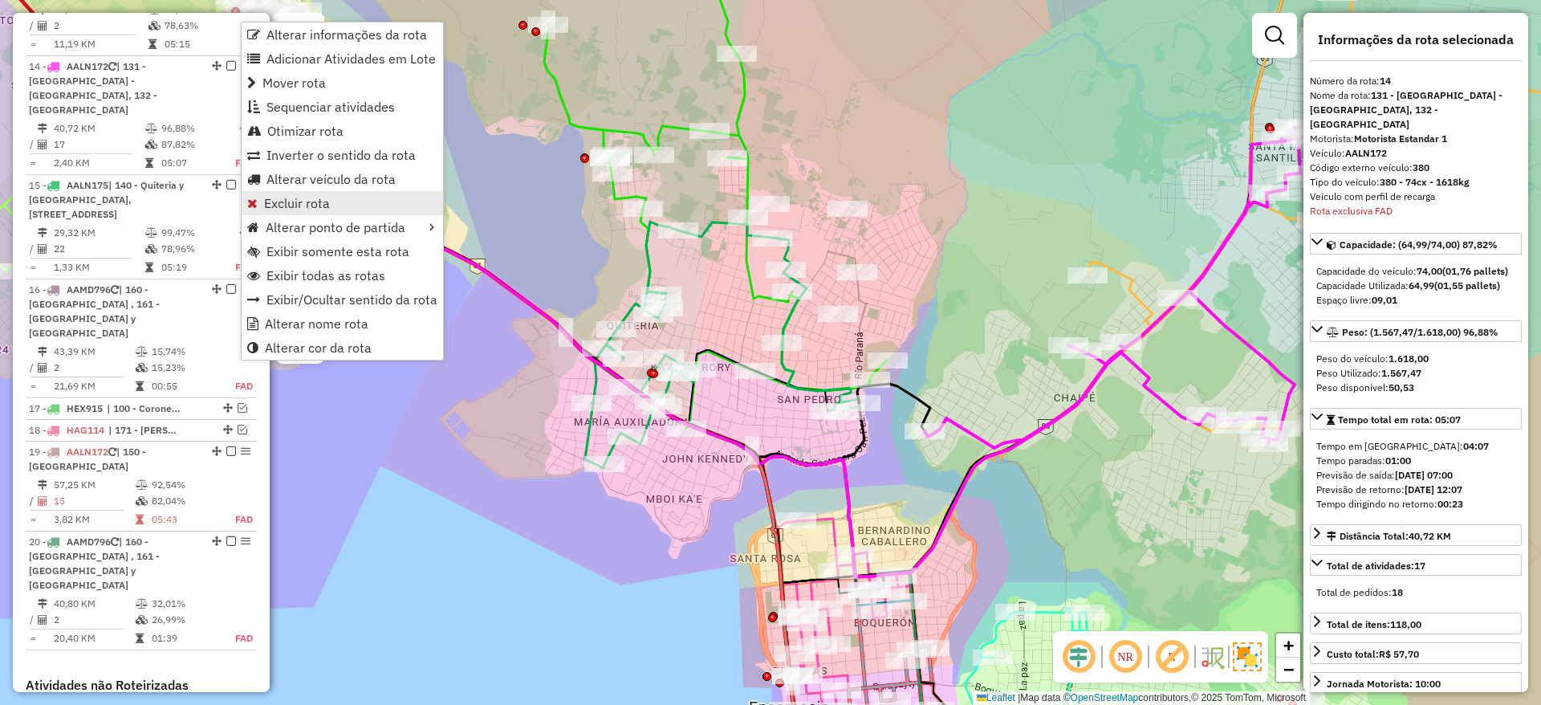
click at [320, 200] on span "Excluir rota" at bounding box center [297, 203] width 66 height 13
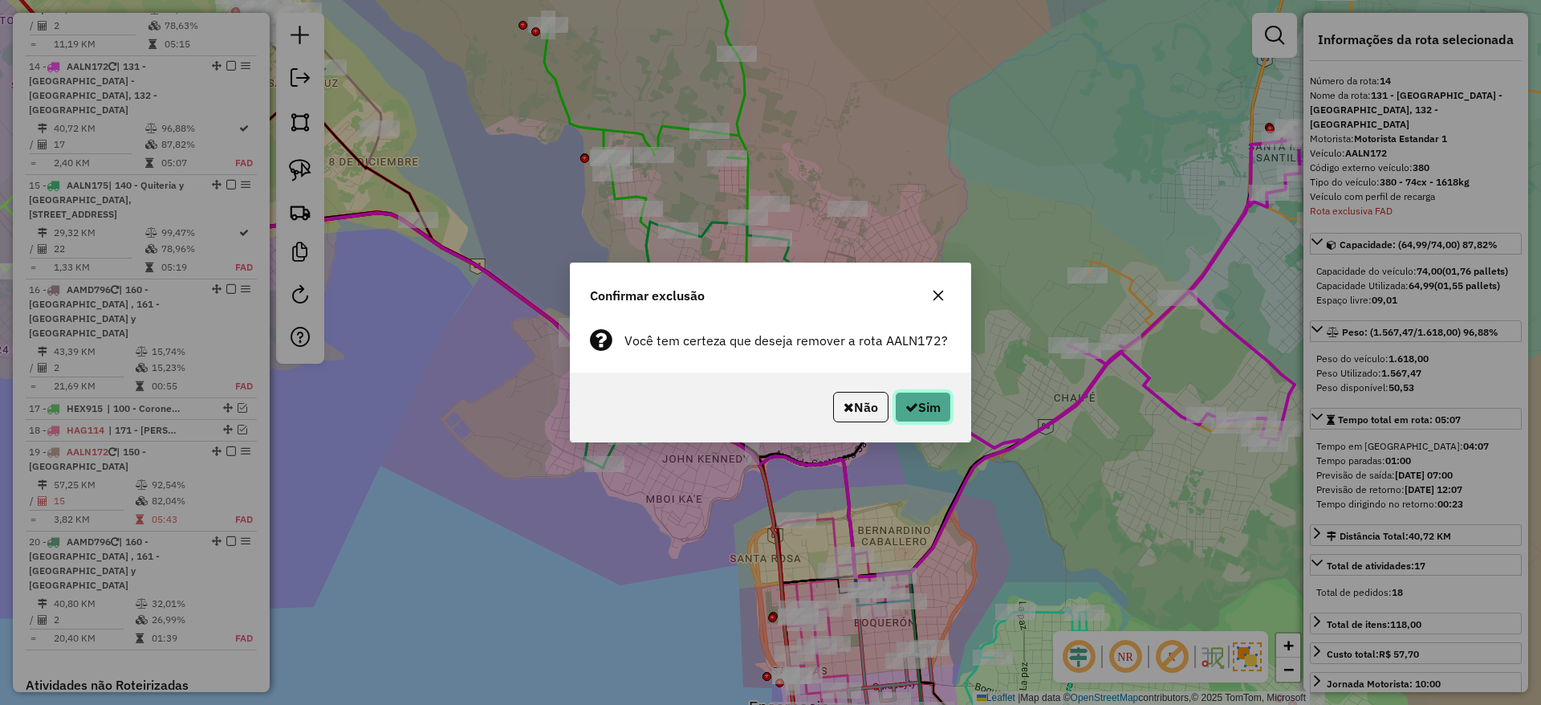
click at [913, 403] on icon "button" at bounding box center [911, 407] width 13 height 13
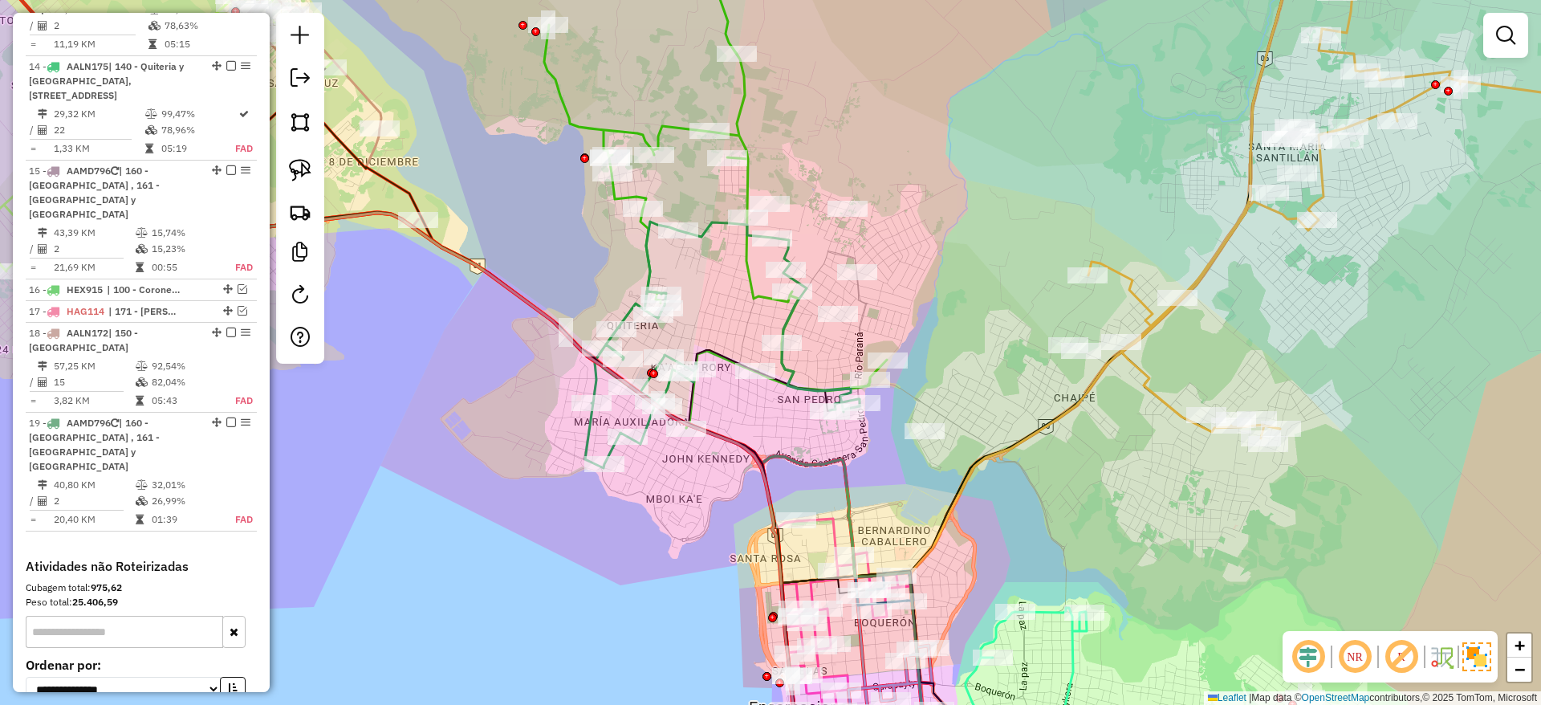
scroll to position [1841, 0]
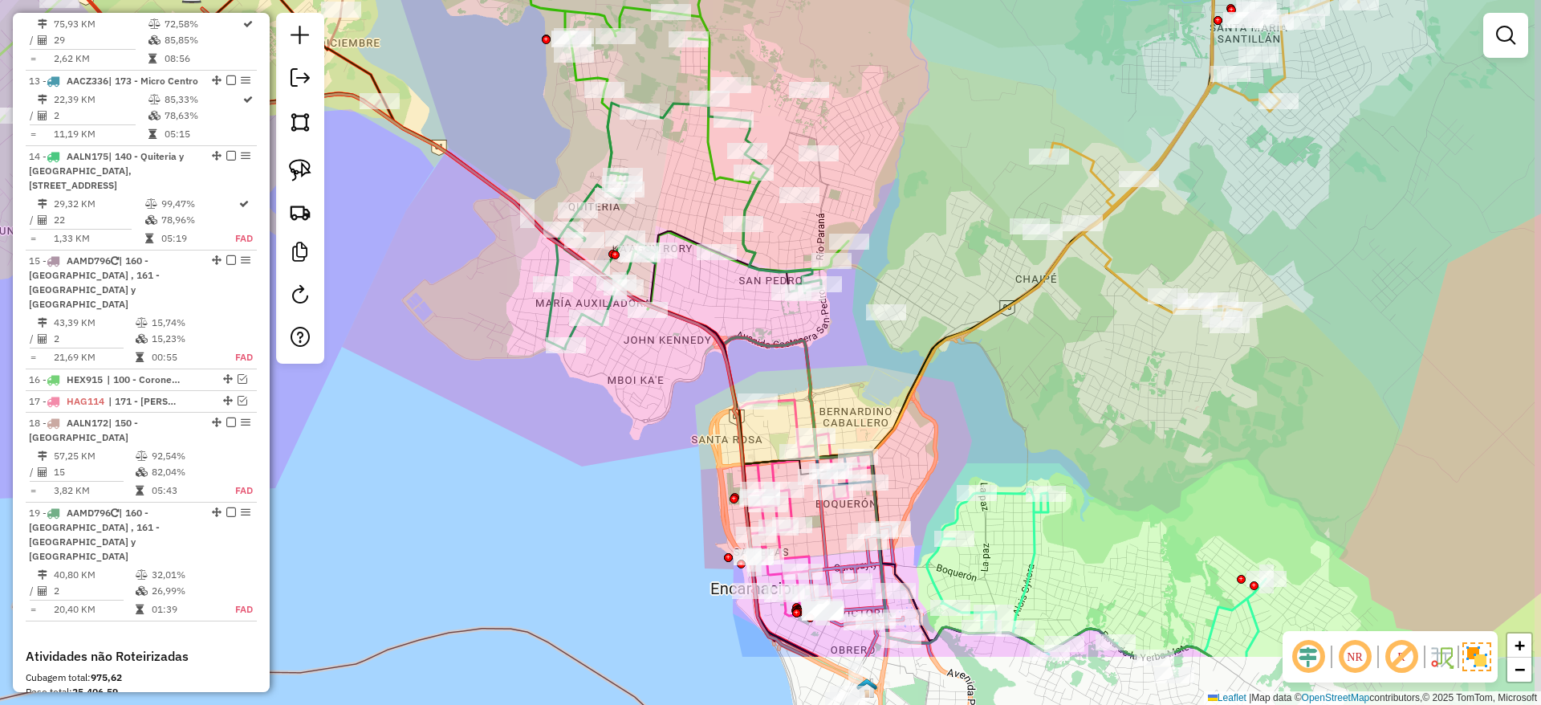
drag, startPoint x: 547, startPoint y: 497, endPoint x: 467, endPoint y: 155, distance: 351.2
click at [467, 155] on div "Janela de atendimento Grade de atendimento Capacidade Transportadoras Veículos …" at bounding box center [770, 352] width 1541 height 705
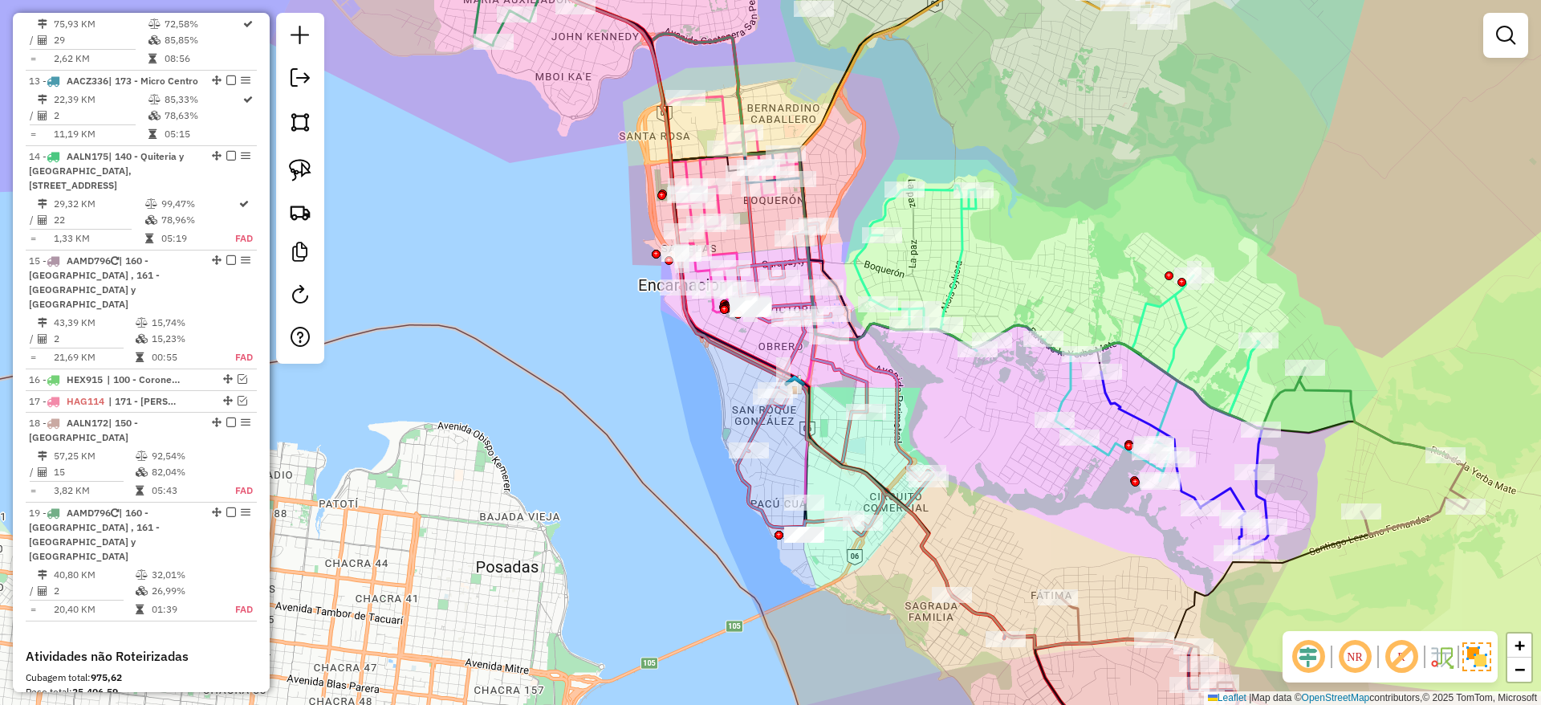
drag, startPoint x: 665, startPoint y: 489, endPoint x: 519, endPoint y: 176, distance: 345.1
click at [519, 176] on div "Janela de atendimento Grade de atendimento Capacidade Transportadoras Veículos …" at bounding box center [770, 352] width 1541 height 705
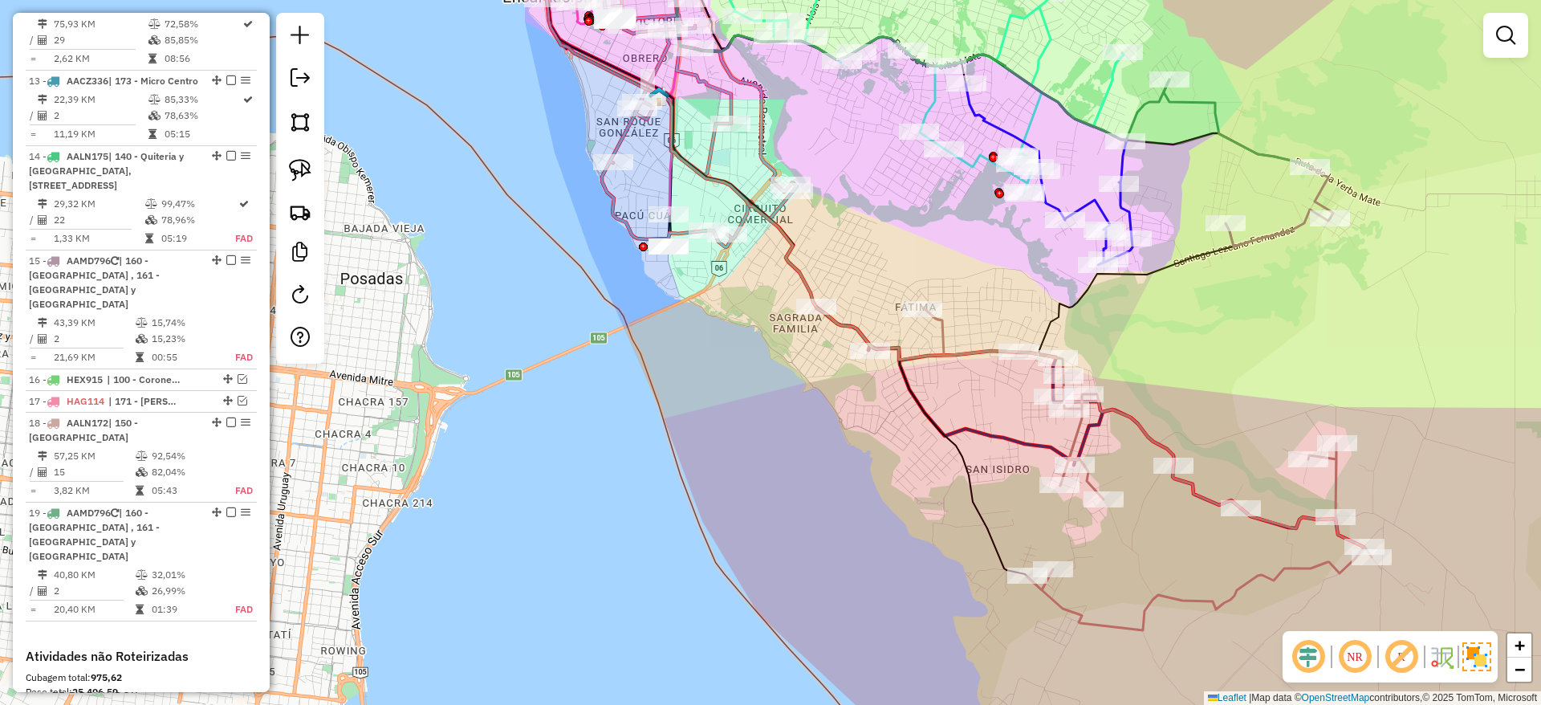
click at [1161, 439] on icon at bounding box center [1147, 468] width 449 height 323
select select "**********"
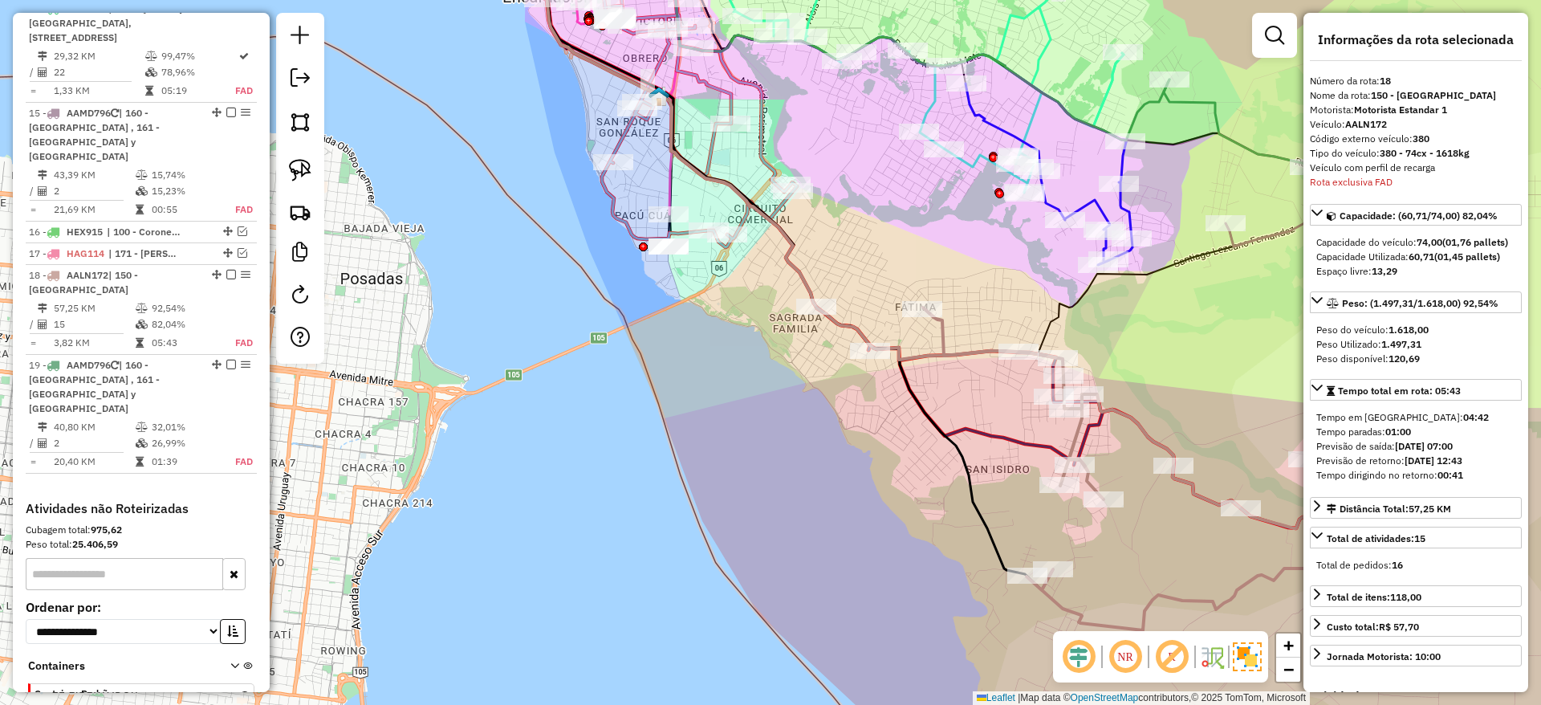
scroll to position [2058, 0]
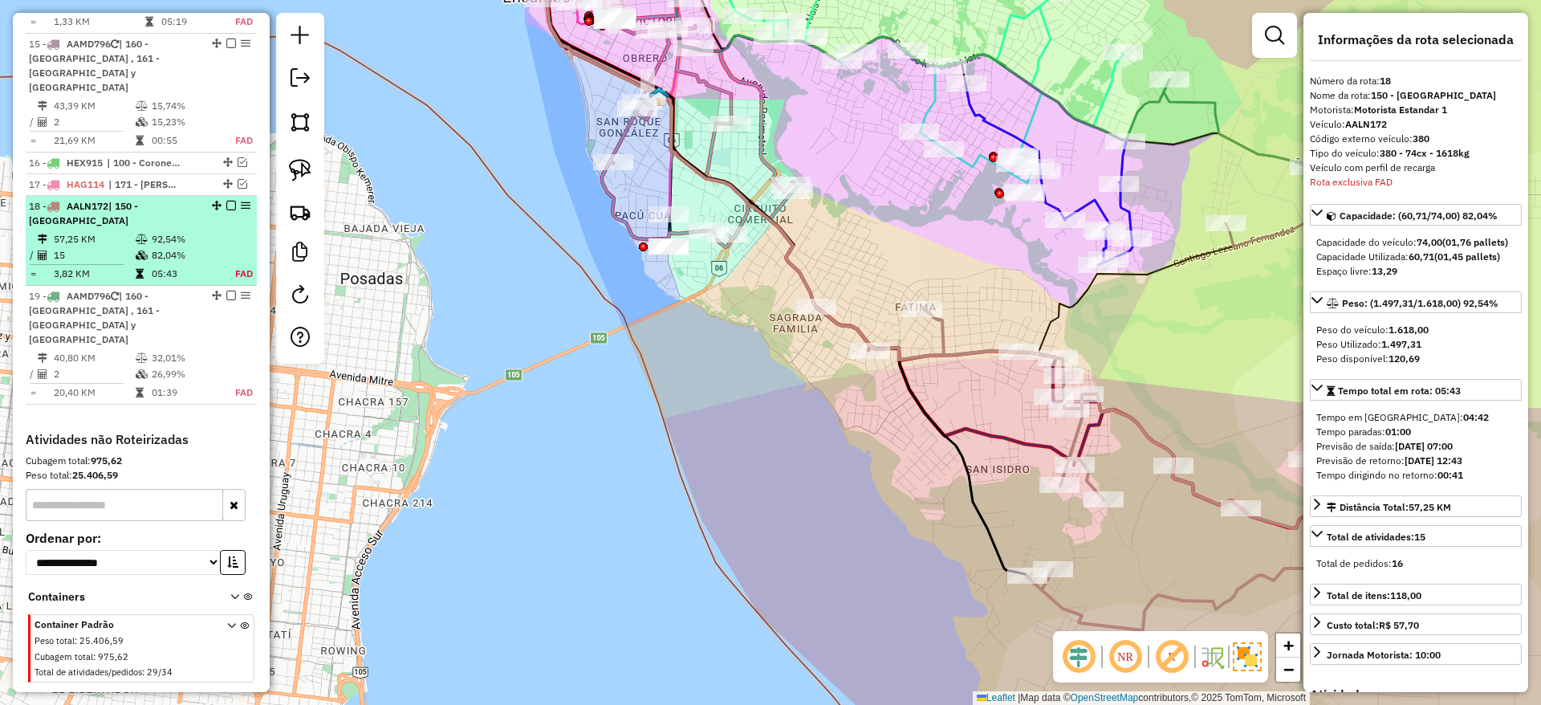
click at [226, 201] on em at bounding box center [231, 206] width 10 height 10
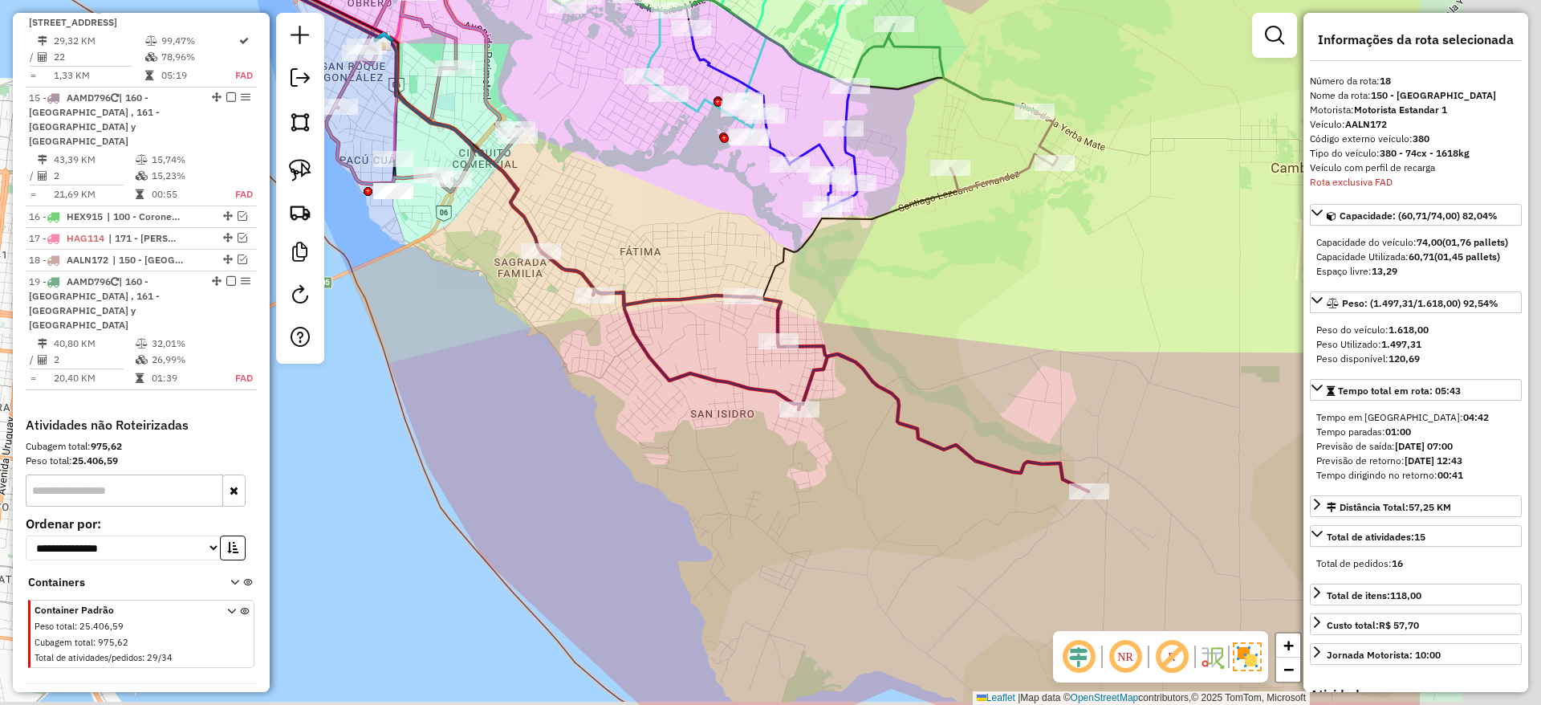
drag, startPoint x: 763, startPoint y: 505, endPoint x: 489, endPoint y: 449, distance: 280.0
click at [489, 449] on div "Janela de atendimento Grade de atendimento Capacidade Transportadoras Veículos …" at bounding box center [770, 352] width 1541 height 705
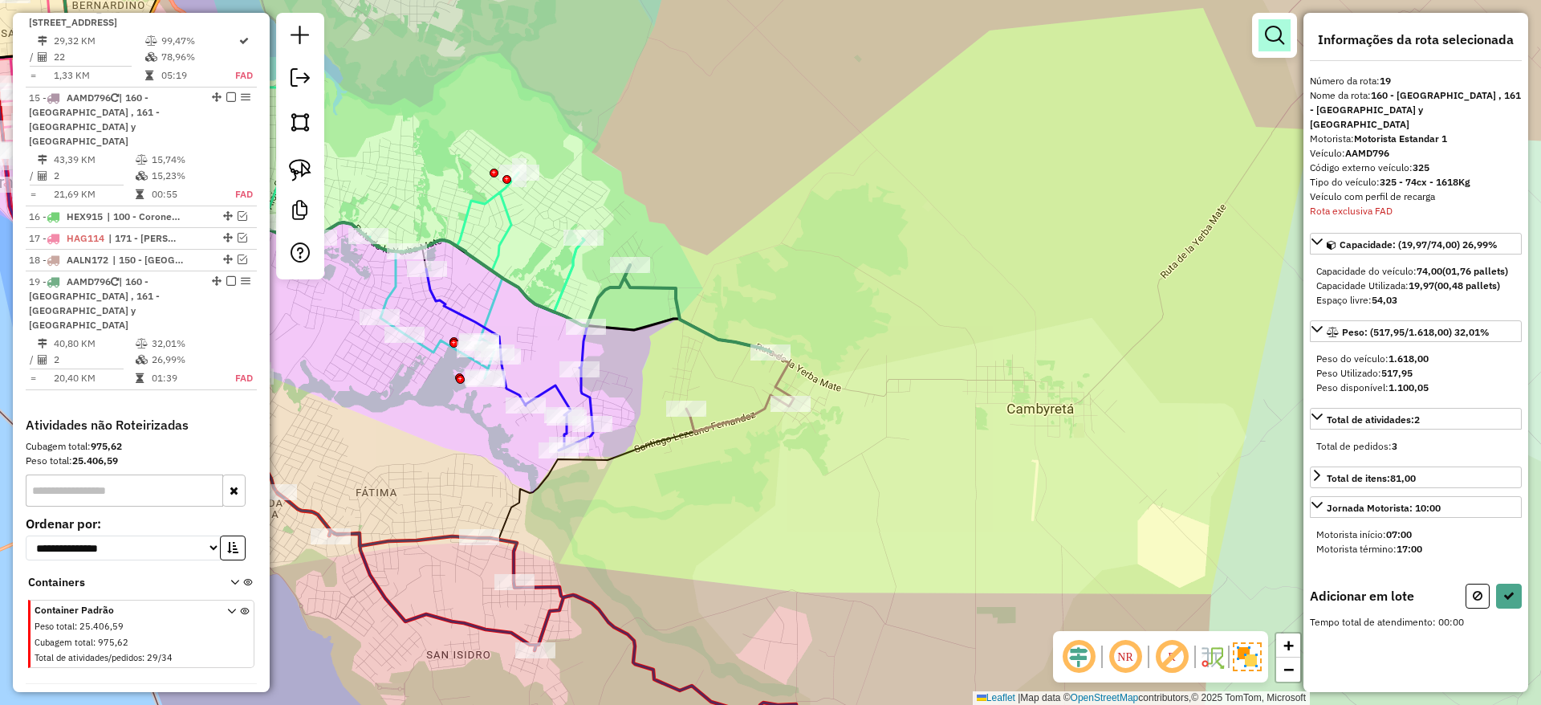
click at [1268, 38] on em at bounding box center [1274, 35] width 19 height 19
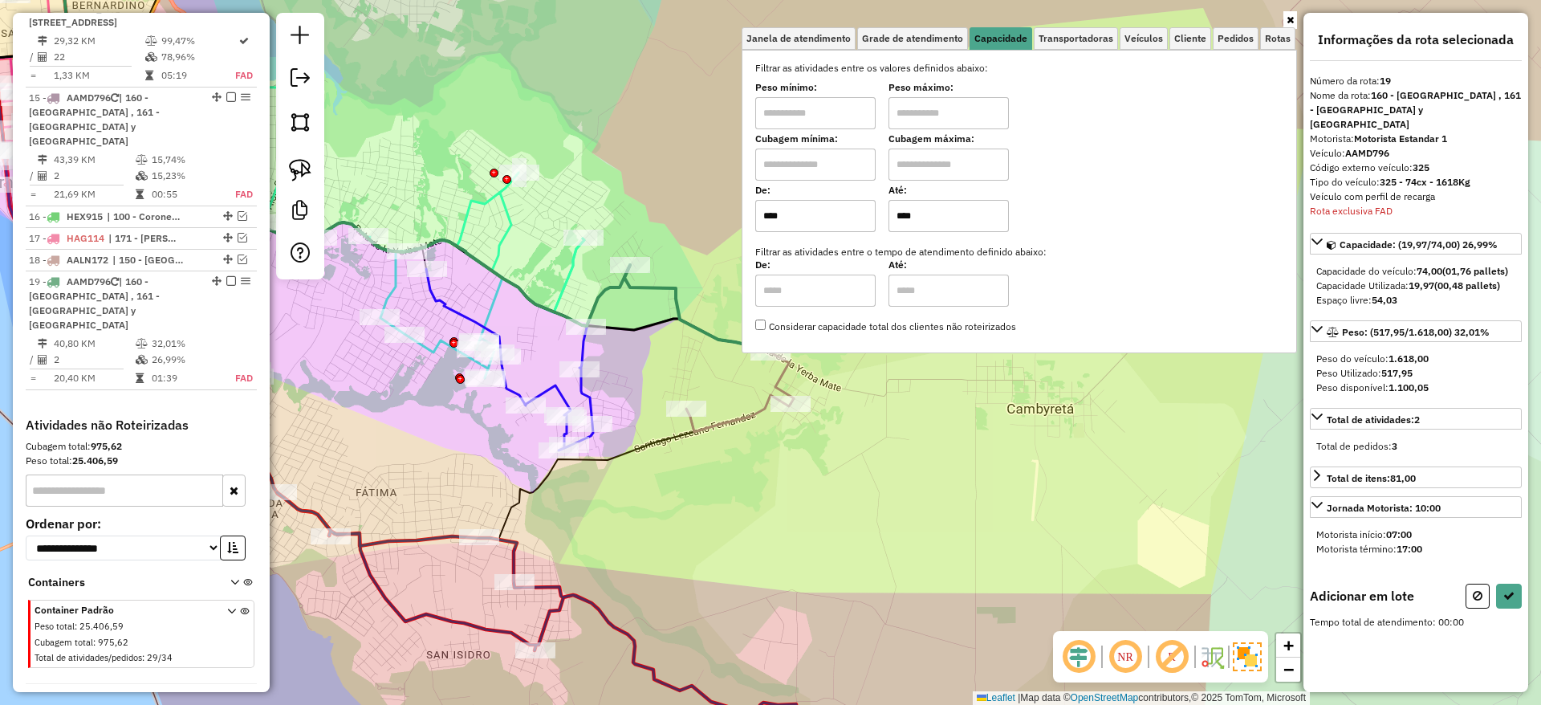
click at [930, 219] on input "****" at bounding box center [949, 216] width 120 height 32
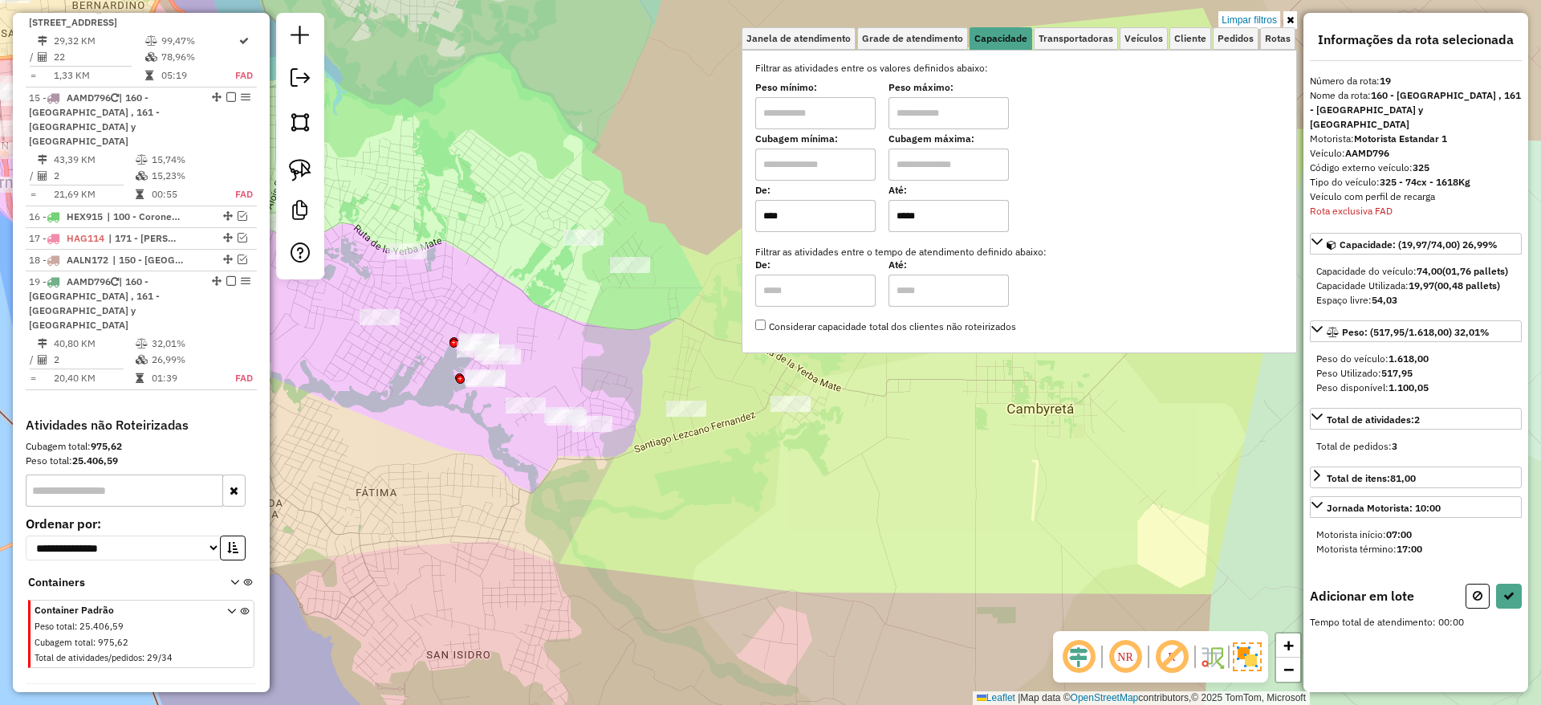
type input "*****"
click at [677, 348] on div "Limpar filtros Janela de atendimento Grade de atendimento Capacidade Transporta…" at bounding box center [770, 352] width 1541 height 705
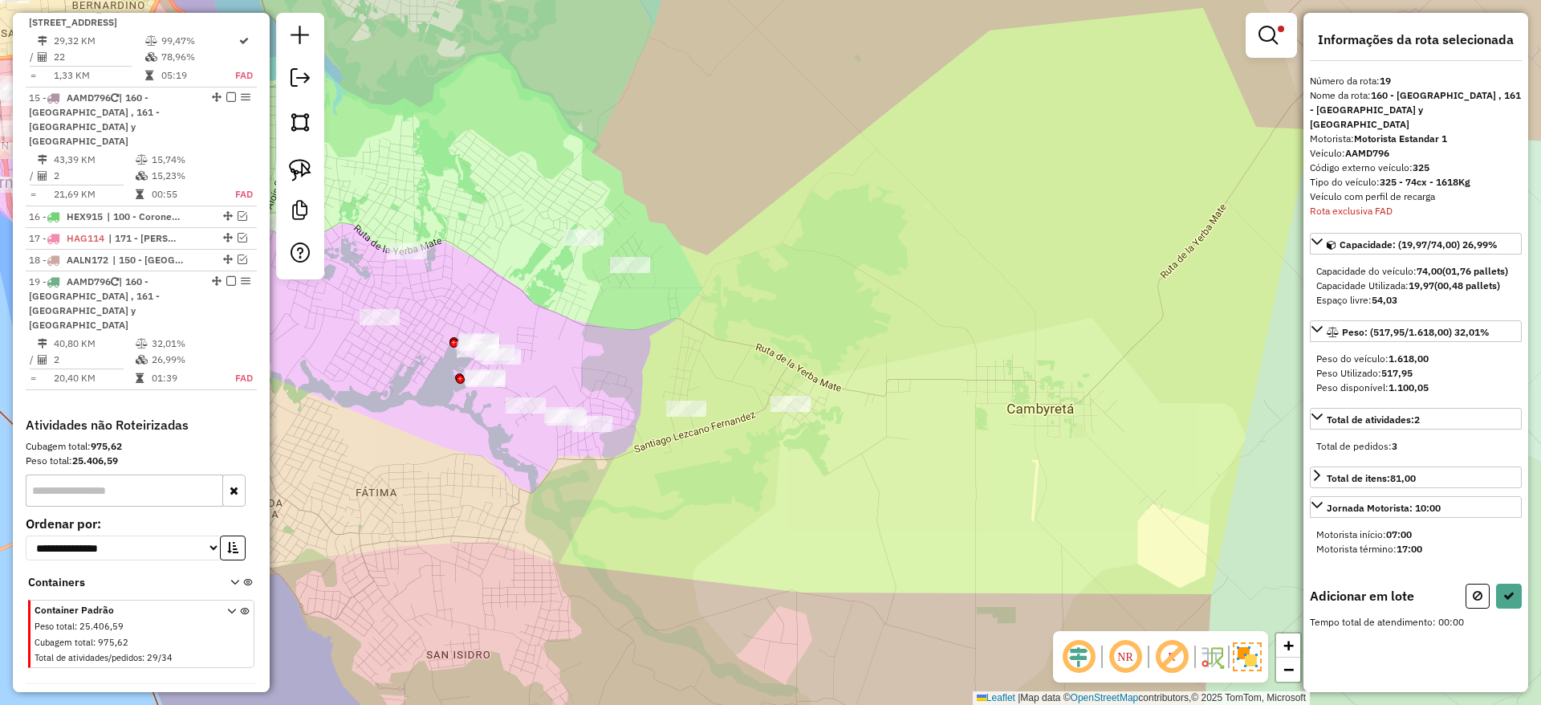
drag, startPoint x: 677, startPoint y: 348, endPoint x: 686, endPoint y: 328, distance: 21.9
click at [686, 328] on div "Limpar filtros Janela de atendimento Grade de atendimento Capacidade Transporta…" at bounding box center [770, 352] width 1541 height 705
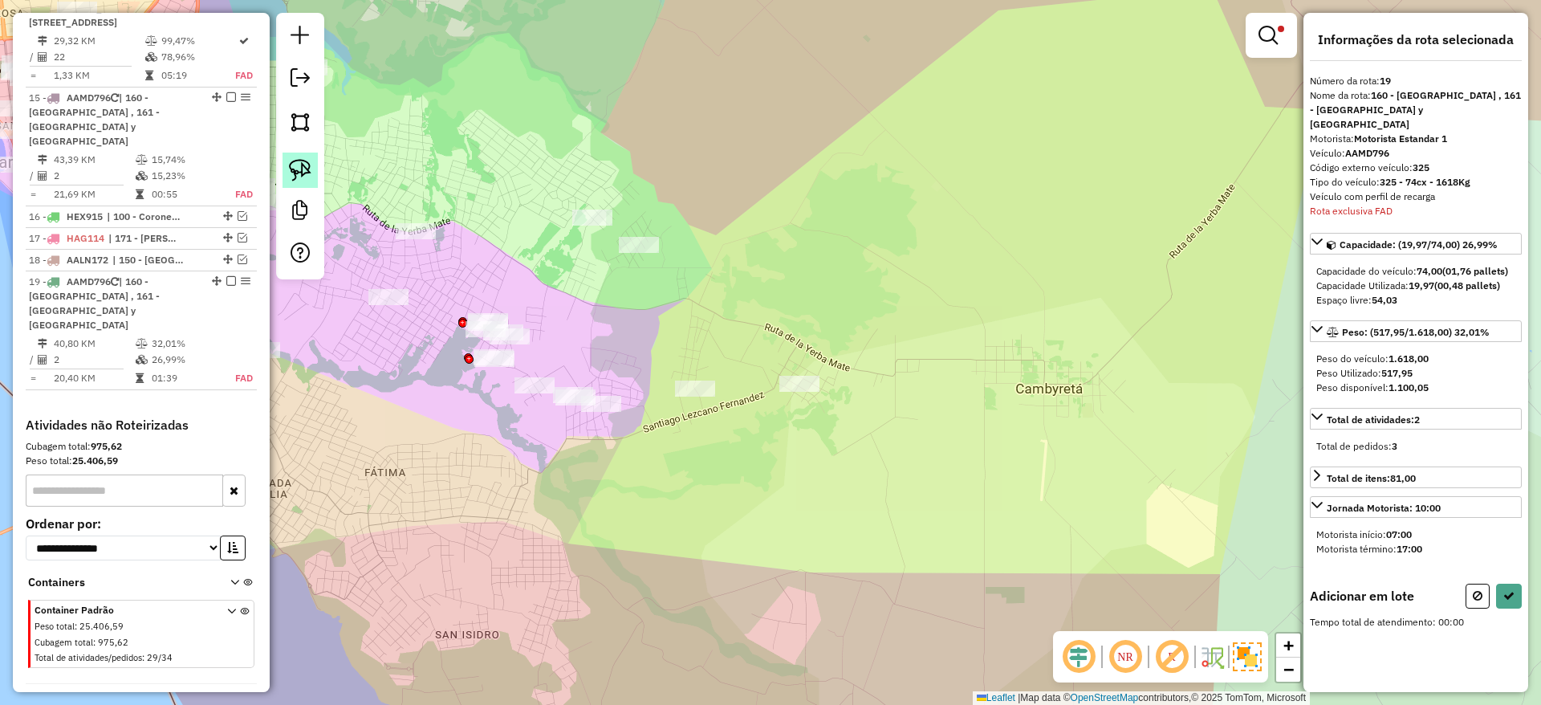
click at [311, 168] on img at bounding box center [300, 170] width 22 height 22
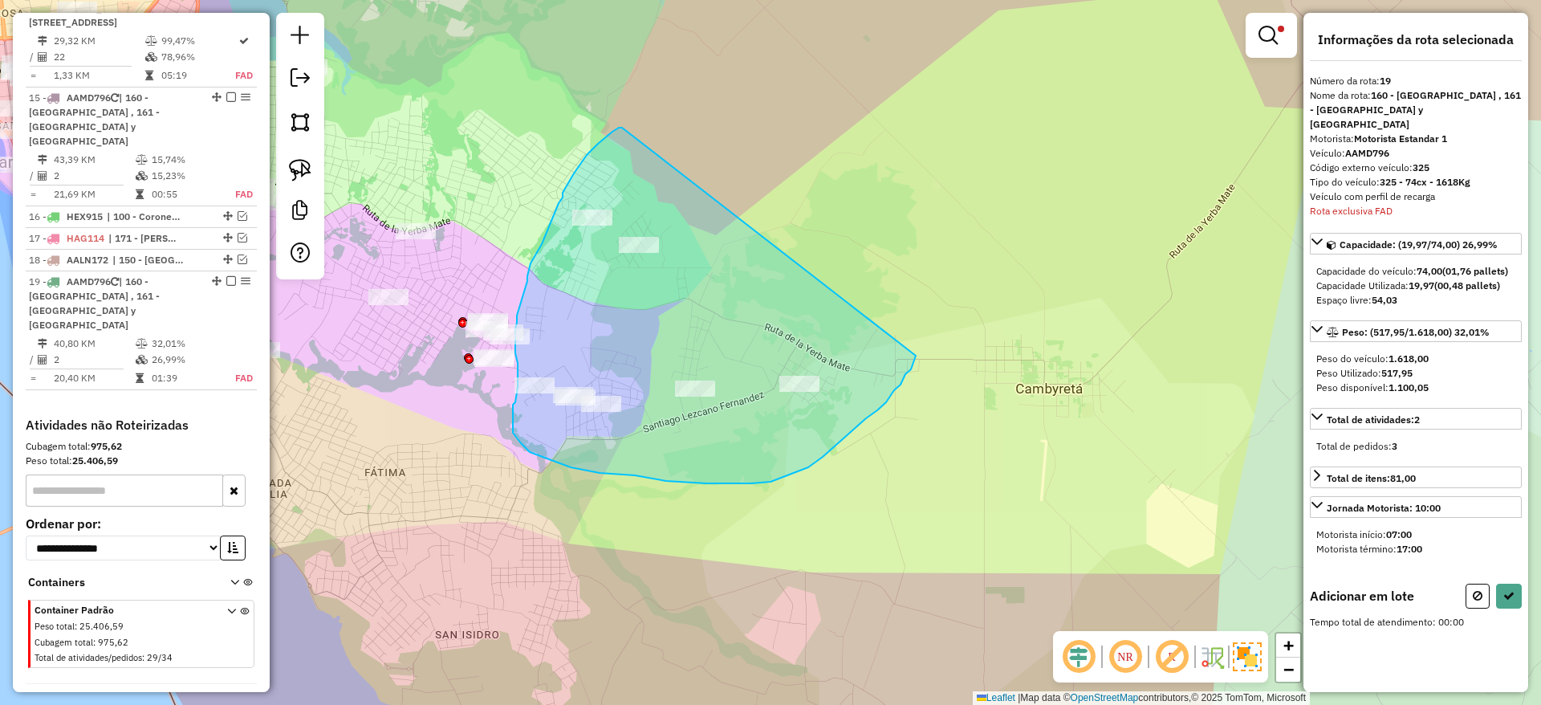
drag, startPoint x: 622, startPoint y: 128, endPoint x: 916, endPoint y: 356, distance: 371.8
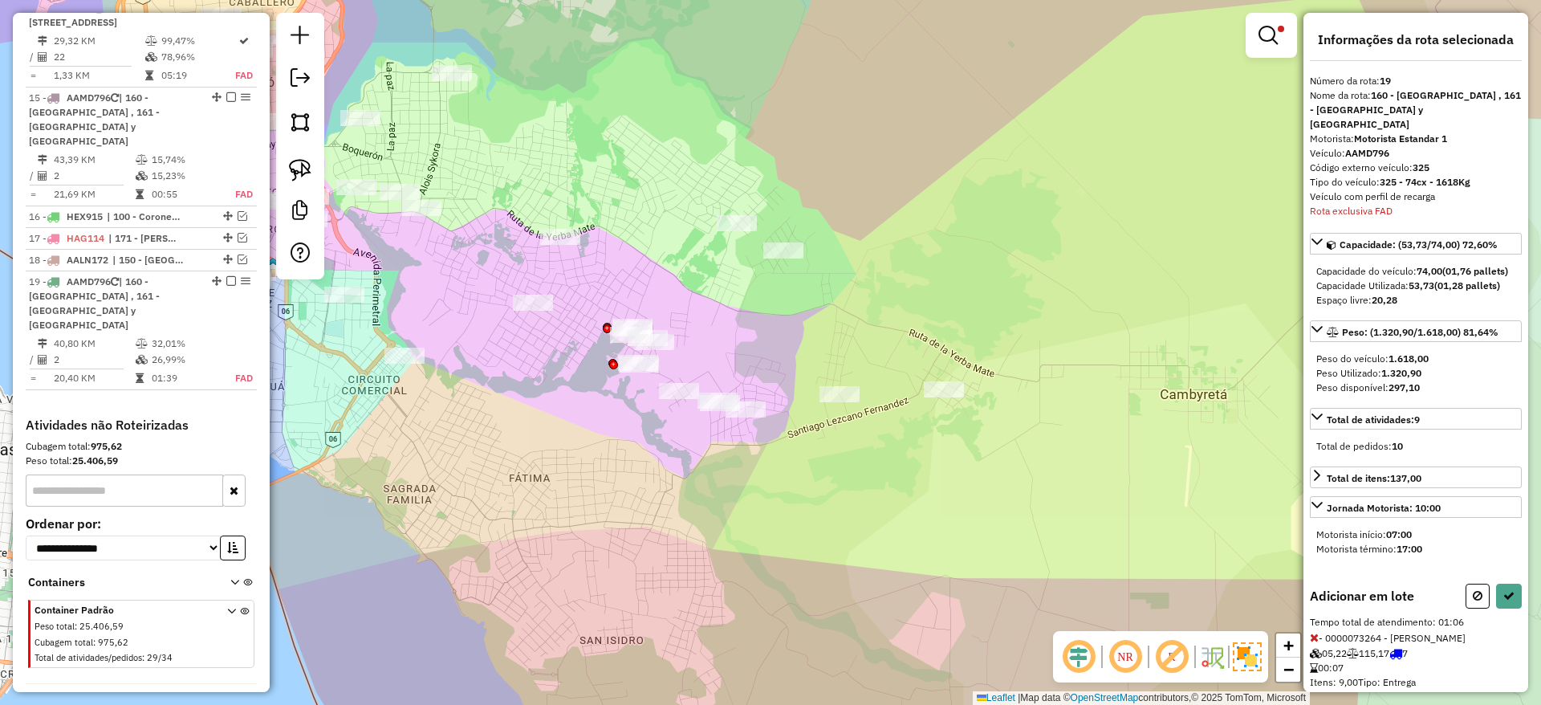
drag, startPoint x: 886, startPoint y: 506, endPoint x: 974, endPoint y: 512, distance: 88.5
click at [974, 512] on div "Limpar filtros Janela de atendimento Grade de atendimento Capacidade Transporta…" at bounding box center [770, 352] width 1541 height 705
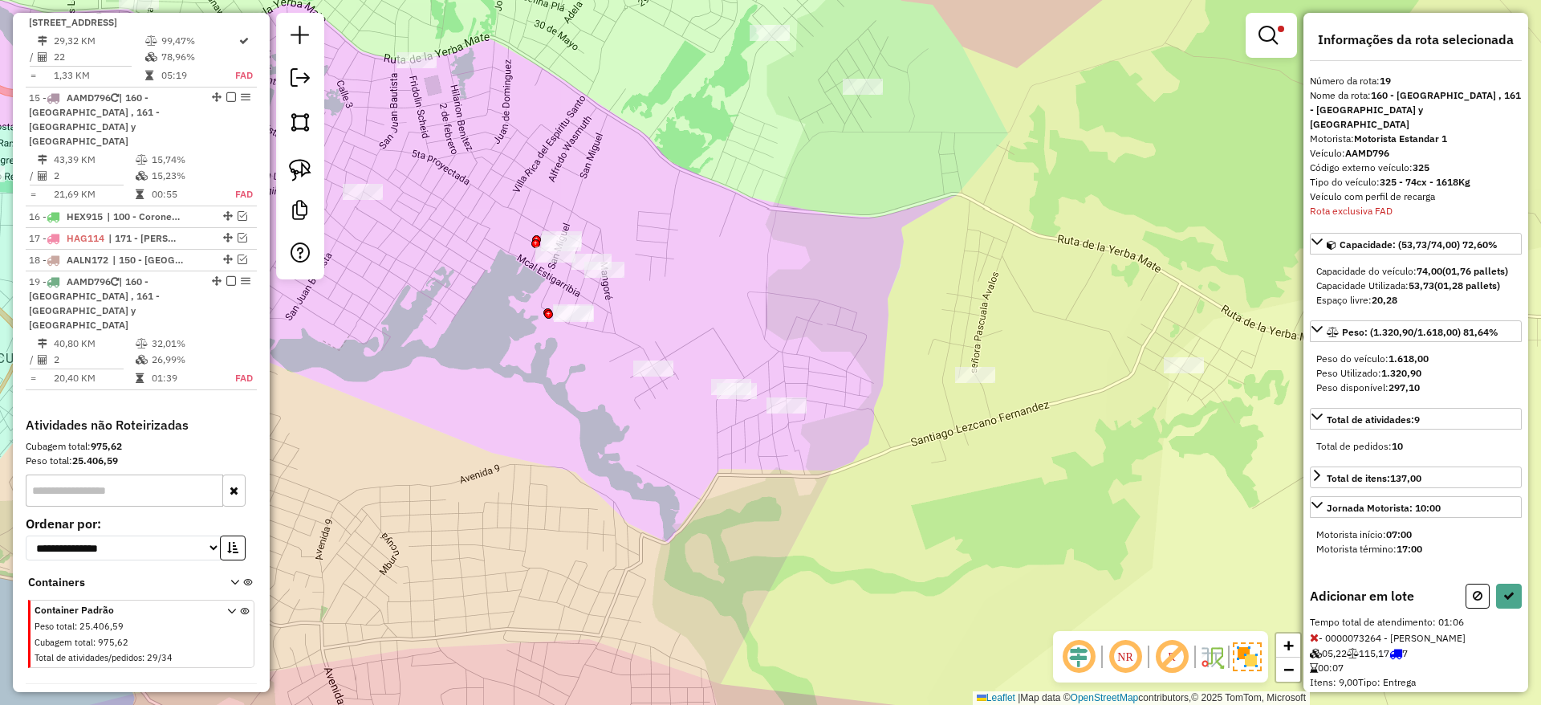
click at [707, 360] on div "Limpar filtros Janela de atendimento Grade de atendimento Capacidade Transporta…" at bounding box center [770, 352] width 1541 height 705
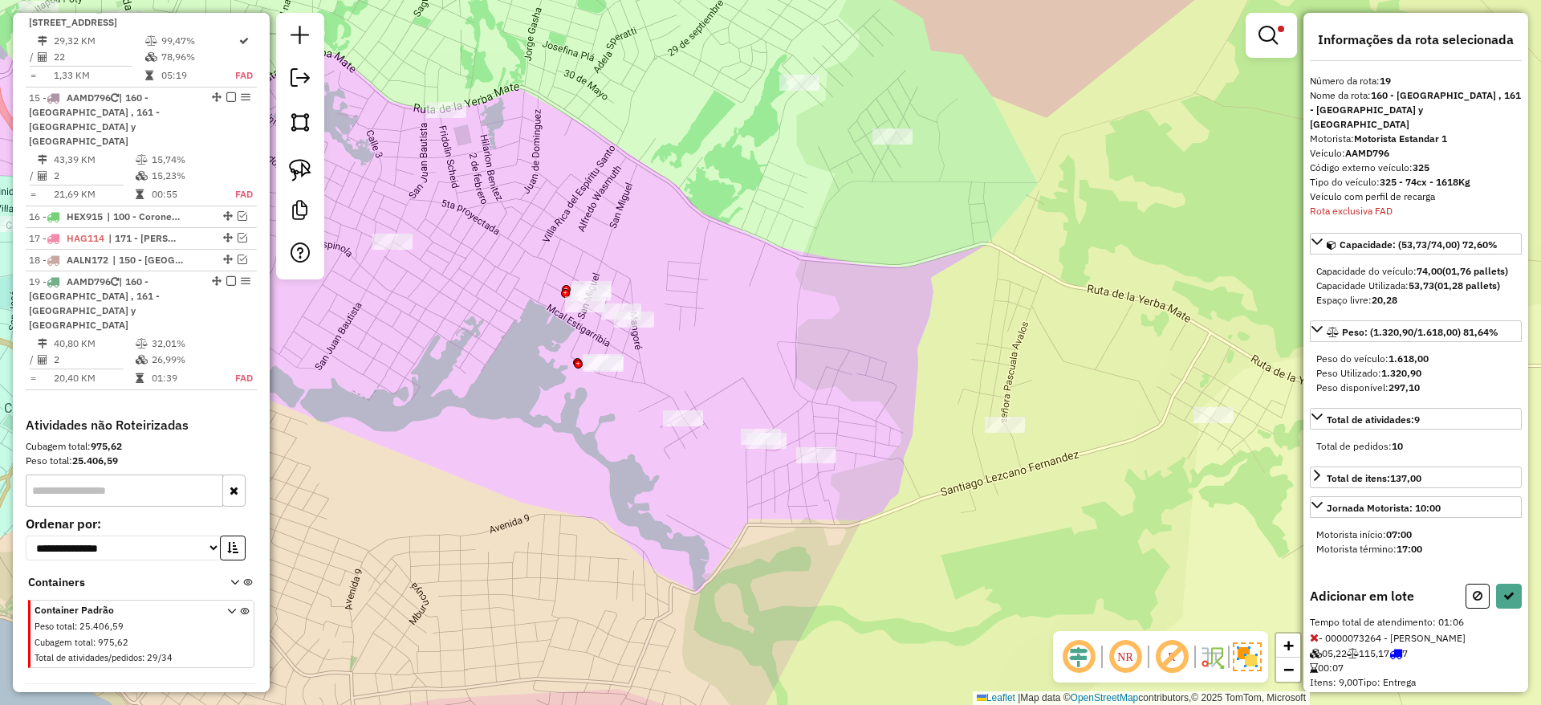
drag, startPoint x: 301, startPoint y: 172, endPoint x: 462, endPoint y: 242, distance: 176.1
click at [303, 171] on img at bounding box center [300, 170] width 22 height 22
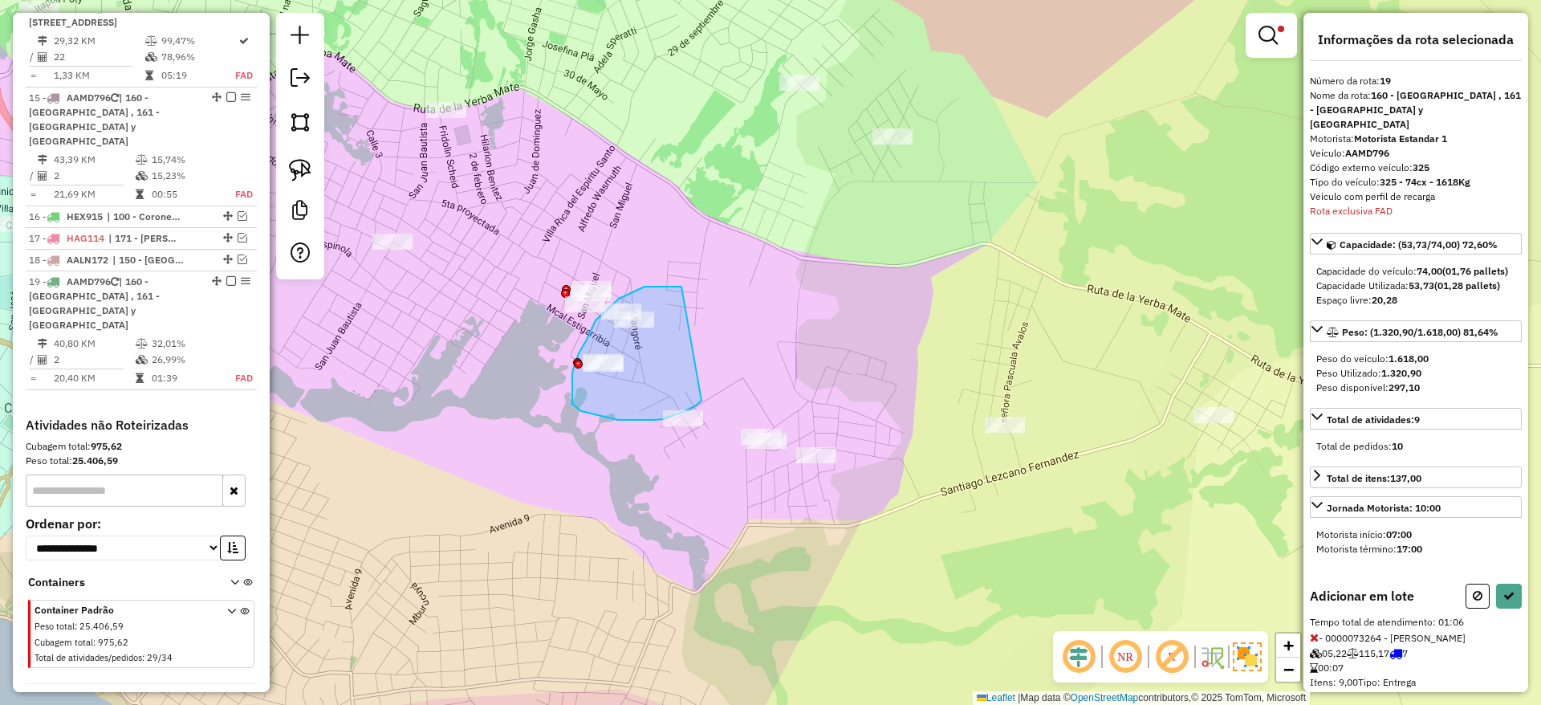
drag, startPoint x: 681, startPoint y: 287, endPoint x: 702, endPoint y: 401, distance: 115.7
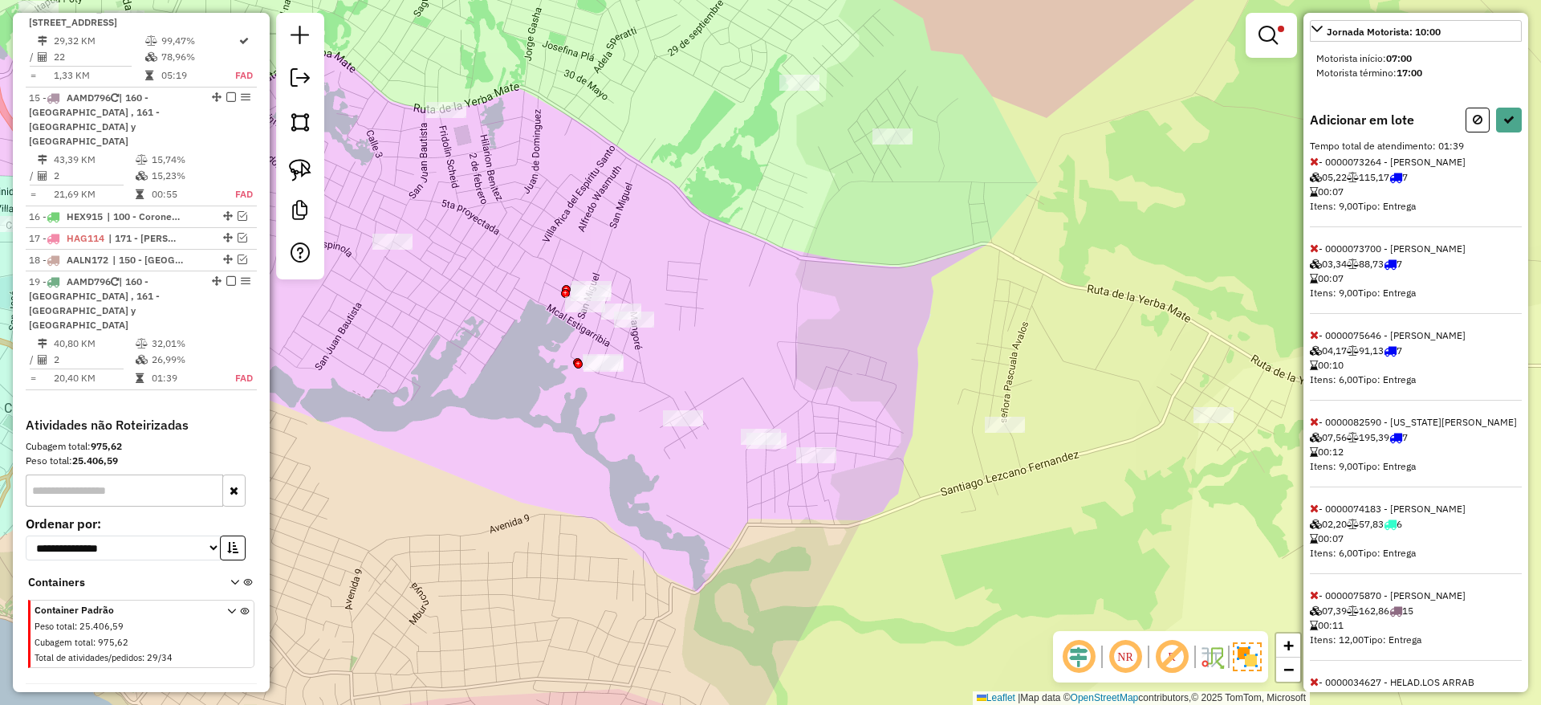
scroll to position [722, 0]
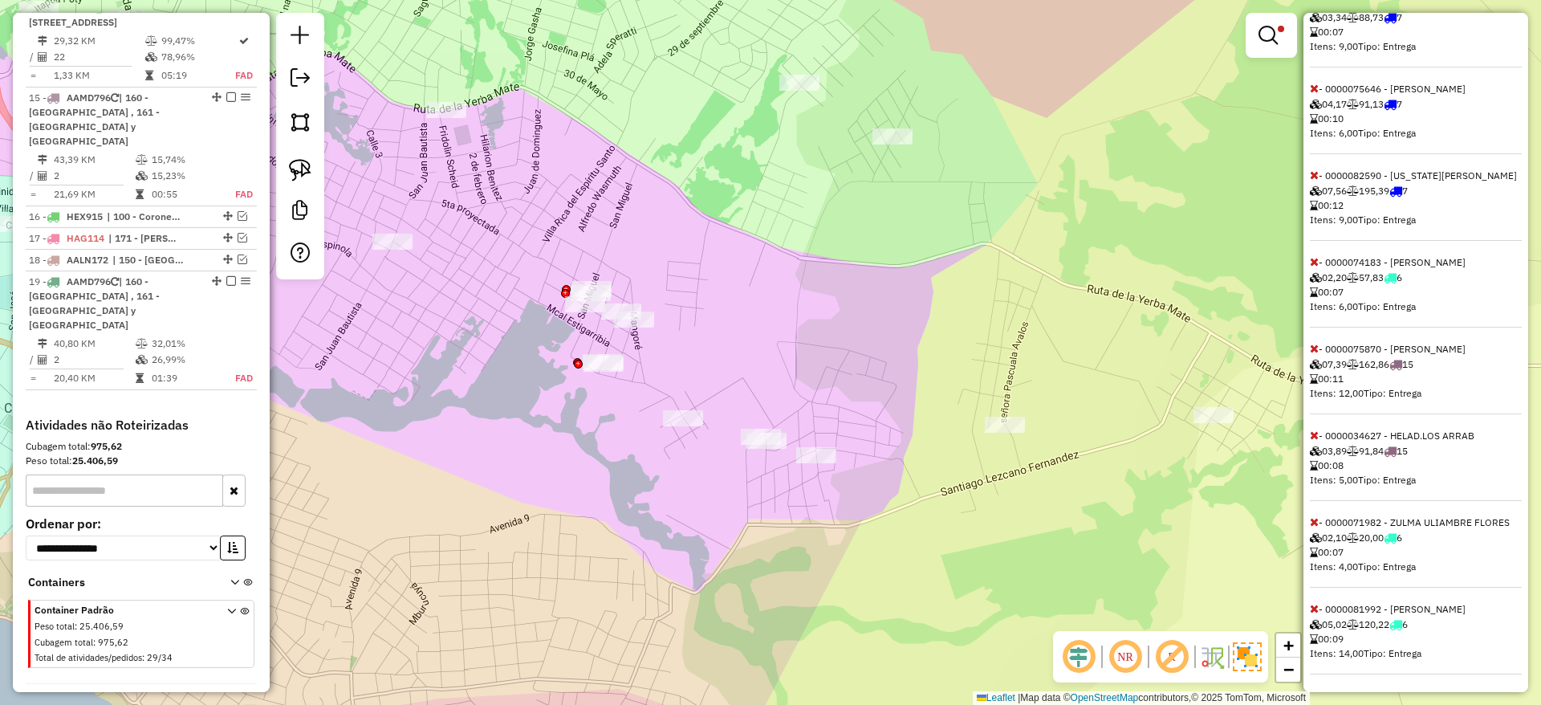
click at [1316, 614] on icon at bounding box center [1314, 608] width 9 height 11
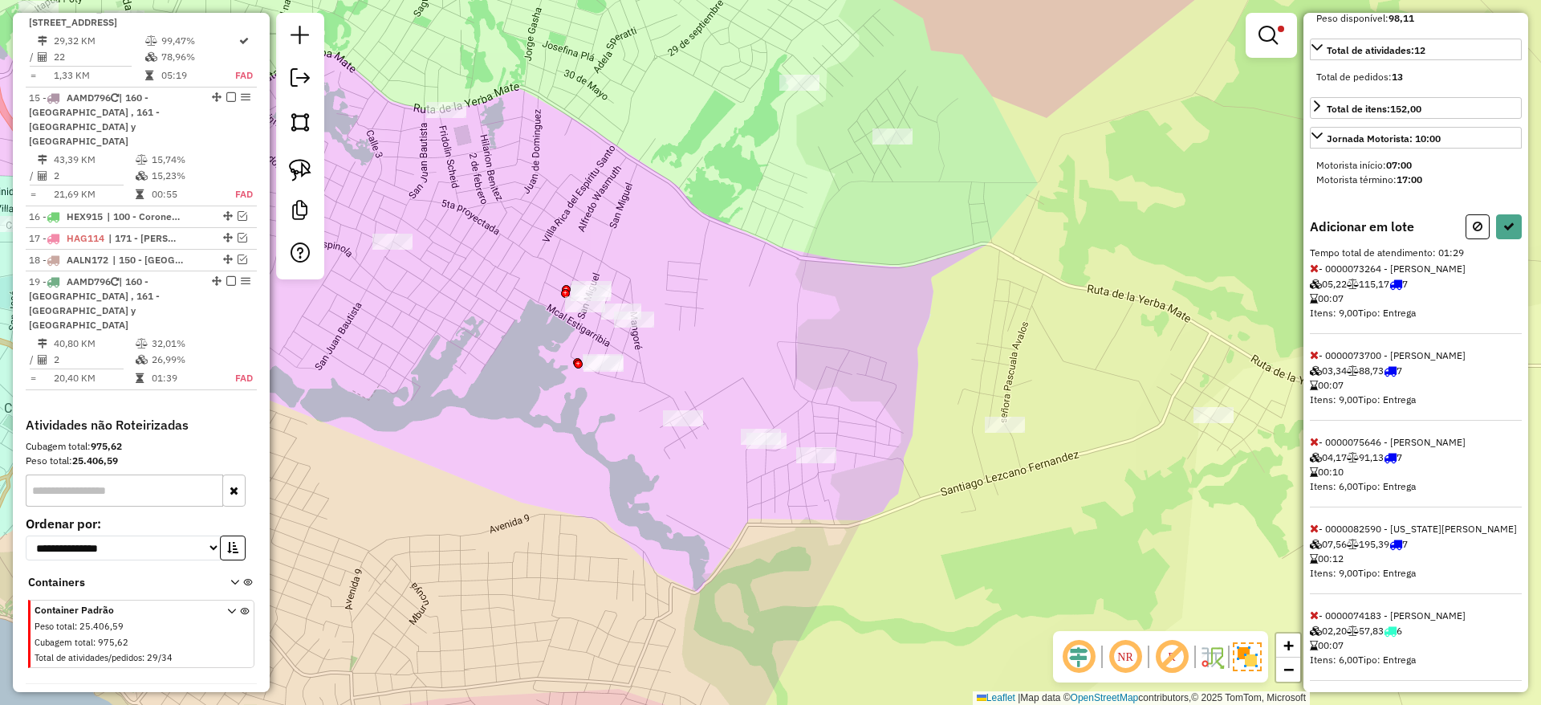
scroll to position [241, 0]
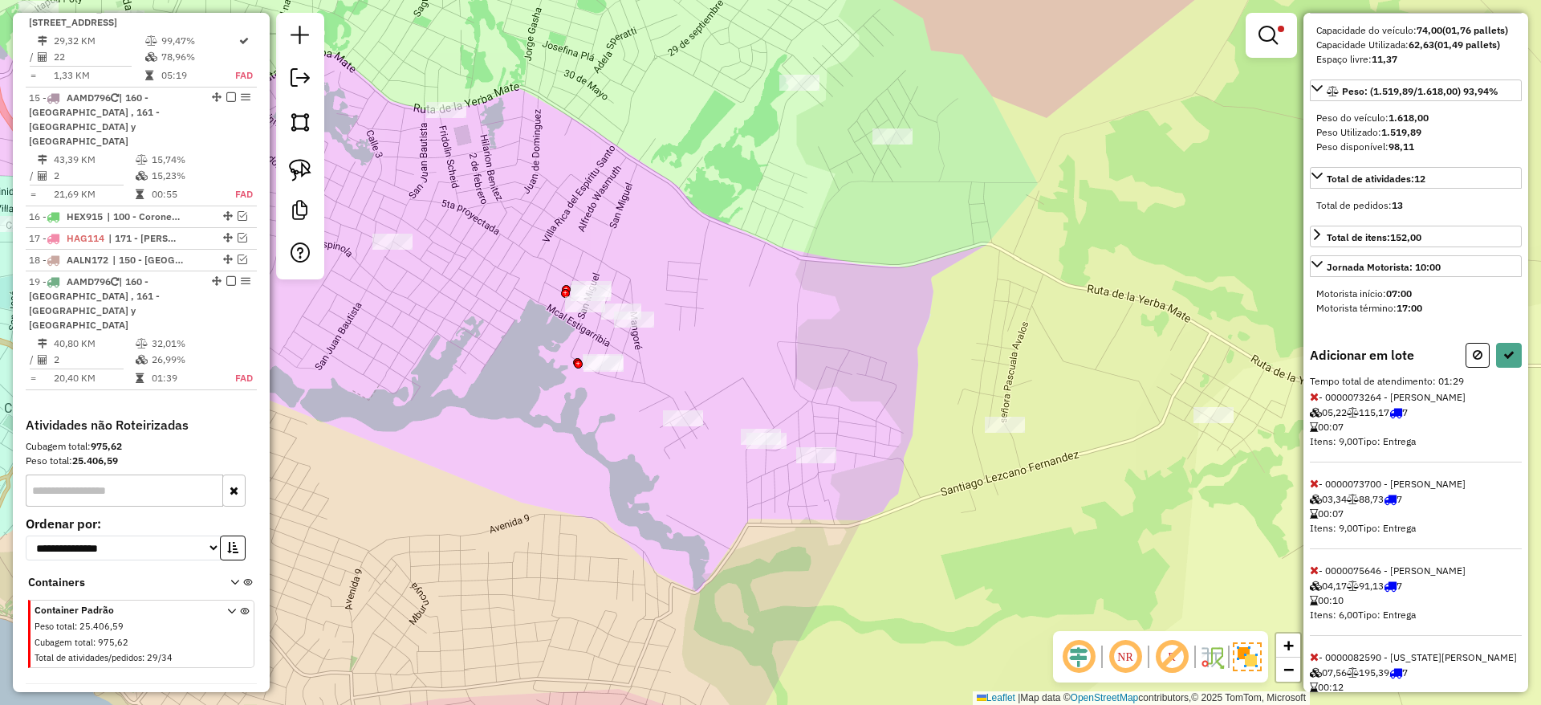
select select "**********"
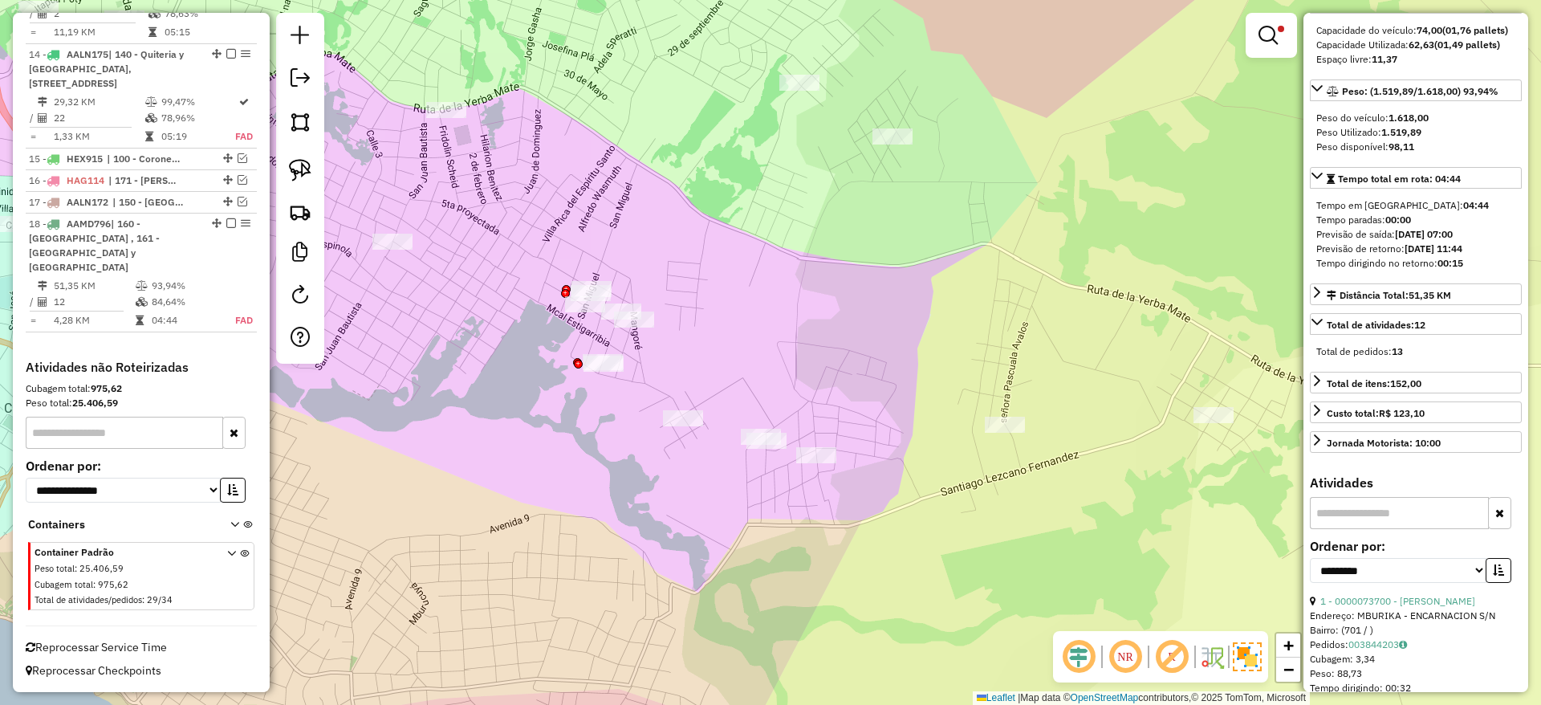
scroll to position [1900, 0]
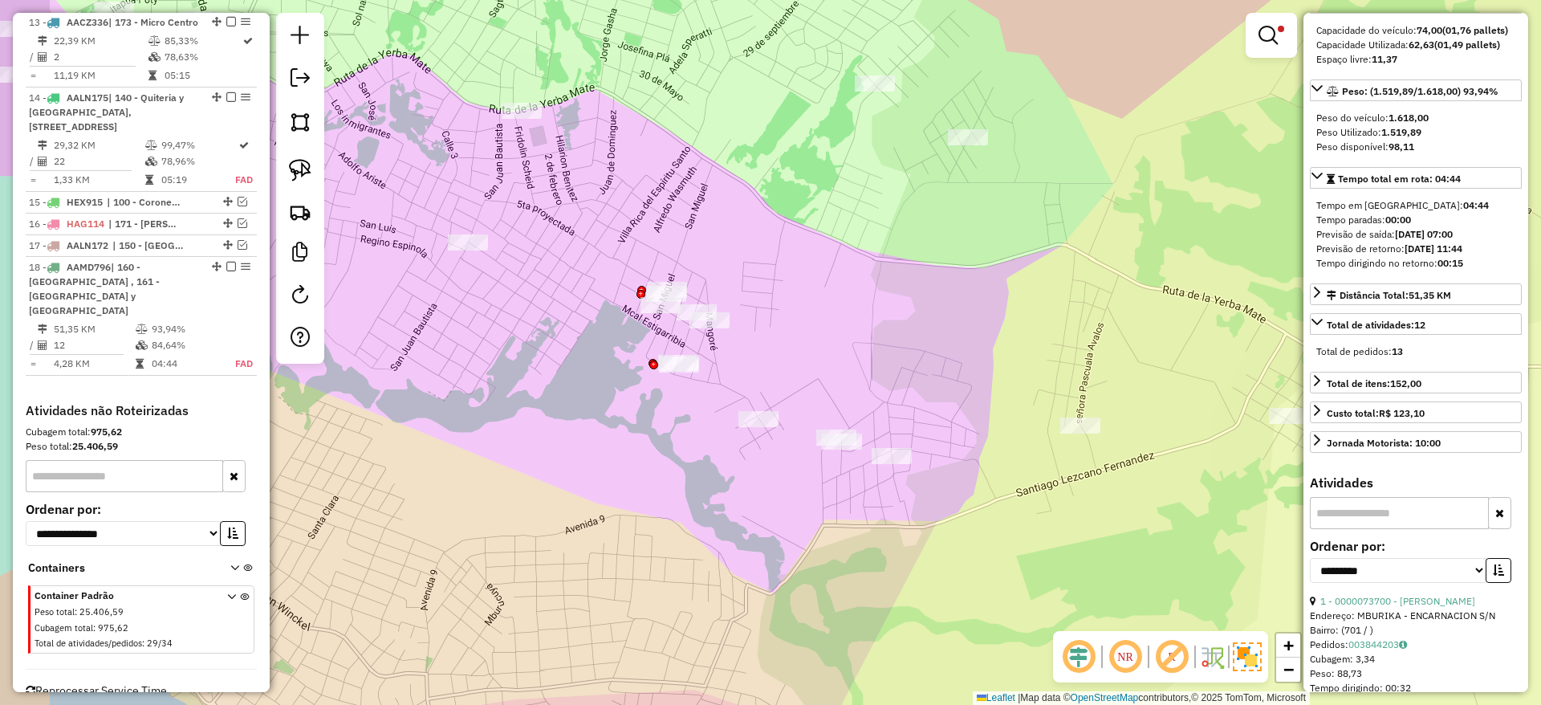
drag, startPoint x: 832, startPoint y: 355, endPoint x: 863, endPoint y: 355, distance: 30.5
click at [863, 355] on div "Limpar filtros Janela de atendimento Grade de atendimento Capacidade Transporta…" at bounding box center [770, 352] width 1541 height 705
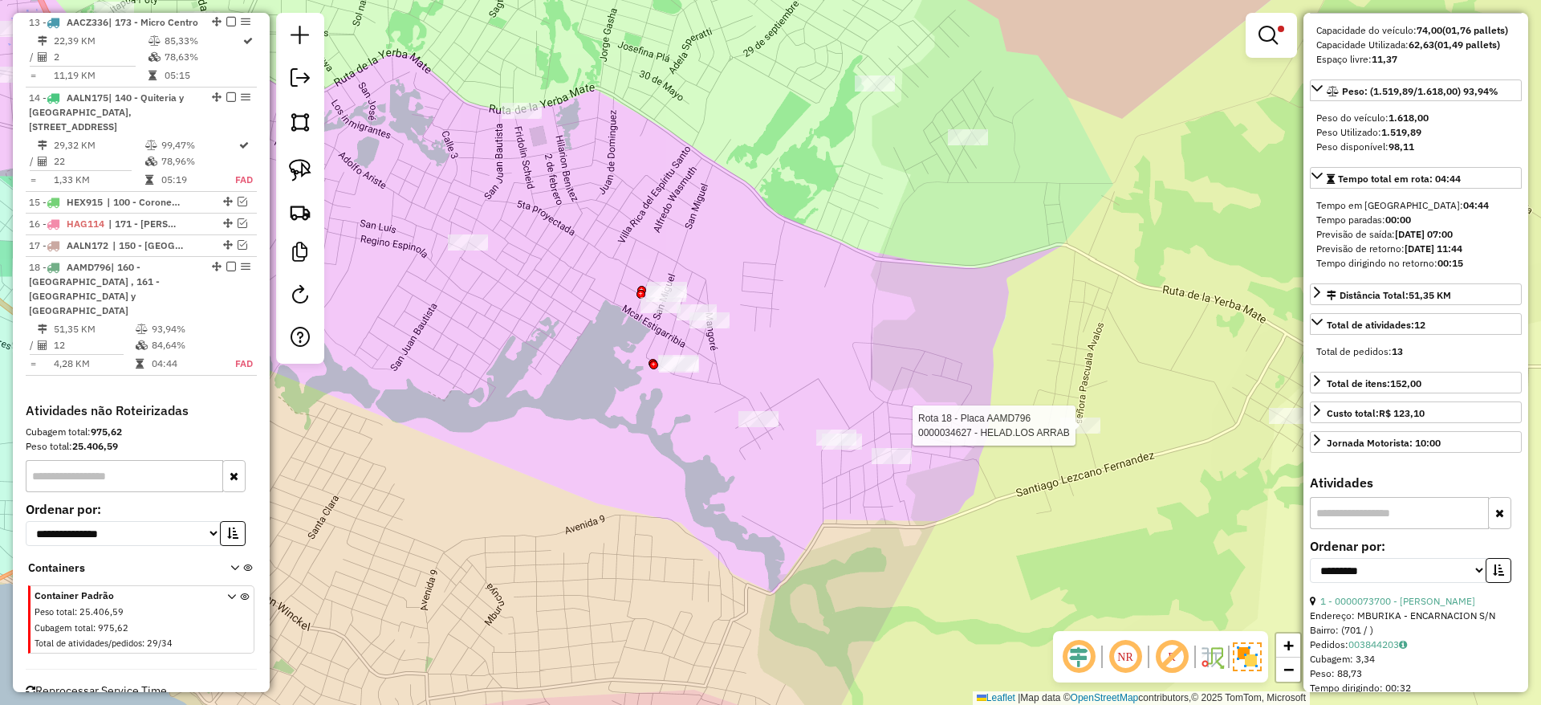
click at [1097, 433] on div at bounding box center [1080, 425] width 40 height 16
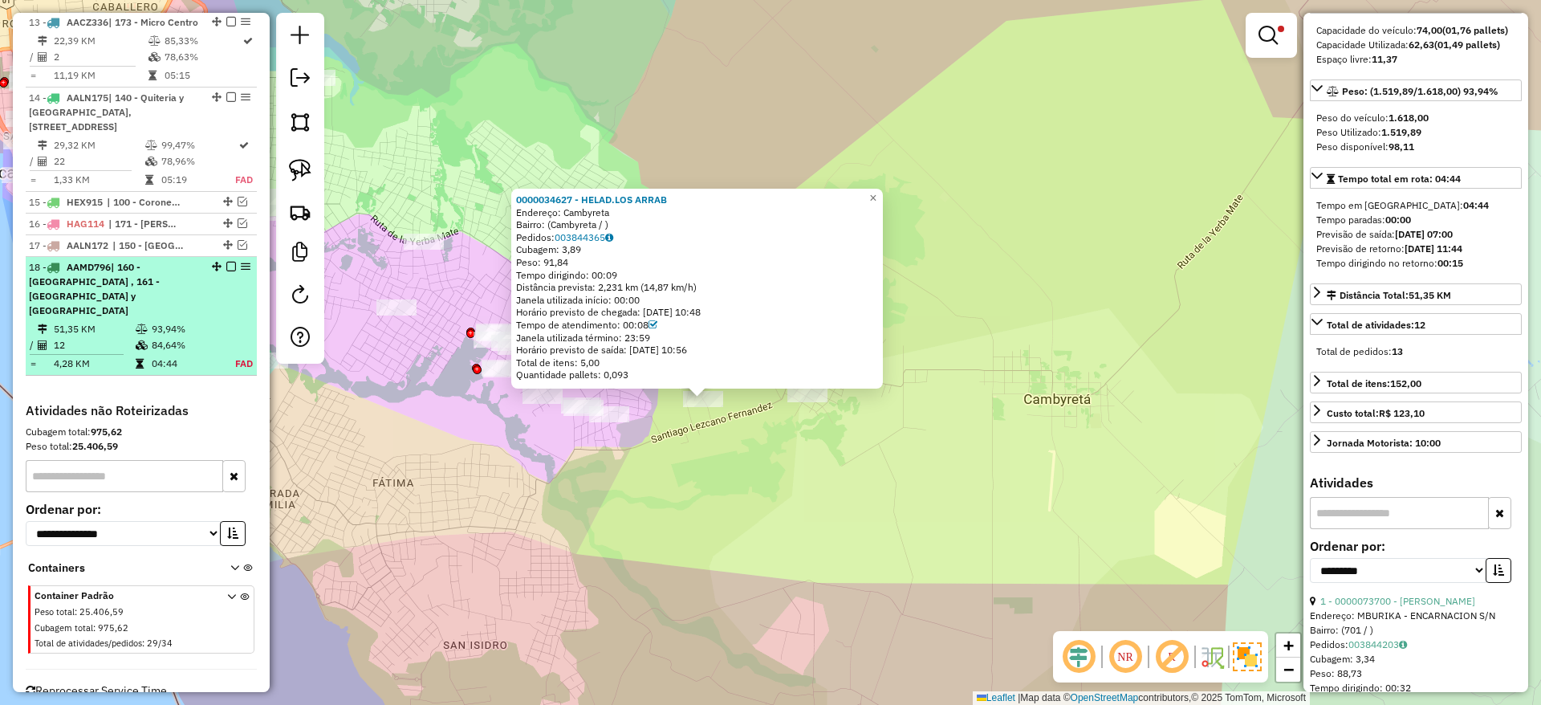
click at [227, 262] on em at bounding box center [231, 267] width 10 height 10
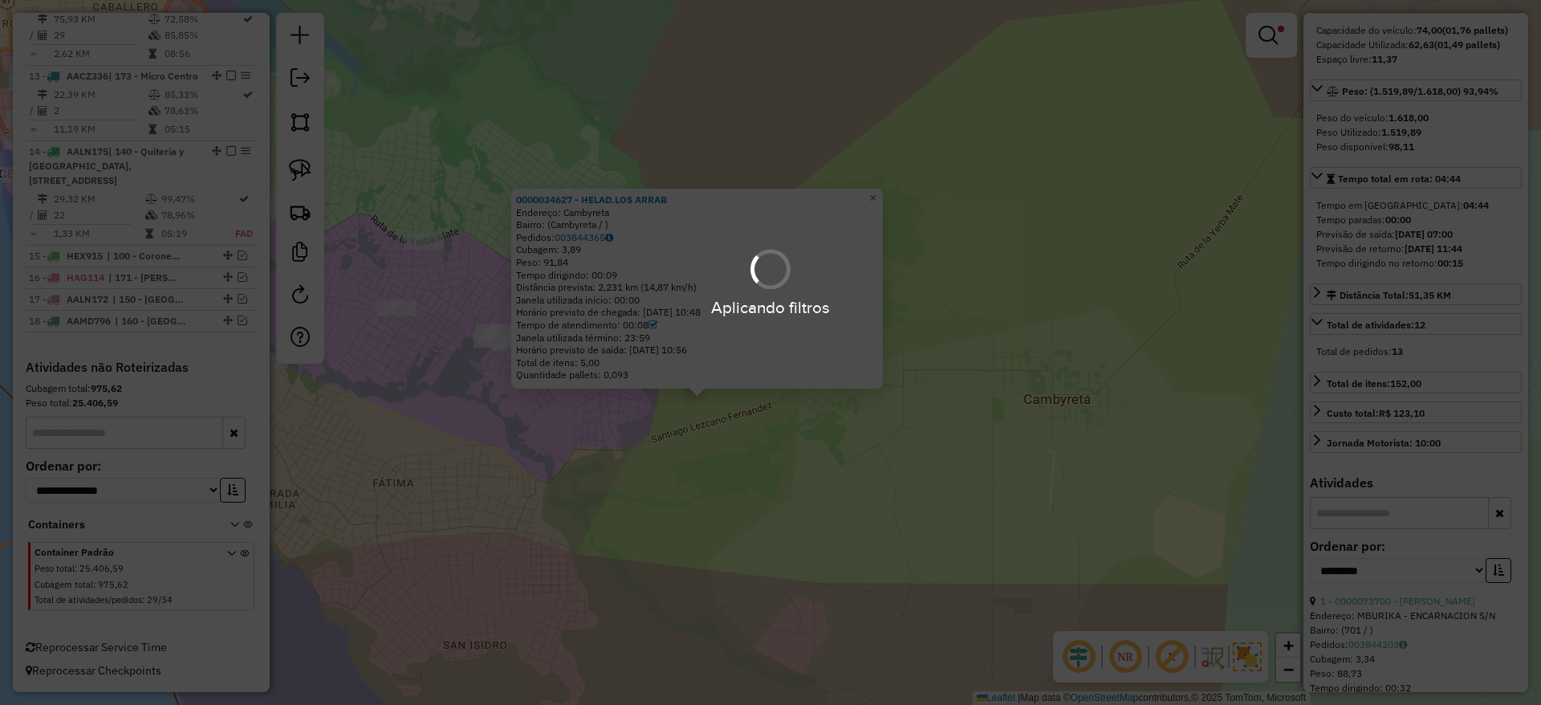
scroll to position [1817, 0]
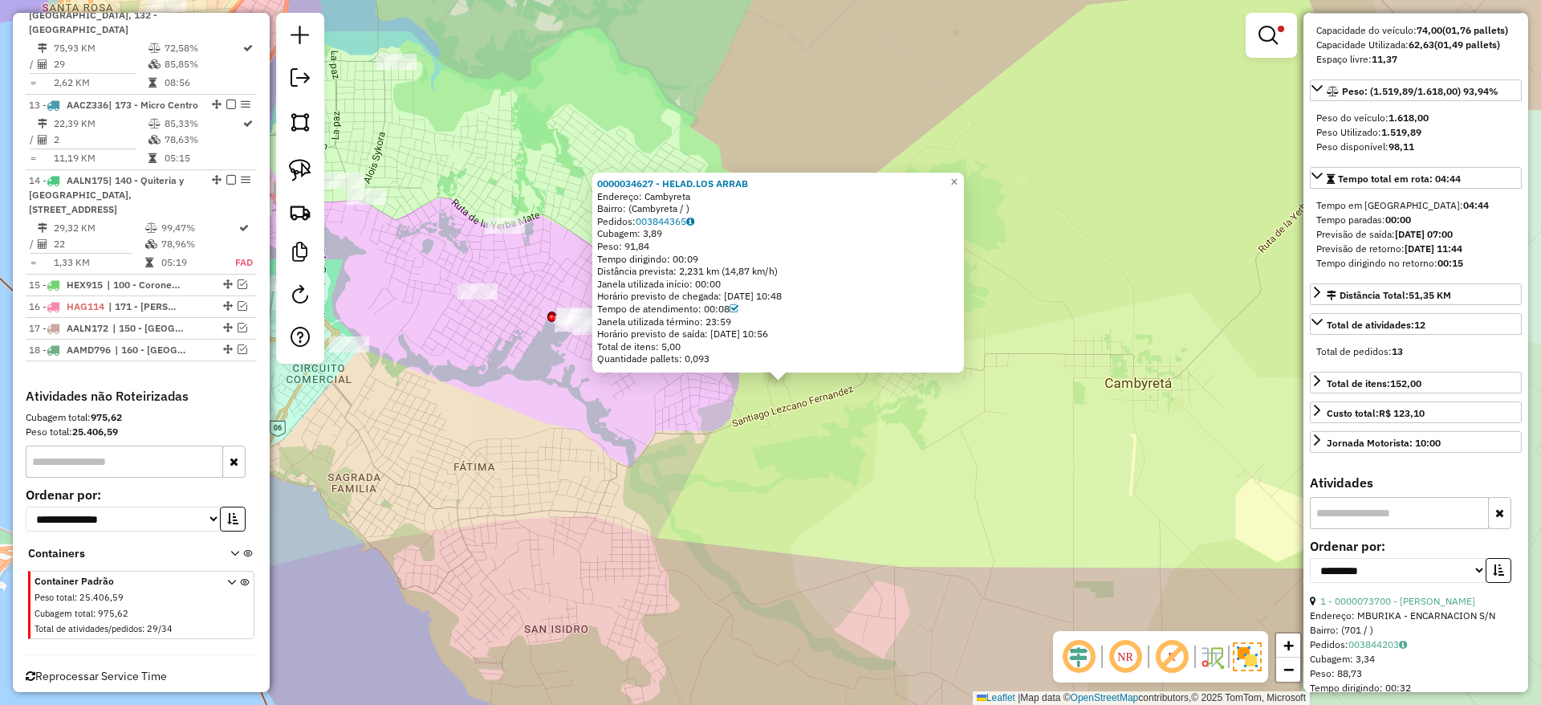
drag, startPoint x: 640, startPoint y: 502, endPoint x: 721, endPoint y: 486, distance: 82.6
click at [721, 486] on div "0000034627 - HELAD.LOS ARRAB Endereço: Cambyreta Bairro: (Cambyreta / ) Pedidos…" at bounding box center [770, 352] width 1541 height 705
click at [239, 344] on em at bounding box center [243, 349] width 10 height 10
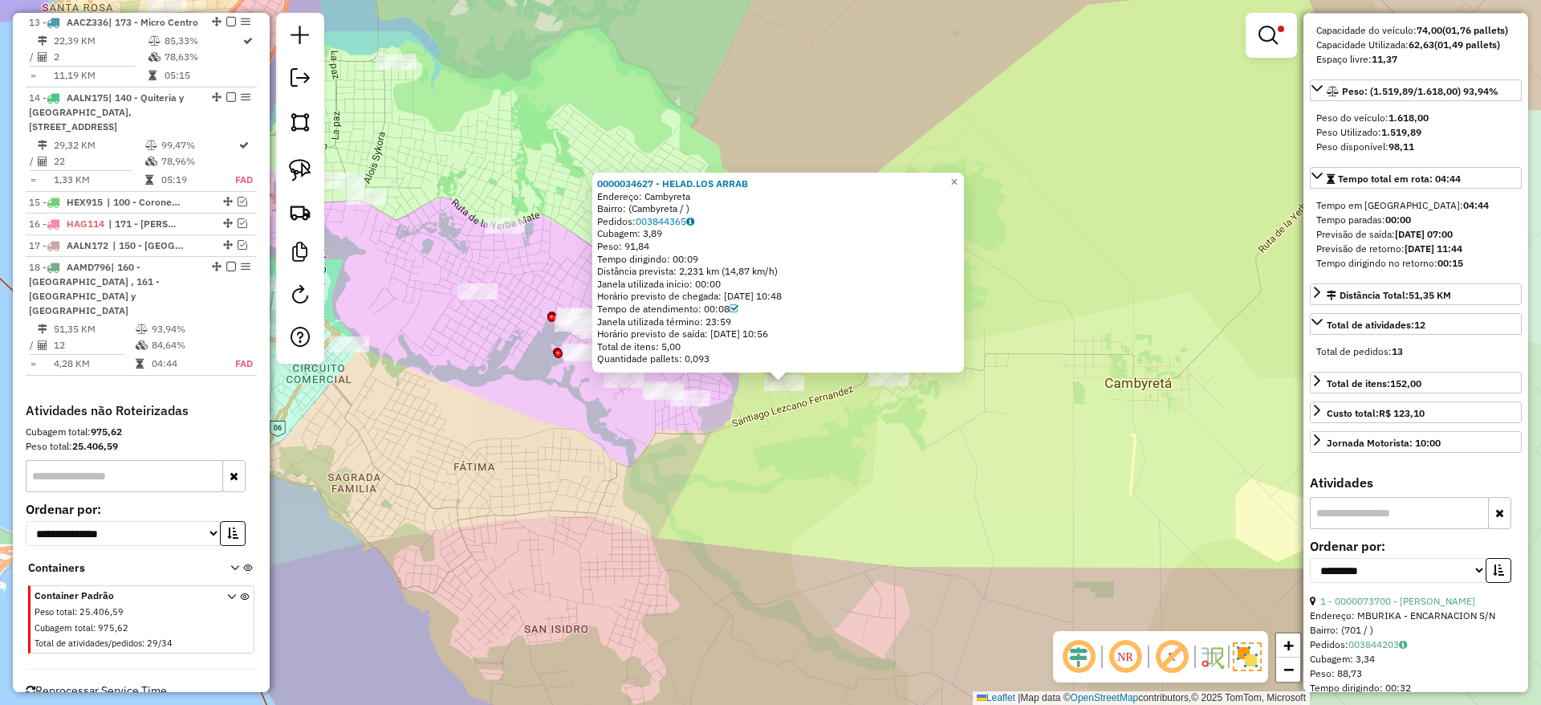
click at [714, 490] on div "0000034627 - HELAD.LOS ARRAB Endereço: Cambyreta Bairro: (Cambyreta / ) Pedidos…" at bounding box center [770, 352] width 1541 height 705
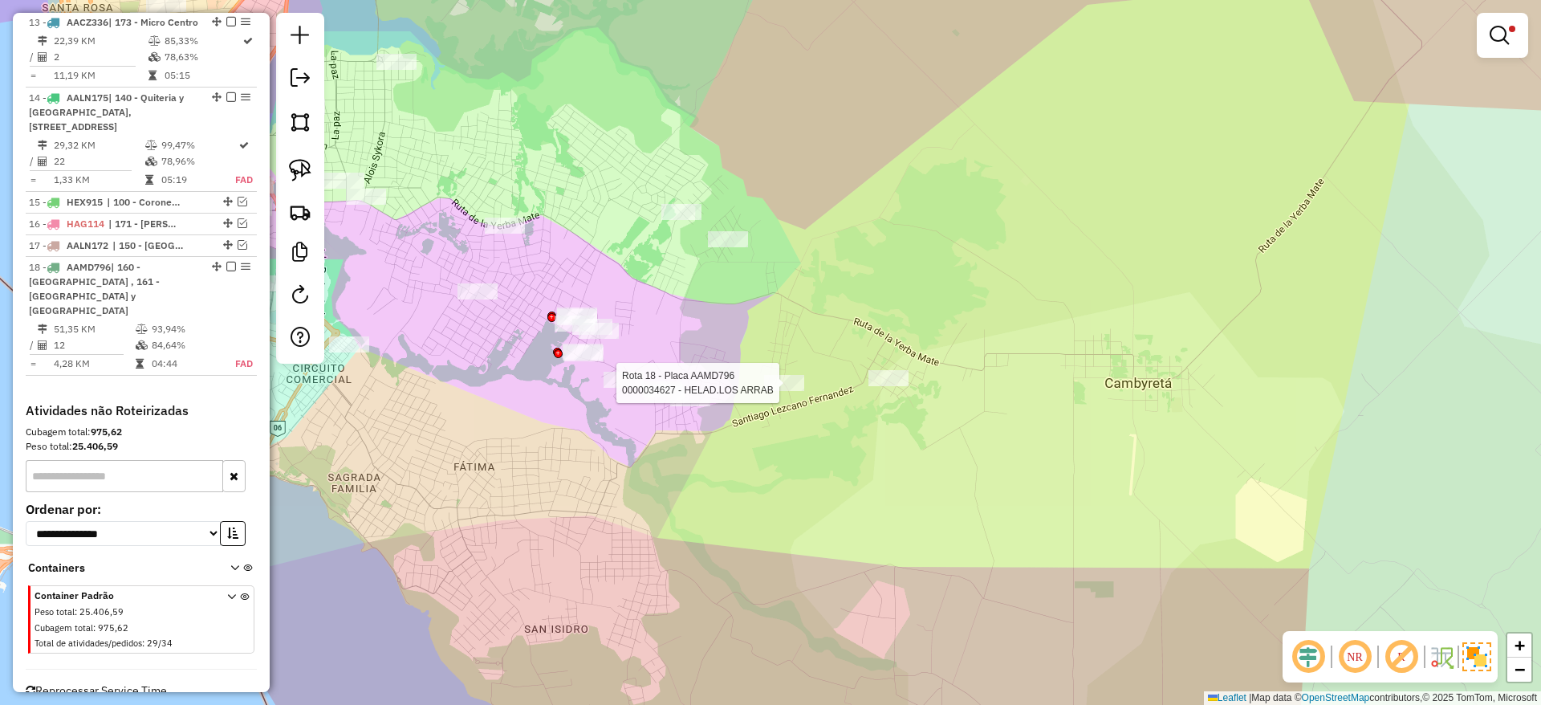
select select "**********"
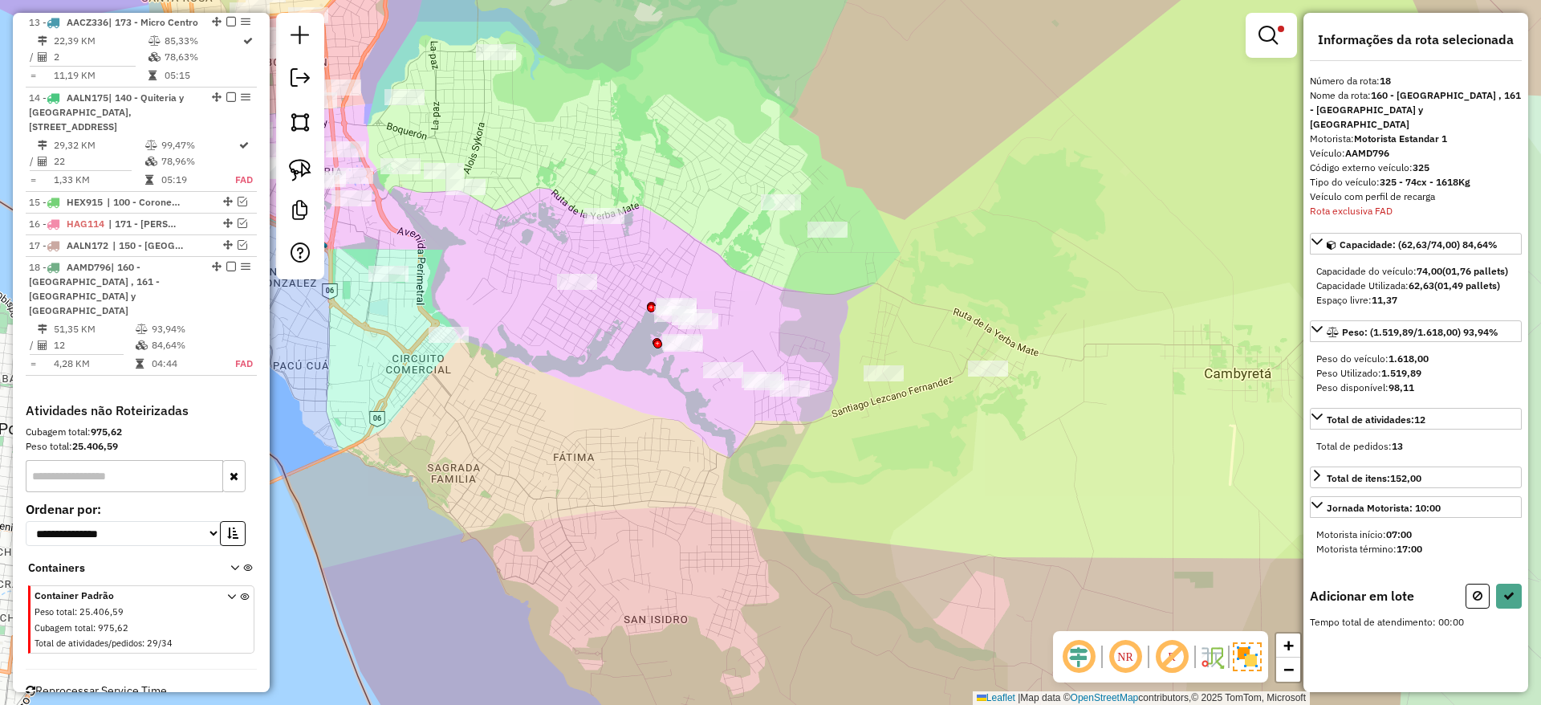
drag, startPoint x: 759, startPoint y: 433, endPoint x: 868, endPoint y: 453, distance: 110.8
click at [868, 453] on div "Limpar filtros Janela de atendimento Grade de atendimento Capacidade Transporta…" at bounding box center [770, 352] width 1541 height 705
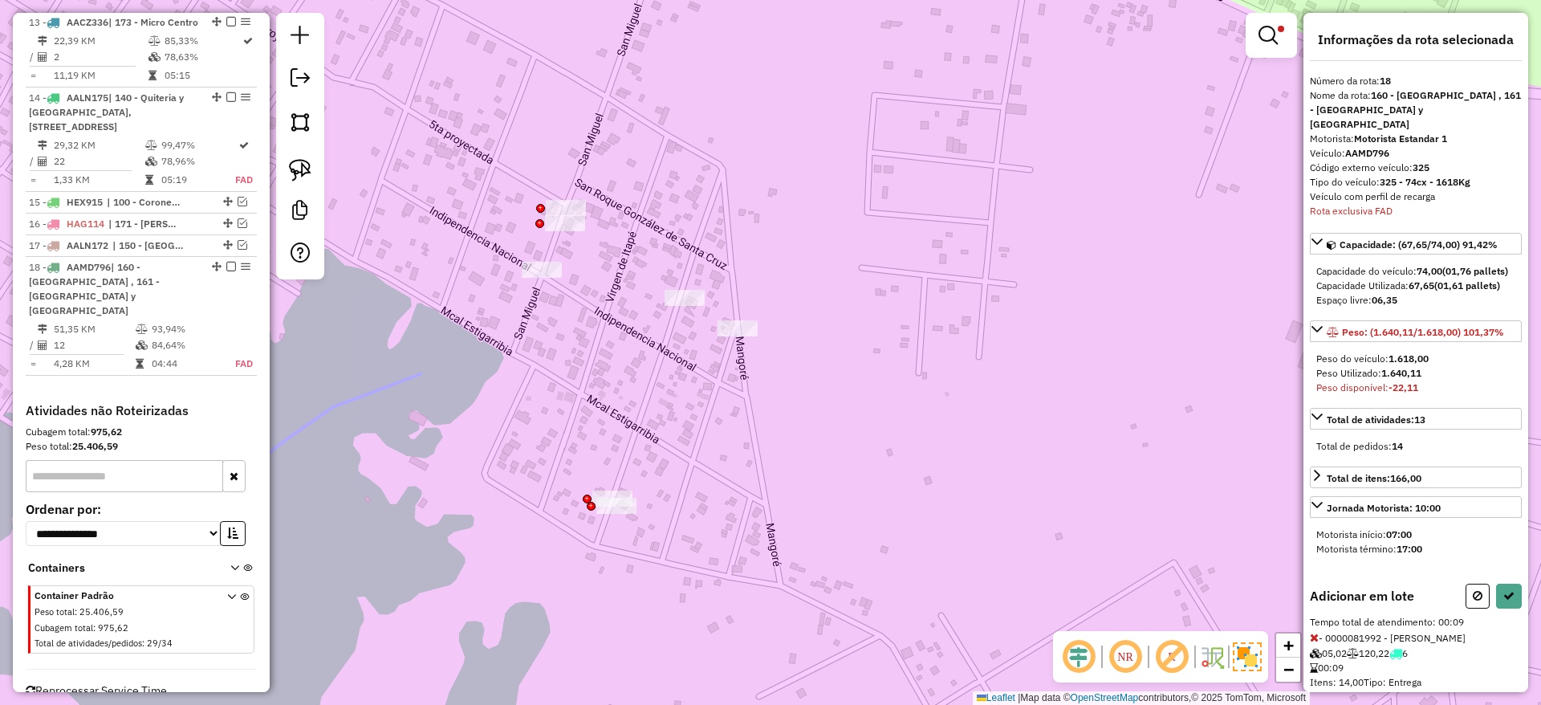
scroll to position [45, 0]
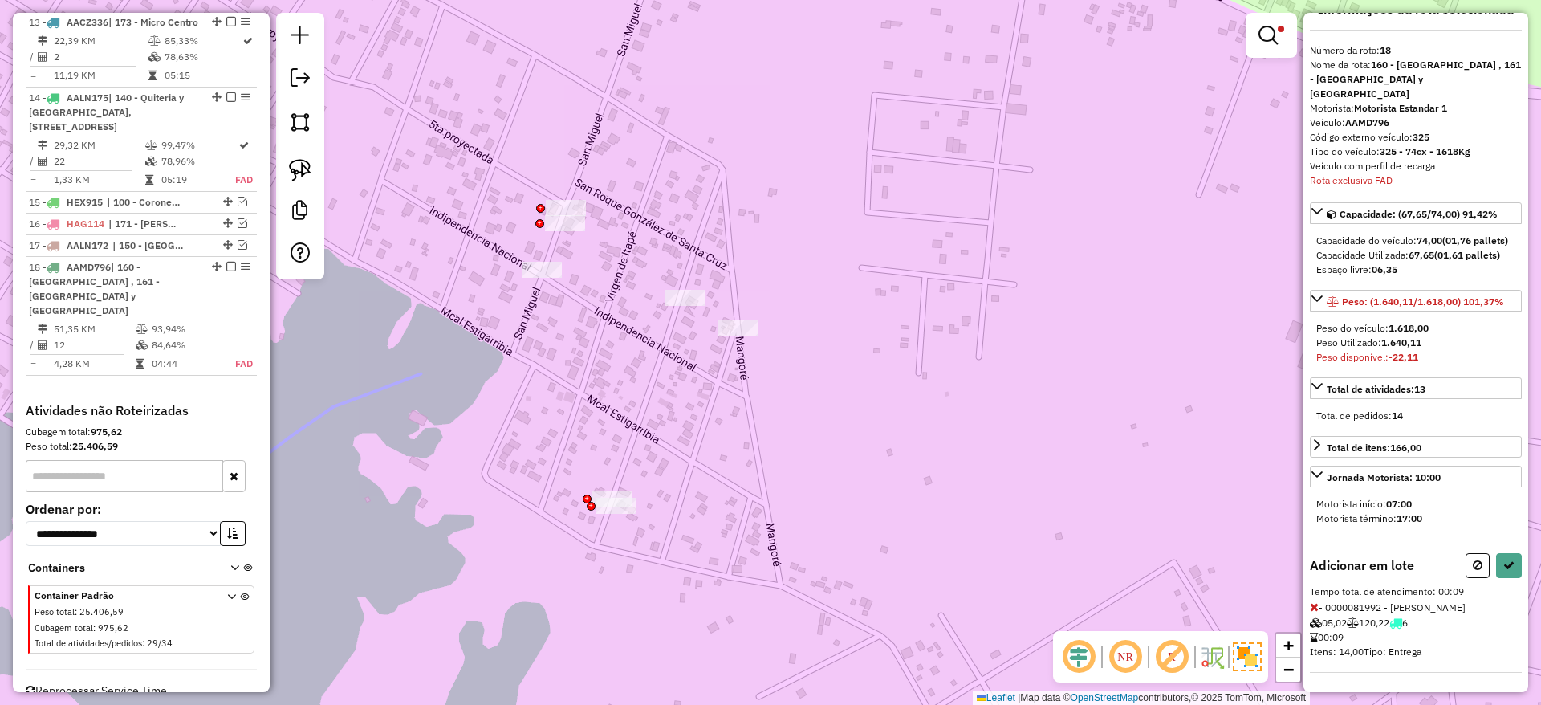
click at [1312, 601] on icon at bounding box center [1314, 606] width 9 height 11
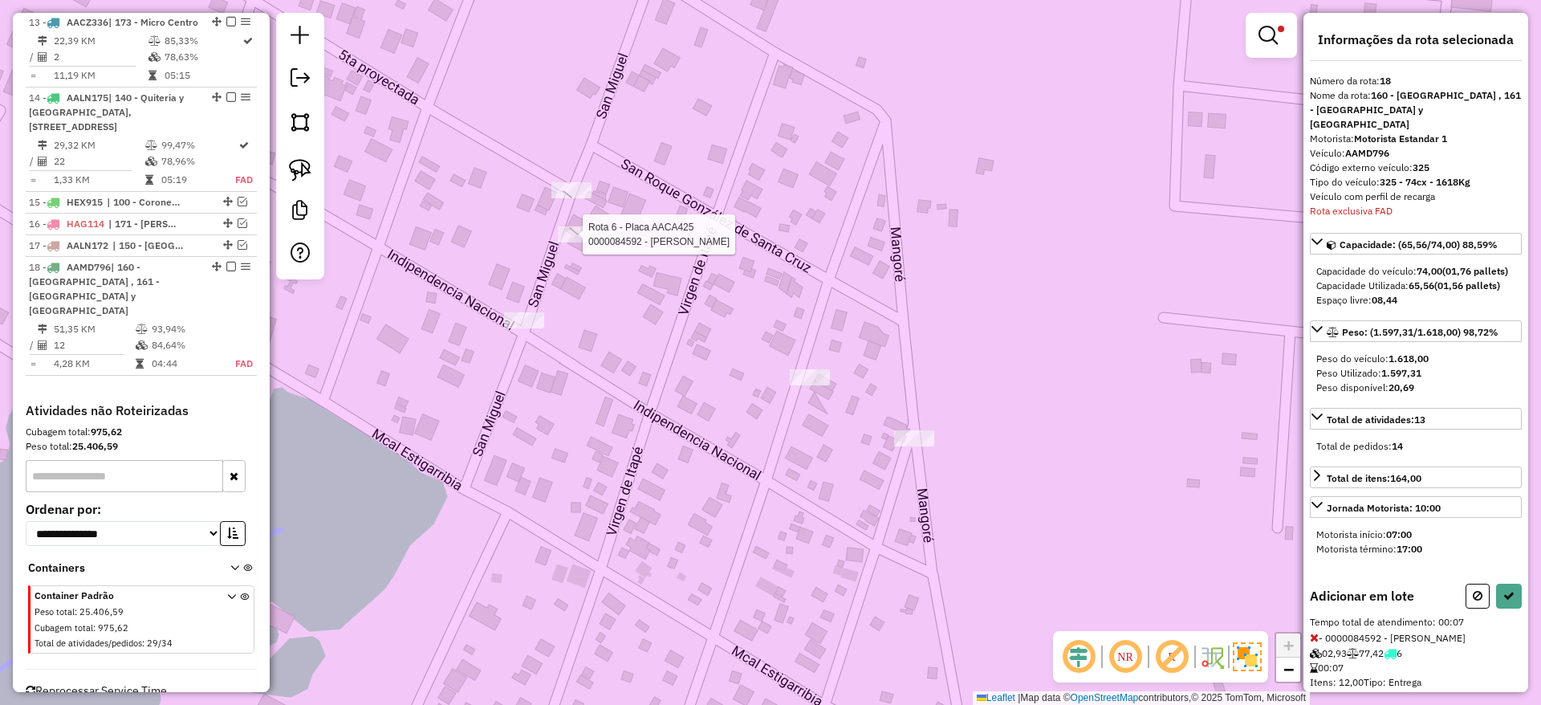
select select "**********"
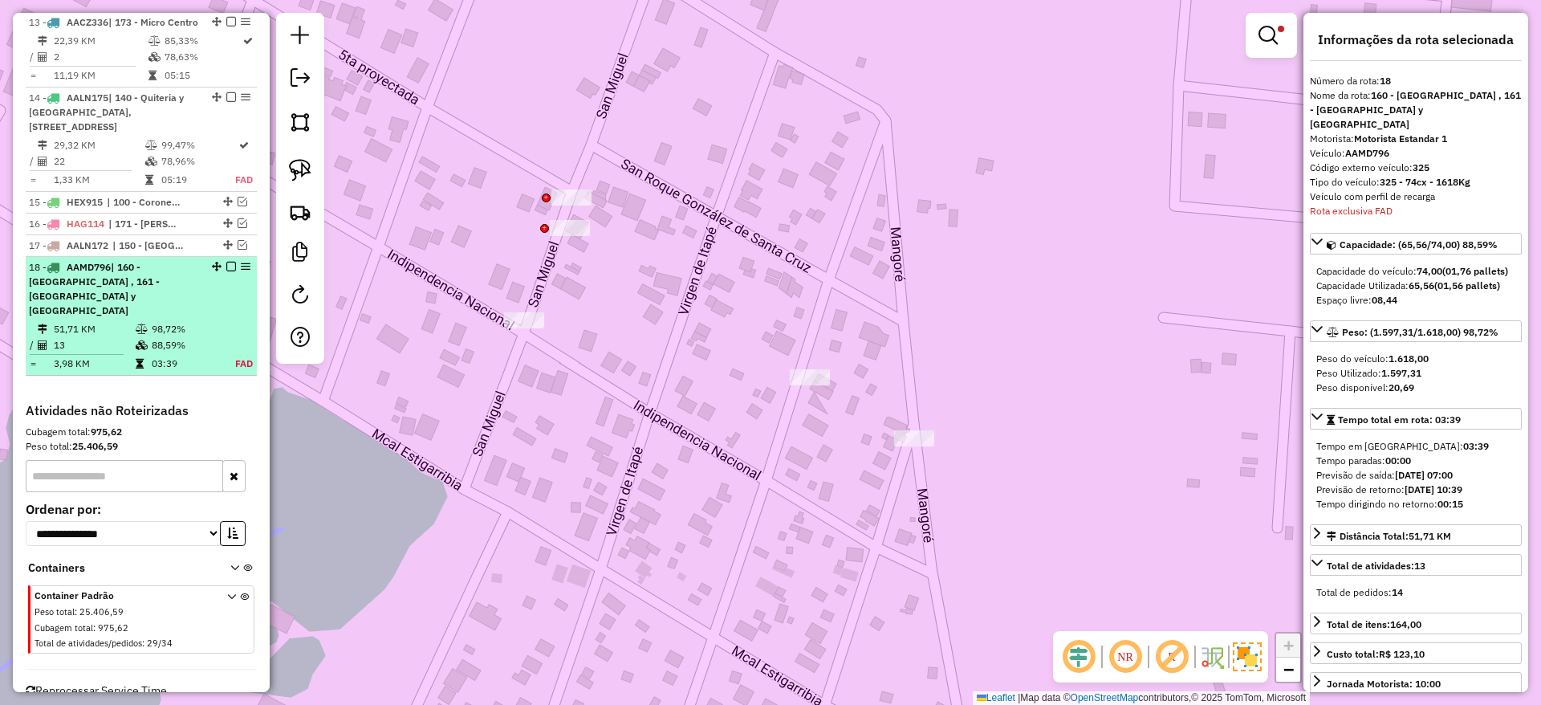
click at [232, 262] on div at bounding box center [226, 267] width 48 height 10
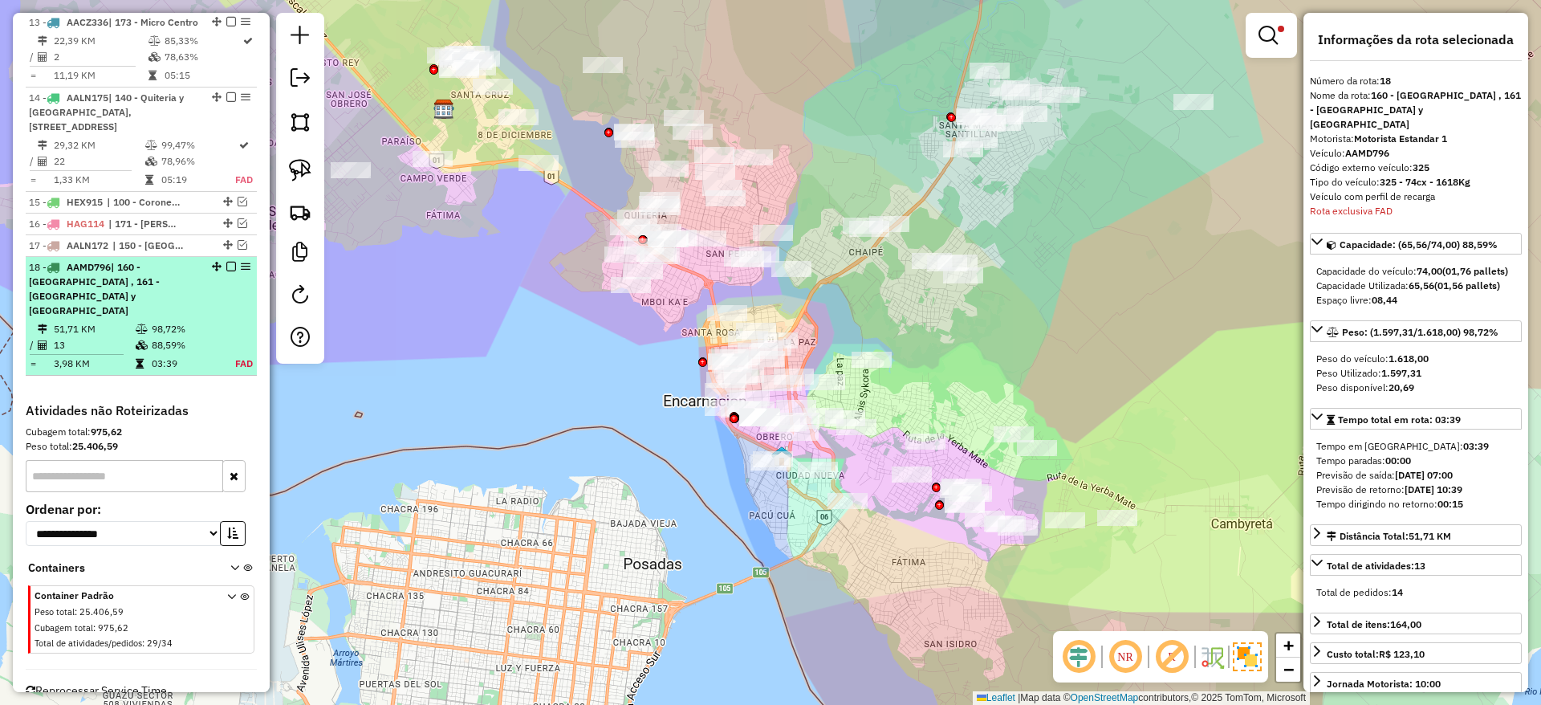
click at [227, 262] on em at bounding box center [231, 267] width 10 height 10
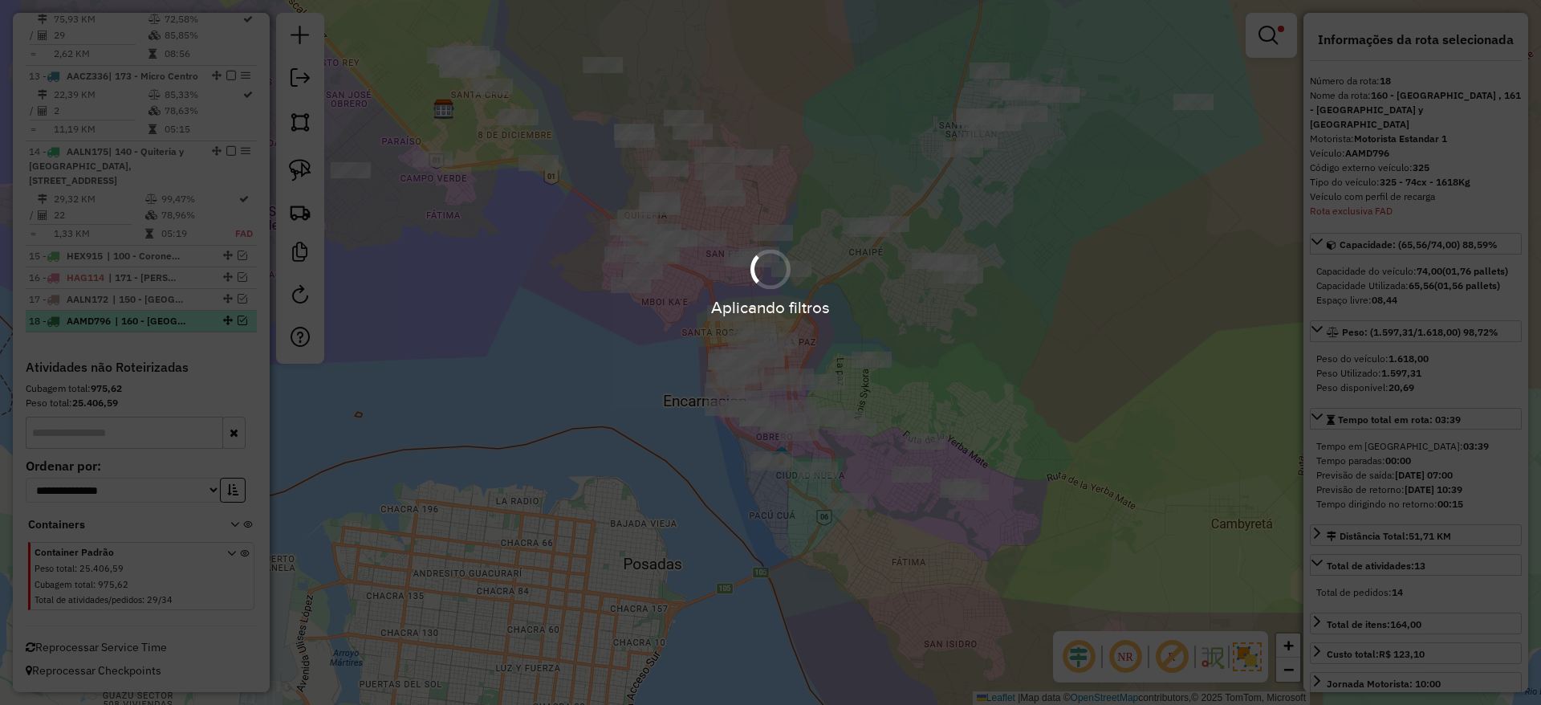
scroll to position [1817, 0]
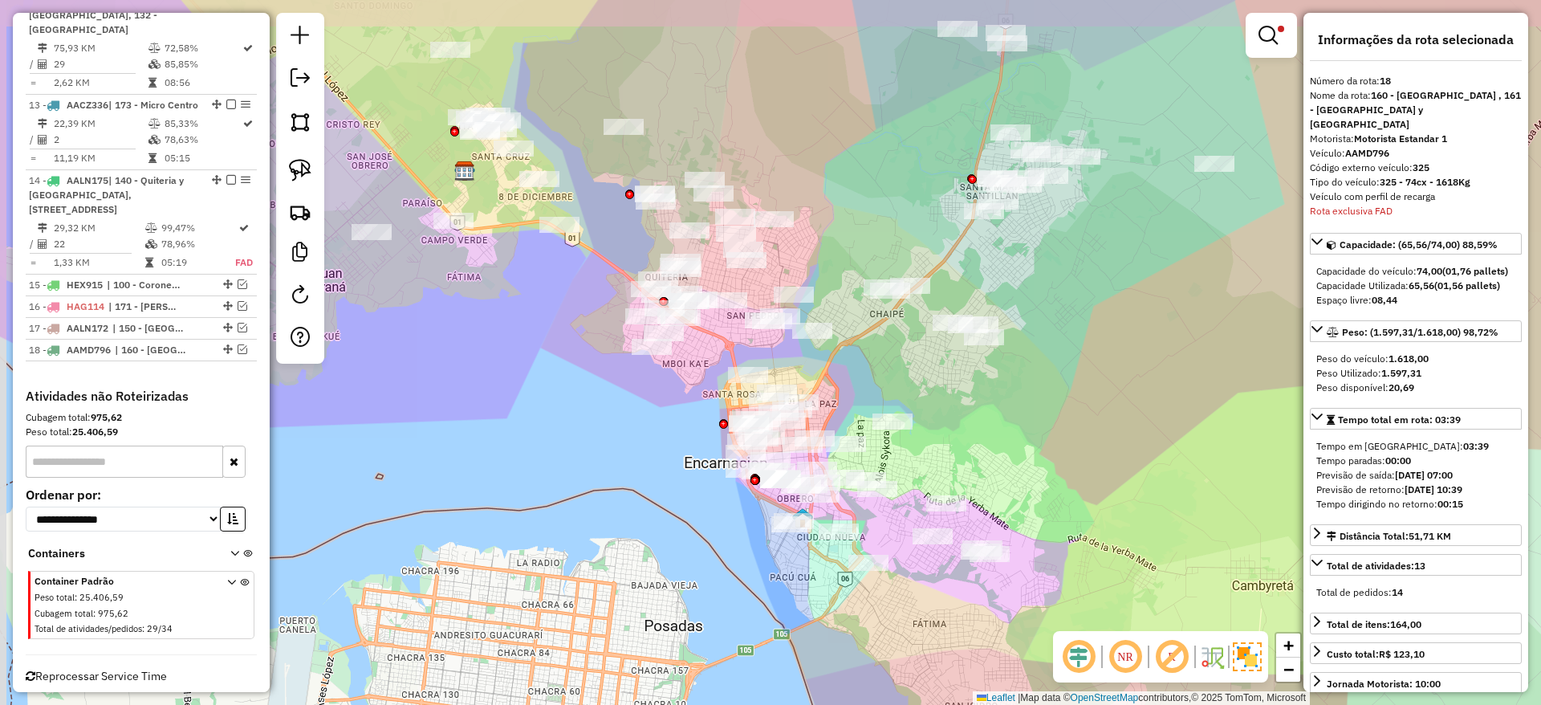
drag, startPoint x: 1111, startPoint y: 264, endPoint x: 1135, endPoint y: 340, distance: 80.0
click at [1135, 340] on div "Limpar filtros Janela de atendimento Grade de atendimento Capacidade Transporta…" at bounding box center [770, 352] width 1541 height 705
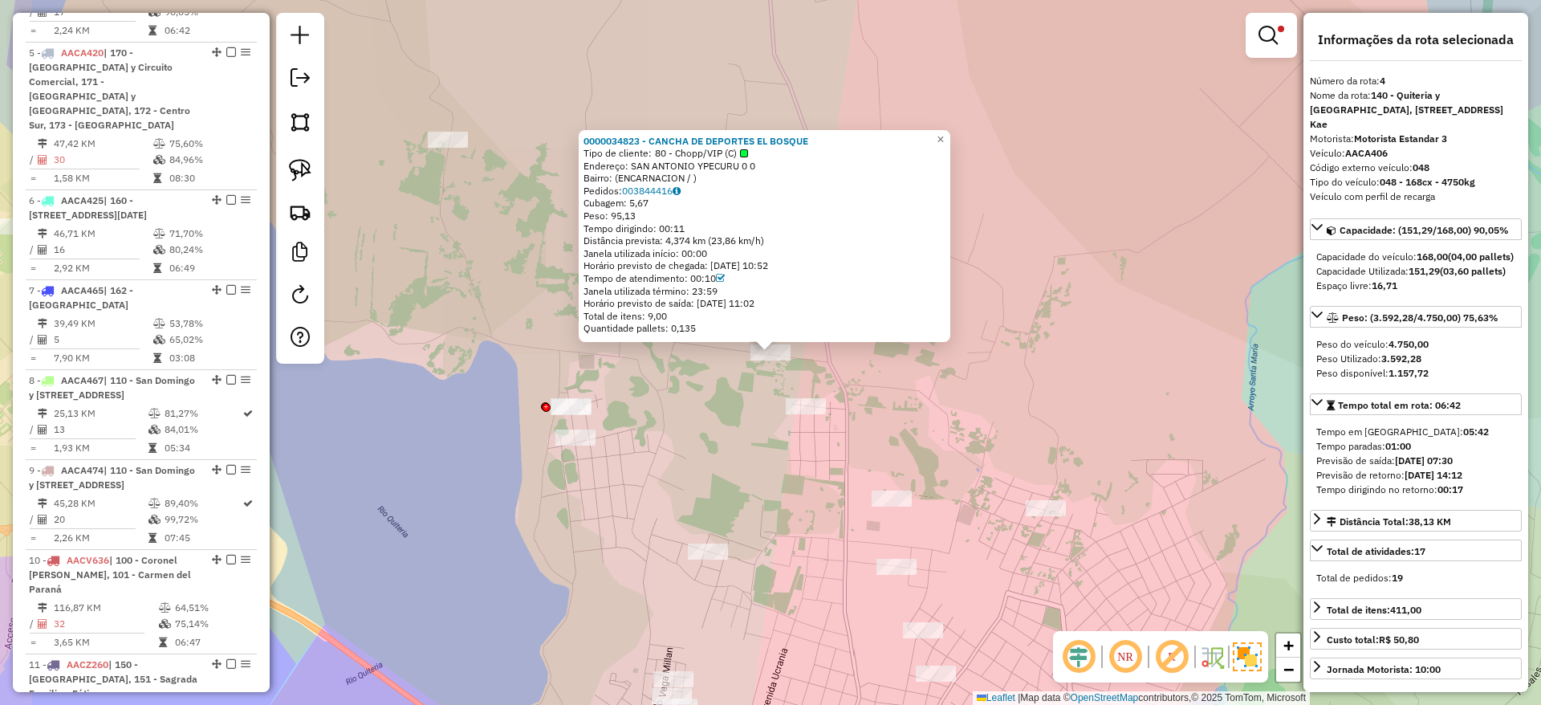
scroll to position [931, 0]
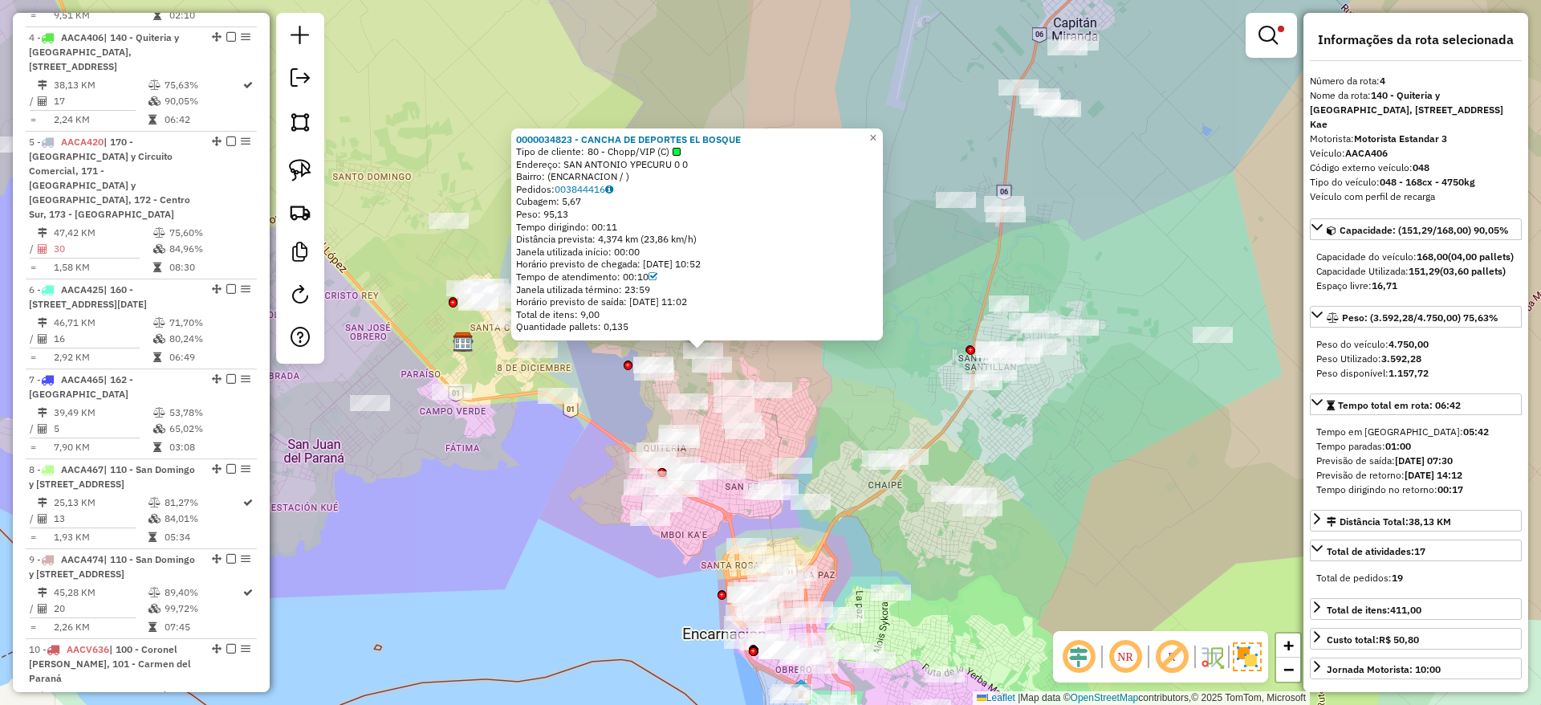
click at [893, 377] on div "0000034823 - CANCHA DE DEPORTES EL BOSQUE Tipo de cliente: 80 - Chopp/VIP (C) E…" at bounding box center [770, 352] width 1541 height 705
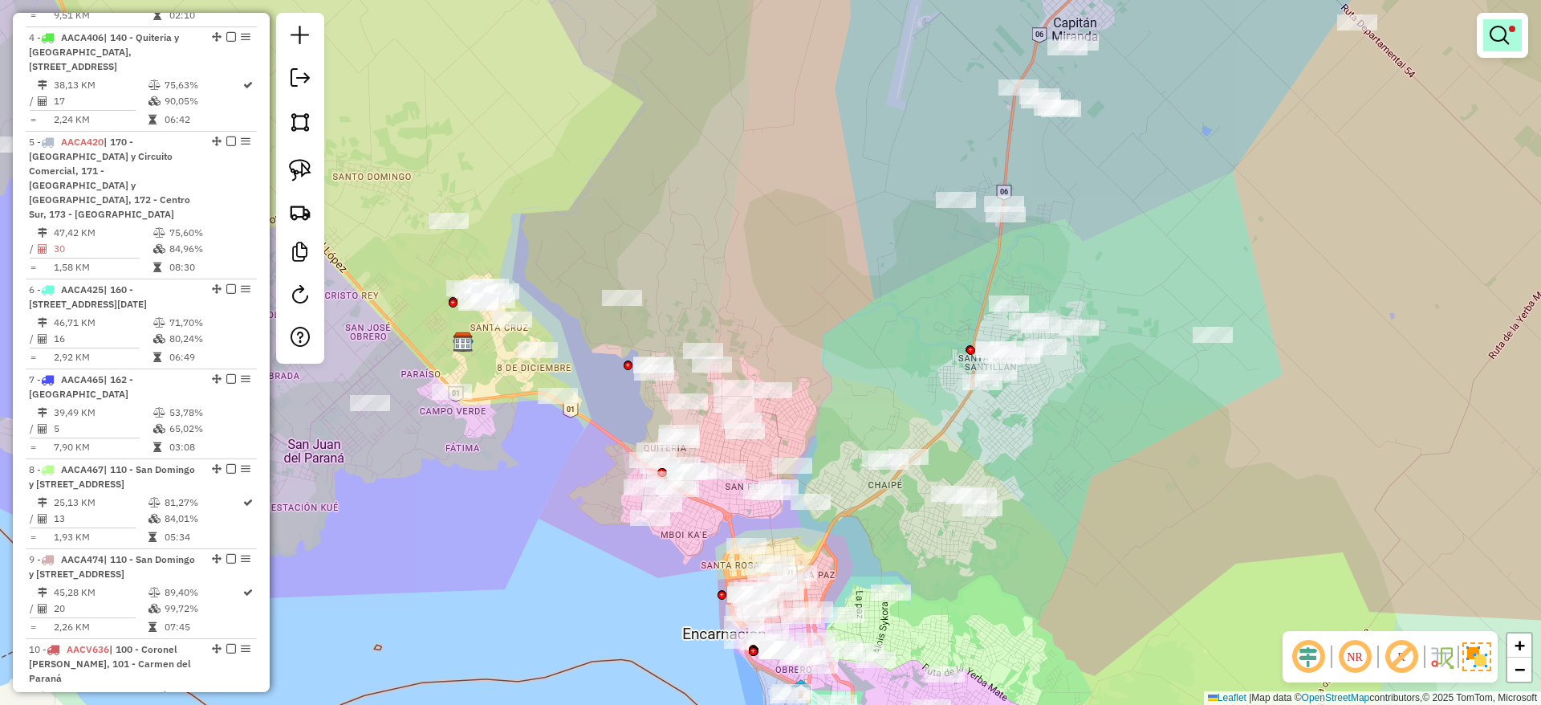
click at [1503, 31] on em at bounding box center [1499, 35] width 19 height 19
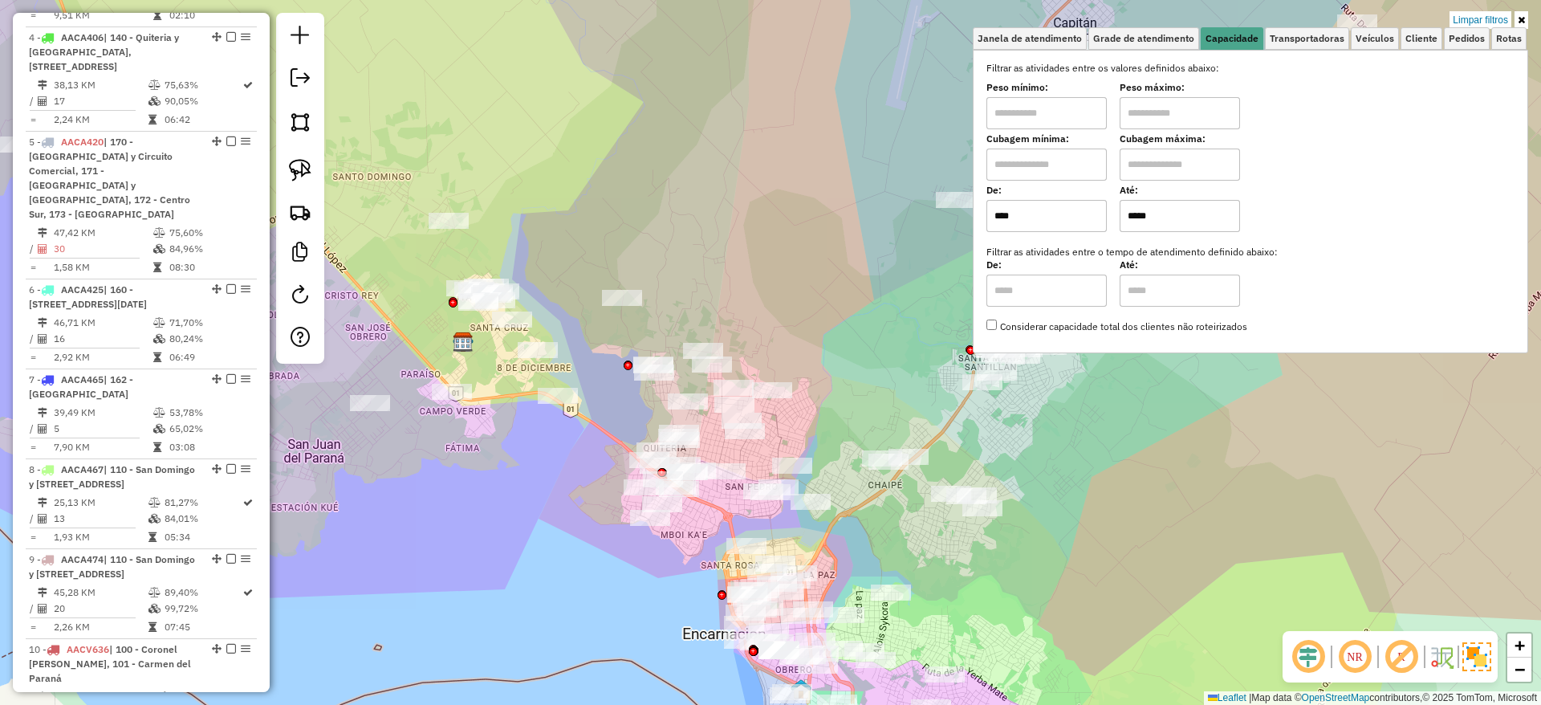
click at [684, 227] on div "Rota 4 - Placa AACA406 0000036717 - DESPENSA LOS AMIGOS Rota 4 - Placa AACA406 …" at bounding box center [770, 352] width 1541 height 705
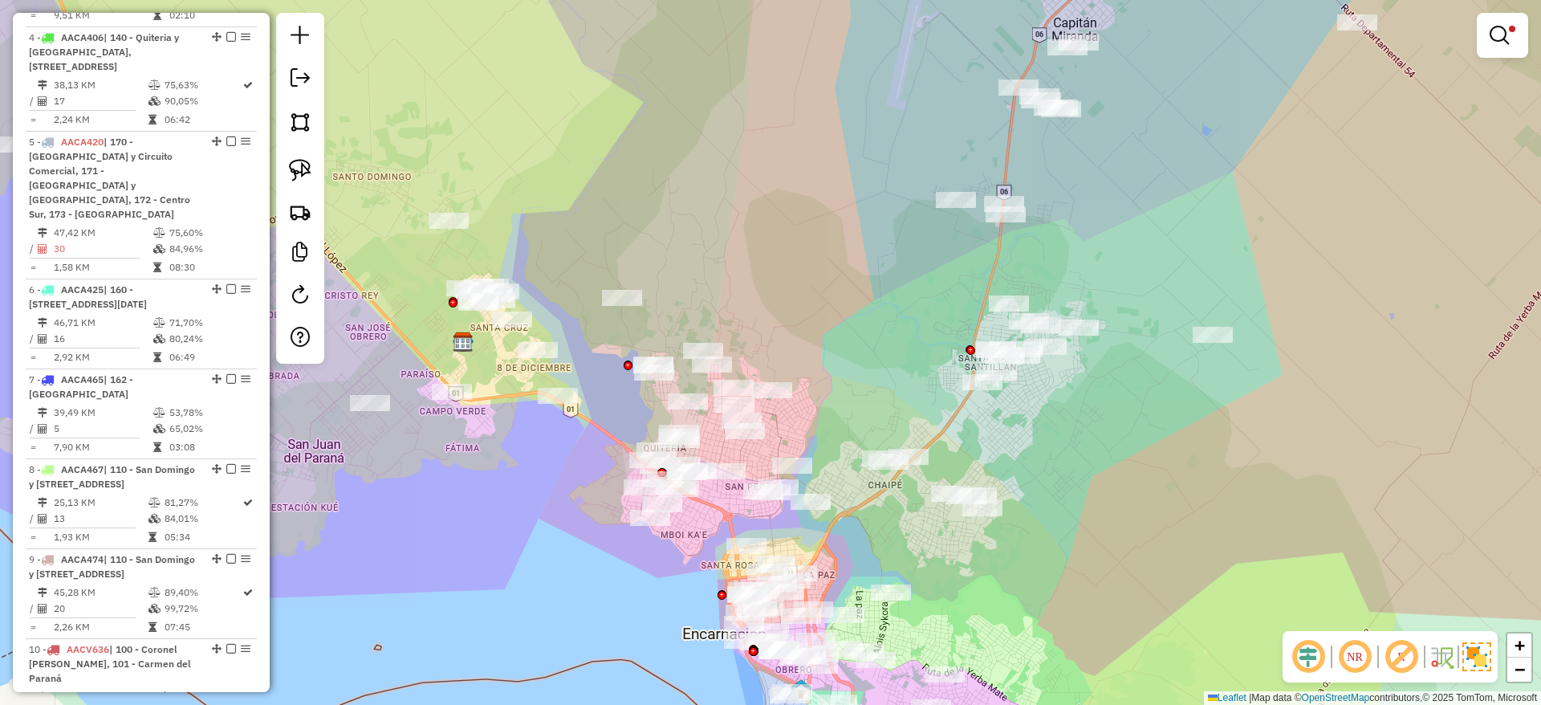
drag, startPoint x: 696, startPoint y: 201, endPoint x: 938, endPoint y: 161, distance: 245.7
click at [933, 163] on div "Limpar filtros Janela de atendimento Grade de atendimento Capacidade Transporta…" at bounding box center [770, 352] width 1541 height 705
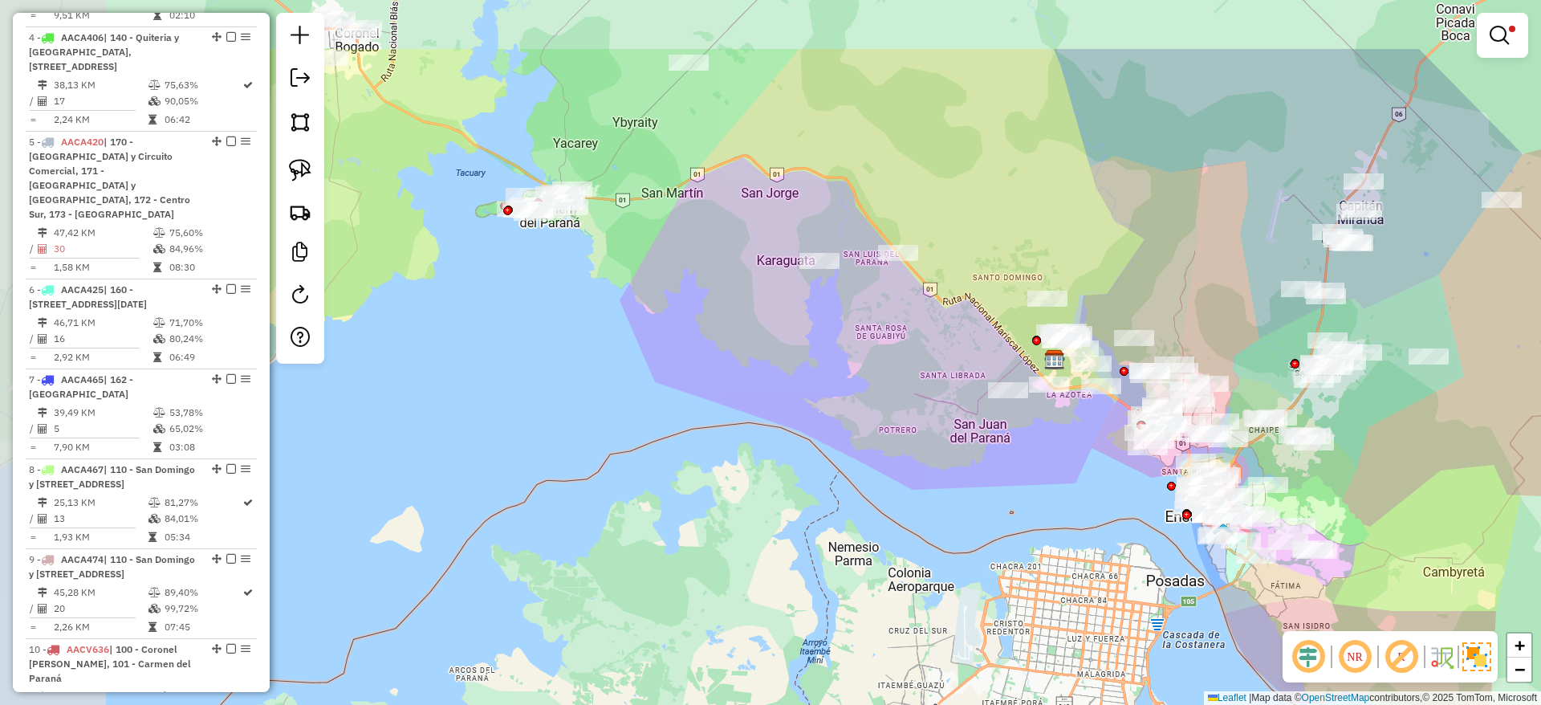
drag, startPoint x: 726, startPoint y: 425, endPoint x: 964, endPoint y: 534, distance: 261.9
click at [964, 534] on div "Limpar filtros Janela de atendimento Grade de atendimento Capacidade Transporta…" at bounding box center [770, 352] width 1541 height 705
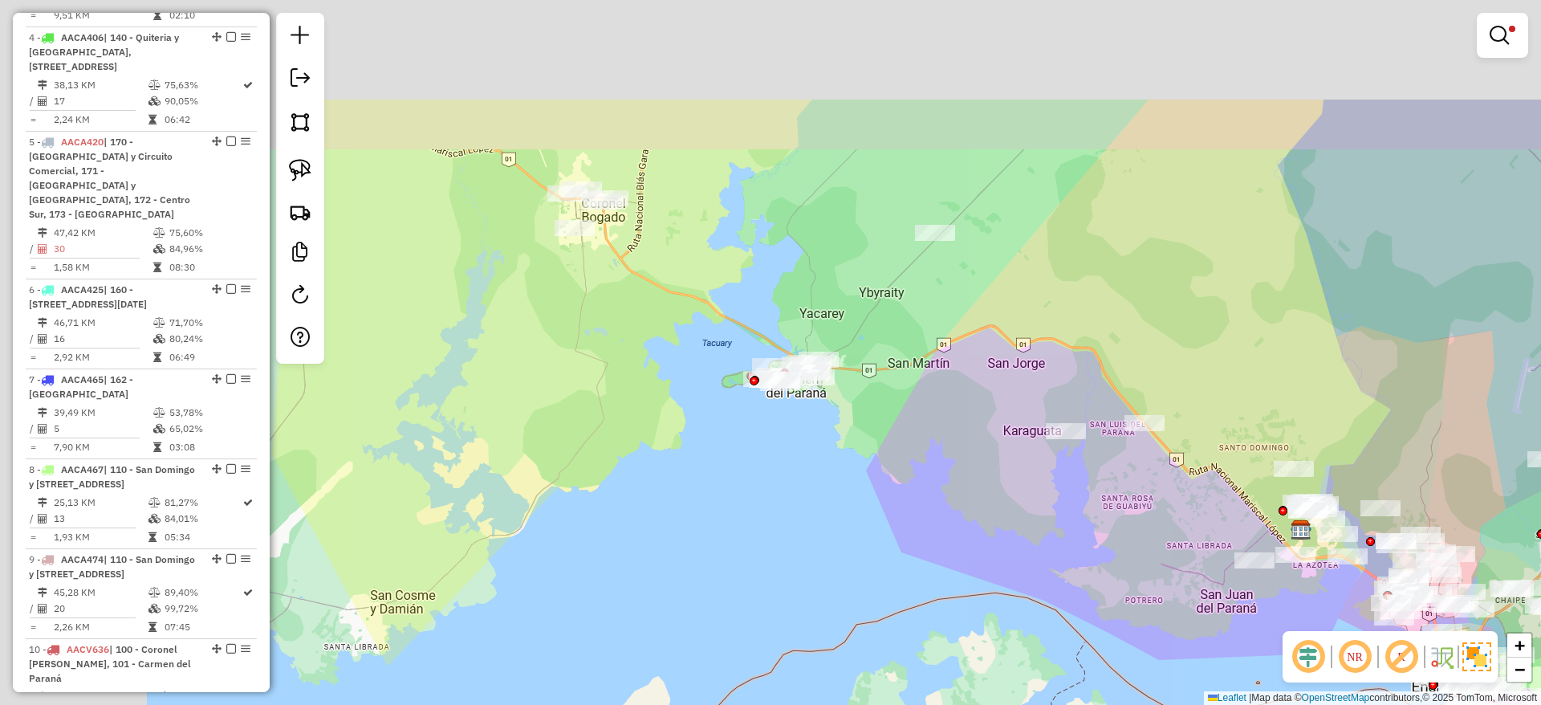
drag, startPoint x: 580, startPoint y: 397, endPoint x: 899, endPoint y: 602, distance: 379.2
click at [899, 613] on div "Limpar filtros Janela de atendimento Grade de atendimento Capacidade Transporta…" at bounding box center [770, 352] width 1541 height 705
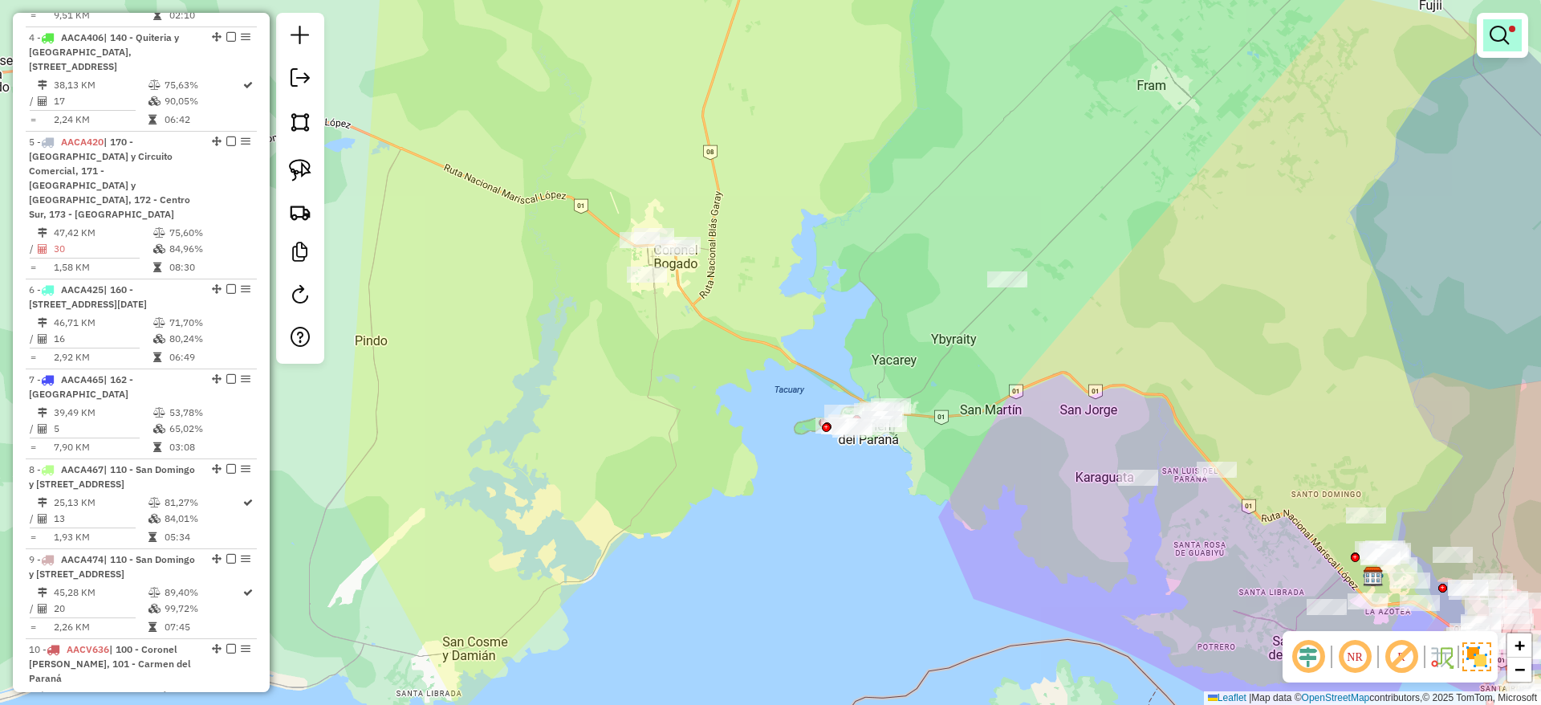
click at [1495, 31] on em at bounding box center [1499, 35] width 19 height 19
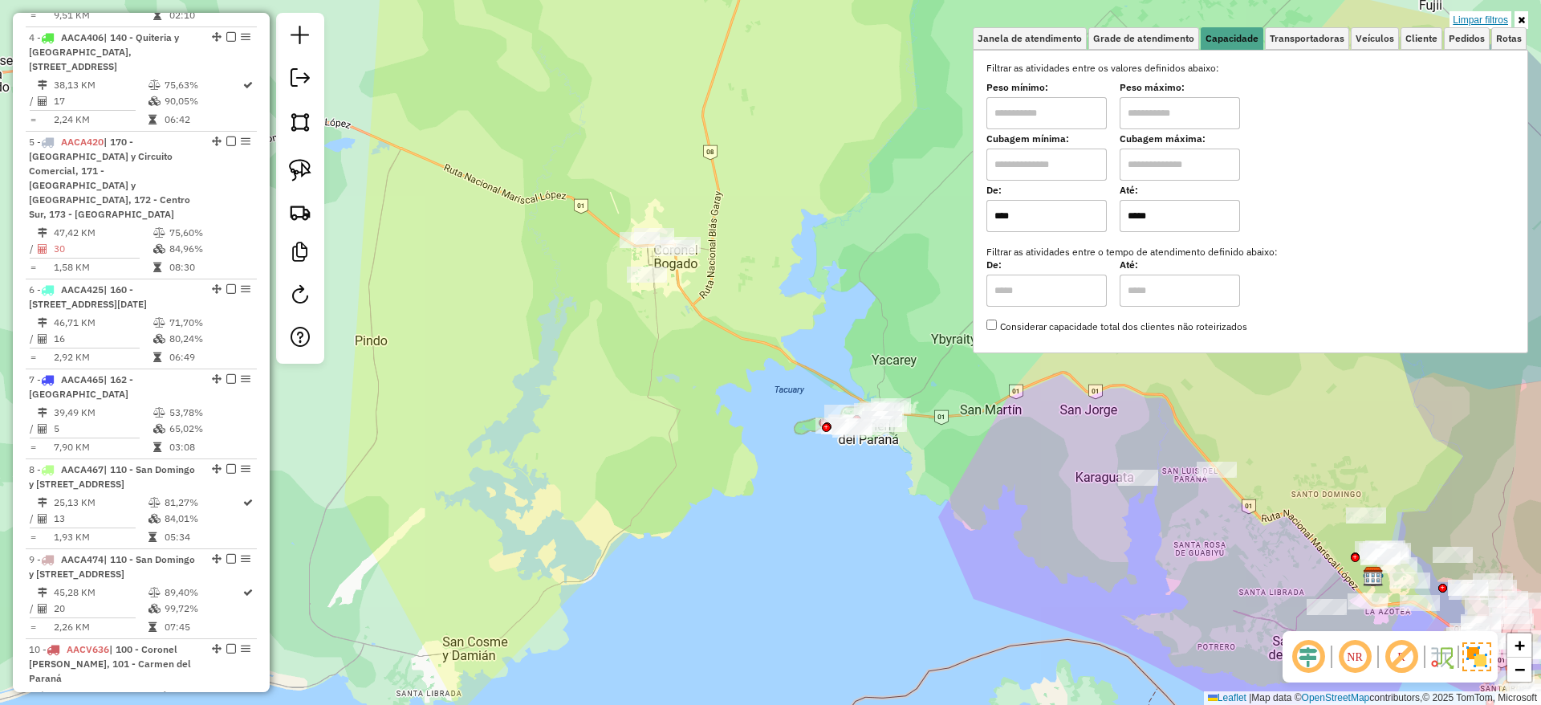
click at [1486, 24] on link "Limpar filtros" at bounding box center [1481, 20] width 62 height 18
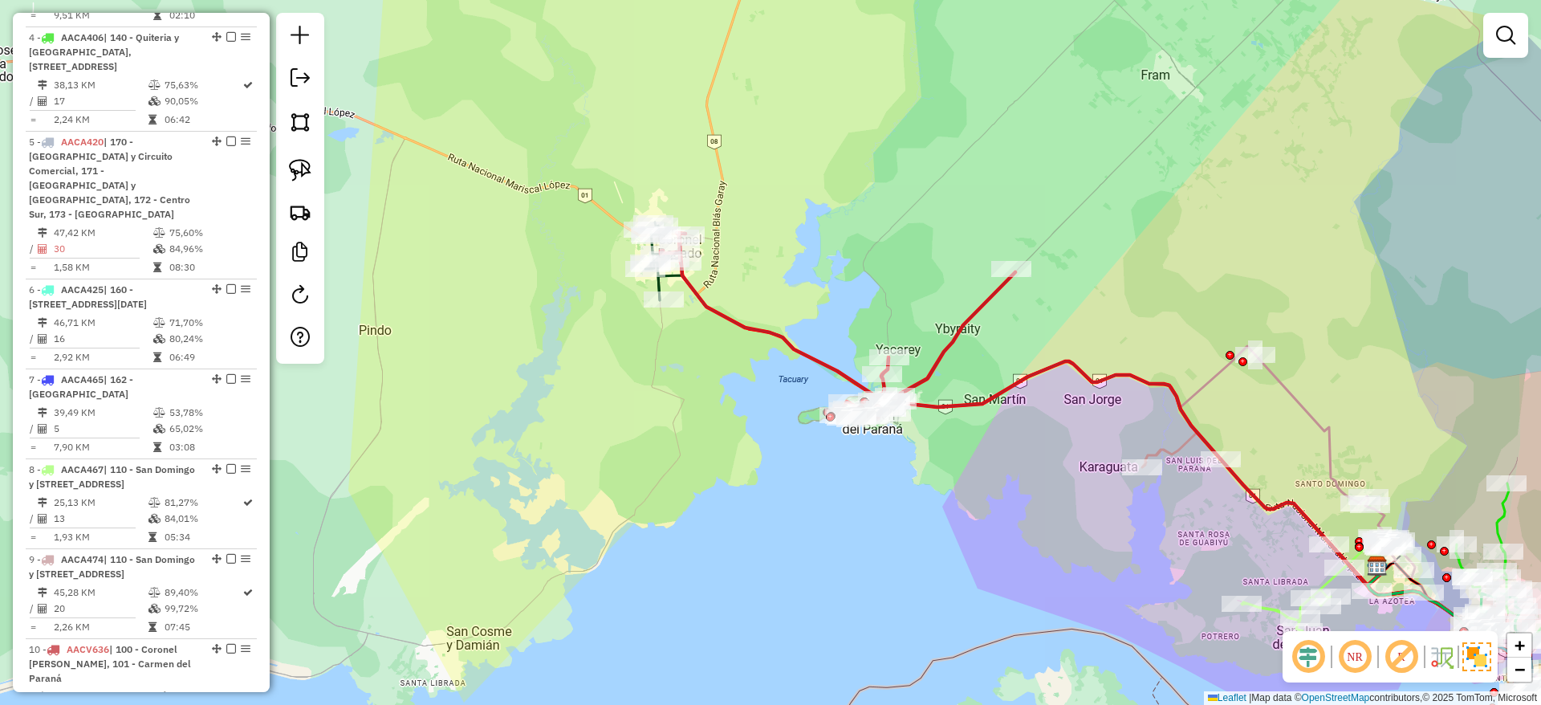
drag, startPoint x: 937, startPoint y: 218, endPoint x: 945, endPoint y: 201, distance: 17.6
click at [945, 201] on div "Janela de atendimento Grade de atendimento Capacidade Transportadoras Veículos …" at bounding box center [770, 352] width 1541 height 705
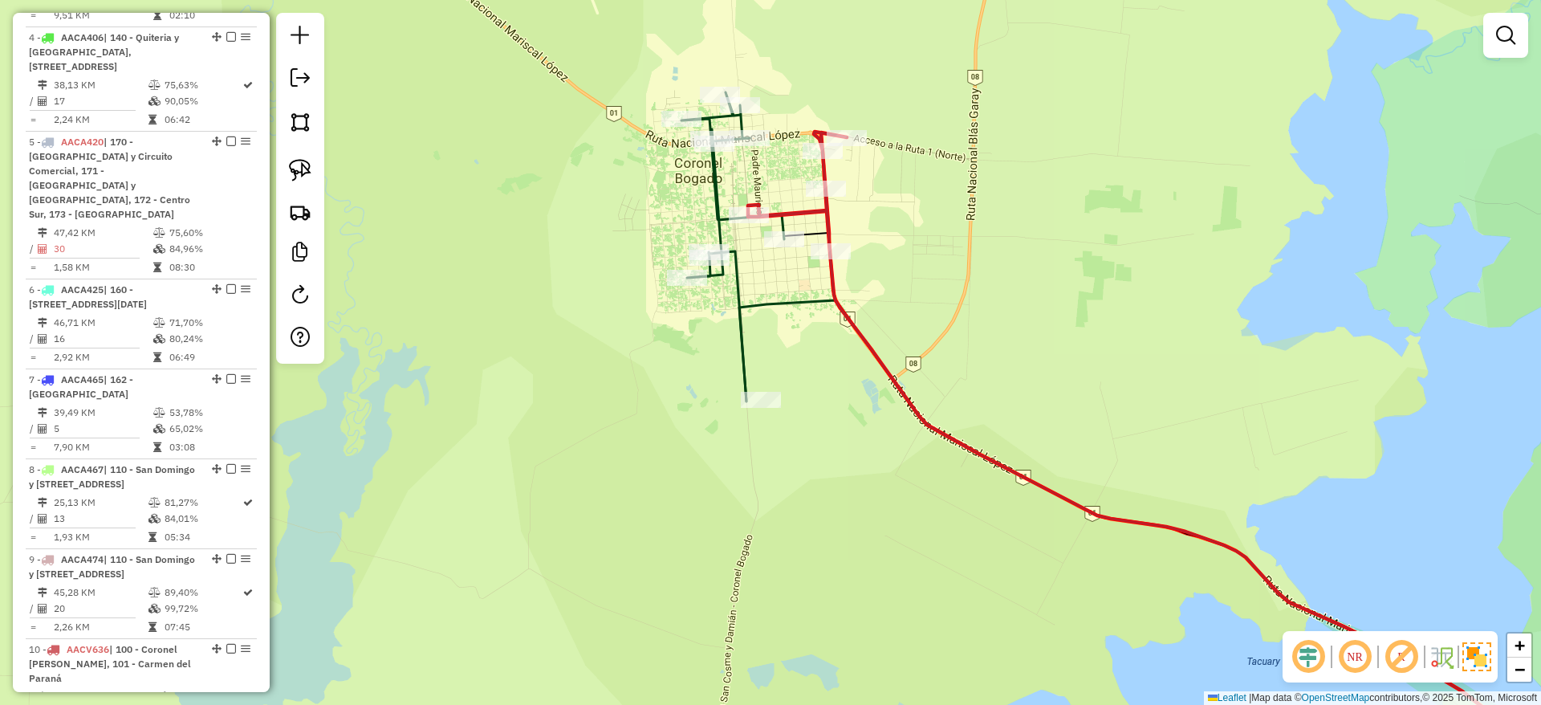
click at [740, 314] on icon at bounding box center [732, 246] width 103 height 309
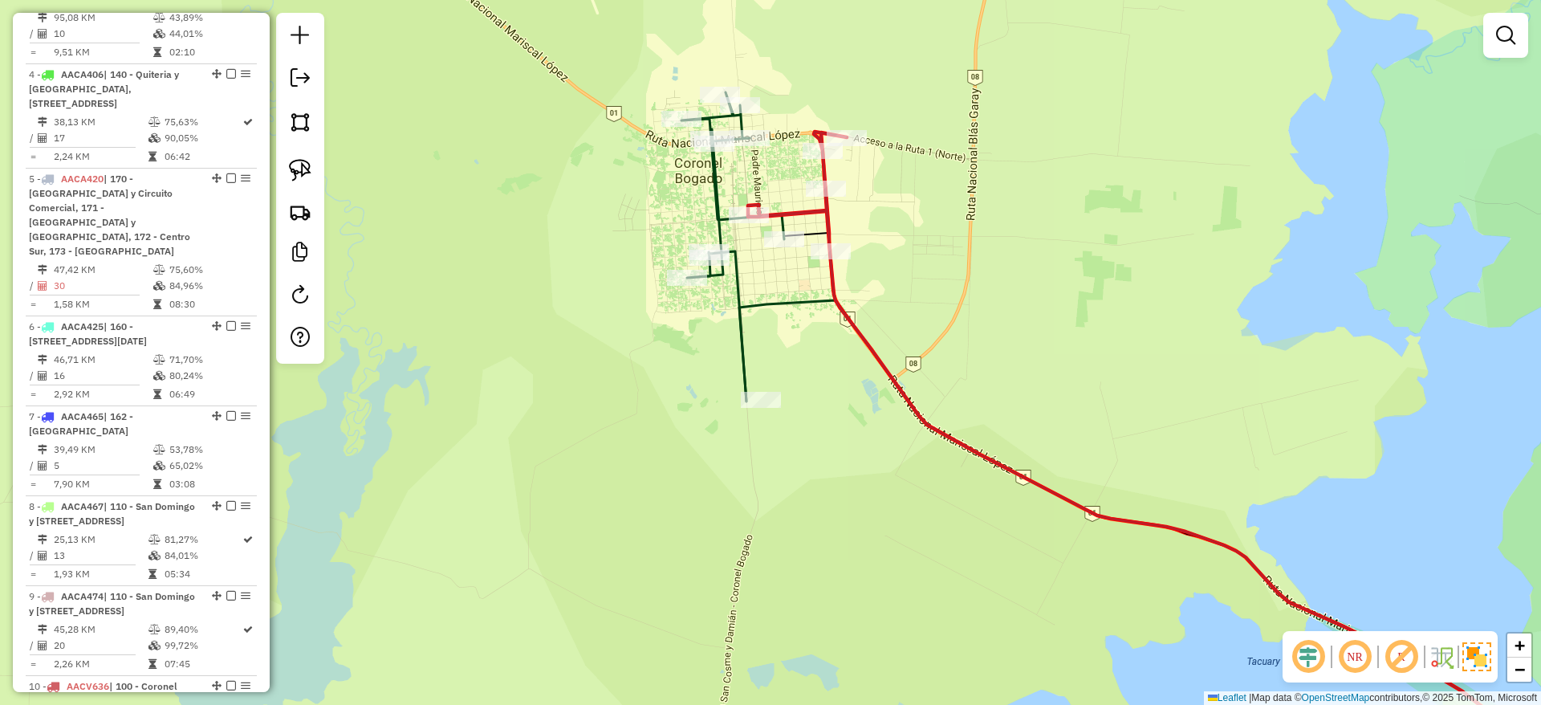
select select "**********"
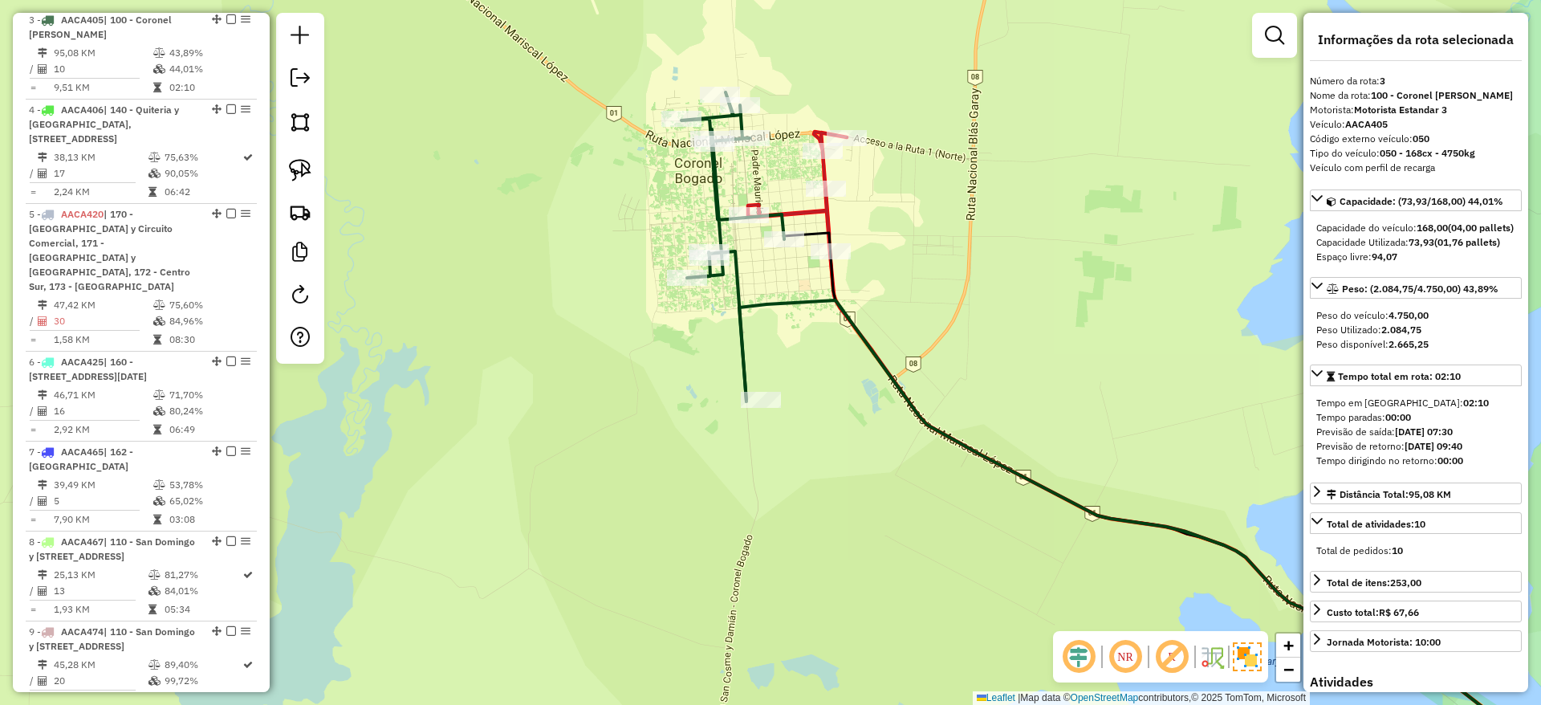
scroll to position [841, 0]
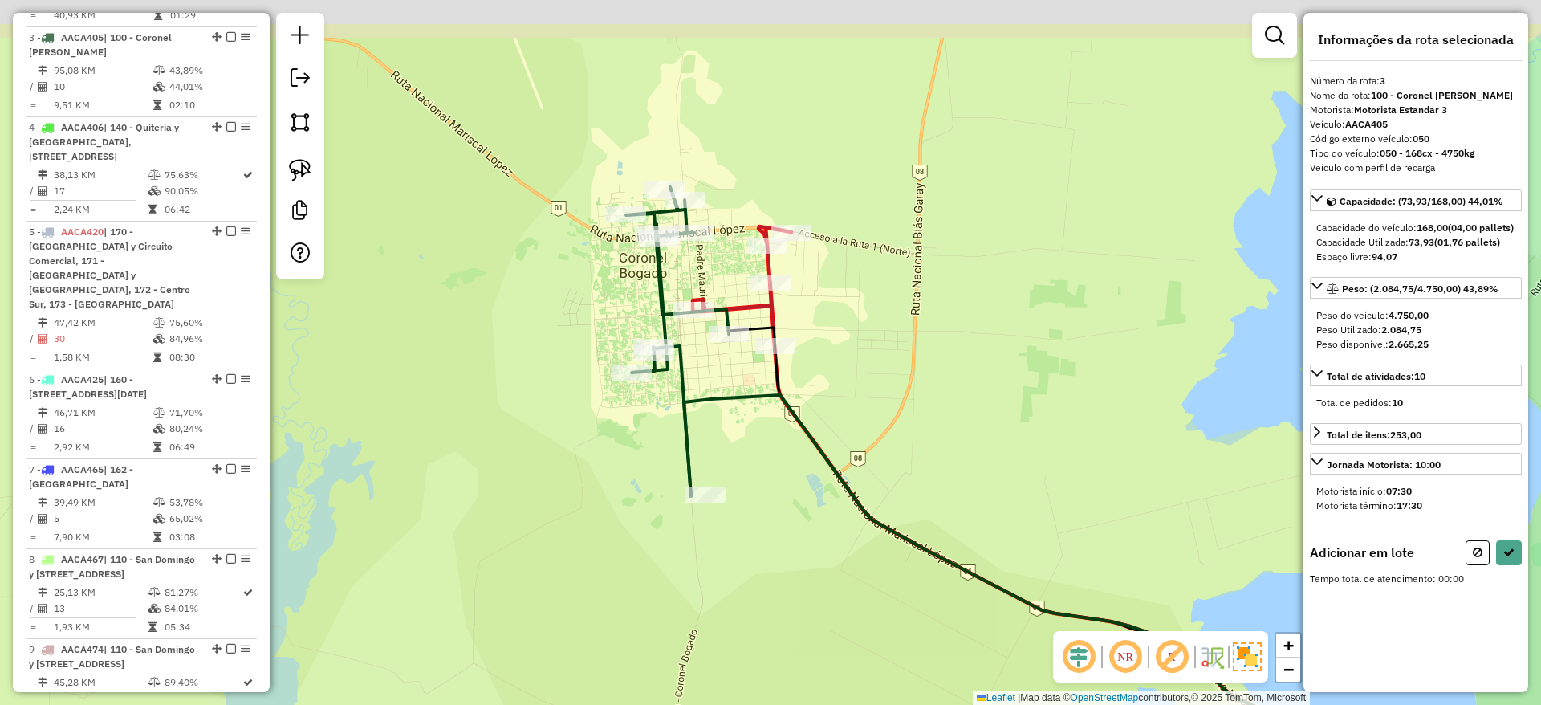
drag, startPoint x: 658, startPoint y: 363, endPoint x: 649, endPoint y: 388, distance: 27.2
click at [649, 388] on div "Janela de atendimento Grade de atendimento Capacidade Transportadoras Veículos …" at bounding box center [770, 352] width 1541 height 705
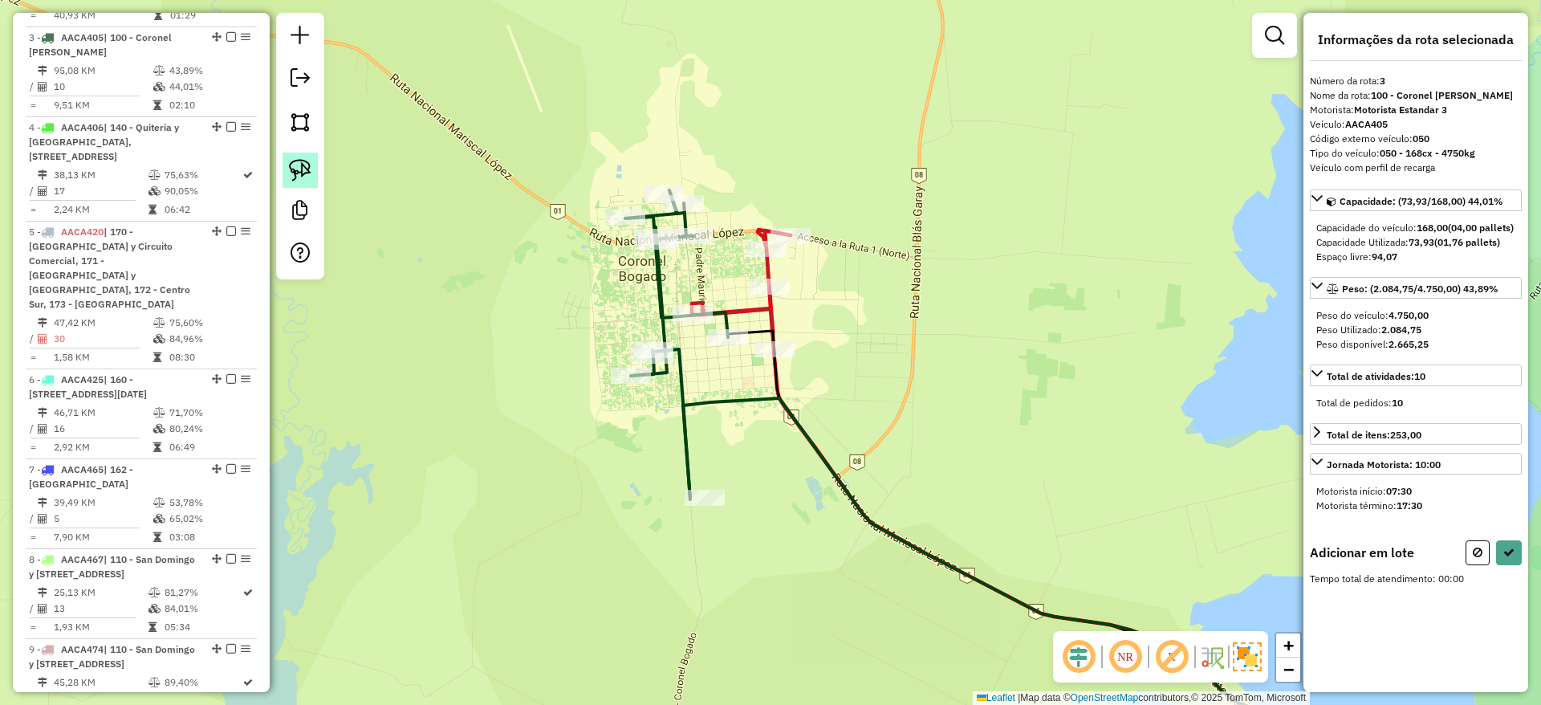
click at [292, 169] on img at bounding box center [300, 170] width 22 height 22
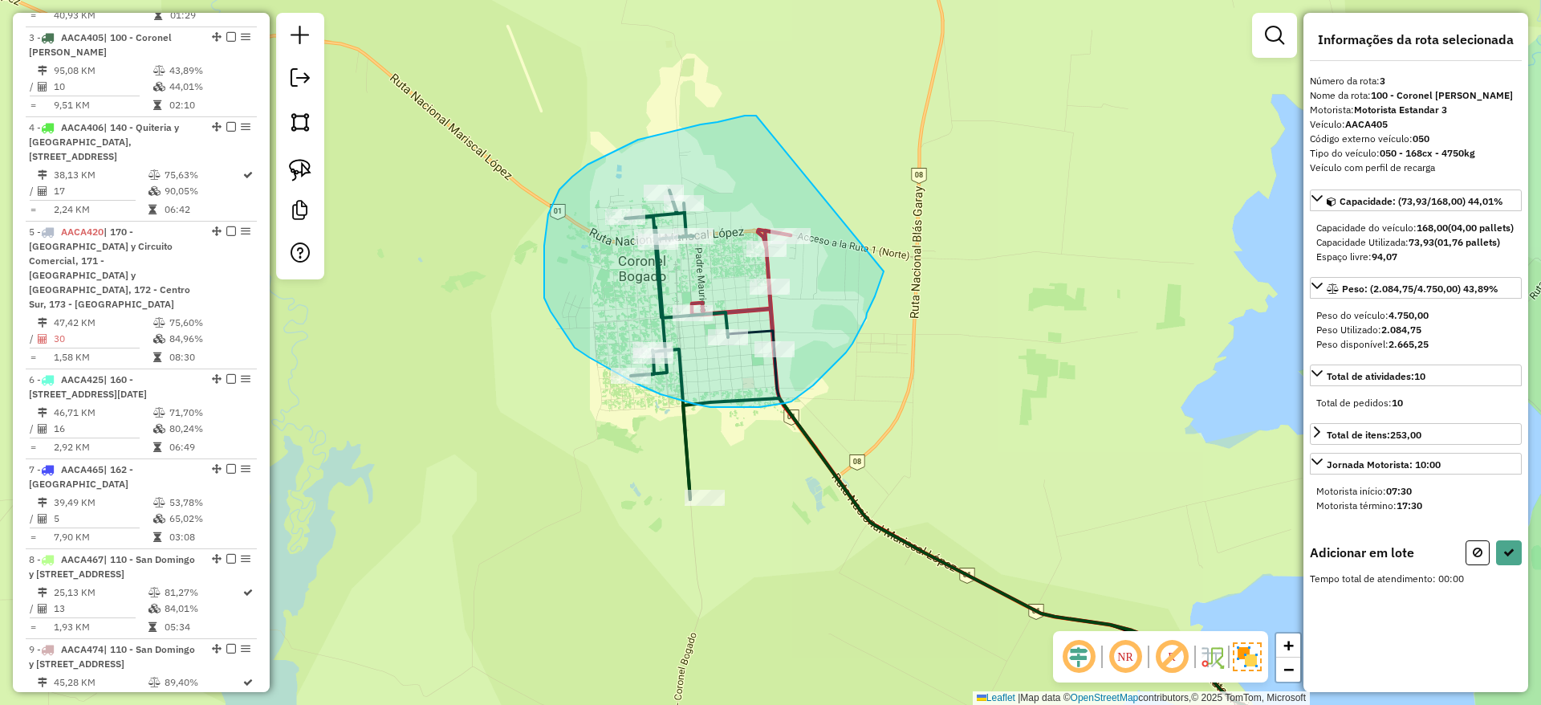
drag, startPoint x: 756, startPoint y: 116, endPoint x: 893, endPoint y: 243, distance: 187.4
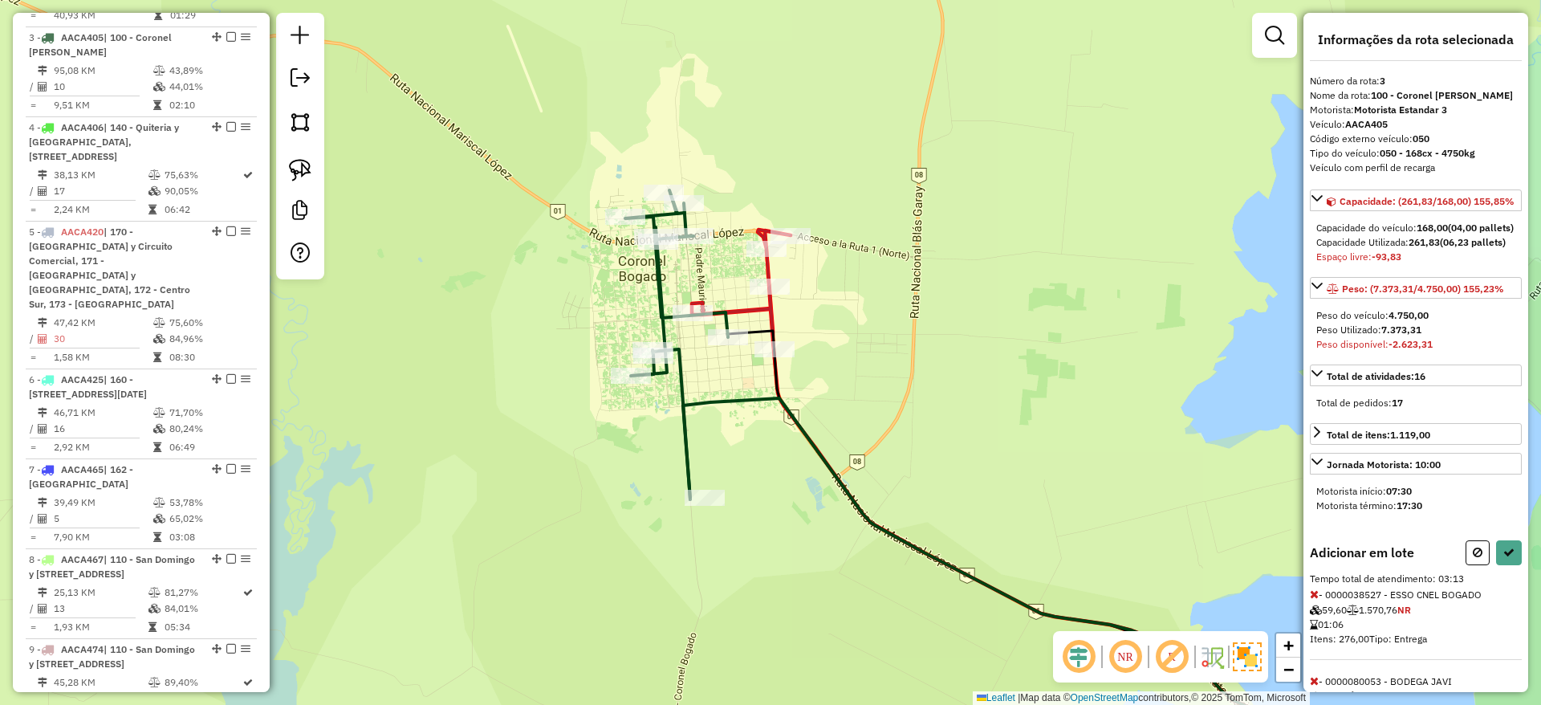
click at [1458, 565] on div "Adicionar em lote" at bounding box center [1416, 552] width 212 height 25
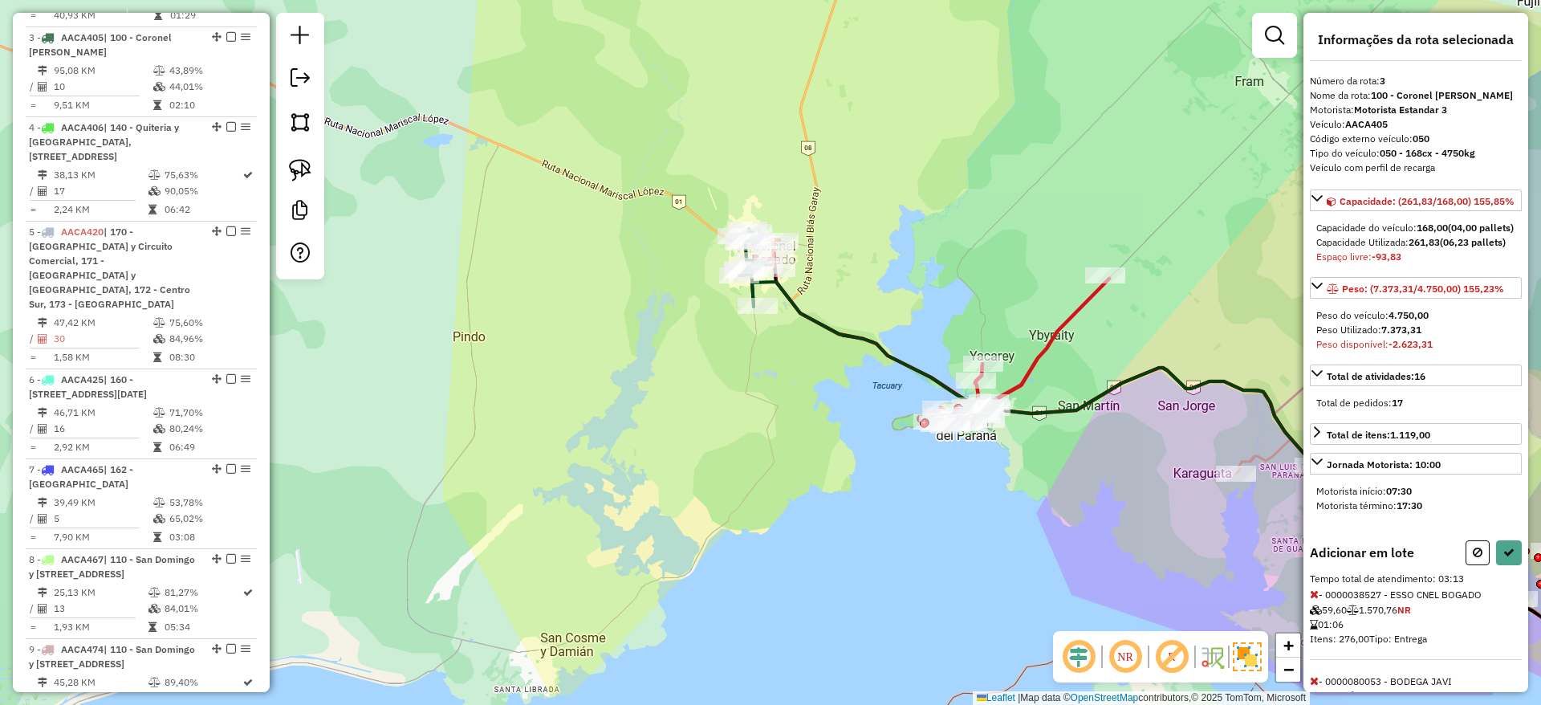
drag, startPoint x: 942, startPoint y: 303, endPoint x: 894, endPoint y: 222, distance: 93.6
click at [894, 222] on div "Janela de atendimento Grade de atendimento Capacidade Transportadoras Veículos …" at bounding box center [770, 352] width 1541 height 705
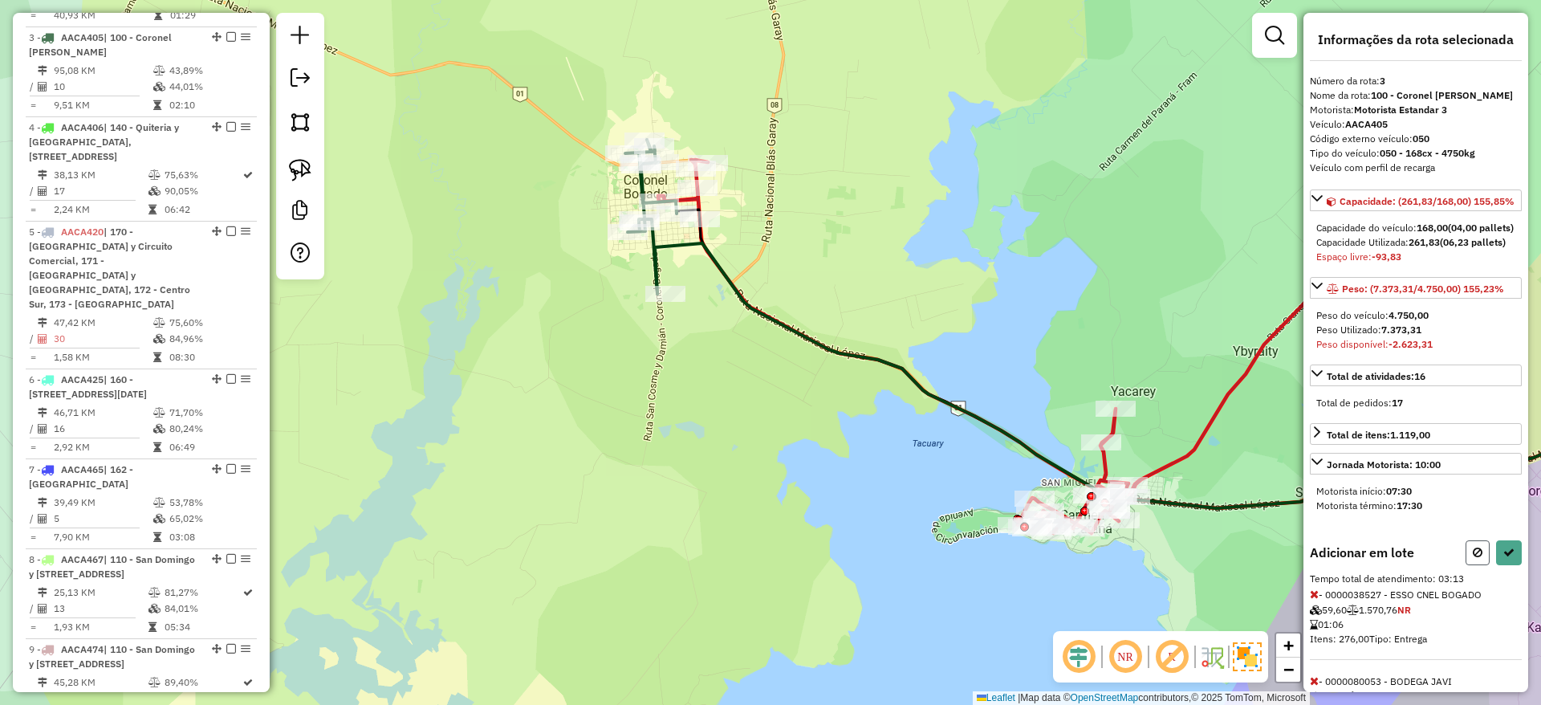
click at [1474, 558] on icon at bounding box center [1478, 552] width 10 height 11
select select "**********"
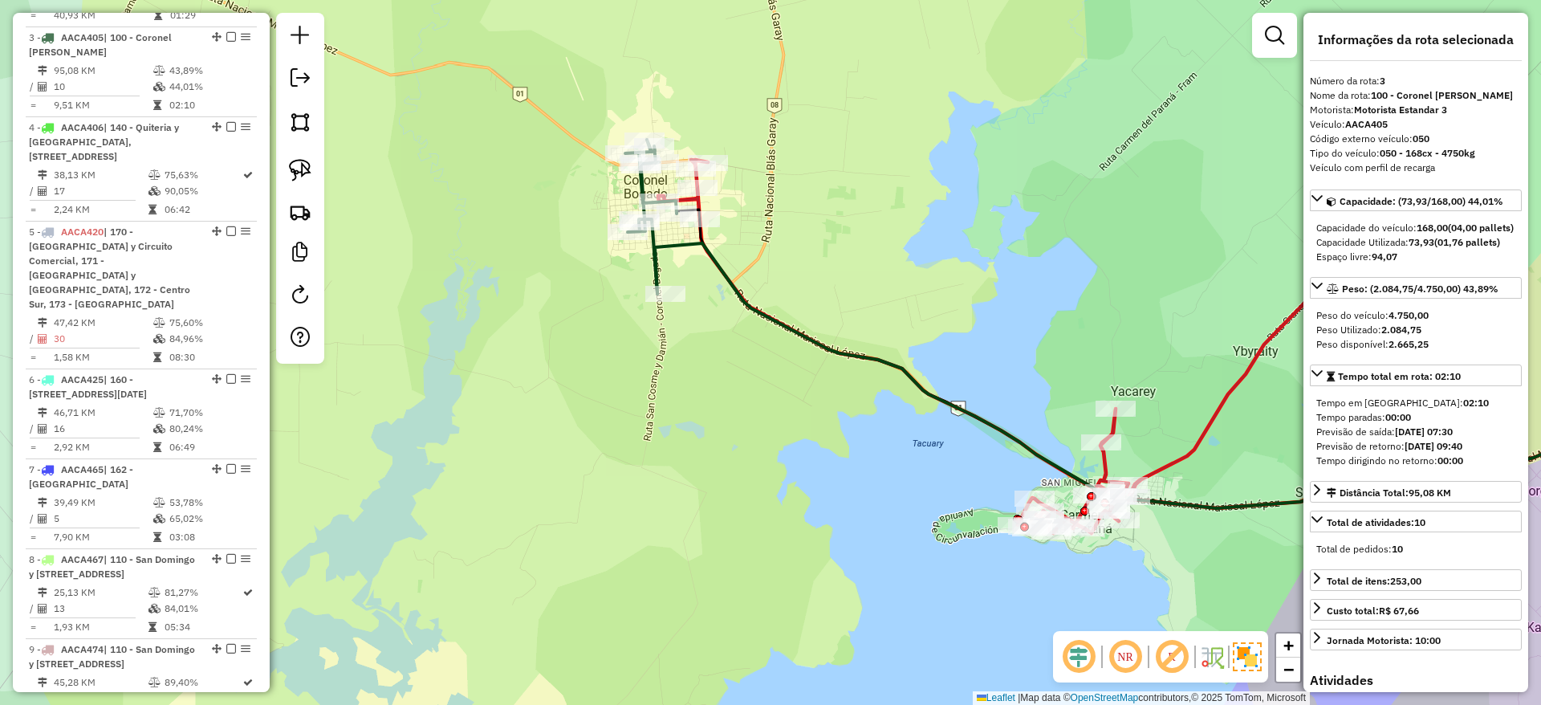
click at [1169, 454] on icon at bounding box center [1013, 346] width 710 height 373
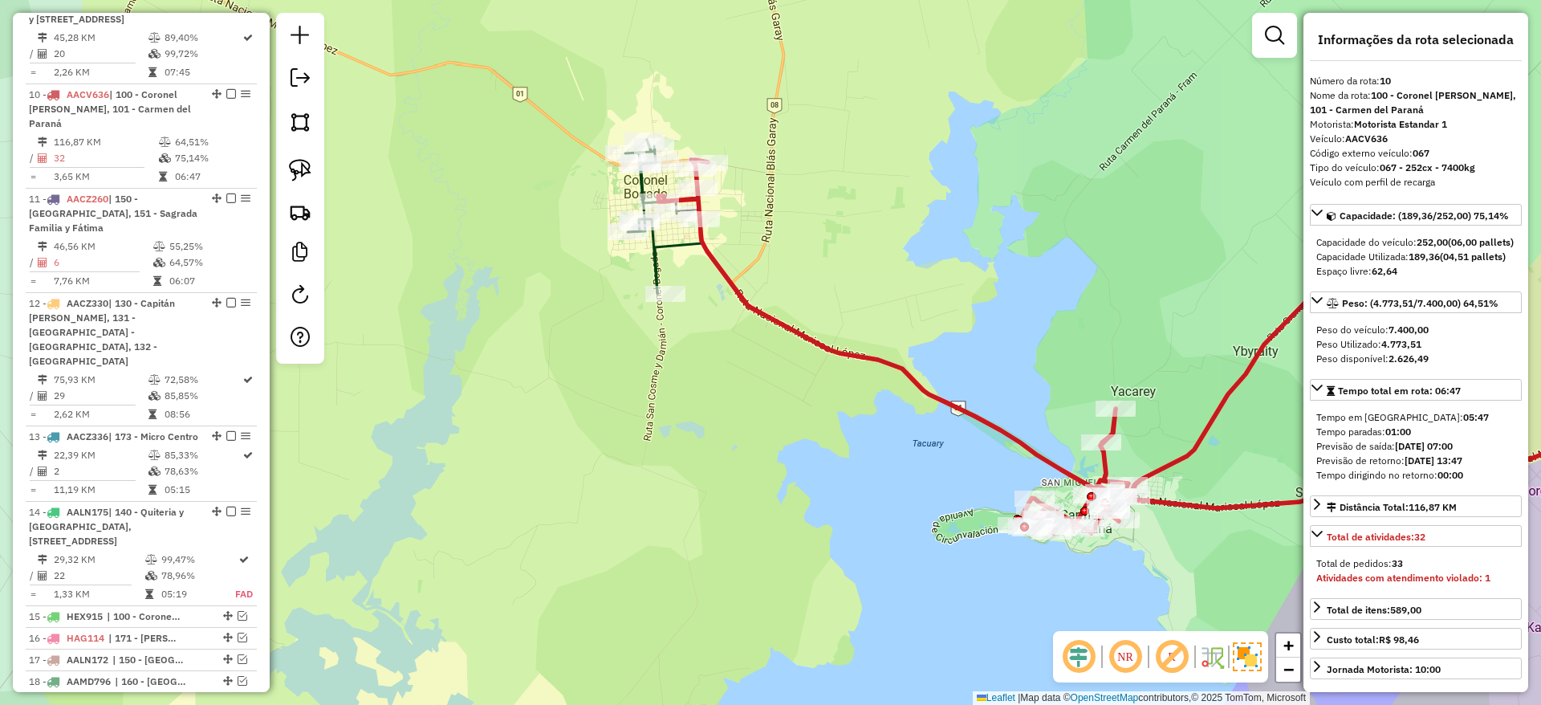
scroll to position [1557, 0]
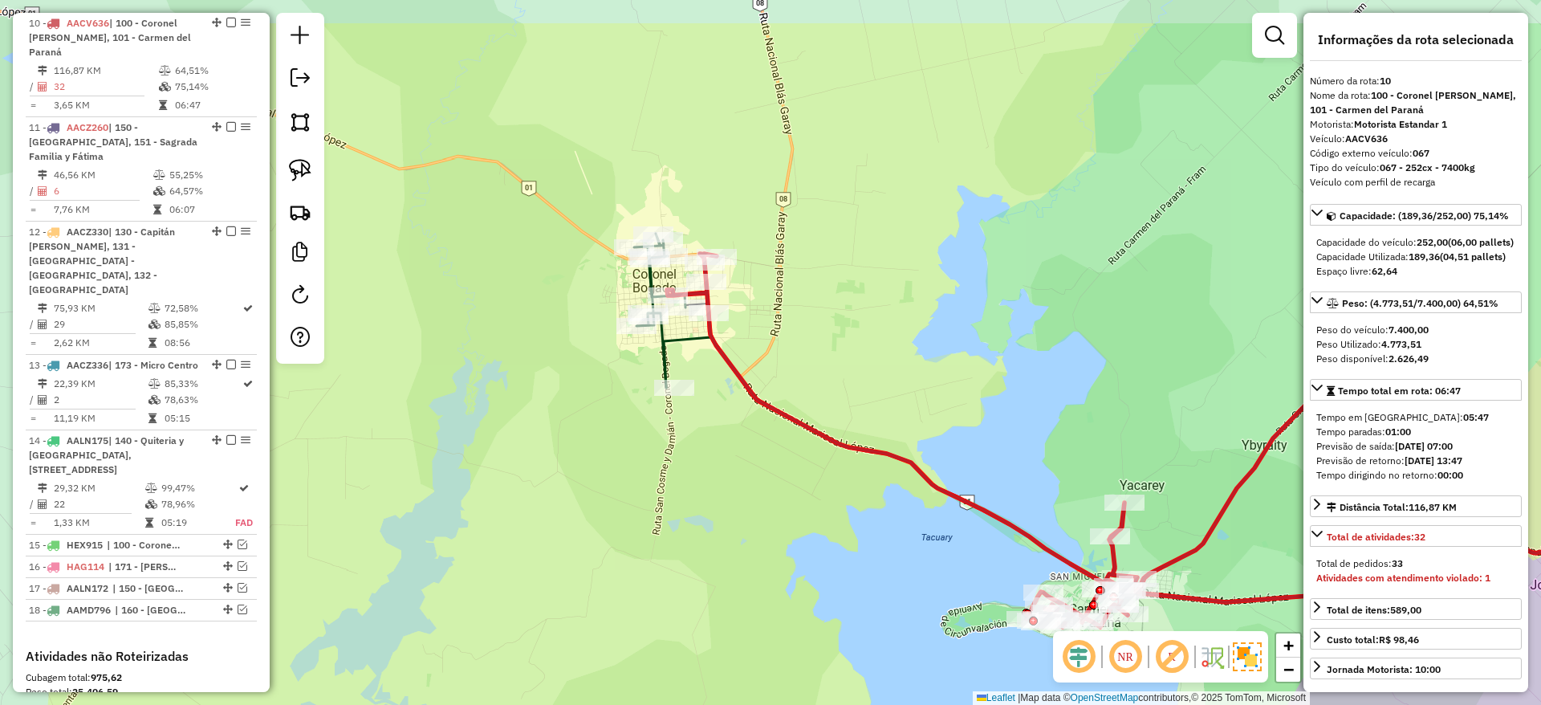
drag, startPoint x: 828, startPoint y: 380, endPoint x: 832, endPoint y: 428, distance: 48.3
click at [832, 428] on div "Janela de atendimento Grade de atendimento Capacidade Transportadoras Veículos …" at bounding box center [770, 352] width 1541 height 705
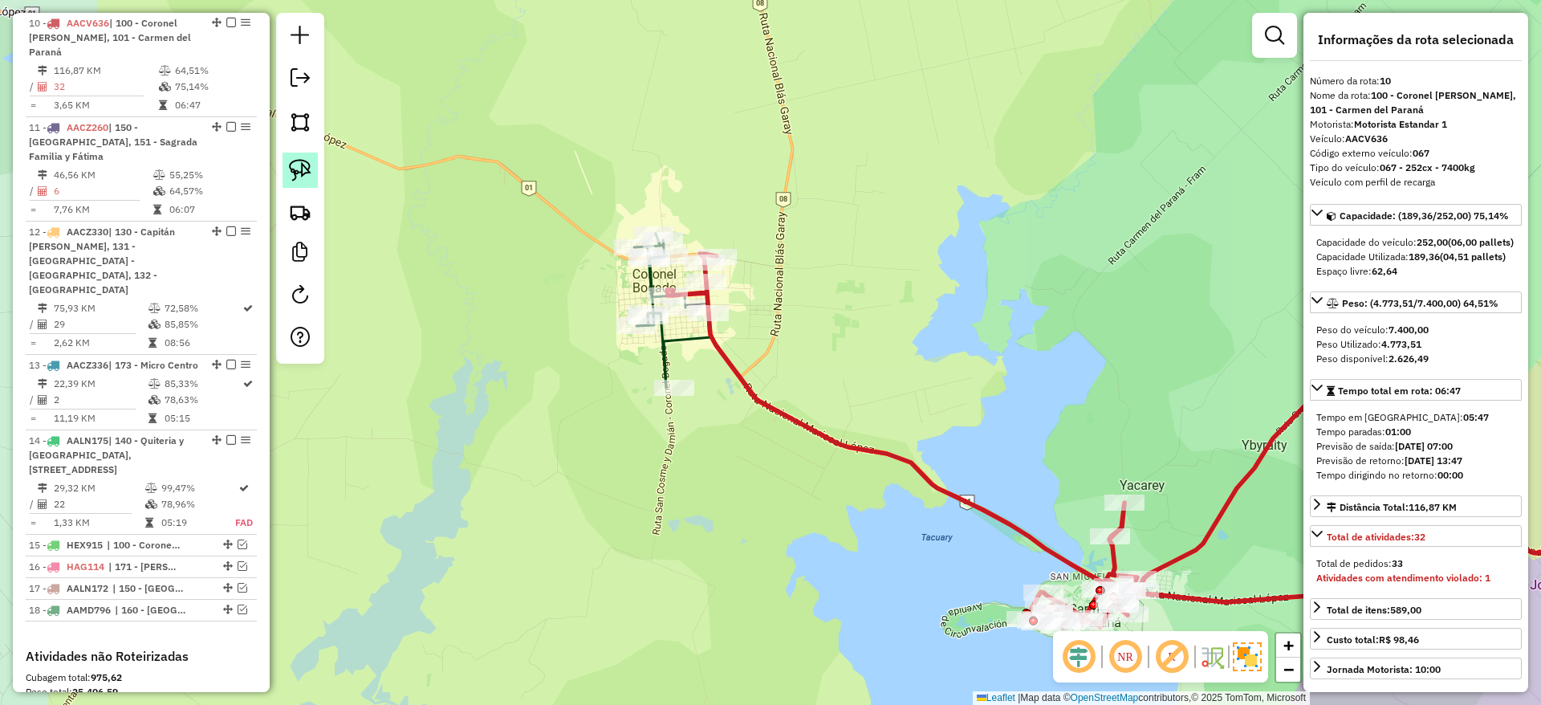
click at [288, 154] on link at bounding box center [300, 170] width 35 height 35
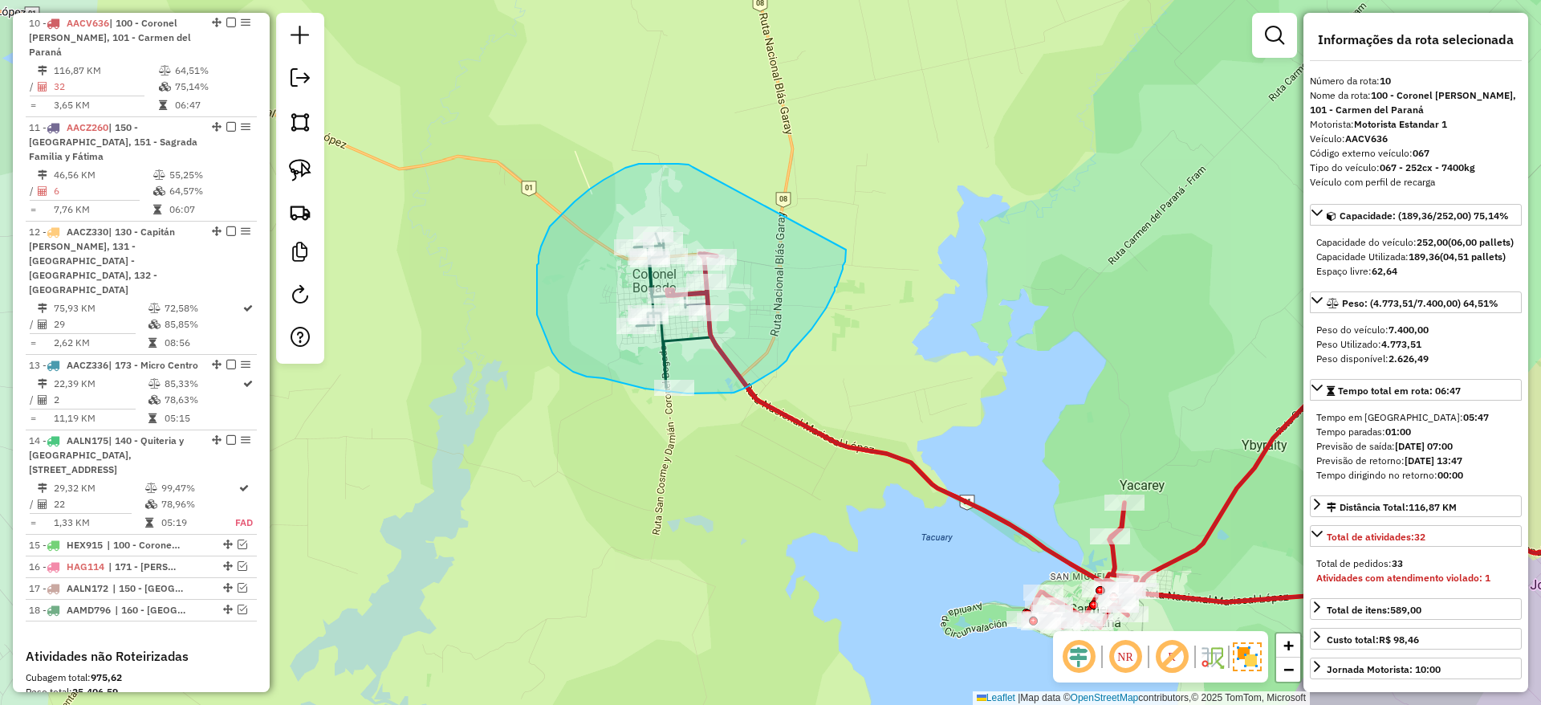
drag, startPoint x: 693, startPoint y: 167, endPoint x: 846, endPoint y: 250, distance: 174.2
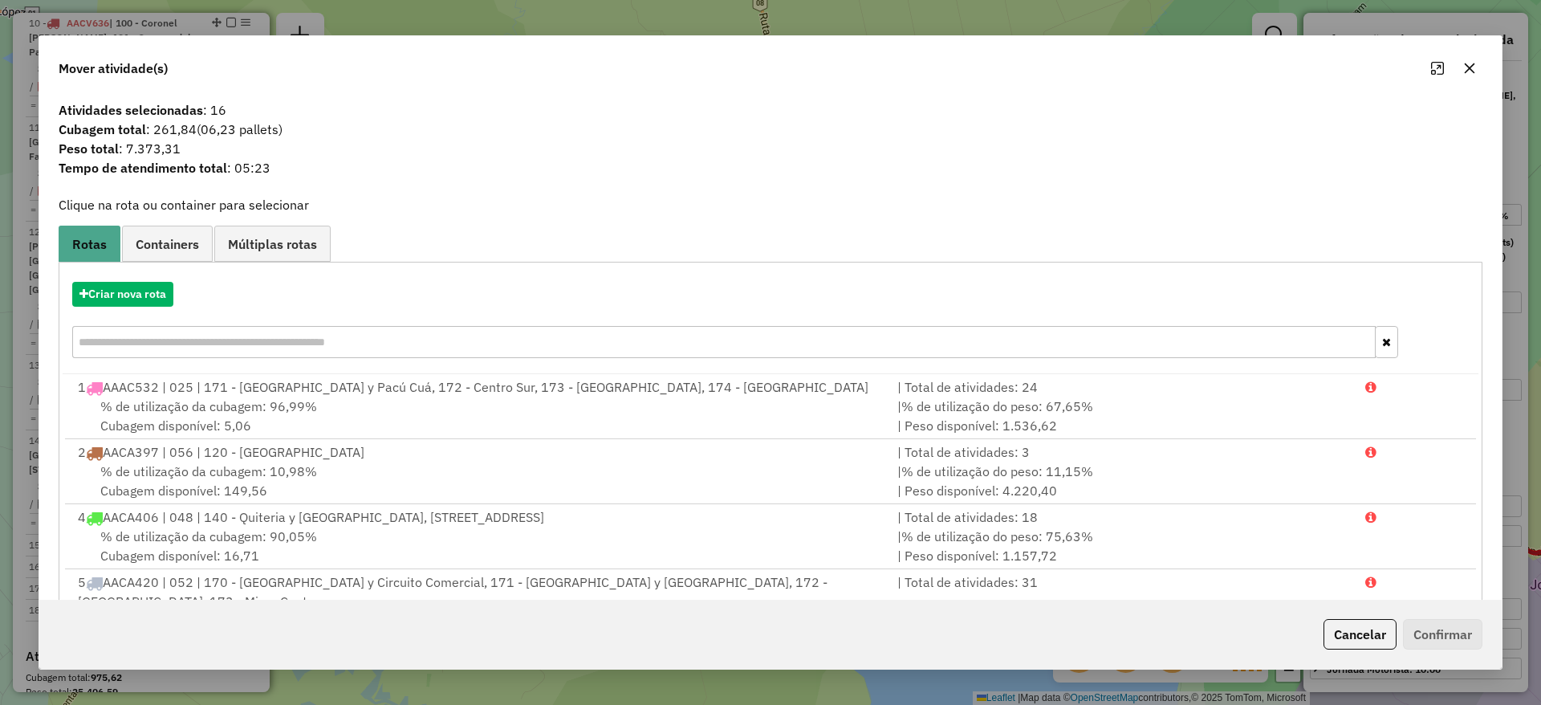
click at [1481, 61] on button "button" at bounding box center [1470, 68] width 26 height 26
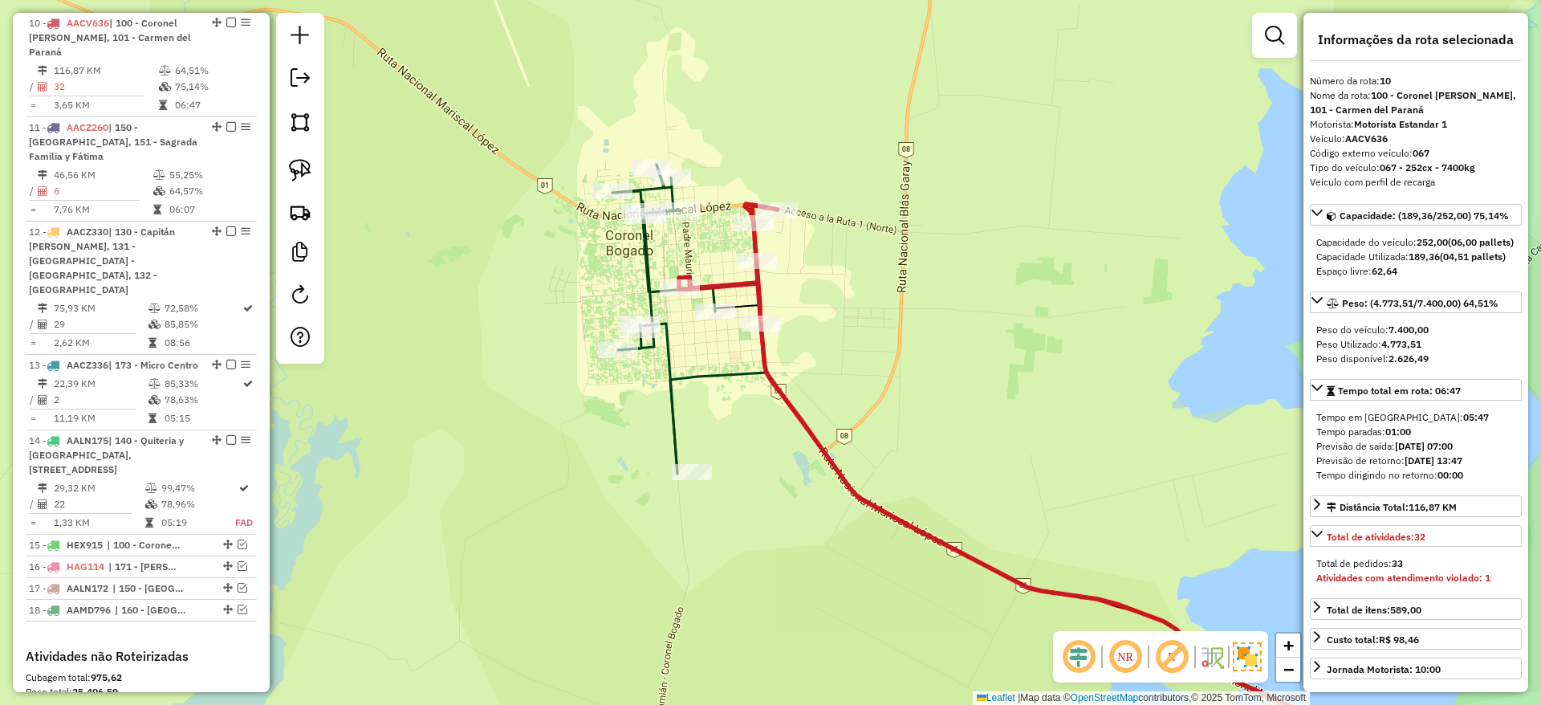
drag, startPoint x: 893, startPoint y: 311, endPoint x: 932, endPoint y: 304, distance: 39.2
click at [932, 304] on div "Janela de atendimento Grade de atendimento Capacidade Transportadoras Veículos …" at bounding box center [770, 352] width 1541 height 705
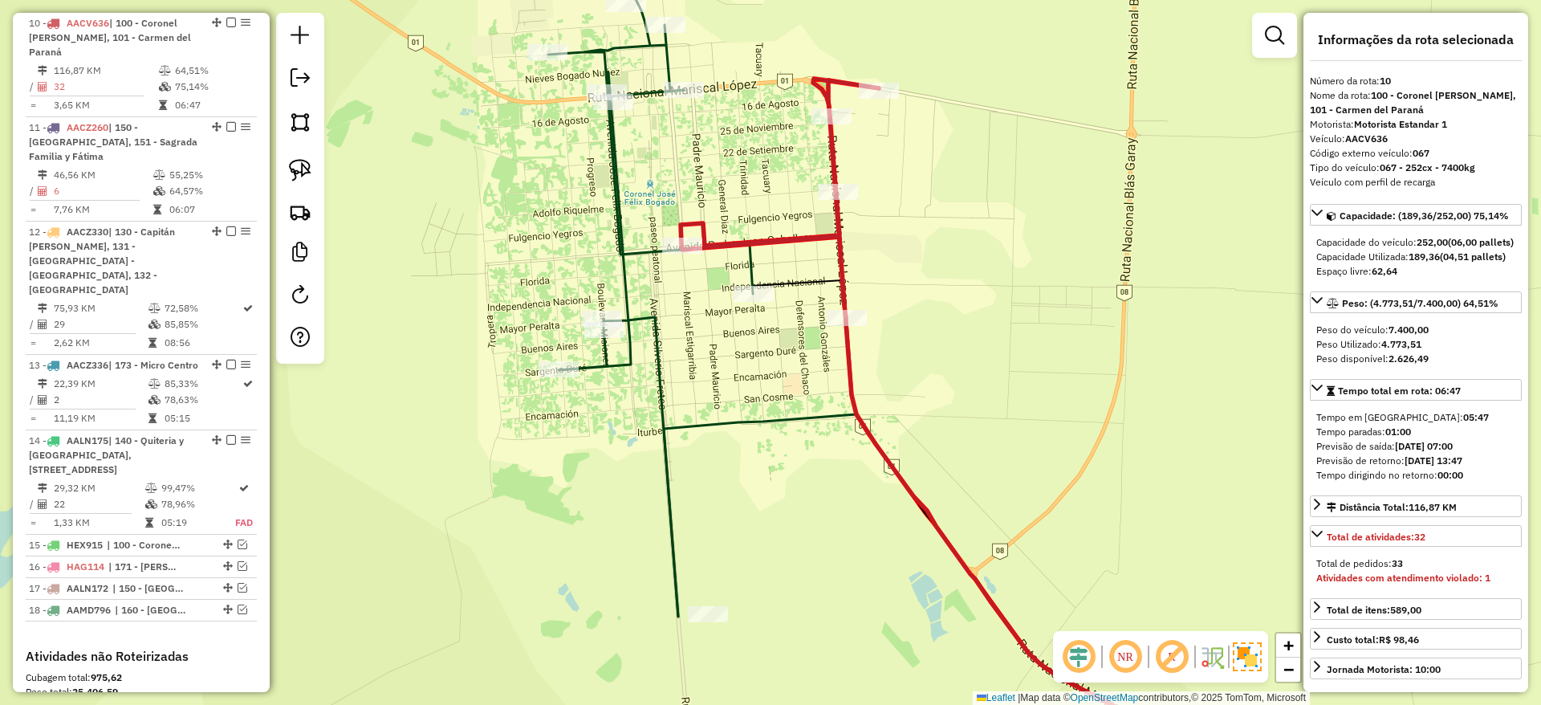
click at [753, 270] on icon at bounding box center [650, 307] width 205 height 617
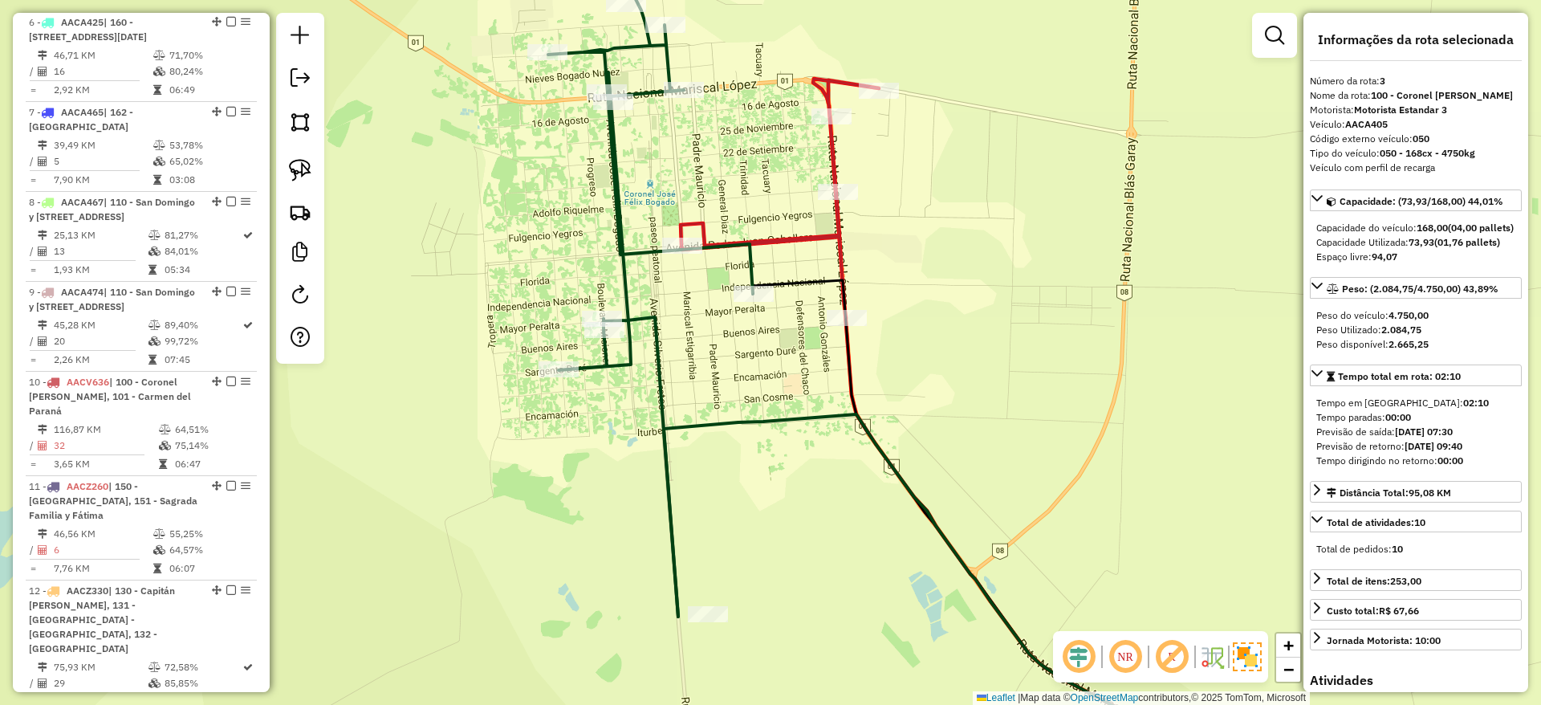
scroll to position [841, 0]
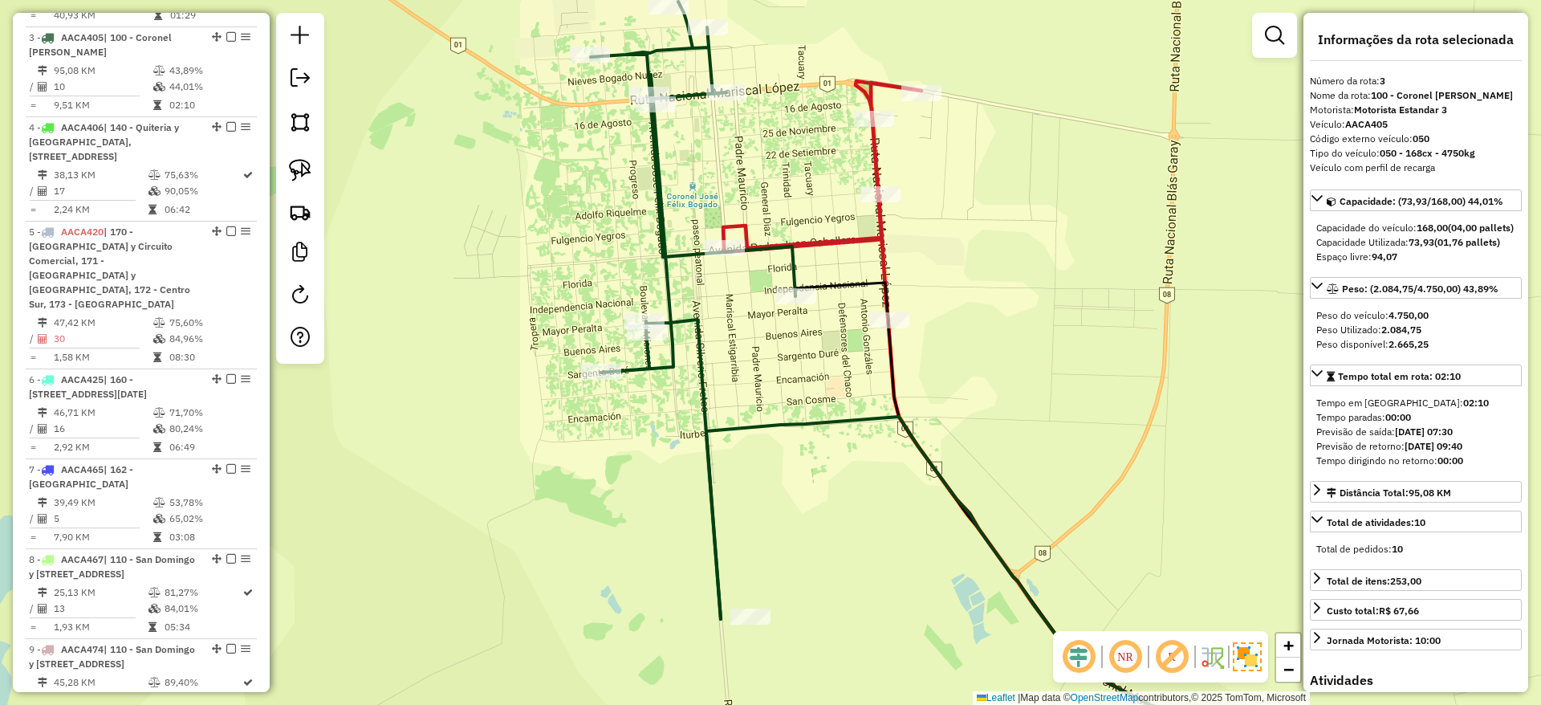
drag, startPoint x: 754, startPoint y: 270, endPoint x: 811, endPoint y: 276, distance: 57.3
click at [795, 276] on icon at bounding box center [693, 310] width 205 height 617
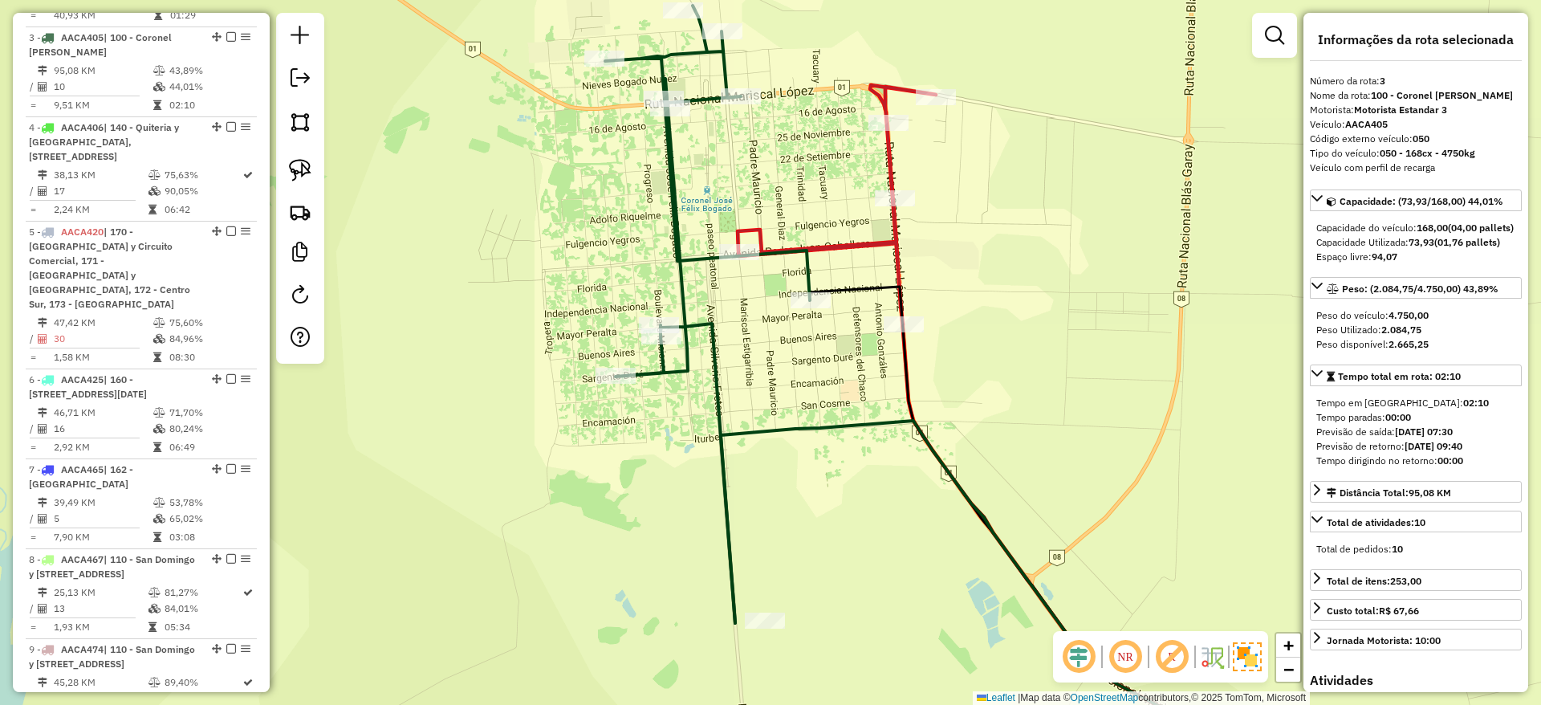
click at [848, 247] on icon at bounding box center [1014, 430] width 553 height 690
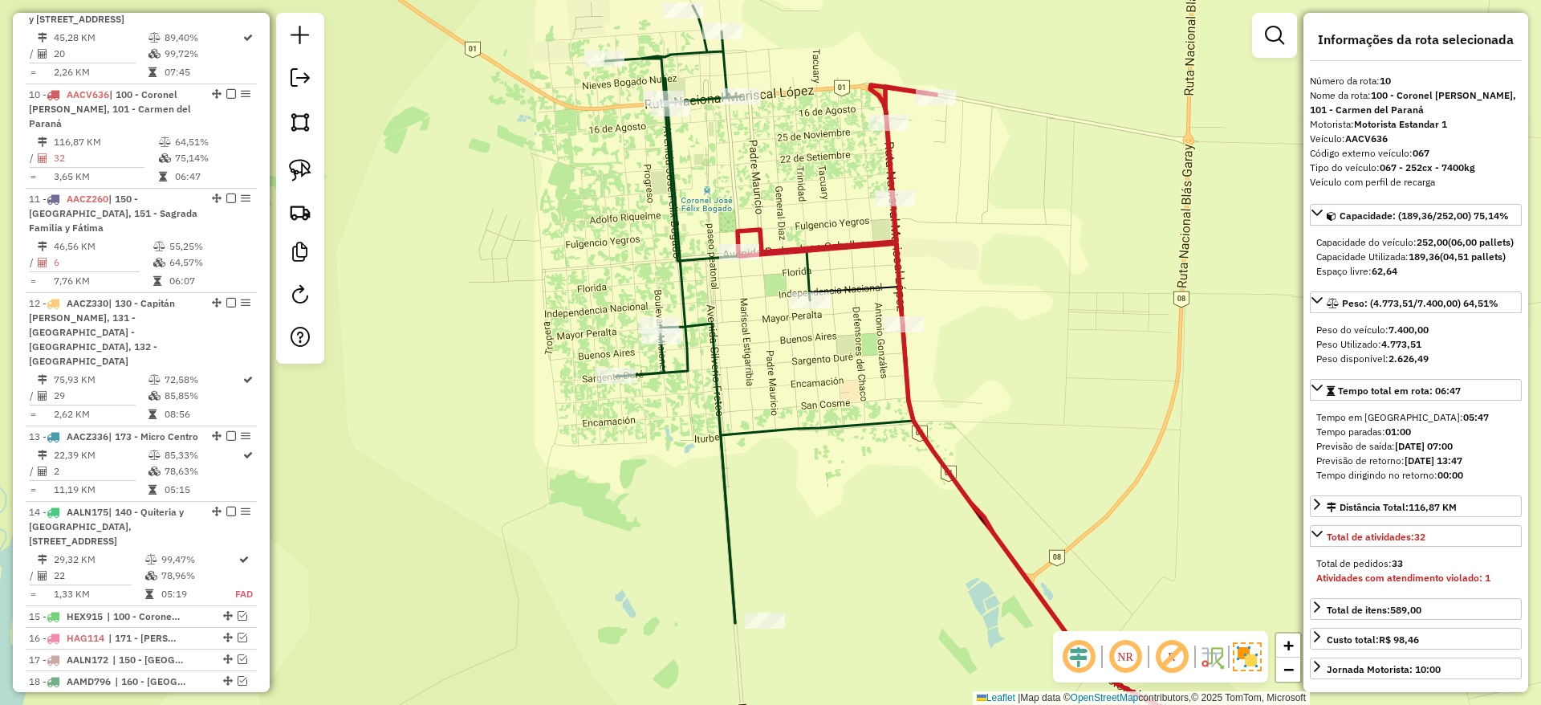
scroll to position [1557, 0]
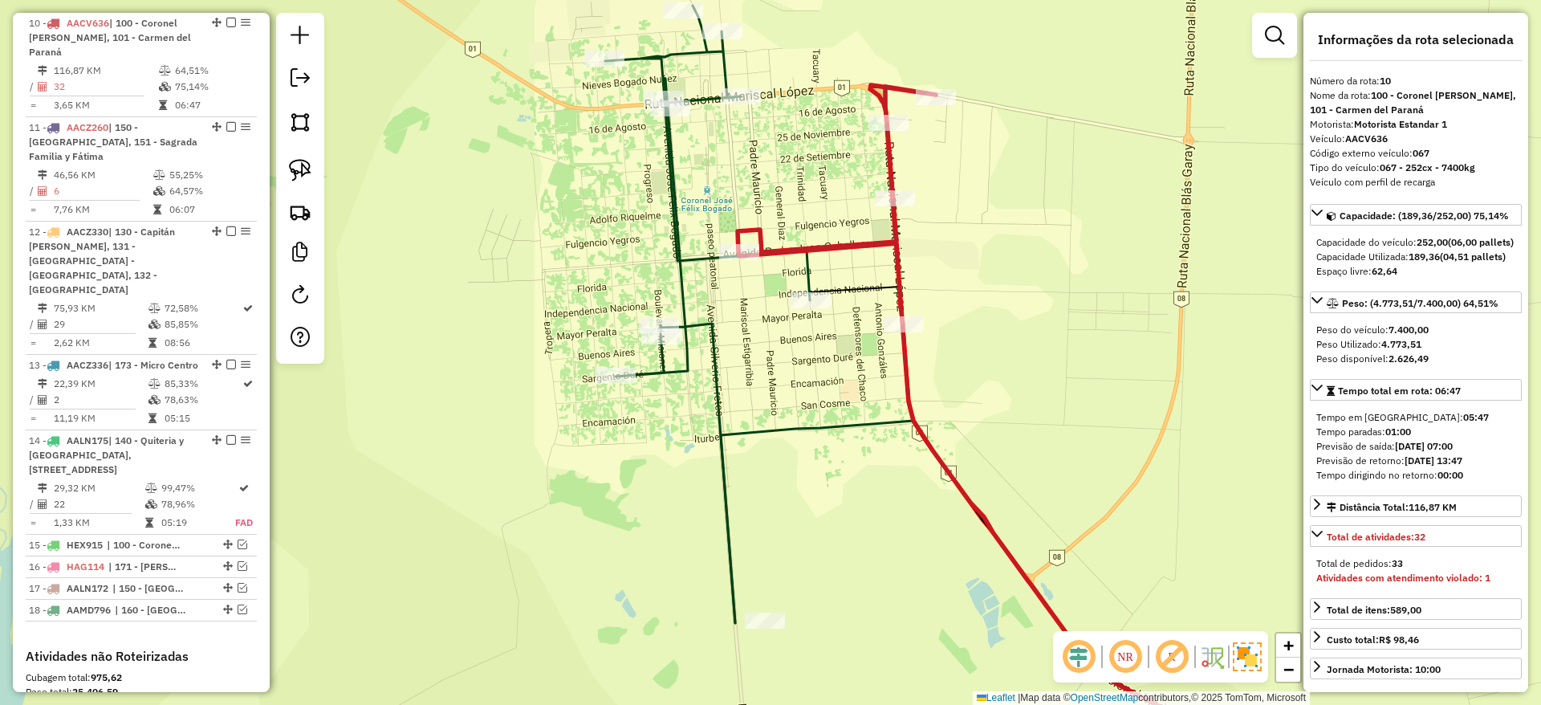
click at [807, 272] on icon at bounding box center [707, 314] width 205 height 617
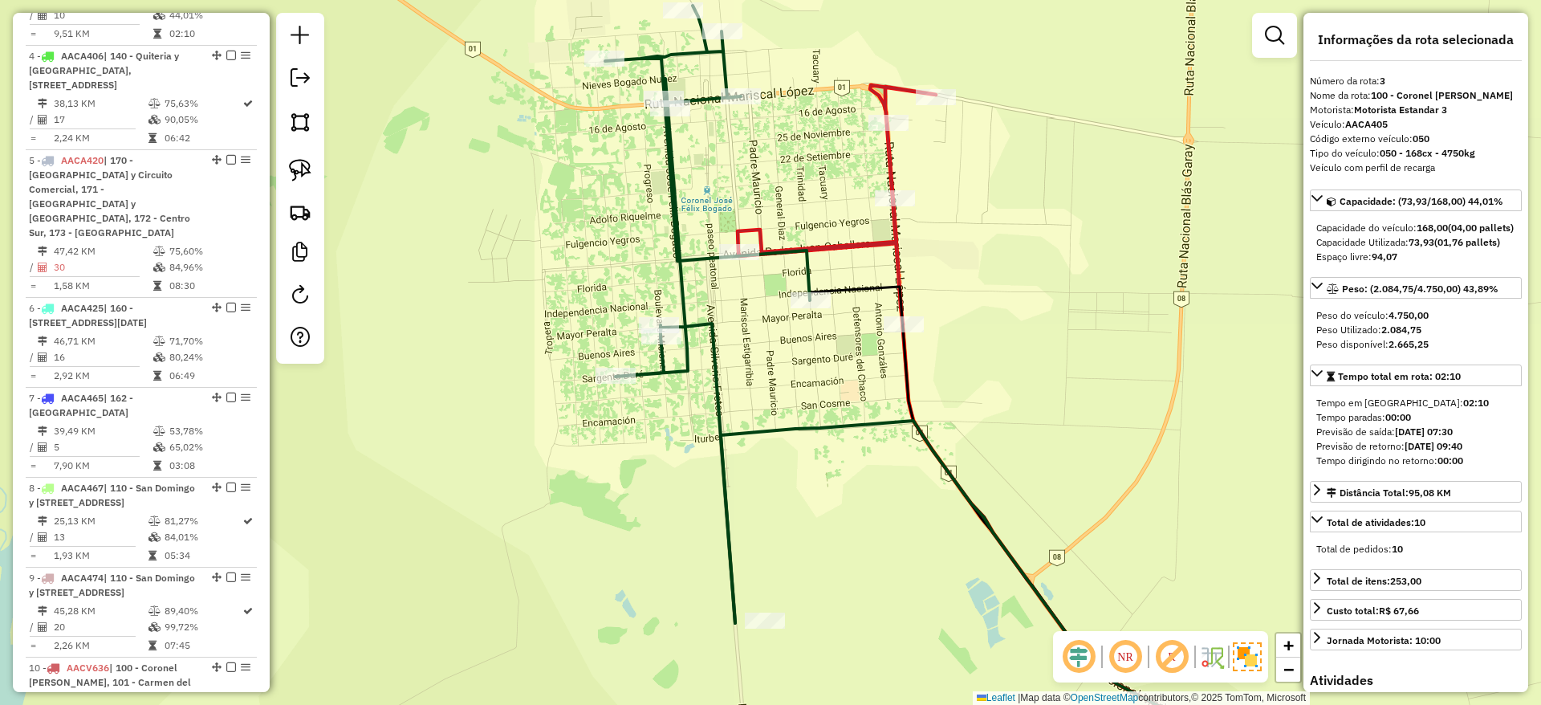
scroll to position [841, 0]
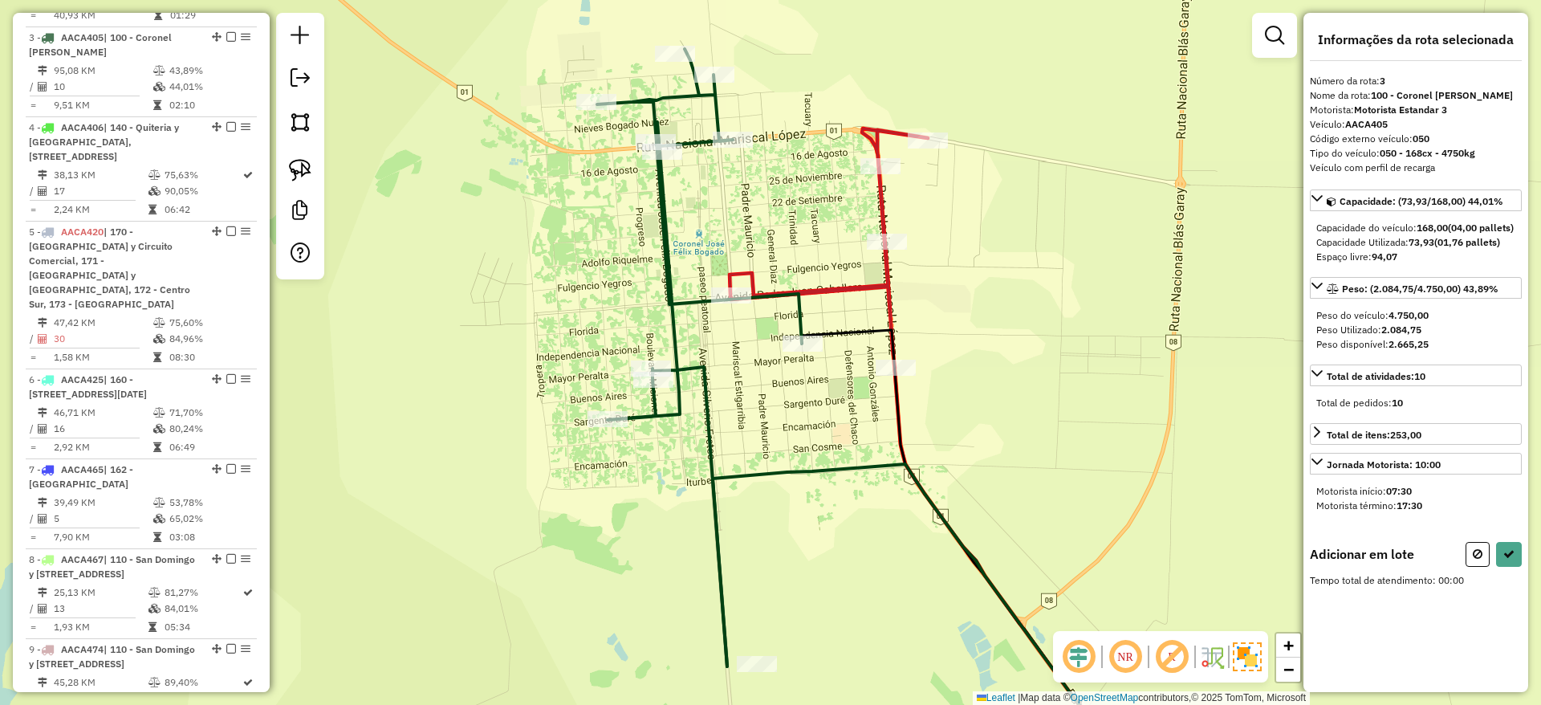
drag, startPoint x: 582, startPoint y: 262, endPoint x: 472, endPoint y: 294, distance: 114.3
click at [572, 333] on div "Janela de atendimento Grade de atendimento Capacidade Transportadoras Veículos …" at bounding box center [770, 352] width 1541 height 705
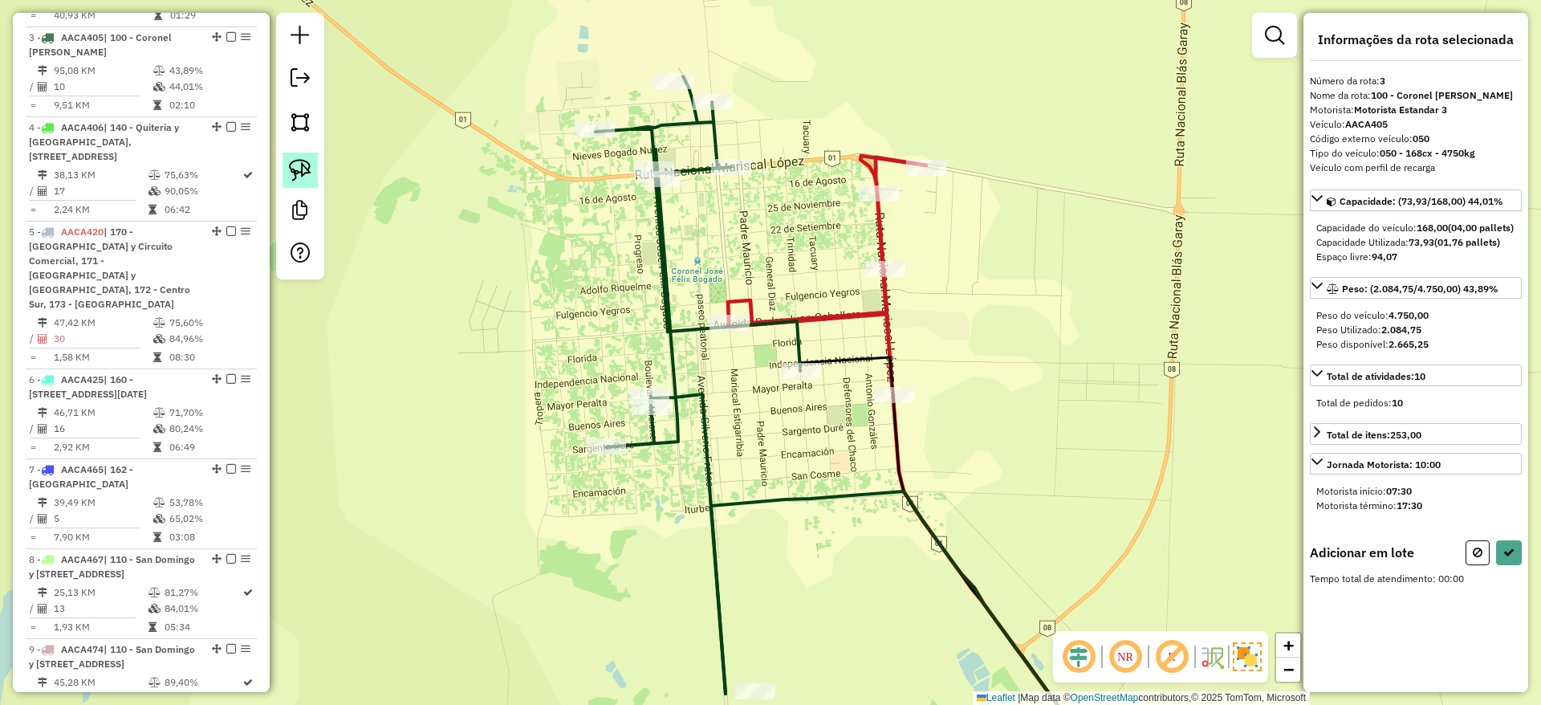
click at [301, 165] on img at bounding box center [300, 170] width 22 height 22
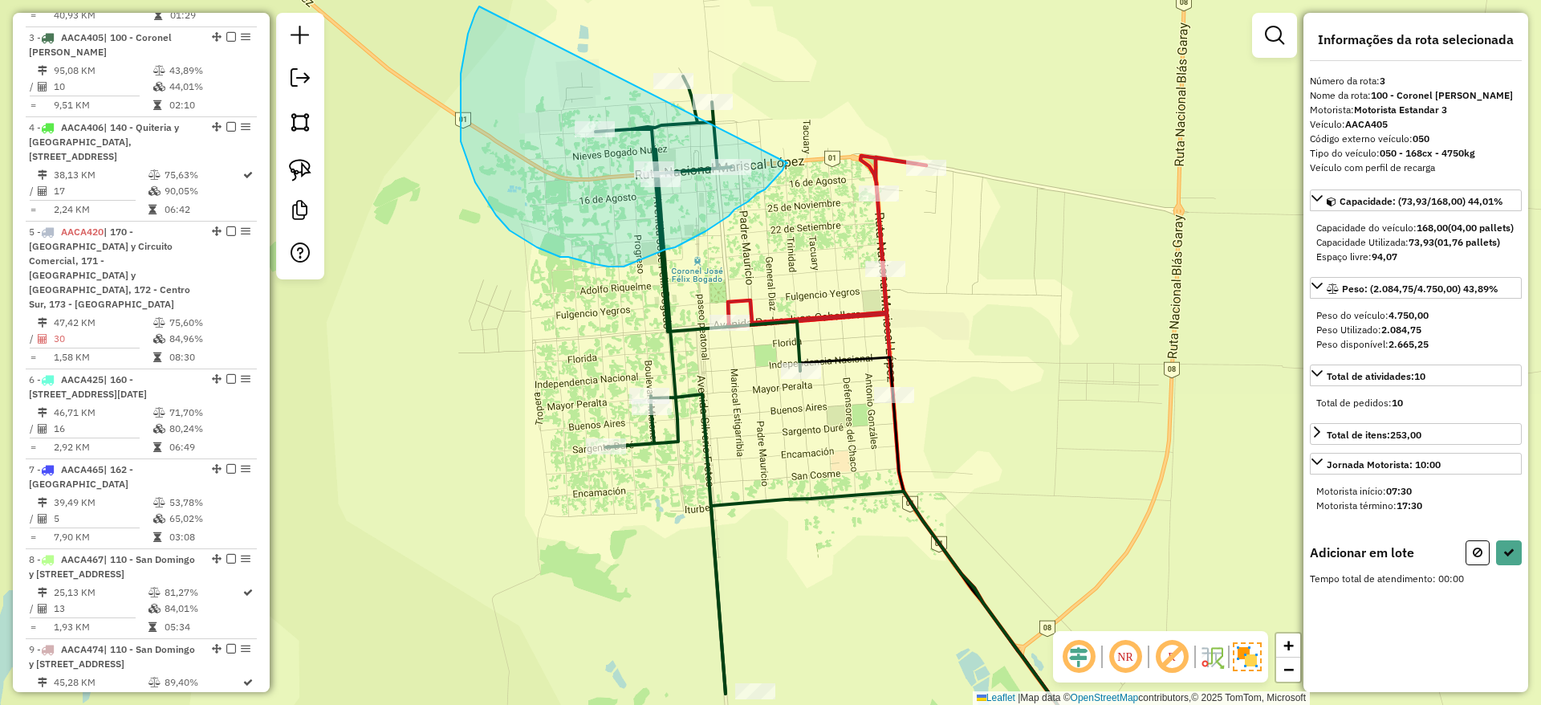
drag, startPoint x: 479, startPoint y: 6, endPoint x: 787, endPoint y: 163, distance: 345.7
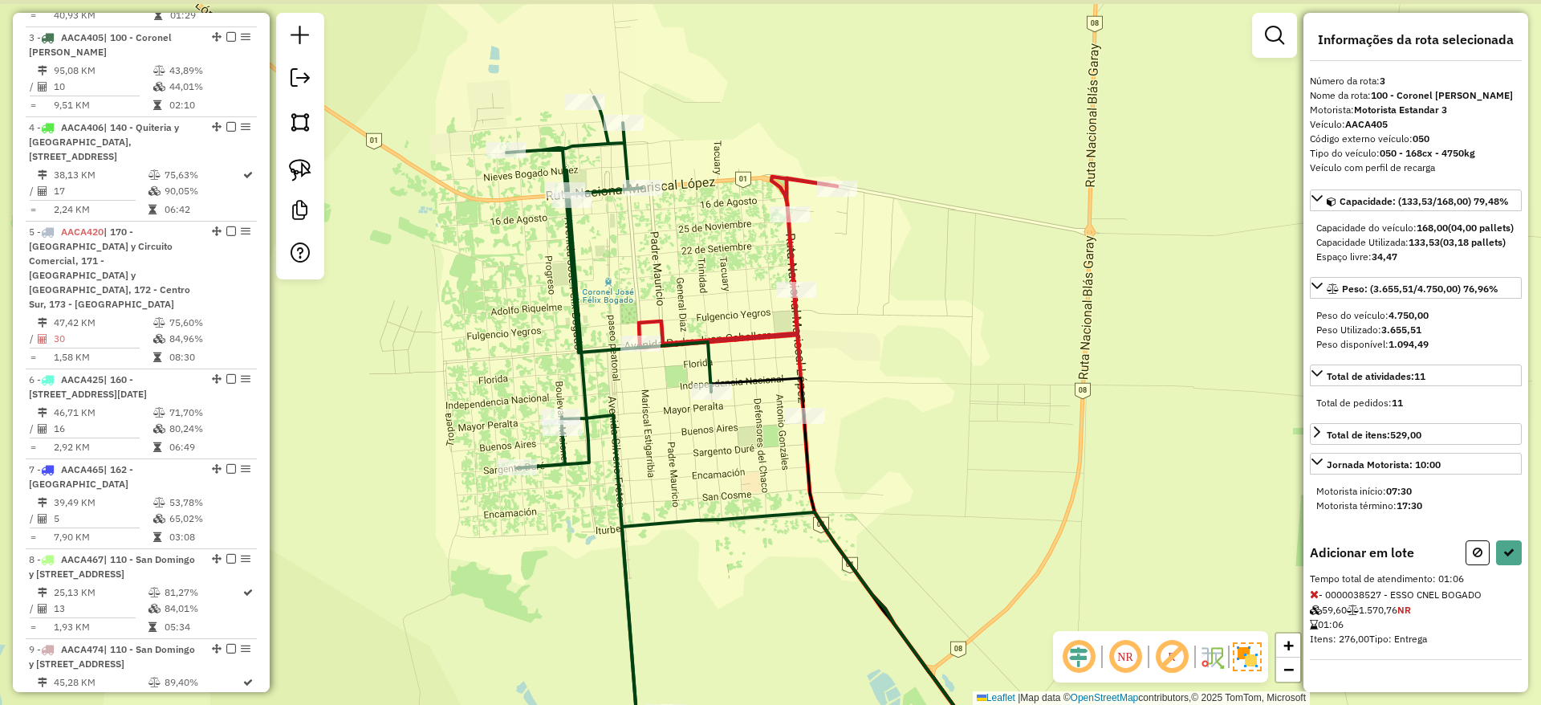
drag, startPoint x: 764, startPoint y: 246, endPoint x: 679, endPoint y: 258, distance: 86.0
click at [679, 258] on div "Janela de atendimento Grade de atendimento Capacidade Transportadoras Veículos …" at bounding box center [770, 352] width 1541 height 705
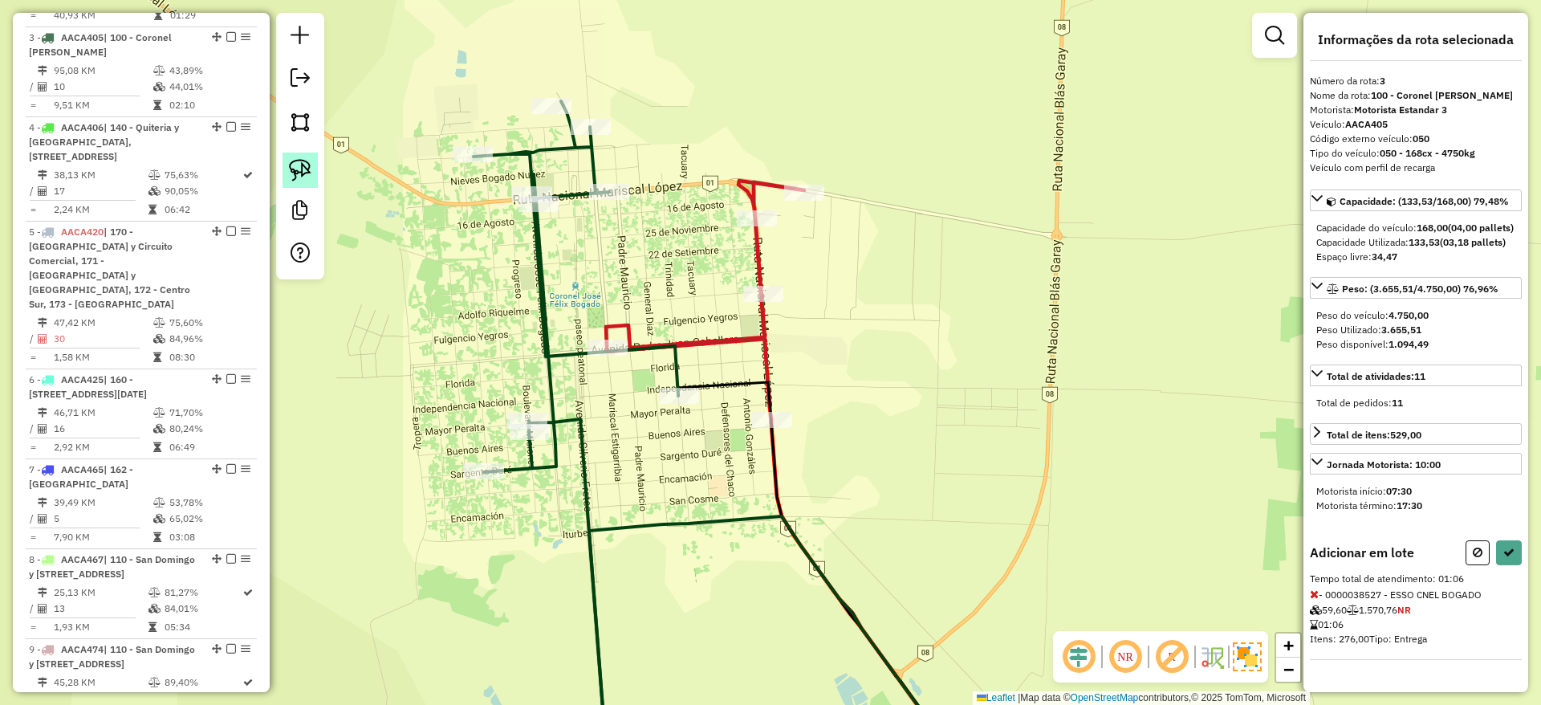
click at [303, 168] on img at bounding box center [300, 170] width 22 height 22
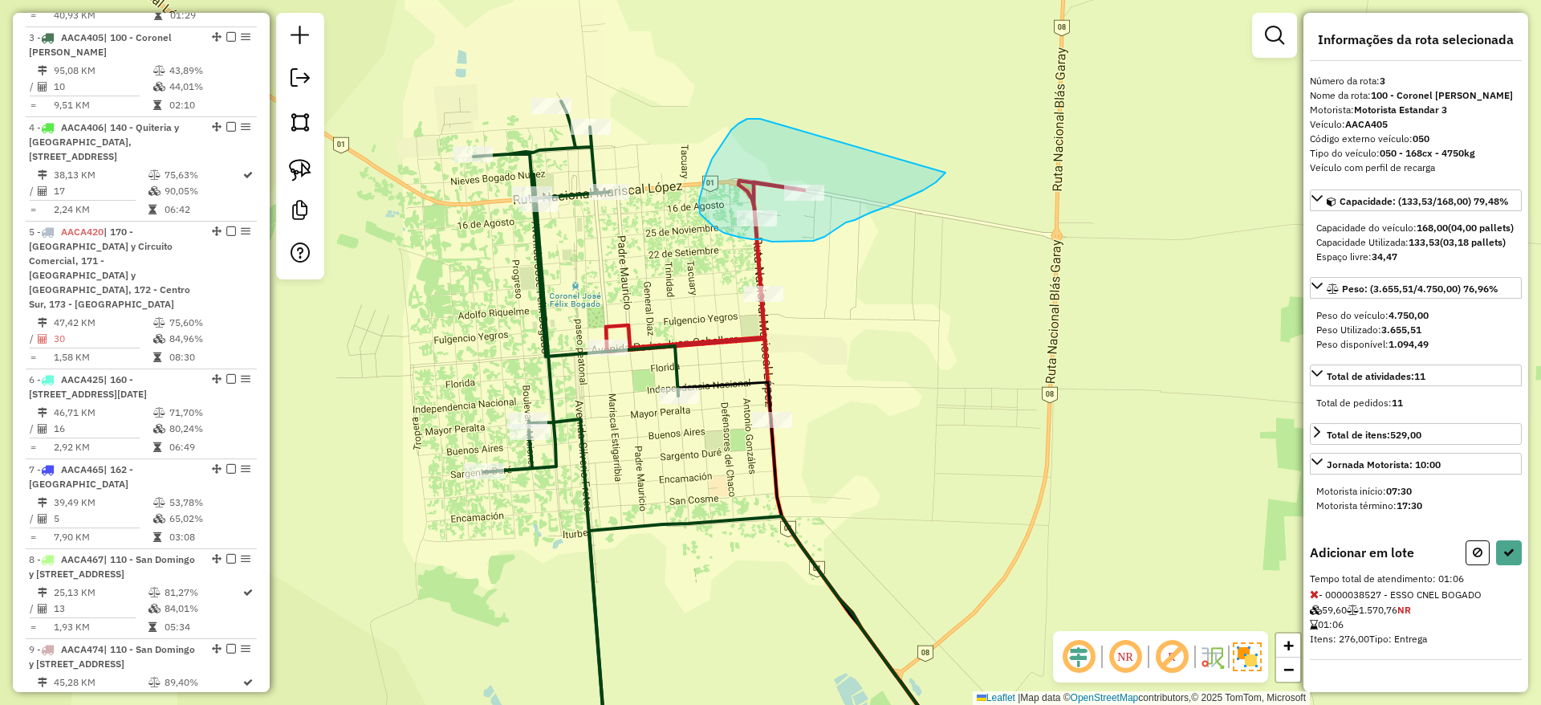
drag, startPoint x: 731, startPoint y: 130, endPoint x: 946, endPoint y: 167, distance: 218.3
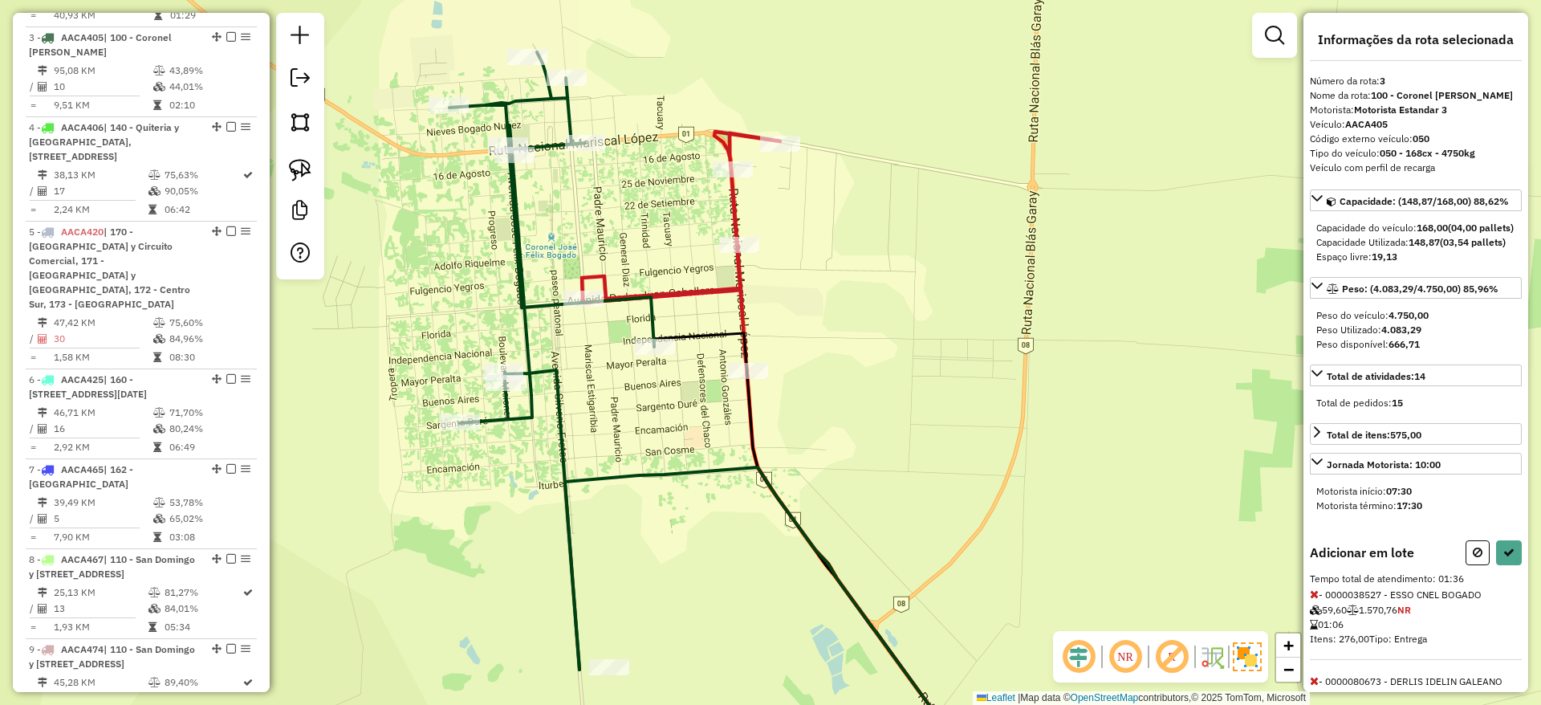
drag, startPoint x: 613, startPoint y: 284, endPoint x: 589, endPoint y: 235, distance: 54.6
click at [589, 235] on div "Janela de atendimento Grade de atendimento Capacidade Transportadoras Veículos …" at bounding box center [770, 352] width 1541 height 705
select select "**********"
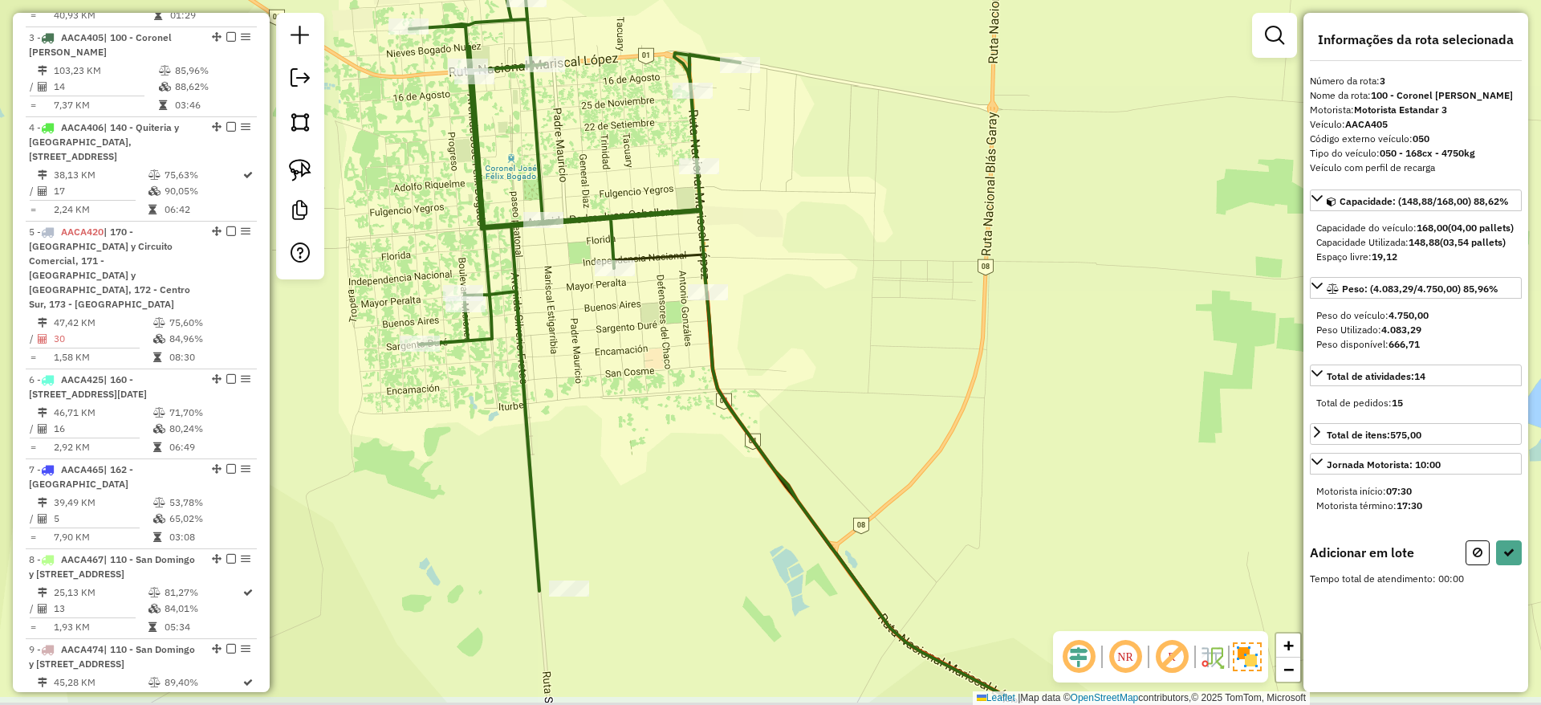
drag, startPoint x: 636, startPoint y: 207, endPoint x: 542, endPoint y: 39, distance: 192.2
click at [542, 39] on div "Janela de atendimento Grade de atendimento Capacidade Transportadoras Veículos …" at bounding box center [770, 352] width 1541 height 705
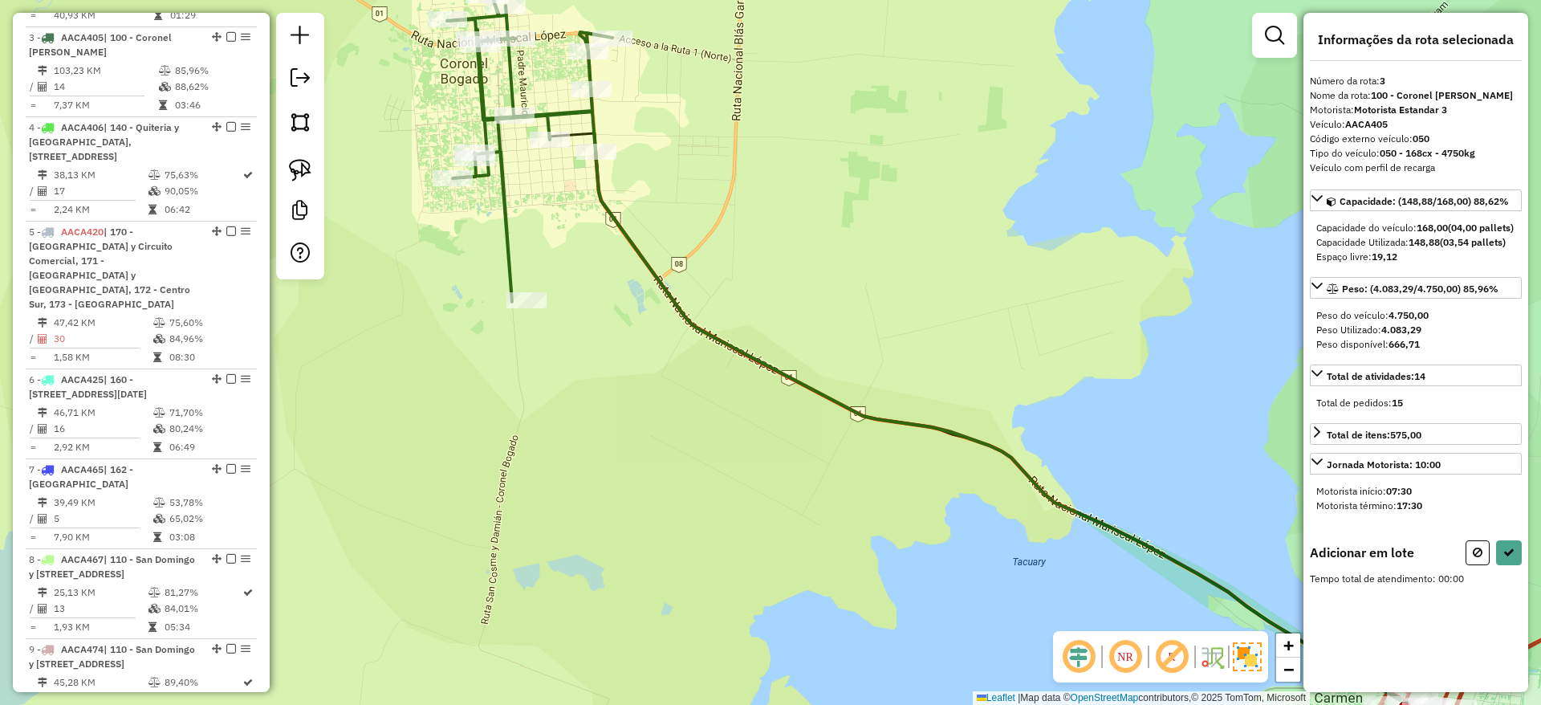
drag, startPoint x: 557, startPoint y: 205, endPoint x: 564, endPoint y: 277, distance: 72.6
click at [564, 277] on div "Janela de atendimento Grade de atendimento Capacidade Transportadoras Veículos …" at bounding box center [770, 352] width 1541 height 705
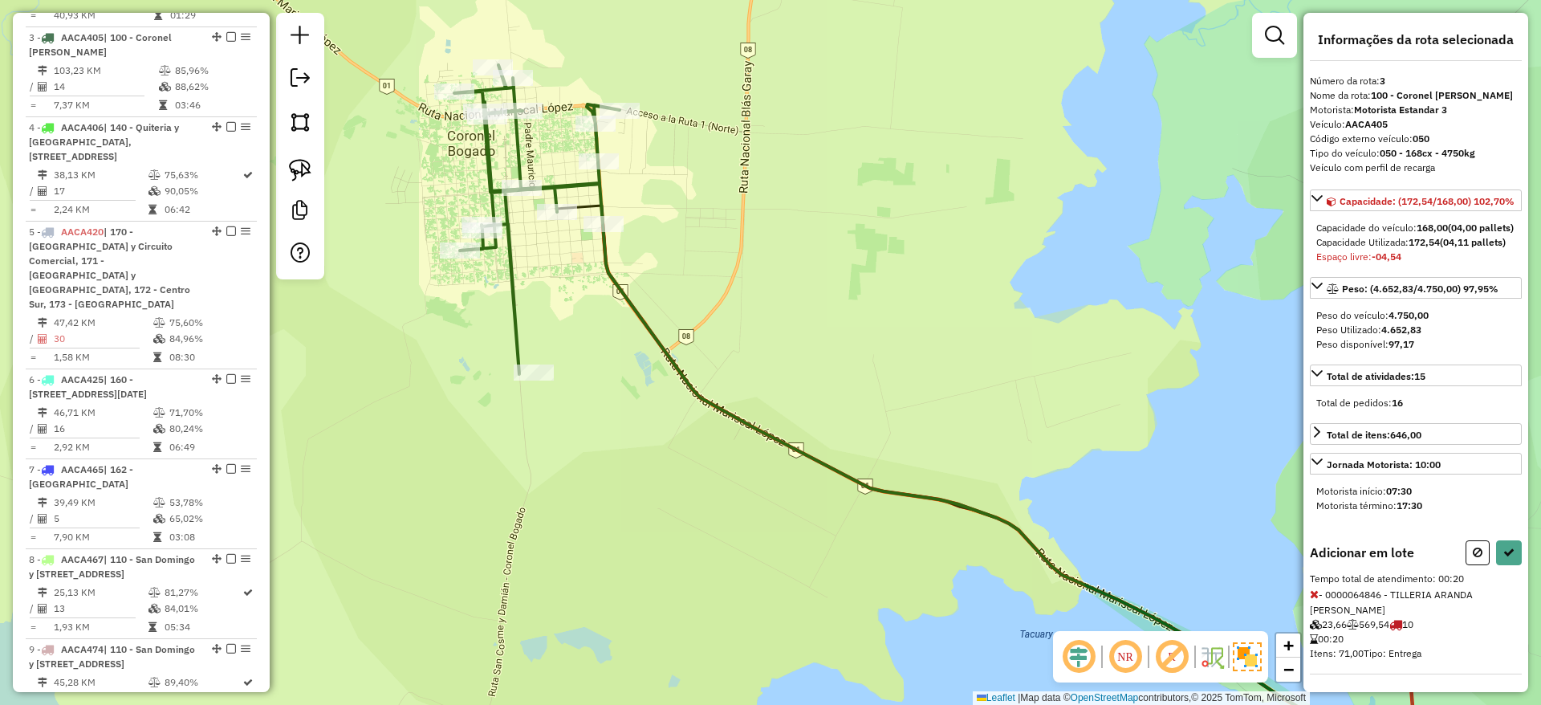
scroll to position [45, 0]
click at [1317, 592] on icon at bounding box center [1314, 592] width 9 height 11
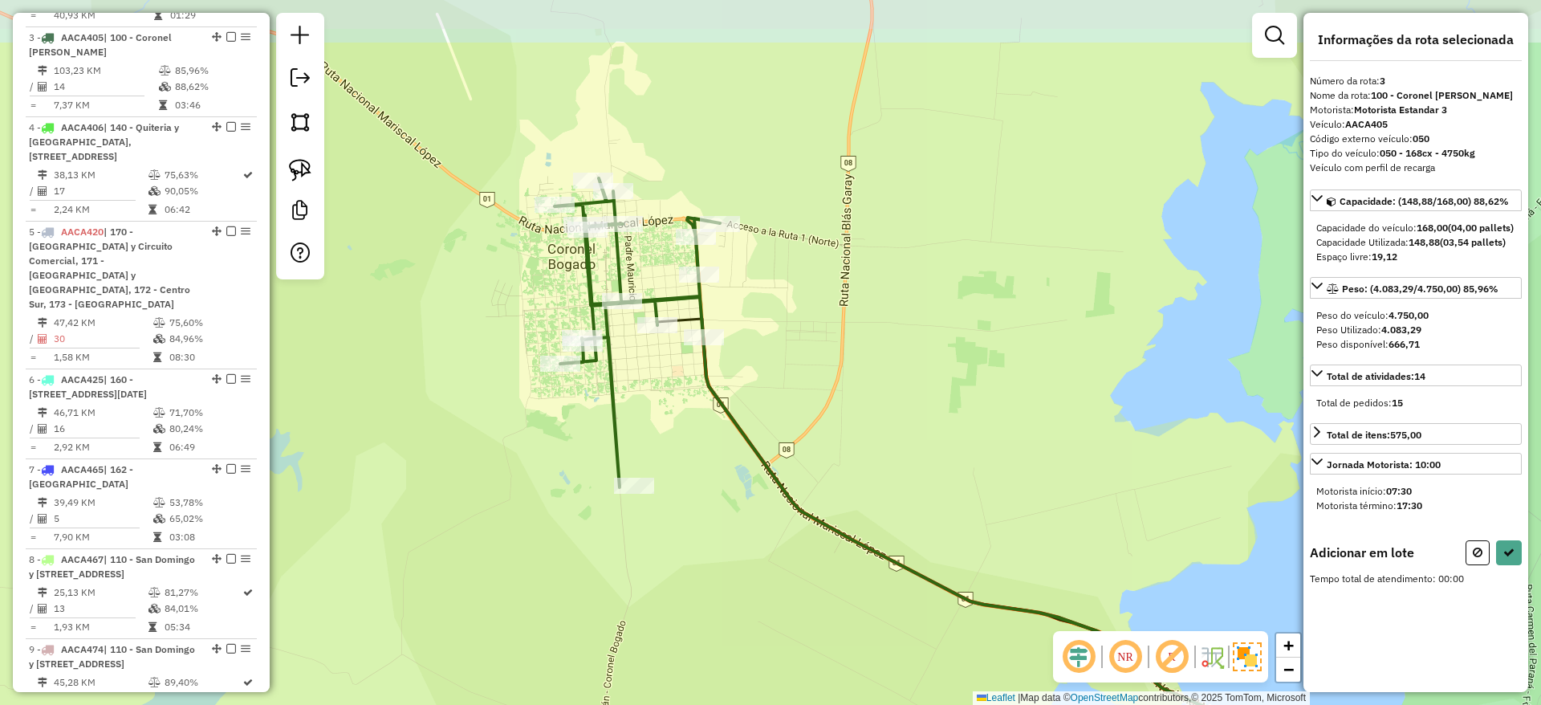
drag, startPoint x: 994, startPoint y: 360, endPoint x: 1090, endPoint y: 462, distance: 140.3
click at [1090, 462] on div "Janela de atendimento Grade de atendimento Capacidade Transportadoras Veículos …" at bounding box center [770, 352] width 1541 height 705
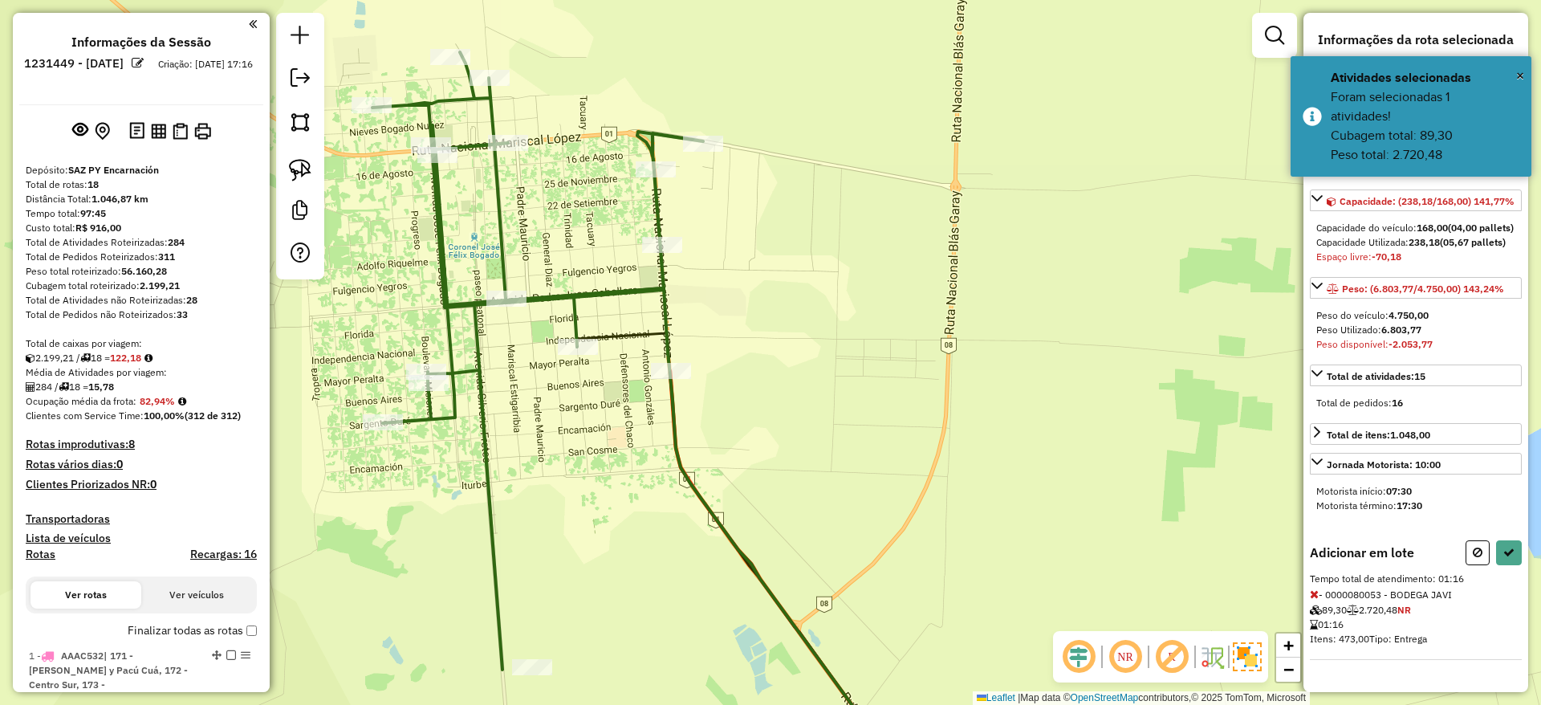
scroll to position [841, 0]
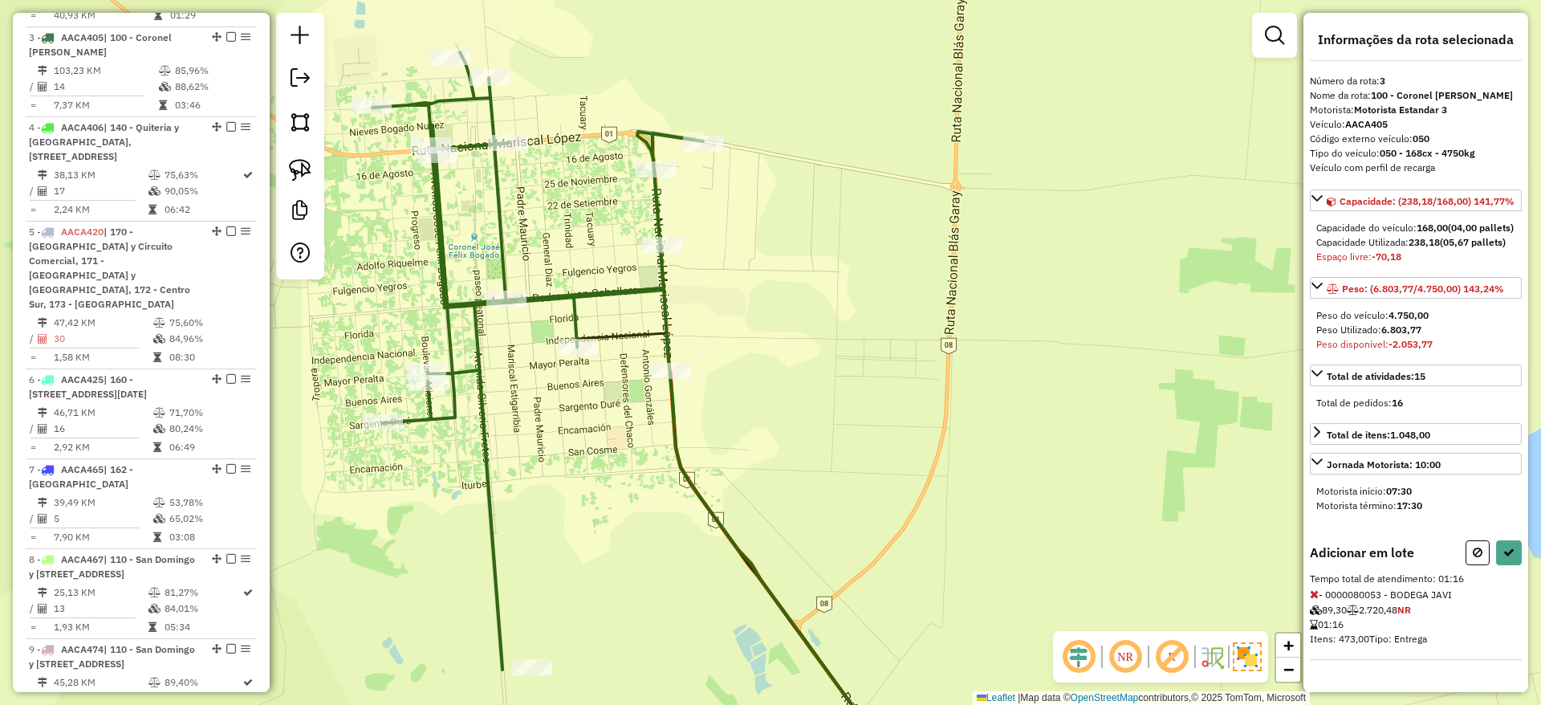
drag, startPoint x: 1471, startPoint y: 591, endPoint x: 1527, endPoint y: 497, distance: 109.4
click at [1527, 497] on div "Informações da rota selecionada Número da rota: 3 Nome da rota: 100 - Coronel B…" at bounding box center [1415, 352] width 225 height 679
click at [1508, 558] on icon at bounding box center [1508, 552] width 11 height 11
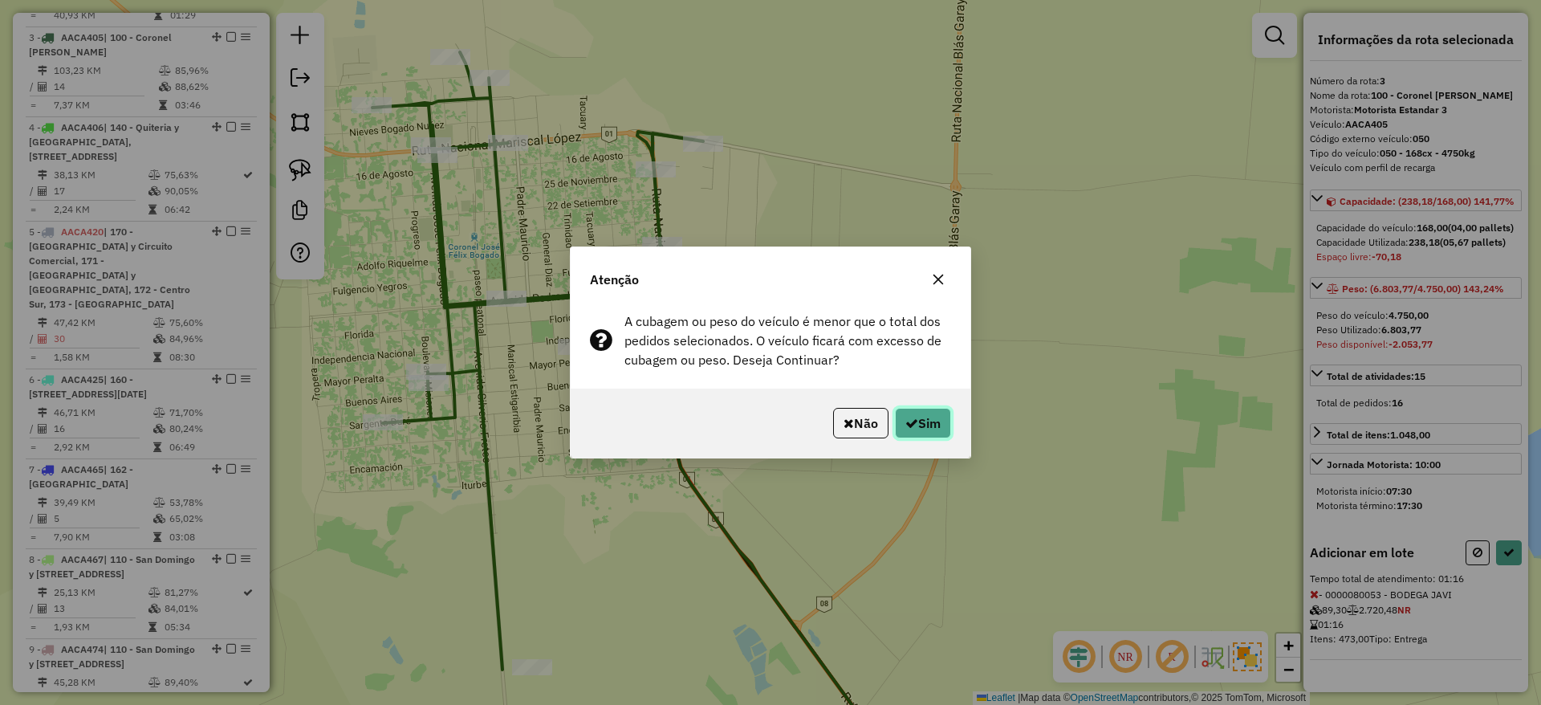
click at [933, 424] on button "Sim" at bounding box center [923, 423] width 56 height 31
select select "**********"
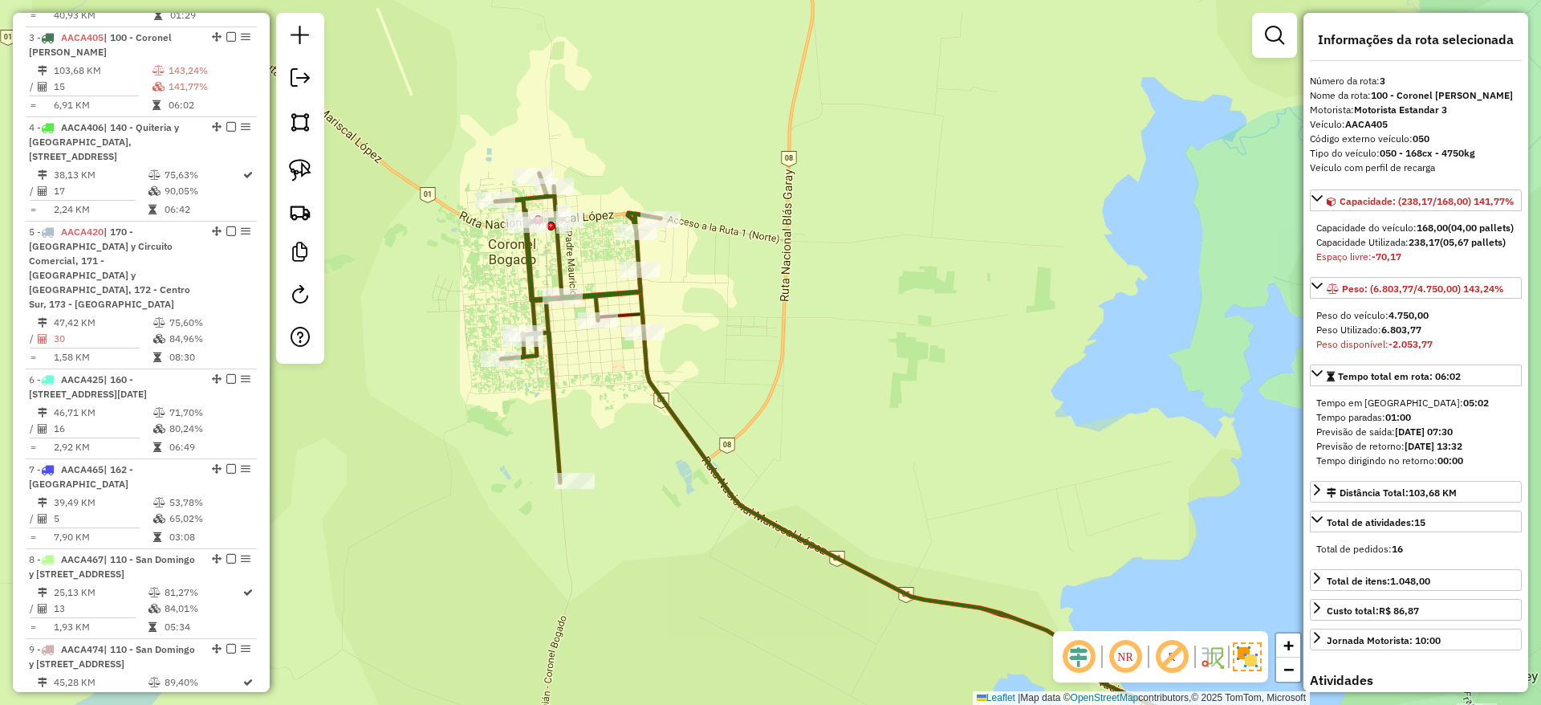
drag, startPoint x: 837, startPoint y: 331, endPoint x: 780, endPoint y: 251, distance: 98.4
click at [780, 251] on div "Janela de atendimento Grade de atendimento Capacidade Transportadoras Veículos …" at bounding box center [770, 352] width 1541 height 705
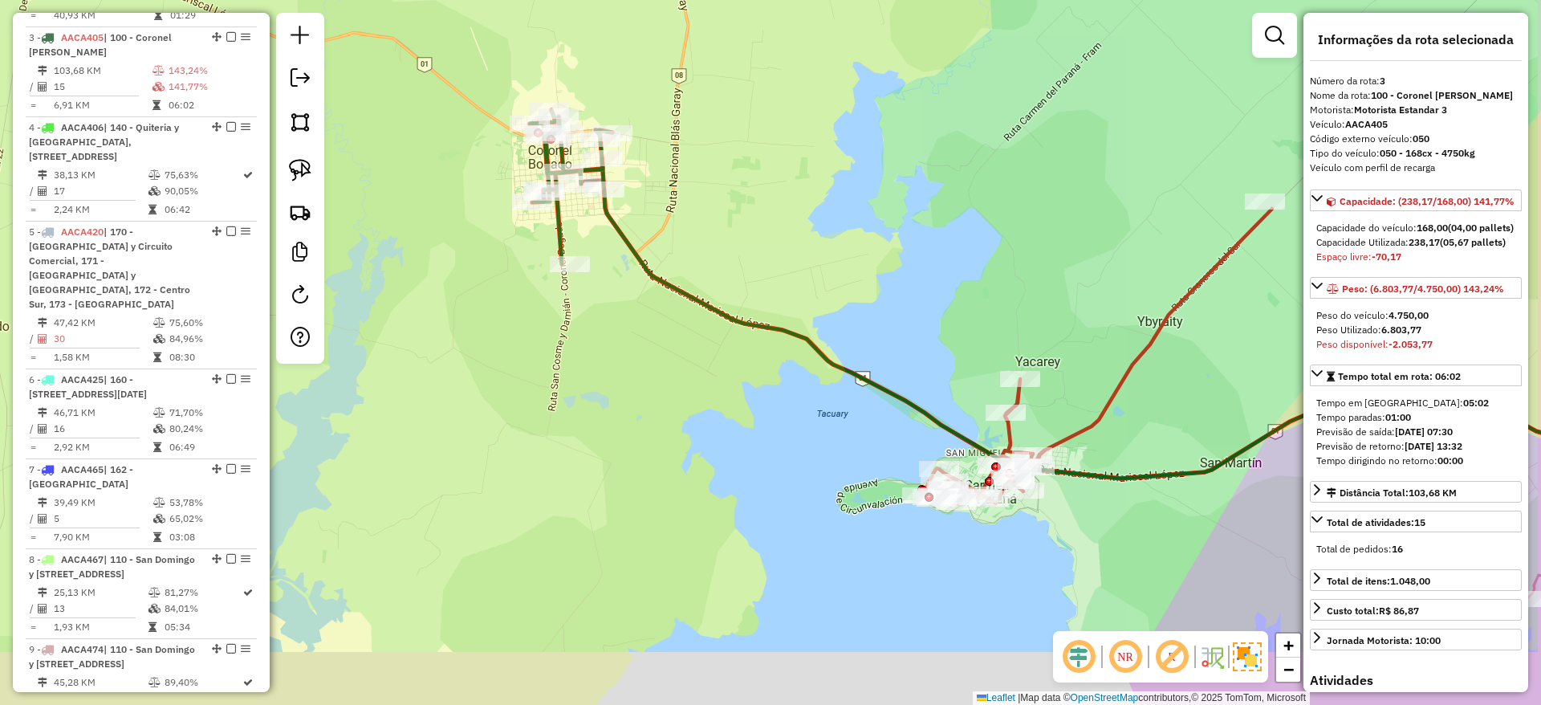
drag, startPoint x: 906, startPoint y: 260, endPoint x: 614, endPoint y: 88, distance: 338.9
click at [614, 88] on div "Janela de atendimento Grade de atendimento Capacidade Transportadoras Veículos …" at bounding box center [770, 352] width 1541 height 705
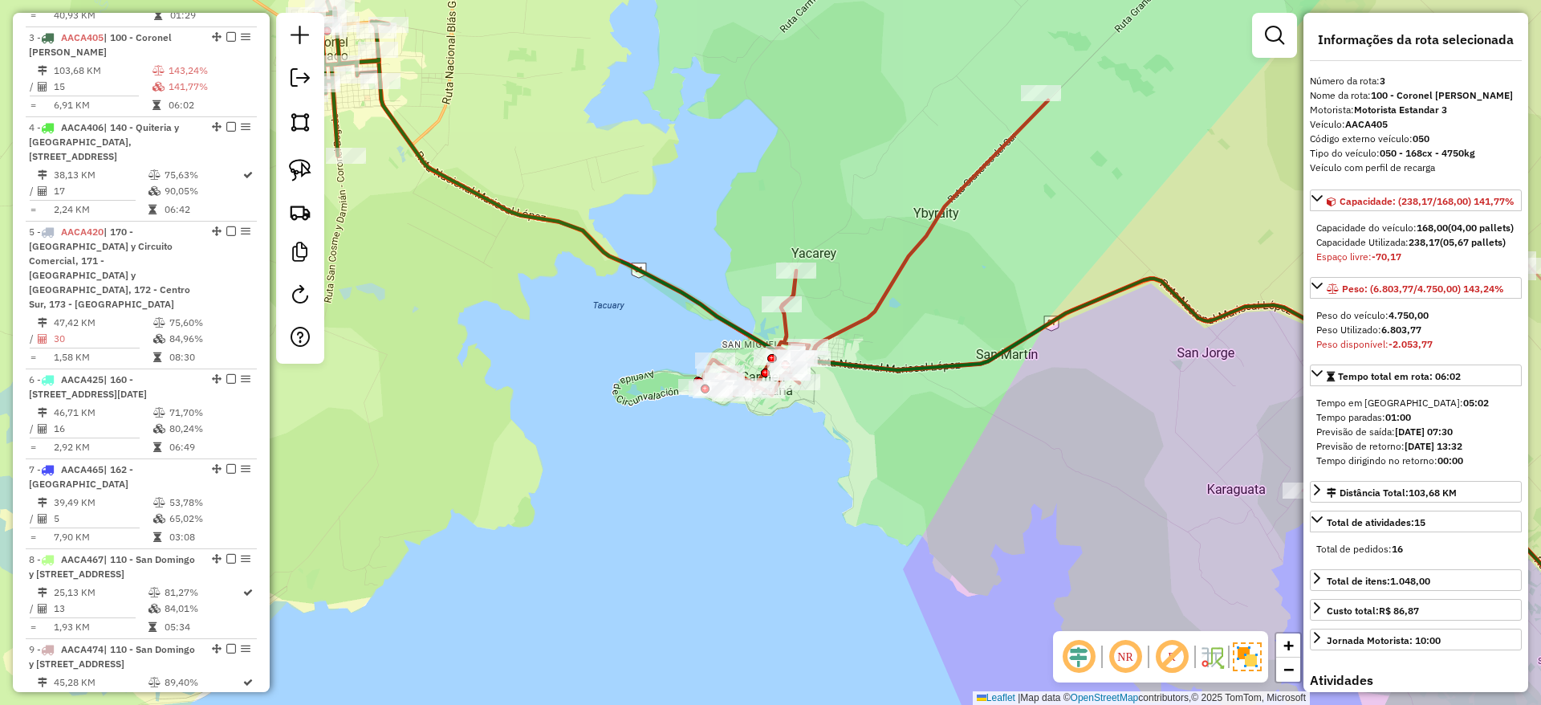
click at [944, 205] on icon at bounding box center [714, 238] width 668 height 314
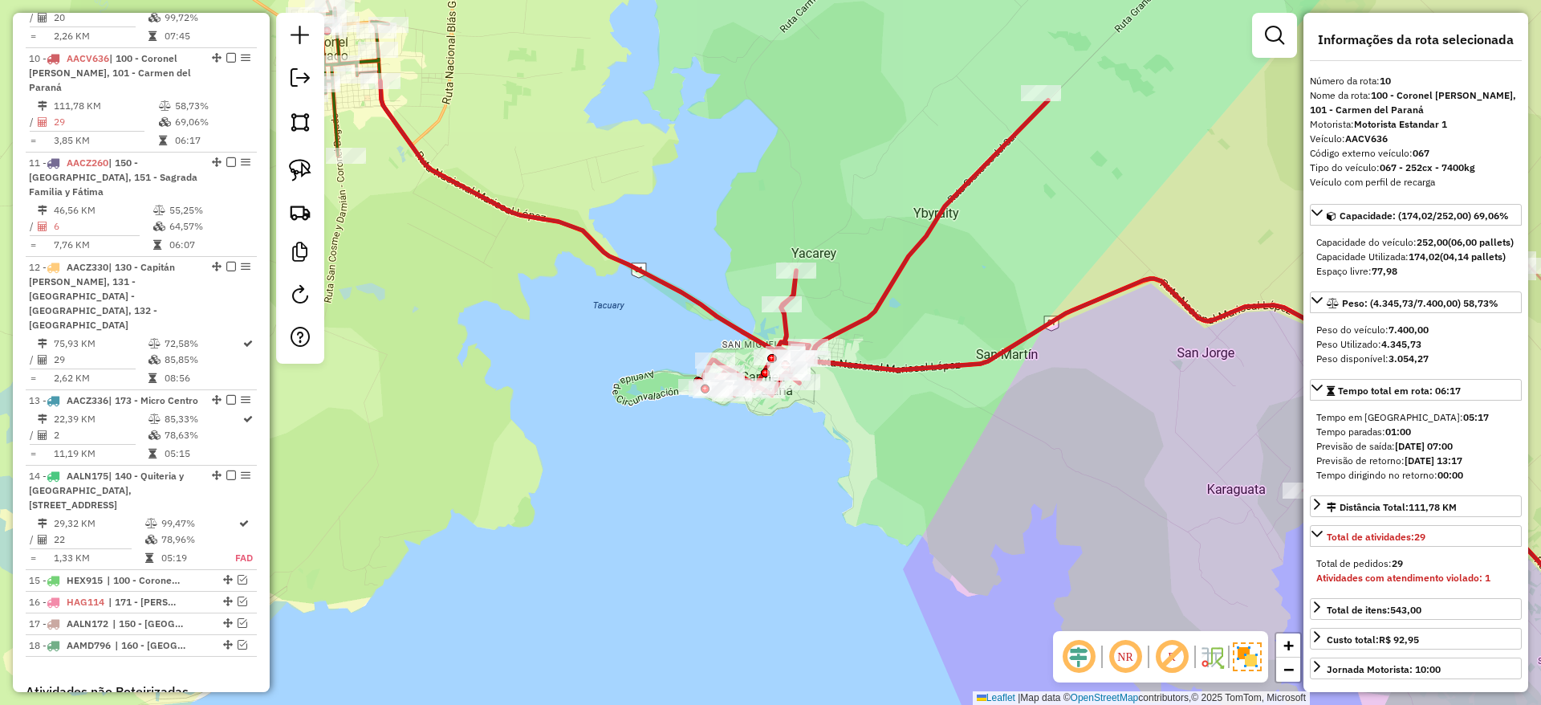
scroll to position [1557, 0]
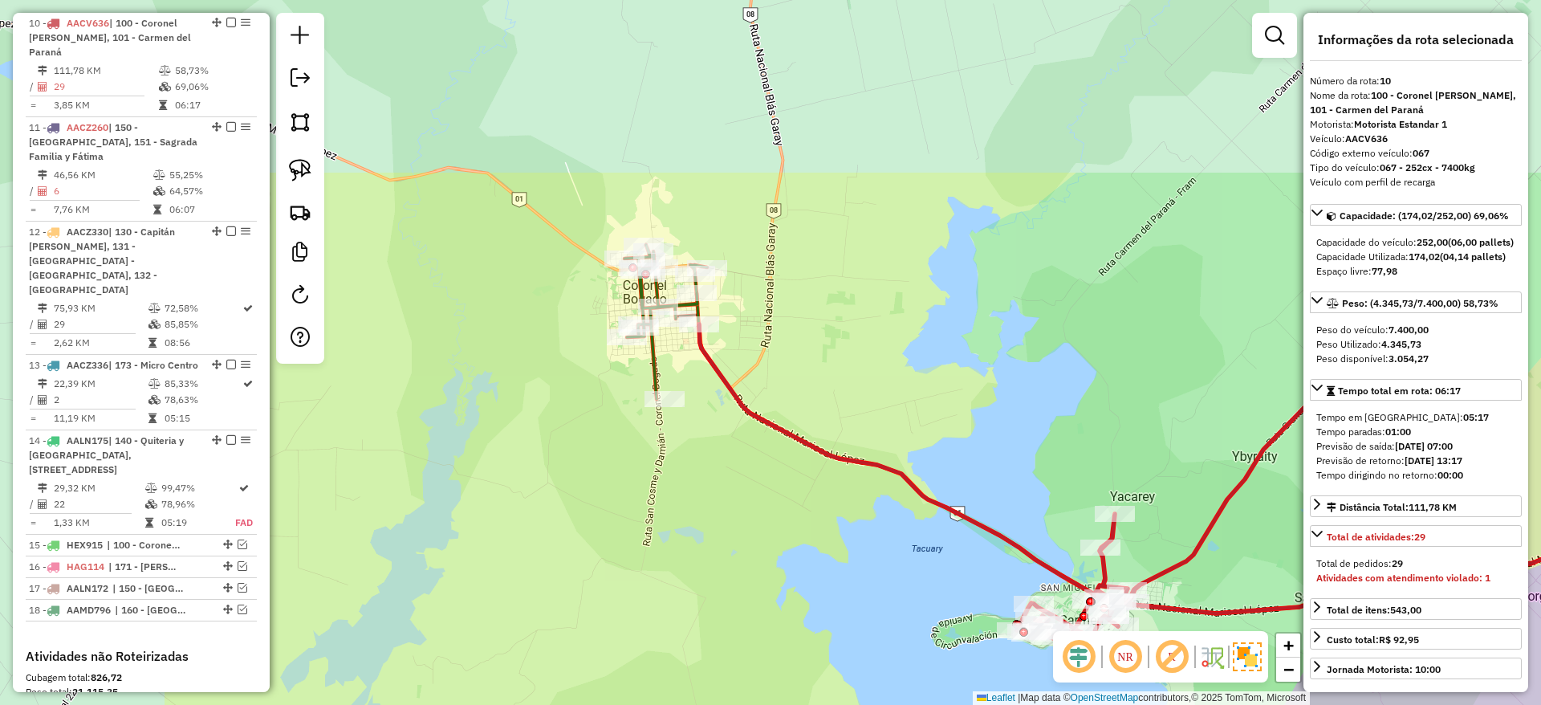
drag, startPoint x: 1039, startPoint y: 282, endPoint x: 1265, endPoint y: 449, distance: 281.1
click at [1265, 449] on icon at bounding box center [1033, 481] width 668 height 314
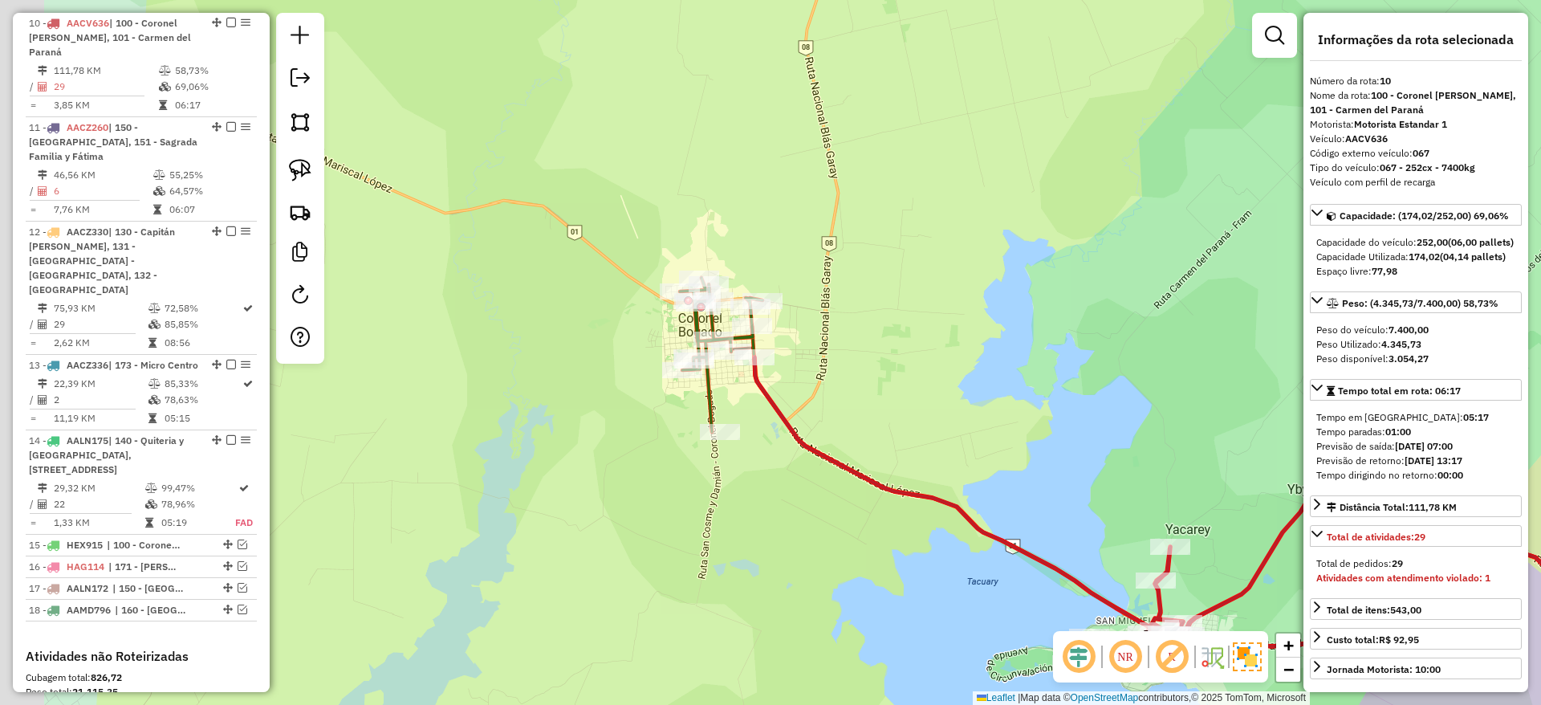
click at [985, 304] on div "Janela de atendimento Grade de atendimento Capacidade Transportadoras Veículos …" at bounding box center [770, 352] width 1541 height 705
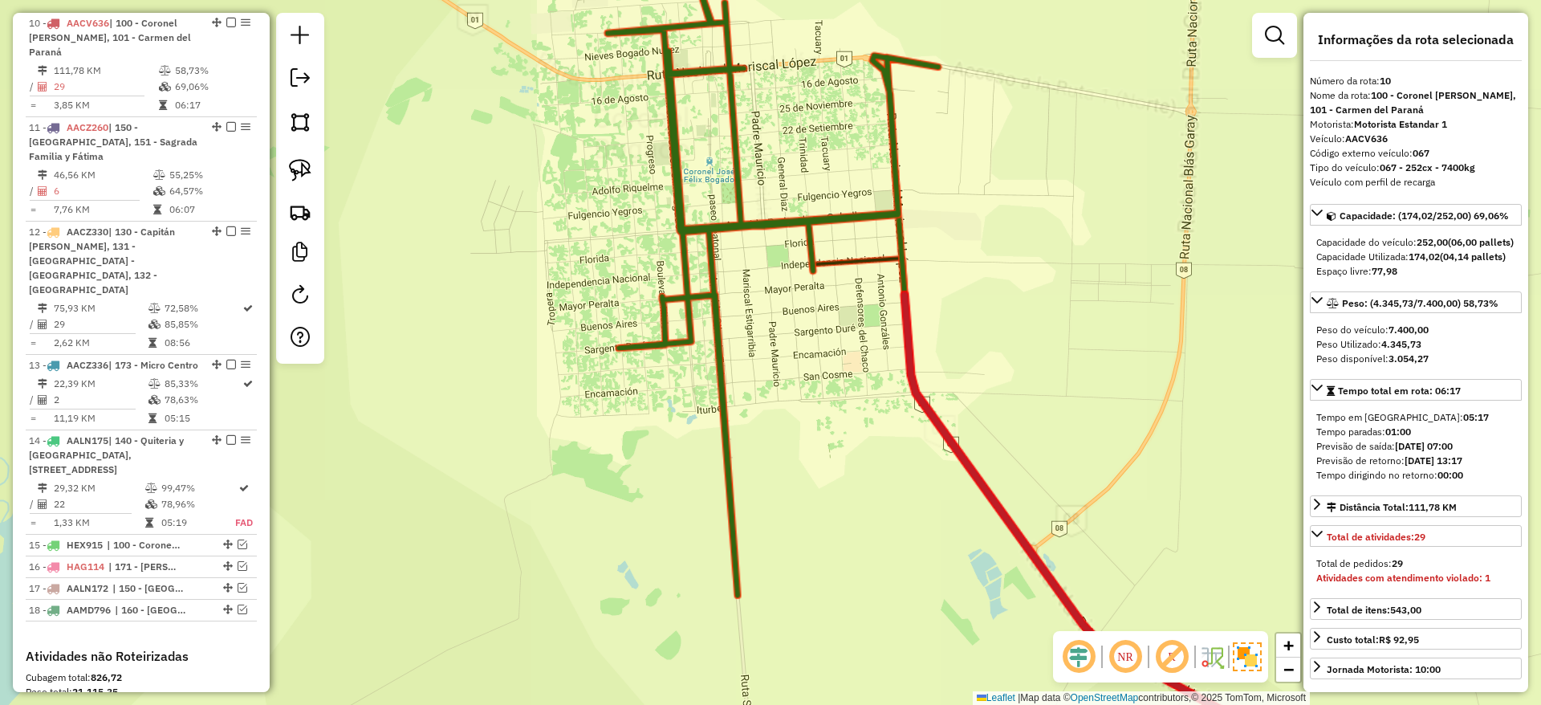
click at [717, 380] on icon at bounding box center [773, 286] width 331 height 618
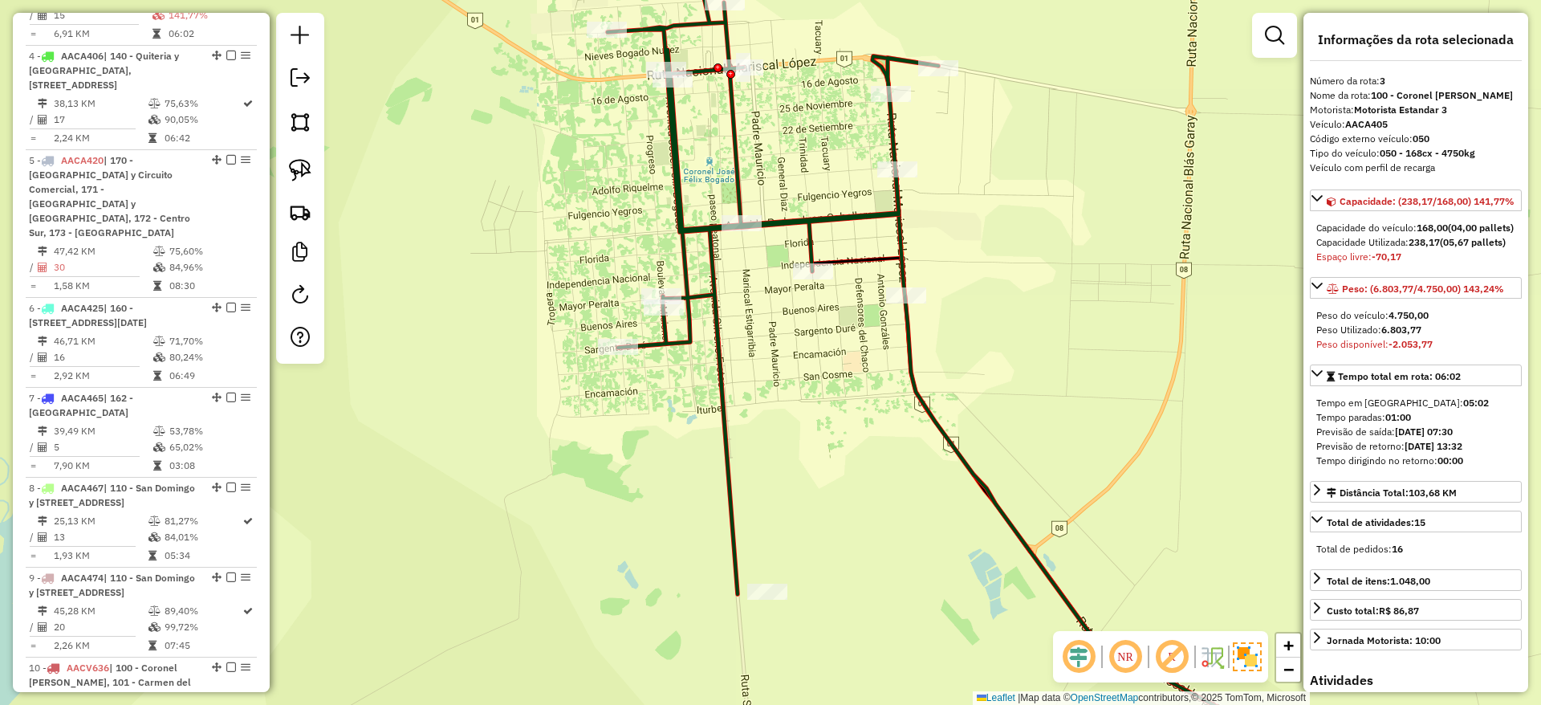
scroll to position [841, 0]
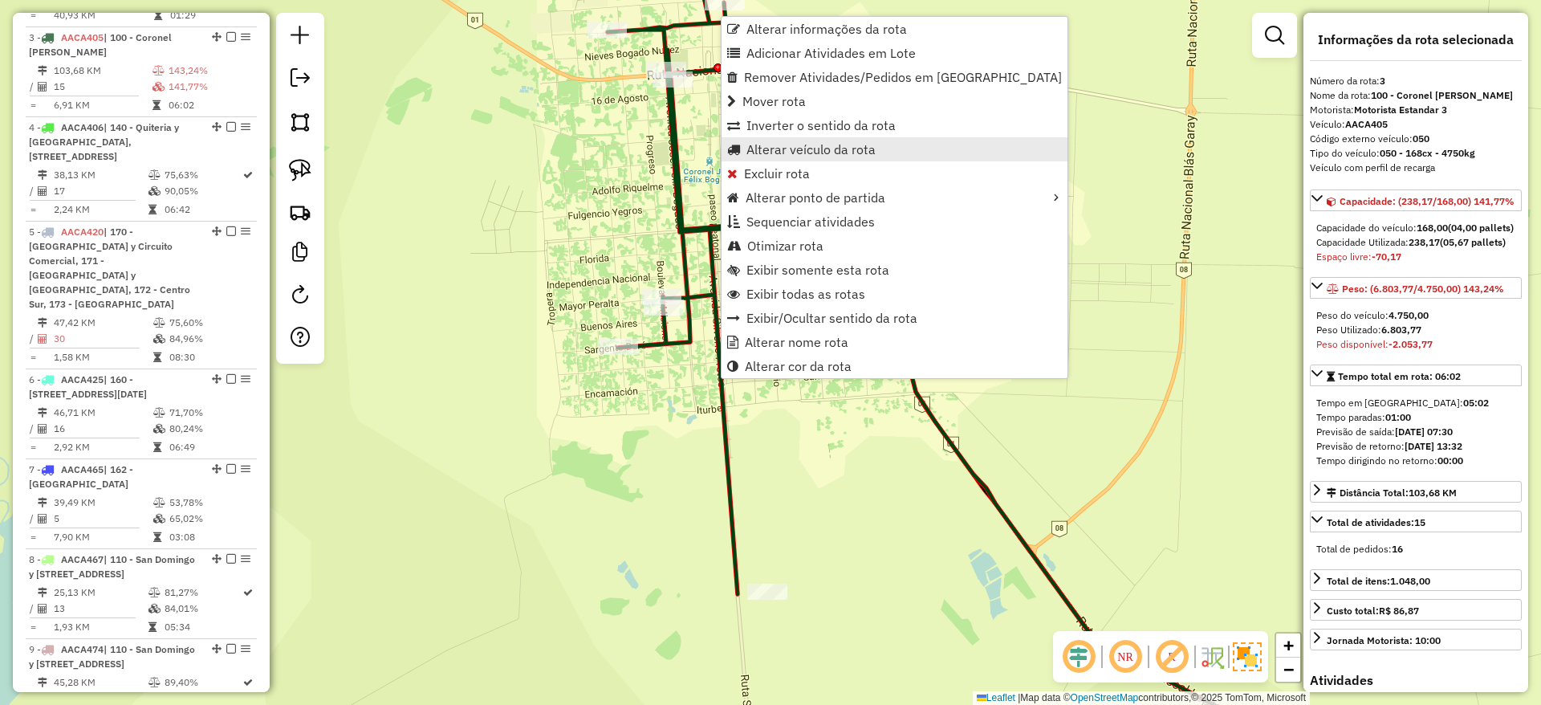
click at [784, 150] on span "Alterar veículo da rota" at bounding box center [810, 149] width 129 height 13
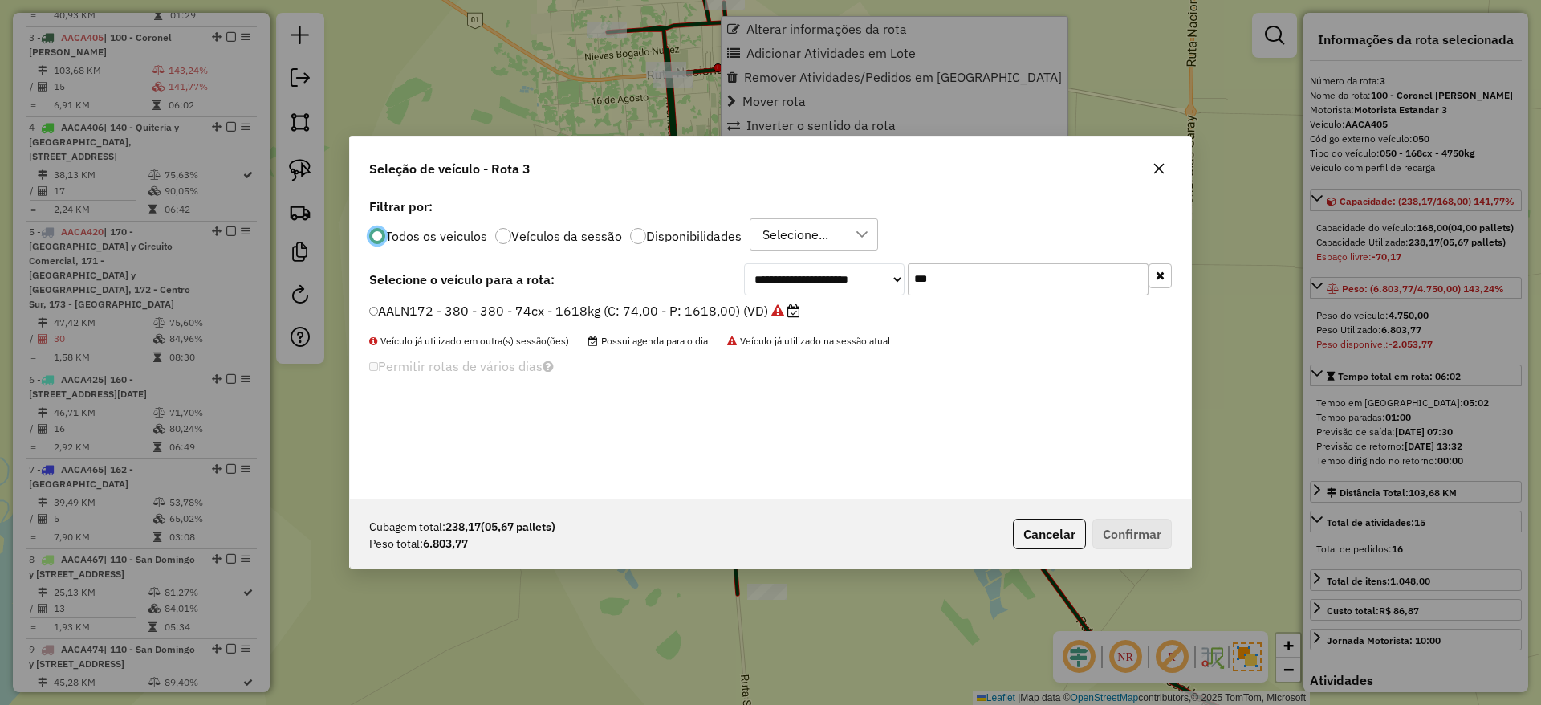
scroll to position [9, 5]
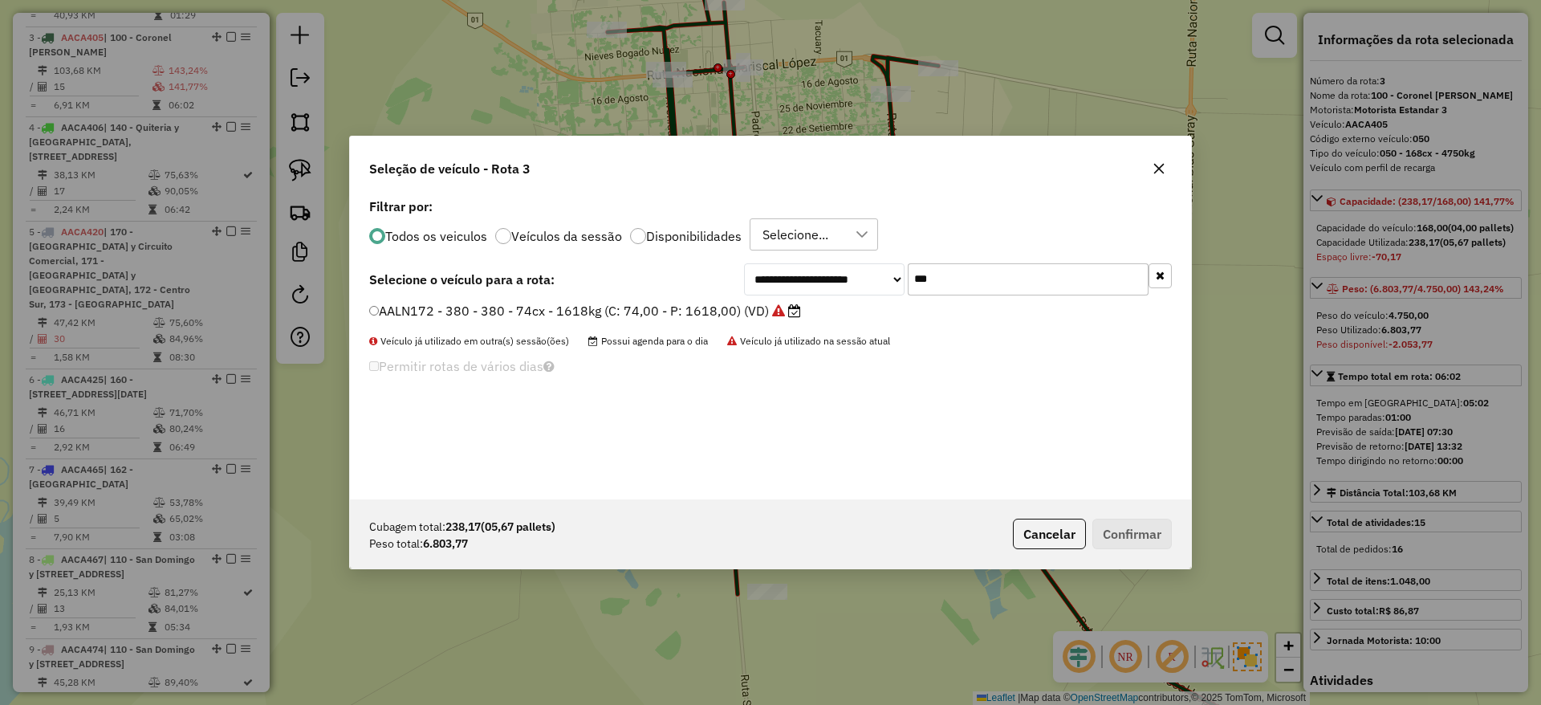
click at [977, 280] on input "***" at bounding box center [1028, 279] width 241 height 32
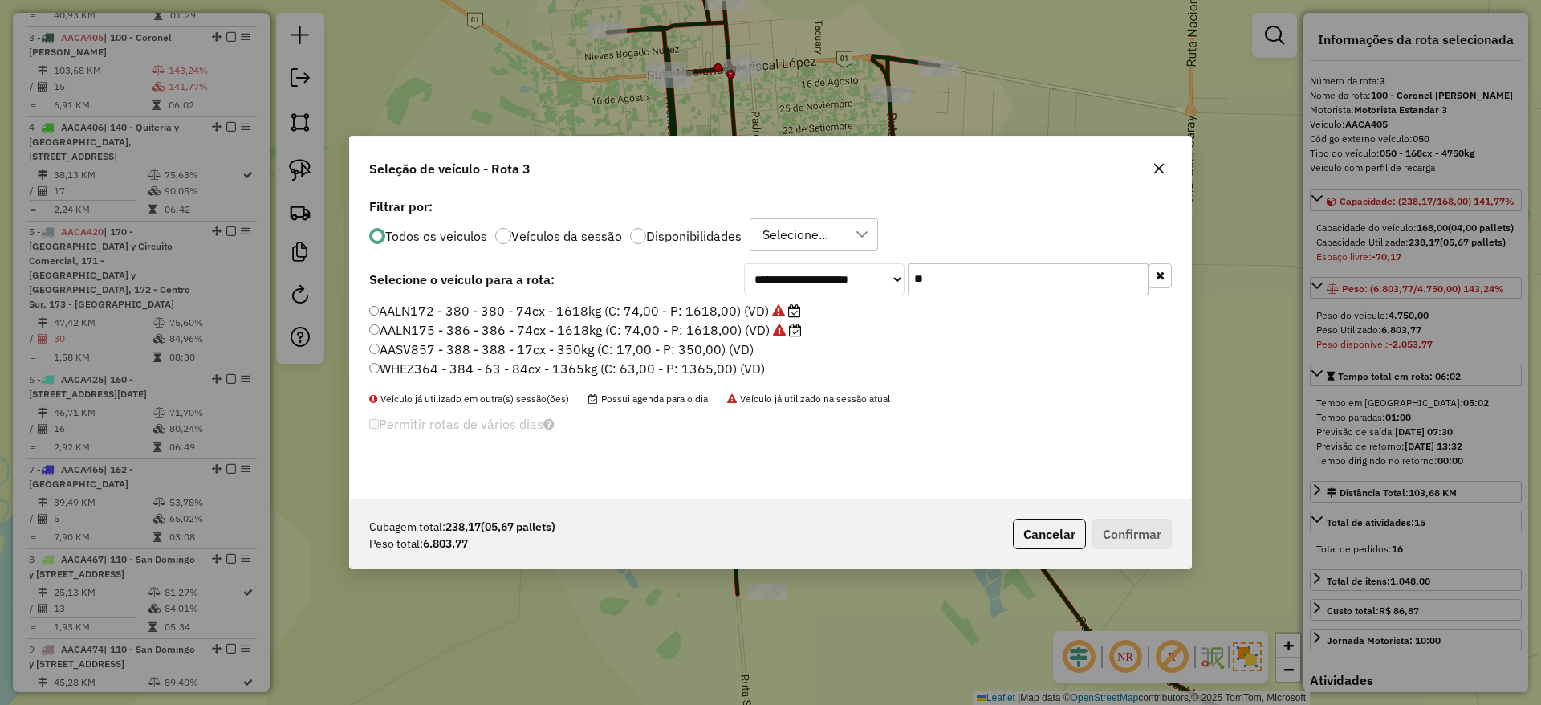
type input "*"
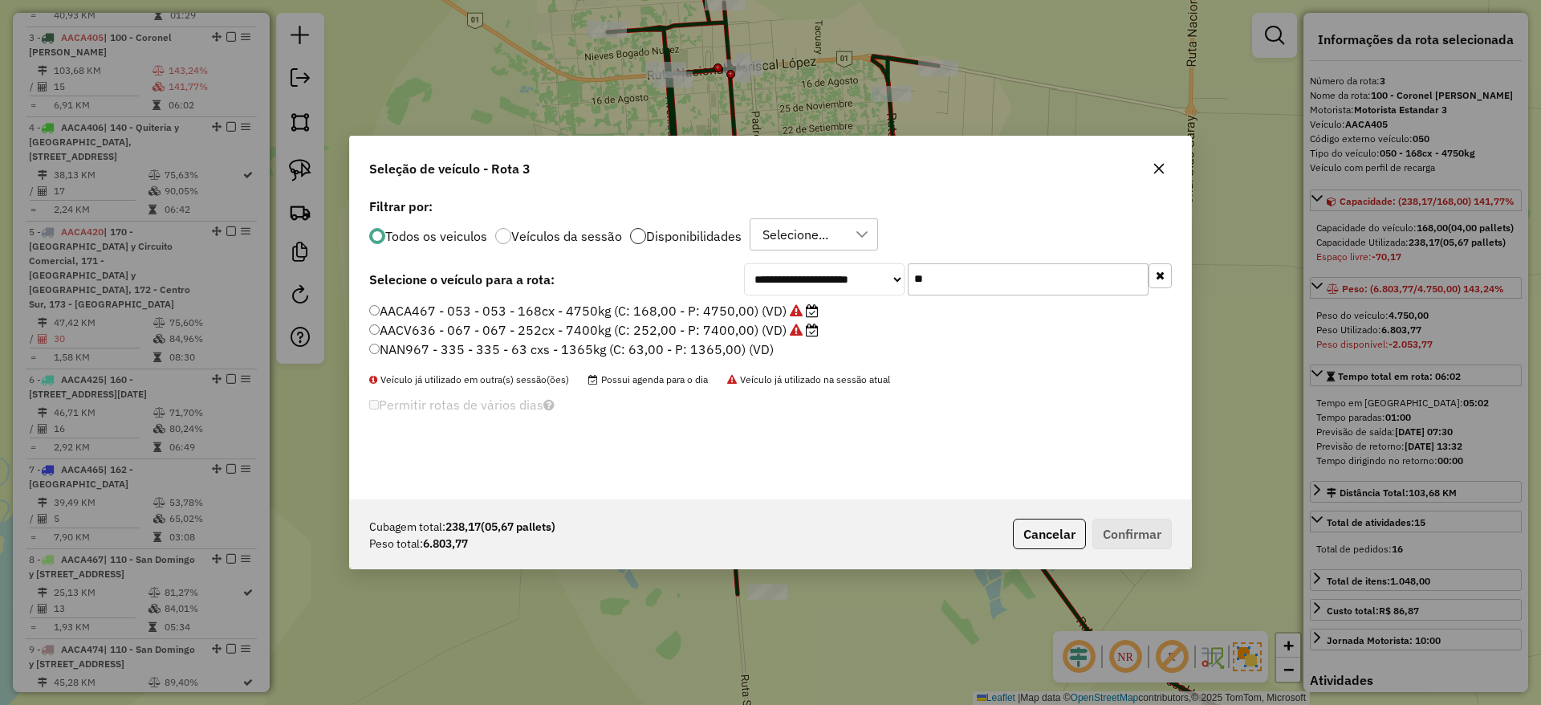
type input "**"
click at [635, 230] on div at bounding box center [638, 236] width 16 height 16
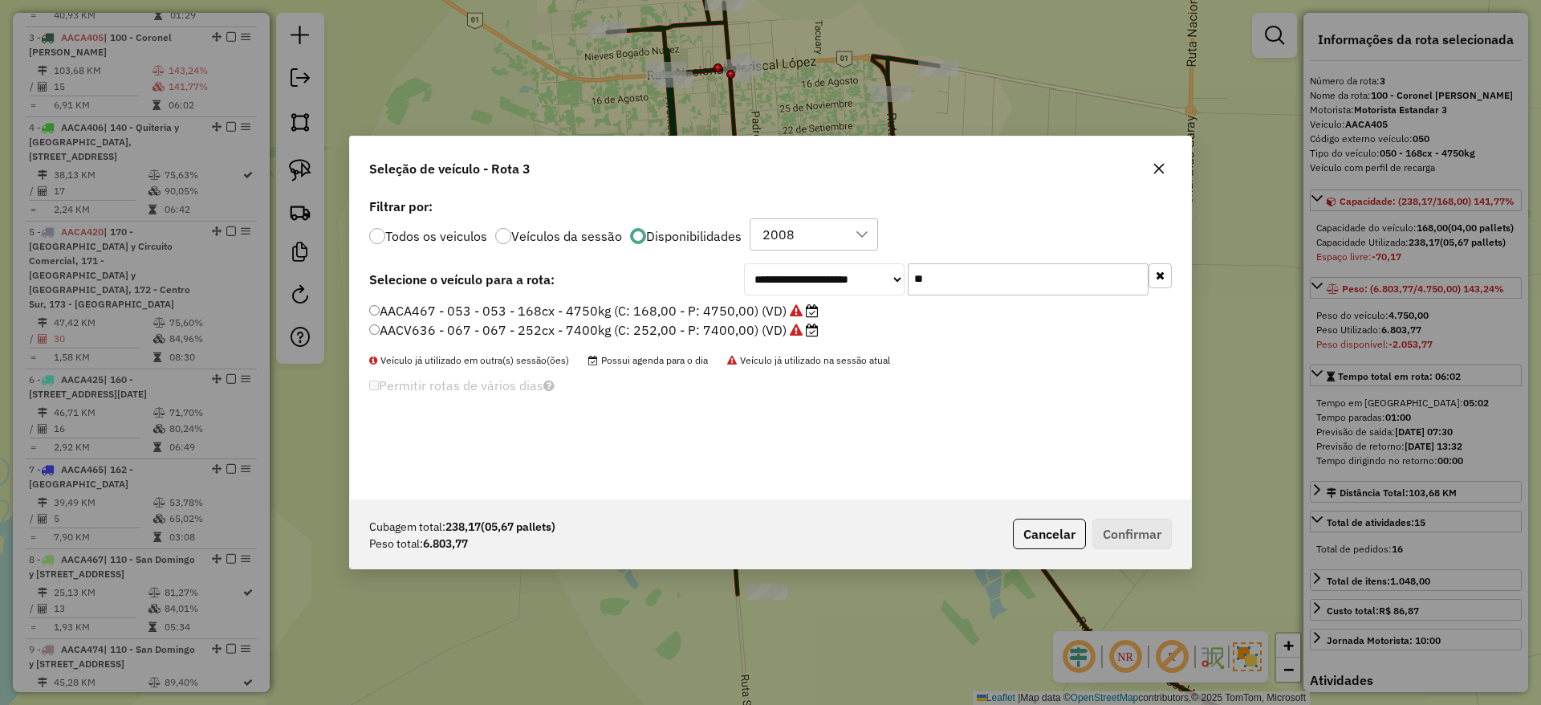
drag, startPoint x: 632, startPoint y: 316, endPoint x: 630, endPoint y: 330, distance: 13.9
click at [630, 330] on ul "AACA467 - 053 - 053 - 168cx - 4750kg (C: 168,00 - P: 4750,00) (VD) AACV636 - 06…" at bounding box center [770, 321] width 803 height 39
click at [630, 330] on label "AACV636 - 067 - 067 - 252cx - 7400kg (C: 252,00 - P: 7400,00) (VD)" at bounding box center [593, 329] width 449 height 19
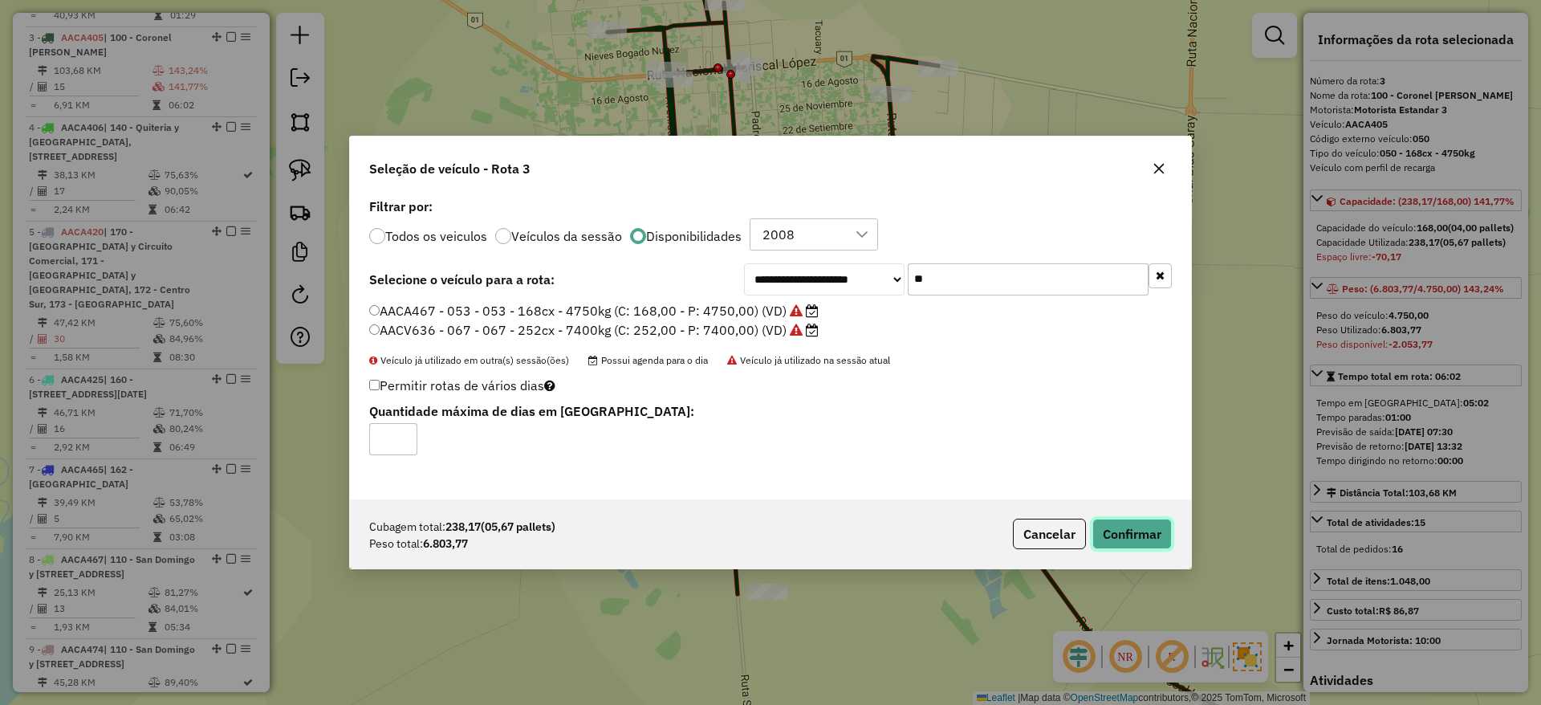
click at [1157, 539] on button "Confirmar" at bounding box center [1131, 534] width 79 height 31
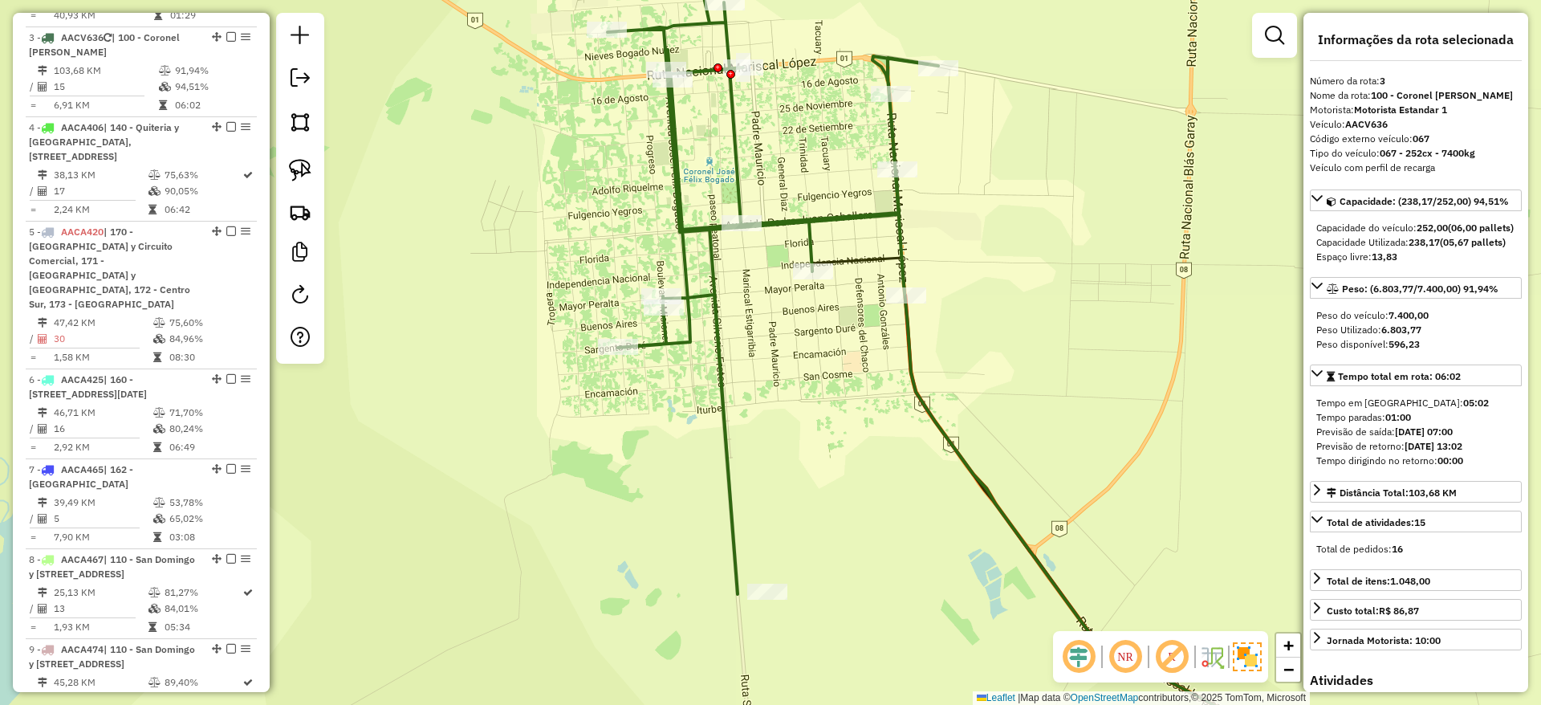
click at [715, 361] on icon at bounding box center [773, 285] width 331 height 617
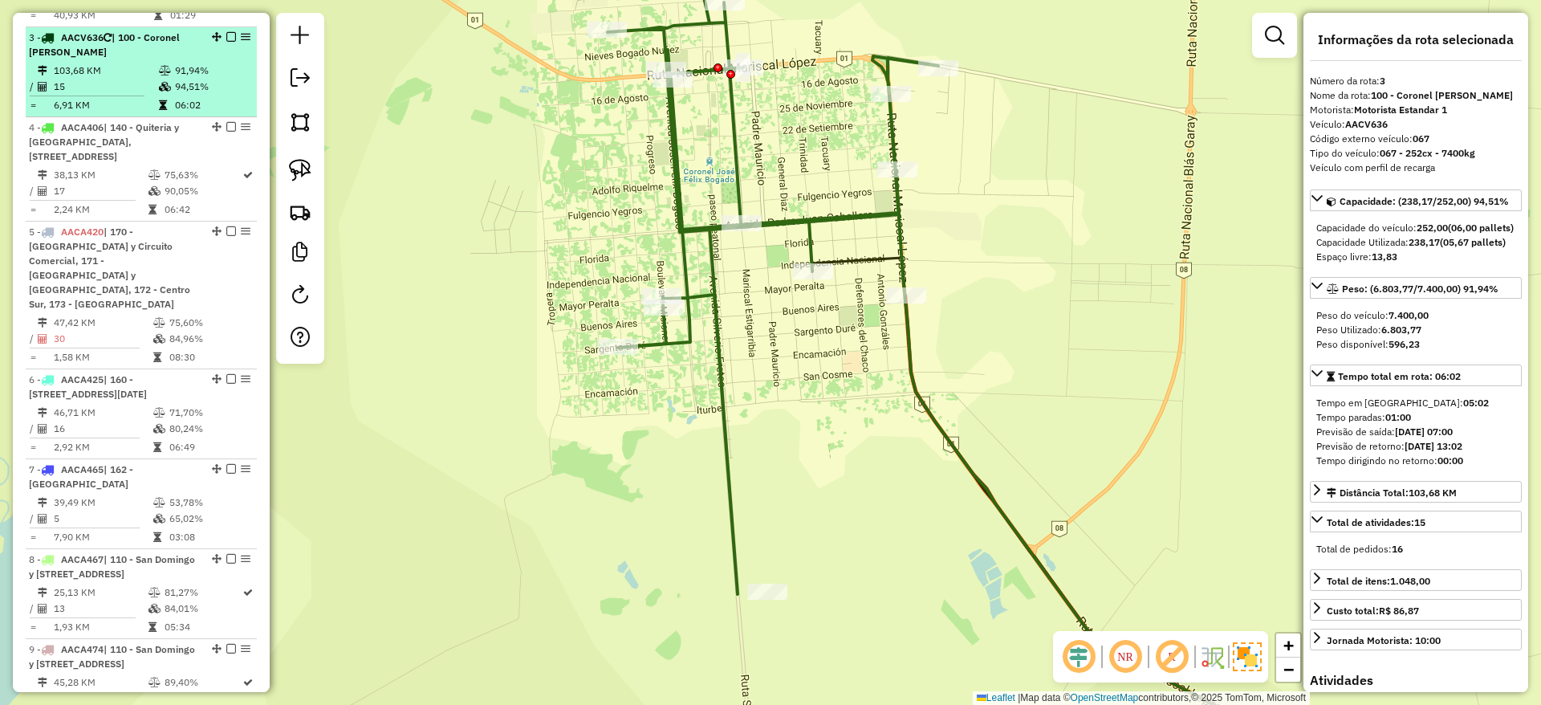
drag, startPoint x: 227, startPoint y: 26, endPoint x: 227, endPoint y: 69, distance: 43.3
click at [227, 69] on li "3 - AACV636 | 100 - Coronel Bogado 103,68 KM 91,94% / 15 94,51% = 6,91 KM 06:02" at bounding box center [141, 72] width 231 height 90
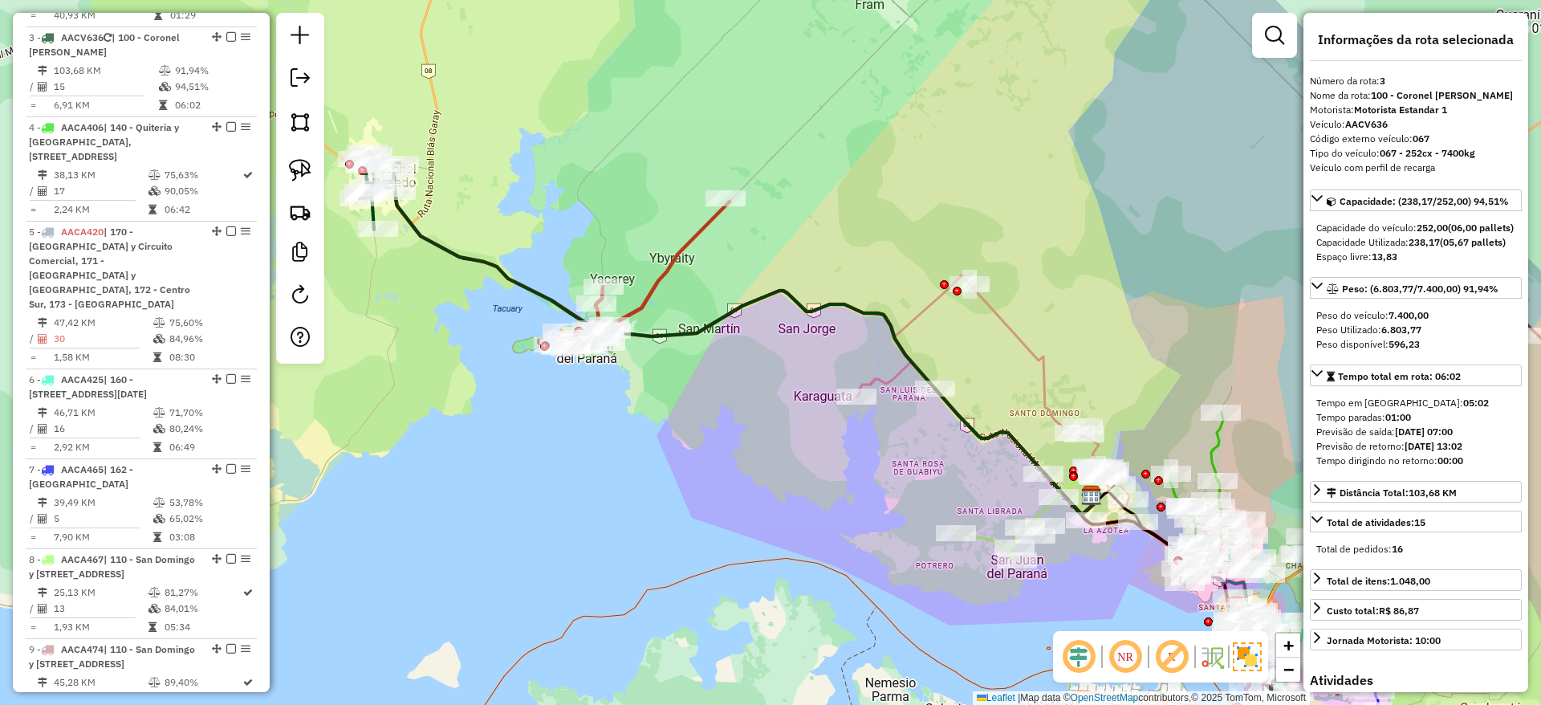
drag, startPoint x: 542, startPoint y: 168, endPoint x: 749, endPoint y: 276, distance: 233.7
click at [749, 276] on div "Janela de atendimento Grade de atendimento Capacidade Transportadoras Veículos …" at bounding box center [770, 352] width 1541 height 705
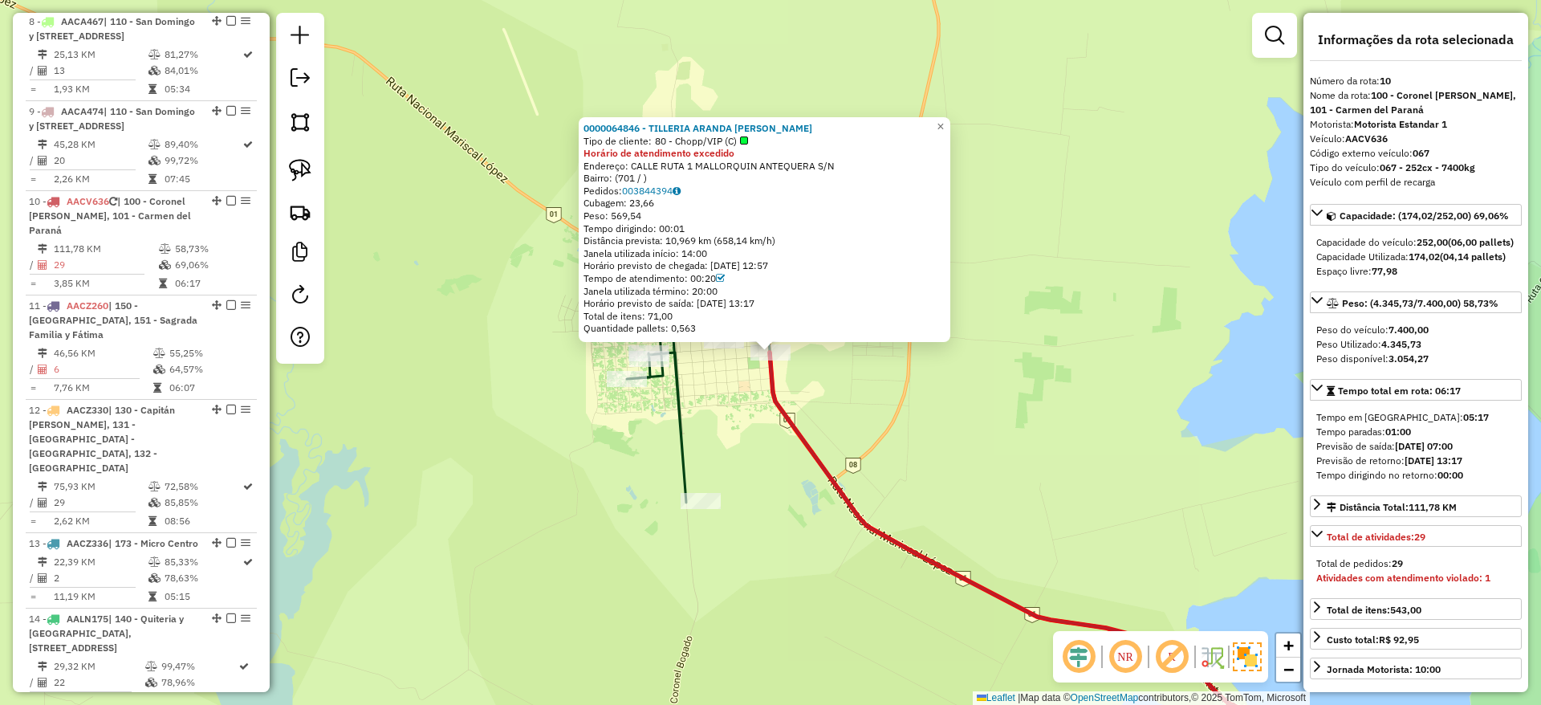
scroll to position [1557, 0]
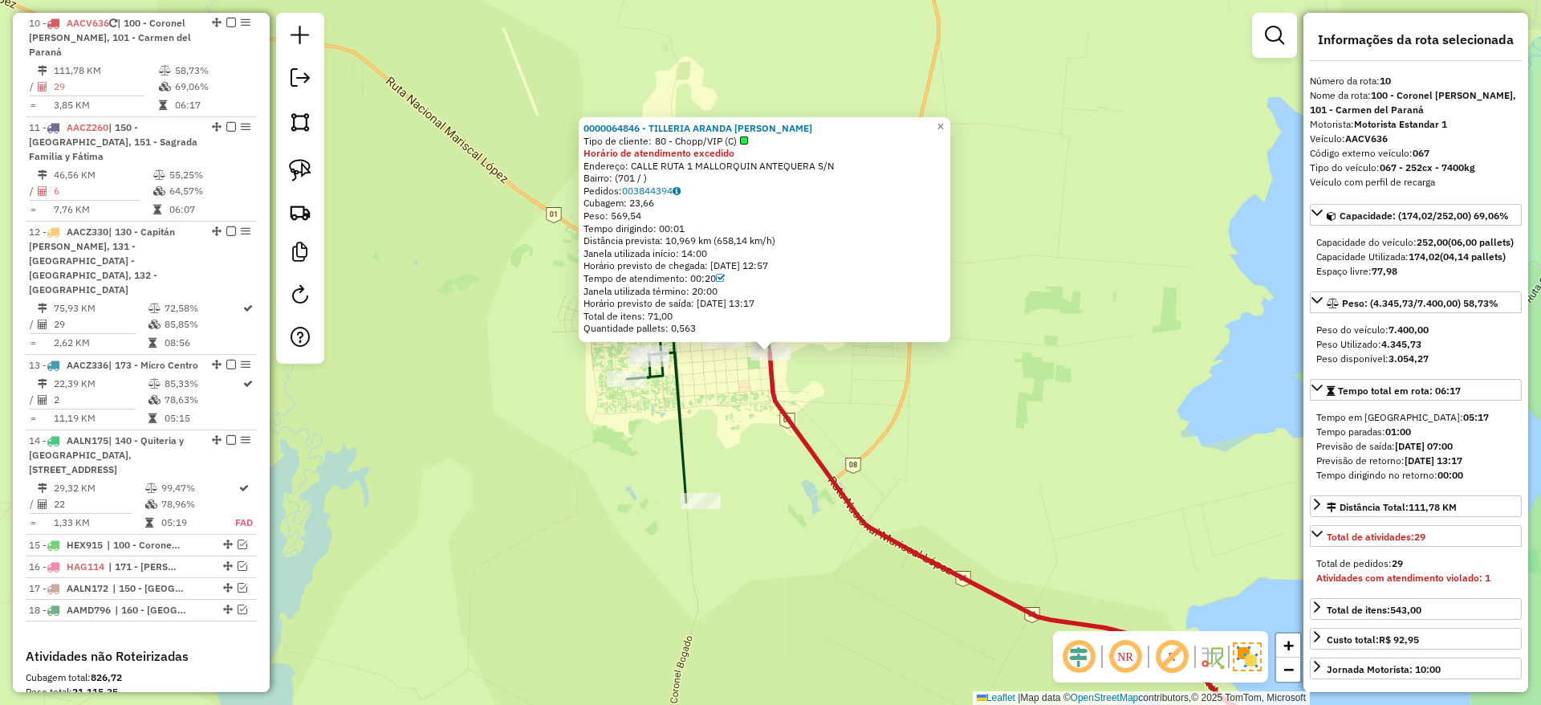
click at [733, 418] on div "0000064846 - TILLERIA ARANDA [PERSON_NAME] de cliente: 80 - Chopp/VIP (C) Horár…" at bounding box center [770, 352] width 1541 height 705
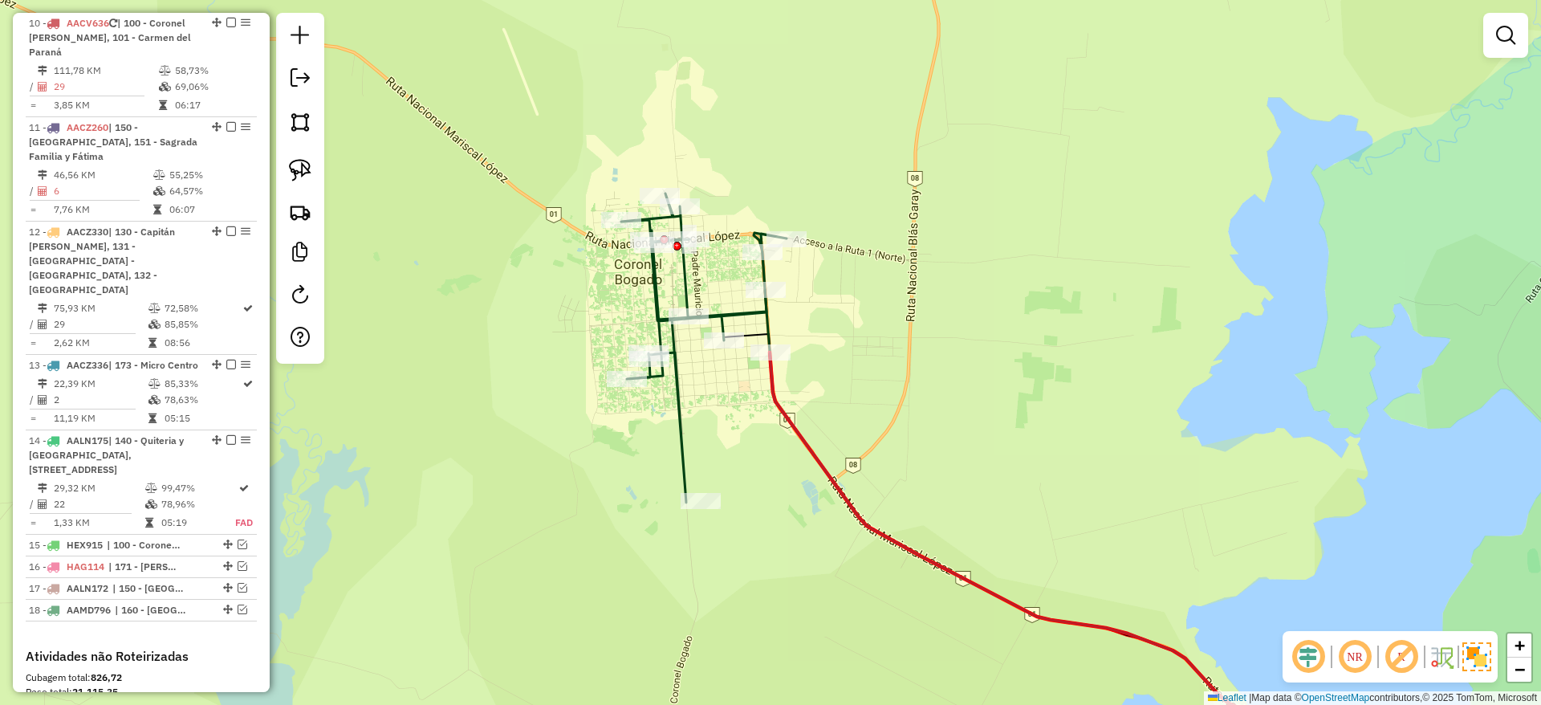
click at [815, 459] on icon at bounding box center [1186, 563] width 832 height 423
select select "**********"
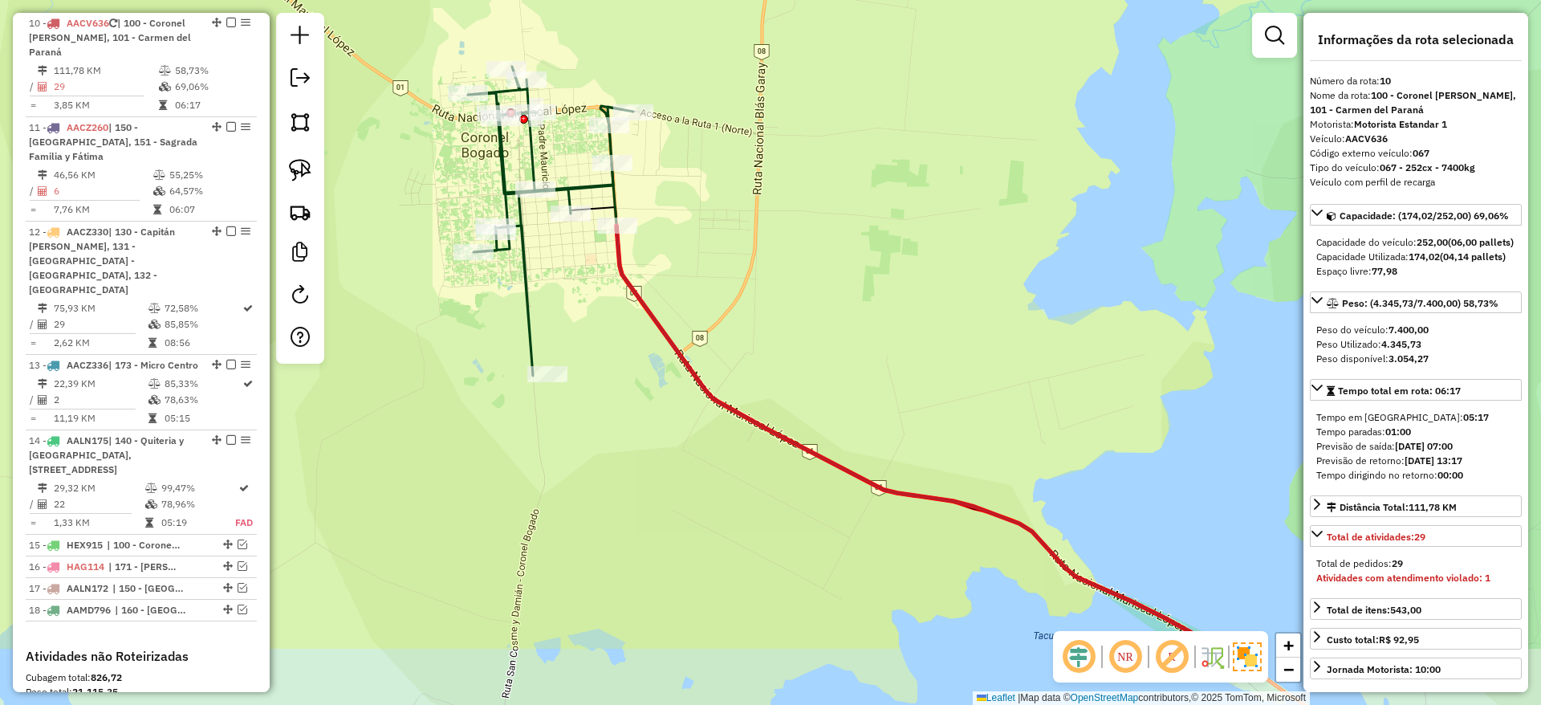
drag, startPoint x: 815, startPoint y: 452, endPoint x: 619, endPoint y: 291, distance: 254.4
click at [619, 291] on icon at bounding box center [1032, 437] width 832 height 423
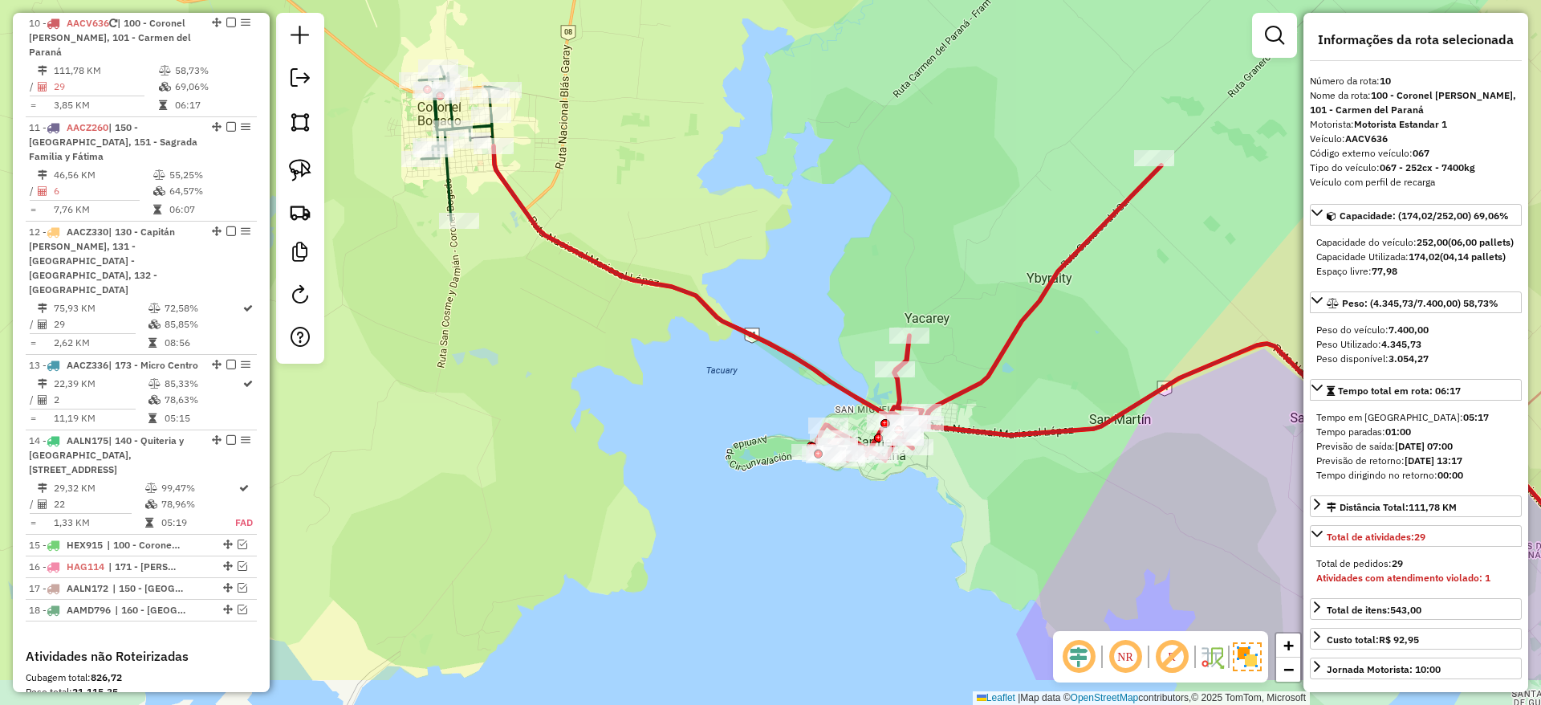
drag, startPoint x: 826, startPoint y: 292, endPoint x: 698, endPoint y: 179, distance: 170.6
click at [698, 179] on div "Janela de atendimento Grade de atendimento Capacidade Transportadoras Veículos …" at bounding box center [770, 352] width 1541 height 705
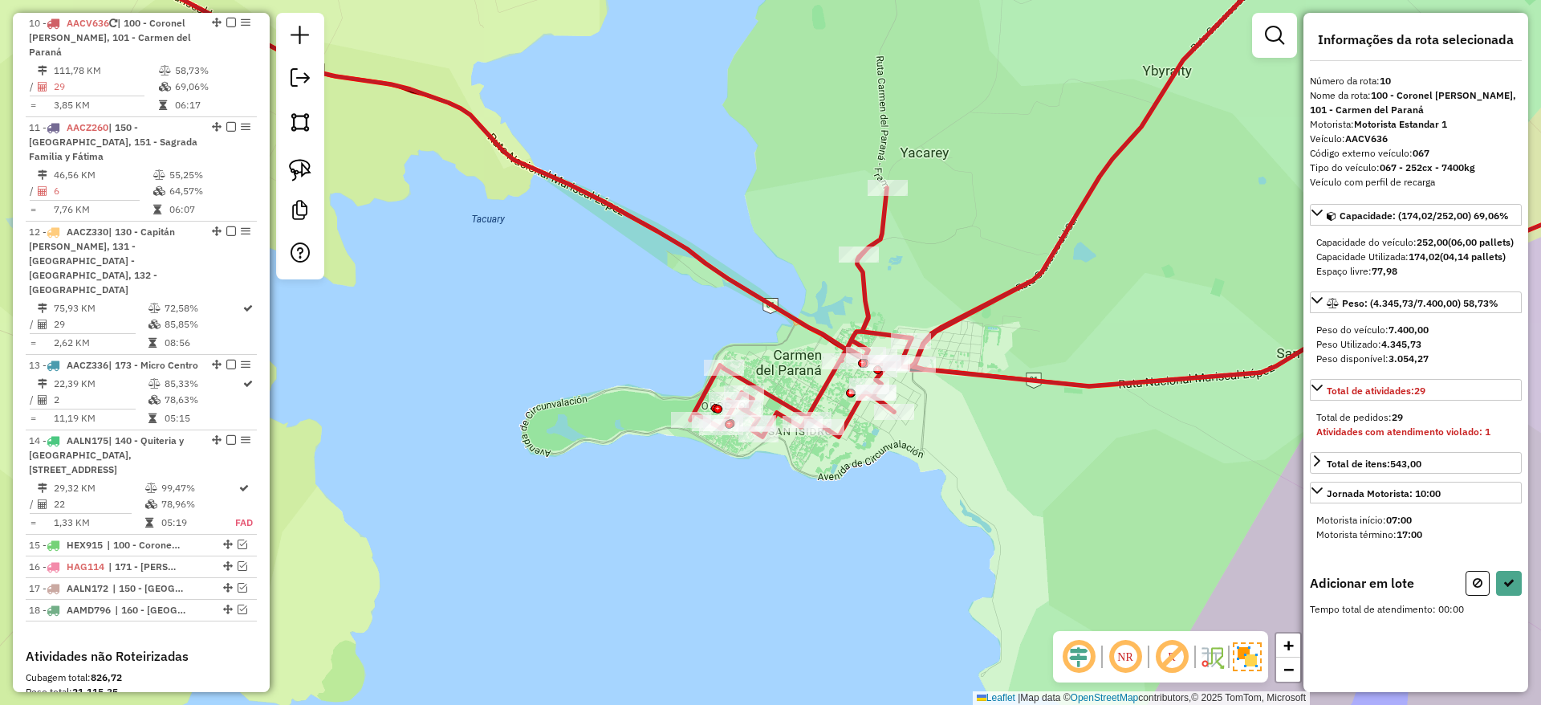
drag, startPoint x: 887, startPoint y: 491, endPoint x: 818, endPoint y: 475, distance: 70.9
click at [860, 491] on div "Janela de atendimento Grade de atendimento Capacidade Transportadoras Veículos …" at bounding box center [770, 352] width 1541 height 705
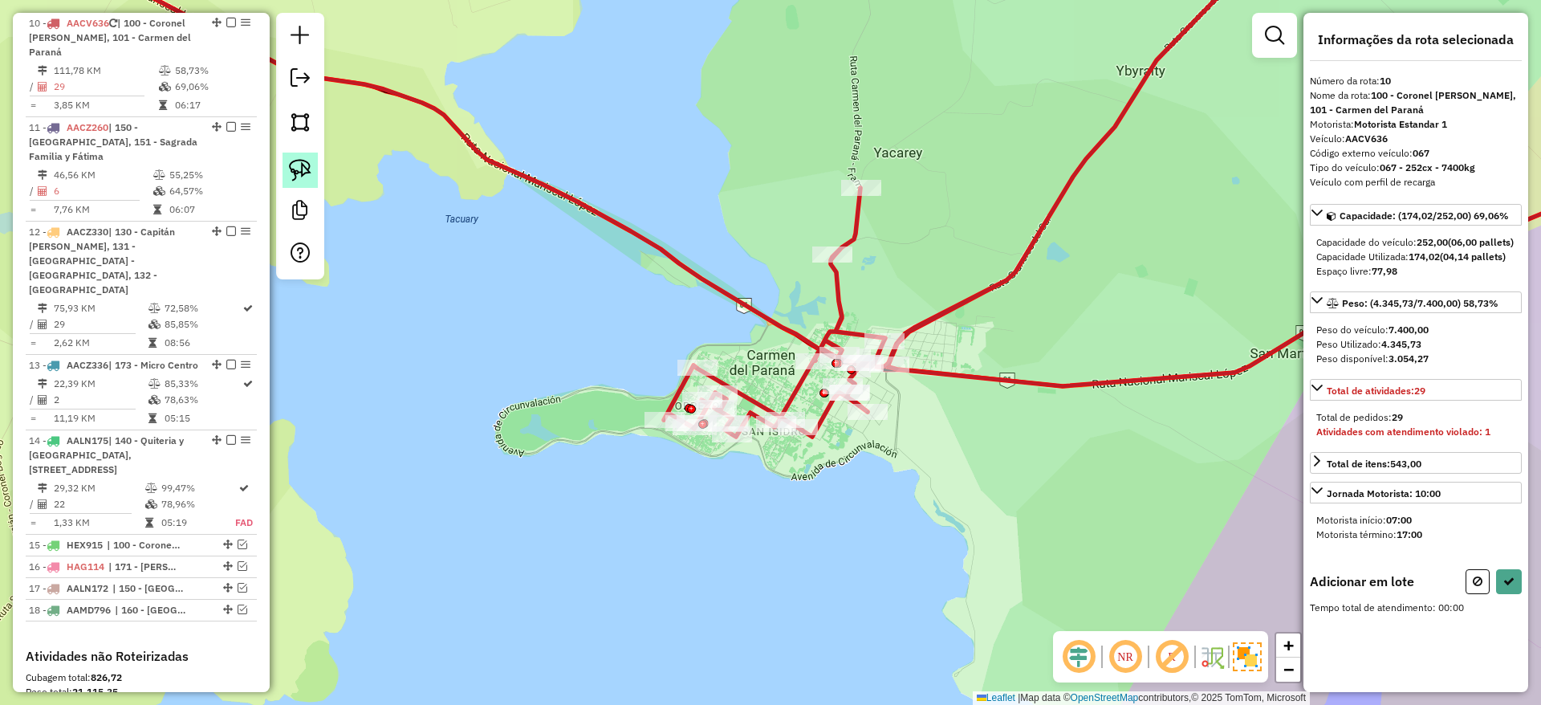
click at [298, 165] on img at bounding box center [300, 170] width 22 height 22
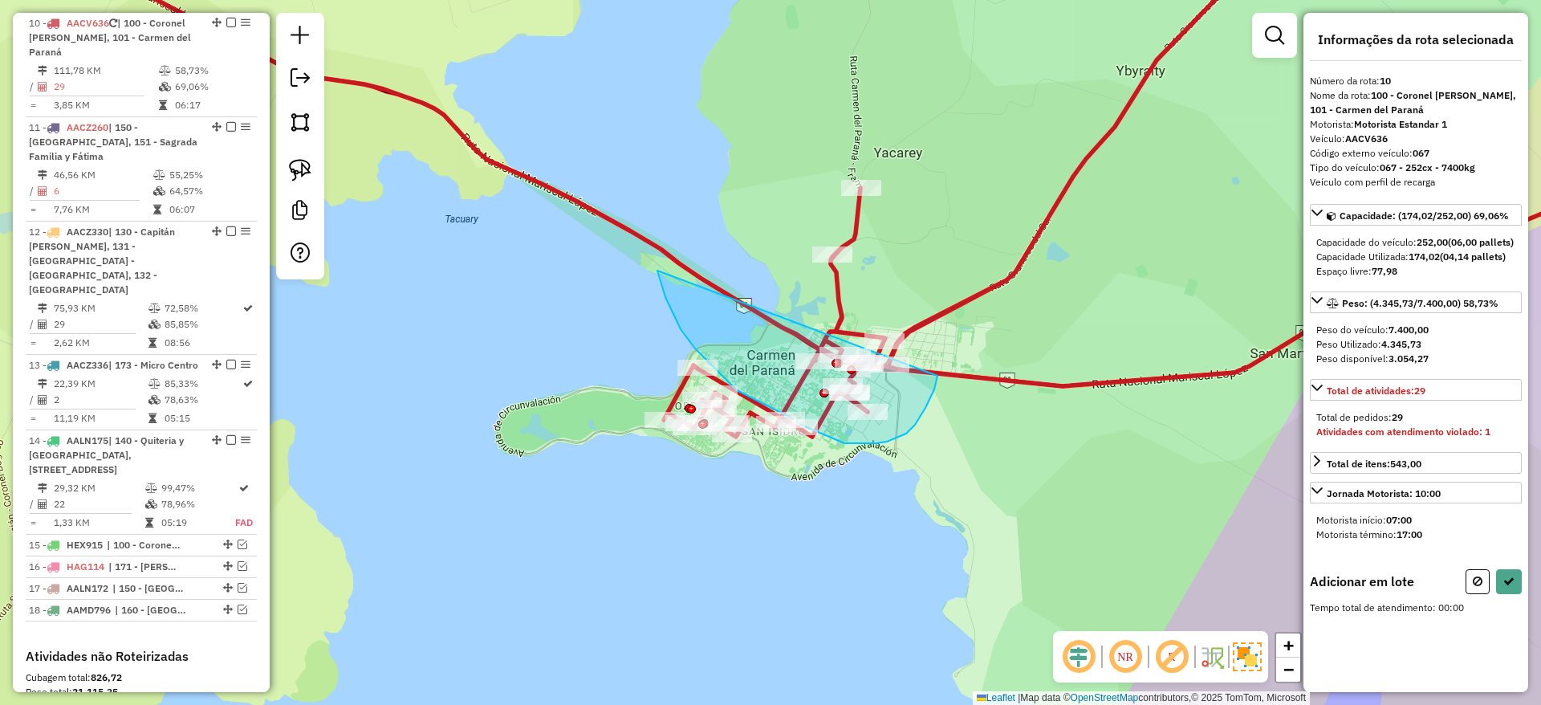
drag, startPoint x: 681, startPoint y: 329, endPoint x: 941, endPoint y: 368, distance: 262.9
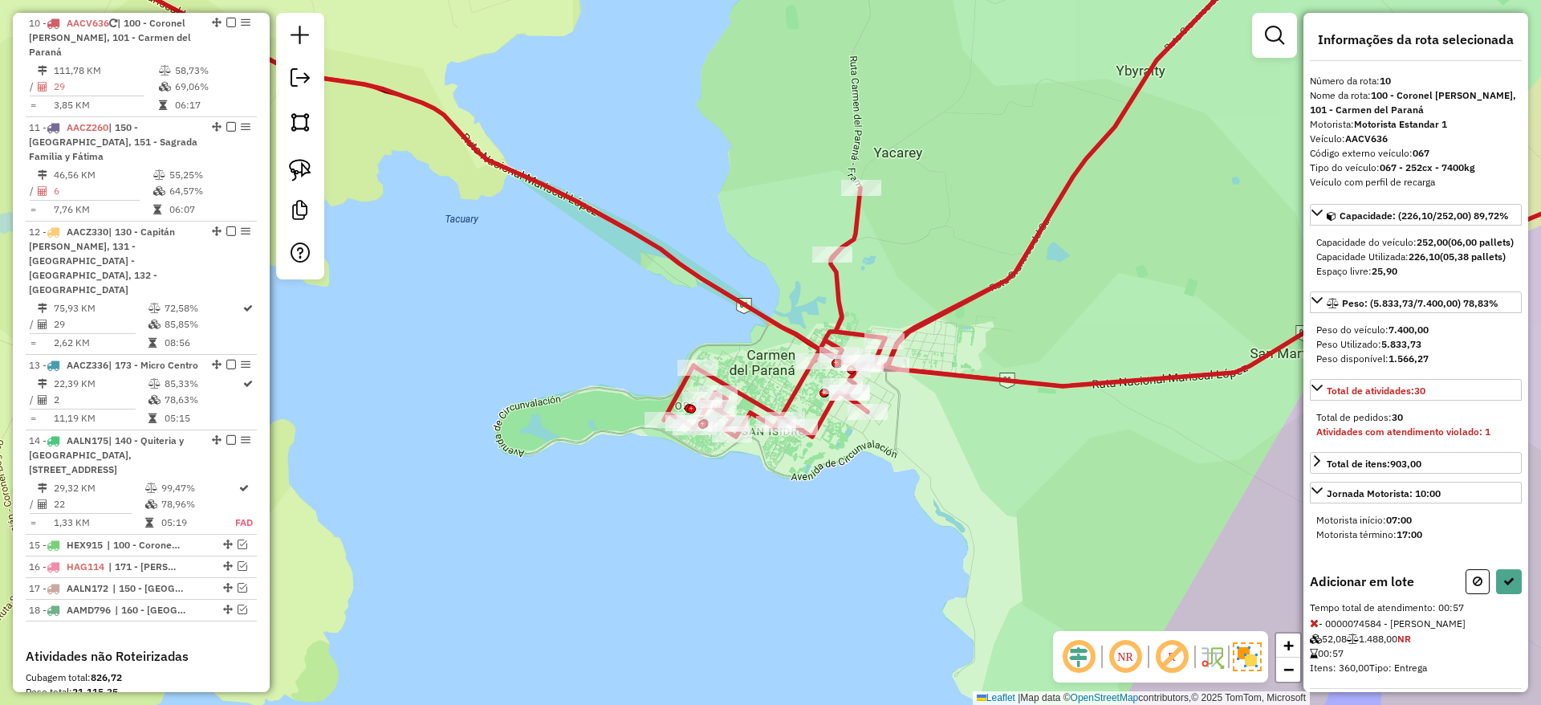
select select "**********"
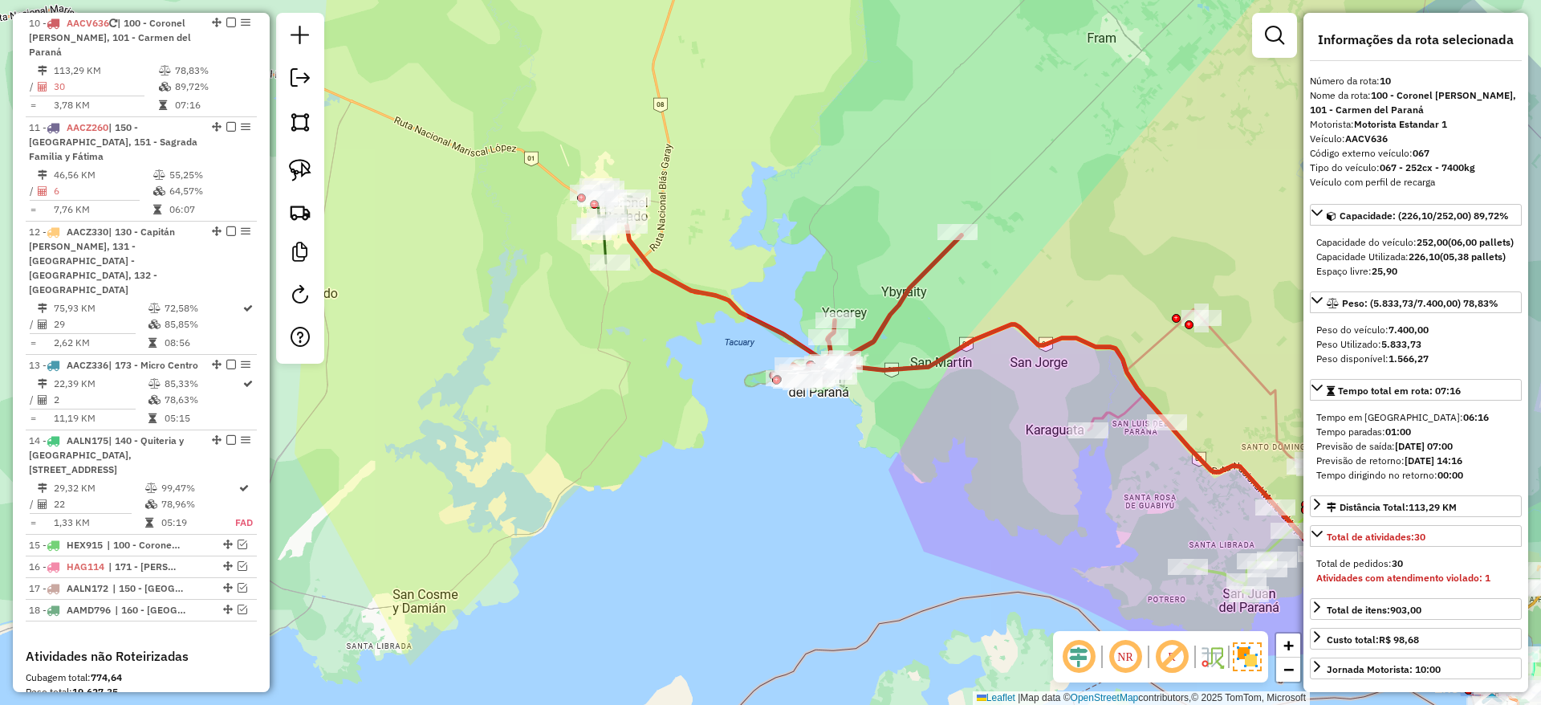
drag, startPoint x: 852, startPoint y: 258, endPoint x: 738, endPoint y: 182, distance: 137.8
click at [738, 182] on div "Janela de atendimento Grade de atendimento Capacidade Transportadoras Veículos …" at bounding box center [770, 352] width 1541 height 705
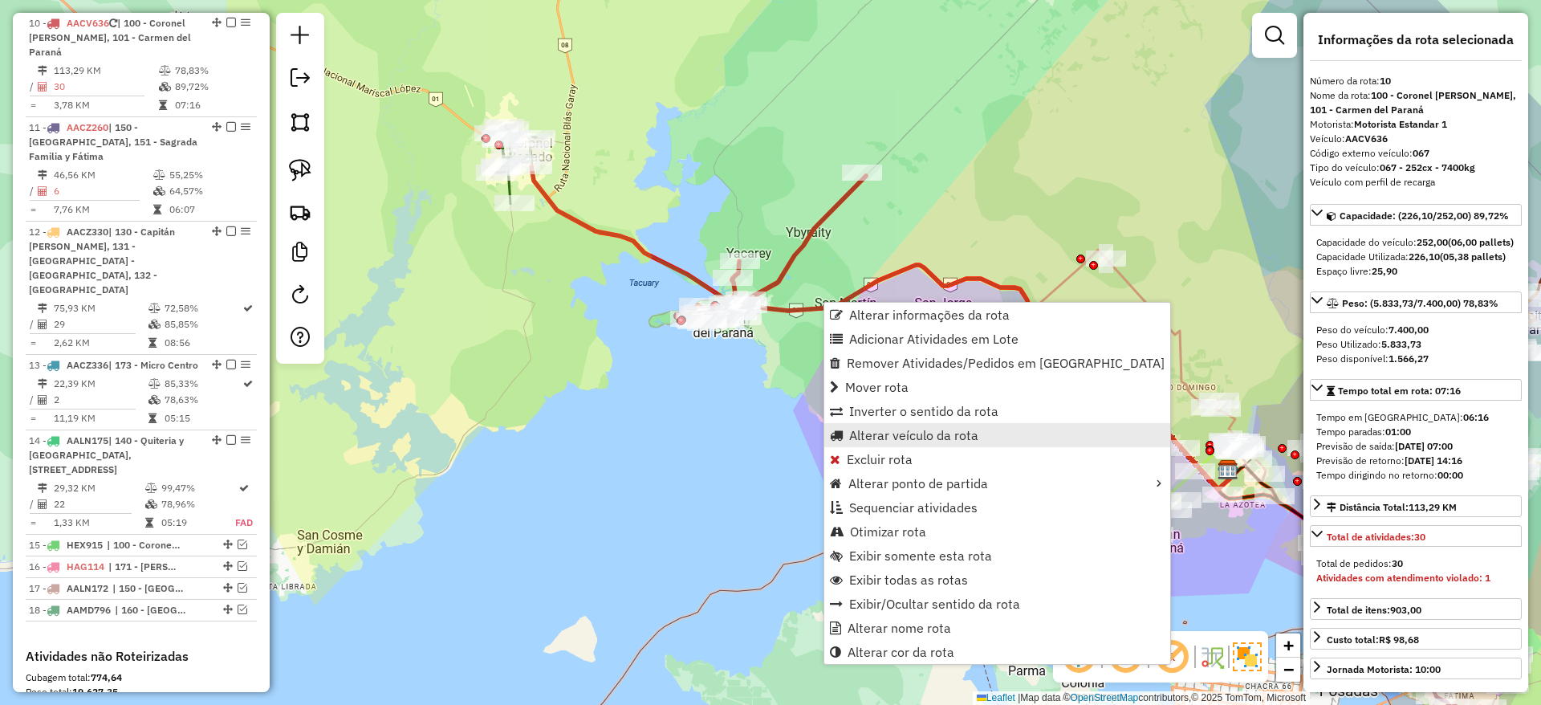
click at [883, 437] on span "Alterar veículo da rota" at bounding box center [913, 435] width 129 height 13
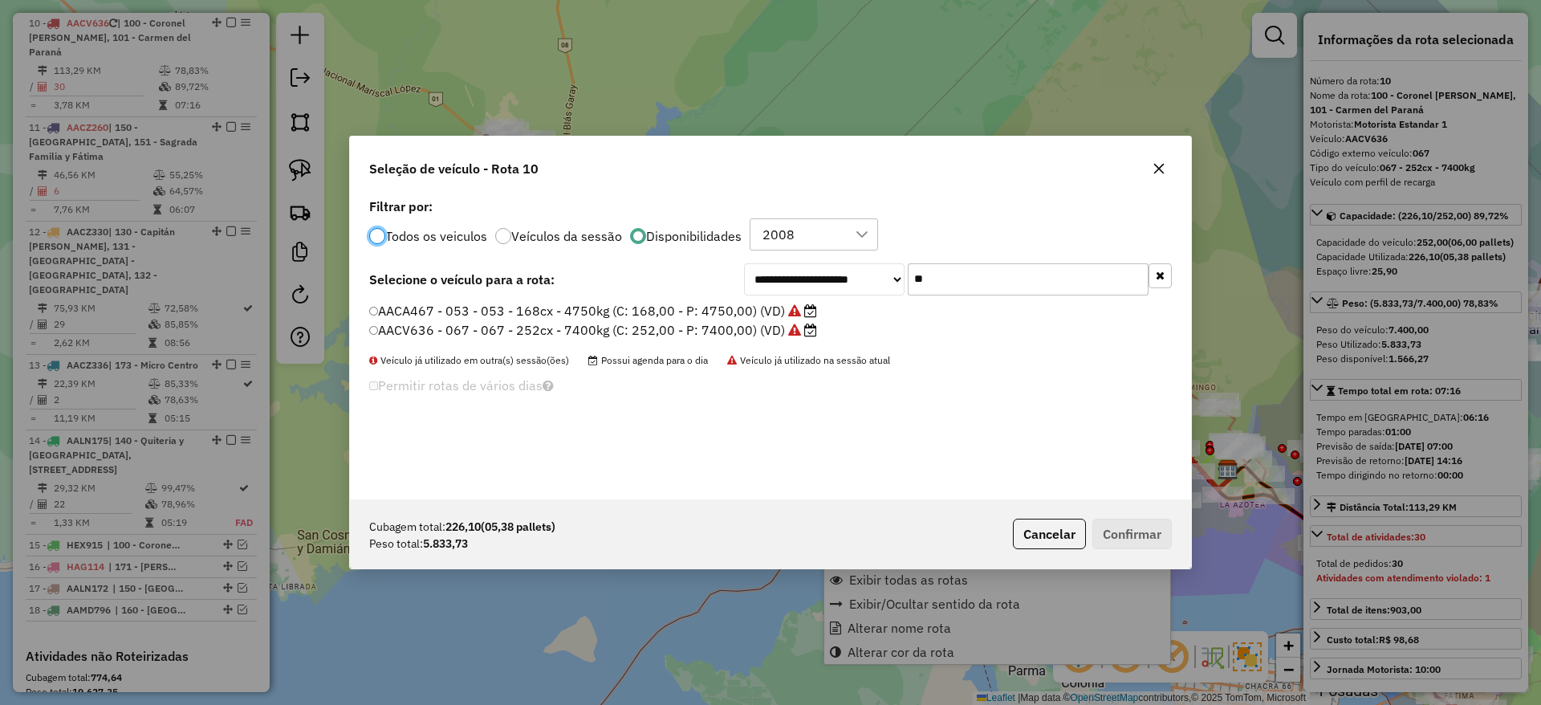
scroll to position [9, 5]
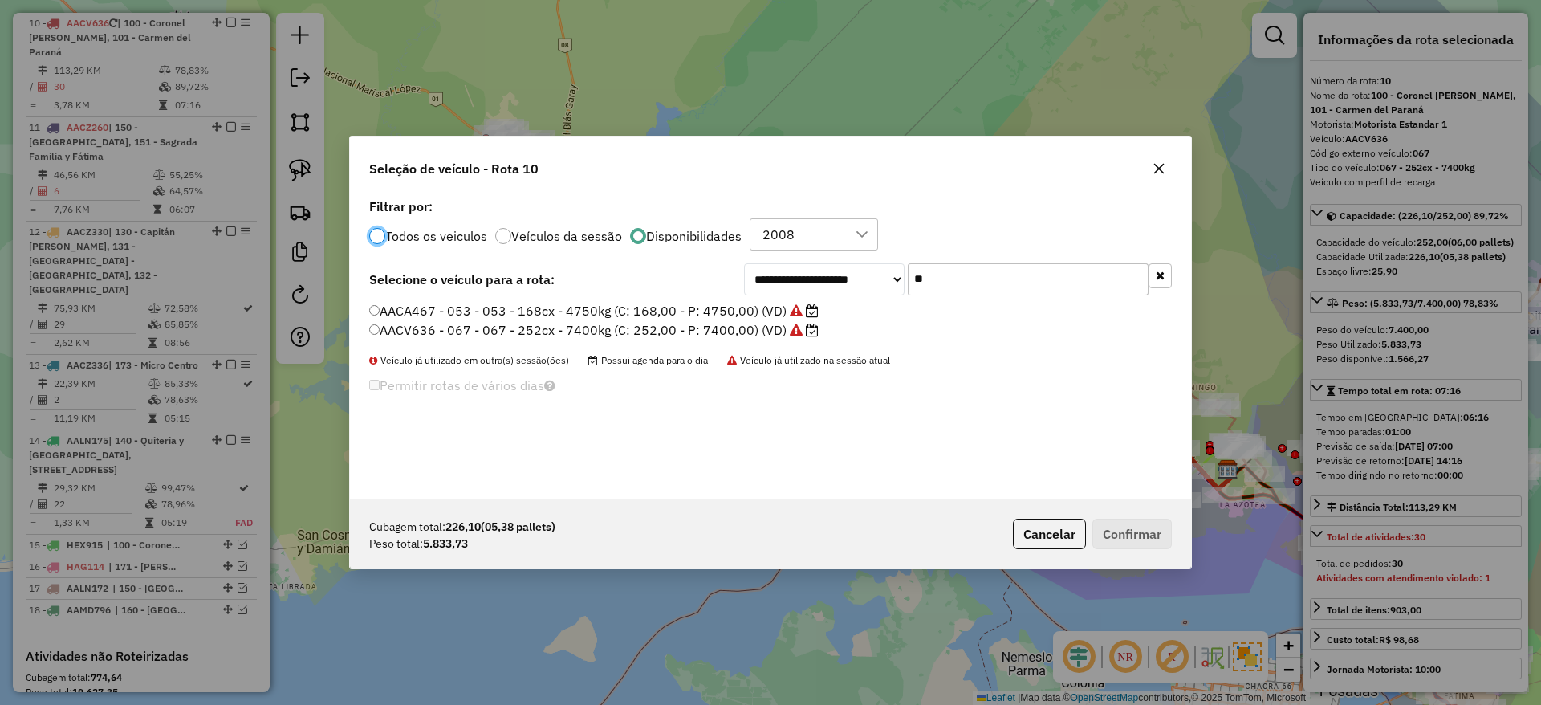
click at [973, 280] on input "**" at bounding box center [1028, 279] width 241 height 32
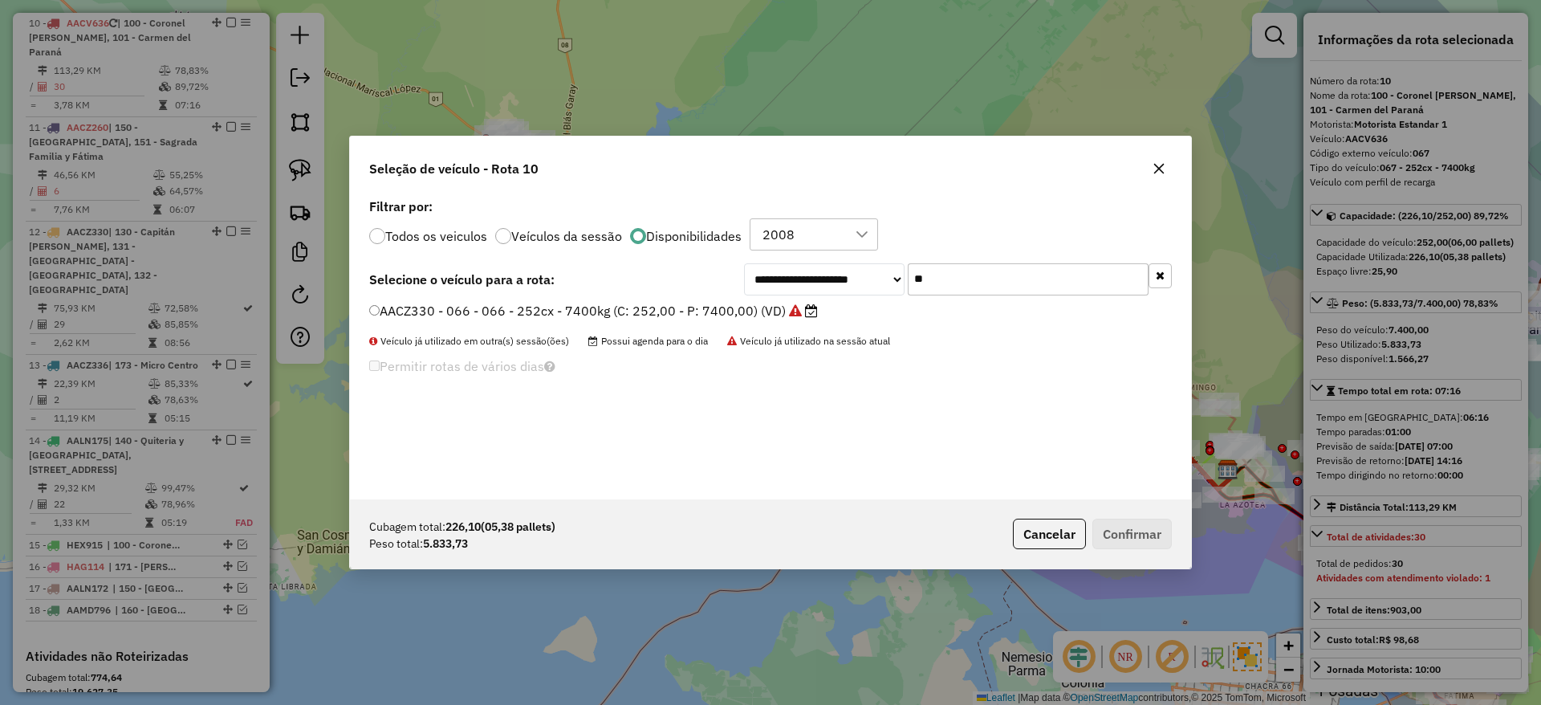
type input "**"
click at [771, 311] on label "AACZ330 - 066 - 066 - 252cx - 7400kg (C: 252,00 - P: 7400,00) (VD)" at bounding box center [593, 310] width 449 height 19
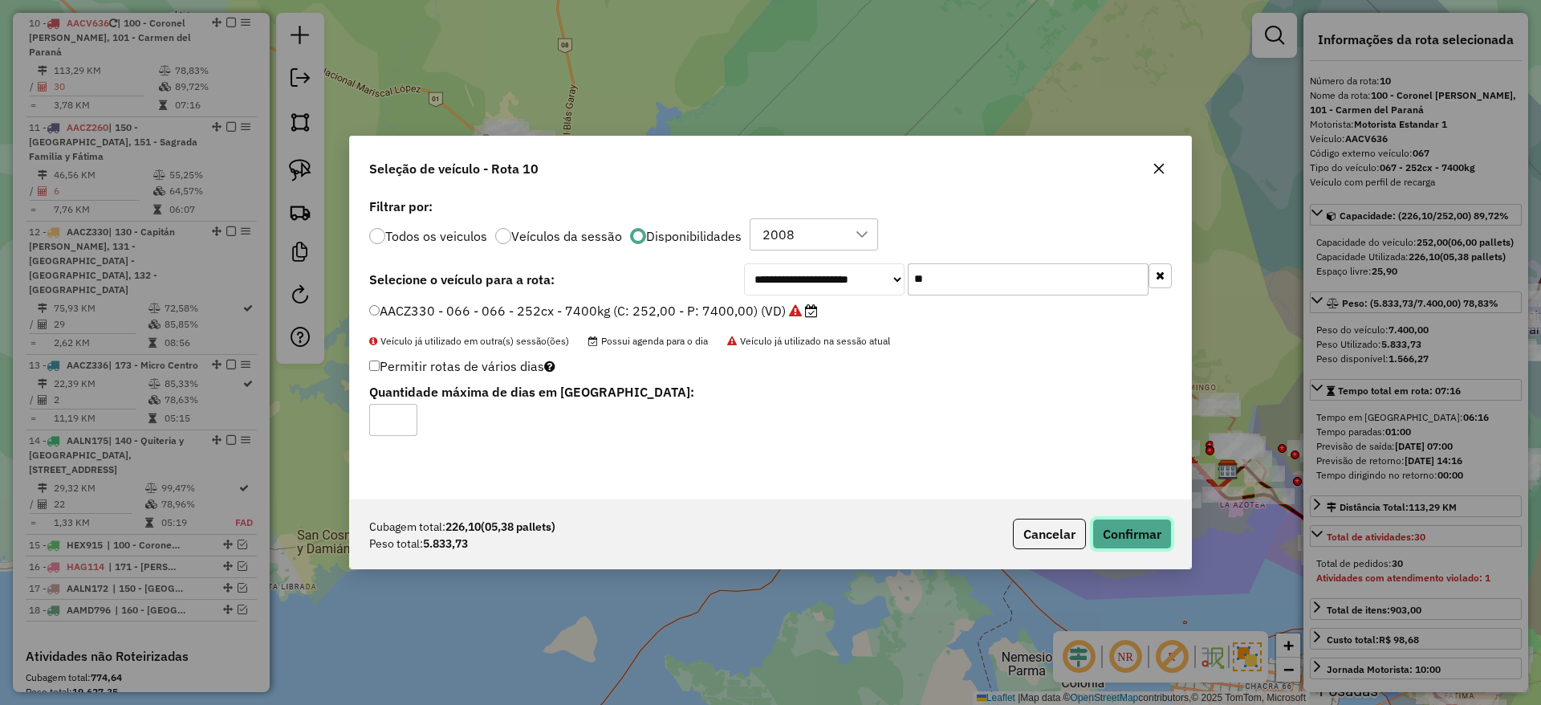
click at [1163, 537] on button "Confirmar" at bounding box center [1131, 534] width 79 height 31
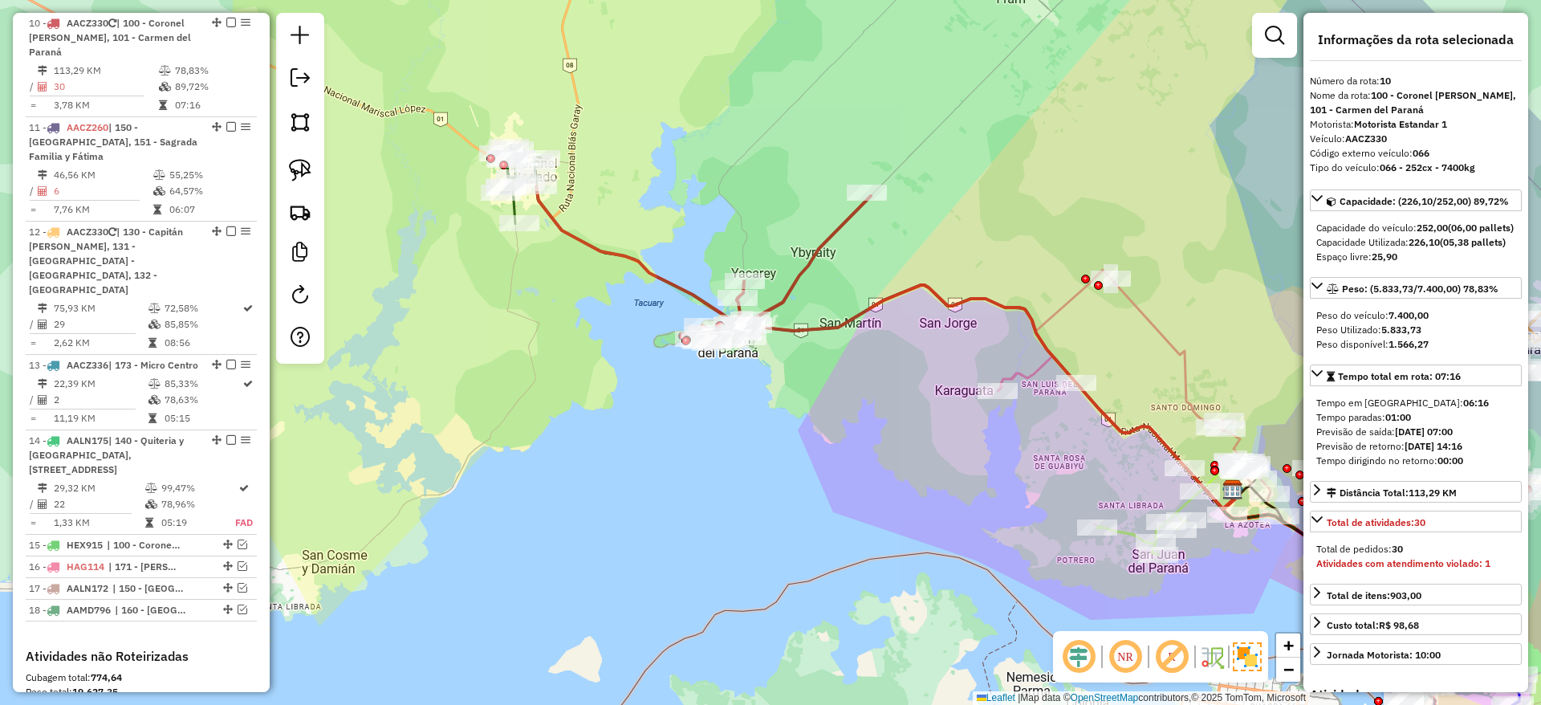
drag, startPoint x: 859, startPoint y: 297, endPoint x: 867, endPoint y: 339, distance: 42.5
click at [867, 339] on icon at bounding box center [994, 397] width 486 height 224
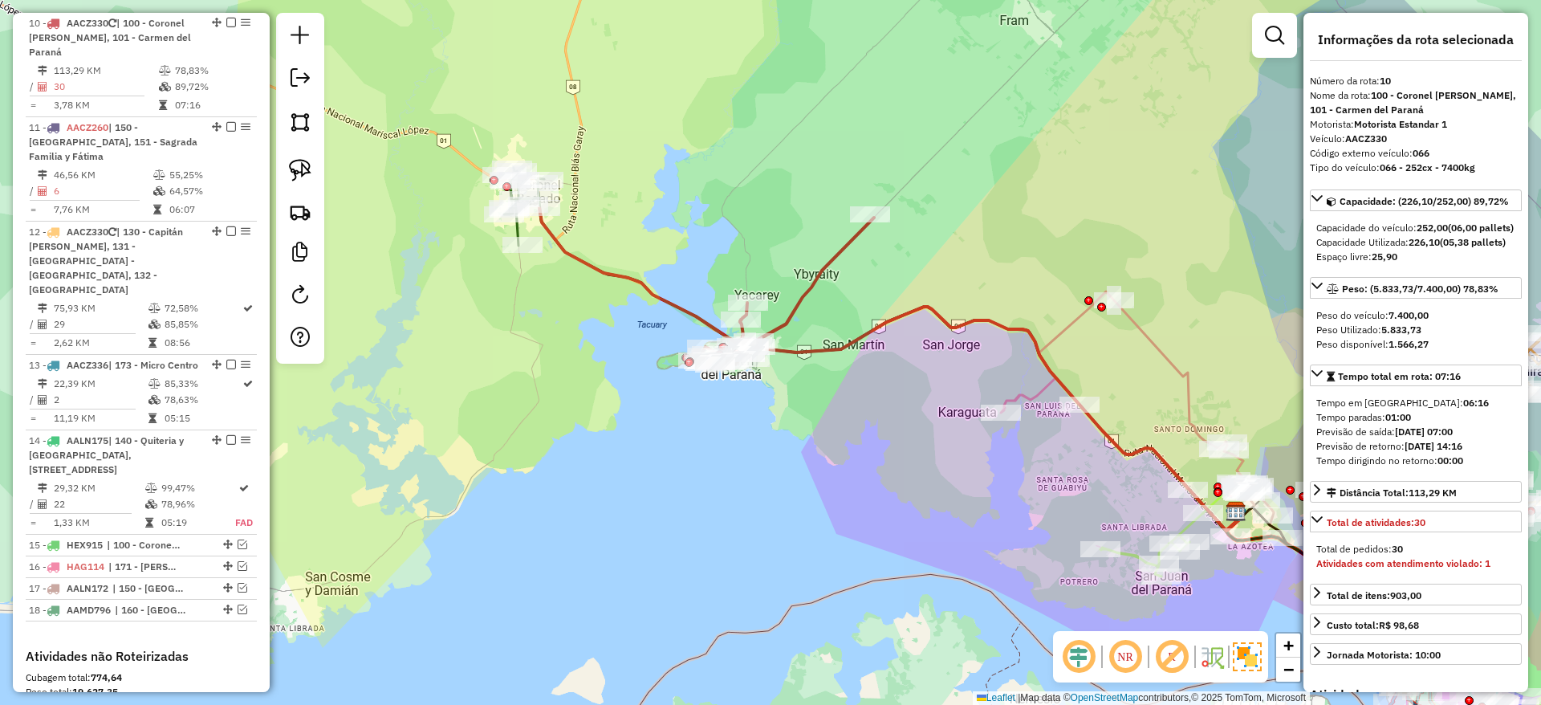
click at [824, 281] on icon at bounding box center [706, 286] width 335 height 157
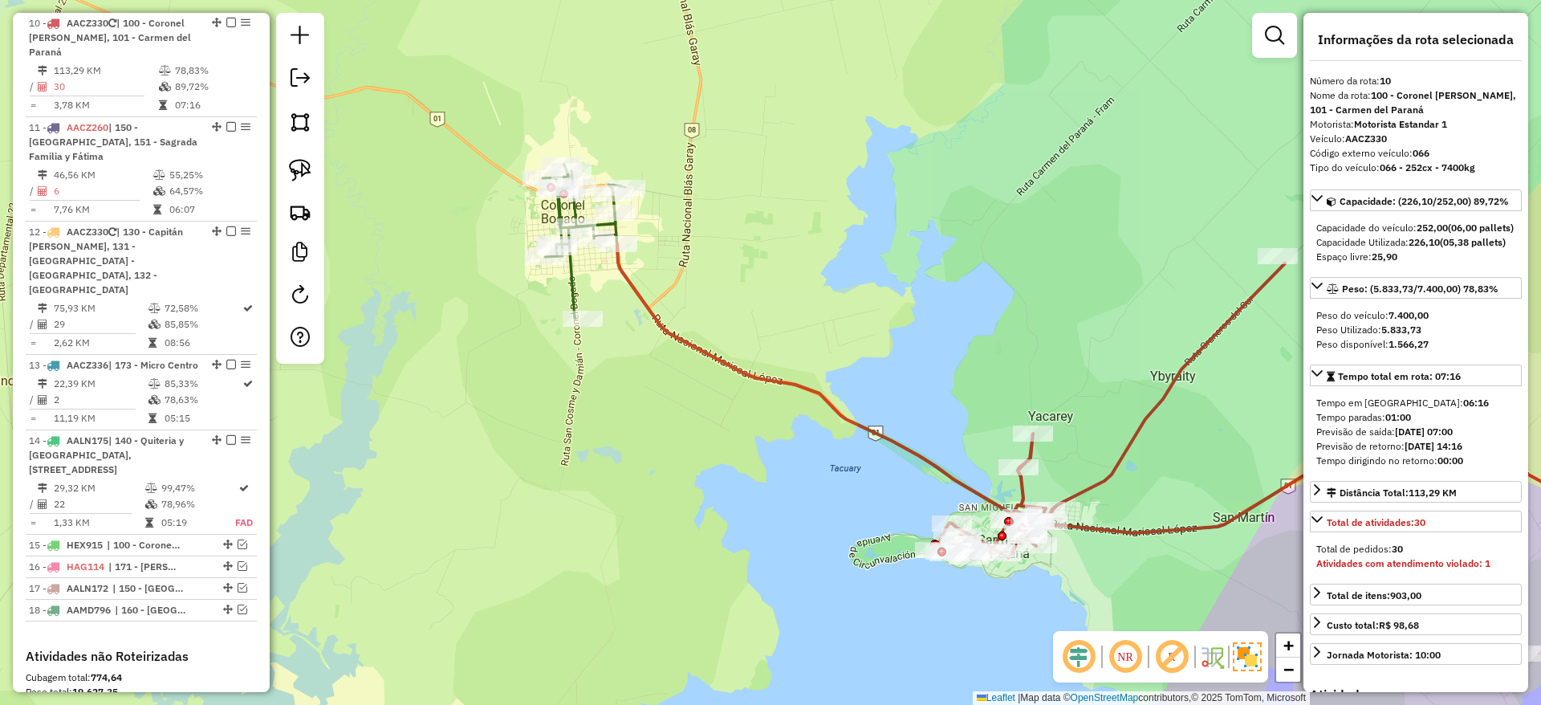
click at [695, 279] on div "Janela de atendimento Grade de atendimento Capacidade Transportadoras Veículos …" at bounding box center [770, 352] width 1541 height 705
click at [632, 304] on div "Janela de atendimento Grade de atendimento Capacidade Transportadoras Veículos …" at bounding box center [770, 352] width 1541 height 705
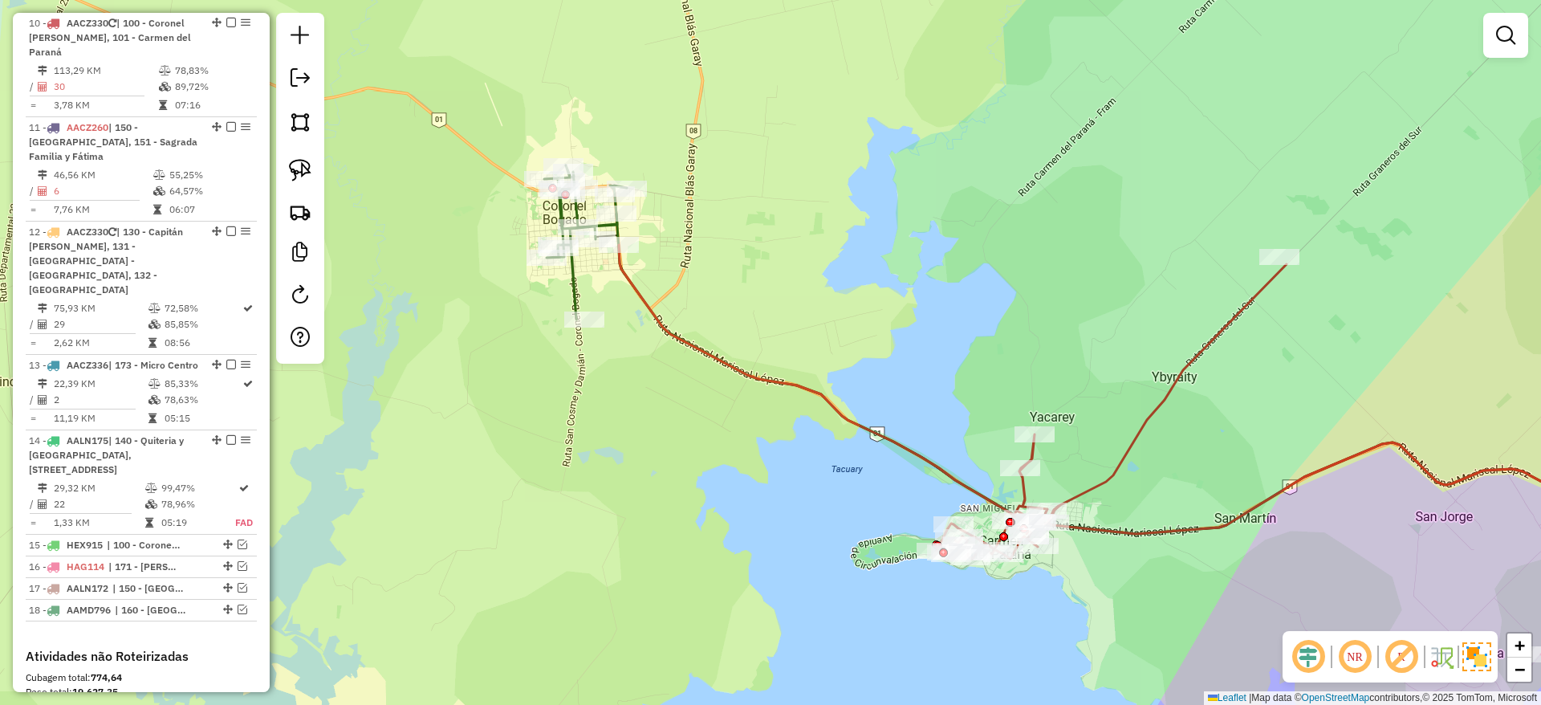
click at [645, 304] on icon at bounding box center [953, 402] width 668 height 314
select select "**********"
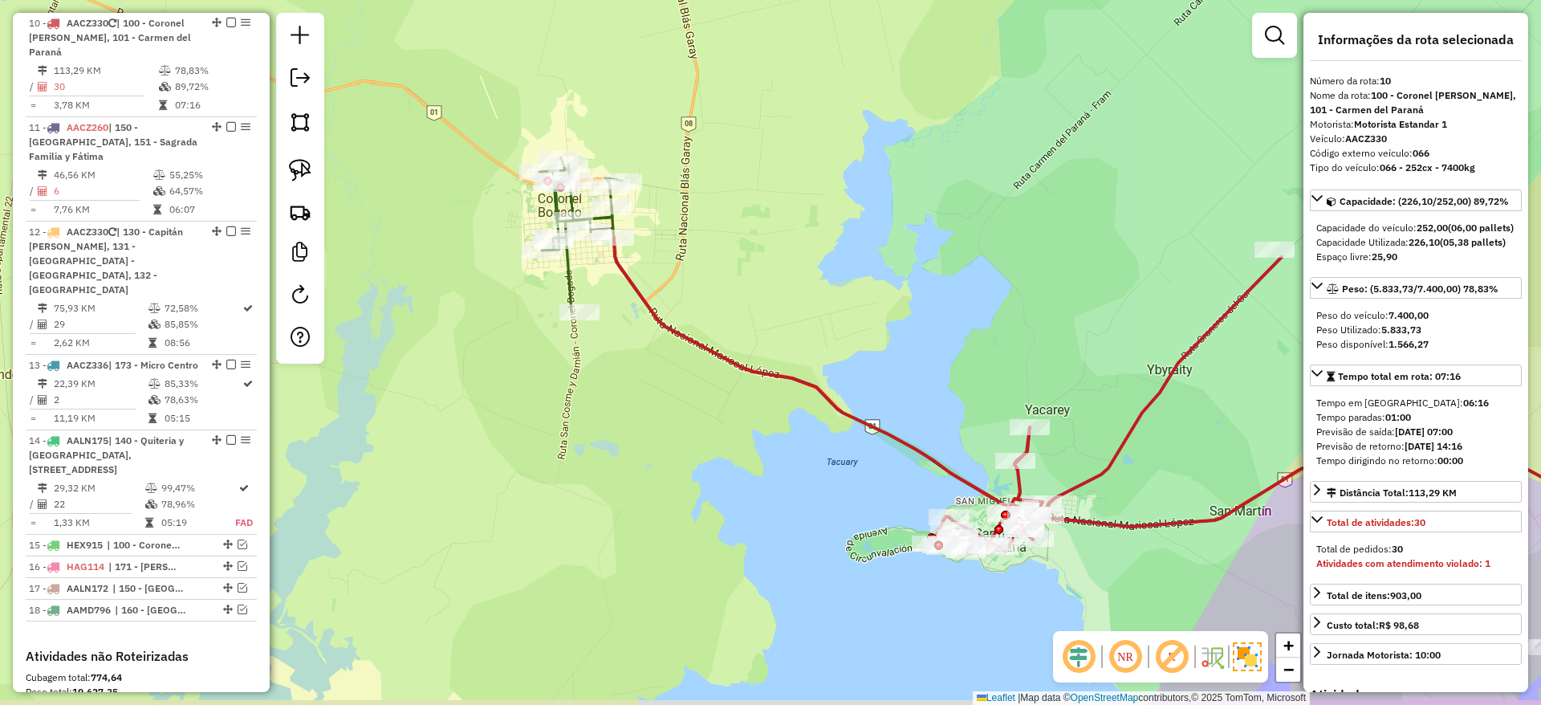
drag, startPoint x: 739, startPoint y: 284, endPoint x: 609, endPoint y: 218, distance: 145.7
click at [609, 218] on div "Janela de atendimento Grade de atendimento Capacidade Transportadoras Veículos …" at bounding box center [770, 352] width 1541 height 705
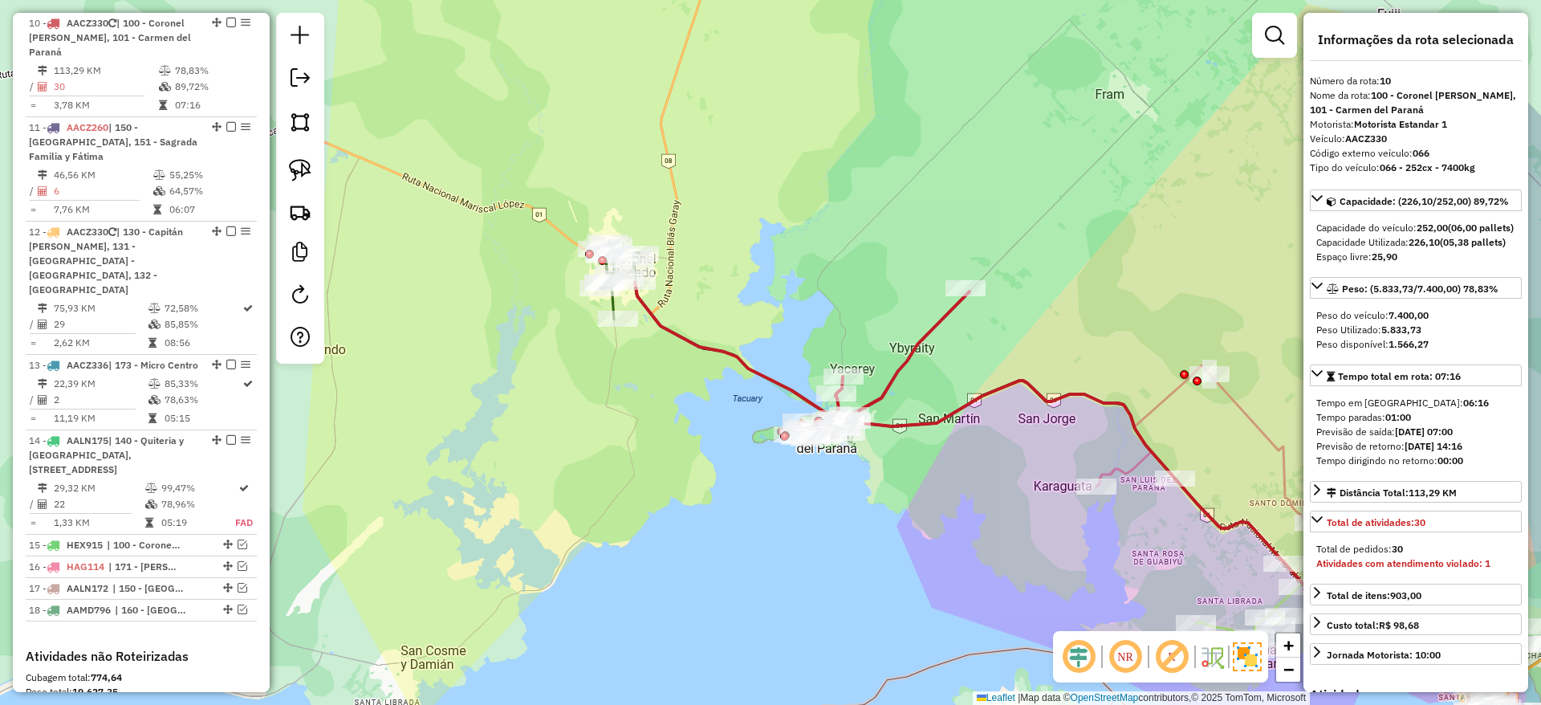
drag, startPoint x: 1001, startPoint y: 390, endPoint x: 791, endPoint y: 356, distance: 213.0
click at [791, 356] on div "Janela de atendimento Grade de atendimento Capacidade Transportadoras Veículos …" at bounding box center [770, 352] width 1541 height 705
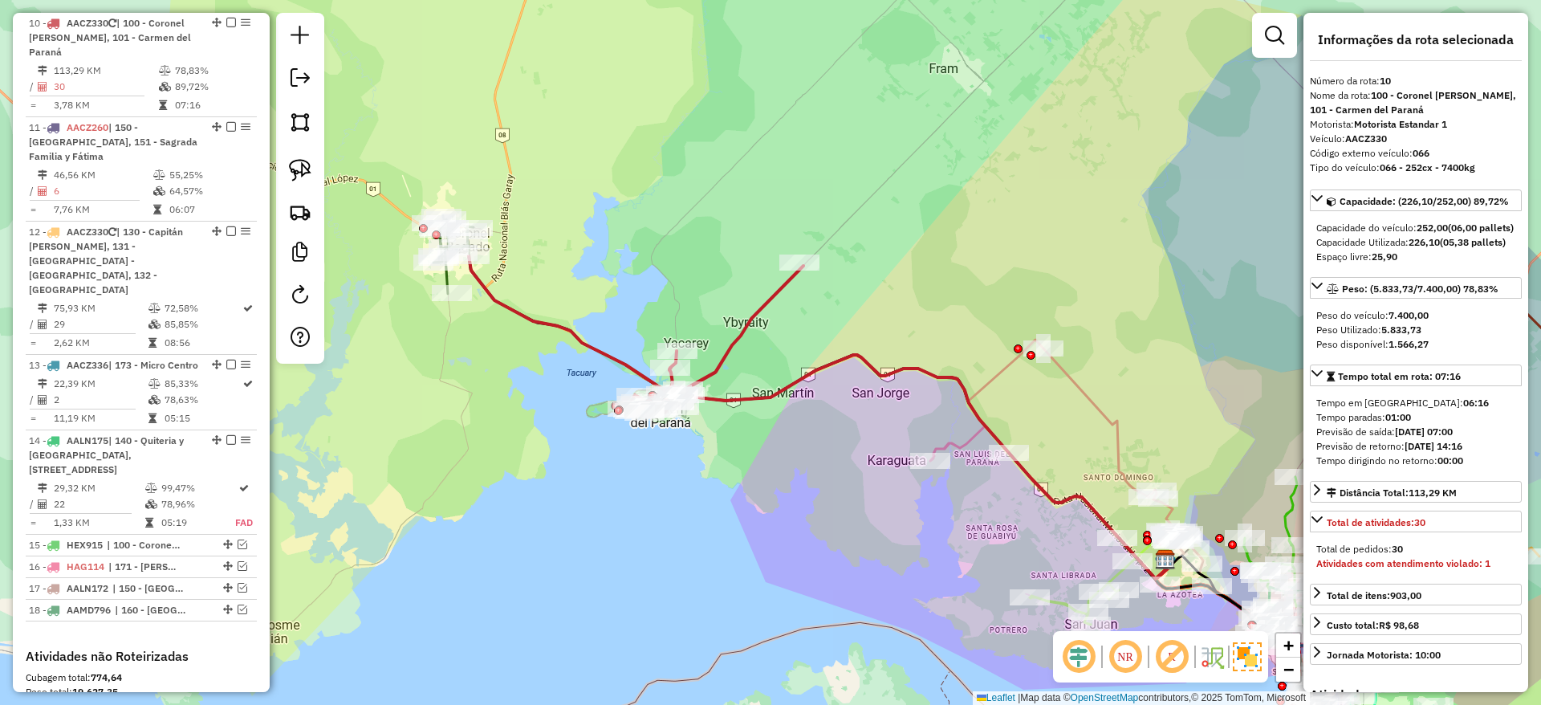
click at [819, 365] on icon at bounding box center [927, 467] width 486 height 224
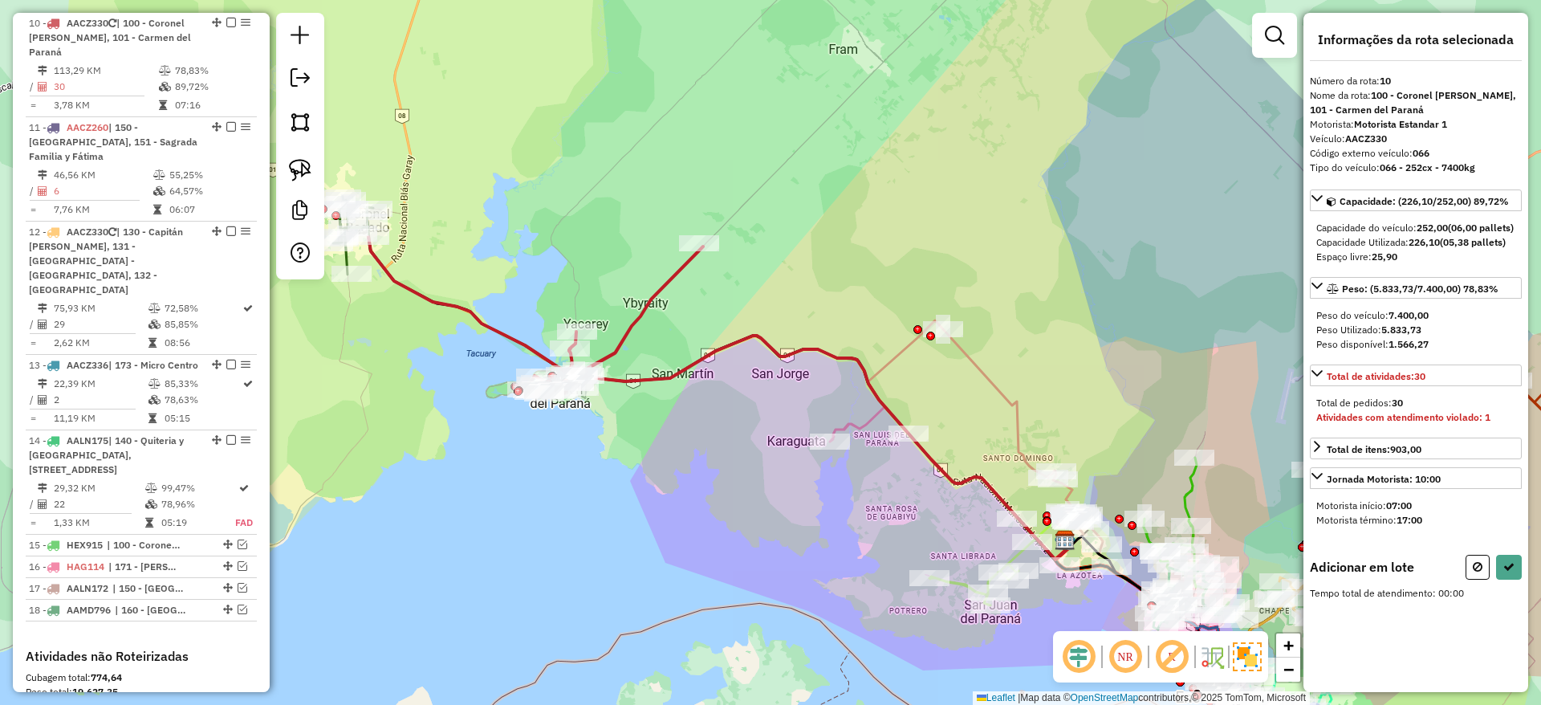
drag, startPoint x: 829, startPoint y: 303, endPoint x: 791, endPoint y: 297, distance: 38.1
click at [791, 297] on div "Janela de atendimento Grade de atendimento Capacidade Transportadoras Veículos …" at bounding box center [770, 352] width 1541 height 705
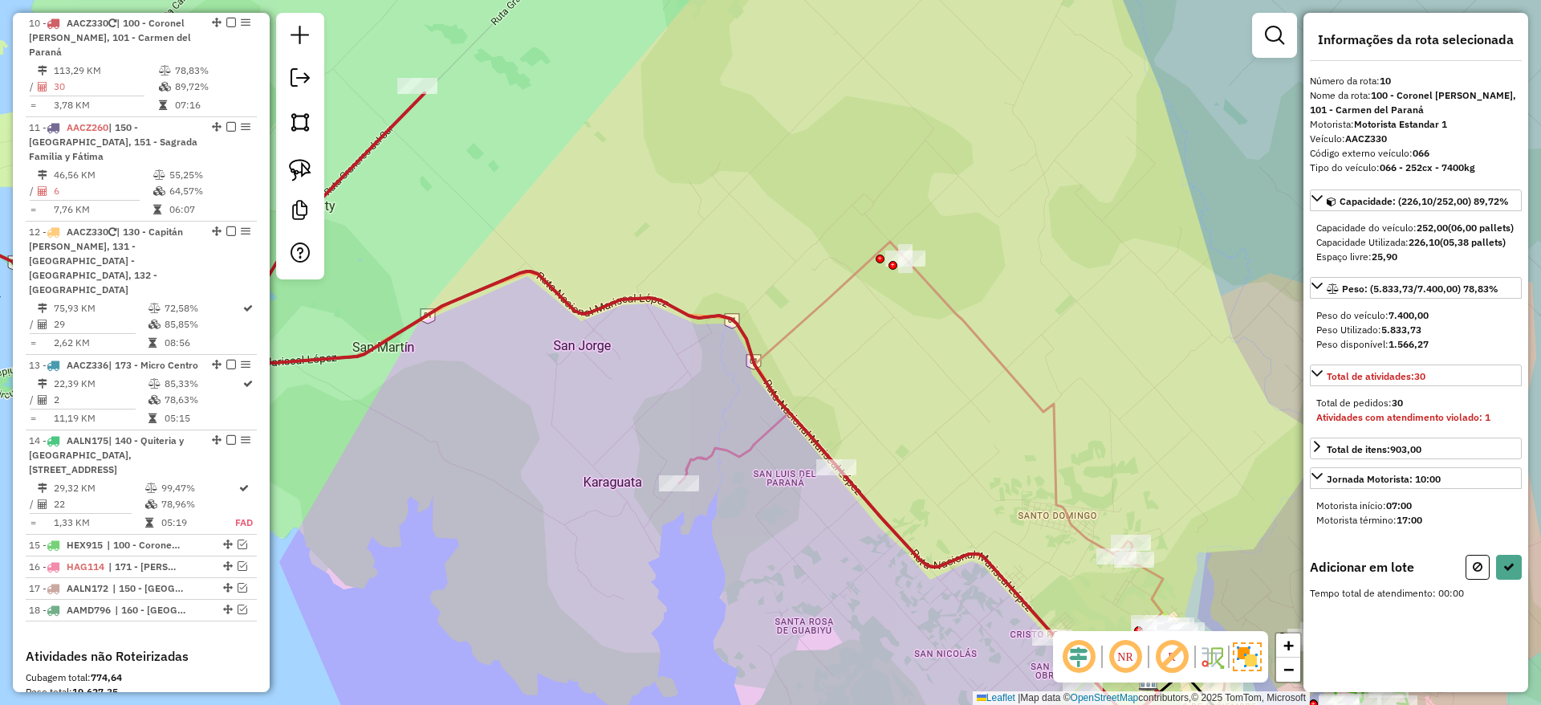
drag, startPoint x: 720, startPoint y: 295, endPoint x: 725, endPoint y: 246, distance: 49.2
click at [725, 246] on div "Janela de atendimento Grade de atendimento Capacidade Transportadoras Veículos …" at bounding box center [770, 352] width 1541 height 705
click at [305, 161] on img at bounding box center [300, 170] width 22 height 22
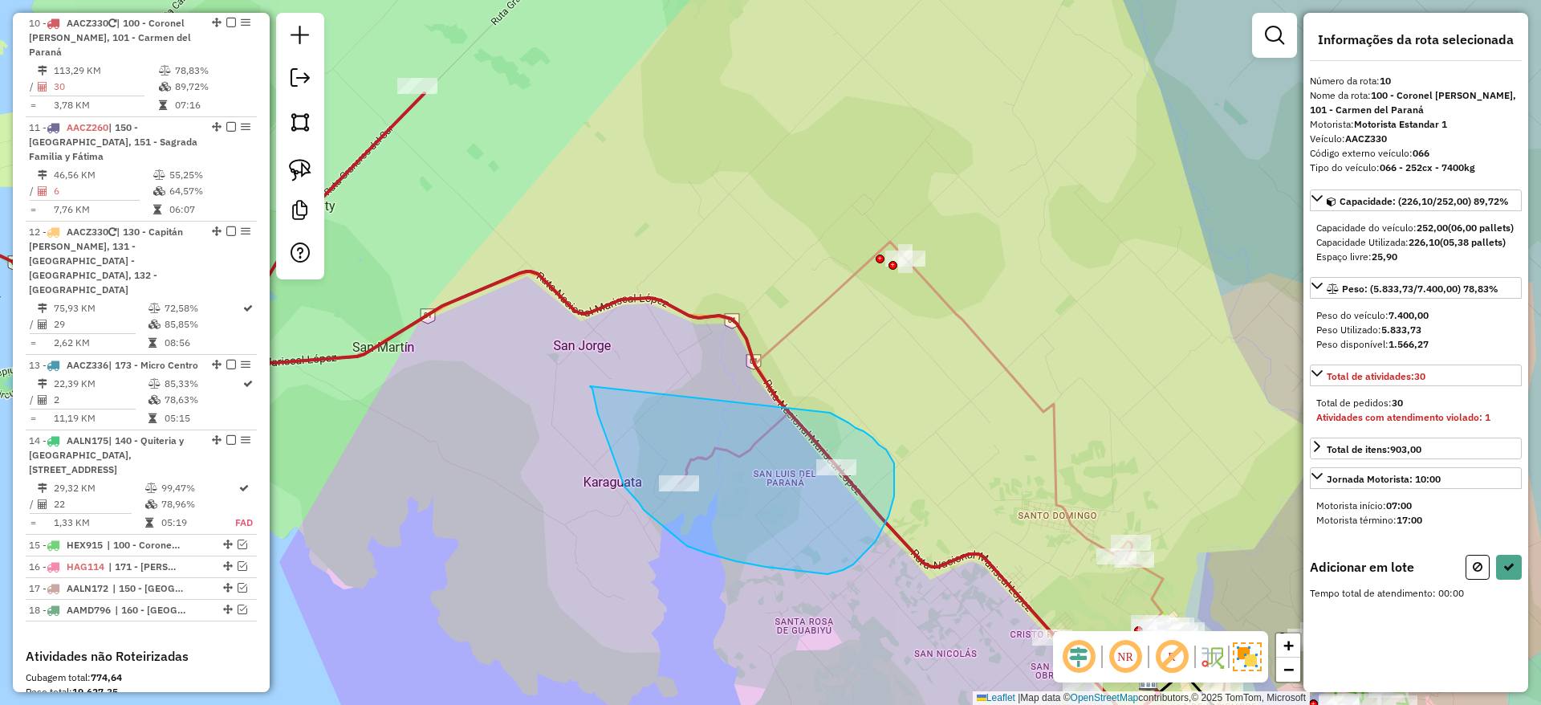
drag, startPoint x: 590, startPoint y: 386, endPoint x: 830, endPoint y: 413, distance: 241.4
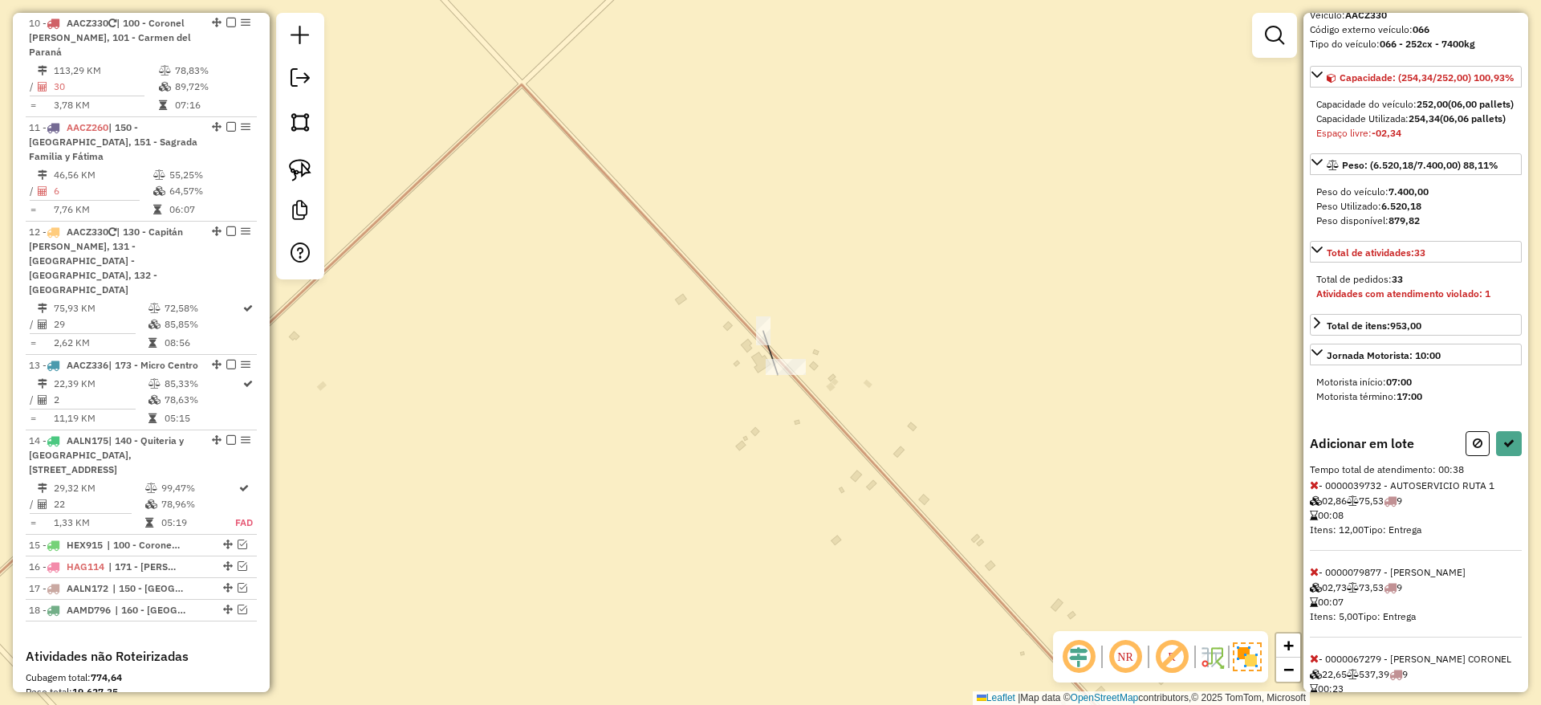
scroll to position [247, 0]
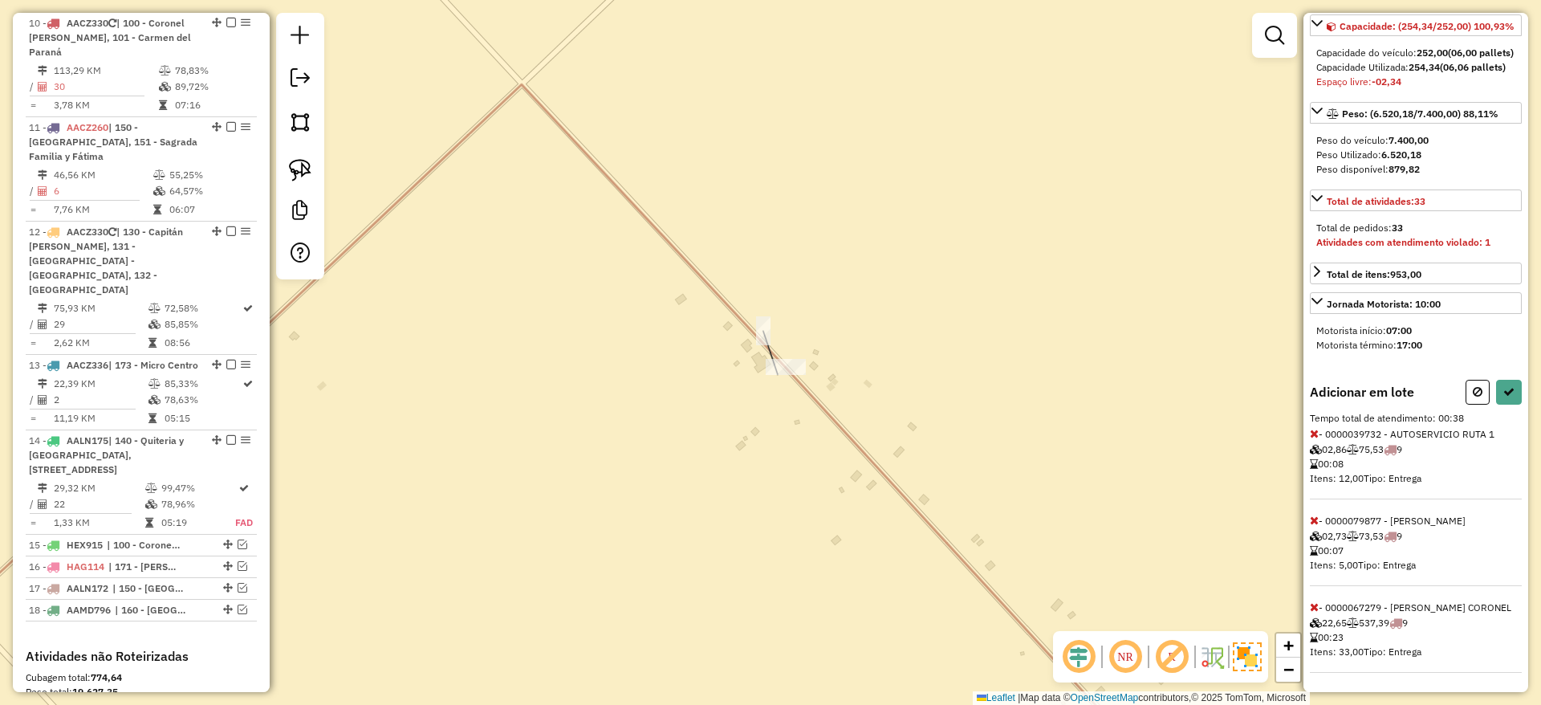
click at [1314, 601] on icon at bounding box center [1314, 606] width 9 height 11
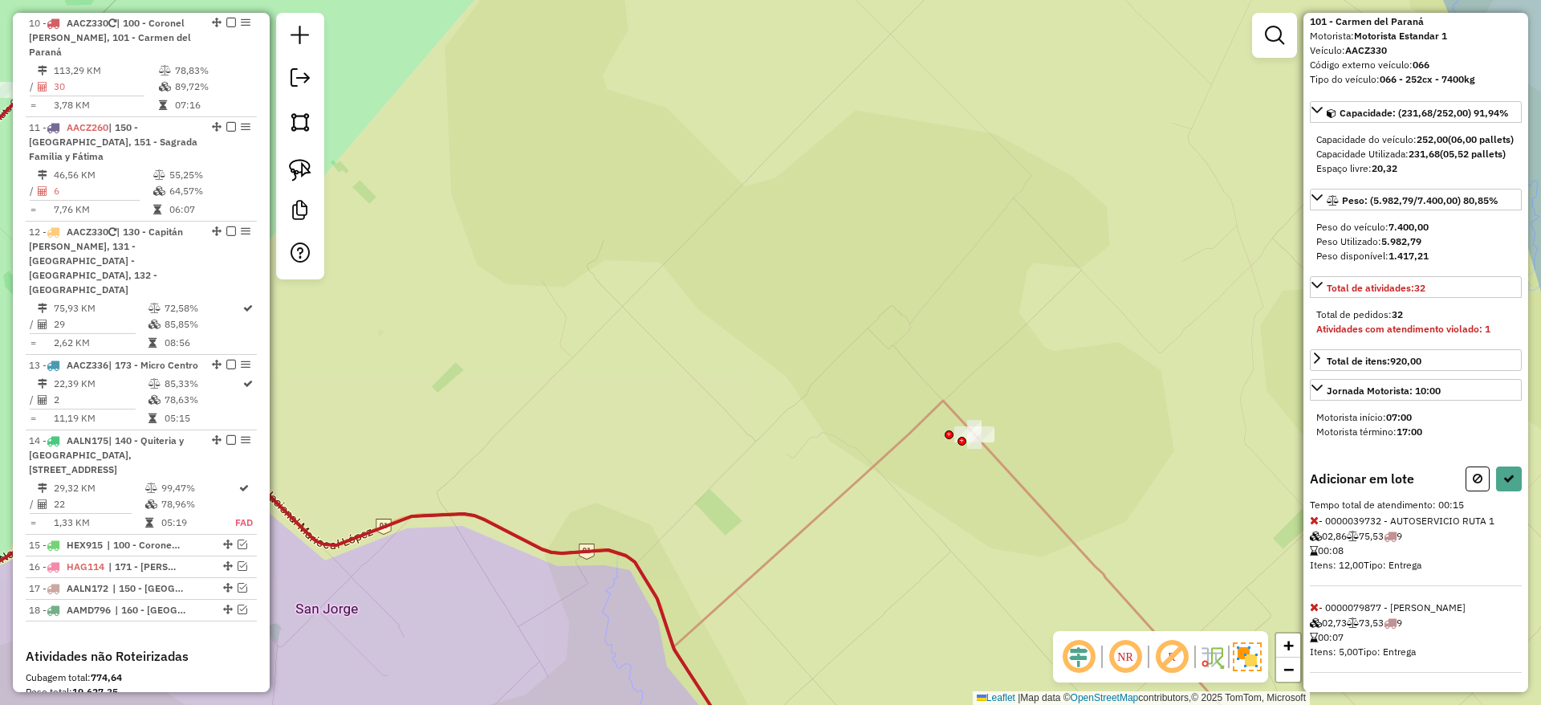
select select "**********"
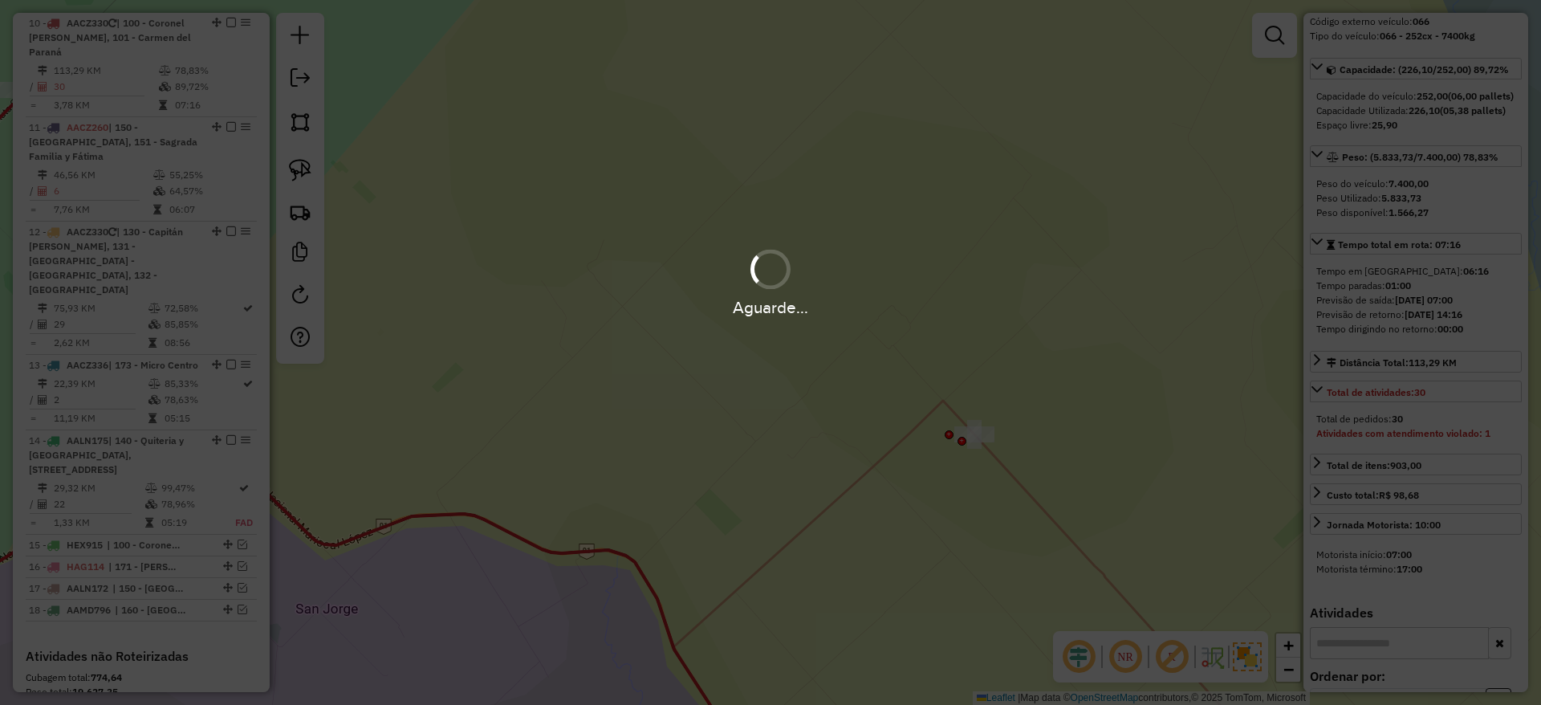
scroll to position [233, 0]
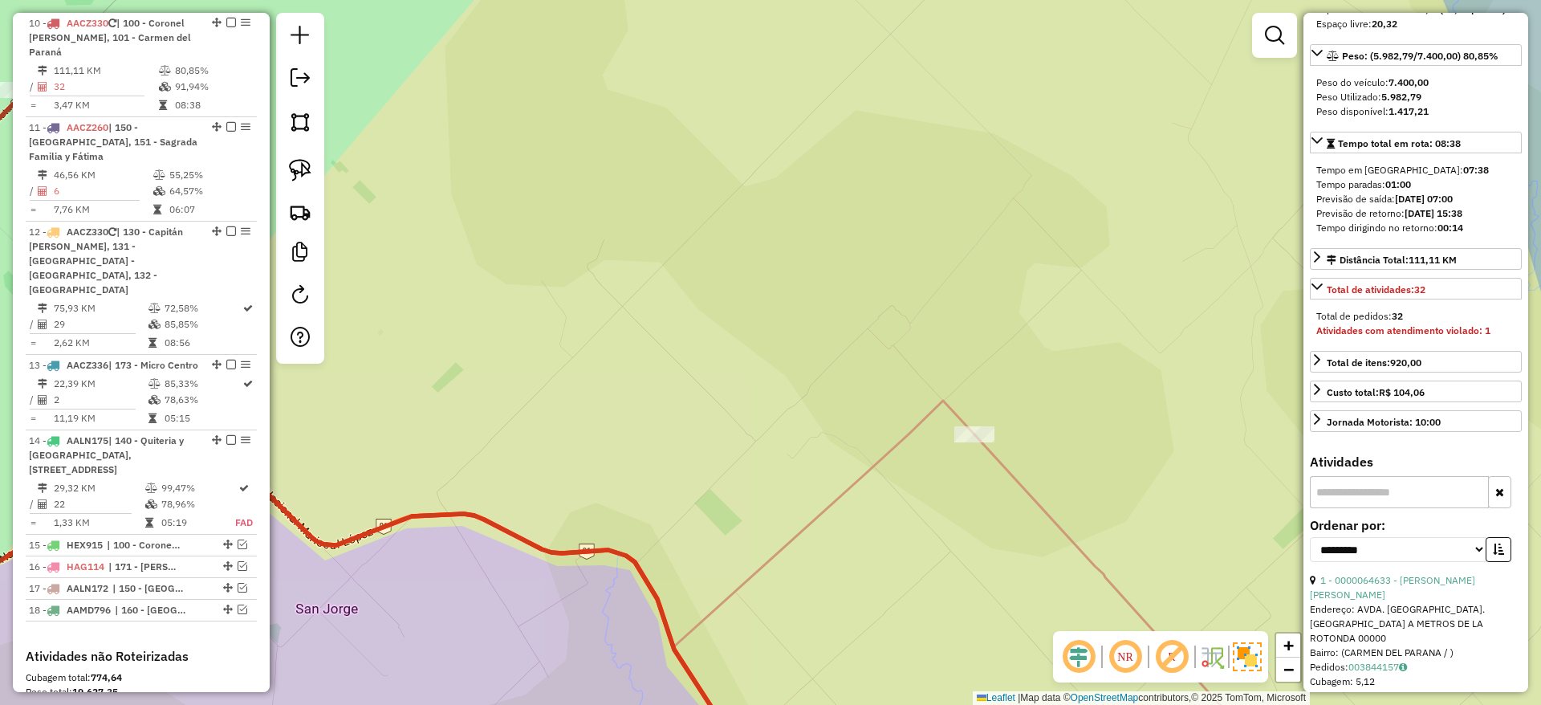
drag, startPoint x: 629, startPoint y: 330, endPoint x: 661, endPoint y: 254, distance: 82.4
click at [718, 311] on div "Janela de atendimento Grade de atendimento Capacidade Transportadoras Veículos …" at bounding box center [770, 352] width 1541 height 705
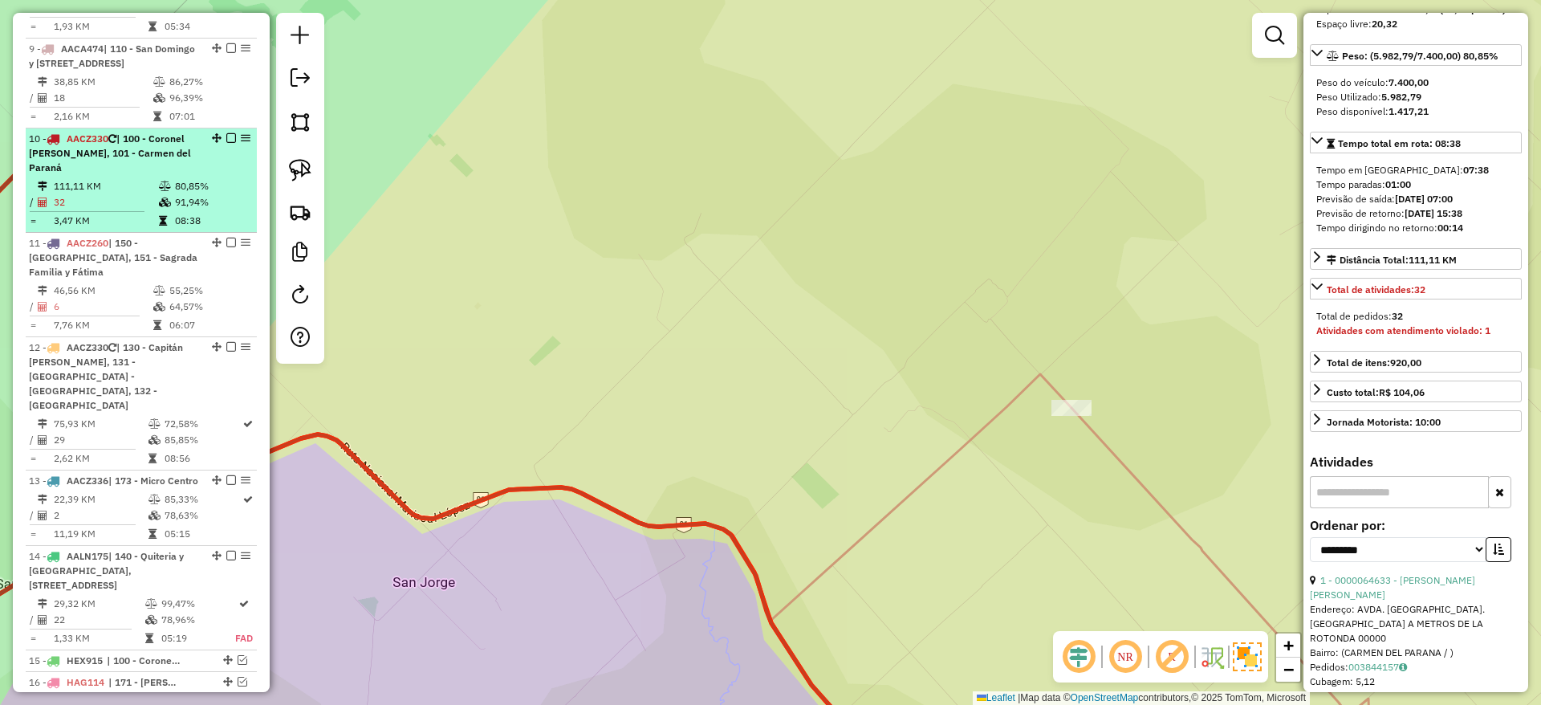
scroll to position [1316, 0]
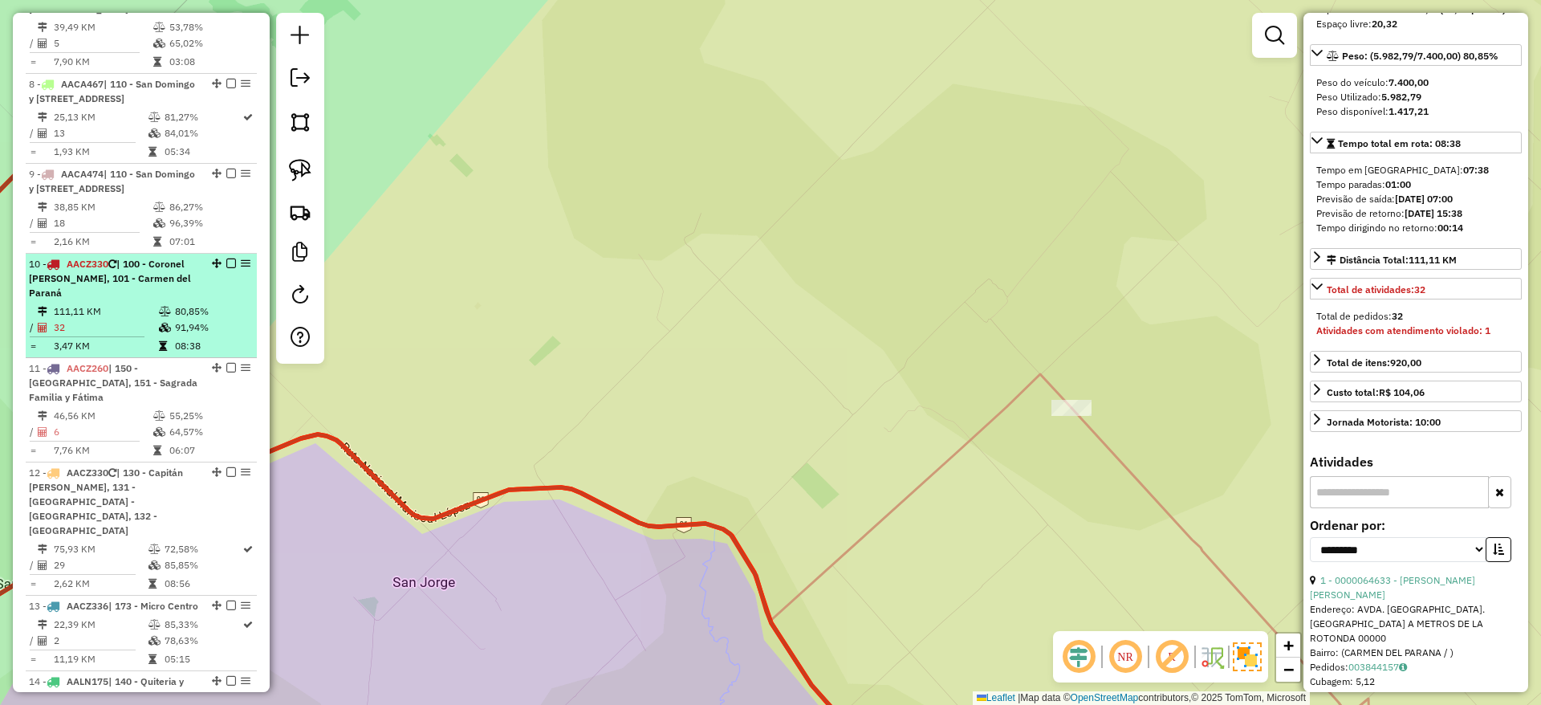
click at [226, 263] on em at bounding box center [231, 263] width 10 height 10
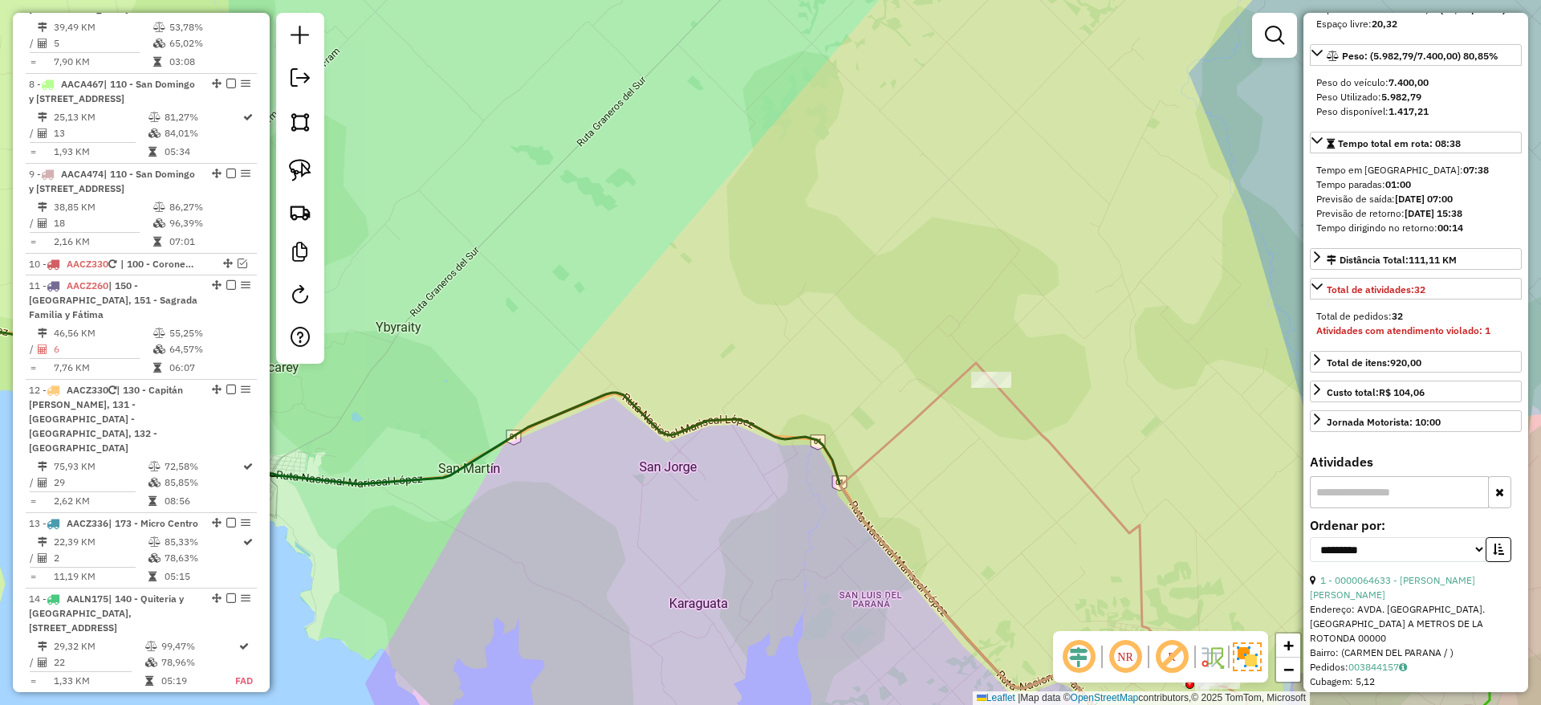
drag, startPoint x: 707, startPoint y: 338, endPoint x: 1194, endPoint y: 296, distance: 489.0
click at [1288, 279] on div "Janela de atendimento Grade de atendimento Capacidade Transportadoras Veículos …" at bounding box center [770, 352] width 1541 height 705
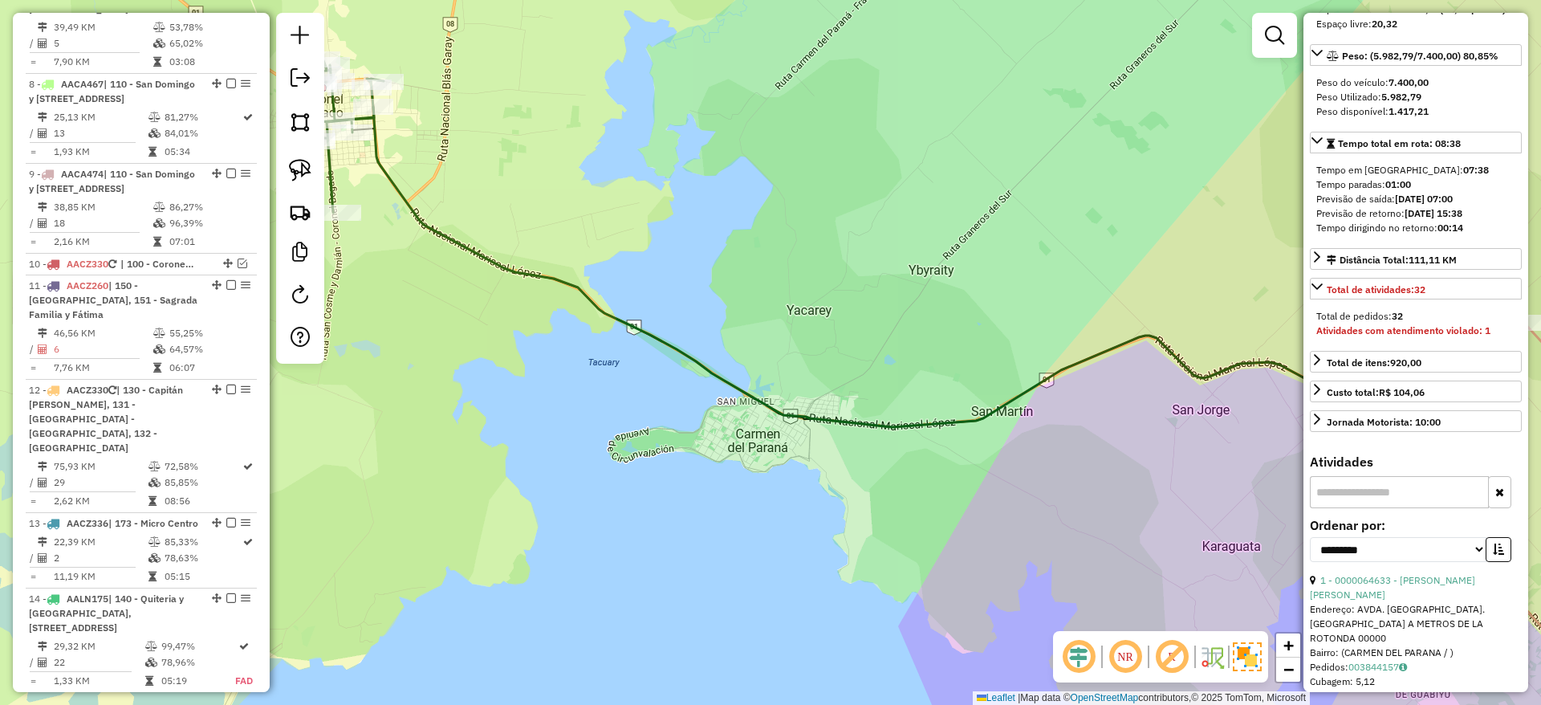
click at [1034, 392] on icon at bounding box center [1034, 416] width 1322 height 618
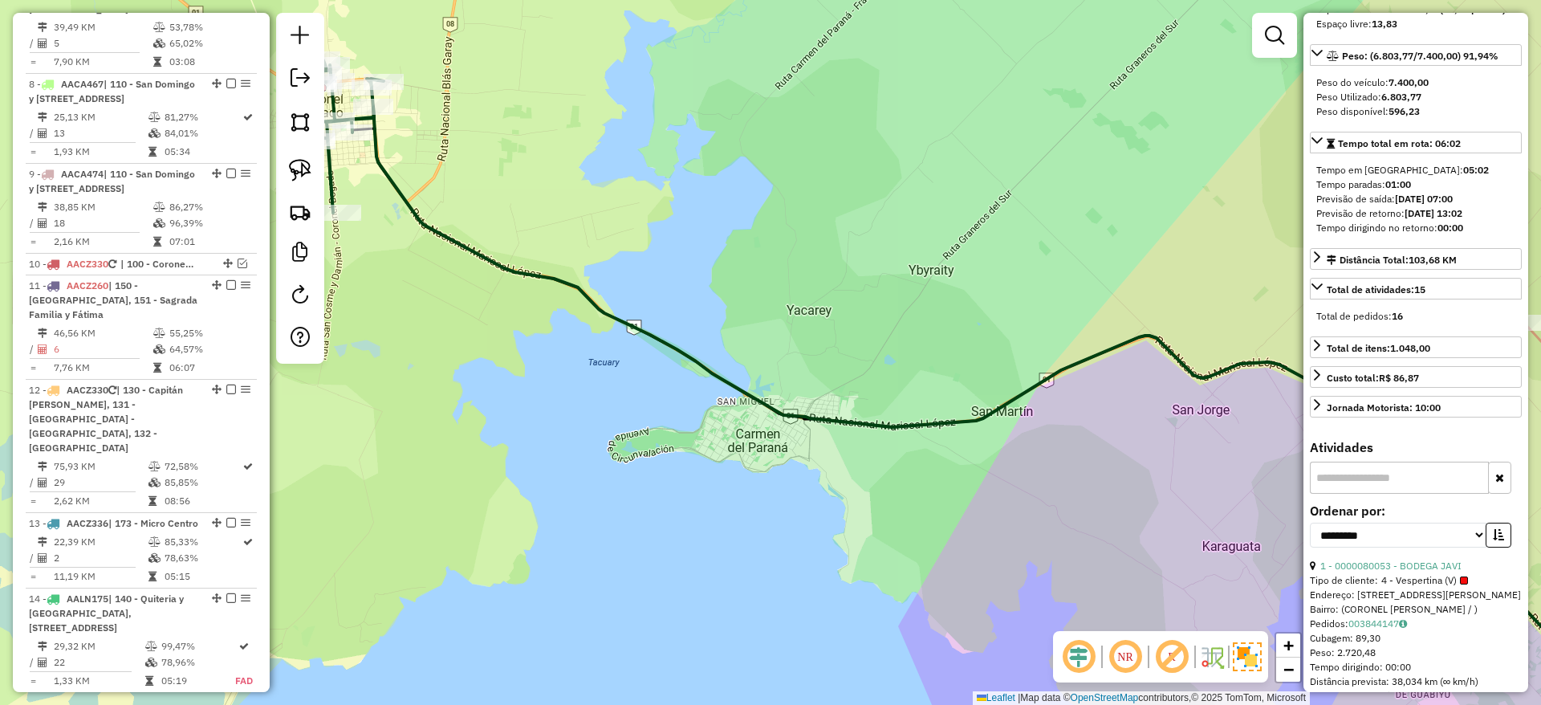
scroll to position [841, 0]
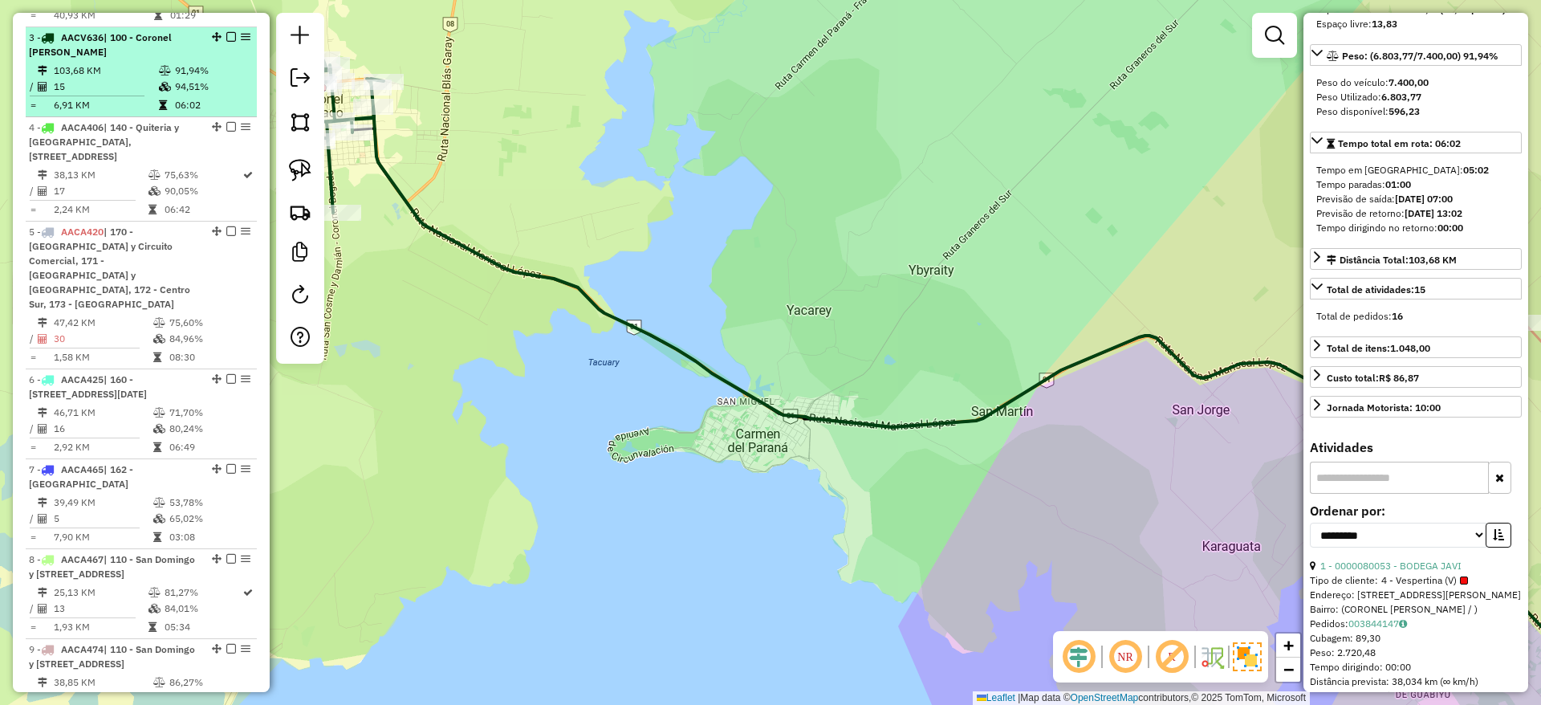
click at [226, 32] on em at bounding box center [231, 37] width 10 height 10
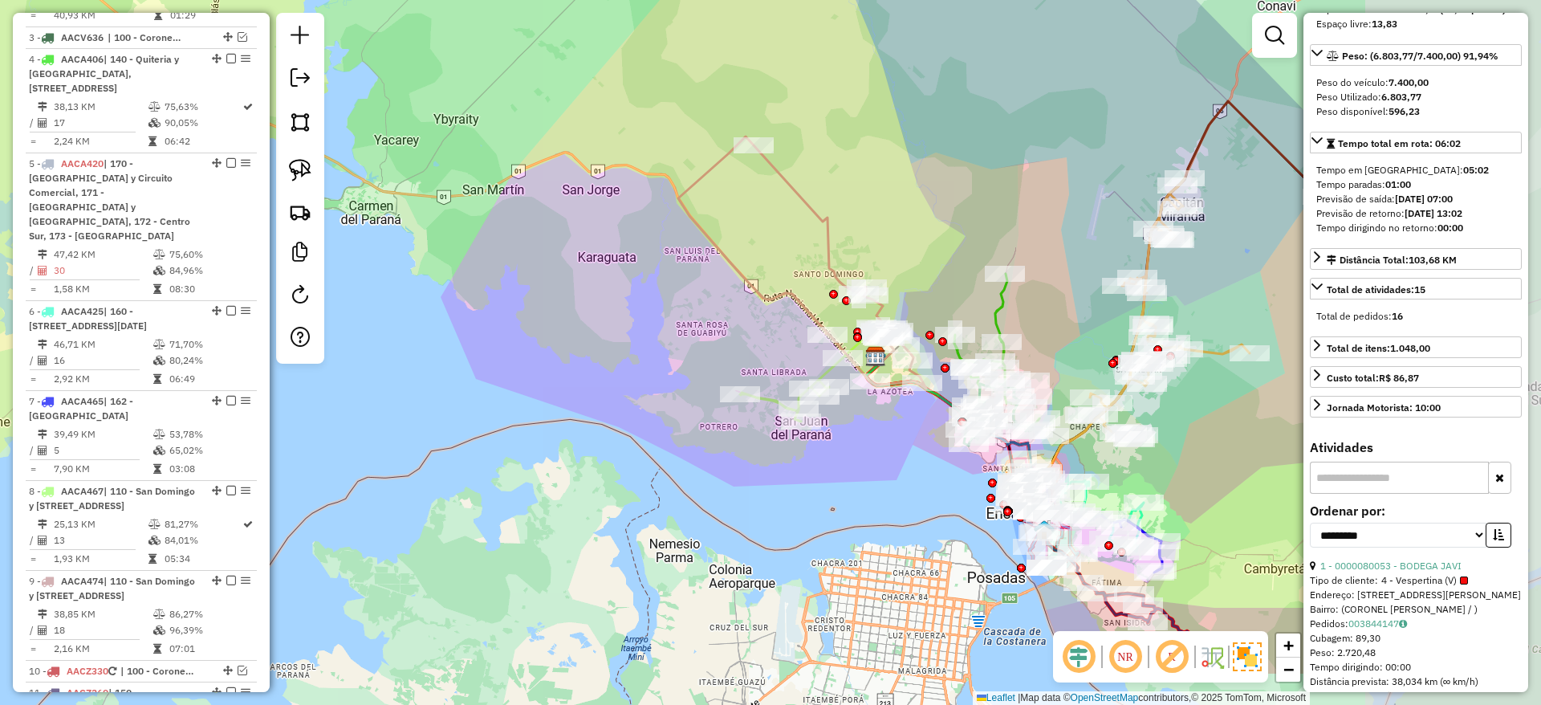
drag, startPoint x: 870, startPoint y: 411, endPoint x: 525, endPoint y: 304, distance: 361.3
click at [521, 305] on div "Janela de atendimento Grade de atendimento Capacidade Transportadoras Veículos …" at bounding box center [770, 352] width 1541 height 705
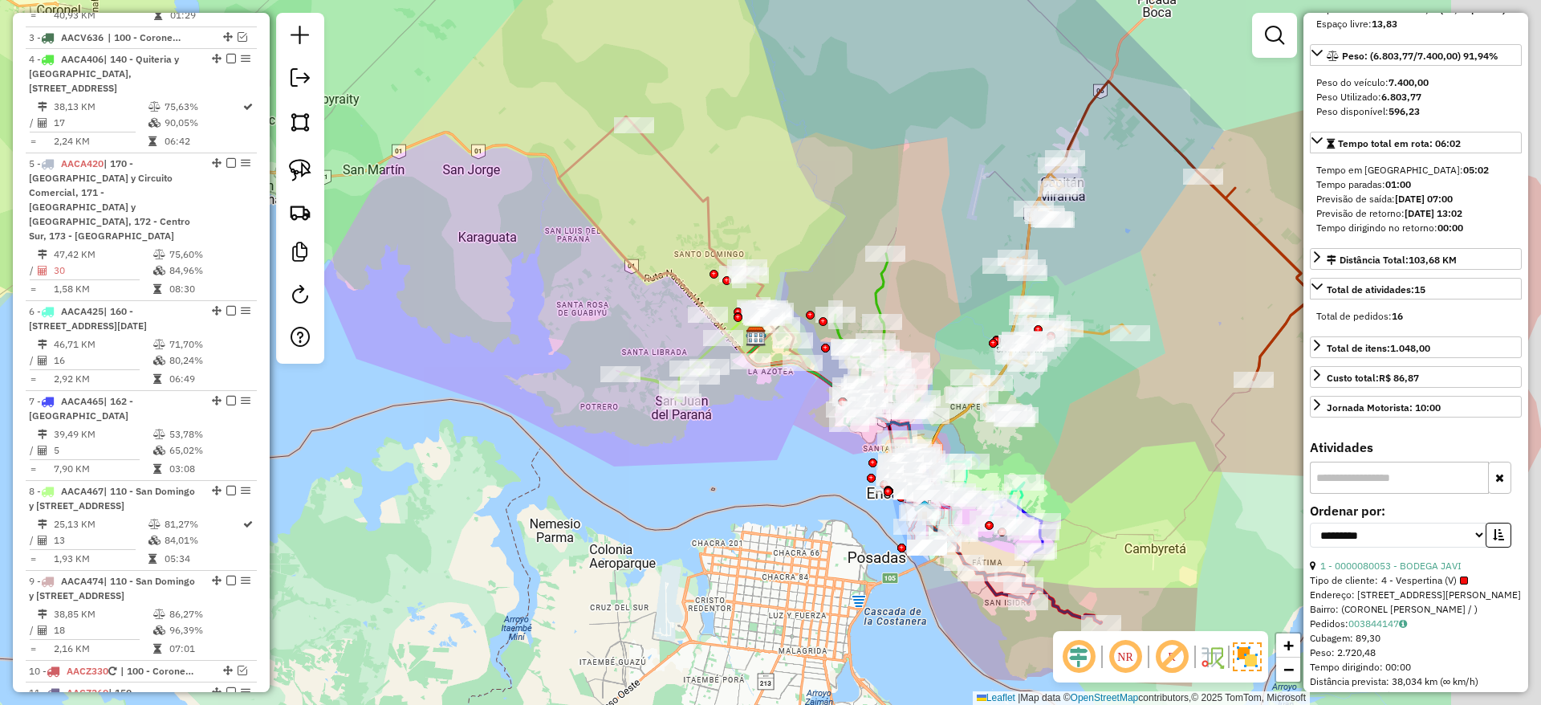
drag, startPoint x: 731, startPoint y: 315, endPoint x: 636, endPoint y: 303, distance: 96.2
click at [636, 303] on div "Janela de atendimento Grade de atendimento Capacidade Transportadoras Veículos …" at bounding box center [770, 352] width 1541 height 705
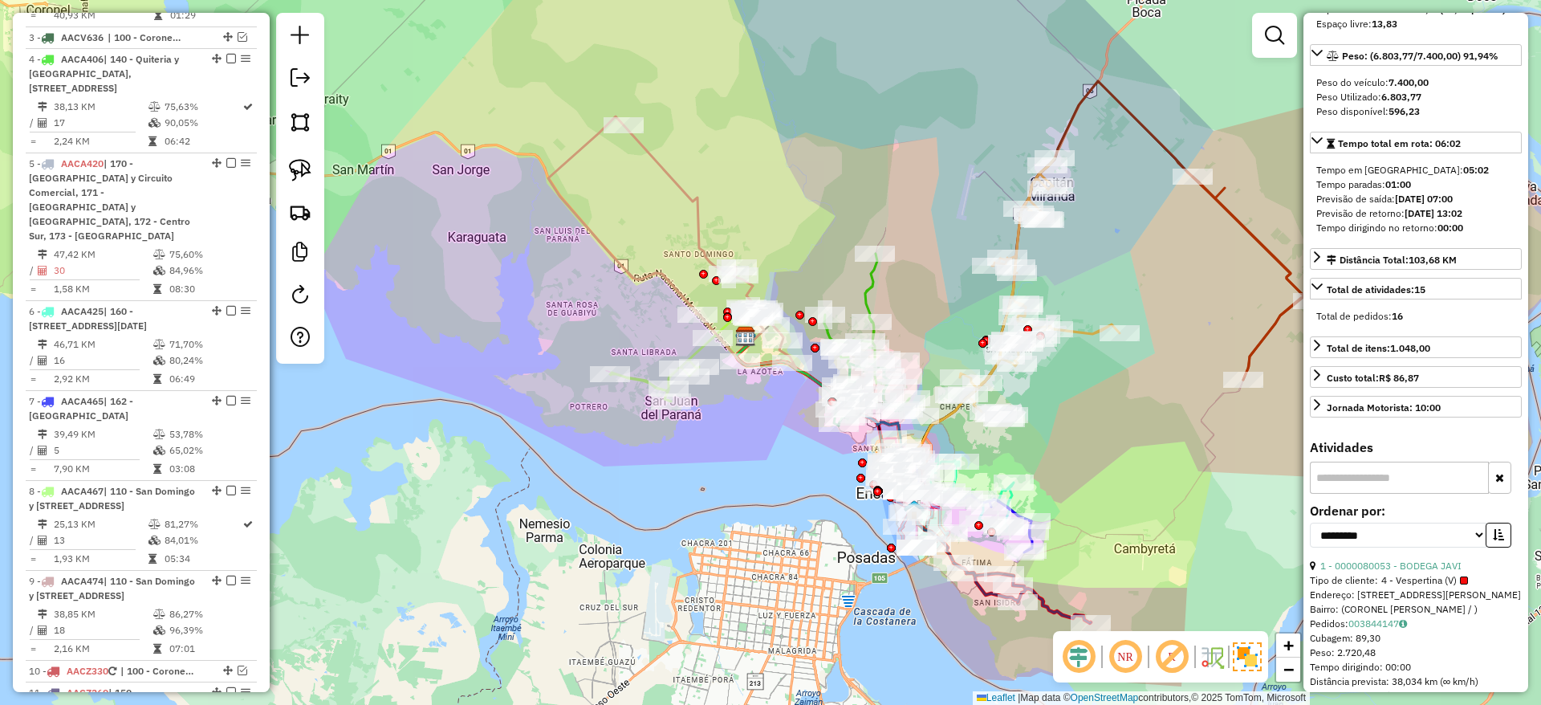
click at [700, 221] on icon at bounding box center [672, 242] width 248 height 252
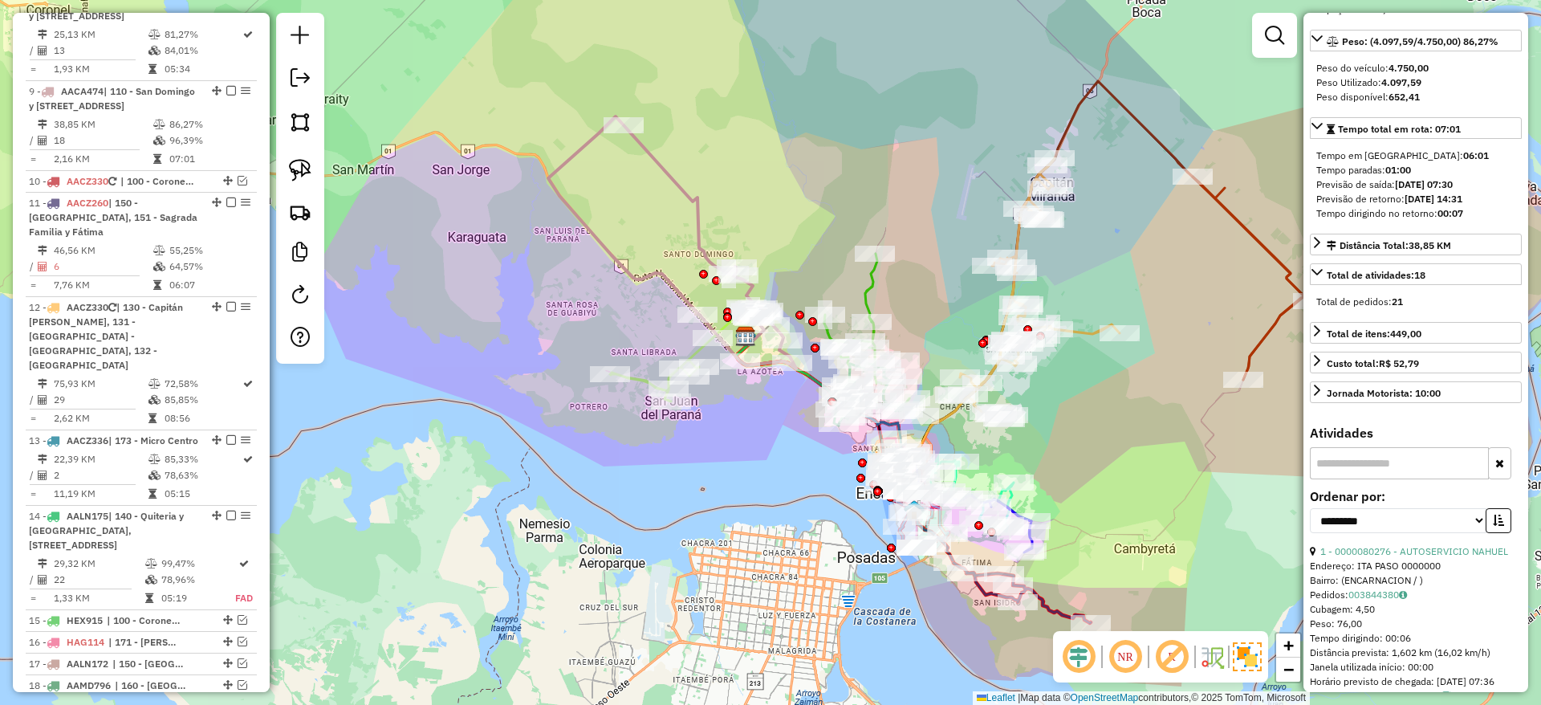
scroll to position [1385, 0]
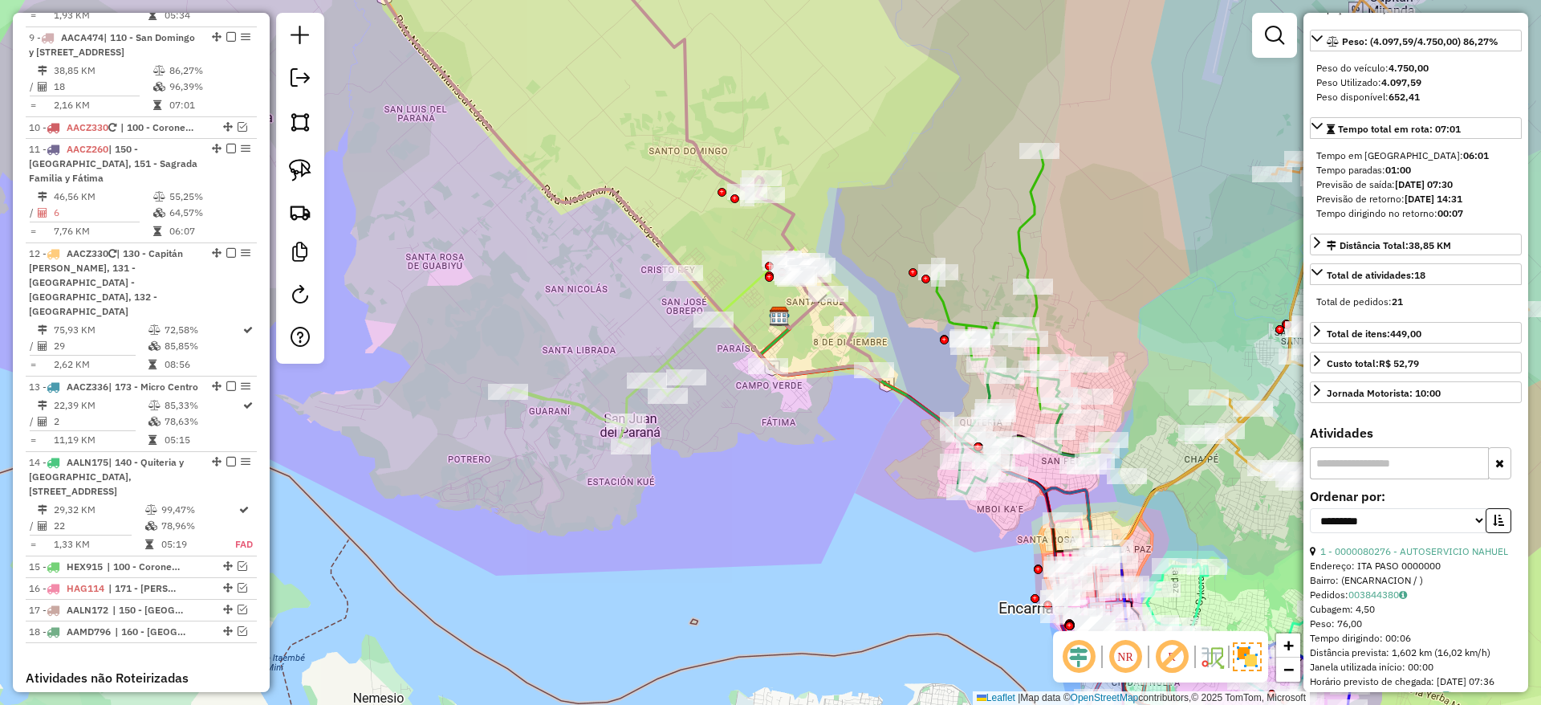
click at [673, 354] on icon at bounding box center [669, 320] width 323 height 251
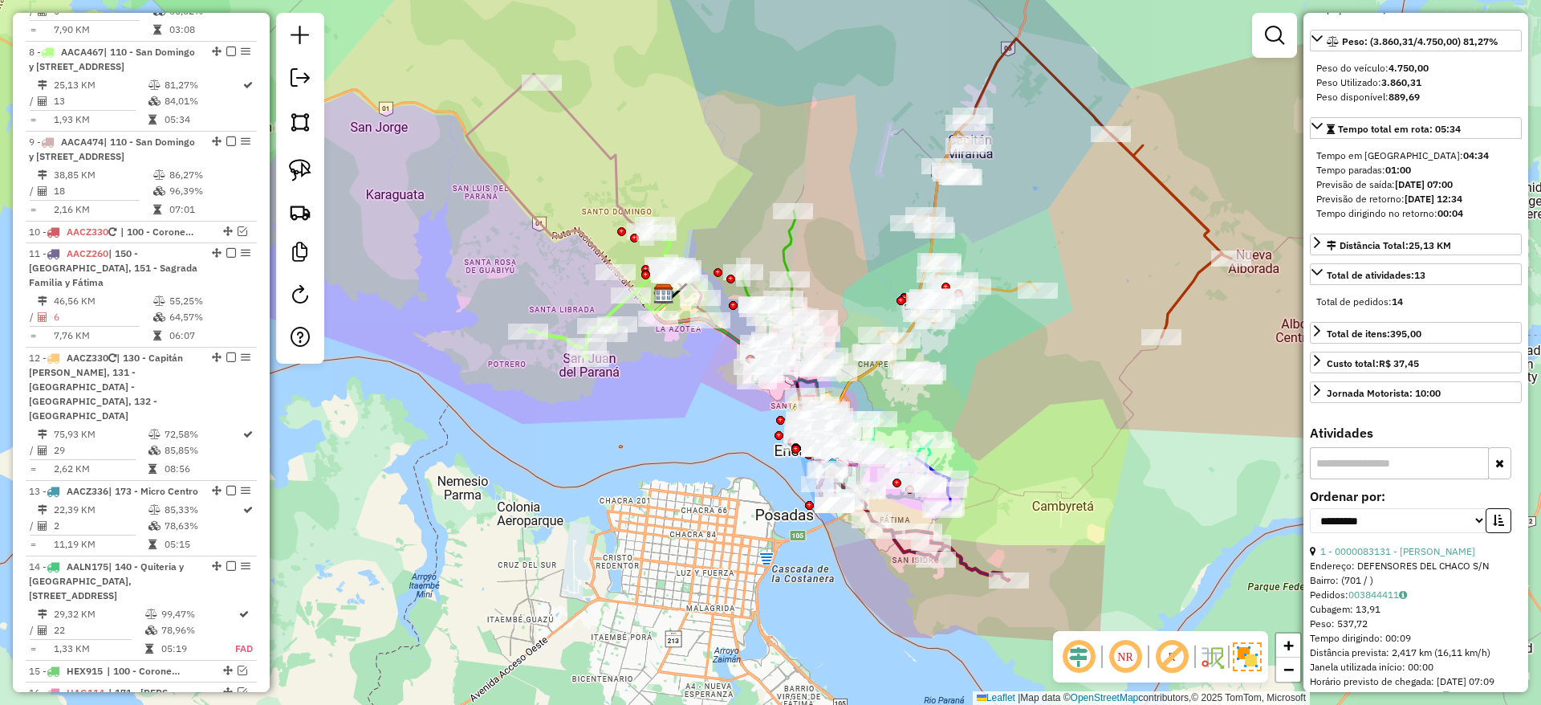
drag, startPoint x: 588, startPoint y: 303, endPoint x: 527, endPoint y: 264, distance: 71.5
click at [527, 264] on div "Janela de atendimento Grade de atendimento Capacidade Transportadoras Veículos …" at bounding box center [770, 352] width 1541 height 705
click at [606, 163] on icon at bounding box center [590, 200] width 248 height 252
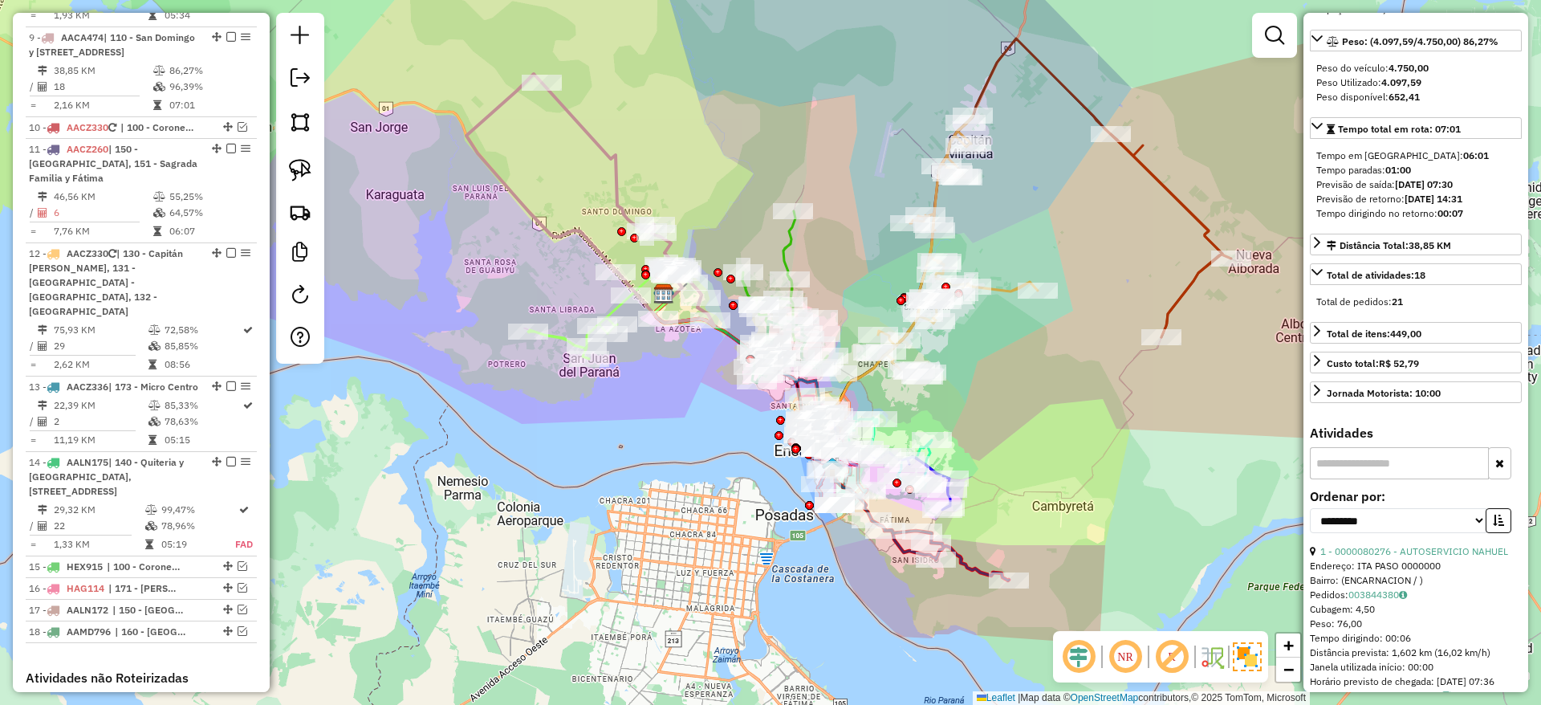
scroll to position [0, 0]
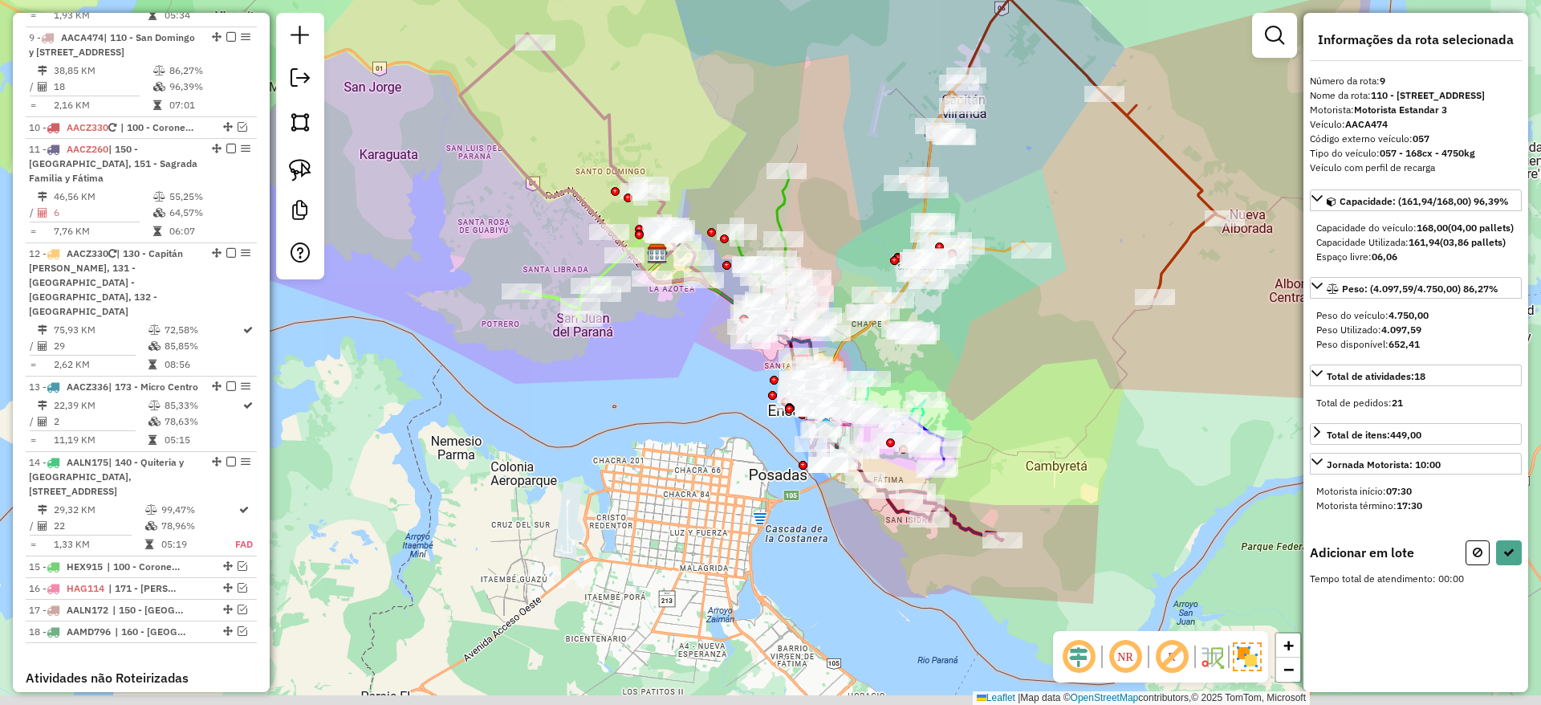
drag, startPoint x: 658, startPoint y: 523, endPoint x: 657, endPoint y: 514, distance: 8.2
click at [657, 516] on div "Janela de atendimento Grade de atendimento Capacidade Transportadoras Veículos …" at bounding box center [770, 352] width 1541 height 705
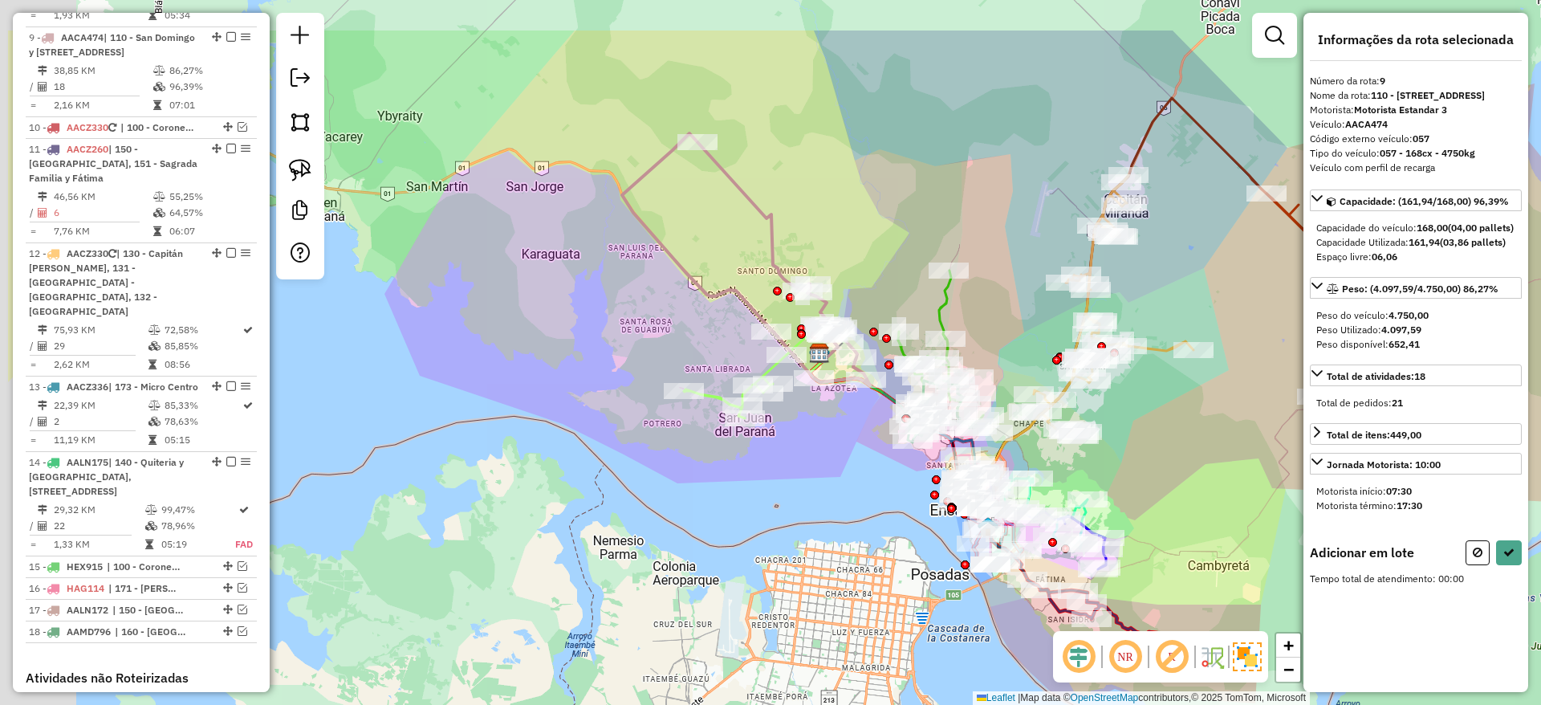
drag, startPoint x: 687, startPoint y: 596, endPoint x: 866, endPoint y: 706, distance: 210.1
click at [866, 704] on html "Aguarde... Pop-up bloqueado! Seu navegador bloqueou automáticamente a abertura …" at bounding box center [770, 352] width 1541 height 705
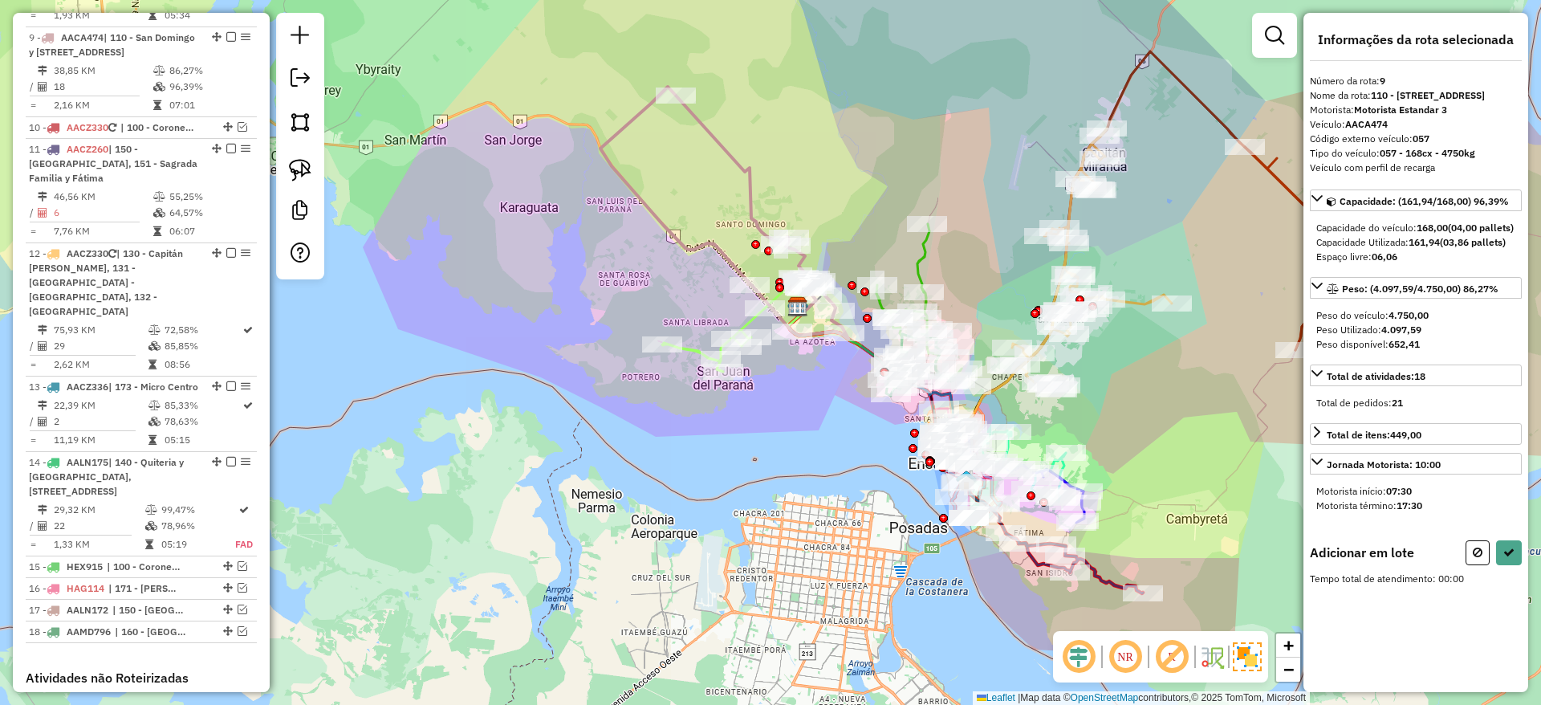
drag, startPoint x: 946, startPoint y: 131, endPoint x: 917, endPoint y: 99, distance: 43.7
click at [917, 99] on div "Janela de atendimento Grade de atendimento Capacidade Transportadoras Veículos …" at bounding box center [770, 352] width 1541 height 705
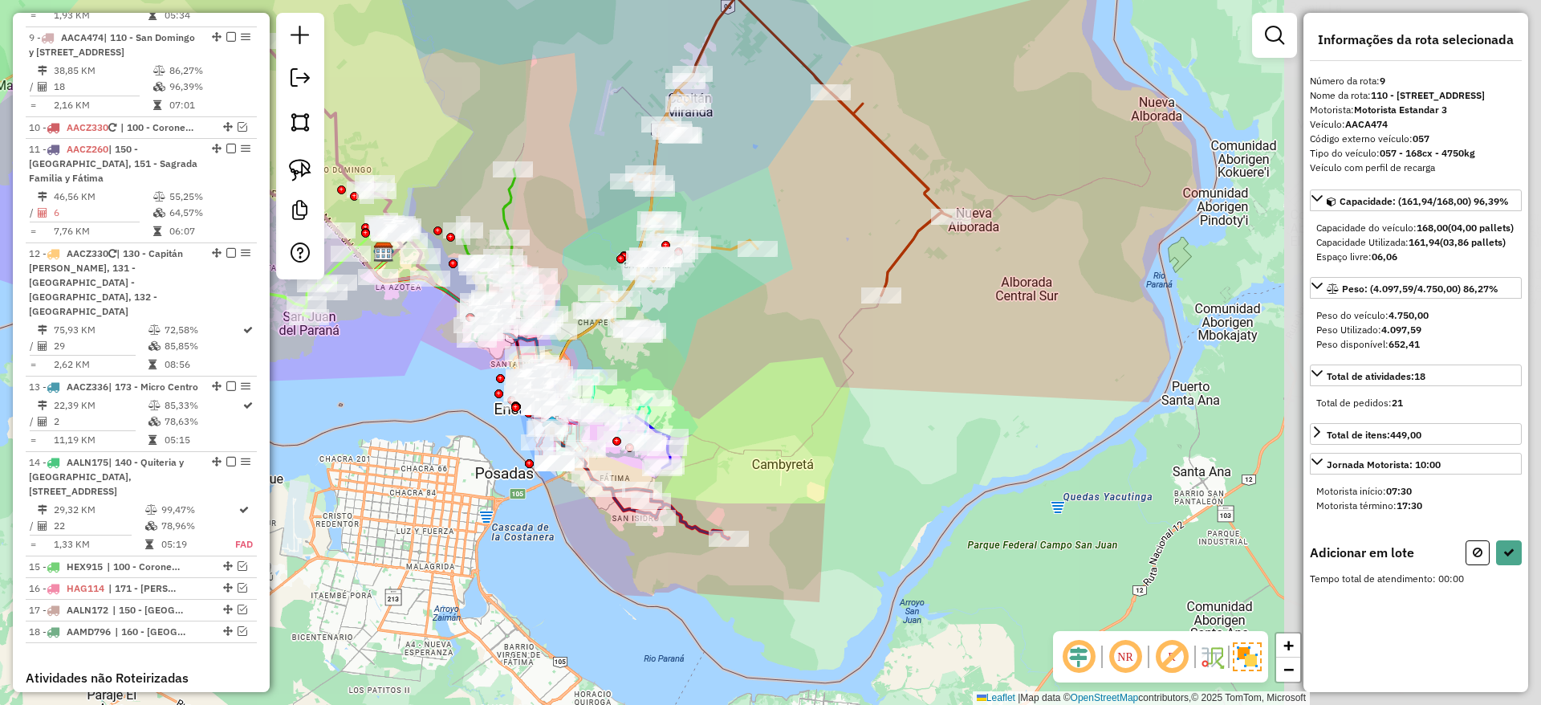
drag, startPoint x: 527, startPoint y: 480, endPoint x: 424, endPoint y: 460, distance: 104.7
click at [424, 460] on div "Janela de atendimento Grade de atendimento Capacidade Transportadoras Veículos …" at bounding box center [770, 352] width 1541 height 705
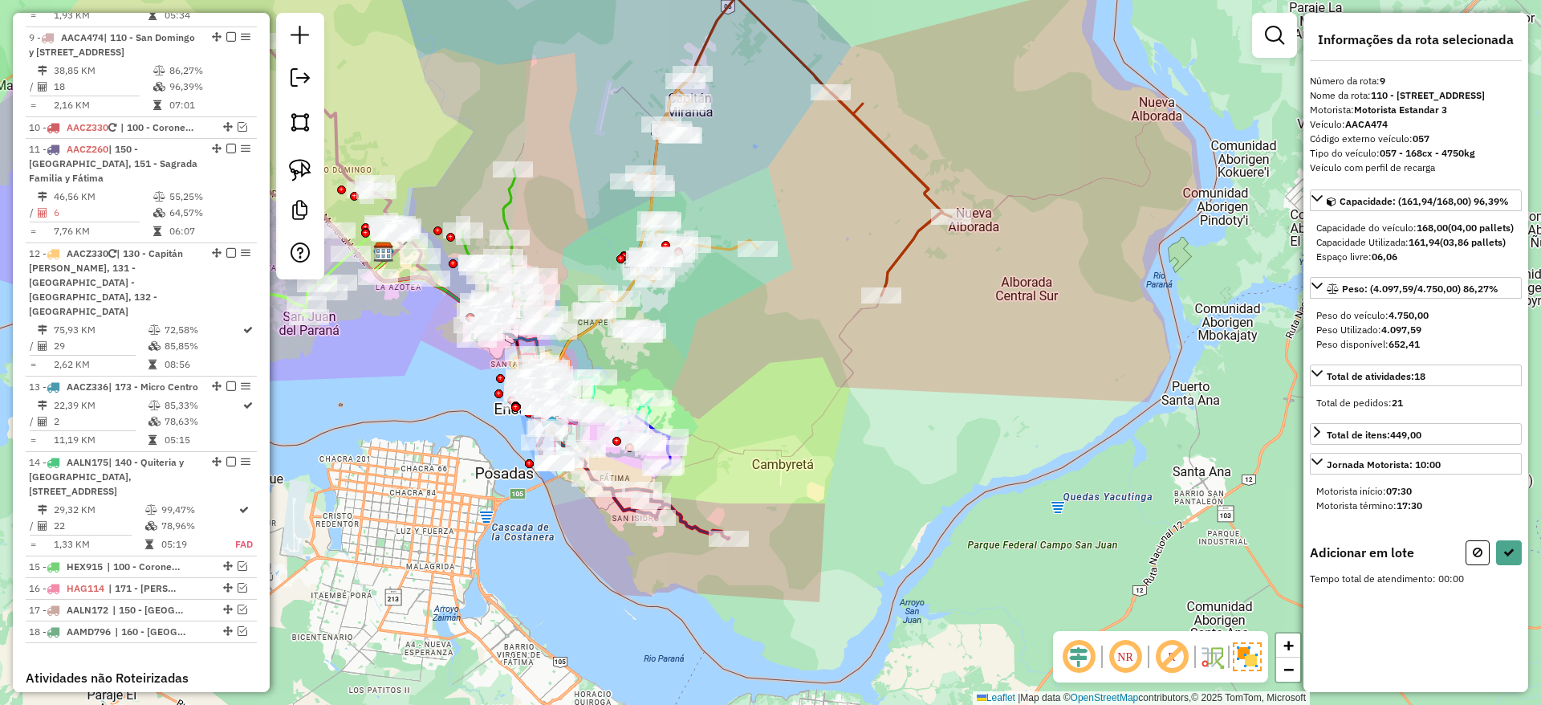
click at [889, 159] on icon at bounding box center [891, 193] width 120 height 203
click at [1478, 558] on icon at bounding box center [1478, 552] width 10 height 11
select select "**********"
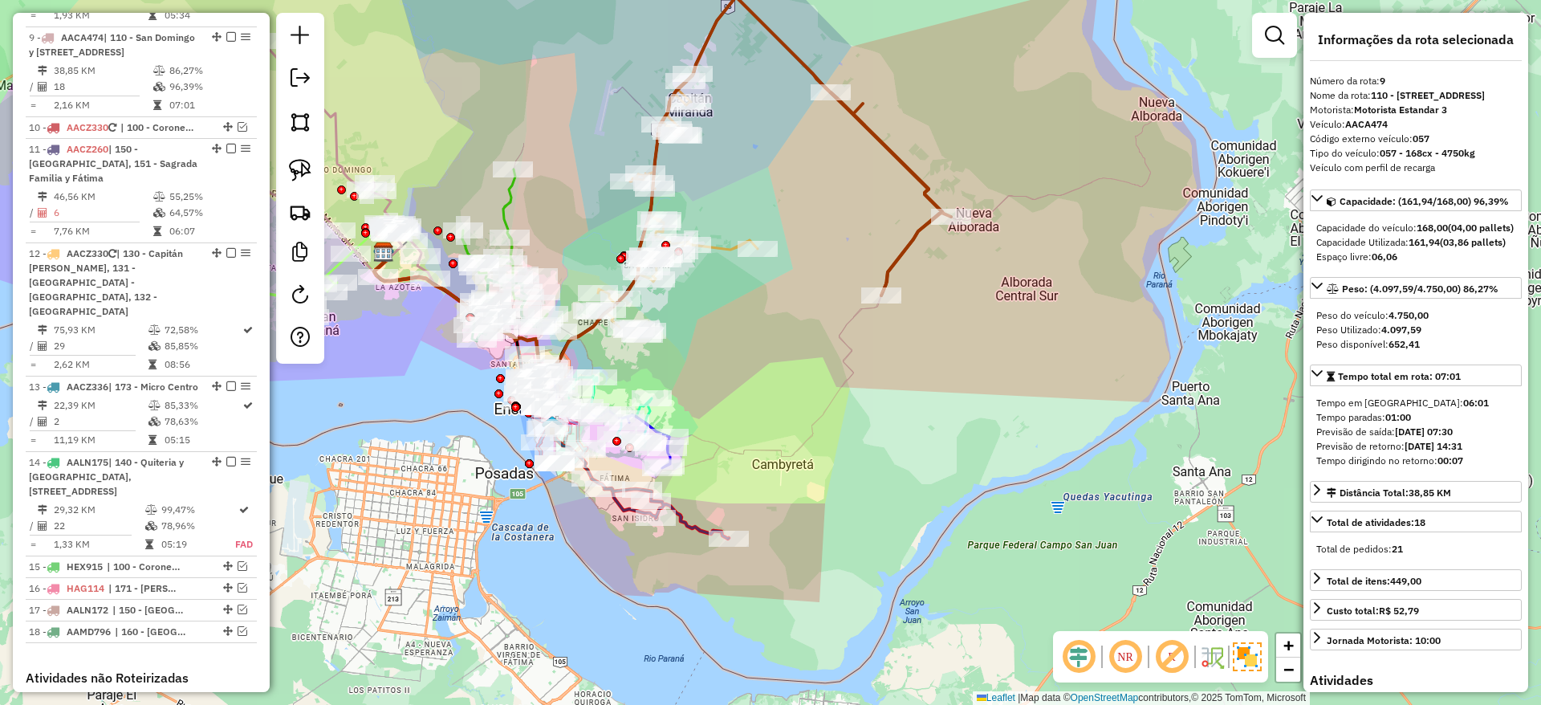
click at [889, 147] on icon at bounding box center [891, 193] width 120 height 203
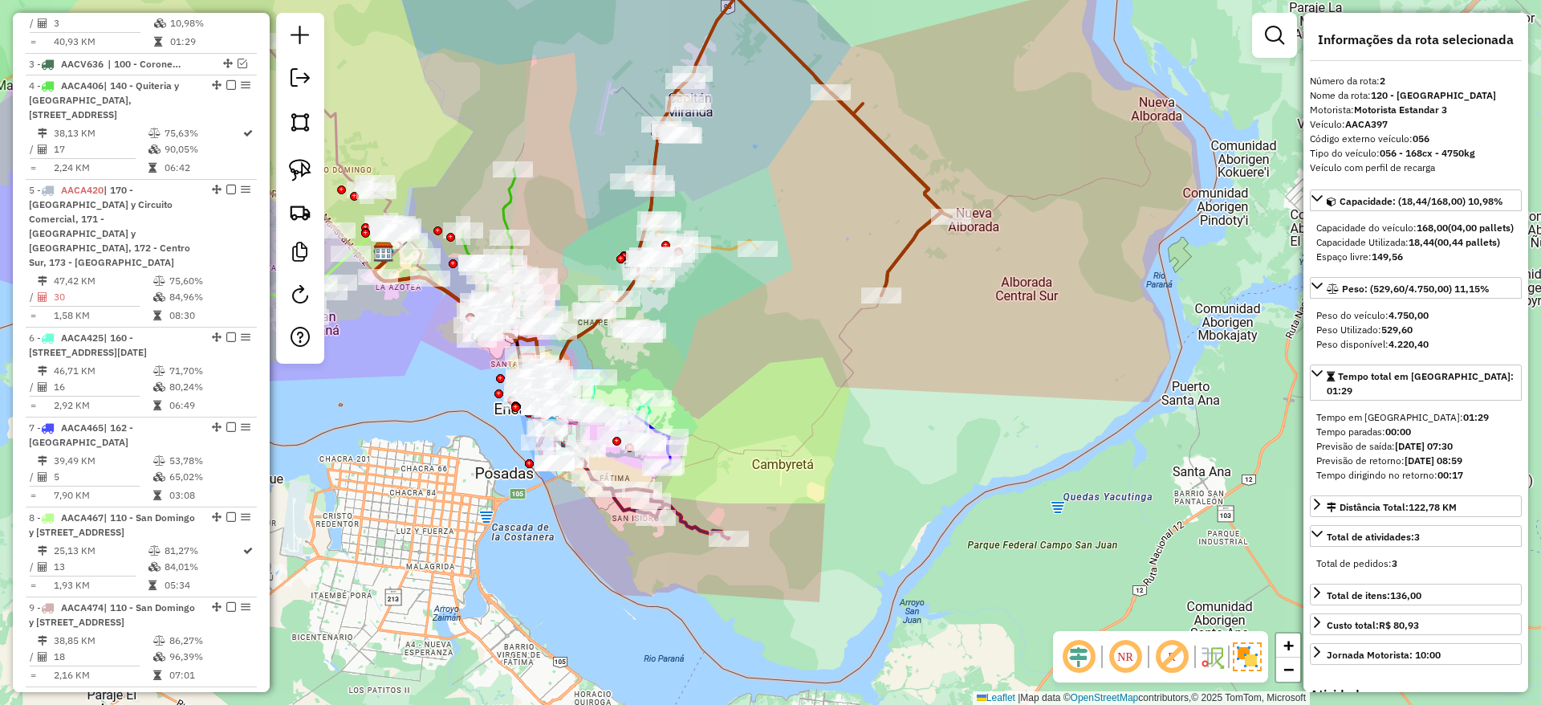
scroll to position [751, 0]
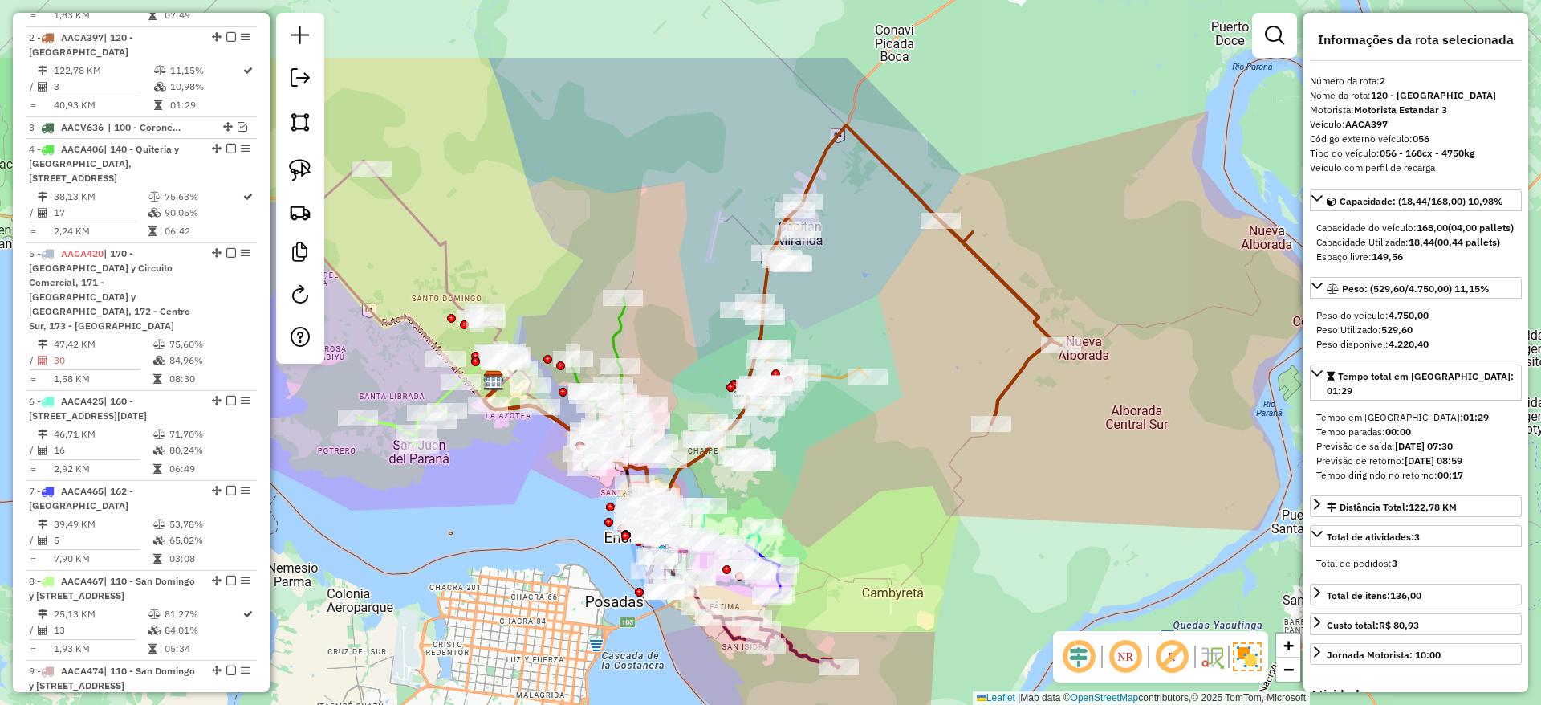
drag, startPoint x: 900, startPoint y: 169, endPoint x: 999, endPoint y: 287, distance: 155.0
click at [999, 282] on icon at bounding box center [1001, 322] width 120 height 203
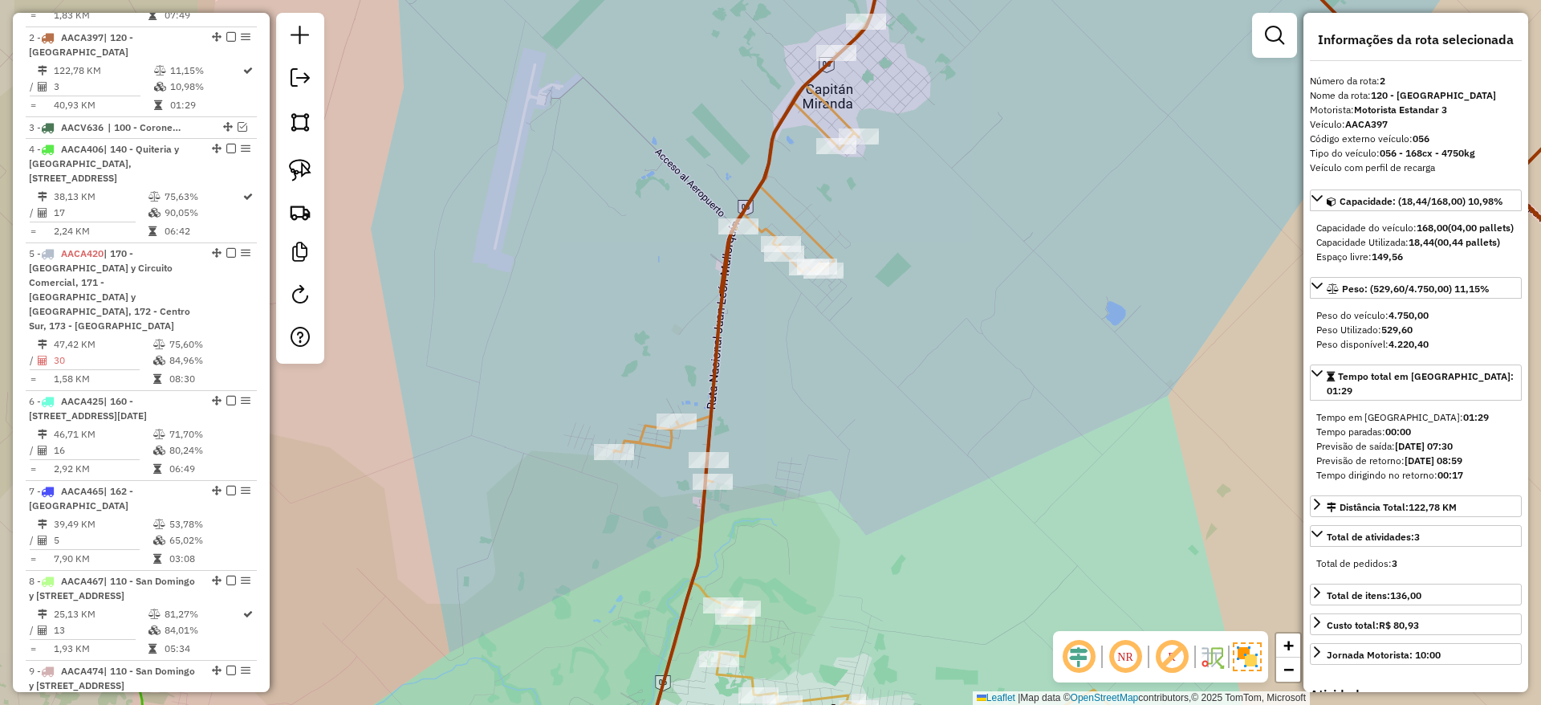
click at [808, 232] on icon at bounding box center [870, 398] width 512 height 753
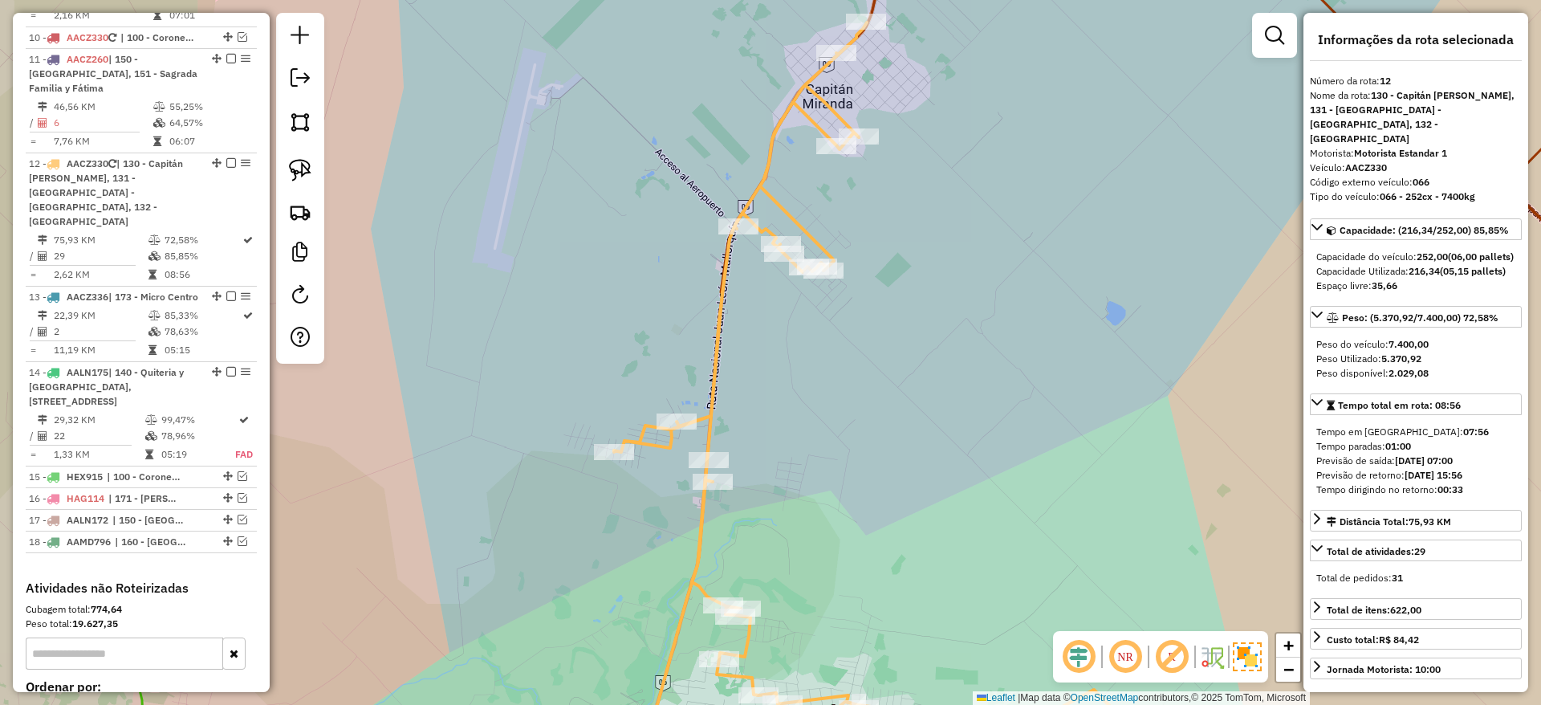
scroll to position [1600, 0]
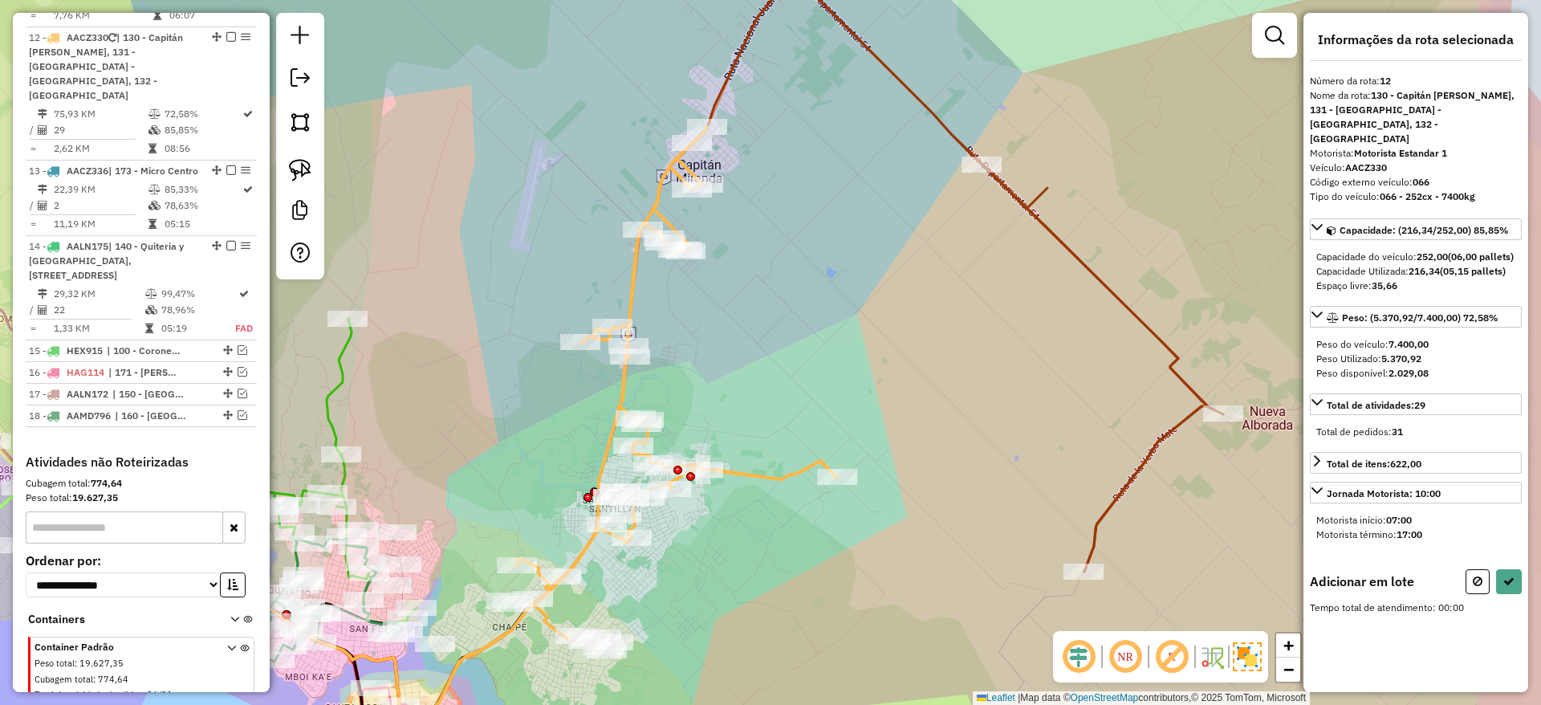
drag, startPoint x: 928, startPoint y: 278, endPoint x: 839, endPoint y: 283, distance: 89.3
click at [839, 283] on div "Janela de atendimento Grade de atendimento Capacidade Transportadoras Veículos …" at bounding box center [770, 352] width 1541 height 705
click at [1036, 214] on icon at bounding box center [1103, 368] width 242 height 408
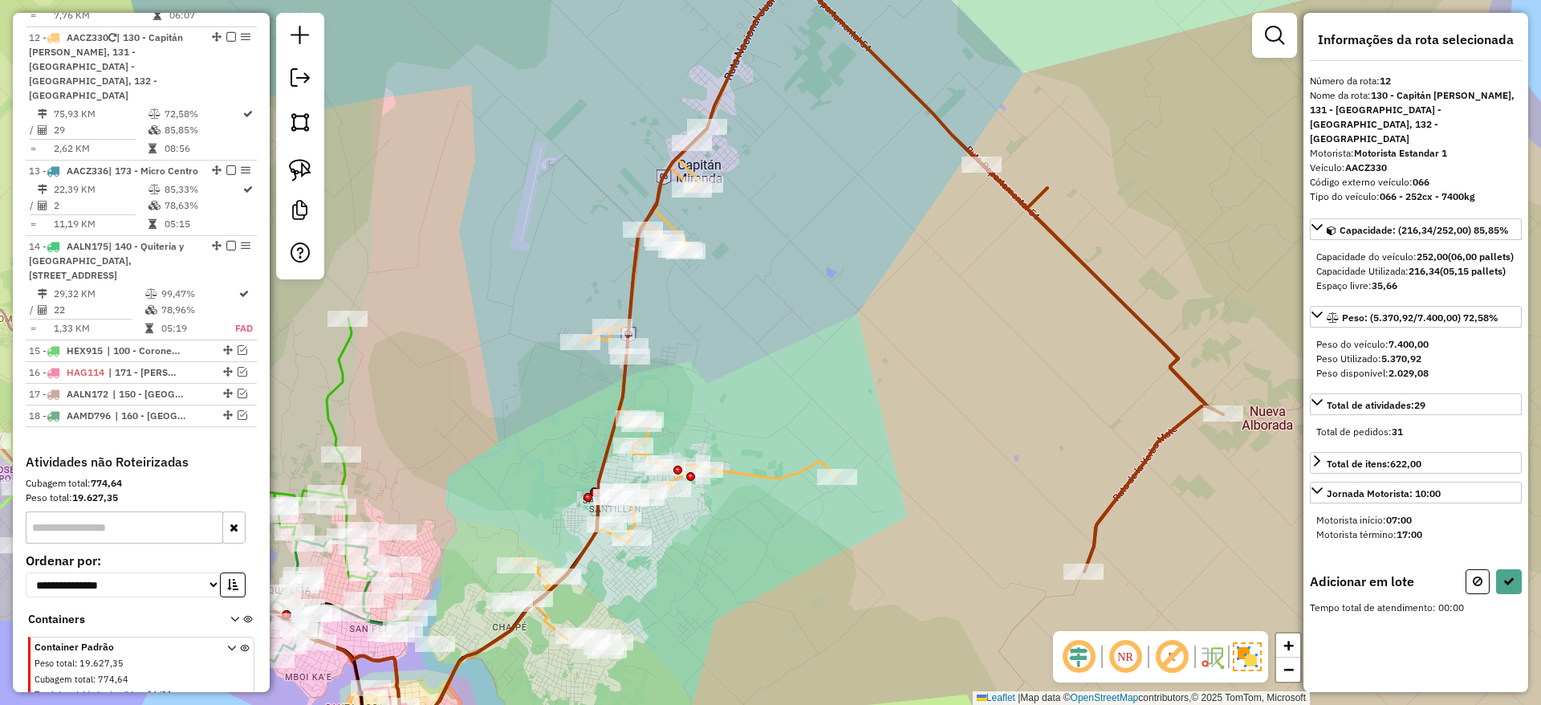
click at [1036, 214] on icon at bounding box center [1103, 368] width 242 height 408
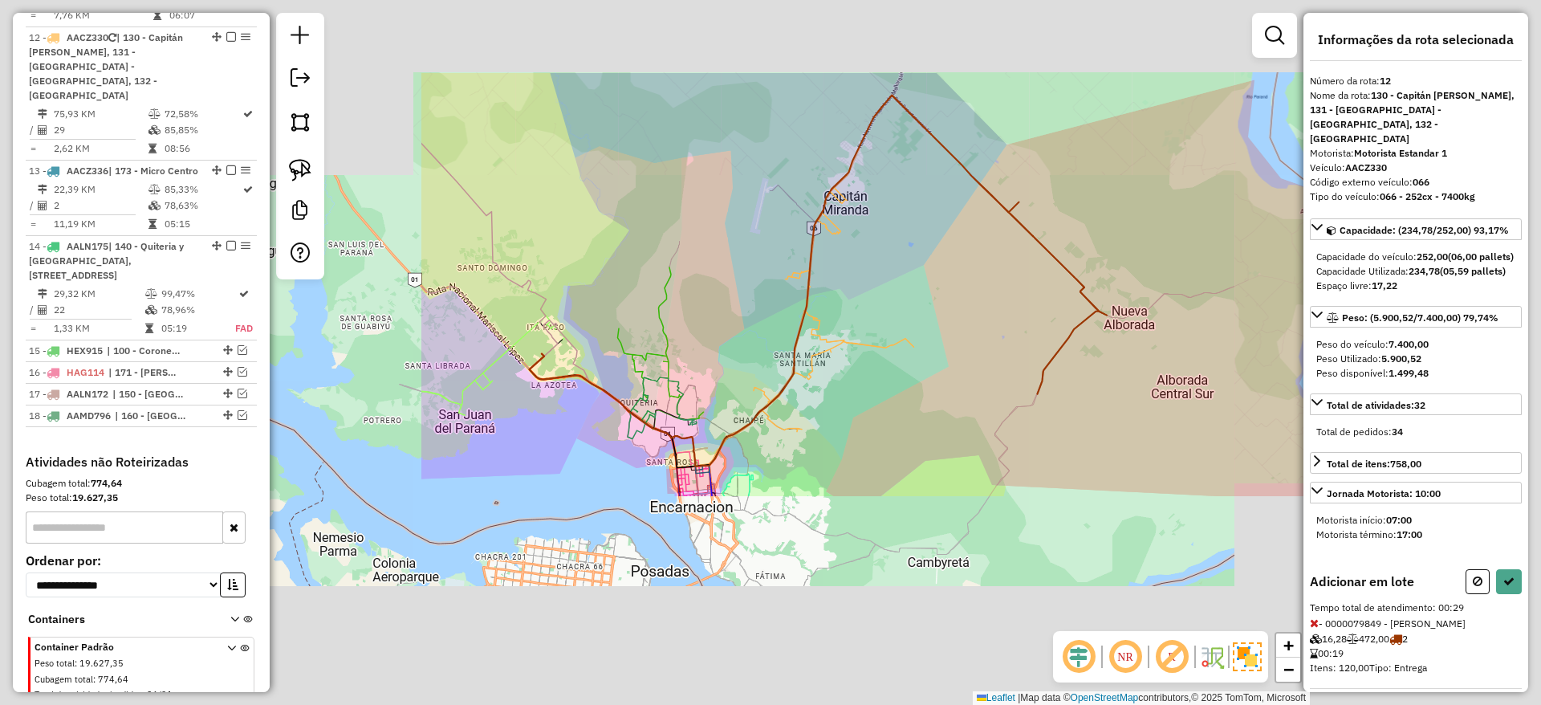
select select "**********"
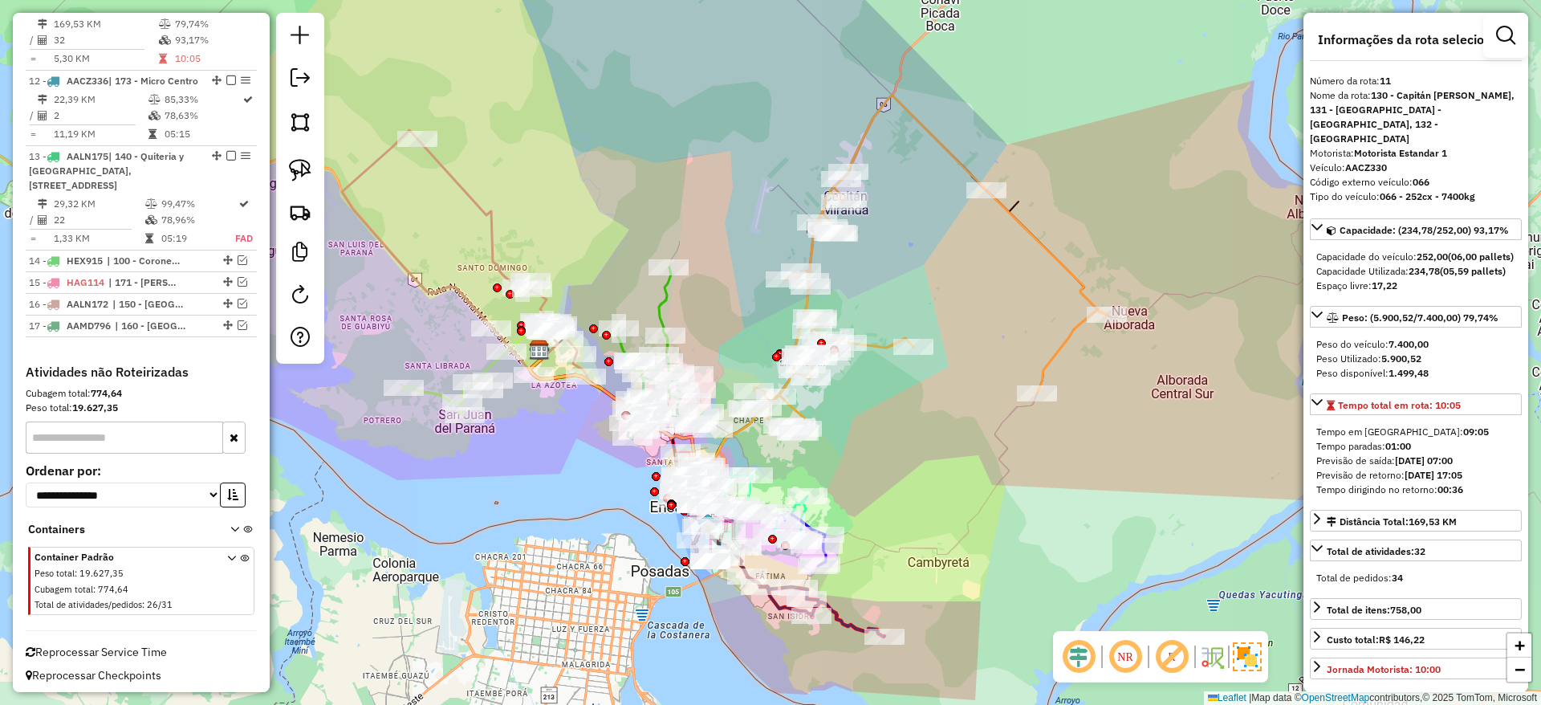
scroll to position [1511, 0]
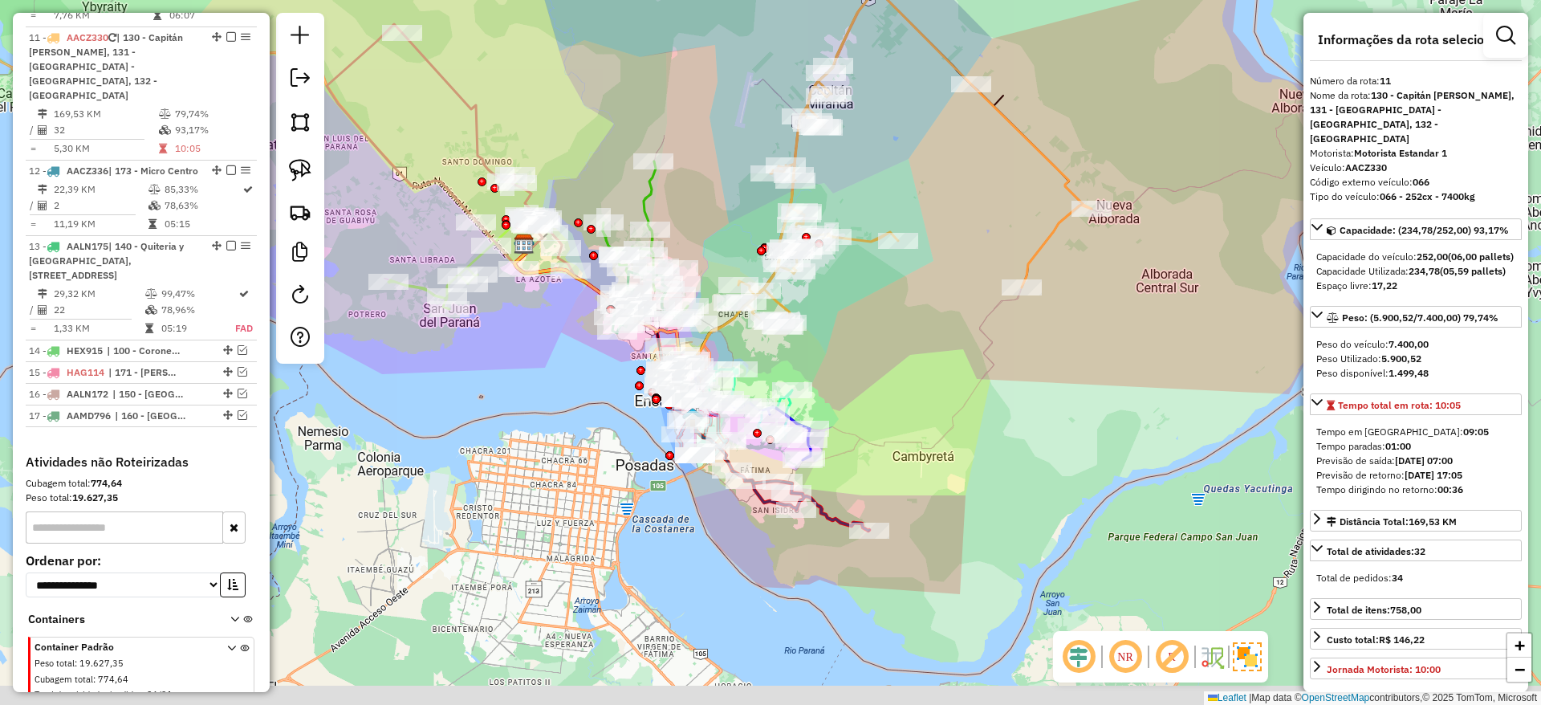
drag, startPoint x: 949, startPoint y: 279, endPoint x: 933, endPoint y: 173, distance: 107.0
click at [933, 173] on div "Janela de atendimento Grade de atendimento Capacidade Transportadoras Veículos …" at bounding box center [770, 352] width 1541 height 705
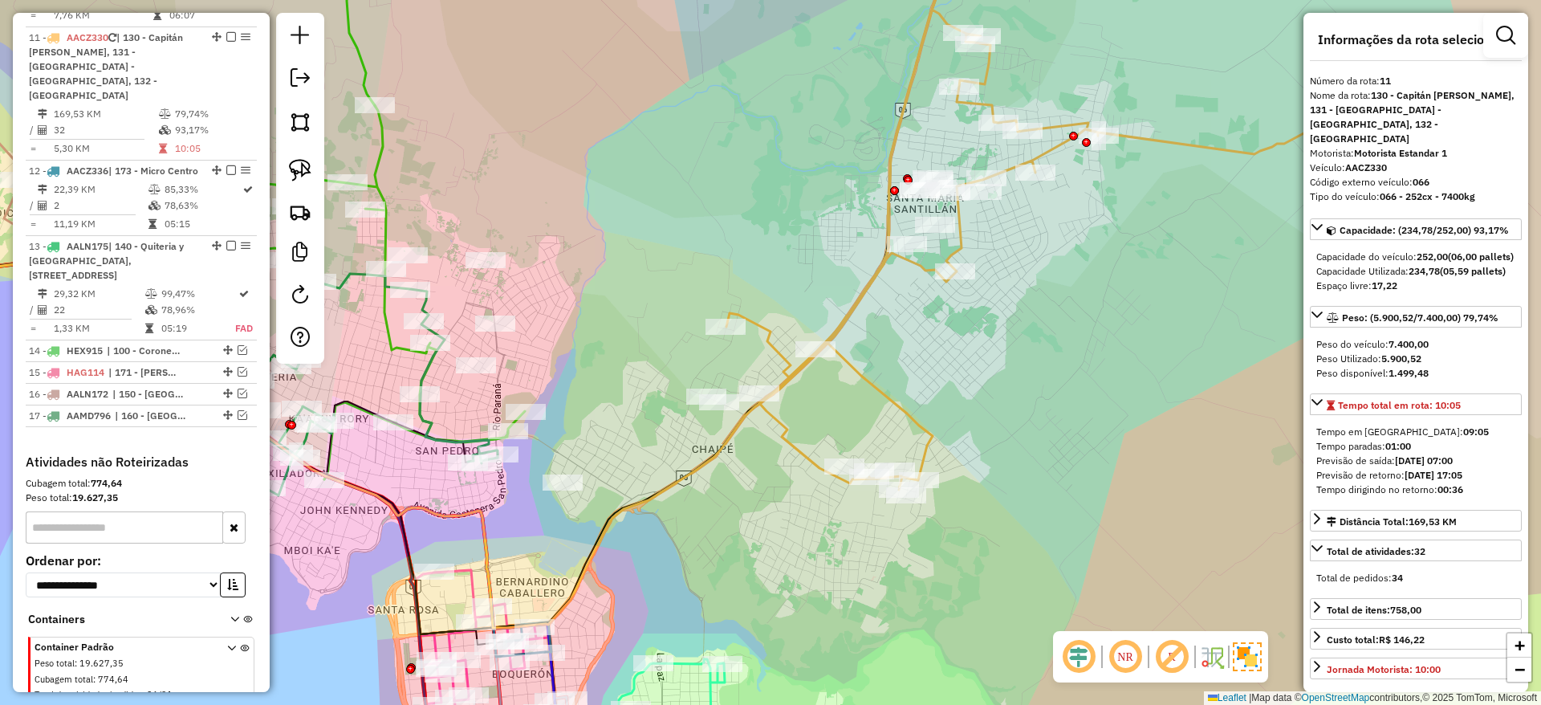
click at [862, 367] on icon at bounding box center [1046, 209] width 640 height 560
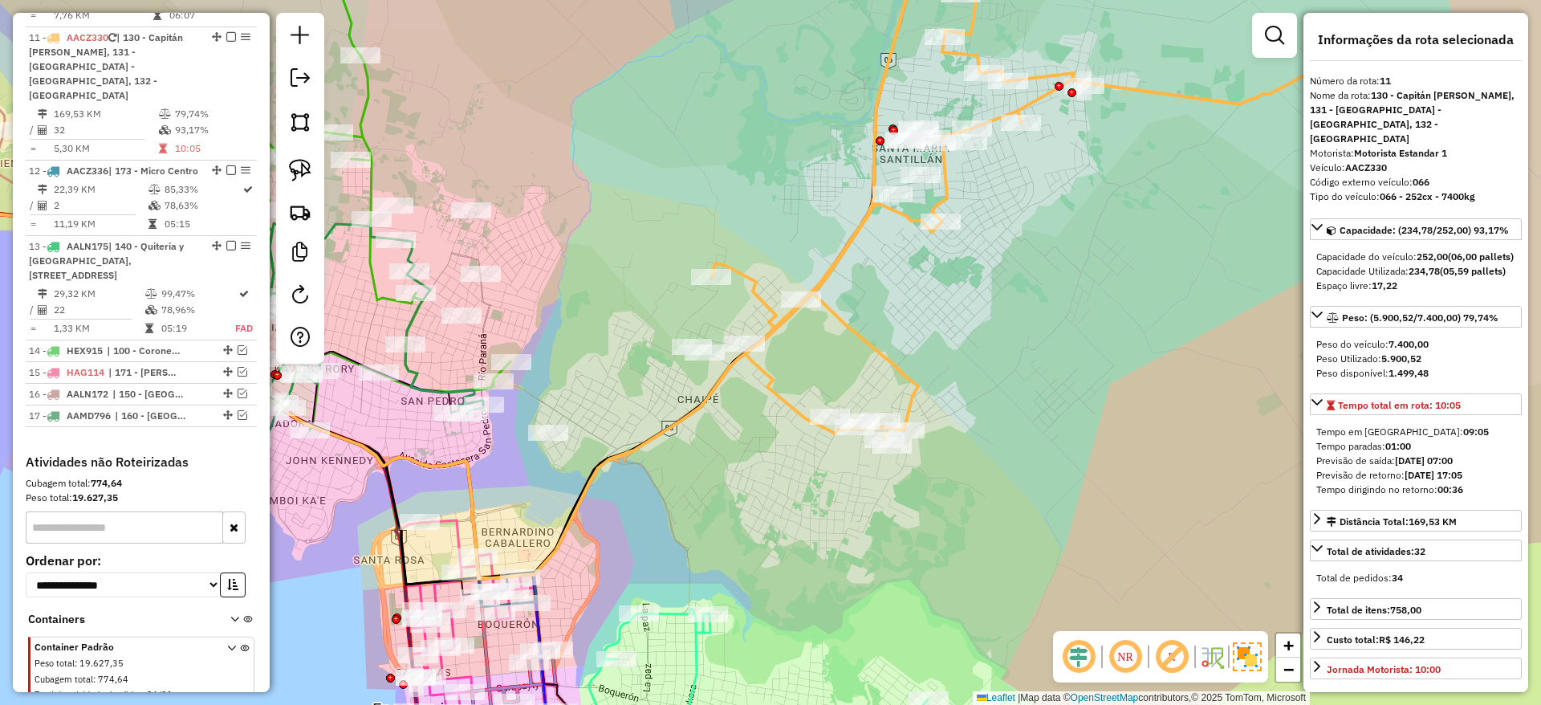
drag, startPoint x: 862, startPoint y: 368, endPoint x: 720, endPoint y: 286, distance: 164.0
click at [847, 316] on icon at bounding box center [1032, 160] width 640 height 560
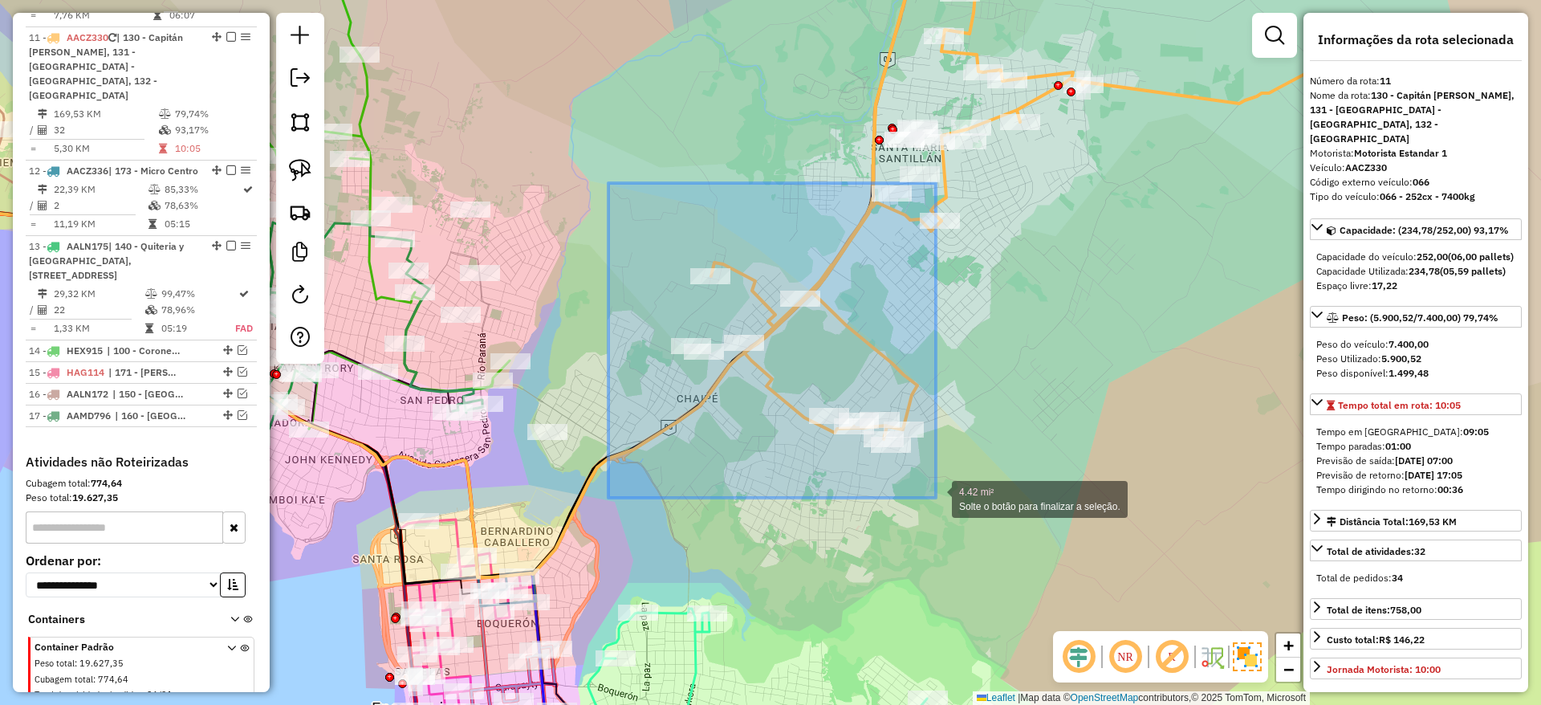
drag, startPoint x: 608, startPoint y: 183, endPoint x: 936, endPoint y: 498, distance: 454.1
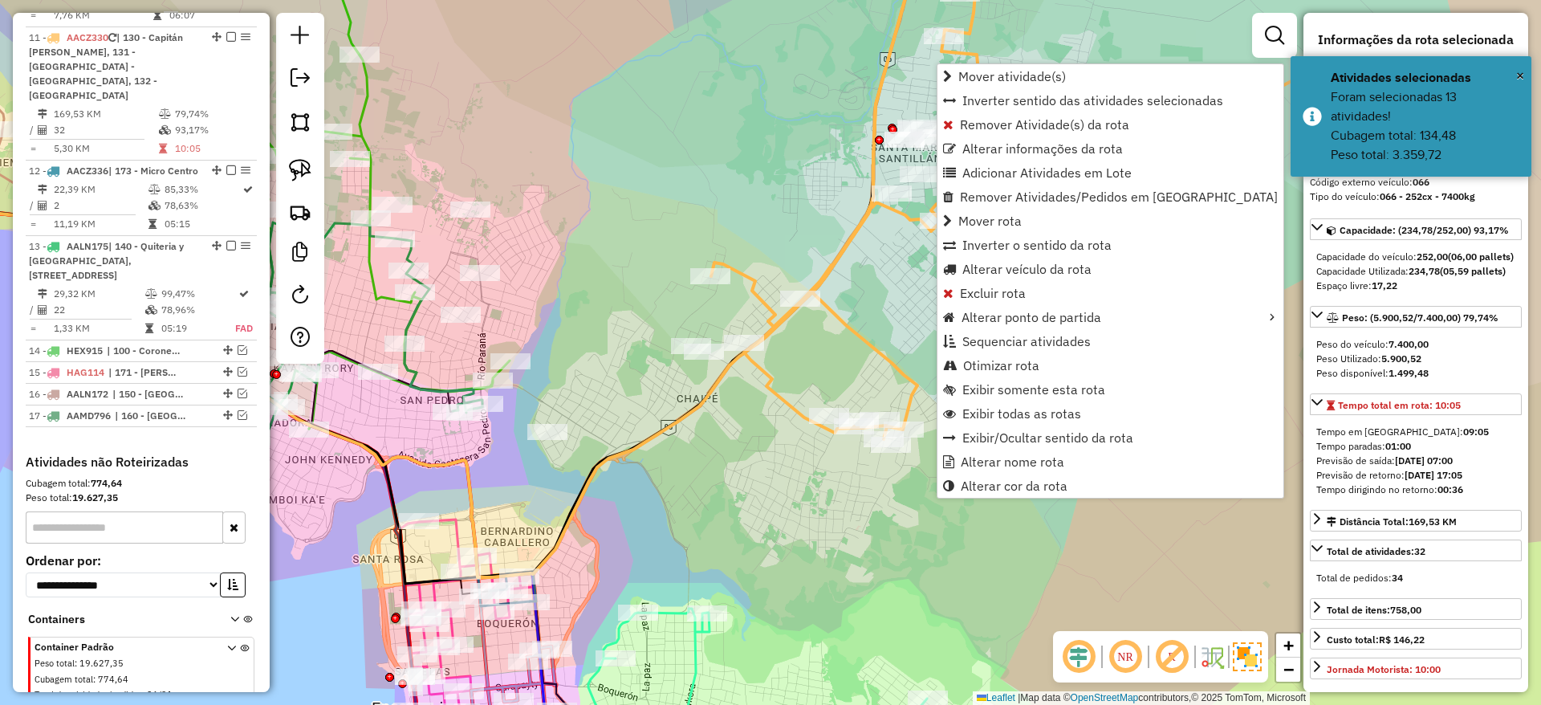
click at [580, 189] on div "Janela de atendimento Grade de atendimento Capacidade Transportadoras Veículos …" at bounding box center [770, 352] width 1541 height 705
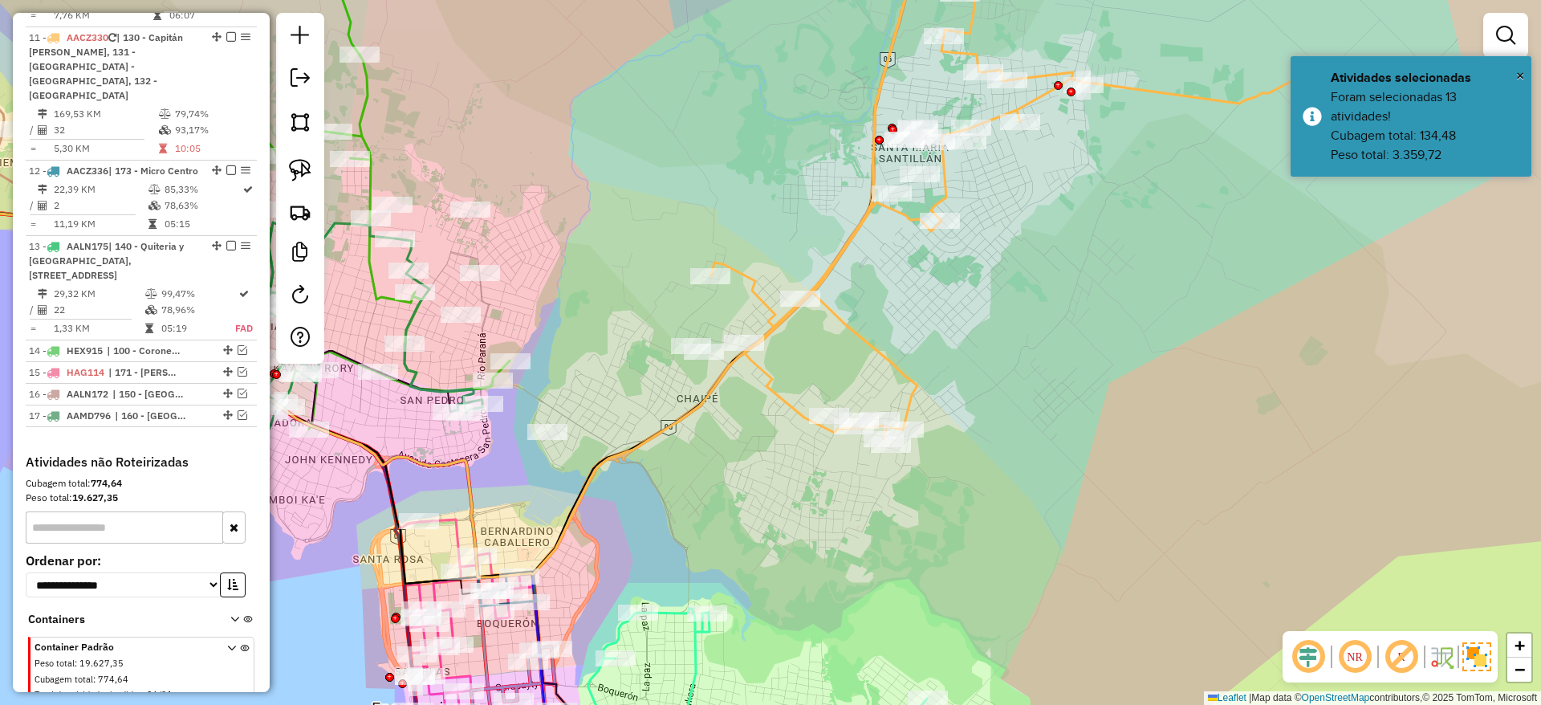
click at [679, 197] on div "Janela de atendimento Grade de atendimento Capacidade Transportadoras Veículos …" at bounding box center [770, 352] width 1541 height 705
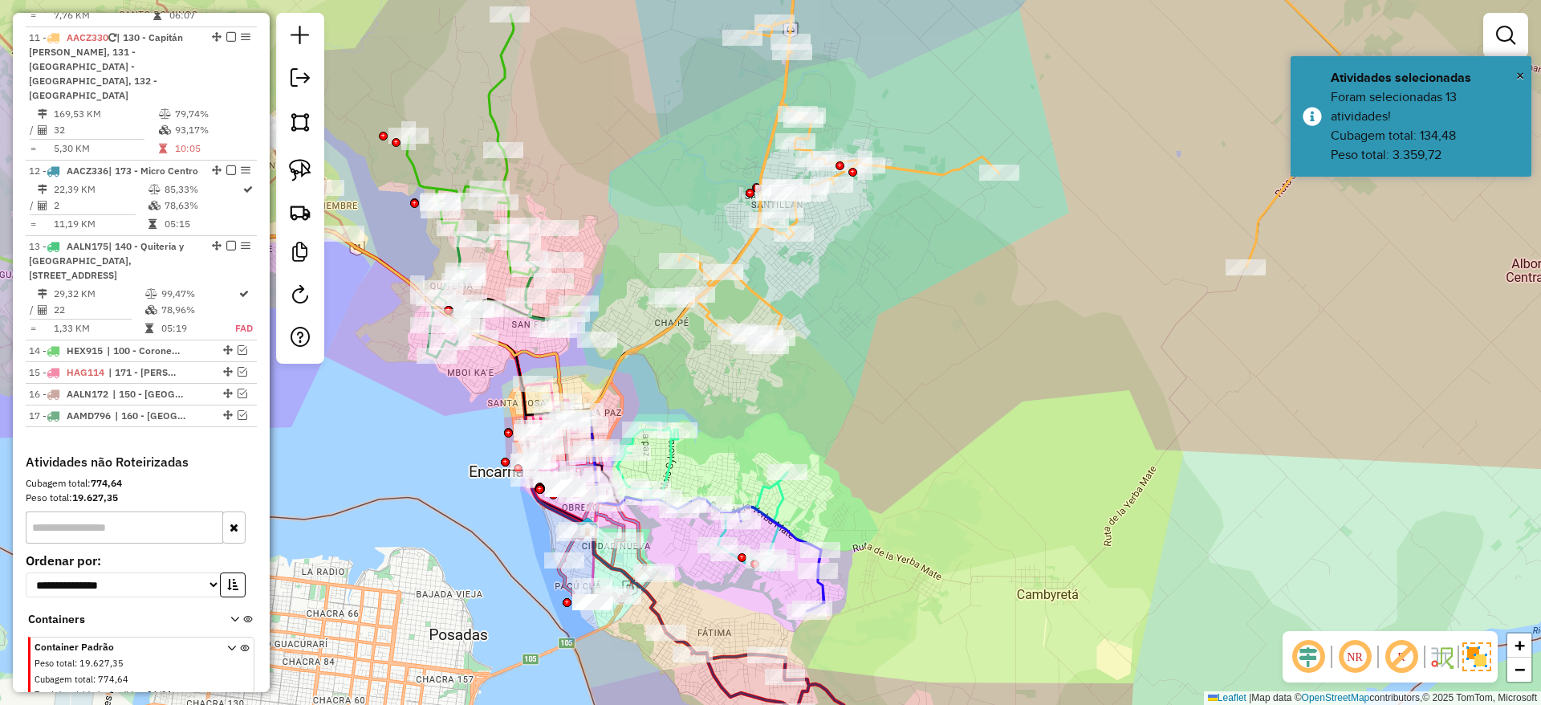
drag, startPoint x: 666, startPoint y: 198, endPoint x: 645, endPoint y: 242, distance: 48.8
click at [645, 242] on div "Janela de atendimento Grade de atendimento Capacidade Transportadoras Veículos …" at bounding box center [770, 352] width 1541 height 705
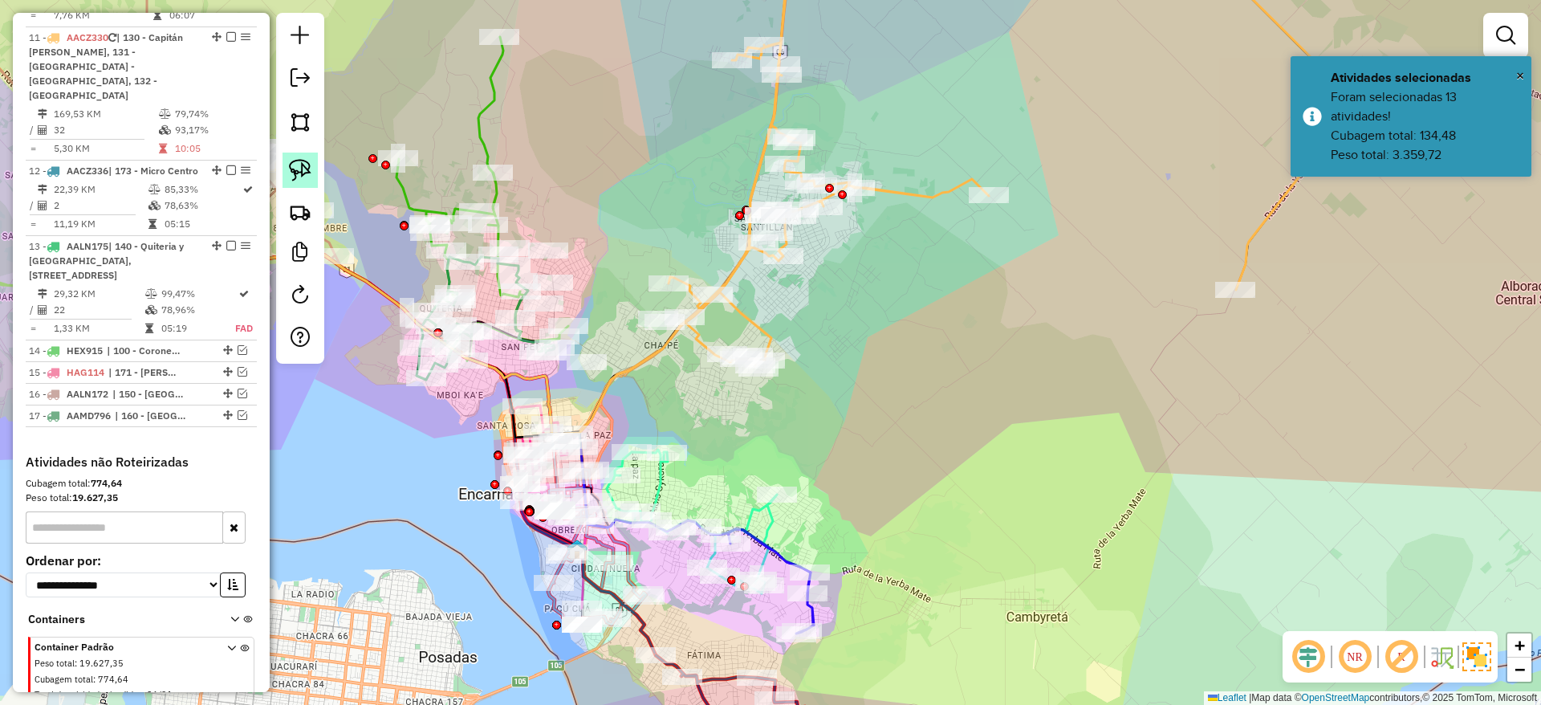
click at [299, 173] on img at bounding box center [300, 170] width 22 height 22
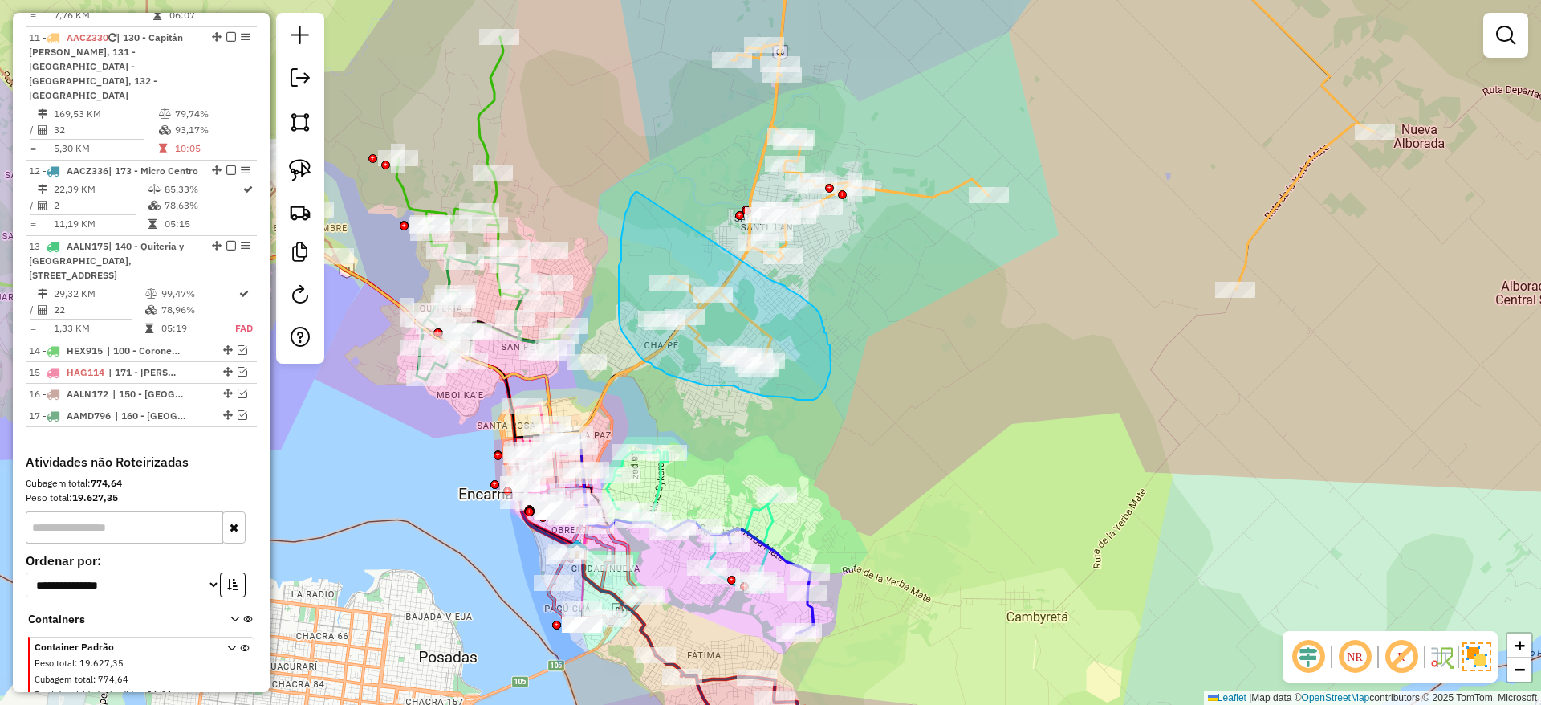
drag, startPoint x: 624, startPoint y: 222, endPoint x: 746, endPoint y: 277, distance: 133.3
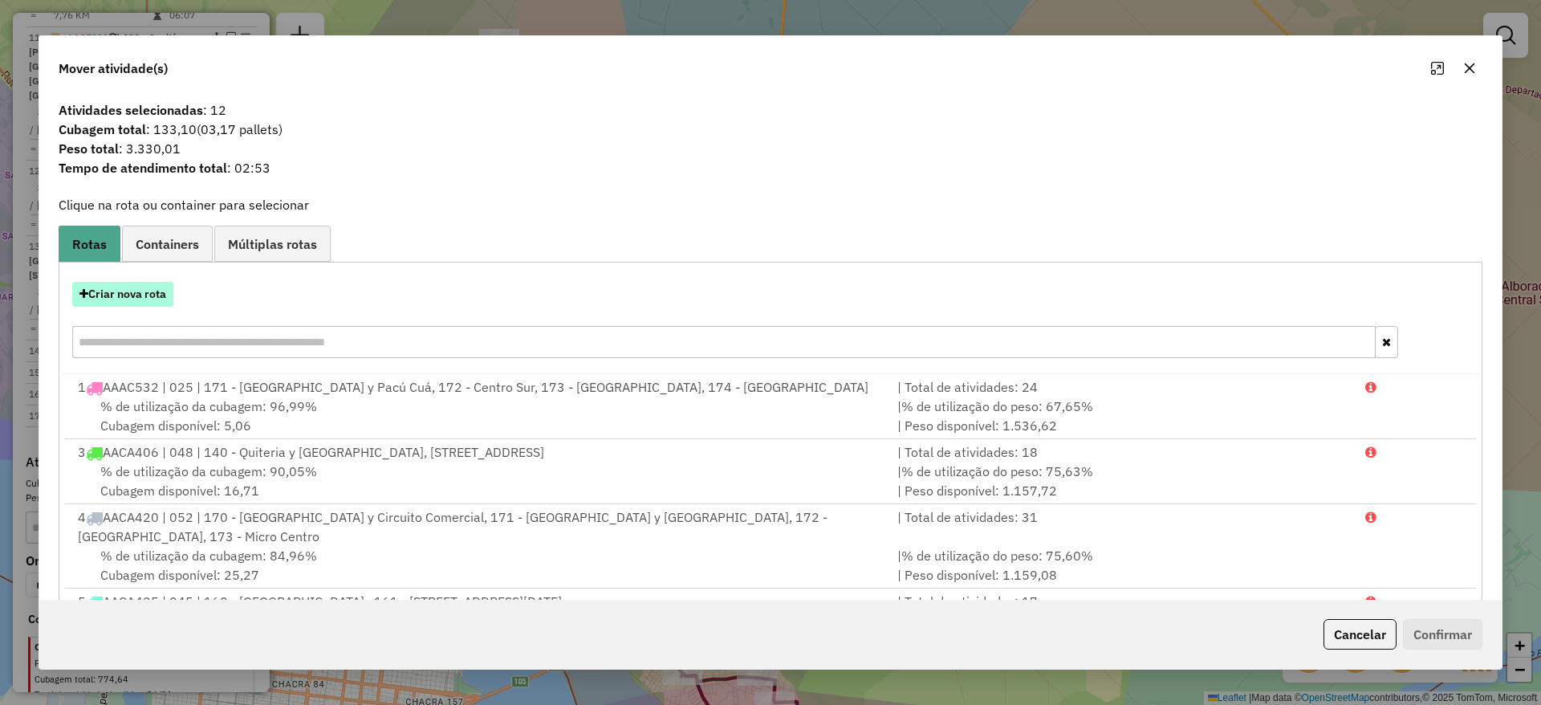
click at [140, 297] on button "Criar nova rota" at bounding box center [122, 294] width 101 height 25
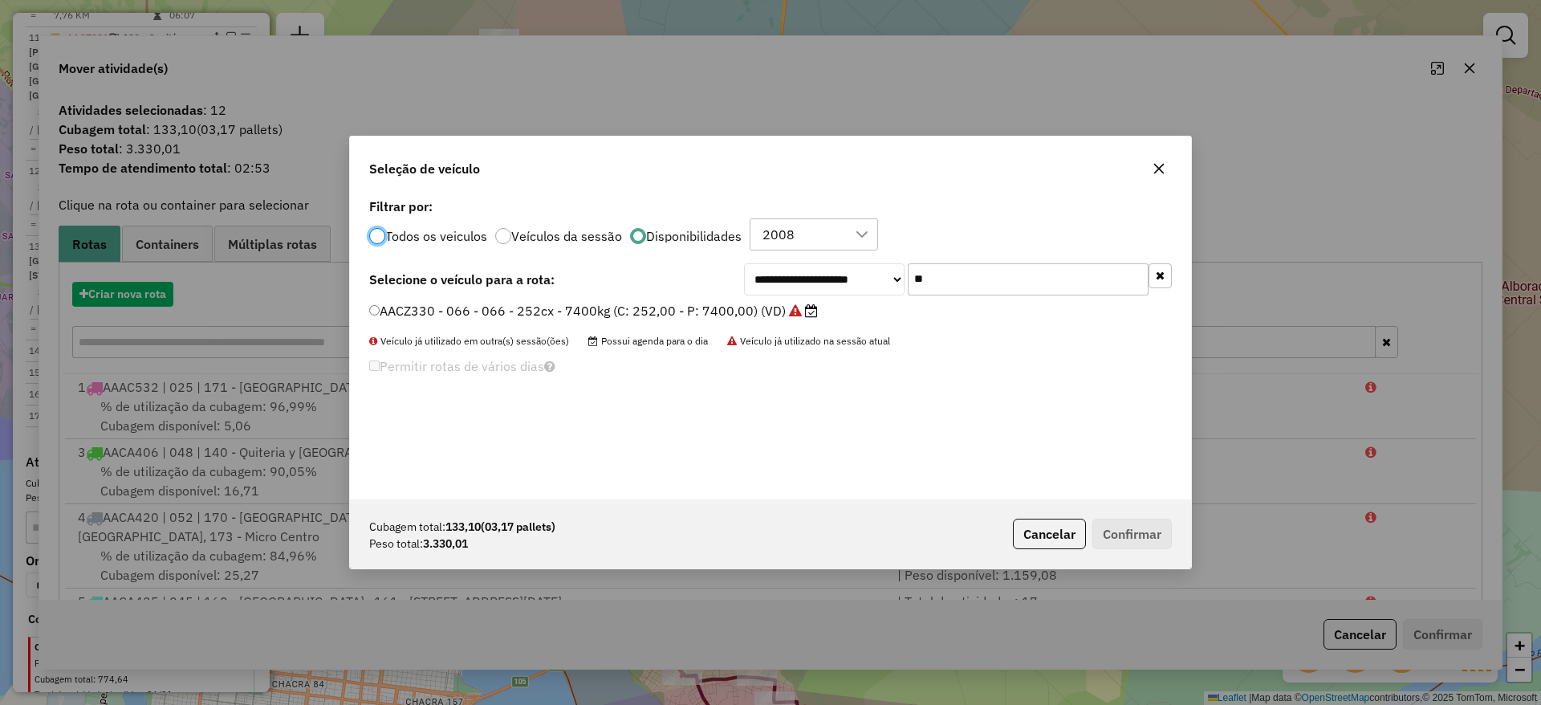
scroll to position [9, 5]
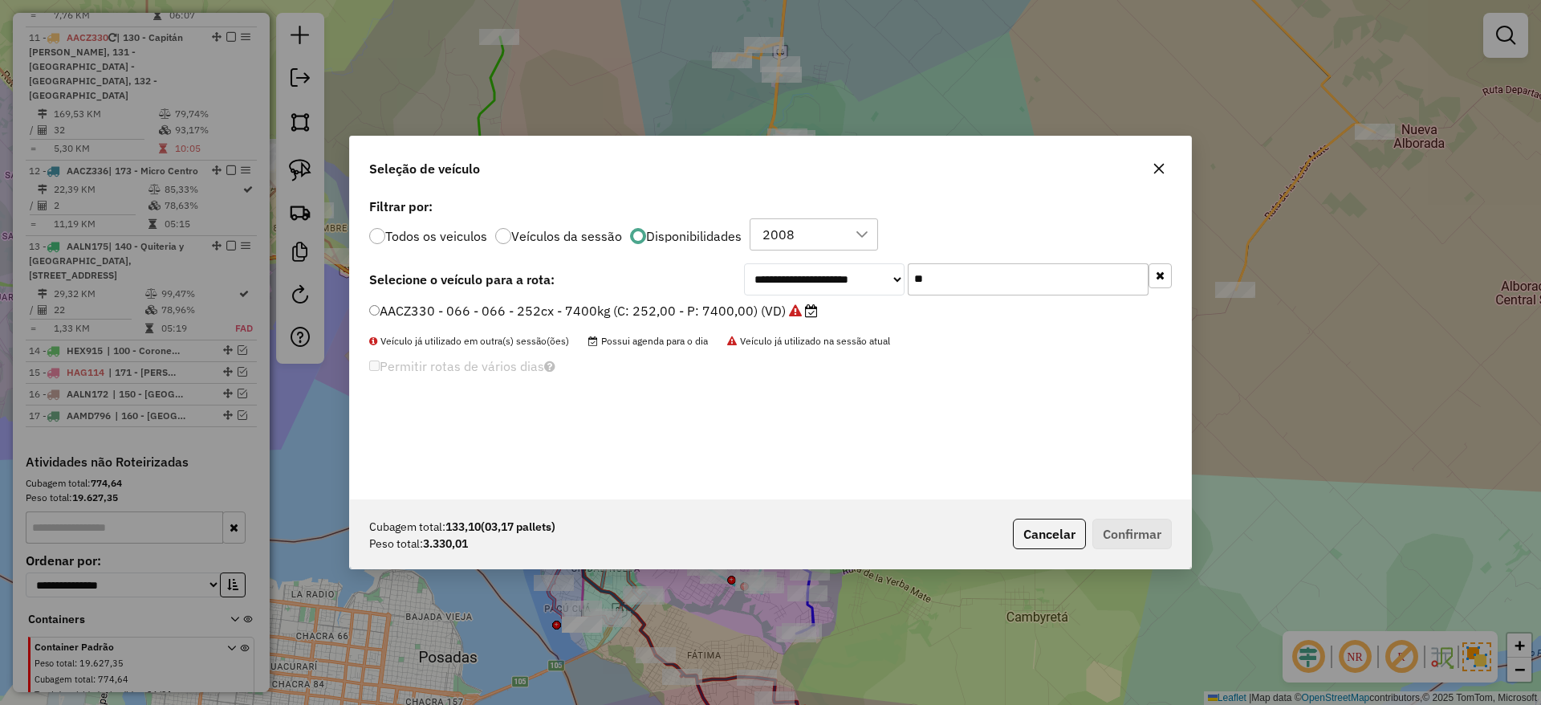
click at [941, 267] on input "**" at bounding box center [1028, 279] width 241 height 32
type input "*"
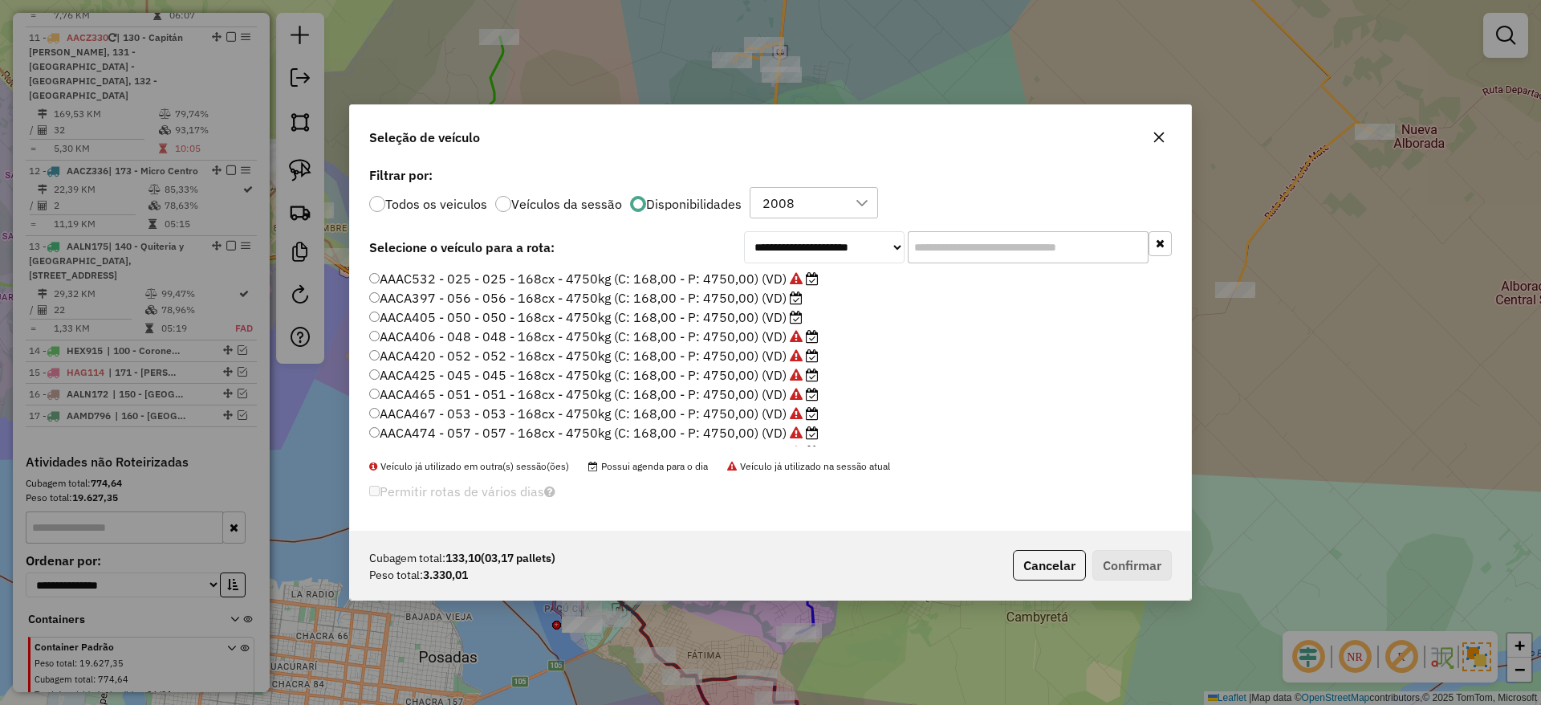
click at [706, 301] on label "AACA397 - 056 - 056 - 168cx - 4750kg (C: 168,00 - P: 4750,00) (VD)" at bounding box center [585, 297] width 433 height 19
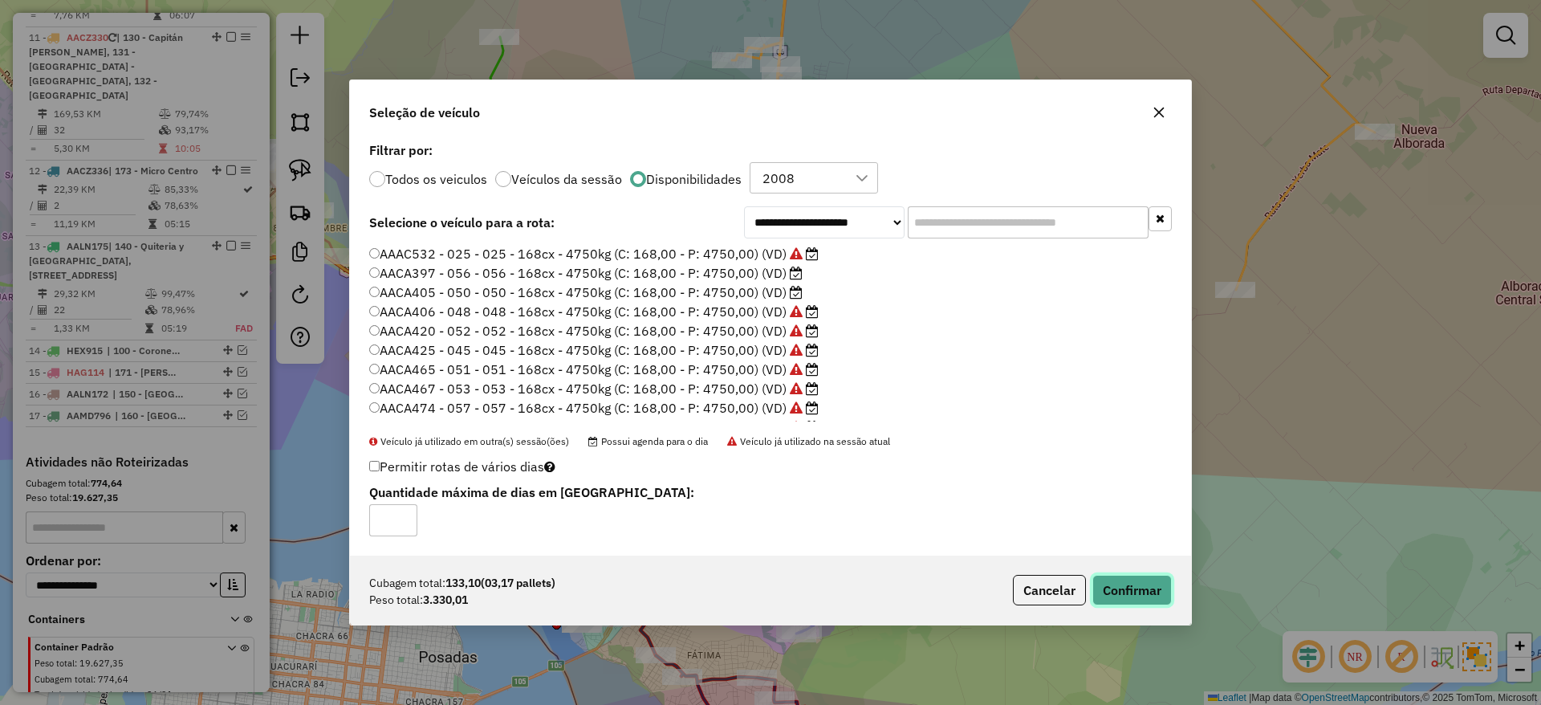
click at [1153, 597] on button "Confirmar" at bounding box center [1131, 590] width 79 height 31
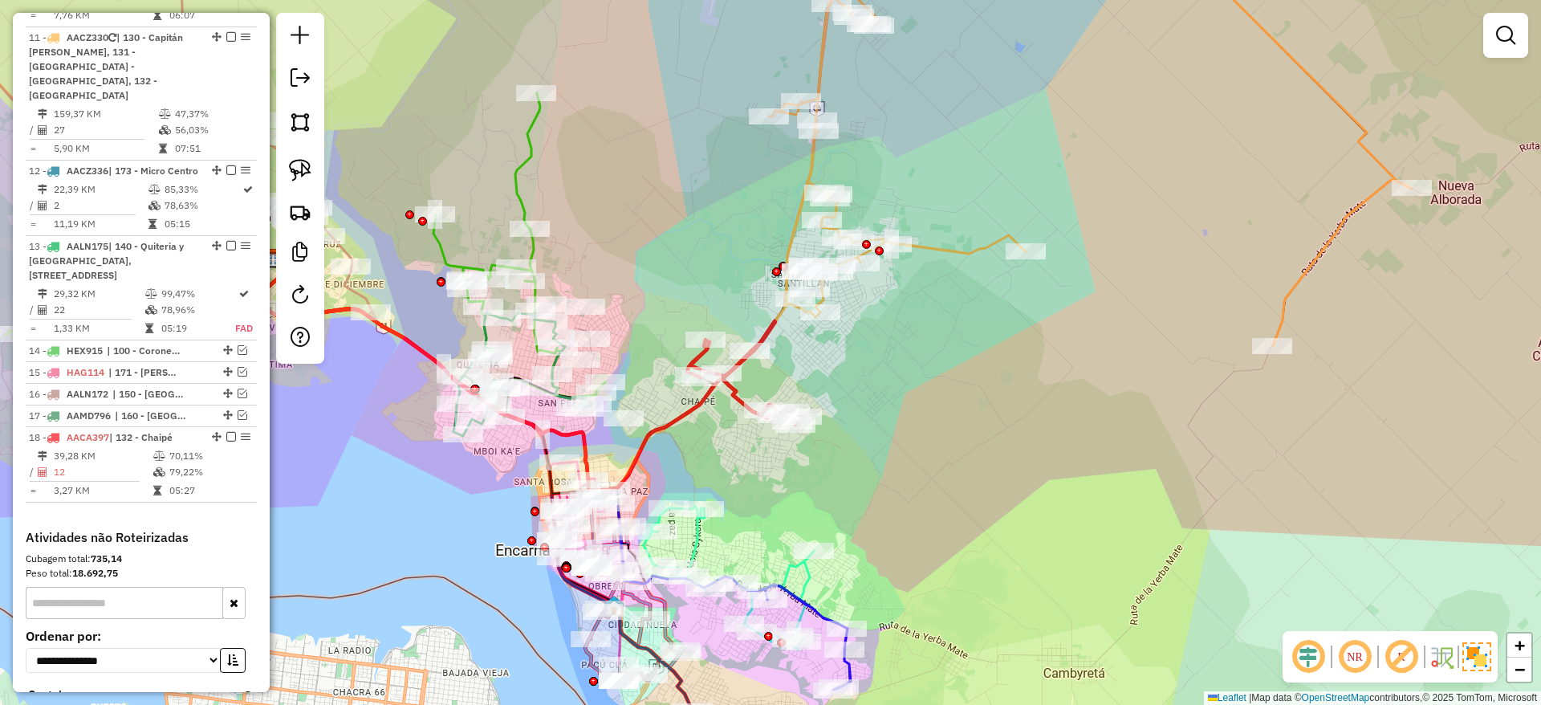
drag, startPoint x: 901, startPoint y: 392, endPoint x: 929, endPoint y: 436, distance: 52.8
click at [927, 435] on div "Janela de atendimento Grade de atendimento Capacidade Transportadoras Veículos …" at bounding box center [770, 352] width 1541 height 705
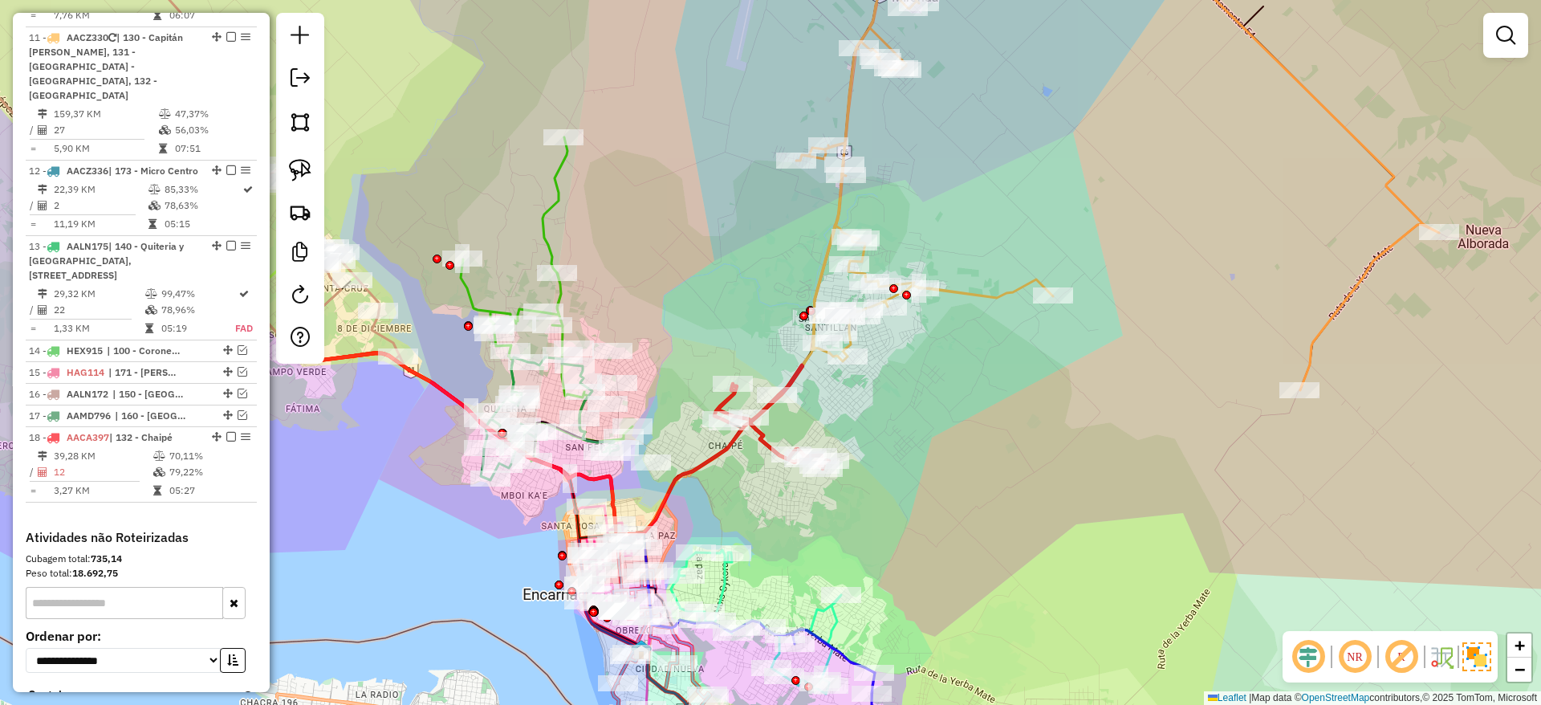
click at [972, 293] on icon at bounding box center [1117, 159] width 643 height 461
select select "**********"
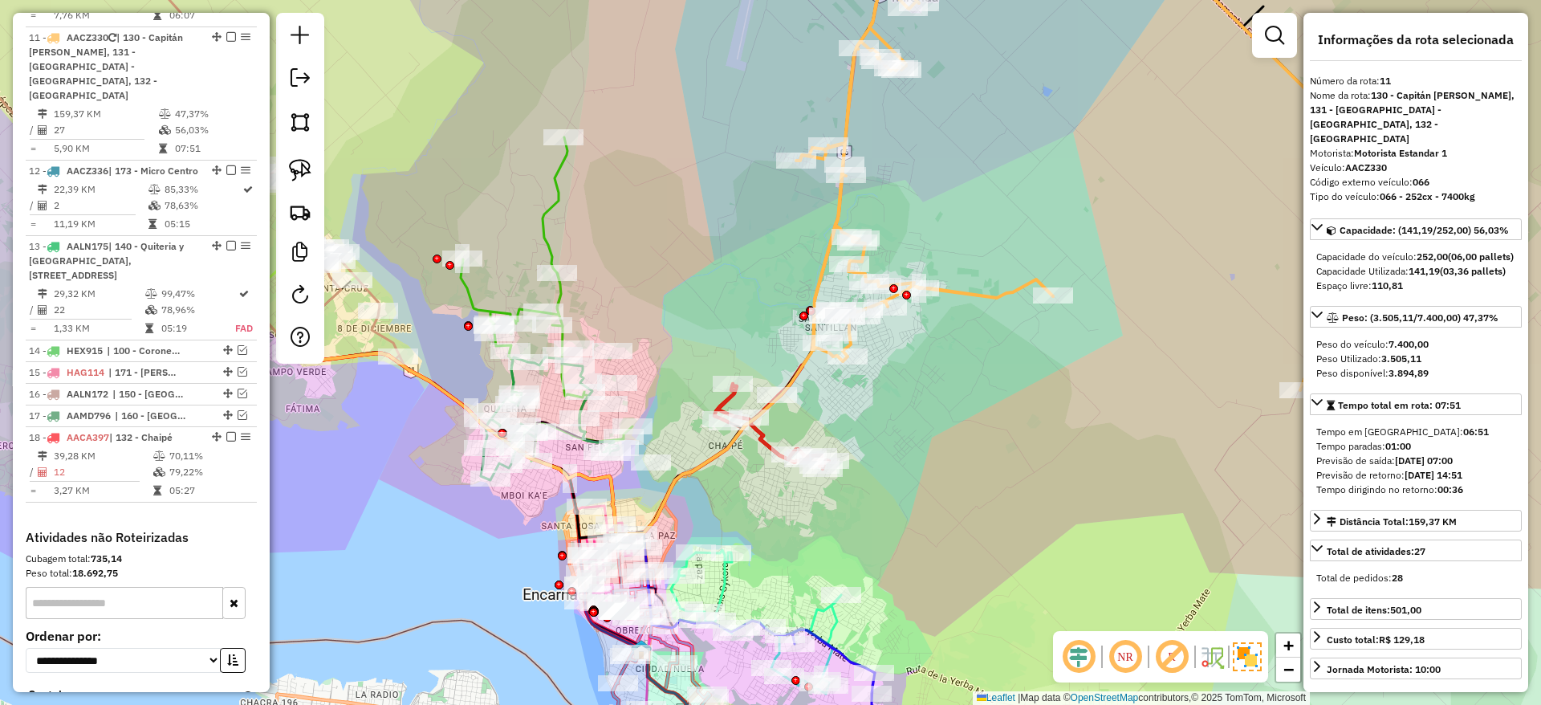
click at [986, 294] on icon at bounding box center [1117, 159] width 643 height 461
click at [987, 293] on icon at bounding box center [1117, 159] width 643 height 461
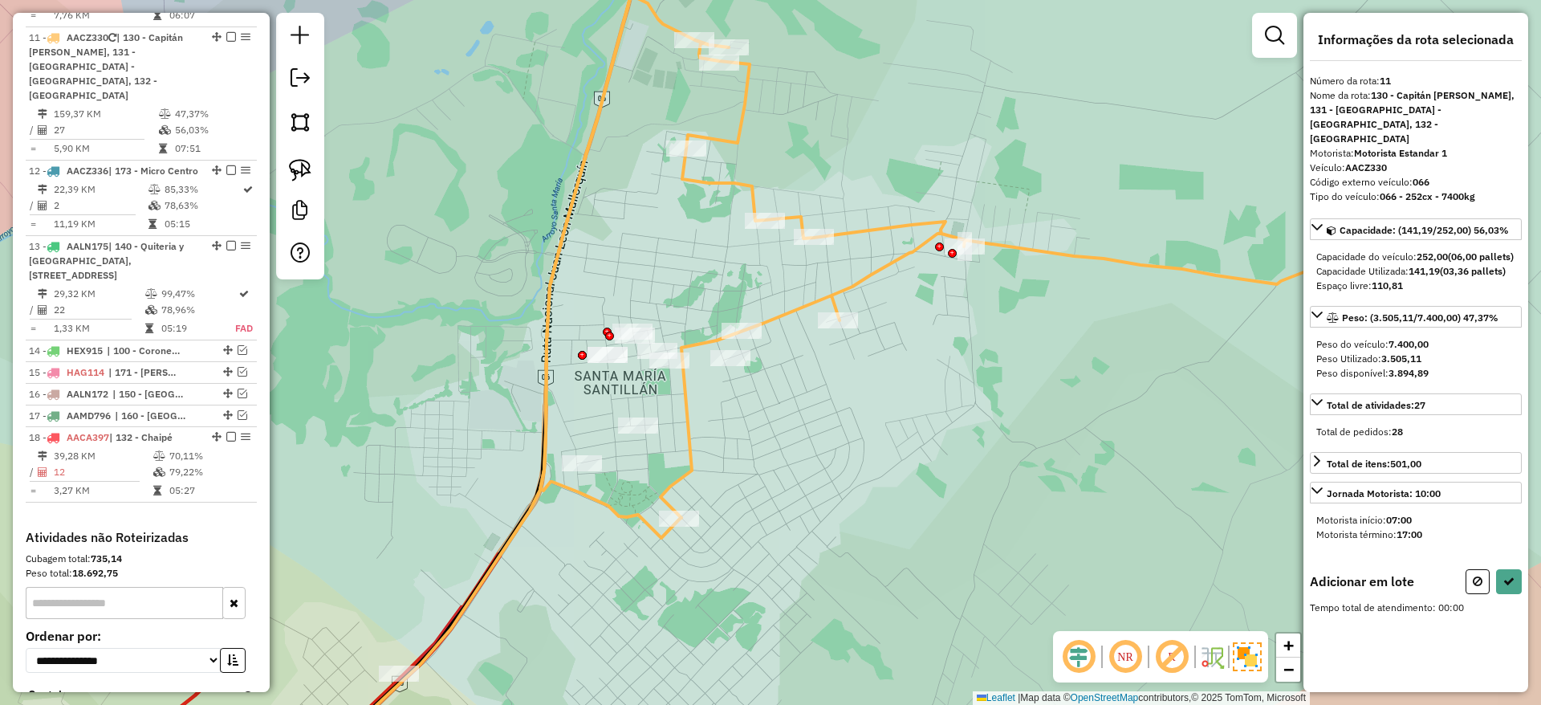
drag, startPoint x: 894, startPoint y: 471, endPoint x: 1160, endPoint y: 378, distance: 281.5
click at [1160, 378] on div "Janela de atendimento Grade de atendimento Capacidade Transportadoras Veículos …" at bounding box center [770, 352] width 1541 height 705
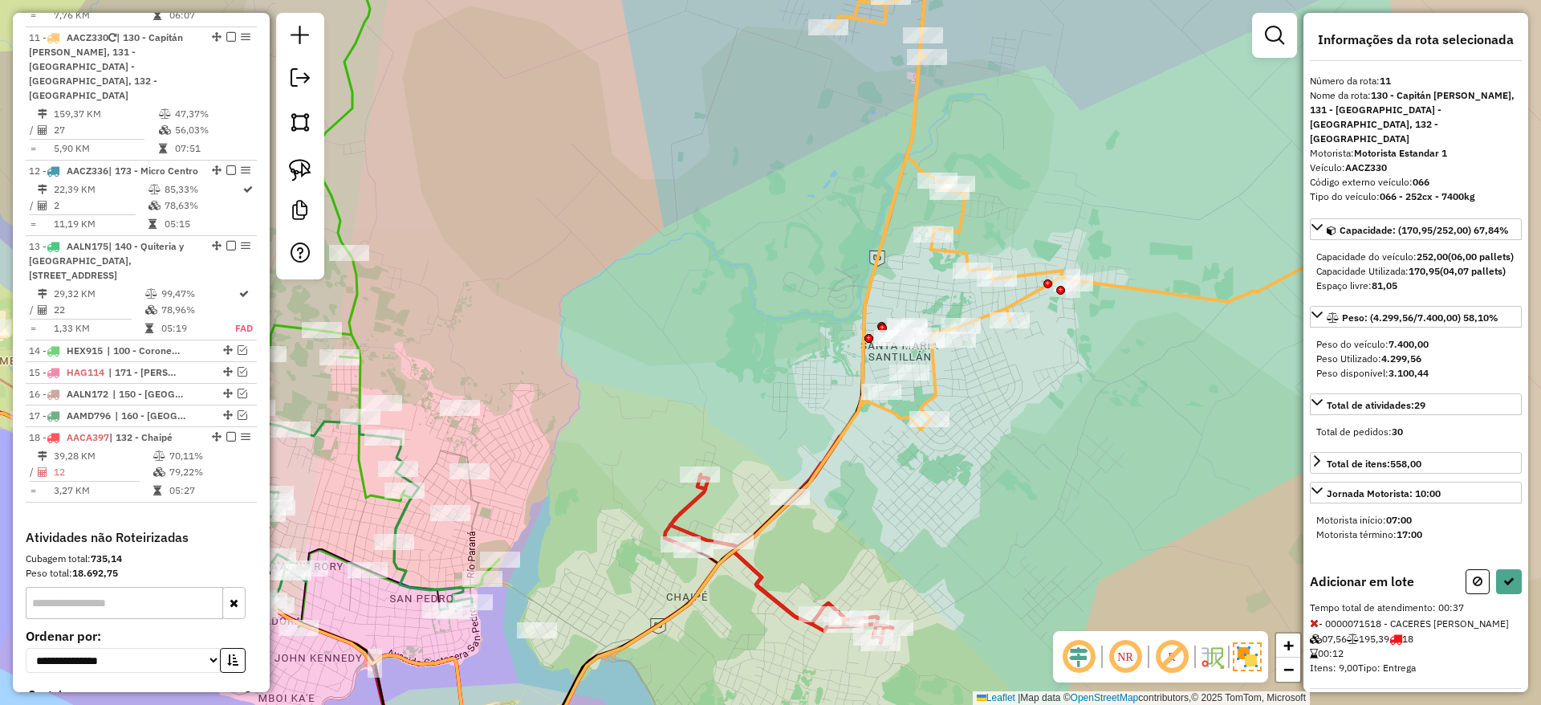
scroll to position [103, 0]
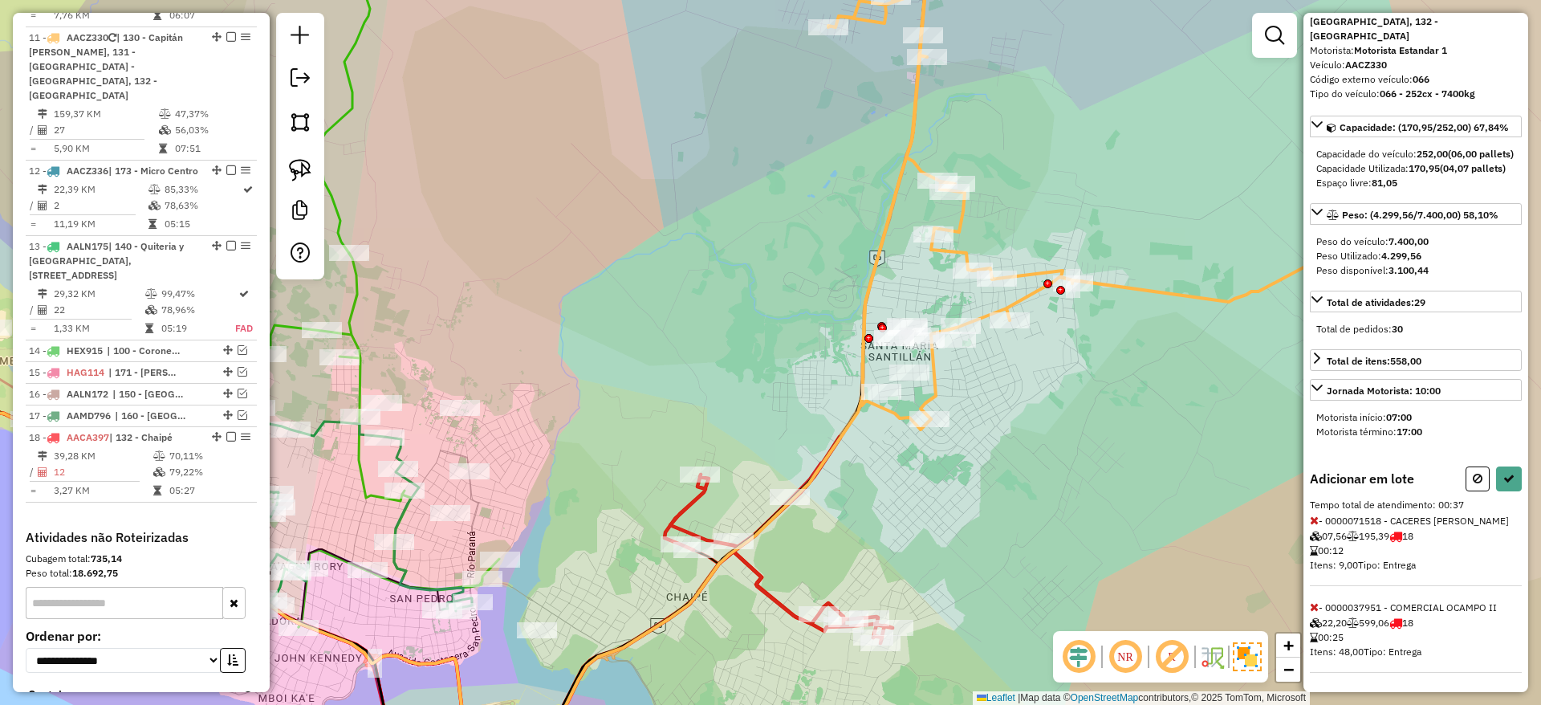
drag, startPoint x: 1467, startPoint y: 474, endPoint x: 1413, endPoint y: 482, distance: 54.4
click at [1467, 474] on button at bounding box center [1478, 478] width 24 height 25
select select "**********"
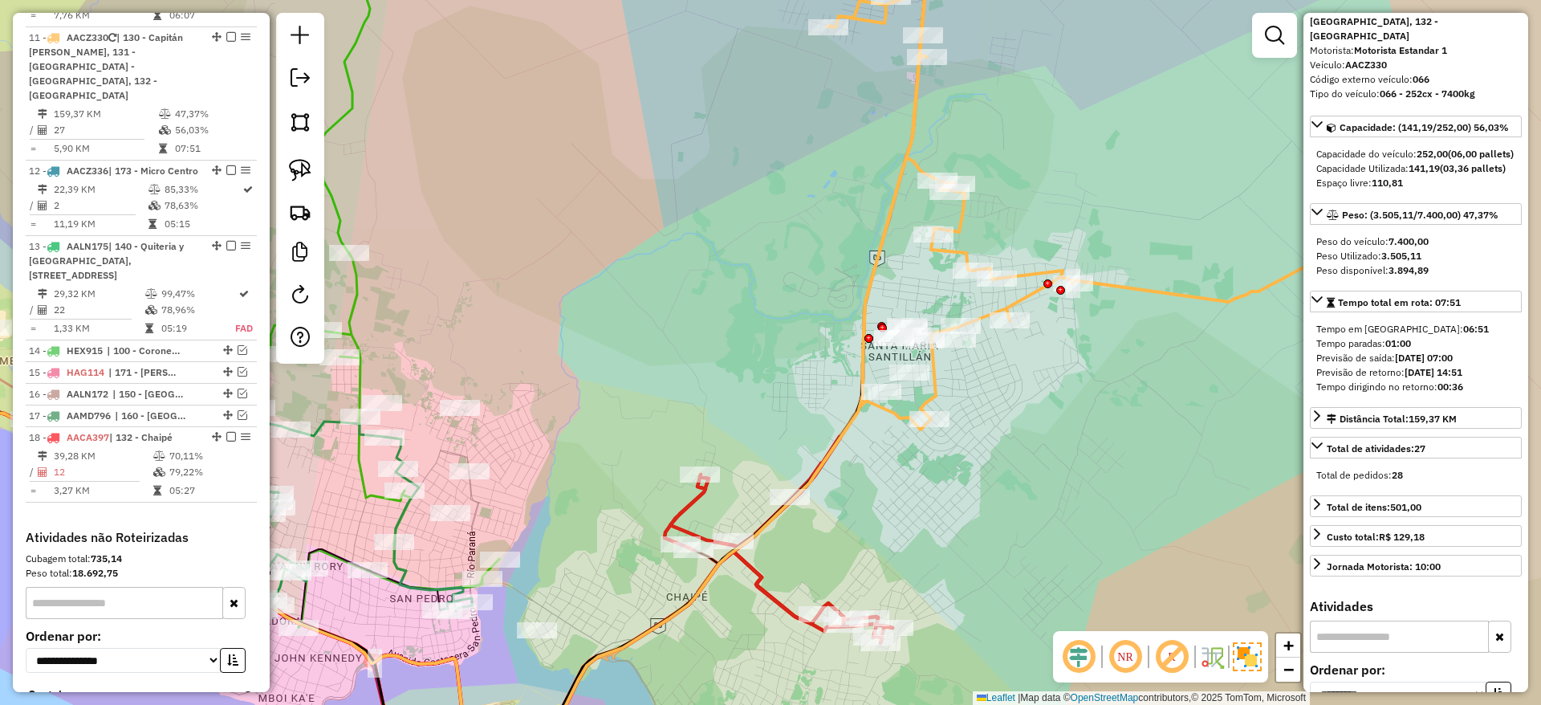
click at [758, 573] on icon at bounding box center [779, 540] width 228 height 206
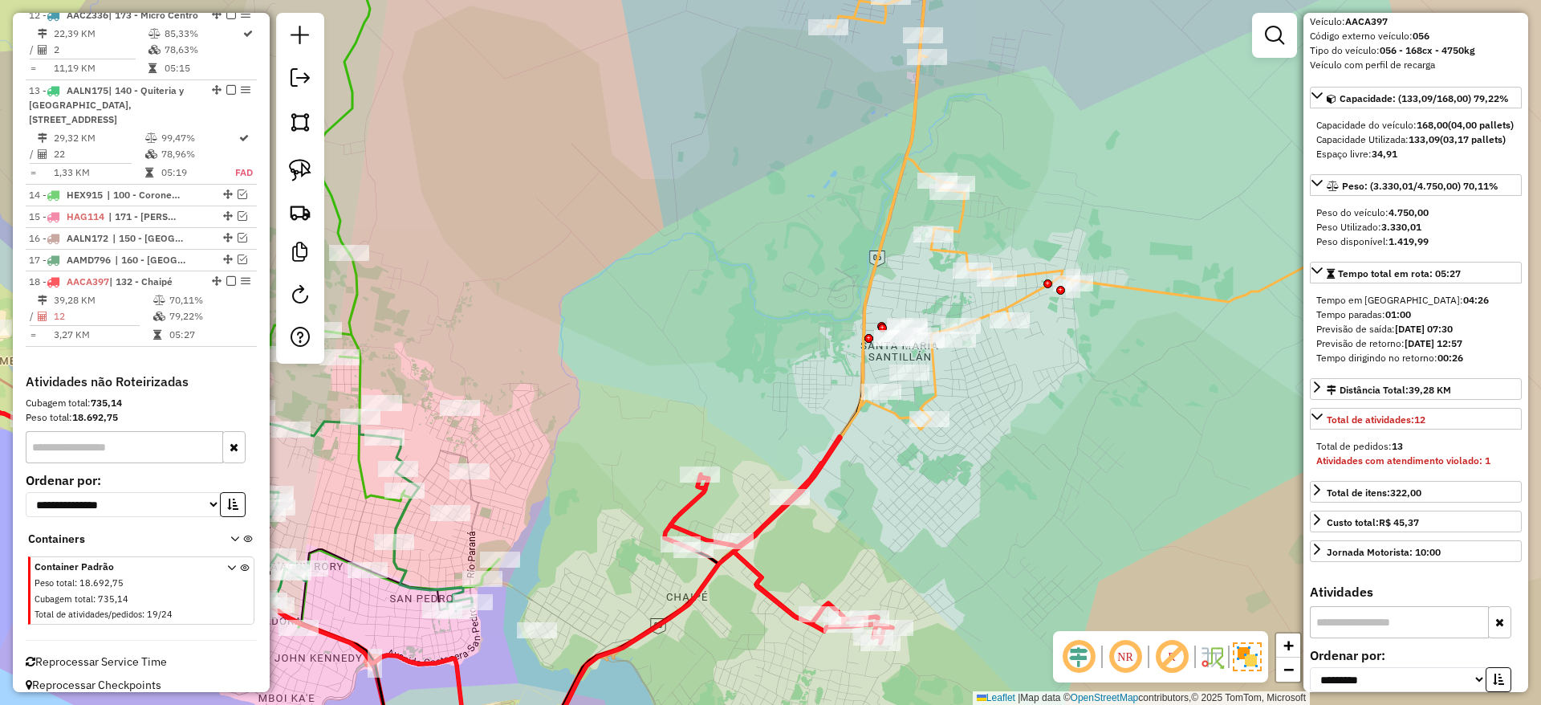
scroll to position [584, 0]
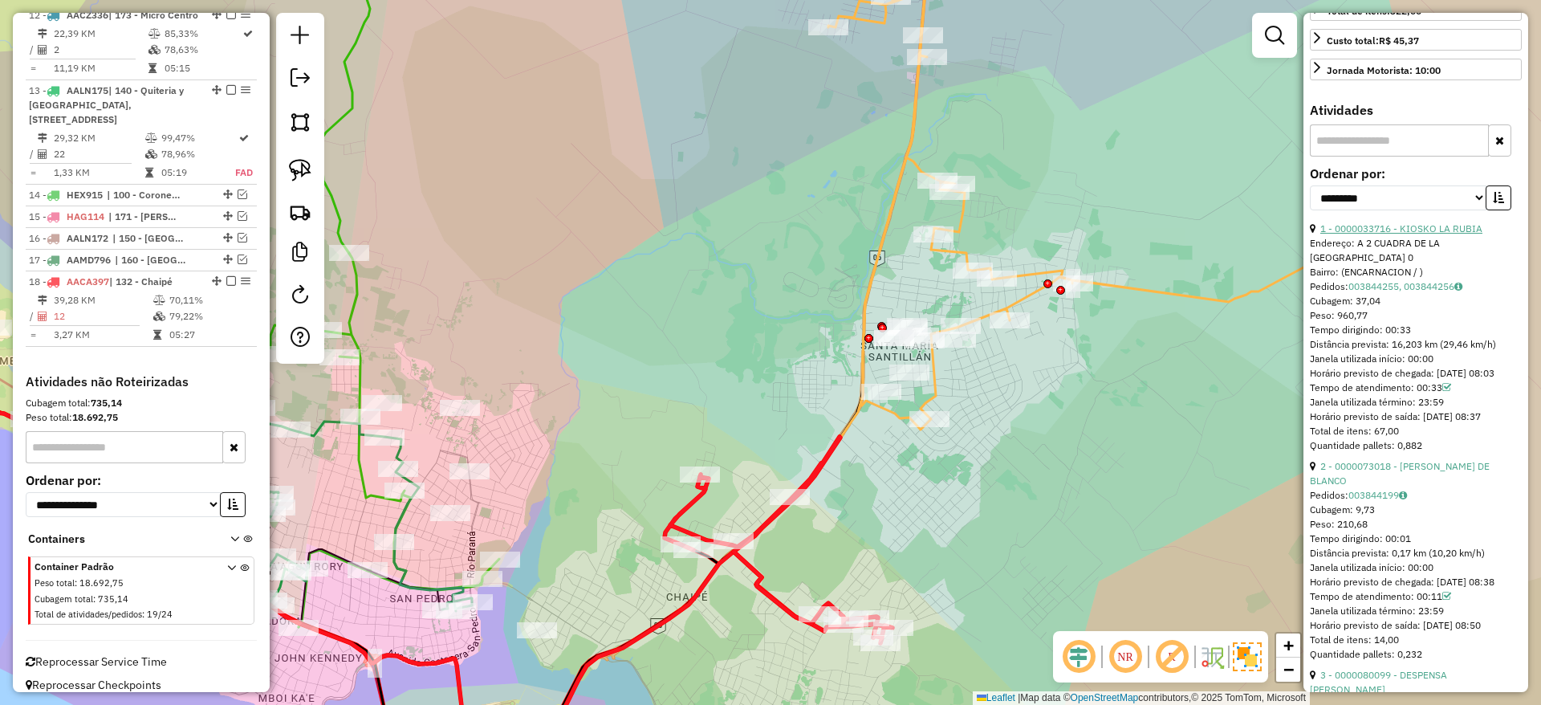
click at [1430, 234] on link "1 - 0000033716 - KIOSKO LA RUBIA" at bounding box center [1401, 228] width 162 height 12
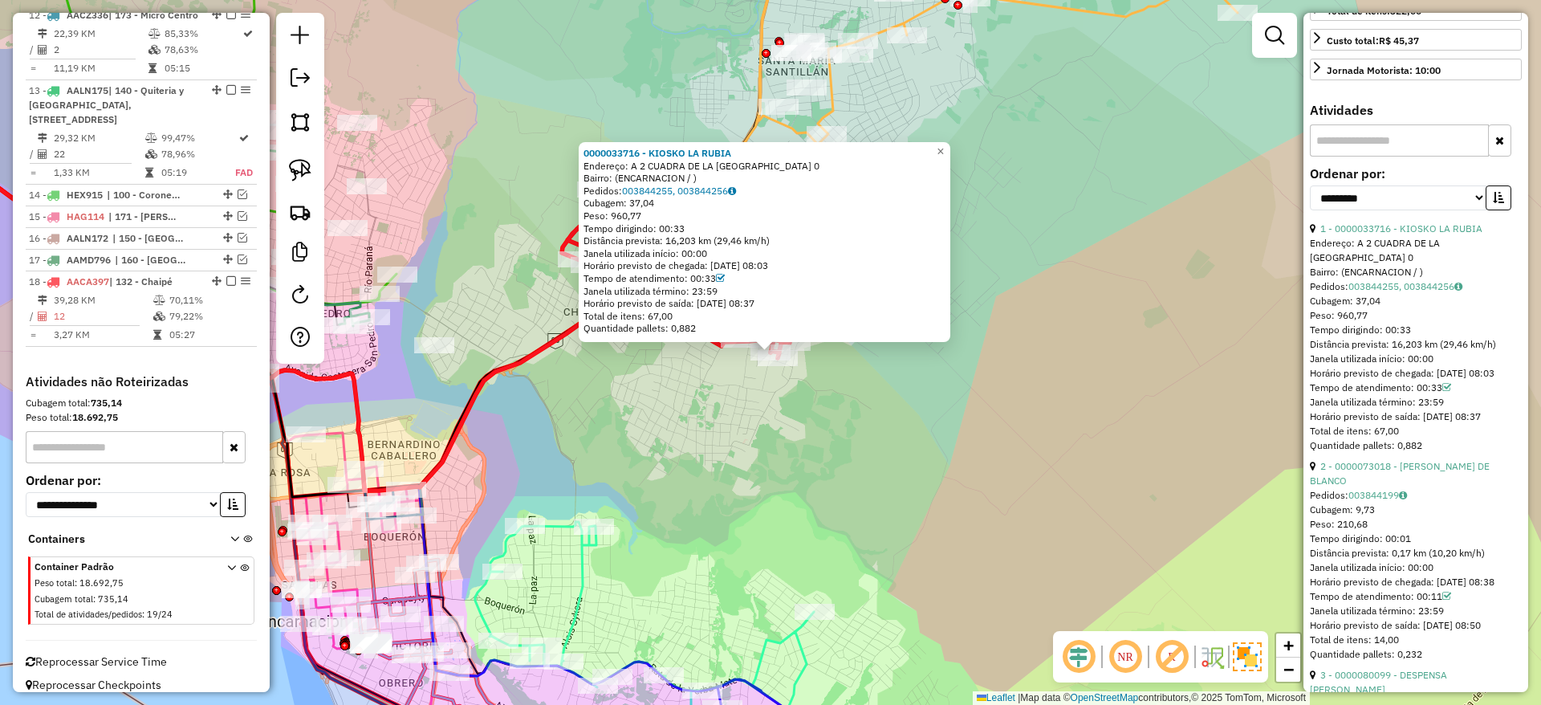
click at [940, 389] on div "0000033716 - KIOSKO LA RUBIA Endereço: A 2 CUADRA DE LA [GEOGRAPHIC_DATA] 0 Bai…" at bounding box center [770, 352] width 1541 height 705
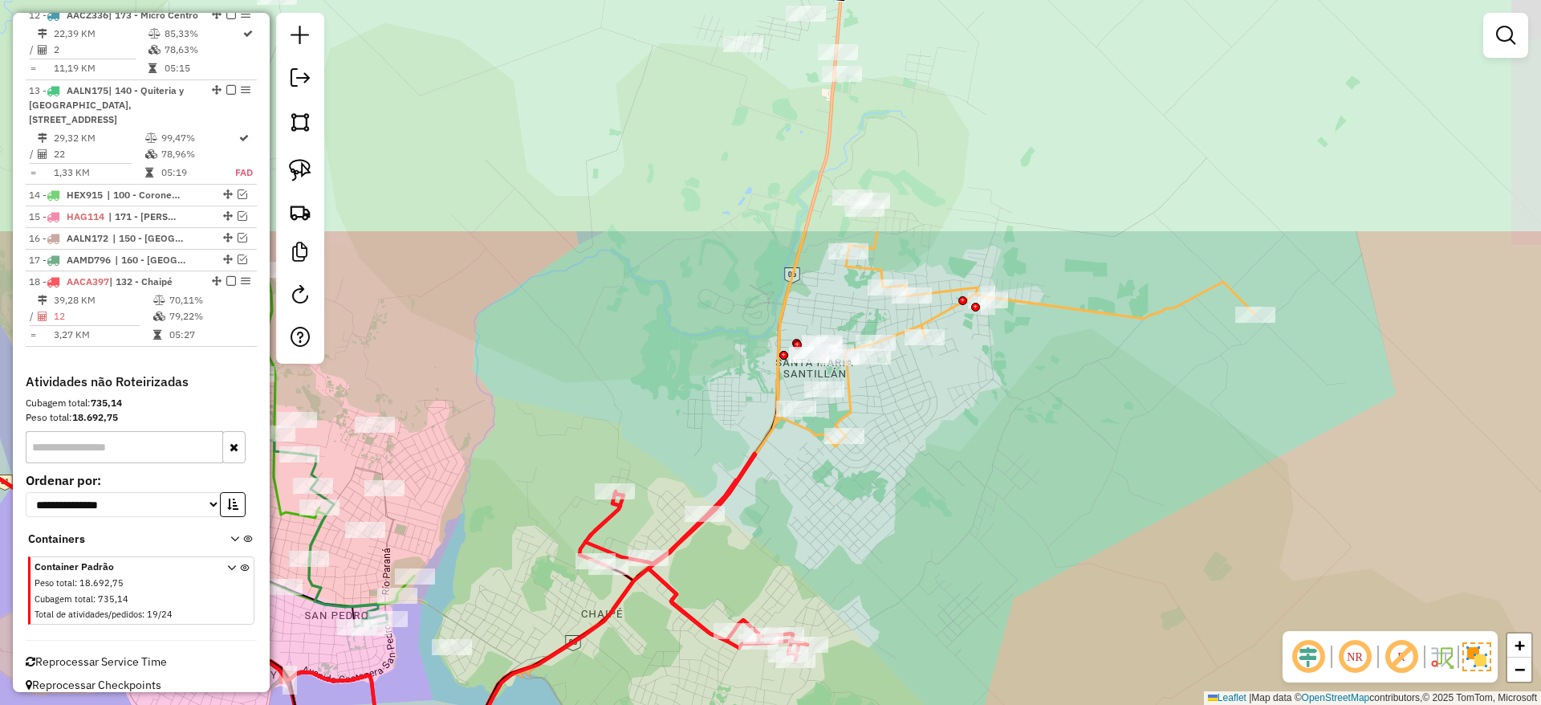
drag, startPoint x: 927, startPoint y: 326, endPoint x: 937, endPoint y: 577, distance: 251.4
click at [945, 599] on div "Janela de atendimento Grade de atendimento Capacidade Transportadoras Veículos …" at bounding box center [770, 352] width 1541 height 705
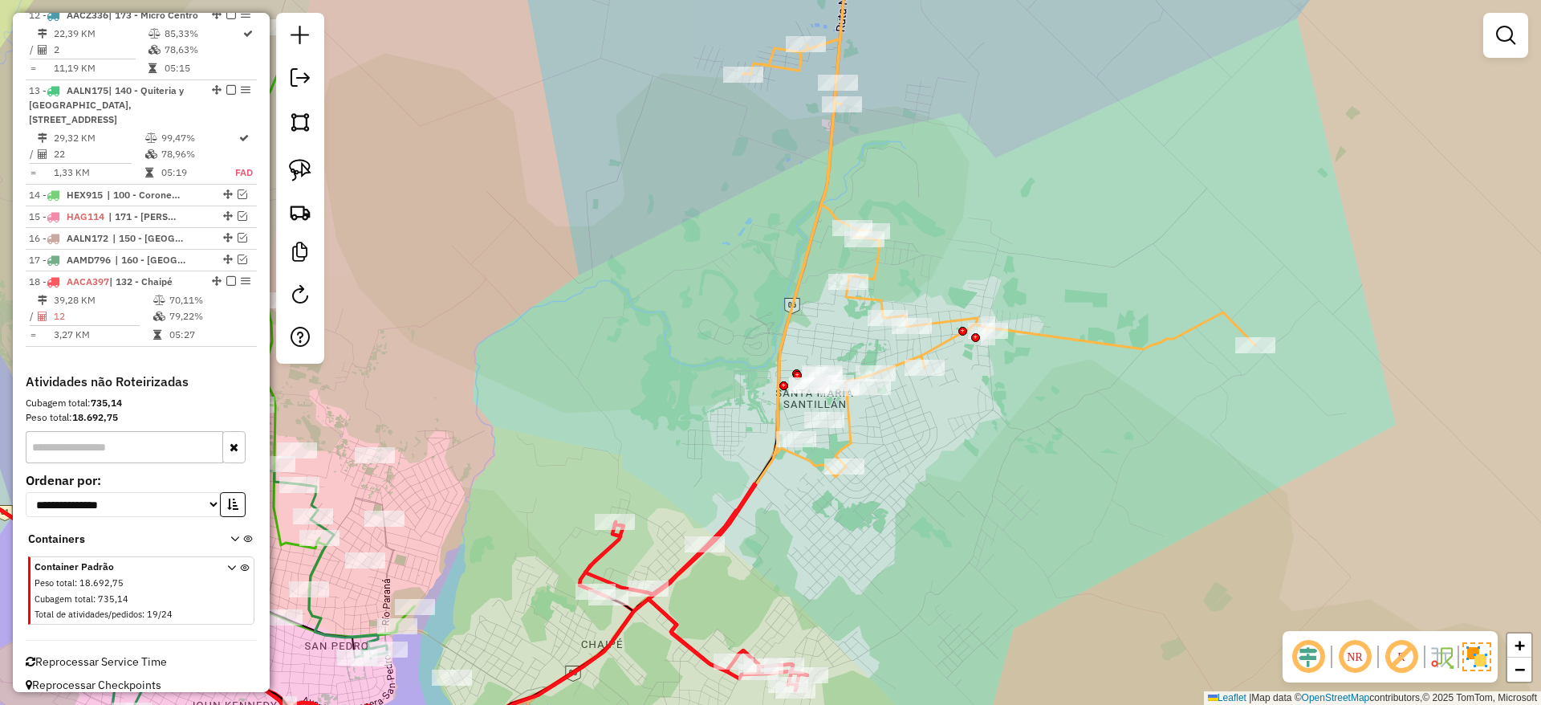
click at [856, 433] on icon at bounding box center [999, 202] width 512 height 547
select select "**********"
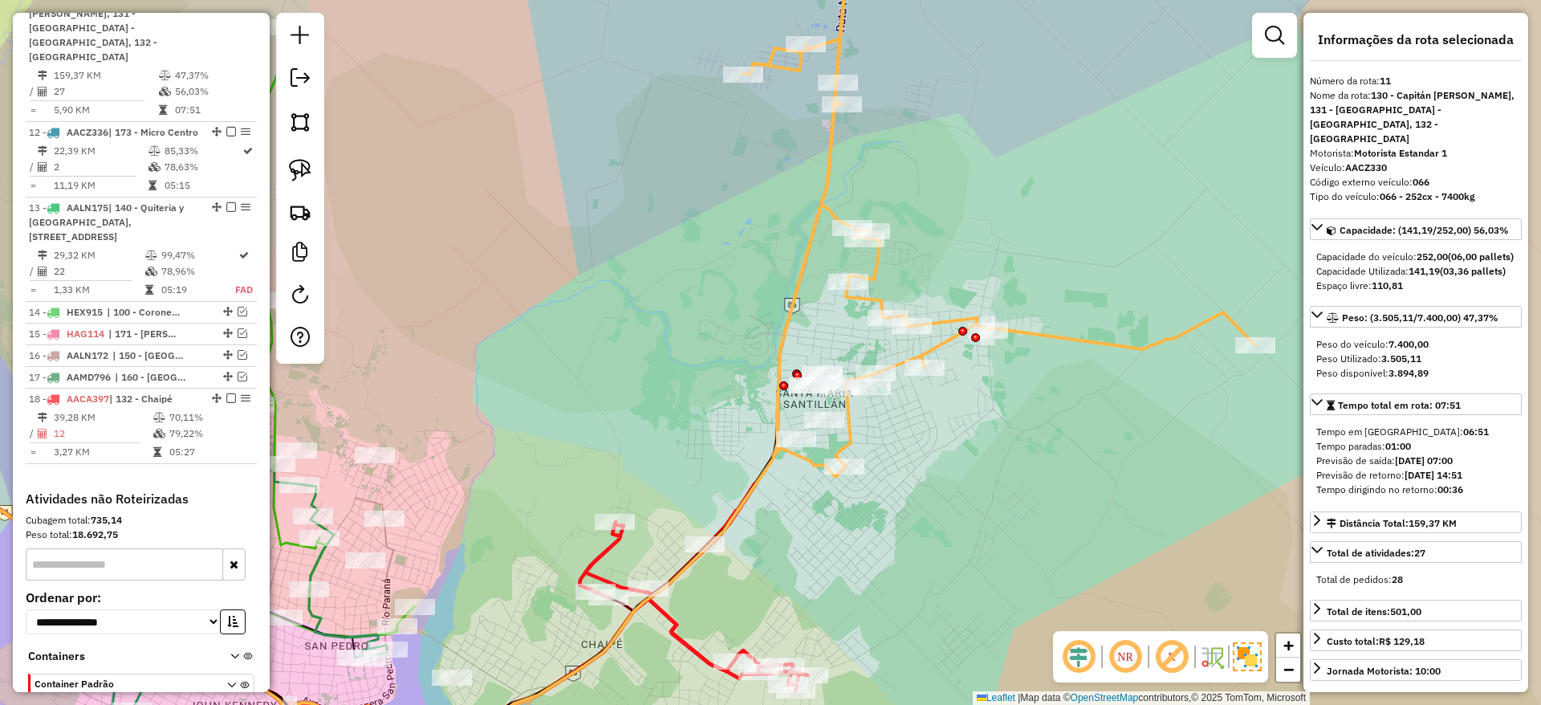
scroll to position [1511, 0]
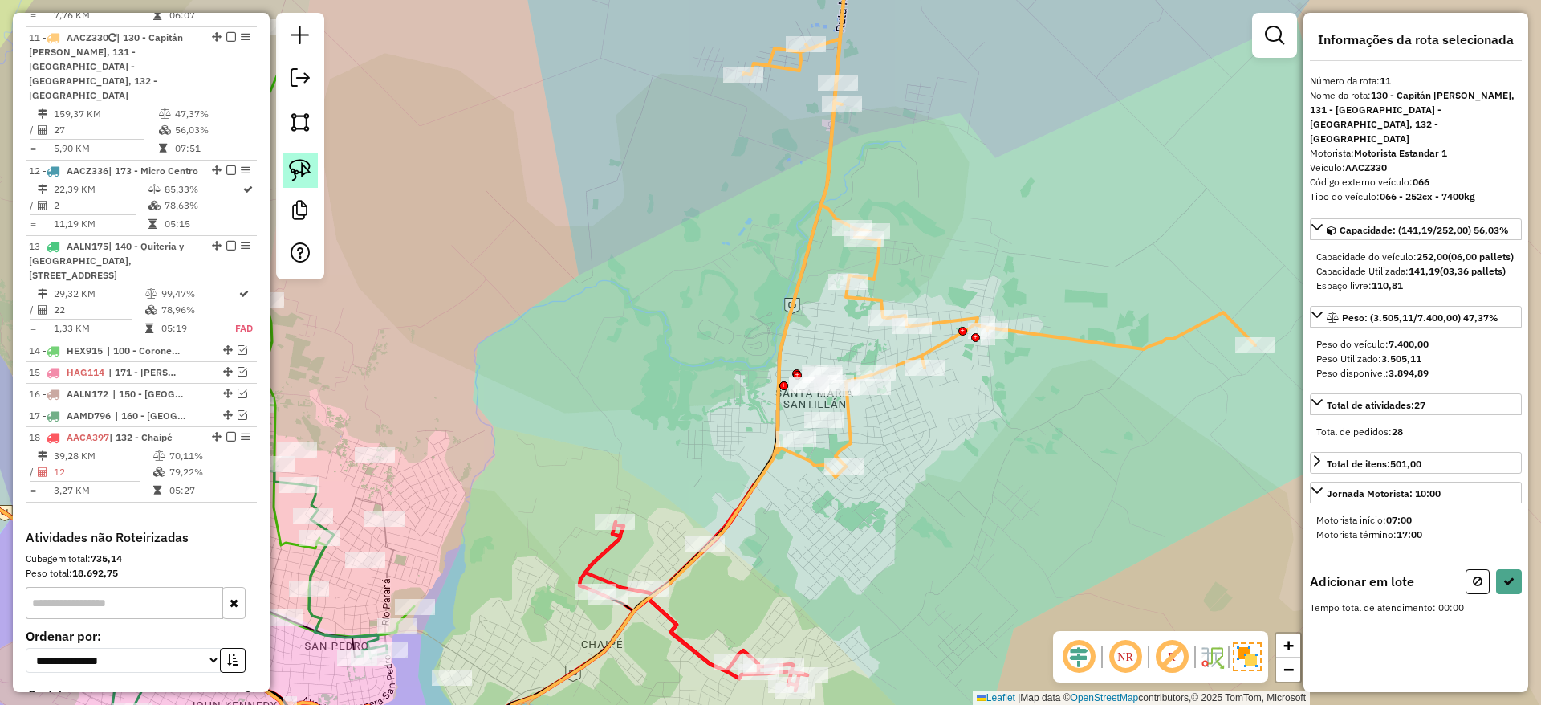
click at [291, 163] on img at bounding box center [300, 170] width 22 height 22
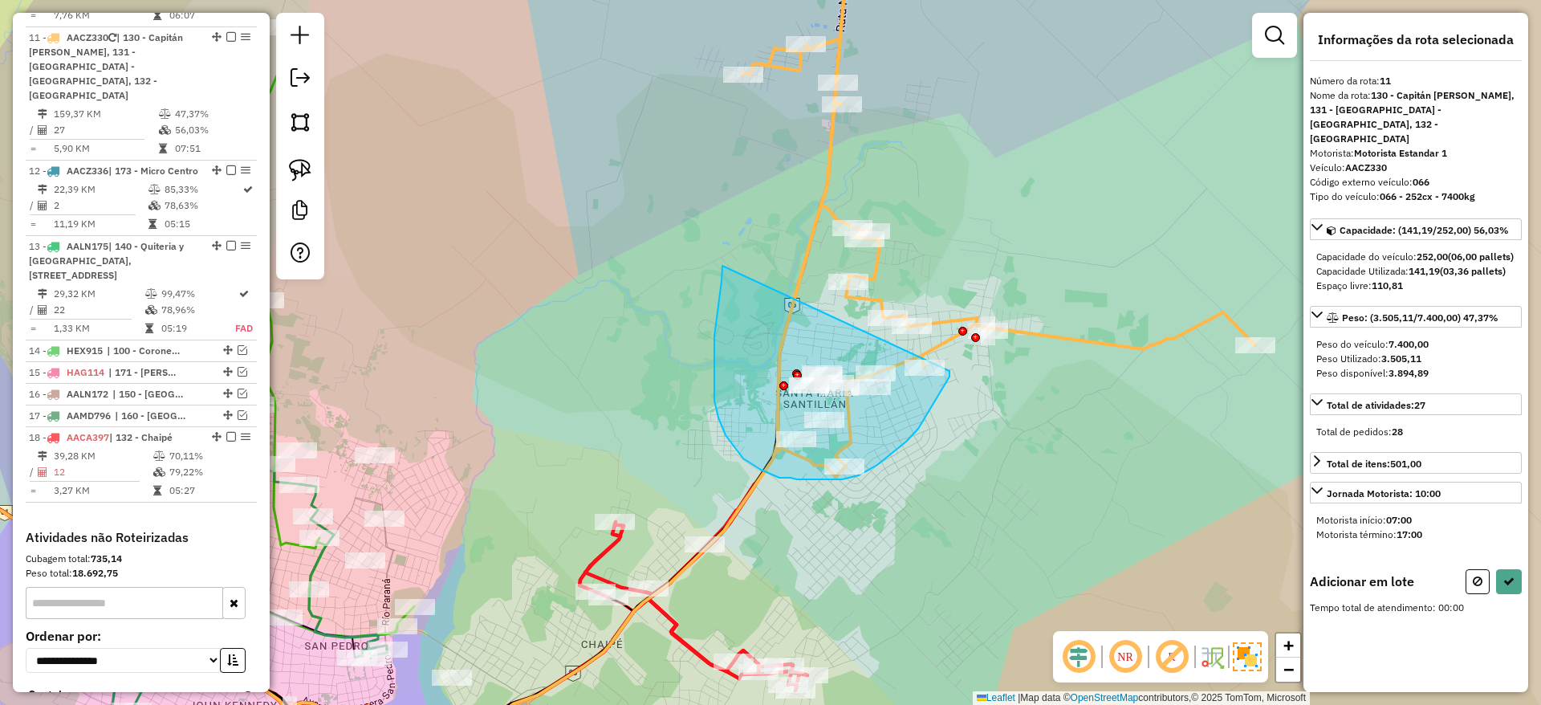
drag, startPoint x: 722, startPoint y: 273, endPoint x: 955, endPoint y: 353, distance: 247.0
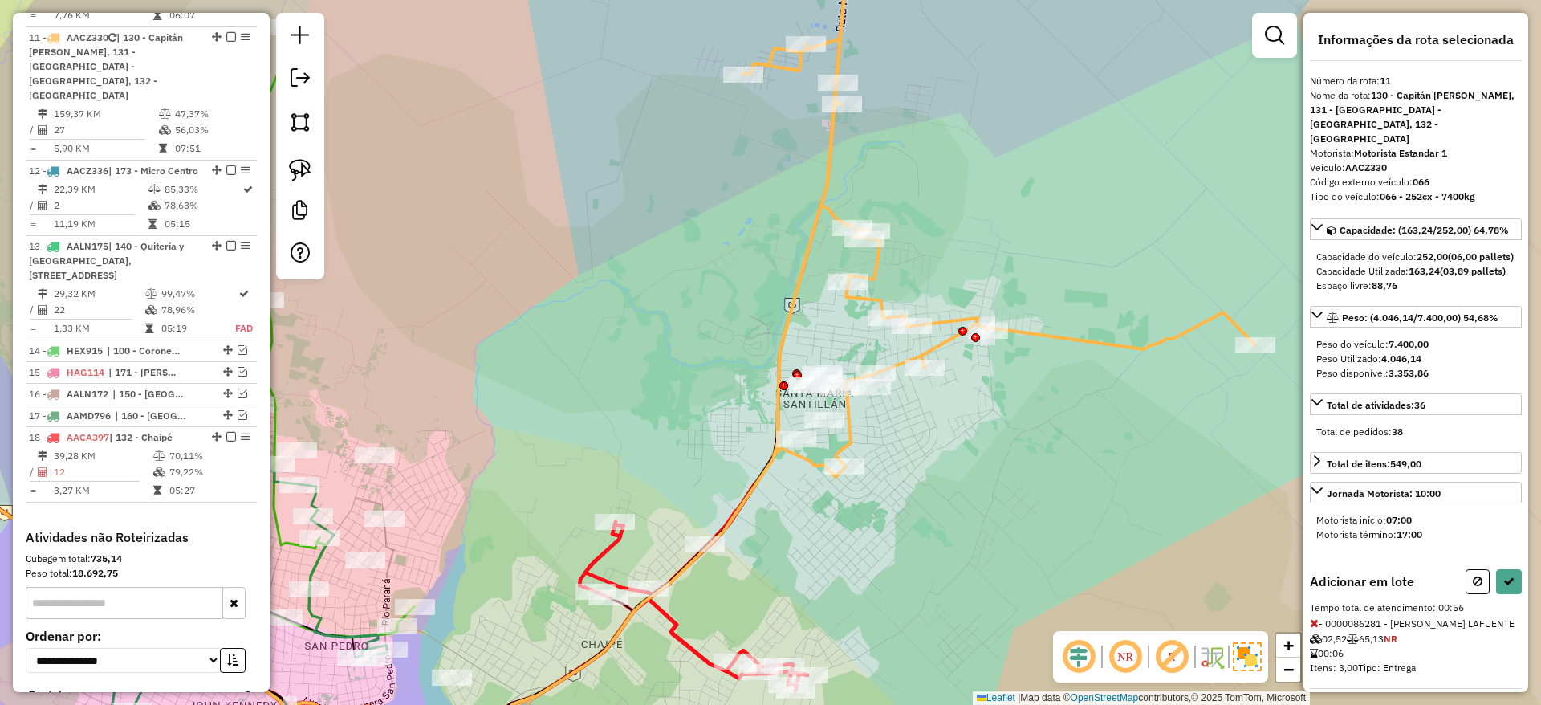
select select "**********"
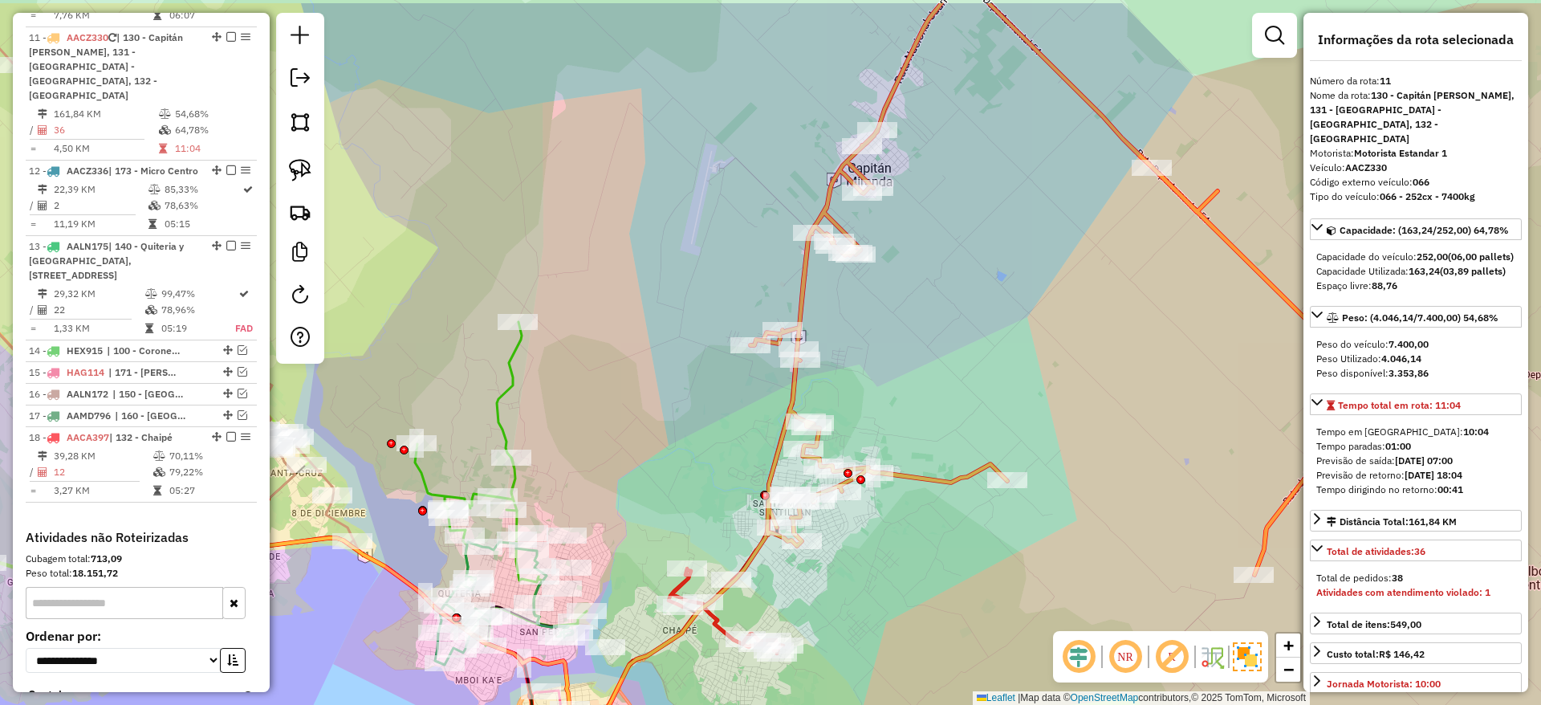
drag, startPoint x: 794, startPoint y: 330, endPoint x: 716, endPoint y: 405, distance: 107.9
click at [716, 405] on div "Janela de atendimento Grade de atendimento Capacidade Transportadoras Veículos …" at bounding box center [770, 352] width 1541 height 705
click at [798, 387] on icon at bounding box center [1071, 276] width 643 height 597
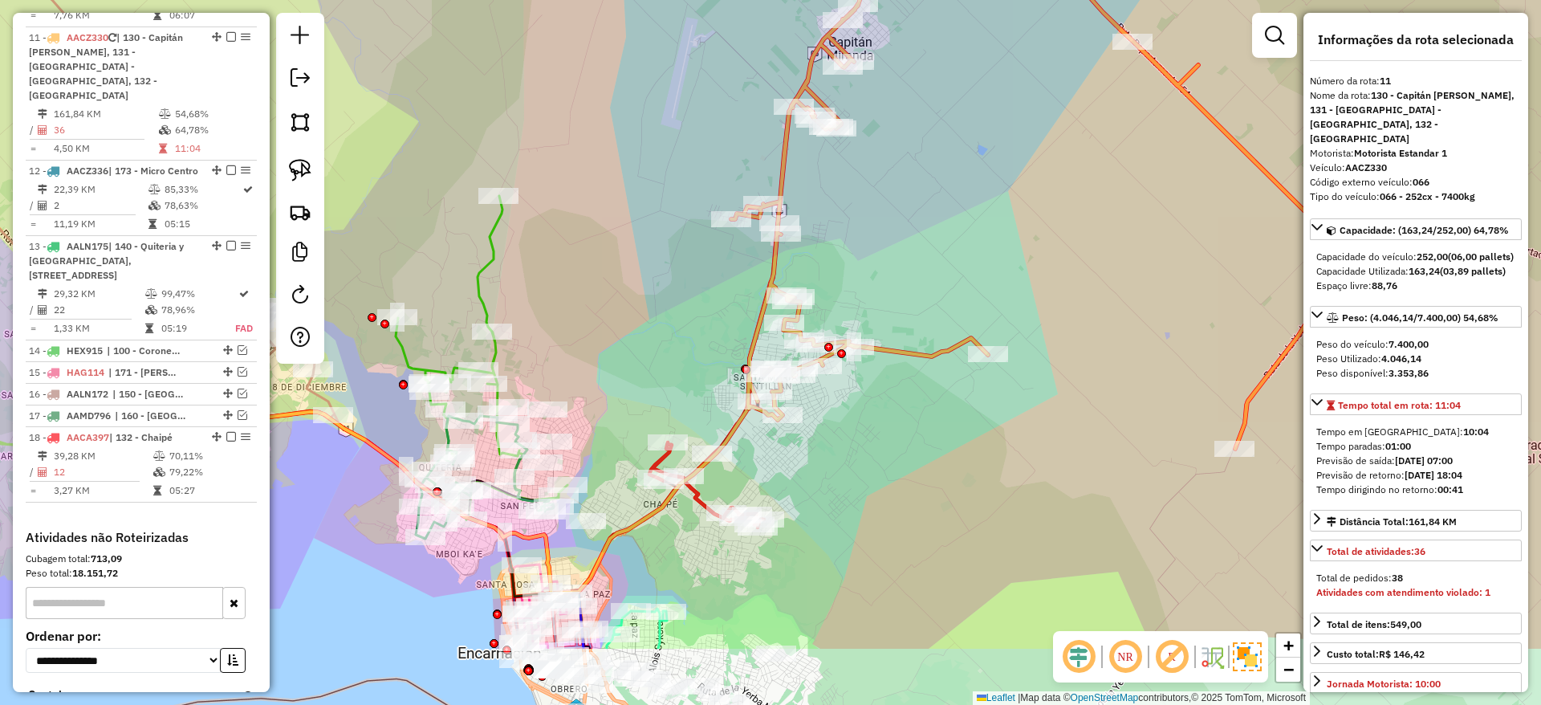
drag, startPoint x: 795, startPoint y: 387, endPoint x: 776, endPoint y: 260, distance: 128.2
click at [776, 260] on icon at bounding box center [1052, 150] width 643 height 597
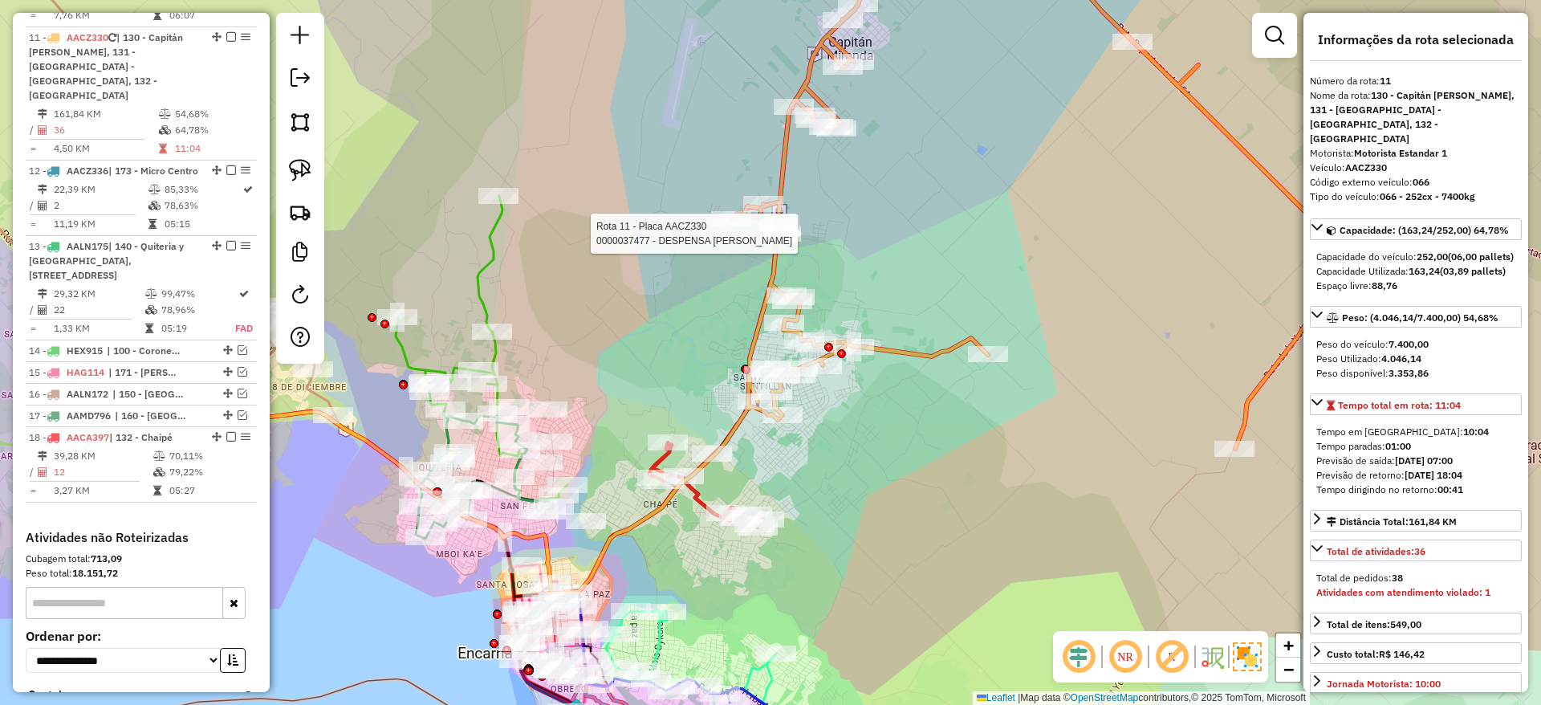
click at [703, 494] on icon at bounding box center [706, 476] width 115 height 104
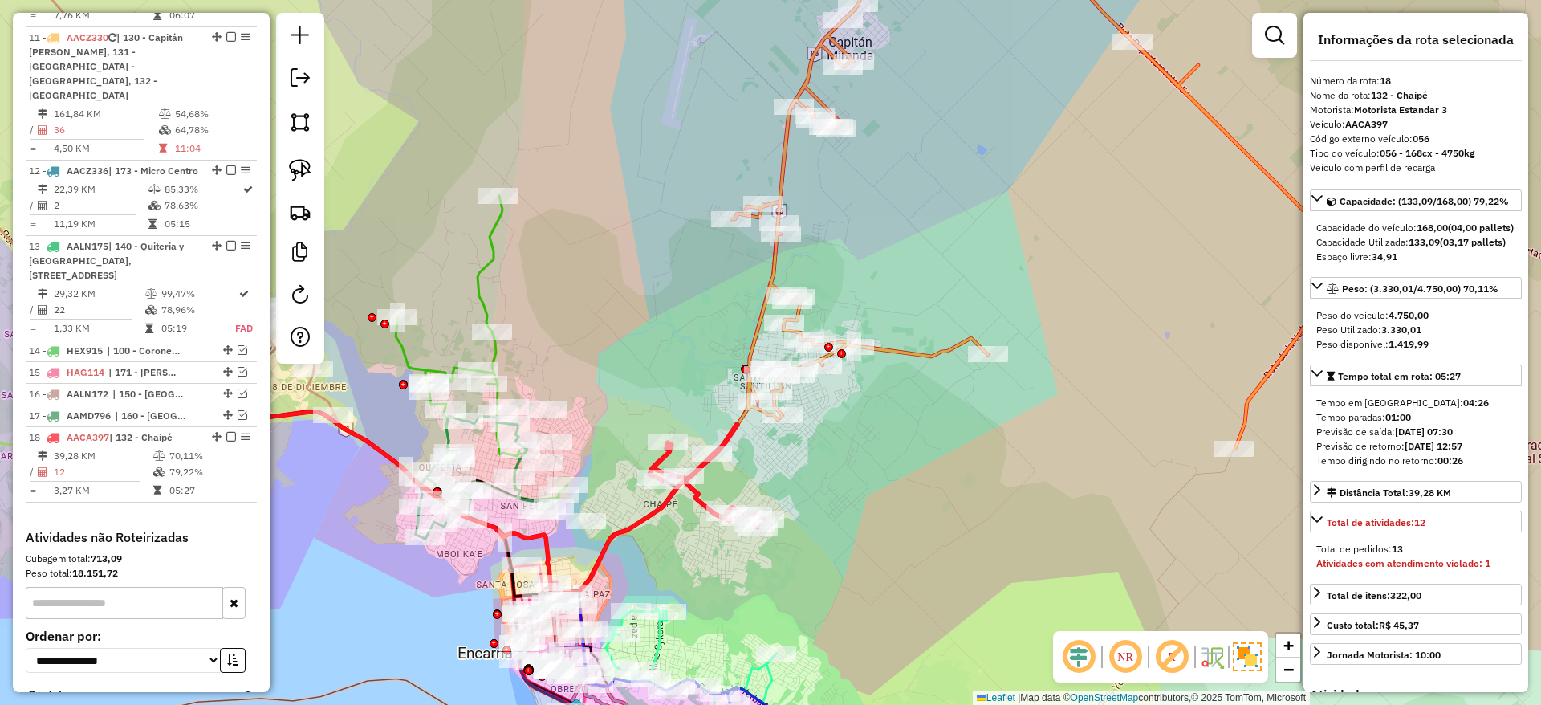
scroll to position [1666, 0]
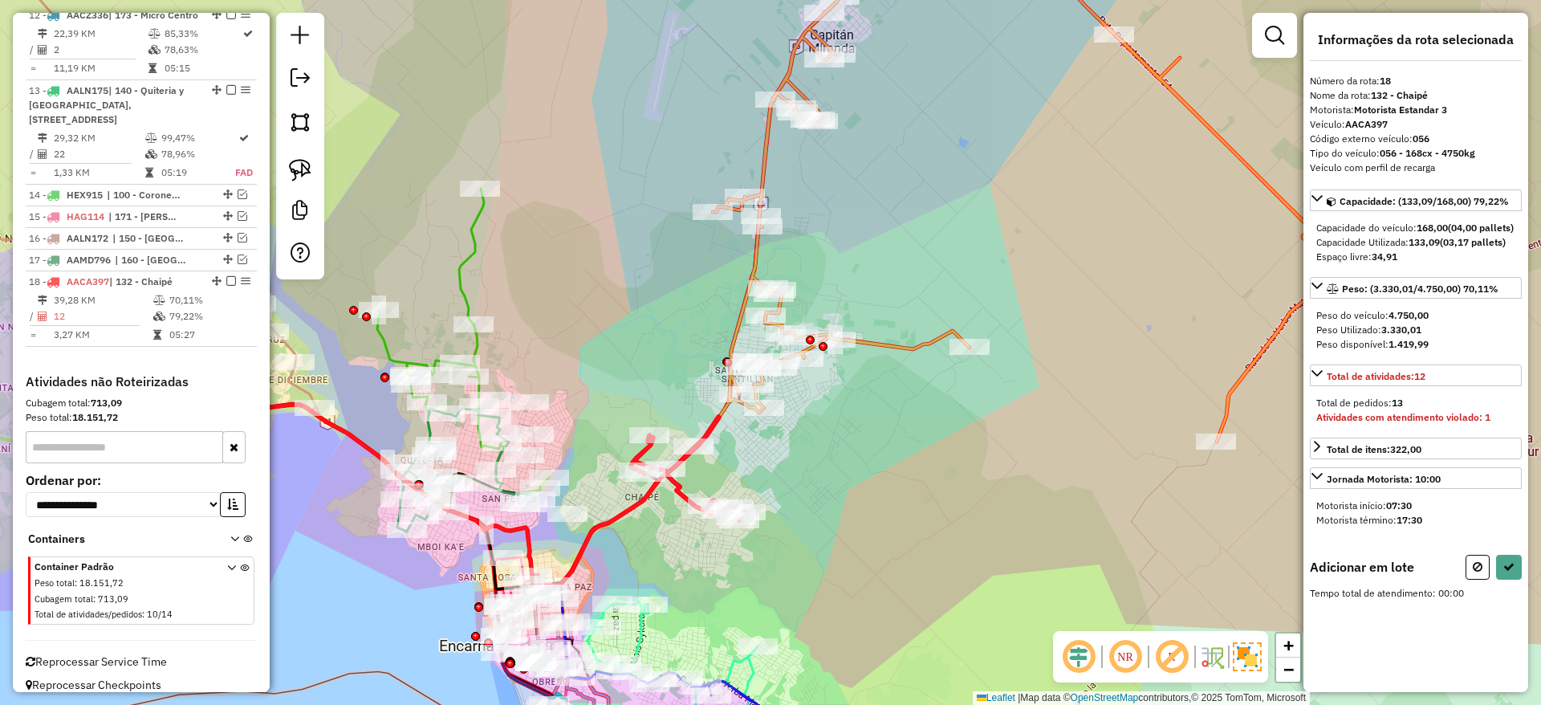
drag, startPoint x: 650, startPoint y: 329, endPoint x: 637, endPoint y: 323, distance: 14.0
click at [637, 323] on div "Janela de atendimento Grade de atendimento Capacidade Transportadoras Veículos …" at bounding box center [770, 352] width 1541 height 705
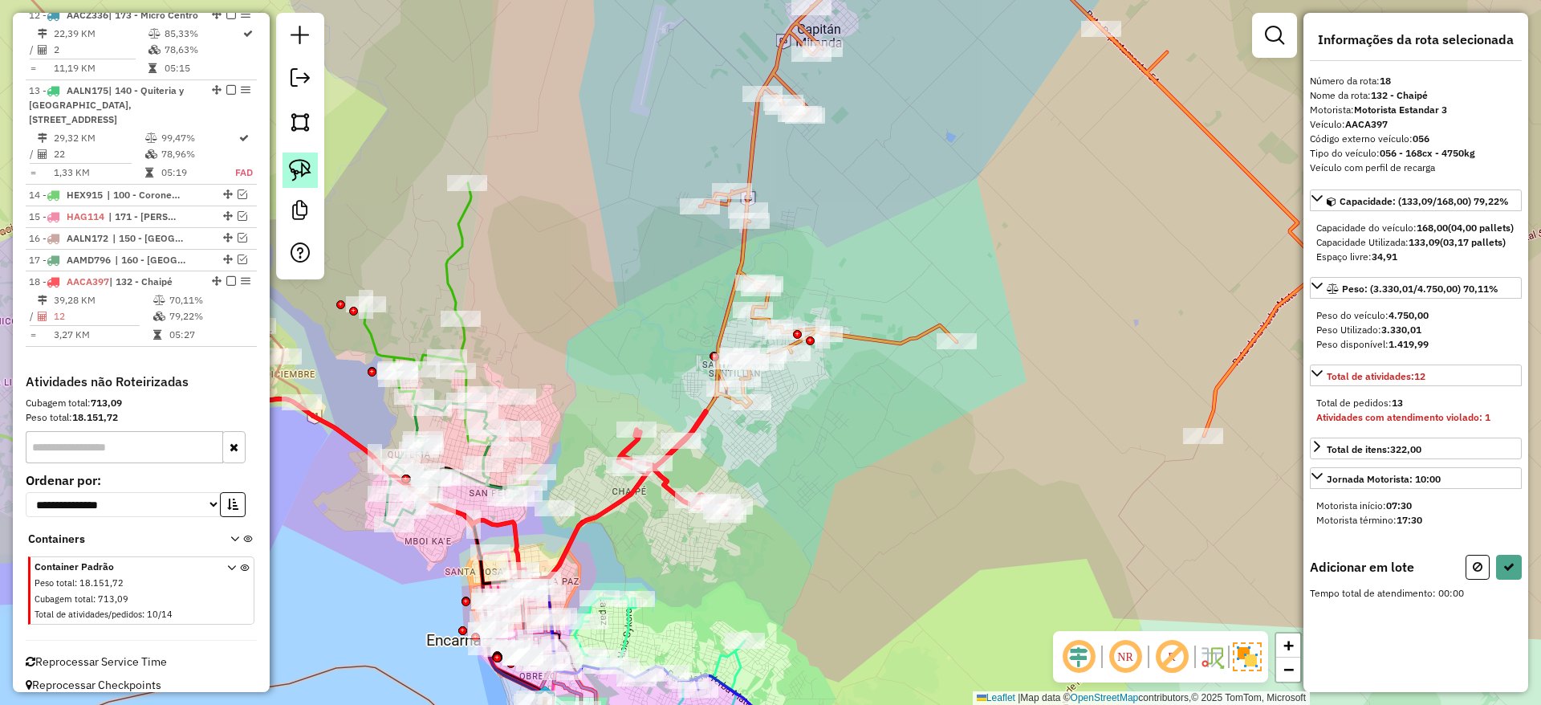
click at [311, 159] on img at bounding box center [300, 170] width 22 height 22
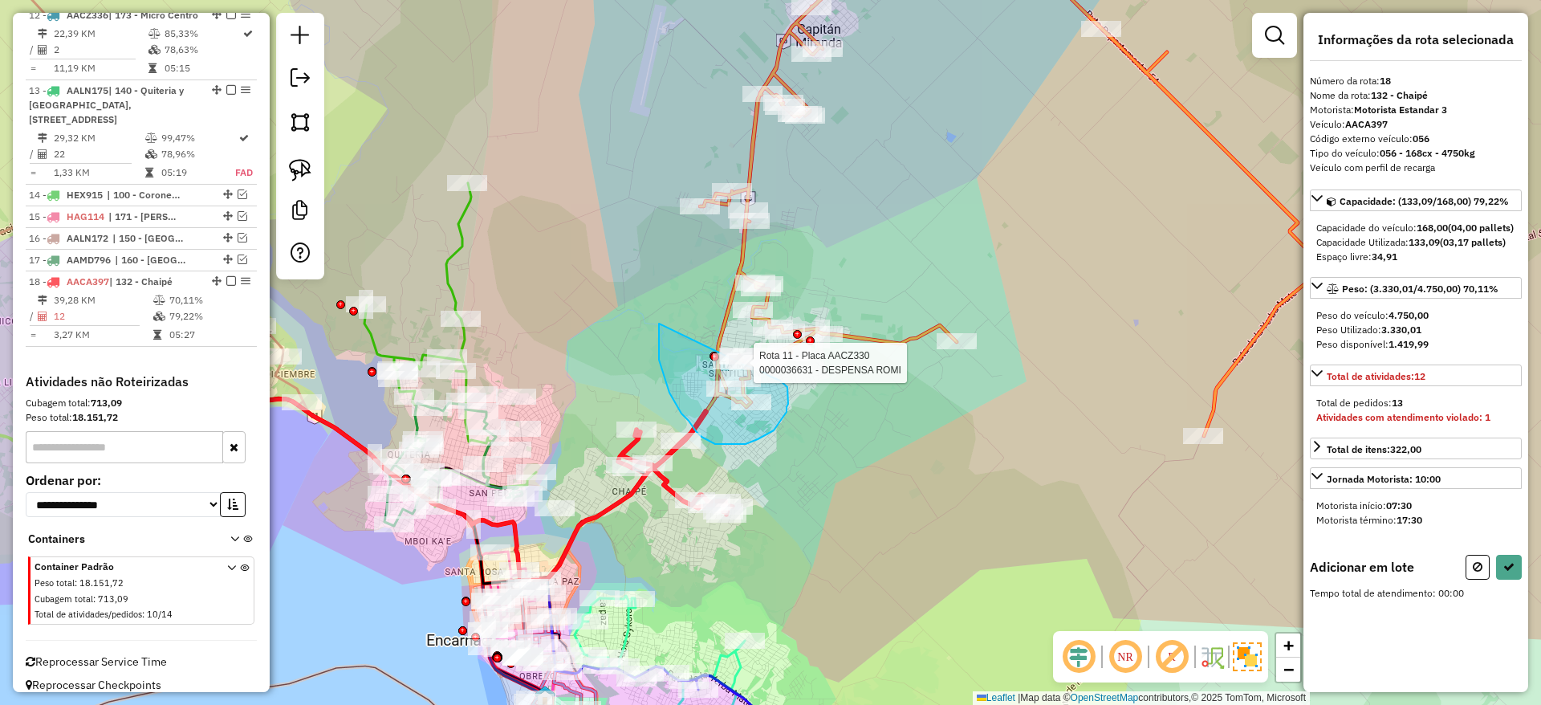
click at [746, 365] on div "Rota 11 - Placa AACZ330 0000036631 - DESPENSA ROMI Janela de atendimento Grade …" at bounding box center [770, 352] width 1541 height 705
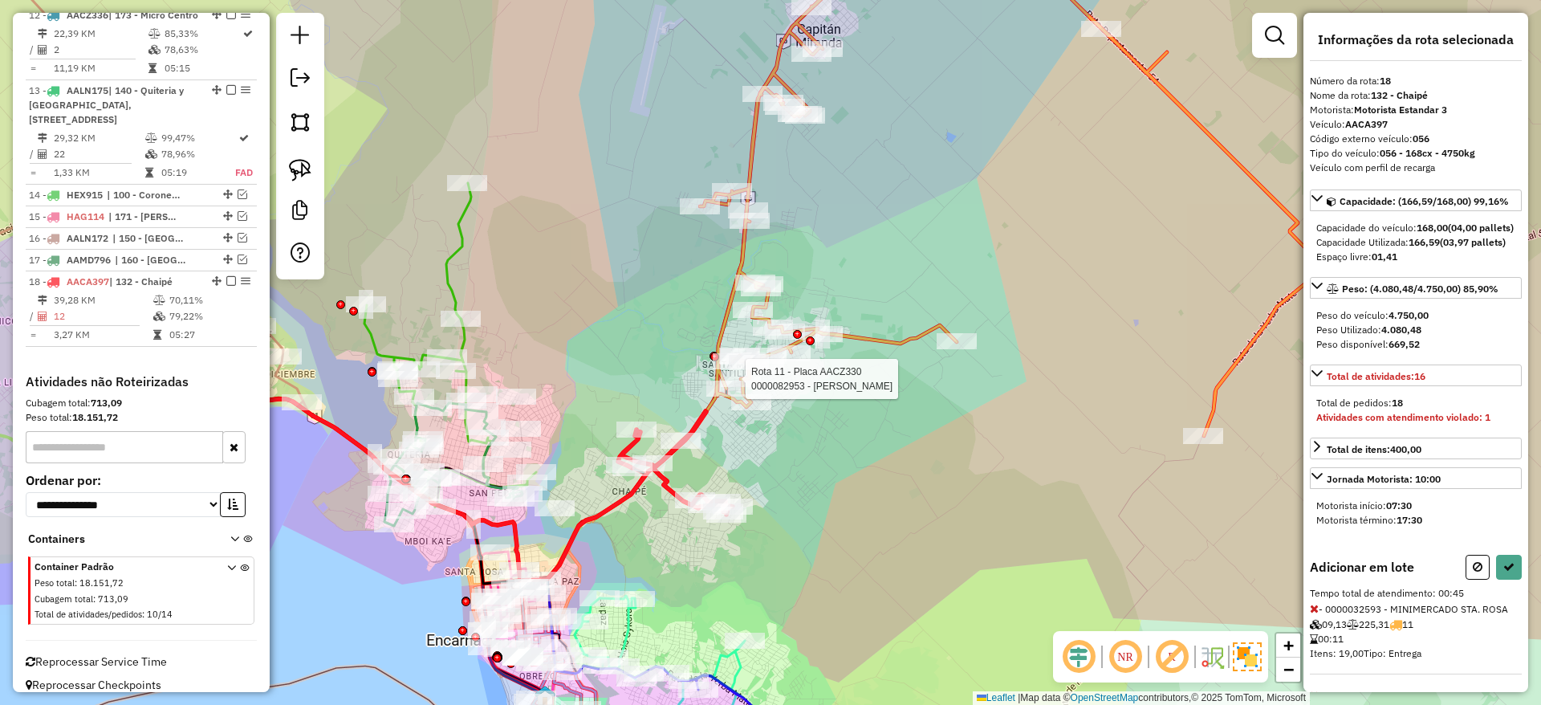
select select "**********"
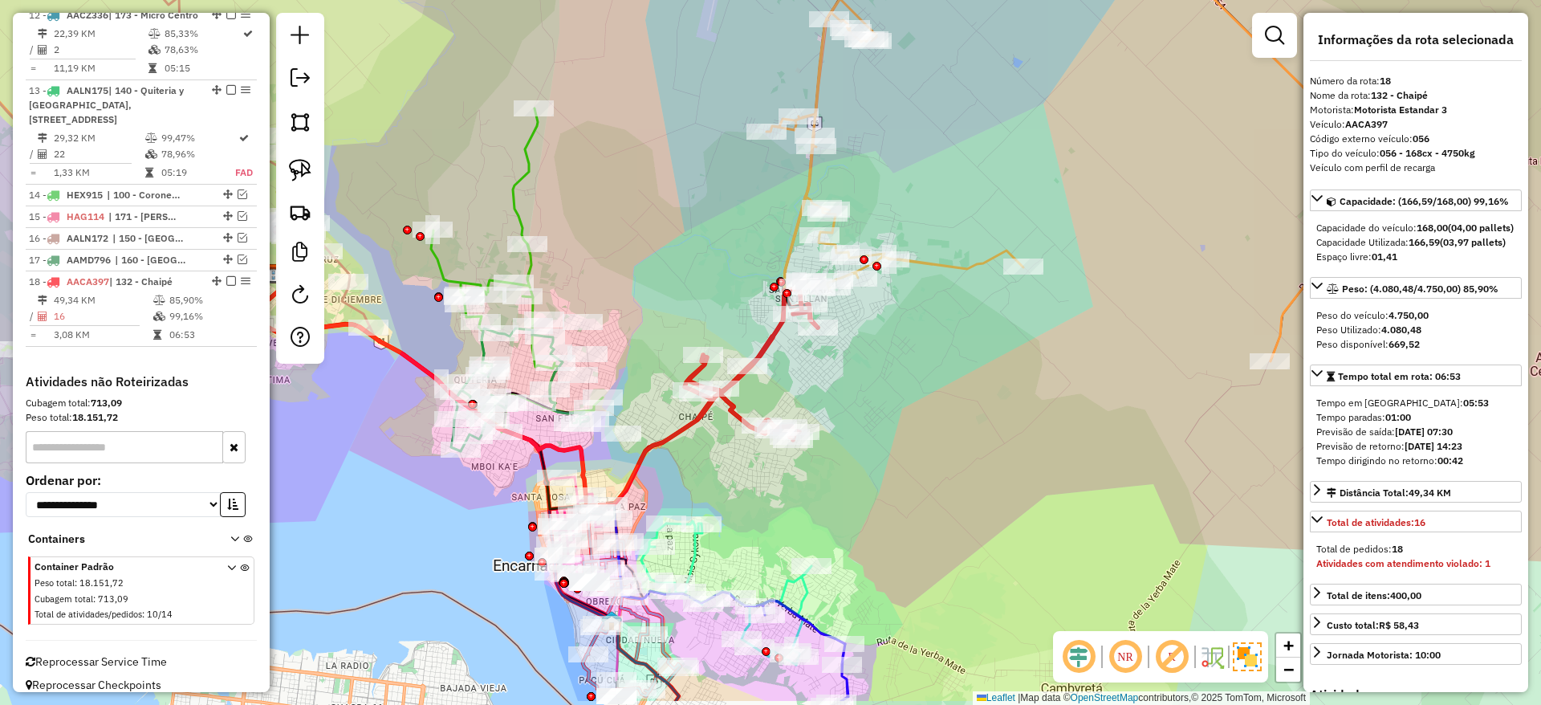
drag, startPoint x: 829, startPoint y: 407, endPoint x: 896, endPoint y: 332, distance: 100.1
click at [896, 332] on div "Janela de atendimento Grade de atendimento Capacidade Transportadoras Veículos …" at bounding box center [770, 352] width 1541 height 705
click at [933, 254] on icon at bounding box center [1088, 145] width 643 height 432
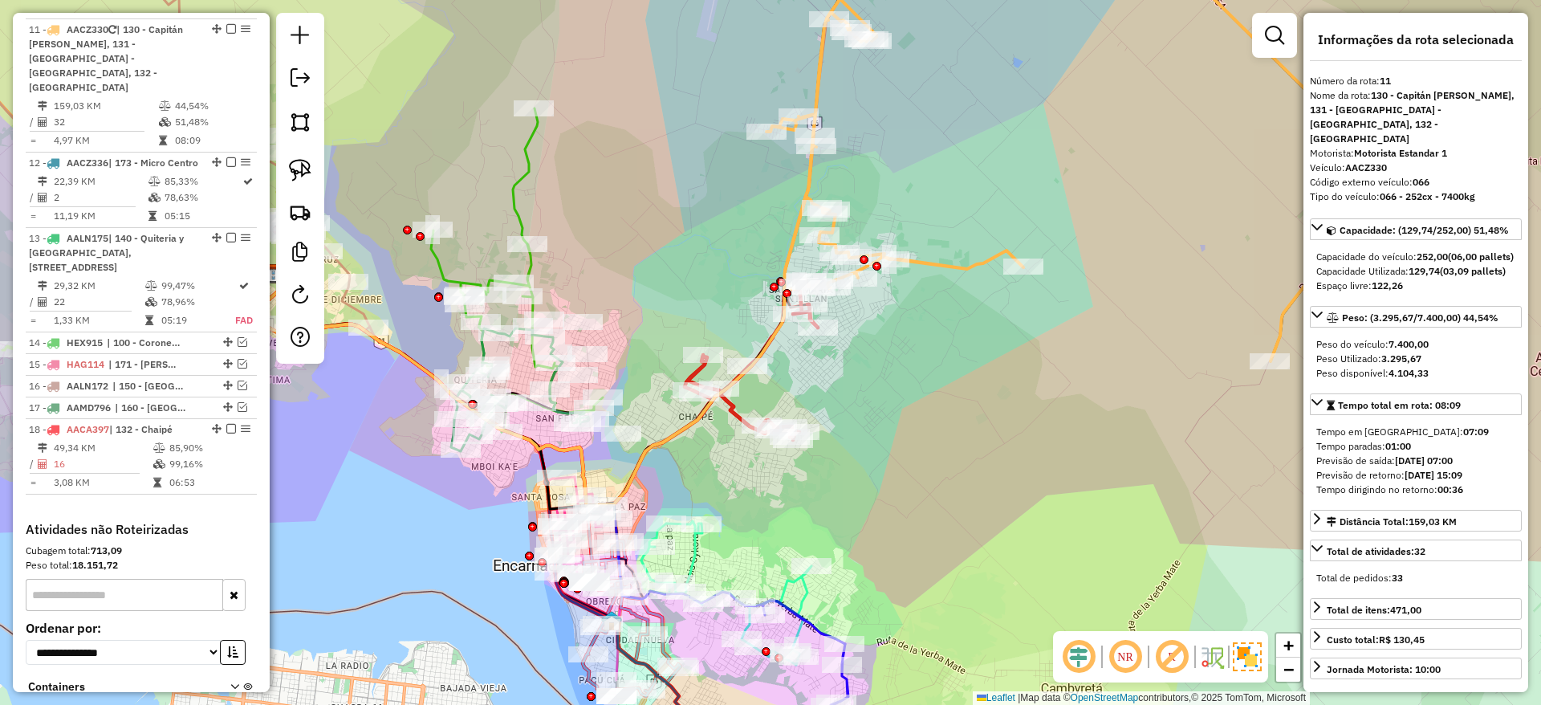
scroll to position [1511, 0]
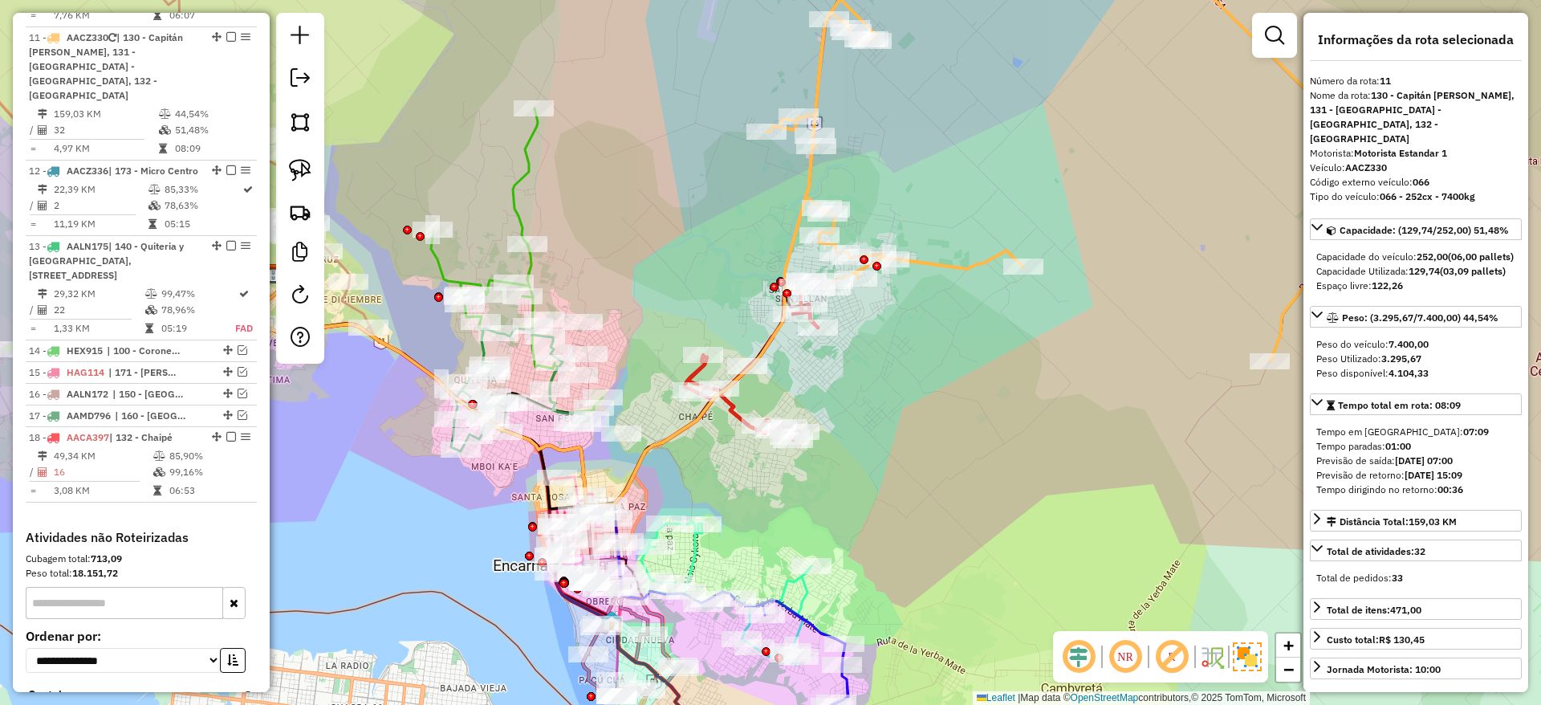
click at [733, 415] on icon at bounding box center [751, 363] width 133 height 153
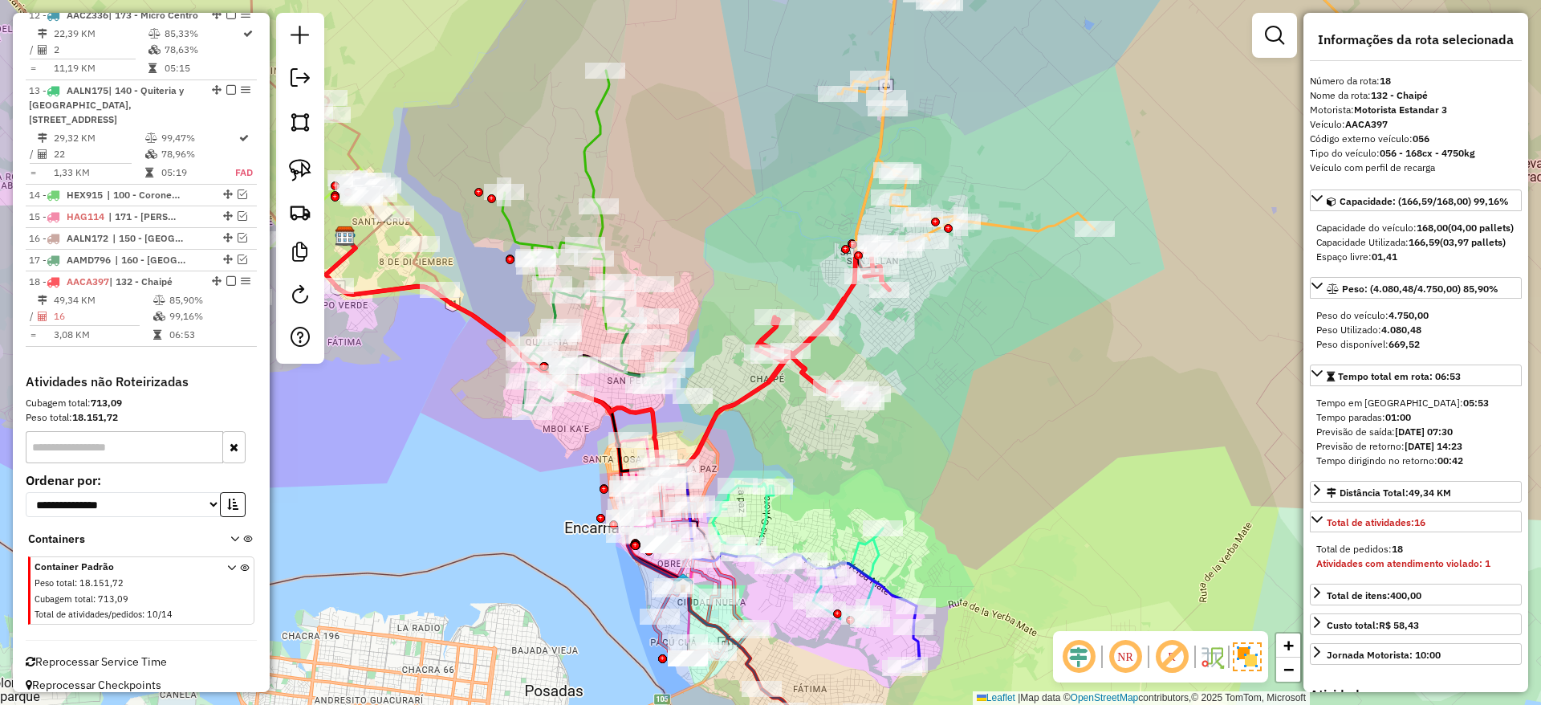
drag, startPoint x: 733, startPoint y: 415, endPoint x: 815, endPoint y: 375, distance: 91.9
click at [815, 375] on icon at bounding box center [822, 325] width 133 height 153
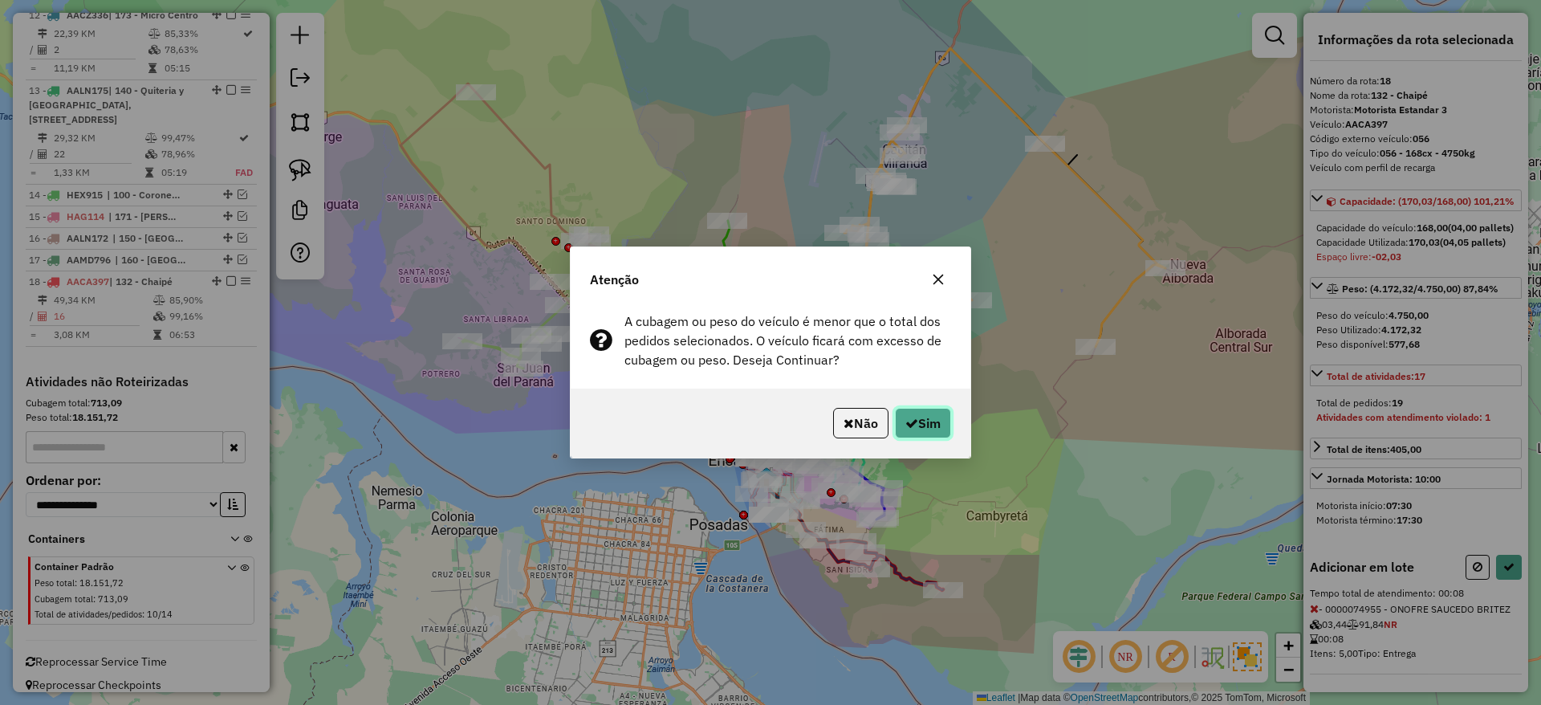
click at [931, 415] on button "Sim" at bounding box center [923, 423] width 56 height 31
select select "**********"
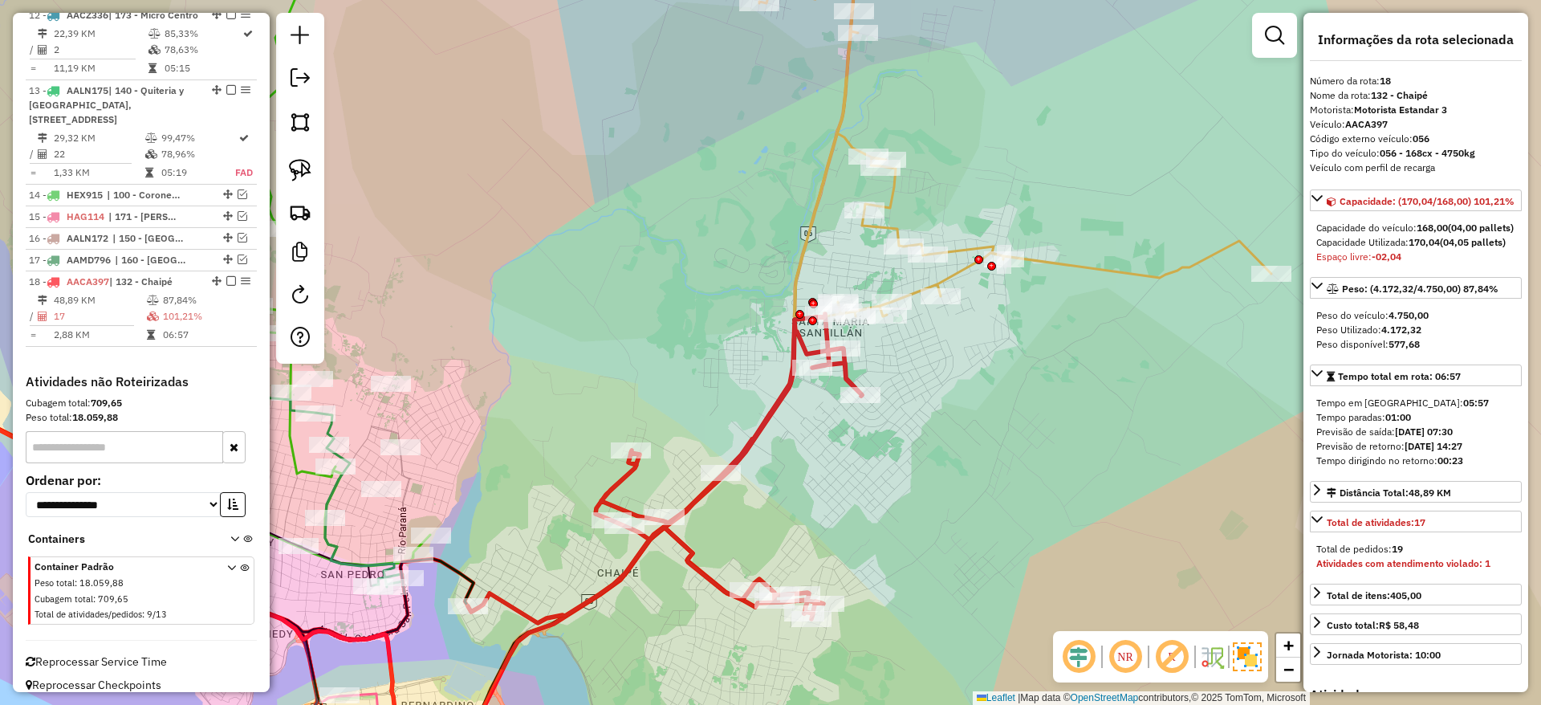
click at [956, 269] on icon at bounding box center [1015, 124] width 512 height 390
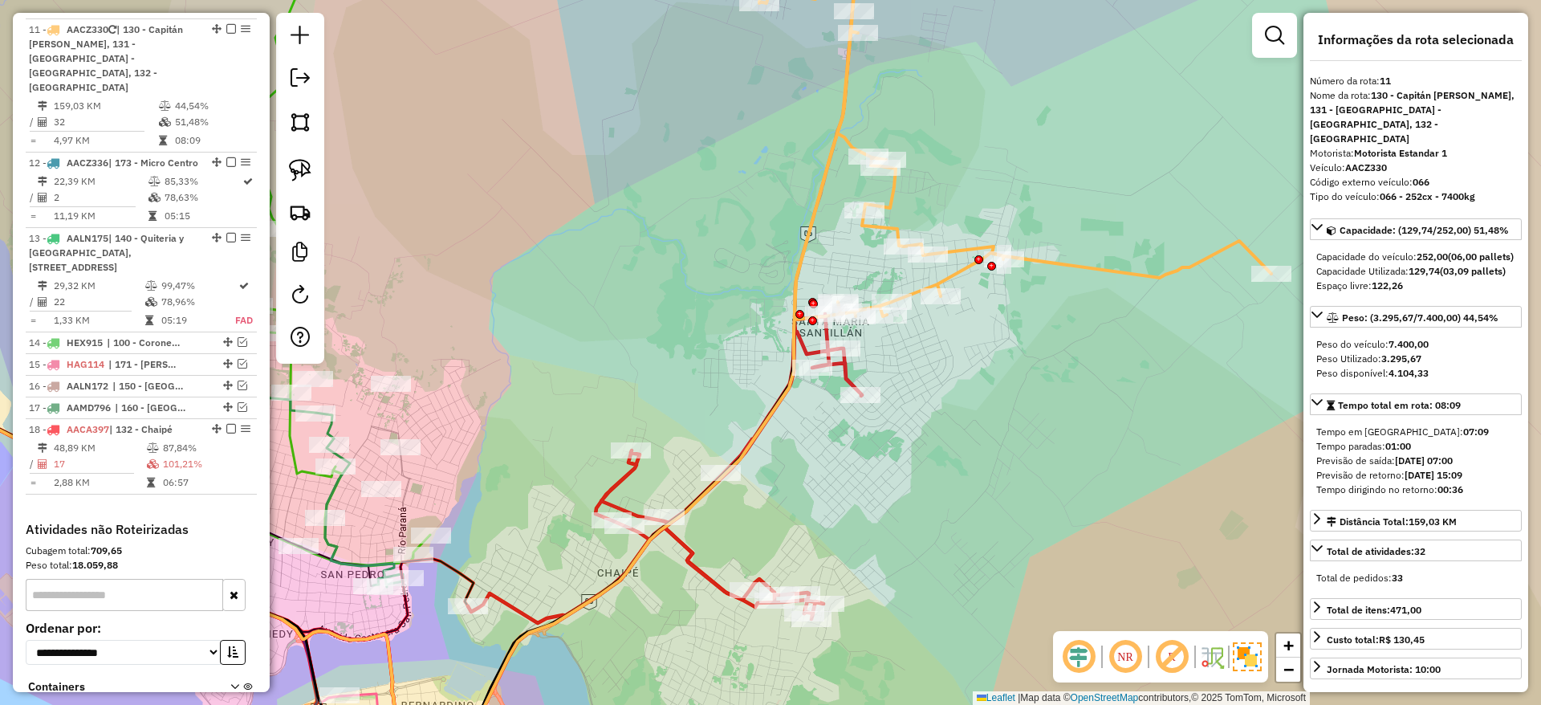
scroll to position [1511, 0]
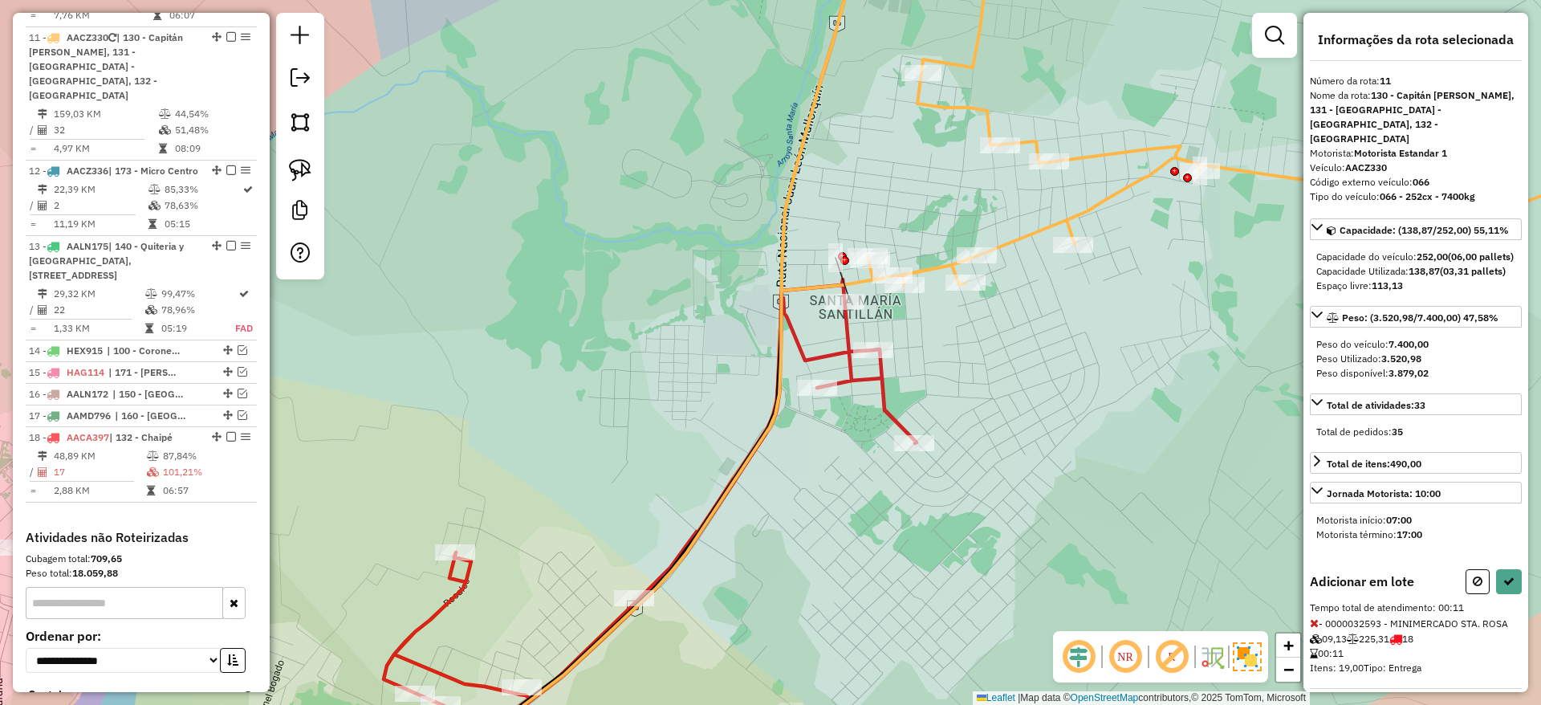
select select "**********"
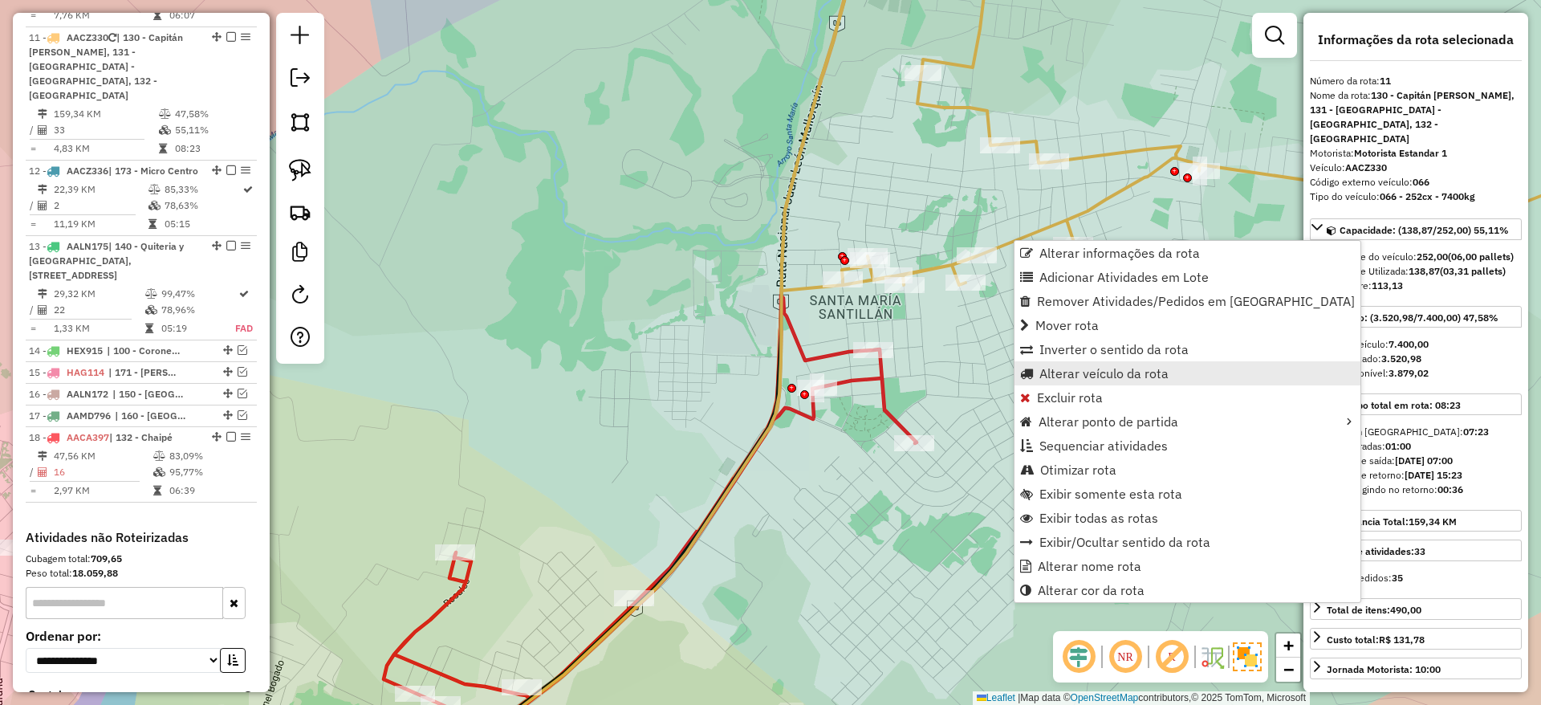
click at [1079, 373] on span "Alterar veículo da rota" at bounding box center [1103, 373] width 129 height 13
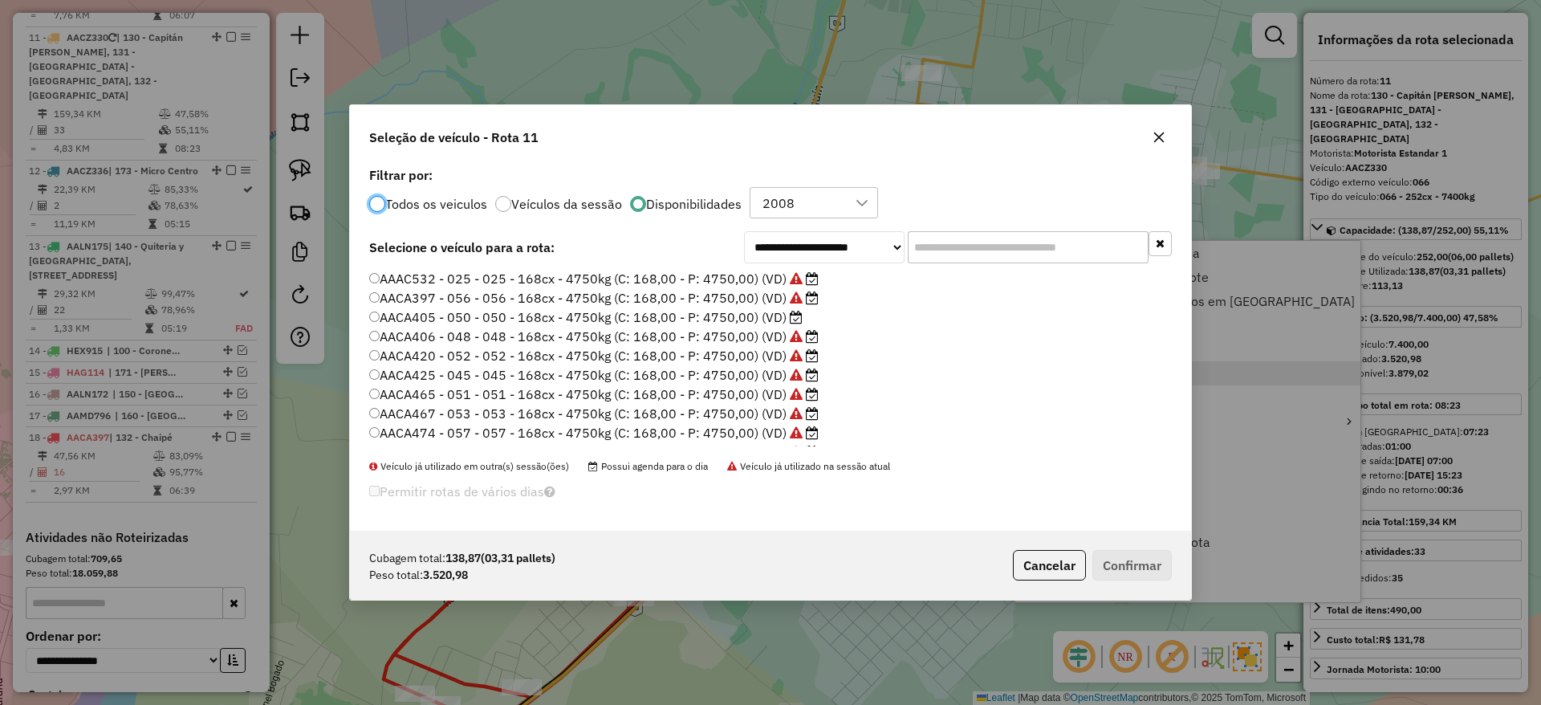
scroll to position [9, 5]
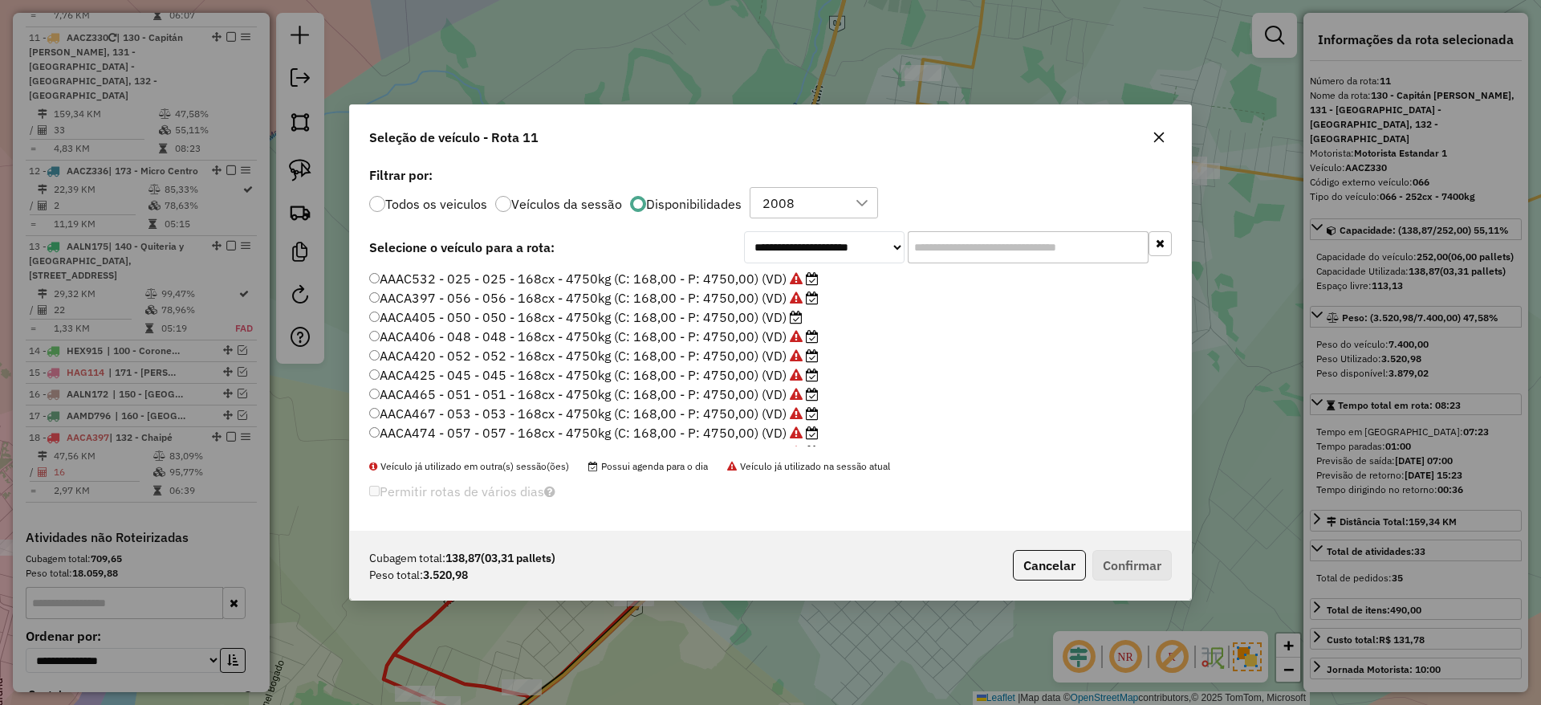
click at [759, 315] on label "AACA405 - 050 - 050 - 168cx - 4750kg (C: 168,00 - P: 4750,00) (VD)" at bounding box center [585, 316] width 433 height 19
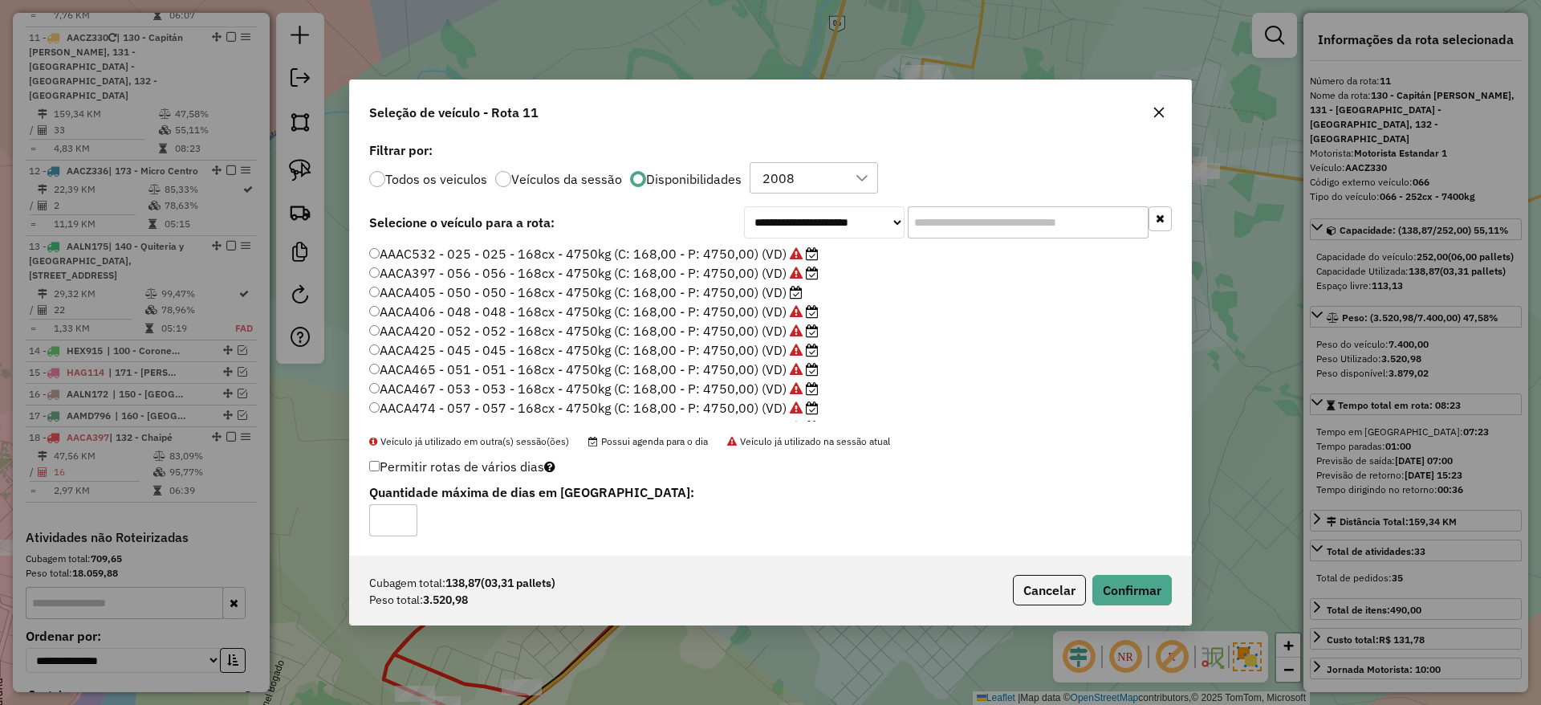
click at [1137, 606] on div "Cubagem total: 138,87 (03,31 pallets) Peso total: 3.520,98 Cancelar Confirmar" at bounding box center [770, 589] width 841 height 69
click at [1120, 589] on button "Confirmar" at bounding box center [1131, 590] width 79 height 31
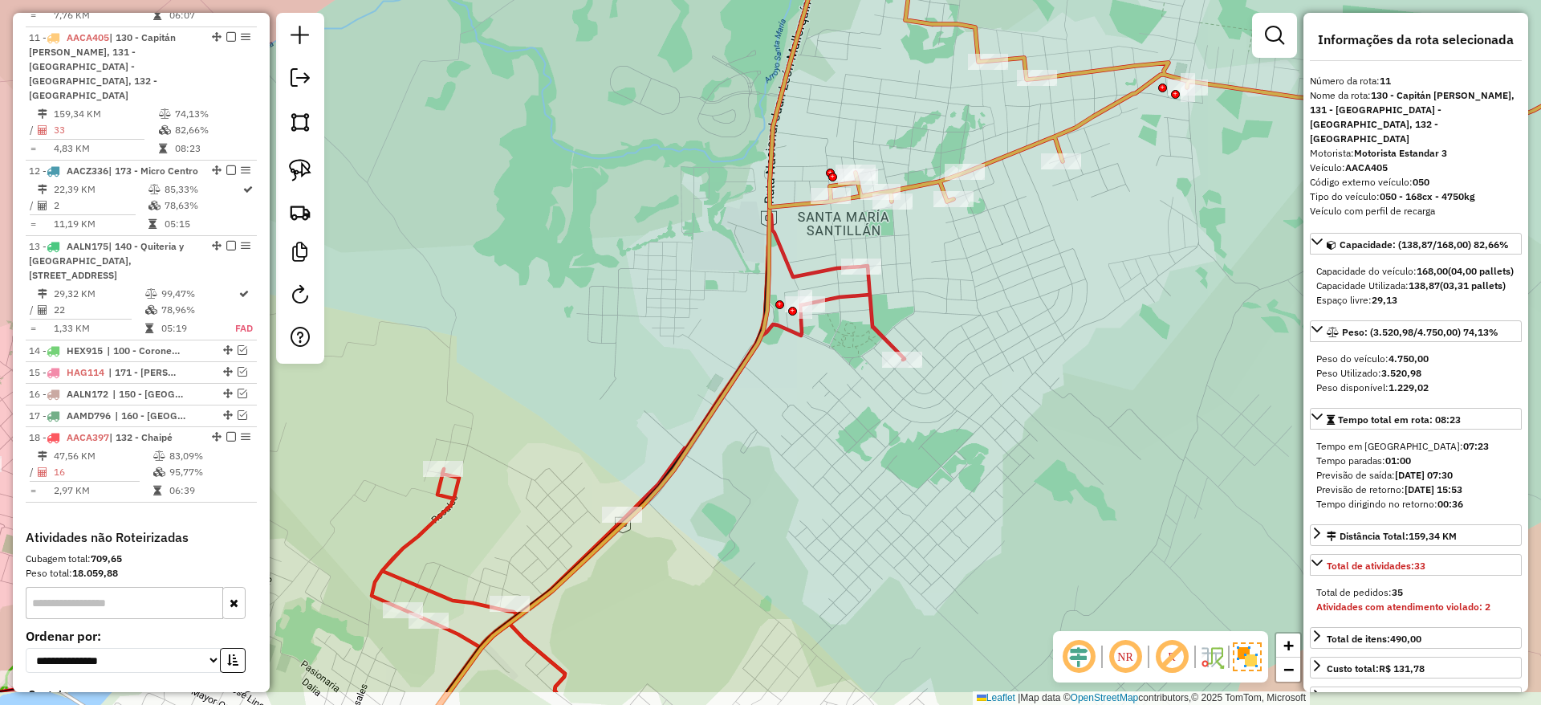
drag, startPoint x: 827, startPoint y: 506, endPoint x: 815, endPoint y: 416, distance: 91.5
click at [815, 416] on div "Janela de atendimento Grade de atendimento Capacidade Transportadoras Veículos …" at bounding box center [770, 352] width 1541 height 705
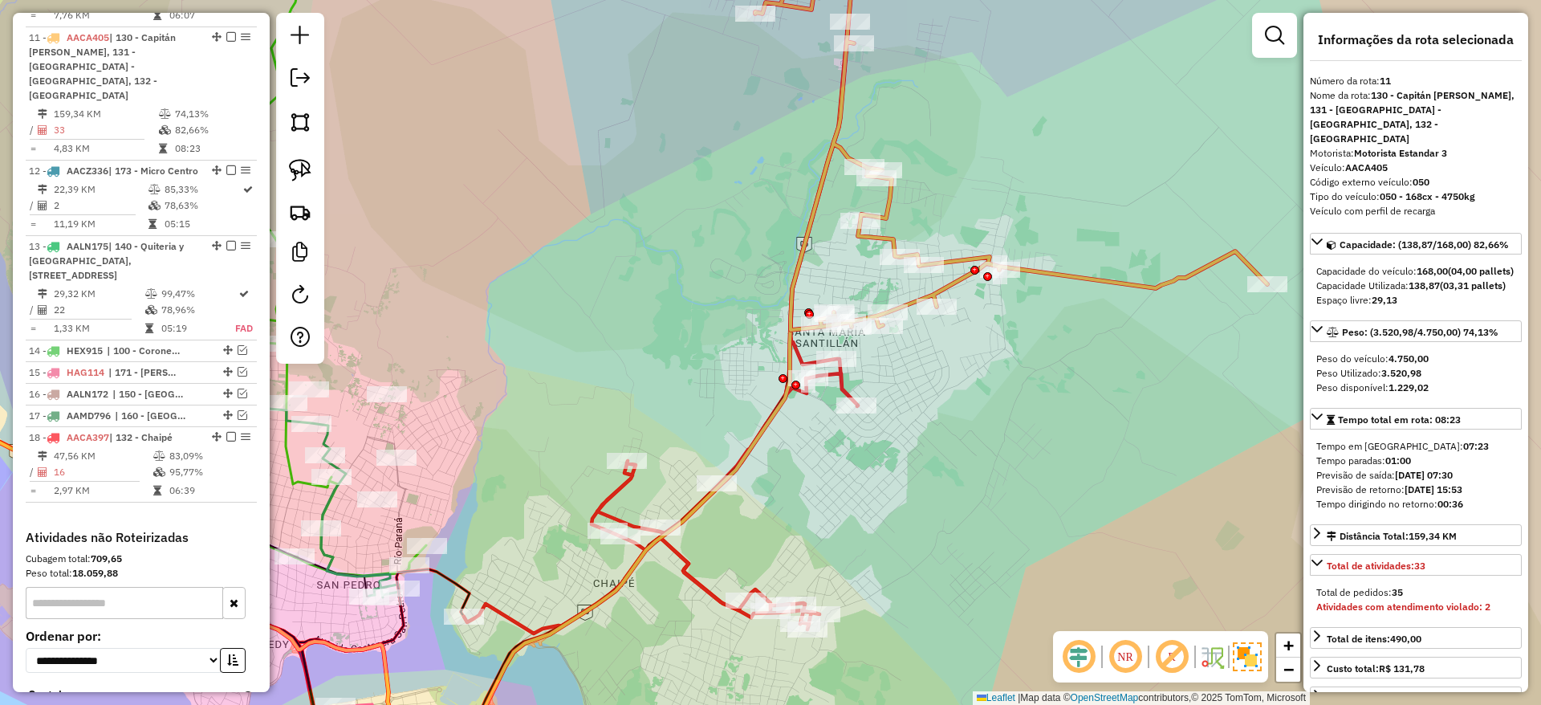
drag, startPoint x: 992, startPoint y: 483, endPoint x: 992, endPoint y: 543, distance: 60.2
click at [992, 543] on div "Janela de atendimento Grade de atendimento Capacidade Transportadoras Veículos …" at bounding box center [770, 352] width 1541 height 705
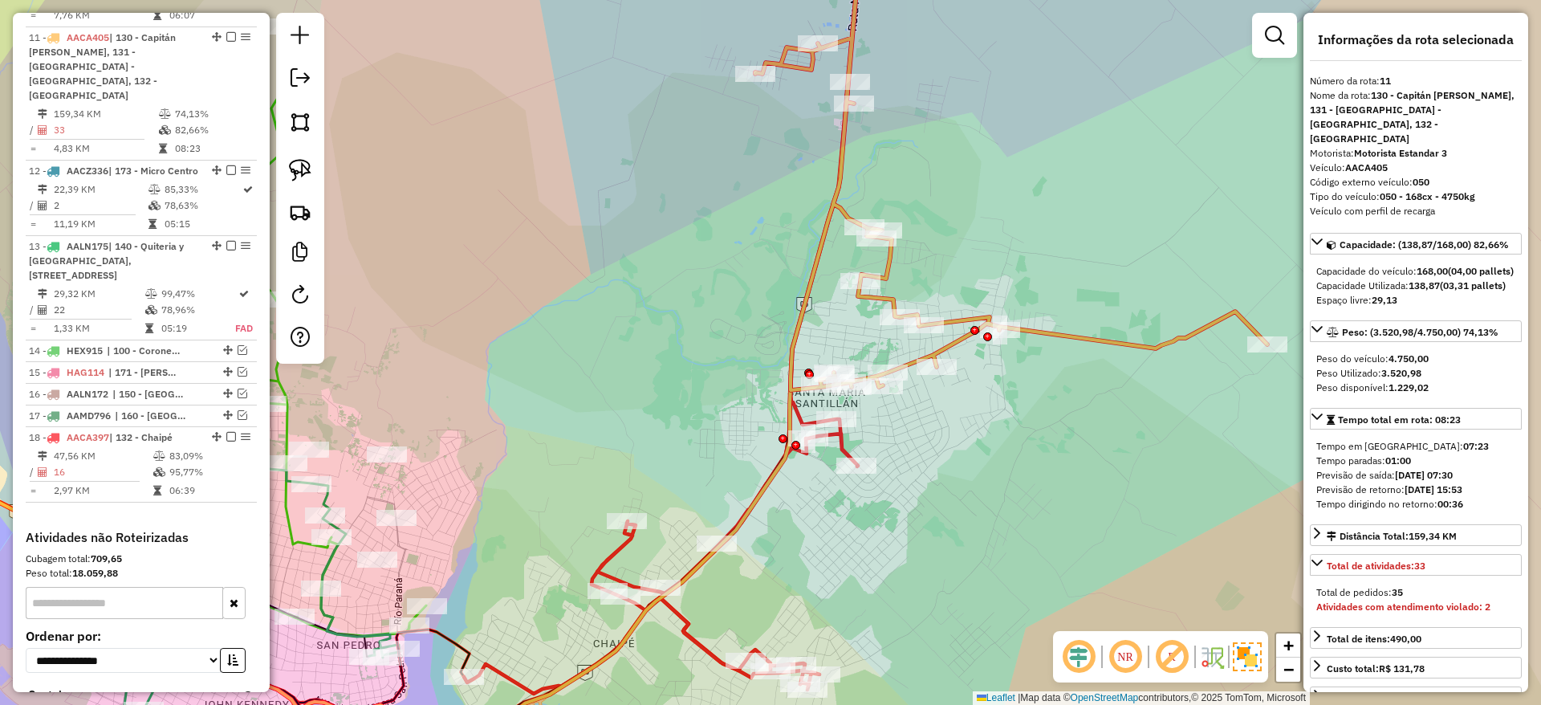
click at [1069, 342] on icon at bounding box center [1011, 159] width 512 height 461
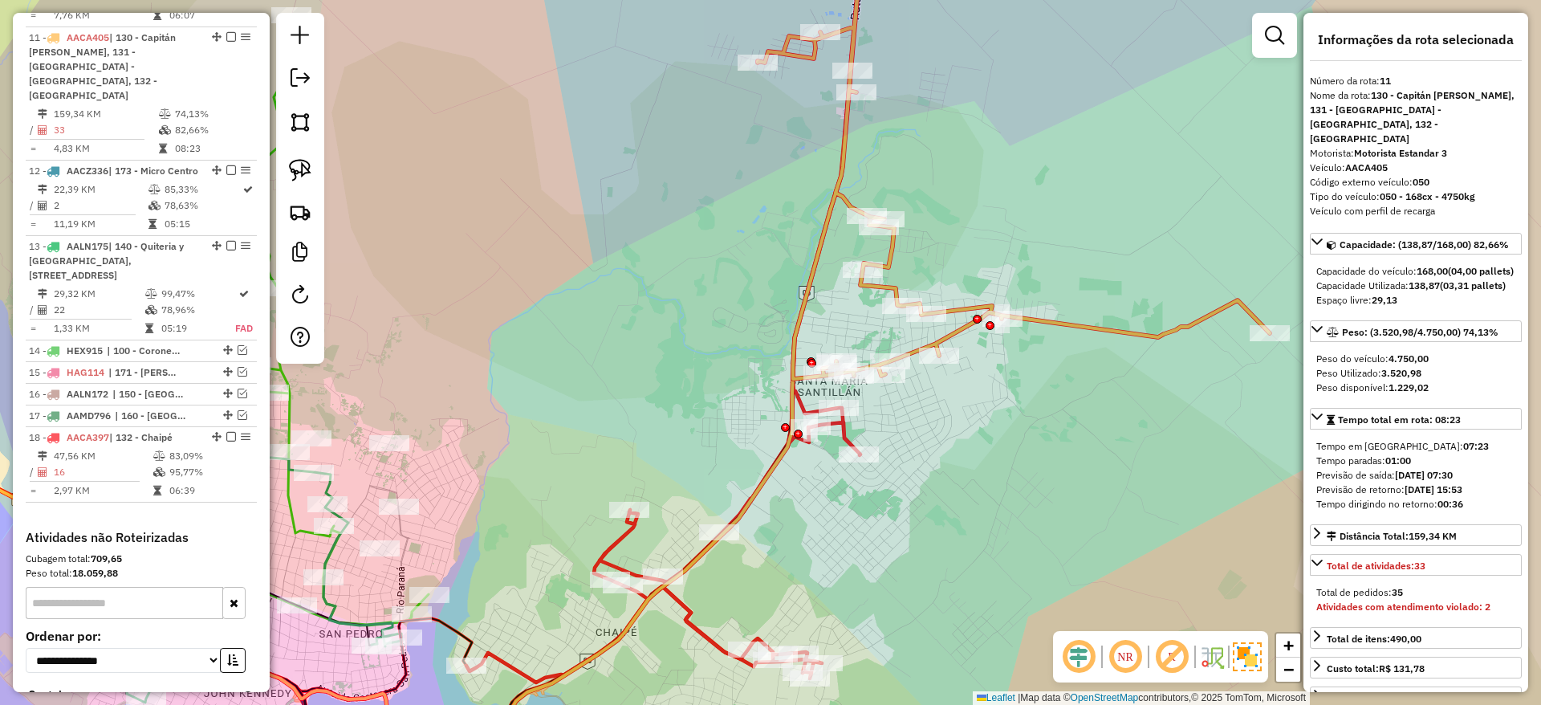
drag, startPoint x: 802, startPoint y: 583, endPoint x: 827, endPoint y: 505, distance: 81.7
click at [827, 505] on div "Janela de atendimento Grade de atendimento Capacidade Transportadoras Veículos …" at bounding box center [770, 352] width 1541 height 705
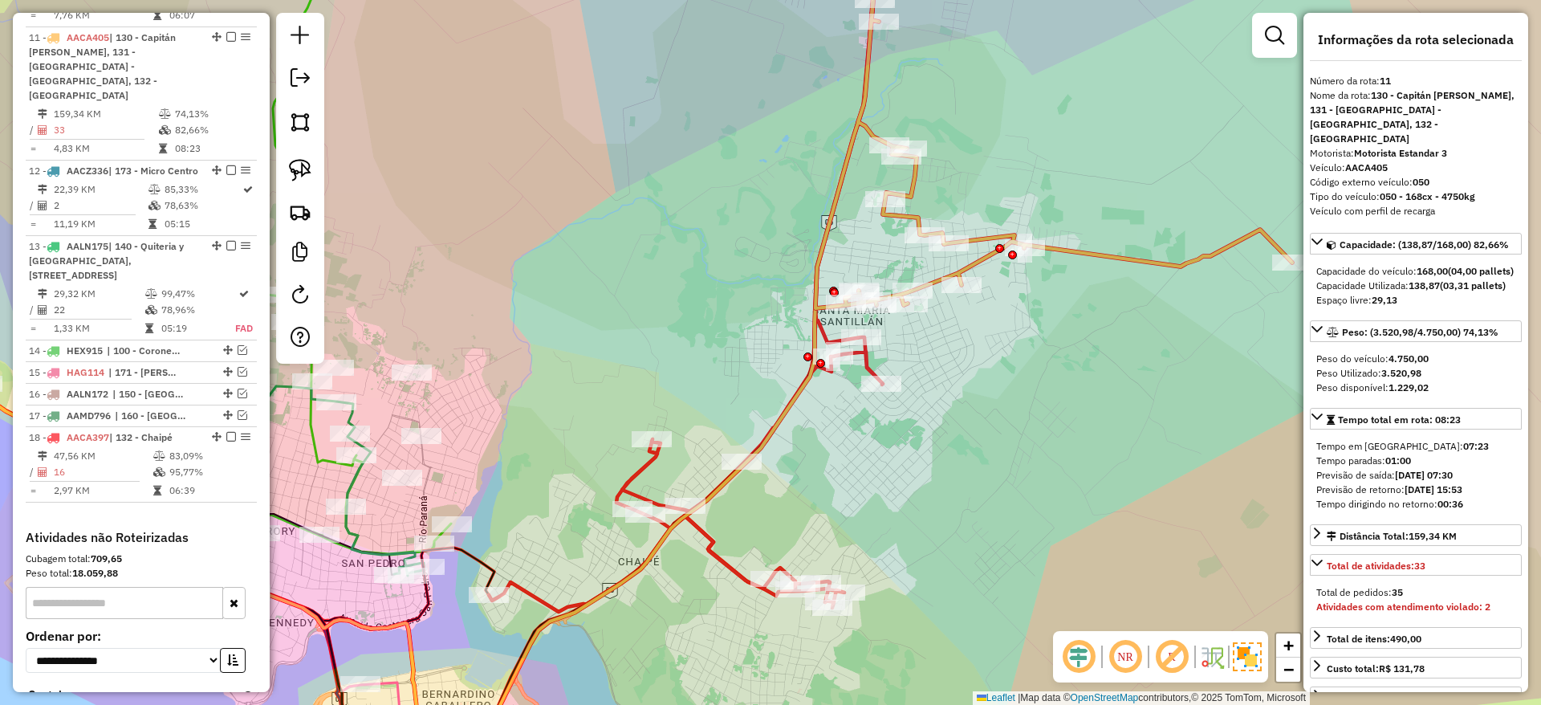
click at [722, 570] on icon at bounding box center [686, 461] width 394 height 301
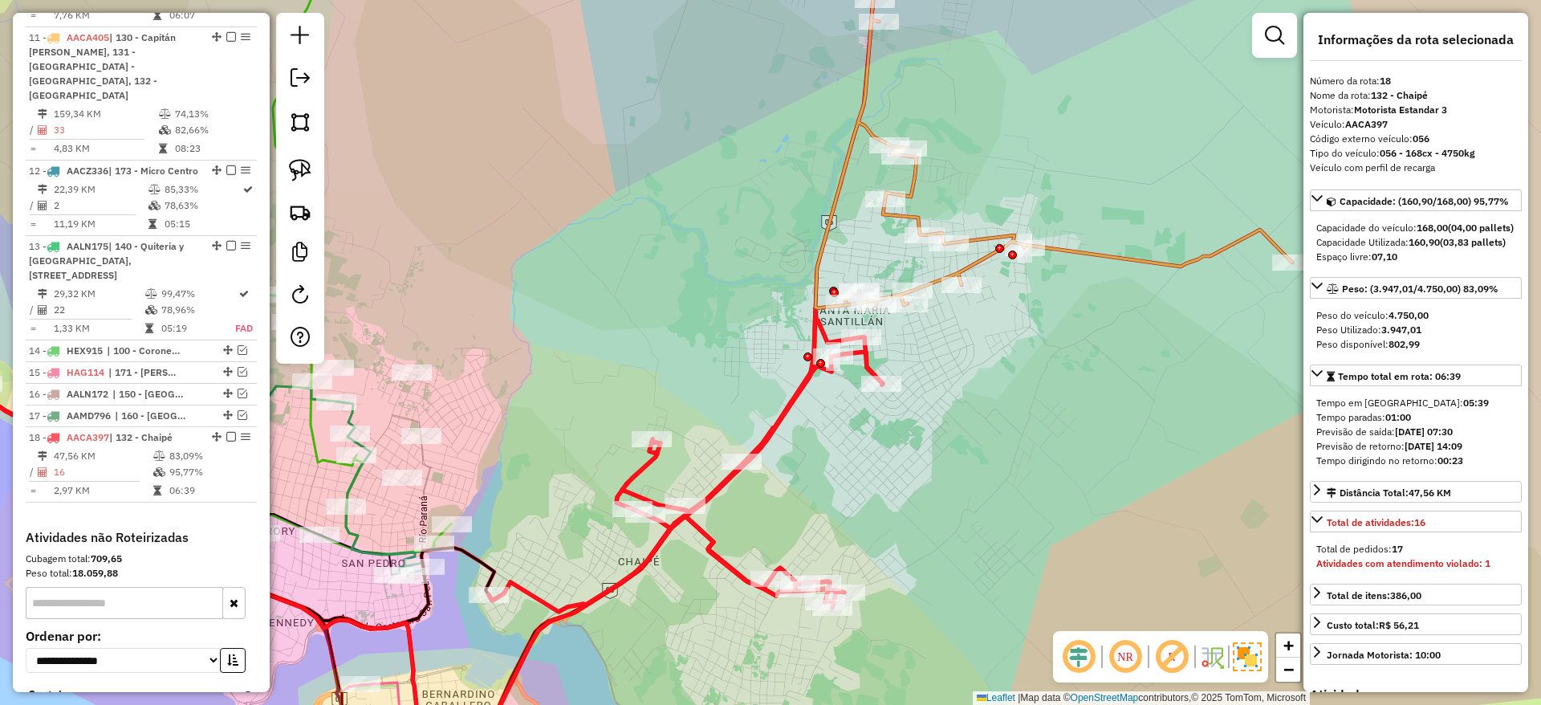
scroll to position [1666, 0]
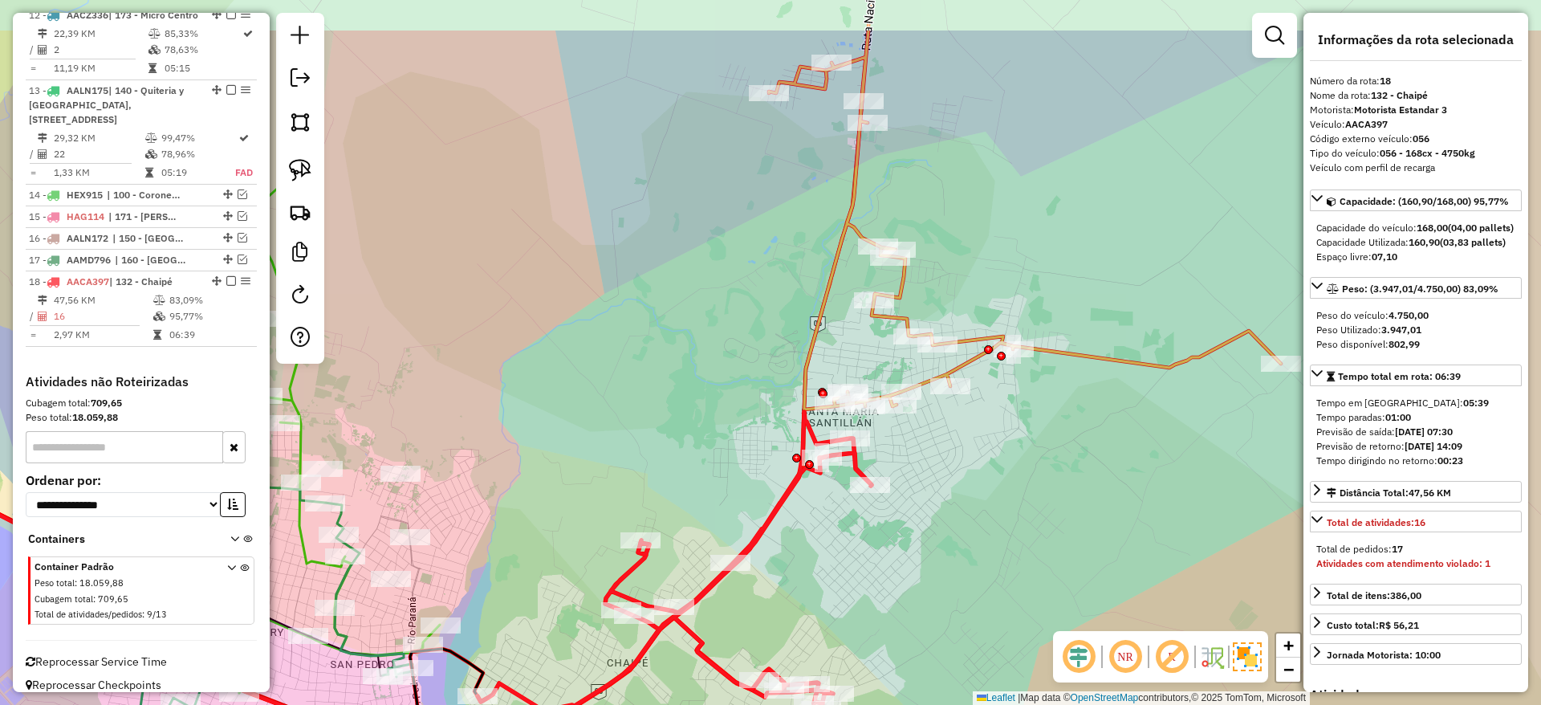
drag, startPoint x: 722, startPoint y: 570, endPoint x: 710, endPoint y: 671, distance: 101.8
click at [710, 671] on icon at bounding box center [675, 562] width 394 height 301
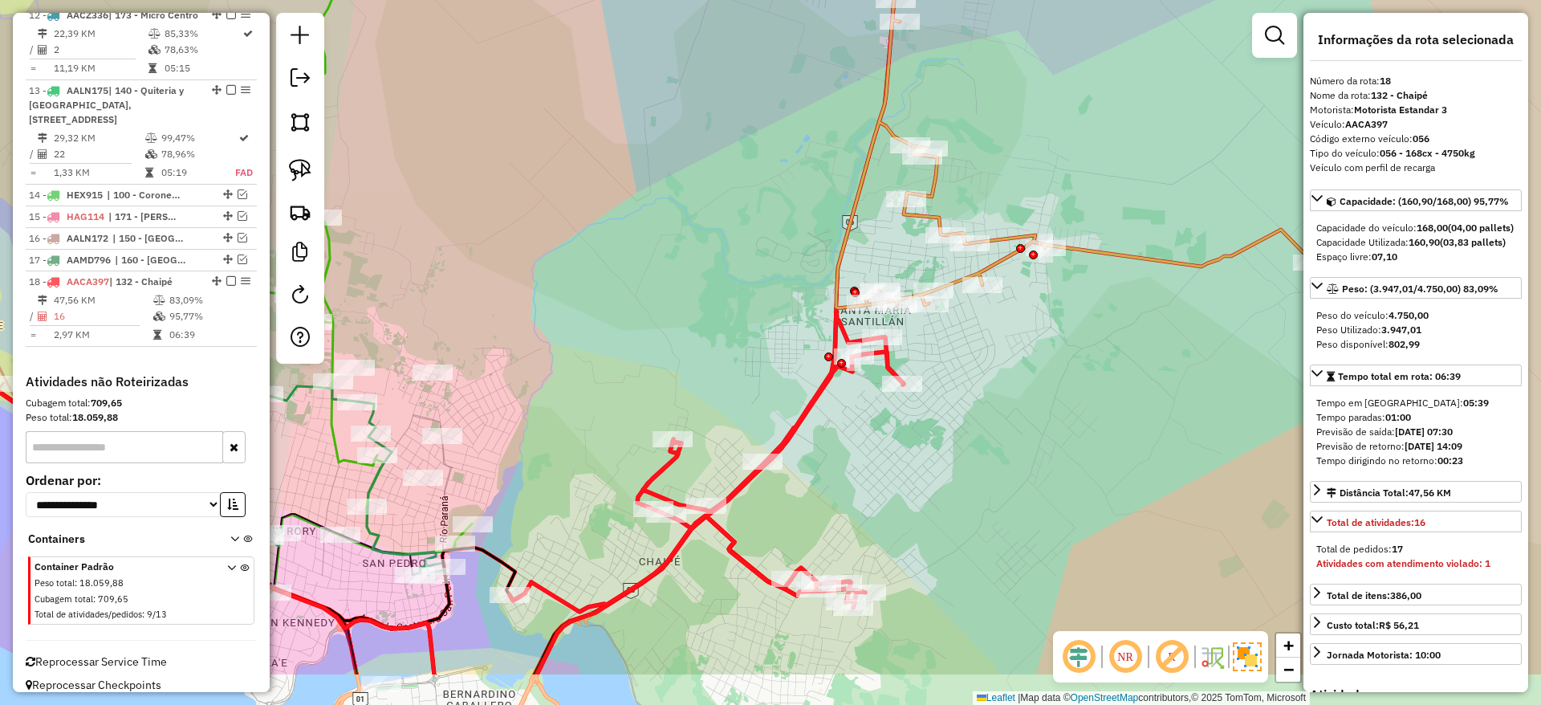
drag, startPoint x: 700, startPoint y: 320, endPoint x: 722, endPoint y: 247, distance: 76.4
click at [722, 247] on div "Janela de atendimento Grade de atendimento Capacidade Transportadoras Veículos …" at bounding box center [770, 352] width 1541 height 705
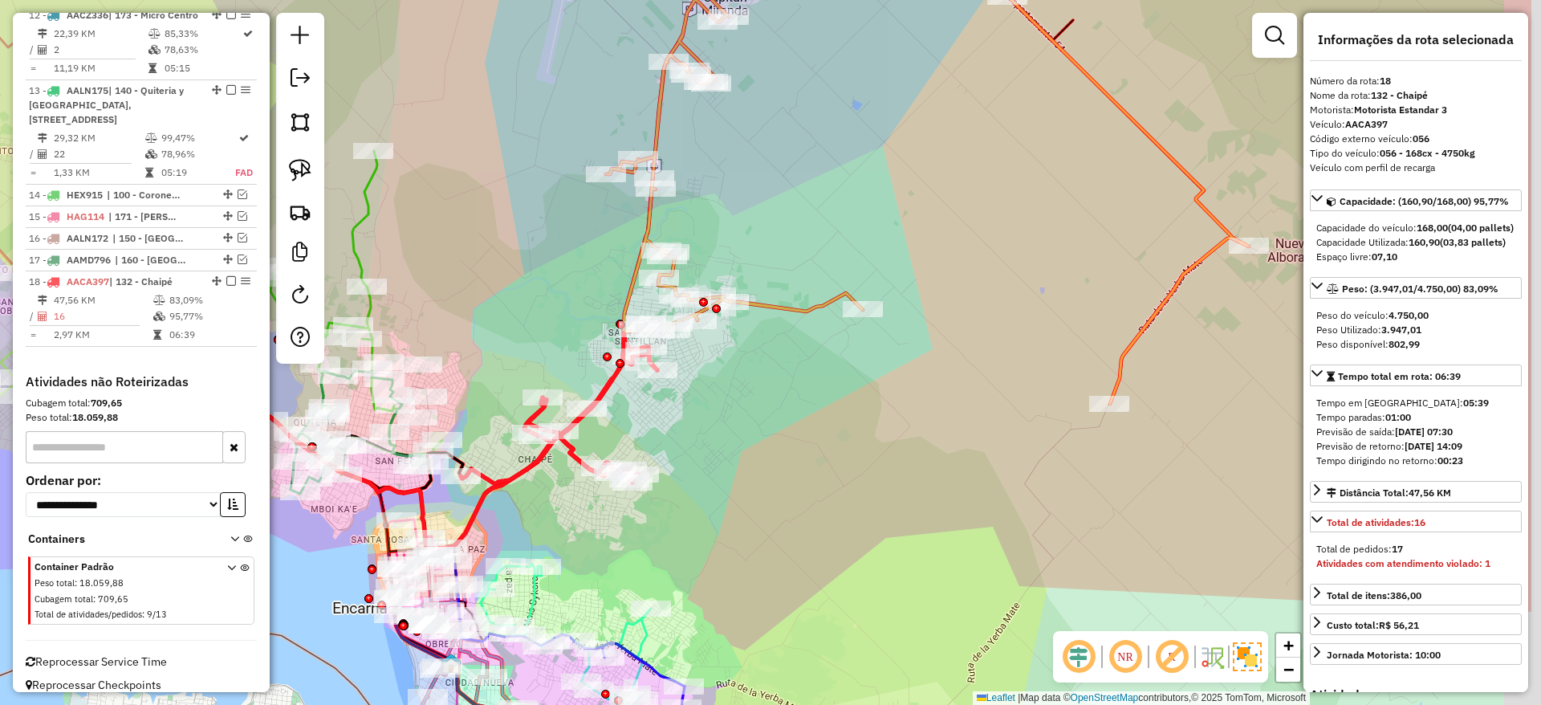
drag, startPoint x: 743, startPoint y: 535, endPoint x: 704, endPoint y: 554, distance: 43.4
click at [704, 554] on div "Janela de atendimento Grade de atendimento Capacidade Transportadoras Veículos …" at bounding box center [770, 352] width 1541 height 705
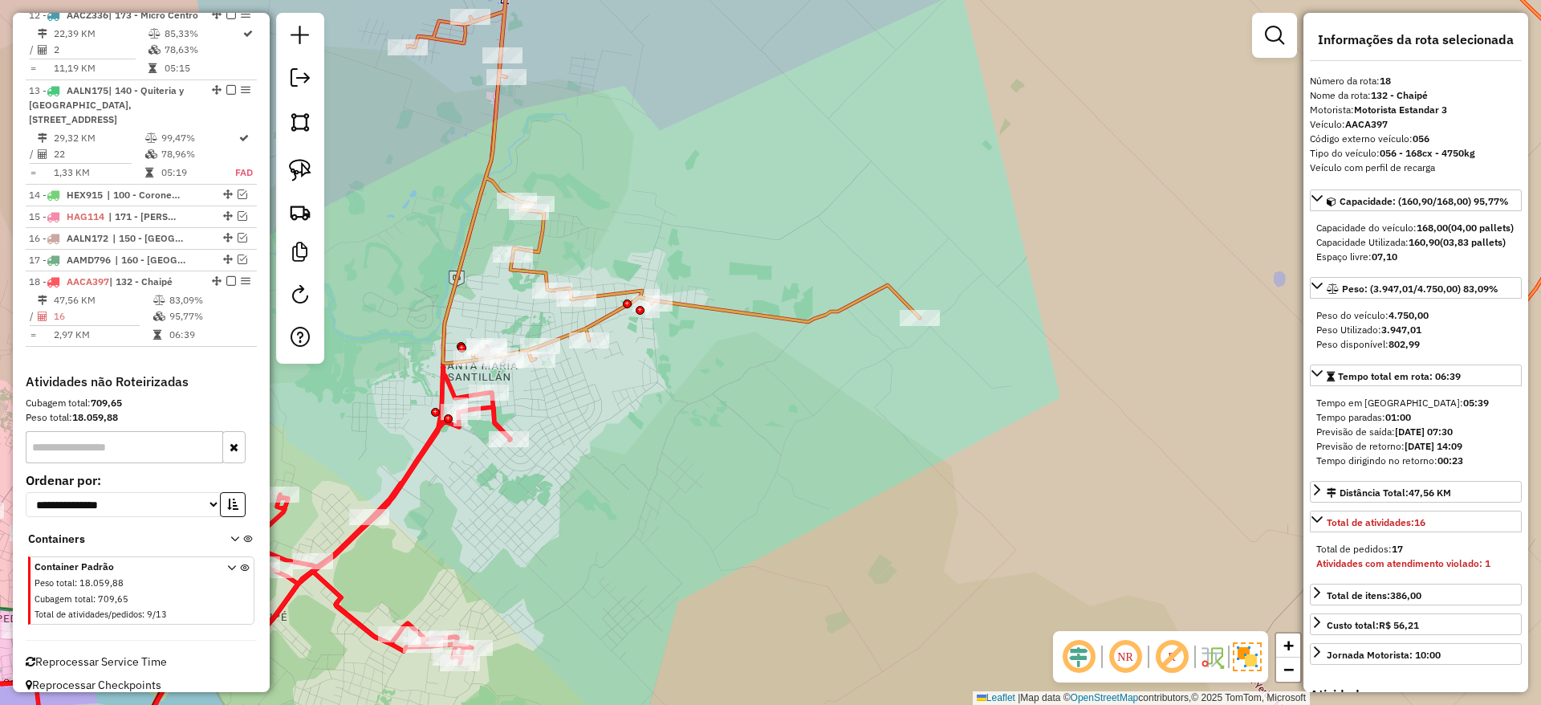
click at [779, 304] on div "Janela de atendimento Grade de atendimento Capacidade Transportadoras Veículos …" at bounding box center [770, 352] width 1541 height 705
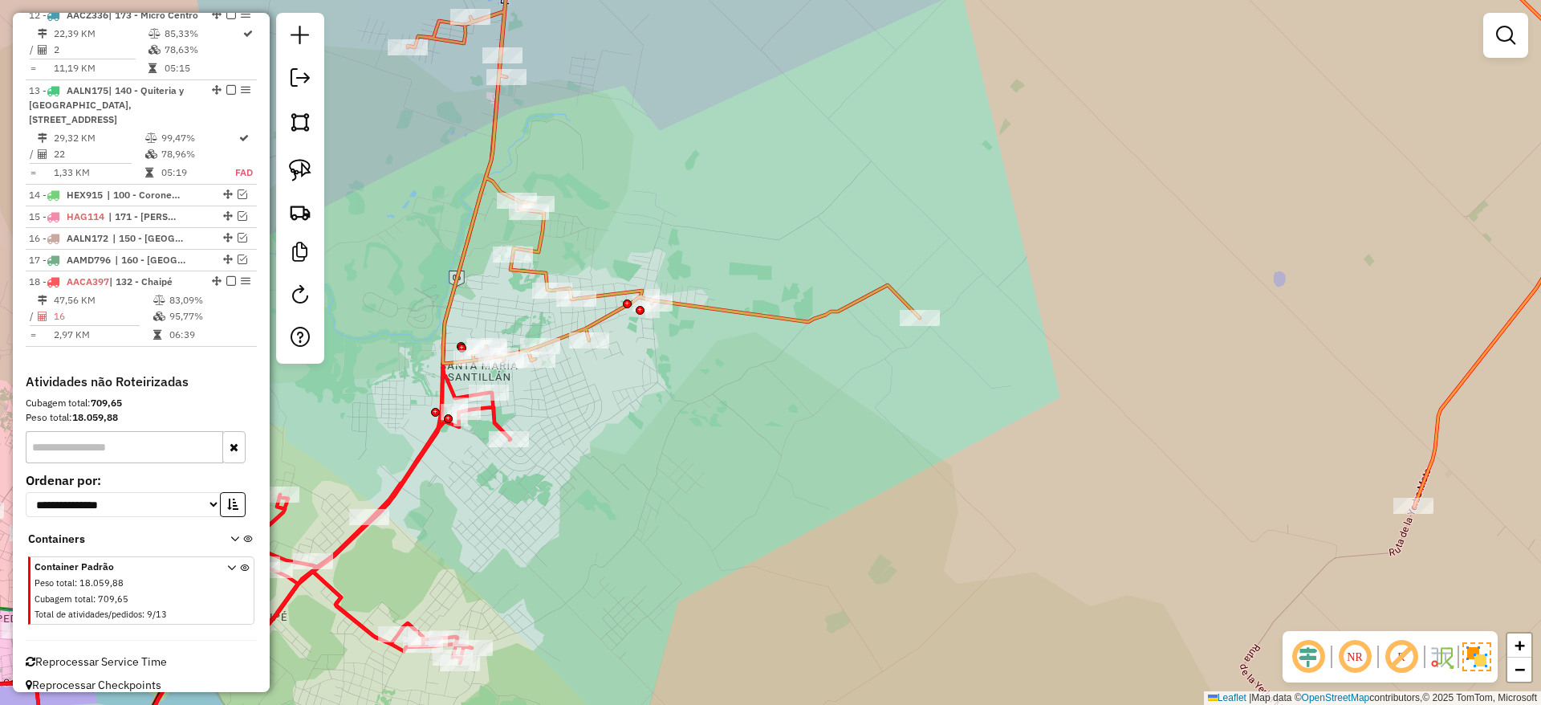
click at [778, 309] on icon at bounding box center [1050, 217] width 1284 height 577
select select "**********"
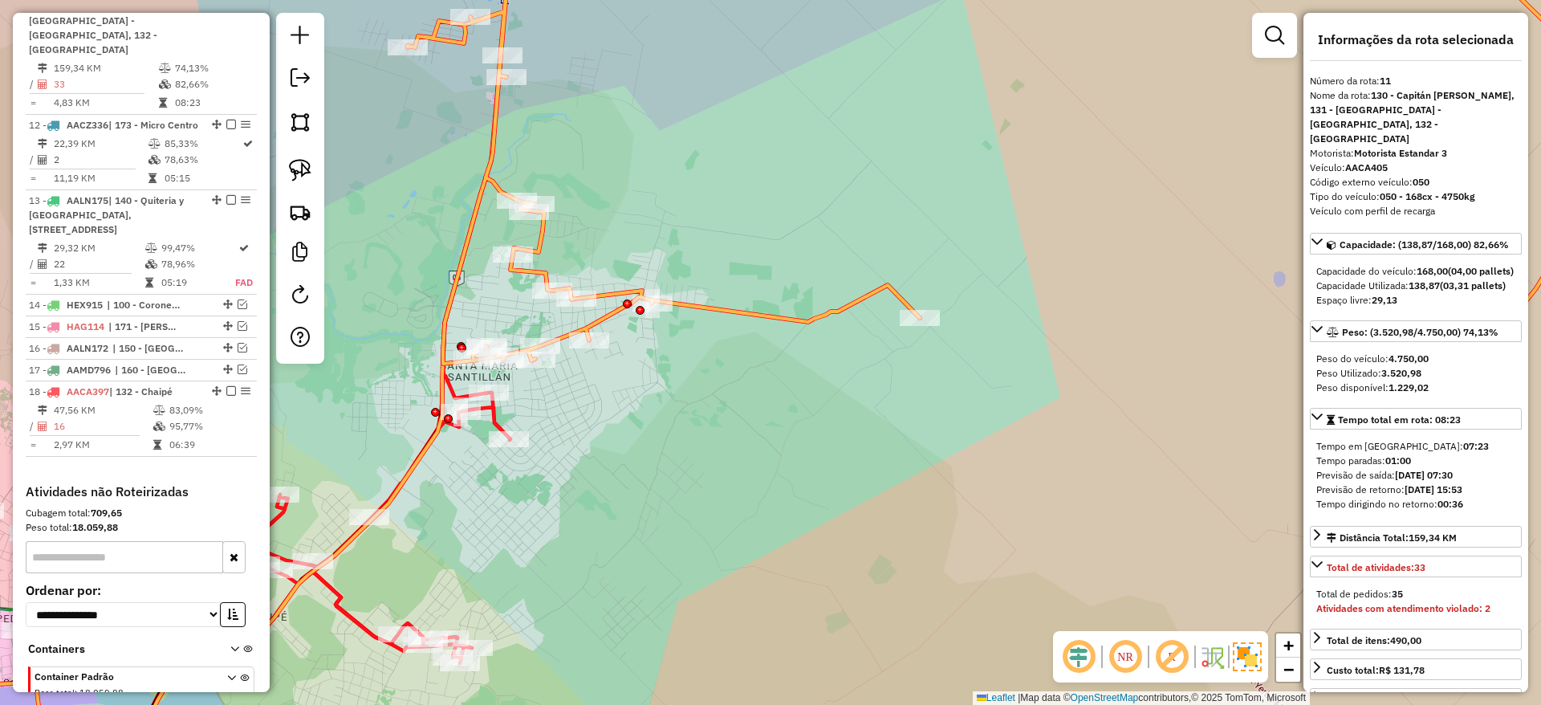
scroll to position [1511, 0]
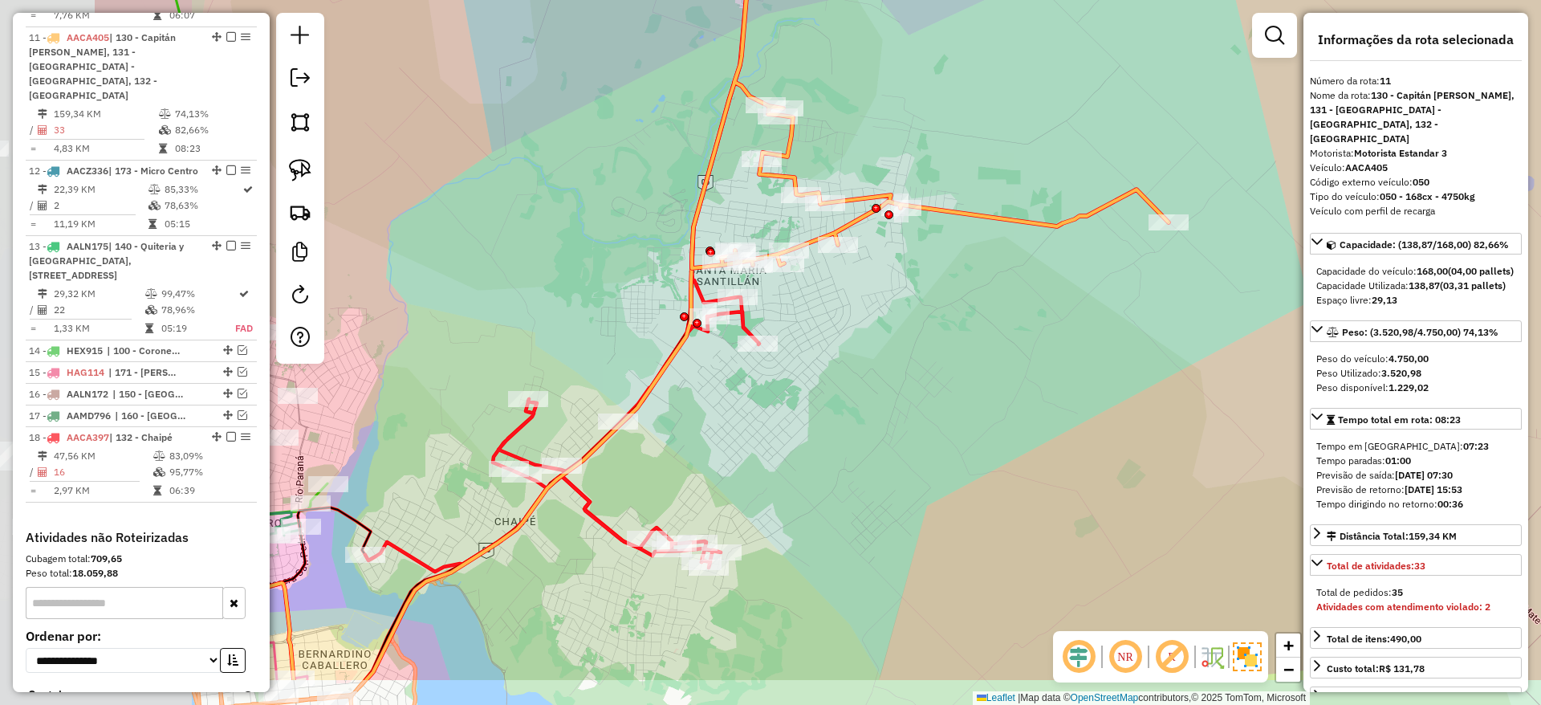
drag, startPoint x: 348, startPoint y: 124, endPoint x: 655, endPoint y: -31, distance: 343.5
click at [655, 0] on html "Aguarde... Pop-up bloqueado! Seu navegador bloqueou automáticamente a abertura …" at bounding box center [770, 352] width 1541 height 705
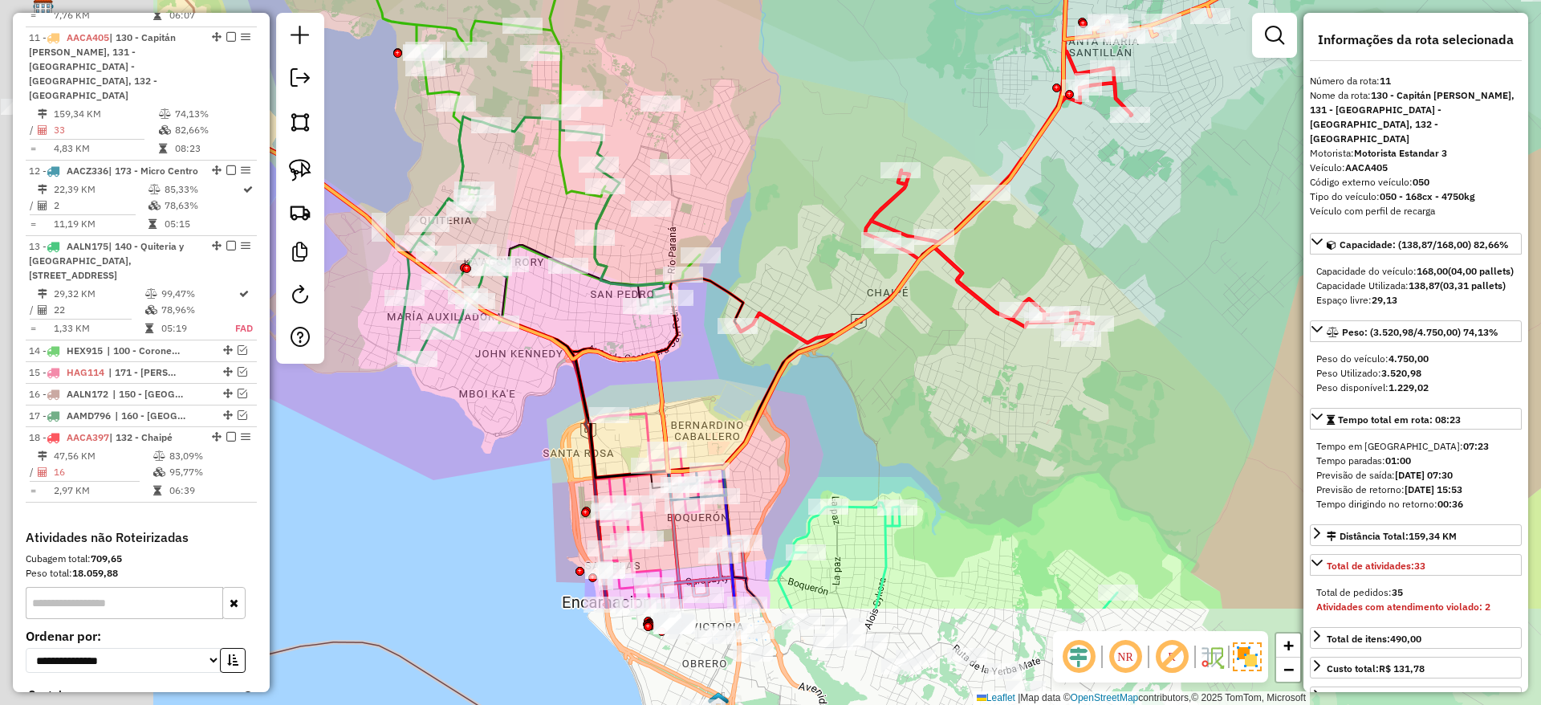
drag, startPoint x: 943, startPoint y: 503, endPoint x: 1297, endPoint y: 380, distance: 374.7
click at [1297, 380] on div "Janela de atendimento Grade de atendimento Capacidade Transportadoras Veículos …" at bounding box center [770, 352] width 1541 height 705
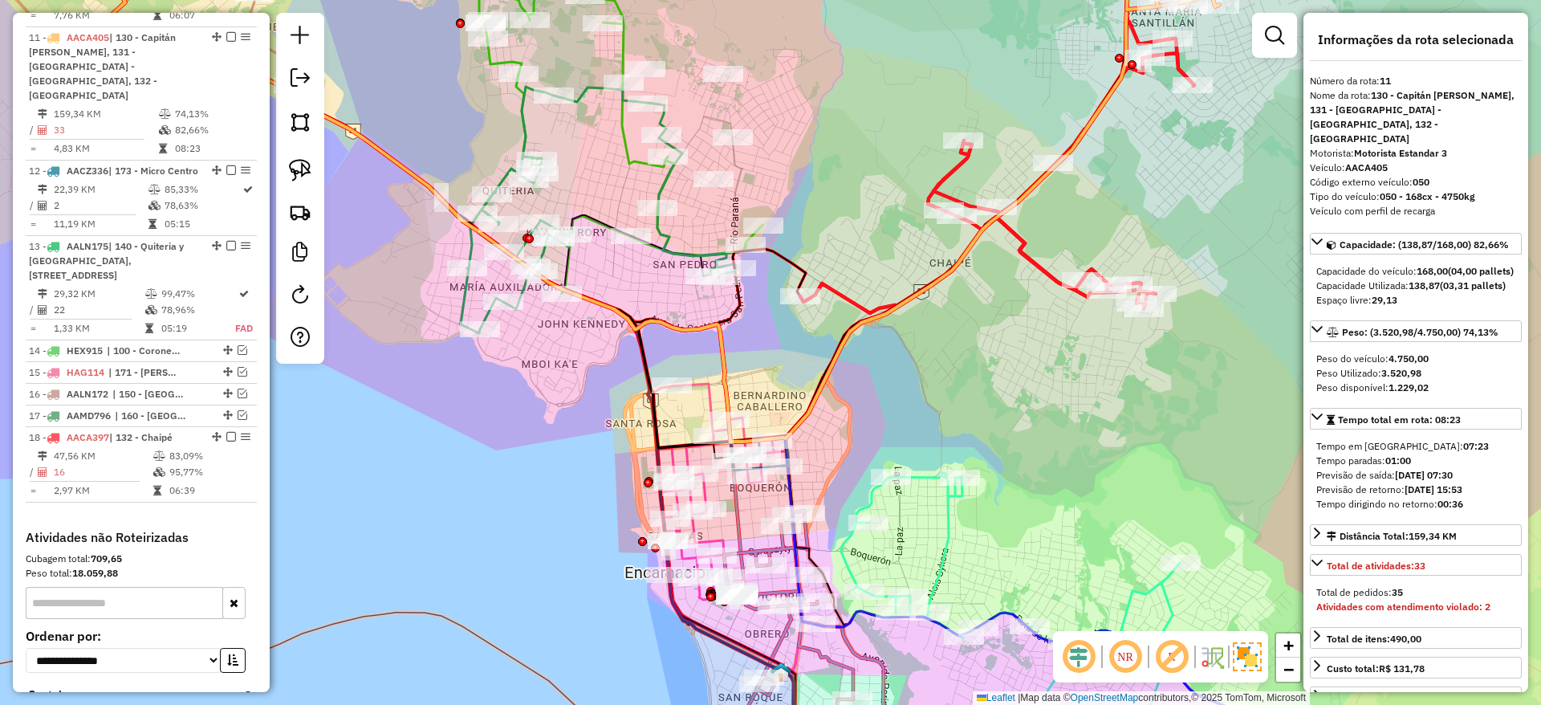
drag, startPoint x: 901, startPoint y: 219, endPoint x: 894, endPoint y: 76, distance: 143.0
click at [894, 76] on div "Janela de atendimento Grade de atendimento Capacidade Transportadoras Veículos …" at bounding box center [770, 352] width 1541 height 705
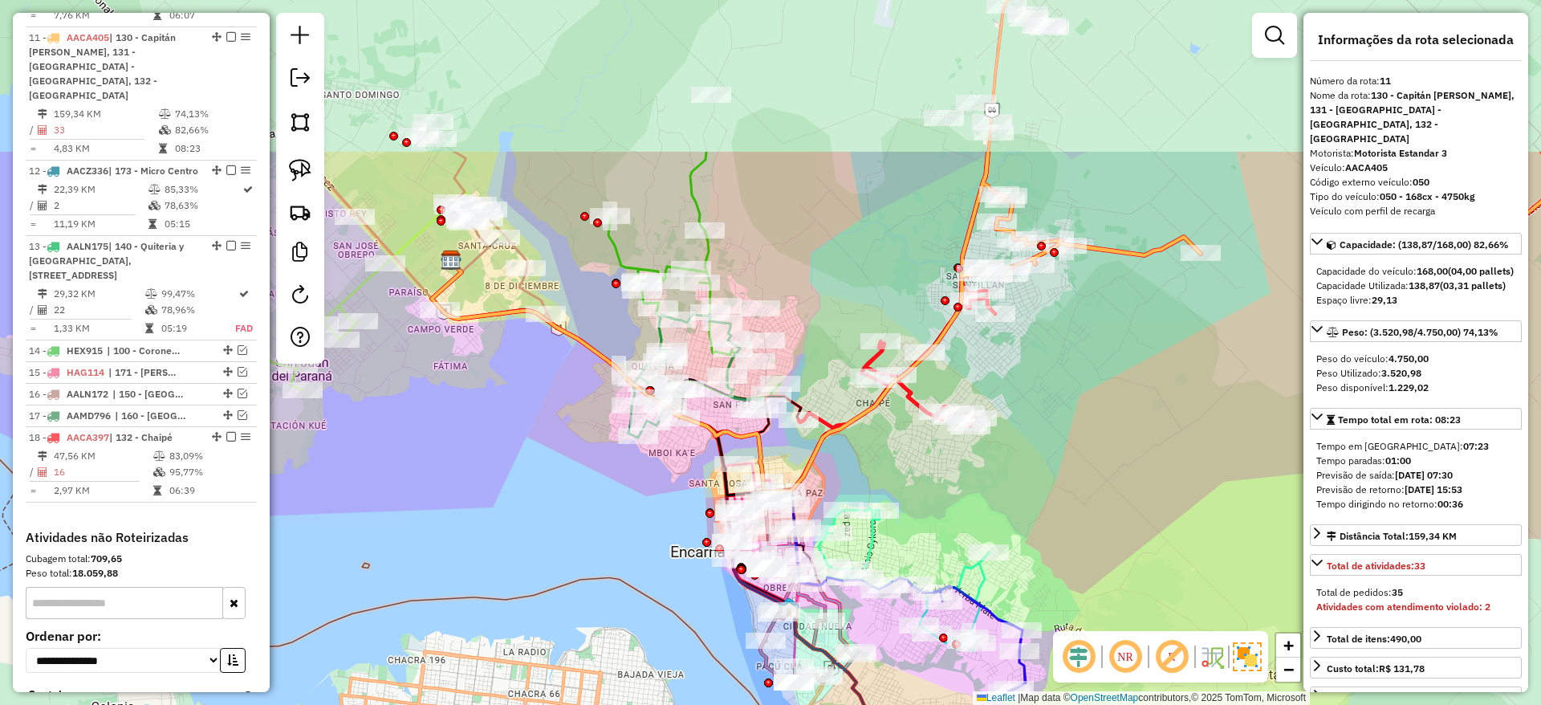
drag, startPoint x: 624, startPoint y: 372, endPoint x: 601, endPoint y: 565, distance: 194.0
click at [601, 565] on div "Janela de atendimento Grade de atendimento Capacidade Transportadoras Veículos …" at bounding box center [770, 352] width 1541 height 705
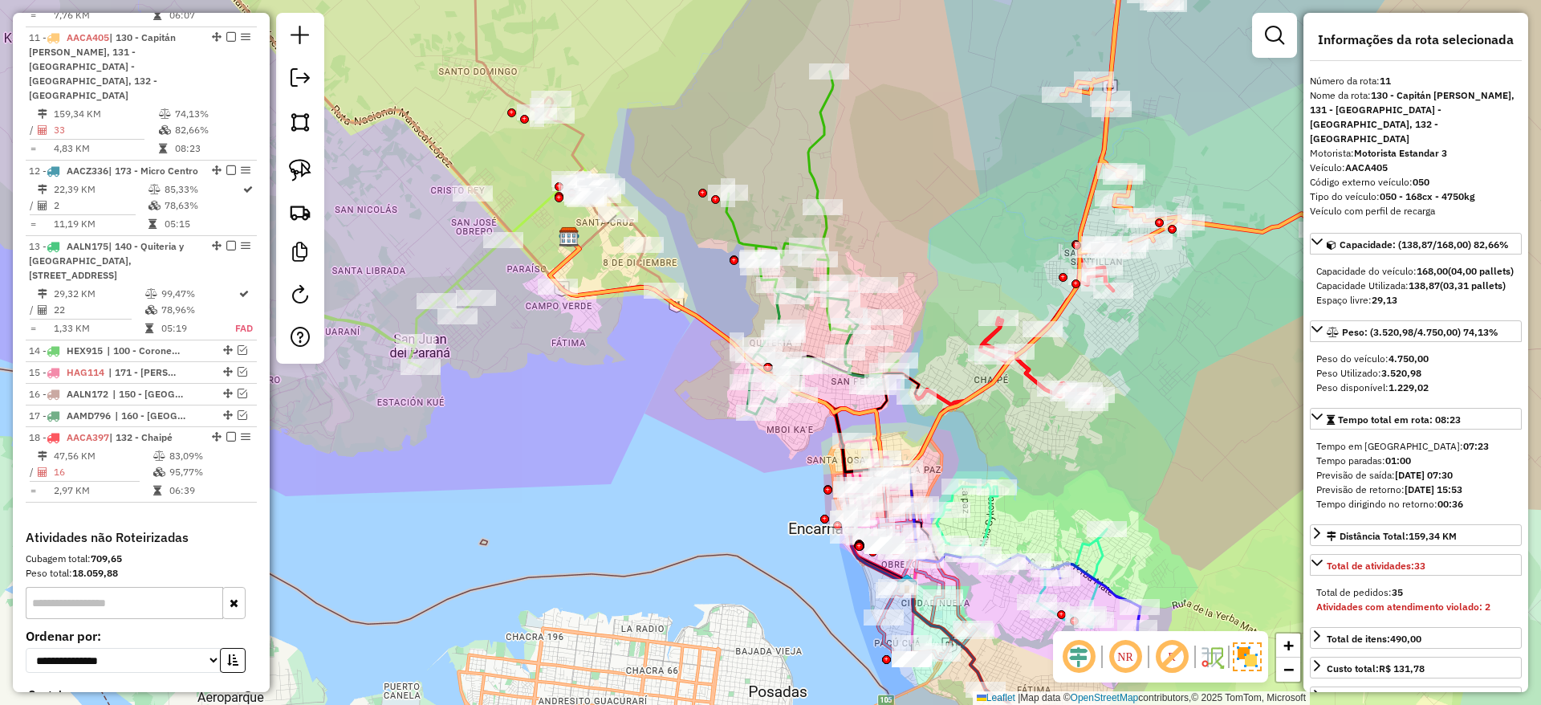
drag, startPoint x: 784, startPoint y: 169, endPoint x: 829, endPoint y: 122, distance: 65.3
click at [829, 122] on div "Janela de atendimento Grade de atendimento Capacidade Transportadoras Veículos …" at bounding box center [770, 352] width 1541 height 705
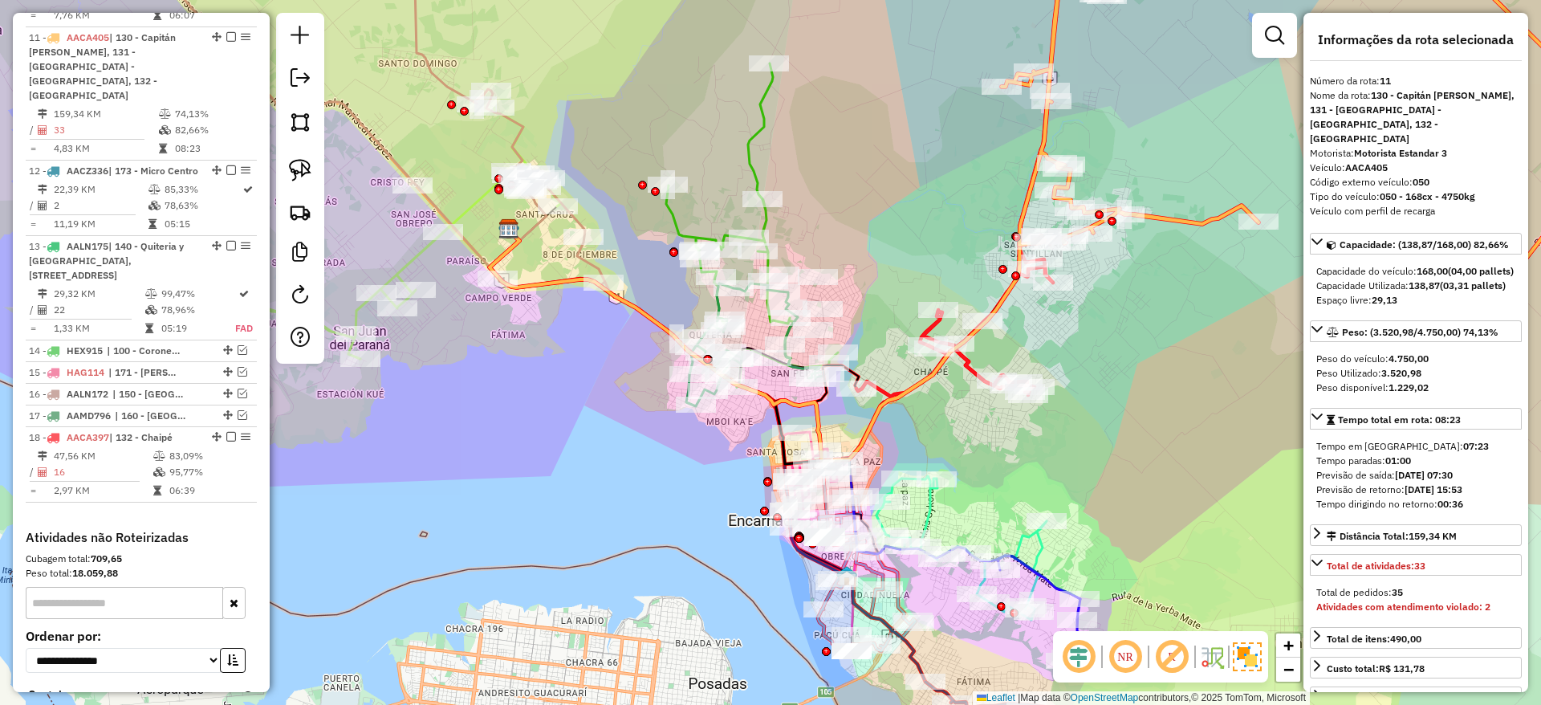
click at [753, 122] on div "Janela de atendimento Grade de atendimento Capacidade Transportadoras Veículos …" at bounding box center [770, 352] width 1541 height 705
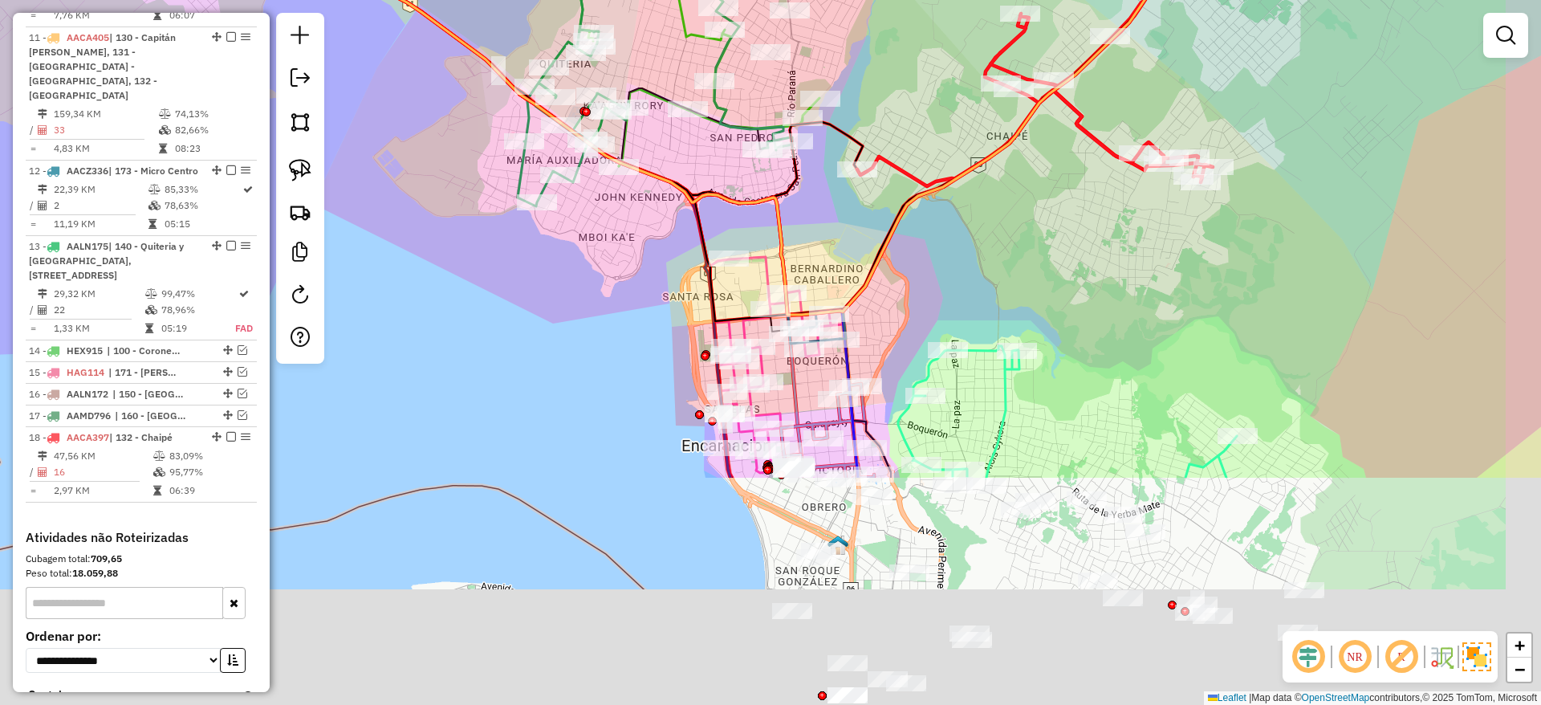
drag, startPoint x: 768, startPoint y: 352, endPoint x: 655, endPoint y: 54, distance: 318.6
click at [655, 54] on div "Janela de atendimento Grade de atendimento Capacidade Transportadoras Veículos …" at bounding box center [770, 352] width 1541 height 705
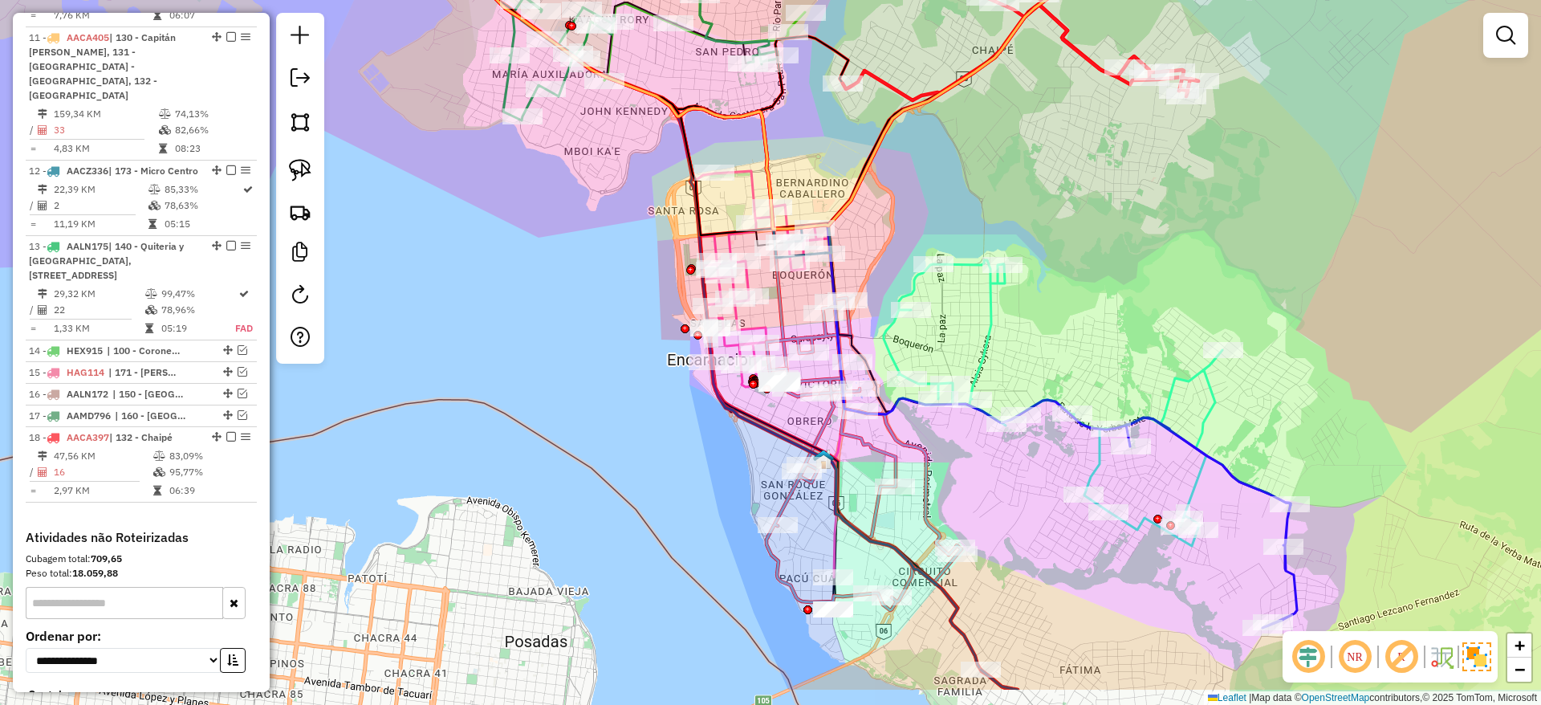
drag, startPoint x: 608, startPoint y: 388, endPoint x: 592, endPoint y: 314, distance: 75.4
click at [592, 314] on div "Janela de atendimento Grade de atendimento Capacidade Transportadoras Veículos …" at bounding box center [770, 352] width 1541 height 705
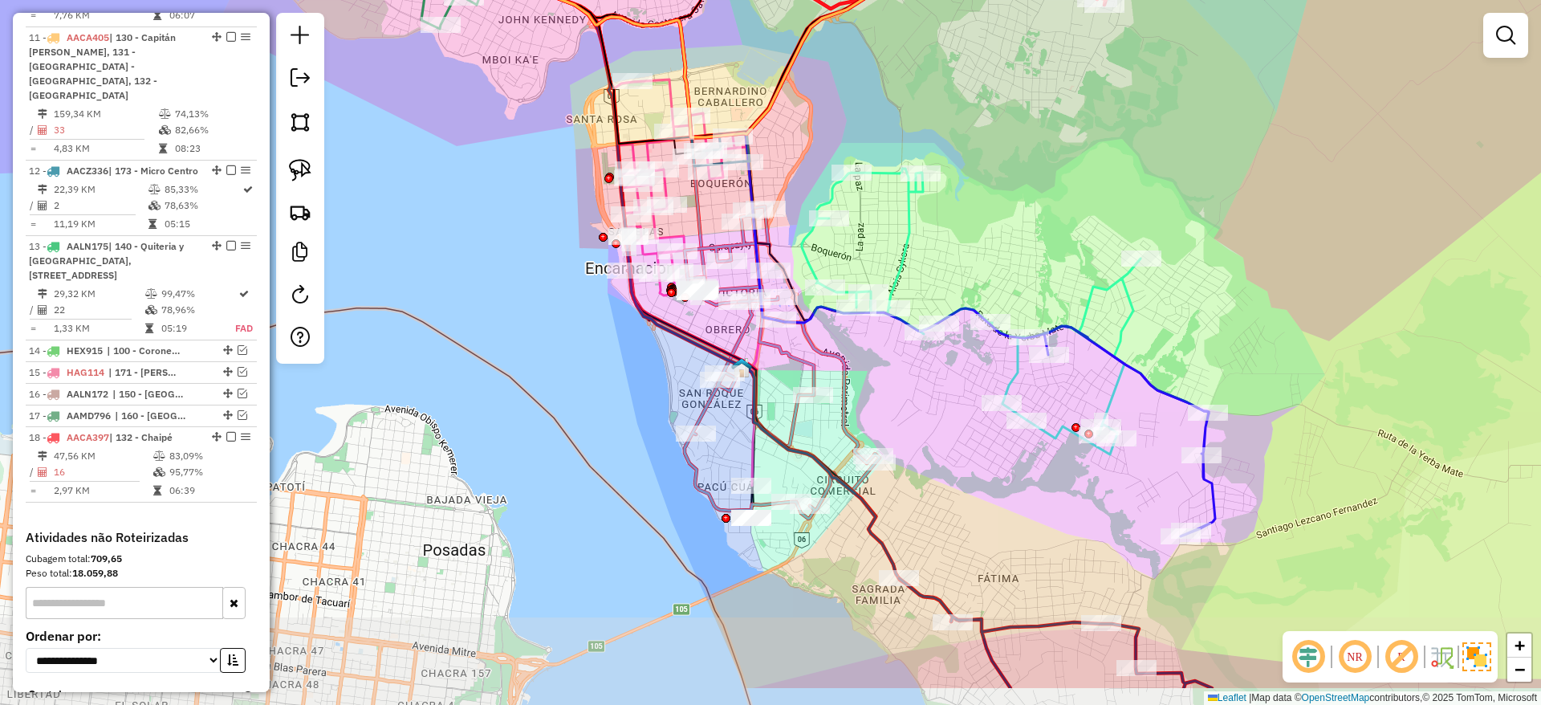
drag, startPoint x: 1037, startPoint y: 245, endPoint x: 981, endPoint y: 203, distance: 70.0
click at [981, 203] on div "Janela de atendimento Grade de atendimento Capacidade Transportadoras Veículos …" at bounding box center [770, 352] width 1541 height 705
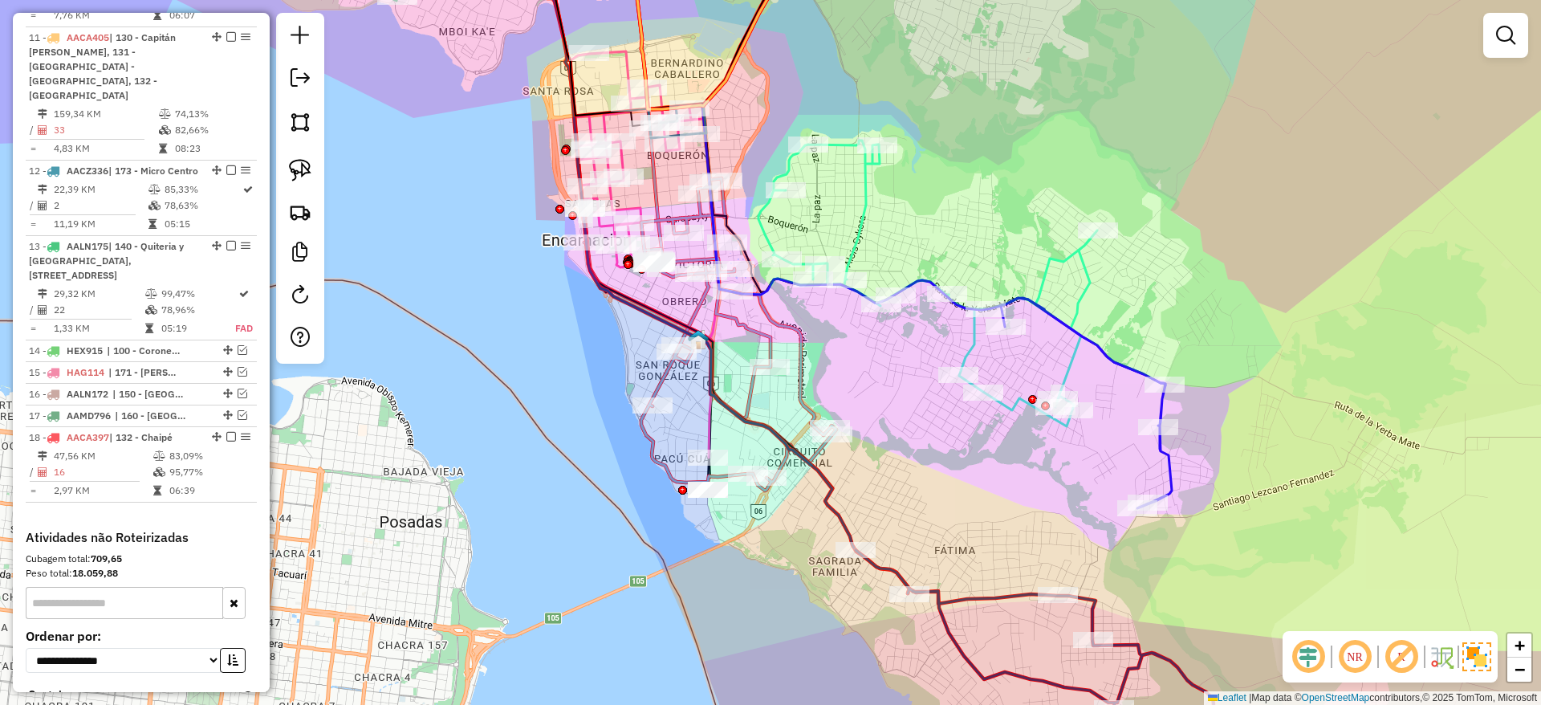
click at [1171, 455] on icon at bounding box center [1086, 403] width 171 height 210
select select "**********"
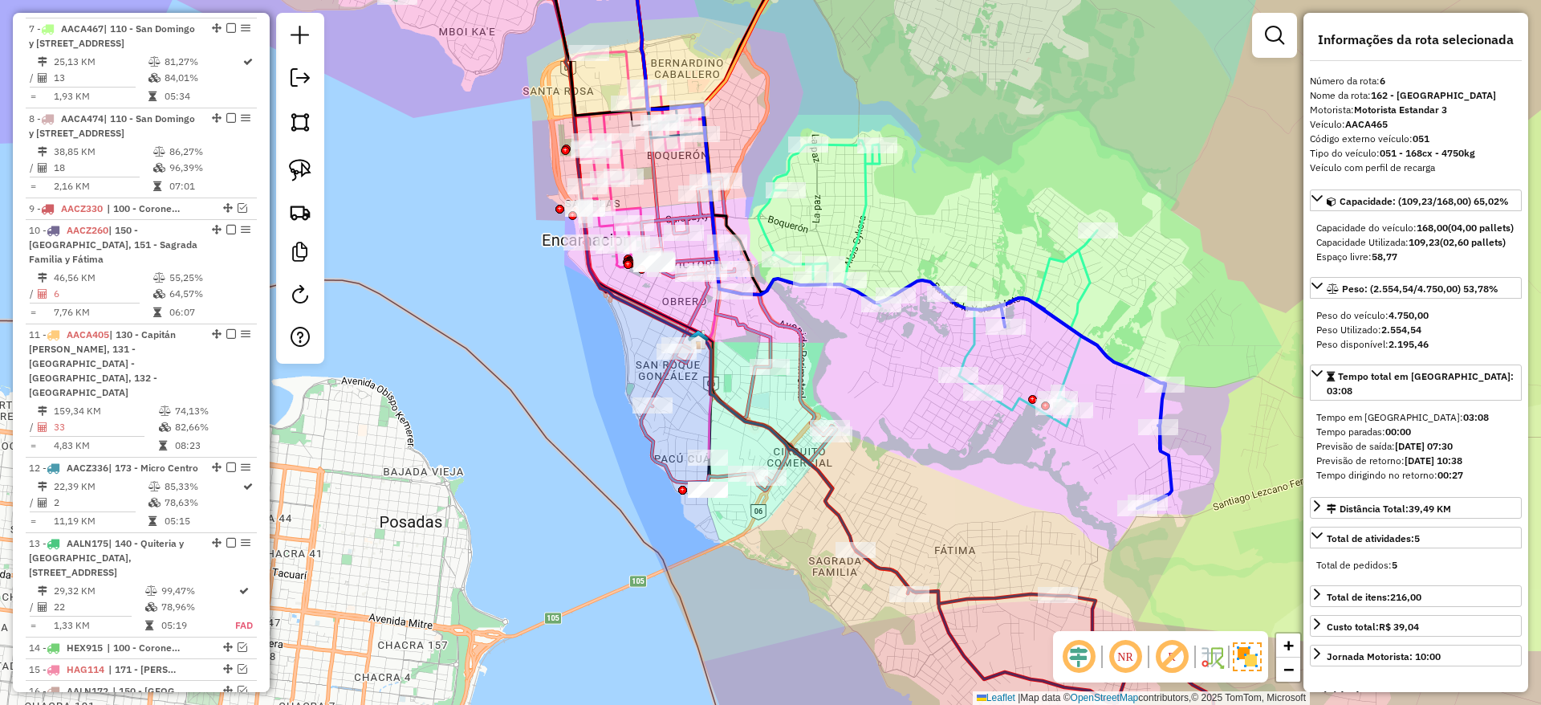
scroll to position [1115, 0]
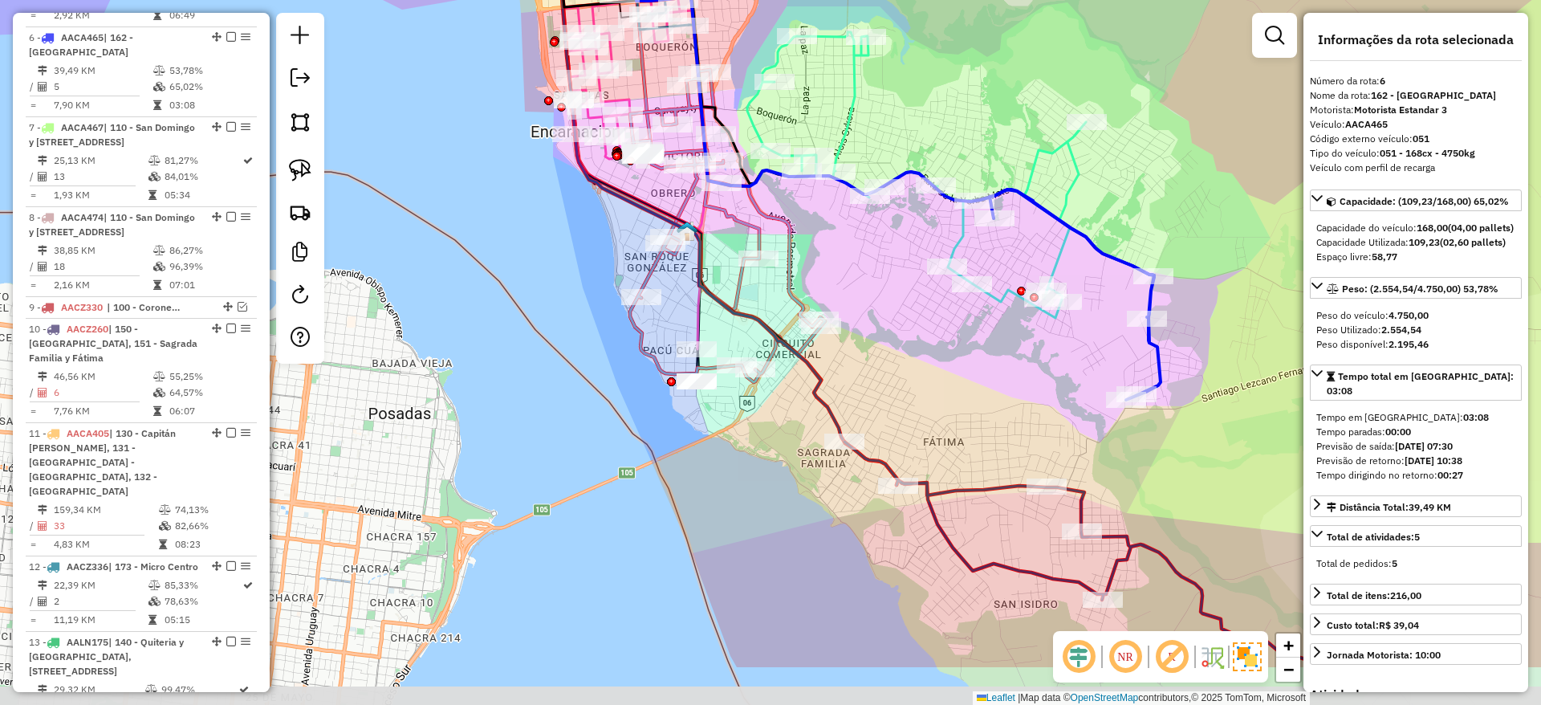
drag, startPoint x: 978, startPoint y: 514, endPoint x: 925, endPoint y: 298, distance: 222.3
click at [925, 298] on div "Janela de atendimento Grade de atendimento Capacidade Transportadoras Veículos …" at bounding box center [770, 352] width 1541 height 705
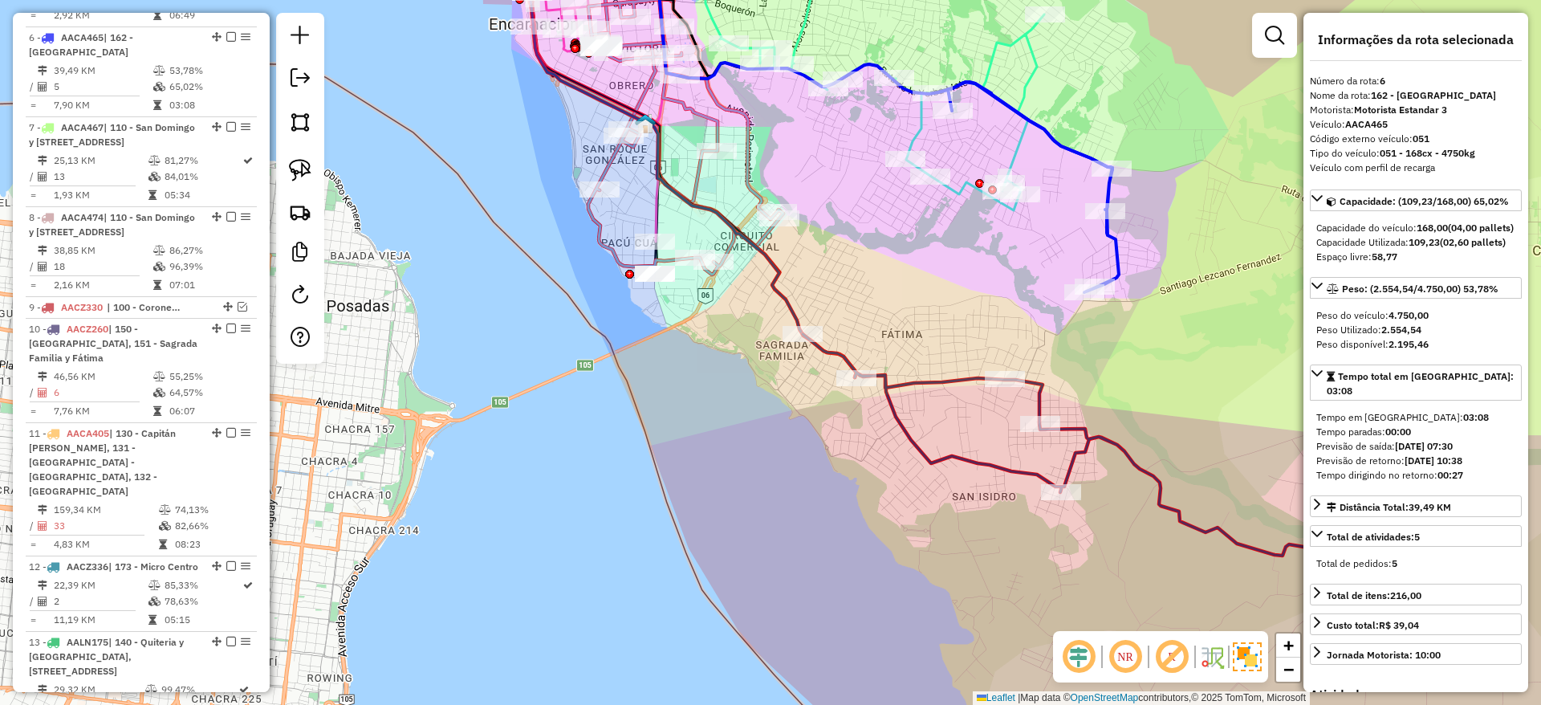
click at [925, 386] on icon at bounding box center [1076, 454] width 547 height 240
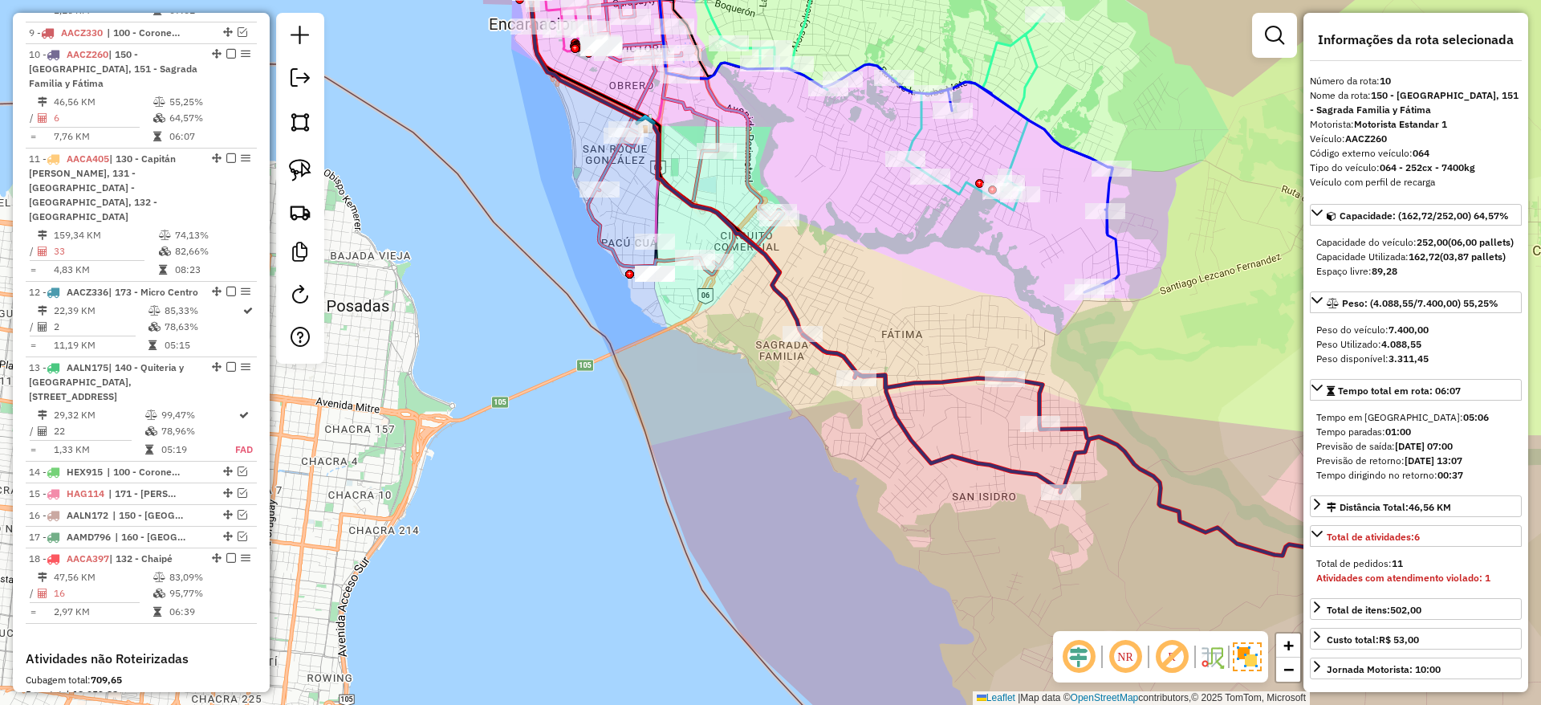
scroll to position [1421, 0]
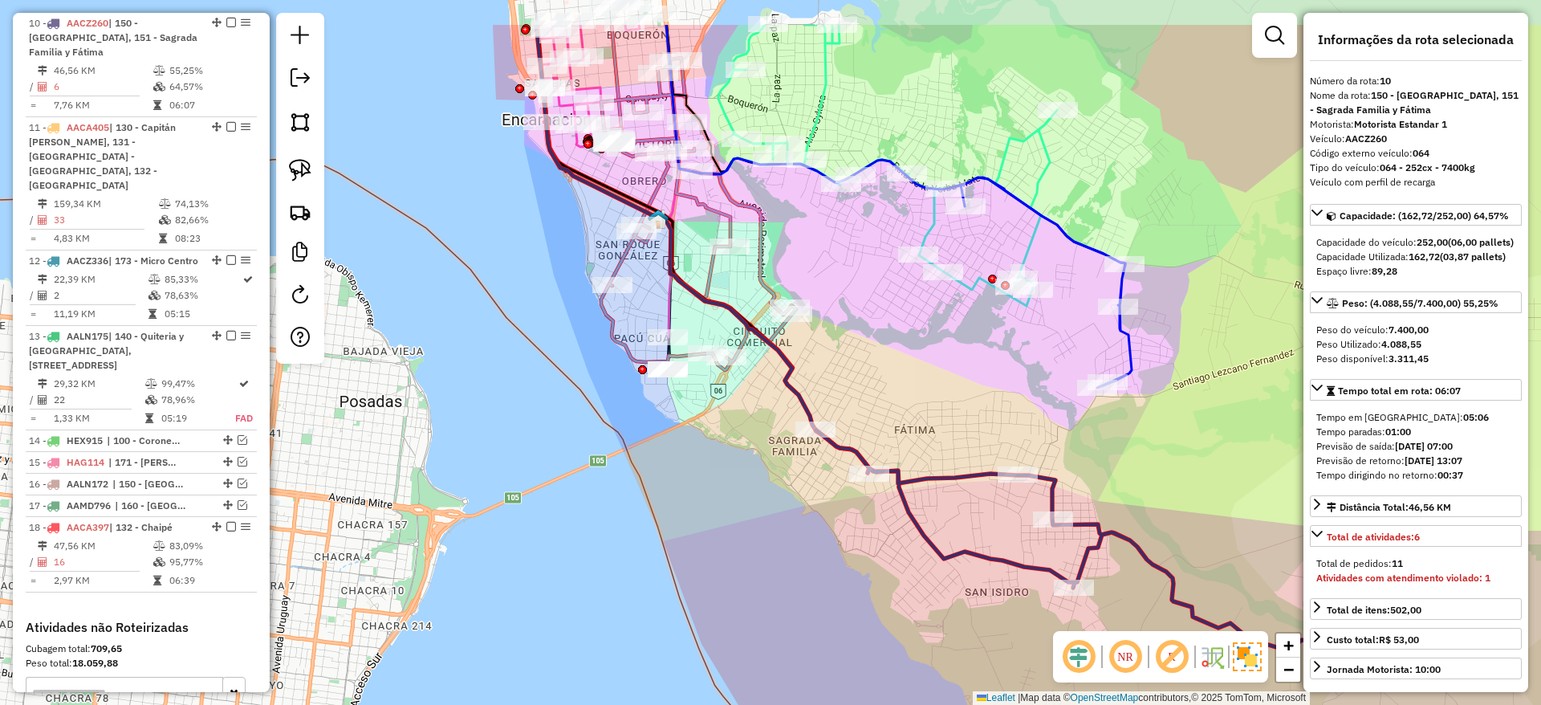
drag, startPoint x: 925, startPoint y: 386, endPoint x: 938, endPoint y: 482, distance: 96.4
click at [938, 482] on icon at bounding box center [1088, 549] width 547 height 240
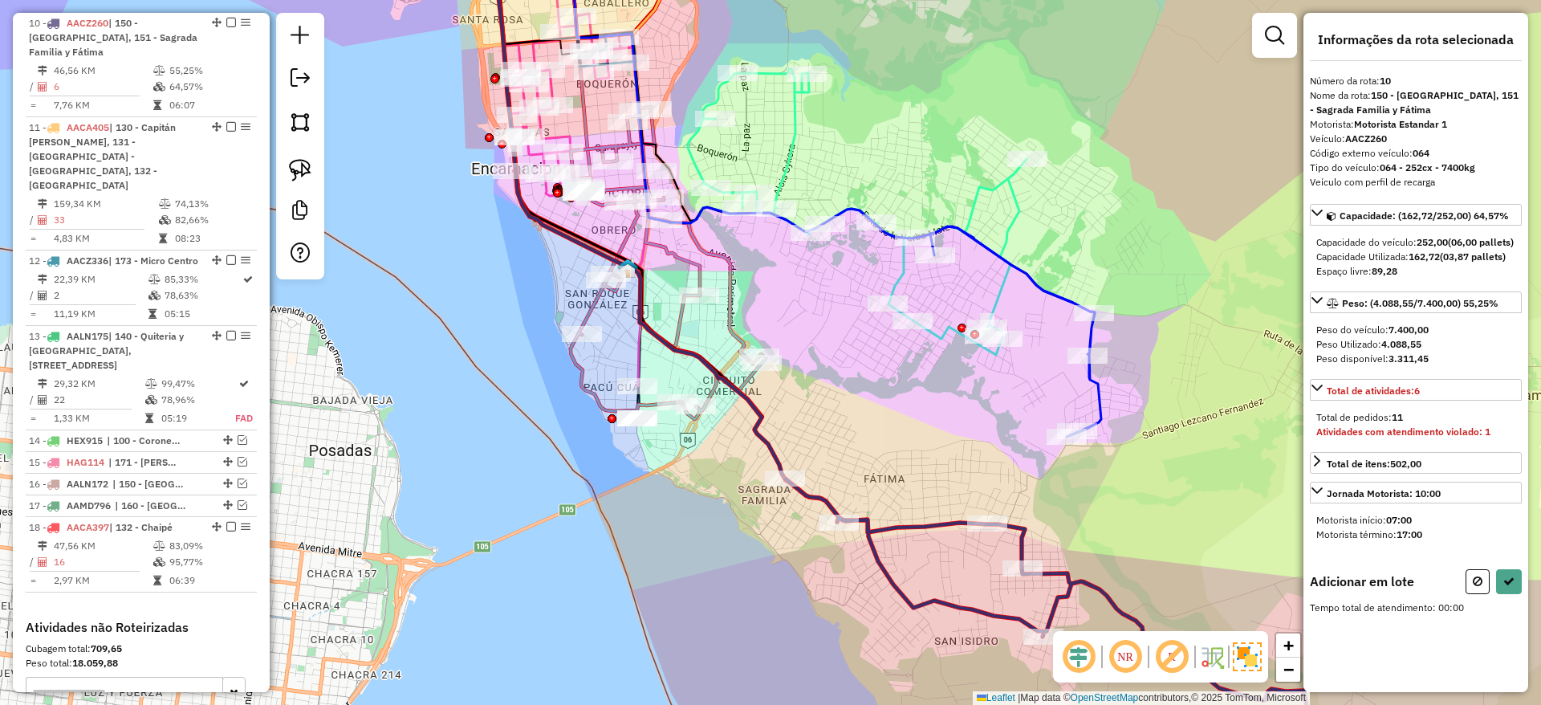
drag, startPoint x: 675, startPoint y: 454, endPoint x: 652, endPoint y: 490, distance: 43.0
click at [652, 490] on div "Janela de atendimento Grade de atendimento Capacidade Transportadoras Veículos …" at bounding box center [770, 352] width 1541 height 705
click at [305, 166] on img at bounding box center [300, 170] width 22 height 22
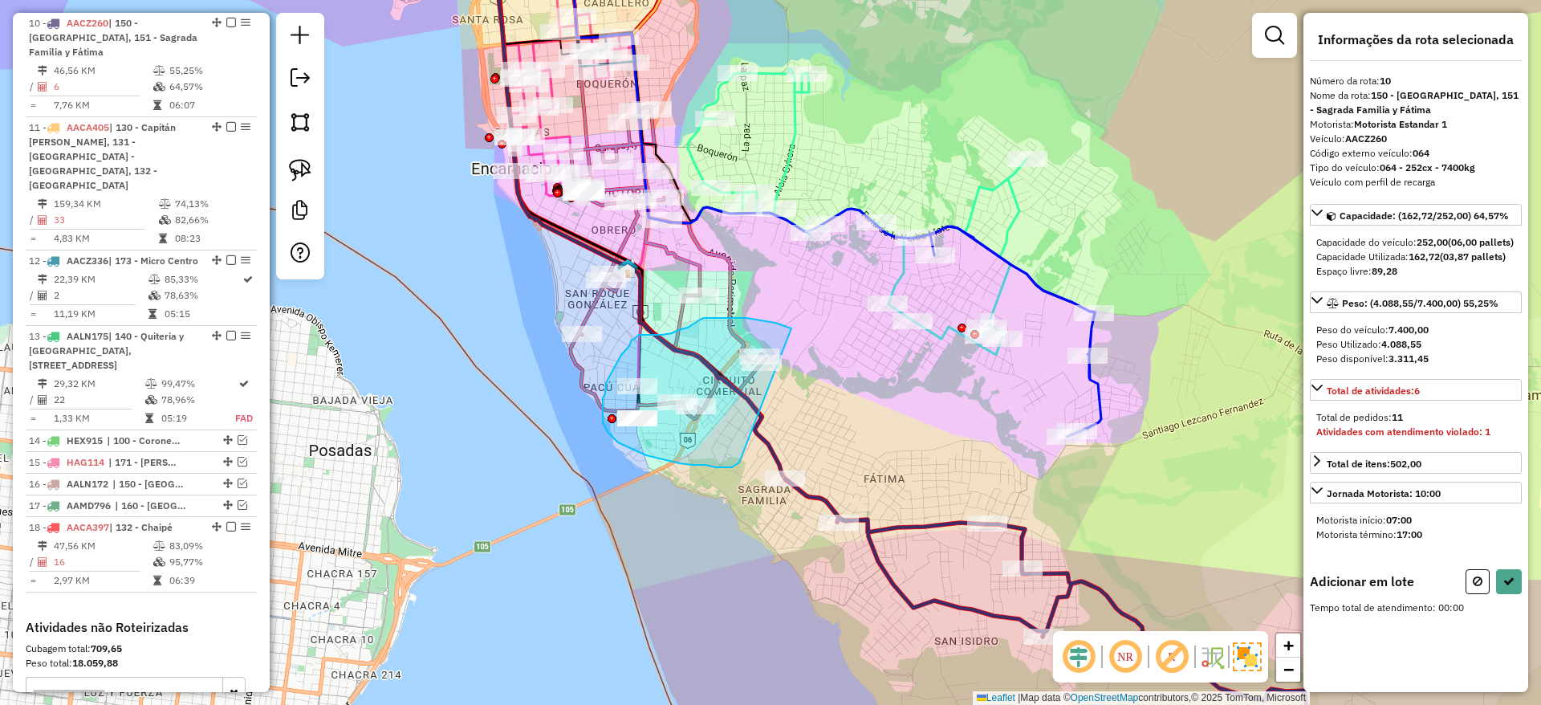
drag, startPoint x: 791, startPoint y: 329, endPoint x: 741, endPoint y: 458, distance: 138.8
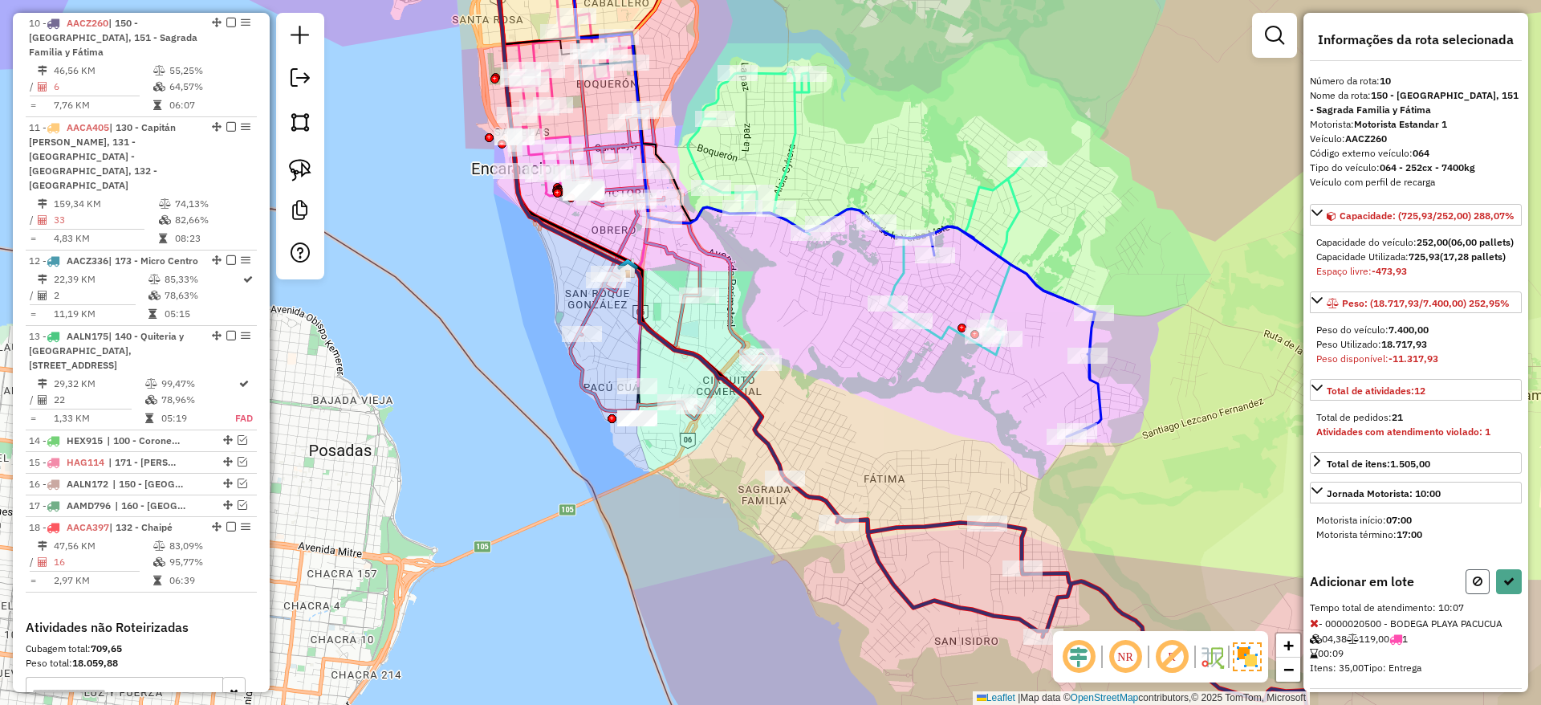
click at [1477, 587] on icon at bounding box center [1478, 580] width 10 height 11
select select "**********"
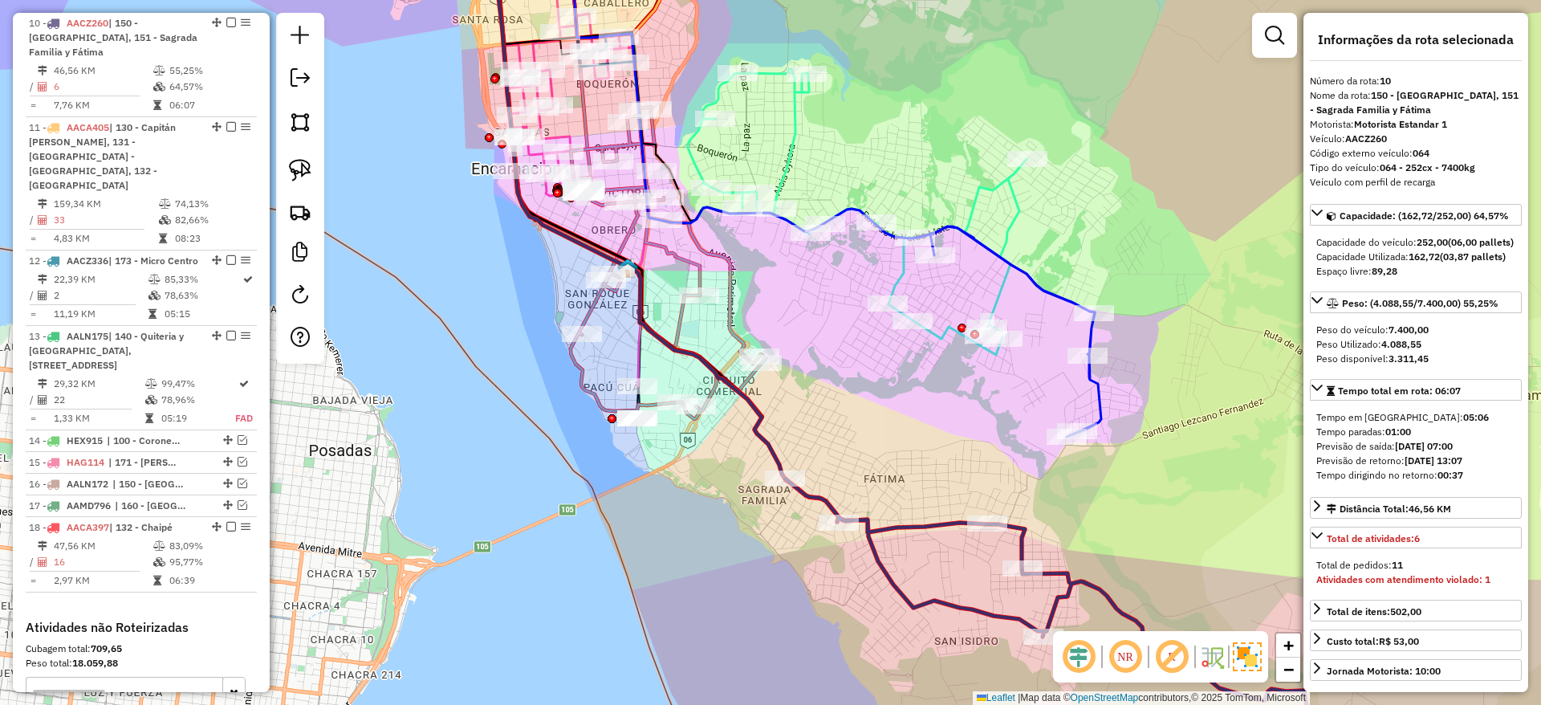
click at [933, 409] on div "Janela de atendimento Grade de atendimento Capacidade Transportadoras Veículos …" at bounding box center [770, 352] width 1541 height 705
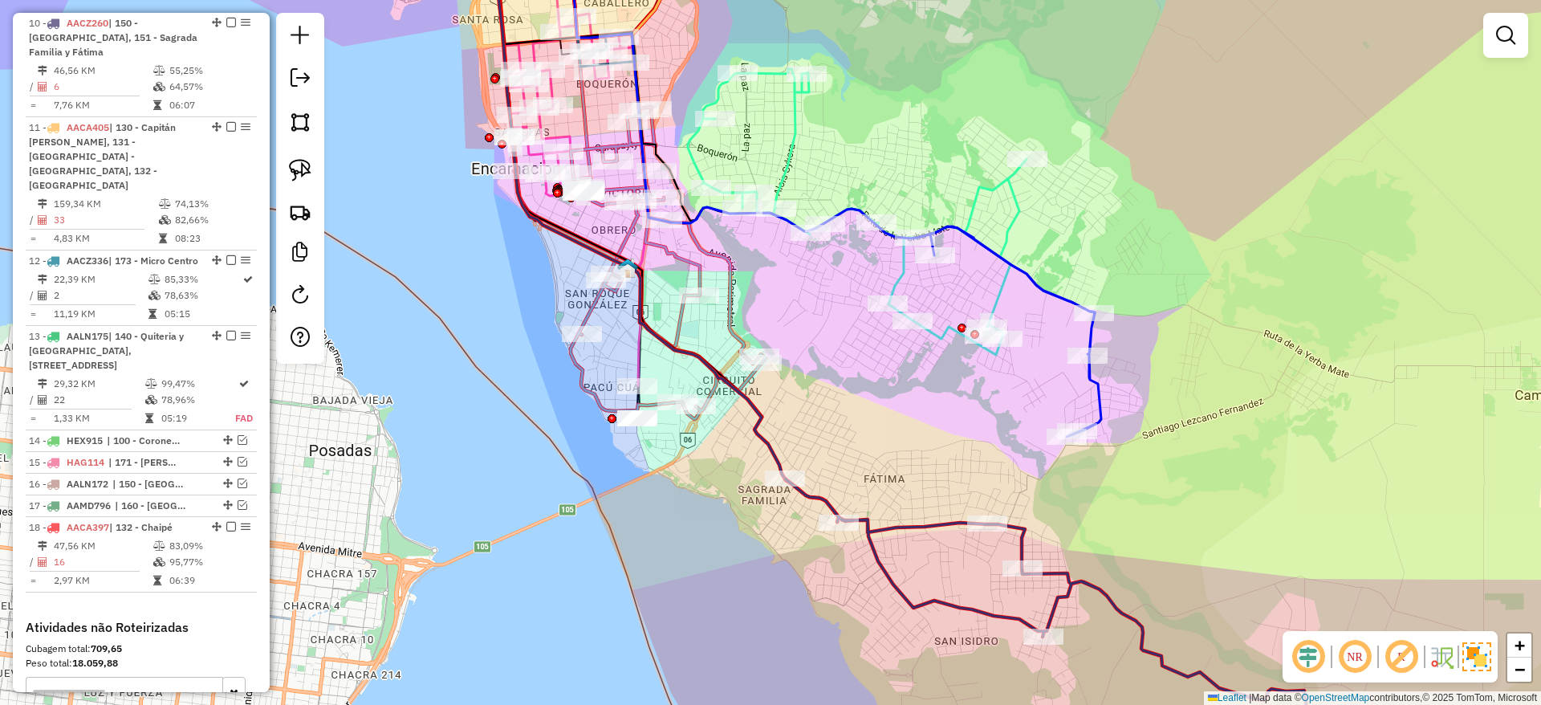
click at [939, 522] on icon at bounding box center [1058, 598] width 547 height 240
select select "**********"
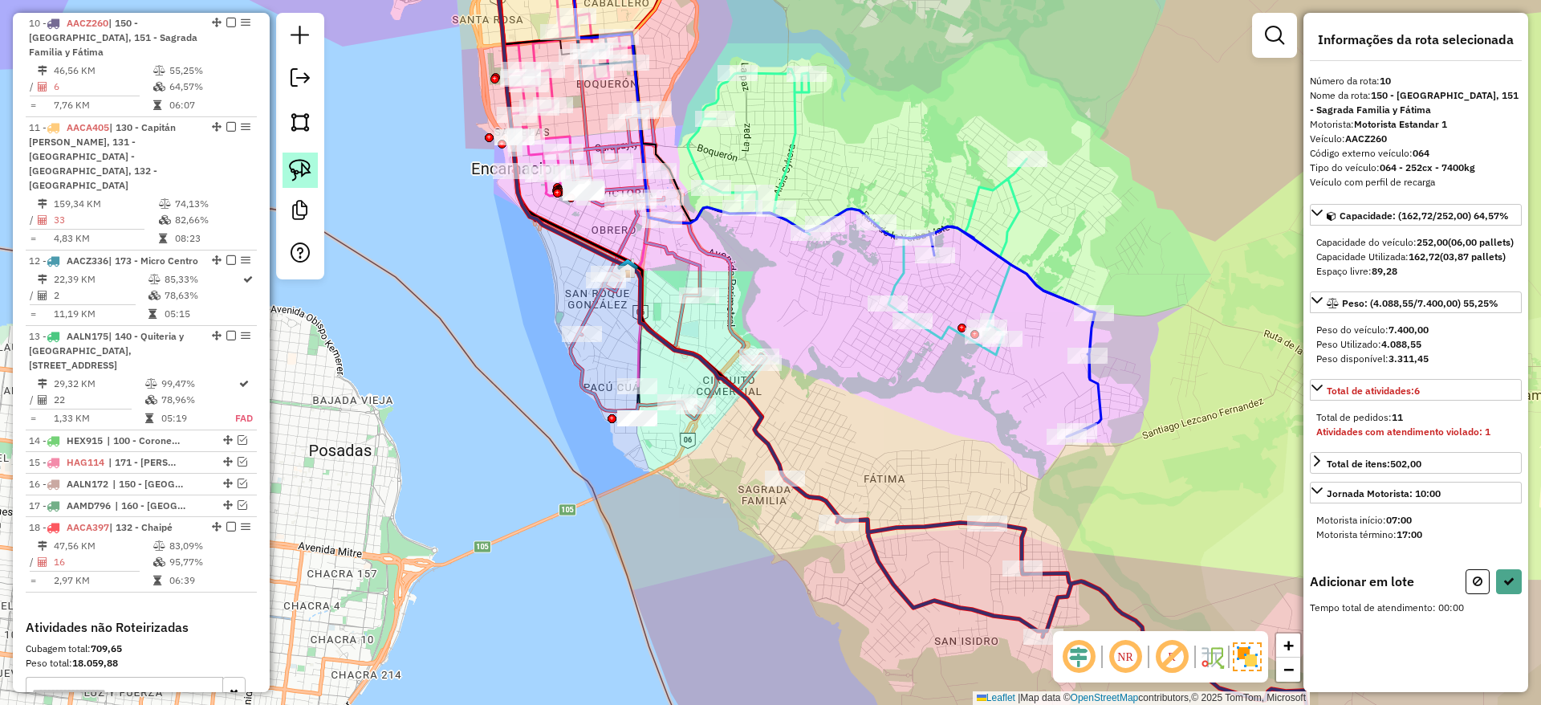
click at [307, 169] on img at bounding box center [300, 170] width 22 height 22
drag, startPoint x: 767, startPoint y: 300, endPoint x: 810, endPoint y: 403, distance: 111.2
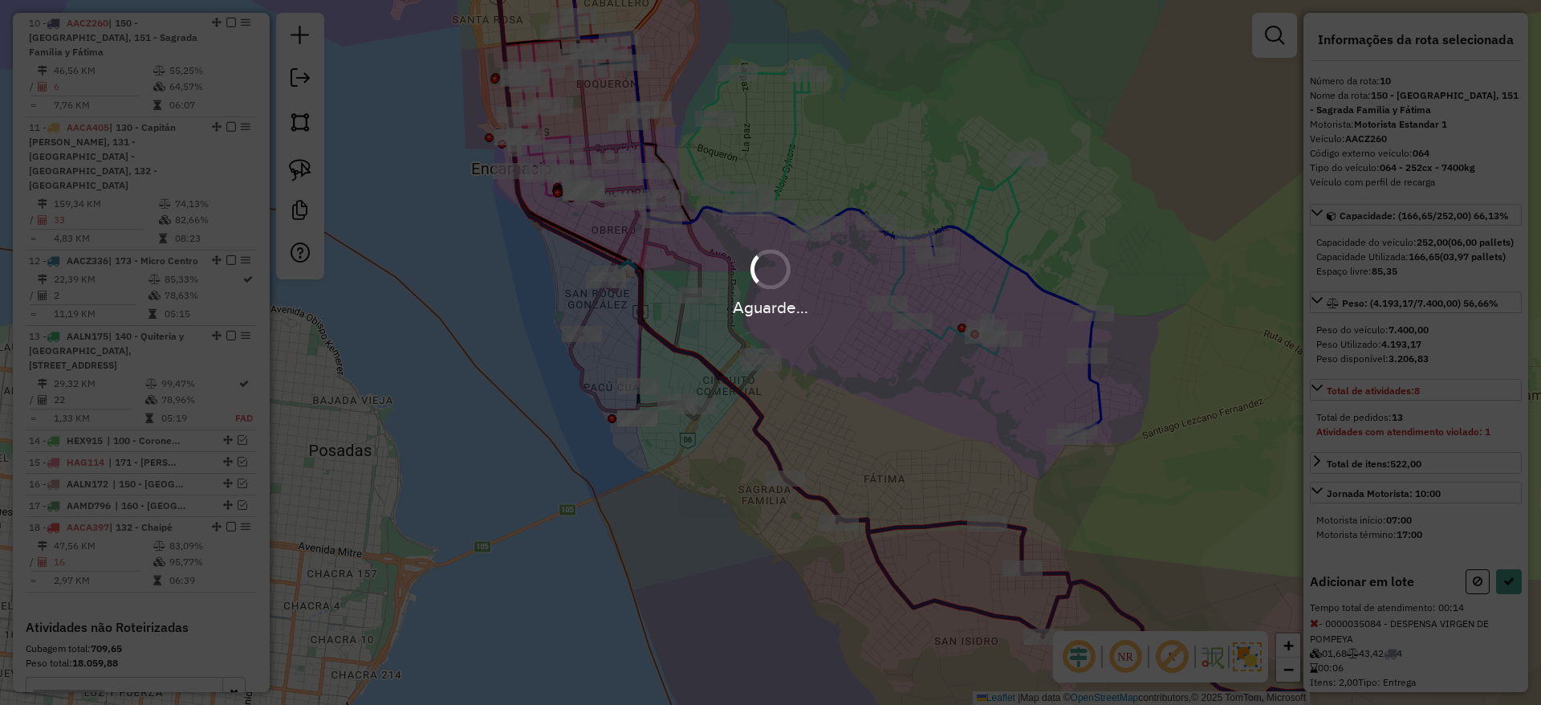
select select "**********"
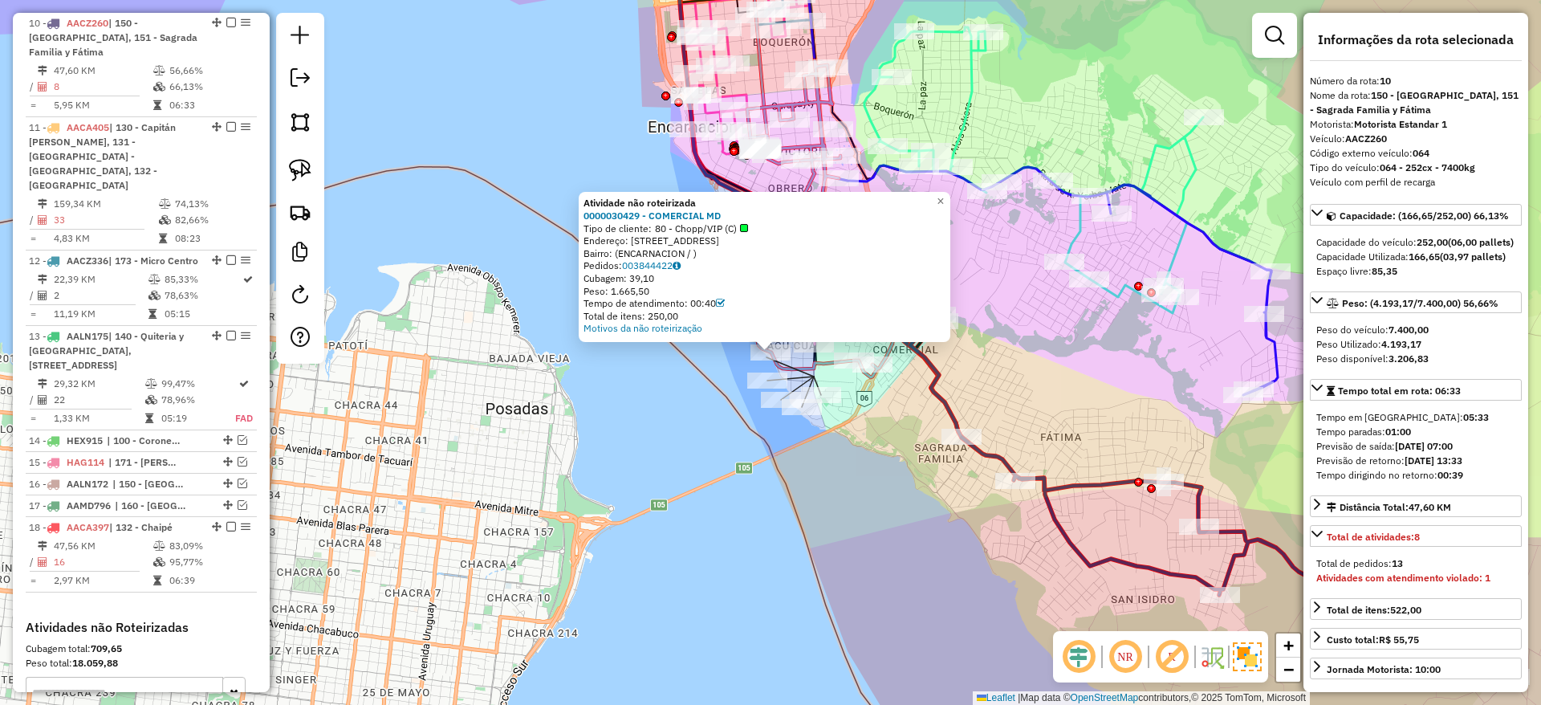
click at [624, 457] on div "Atividade não roteirizada 0000030429 - COMERCIAL MD Tipo de cliente: 80 - Chopp…" at bounding box center [770, 352] width 1541 height 705
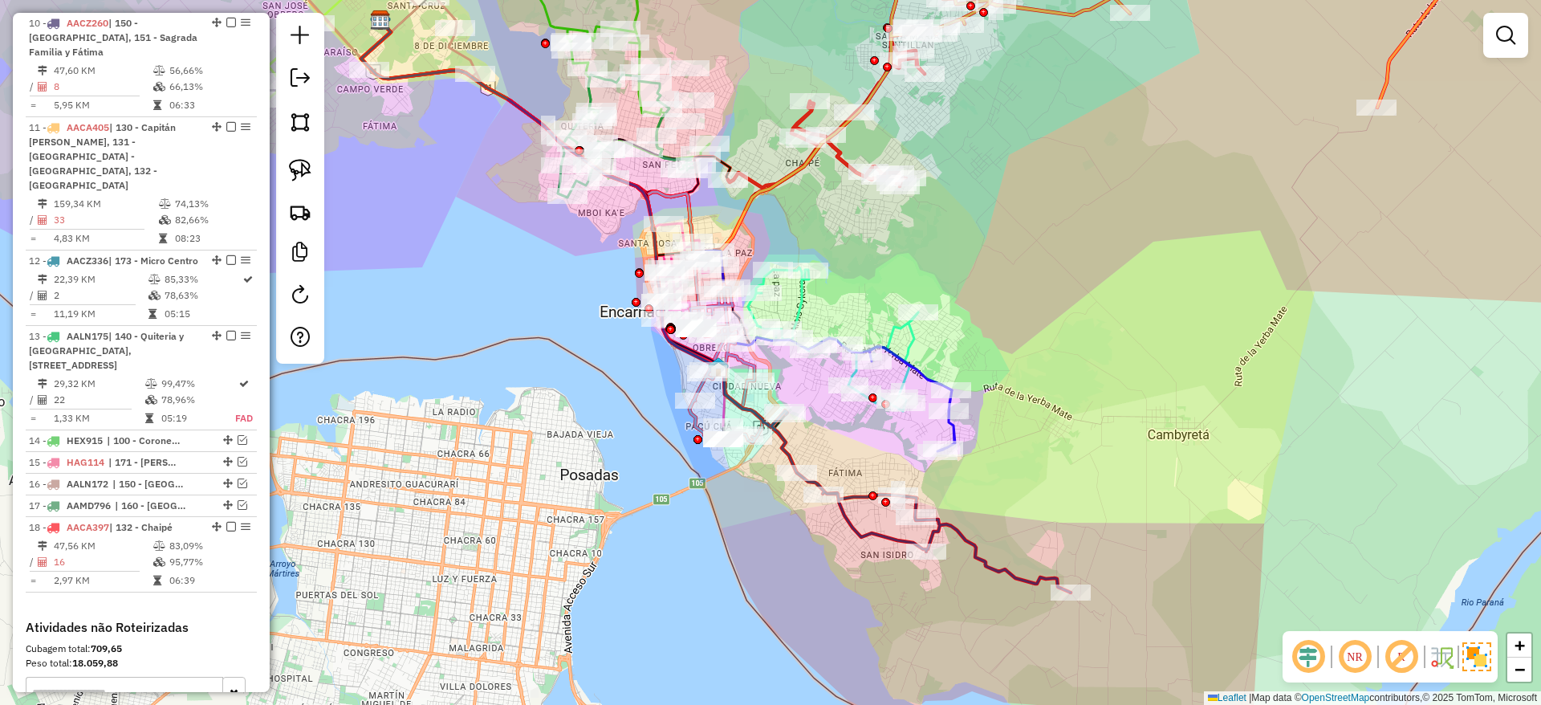
click at [866, 456] on div "Janela de atendimento Grade de atendimento Capacidade Transportadoras Veículos …" at bounding box center [770, 352] width 1541 height 705
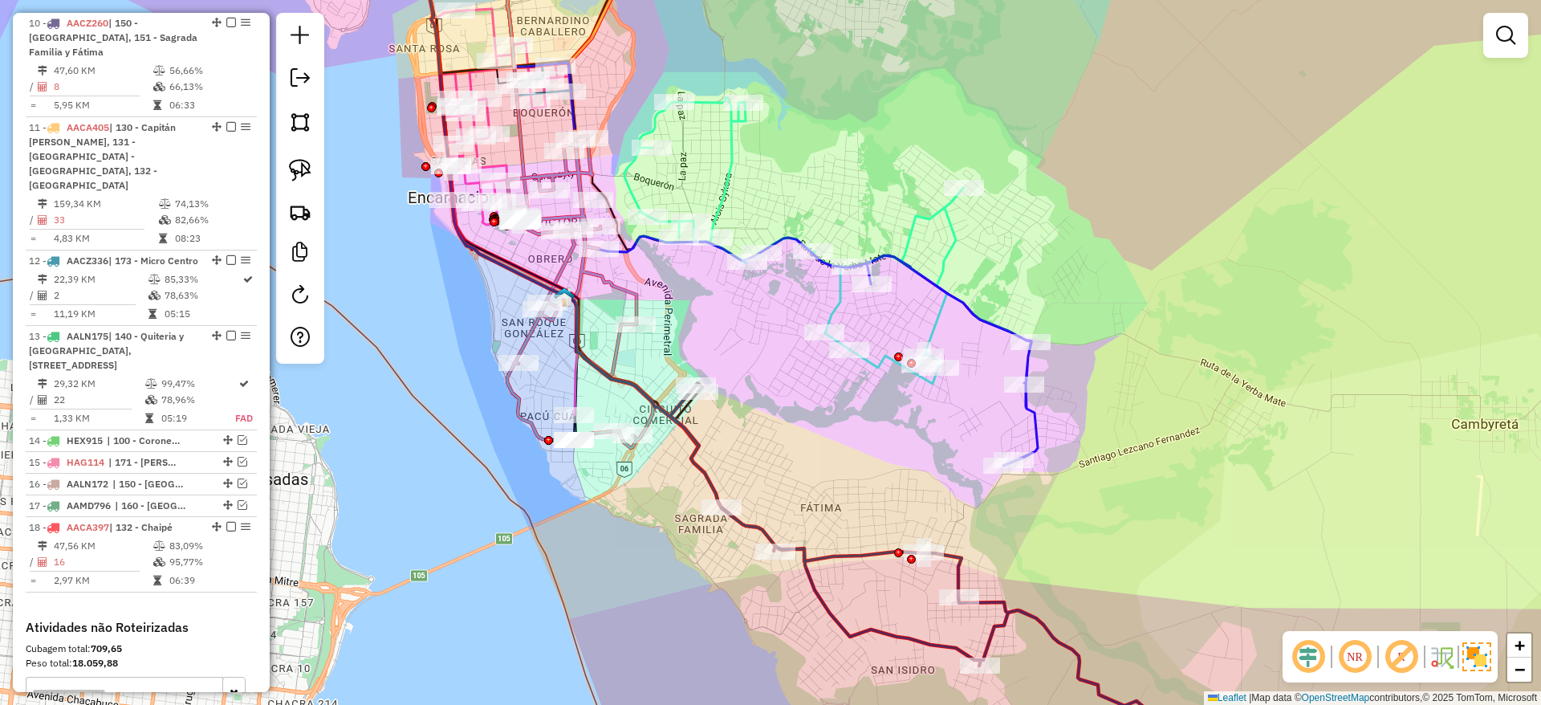
click at [893, 397] on div "Janela de atendimento Grade de atendimento Capacidade Transportadoras Veículos …" at bounding box center [770, 352] width 1541 height 705
click at [1038, 421] on icon at bounding box center [952, 360] width 171 height 210
select select "**********"
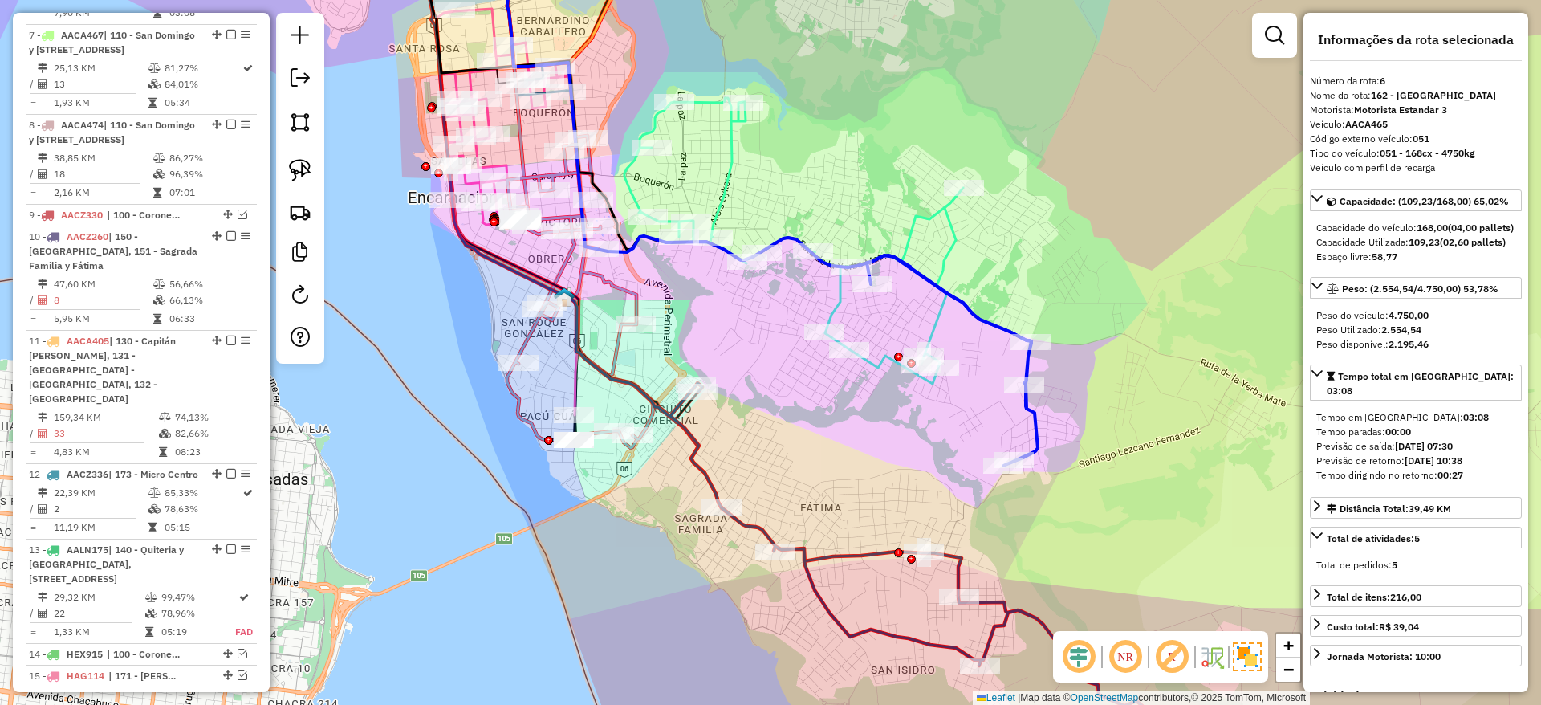
scroll to position [1115, 0]
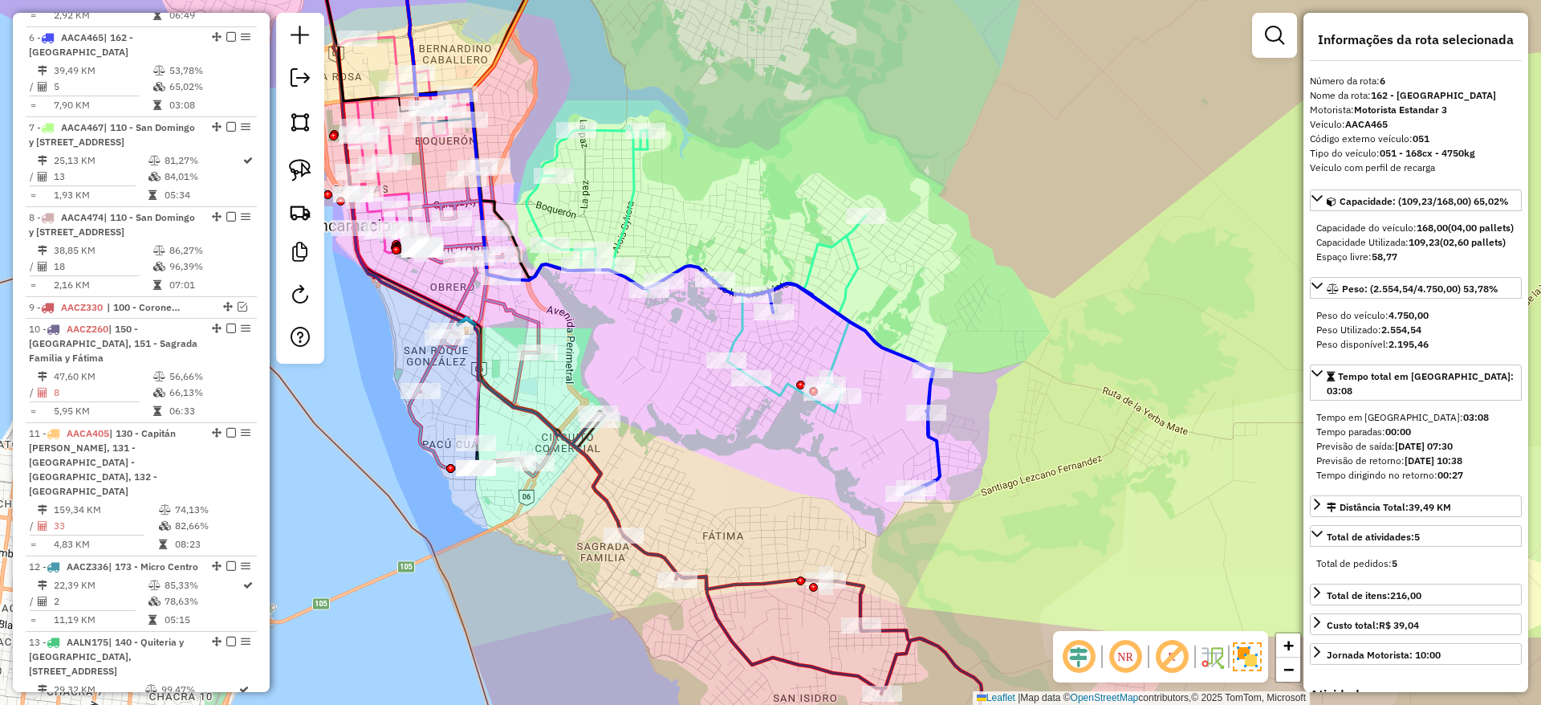
drag, startPoint x: 1019, startPoint y: 417, endPoint x: 921, endPoint y: 445, distance: 101.1
click at [921, 445] on div "Janela de atendimento Grade de atendimento Capacidade Transportadoras Veículos …" at bounding box center [770, 352] width 1541 height 705
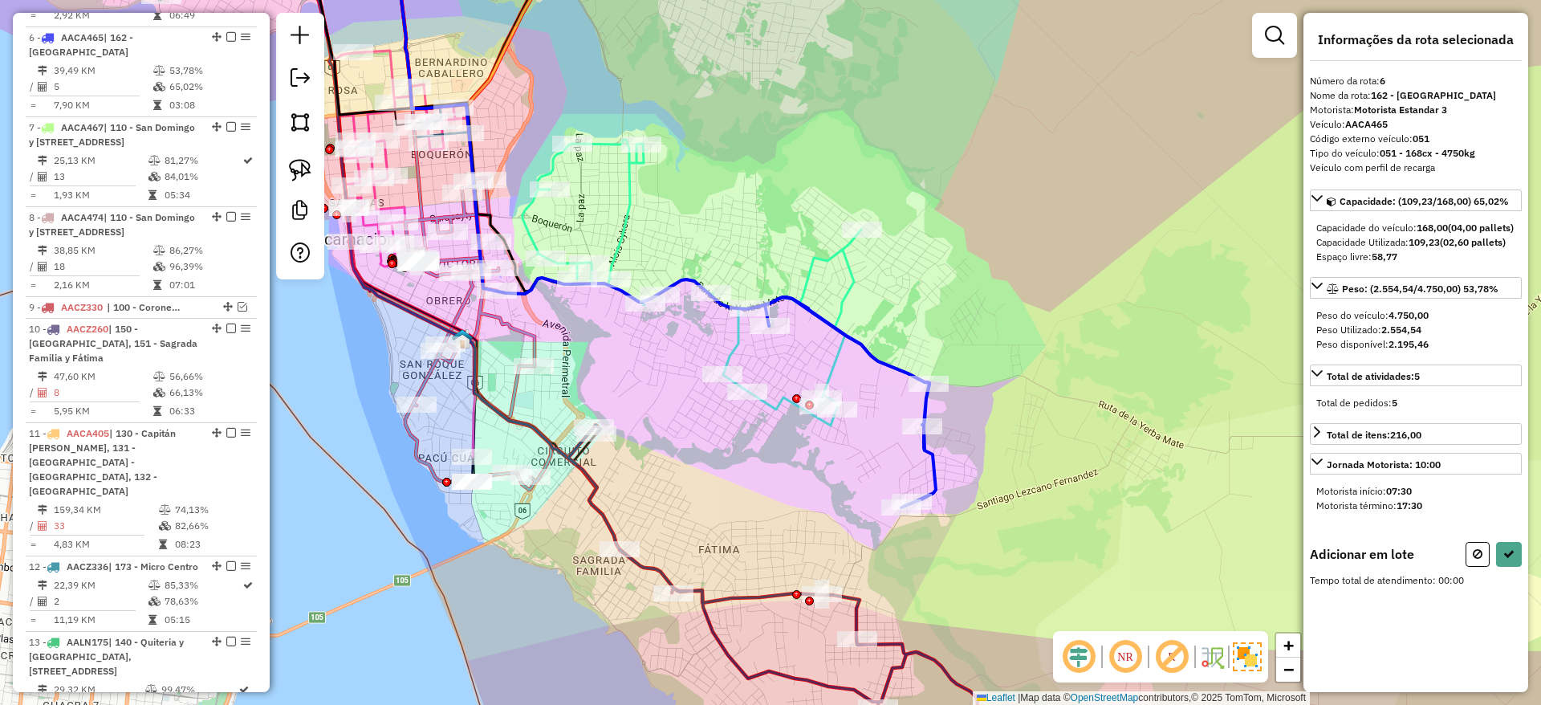
drag, startPoint x: 745, startPoint y: 483, endPoint x: 738, endPoint y: 506, distance: 23.6
click at [738, 506] on div "Janela de atendimento Grade de atendimento Capacidade Transportadoras Veículos …" at bounding box center [770, 352] width 1541 height 705
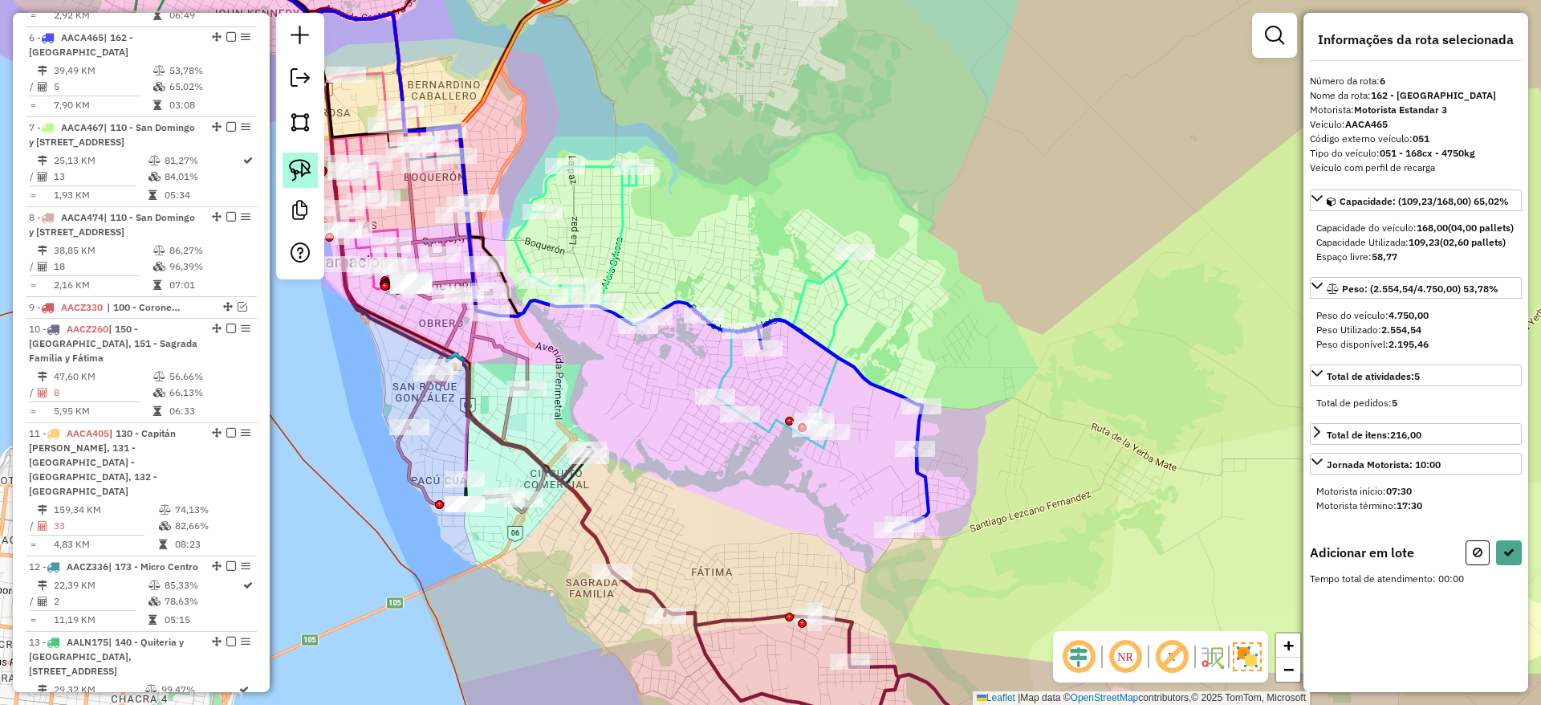
click at [291, 172] on img at bounding box center [300, 170] width 22 height 22
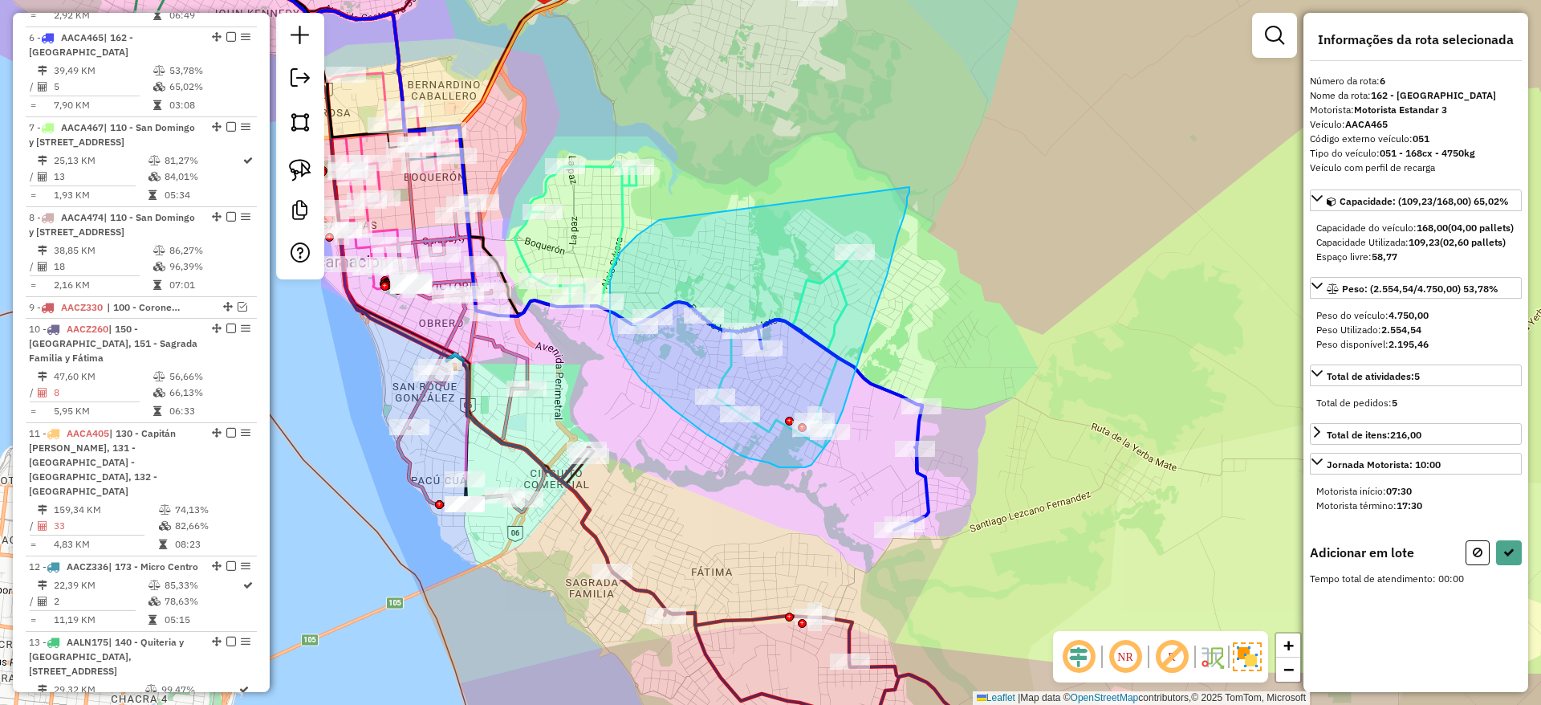
drag, startPoint x: 645, startPoint y: 230, endPoint x: 909, endPoint y: 187, distance: 268.3
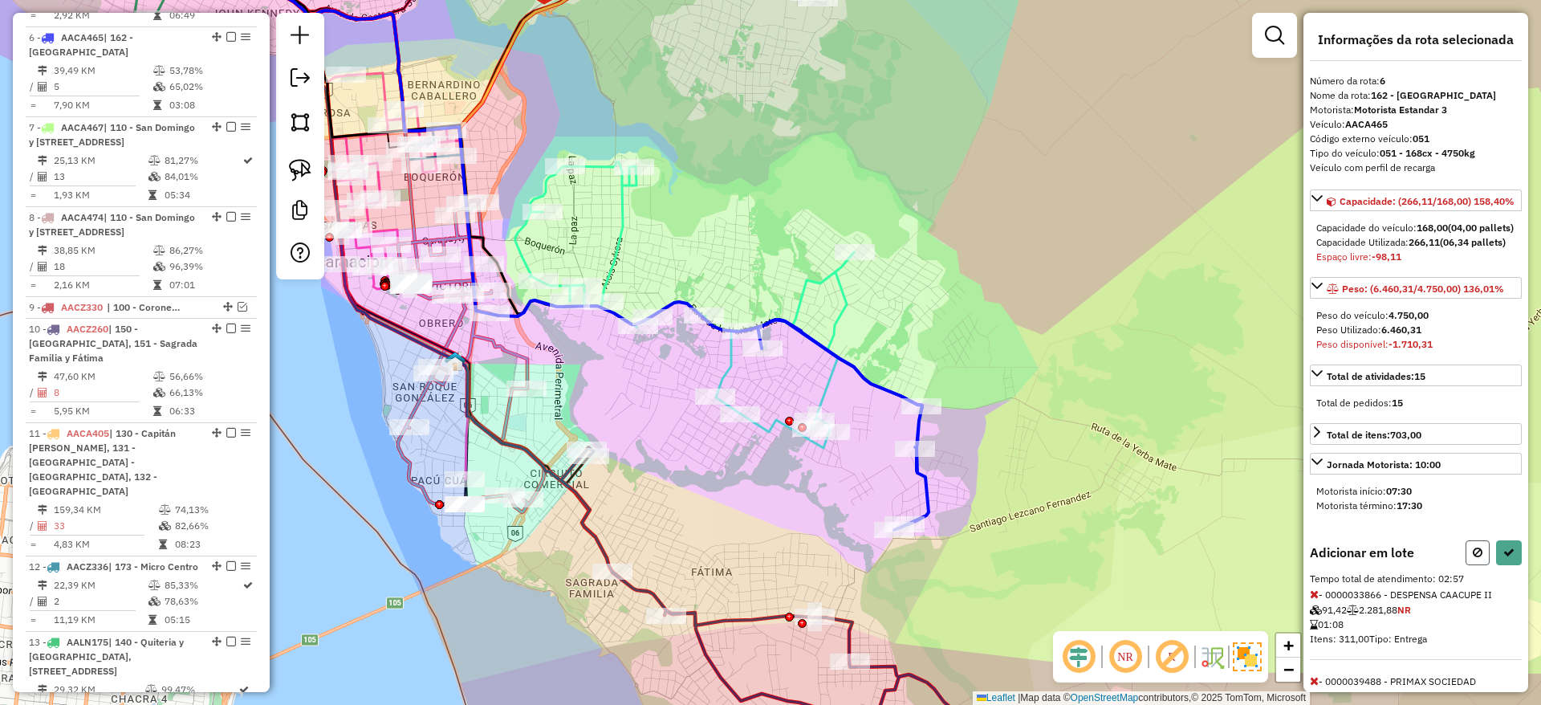
click at [1474, 565] on button at bounding box center [1478, 552] width 24 height 25
select select "**********"
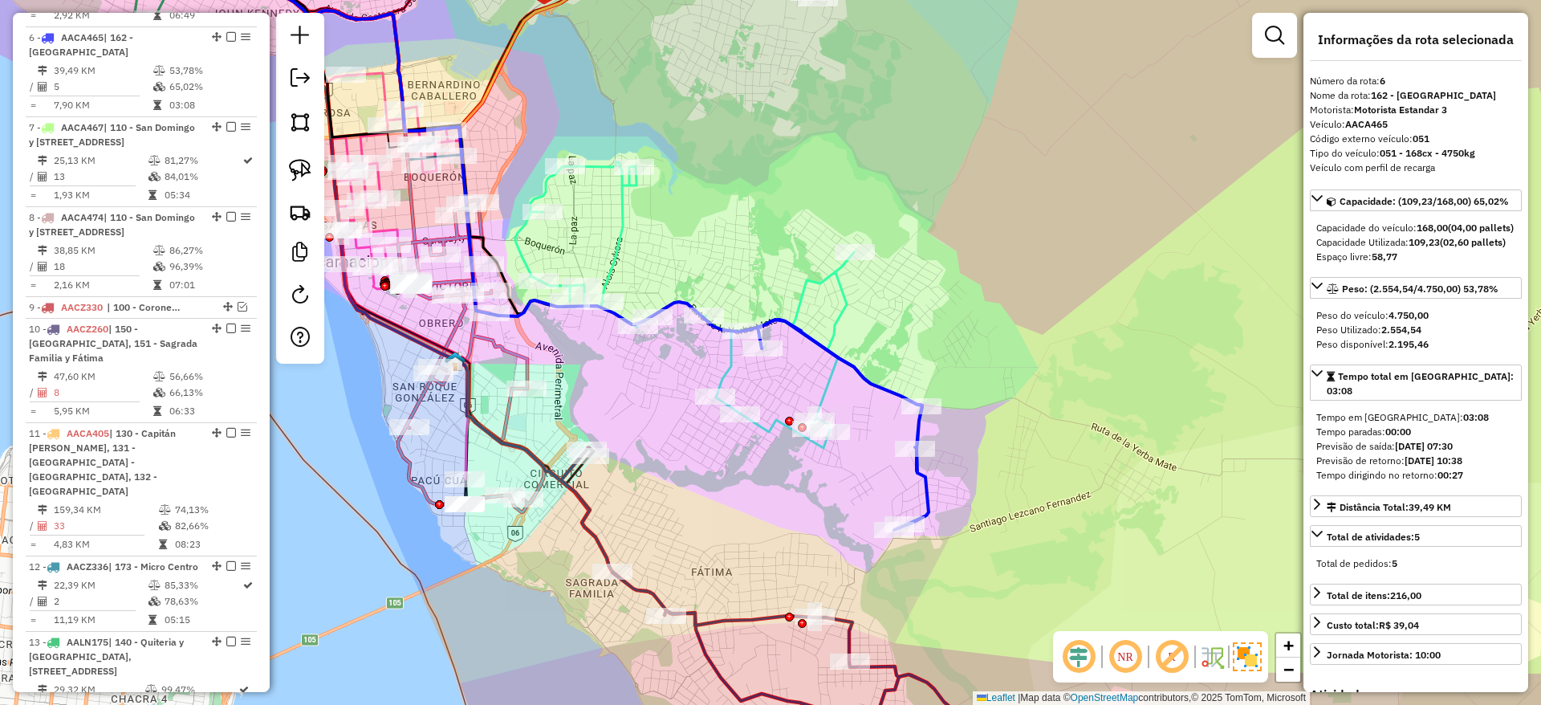
click at [619, 230] on icon at bounding box center [684, 305] width 339 height 286
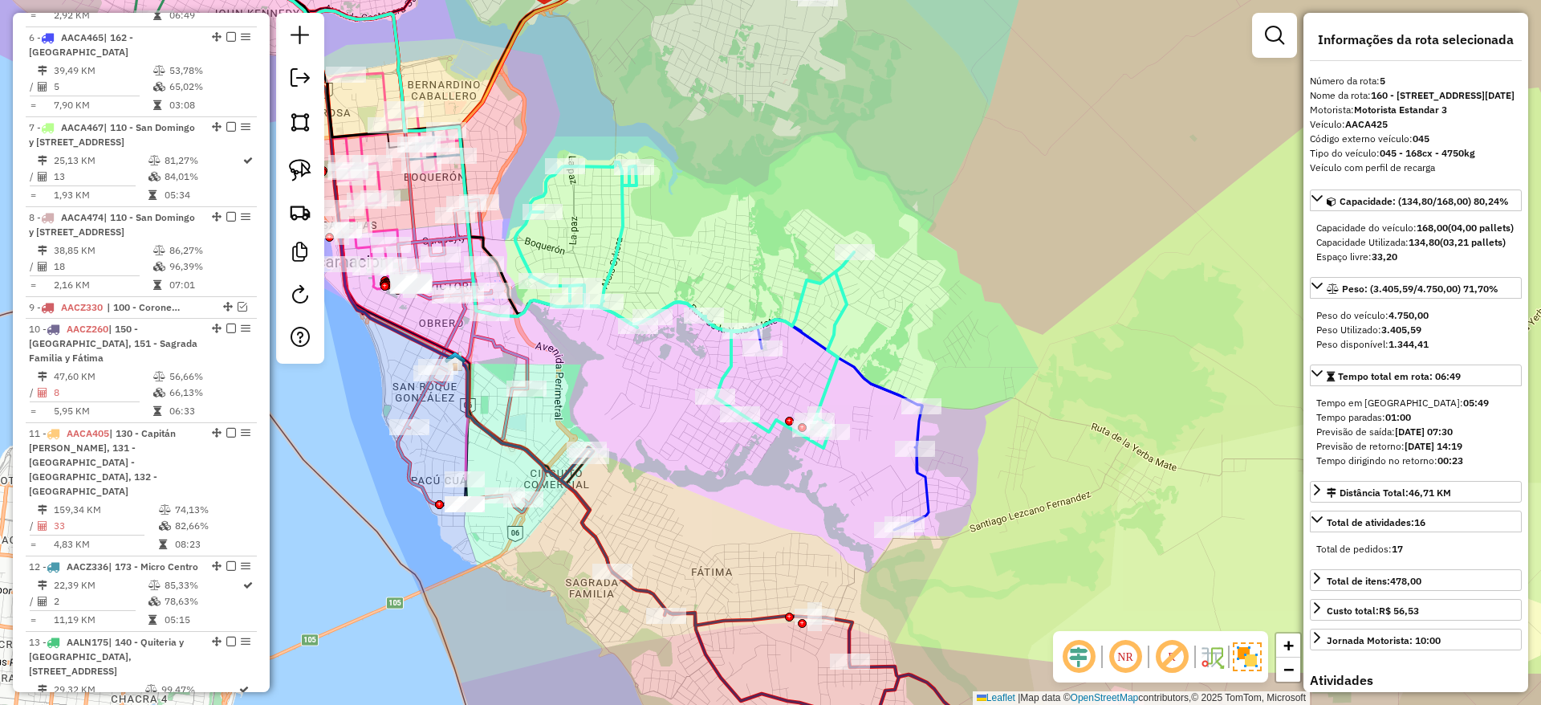
scroll to position [1011, 0]
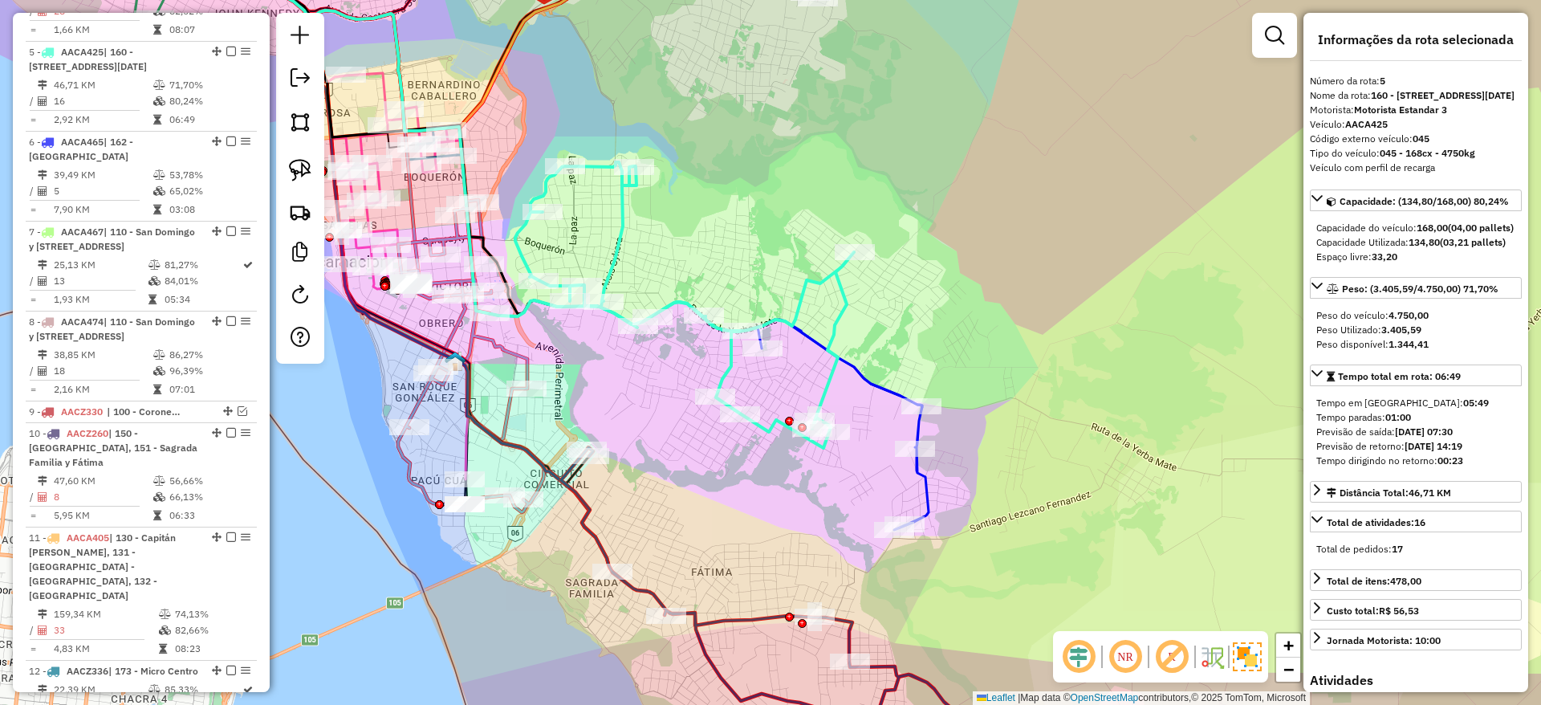
click at [880, 377] on icon at bounding box center [843, 424] width 171 height 210
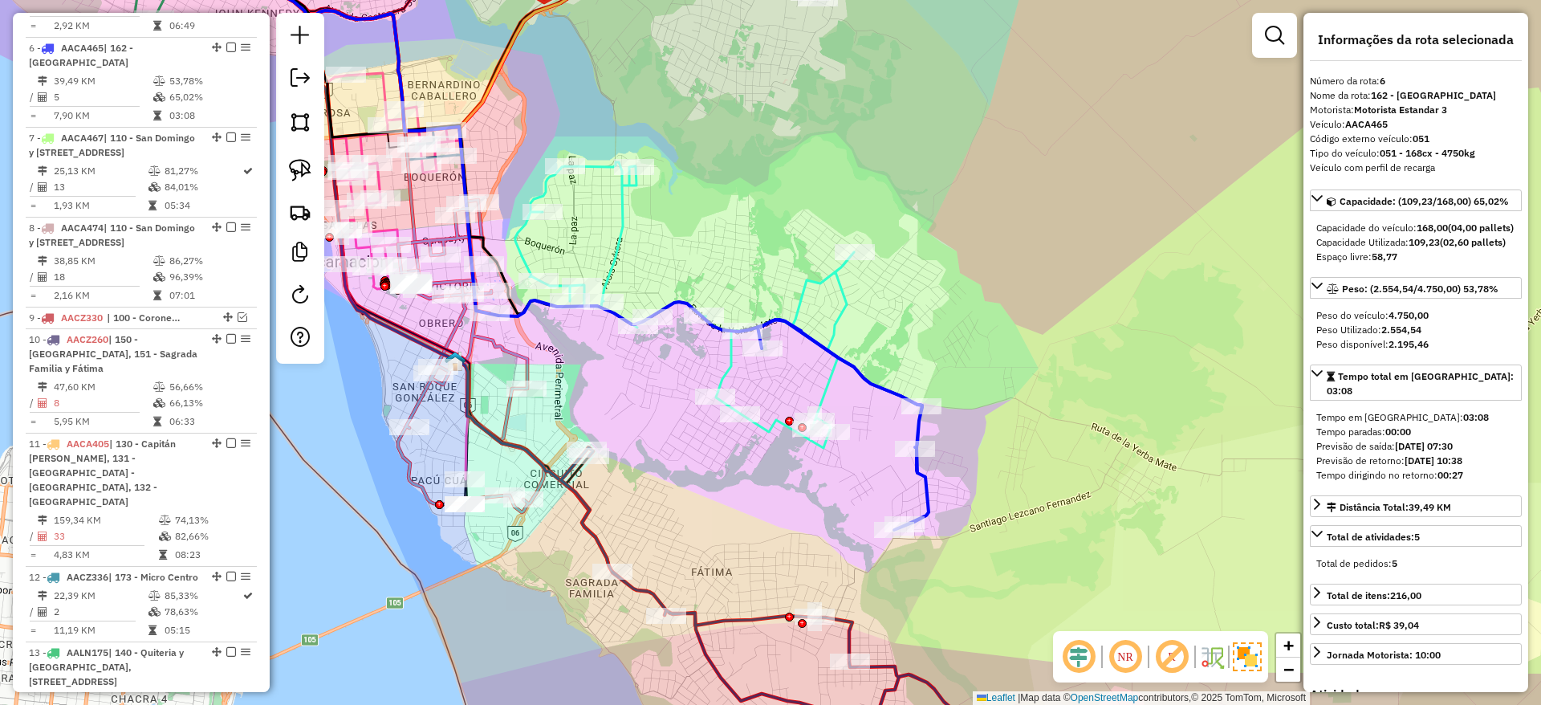
scroll to position [1115, 0]
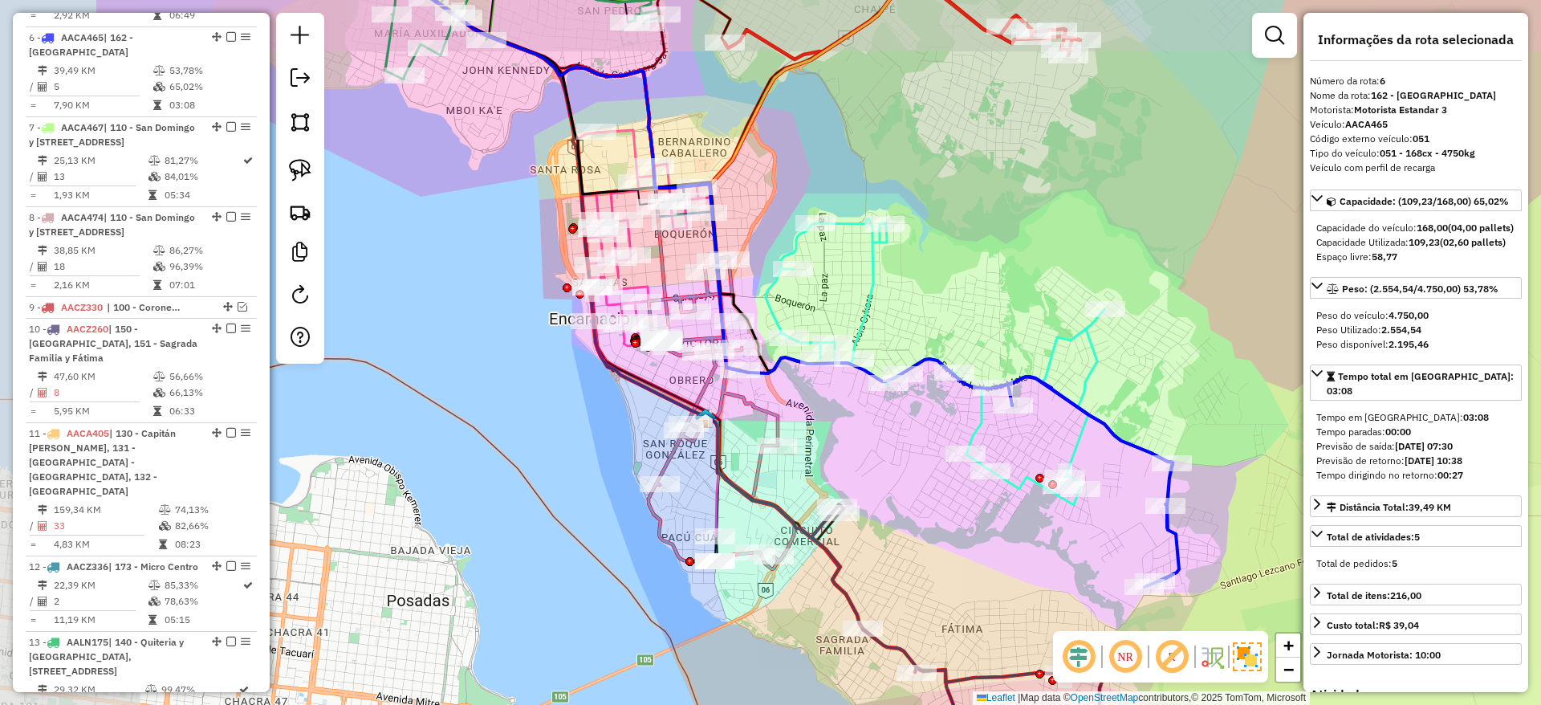
drag, startPoint x: 884, startPoint y: 380, endPoint x: 1152, endPoint y: 437, distance: 274.1
click at [1152, 437] on icon at bounding box center [1093, 481] width 171 height 210
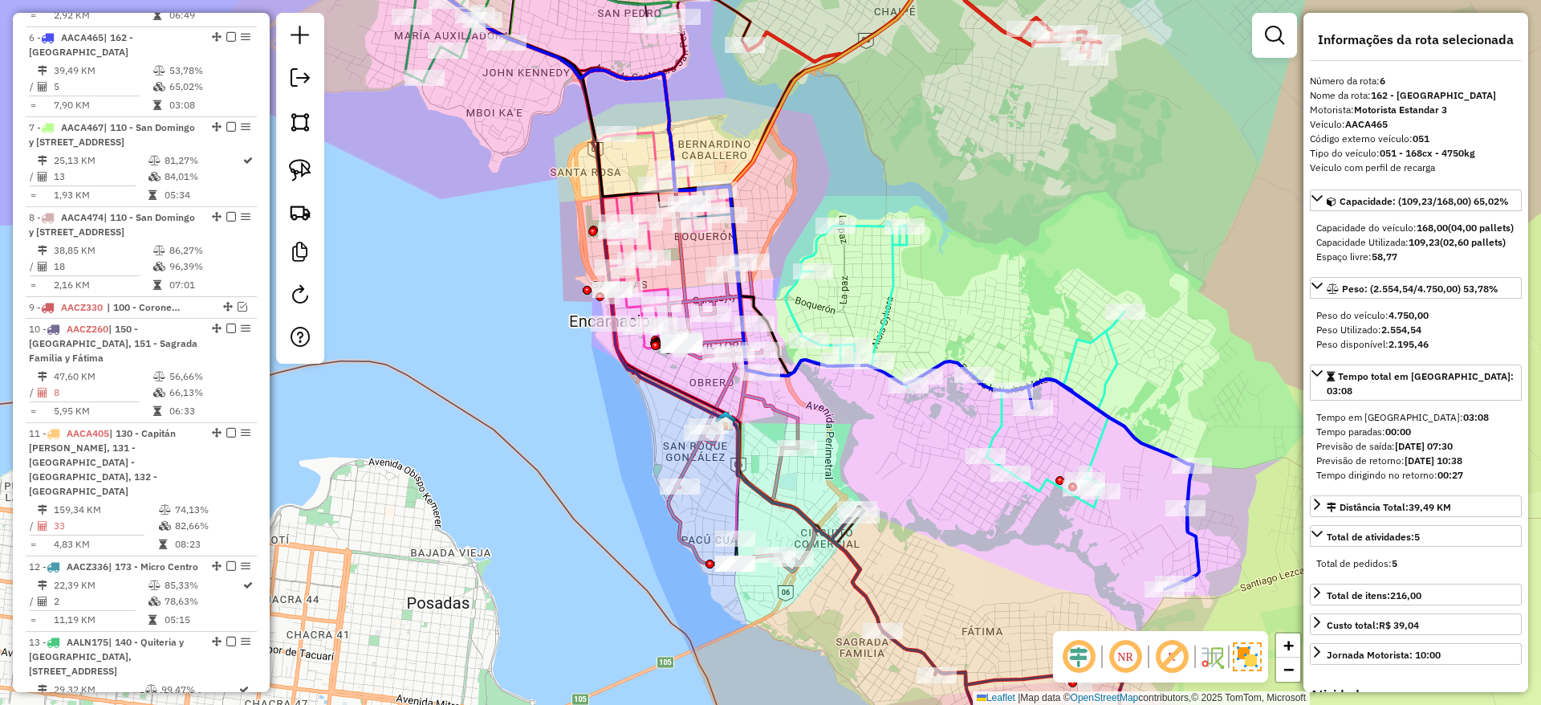
click at [794, 417] on icon at bounding box center [711, 412] width 205 height 317
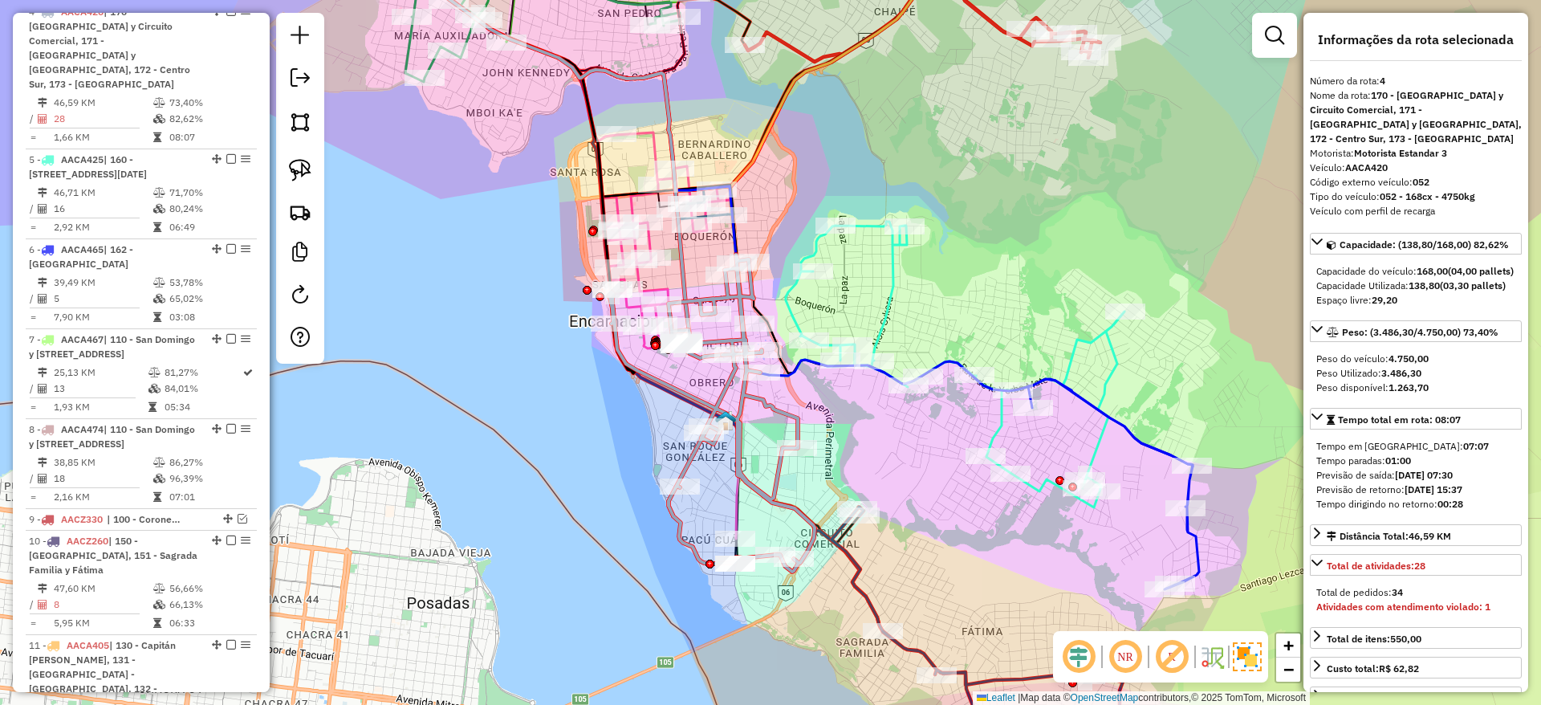
scroll to position [892, 0]
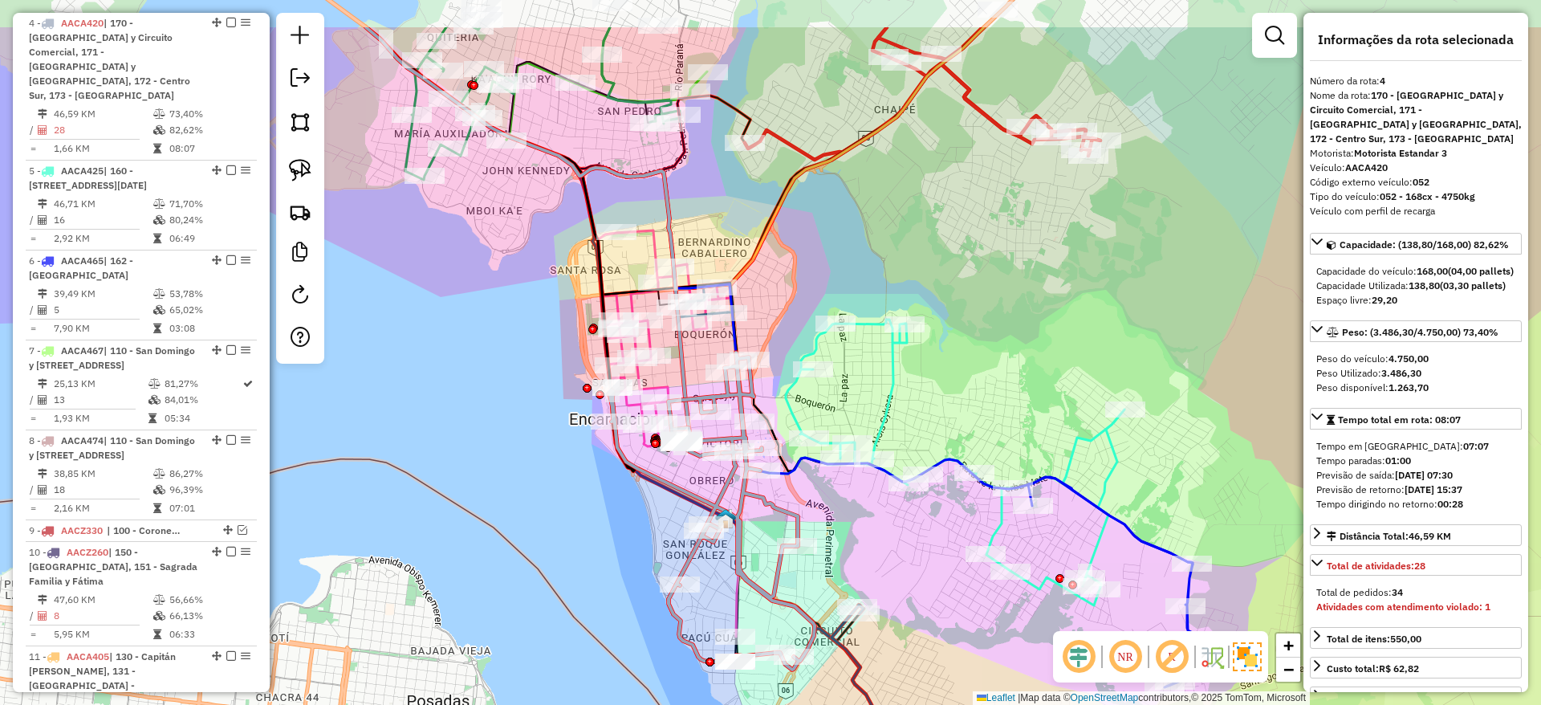
drag, startPoint x: 794, startPoint y: 417, endPoint x: 794, endPoint y: 564, distance: 146.9
click at [794, 564] on icon at bounding box center [711, 510] width 205 height 317
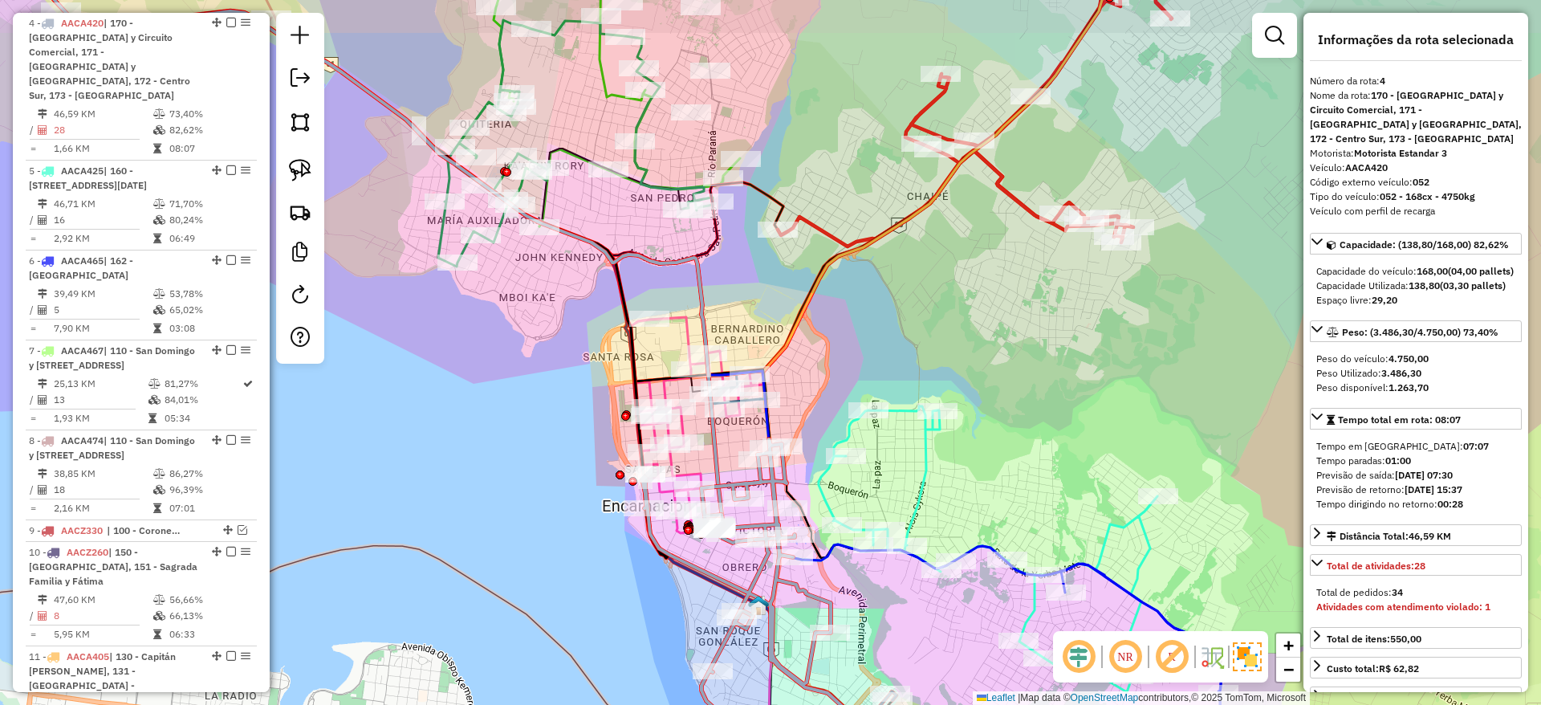
drag, startPoint x: 813, startPoint y: 327, endPoint x: 835, endPoint y: 352, distance: 32.4
click at [835, 352] on div "Janela de atendimento Grade de atendimento Capacidade Transportadoras Veículos …" at bounding box center [770, 352] width 1541 height 705
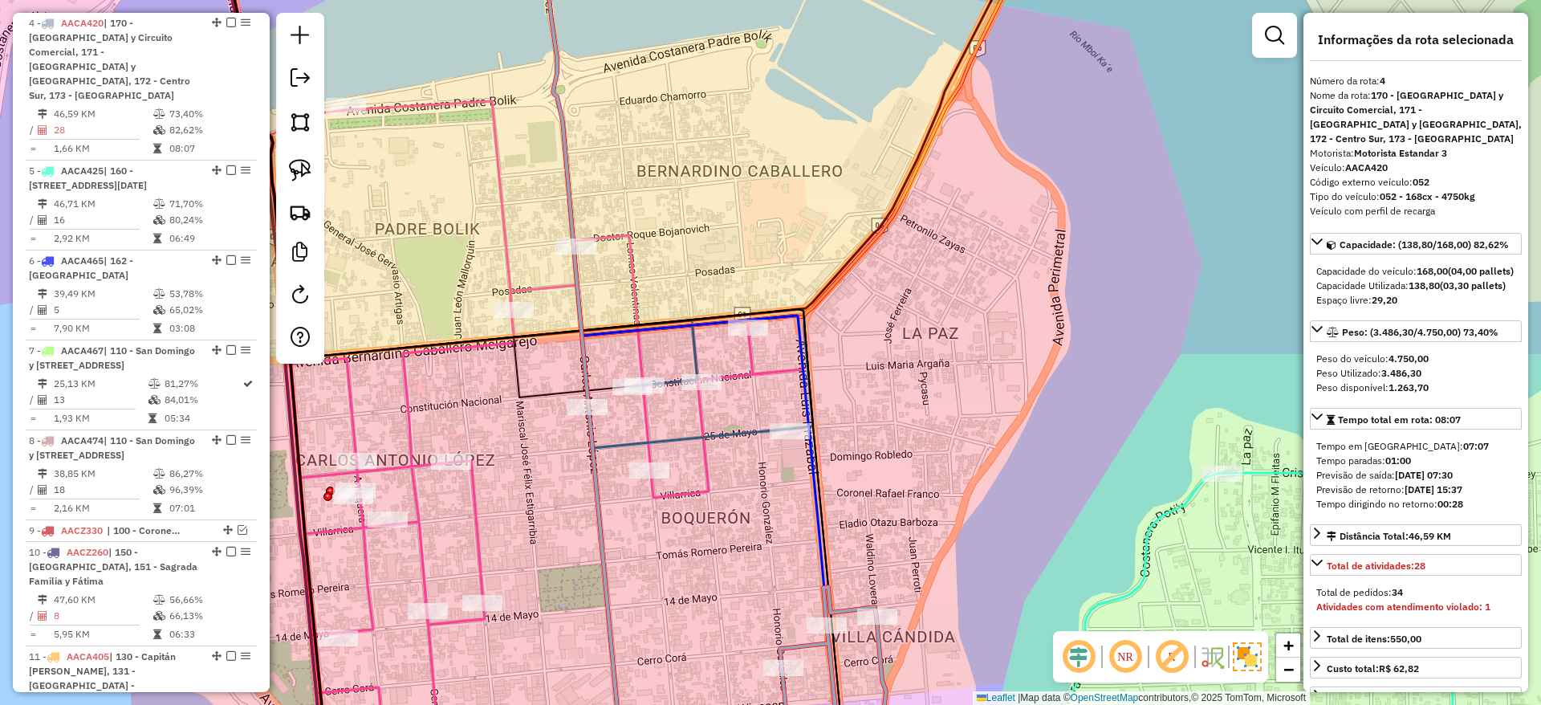
click at [776, 370] on icon at bounding box center [546, 438] width 590 height 674
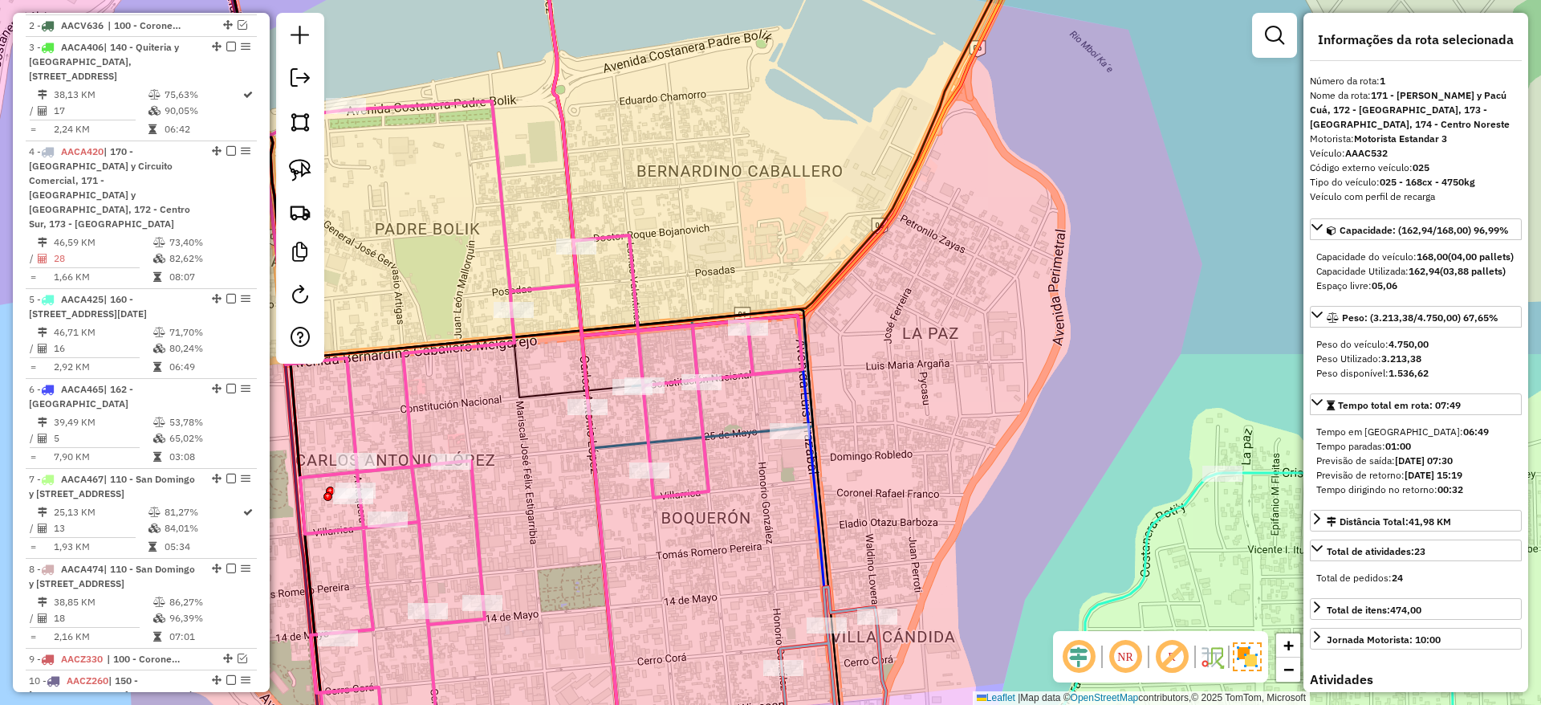
scroll to position [632, 0]
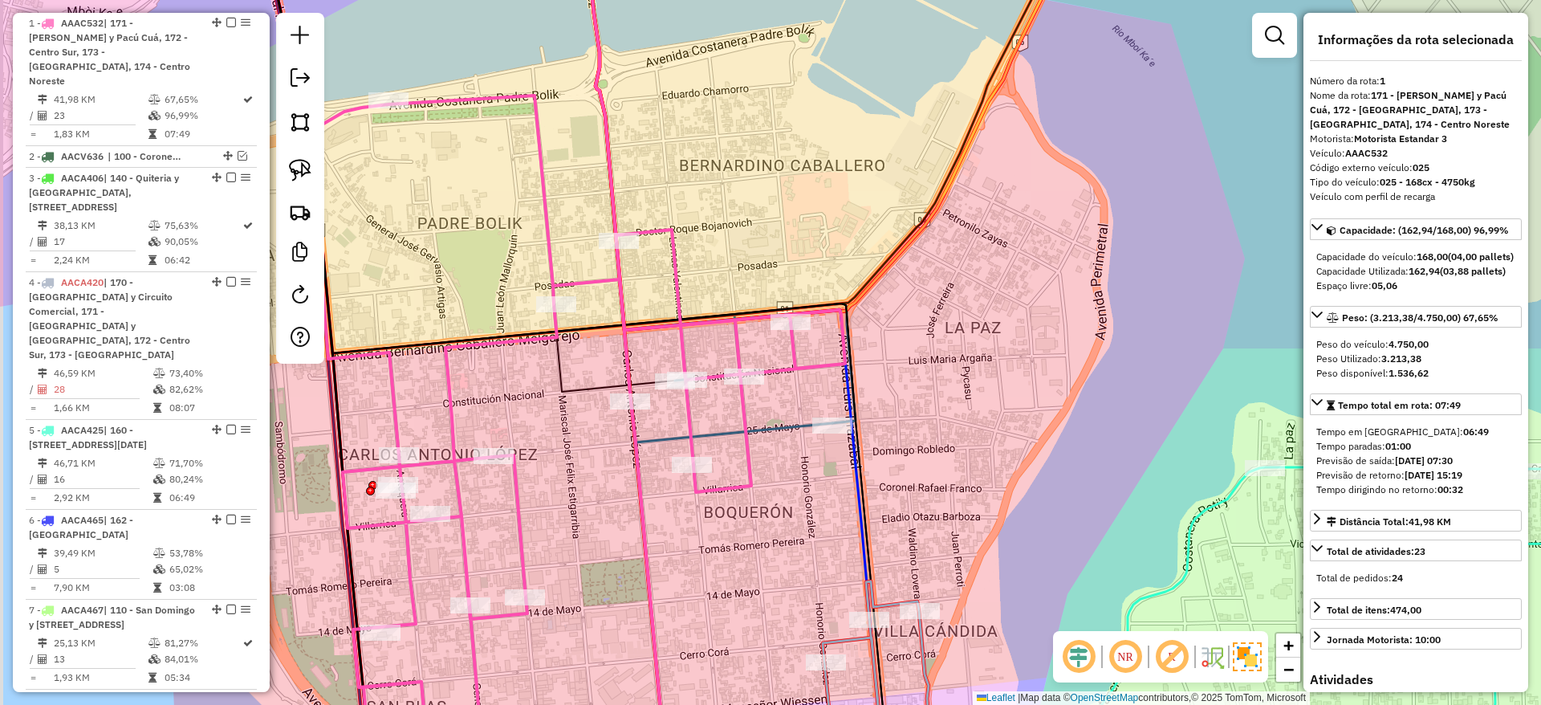
drag, startPoint x: 776, startPoint y: 370, endPoint x: 881, endPoint y: 346, distance: 107.1
click at [884, 355] on icon at bounding box center [589, 433] width 590 height 674
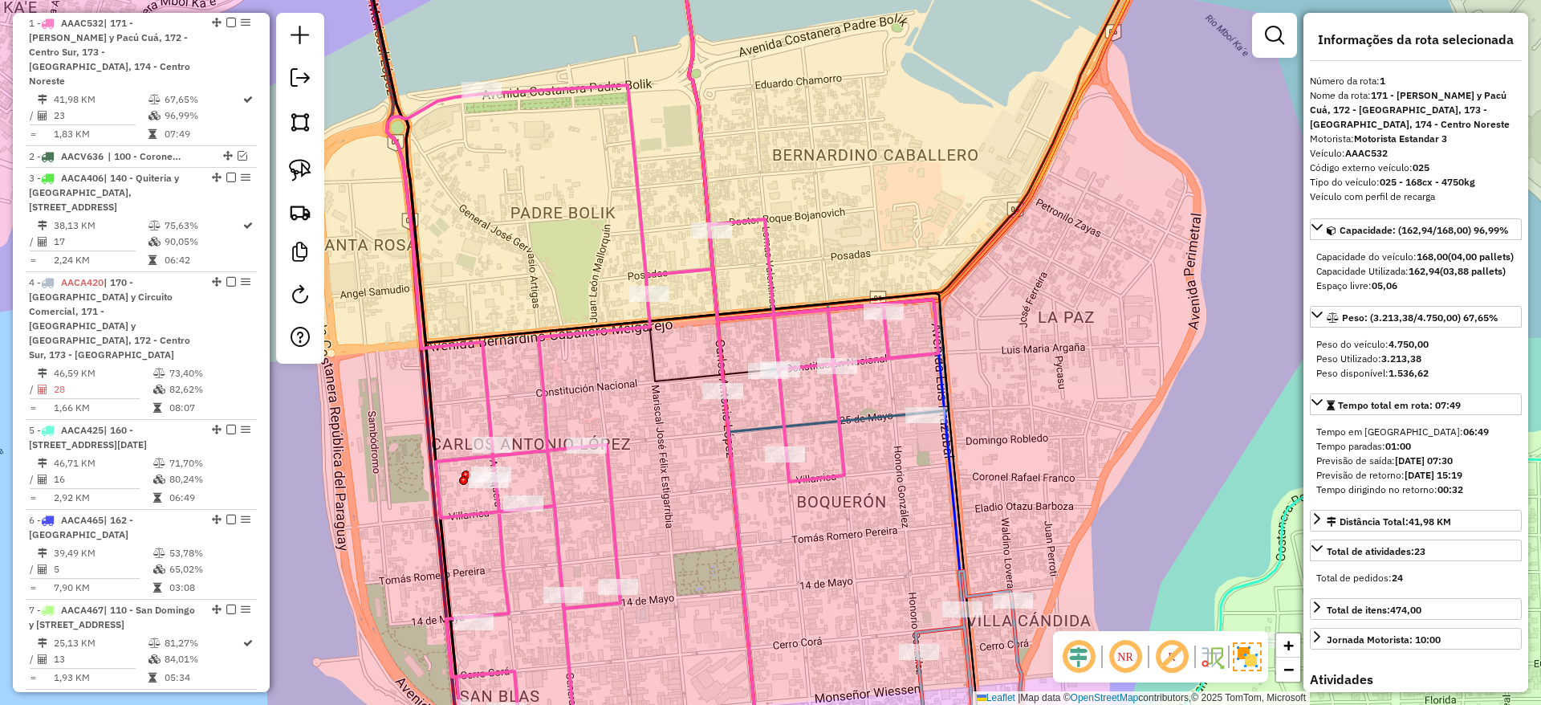
click at [630, 188] on icon at bounding box center [683, 430] width 592 height 690
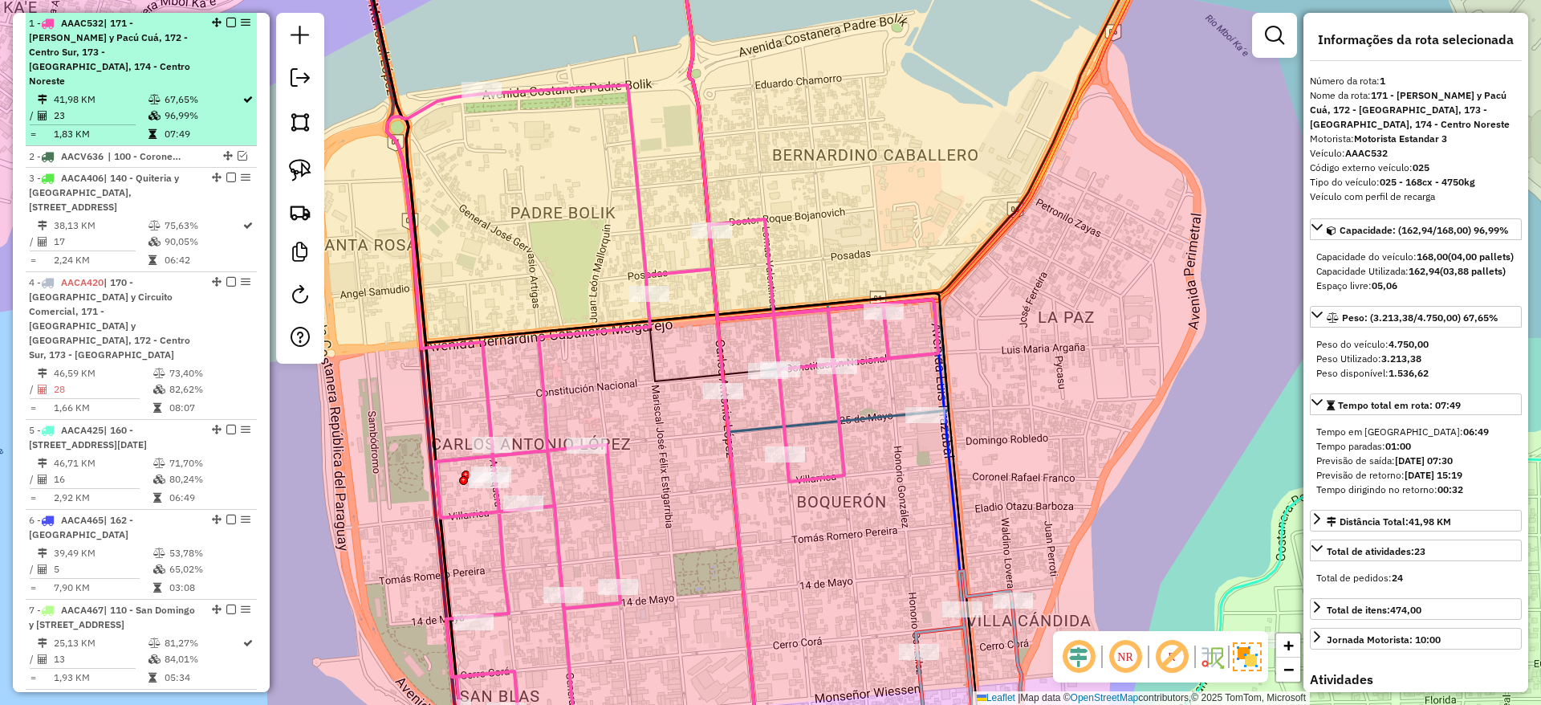
click at [229, 21] on em at bounding box center [231, 23] width 10 height 10
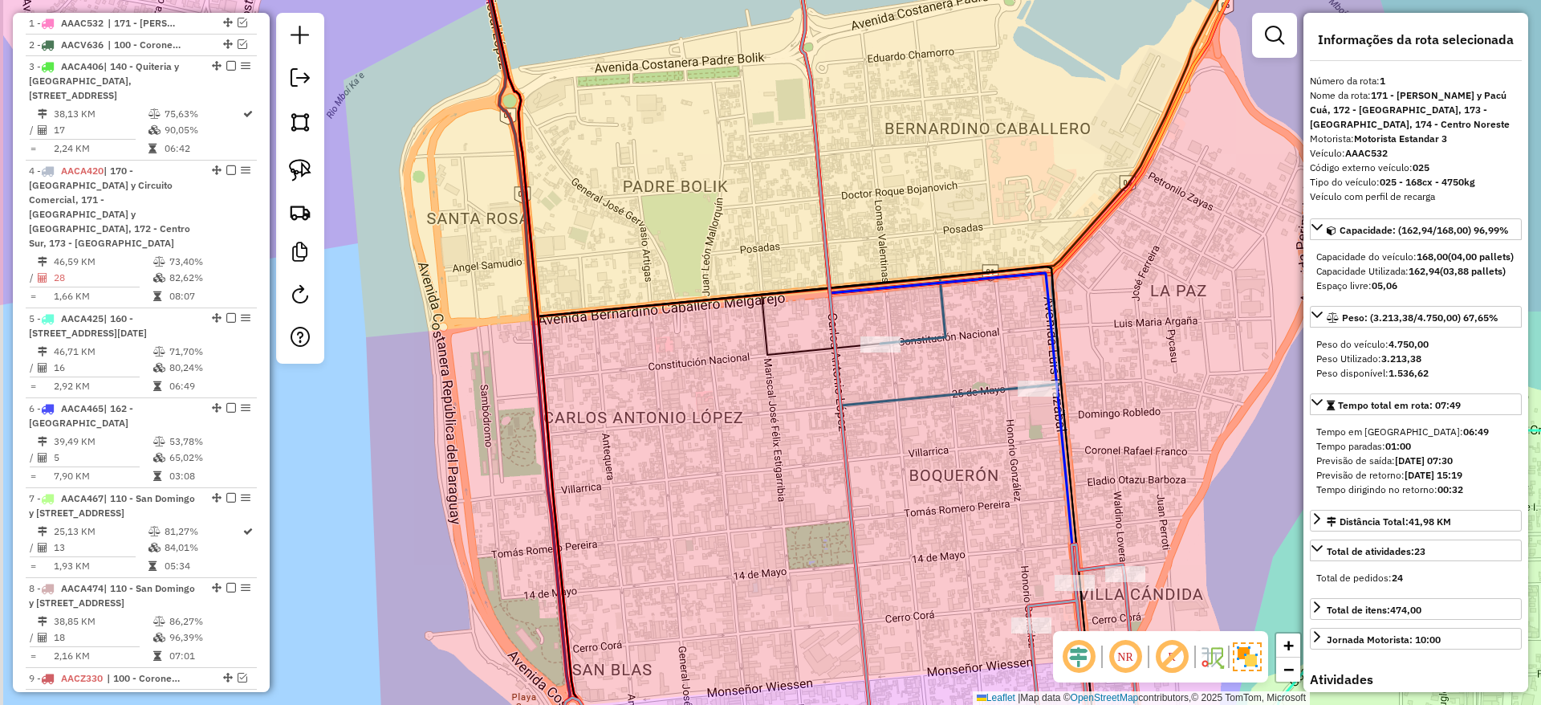
drag, startPoint x: 787, startPoint y: 518, endPoint x: 899, endPoint y: 491, distance: 115.4
click at [899, 491] on div "Janela de atendimento Grade de atendimento Capacidade Transportadoras Veículos …" at bounding box center [770, 352] width 1541 height 705
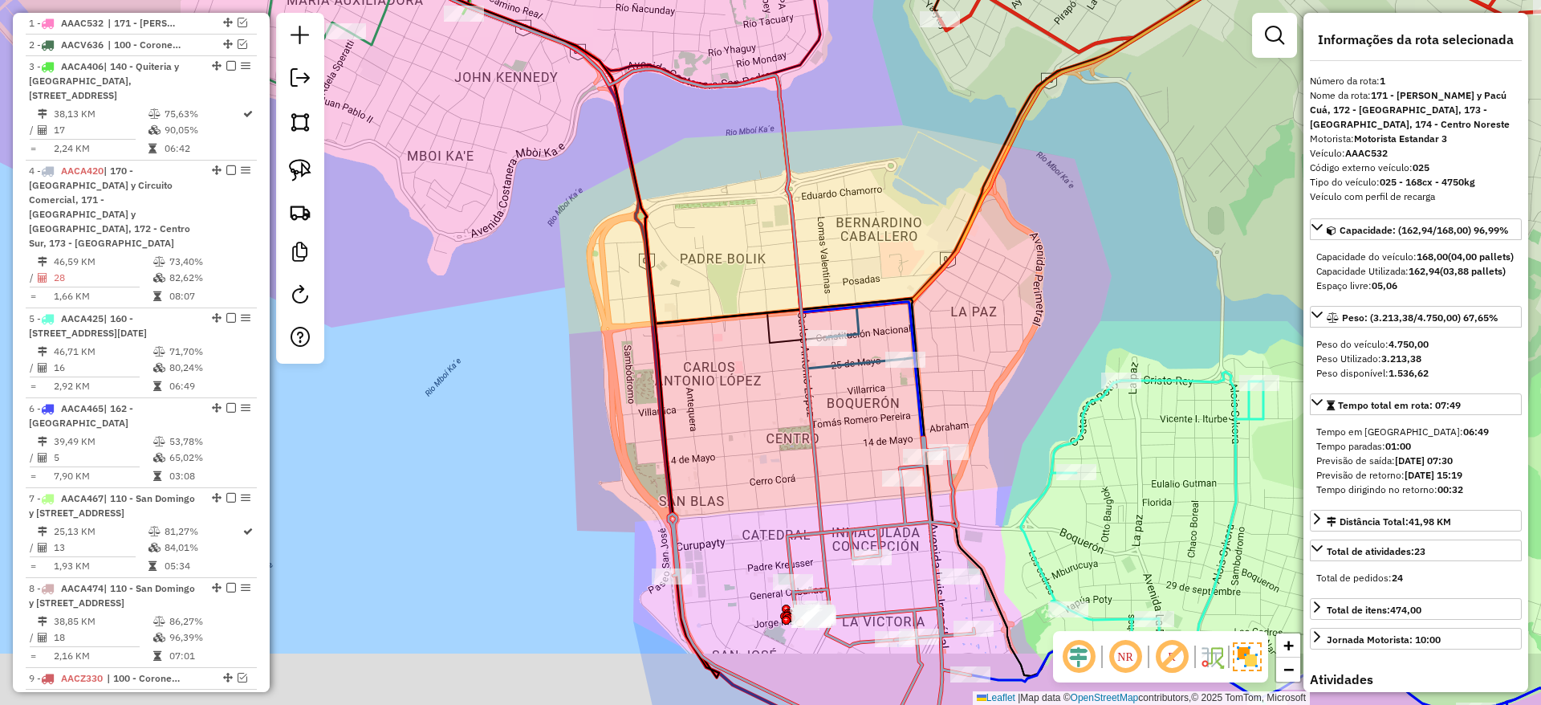
drag, startPoint x: 712, startPoint y: 297, endPoint x: 626, endPoint y: 120, distance: 197.1
click at [626, 120] on div "Janela de atendimento Grade de atendimento Capacidade Transportadoras Veículos …" at bounding box center [770, 352] width 1541 height 705
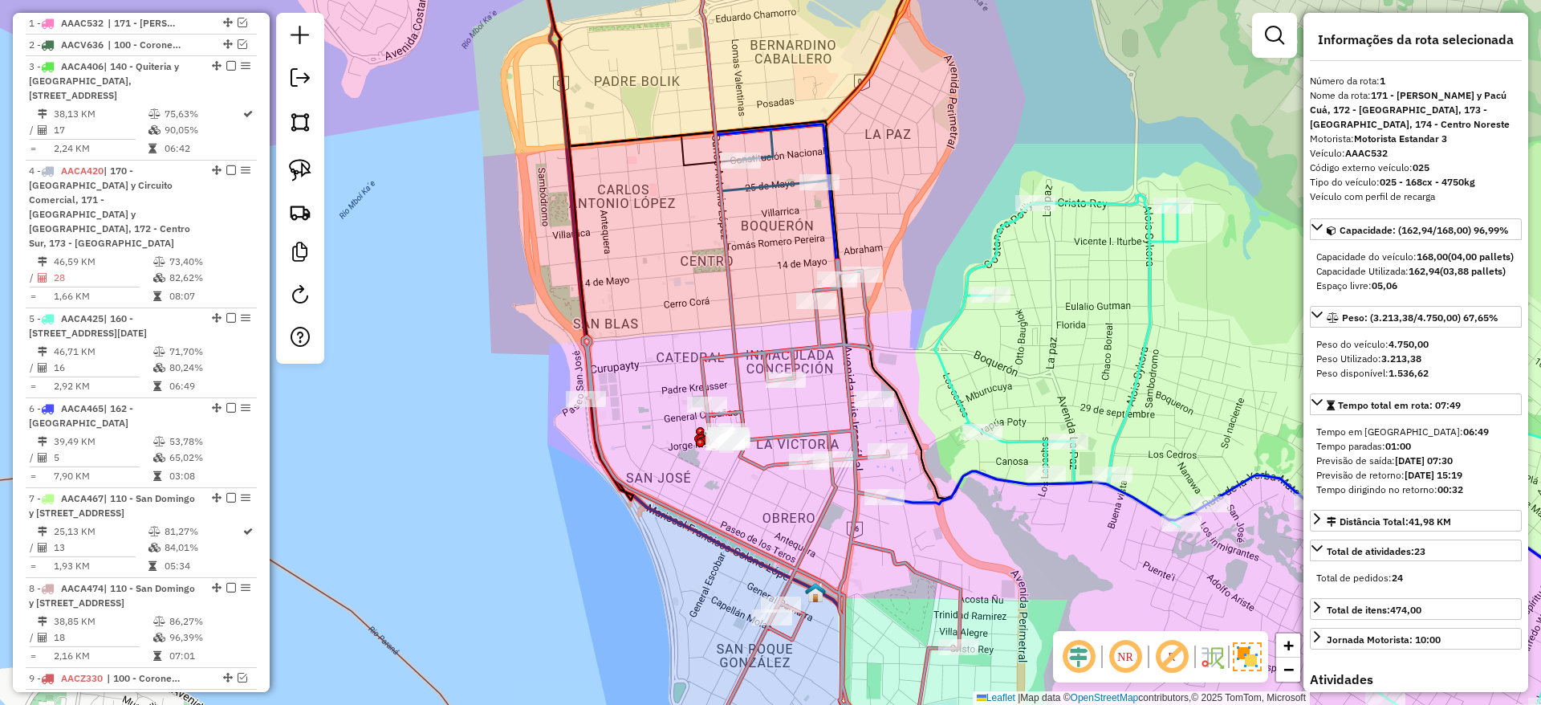
drag, startPoint x: 646, startPoint y: 297, endPoint x: 646, endPoint y: 315, distance: 17.7
click at [646, 315] on div "Janela de atendimento Grade de atendimento Capacidade Transportadoras Veículos …" at bounding box center [770, 352] width 1541 height 705
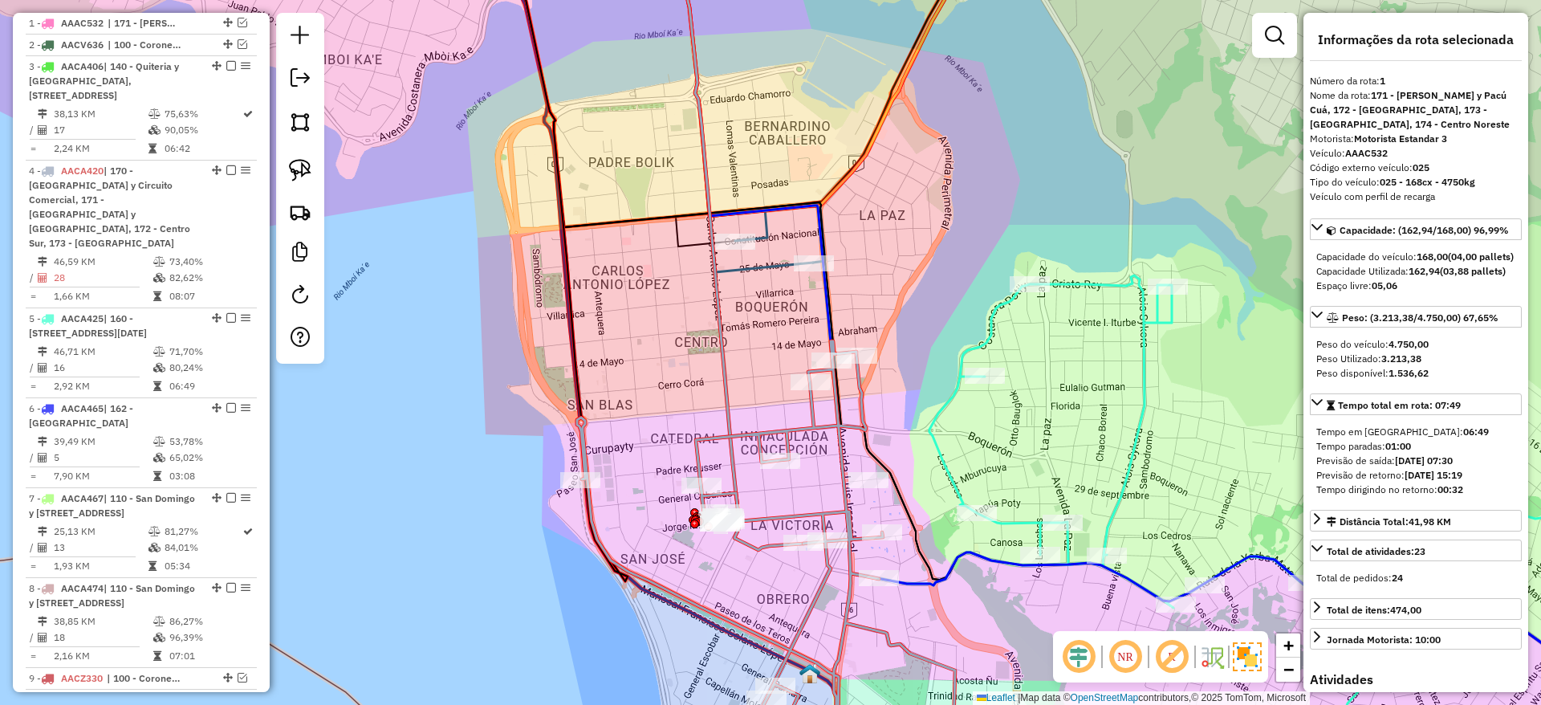
drag, startPoint x: 921, startPoint y: 226, endPoint x: 916, endPoint y: 195, distance: 31.7
click at [916, 195] on div "Janela de atendimento Grade de atendimento Capacidade Transportadoras Veículos …" at bounding box center [770, 352] width 1541 height 705
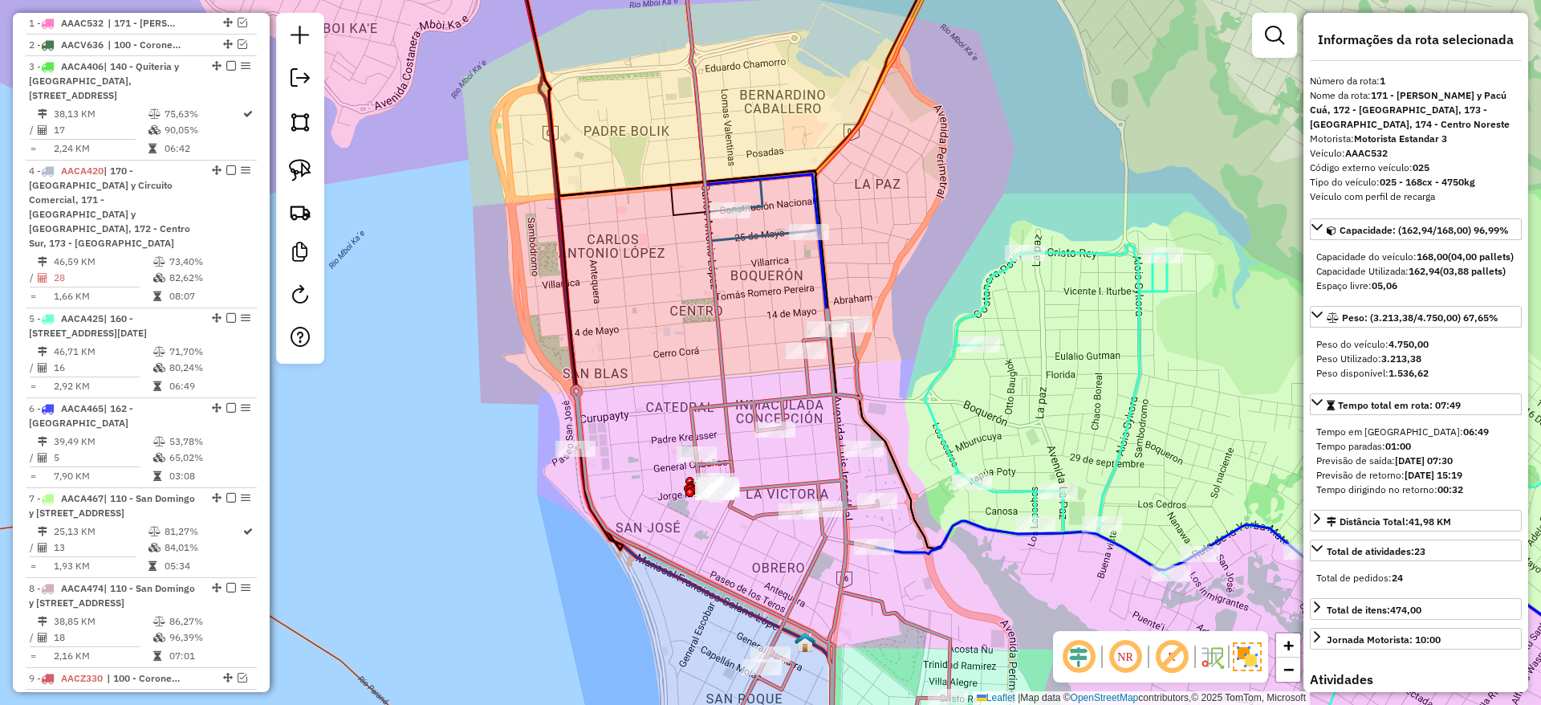
click at [762, 186] on icon at bounding box center [1093, 320] width 1206 height 783
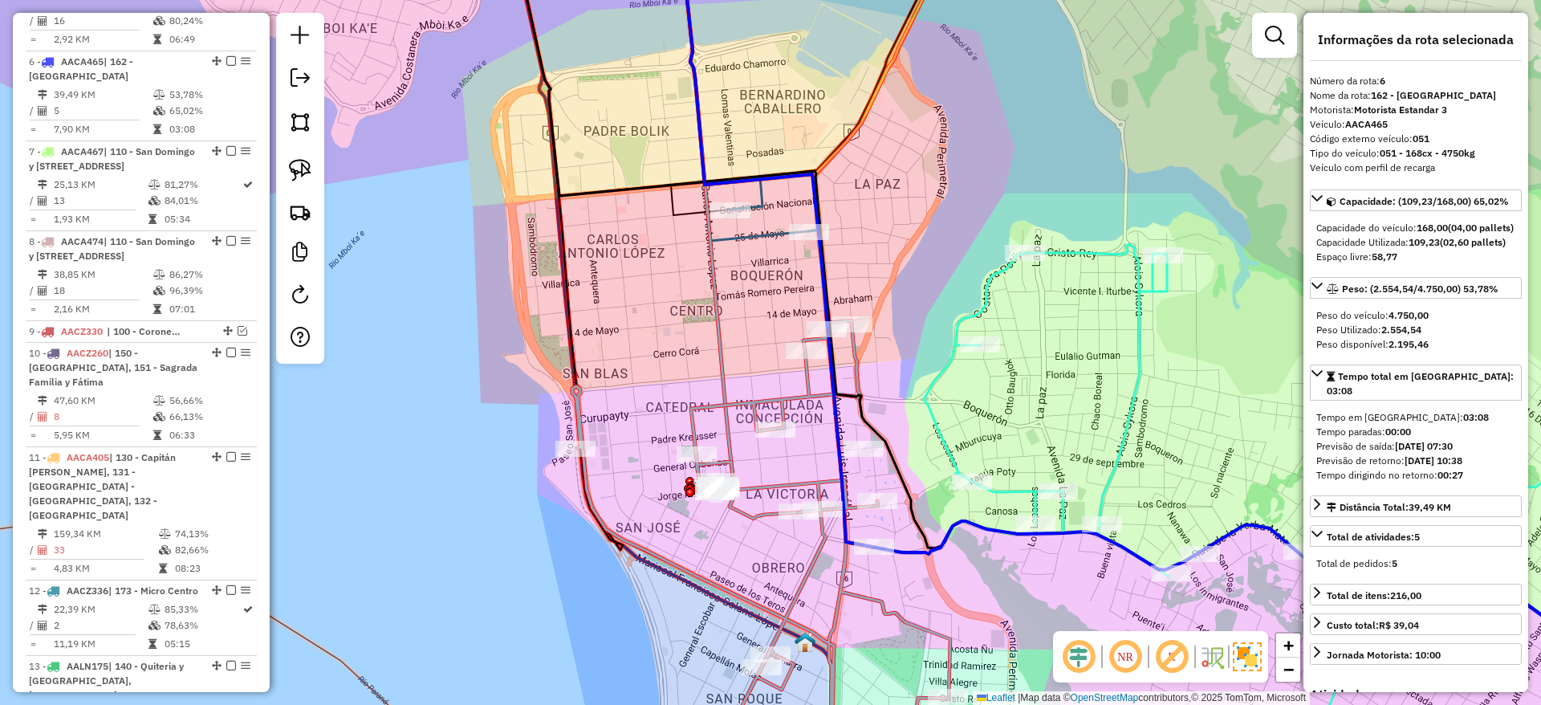
scroll to position [1018, 0]
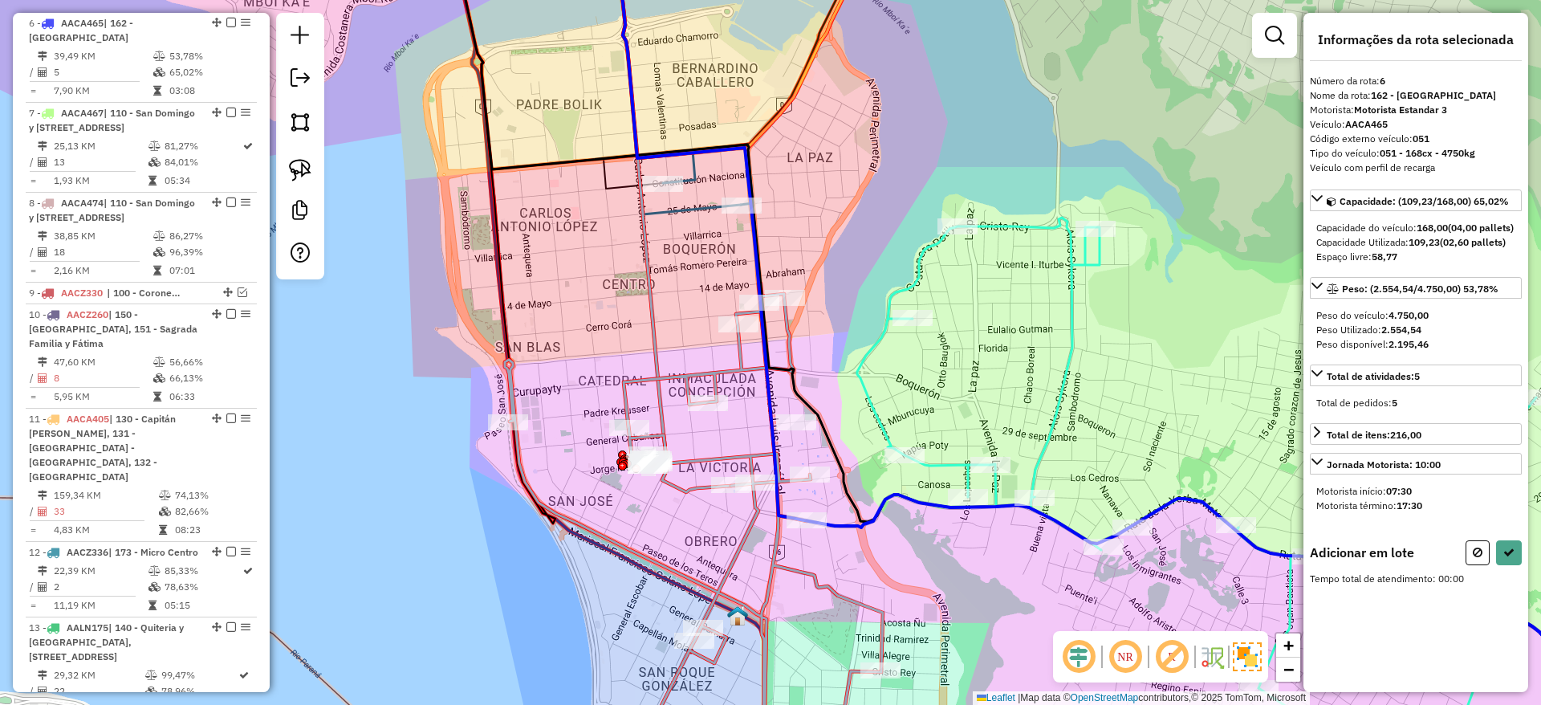
drag, startPoint x: 738, startPoint y: 340, endPoint x: 661, endPoint y: 311, distance: 81.5
click at [661, 311] on div "Janela de atendimento Grade de atendimento Capacidade Transportadoras Veículos …" at bounding box center [770, 352] width 1541 height 705
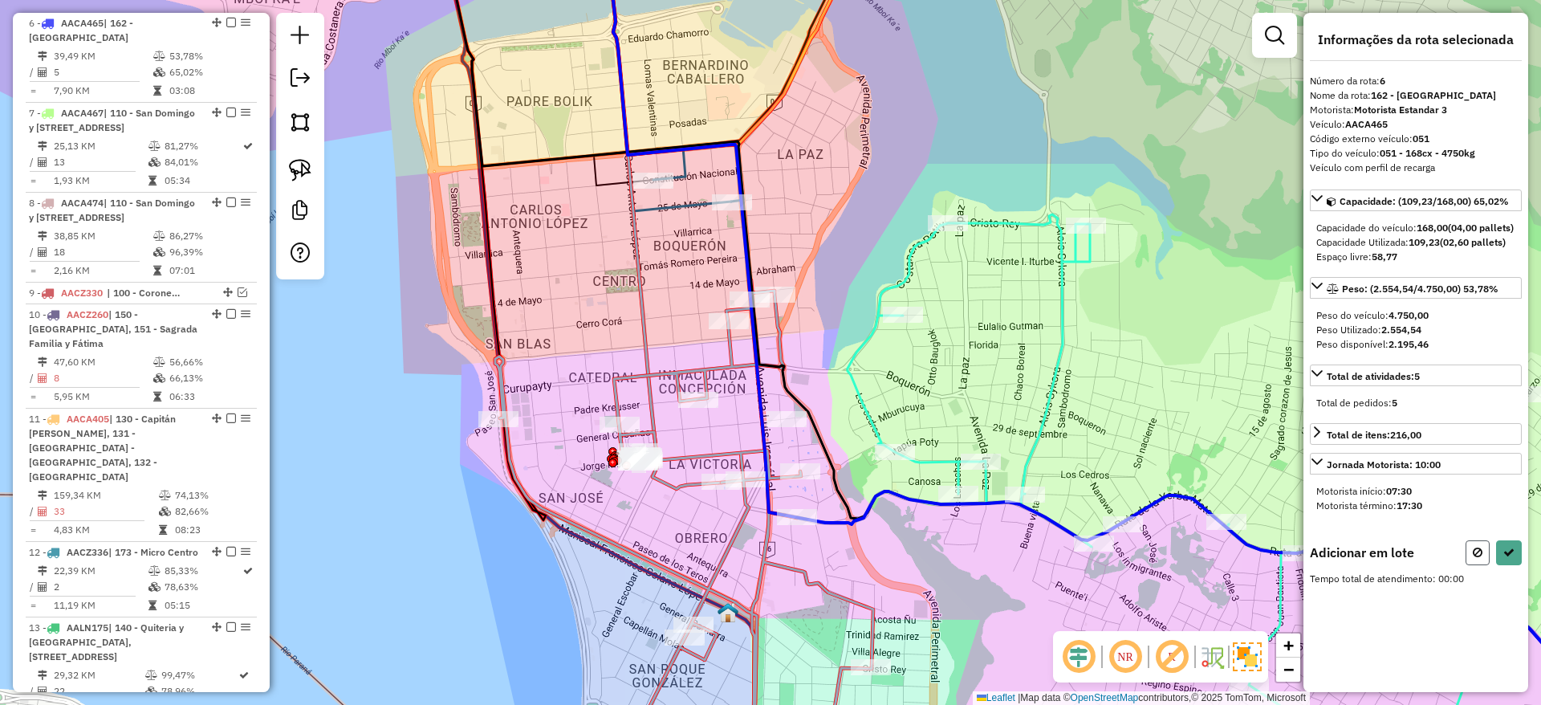
click at [1474, 559] on button at bounding box center [1478, 552] width 24 height 25
select select "**********"
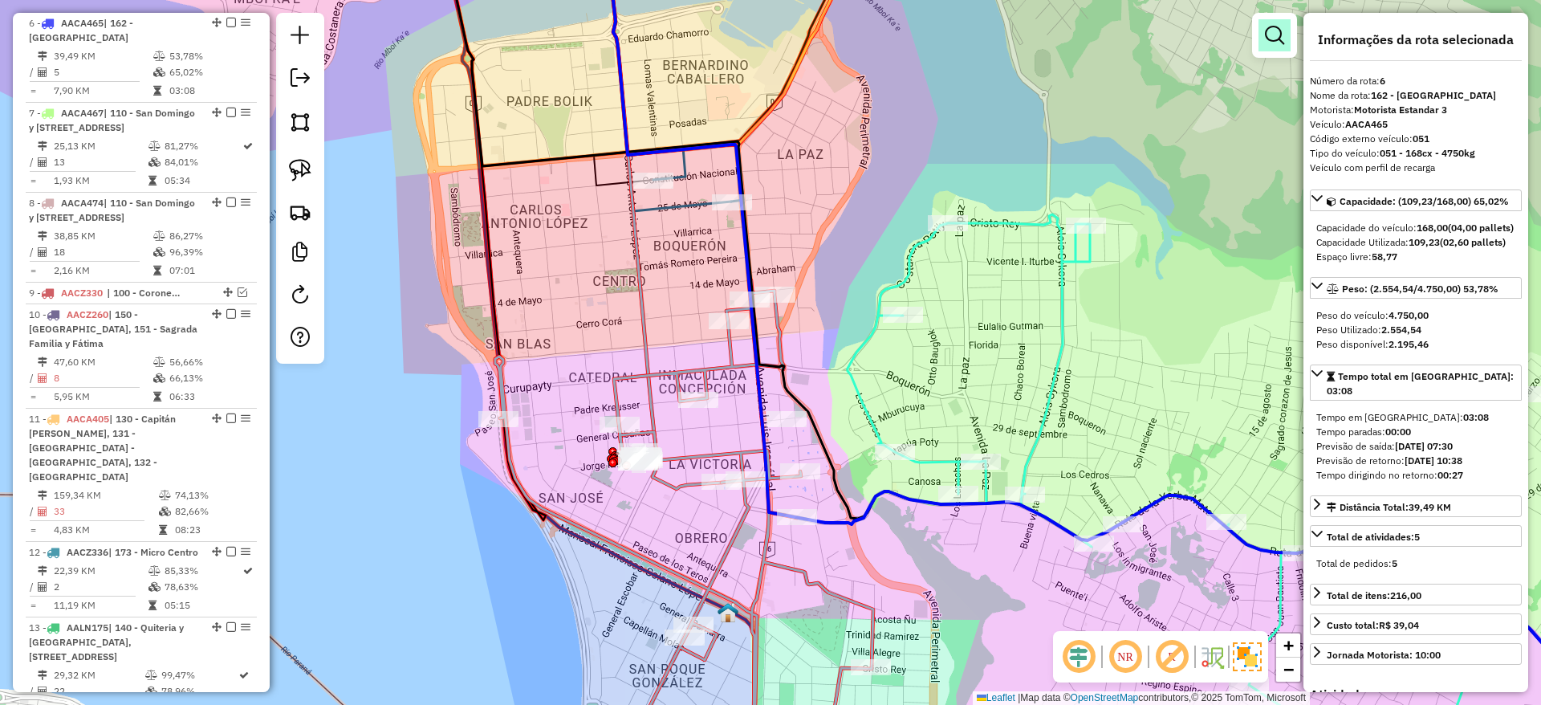
click at [1274, 31] on em at bounding box center [1274, 35] width 19 height 19
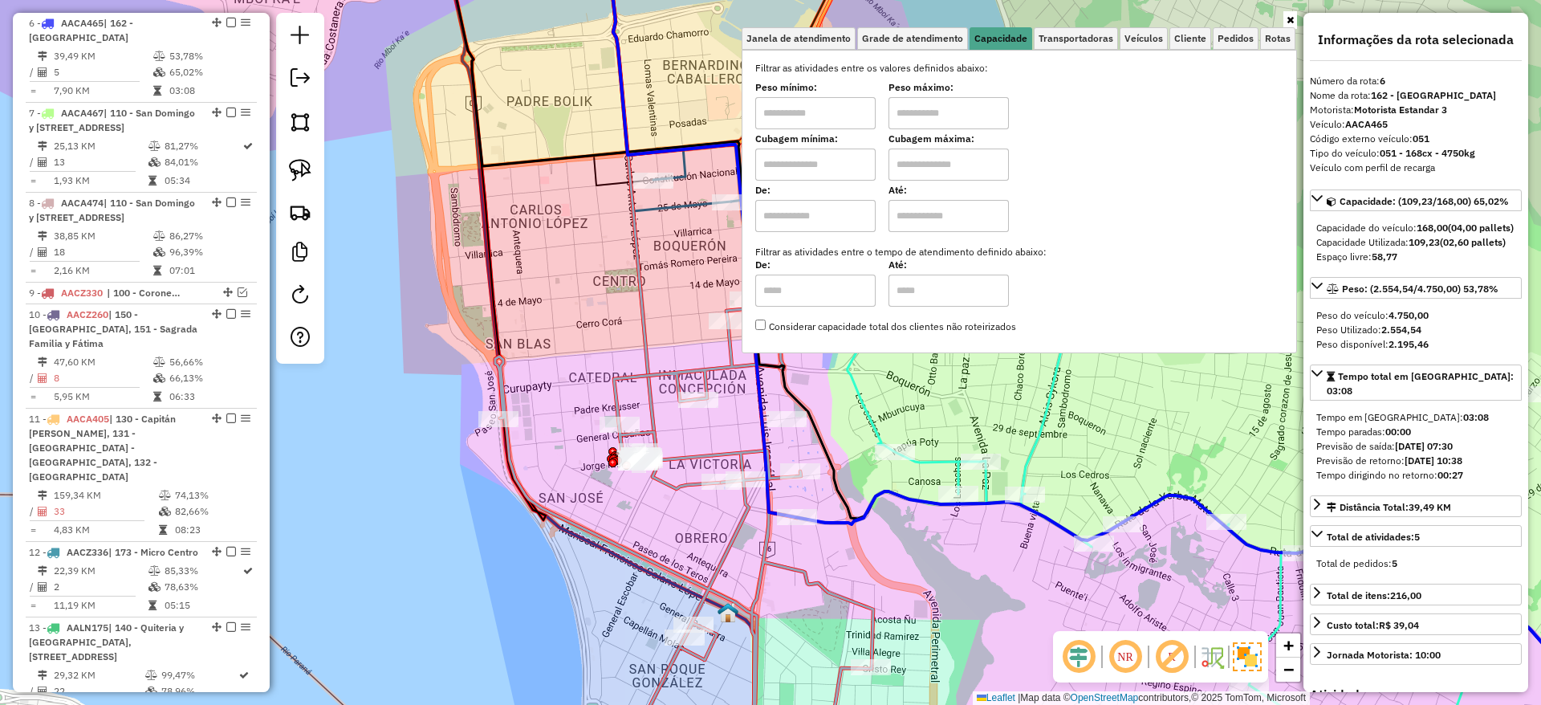
click at [830, 222] on input "text" at bounding box center [815, 216] width 120 height 32
click at [1198, 39] on span "Cliente" at bounding box center [1190, 39] width 32 height 10
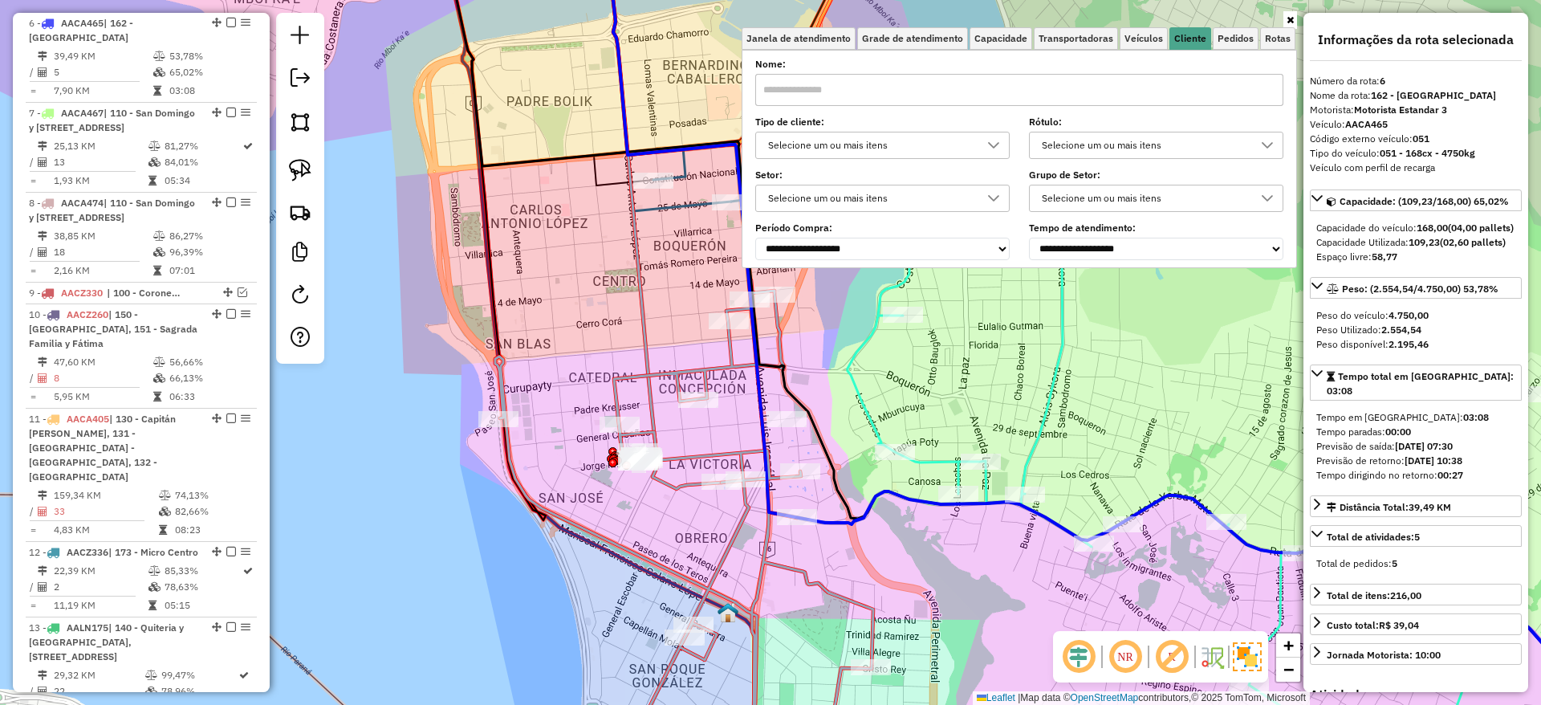
click at [973, 148] on div "Selecione um ou mais itens" at bounding box center [871, 145] width 216 height 26
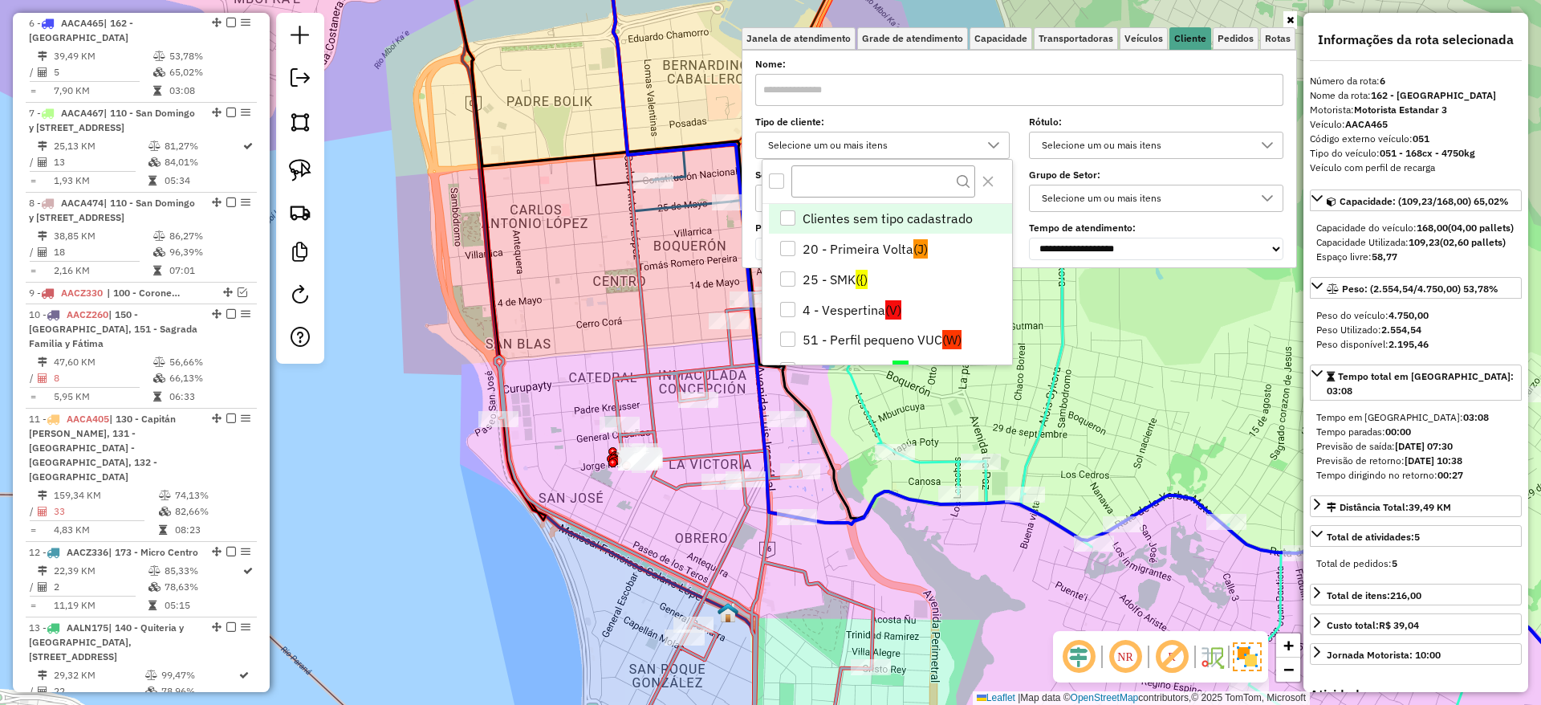
scroll to position [10, 55]
click at [890, 302] on span "(V)" at bounding box center [893, 309] width 16 height 19
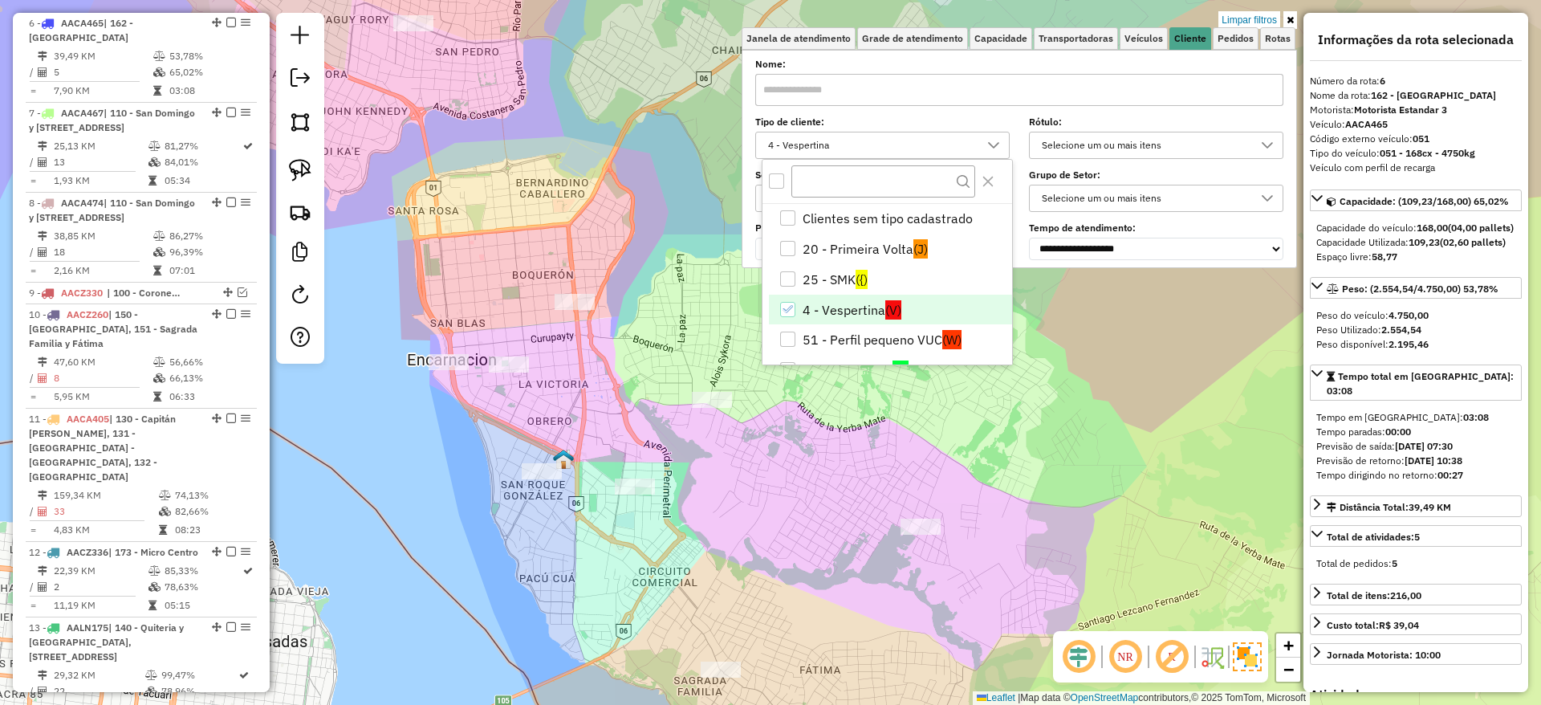
drag, startPoint x: 545, startPoint y: 490, endPoint x: 462, endPoint y: 422, distance: 107.3
click at [456, 439] on div "Limpar filtros Janela de atendimento Grade de atendimento Capacidade Transporta…" at bounding box center [770, 352] width 1541 height 705
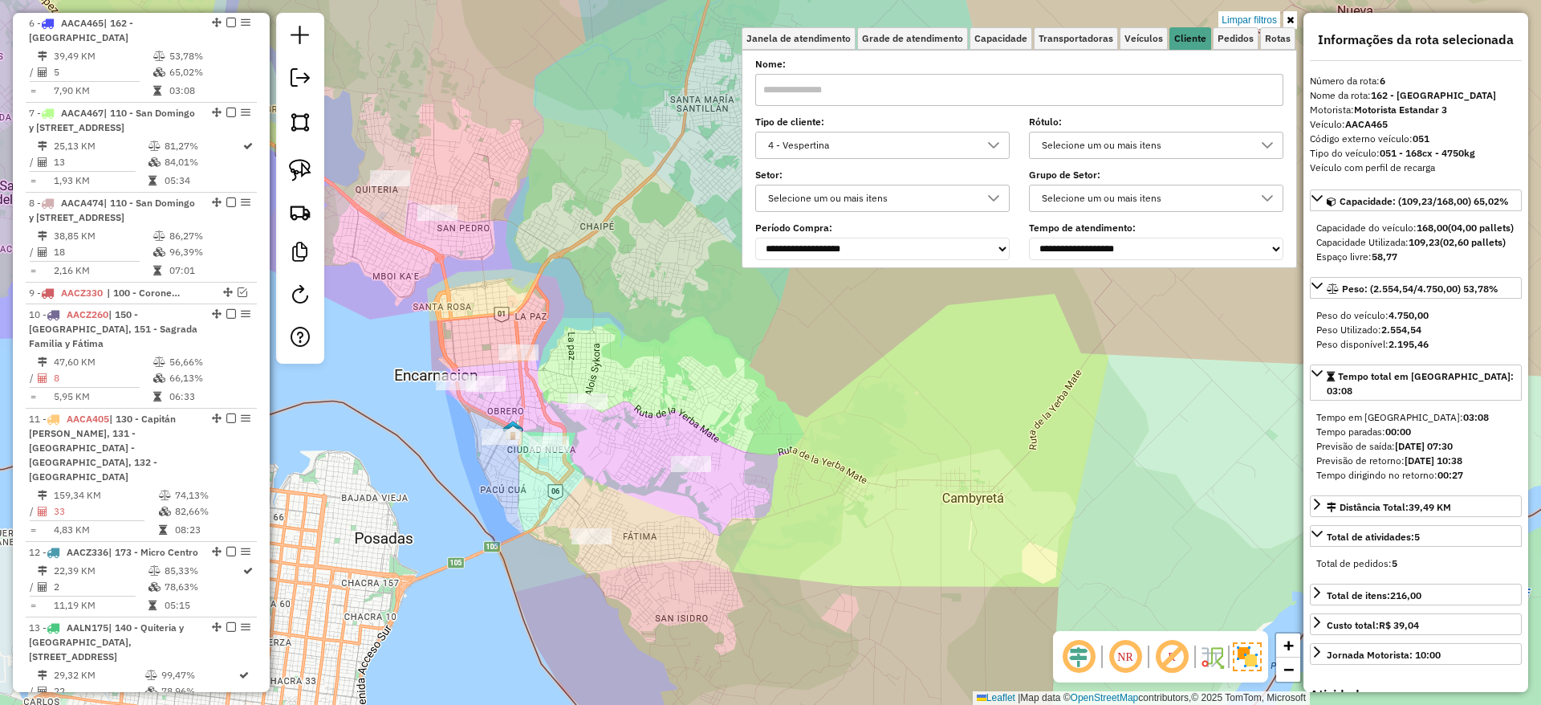
click at [470, 279] on div "Rota 4 - Placa AACA420 0000030255 - WAKAMORI SAZAMIRI, YOSHIAKI Limpar filtros …" at bounding box center [770, 352] width 1541 height 705
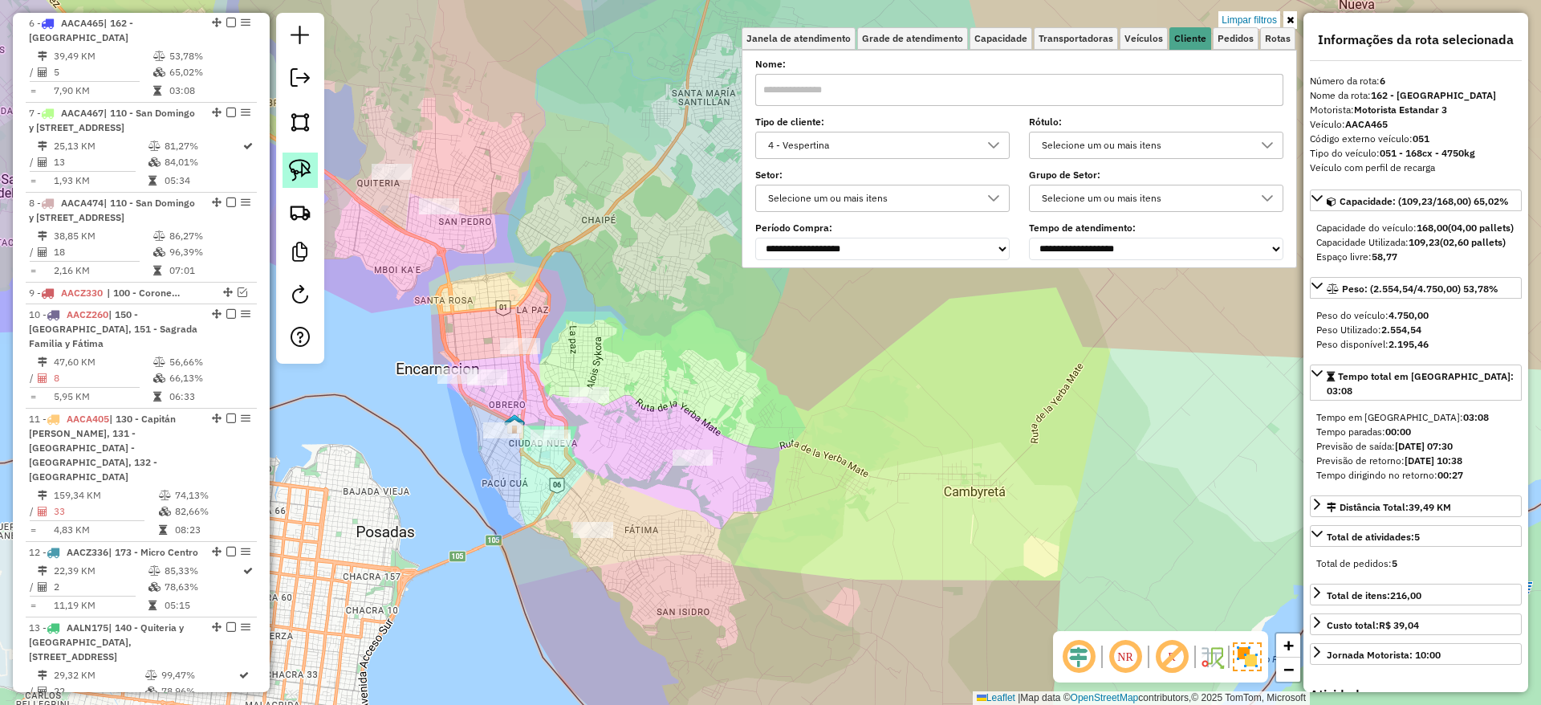
click at [296, 163] on img at bounding box center [300, 170] width 22 height 22
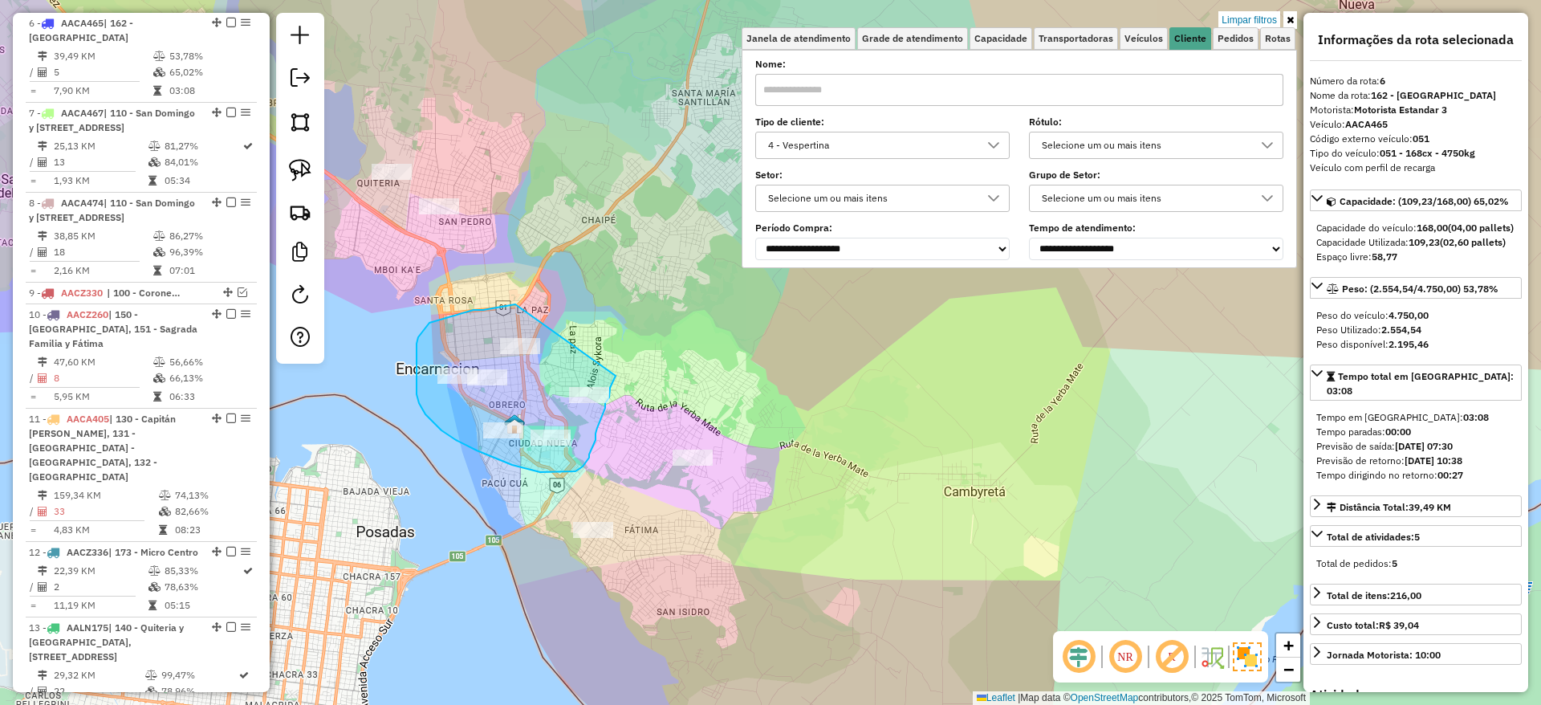
drag, startPoint x: 506, startPoint y: 306, endPoint x: 616, endPoint y: 376, distance: 129.6
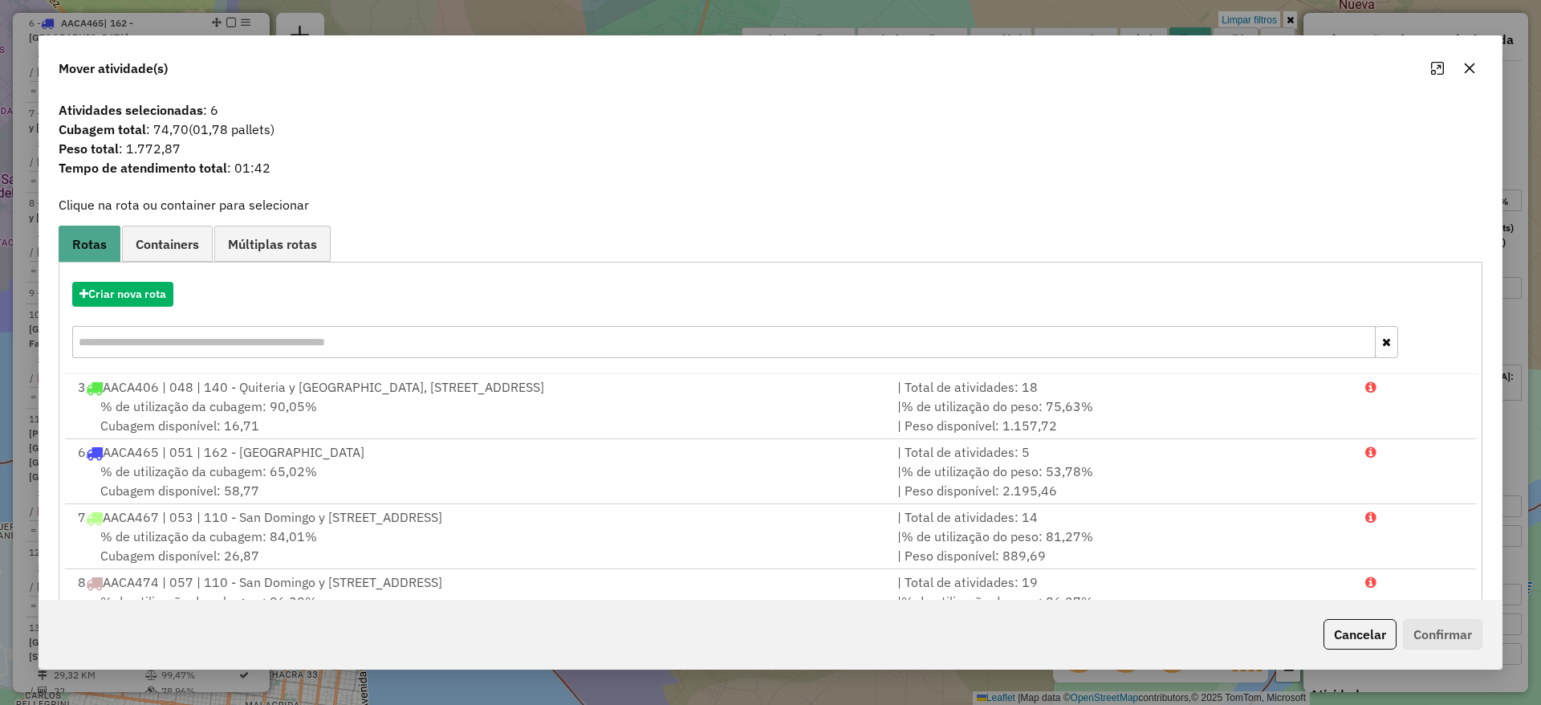
click at [1470, 69] on icon "button" at bounding box center [1469, 68] width 13 height 13
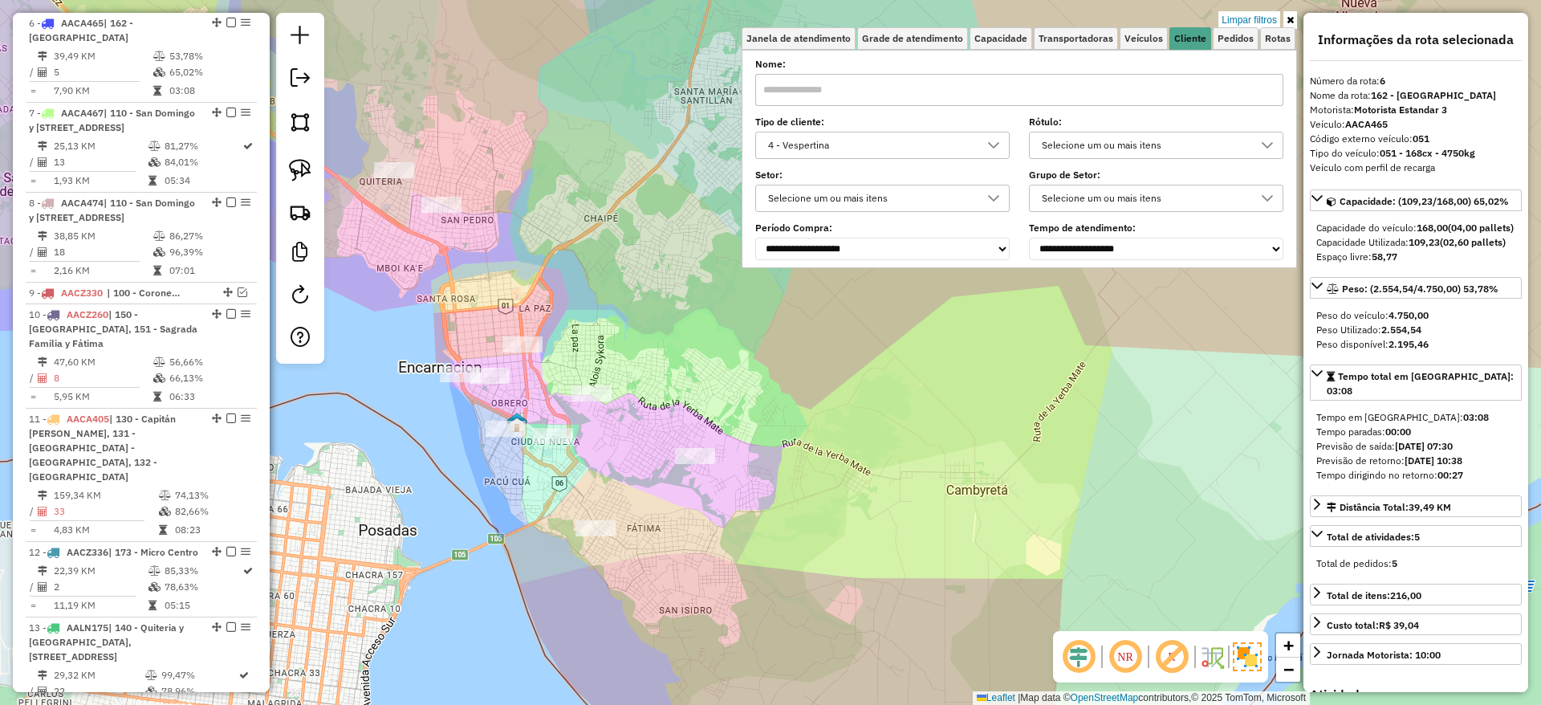
drag, startPoint x: 714, startPoint y: 385, endPoint x: 762, endPoint y: 378, distance: 48.7
click at [763, 378] on div "Limpar filtros Janela de atendimento Grade de atendimento Capacidade Transporta…" at bounding box center [770, 352] width 1541 height 705
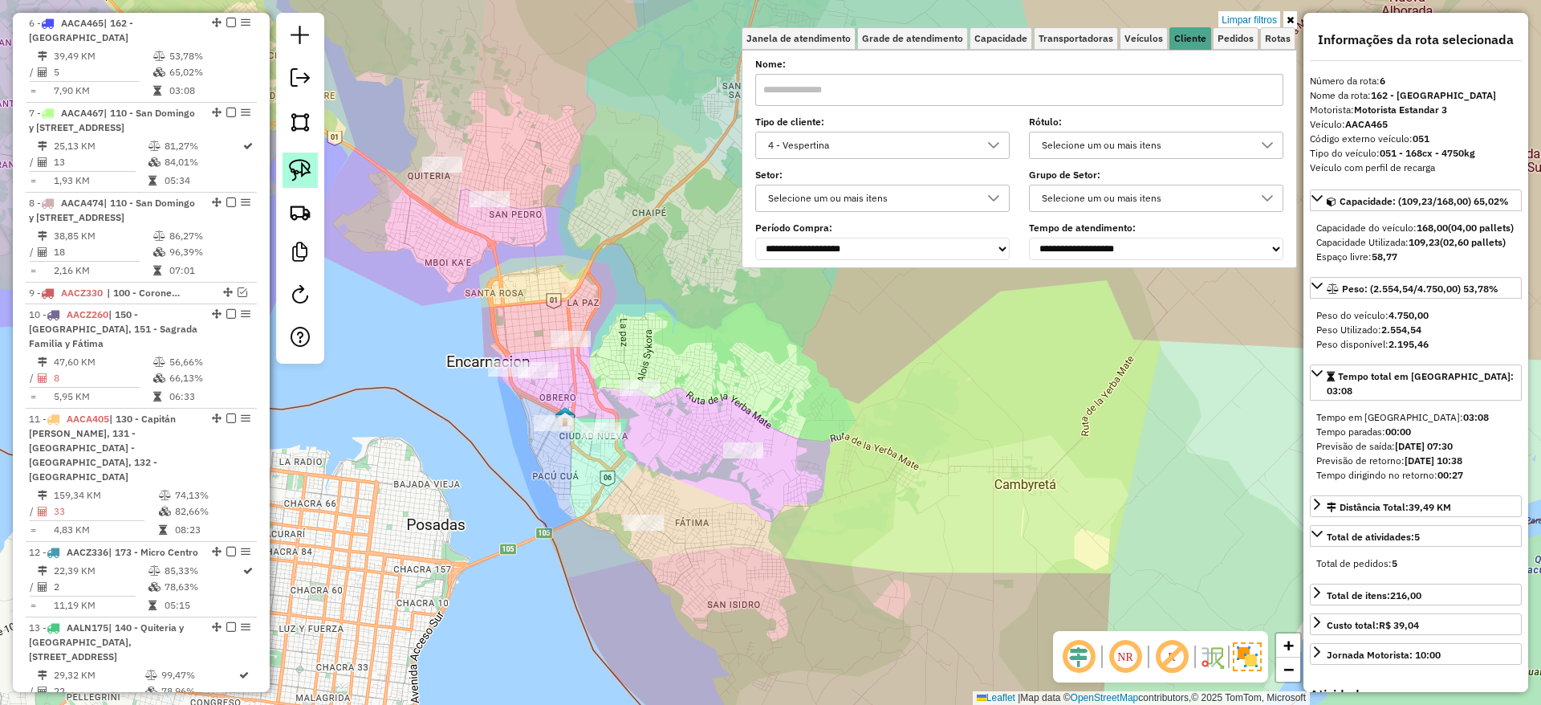
click at [295, 161] on img at bounding box center [300, 170] width 22 height 22
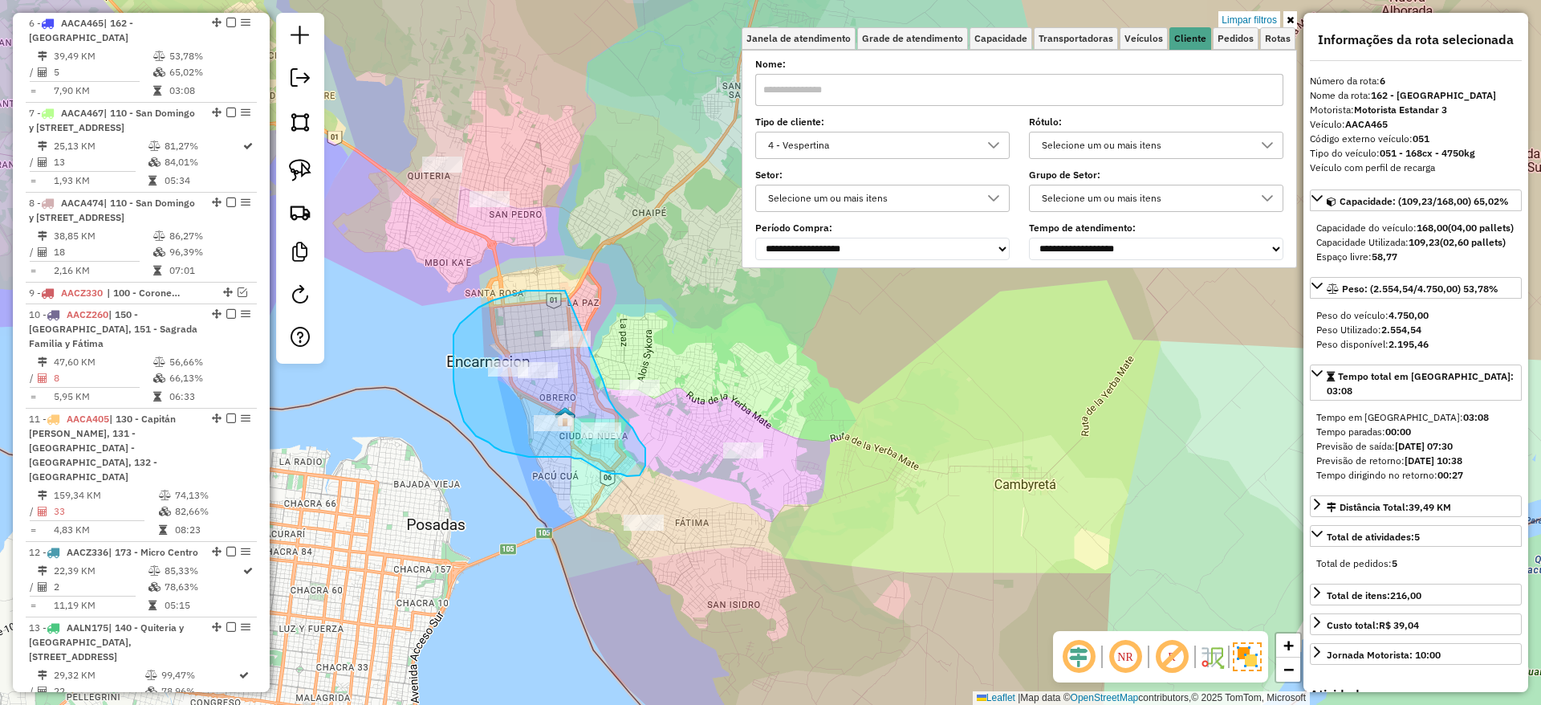
drag, startPoint x: 565, startPoint y: 291, endPoint x: 603, endPoint y: 380, distance: 97.5
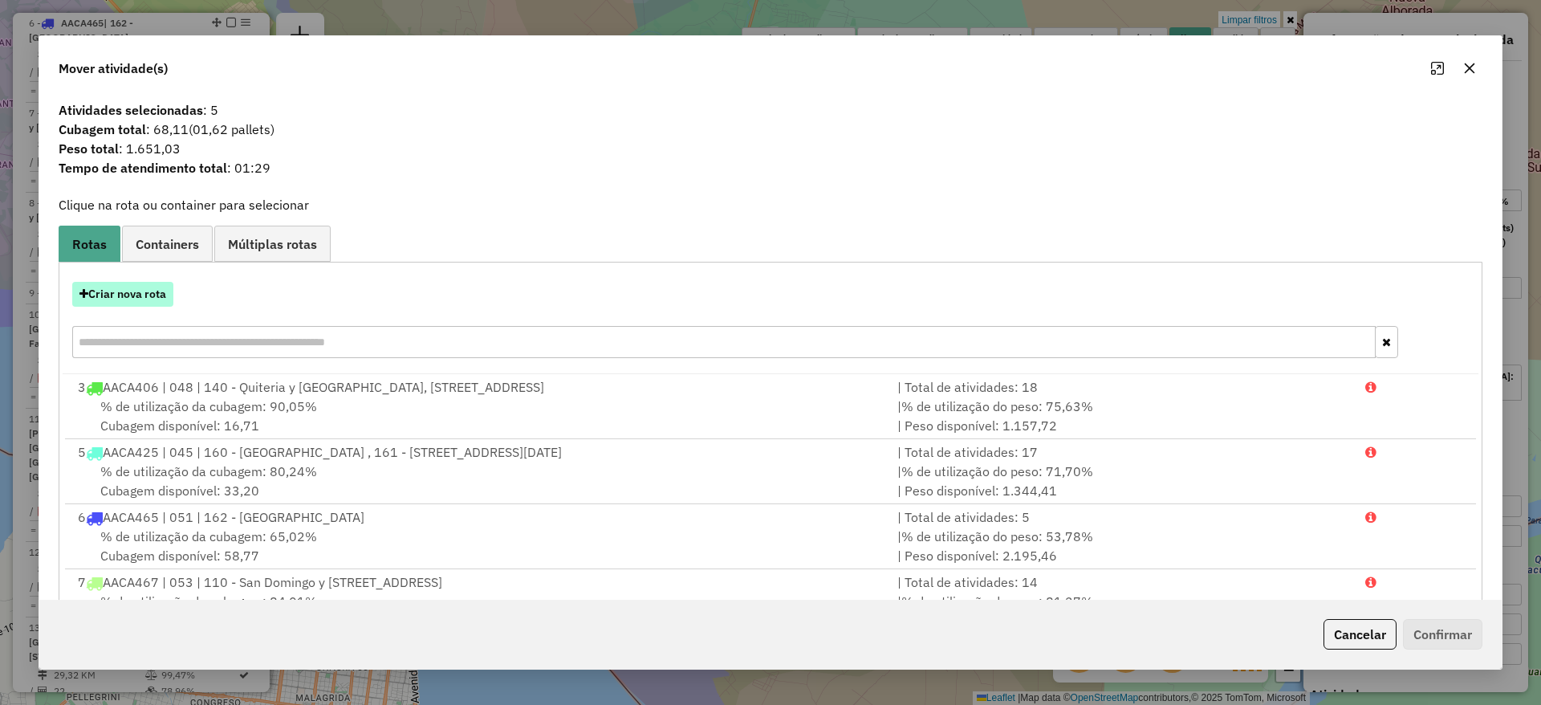
click at [149, 291] on button "Criar nova rota" at bounding box center [122, 294] width 101 height 25
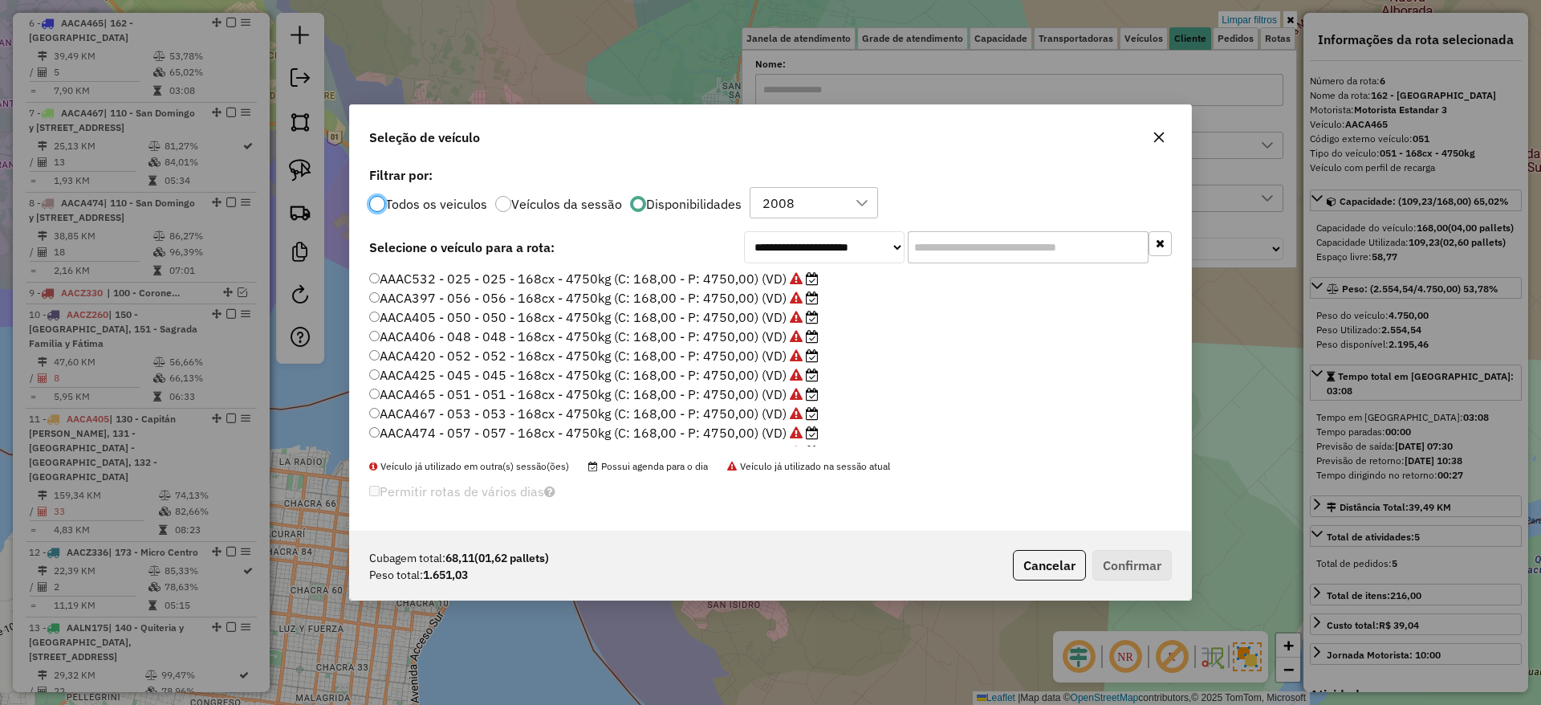
scroll to position [170, 0]
click at [748, 397] on label "AAMD796 - 325 - 325 - 74cx - 1618Kg (C: 74,00 - P: 1618,00) (VD)" at bounding box center [588, 397] width 438 height 19
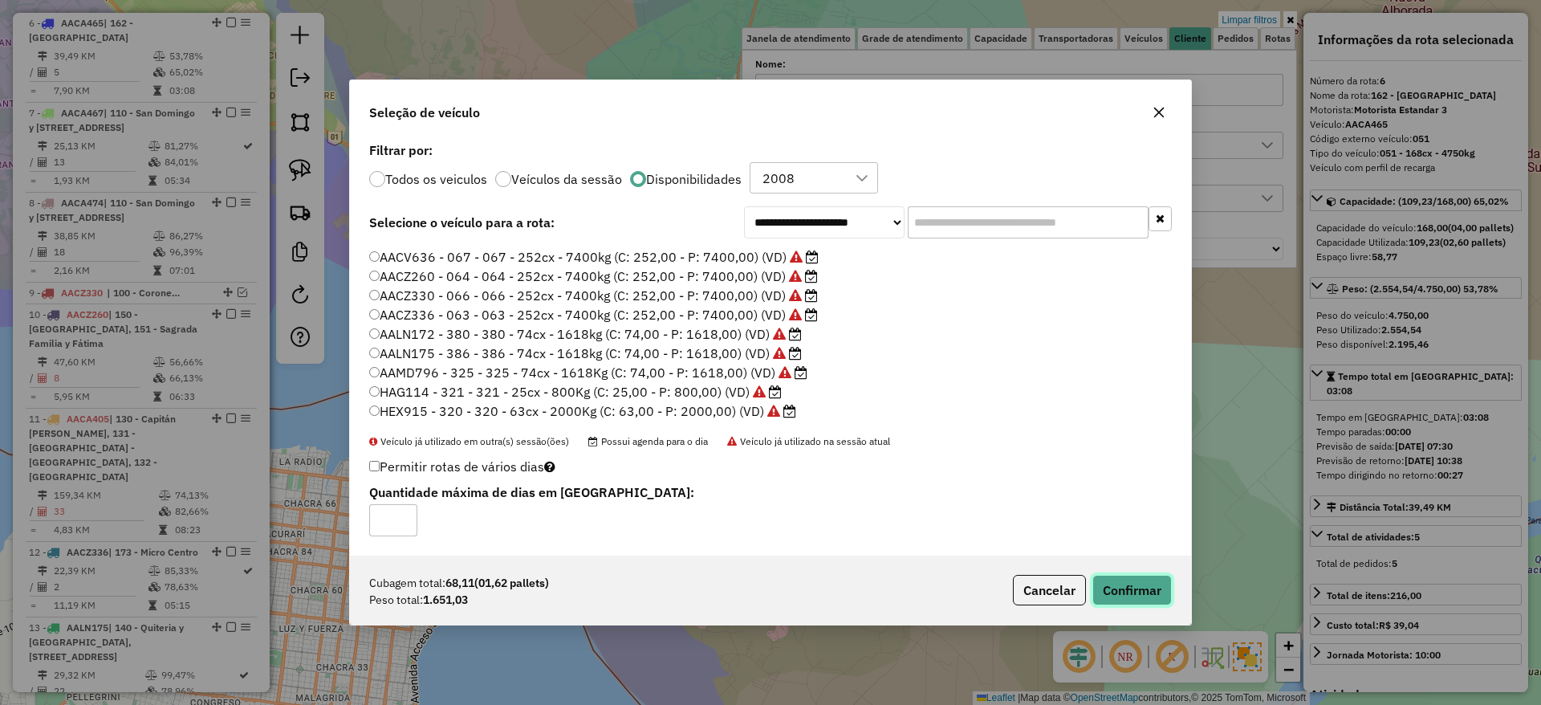
click at [1133, 591] on button "Confirmar" at bounding box center [1131, 590] width 79 height 31
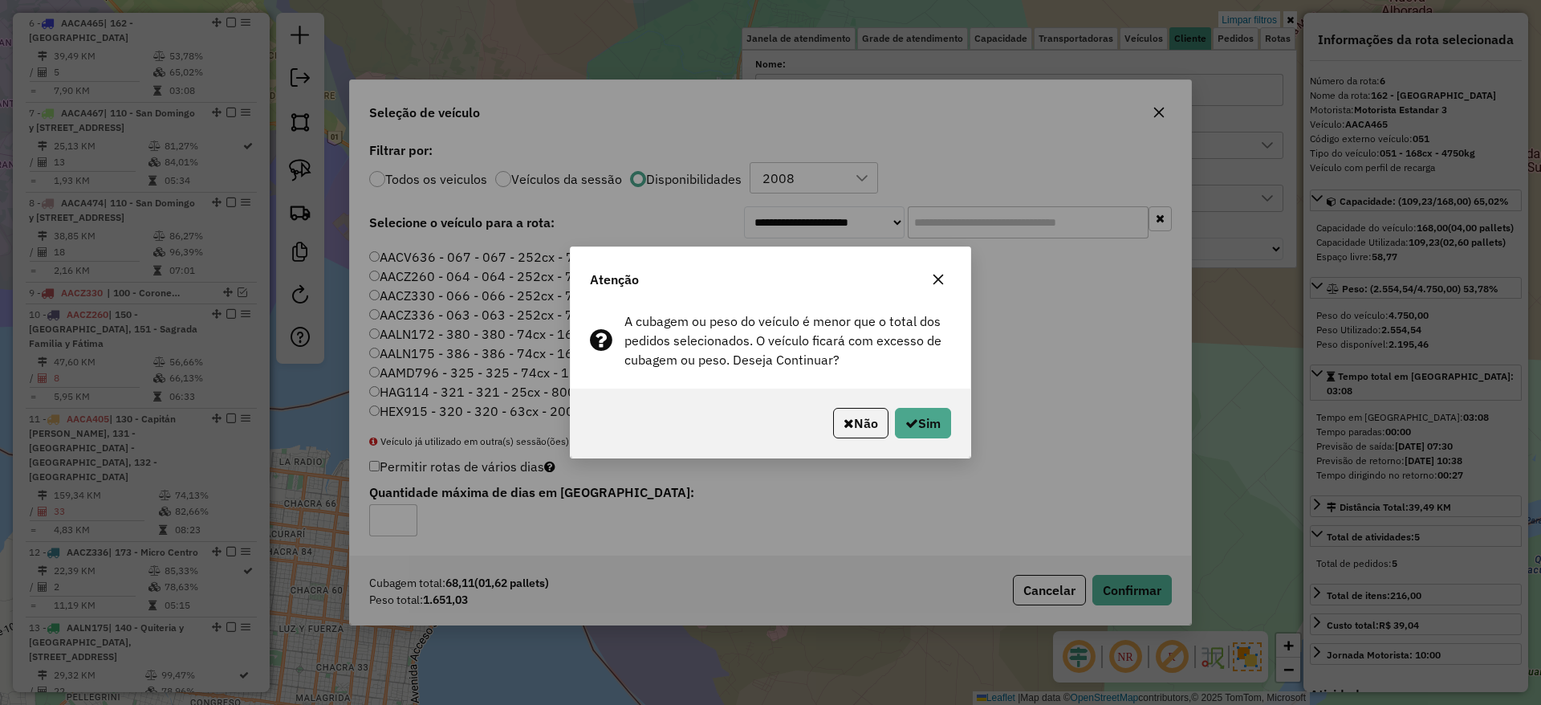
click at [935, 273] on icon "button" at bounding box center [938, 279] width 13 height 13
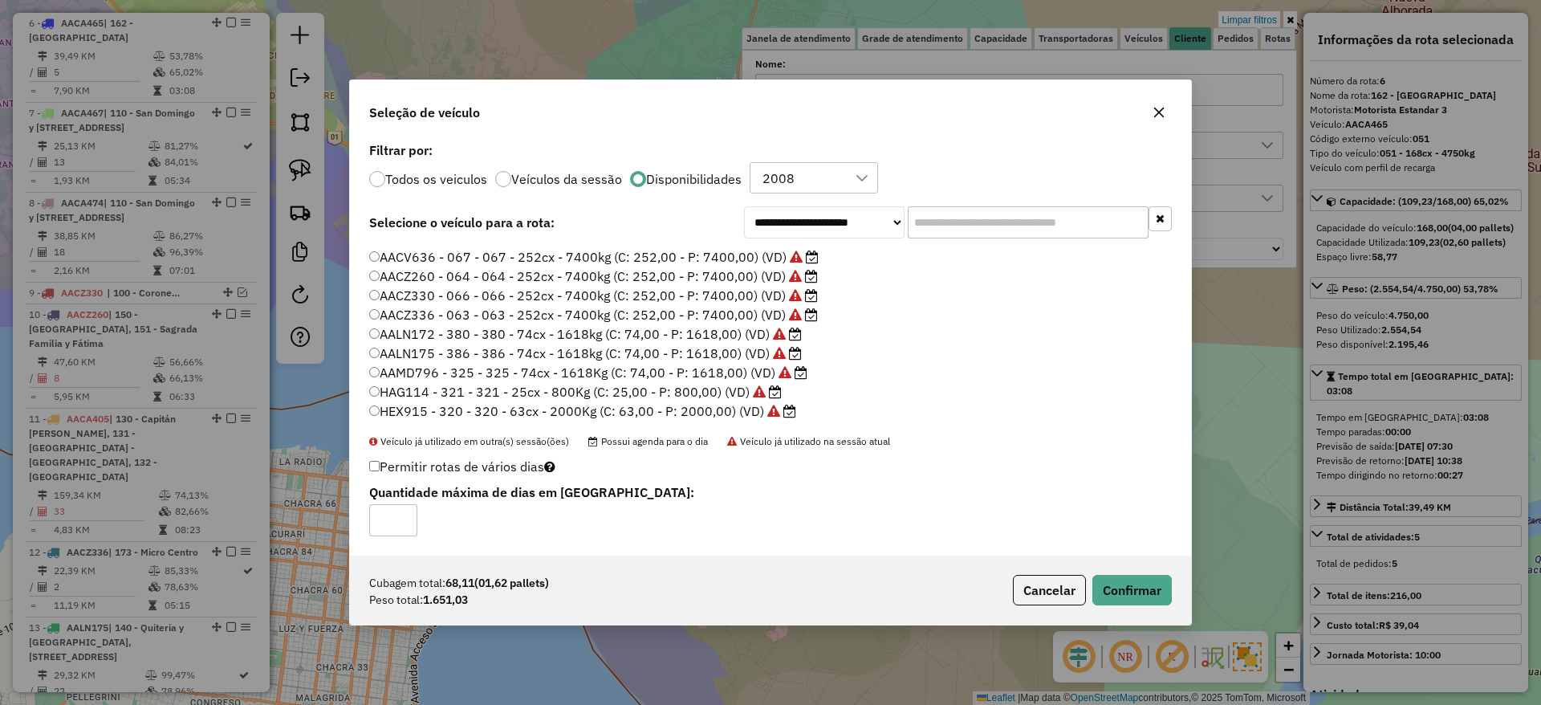
click at [1156, 109] on icon "button" at bounding box center [1159, 112] width 10 height 10
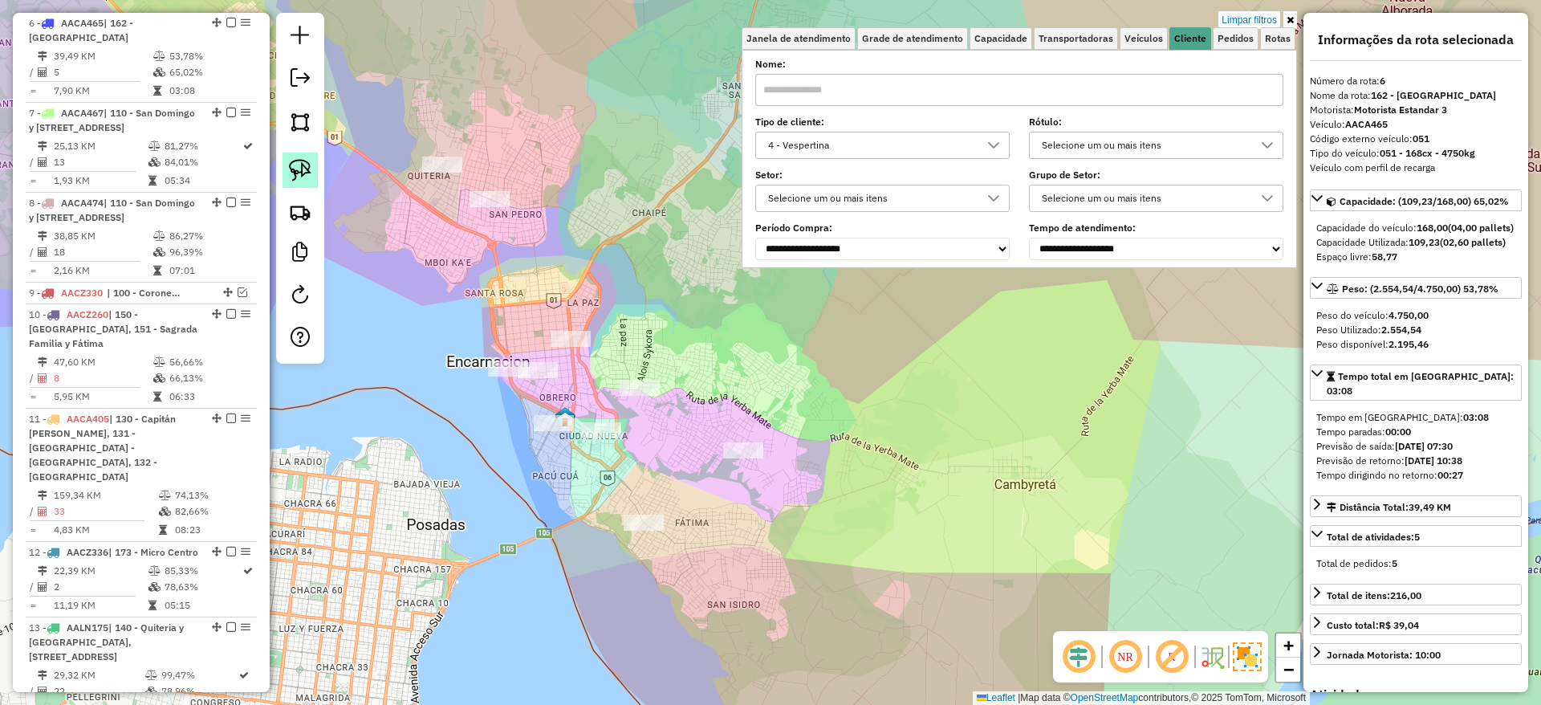
click at [291, 165] on img at bounding box center [300, 170] width 22 height 22
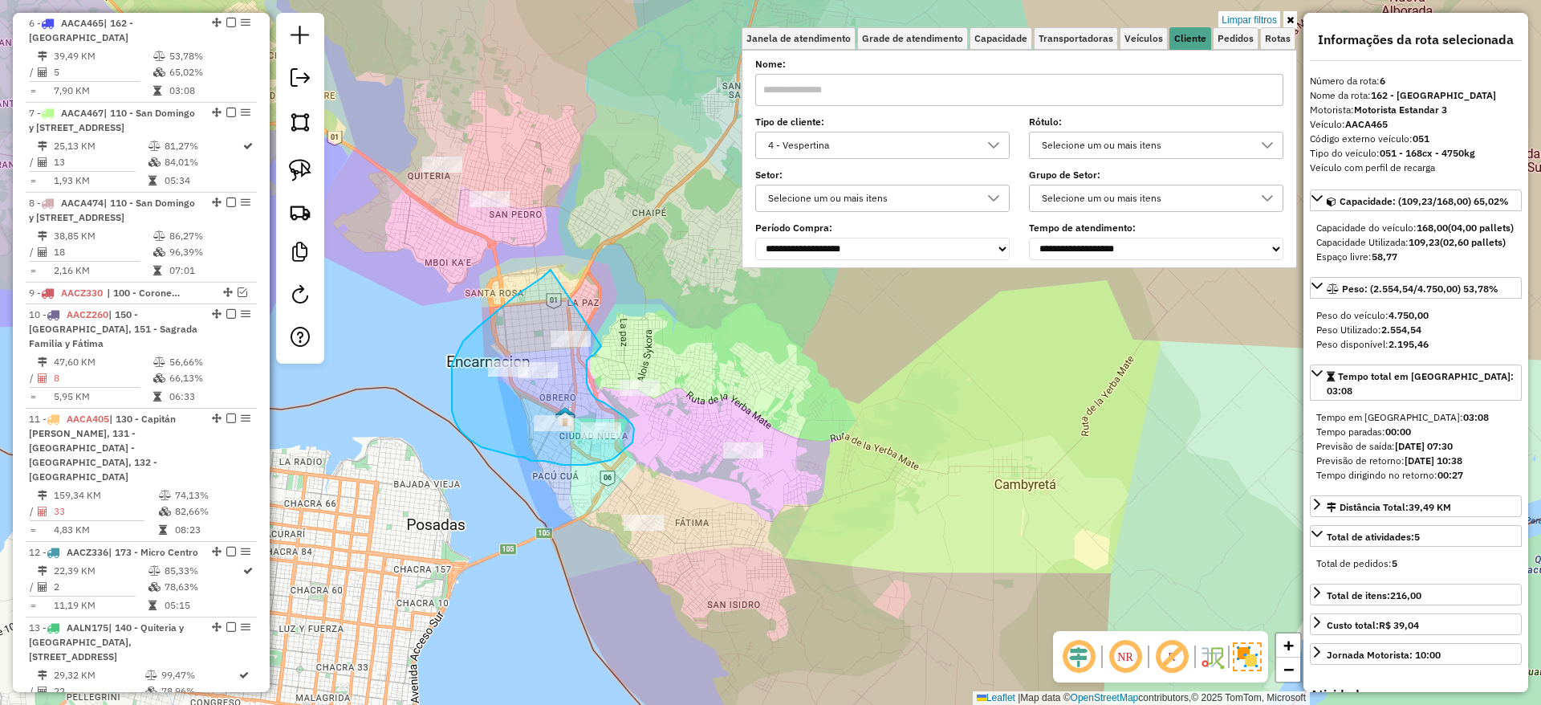
drag, startPoint x: 463, startPoint y: 341, endPoint x: 606, endPoint y: 336, distance: 143.0
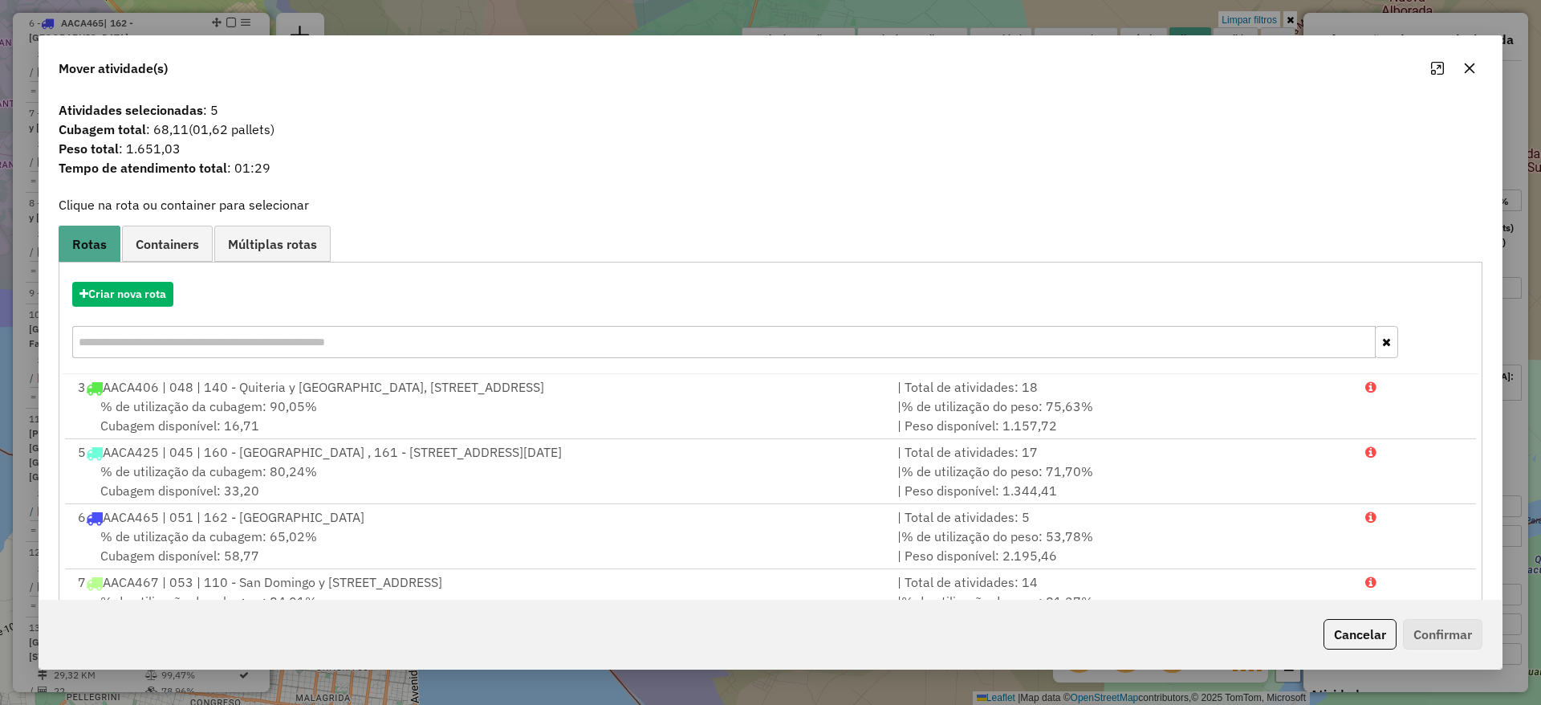
click at [1473, 63] on icon "button" at bounding box center [1469, 68] width 13 height 13
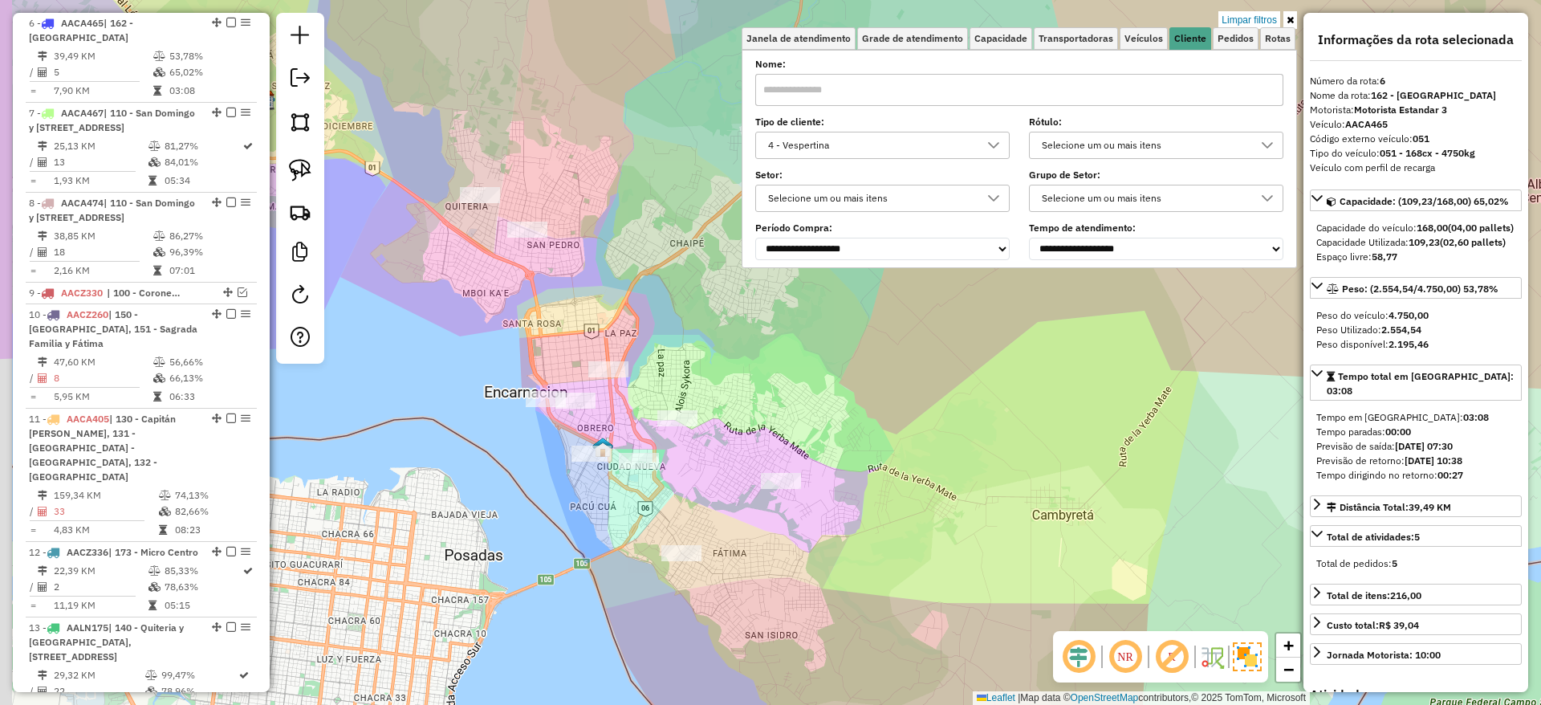
drag, startPoint x: 535, startPoint y: 303, endPoint x: 564, endPoint y: 327, distance: 37.7
click at [564, 327] on div "Limpar filtros Janela de atendimento Grade de atendimento Capacidade Transporta…" at bounding box center [770, 352] width 1541 height 705
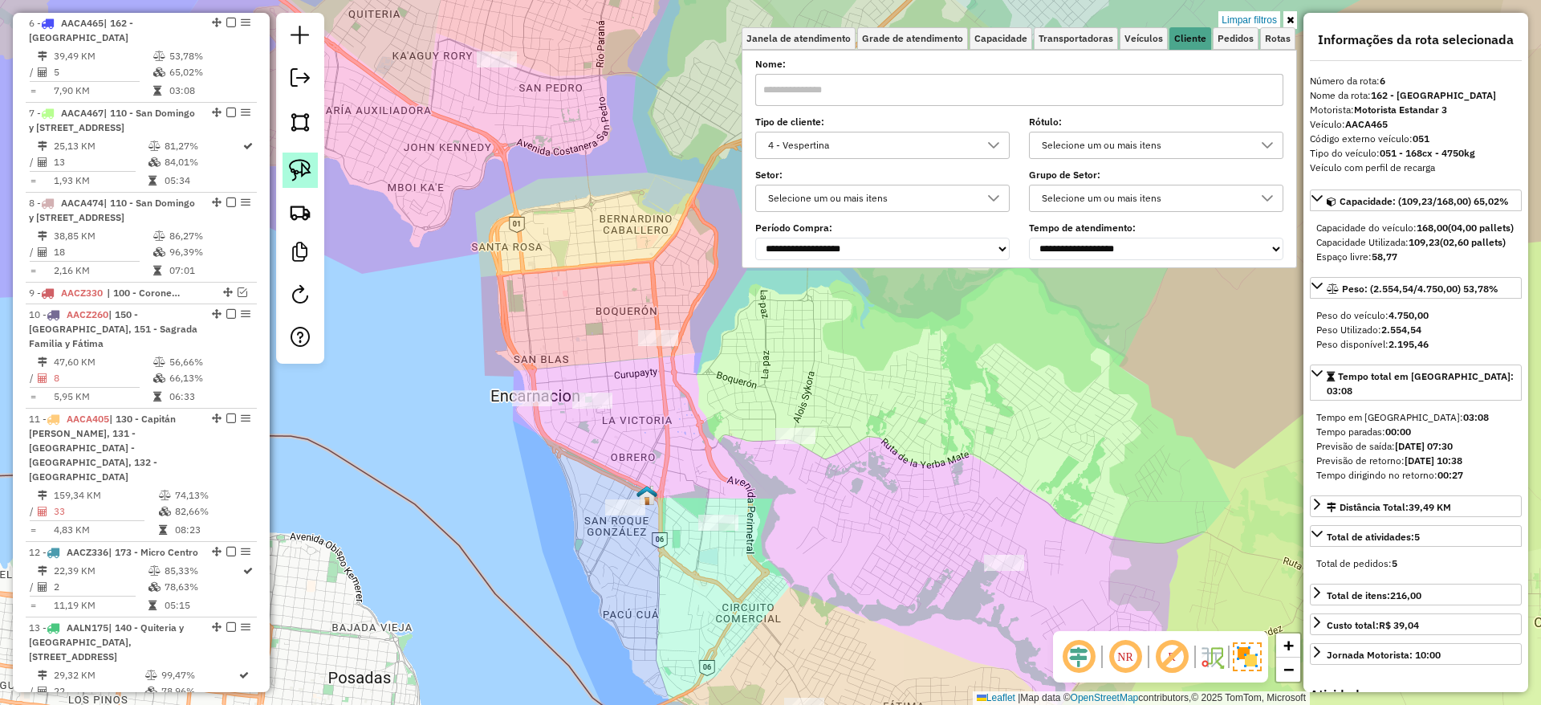
click at [299, 169] on img at bounding box center [300, 170] width 22 height 22
drag, startPoint x: 636, startPoint y: 266, endPoint x: 620, endPoint y: 271, distance: 17.5
click at [628, 270] on div "Limpar filtros Janela de atendimento Grade de atendimento Capacidade Transporta…" at bounding box center [770, 352] width 1541 height 705
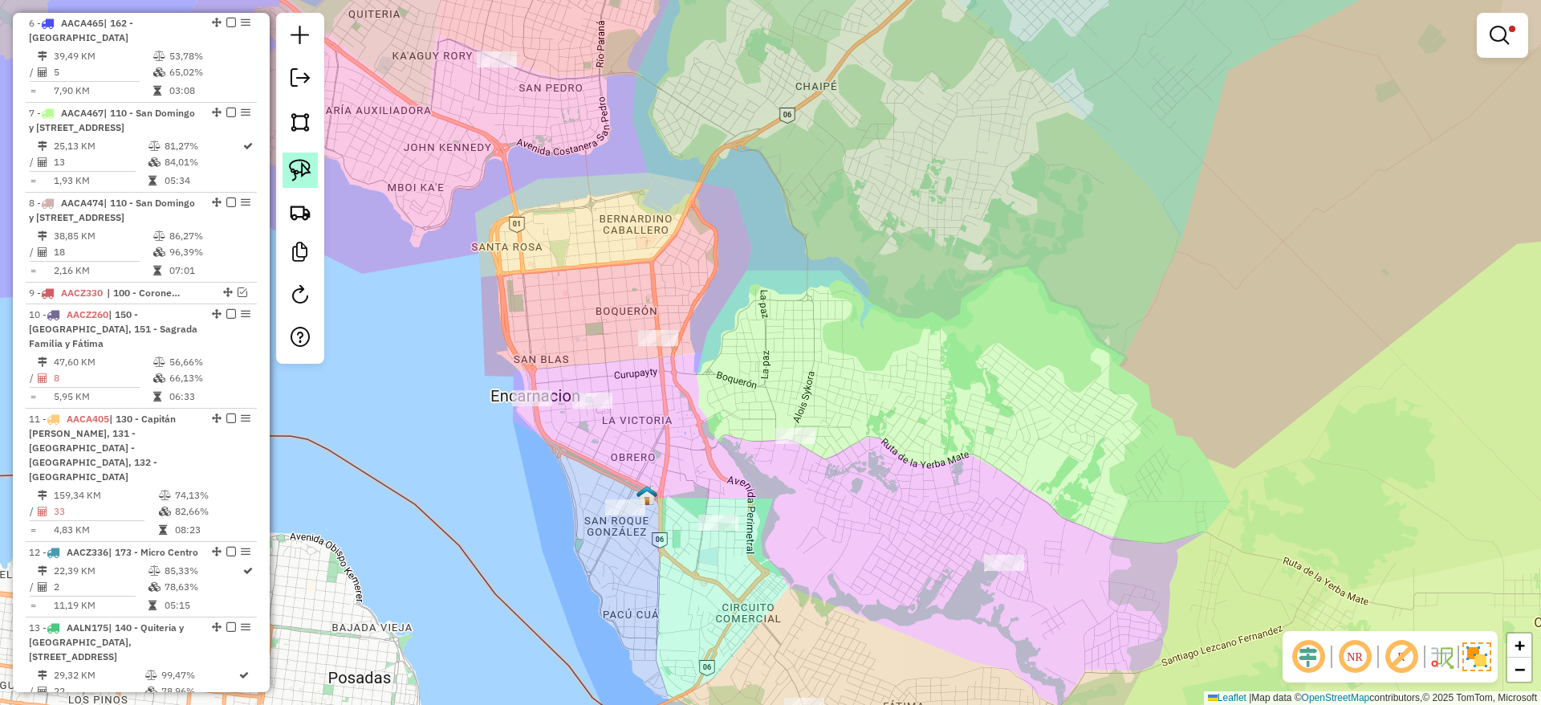
click at [295, 157] on link at bounding box center [300, 170] width 35 height 35
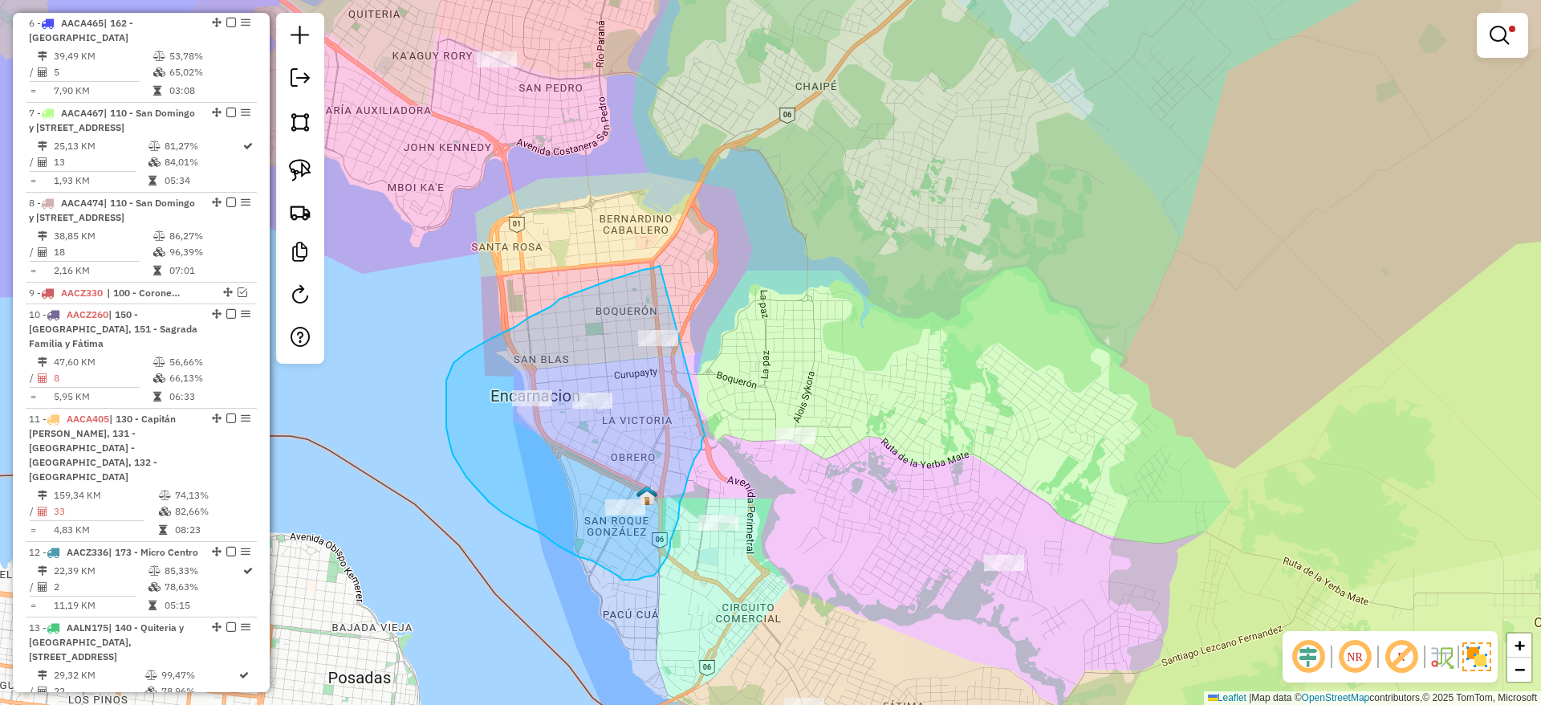
drag, startPoint x: 631, startPoint y: 274, endPoint x: 706, endPoint y: 427, distance: 170.5
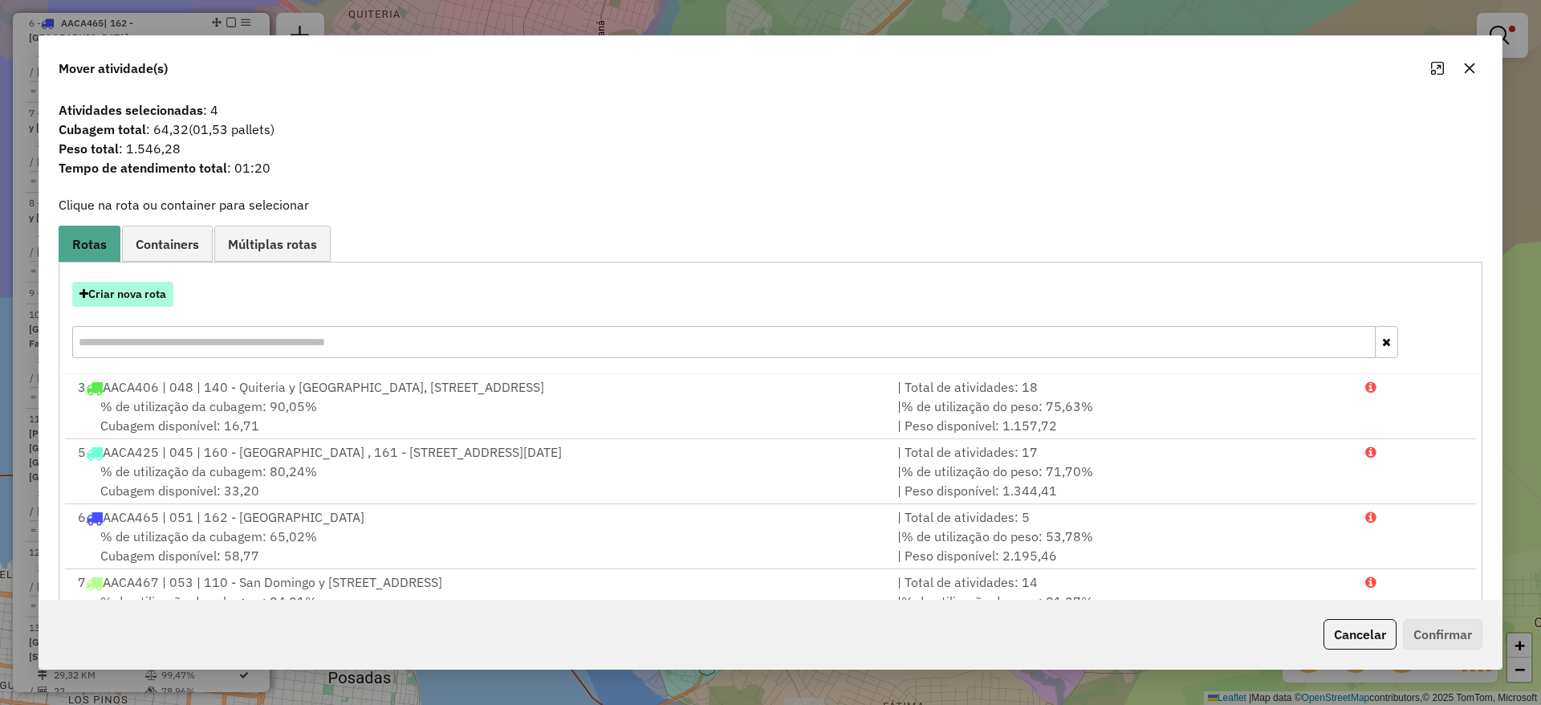
click at [132, 293] on button "Criar nova rota" at bounding box center [122, 294] width 101 height 25
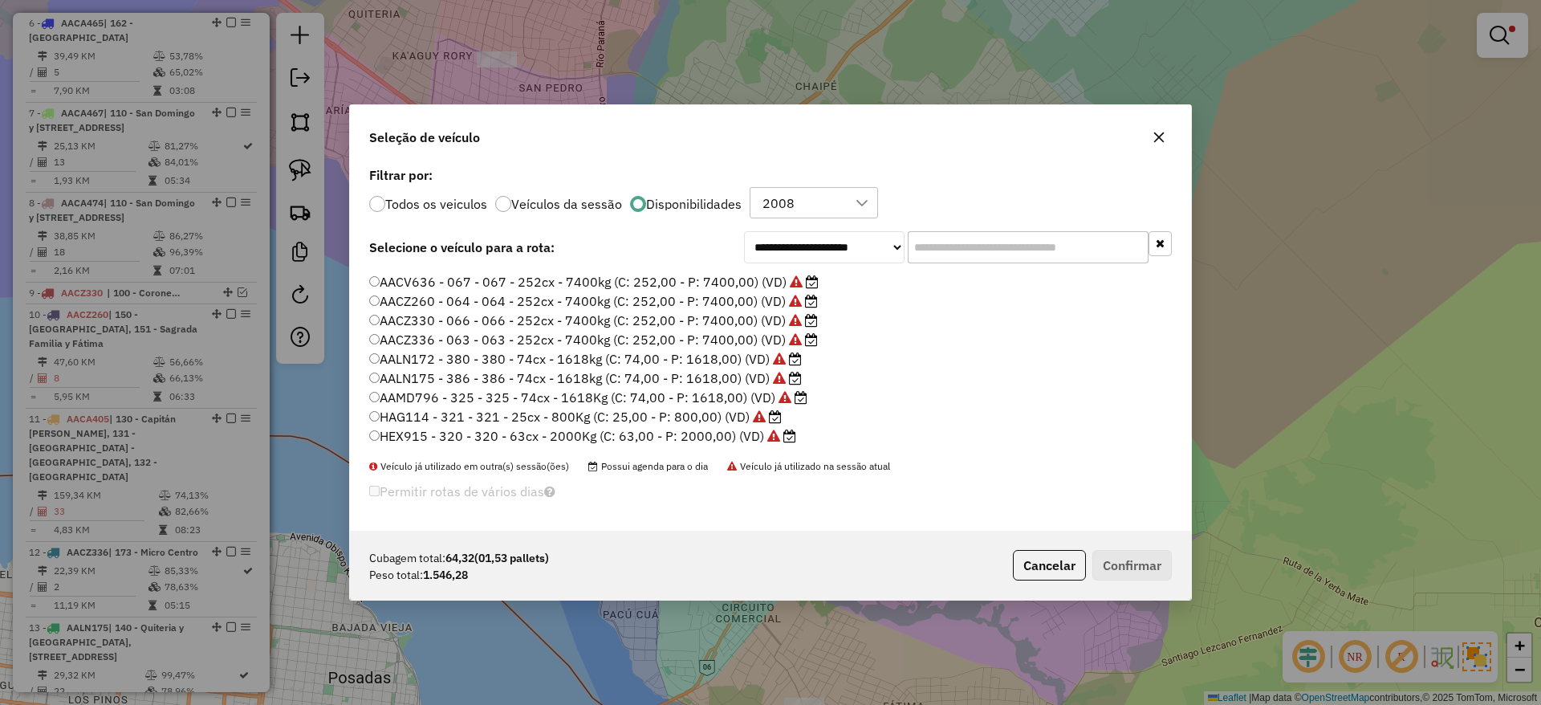
click at [757, 399] on label "AAMD796 - 325 - 325 - 74cx - 1618Kg (C: 74,00 - P: 1618,00) (VD)" at bounding box center [588, 397] width 438 height 19
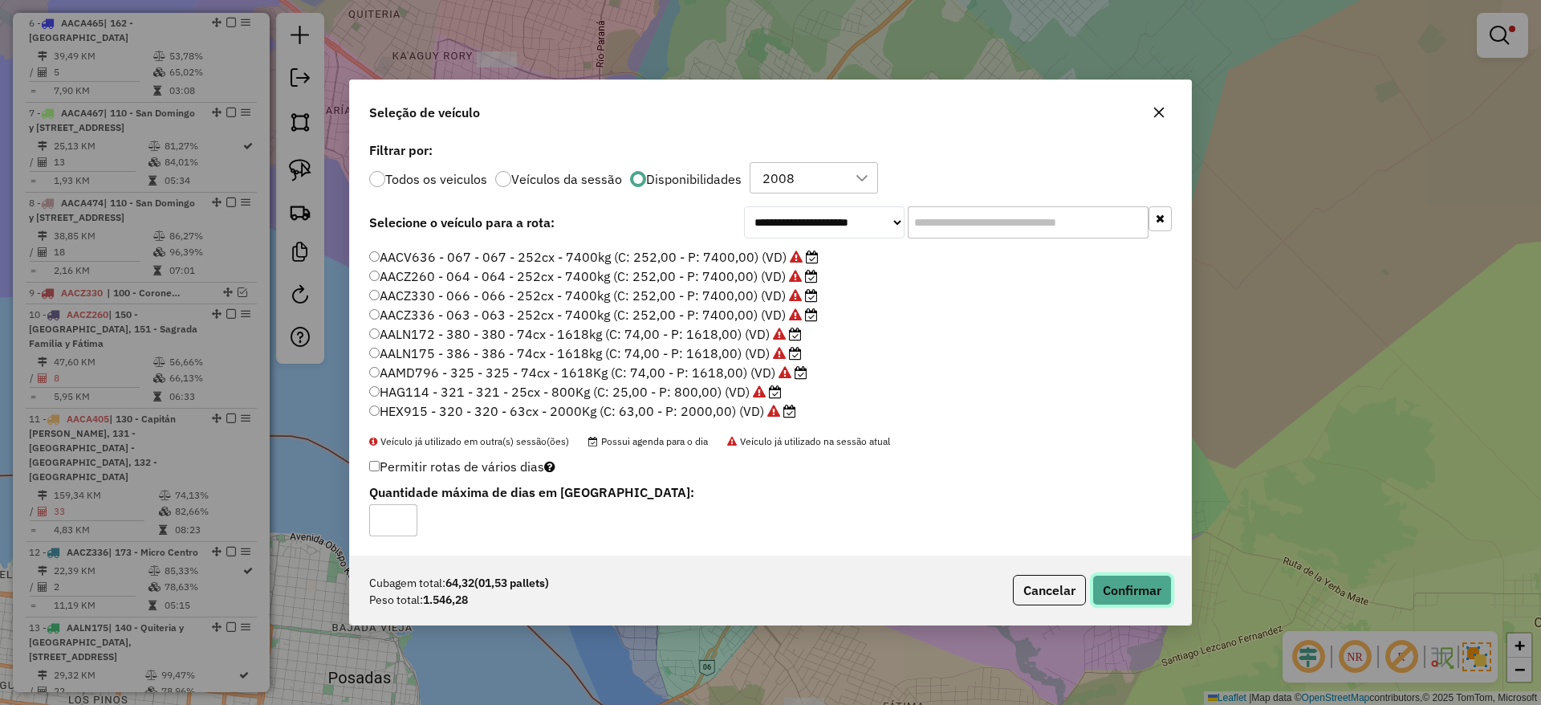
click at [1147, 591] on button "Confirmar" at bounding box center [1131, 590] width 79 height 31
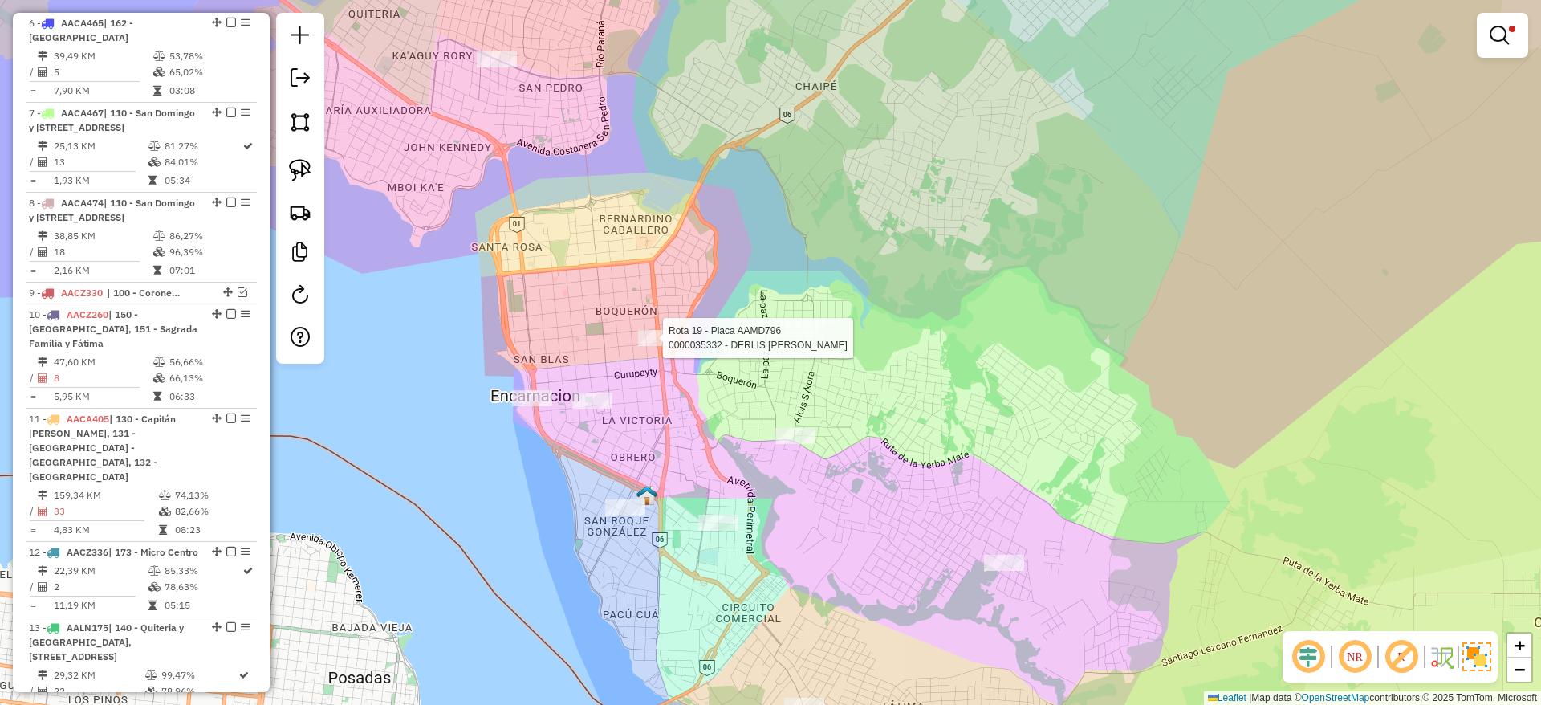
select select "**********"
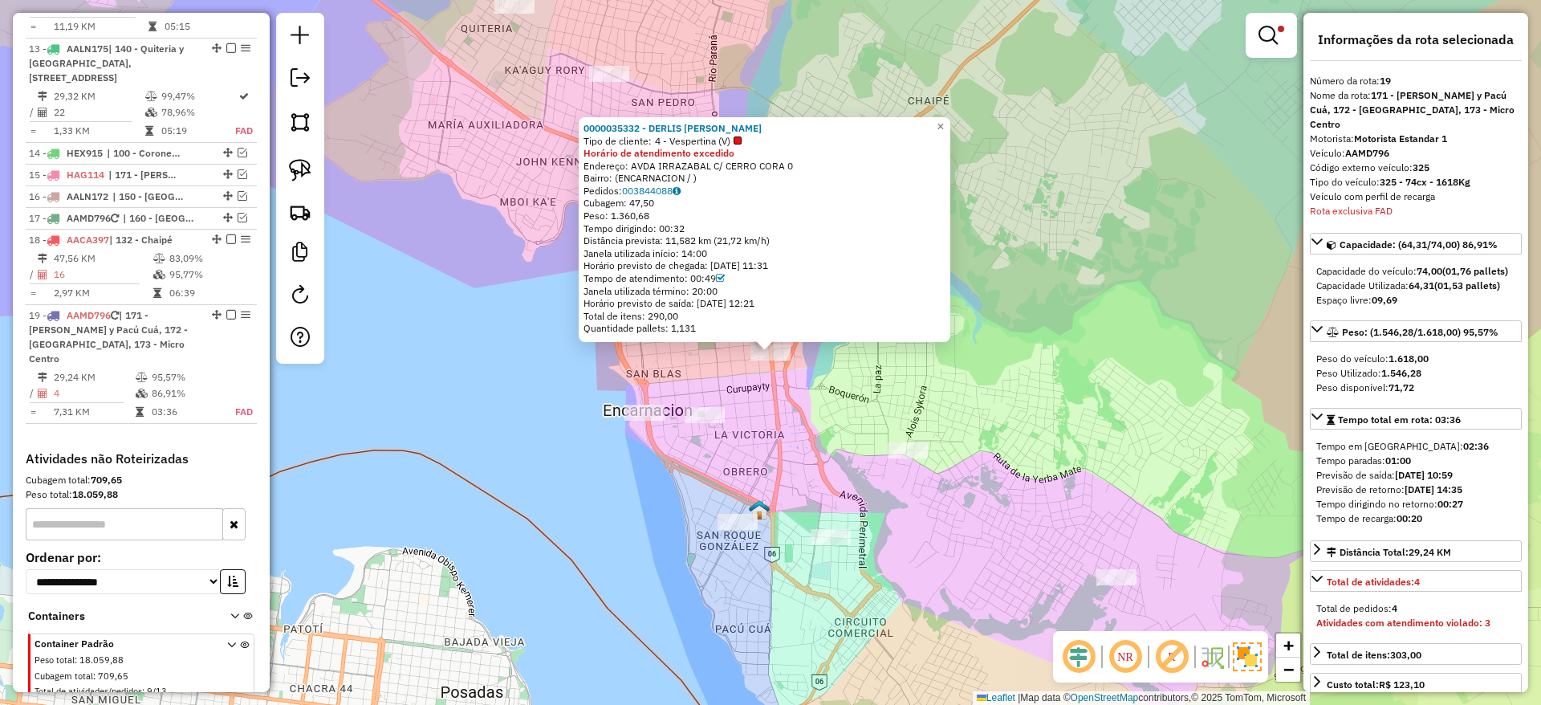
scroll to position [1674, 0]
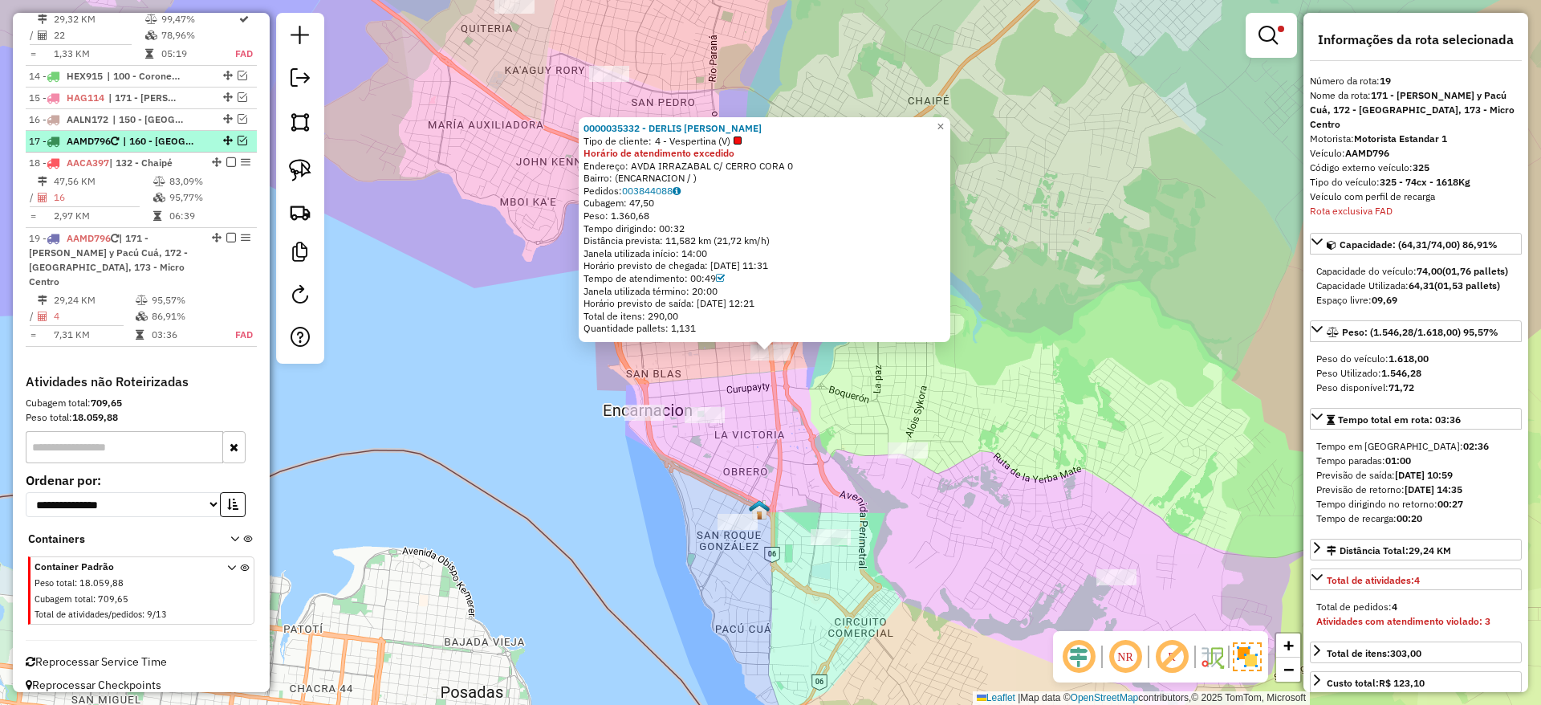
click at [240, 138] on em at bounding box center [243, 141] width 10 height 10
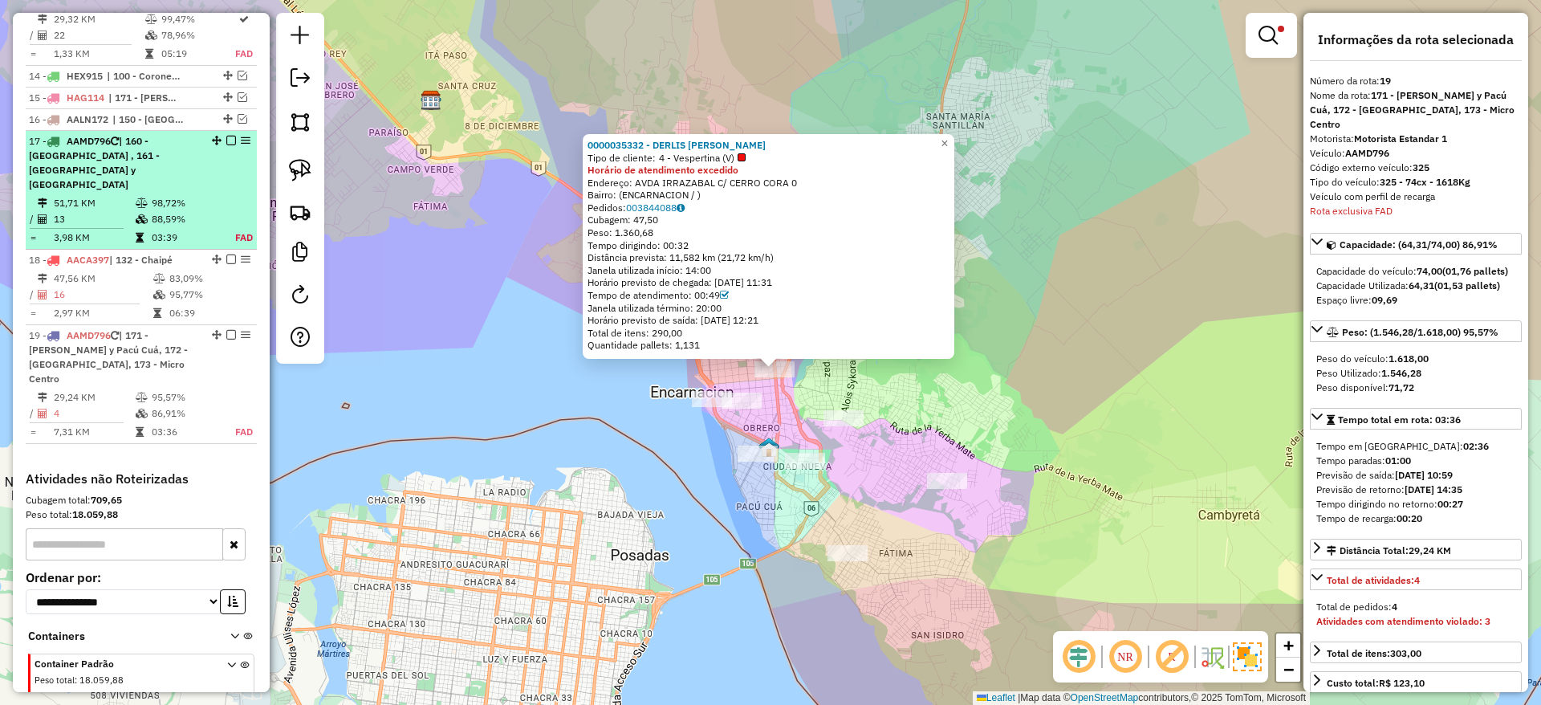
click at [228, 145] on div "17 - AAMD796 | 160 - [GEOGRAPHIC_DATA] , 161 - [GEOGRAPHIC_DATA] y [GEOGRAPHIC_…" at bounding box center [141, 163] width 225 height 58
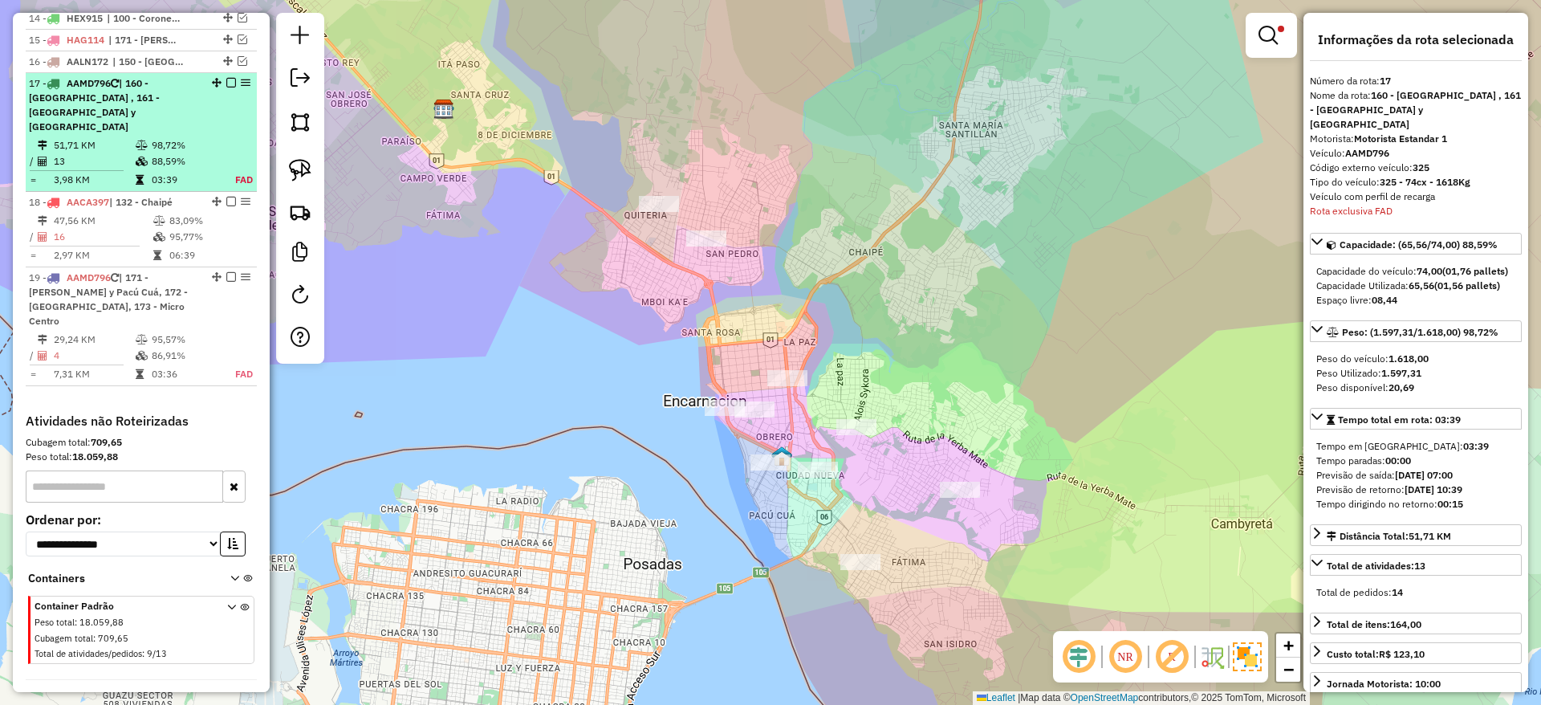
scroll to position [1756, 0]
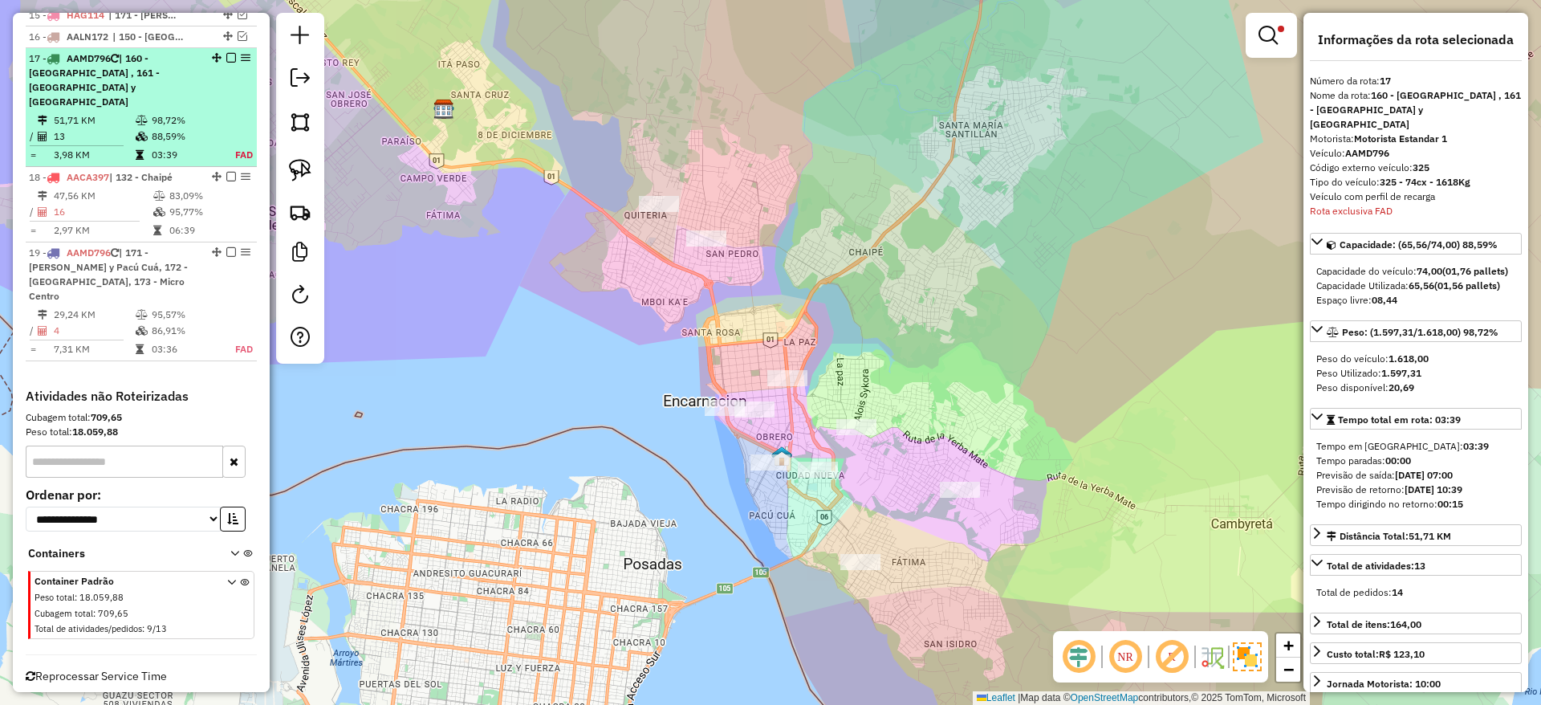
click at [226, 58] on em at bounding box center [231, 58] width 10 height 10
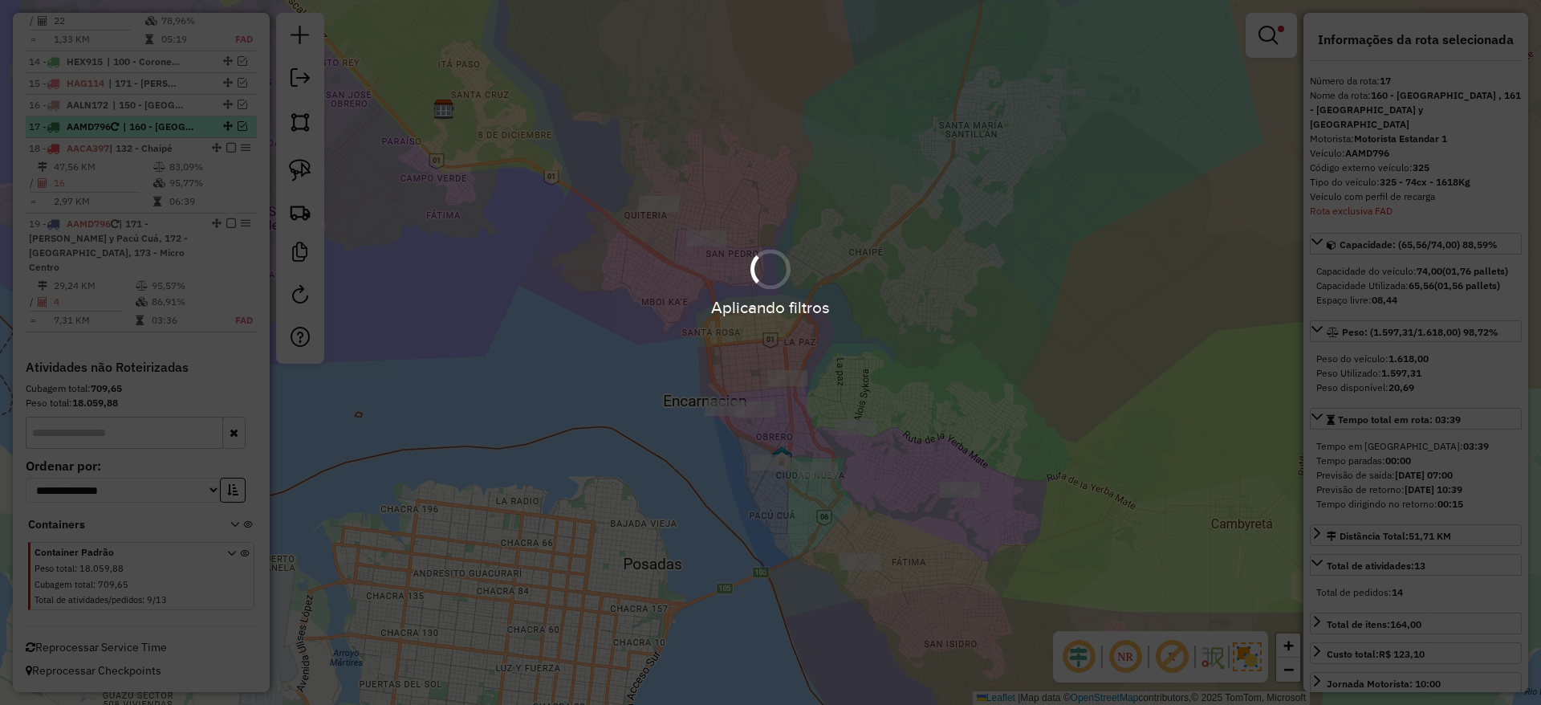
scroll to position [1674, 0]
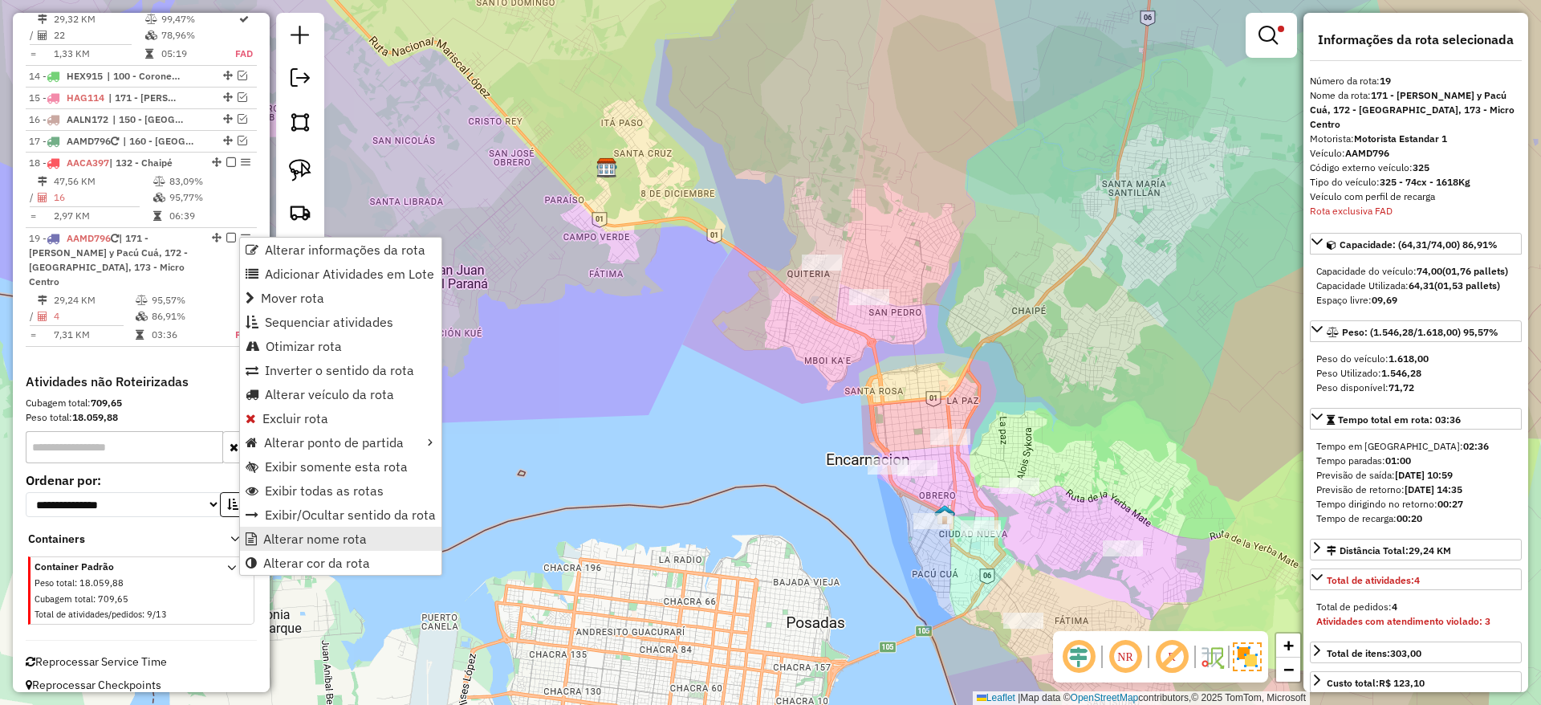
click at [307, 536] on span "Alterar nome rota" at bounding box center [315, 538] width 104 height 13
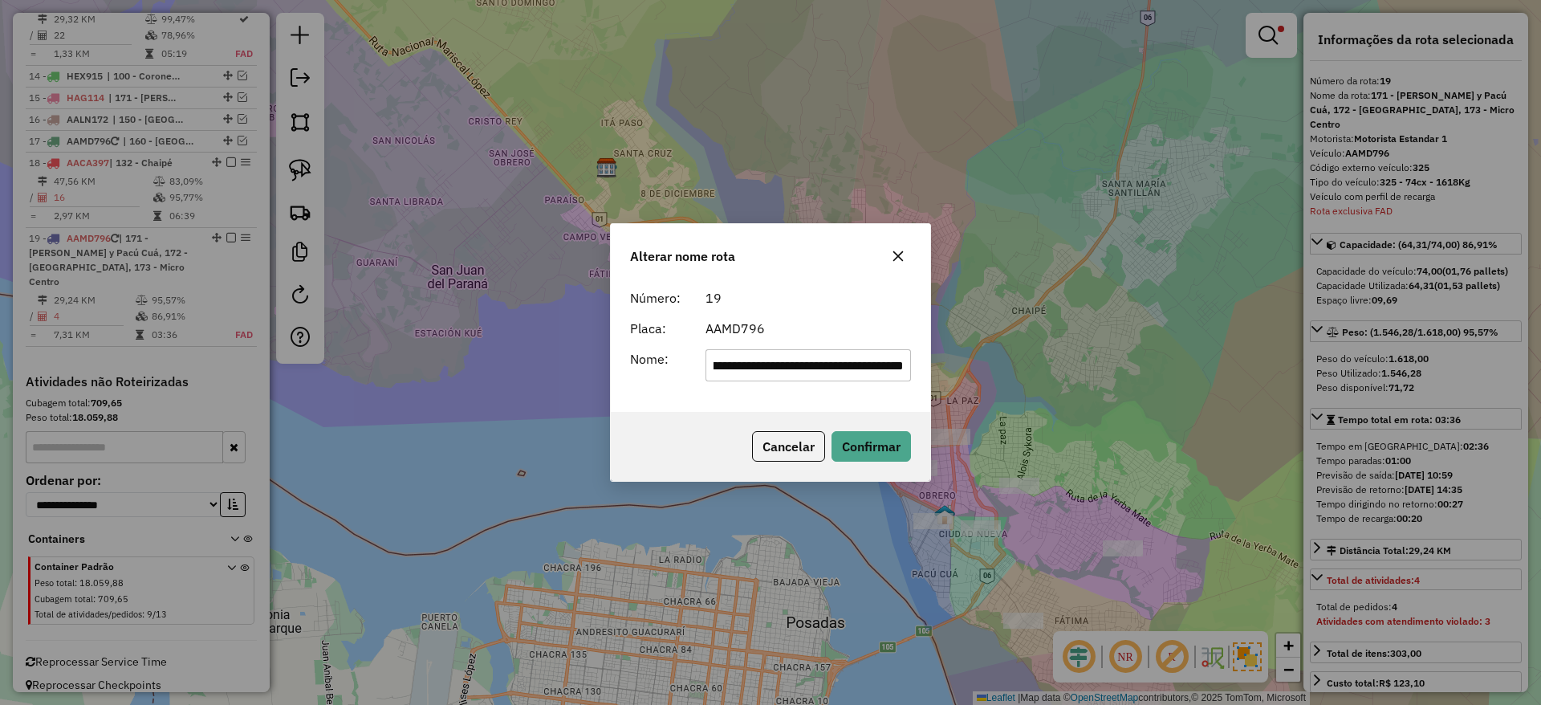
scroll to position [0, 0]
drag, startPoint x: 905, startPoint y: 364, endPoint x: 514, endPoint y: 397, distance: 393.1
click at [514, 397] on div "**********" at bounding box center [770, 352] width 1541 height 705
type input "**********"
click at [886, 449] on button "Confirmar" at bounding box center [871, 446] width 79 height 31
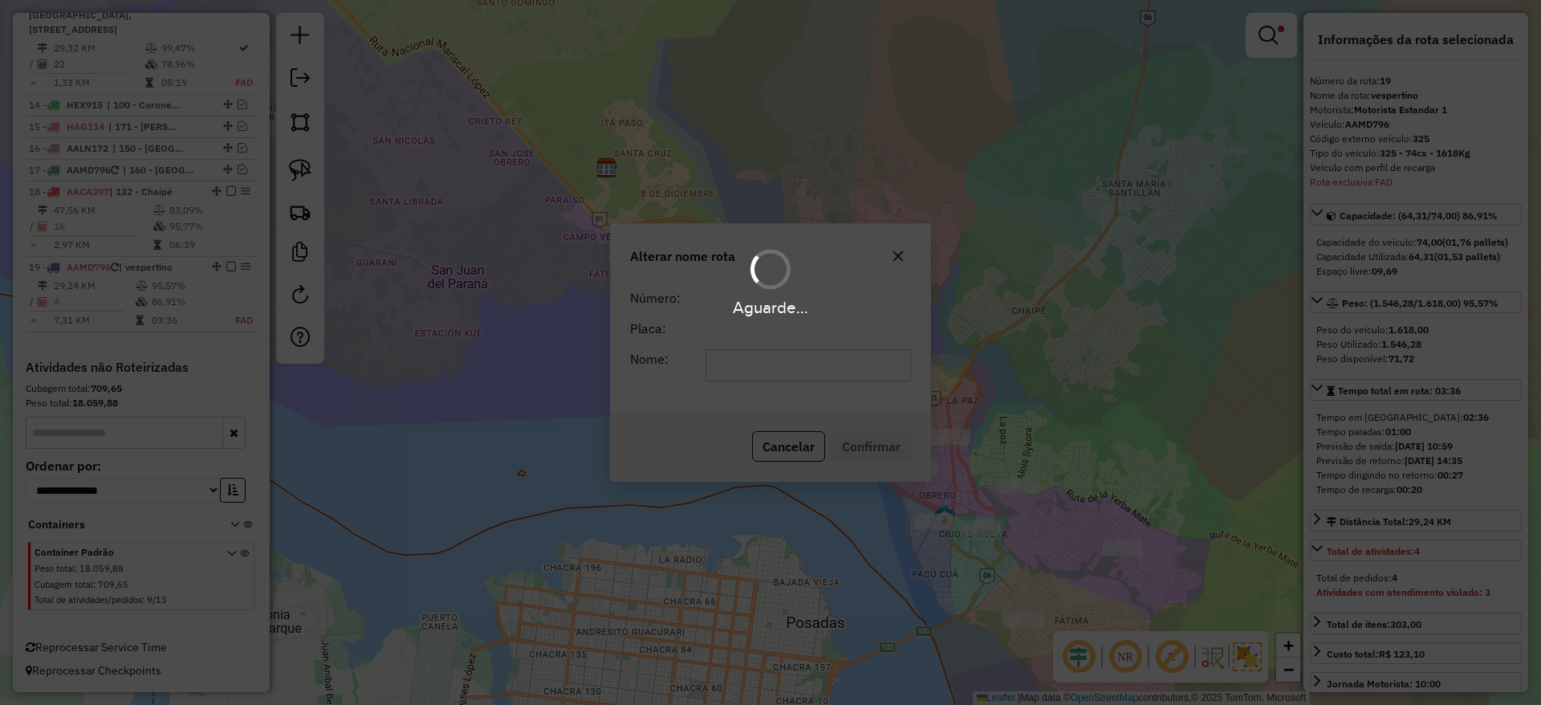
scroll to position [1645, 0]
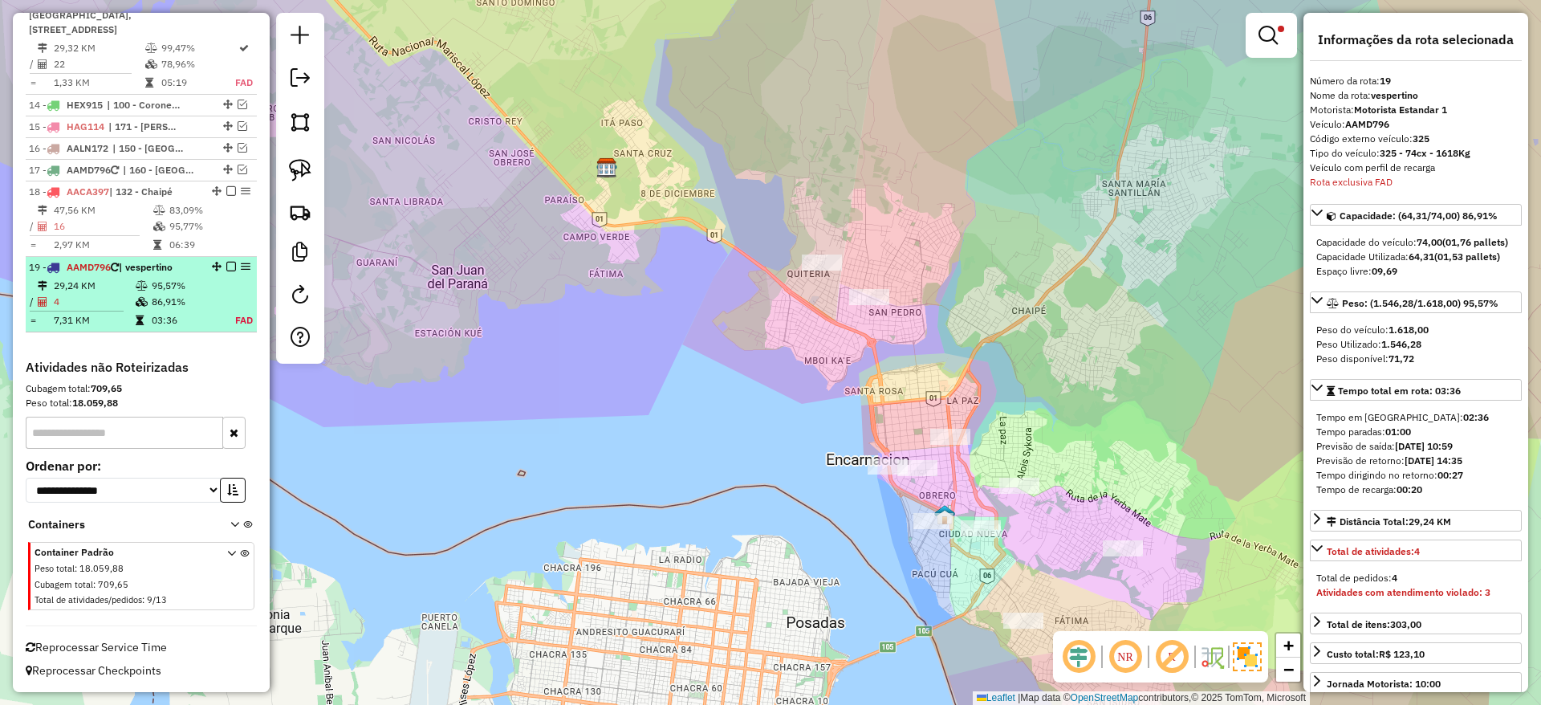
click at [226, 265] on em at bounding box center [231, 267] width 10 height 10
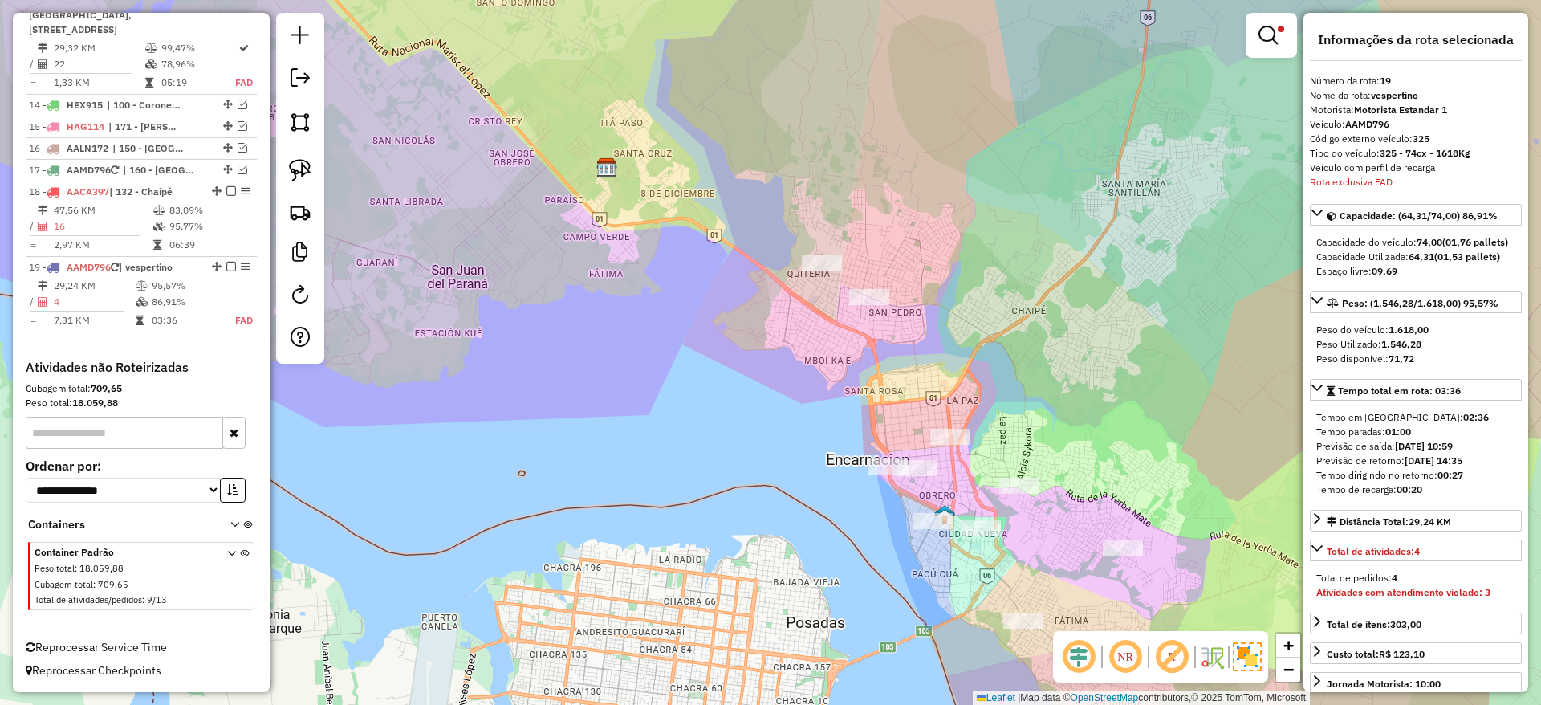
scroll to position [1591, 0]
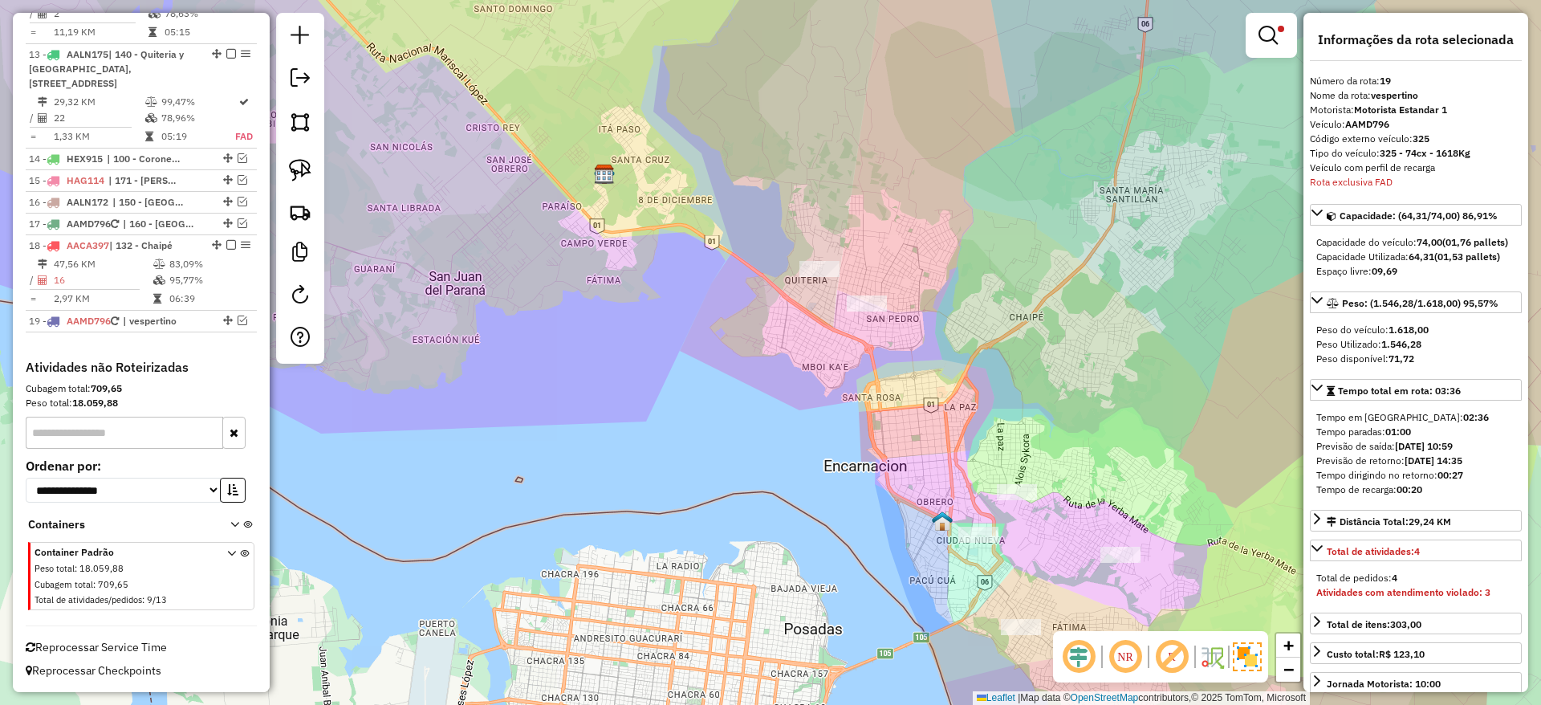
drag, startPoint x: 627, startPoint y: 331, endPoint x: 623, endPoint y: 340, distance: 9.0
click at [623, 340] on div "Limpar filtros Janela de atendimento Grade de atendimento Capacidade Transporta…" at bounding box center [770, 352] width 1541 height 705
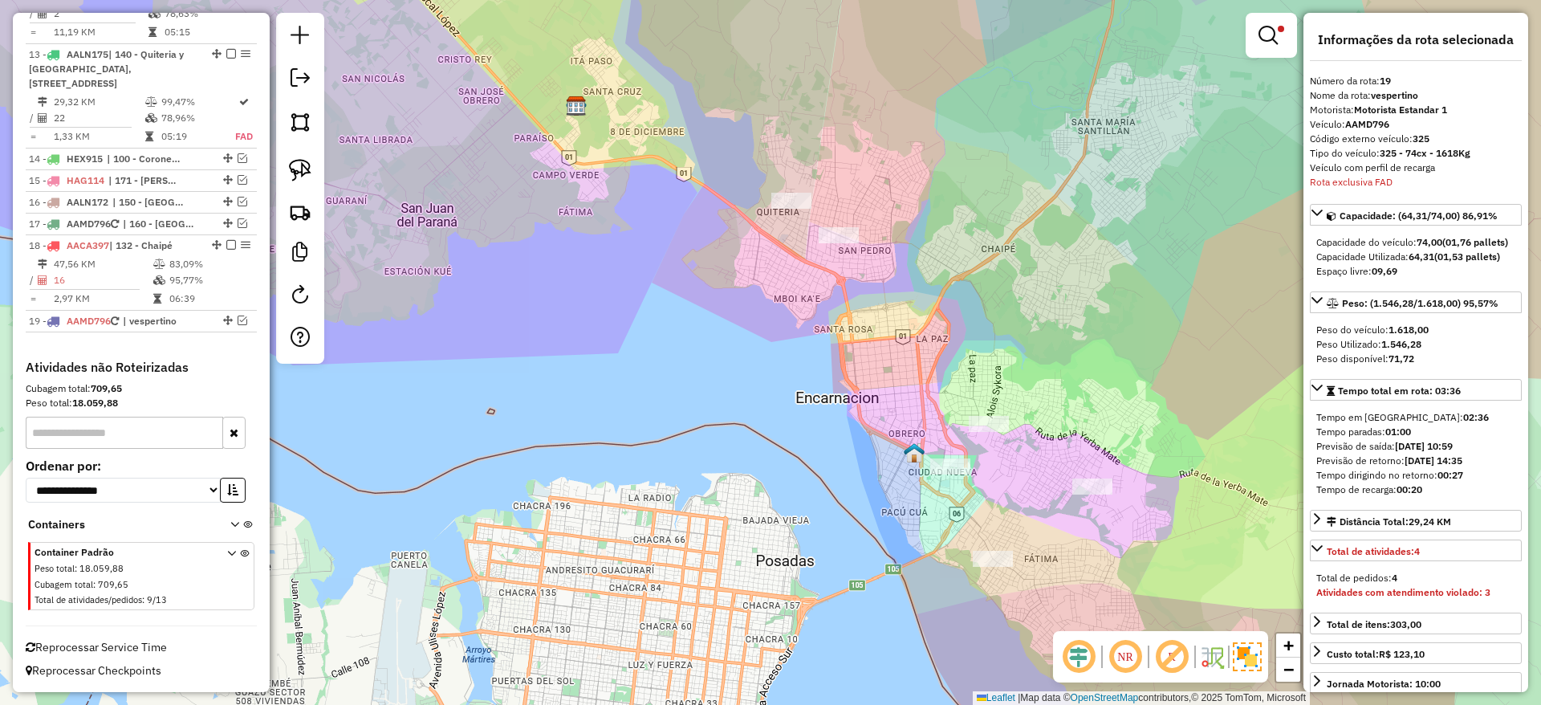
drag, startPoint x: 671, startPoint y: 315, endPoint x: 636, endPoint y: 230, distance: 92.1
click at [636, 230] on div "Limpar filtros Janela de atendimento Grade de atendimento Capacidade Transporta…" at bounding box center [770, 352] width 1541 height 705
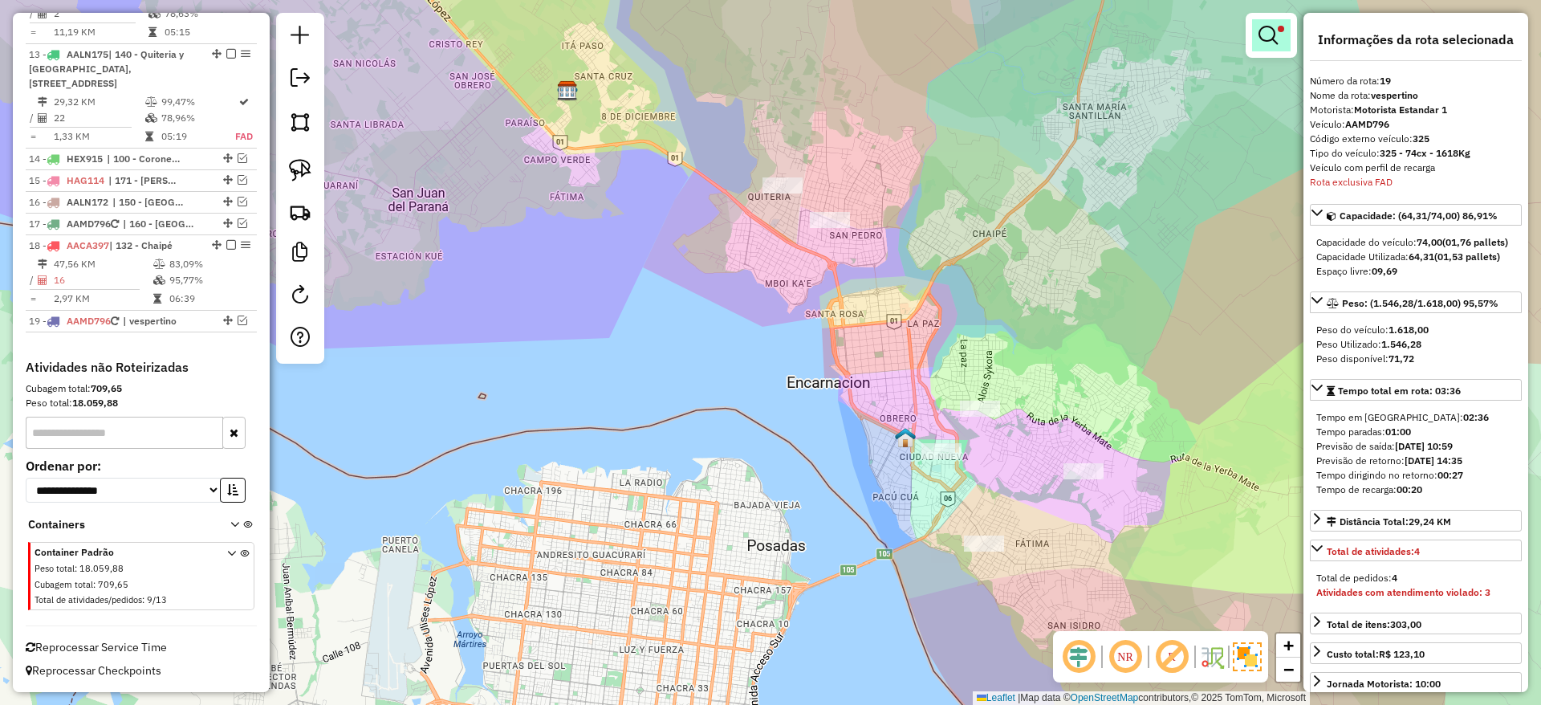
click at [1264, 40] on em at bounding box center [1268, 35] width 19 height 19
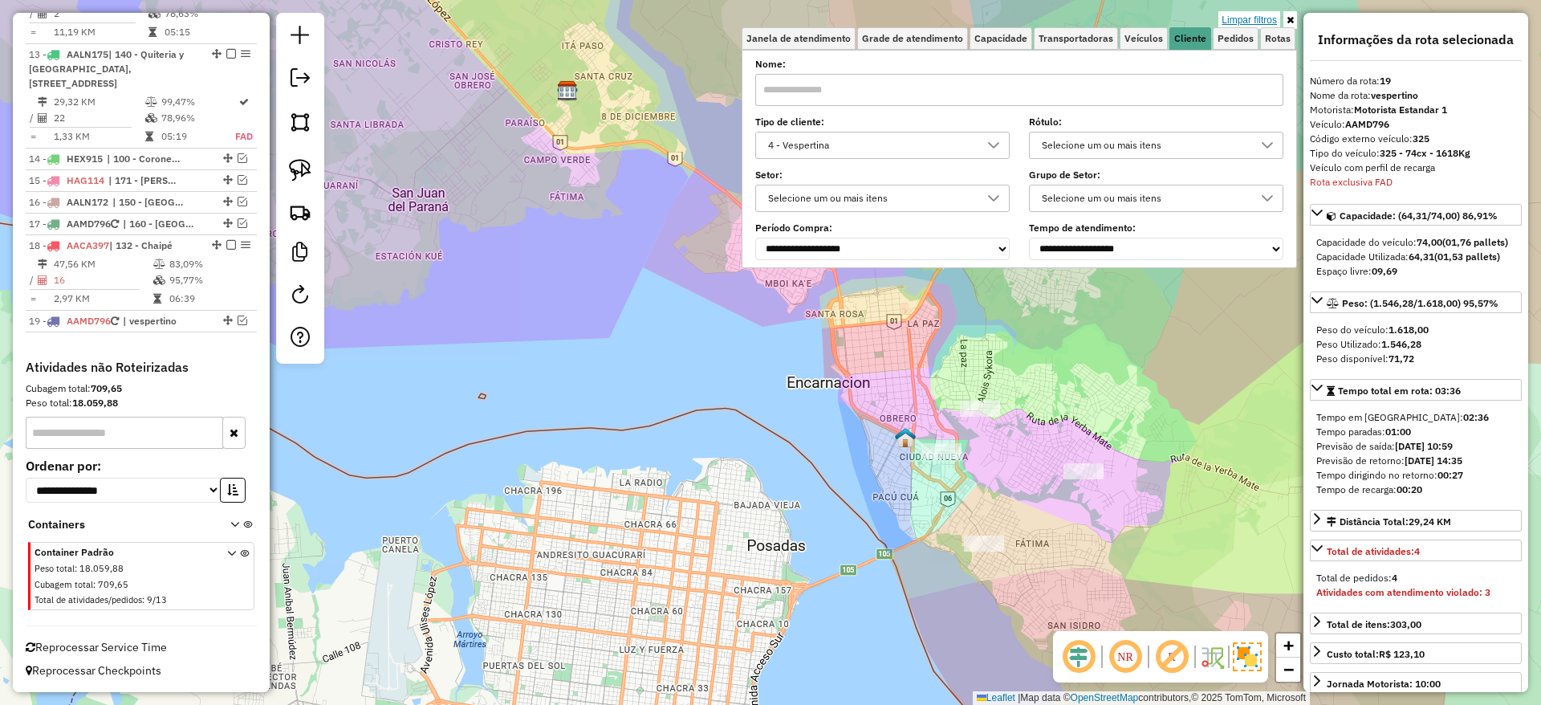
click at [1255, 22] on link "Limpar filtros" at bounding box center [1249, 20] width 62 height 18
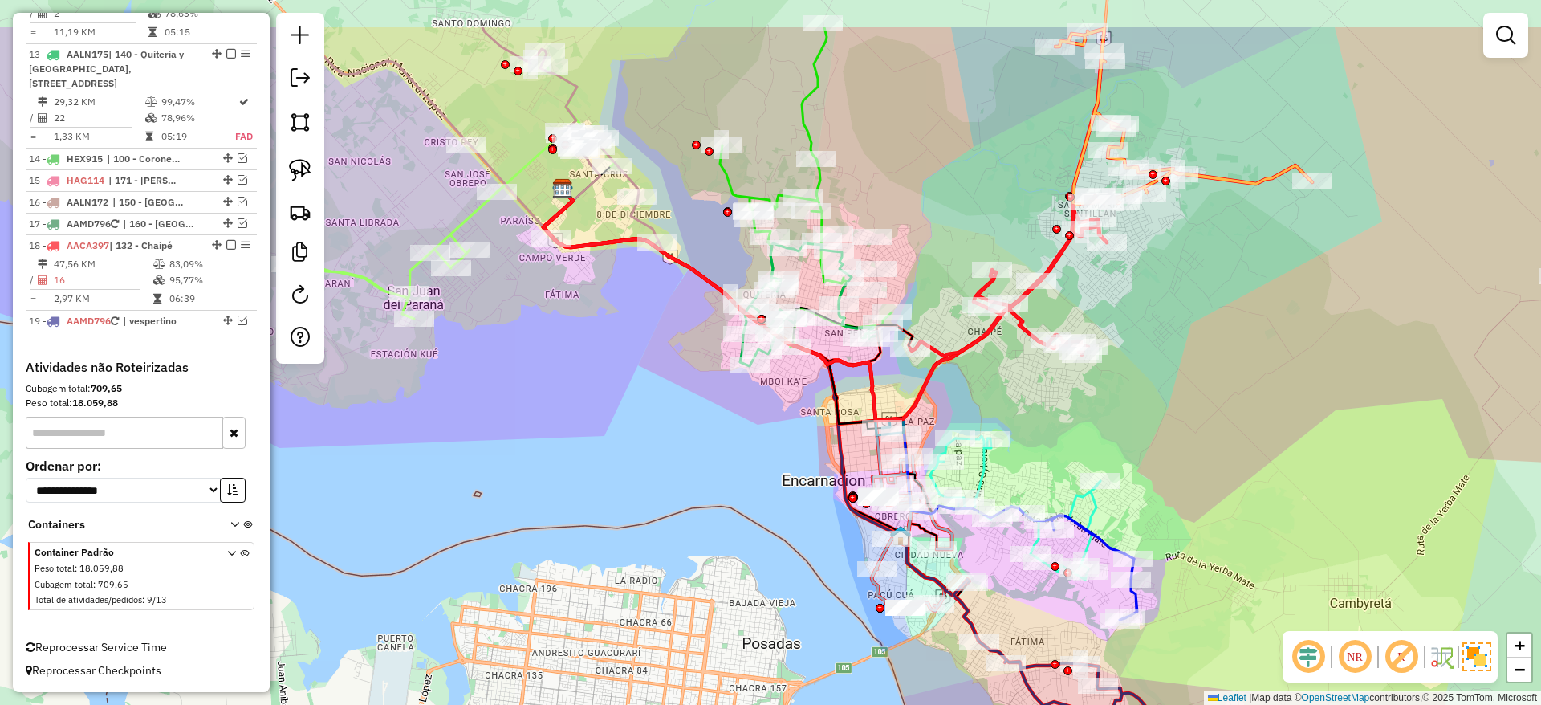
drag, startPoint x: 1202, startPoint y: 257, endPoint x: 1197, endPoint y: 340, distance: 82.8
click at [1197, 340] on div "Janela de atendimento Grade de atendimento Capacidade Transportadoras Veículos …" at bounding box center [770, 352] width 1541 height 705
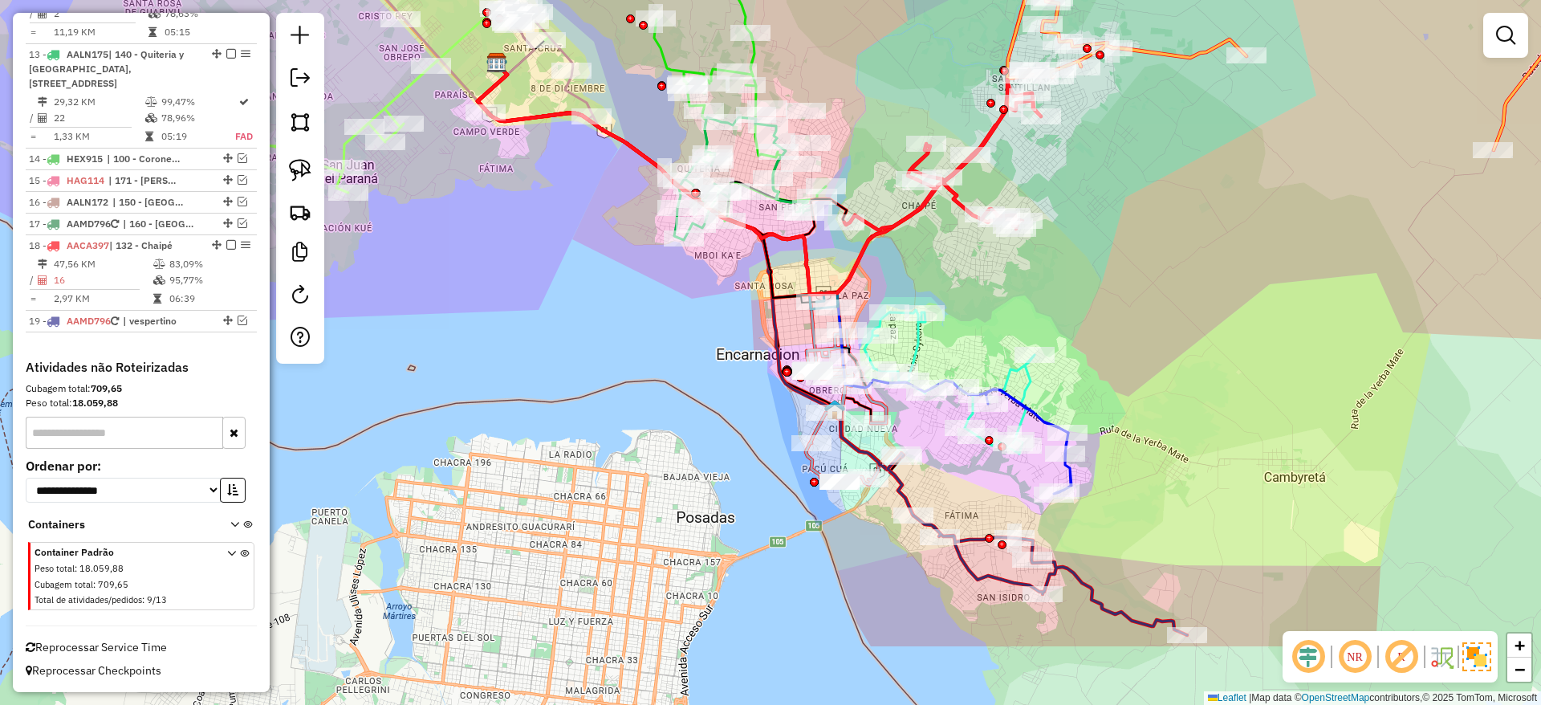
drag, startPoint x: 964, startPoint y: 377, endPoint x: 883, endPoint y: 218, distance: 178.4
click at [883, 218] on div "Janela de atendimento Grade de atendimento Capacidade Transportadoras Veículos …" at bounding box center [770, 352] width 1541 height 705
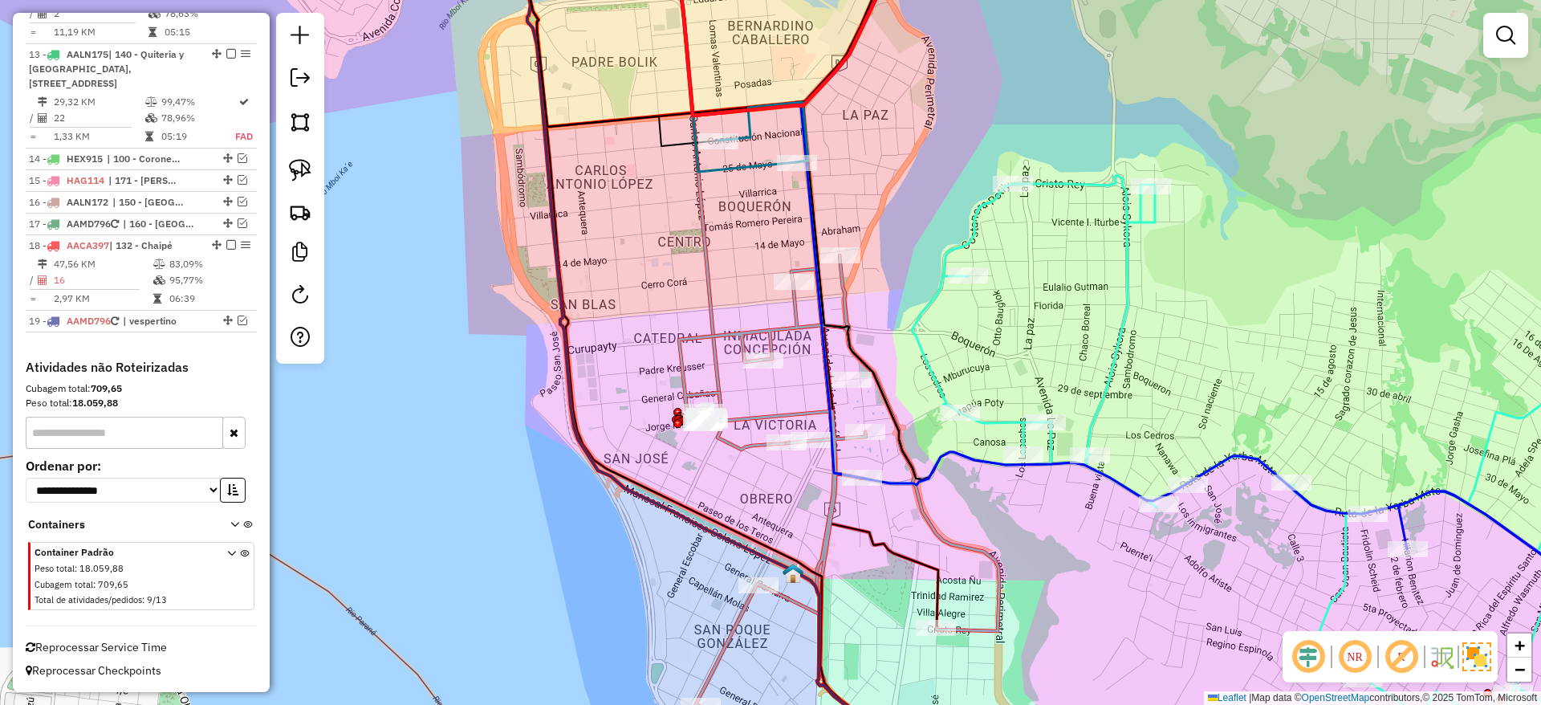
click at [749, 172] on icon at bounding box center [735, 50] width 121 height 242
select select "**********"
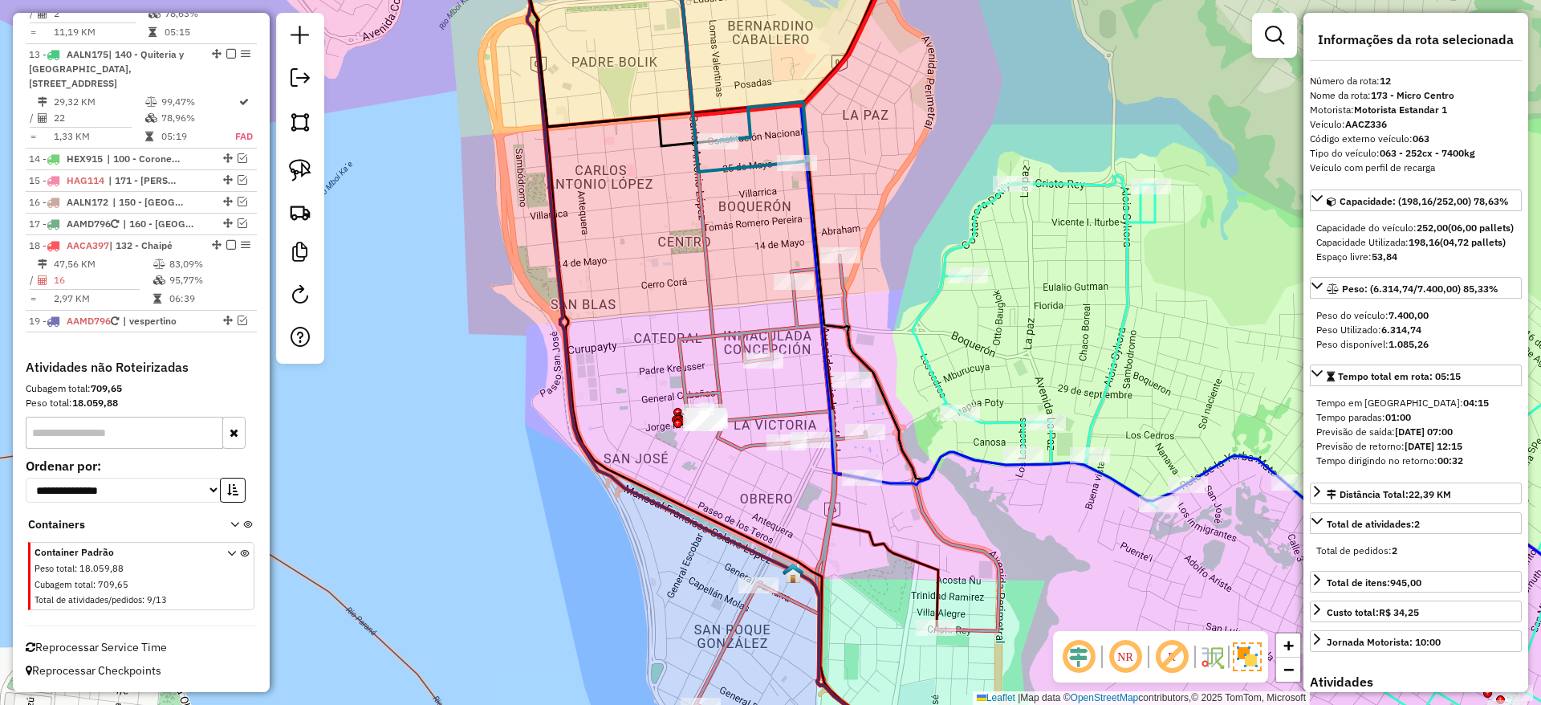
scroll to position [1518, 0]
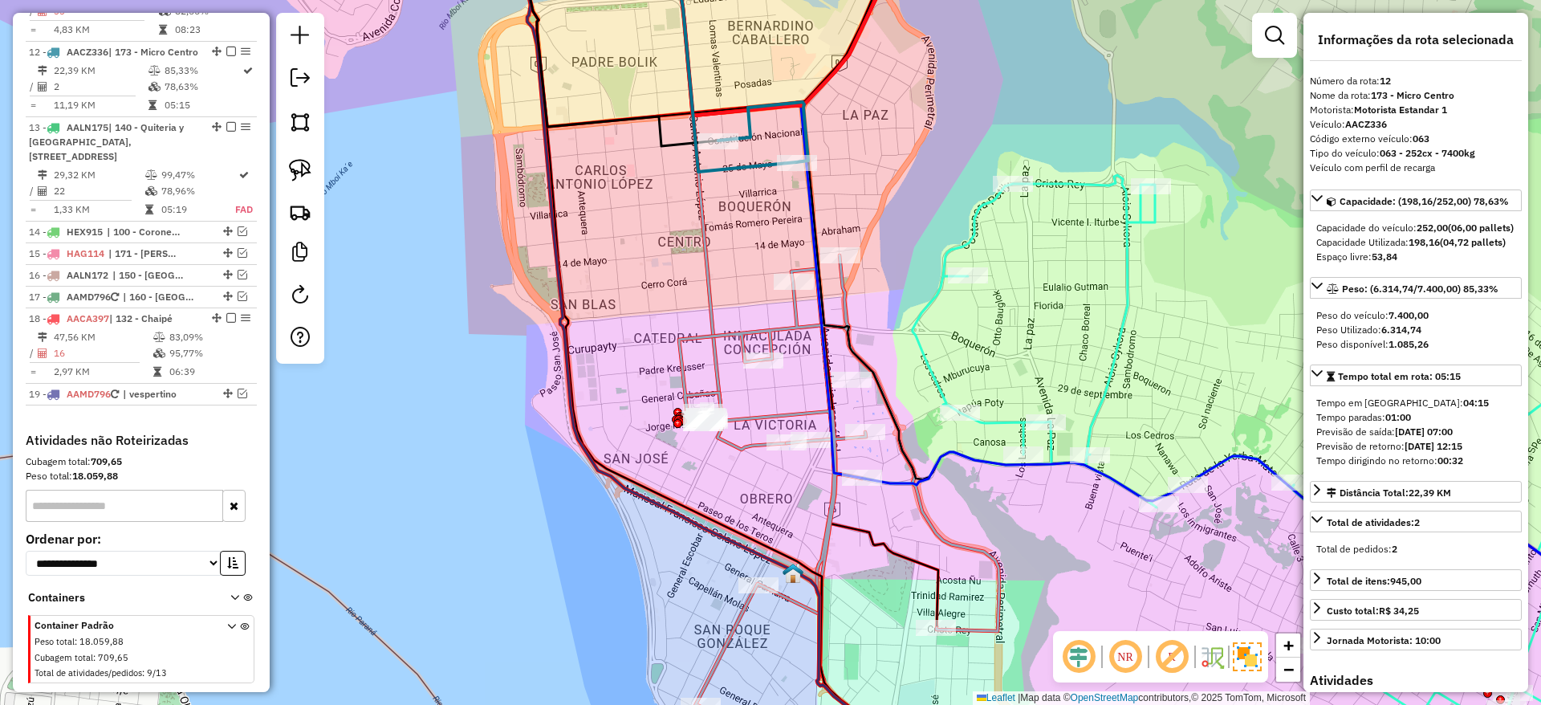
click at [750, 161] on icon at bounding box center [735, 50] width 121 height 242
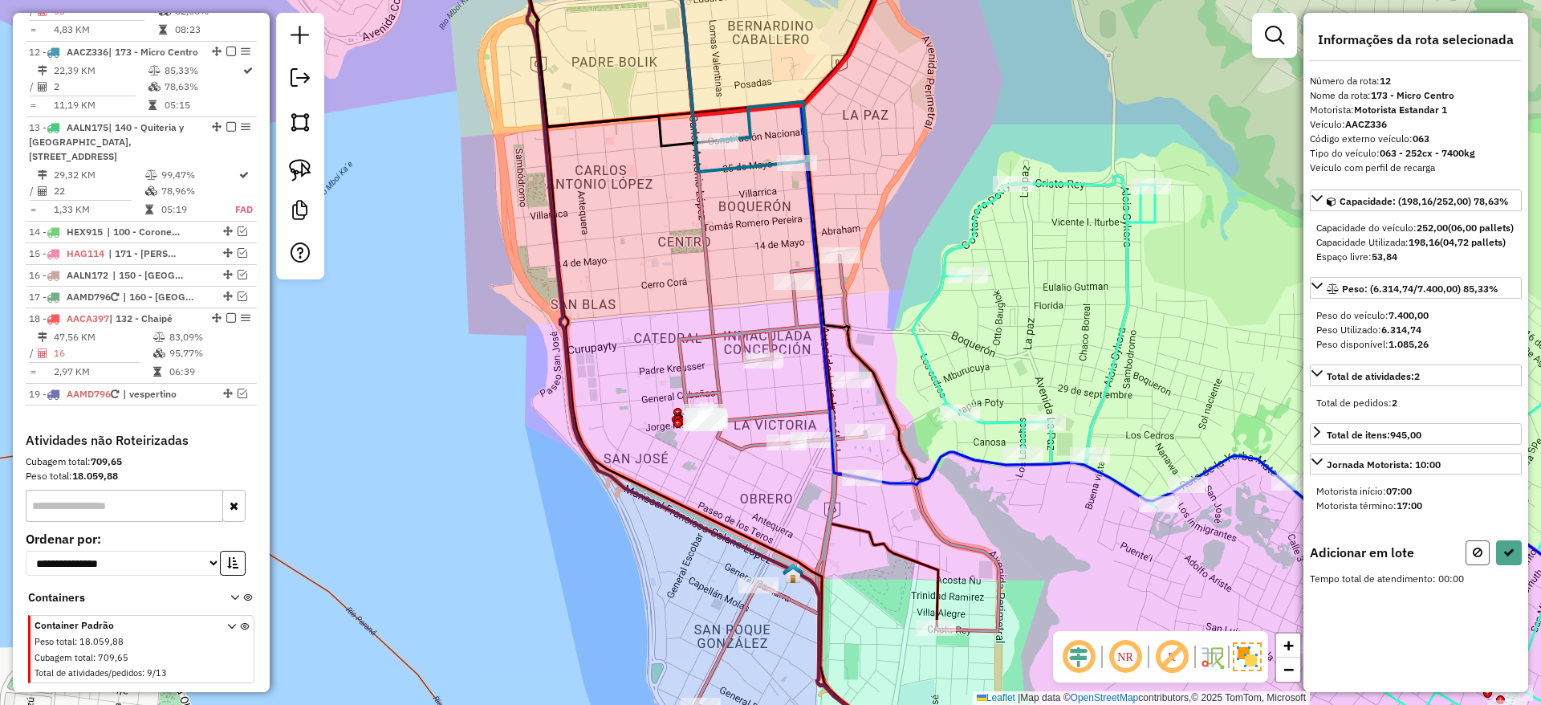
click at [1470, 563] on button at bounding box center [1478, 552] width 24 height 25
select select "**********"
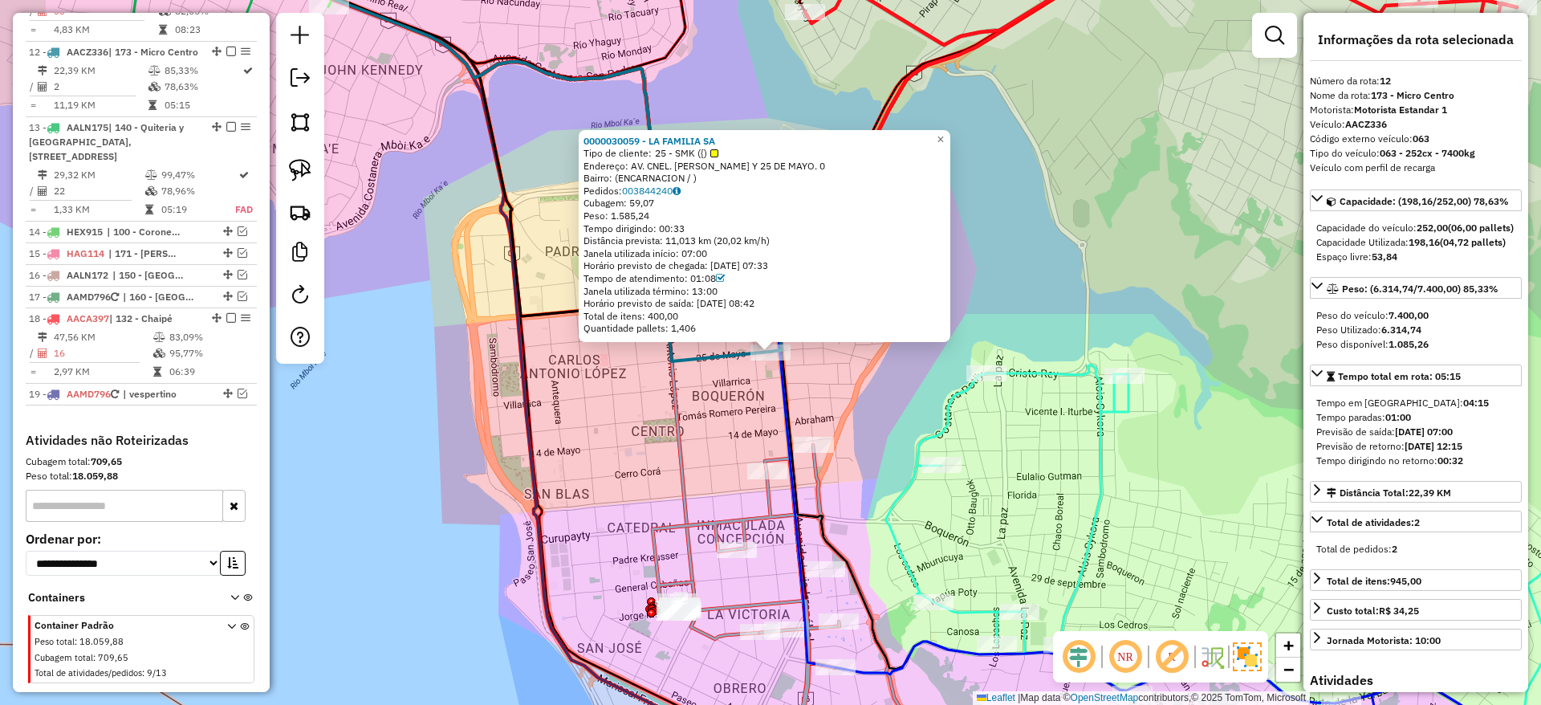
click at [720, 420] on div "0000030059 - LA FAMILIA SA Tipo de cliente: 25 - SMK ({) Endereço: AV. CNEL. [P…" at bounding box center [770, 352] width 1541 height 705
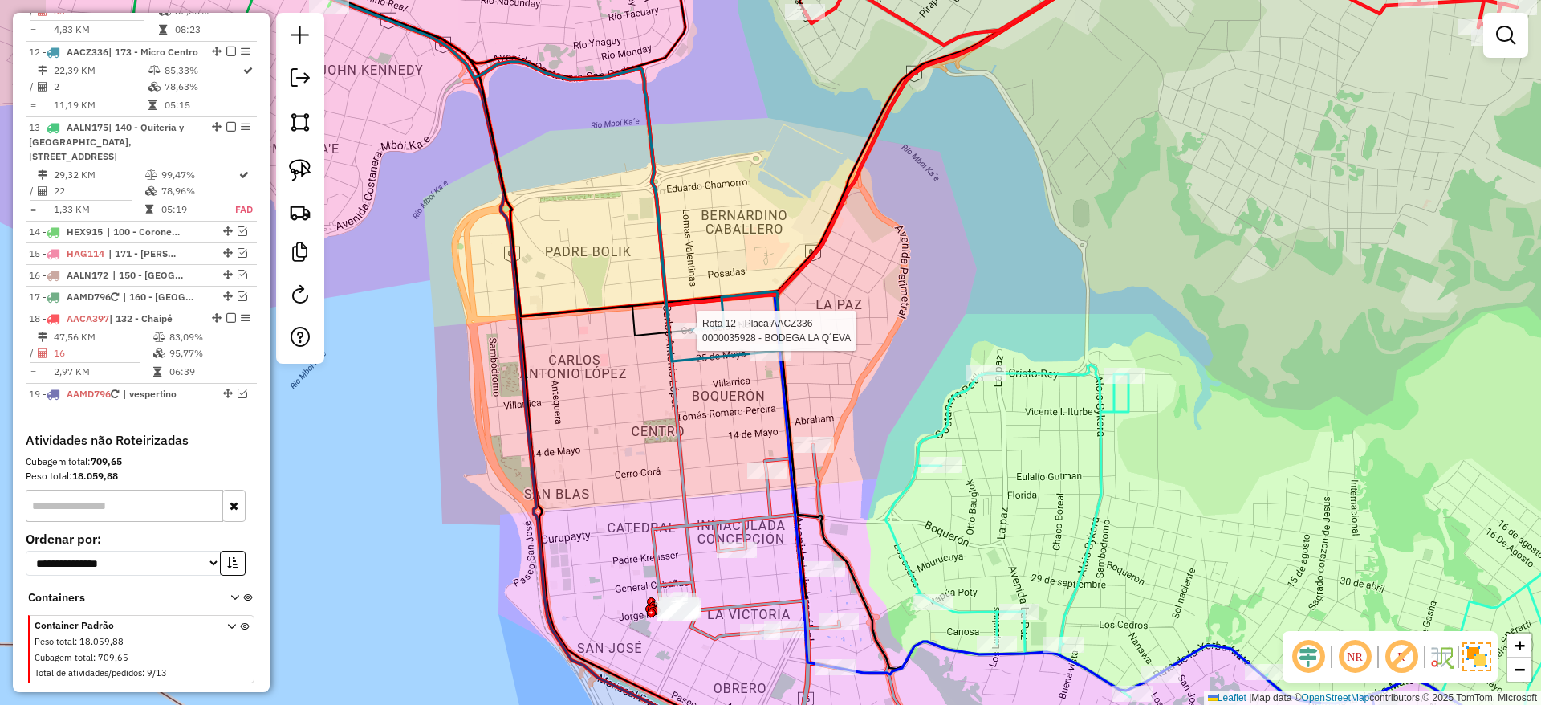
select select "**********"
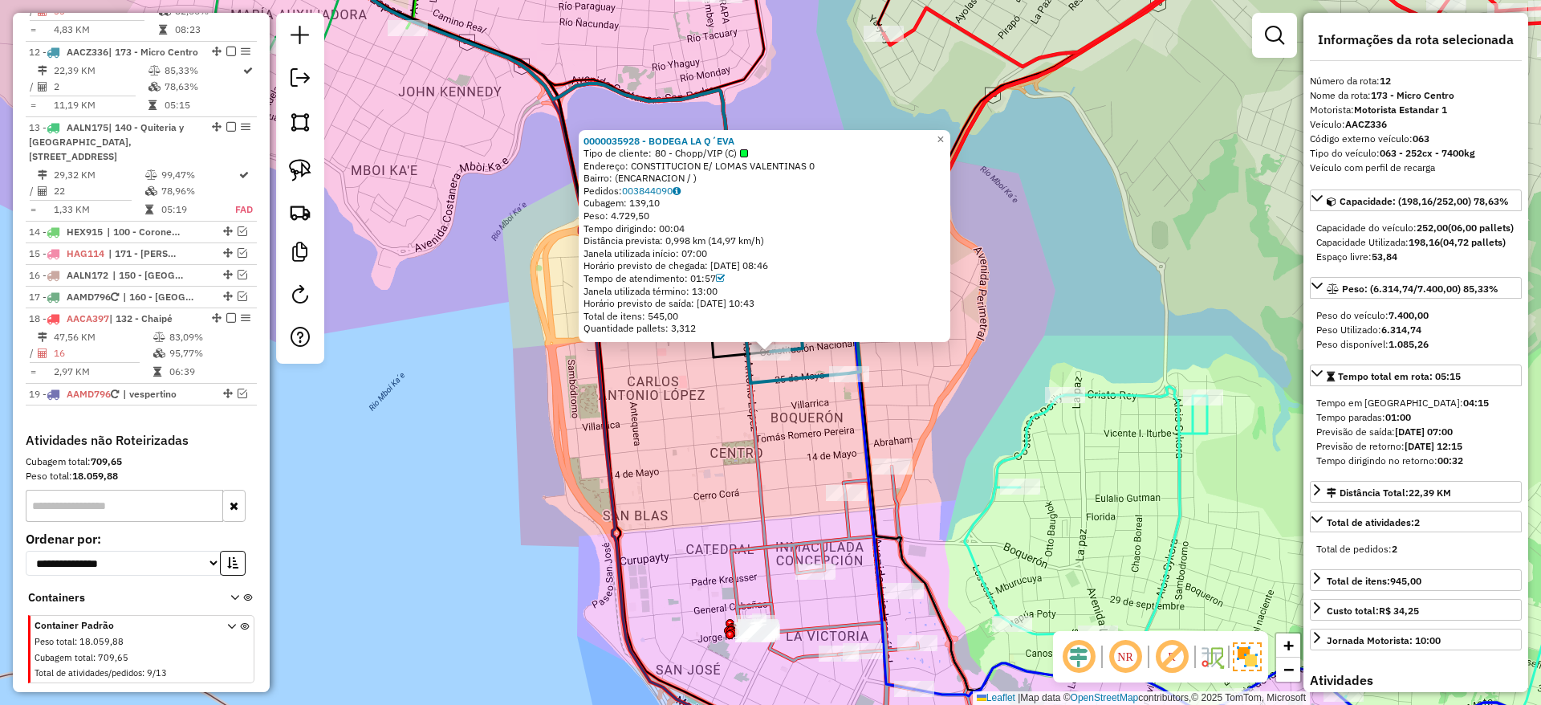
click at [757, 412] on icon at bounding box center [557, 294] width 564 height 731
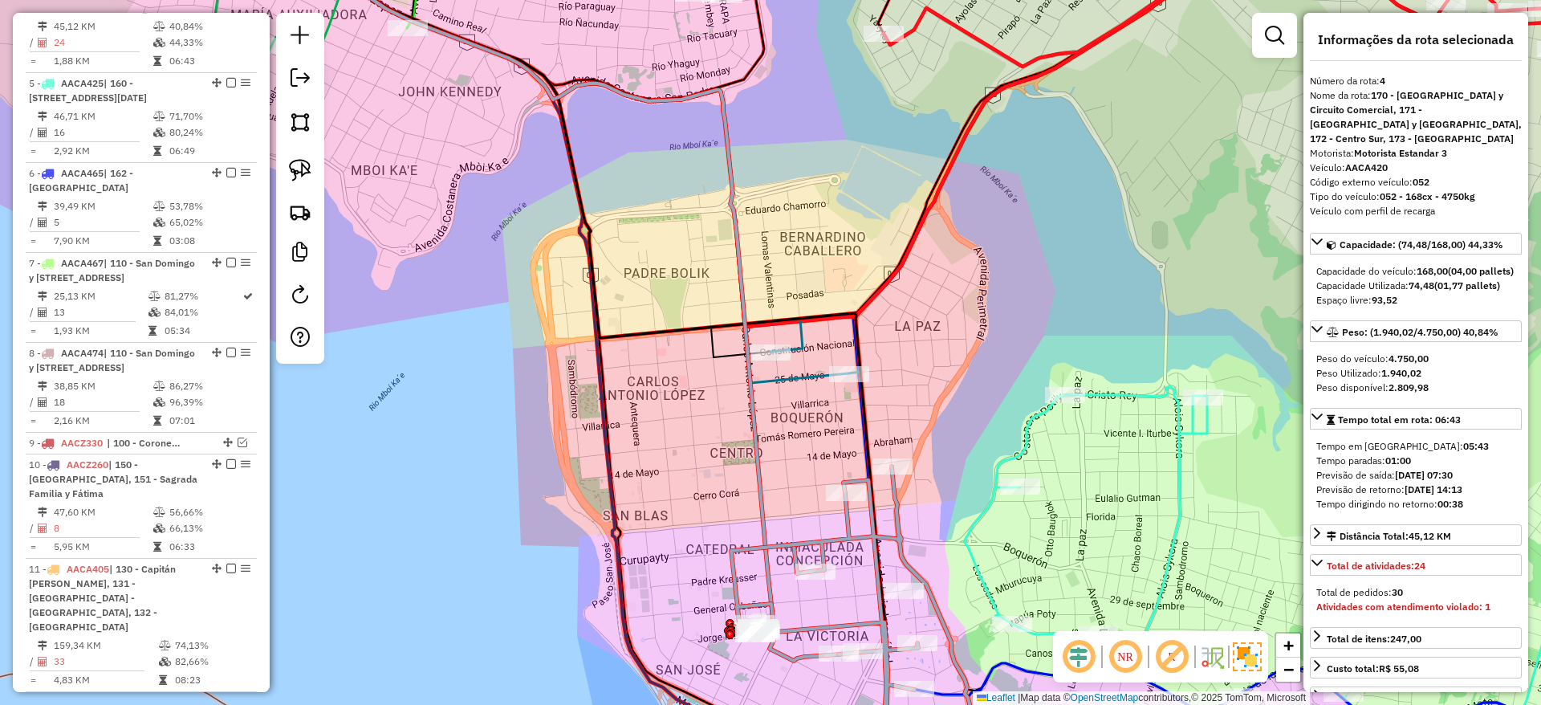
scroll to position [795, 0]
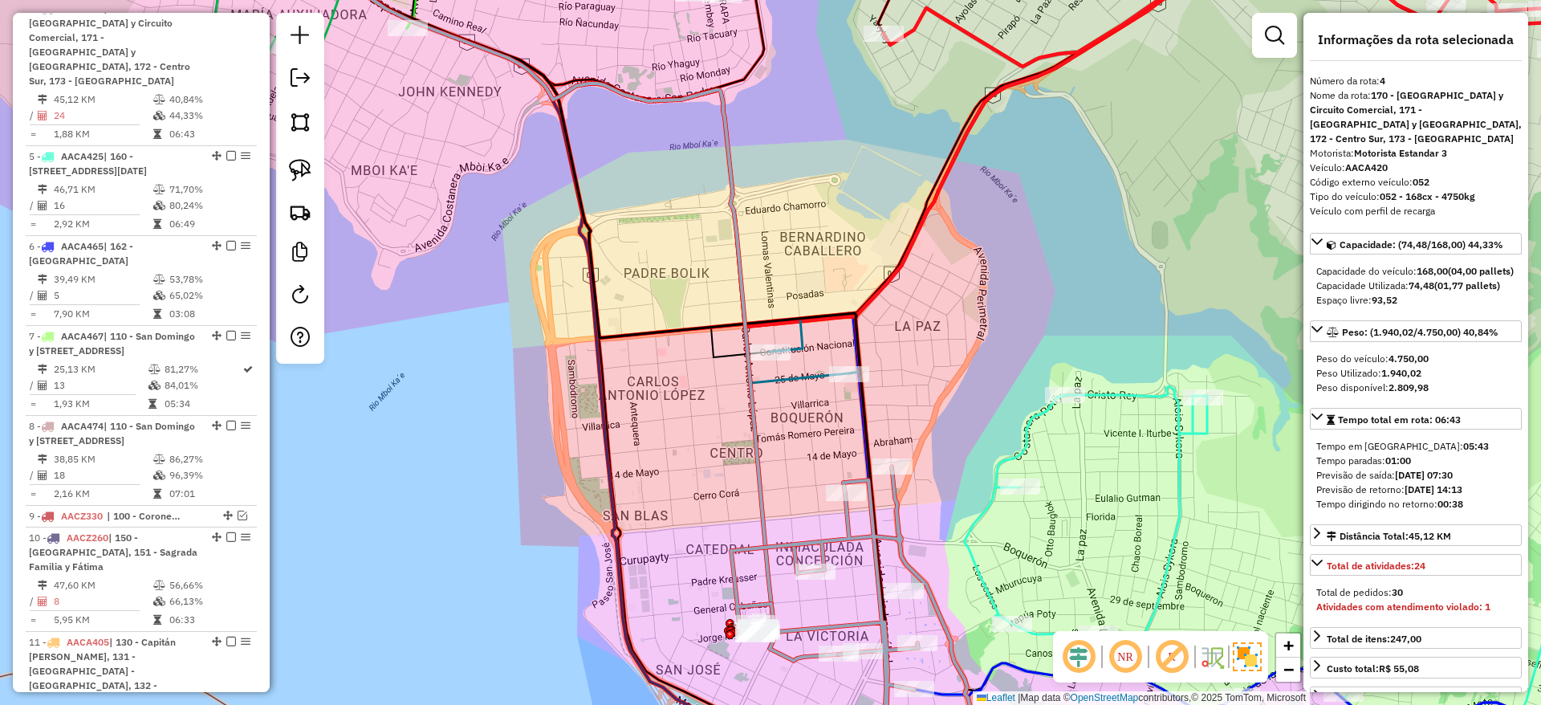
click at [736, 417] on div "Janela de atendimento Grade de atendimento Capacidade Transportadoras Veículos …" at bounding box center [770, 352] width 1541 height 705
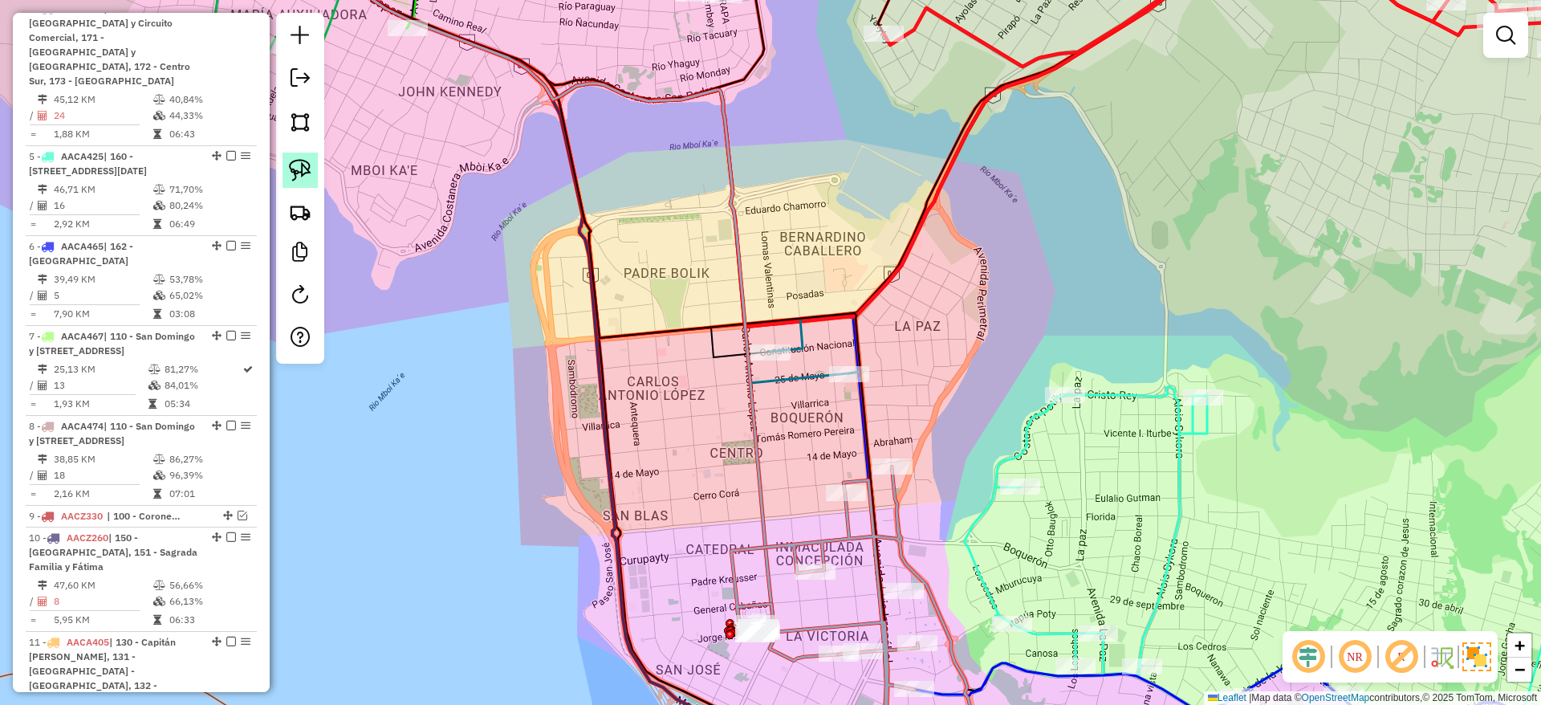
click at [305, 170] on img at bounding box center [300, 170] width 22 height 22
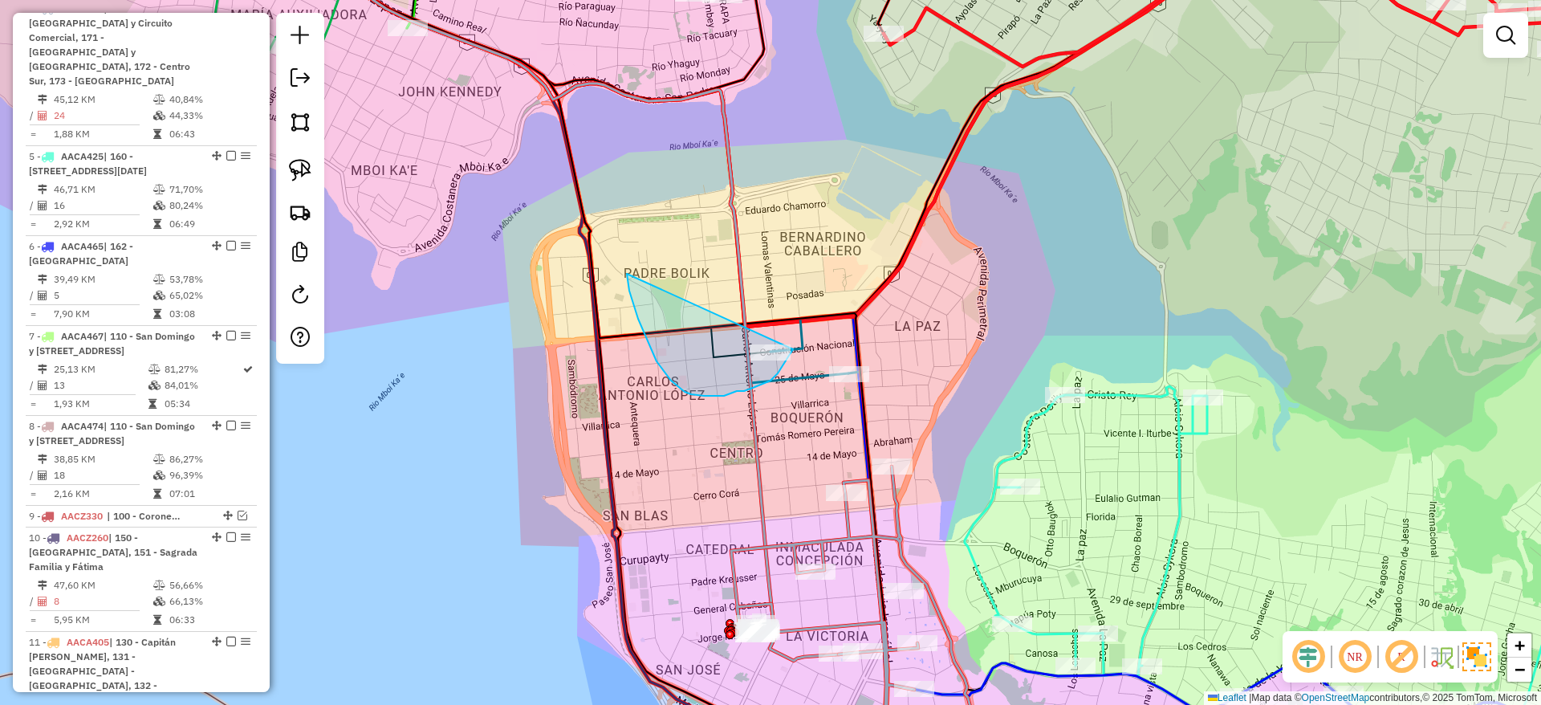
drag, startPoint x: 628, startPoint y: 279, endPoint x: 811, endPoint y: 317, distance: 187.6
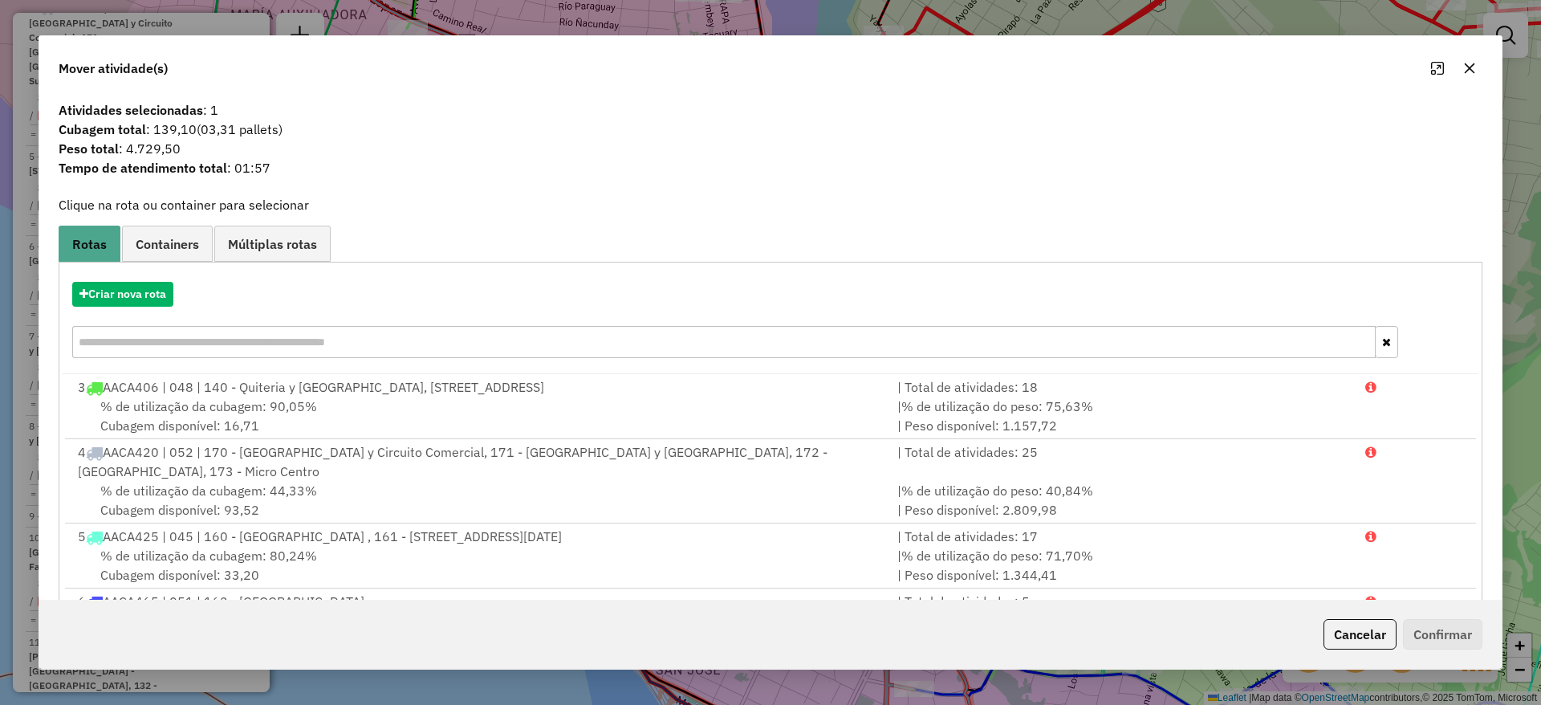
click at [1463, 79] on div at bounding box center [1454, 68] width 58 height 26
click at [1470, 67] on icon "button" at bounding box center [1470, 68] width 10 height 10
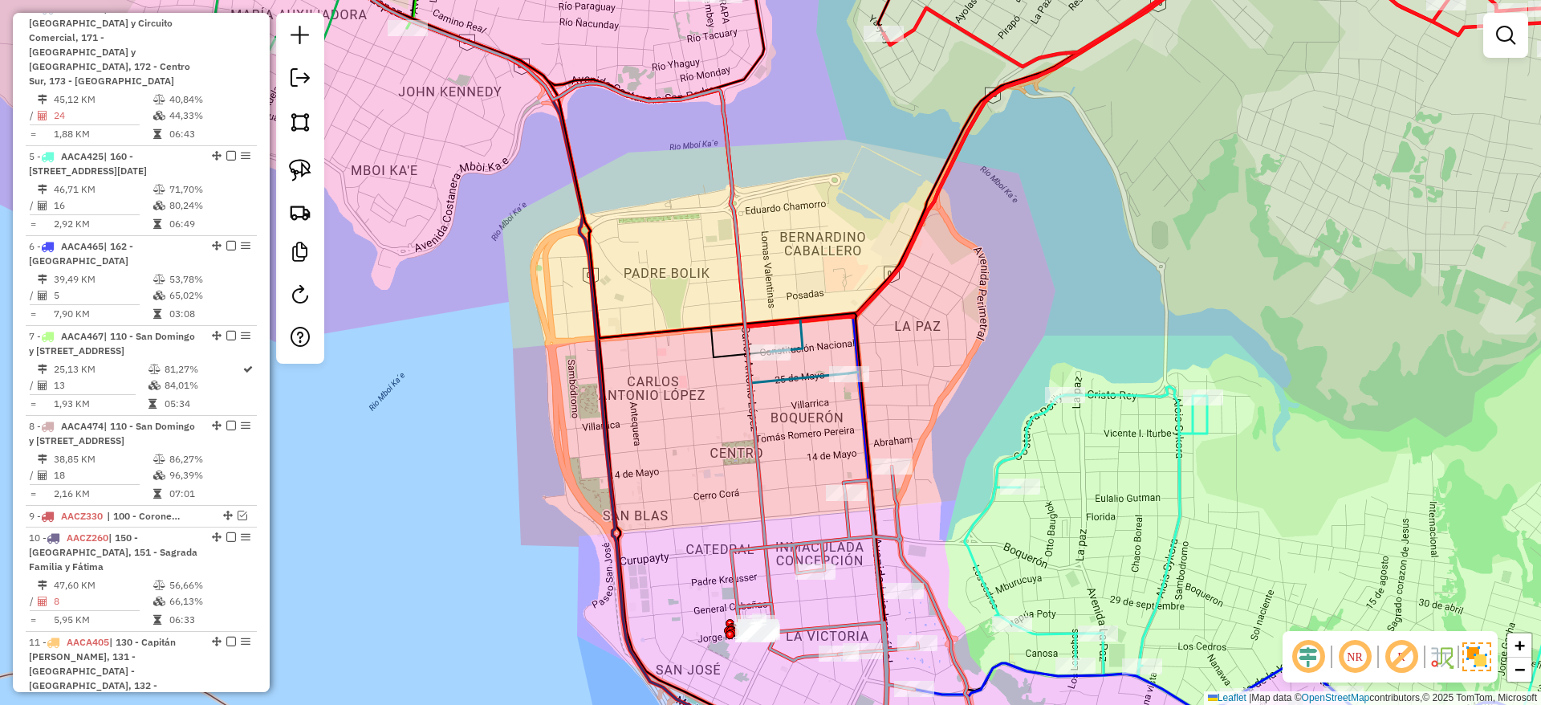
click at [788, 372] on icon at bounding box center [562, 155] width 574 height 453
select select "**********"
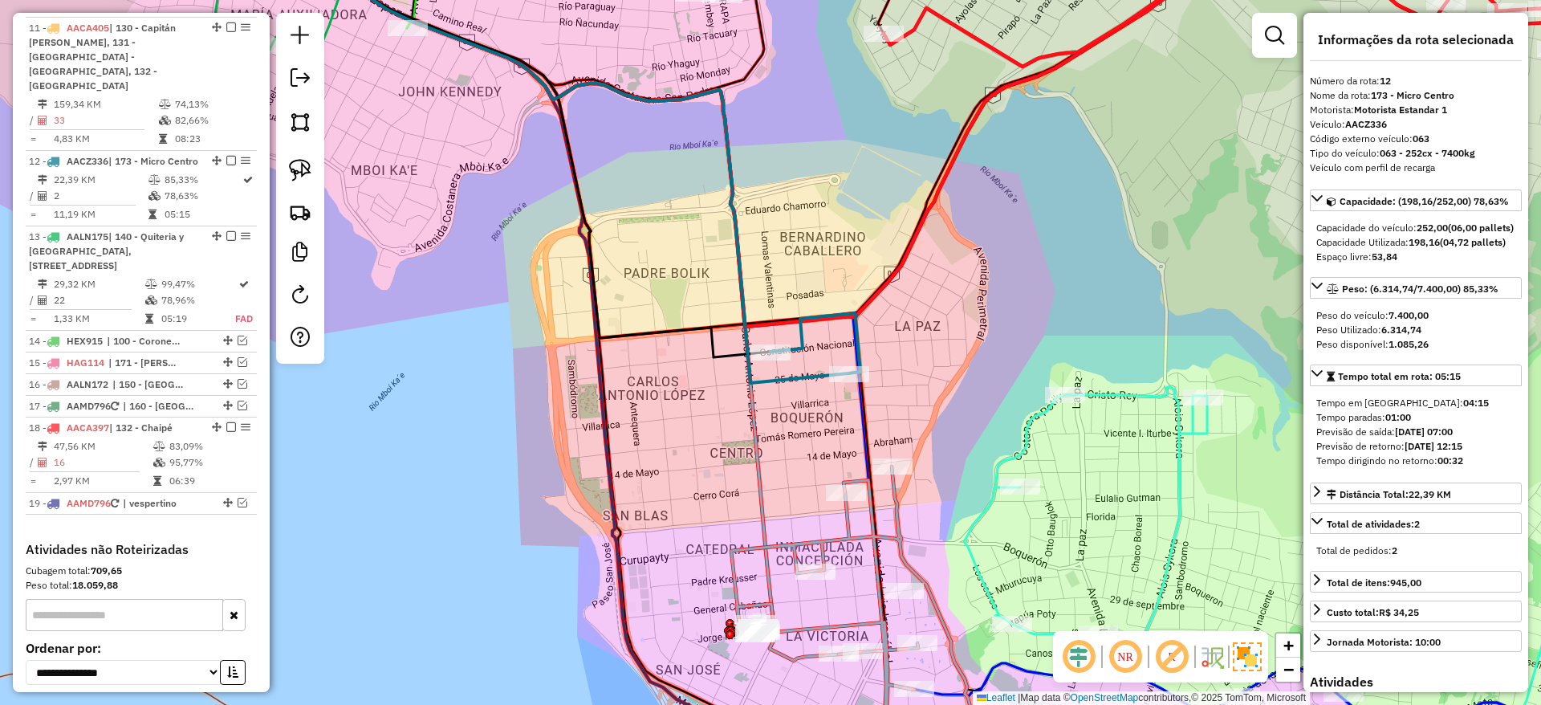
scroll to position [1518, 0]
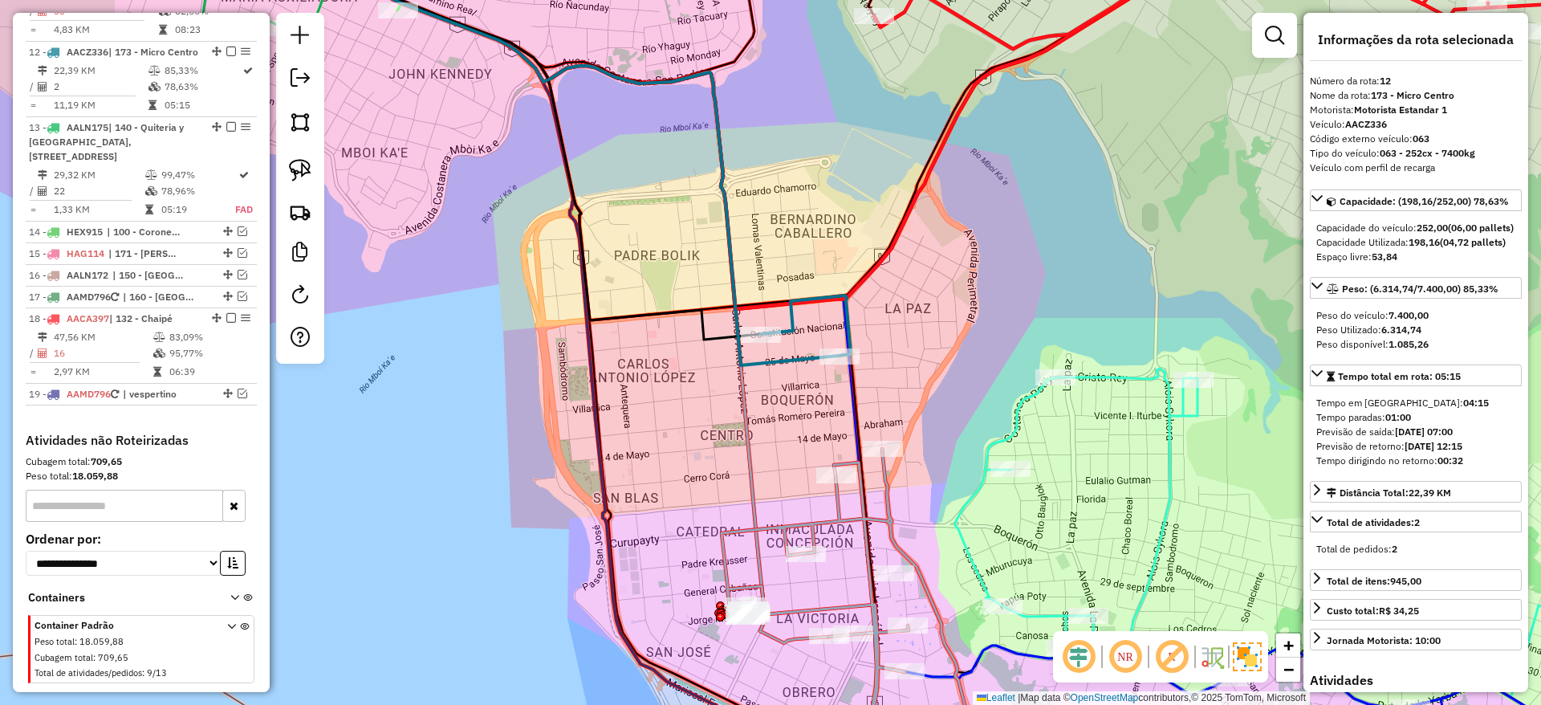
drag, startPoint x: 790, startPoint y: 373, endPoint x: 780, endPoint y: 356, distance: 20.1
click at [780, 356] on icon at bounding box center [552, 138] width 574 height 453
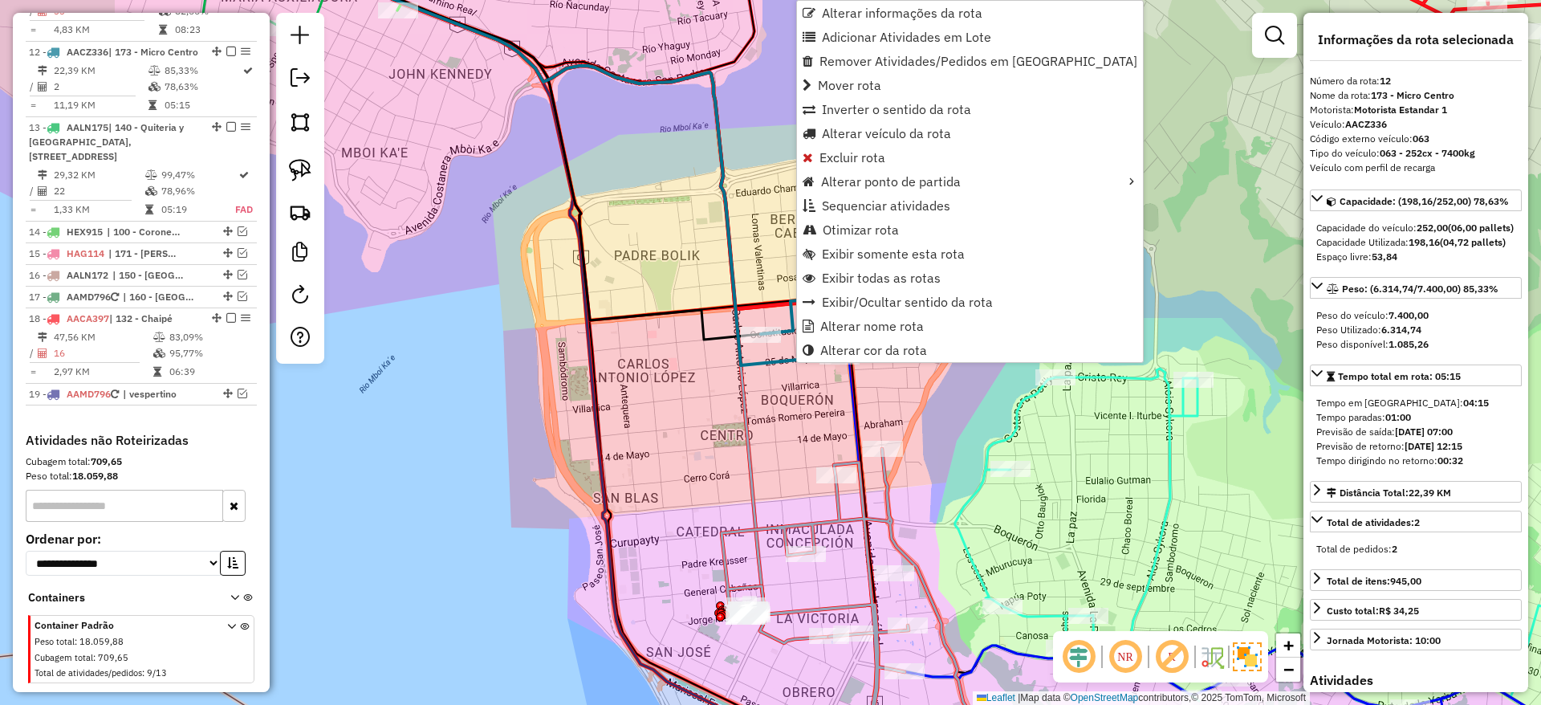
click at [775, 385] on div "Janela de atendimento Grade de atendimento Capacidade Transportadoras Veículos …" at bounding box center [770, 352] width 1541 height 705
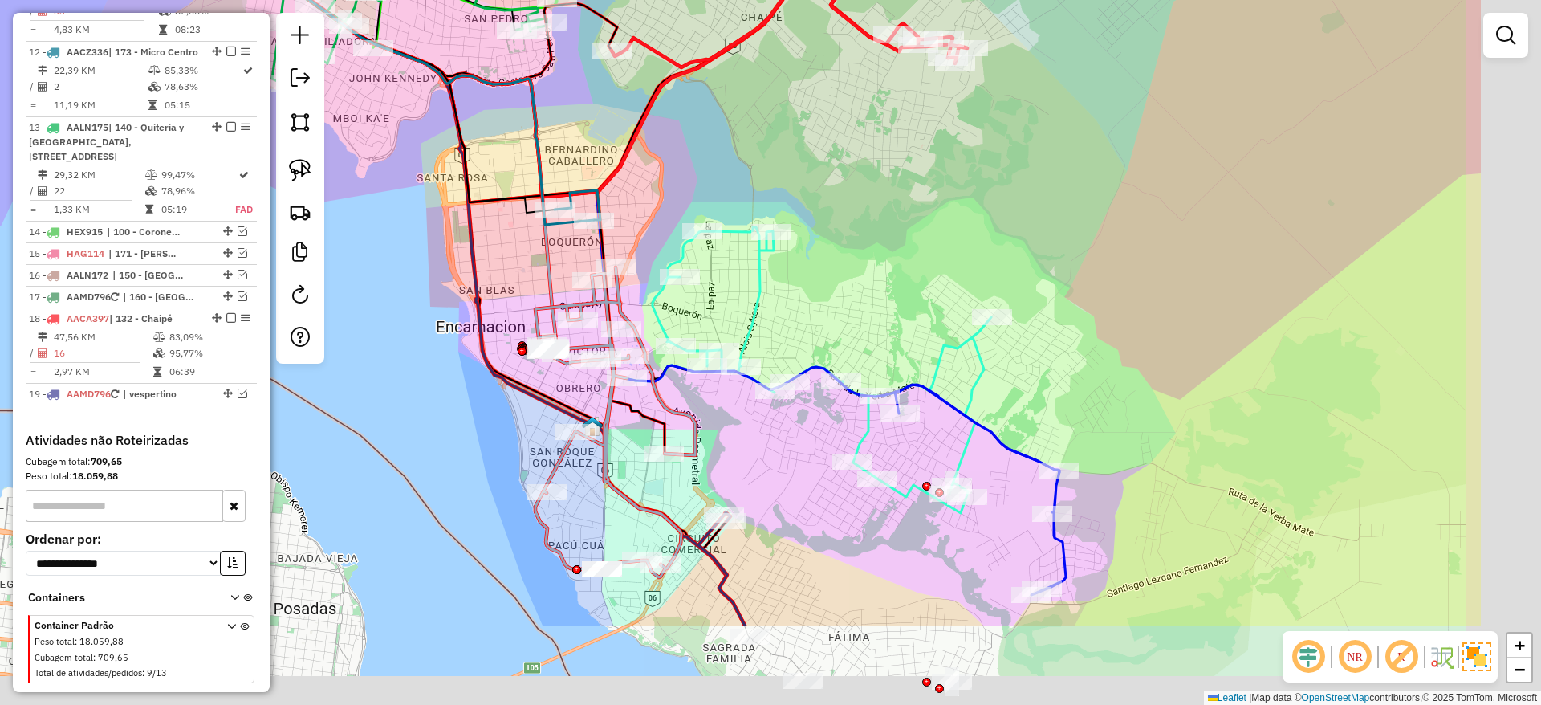
drag, startPoint x: 889, startPoint y: 214, endPoint x: 807, endPoint y: 166, distance: 95.0
click at [807, 166] on div "Janela de atendimento Grade de atendimento Capacidade Transportadoras Veículos …" at bounding box center [770, 352] width 1541 height 705
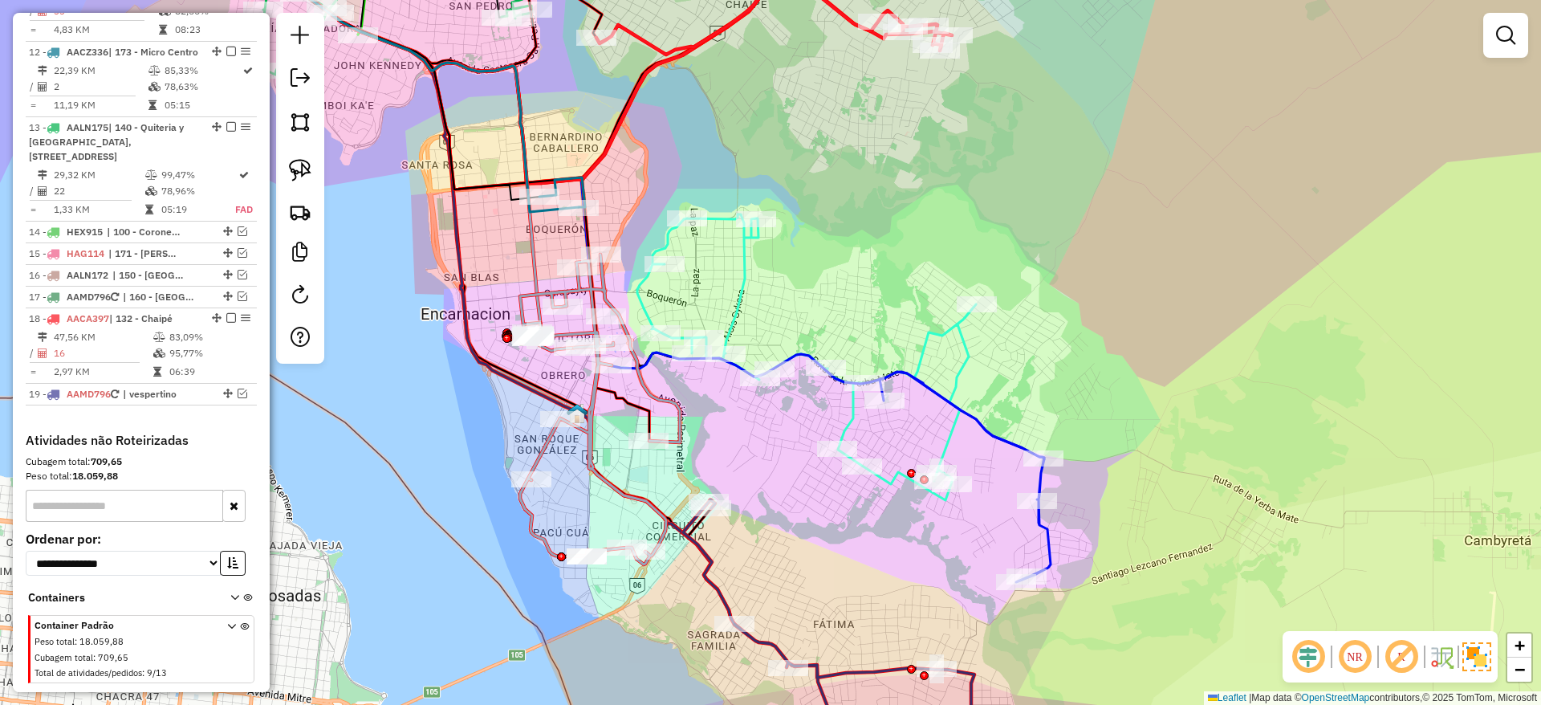
click at [997, 438] on icon at bounding box center [965, 477] width 171 height 210
select select "**********"
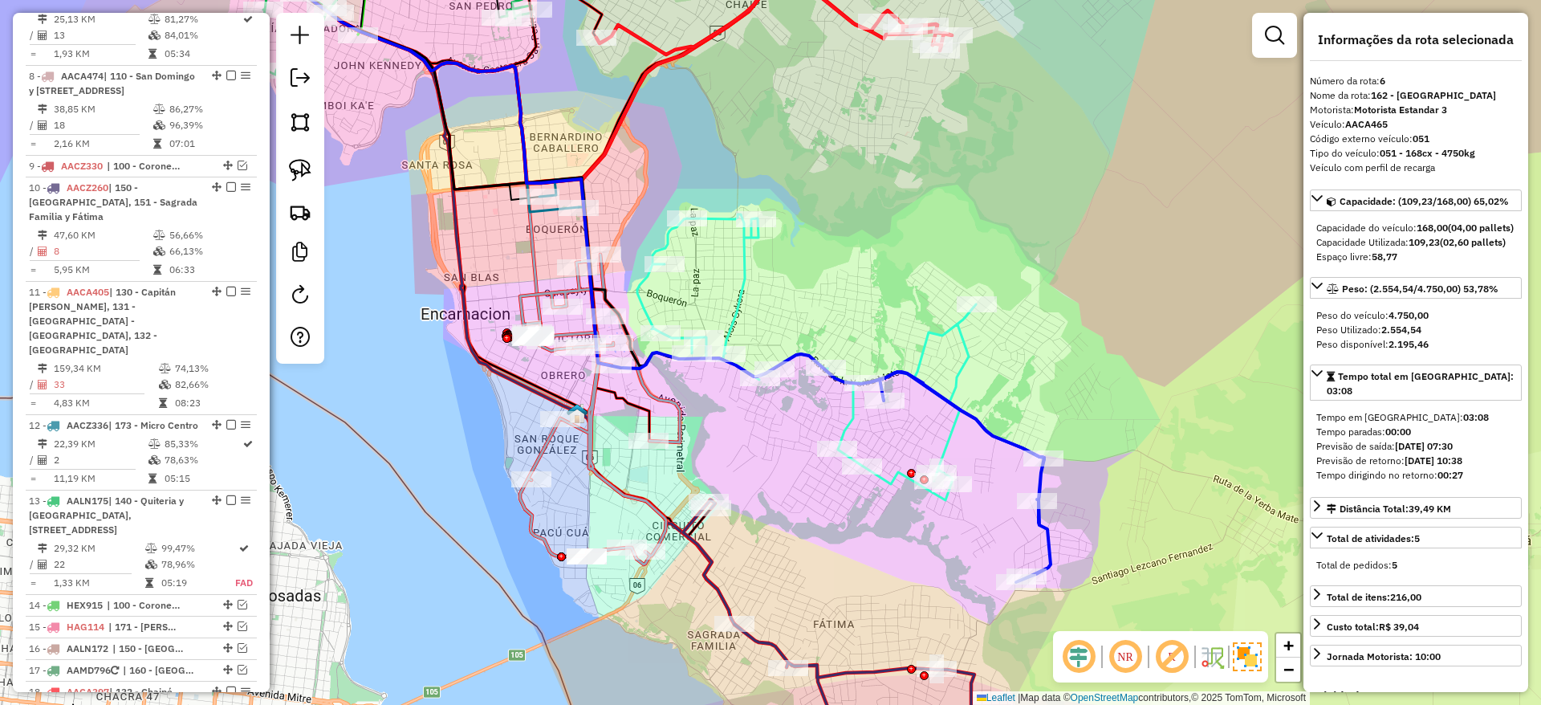
scroll to position [1018, 0]
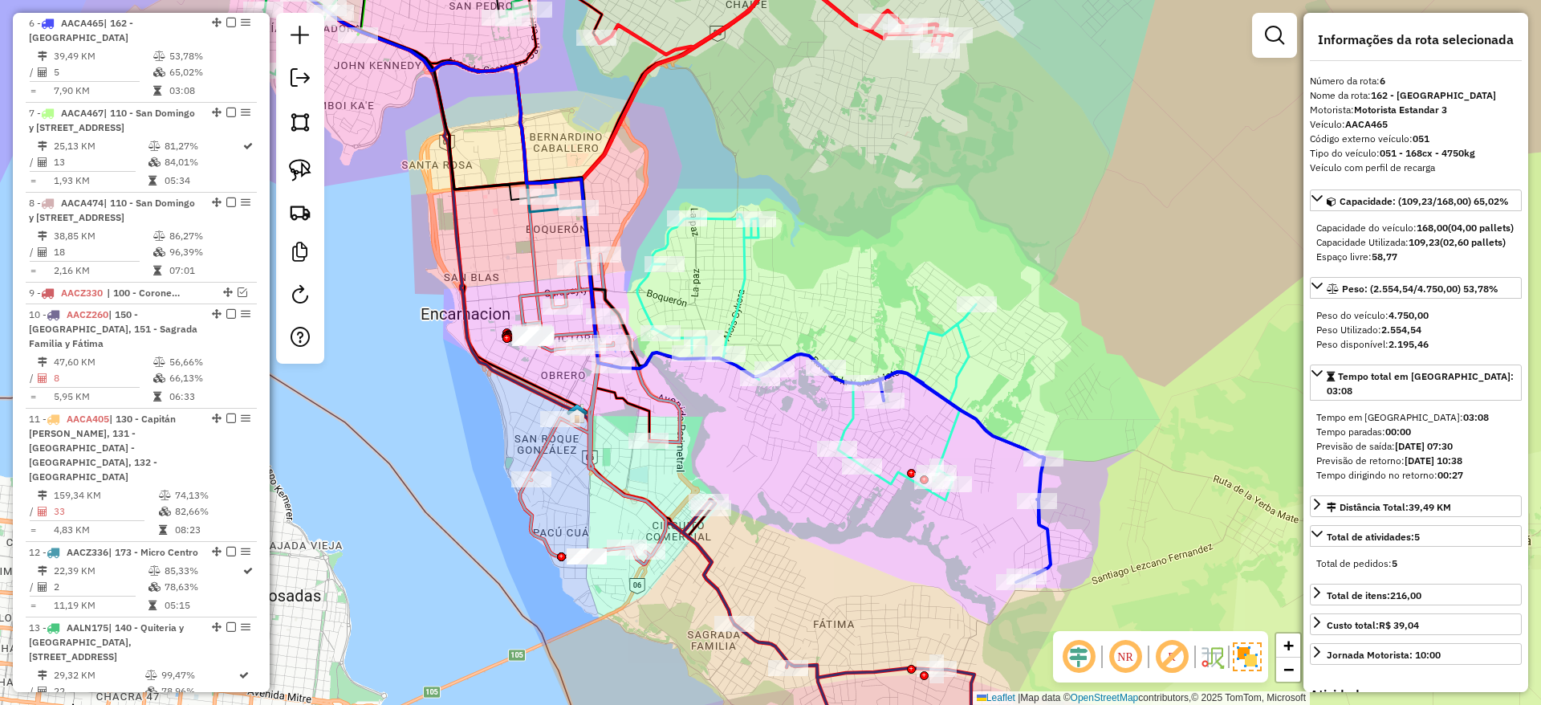
click at [954, 368] on icon at bounding box center [806, 357] width 339 height 286
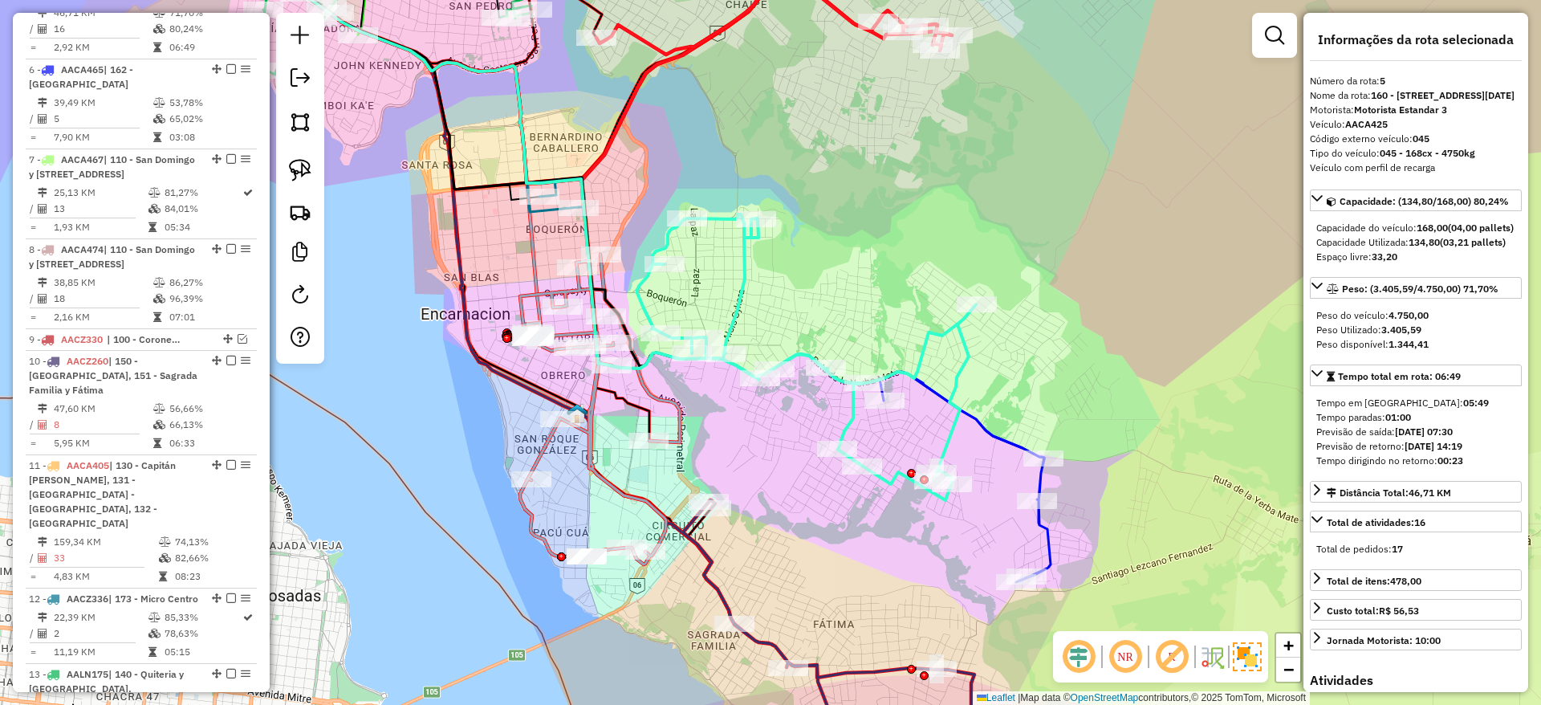
scroll to position [913, 0]
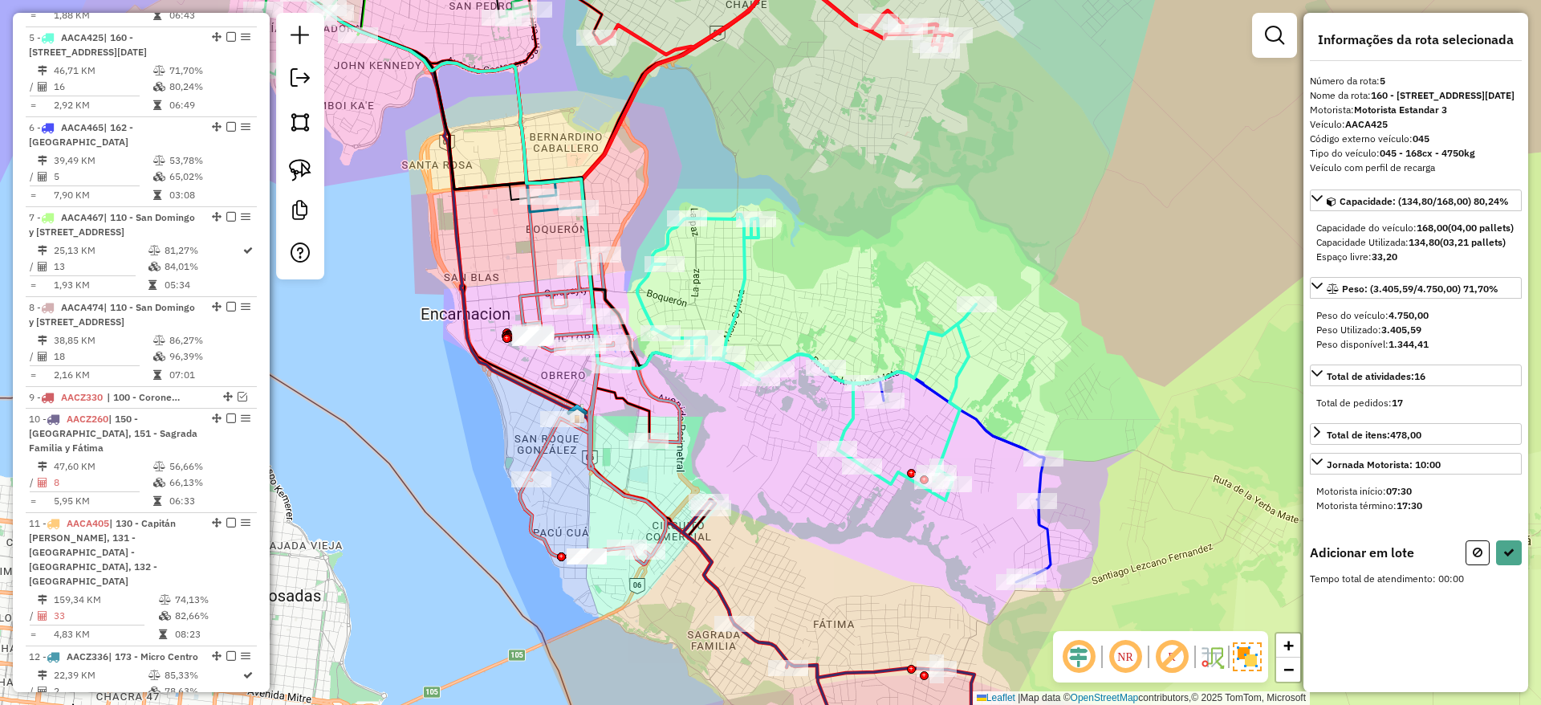
click at [986, 426] on icon at bounding box center [965, 477] width 171 height 210
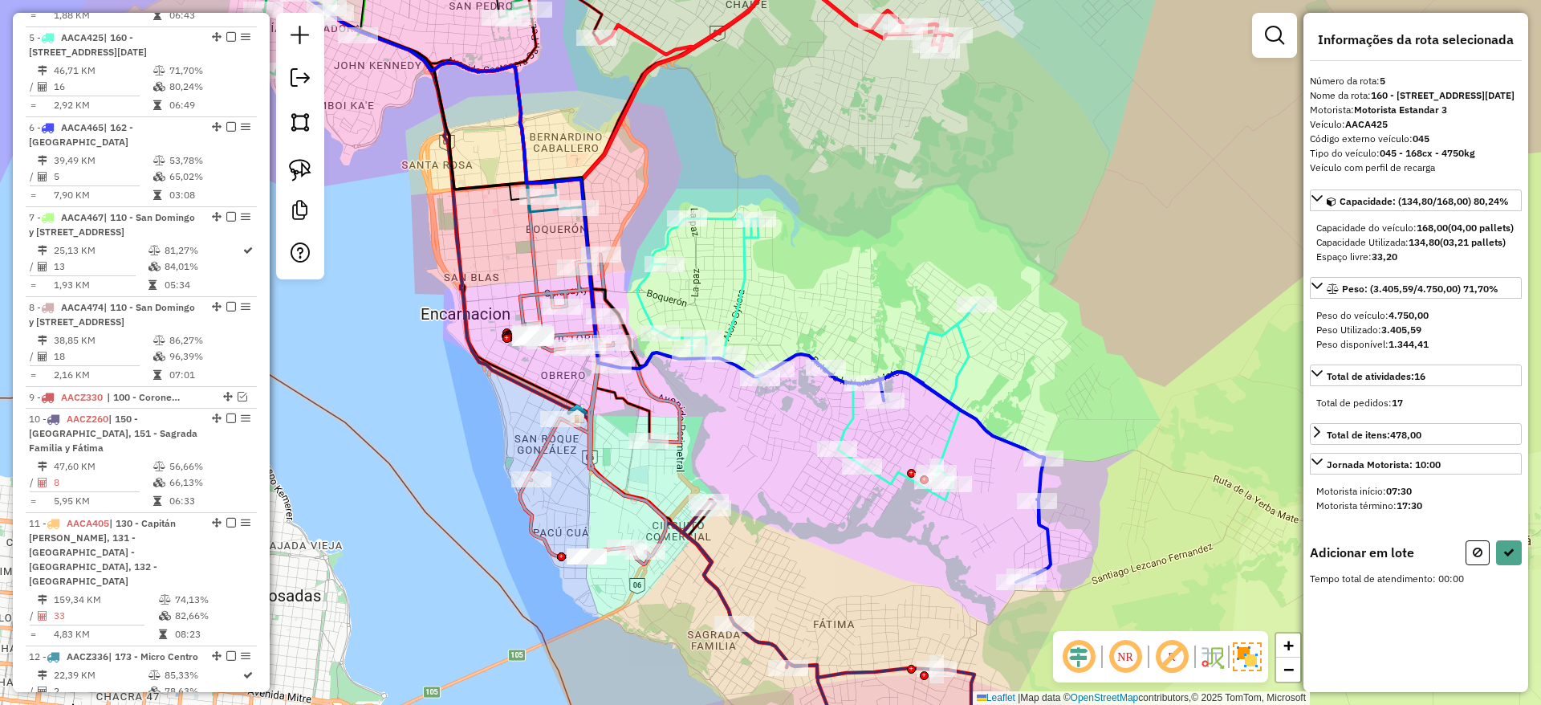
click at [986, 426] on icon at bounding box center [965, 477] width 171 height 210
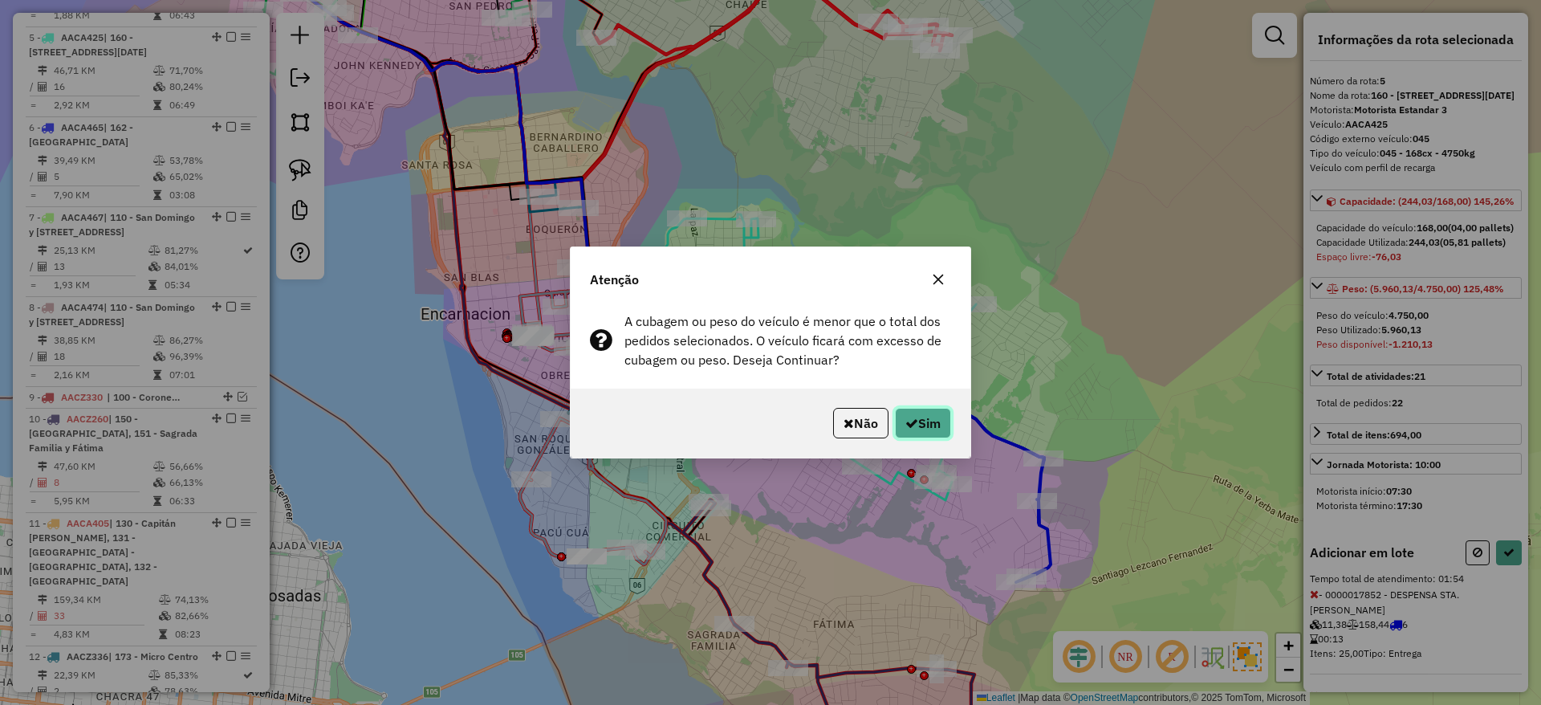
click at [932, 415] on button "Sim" at bounding box center [923, 423] width 56 height 31
select select "**********"
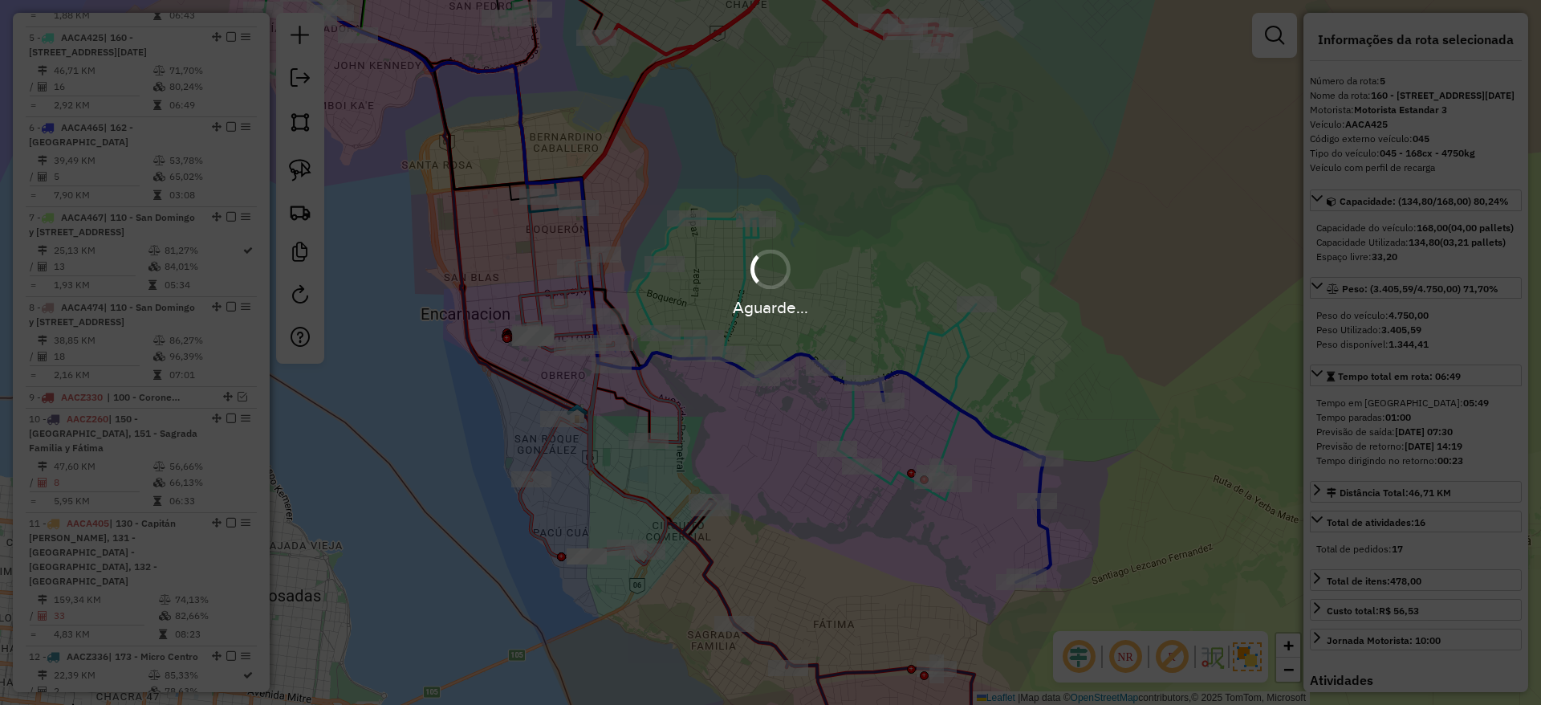
scroll to position [838, 0]
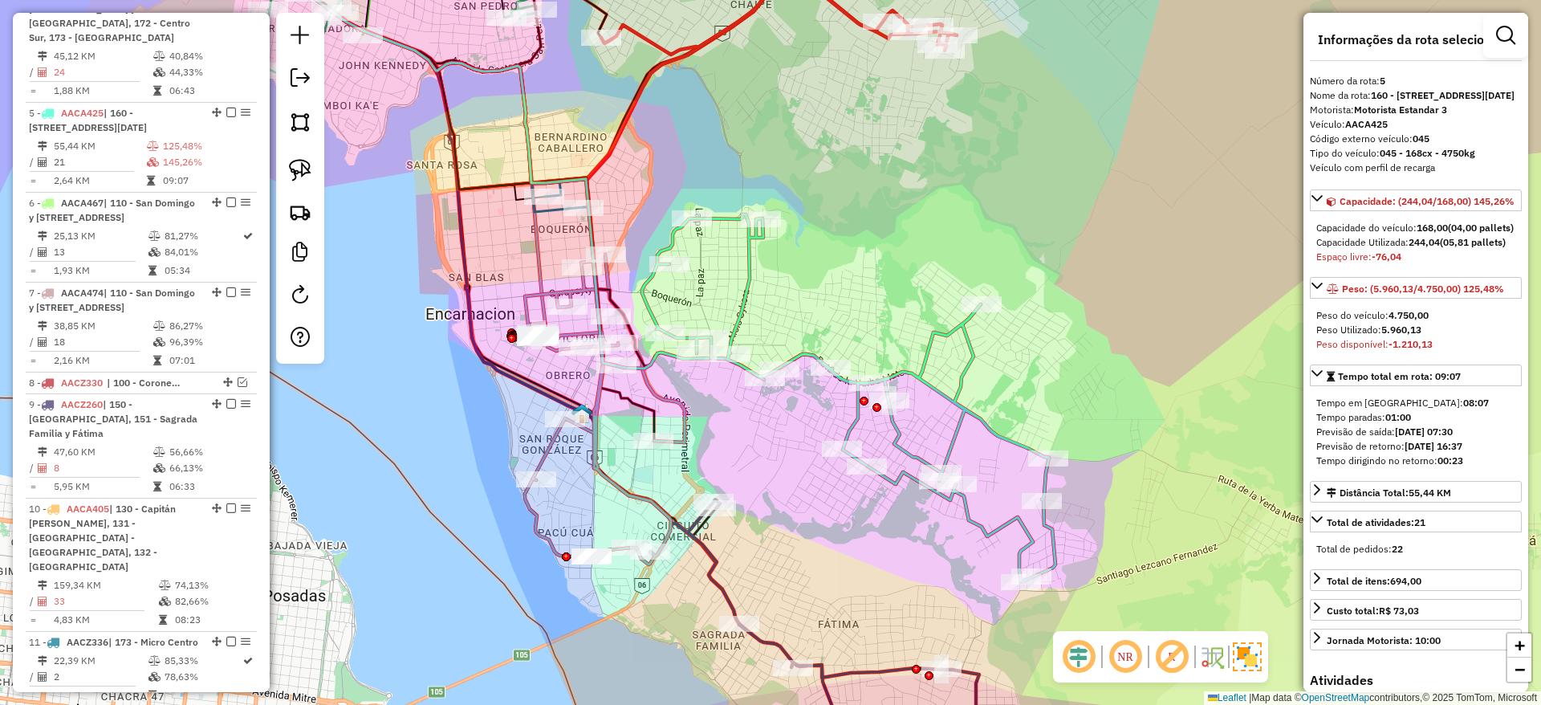
click at [939, 417] on div "Janela de atendimento Grade de atendimento Capacidade Transportadoras Veículos …" at bounding box center [770, 352] width 1541 height 705
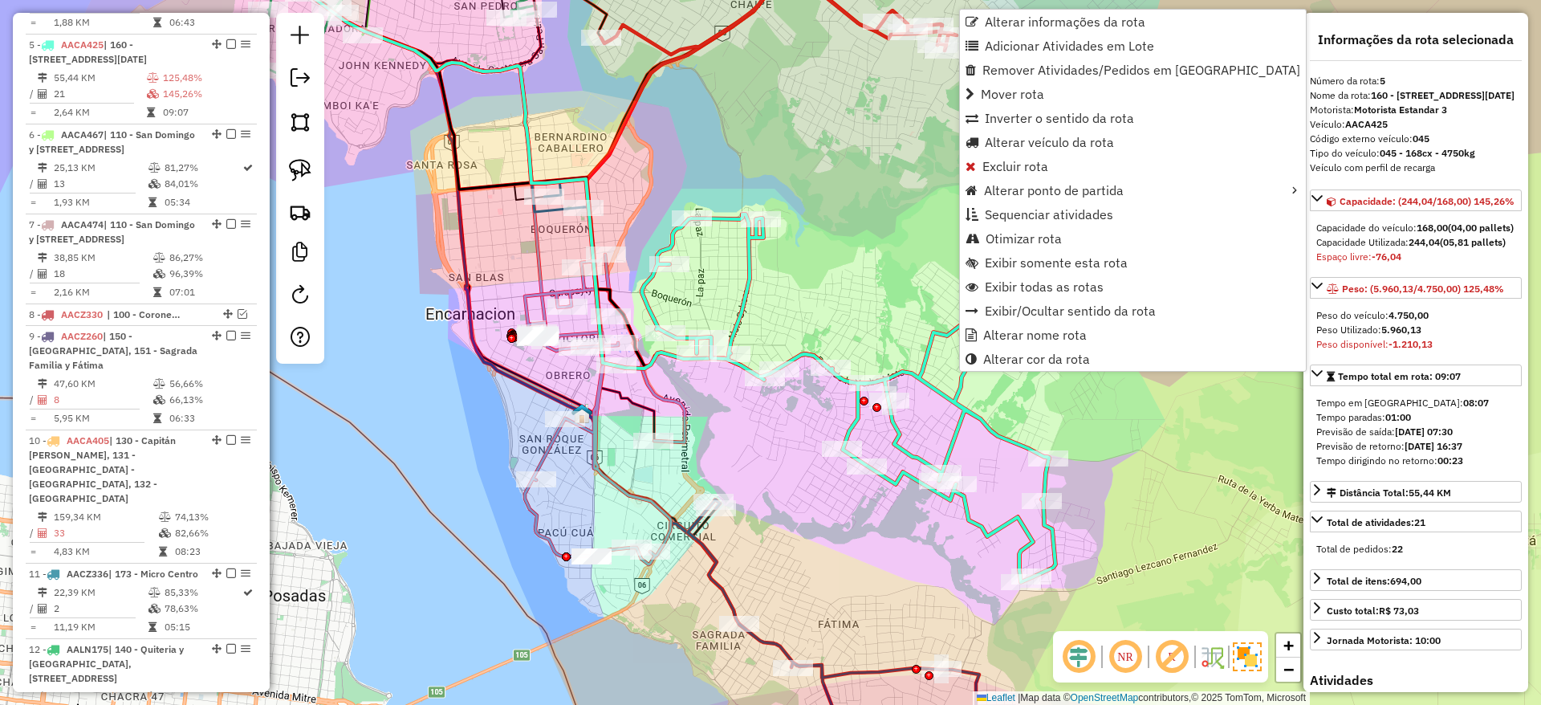
scroll to position [913, 0]
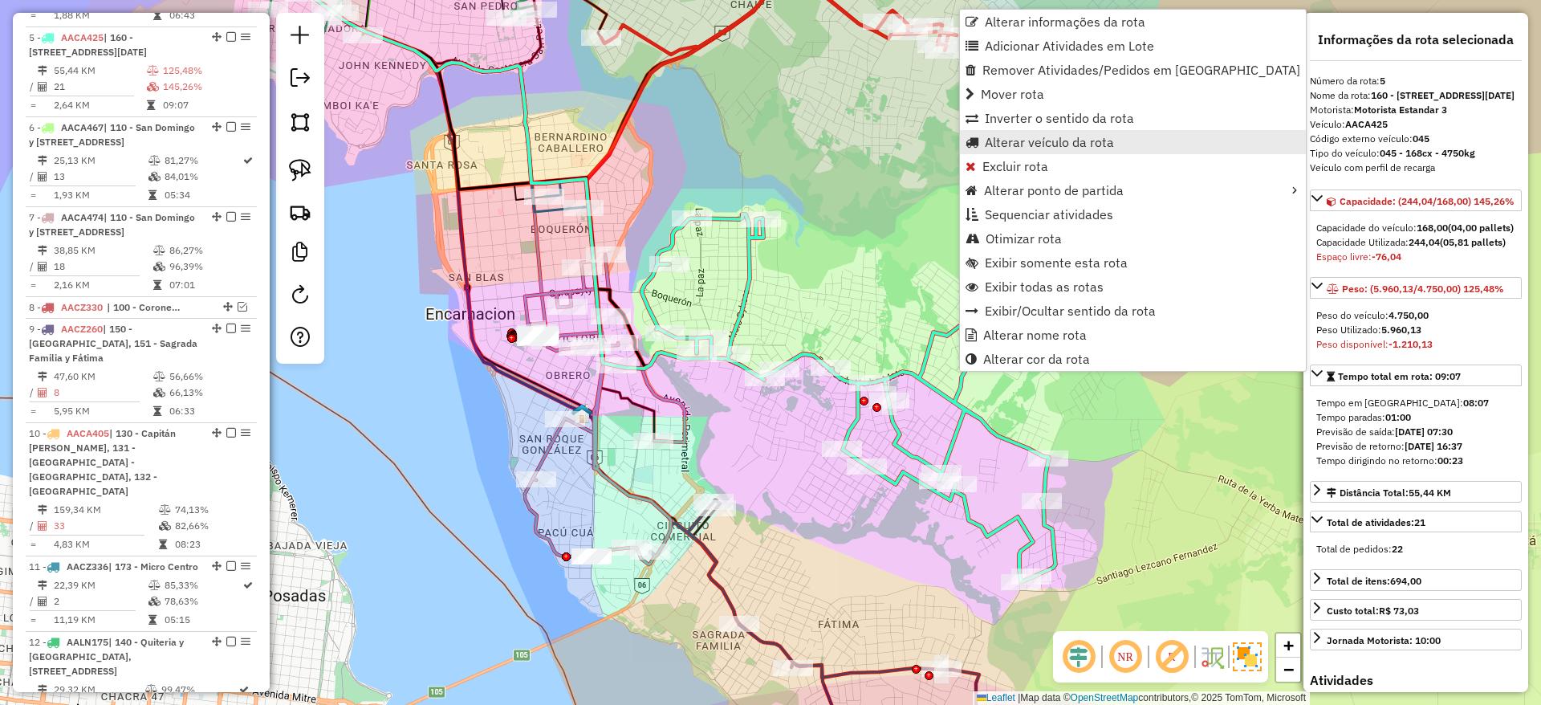
click at [992, 144] on span "Alterar veículo da rota" at bounding box center [1049, 142] width 129 height 13
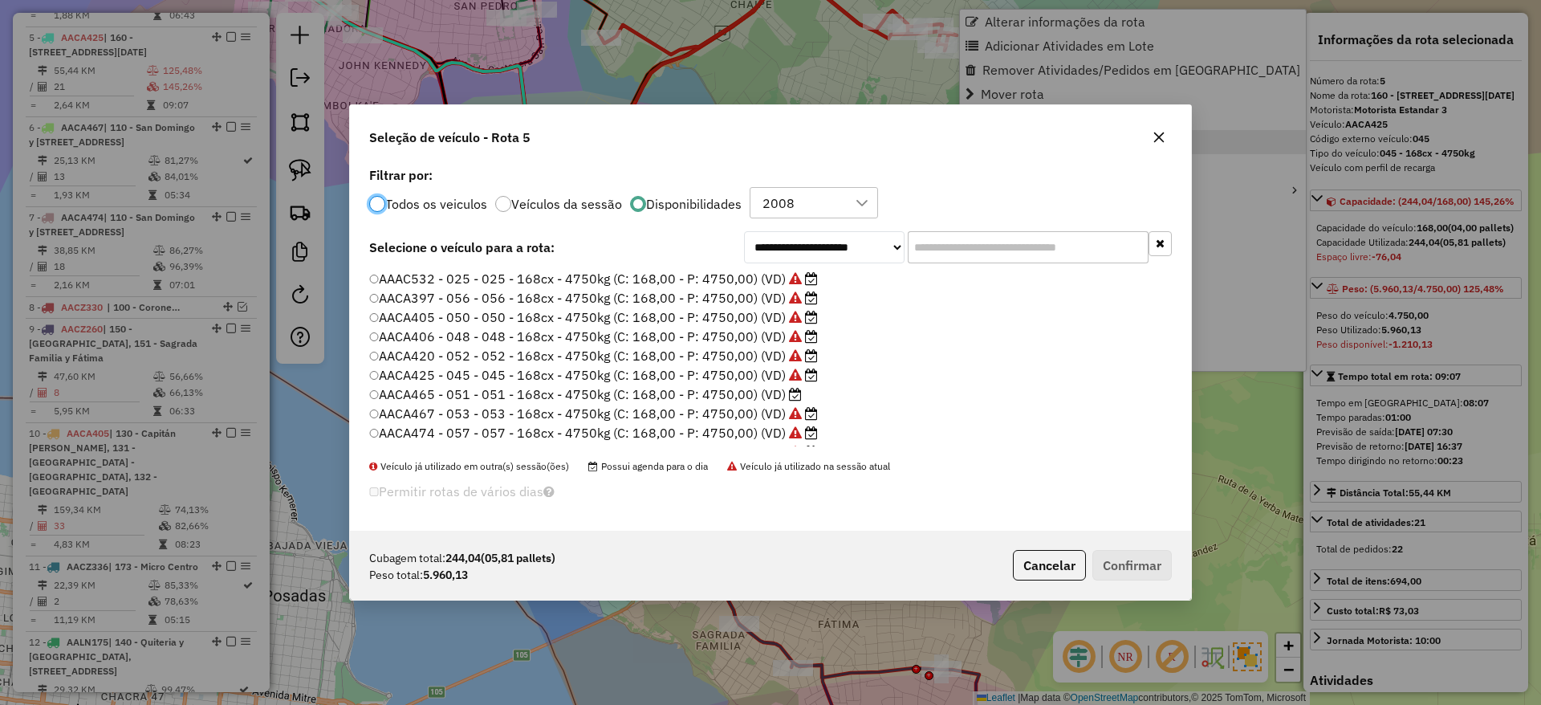
scroll to position [9, 5]
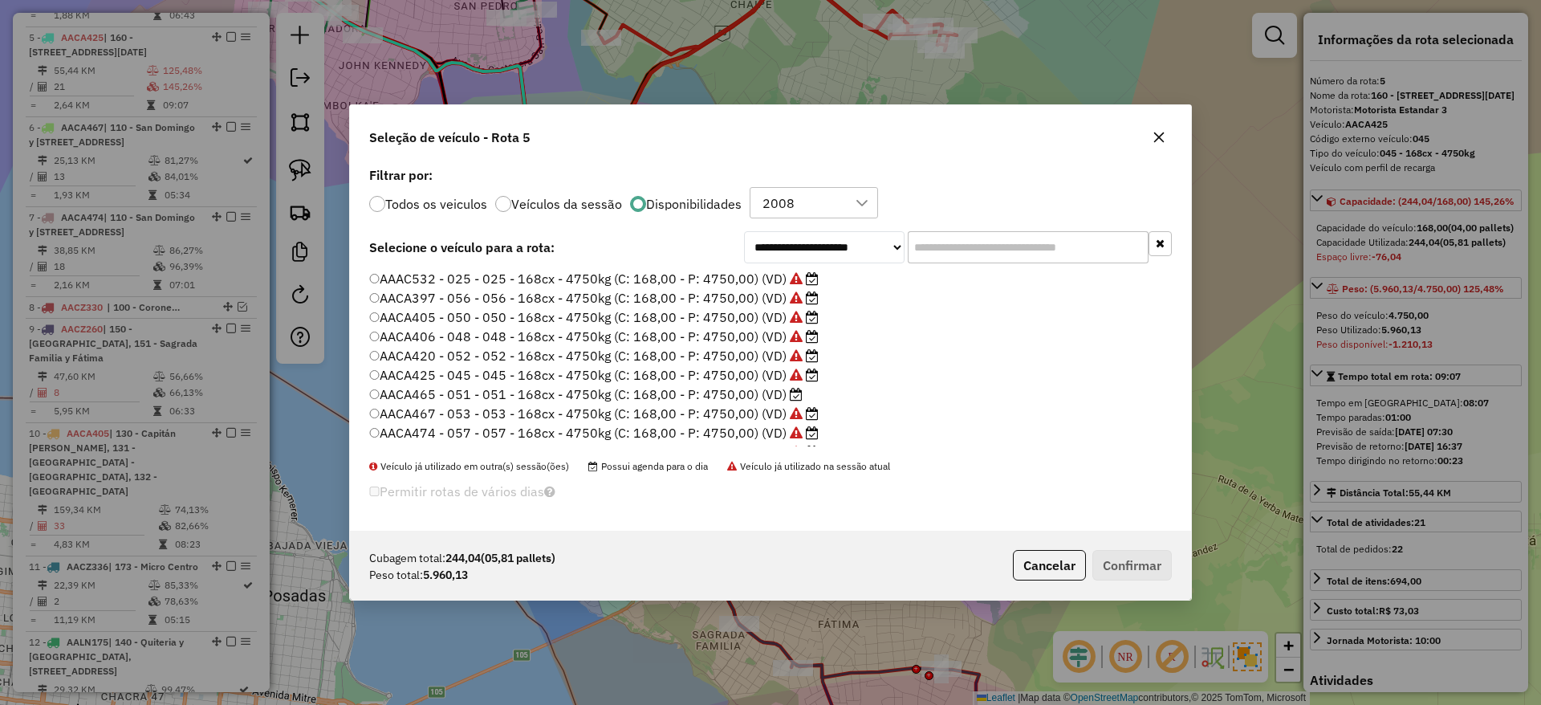
click at [964, 252] on input "text" at bounding box center [1028, 247] width 241 height 32
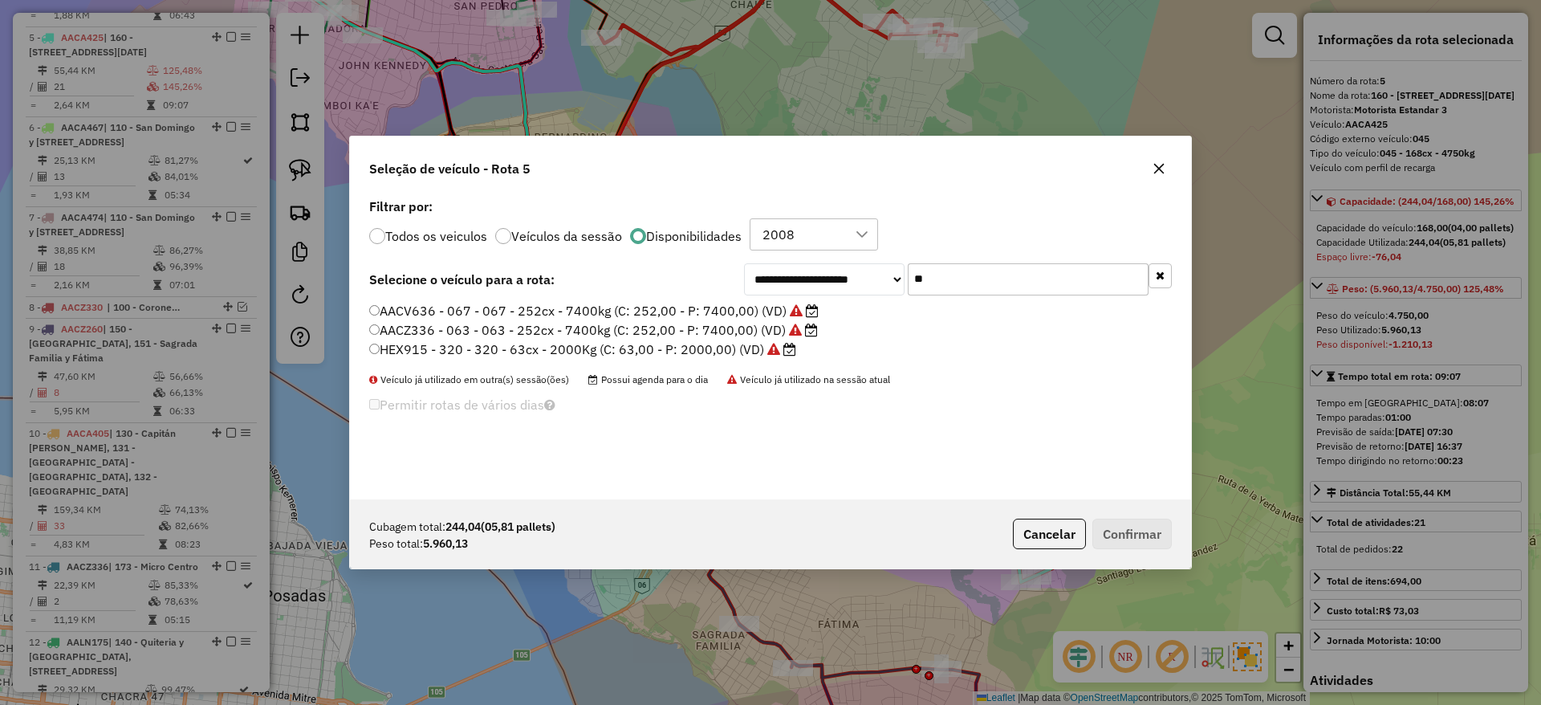
type input "**"
click at [722, 335] on label "AACZ336 - 063 - 063 - 252cx - 7400kg (C: 252,00 - P: 7400,00) (VD)" at bounding box center [593, 329] width 449 height 19
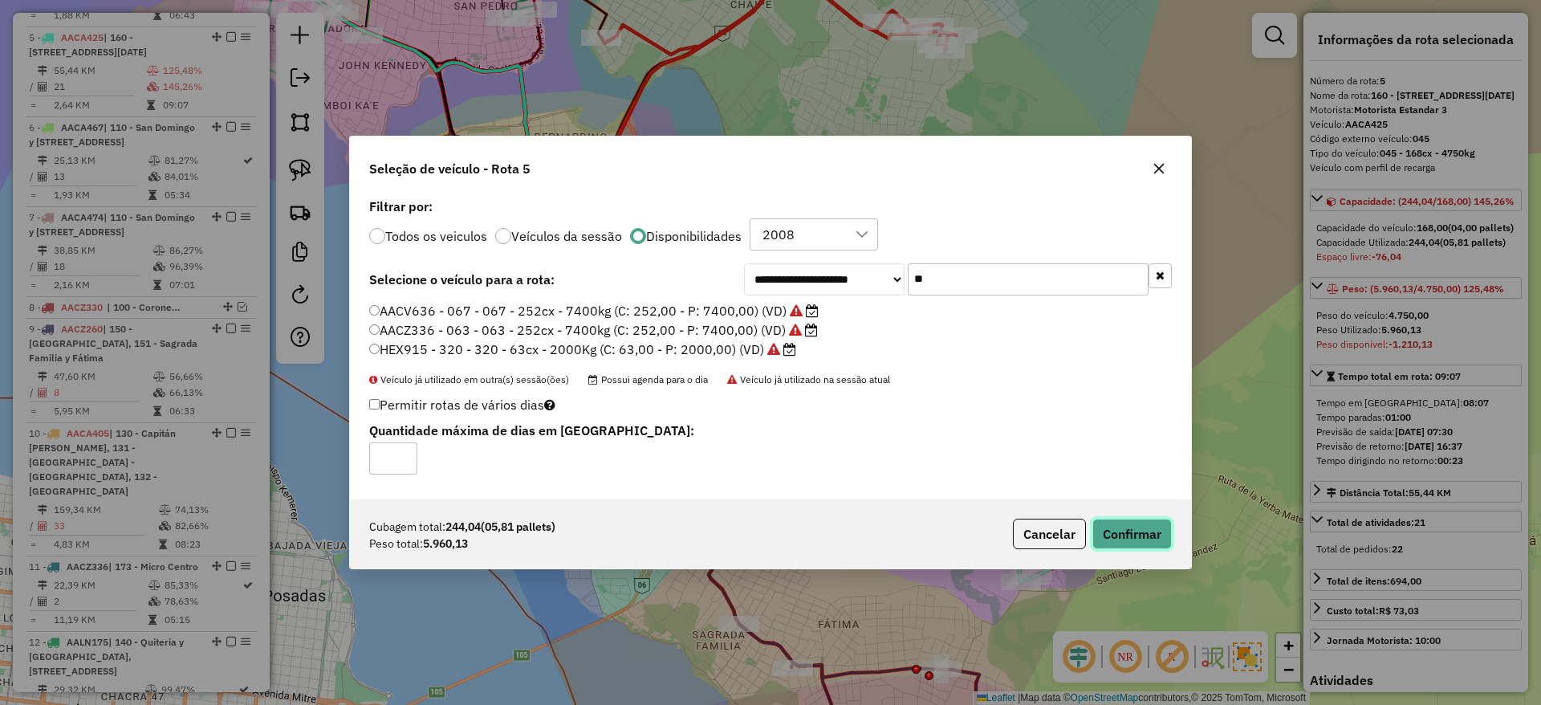
click at [1122, 537] on button "Confirmar" at bounding box center [1131, 534] width 79 height 31
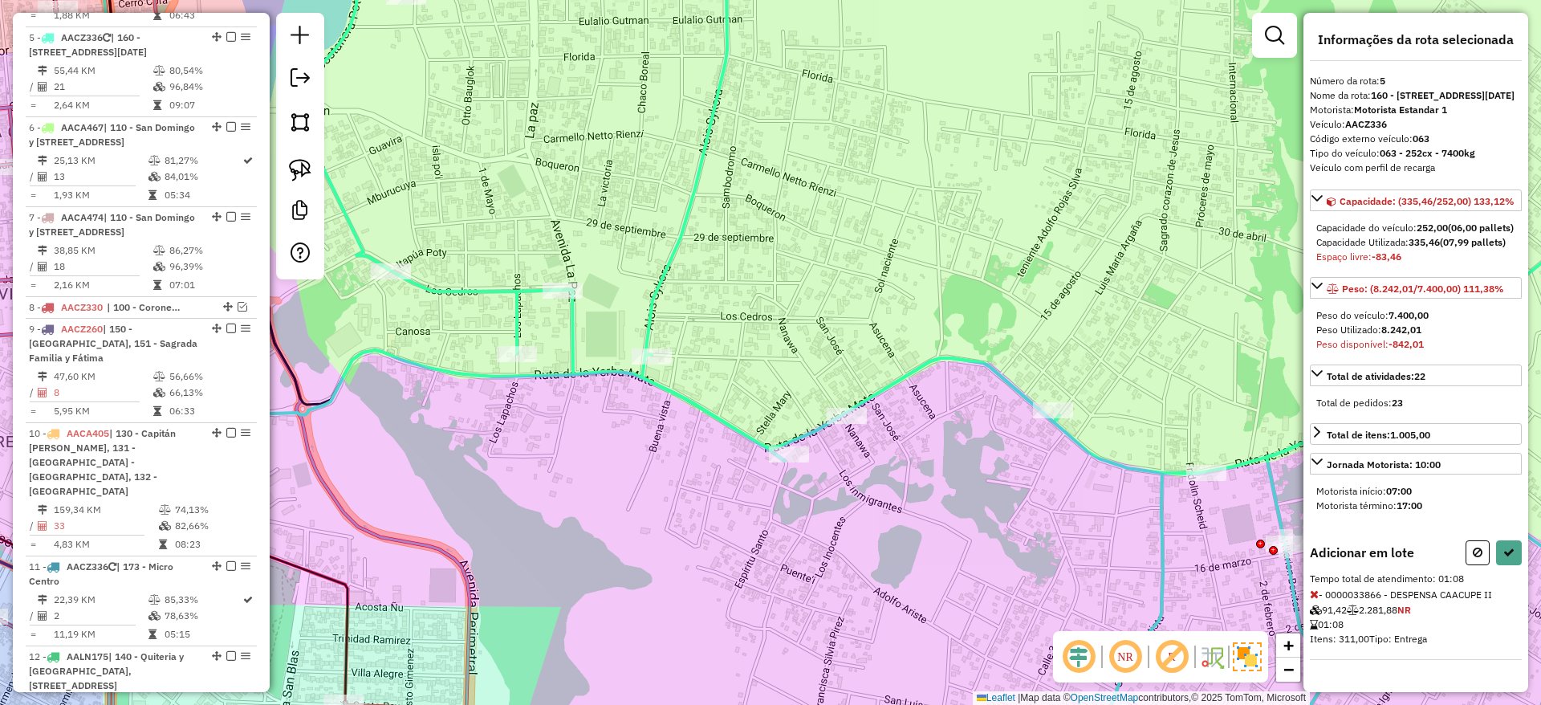
scroll to position [45, 0]
click at [1469, 558] on button at bounding box center [1478, 552] width 24 height 25
select select "**********"
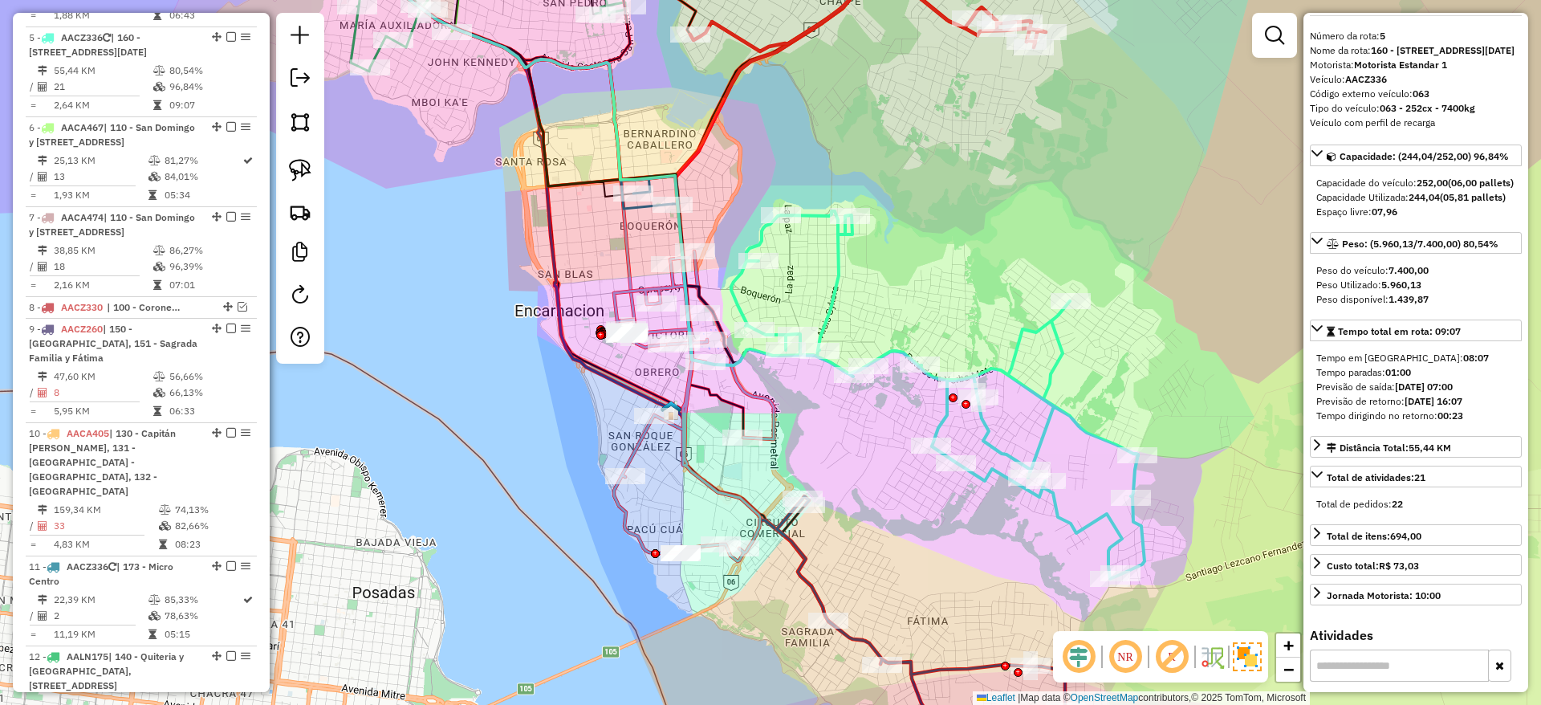
click at [872, 409] on div "Janela de atendimento Grade de atendimento Capacidade Transportadoras Veículos …" at bounding box center [770, 352] width 1541 height 705
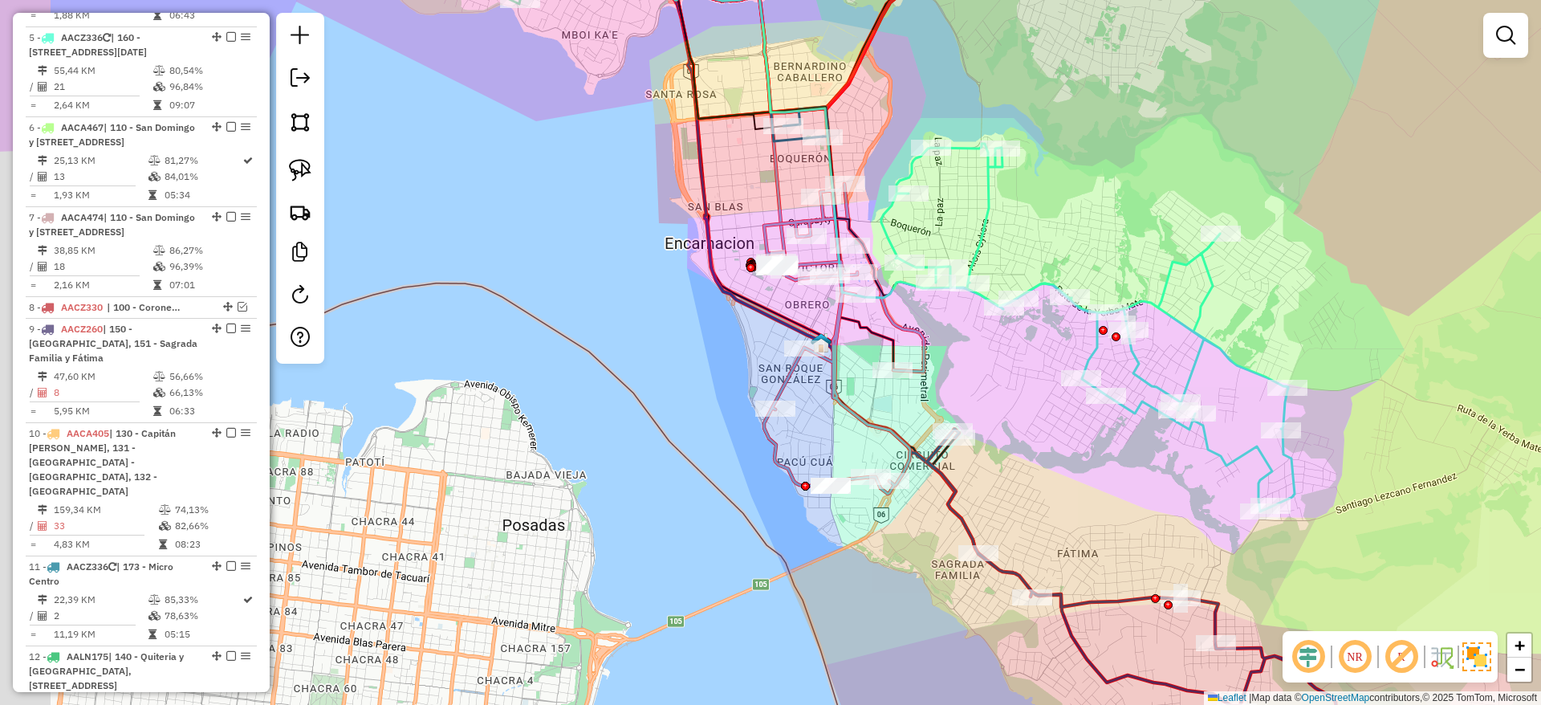
drag, startPoint x: 854, startPoint y: 416, endPoint x: 1029, endPoint y: 325, distance: 197.1
click at [1029, 325] on div "Janela de atendimento Grade de atendimento Capacidade Transportadoras Veículos …" at bounding box center [770, 352] width 1541 height 705
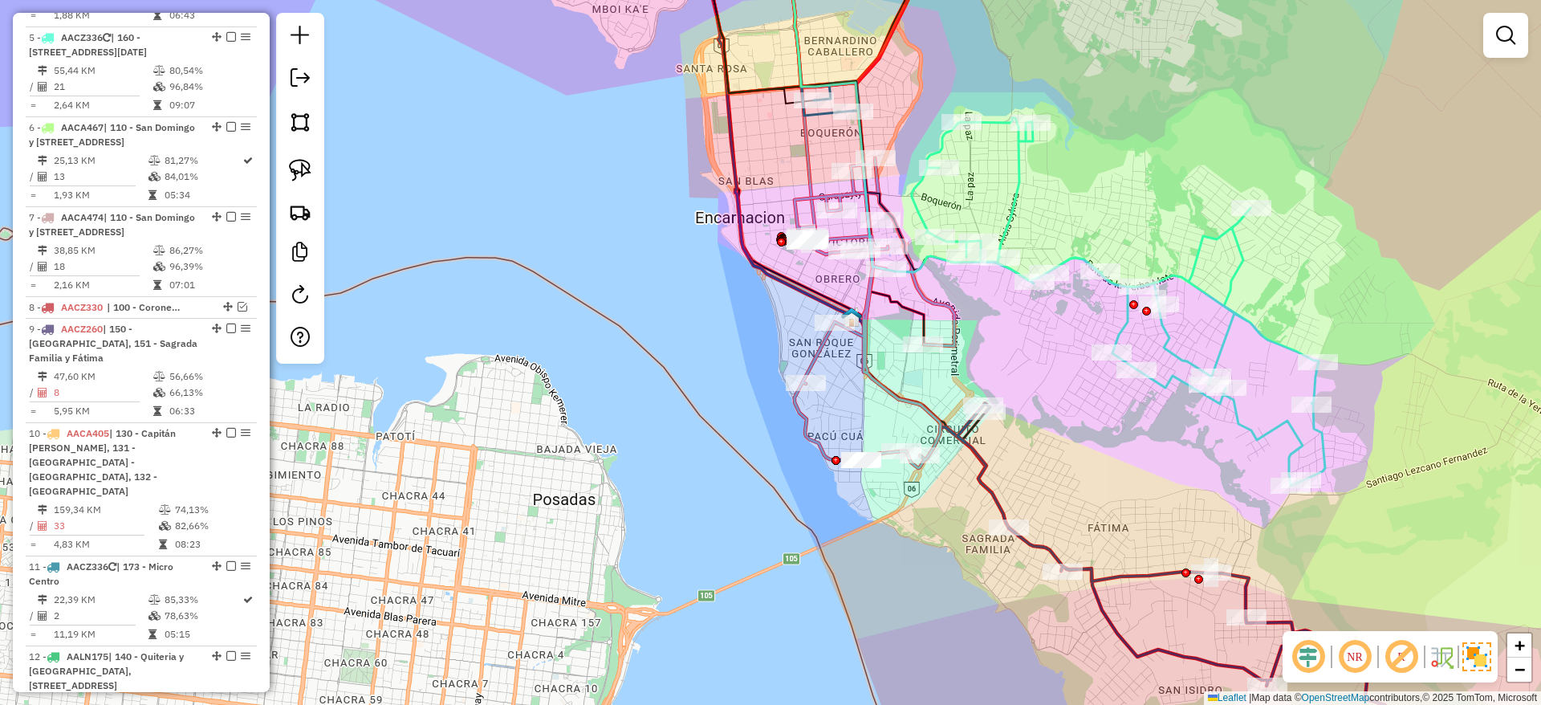
click at [1039, 323] on div "Janela de atendimento Grade de atendimento Capacidade Transportadoras Veículos …" at bounding box center [770, 352] width 1541 height 705
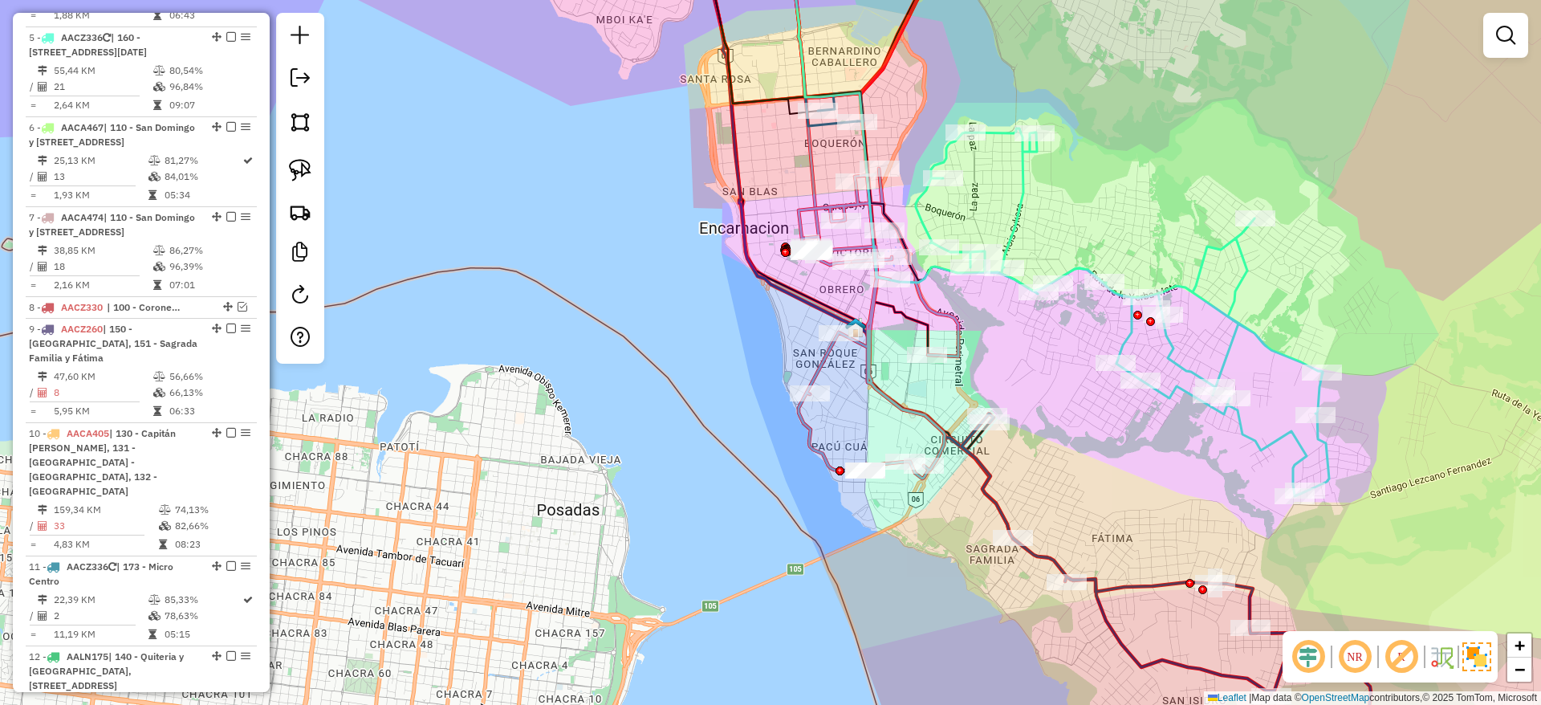
drag, startPoint x: 1043, startPoint y: 337, endPoint x: 1054, endPoint y: 308, distance: 31.0
click at [1054, 308] on div "Janela de atendimento Grade de atendimento Capacidade Transportadoras Veículos …" at bounding box center [770, 352] width 1541 height 705
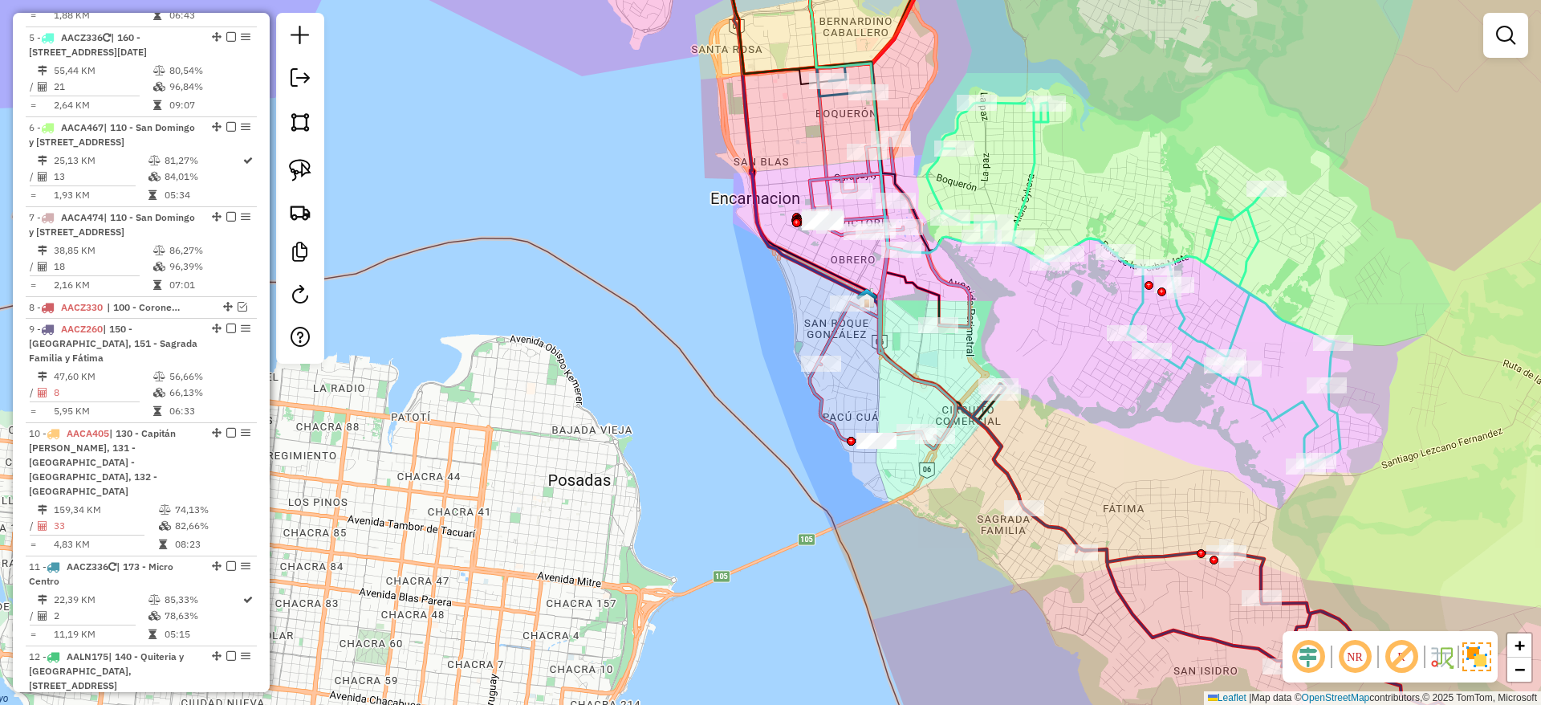
click at [985, 428] on icon at bounding box center [1272, 566] width 599 height 364
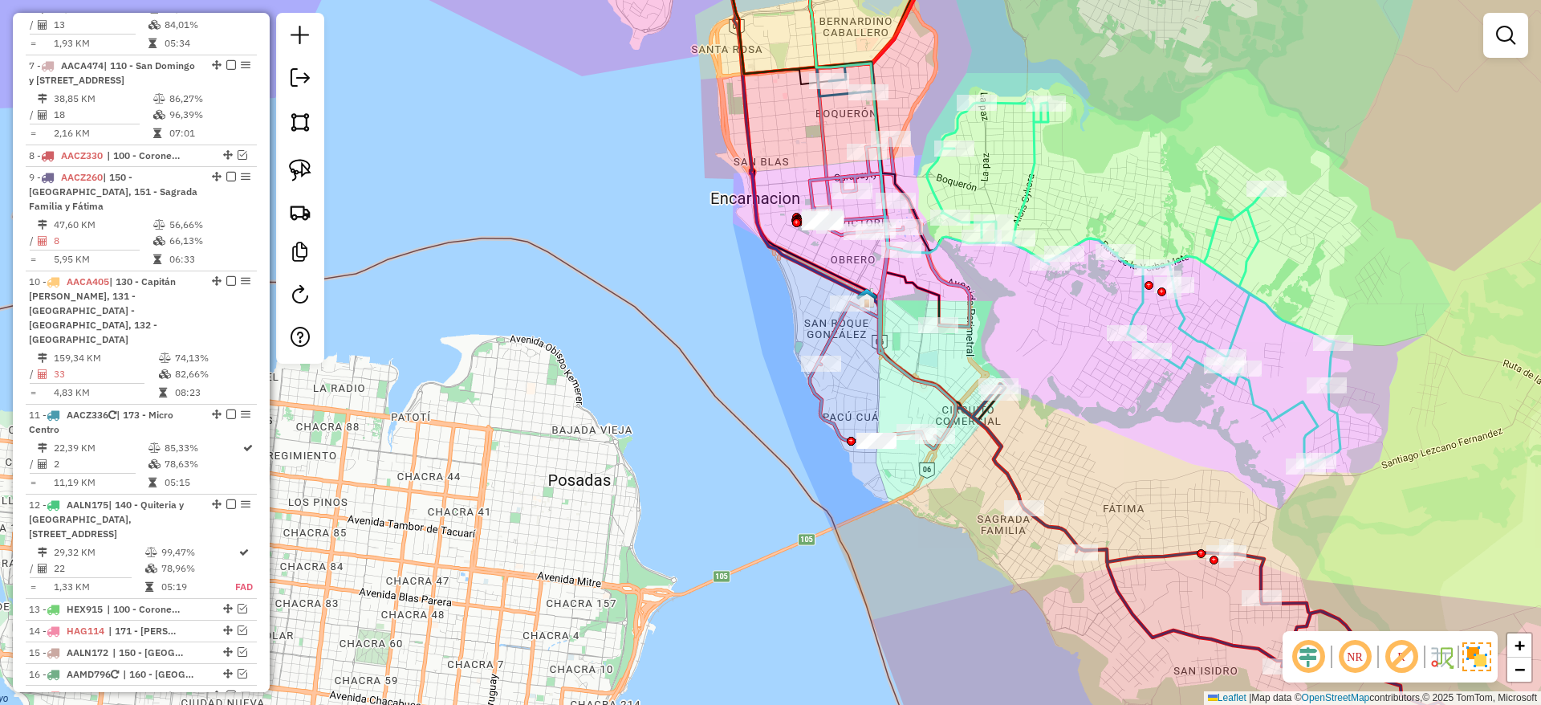
select select "**********"
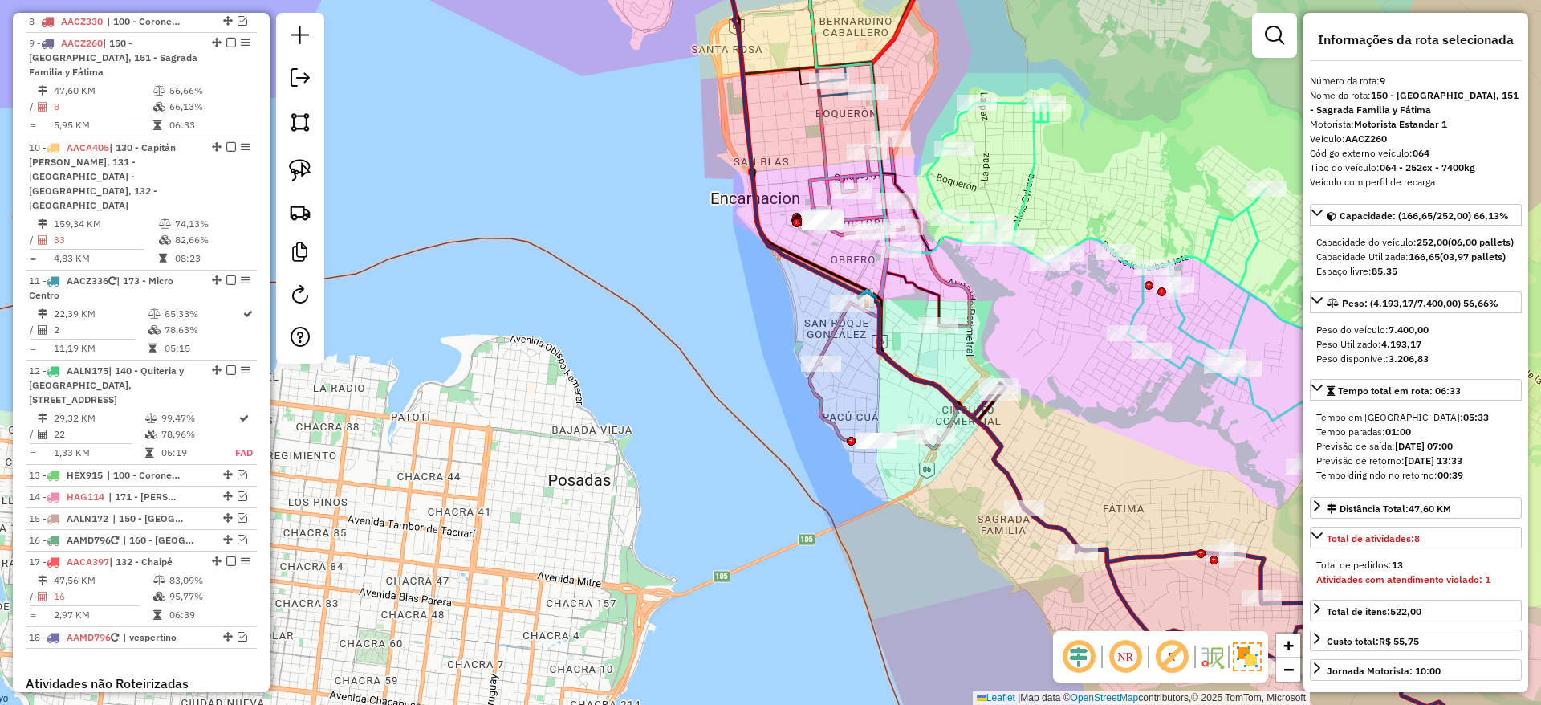
scroll to position [1248, 0]
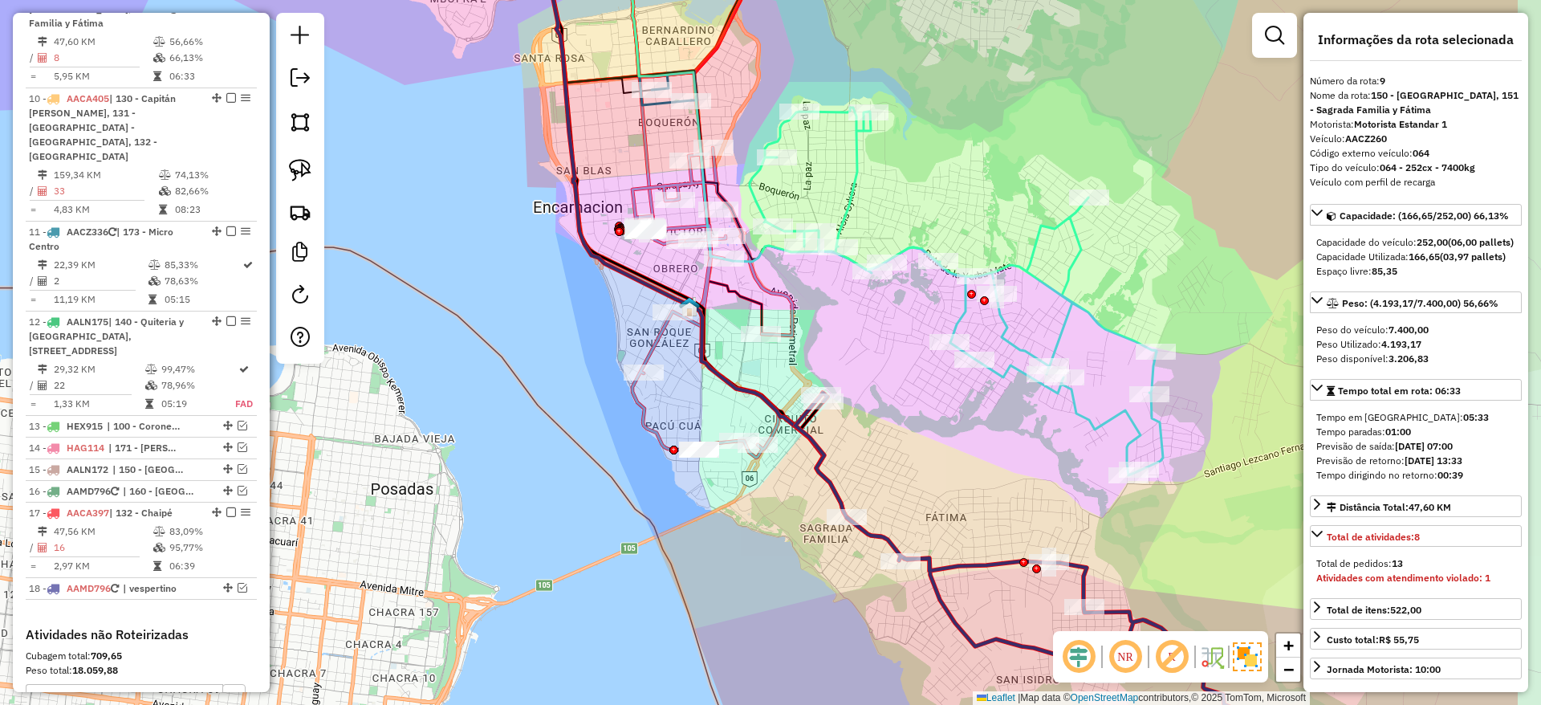
drag, startPoint x: 985, startPoint y: 428, endPoint x: 808, endPoint y: 437, distance: 176.8
click at [808, 437] on icon at bounding box center [1094, 574] width 599 height 364
click at [958, 313] on icon at bounding box center [956, 293] width 413 height 368
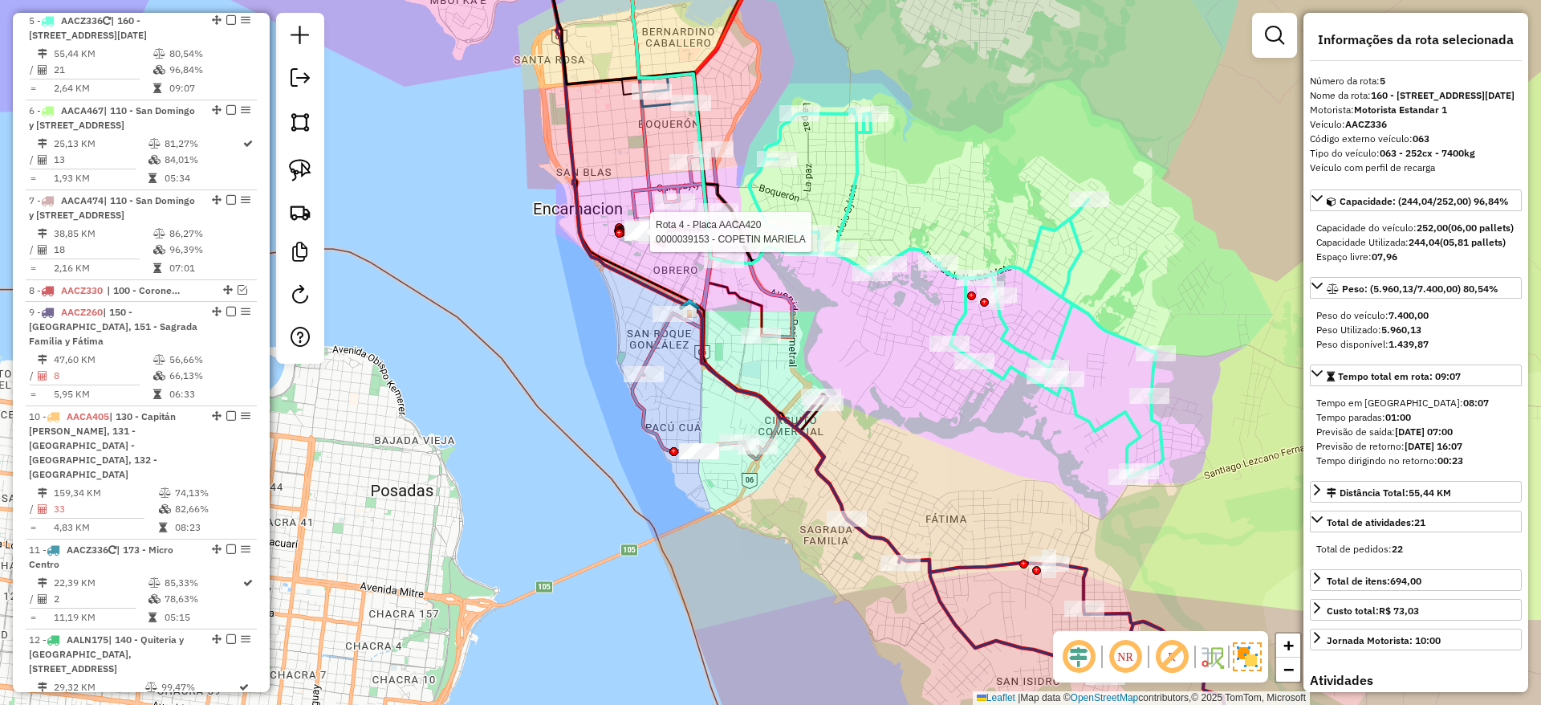
scroll to position [913, 0]
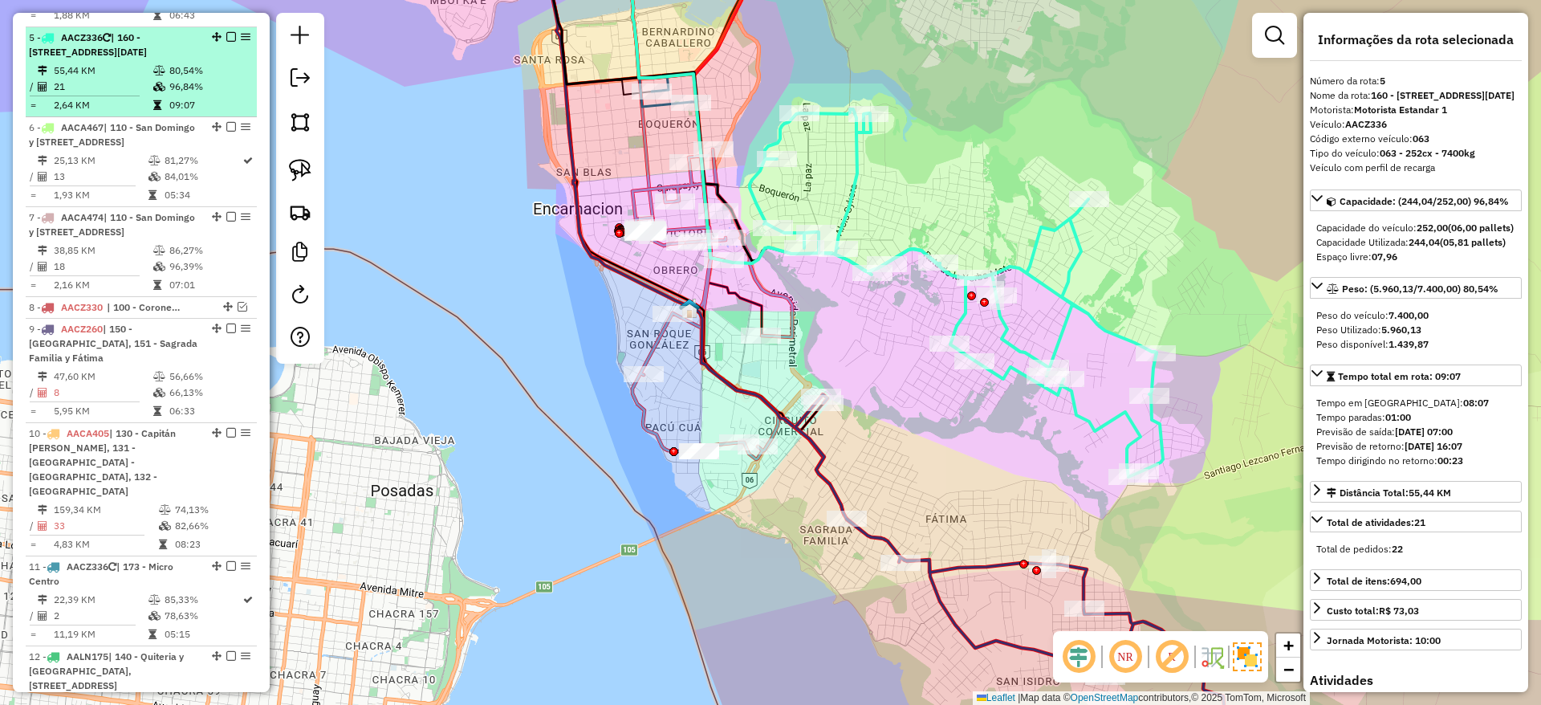
click at [228, 31] on div "5 - AACZ336 | 160 - [GEOGRAPHIC_DATA] , 161 - [STREET_ADDRESS][DATE]" at bounding box center [141, 45] width 225 height 29
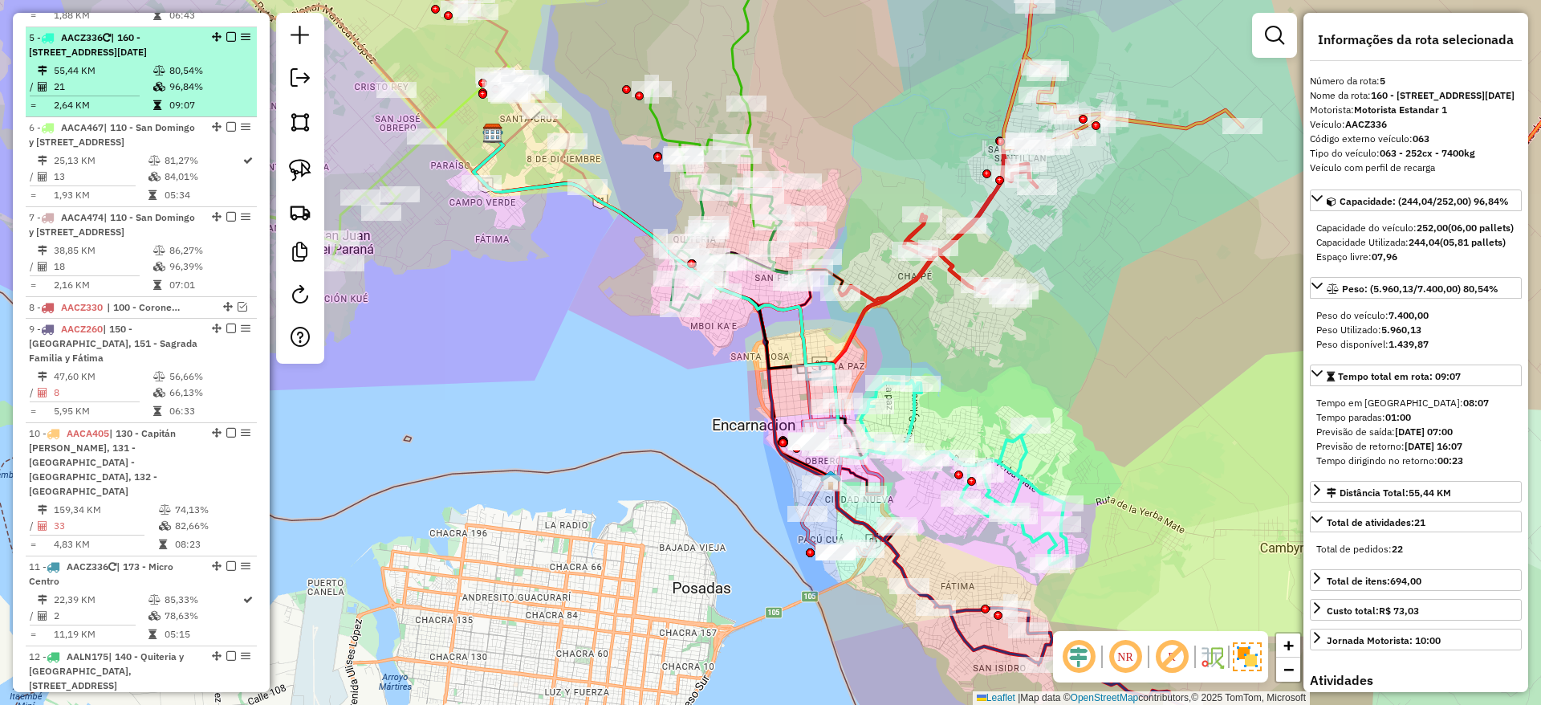
click at [231, 32] on div at bounding box center [226, 37] width 48 height 10
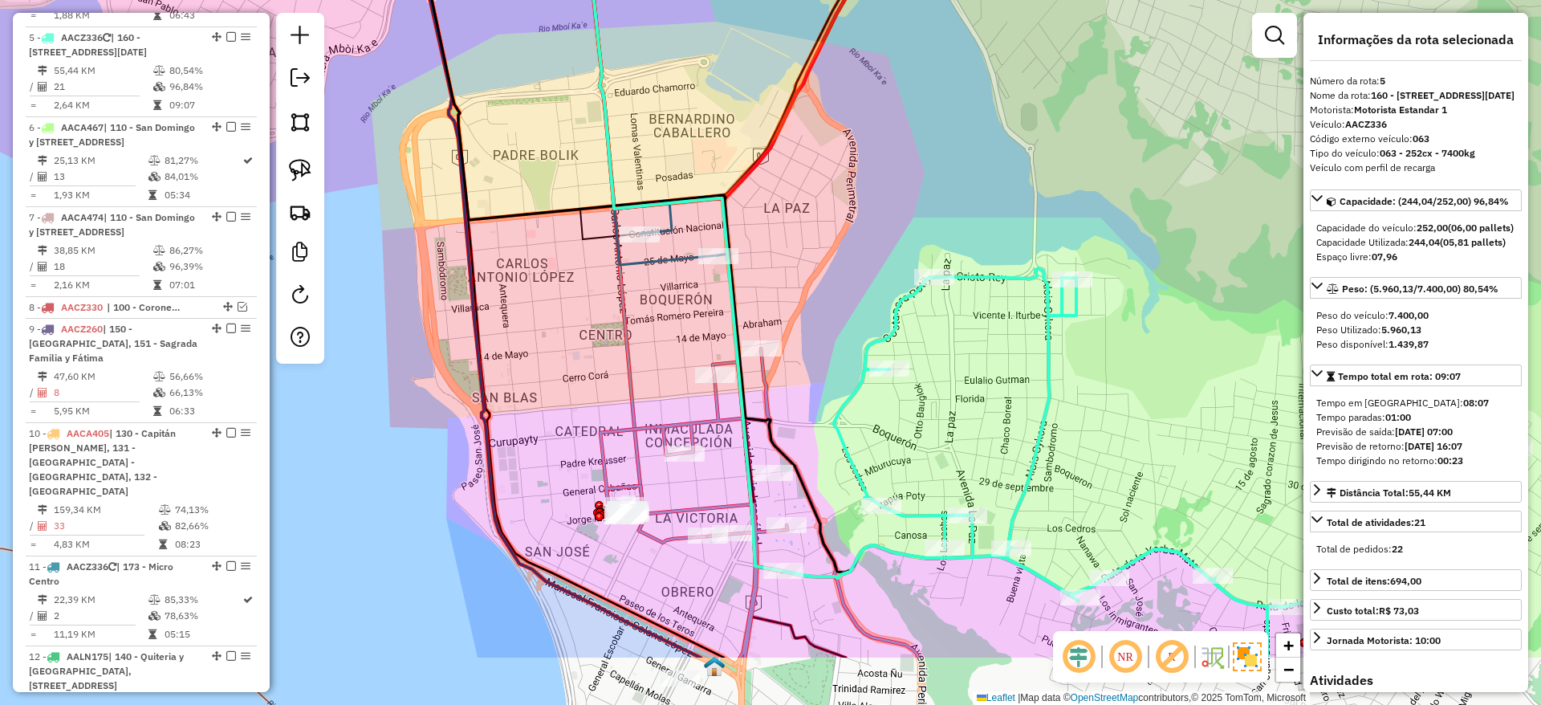
drag, startPoint x: 790, startPoint y: 401, endPoint x: 783, endPoint y: 267, distance: 133.4
click at [783, 267] on div "Janela de atendimento Grade de atendimento Capacidade Transportadoras Veículos …" at bounding box center [770, 352] width 1541 height 705
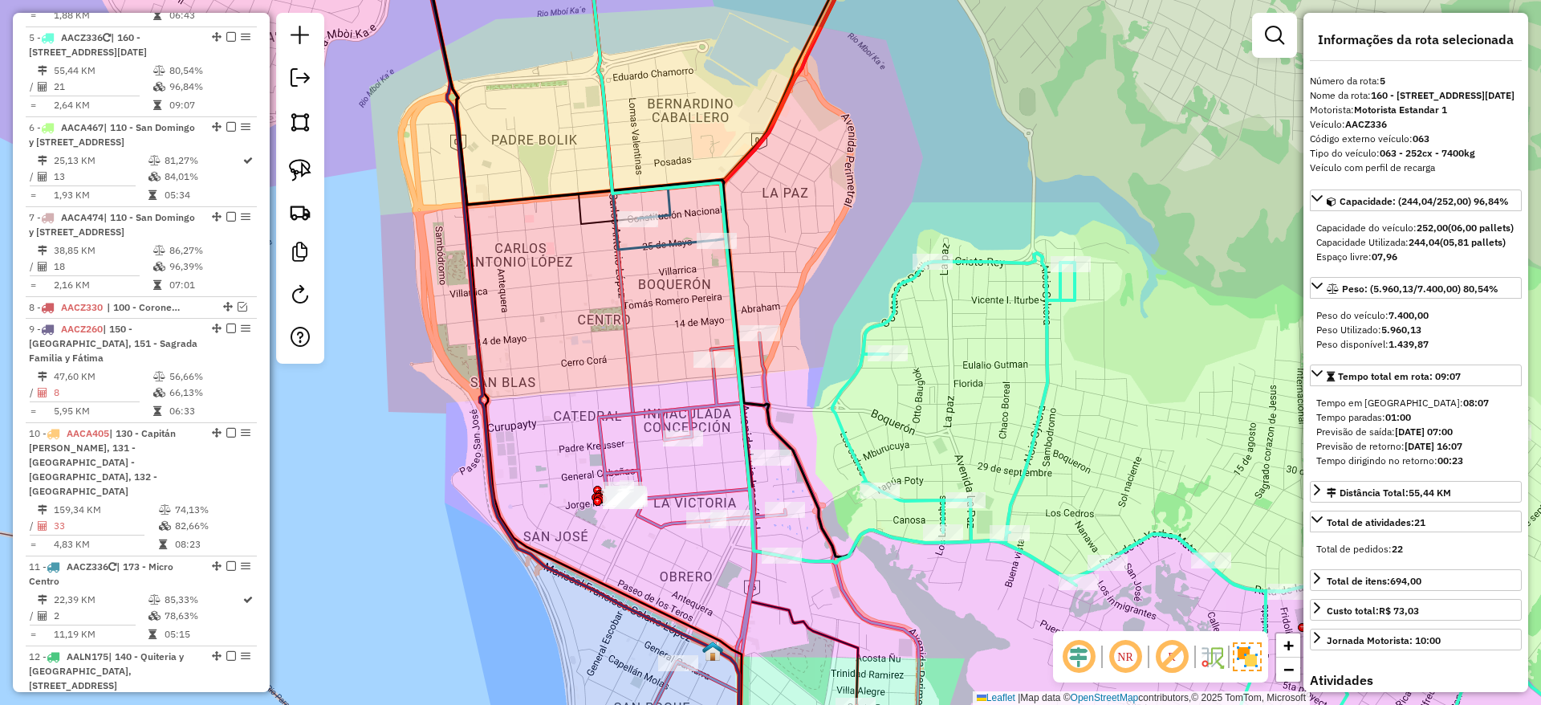
click at [654, 269] on div "Rota 4 - Placa AACA420 0000030208 - DESPENSA [PERSON_NAME] de atendimento Grade…" at bounding box center [770, 352] width 1541 height 705
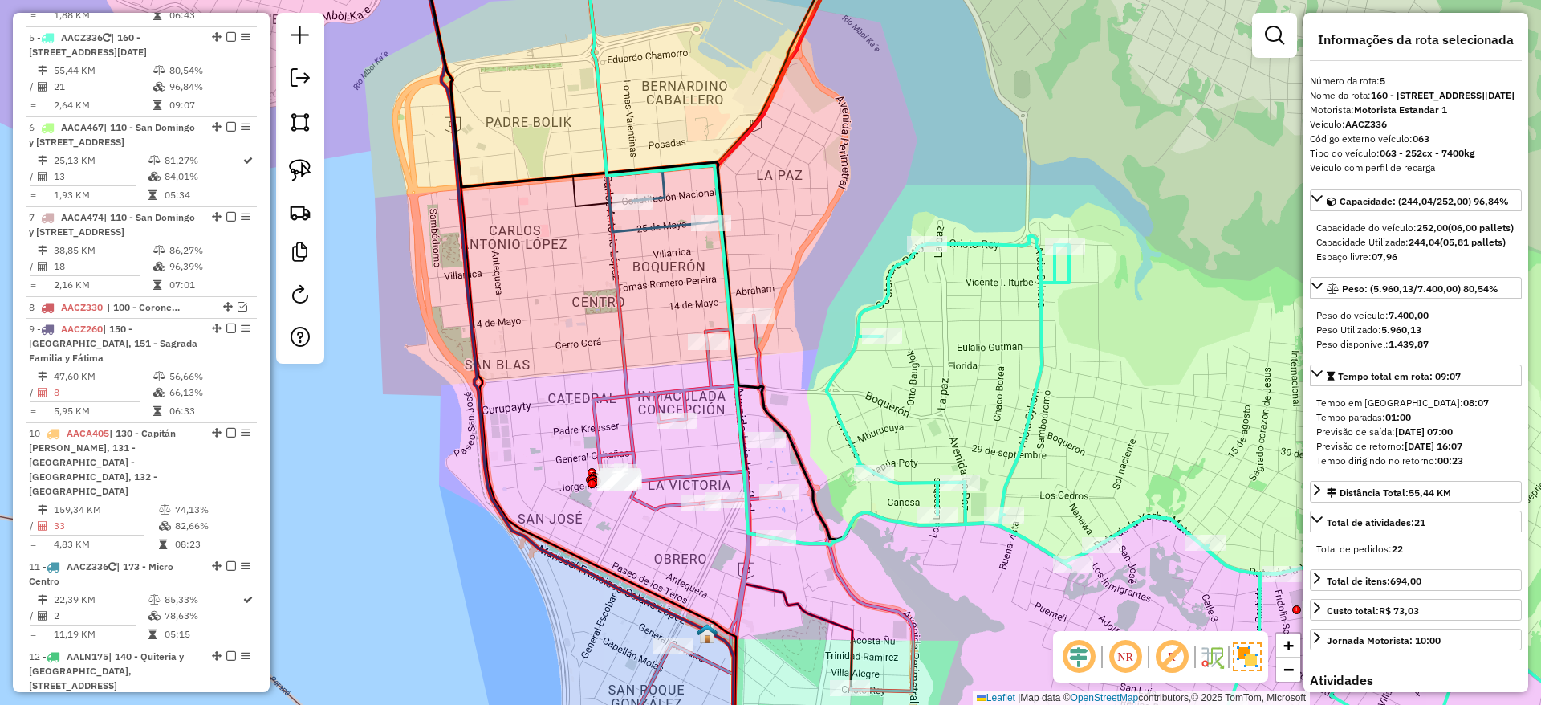
click at [702, 384] on icon at bounding box center [753, 545] width 320 height 460
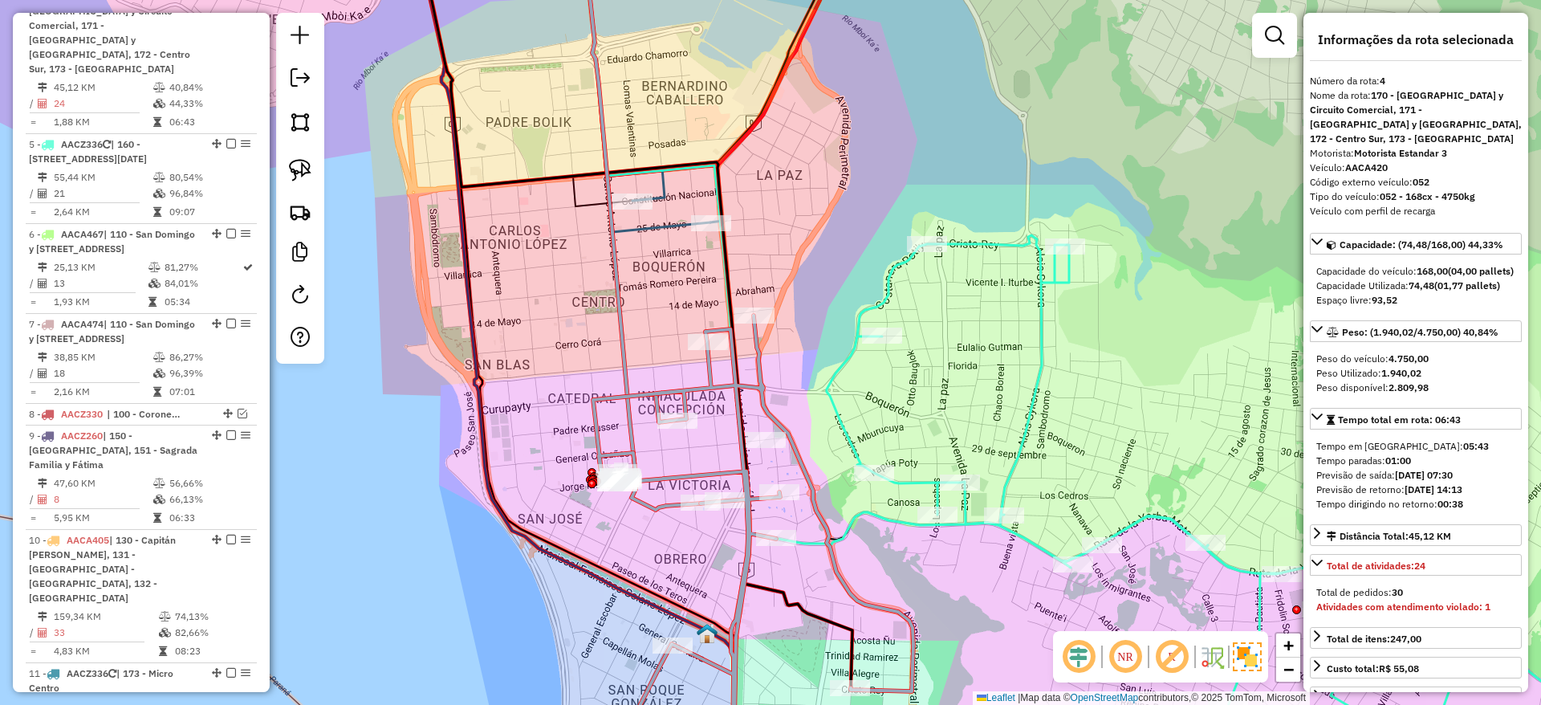
scroll to position [795, 0]
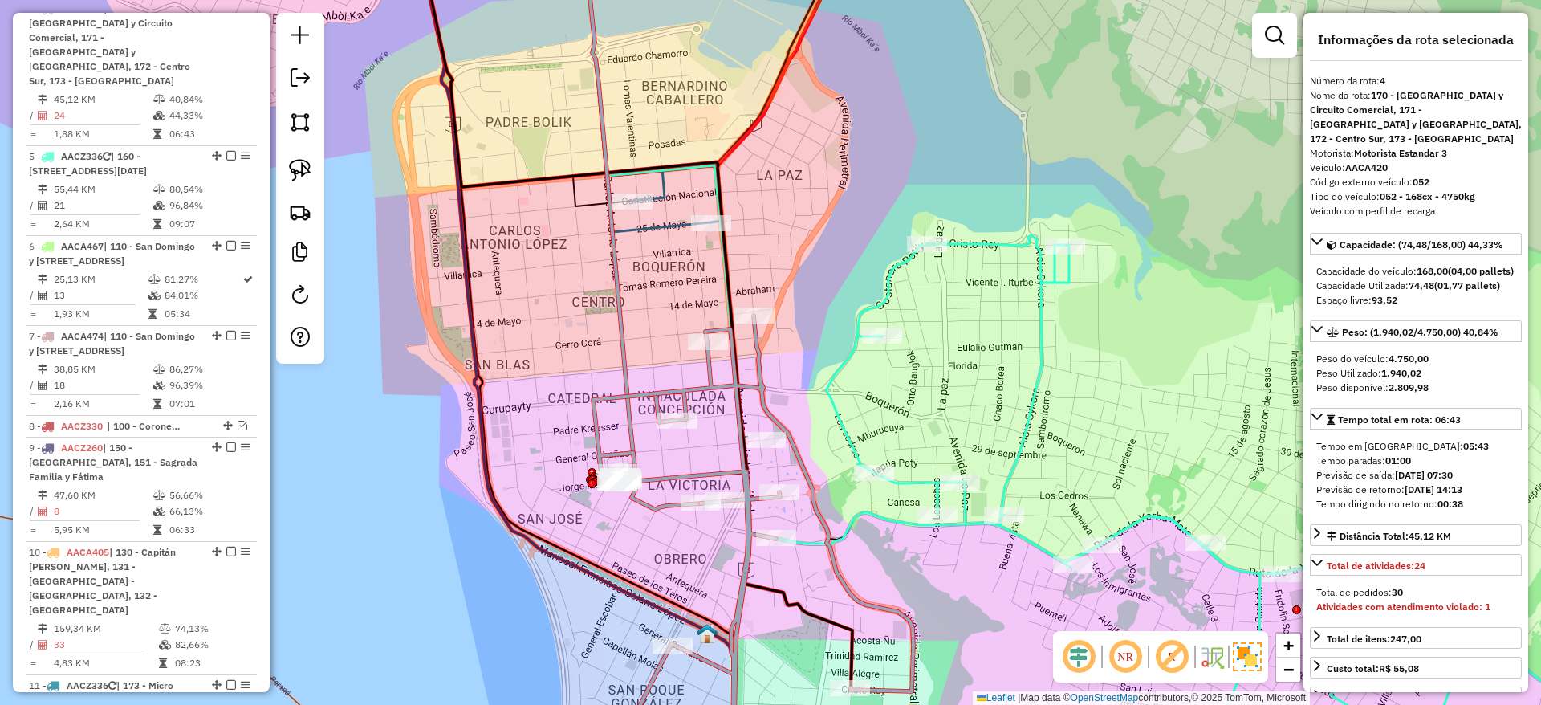
click at [706, 386] on icon at bounding box center [753, 545] width 320 height 460
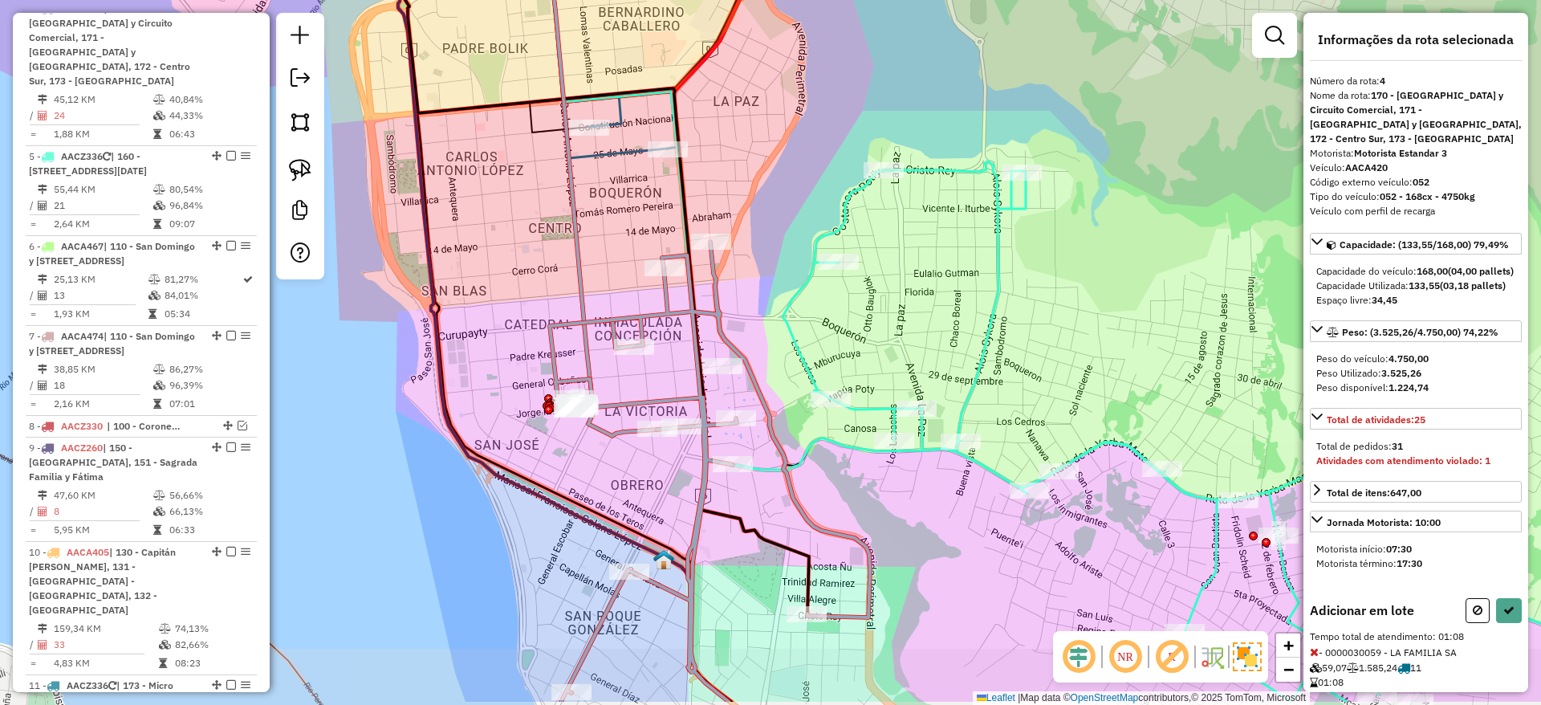
drag, startPoint x: 652, startPoint y: 304, endPoint x: 619, endPoint y: 251, distance: 62.4
click at [619, 251] on div "Janela de atendimento Grade de atendimento Capacidade Transportadoras Veículos …" at bounding box center [770, 352] width 1541 height 705
select select "**********"
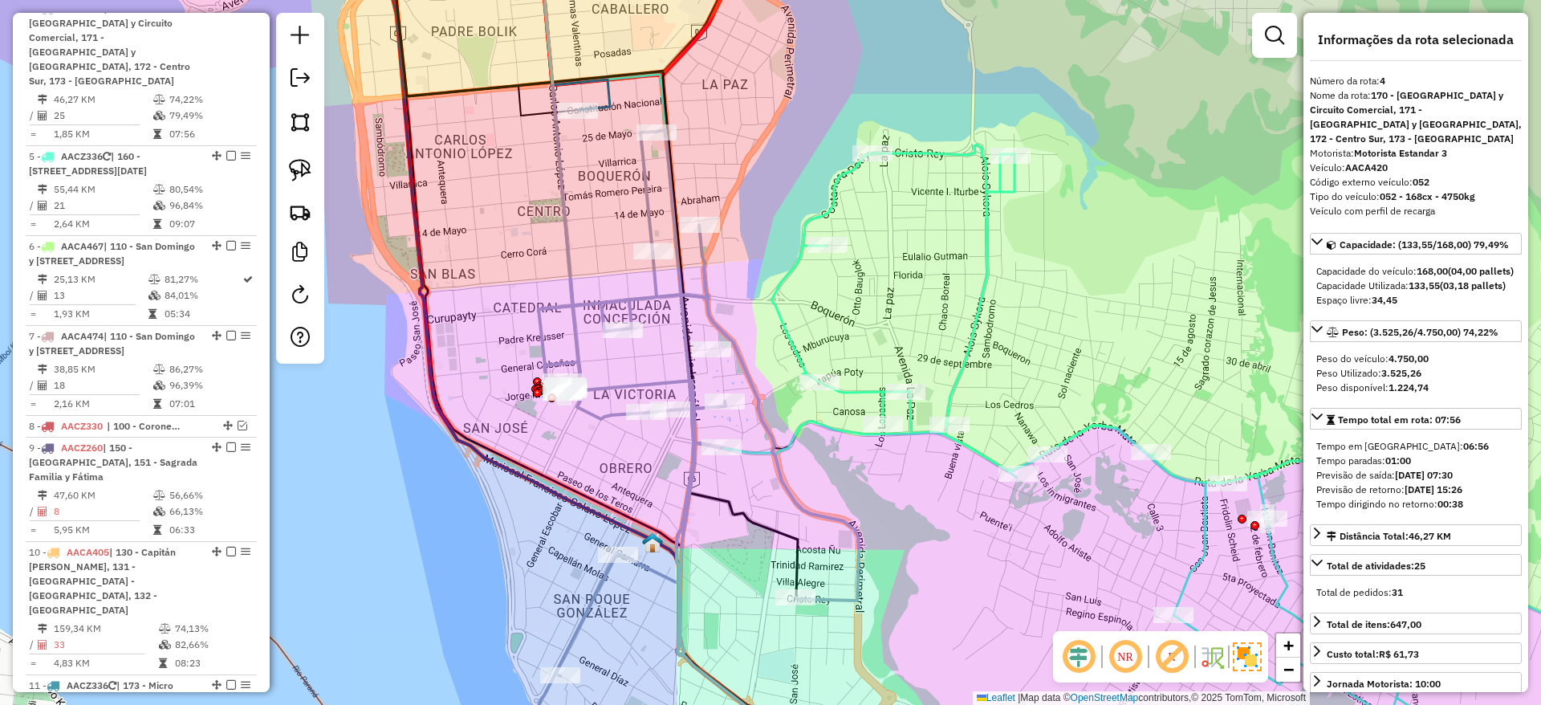
drag, startPoint x: 647, startPoint y: 368, endPoint x: 619, endPoint y: 344, distance: 36.5
click at [619, 344] on div "Janela de atendimento Grade de atendimento Capacidade Transportadoras Veículos …" at bounding box center [770, 352] width 1541 height 705
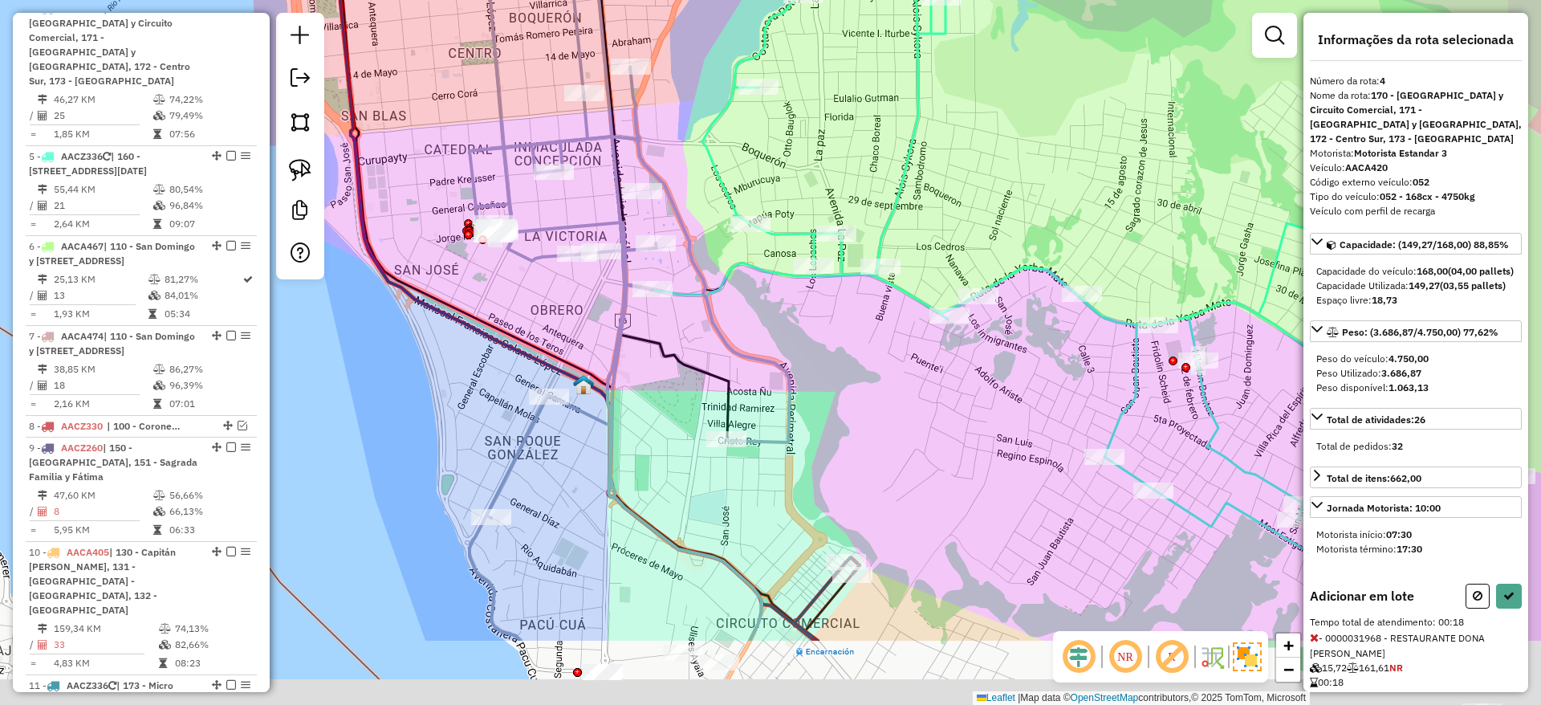
drag, startPoint x: 569, startPoint y: 416, endPoint x: 525, endPoint y: 270, distance: 151.8
click at [525, 270] on div "Janela de atendimento Grade de atendimento Capacidade Transportadoras Veículos …" at bounding box center [770, 352] width 1541 height 705
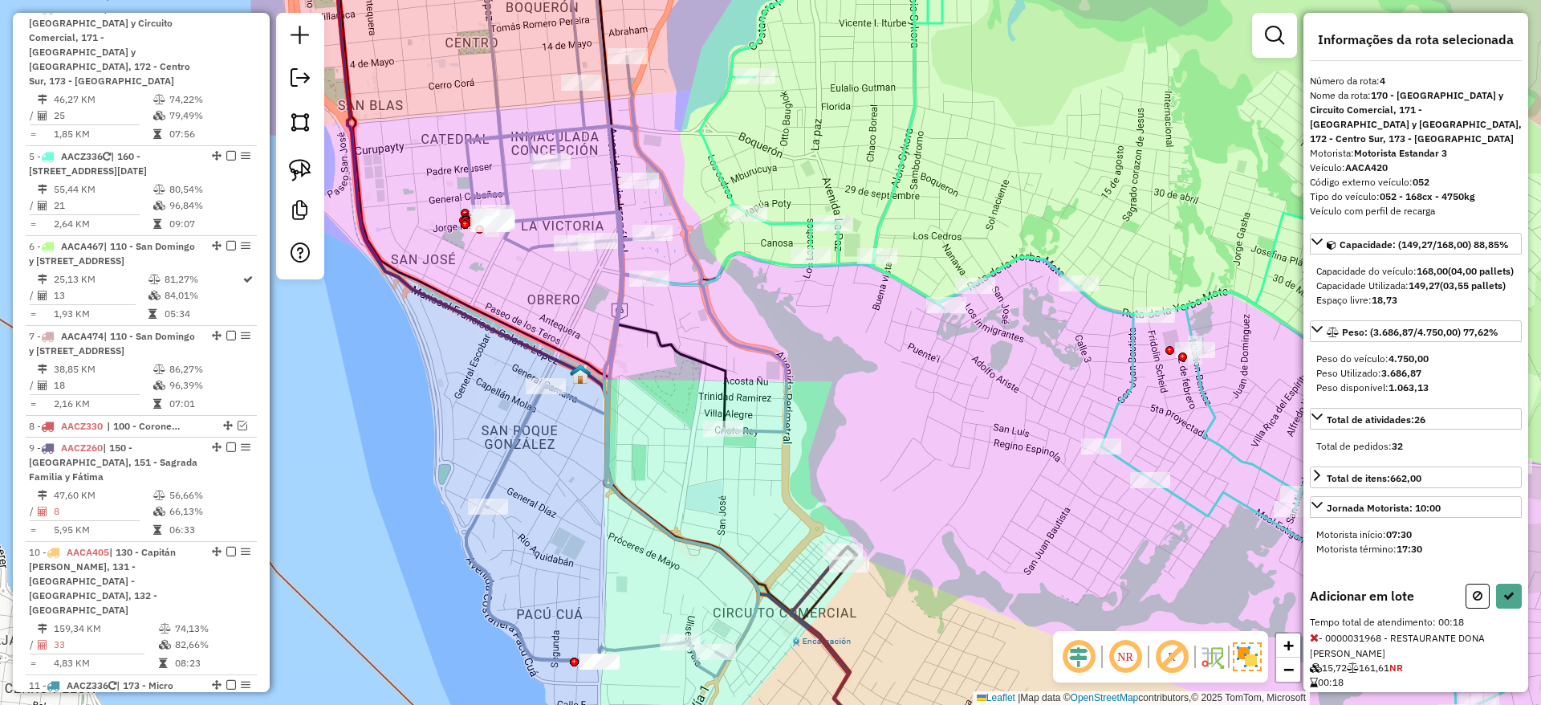
select select "**********"
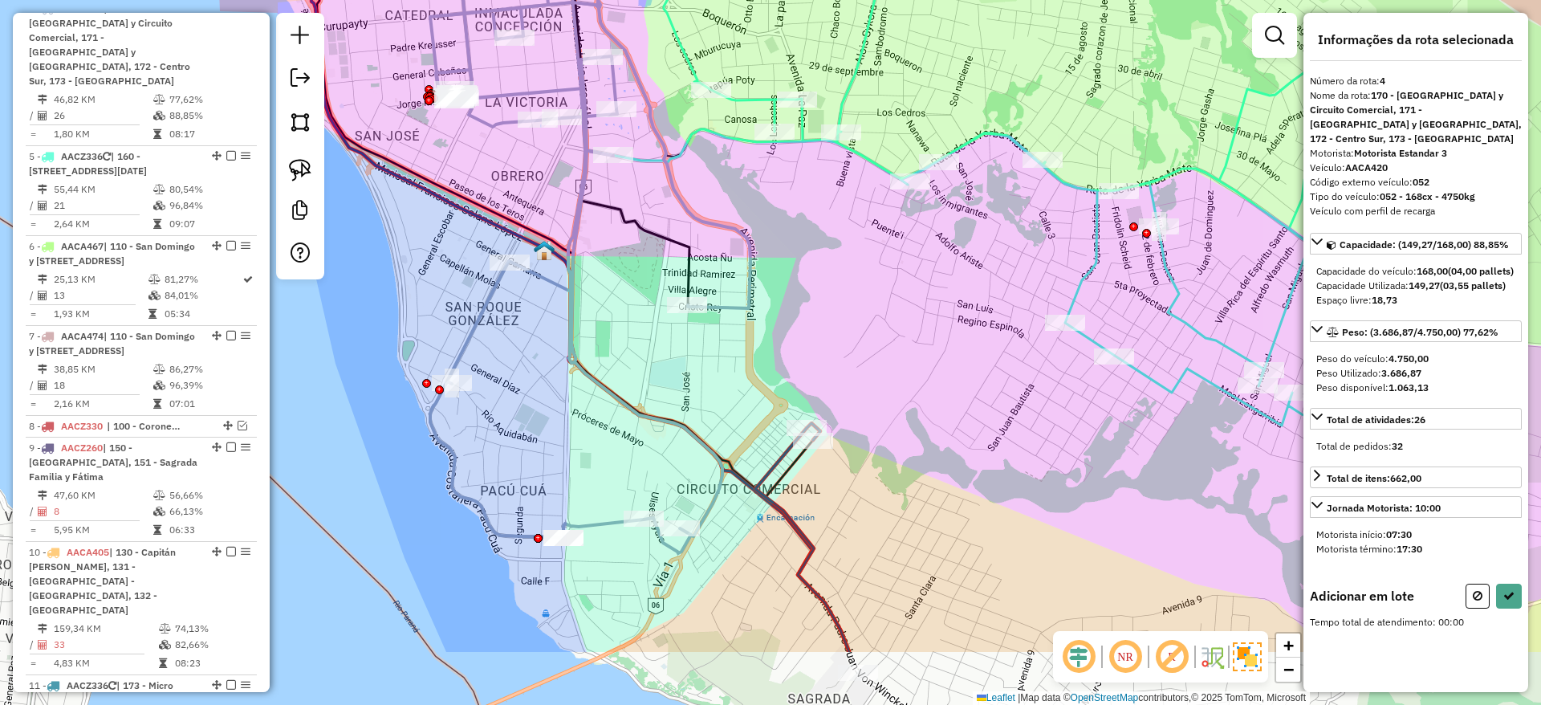
drag, startPoint x: 673, startPoint y: 398, endPoint x: 640, endPoint y: 279, distance: 124.3
click at [640, 279] on div "Janela de atendimento Grade de atendimento Capacidade Transportadoras Veículos …" at bounding box center [770, 352] width 1541 height 705
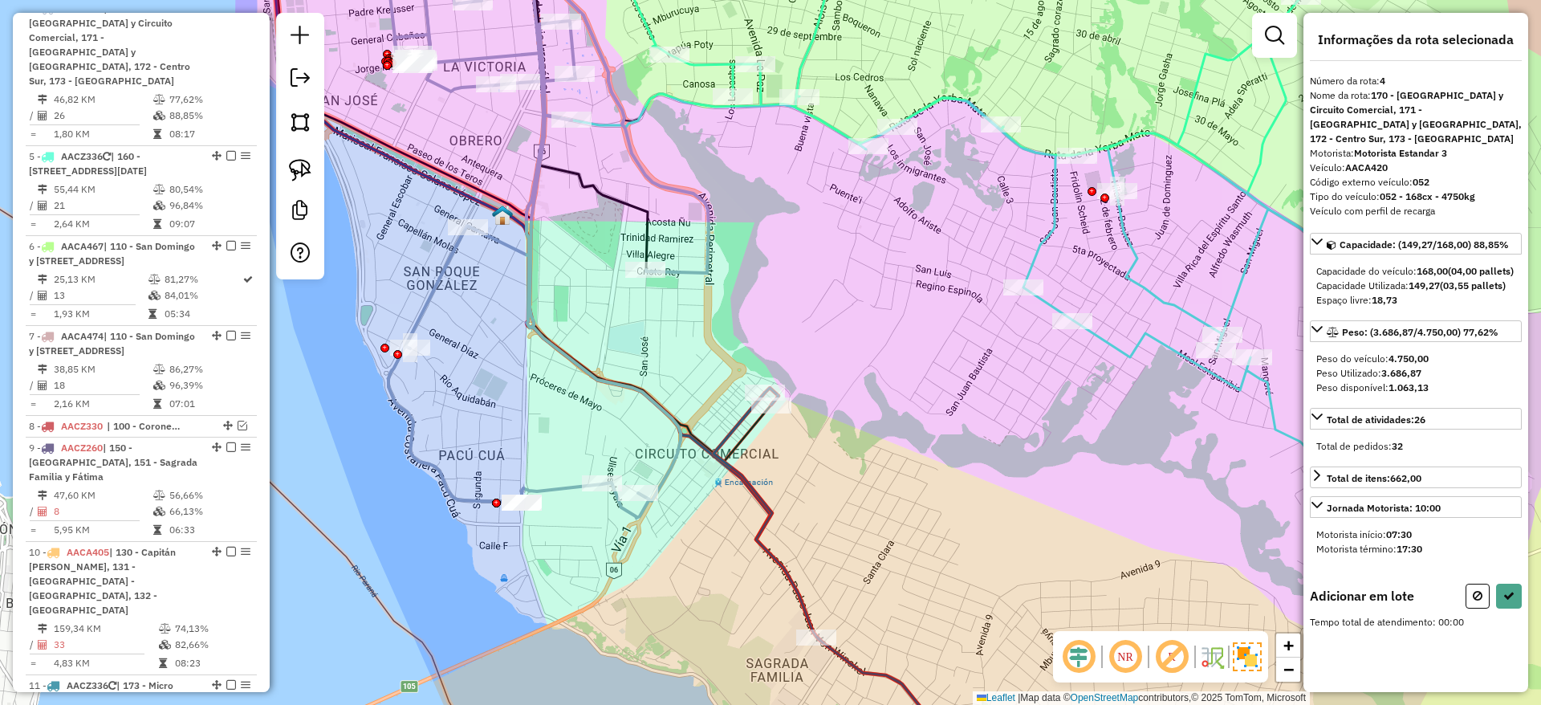
click at [642, 351] on div "Janela de atendimento Grade de atendimento Capacidade Transportadoras Veículos …" at bounding box center [770, 352] width 1541 height 705
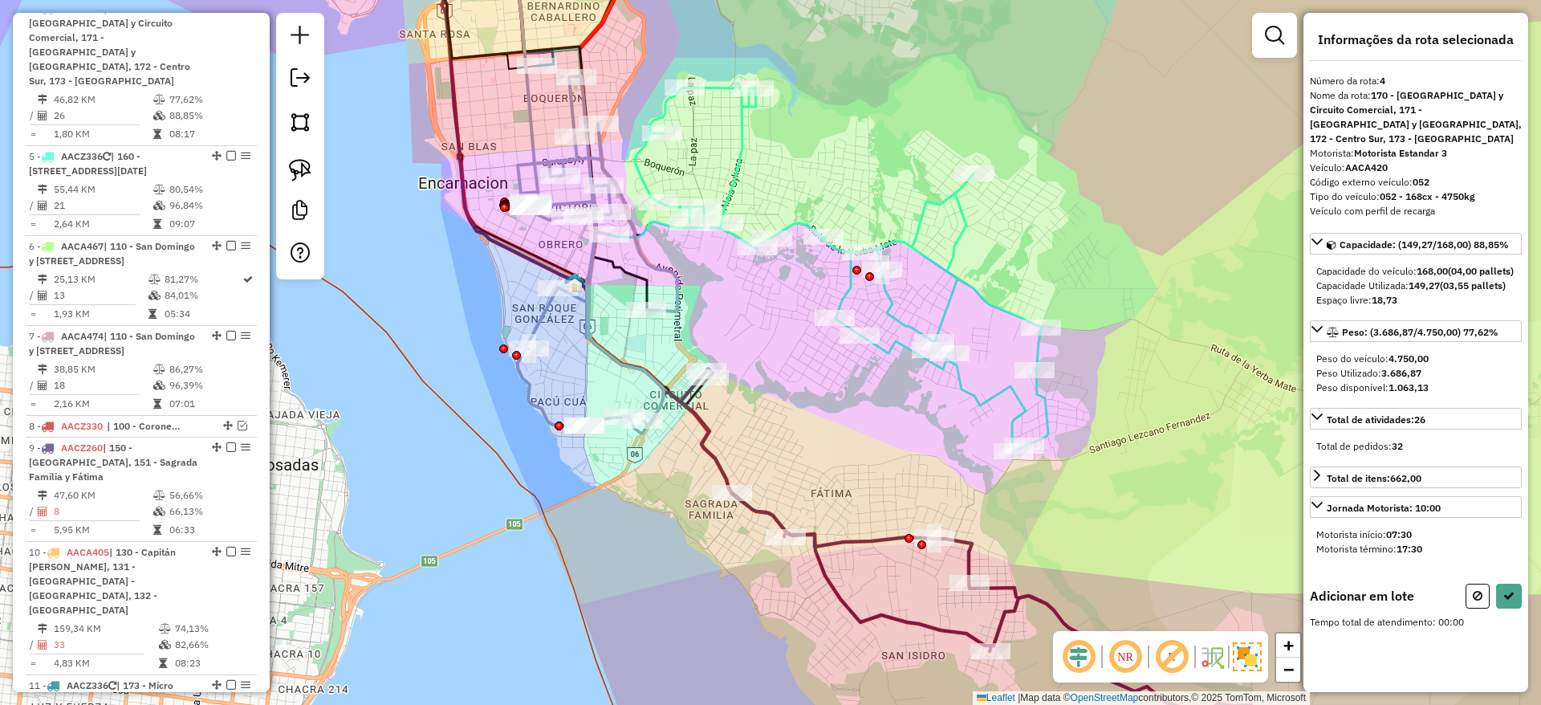
click at [691, 468] on div "Janela de atendimento Grade de atendimento Capacidade Transportadoras Veículos …" at bounding box center [770, 352] width 1541 height 705
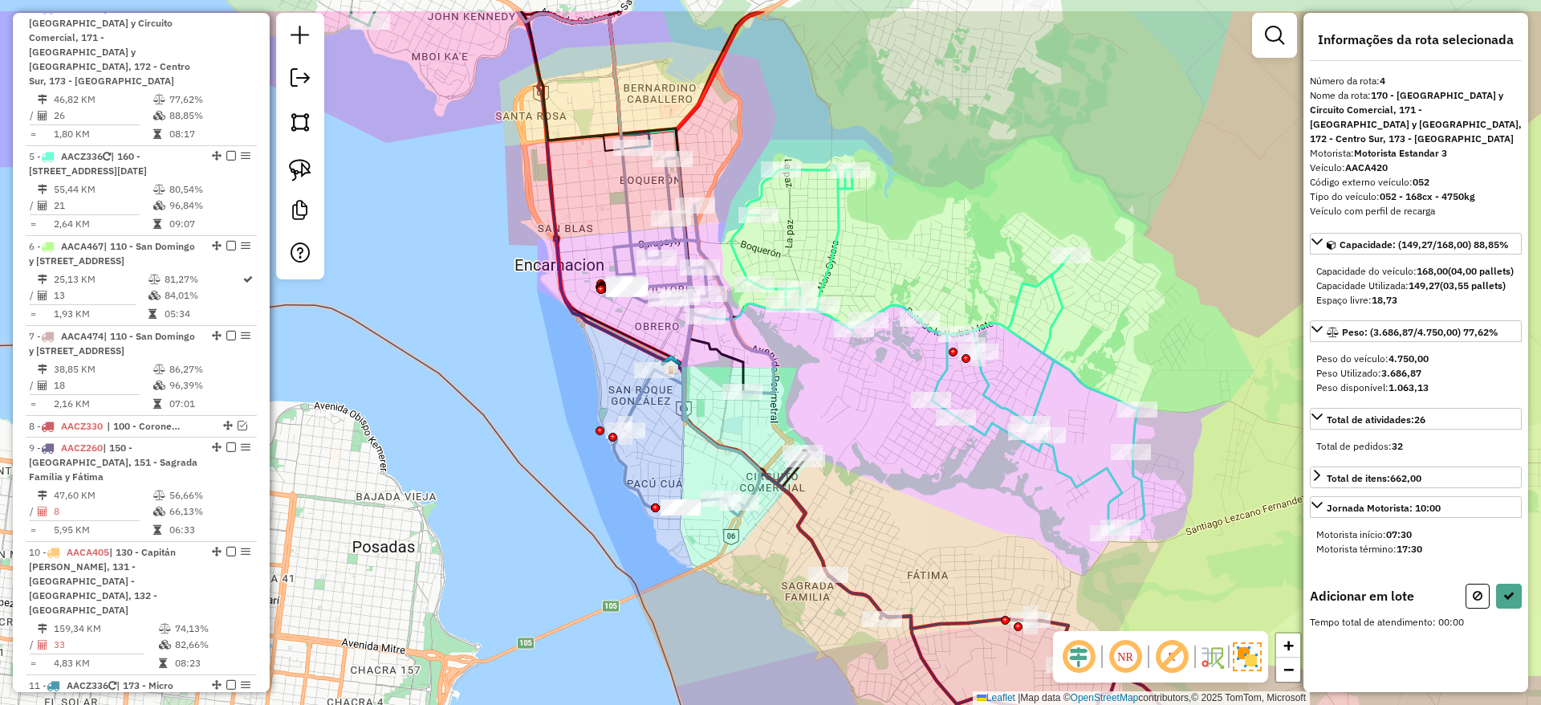
drag, startPoint x: 1025, startPoint y: 449, endPoint x: 1070, endPoint y: 476, distance: 52.2
click at [1070, 476] on icon at bounding box center [937, 349] width 413 height 368
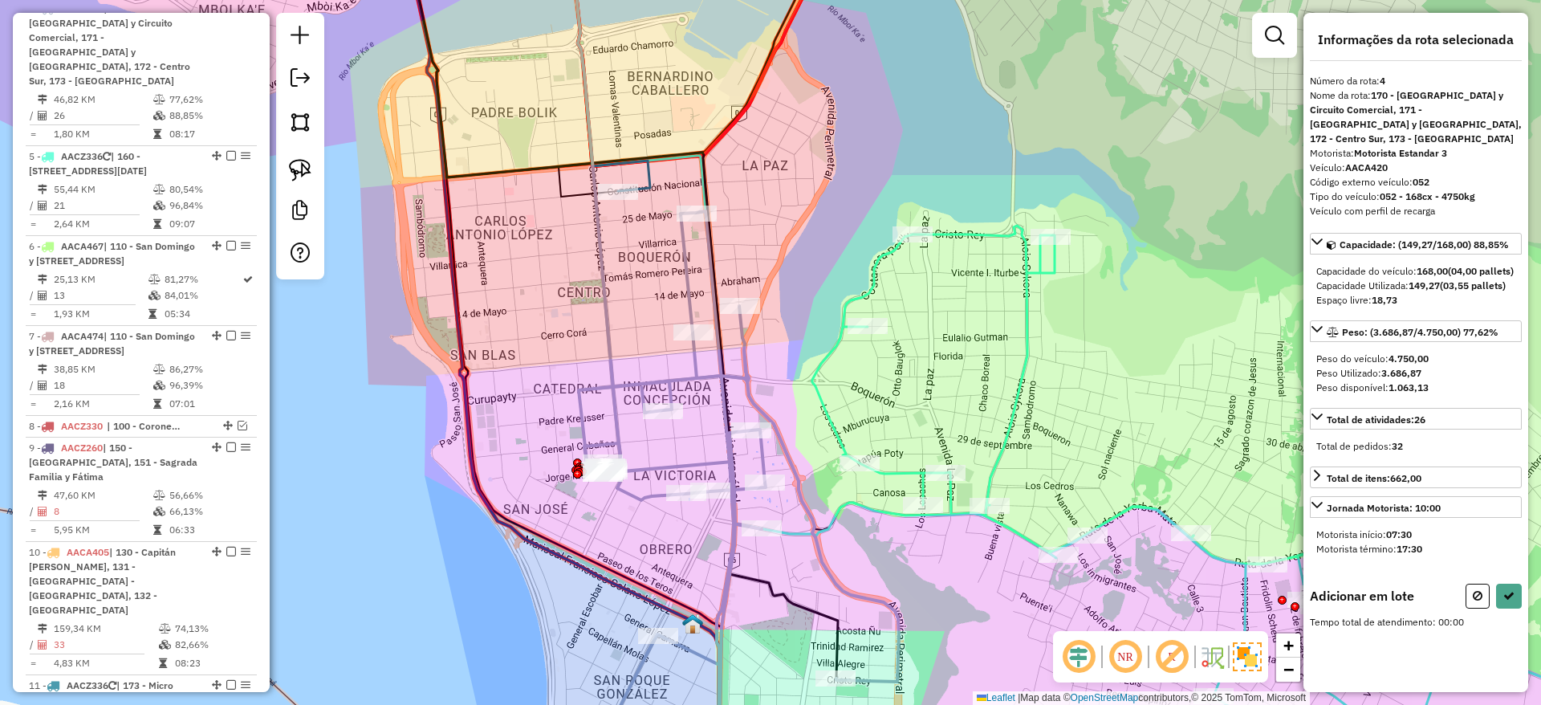
click at [650, 175] on icon at bounding box center [522, 60] width 255 height 262
click at [649, 175] on icon at bounding box center [522, 60] width 255 height 262
click at [1481, 594] on icon at bounding box center [1478, 595] width 10 height 11
select select "**********"
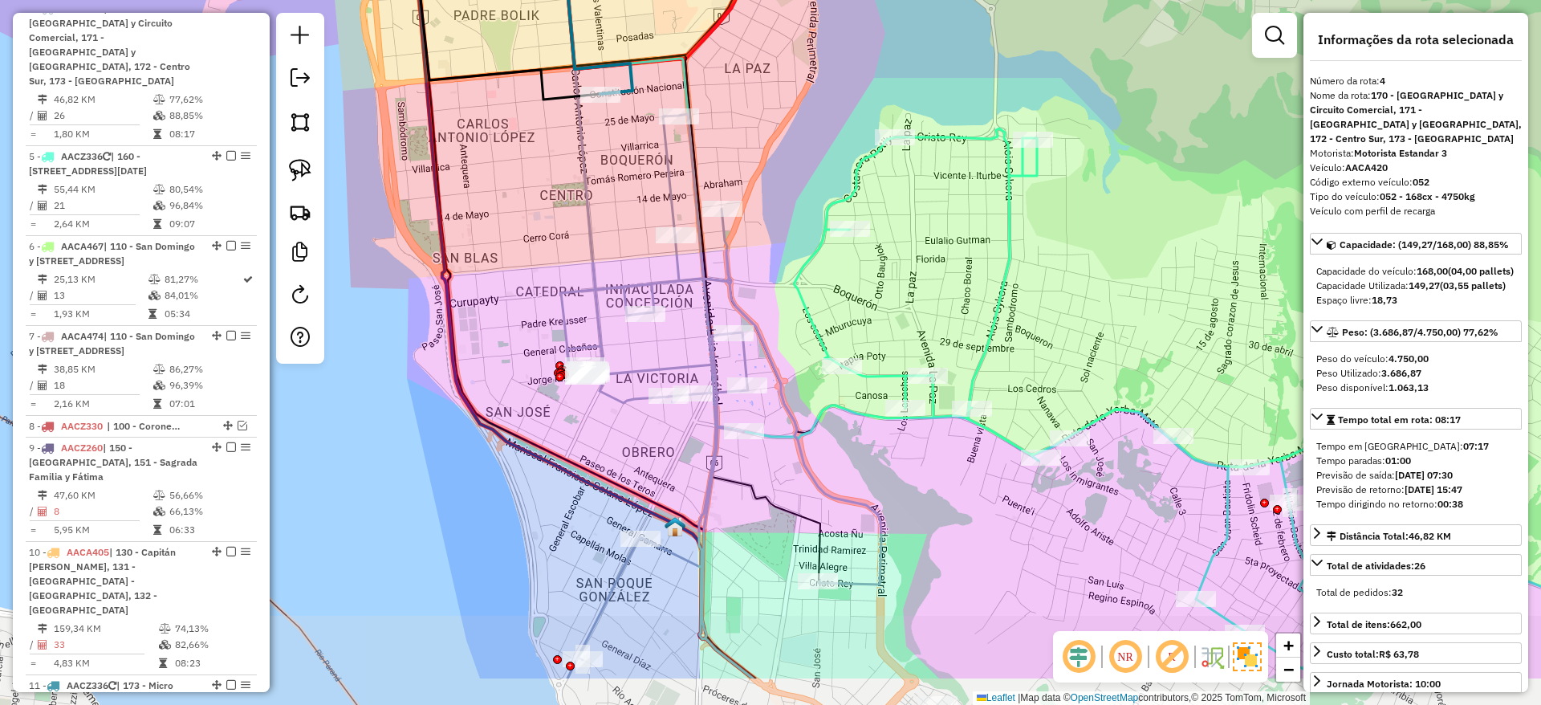
drag, startPoint x: 821, startPoint y: 399, endPoint x: 803, endPoint y: 302, distance: 98.7
click at [803, 302] on icon at bounding box center [1202, 403] width 815 height 550
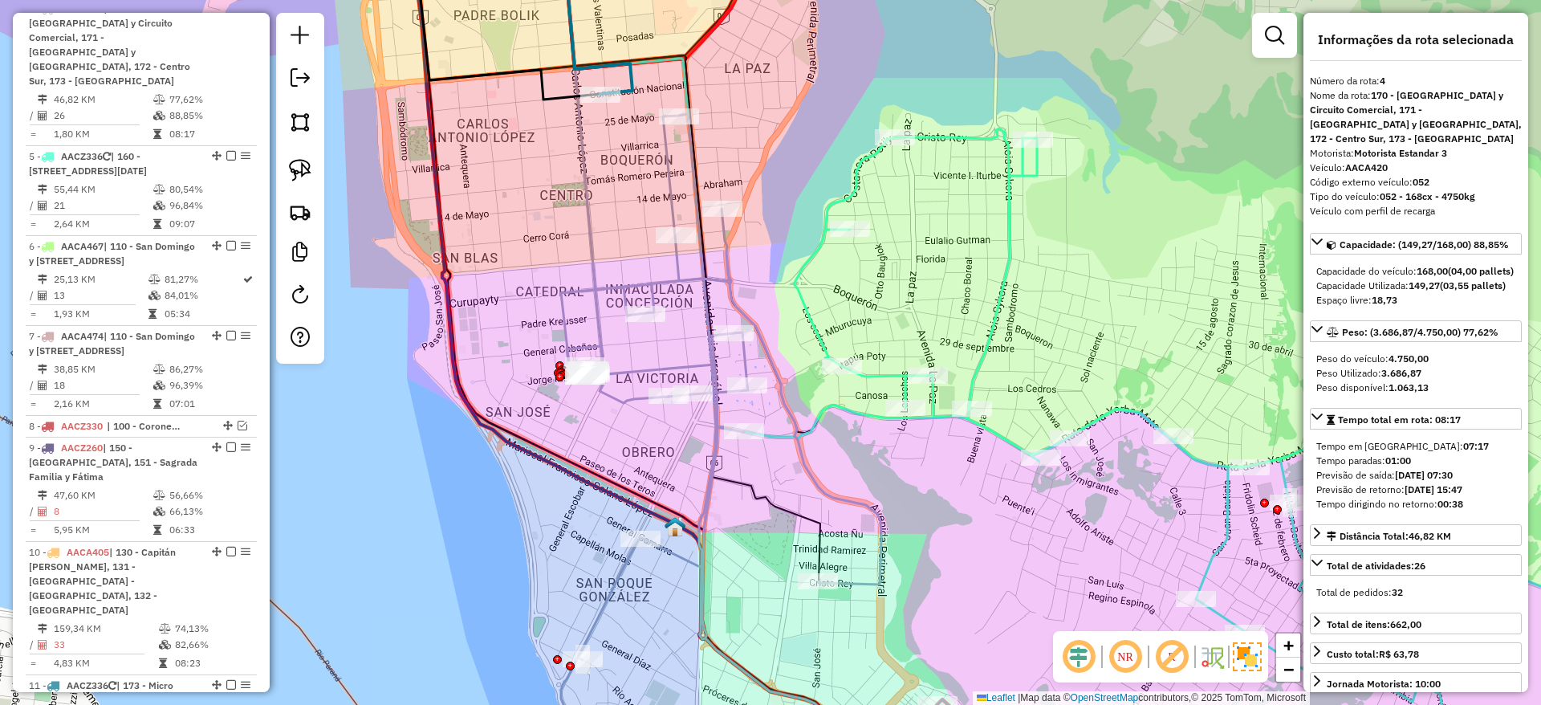
click at [728, 279] on icon at bounding box center [721, 444] width 320 height 661
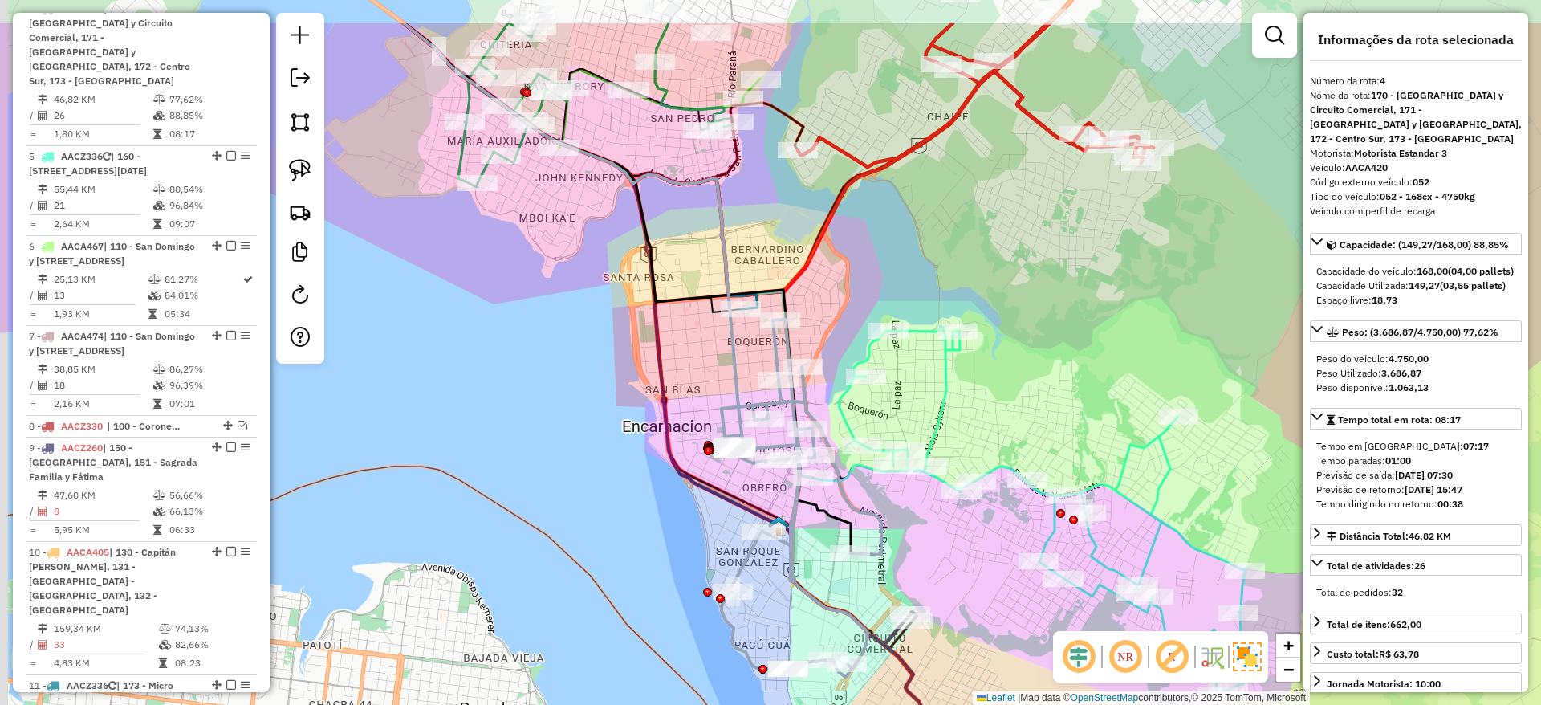
drag, startPoint x: 522, startPoint y: 401, endPoint x: 571, endPoint y: 450, distance: 69.2
click at [551, 460] on div "Janela de atendimento Grade de atendimento Capacidade Transportadoras Veículos …" at bounding box center [770, 352] width 1541 height 705
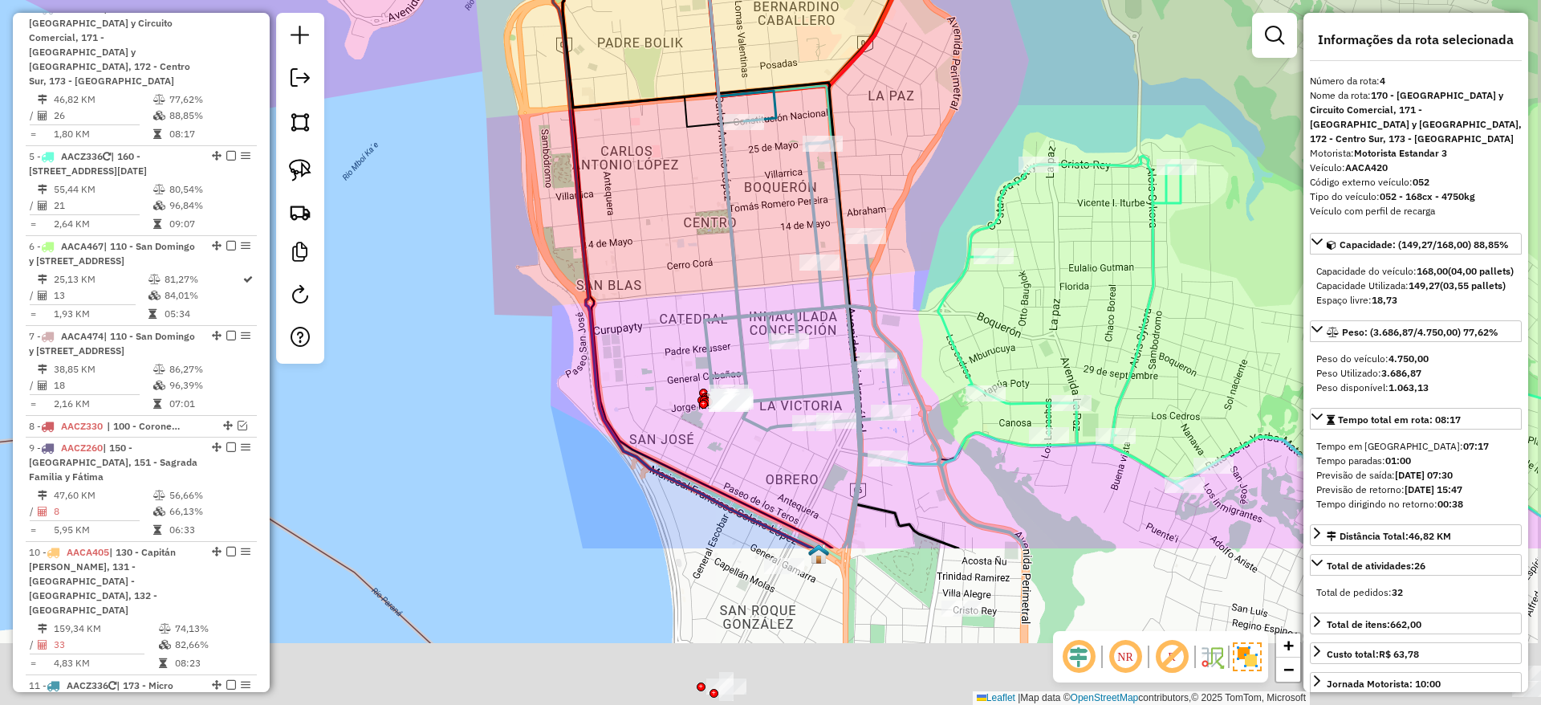
drag, startPoint x: 616, startPoint y: 254, endPoint x: 603, endPoint y: 93, distance: 161.9
click at [603, 95] on div "Janela de atendimento Grade de atendimento Capacidade Transportadoras Veículos …" at bounding box center [770, 352] width 1541 height 705
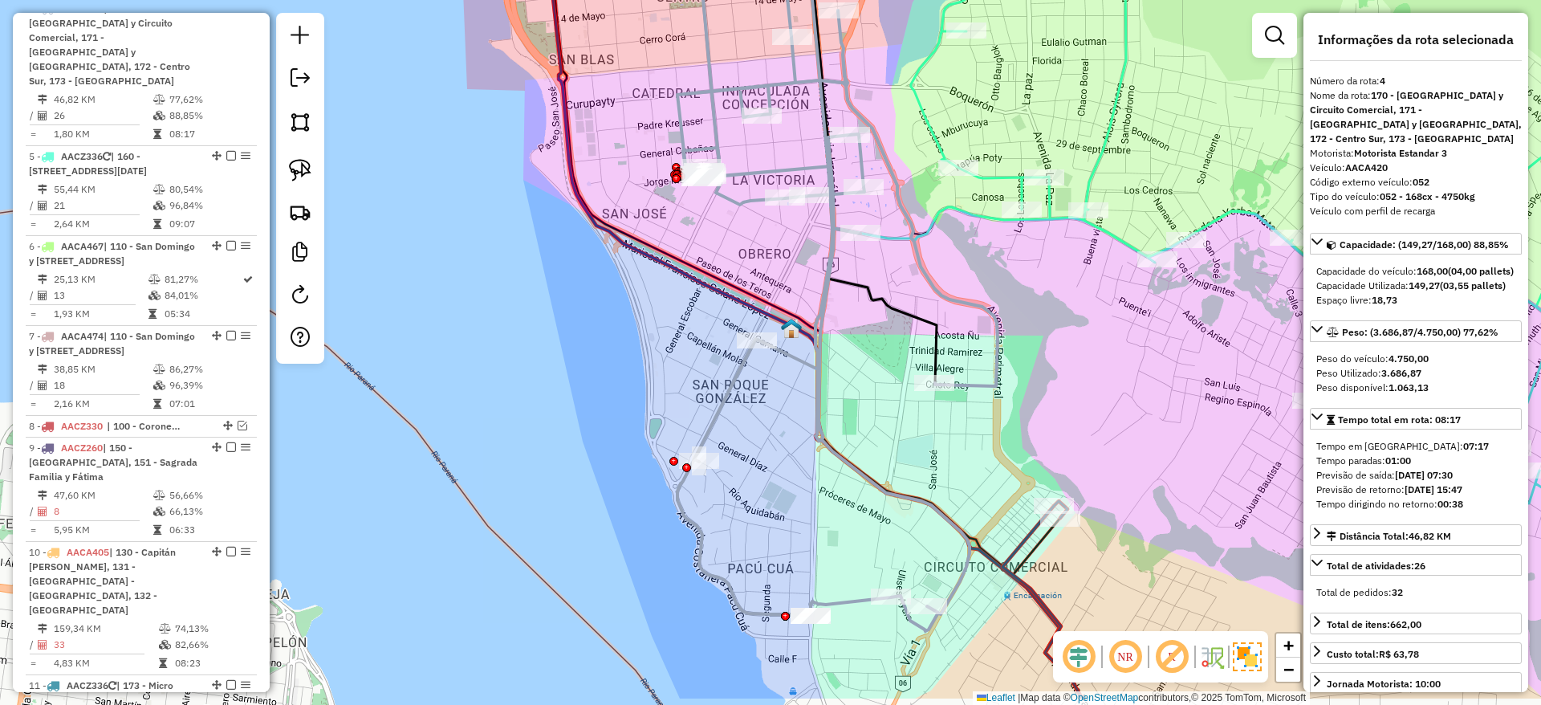
drag, startPoint x: 784, startPoint y: 593, endPoint x: 752, endPoint y: 524, distance: 76.1
click at [748, 474] on div "Janela de atendimento Grade de atendimento Capacidade Transportadoras Veículos …" at bounding box center [770, 352] width 1541 height 705
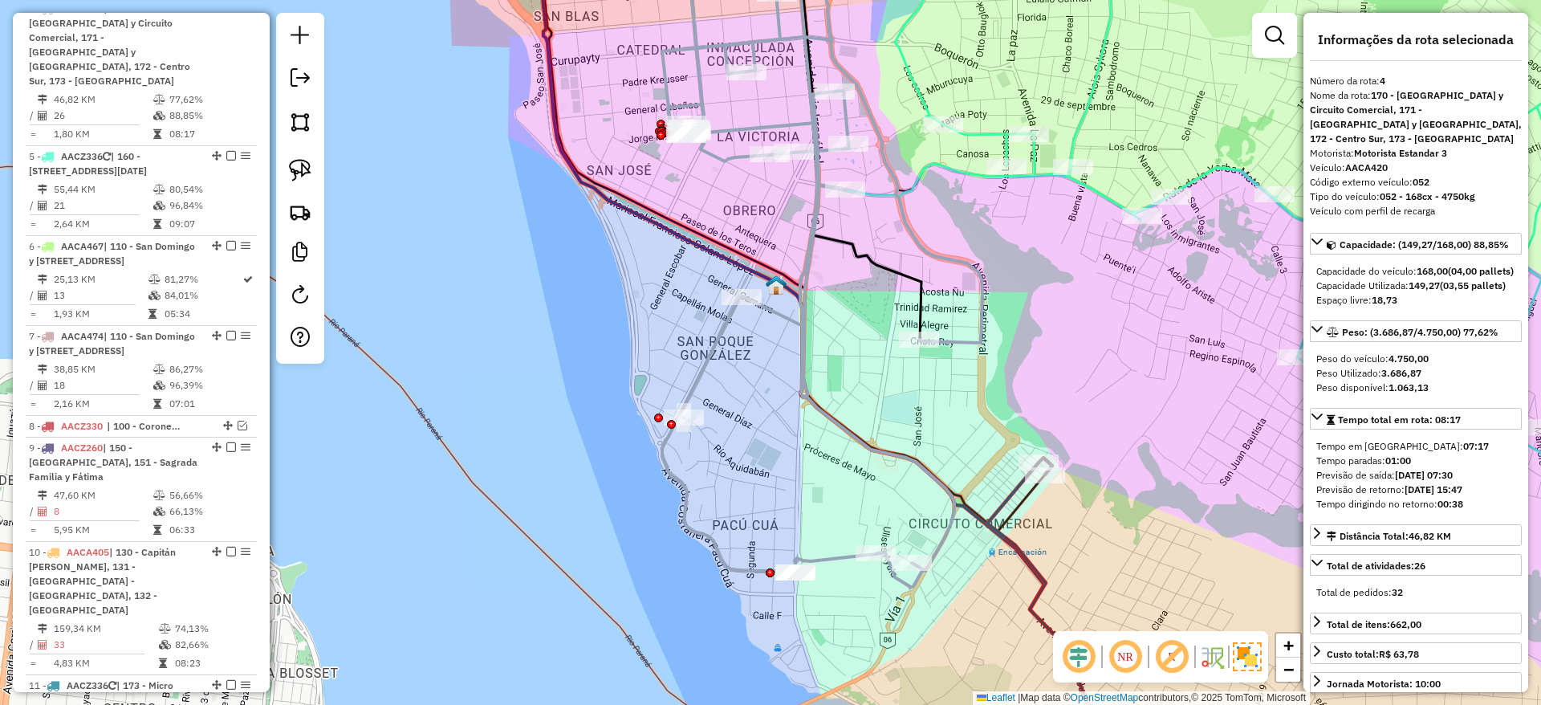
click at [514, 431] on div "Janela de atendimento Grade de atendimento Capacidade Transportadoras Veículos …" at bounding box center [770, 352] width 1541 height 705
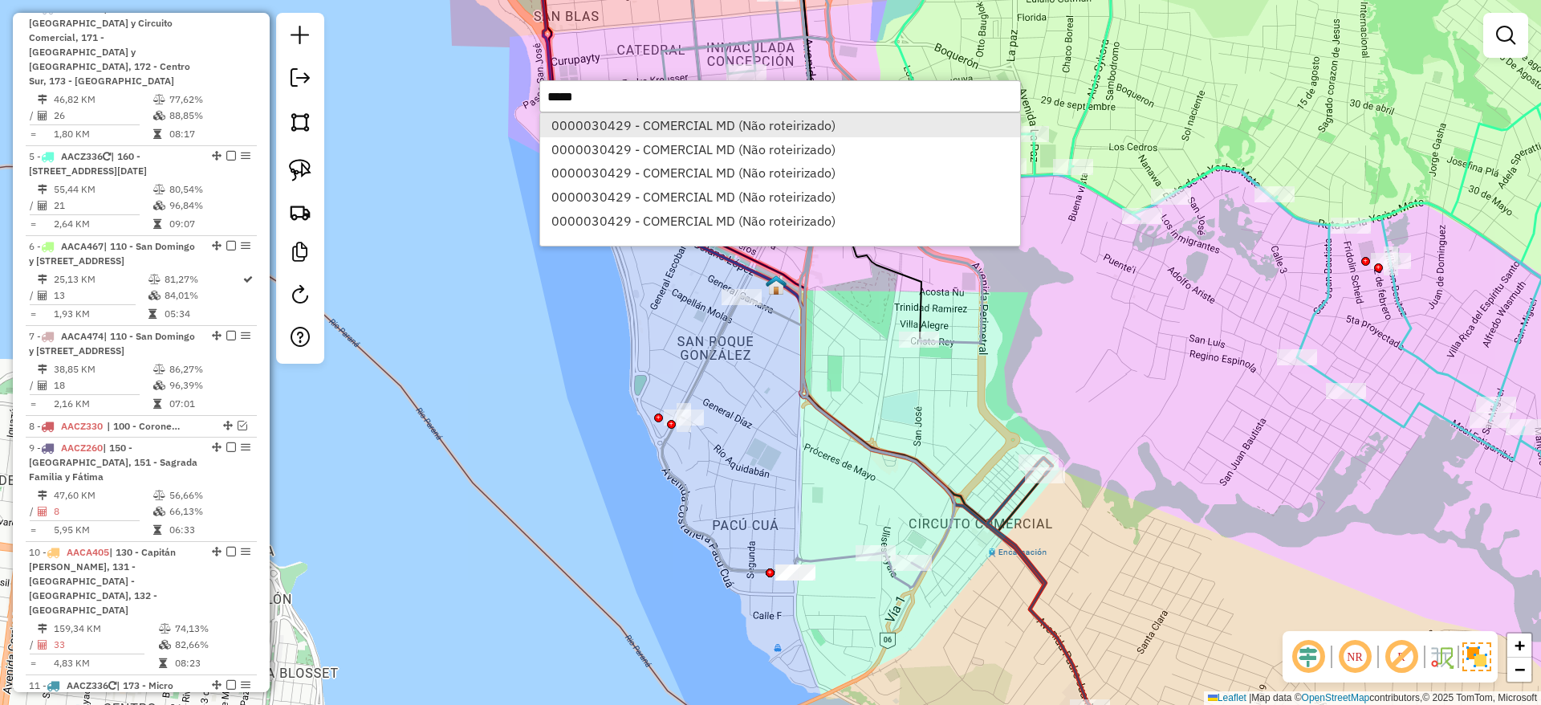
type input "*****"
click at [660, 120] on li "0000030429 - COMERCIAL MD (Não roteirizado)" at bounding box center [780, 125] width 480 height 24
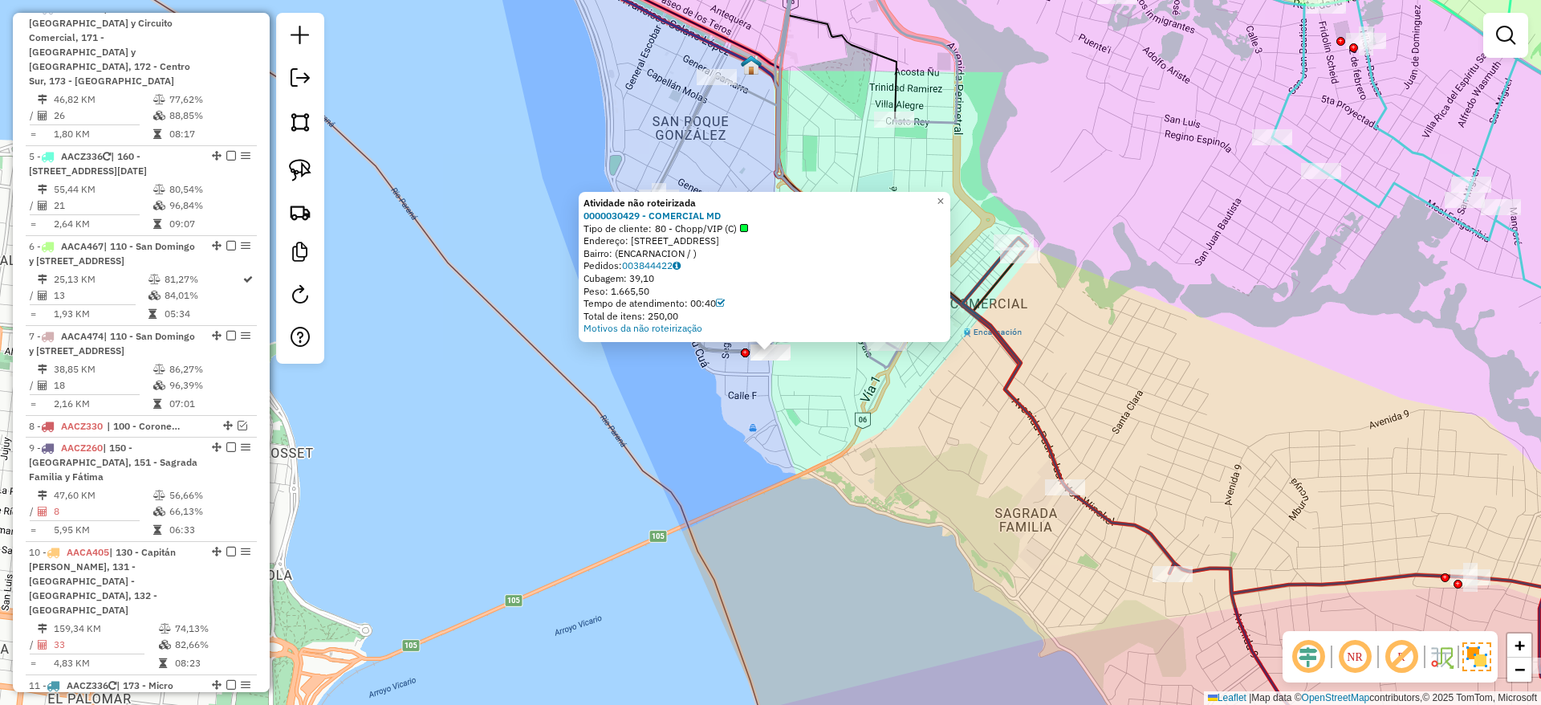
click at [751, 494] on div "Atividade não roteirizada 0000030429 - COMERCIAL MD Tipo de cliente: 80 - Chopp…" at bounding box center [770, 352] width 1541 height 705
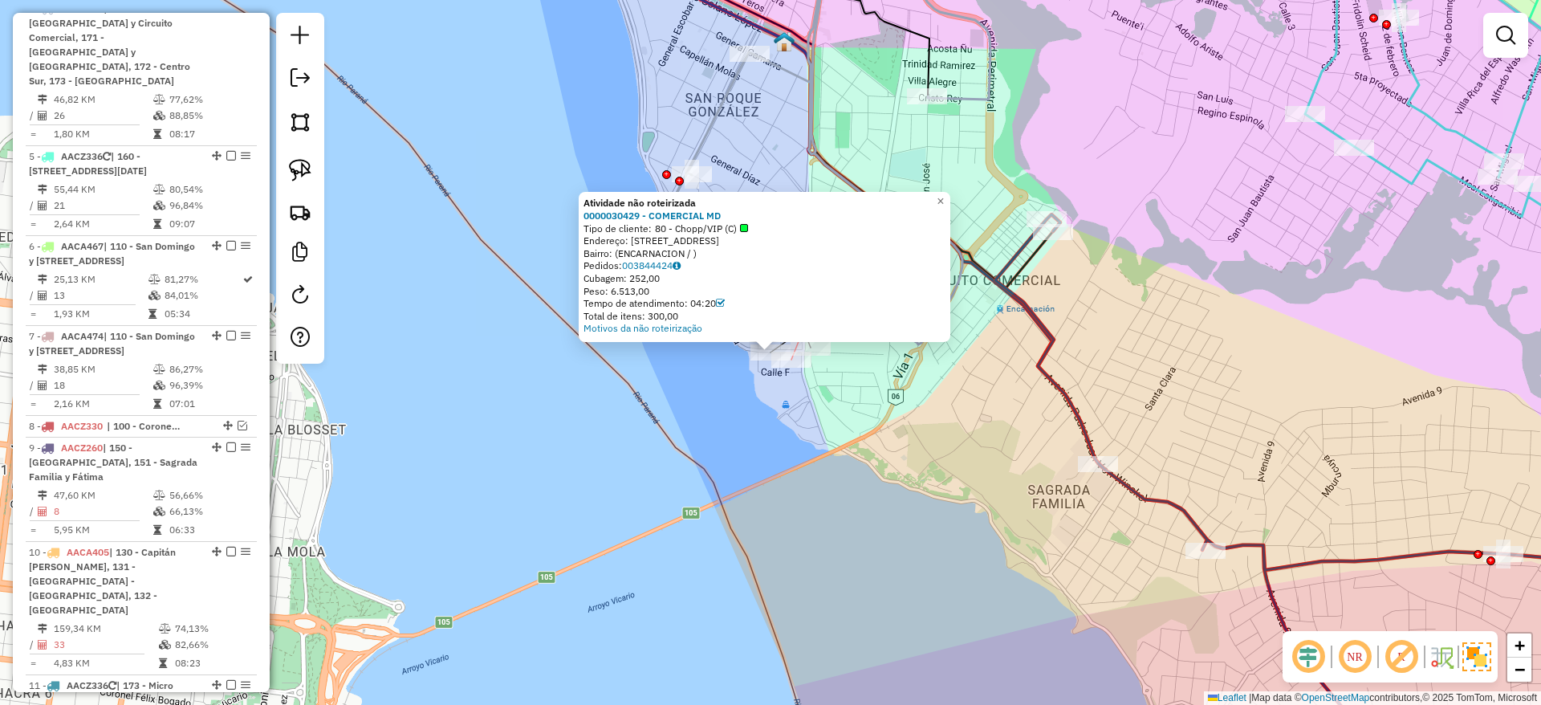
click at [797, 368] on div at bounding box center [791, 360] width 40 height 16
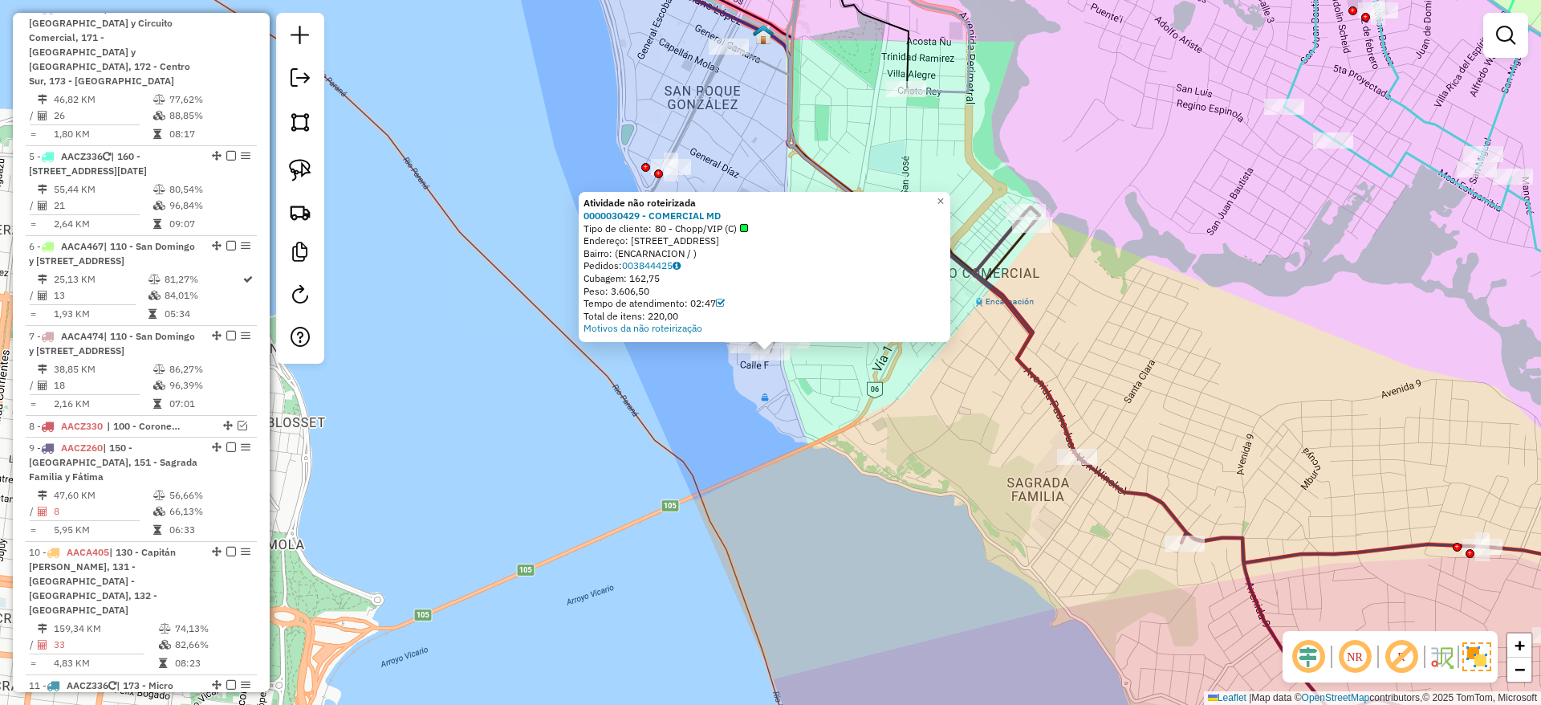
click at [840, 390] on div "Atividade não roteirizada 0000030429 - COMERCIAL MD Tipo de cliente: 80 - Chopp…" at bounding box center [770, 352] width 1541 height 705
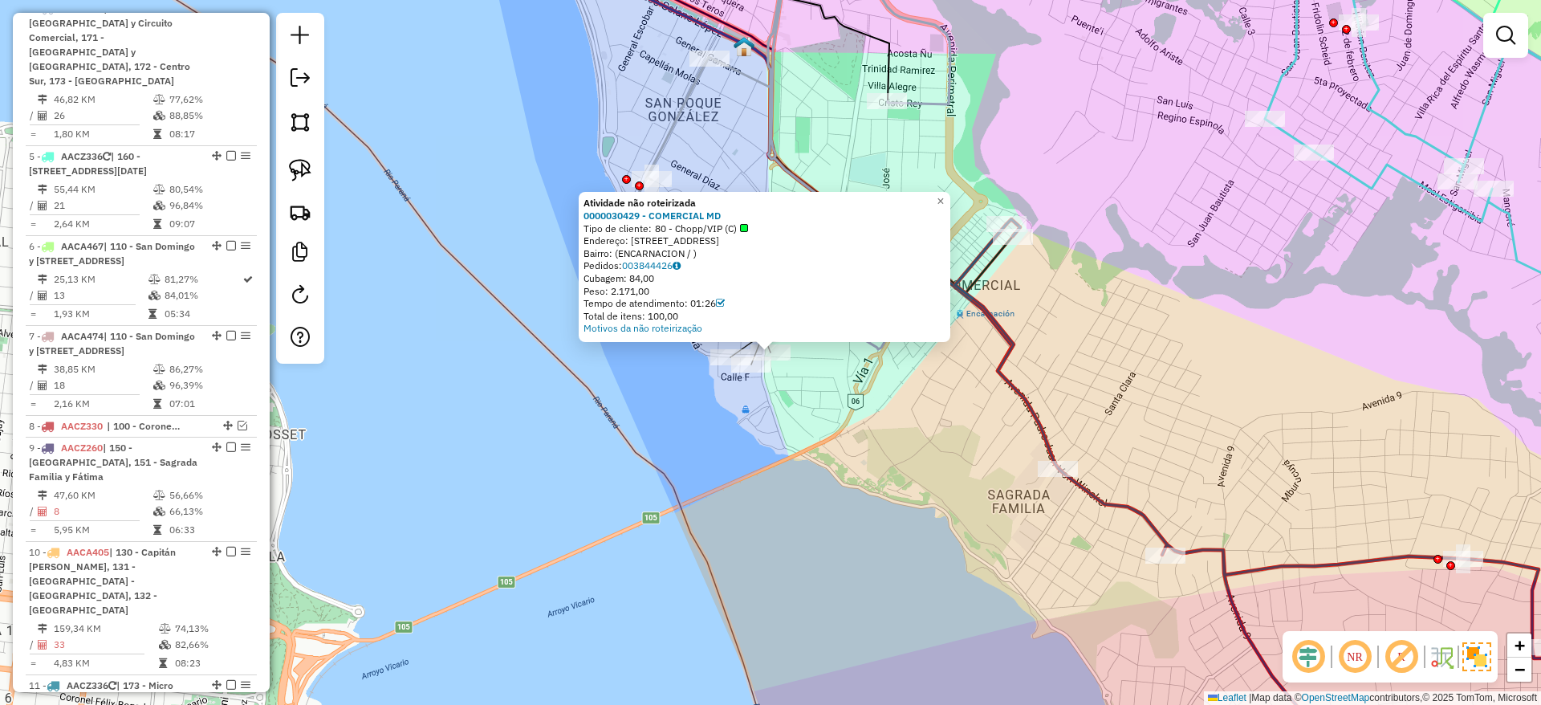
click at [803, 405] on div "Atividade não roteirizada 0000030429 - COMERCIAL MD Tipo de cliente: 80 - Chopp…" at bounding box center [770, 352] width 1541 height 705
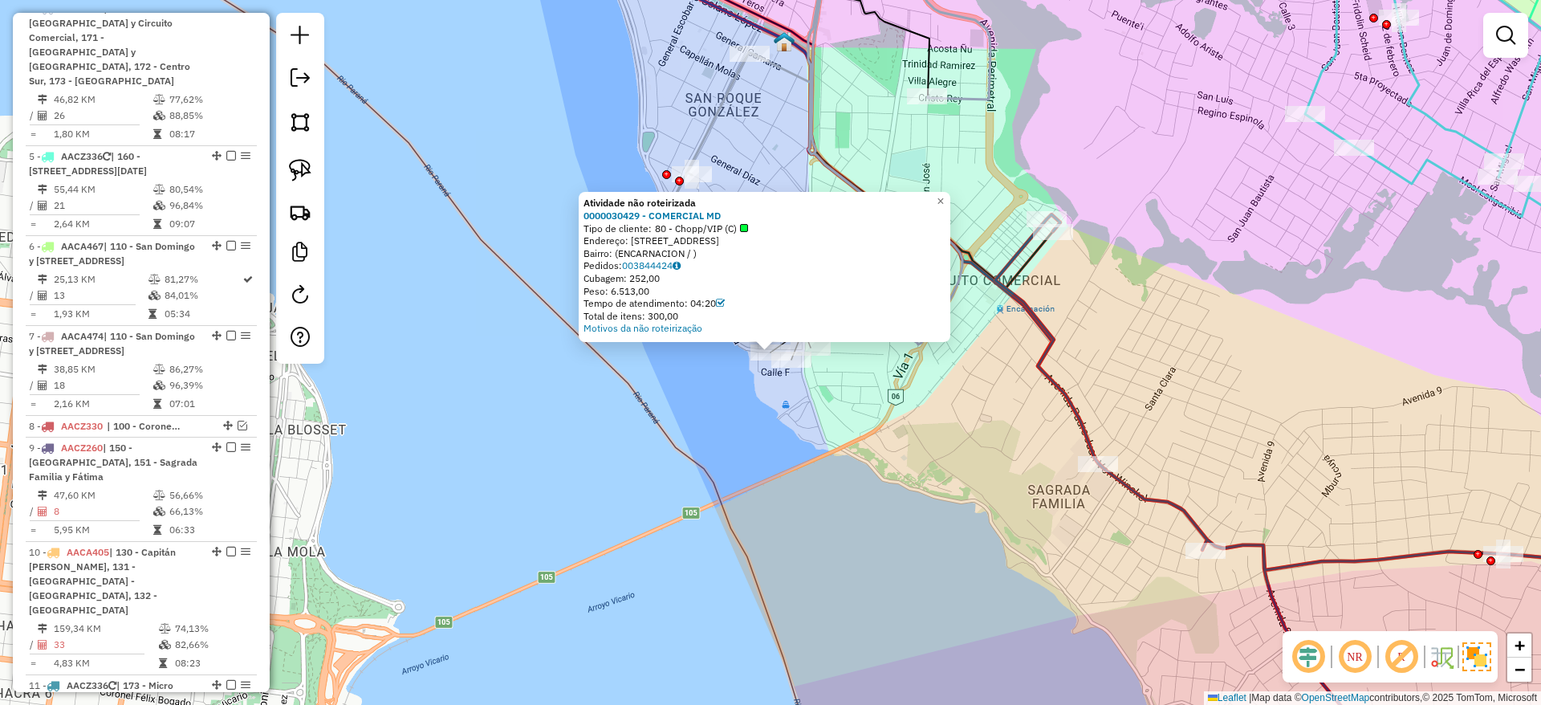
click at [736, 436] on div "Atividade não roteirizada 0000030429 - COMERCIAL MD Tipo de cliente: 80 - Chopp…" at bounding box center [770, 352] width 1541 height 705
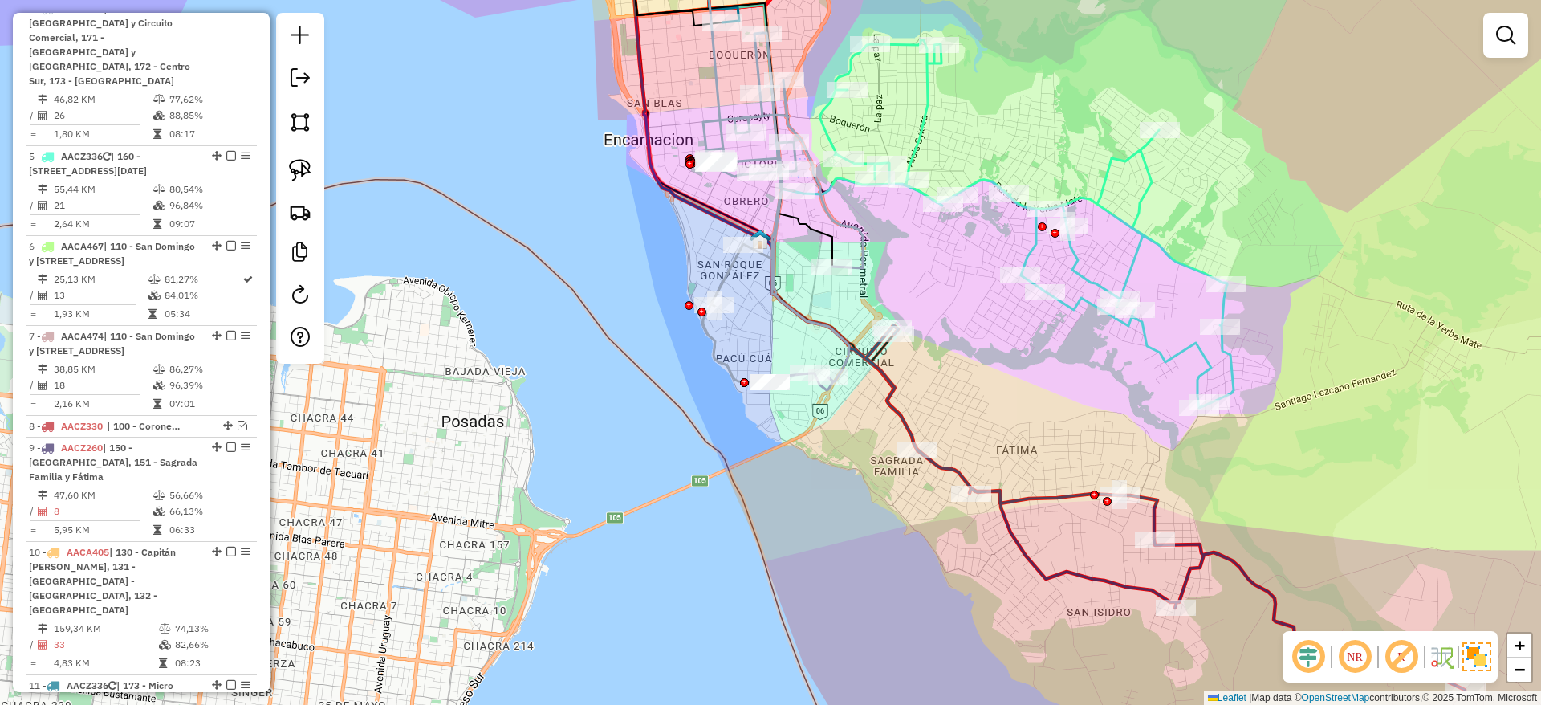
click at [881, 400] on icon at bounding box center [1165, 507] width 599 height 364
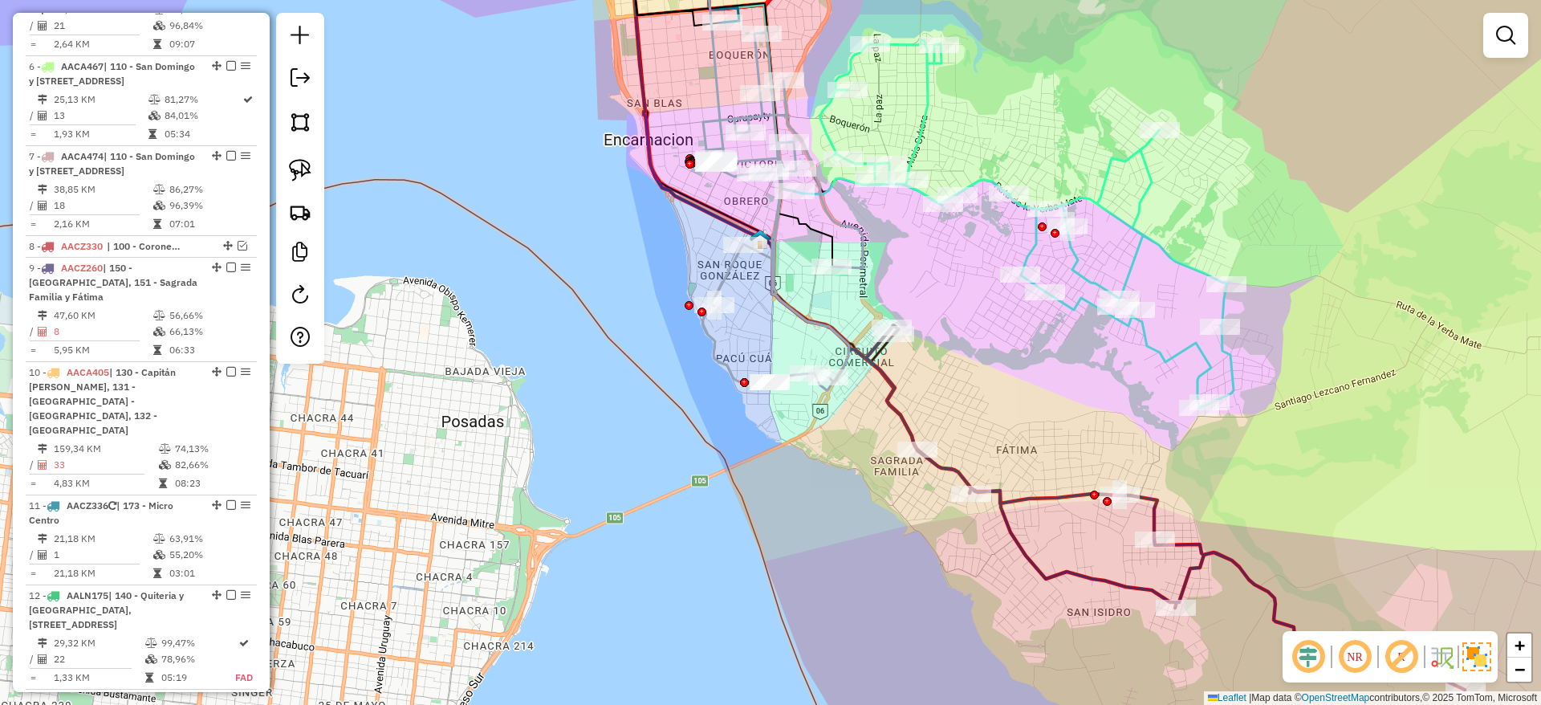
select select "**********"
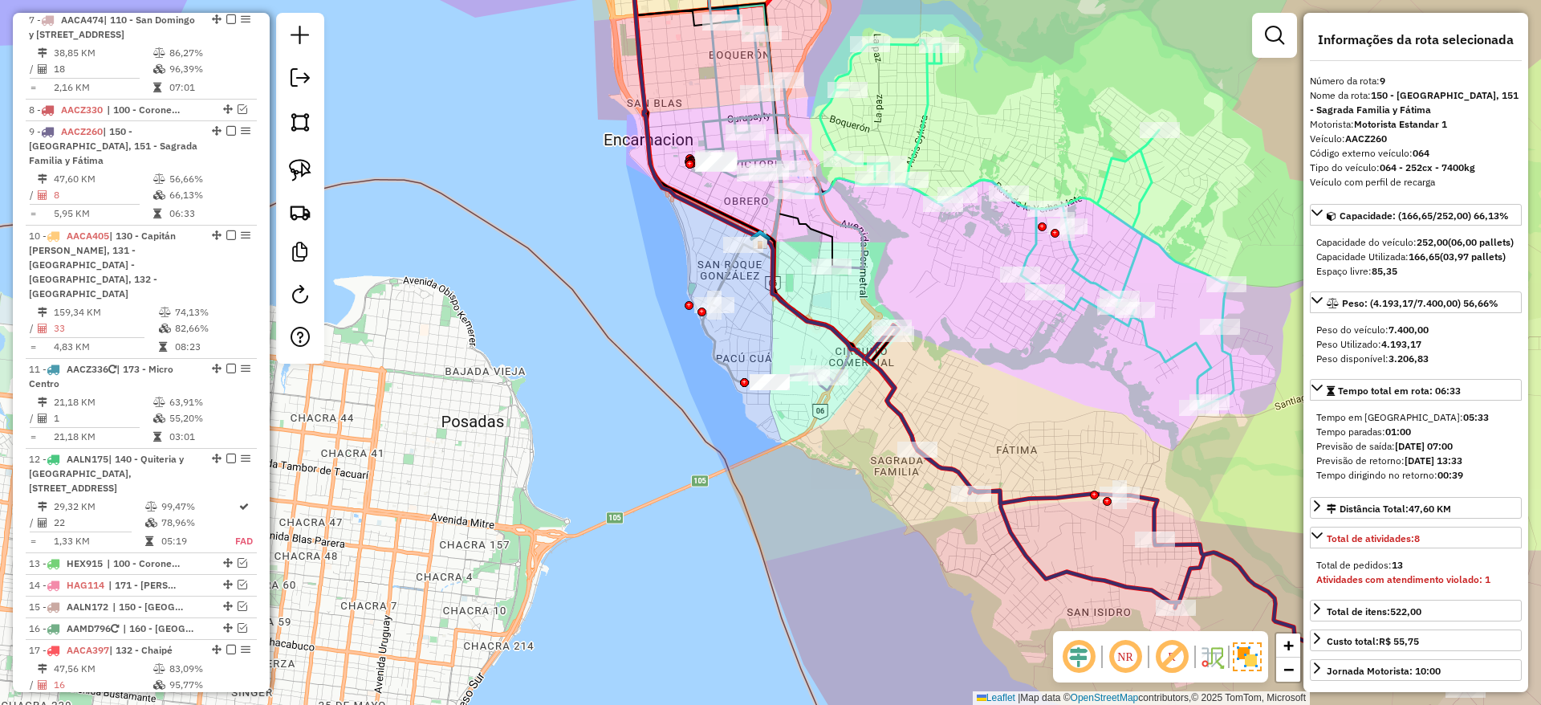
scroll to position [1248, 0]
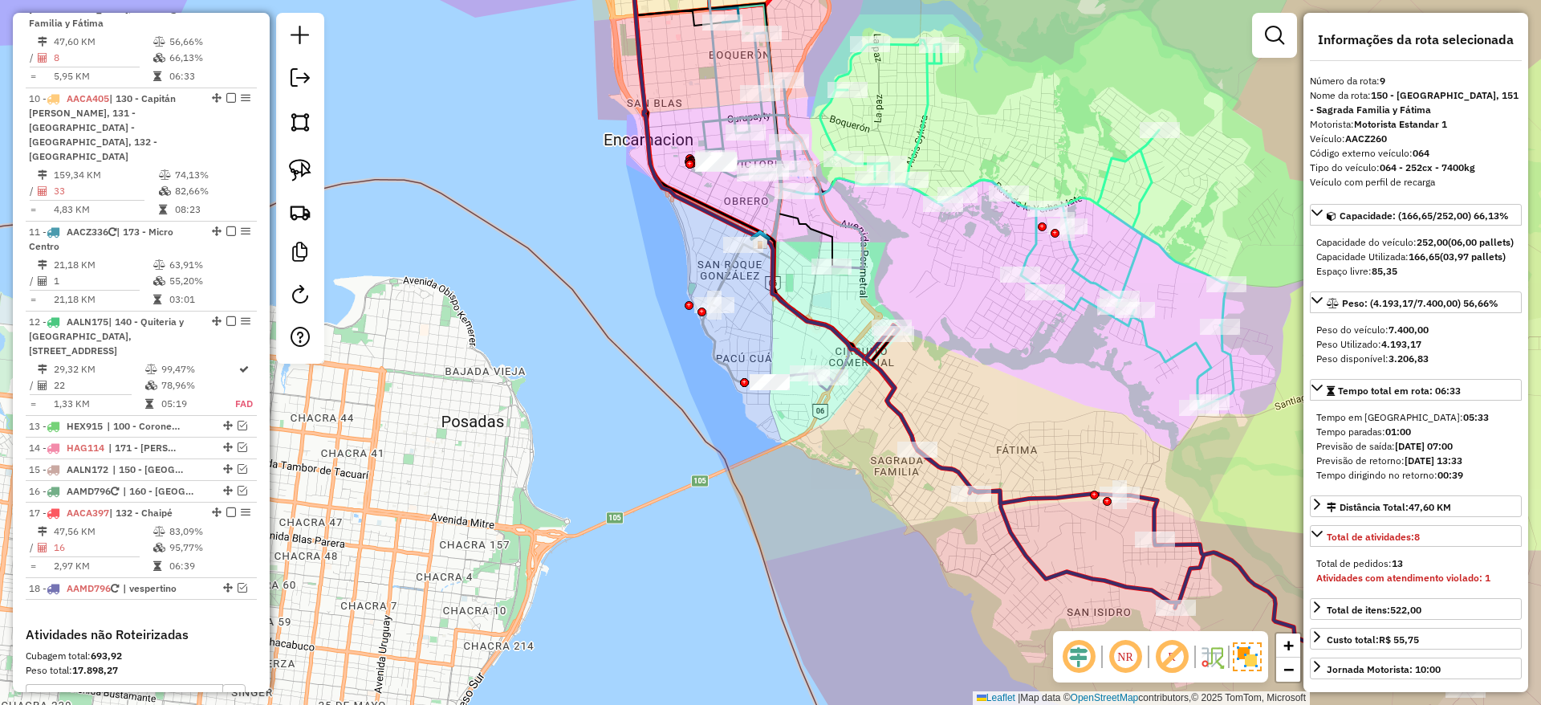
click at [892, 397] on icon at bounding box center [1165, 507] width 599 height 364
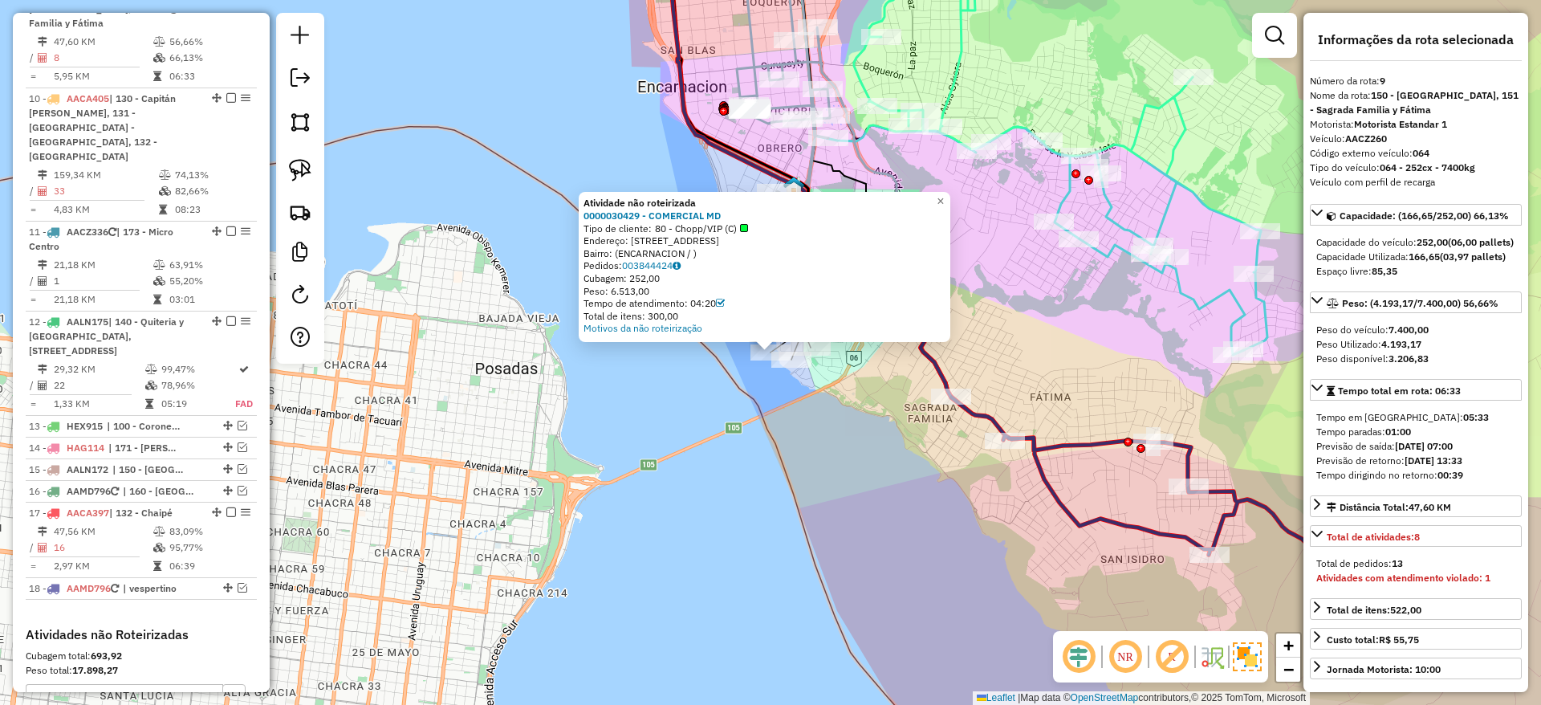
click at [652, 412] on div "Atividade não roteirizada 0000030429 - COMERCIAL MD Tipo de cliente: 80 - Chopp…" at bounding box center [770, 352] width 1541 height 705
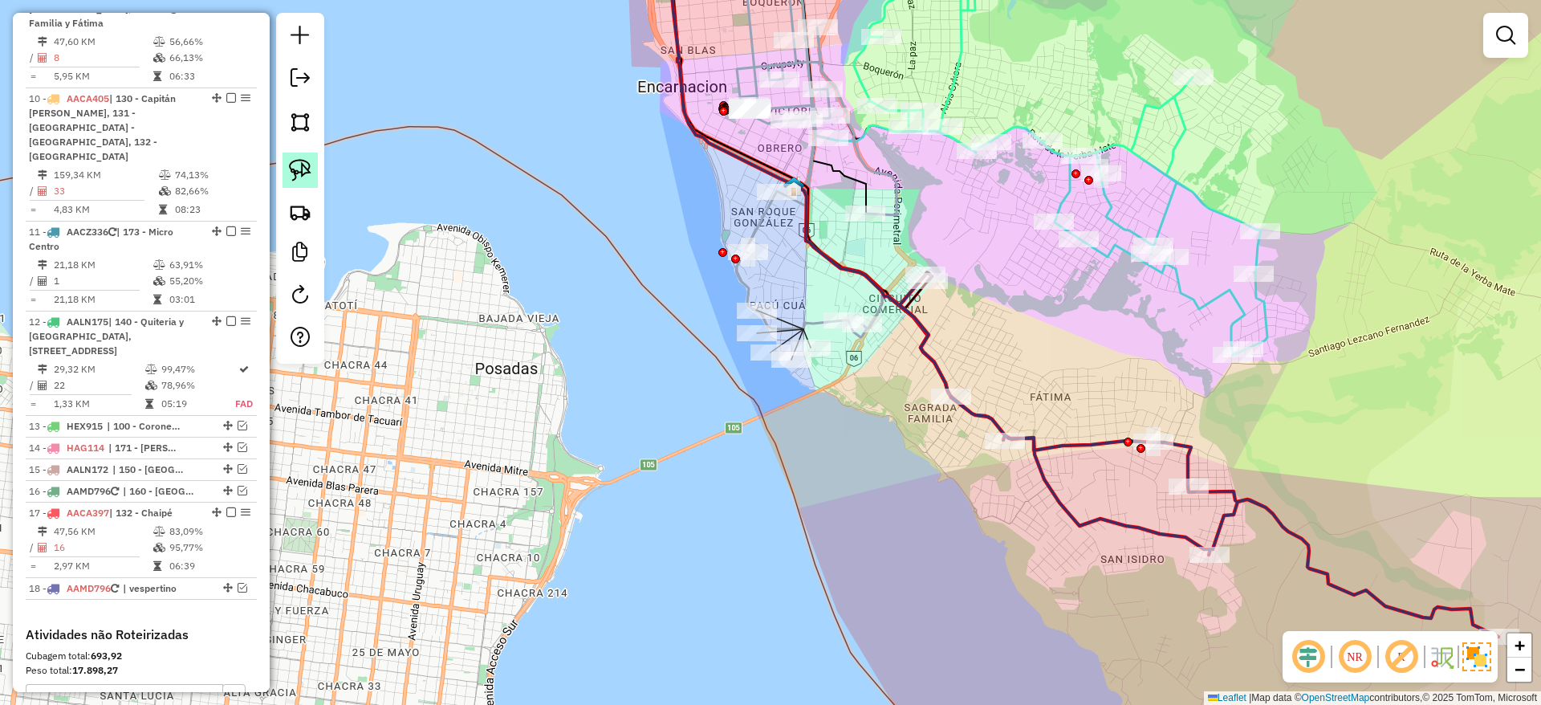
drag, startPoint x: 312, startPoint y: 173, endPoint x: 340, endPoint y: 209, distance: 45.8
click at [314, 173] on link at bounding box center [300, 170] width 35 height 35
drag, startPoint x: 689, startPoint y: 352, endPoint x: 785, endPoint y: 342, distance: 96.9
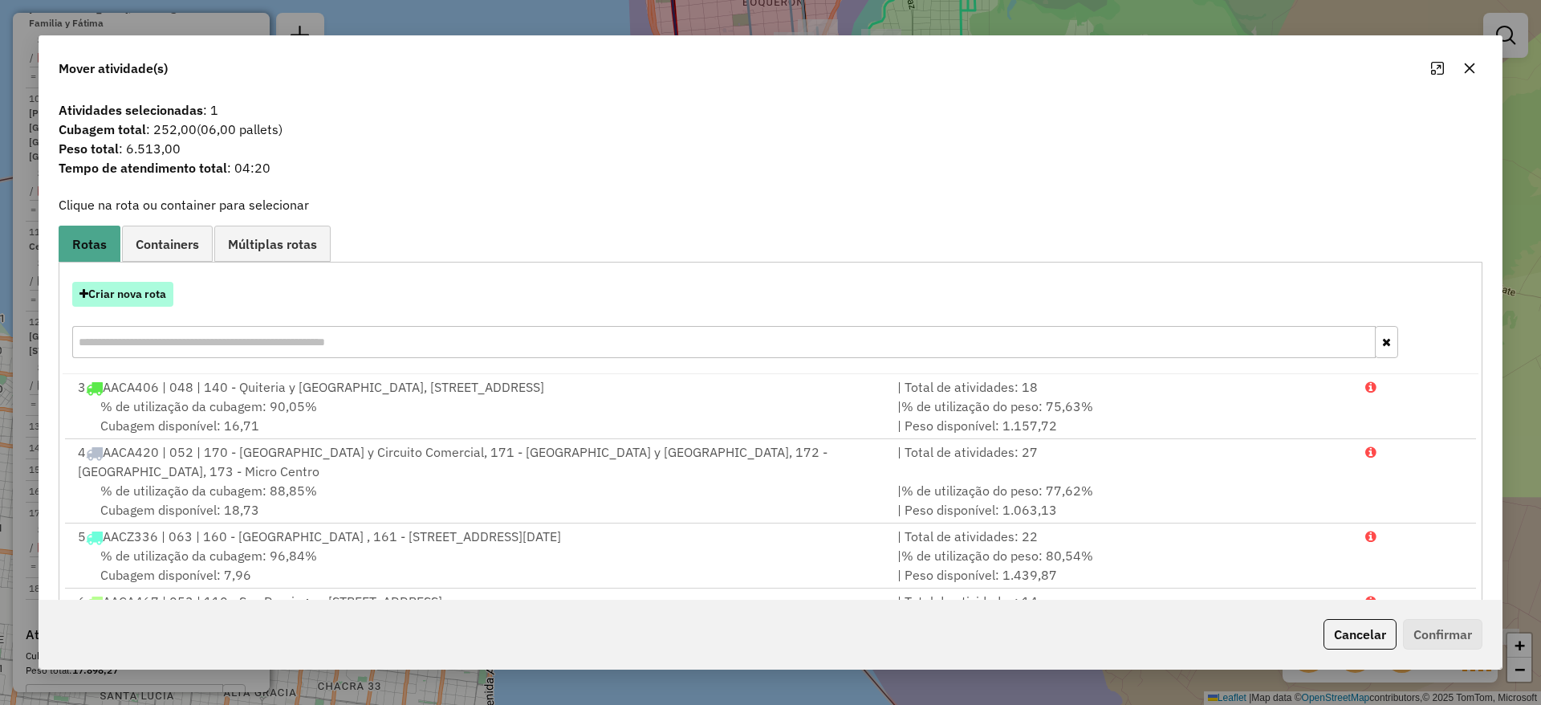
click at [136, 294] on button "Criar nova rota" at bounding box center [122, 294] width 101 height 25
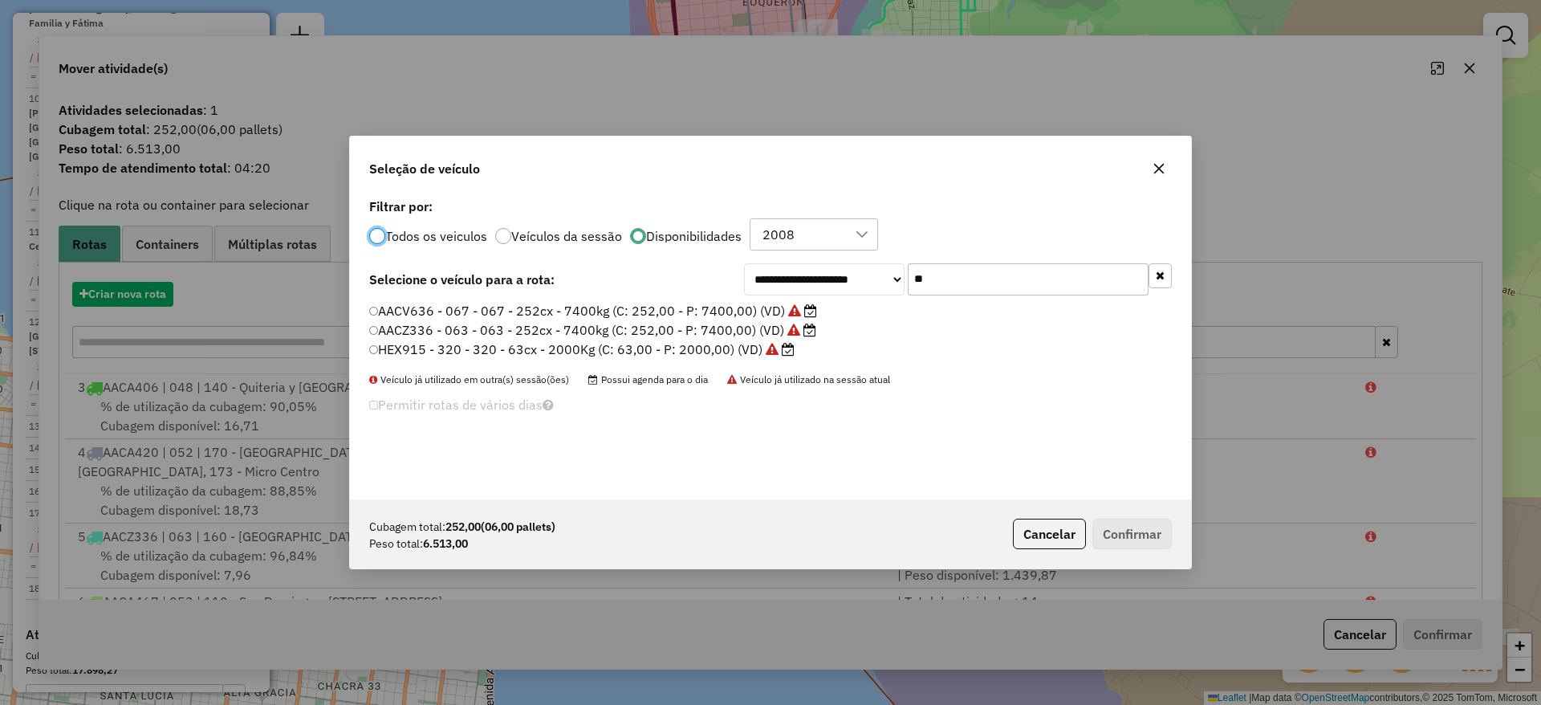
scroll to position [9, 5]
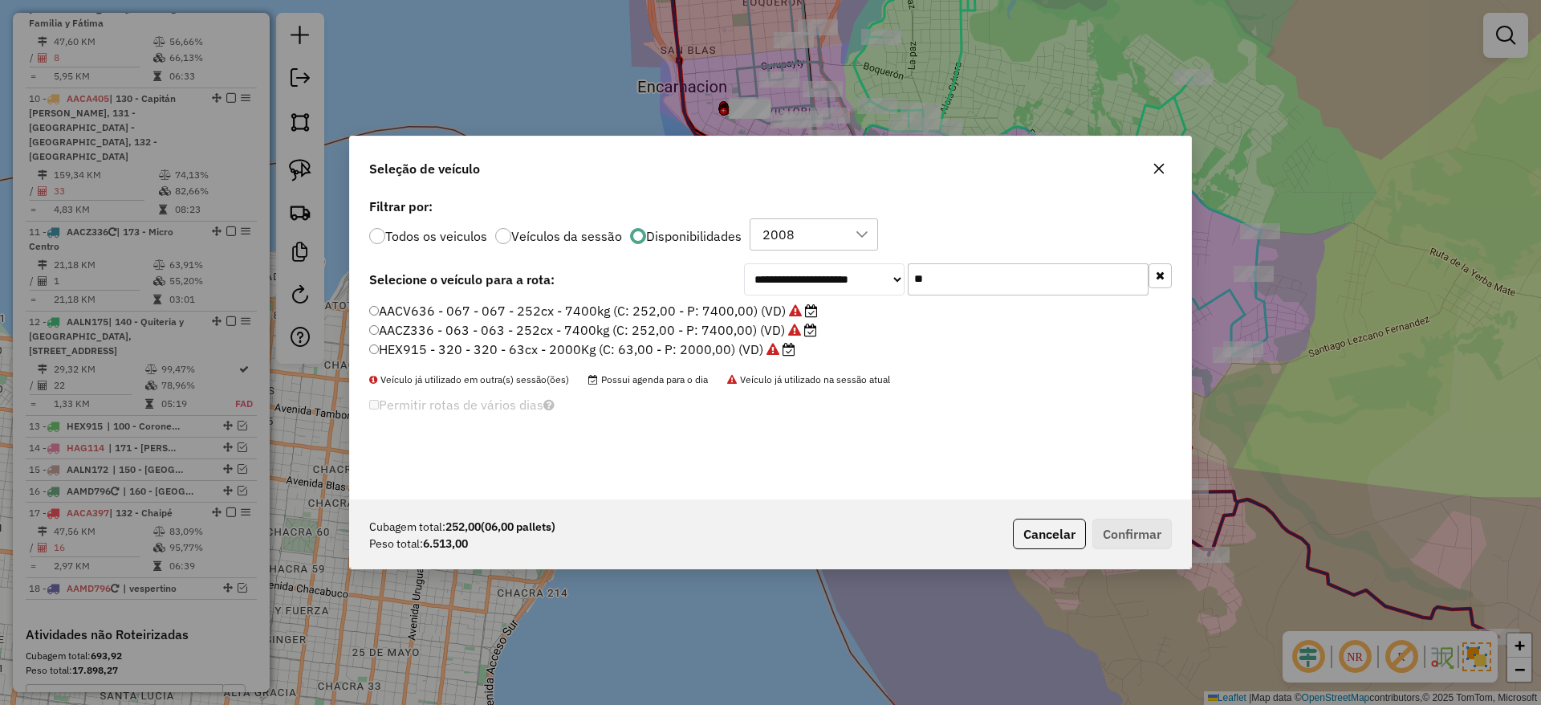
click at [935, 279] on input "**" at bounding box center [1028, 279] width 241 height 32
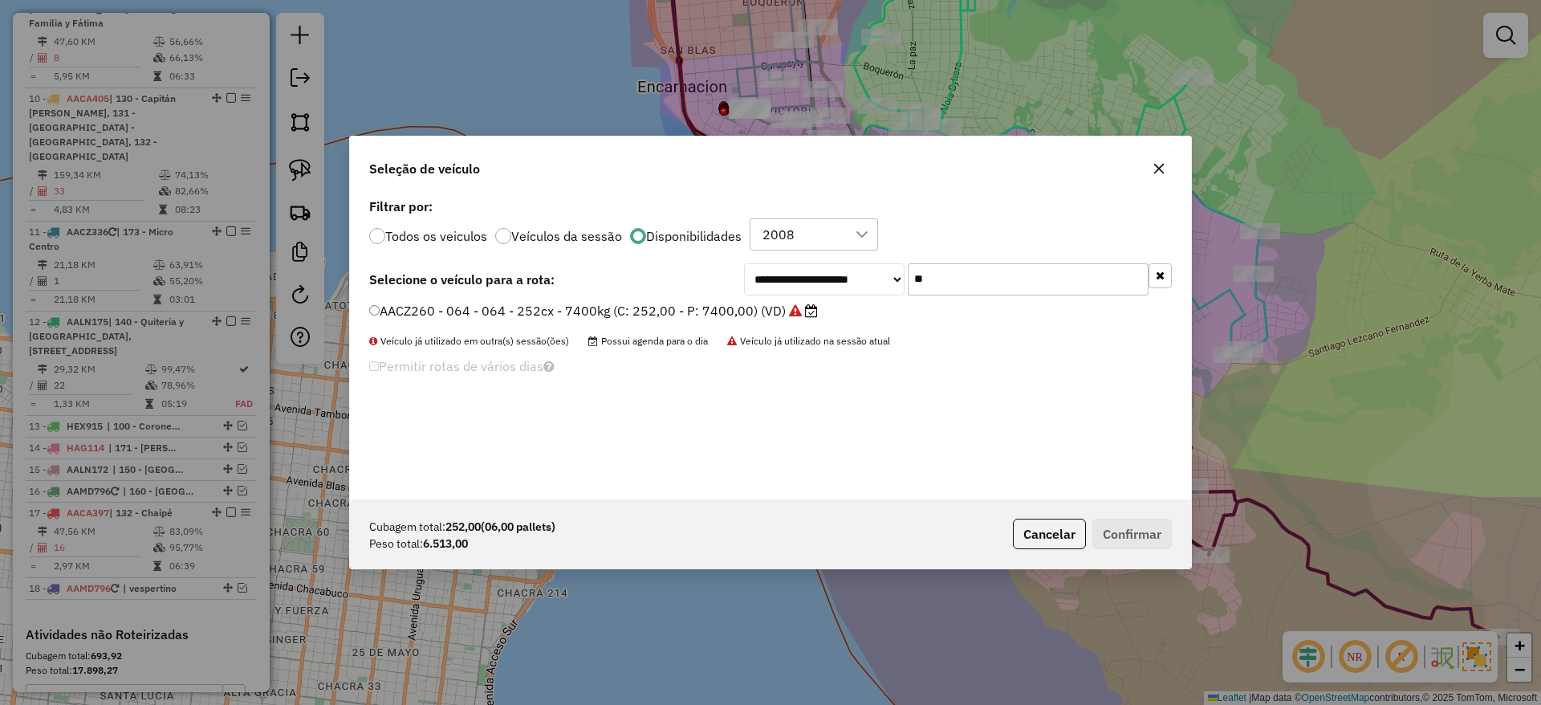
type input "**"
click at [775, 315] on label "AACZ260 - 064 - 064 - 252cx - 7400kg (C: 252,00 - P: 7400,00) (VD)" at bounding box center [593, 310] width 449 height 19
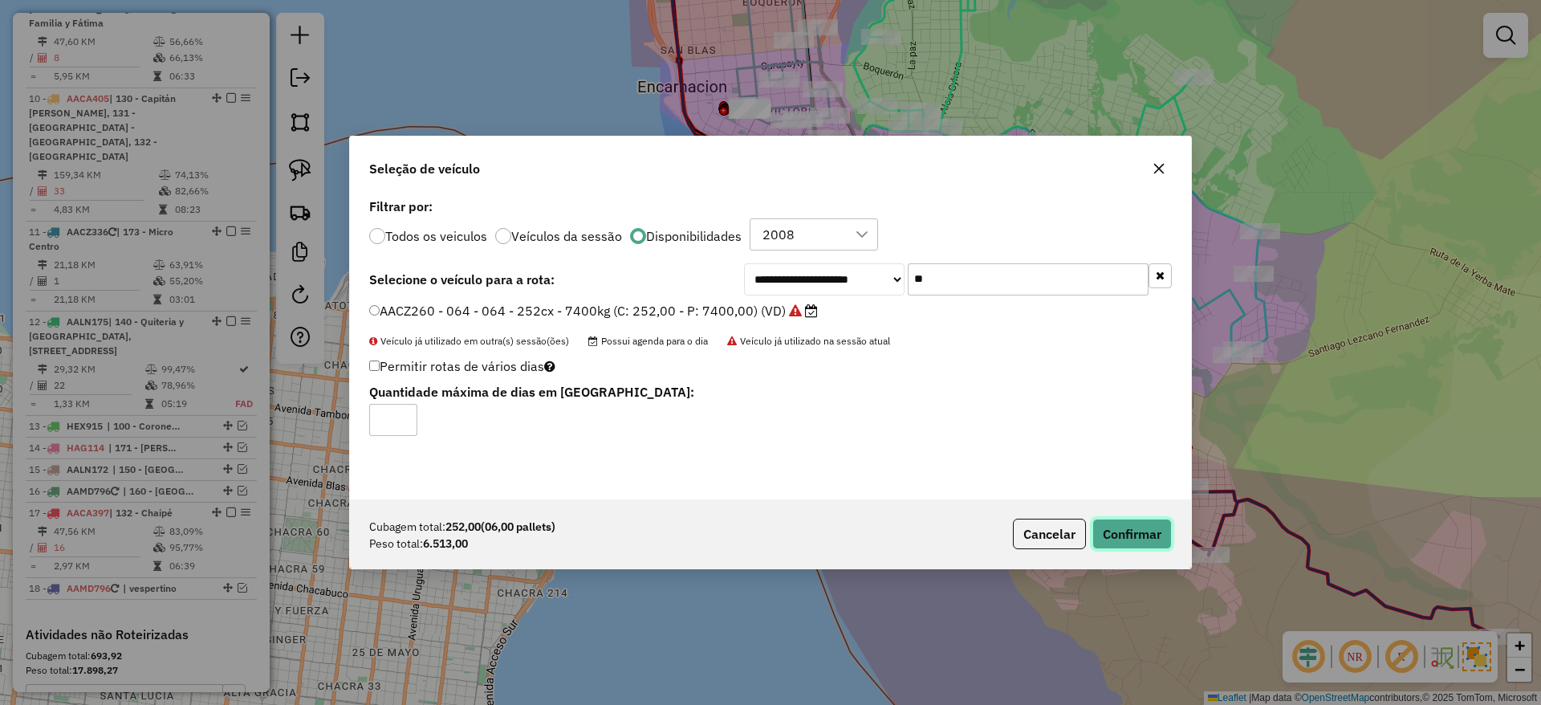
click at [1115, 531] on button "Confirmar" at bounding box center [1131, 534] width 79 height 31
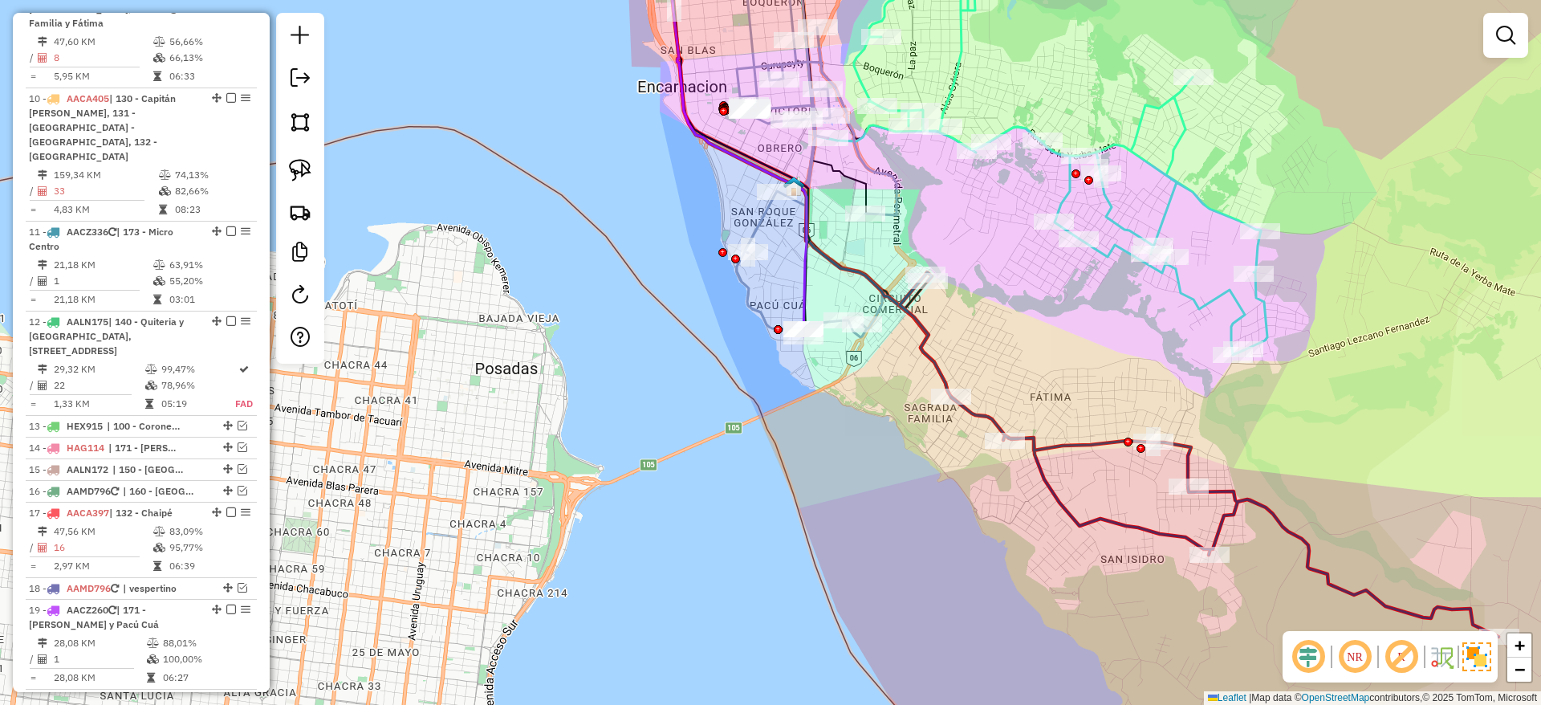
scroll to position [1158, 0]
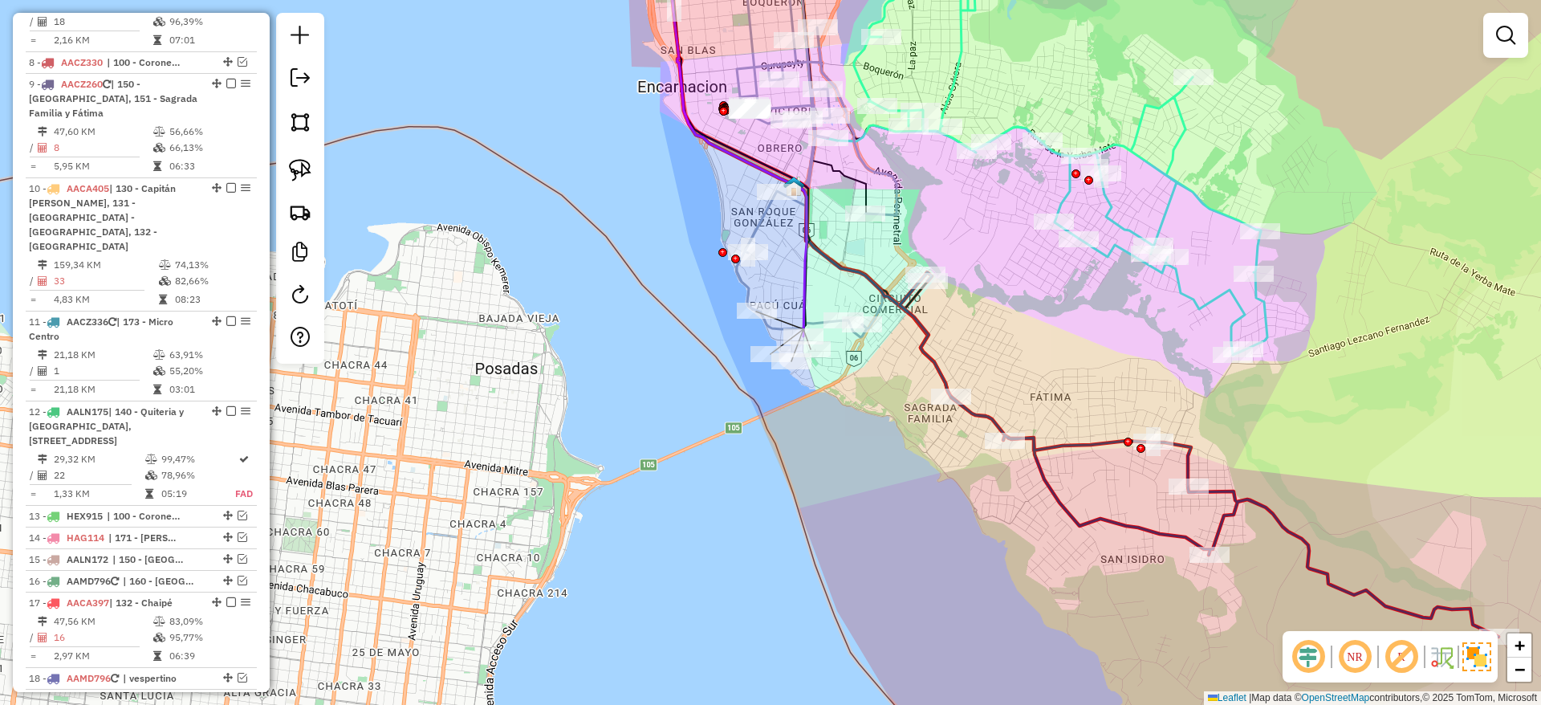
click at [931, 360] on icon at bounding box center [1199, 454] width 599 height 364
select select "**********"
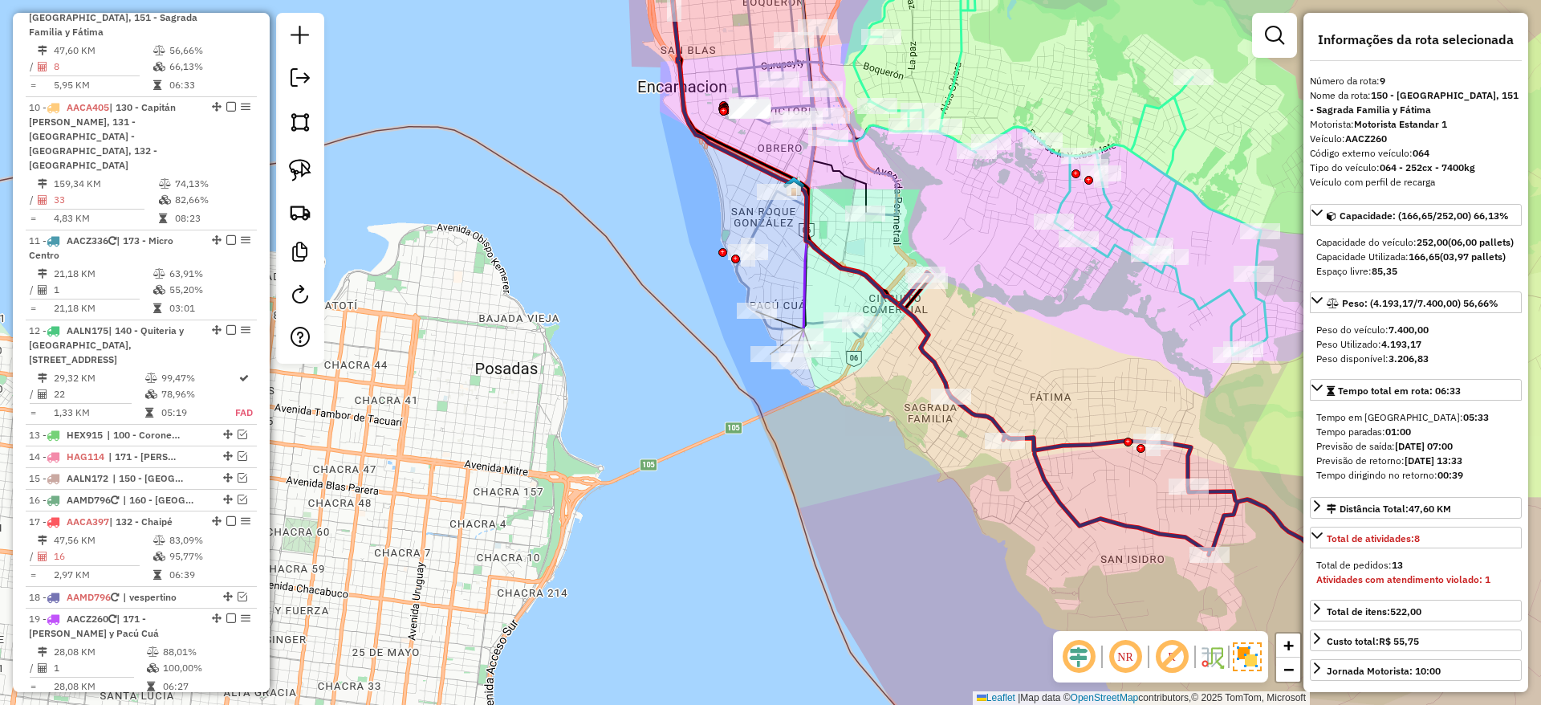
scroll to position [1248, 0]
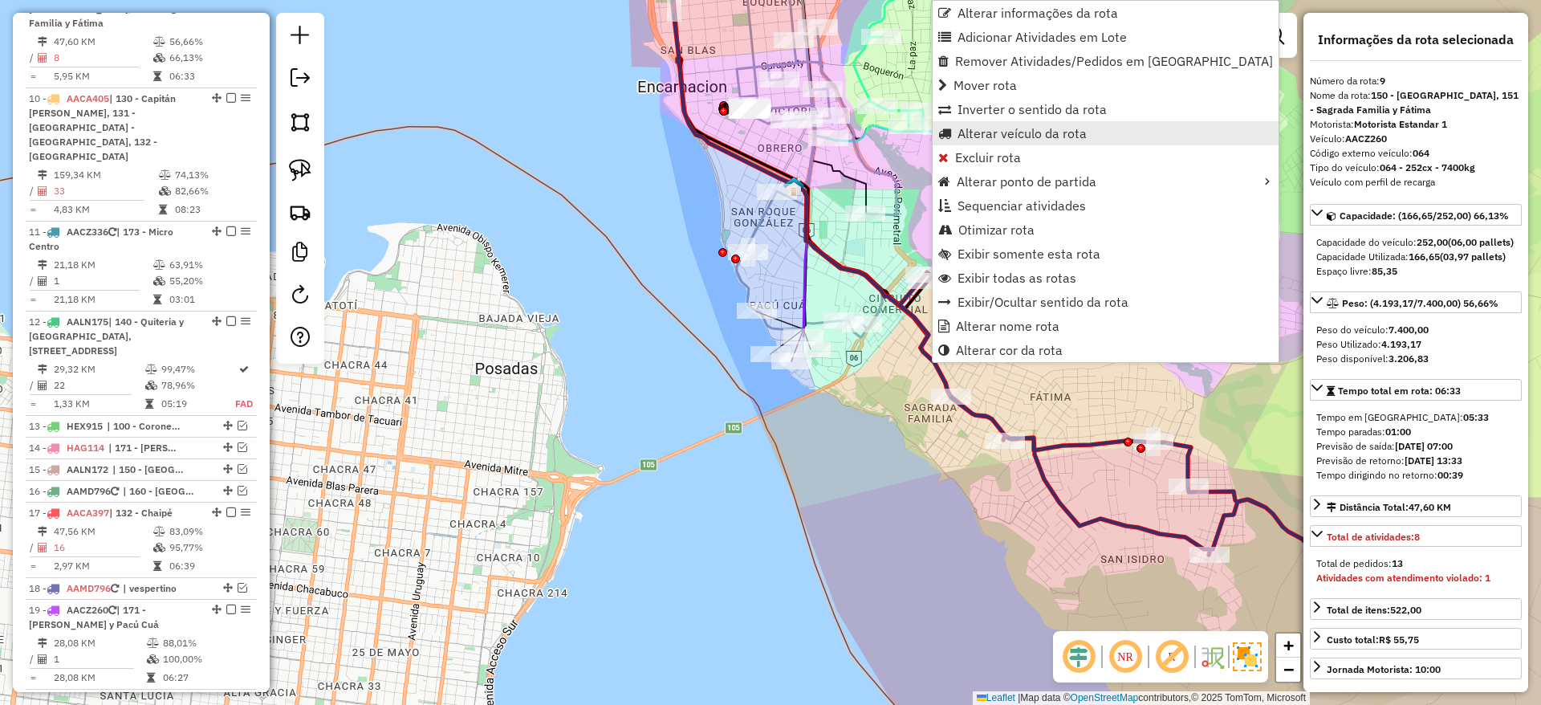
click at [973, 135] on span "Alterar veículo da rota" at bounding box center [1022, 133] width 129 height 13
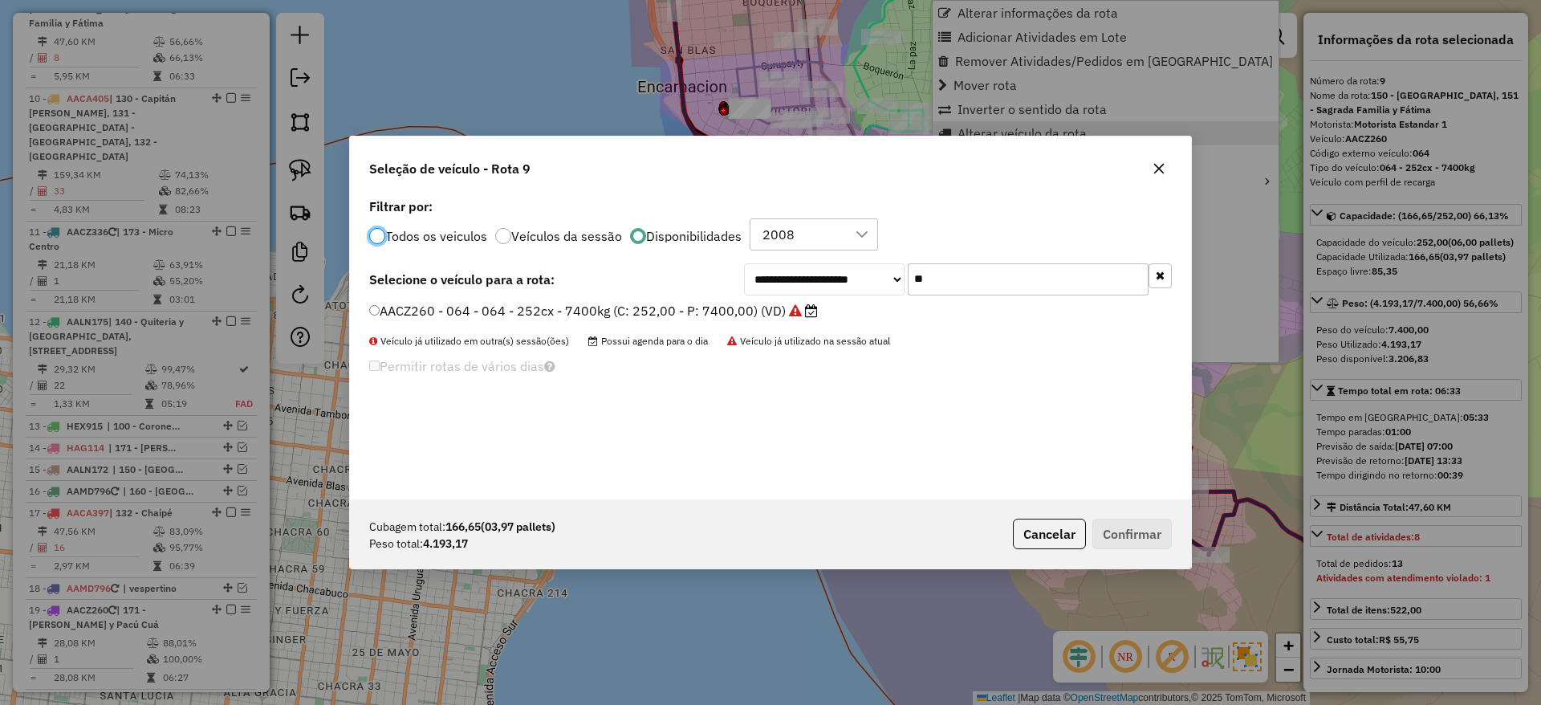
scroll to position [9, 5]
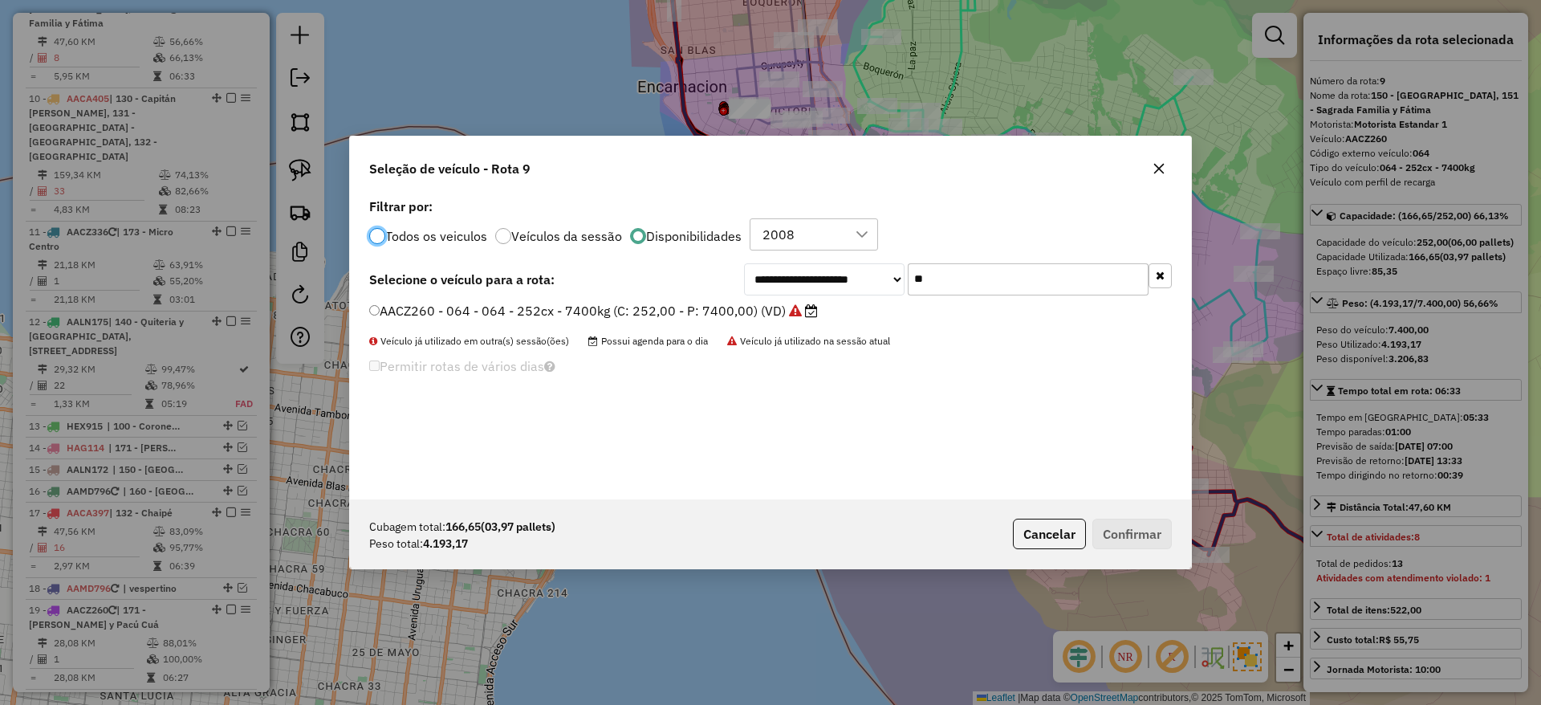
click at [933, 274] on input "**" at bounding box center [1028, 279] width 241 height 32
type input "*"
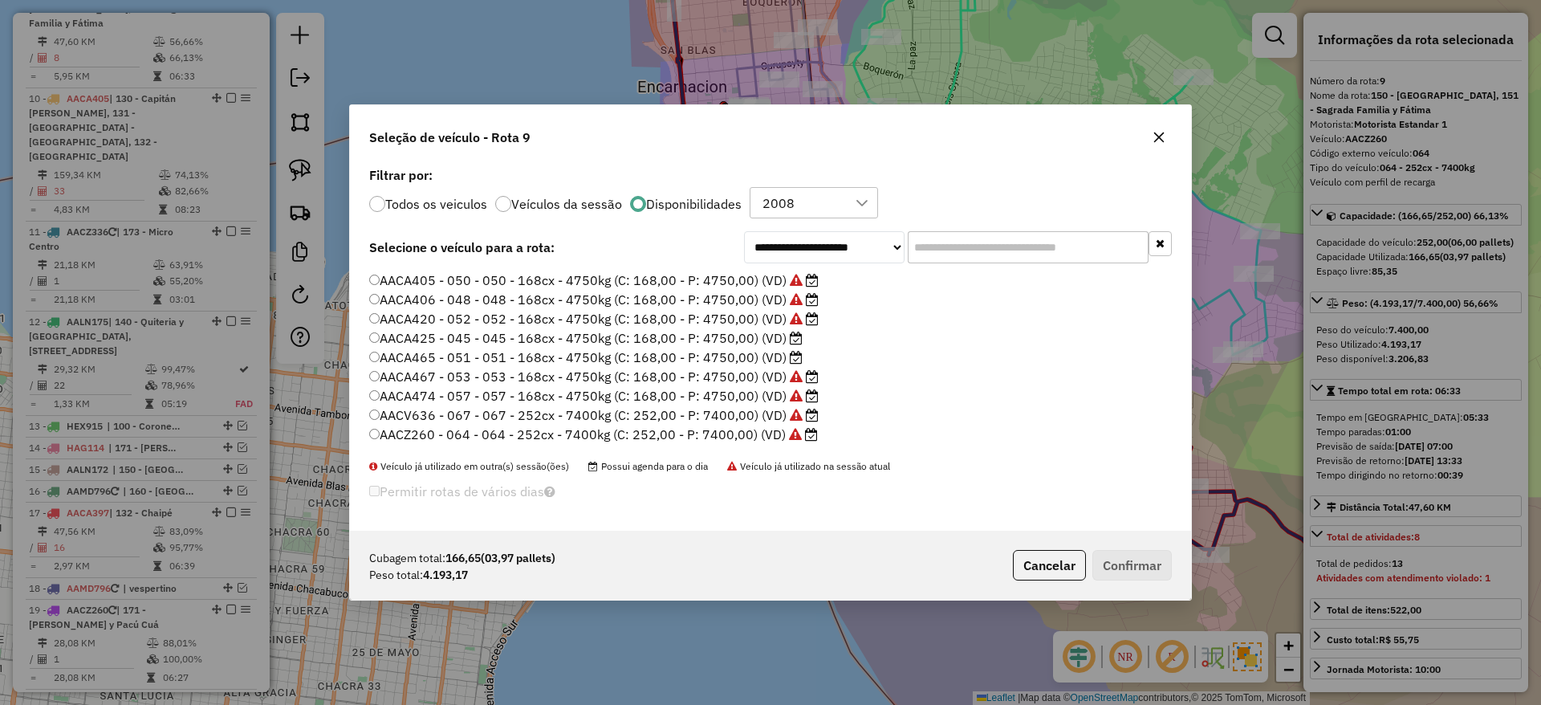
scroll to position [0, 0]
click at [758, 379] on label "AACA425 - 045 - 045 - 168cx - 4750kg (C: 168,00 - P: 4750,00) (VD)" at bounding box center [585, 374] width 433 height 19
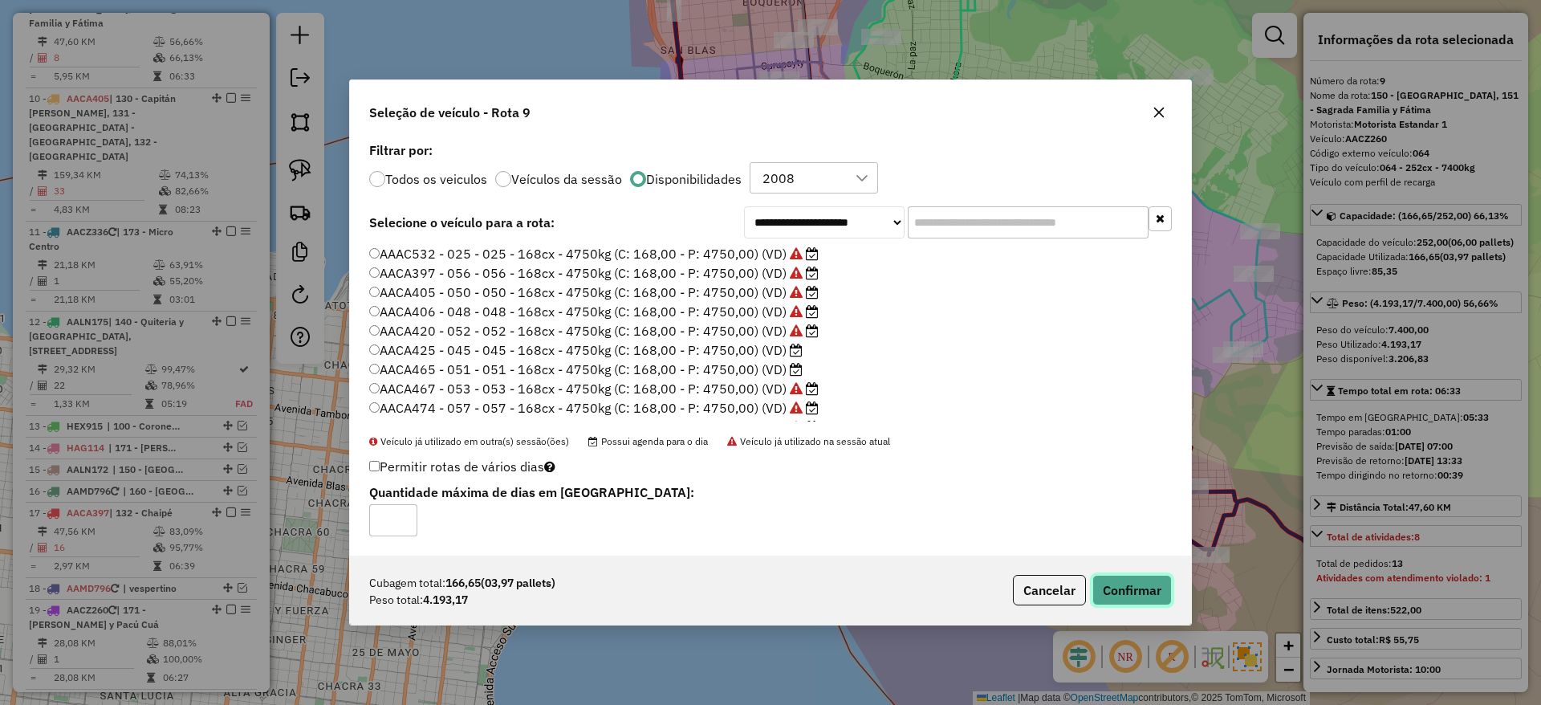
click at [1152, 590] on button "Confirmar" at bounding box center [1131, 590] width 79 height 31
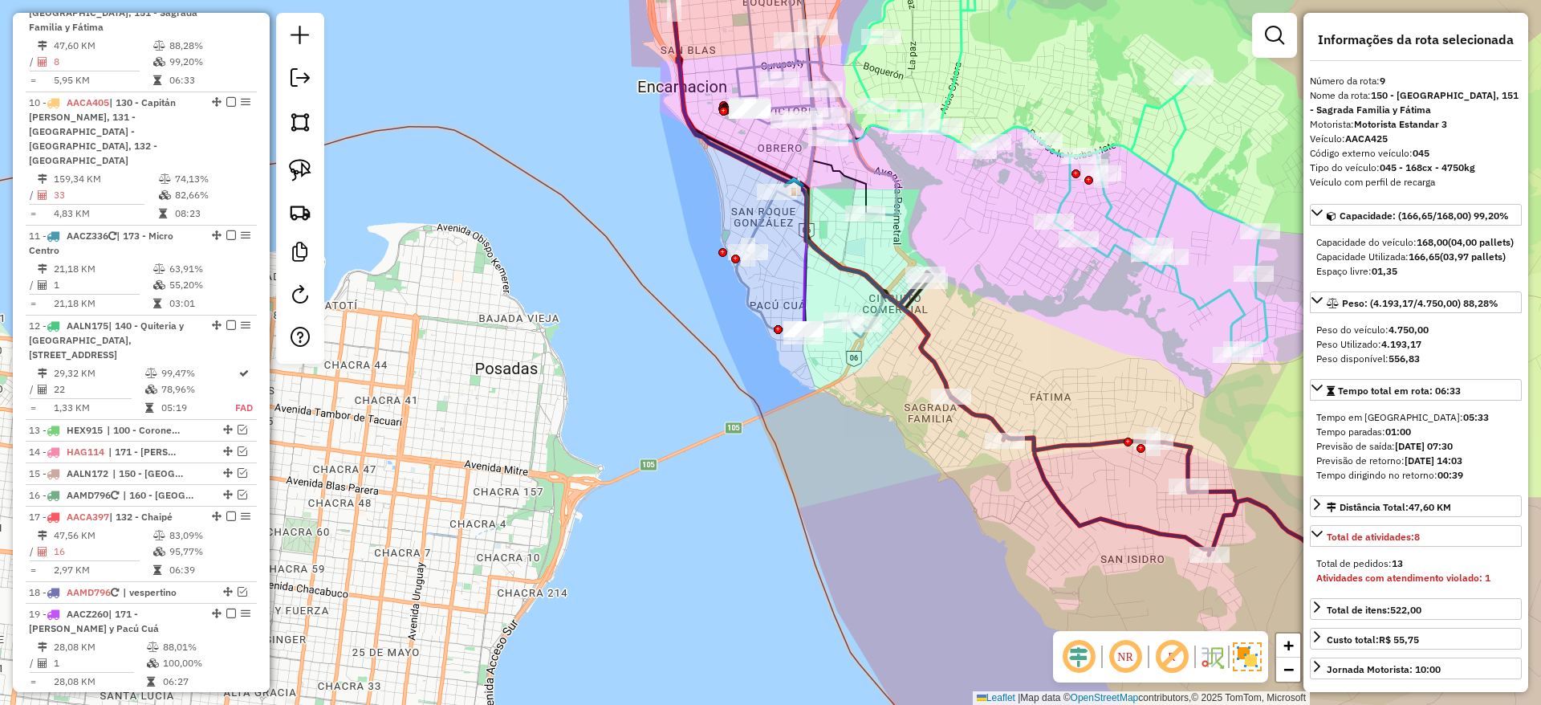
scroll to position [1248, 0]
click at [926, 353] on icon at bounding box center [1199, 454] width 599 height 364
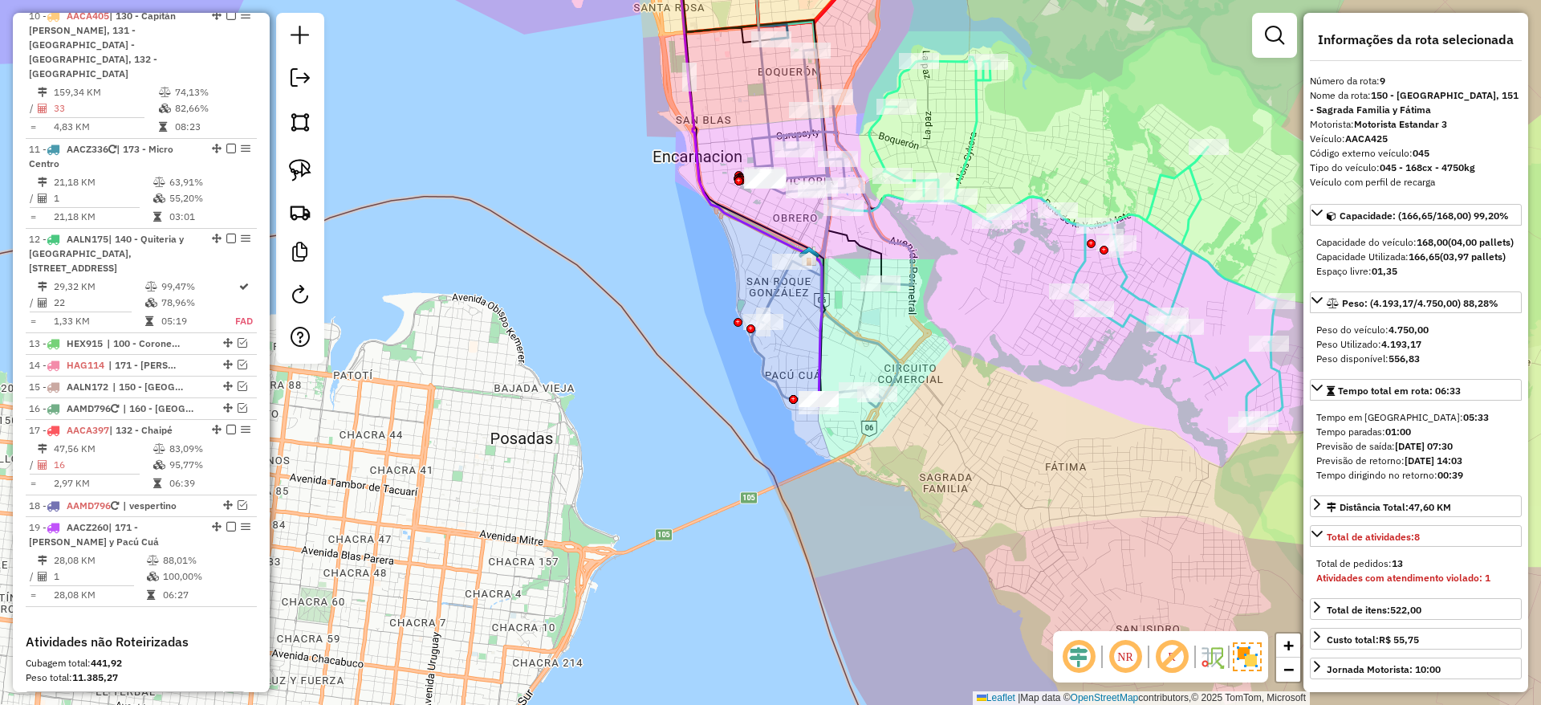
drag, startPoint x: 800, startPoint y: 435, endPoint x: 814, endPoint y: 500, distance: 66.4
click at [814, 500] on div "Janela de atendimento Grade de atendimento Capacidade Transportadoras Veículos …" at bounding box center [770, 352] width 1541 height 705
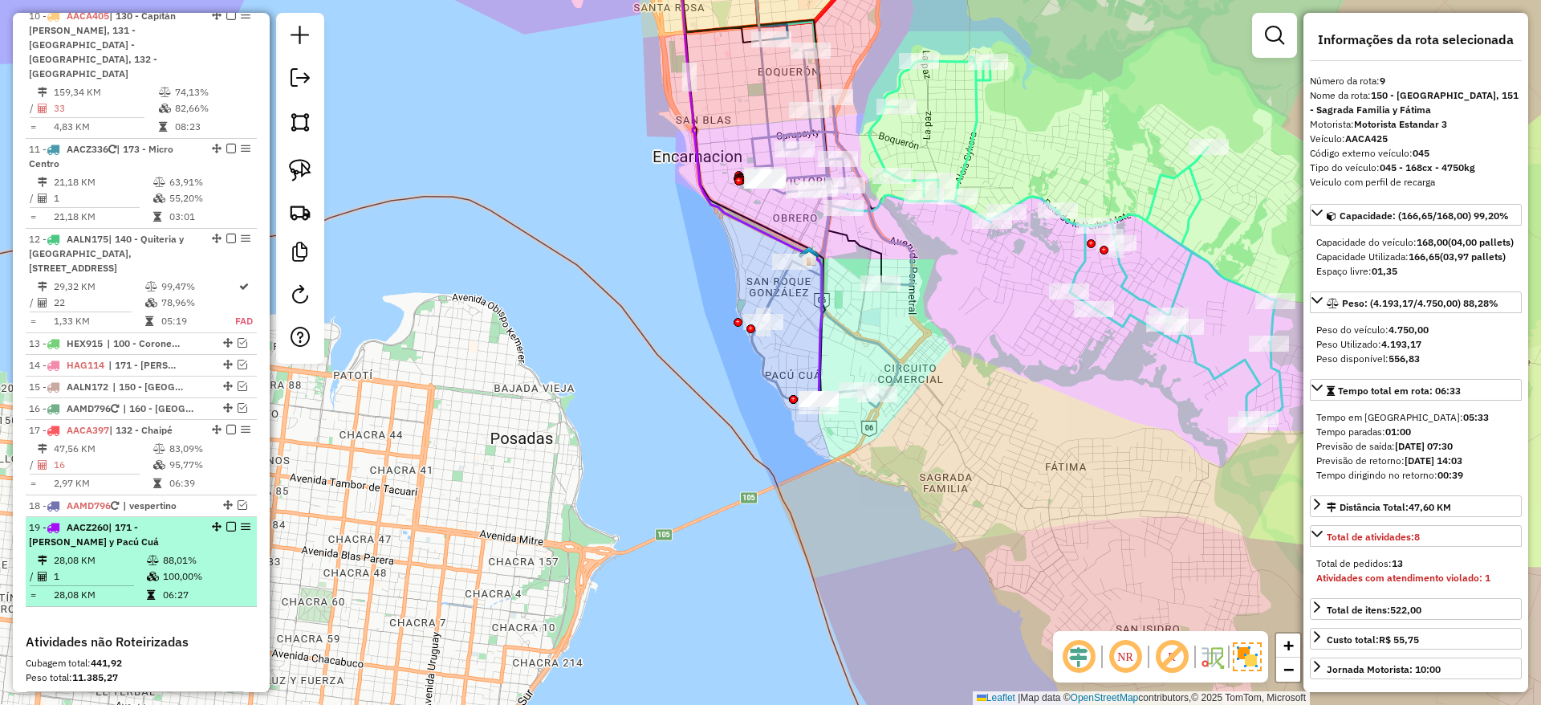
click at [227, 531] on em at bounding box center [231, 527] width 10 height 10
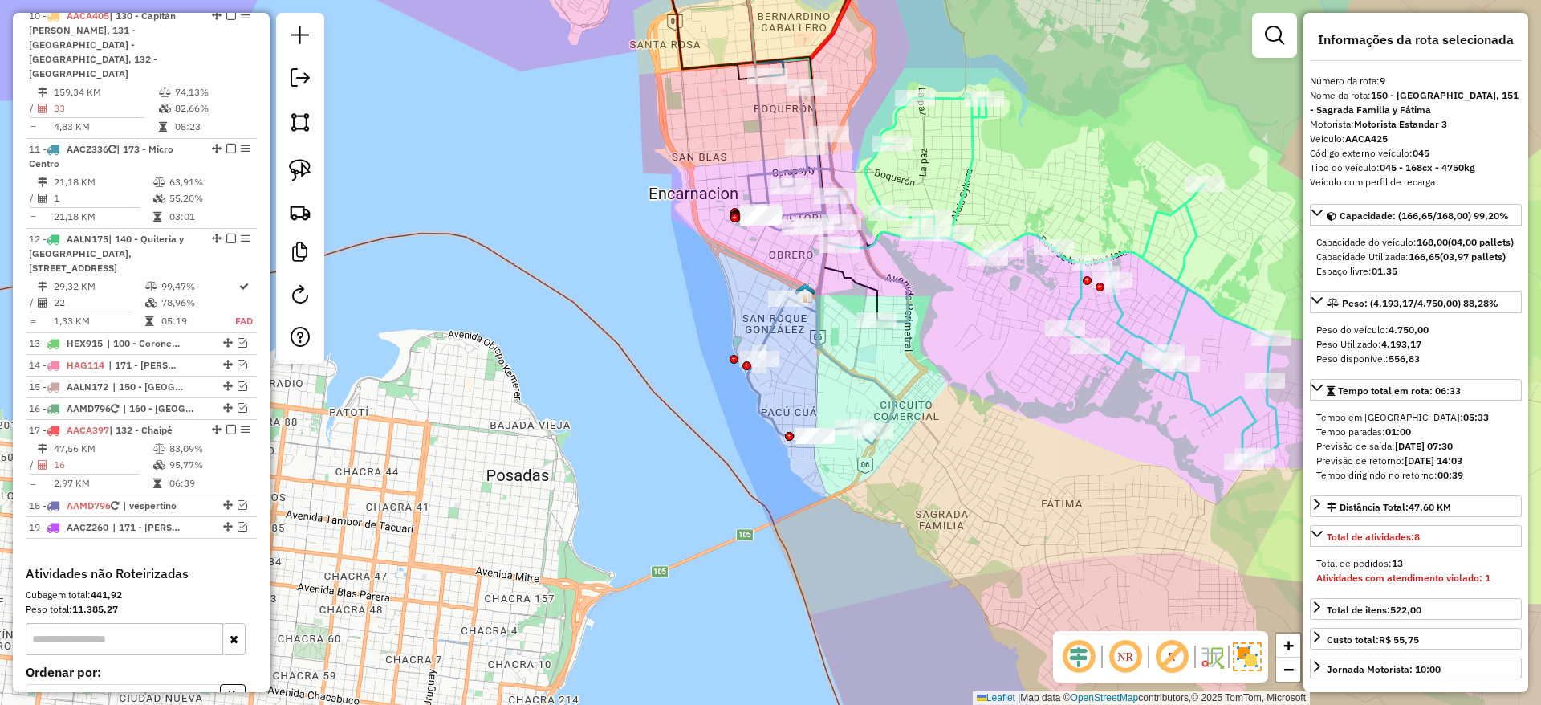
drag, startPoint x: 837, startPoint y: 518, endPoint x: 820, endPoint y: 575, distance: 60.2
click at [822, 580] on div "Janela de atendimento Grade de atendimento Capacidade Transportadoras Veículos …" at bounding box center [770, 352] width 1541 height 705
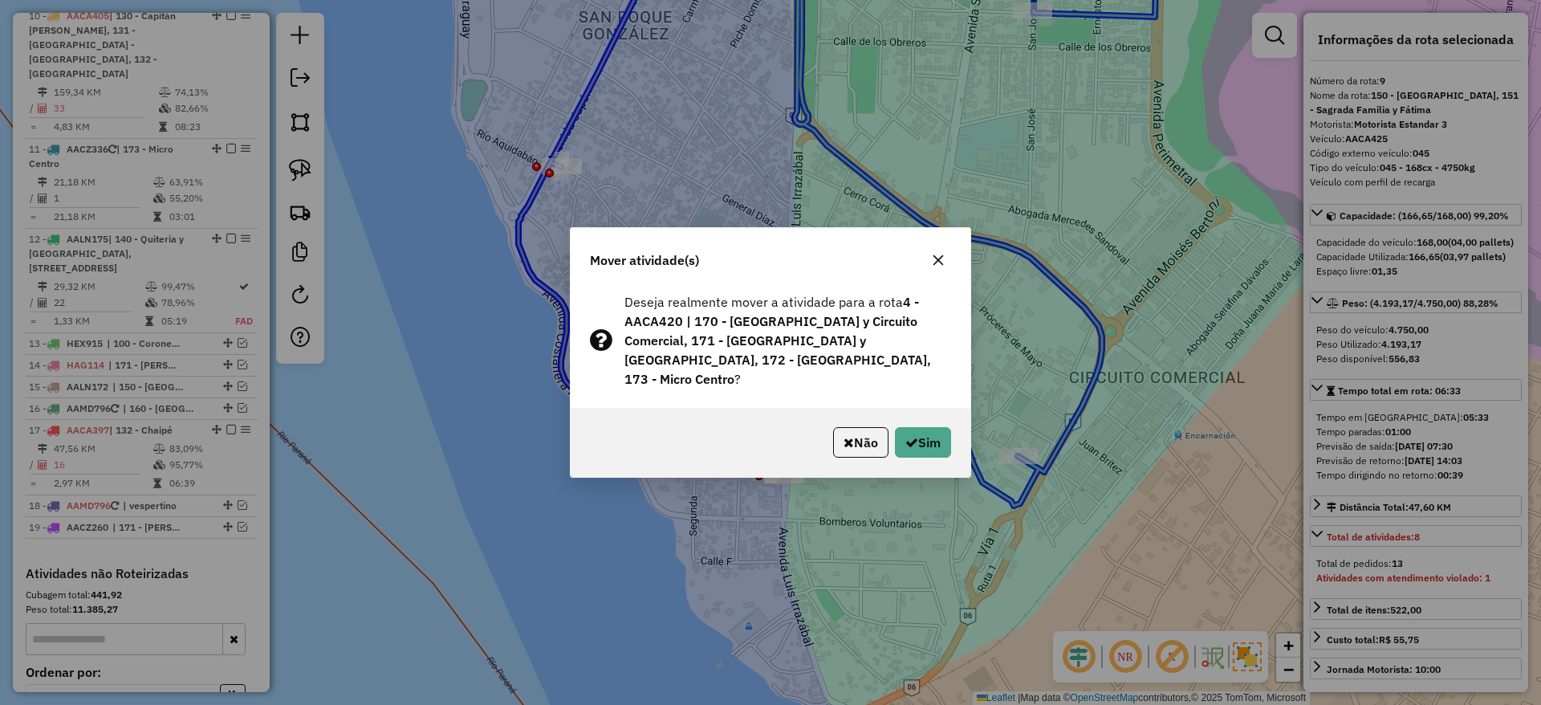
click at [941, 266] on icon "button" at bounding box center [938, 260] width 10 height 10
